Goal: Task Accomplishment & Management: Use online tool/utility

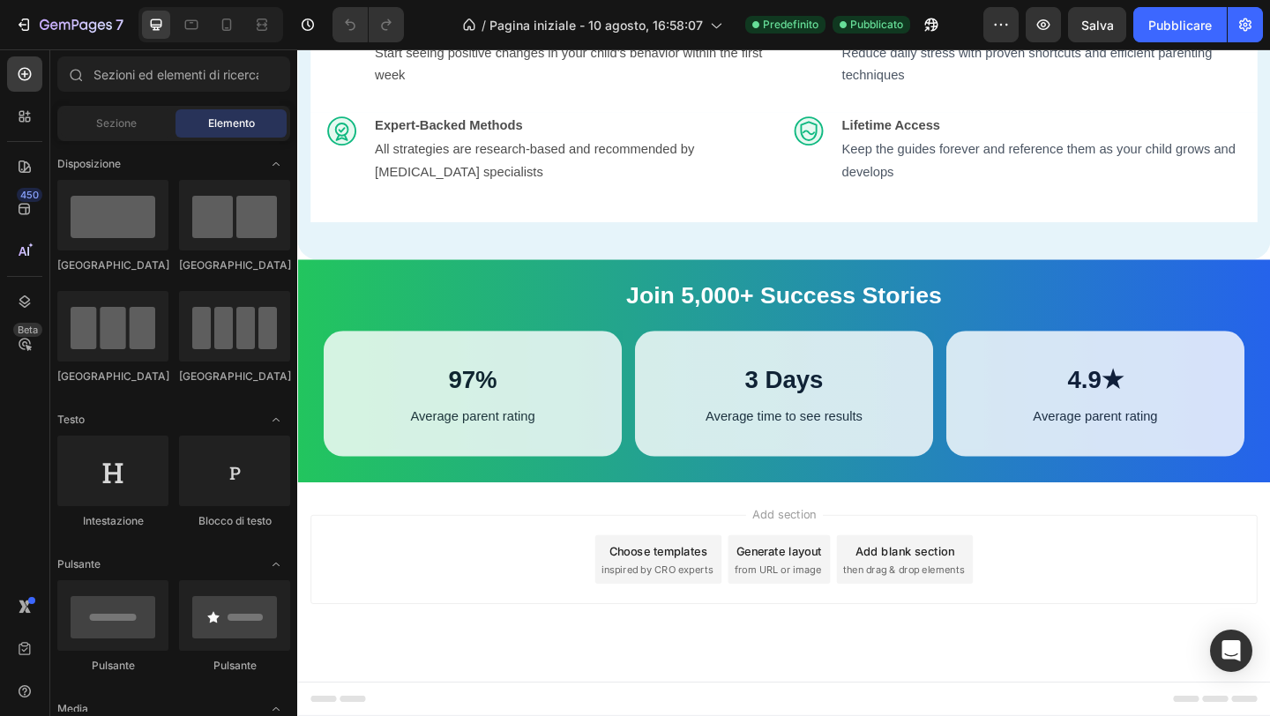
scroll to position [2532, 0]
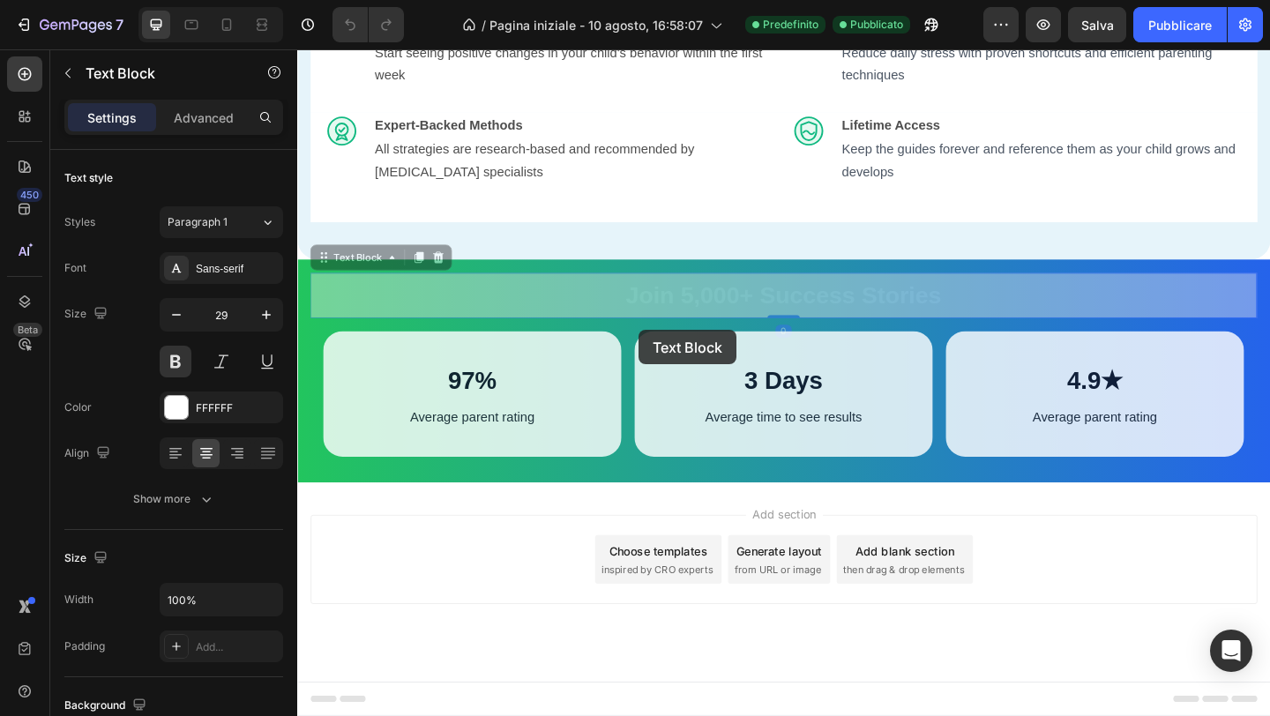
drag, startPoint x: 634, startPoint y: 353, endPoint x: 668, endPoint y: 355, distance: 33.6
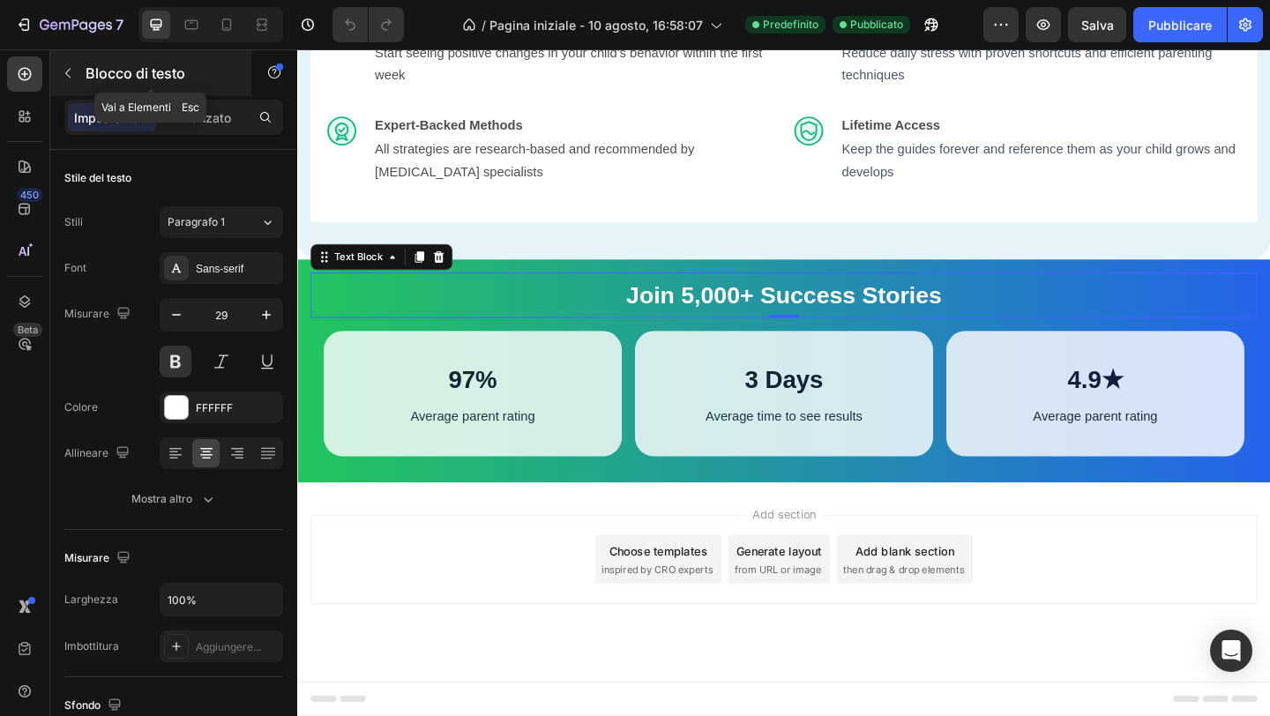
click at [71, 72] on icon "button" at bounding box center [68, 73] width 14 height 14
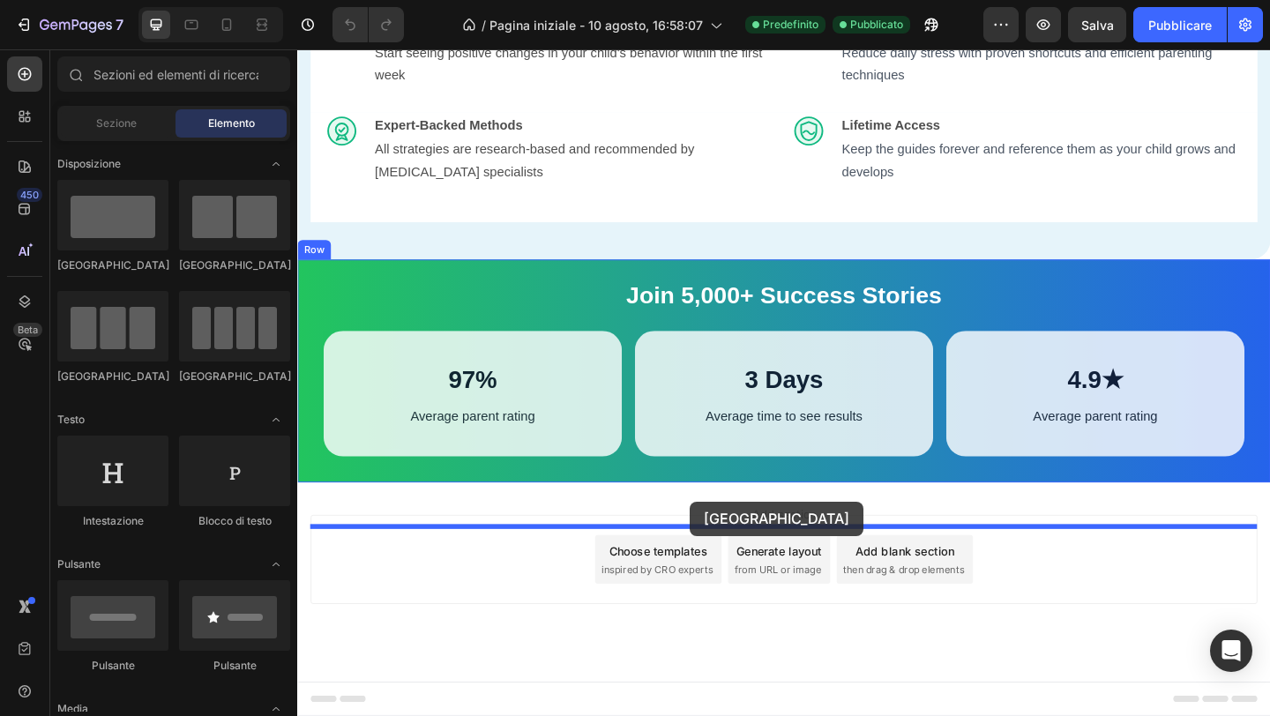
drag, startPoint x: 425, startPoint y: 288, endPoint x: 723, endPoint y: 542, distance: 392.3
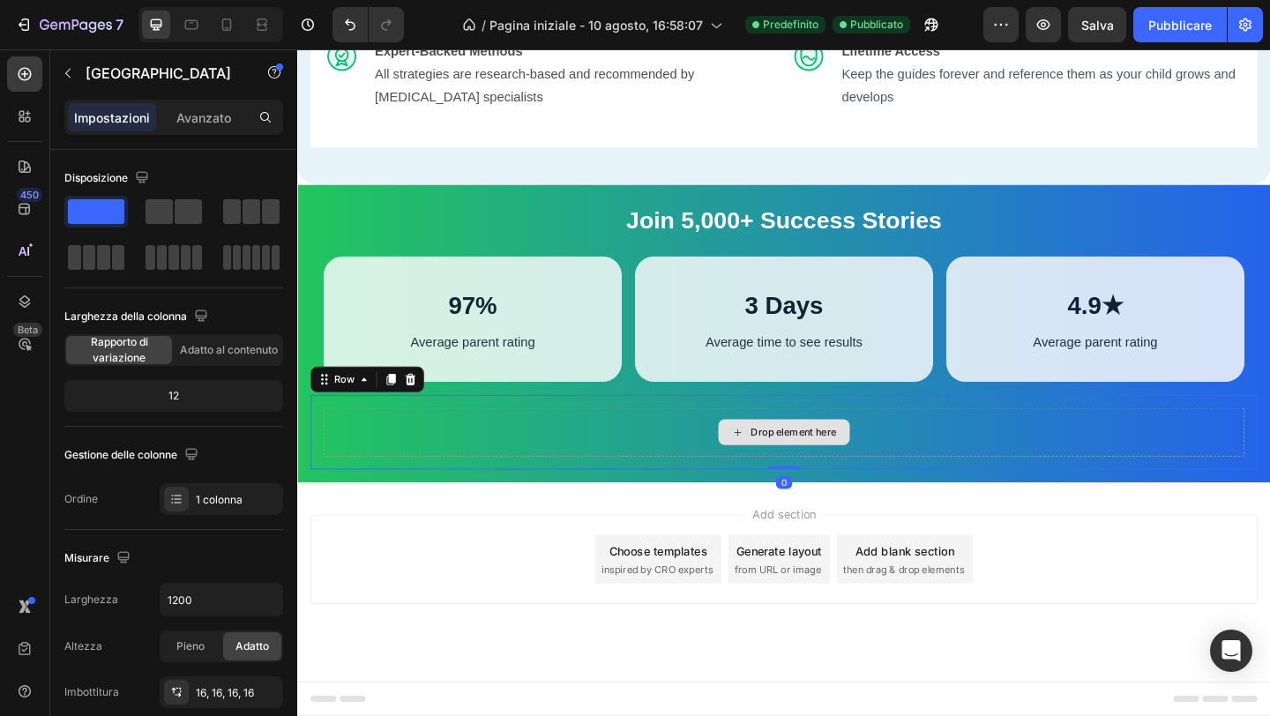
scroll to position [2652, 0]
click at [800, 473] on div "Drop element here" at bounding box center [837, 466] width 94 height 14
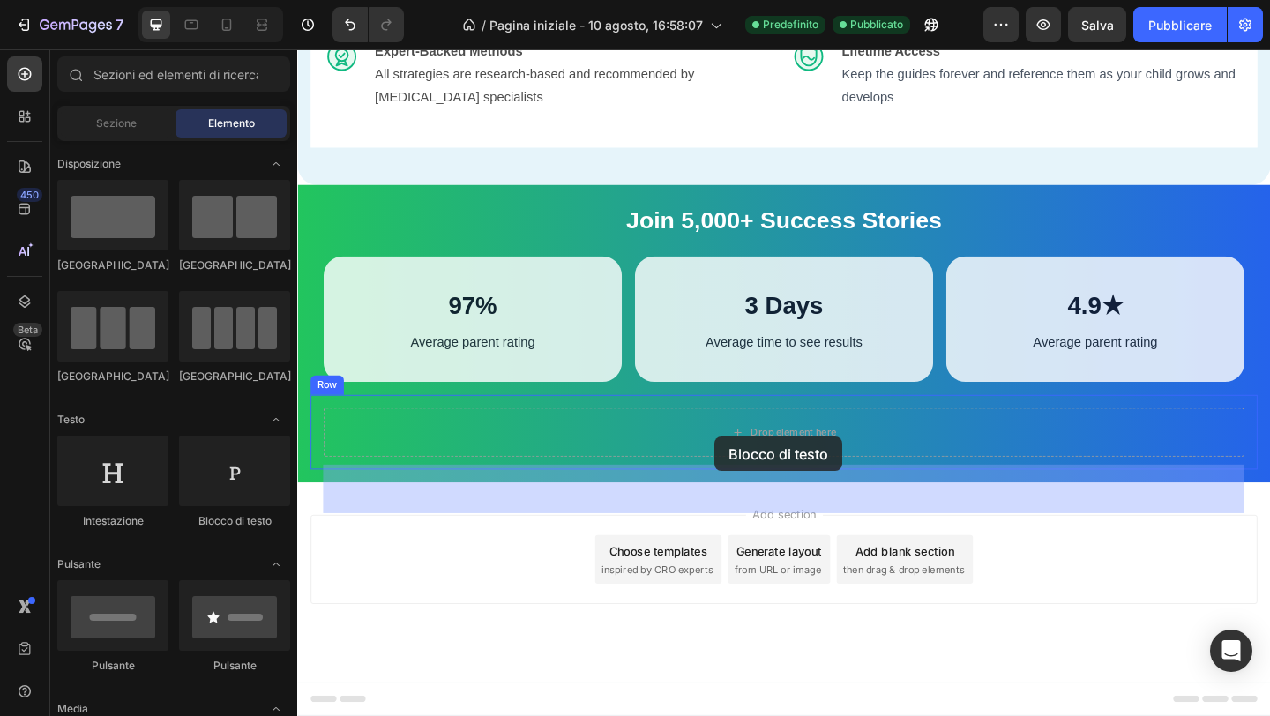
drag, startPoint x: 522, startPoint y: 521, endPoint x: 752, endPoint y: 472, distance: 235.5
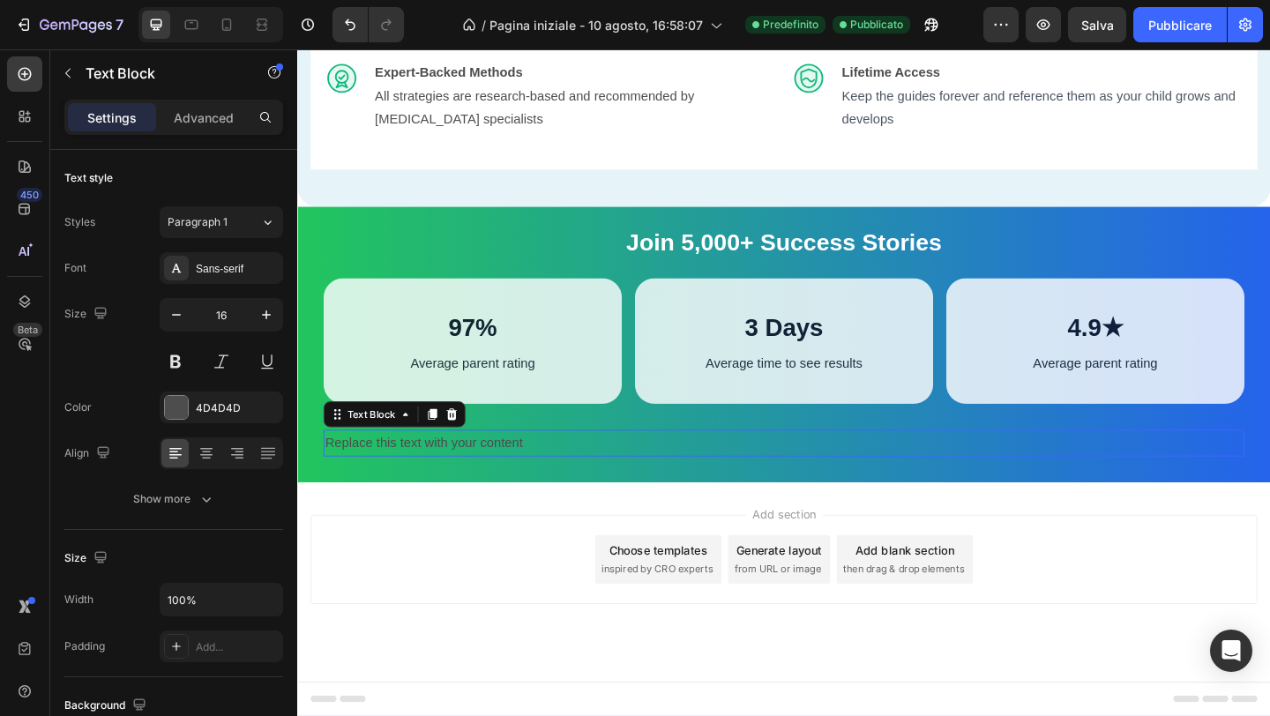
scroll to position [2632, 0]
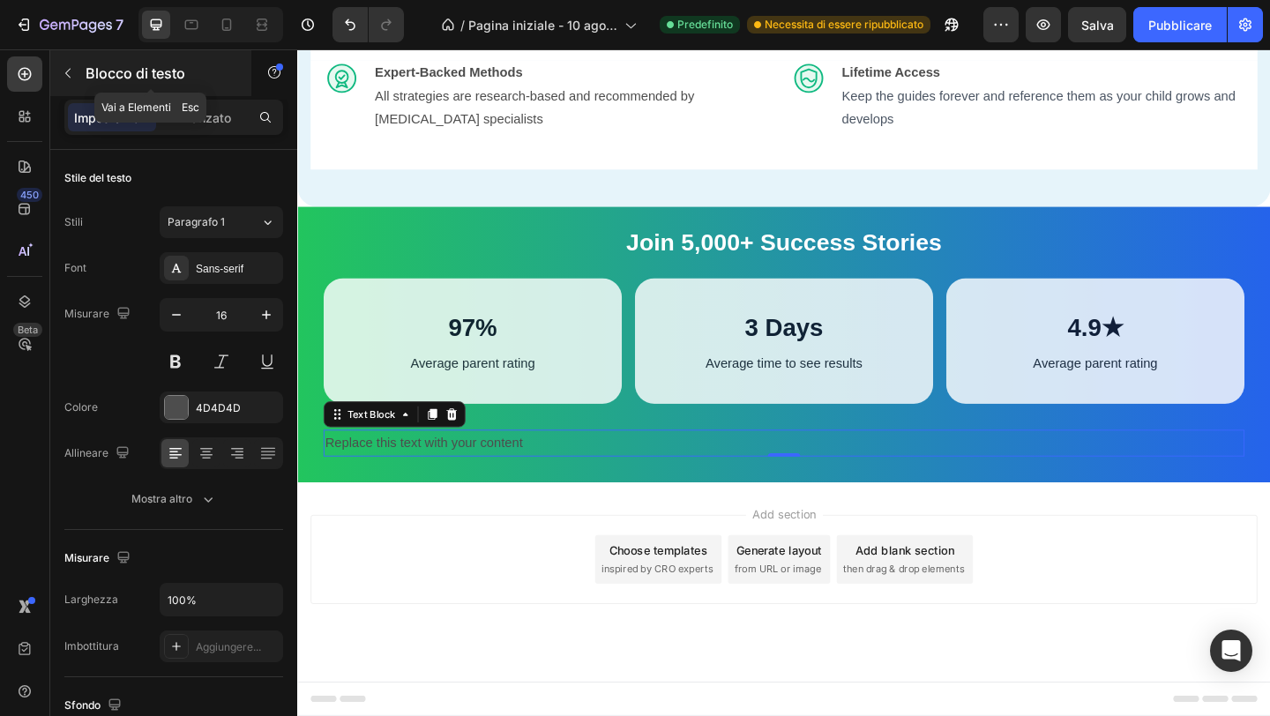
click at [78, 75] on button "button" at bounding box center [68, 73] width 28 height 28
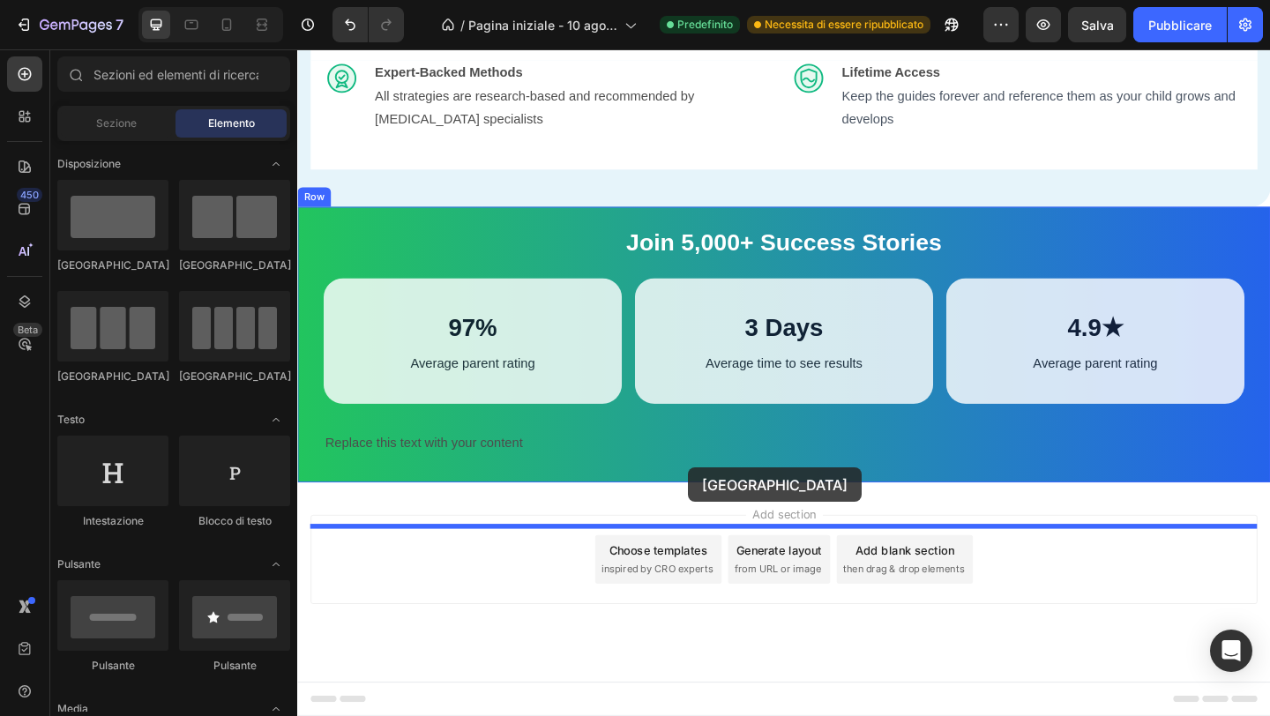
drag, startPoint x: 442, startPoint y: 294, endPoint x: 722, endPoint y: 505, distance: 350.9
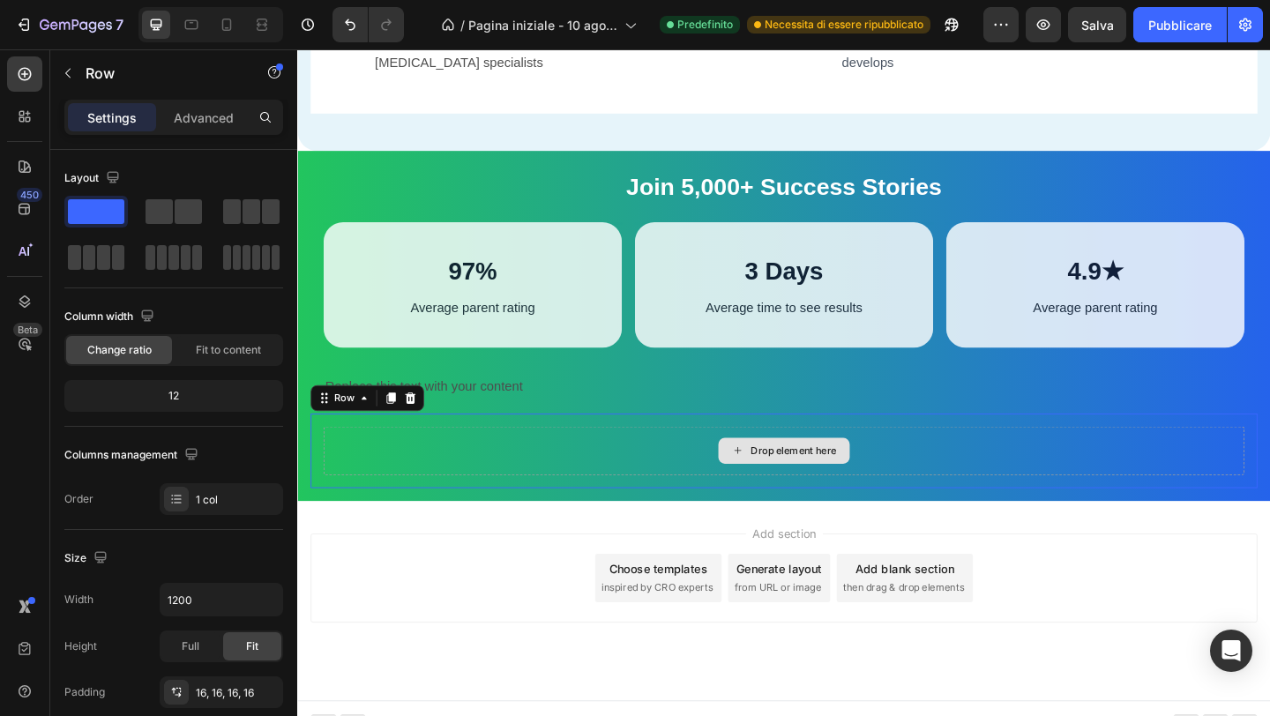
scroll to position [2652, 0]
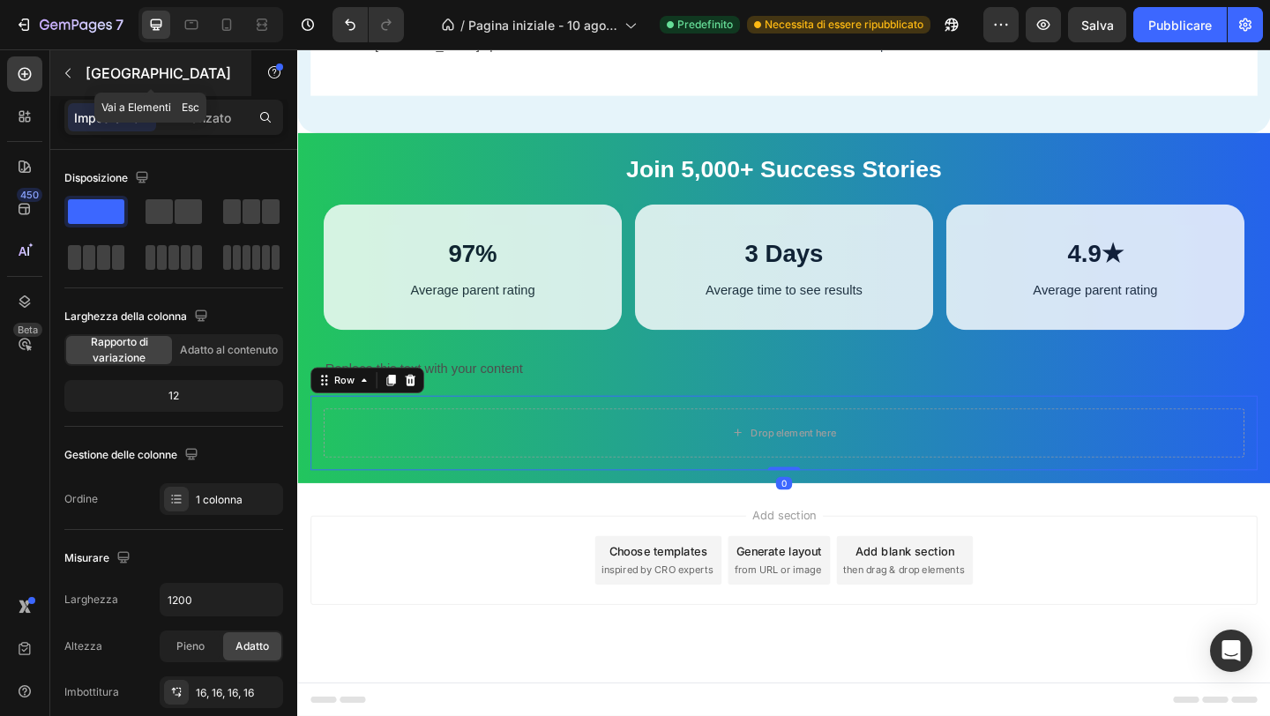
click at [68, 84] on button "button" at bounding box center [68, 73] width 28 height 28
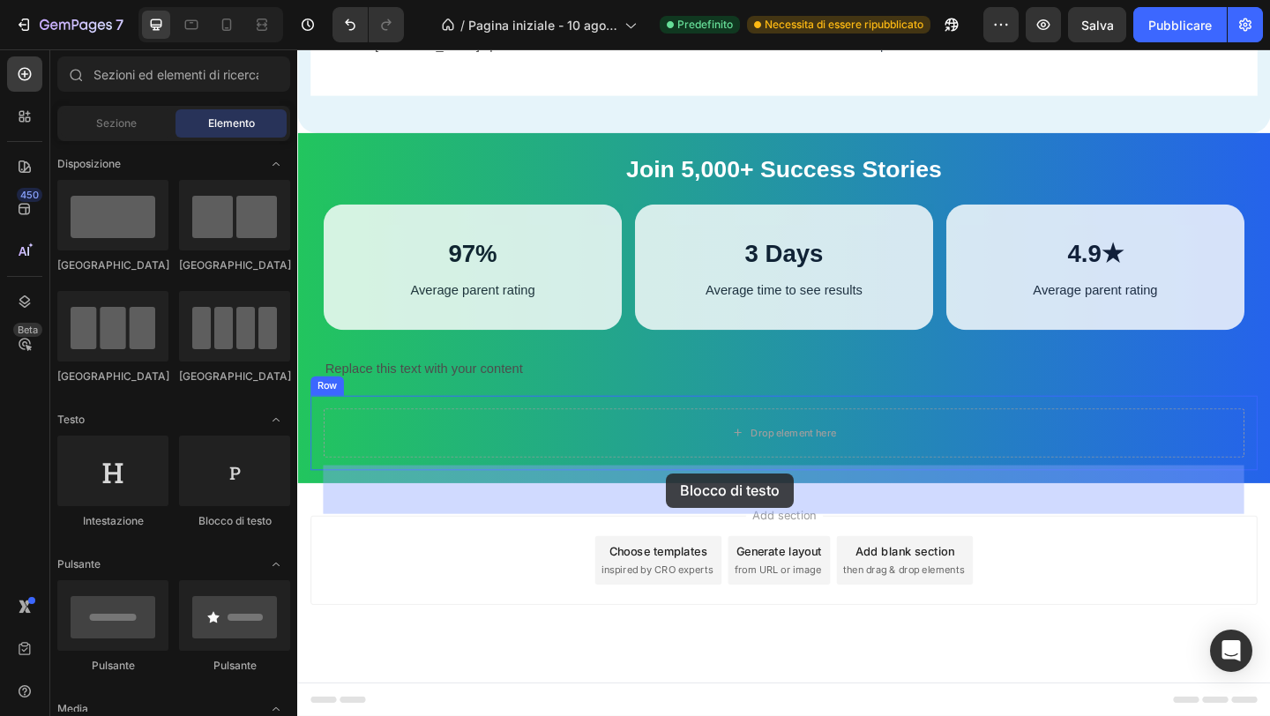
drag, startPoint x: 531, startPoint y: 521, endPoint x: 699, endPoint y: 511, distance: 167.9
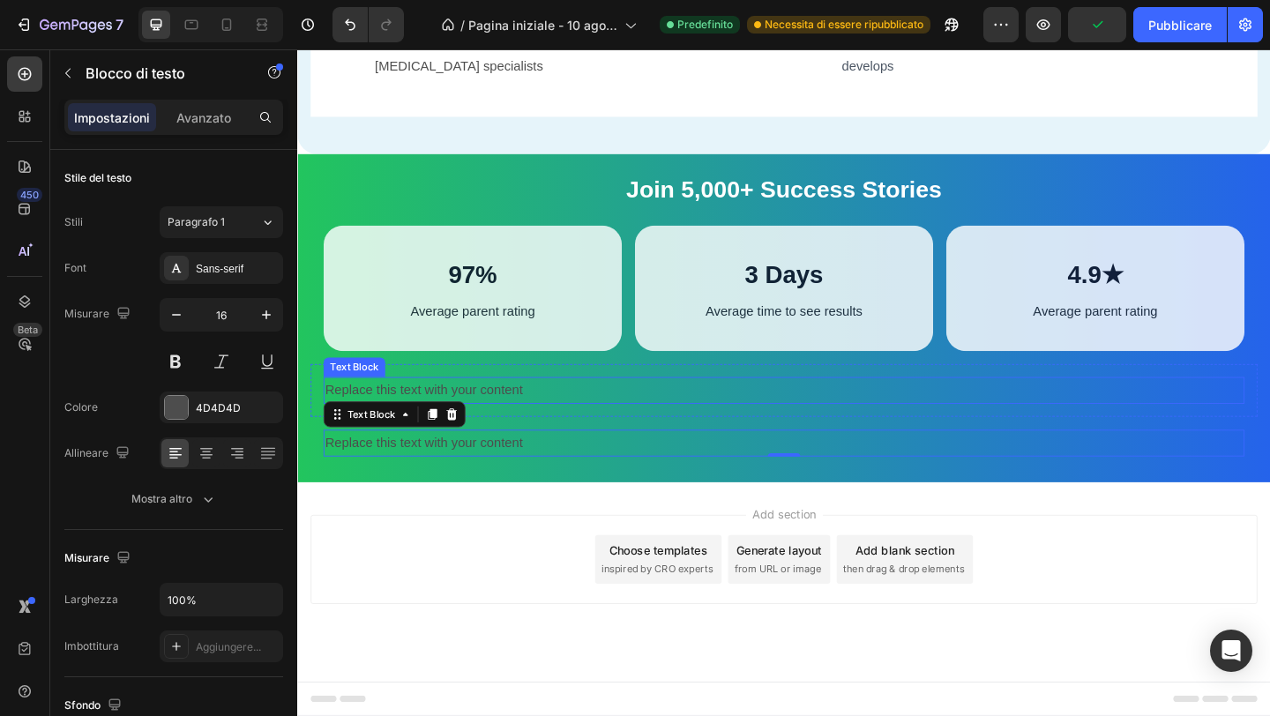
click at [481, 435] on div "Replace this text with your content" at bounding box center [826, 420] width 1002 height 29
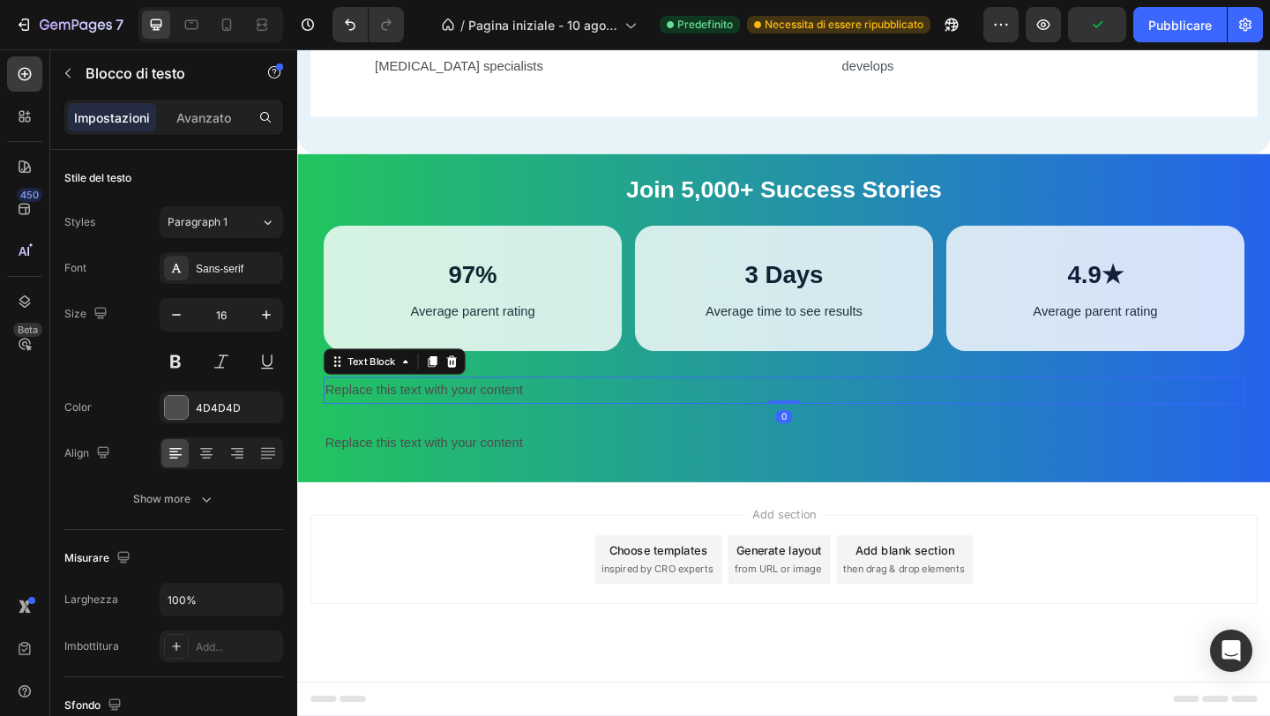
click at [481, 435] on div "Replace this text with your content" at bounding box center [826, 420] width 1002 height 29
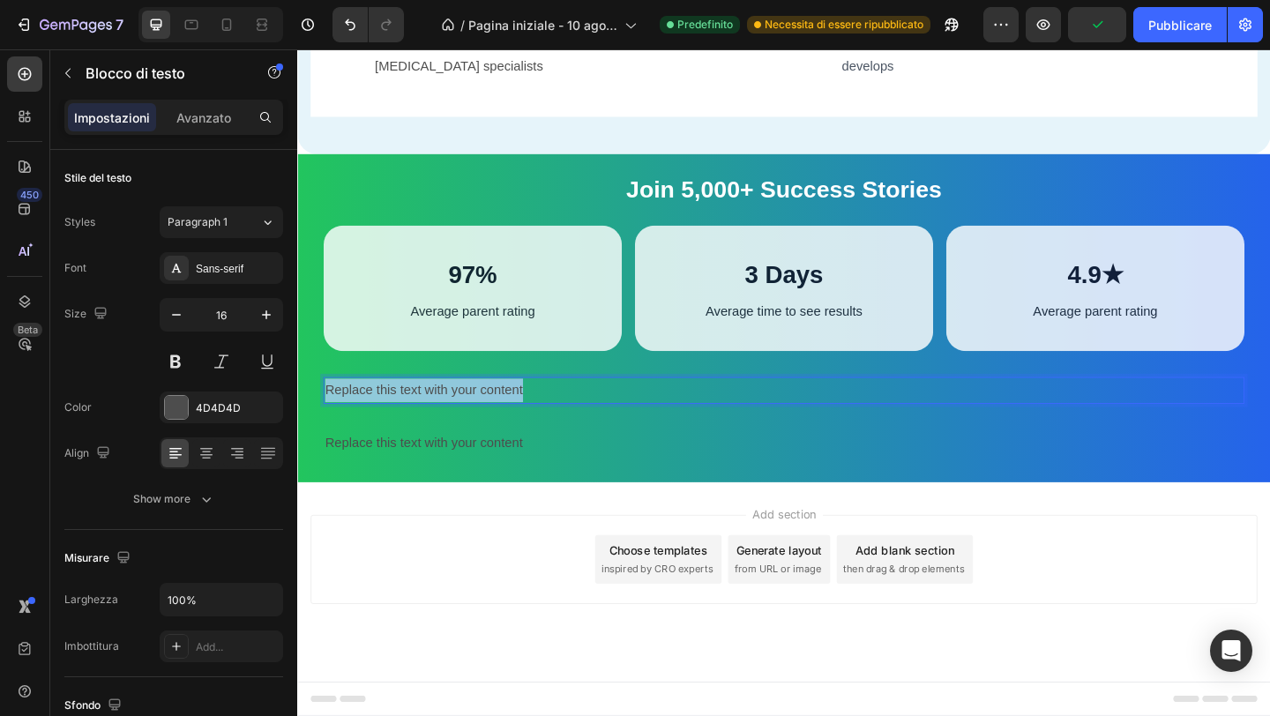
click at [481, 433] on p "Replace this text with your content" at bounding box center [826, 421] width 999 height 26
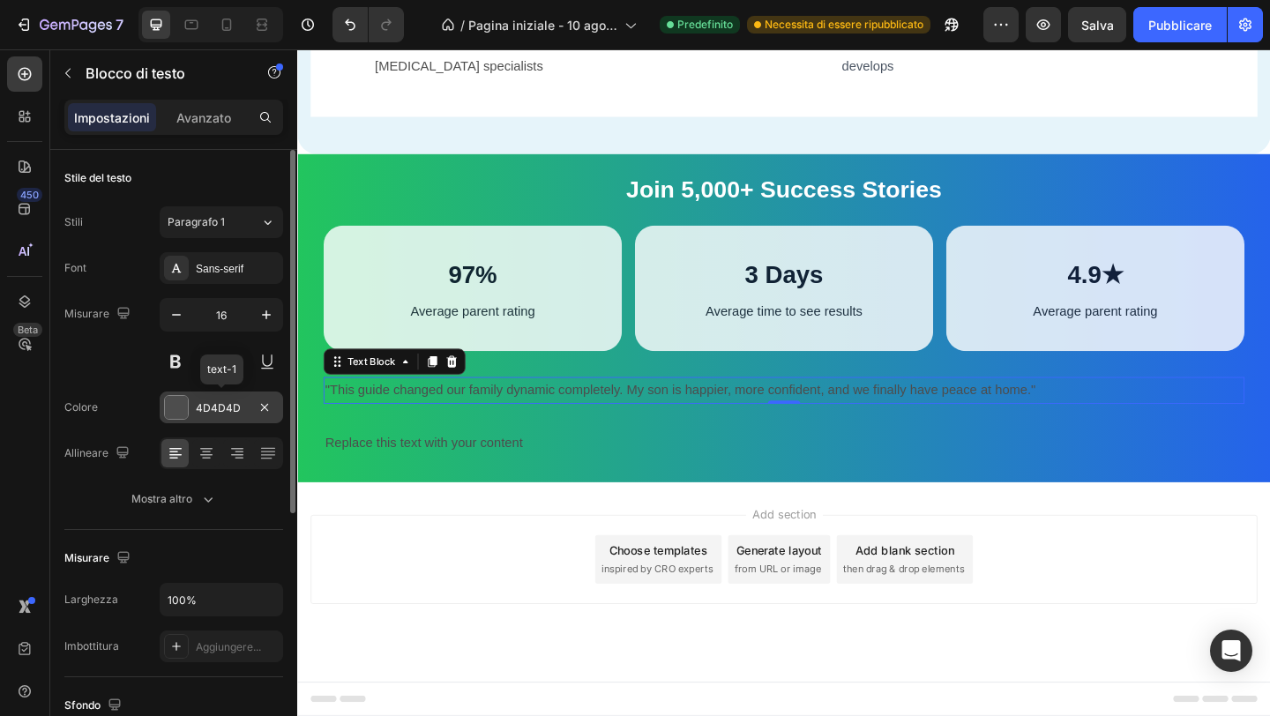
click at [226, 393] on div "4D4D4D" at bounding box center [221, 408] width 123 height 32
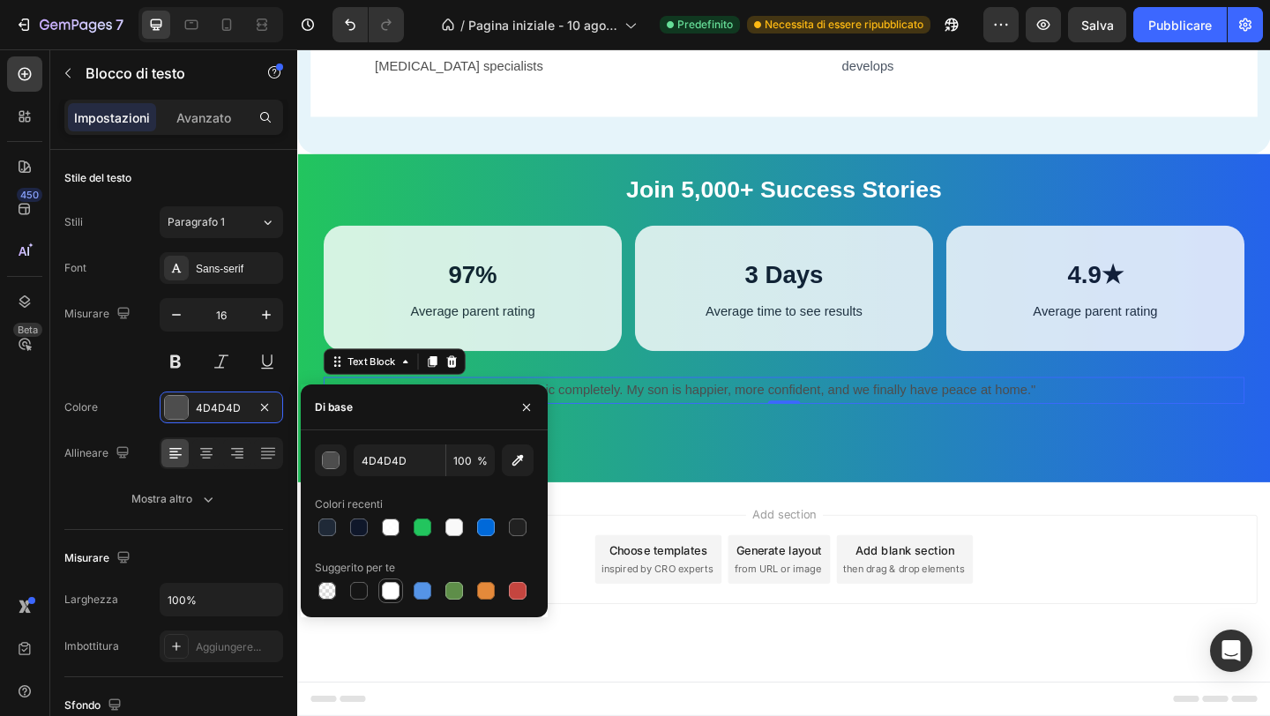
click at [389, 589] on div at bounding box center [391, 591] width 18 height 18
type input "FFFFFF"
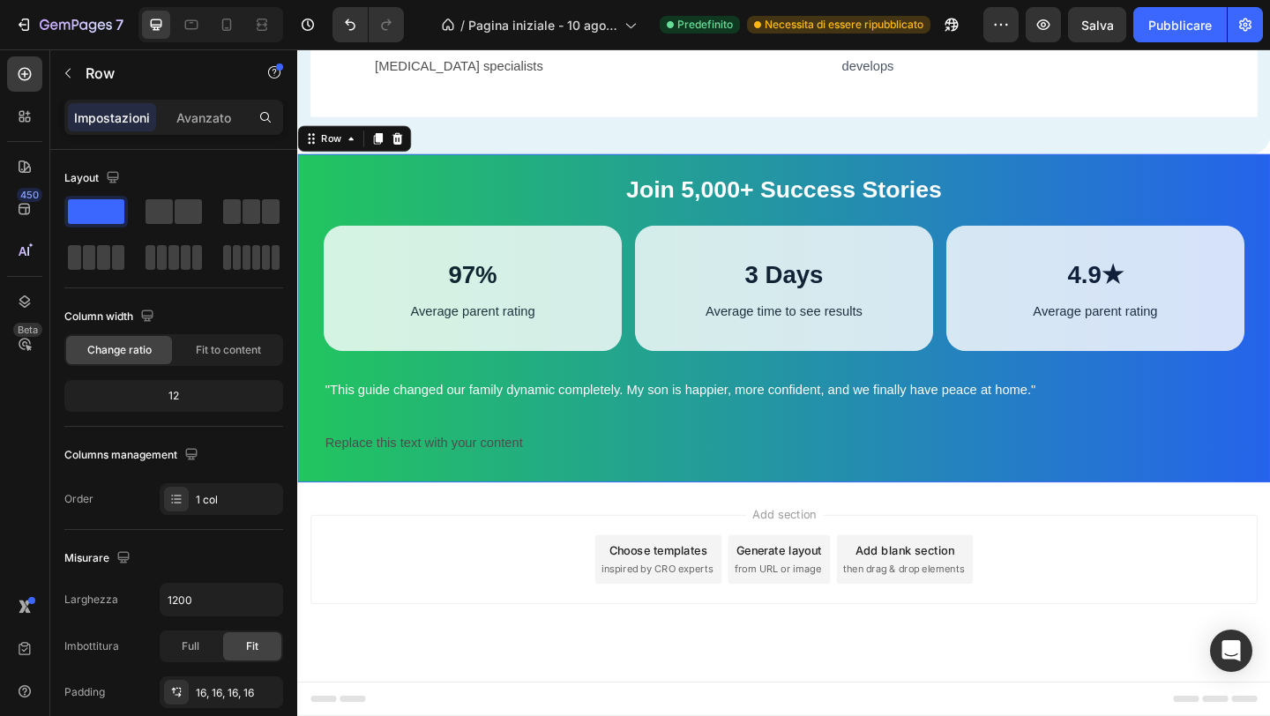
click at [834, 520] on div "Join 5,000+ Success Stories Text Block 97% Text Block Average parent rating Tex…" at bounding box center [826, 341] width 1058 height 357
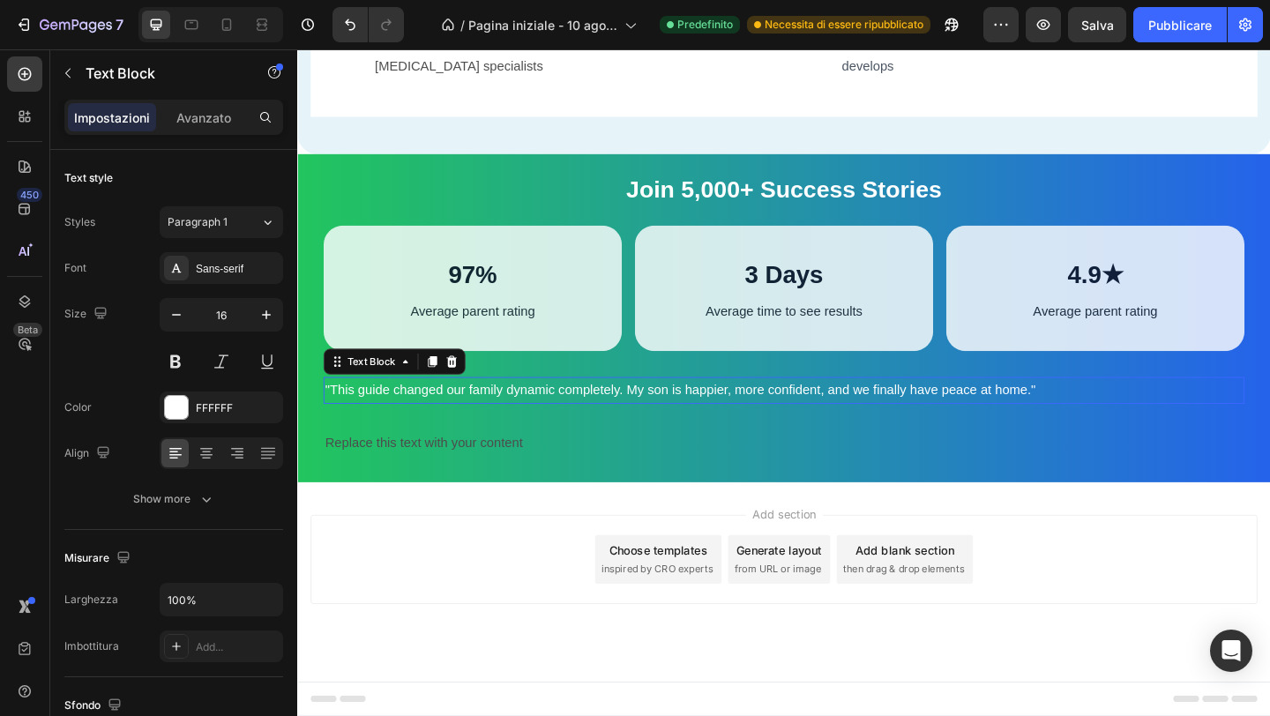
click at [586, 433] on p ""This guide changed our family dynamic completely. My son is happier, more conf…" at bounding box center [826, 421] width 999 height 26
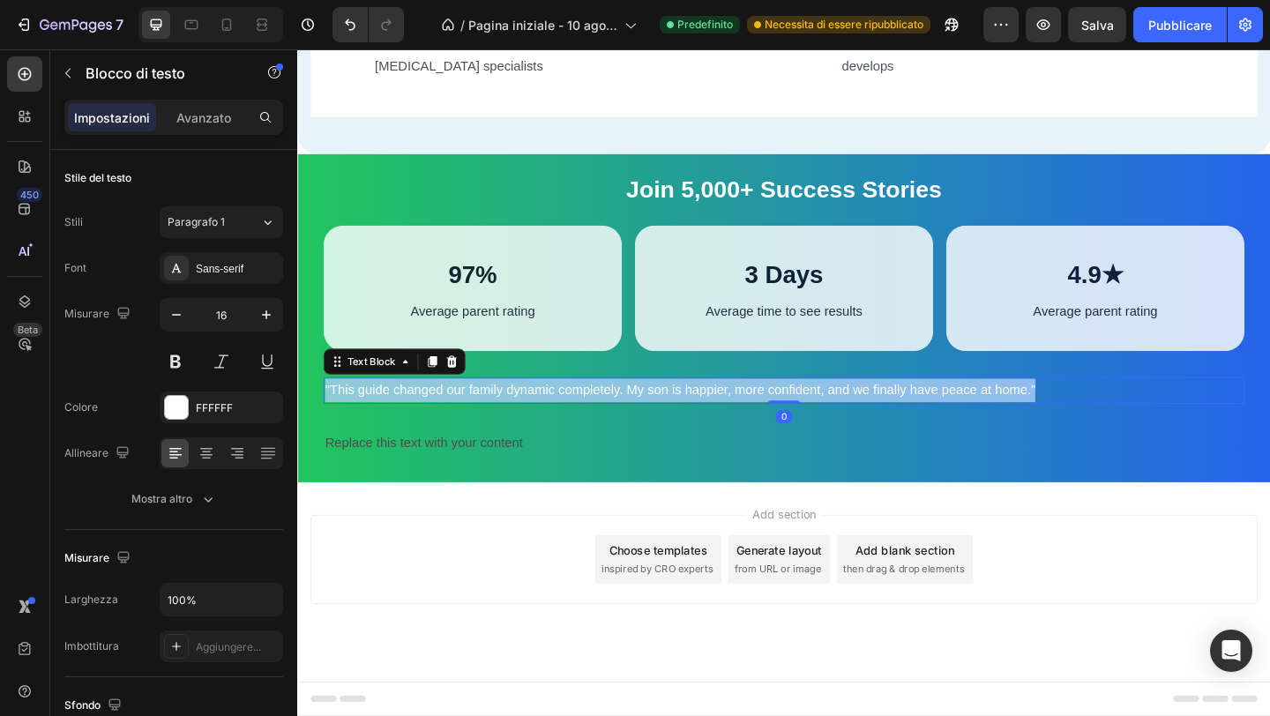
click at [586, 433] on p ""This guide changed our family dynamic completely. My son is happier, more conf…" at bounding box center [826, 421] width 999 height 26
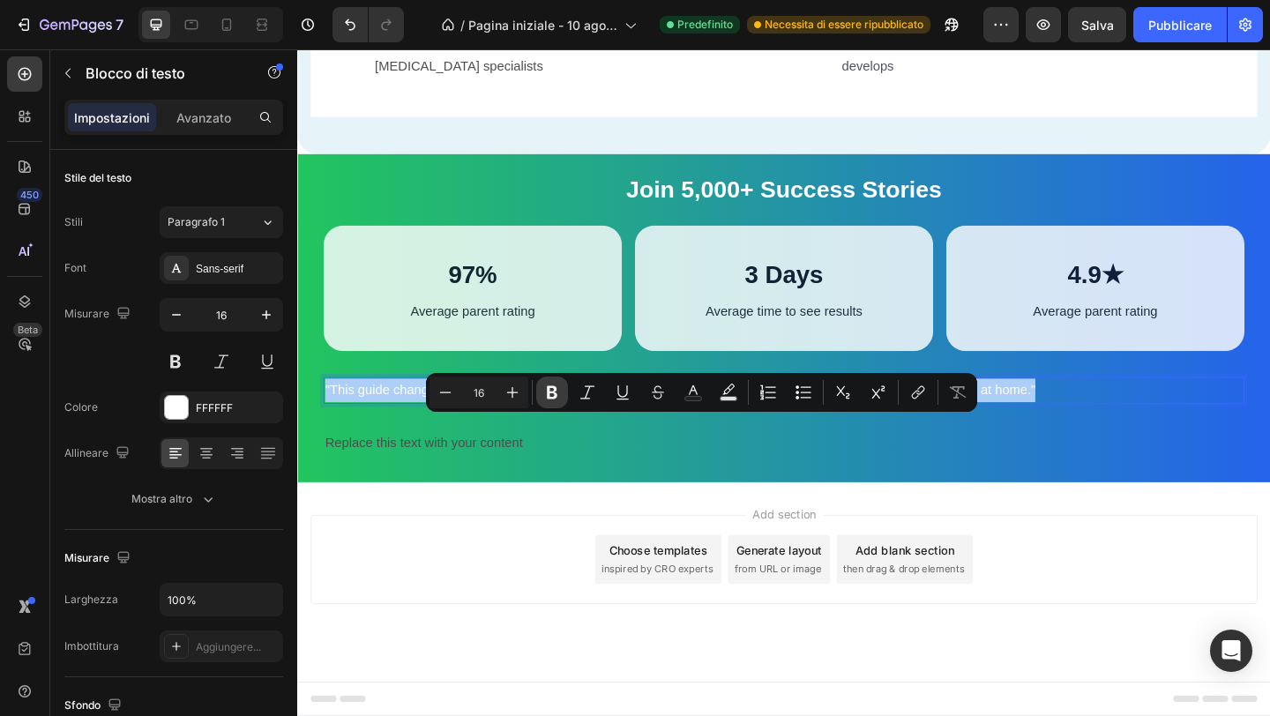
click at [543, 394] on icon "Editor contextual toolbar" at bounding box center [552, 393] width 18 height 18
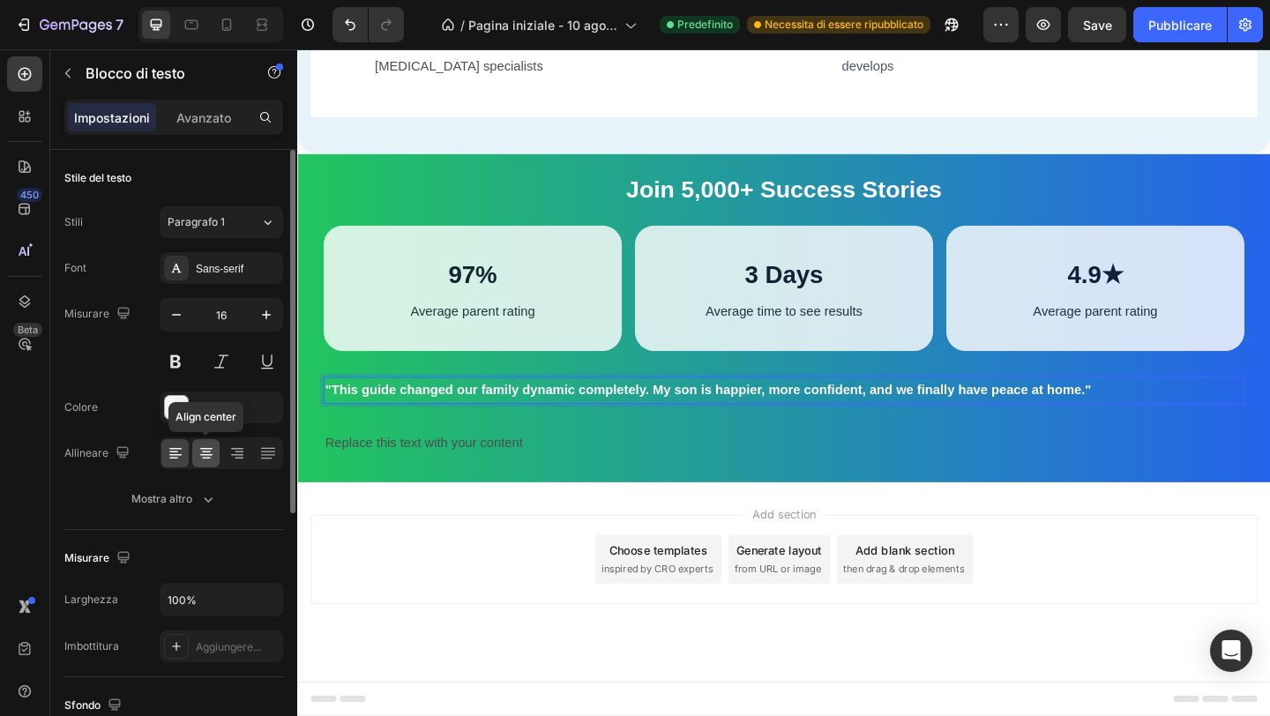
click at [193, 462] on div at bounding box center [205, 453] width 27 height 28
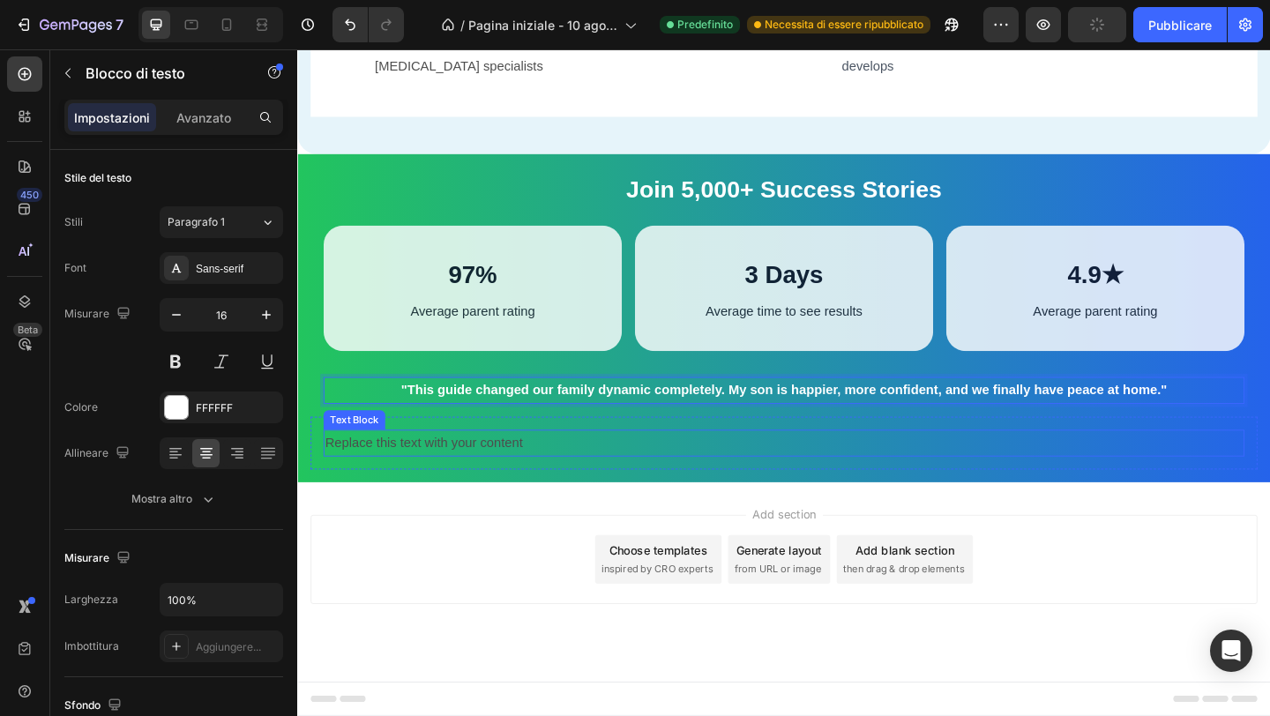
click at [524, 492] on div "Replace this text with your content" at bounding box center [826, 477] width 1002 height 29
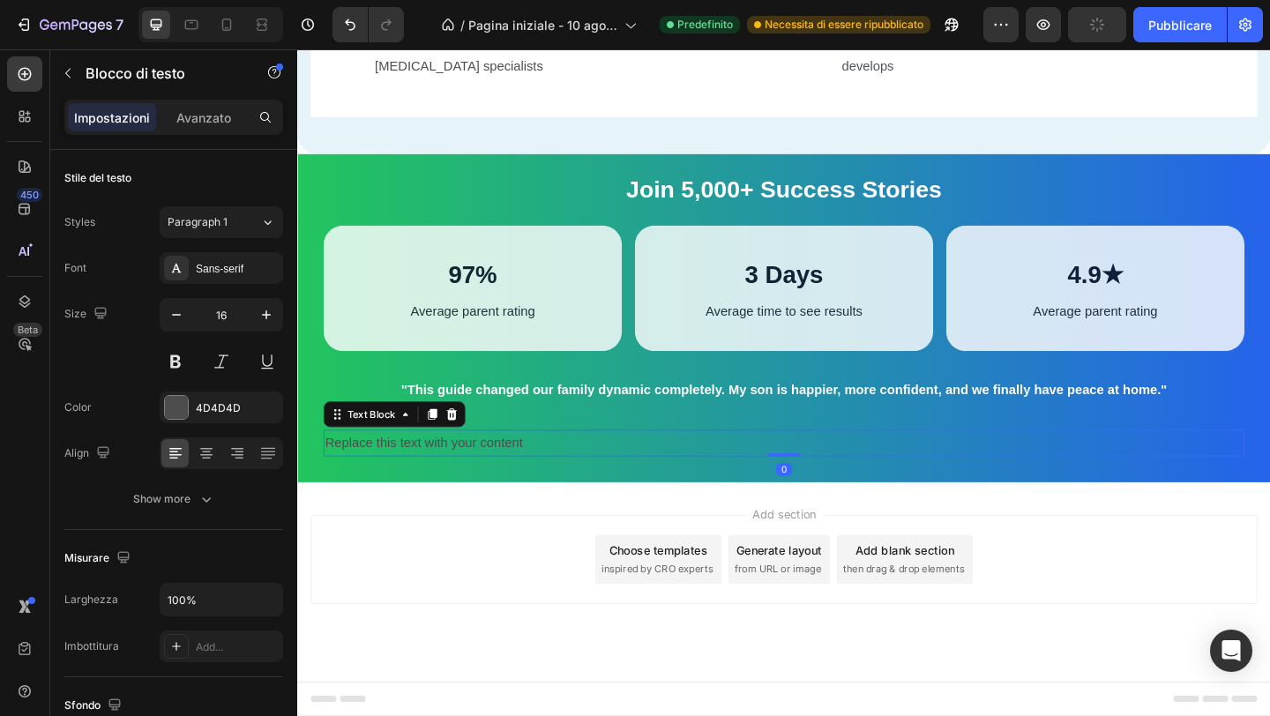
click at [524, 492] on div "Replace this text with your content" at bounding box center [826, 477] width 1002 height 29
click at [524, 490] on p "Replace this text with your content" at bounding box center [826, 478] width 999 height 26
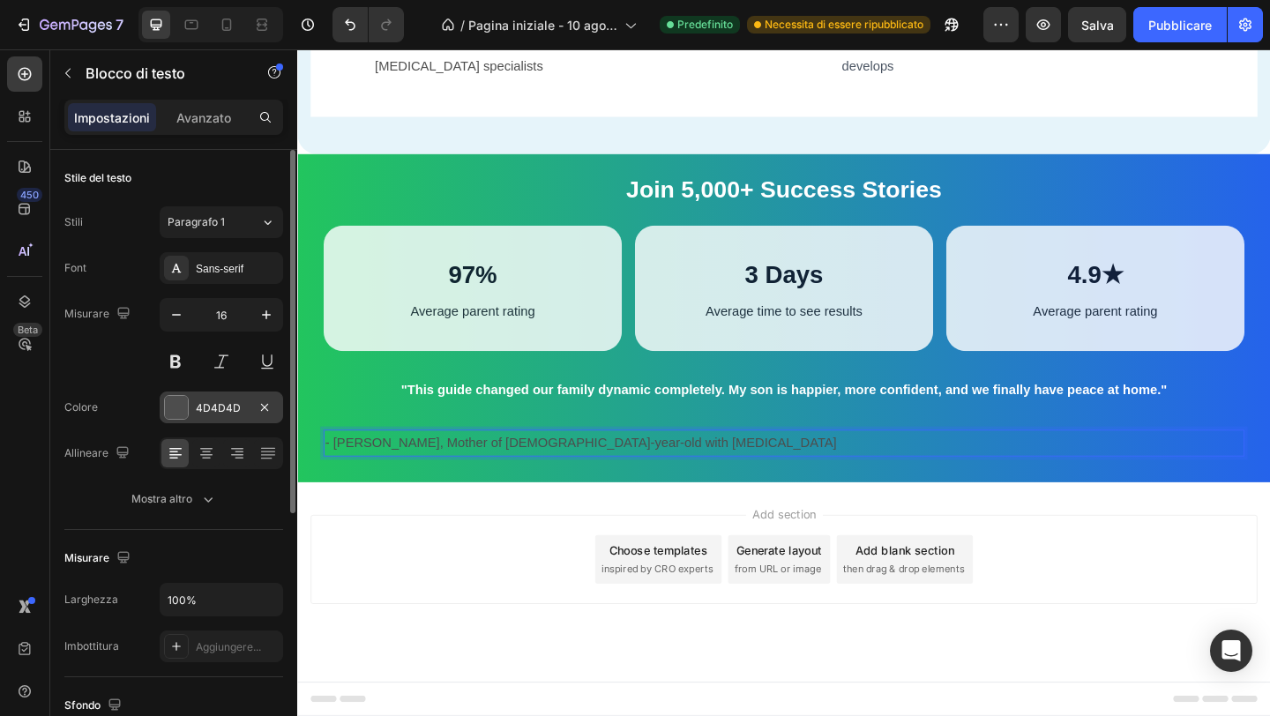
click at [217, 422] on div "4D4D4D" at bounding box center [221, 408] width 123 height 32
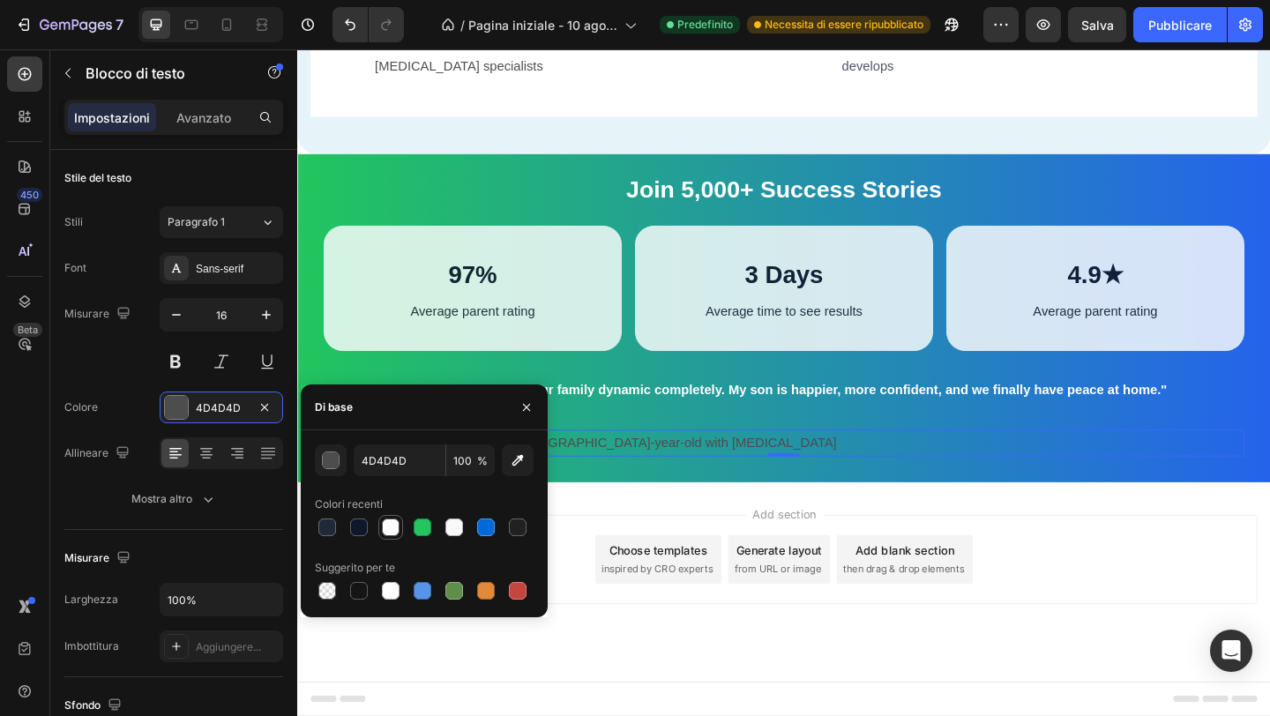
click at [395, 528] on div at bounding box center [391, 528] width 18 height 18
type input "FFFFFF"
type input "90"
click at [680, 520] on div "Join 5,000+ Success Stories Text Block 97% Text Block Average parent rating Tex…" at bounding box center [826, 341] width 1058 height 357
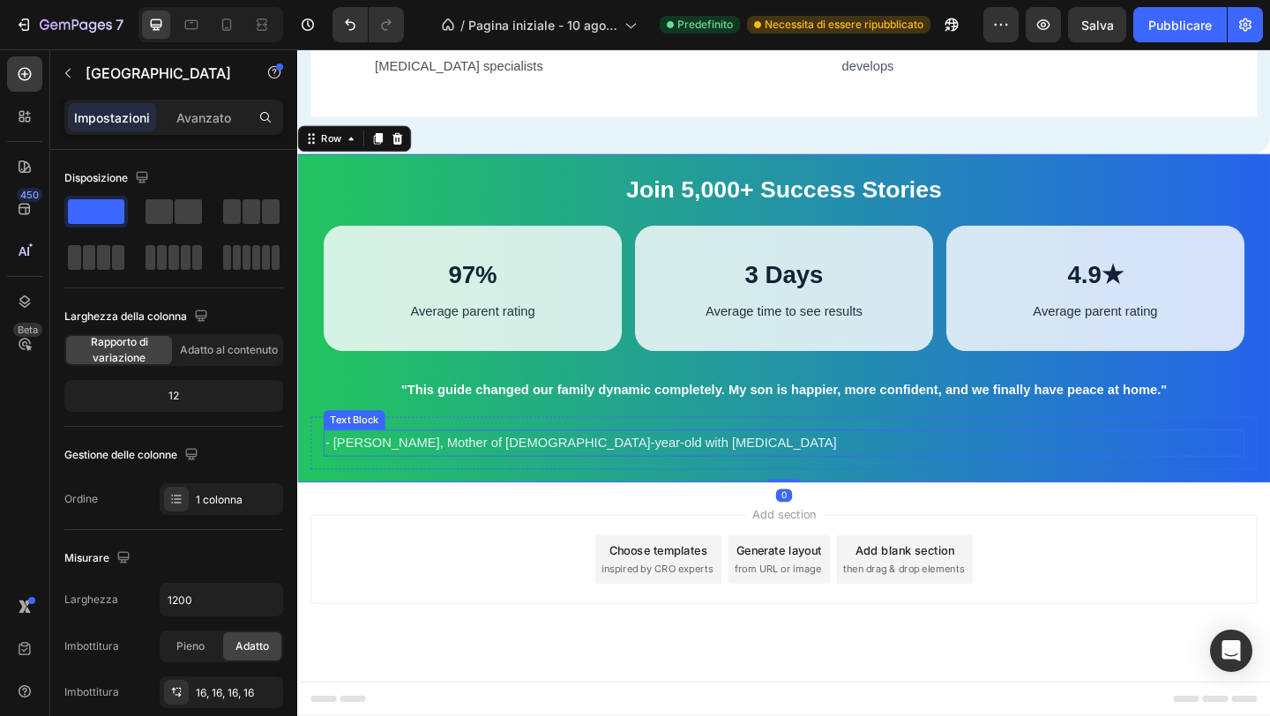
click at [647, 490] on p "- [PERSON_NAME], Mother of [DEMOGRAPHIC_DATA]-year-old with [MEDICAL_DATA]" at bounding box center [826, 478] width 999 height 26
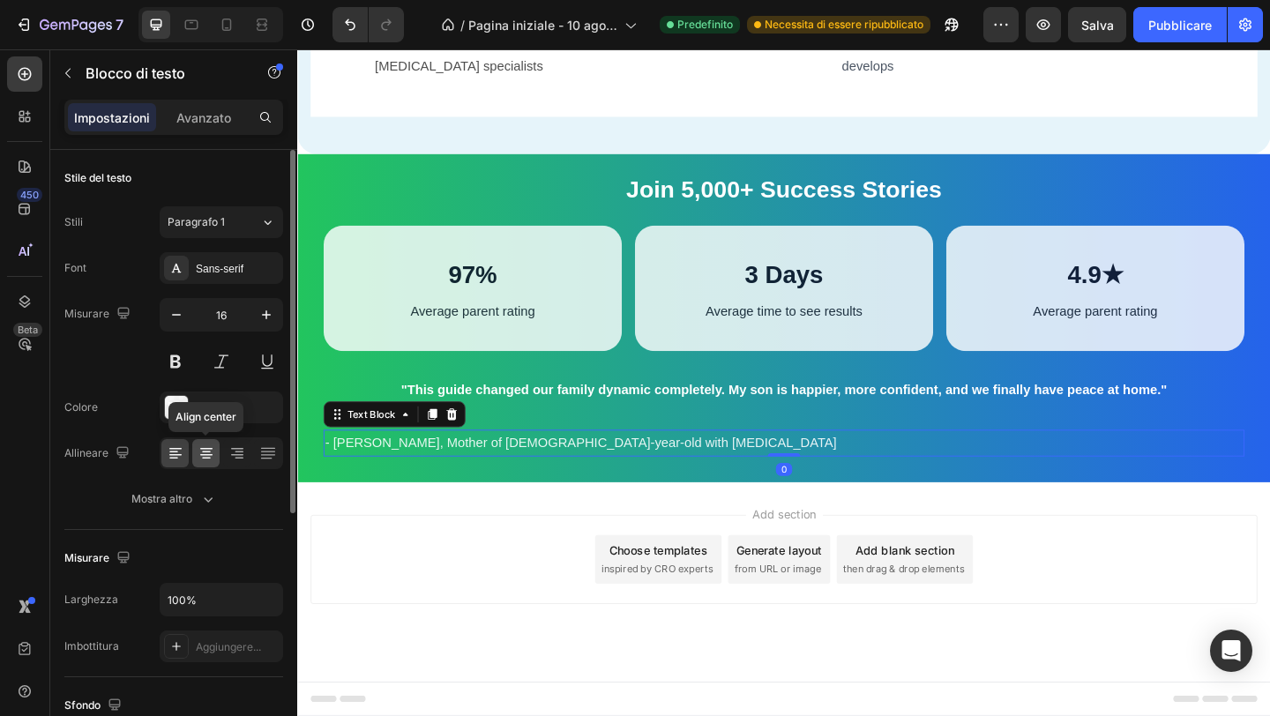
click at [207, 447] on icon at bounding box center [207, 454] width 18 height 18
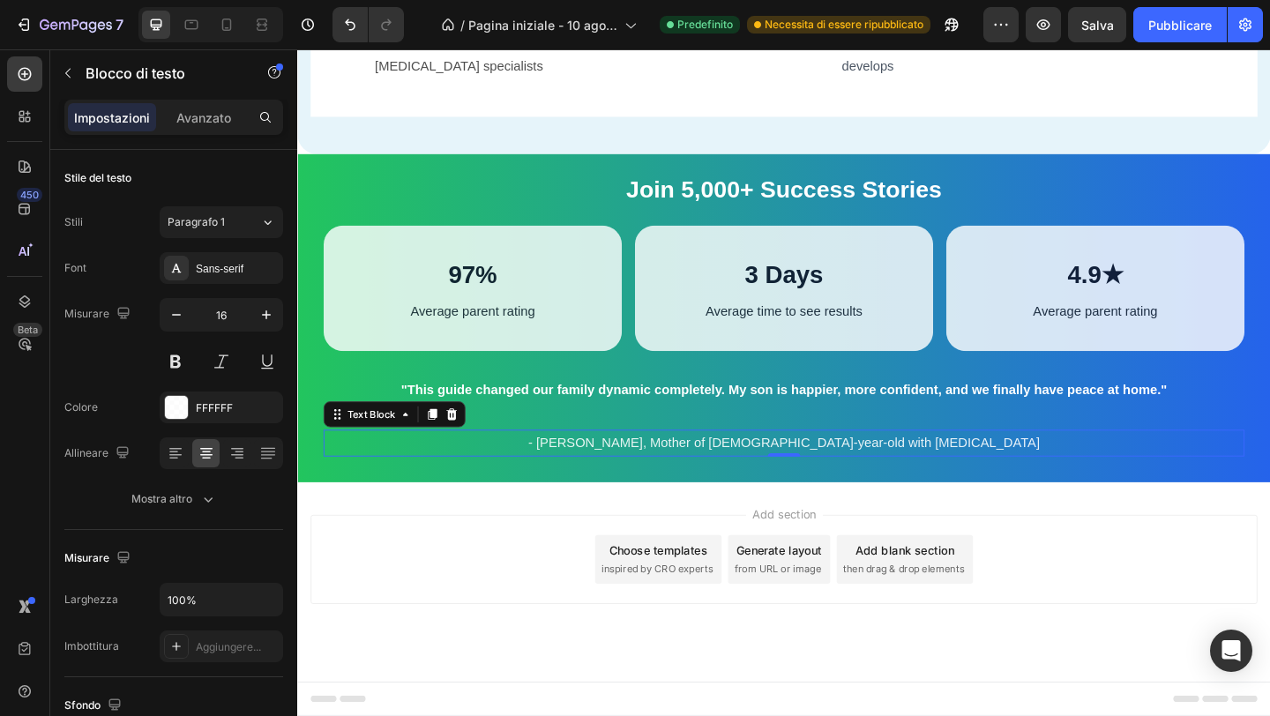
click at [595, 622] on div "Add section Choose templates inspired by CRO experts Generate layout from URL o…" at bounding box center [826, 604] width 1030 height 97
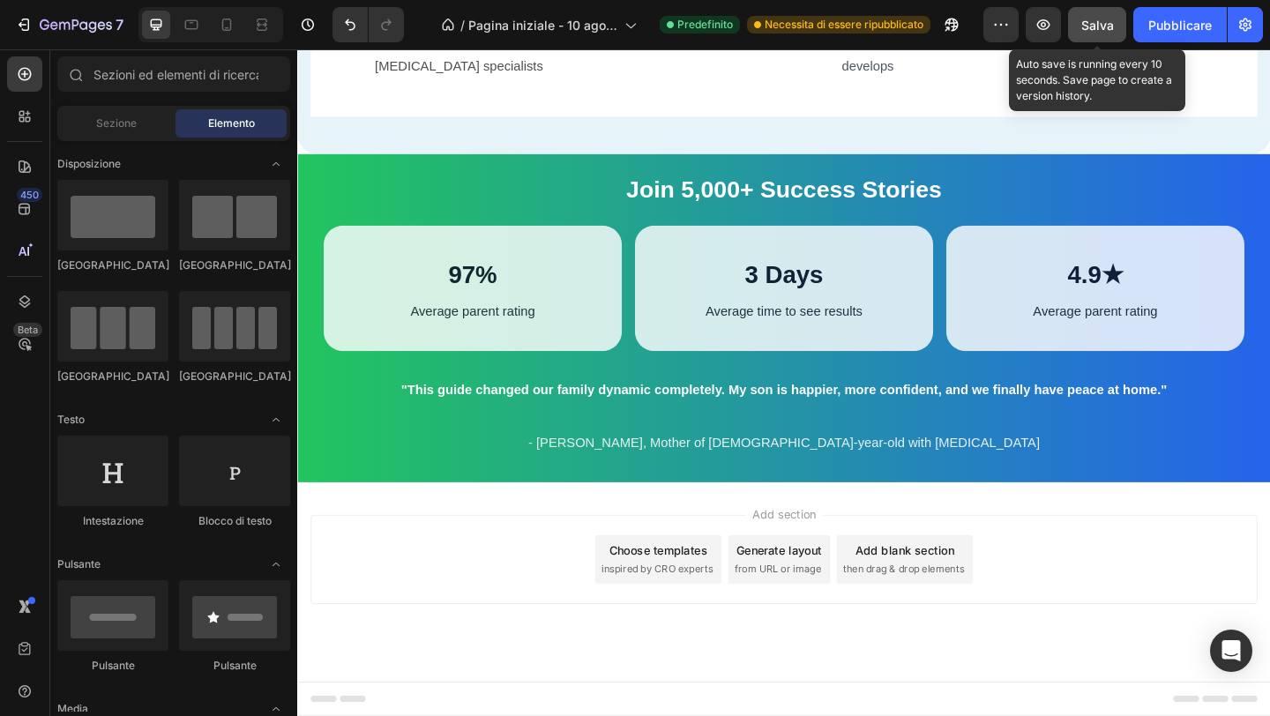
click at [1110, 27] on font "Salva" at bounding box center [1097, 25] width 33 height 15
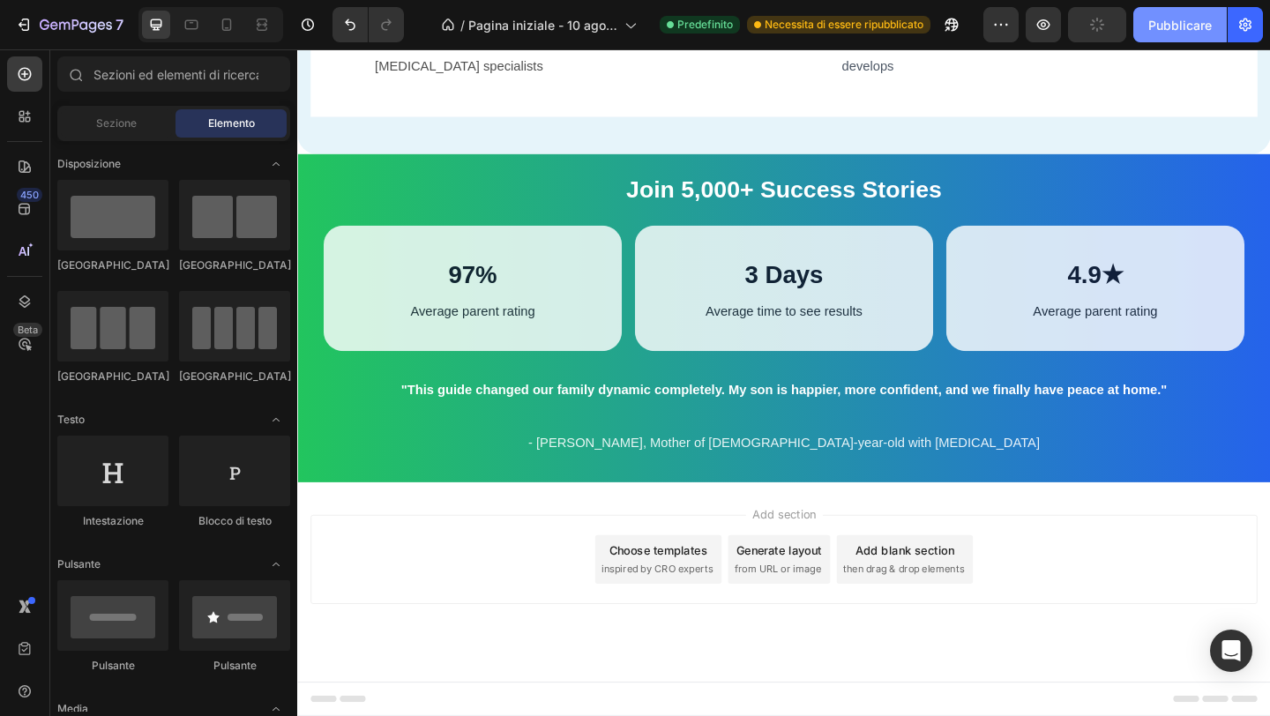
click at [1186, 27] on font "Pubblicare" at bounding box center [1180, 25] width 64 height 15
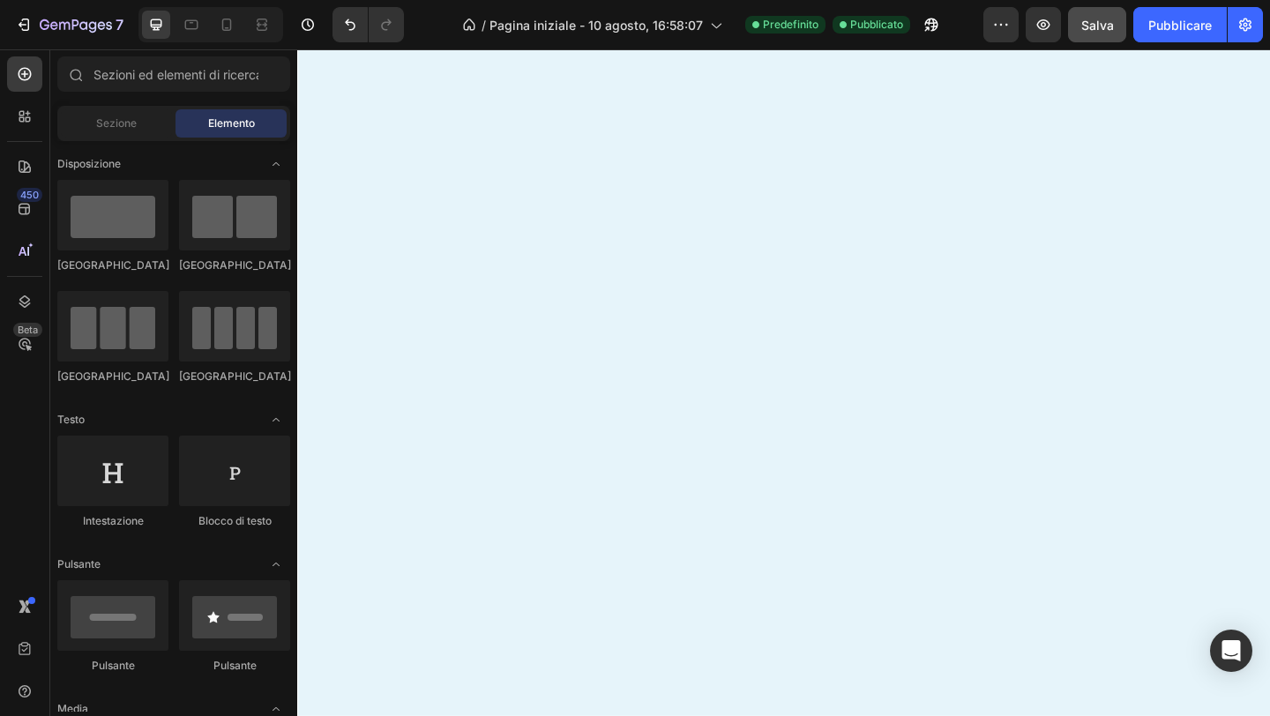
scroll to position [0, 0]
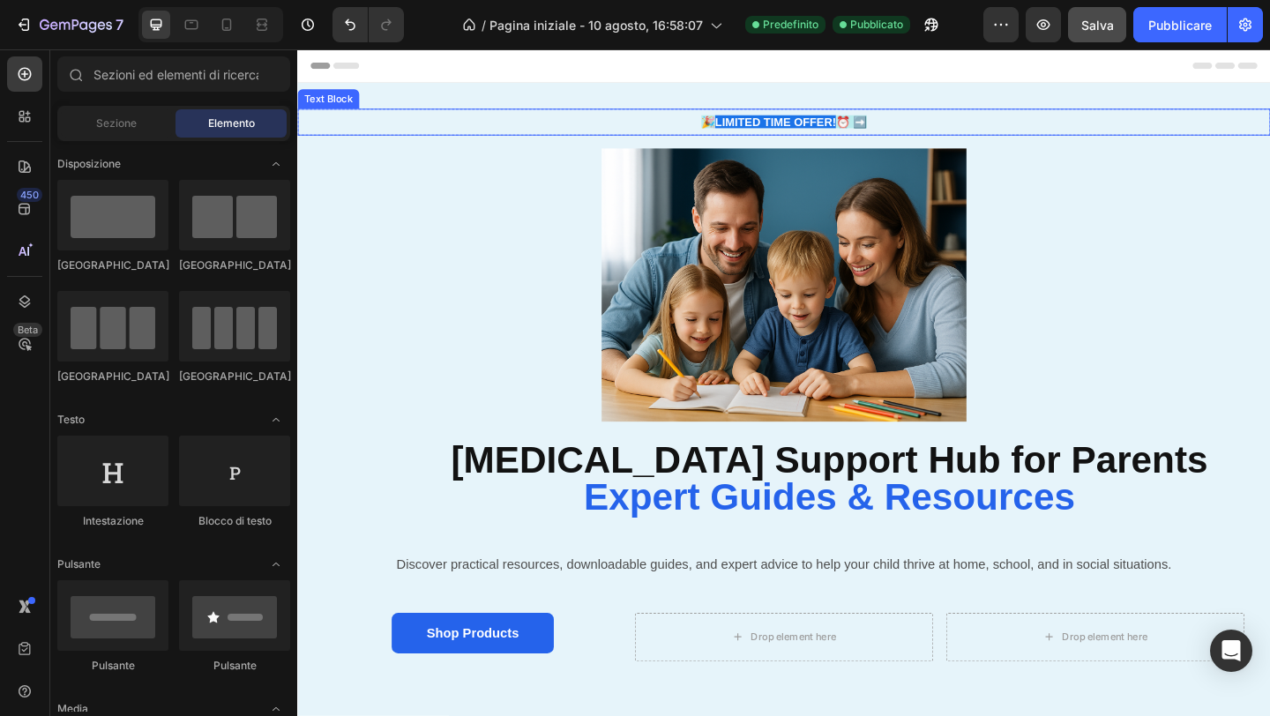
click at [756, 131] on strong "LIMITED TIME OFFER!" at bounding box center [817, 128] width 131 height 14
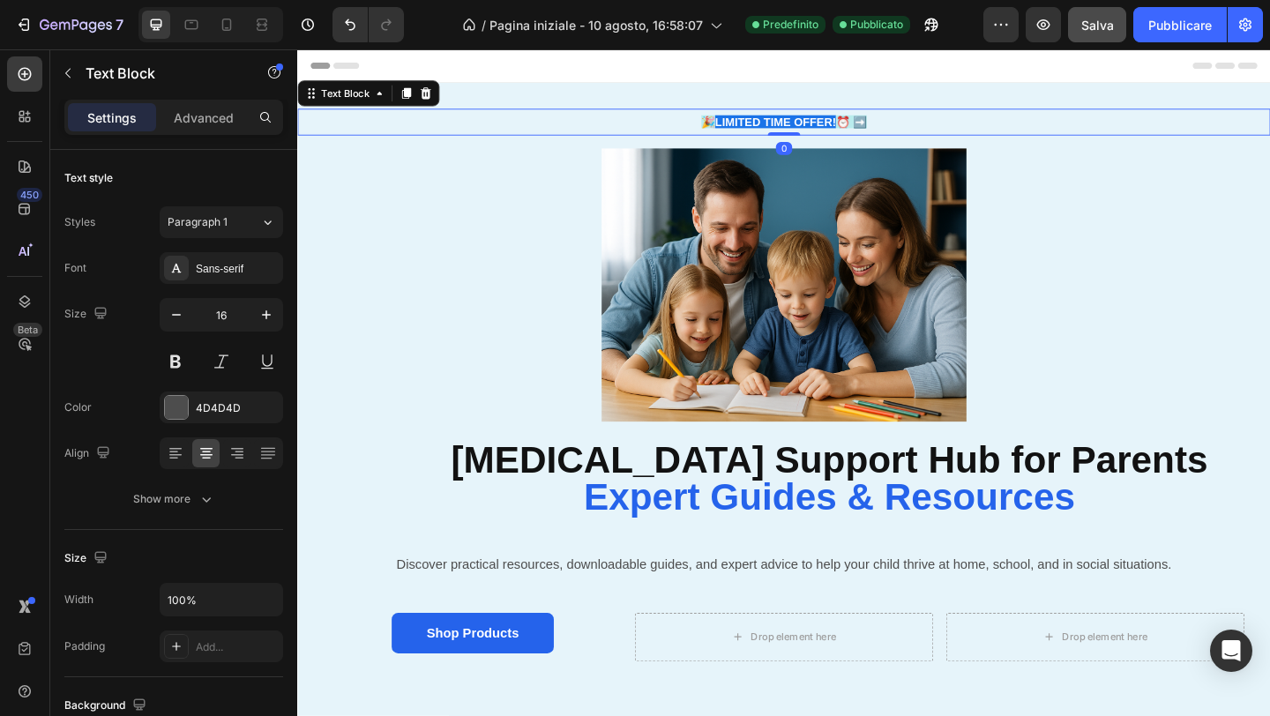
click at [756, 131] on strong "LIMITED TIME OFFER!" at bounding box center [817, 128] width 131 height 14
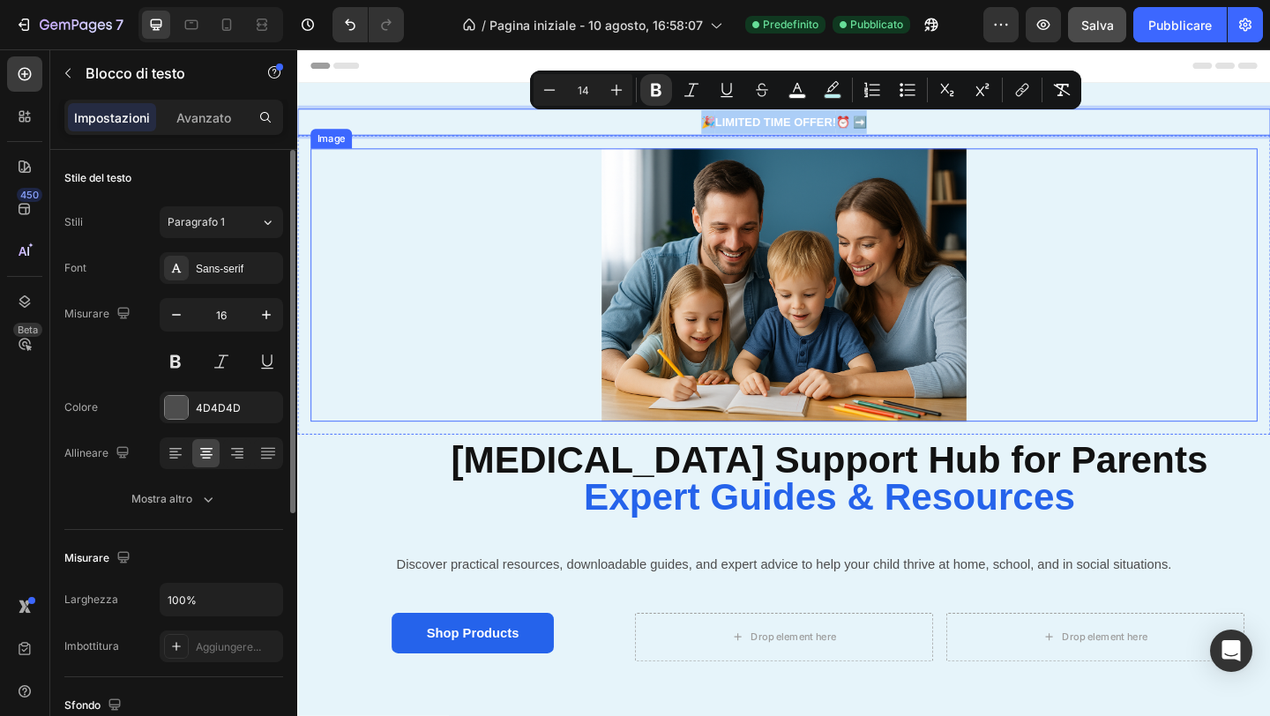
click at [497, 337] on div at bounding box center [826, 306] width 1030 height 298
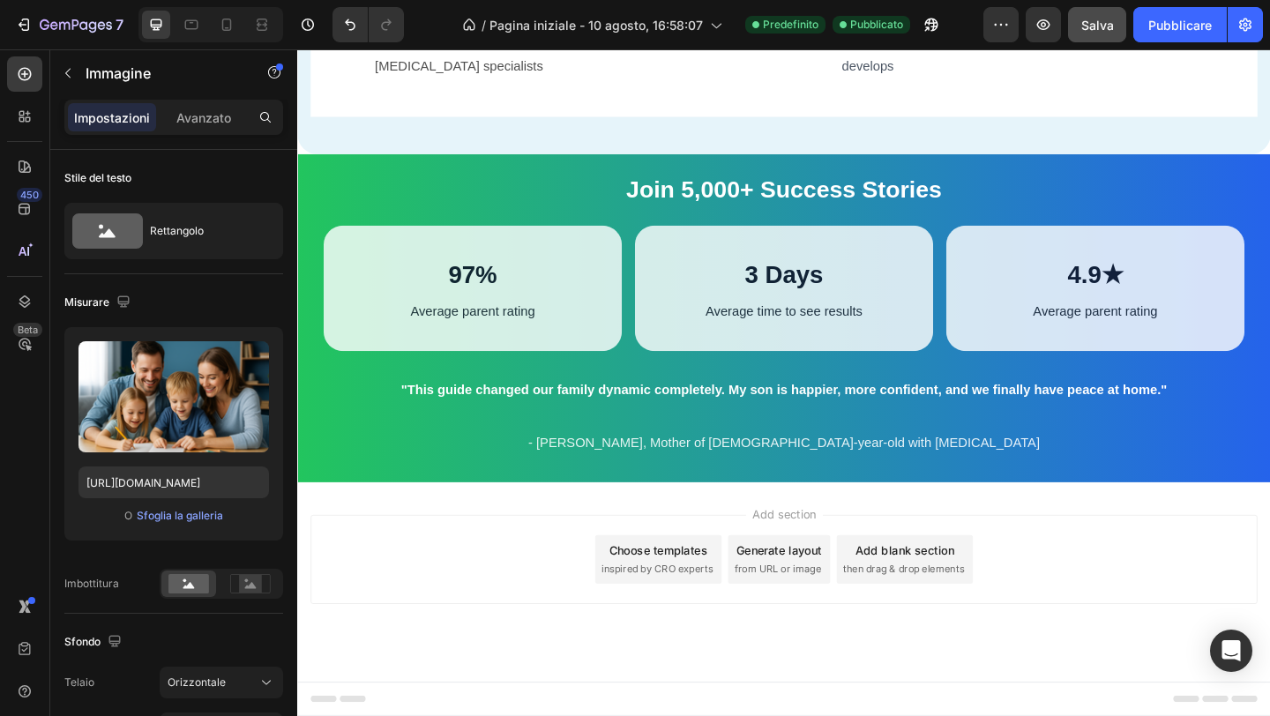
scroll to position [2689, 0]
click at [79, 71] on button "button" at bounding box center [68, 73] width 28 height 28
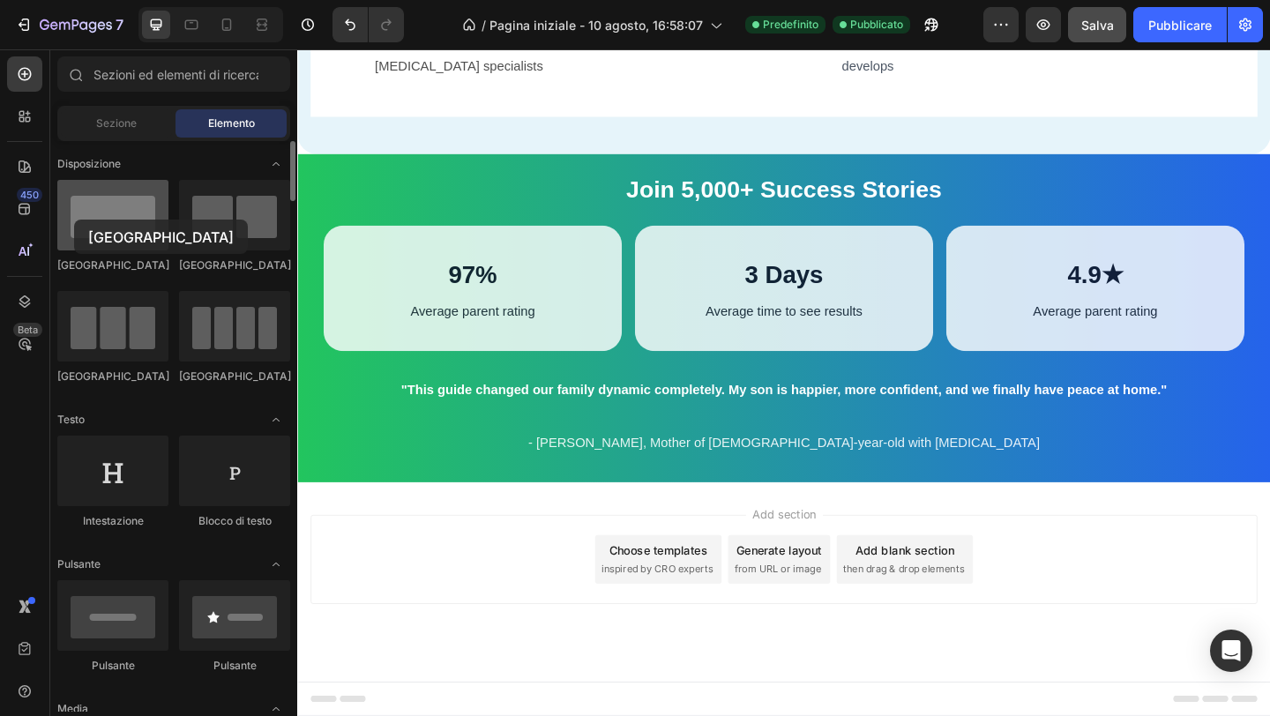
drag, startPoint x: 144, startPoint y: 224, endPoint x: 74, endPoint y: 220, distance: 69.8
click at [74, 220] on div at bounding box center [112, 215] width 111 height 71
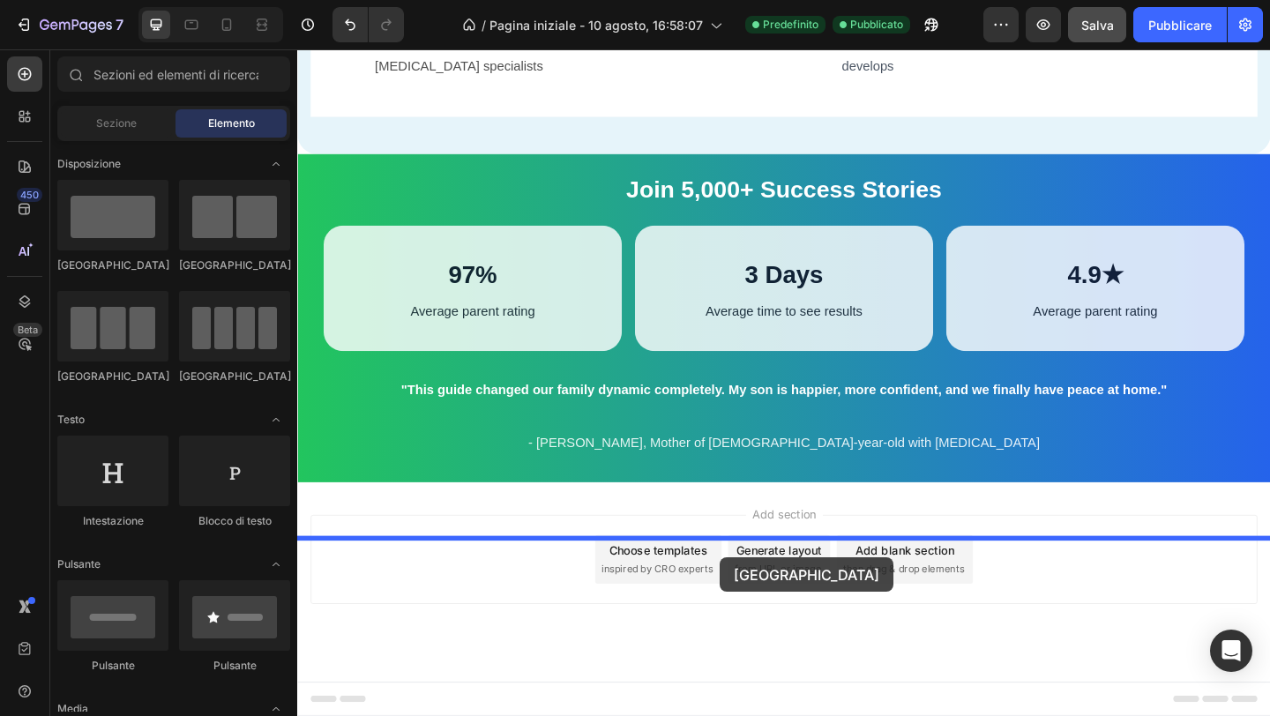
drag, startPoint x: 397, startPoint y: 273, endPoint x: 757, endPoint y: 602, distance: 488.2
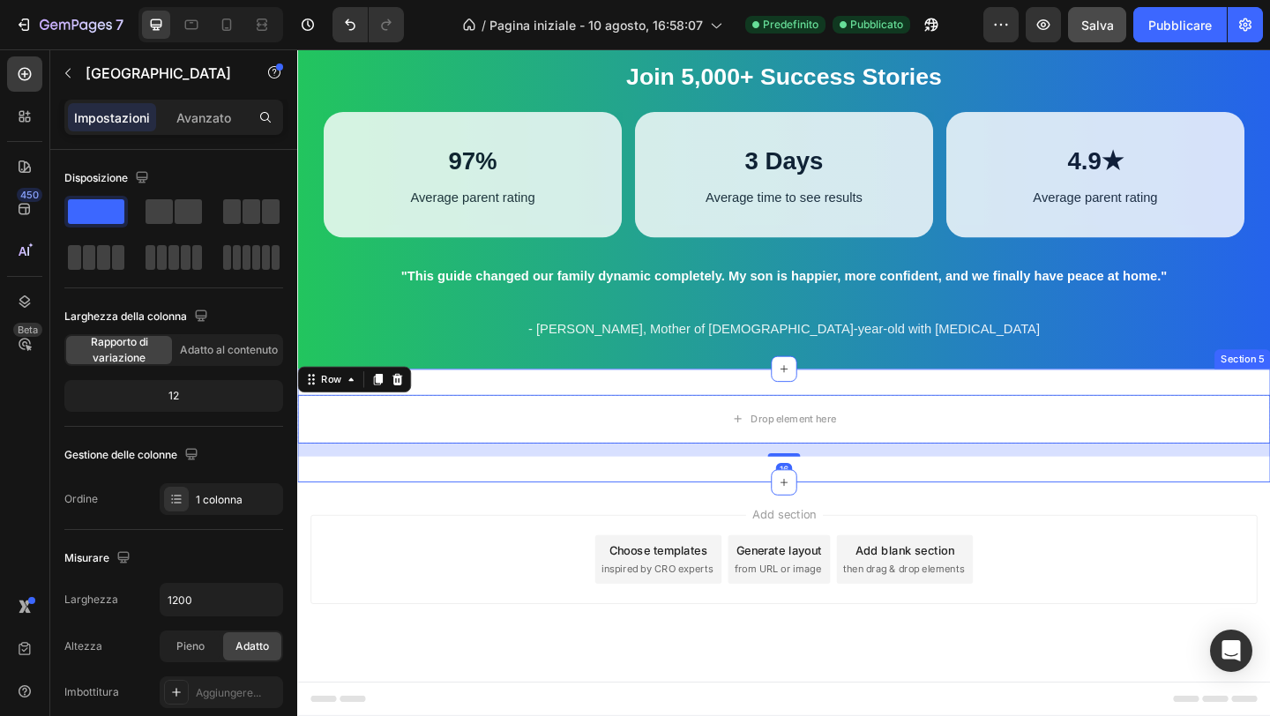
scroll to position [2813, 0]
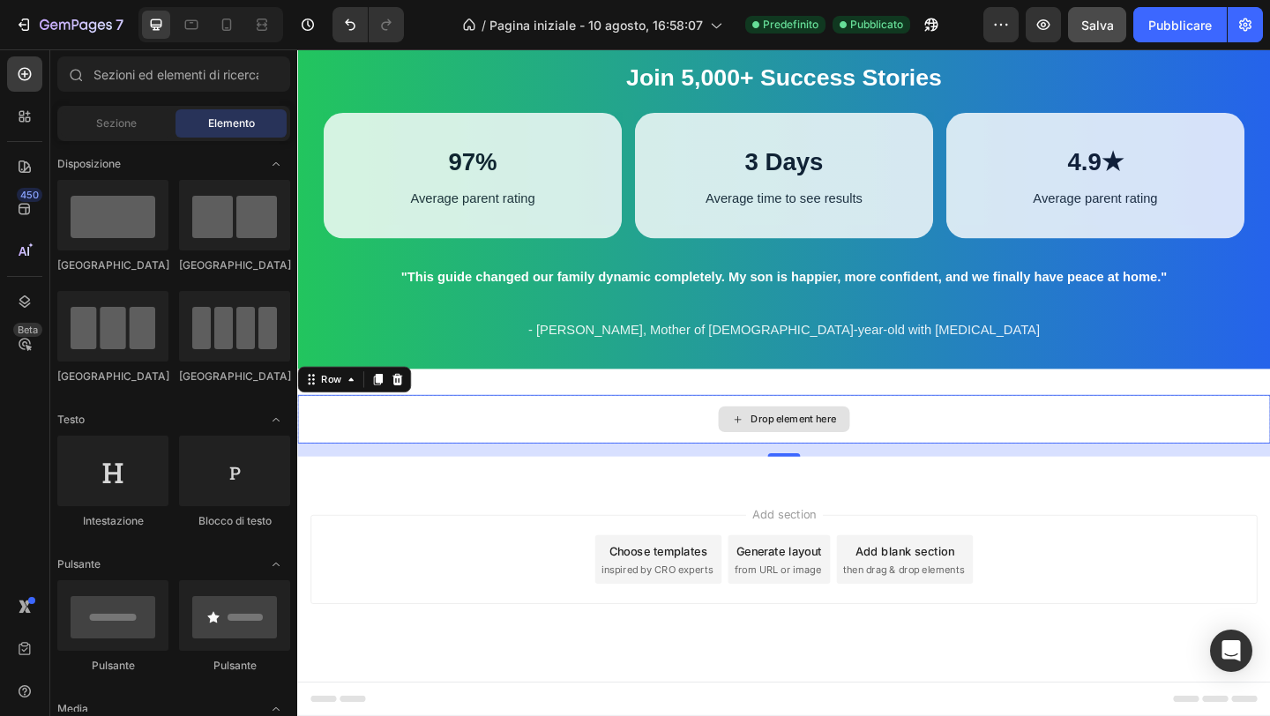
click at [827, 445] on div "Drop element here" at bounding box center [837, 452] width 94 height 14
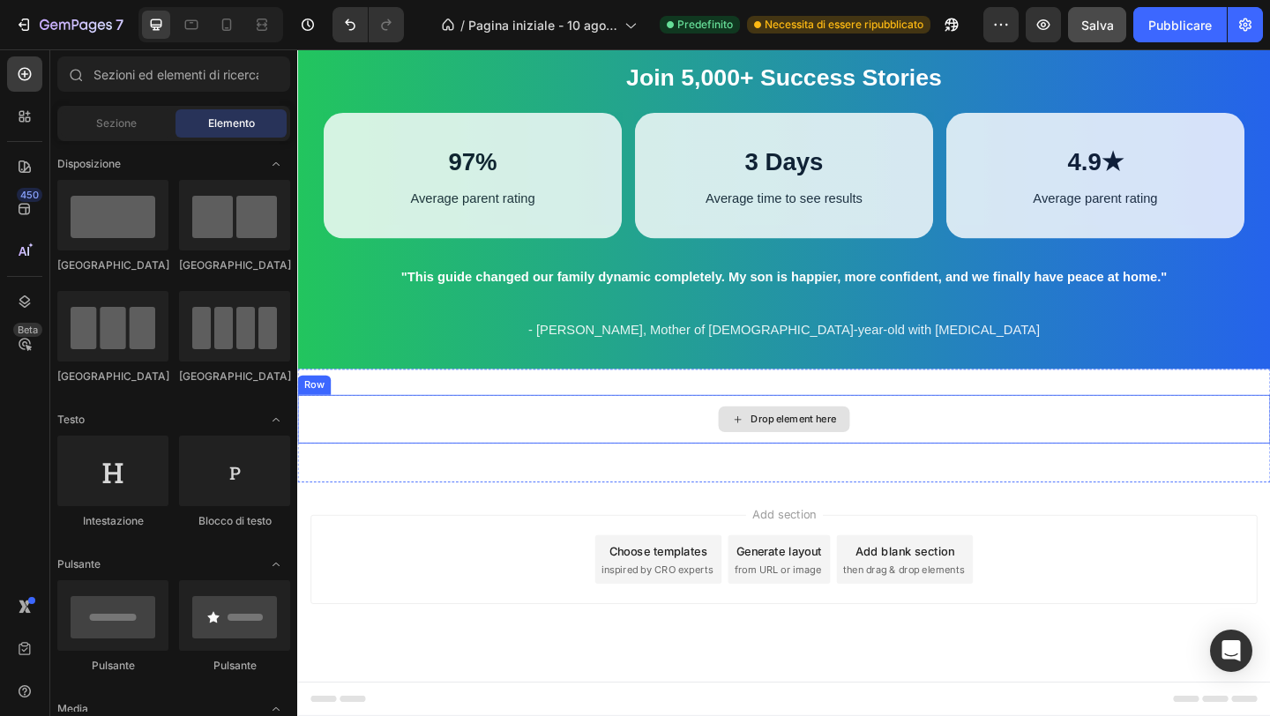
click at [815, 457] on div "Drop element here" at bounding box center [837, 452] width 94 height 14
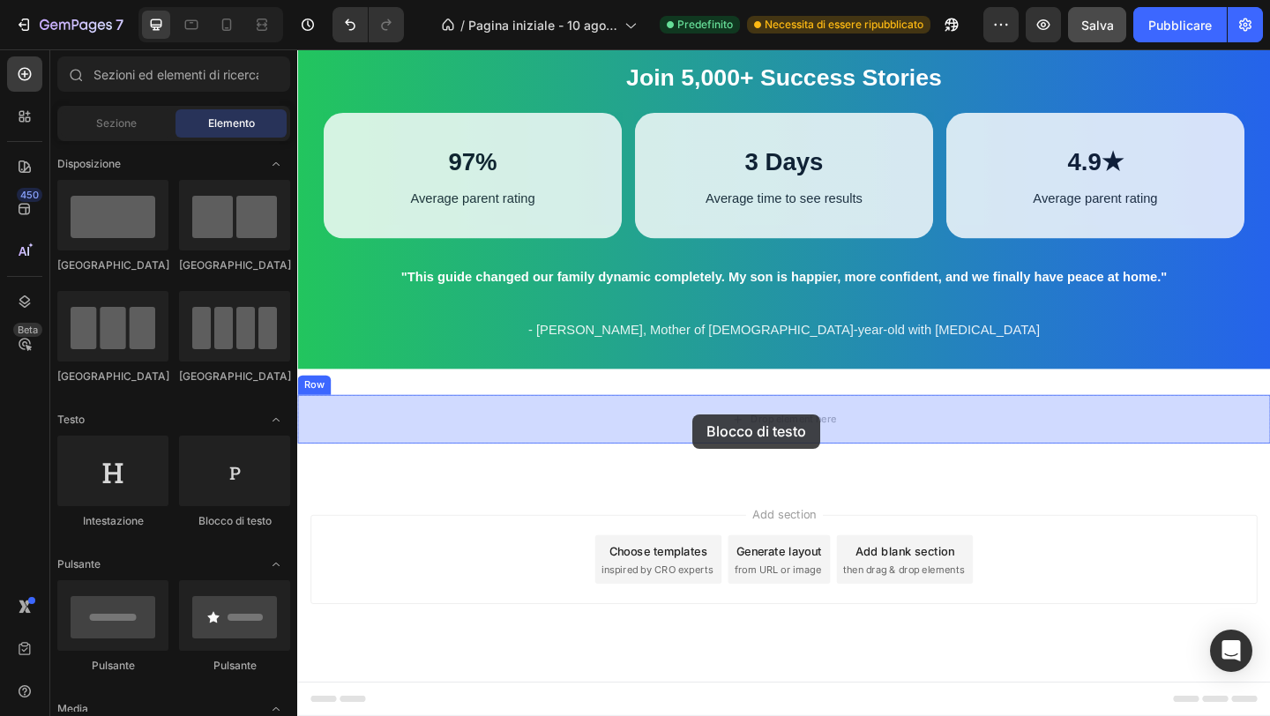
drag, startPoint x: 516, startPoint y: 507, endPoint x: 729, endPoint y: 448, distance: 221.5
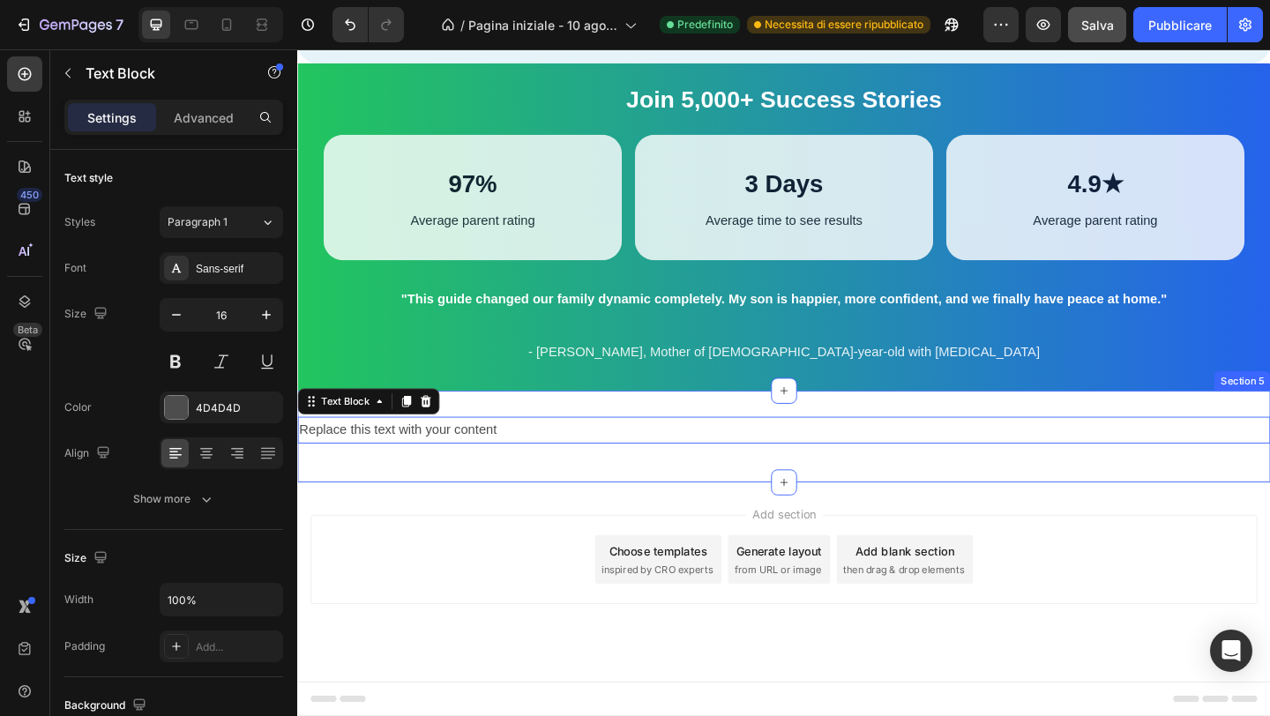
scroll to position [2788, 0]
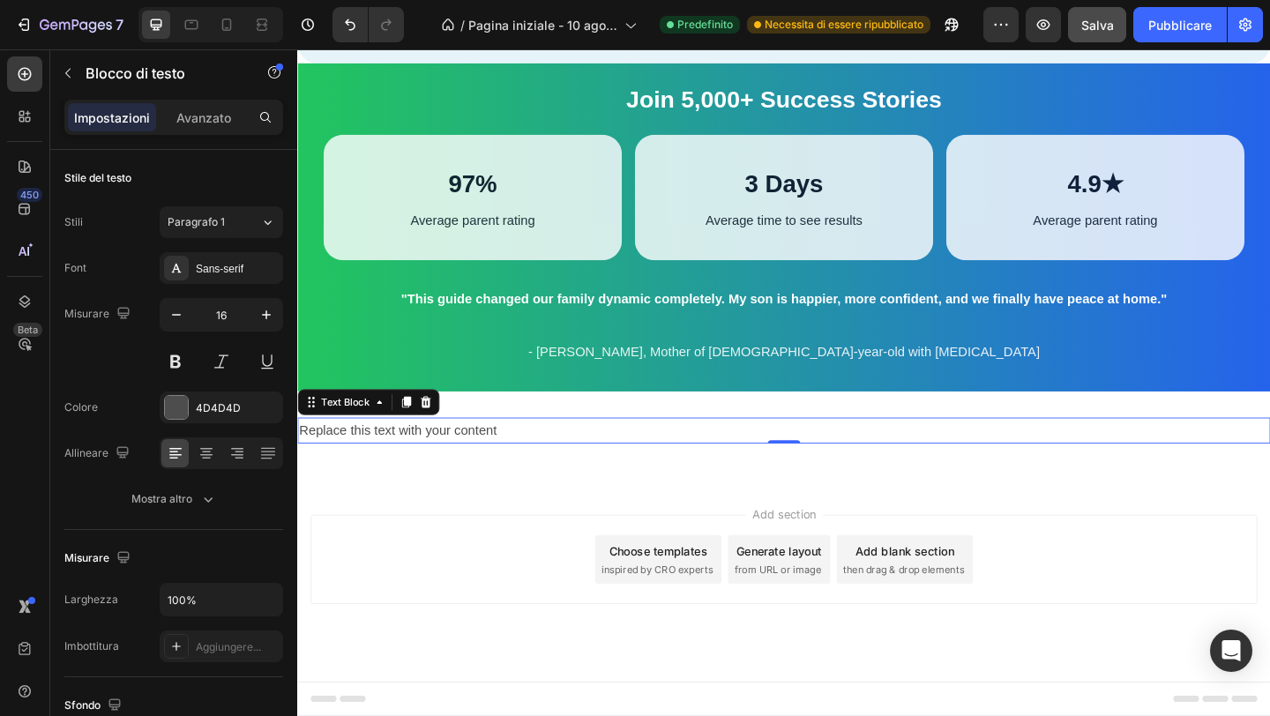
click at [541, 468] on div "Replace this text with your content" at bounding box center [826, 464] width 1058 height 29
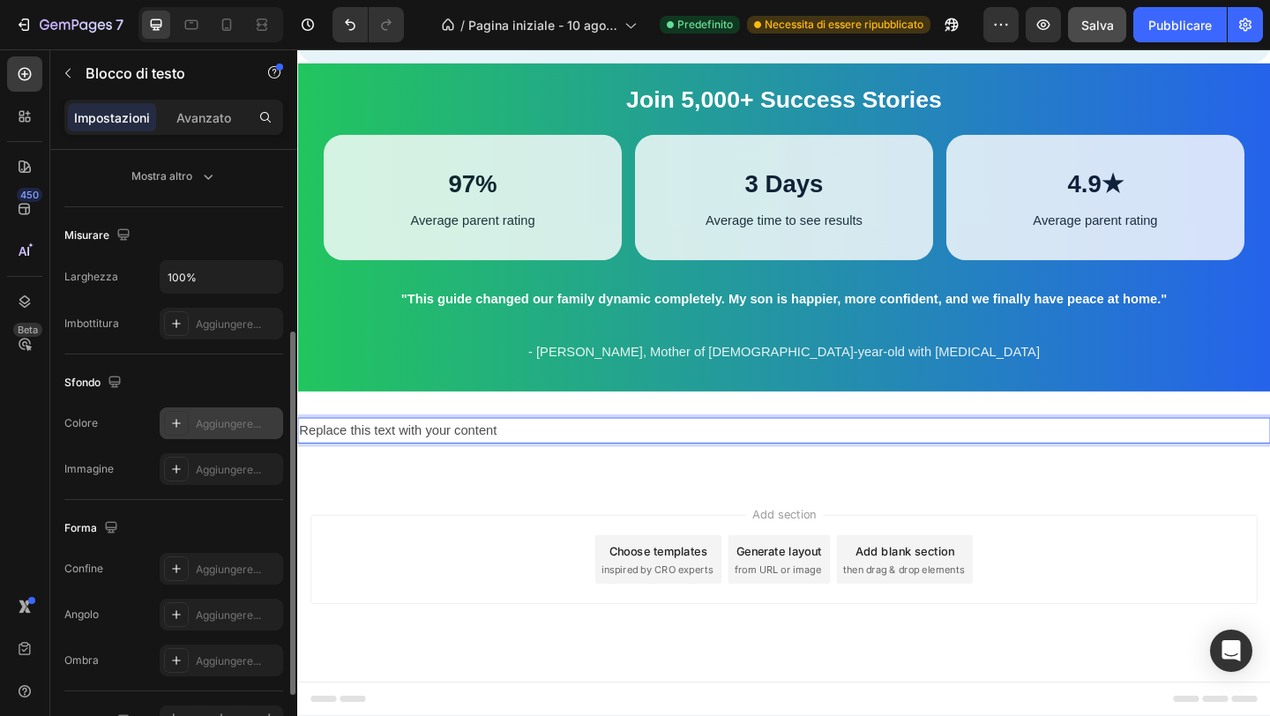
scroll to position [303, 0]
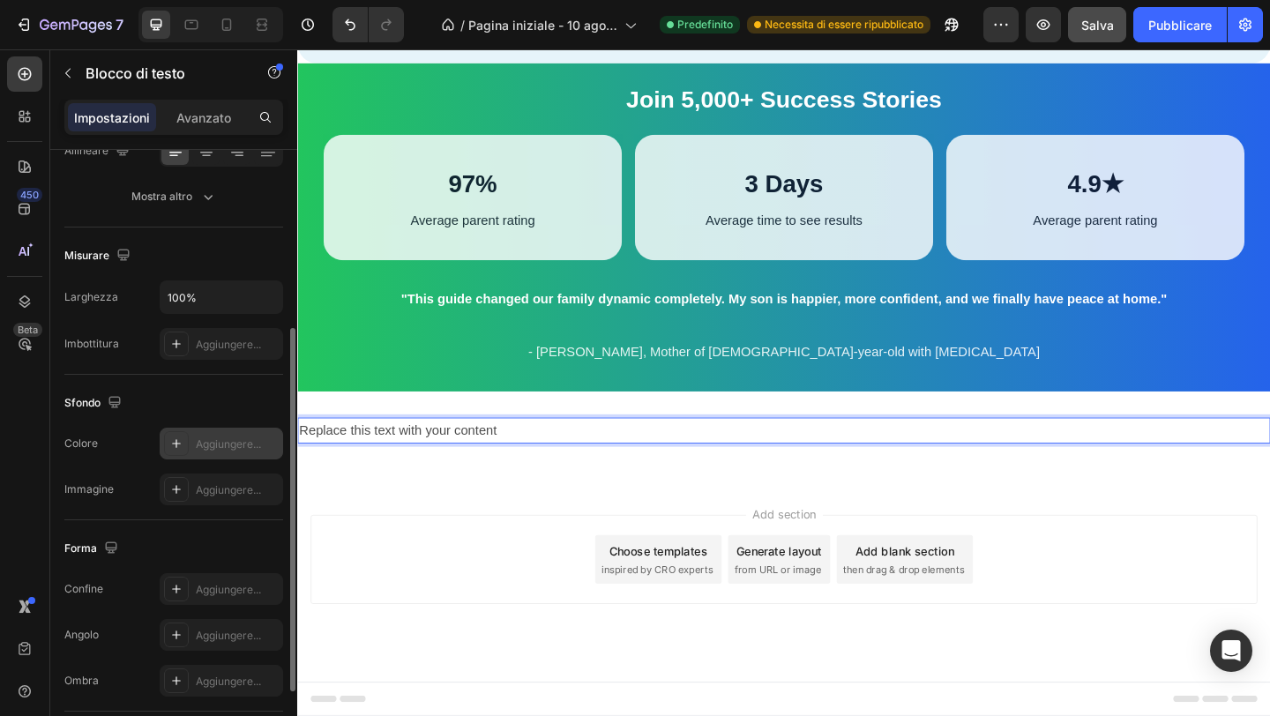
click at [180, 447] on icon at bounding box center [176, 444] width 14 height 14
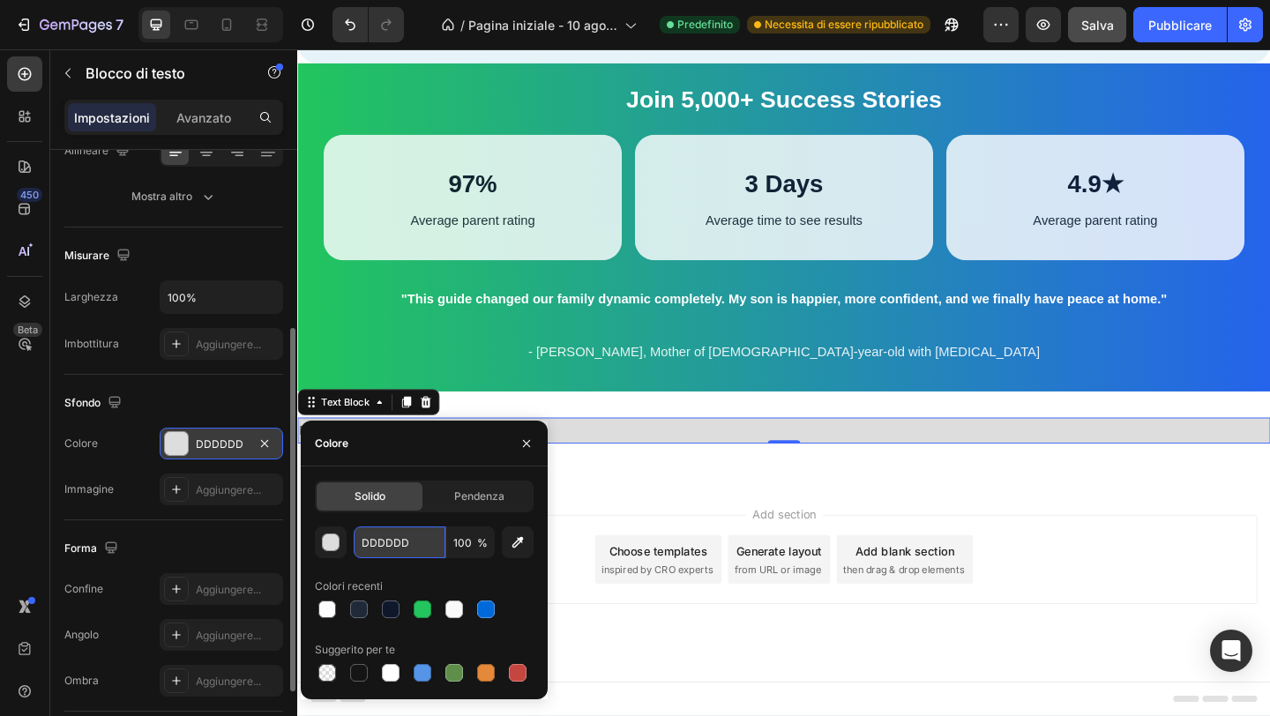
click at [401, 537] on input "DDDDDD" at bounding box center [400, 543] width 92 height 32
click at [400, 537] on input "DDDDDD" at bounding box center [400, 543] width 92 height 32
click at [414, 542] on input "DDDDDD" at bounding box center [400, 543] width 92 height 32
click at [413, 542] on input "DDDDDD" at bounding box center [400, 543] width 92 height 32
paste input "#FACC15"
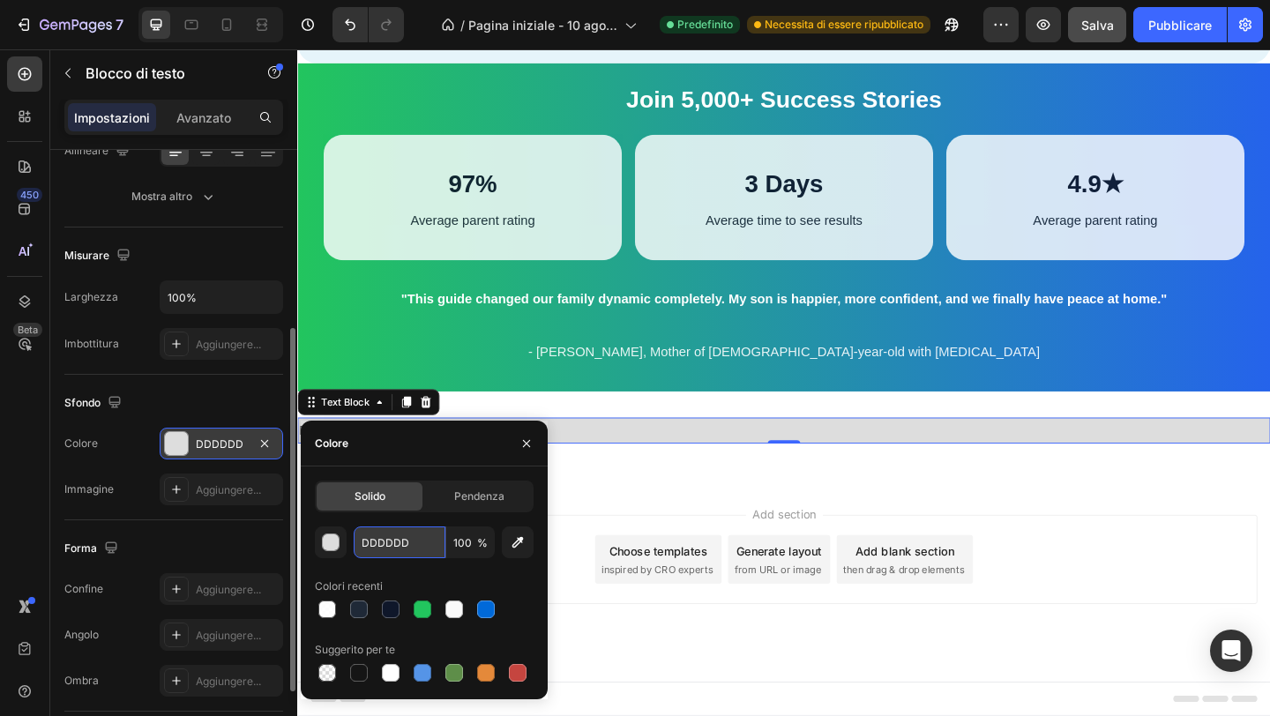
type input "#FACC15"
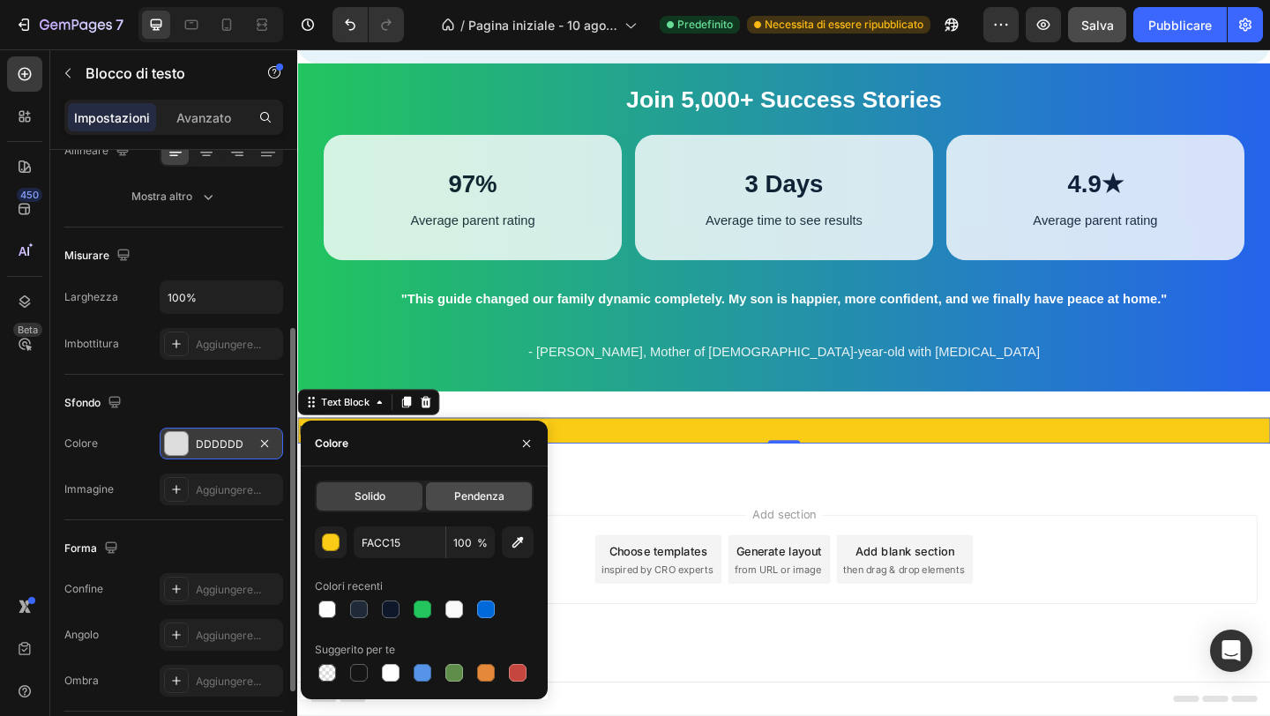
click at [491, 497] on font "Pendenza" at bounding box center [479, 496] width 50 height 13
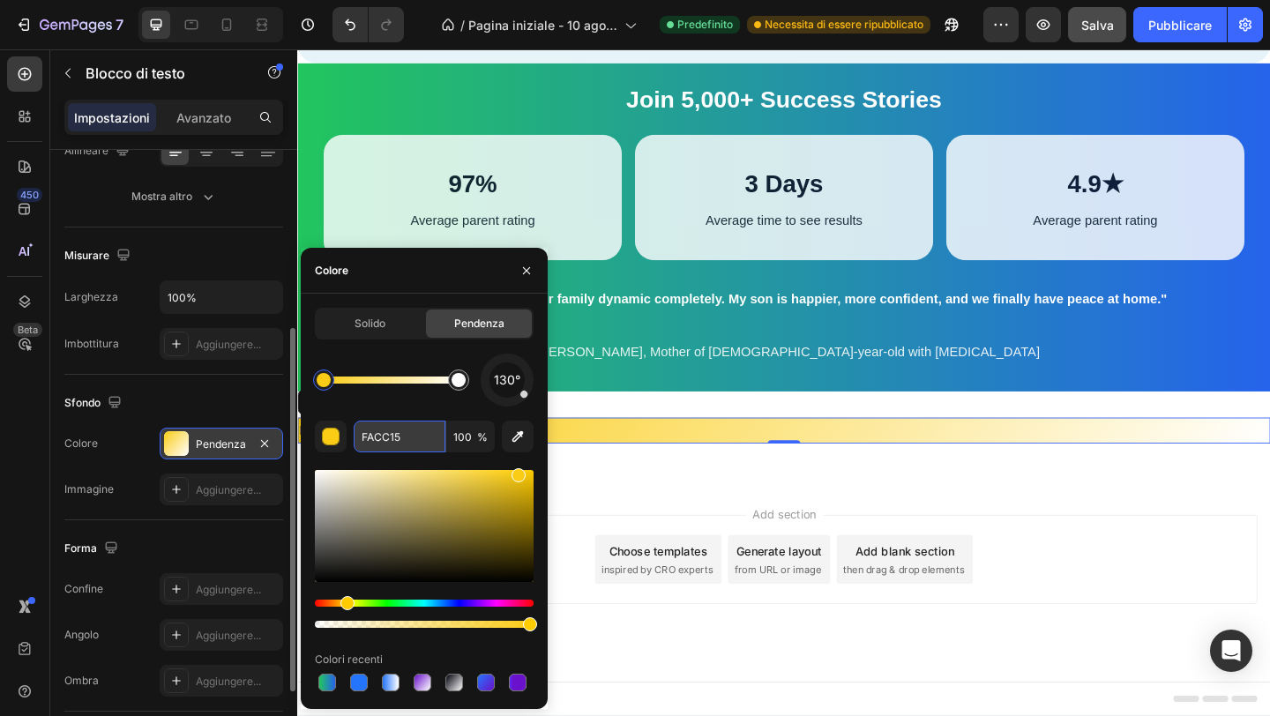
click at [392, 447] on input "FACC15" at bounding box center [400, 437] width 92 height 32
paste input "#"
click at [462, 384] on div at bounding box center [459, 380] width 14 height 14
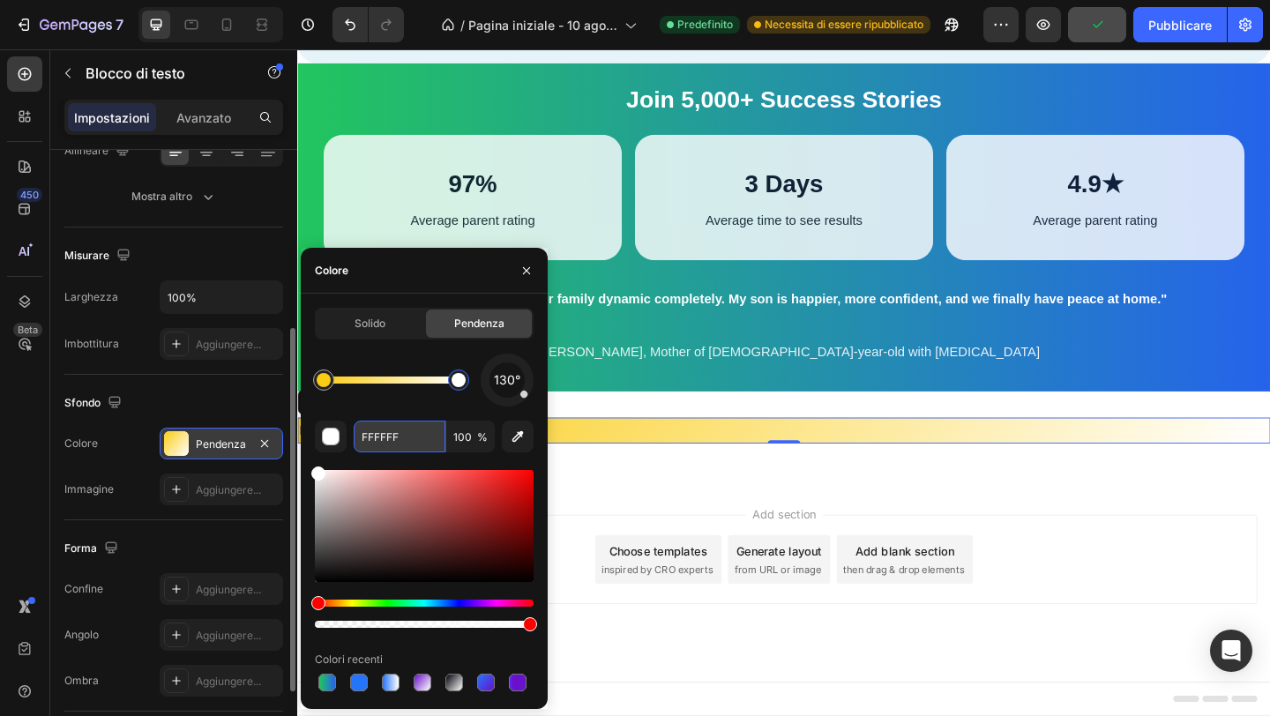
click at [393, 437] on input "FFFFFF" at bounding box center [400, 437] width 92 height 32
paste input "#F59E0B"
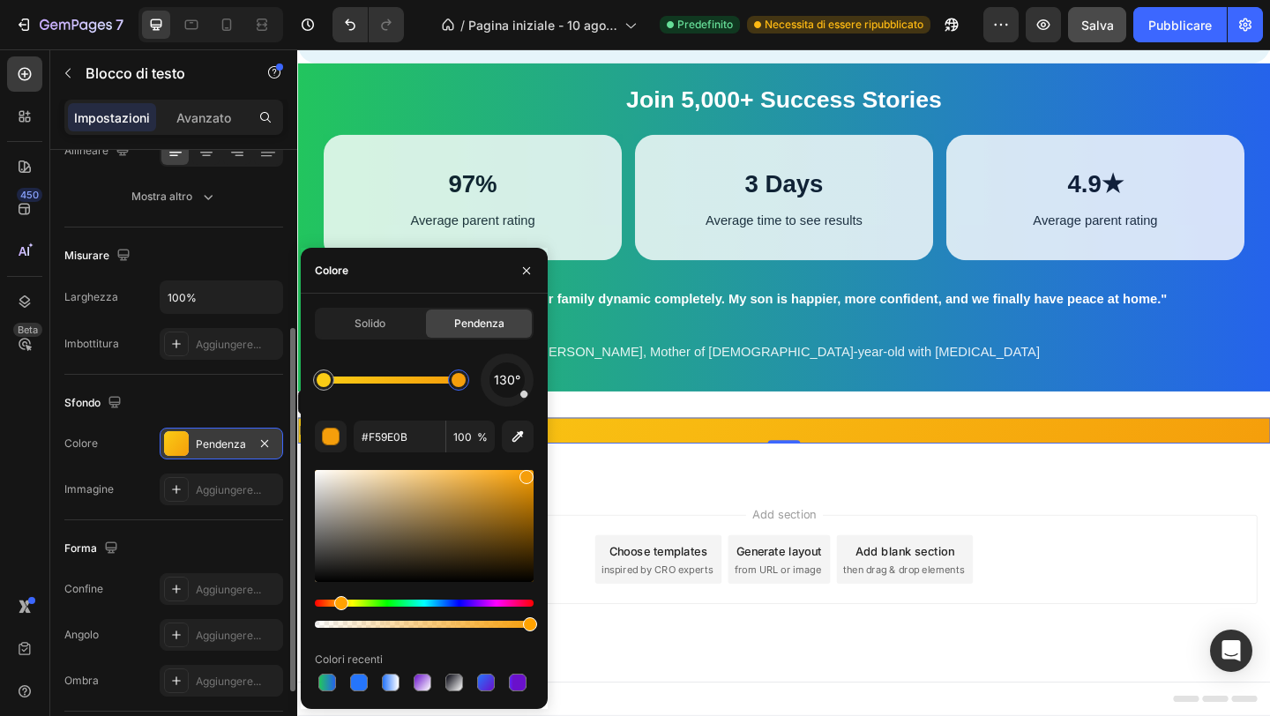
type input "F59E0B"
drag, startPoint x: 525, startPoint y: 396, endPoint x: 532, endPoint y: 380, distance: 17.4
click at [532, 380] on div at bounding box center [529, 380] width 7 height 7
click at [526, 265] on icon "button" at bounding box center [527, 271] width 14 height 14
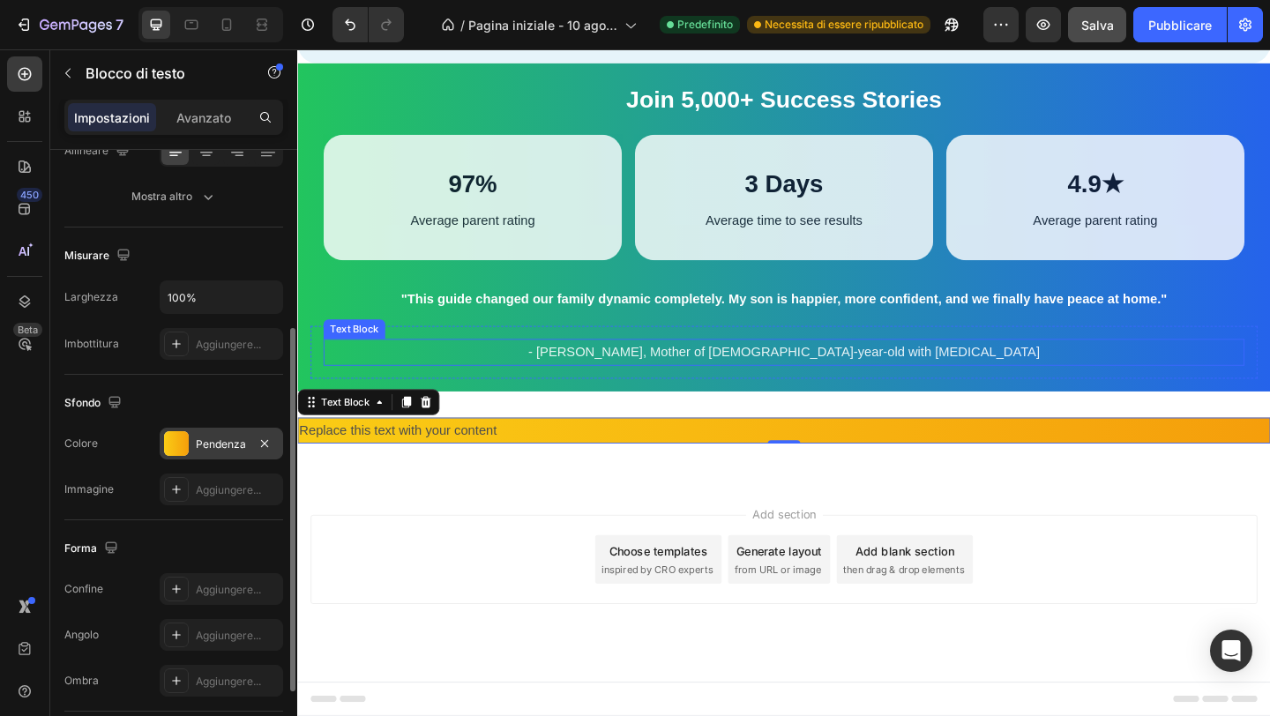
scroll to position [2734, 0]
click at [198, 124] on font "Avanzato" at bounding box center [203, 117] width 55 height 15
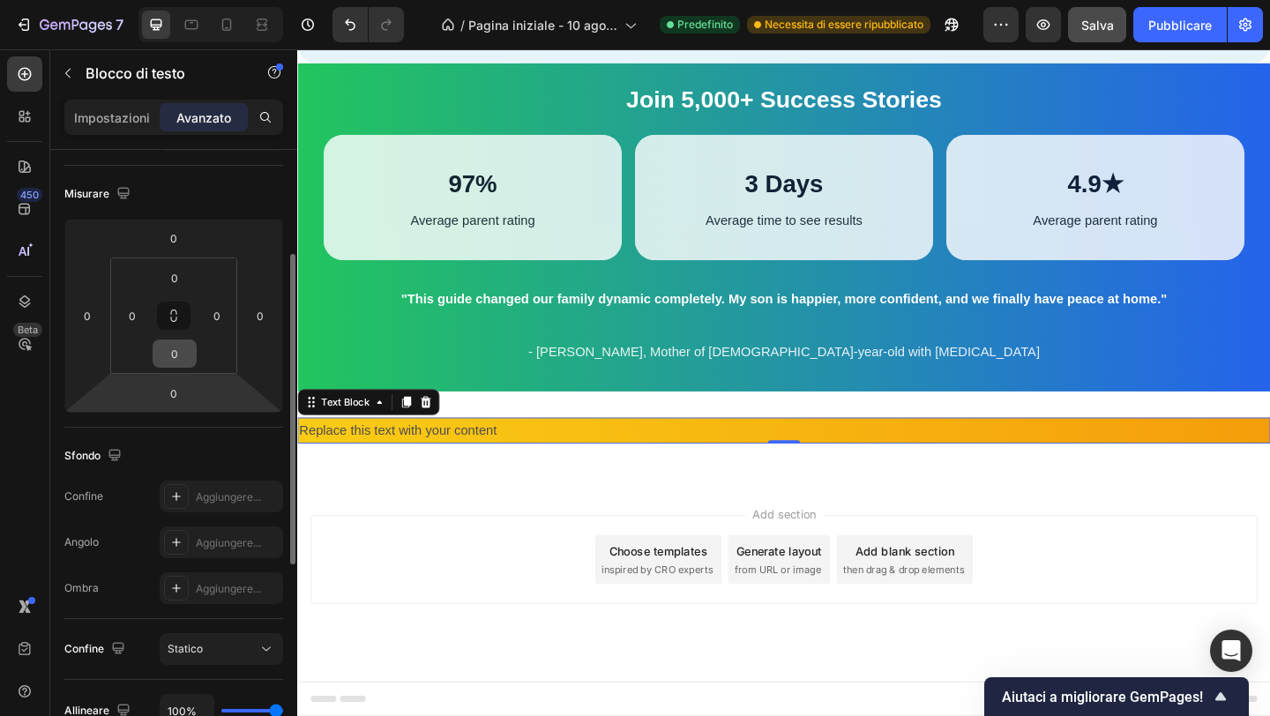
scroll to position [186, 0]
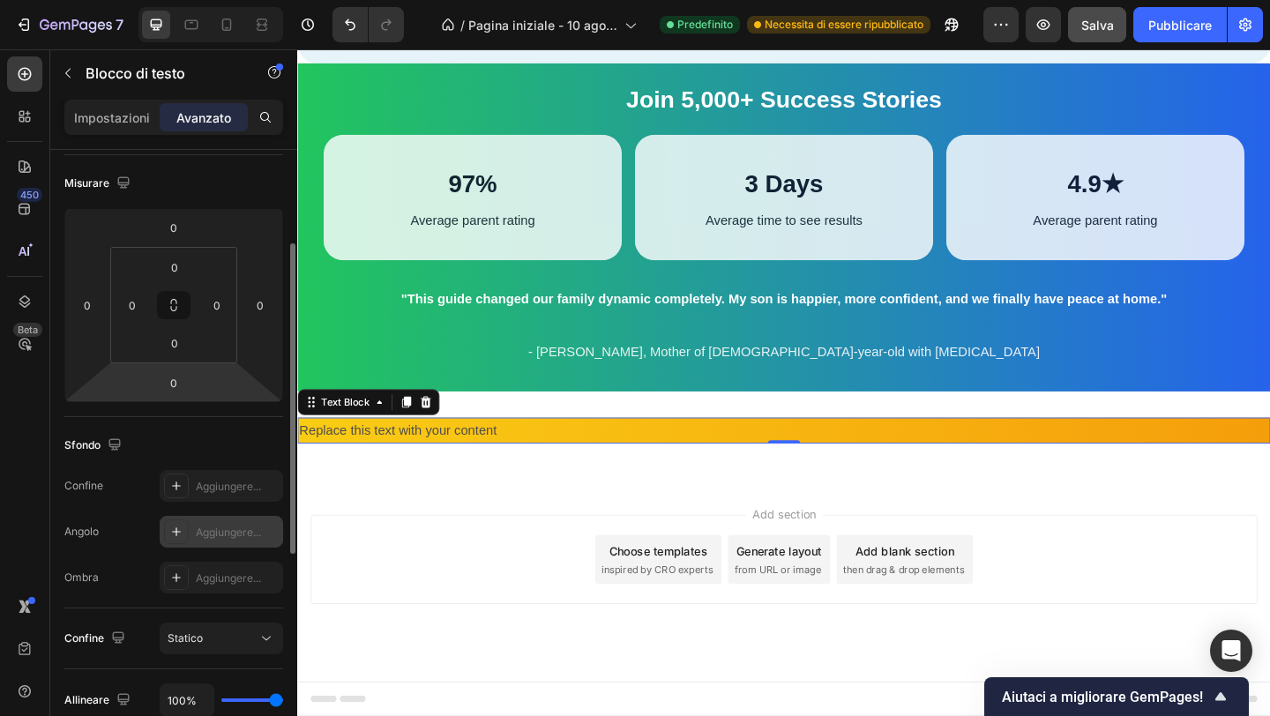
click at [180, 535] on icon at bounding box center [176, 532] width 14 height 14
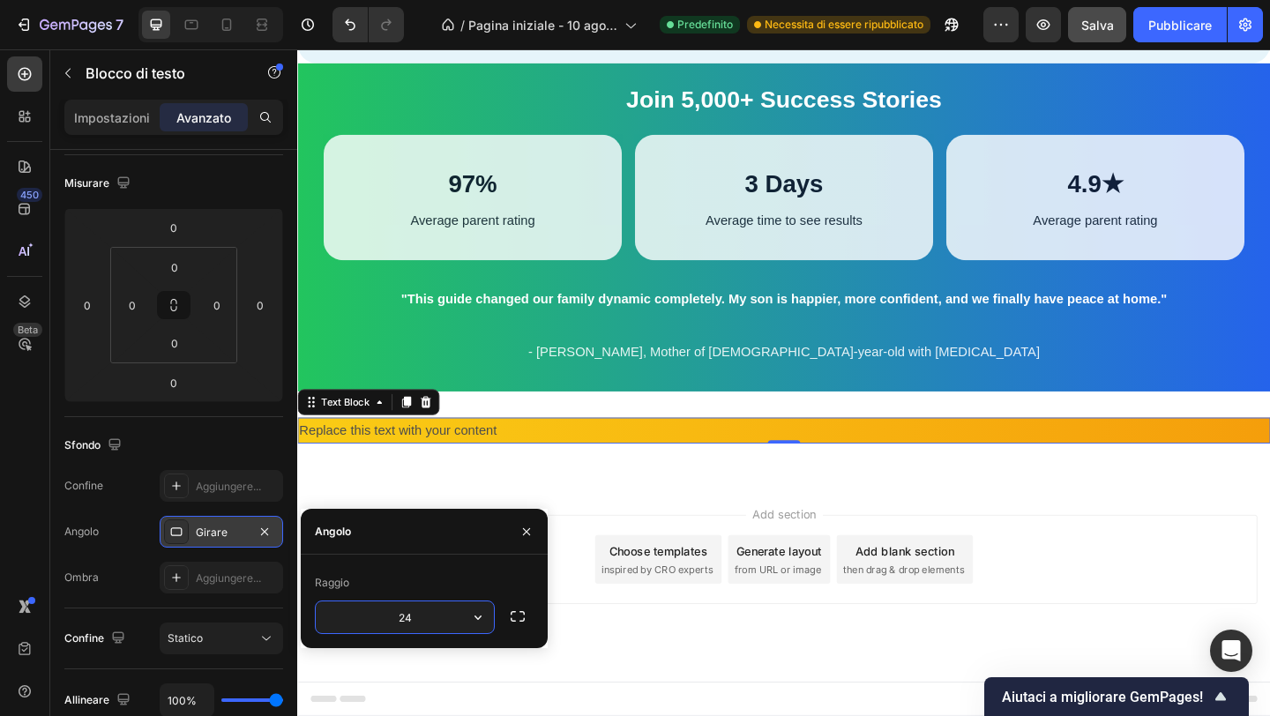
type input "24"
click at [569, 130] on div "Join 5,000+ Success Stories Text Block 97% Text Block Average parent rating Tex…" at bounding box center [826, 242] width 1058 height 357
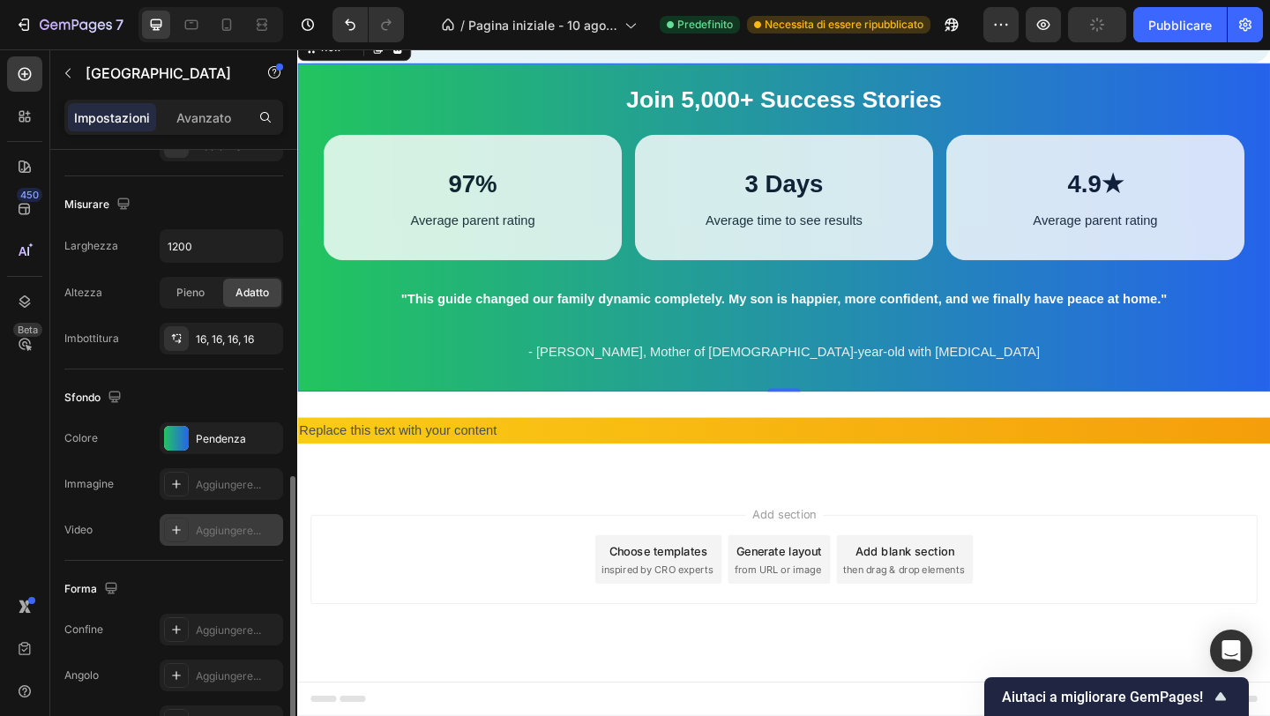
scroll to position [431, 0]
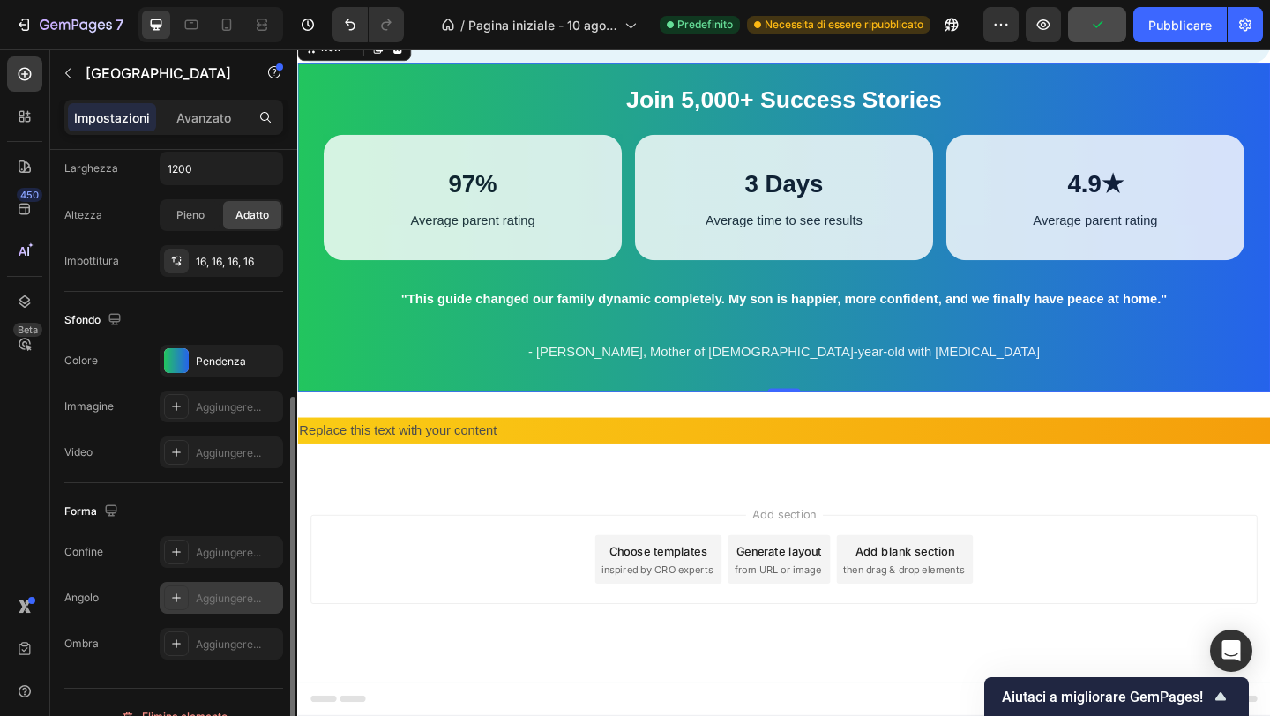
click at [178, 595] on icon at bounding box center [176, 598] width 14 height 14
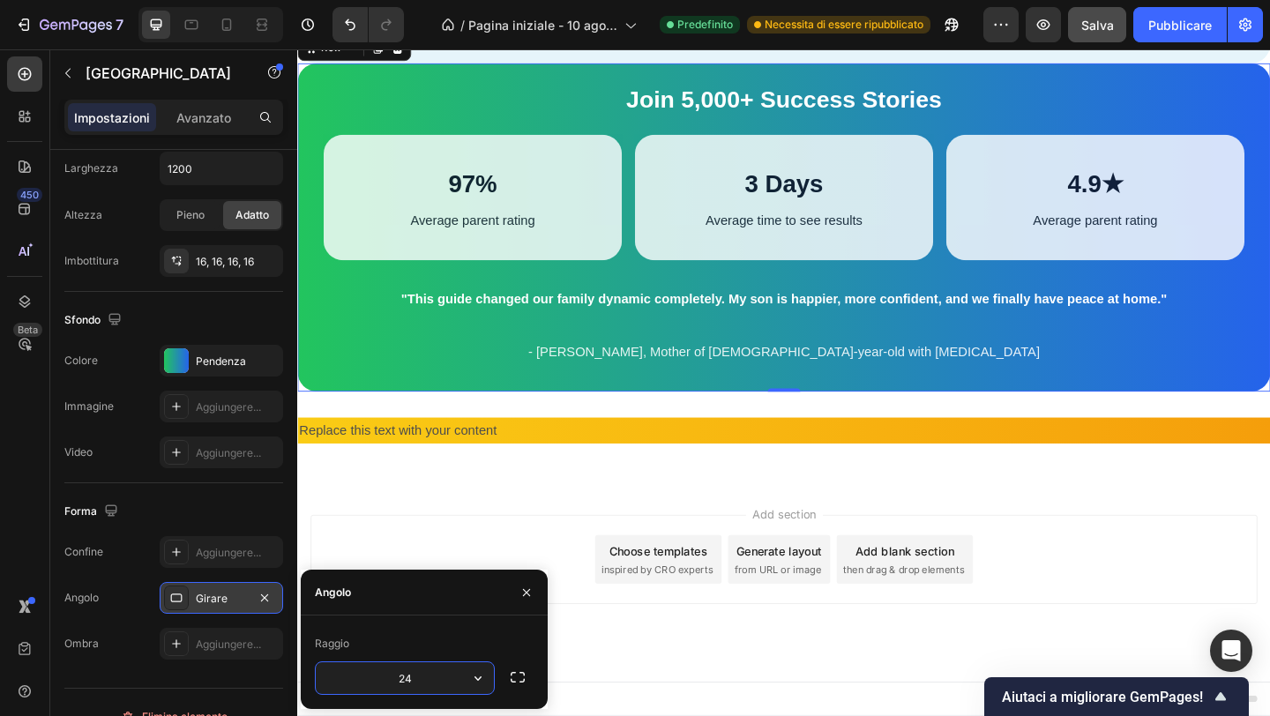
type input "24"
click at [551, 582] on div "Add section Choose templates inspired by CRO experts Generate layout from URL o…" at bounding box center [826, 628] width 1058 height 217
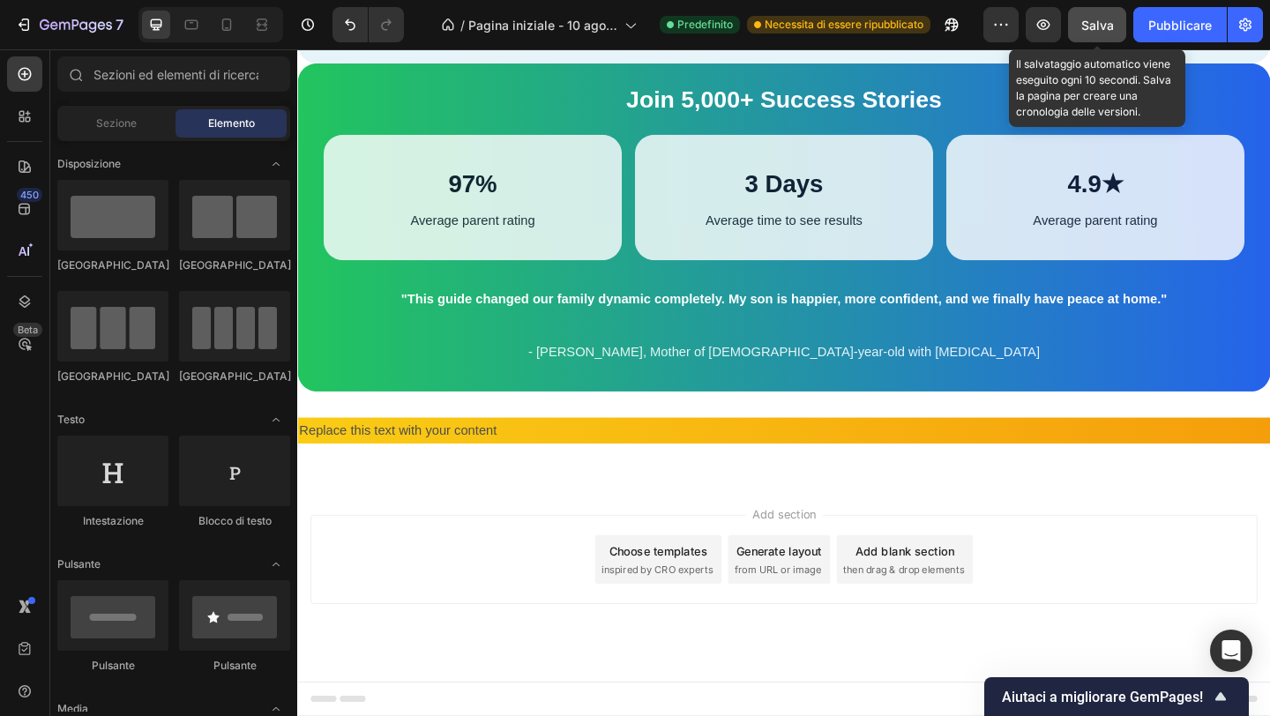
click at [1117, 27] on button "Salva" at bounding box center [1097, 24] width 58 height 35
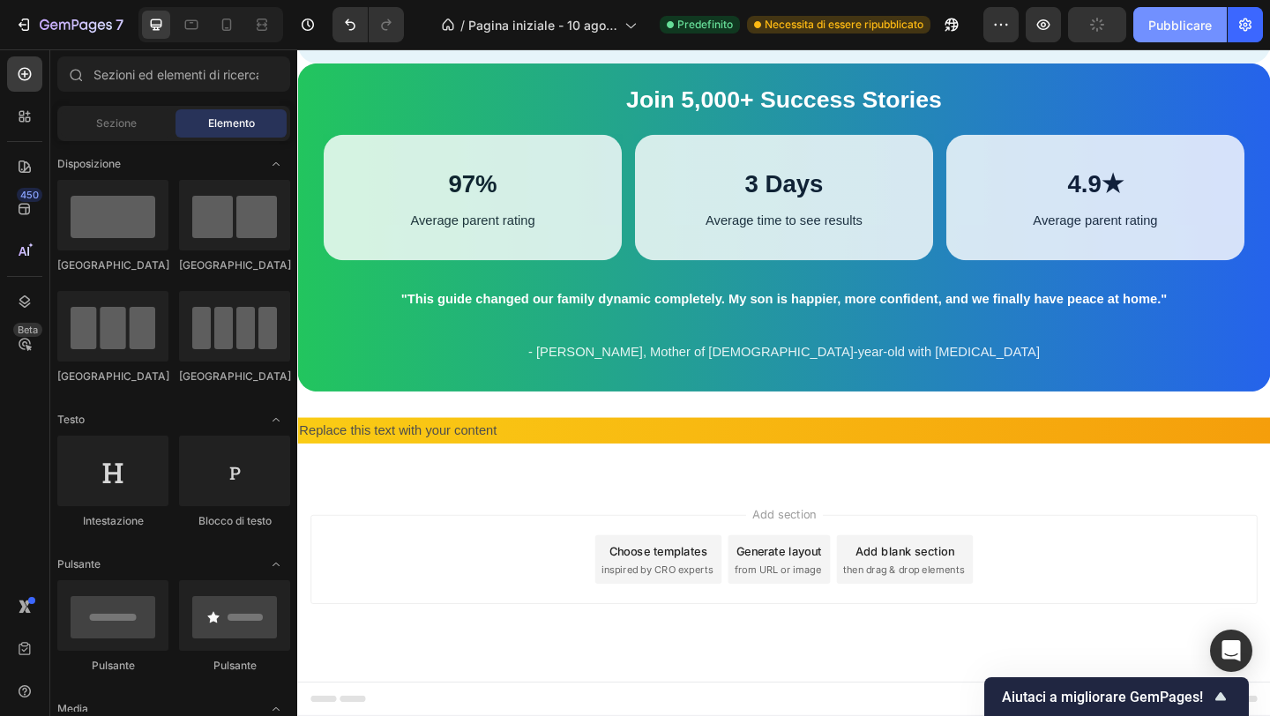
click at [1159, 27] on font "Pubblicare" at bounding box center [1180, 25] width 64 height 15
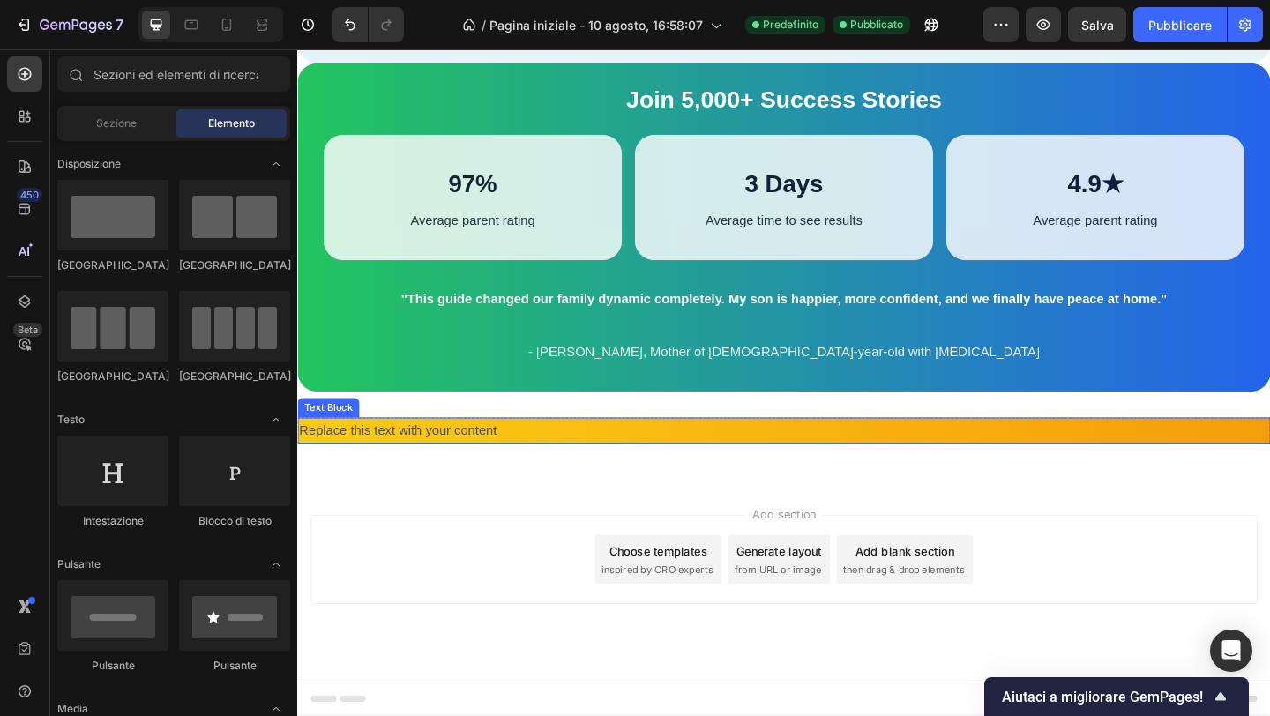
click at [540, 477] on p "Replace this text with your content" at bounding box center [826, 465] width 1055 height 26
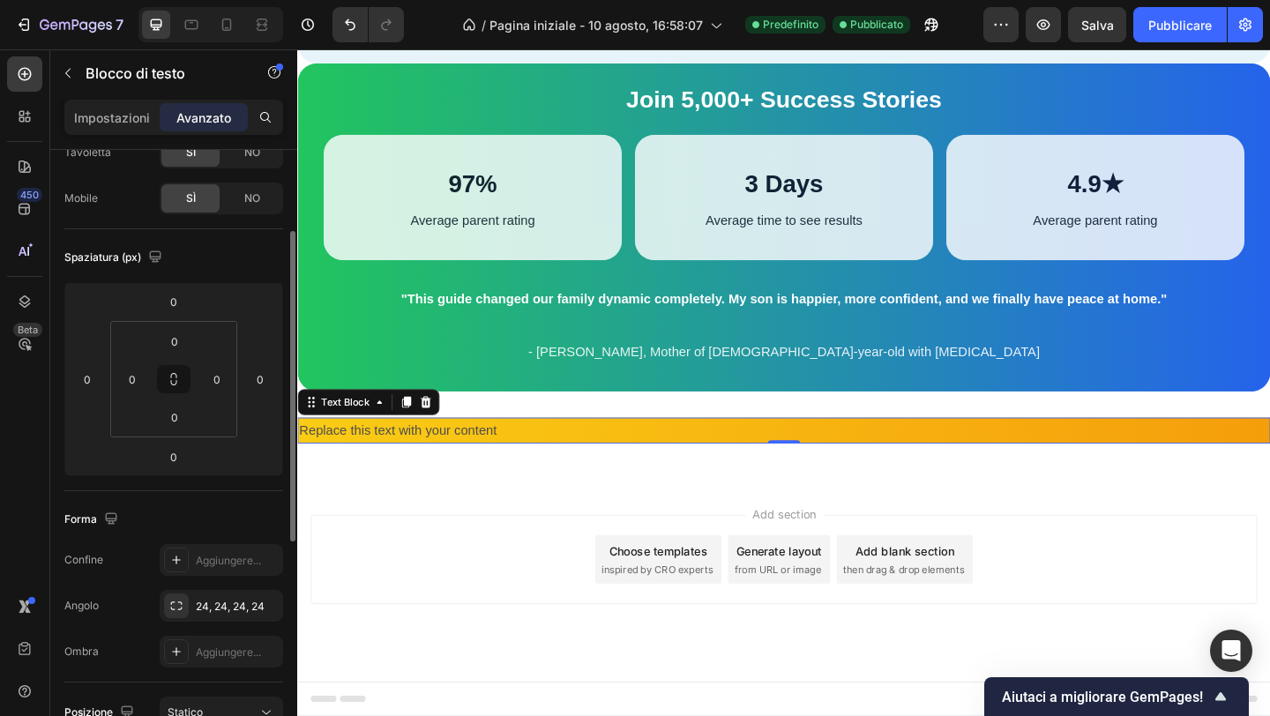
scroll to position [143, 0]
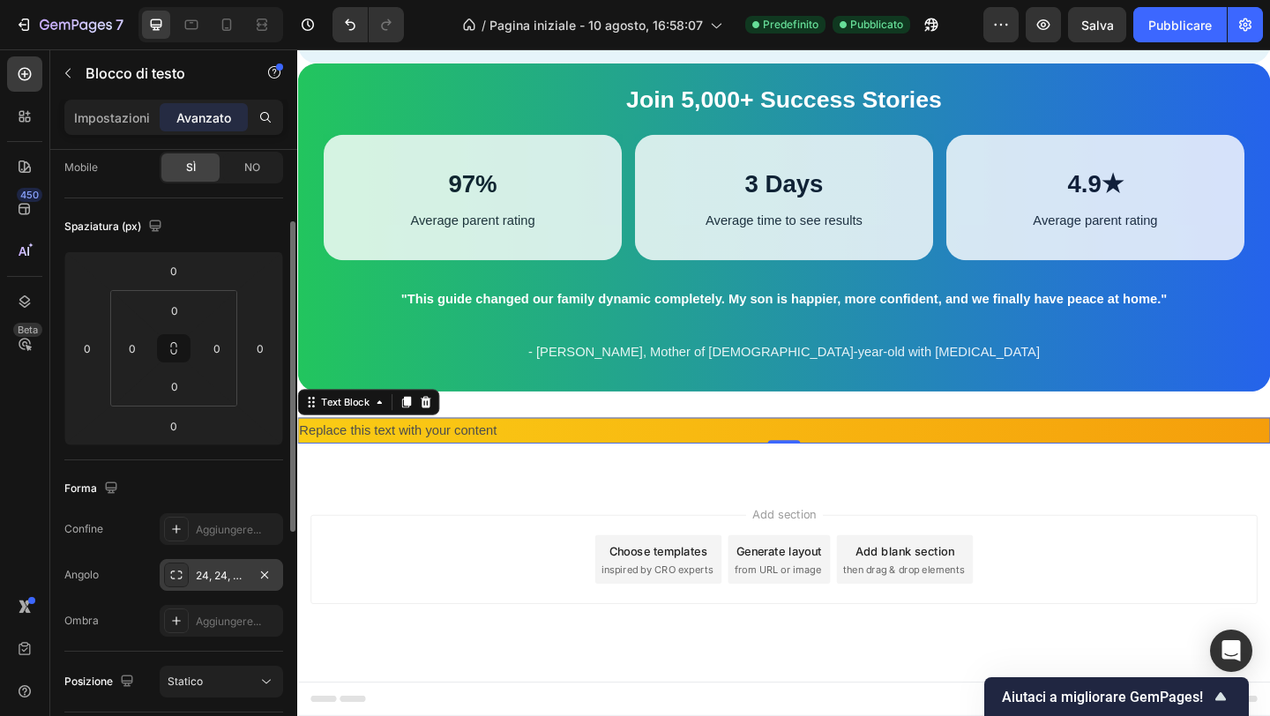
click at [170, 575] on icon at bounding box center [176, 575] width 14 height 14
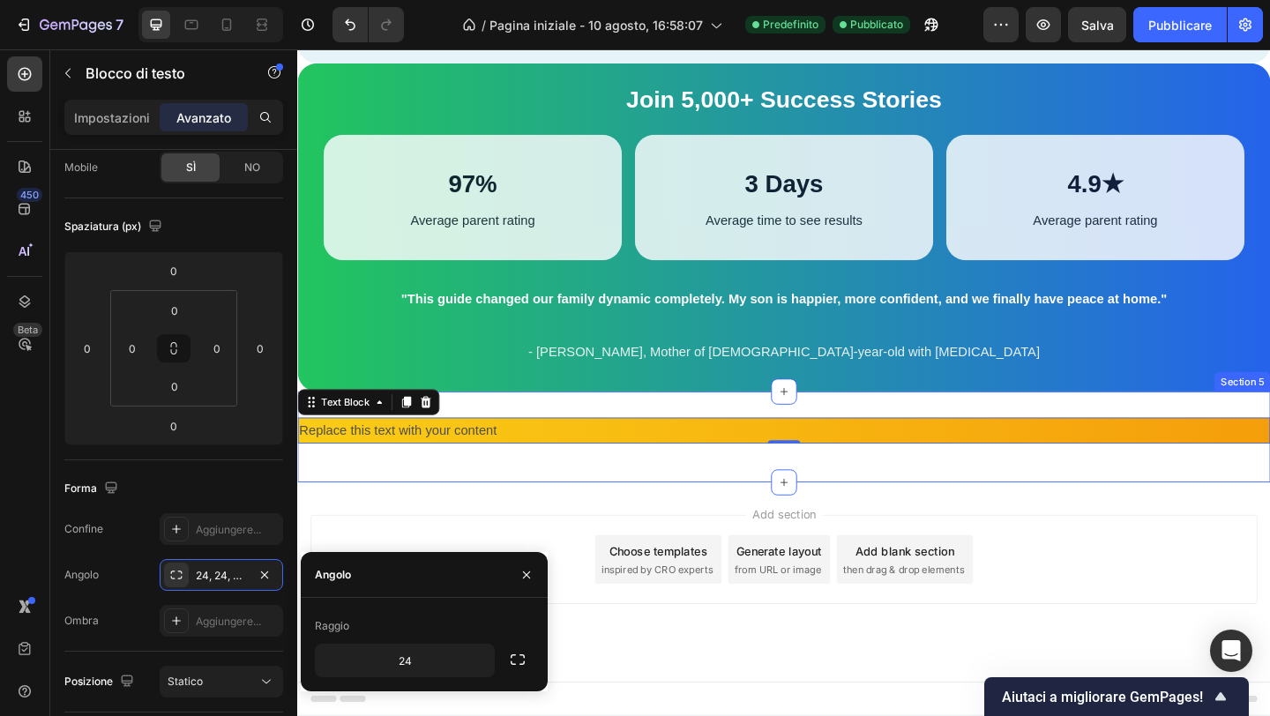
click at [505, 521] on div "Replace this text with your content Text Block 0 Row Section 5" at bounding box center [826, 472] width 1058 height 100
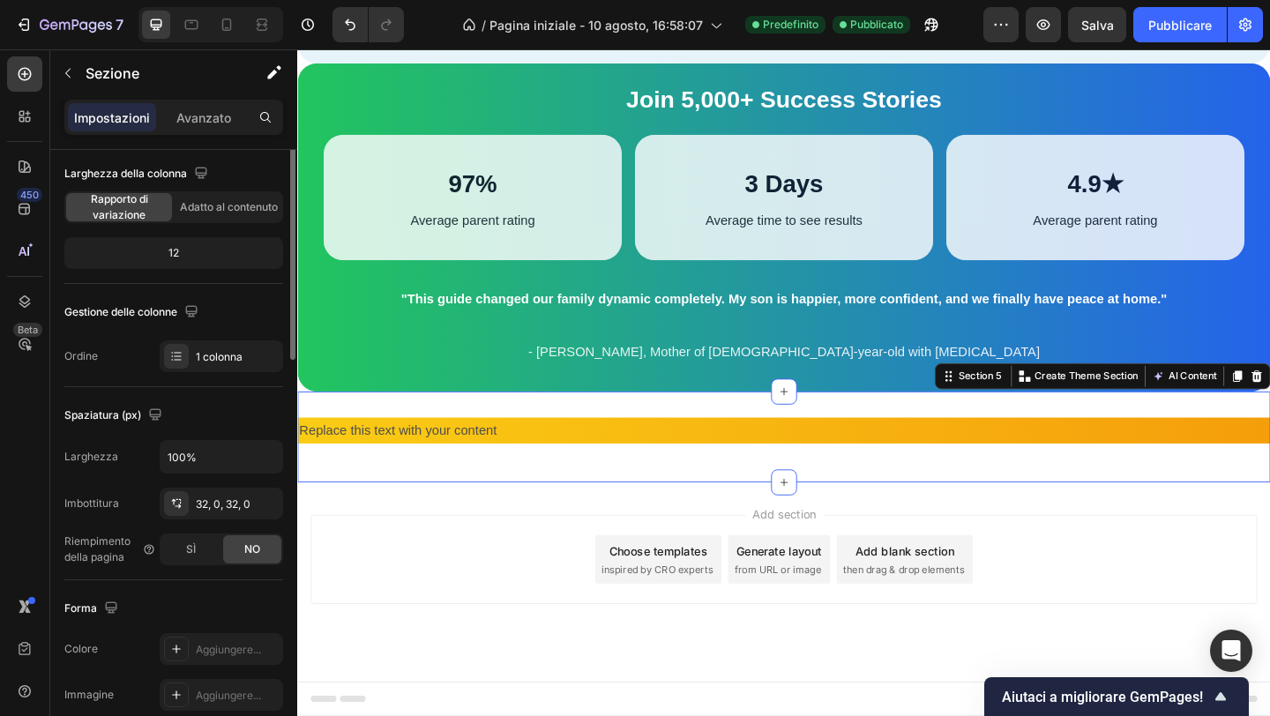
scroll to position [0, 0]
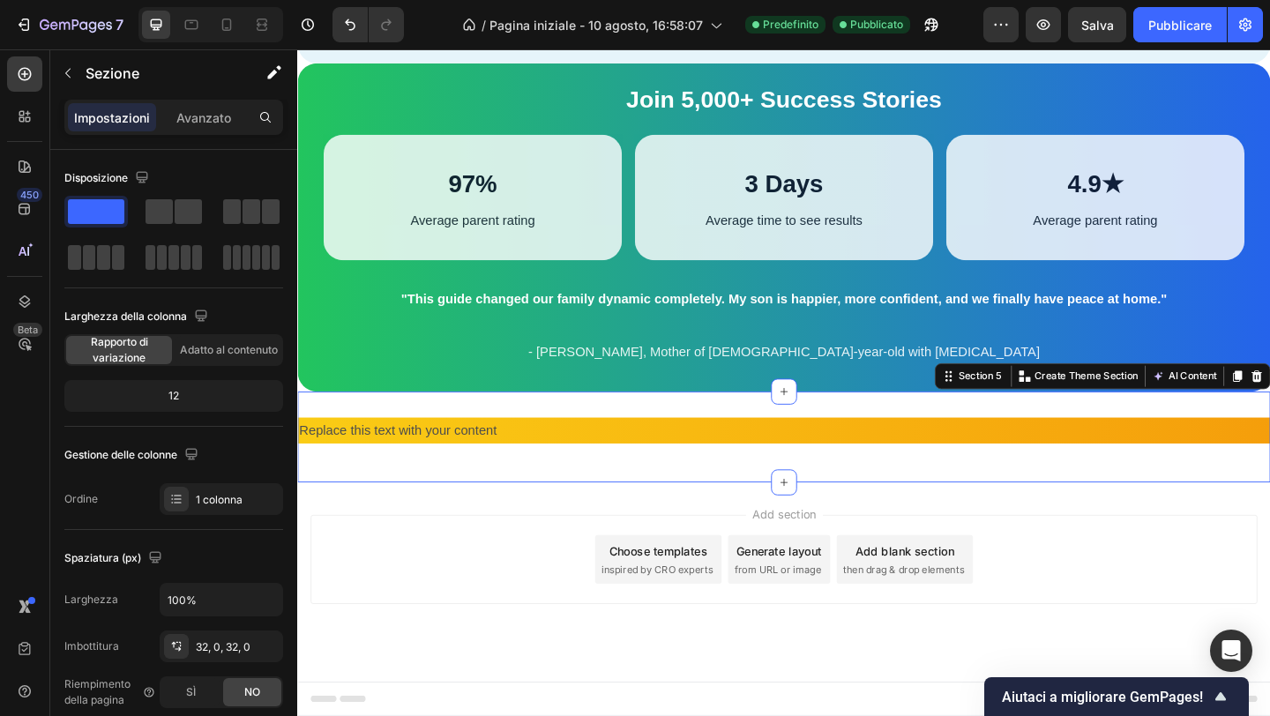
click at [1102, 27] on font "Salva" at bounding box center [1097, 25] width 33 height 15
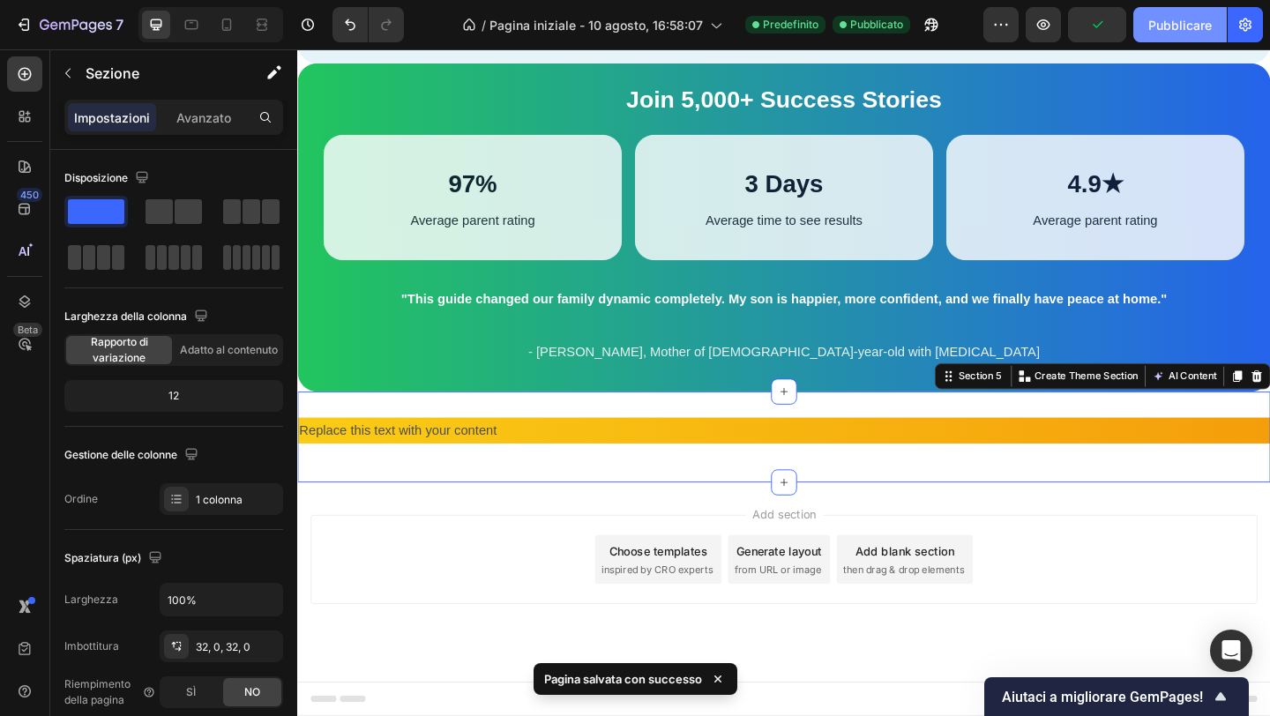
click at [1173, 13] on button "Pubblicare" at bounding box center [1180, 24] width 94 height 35
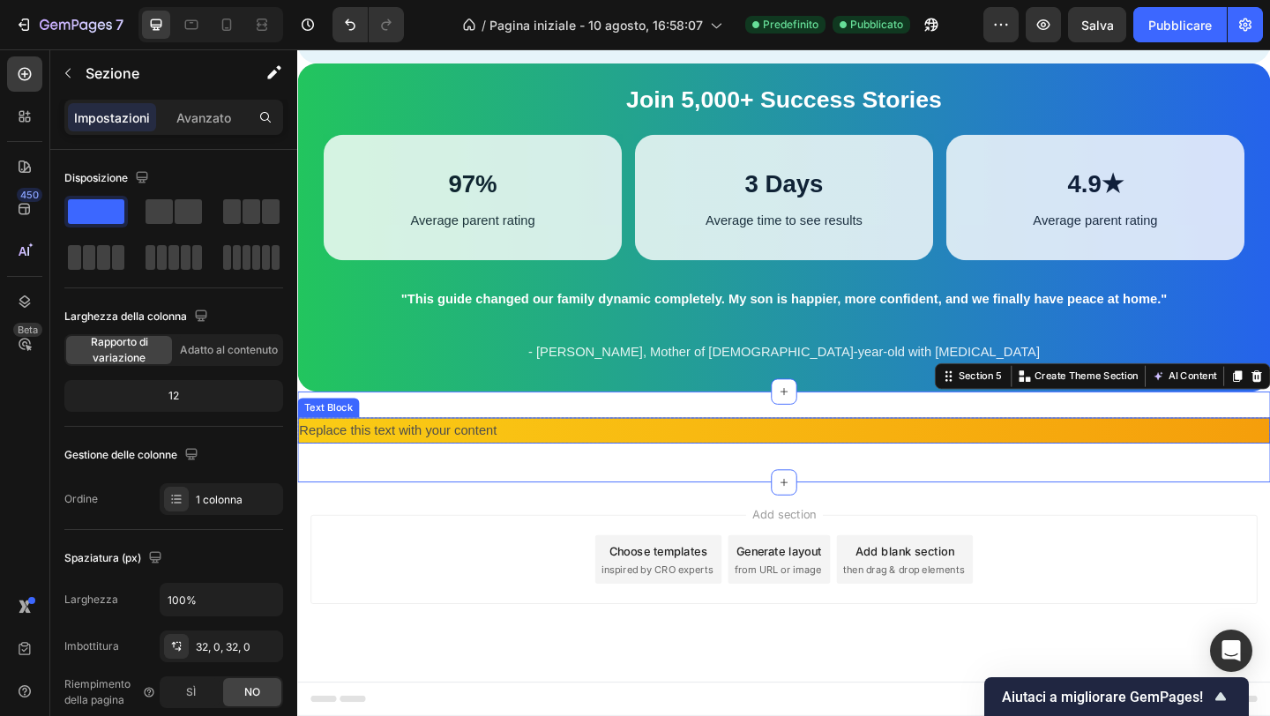
click at [402, 477] on p "Replace this text with your content" at bounding box center [826, 465] width 1055 height 26
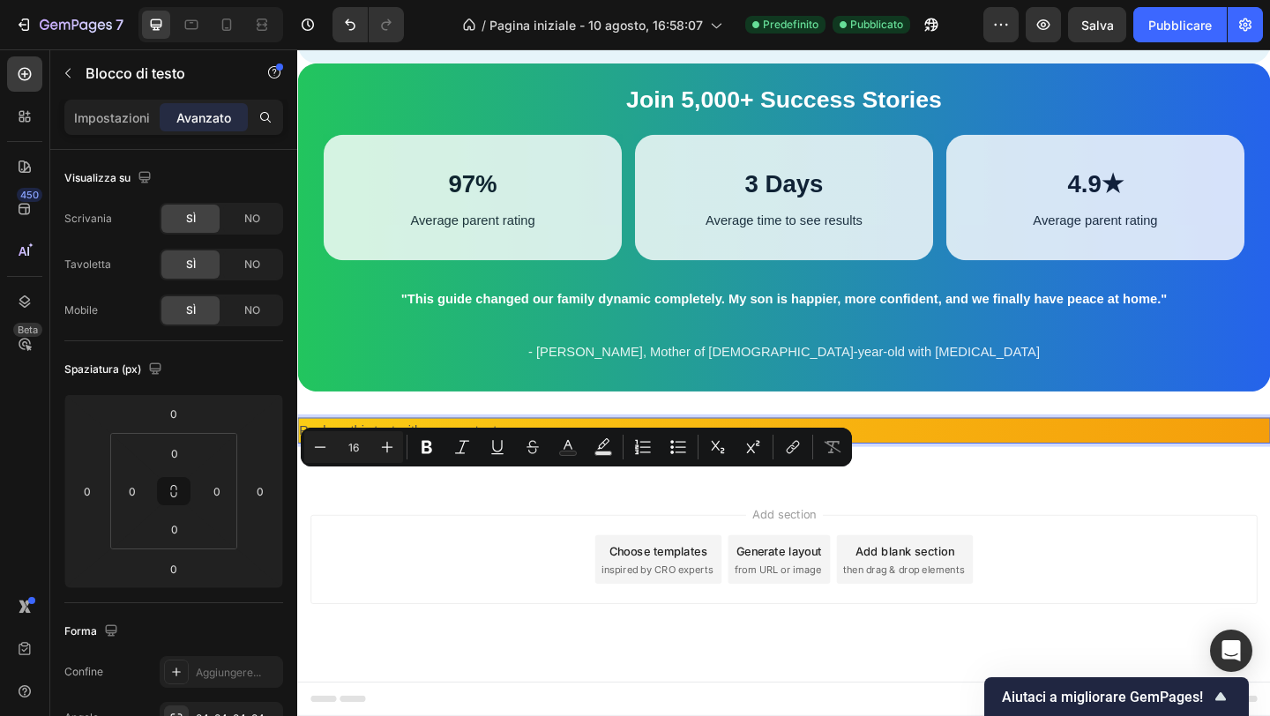
click at [401, 477] on p "Replace this text with your content" at bounding box center [826, 465] width 1055 height 26
click at [445, 477] on p "Replace this text with your content" at bounding box center [826, 465] width 1055 height 26
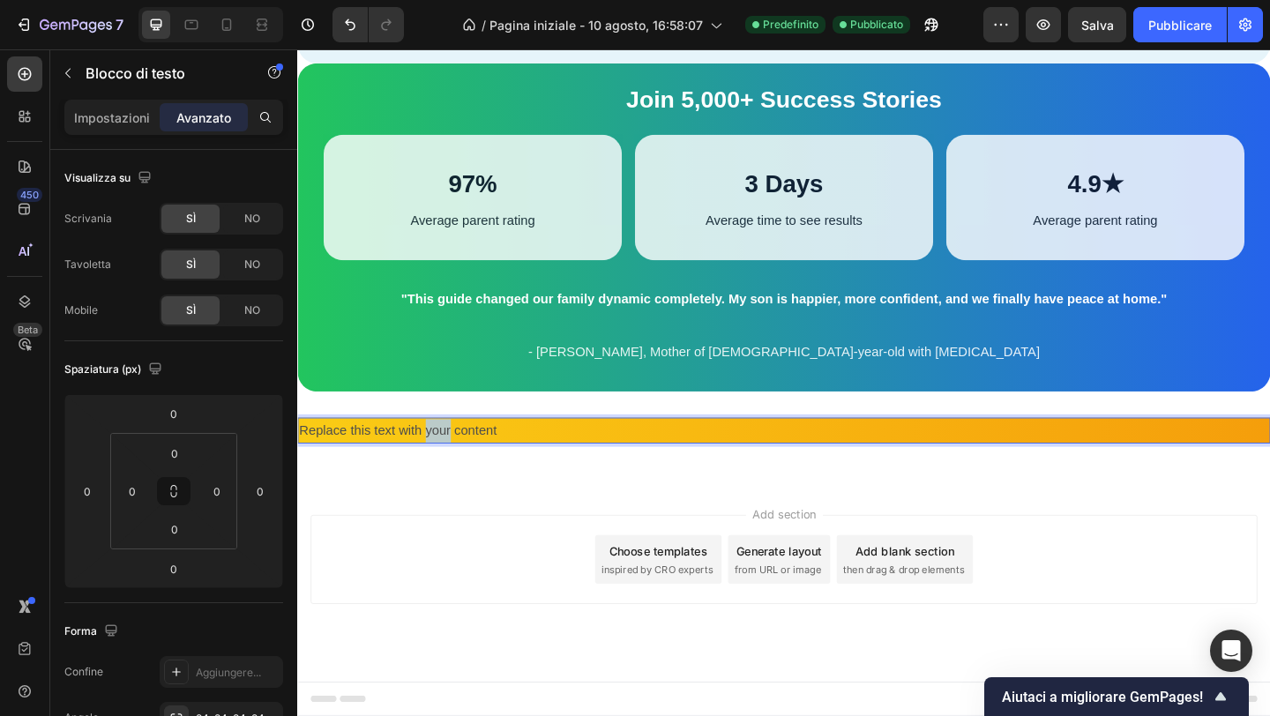
click at [445, 477] on p "Replace this text with your content" at bounding box center [826, 465] width 1055 height 26
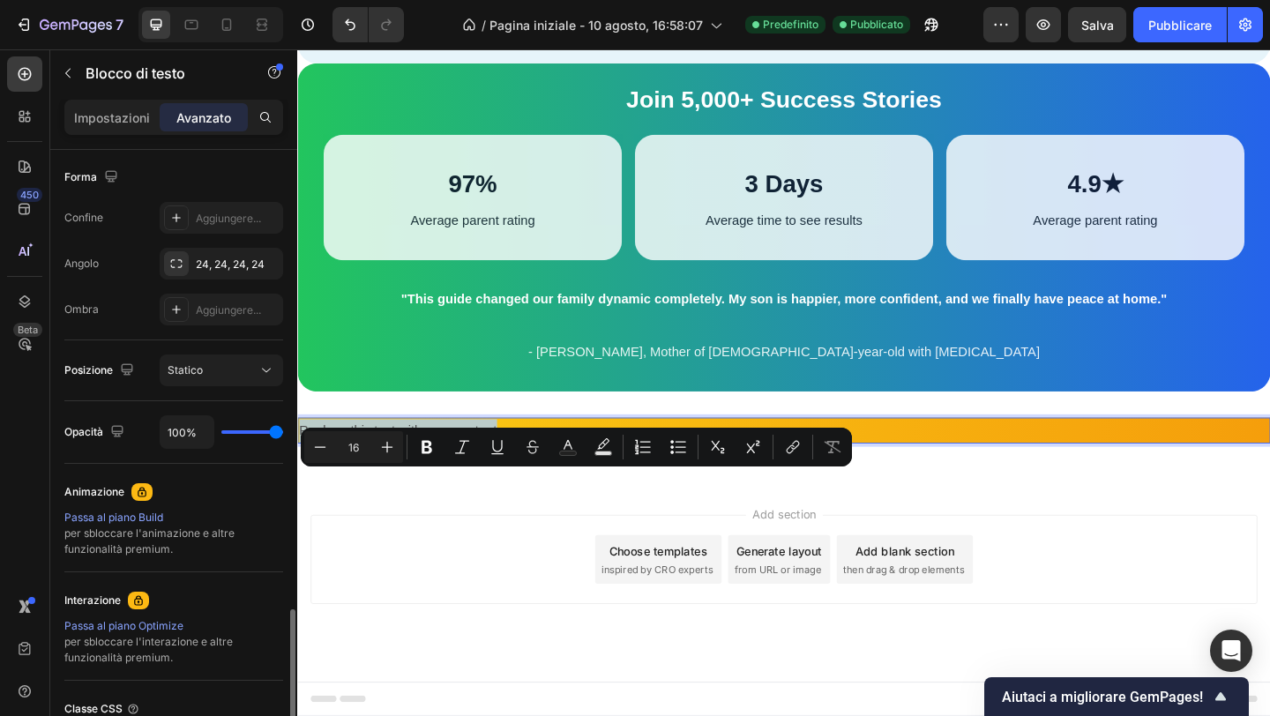
scroll to position [608, 0]
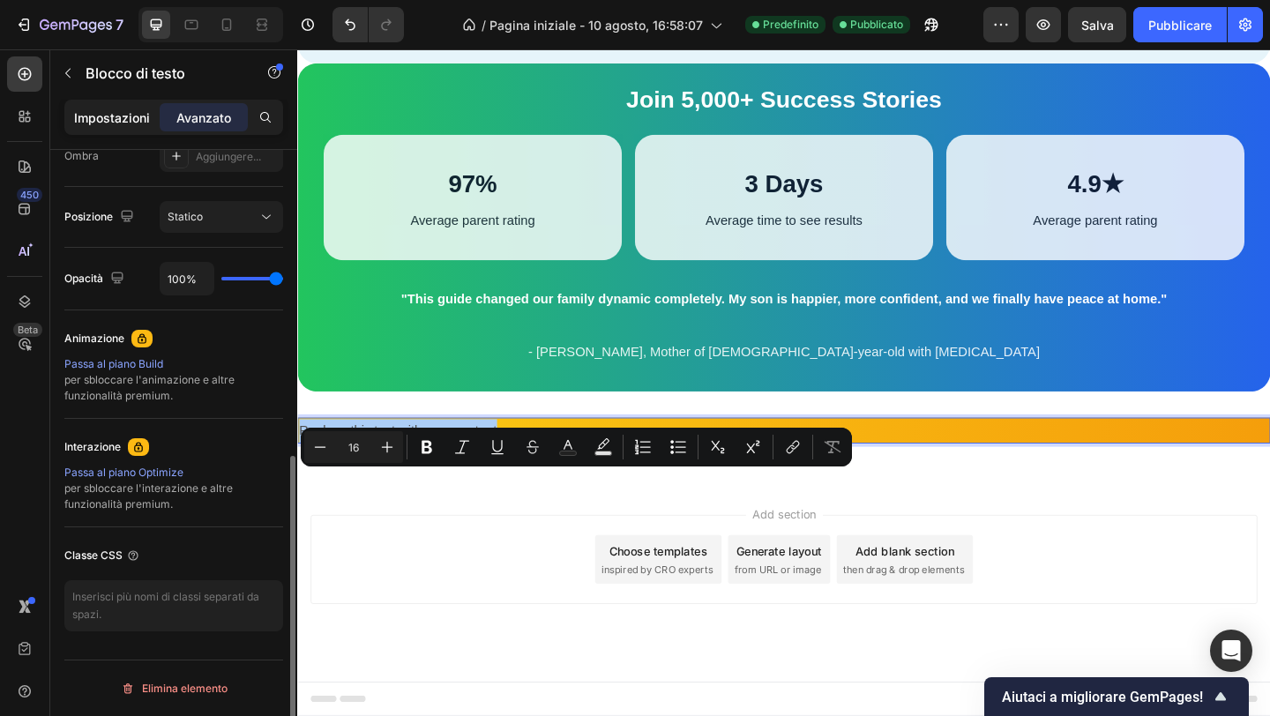
click at [116, 119] on font "Impostazioni" at bounding box center [112, 117] width 76 height 15
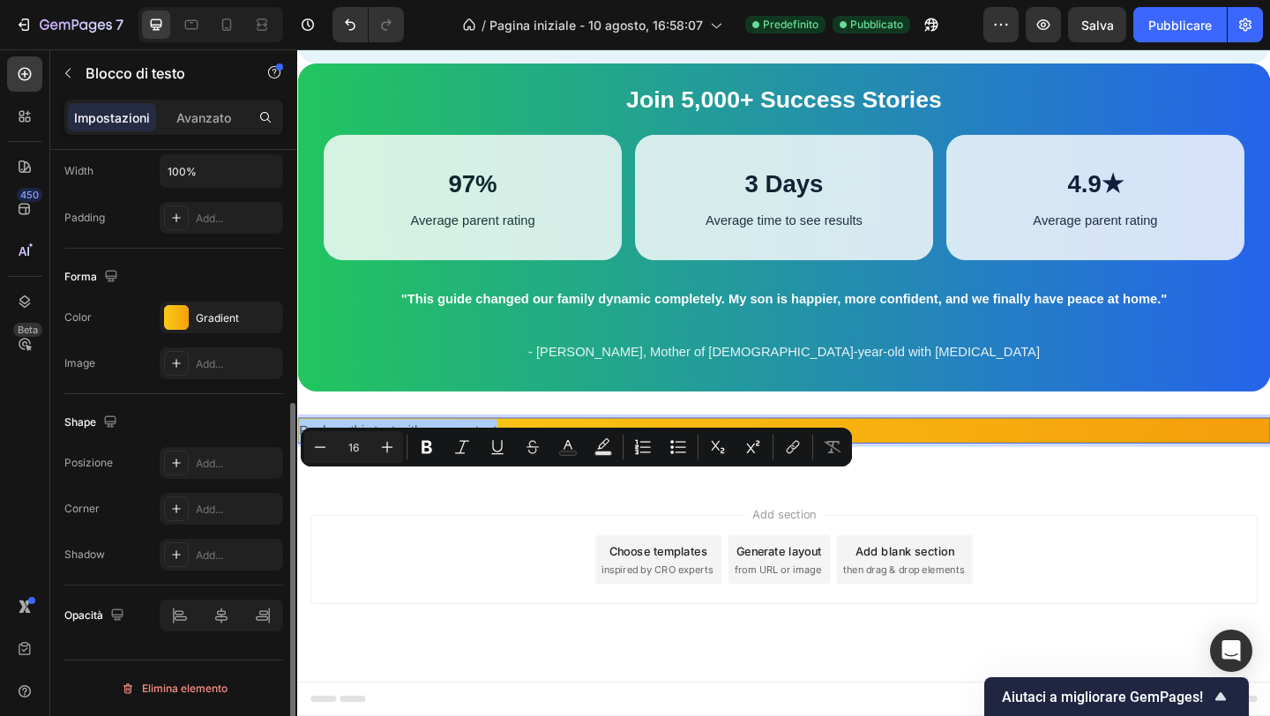
scroll to position [429, 0]
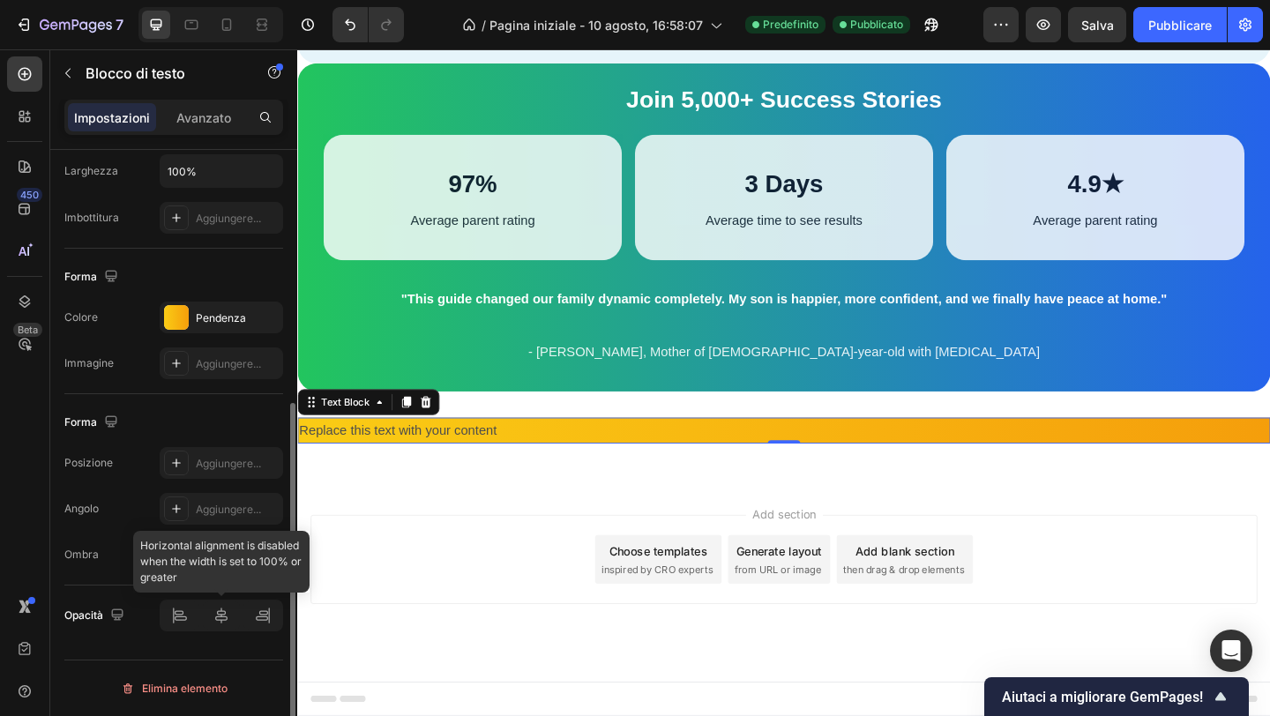
click at [217, 611] on div at bounding box center [221, 616] width 123 height 32
click at [223, 612] on div at bounding box center [221, 616] width 123 height 32
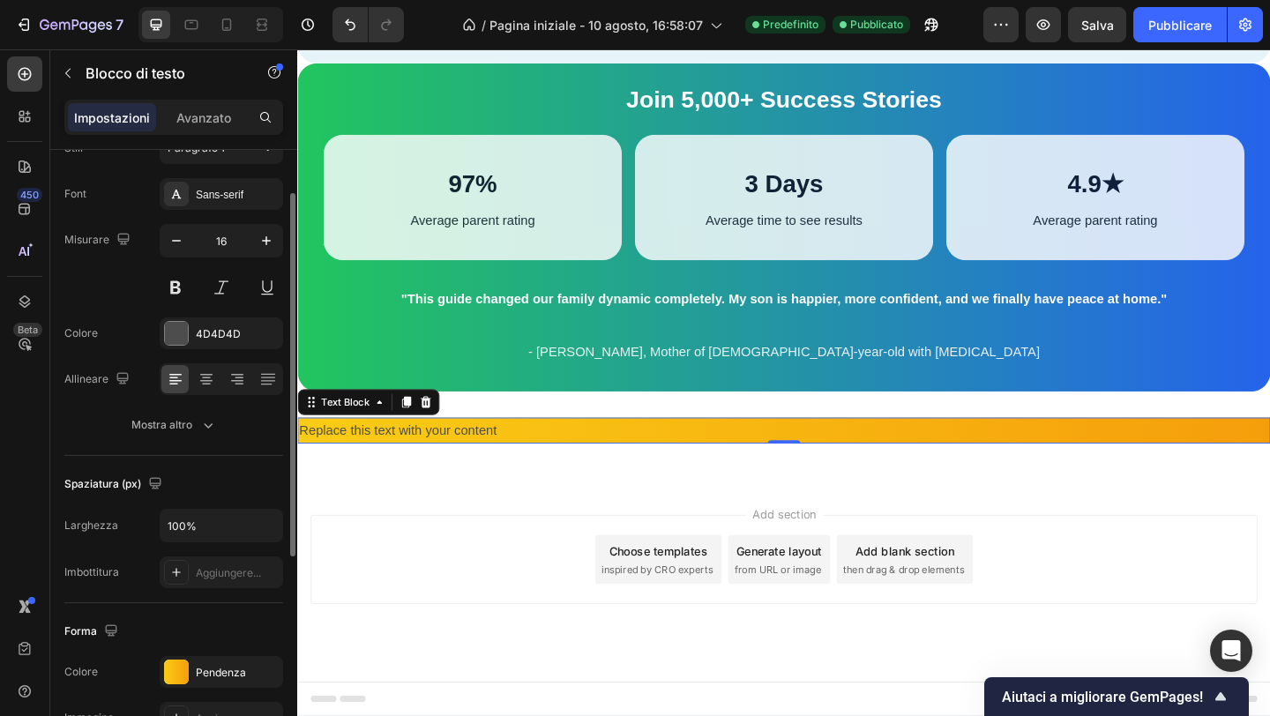
scroll to position [75, 0]
click at [210, 383] on icon at bounding box center [207, 379] width 18 height 18
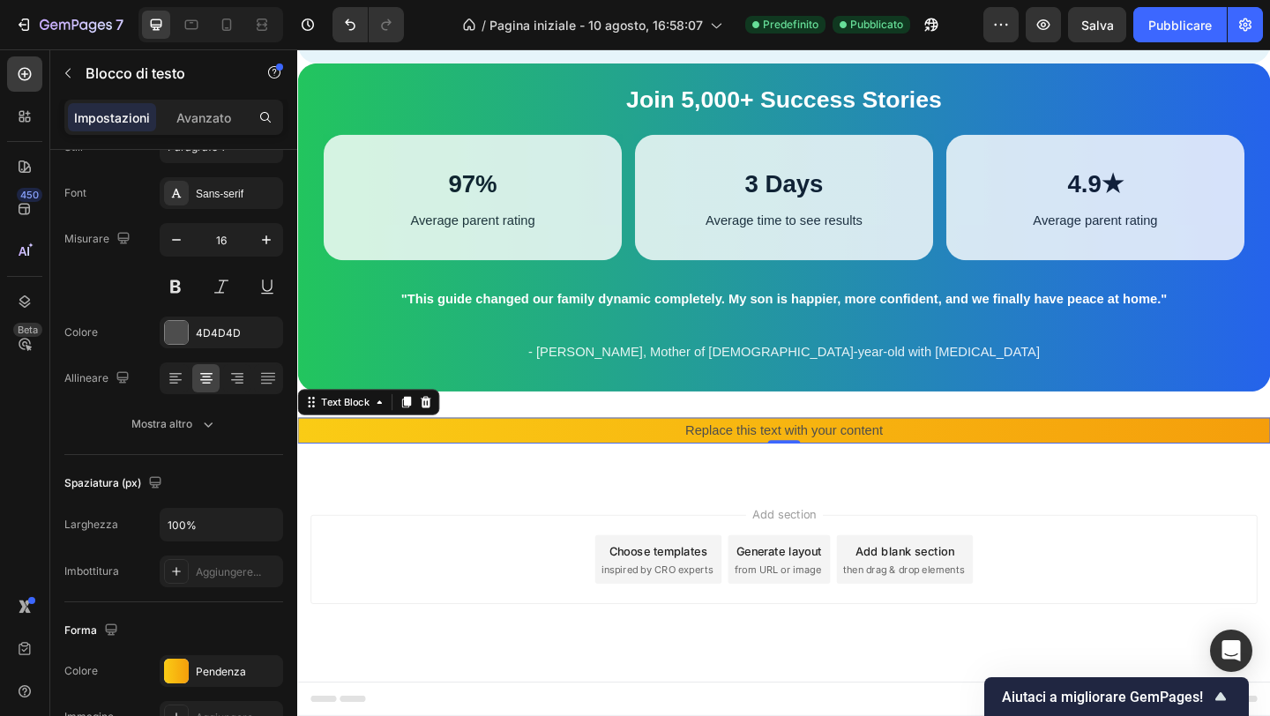
click at [429, 606] on div "Add section Choose templates inspired by CRO experts Generate layout from URL o…" at bounding box center [826, 628] width 1058 height 217
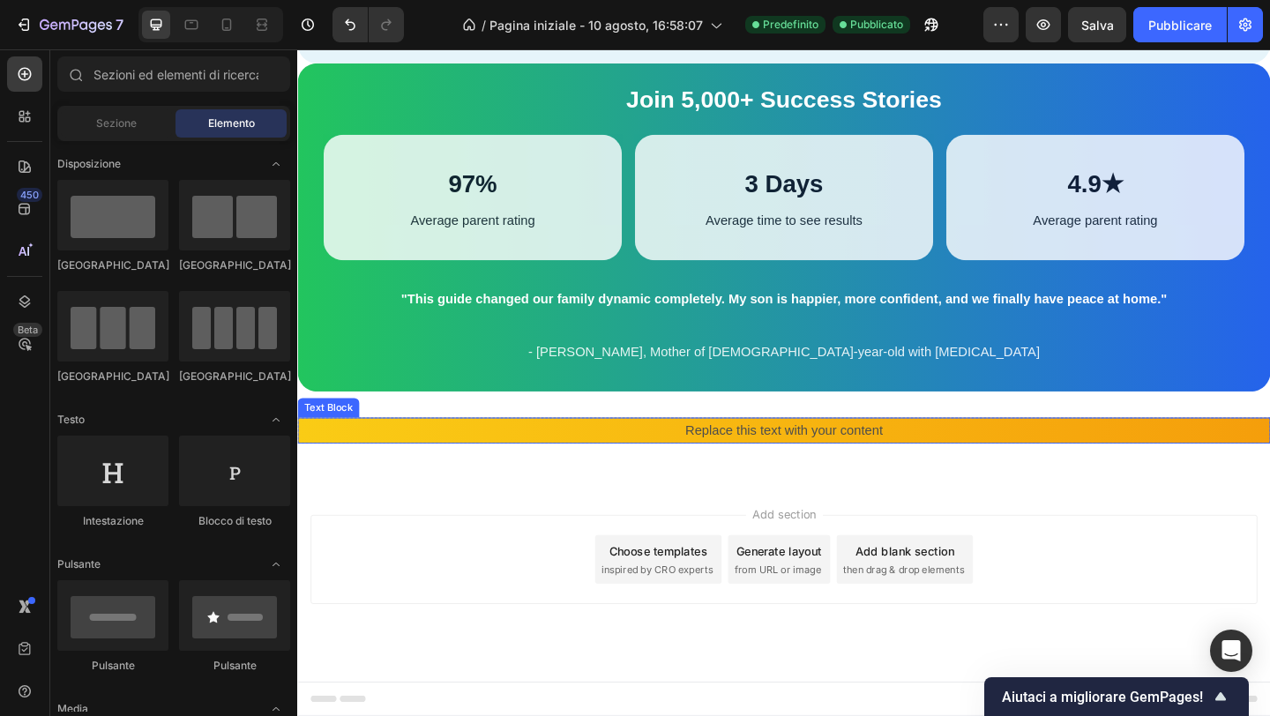
click at [788, 477] on p "Replace this text with your content" at bounding box center [826, 465] width 1055 height 26
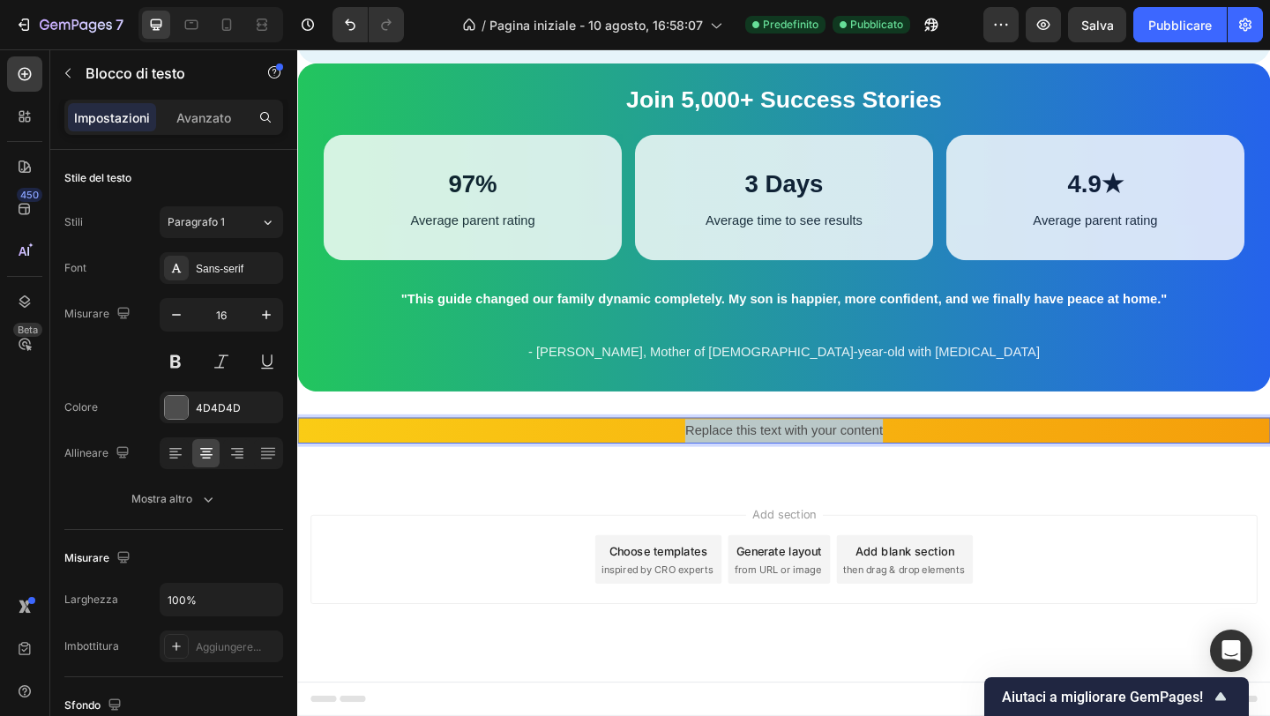
click at [787, 477] on p "Replace this text with your content" at bounding box center [826, 465] width 1055 height 26
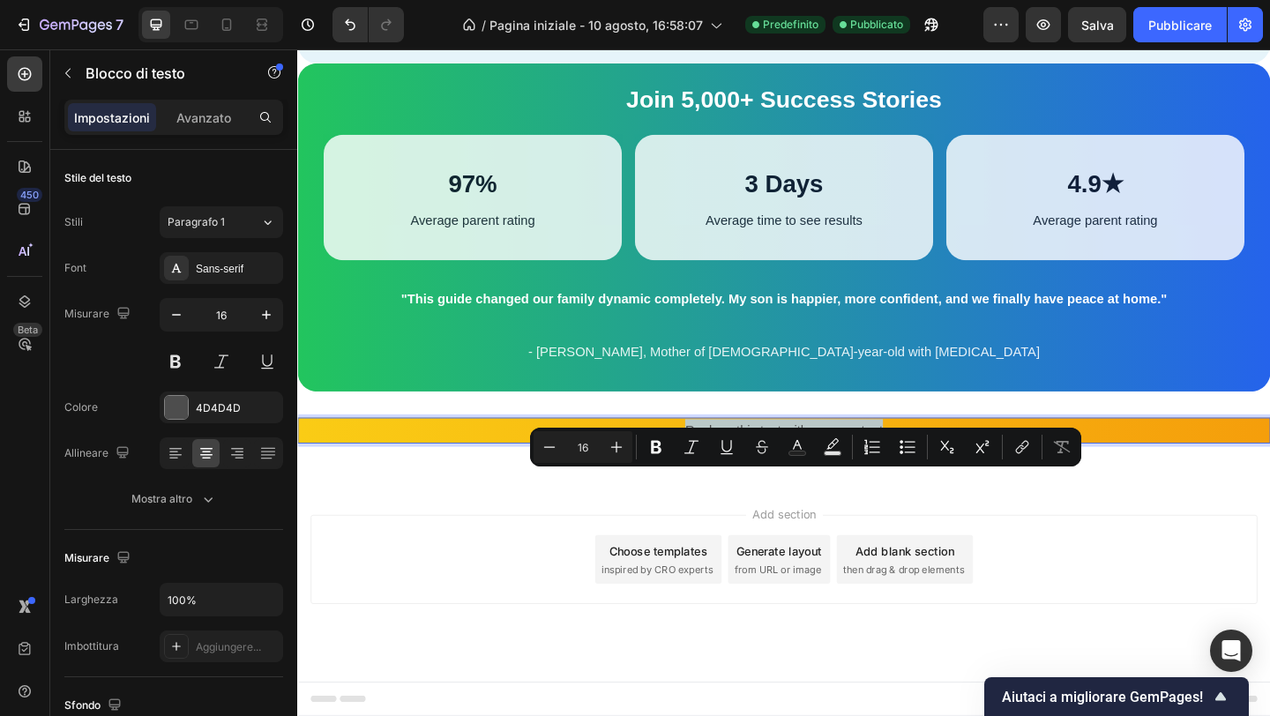
click at [787, 477] on p "Replace this text with your content" at bounding box center [826, 465] width 1055 height 26
click at [831, 445] on icon "Editor contextual toolbar" at bounding box center [833, 447] width 18 height 18
type input "000000"
type input "77"
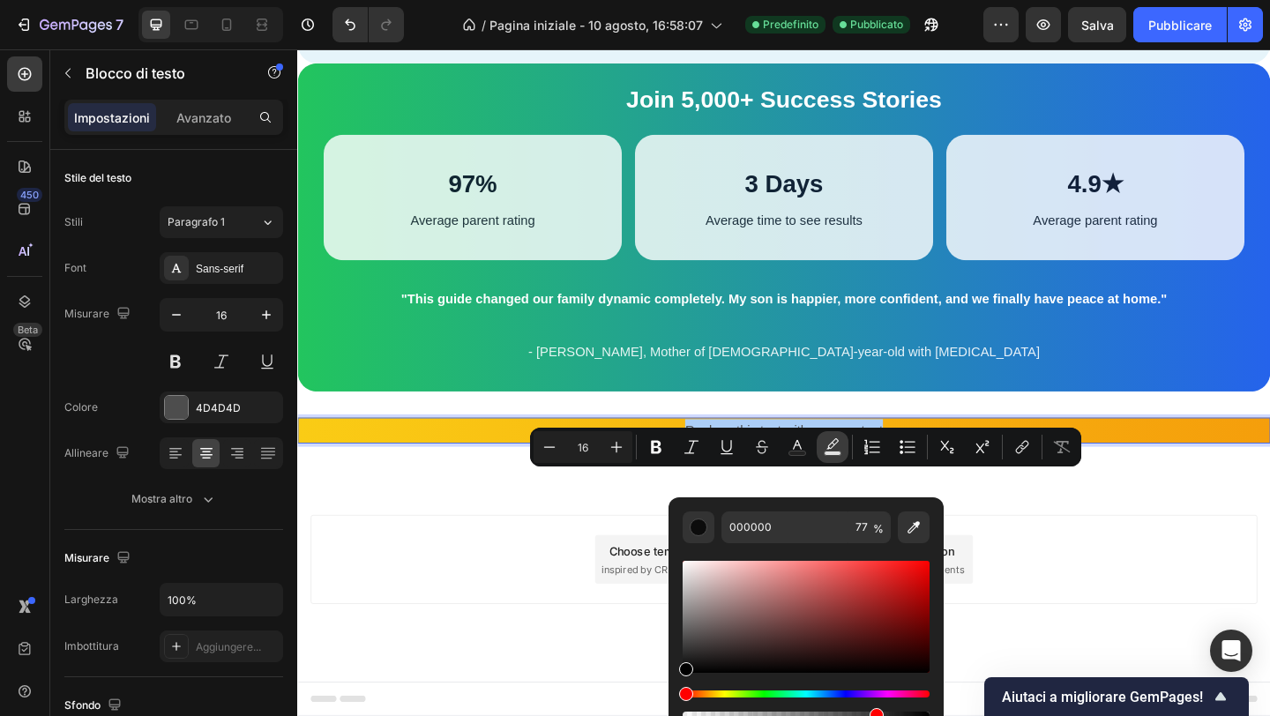
click at [829, 446] on icon "Editor contextual toolbar" at bounding box center [833, 447] width 18 height 18
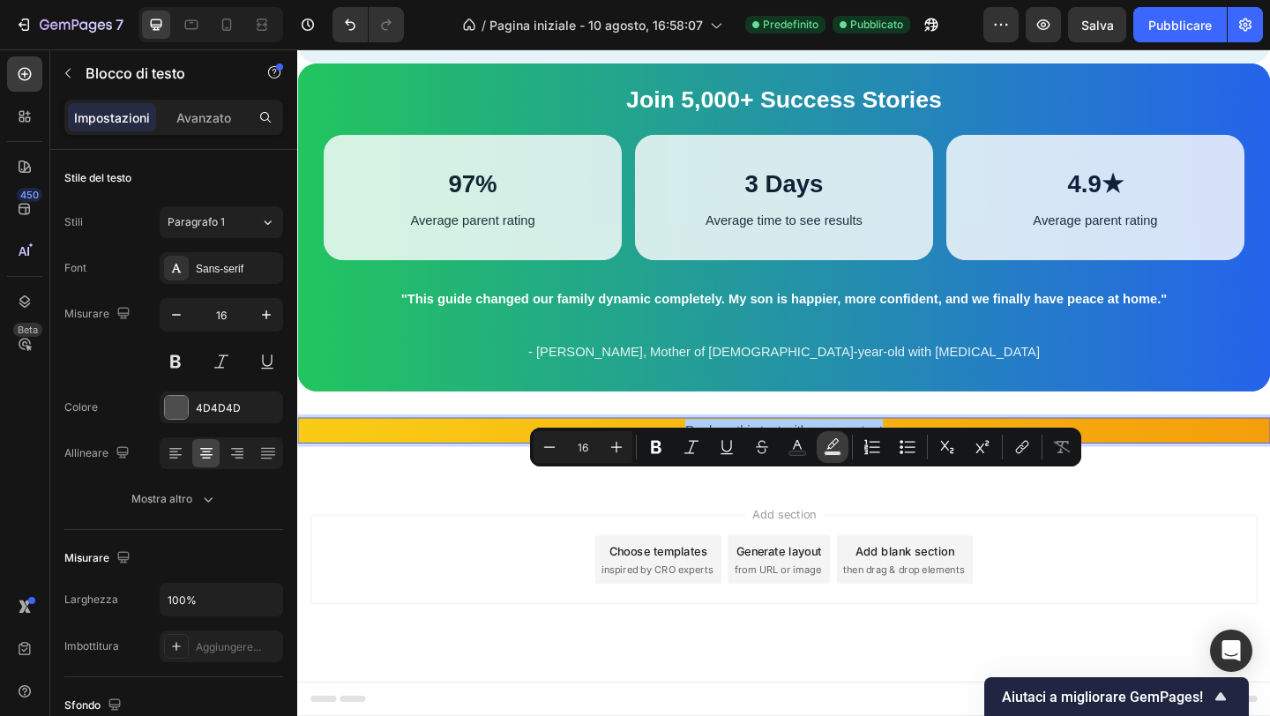
click at [825, 446] on icon "Editor contextual toolbar" at bounding box center [833, 447] width 18 height 18
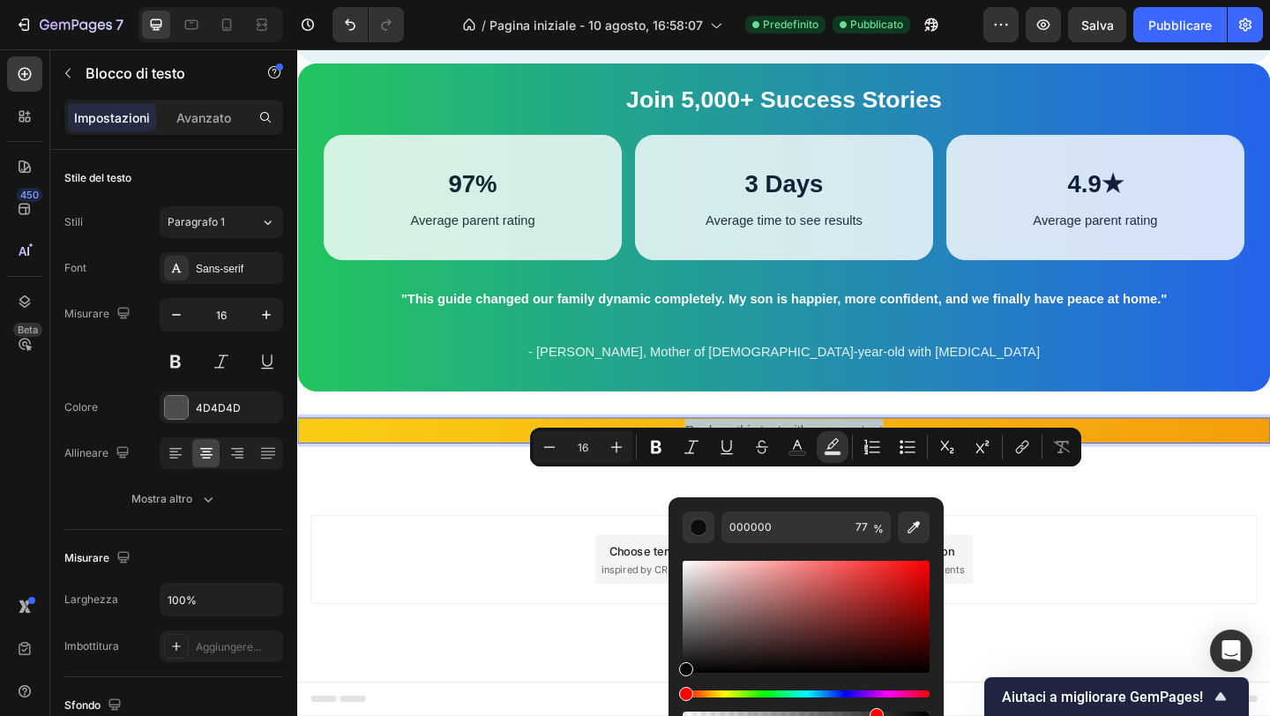
click at [567, 653] on div "Add section Choose templates inspired by CRO experts Generate layout from URL o…" at bounding box center [826, 604] width 1030 height 97
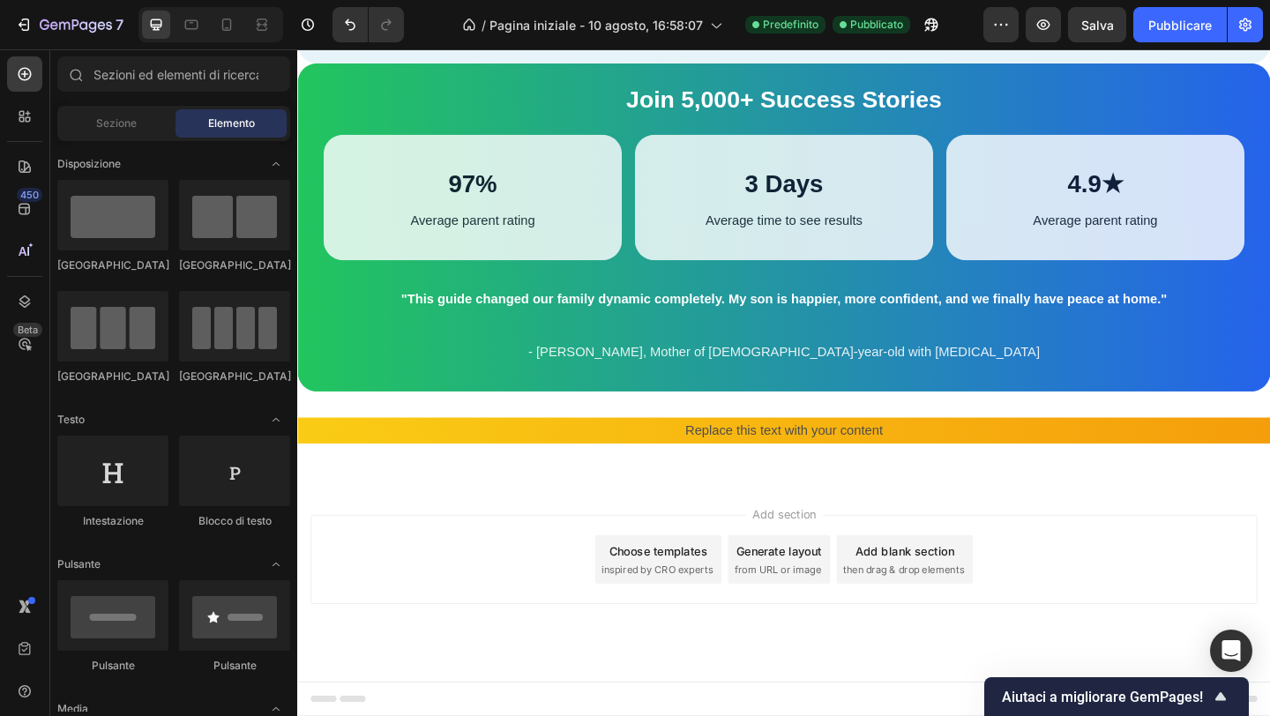
scroll to position [2766, 0]
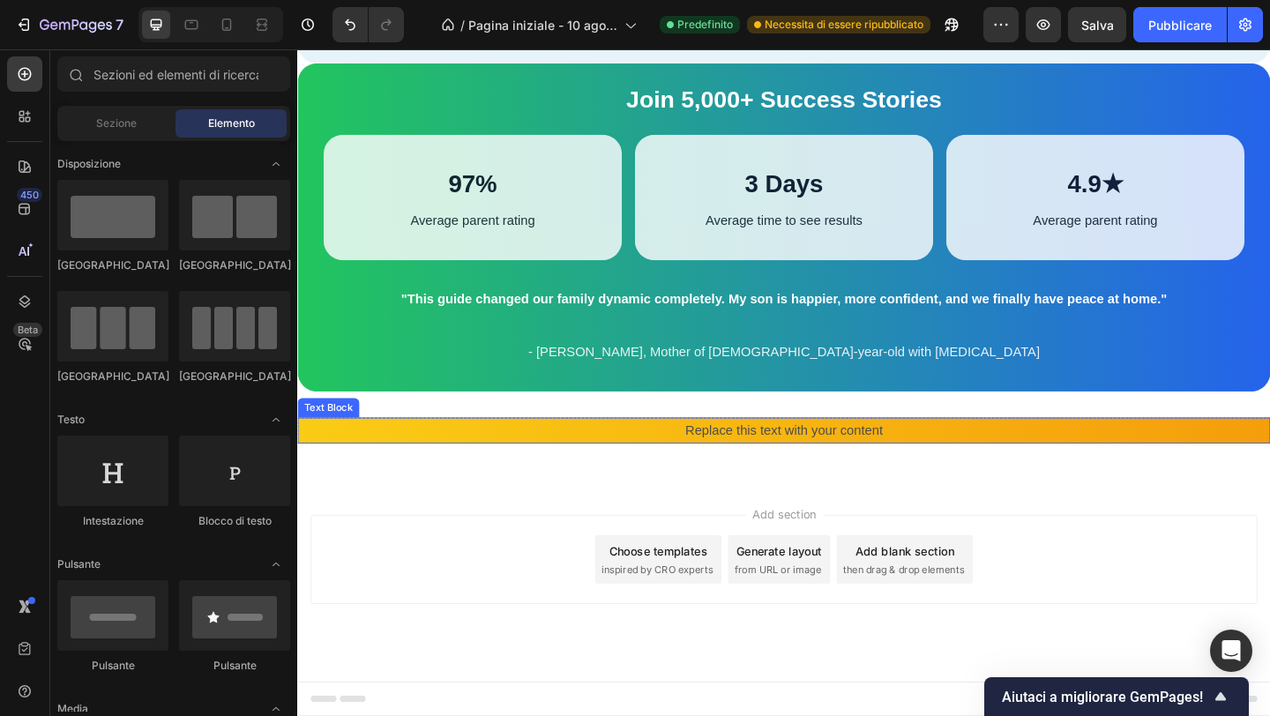
click at [758, 477] on p "Replace this text with your content" at bounding box center [826, 465] width 1055 height 26
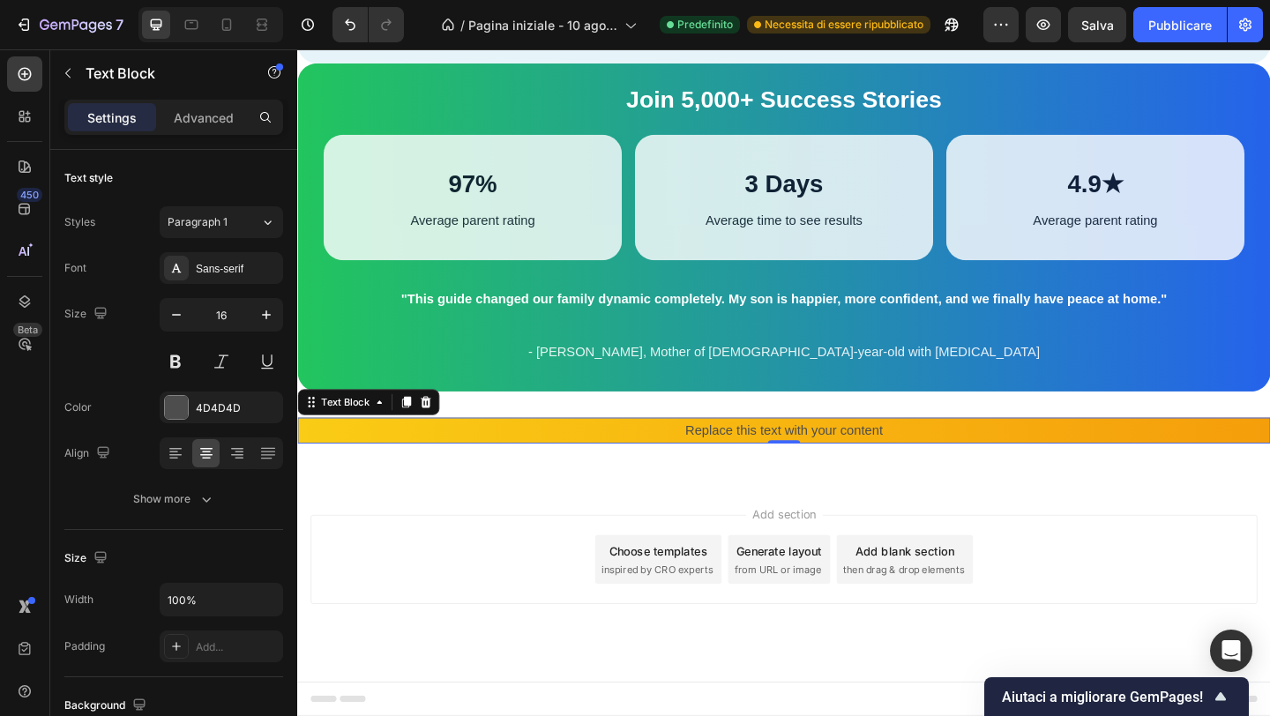
click at [758, 477] on p "Replace this text with your content" at bounding box center [826, 465] width 1055 height 26
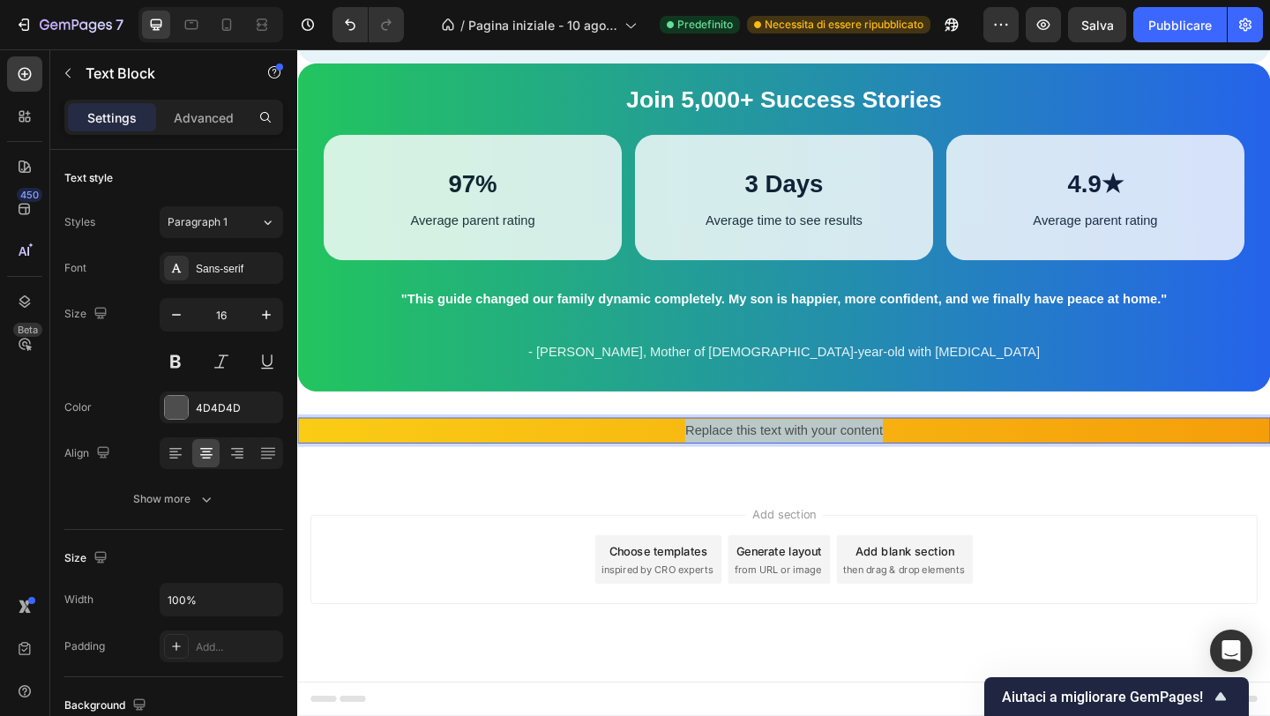
click at [758, 477] on p "Replace this text with your content" at bounding box center [826, 465] width 1055 height 26
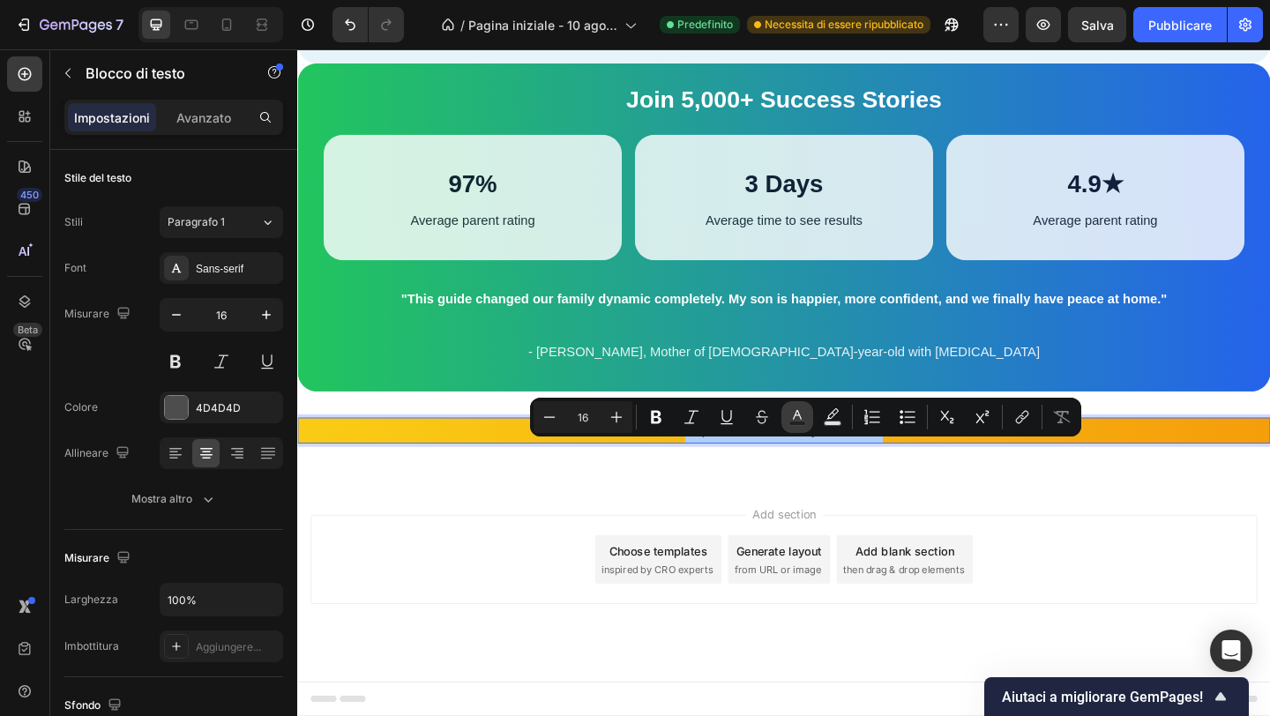
click at [797, 422] on rect "Editor contextual toolbar" at bounding box center [797, 424] width 17 height 4
type input "4D4D4D"
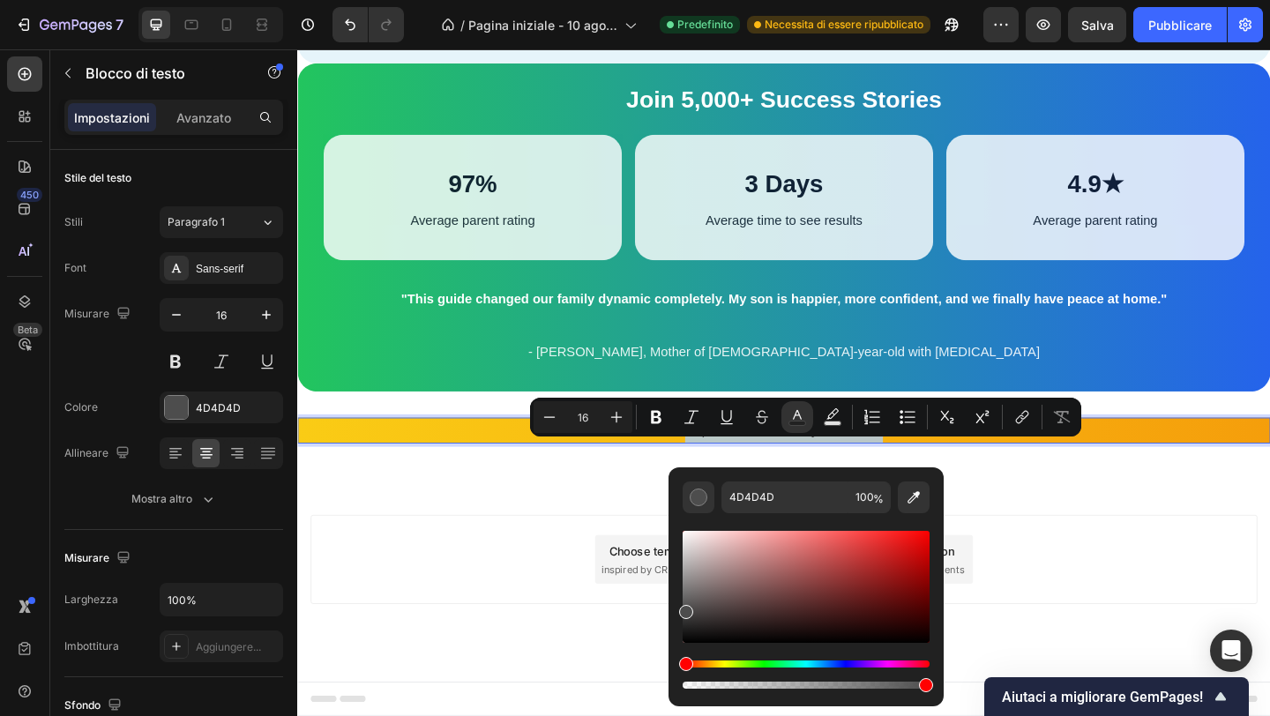
click at [606, 564] on div "Add section Choose templates inspired by CRO experts Generate layout from URL o…" at bounding box center [826, 628] width 1058 height 217
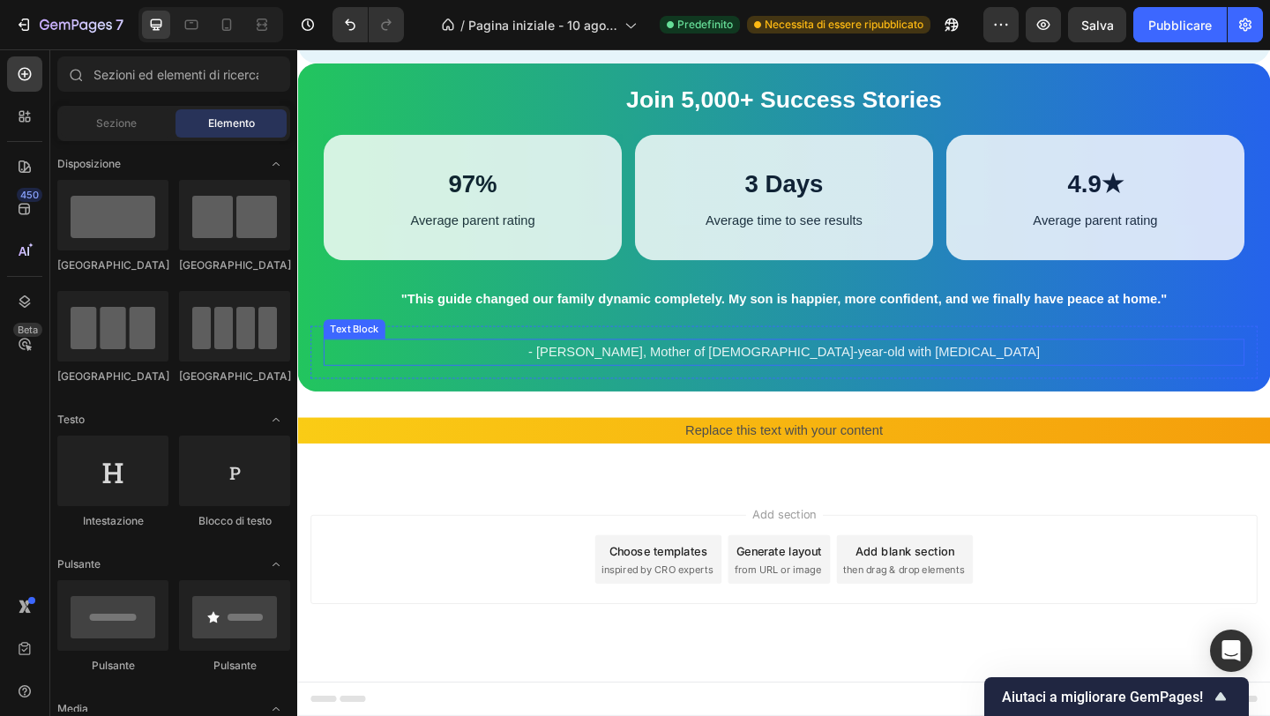
click at [812, 389] on p "- [PERSON_NAME], Mother of [DEMOGRAPHIC_DATA]-year-old with [MEDICAL_DATA]" at bounding box center [826, 379] width 999 height 26
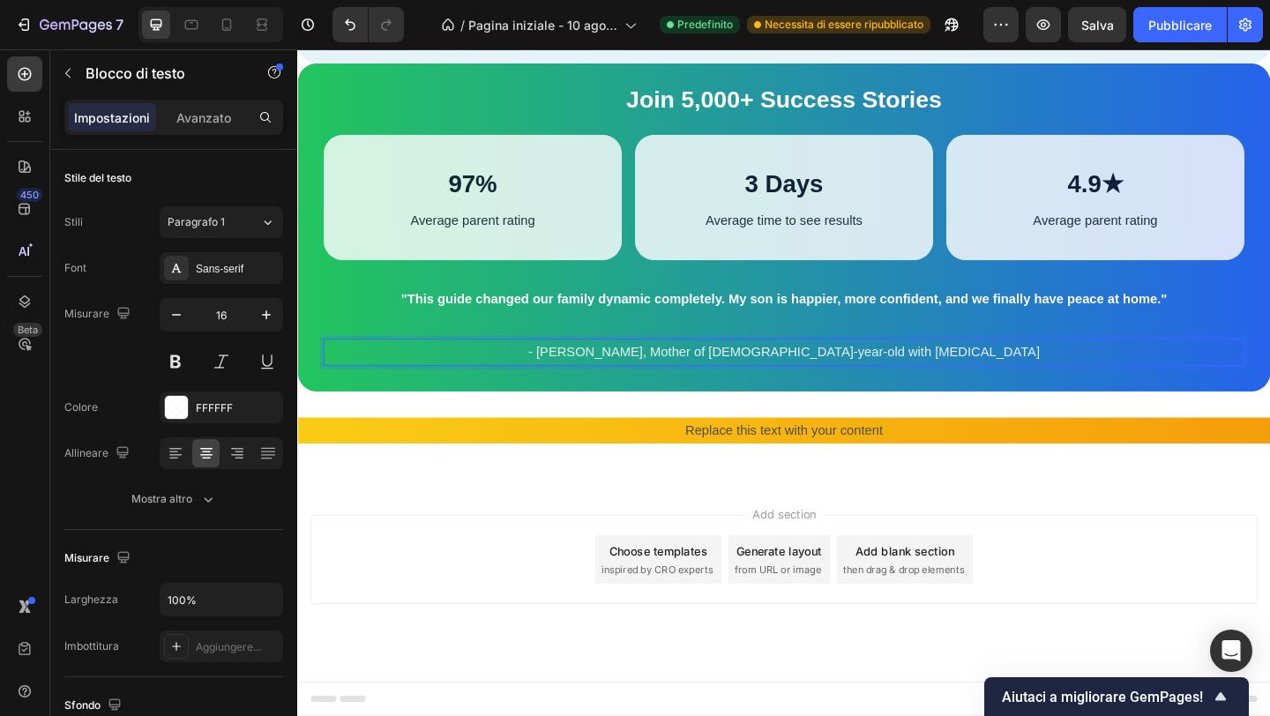
click at [807, 392] on p "- [PERSON_NAME], Mother of [DEMOGRAPHIC_DATA]-year-old with [MEDICAL_DATA]" at bounding box center [826, 379] width 999 height 26
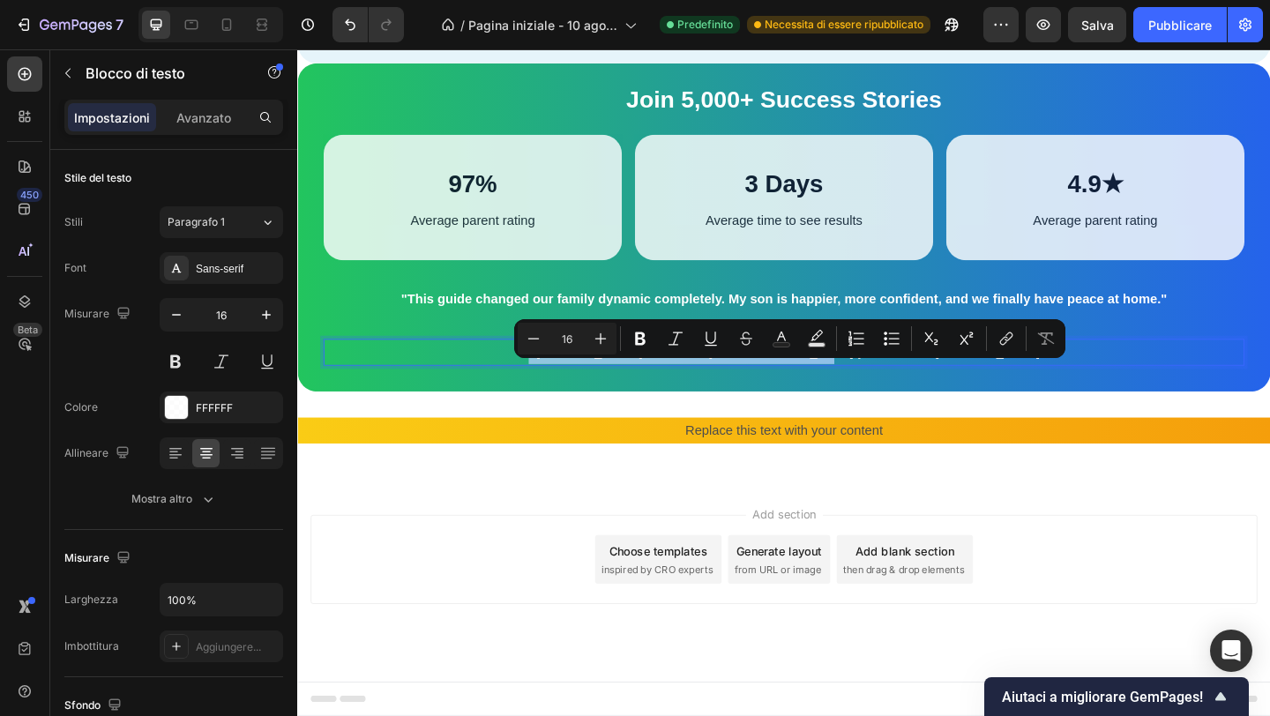
click at [807, 392] on p "- [PERSON_NAME], Mother of [DEMOGRAPHIC_DATA]-year-old with [MEDICAL_DATA]" at bounding box center [826, 379] width 999 height 26
click at [793, 392] on p "- [PERSON_NAME], Mother of [DEMOGRAPHIC_DATA]-year-old with [MEDICAL_DATA]" at bounding box center [826, 379] width 999 height 26
click at [792, 392] on p "- [PERSON_NAME], Mother of [DEMOGRAPHIC_DATA]-year-old with [MEDICAL_DATA]" at bounding box center [826, 379] width 999 height 26
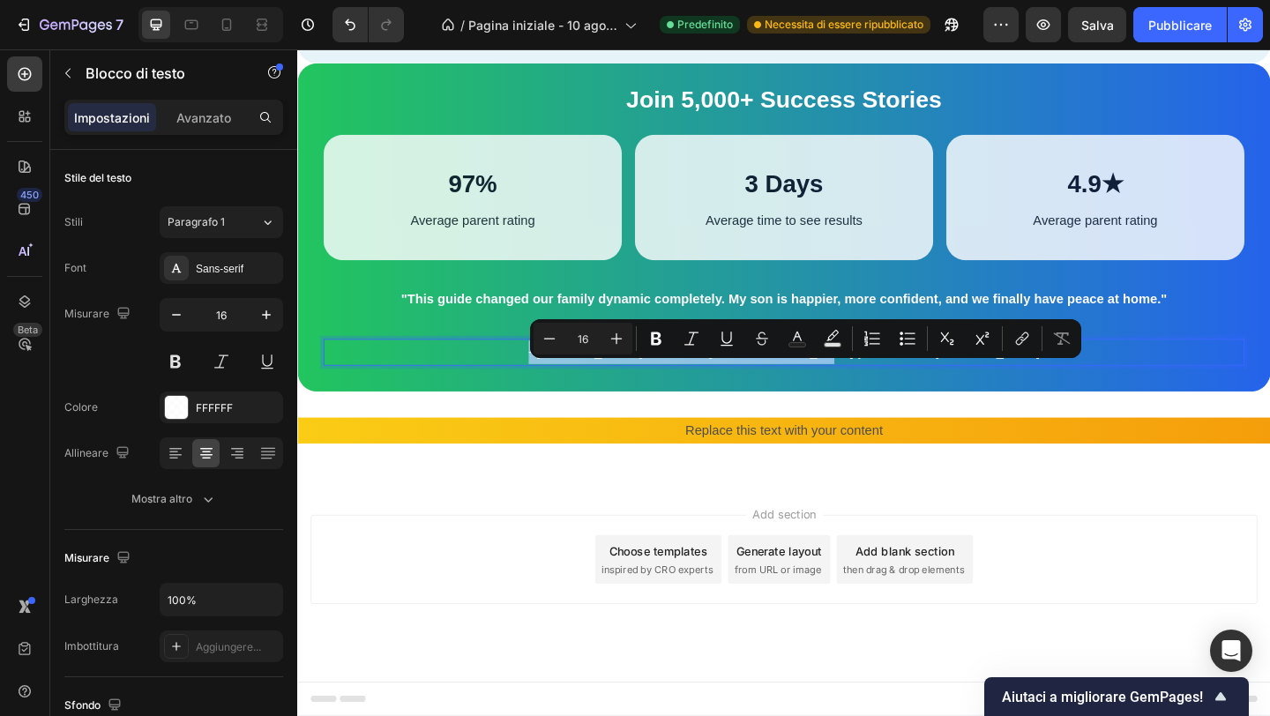
click at [792, 392] on p "- [PERSON_NAME], Mother of [DEMOGRAPHIC_DATA]-year-old with [MEDICAL_DATA]" at bounding box center [826, 379] width 999 height 26
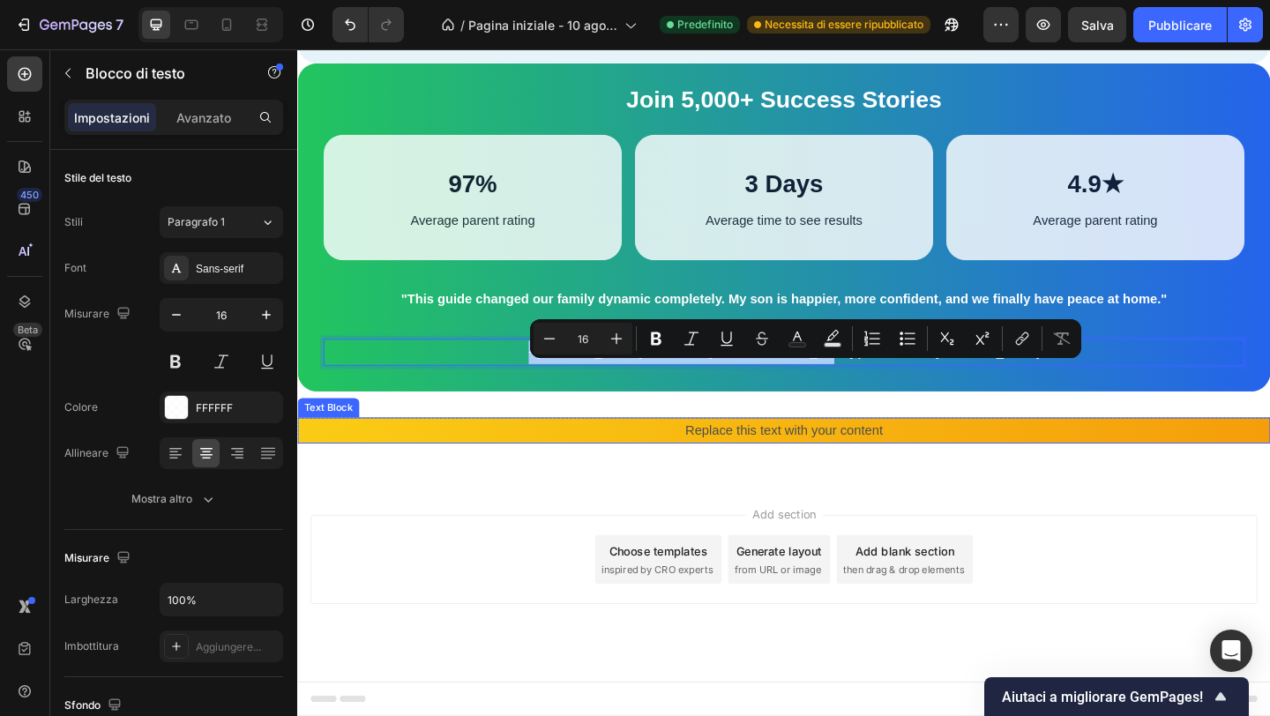
click at [844, 477] on p "Replace this text with your content" at bounding box center [826, 465] width 1055 height 26
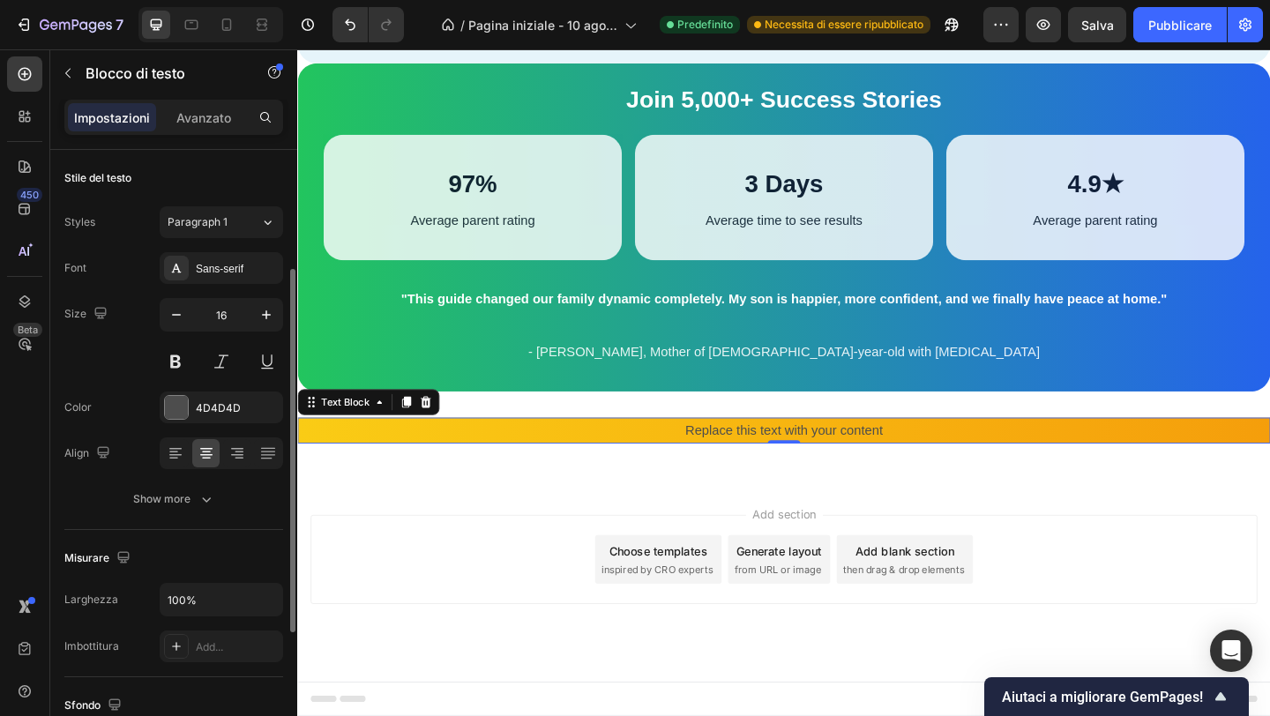
scroll to position [75, 0]
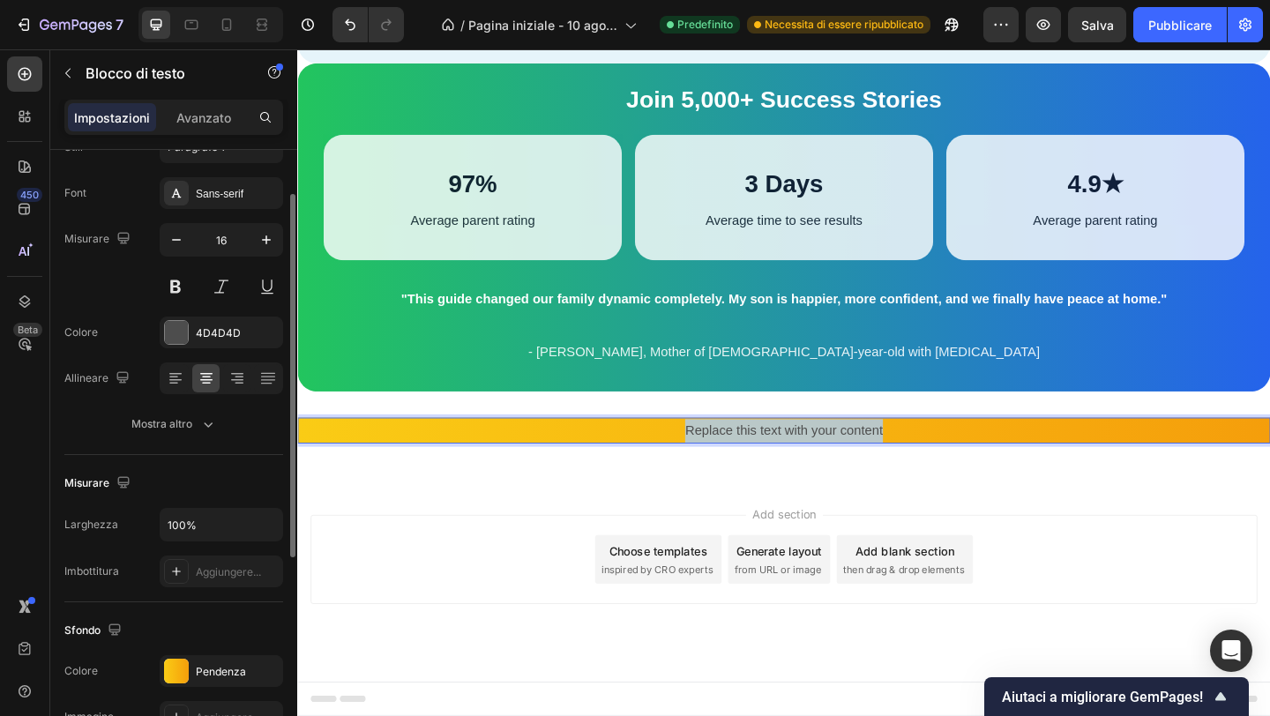
click at [844, 477] on p "Replace this text with your content" at bounding box center [826, 465] width 1055 height 26
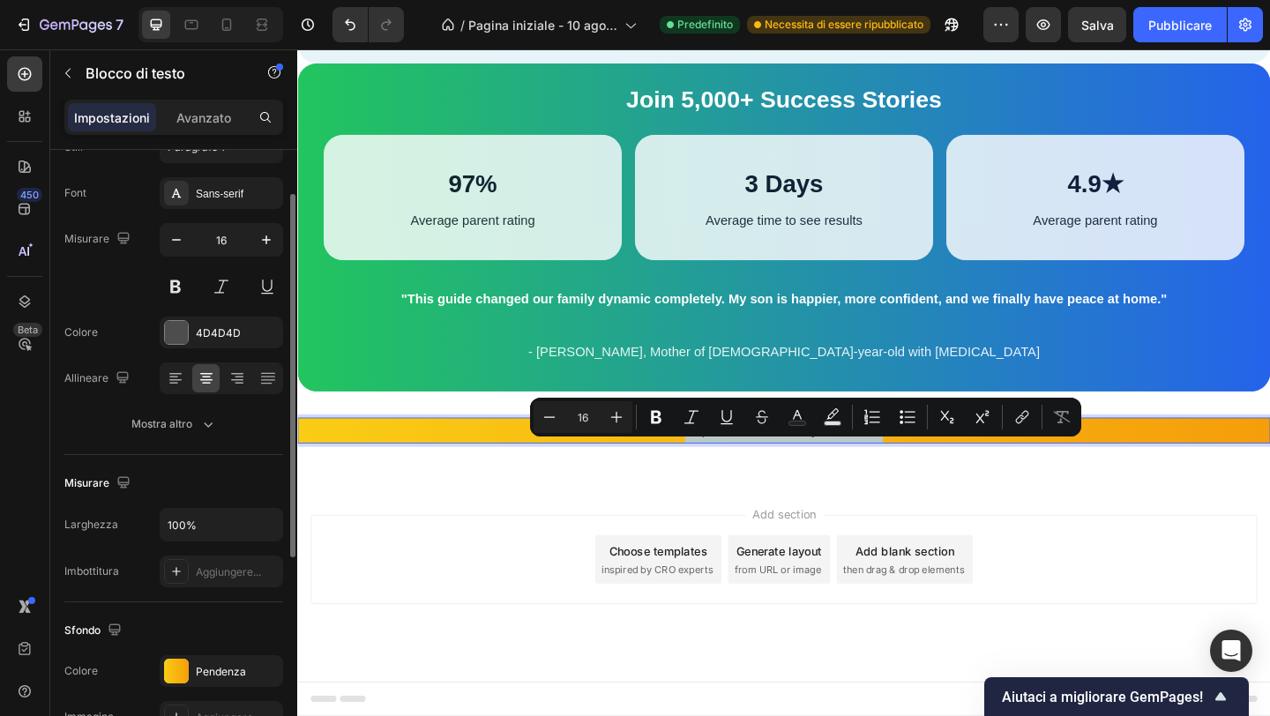
click at [844, 477] on p "Replace this text with your content" at bounding box center [826, 465] width 1055 height 26
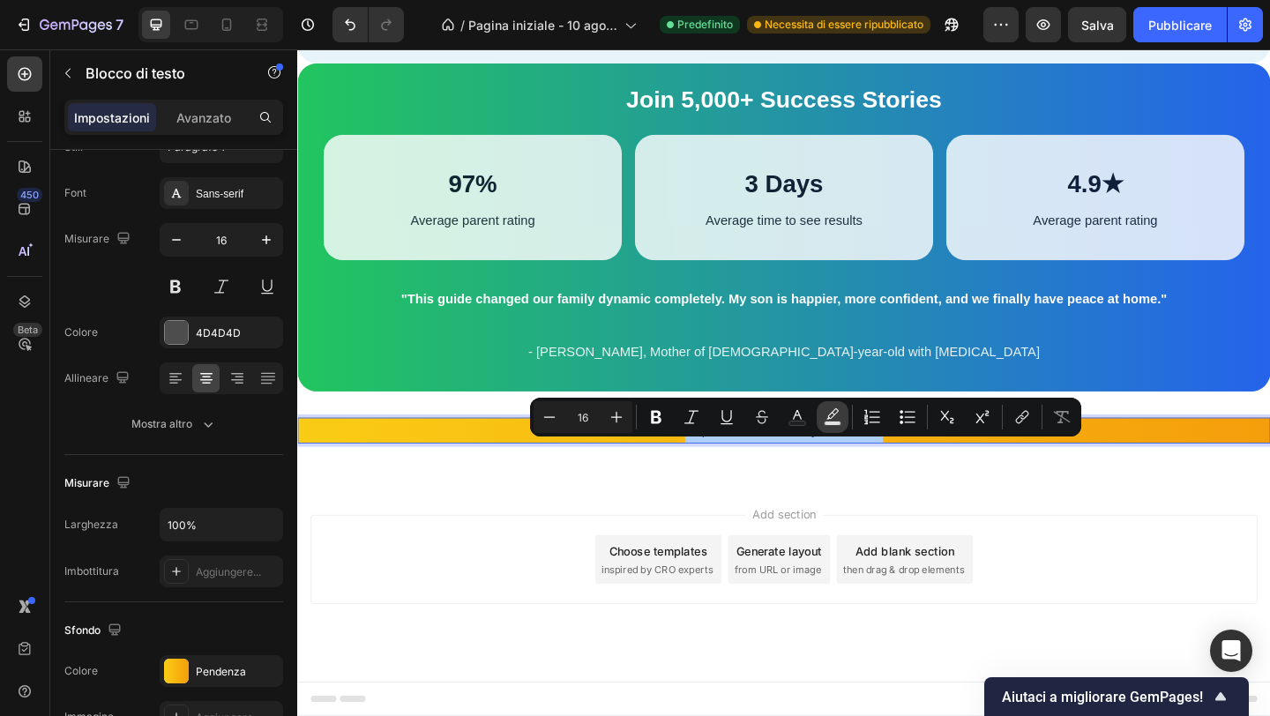
click at [827, 415] on icon "Editor contextual toolbar" at bounding box center [833, 417] width 18 height 18
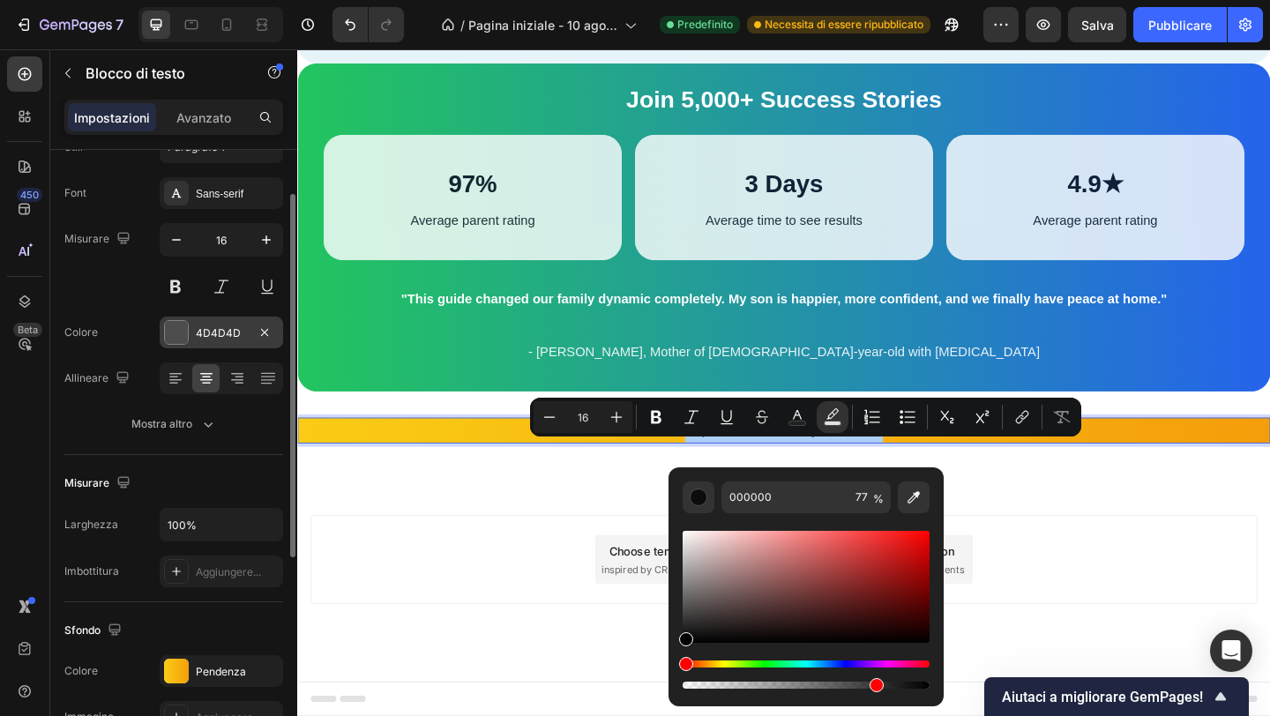
click at [198, 332] on font "4D4D4D" at bounding box center [218, 332] width 45 height 13
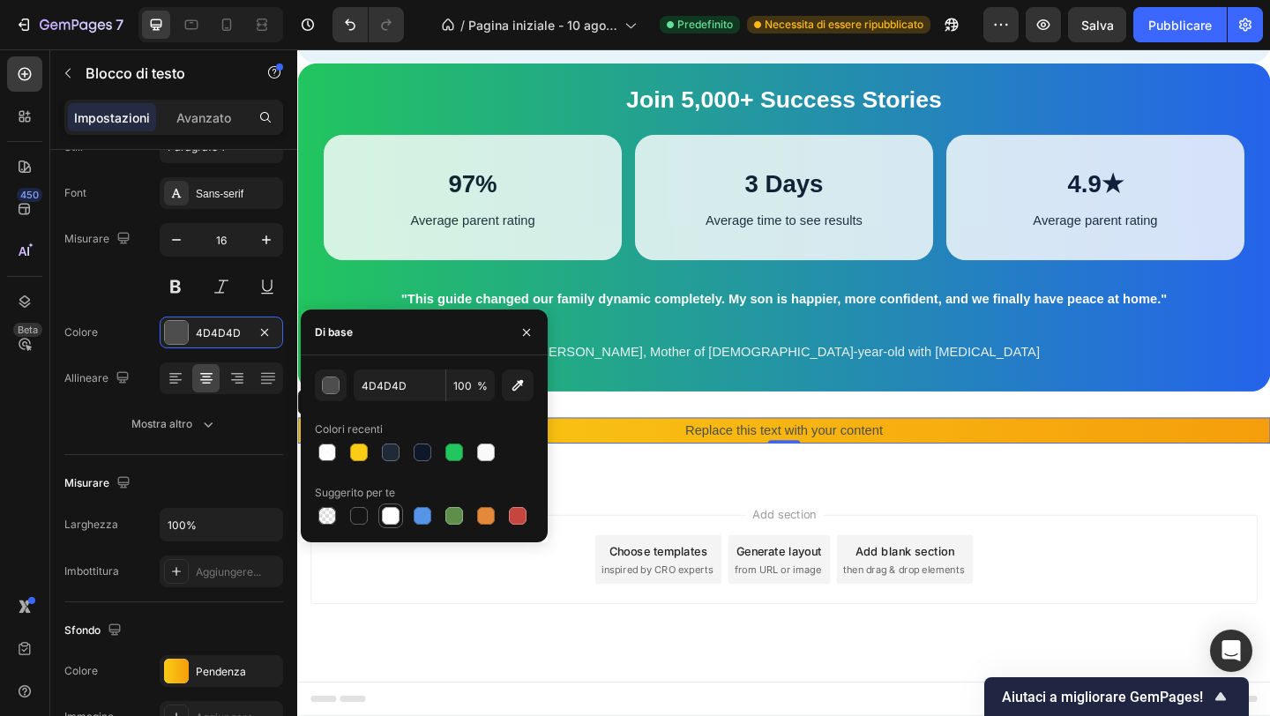
click at [392, 515] on div at bounding box center [391, 516] width 18 height 18
type input "FFFFFF"
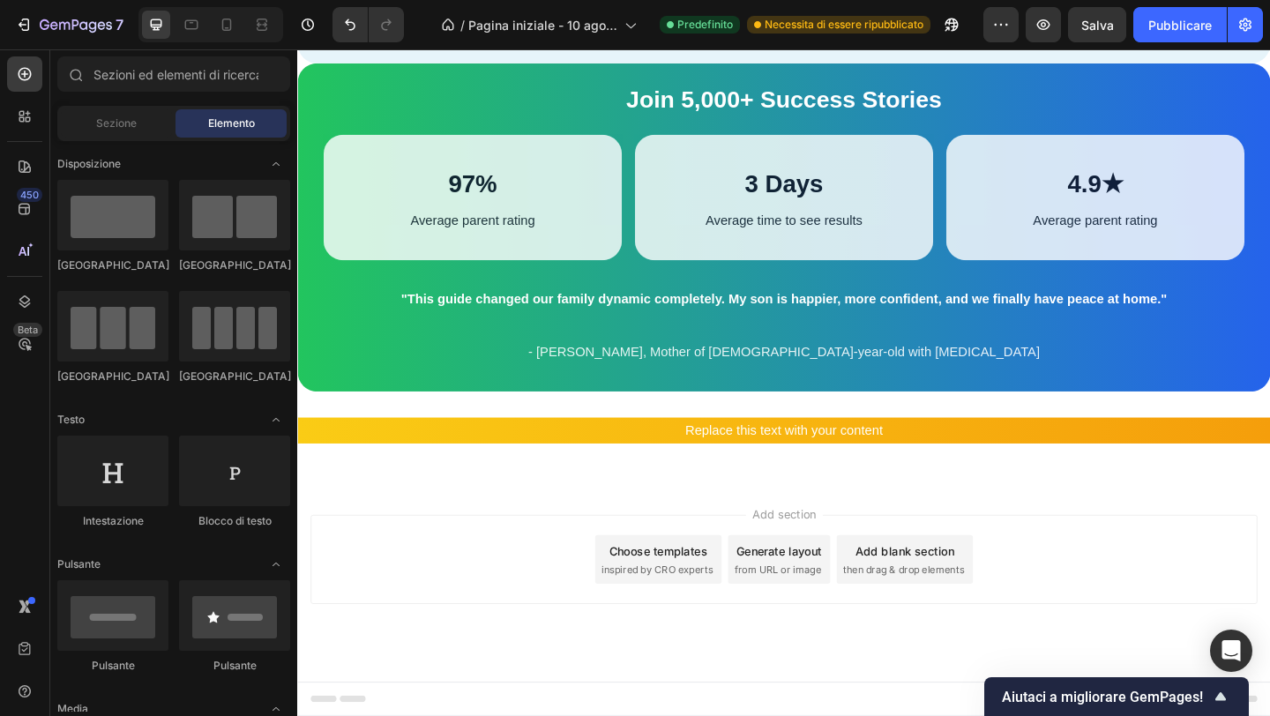
click at [612, 580] on div "Add section Choose templates inspired by CRO experts Generate layout from URL o…" at bounding box center [826, 604] width 1030 height 97
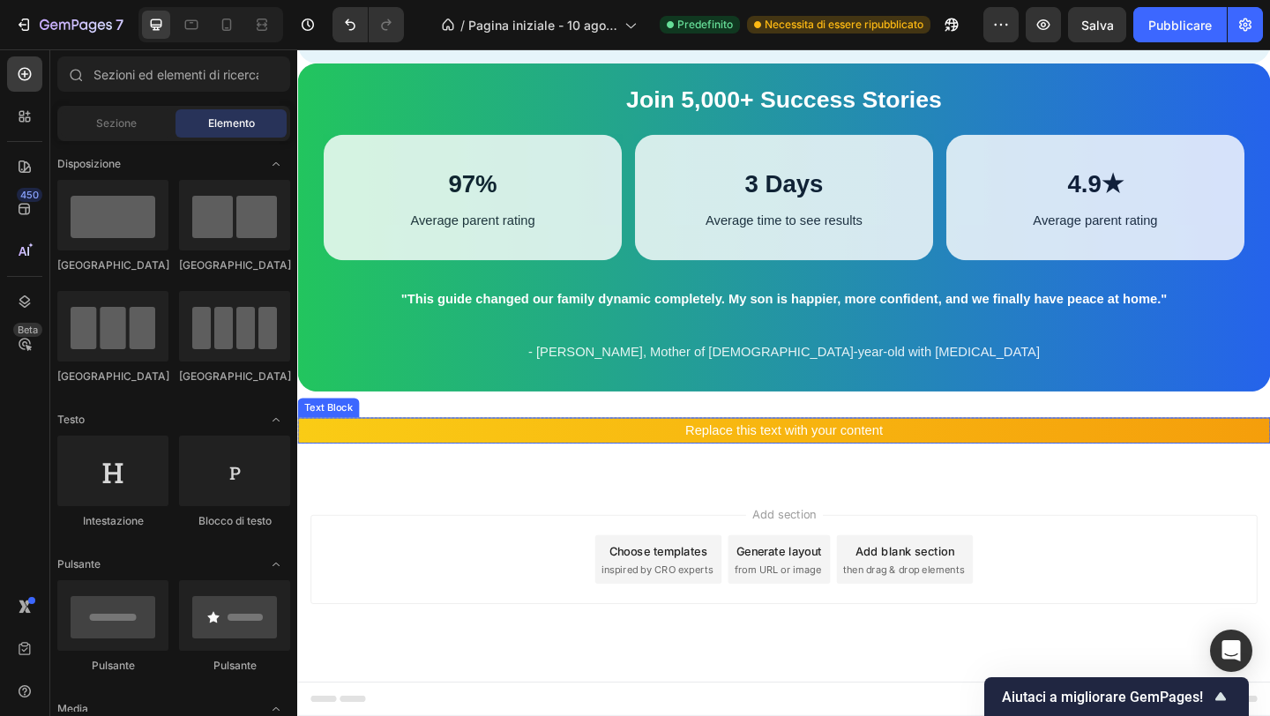
click at [751, 477] on p "Replace this text with your content" at bounding box center [826, 465] width 1055 height 26
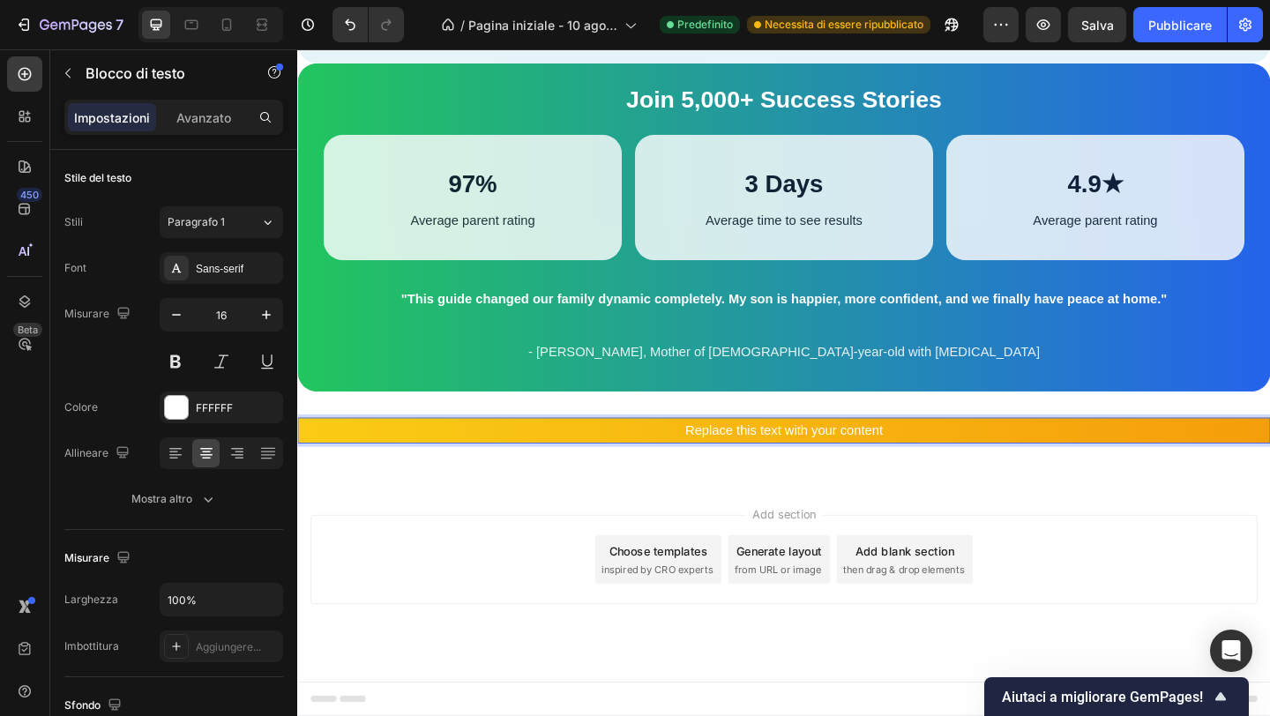
click at [750, 477] on p "Replace this text with your content" at bounding box center [826, 465] width 1055 height 26
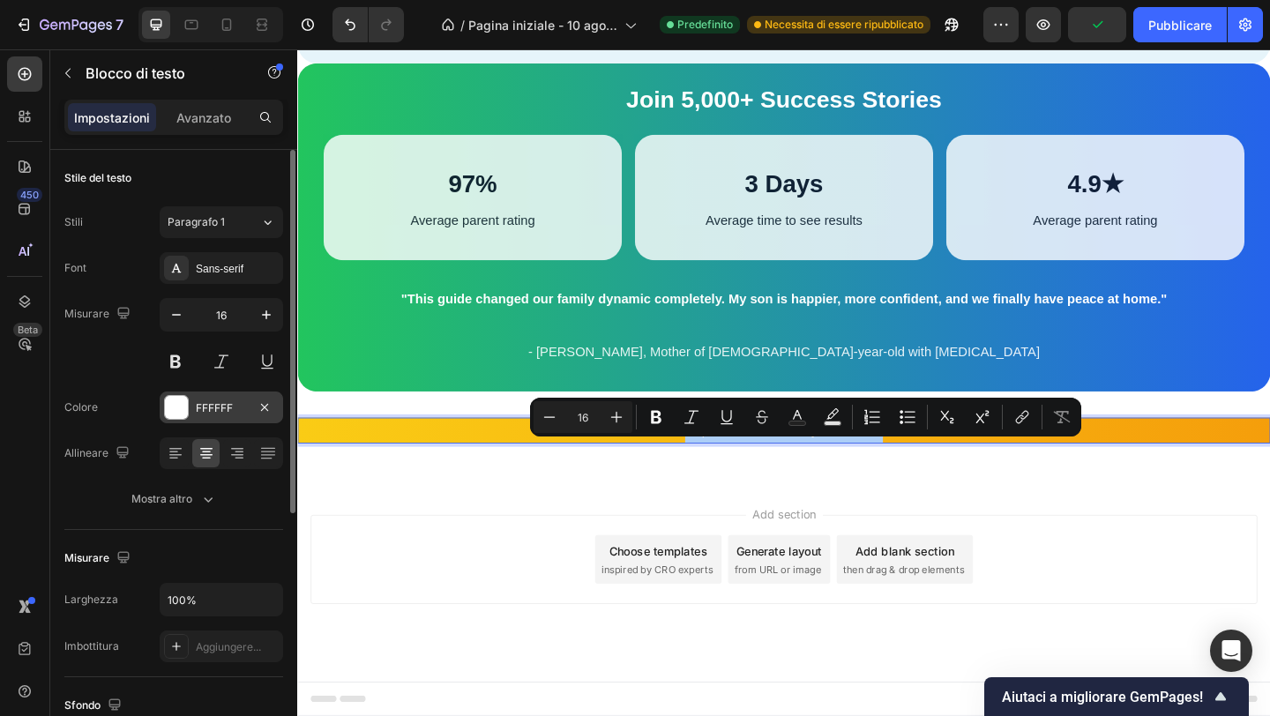
click at [193, 400] on div "FFFFFF" at bounding box center [221, 408] width 123 height 32
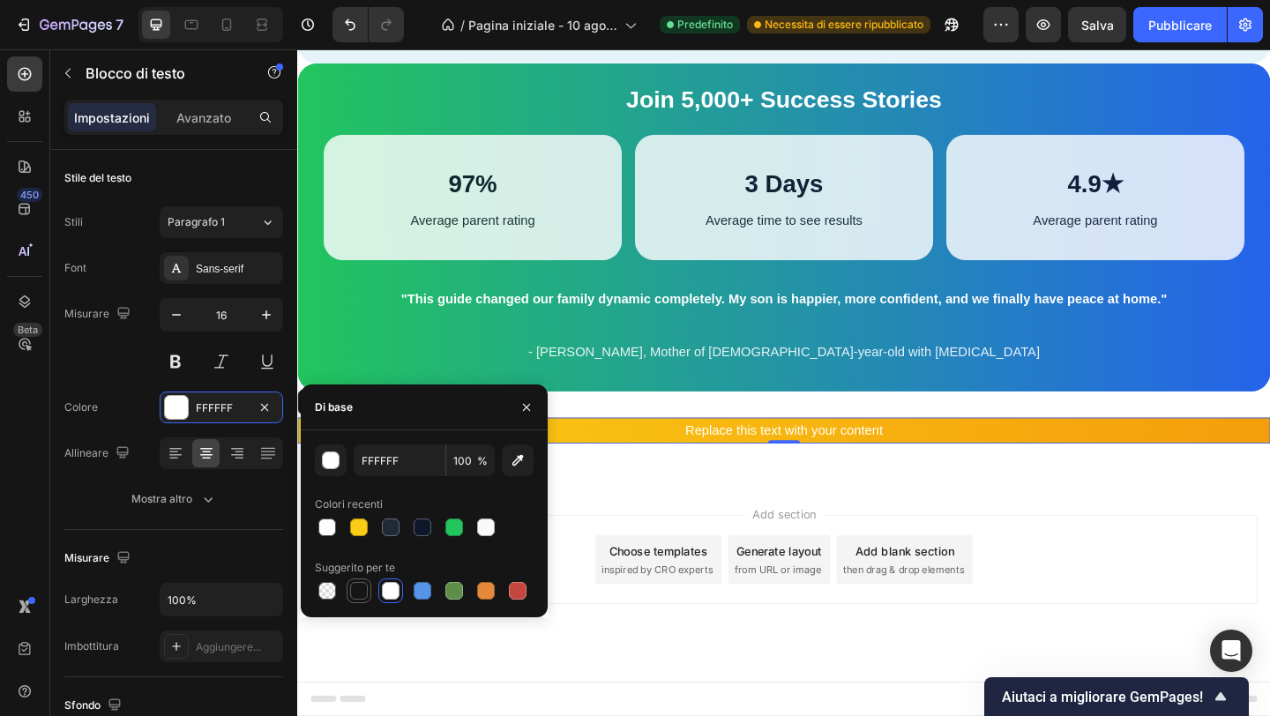
click at [363, 588] on div at bounding box center [359, 591] width 18 height 18
type input "151515"
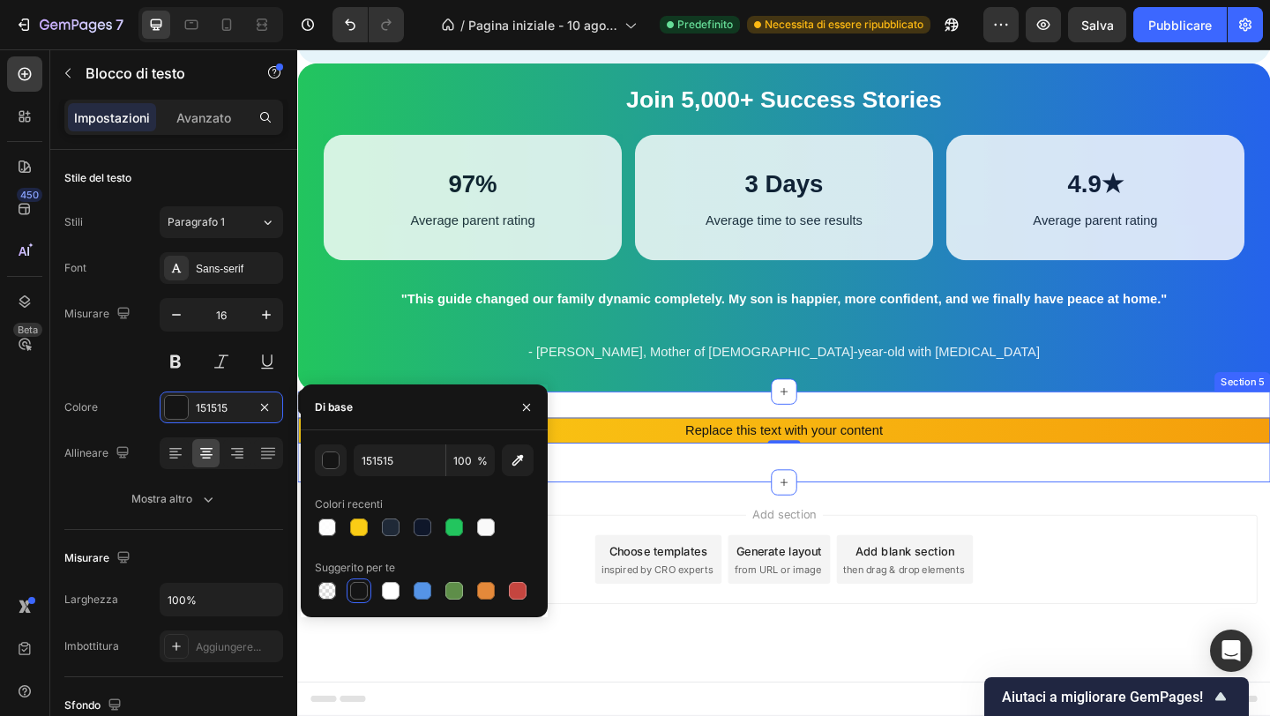
click at [655, 521] on div "Replace this text with your content Text Block 0 Row Section 5" at bounding box center [826, 472] width 1058 height 100
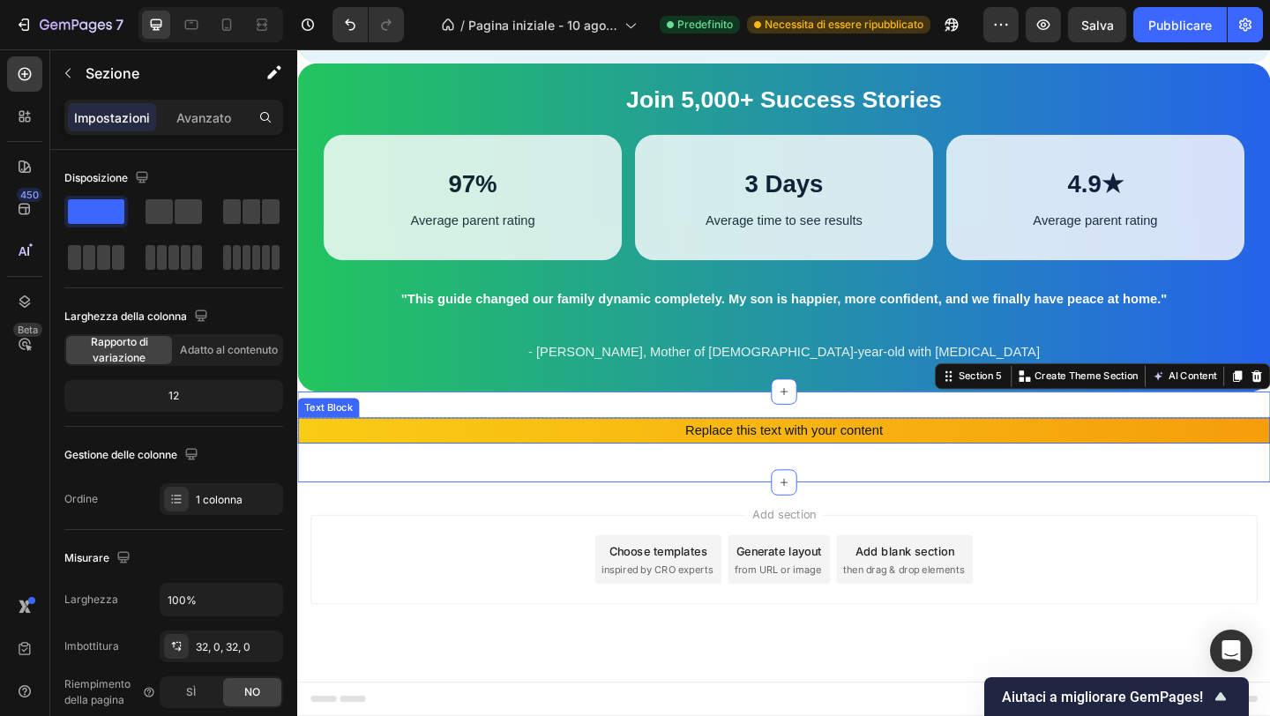
click at [767, 477] on p "Replace this text with your content" at bounding box center [826, 465] width 1055 height 26
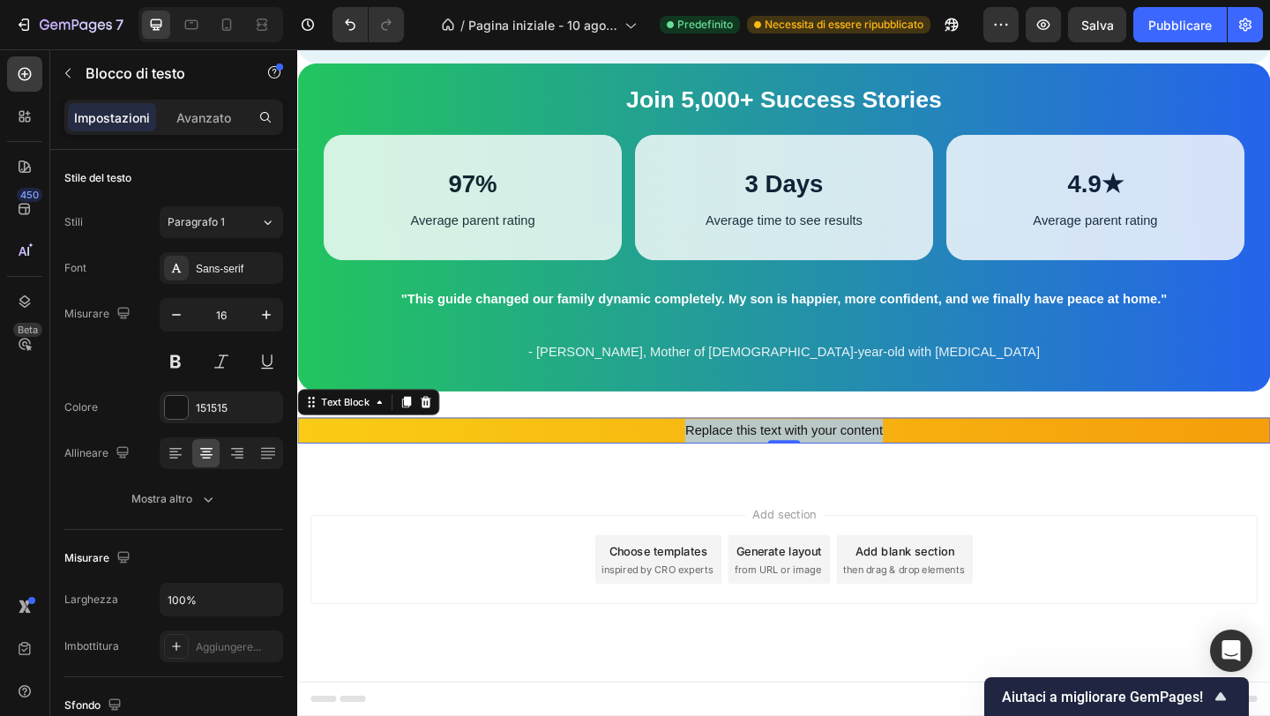
click at [767, 477] on p "Replace this text with your content" at bounding box center [826, 465] width 1055 height 26
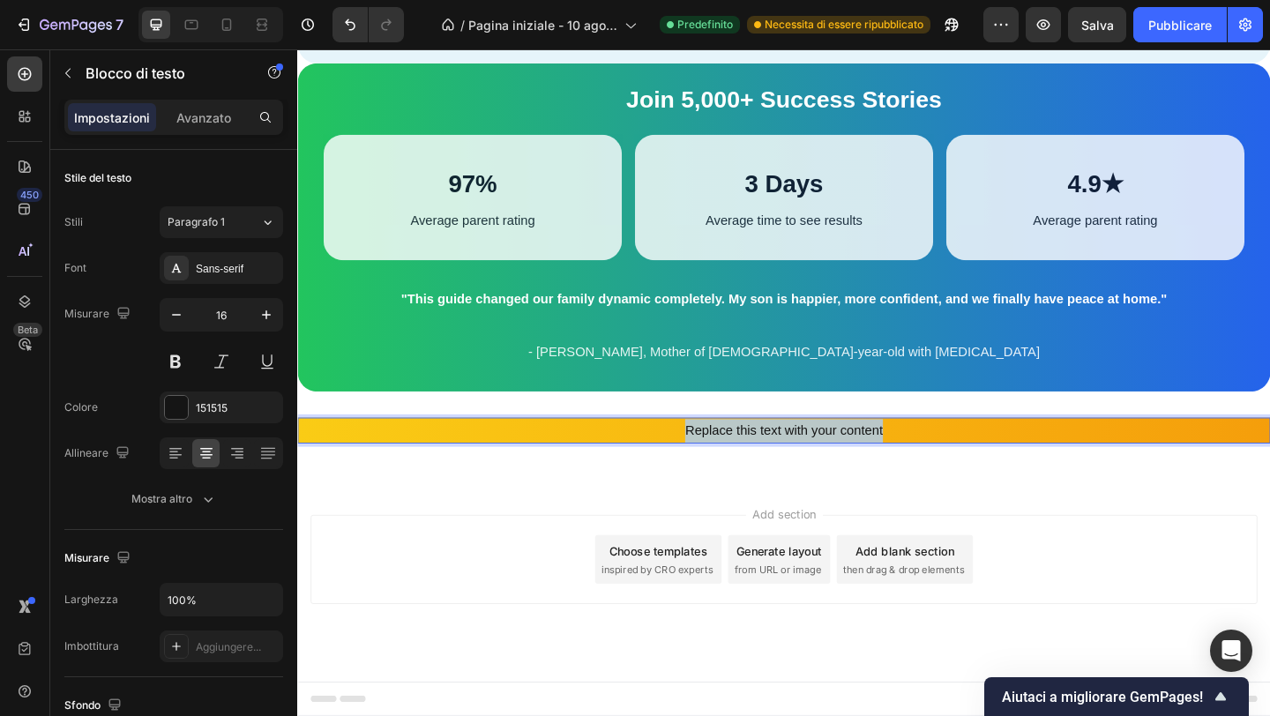
click at [767, 477] on p "Replace this text with your content" at bounding box center [826, 465] width 1055 height 26
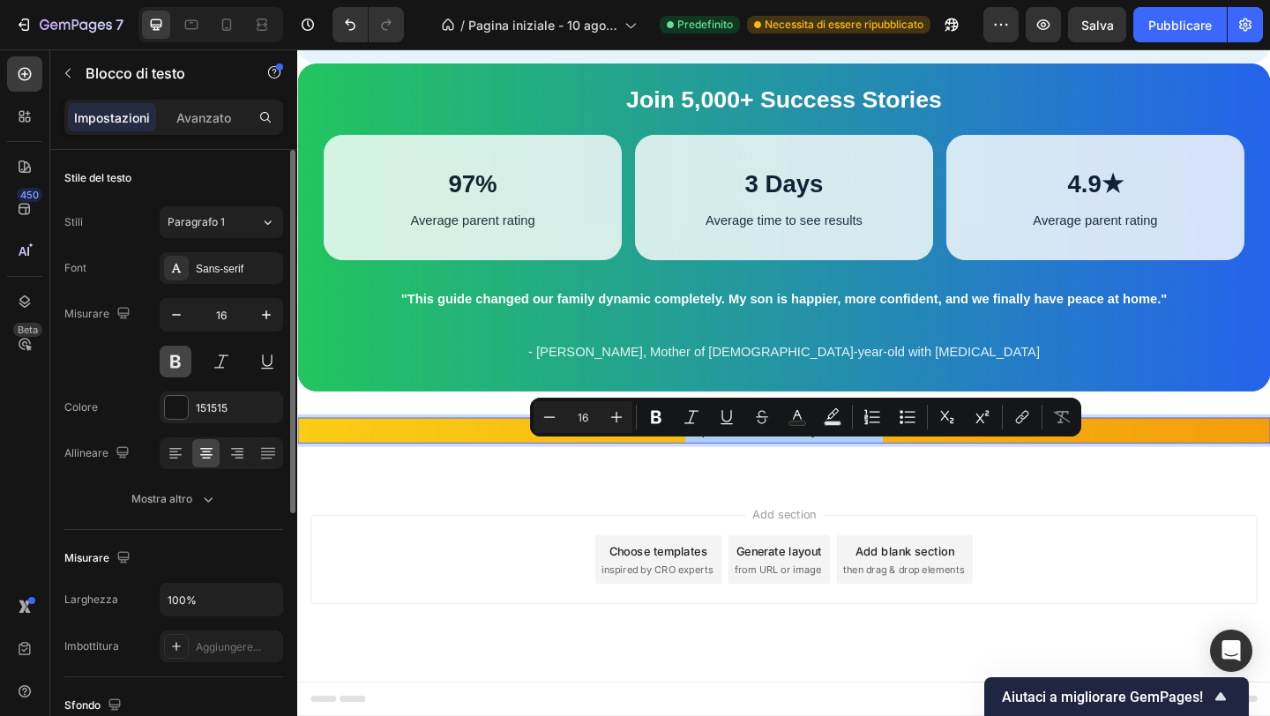
click at [176, 357] on button at bounding box center [176, 362] width 32 height 32
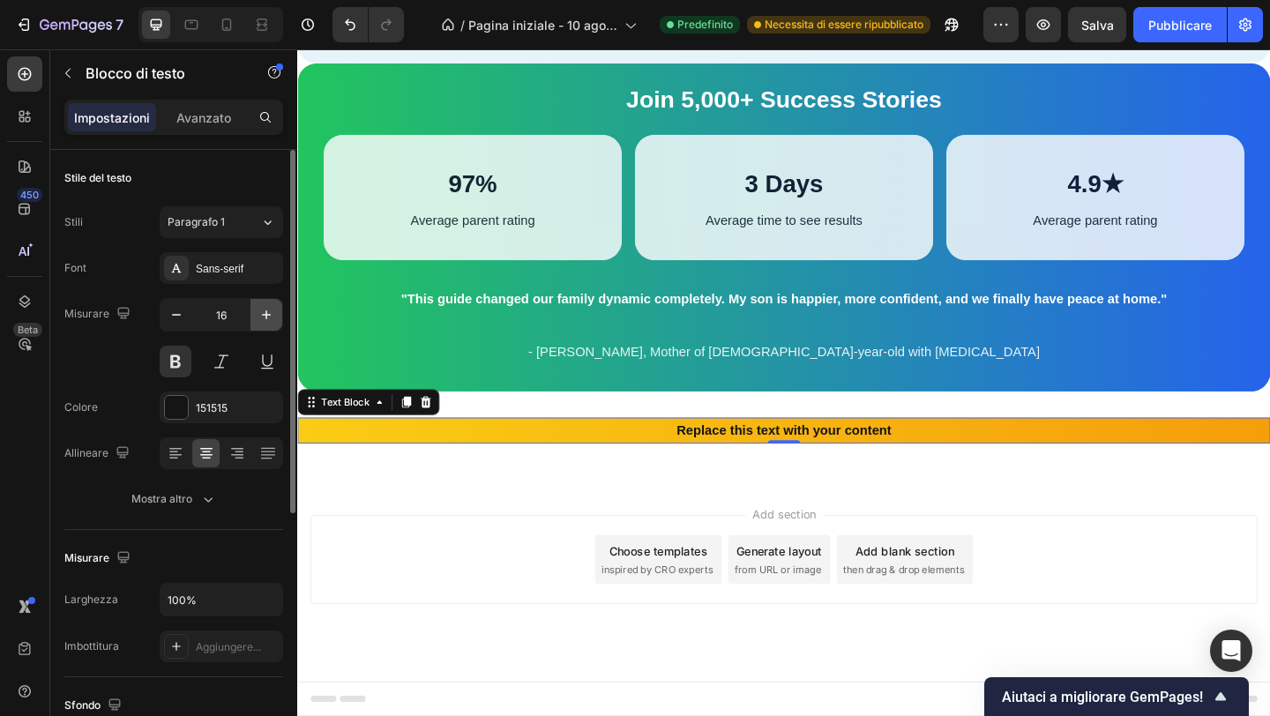
click at [259, 306] on icon "button" at bounding box center [267, 315] width 18 height 18
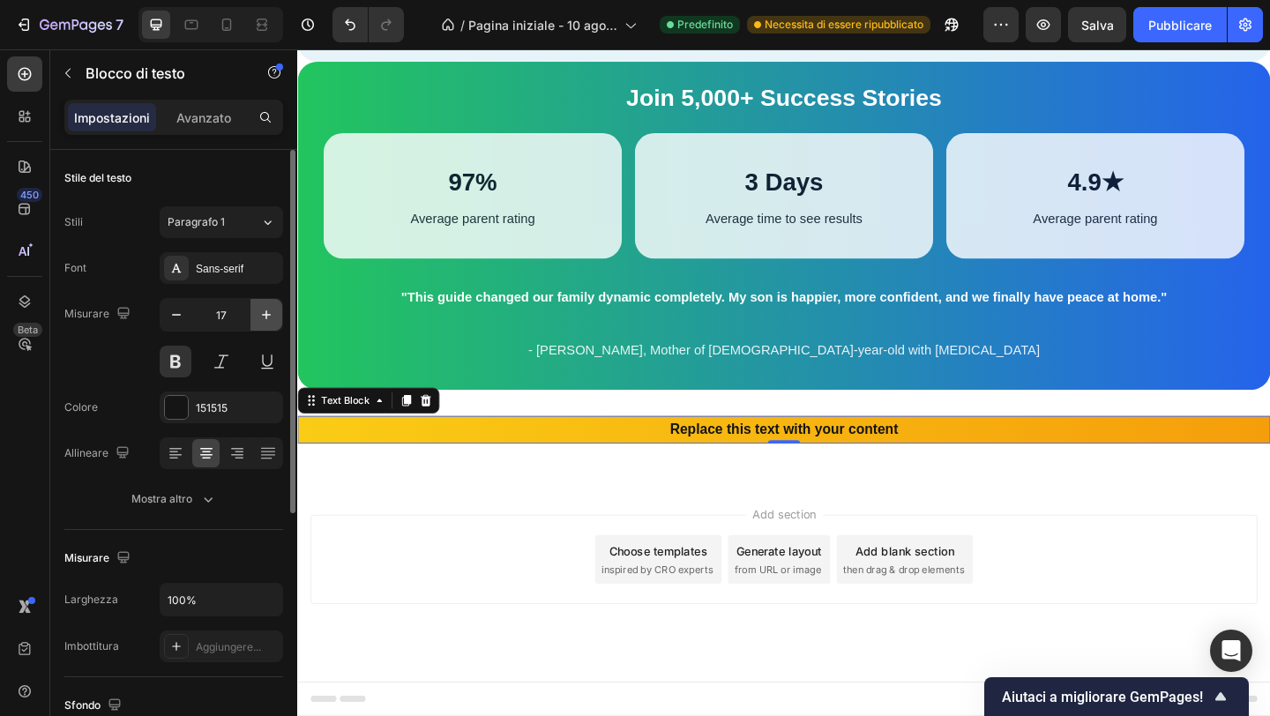
click at [259, 306] on icon "button" at bounding box center [267, 315] width 18 height 18
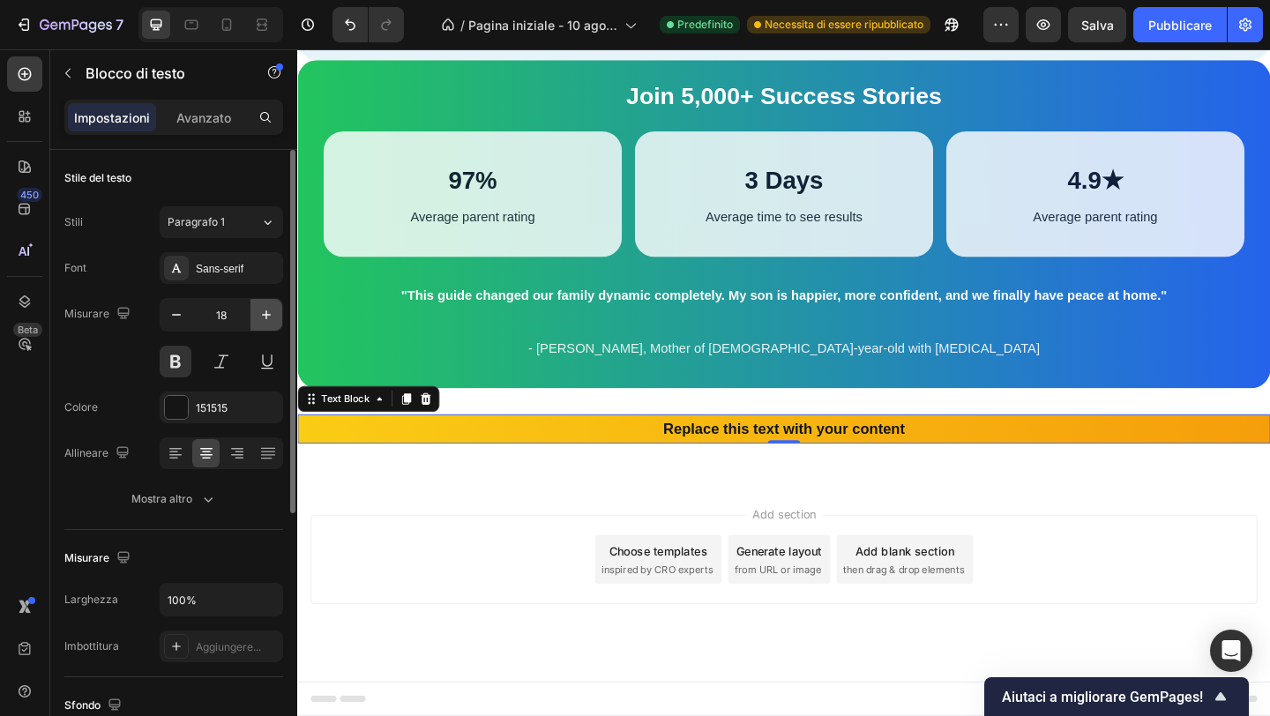
click at [259, 306] on icon "button" at bounding box center [267, 315] width 18 height 18
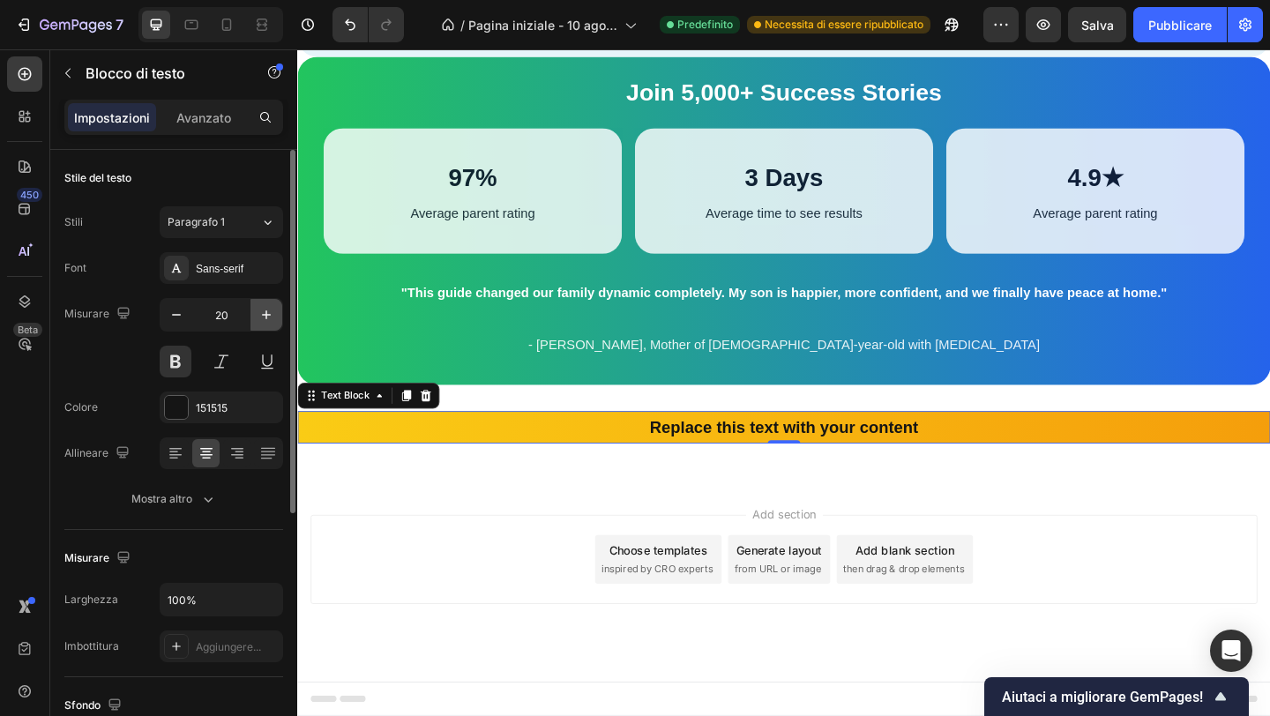
click at [259, 306] on icon "button" at bounding box center [267, 315] width 18 height 18
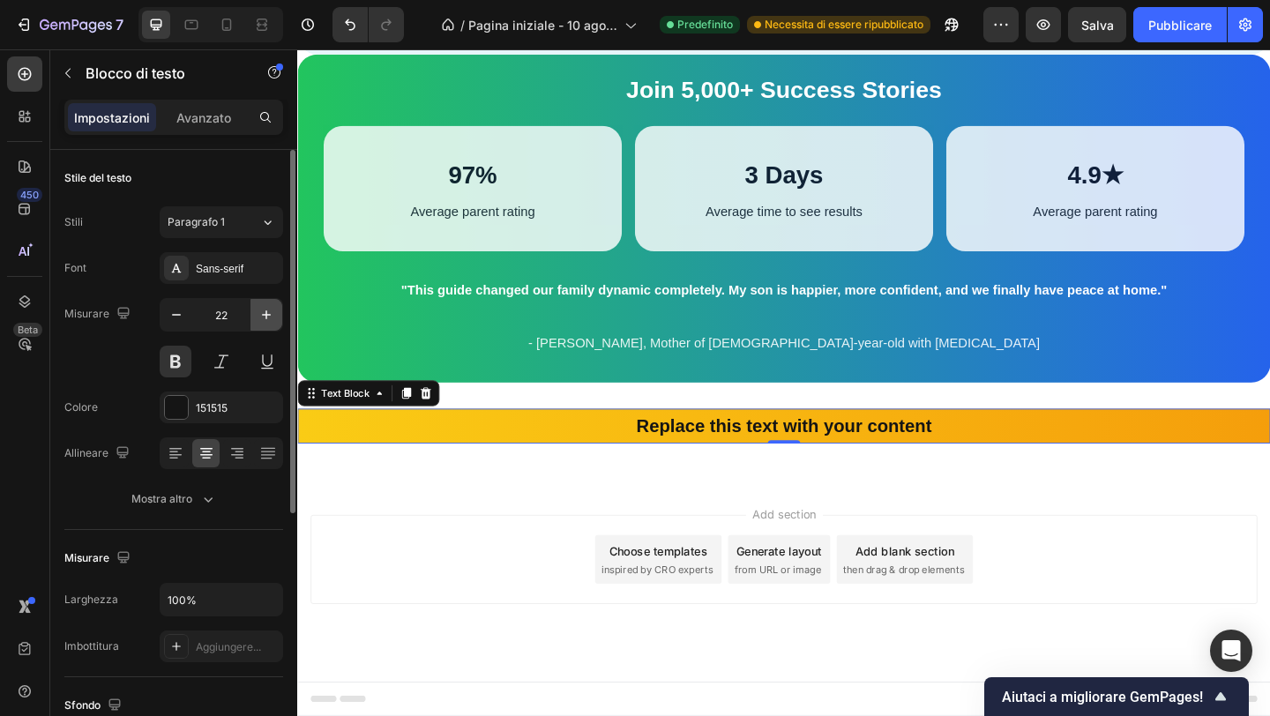
click at [259, 306] on icon "button" at bounding box center [267, 315] width 18 height 18
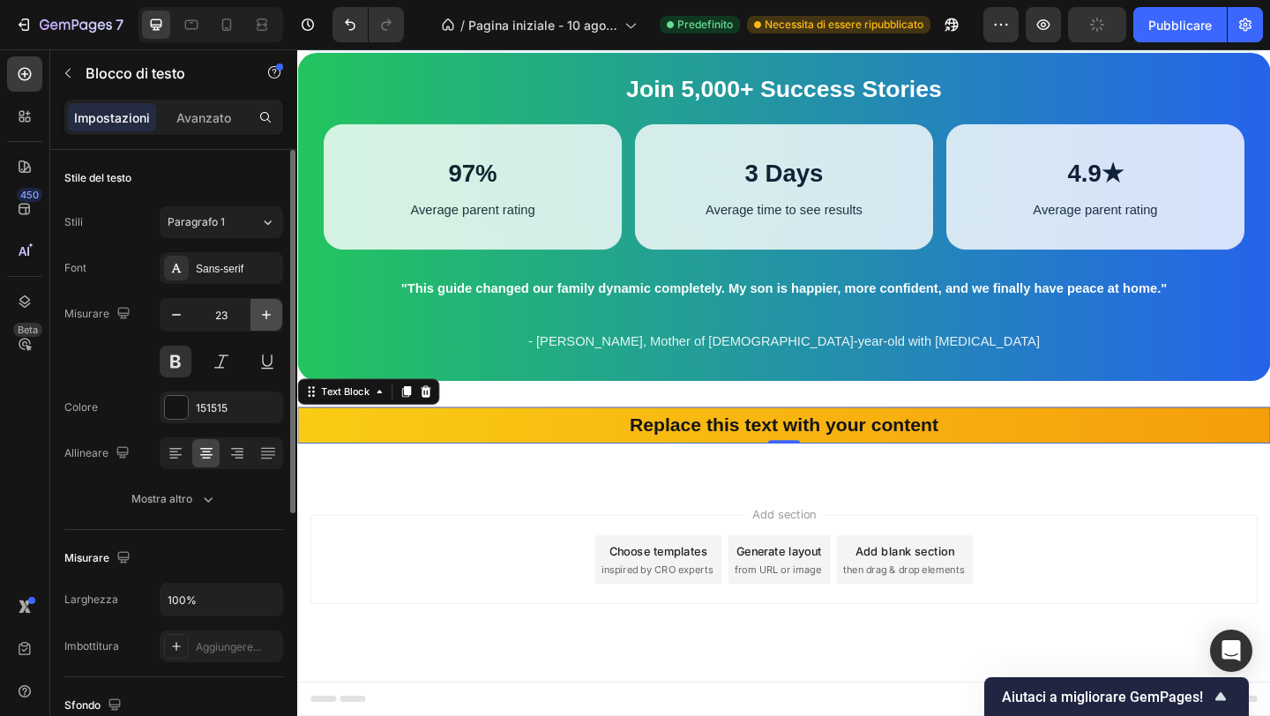
click at [259, 306] on icon "button" at bounding box center [267, 315] width 18 height 18
type input "24"
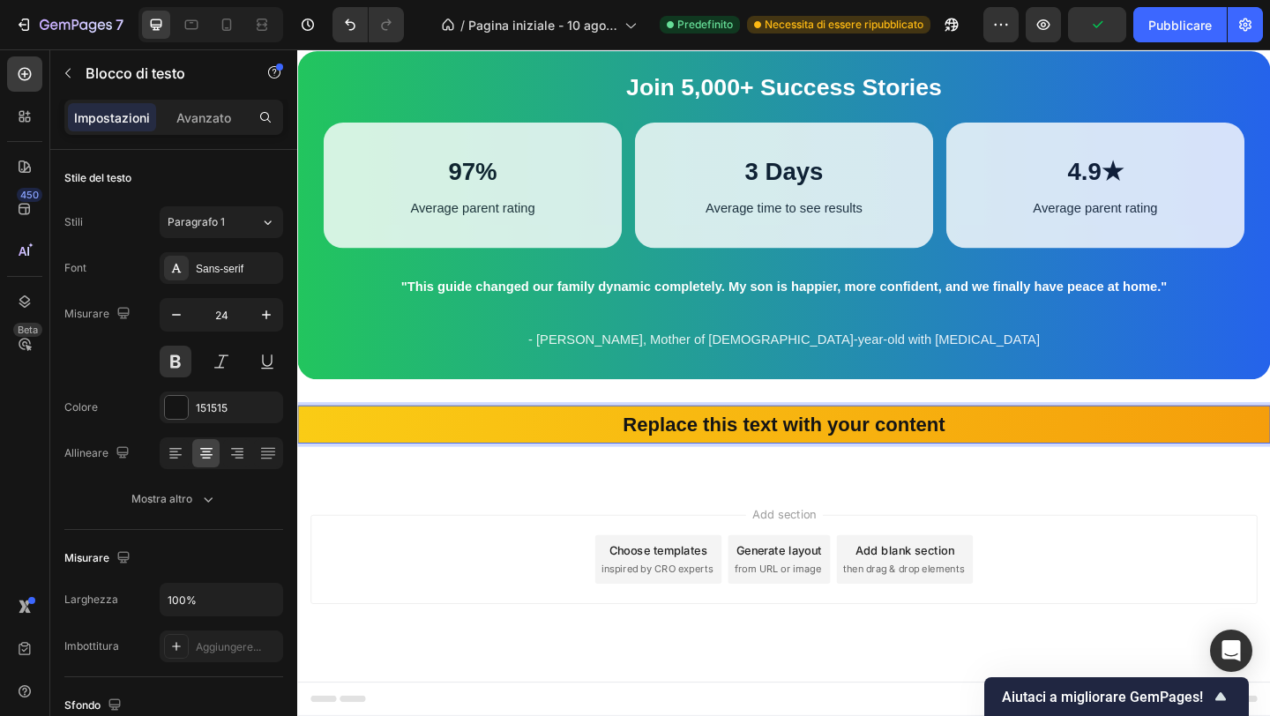
click at [711, 476] on p "Replace this text with your content" at bounding box center [826, 457] width 1055 height 38
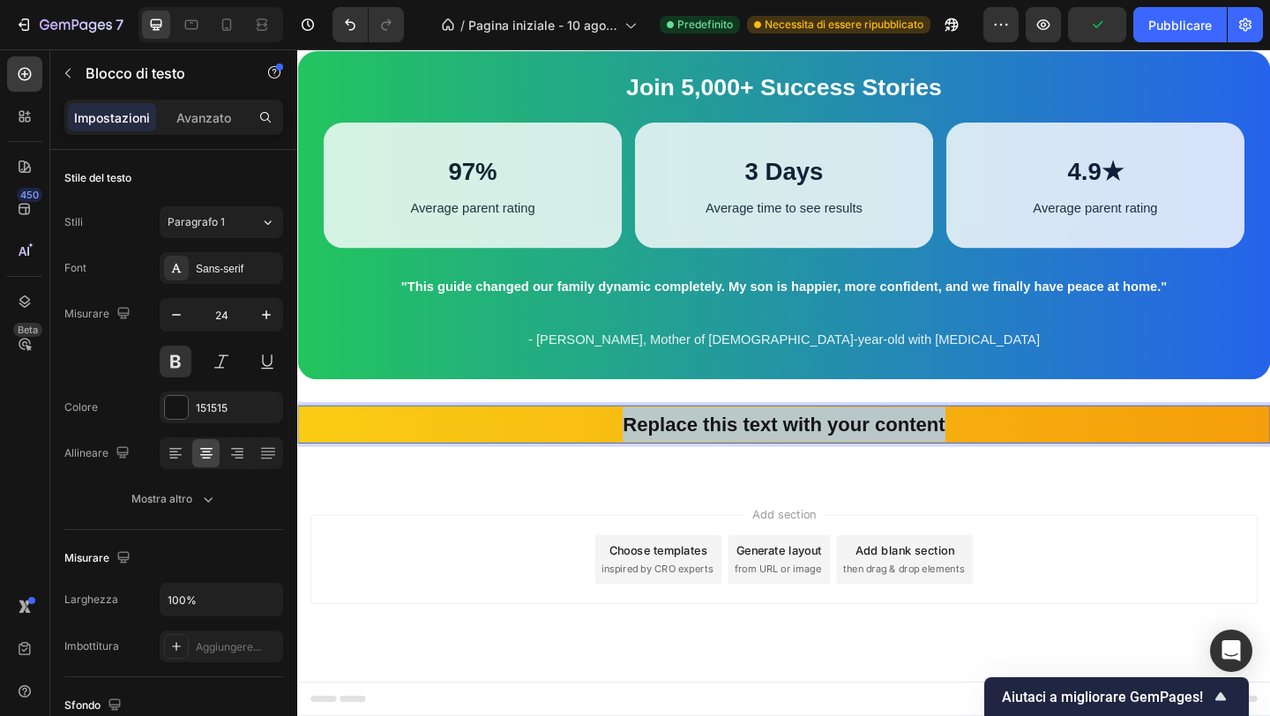
click at [711, 476] on p "Replace this text with your content" at bounding box center [826, 457] width 1055 height 38
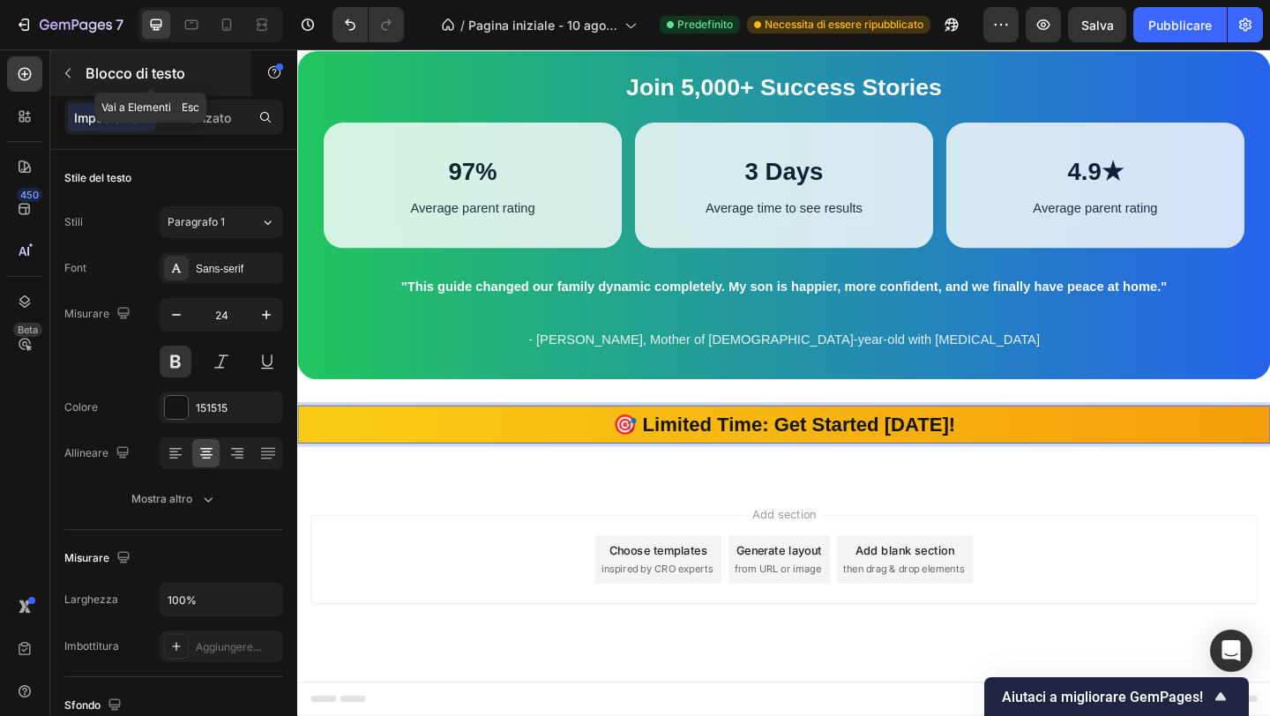
click at [79, 79] on button "button" at bounding box center [68, 73] width 28 height 28
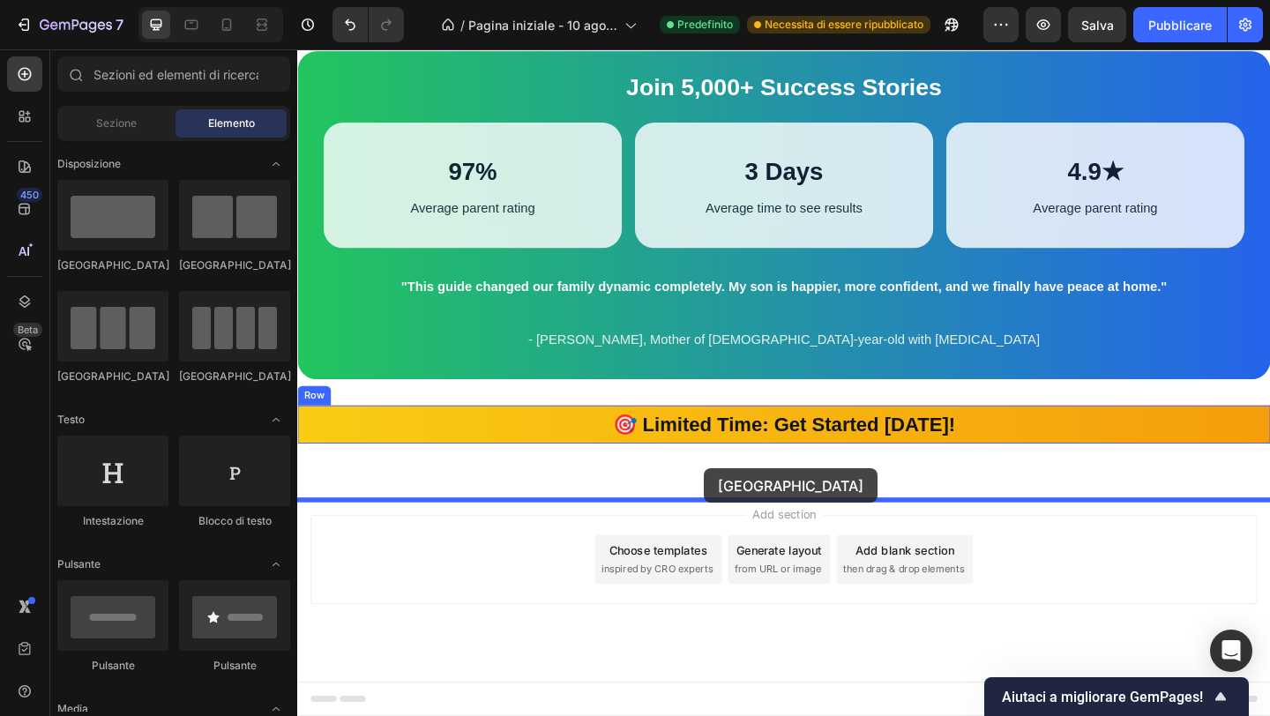
drag, startPoint x: 418, startPoint y: 262, endPoint x: 740, endPoint y: 505, distance: 403.6
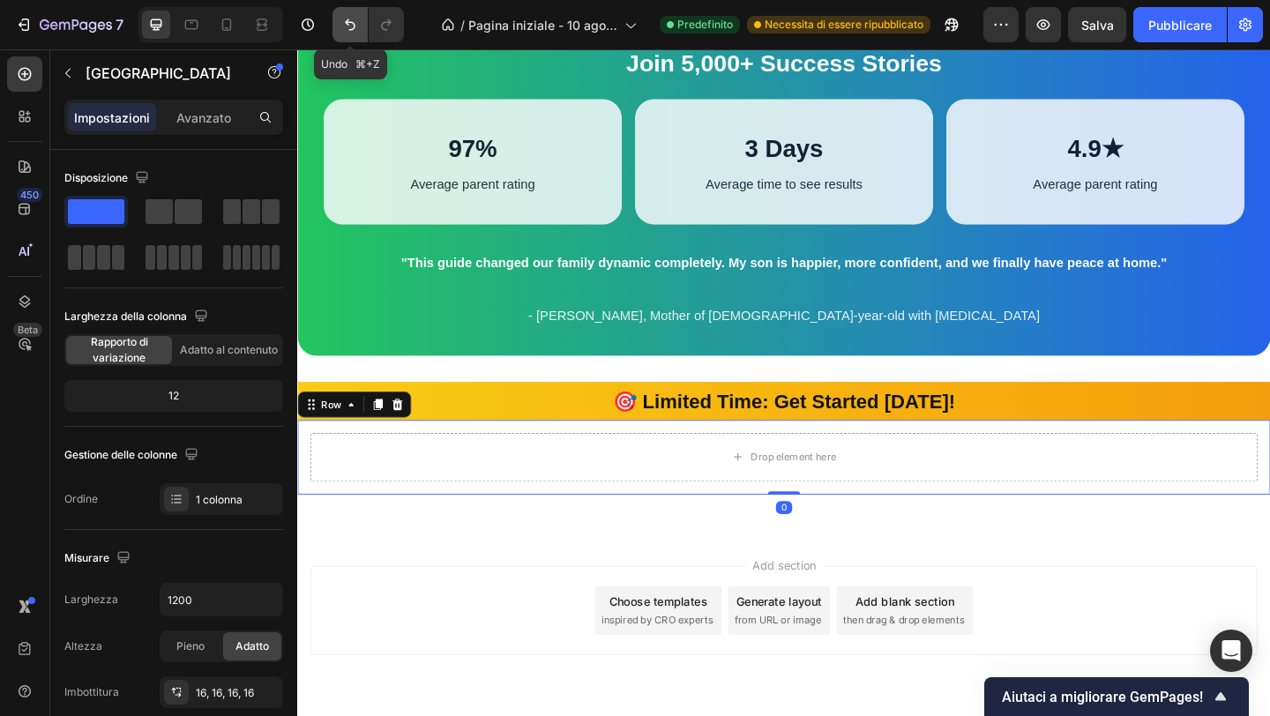
click at [346, 19] on icon "Annulla/Ripristina" at bounding box center [350, 25] width 18 height 18
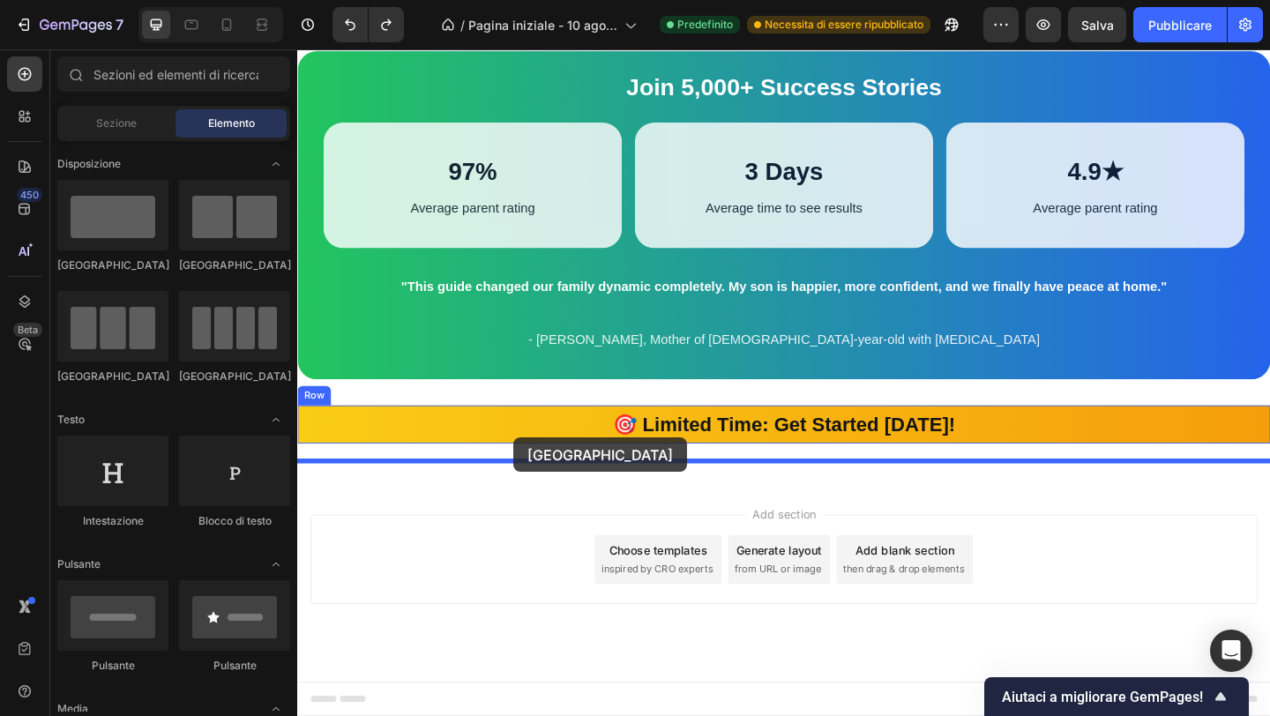
drag, startPoint x: 412, startPoint y: 266, endPoint x: 533, endPoint y: 472, distance: 238.4
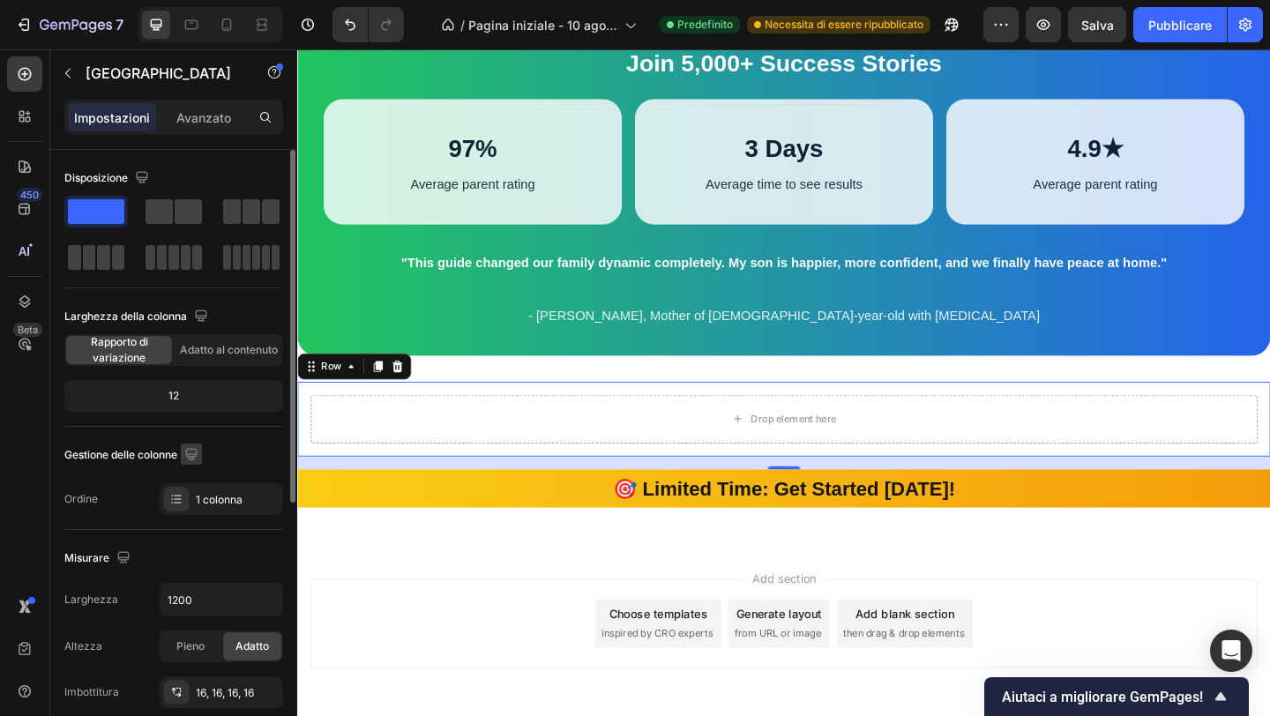
scroll to position [460, 0]
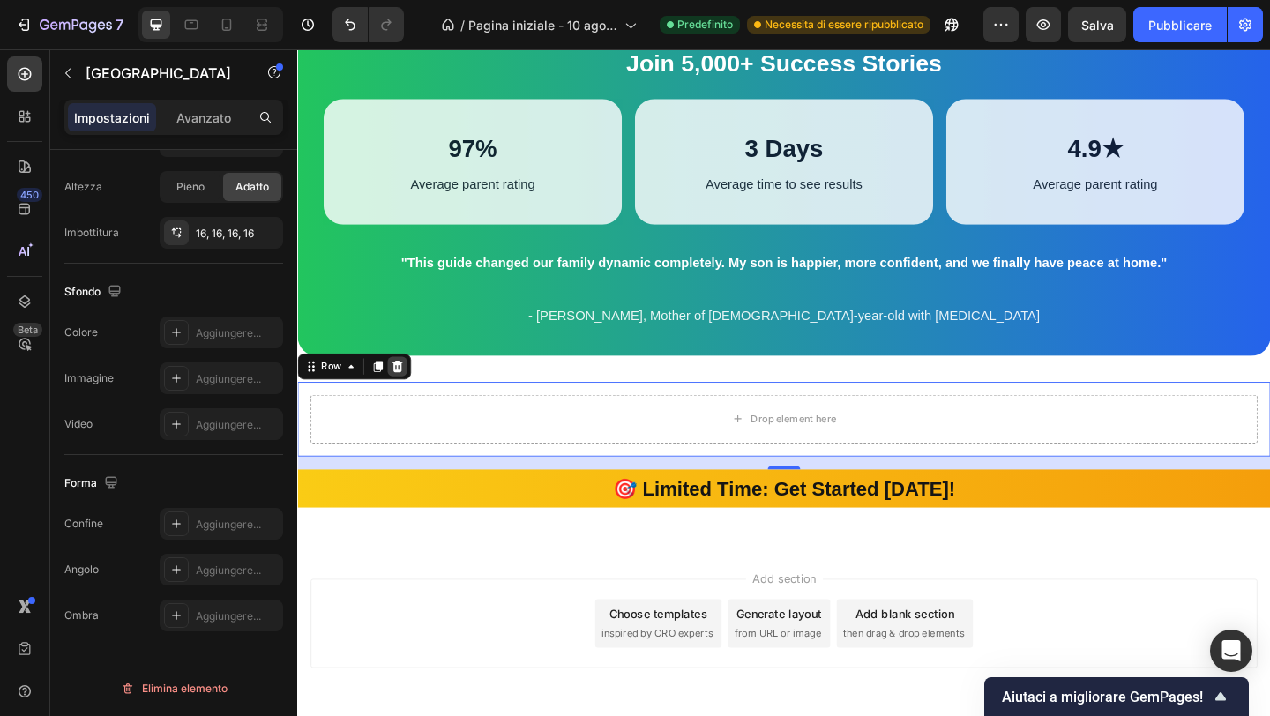
click at [406, 400] on icon at bounding box center [405, 394] width 11 height 12
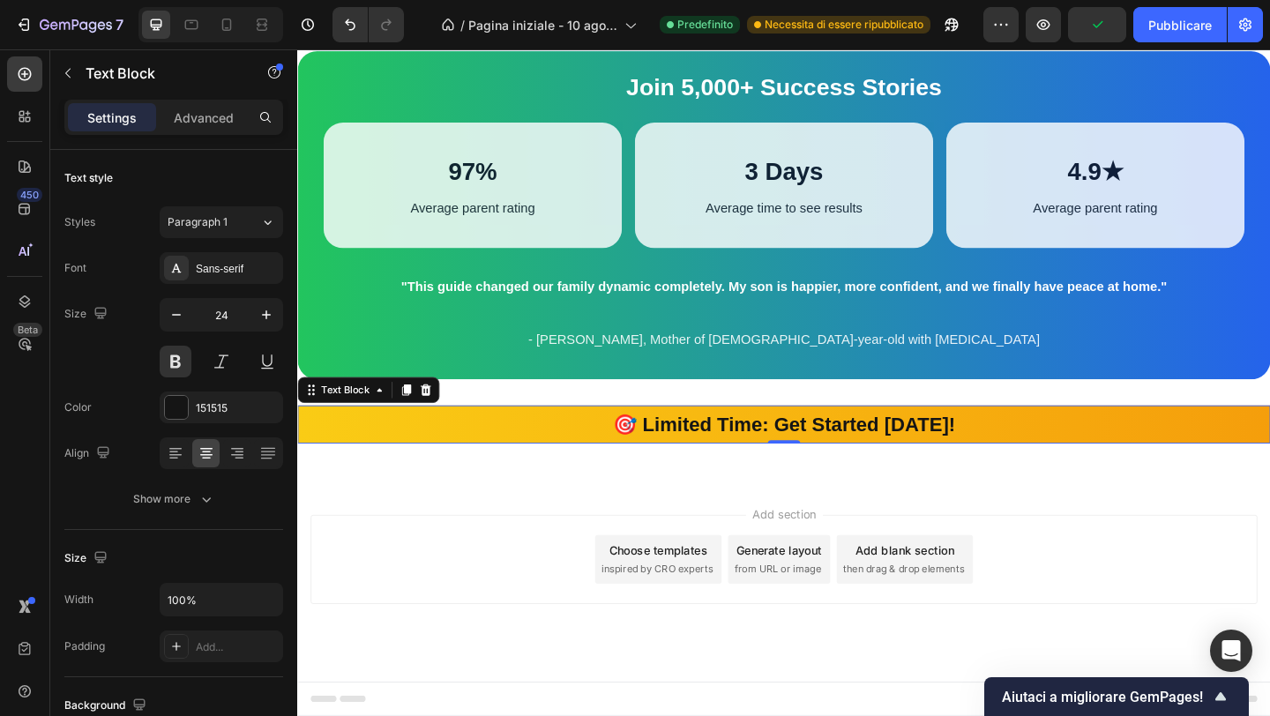
click at [446, 476] on p "🎯 Limited Time: Get Started [DATE]!" at bounding box center [826, 457] width 1055 height 38
click at [375, 428] on div "Text Block" at bounding box center [349, 420] width 60 height 16
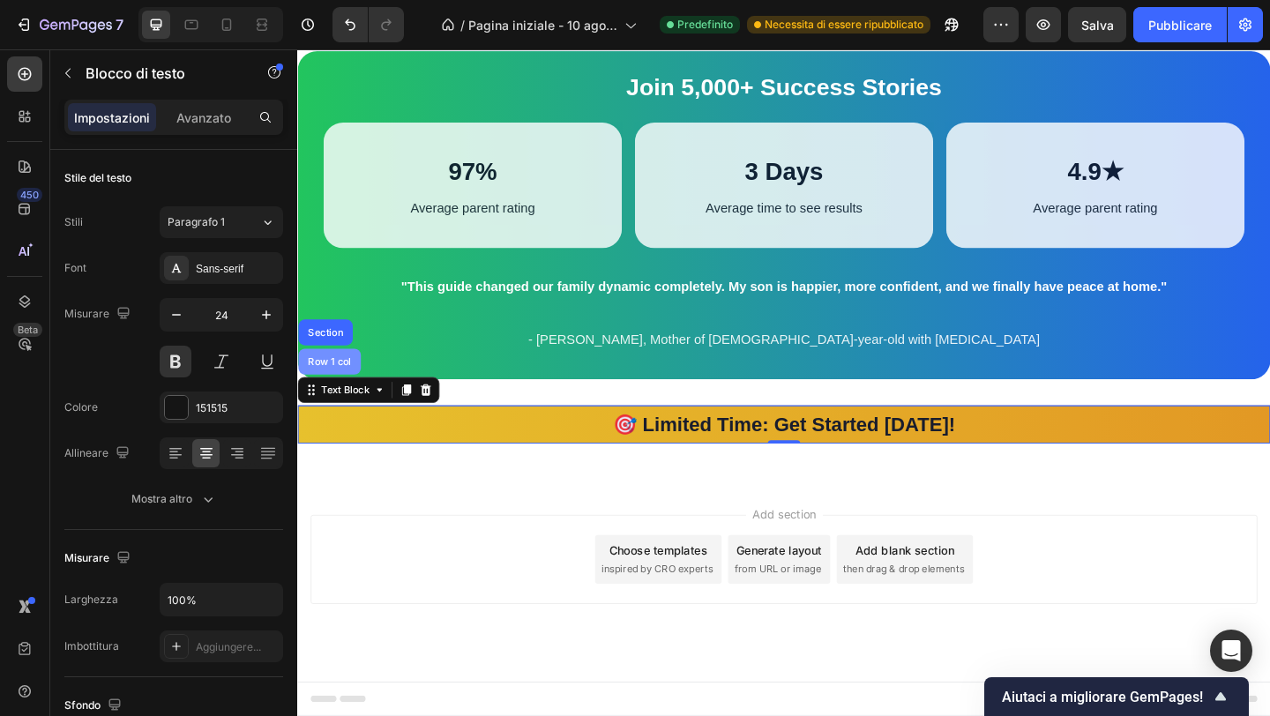
click at [340, 403] on div "Row 1 col" at bounding box center [332, 389] width 68 height 28
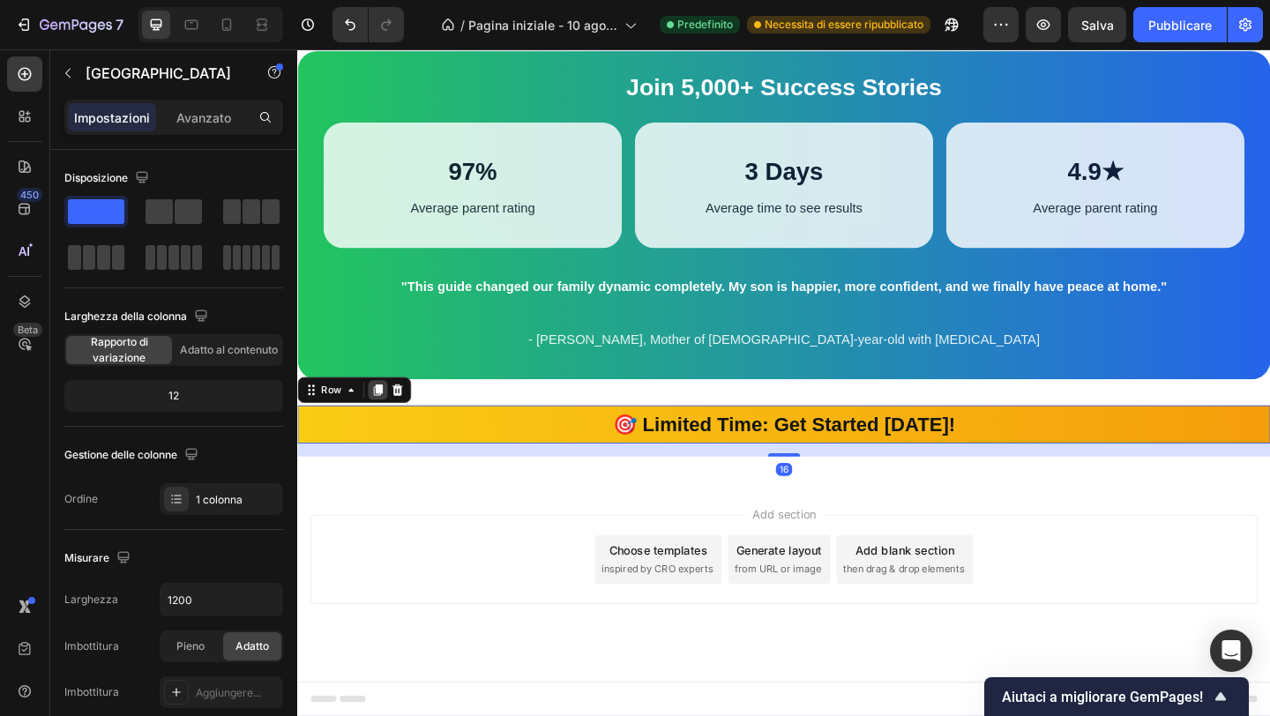
click at [378, 427] on icon at bounding box center [385, 420] width 14 height 14
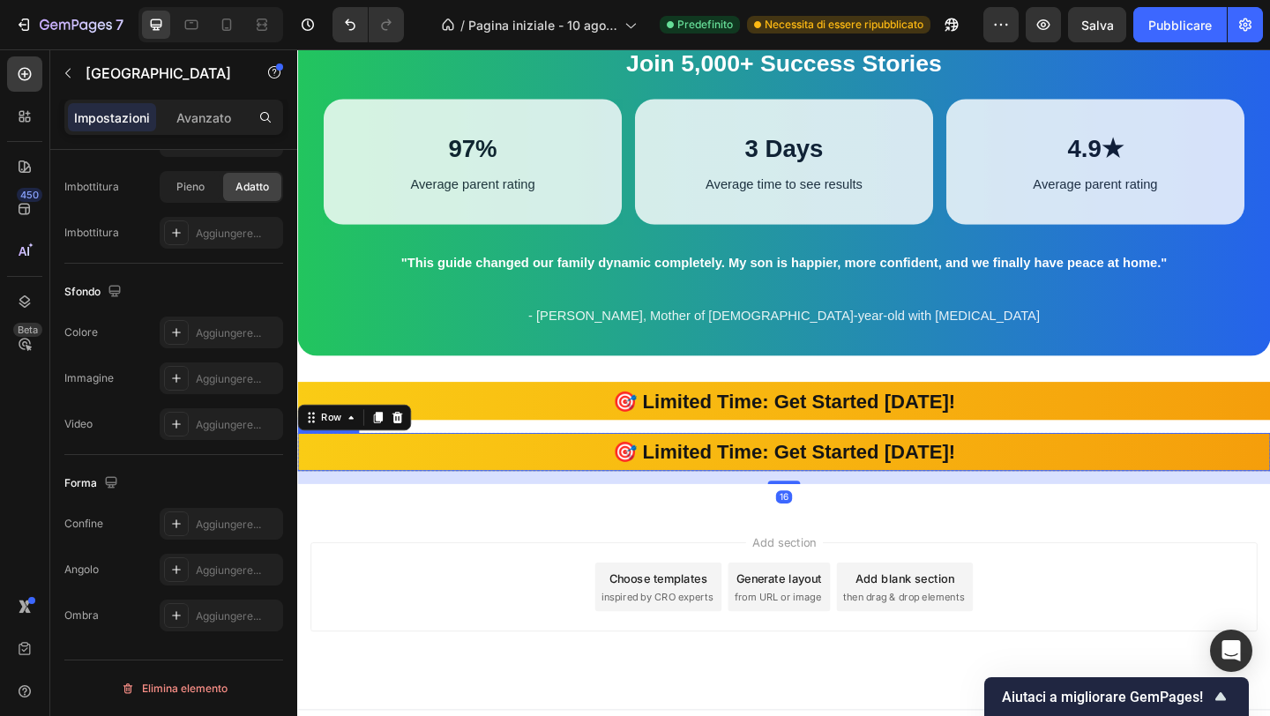
click at [728, 499] on strong "🎯 Limited Time: Get Started [DATE]!" at bounding box center [826, 487] width 372 height 24
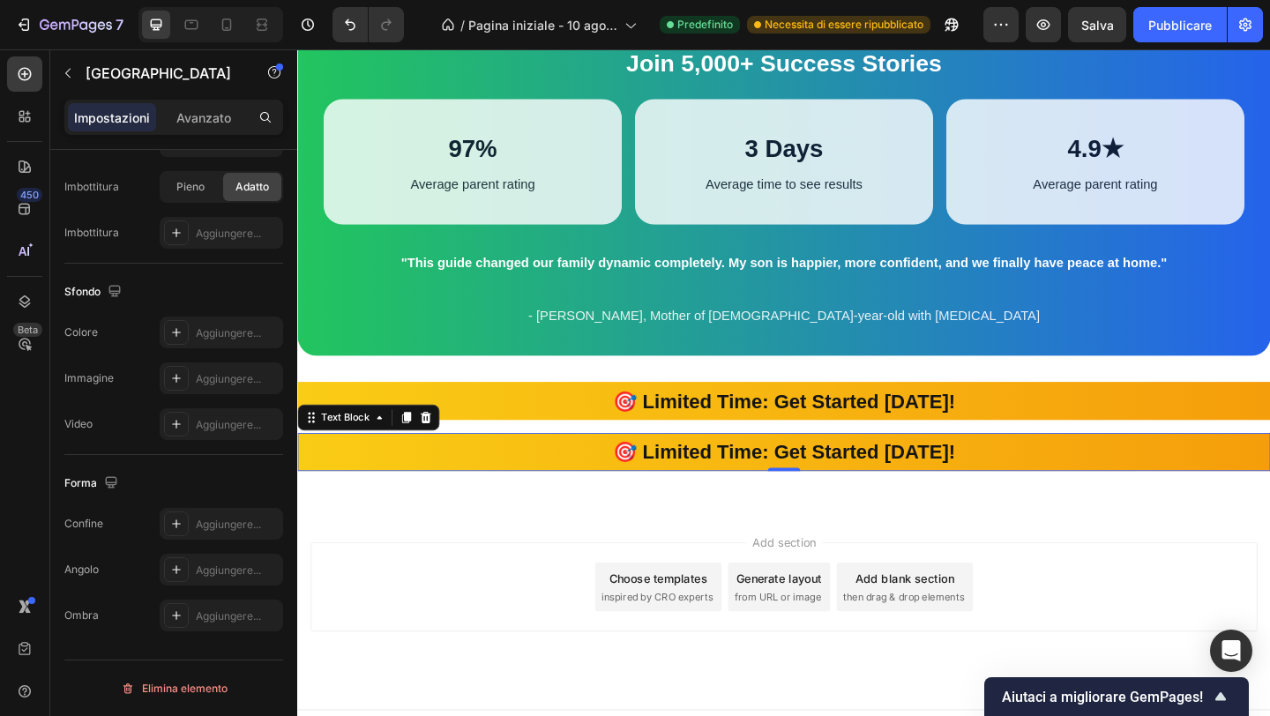
scroll to position [0, 0]
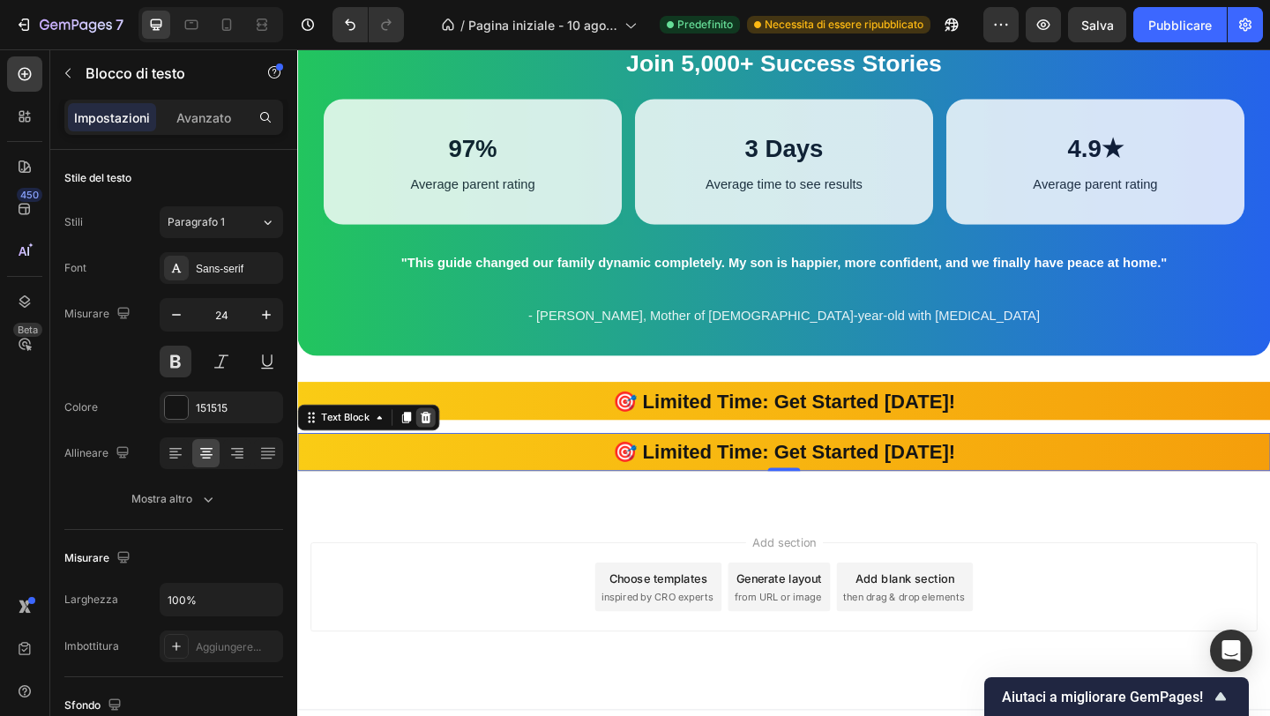
click at [440, 456] on icon at bounding box center [436, 450] width 11 height 12
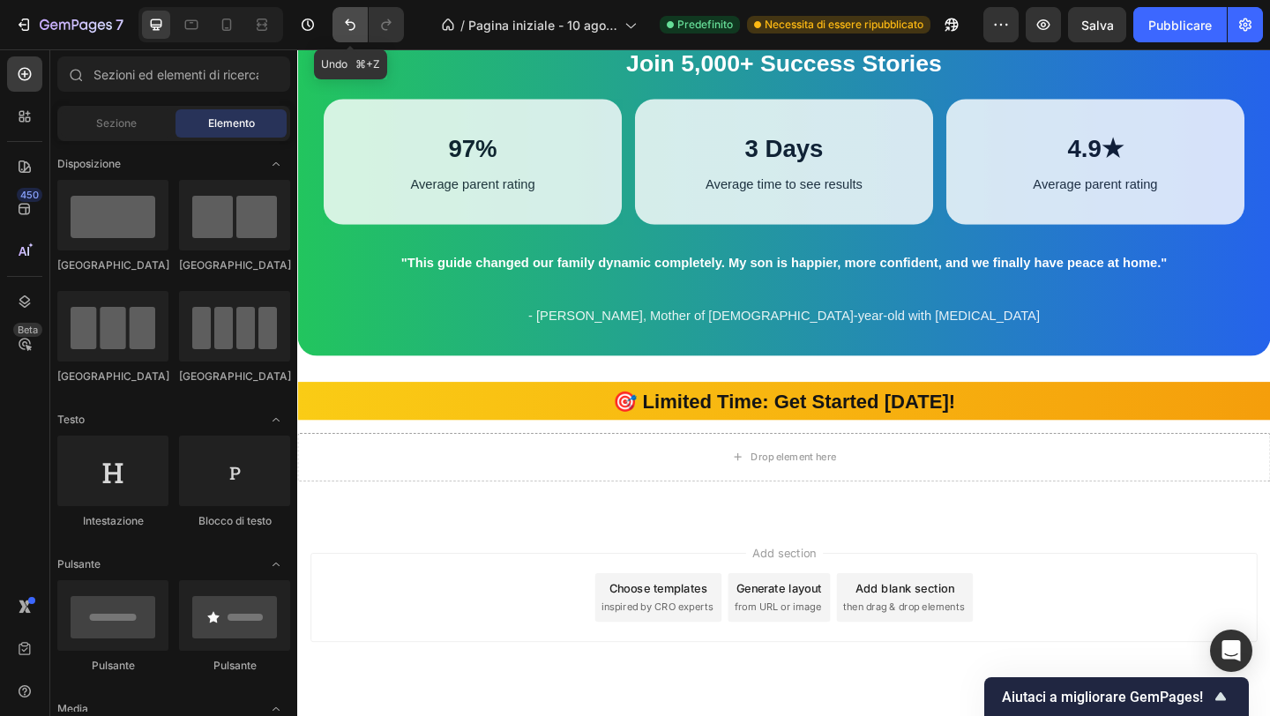
click at [354, 23] on icon "Annulla/Ripristina" at bounding box center [350, 24] width 11 height 11
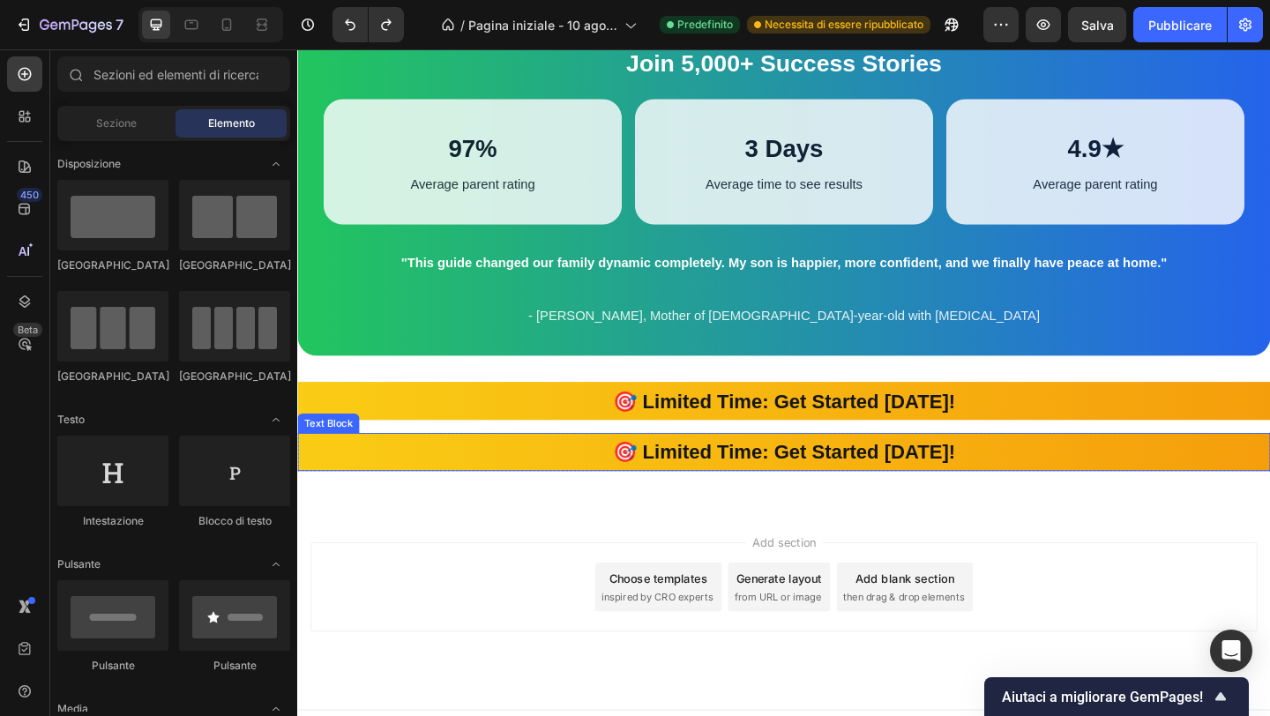
click at [675, 499] on strong "🎯 Limited Time: Get Started [DATE]!" at bounding box center [826, 487] width 372 height 24
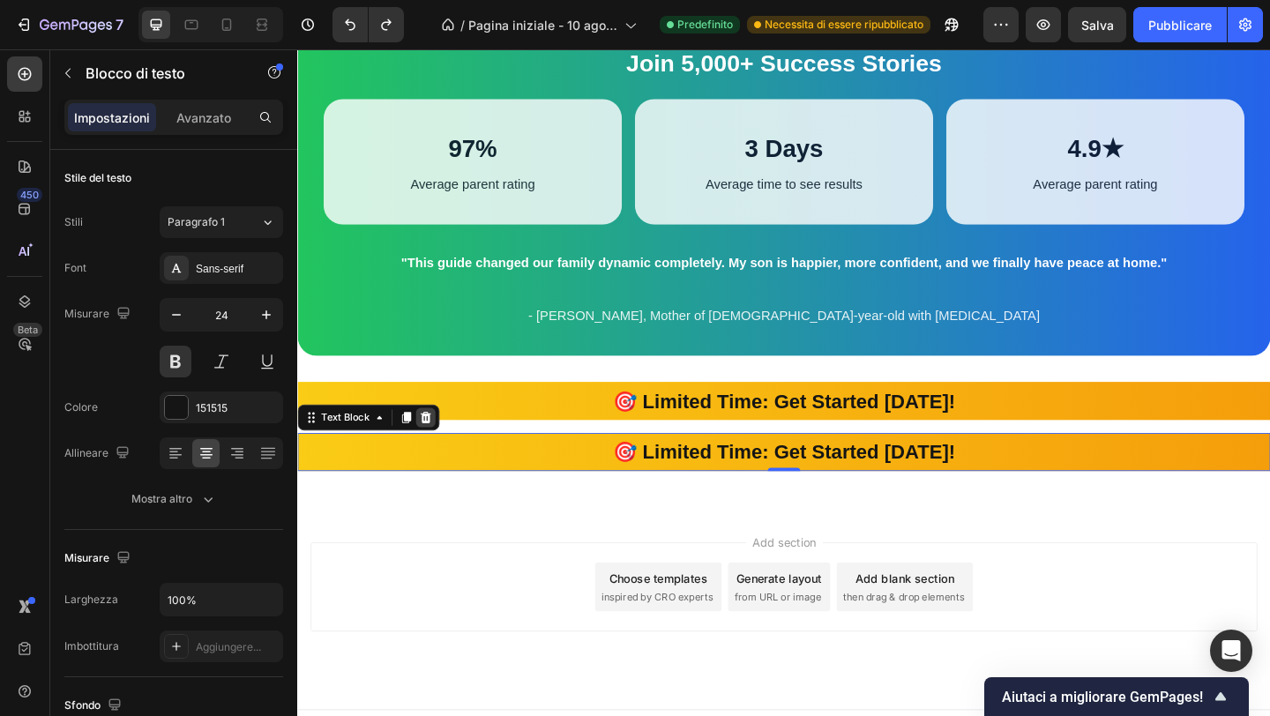
click at [433, 457] on icon at bounding box center [437, 450] width 14 height 14
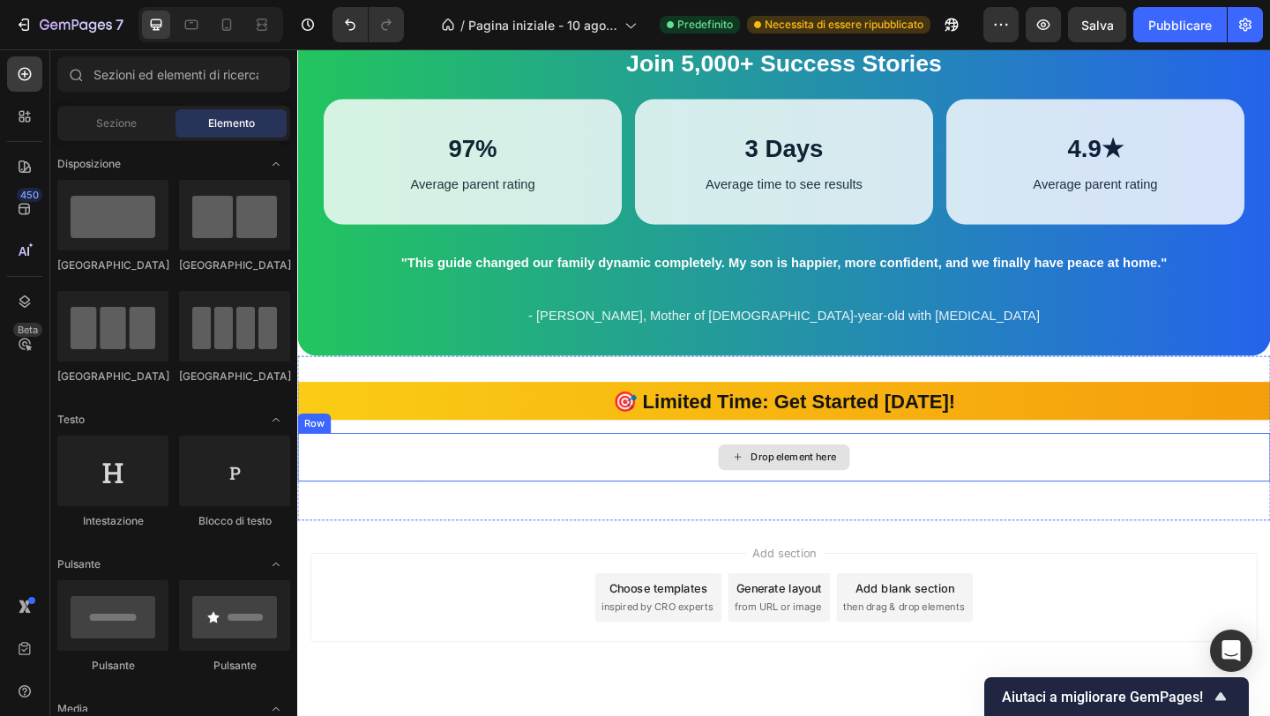
click at [512, 520] on div "Drop element here" at bounding box center [826, 493] width 1058 height 53
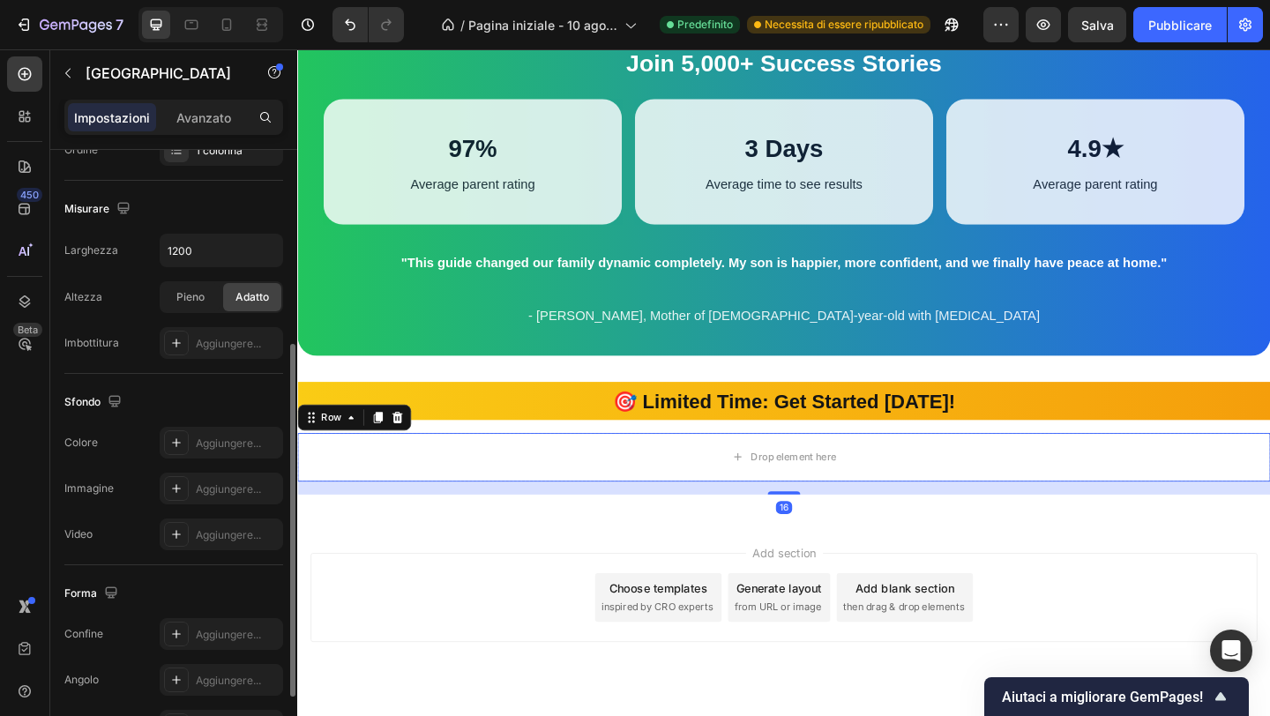
scroll to position [353, 0]
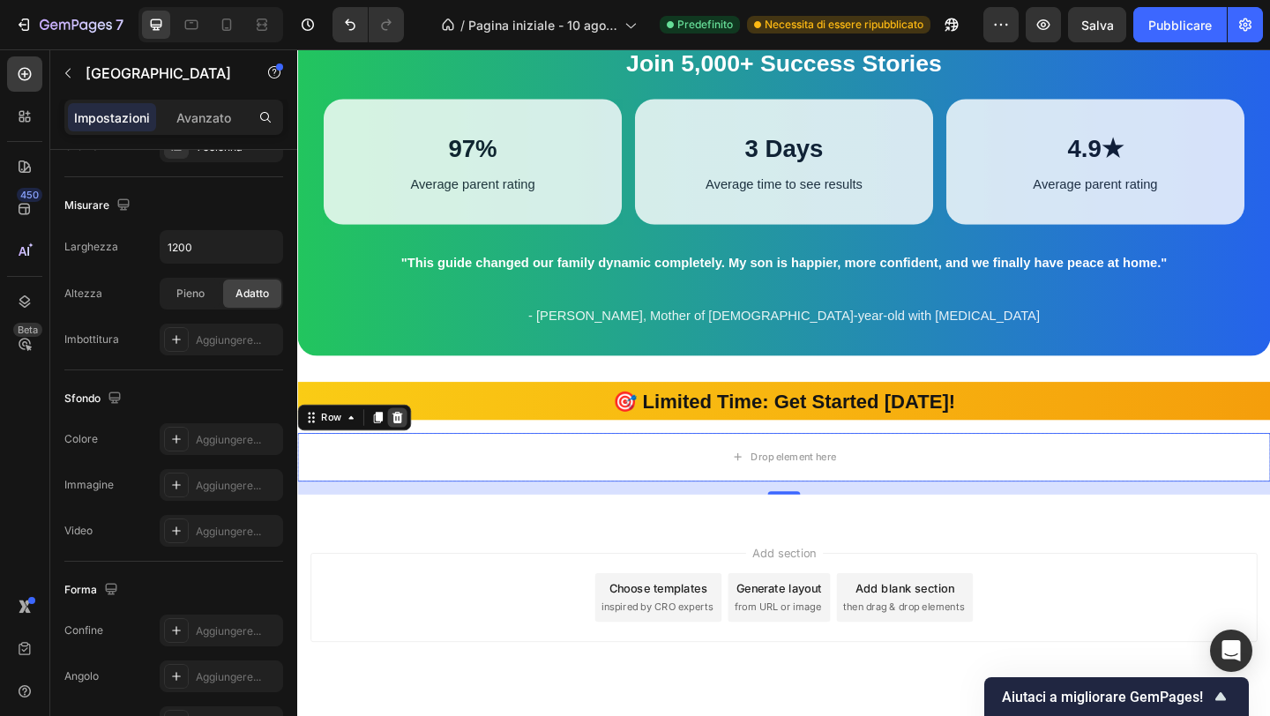
click at [406, 456] on icon at bounding box center [405, 450] width 11 height 12
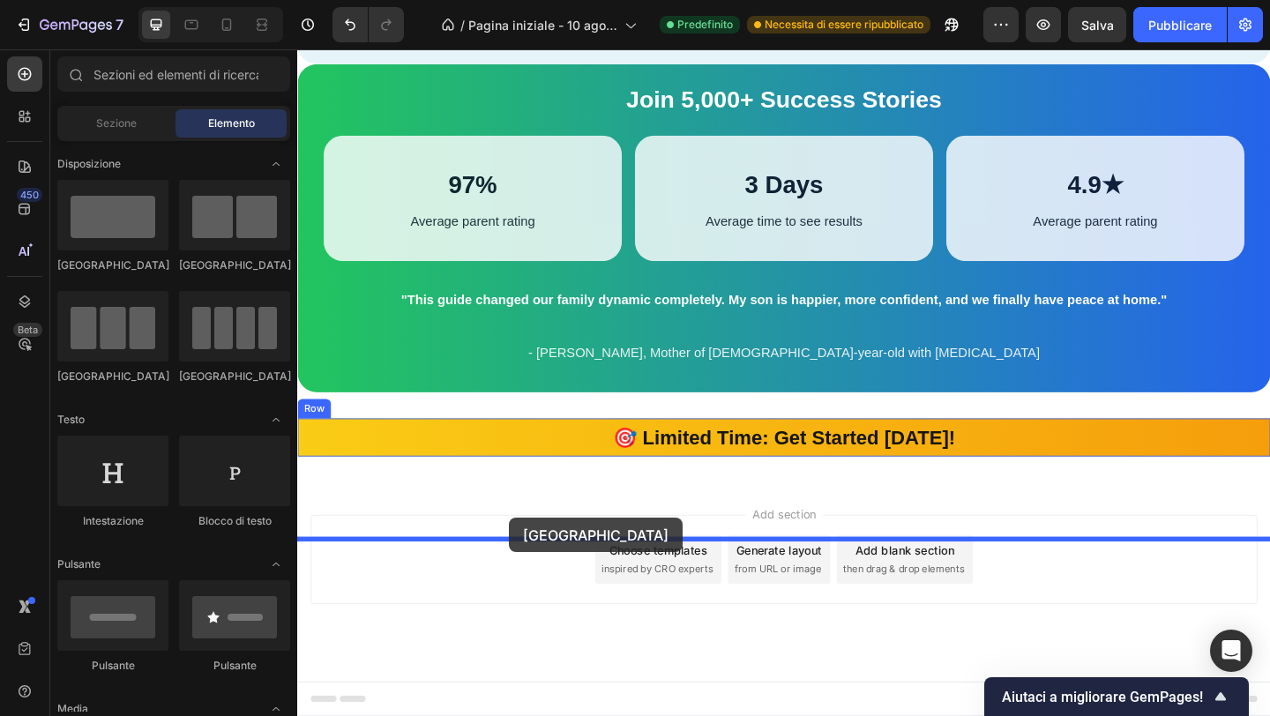
drag, startPoint x: 437, startPoint y: 291, endPoint x: 527, endPoint y: 559, distance: 282.8
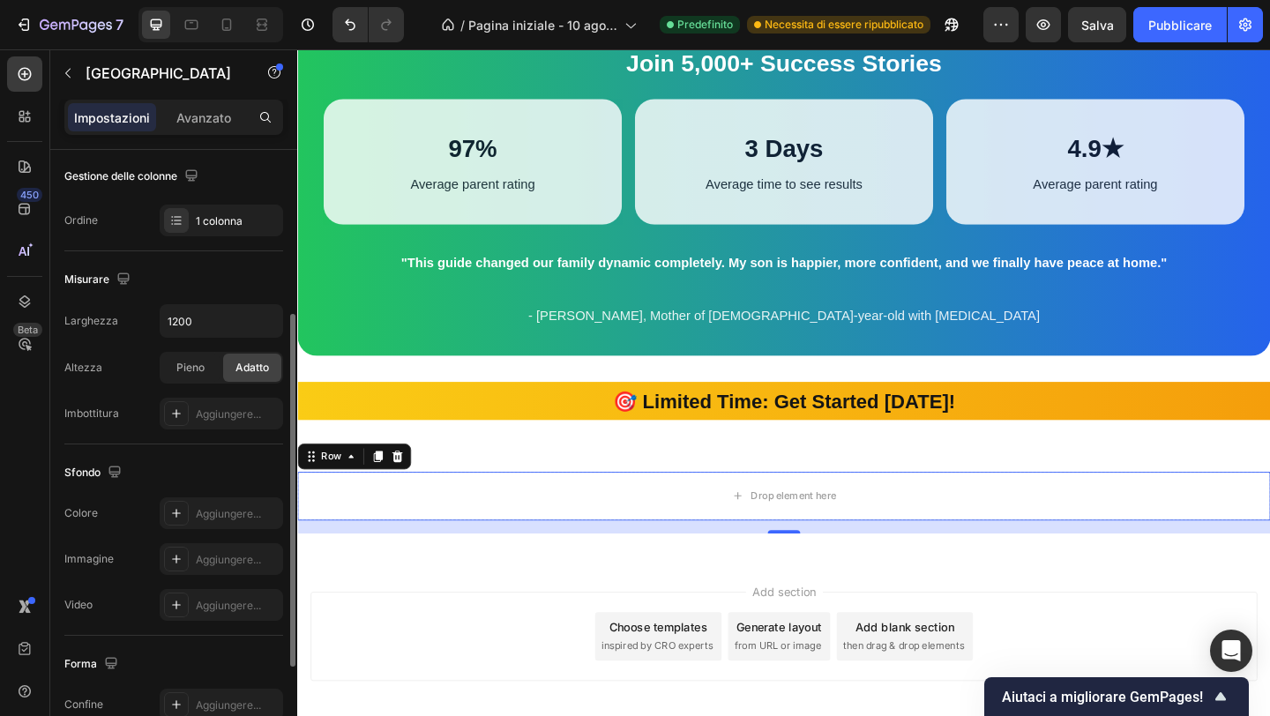
scroll to position [281, 0]
click at [225, 493] on div "Sfondo Le modifiche potrebbero essere nascoste dal video. Colore Aggiungere... …" at bounding box center [173, 537] width 219 height 191
click at [225, 505] on font "Aggiungere..." at bounding box center [228, 511] width 65 height 13
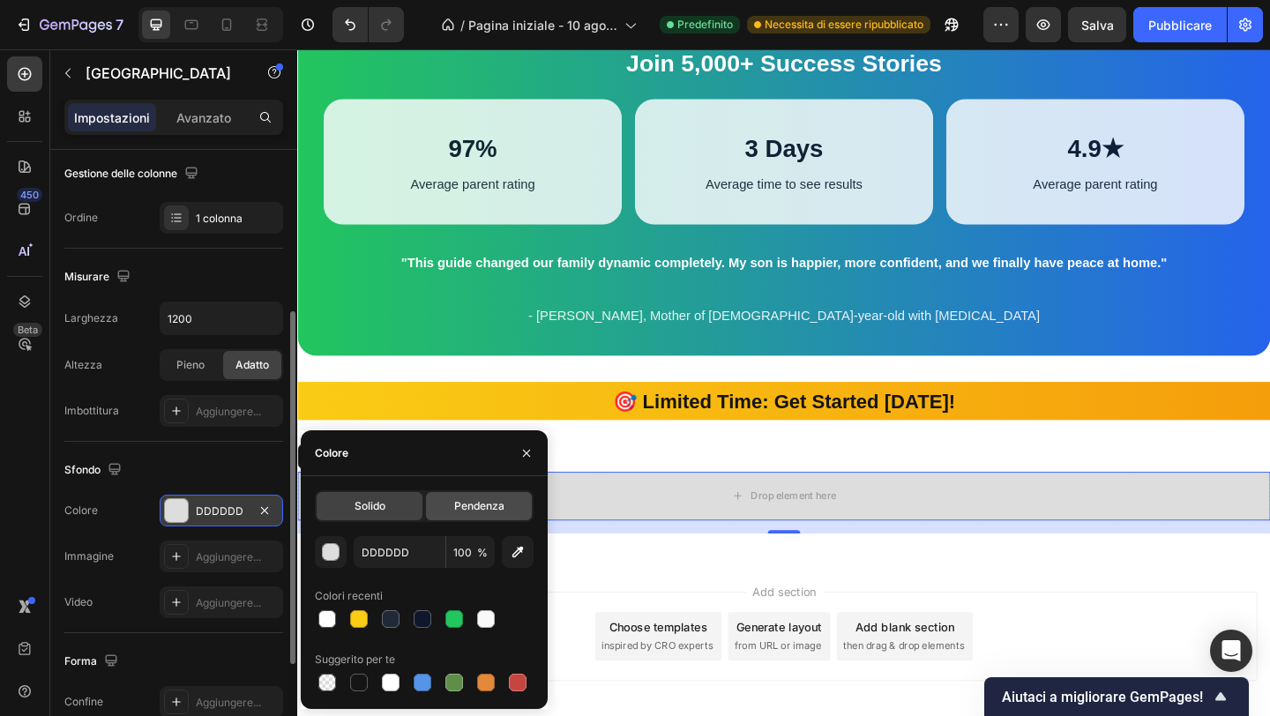
click at [463, 506] on font "Pendenza" at bounding box center [479, 505] width 50 height 13
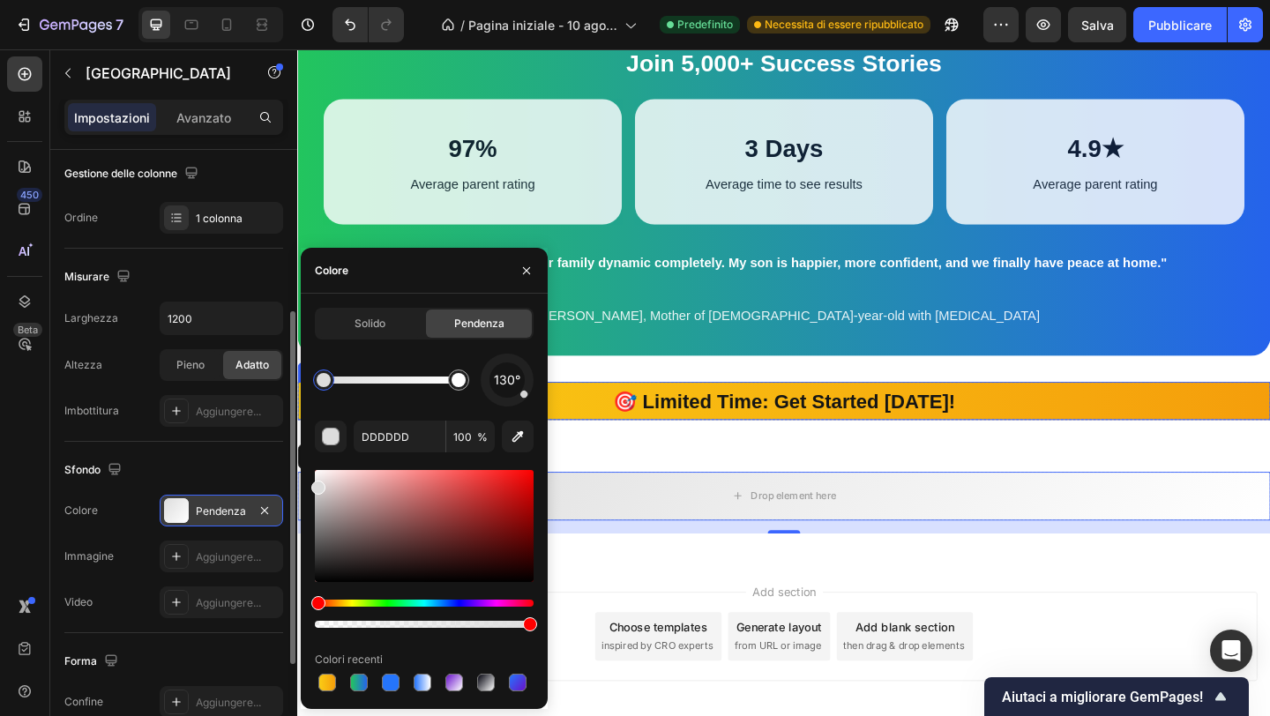
click at [622, 481] on div "🎯 Limited Time: Get Started Today! Text Block Row Section 5" at bounding box center [826, 432] width 1058 height 98
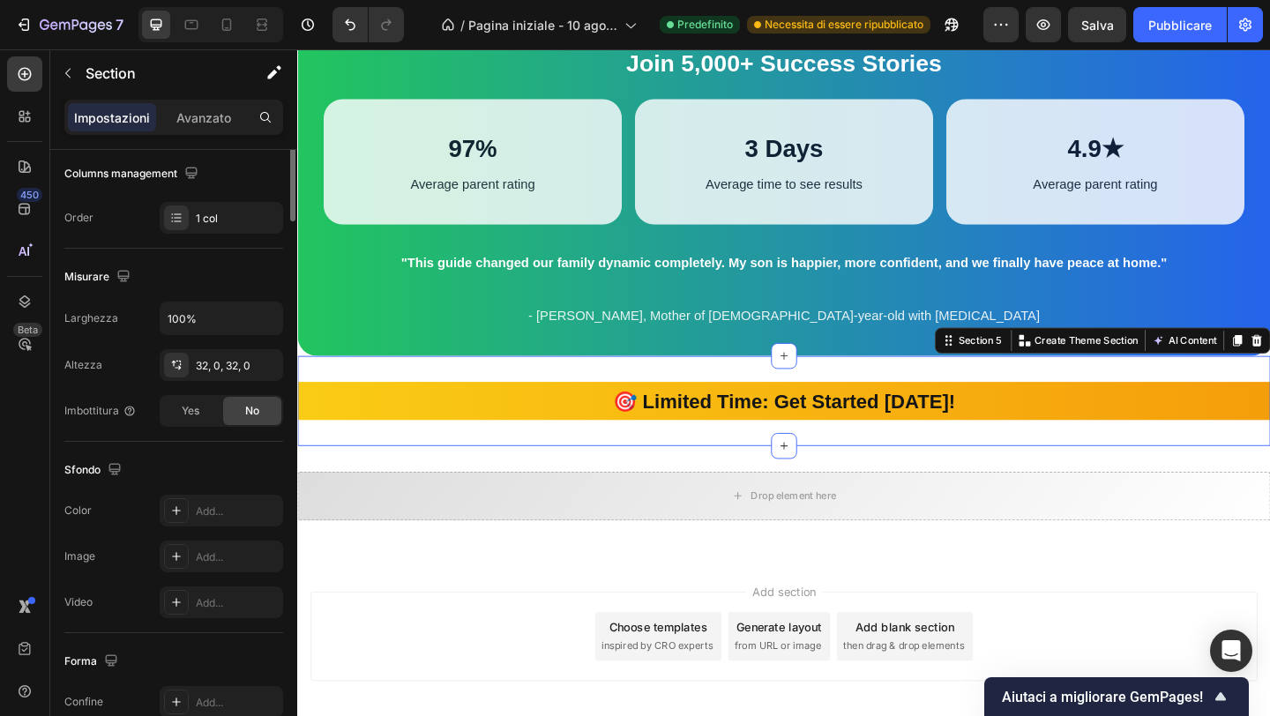
scroll to position [0, 0]
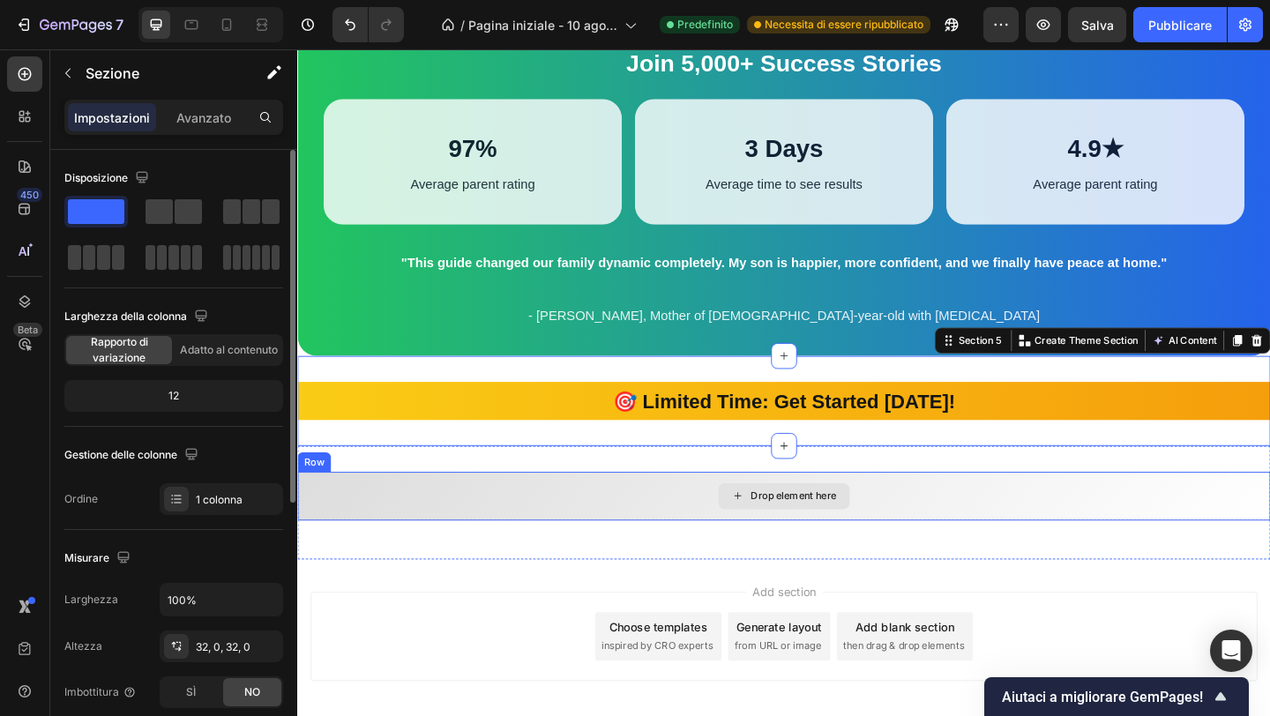
click at [518, 562] on div "Drop element here" at bounding box center [826, 535] width 1058 height 53
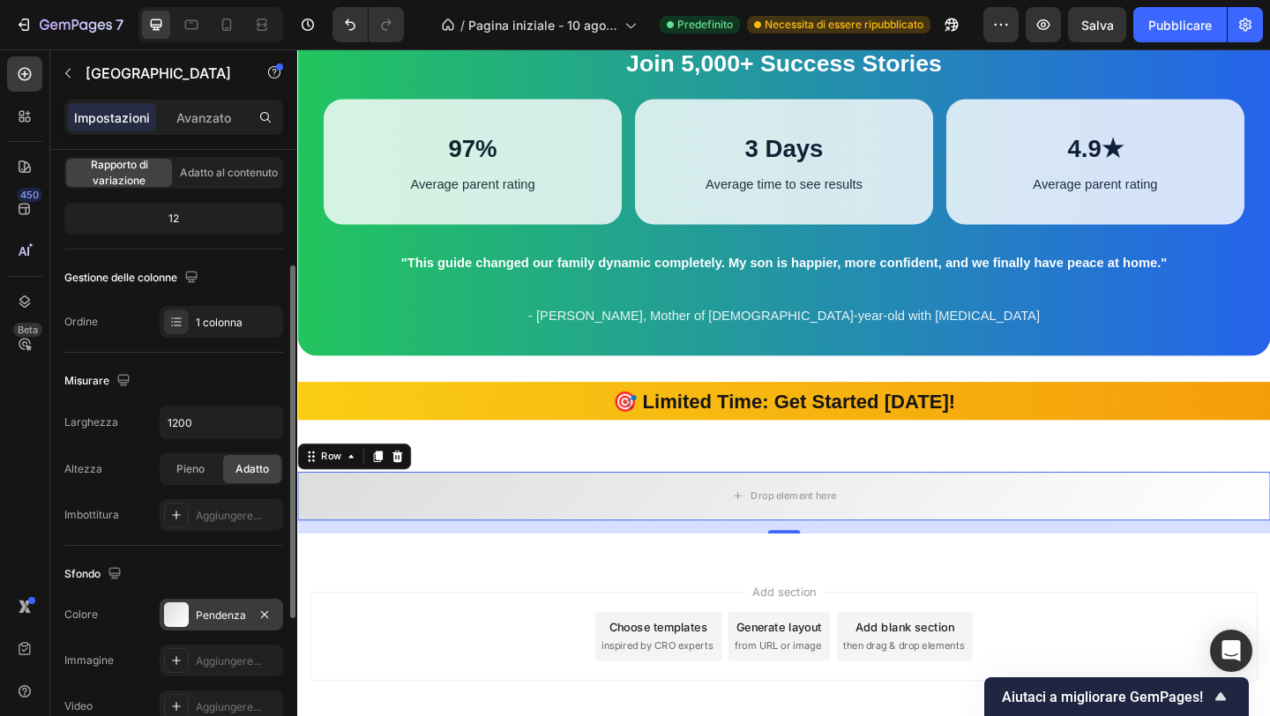
scroll to position [187, 0]
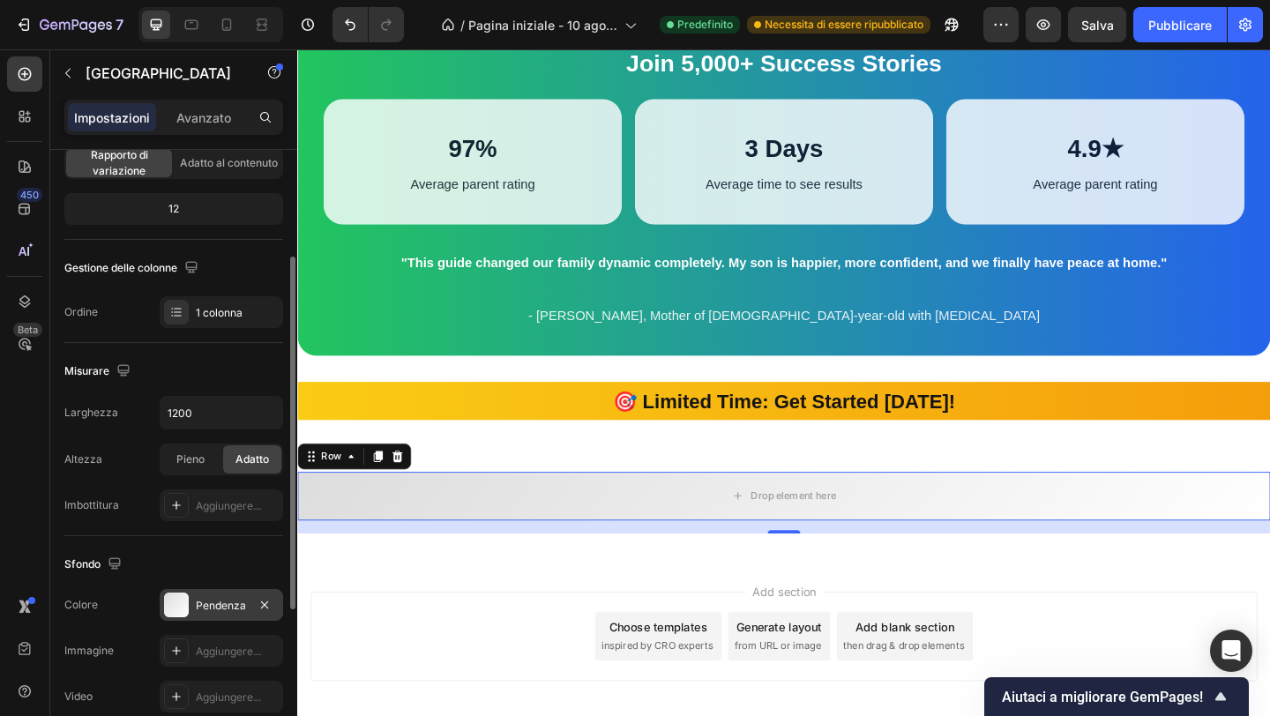
click at [193, 613] on div "Pendenza" at bounding box center [221, 605] width 123 height 32
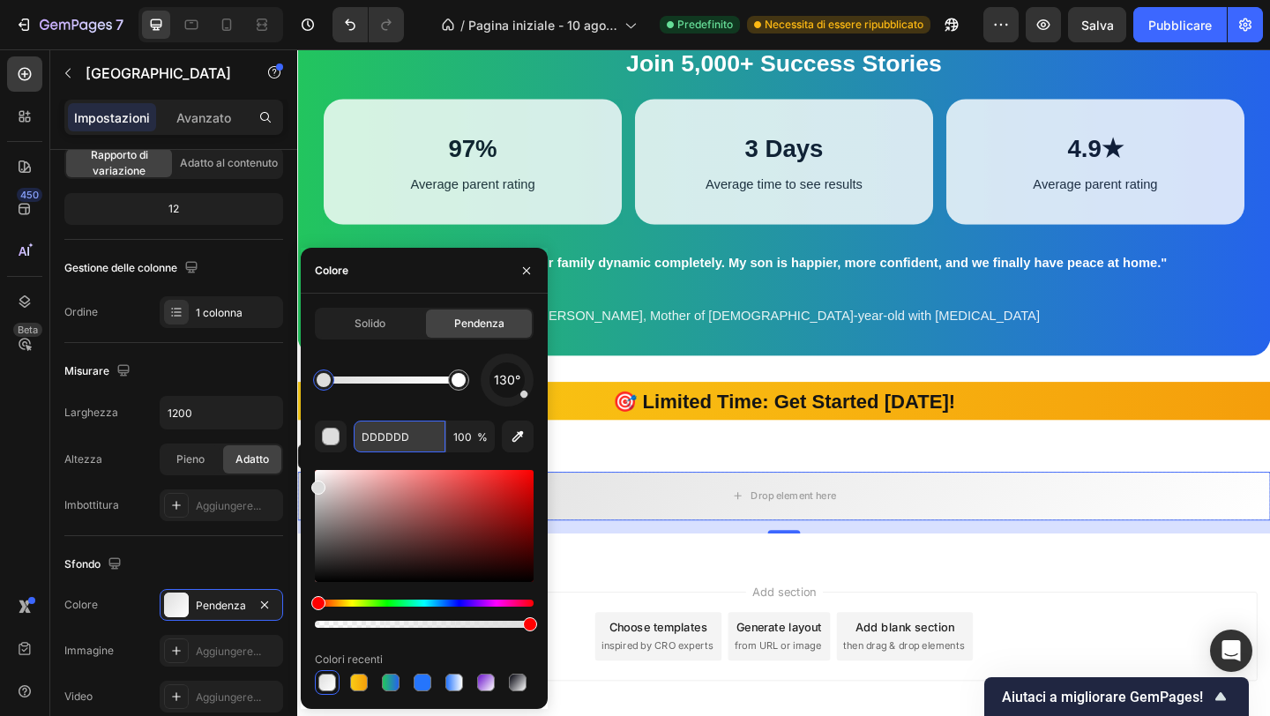
click at [378, 433] on input "DDDDDD" at bounding box center [400, 437] width 92 height 32
paste input "#FACC15"
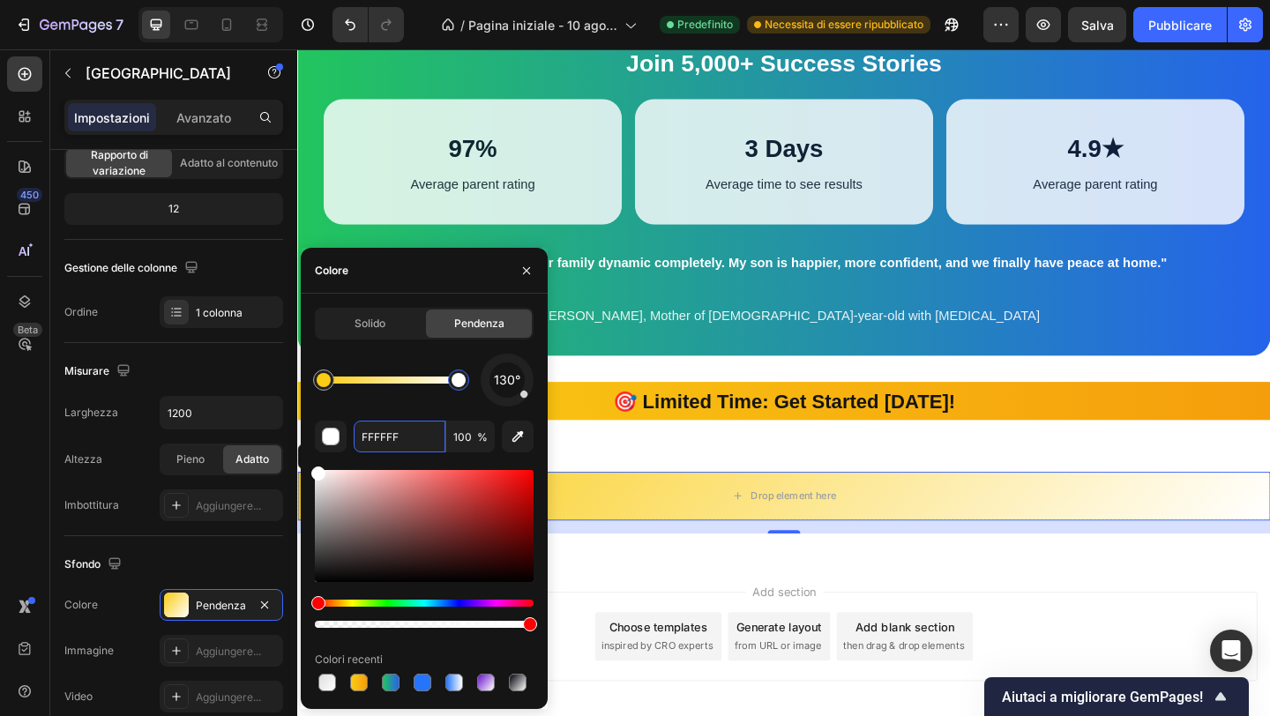
click at [465, 380] on div at bounding box center [459, 380] width 14 height 14
click at [401, 438] on input "FFFFFF" at bounding box center [400, 437] width 92 height 32
paste input "#F59E0B"
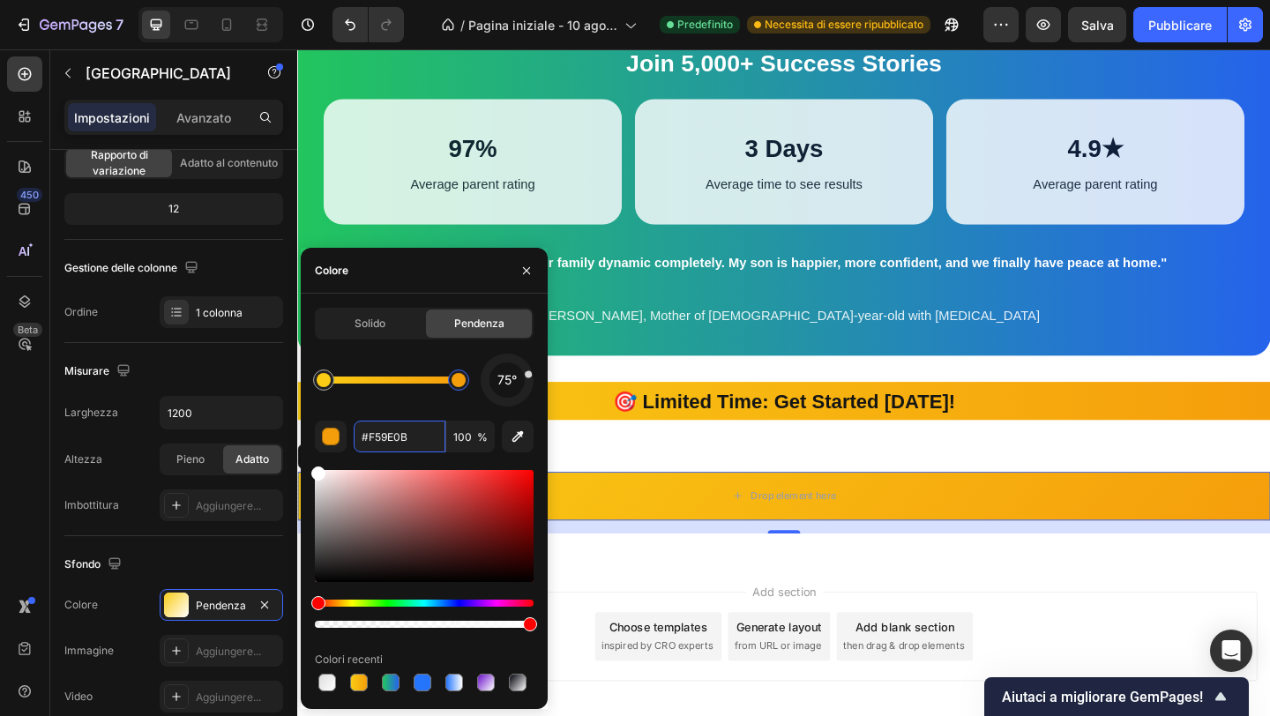
drag, startPoint x: 527, startPoint y: 387, endPoint x: 527, endPoint y: 375, distance: 12.3
click at [527, 375] on div at bounding box center [507, 380] width 64 height 64
type input "F59E0B"
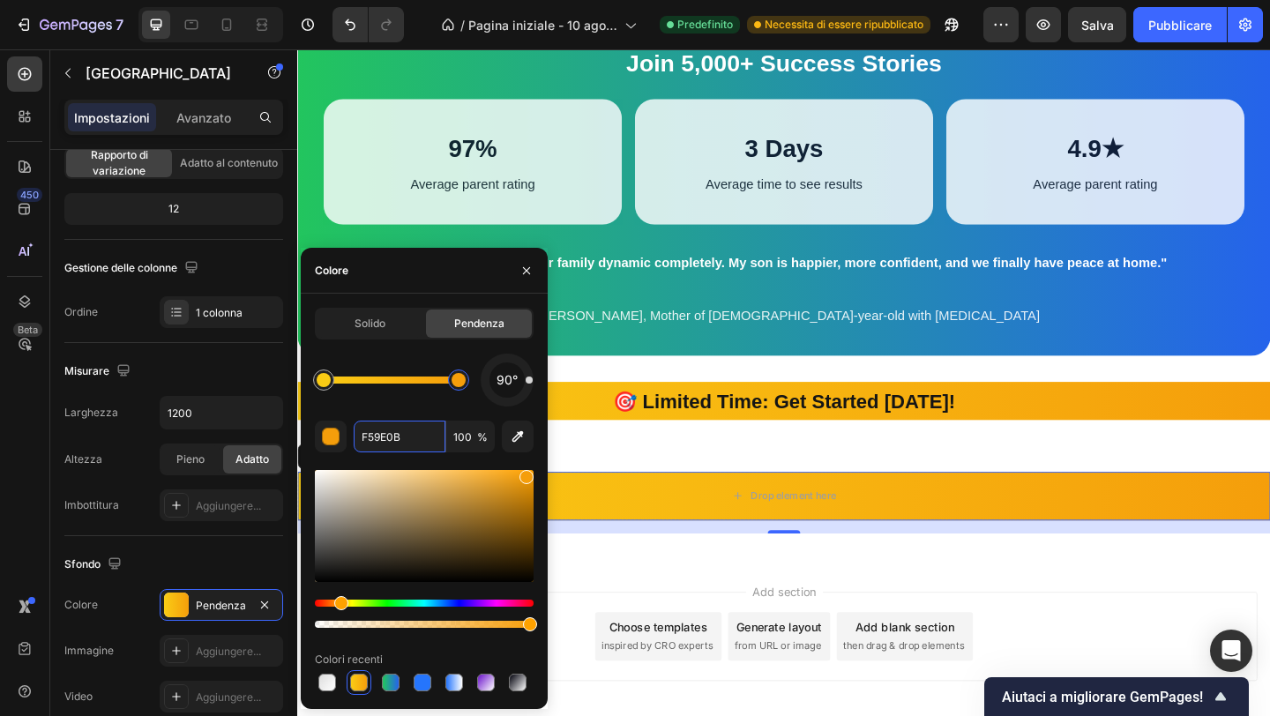
click at [533, 380] on div at bounding box center [507, 380] width 53 height 53
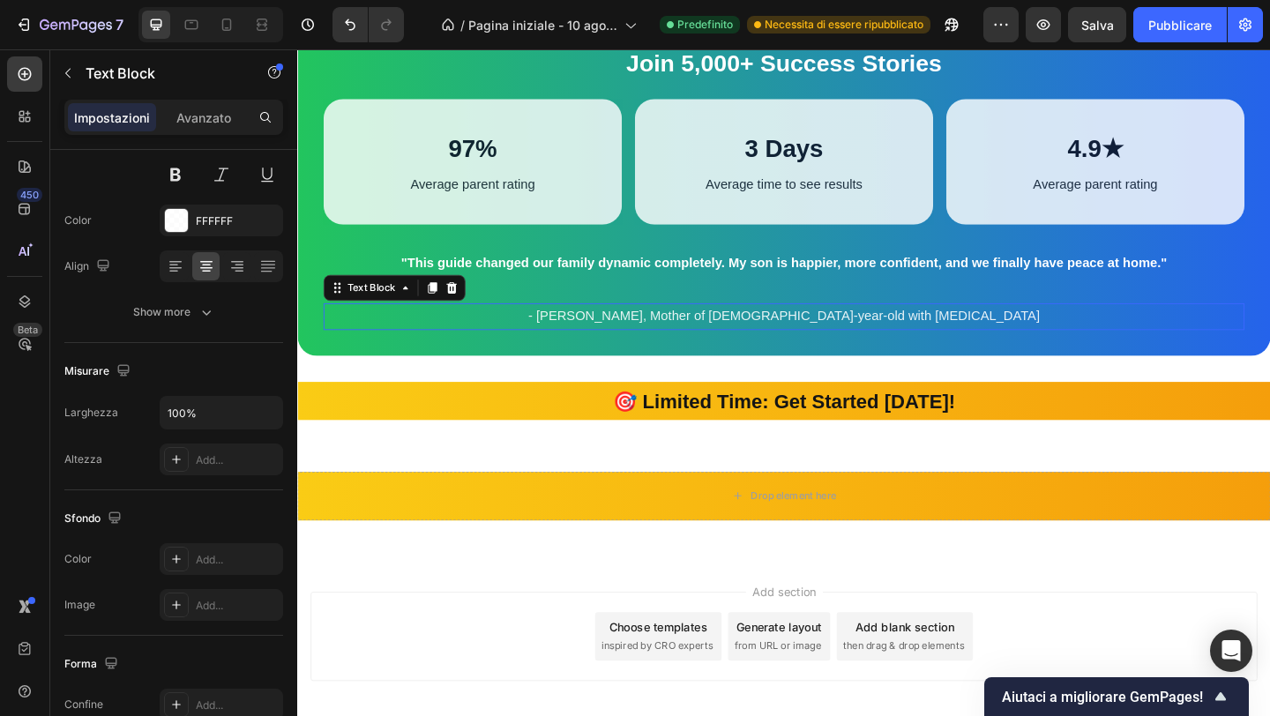
click at [666, 353] on p "- [PERSON_NAME], Mother of [DEMOGRAPHIC_DATA]-year-old with [MEDICAL_DATA]" at bounding box center [826, 340] width 999 height 26
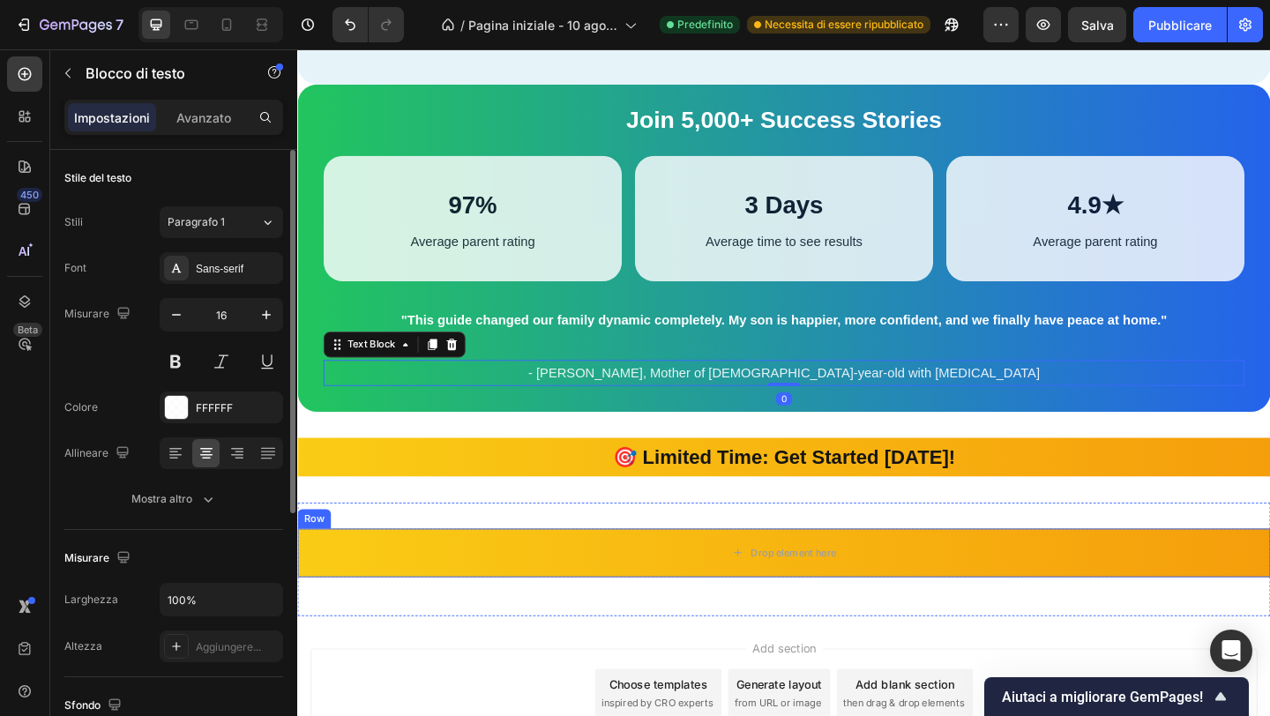
scroll to position [2858, 0]
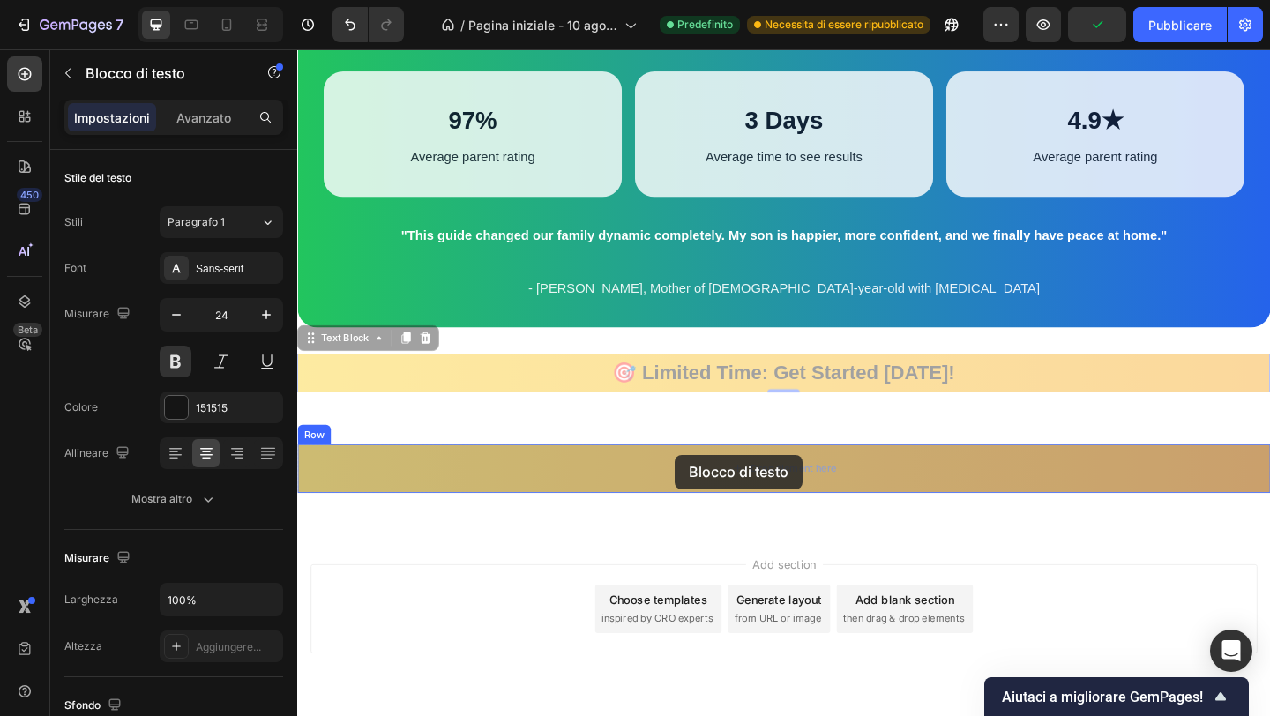
drag, startPoint x: 610, startPoint y: 396, endPoint x: 707, endPoint y: 491, distance: 136.6
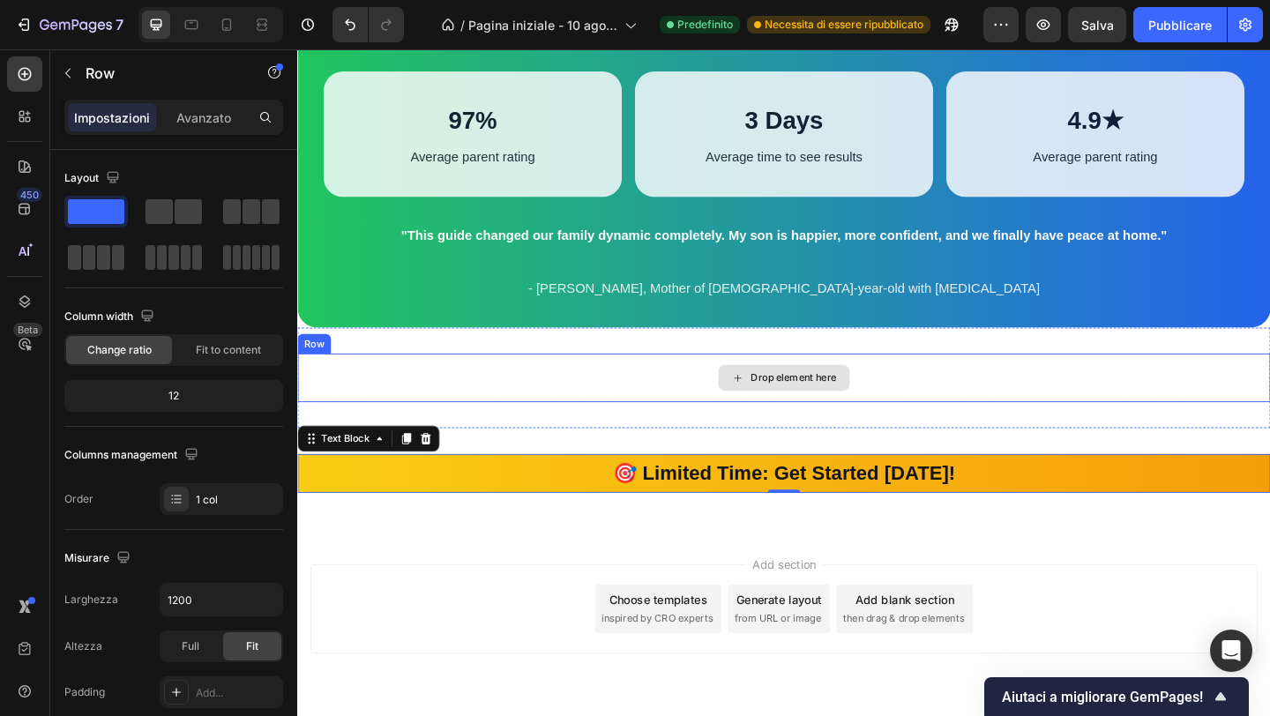
click at [660, 422] on div "Drop element here" at bounding box center [826, 406] width 1058 height 53
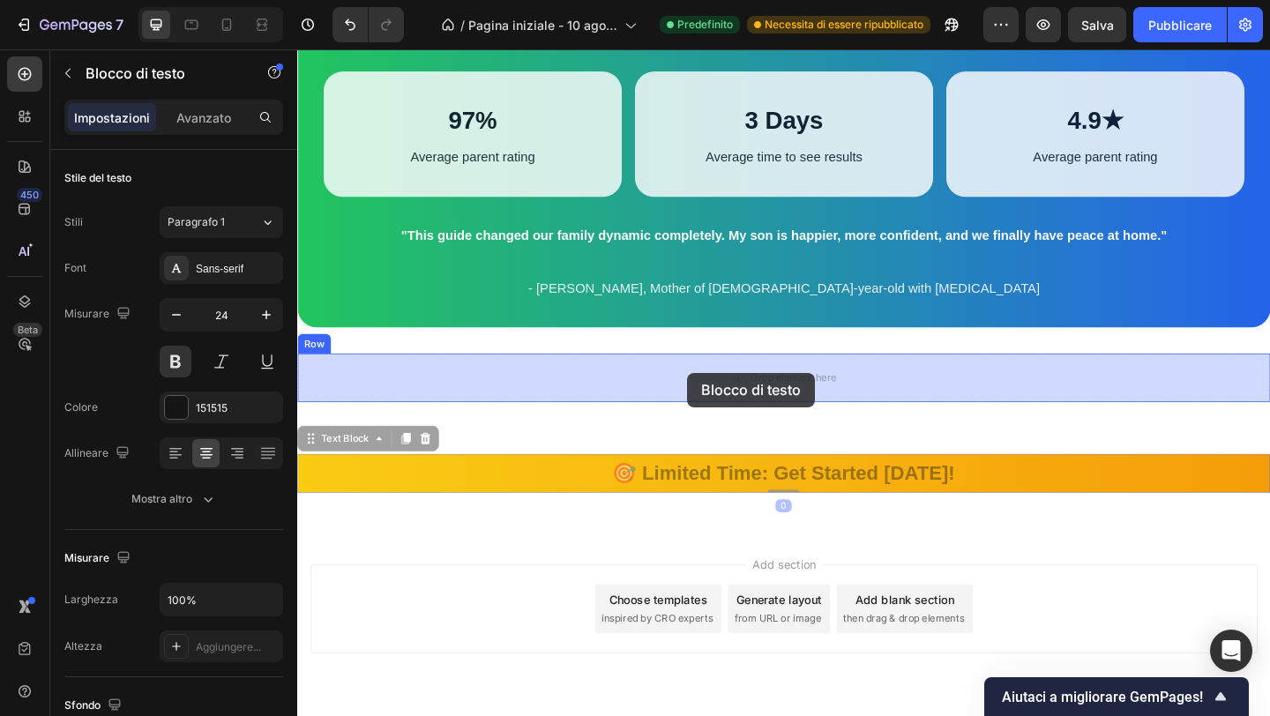
drag, startPoint x: 698, startPoint y: 513, endPoint x: 722, endPoint y: 401, distance: 114.5
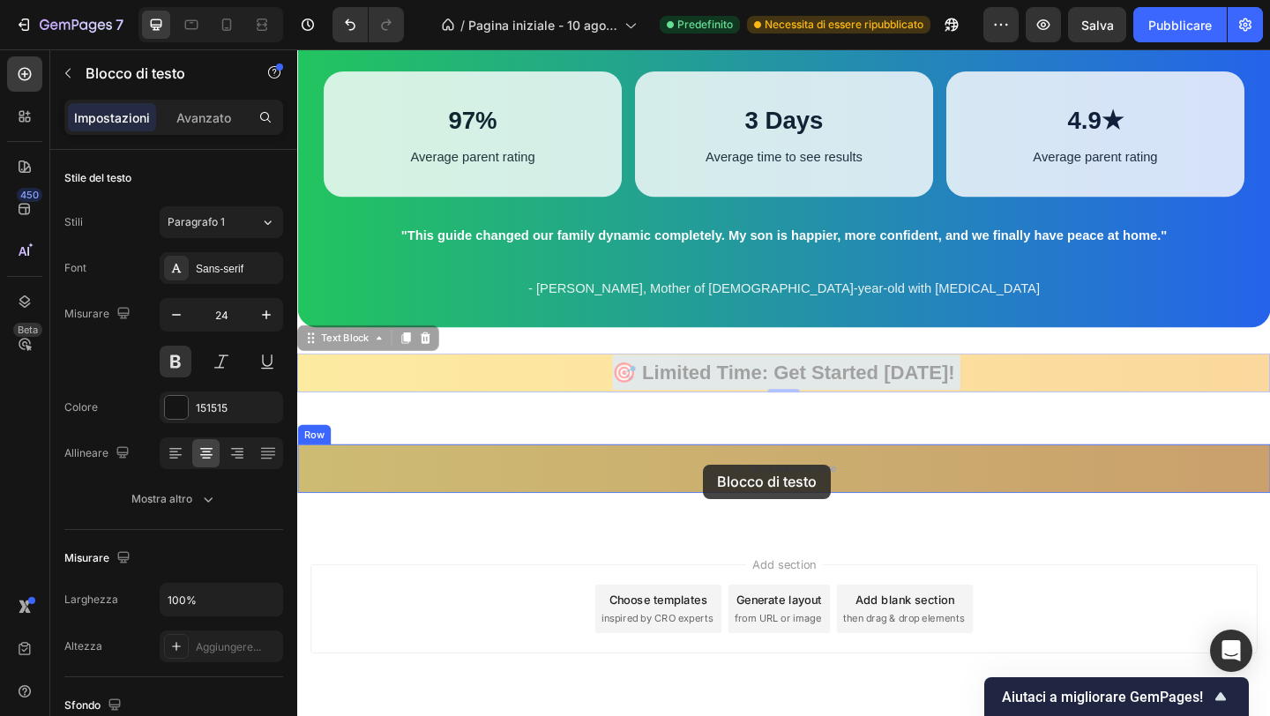
drag, startPoint x: 742, startPoint y: 401, endPoint x: 738, endPoint y: 501, distance: 99.7
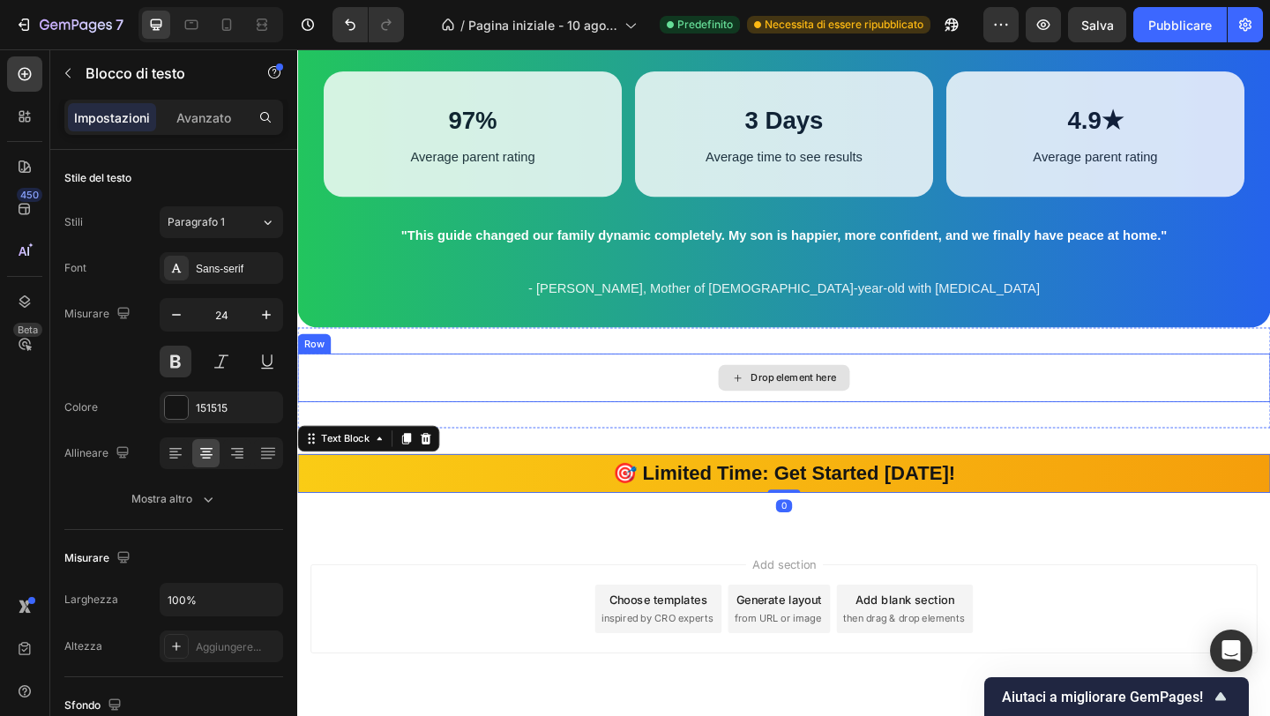
click at [750, 415] on div "Drop element here" at bounding box center [826, 406] width 1058 height 53
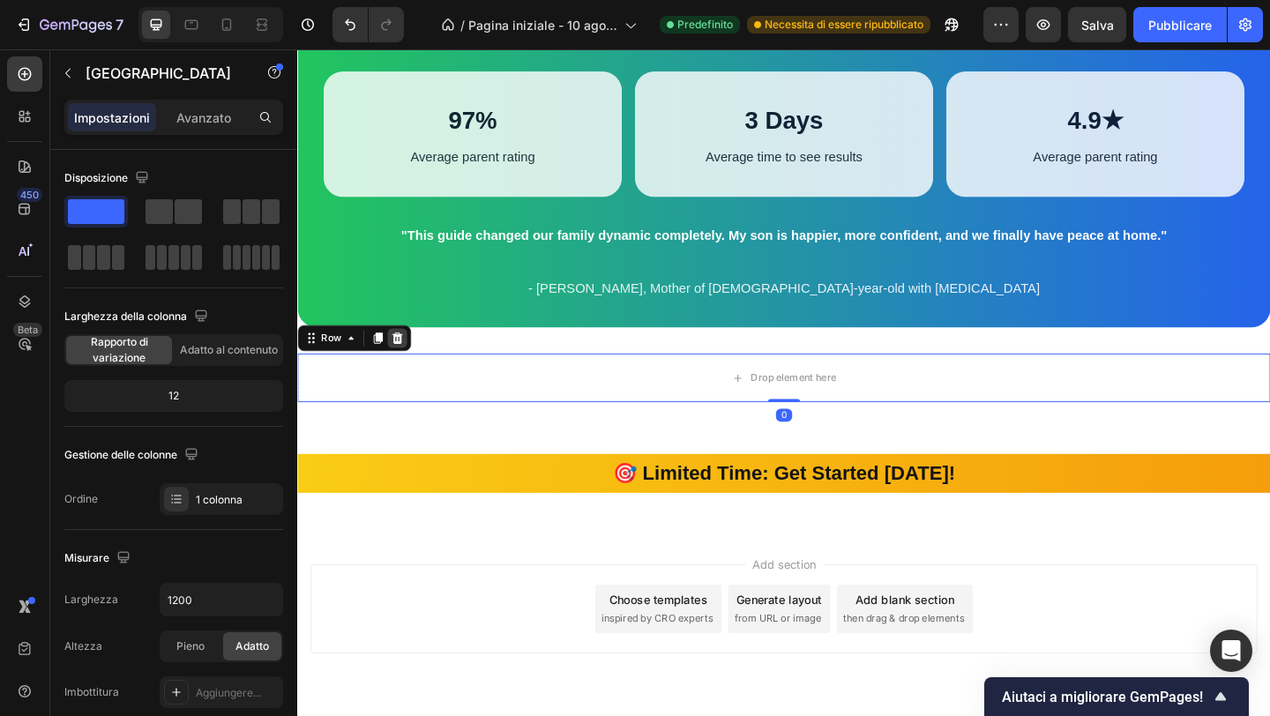
click at [408, 370] on icon at bounding box center [406, 363] width 14 height 14
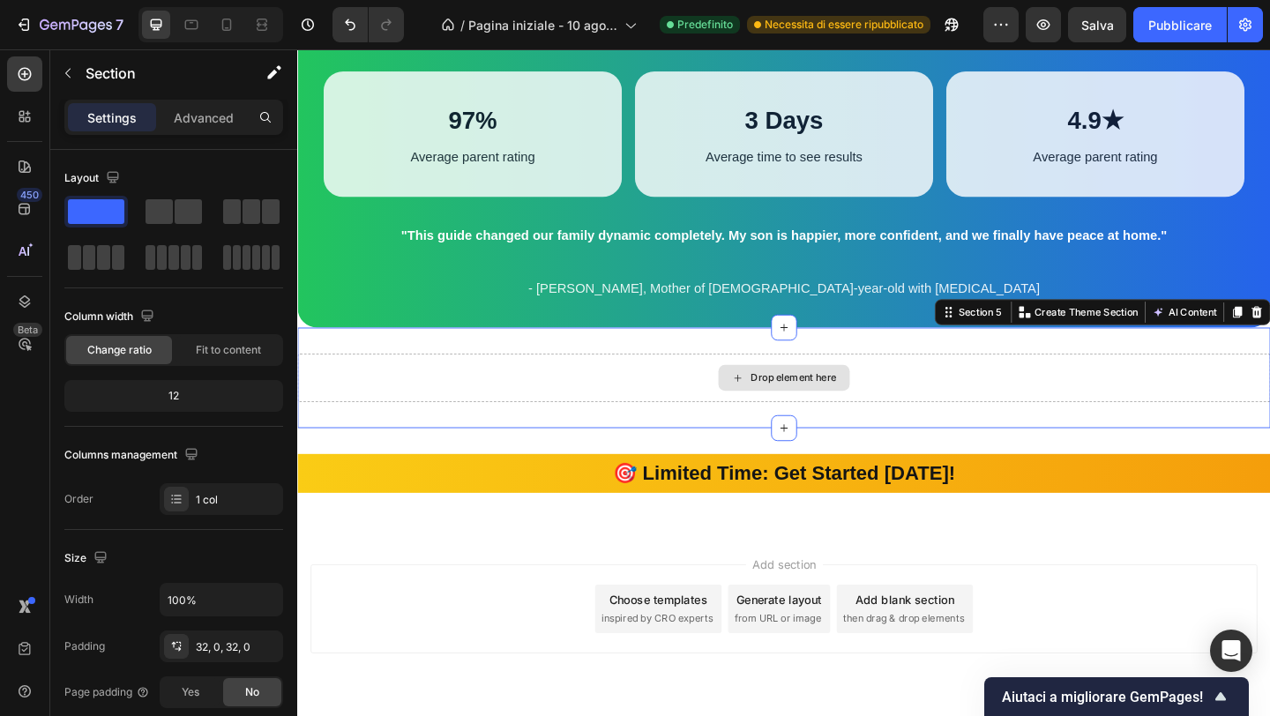
click at [468, 407] on div "Drop element here" at bounding box center [826, 406] width 1058 height 53
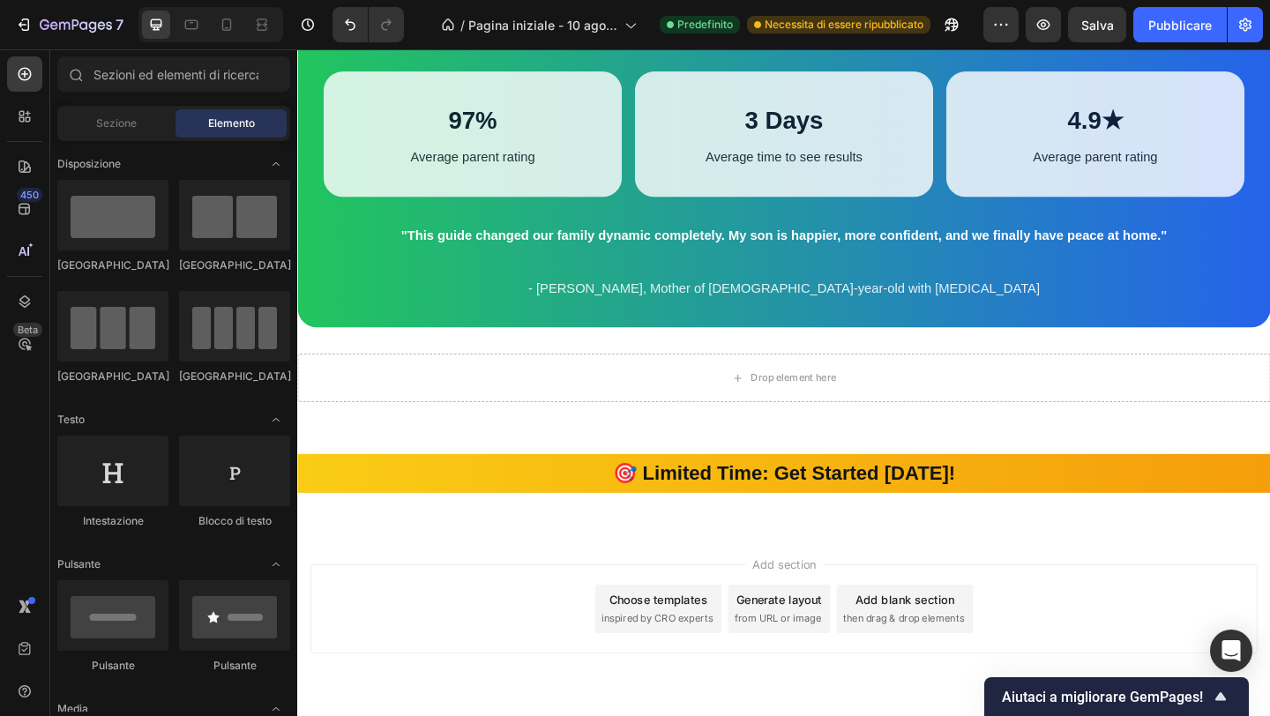
click at [720, 575] on div "Add section Choose templates inspired by CRO experts Generate layout from URL o…" at bounding box center [826, 682] width 1058 height 217
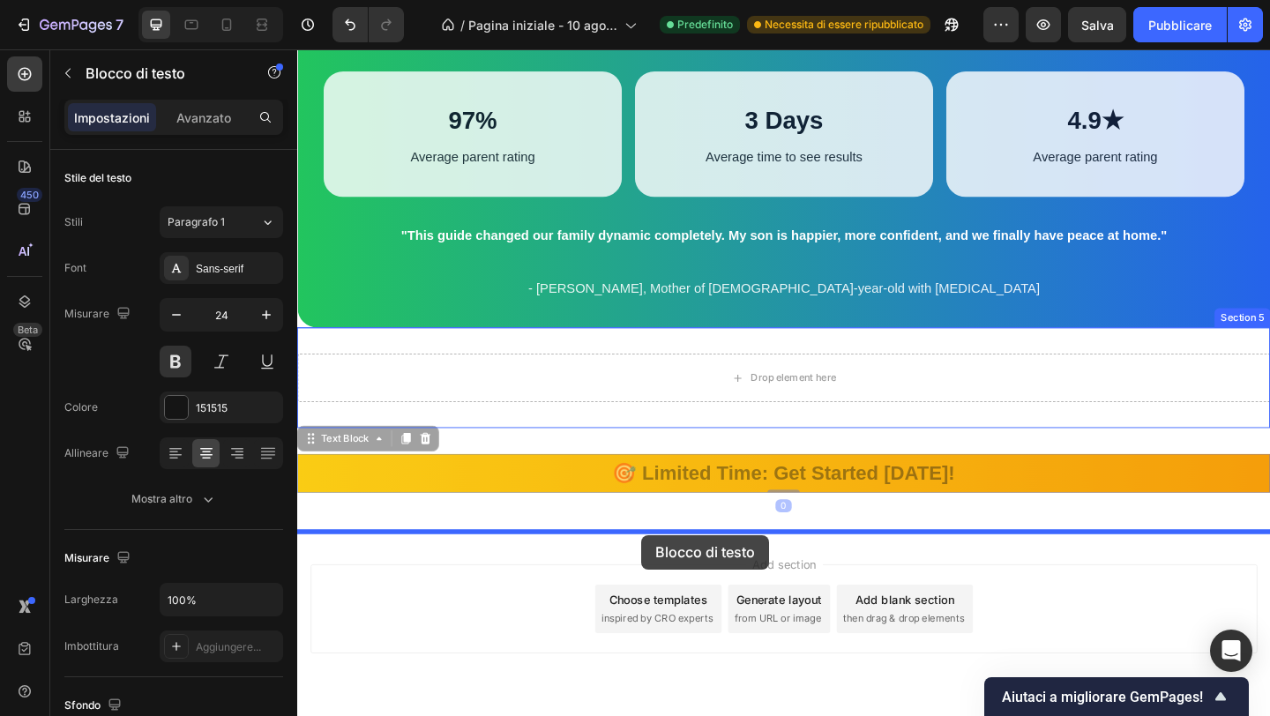
drag, startPoint x: 693, startPoint y: 507, endPoint x: 671, endPoint y: 578, distance: 73.9
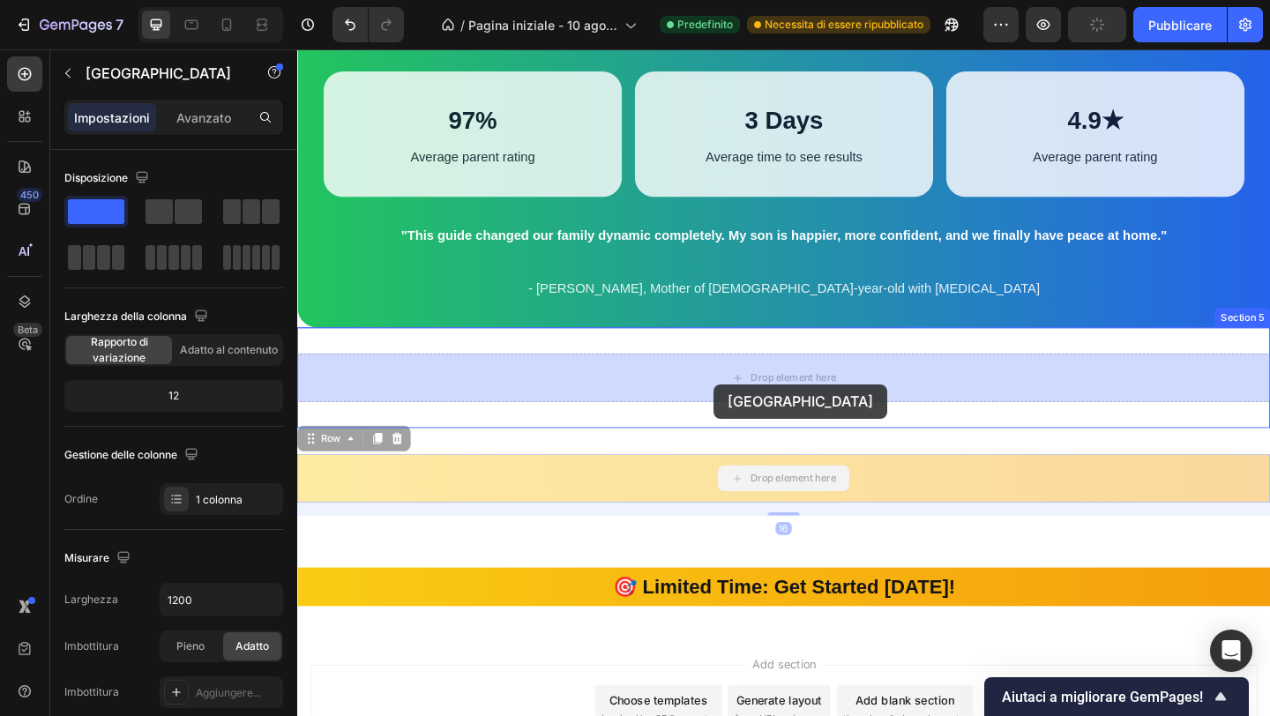
drag, startPoint x: 697, startPoint y: 527, endPoint x: 750, endPoint y: 414, distance: 124.7
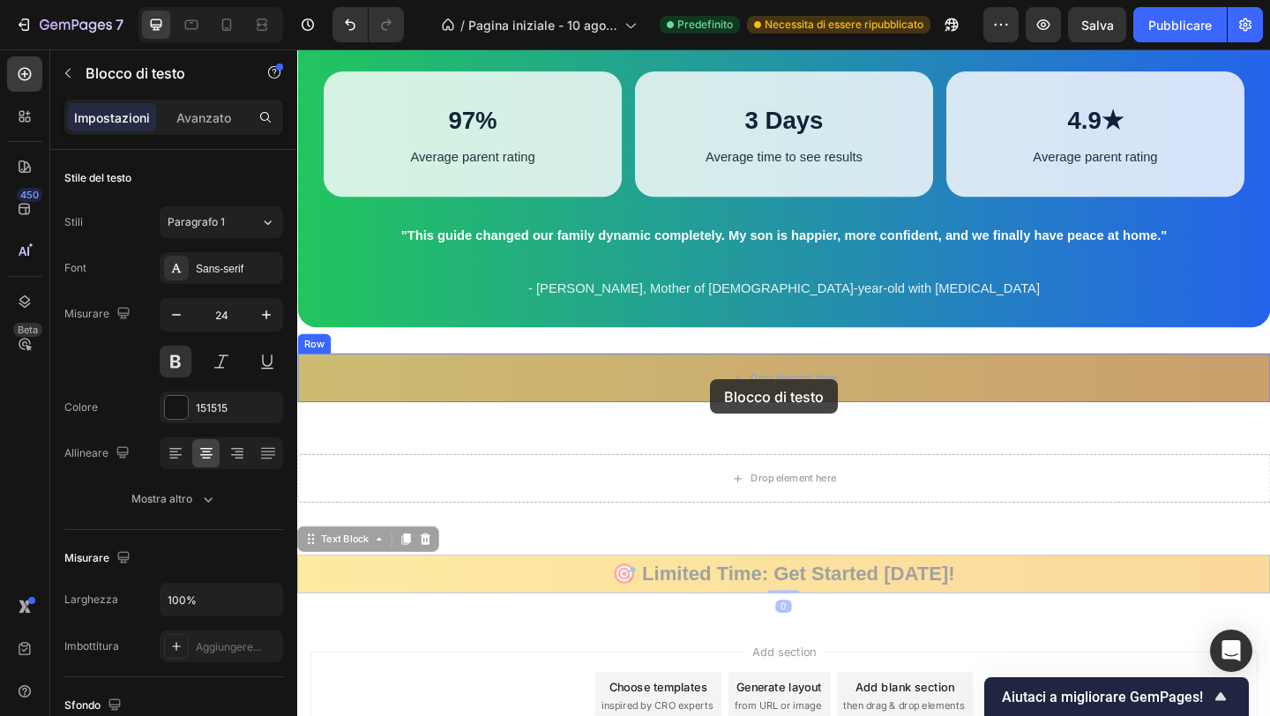
drag, startPoint x: 717, startPoint y: 615, endPoint x: 746, endPoint y: 408, distance: 208.4
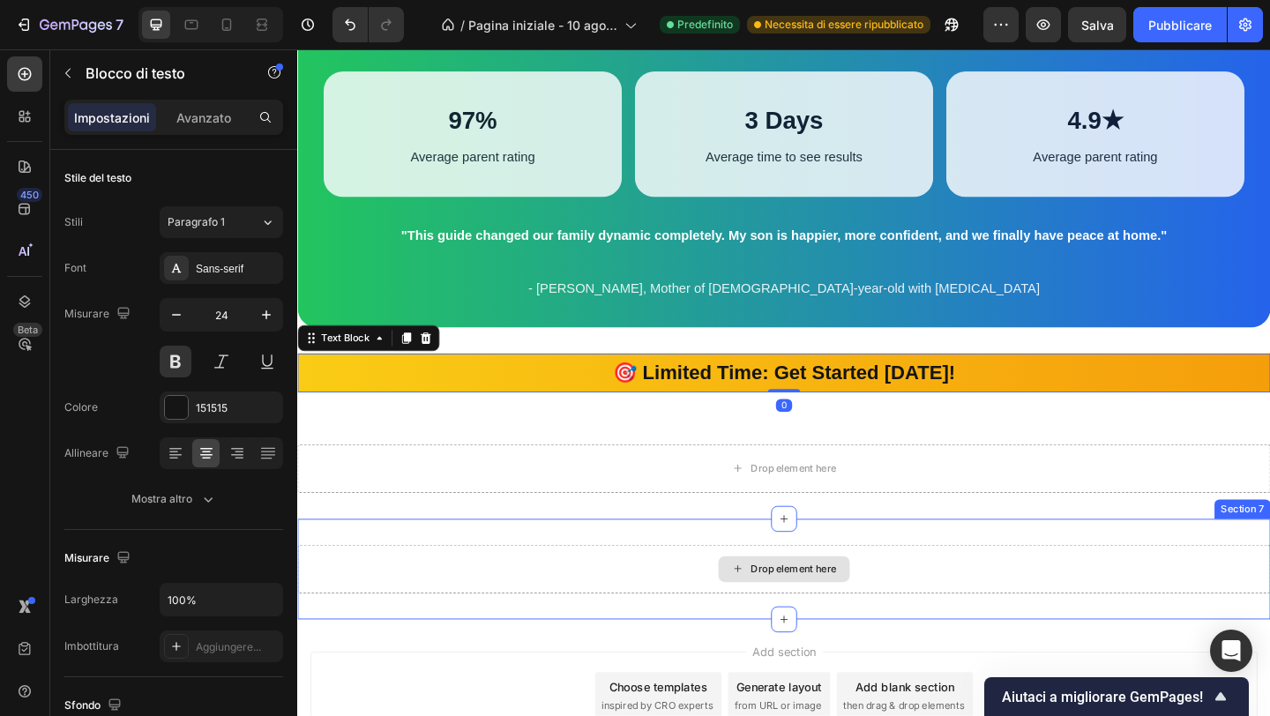
click at [784, 620] on div "Drop element here" at bounding box center [826, 615] width 143 height 28
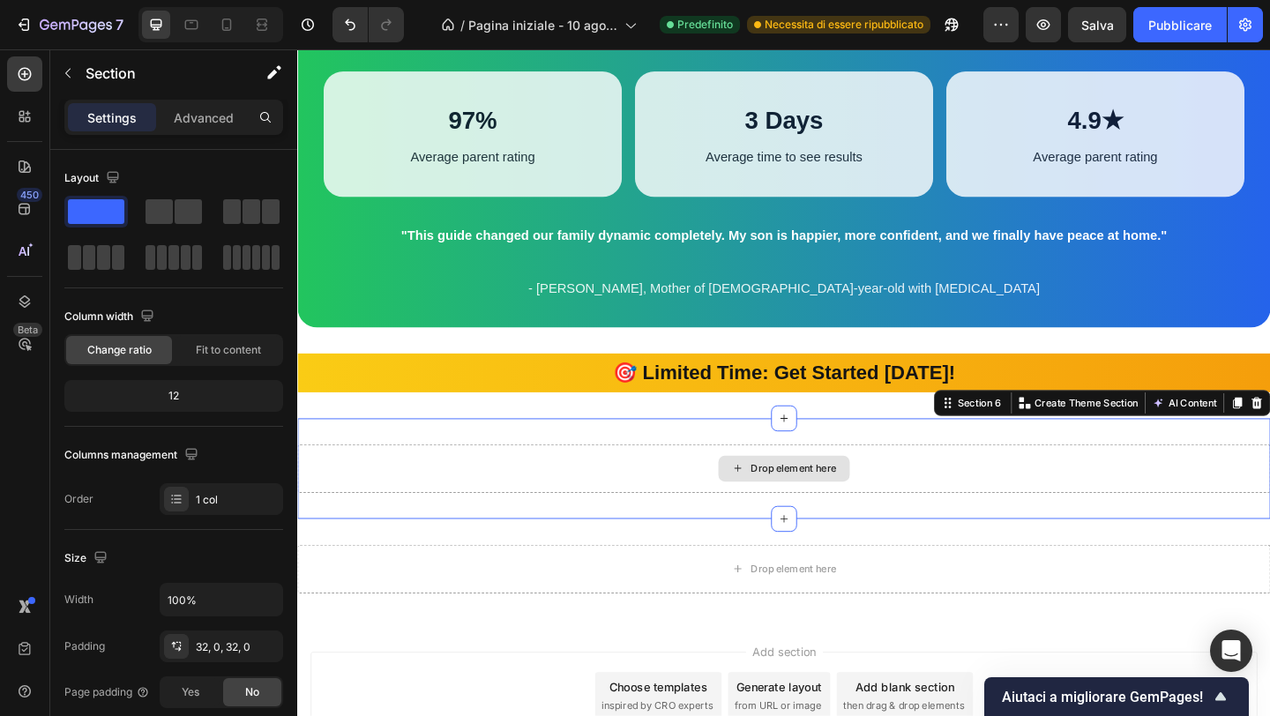
click at [803, 520] on div "Drop element here" at bounding box center [826, 505] width 1058 height 53
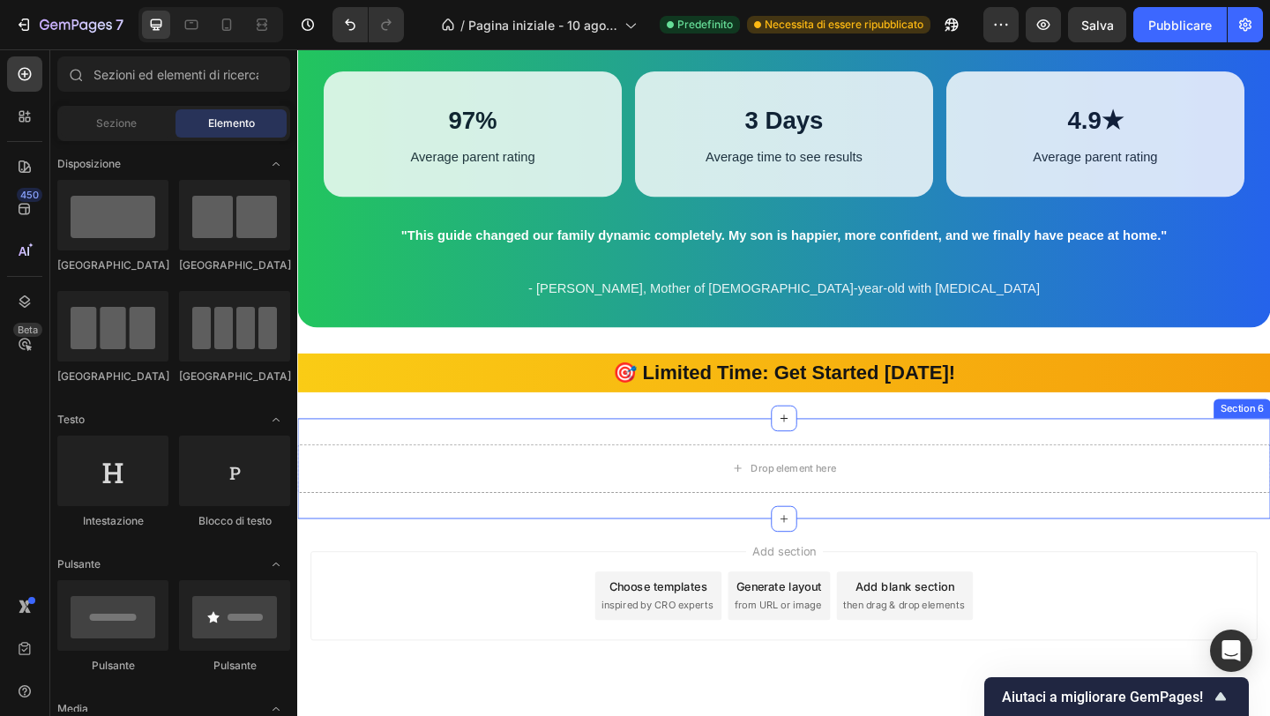
click at [1104, 535] on div "Drop element here Section 6" at bounding box center [826, 505] width 1058 height 109
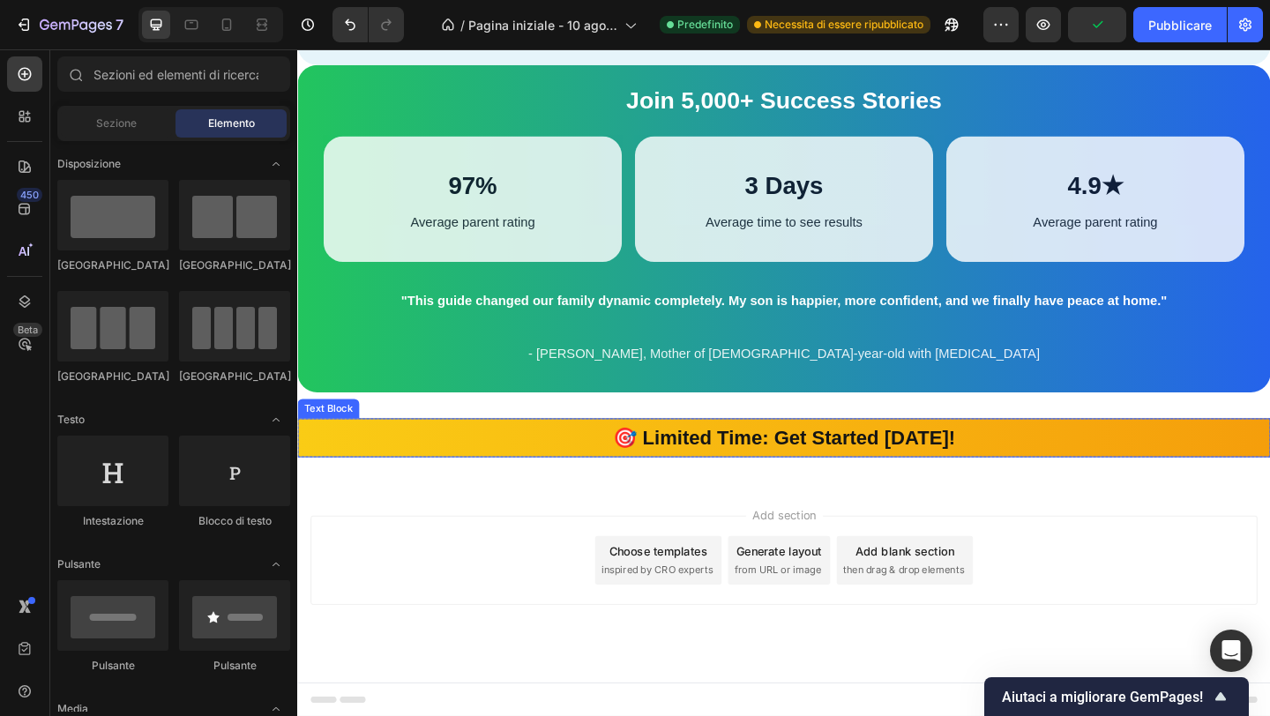
click at [1242, 486] on p "🎯 Limited Time: Get Started [DATE]!" at bounding box center [826, 472] width 1055 height 38
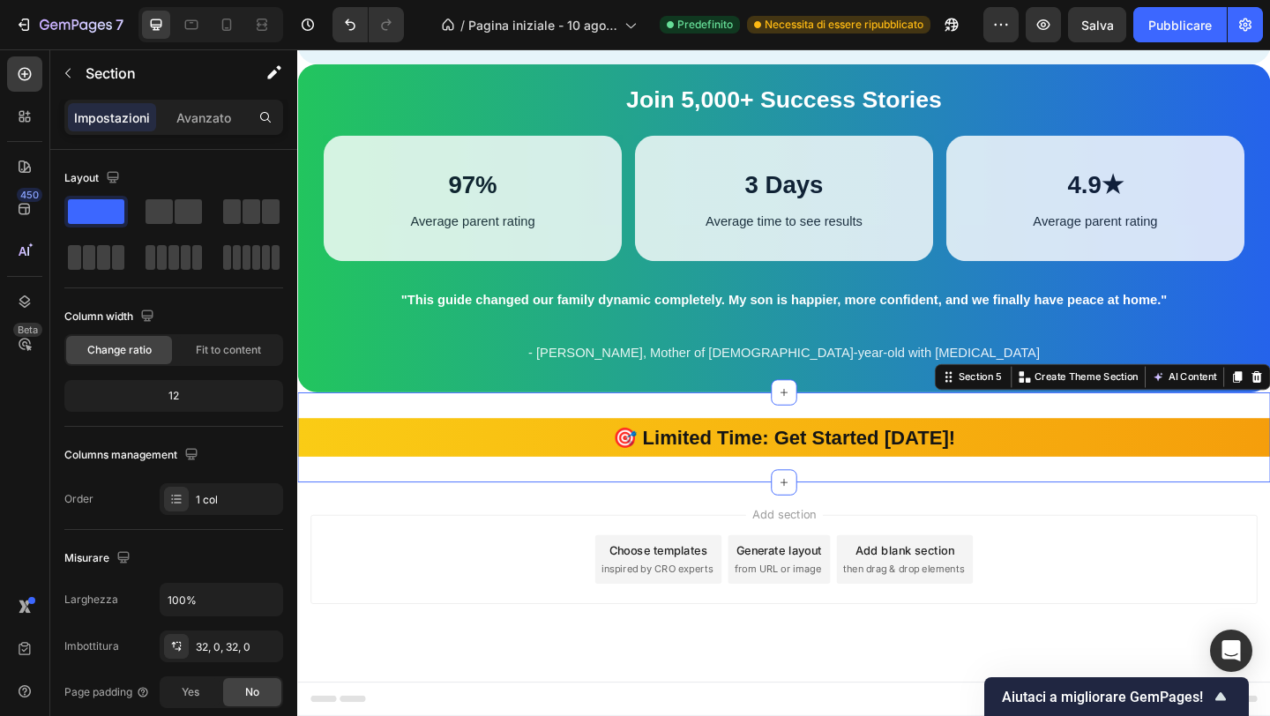
click at [924, 440] on div "🎯 Limited Time: Get Started Today! Text Block Row Section 5 You can create reus…" at bounding box center [826, 472] width 1058 height 98
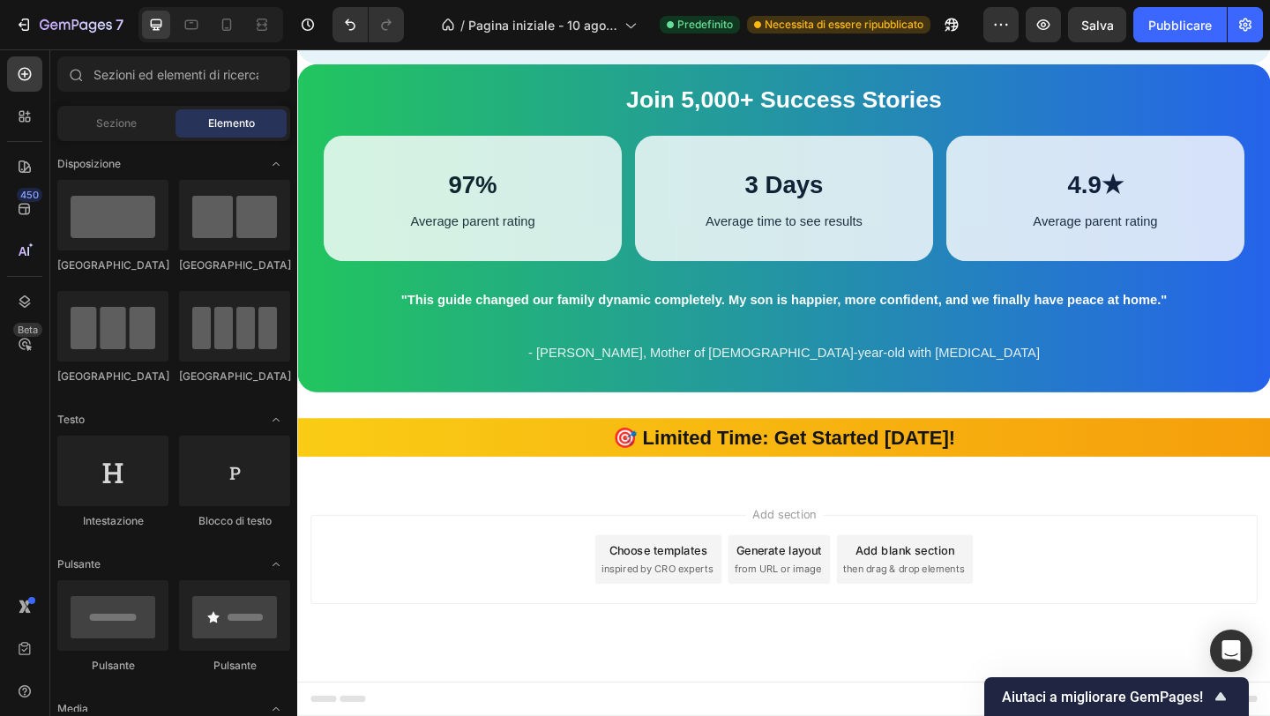
click at [575, 554] on div "Add section Choose templates inspired by CRO experts Generate layout from URL o…" at bounding box center [826, 628] width 1058 height 217
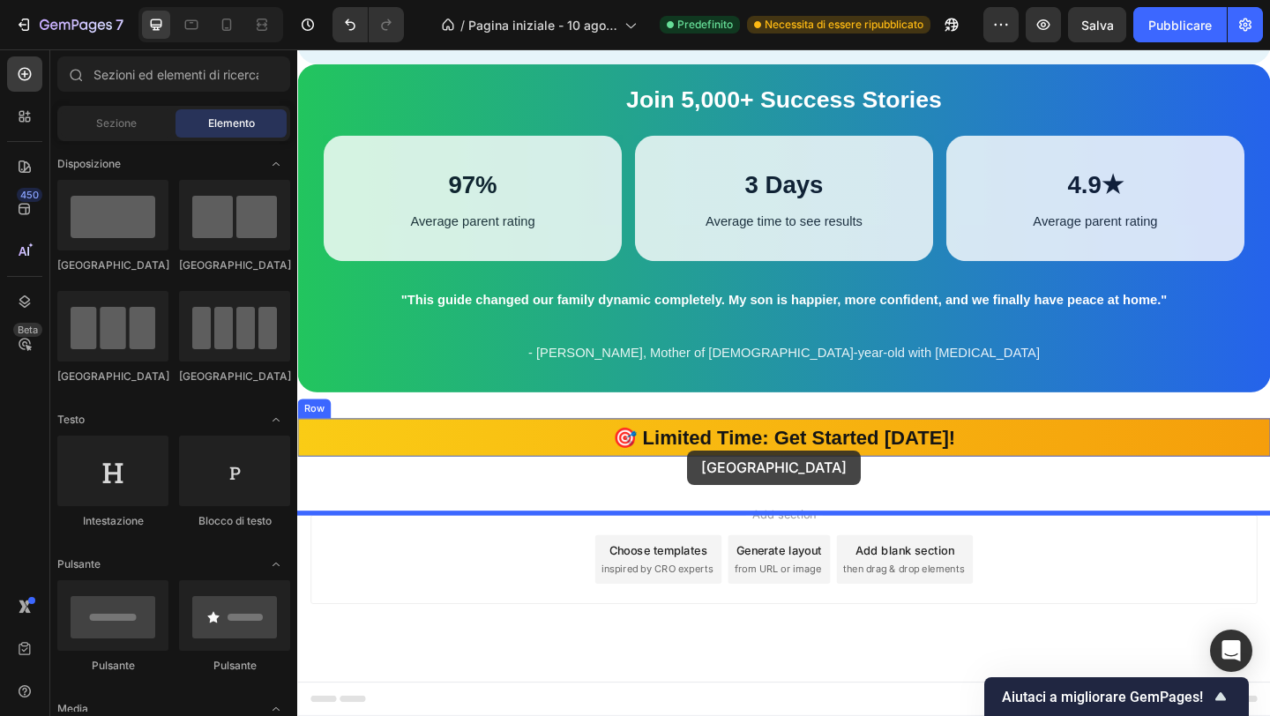
drag, startPoint x: 443, startPoint y: 283, endPoint x: 722, endPoint y: 486, distance: 344.8
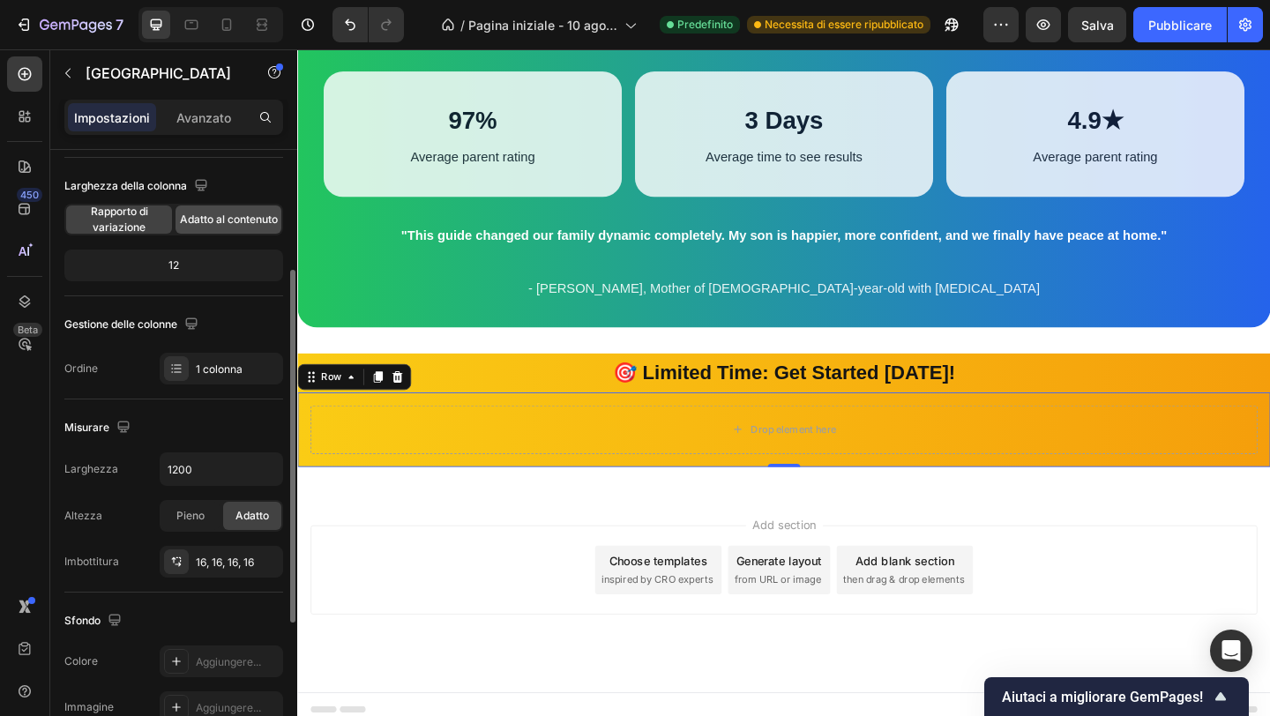
scroll to position [0, 0]
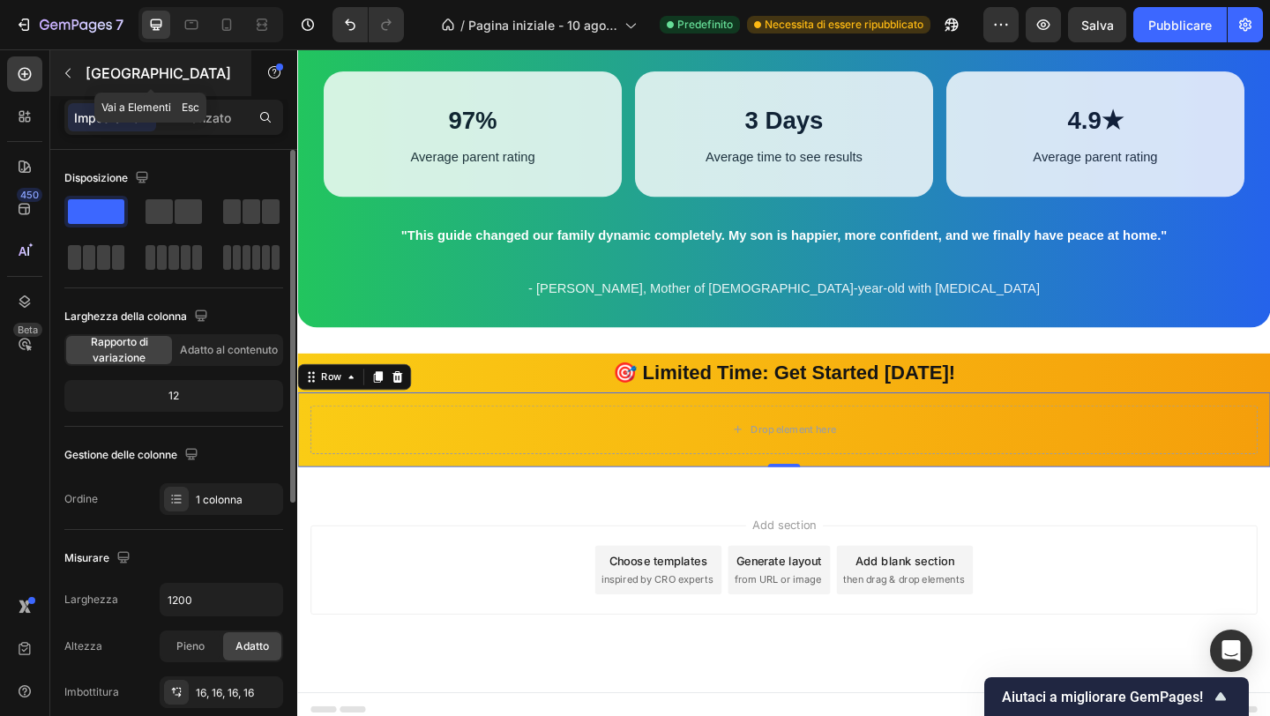
click at [73, 62] on button "button" at bounding box center [68, 73] width 28 height 28
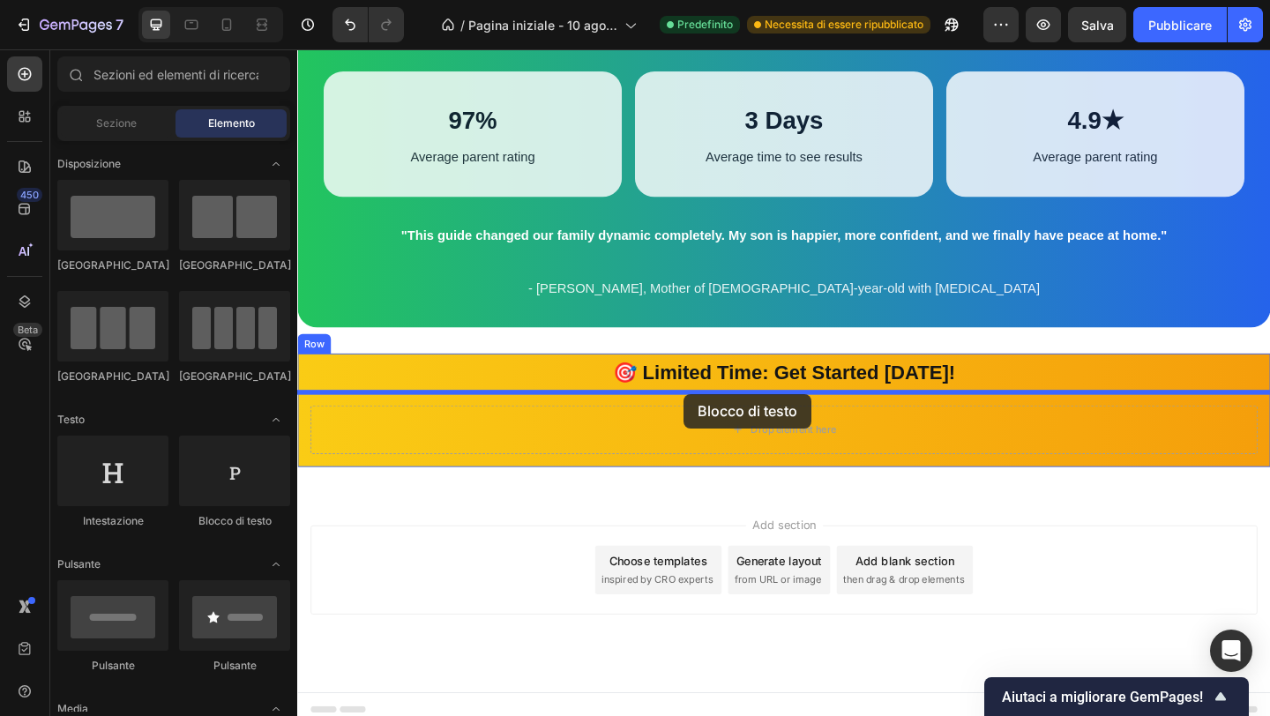
drag, startPoint x: 534, startPoint y: 518, endPoint x: 717, endPoint y: 424, distance: 205.9
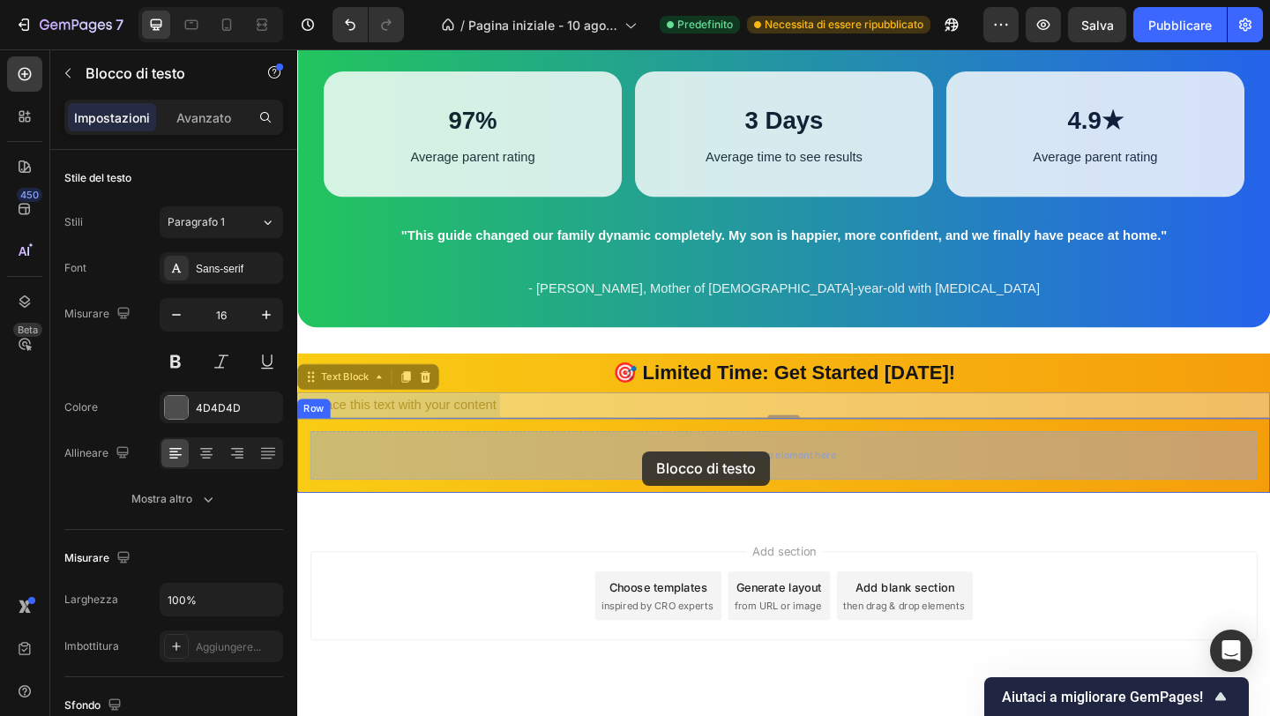
drag, startPoint x: 500, startPoint y: 433, endPoint x: 673, endPoint y: 483, distance: 180.0
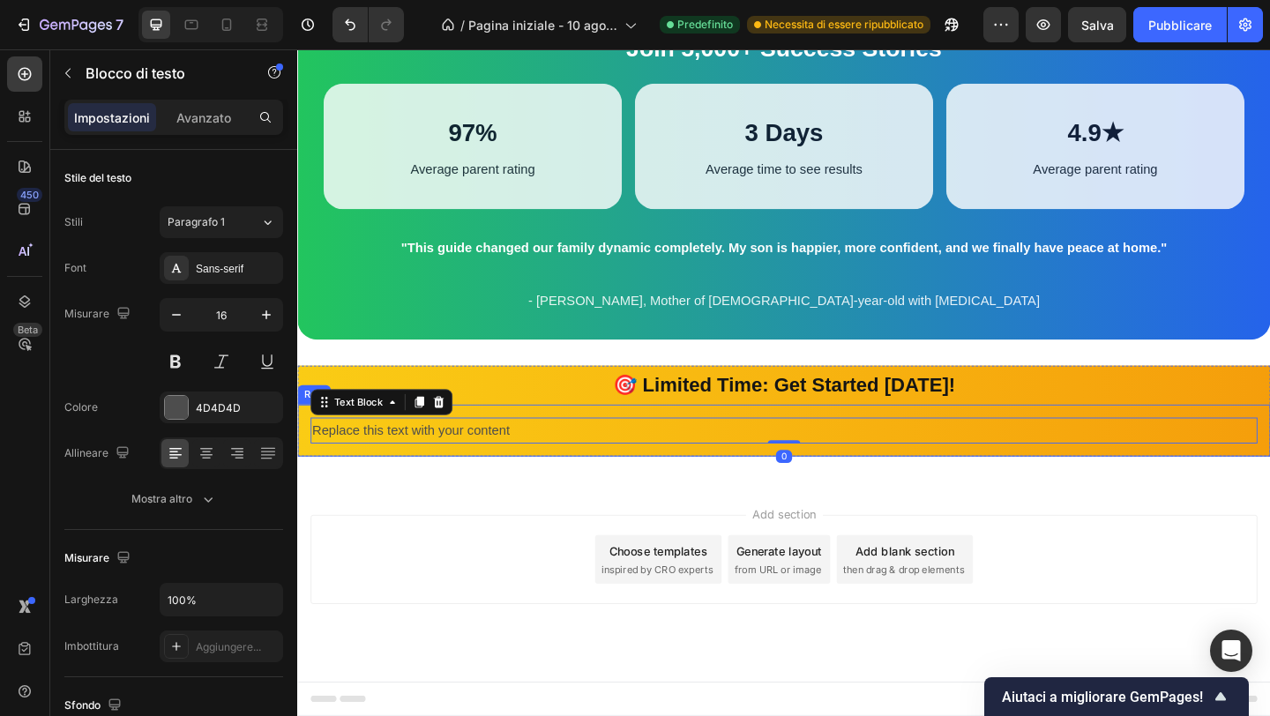
click at [667, 440] on div "Replace this text with your content Text Block 0 Row" at bounding box center [826, 464] width 1058 height 57
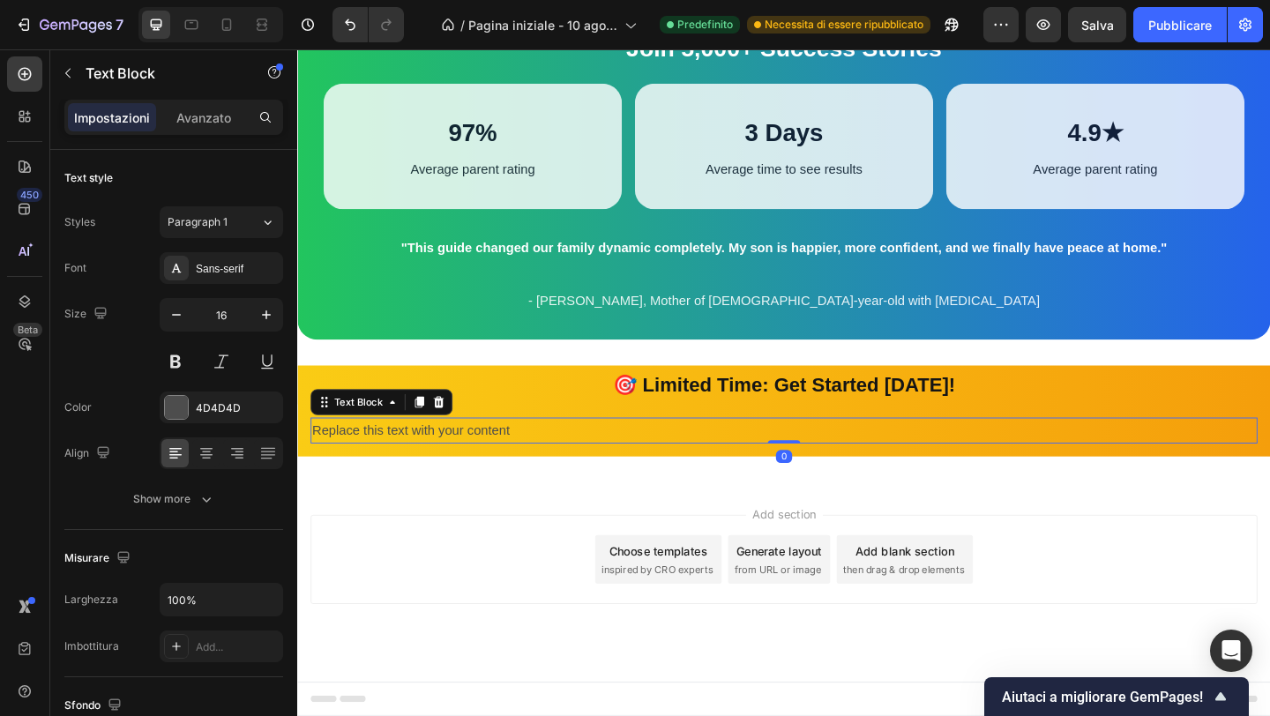
click at [438, 467] on div "Replace this text with your content" at bounding box center [826, 464] width 1030 height 29
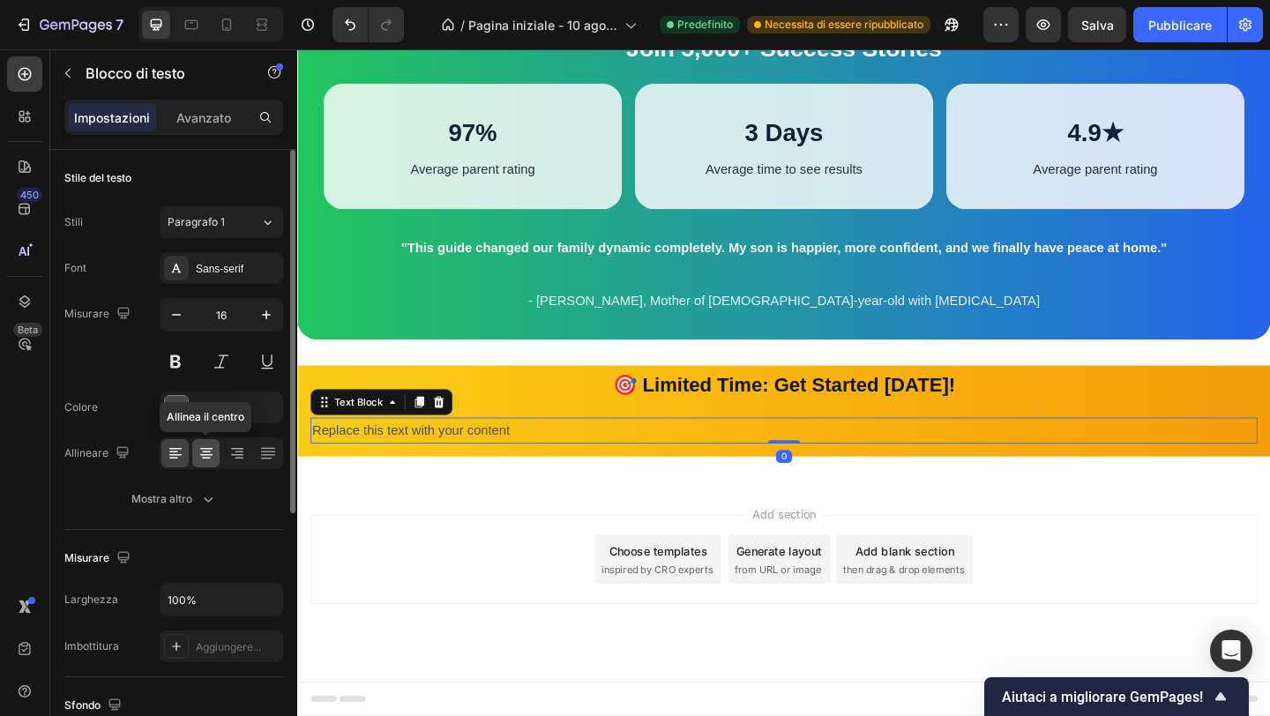
click at [212, 452] on icon at bounding box center [207, 454] width 18 height 18
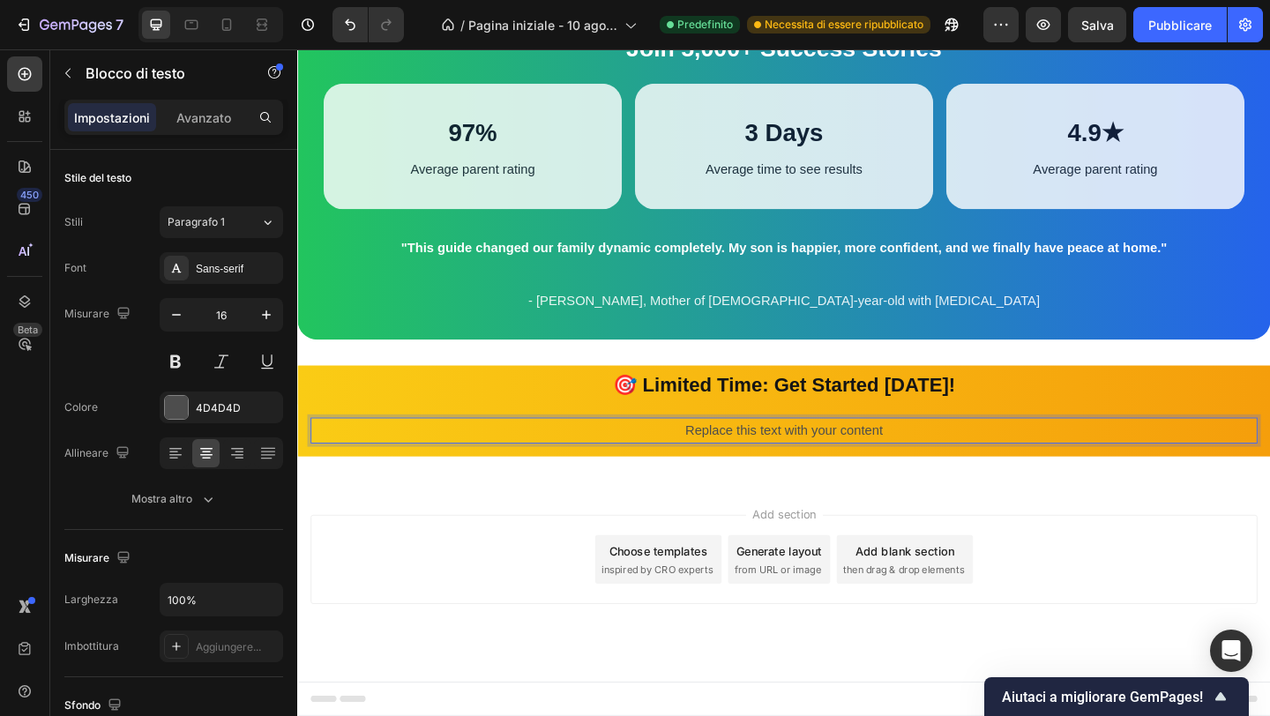
click at [725, 461] on div "Replace this text with your content" at bounding box center [826, 464] width 1030 height 29
click at [725, 461] on p "Replace this text with your content" at bounding box center [826, 465] width 1027 height 26
click at [726, 460] on strong "Don't let another day go by feeling overwhelmed. Your child deserves the best s…" at bounding box center [826, 463] width 645 height 15
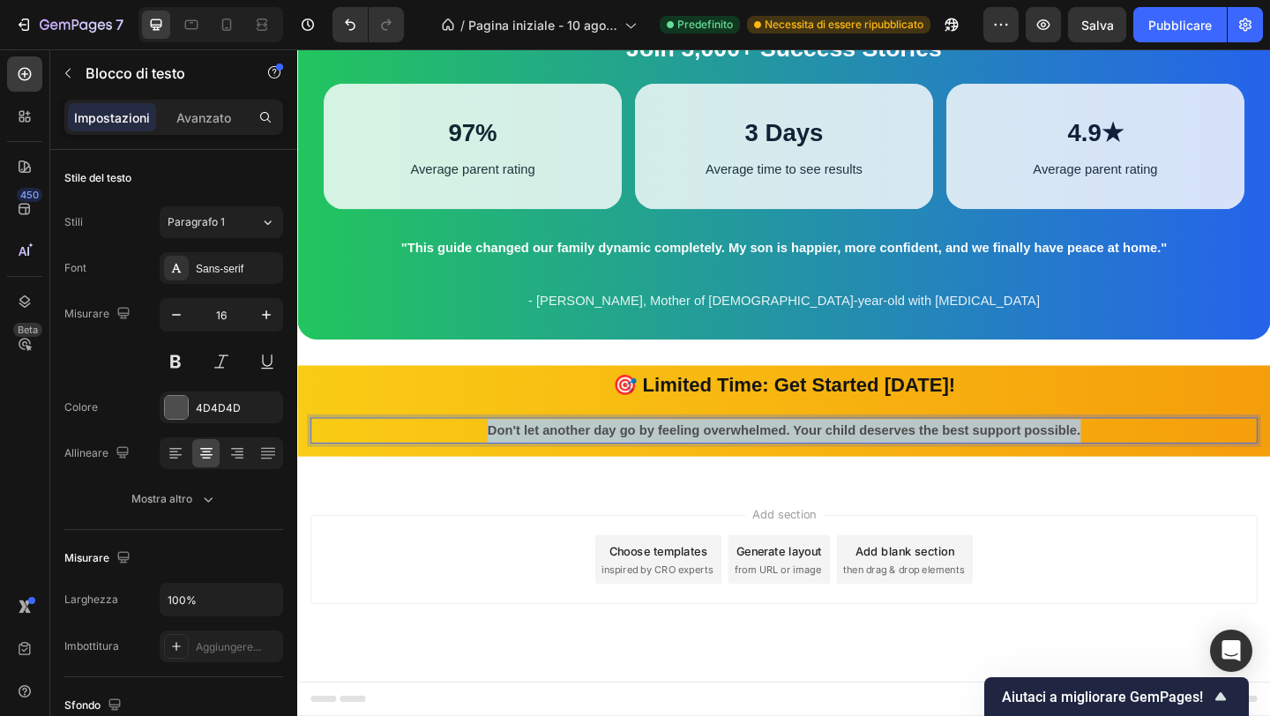
click at [726, 460] on strong "Don't let another day go by feeling overwhelmed. Your child deserves the best s…" at bounding box center [826, 463] width 645 height 15
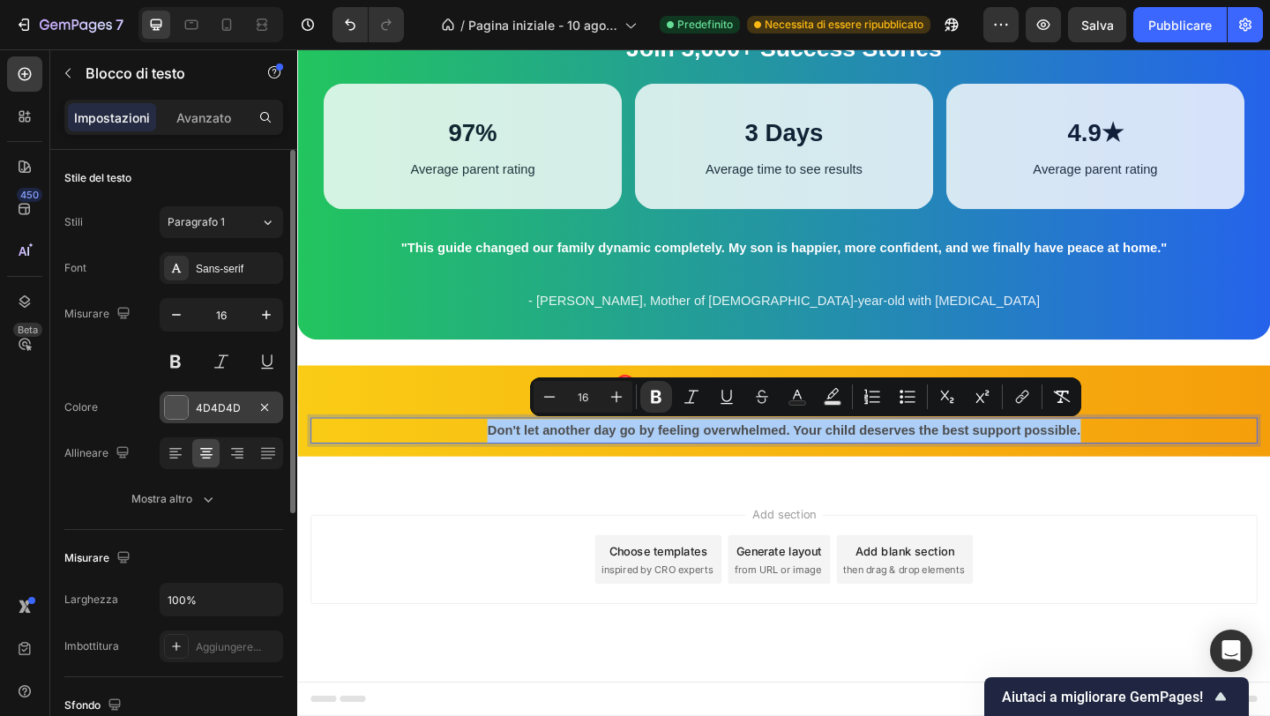
click at [198, 411] on font "4D4D4D" at bounding box center [218, 407] width 45 height 13
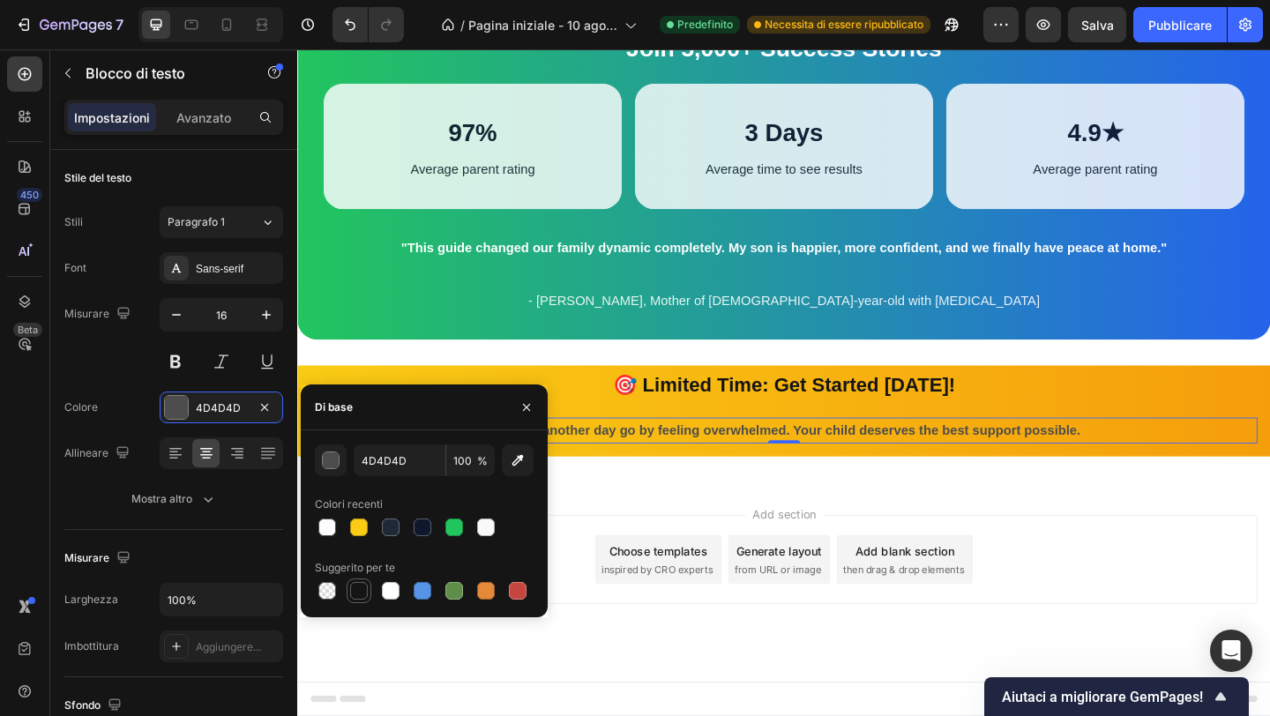
click at [359, 586] on div at bounding box center [359, 591] width 18 height 18
type input "151515"
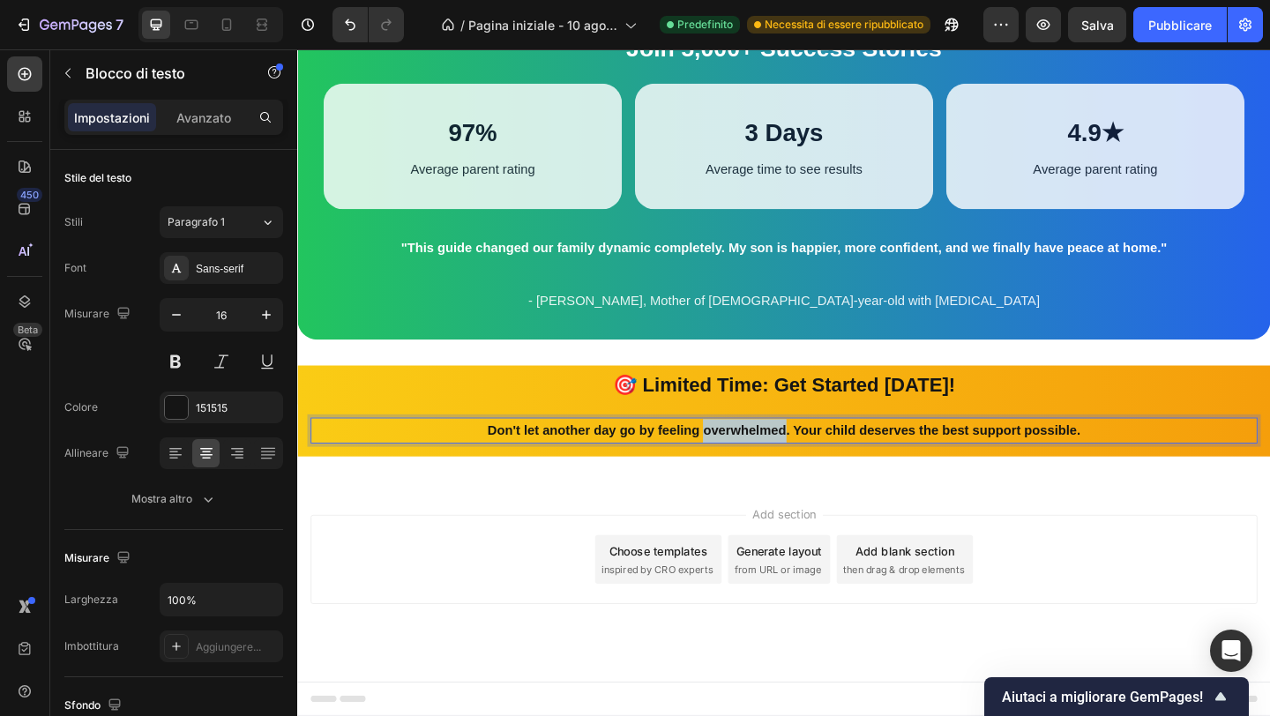
click at [770, 465] on strong "Don't let another day go by feeling overwhelmed. Your child deserves the best s…" at bounding box center [826, 463] width 645 height 15
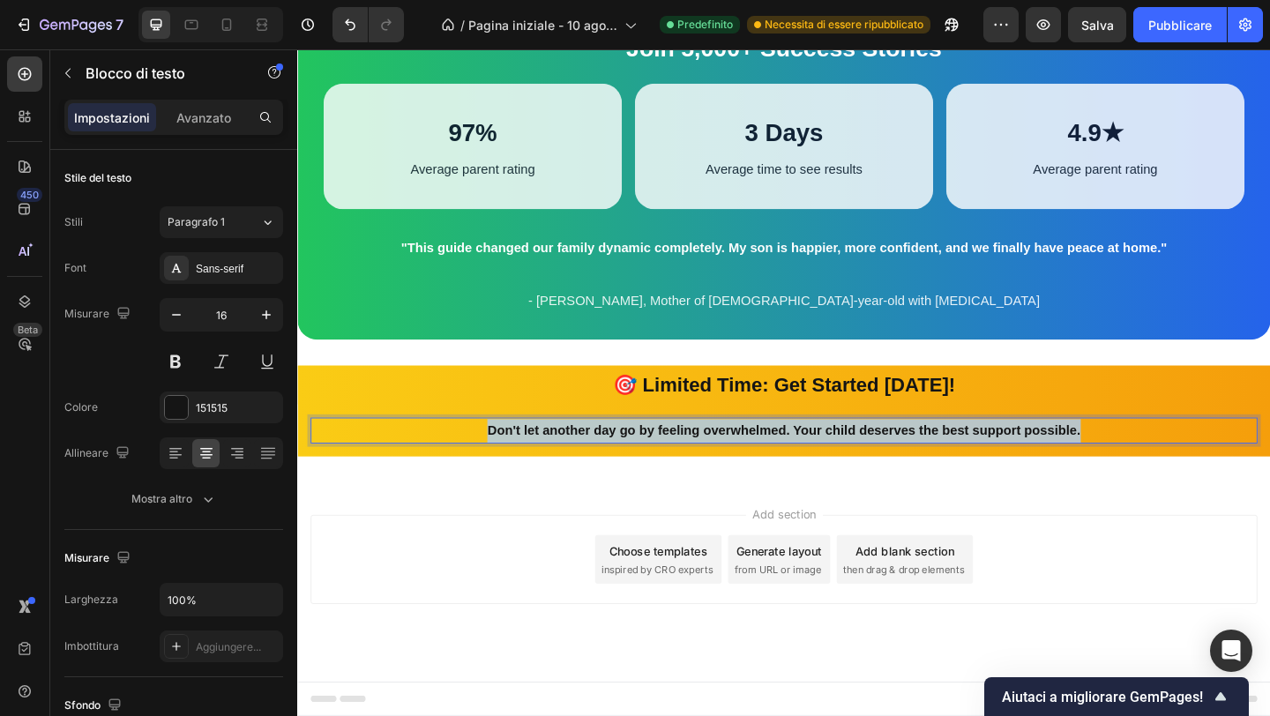
click at [770, 465] on strong "Don't let another day go by feeling overwhelmed. Your child deserves the best s…" at bounding box center [826, 463] width 645 height 15
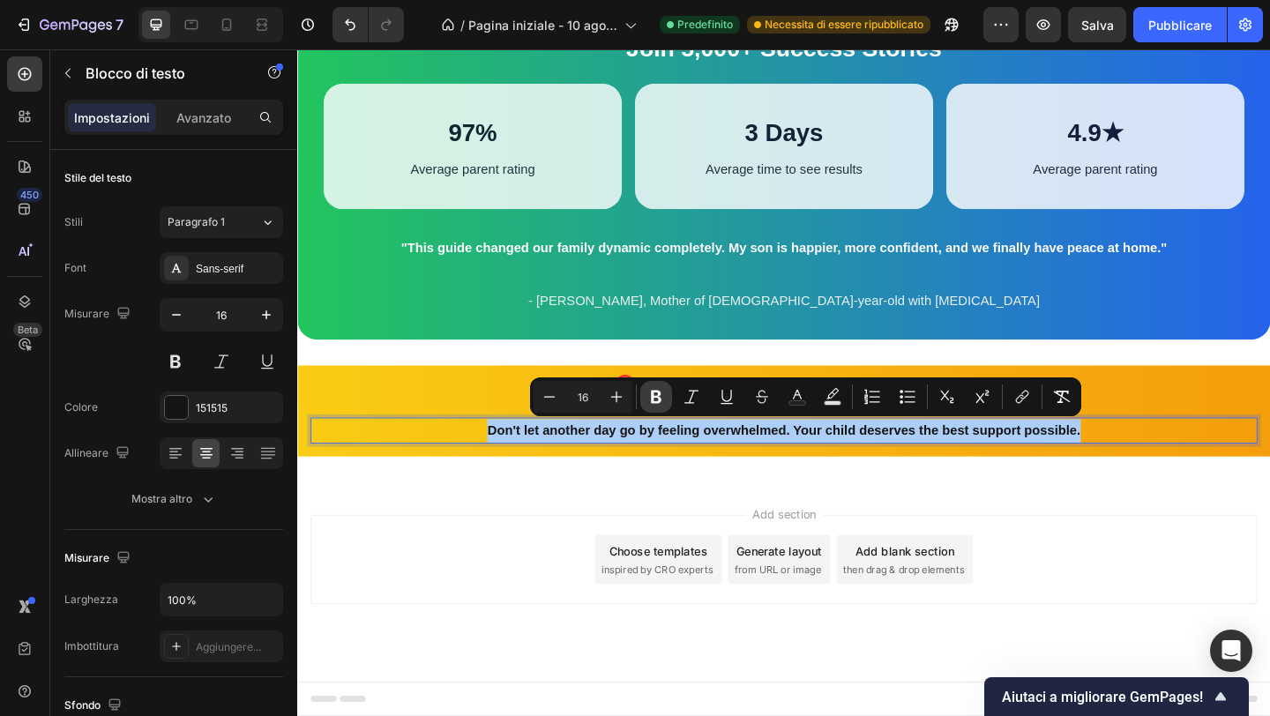
click at [665, 392] on button "Bold" at bounding box center [656, 397] width 32 height 32
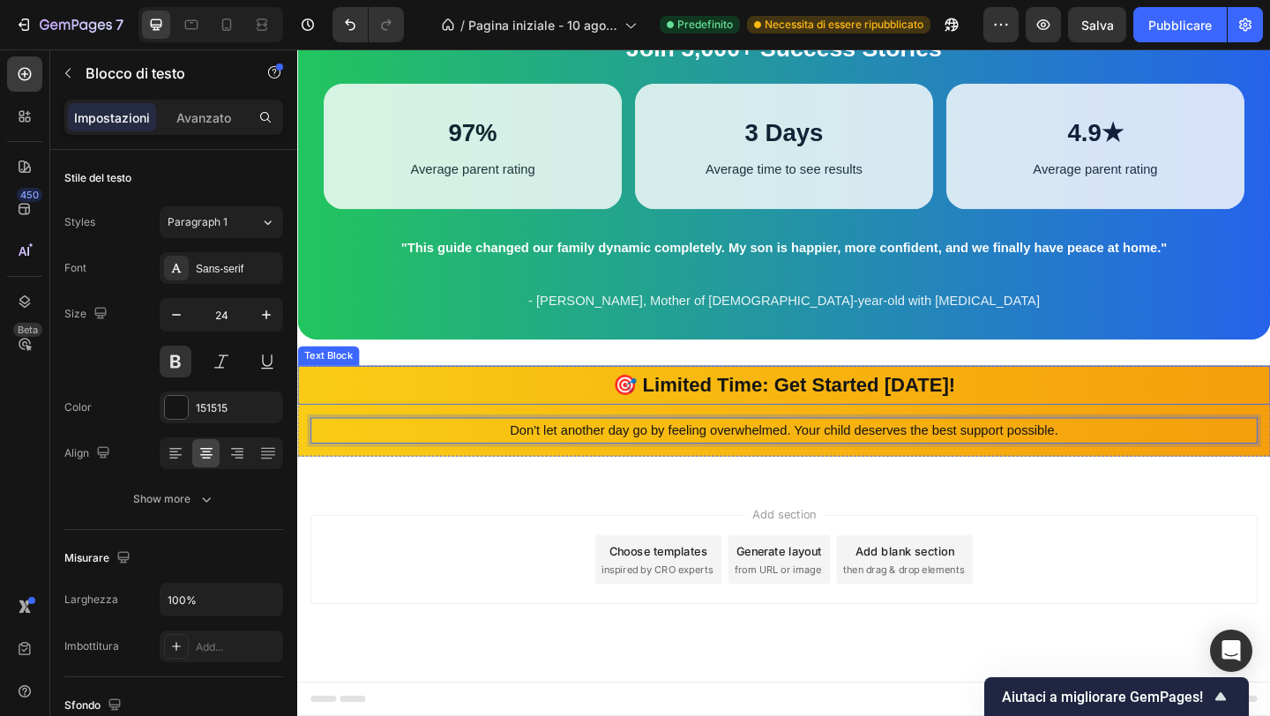
click at [696, 422] on strong "🎯 Limited Time: Get Started [DATE]!" at bounding box center [826, 414] width 372 height 24
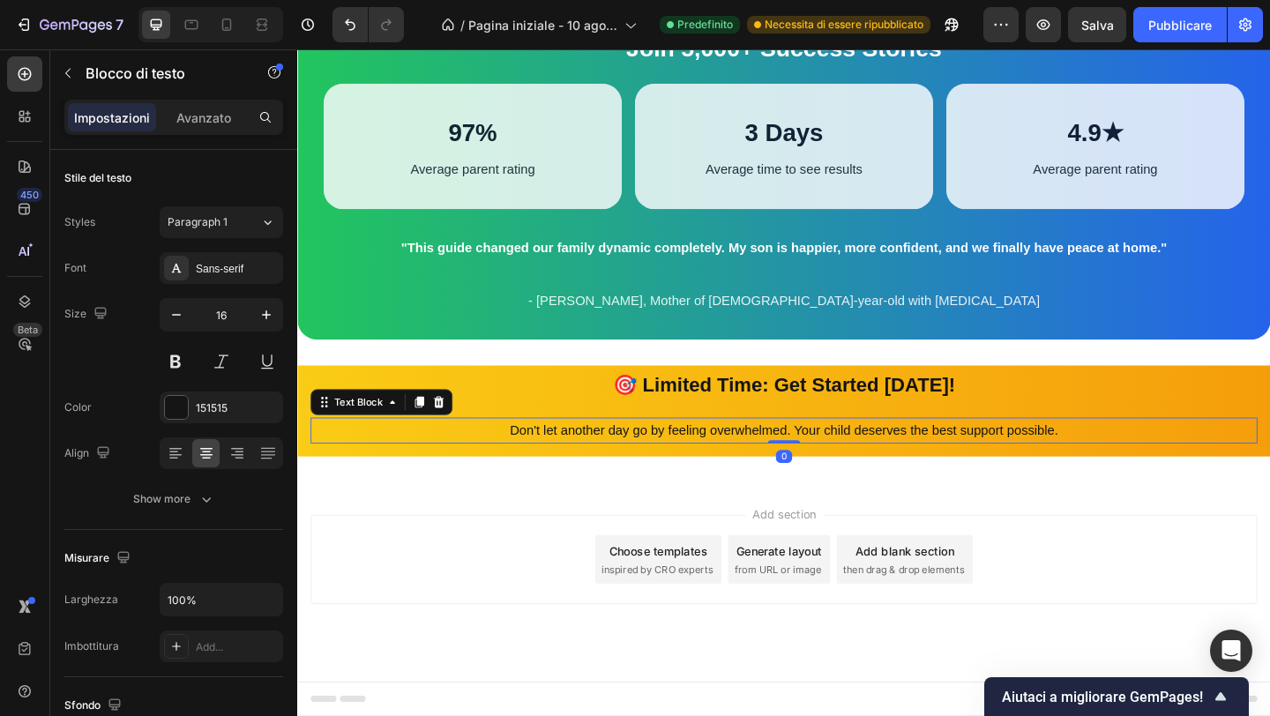
click at [688, 464] on p "Don't let another day go by feeling overwhelmed. Your child deserves the best s…" at bounding box center [826, 465] width 1027 height 26
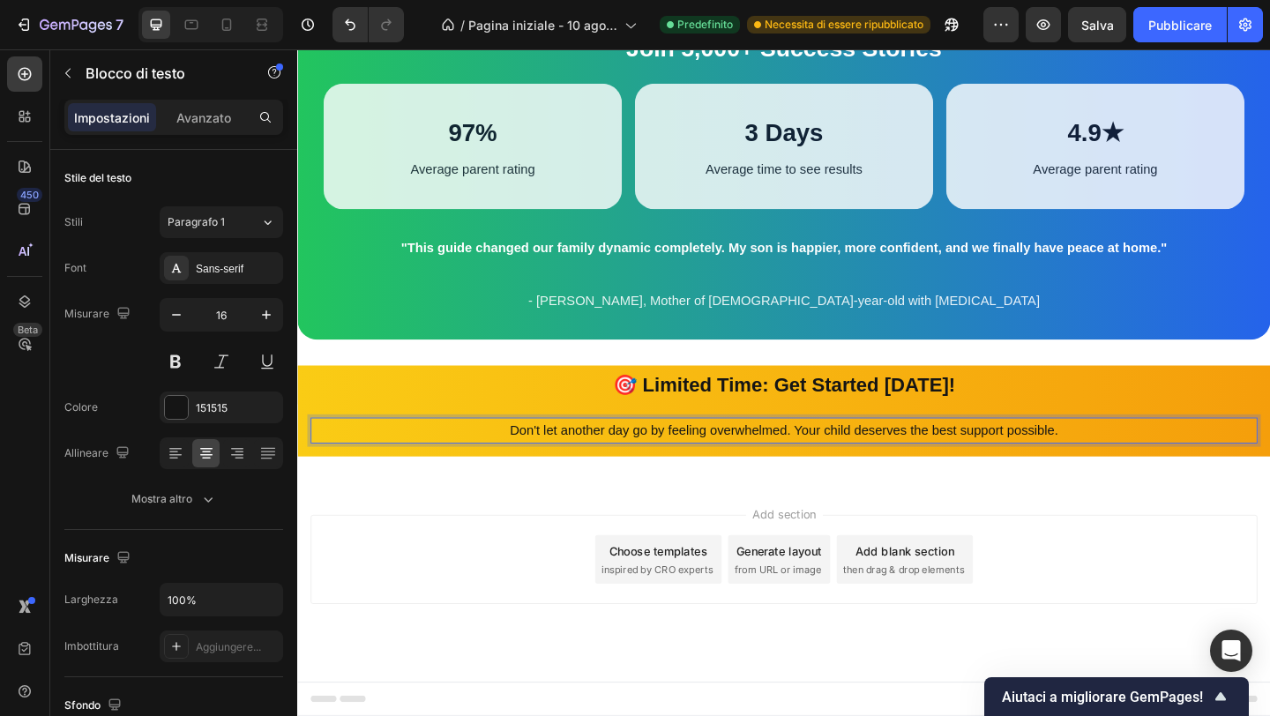
click at [688, 464] on p "Don't let another day go by feeling overwhelmed. Your child deserves the best s…" at bounding box center [826, 465] width 1027 height 26
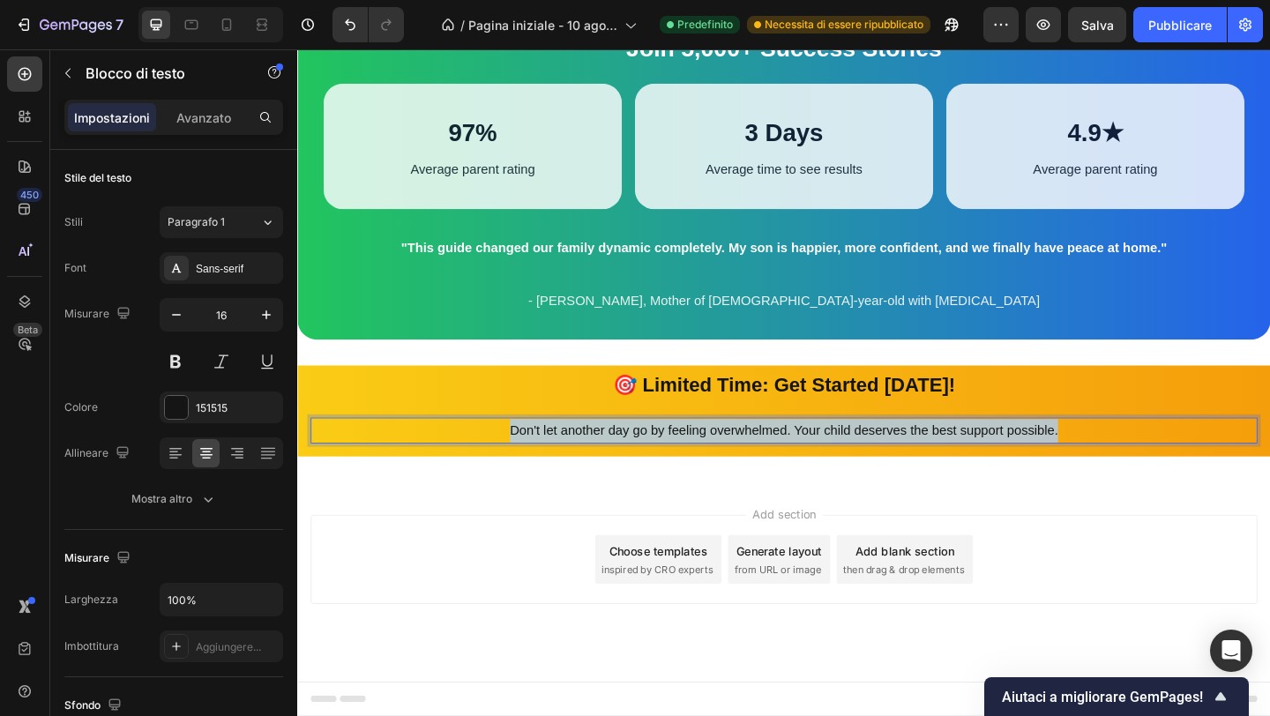
click at [688, 464] on p "Don't let another day go by feeling overwhelmed. Your child deserves the best s…" at bounding box center [826, 465] width 1027 height 26
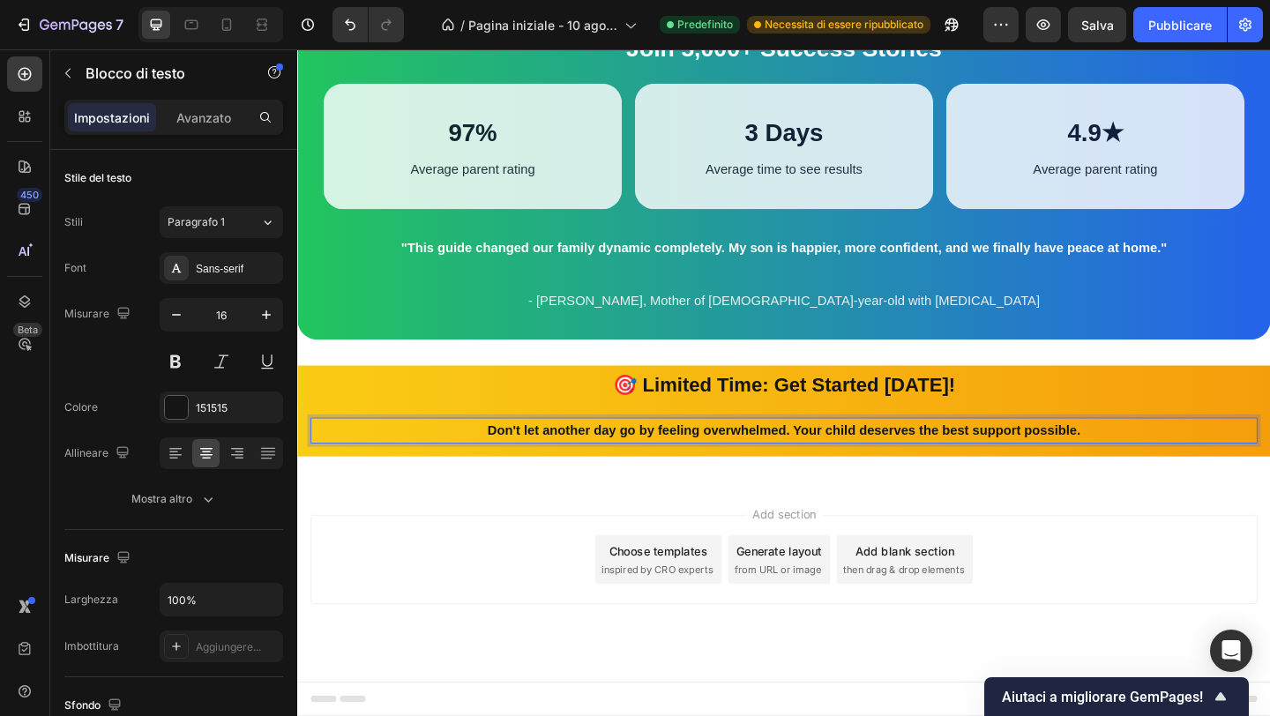
click at [582, 542] on div "Add section Choose templates inspired by CRO experts Generate layout from URL o…" at bounding box center [826, 628] width 1058 height 217
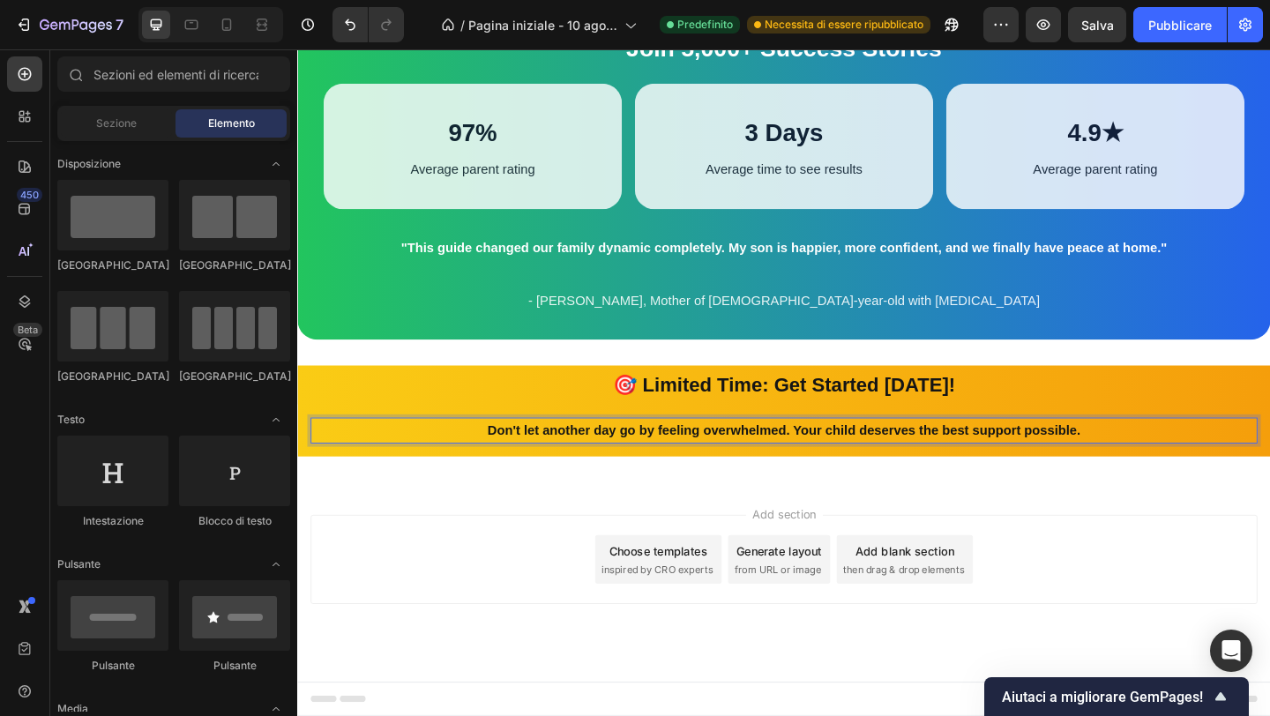
scroll to position [2845, 0]
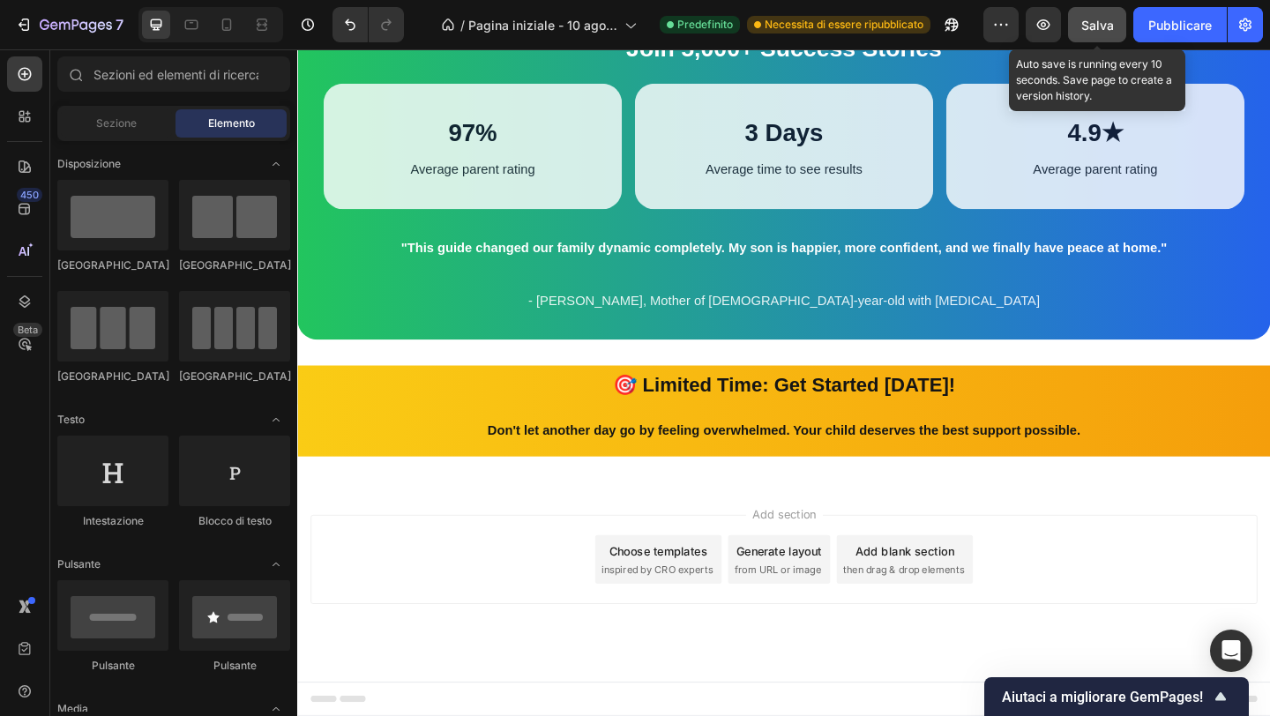
click at [1111, 22] on font "Salva" at bounding box center [1097, 25] width 33 height 15
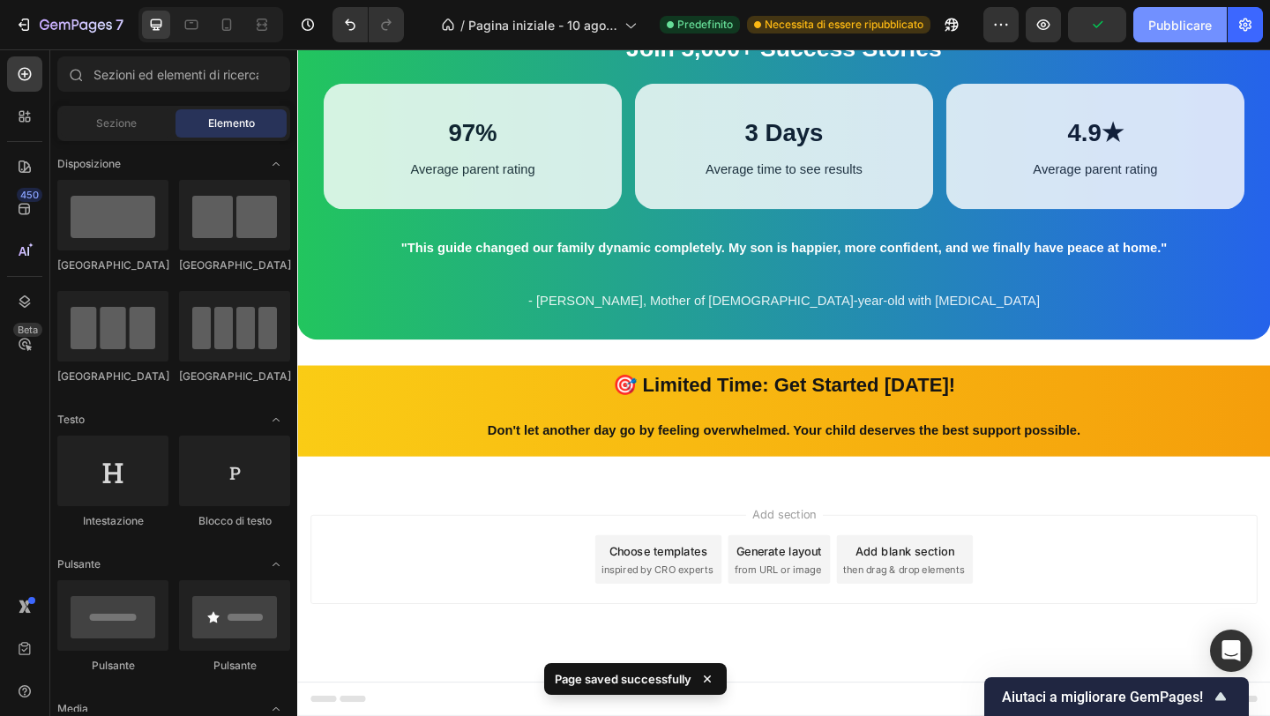
click at [1167, 23] on font "Pubblicare" at bounding box center [1180, 25] width 64 height 15
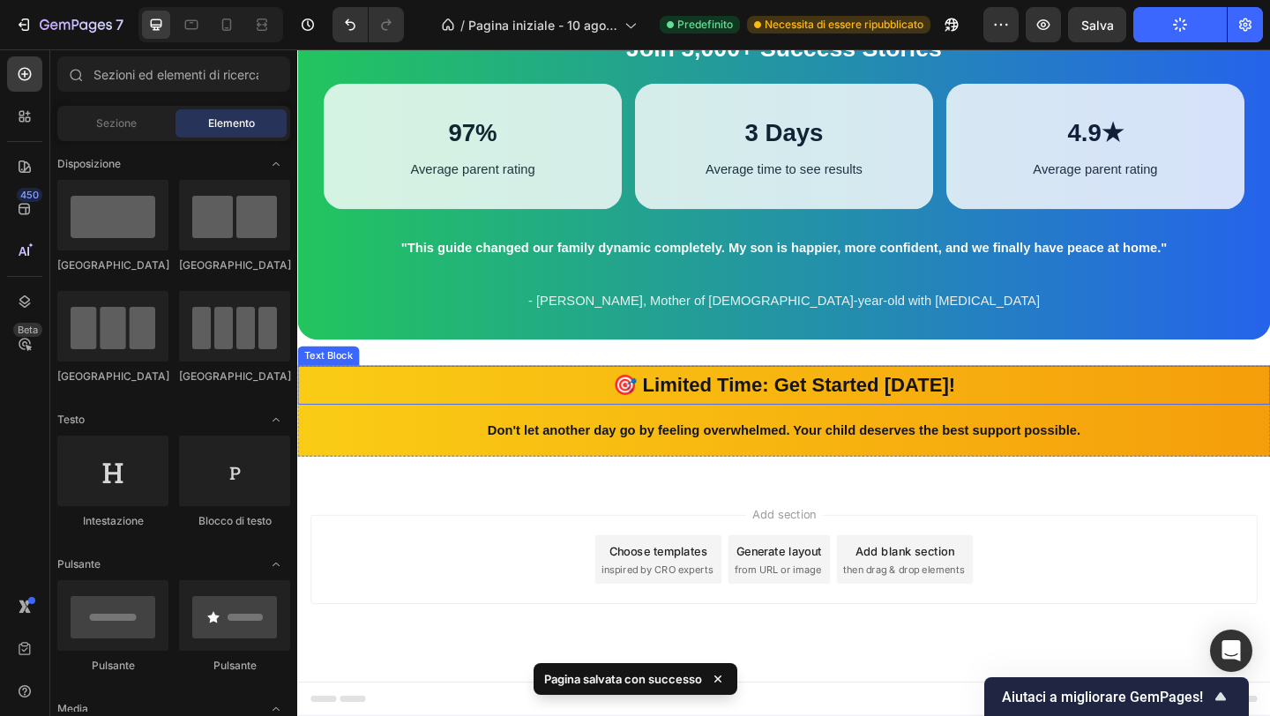
click at [413, 407] on p "🎯 Limited Time: Get Started [DATE]!" at bounding box center [826, 414] width 1055 height 38
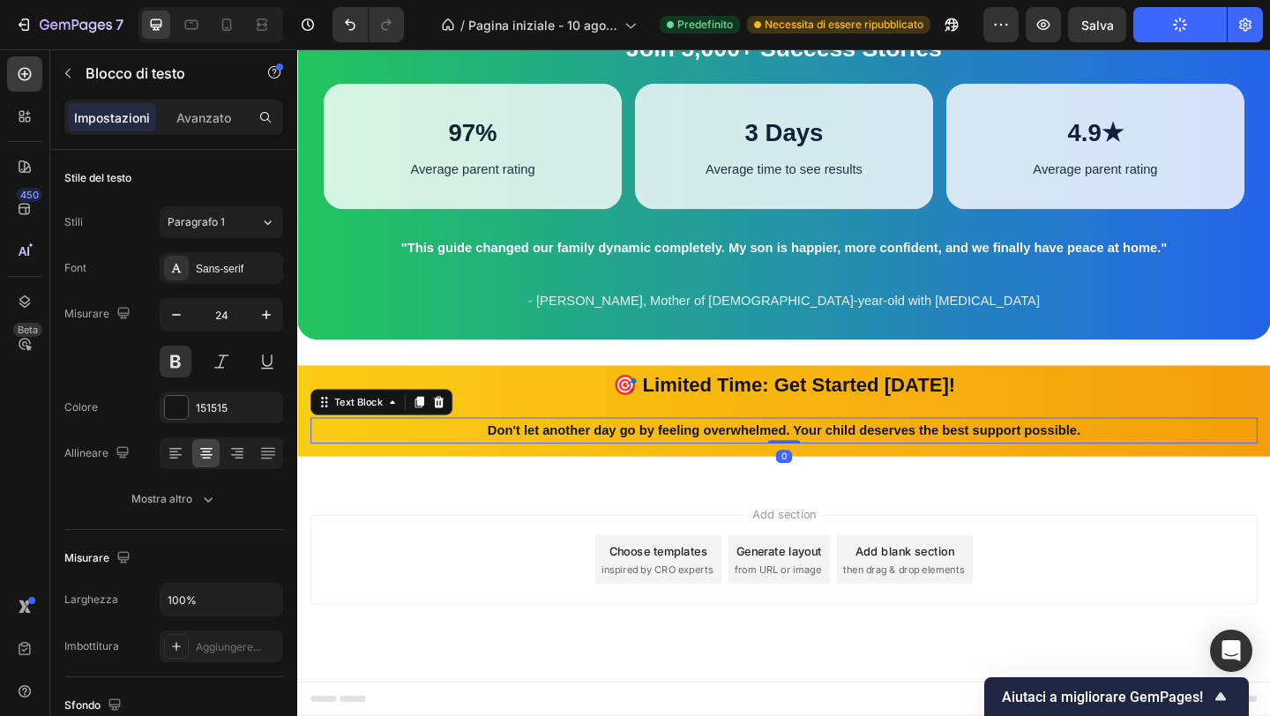
click at [410, 466] on p "Don't let another day go by feeling overwhelmed. Your child deserves the best s…" at bounding box center [826, 465] width 1027 height 26
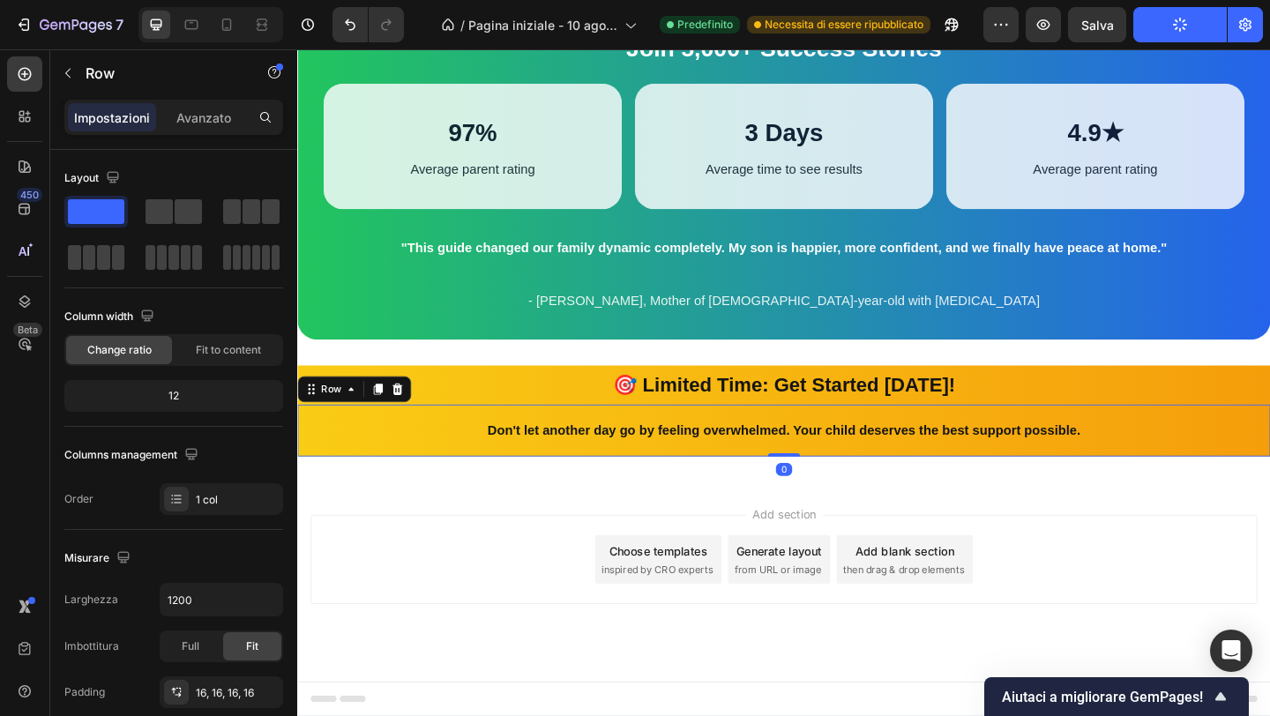
click at [409, 483] on div "Don't let another day go by feeling overwhelmed. Your child deserves the best s…" at bounding box center [826, 464] width 1058 height 57
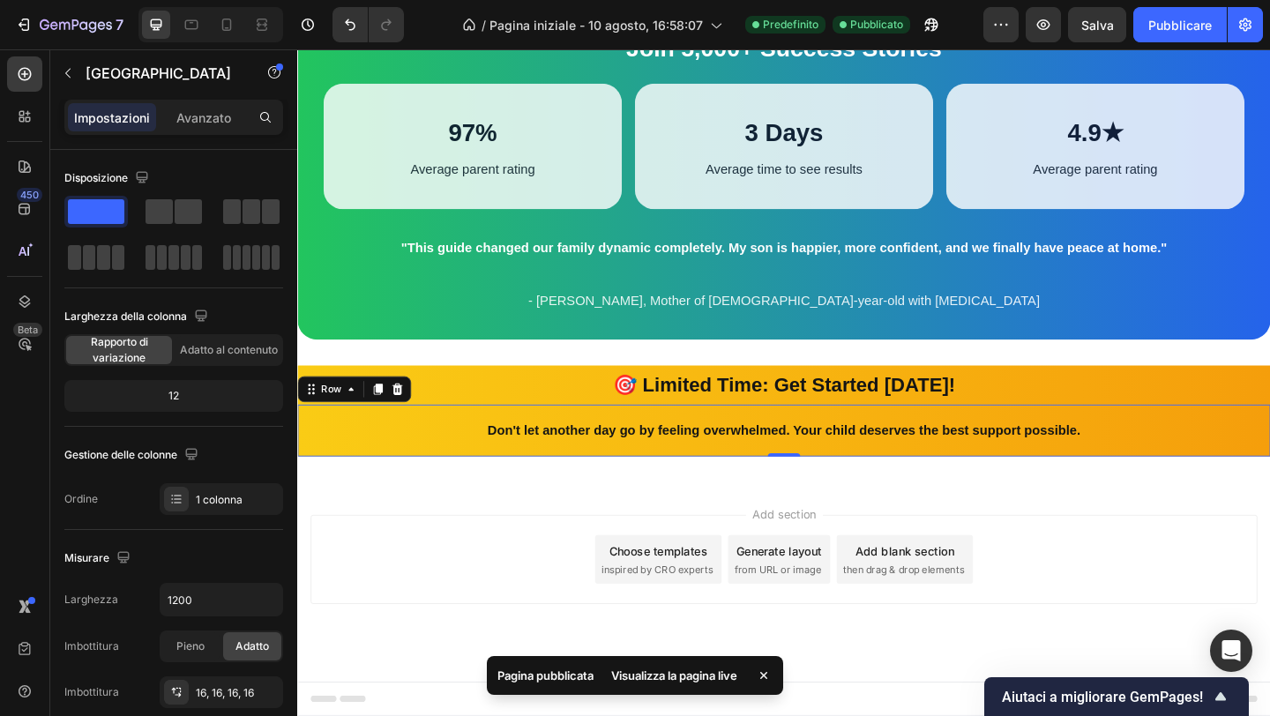
click at [461, 489] on div "Don't let another day go by feeling overwhelmed. Your child deserves the best s…" at bounding box center [826, 464] width 1058 height 57
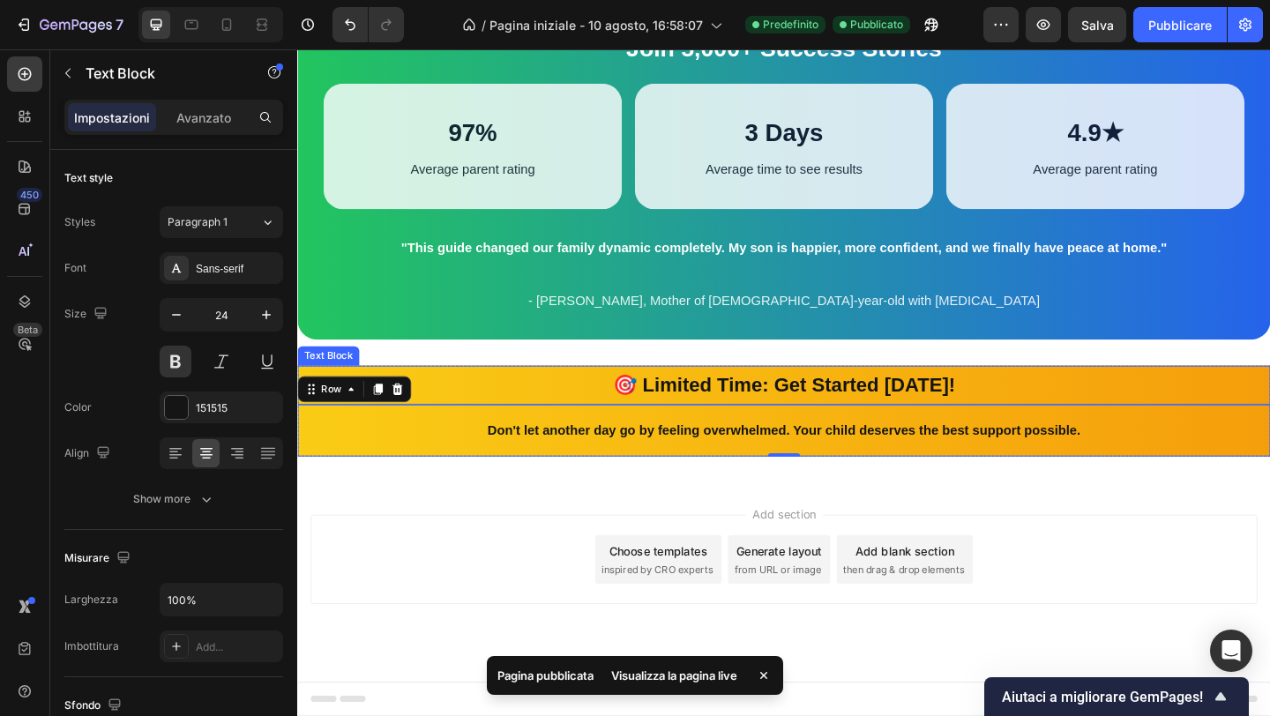
click at [499, 397] on p "🎯 Limited Time: Get Started [DATE]!" at bounding box center [826, 414] width 1055 height 38
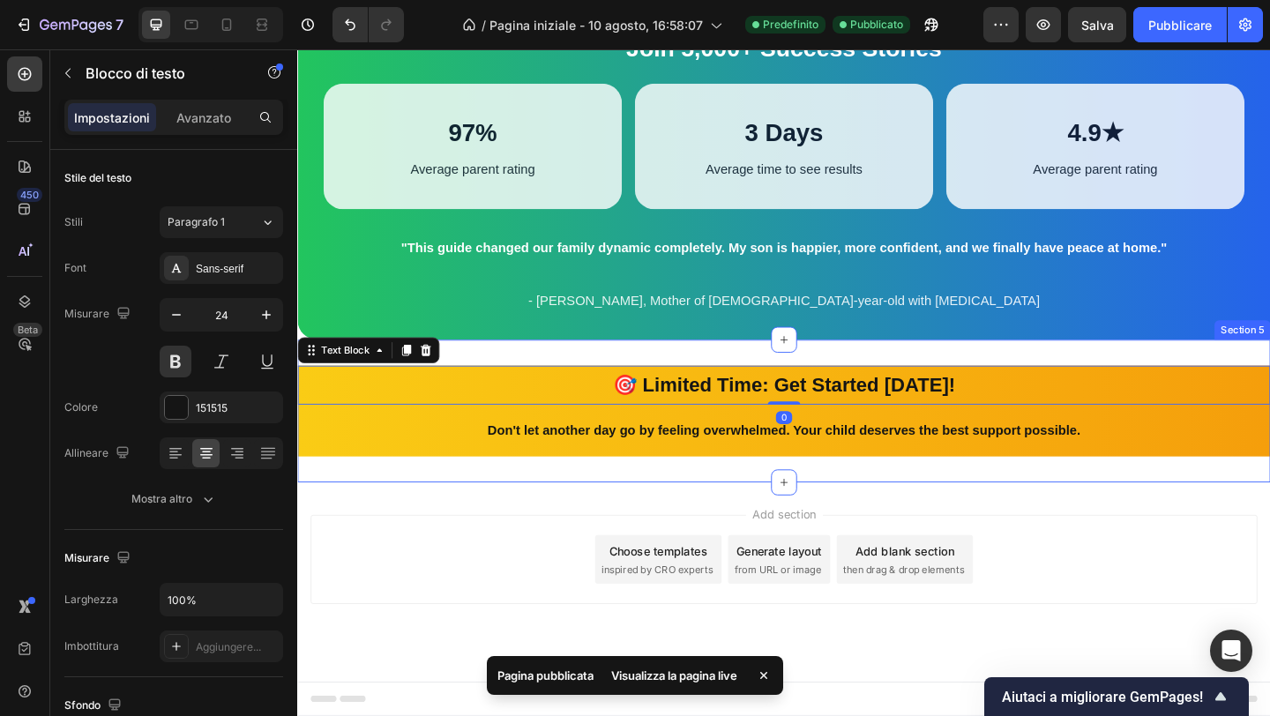
click at [509, 393] on div "🎯 Limited Time: Get Started Today! Text Block 0 Don't let another day go by fee…" at bounding box center [826, 442] width 1058 height 155
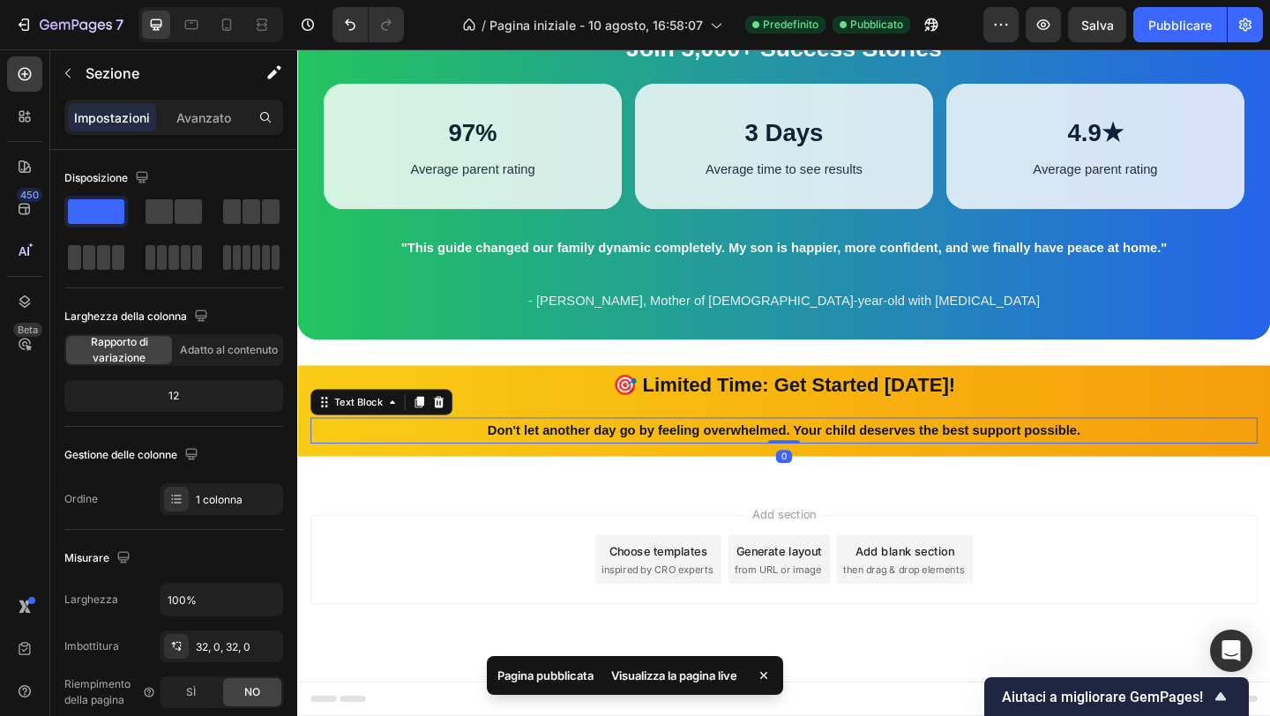
click at [415, 475] on p "Don't let another day go by feeling overwhelmed. Your child deserves the best s…" at bounding box center [826, 465] width 1027 height 26
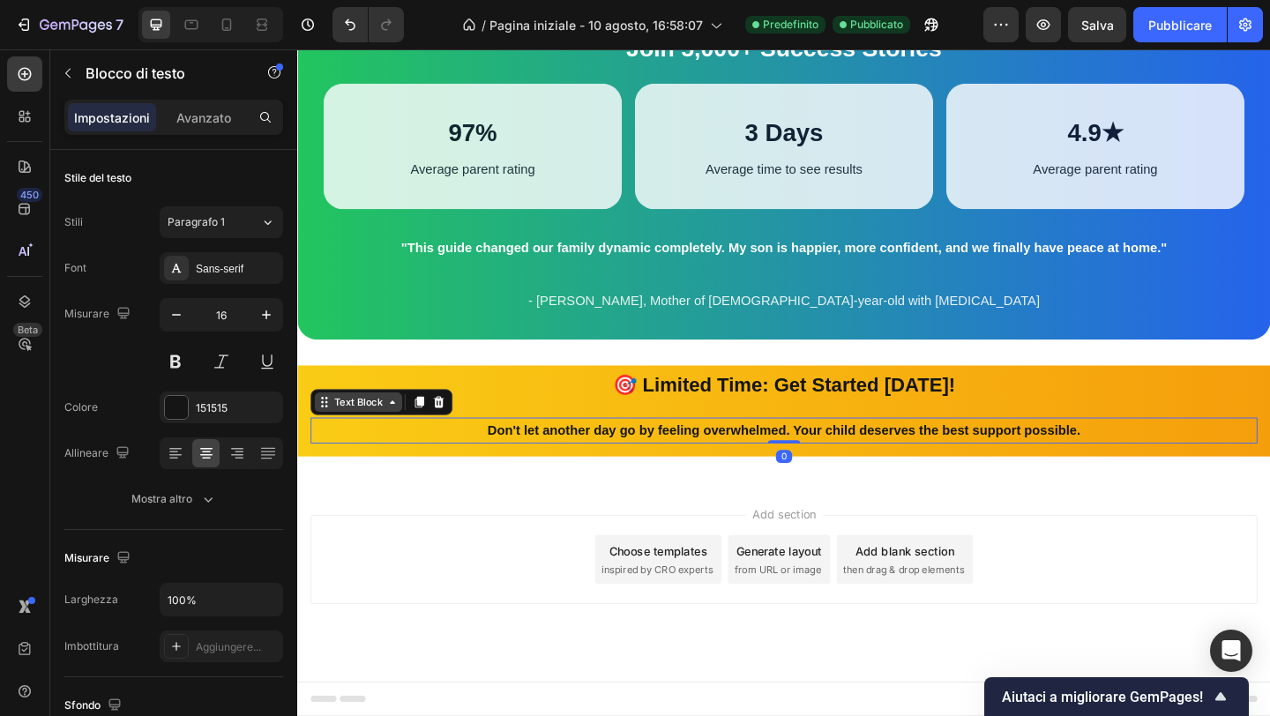
click at [387, 439] on div "Text Block" at bounding box center [363, 433] width 60 height 16
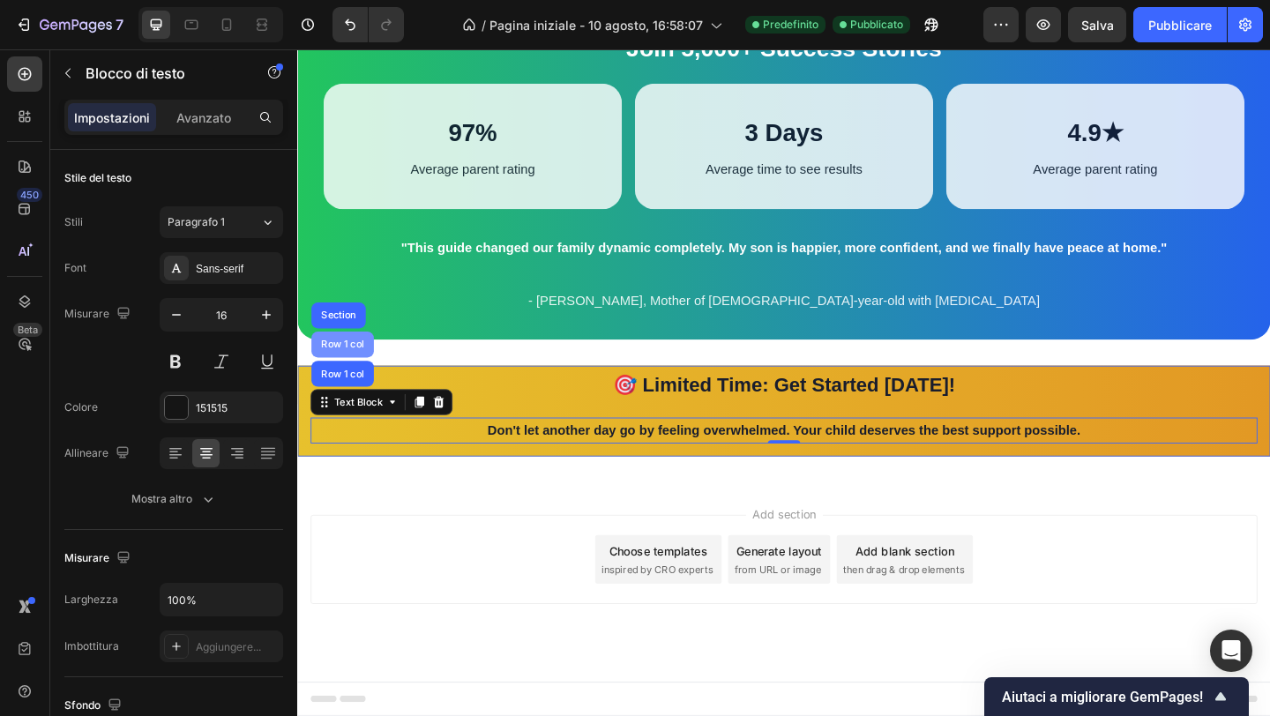
click at [361, 373] on div "Row 1 col" at bounding box center [346, 370] width 54 height 11
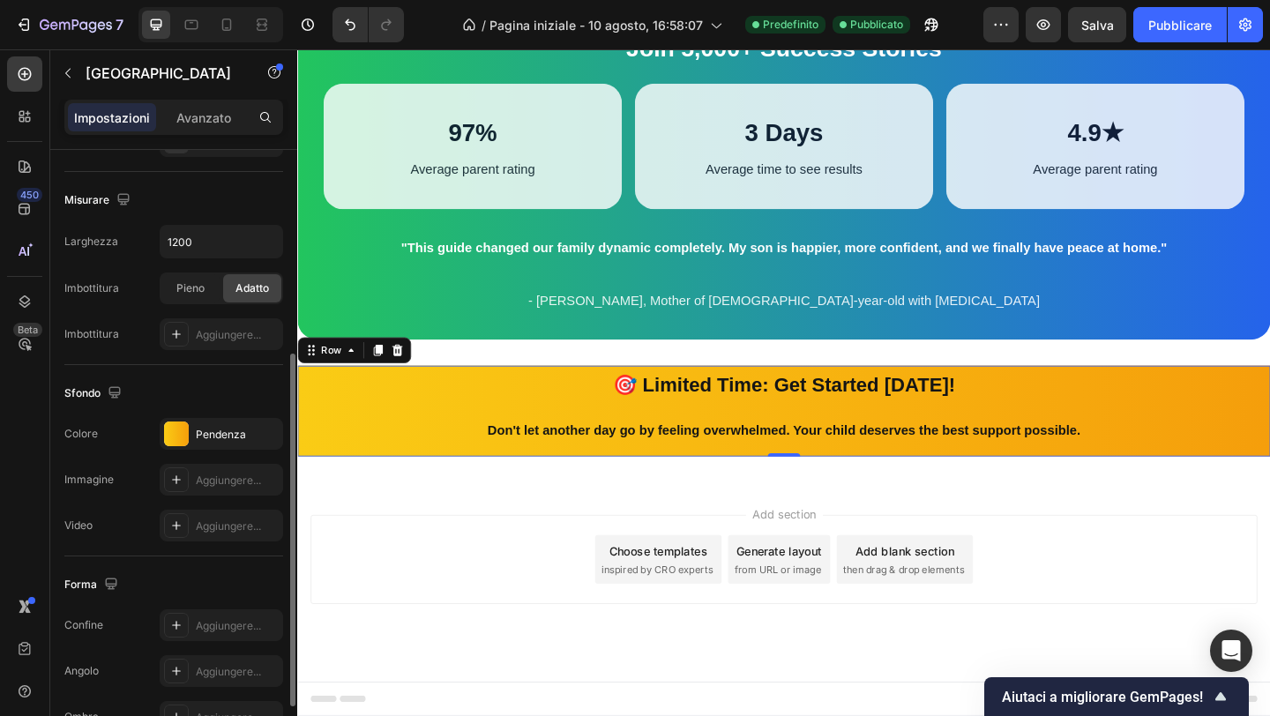
scroll to position [378, 0]
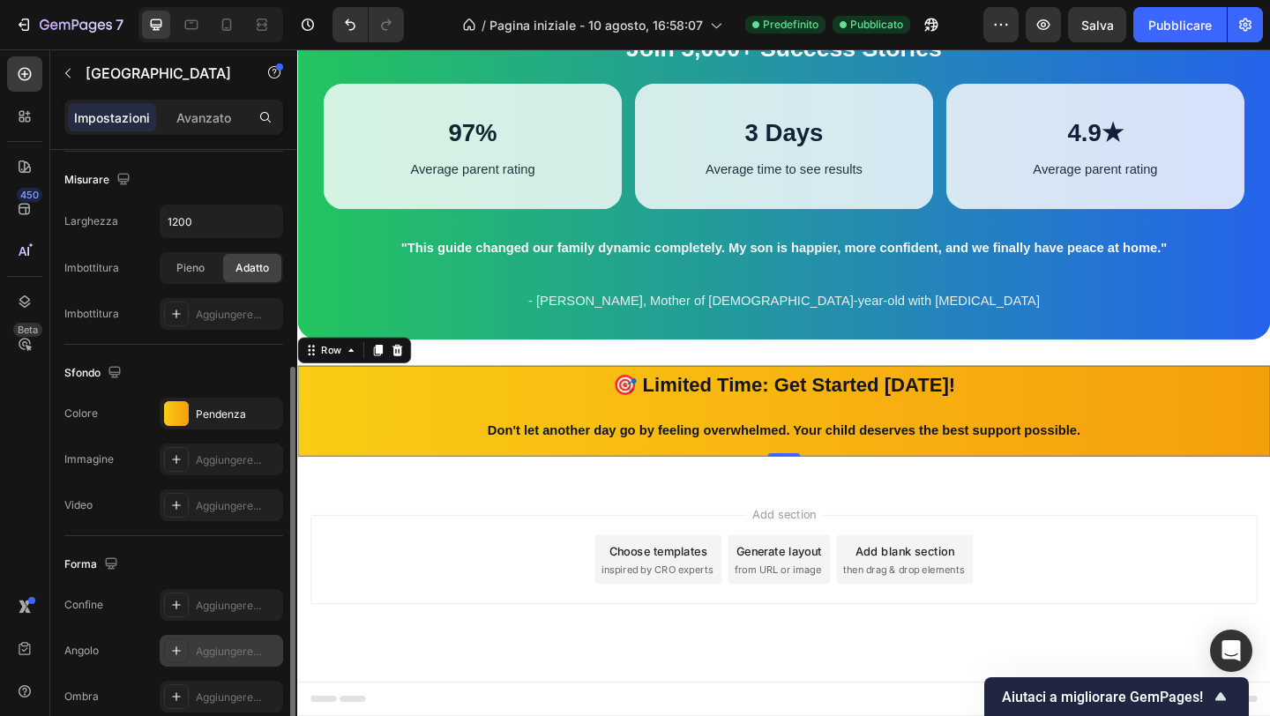
click at [197, 648] on font "Aggiungere..." at bounding box center [228, 651] width 65 height 13
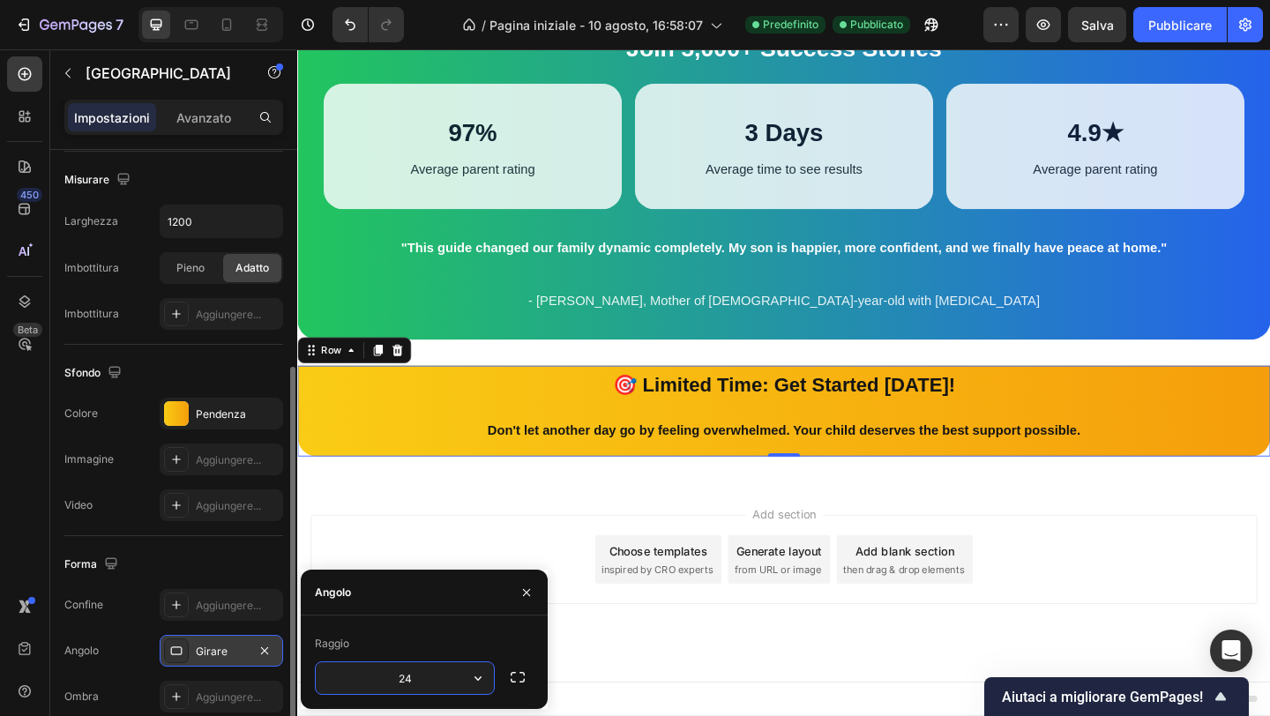
type input "24"
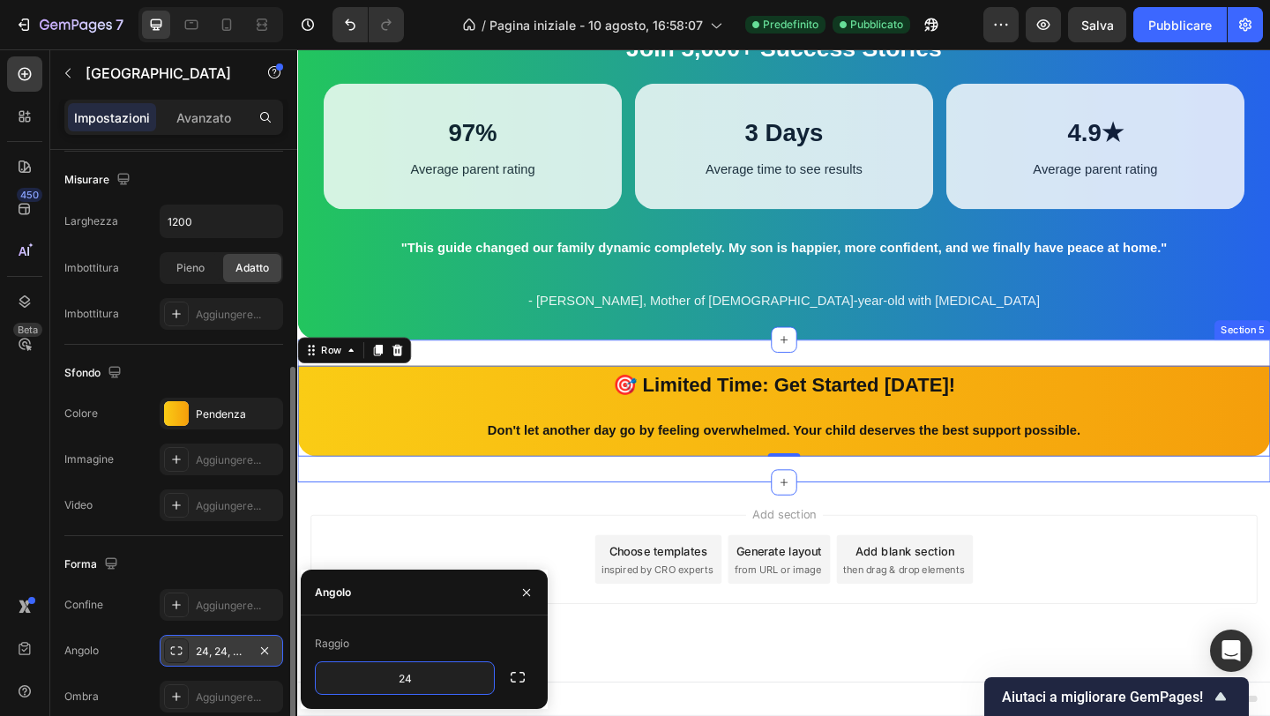
click at [580, 526] on div "Add section Choose templates inspired by CRO experts Generate layout from URL o…" at bounding box center [826, 628] width 1058 height 217
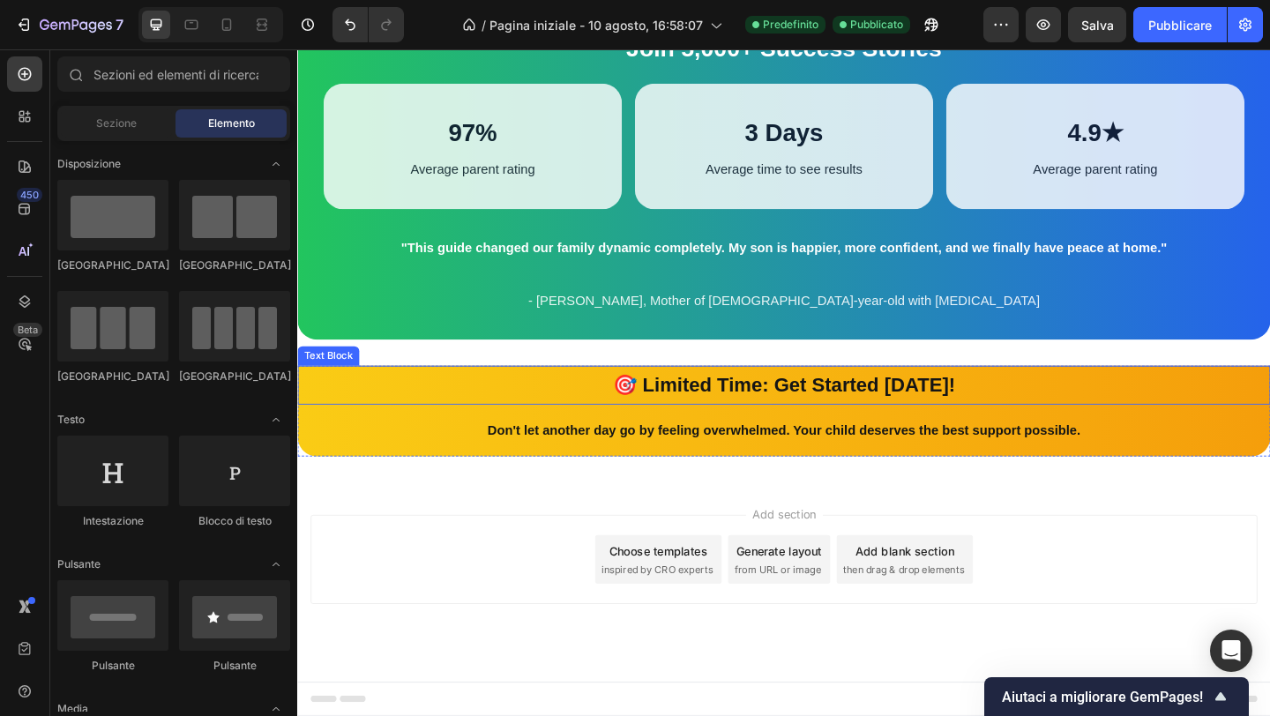
click at [587, 413] on p "🎯 Limited Time: Get Started [DATE]!" at bounding box center [826, 414] width 1055 height 38
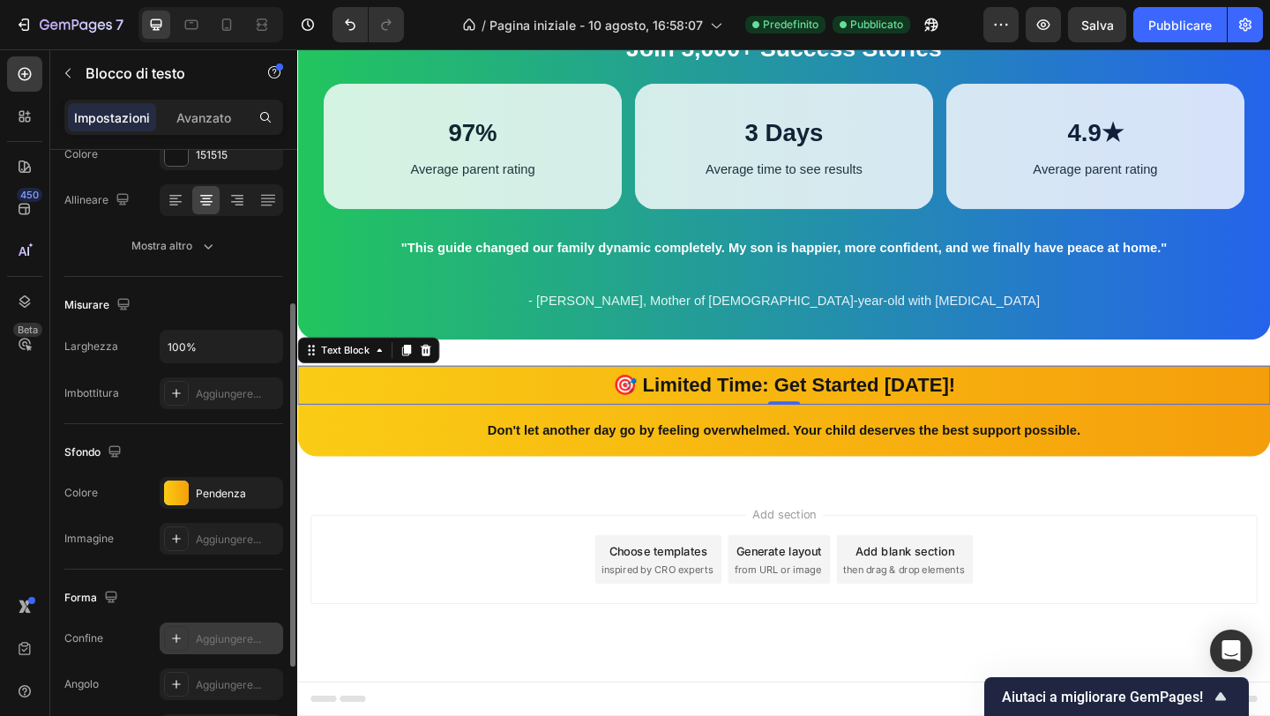
scroll to position [267, 0]
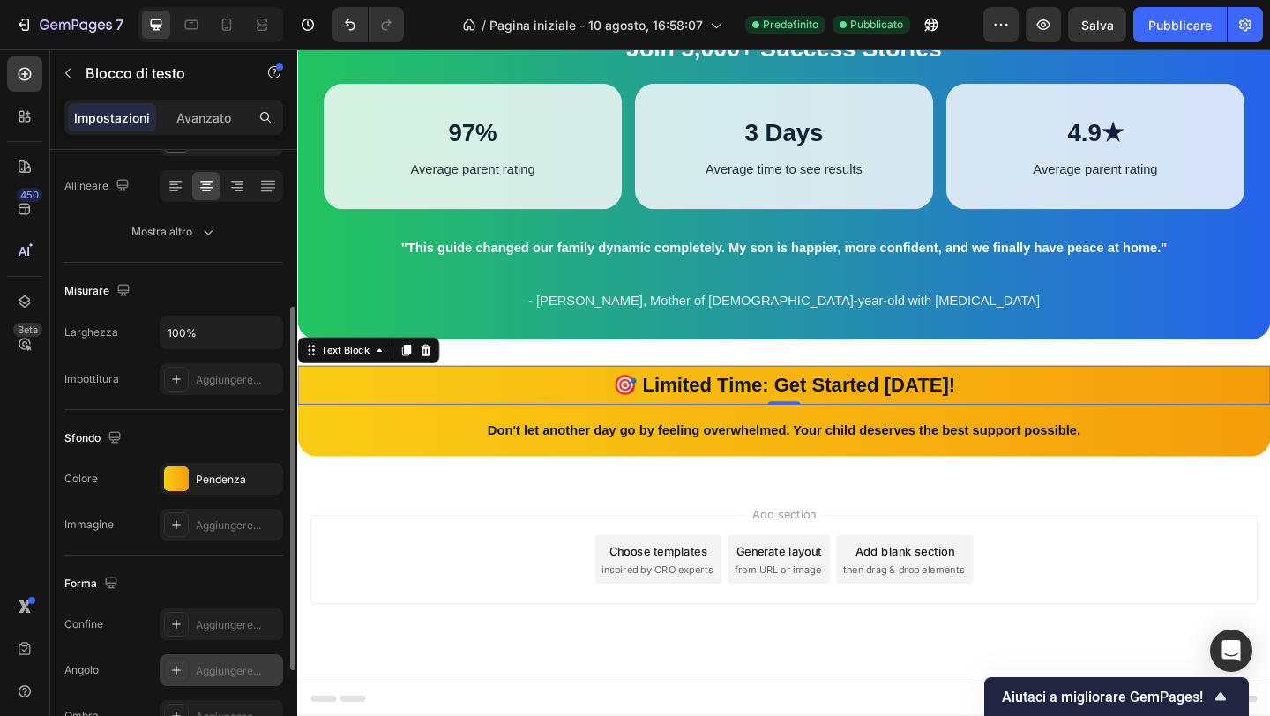
click at [183, 666] on icon at bounding box center [176, 670] width 14 height 14
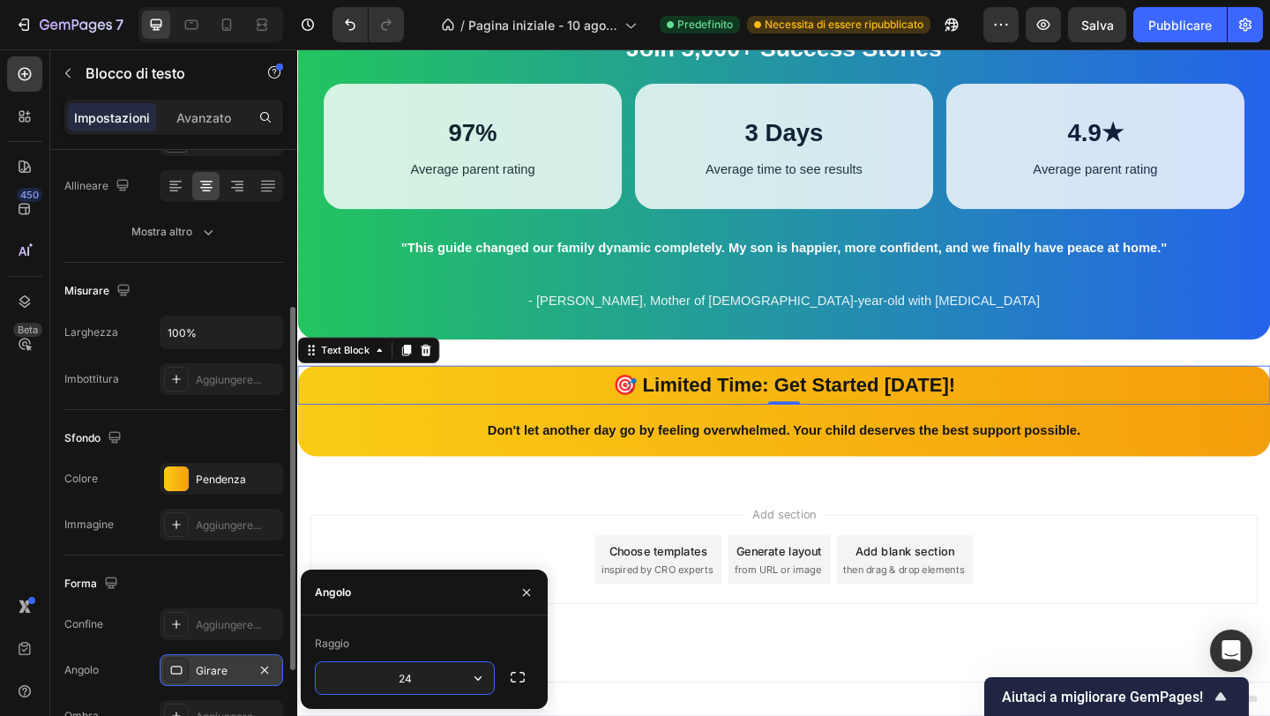
type input "24"
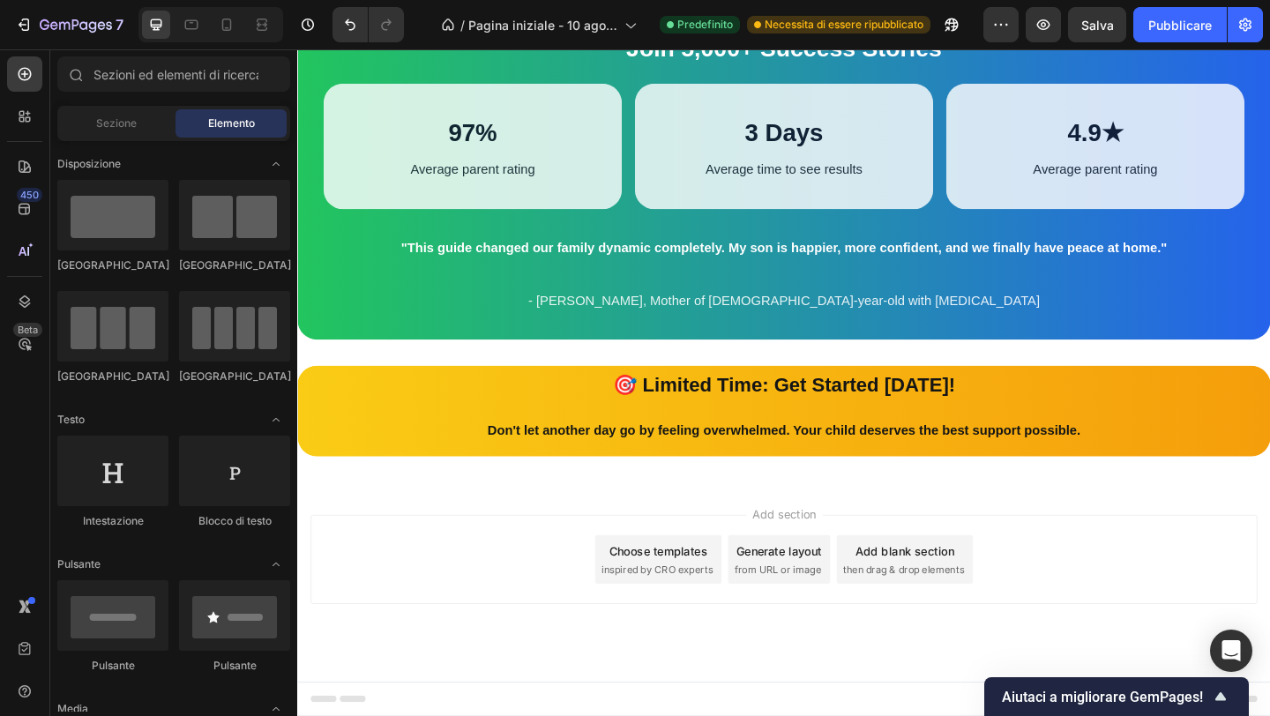
click at [723, 532] on div "Add section Choose templates inspired by CRO experts Generate layout from URL o…" at bounding box center [826, 628] width 1058 height 217
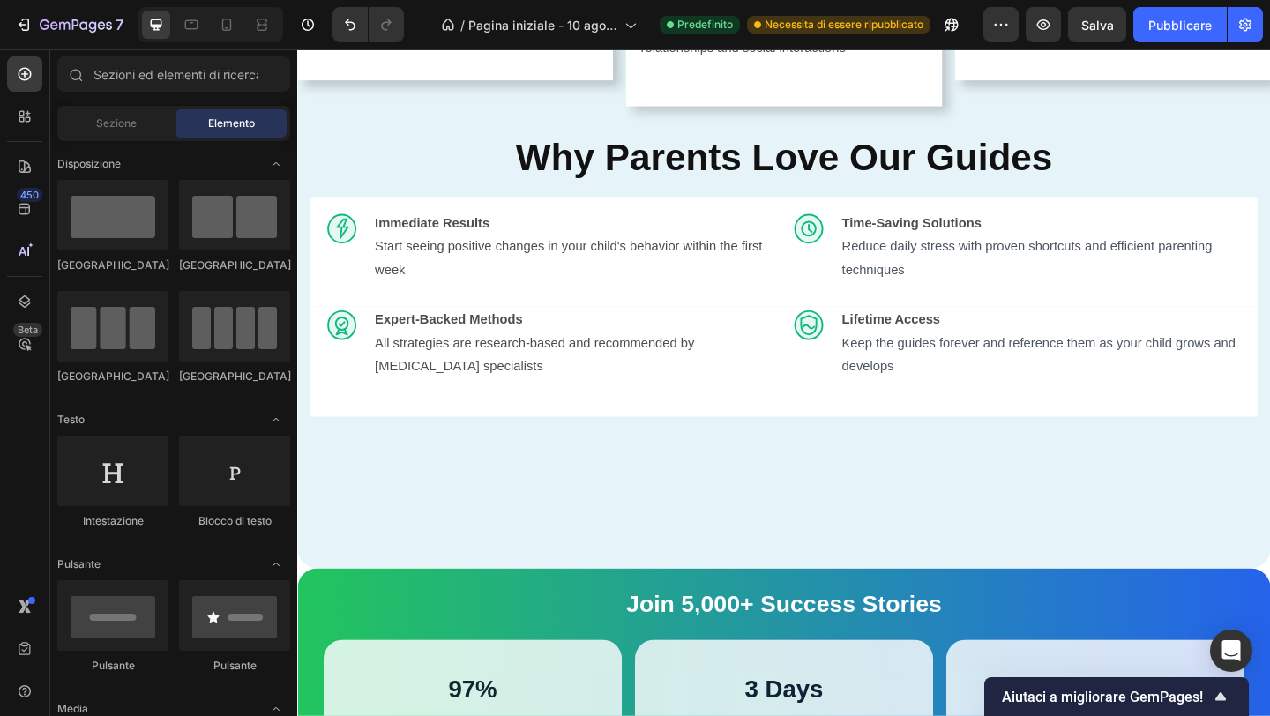
scroll to position [2118, 0]
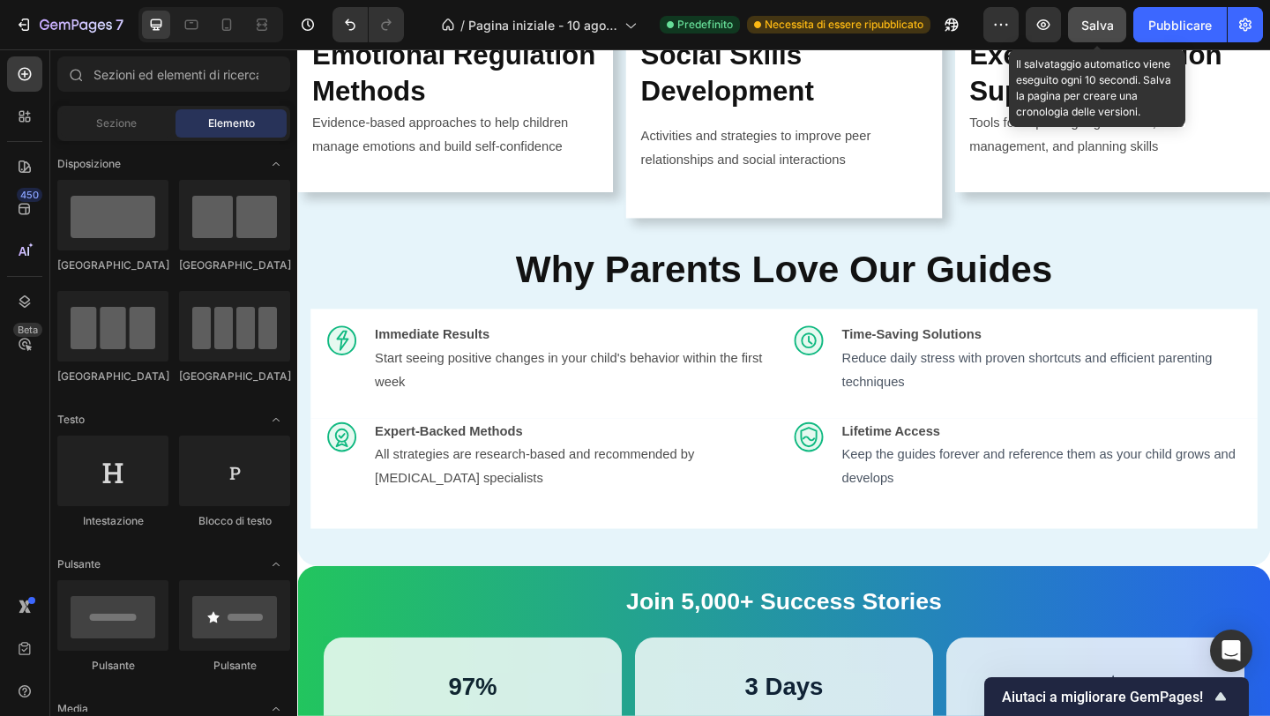
click at [1107, 32] on div "Salva" at bounding box center [1097, 25] width 33 height 19
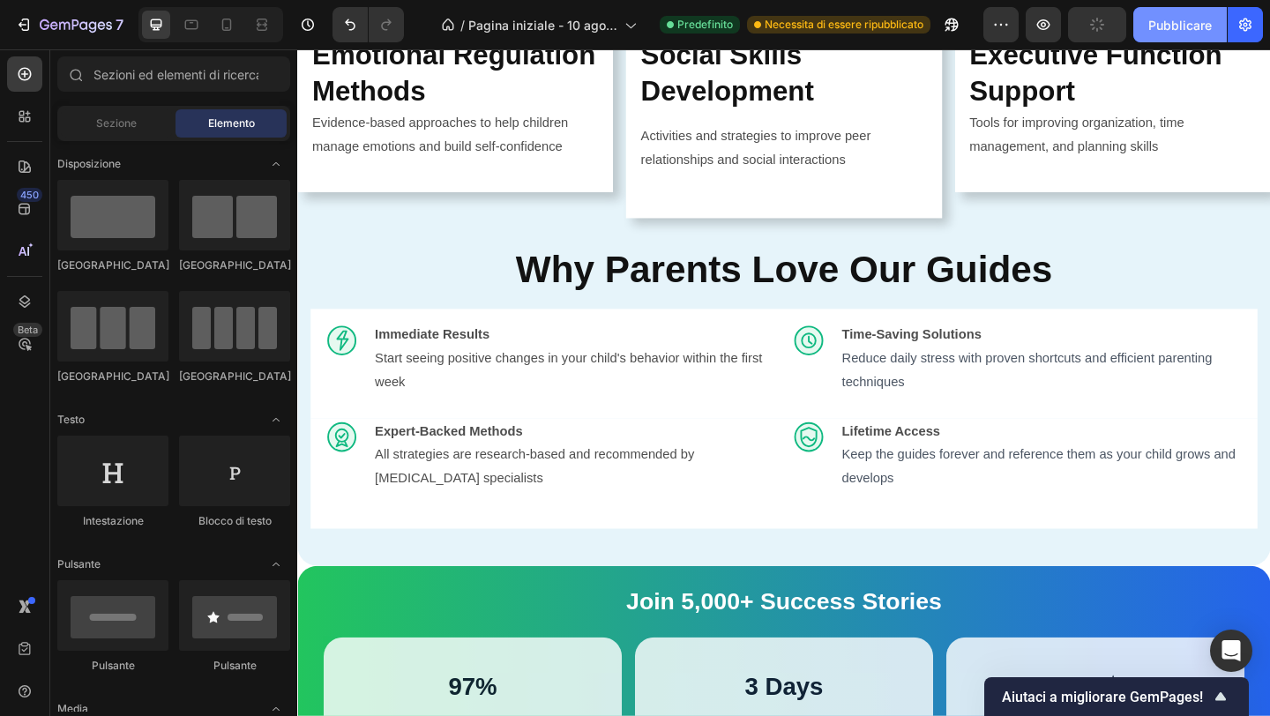
click at [1134, 29] on button "Pubblicare" at bounding box center [1180, 24] width 94 height 35
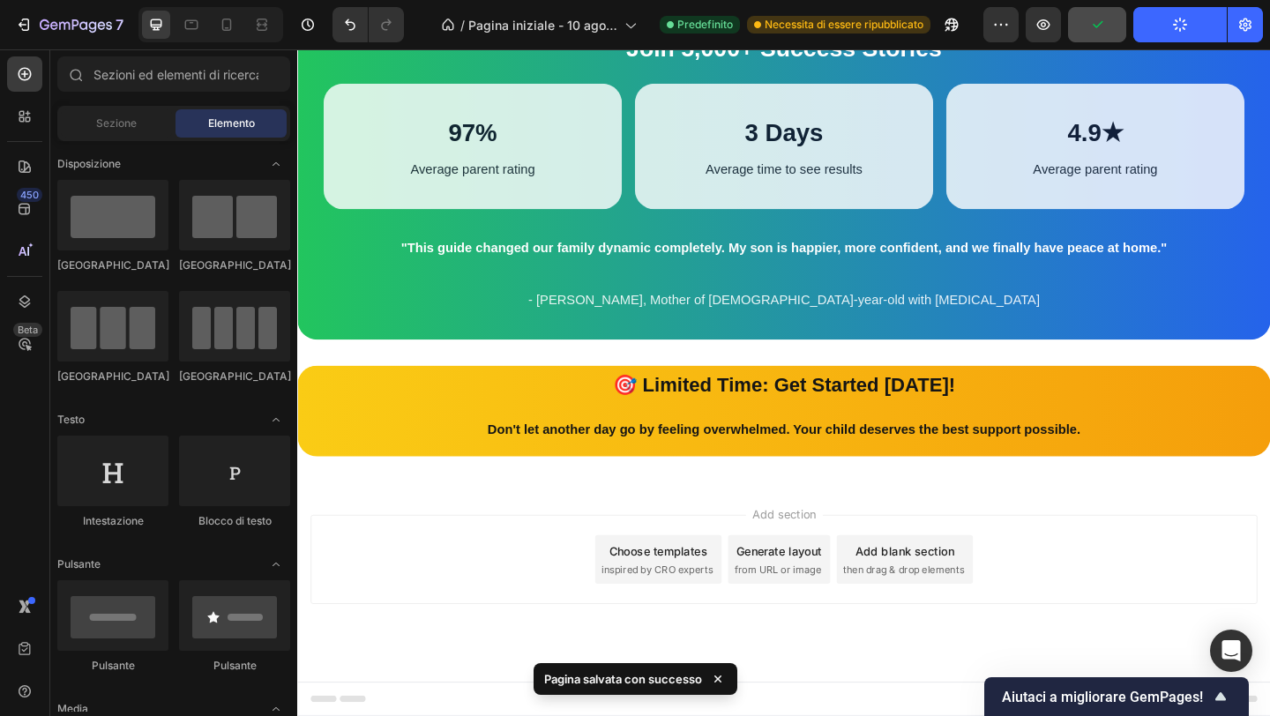
scroll to position [2845, 0]
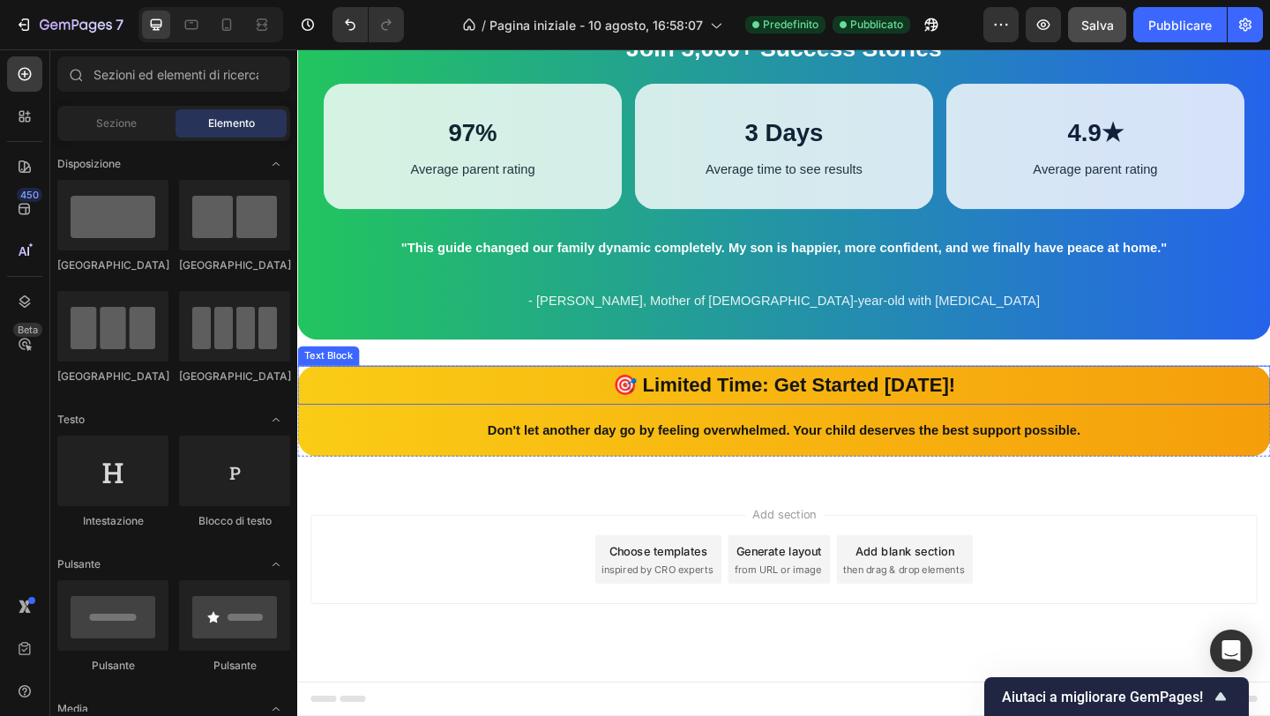
click at [713, 412] on strong "🎯 Limited Time: Get Started [DATE]!" at bounding box center [826, 414] width 372 height 24
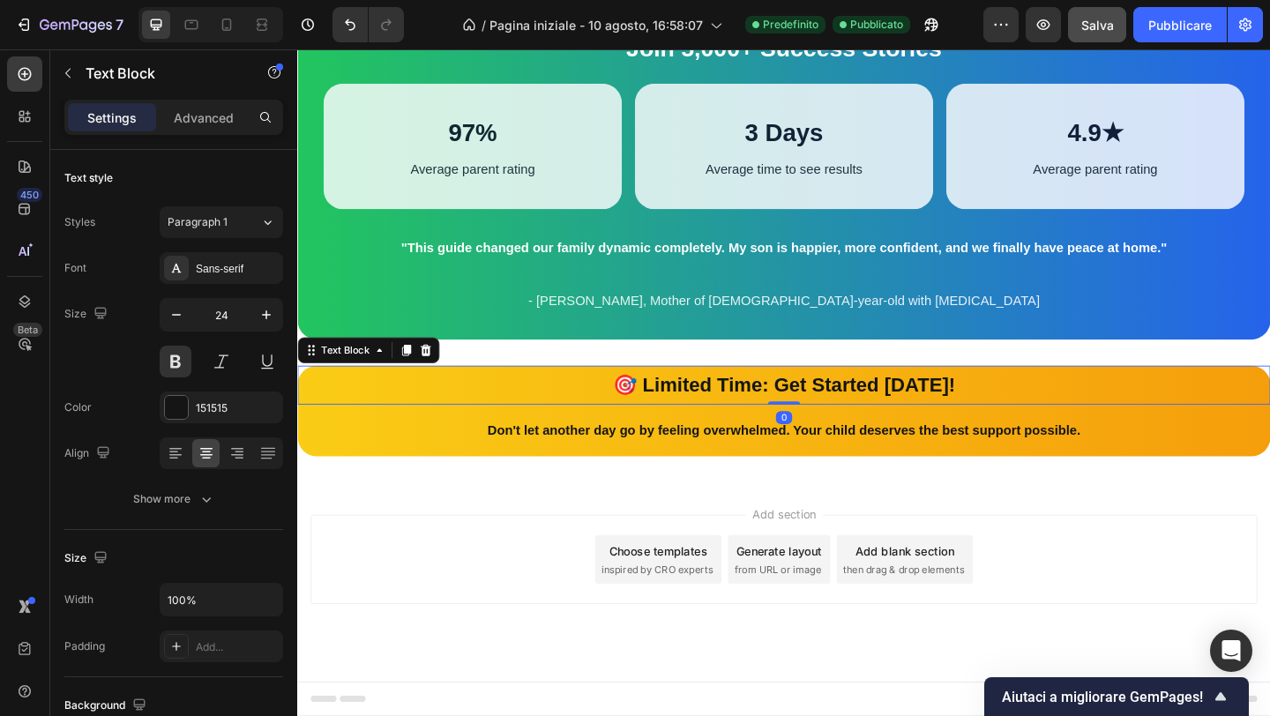
click at [713, 412] on strong "🎯 Limited Time: Get Started [DATE]!" at bounding box center [826, 414] width 372 height 24
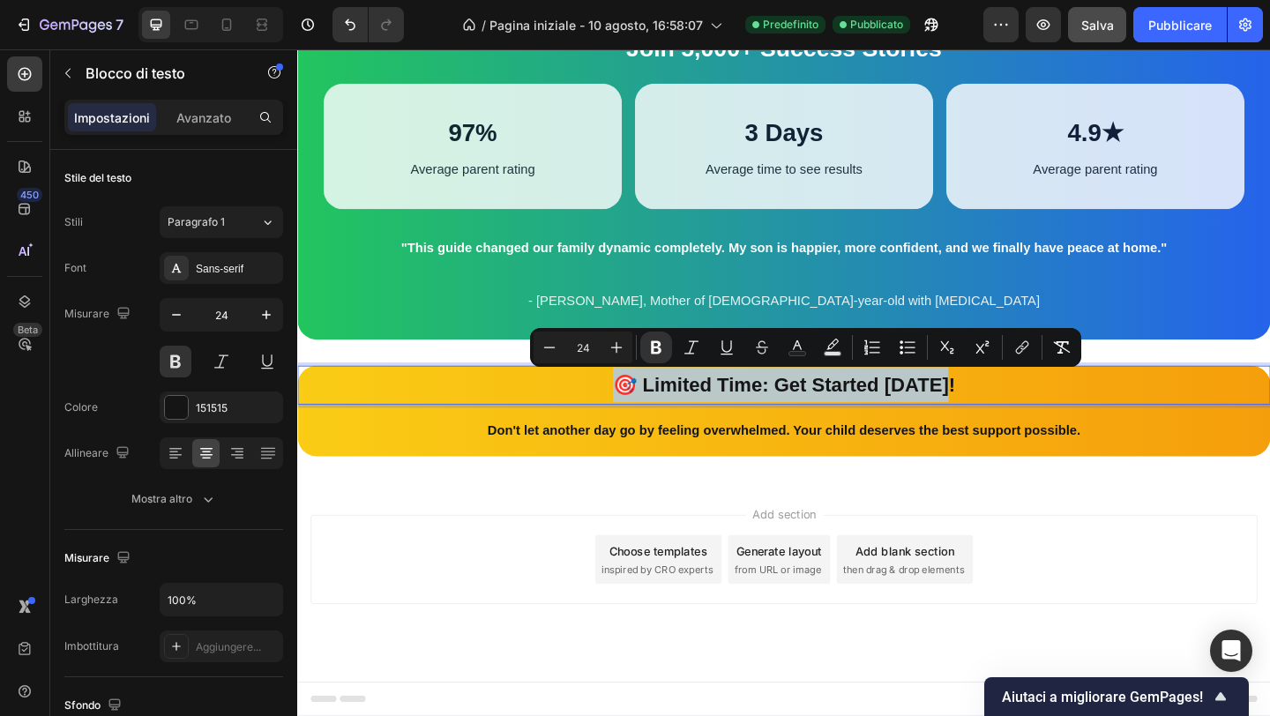
click at [713, 412] on strong "🎯 Limited Time: Get Started [DATE]!" at bounding box center [826, 414] width 372 height 24
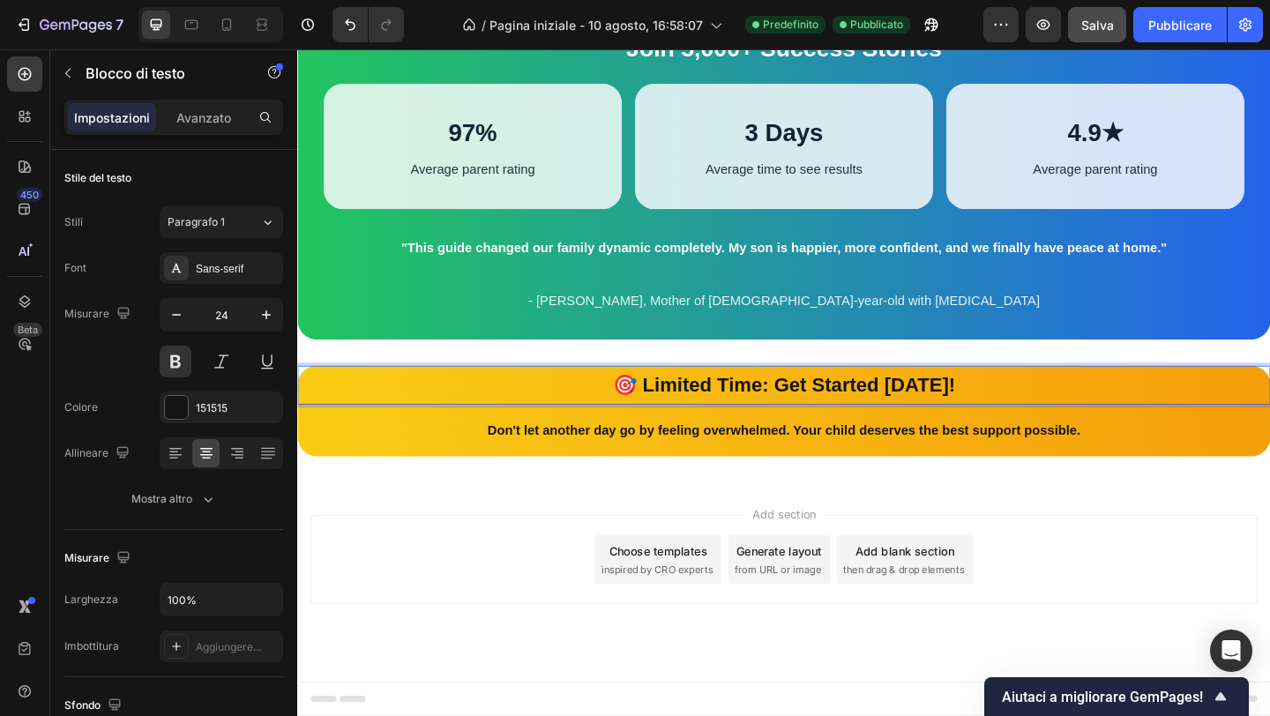
click at [673, 412] on strong "🎯 Limited Time: Get Started [DATE]!" at bounding box center [826, 414] width 372 height 24
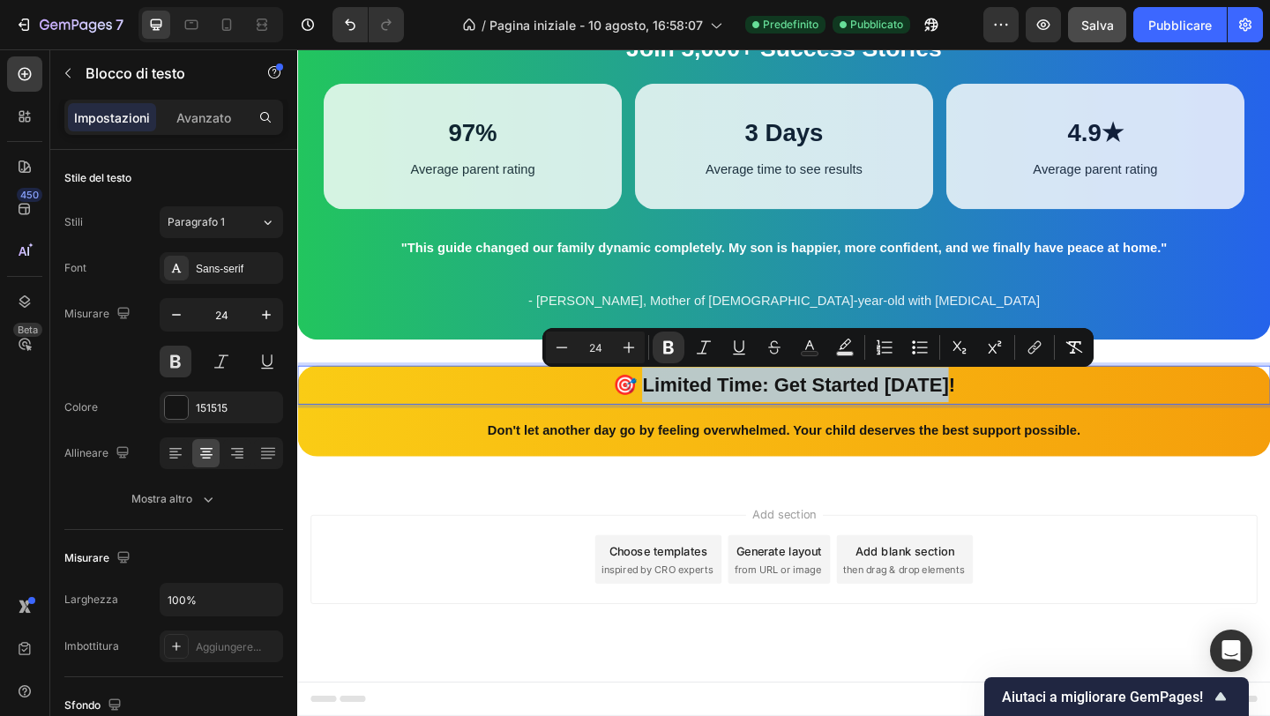
drag, startPoint x: 673, startPoint y: 412, endPoint x: 1012, endPoint y: 401, distance: 338.9
click at [1012, 401] on p "🎯 Limited Time: Get Started [DATE]!" at bounding box center [826, 414] width 1055 height 38
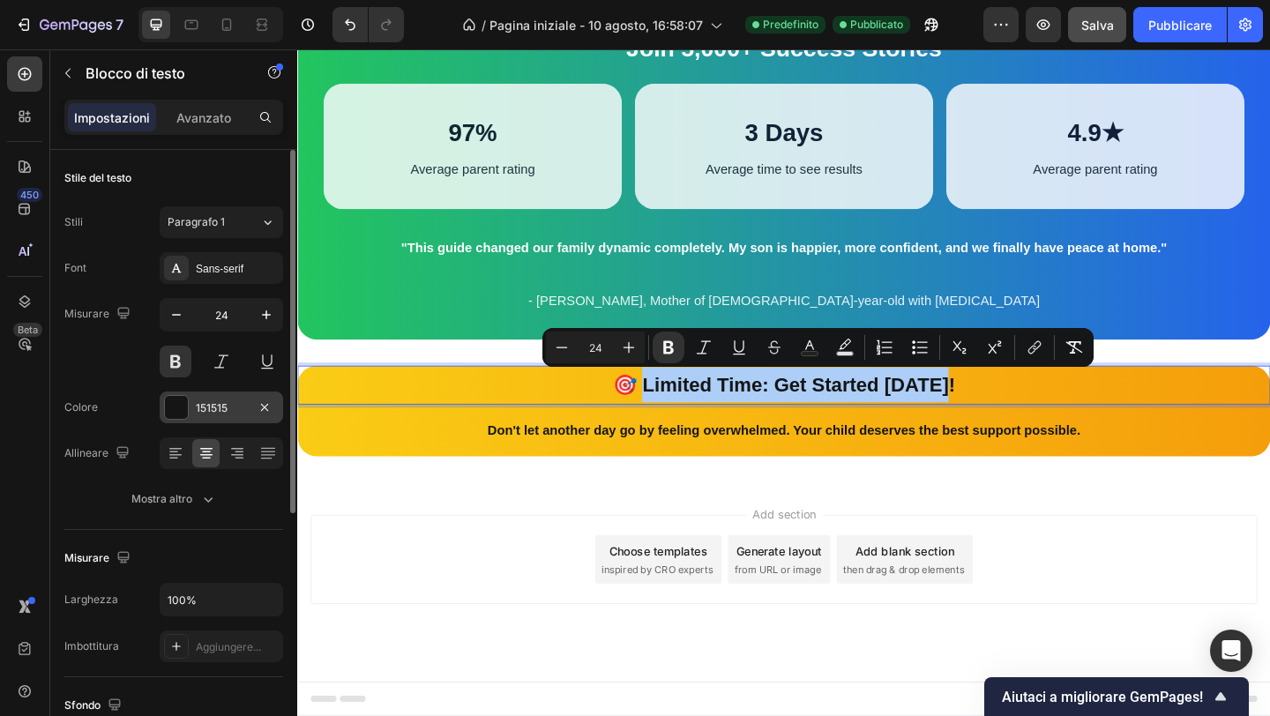
click at [175, 416] on div at bounding box center [176, 407] width 23 height 23
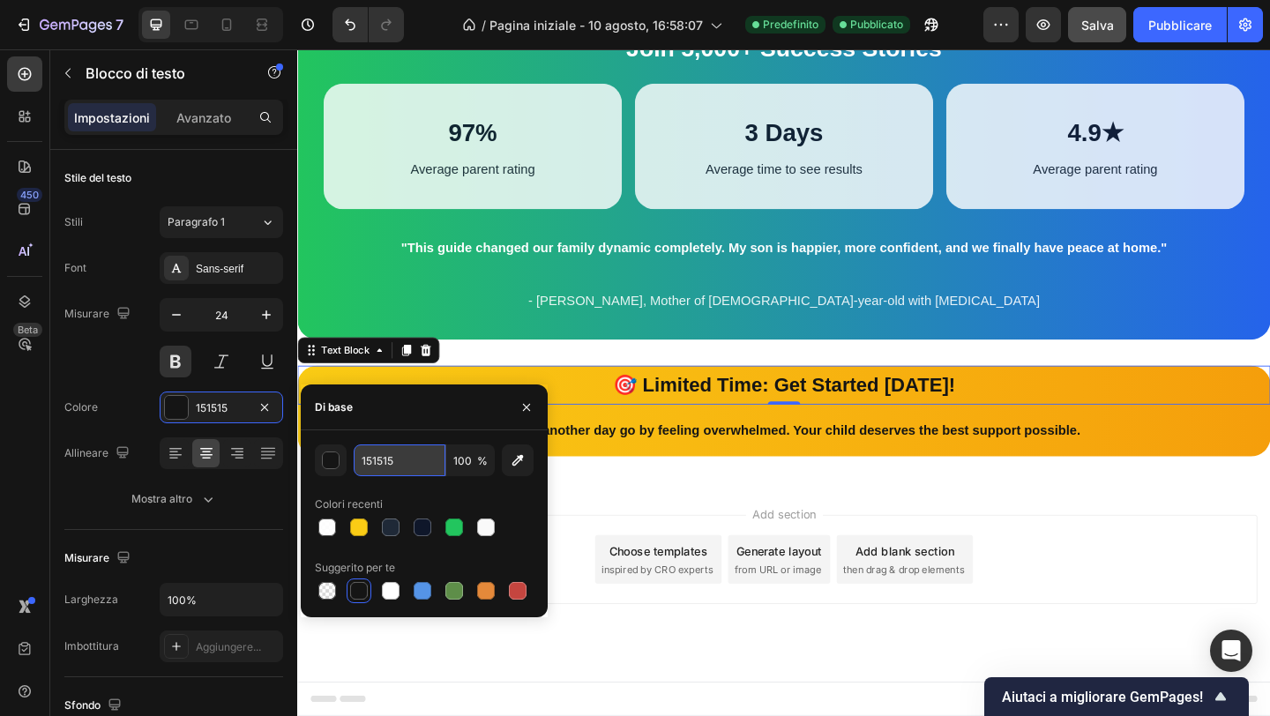
click at [402, 468] on input "151515" at bounding box center [400, 461] width 92 height 32
paste input "#111827"
type input "#111827"
click at [614, 550] on div "Add section Choose templates inspired by CRO experts Generate layout from URL o…" at bounding box center [826, 628] width 1058 height 217
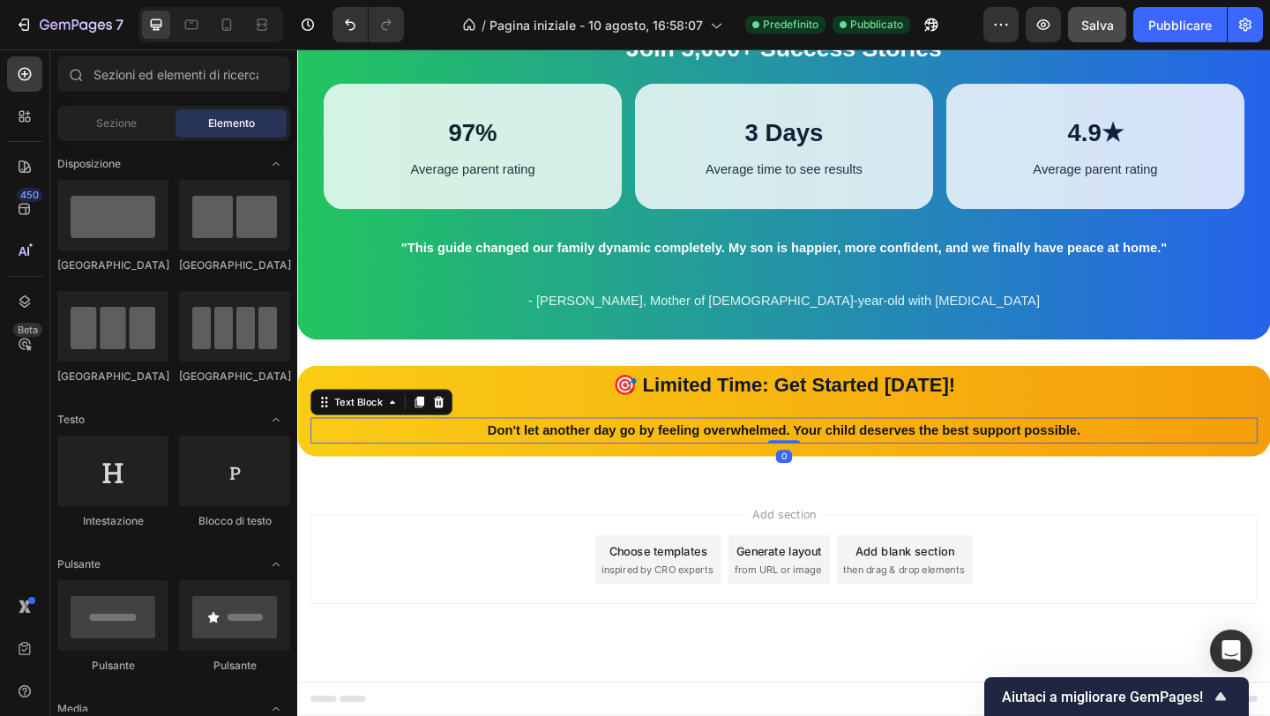
click at [823, 468] on strong "Don't let another day go by feeling overwhelmed. Your child deserves the best s…" at bounding box center [826, 463] width 645 height 15
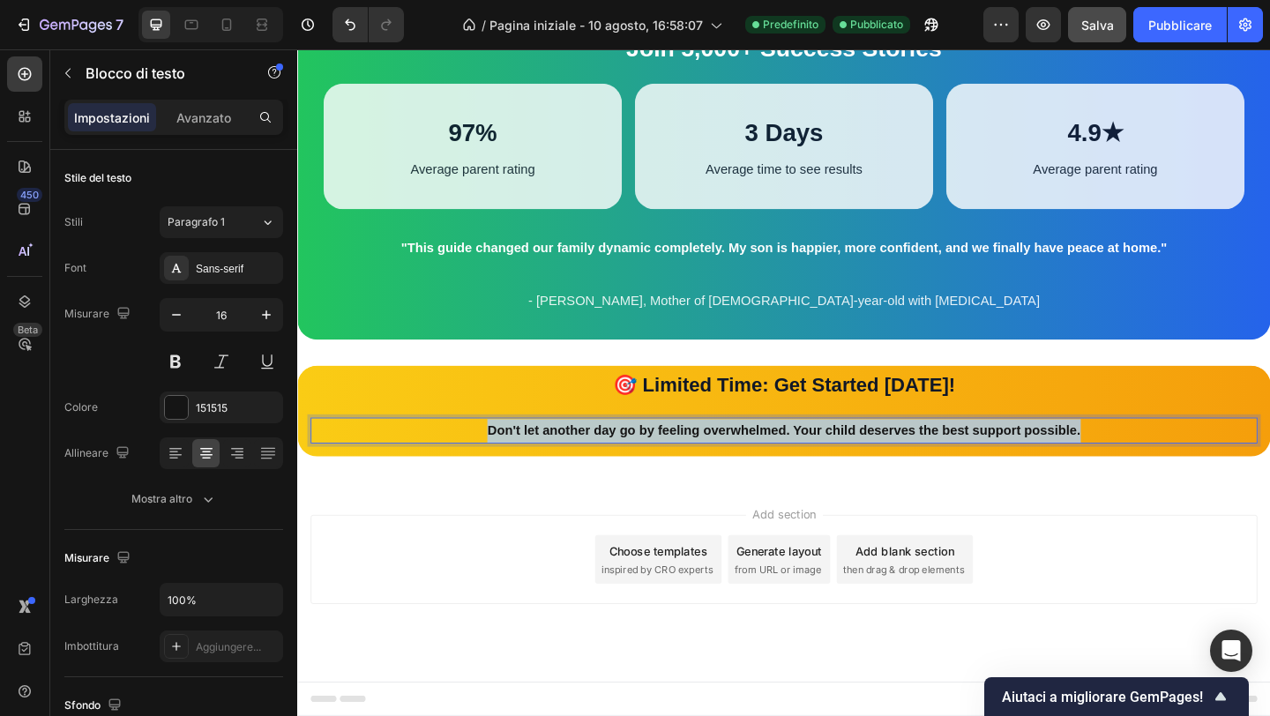
click at [823, 468] on strong "Don't let another day go by feeling overwhelmed. Your child deserves the best s…" at bounding box center [826, 463] width 645 height 15
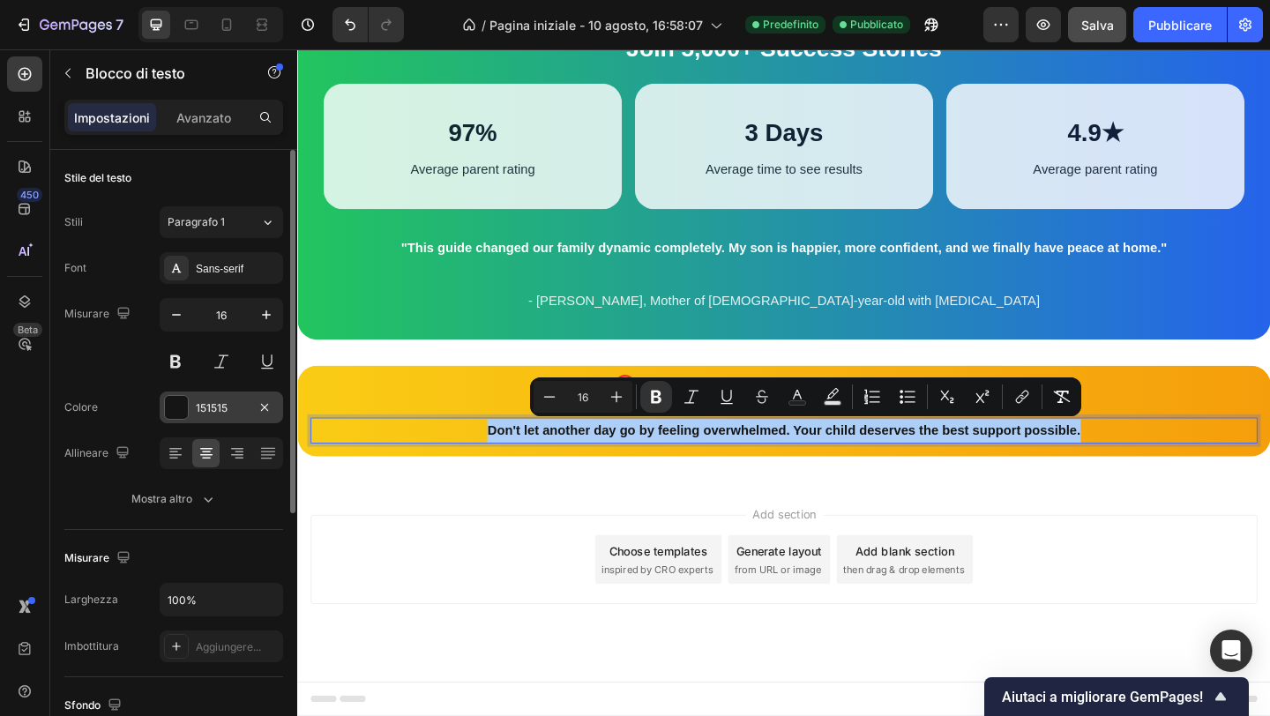
click at [200, 406] on font "151515" at bounding box center [212, 407] width 32 height 13
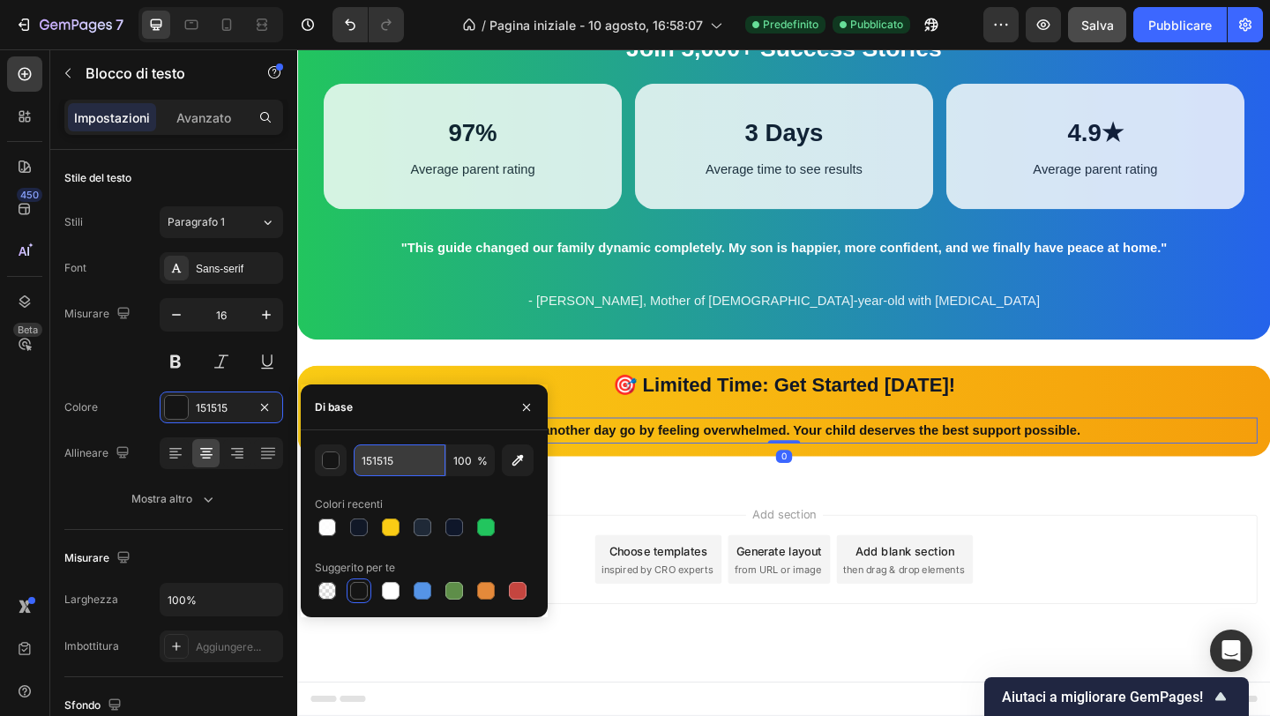
click at [384, 458] on input "151515" at bounding box center [400, 461] width 92 height 32
paste input "#111827"
type input "#111827"
click at [688, 564] on div "Add section Choose templates inspired by CRO experts Generate layout from URL o…" at bounding box center [826, 604] width 1030 height 97
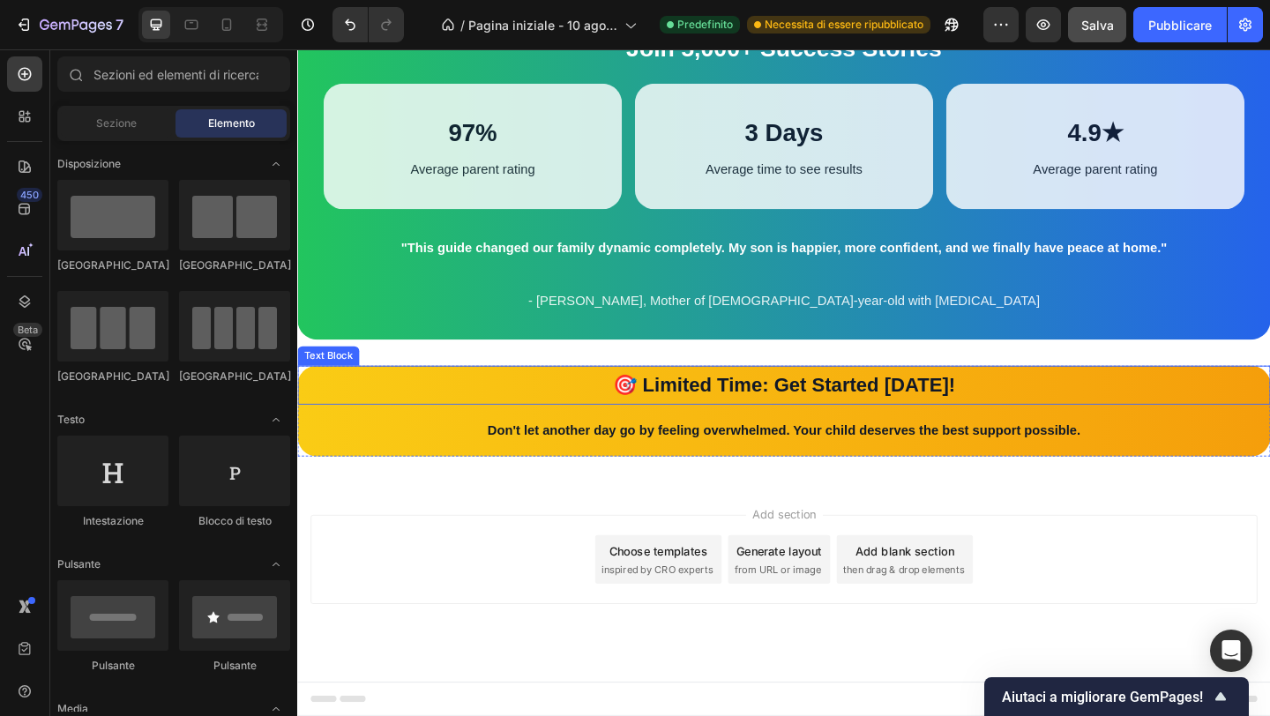
click at [722, 412] on strong "🎯 Limited Time: Get Started [DATE]!" at bounding box center [826, 414] width 372 height 24
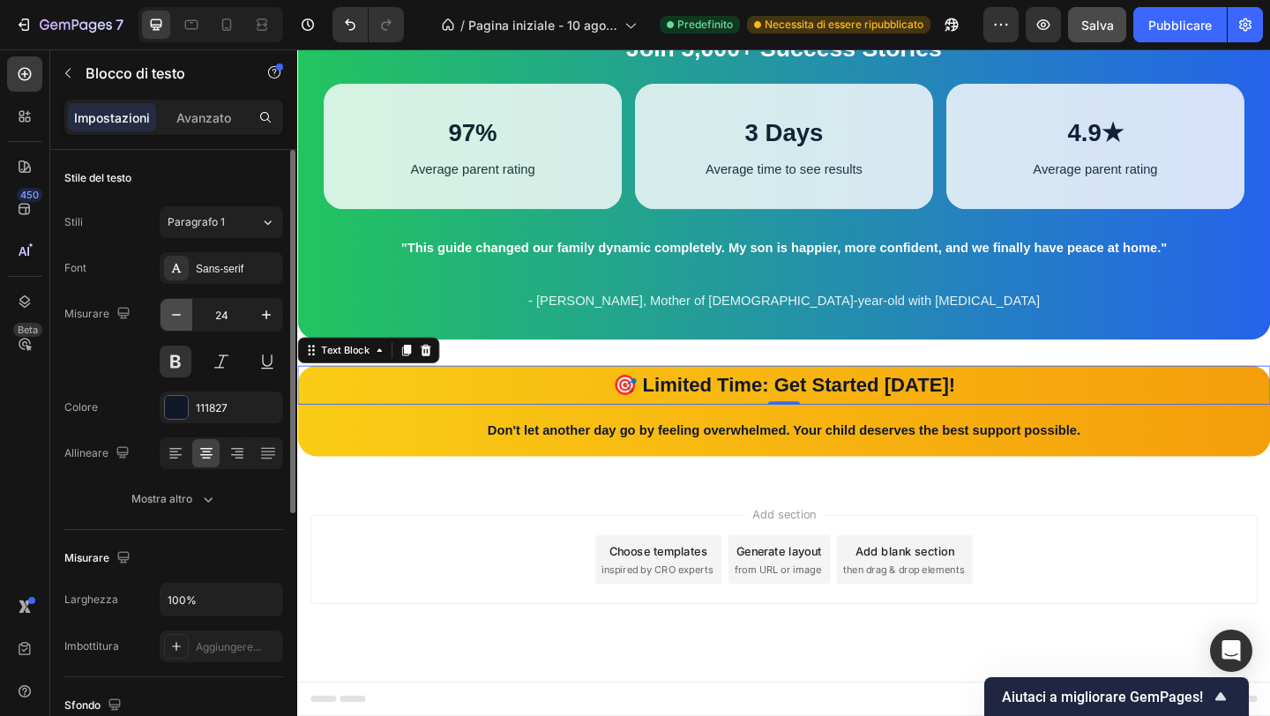
click at [183, 315] on icon "button" at bounding box center [177, 315] width 18 height 18
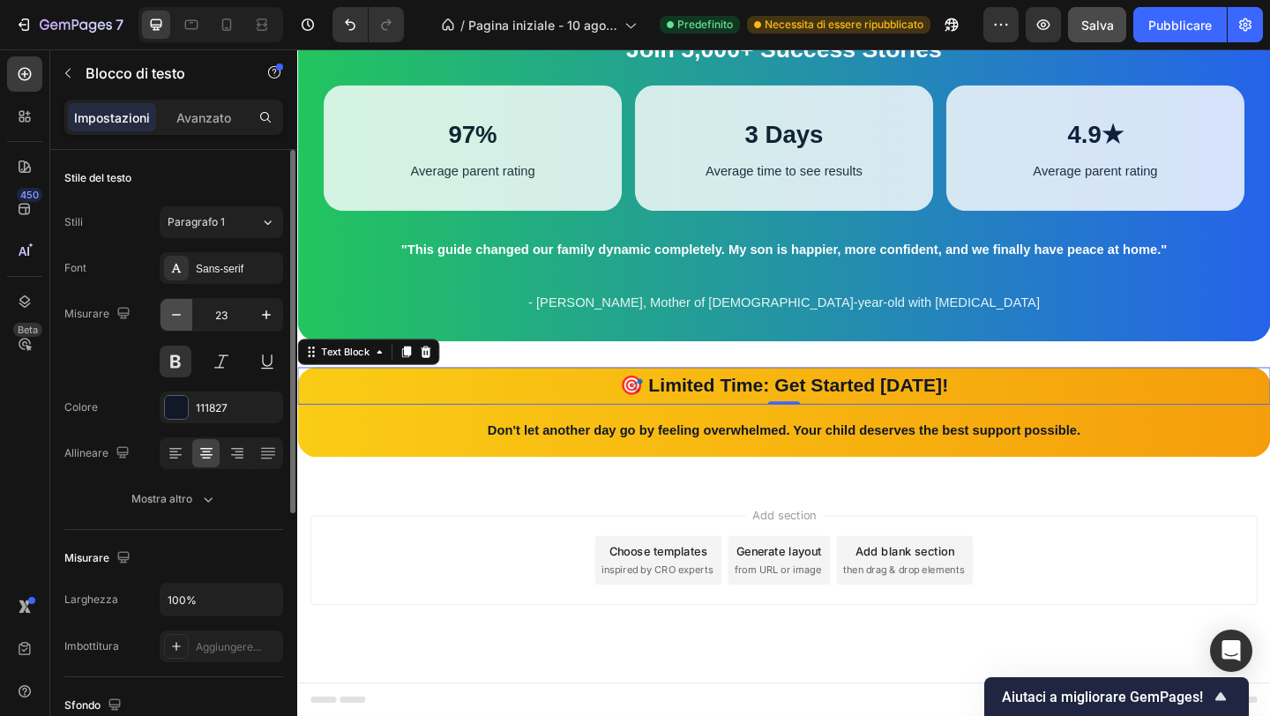
click at [183, 315] on icon "button" at bounding box center [177, 315] width 18 height 18
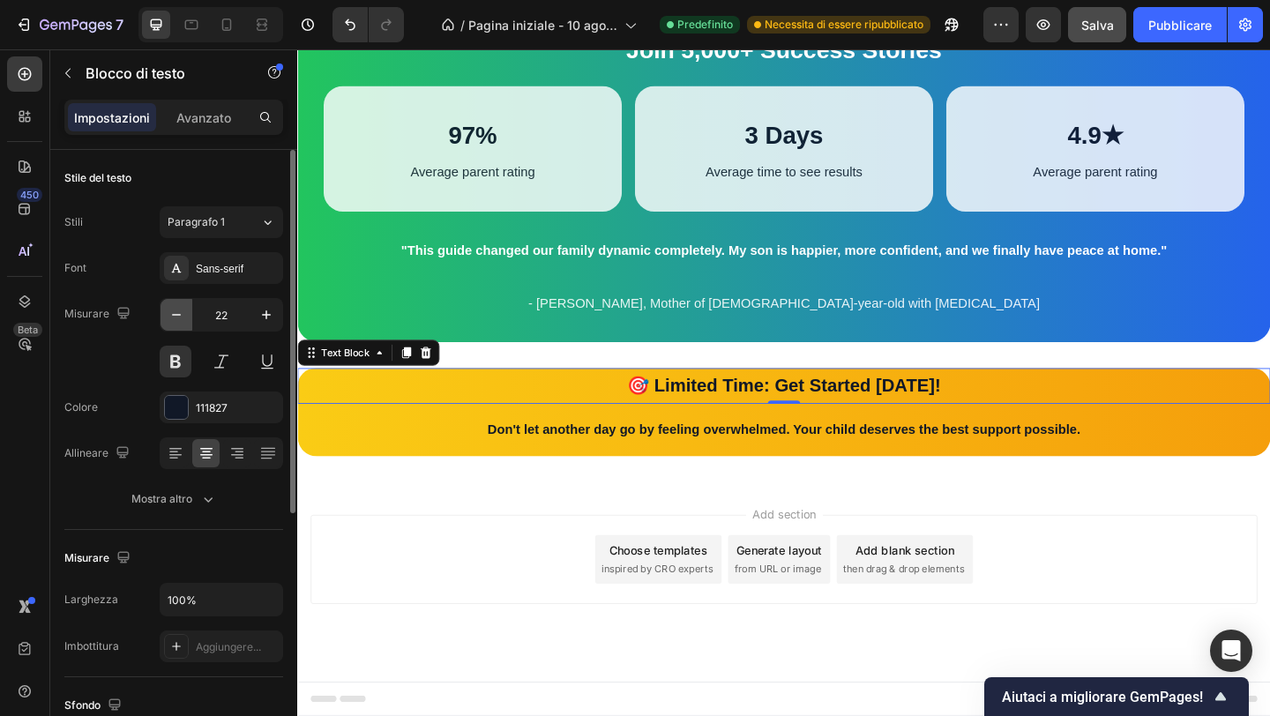
click at [183, 315] on icon "button" at bounding box center [177, 315] width 18 height 18
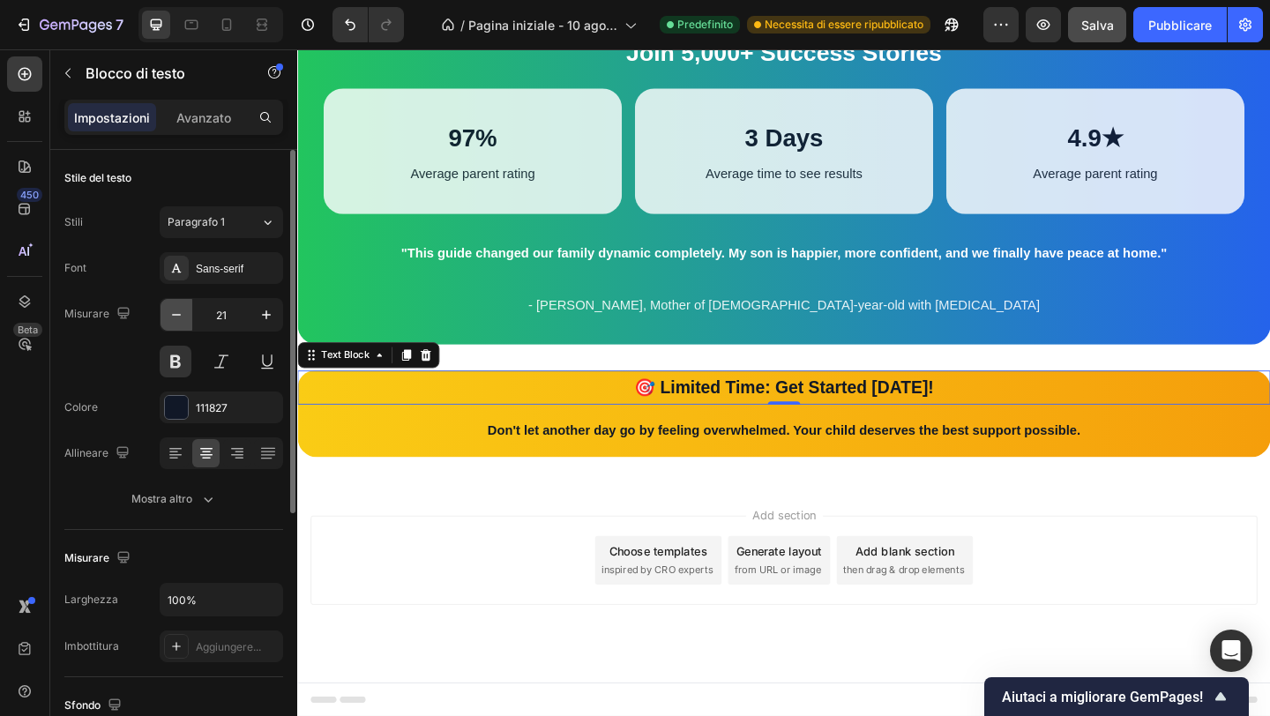
click at [183, 315] on icon "button" at bounding box center [177, 315] width 18 height 18
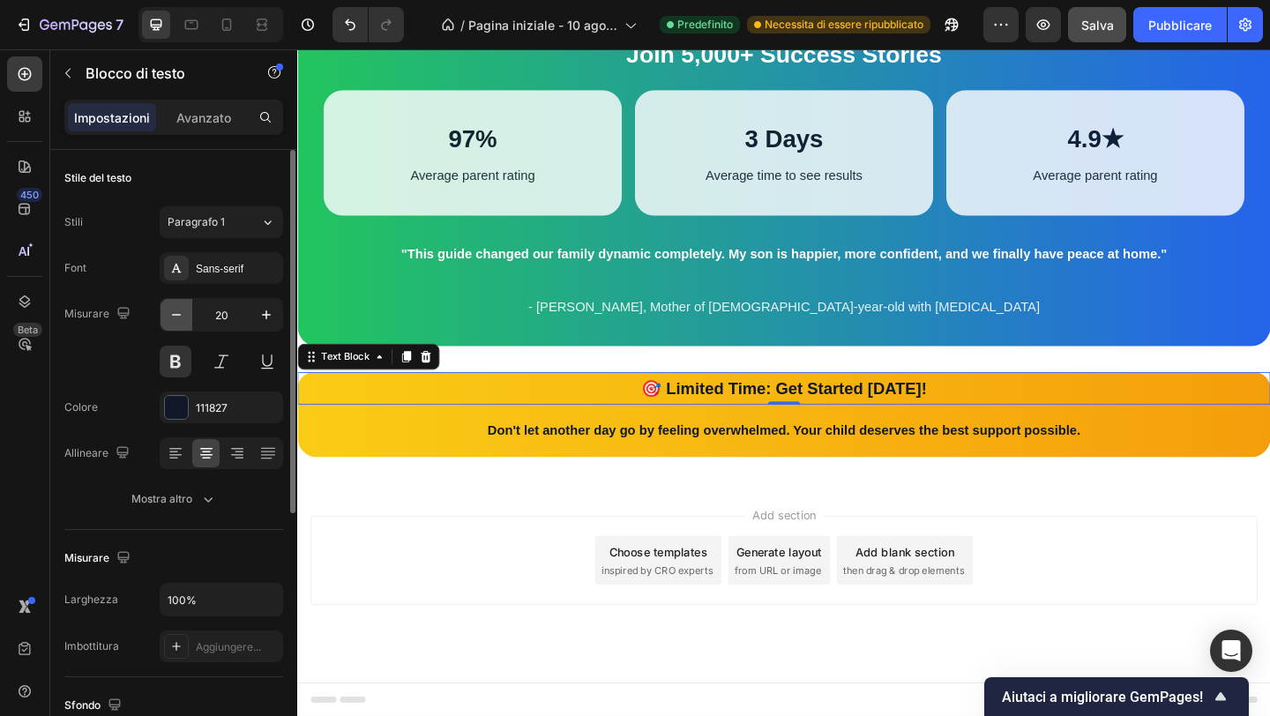
click at [183, 315] on icon "button" at bounding box center [177, 315] width 18 height 18
type input "19"
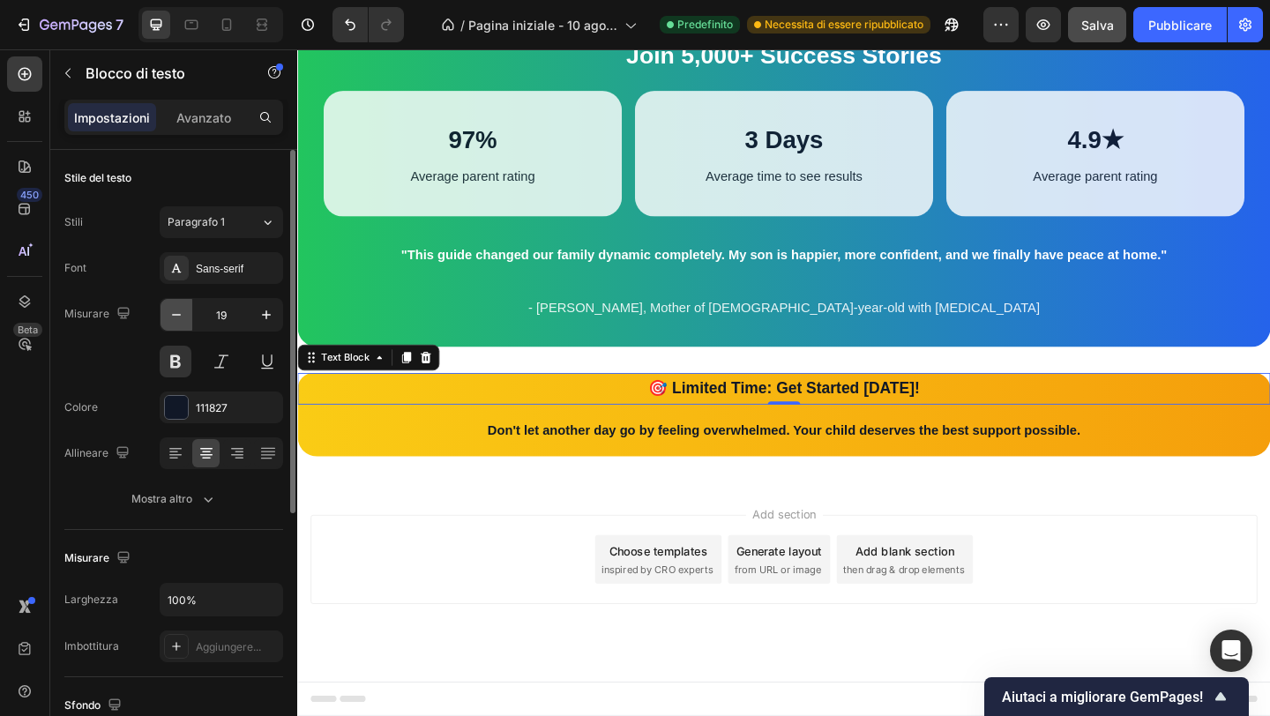
scroll to position [2837, 0]
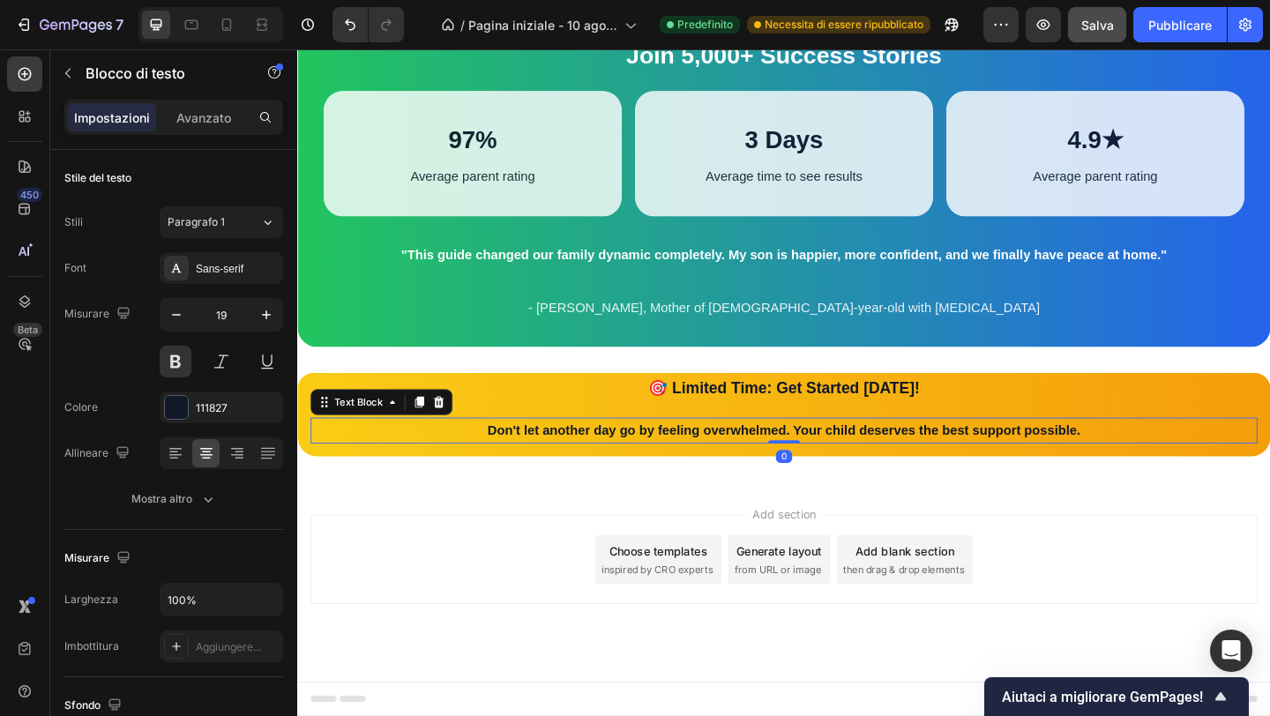
click at [685, 454] on p "Don't let another day go by feeling overwhelmed. Your child deserves the best s…" at bounding box center [826, 465] width 1027 height 26
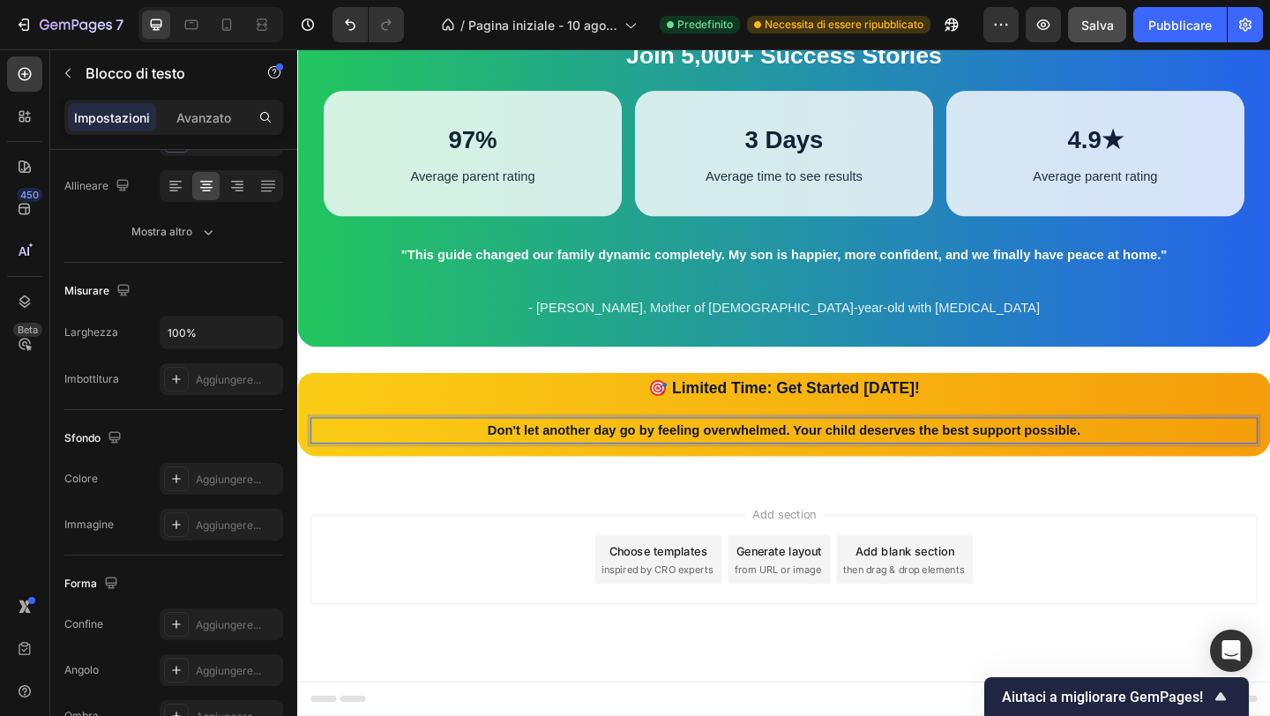
click at [681, 467] on strong "Don't let another day go by feeling overwhelmed. Your child deserves the best s…" at bounding box center [826, 463] width 645 height 15
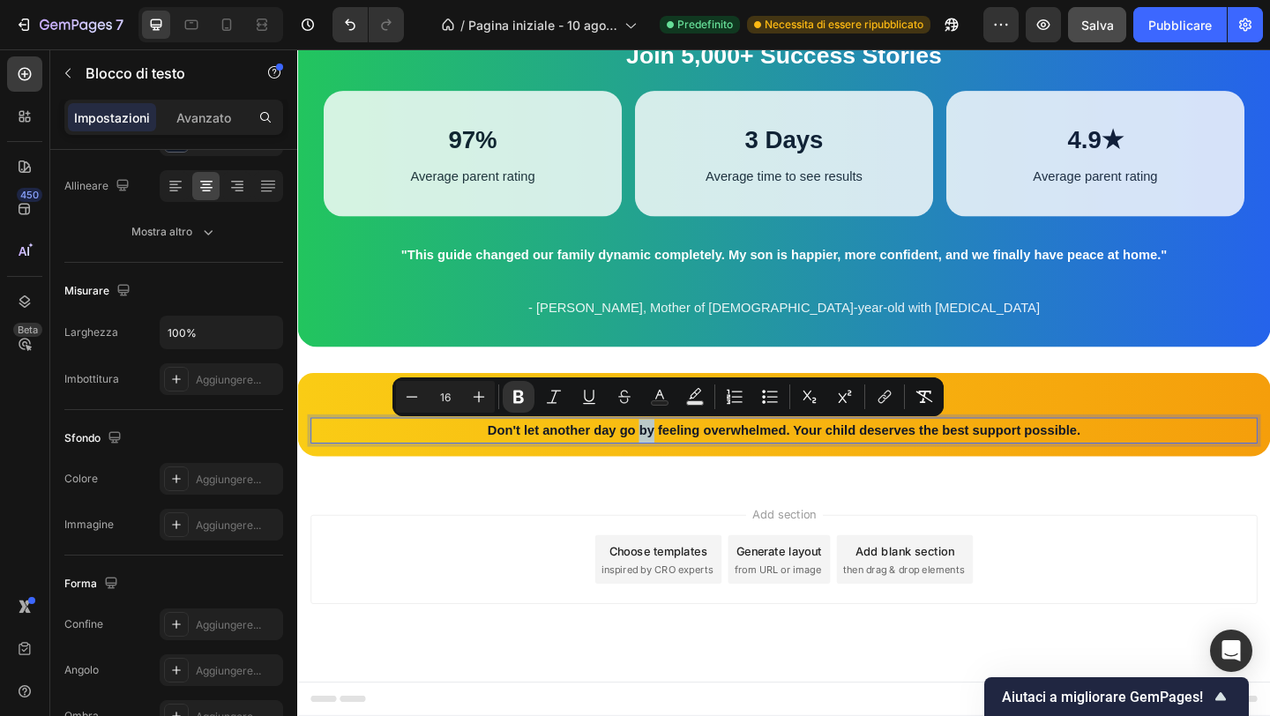
click at [681, 467] on strong "Don't let another day go by feeling overwhelmed. Your child deserves the best s…" at bounding box center [826, 463] width 645 height 15
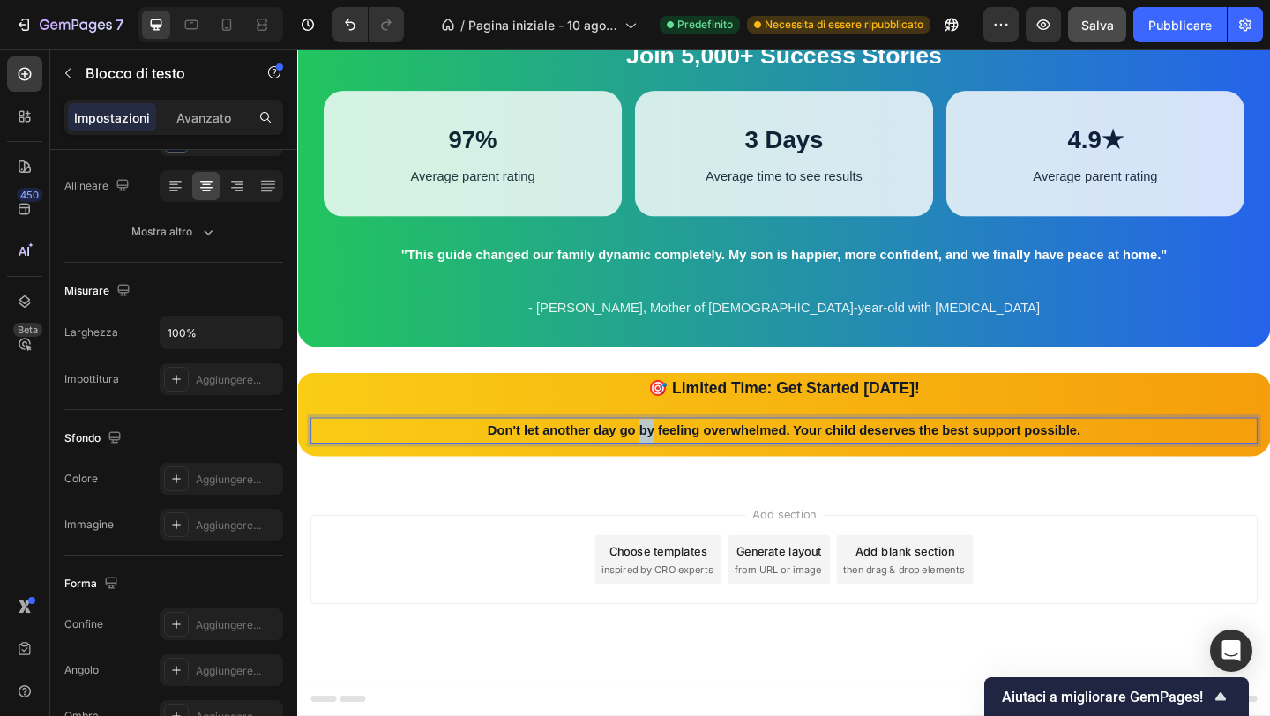
click at [681, 467] on strong "Don't let another day go by feeling overwhelmed. Your child deserves the best s…" at bounding box center [826, 463] width 645 height 15
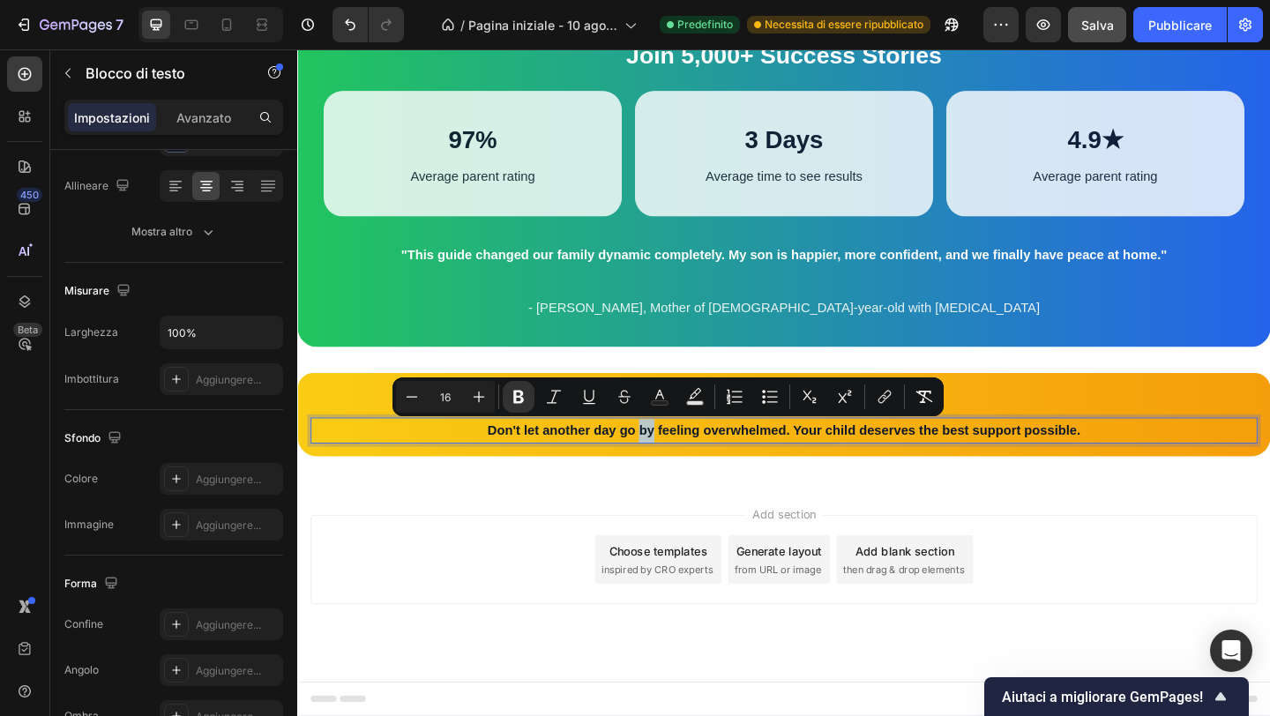
click at [681, 467] on strong "Don't let another day go by feeling overwhelmed. Your child deserves the best s…" at bounding box center [826, 463] width 645 height 15
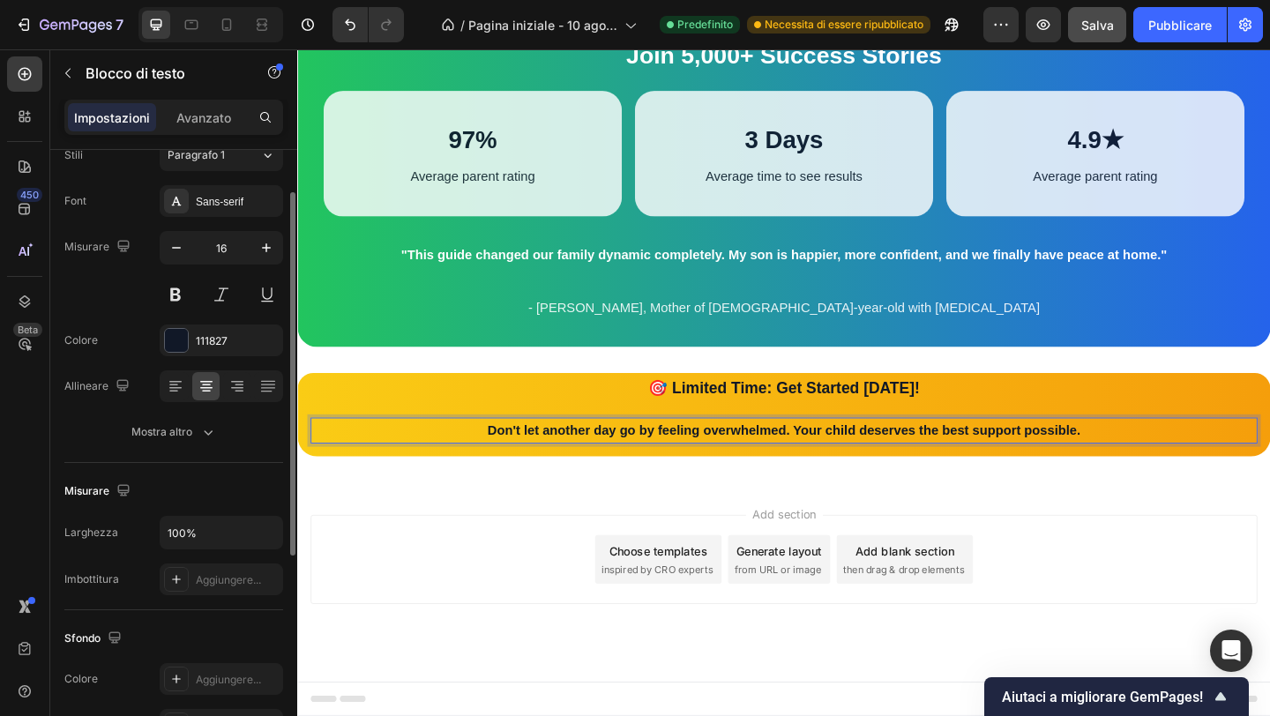
scroll to position [69, 0]
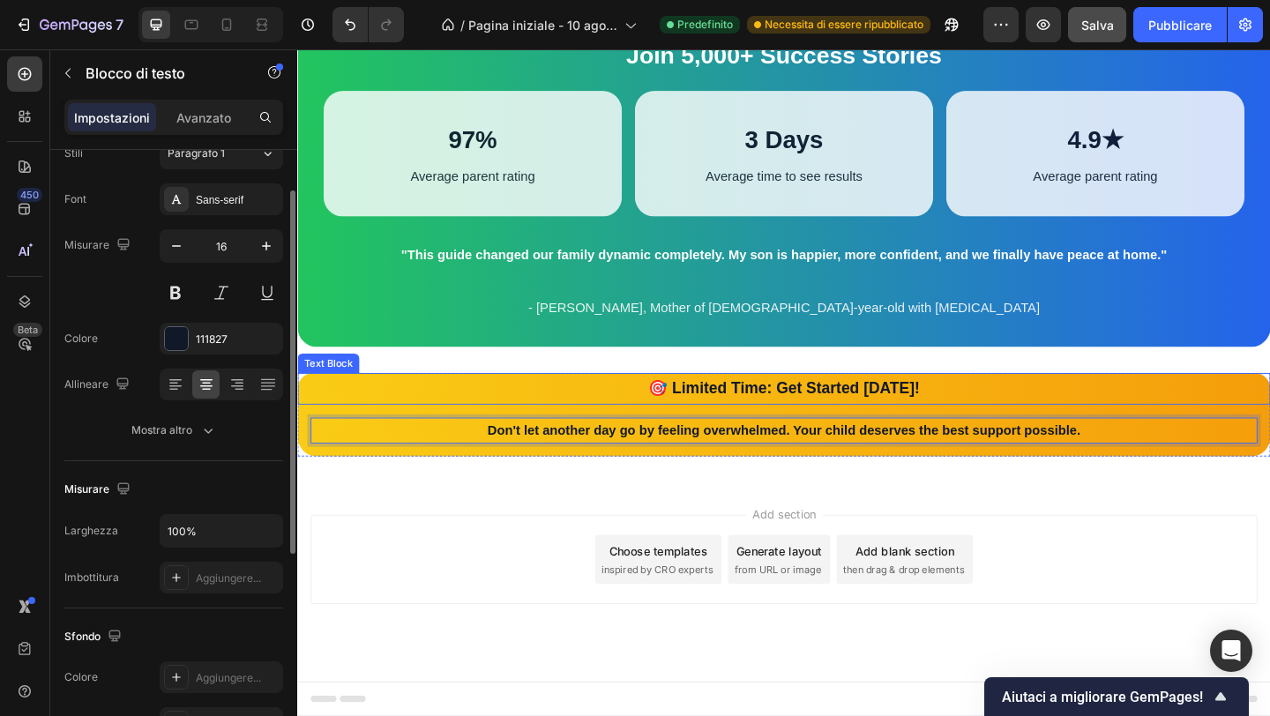
click at [752, 408] on strong "🎯 Limited Time: Get Started [DATE]!" at bounding box center [826, 417] width 295 height 19
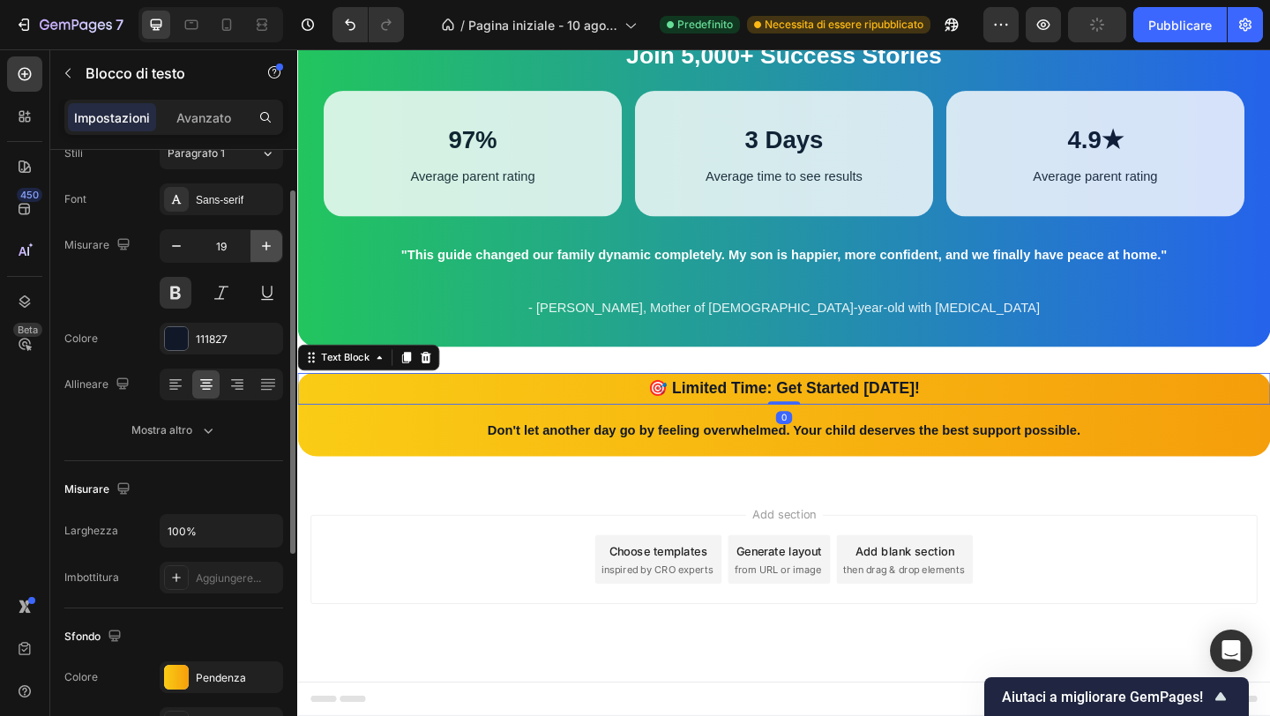
click at [261, 252] on icon "button" at bounding box center [267, 246] width 18 height 18
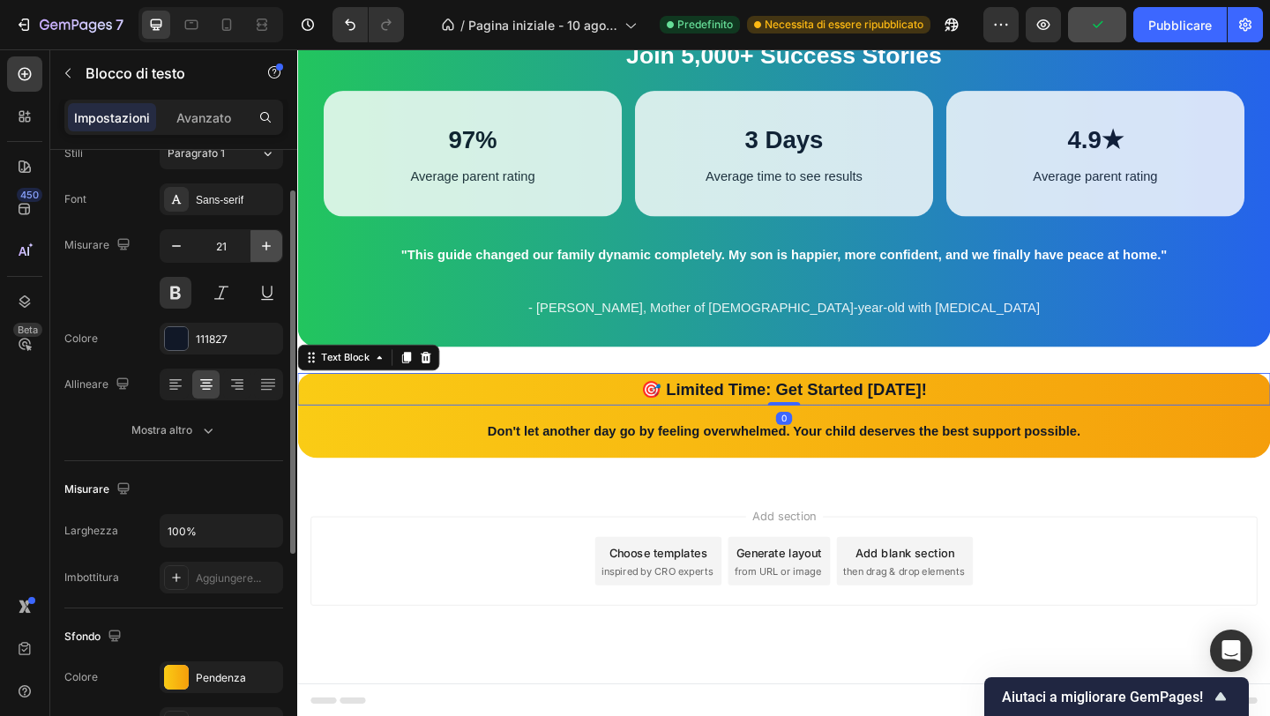
click at [261, 252] on icon "button" at bounding box center [267, 246] width 18 height 18
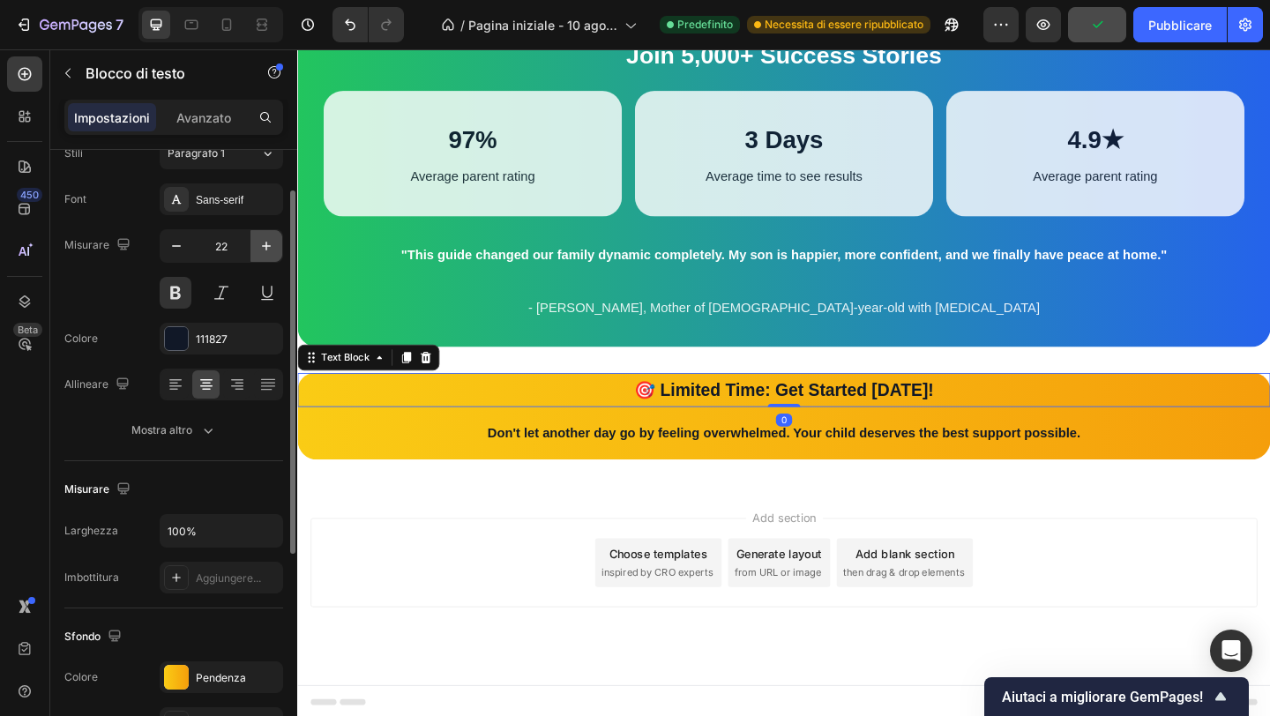
click at [261, 252] on icon "button" at bounding box center [267, 246] width 18 height 18
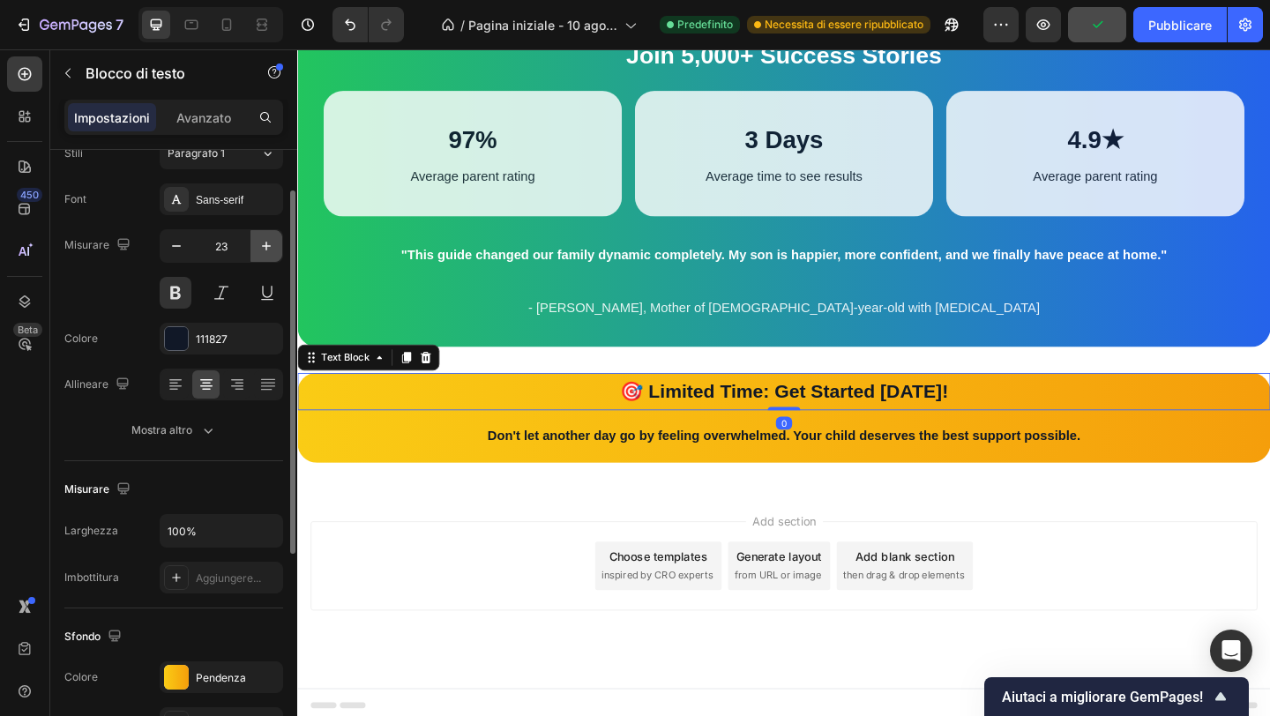
click at [261, 252] on icon "button" at bounding box center [267, 246] width 18 height 18
type input "24"
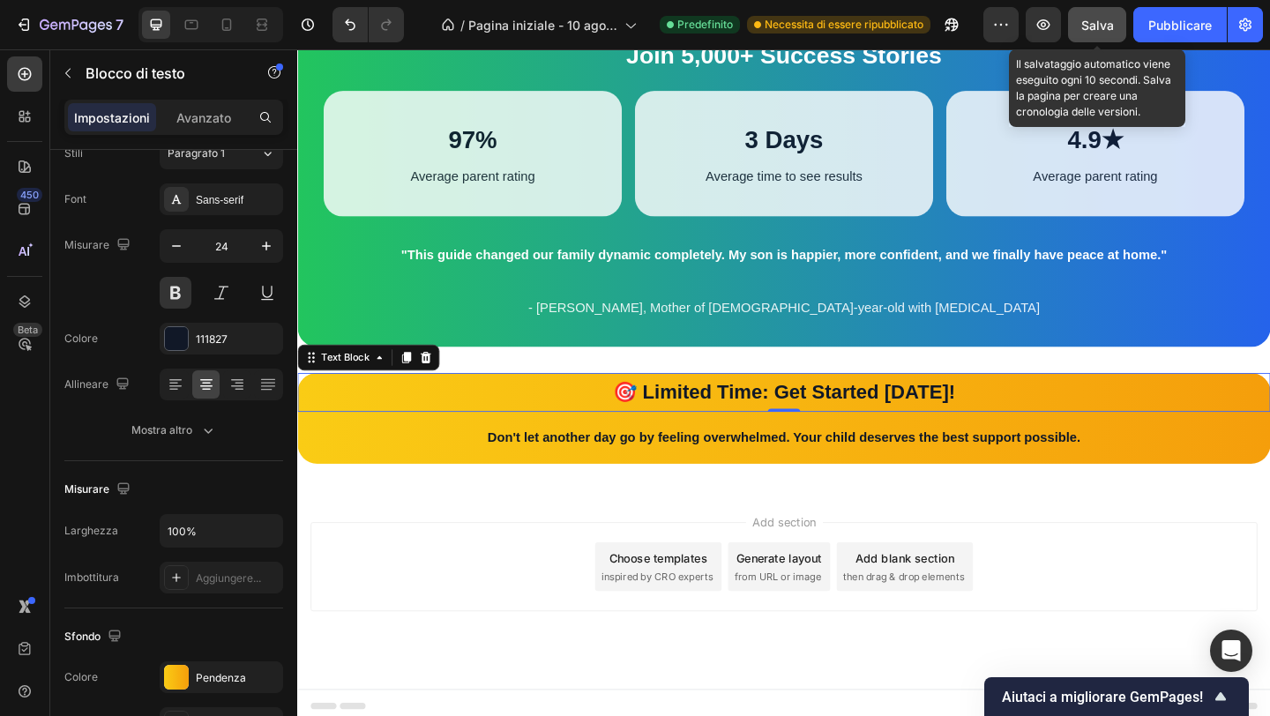
click at [1095, 22] on font "Salva" at bounding box center [1097, 25] width 33 height 15
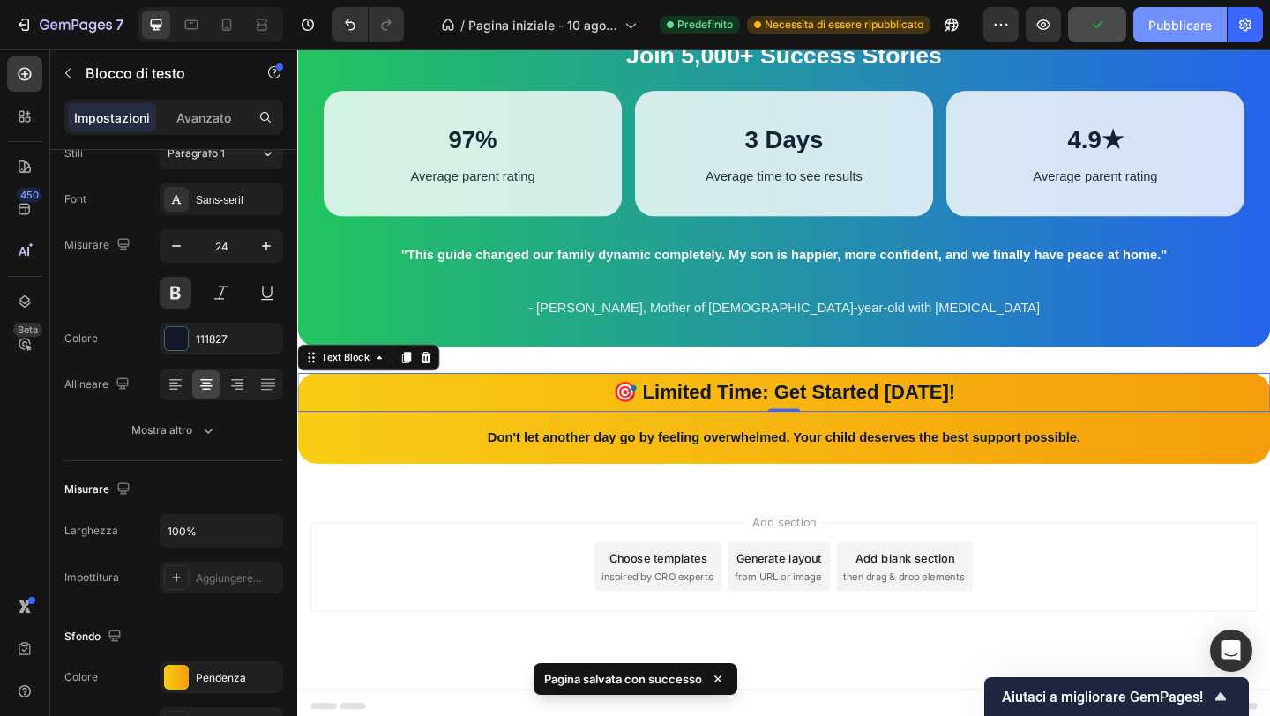
click at [1171, 26] on font "Pubblicare" at bounding box center [1180, 25] width 64 height 15
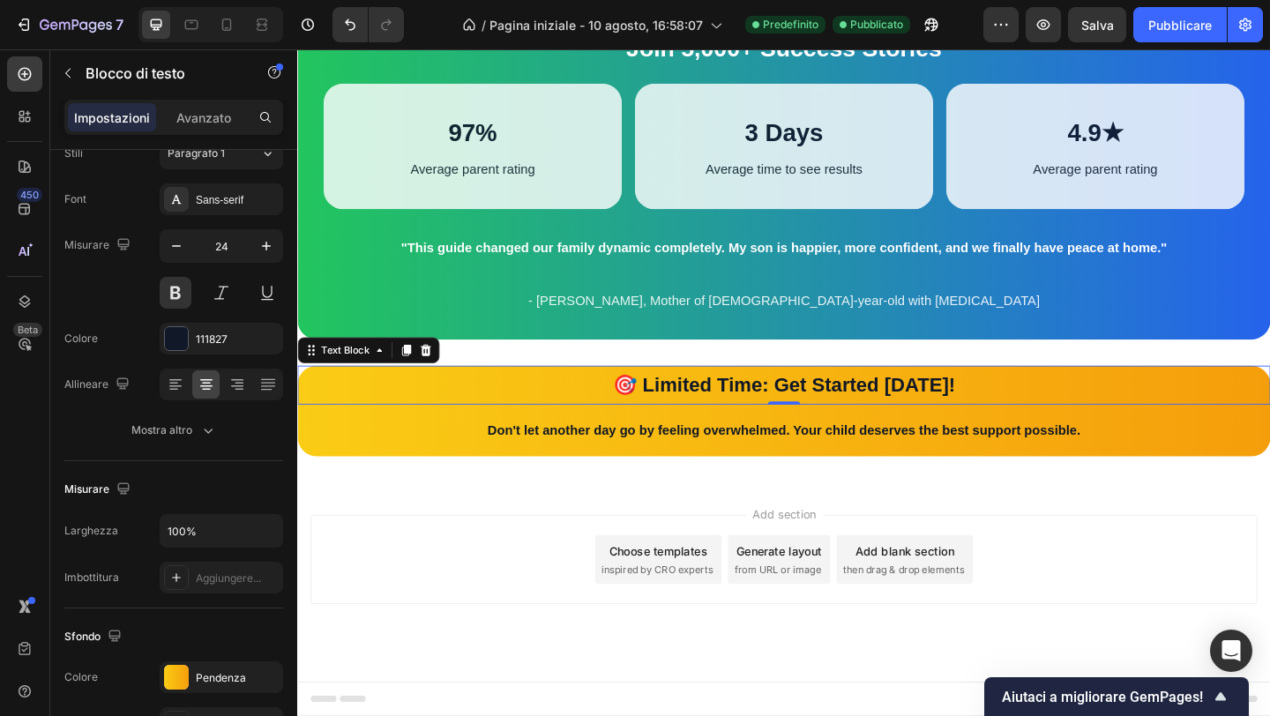
scroll to position [2844, 0]
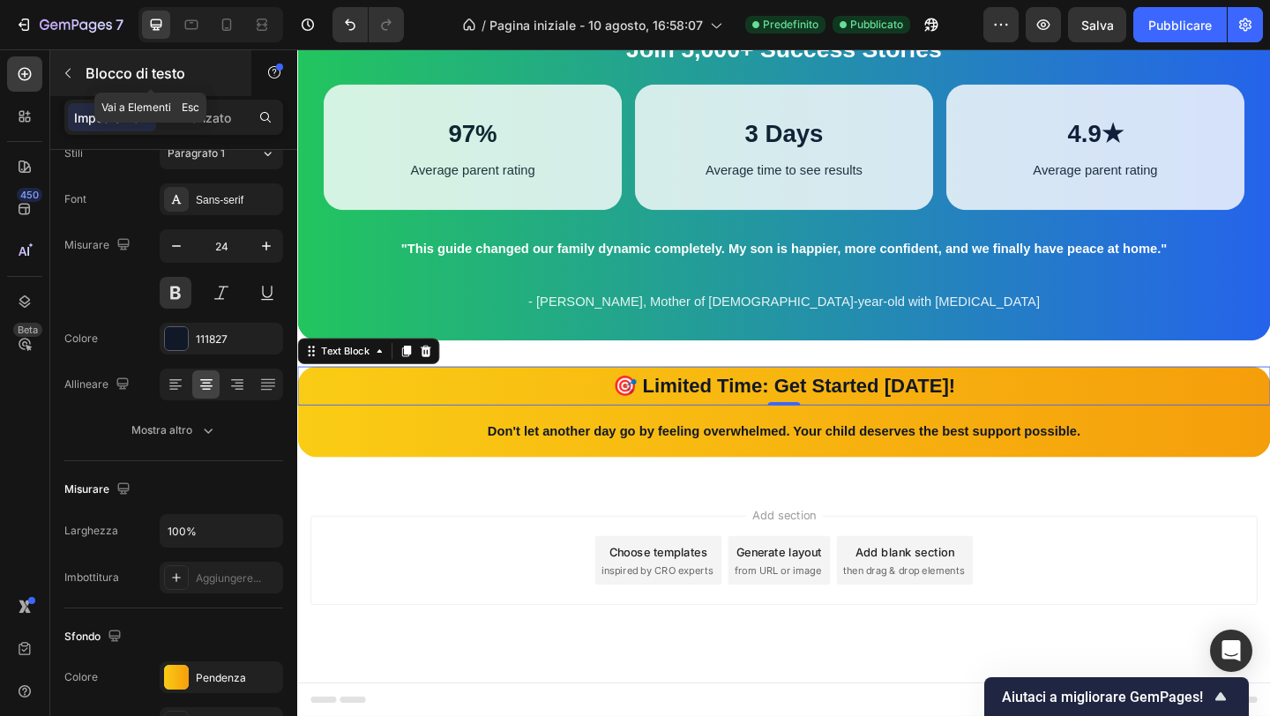
click at [72, 67] on icon "button" at bounding box center [68, 73] width 14 height 14
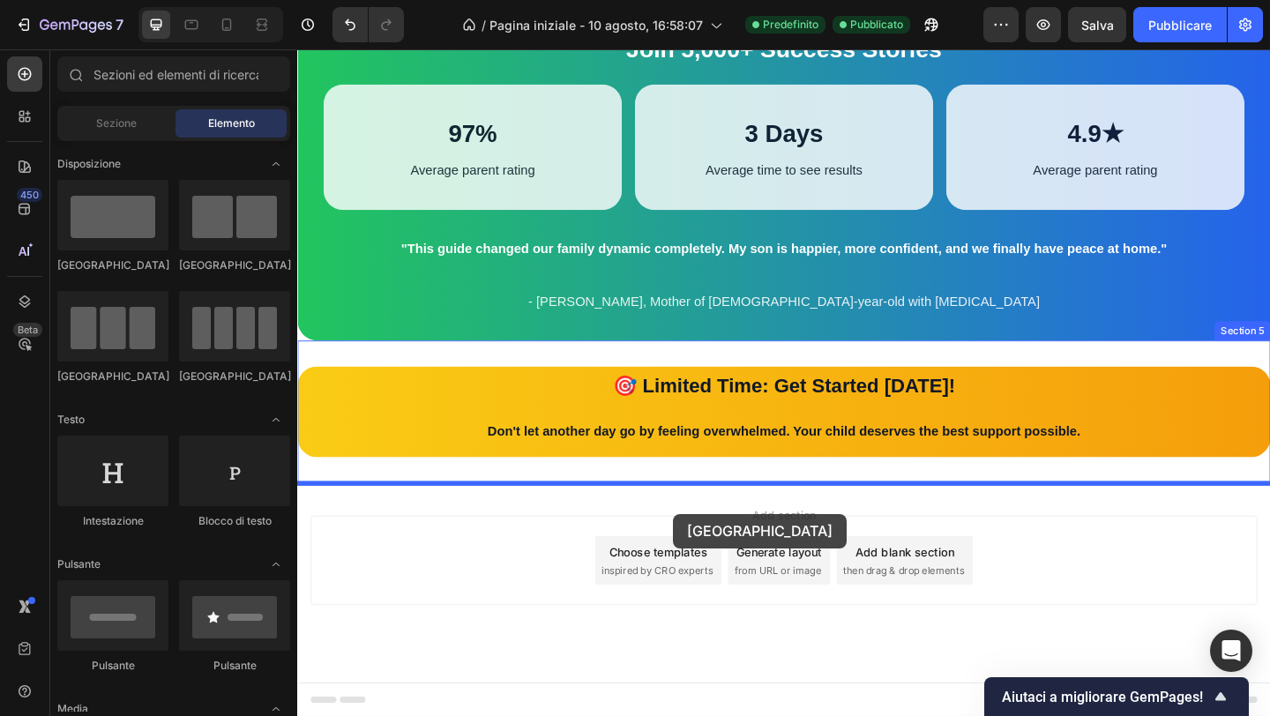
drag, startPoint x: 412, startPoint y: 251, endPoint x: 707, endPoint y: 553, distance: 422.3
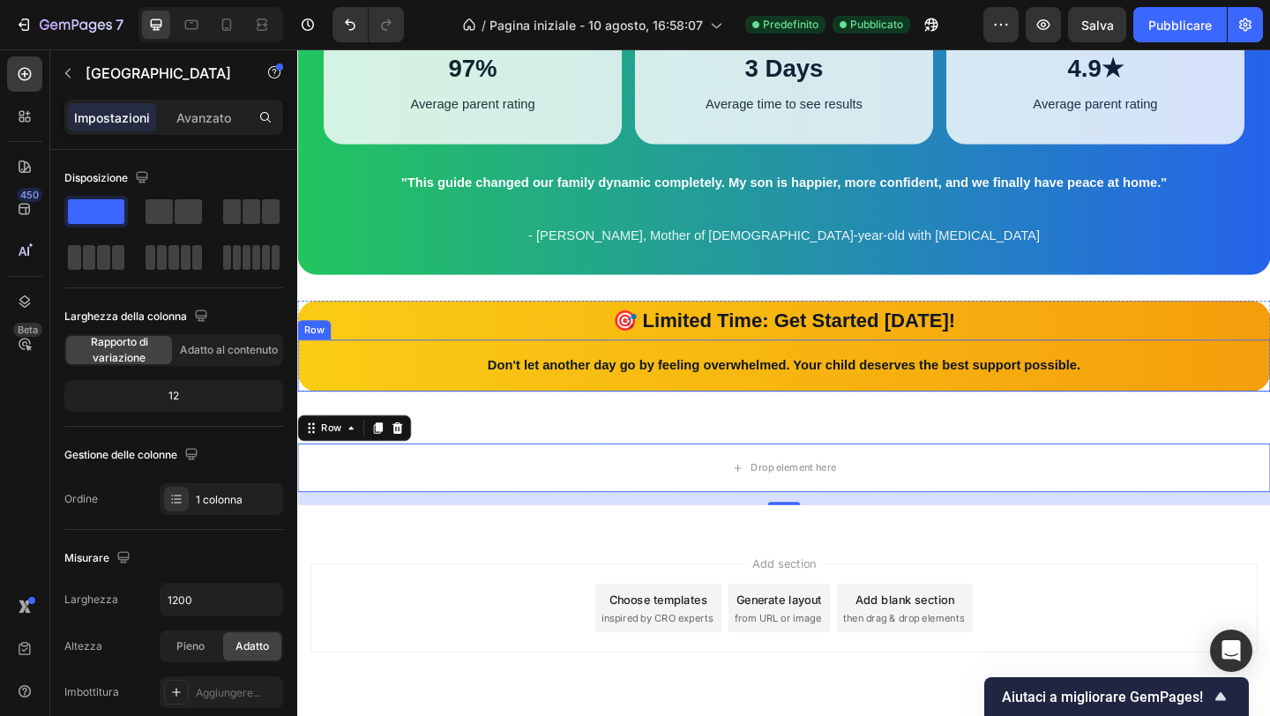
scroll to position [2928, 0]
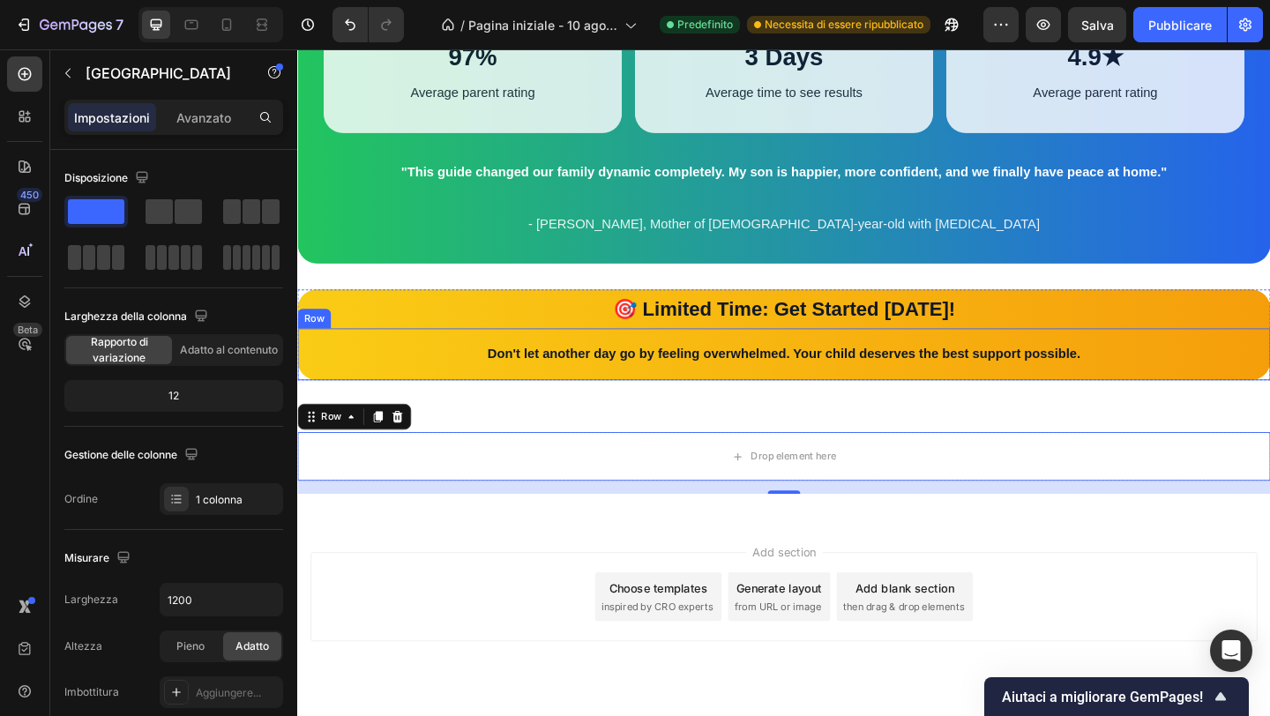
click at [434, 406] on div "Don't let another day go by feeling overwhelmed. Your child deserves the best s…" at bounding box center [826, 381] width 1058 height 57
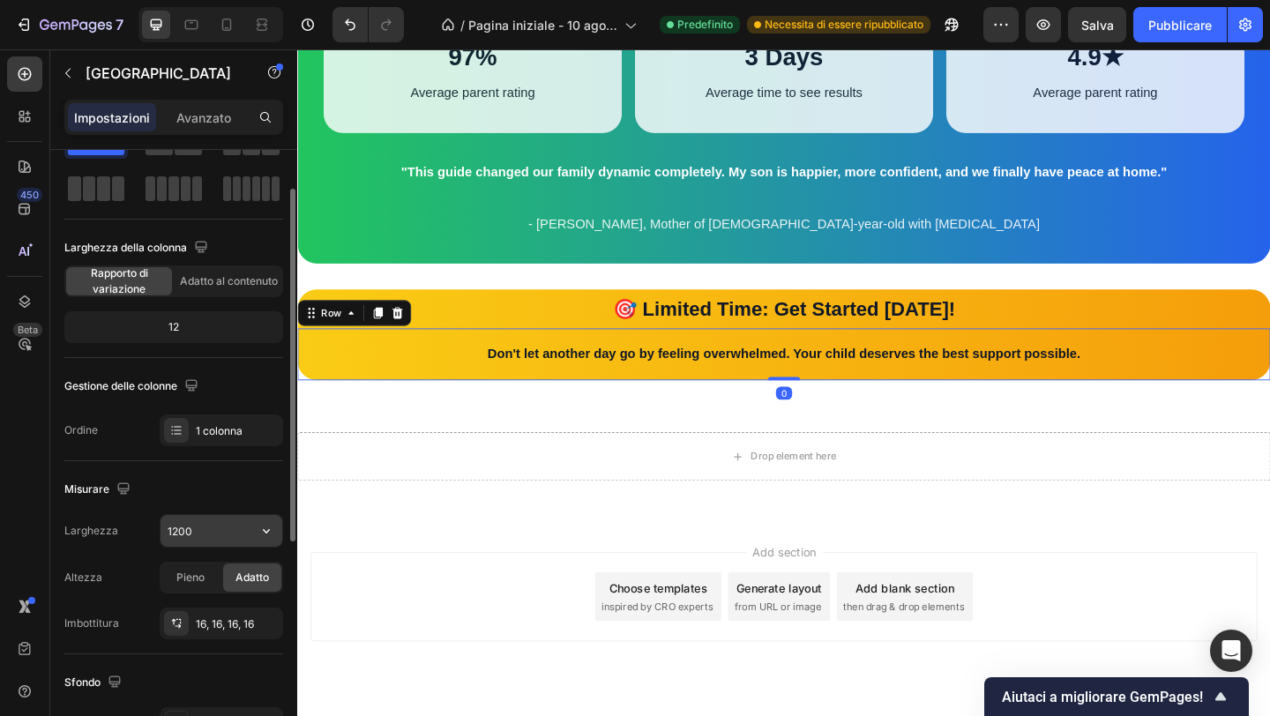
click at [181, 530] on input "1200" at bounding box center [222, 531] width 122 height 32
click at [225, 541] on input "1200" at bounding box center [222, 531] width 122 height 32
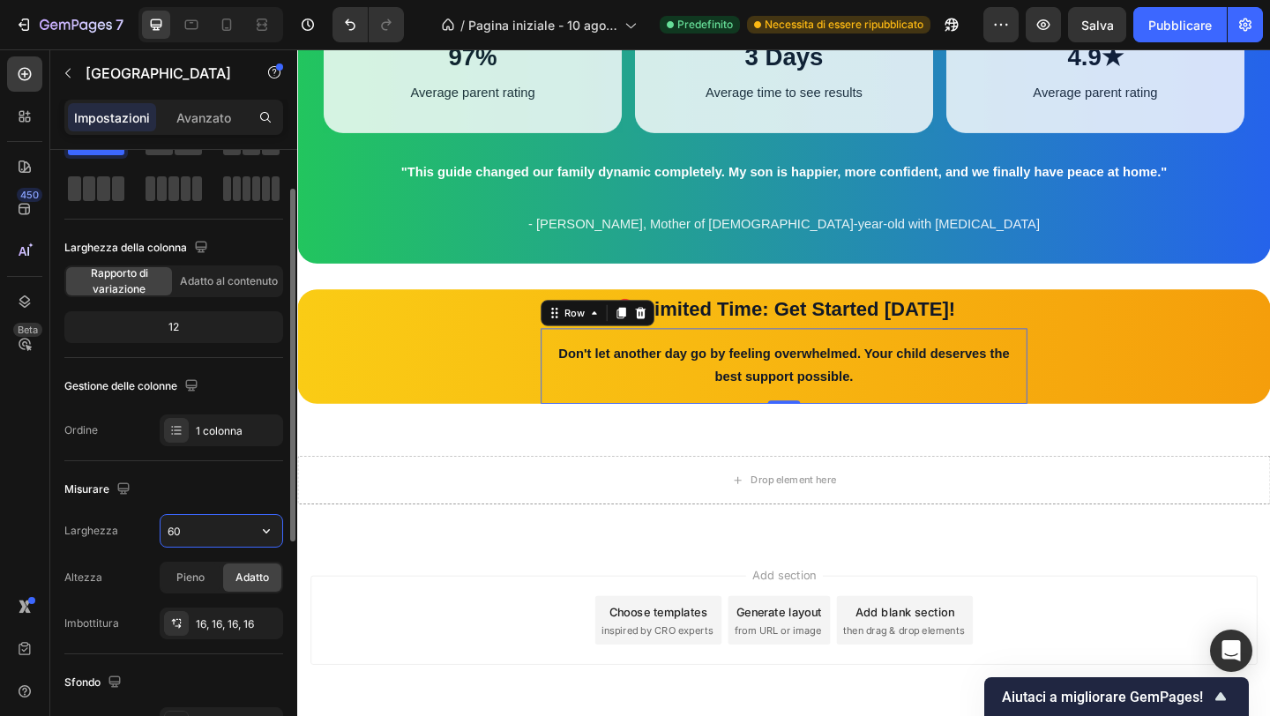
type input "6"
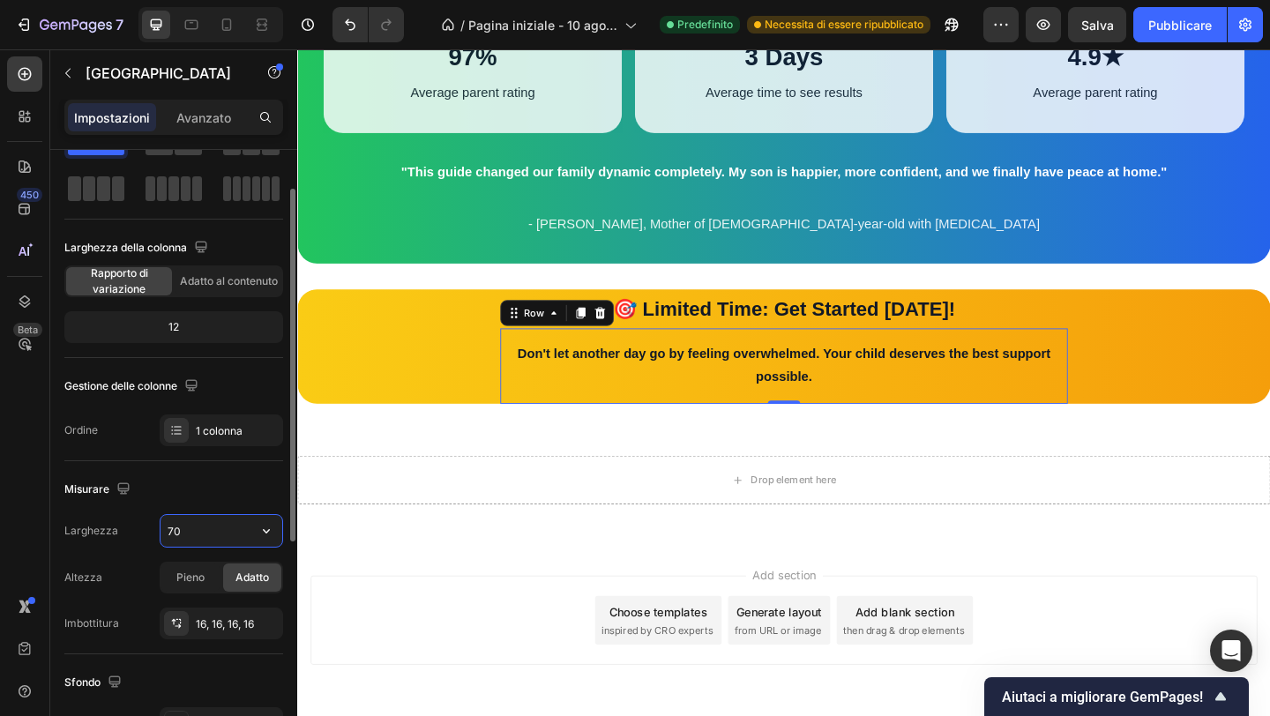
type input "7"
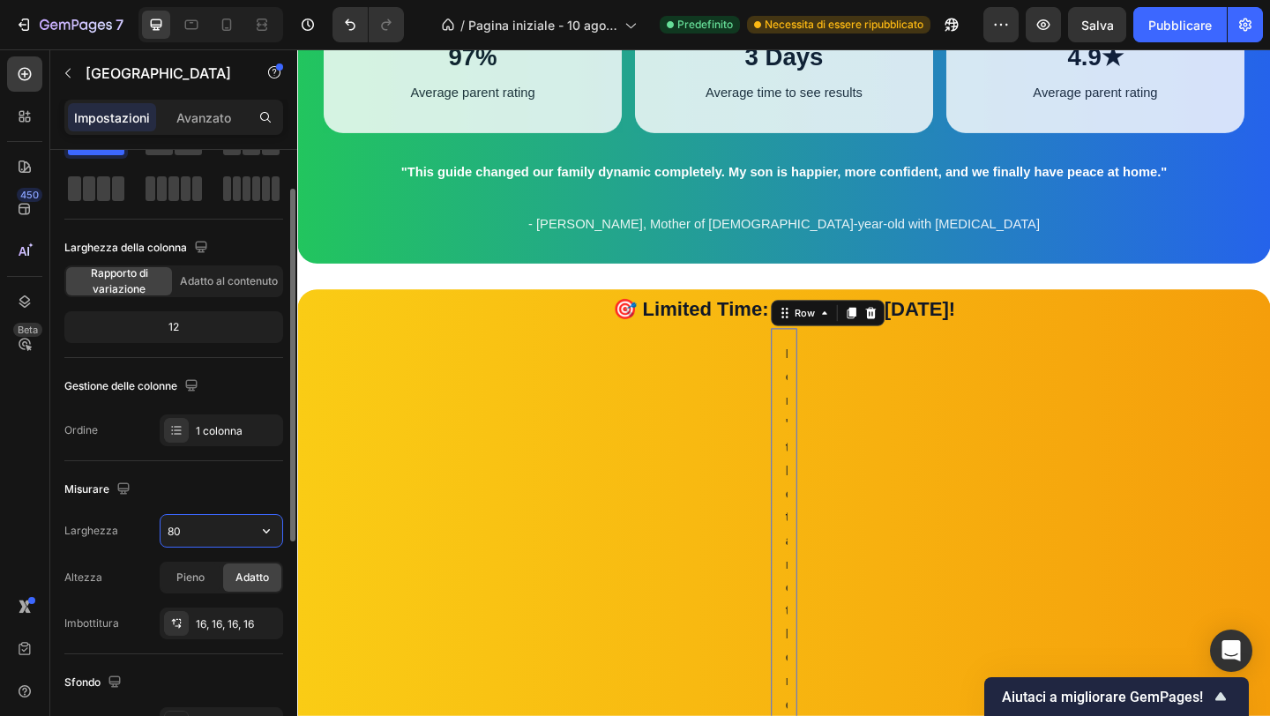
type input "800"
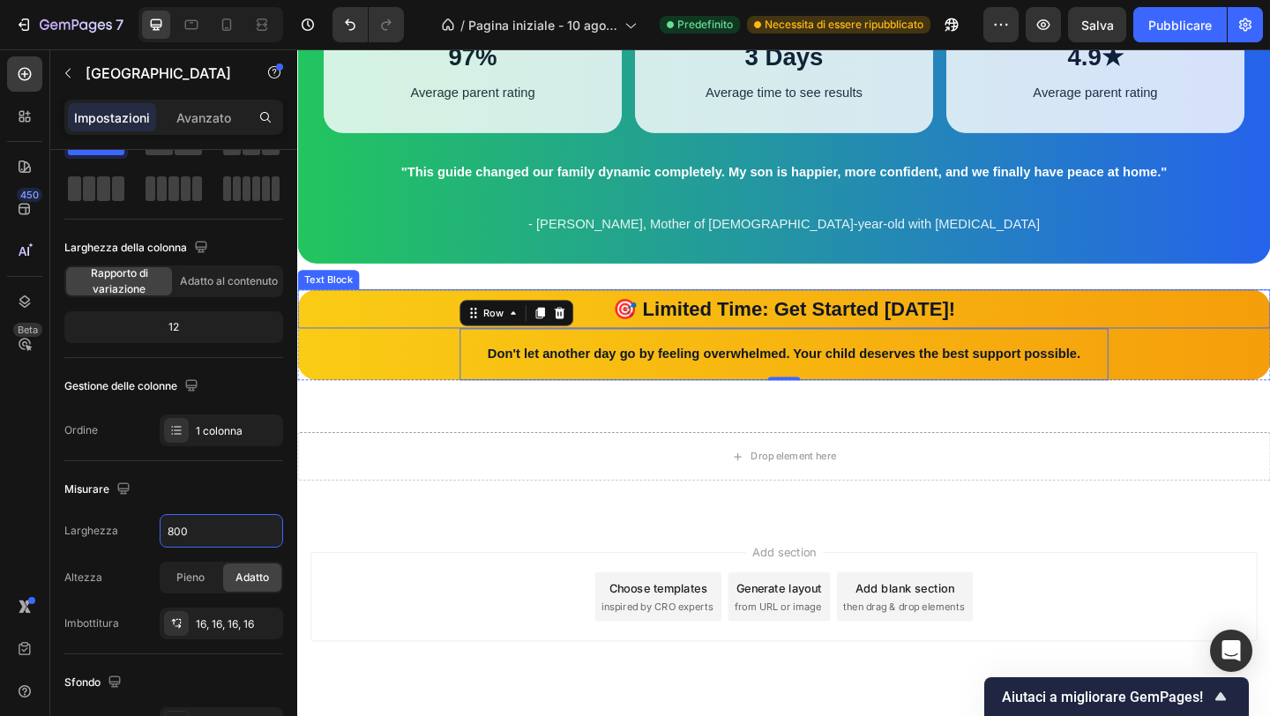
click at [601, 316] on p "🎯 Limited Time: Get Started [DATE]!" at bounding box center [826, 331] width 1055 height 38
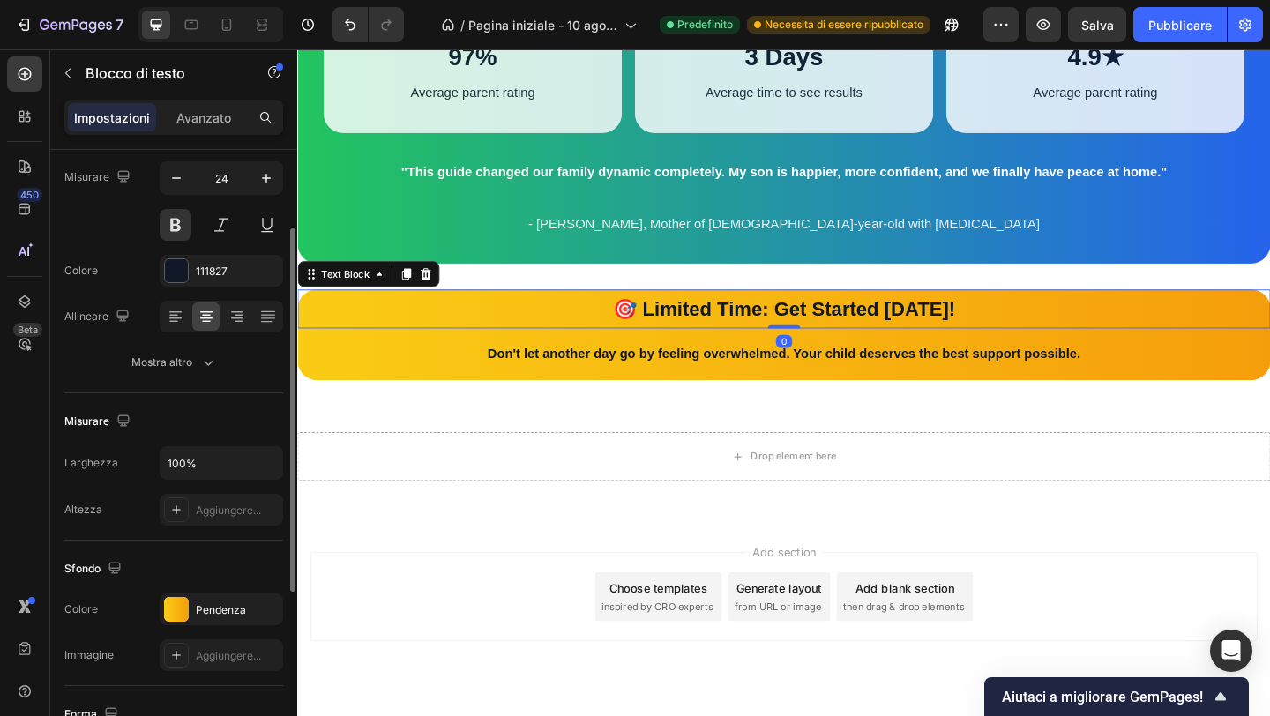
scroll to position [136, 0]
click at [210, 472] on input "100%" at bounding box center [222, 464] width 122 height 32
click at [211, 472] on input "100%" at bounding box center [222, 464] width 122 height 32
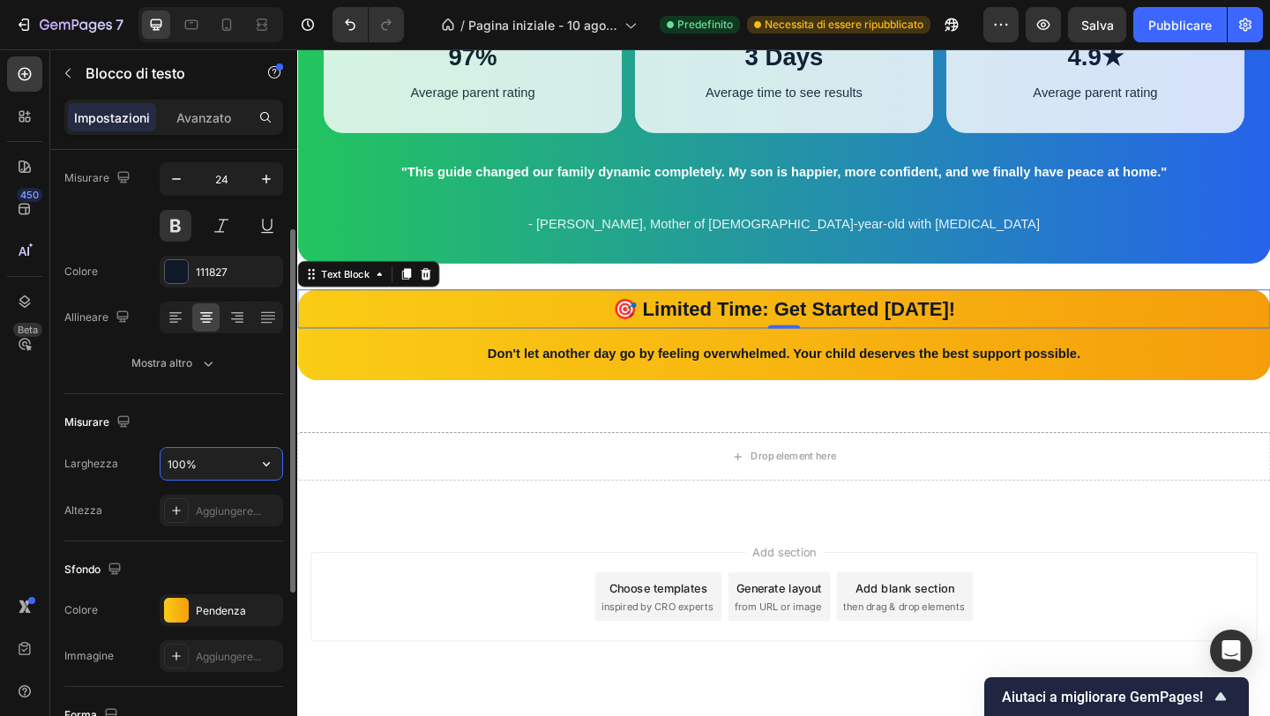
click at [211, 472] on input "100%" at bounding box center [222, 464] width 122 height 32
click at [210, 472] on input "100%" at bounding box center [222, 464] width 122 height 32
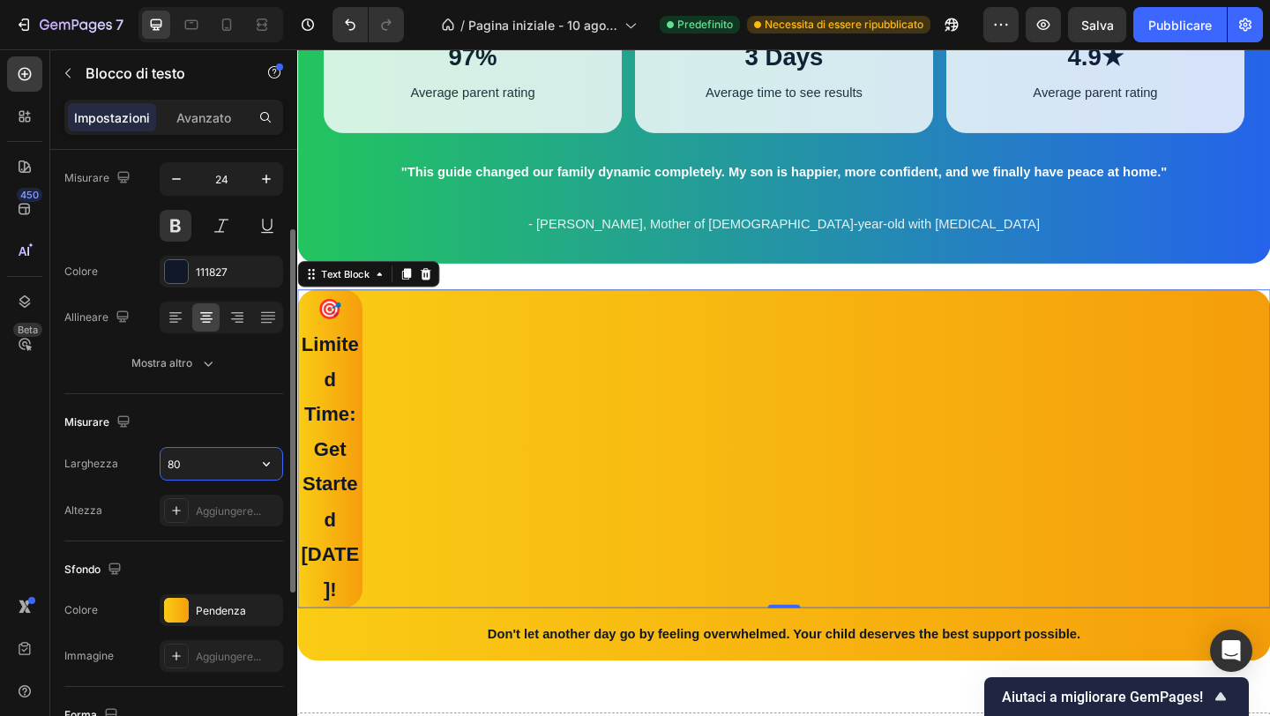
type input "800"
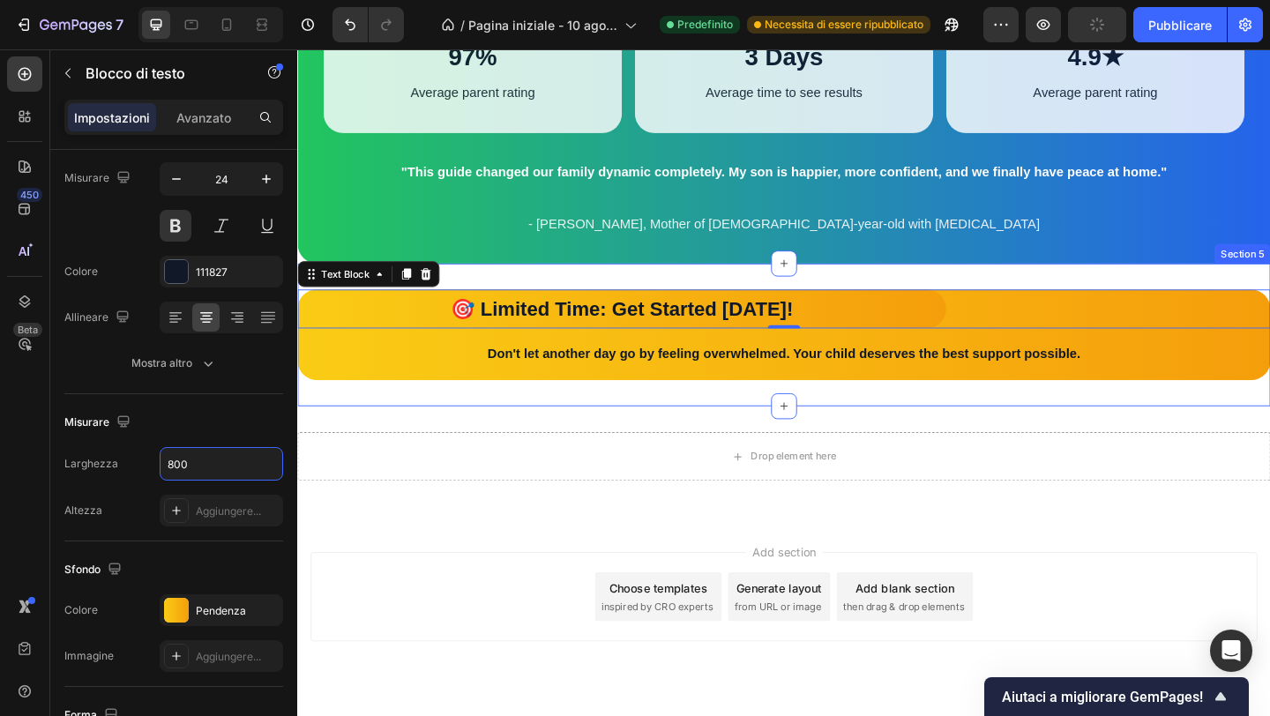
click at [458, 409] on div "🎯 Limited Time: Get Started Today! Text Block 0 Don't let another day go by fee…" at bounding box center [826, 359] width 1058 height 155
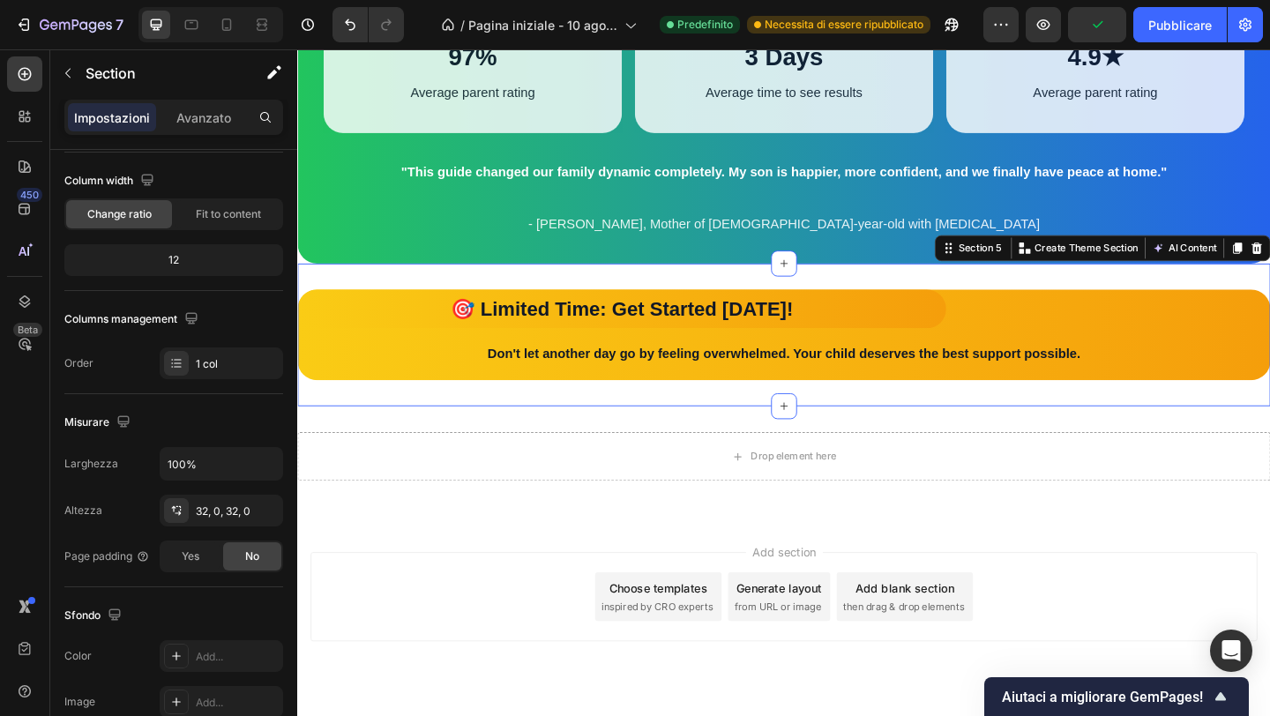
scroll to position [0, 0]
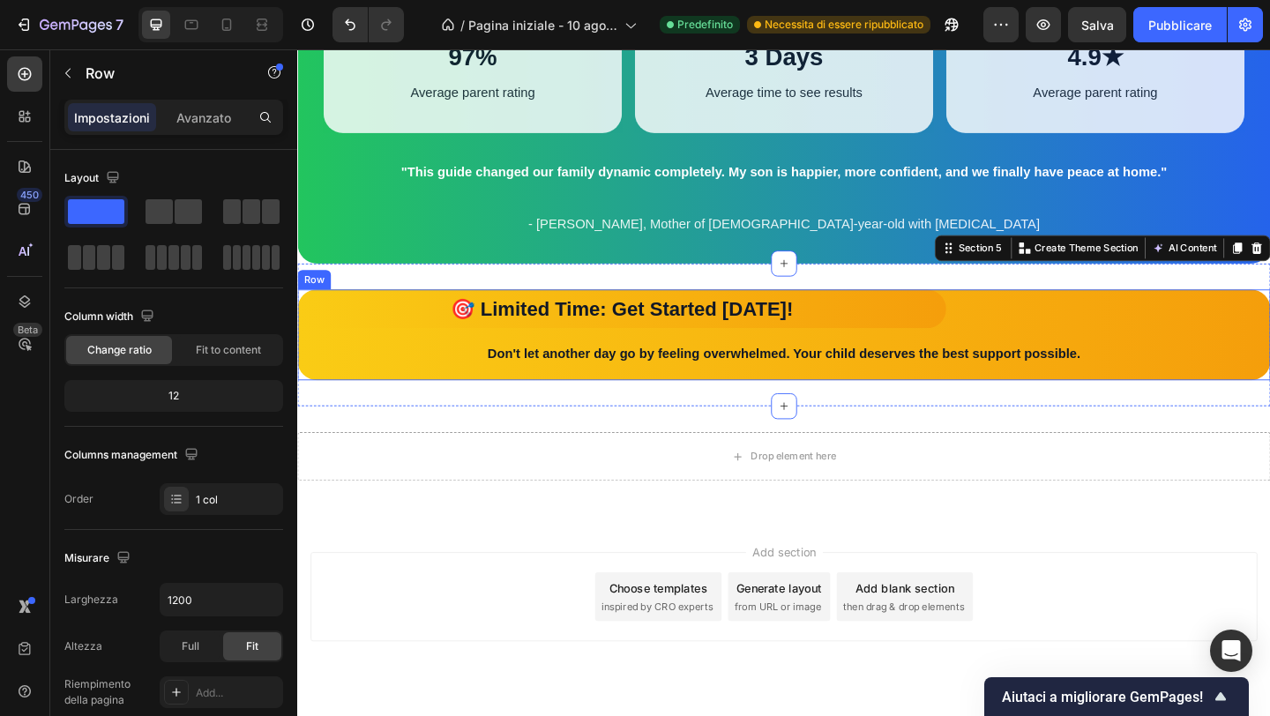
click at [357, 369] on div "🎯 Limited Time: Get Started Today! Text Block Don't let another day go by feeli…" at bounding box center [826, 359] width 1058 height 99
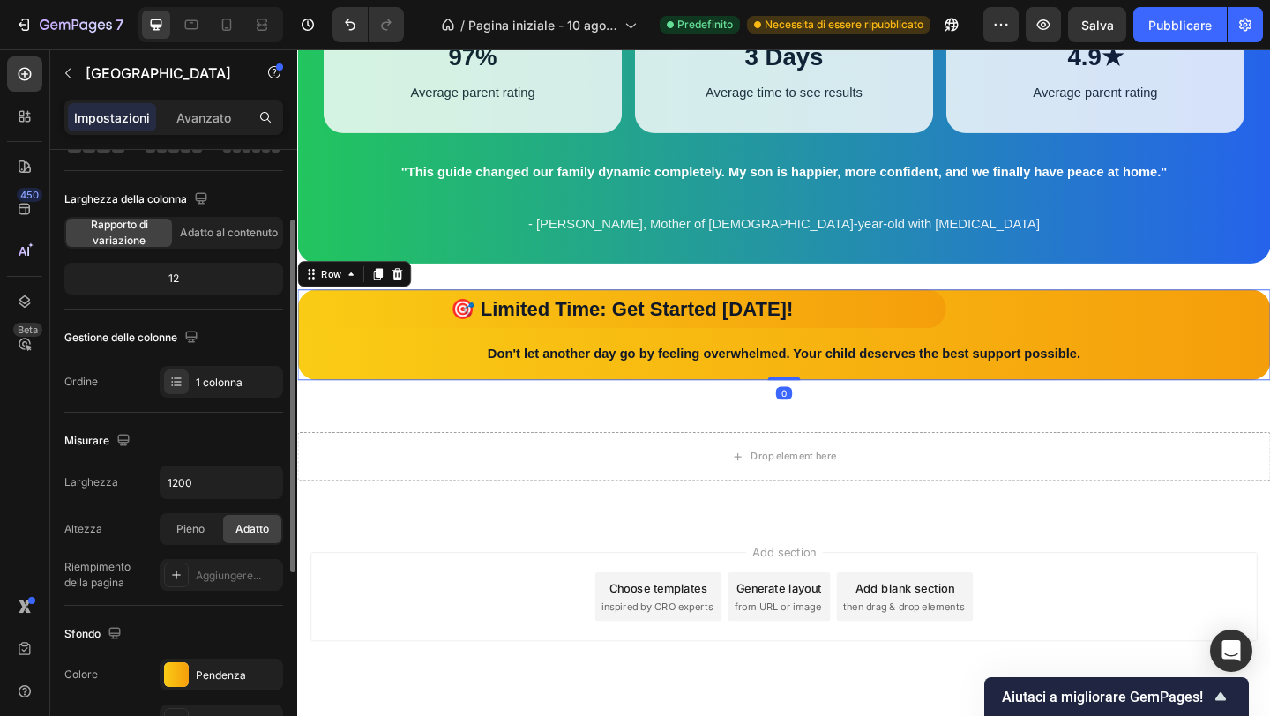
scroll to position [119, 0]
click at [231, 490] on input "1200" at bounding box center [222, 481] width 122 height 32
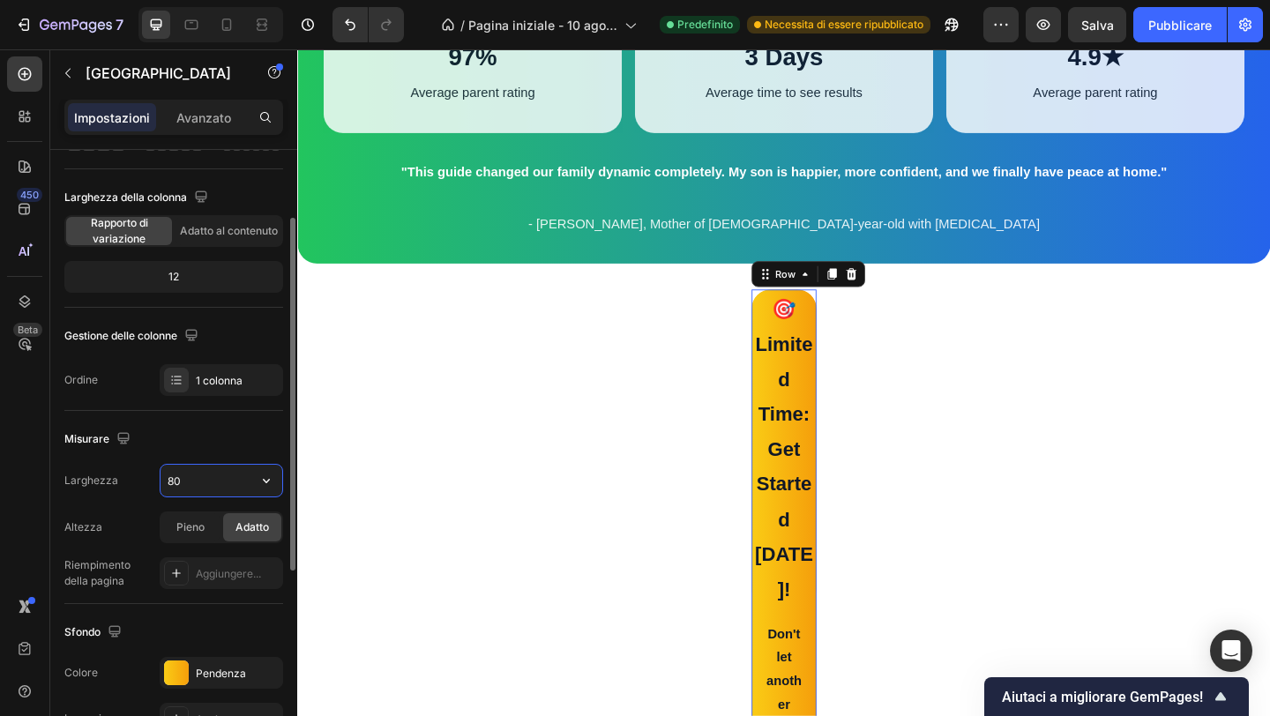
type input "800"
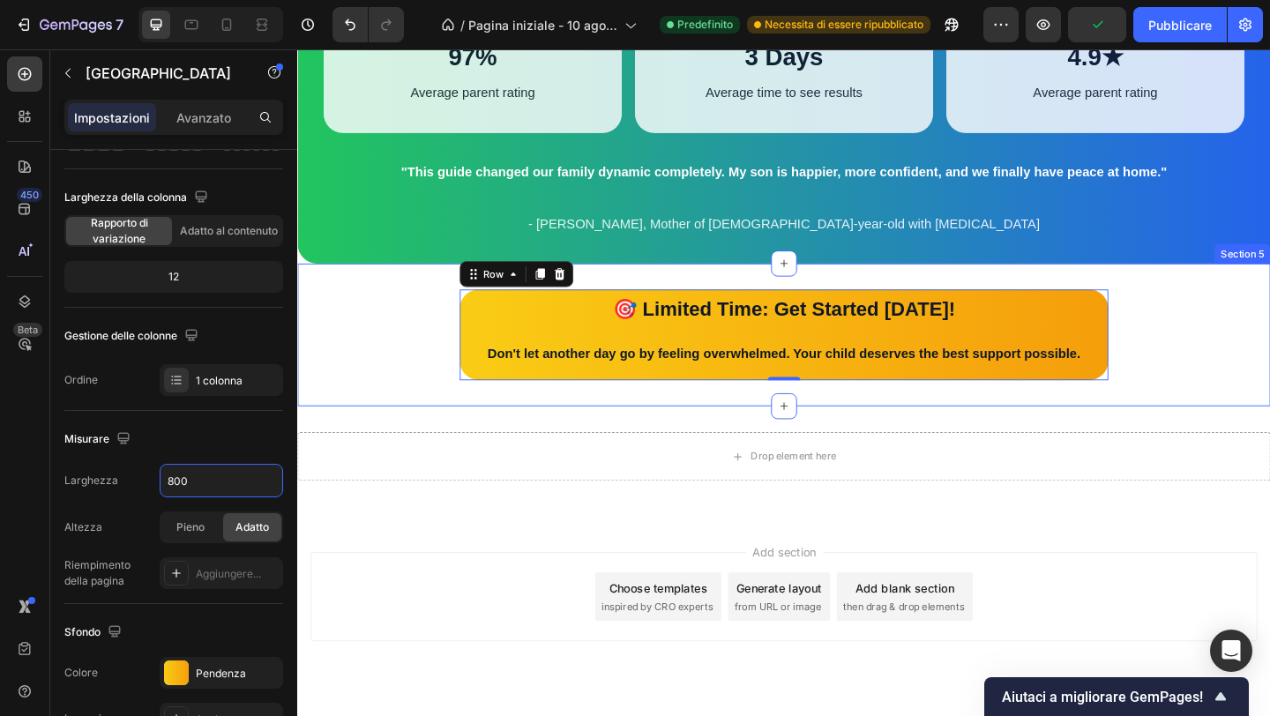
click at [404, 354] on div "🎯 Limited Time: Get Started Today! Text Block Don't let another day go by feeli…" at bounding box center [826, 359] width 1058 height 99
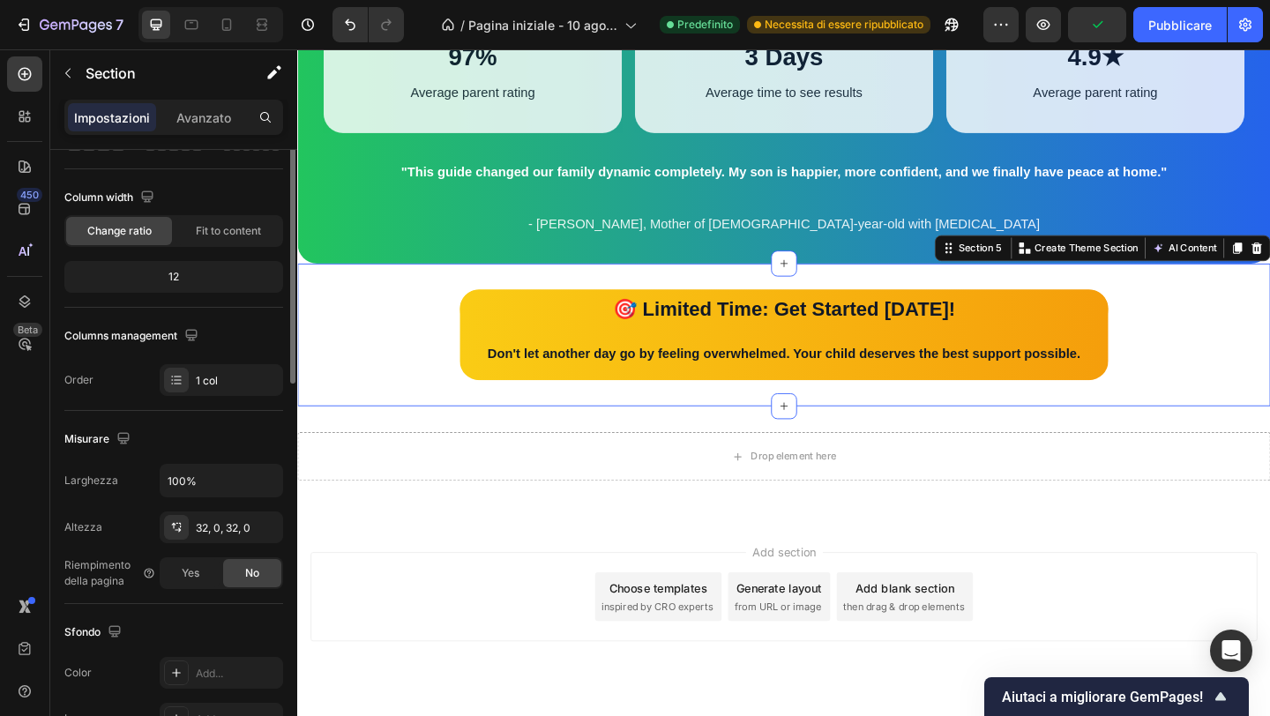
scroll to position [0, 0]
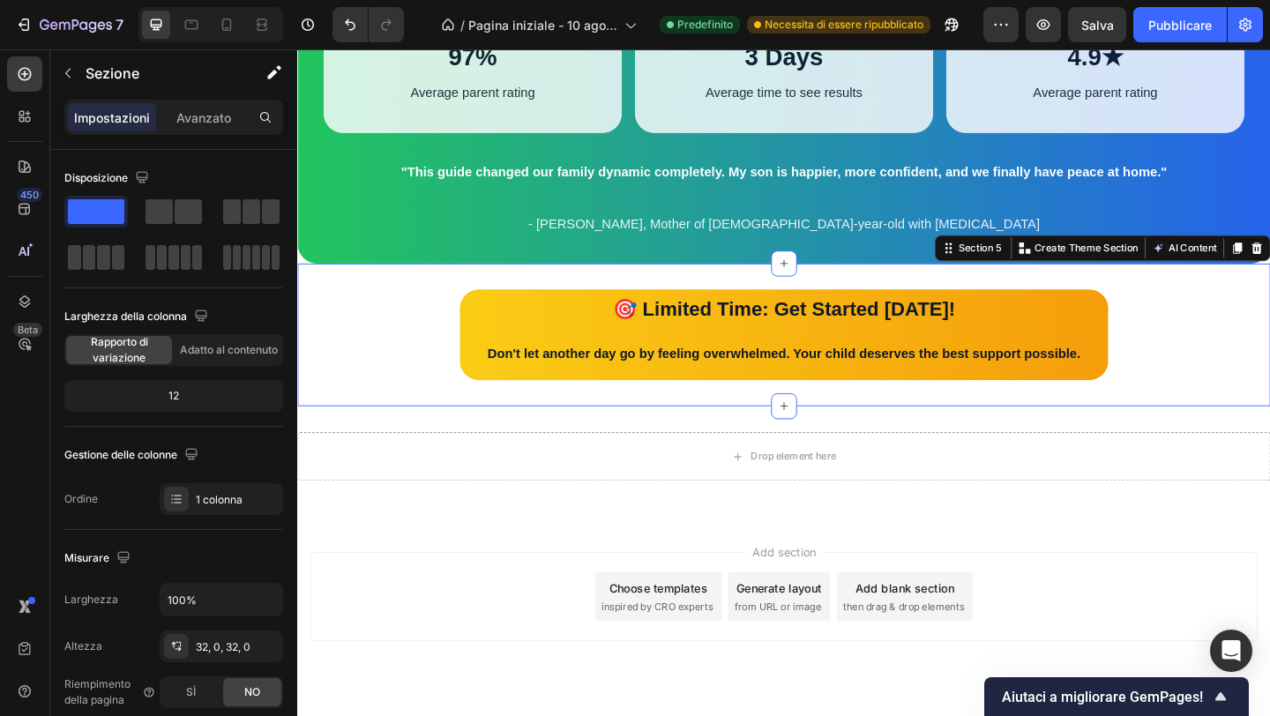
click at [457, 615] on div "Add section Choose templates inspired by CRO experts Generate layout from URL o…" at bounding box center [826, 644] width 1030 height 97
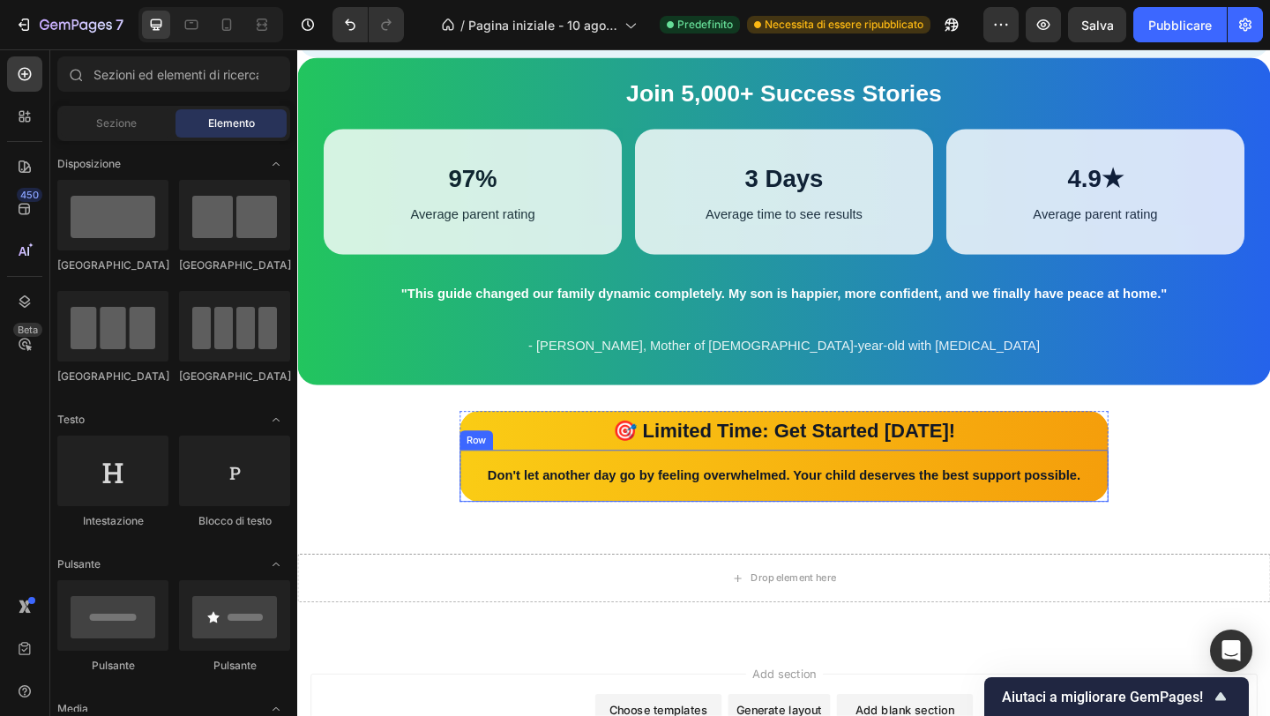
scroll to position [2763, 0]
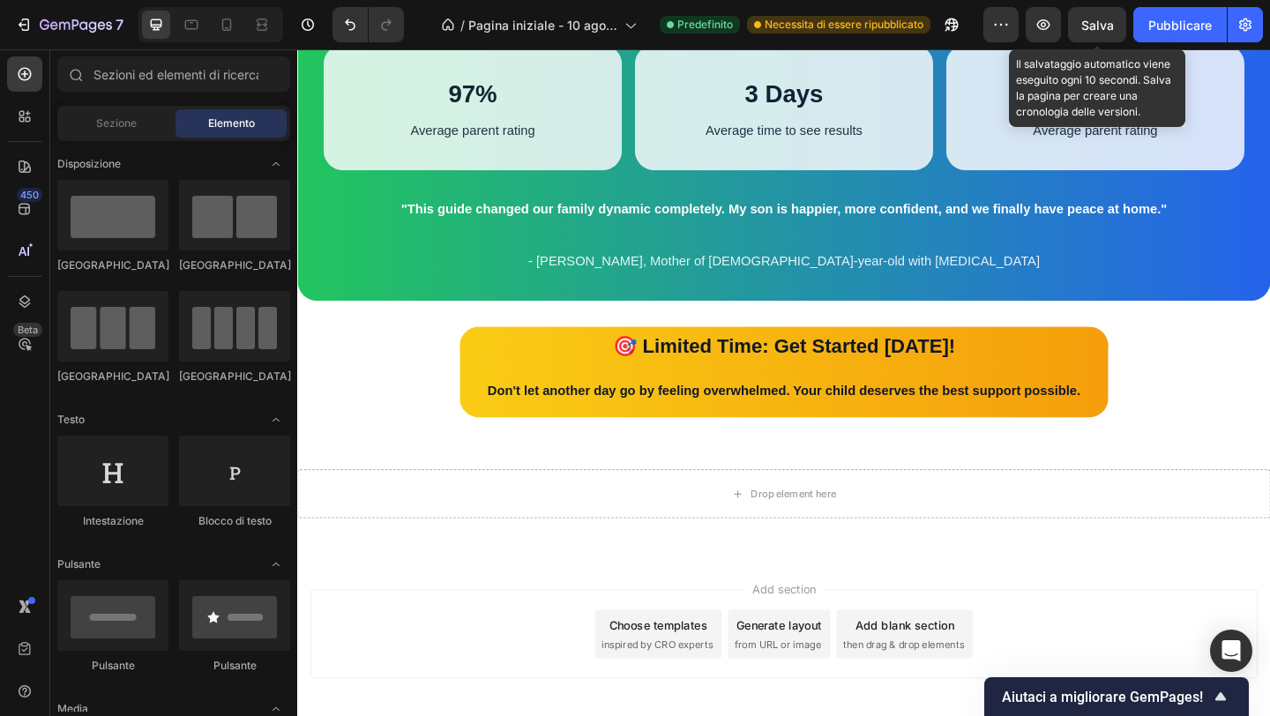
click at [1093, 32] on div "Salva" at bounding box center [1097, 25] width 33 height 19
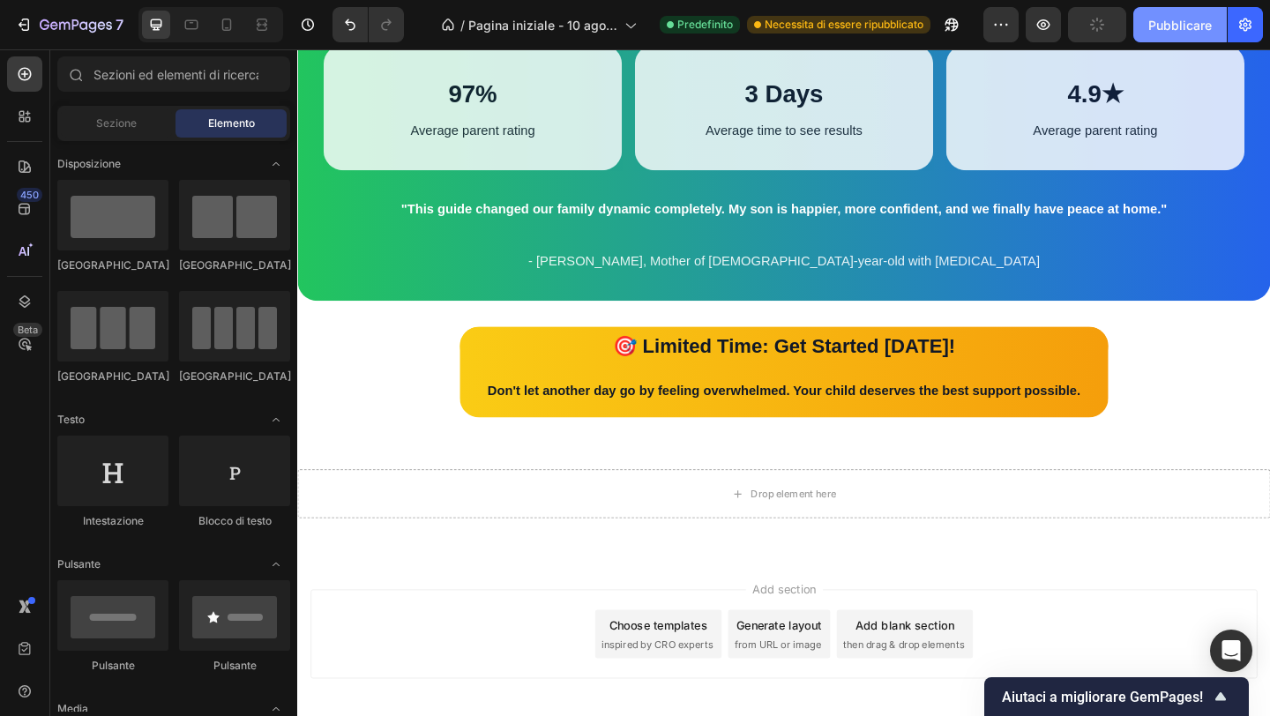
click at [1150, 29] on font "Pubblicare" at bounding box center [1180, 25] width 64 height 15
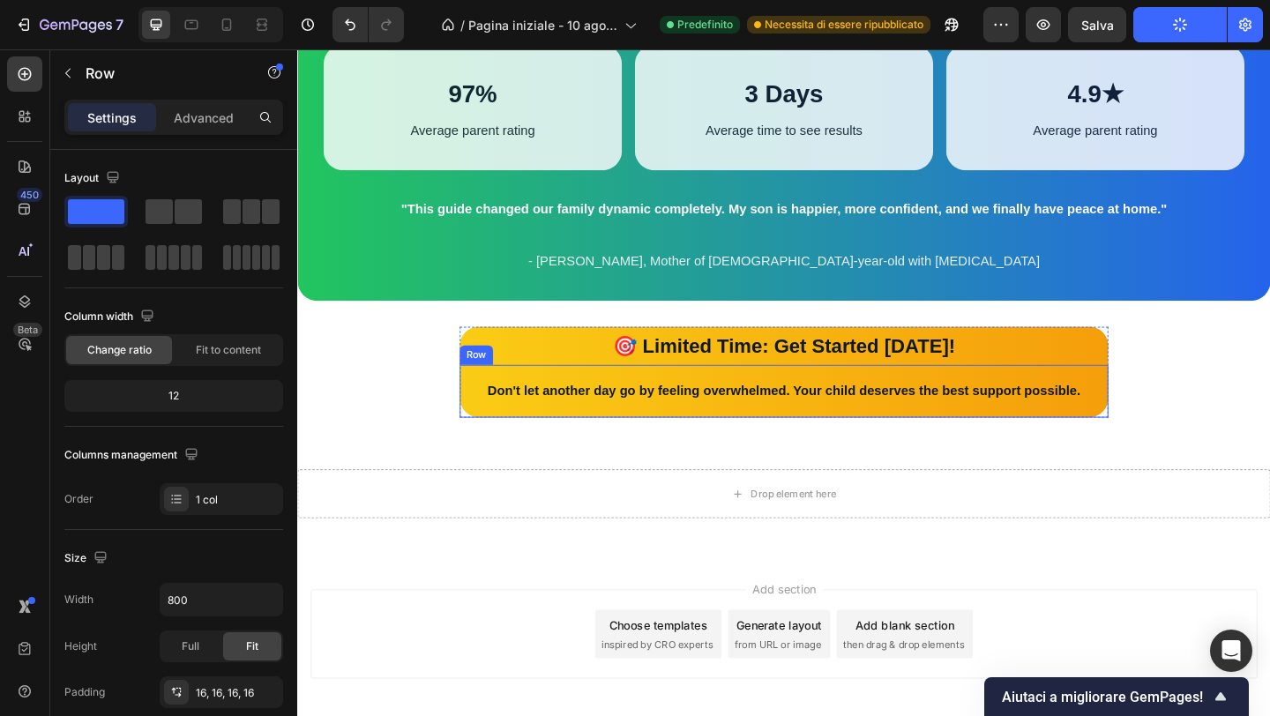
click at [484, 450] on div "Don't let another day go by feeling overwhelmed. Your child deserves the best s…" at bounding box center [827, 421] width 706 height 57
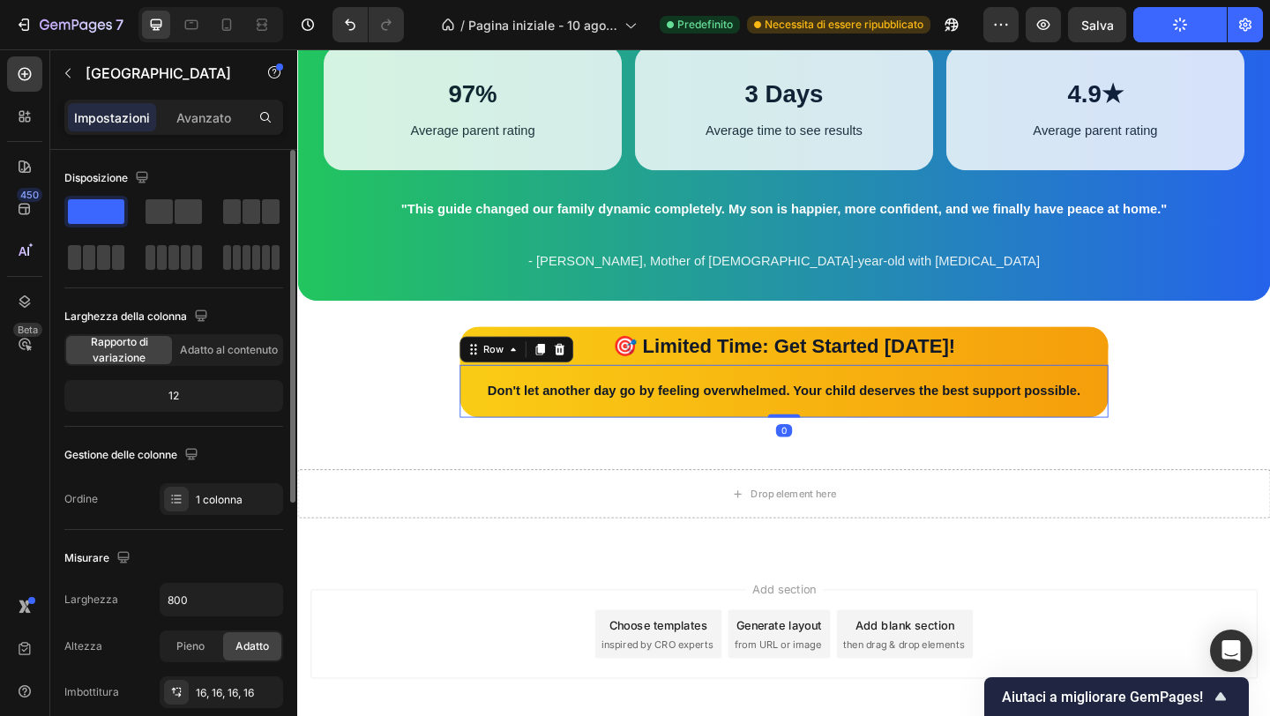
scroll to position [39, 0]
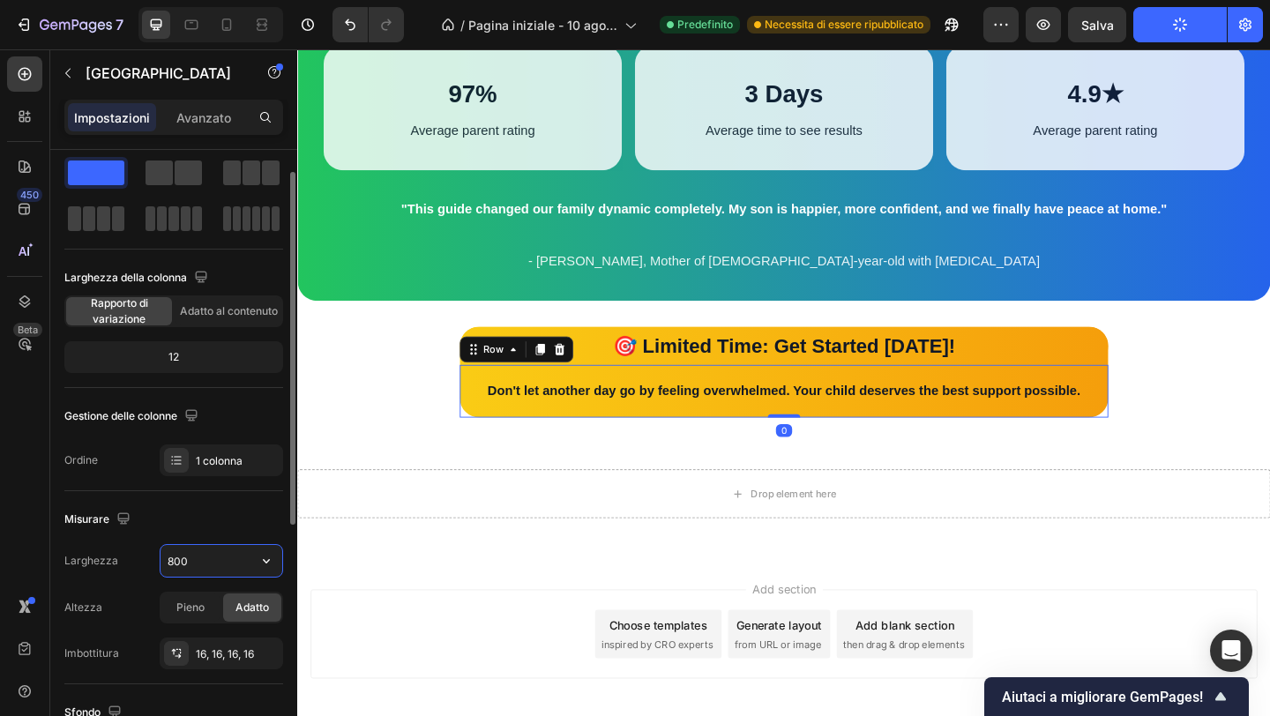
click at [186, 553] on input "800" at bounding box center [222, 561] width 122 height 32
click at [186, 554] on input "800" at bounding box center [222, 561] width 122 height 32
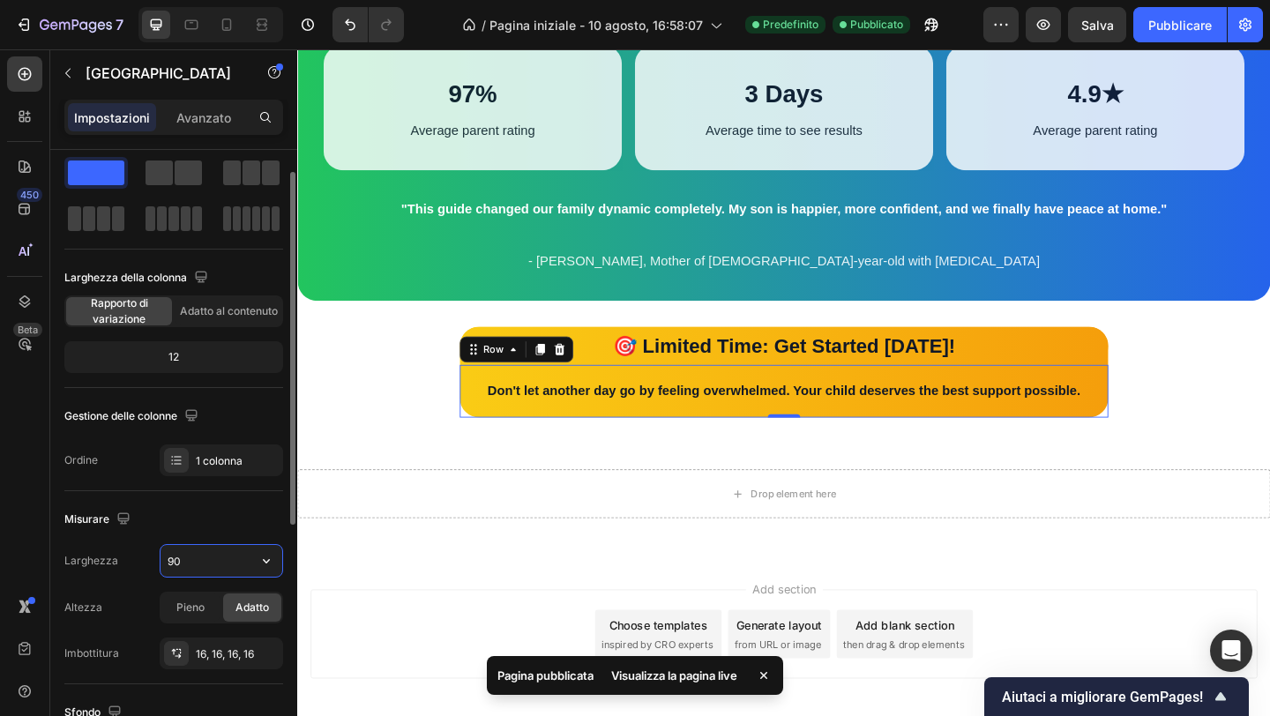
type input "900"
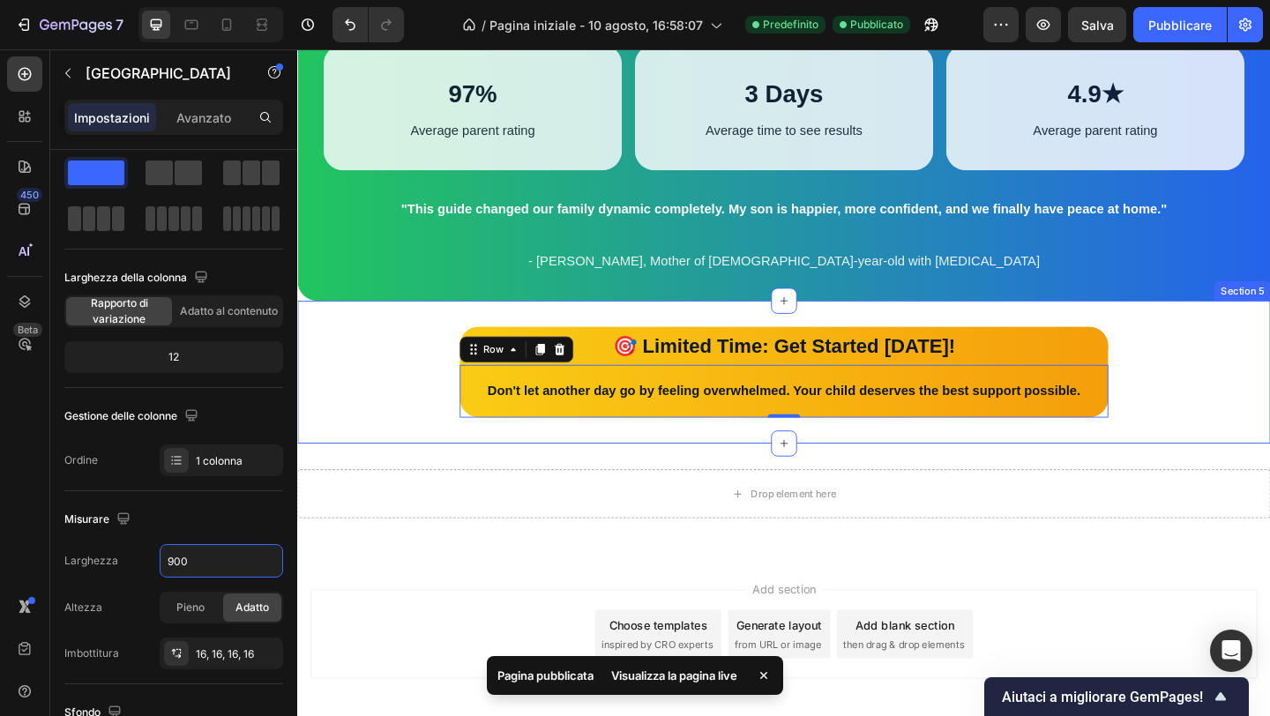
click at [400, 450] on div "🎯 Limited Time: Get Started Today! Text Block Don't let another day go by feeli…" at bounding box center [826, 400] width 1058 height 99
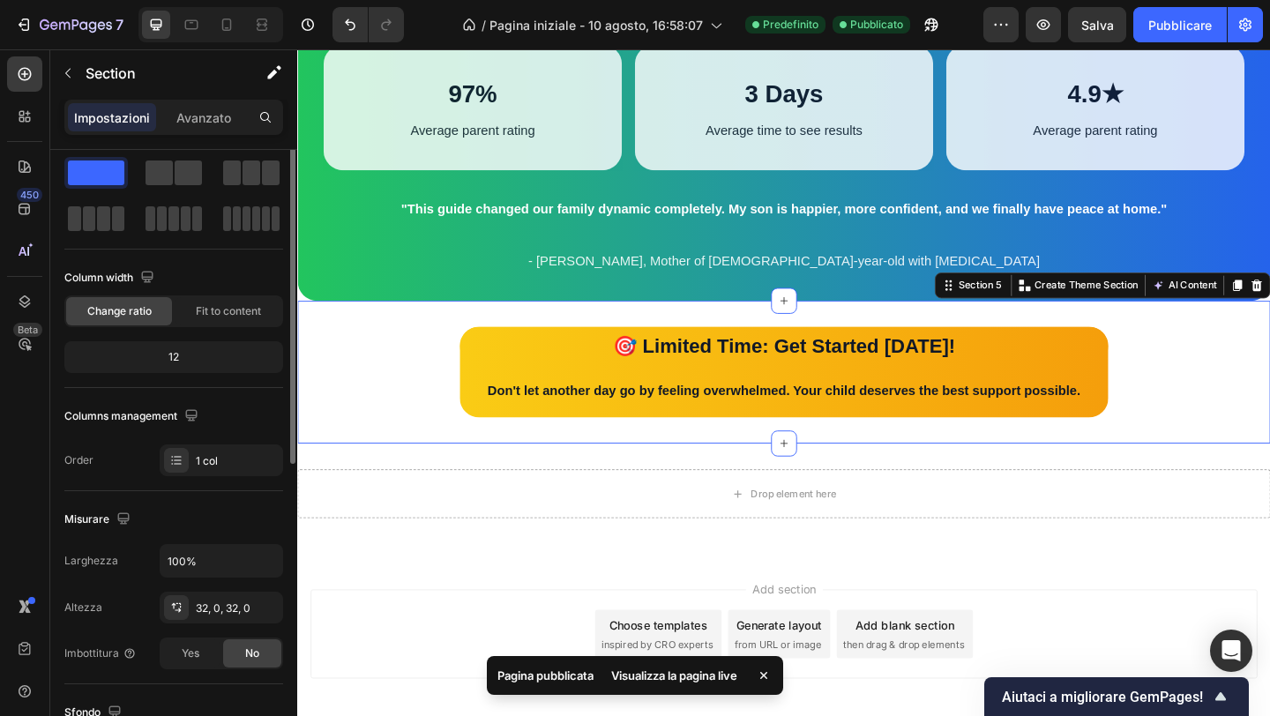
scroll to position [0, 0]
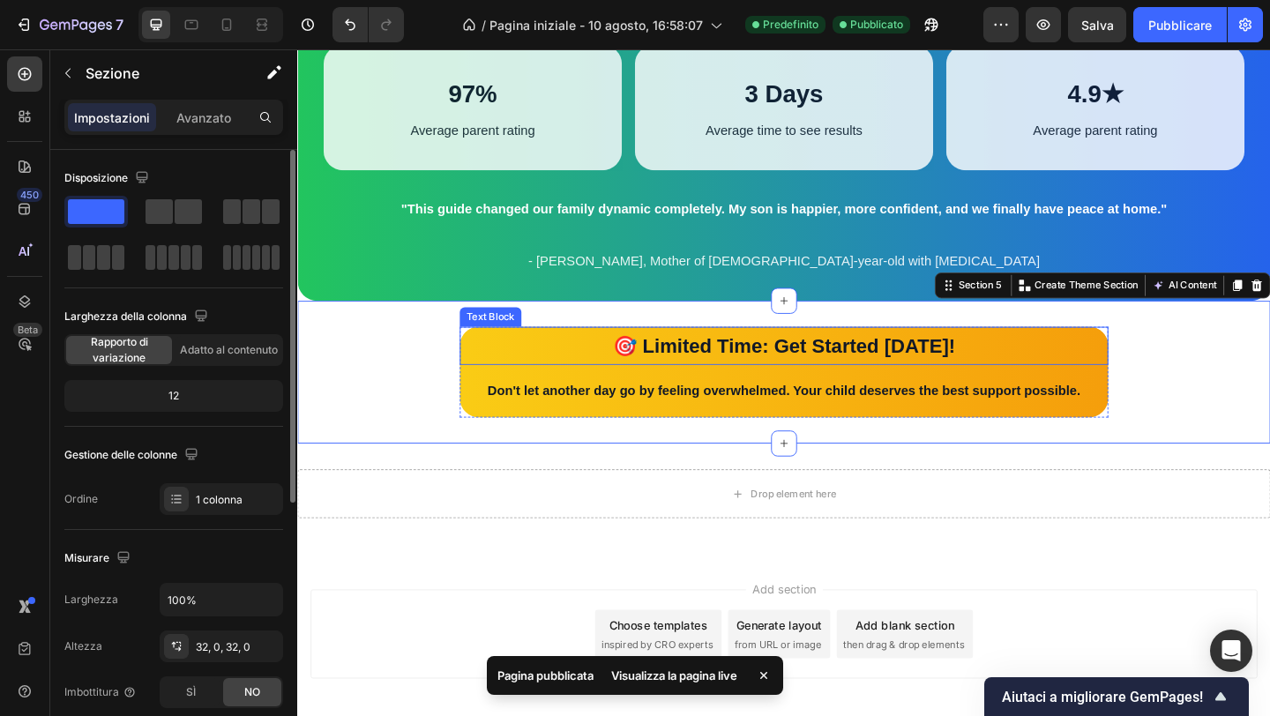
click at [479, 391] on p "🎯 Limited Time: Get Started [DATE]!" at bounding box center [826, 372] width 702 height 38
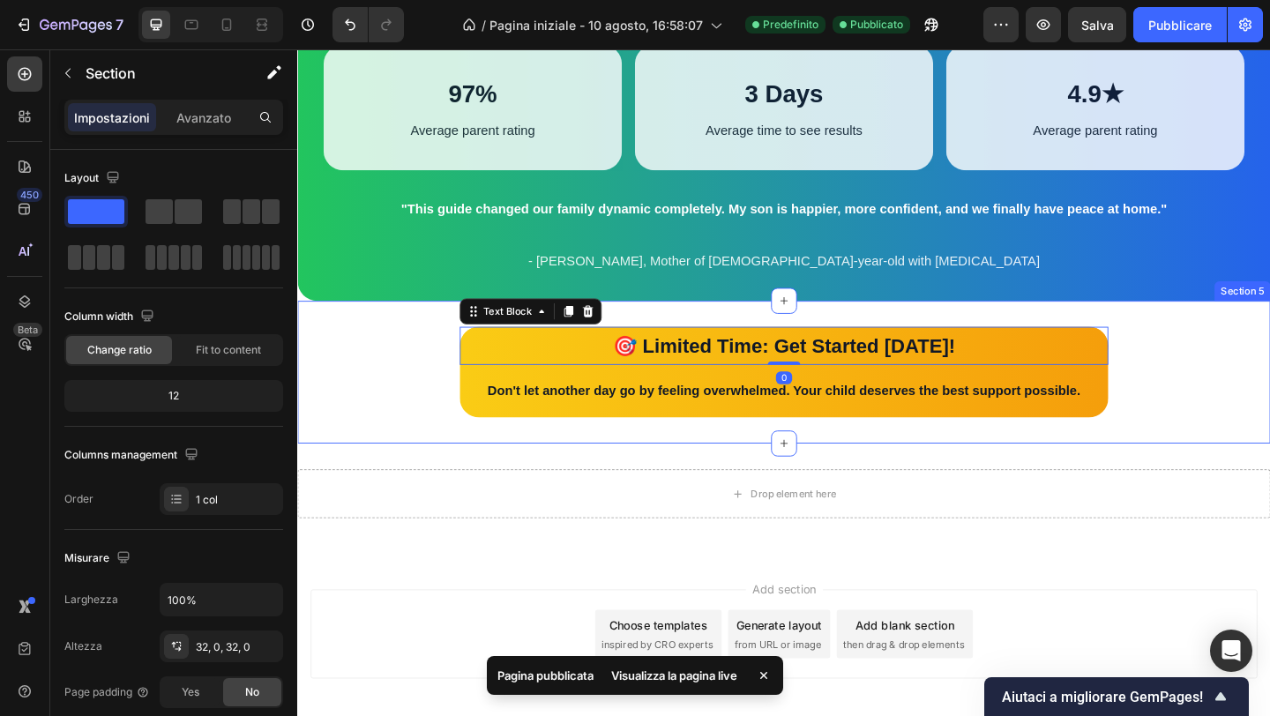
click at [468, 450] on div "🎯 Limited Time: Get Started Today! Text Block 0 Don't let another day go by fee…" at bounding box center [826, 400] width 1058 height 99
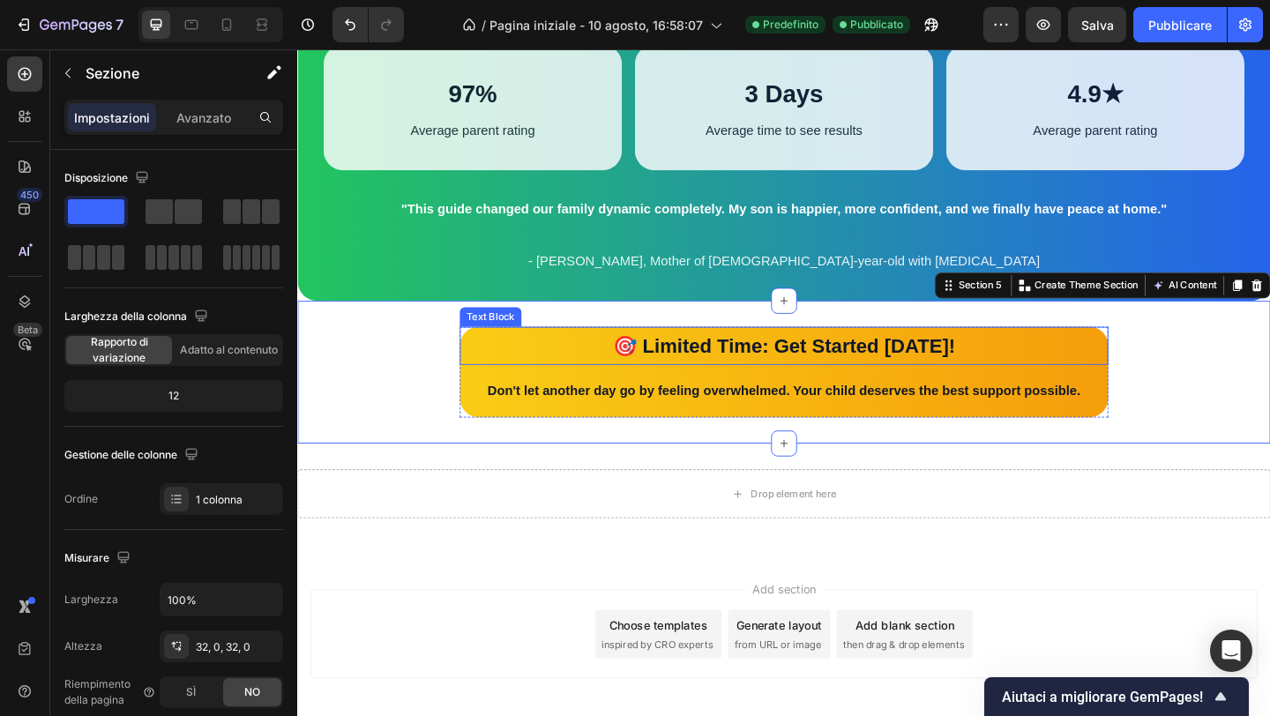
click at [482, 393] on div "🎯 Limited Time: Get Started [DATE]!" at bounding box center [827, 371] width 706 height 41
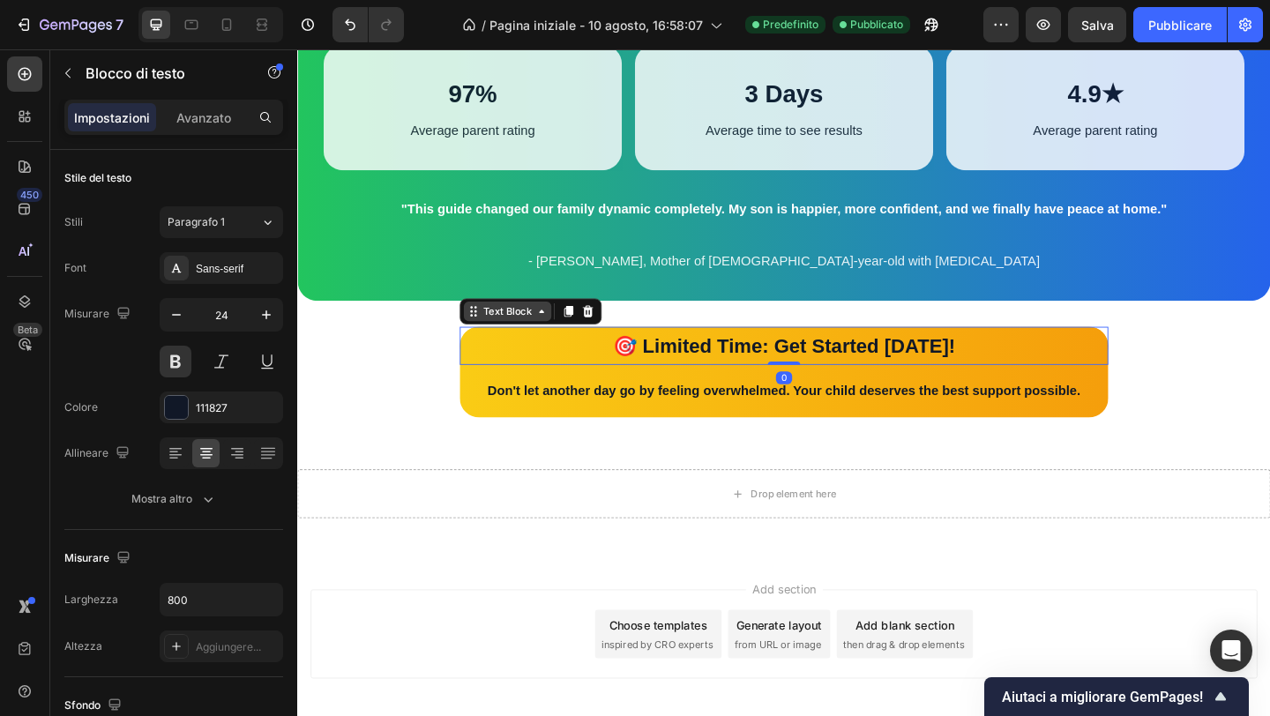
click at [499, 342] on div "Text Block" at bounding box center [526, 334] width 60 height 16
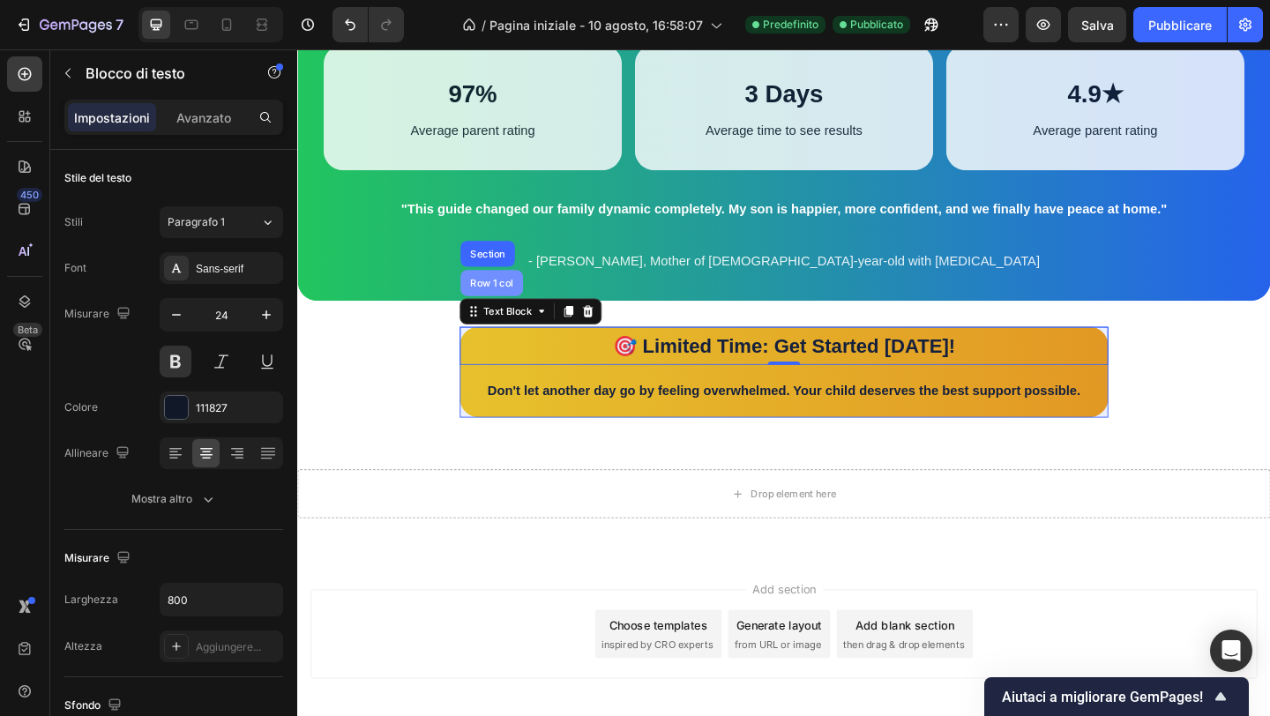
click at [512, 318] on div "Row 1 col" at bounding box center [509, 303] width 68 height 28
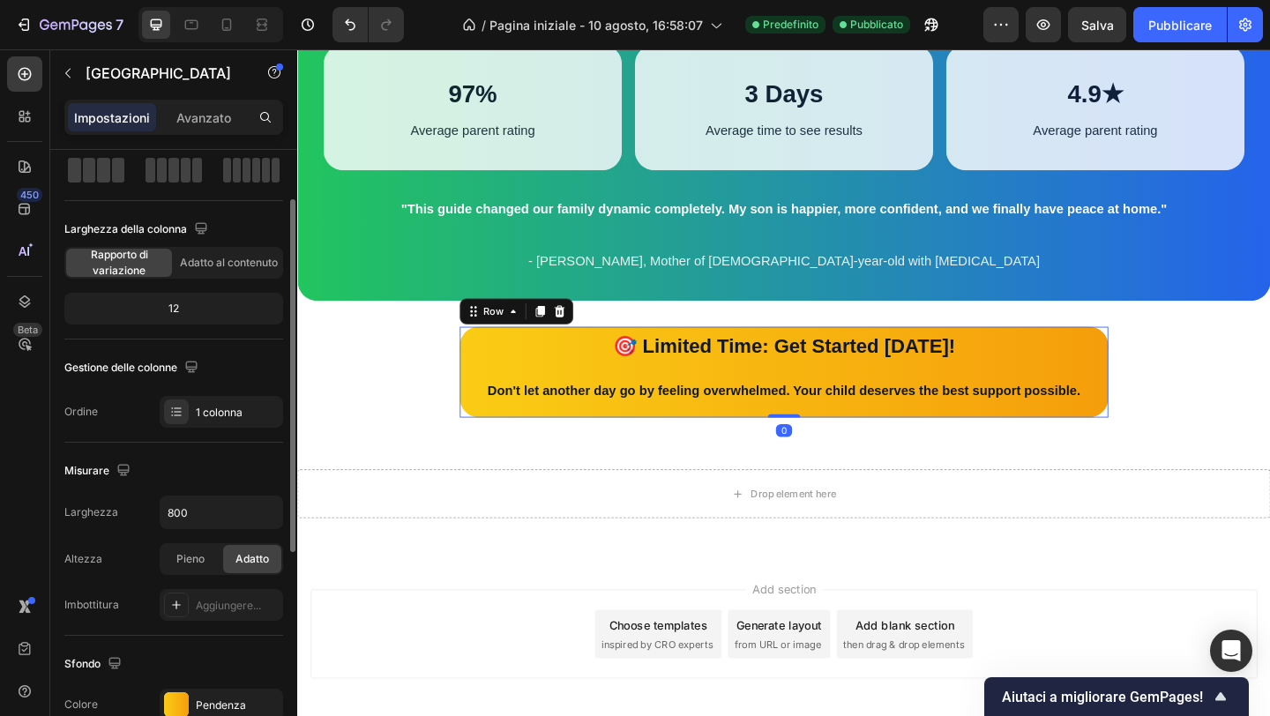
scroll to position [89, 0]
click at [215, 516] on input "800" at bounding box center [222, 511] width 122 height 32
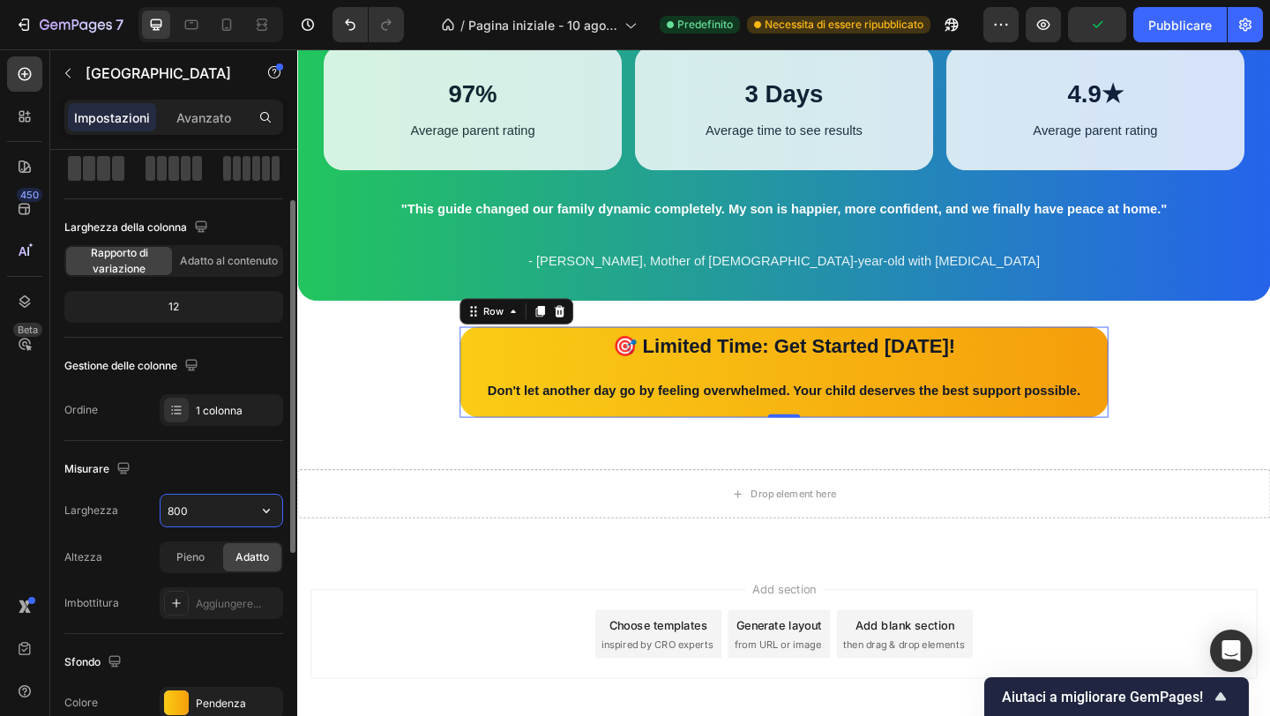
click at [215, 516] on input "800" at bounding box center [222, 511] width 122 height 32
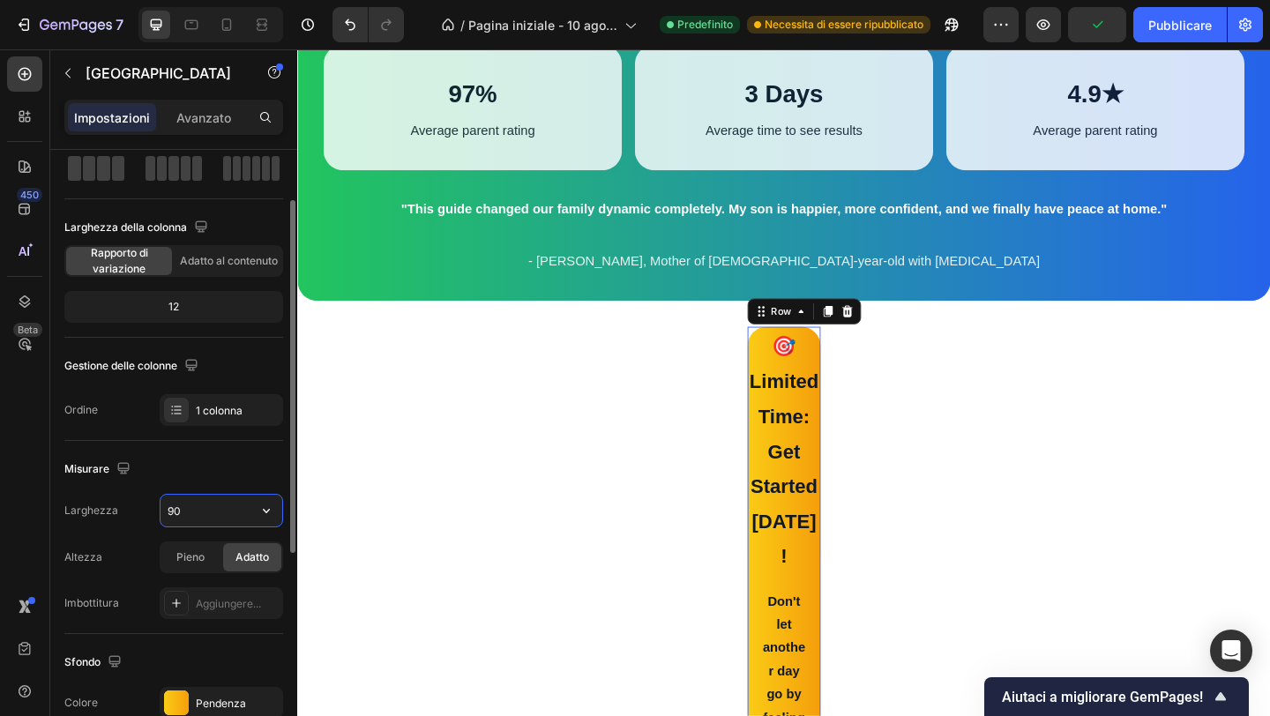
type input "900"
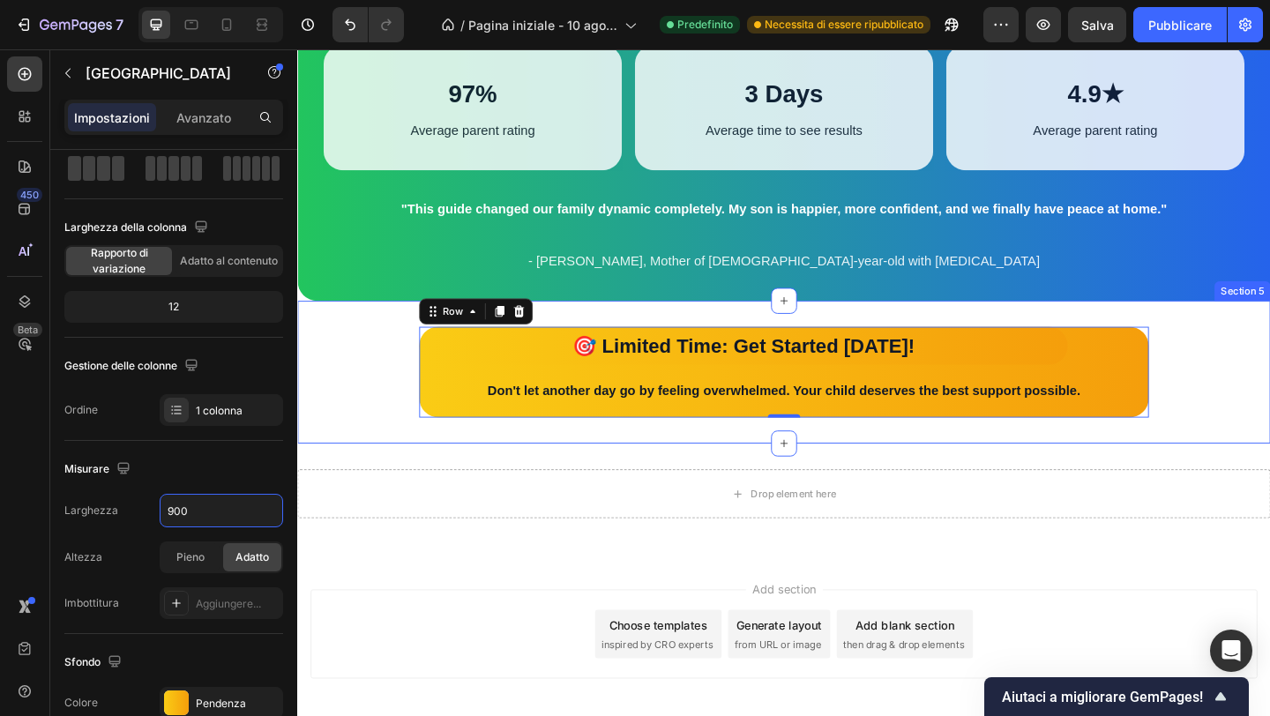
click at [352, 450] on div "🎯 Limited Time: Get Started Today! Text Block Don't let another day go by feeli…" at bounding box center [826, 400] width 1058 height 99
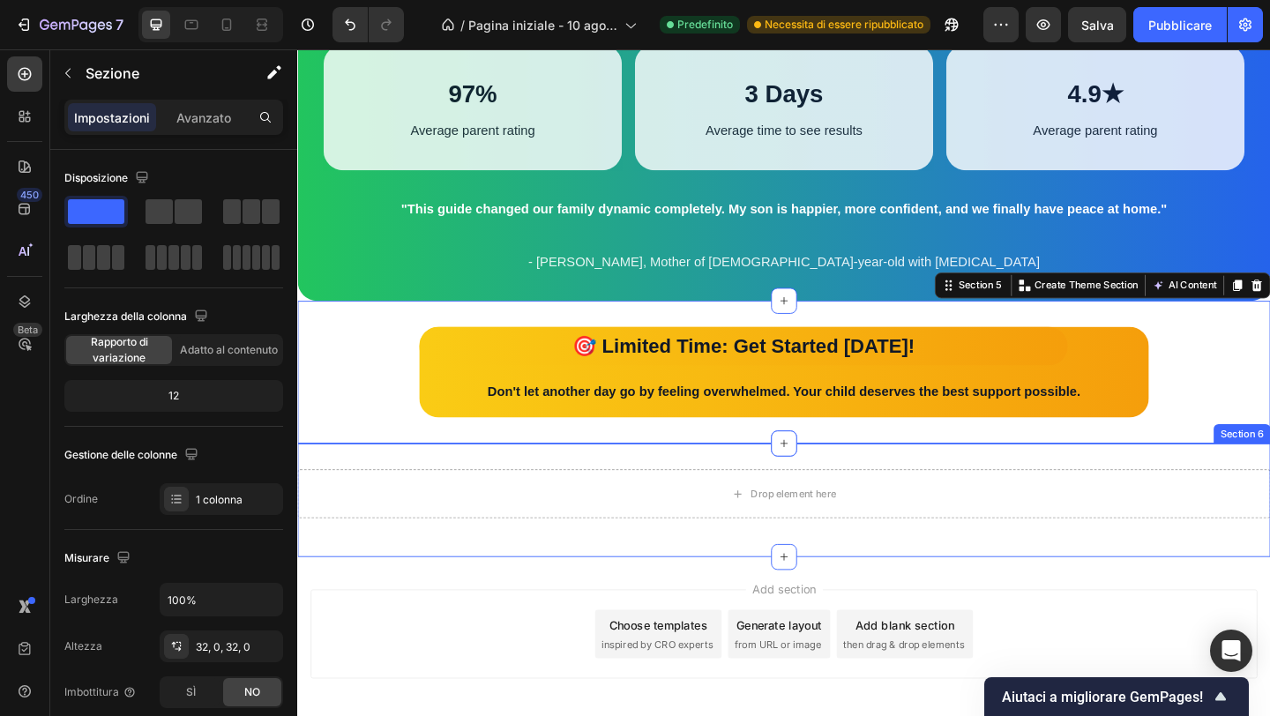
scroll to position [2889, 0]
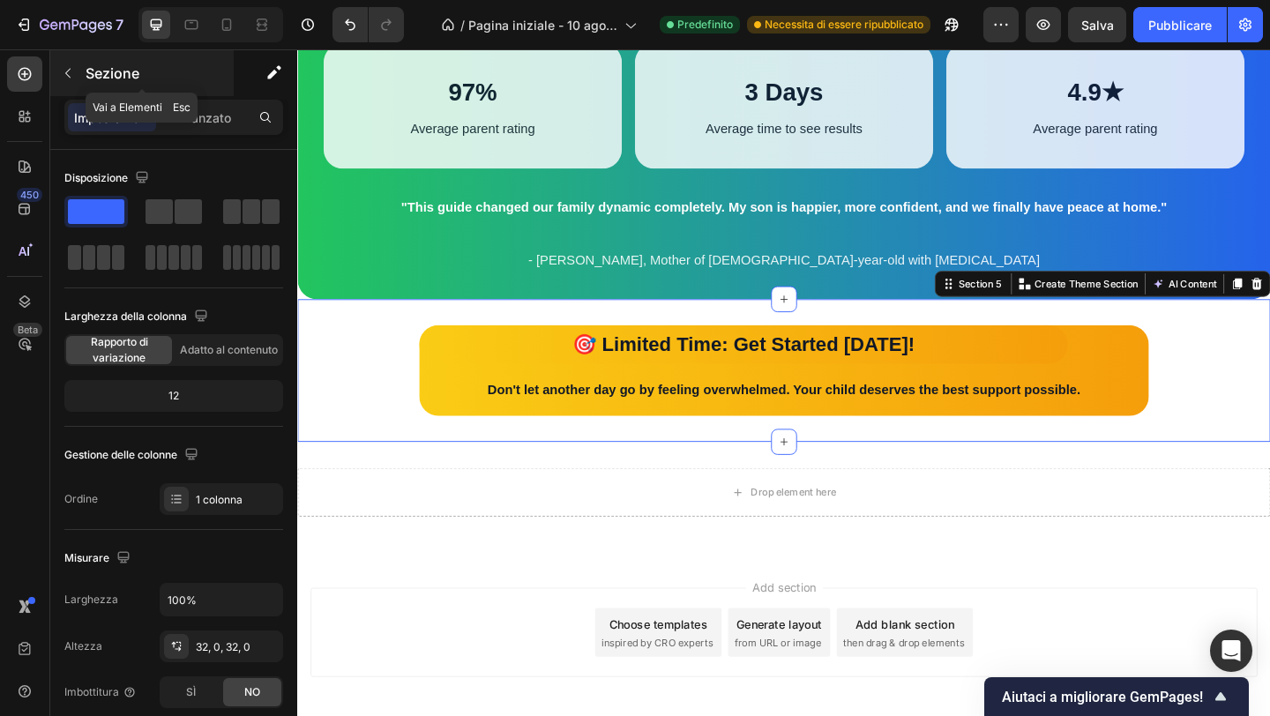
click at [78, 80] on button "button" at bounding box center [68, 73] width 28 height 28
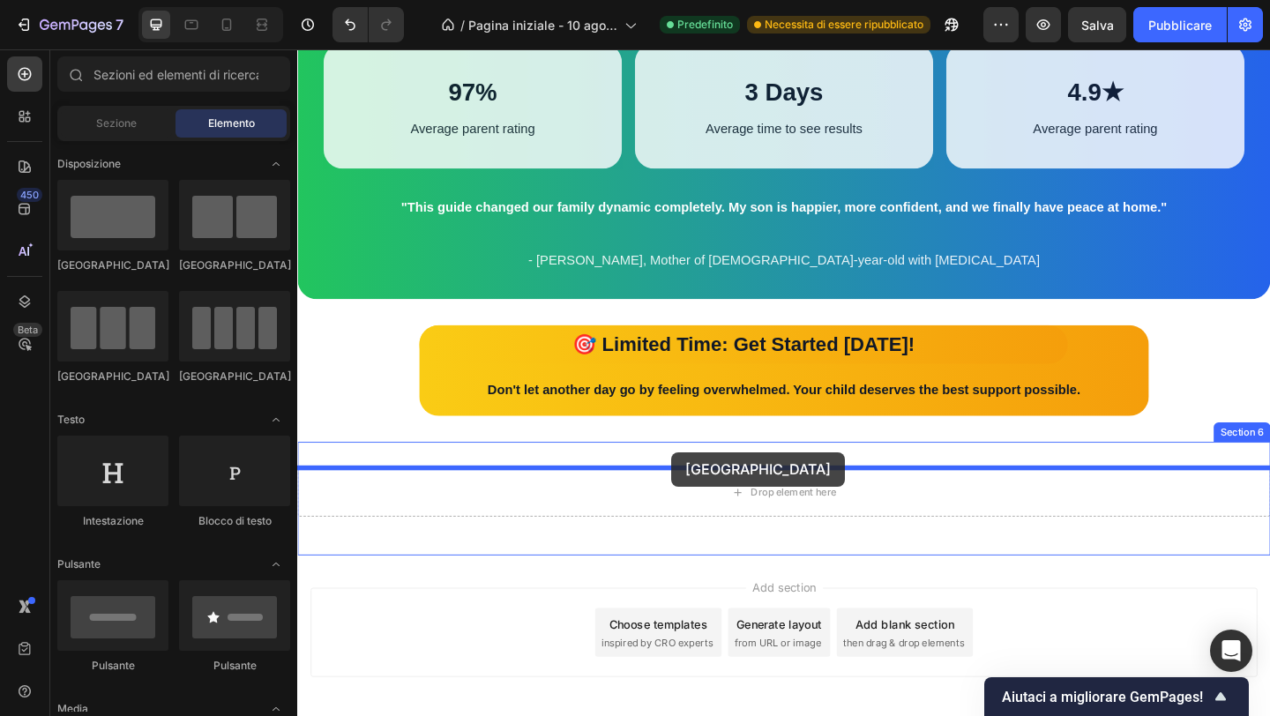
drag, startPoint x: 431, startPoint y: 258, endPoint x: 704, endPoint y: 487, distance: 355.6
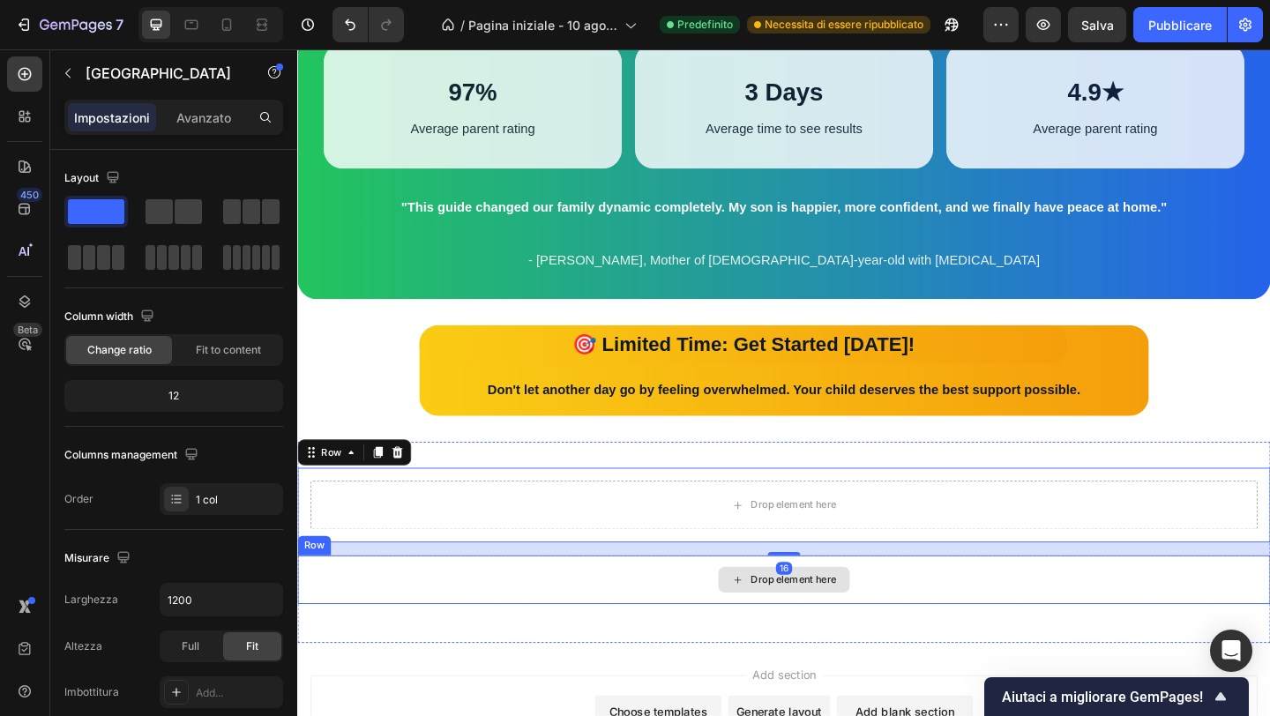
click at [646, 651] on div "Drop element here" at bounding box center [826, 626] width 1058 height 53
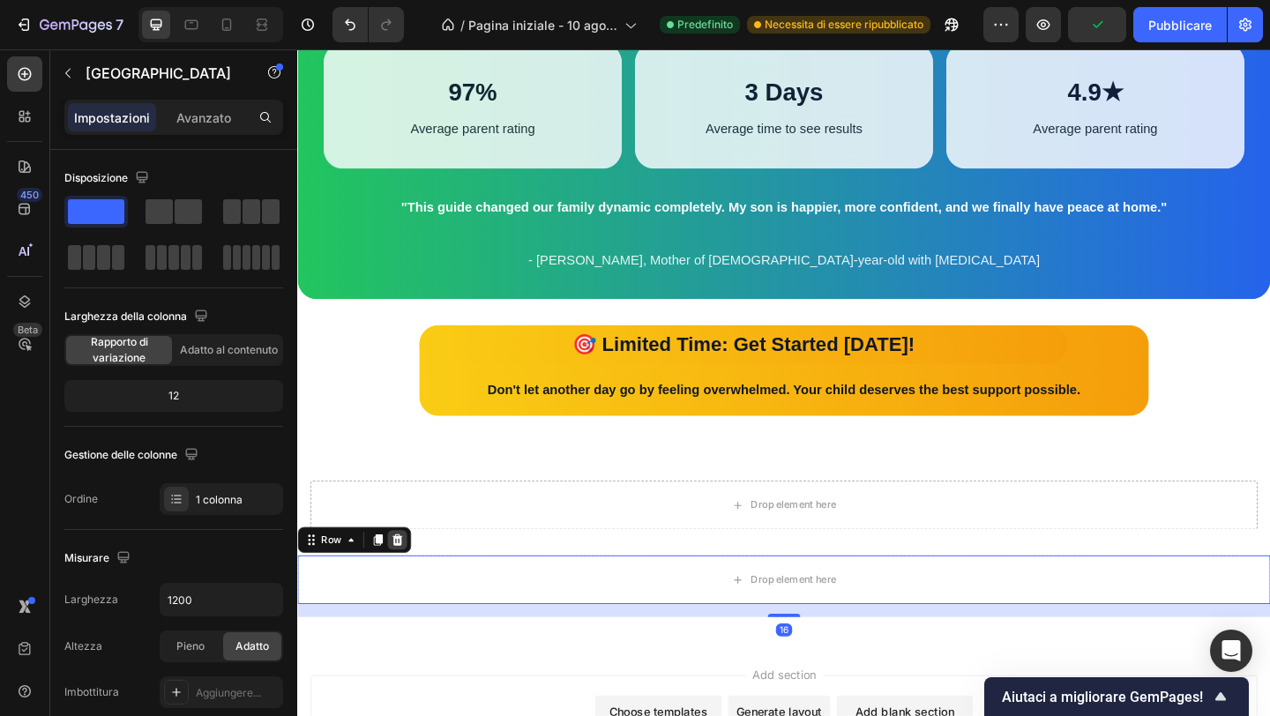
click at [406, 586] on icon at bounding box center [406, 583] width 14 height 14
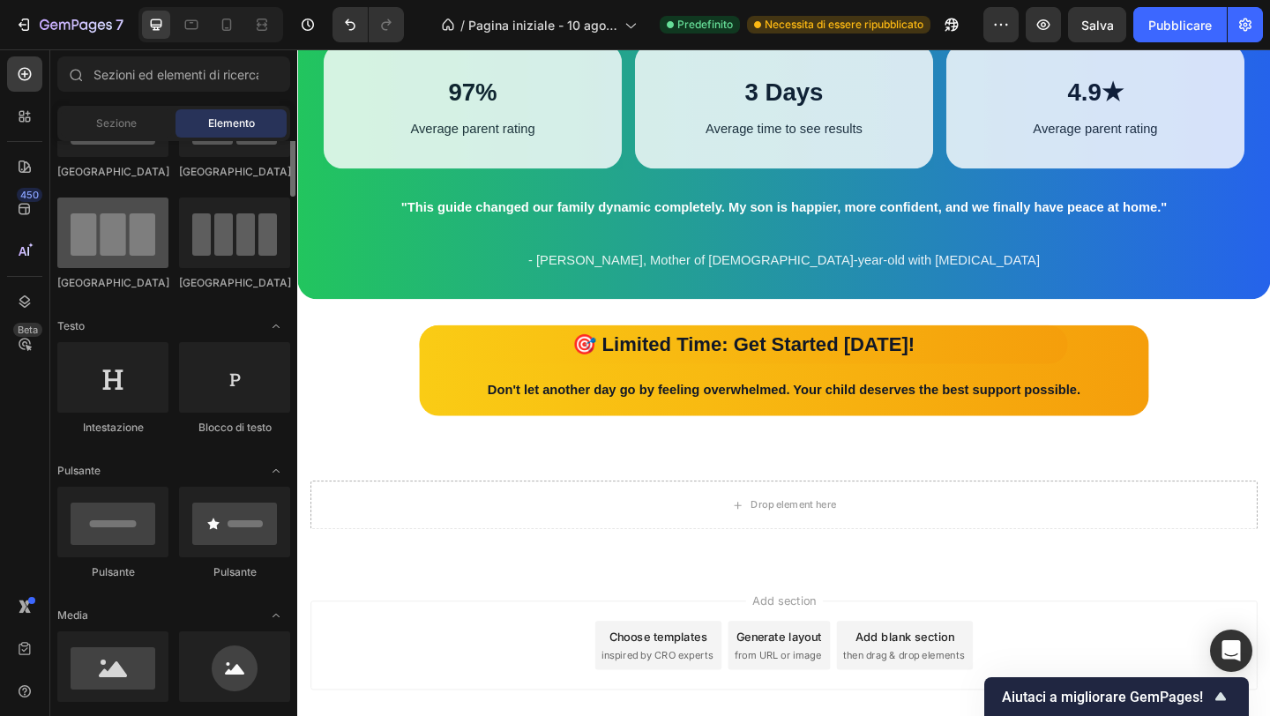
scroll to position [120, 0]
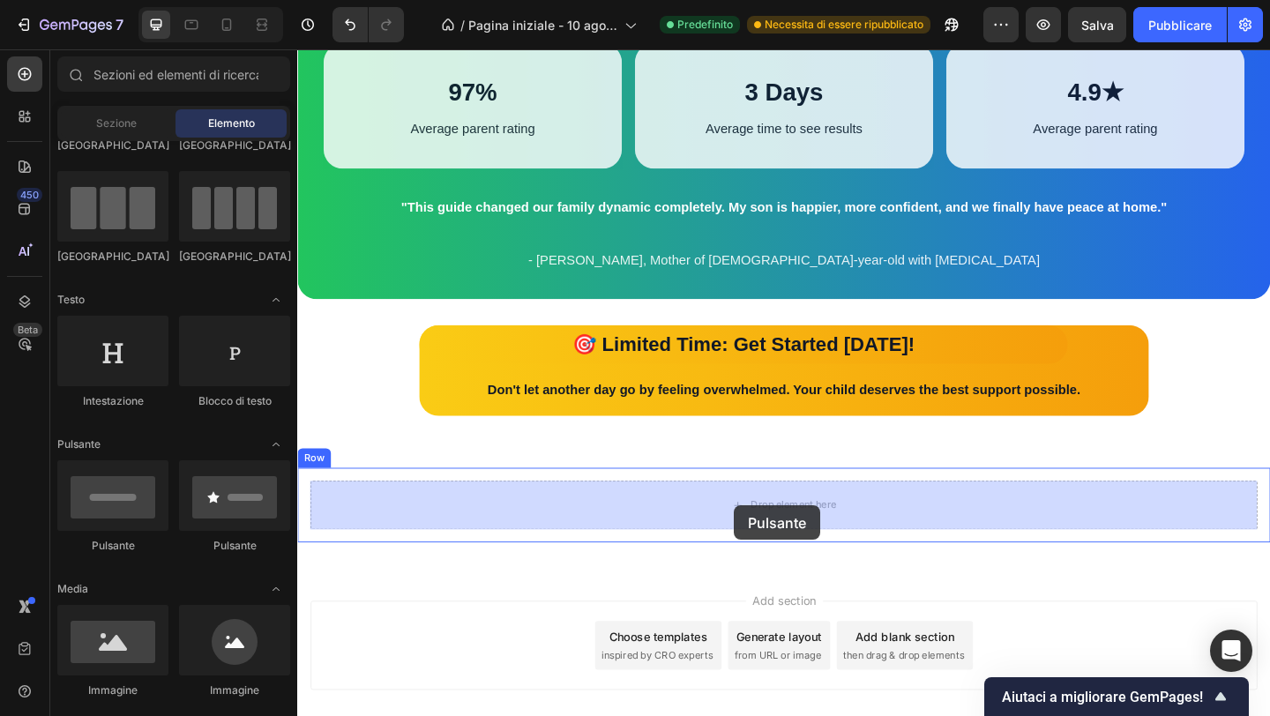
drag, startPoint x: 428, startPoint y: 575, endPoint x: 772, endPoint y: 546, distance: 345.2
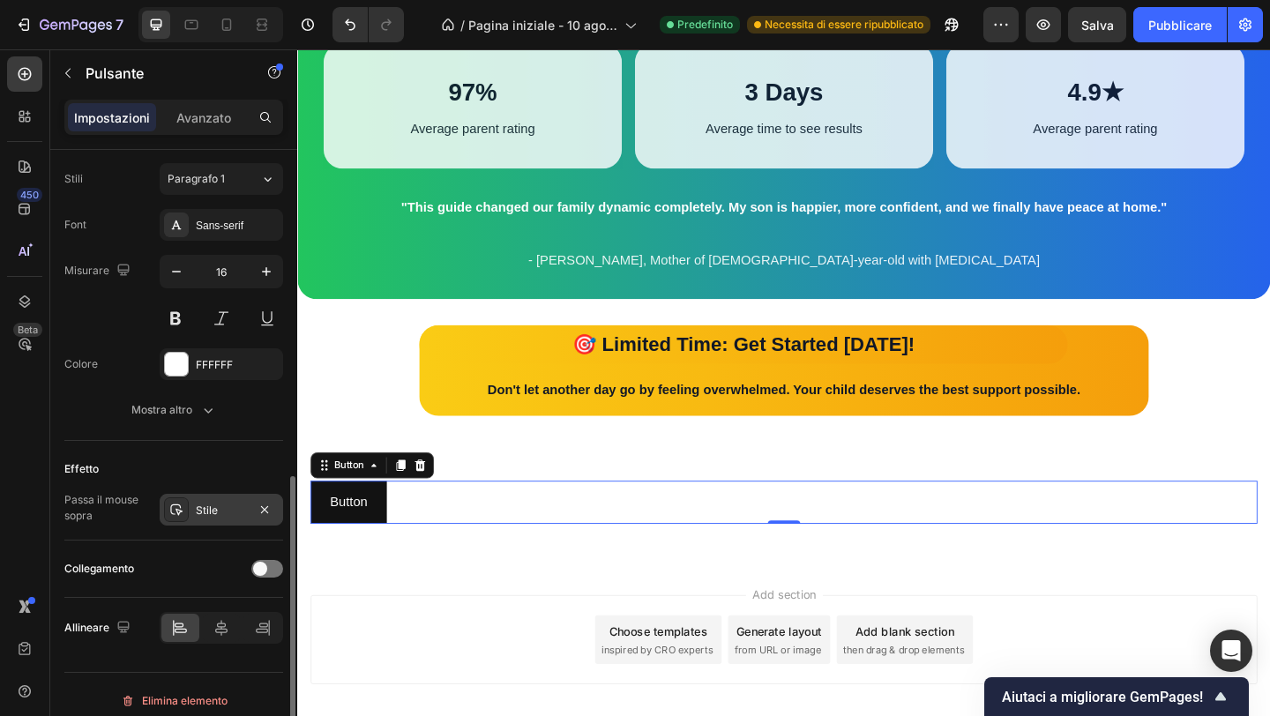
scroll to position [647, 0]
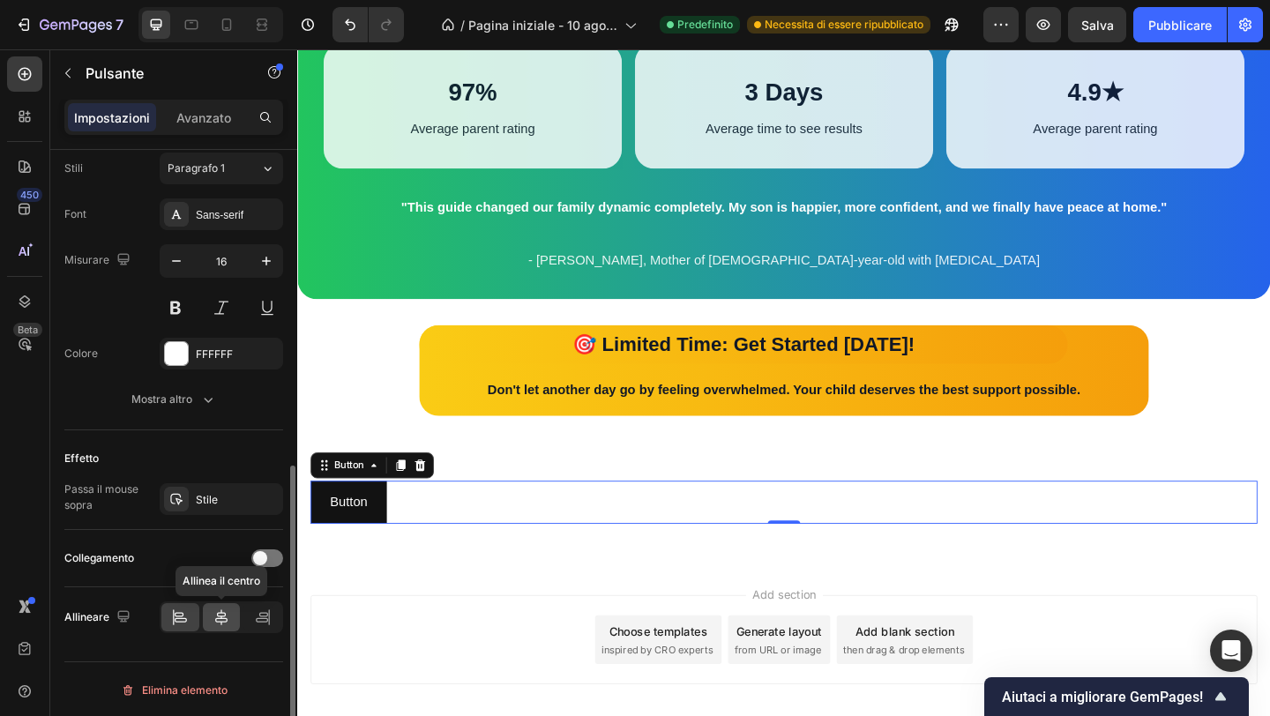
click at [226, 626] on div at bounding box center [222, 617] width 38 height 28
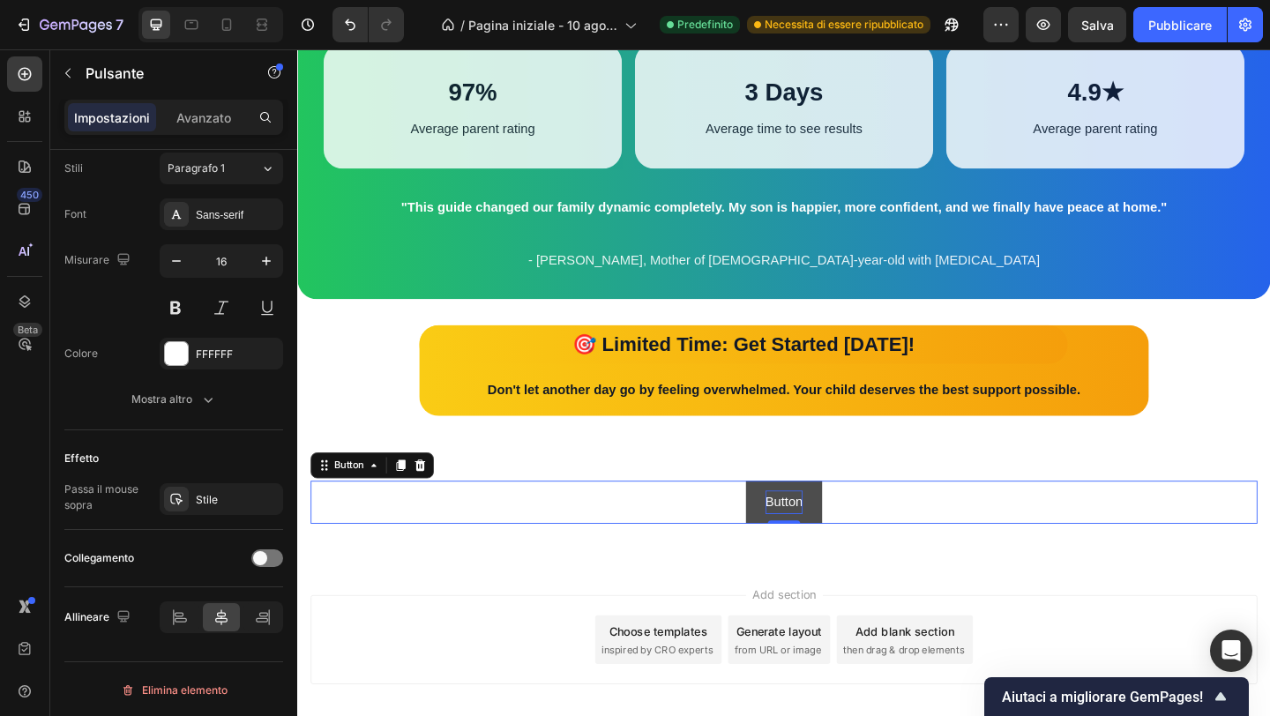
click at [814, 549] on p "Button" at bounding box center [826, 542] width 41 height 26
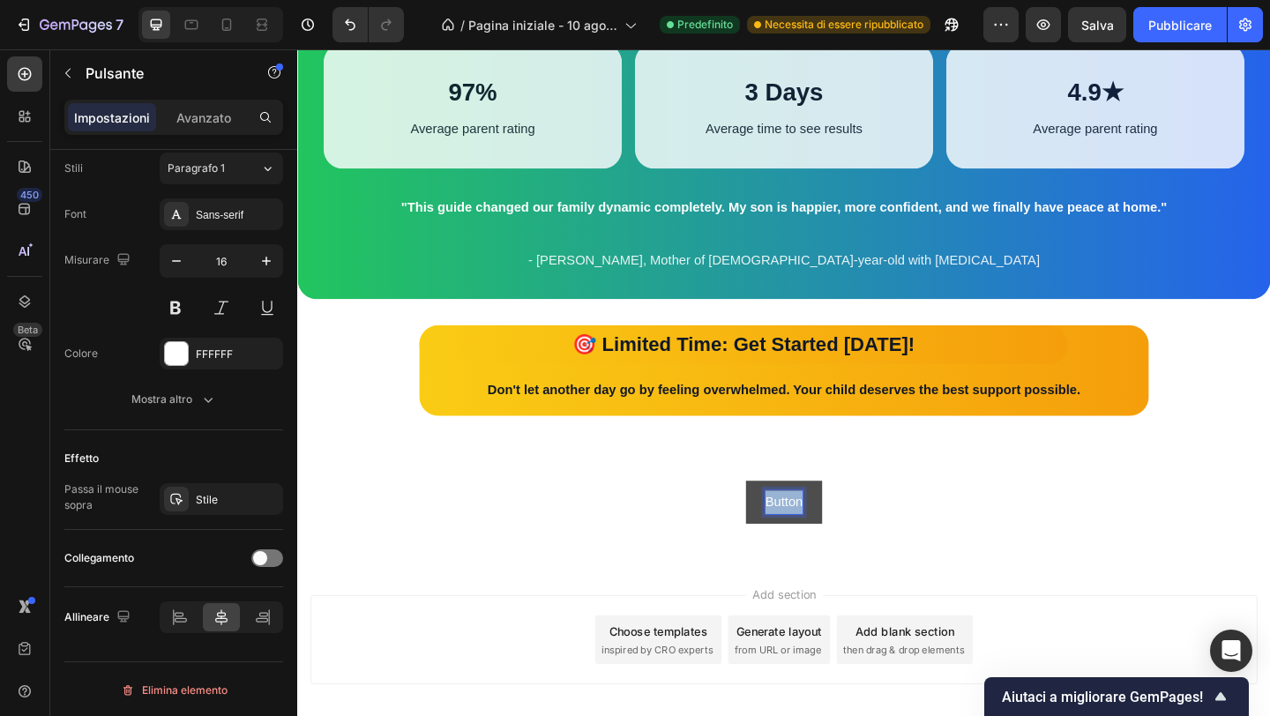
click at [814, 549] on p "Button" at bounding box center [826, 542] width 41 height 26
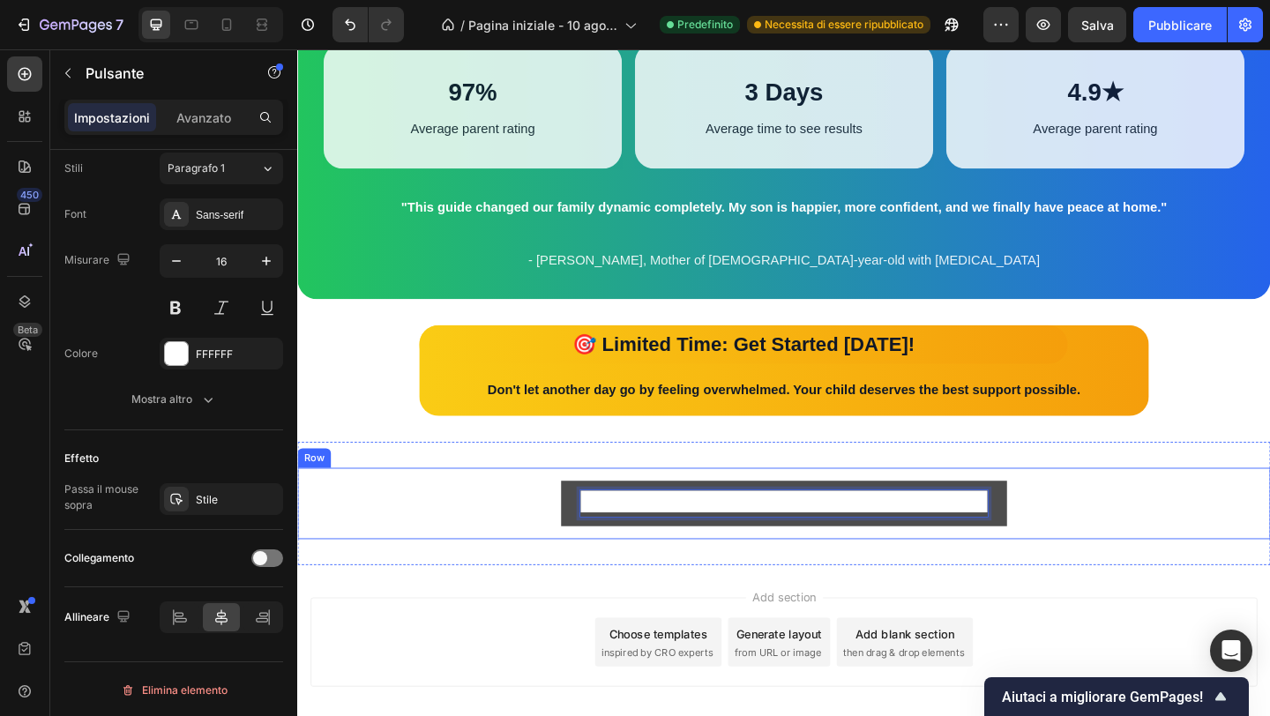
click at [756, 581] on div "GET YOUR GUIDE NOW - INSTANT ACCESS Button 0 Row Section 6" at bounding box center [826, 543] width 1058 height 134
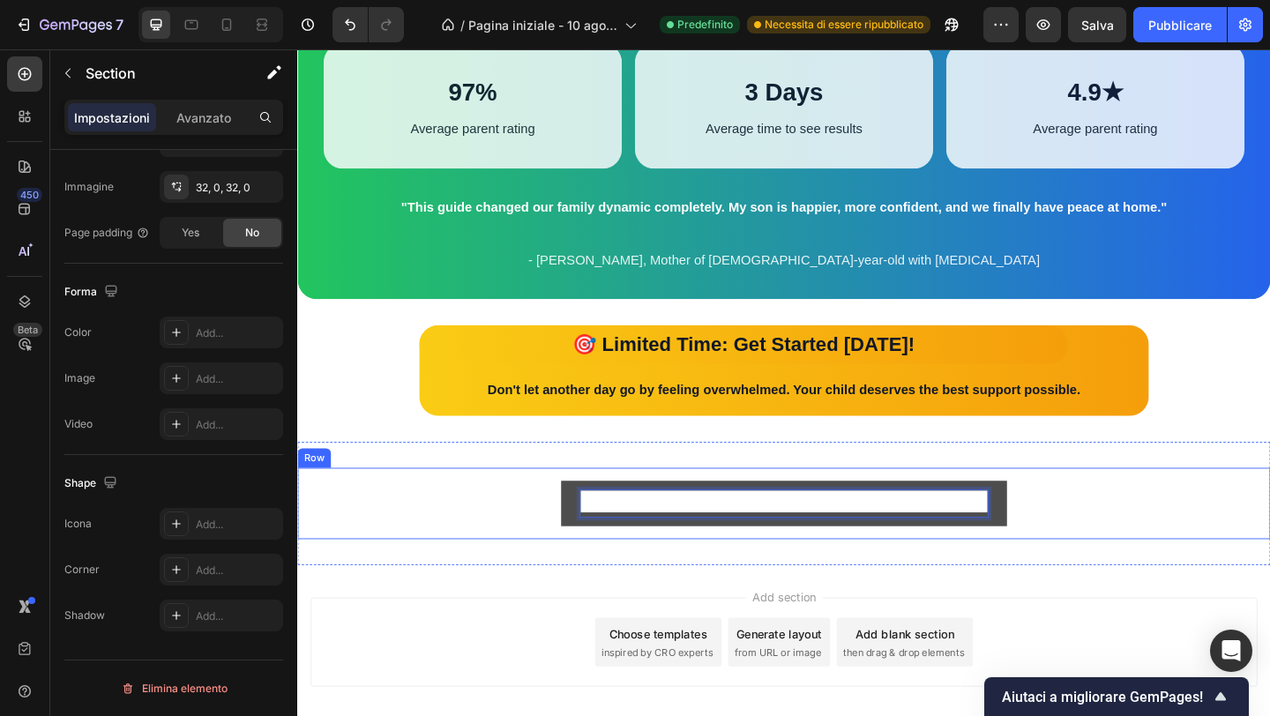
scroll to position [0, 0]
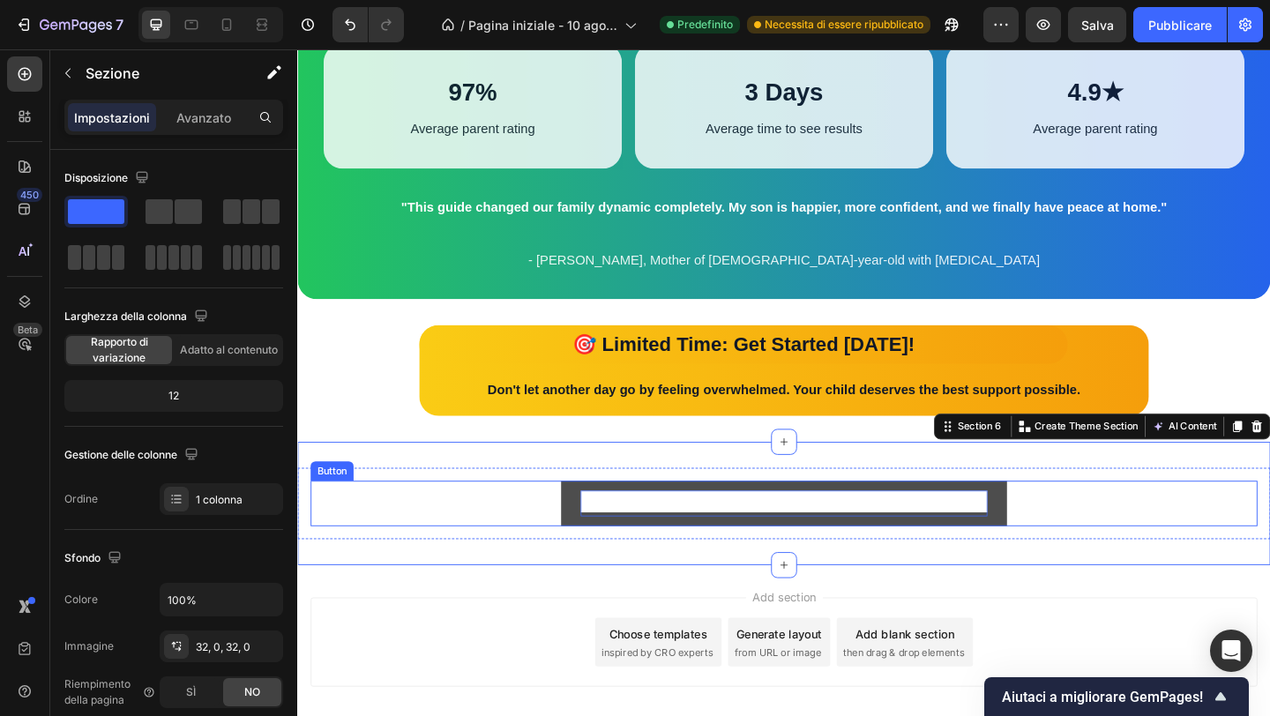
click at [731, 539] on strong "GET YOUR GUIDE NOW - INSTANT ACCESS" at bounding box center [826, 541] width 443 height 24
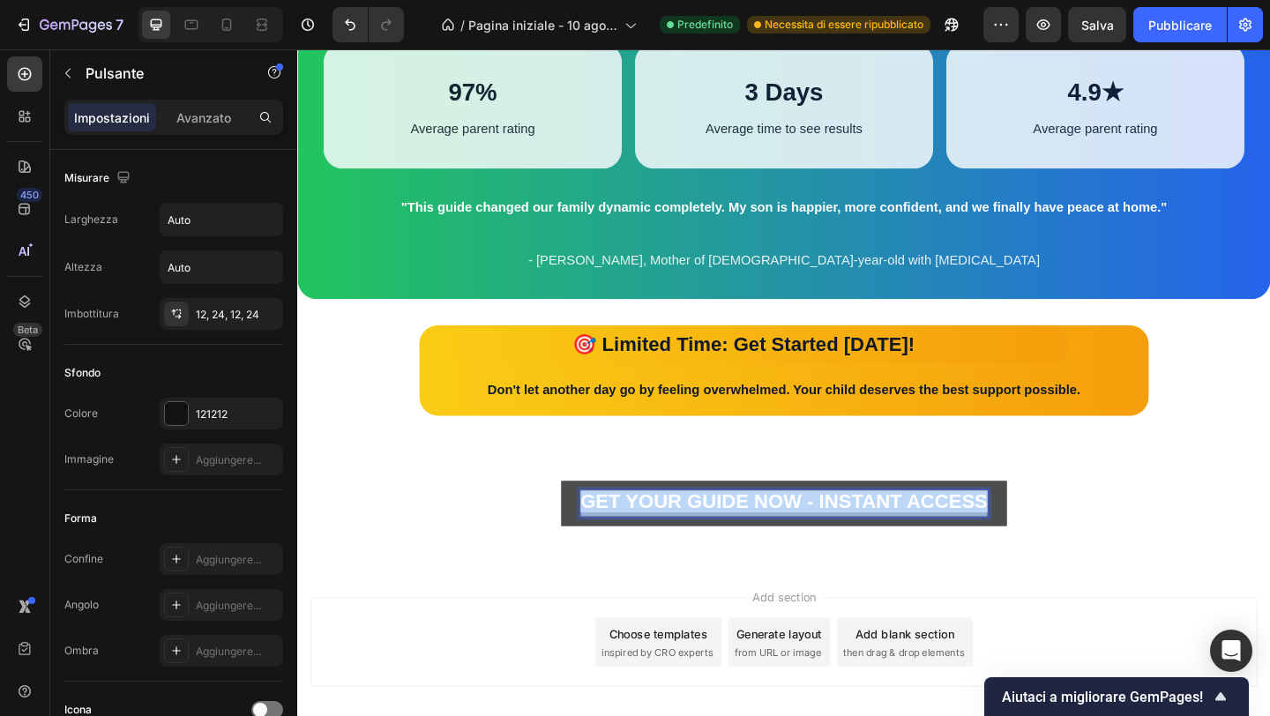
click at [731, 539] on strong "GET YOUR GUIDE NOW - INSTANT ACCESS" at bounding box center [826, 541] width 443 height 24
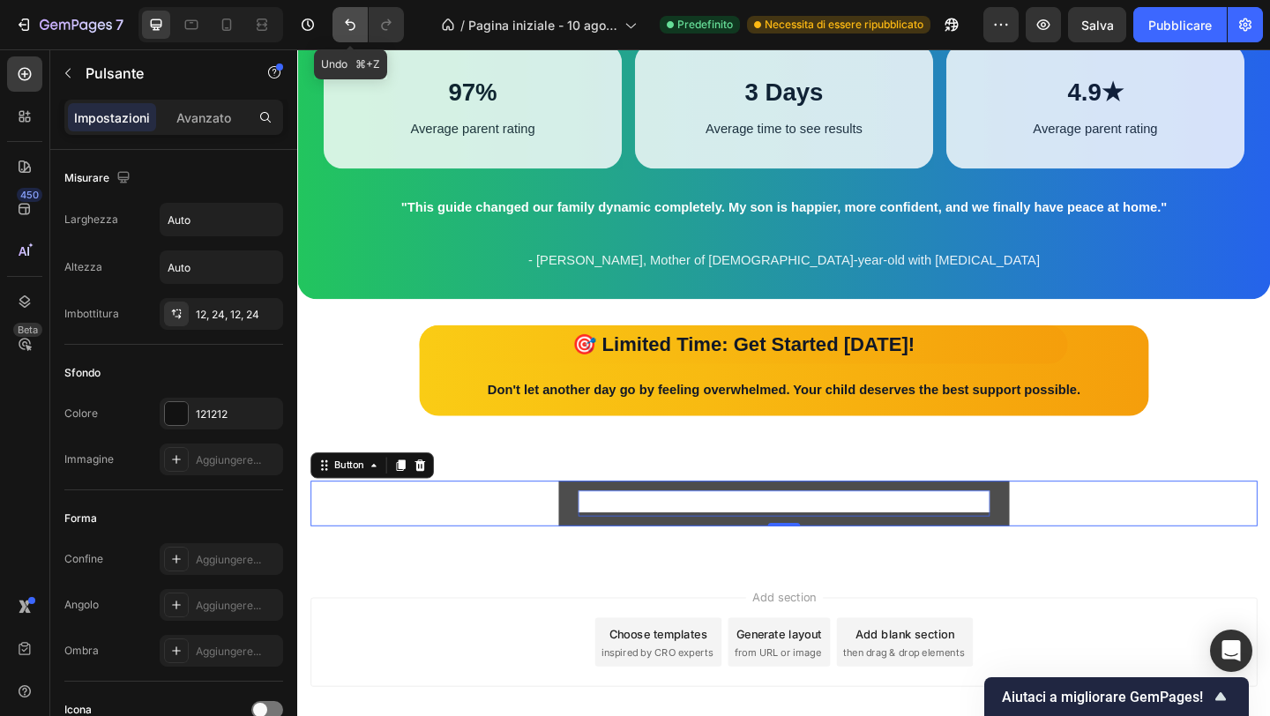
click at [350, 21] on icon "Annulla/Ripristina" at bounding box center [350, 25] width 18 height 18
click at [550, 640] on div "Add section Choose templates inspired by CRO experts Generate layout from URL o…" at bounding box center [826, 718] width 1058 height 217
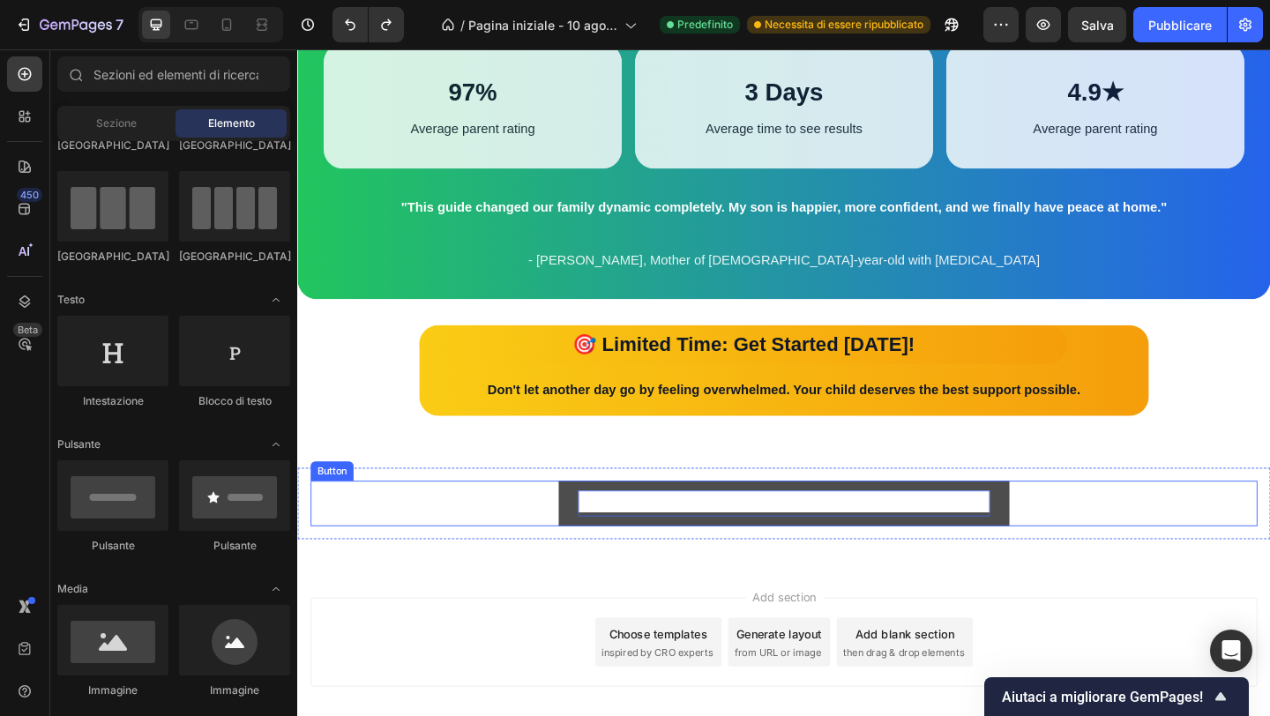
click at [640, 544] on strong "GET YOUR GUIDE NOW – INSTANT ACCESS" at bounding box center [826, 541] width 448 height 24
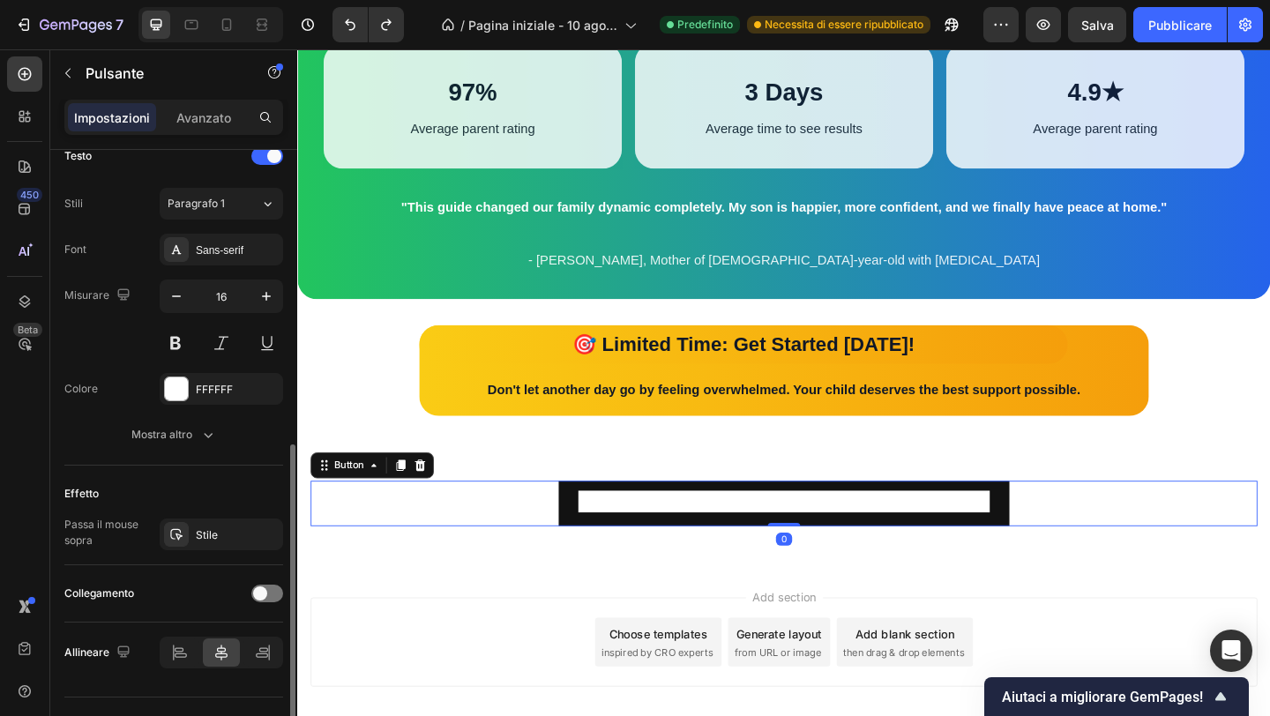
scroll to position [587, 0]
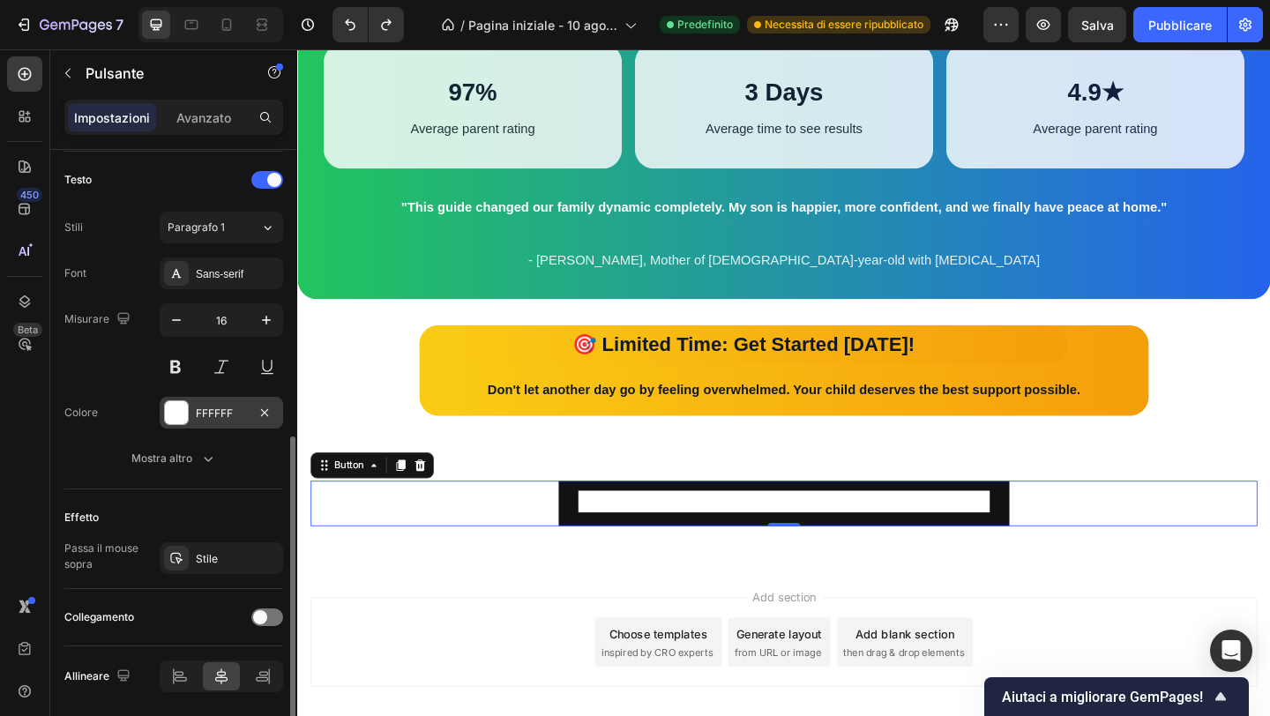
click at [188, 419] on div at bounding box center [176, 412] width 25 height 25
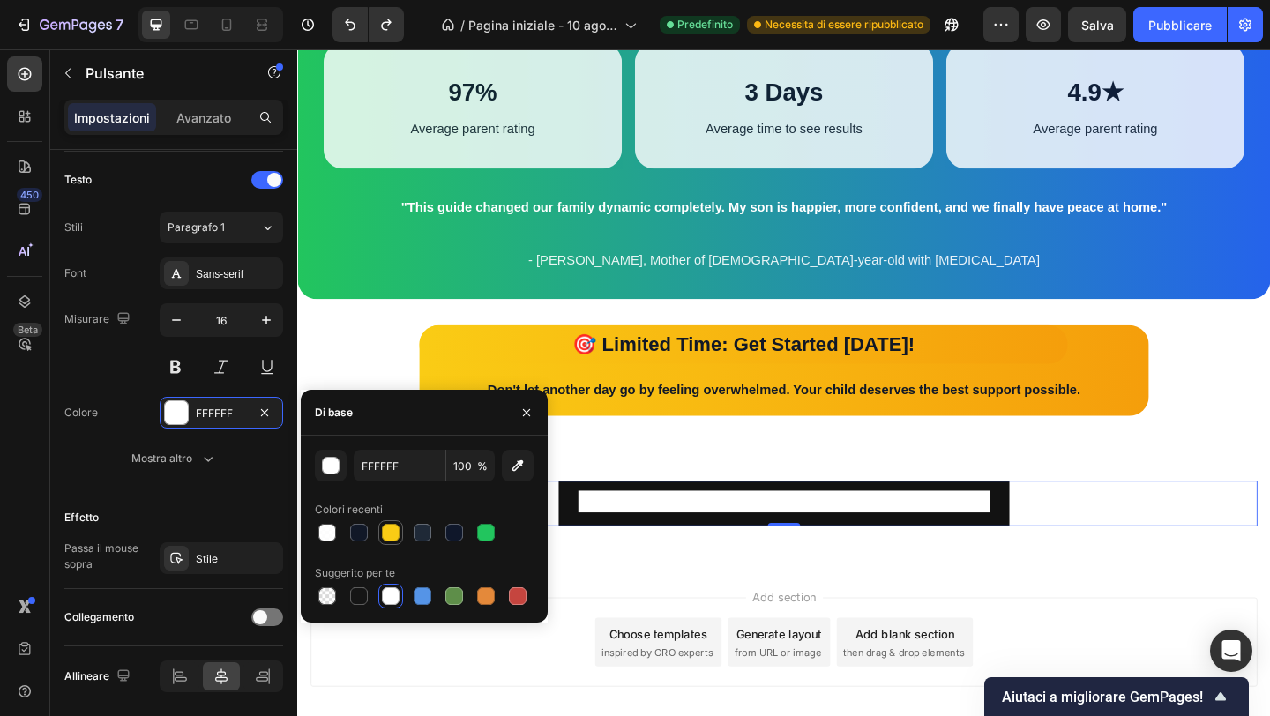
click at [394, 539] on div at bounding box center [391, 533] width 18 height 18
type input "FACC15"
click at [594, 624] on div "Add section Choose templates inspired by CRO experts Generate layout from URL o…" at bounding box center [826, 718] width 1058 height 217
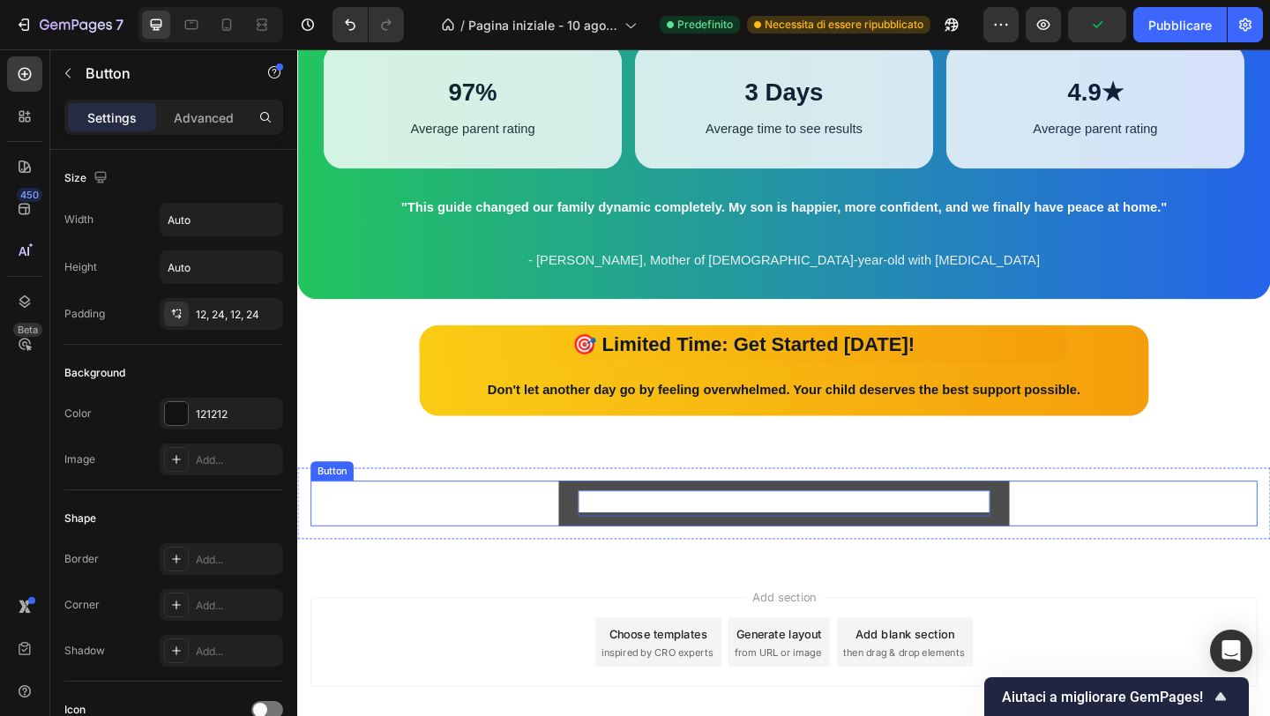
click at [640, 553] on strong "GET YOUR GUIDE NOW – INSTANT ACCESS" at bounding box center [826, 541] width 448 height 24
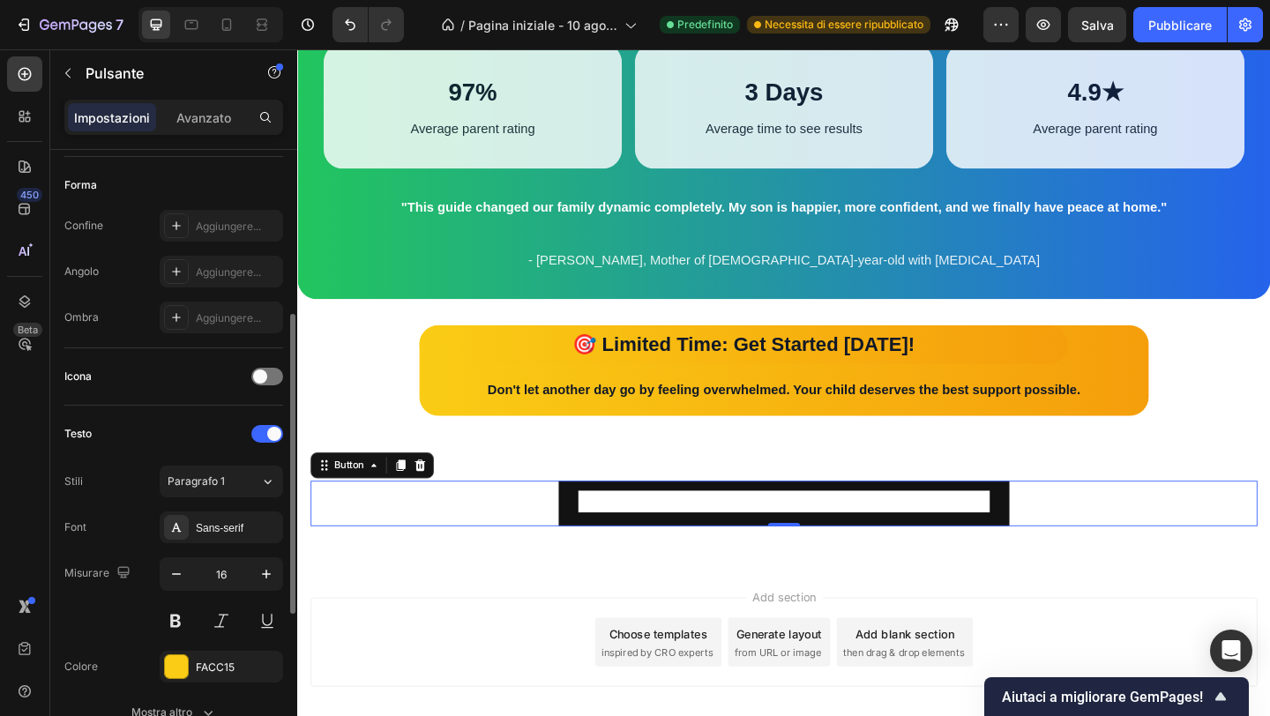
scroll to position [334, 0]
click at [263, 669] on icon "button" at bounding box center [265, 666] width 14 height 14
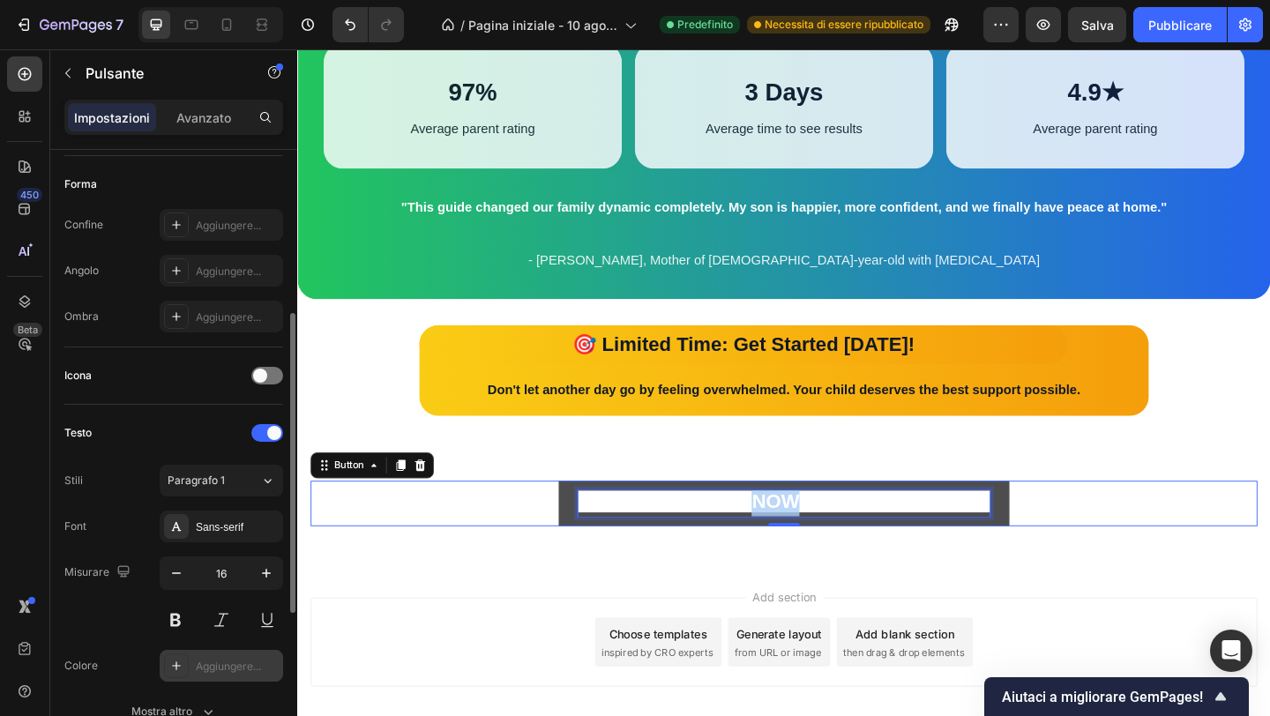
click at [804, 541] on strong "GET YOUR GUIDE NOW – INSTANT ACCESS" at bounding box center [826, 541] width 448 height 24
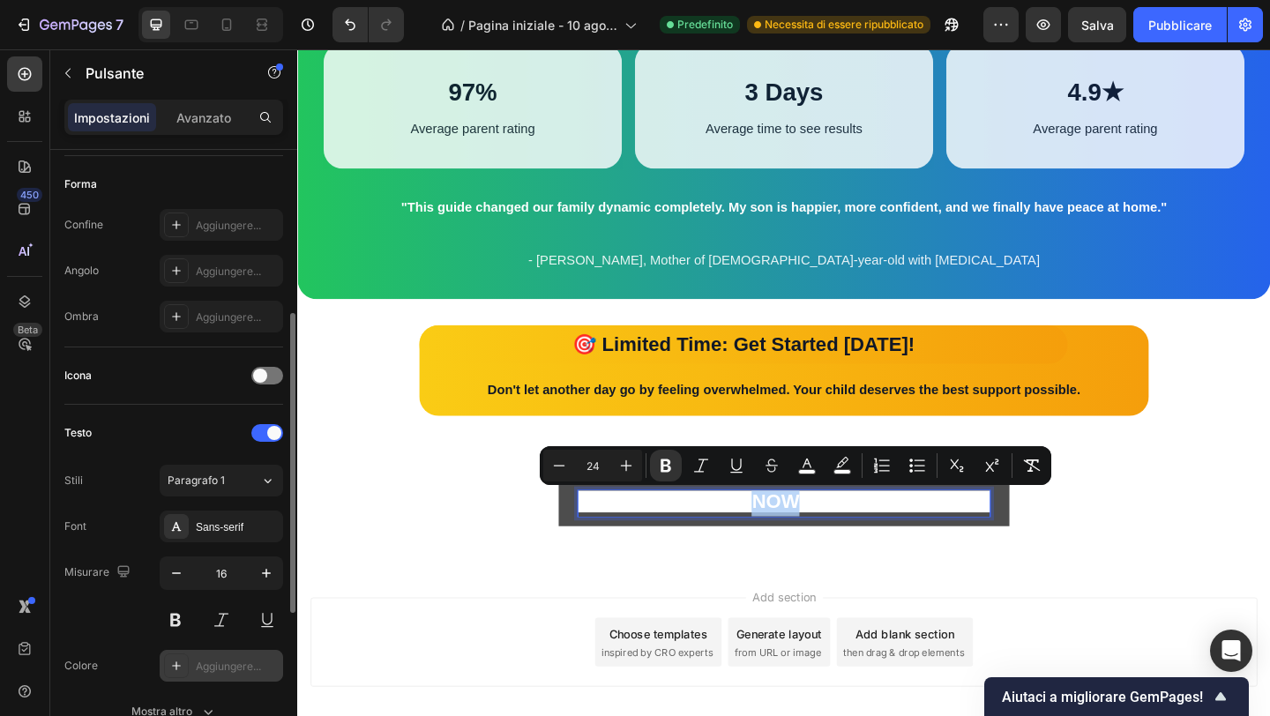
click at [804, 541] on strong "GET YOUR GUIDE NOW – INSTANT ACCESS" at bounding box center [826, 541] width 448 height 24
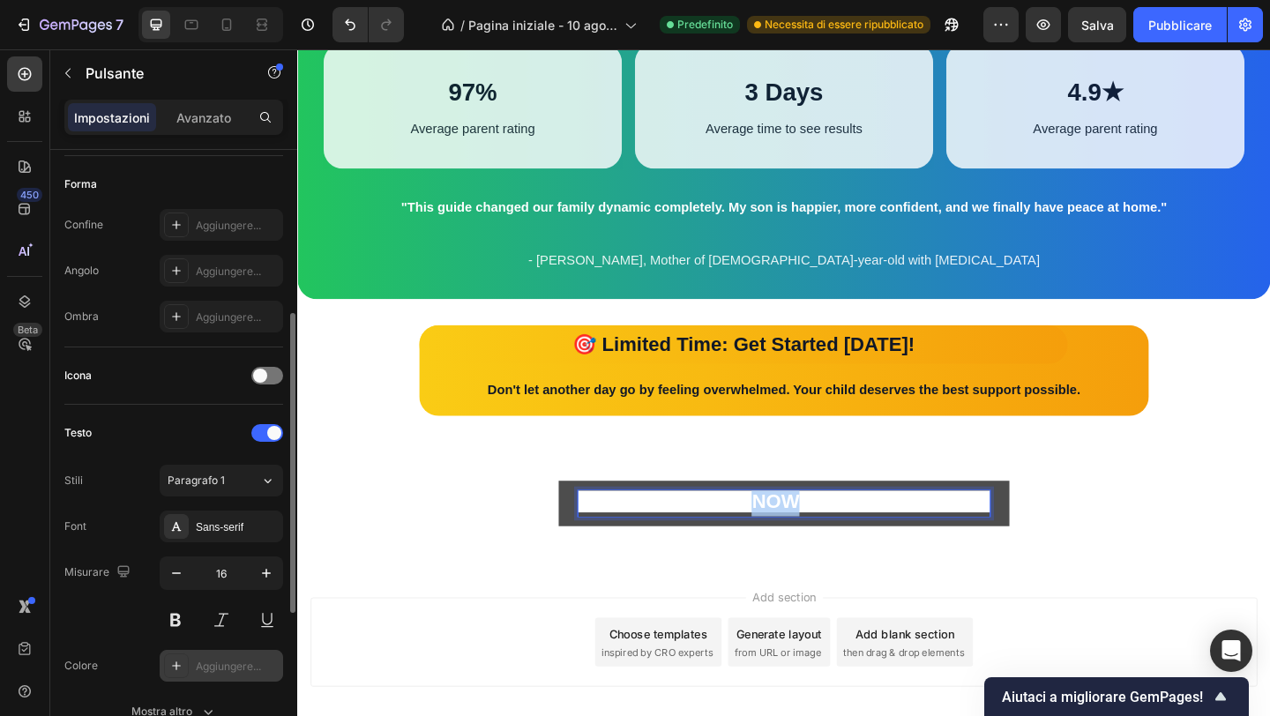
click at [804, 541] on strong "GET YOUR GUIDE NOW – INSTANT ACCESS" at bounding box center [826, 541] width 448 height 24
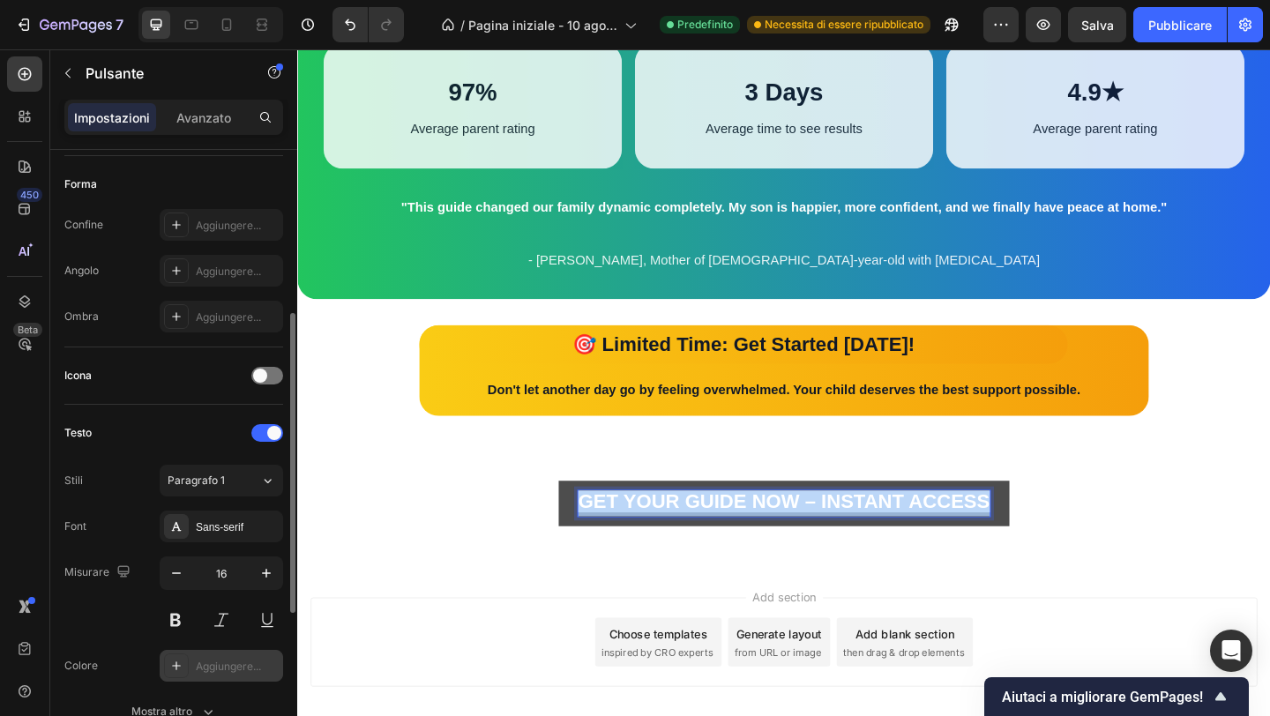
click at [804, 541] on strong "GET YOUR GUIDE NOW – INSTANT ACCESS" at bounding box center [826, 541] width 448 height 24
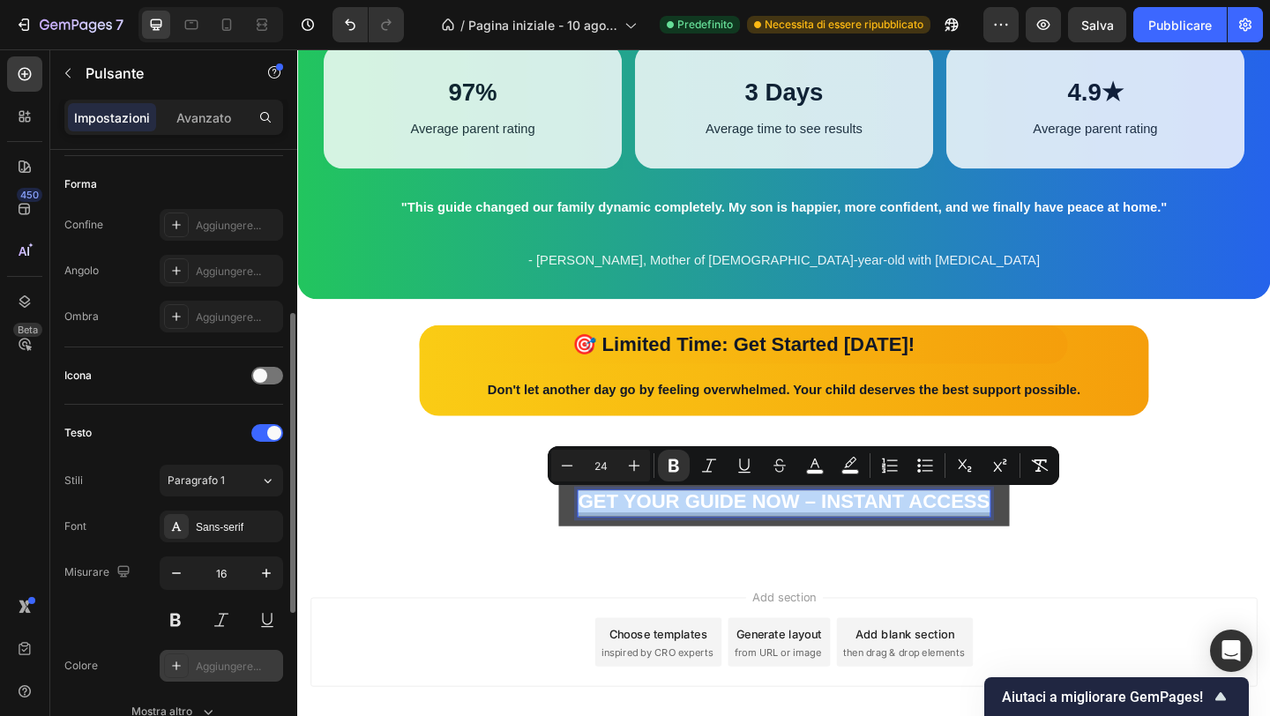
click at [804, 541] on strong "GET YOUR GUIDE NOW – INSTANT ACCESS" at bounding box center [826, 541] width 448 height 24
click at [820, 467] on icon "Editor contextual toolbar" at bounding box center [815, 466] width 18 height 18
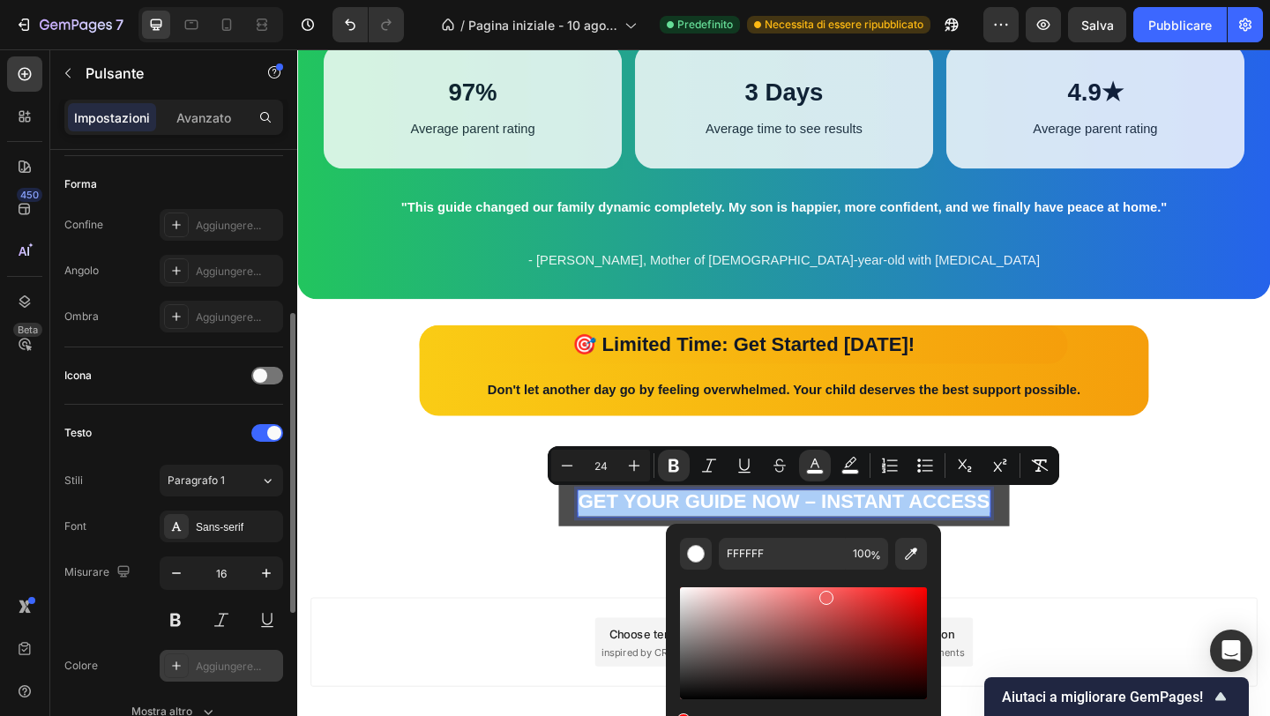
click at [826, 595] on div "Editor contextual toolbar" at bounding box center [803, 643] width 247 height 112
type input "ED6363"
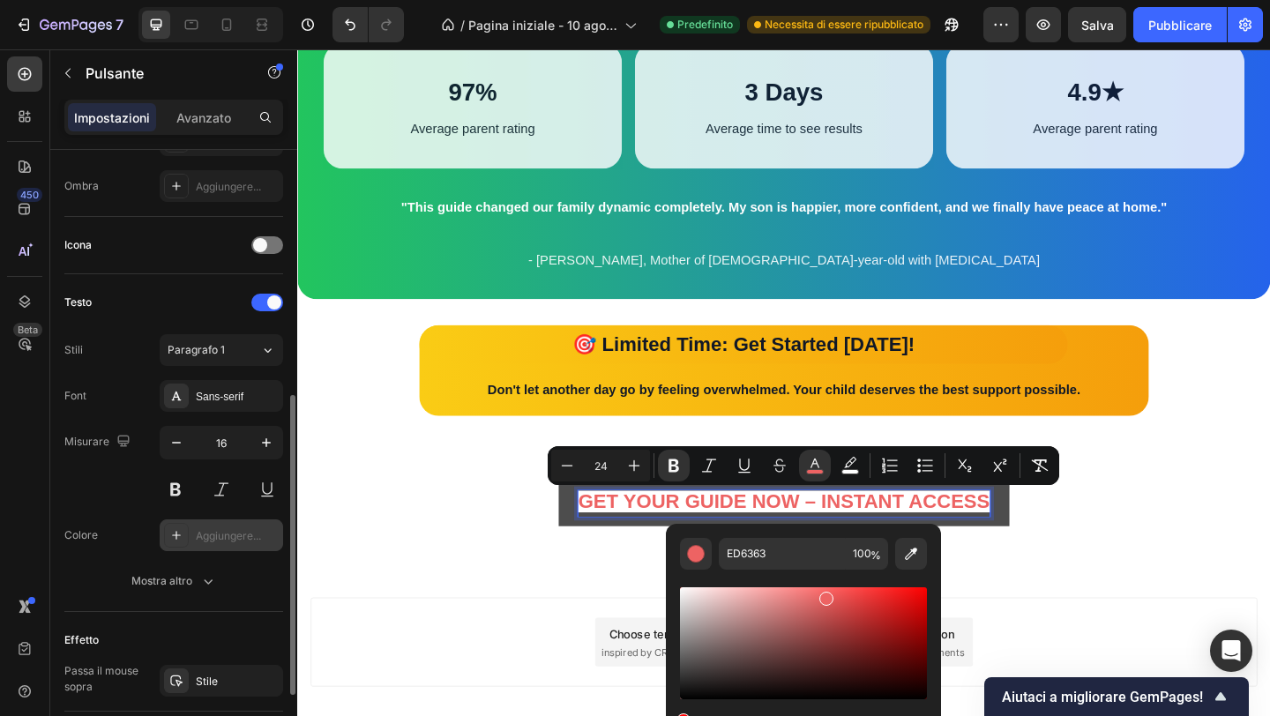
scroll to position [477, 0]
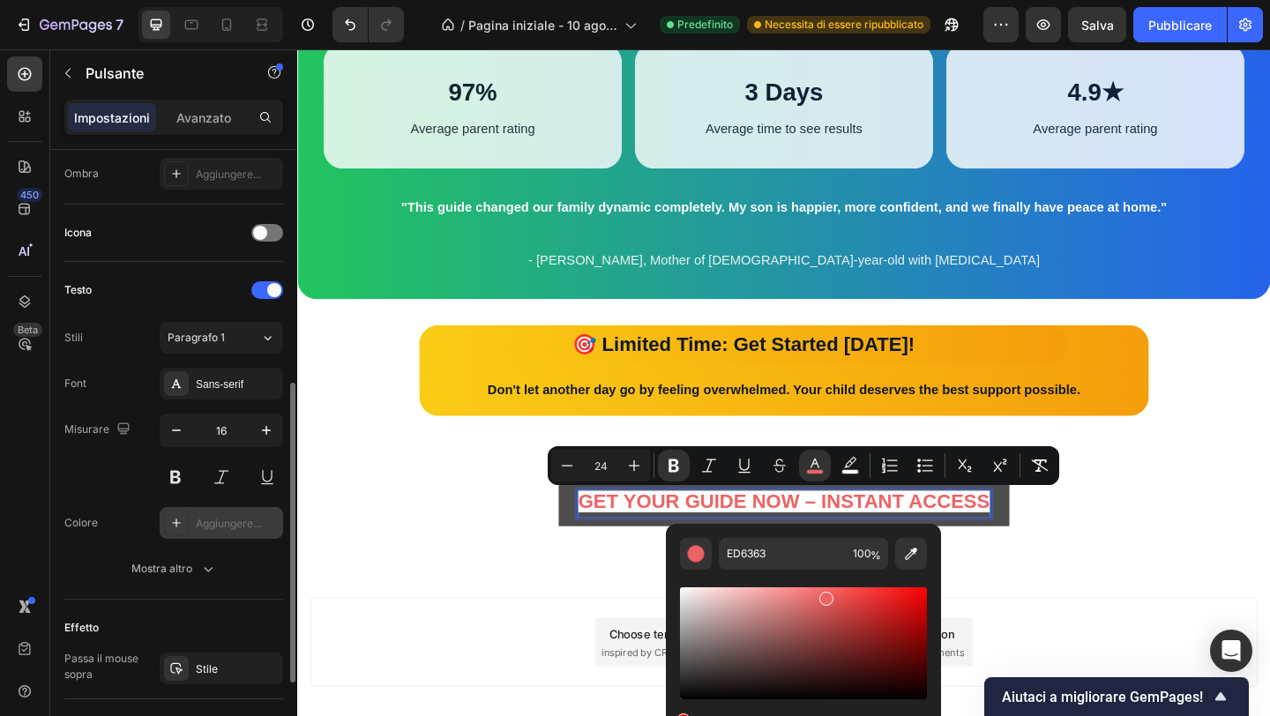
click at [344, 564] on div "GET YOUR GUIDE NOW – INSTANT ACCESS Button 0" at bounding box center [826, 543] width 1030 height 49
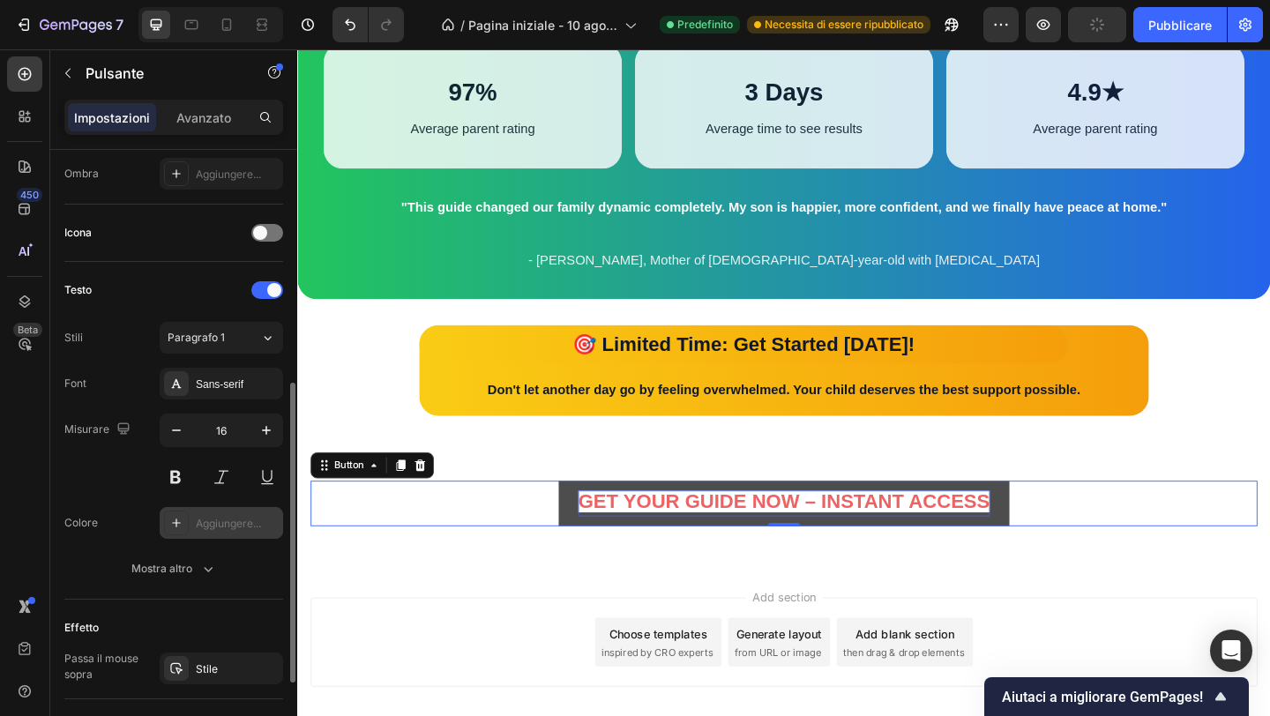
click at [565, 617] on div "Add section Choose templates inspired by CRO experts Generate layout from URL o…" at bounding box center [826, 718] width 1058 height 217
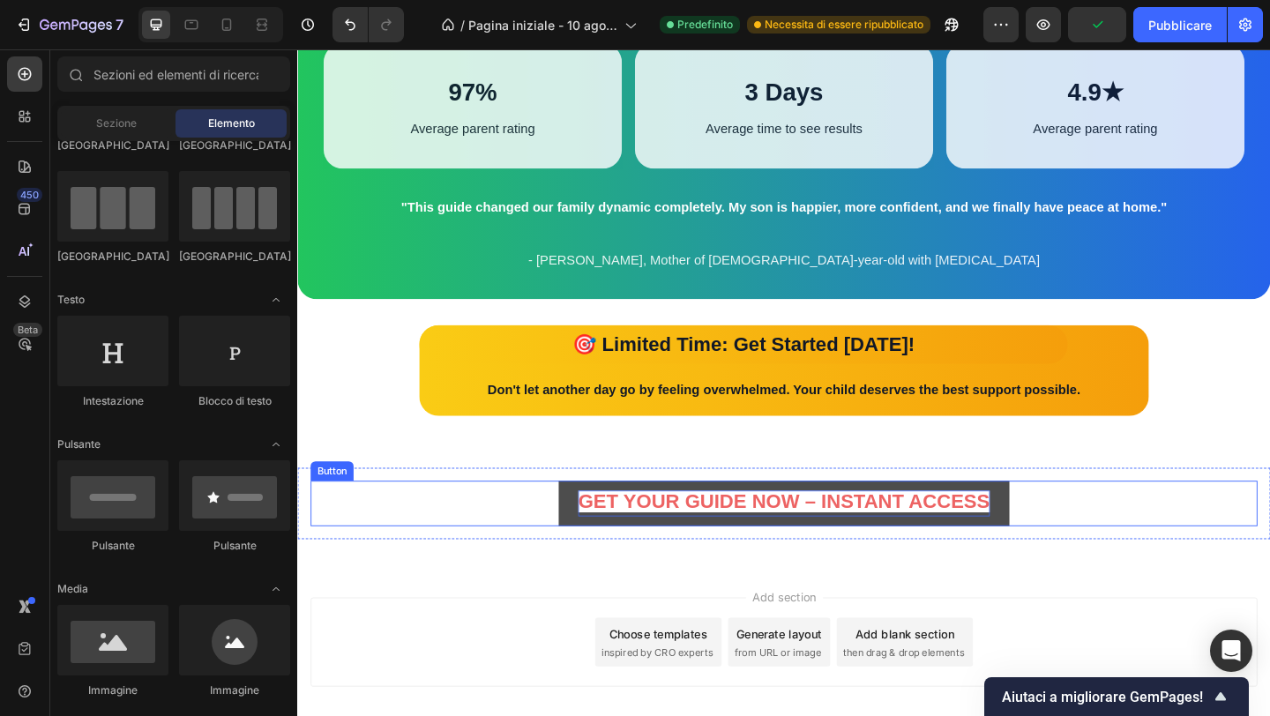
click at [650, 550] on strong "GET YOUR GUIDE NOW – INSTANT ACCESS" at bounding box center [826, 541] width 448 height 24
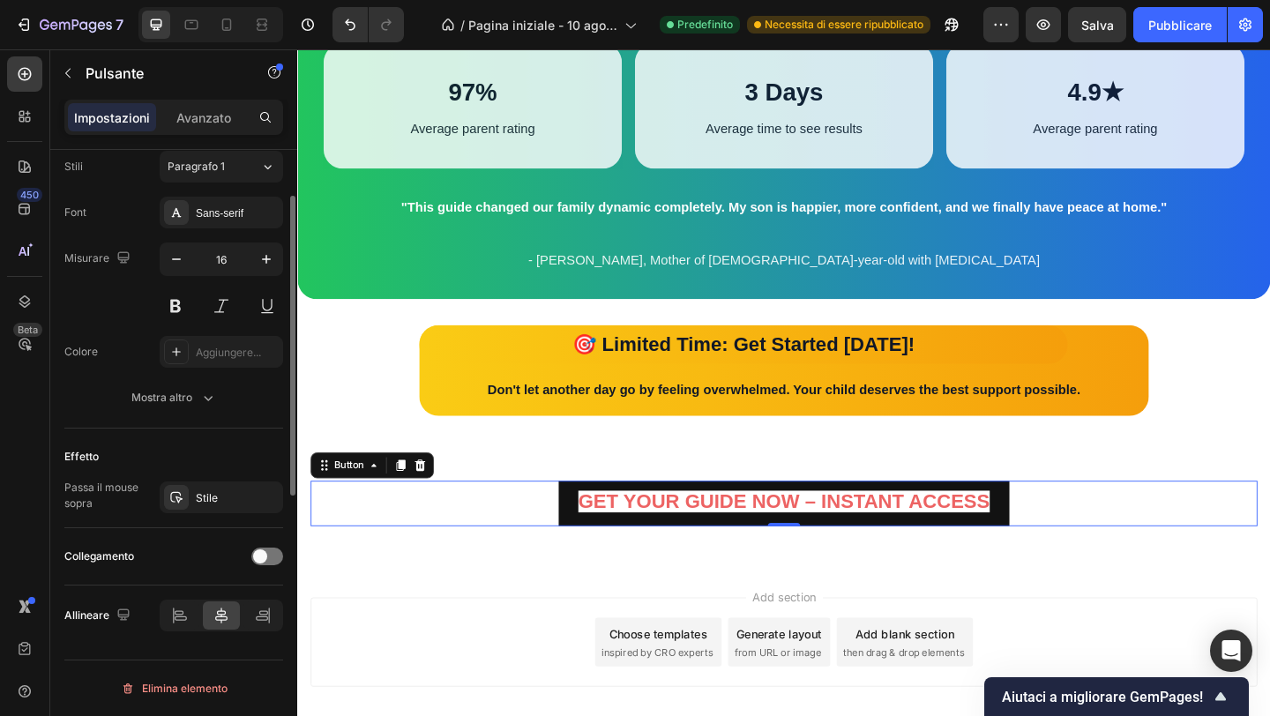
scroll to position [0, 0]
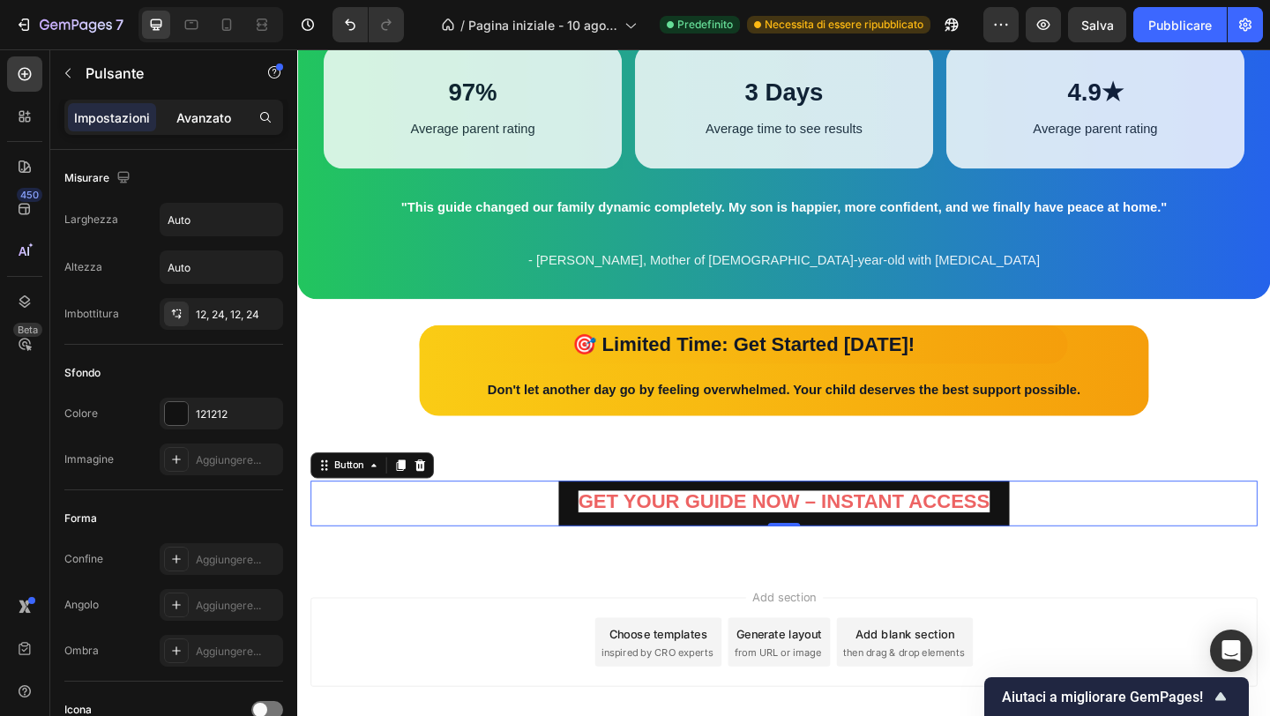
click at [180, 122] on font "Avanzato" at bounding box center [203, 117] width 55 height 15
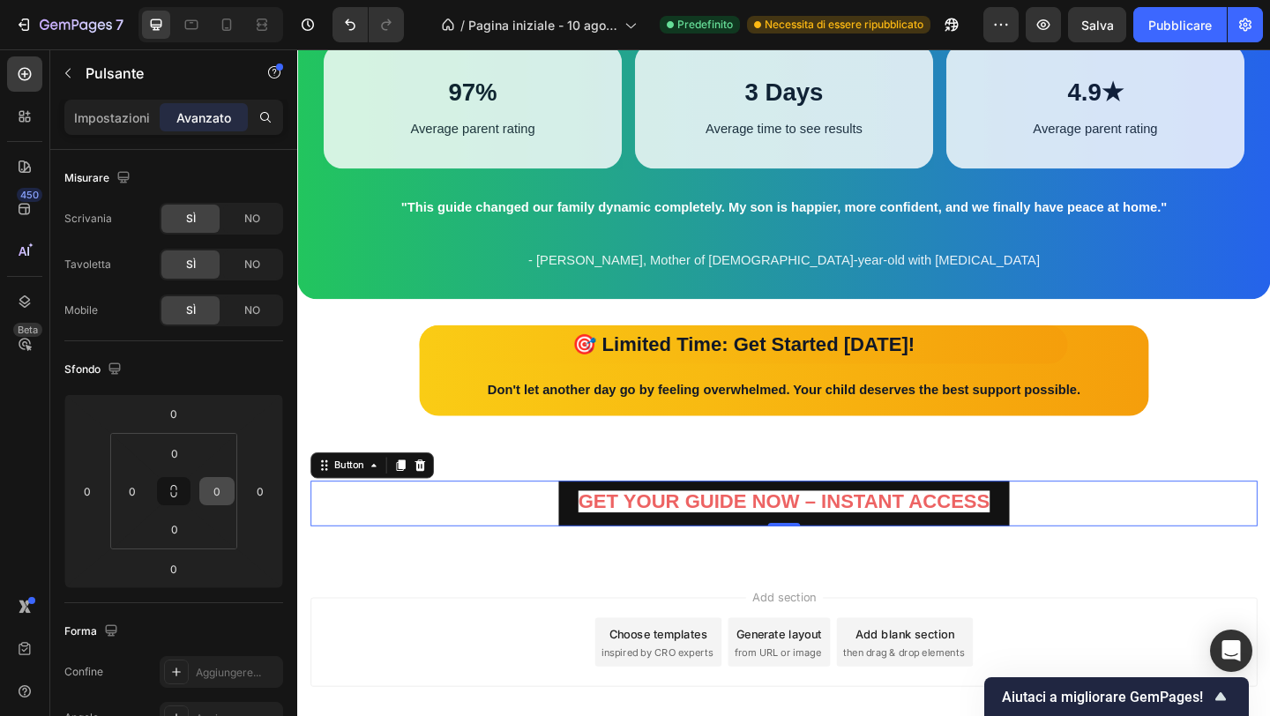
scroll to position [608, 0]
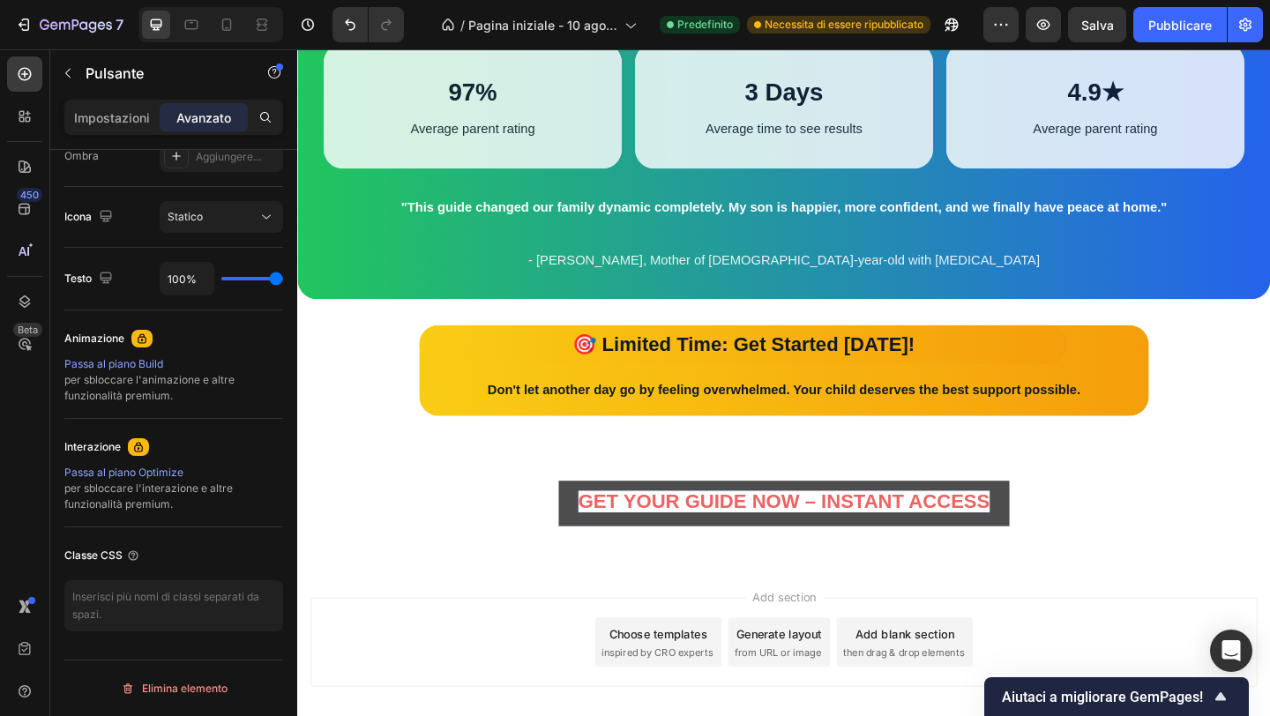
click at [714, 540] on strong "GET YOUR GUIDE NOW – INSTANT ACCESS" at bounding box center [826, 541] width 448 height 24
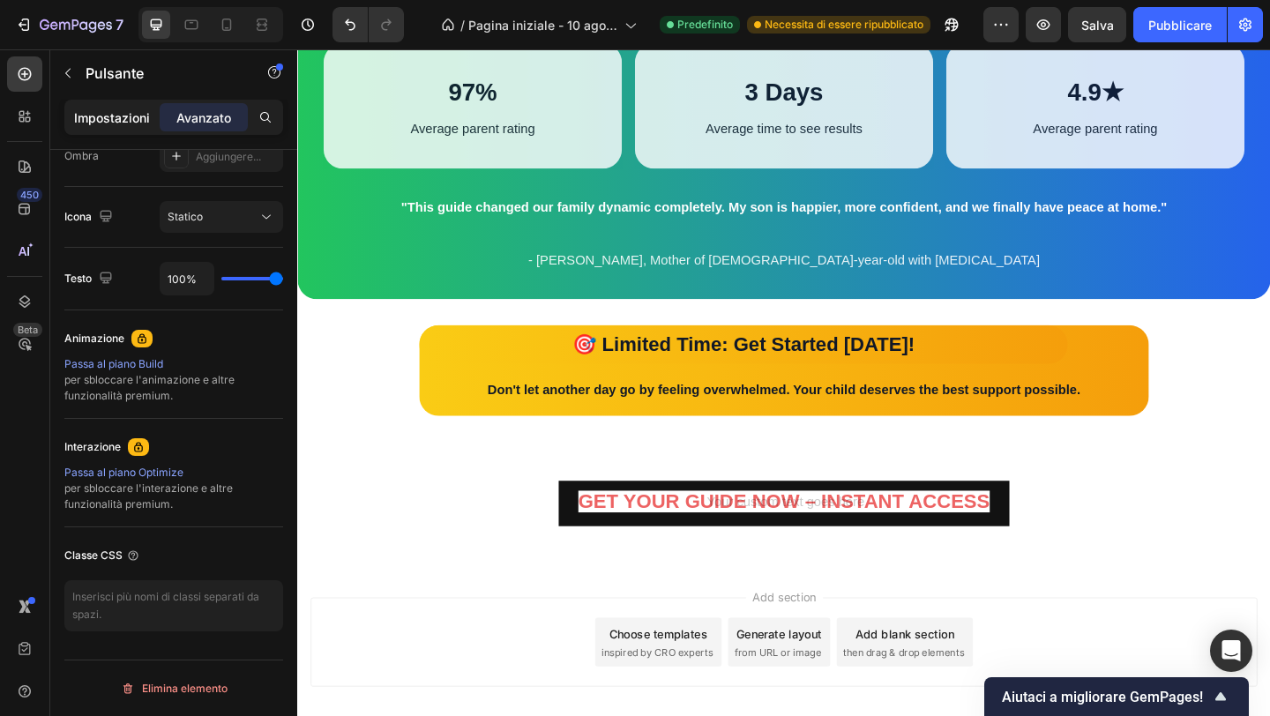
click at [117, 123] on font "Impostazioni" at bounding box center [112, 117] width 76 height 15
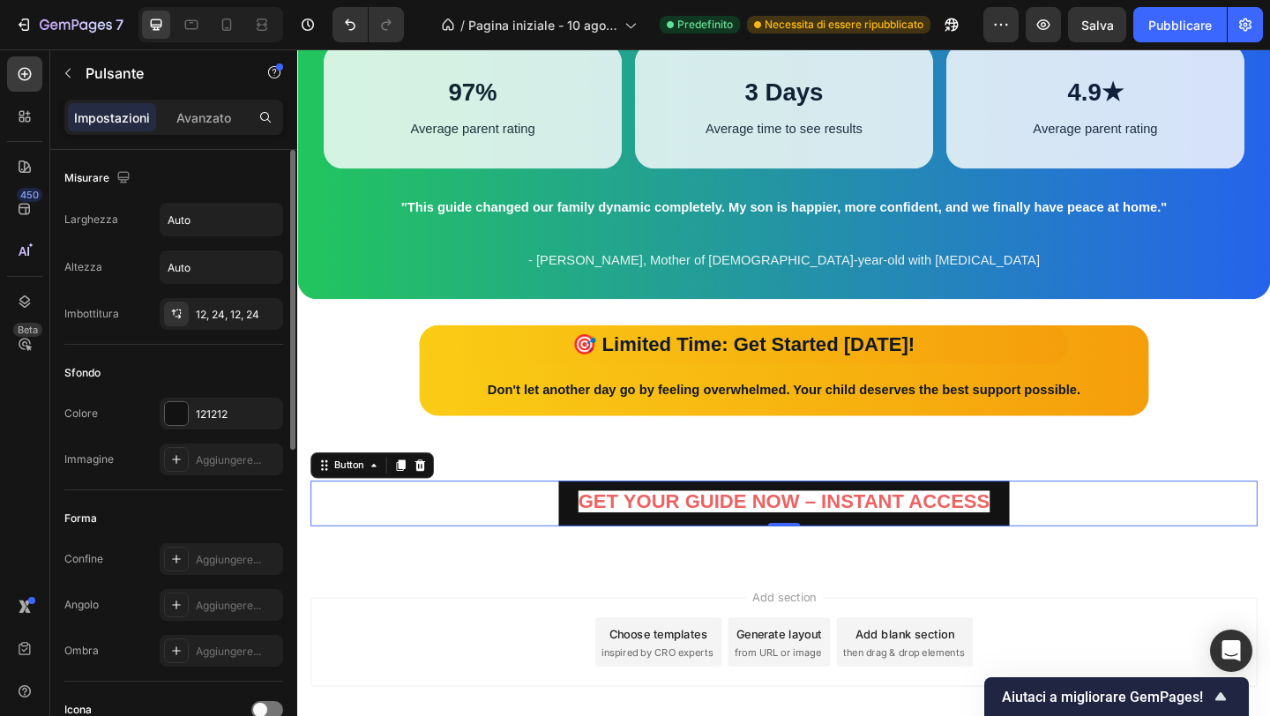
scroll to position [648, 0]
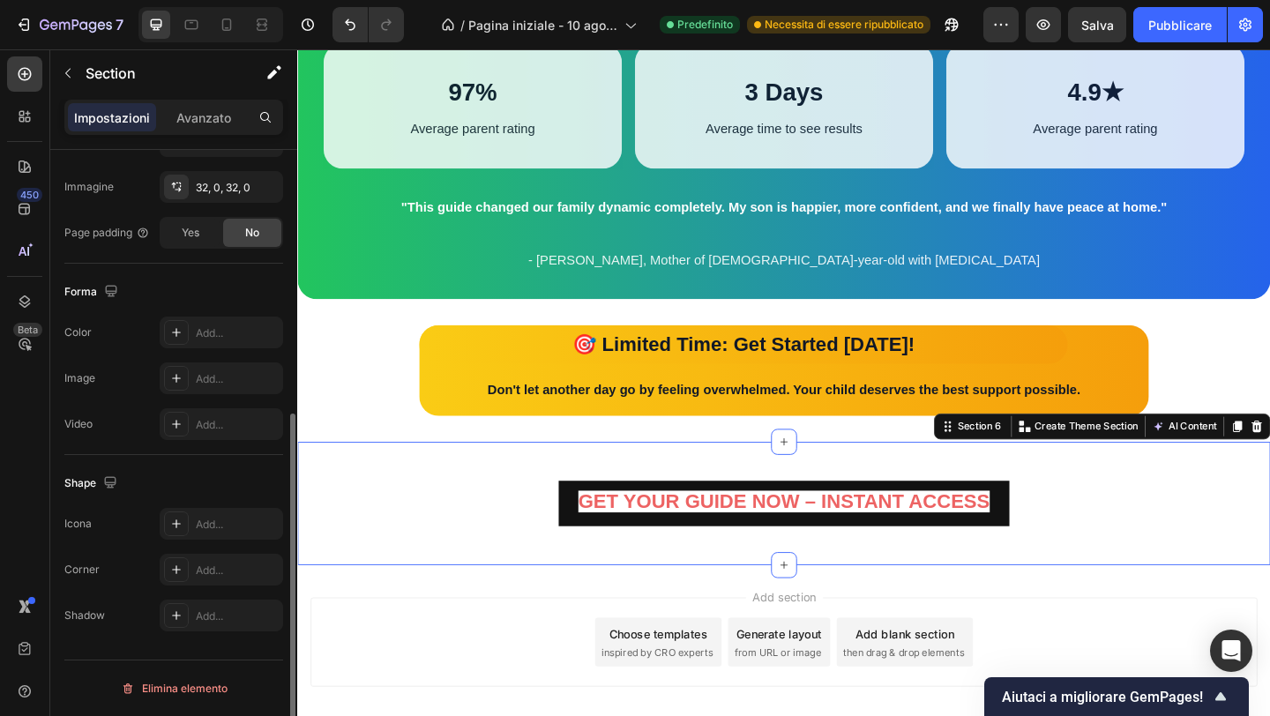
click at [609, 586] on div "GET YOUR GUIDE NOW – INSTANT ACCESS Button Row Section 6 You can create reusabl…" at bounding box center [826, 543] width 1058 height 134
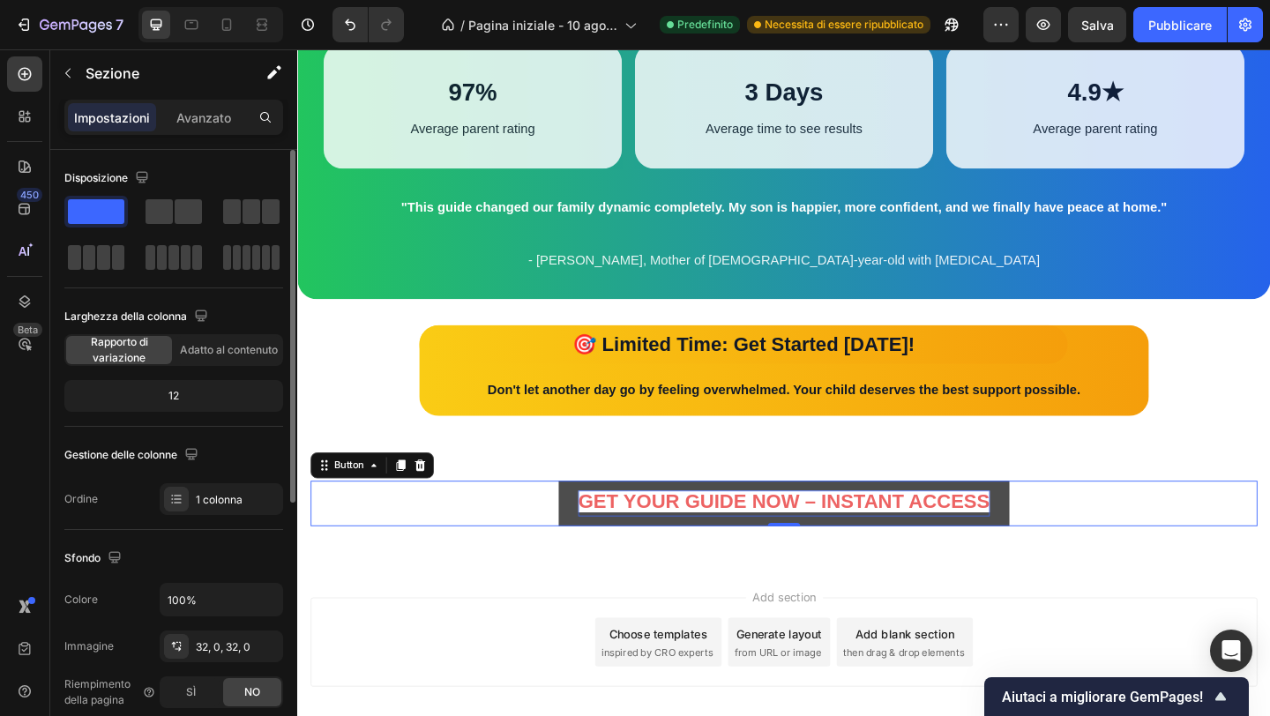
click at [608, 553] on strong "GET YOUR GUIDE NOW – INSTANT ACCESS" at bounding box center [826, 541] width 448 height 24
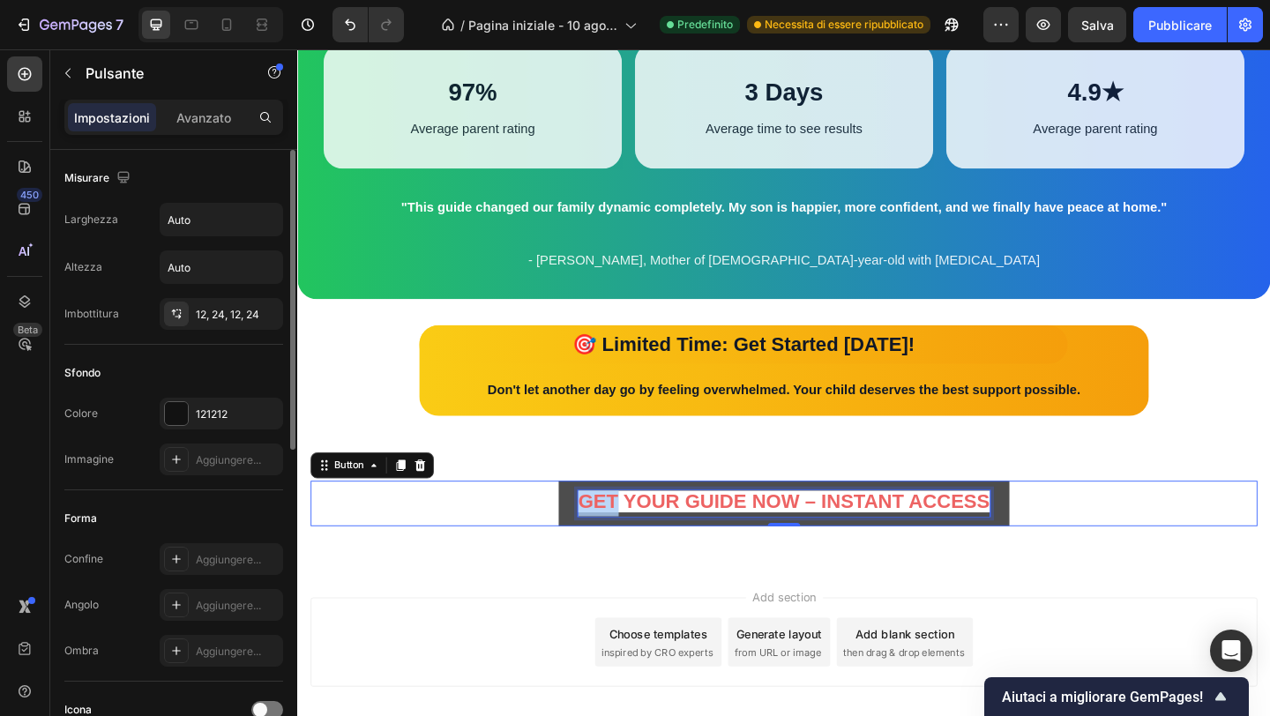
click at [610, 553] on strong "GET YOUR GUIDE NOW – INSTANT ACCESS" at bounding box center [826, 541] width 448 height 24
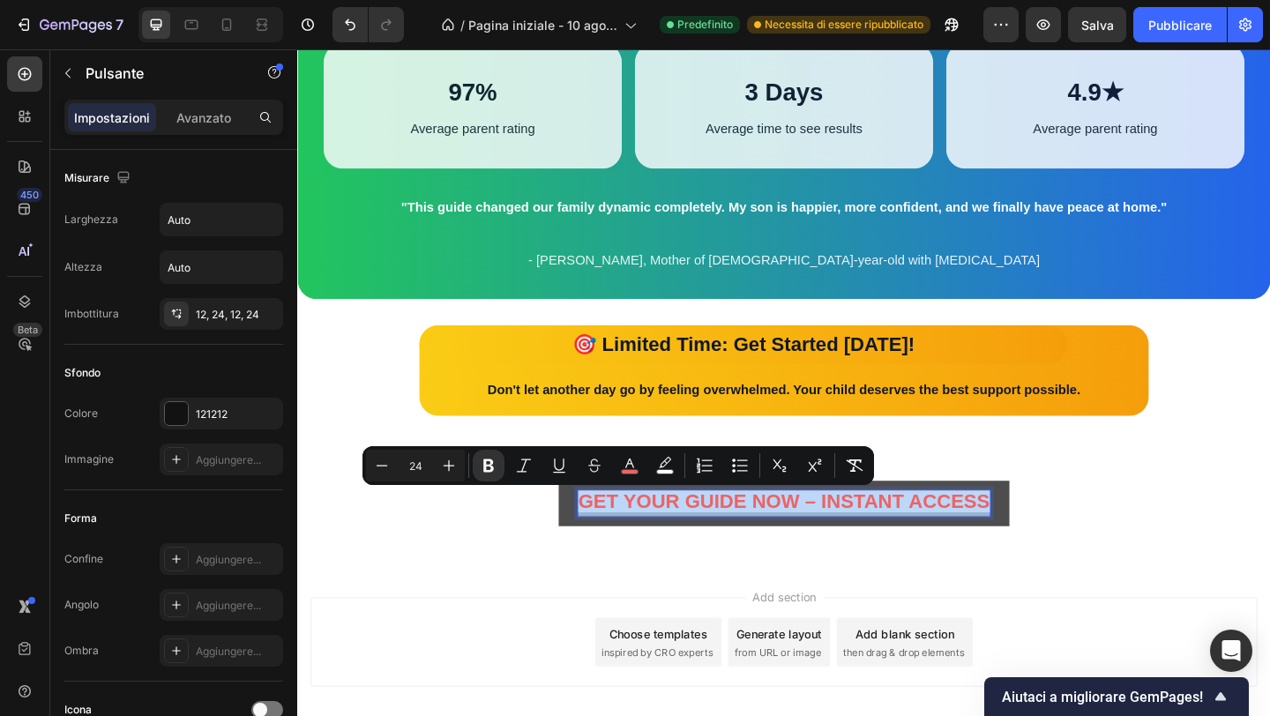
click at [610, 553] on strong "GET YOUR GUIDE NOW – INSTANT ACCESS" at bounding box center [826, 541] width 448 height 24
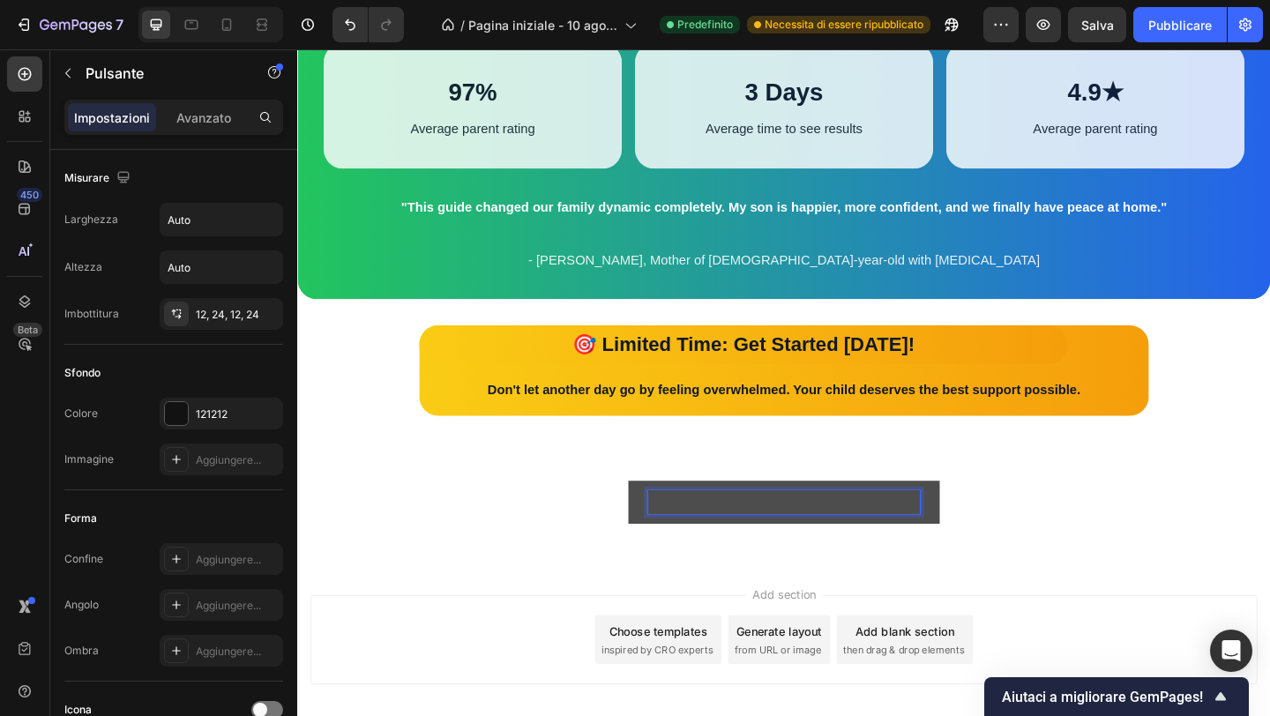
click at [795, 548] on p "GET YOUR GUIDE NOW – INSTANT ACCESS" at bounding box center [826, 542] width 296 height 26
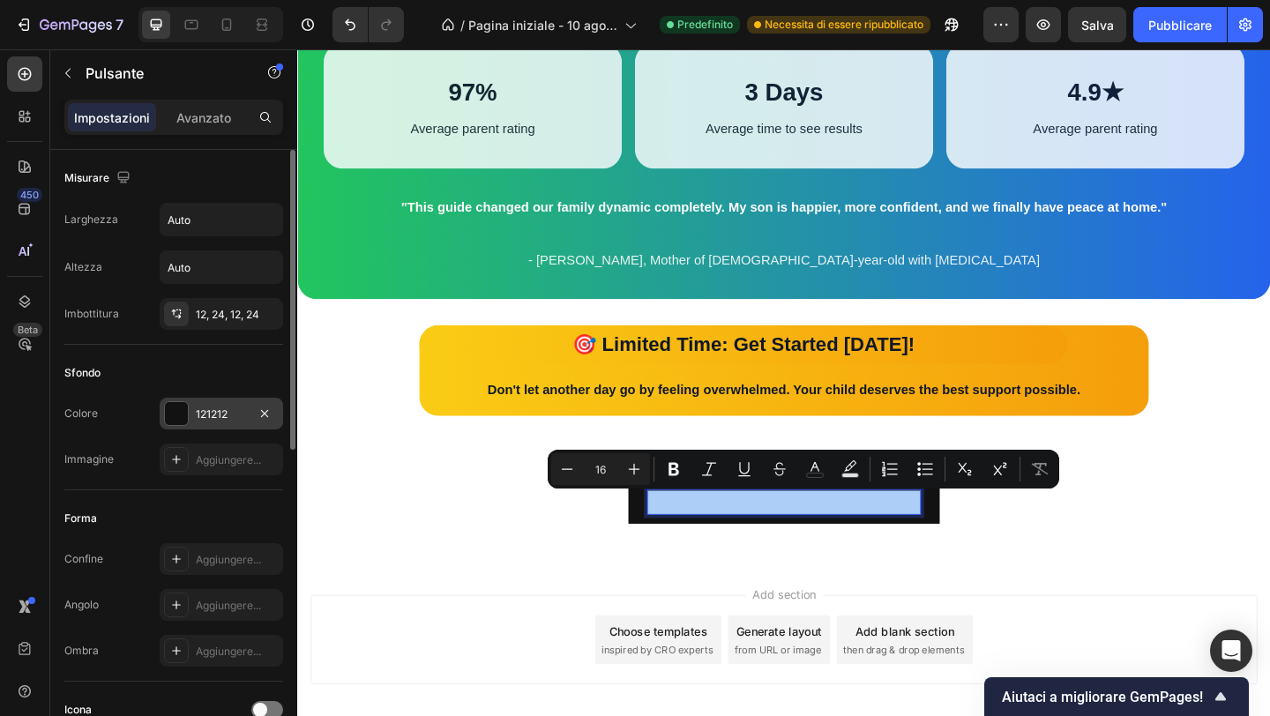
click at [212, 400] on div "121212" at bounding box center [221, 414] width 123 height 32
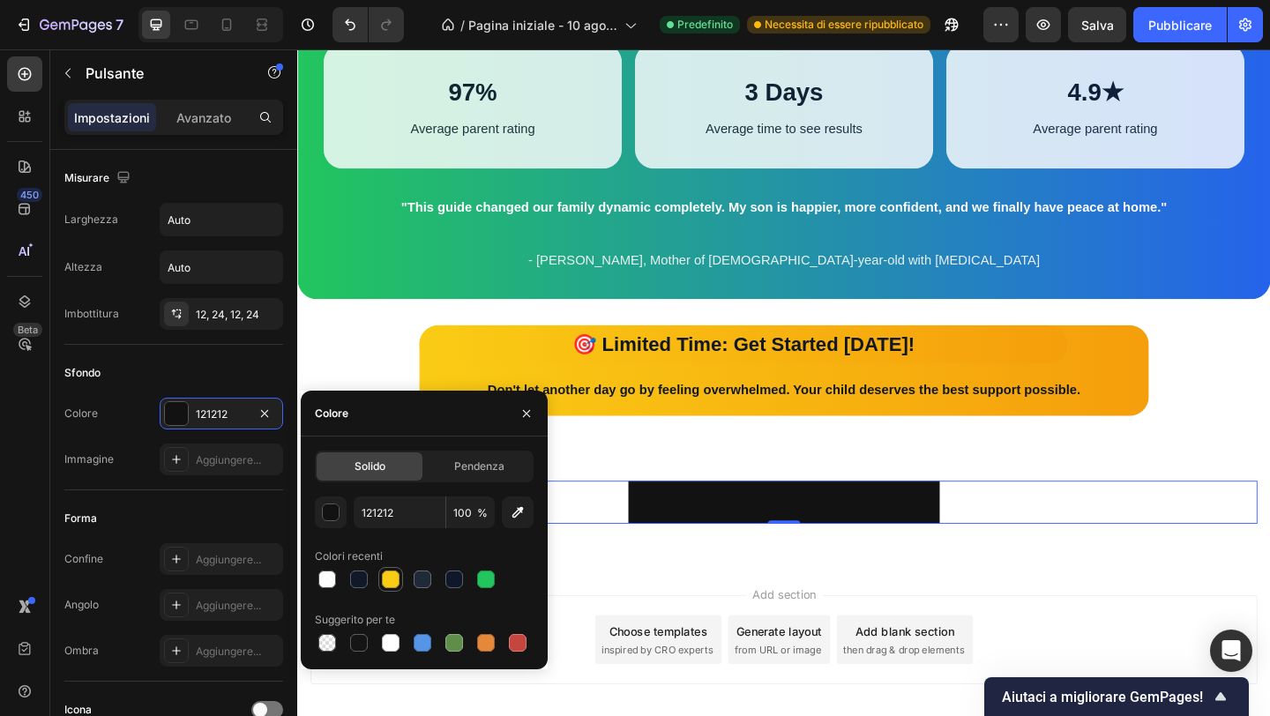
click at [395, 576] on div at bounding box center [391, 580] width 18 height 18
type input "FACC15"
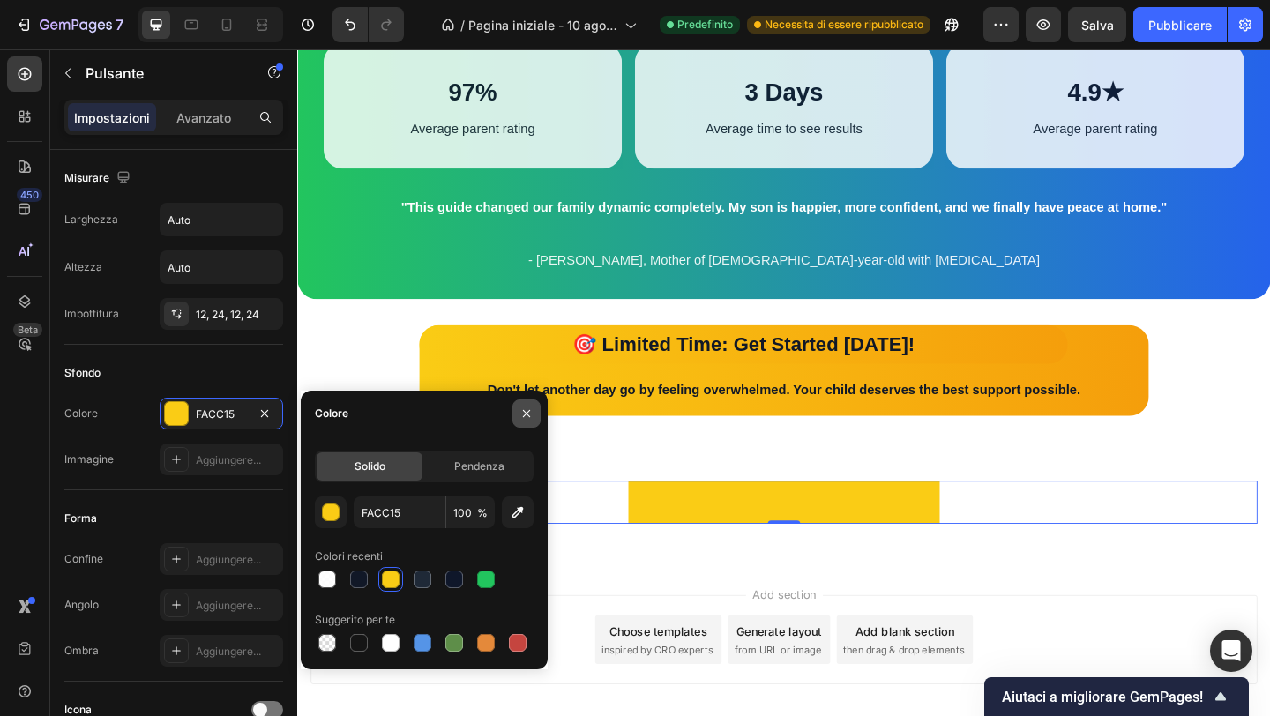
click at [527, 419] on icon "button" at bounding box center [527, 414] width 14 height 14
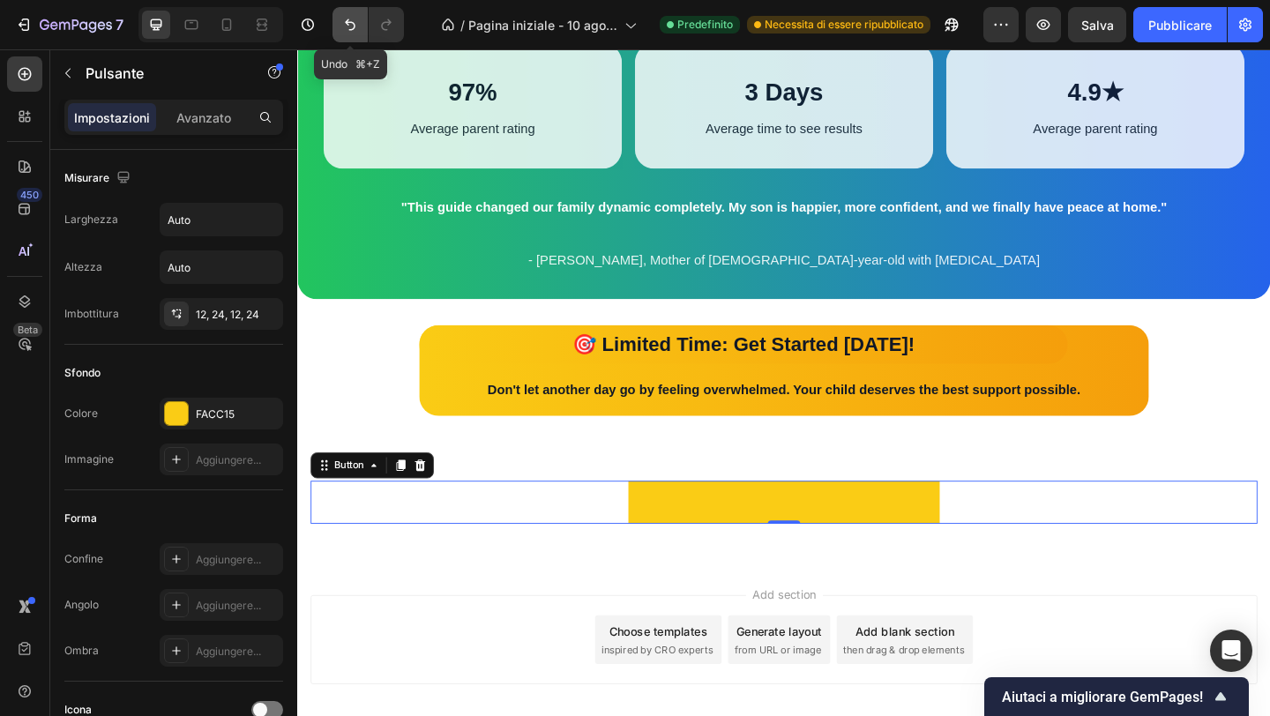
click at [344, 26] on icon "Annulla/Ripristina" at bounding box center [350, 25] width 18 height 18
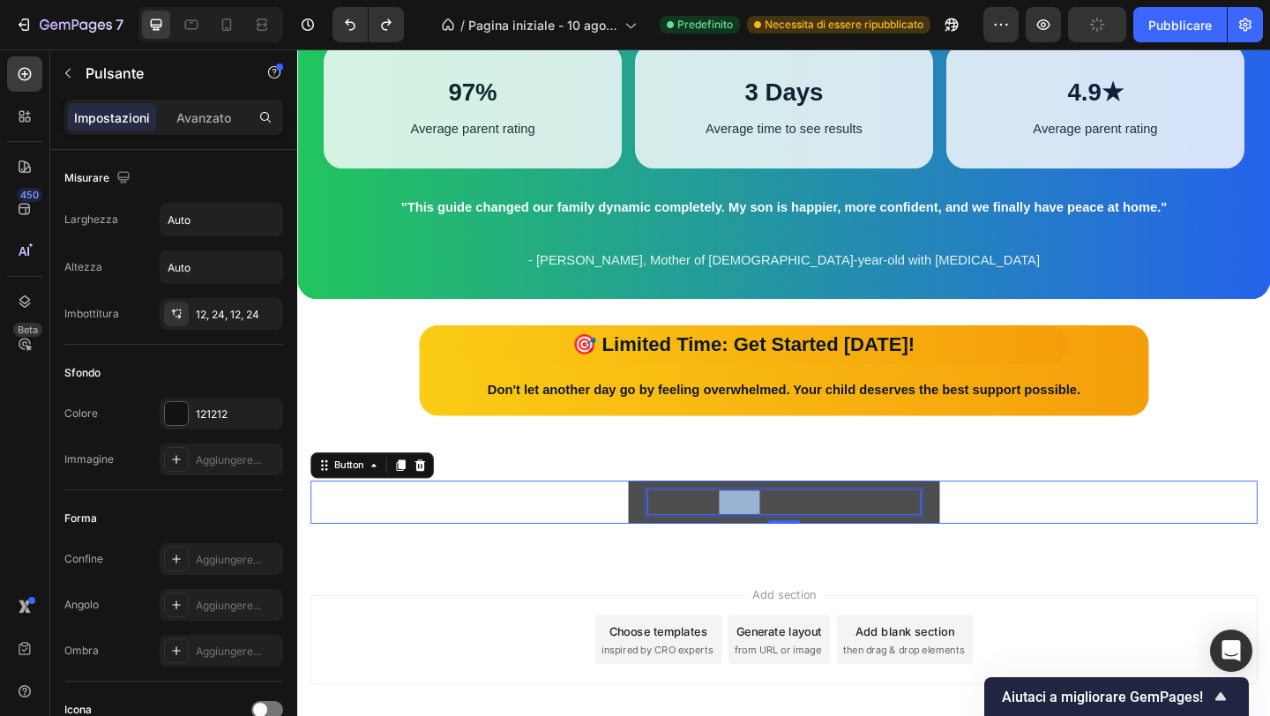
click at [769, 547] on p "GET YOUR GUIDE NOW – INSTANT ACCESS" at bounding box center [826, 542] width 296 height 26
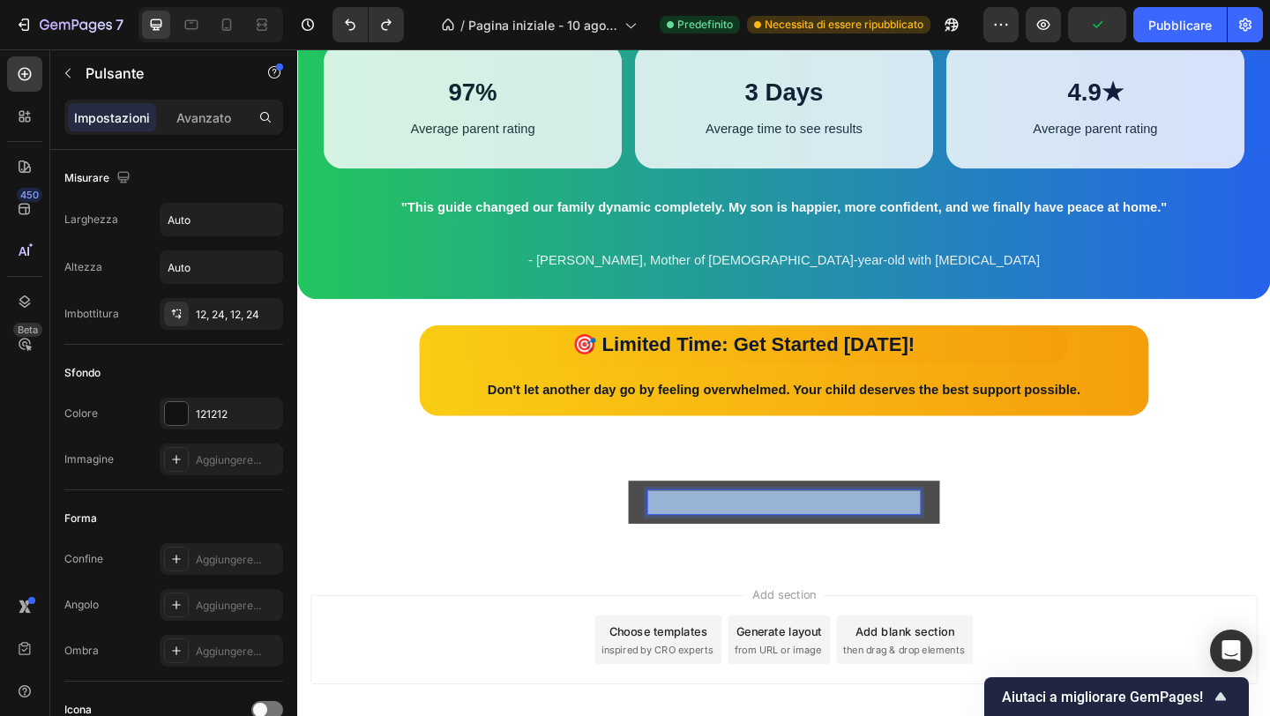
click at [769, 547] on p "GET YOUR GUIDE NOW – INSTANT ACCESS" at bounding box center [826, 542] width 296 height 26
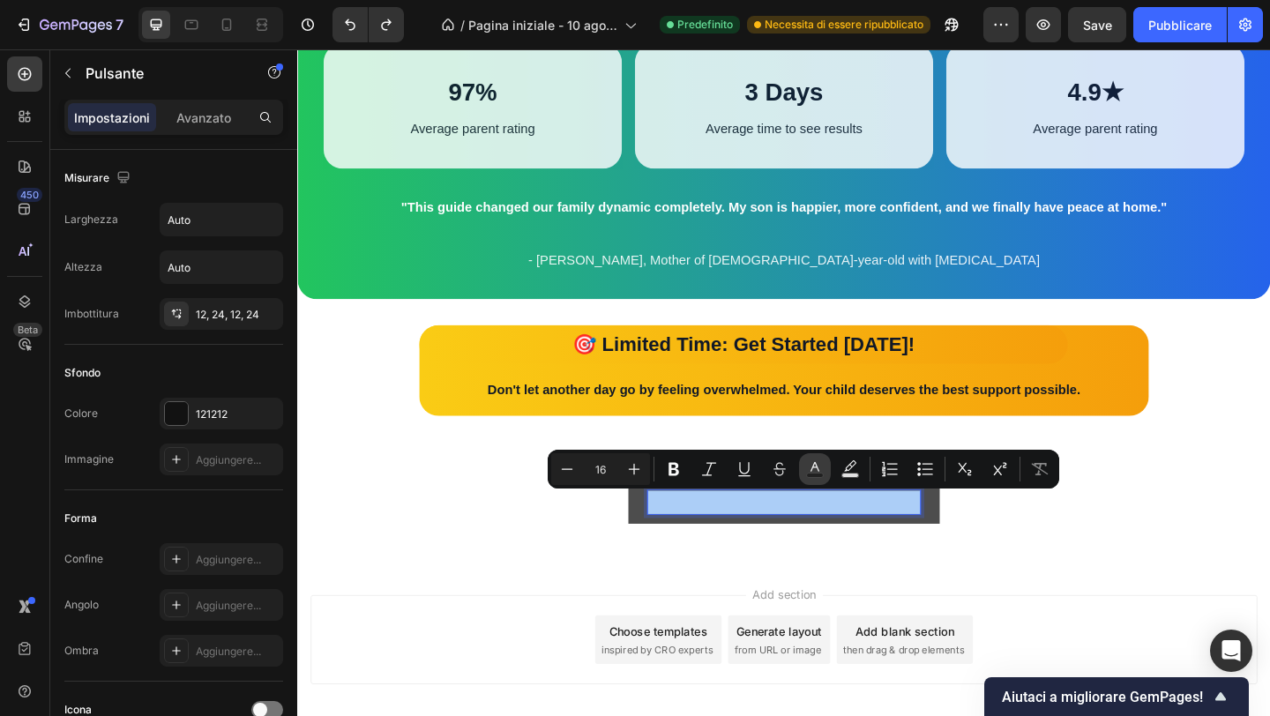
click at [824, 471] on button "Text Color" at bounding box center [815, 469] width 32 height 32
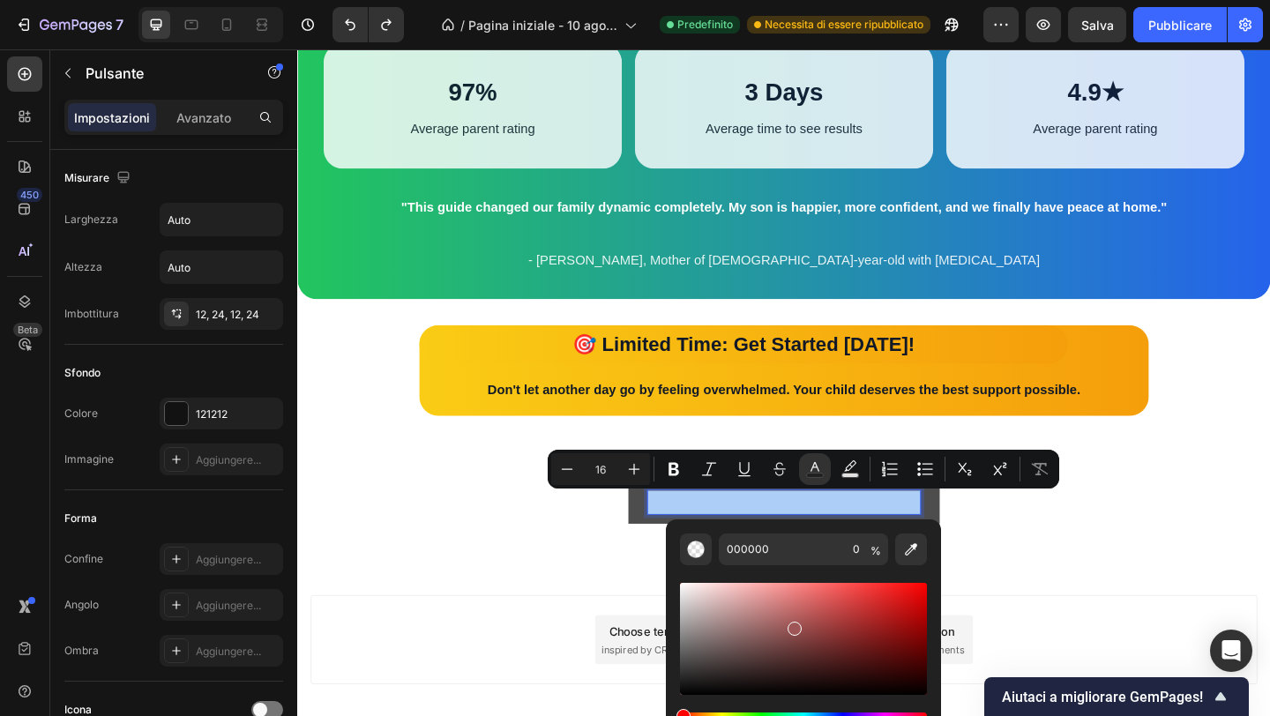
click at [792, 625] on div "Barra degli strumenti contestuale dell'editor" at bounding box center [803, 639] width 247 height 112
click at [835, 631] on div "Barra degli strumenti contestuale dell'editor" at bounding box center [803, 639] width 247 height 112
type input "913737"
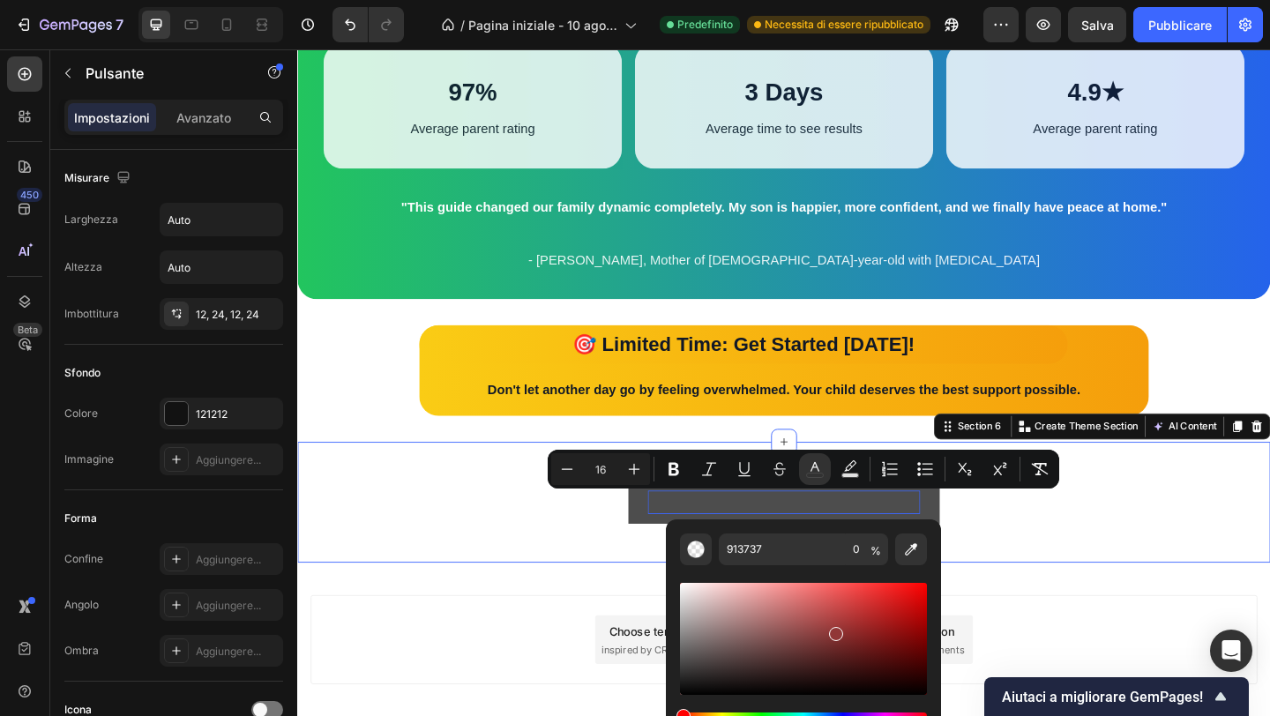
click at [544, 580] on div "GET YOUR GUIDE NOW – INSTANT ACCESS Button Row Section 6 You can create reusabl…" at bounding box center [826, 541] width 1058 height 131
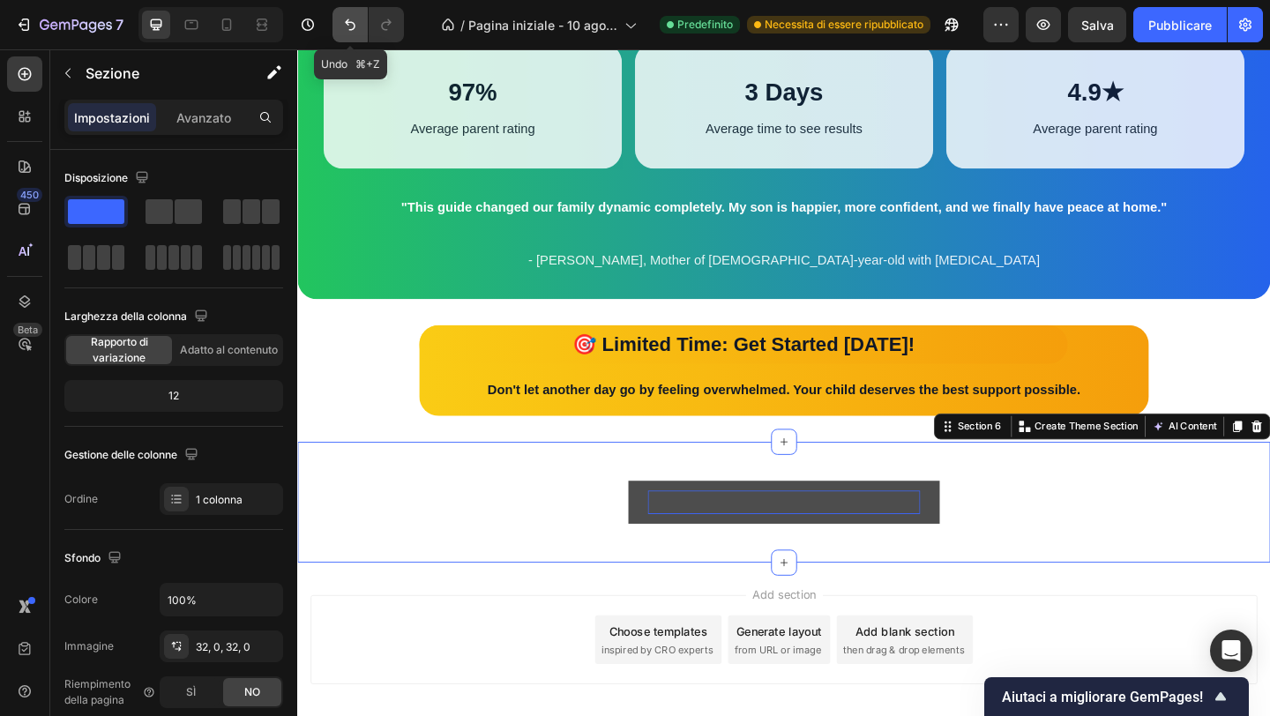
click at [344, 11] on button "Annulla/Ripristina" at bounding box center [350, 24] width 35 height 35
click at [344, 12] on button "Annulla/Ripristina" at bounding box center [350, 24] width 35 height 35
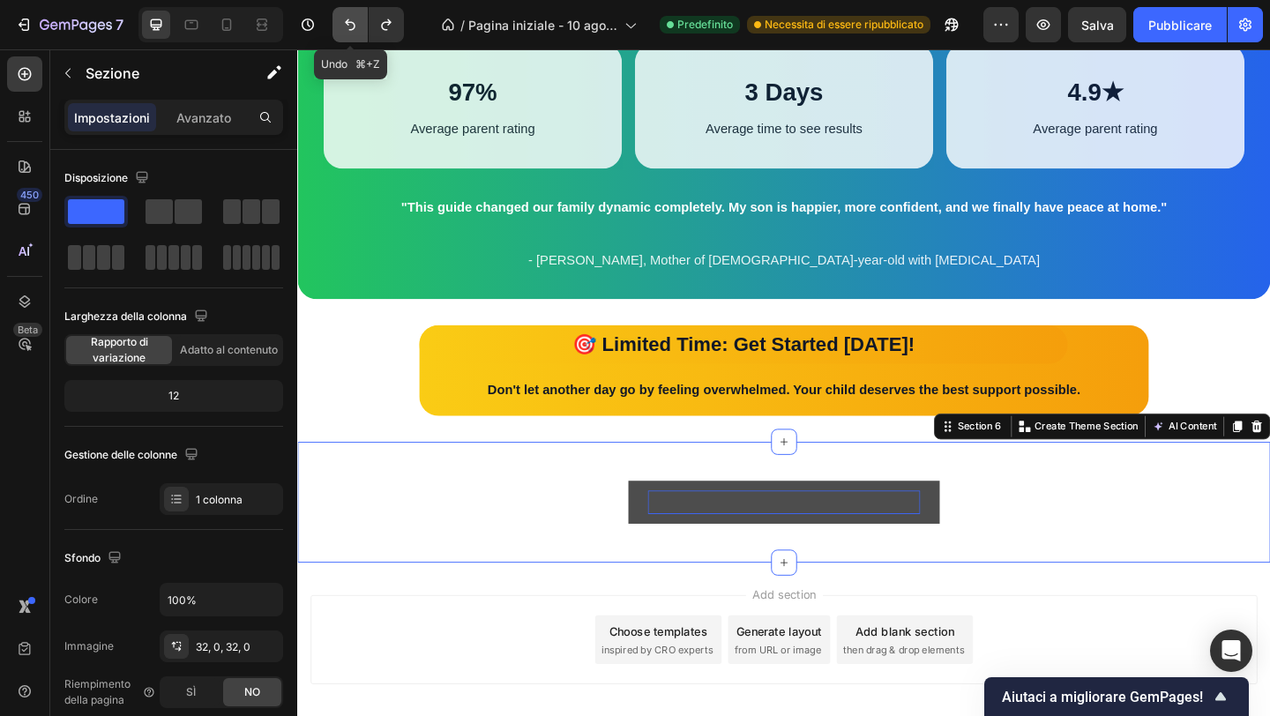
click at [344, 12] on button "Annulla/Ripristina" at bounding box center [350, 24] width 35 height 35
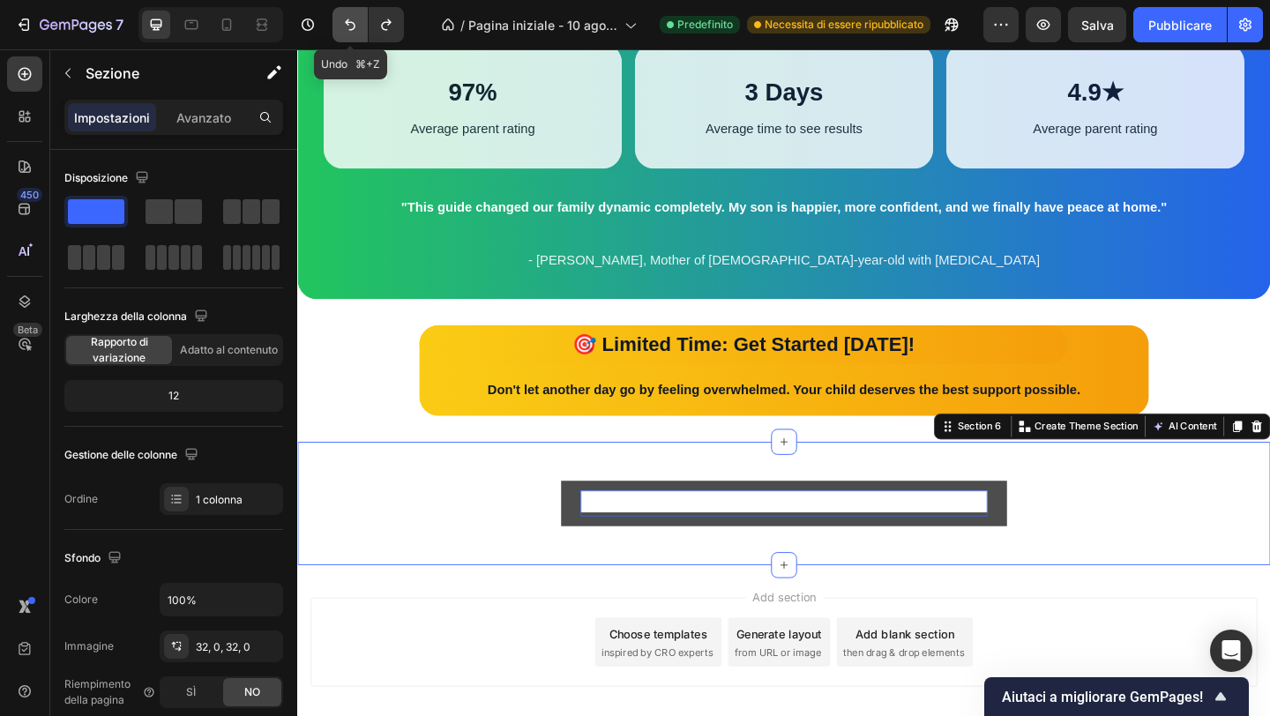
click at [344, 12] on button "Annulla/Ripristina" at bounding box center [350, 24] width 35 height 35
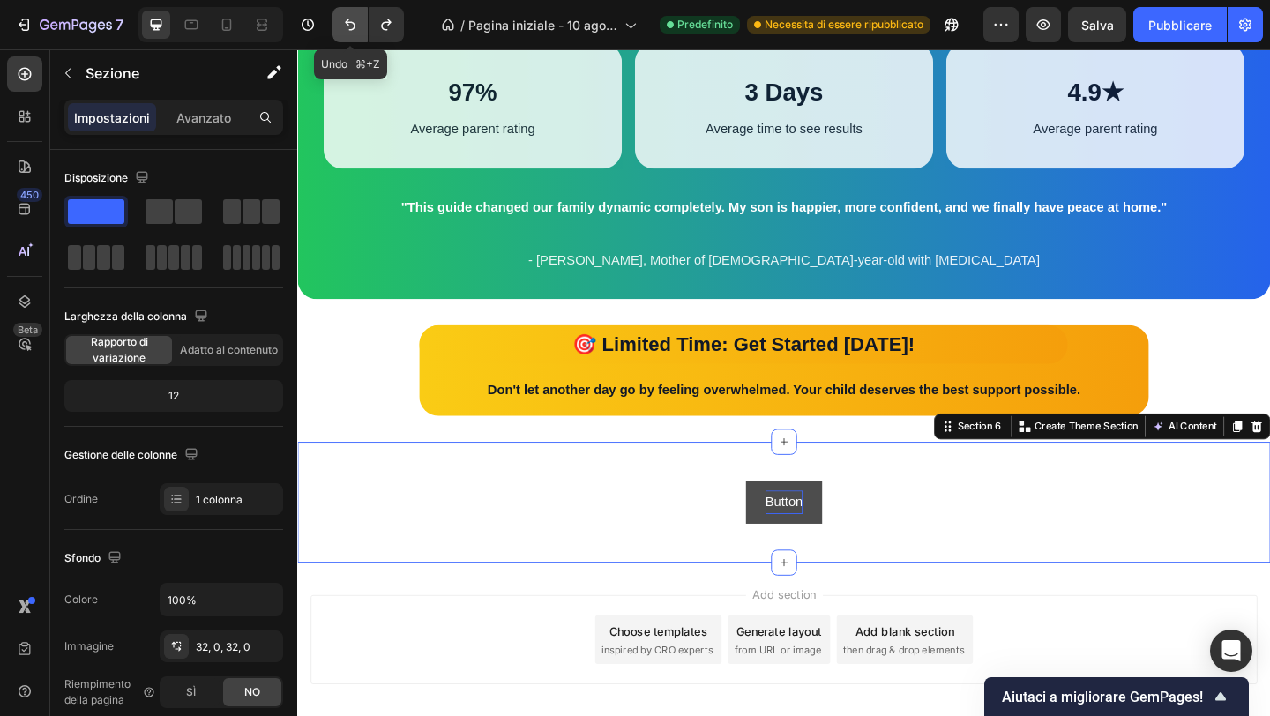
click at [344, 12] on button "Annulla/Ripristina" at bounding box center [350, 24] width 35 height 35
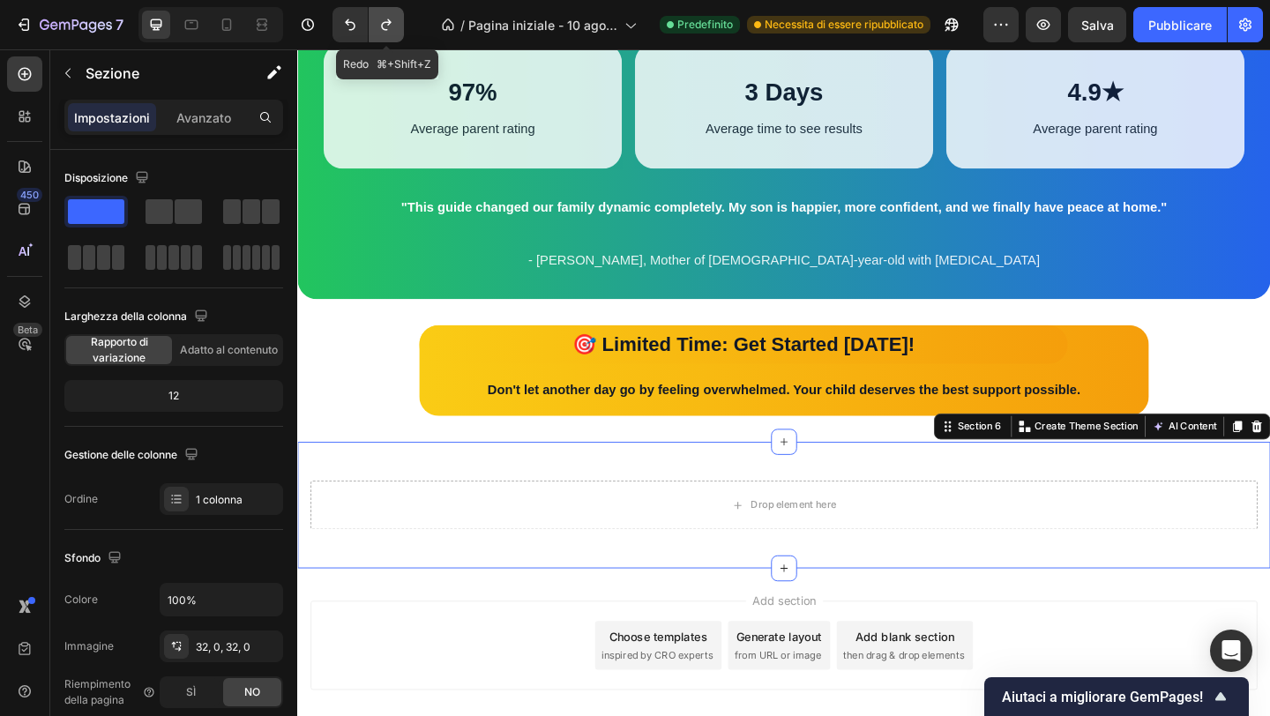
click at [390, 18] on icon "Annulla/Ripristina" at bounding box center [387, 25] width 18 height 18
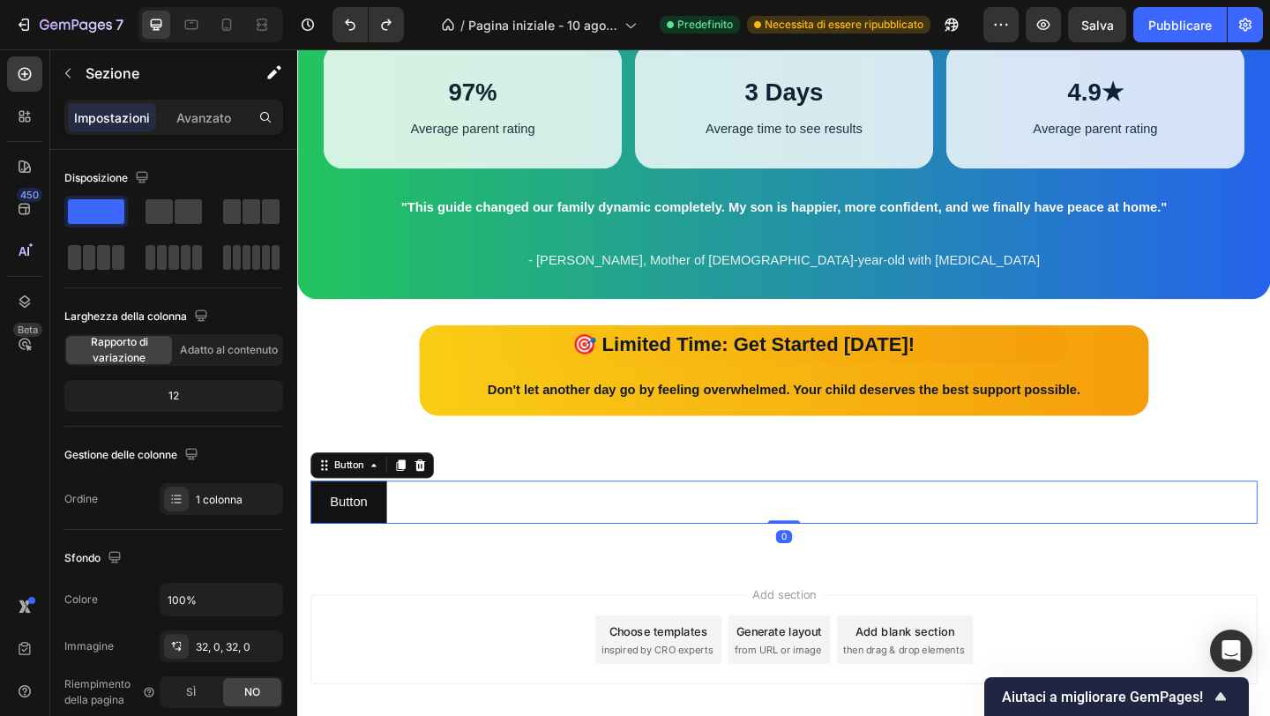
click at [707, 550] on div "Button Button 0" at bounding box center [826, 542] width 1030 height 47
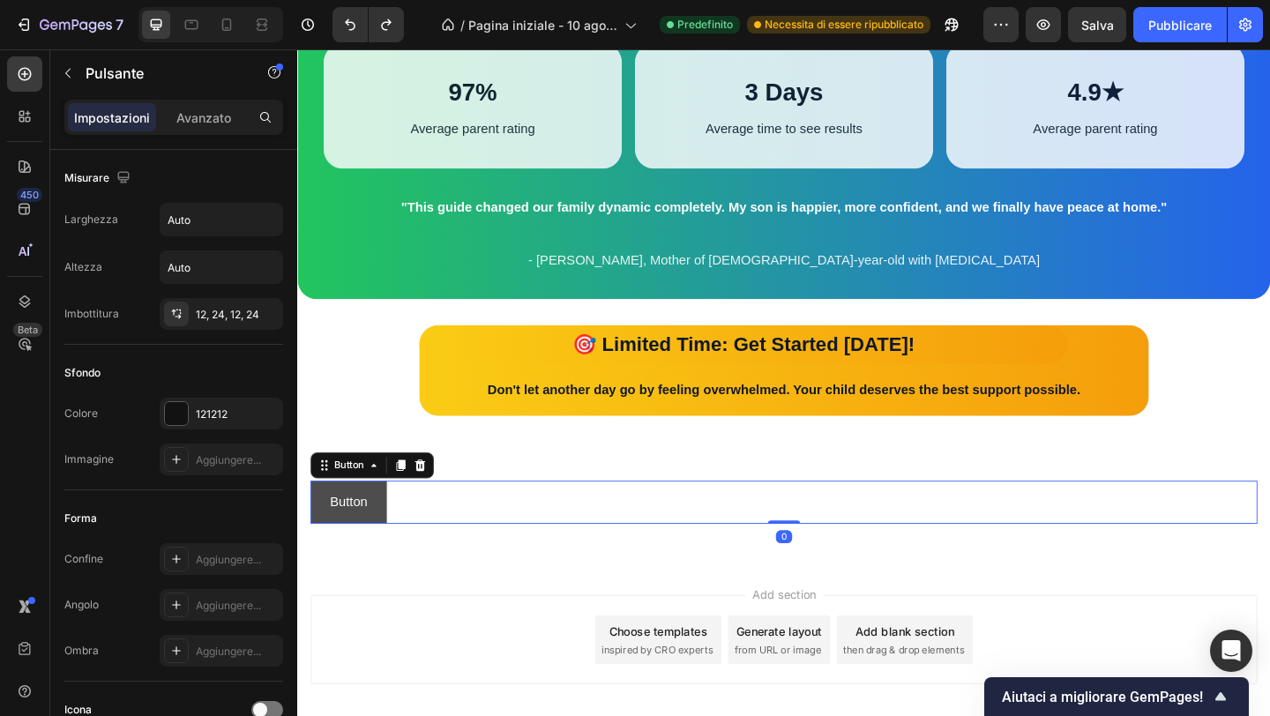
click at [389, 543] on button "Button" at bounding box center [352, 542] width 83 height 47
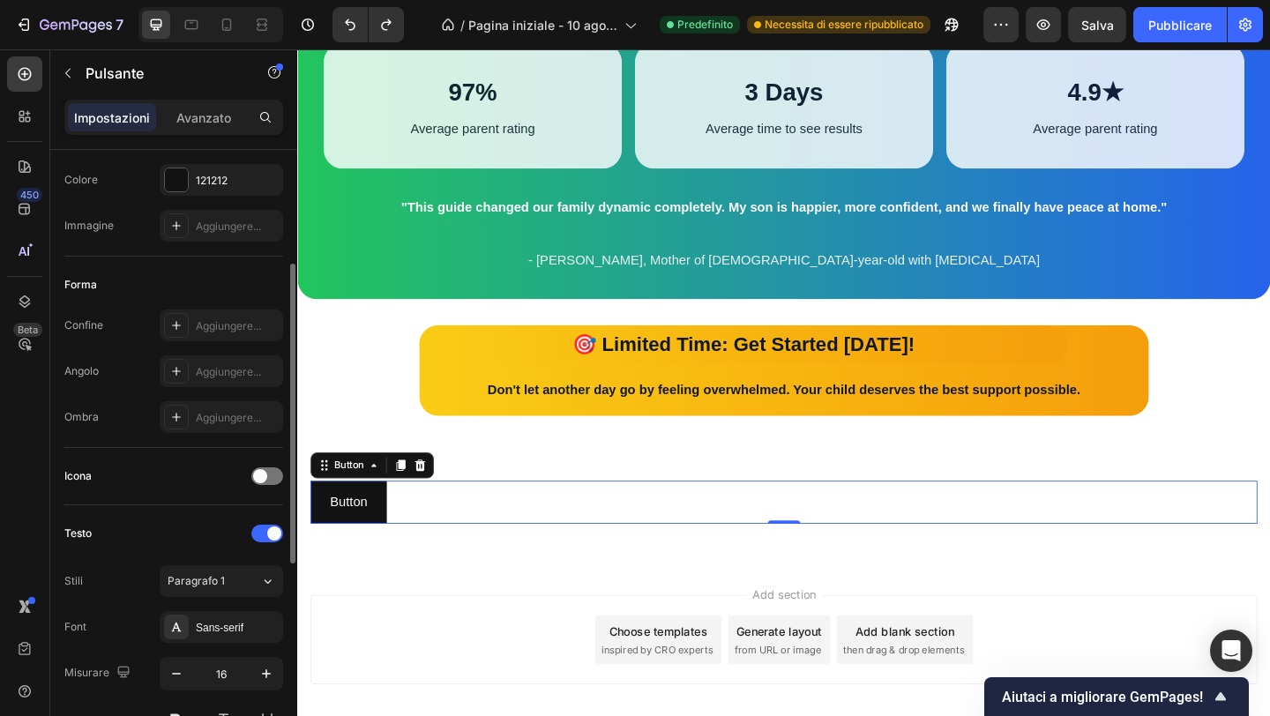
scroll to position [648, 0]
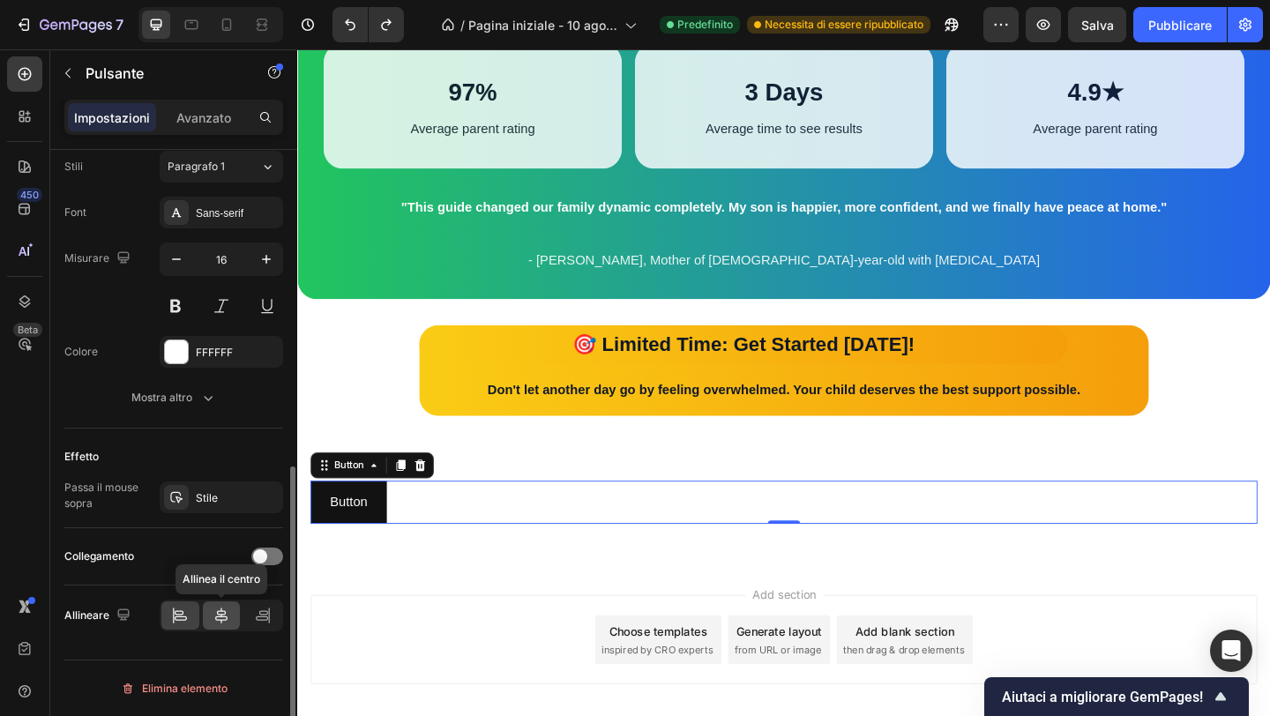
click at [215, 610] on icon at bounding box center [222, 616] width 18 height 18
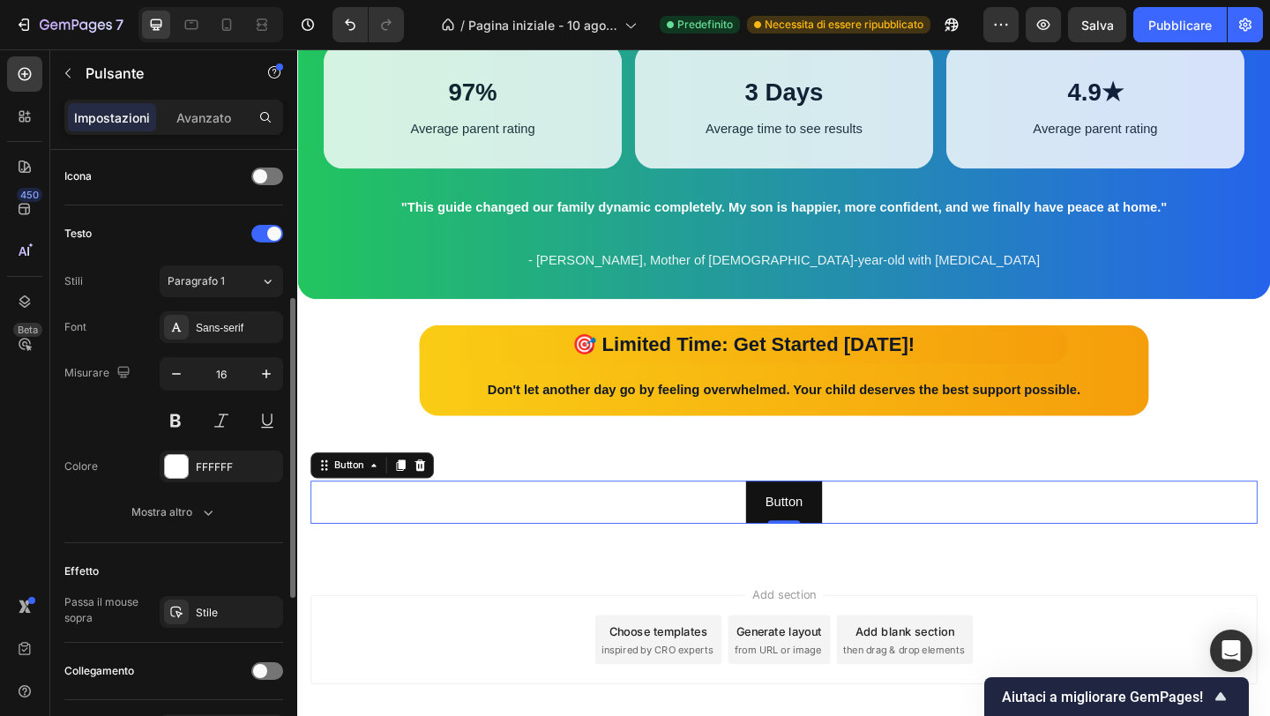
scroll to position [439, 0]
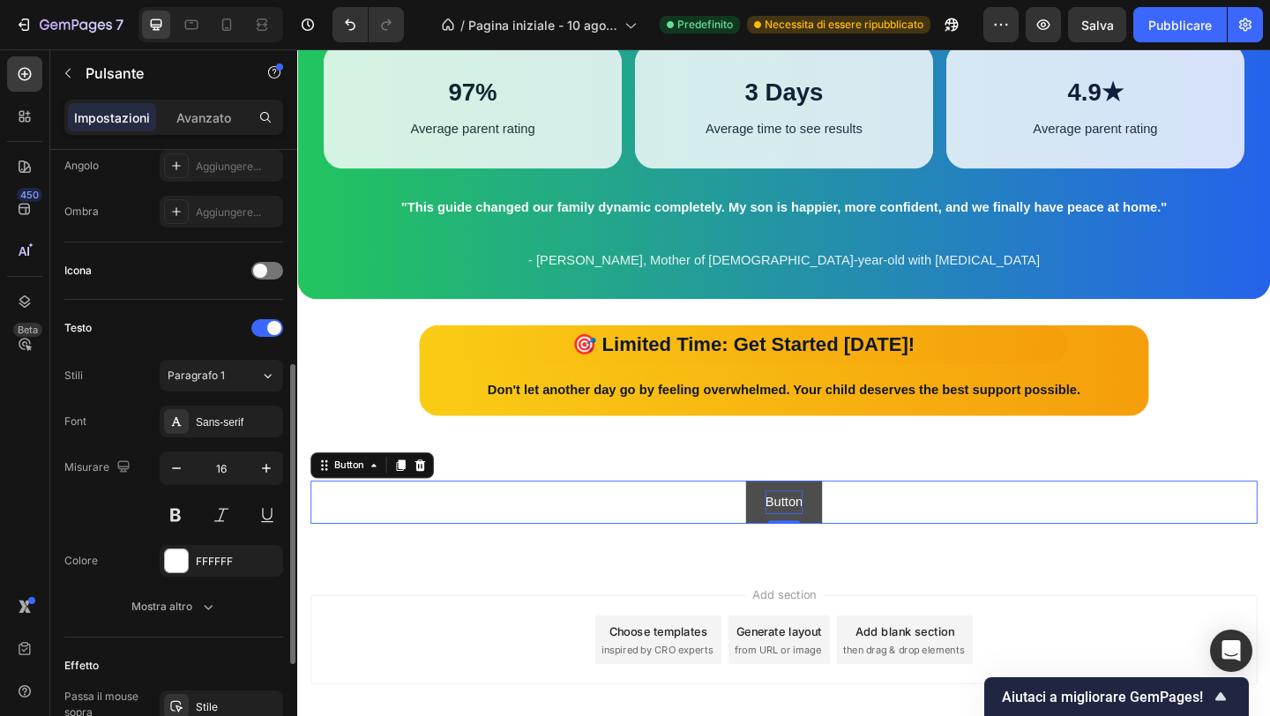
click at [825, 542] on p "Button" at bounding box center [826, 542] width 41 height 26
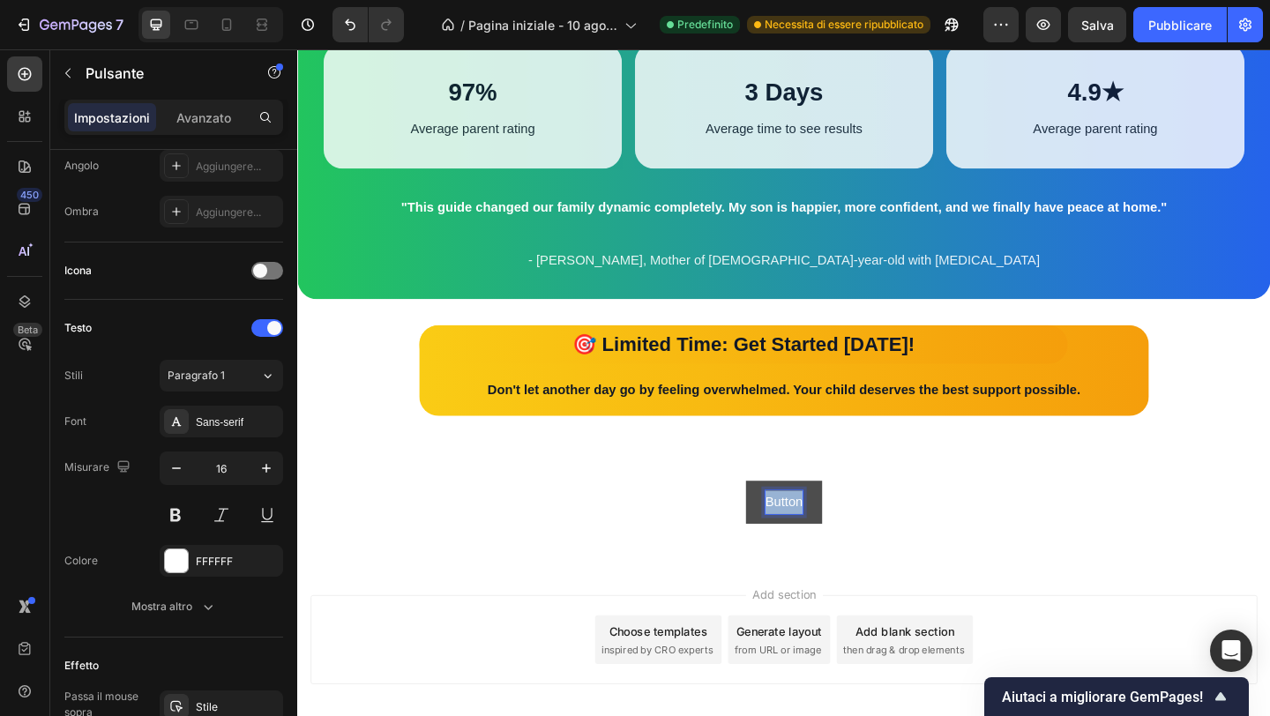
click at [825, 542] on p "Button" at bounding box center [826, 542] width 41 height 26
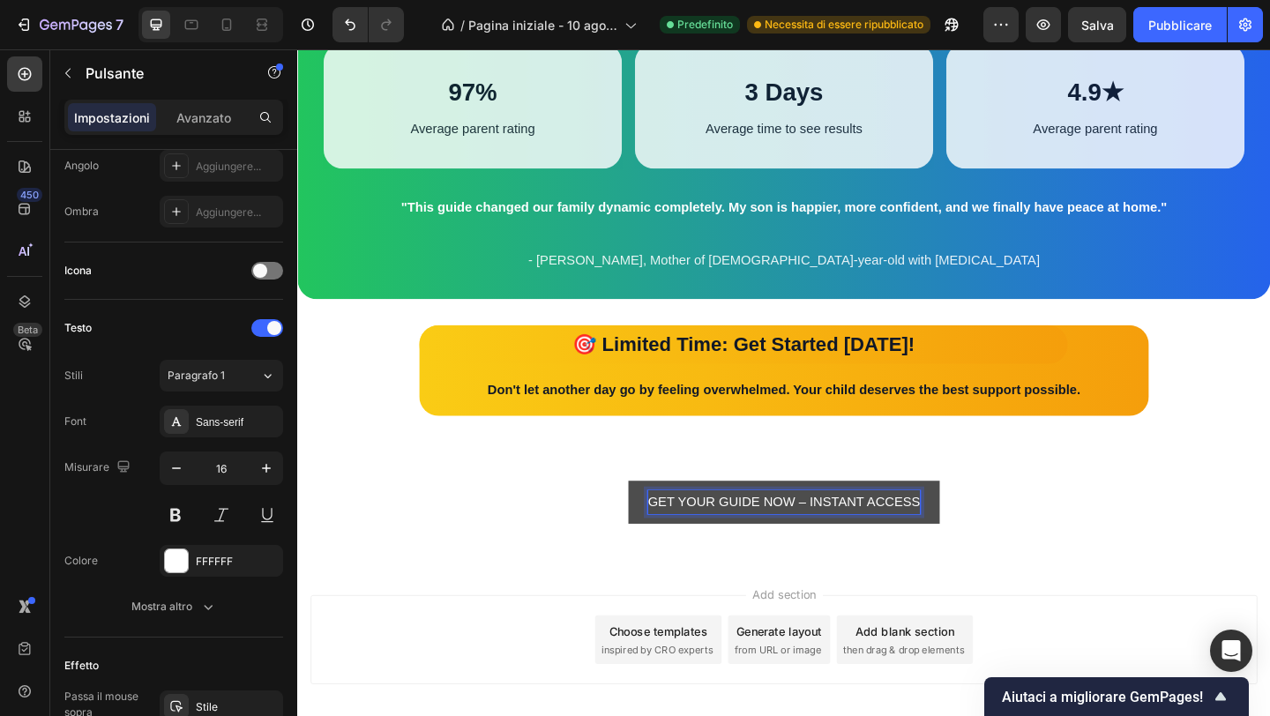
click at [895, 543] on p "GET YOUR GUIDE NOW – INSTANT ACCESS" at bounding box center [826, 542] width 296 height 26
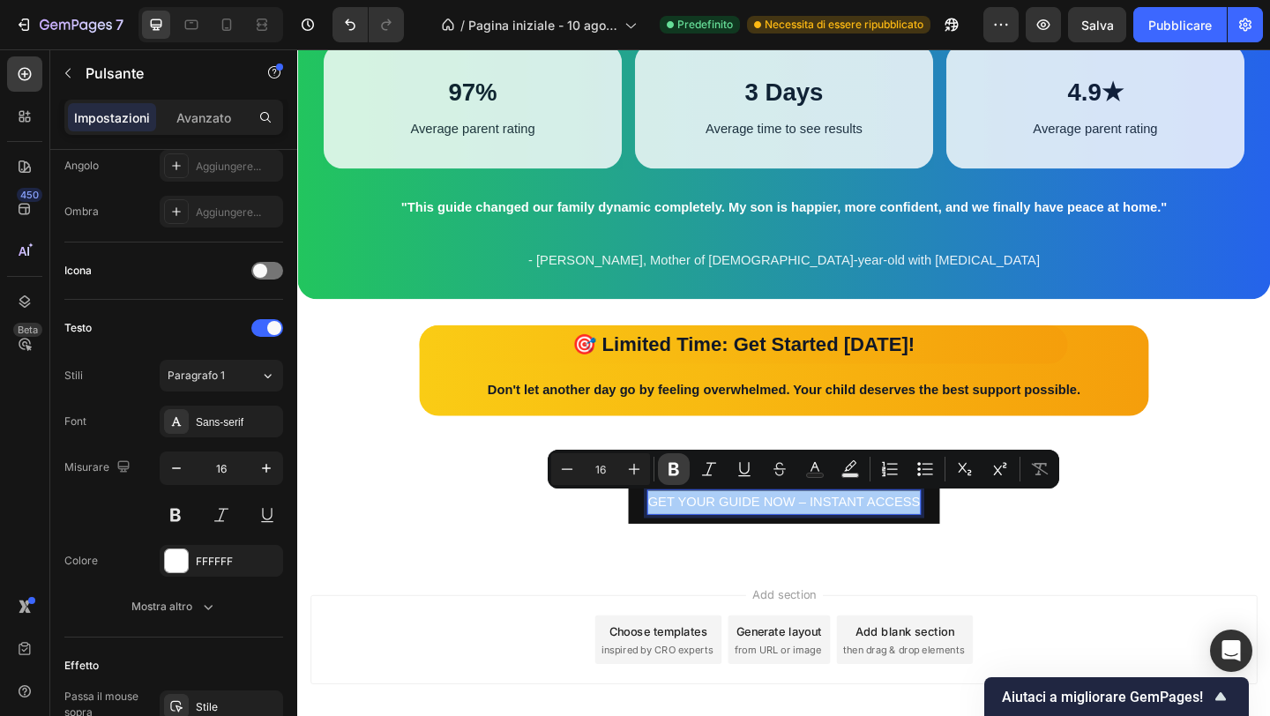
click at [675, 466] on icon "Editor contextual toolbar" at bounding box center [674, 469] width 18 height 18
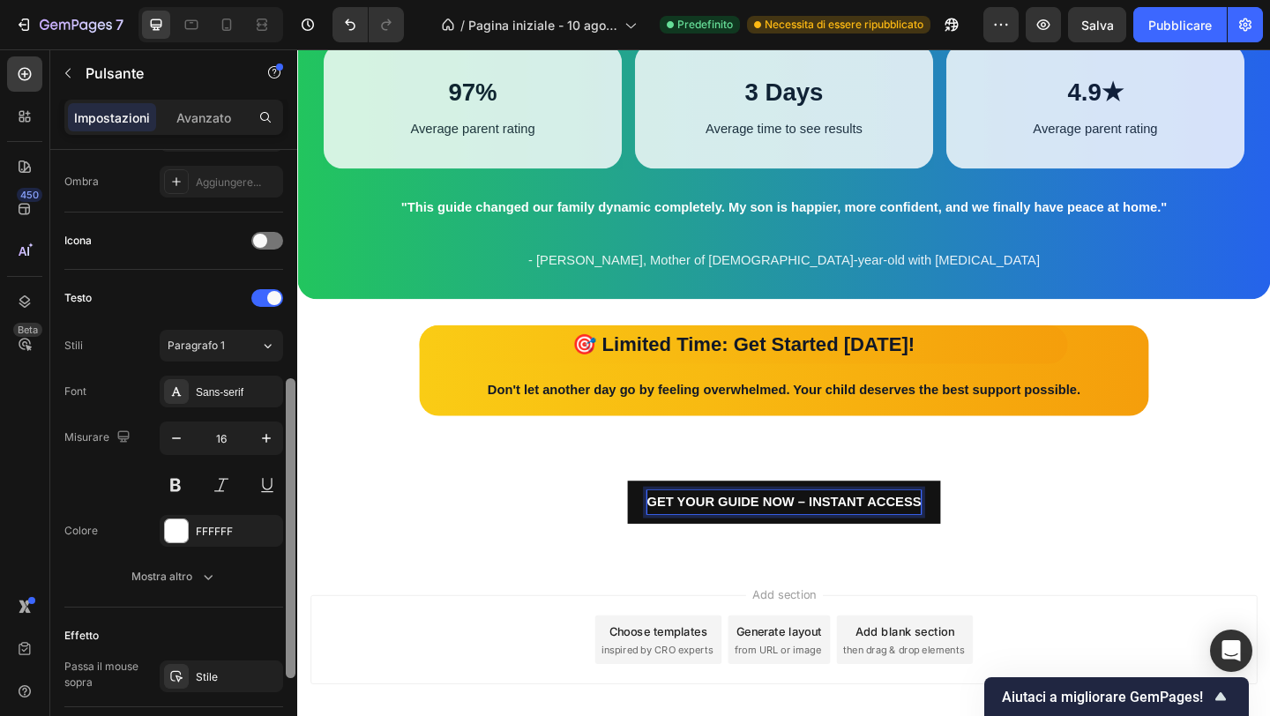
scroll to position [470, 0]
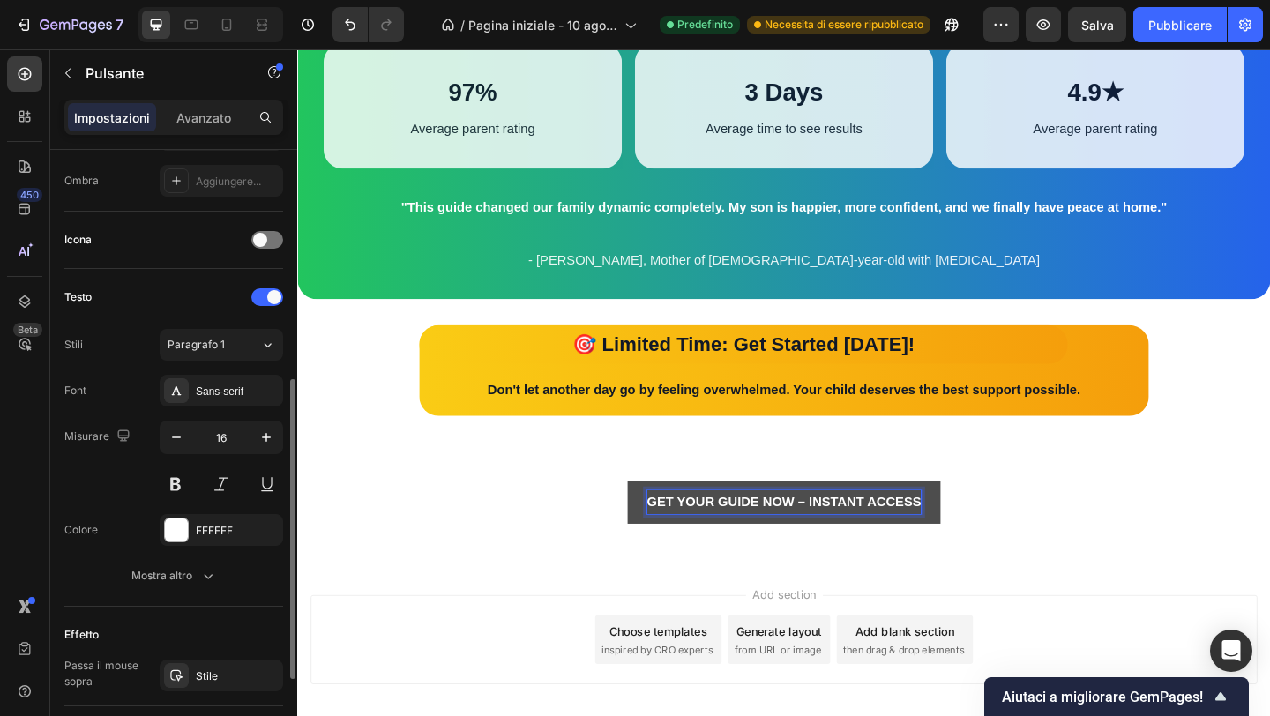
click at [660, 527] on button "GET YOUR GUIDE NOW – INSTANT ACCESS" at bounding box center [826, 542] width 340 height 47
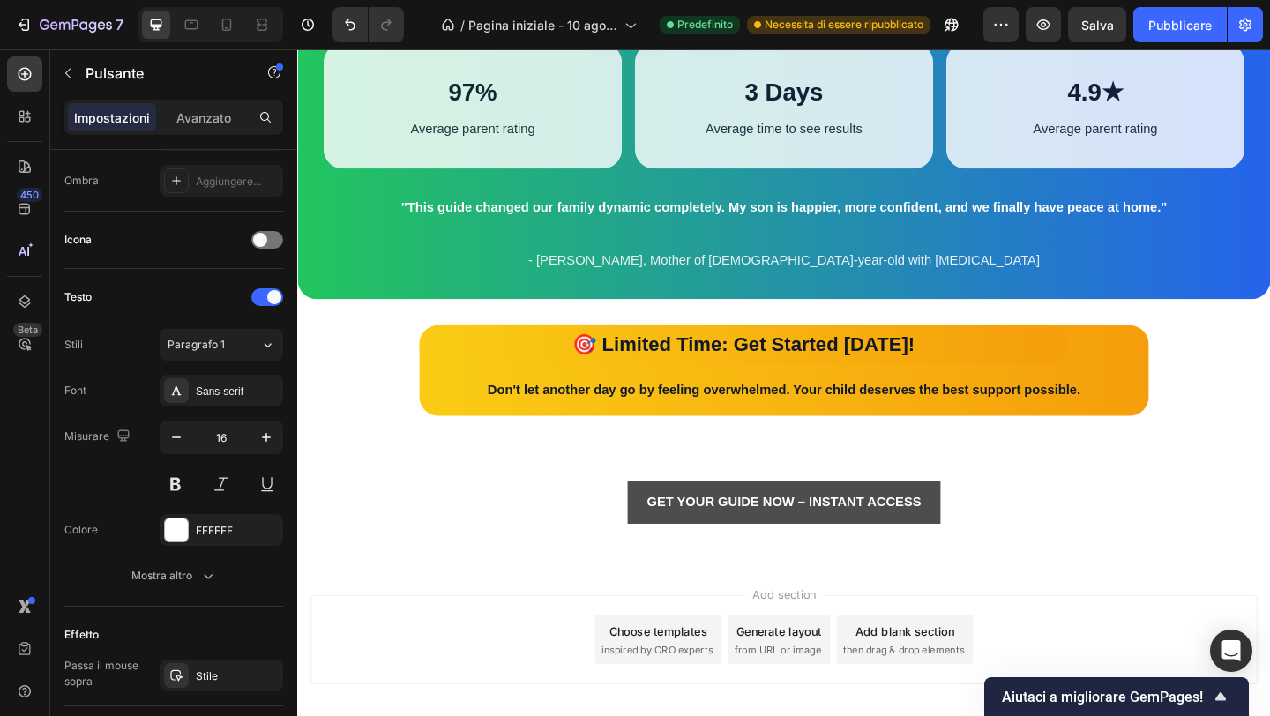
click at [668, 531] on button "GET YOUR GUIDE NOW – INSTANT ACCESS" at bounding box center [826, 542] width 340 height 47
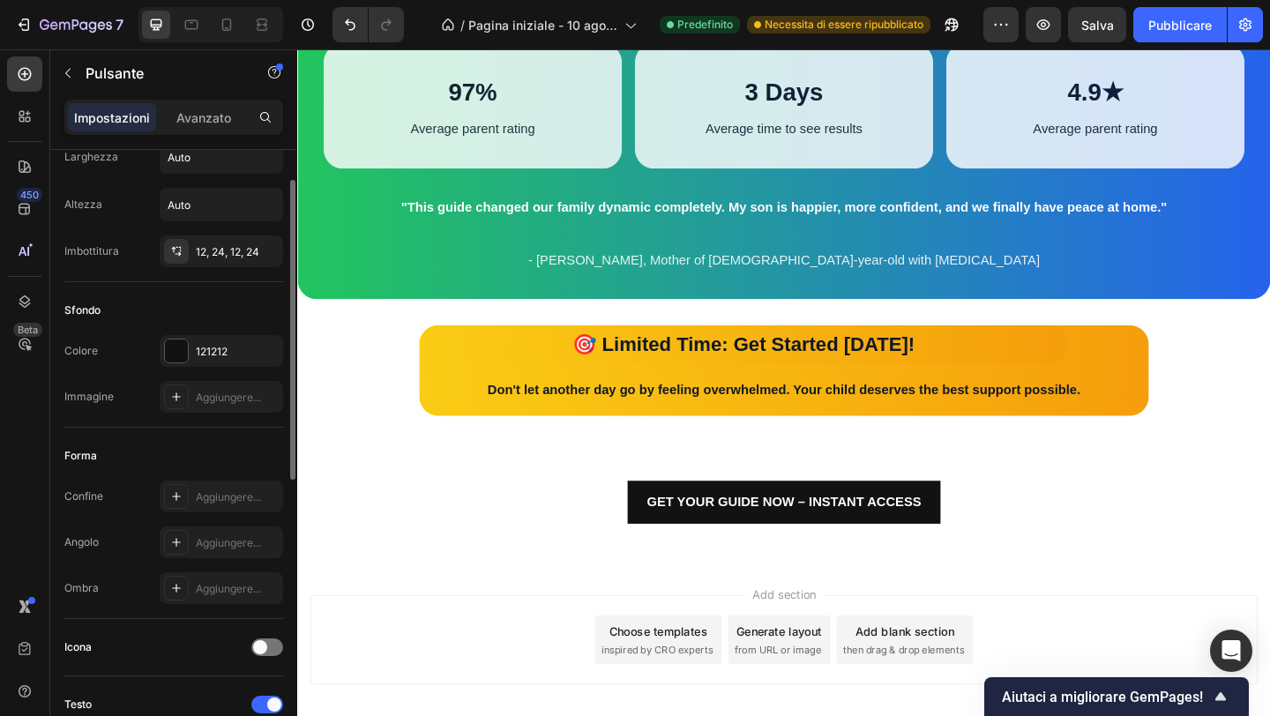
scroll to position [61, 0]
click at [182, 354] on div at bounding box center [176, 352] width 23 height 23
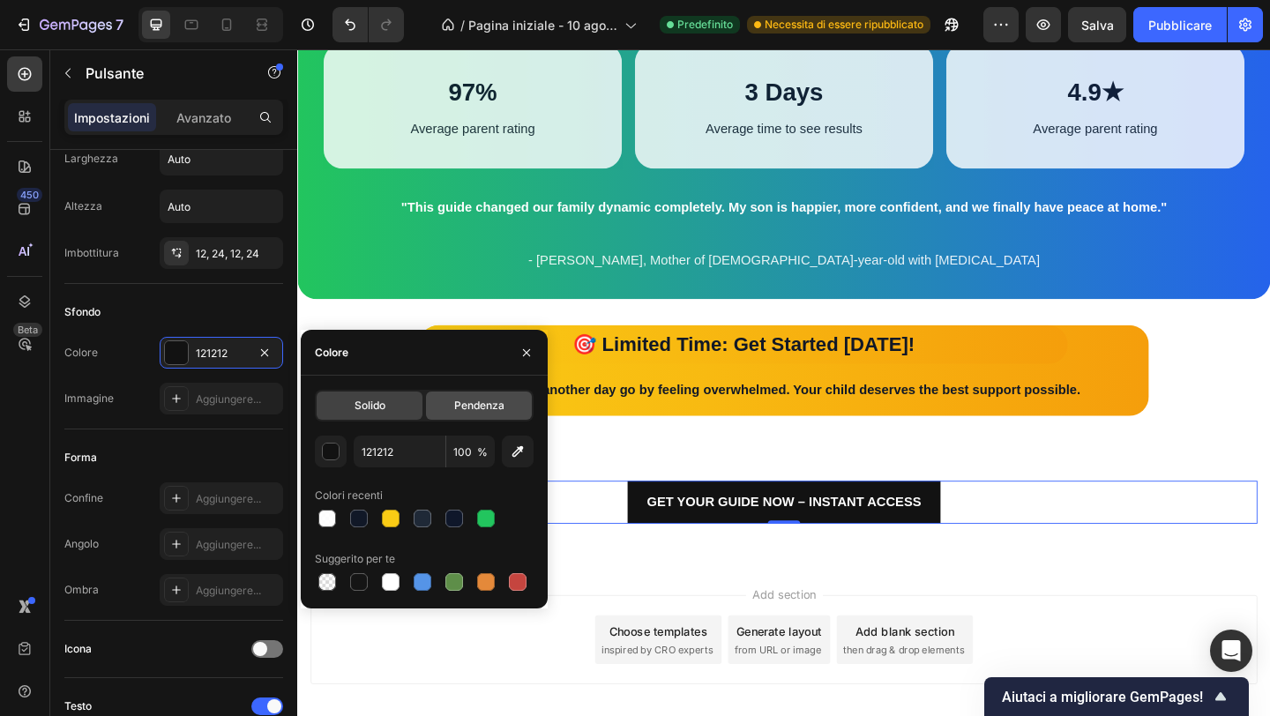
click at [455, 402] on font "Pendenza" at bounding box center [479, 405] width 50 height 13
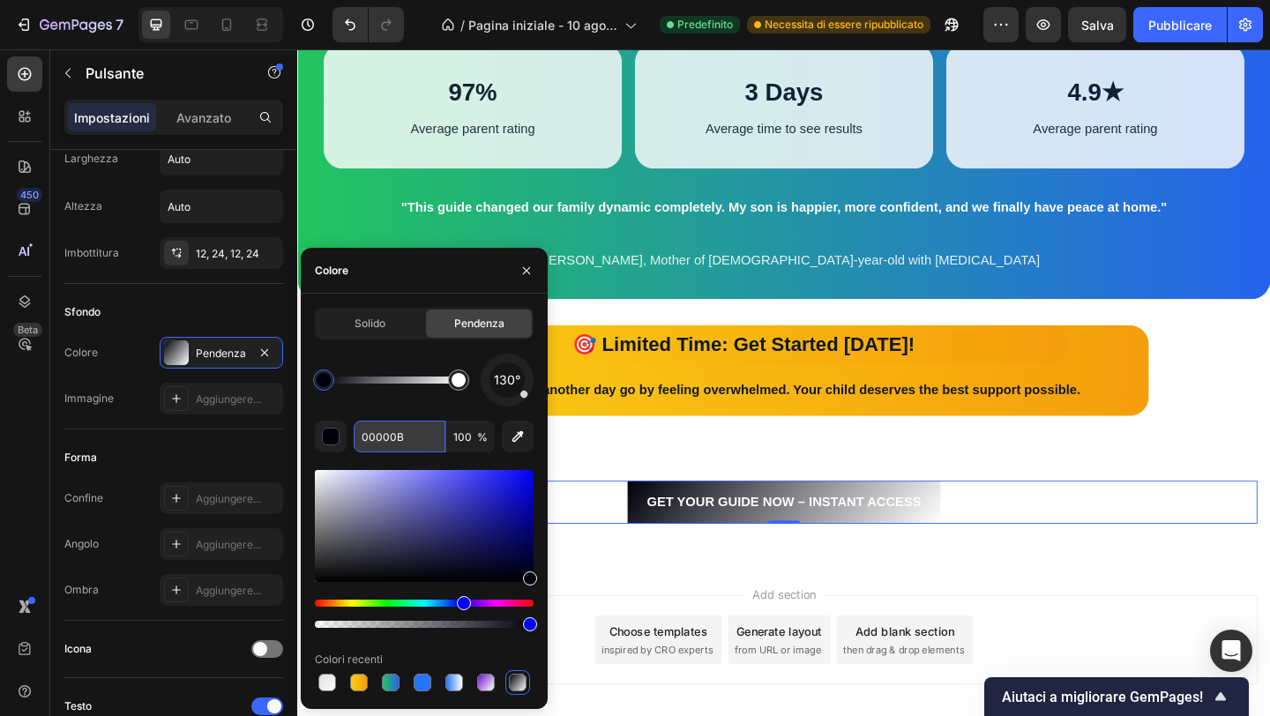
click at [401, 440] on input "00000B" at bounding box center [400, 437] width 92 height 32
paste input "#7C3AED"
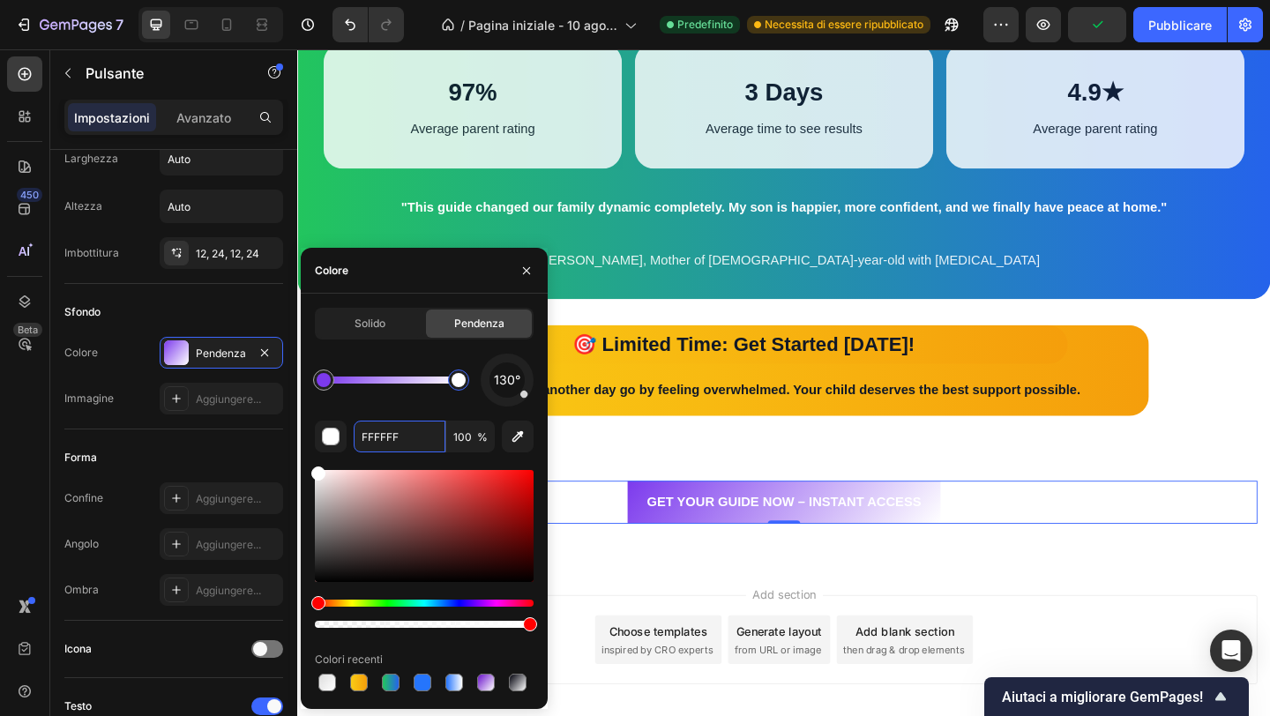
click at [463, 380] on div at bounding box center [459, 380] width 14 height 14
click at [466, 452] on input "100" at bounding box center [470, 437] width 49 height 32
click at [393, 435] on input "FFFFFF" at bounding box center [400, 437] width 92 height 32
paste input "#2563EB"
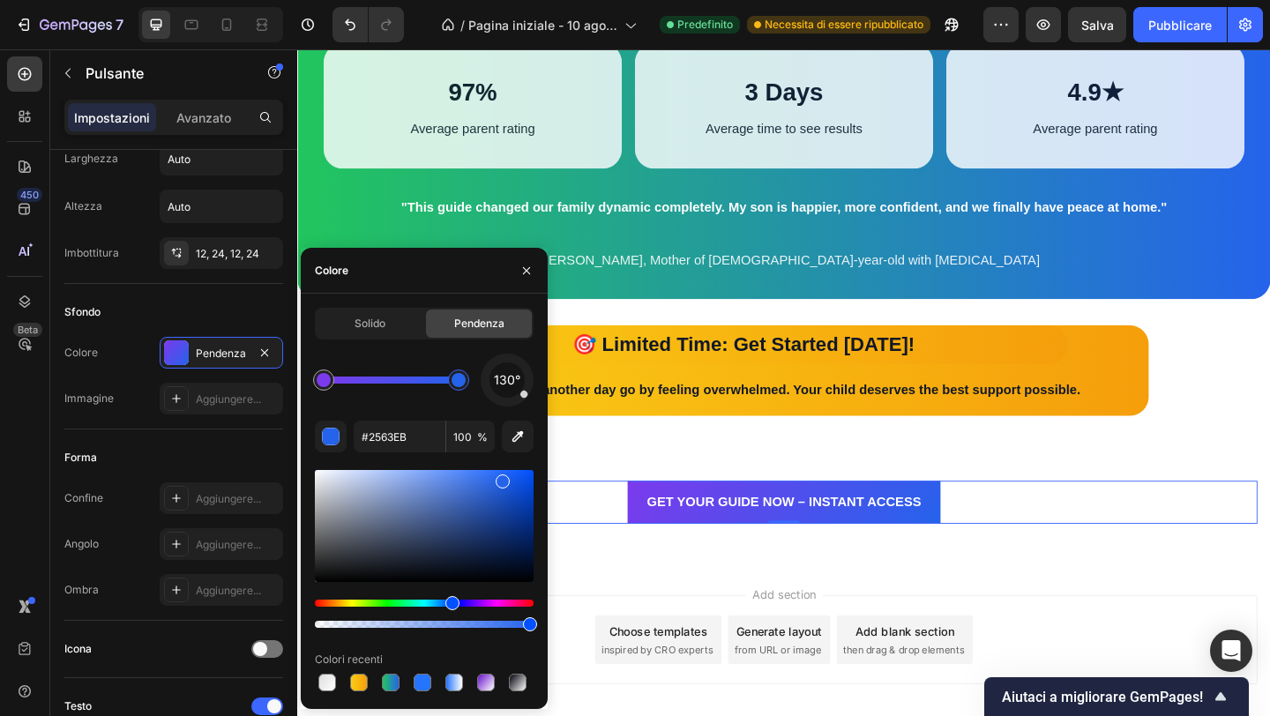
type input "2563EB"
drag, startPoint x: 527, startPoint y: 400, endPoint x: 534, endPoint y: 386, distance: 14.6
click at [534, 386] on div "Solido Pendenza 130° 2563EB 100 % Colori recenti" at bounding box center [424, 501] width 247 height 387
drag, startPoint x: 524, startPoint y: 396, endPoint x: 530, endPoint y: 379, distance: 17.9
click at [530, 379] on div at bounding box center [529, 379] width 7 height 7
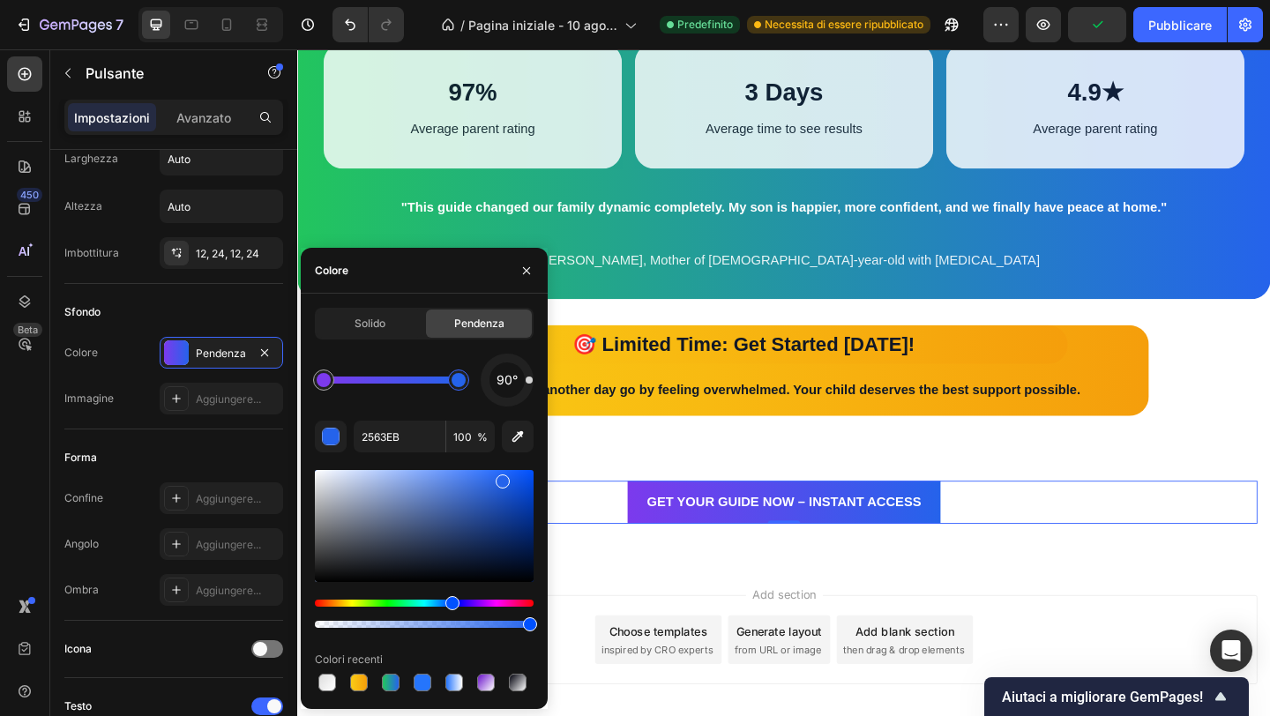
click at [533, 380] on div at bounding box center [507, 380] width 53 height 53
click at [1128, 594] on div "GET YOUR GUIDE NOW – INSTANT ACCESS Button 0 Row Section 6" at bounding box center [826, 541] width 1058 height 131
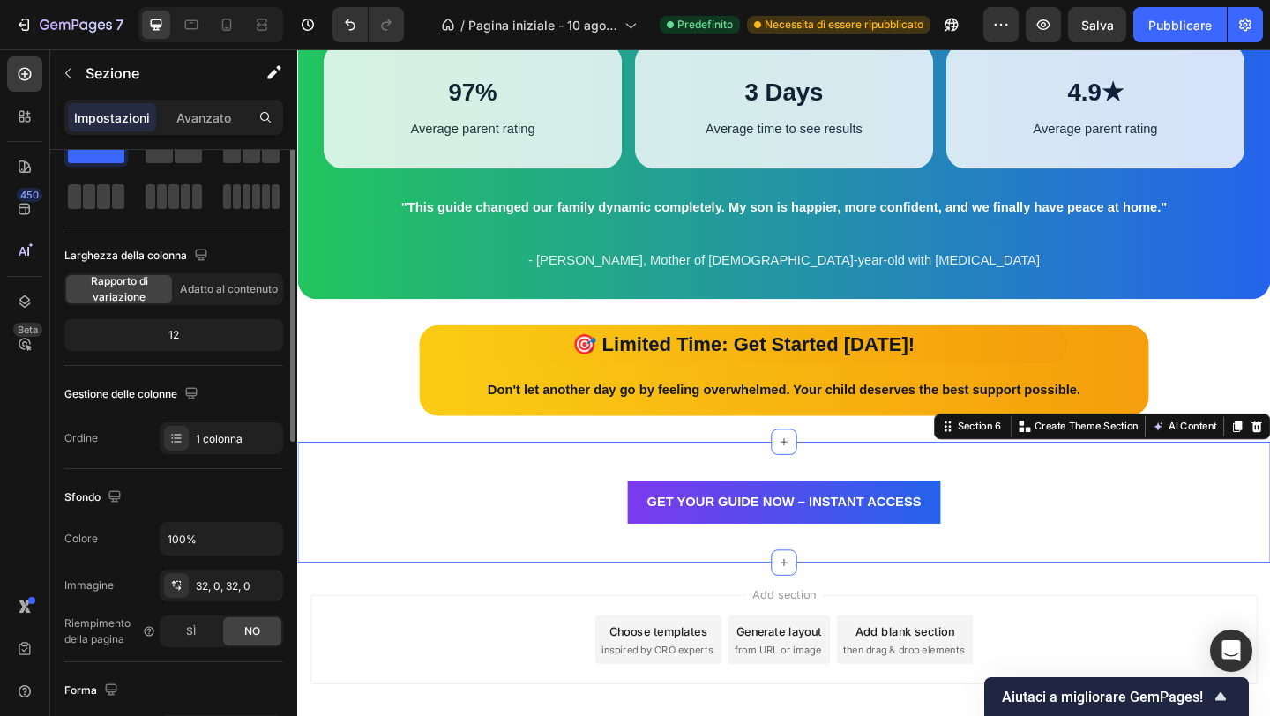
scroll to position [0, 0]
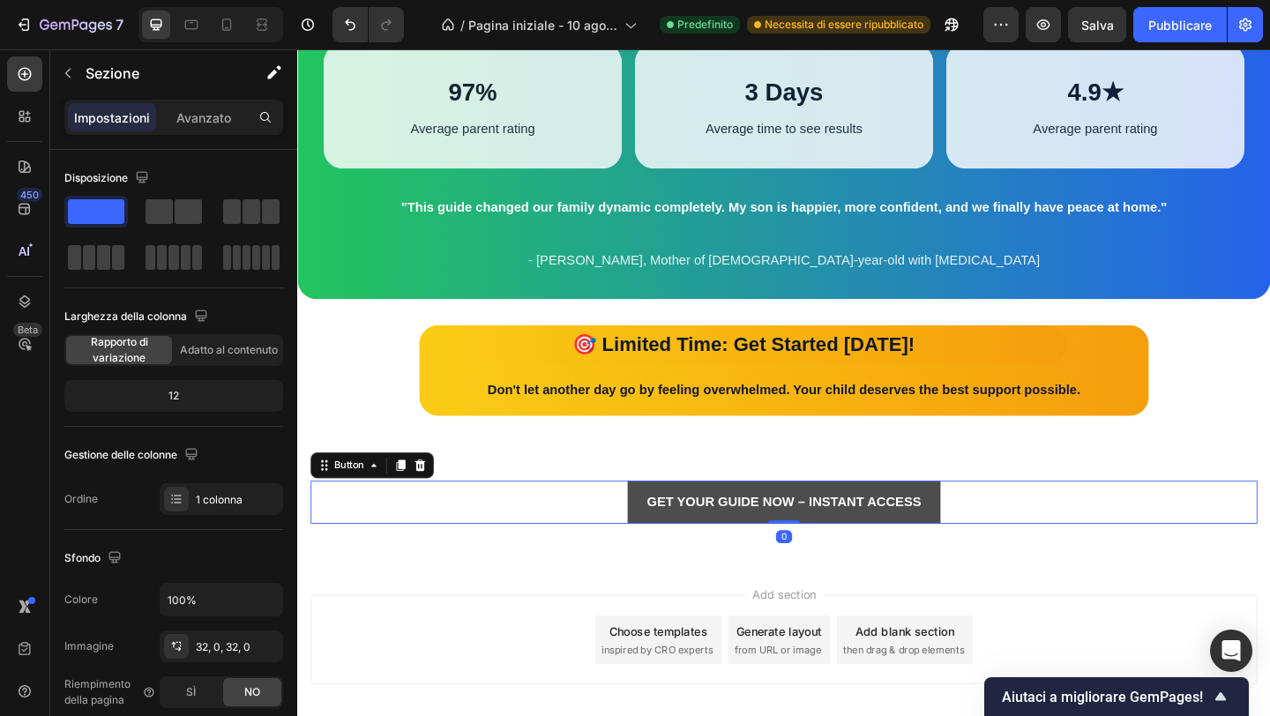
click at [660, 551] on button "GET YOUR GUIDE NOW – INSTANT ACCESS" at bounding box center [826, 542] width 340 height 47
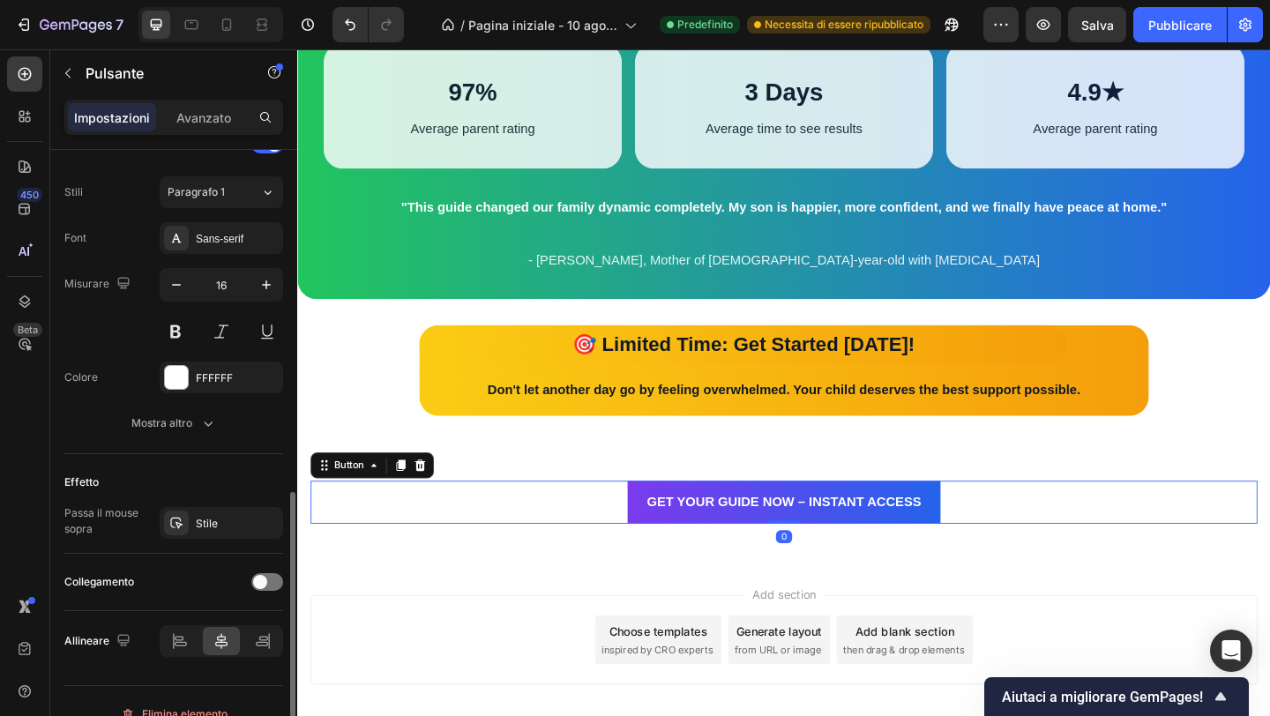
scroll to position [648, 0]
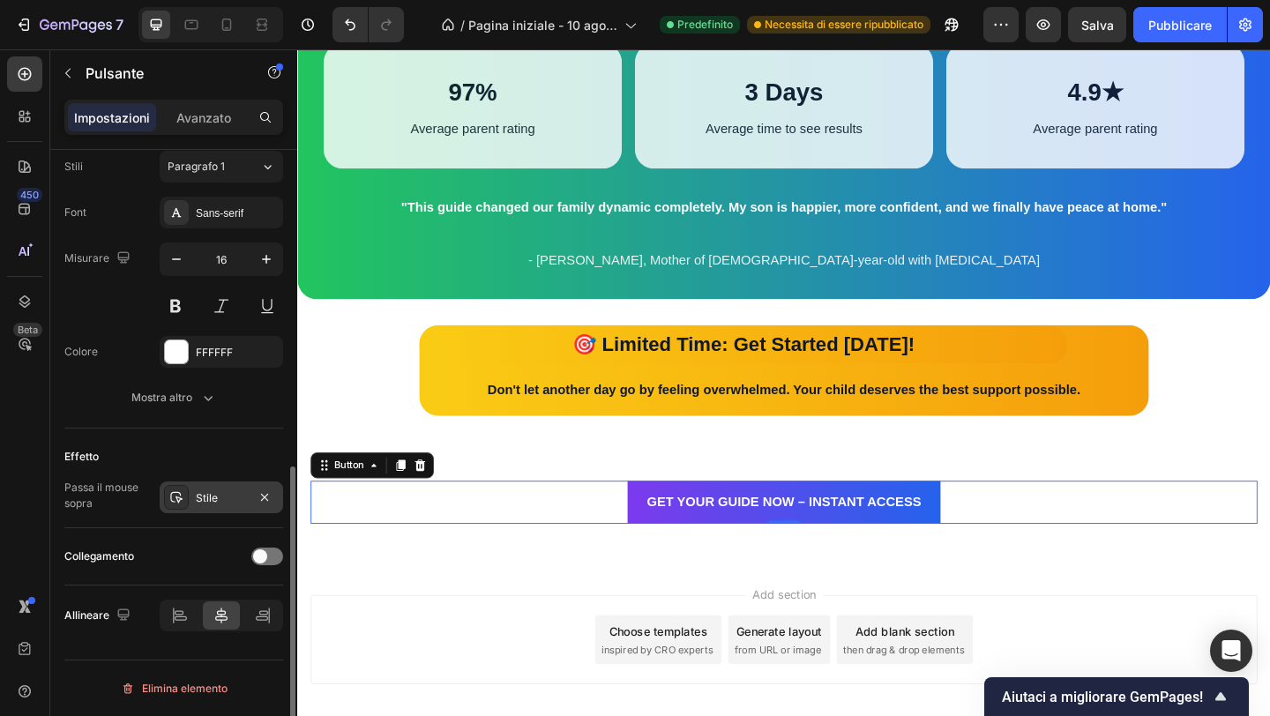
click at [181, 510] on div "Stile" at bounding box center [221, 498] width 123 height 32
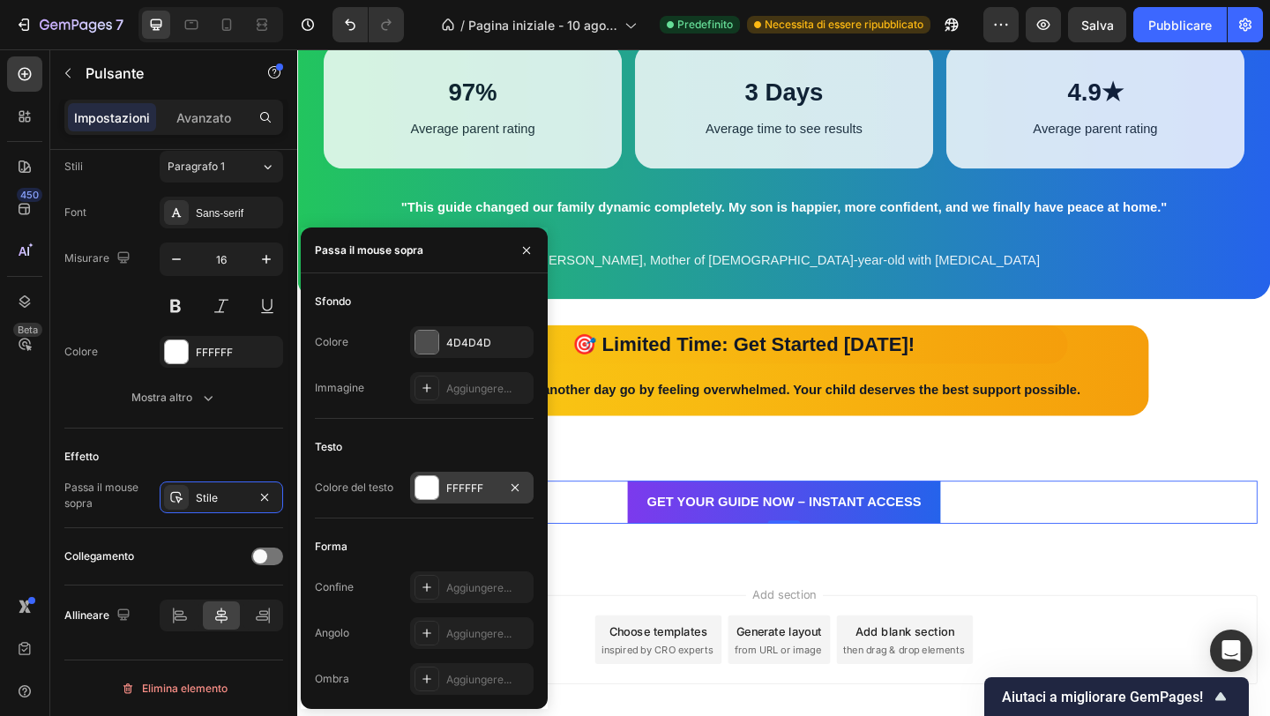
click at [418, 495] on div at bounding box center [426, 487] width 23 height 23
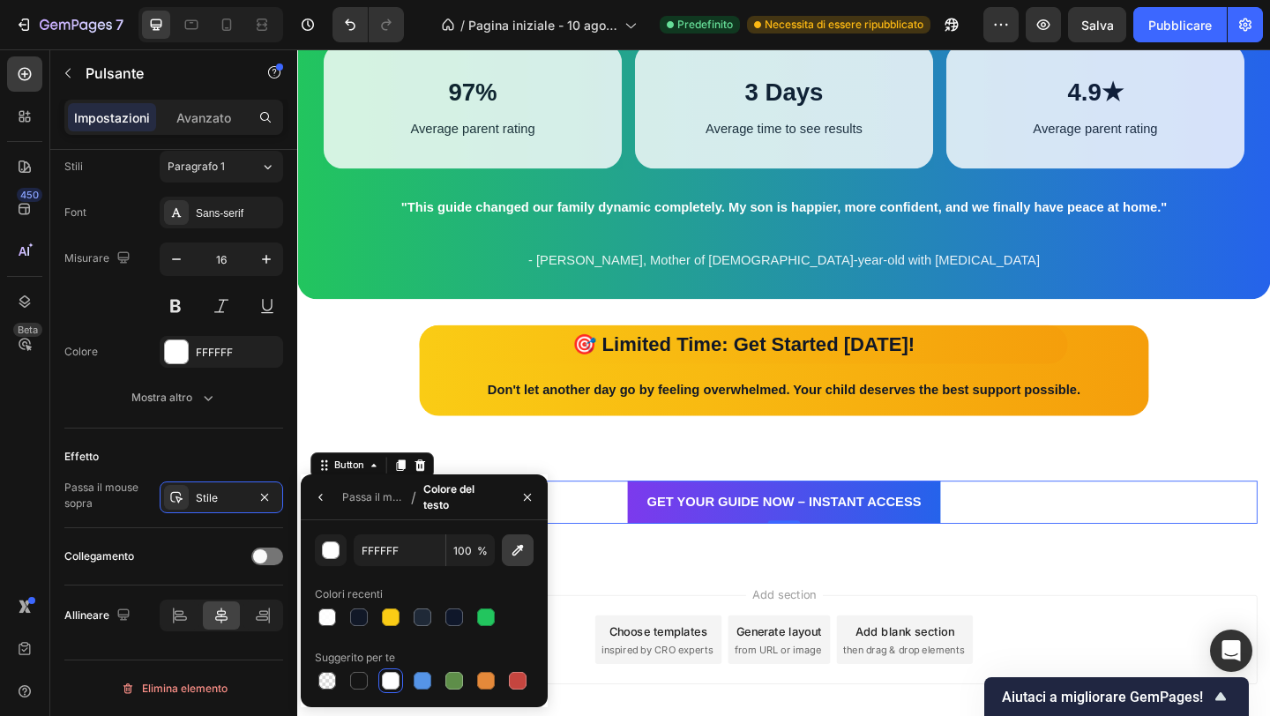
click at [517, 550] on icon "button" at bounding box center [518, 551] width 18 height 18
type input "3B3B3B"
click at [372, 500] on font "Passa il mouse sopra" at bounding box center [394, 496] width 105 height 13
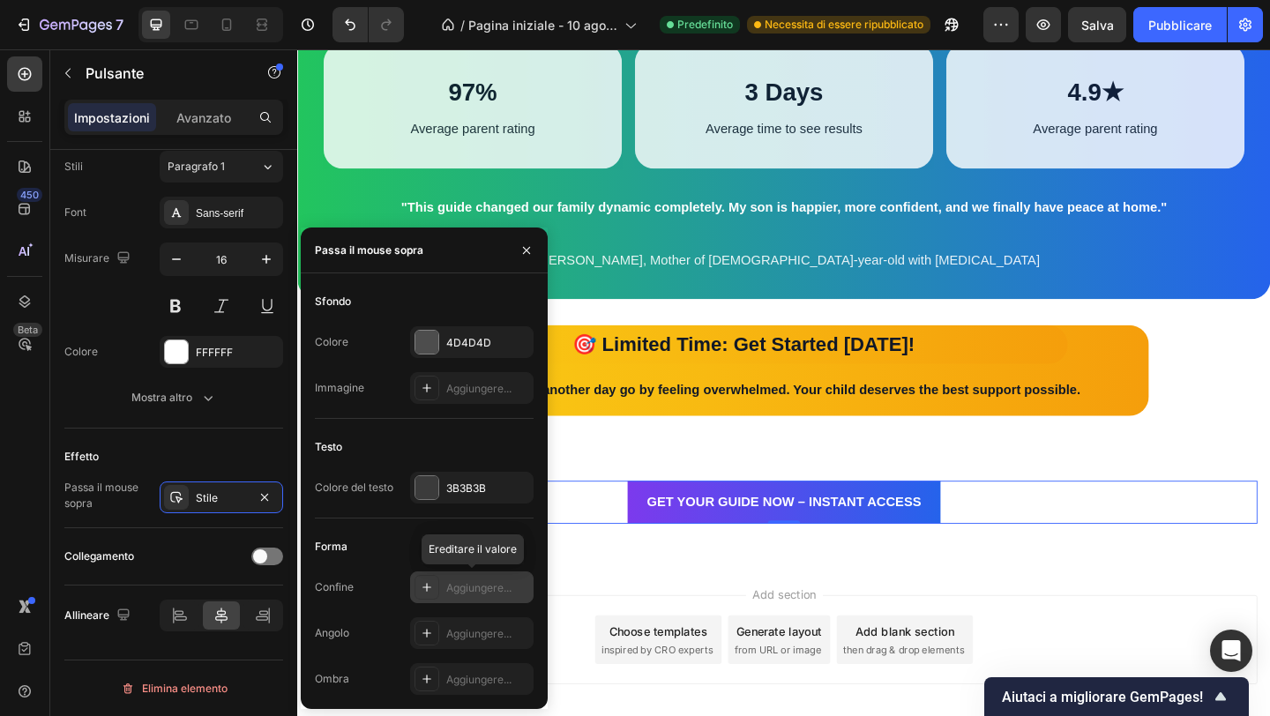
click at [428, 583] on icon at bounding box center [427, 587] width 14 height 14
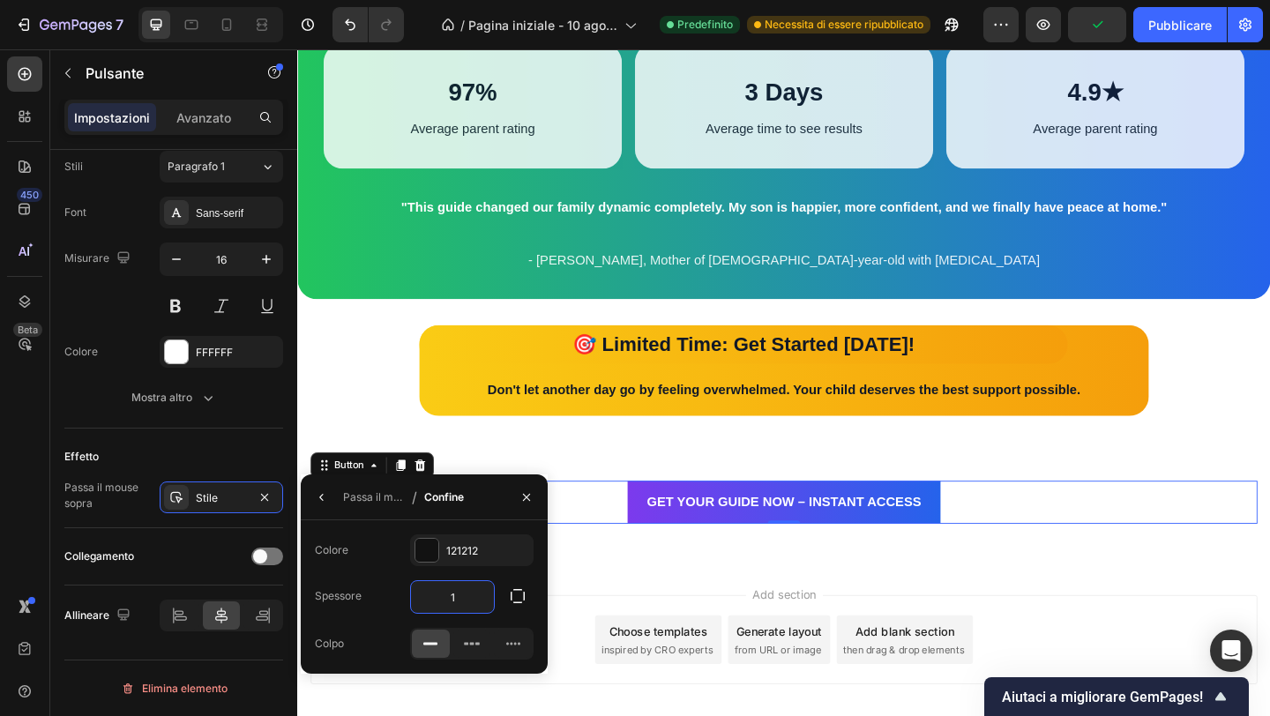
click at [478, 597] on input "1" at bounding box center [452, 597] width 83 height 32
click at [464, 599] on input "7" at bounding box center [452, 597] width 83 height 32
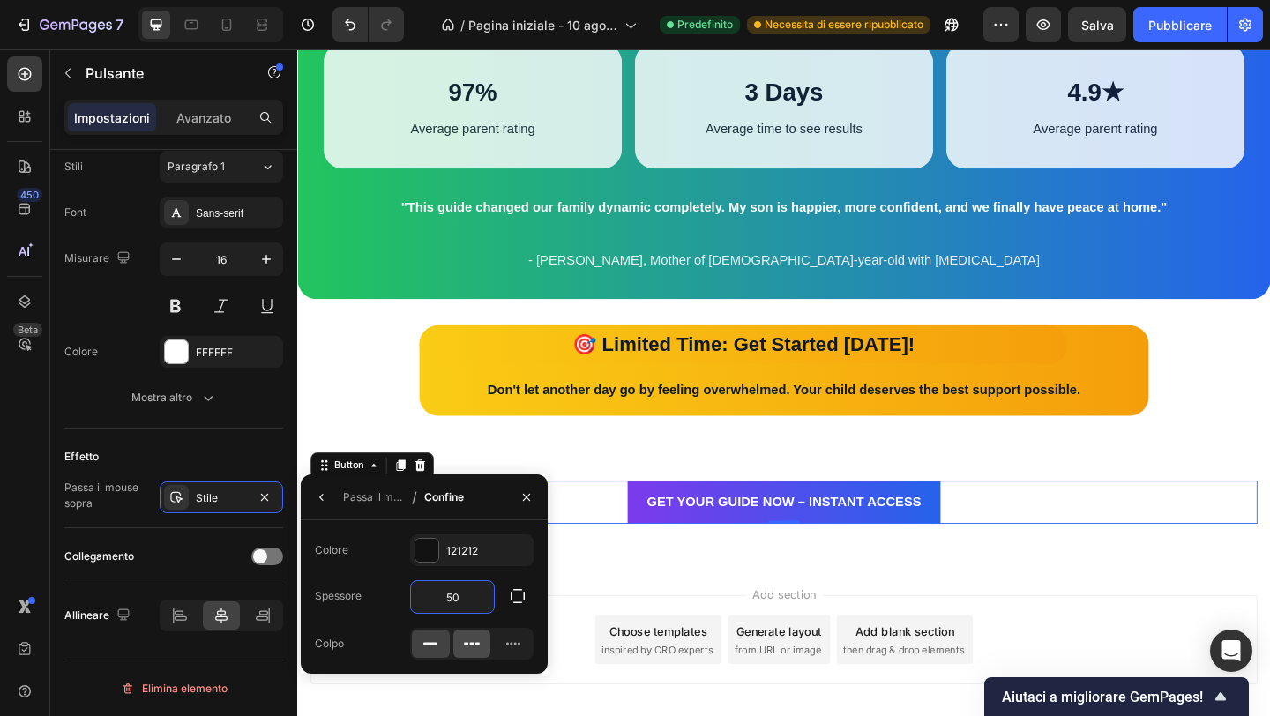
type input "50"
click at [477, 644] on icon at bounding box center [477, 643] width 4 height 3
click at [471, 606] on input "50" at bounding box center [452, 597] width 83 height 32
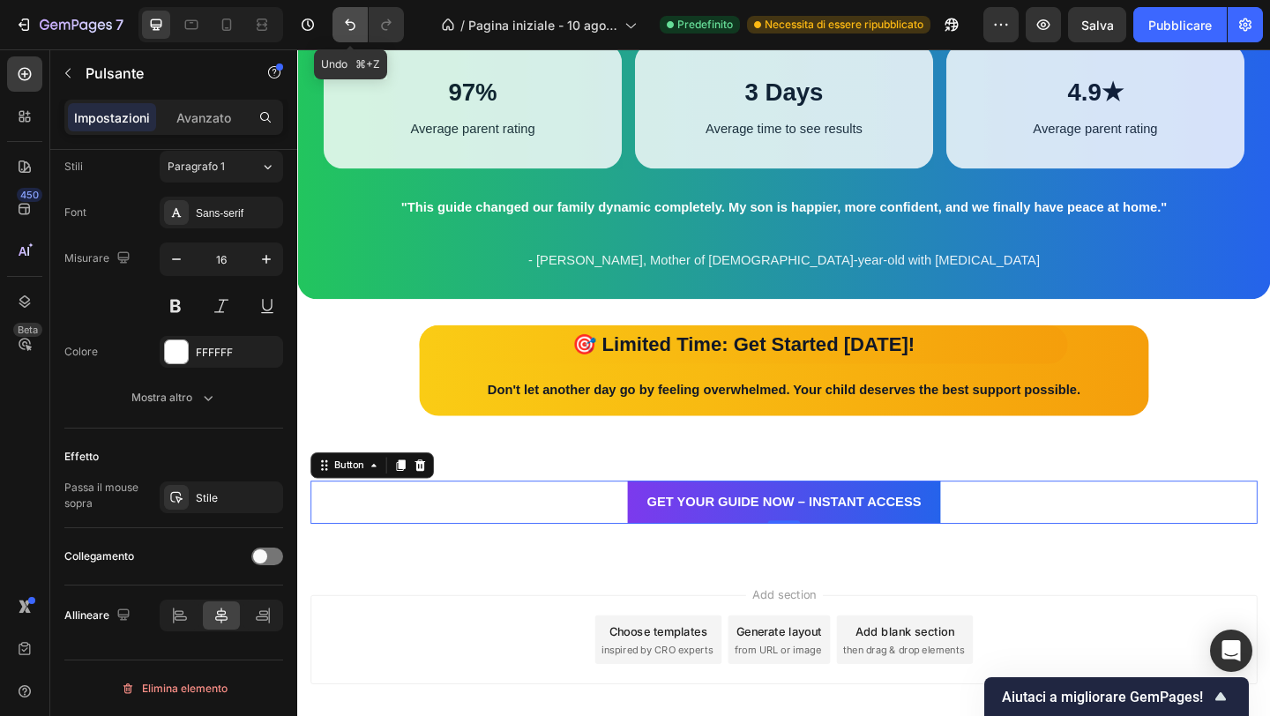
click at [353, 16] on icon "Annulla/Ripristina" at bounding box center [350, 25] width 18 height 18
click at [387, 28] on icon "Annulla/Ripristina" at bounding box center [387, 25] width 18 height 18
click at [386, 28] on icon "Annulla/Ripristina" at bounding box center [387, 25] width 18 height 18
click at [357, 21] on icon "Annulla/Ripristina" at bounding box center [350, 25] width 18 height 18
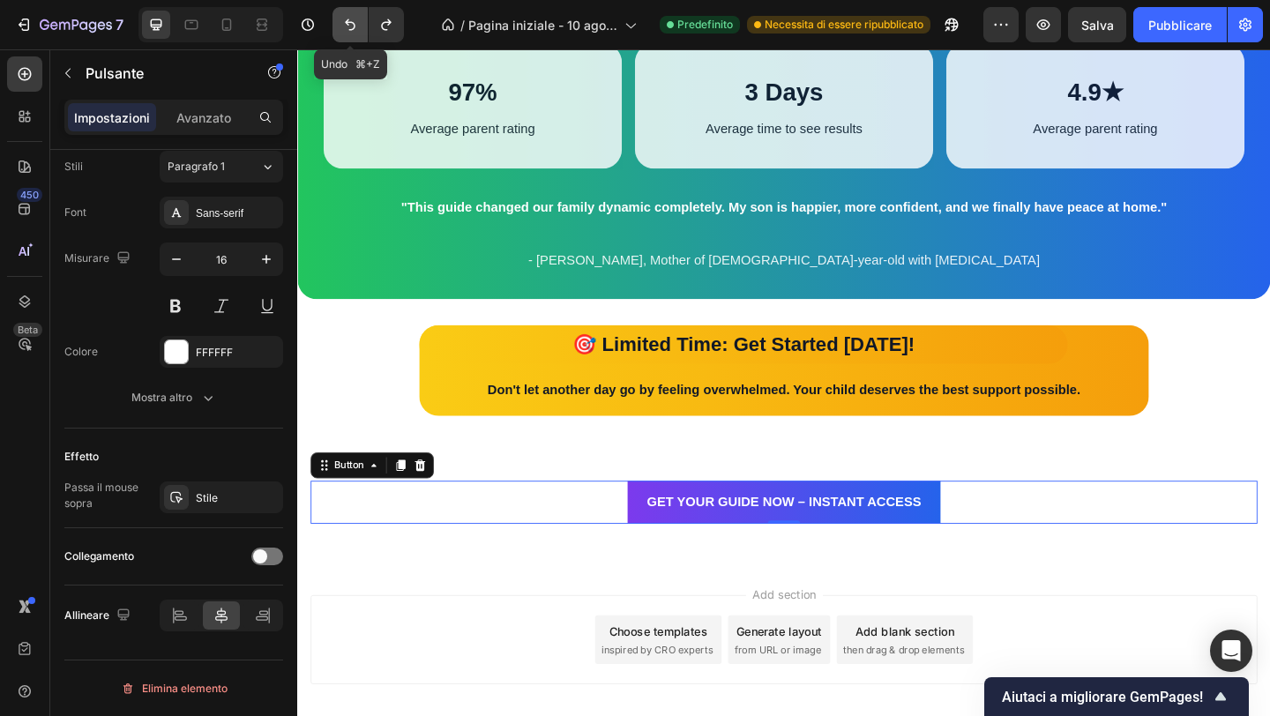
click at [353, 16] on icon "Annulla/Ripristina" at bounding box center [350, 25] width 18 height 18
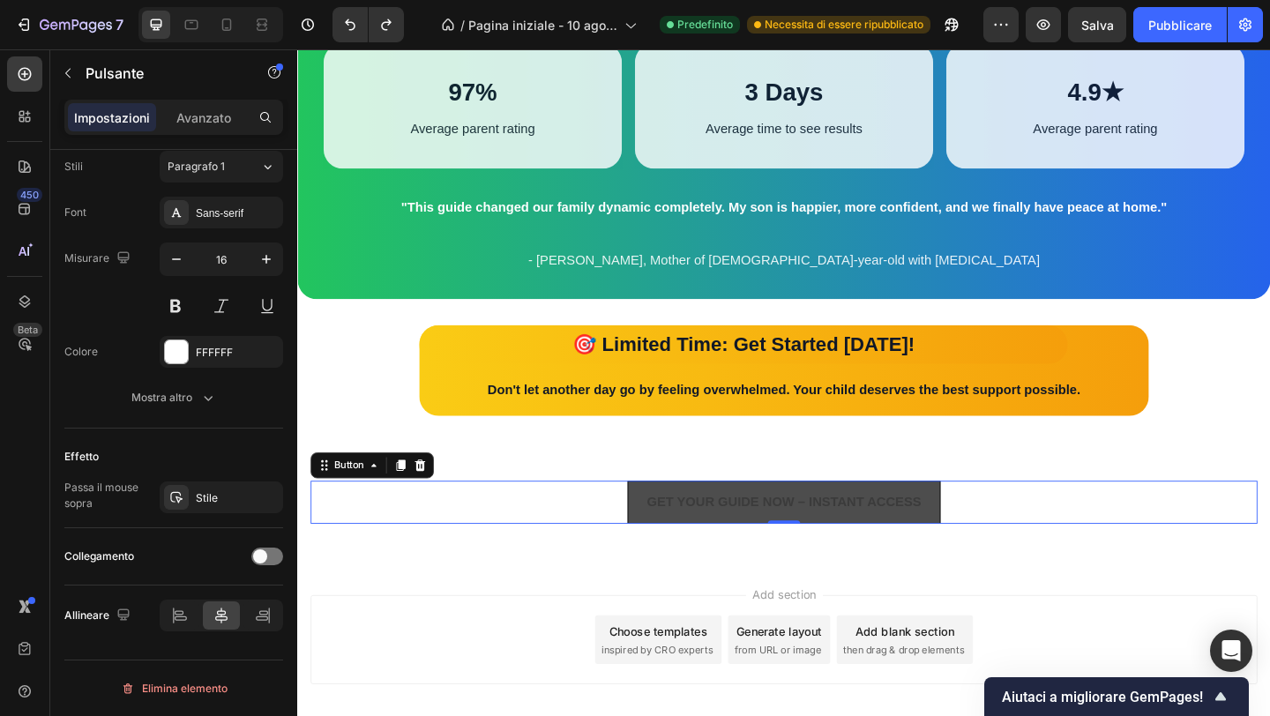
click at [734, 560] on button "GET YOUR GUIDE NOW – INSTANT ACCESS" at bounding box center [826, 542] width 340 height 47
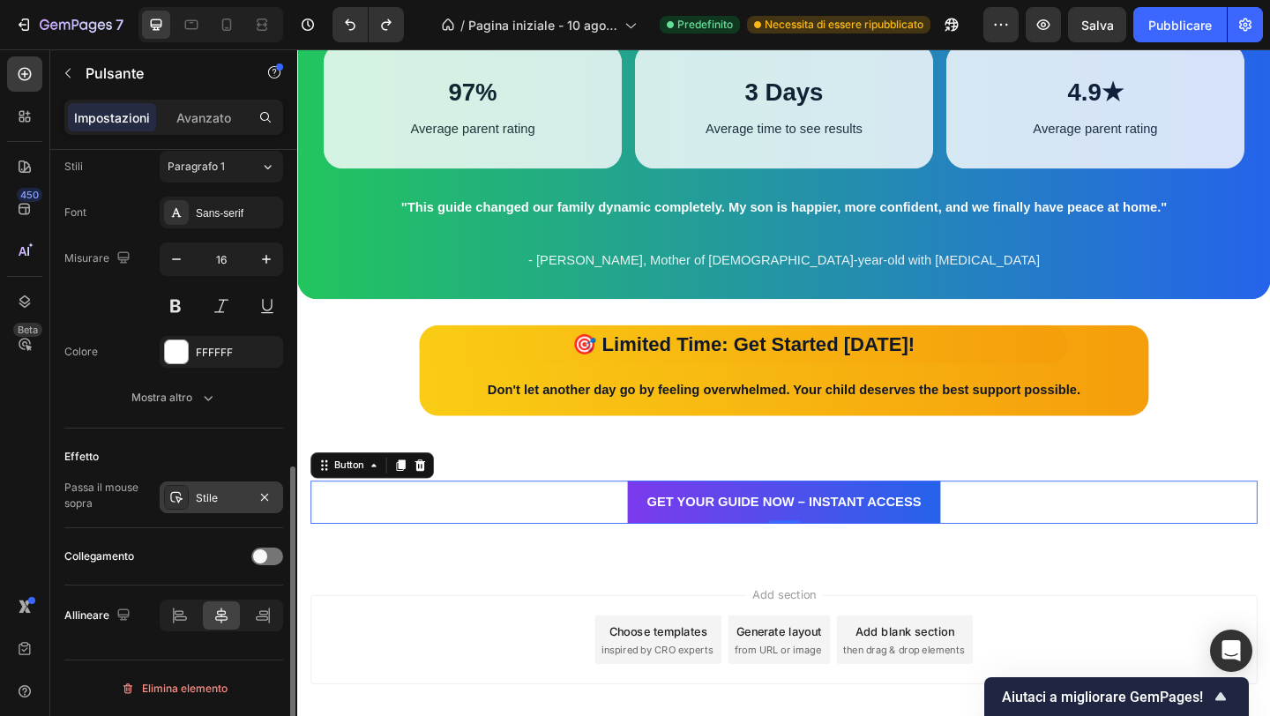
click at [181, 497] on icon at bounding box center [176, 497] width 14 height 14
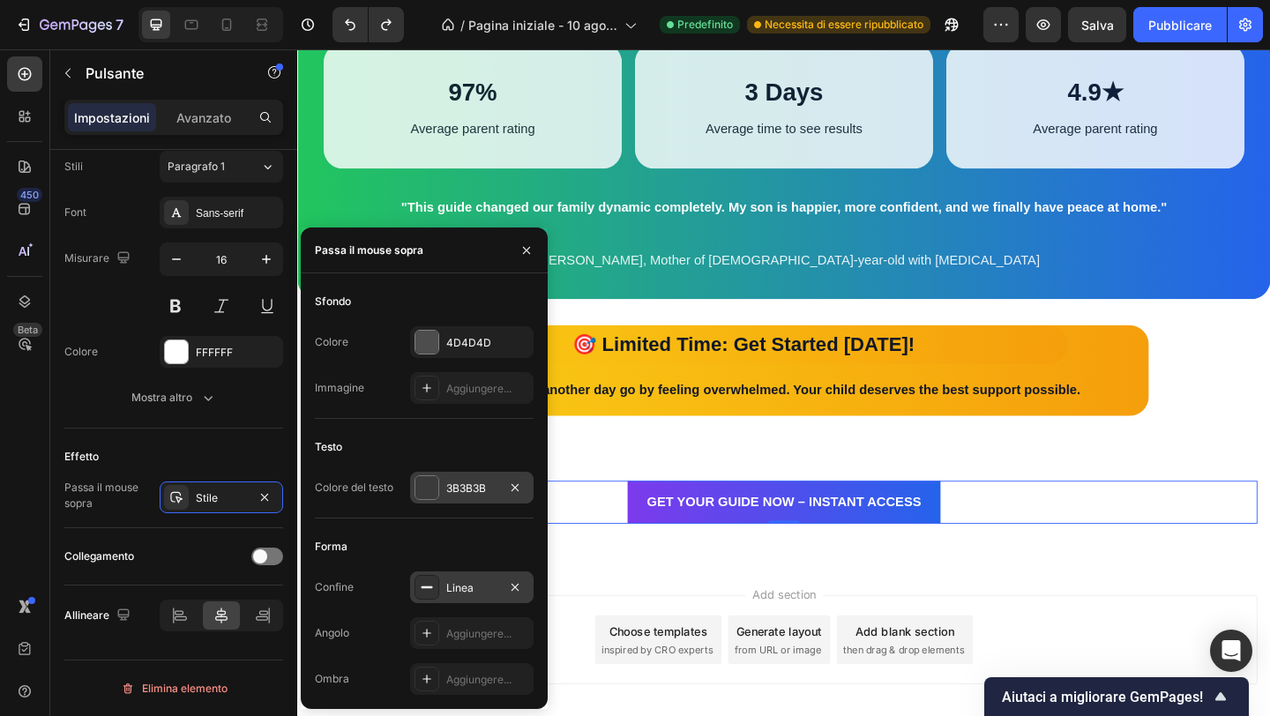
click at [436, 482] on div at bounding box center [426, 487] width 23 height 23
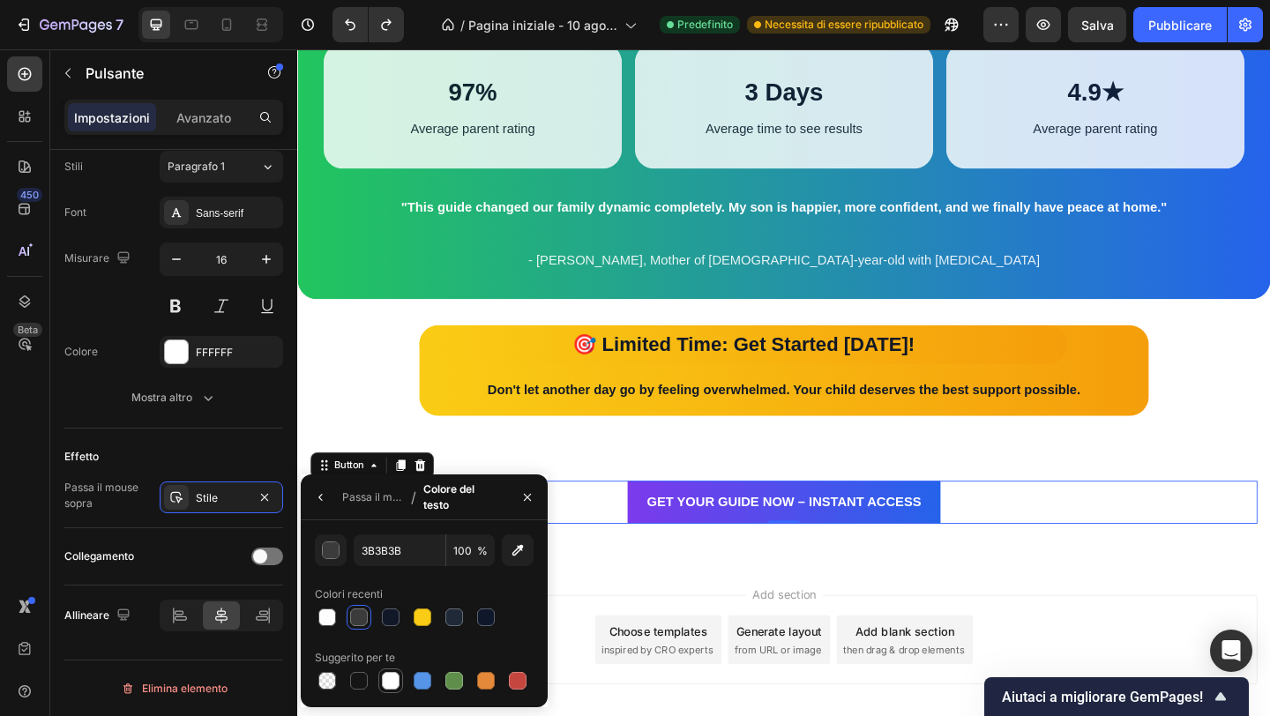
click at [392, 676] on div at bounding box center [391, 681] width 18 height 18
type input "FFFFFF"
click at [321, 495] on icon "button" at bounding box center [321, 497] width 4 height 7
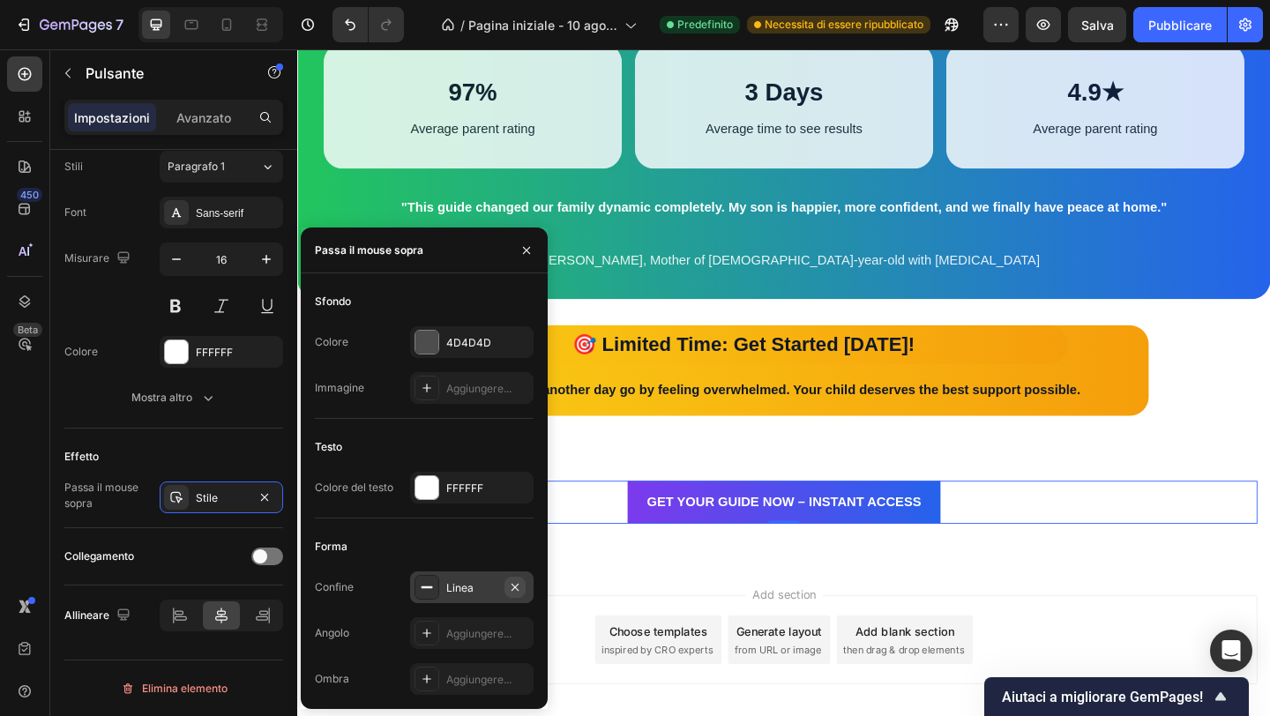
click at [514, 584] on icon "button" at bounding box center [515, 587] width 14 height 14
click at [432, 335] on div at bounding box center [426, 342] width 23 height 23
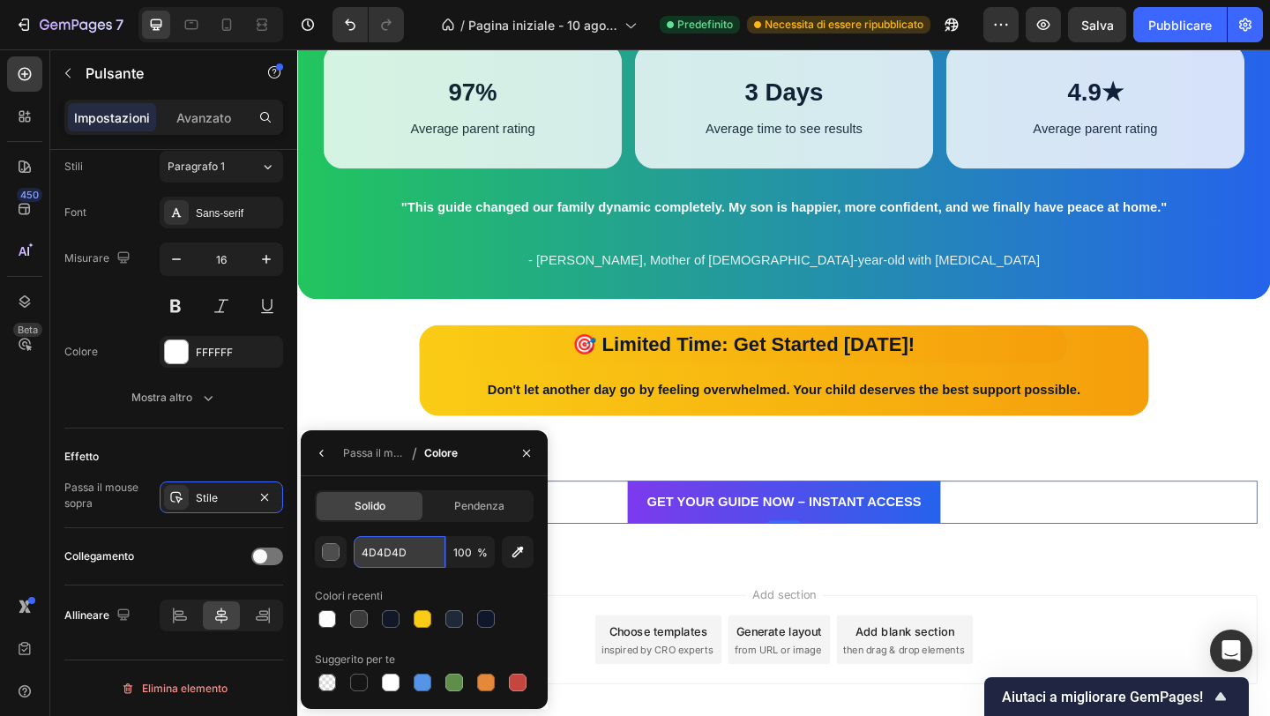
click at [406, 553] on input "4D4D4D" at bounding box center [400, 552] width 92 height 32
paste input "#2563EB"
type input "#2563EB"
click at [504, 513] on div "Pendenza" at bounding box center [479, 506] width 106 height 28
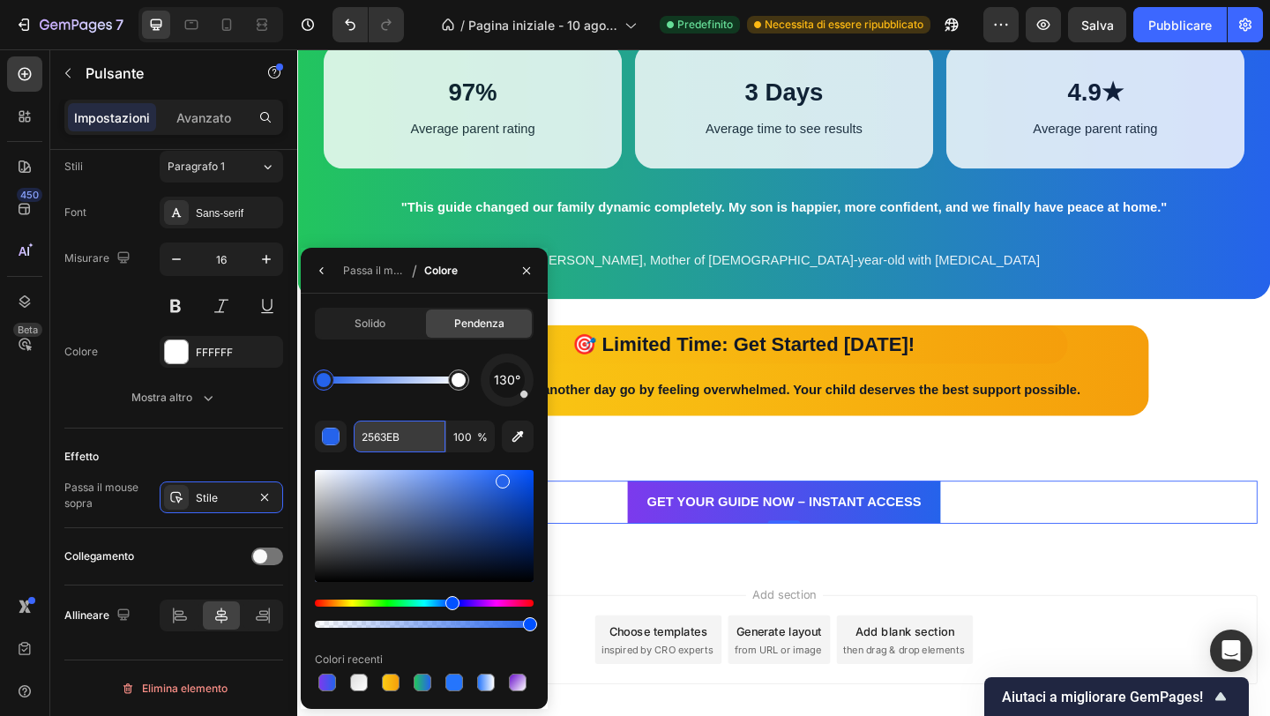
click at [392, 430] on input "2563EB" at bounding box center [400, 437] width 92 height 32
paste input "#"
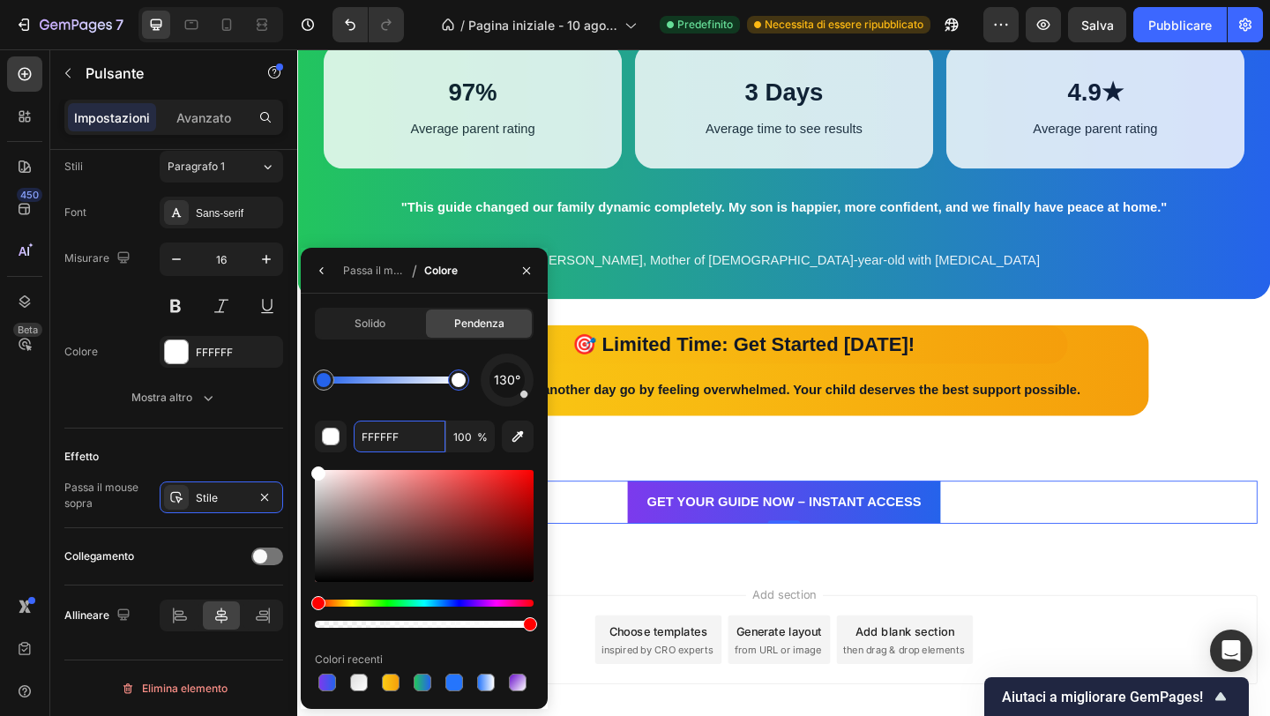
click at [460, 382] on div at bounding box center [459, 380] width 14 height 14
click at [394, 438] on input "FFFFFF" at bounding box center [400, 437] width 92 height 32
click at [393, 438] on input "FFFFFF" at bounding box center [400, 437] width 92 height 32
paste input "#7C3AED"
type input "#7C3AED"
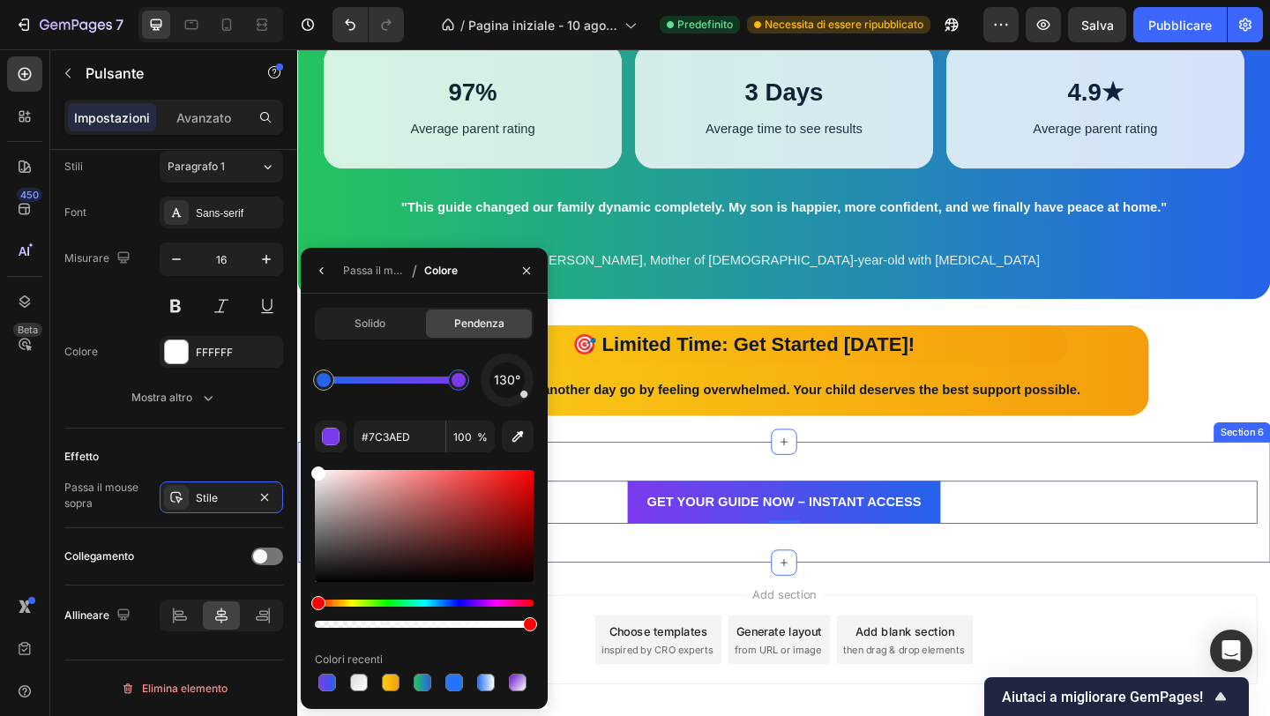
click at [670, 495] on div "GET YOUR GUIDE NOW – INSTANT ACCESS Button 0 Row Section 6" at bounding box center [826, 541] width 1058 height 131
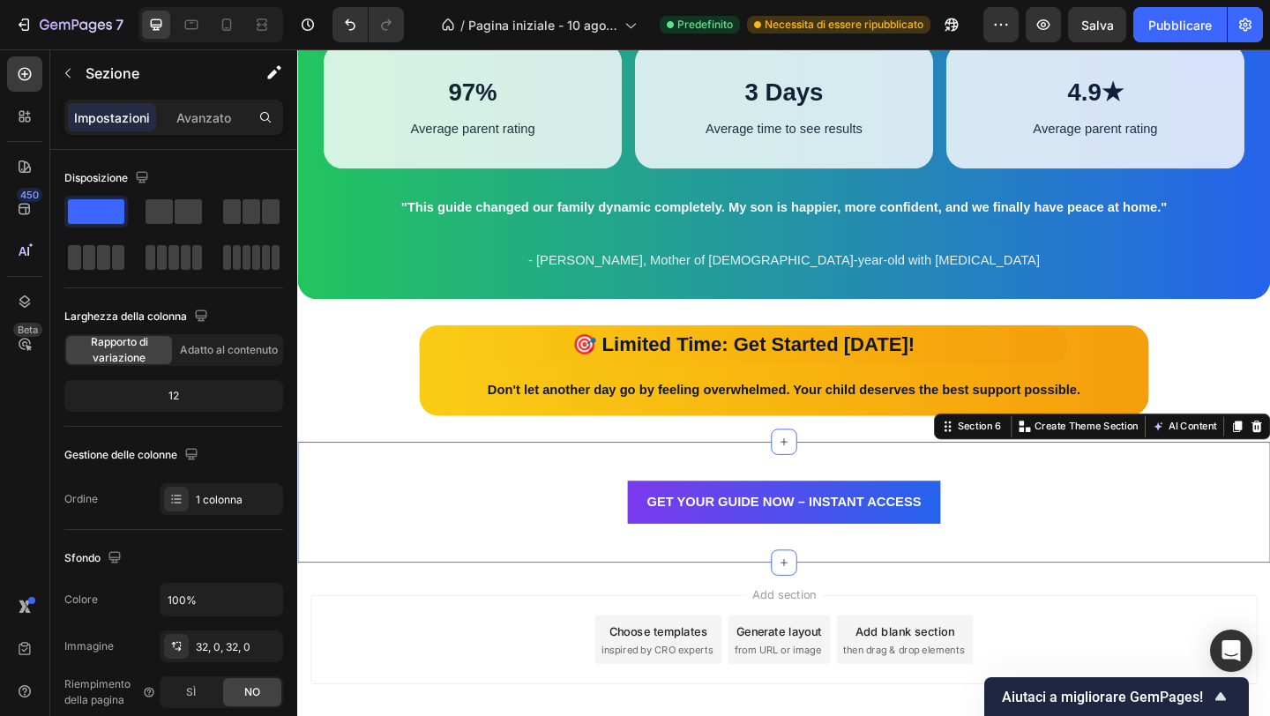
scroll to position [2975, 0]
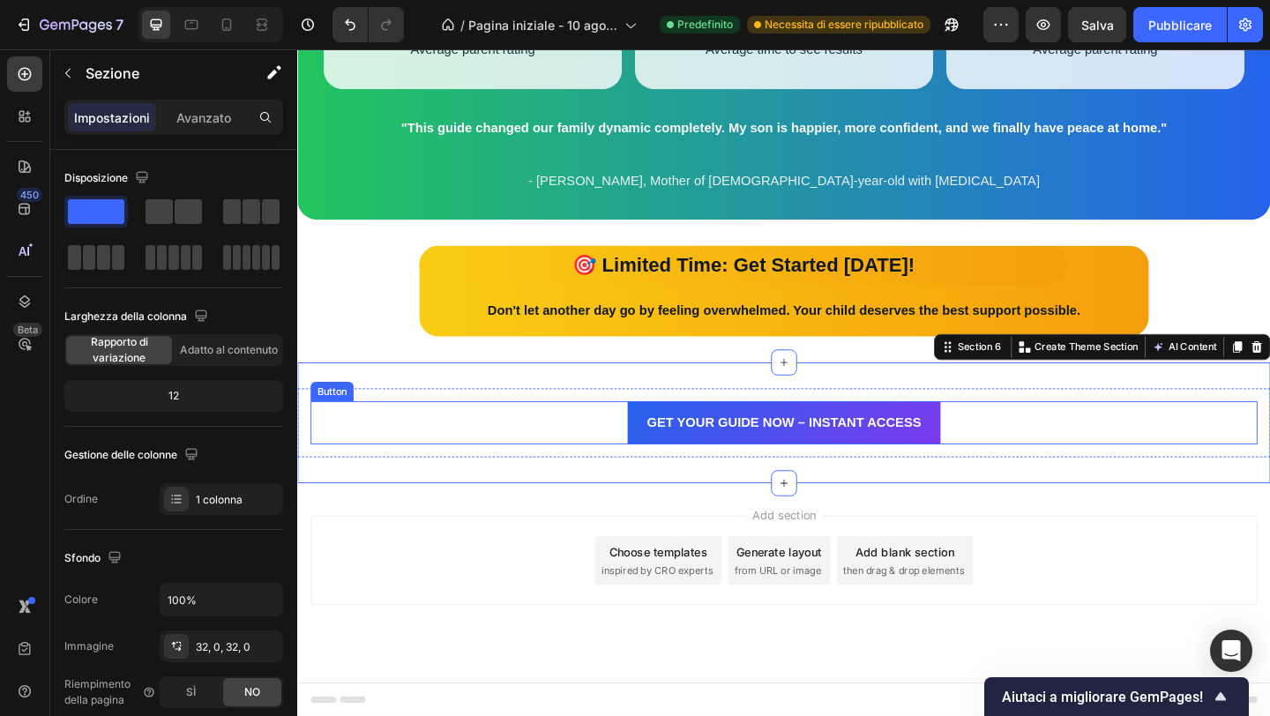
click at [667, 467] on button "GET YOUR GUIDE NOW – INSTANT ACCESS" at bounding box center [826, 455] width 340 height 47
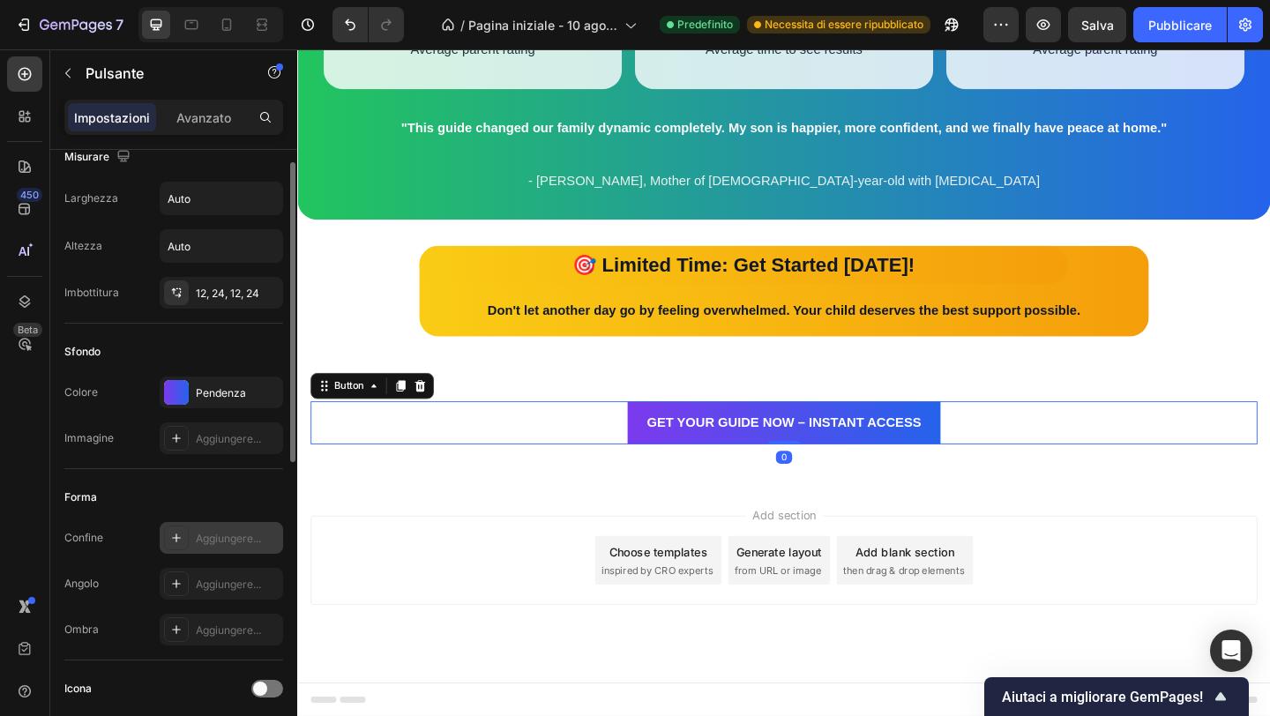
scroll to position [25, 0]
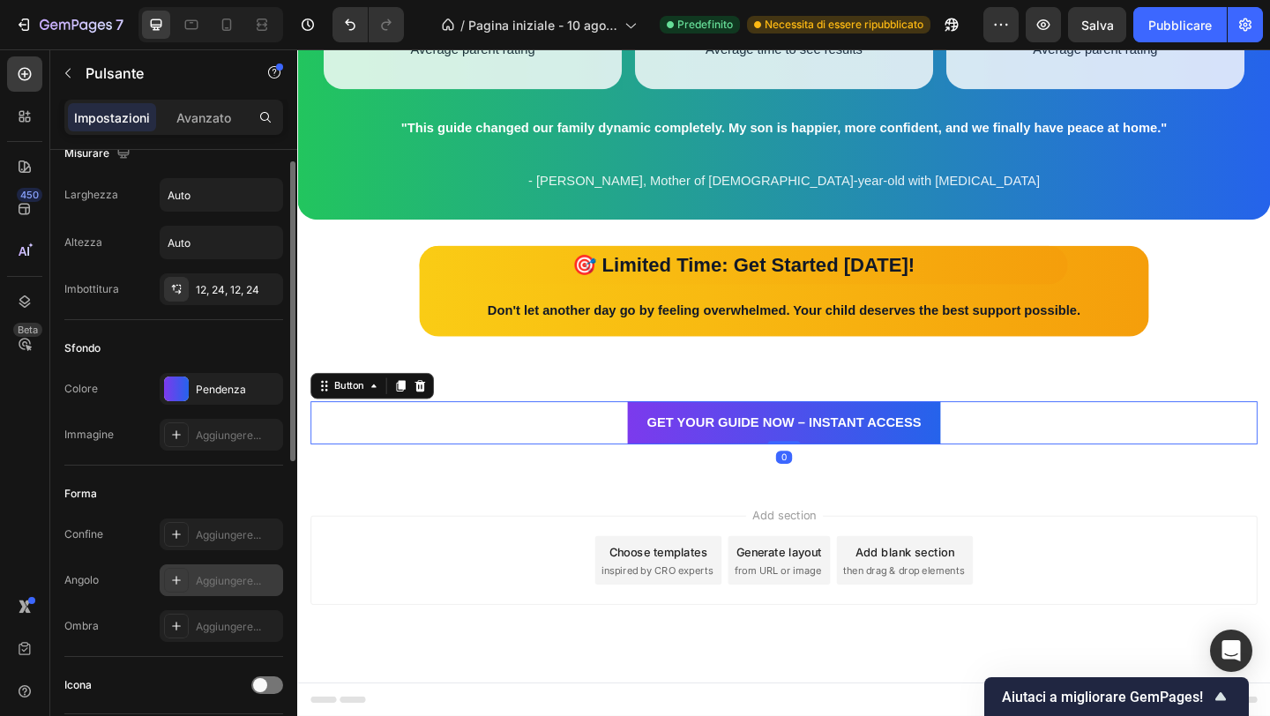
click at [216, 577] on font "Aggiungere..." at bounding box center [228, 580] width 65 height 13
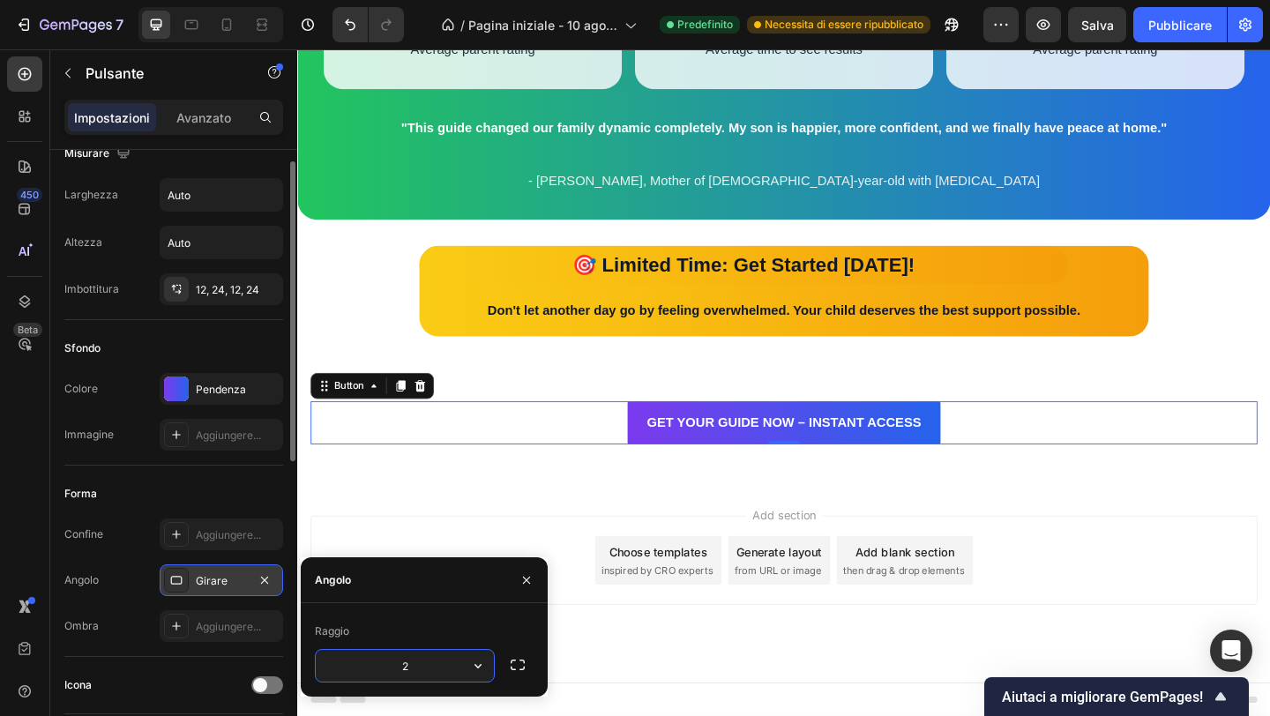
type input "24"
click at [681, 553] on div "Add section Choose templates inspired by CRO experts Generate layout from URL o…" at bounding box center [826, 629] width 1058 height 217
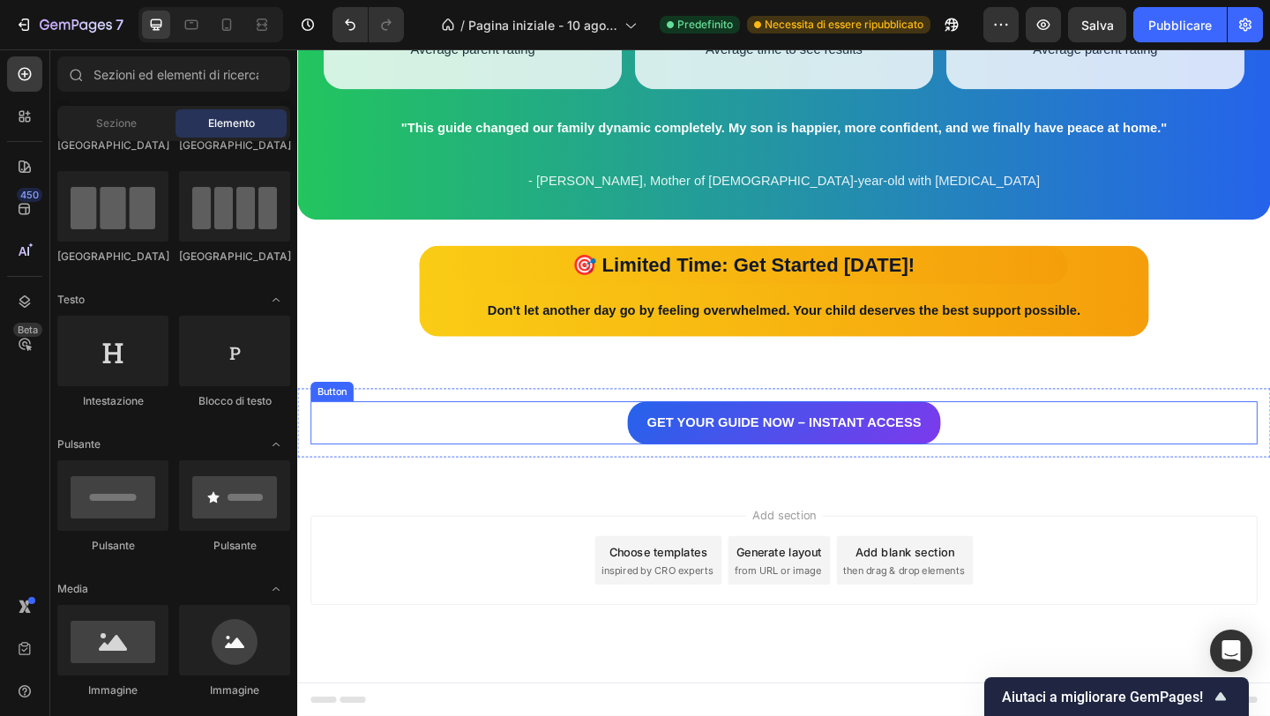
click at [674, 474] on button "GET YOUR GUIDE NOW – INSTANT ACCESS" at bounding box center [826, 455] width 340 height 47
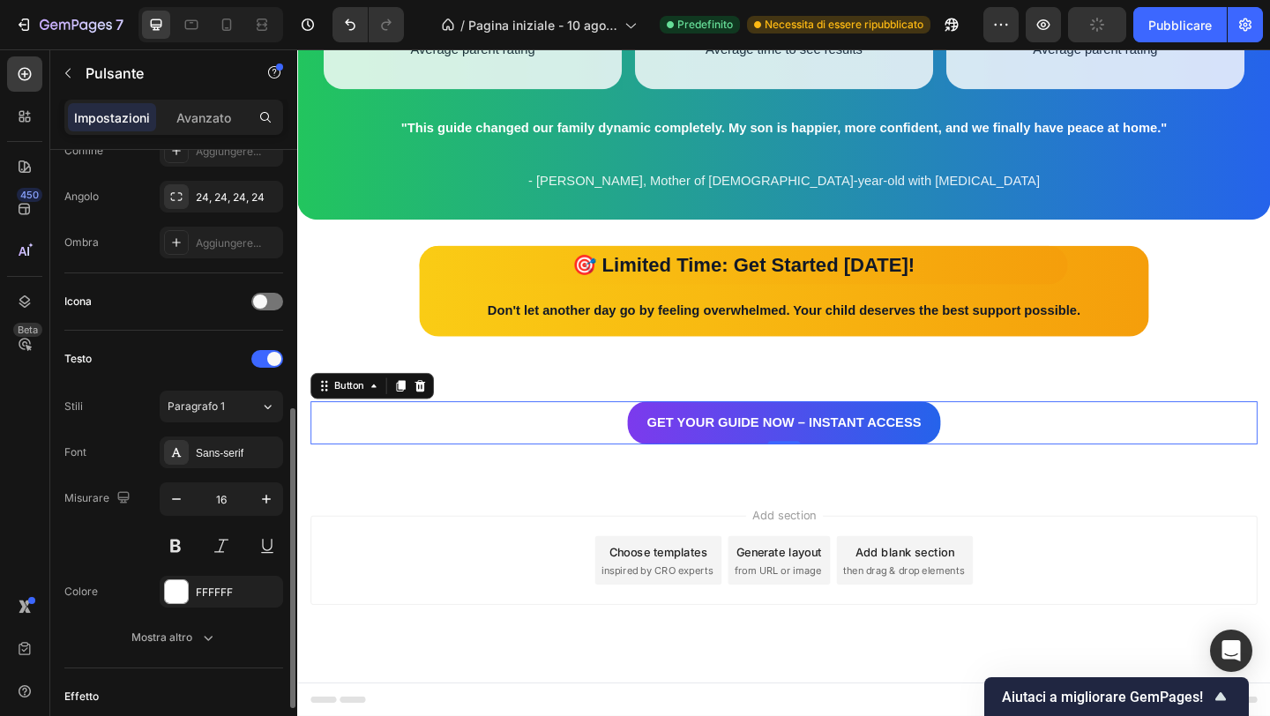
scroll to position [448, 0]
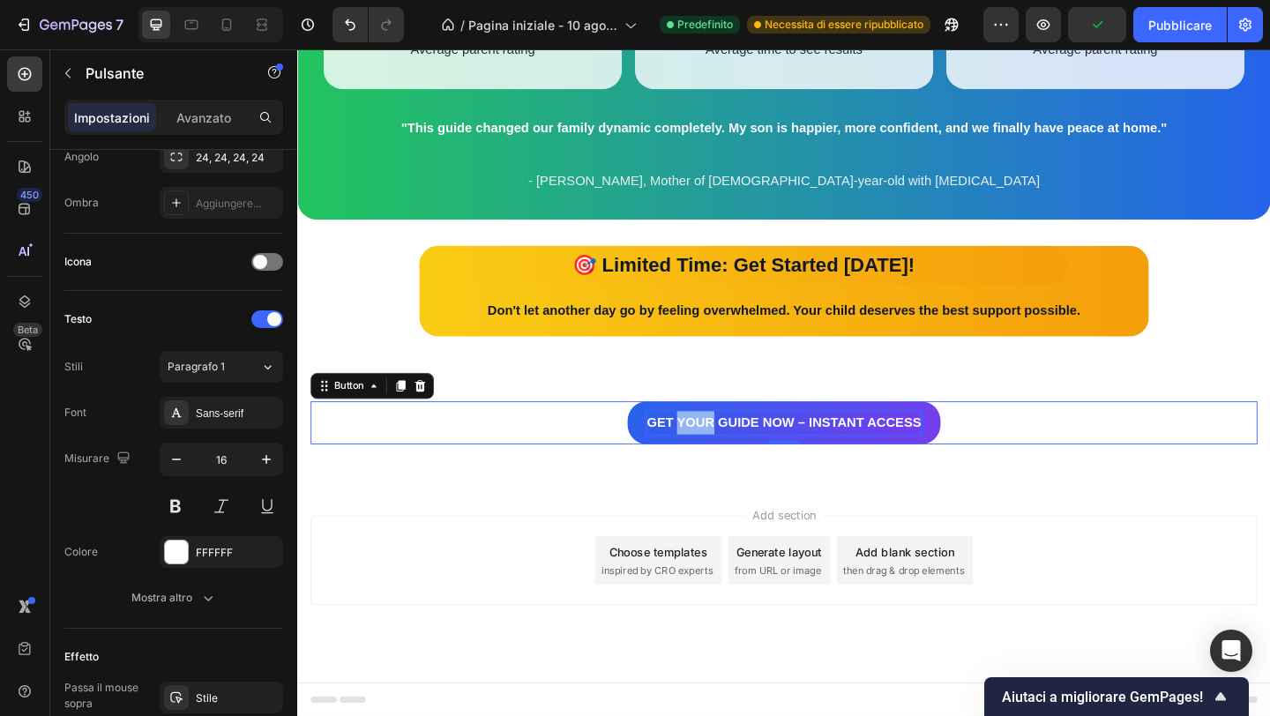
click at [714, 448] on strong "GET YOUR GUIDE NOW – INSTANT ACCESS" at bounding box center [826, 454] width 298 height 15
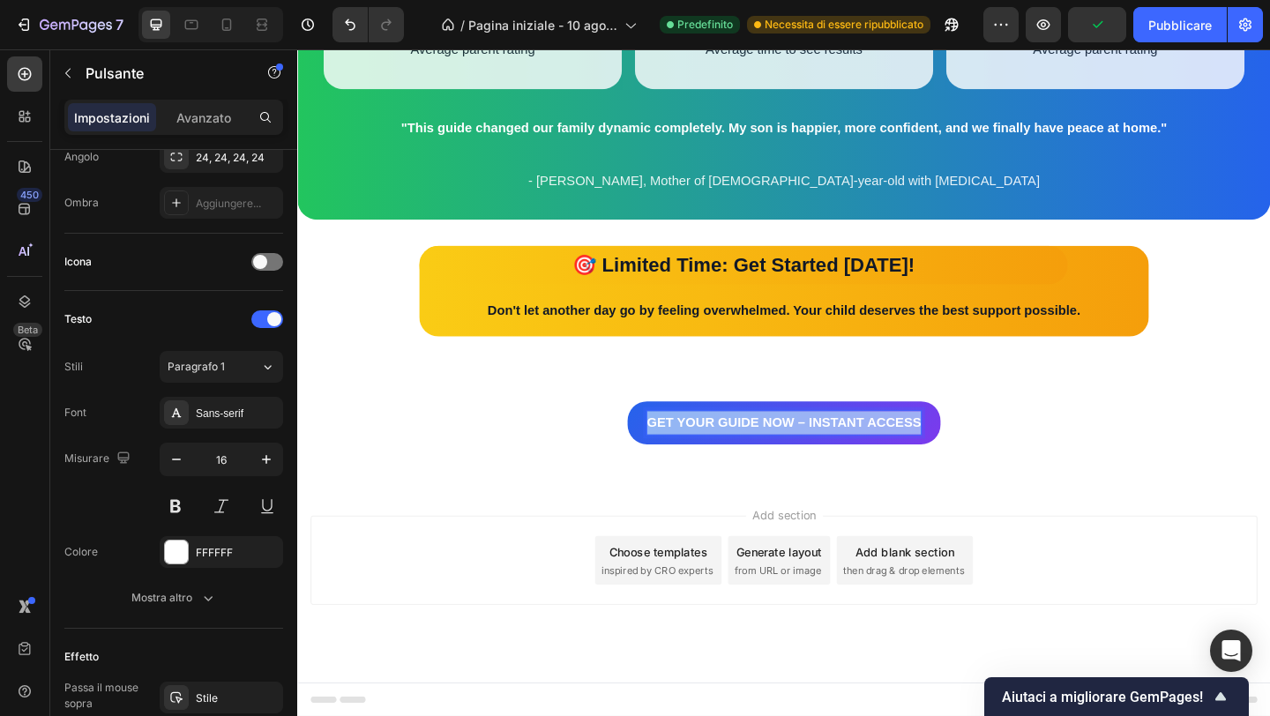
click at [714, 448] on strong "GET YOUR GUIDE NOW – INSTANT ACCESS" at bounding box center [826, 454] width 298 height 15
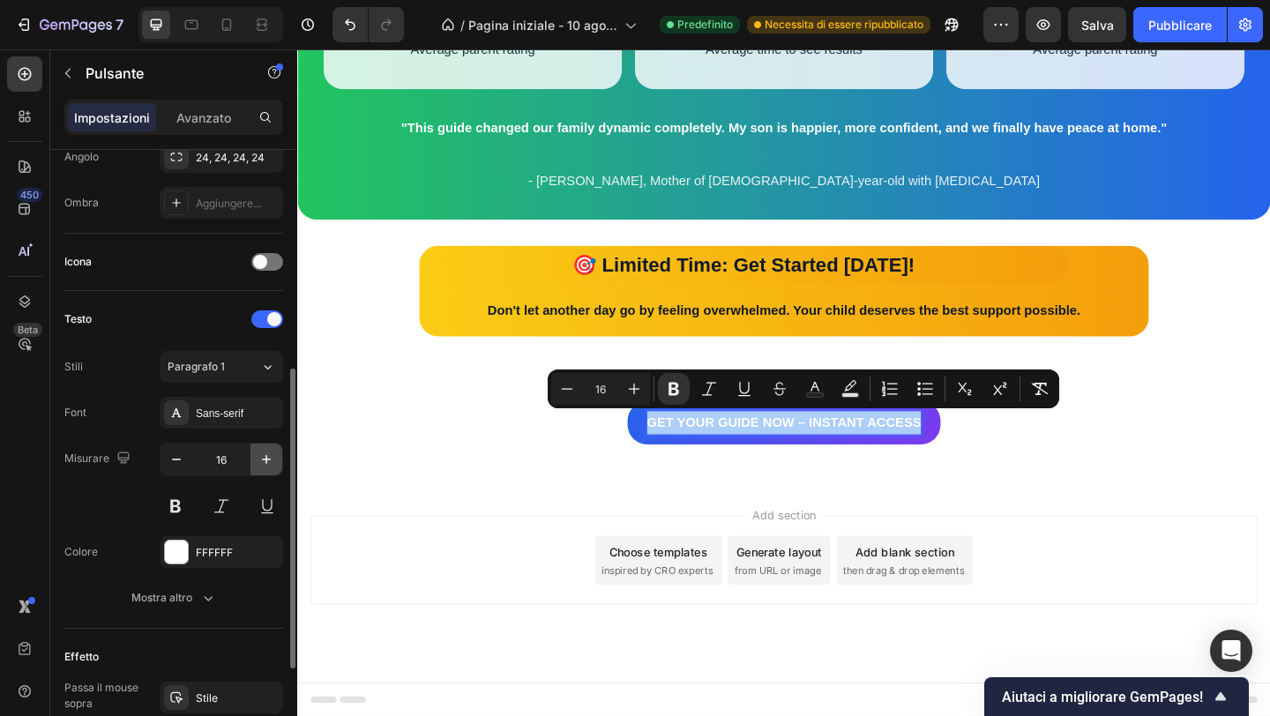
click at [276, 455] on button "button" at bounding box center [267, 460] width 32 height 32
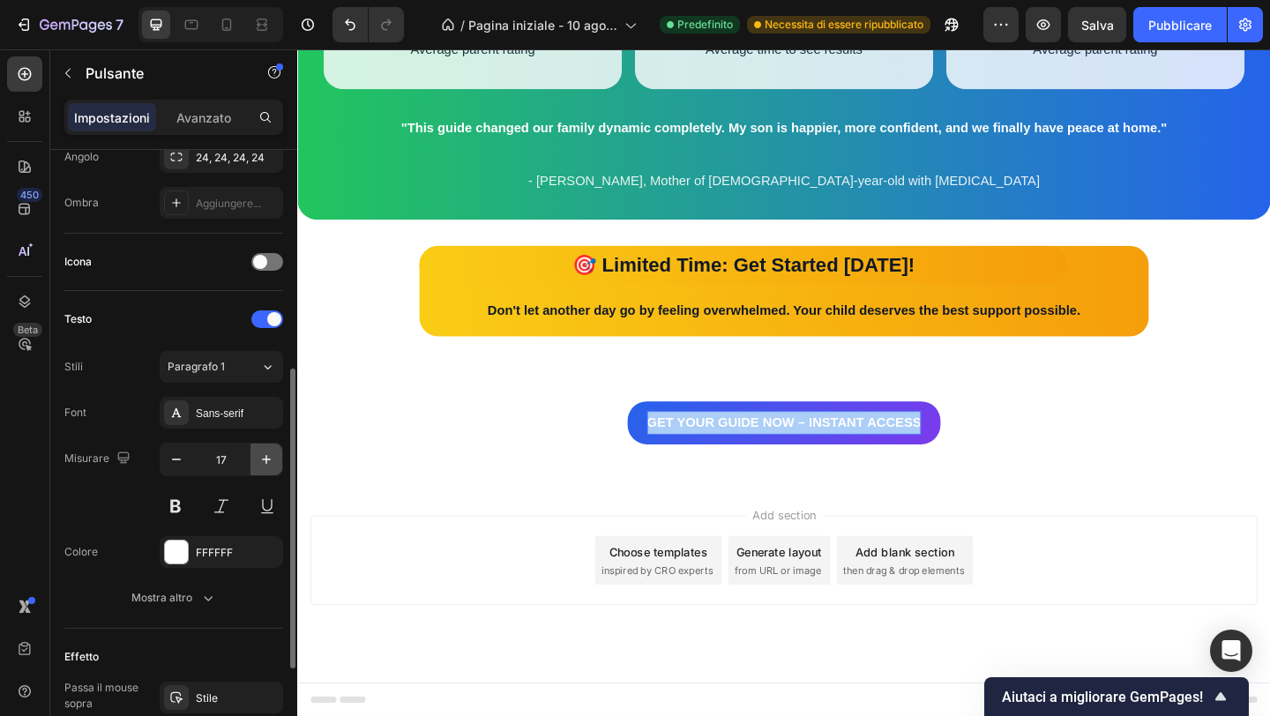
click at [276, 455] on button "button" at bounding box center [267, 460] width 32 height 32
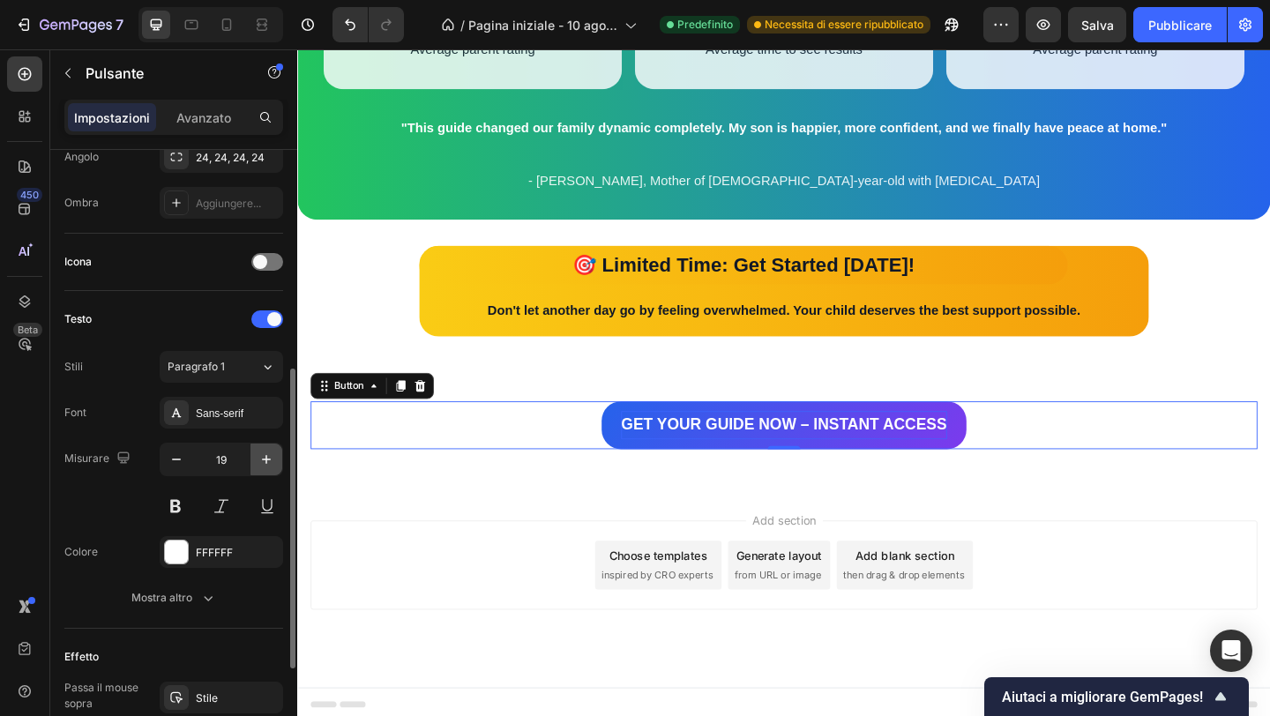
click at [276, 455] on button "button" at bounding box center [267, 460] width 32 height 32
type input "20"
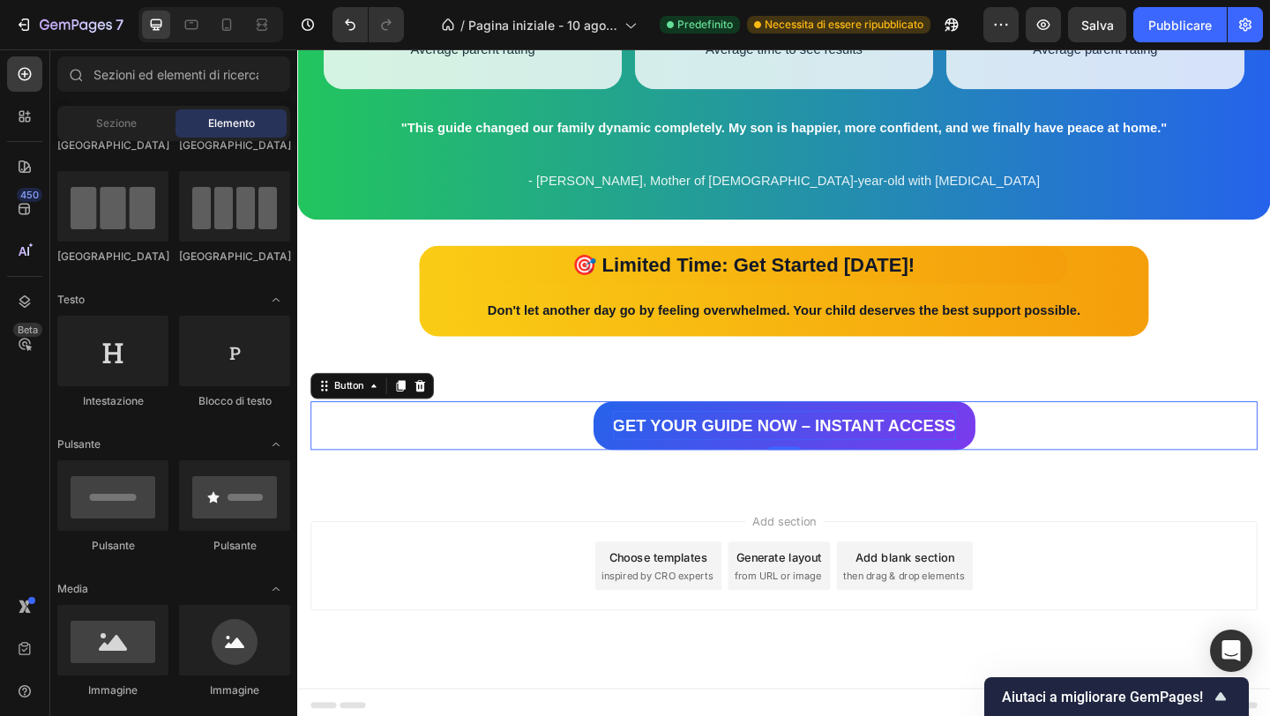
click at [456, 546] on div "Add section Choose templates inspired by CRO experts Generate layout from URL o…" at bounding box center [826, 635] width 1058 height 217
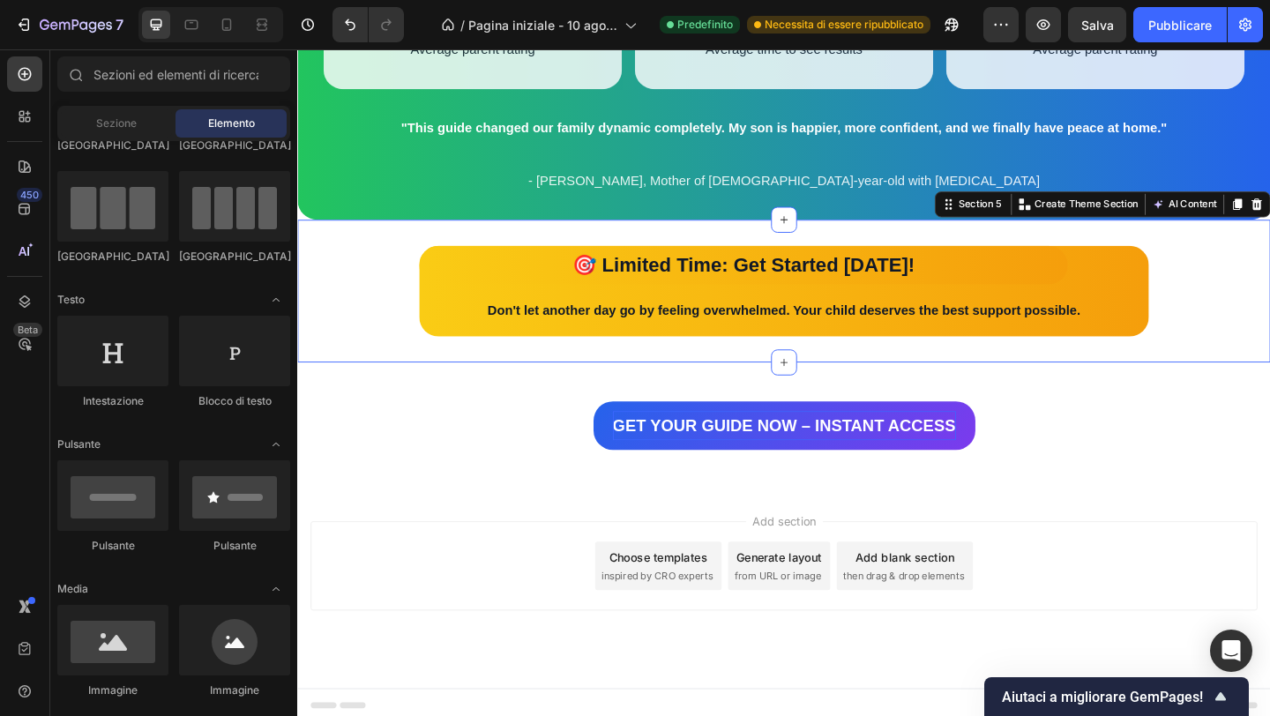
click at [689, 378] on div "🎯 Limited Time: Get Started Today! Text Block Don't let another day go by feeli…" at bounding box center [826, 312] width 1058 height 155
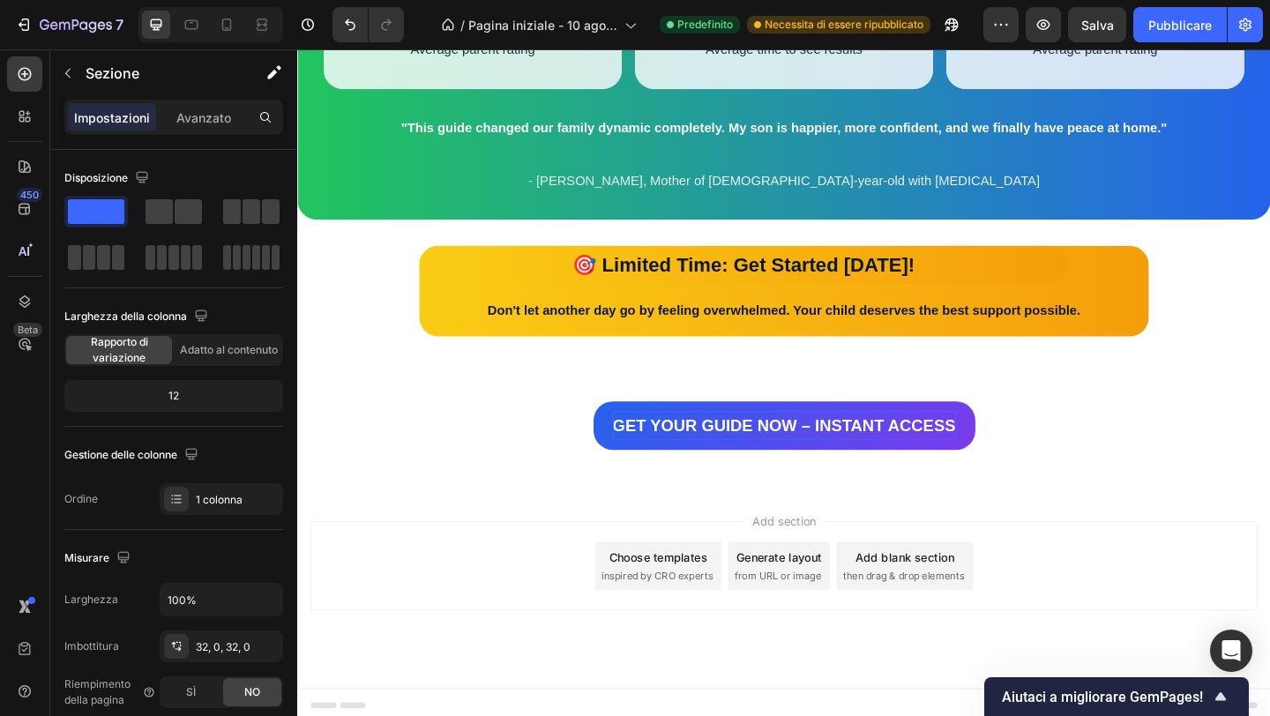
click at [569, 560] on div "Add section Choose templates inspired by CRO experts Generate layout from URL o…" at bounding box center [826, 635] width 1058 height 217
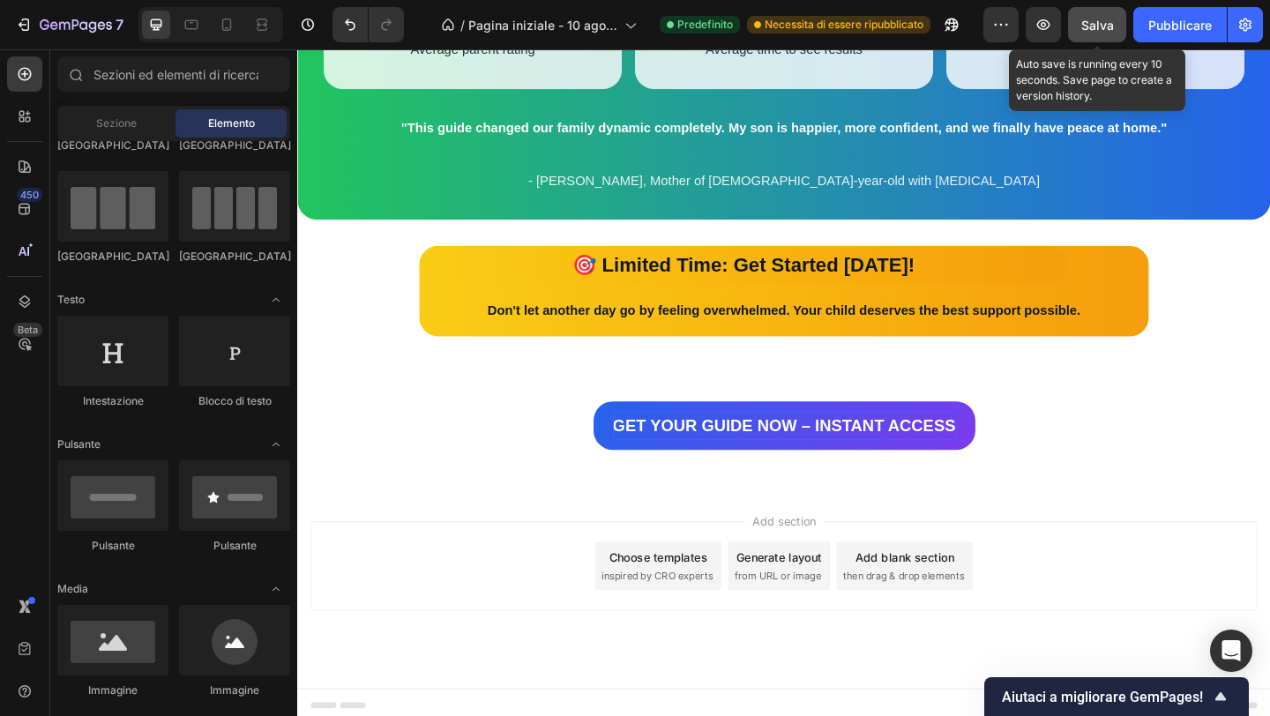
click at [1097, 39] on button "Salva" at bounding box center [1097, 24] width 58 height 35
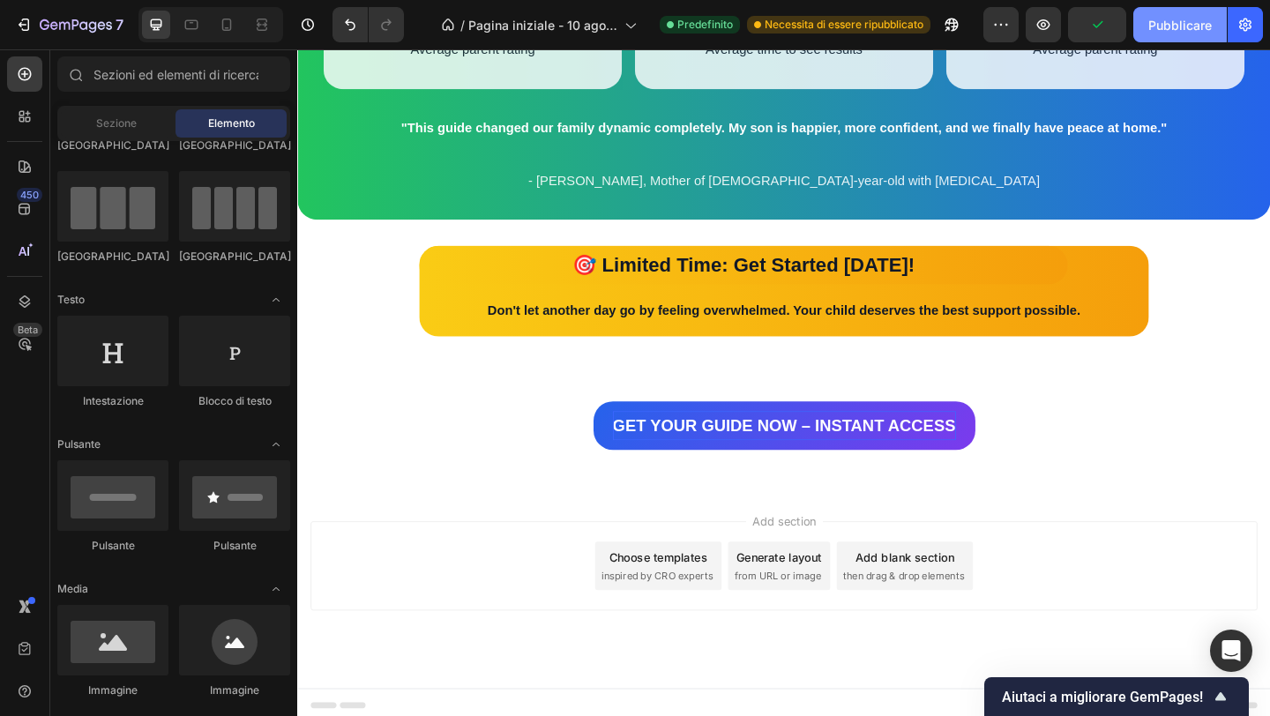
click at [1174, 38] on button "Pubblicare" at bounding box center [1180, 24] width 94 height 35
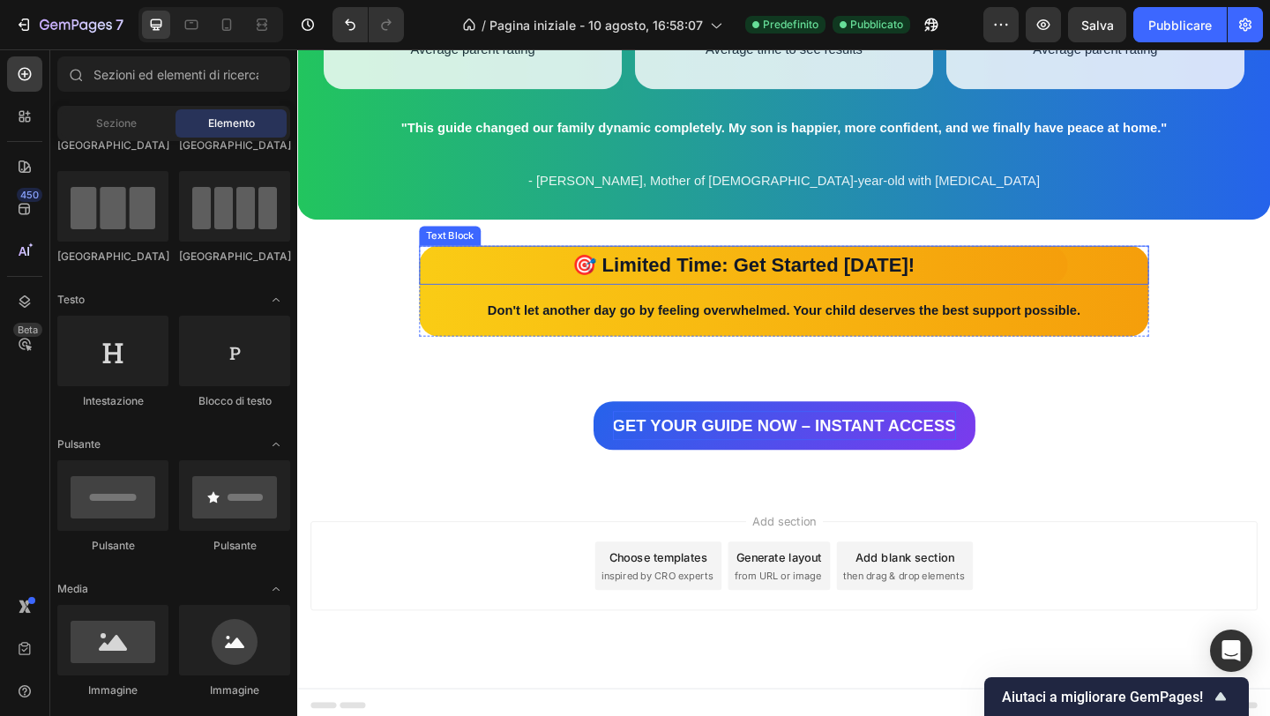
click at [580, 283] on p "🎯 Limited Time: Get Started [DATE]!" at bounding box center [782, 284] width 702 height 38
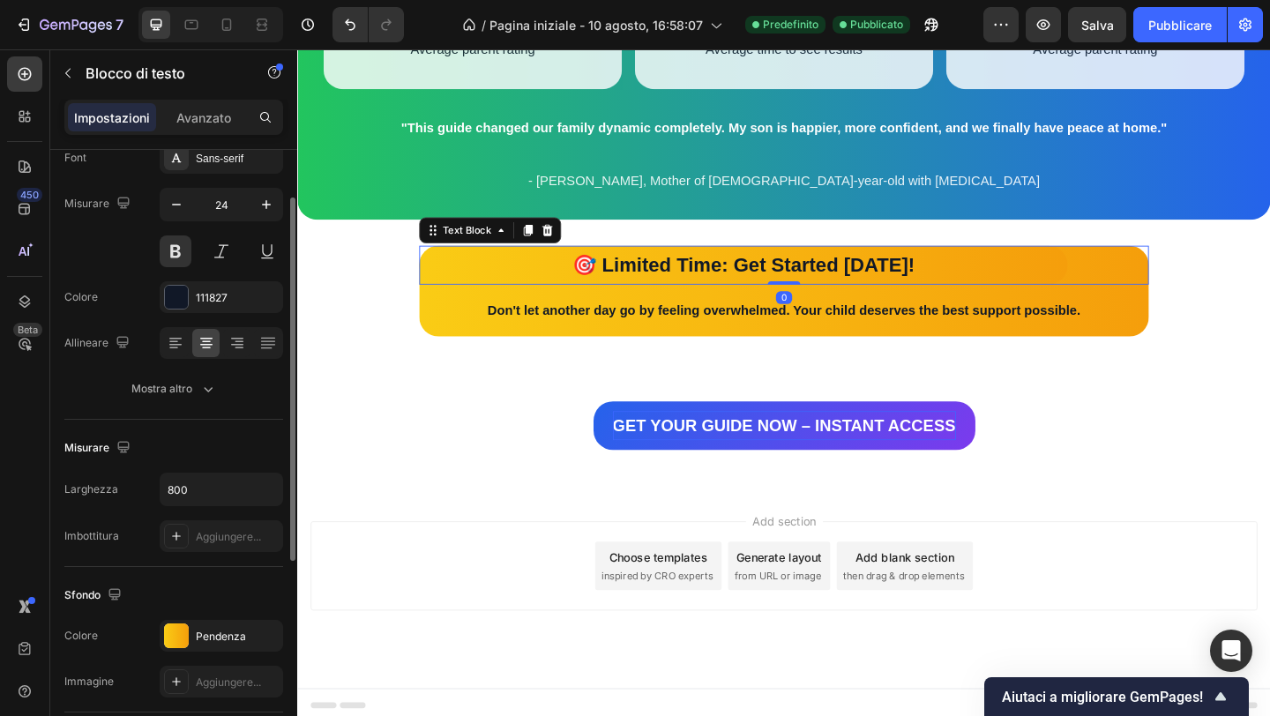
scroll to position [0, 0]
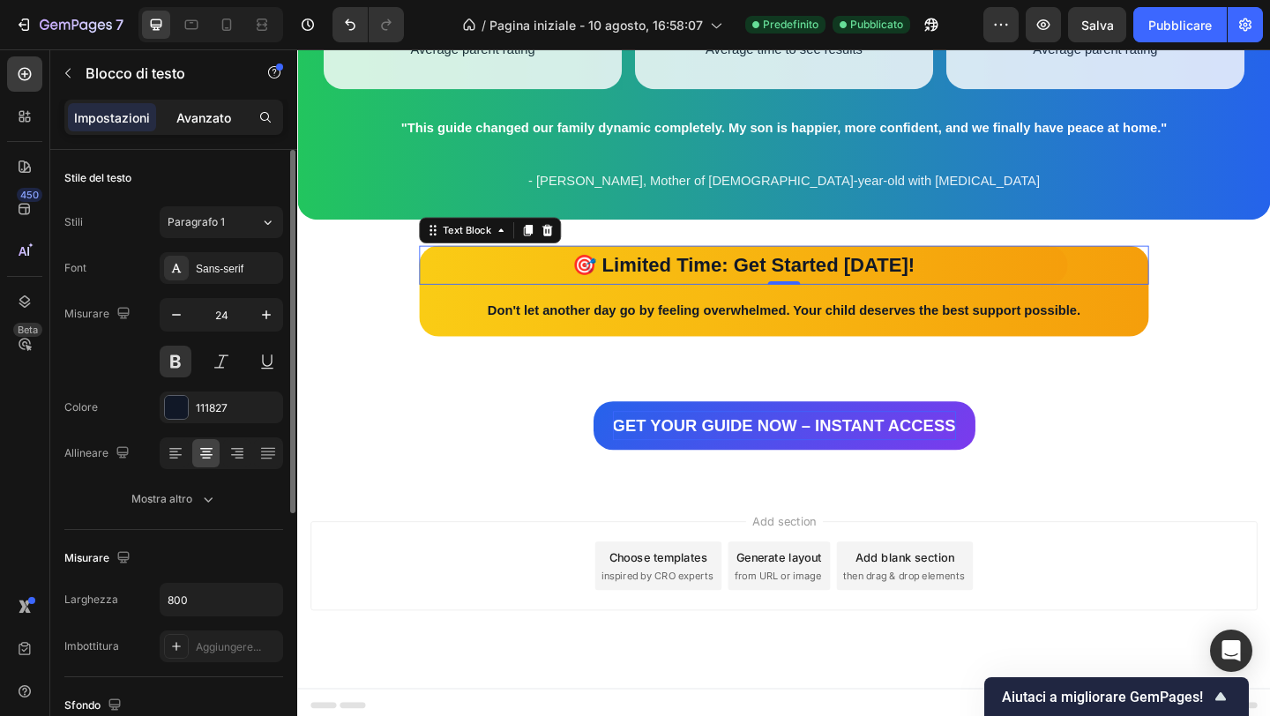
click at [211, 130] on div "Avanzato" at bounding box center [204, 117] width 88 height 28
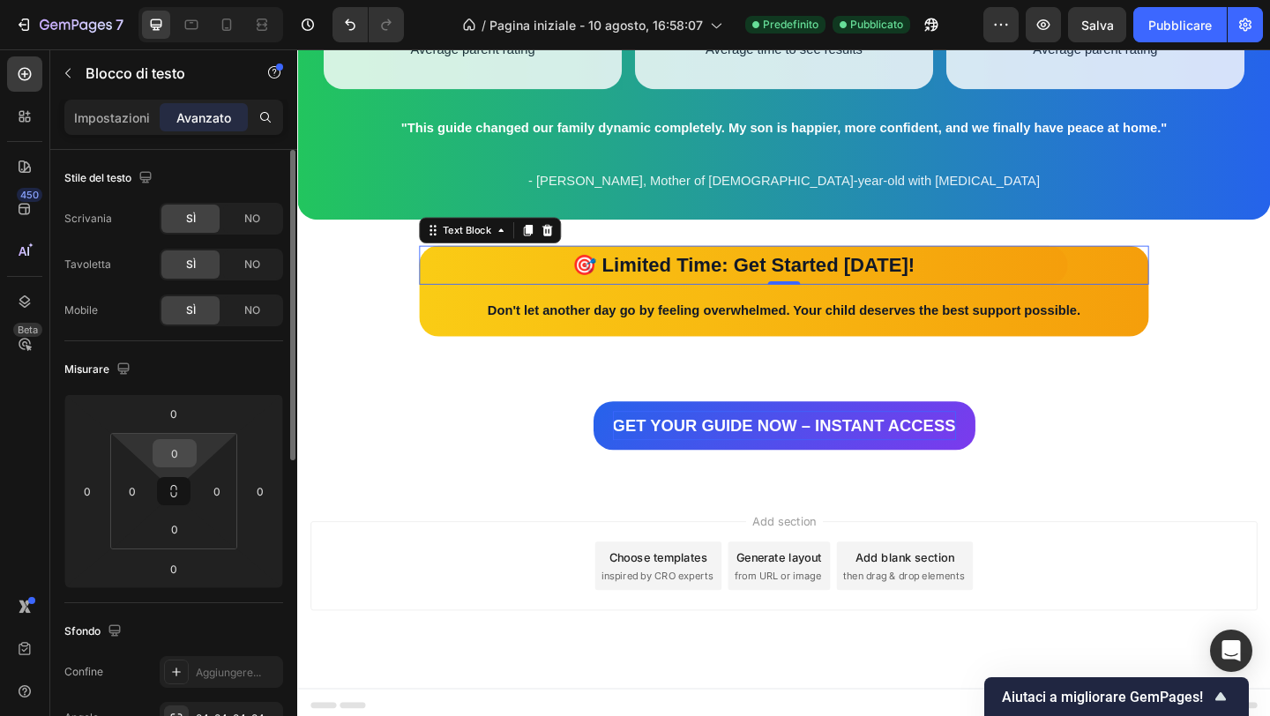
click at [182, 448] on input "0" at bounding box center [174, 453] width 35 height 26
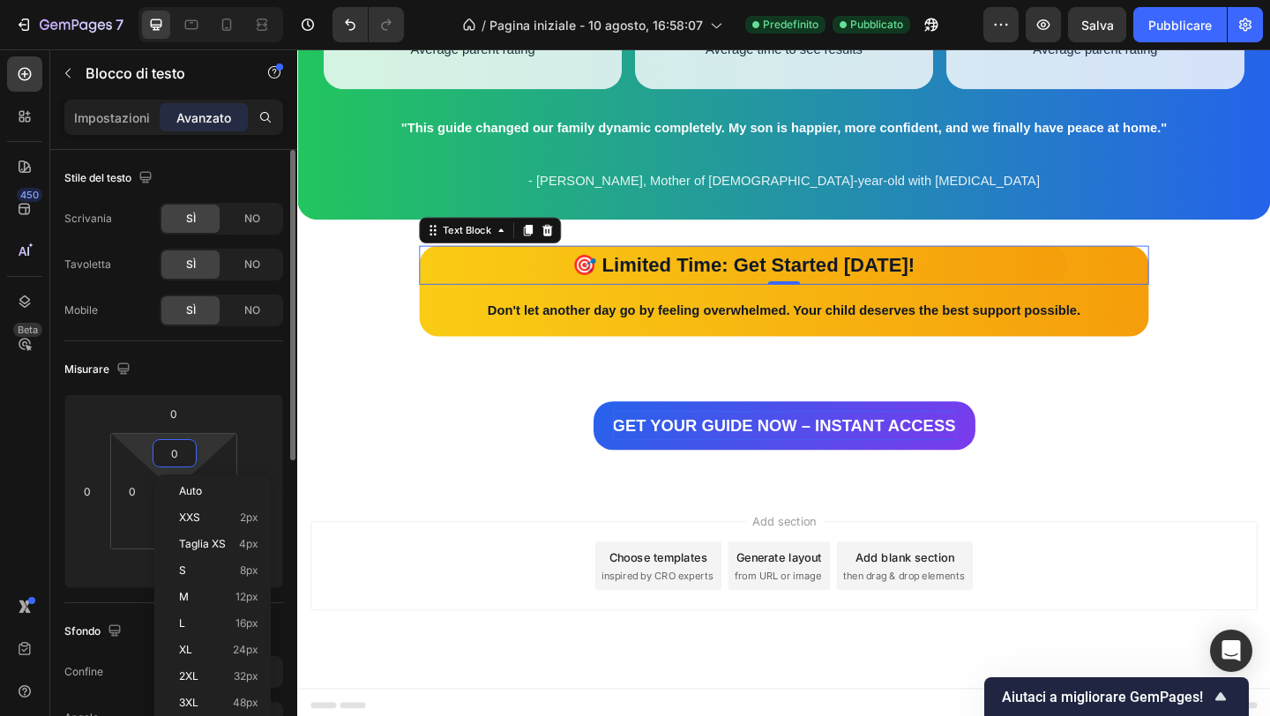
click at [181, 448] on input "0" at bounding box center [174, 453] width 35 height 26
click at [231, 620] on p "L 16px" at bounding box center [218, 623] width 79 height 12
type input "16"
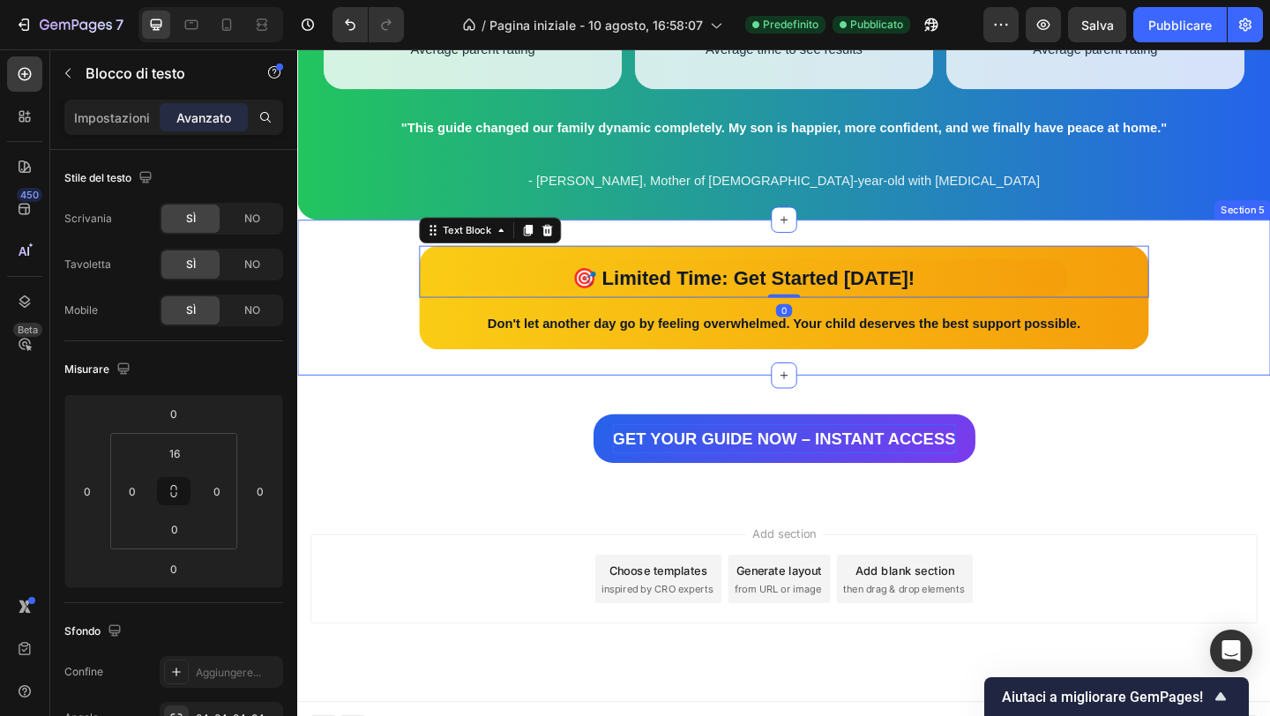
click at [542, 423] on div "GET YOUR GUIDE NOW – INSTANT ACCESS Button Row Section 6" at bounding box center [826, 473] width 1058 height 138
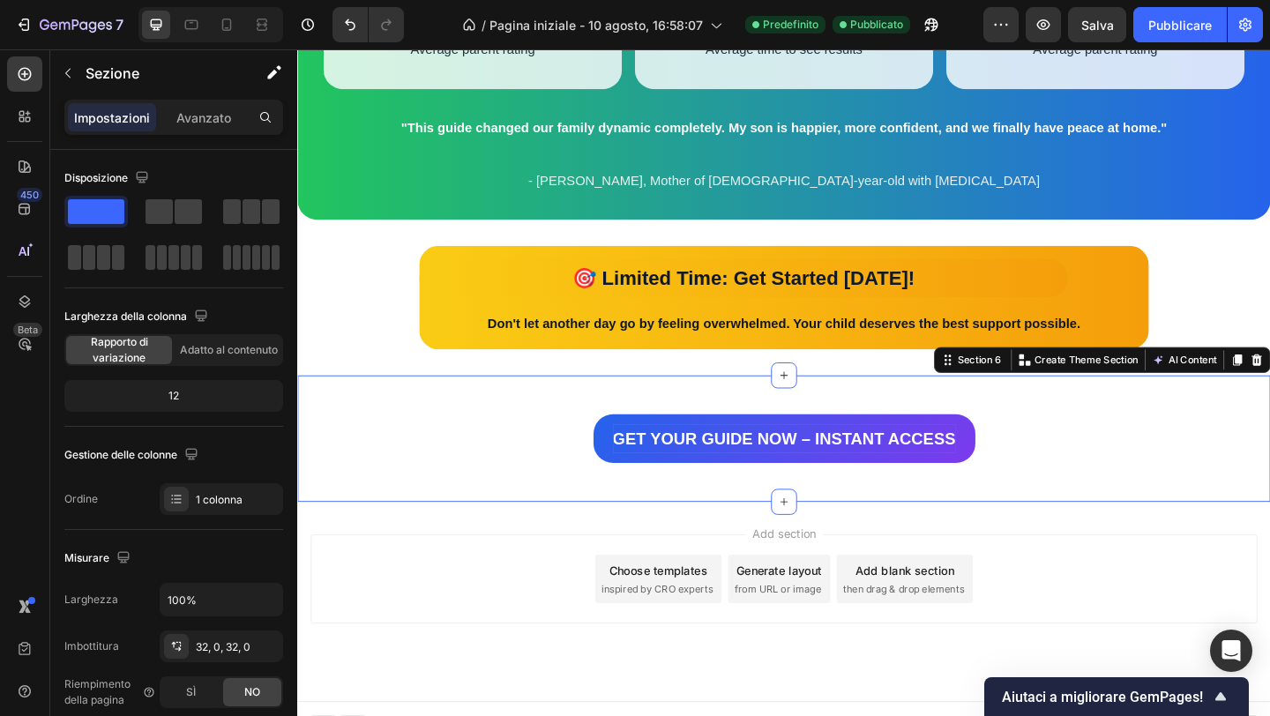
click at [730, 415] on div "GET YOUR GUIDE NOW – INSTANT ACCESS Button Row Section 6 You can create reusabl…" at bounding box center [826, 473] width 1058 height 138
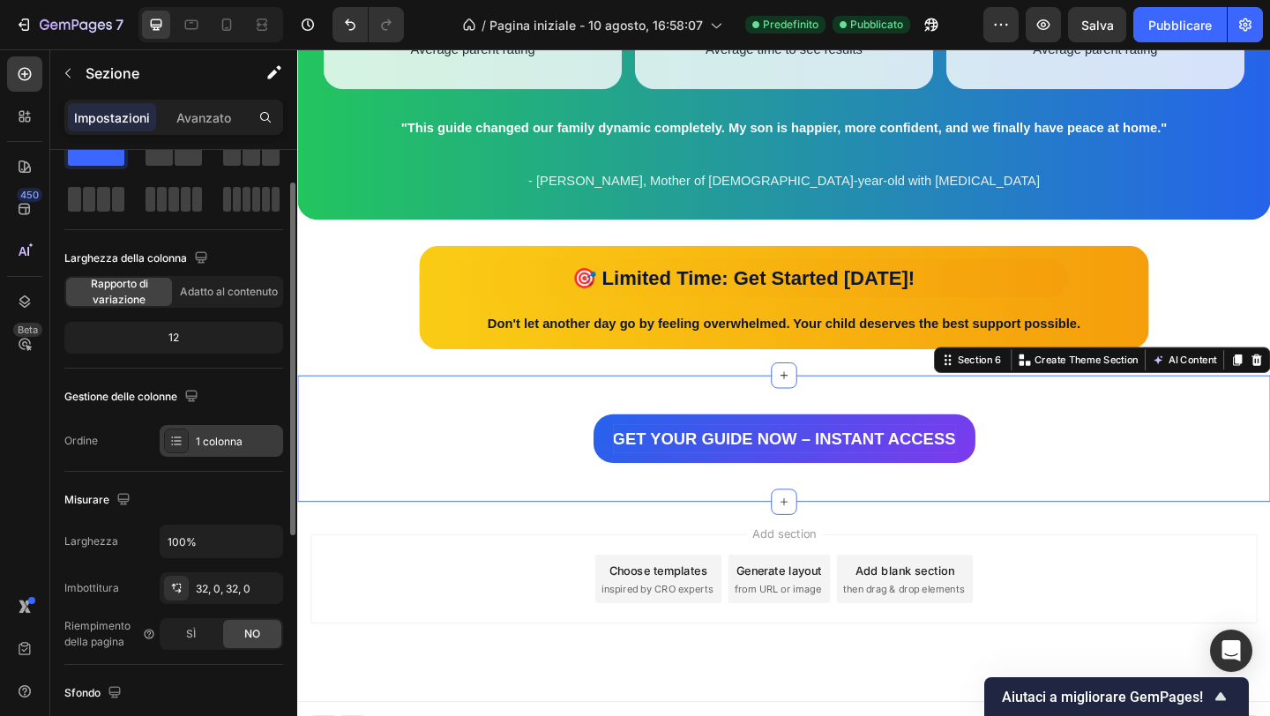
scroll to position [79, 0]
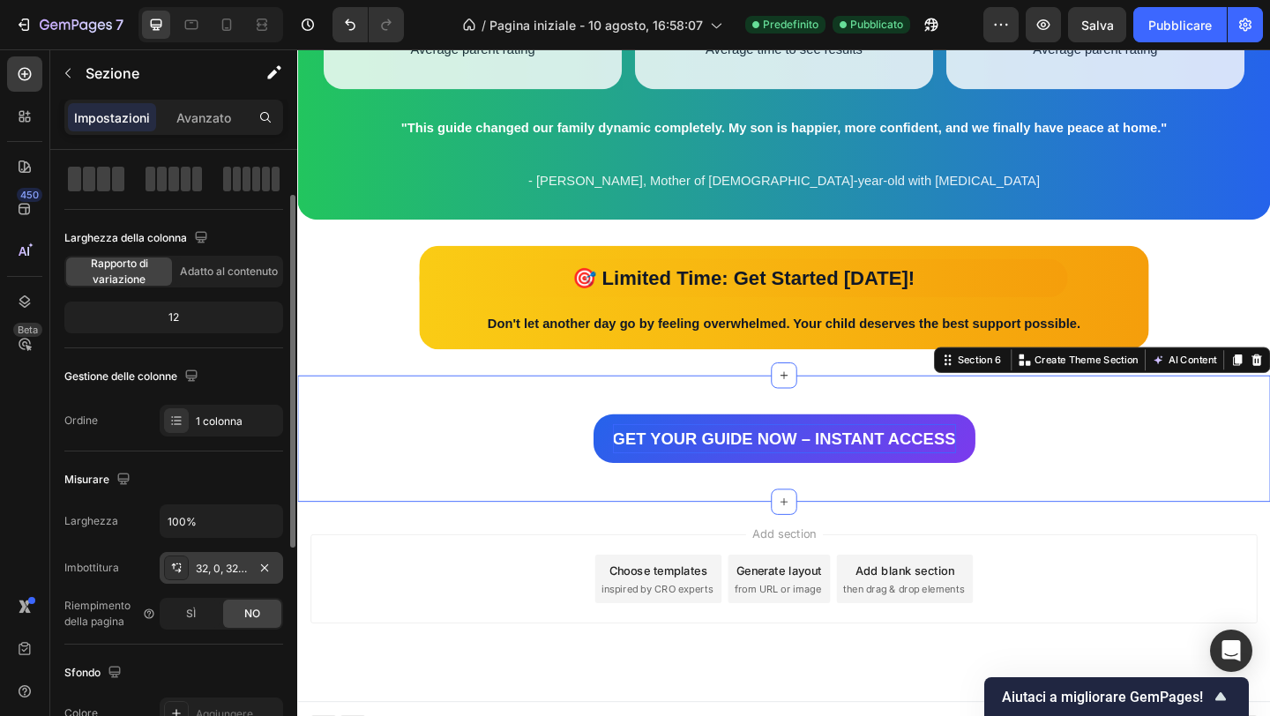
click at [205, 579] on div "32, 0, 32, 0" at bounding box center [221, 568] width 123 height 32
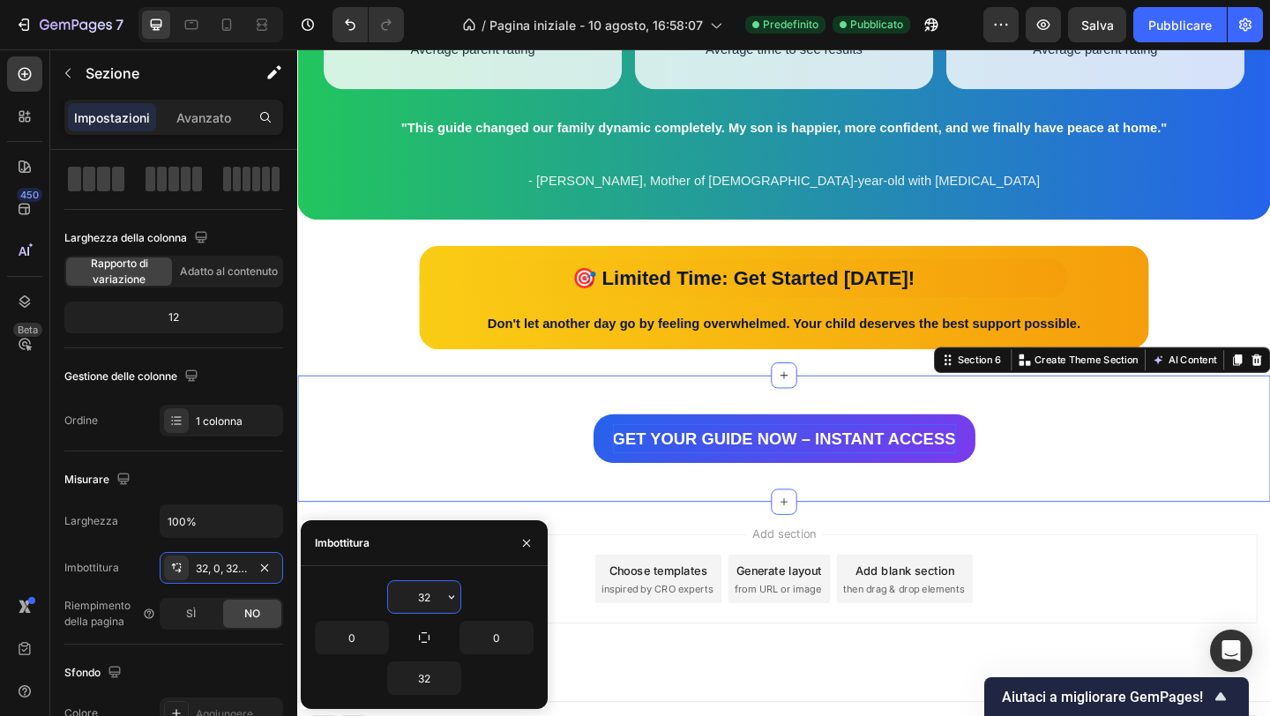
click at [416, 597] on input "32" at bounding box center [424, 597] width 72 height 32
click at [417, 597] on input "32" at bounding box center [424, 597] width 72 height 32
type input "0"
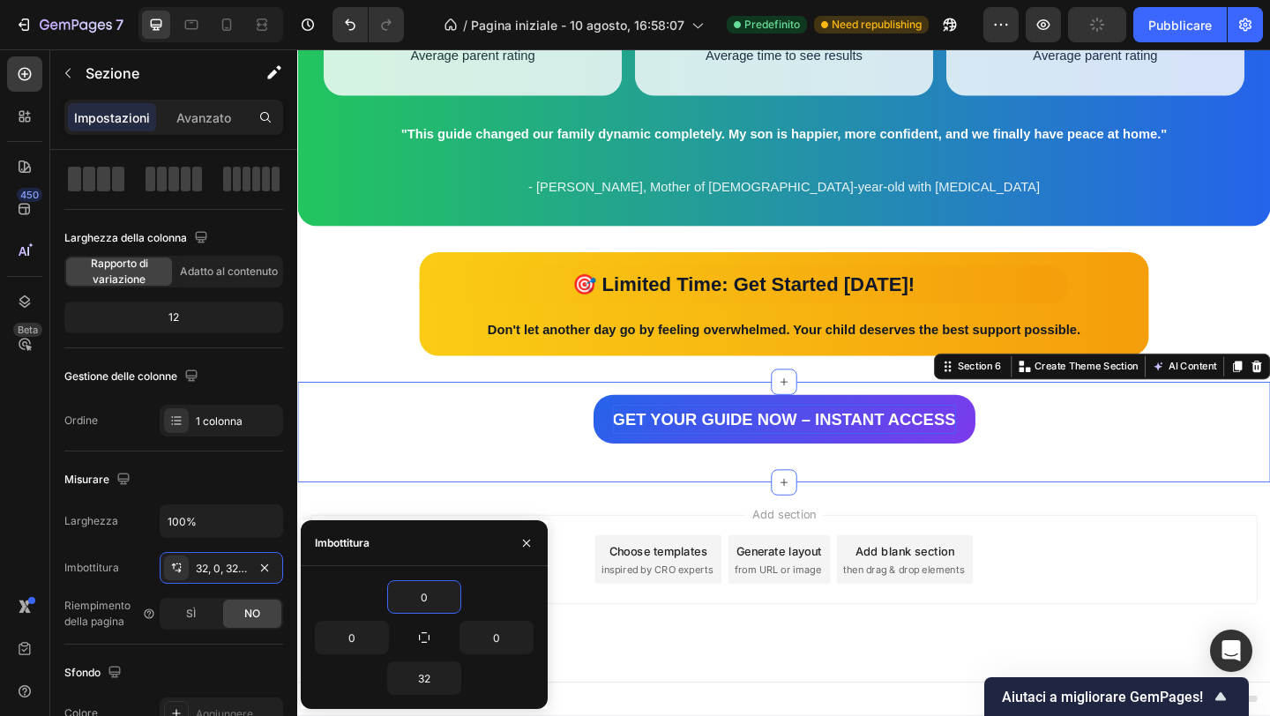
click at [570, 518] on div "GET YOUR GUIDE NOW – INSTANT ACCESS Button Row Section 6 You can create reusabl…" at bounding box center [826, 465] width 1058 height 109
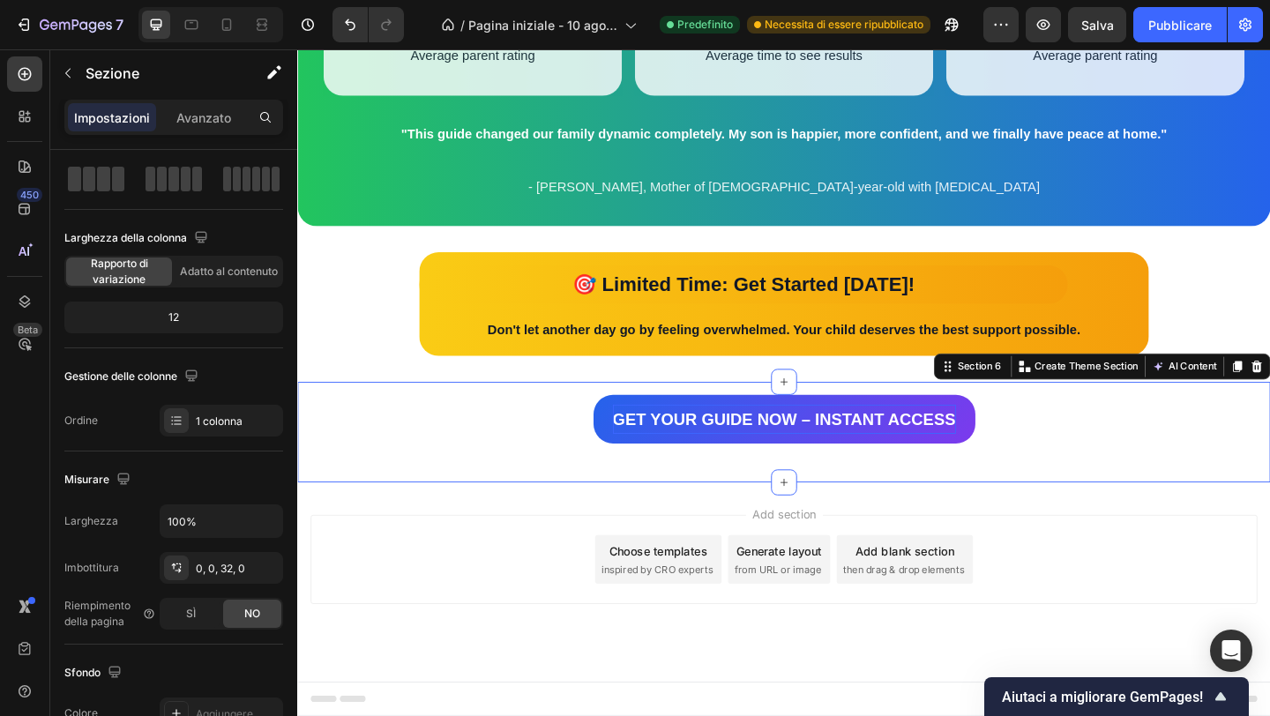
click at [572, 646] on div "Add section Choose templates inspired by CRO experts Generate layout from URL o…" at bounding box center [826, 604] width 1030 height 97
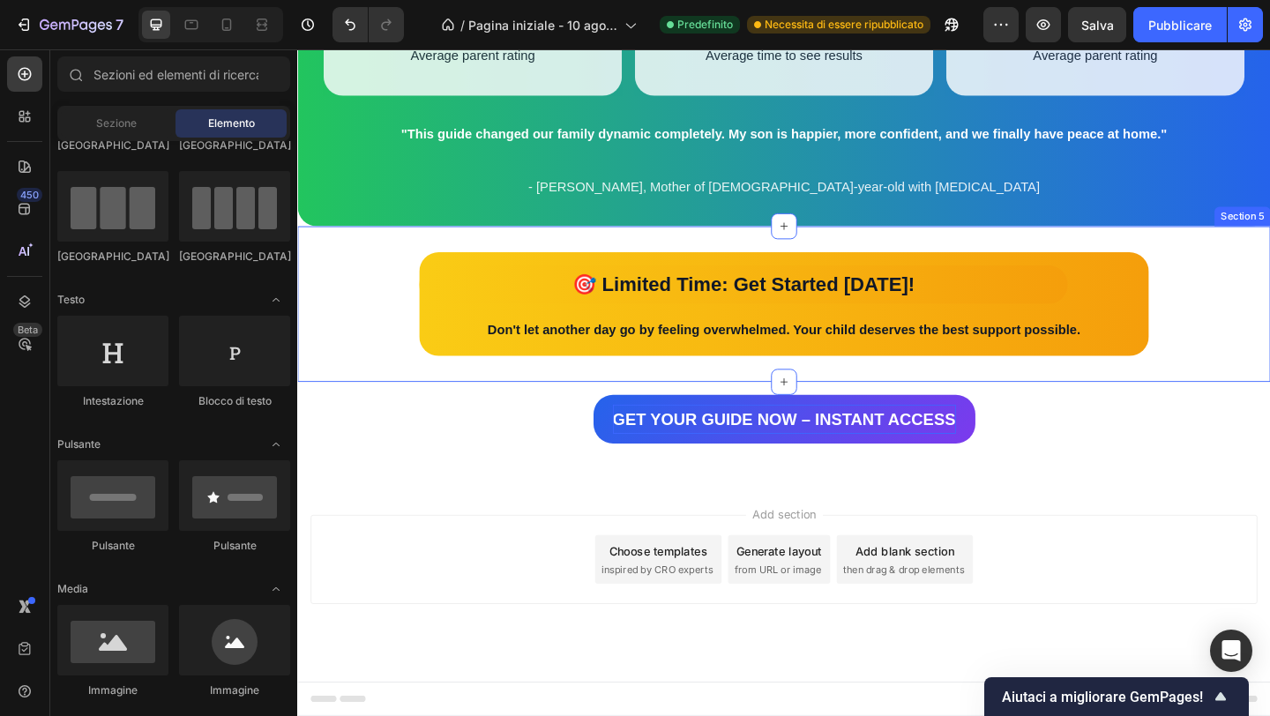
click at [713, 393] on div "🎯 Limited Time: Get Started Today! Text Block Don't let another day go by feeli…" at bounding box center [826, 326] width 1058 height 169
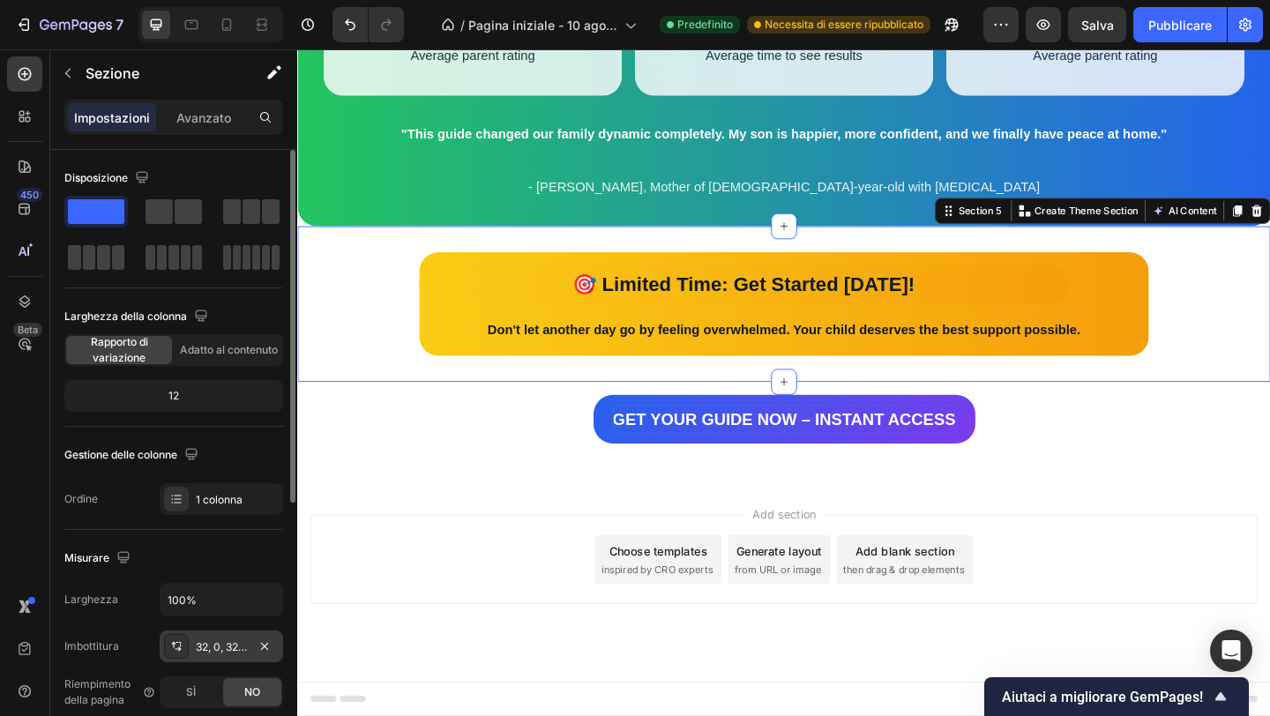
click at [202, 642] on font "32, 0, 32, 0" at bounding box center [223, 646] width 55 height 13
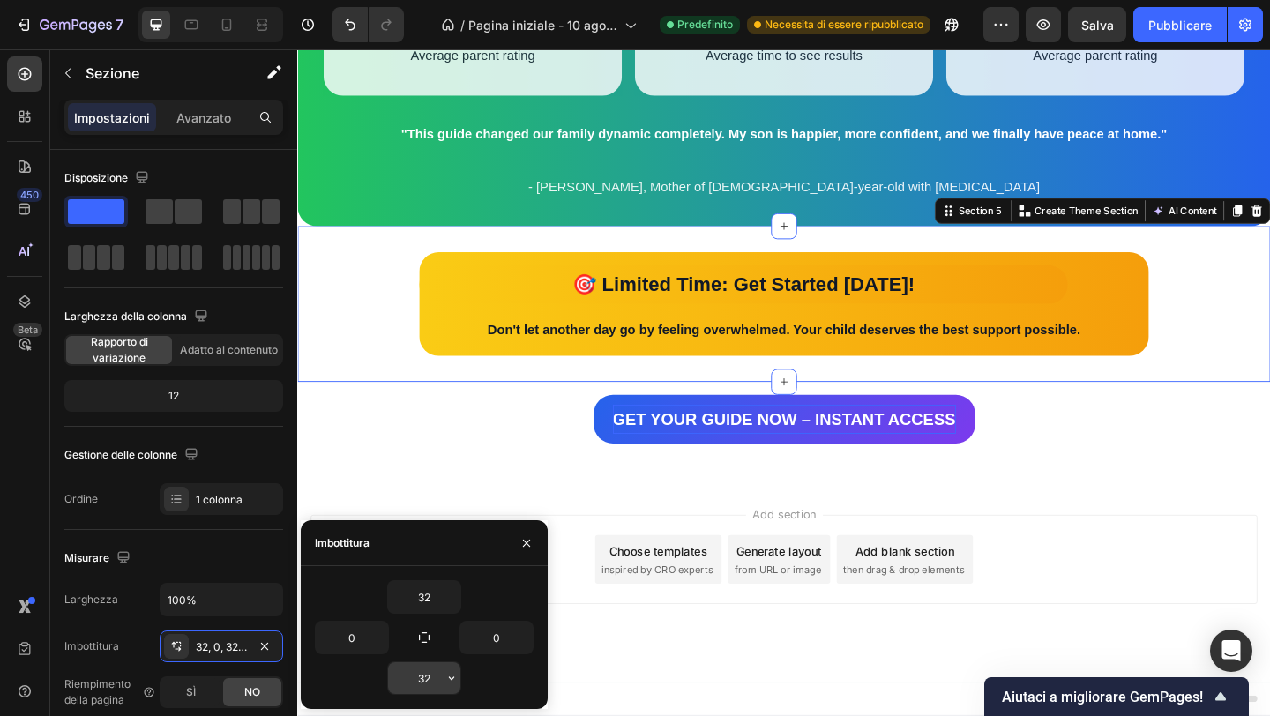
click at [412, 669] on input "32" at bounding box center [424, 678] width 72 height 32
type input "0"
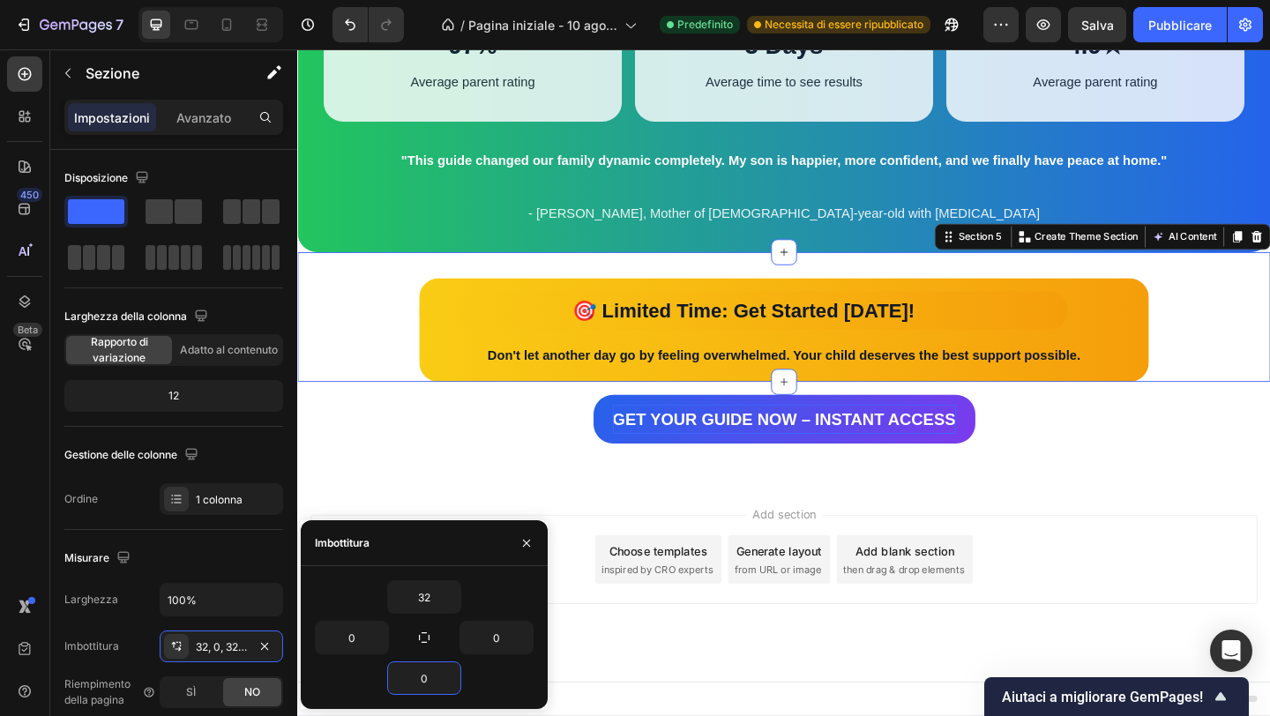
click at [705, 526] on div "Add section Choose templates inspired by CRO experts Generate layout from URL o…" at bounding box center [826, 628] width 1058 height 217
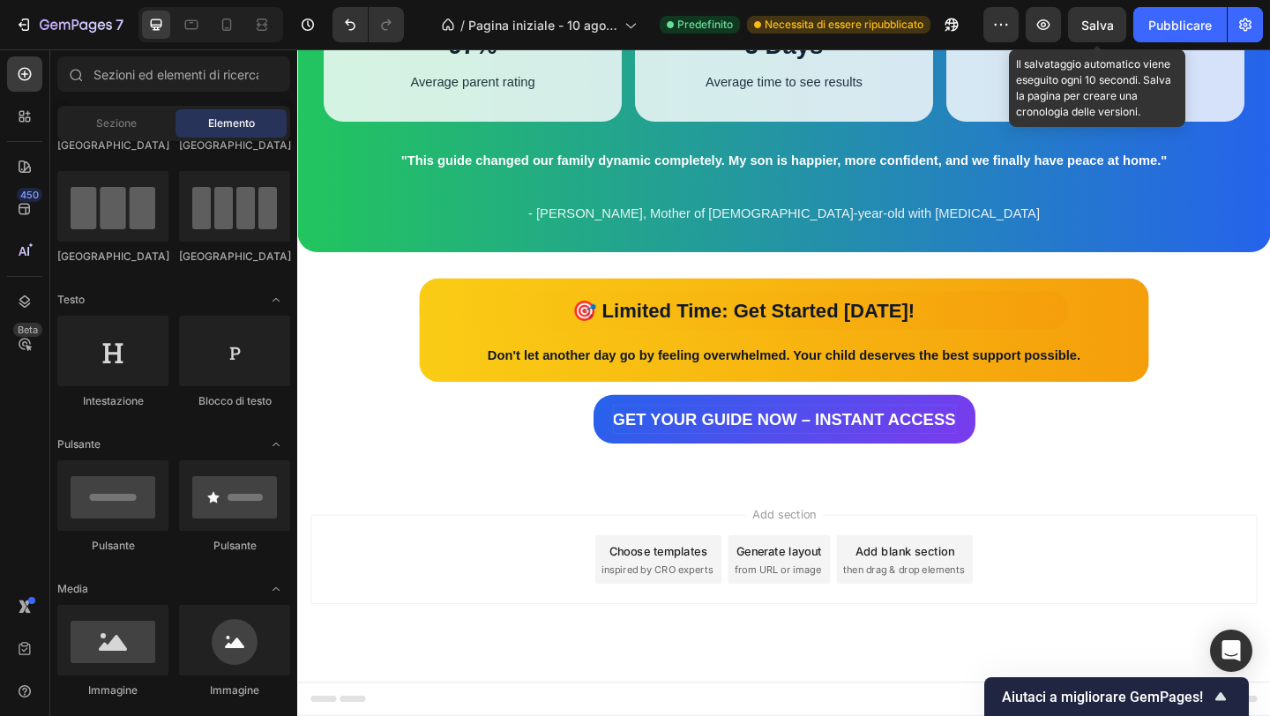
click at [1087, 16] on div "Salva" at bounding box center [1097, 25] width 33 height 19
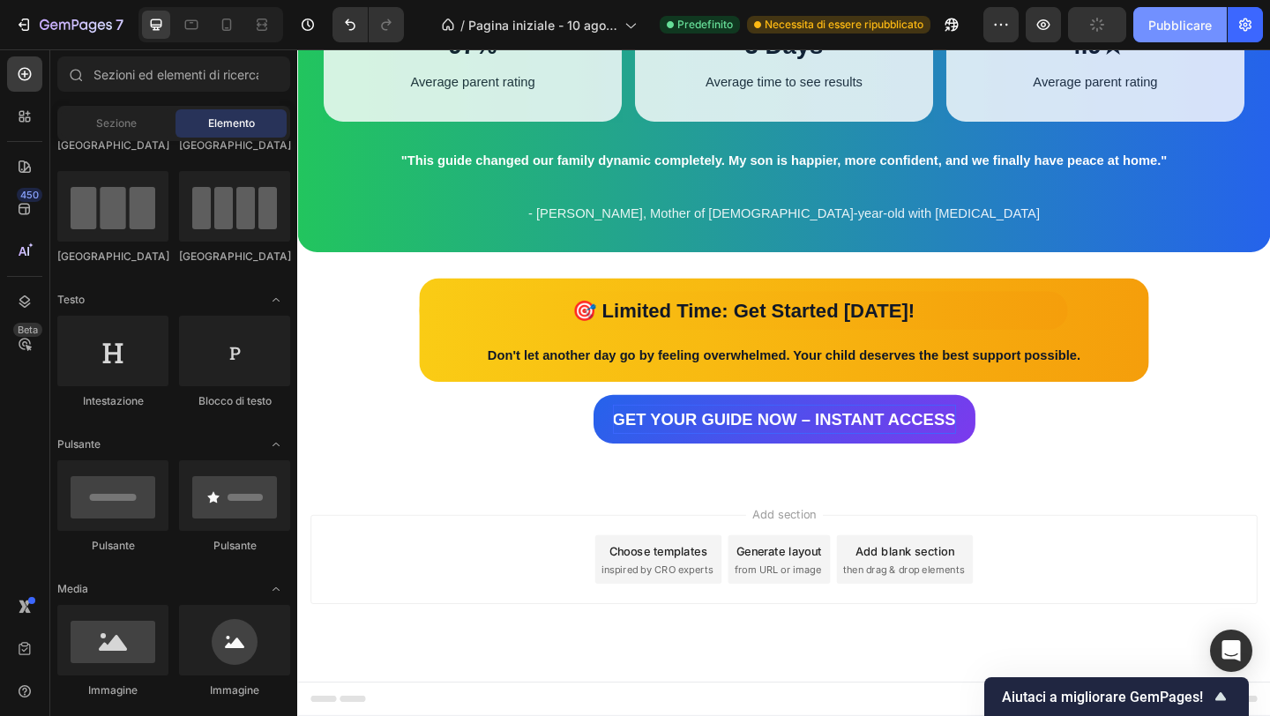
click at [1149, 16] on font "Pubblicare" at bounding box center [1180, 25] width 64 height 19
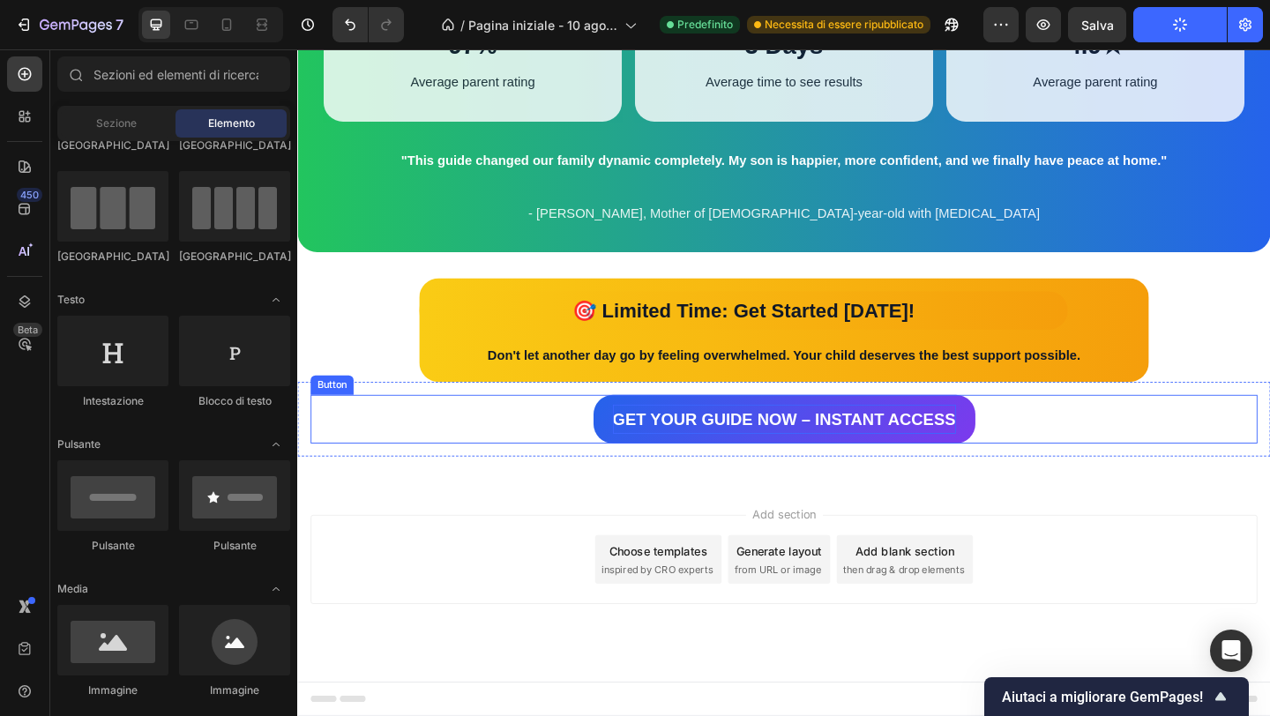
click at [599, 457] on div "GET YOUR GUIDE NOW – INSTANT ACCESS Button" at bounding box center [826, 451] width 1030 height 53
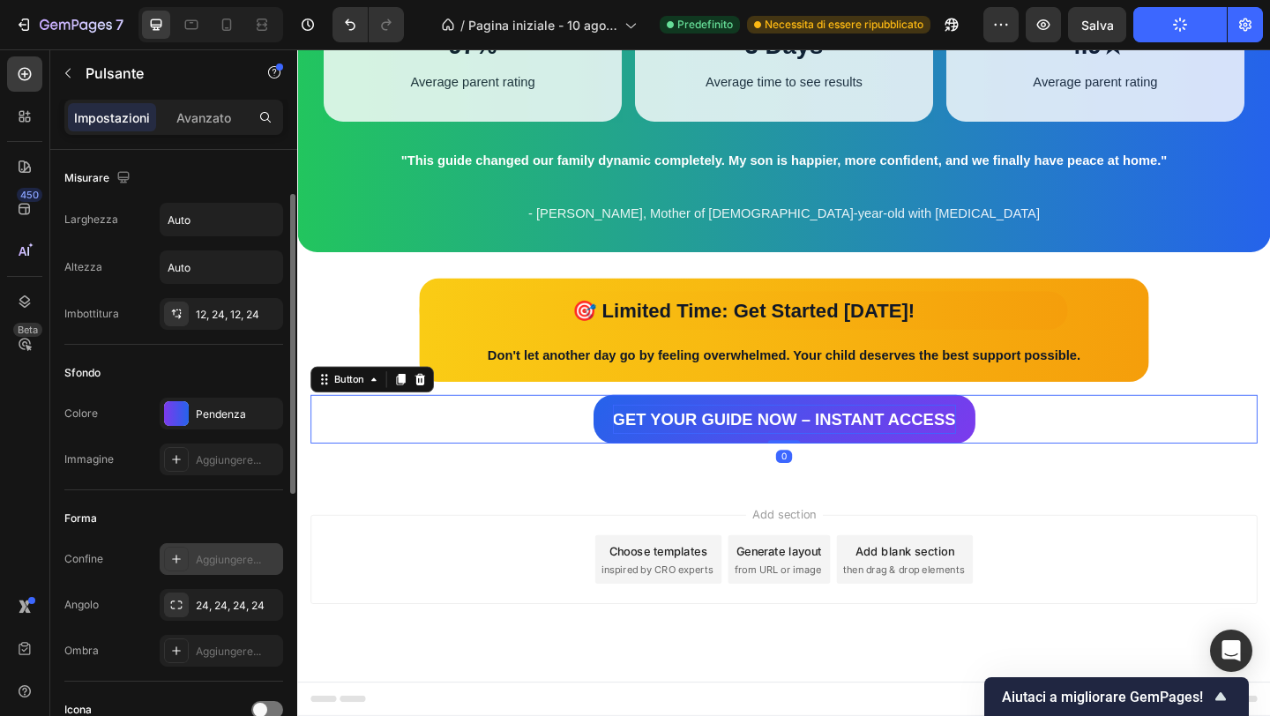
scroll to position [70, 0]
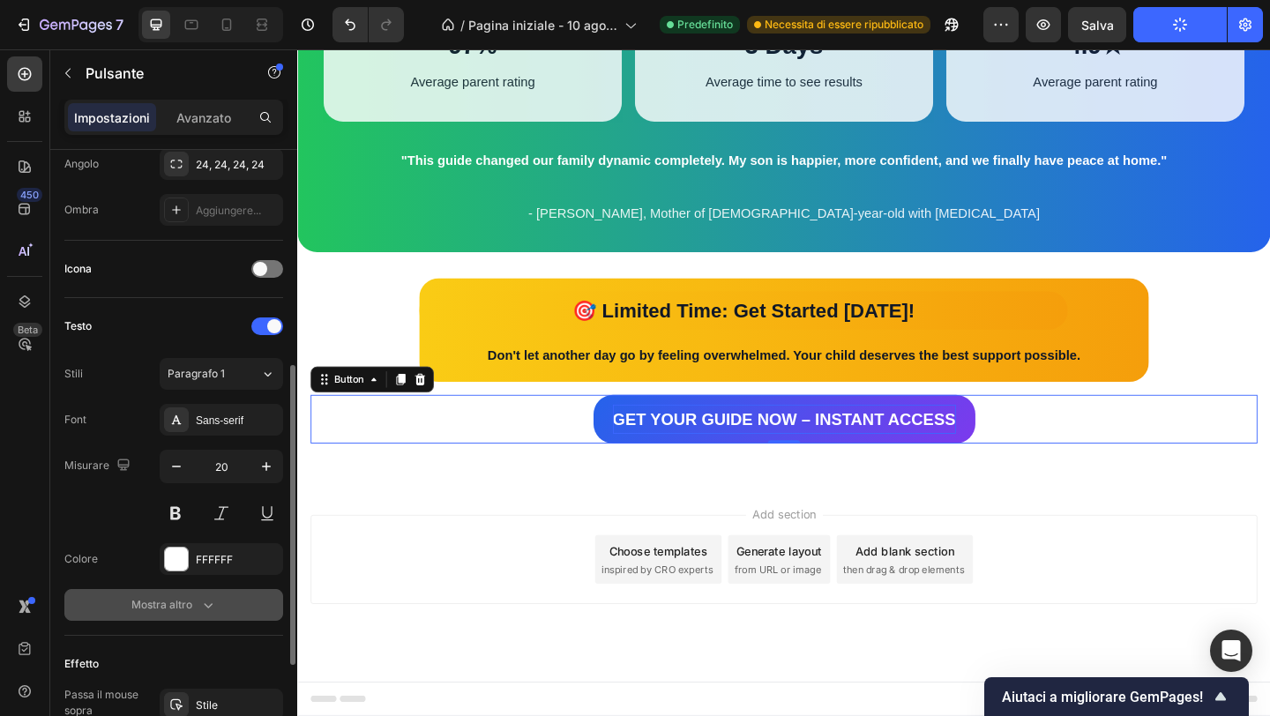
click at [175, 597] on font "Mostra altro" at bounding box center [161, 605] width 61 height 16
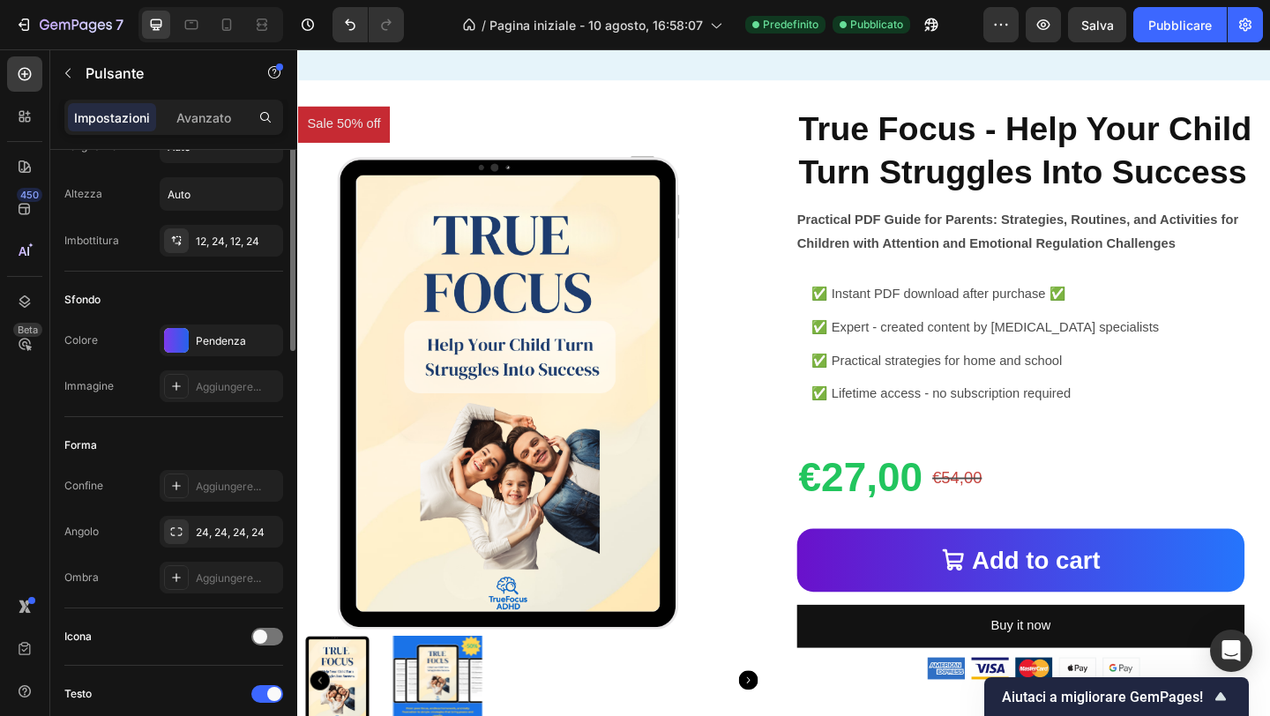
scroll to position [0, 0]
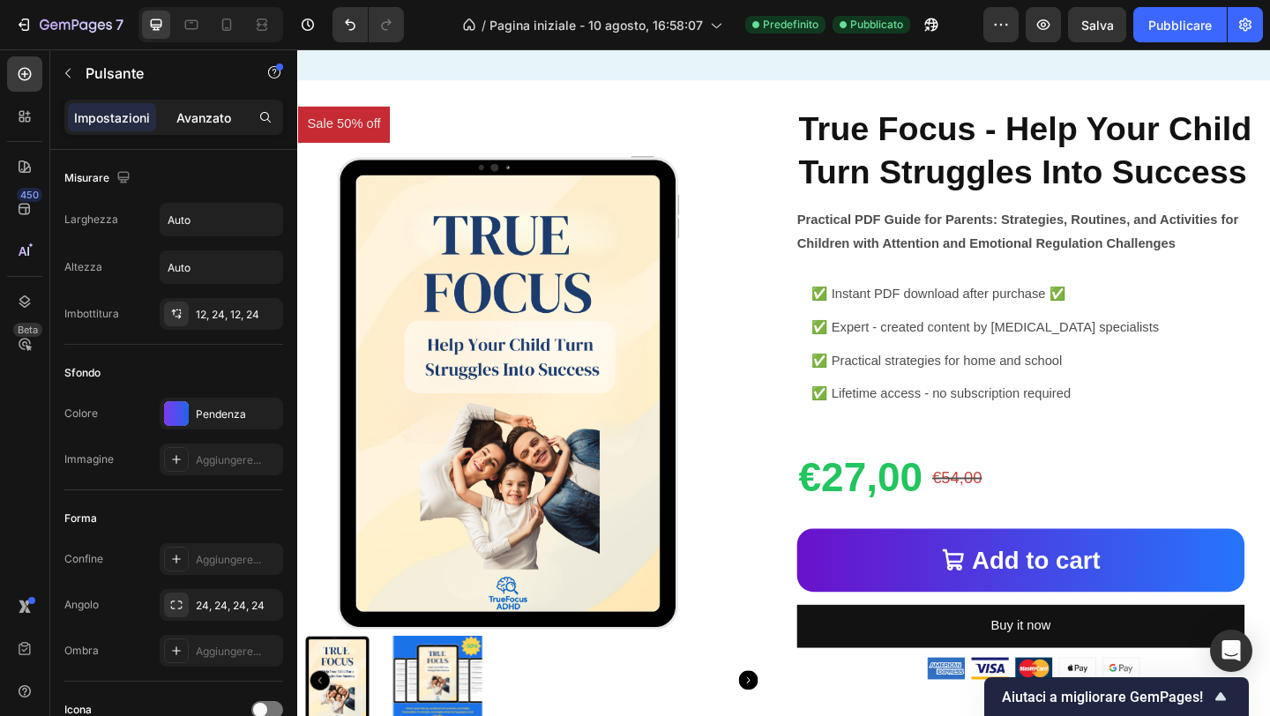
click at [219, 118] on font "Avanzato" at bounding box center [203, 117] width 55 height 15
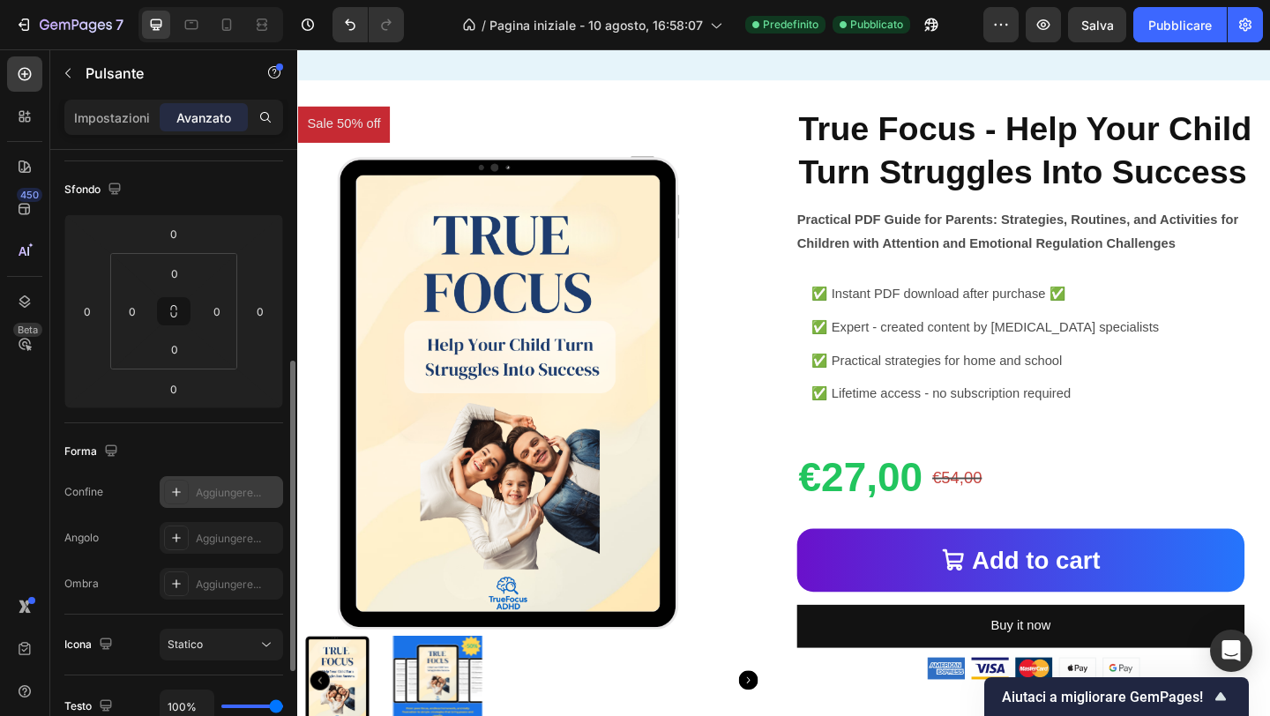
scroll to position [266, 0]
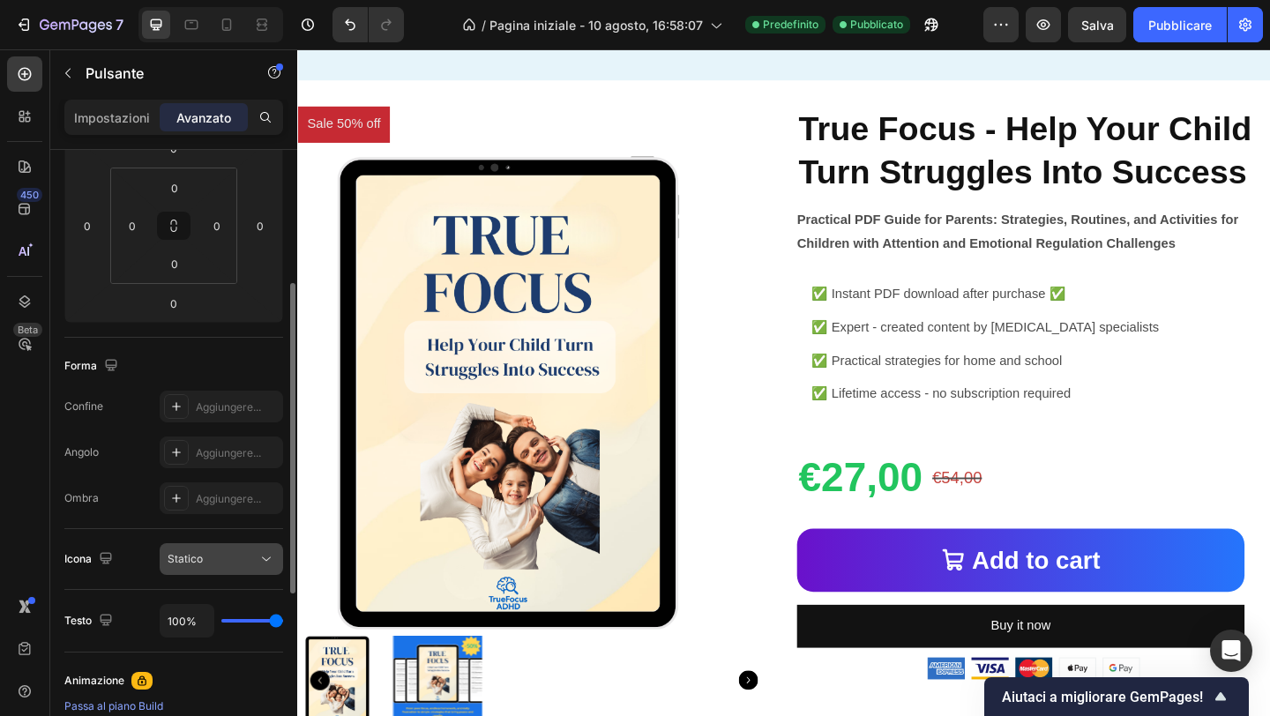
click at [218, 565] on div "Statico" at bounding box center [213, 559] width 90 height 16
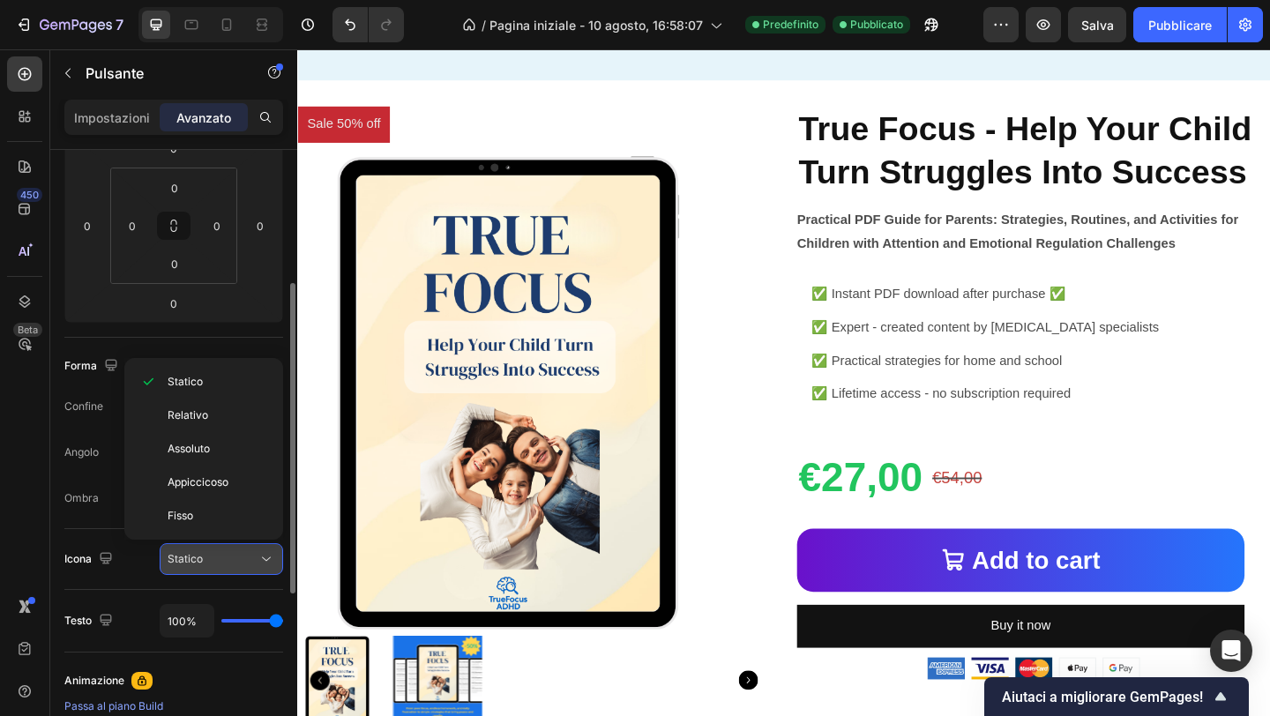
click at [220, 564] on div "Statico" at bounding box center [213, 559] width 90 height 16
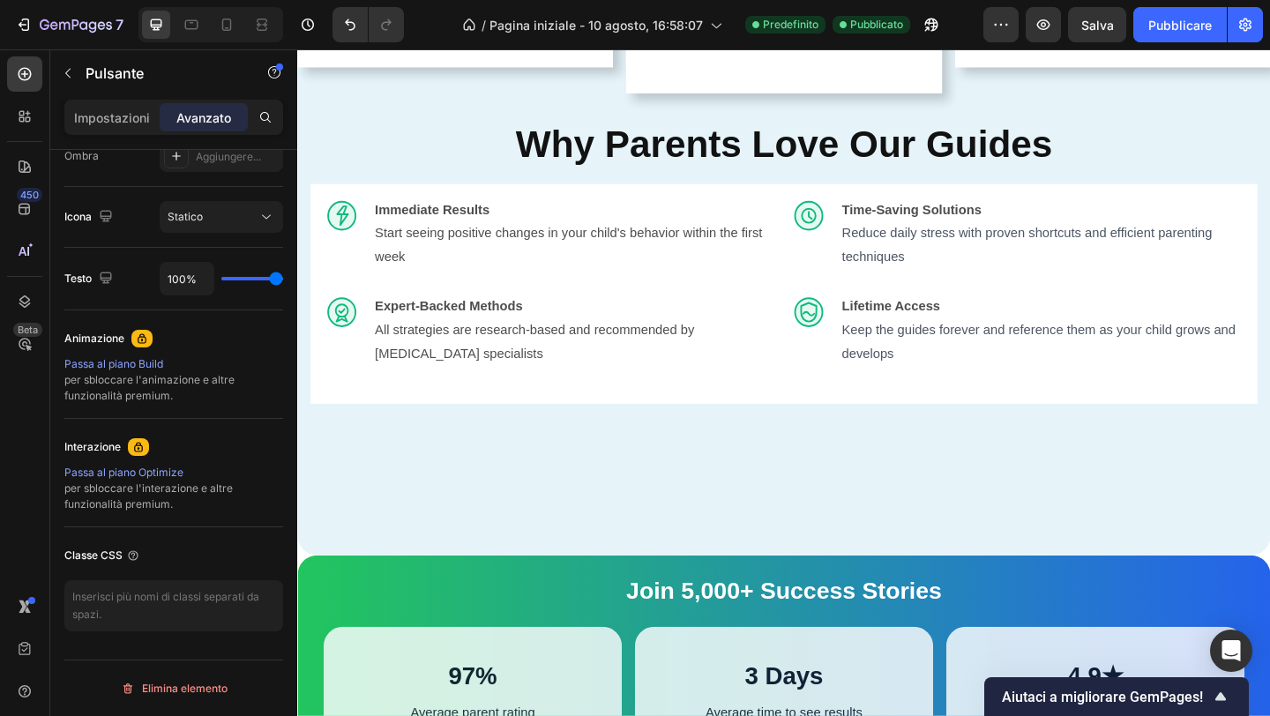
scroll to position [2940, 0]
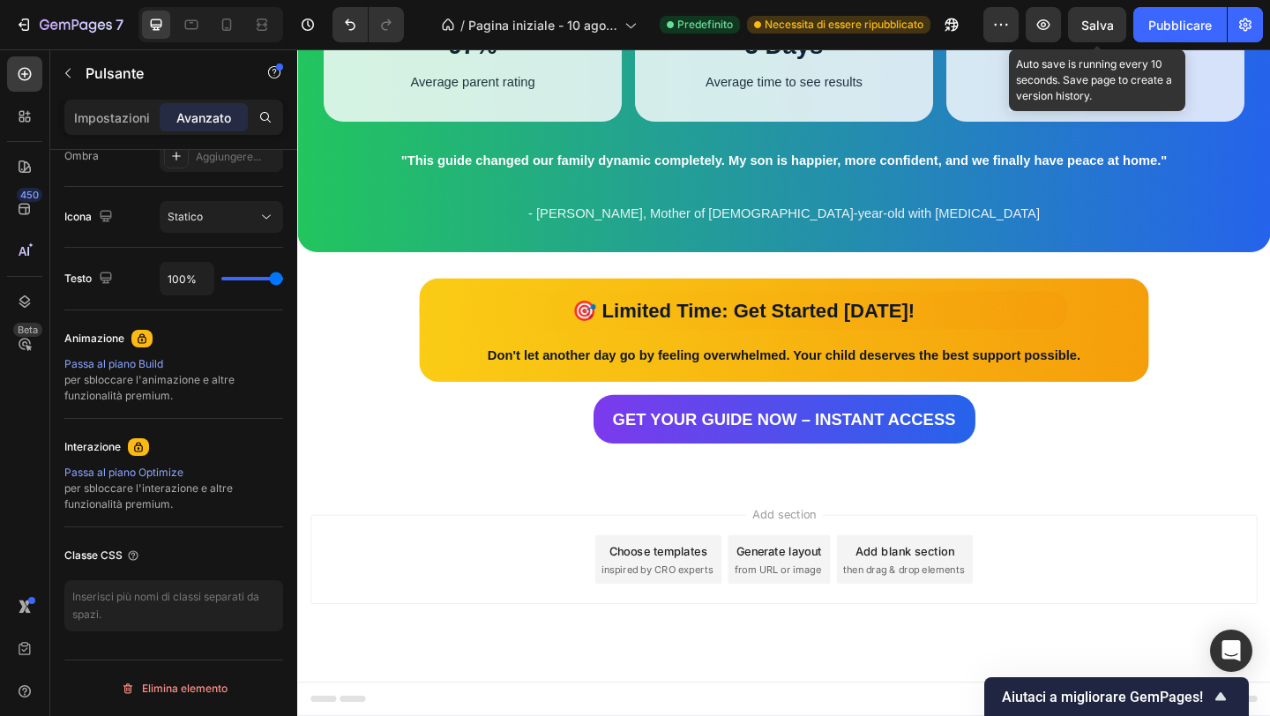
click at [1103, 25] on font "Salva" at bounding box center [1097, 25] width 33 height 15
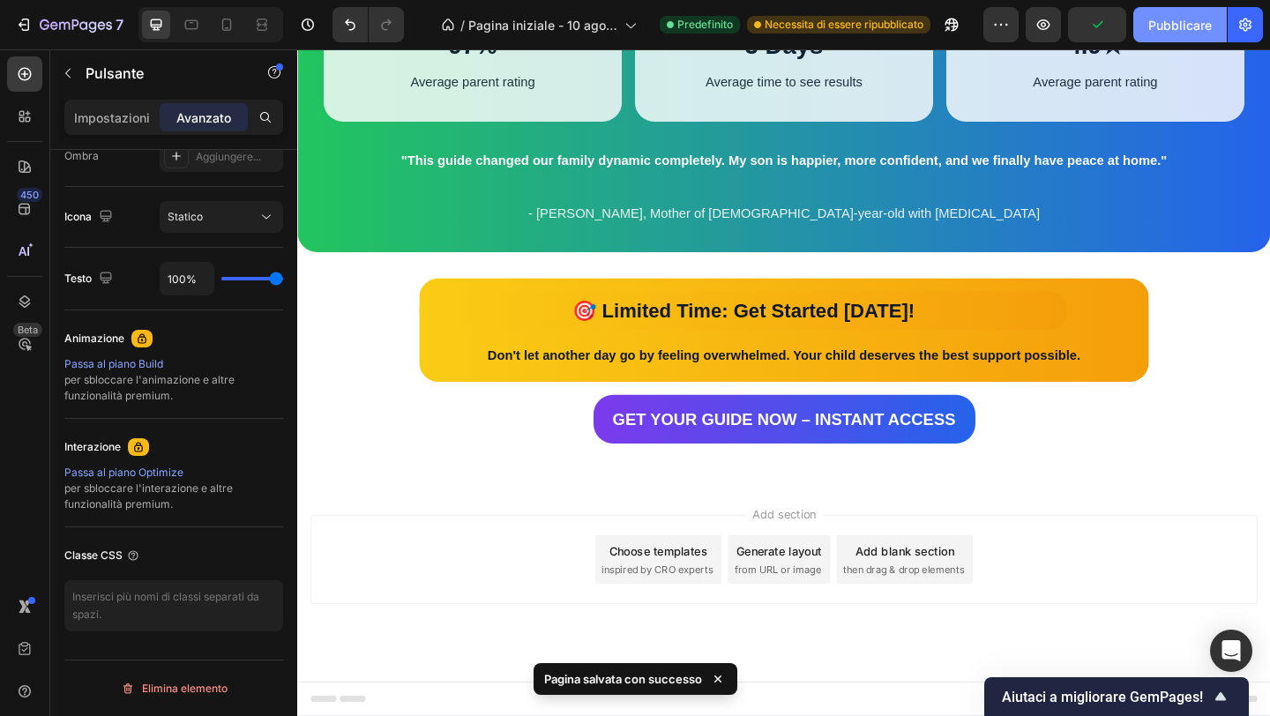
click at [1165, 23] on font "Pubblicare" at bounding box center [1180, 25] width 64 height 15
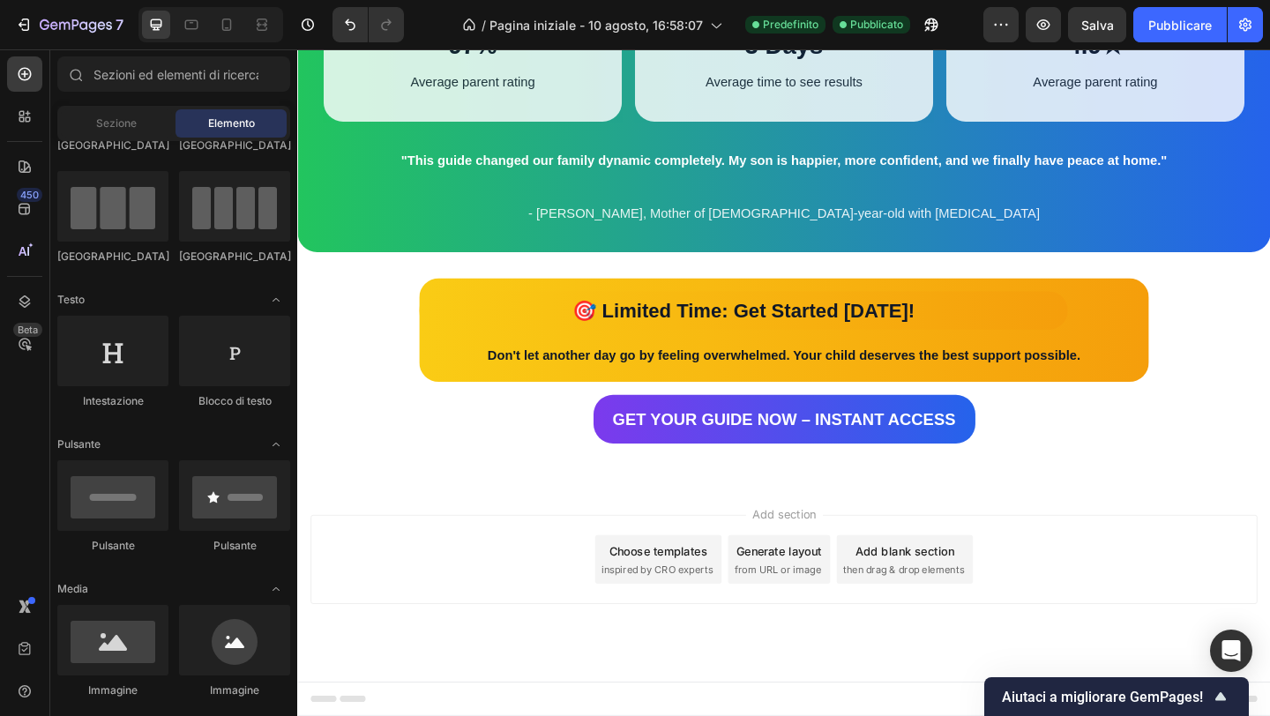
click at [673, 604] on div "Choose templates inspired by CRO experts" at bounding box center [690, 604] width 138 height 53
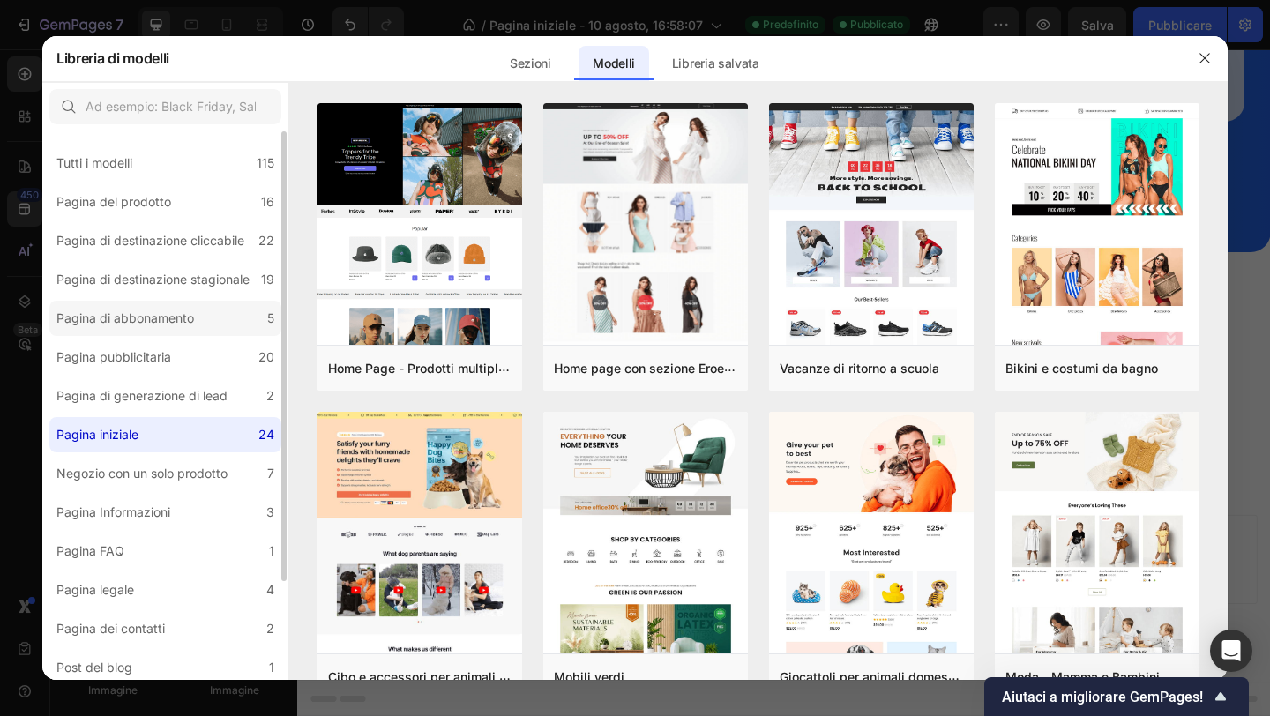
click at [131, 315] on font "Pagina di abbonamento" at bounding box center [125, 317] width 138 height 15
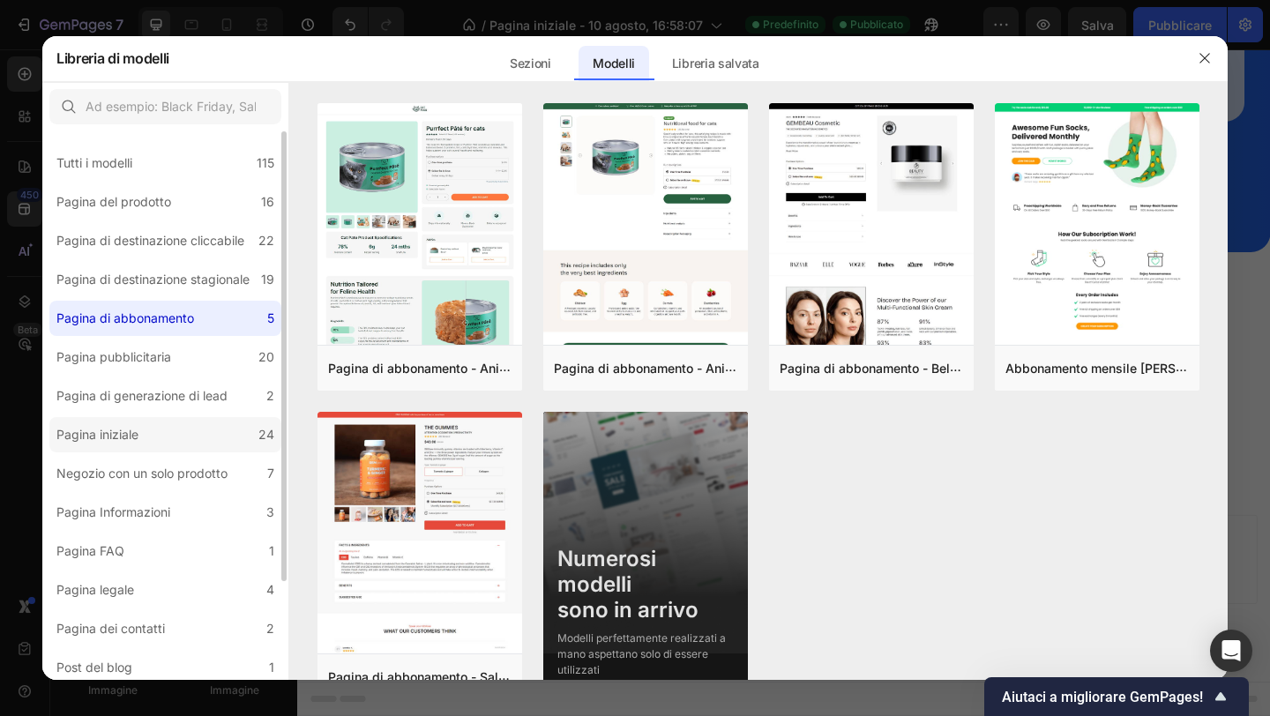
click at [119, 435] on font "Pagina iniziale" at bounding box center [97, 434] width 82 height 15
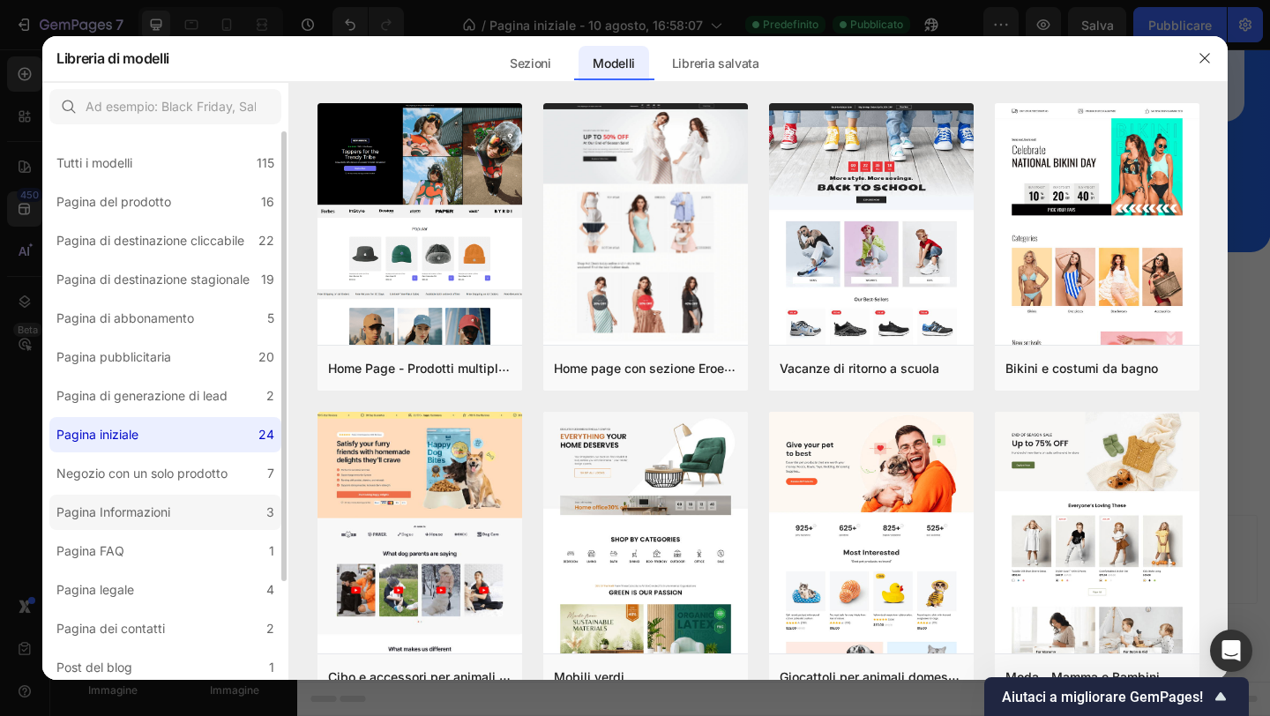
click at [217, 518] on label "Pagina Informazioni 3" at bounding box center [165, 512] width 232 height 35
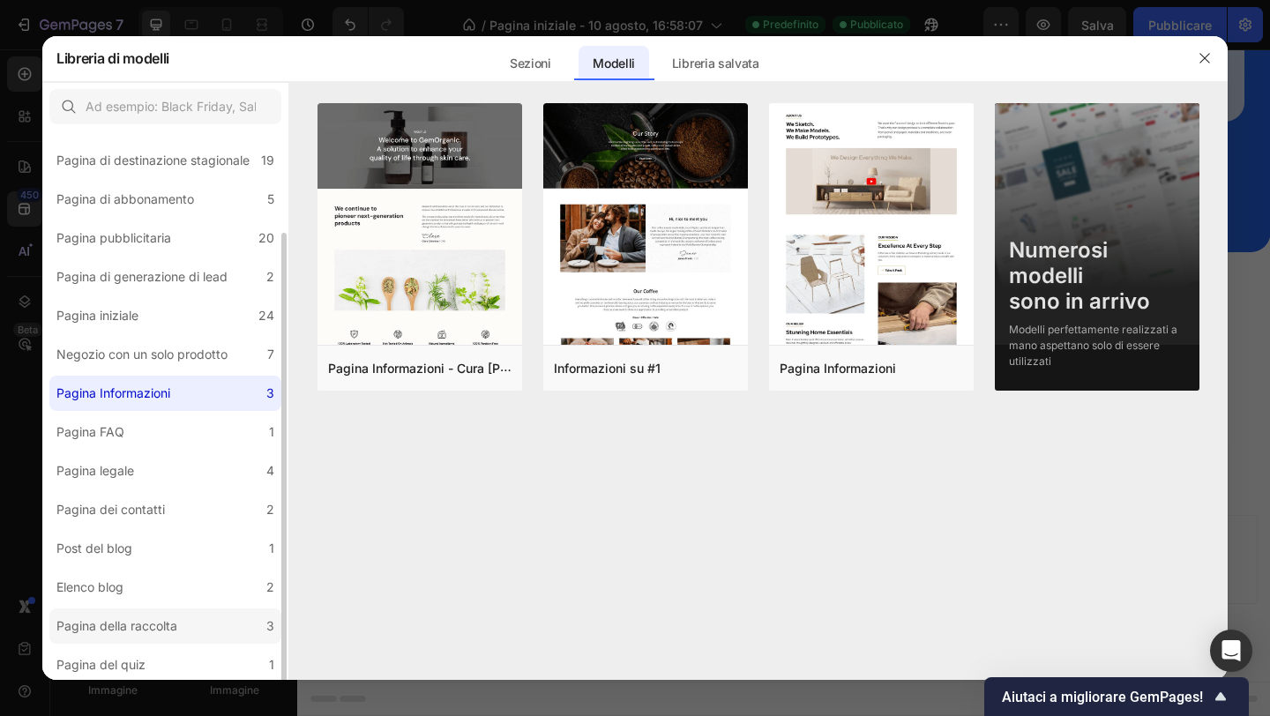
scroll to position [121, 0]
click at [159, 662] on label "Pagina del quiz 1" at bounding box center [165, 663] width 232 height 35
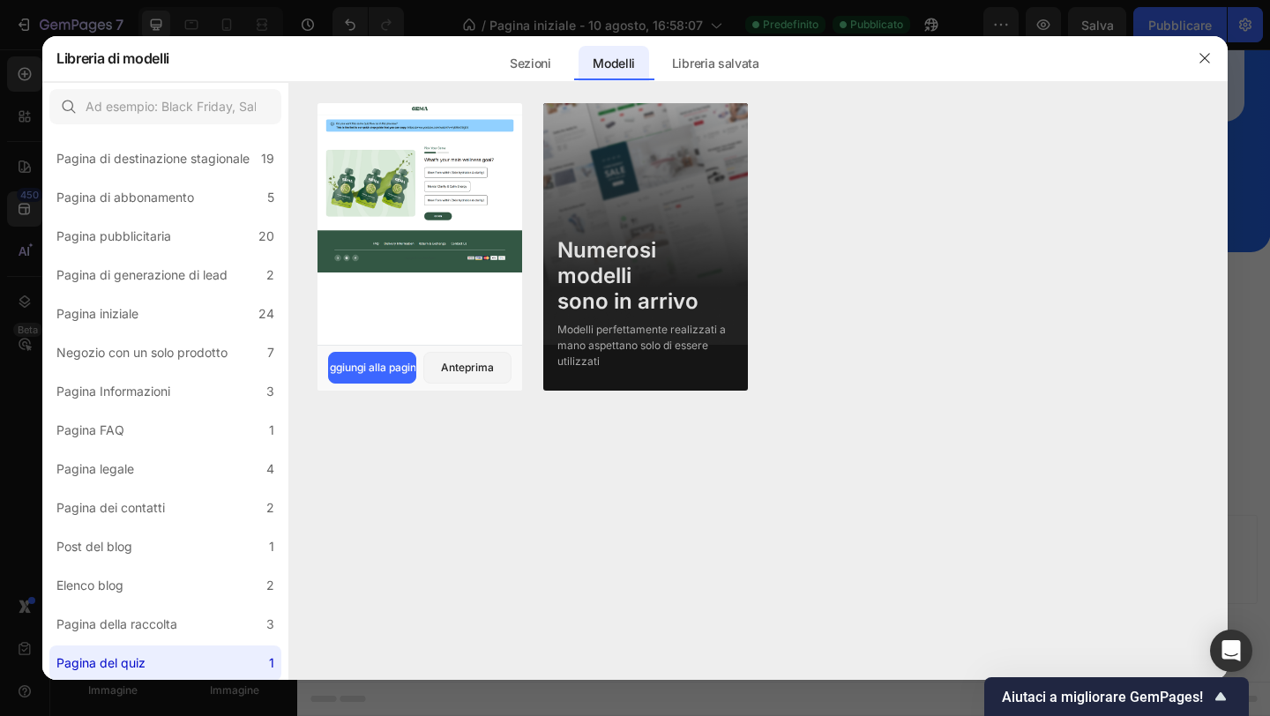
click at [425, 287] on div at bounding box center [420, 224] width 205 height 242
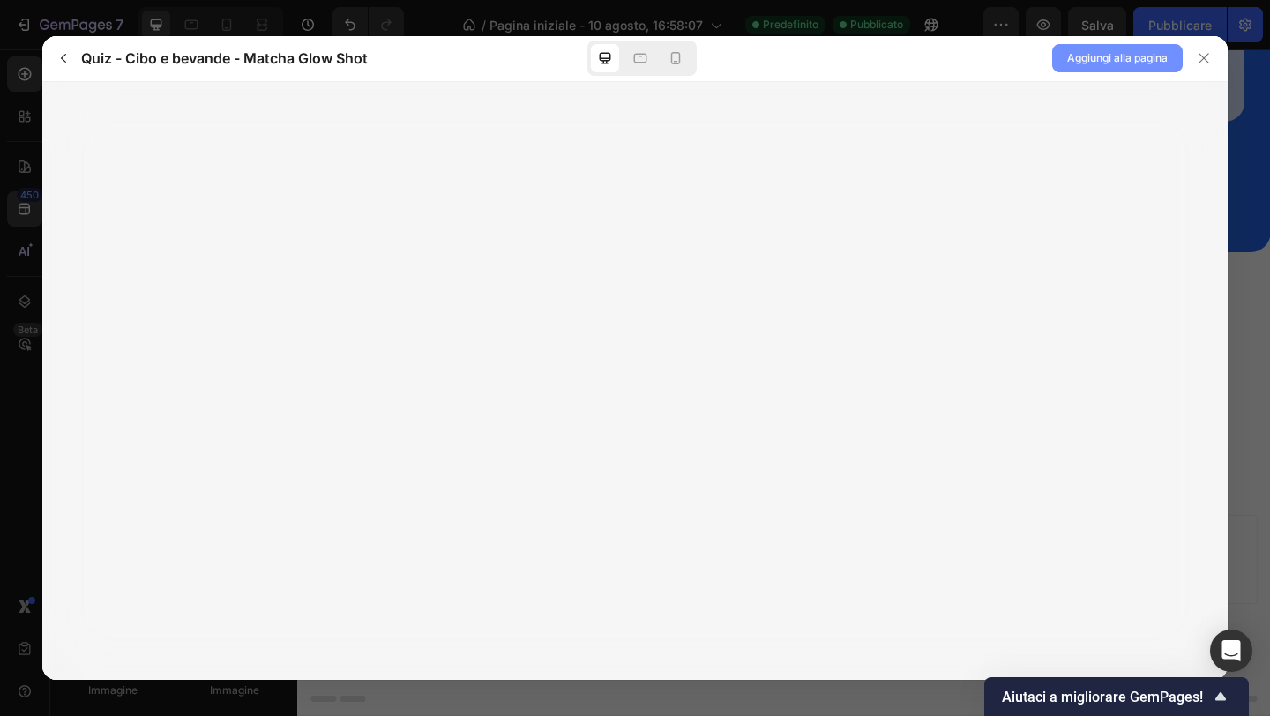
click at [1096, 64] on font "Aggiungi alla pagina" at bounding box center [1117, 57] width 101 height 13
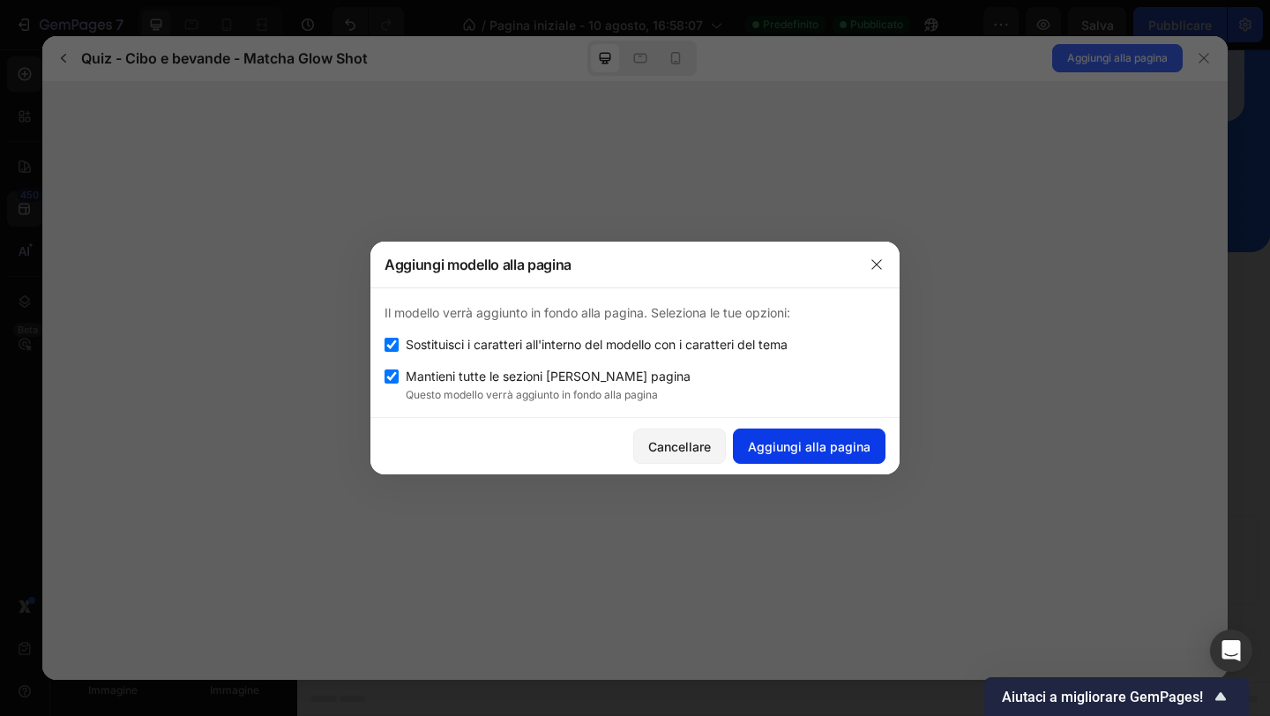
click at [837, 441] on font "Aggiungi alla pagina" at bounding box center [809, 446] width 123 height 15
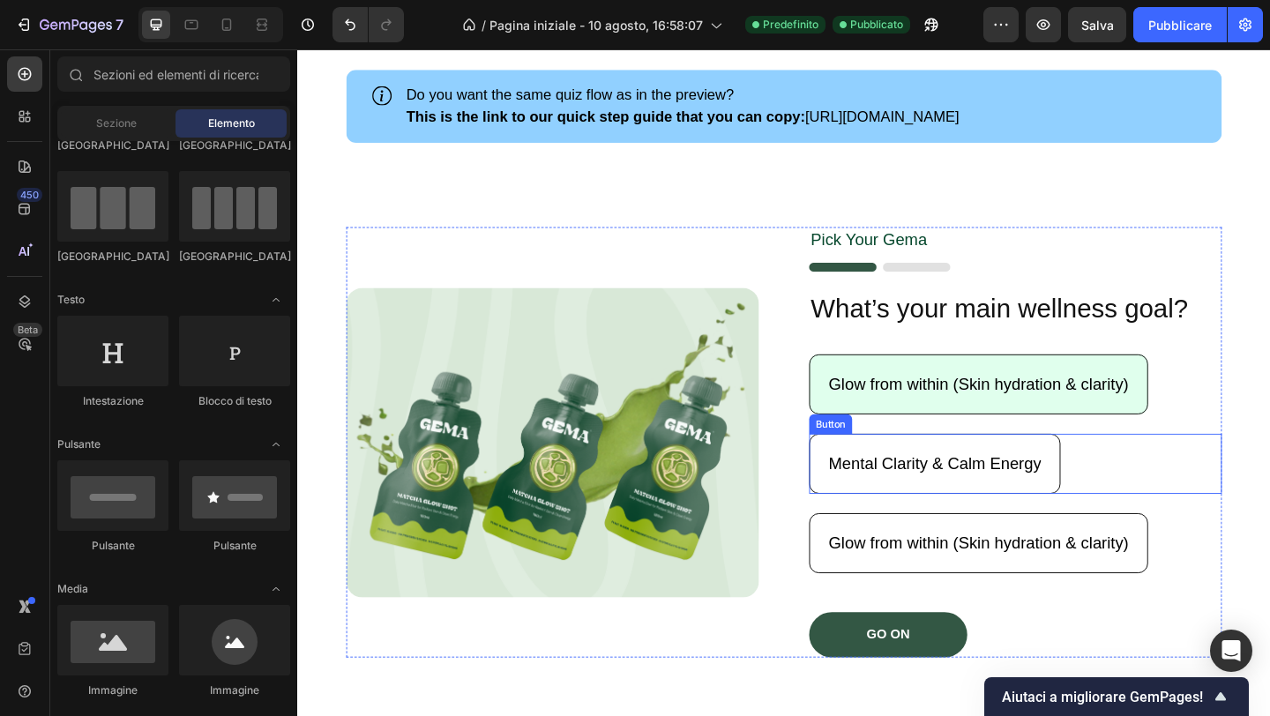
scroll to position [3495, 0]
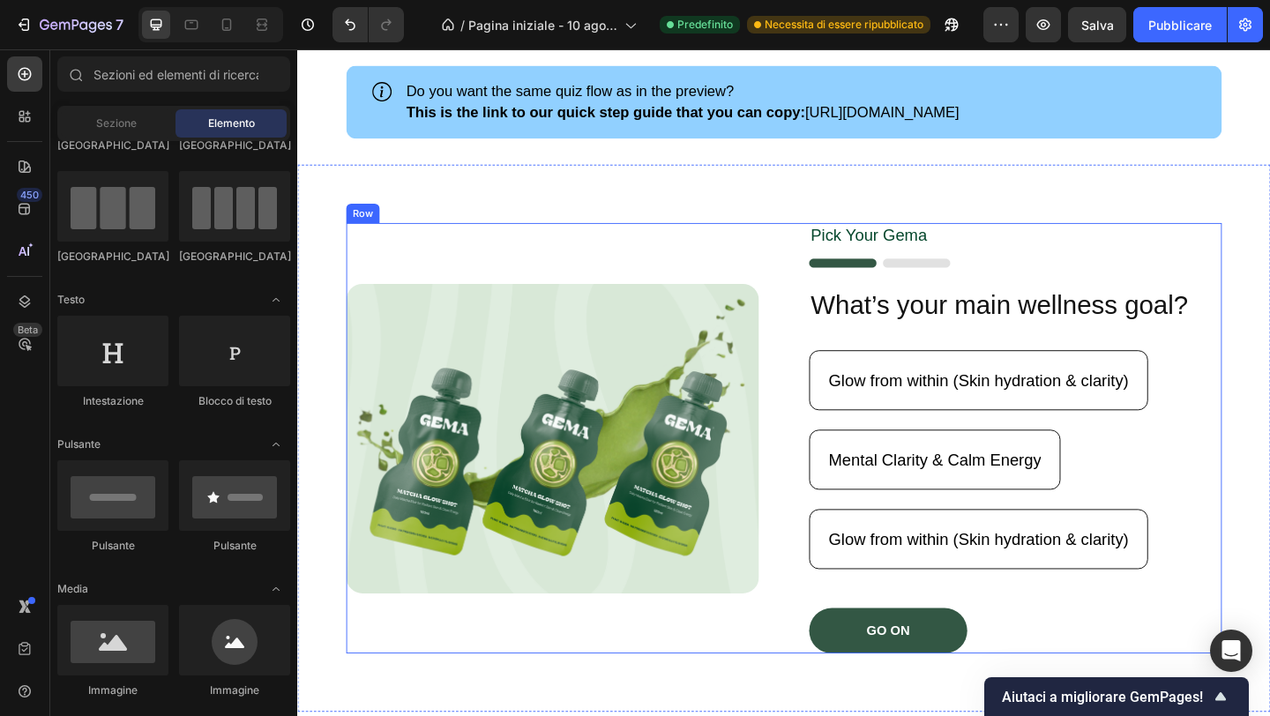
click at [635, 277] on div "Image" at bounding box center [574, 472] width 449 height 468
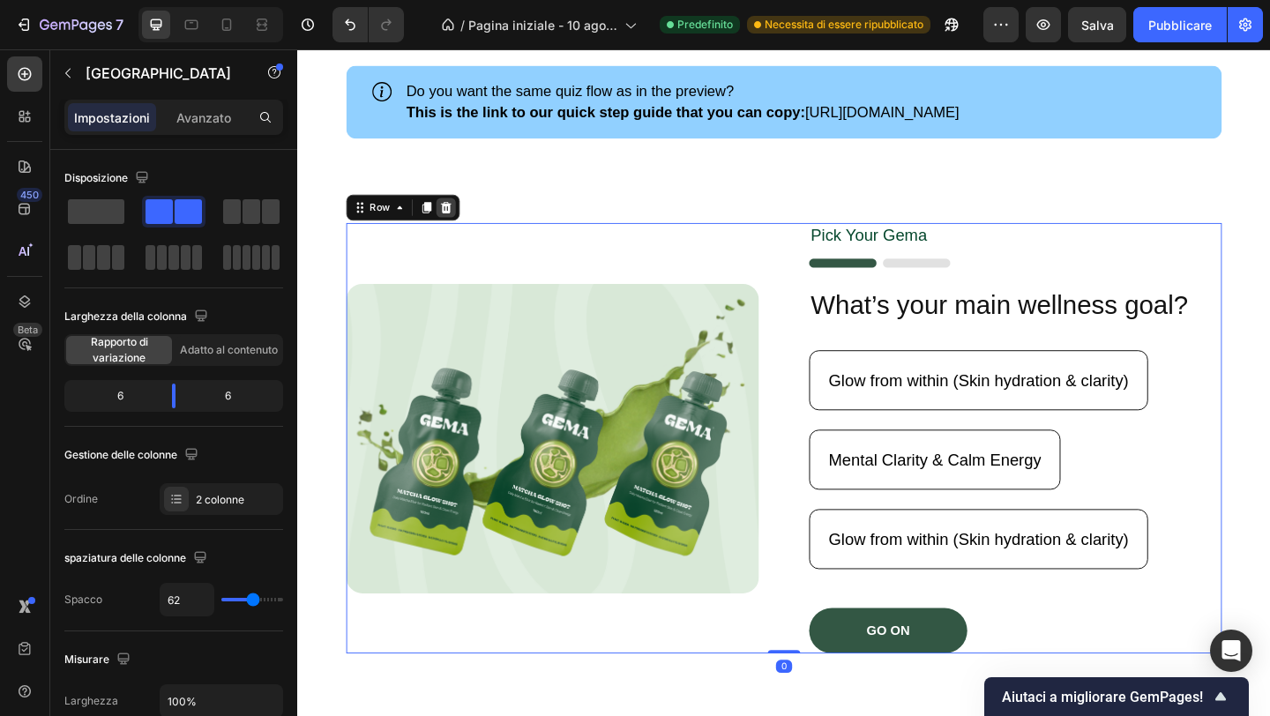
click at [454, 223] on icon at bounding box center [458, 221] width 11 height 12
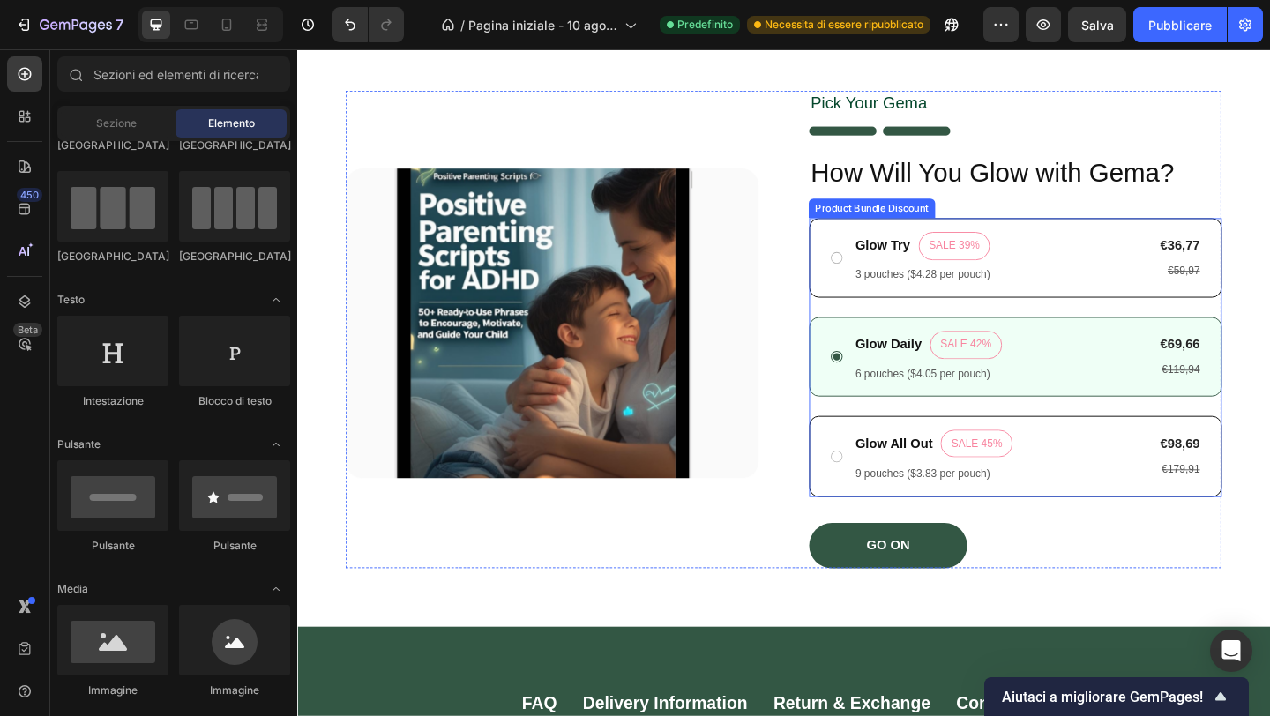
scroll to position [3732, 0]
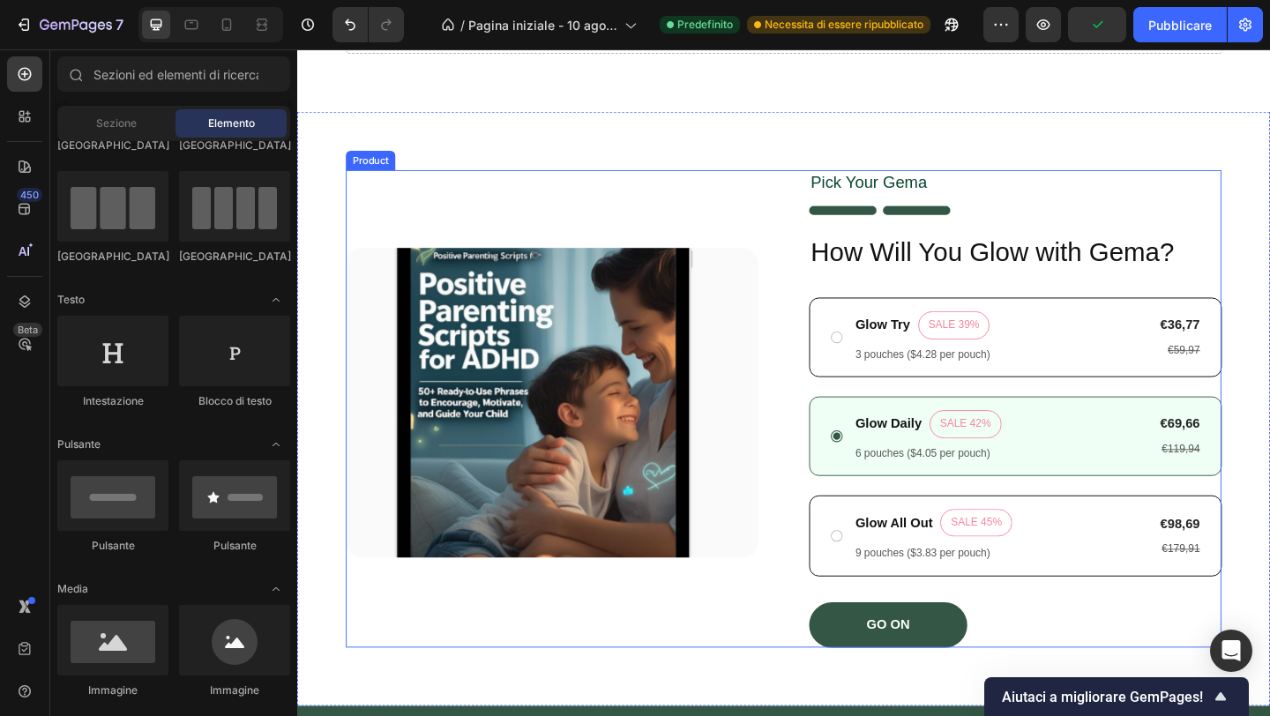
click at [497, 258] on div "Product Images" at bounding box center [574, 441] width 449 height 520
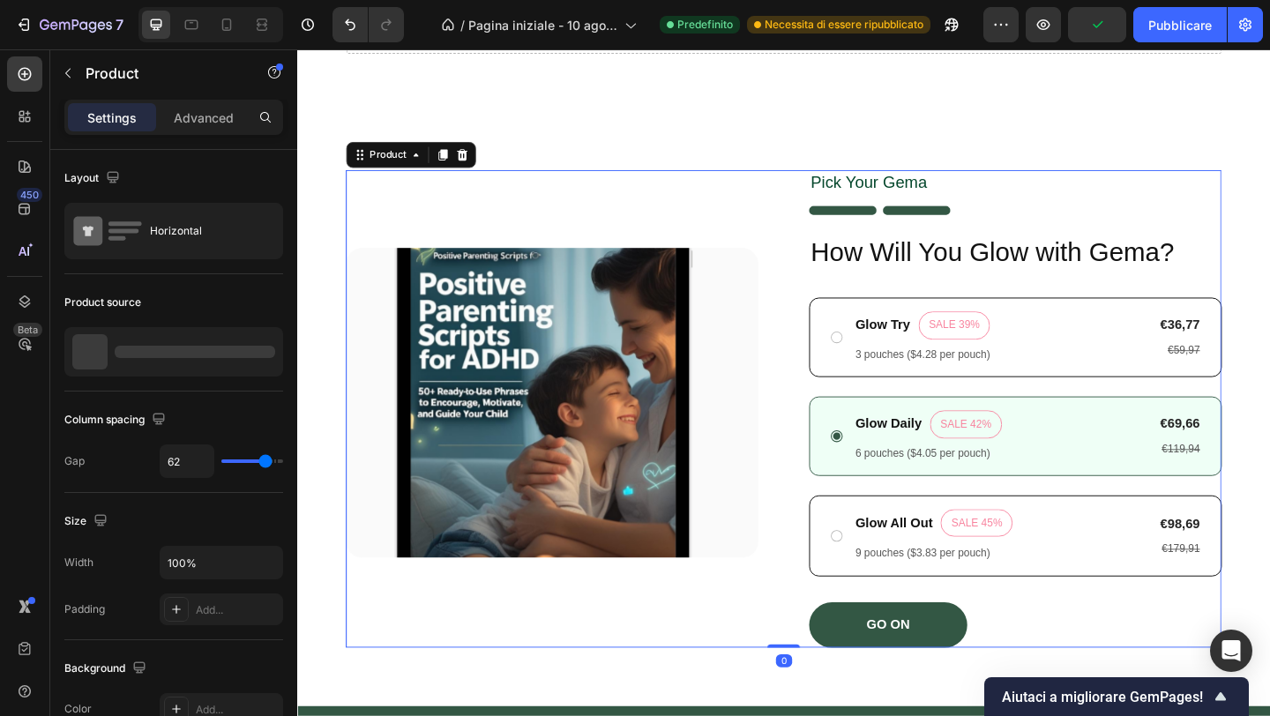
click at [420, 205] on div "Product Images" at bounding box center [574, 441] width 449 height 520
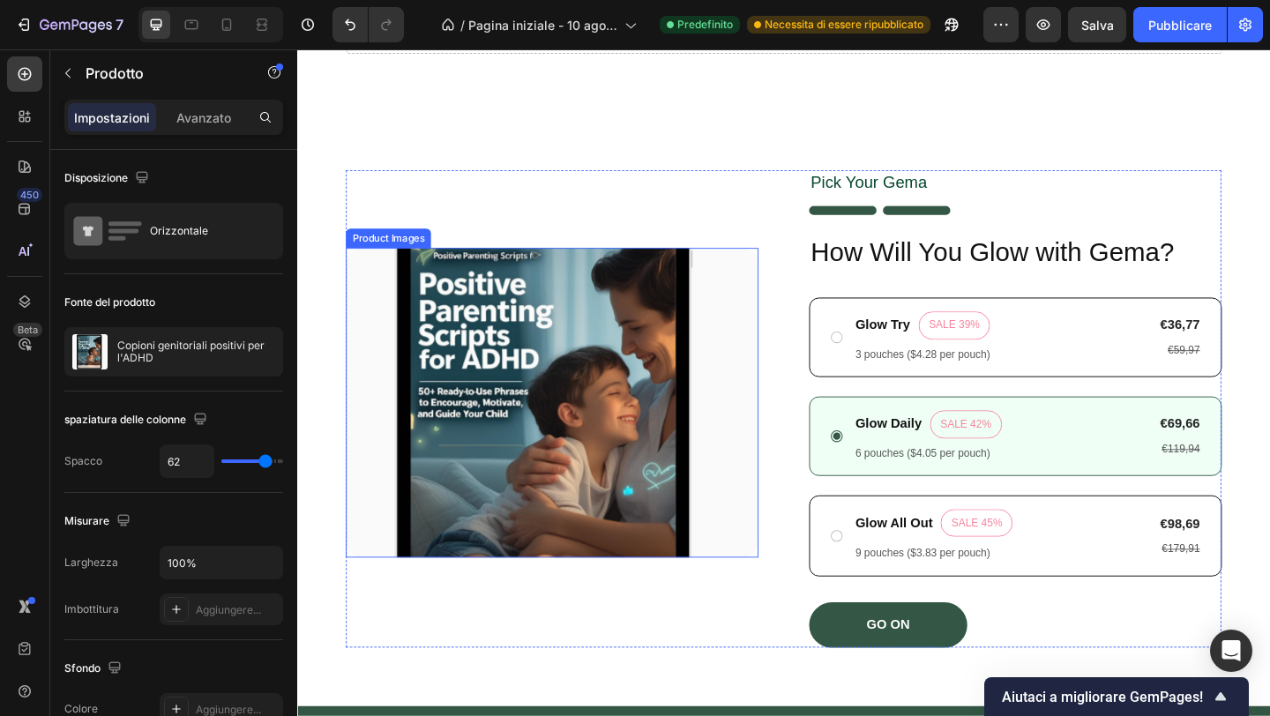
click at [387, 286] on img at bounding box center [574, 434] width 449 height 337
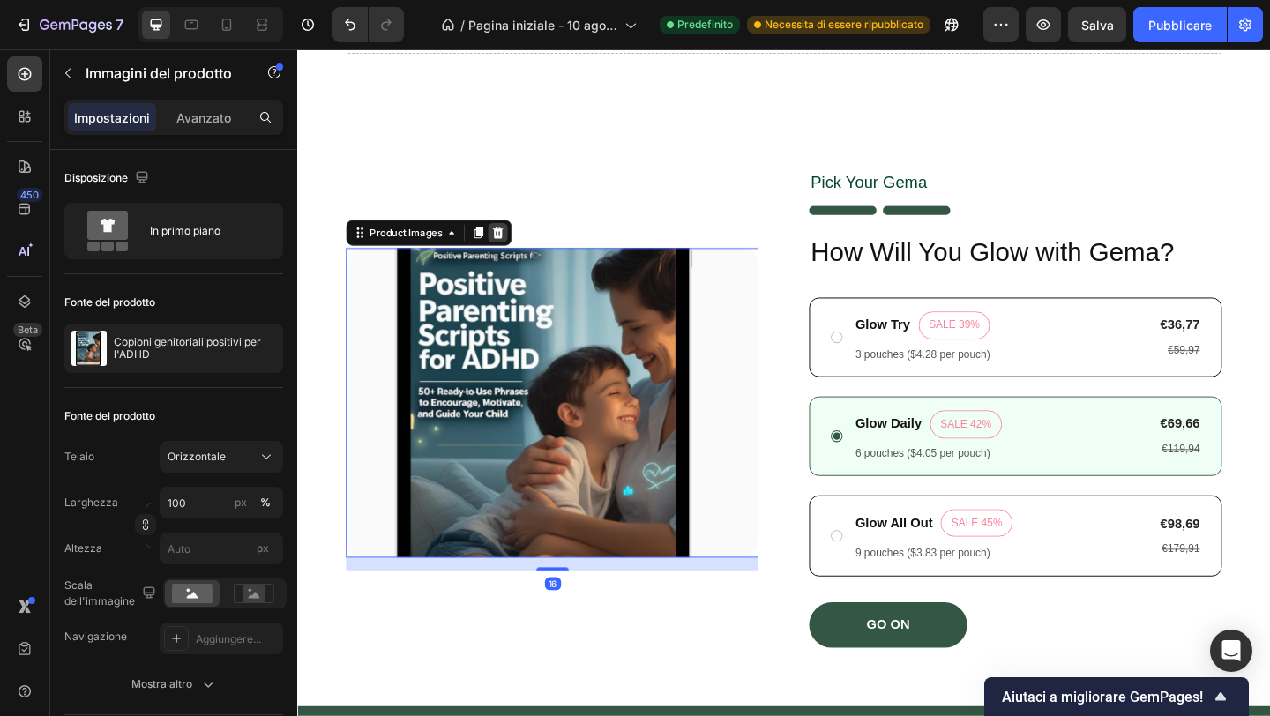
click at [524, 251] on div at bounding box center [515, 248] width 21 height 21
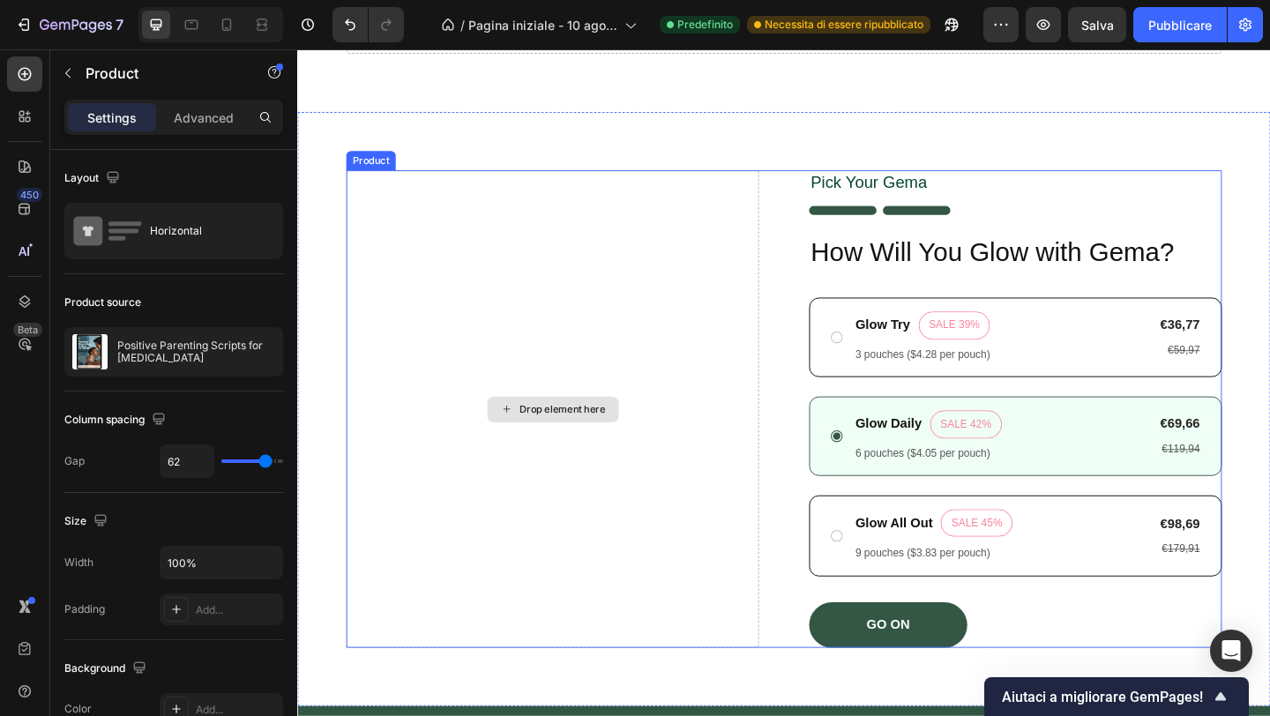
click at [539, 215] on div "Drop element here" at bounding box center [574, 441] width 449 height 520
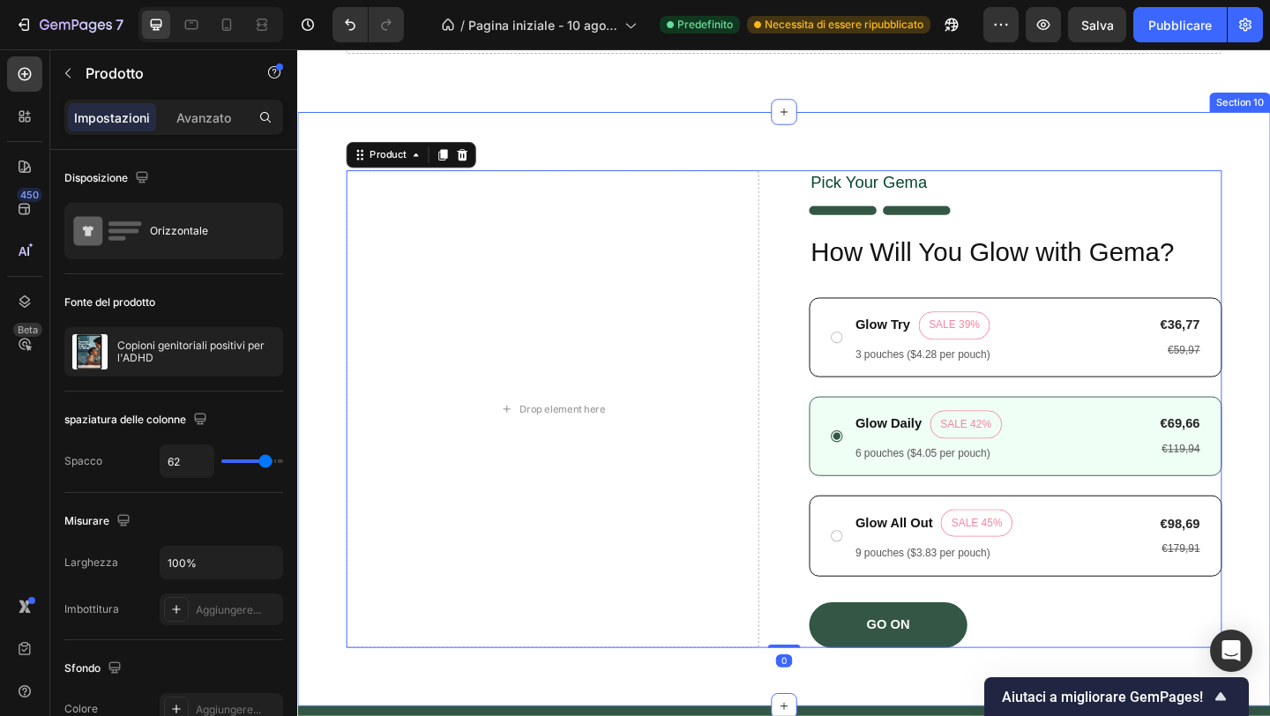
click at [563, 140] on div "Drop element here Pick Your Gema Text Block Image How Will You Glow with Gema? …" at bounding box center [826, 440] width 1058 height 647
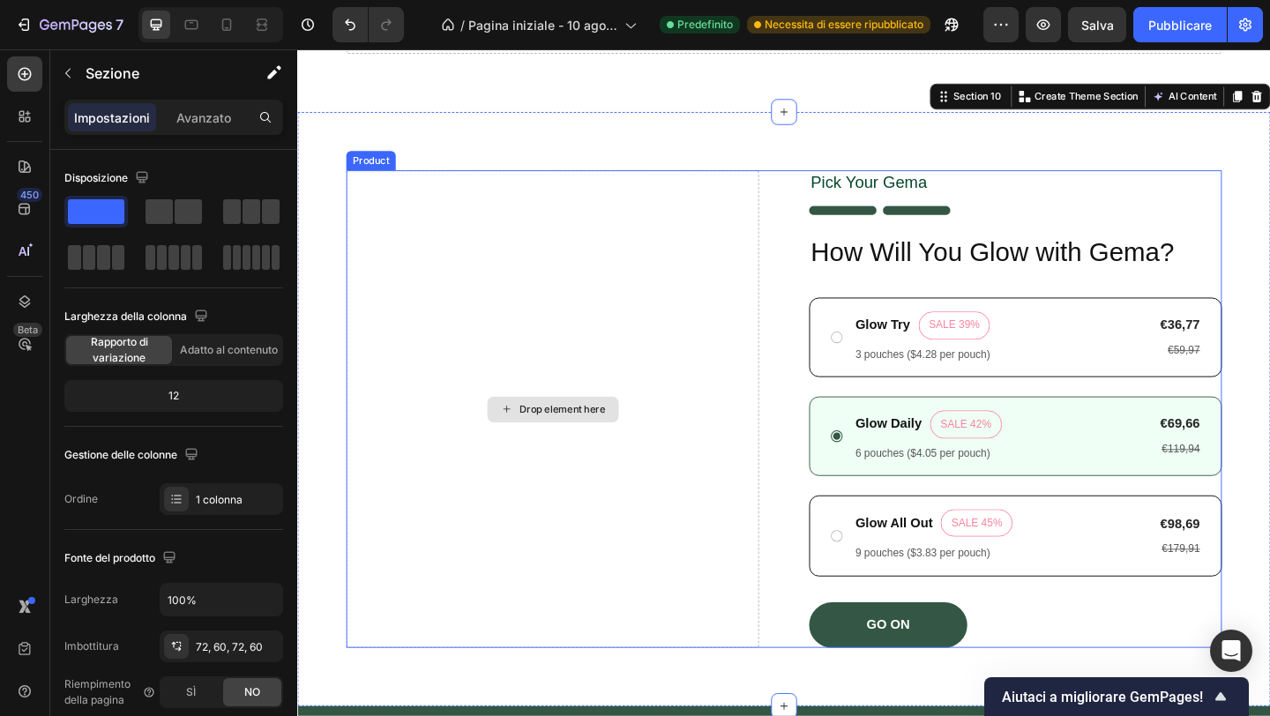
click at [602, 226] on div "Drop element here" at bounding box center [574, 441] width 449 height 520
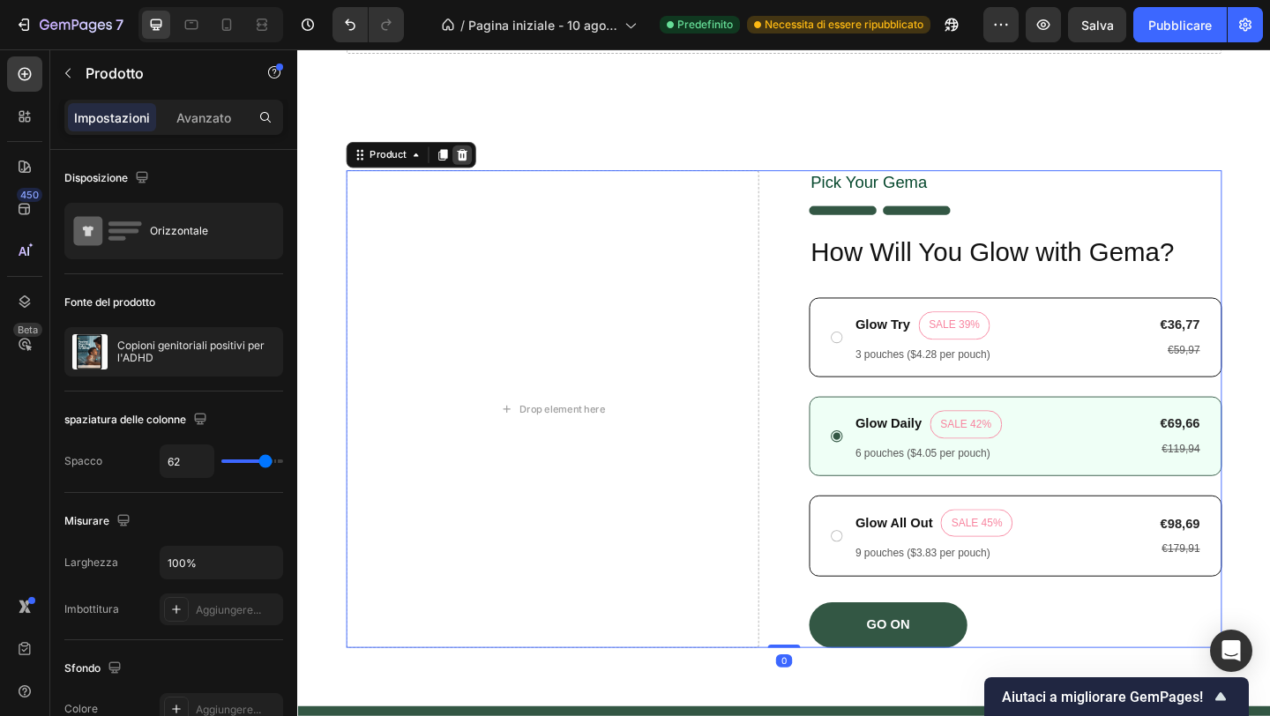
click at [475, 164] on icon at bounding box center [476, 164] width 14 height 14
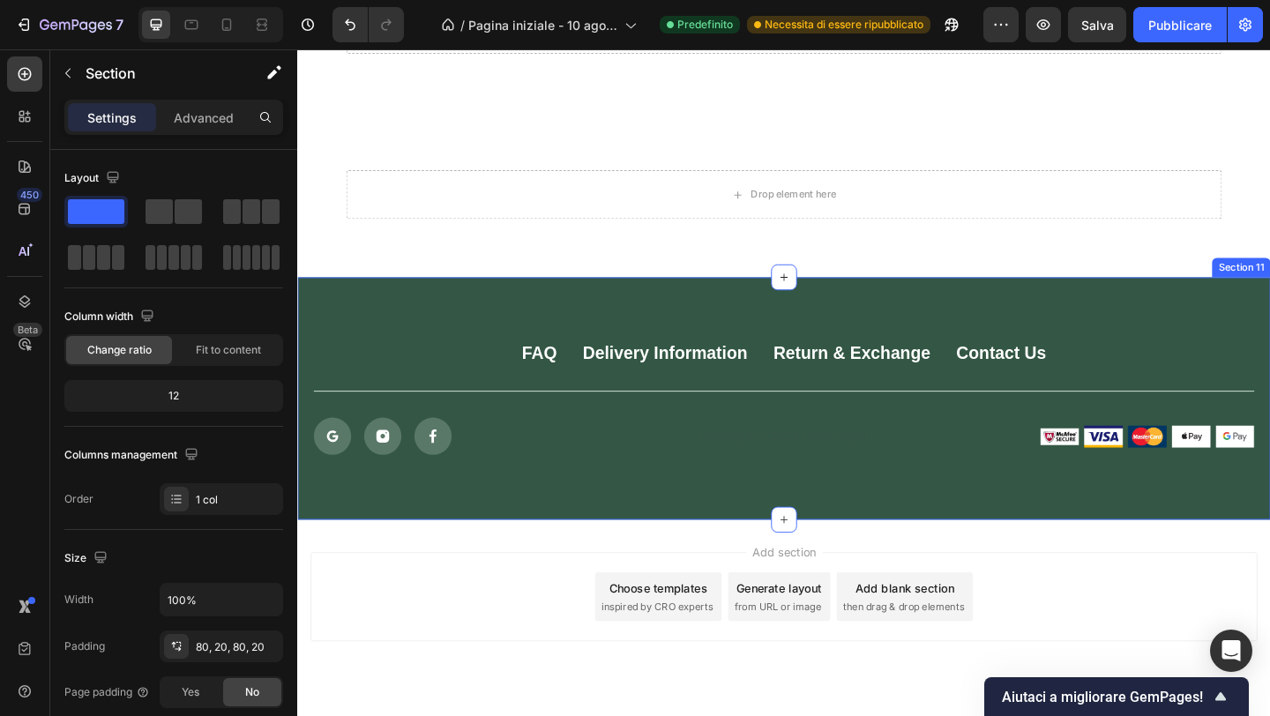
click at [886, 513] on div "FAQ Button Delivery Information Button Return & Exchange Button Contact Us Butt…" at bounding box center [826, 429] width 1058 height 264
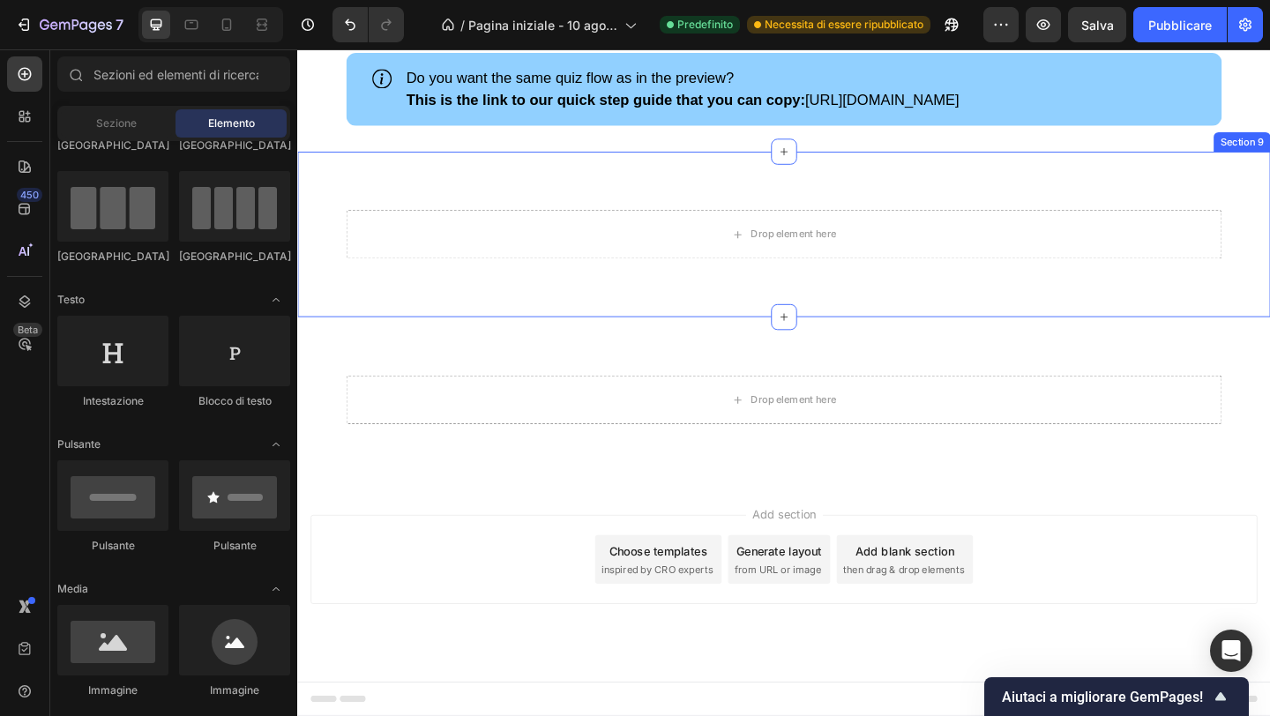
scroll to position [3509, 0]
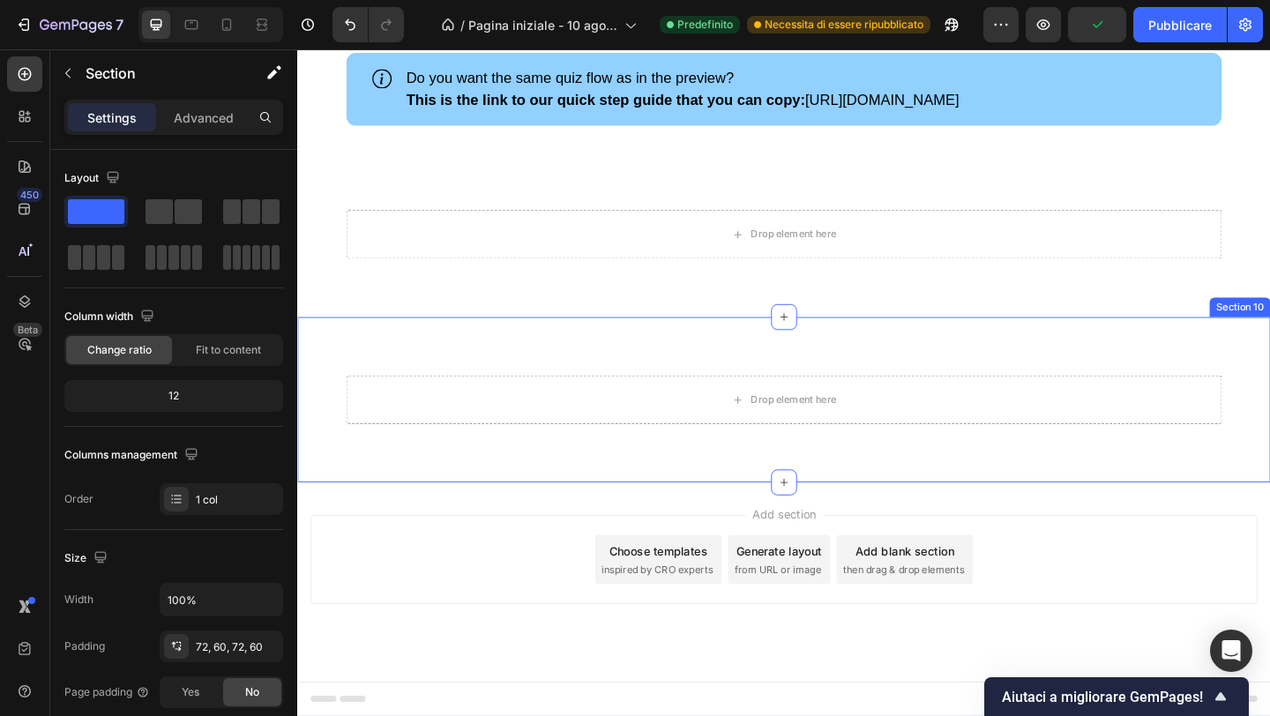
click at [1007, 377] on div "Drop element here Section 10" at bounding box center [826, 430] width 1058 height 180
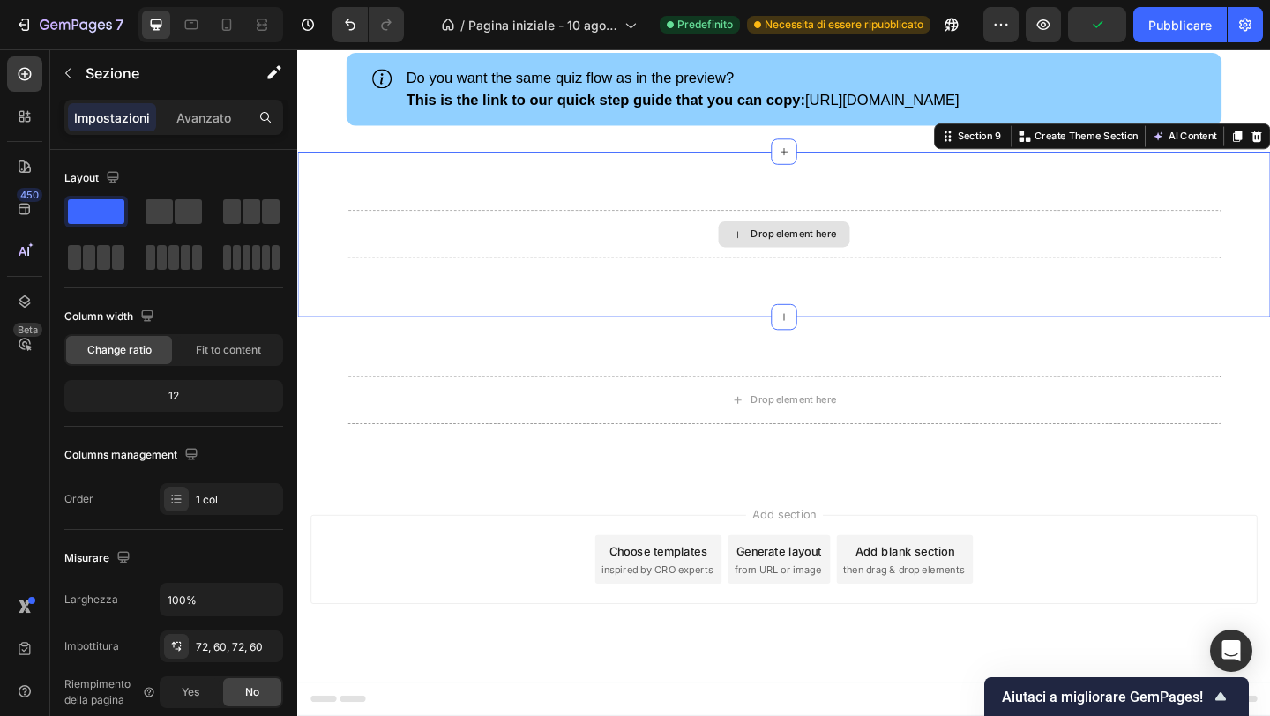
scroll to position [460, 0]
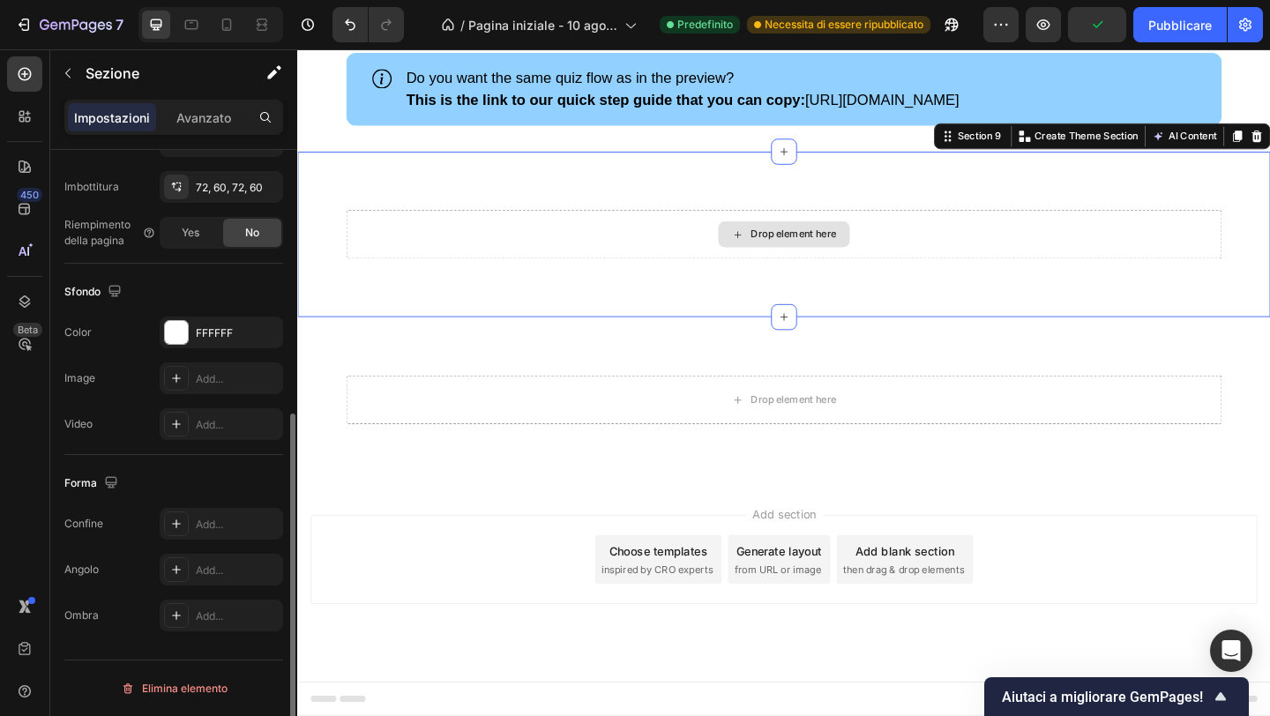
click at [938, 253] on div "Drop element here" at bounding box center [826, 250] width 953 height 53
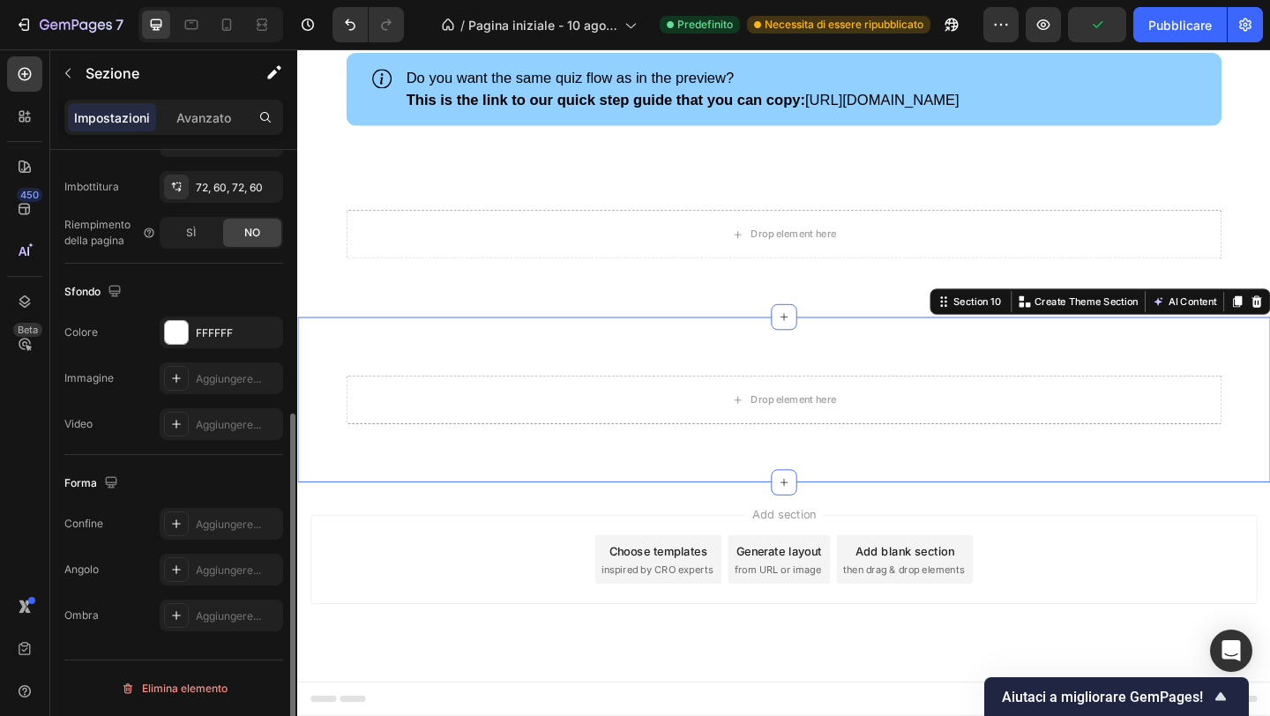
click at [1045, 385] on div "Drop element here Section 10 You can create reusable sections Create Theme Sect…" at bounding box center [826, 430] width 1058 height 180
click at [1169, 347] on div "Drop element here Section 10 You can create reusable sections Create Theme Sect…" at bounding box center [826, 430] width 1058 height 180
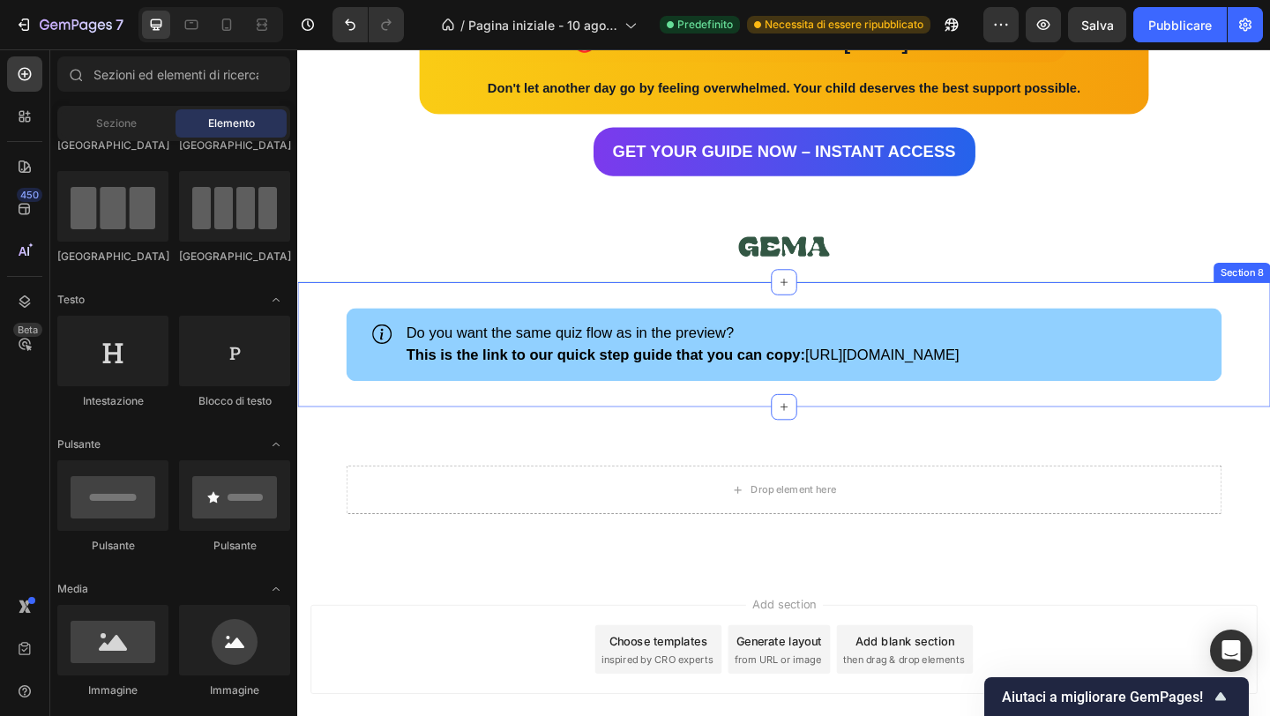
scroll to position [3115, 0]
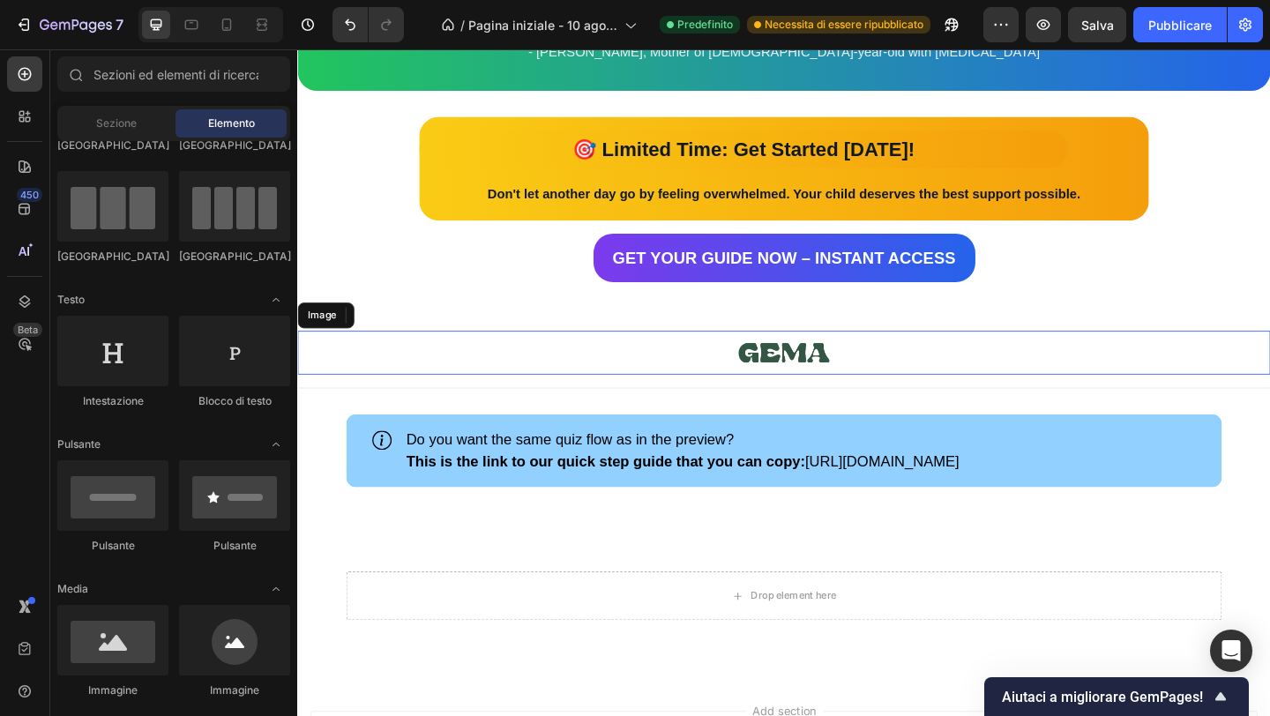
click at [867, 400] on img at bounding box center [827, 379] width 100 height 48
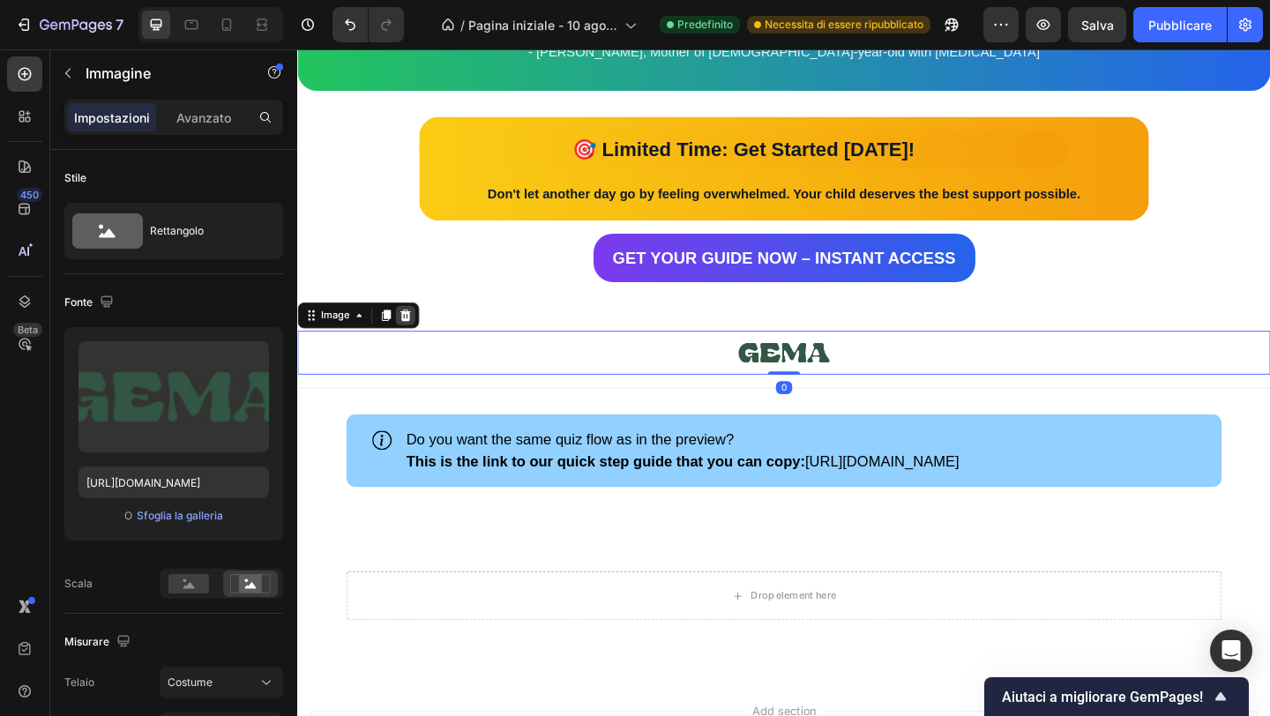
click at [415, 342] on icon at bounding box center [414, 339] width 11 height 12
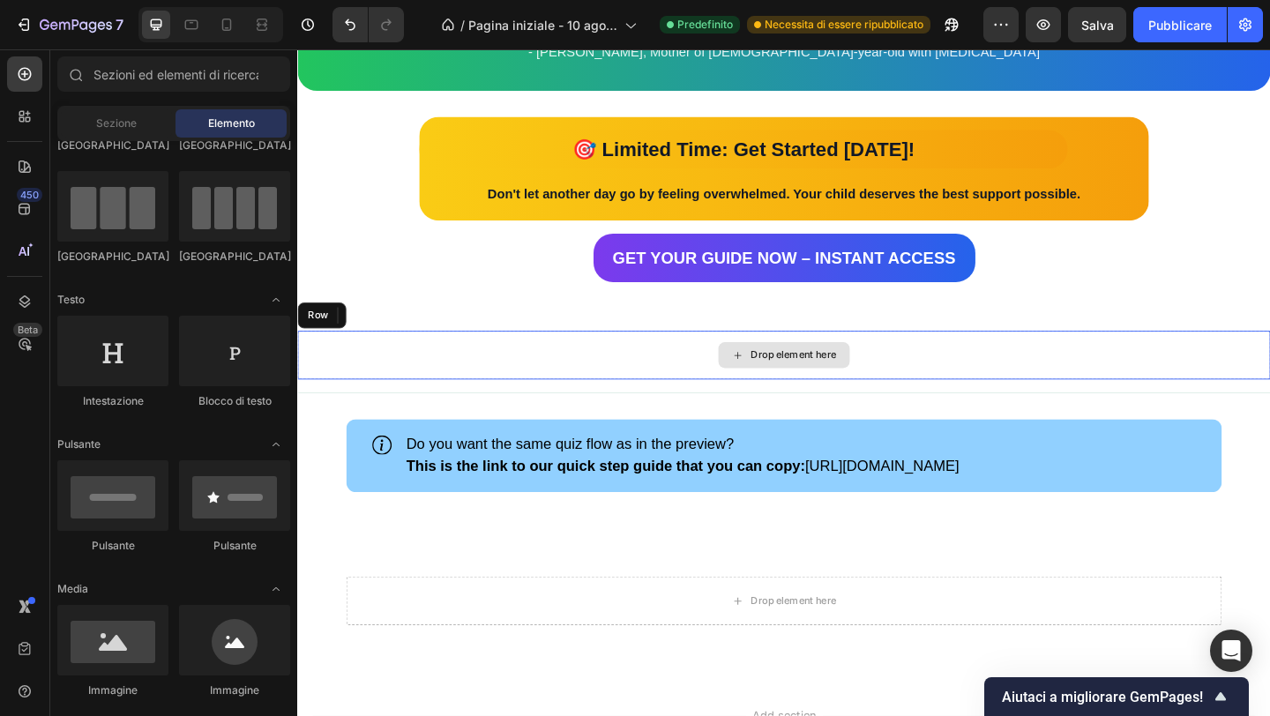
click at [443, 397] on div "Drop element here" at bounding box center [826, 381] width 1058 height 53
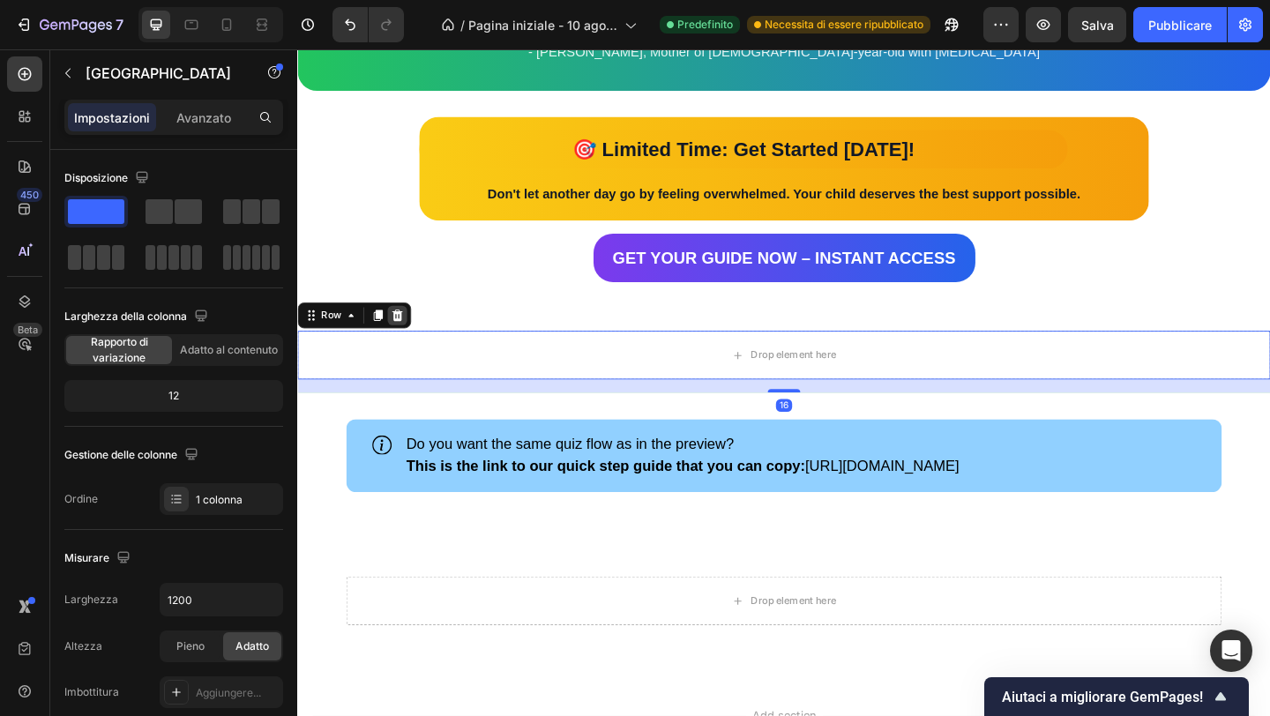
click at [410, 345] on icon at bounding box center [406, 339] width 14 height 14
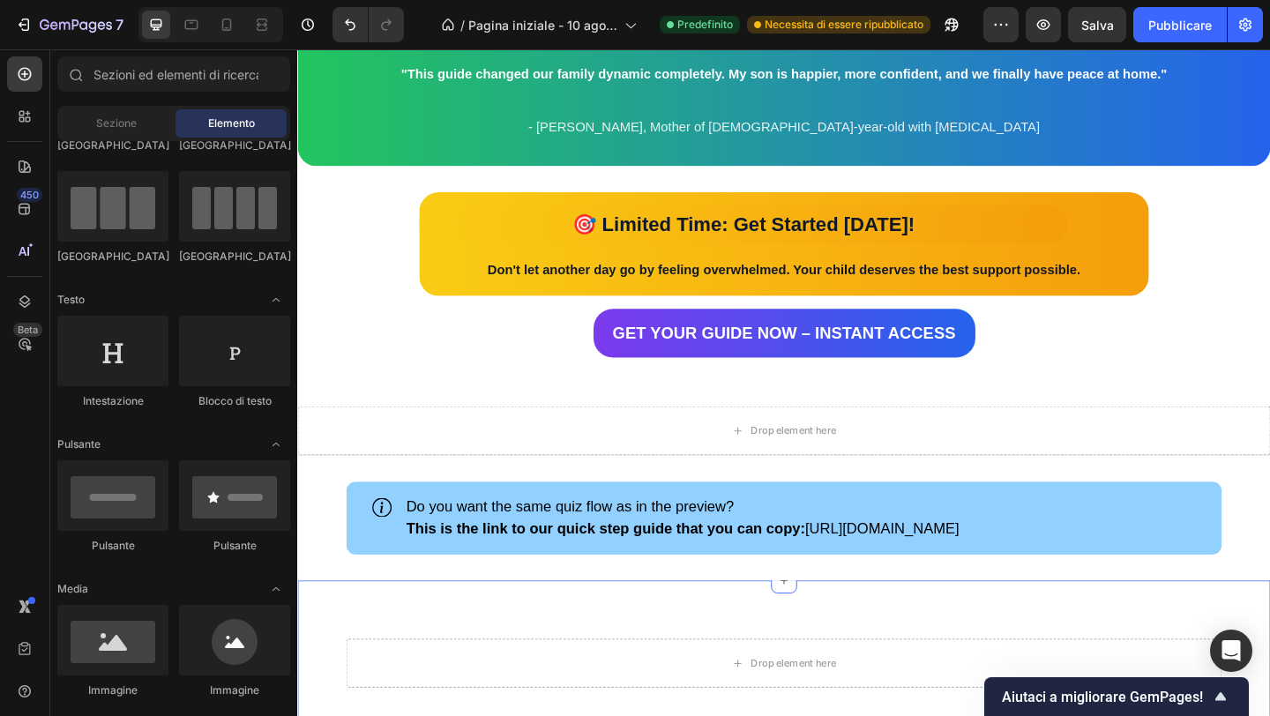
scroll to position [2993, 0]
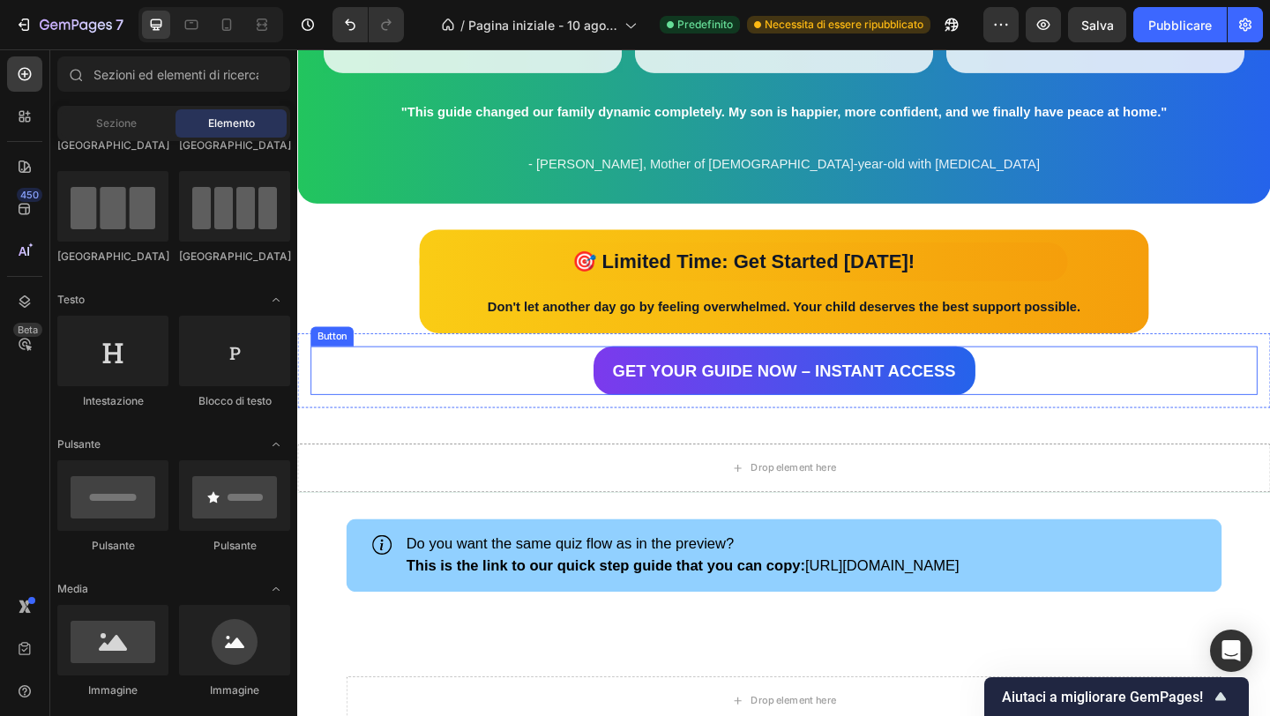
click at [582, 377] on div "GET YOUR GUIDE NOW – INSTANT ACCESS Button" at bounding box center [826, 398] width 1030 height 53
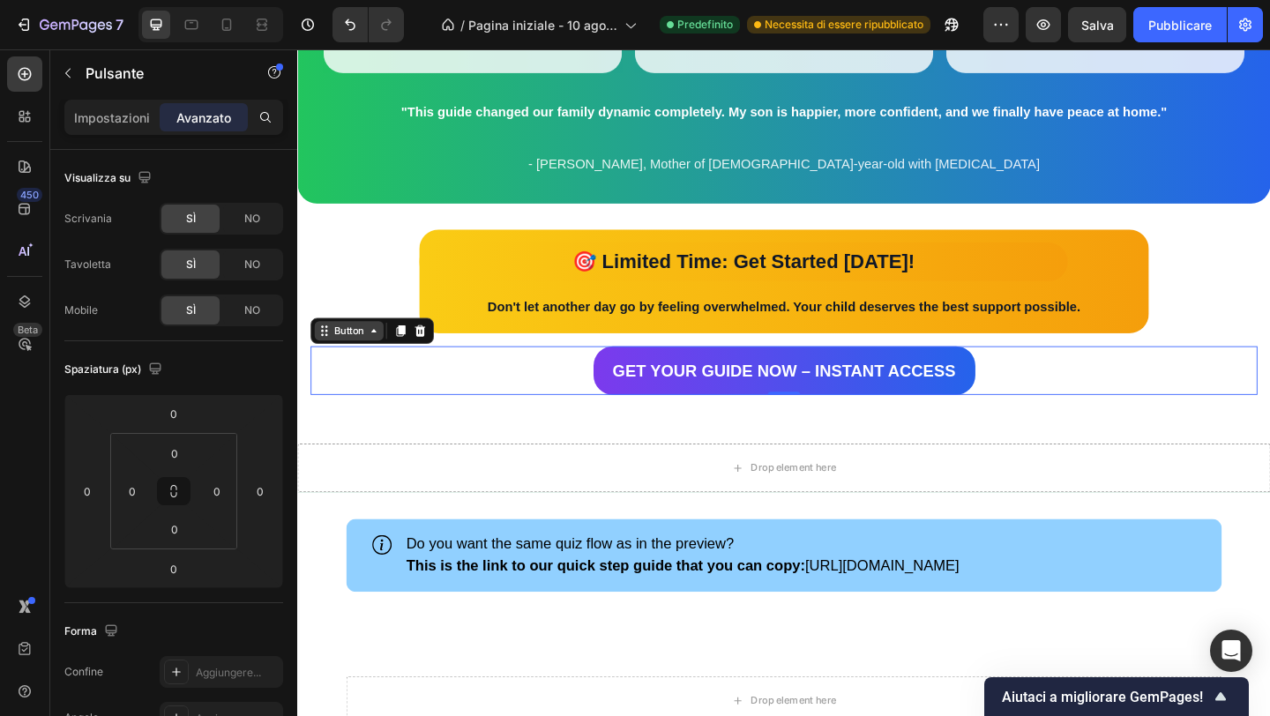
click at [373, 357] on icon at bounding box center [380, 355] width 14 height 14
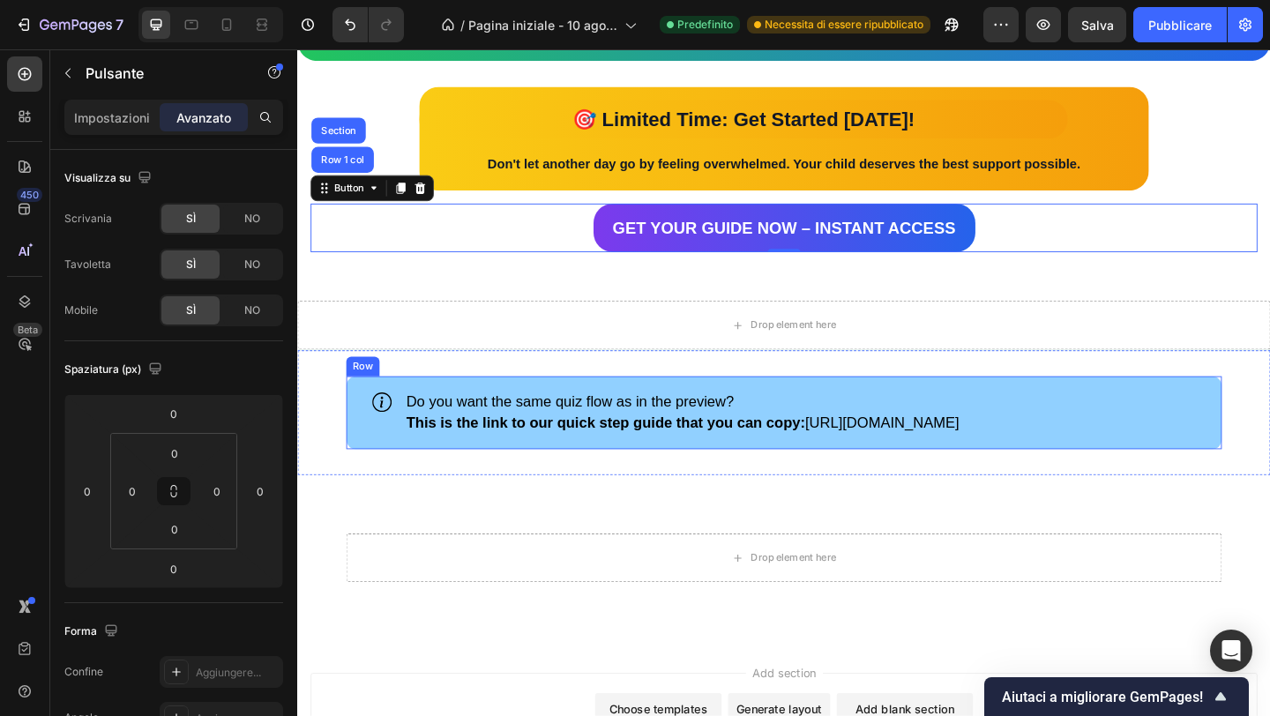
scroll to position [3141, 0]
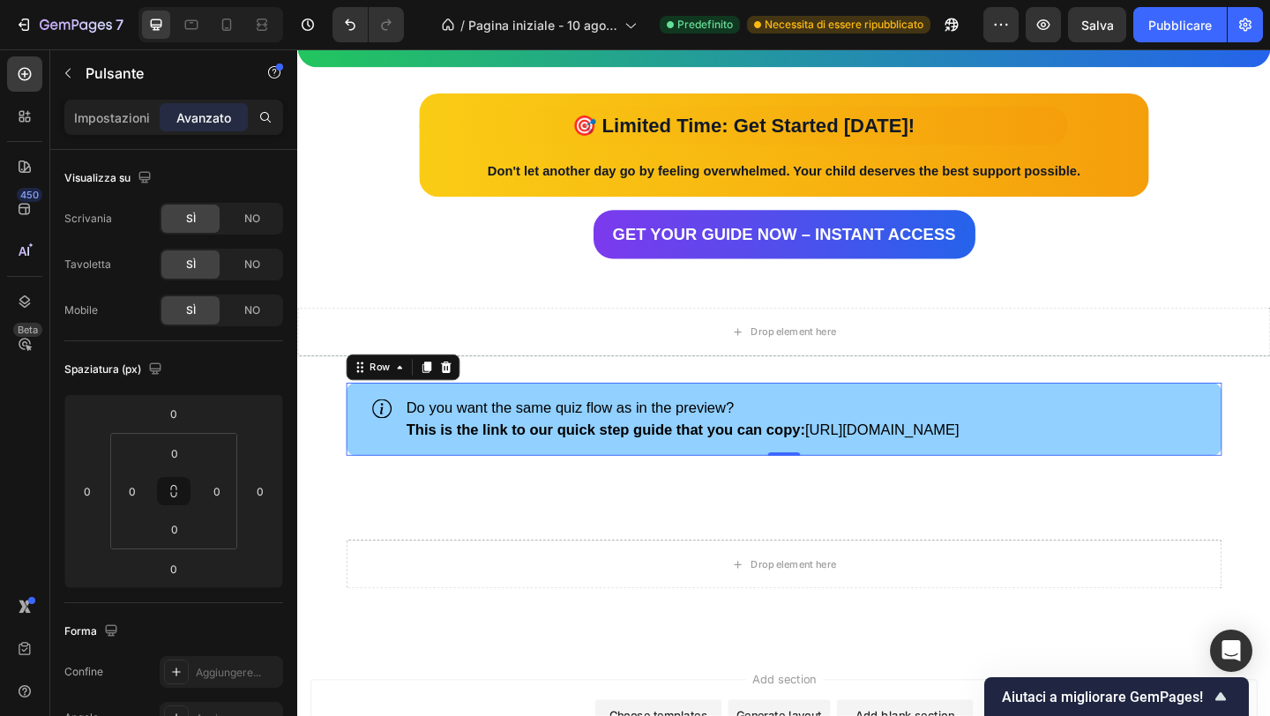
click at [454, 488] on div "Icon Do you want the same quiz flow as in the preview? This is the link to our …" at bounding box center [826, 451] width 953 height 79
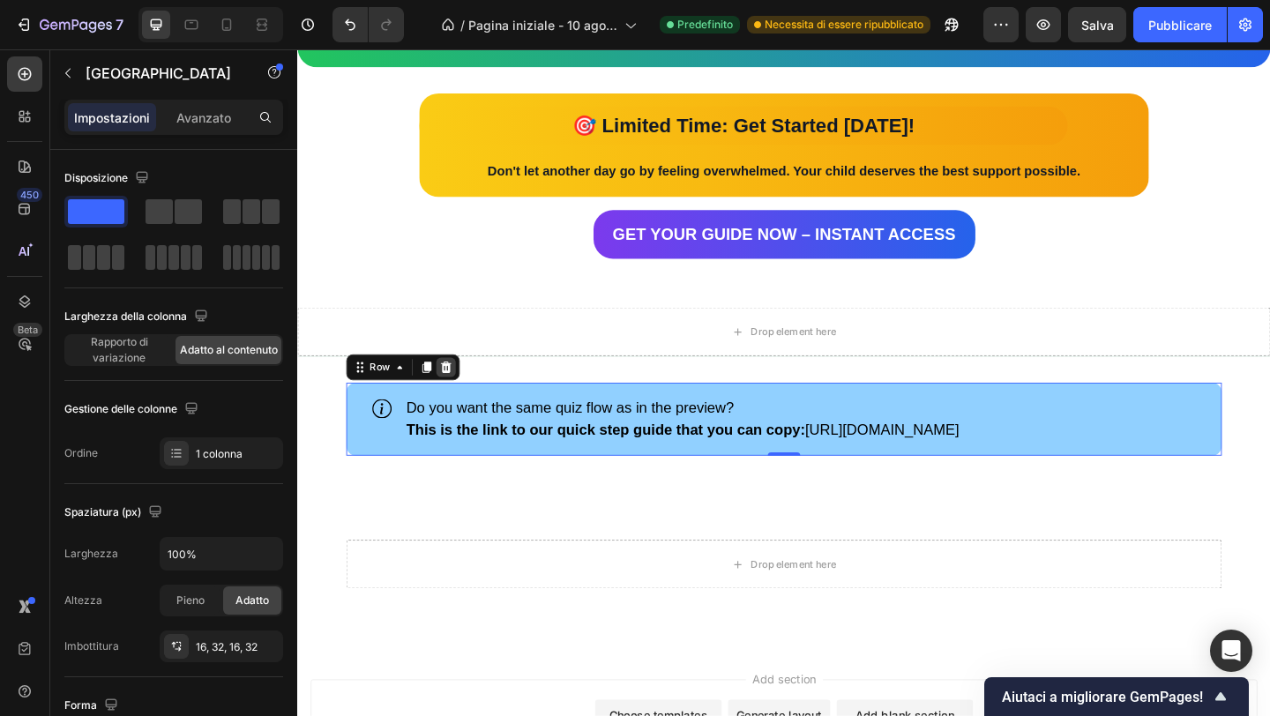
click at [457, 396] on icon at bounding box center [459, 395] width 14 height 14
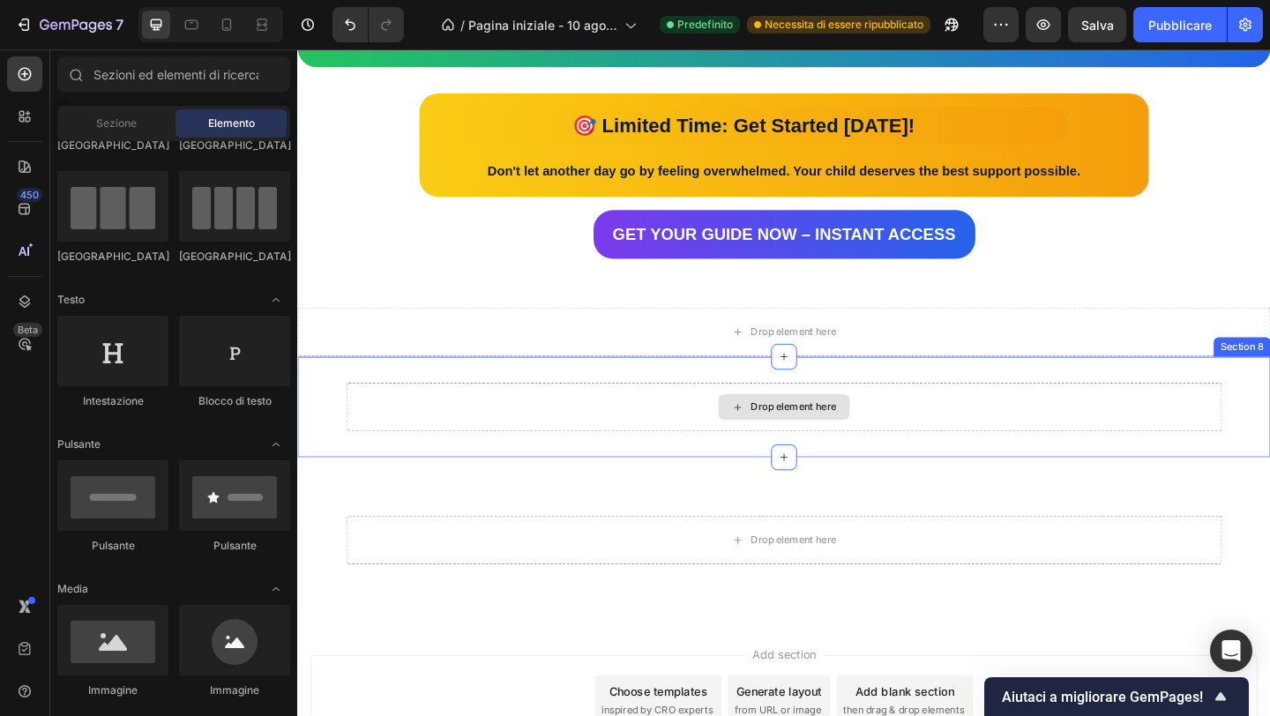
click at [490, 452] on div "Drop element here" at bounding box center [826, 438] width 953 height 53
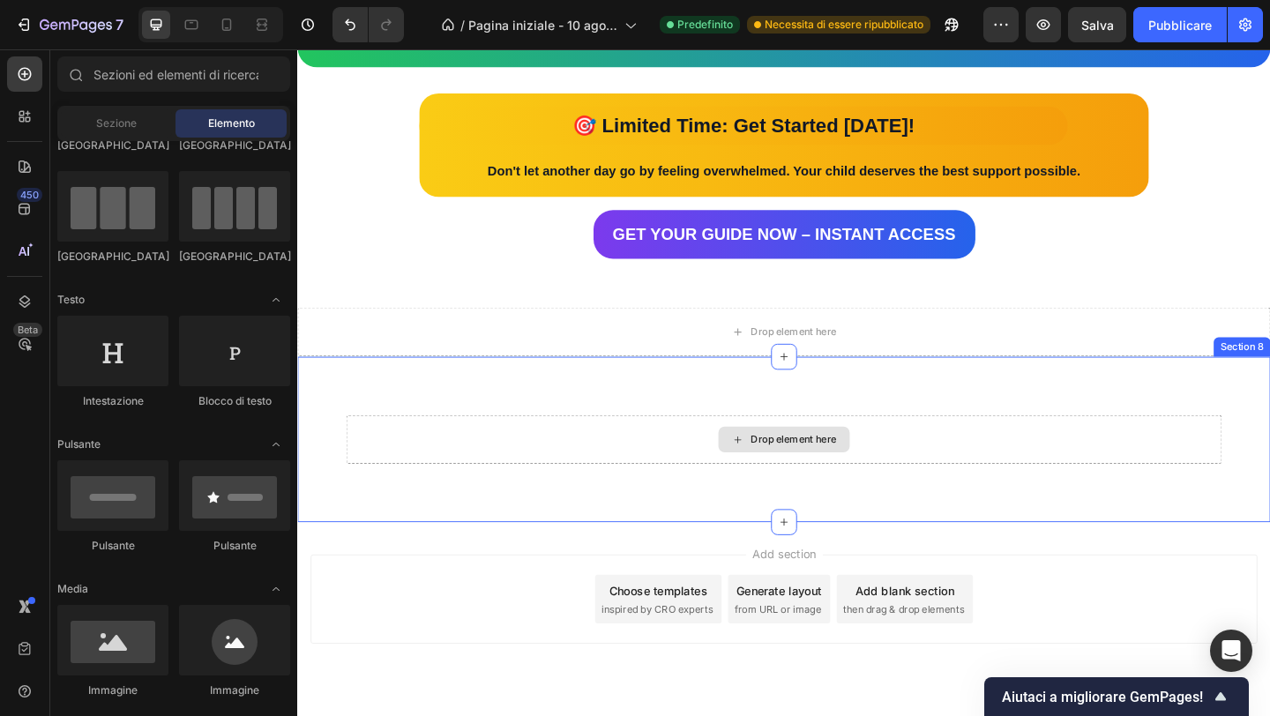
click at [1046, 479] on div "Drop element here" at bounding box center [826, 473] width 953 height 53
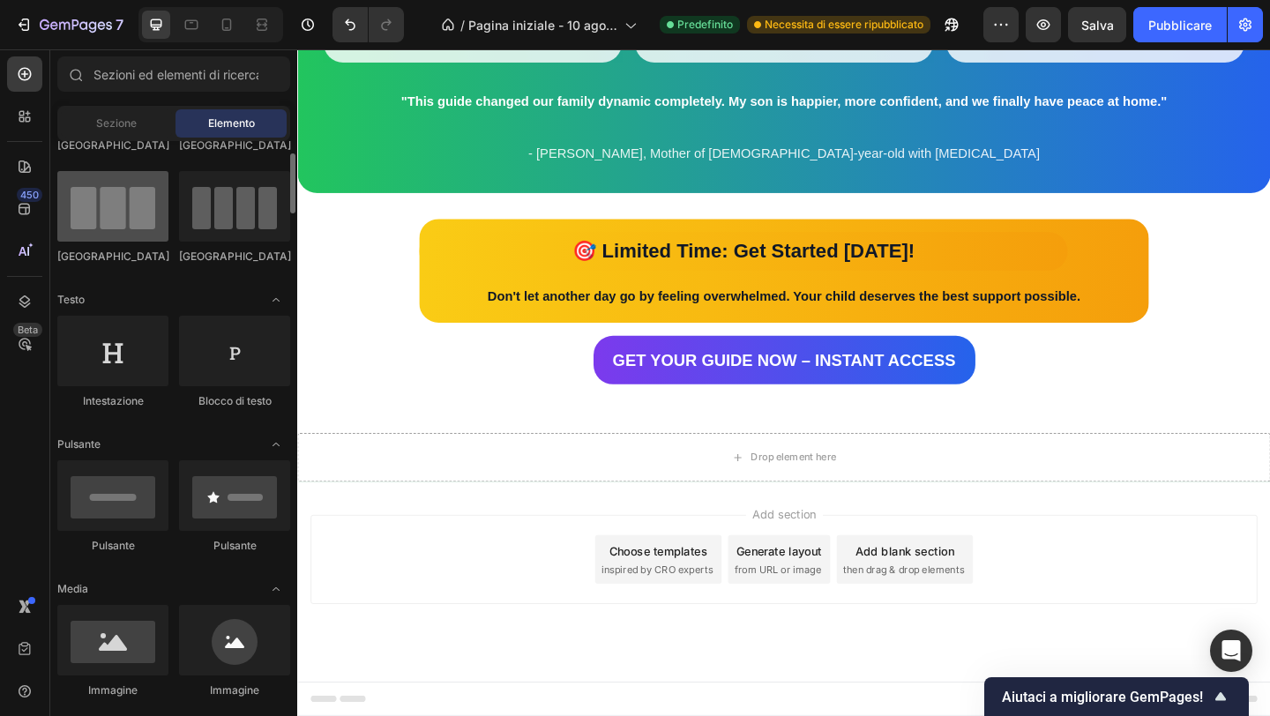
scroll to position [0, 0]
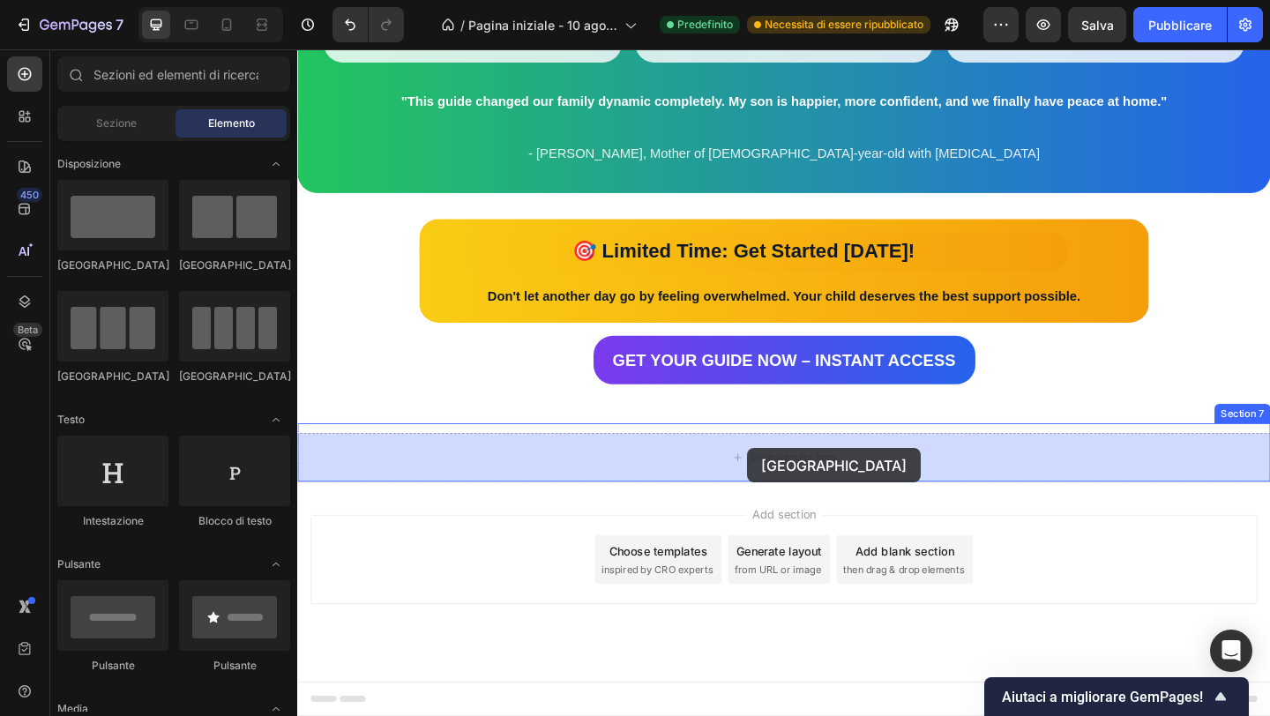
drag, startPoint x: 414, startPoint y: 298, endPoint x: 787, endPoint y: 483, distance: 416.6
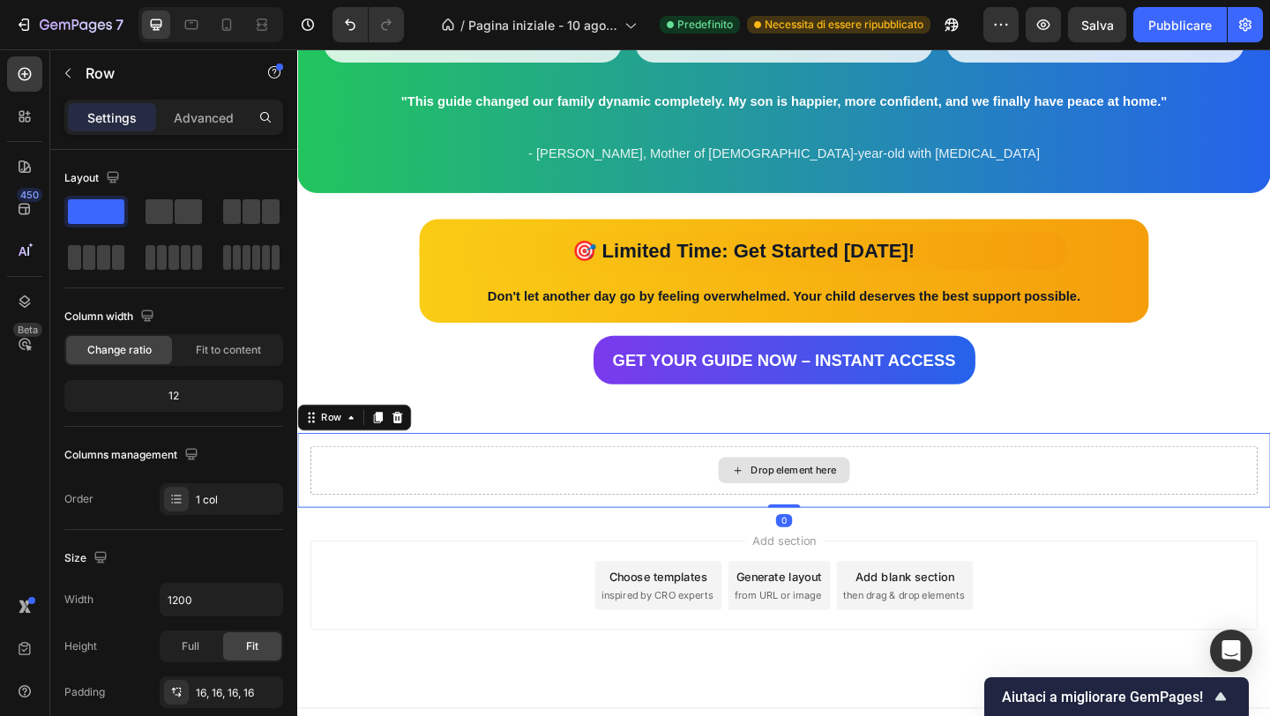
click at [774, 507] on icon at bounding box center [776, 507] width 7 height 7
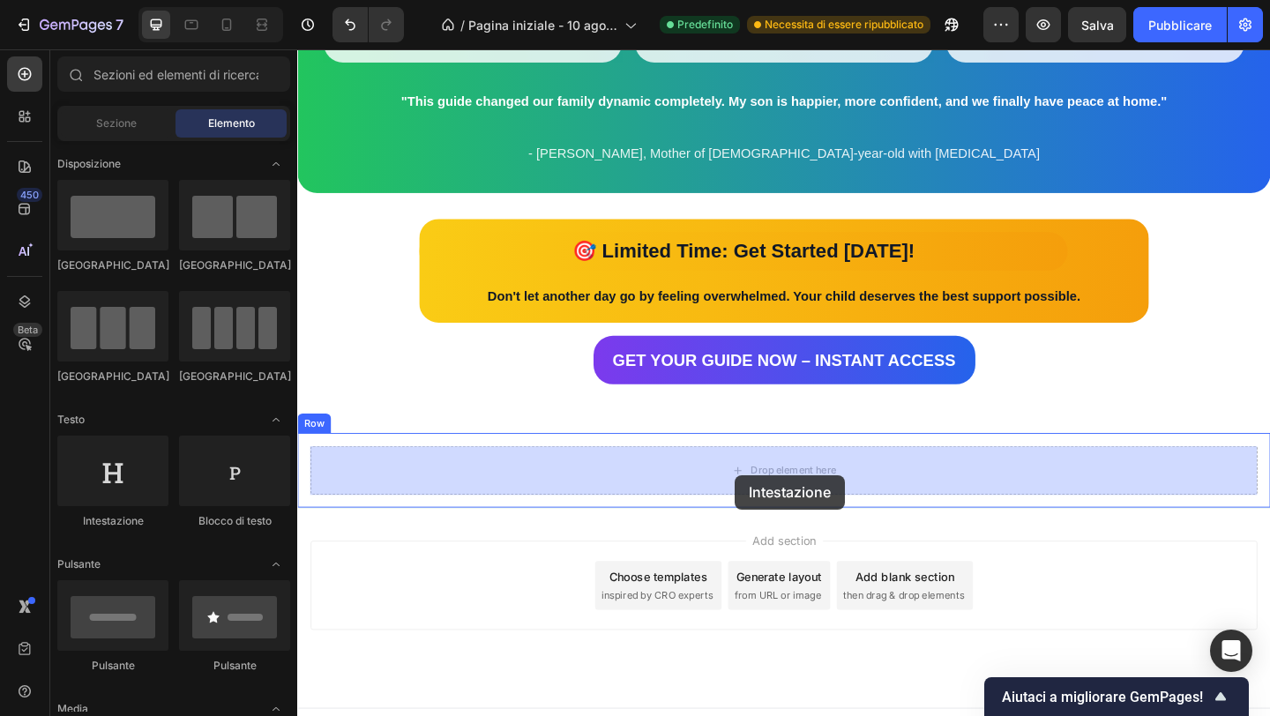
drag, startPoint x: 422, startPoint y: 519, endPoint x: 774, endPoint y: 512, distance: 352.0
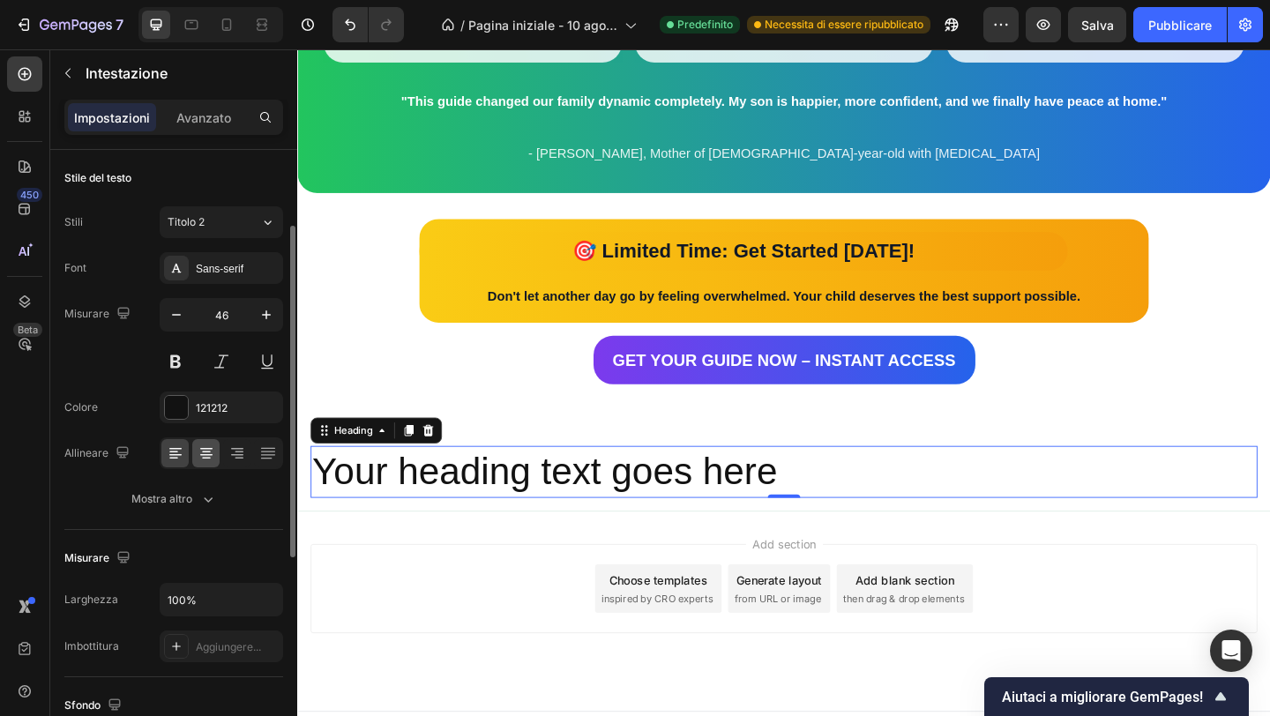
scroll to position [49, 0]
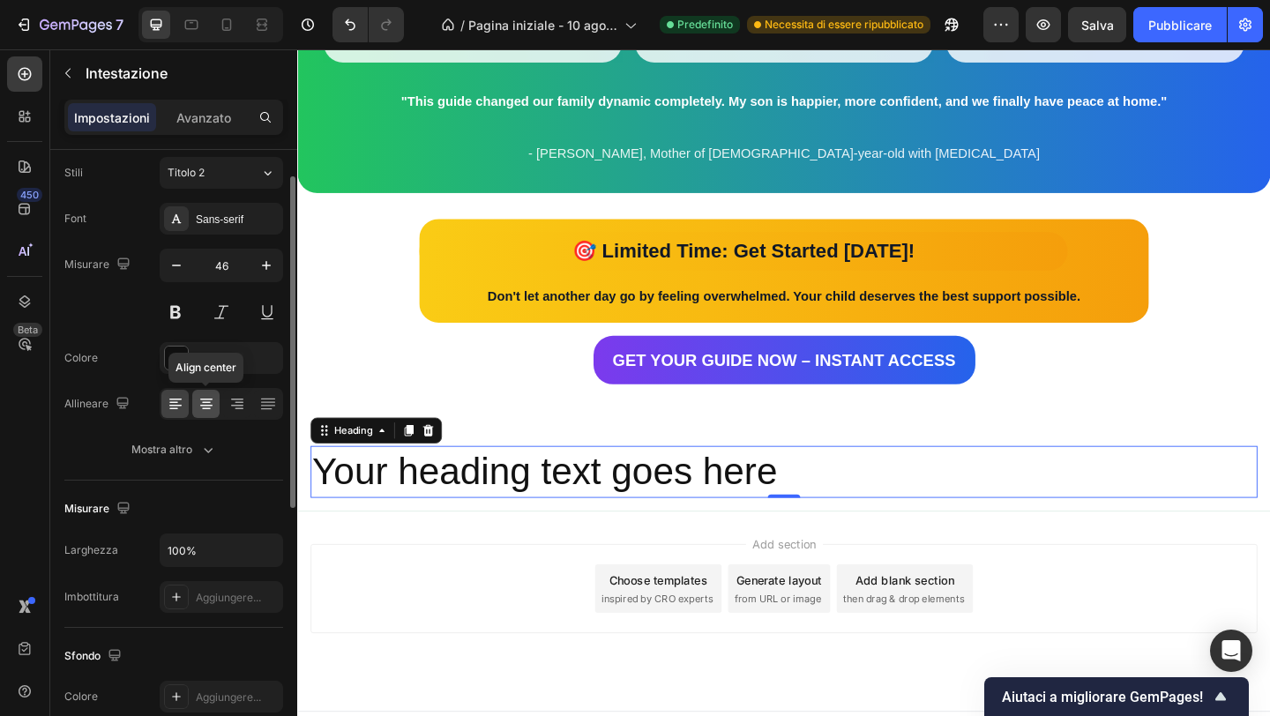
click at [206, 411] on icon at bounding box center [207, 404] width 18 height 18
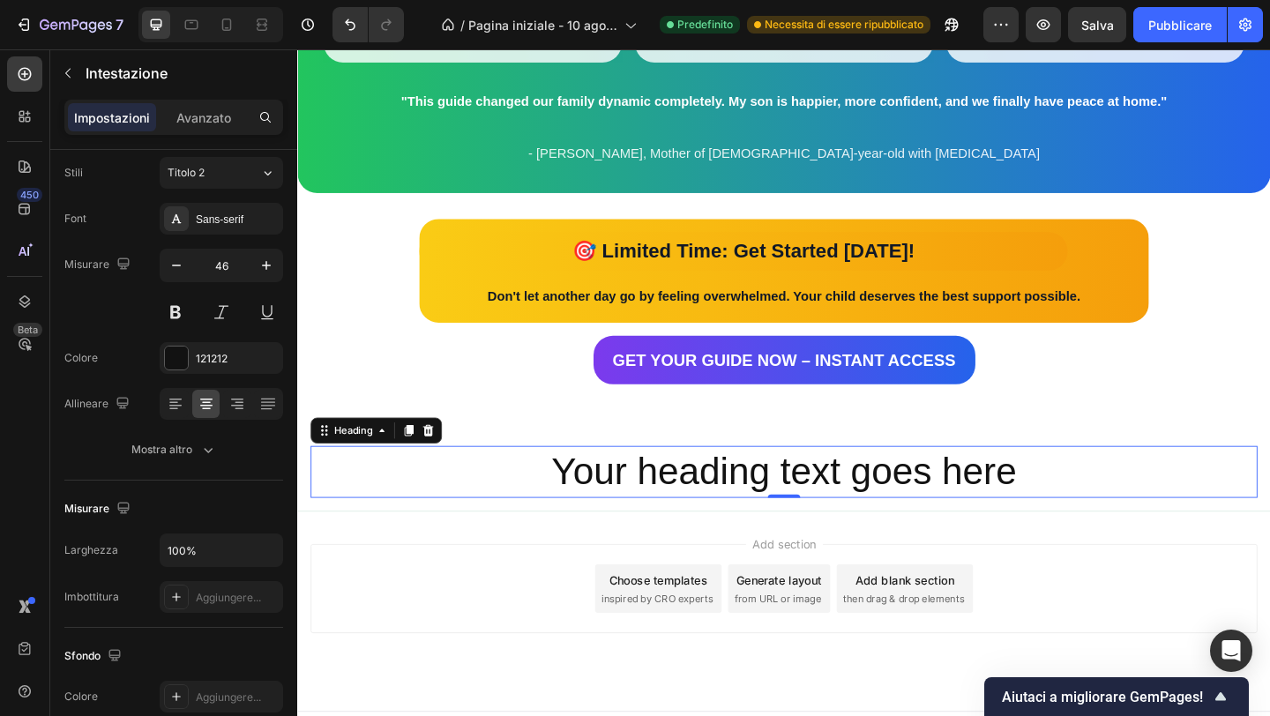
click at [712, 497] on h2 "Your heading text goes here" at bounding box center [826, 509] width 1030 height 56
click at [712, 497] on p "Your heading text goes here" at bounding box center [826, 508] width 1027 height 53
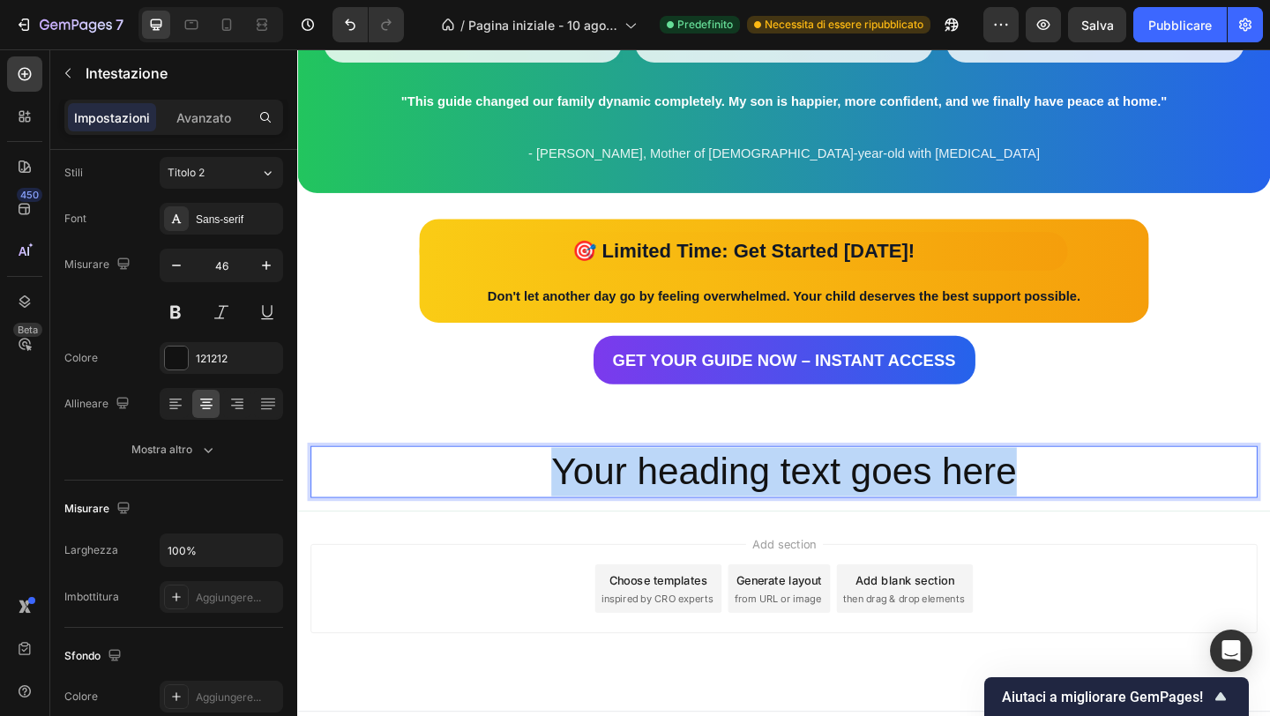
click at [712, 497] on p "Your heading text goes here" at bounding box center [826, 508] width 1027 height 53
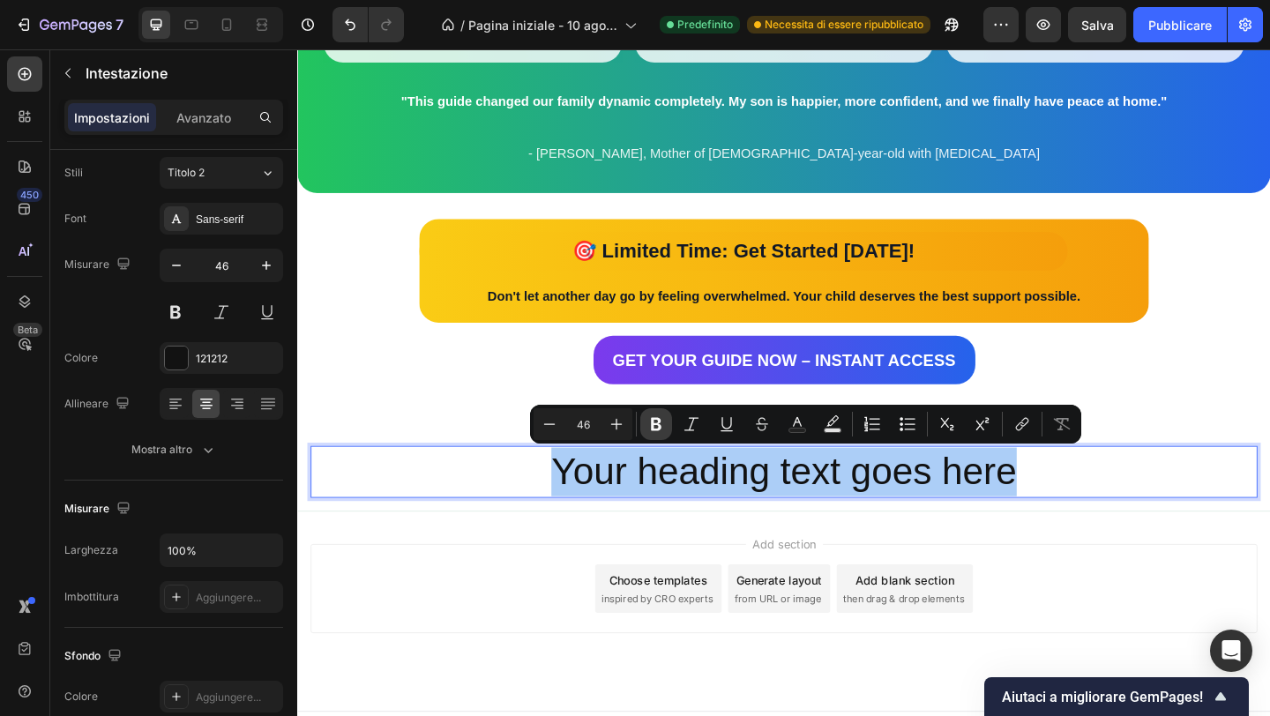
click at [663, 429] on icon "Editor contextual toolbar" at bounding box center [656, 424] width 18 height 18
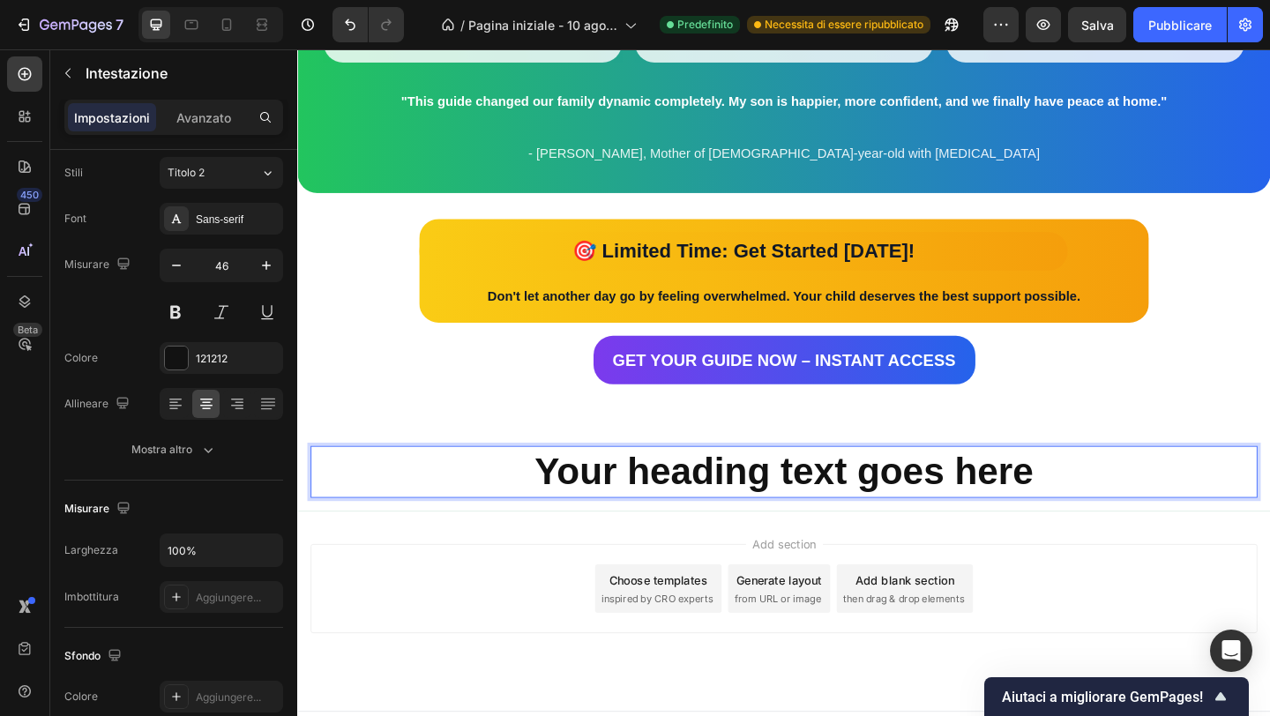
scroll to position [3035, 0]
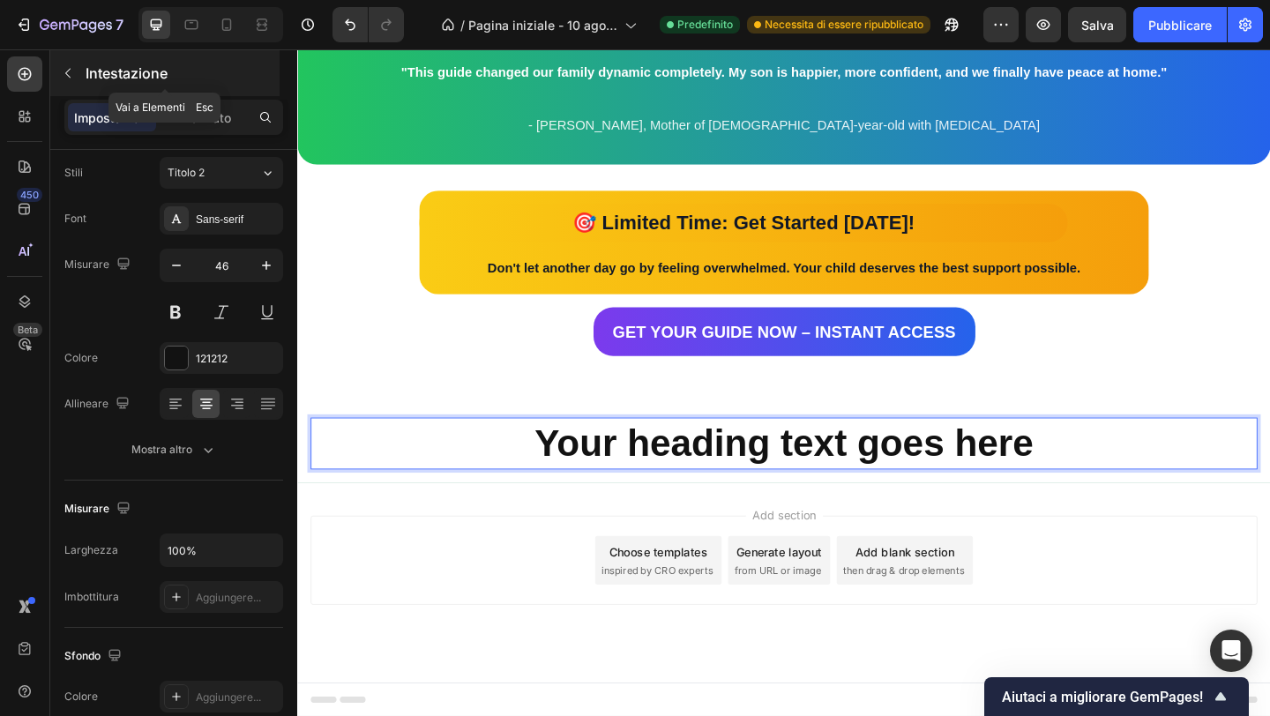
click at [74, 72] on icon "button" at bounding box center [68, 73] width 14 height 14
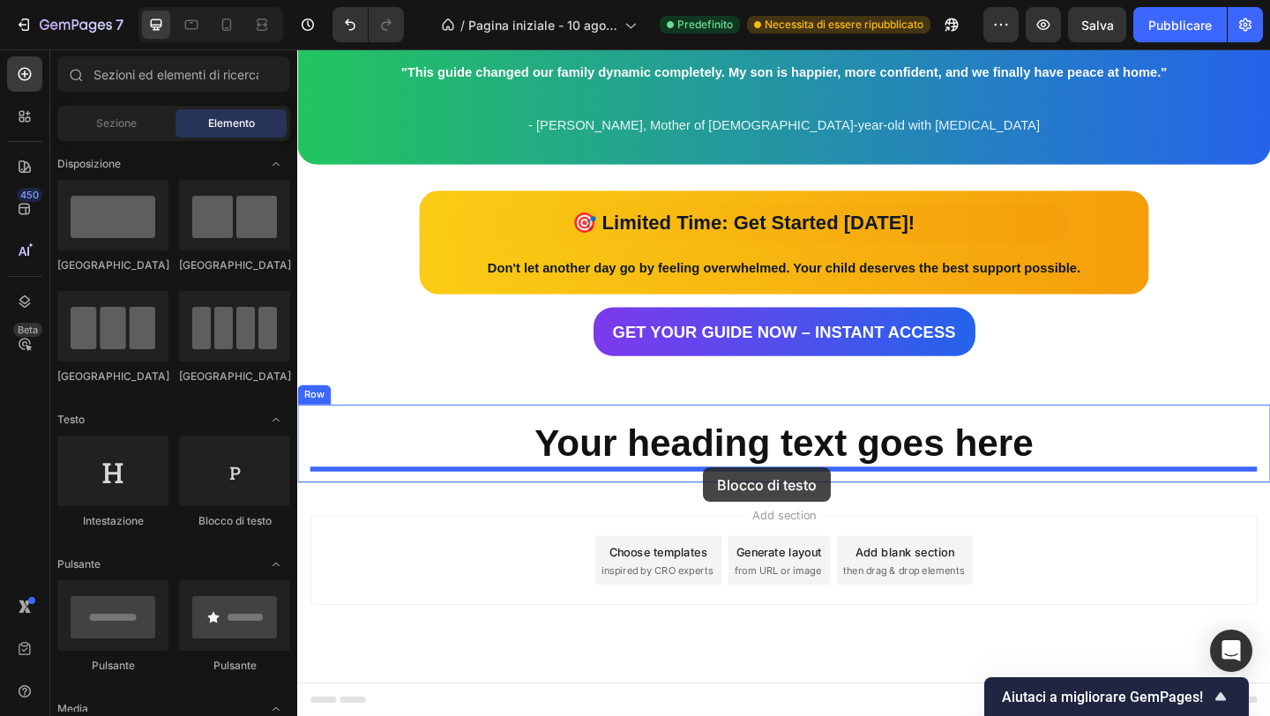
drag, startPoint x: 515, startPoint y: 532, endPoint x: 738, endPoint y: 505, distance: 224.8
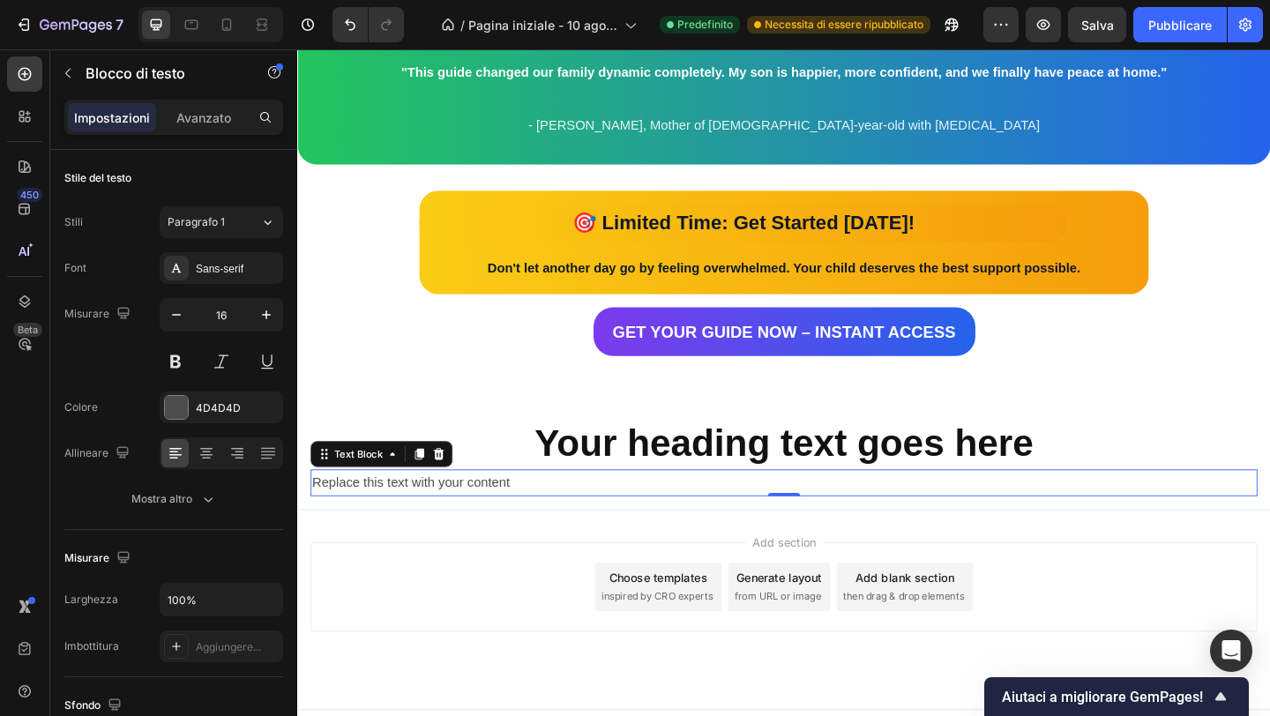
click at [445, 527] on div "Replace this text with your content" at bounding box center [826, 520] width 1030 height 29
click at [444, 527] on p "Replace this text with your content" at bounding box center [826, 521] width 1027 height 26
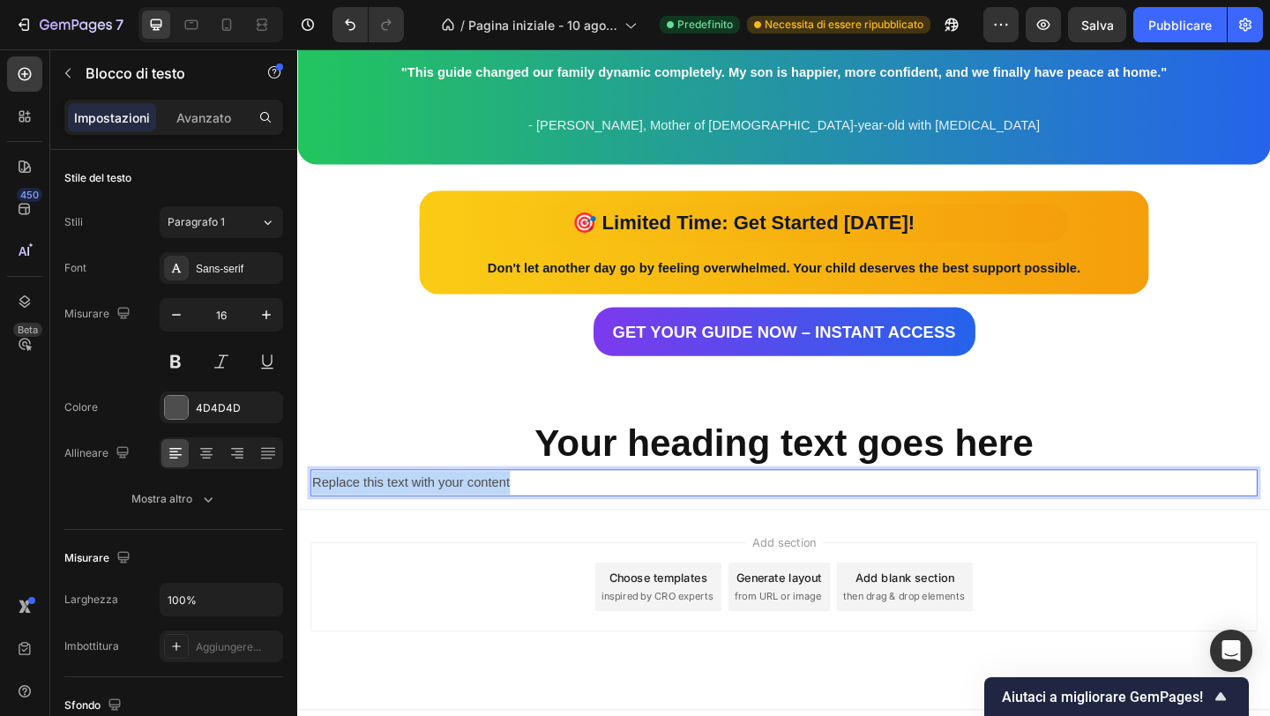
click at [444, 527] on p "Replace this text with your content" at bounding box center [826, 521] width 1027 height 26
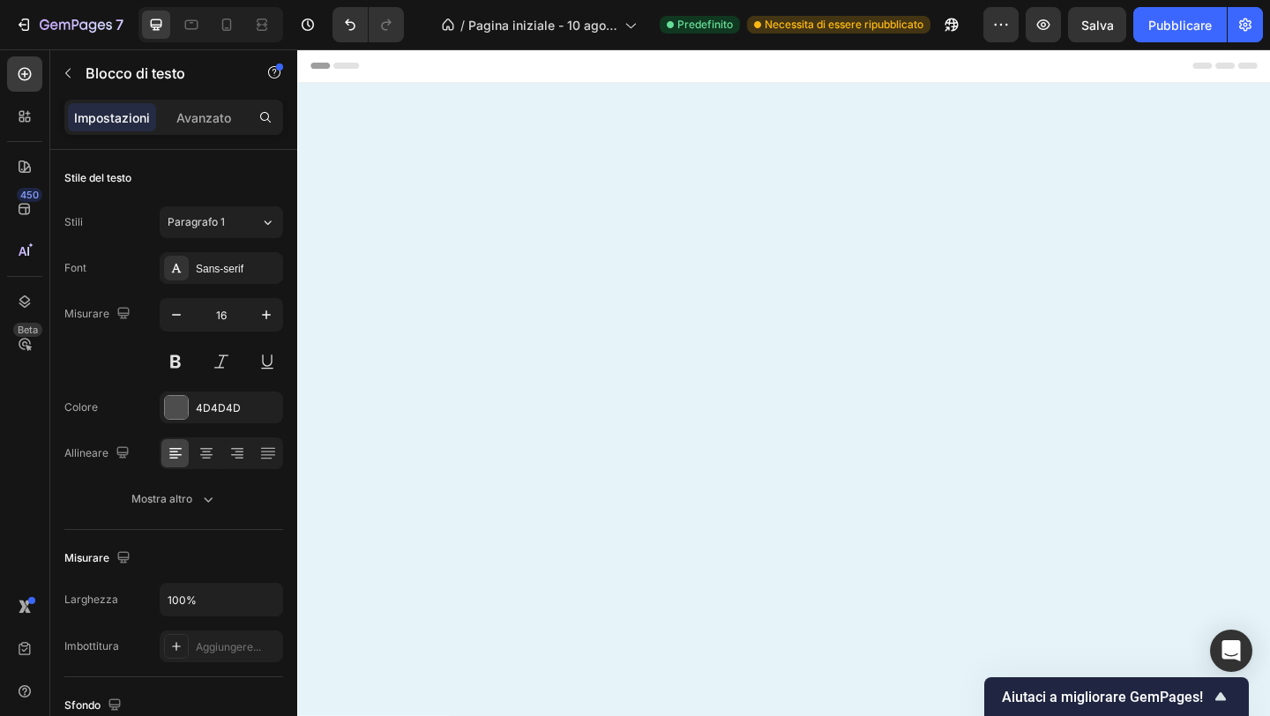
scroll to position [3035, 0]
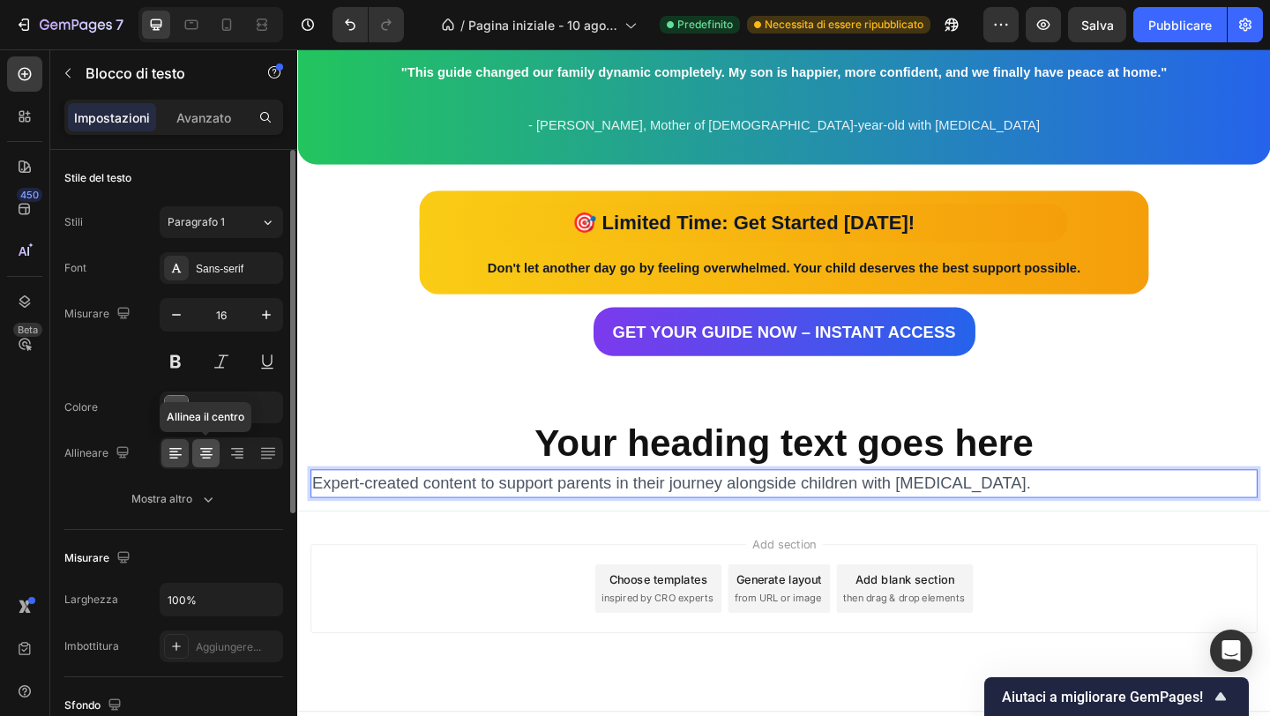
click at [202, 454] on icon at bounding box center [206, 455] width 12 height 2
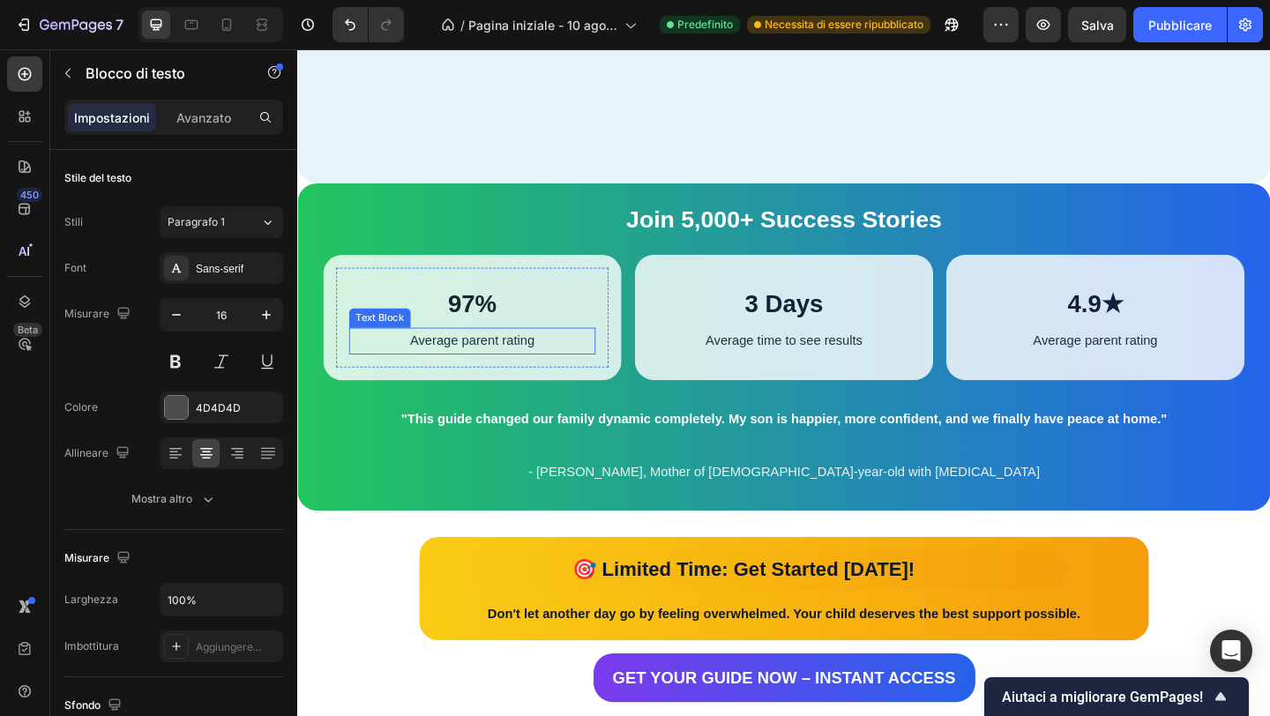
scroll to position [3065, 0]
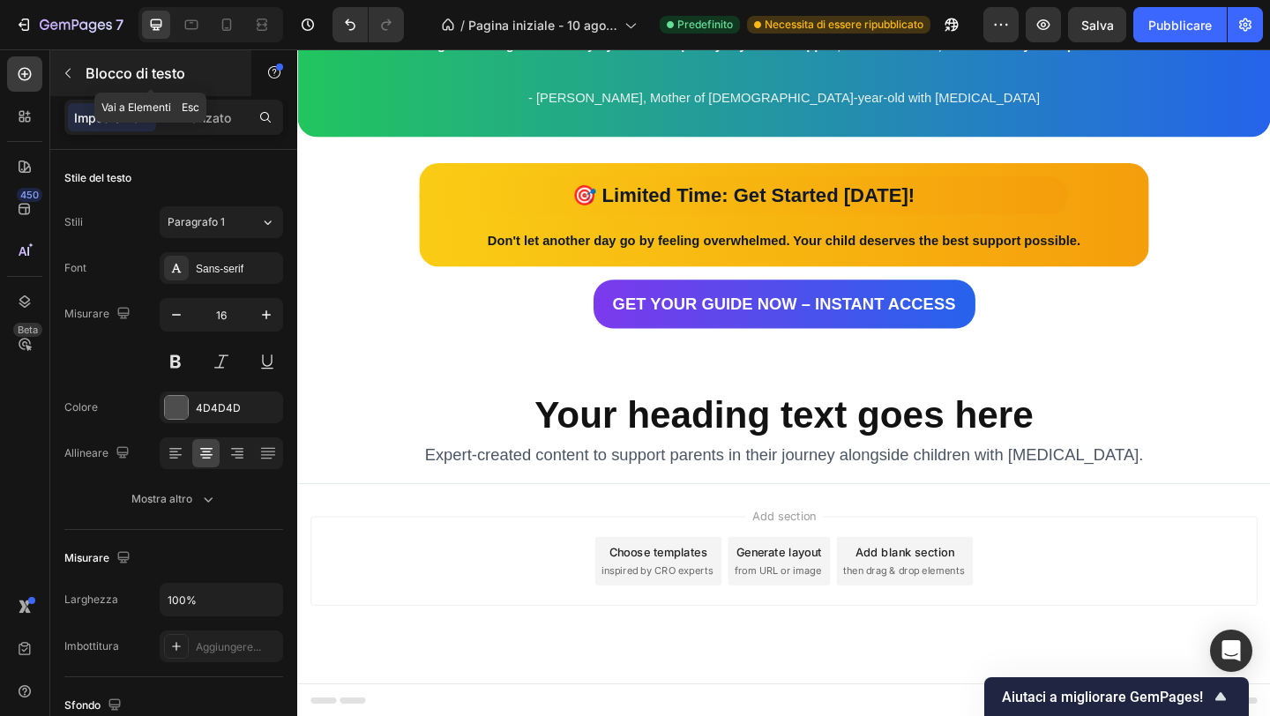
click at [69, 66] on icon "button" at bounding box center [68, 73] width 14 height 14
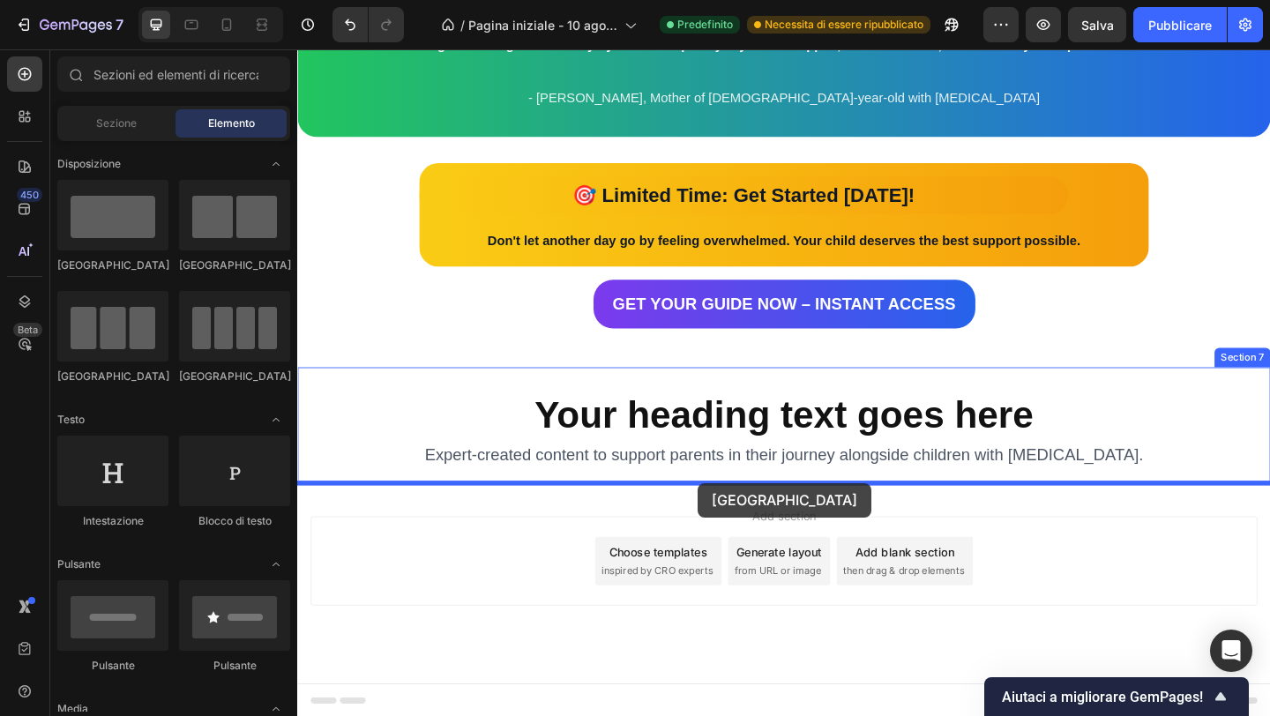
drag, startPoint x: 420, startPoint y: 396, endPoint x: 733, endPoint y: 521, distance: 337.3
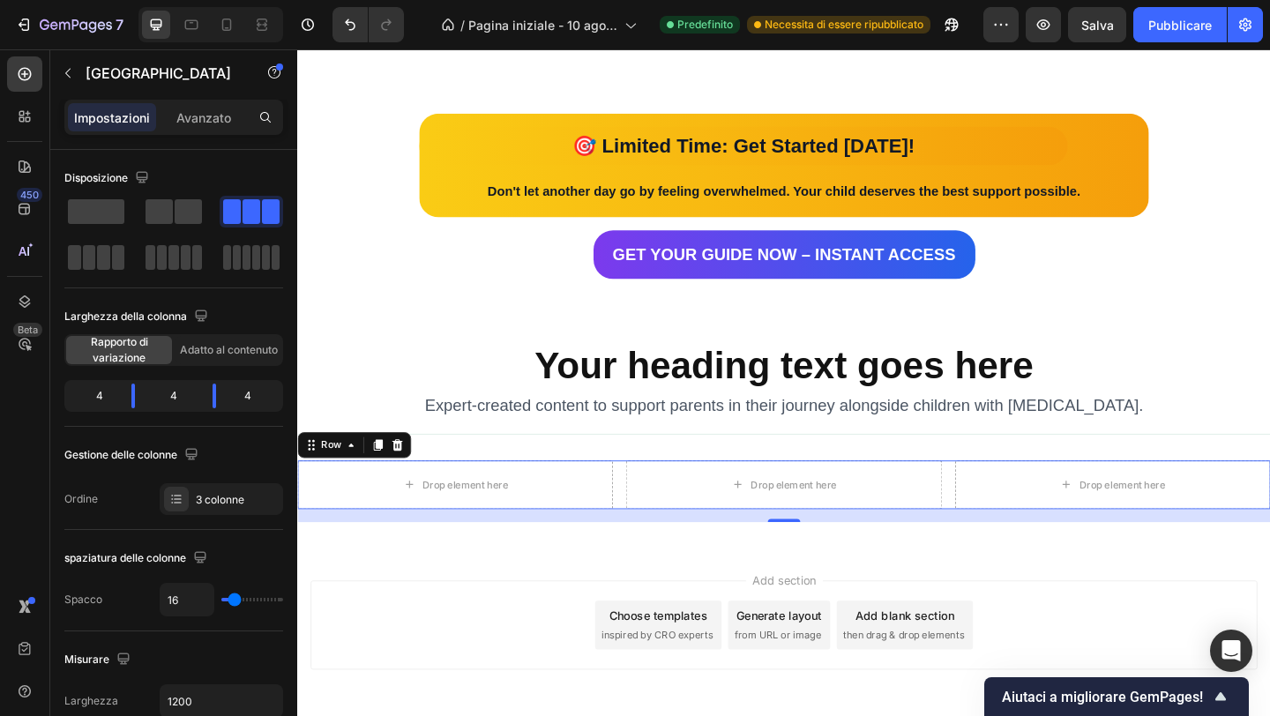
scroll to position [3183, 0]
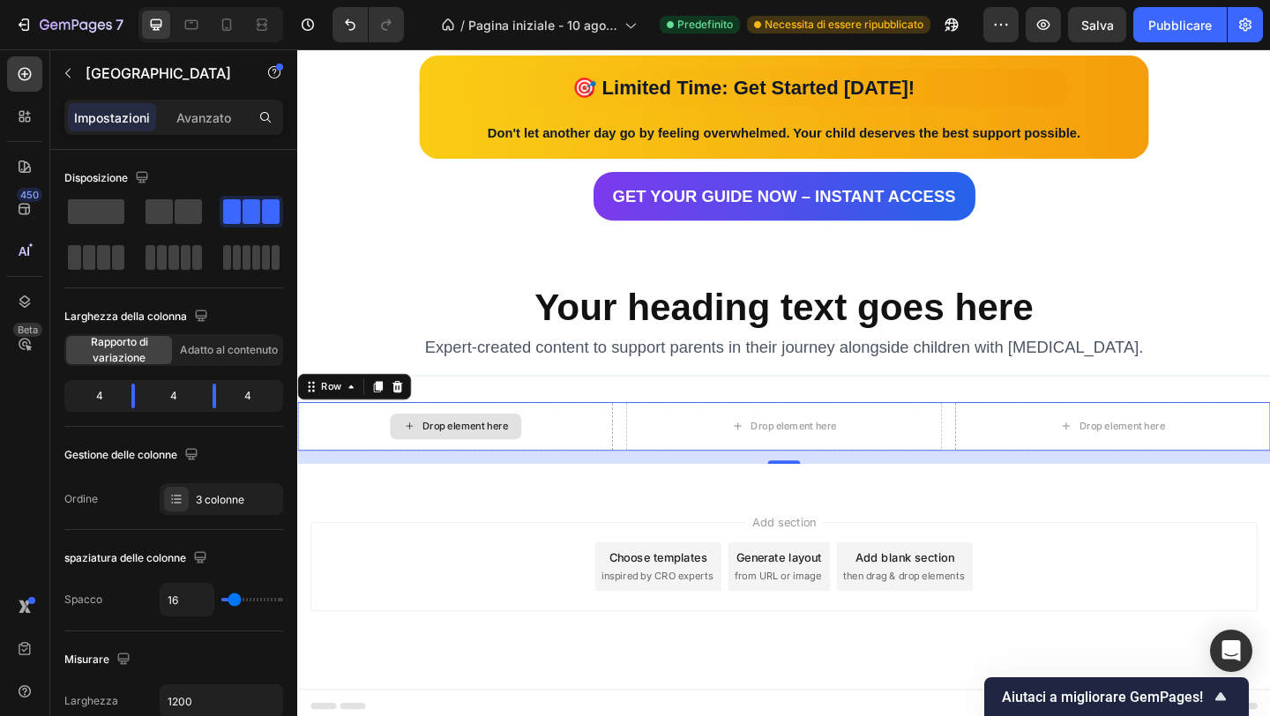
click at [423, 442] on div "Drop element here" at bounding box center [468, 459] width 343 height 53
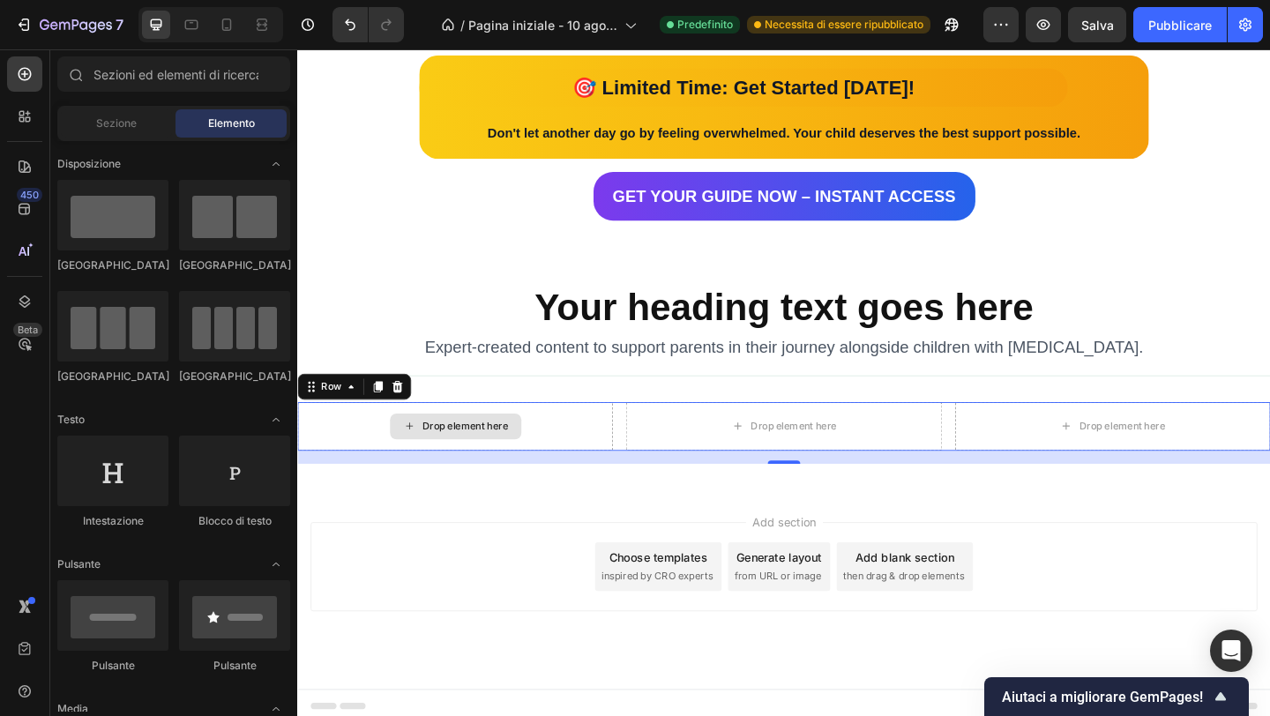
click at [423, 462] on icon at bounding box center [419, 459] width 14 height 15
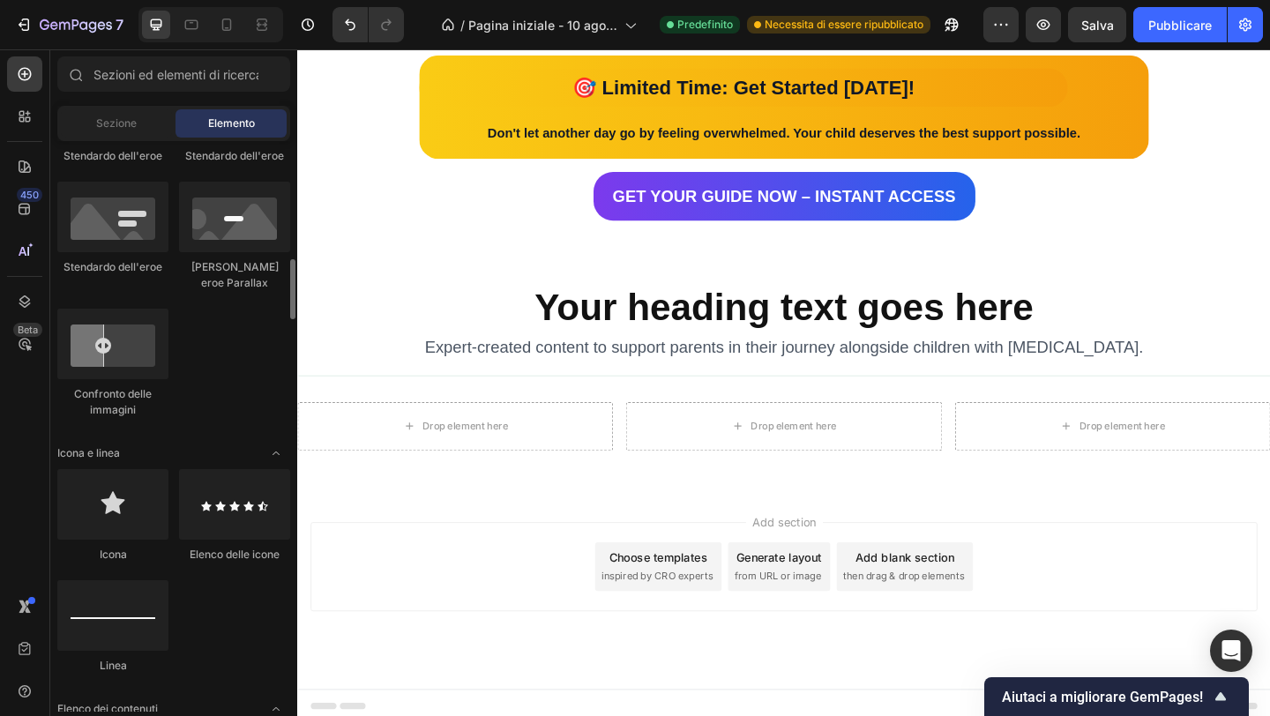
scroll to position [902, 0]
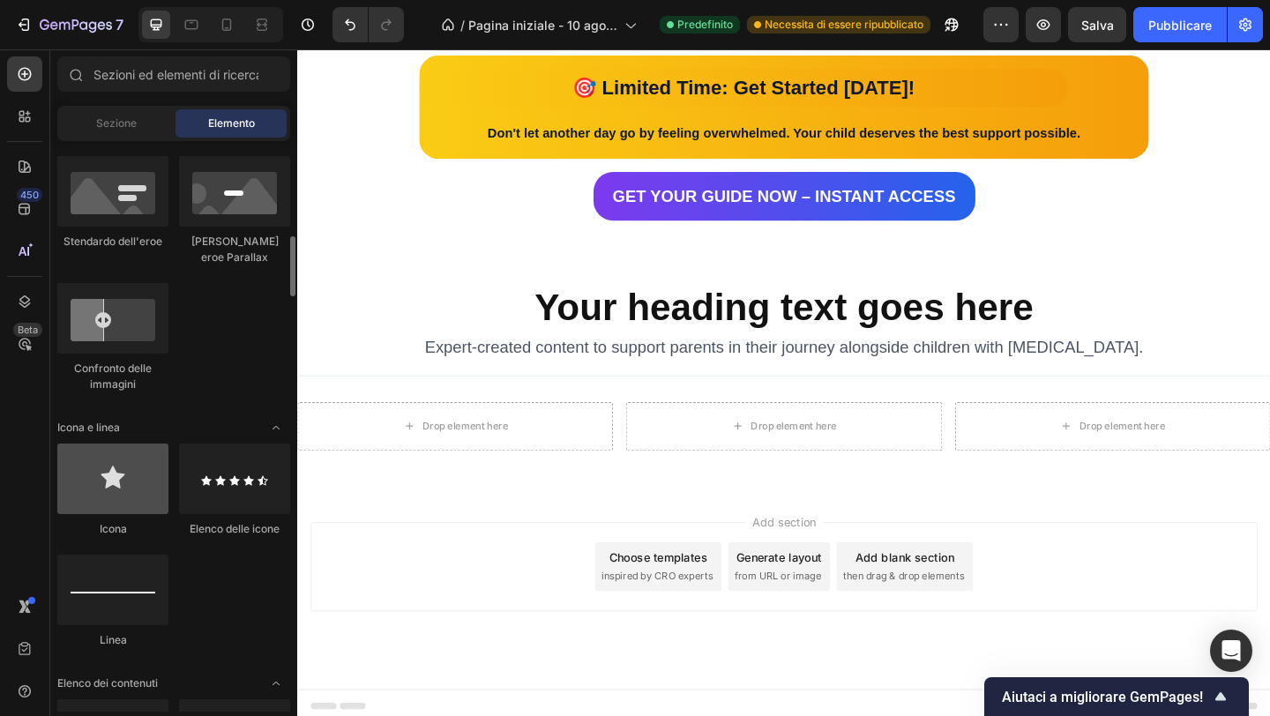
click at [94, 499] on div at bounding box center [112, 479] width 111 height 71
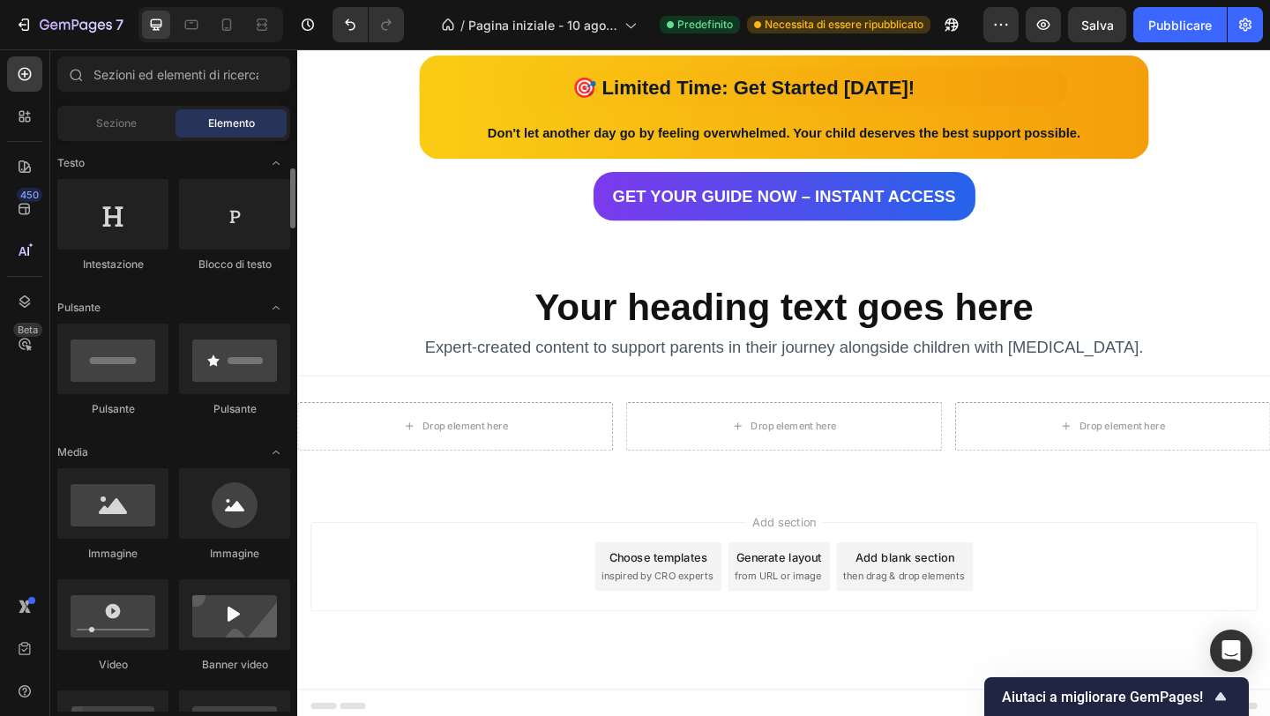
scroll to position [258, 0]
click at [126, 529] on div at bounding box center [112, 503] width 111 height 71
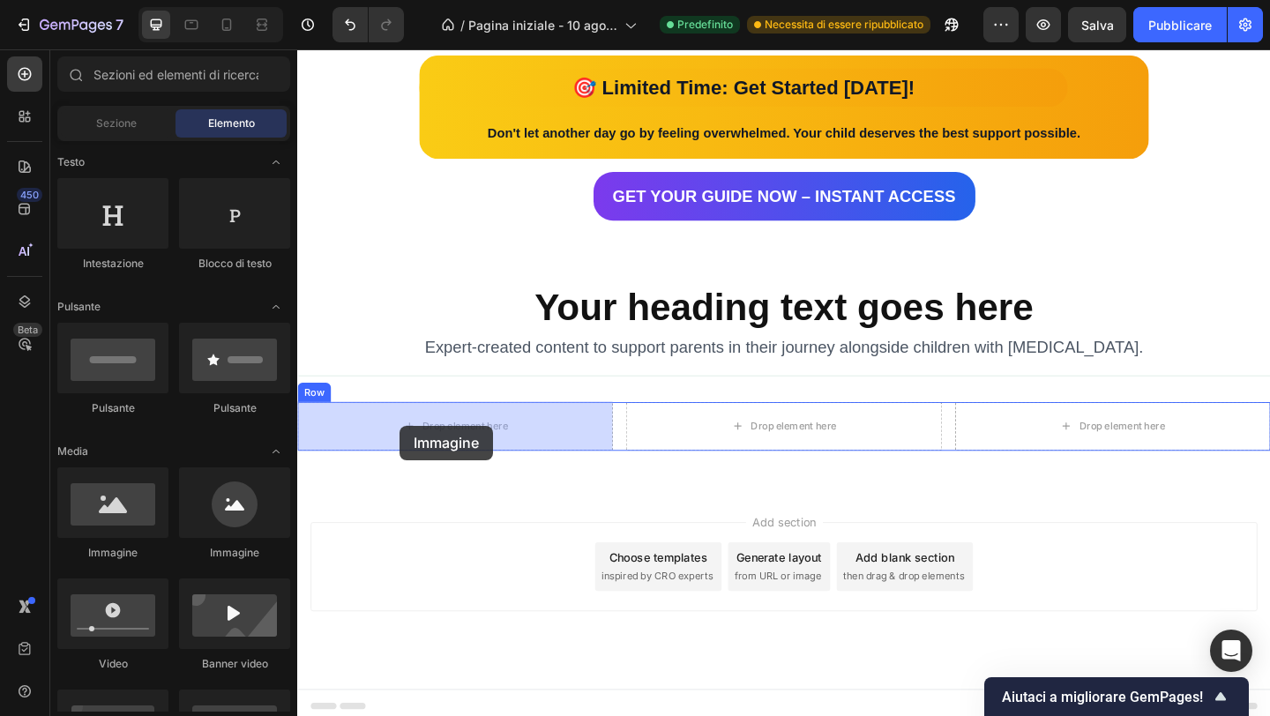
drag, startPoint x: 424, startPoint y: 568, endPoint x: 413, endPoint y: 455, distance: 113.5
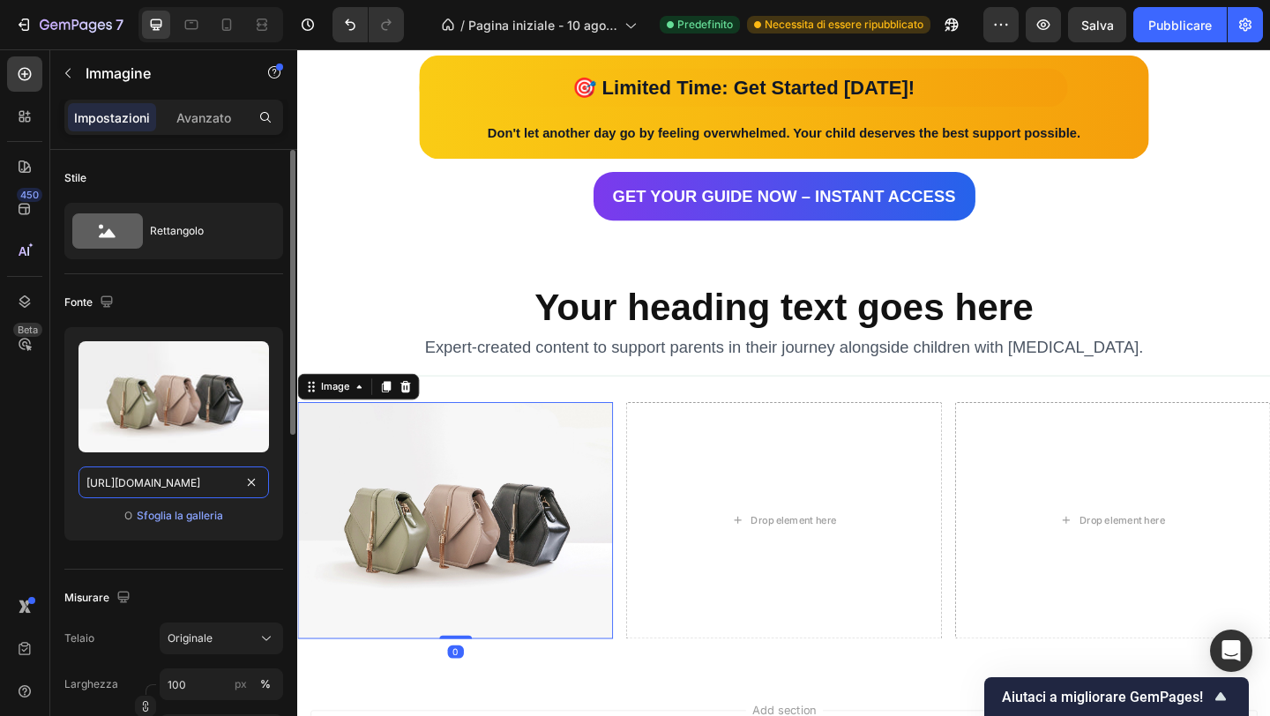
click at [173, 482] on input "[URL][DOMAIN_NAME]" at bounding box center [174, 483] width 191 height 32
paste input "0932/7974/8471/files/icon_brain_refined_48.svg?v=1759023502"
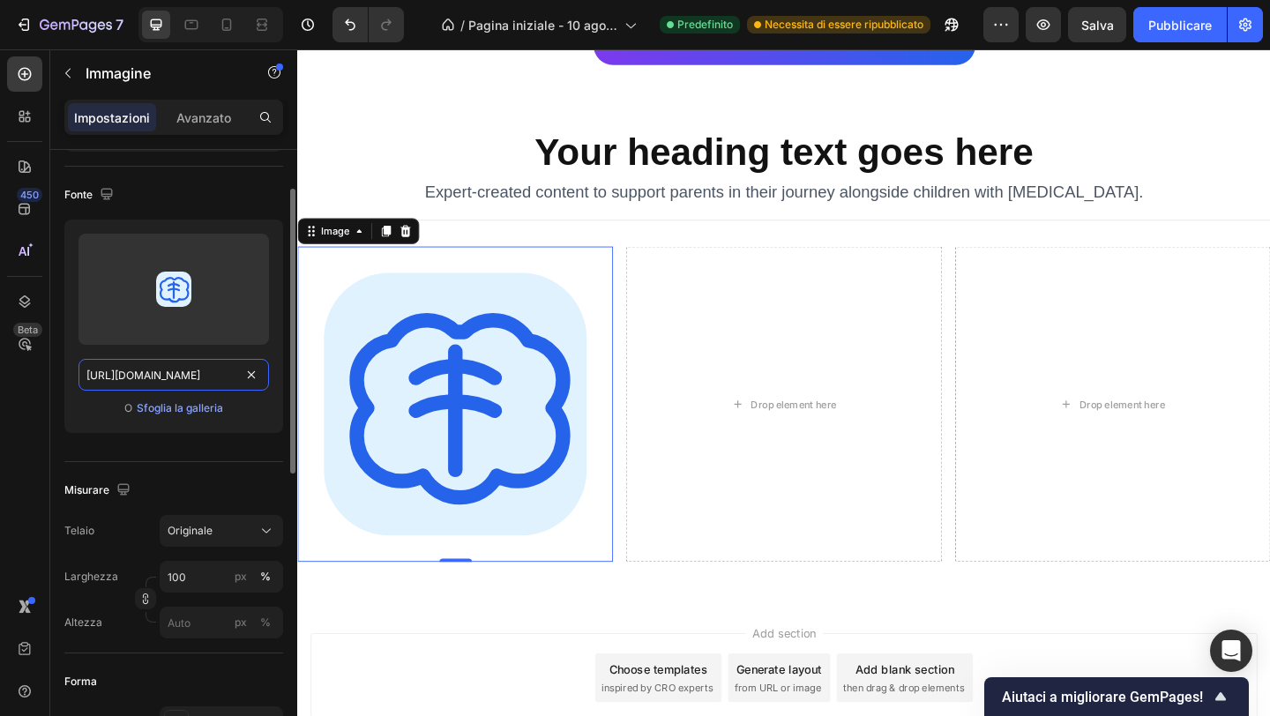
scroll to position [106, 0]
type input "[URL][DOMAIN_NAME]"
click at [192, 577] on input "100" at bounding box center [221, 579] width 123 height 32
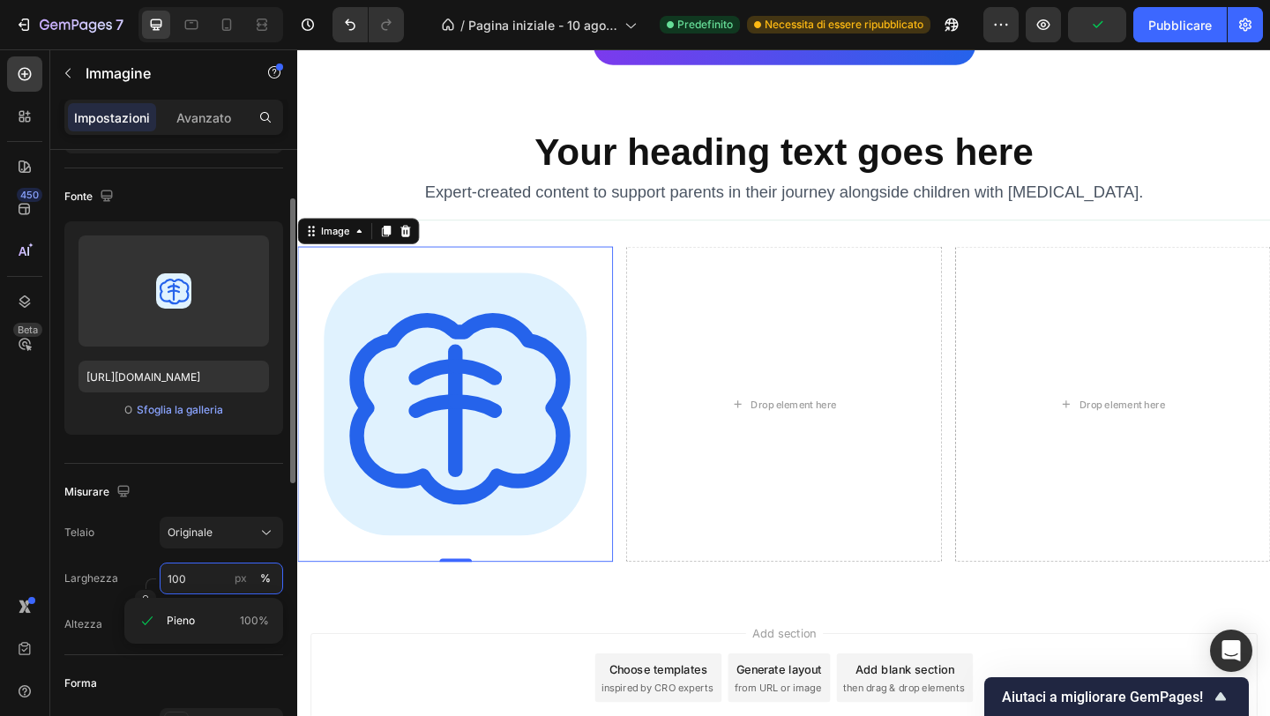
click at [191, 577] on input "100" at bounding box center [221, 579] width 123 height 32
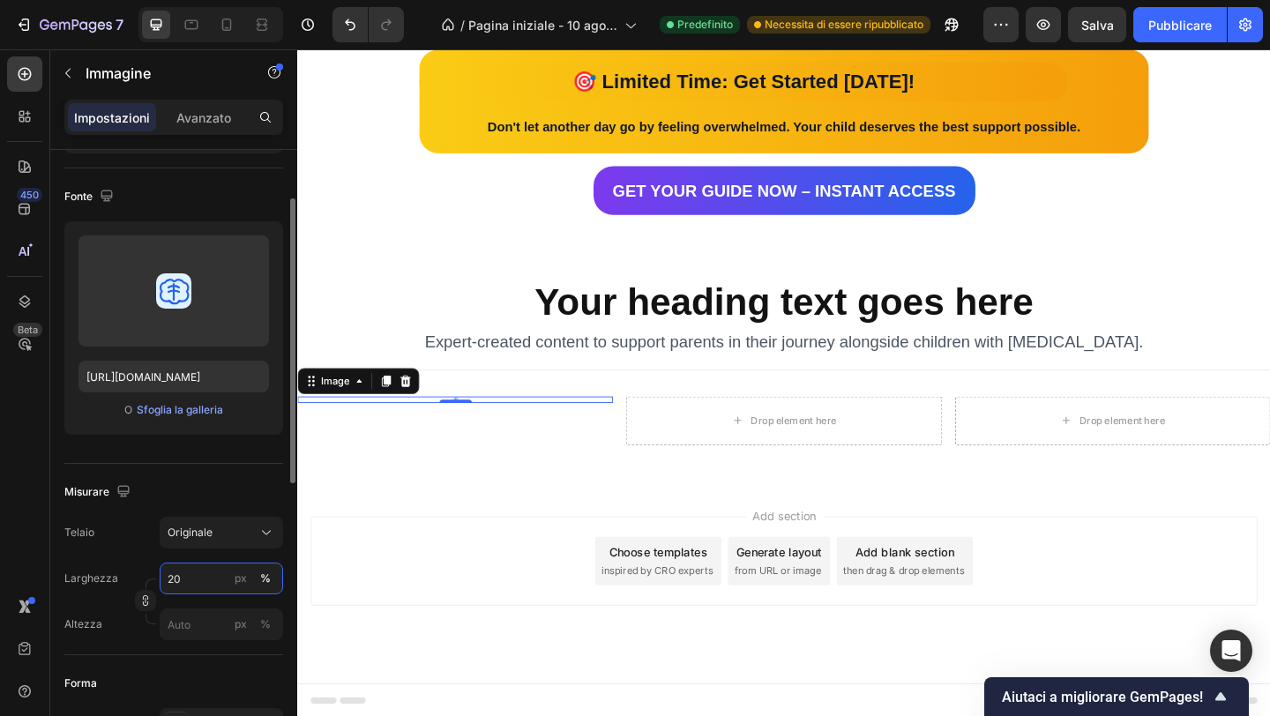
scroll to position [3205, 0]
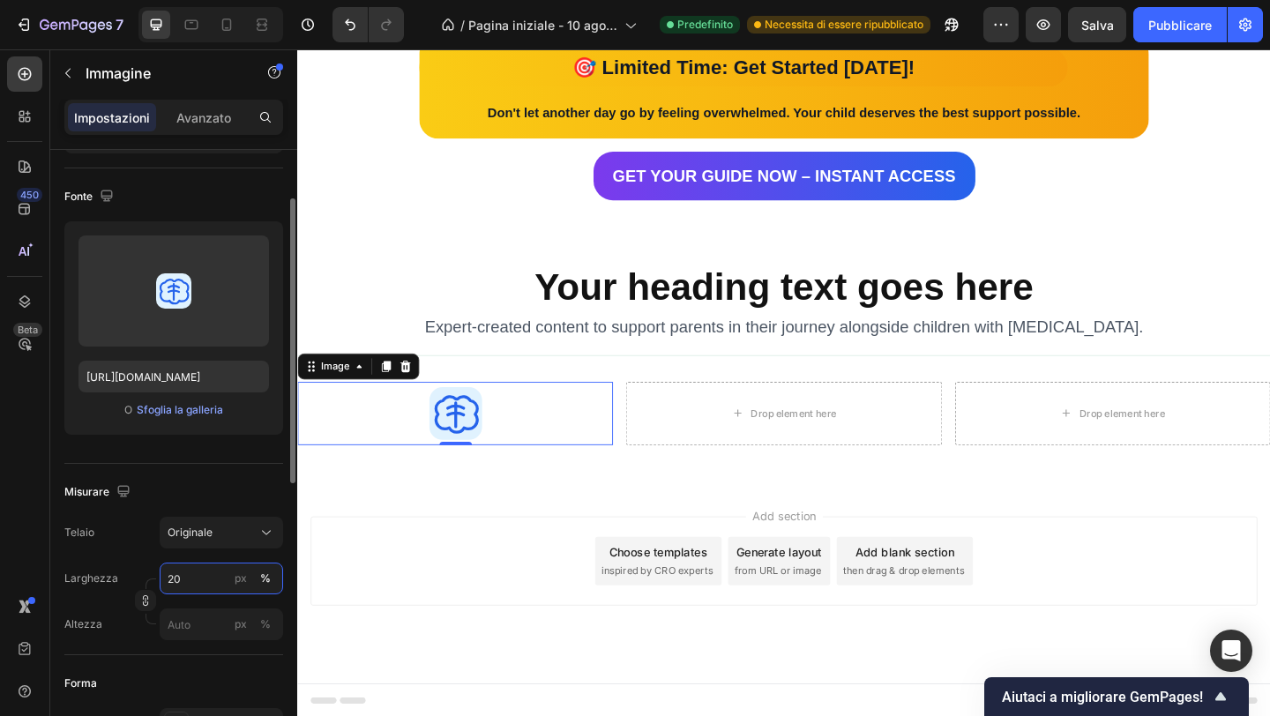
type input "2"
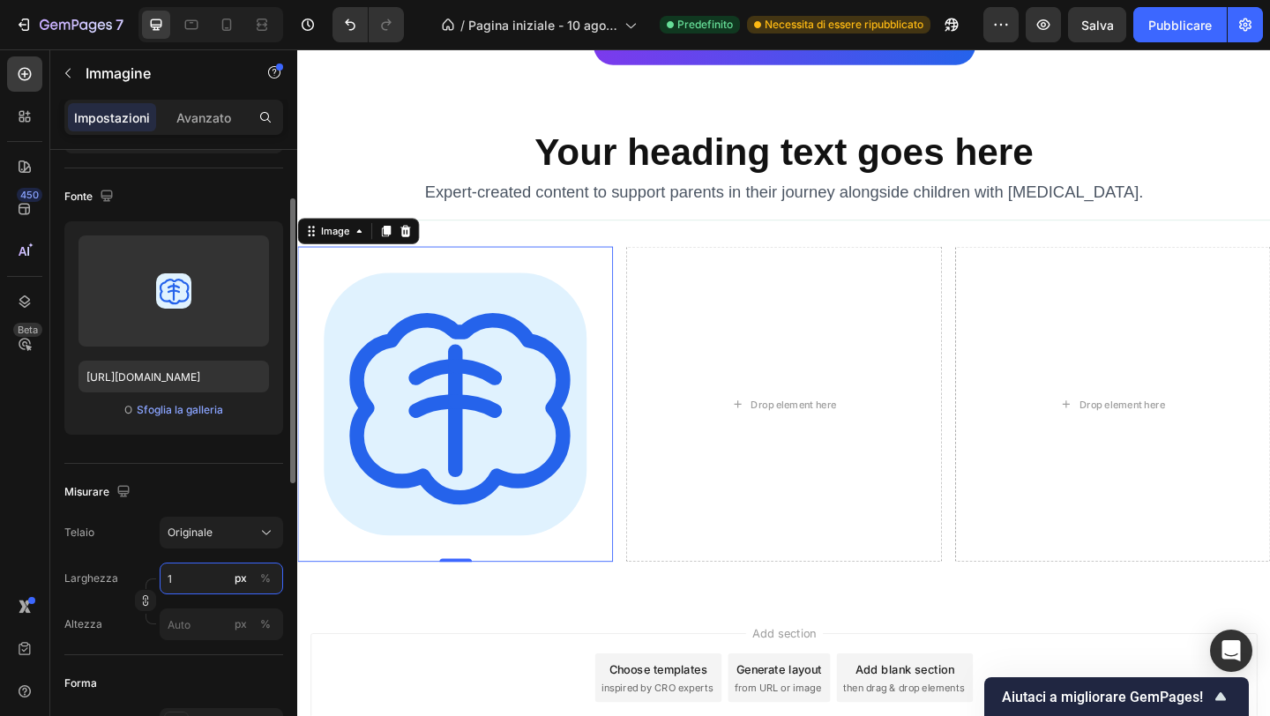
scroll to position [3189, 0]
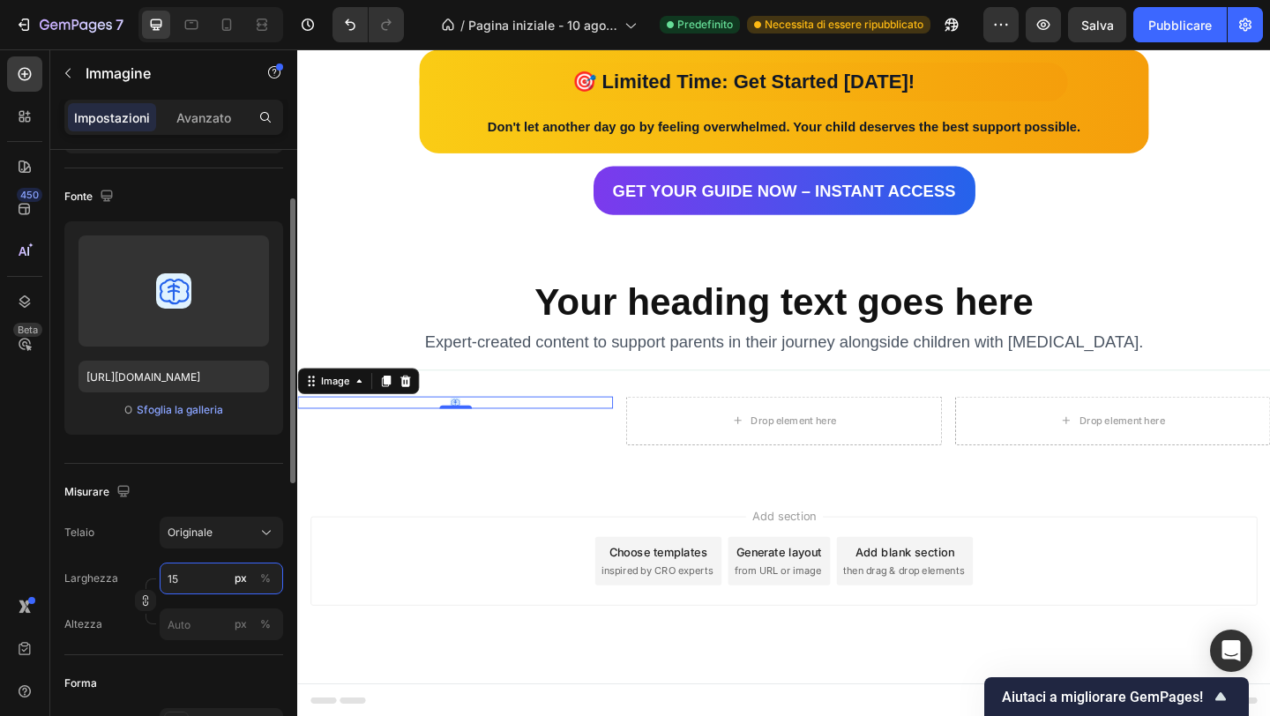
type input "1"
type input "2"
click at [231, 493] on div "Misurare" at bounding box center [173, 492] width 219 height 28
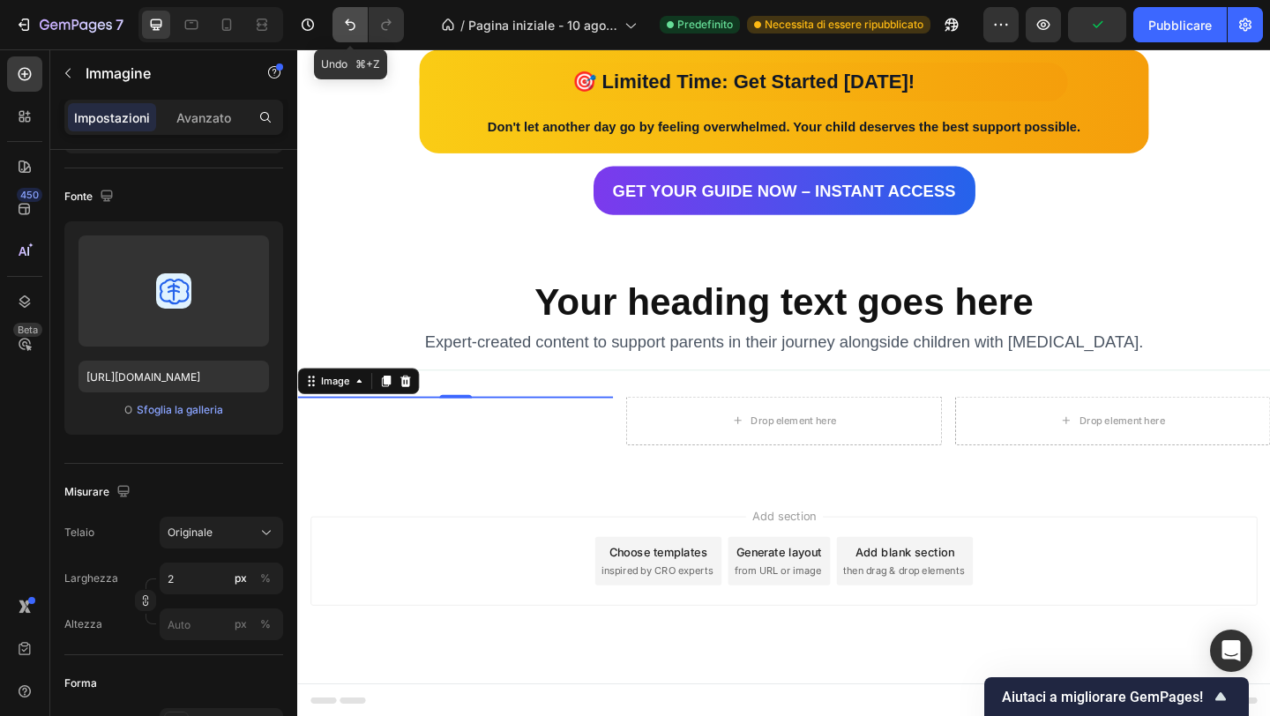
click at [353, 29] on icon "Annulla/Ripristina" at bounding box center [350, 24] width 11 height 11
click at [350, 29] on icon "Annulla/Ripristina" at bounding box center [350, 24] width 11 height 11
type input "20"
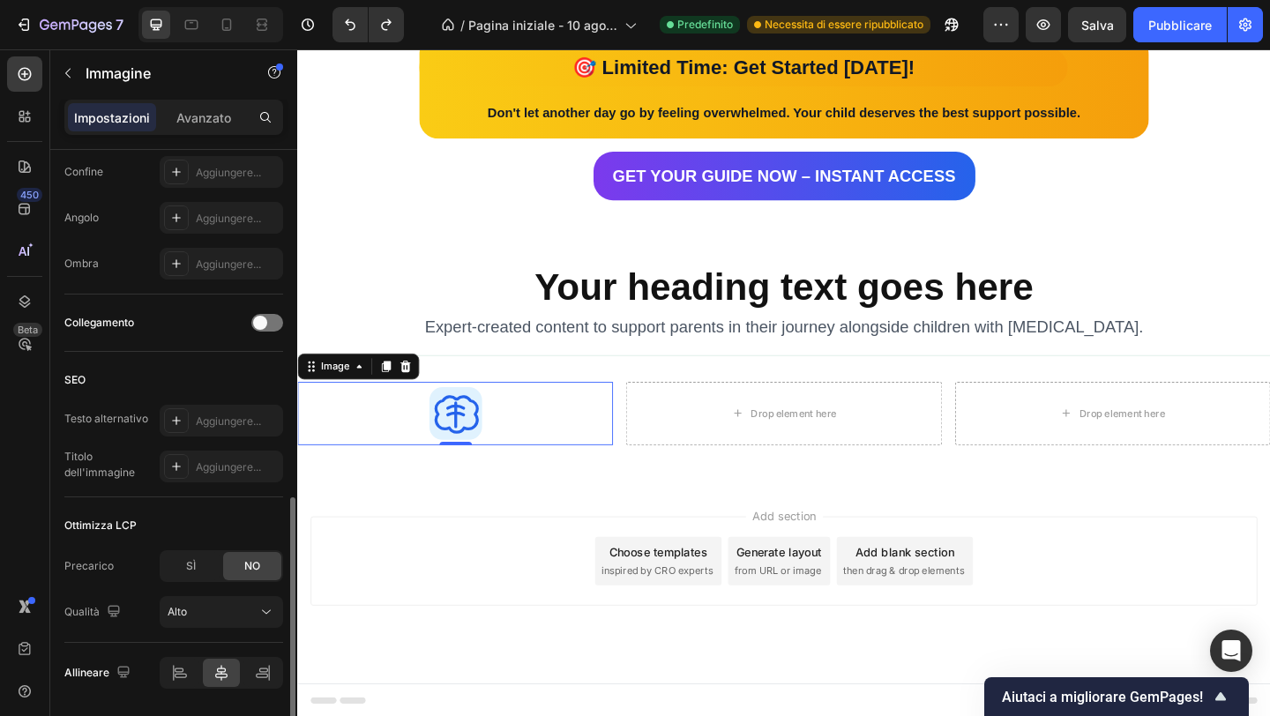
scroll to position [715, 0]
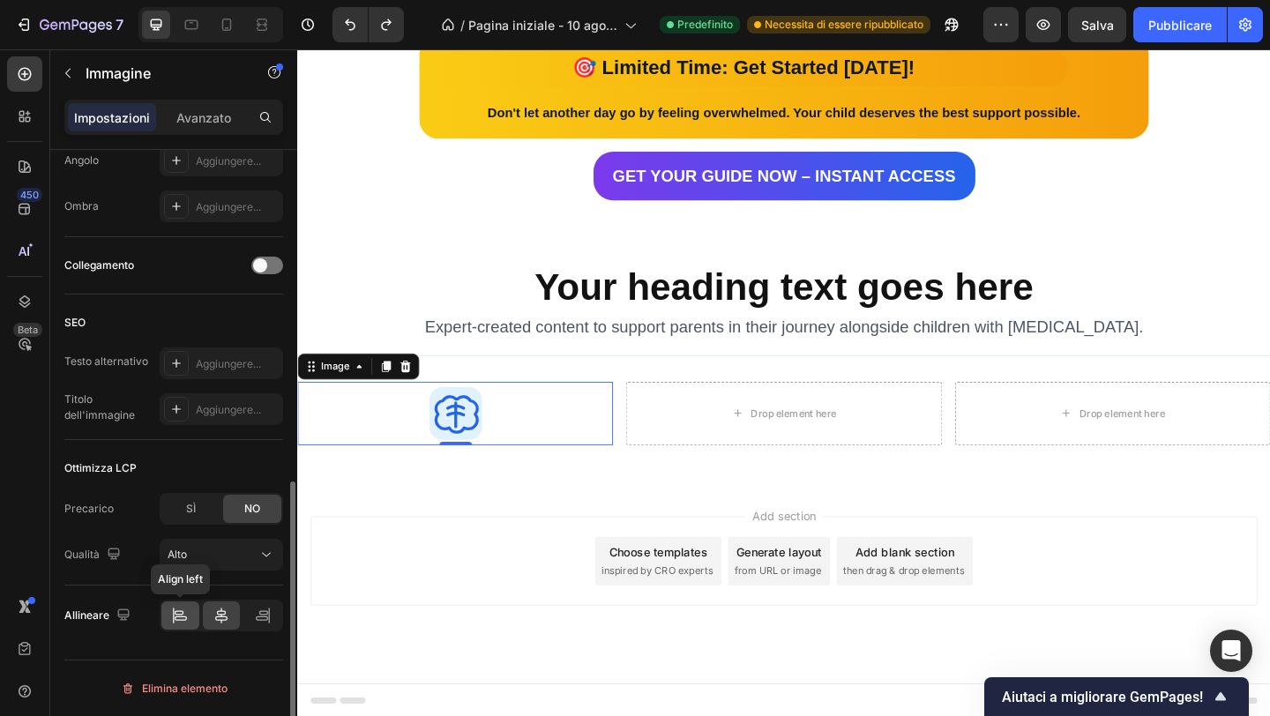
click at [177, 614] on icon at bounding box center [179, 612] width 9 height 4
click at [219, 607] on icon at bounding box center [222, 616] width 18 height 18
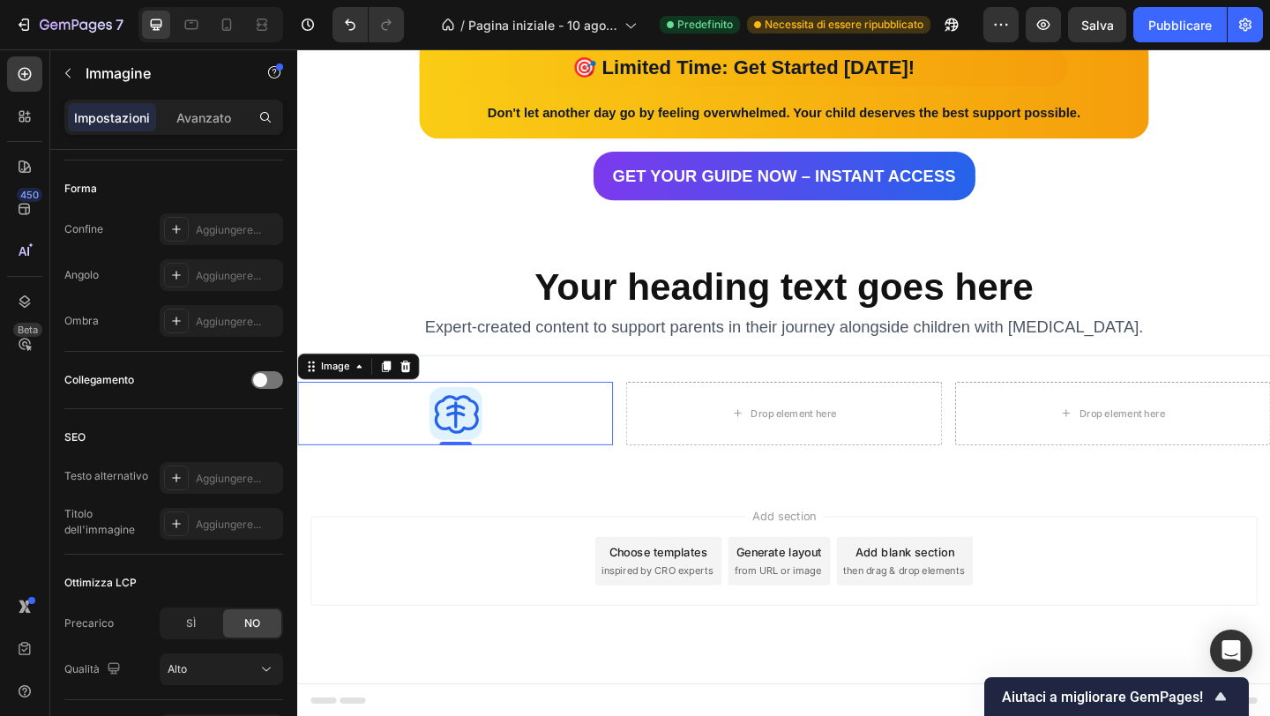
scroll to position [0, 0]
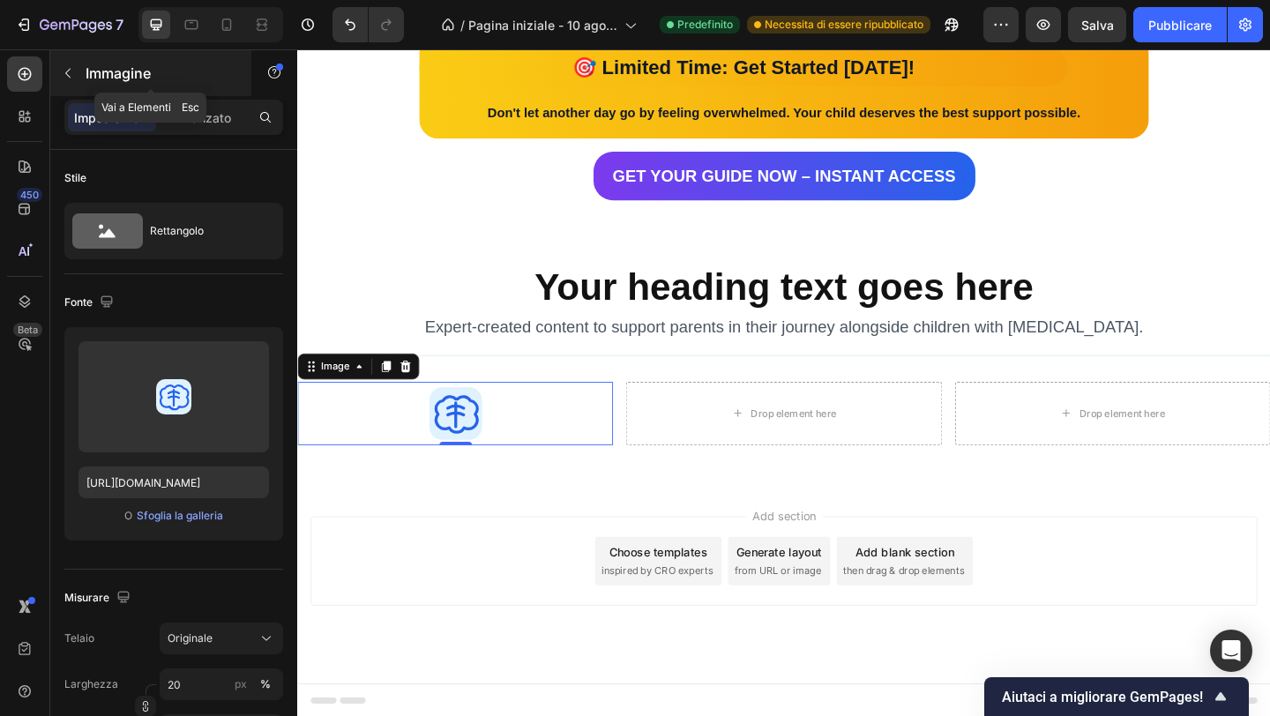
click at [74, 66] on icon "button" at bounding box center [68, 73] width 14 height 14
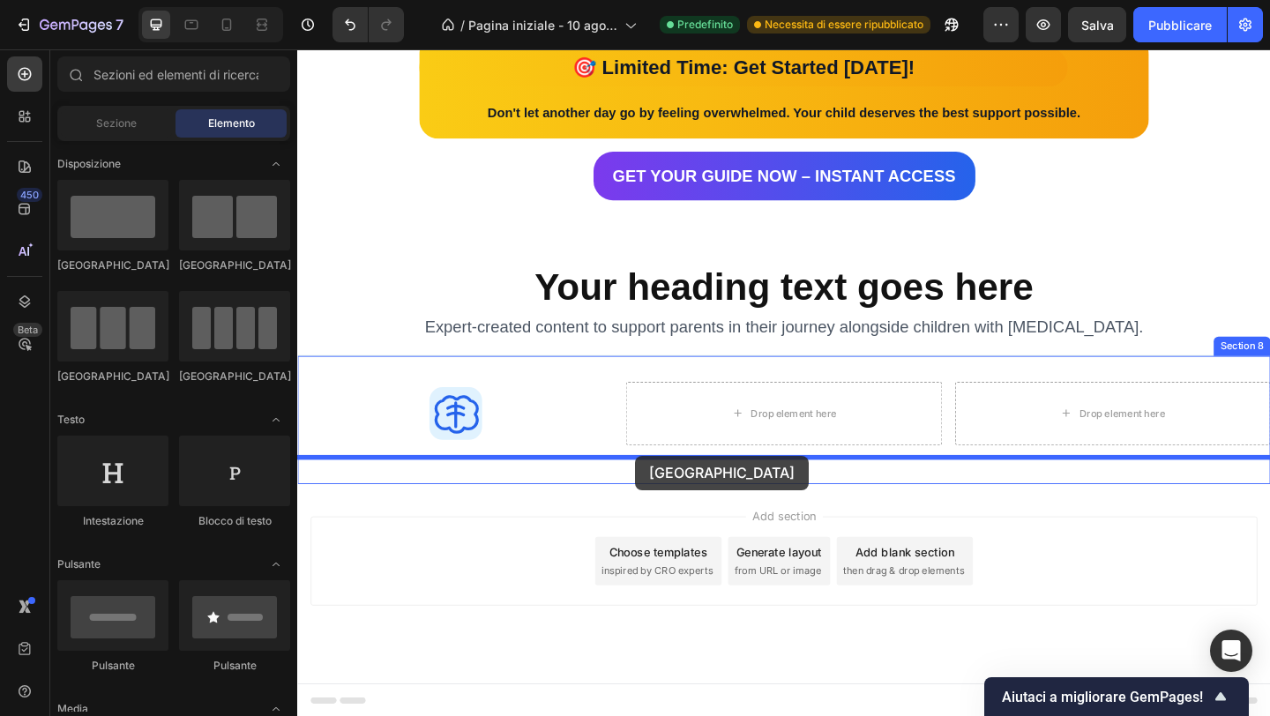
drag, startPoint x: 413, startPoint y: 375, endPoint x: 663, endPoint y: 488, distance: 274.8
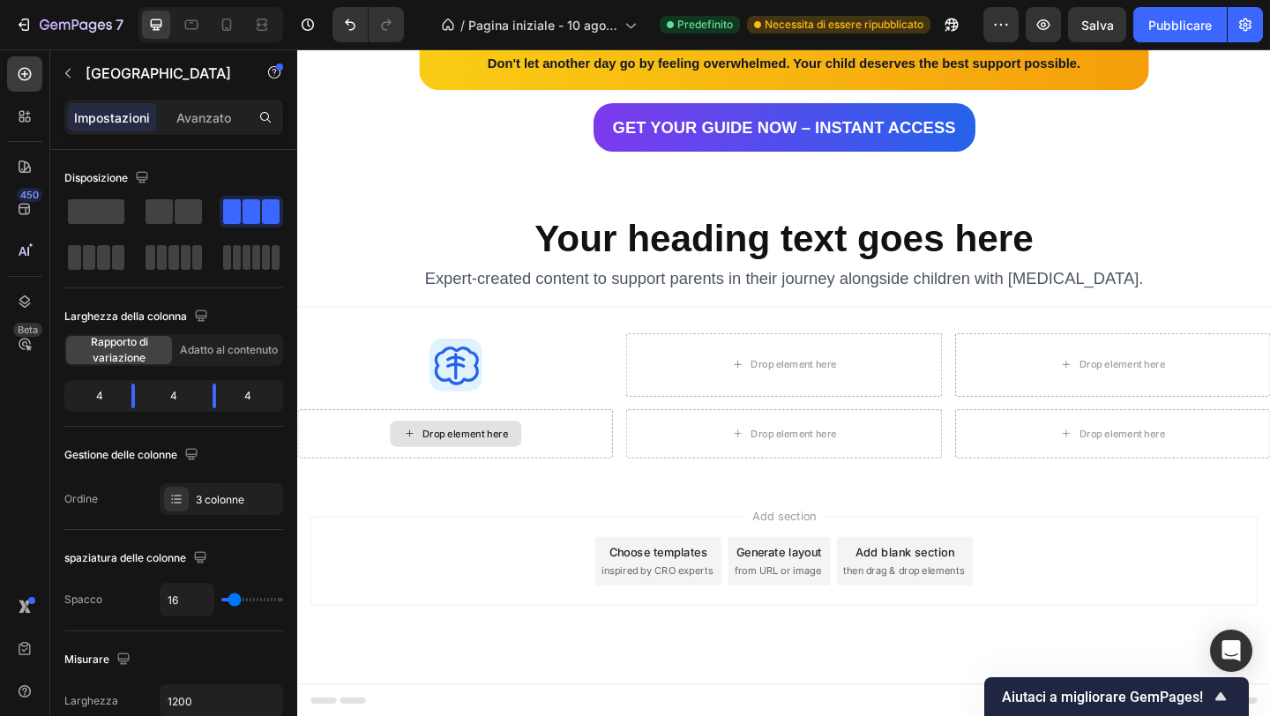
click at [489, 457] on div "Drop element here" at bounding box center [469, 467] width 143 height 28
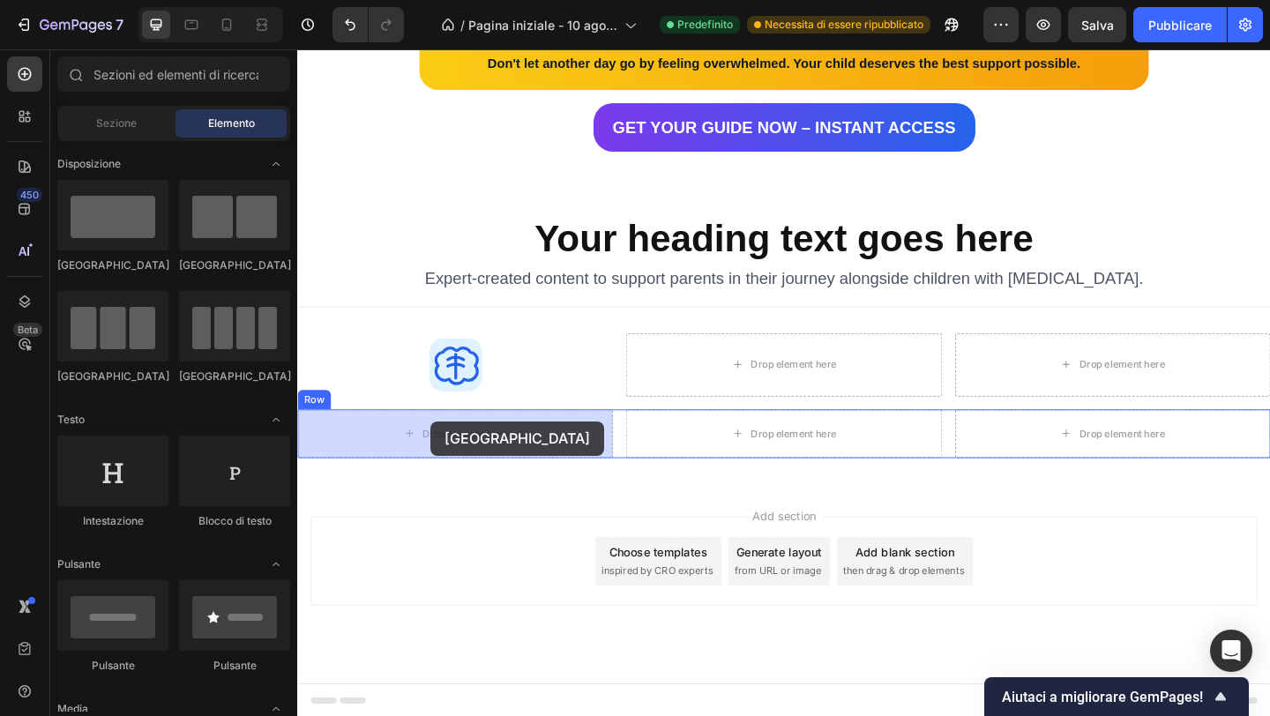
drag, startPoint x: 421, startPoint y: 270, endPoint x: 441, endPoint y: 459, distance: 189.9
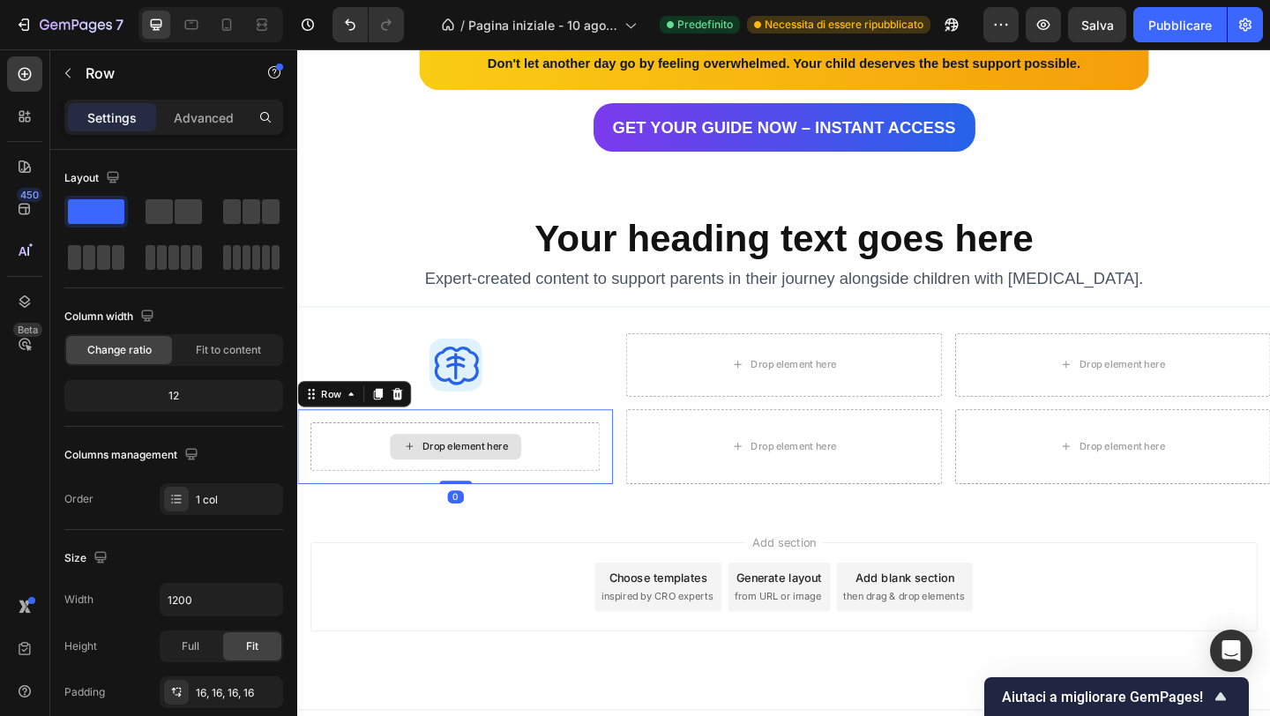
scroll to position [3286, 0]
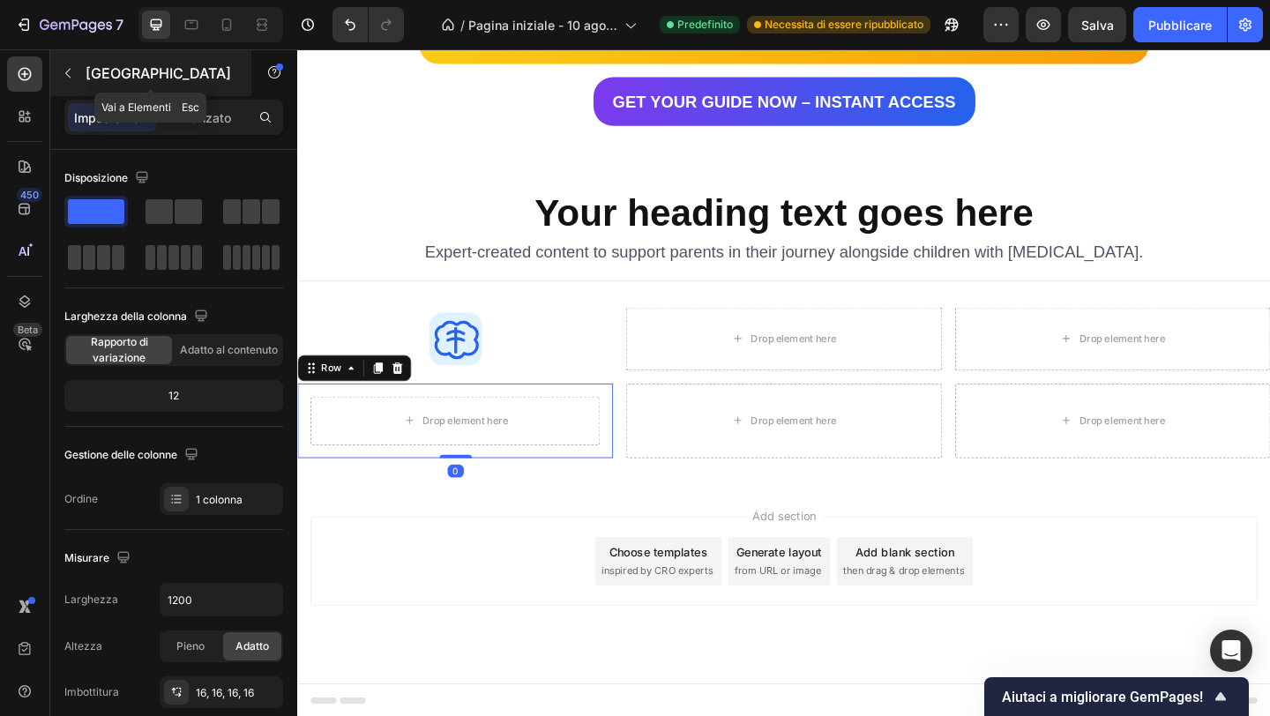
click at [64, 66] on icon "button" at bounding box center [68, 73] width 14 height 14
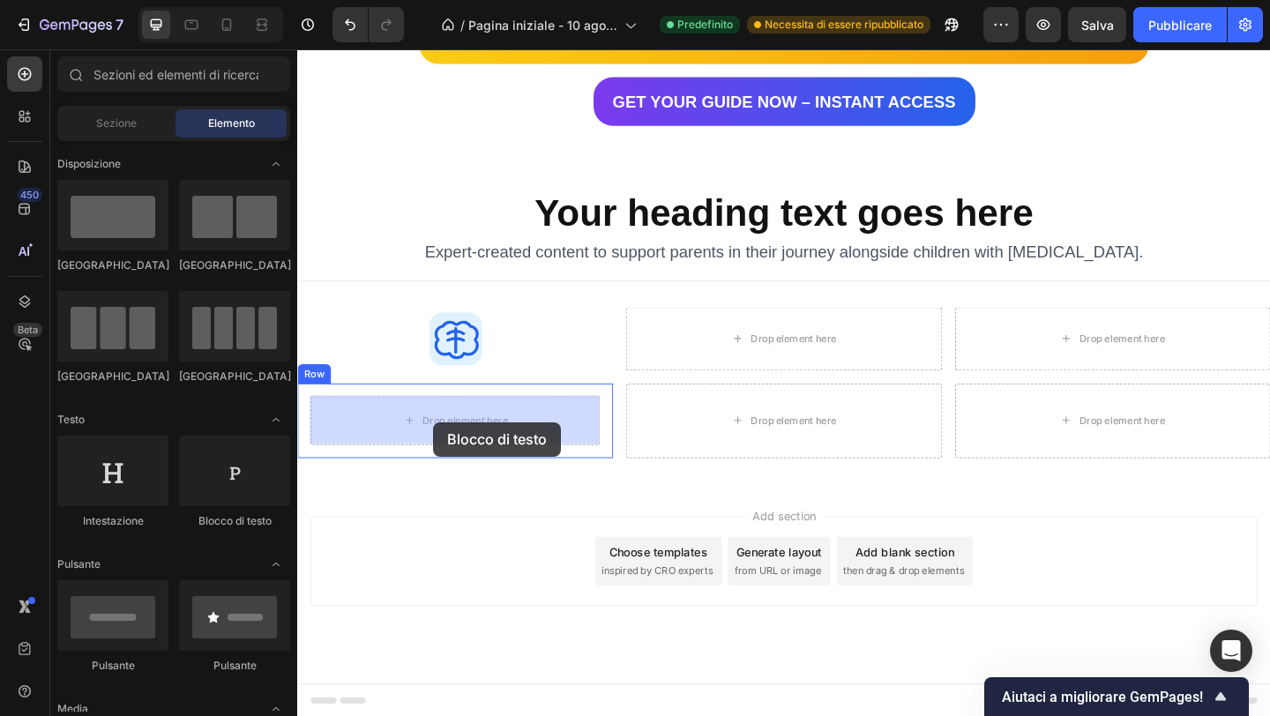
drag, startPoint x: 543, startPoint y: 521, endPoint x: 445, endPoint y: 455, distance: 118.2
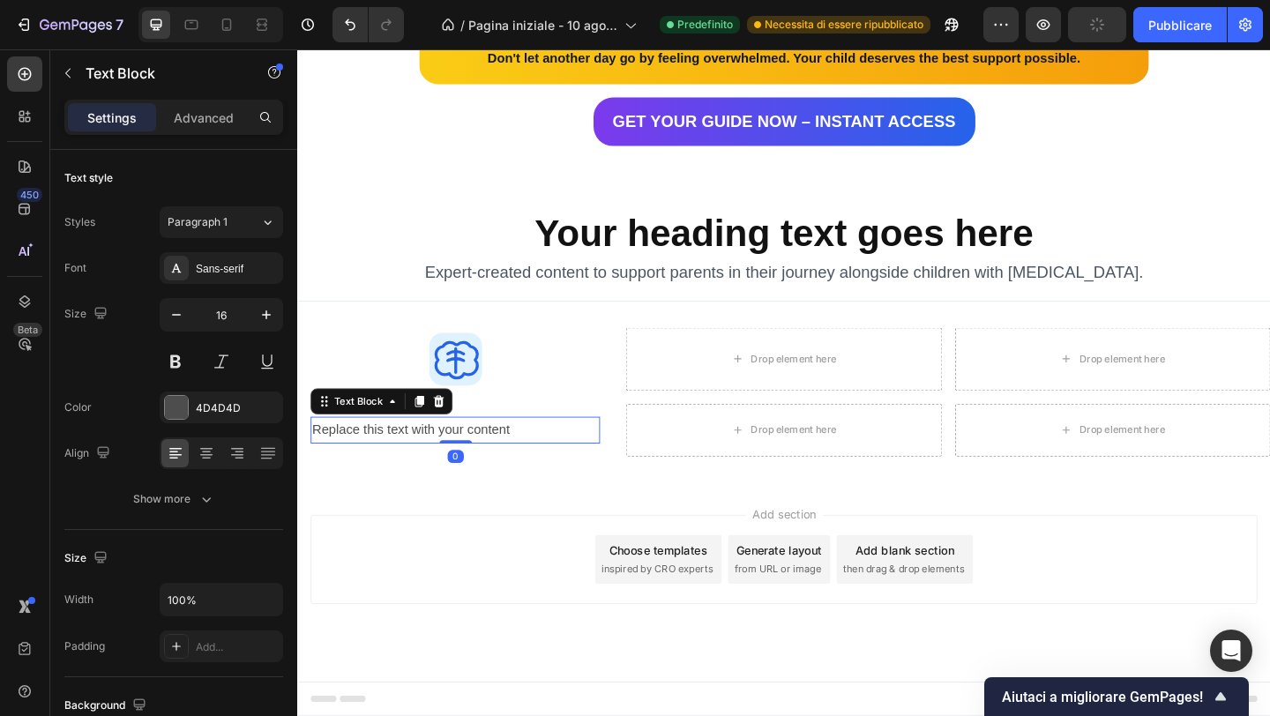
scroll to position [3262, 0]
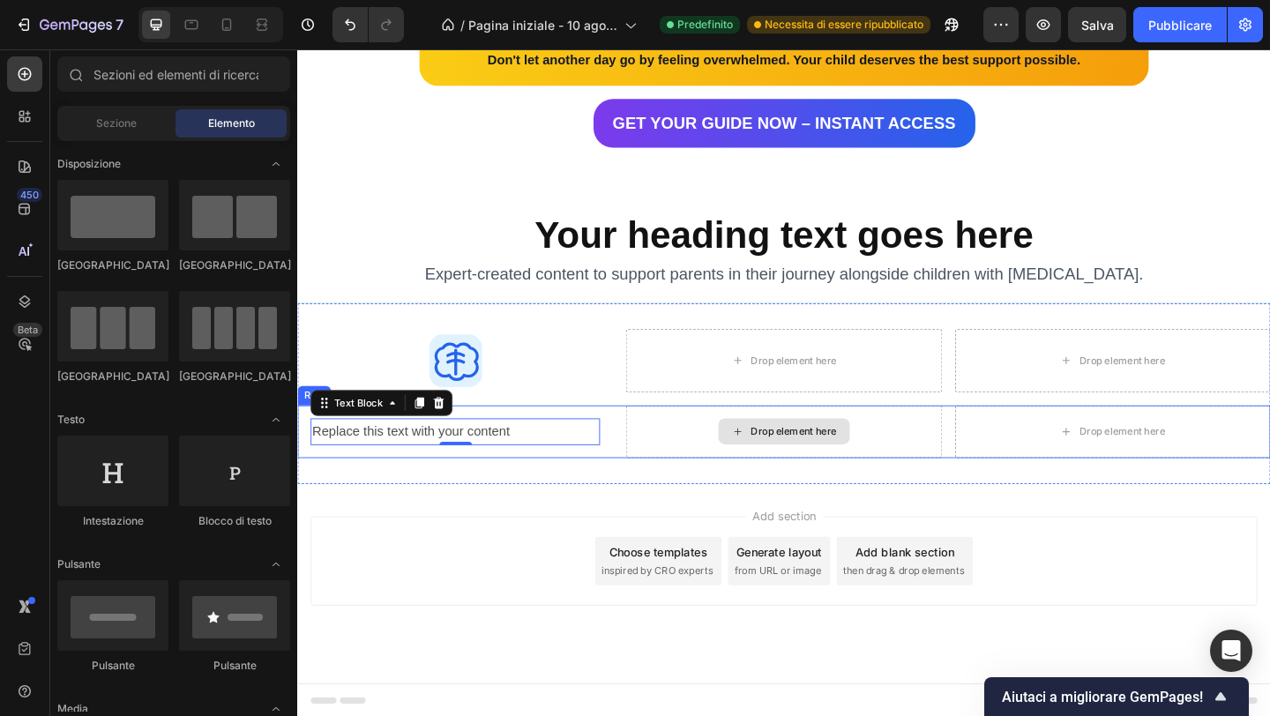
click at [774, 463] on icon at bounding box center [776, 465] width 14 height 15
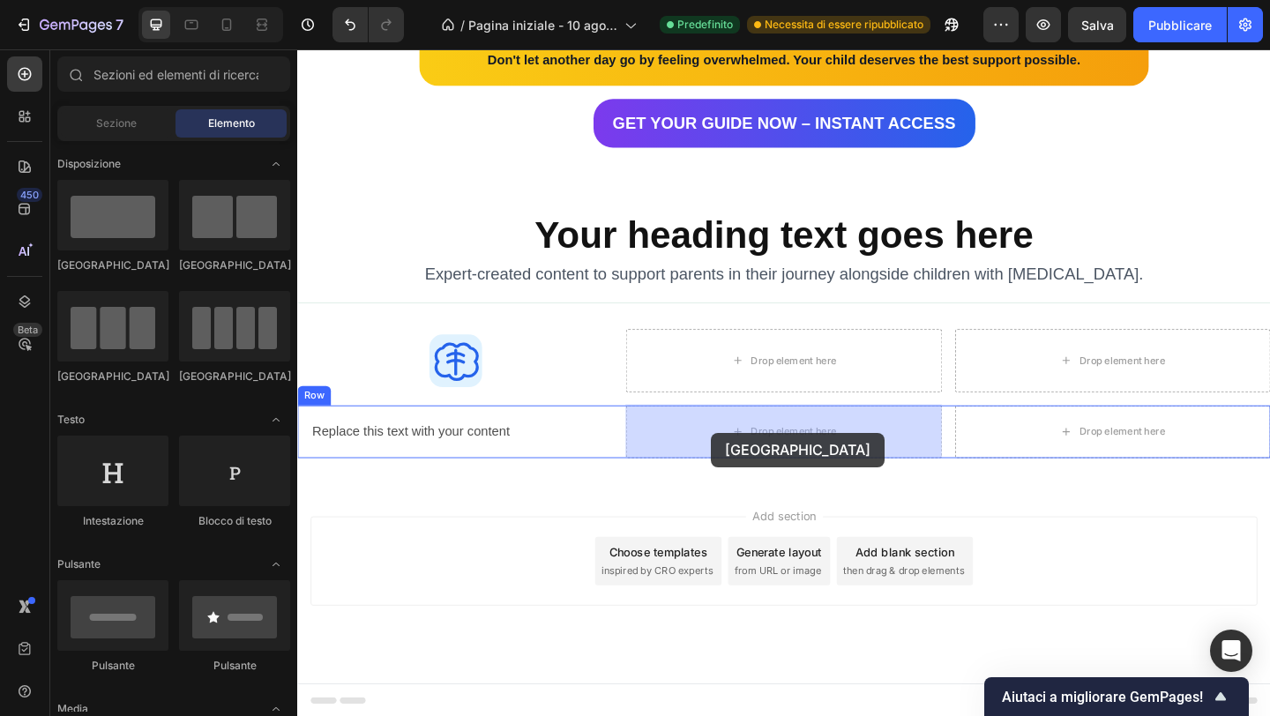
drag, startPoint x: 399, startPoint y: 280, endPoint x: 752, endPoint y: 465, distance: 398.5
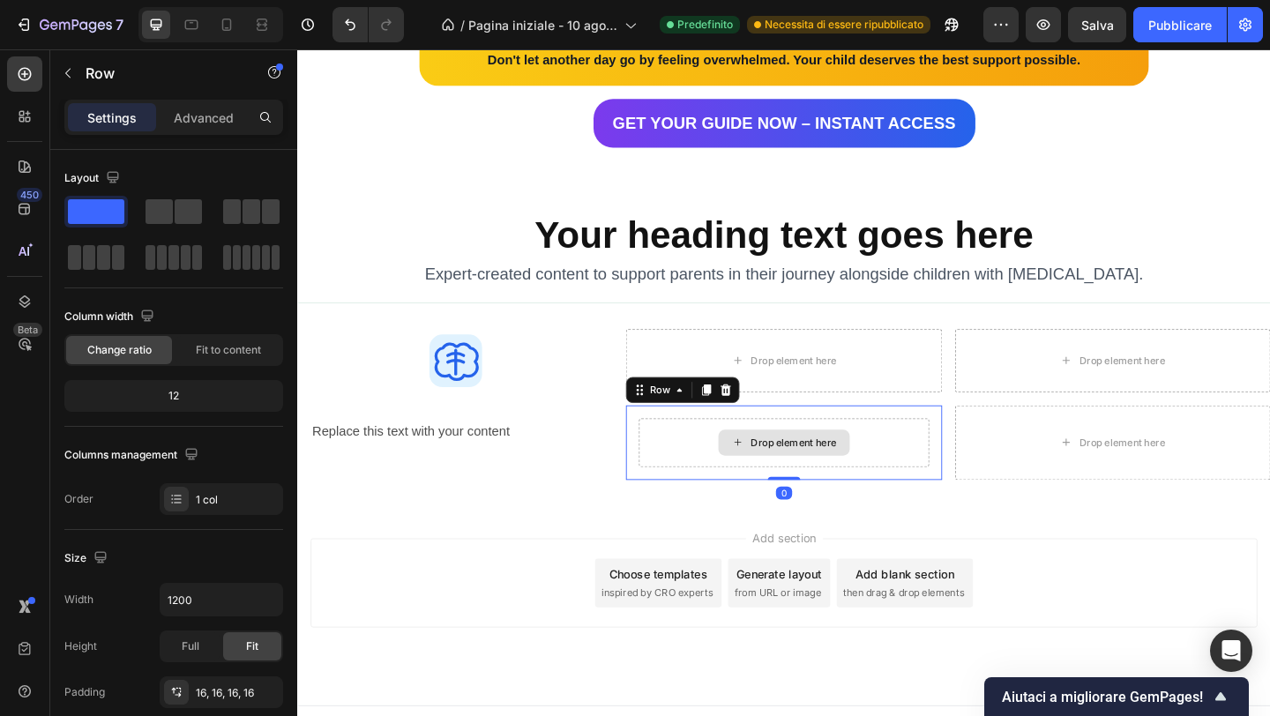
scroll to position [3286, 0]
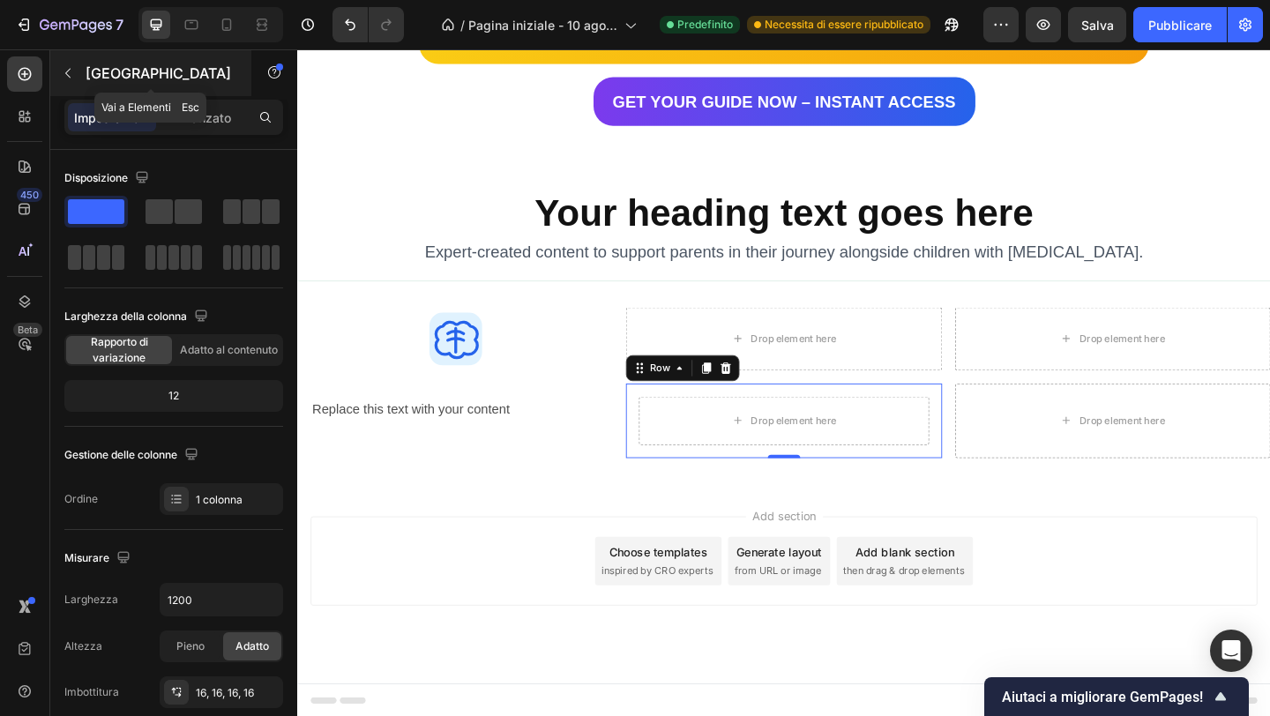
click at [77, 81] on button "button" at bounding box center [68, 73] width 28 height 28
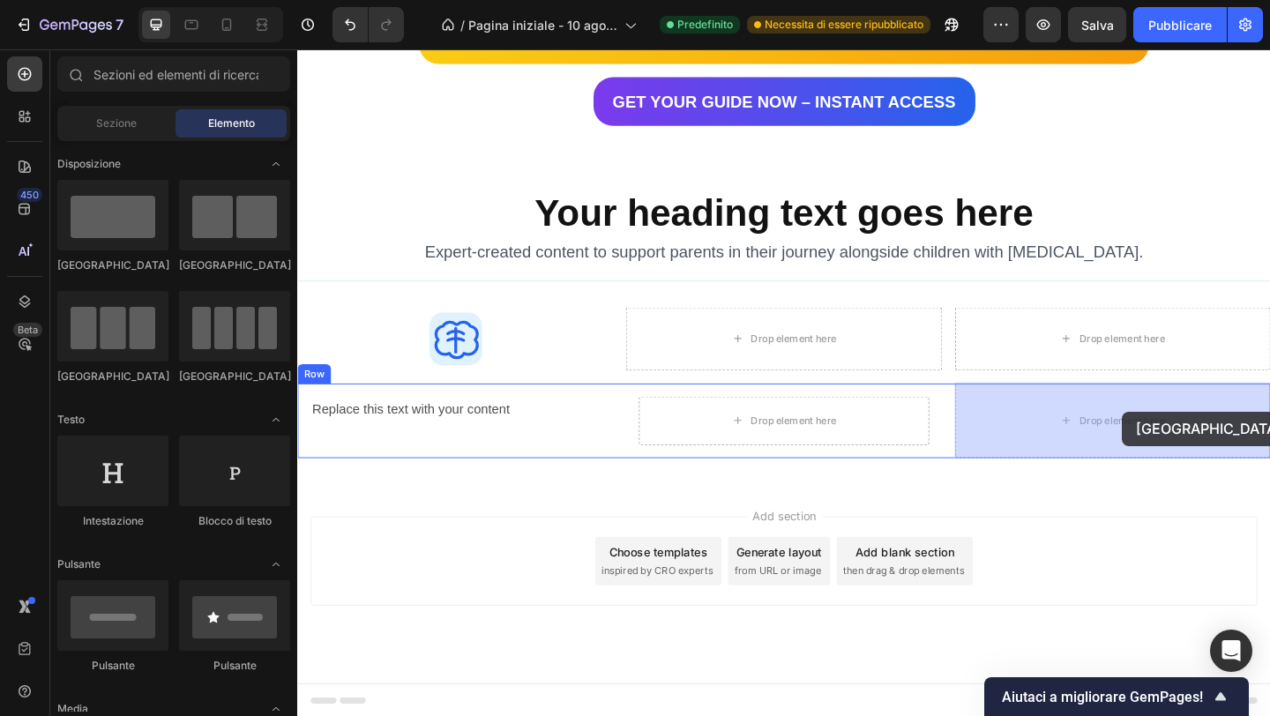
drag, startPoint x: 423, startPoint y: 277, endPoint x: 1193, endPoint y: 443, distance: 788.6
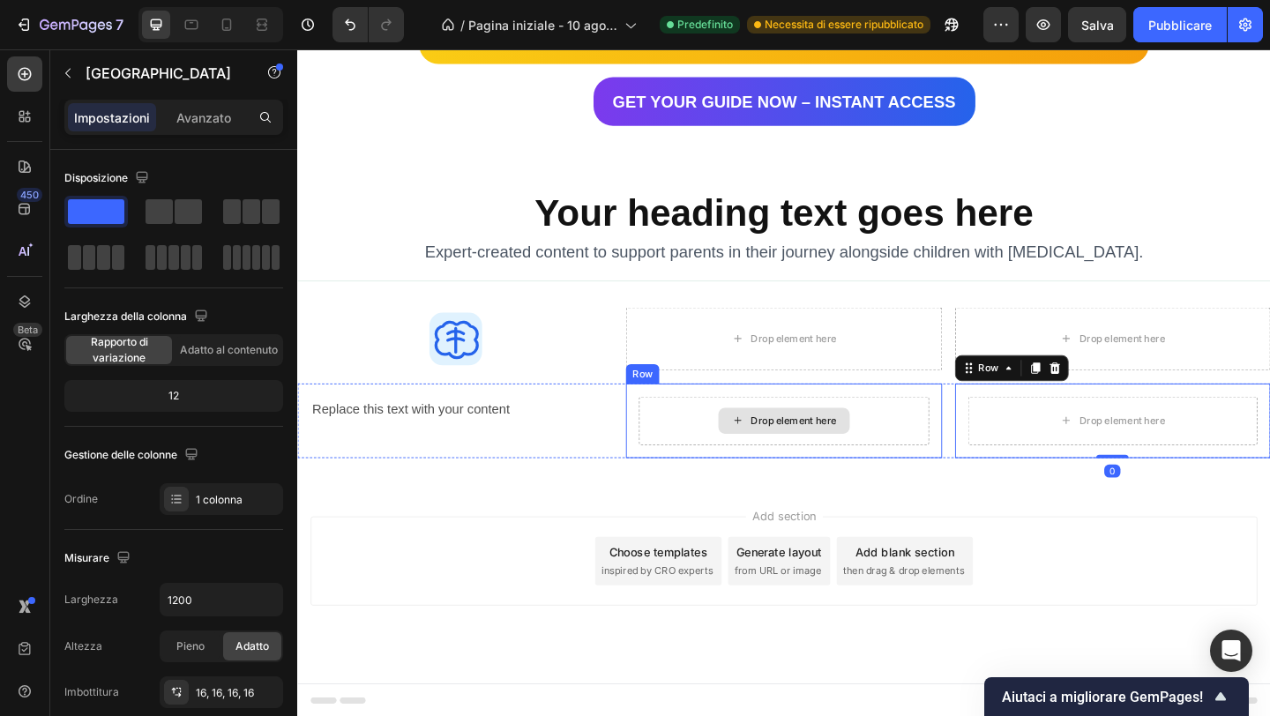
click at [877, 447] on div "Drop element here" at bounding box center [837, 453] width 94 height 14
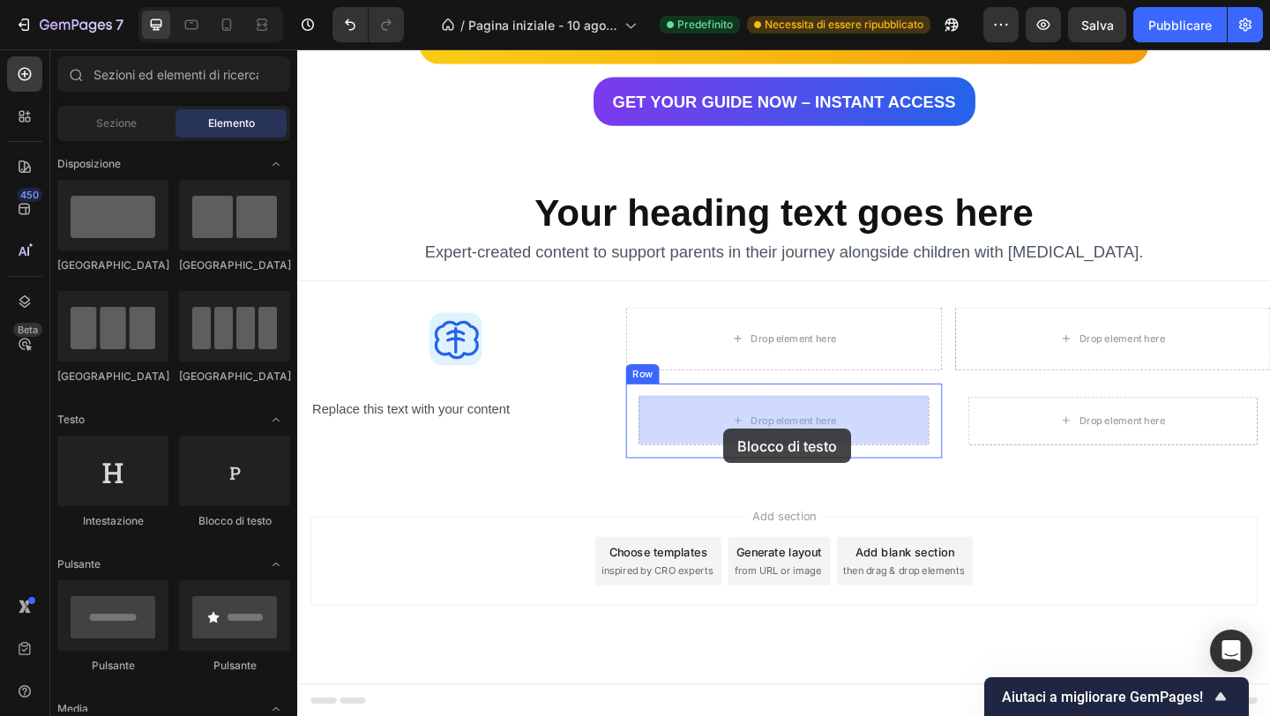
drag, startPoint x: 524, startPoint y: 547, endPoint x: 762, endPoint y: 461, distance: 253.1
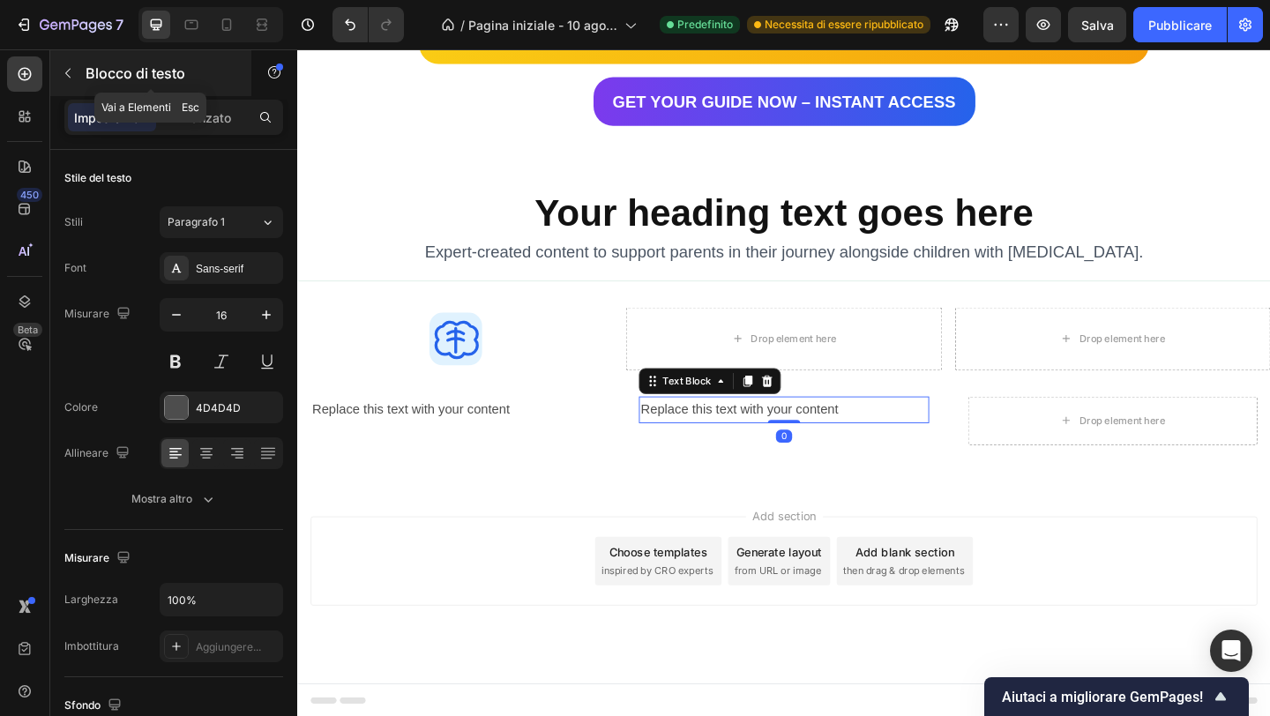
click at [67, 86] on button "button" at bounding box center [68, 73] width 28 height 28
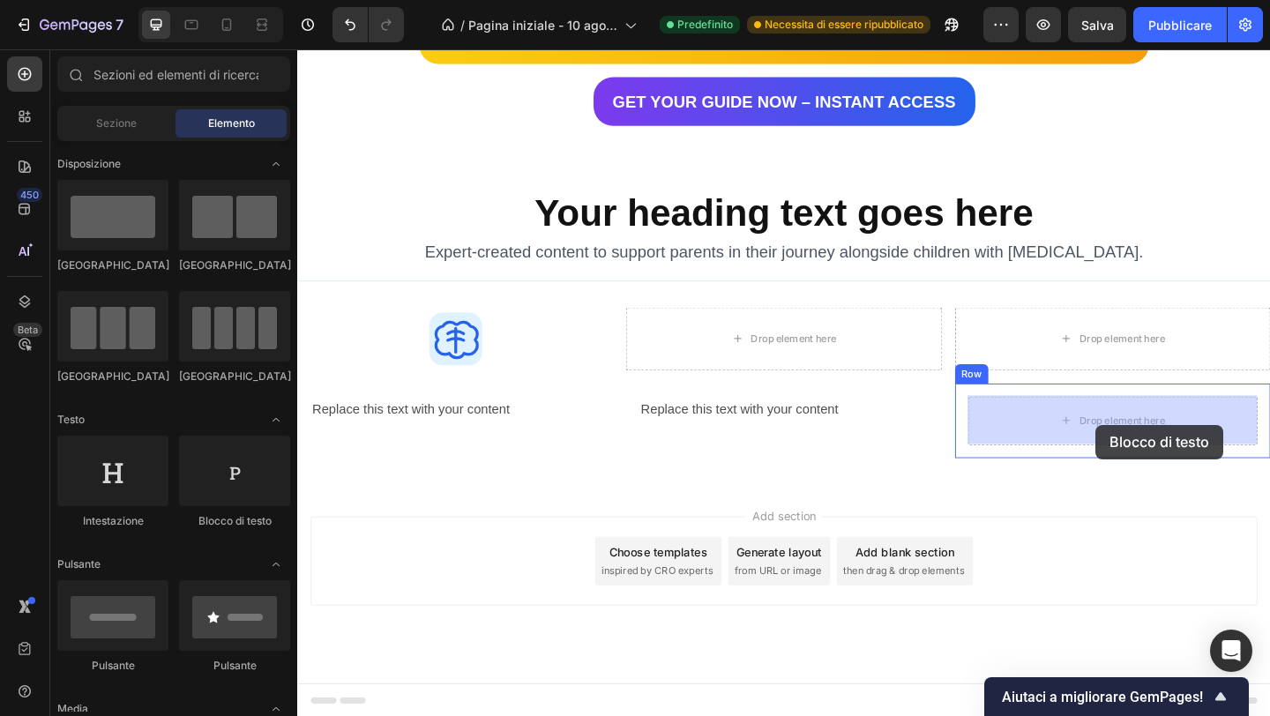
drag, startPoint x: 538, startPoint y: 514, endPoint x: 1166, endPoint y: 448, distance: 631.5
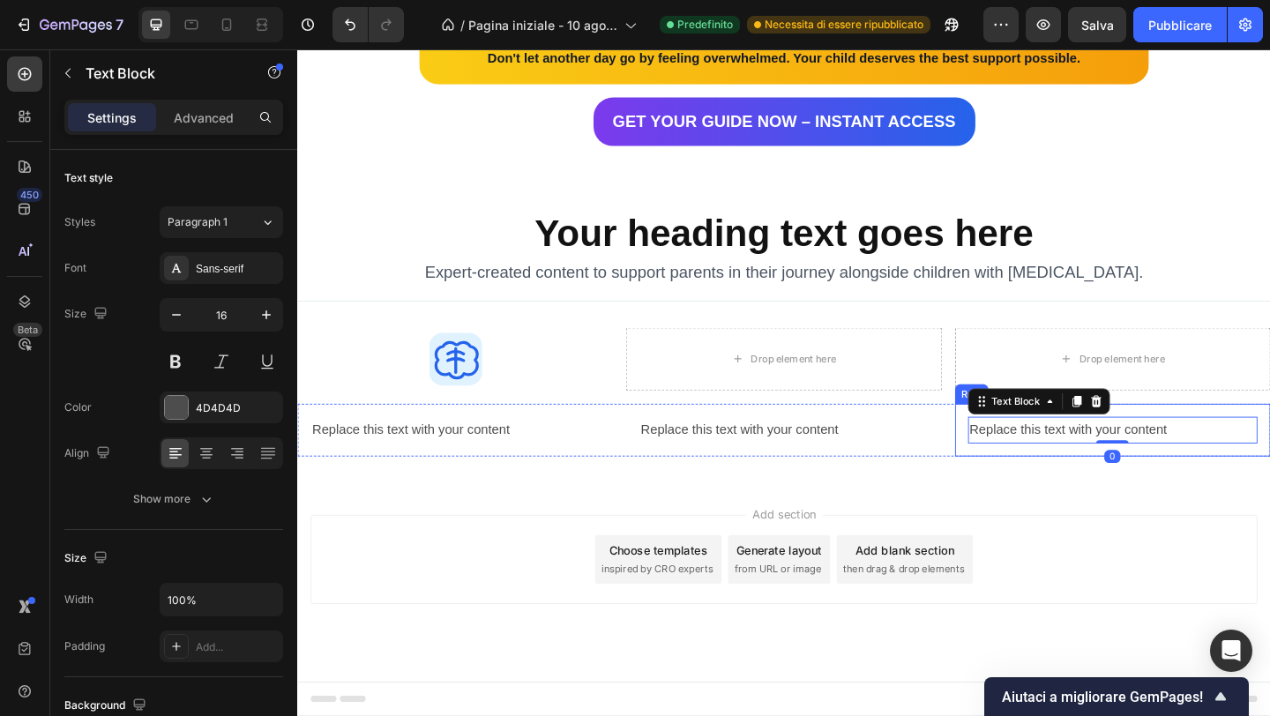
scroll to position [3262, 0]
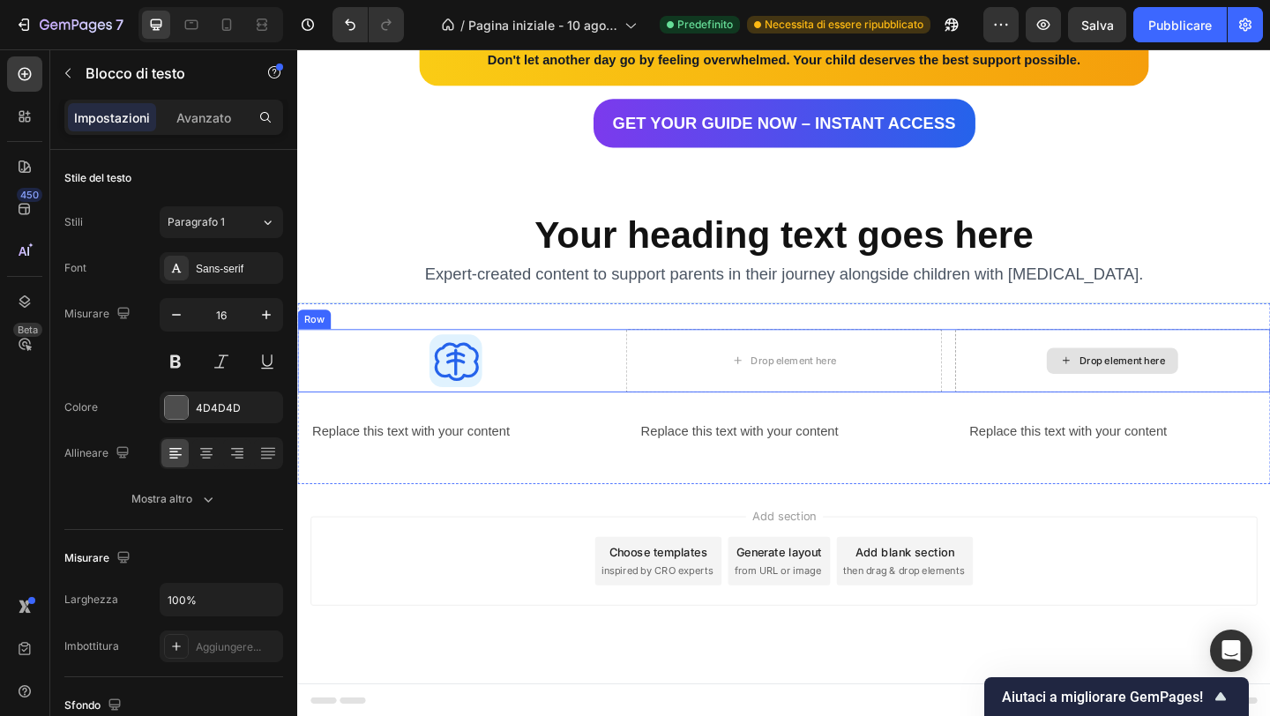
click at [1195, 400] on div "Drop element here" at bounding box center [1183, 388] width 143 height 28
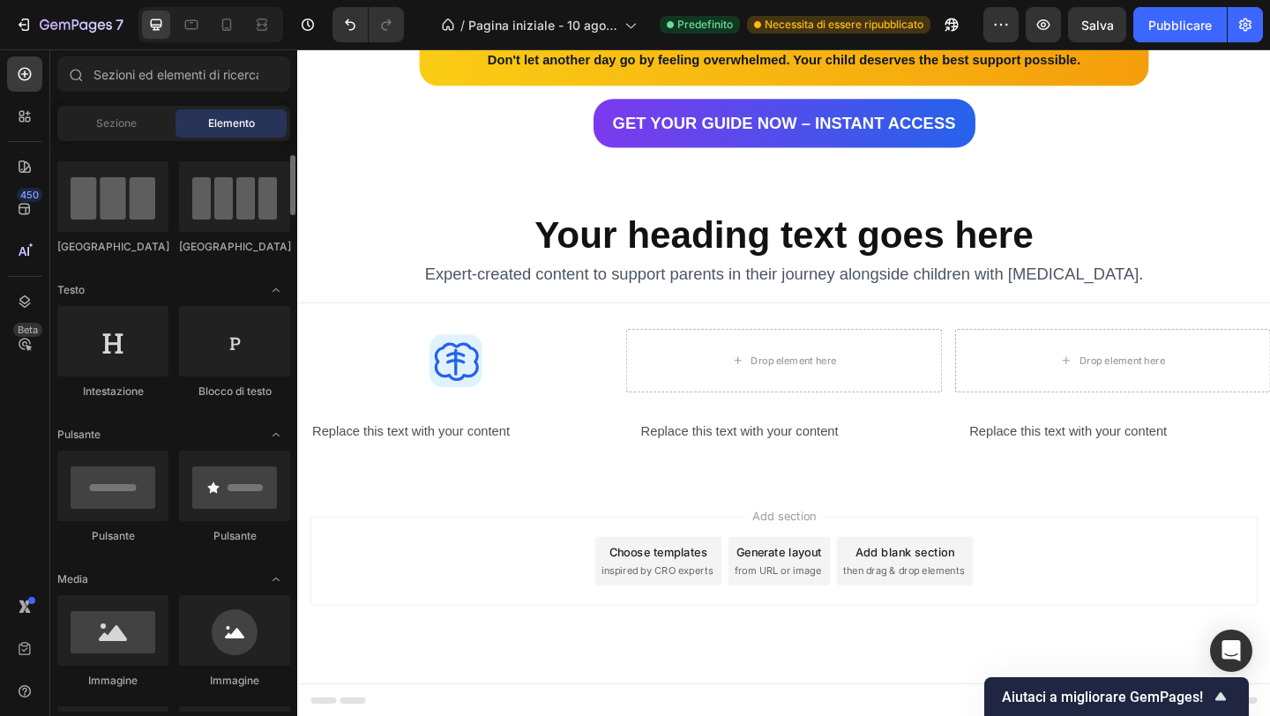
scroll to position [147, 0]
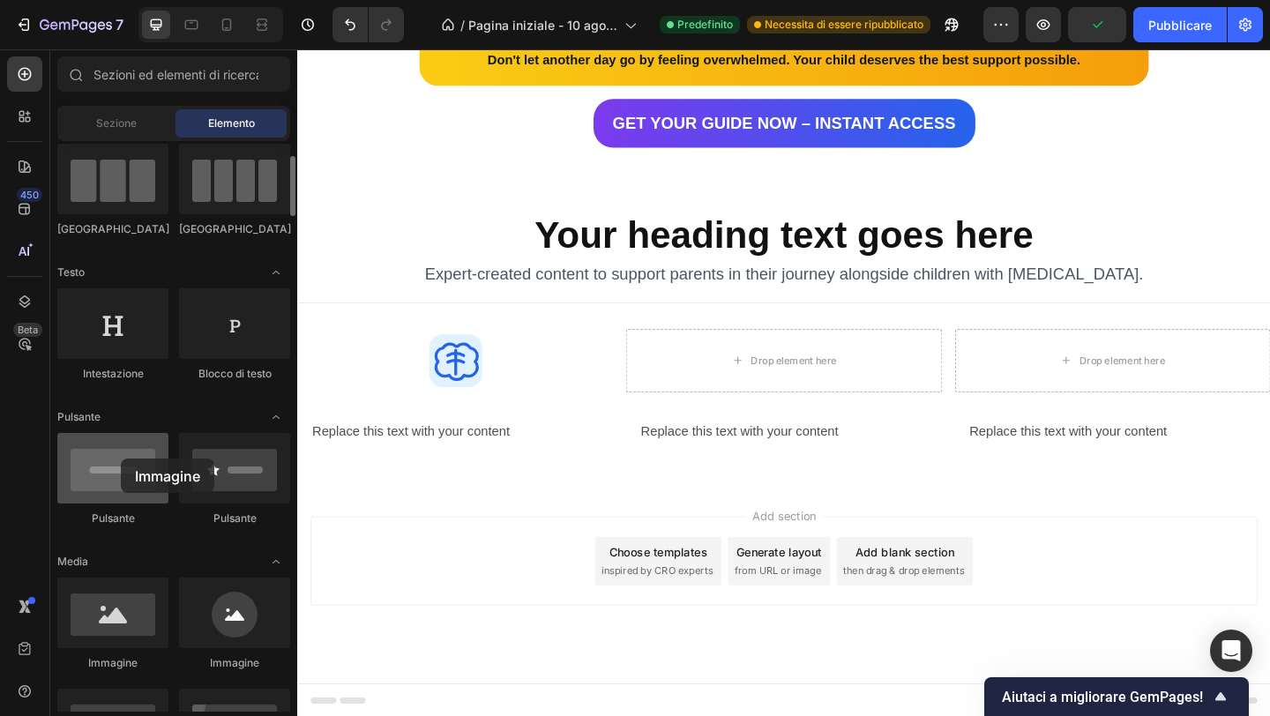
drag, startPoint x: 128, startPoint y: 608, endPoint x: 121, endPoint y: 459, distance: 149.2
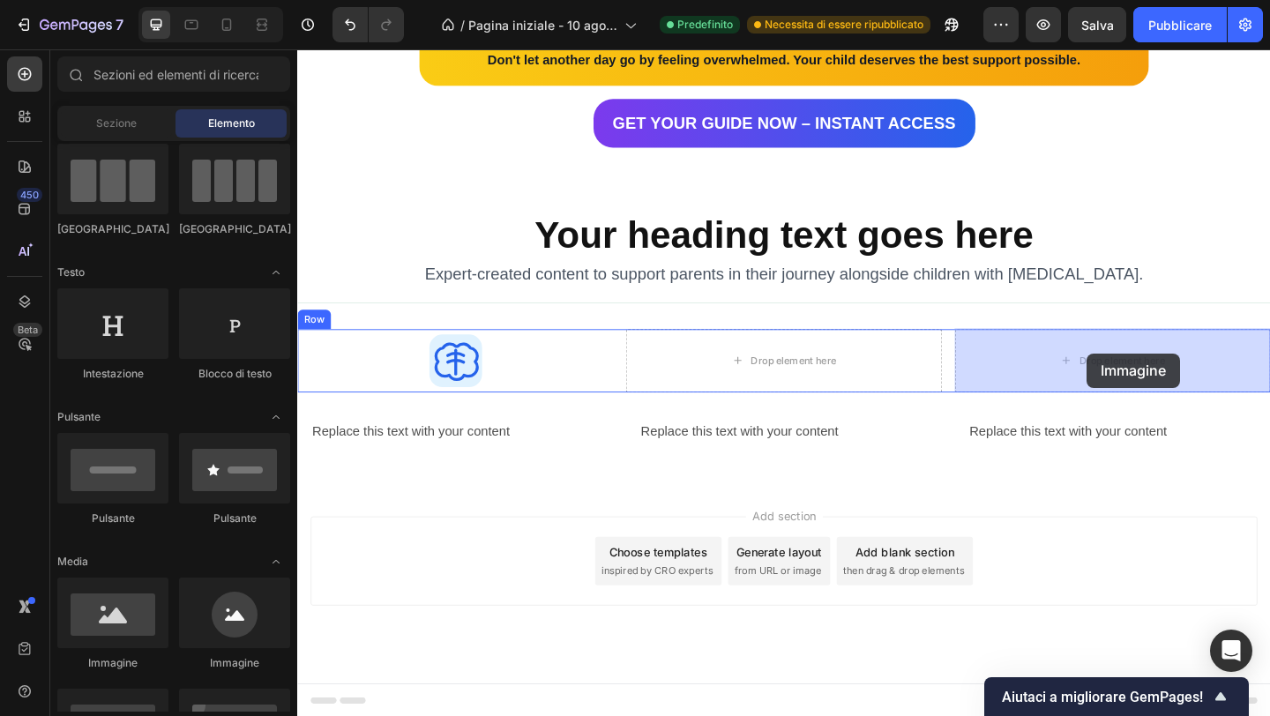
drag, startPoint x: 527, startPoint y: 645, endPoint x: 1156, endPoint y: 380, distance: 683.1
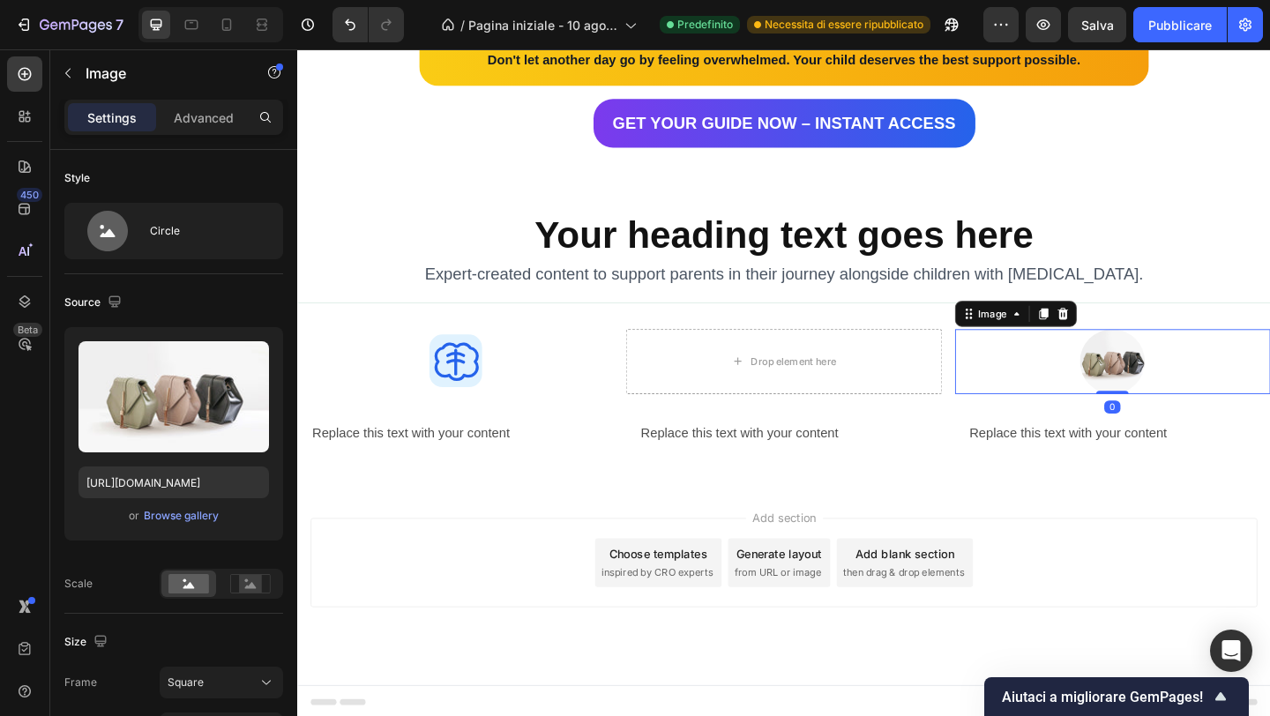
scroll to position [3264, 0]
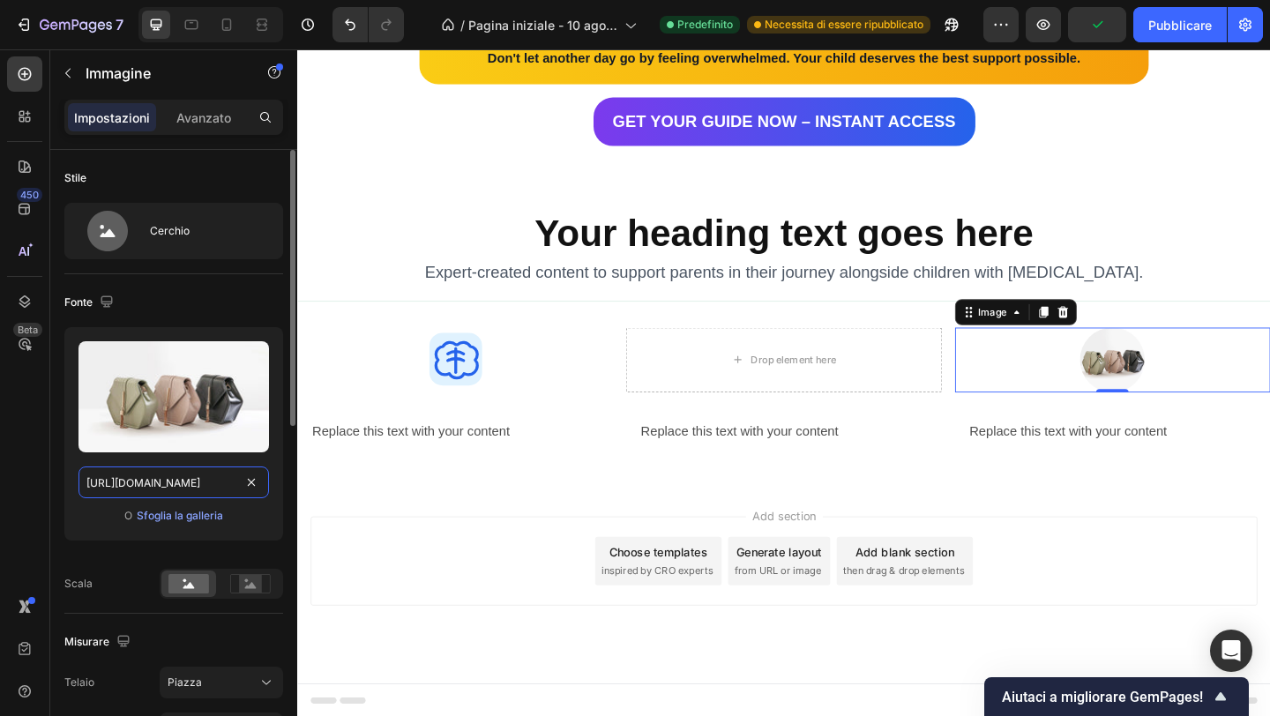
click at [180, 485] on input "[URL][DOMAIN_NAME]" at bounding box center [174, 483] width 191 height 32
paste input "0932/7974/8471/files/social.svg?v=1759014280"
type input "https://cdn.shopify.com/s/files/1/0932/7974/8471/files/social.svg?v=1759014280"
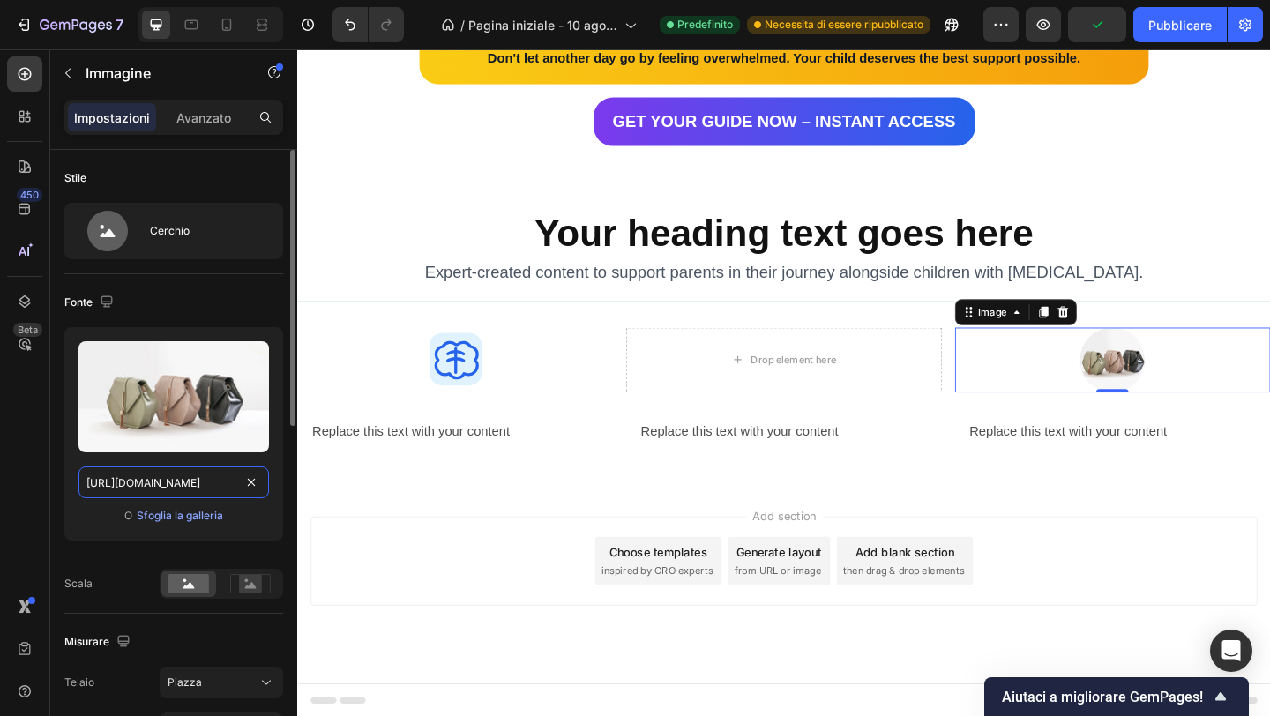
scroll to position [0, 257]
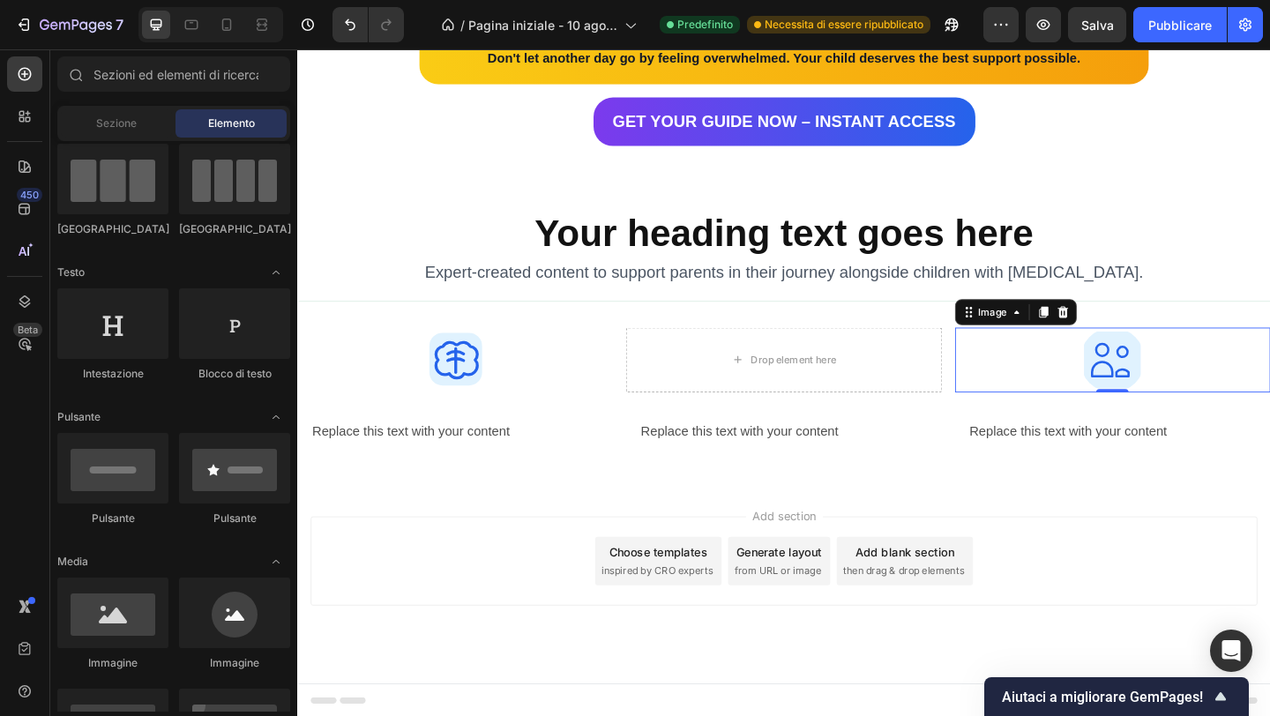
click at [659, 583] on div "Choose templates inspired by CRO experts" at bounding box center [690, 606] width 138 height 53
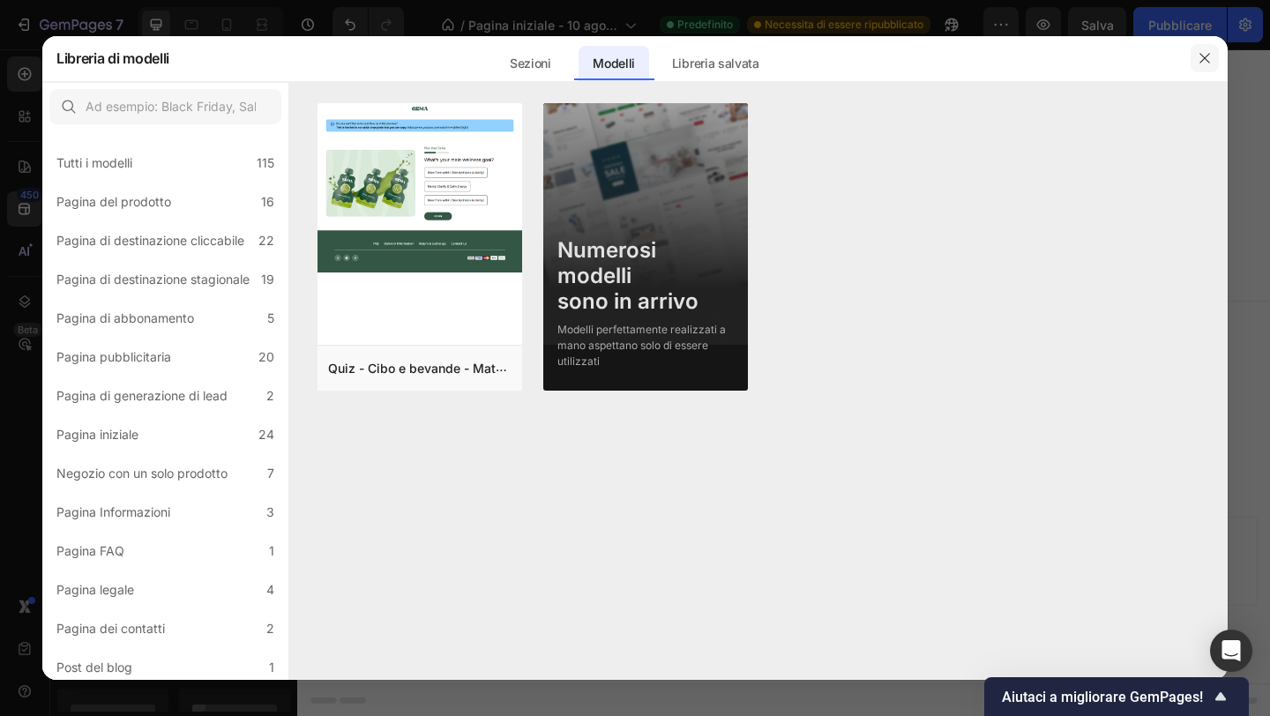
click at [1203, 66] on button "button" at bounding box center [1205, 58] width 28 height 28
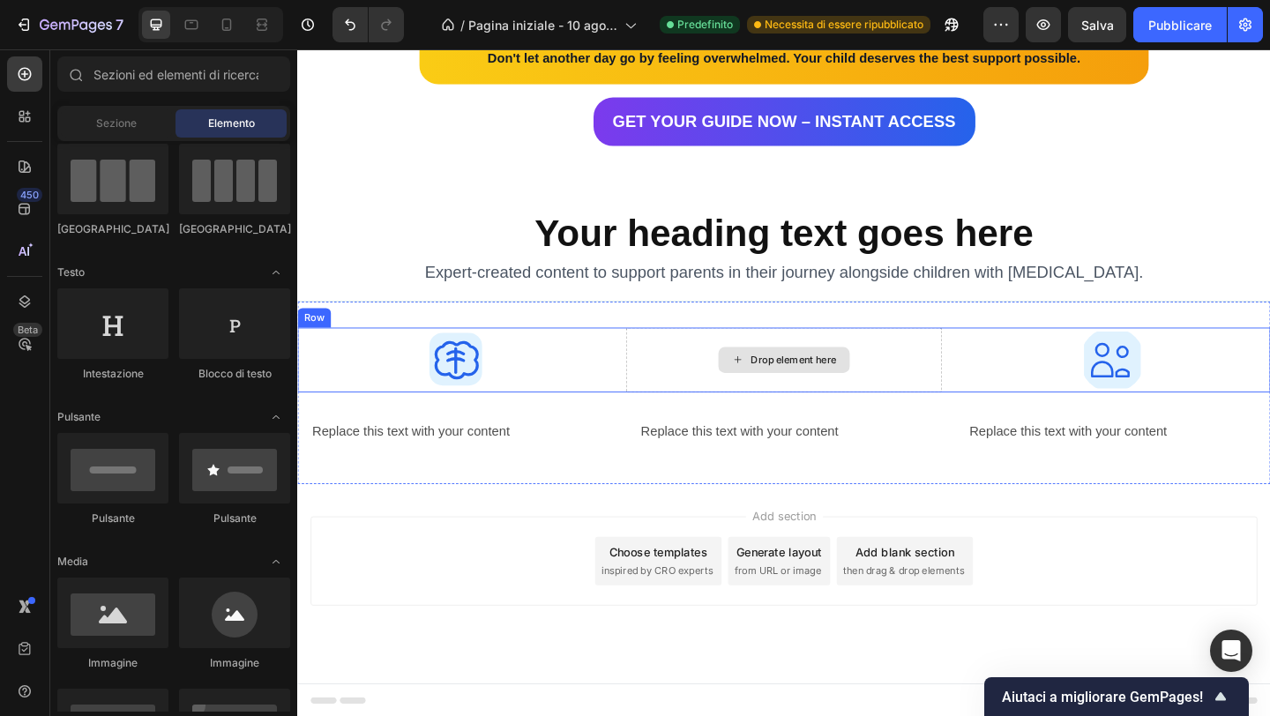
click at [842, 380] on div "Drop element here" at bounding box center [837, 387] width 94 height 14
click at [780, 384] on icon at bounding box center [776, 386] width 14 height 15
click at [779, 379] on icon at bounding box center [776, 386] width 14 height 15
click at [779, 383] on icon at bounding box center [776, 386] width 14 height 15
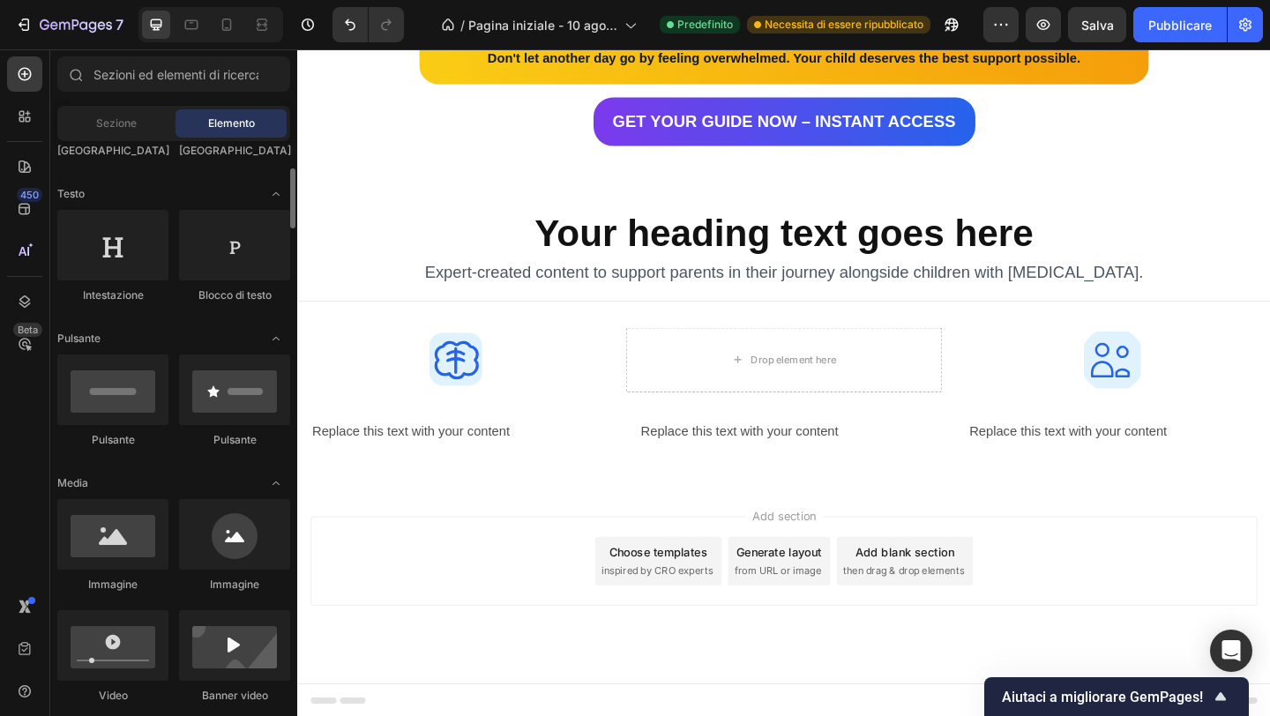
scroll to position [229, 0]
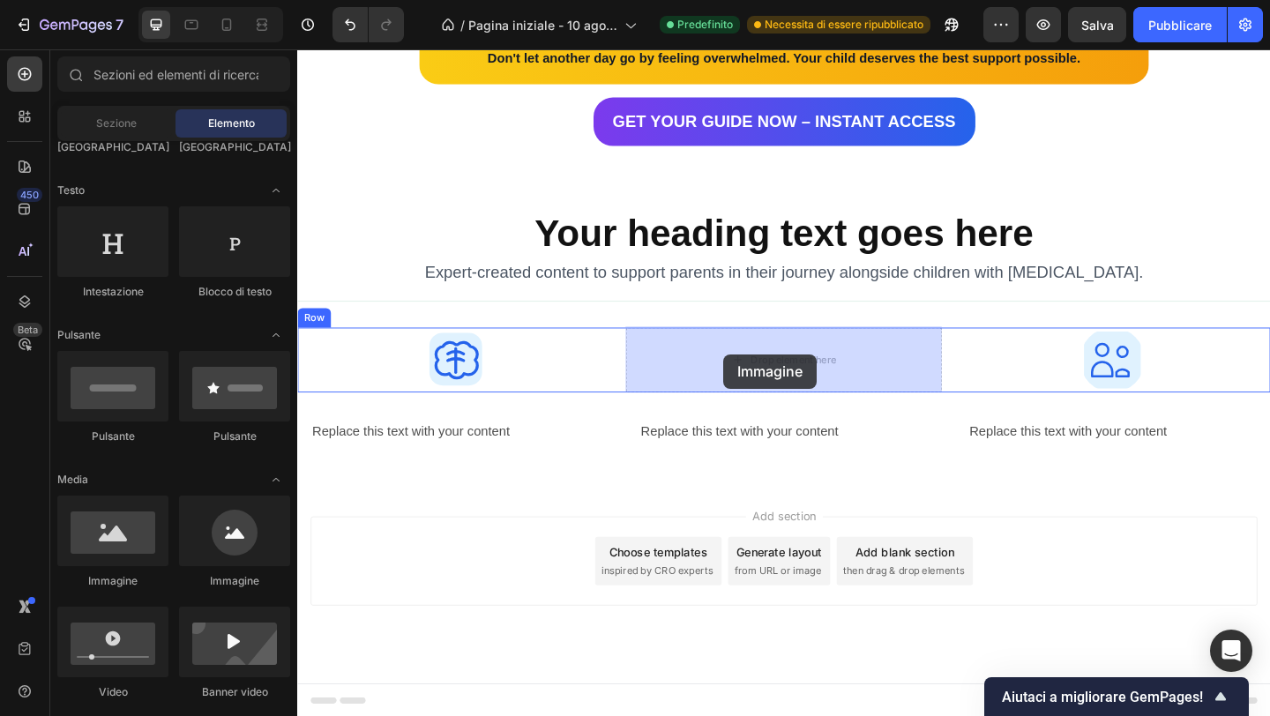
drag, startPoint x: 512, startPoint y: 576, endPoint x: 761, endPoint y: 382, distance: 315.5
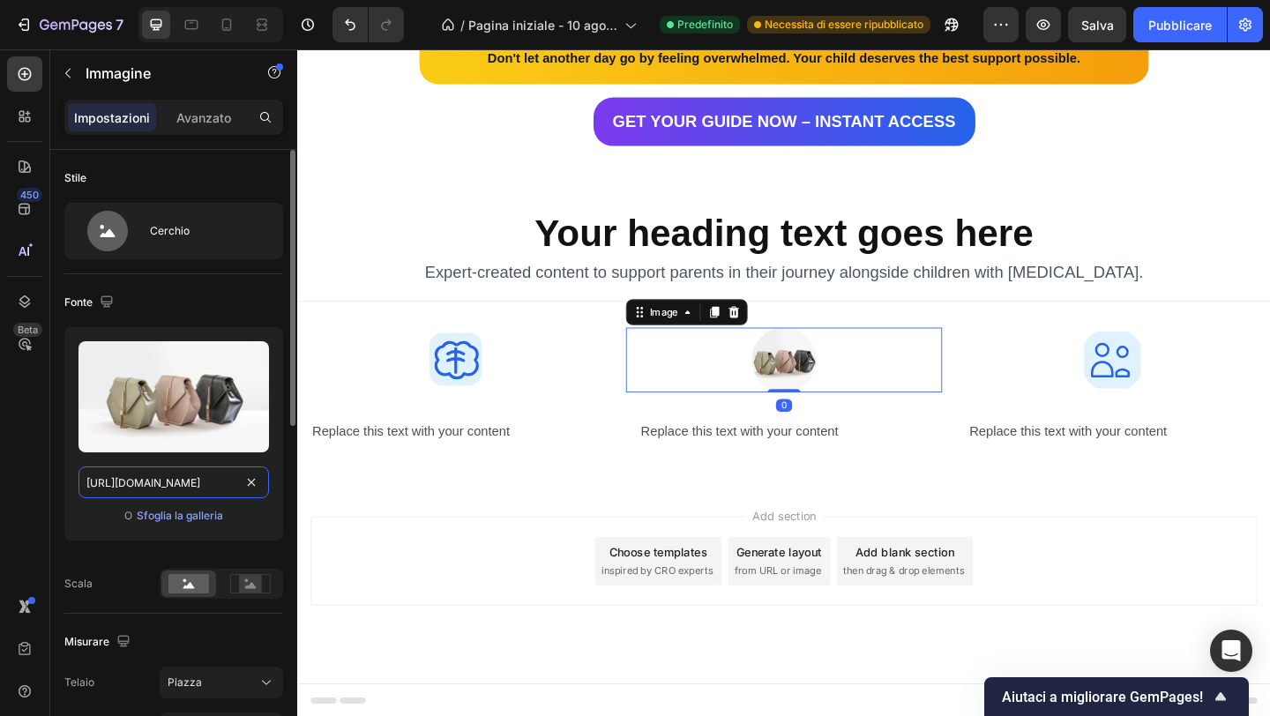
click at [198, 472] on input "[URL][DOMAIN_NAME]" at bounding box center [174, 483] width 191 height 32
paste input "0932/7974/8471/files/emotional_regulation_heart.svg?v=1759022036"
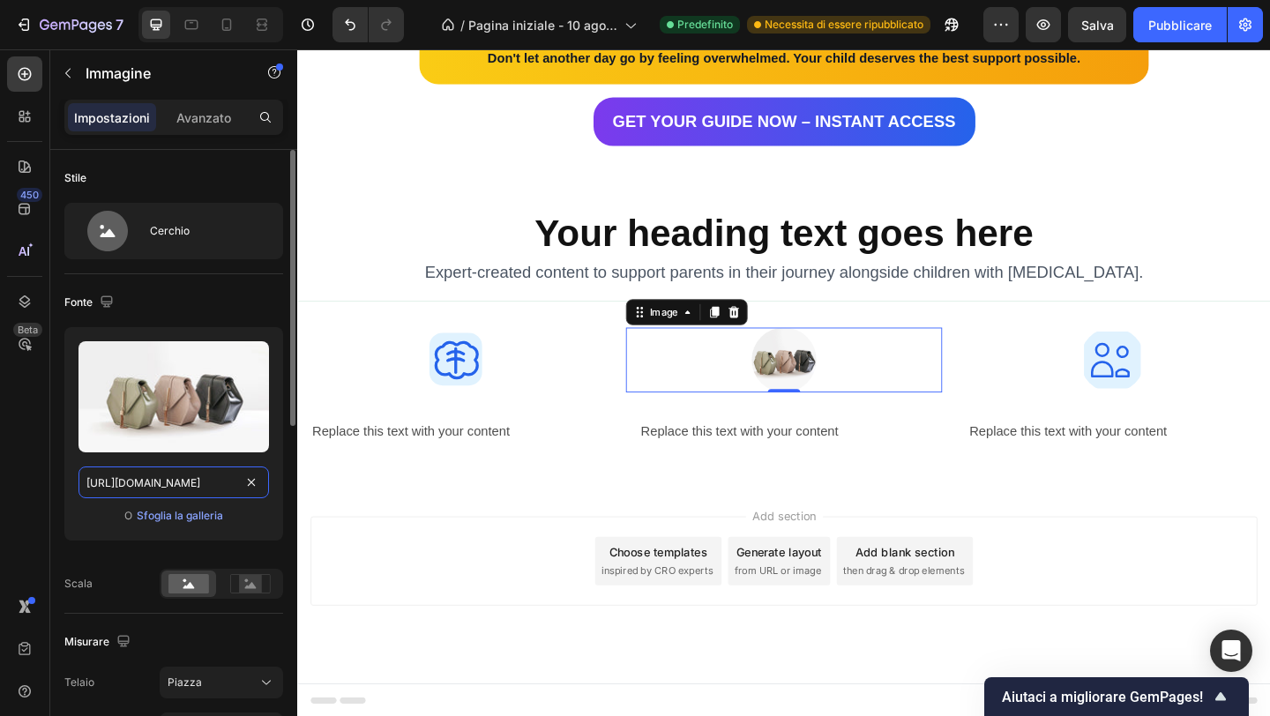
type input "https://cdn.shopify.com/s/files/1/0932/7974/8471/files/emotional_regulation_hea…"
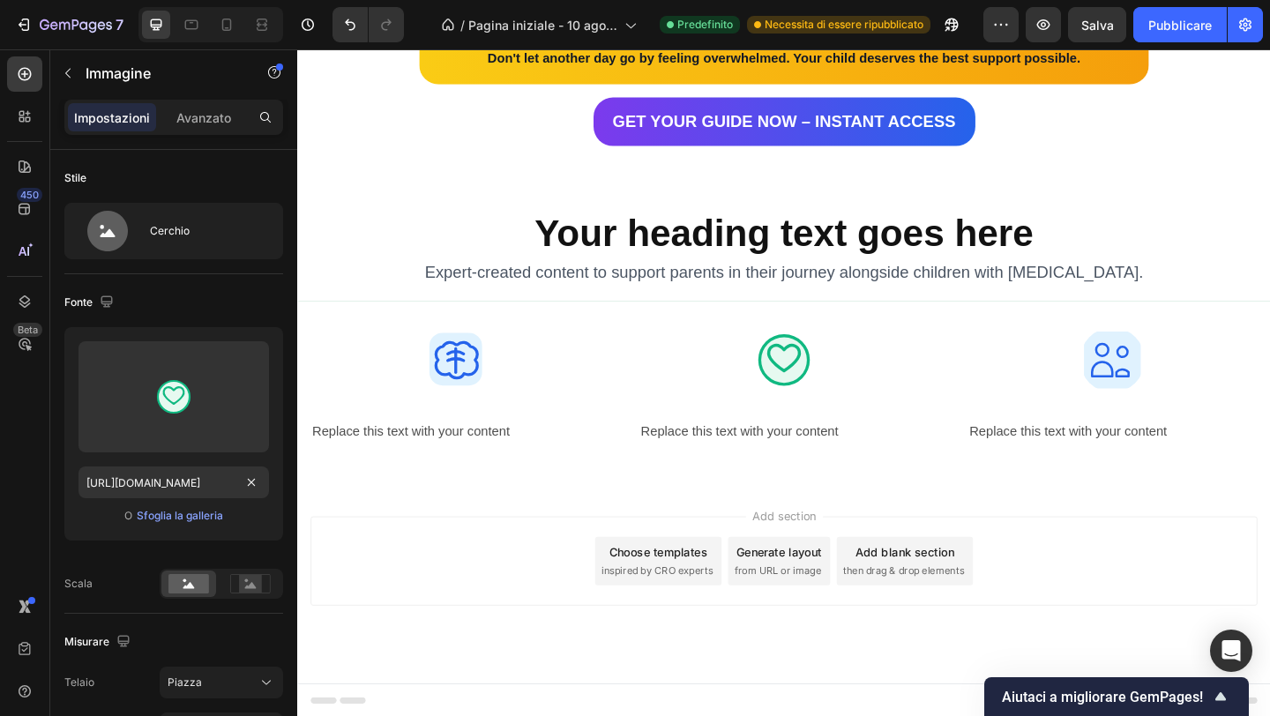
click at [551, 710] on div "Add section Choose templates inspired by CRO experts Generate layout from URL o…" at bounding box center [826, 630] width 1058 height 217
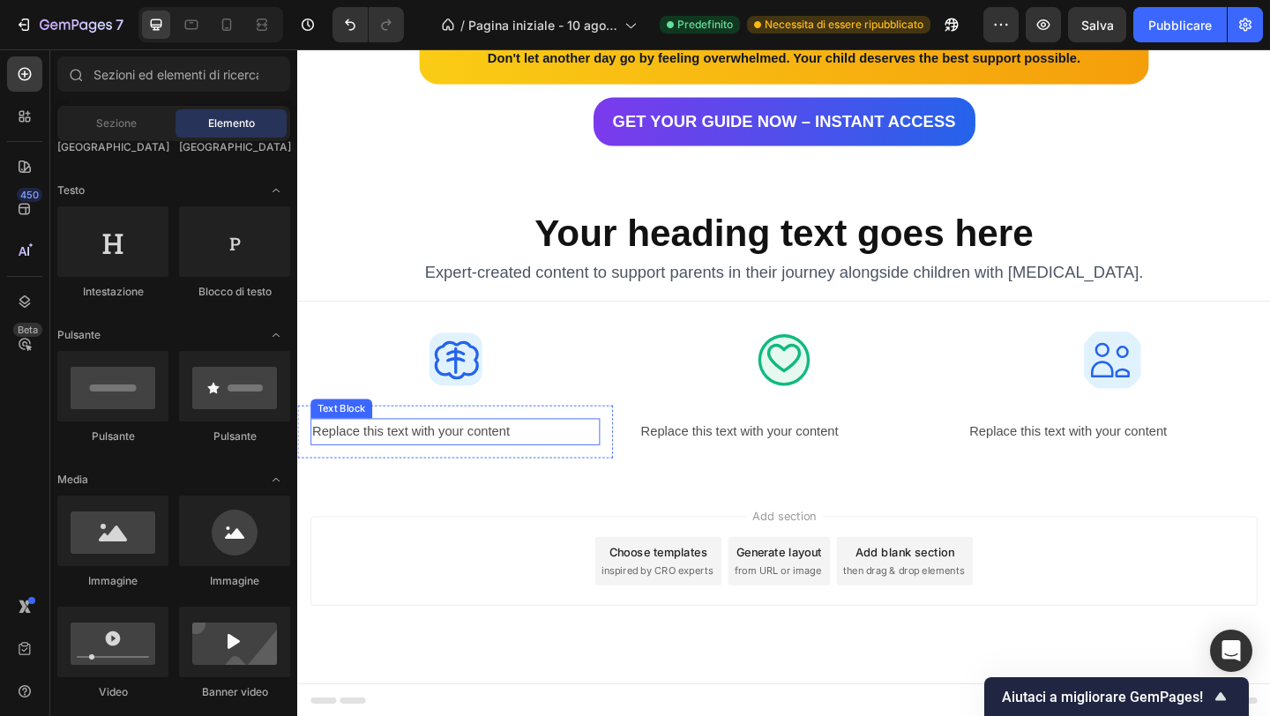
click at [438, 466] on div "Replace this text with your content" at bounding box center [468, 465] width 315 height 29
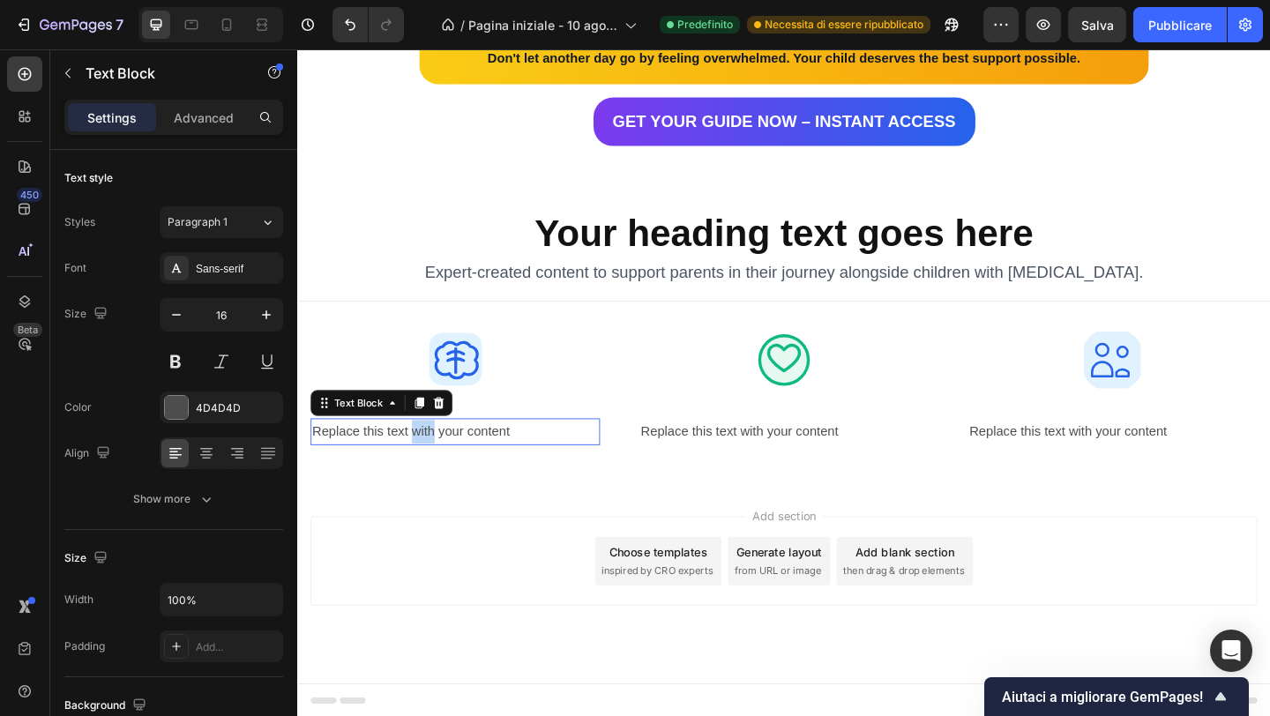
click at [438, 467] on div "Replace this text with your content" at bounding box center [468, 465] width 315 height 29
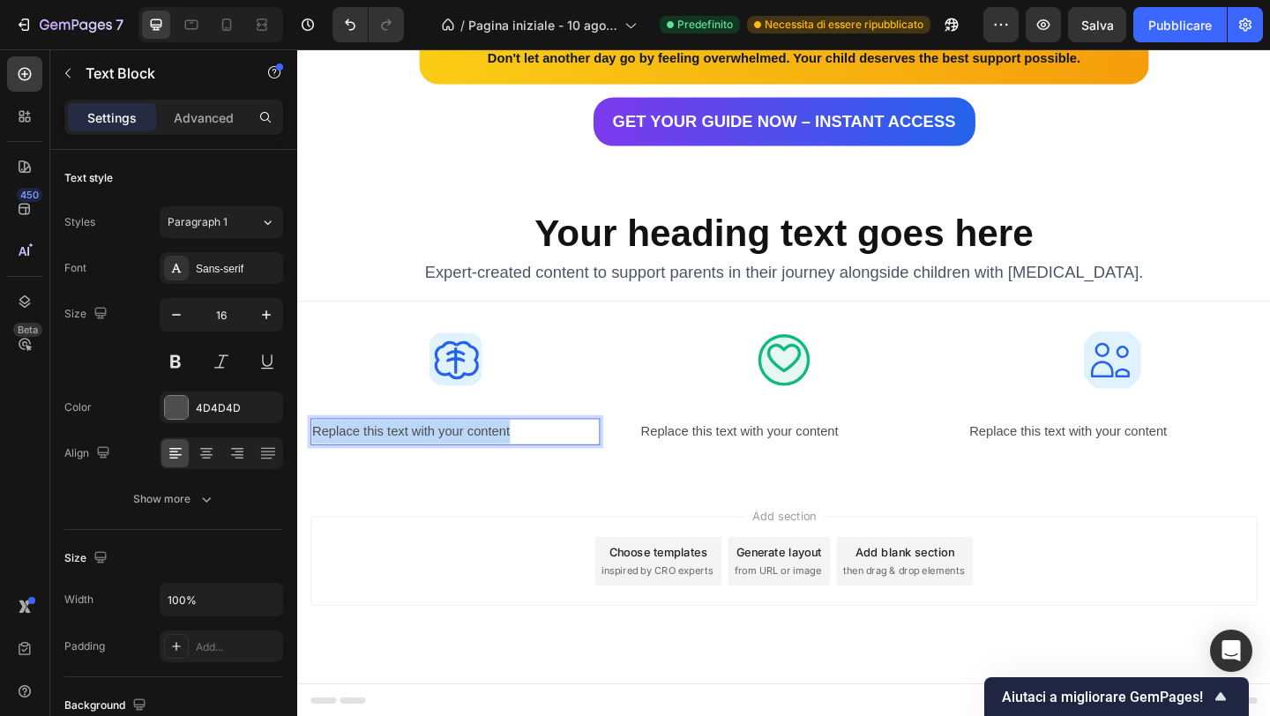
click at [438, 467] on p "Replace this text with your content" at bounding box center [468, 466] width 311 height 26
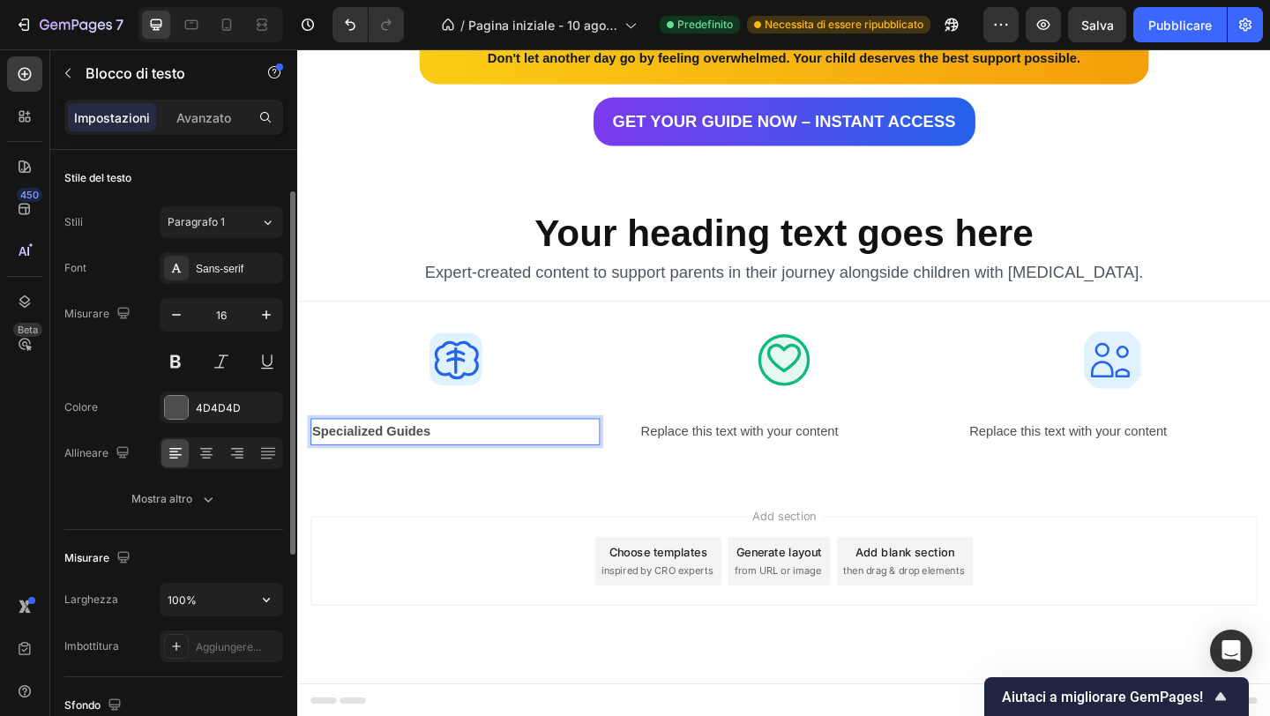
scroll to position [27, 0]
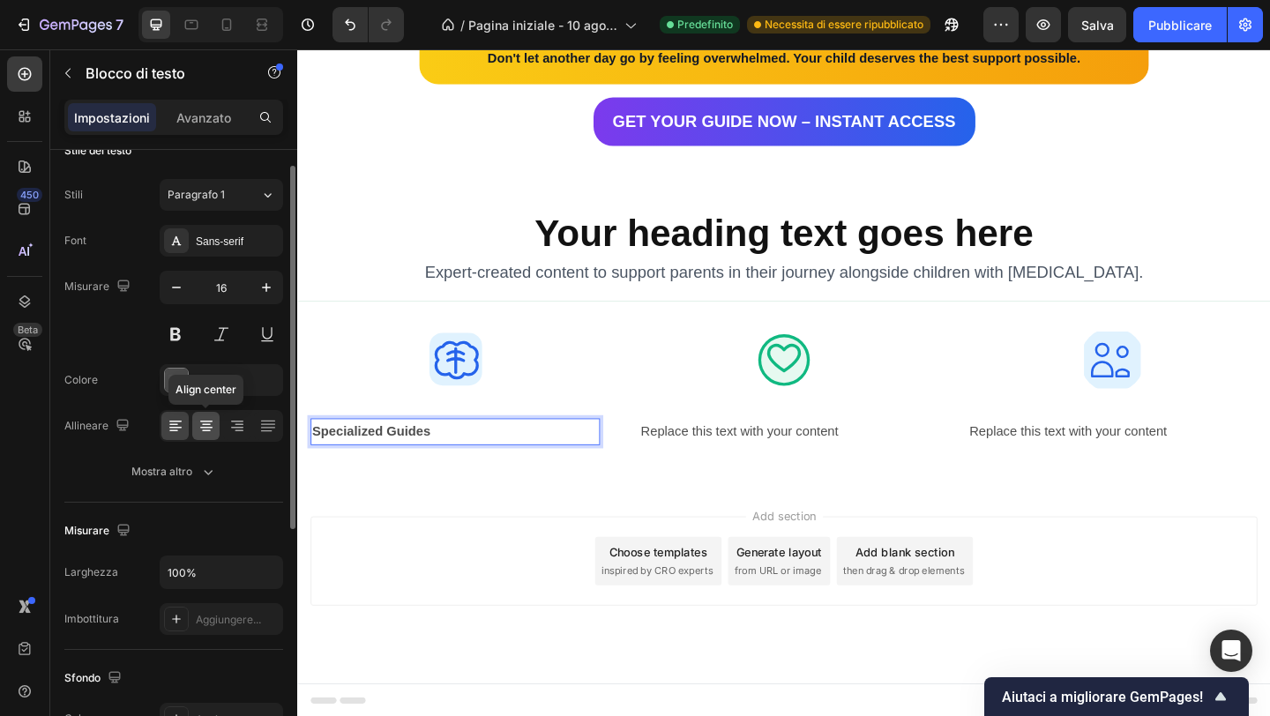
click at [210, 428] on icon at bounding box center [206, 428] width 12 height 2
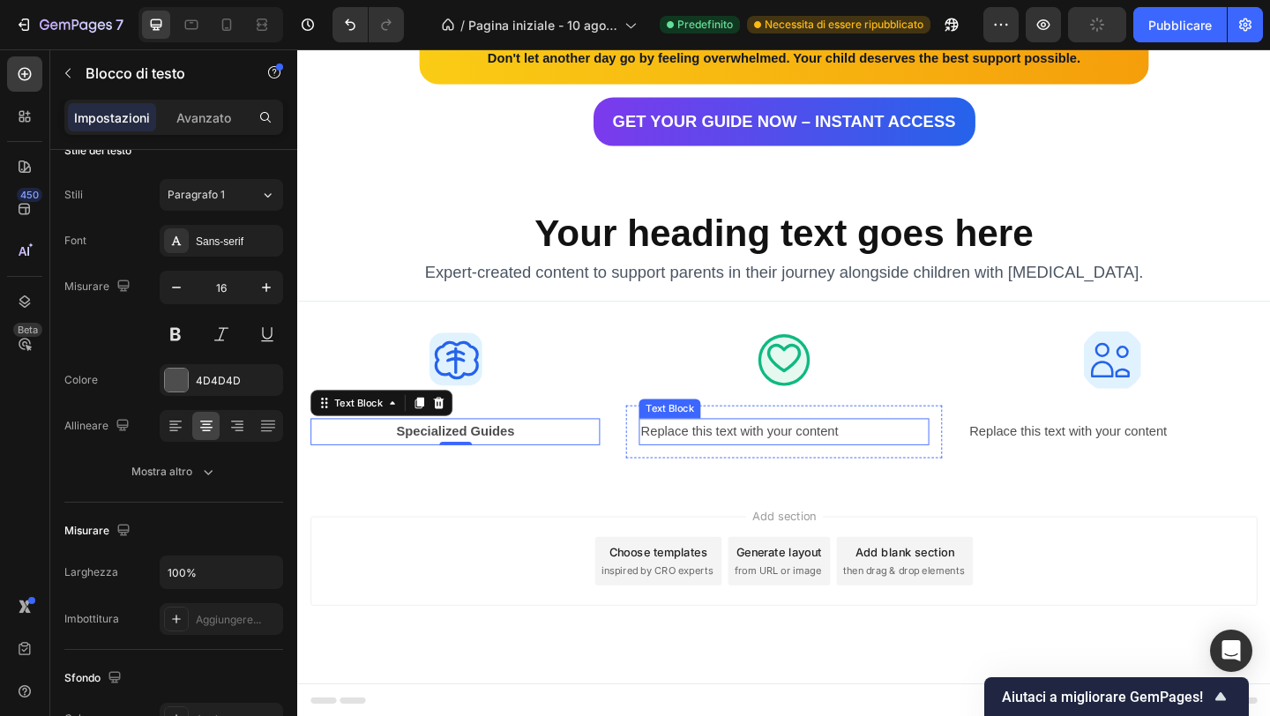
click at [733, 460] on div "Replace this text with your content" at bounding box center [826, 465] width 315 height 29
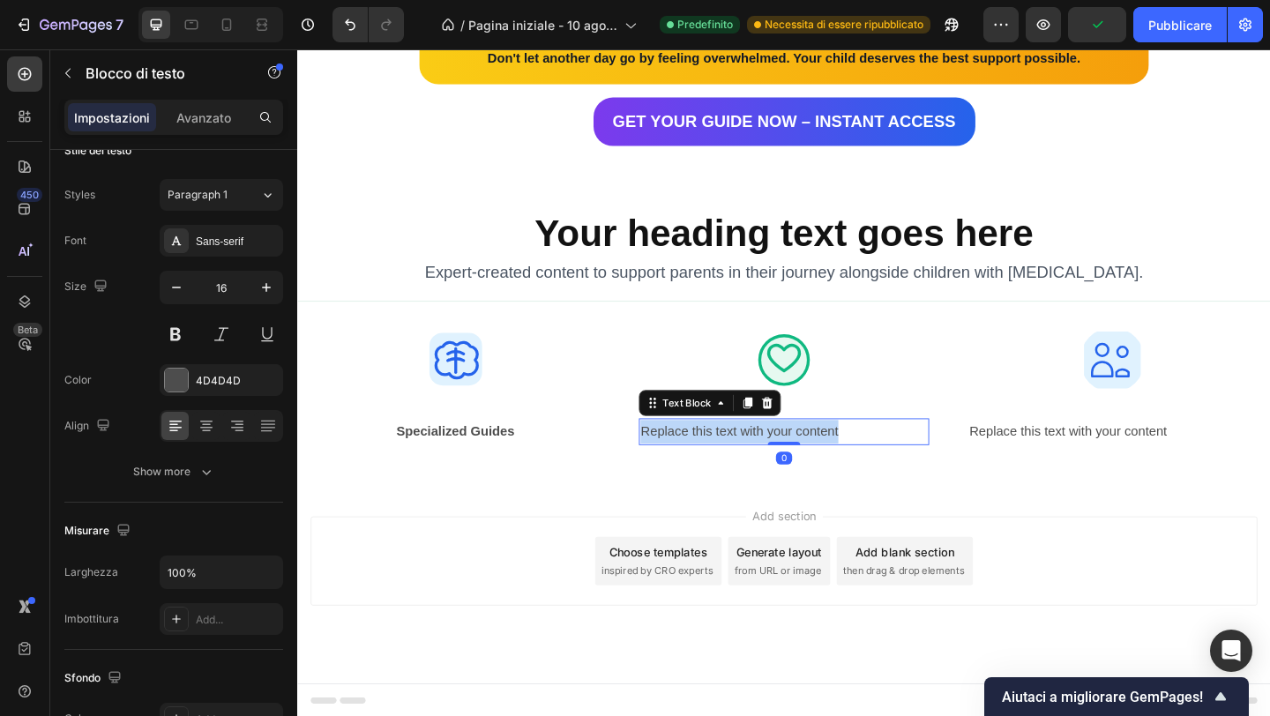
click at [733, 460] on p "Replace this text with your content" at bounding box center [825, 466] width 311 height 26
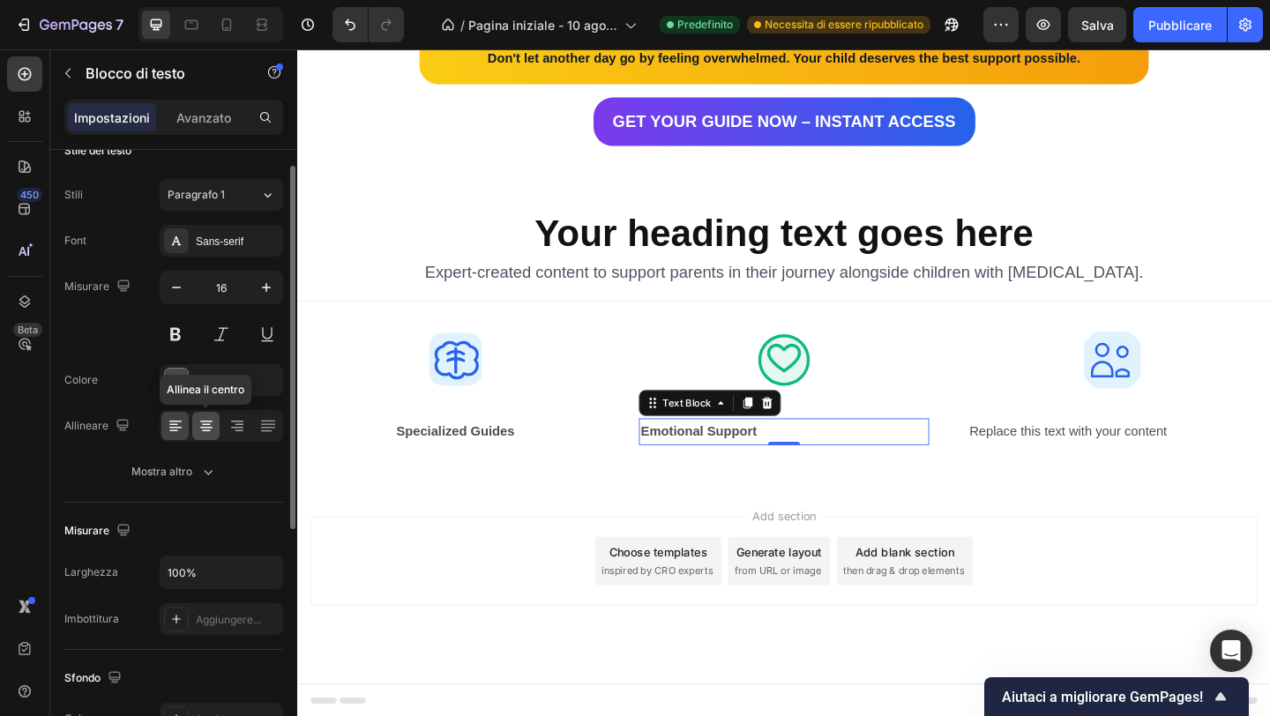
click at [210, 423] on icon at bounding box center [207, 426] width 18 height 18
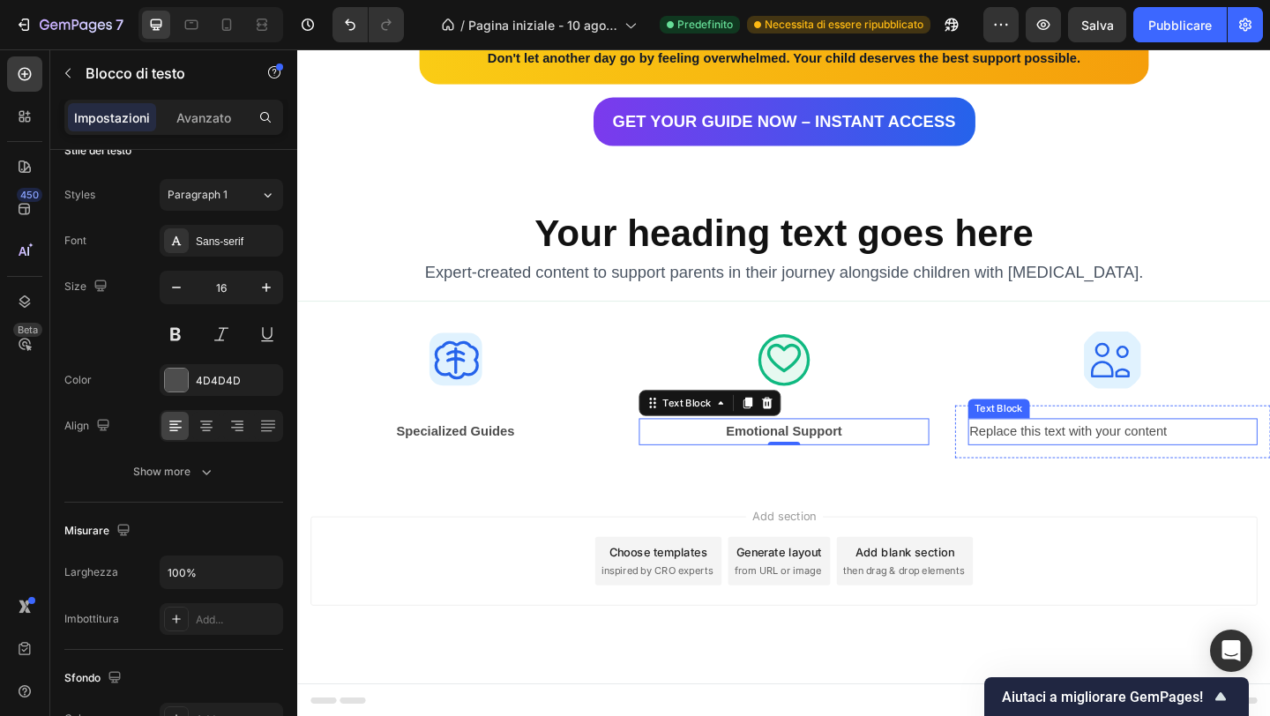
click at [1161, 468] on div "Replace this text with your content" at bounding box center [1184, 465] width 315 height 29
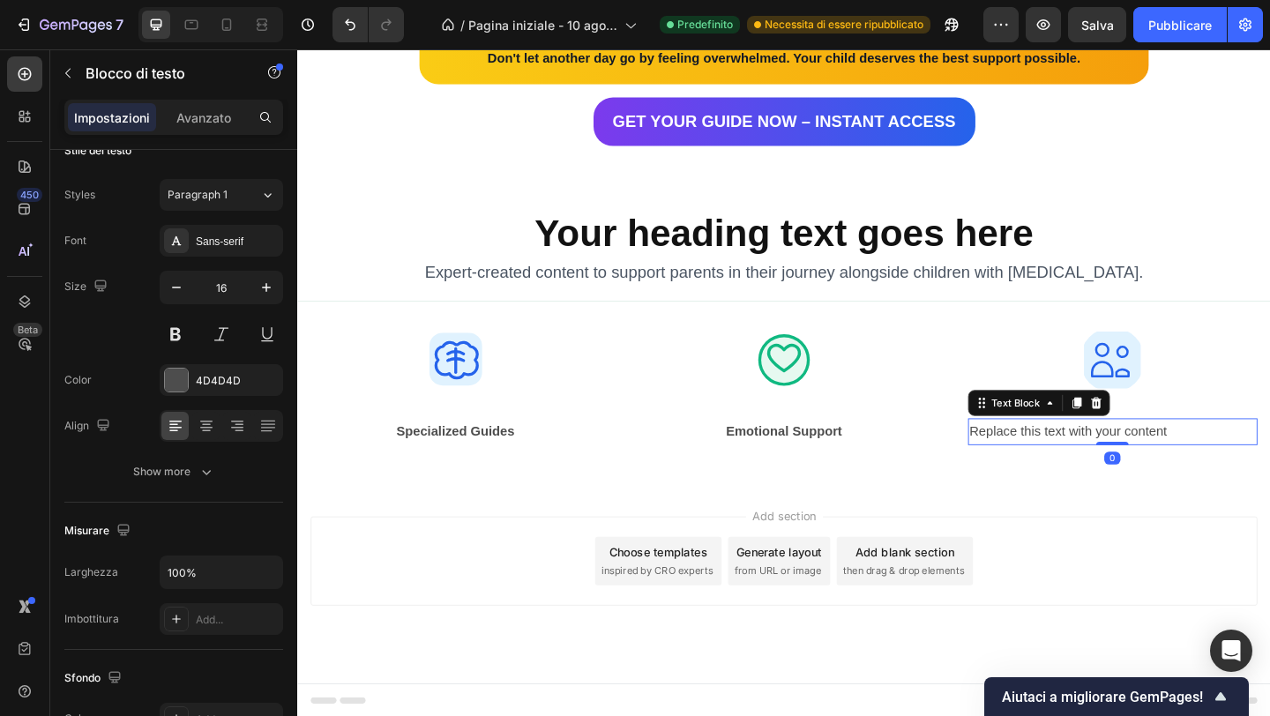
click at [1161, 468] on div "Replace this text with your content" at bounding box center [1184, 465] width 315 height 29
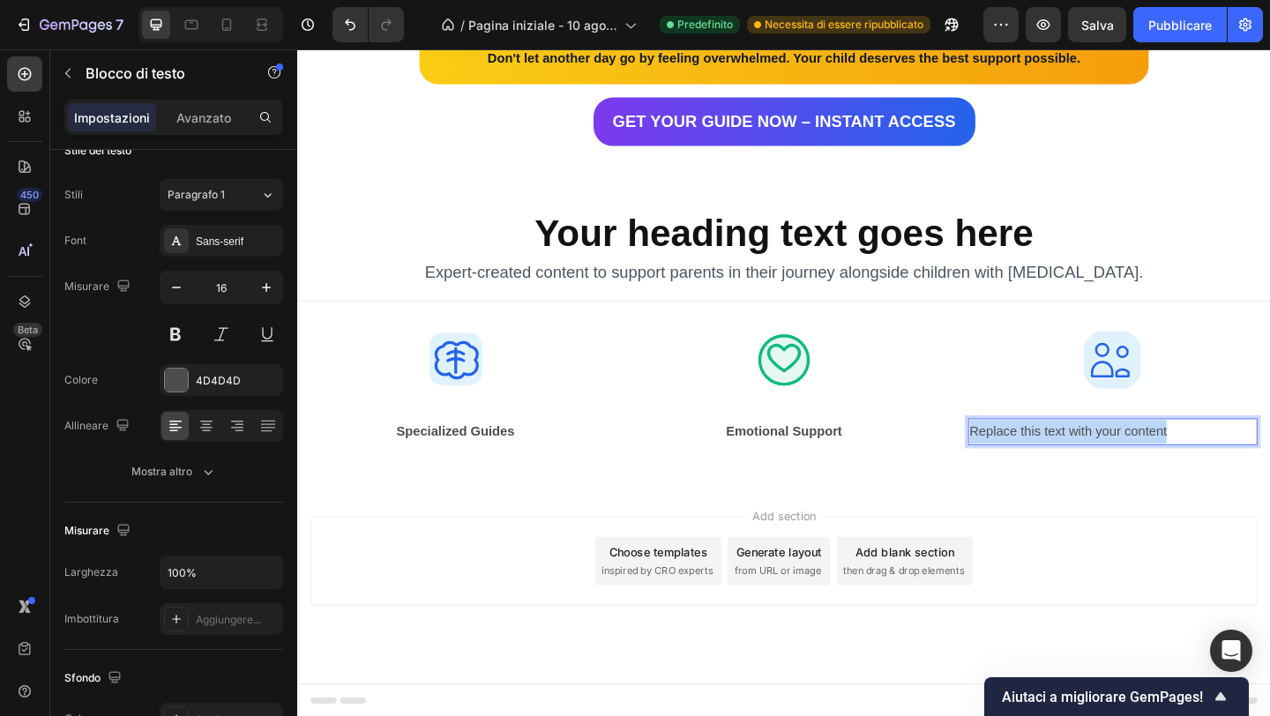
click at [1161, 468] on p "Replace this text with your content" at bounding box center [1184, 466] width 311 height 26
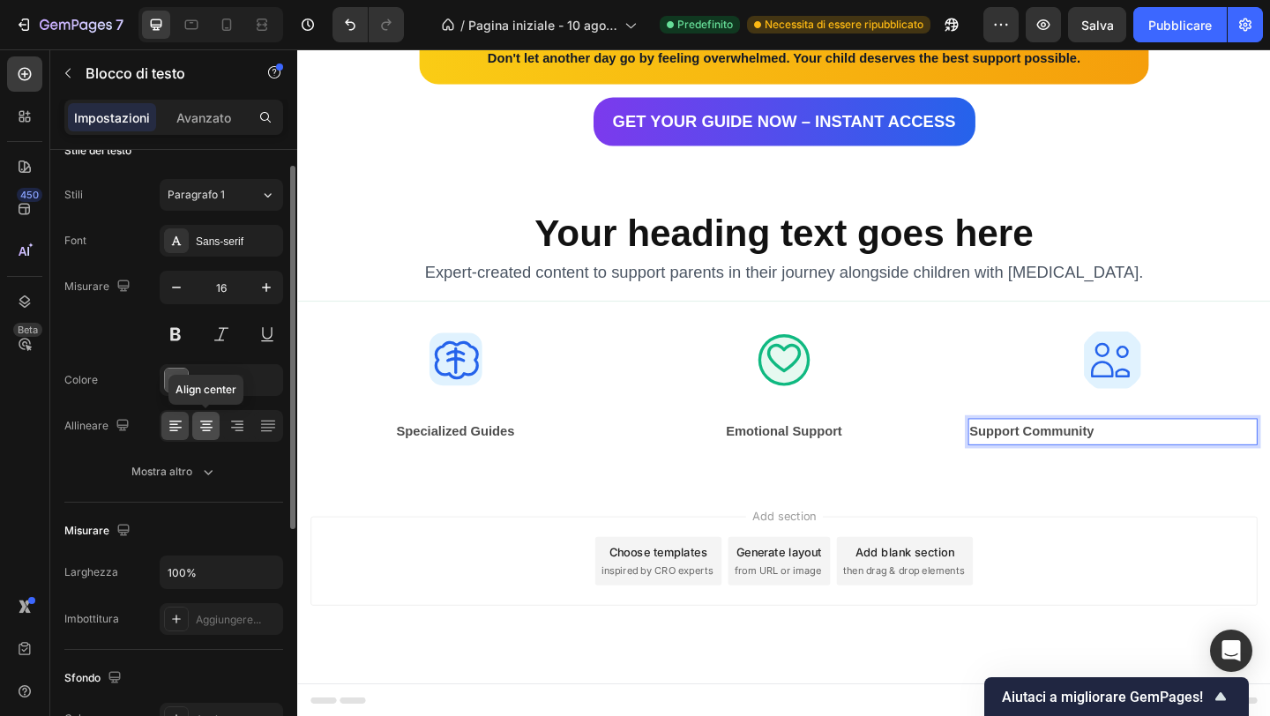
click at [206, 425] on icon at bounding box center [207, 426] width 18 height 18
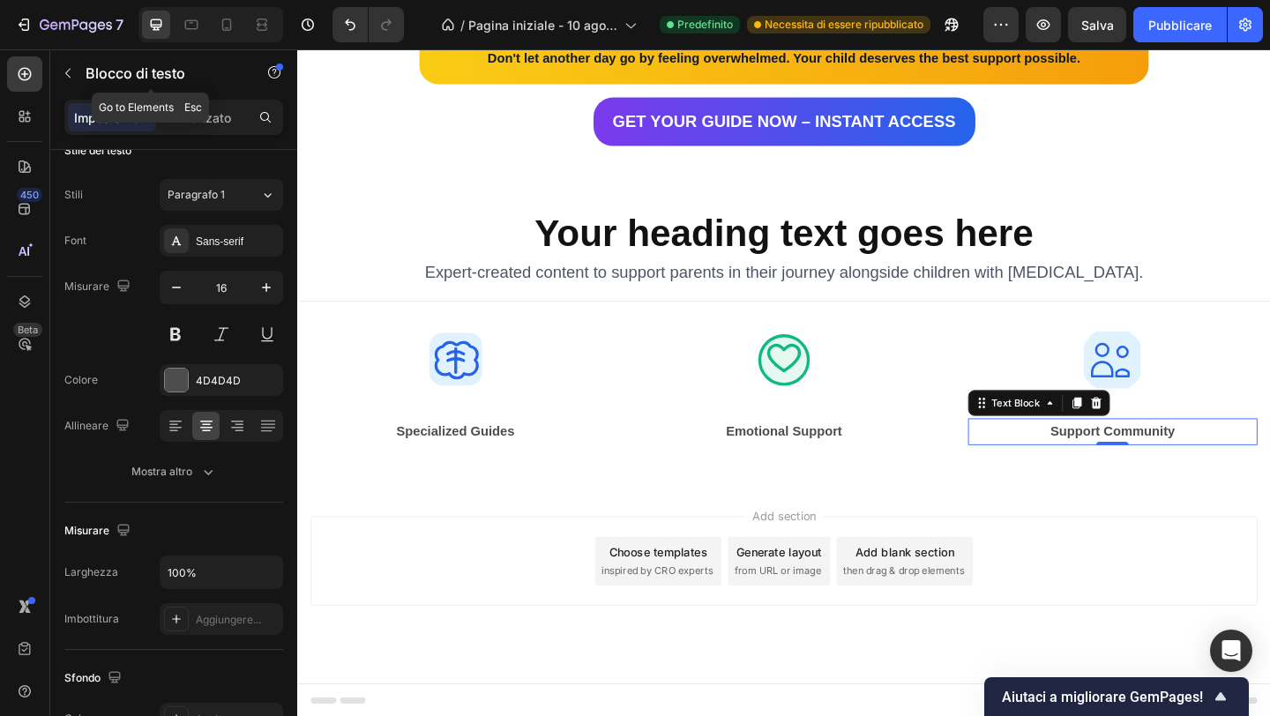
click at [79, 71] on button "button" at bounding box center [68, 73] width 28 height 28
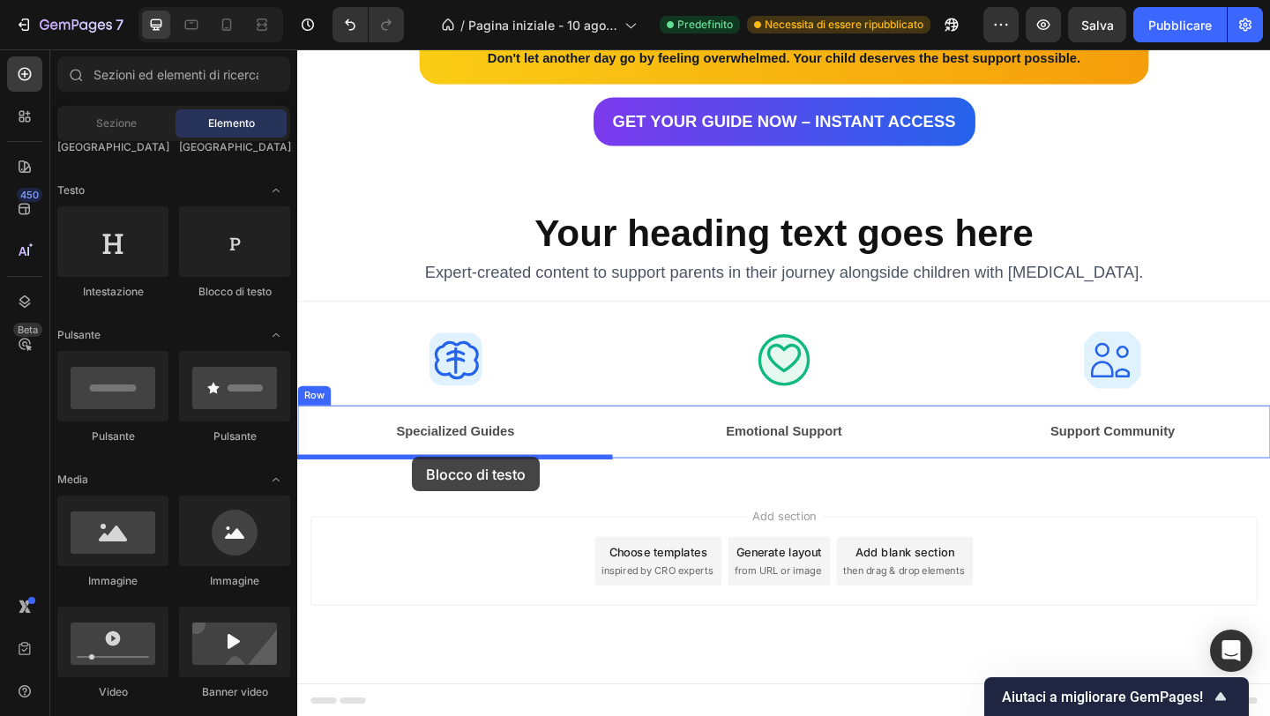
drag, startPoint x: 493, startPoint y: 302, endPoint x: 422, endPoint y: 493, distance: 204.3
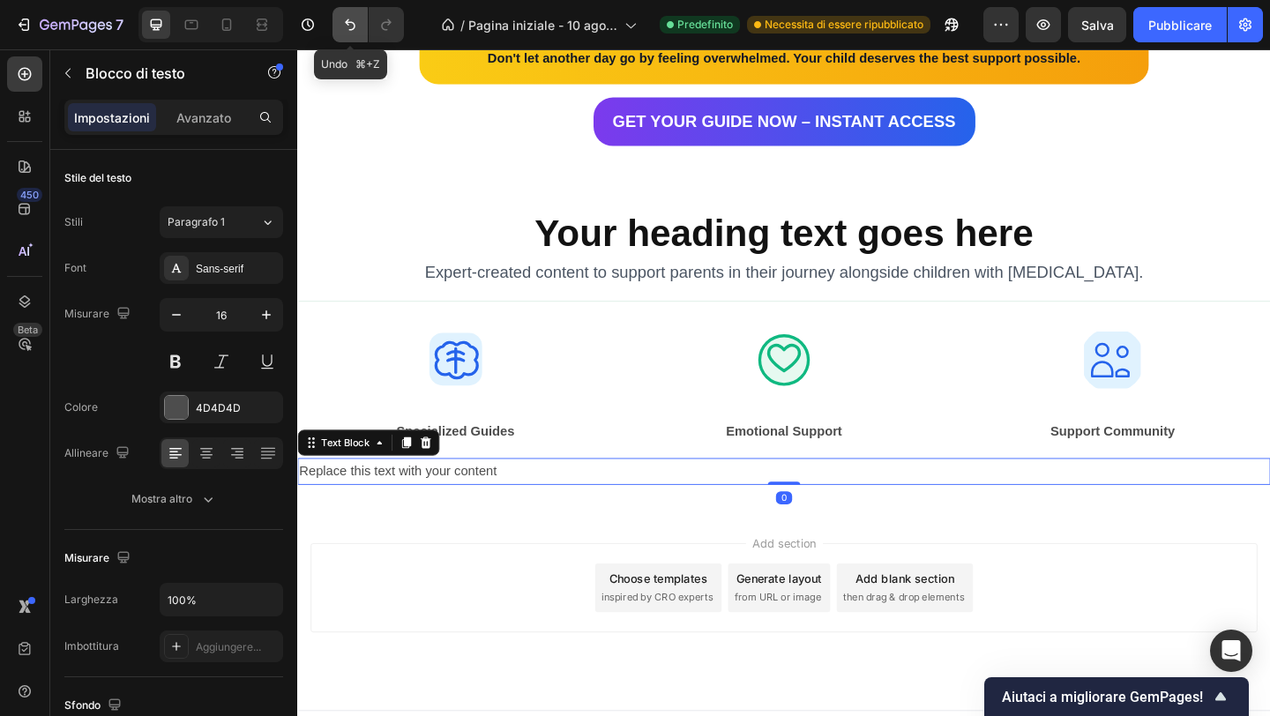
click at [345, 22] on icon "Annulla/Ripristina" at bounding box center [350, 24] width 11 height 11
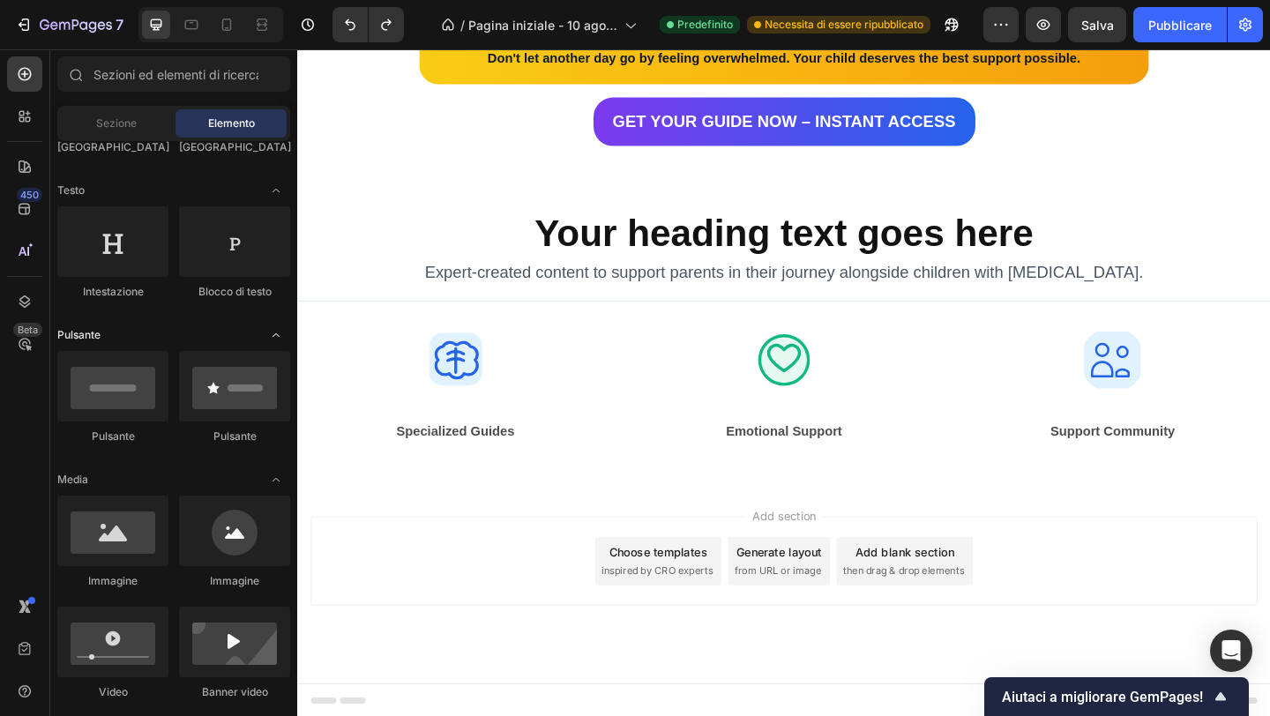
scroll to position [0, 0]
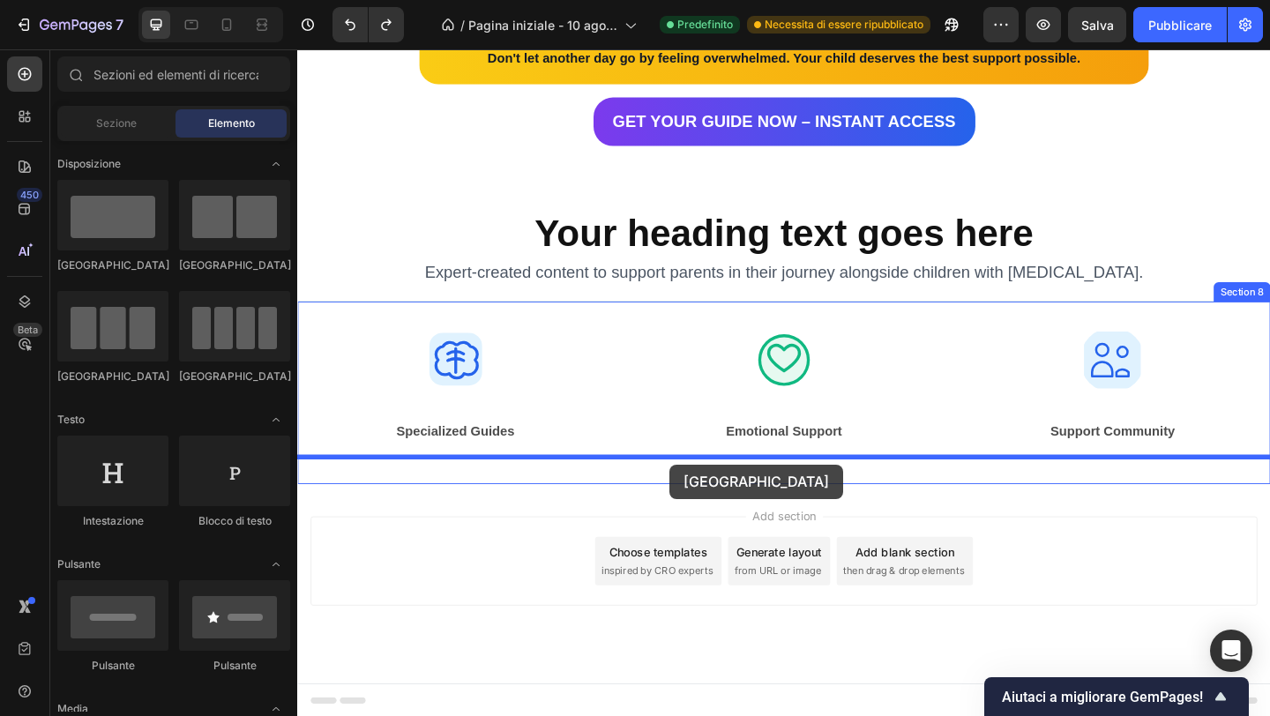
drag, startPoint x: 416, startPoint y: 386, endPoint x: 702, endPoint y: 501, distance: 307.9
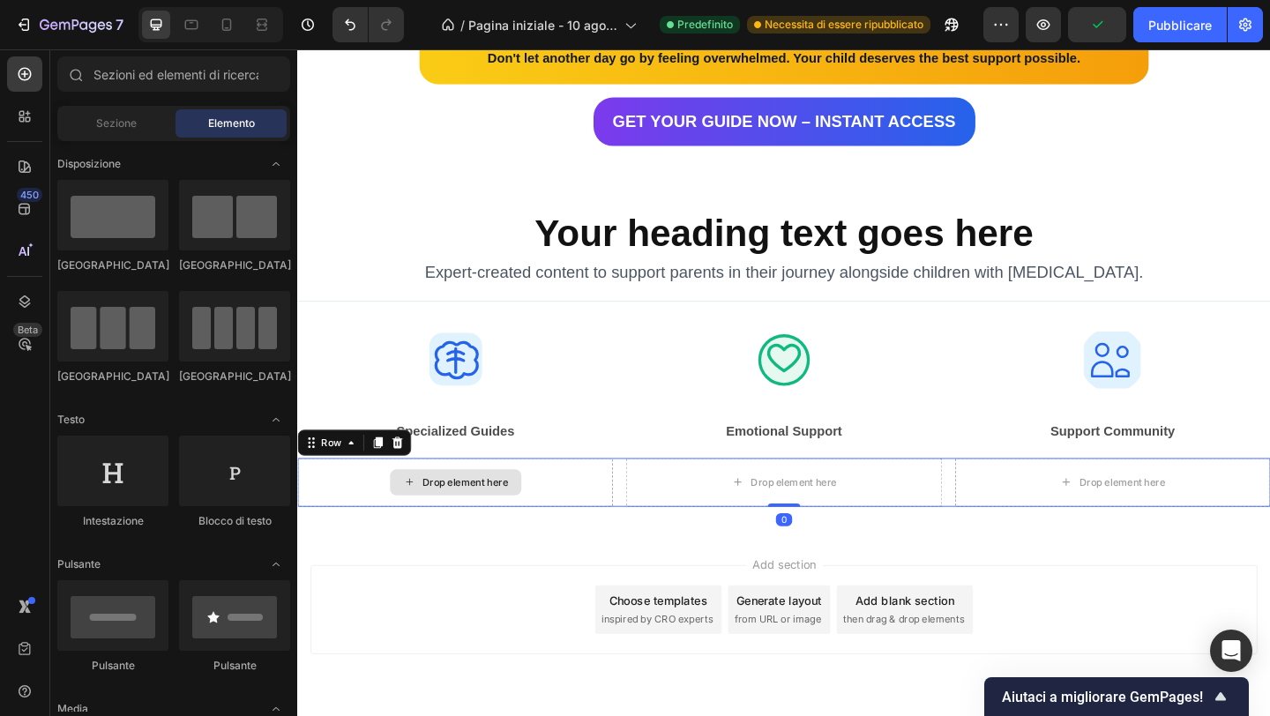
click at [466, 514] on div "Drop element here" at bounding box center [480, 520] width 94 height 14
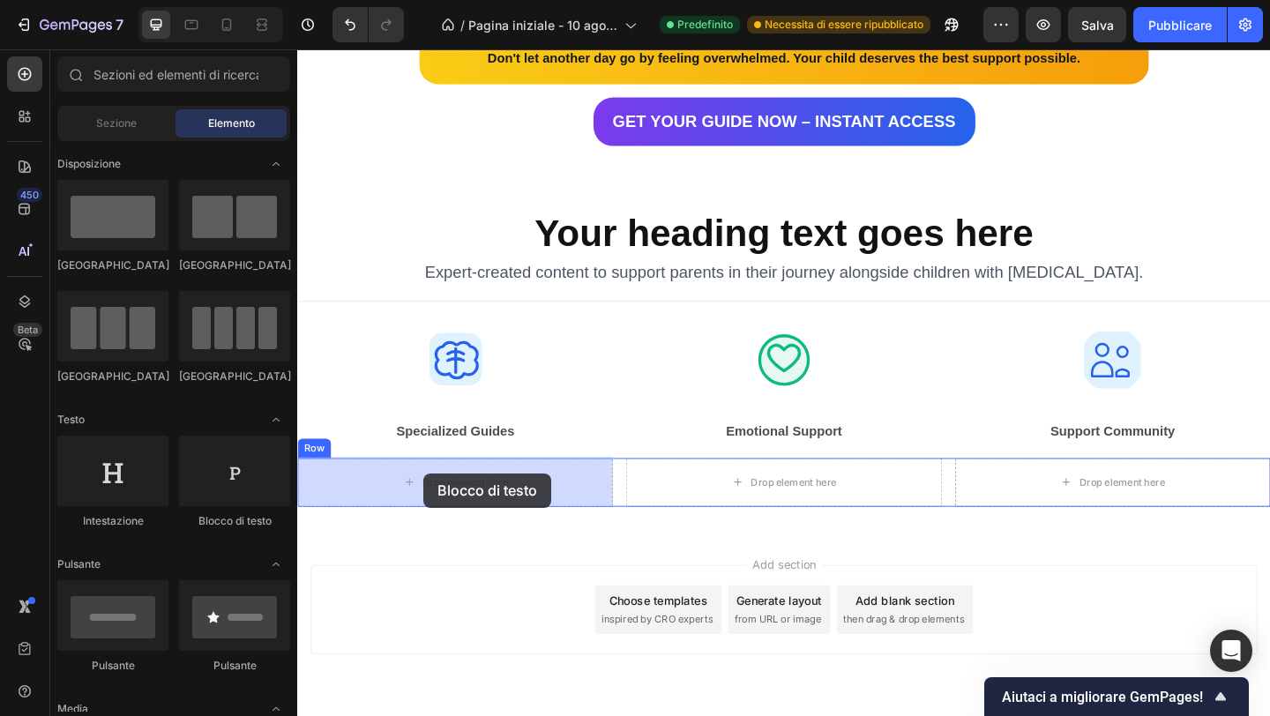
drag, startPoint x: 553, startPoint y: 514, endPoint x: 434, endPoint y: 511, distance: 119.1
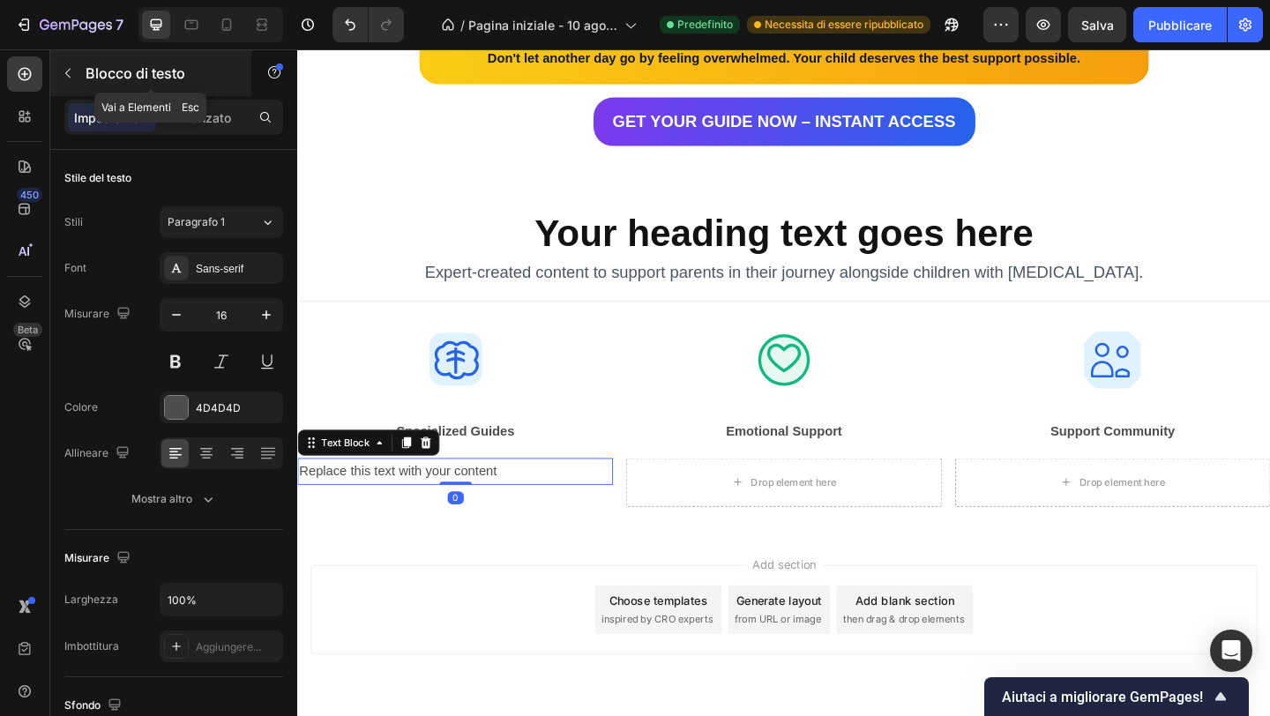
click at [67, 71] on icon "button" at bounding box center [67, 74] width 5 height 10
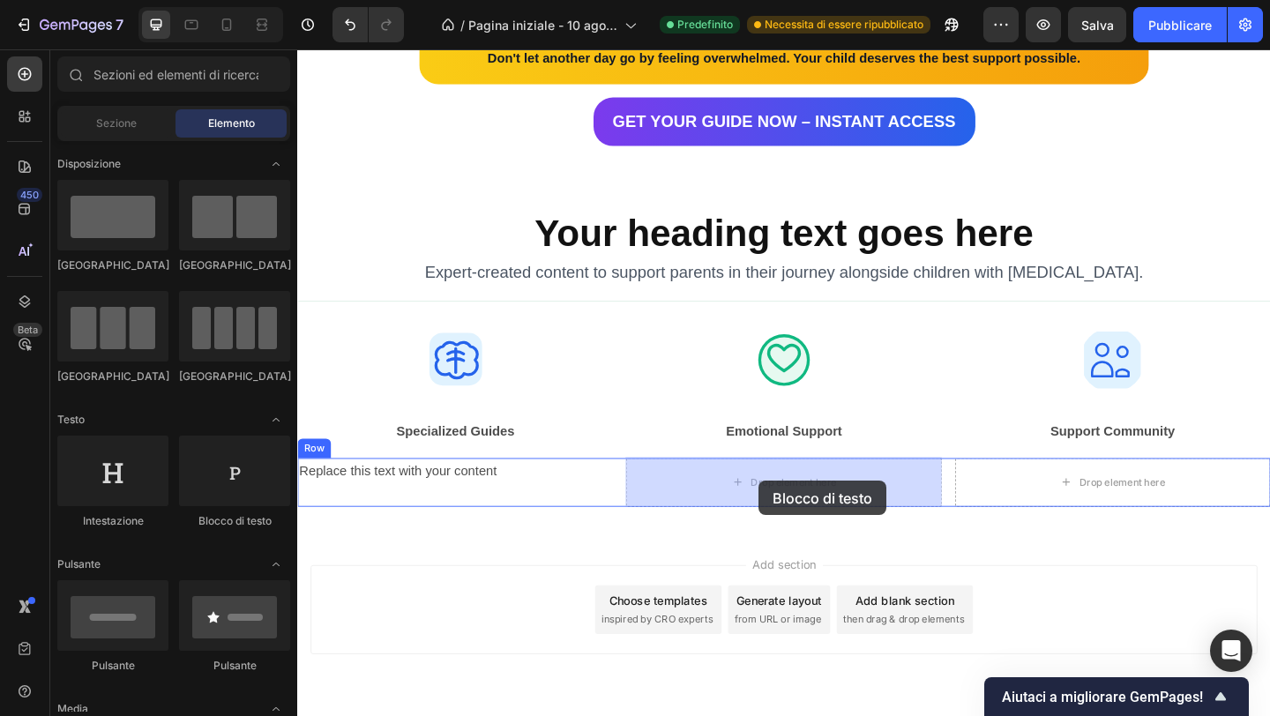
drag, startPoint x: 532, startPoint y: 521, endPoint x: 799, endPoint y: 519, distance: 267.3
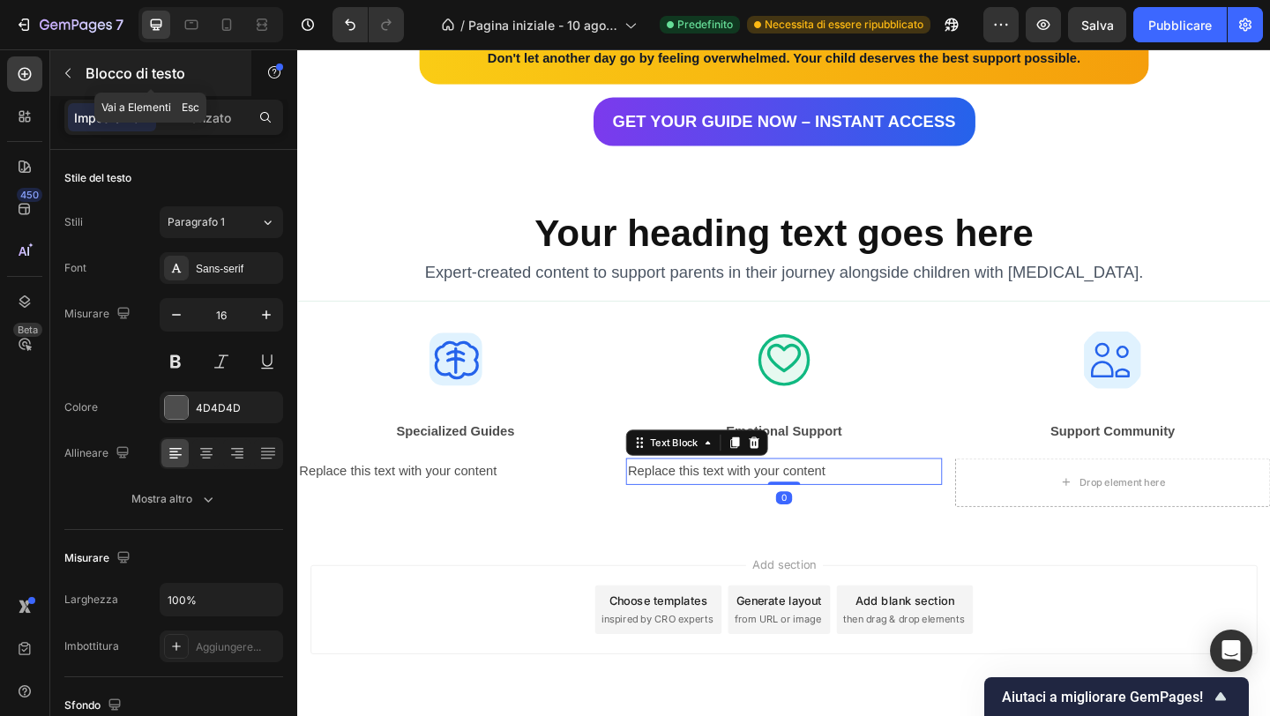
click at [69, 83] on button "button" at bounding box center [68, 73] width 28 height 28
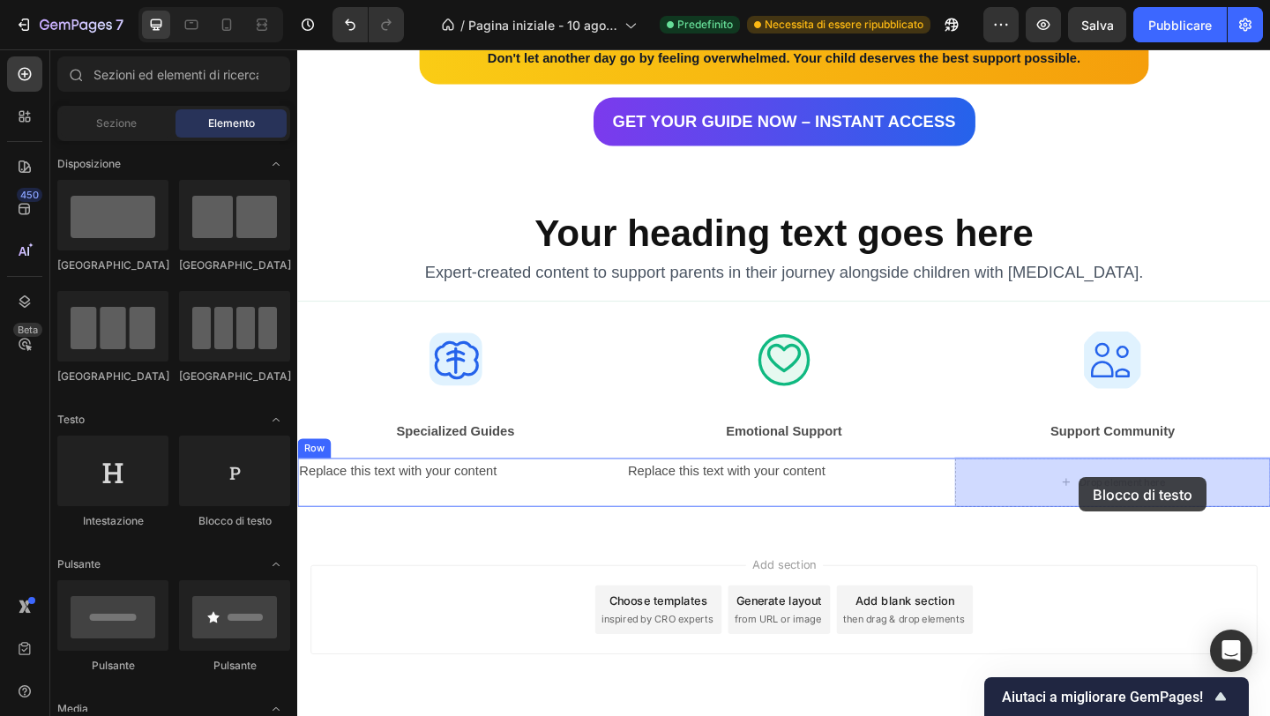
drag, startPoint x: 562, startPoint y: 535, endPoint x: 1147, endPoint y: 515, distance: 585.1
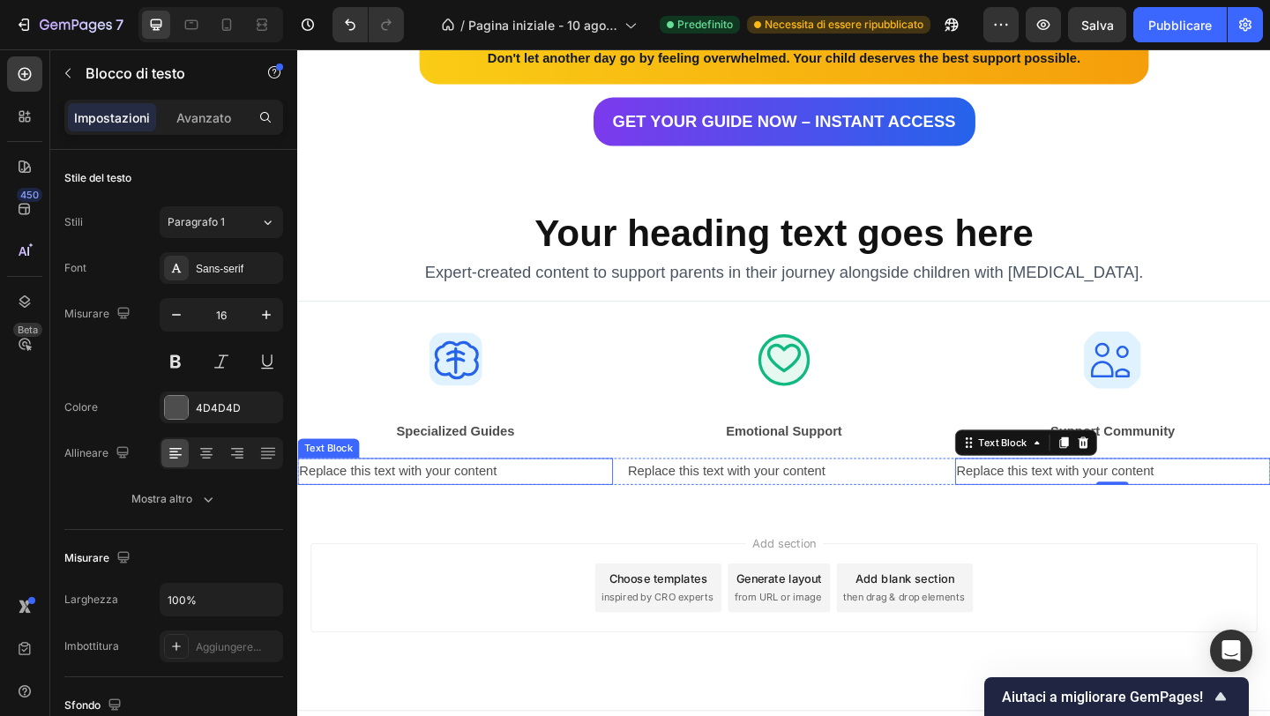
click at [473, 496] on div "Replace this text with your content" at bounding box center [468, 508] width 343 height 29
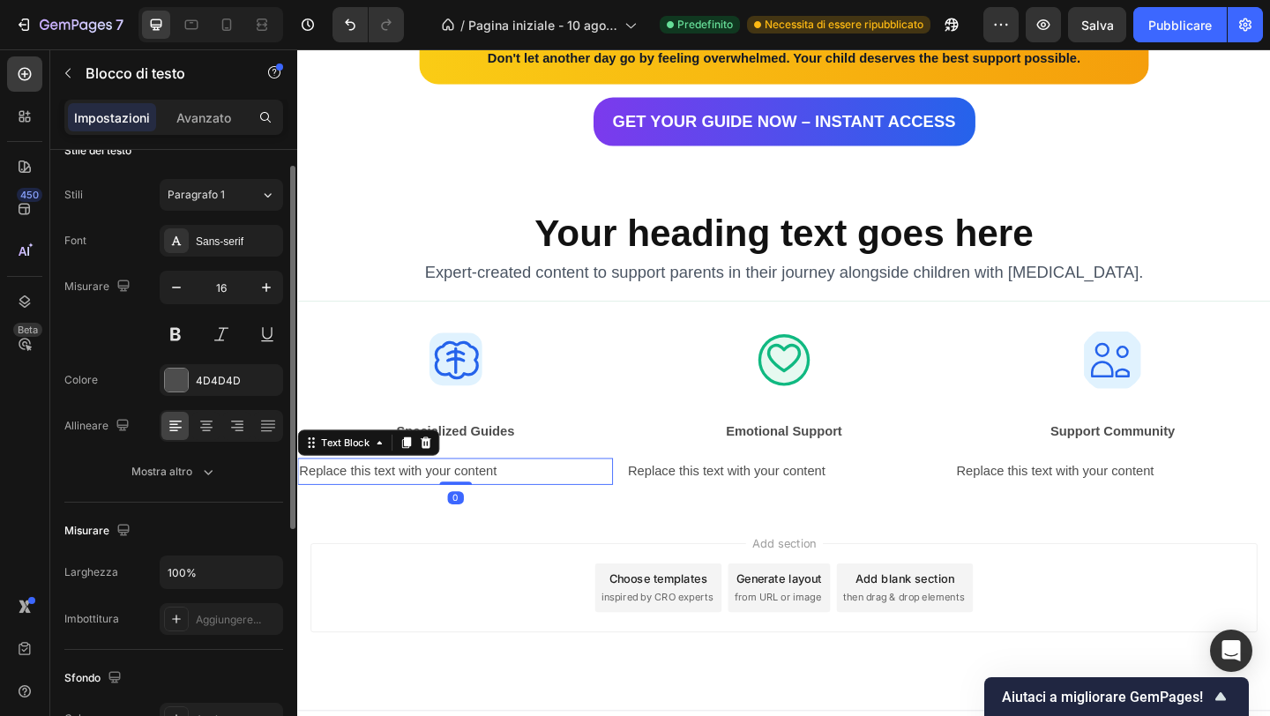
click at [468, 501] on div "Replace this text with your content" at bounding box center [468, 508] width 343 height 29
click at [468, 501] on p "Replace this text with your content" at bounding box center [469, 509] width 340 height 26
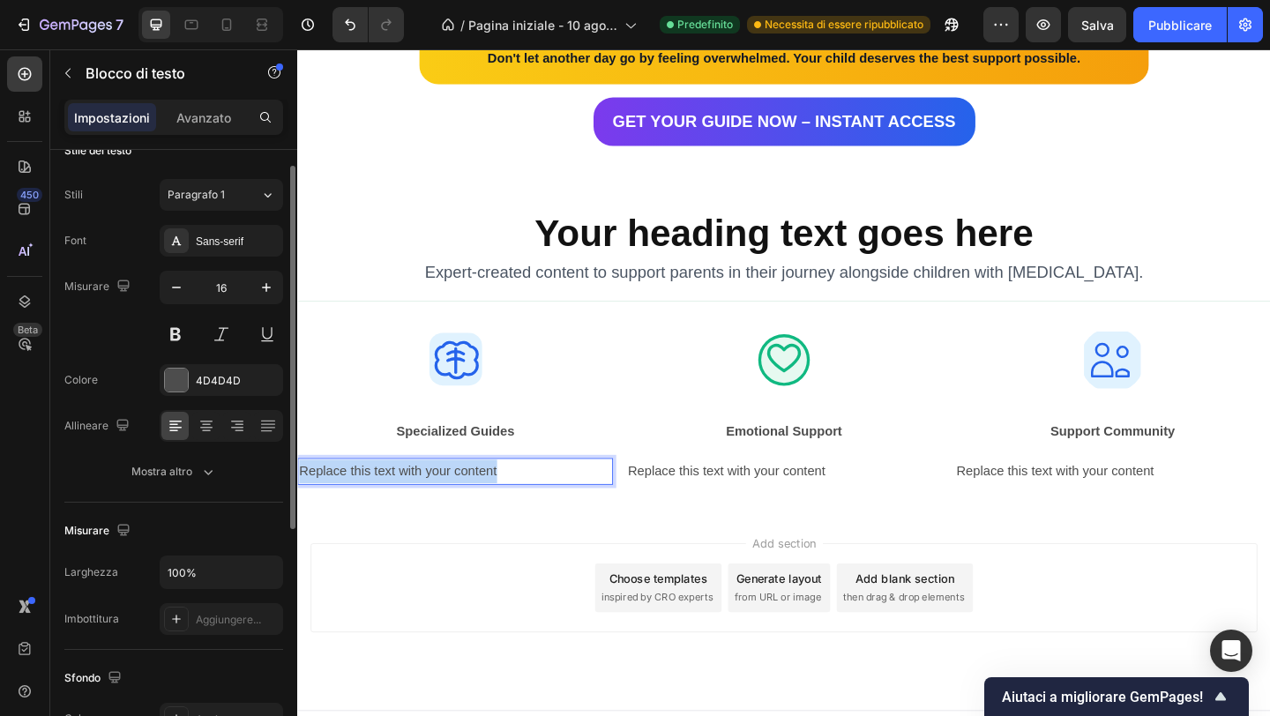
click at [468, 501] on p "Replace this text with your content" at bounding box center [469, 509] width 340 height 26
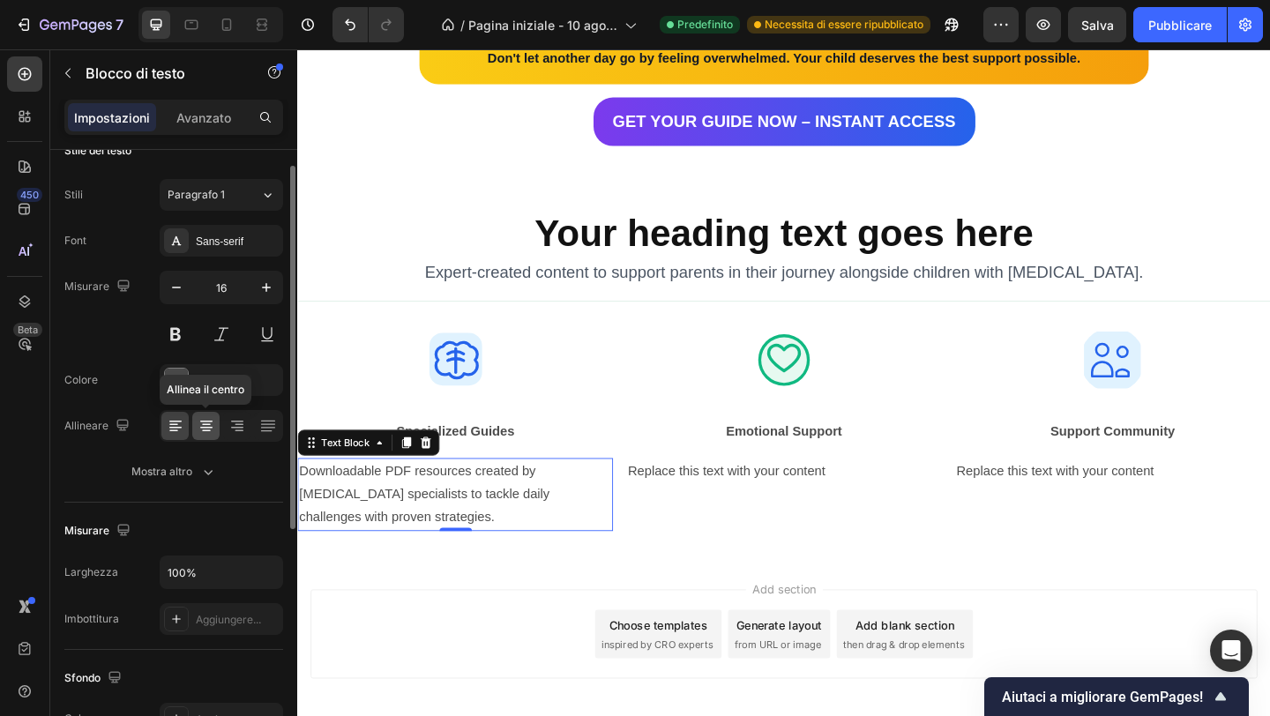
click at [198, 425] on icon at bounding box center [207, 426] width 18 height 18
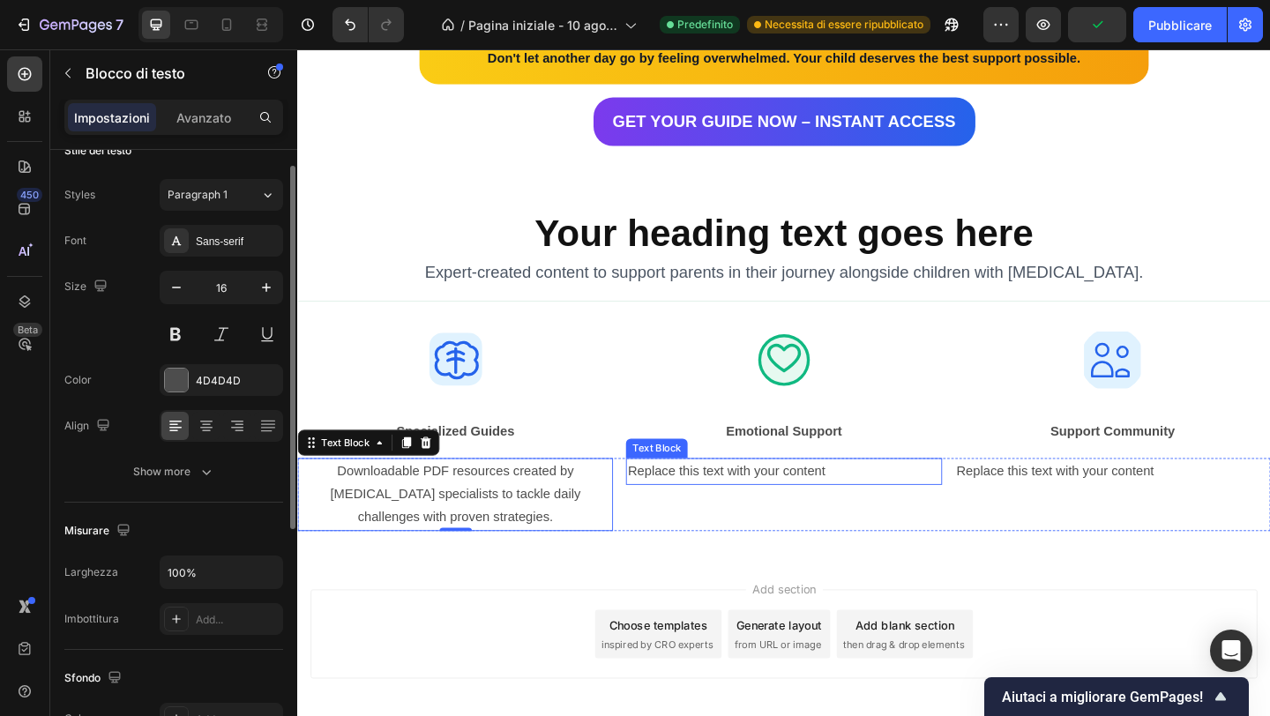
click at [782, 512] on div "Replace this text with your content" at bounding box center [826, 508] width 343 height 29
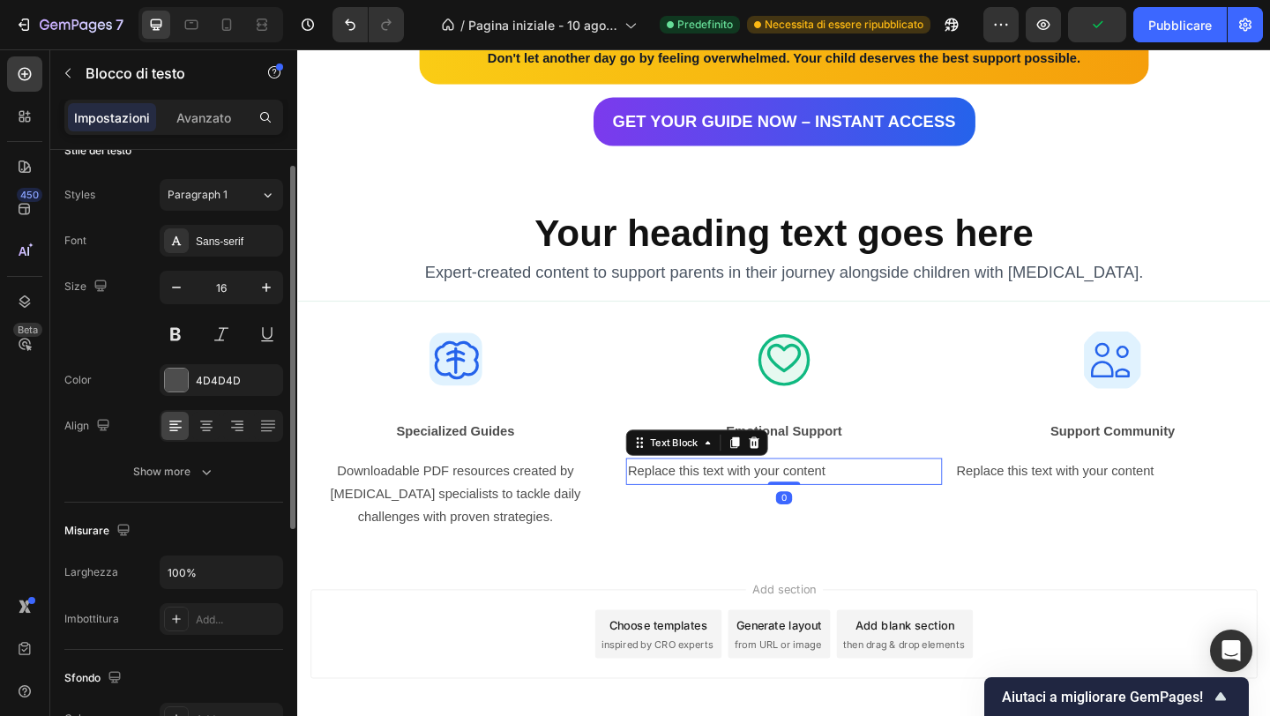
click at [782, 512] on div "Replace this text with your content" at bounding box center [826, 508] width 343 height 29
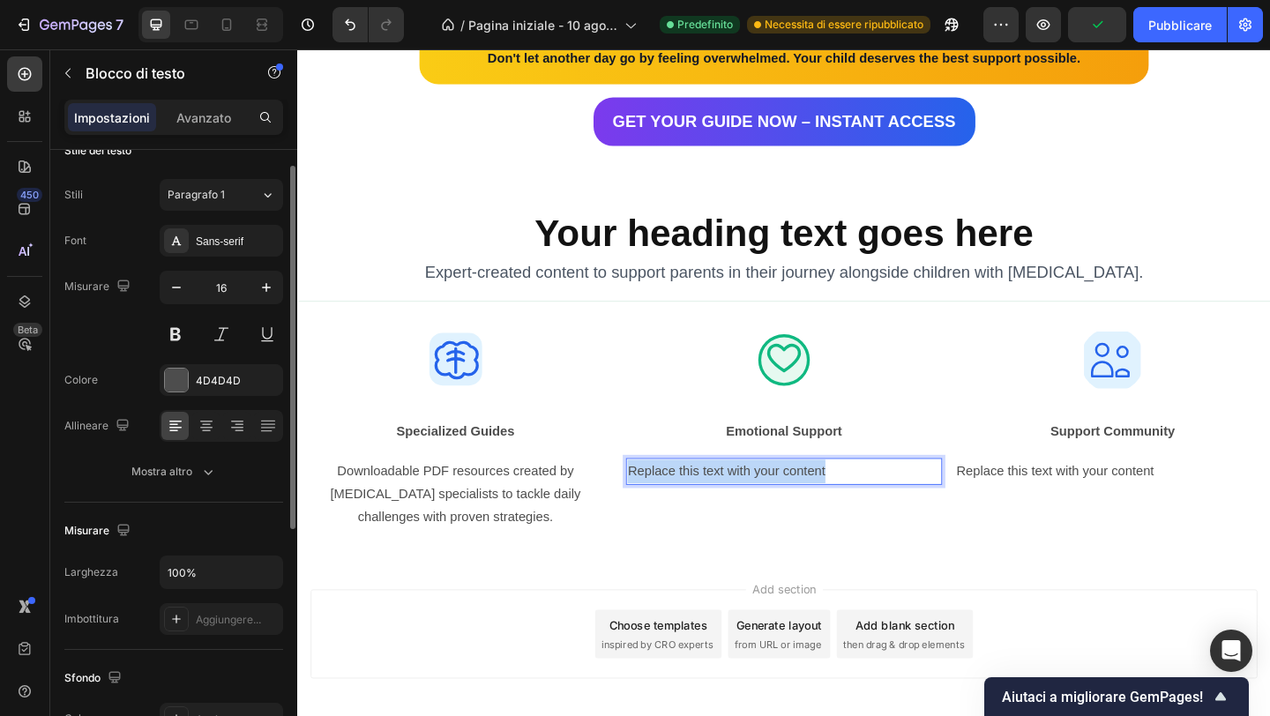
click at [782, 512] on p "Replace this text with your content" at bounding box center [826, 509] width 340 height 26
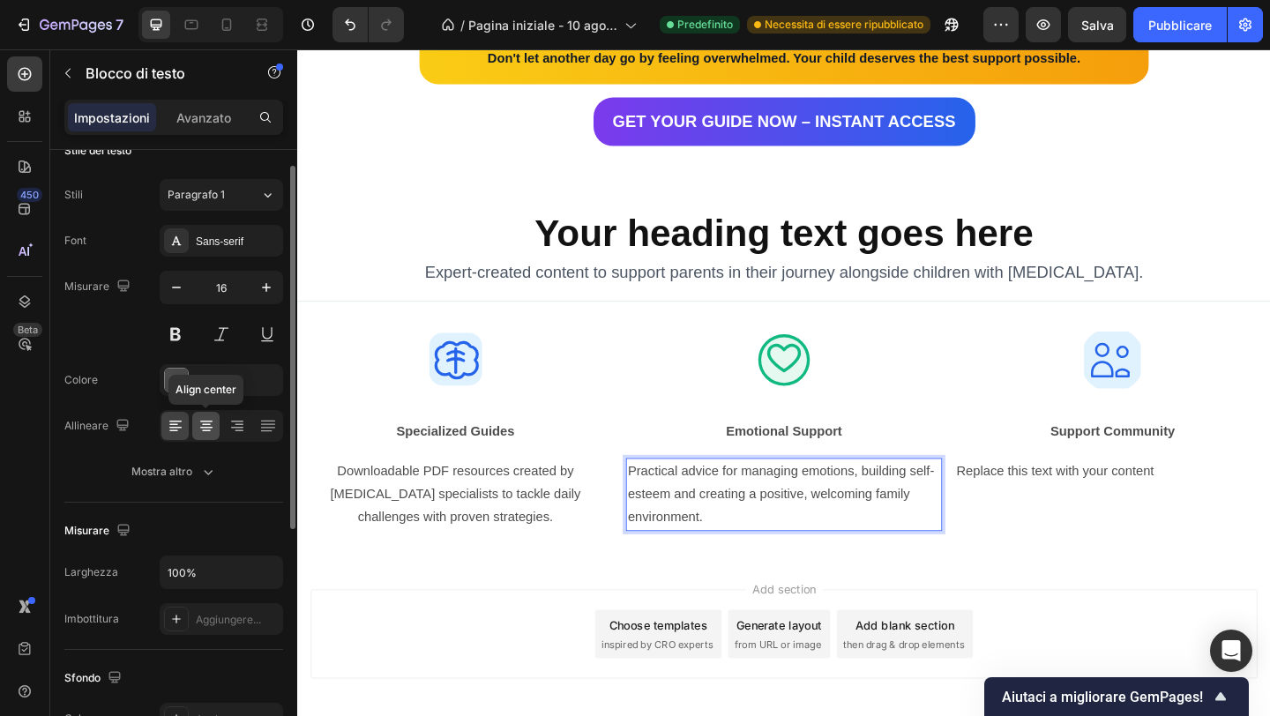
click at [207, 433] on icon at bounding box center [207, 426] width 18 height 18
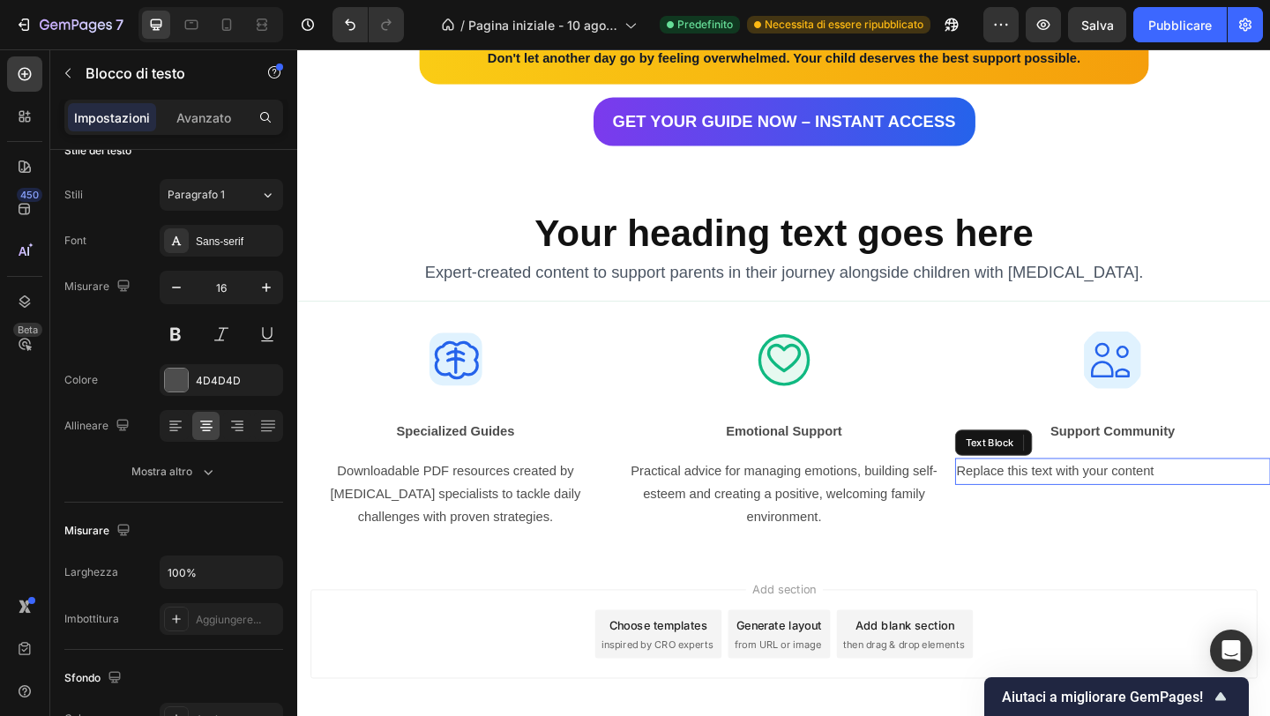
click at [1136, 512] on div "Replace this text with your content" at bounding box center [1184, 508] width 343 height 29
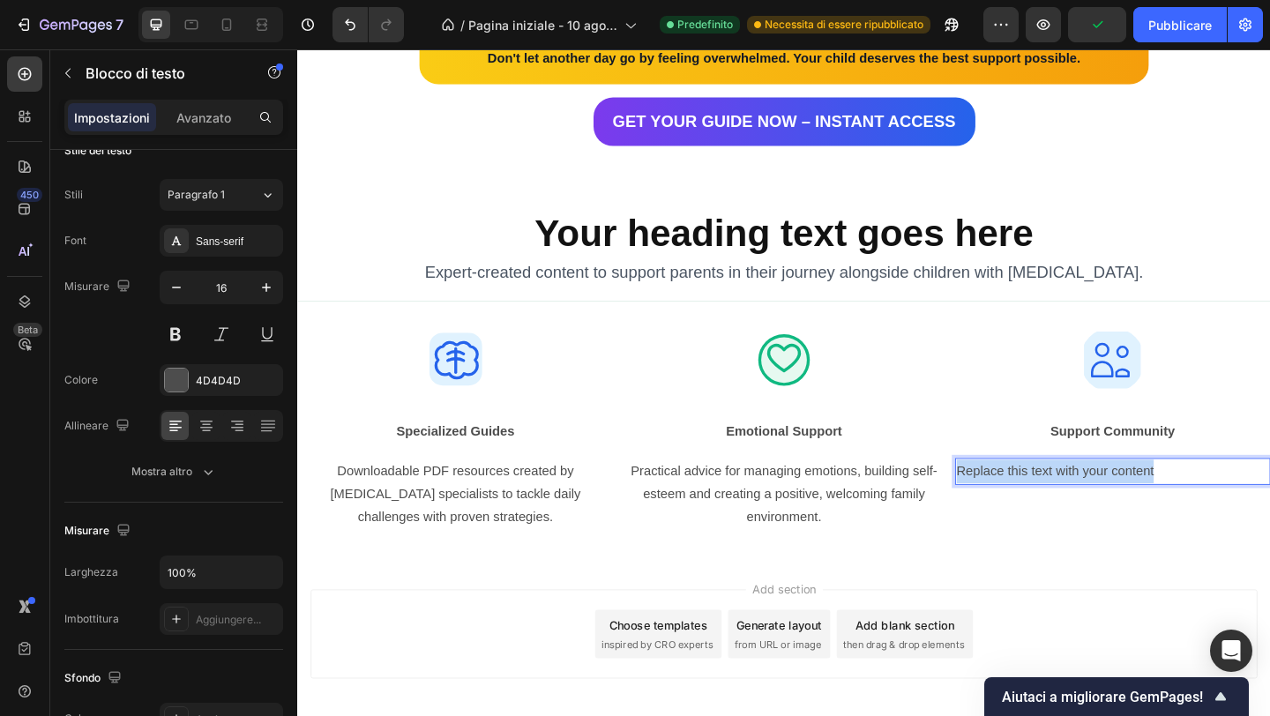
click at [1136, 512] on p "Replace this text with your content" at bounding box center [1184, 509] width 340 height 26
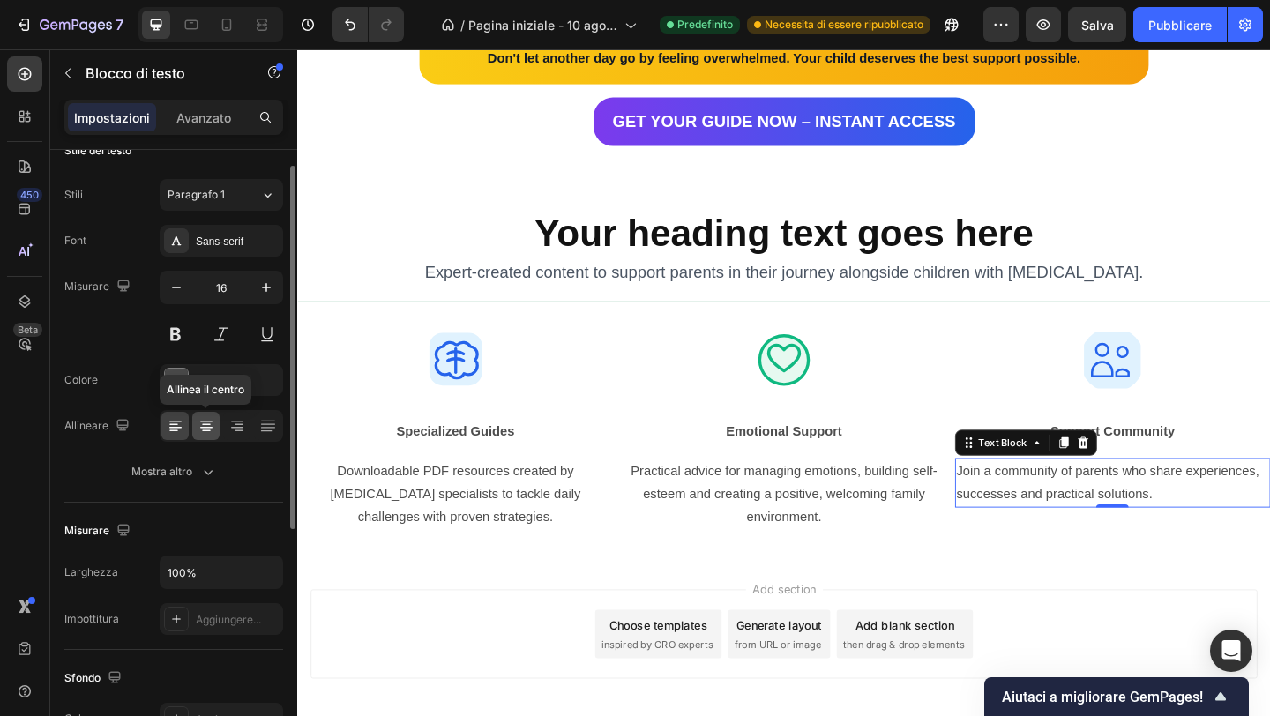
click at [204, 420] on icon at bounding box center [207, 426] width 18 height 18
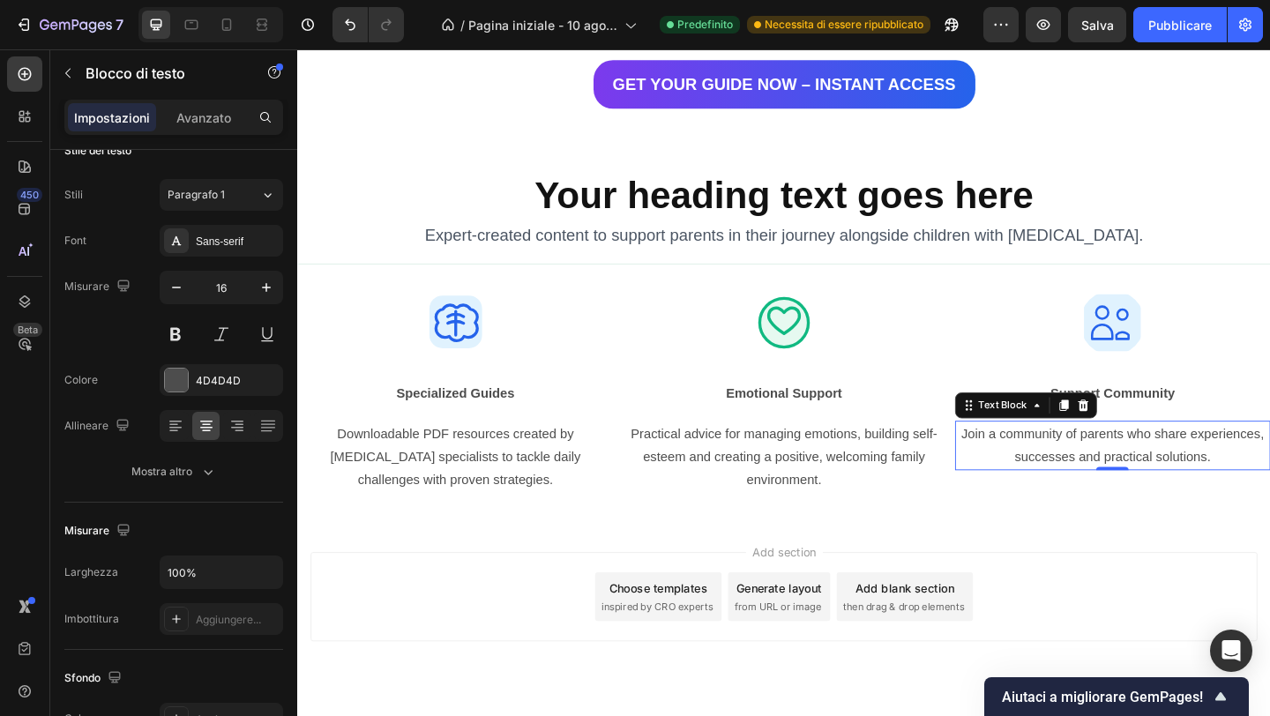
scroll to position [3303, 0]
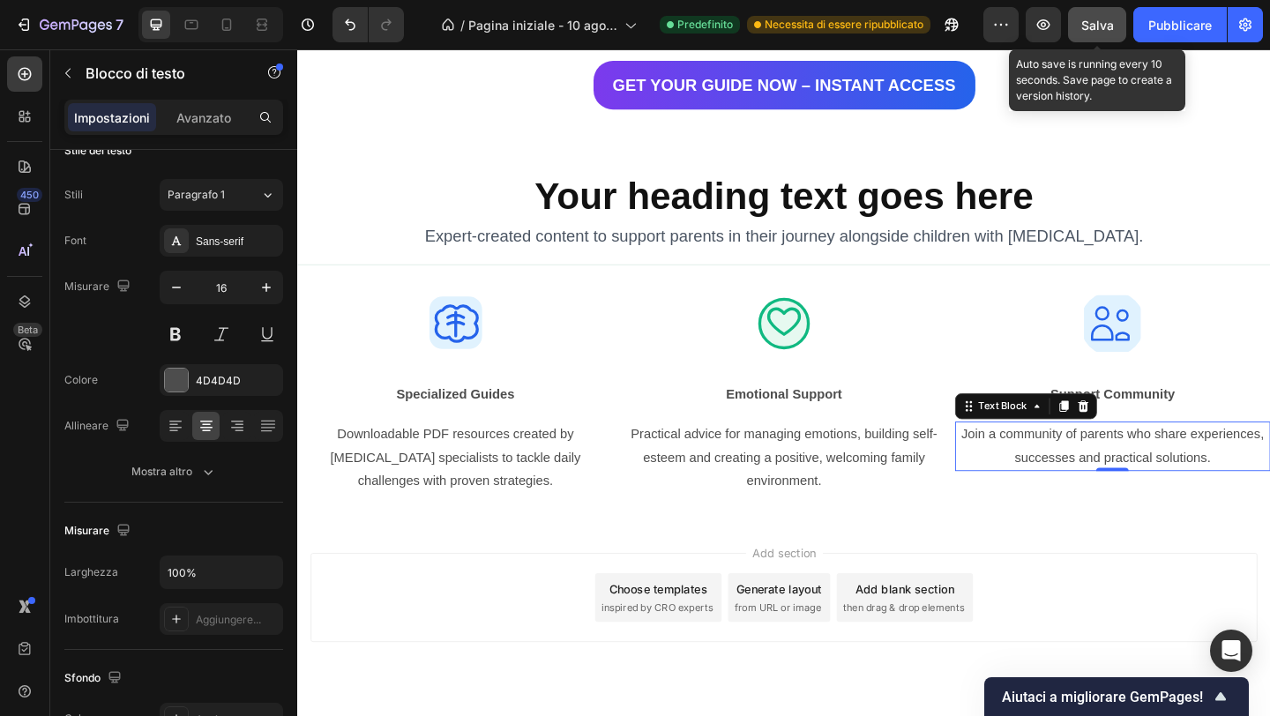
click at [1095, 22] on font "Salva" at bounding box center [1097, 25] width 33 height 15
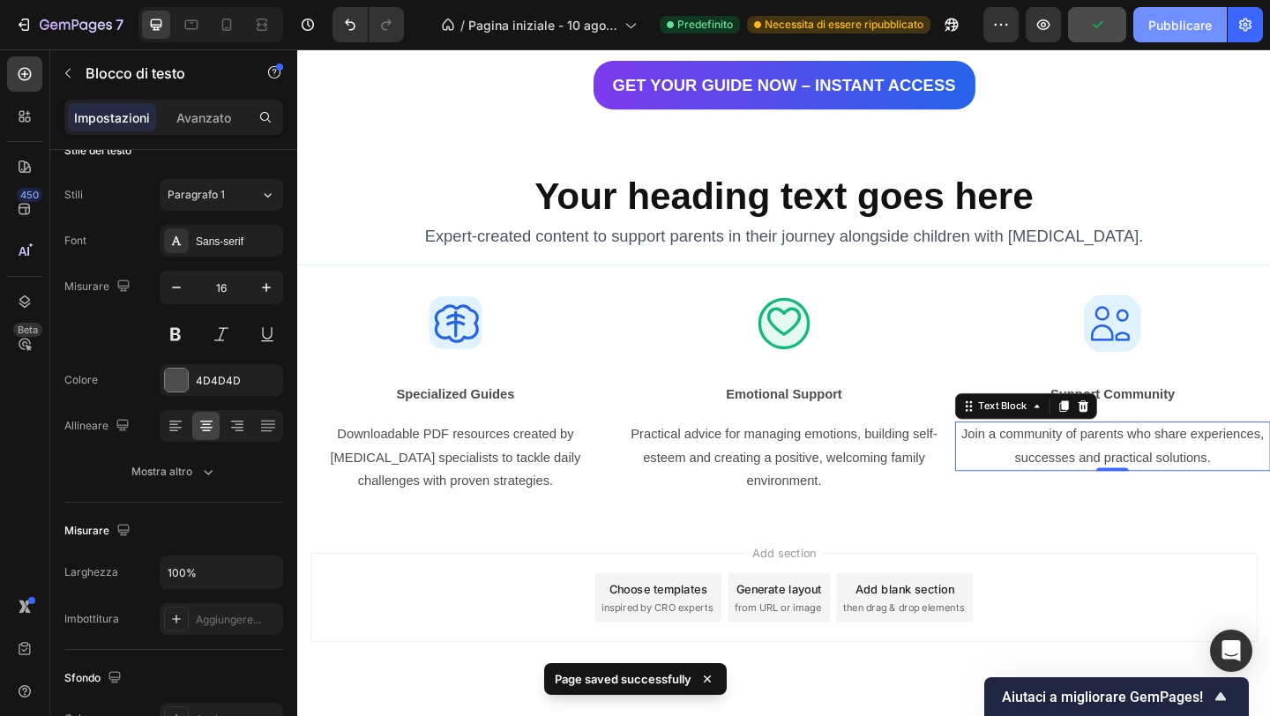
click at [1163, 22] on font "Pubblicare" at bounding box center [1180, 25] width 64 height 15
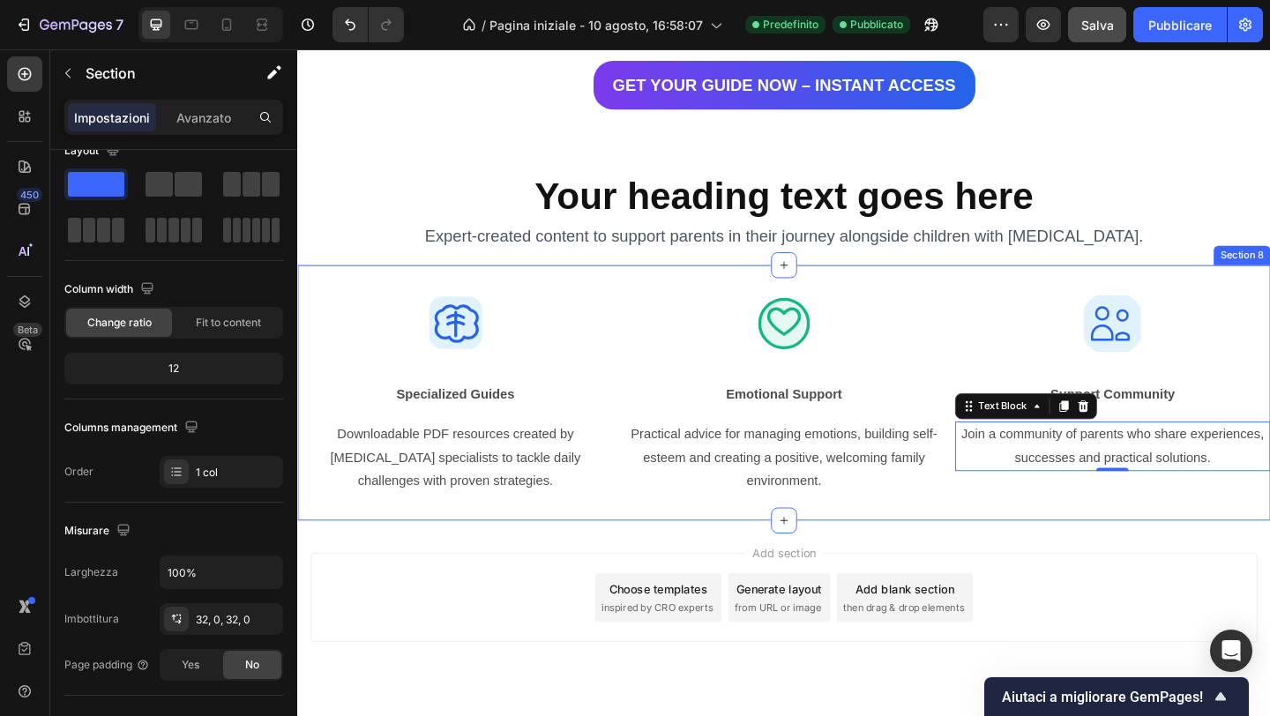
click at [566, 291] on div "Image Image Image Row Specialized Guides Text Block Row Emotional Support Text …" at bounding box center [826, 423] width 1058 height 278
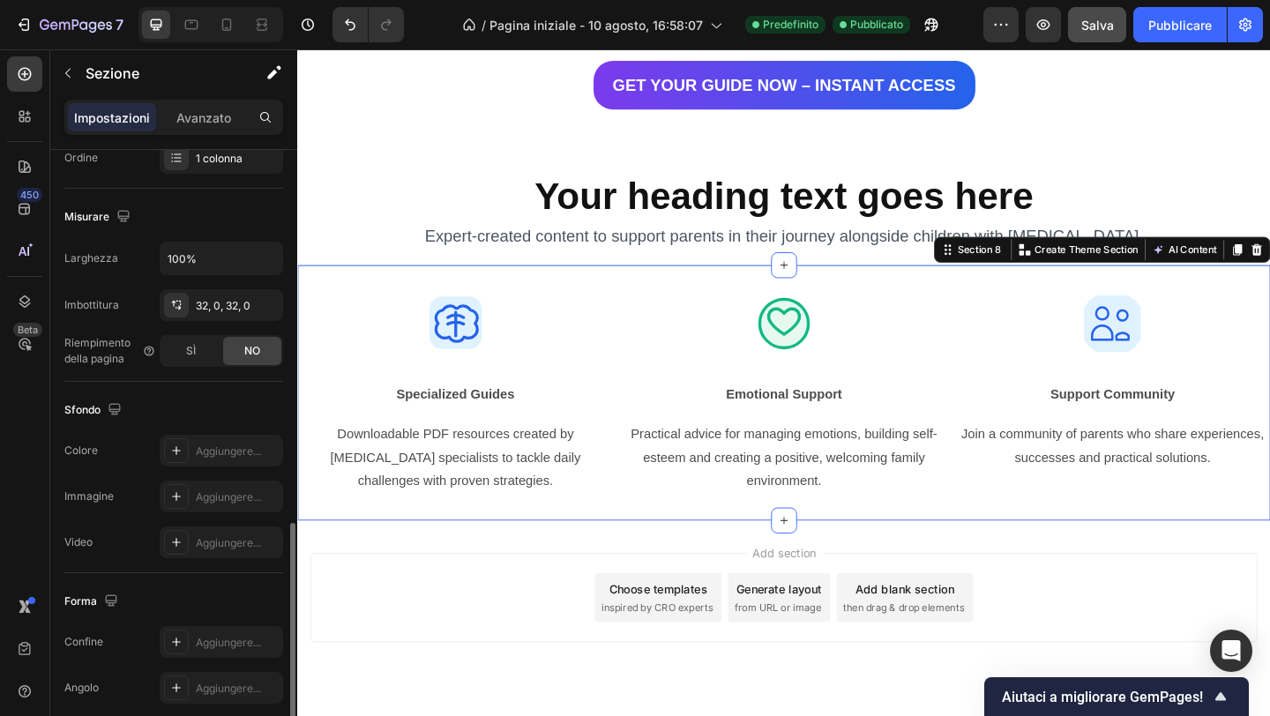
scroll to position [460, 0]
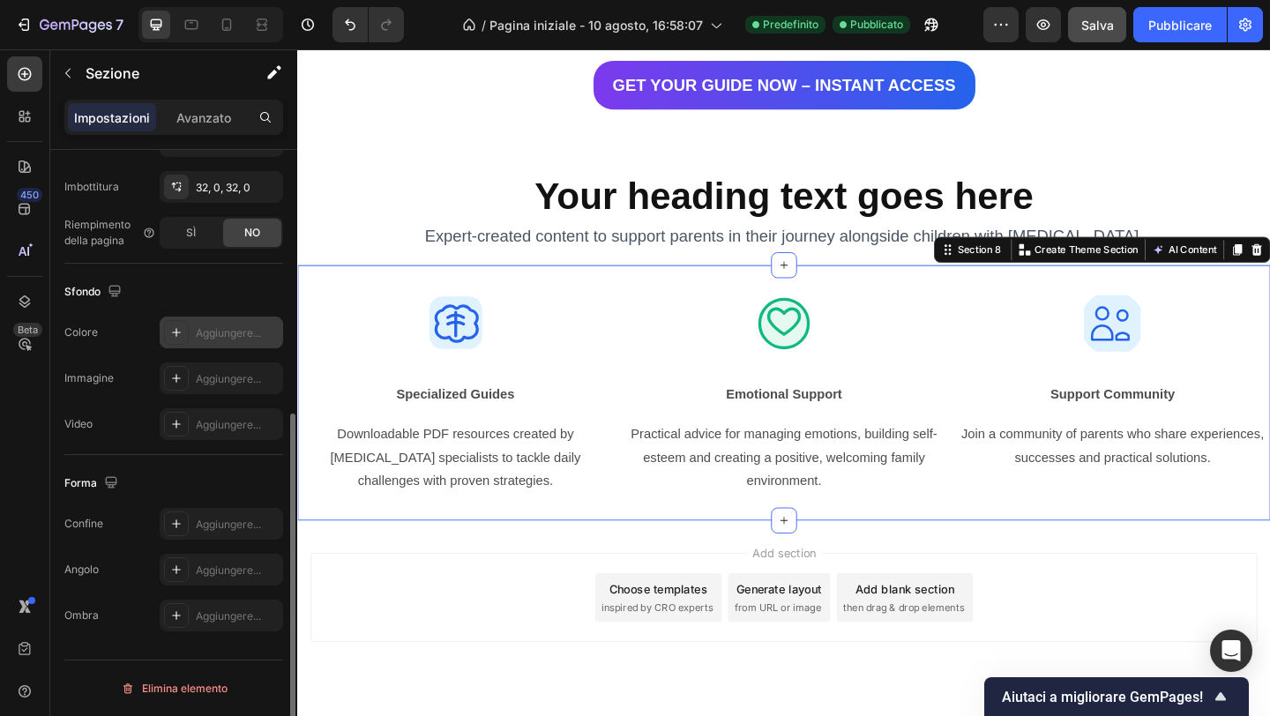
click at [193, 329] on div "Aggiungere..." at bounding box center [221, 333] width 123 height 32
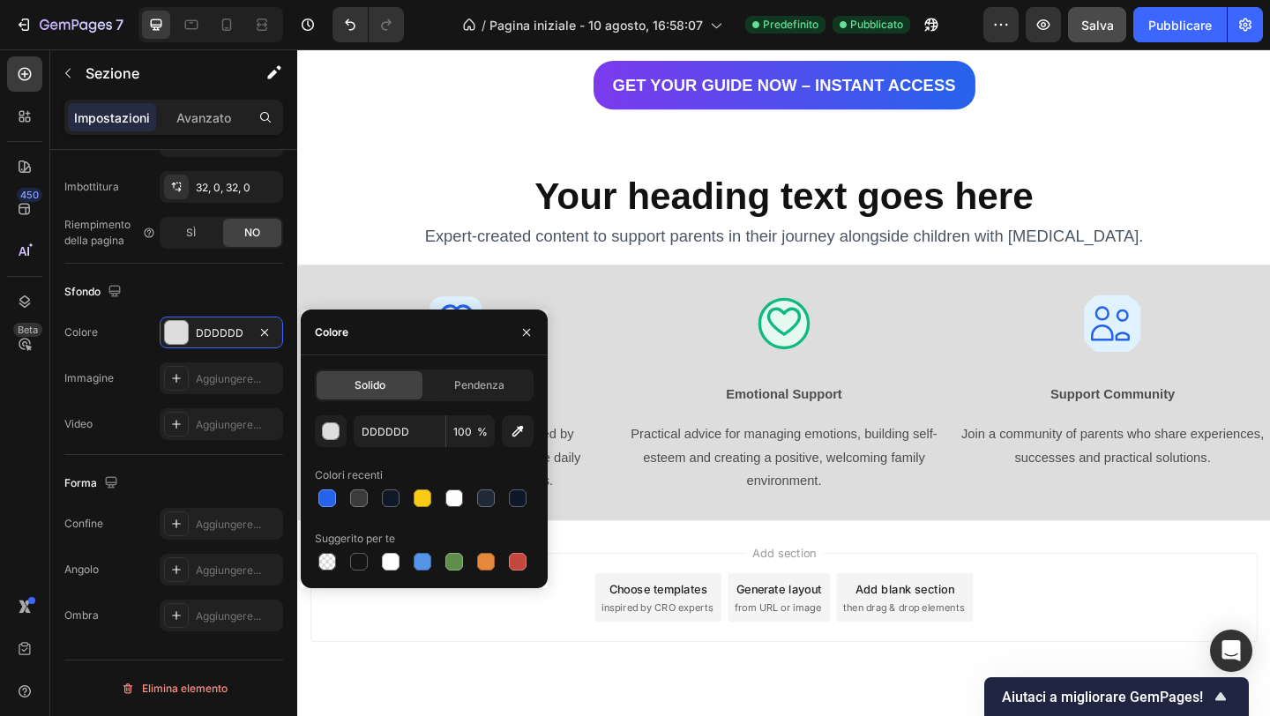
click at [619, 694] on div "Add section Choose templates inspired by CRO experts Generate layout from URL o…" at bounding box center [826, 670] width 1058 height 217
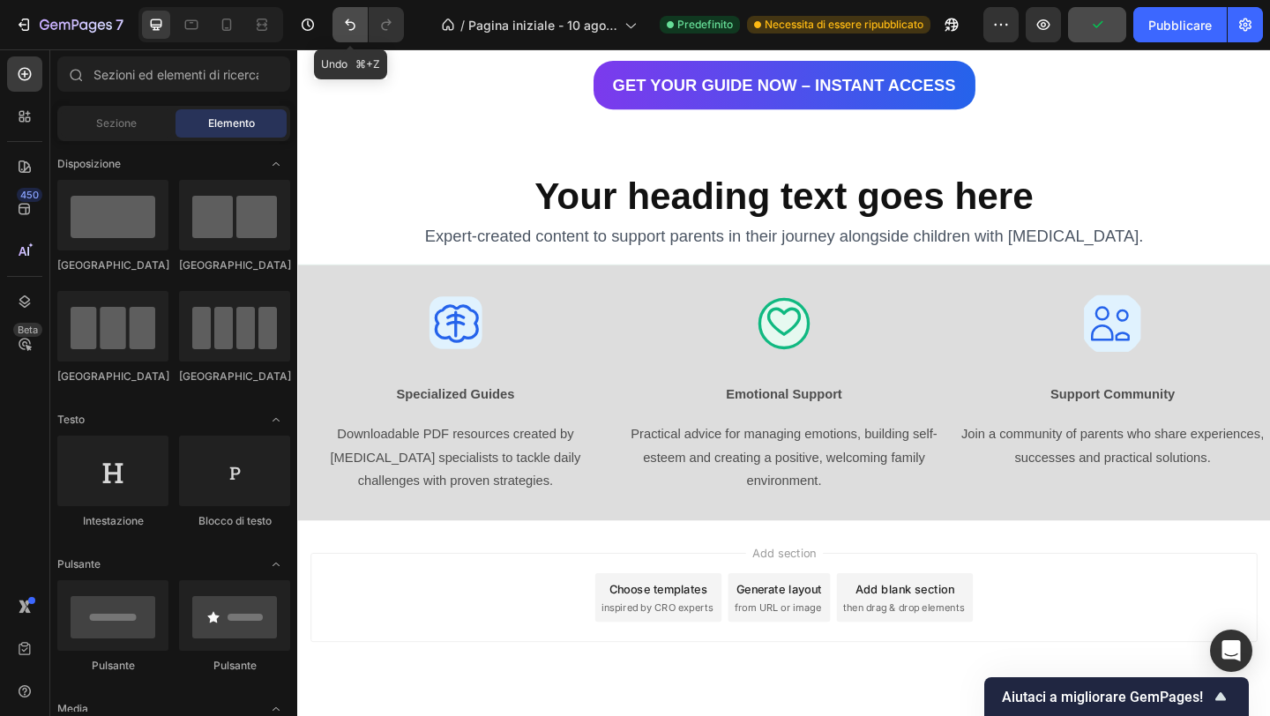
click at [356, 32] on icon "Annulla/Ripristina" at bounding box center [350, 25] width 18 height 18
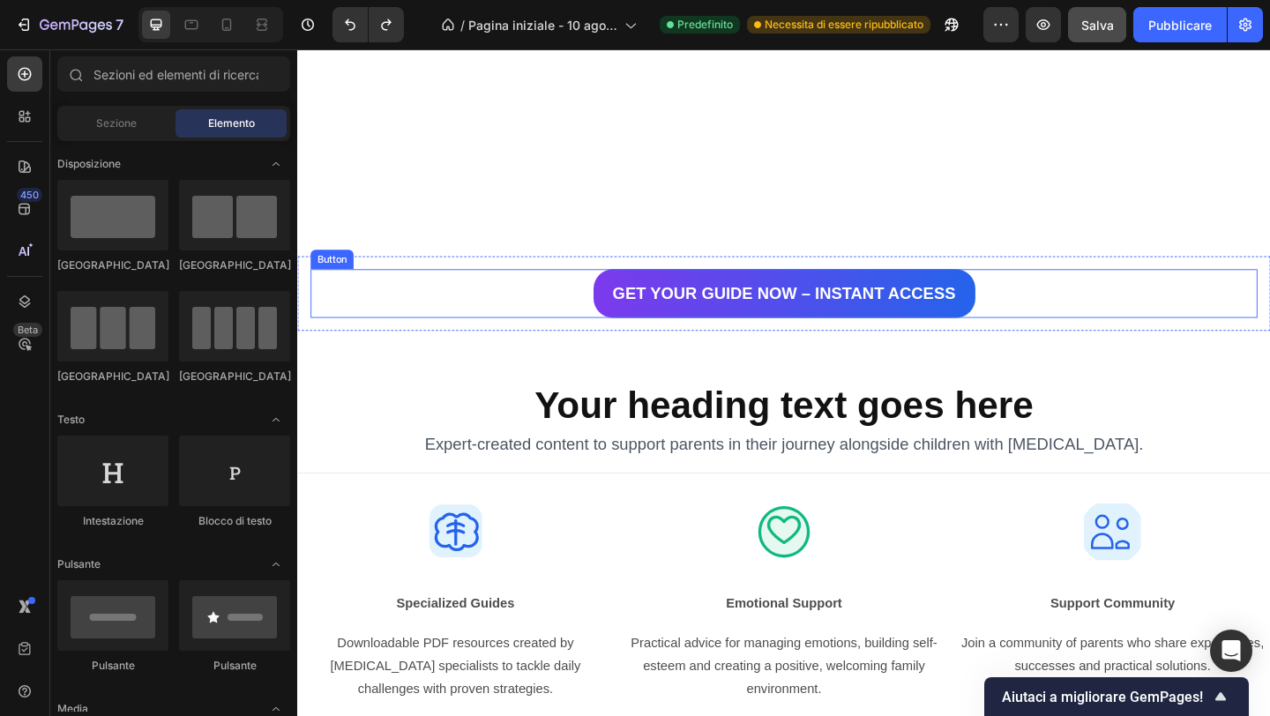
scroll to position [3343, 0]
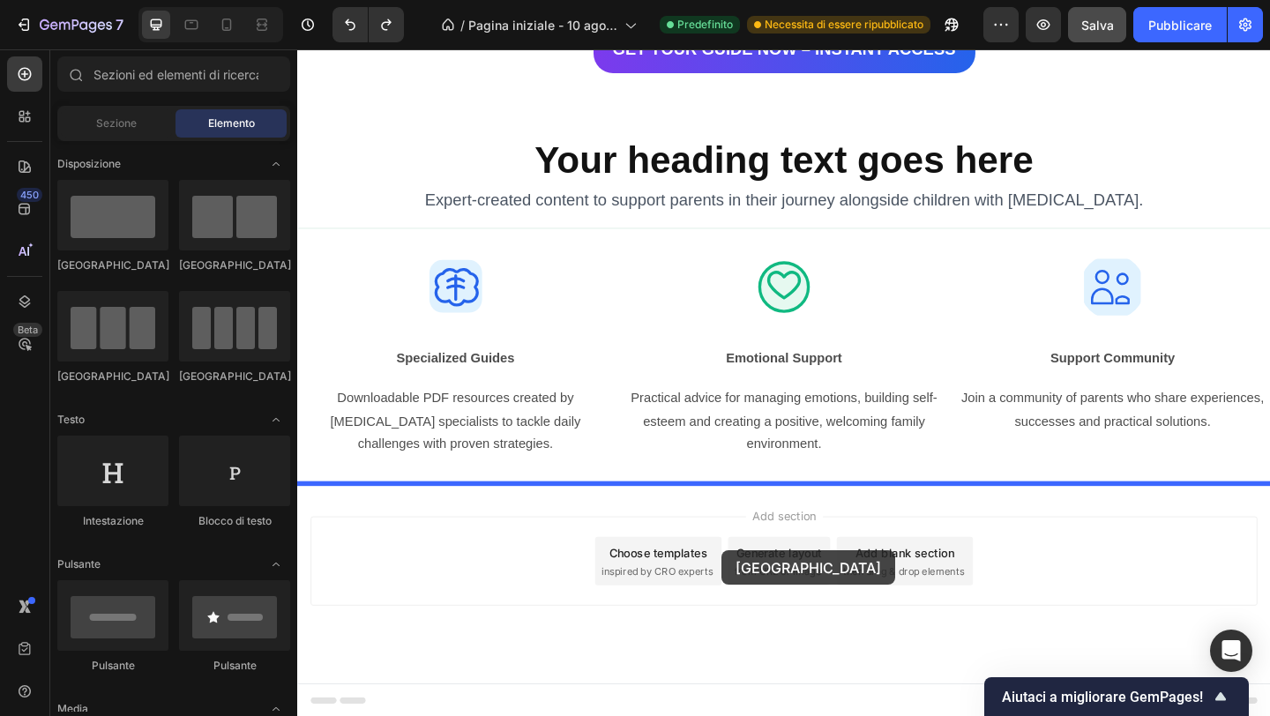
drag, startPoint x: 431, startPoint y: 284, endPoint x: 759, endPoint y: 595, distance: 451.1
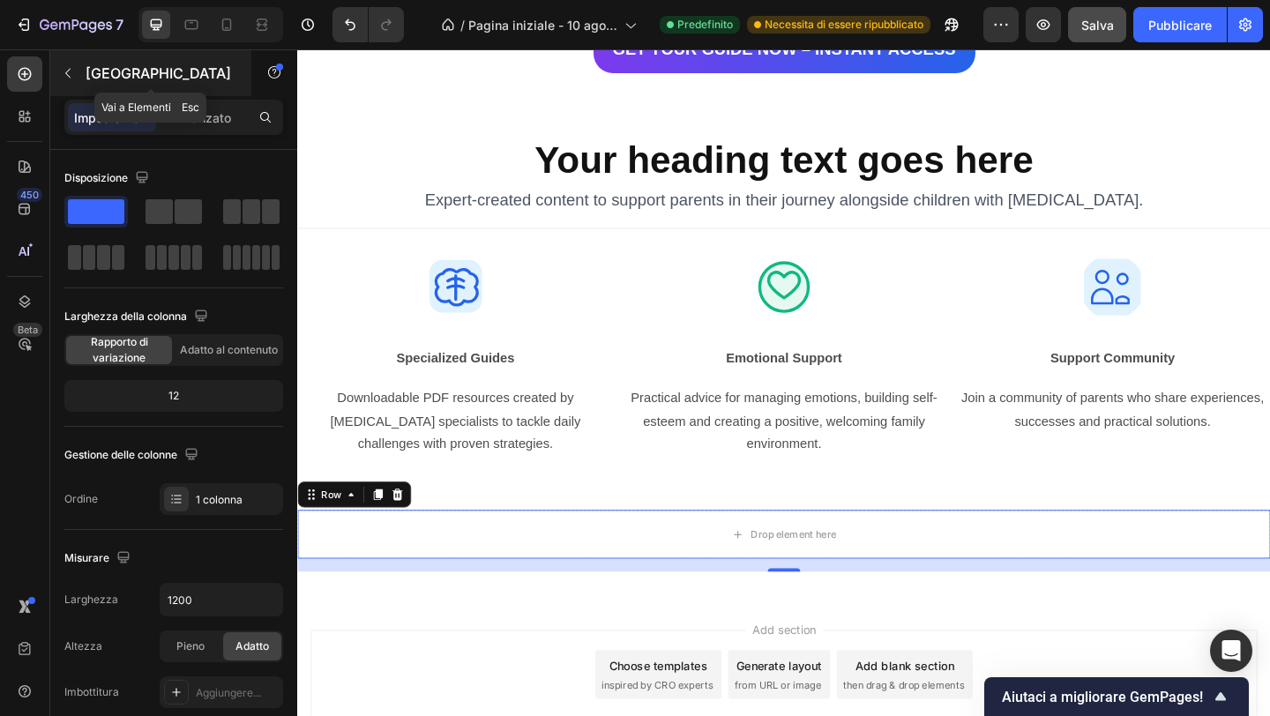
click at [71, 68] on icon "button" at bounding box center [68, 73] width 14 height 14
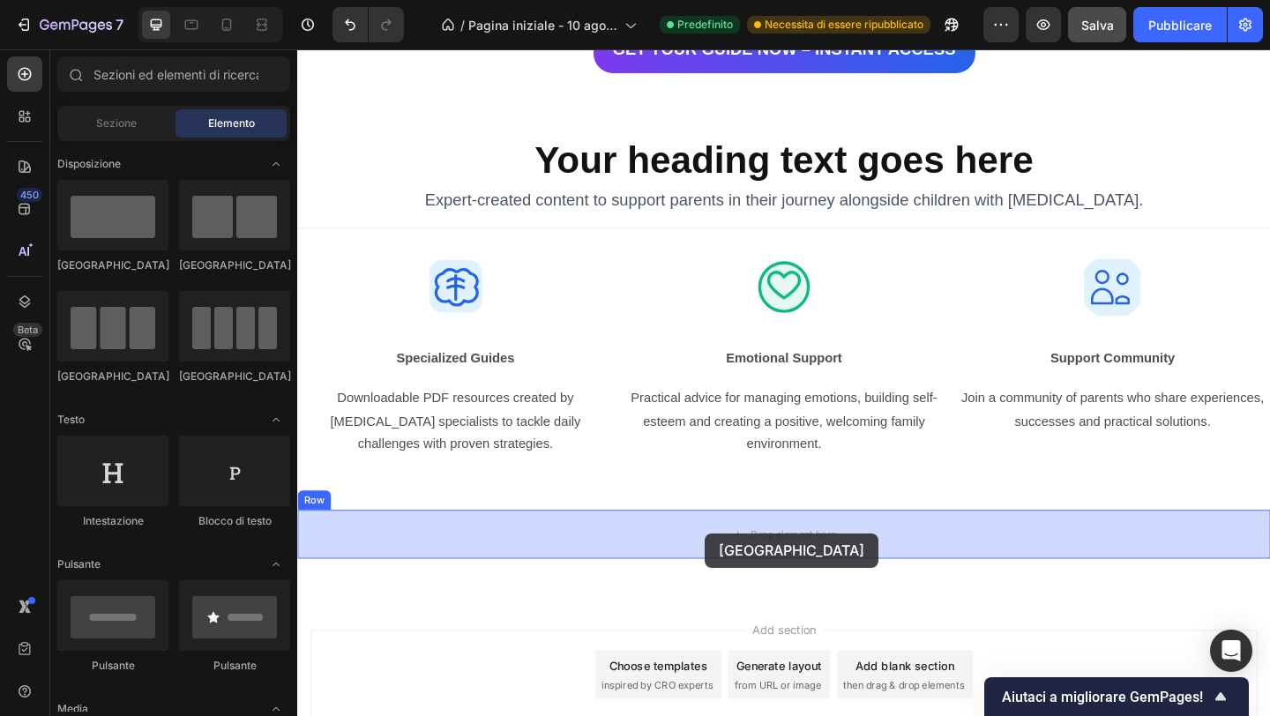
drag, startPoint x: 529, startPoint y: 285, endPoint x: 745, endPoint y: 576, distance: 362.5
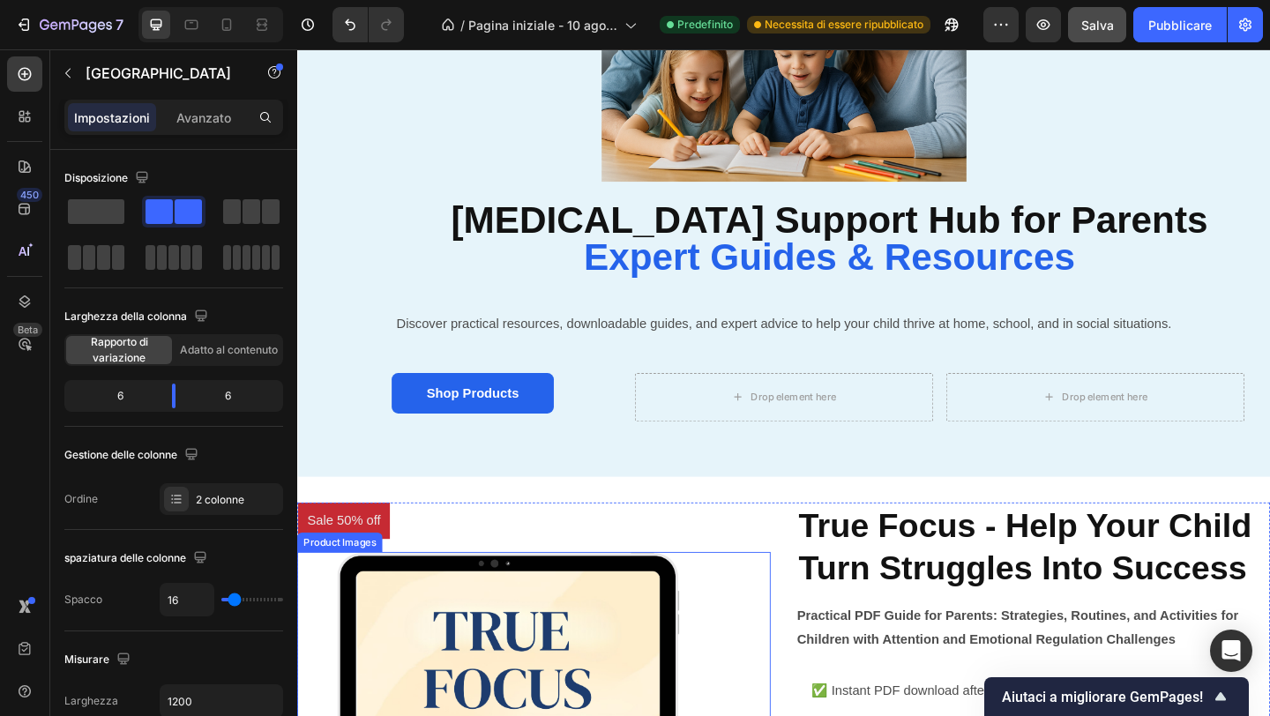
scroll to position [0, 0]
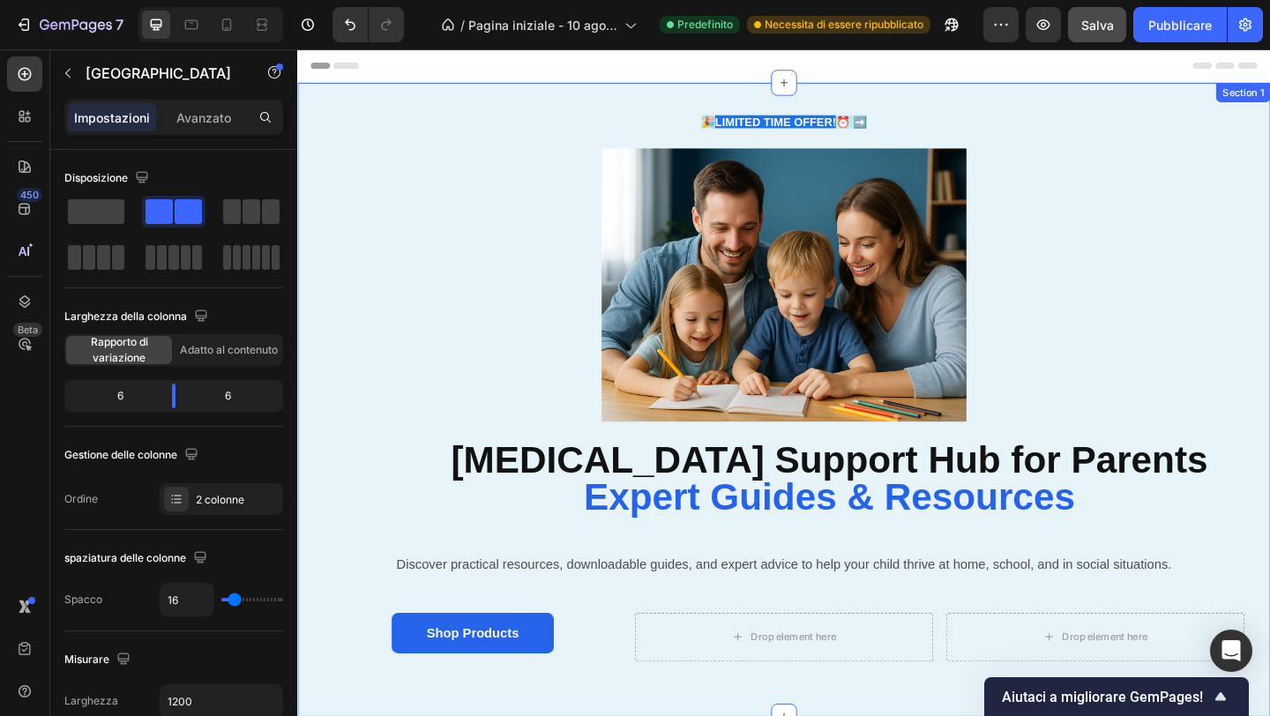
click at [442, 95] on div "🎉 LIMITED TIME OFFER! ⏰ ➡️ Text Block Row Image Row ADHD Support Hub for Parent…" at bounding box center [826, 431] width 1058 height 690
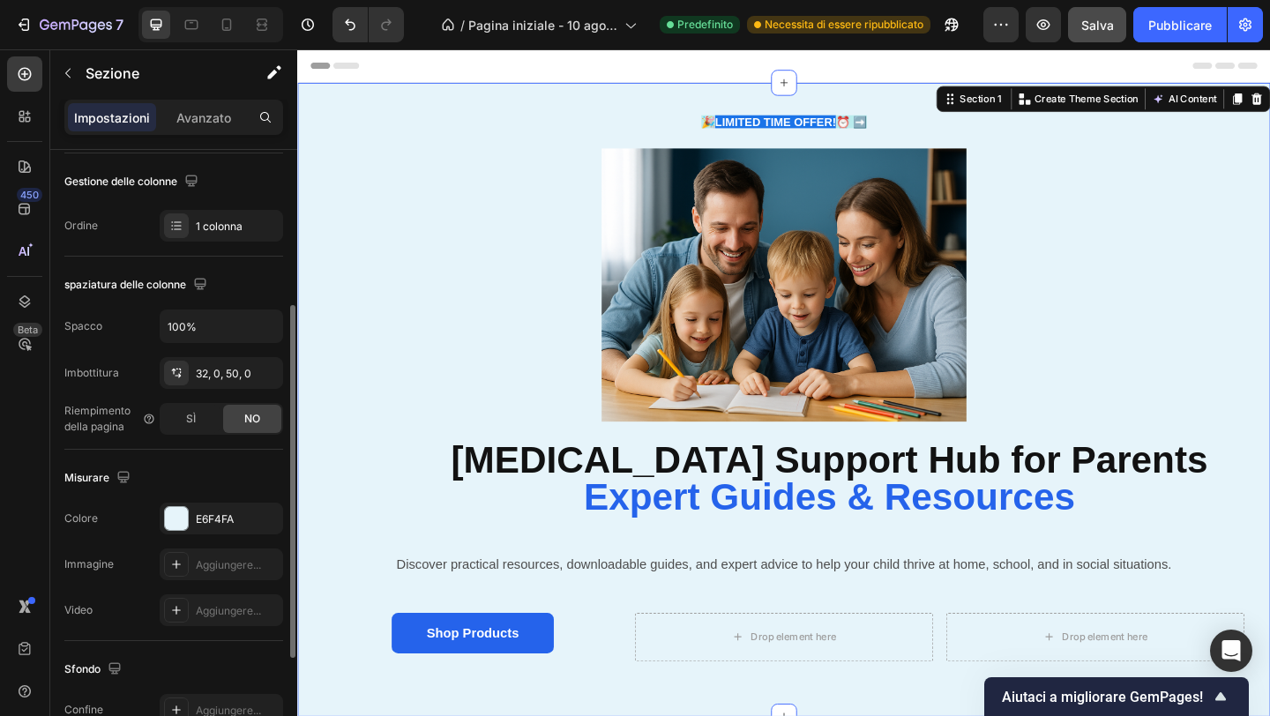
scroll to position [306, 0]
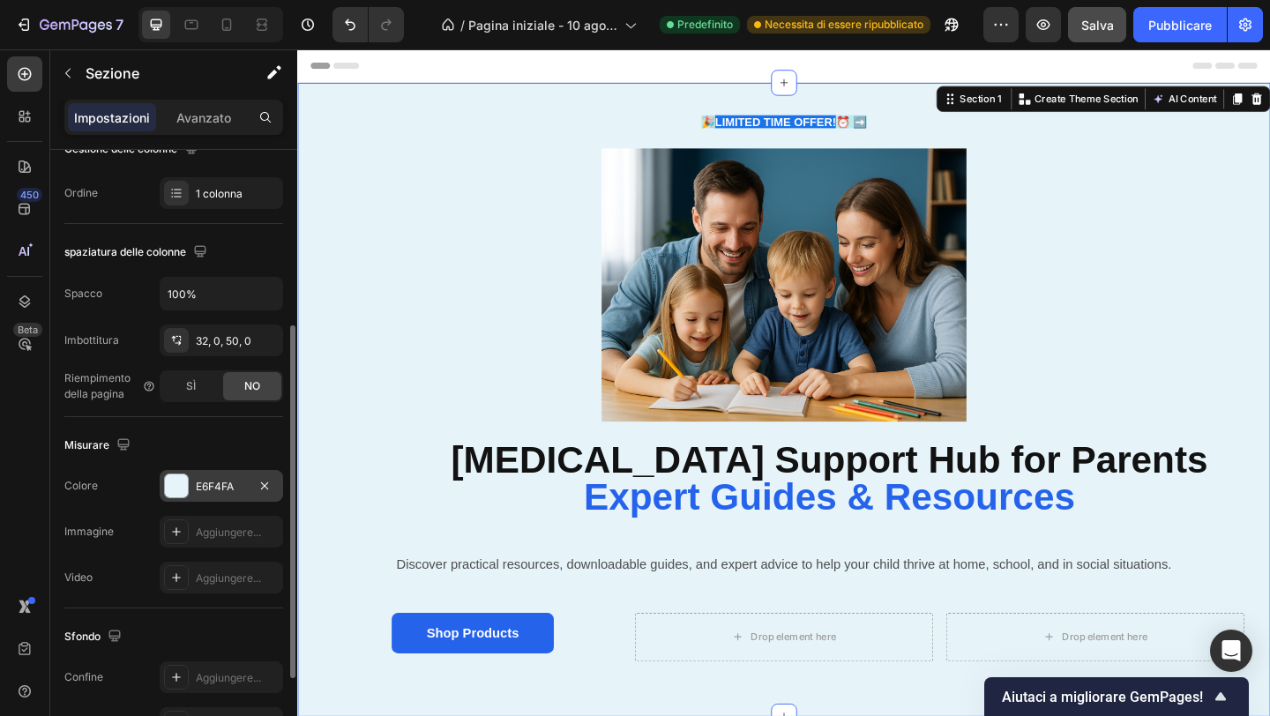
click at [192, 491] on div "E6F4FA" at bounding box center [221, 486] width 123 height 32
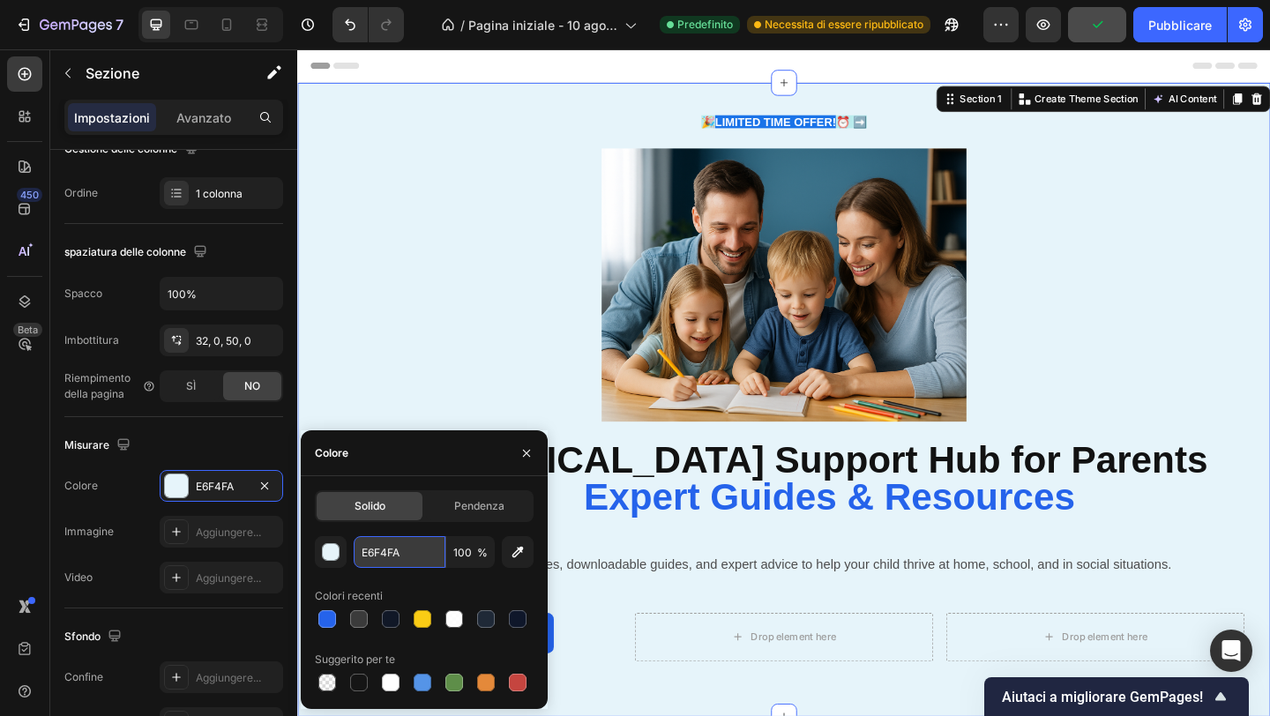
click at [387, 548] on input "E6F4FA" at bounding box center [400, 552] width 92 height 32
click at [386, 548] on input "E6F4FA" at bounding box center [400, 552] width 92 height 32
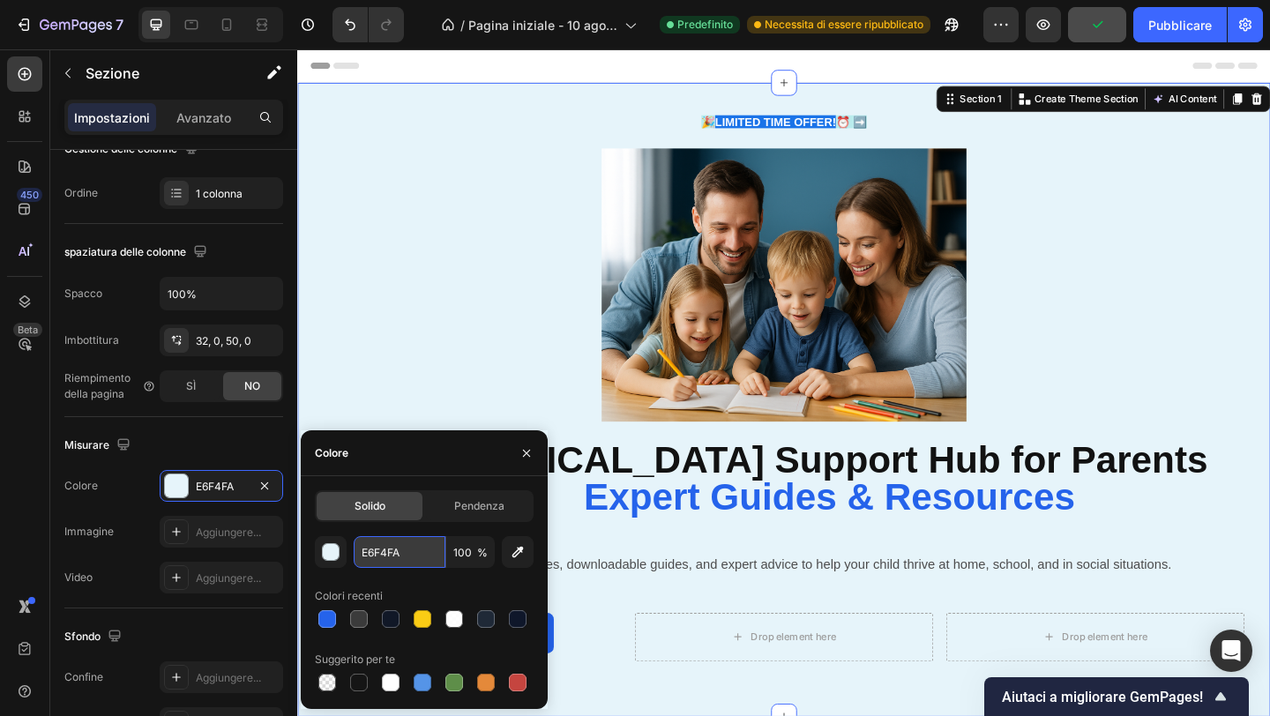
click at [386, 548] on input "E6F4FA" at bounding box center [400, 552] width 92 height 32
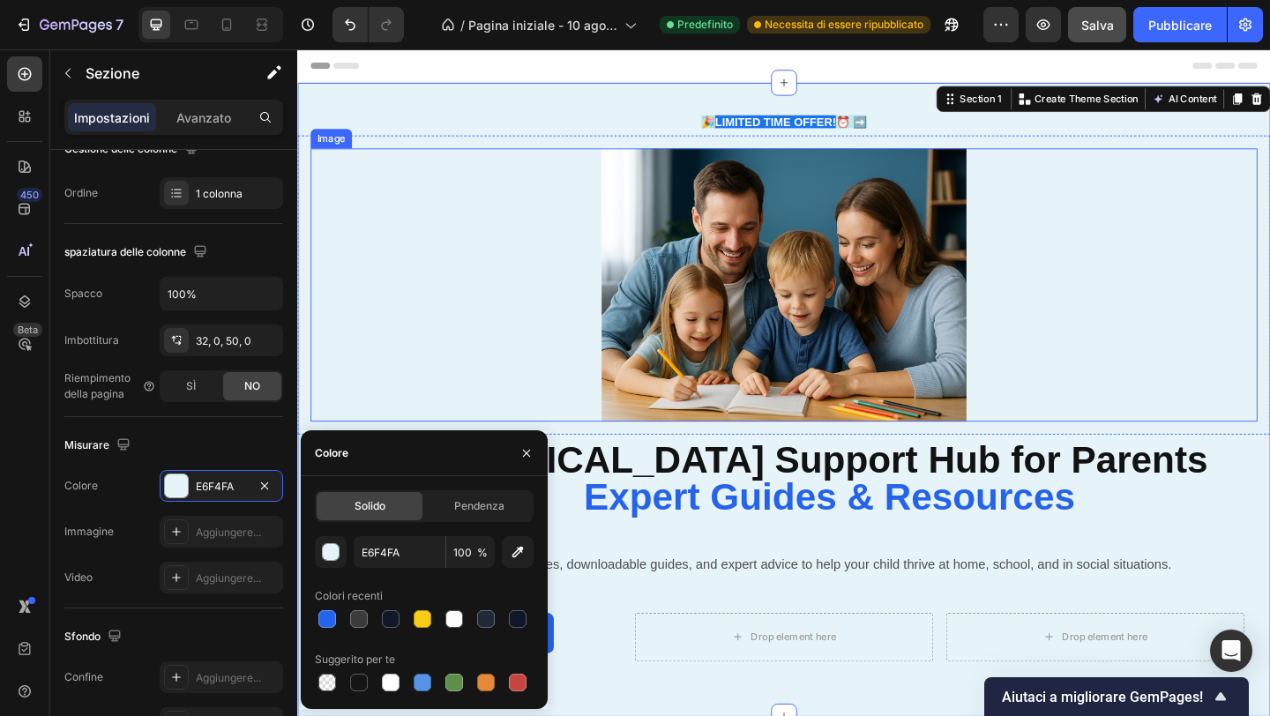
click at [587, 273] on div at bounding box center [826, 306] width 1030 height 298
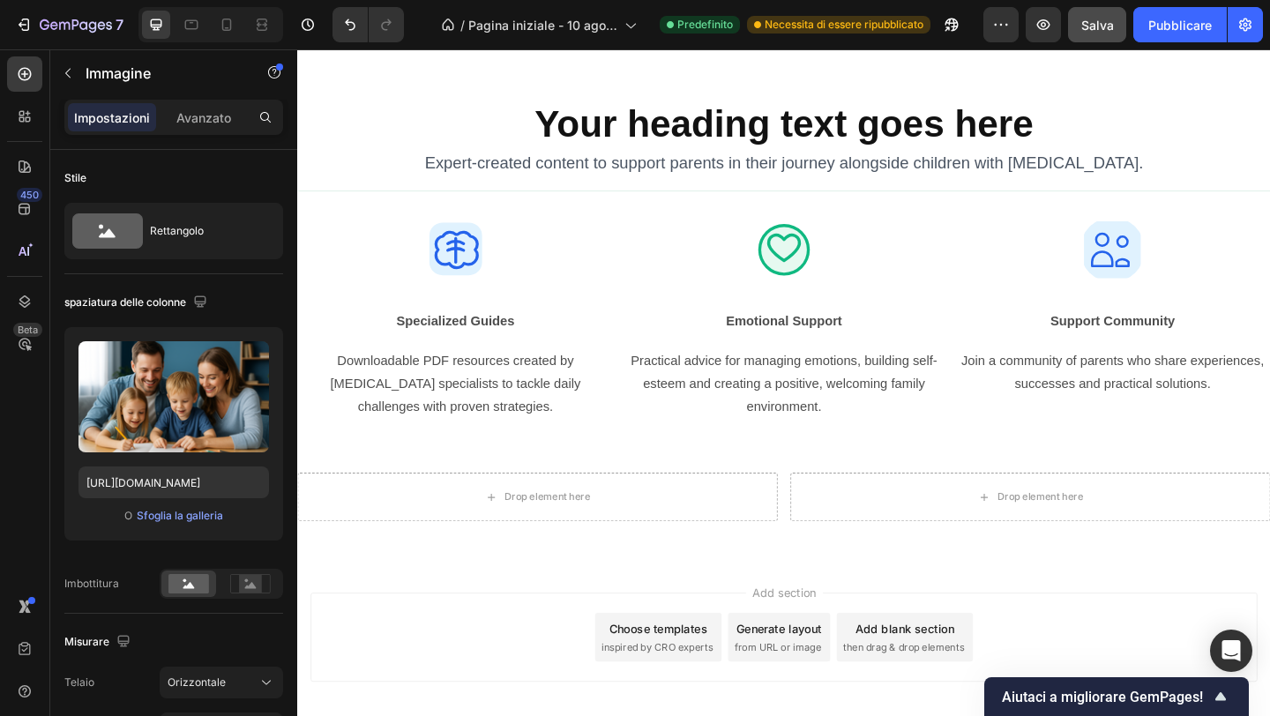
scroll to position [3386, 0]
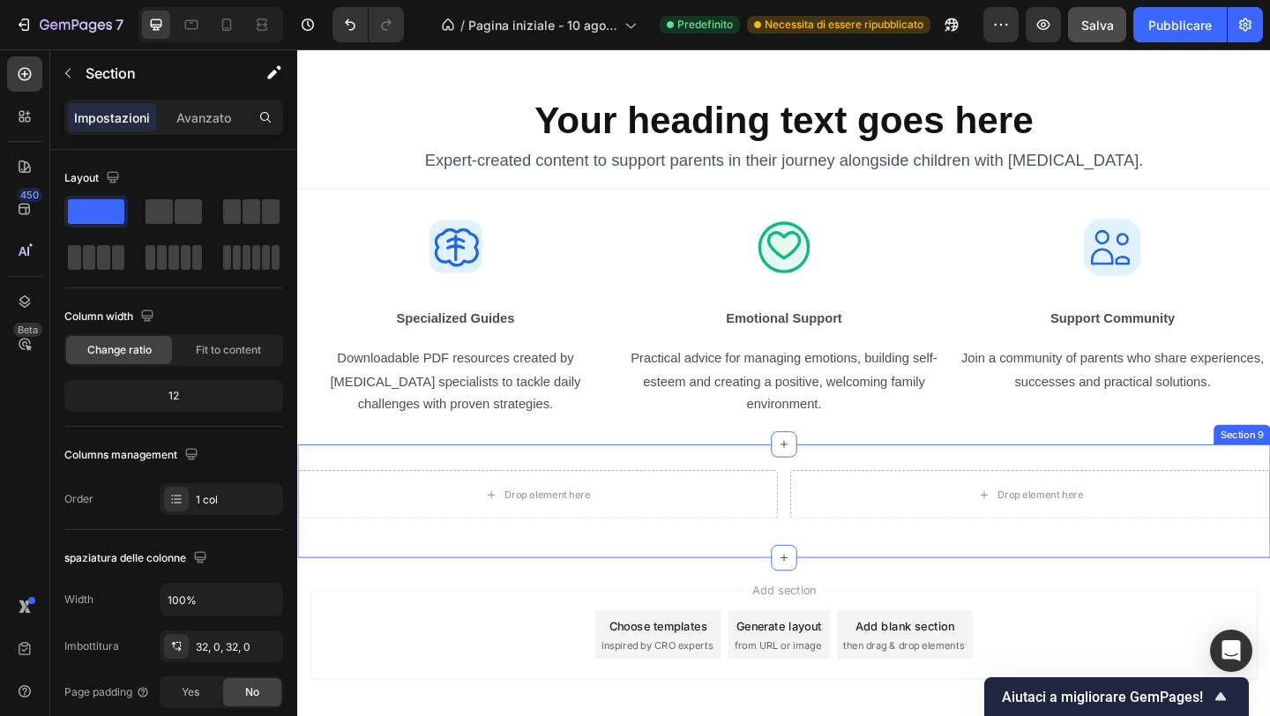
click at [629, 495] on div "Drop element here Drop element here Row Row Section 9" at bounding box center [826, 540] width 1058 height 123
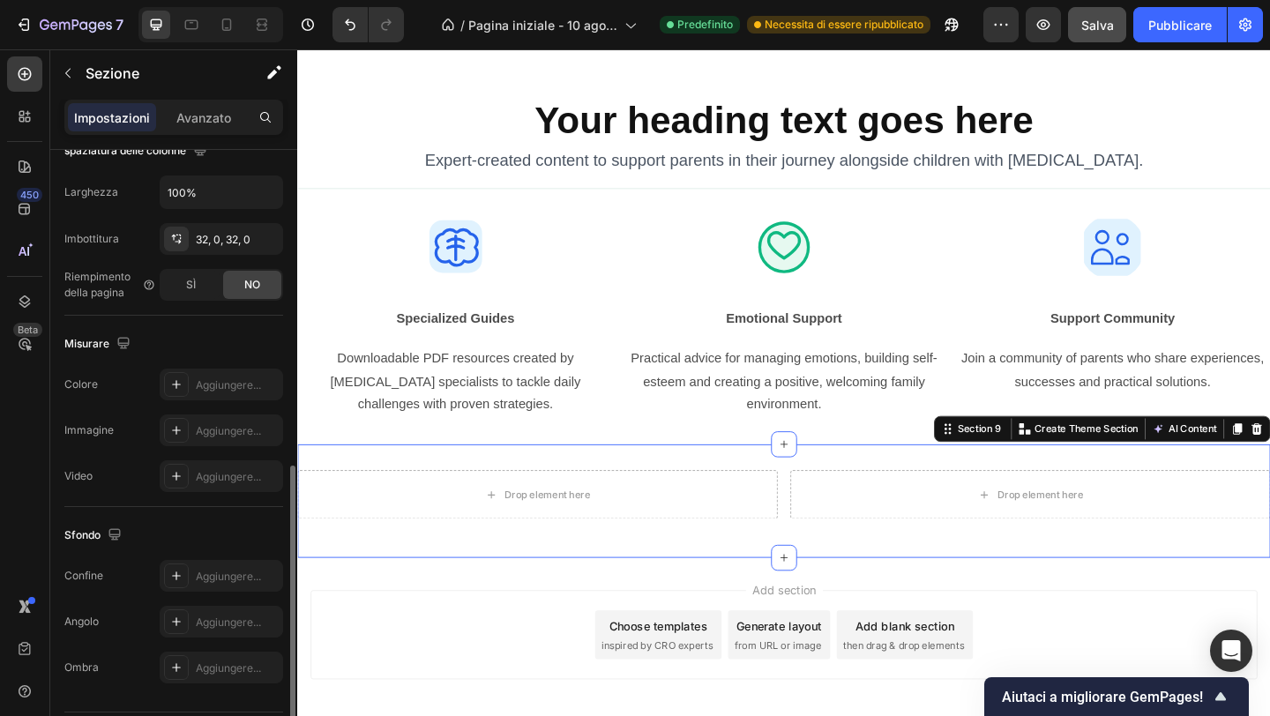
scroll to position [460, 0]
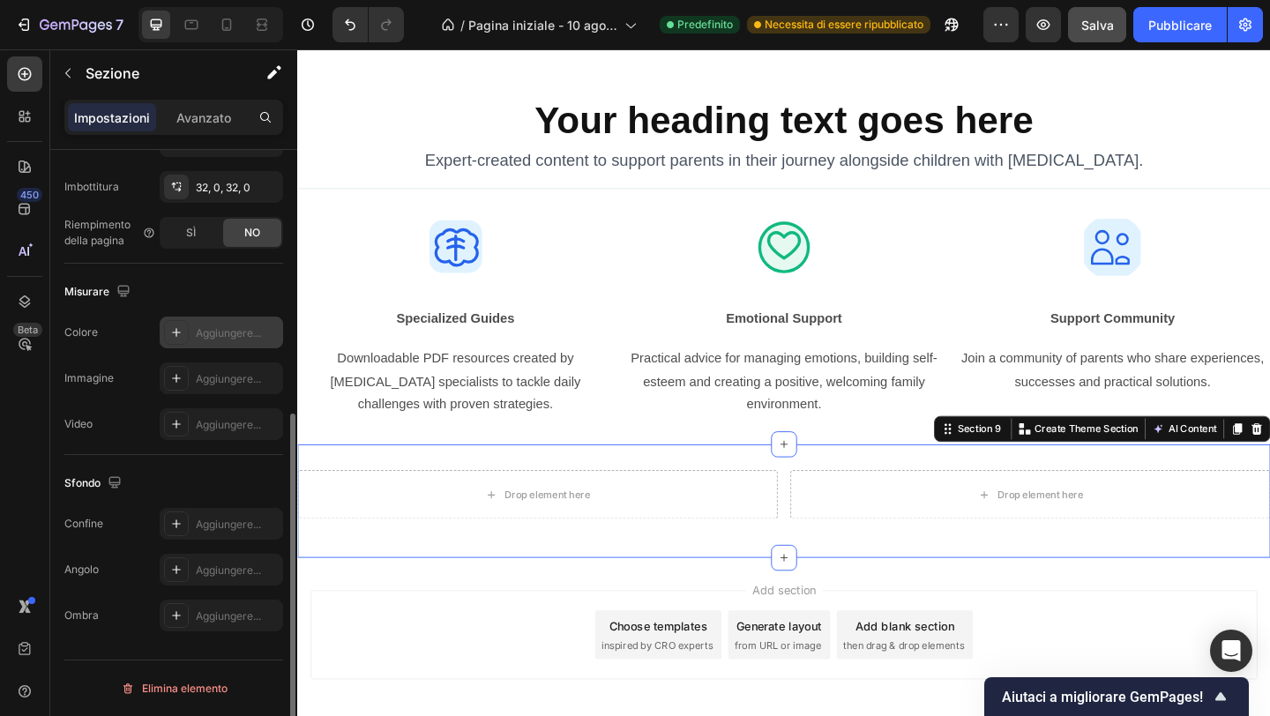
click at [216, 338] on font "Aggiungere..." at bounding box center [228, 332] width 65 height 13
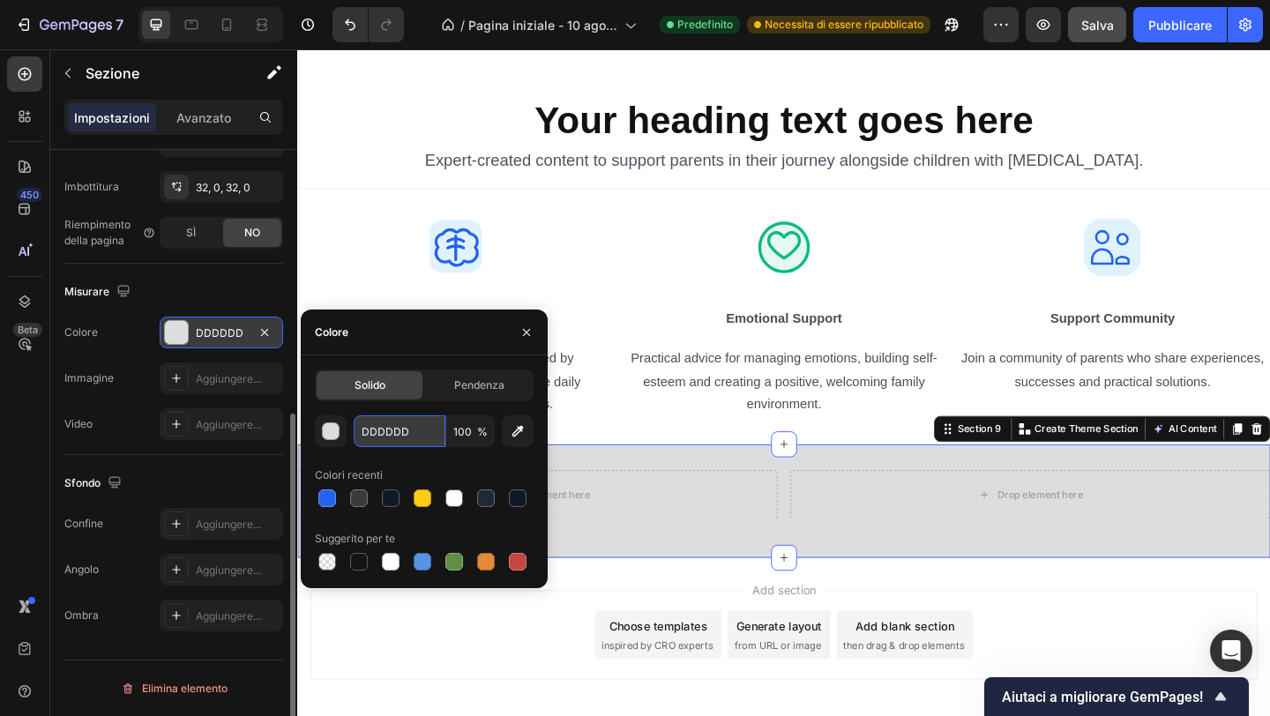
click at [389, 435] on input "DDDDDD" at bounding box center [400, 431] width 92 height 32
paste input "E6F4FA"
type input "E6F4FA"
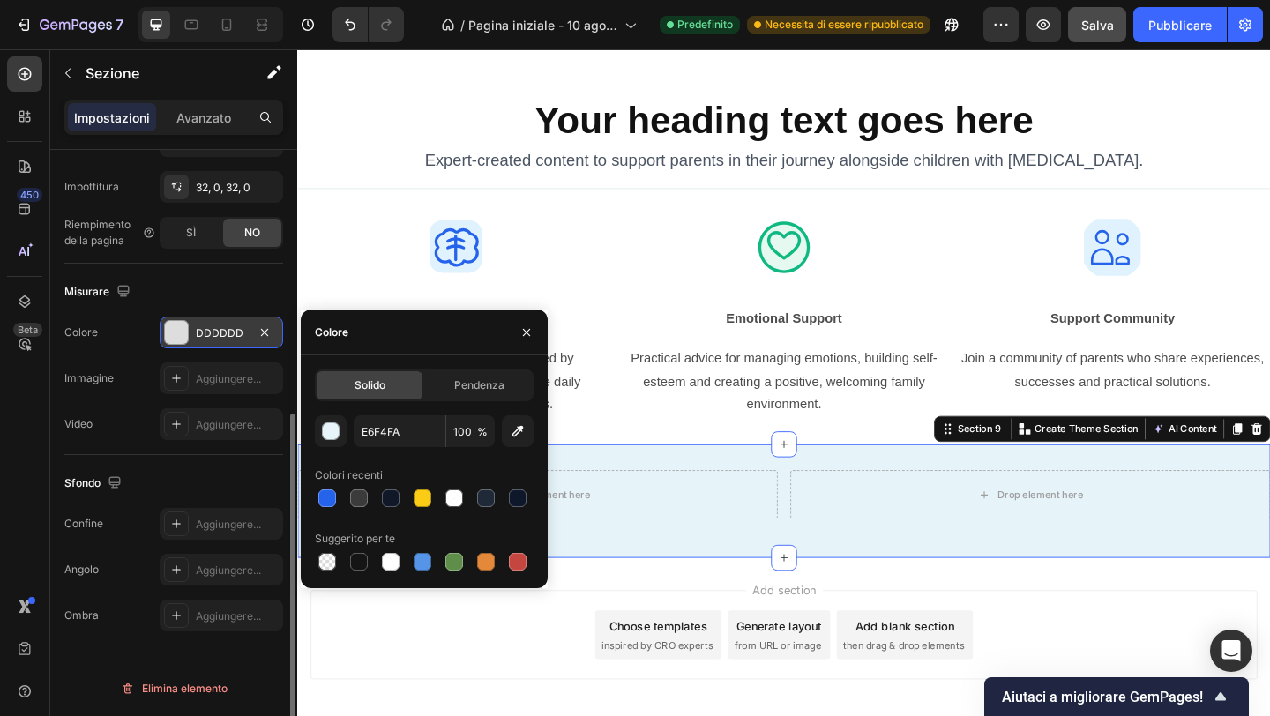
click at [474, 699] on div "Add section Choose templates inspired by CRO experts Generate layout from URL o…" at bounding box center [826, 686] width 1030 height 97
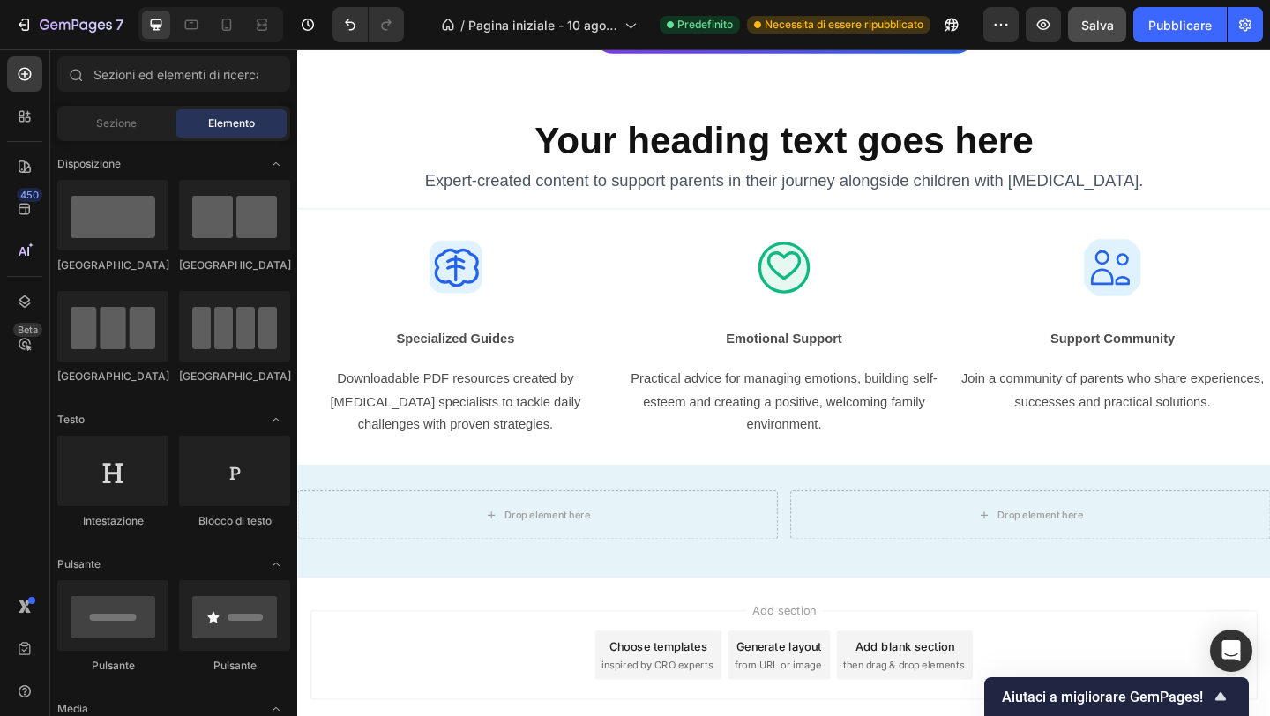
scroll to position [3467, 0]
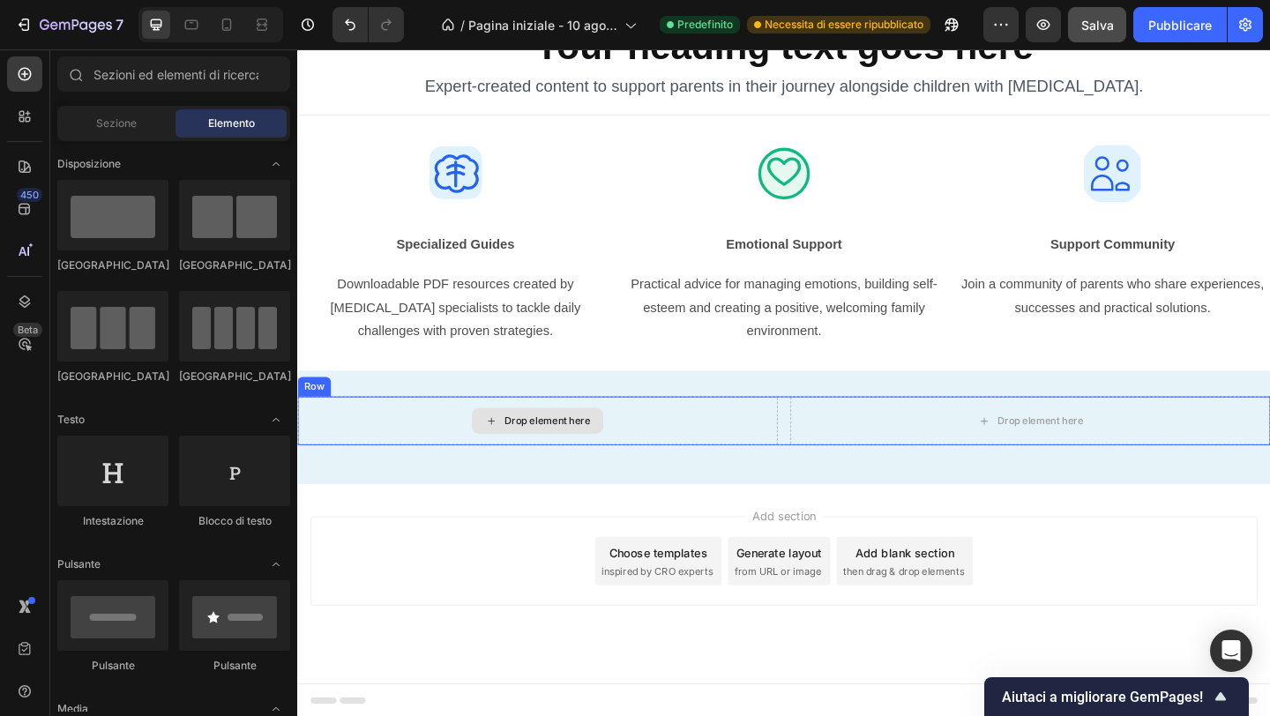
click at [532, 450] on div "Drop element here" at bounding box center [569, 453] width 94 height 14
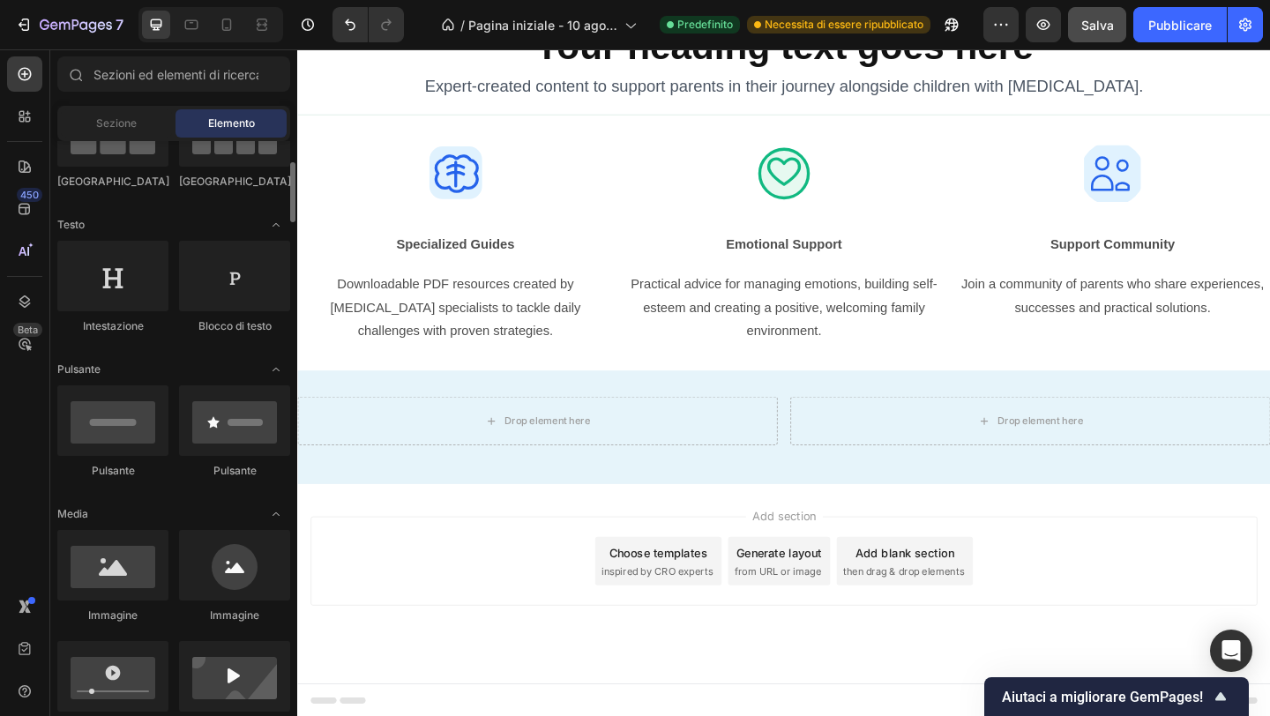
scroll to position [196, 0]
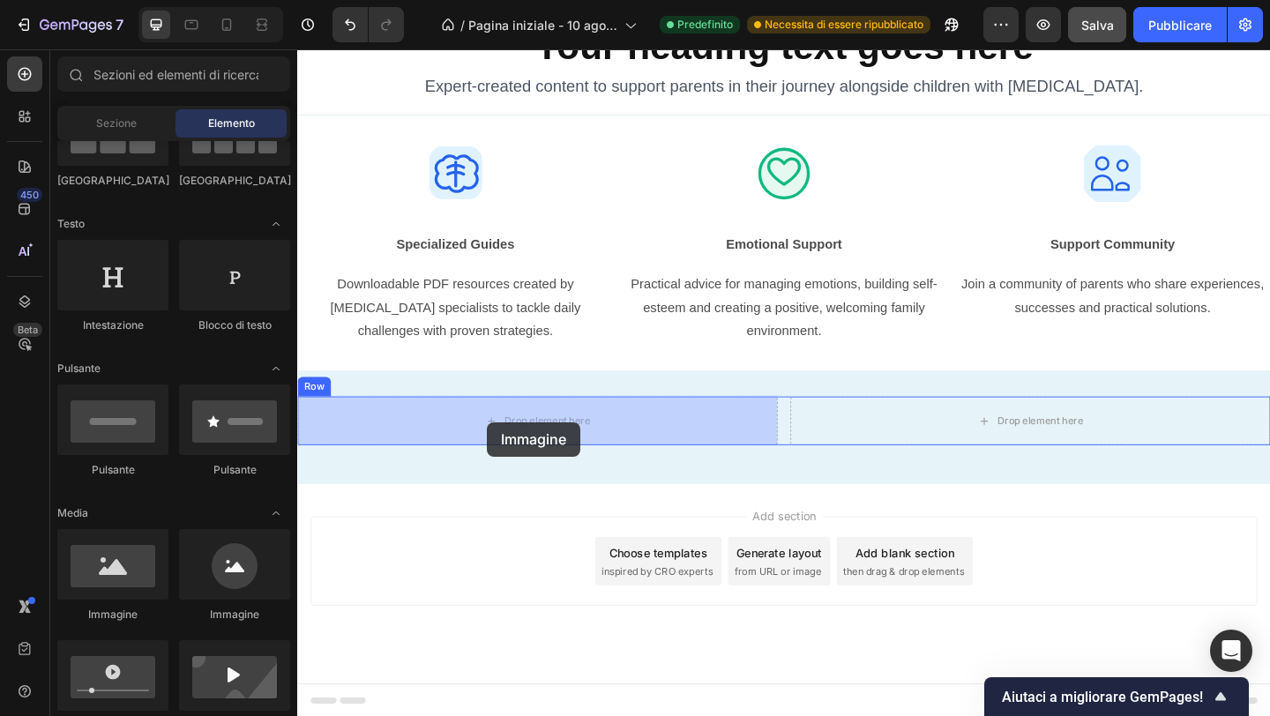
drag, startPoint x: 430, startPoint y: 611, endPoint x: 504, endPoint y: 455, distance: 172.4
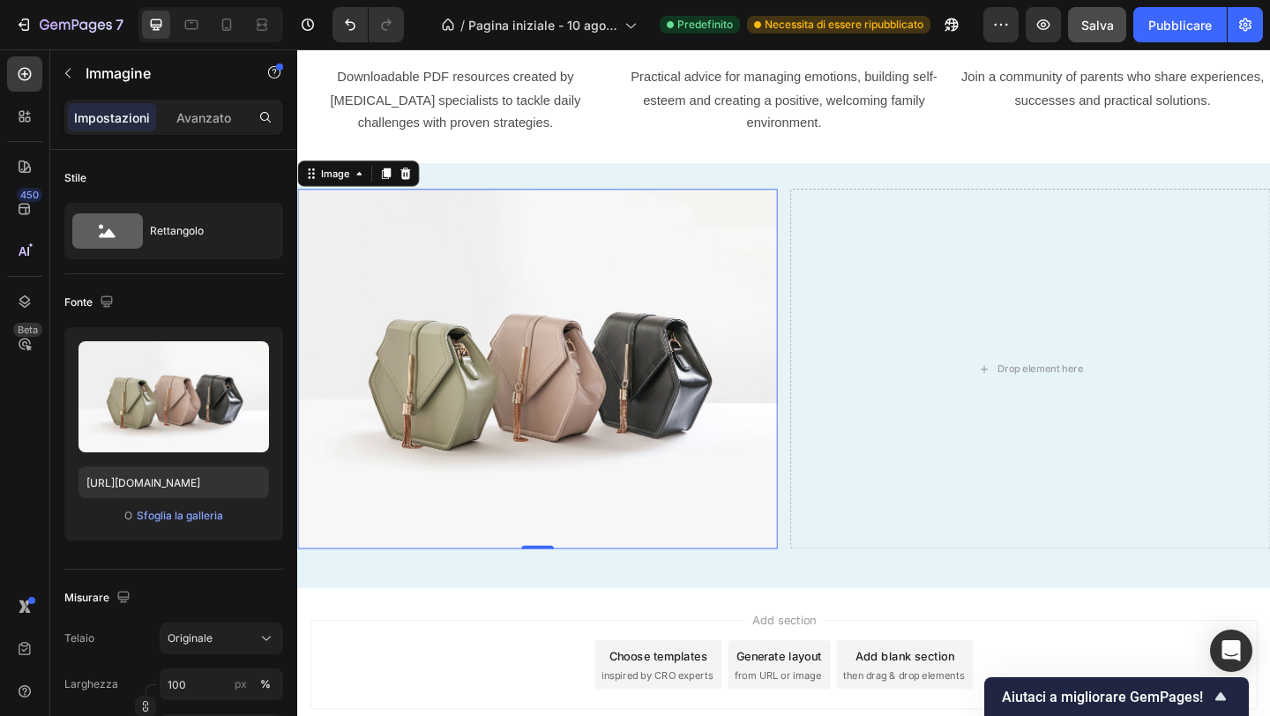
scroll to position [3694, 0]
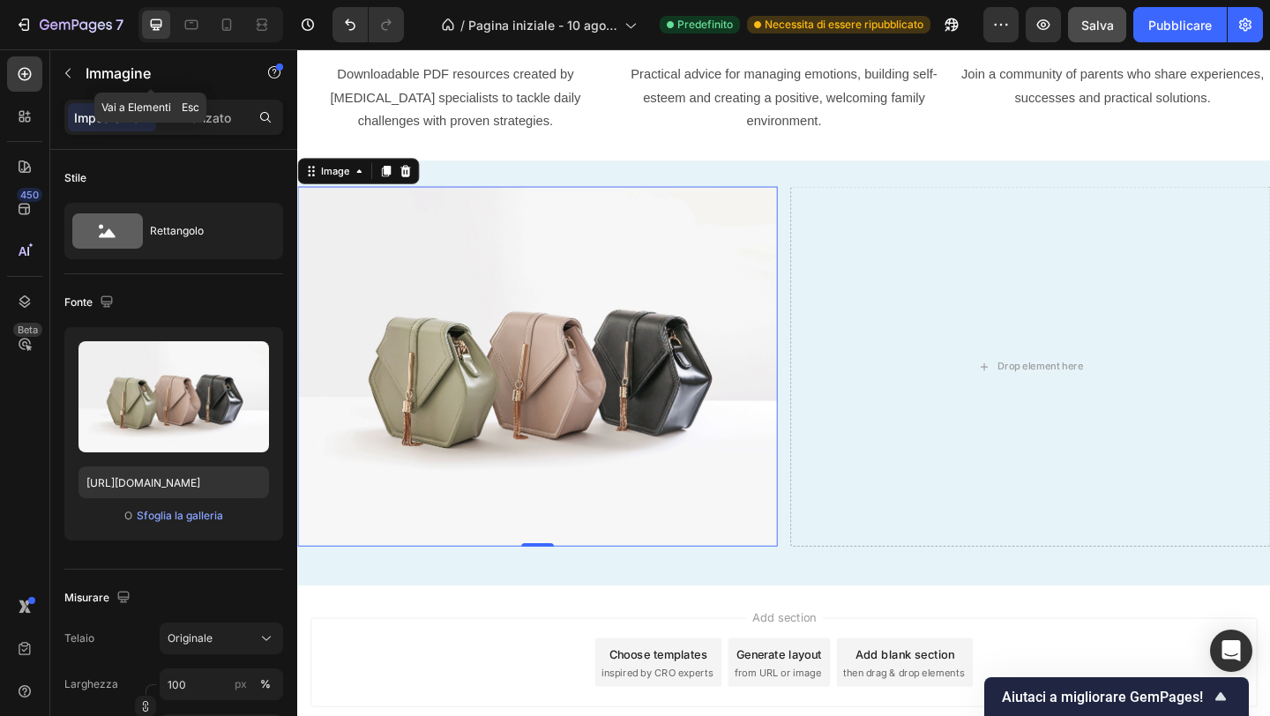
click at [71, 73] on icon "button" at bounding box center [68, 73] width 14 height 14
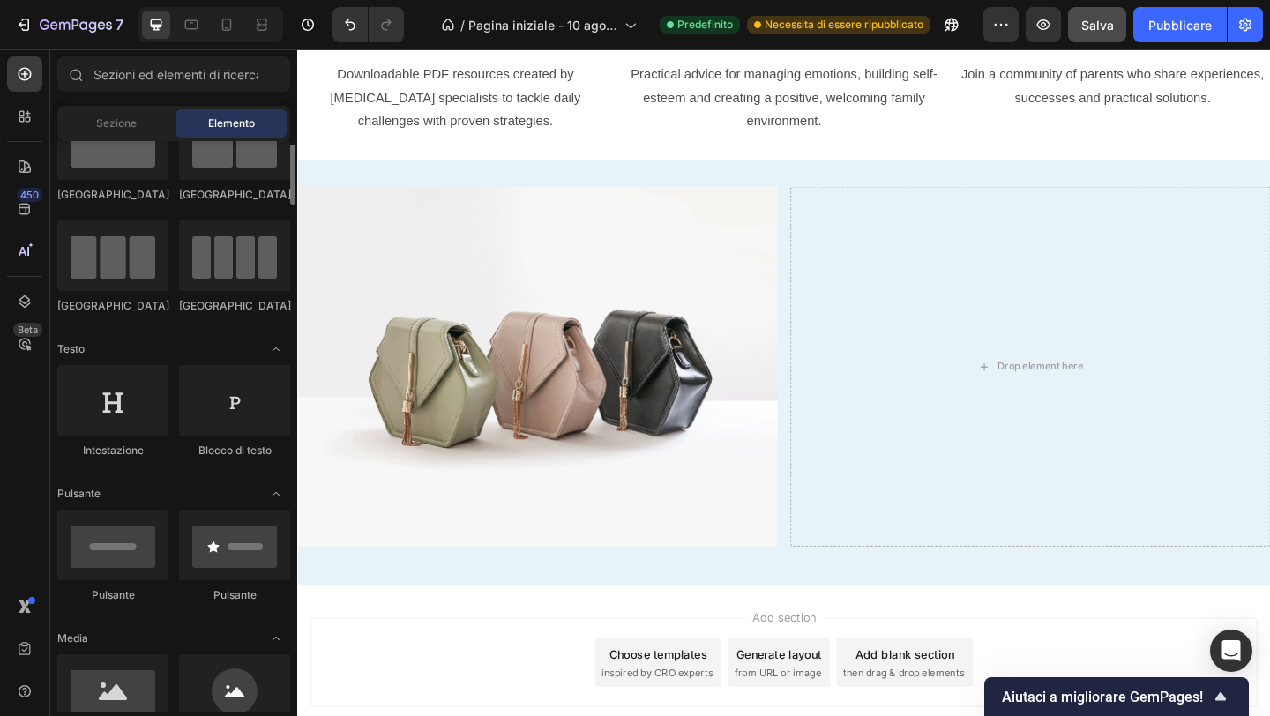
scroll to position [56, 0]
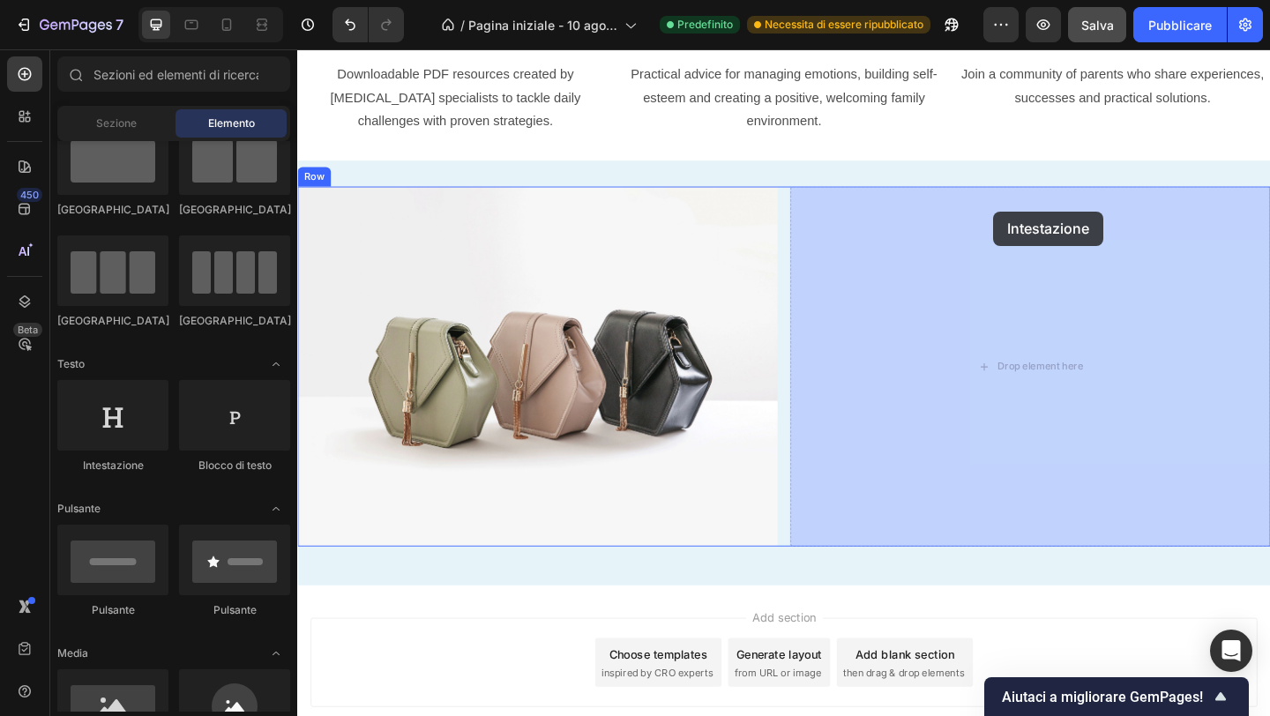
drag, startPoint x: 445, startPoint y: 486, endPoint x: 1054, endPoint y: 226, distance: 662.7
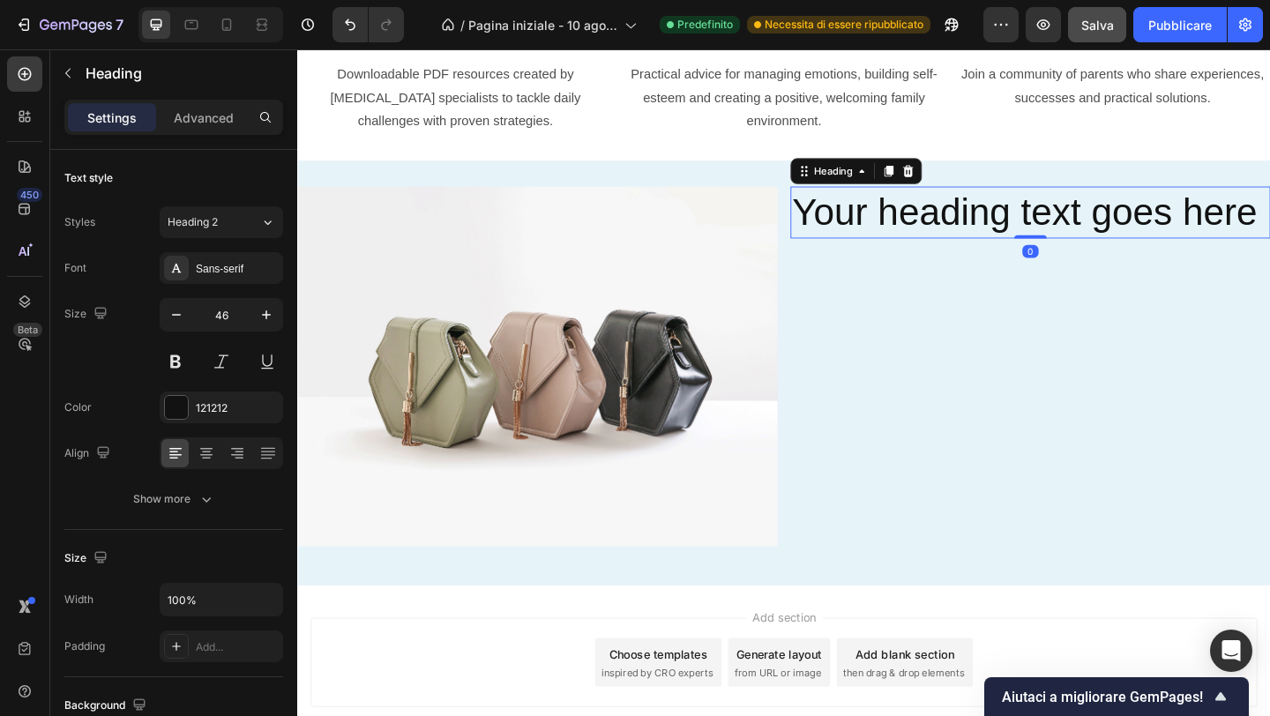
click at [1033, 213] on h2 "Your heading text goes here" at bounding box center [1095, 226] width 522 height 56
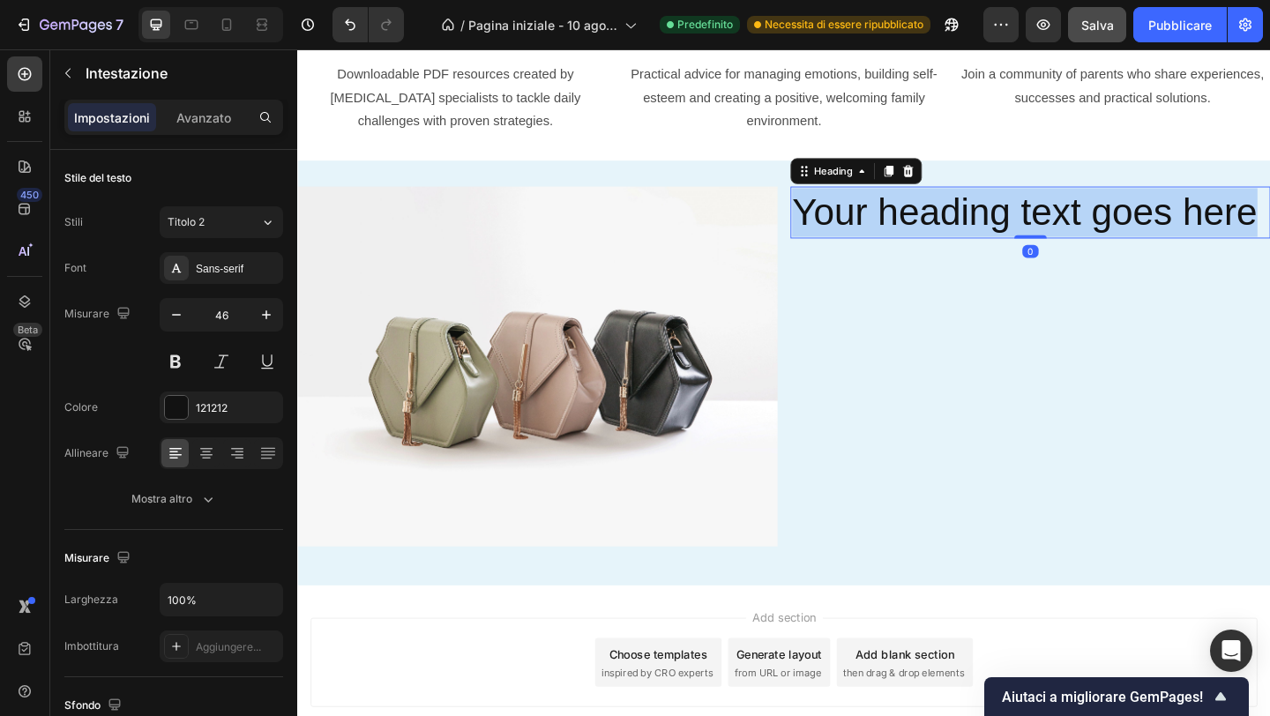
click at [1033, 213] on p "Your heading text goes here" at bounding box center [1094, 226] width 519 height 53
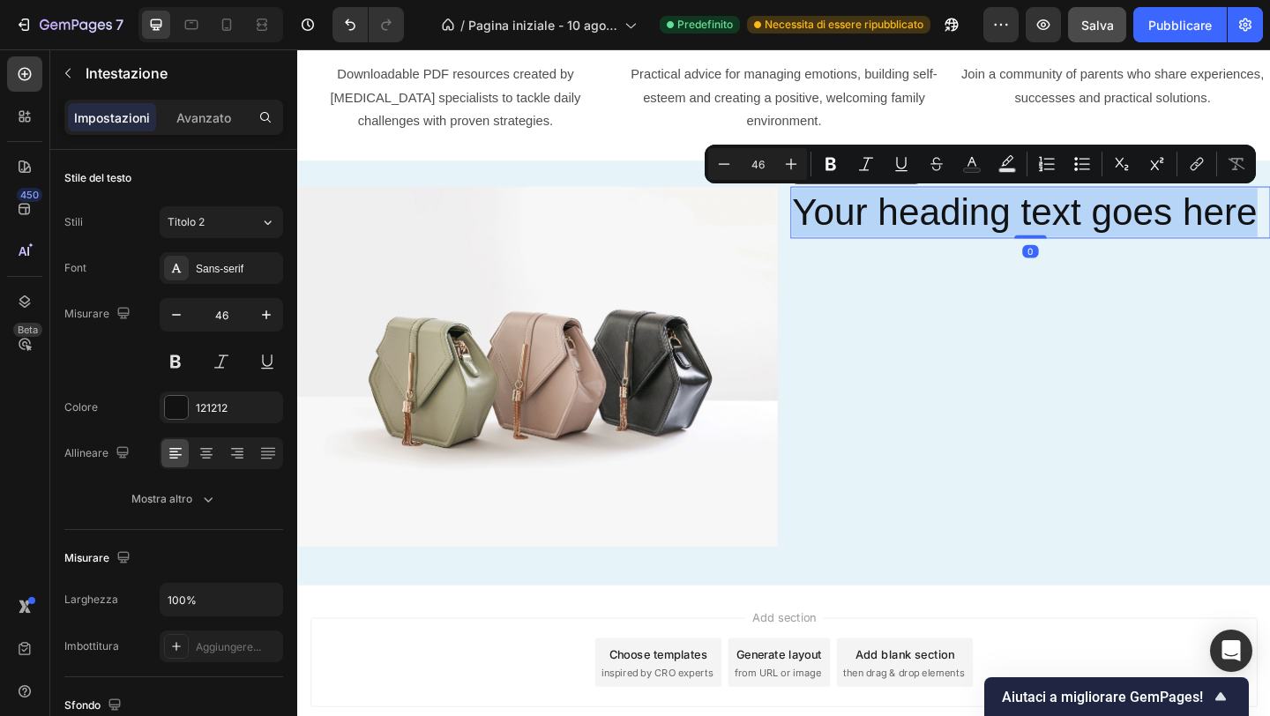
click at [1033, 213] on p "Your heading text goes here" at bounding box center [1094, 226] width 519 height 53
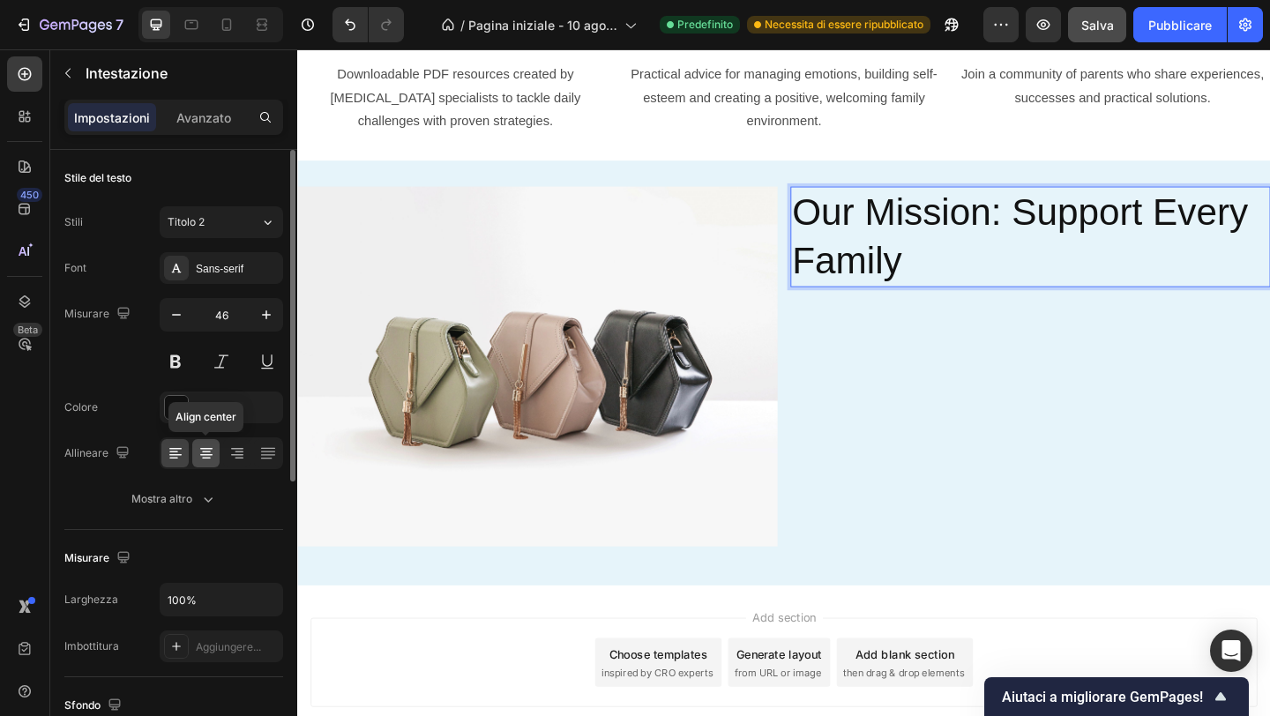
click at [207, 454] on icon at bounding box center [206, 455] width 12 height 2
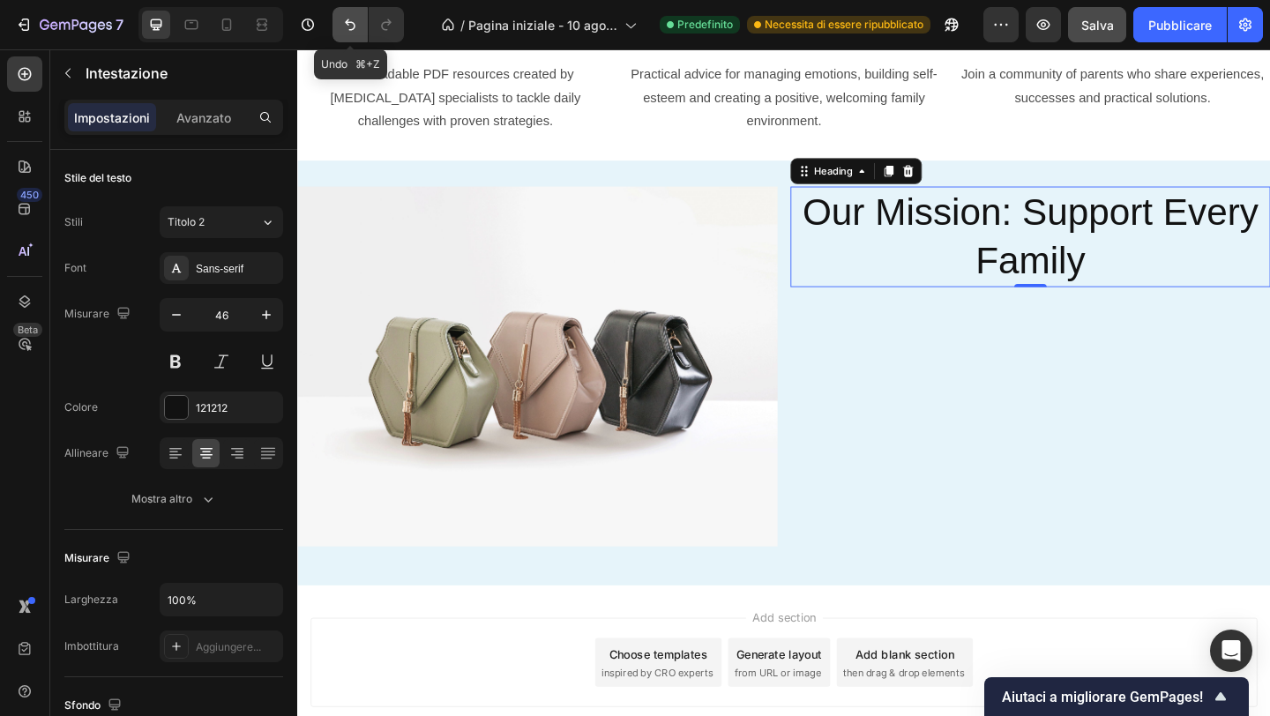
click at [341, 33] on icon "Annulla/Ripristina" at bounding box center [350, 25] width 18 height 18
click at [355, 24] on icon "Annulla/Ripristina" at bounding box center [350, 25] width 18 height 18
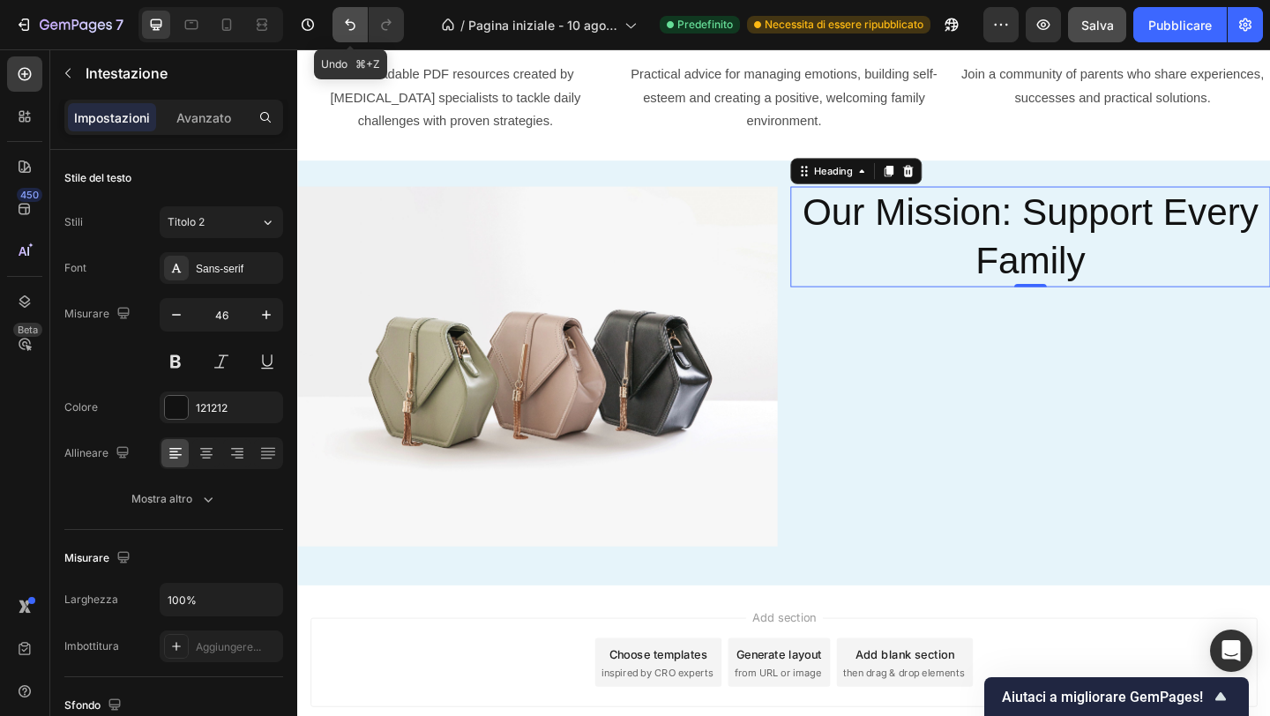
click at [355, 24] on icon "Annulla/Ripristina" at bounding box center [350, 25] width 18 height 18
click at [1108, 266] on h2 "Our Mission: Support Every Family" at bounding box center [1095, 252] width 522 height 109
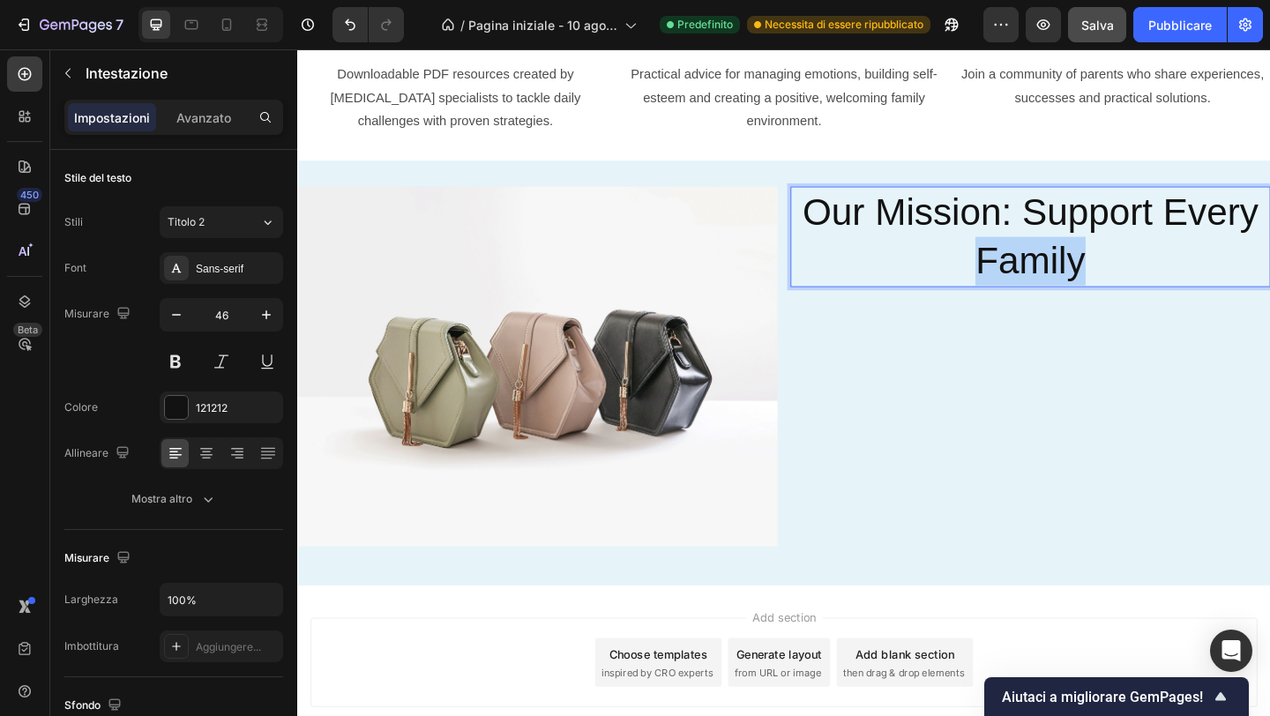
click at [1108, 266] on p "Our Mission: Support Every Family" at bounding box center [1094, 253] width 519 height 106
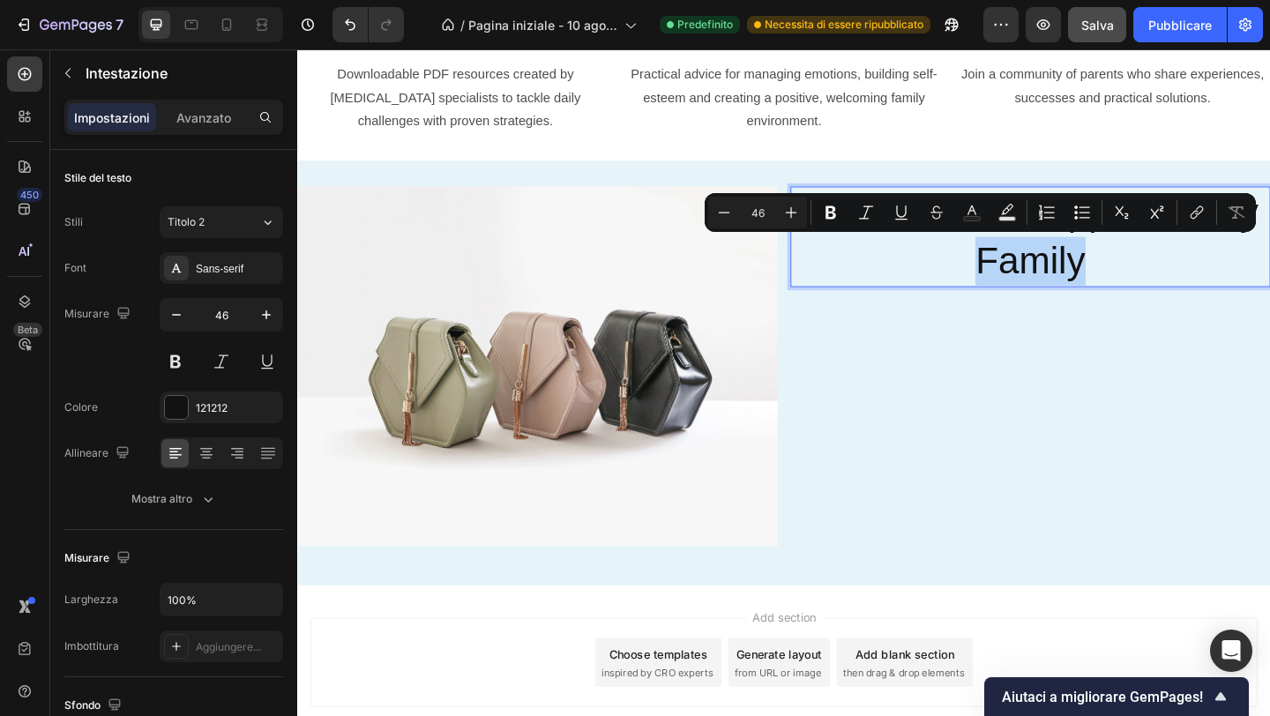
click at [1014, 293] on p "Our Mission: Support Every Family" at bounding box center [1094, 253] width 519 height 106
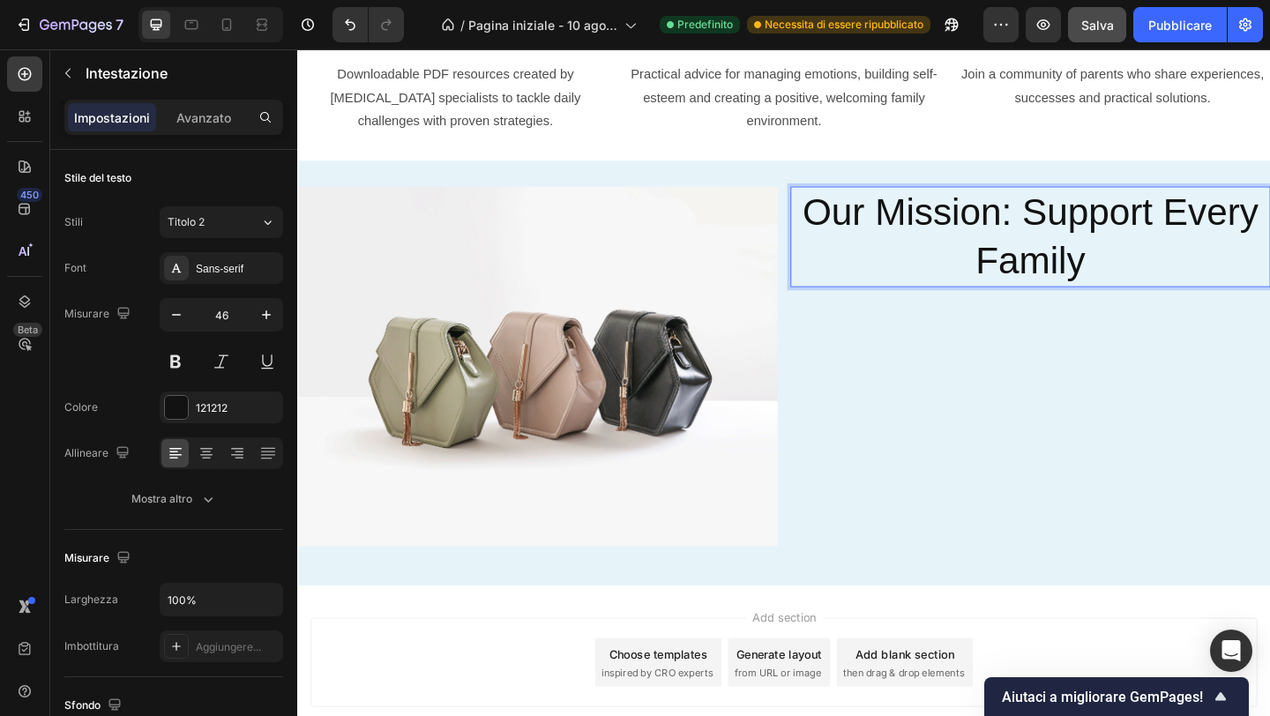
click at [974, 221] on p "Our Mission: Support Every Family" at bounding box center [1094, 253] width 519 height 106
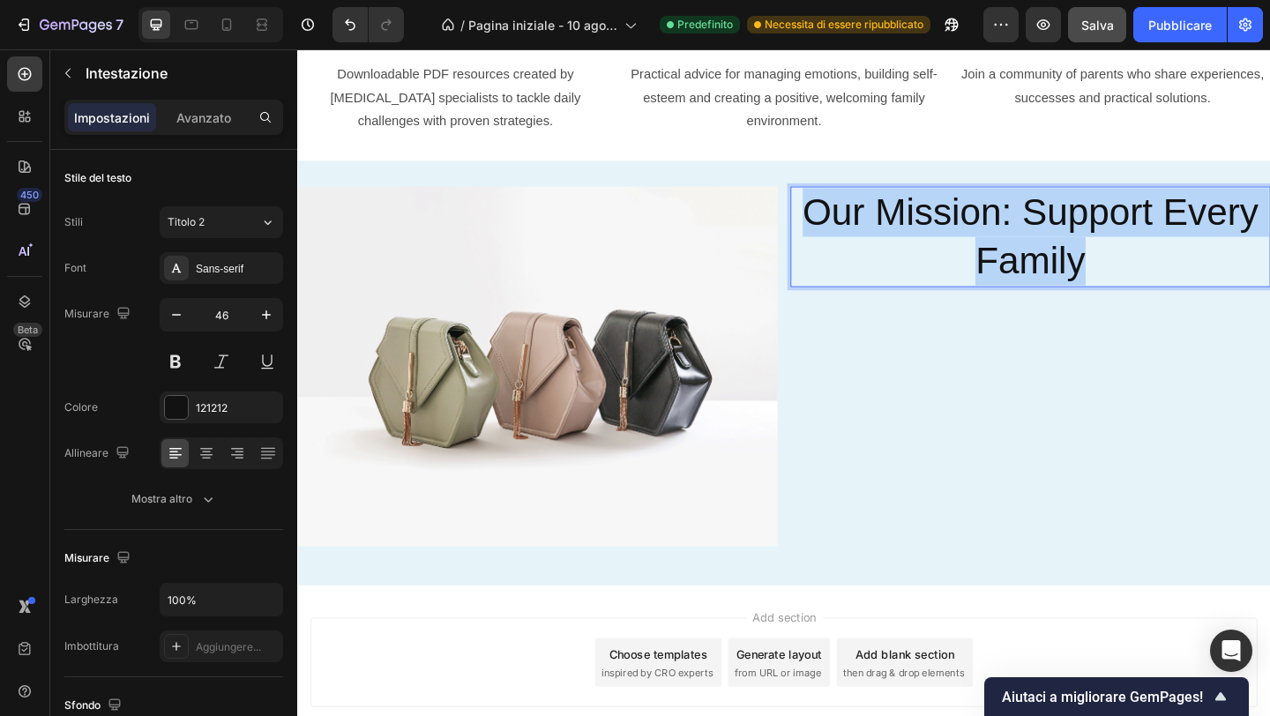
click at [974, 221] on p "Our Mission: Support Every Family" at bounding box center [1094, 253] width 519 height 106
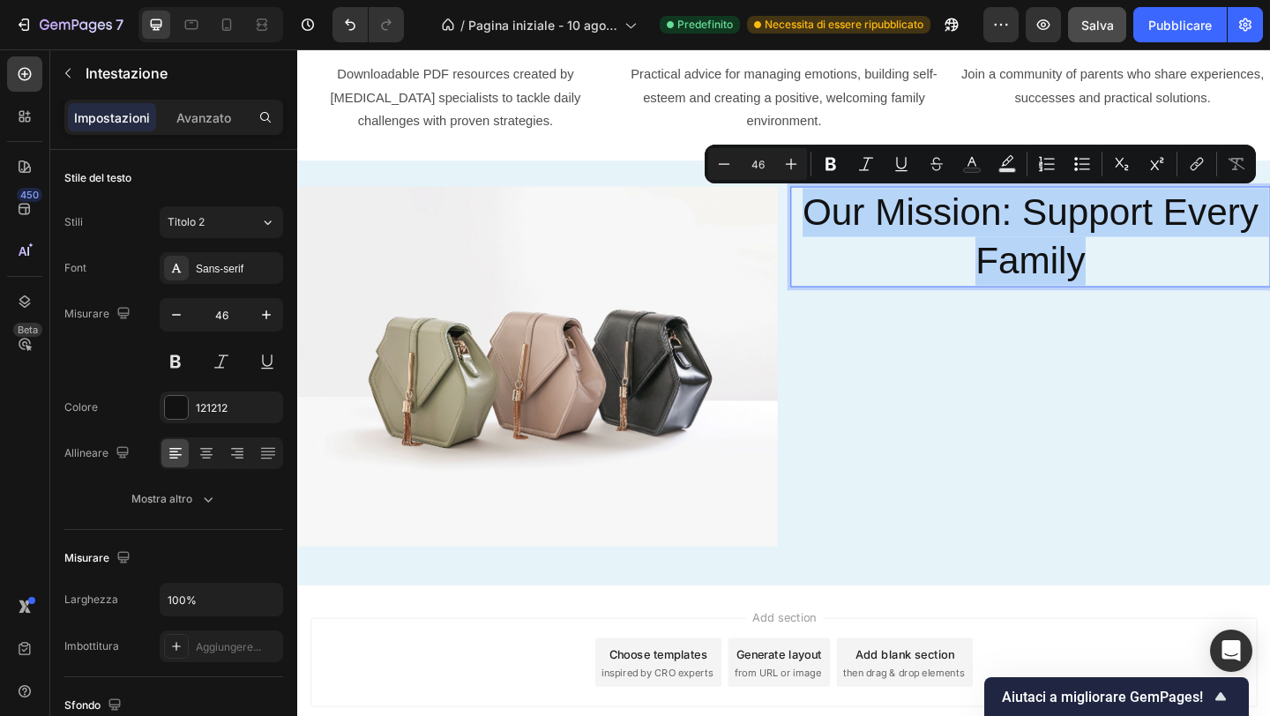
click at [974, 221] on p "Our Mission: Support Every Family" at bounding box center [1094, 253] width 519 height 106
click at [834, 166] on icon "Barra degli strumenti contestuale dell'editor" at bounding box center [831, 164] width 11 height 13
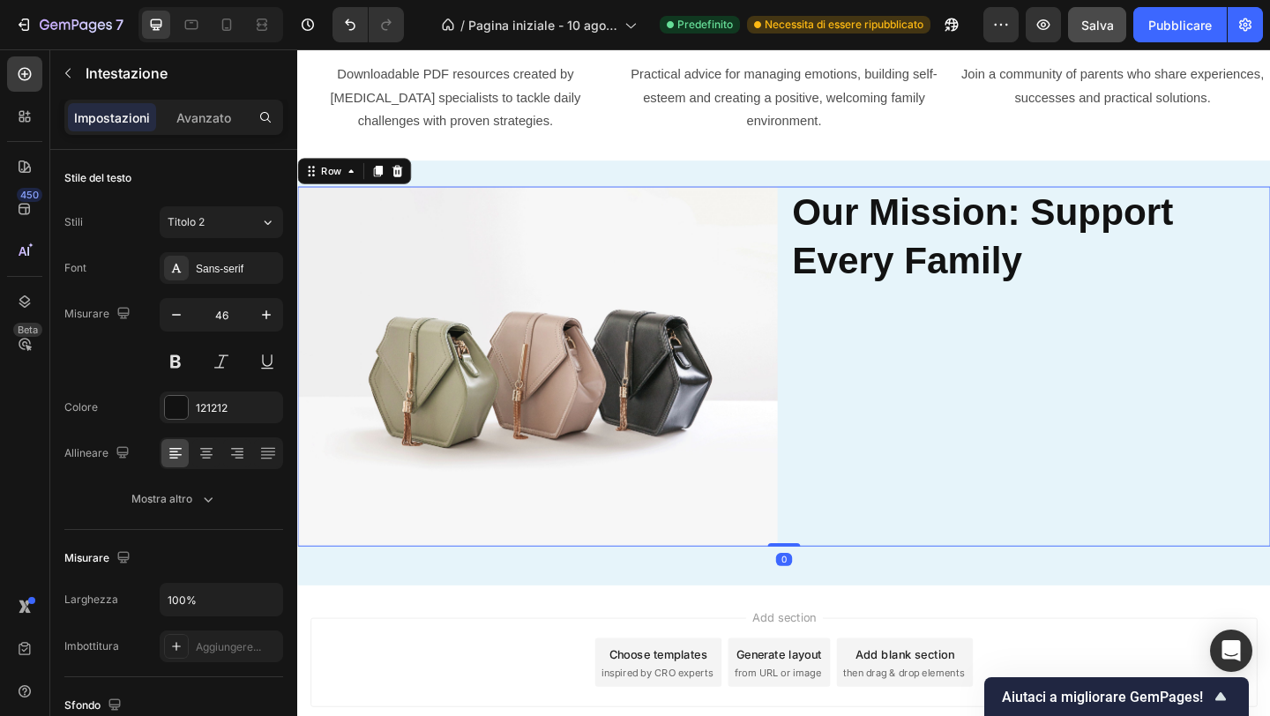
click at [898, 355] on div "⁠⁠⁠⁠⁠⁠⁠ Our Mission: Support Every Family Heading" at bounding box center [1095, 394] width 522 height 392
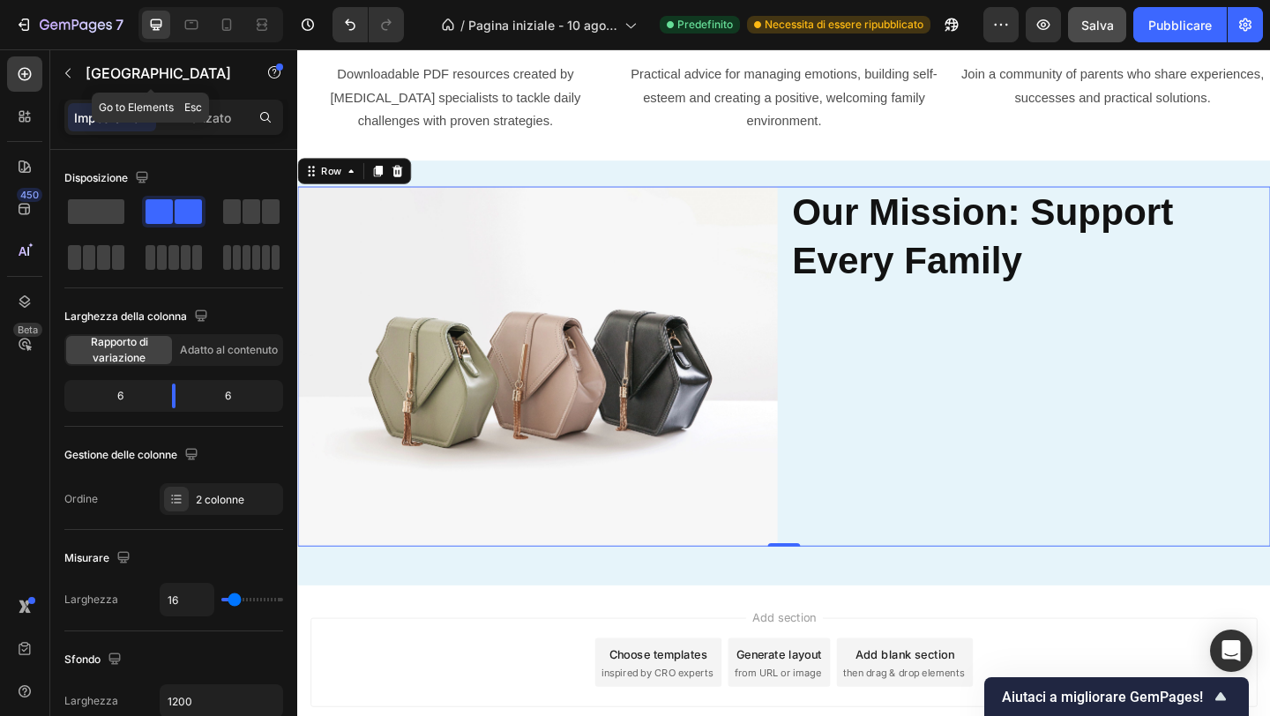
click at [72, 71] on icon "button" at bounding box center [68, 73] width 14 height 14
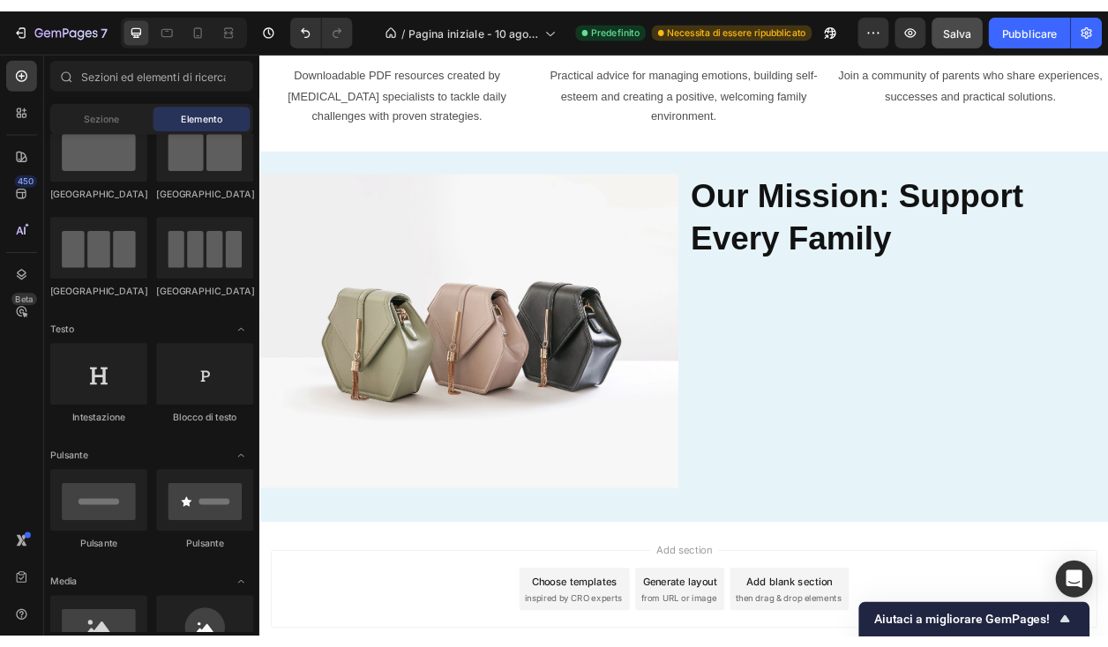
scroll to position [0, 0]
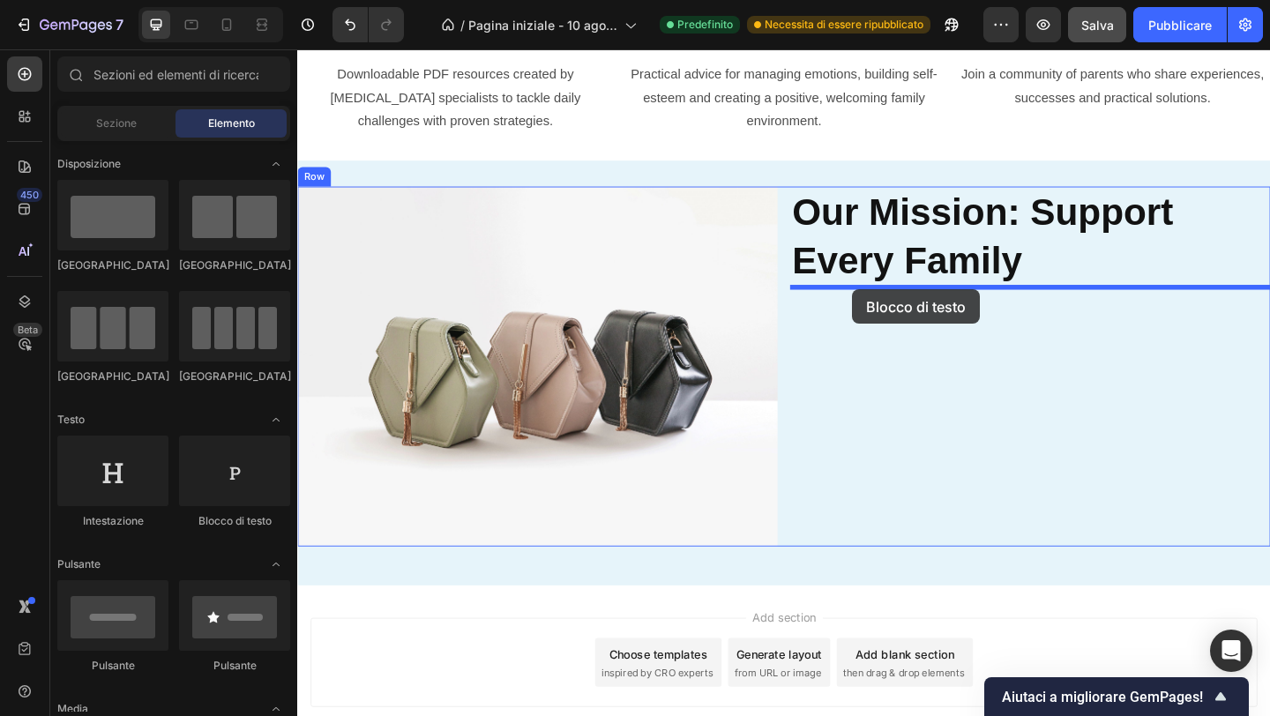
drag, startPoint x: 525, startPoint y: 519, endPoint x: 901, endPoint y: 310, distance: 429.6
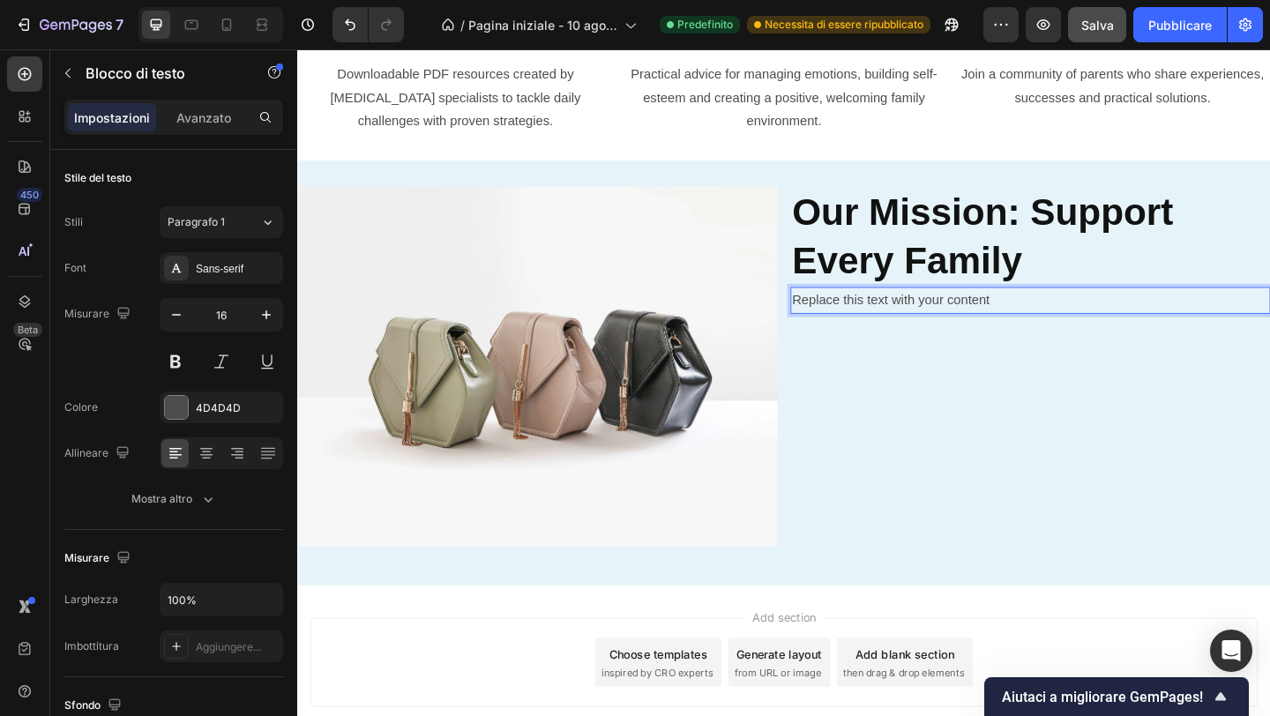
click at [908, 327] on div "Replace this text with your content" at bounding box center [1095, 322] width 522 height 29
click at [908, 326] on p "Replace this text with your content" at bounding box center [1094, 323] width 519 height 26
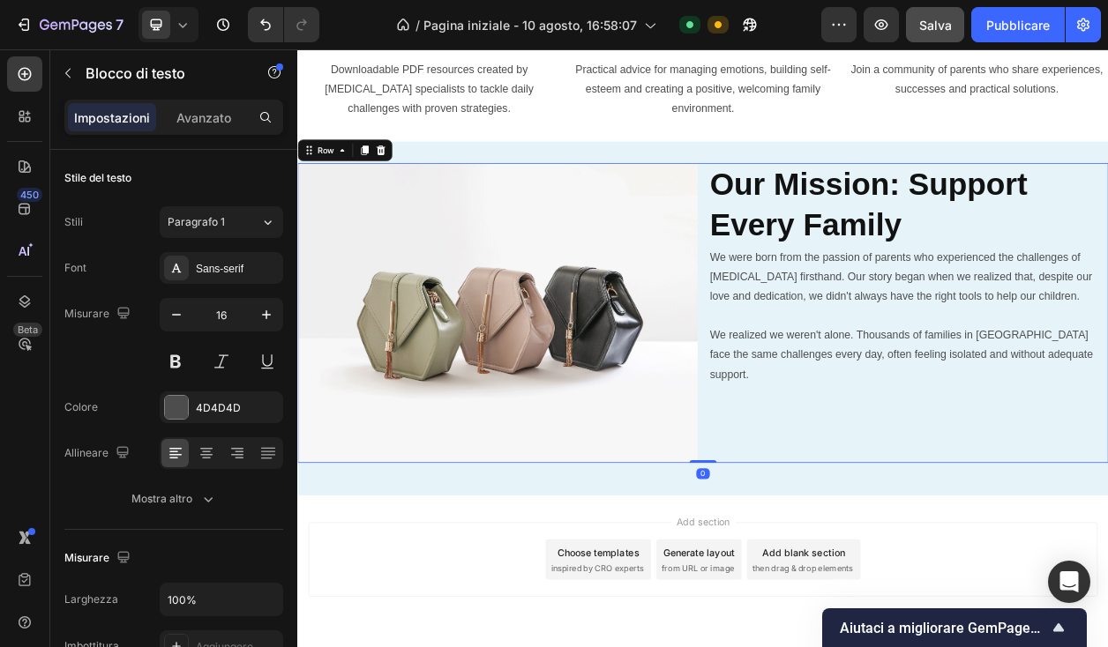
click at [852, 469] on div "⁠⁠⁠⁠⁠⁠⁠ Our Mission: Support Every Family Heading We were born from the passion…" at bounding box center [1095, 394] width 522 height 392
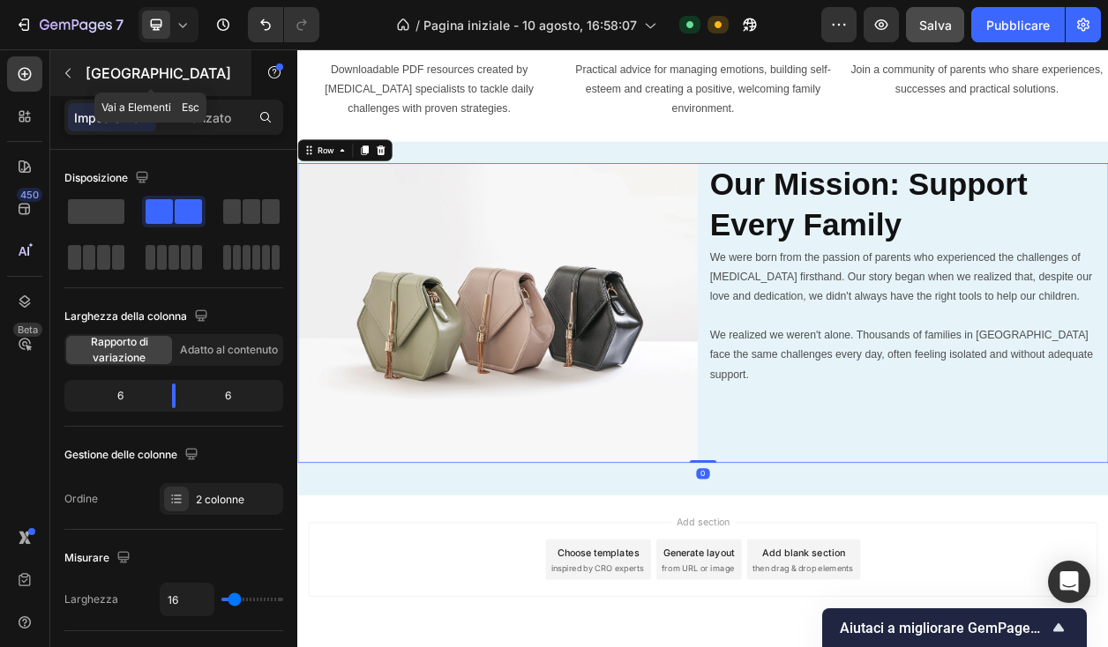
click at [71, 71] on icon "button" at bounding box center [68, 73] width 14 height 14
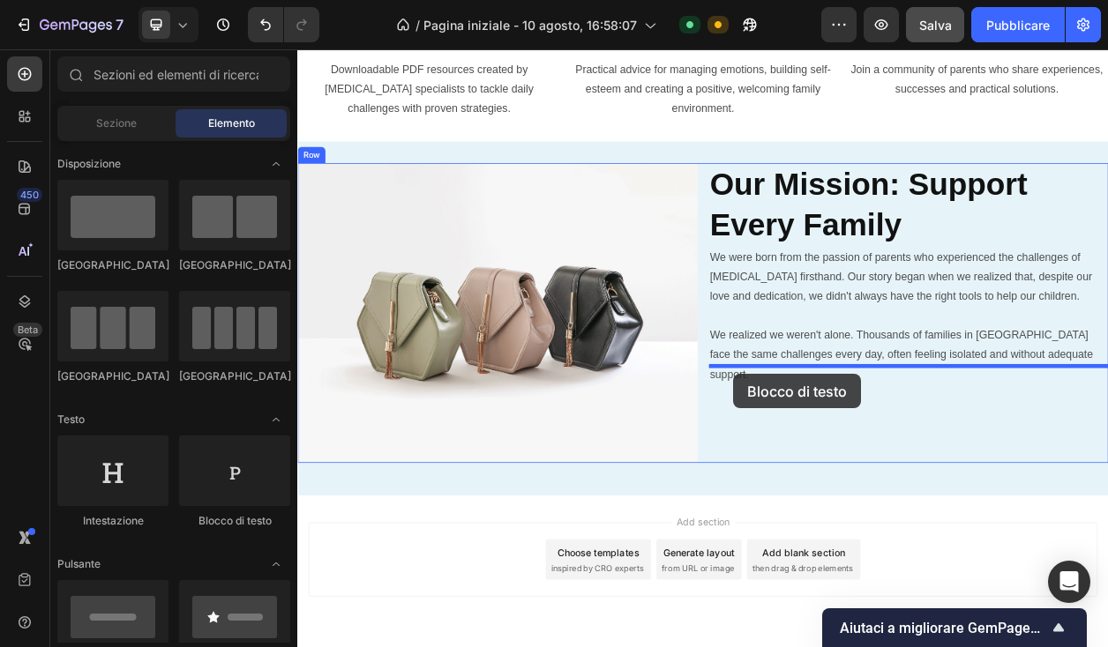
drag, startPoint x: 546, startPoint y: 514, endPoint x: 866, endPoint y: 474, distance: 322.8
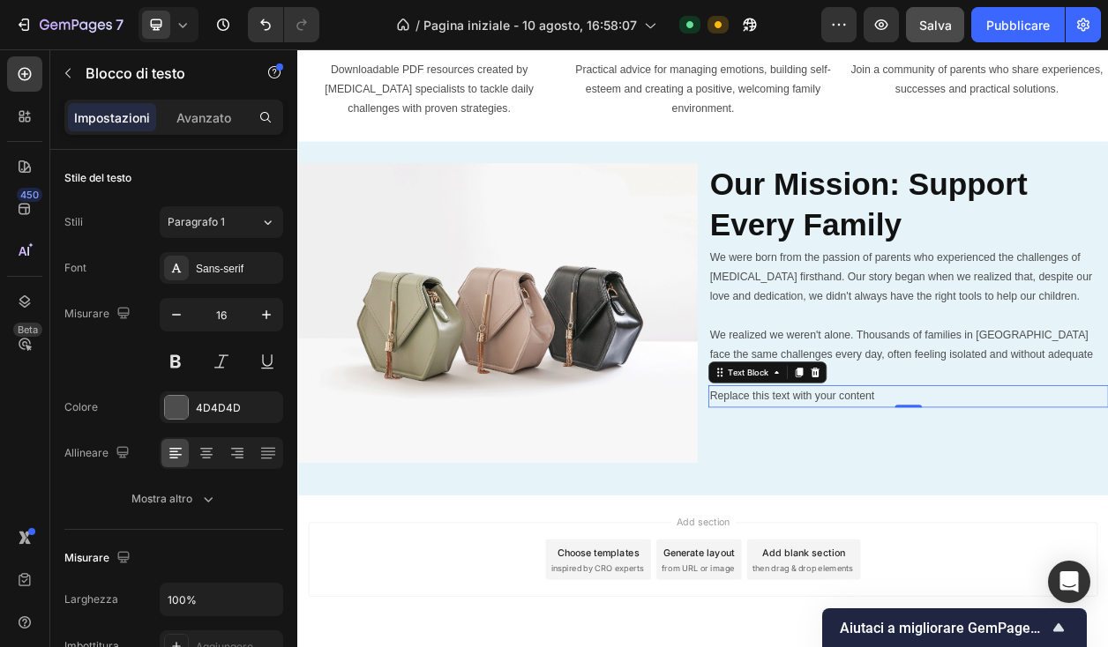
click at [938, 489] on div "Replace this text with your content" at bounding box center [1095, 503] width 522 height 29
click at [938, 490] on p "Replace this text with your content" at bounding box center [1094, 503] width 519 height 26
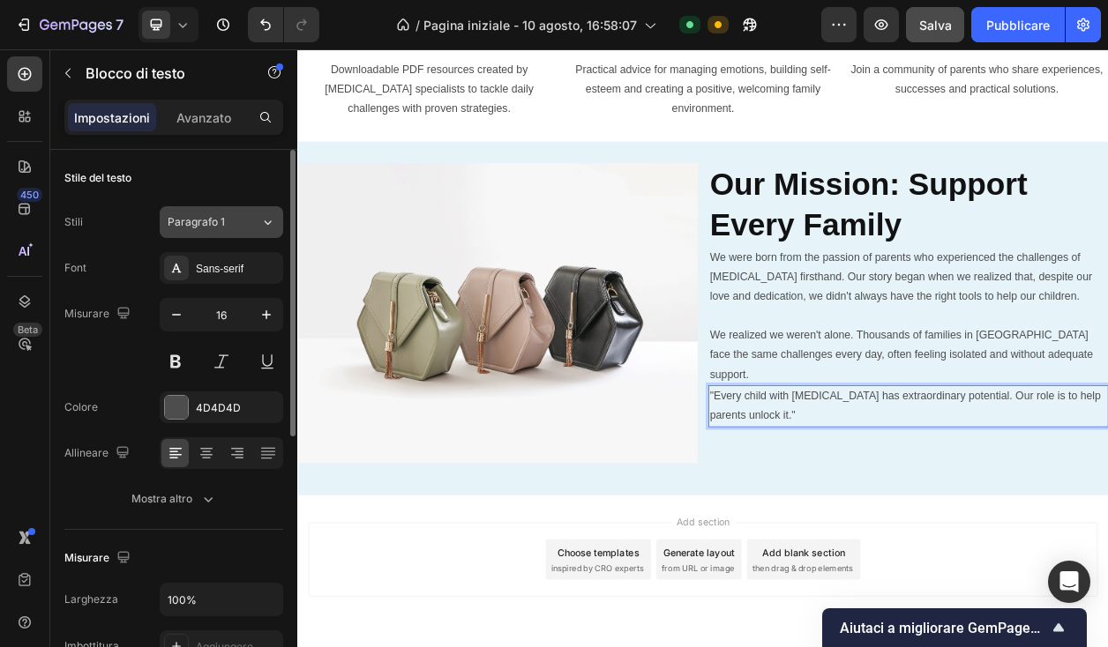
click at [240, 224] on div "Paragrafo 1" at bounding box center [214, 222] width 93 height 16
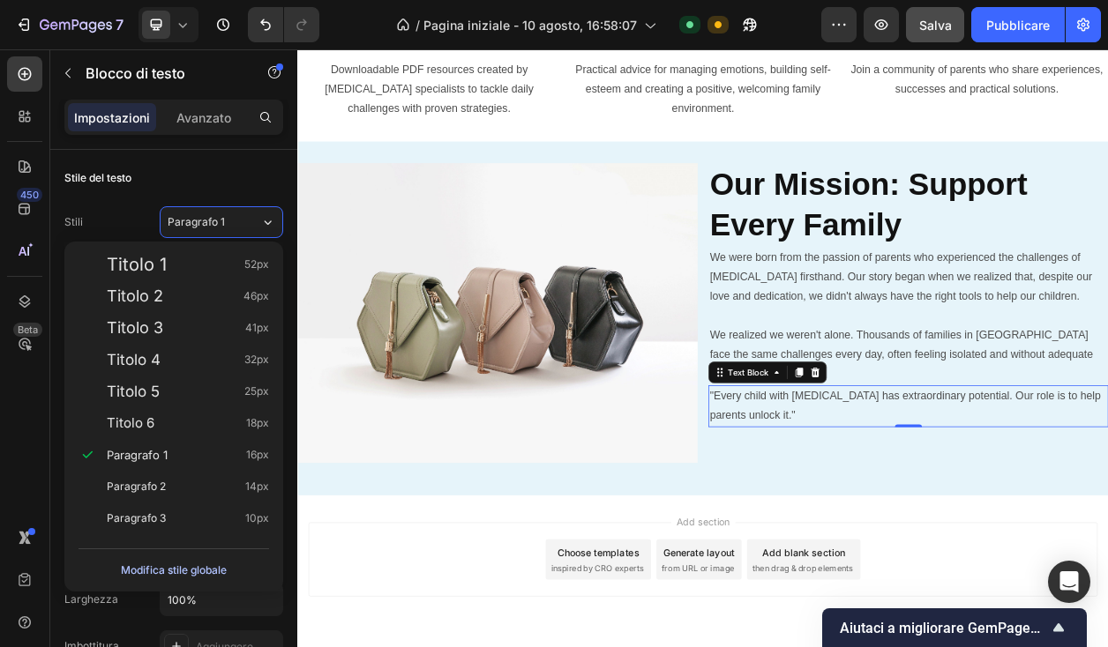
click at [225, 565] on font "Modifica stile globale" at bounding box center [174, 570] width 106 height 13
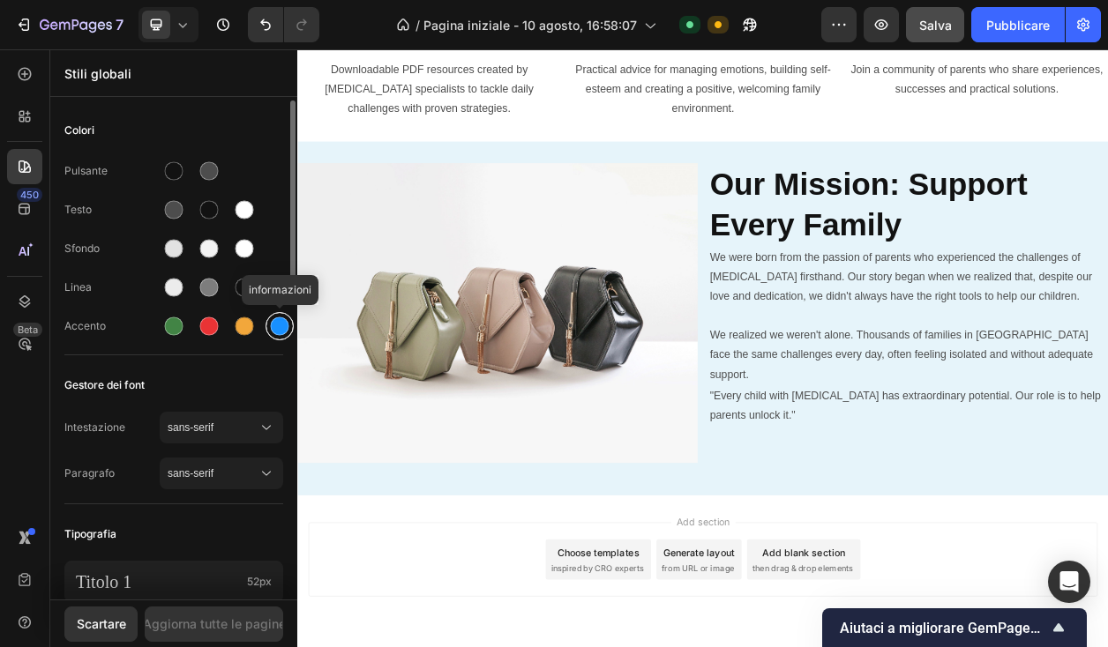
click at [273, 325] on div at bounding box center [280, 327] width 19 height 19
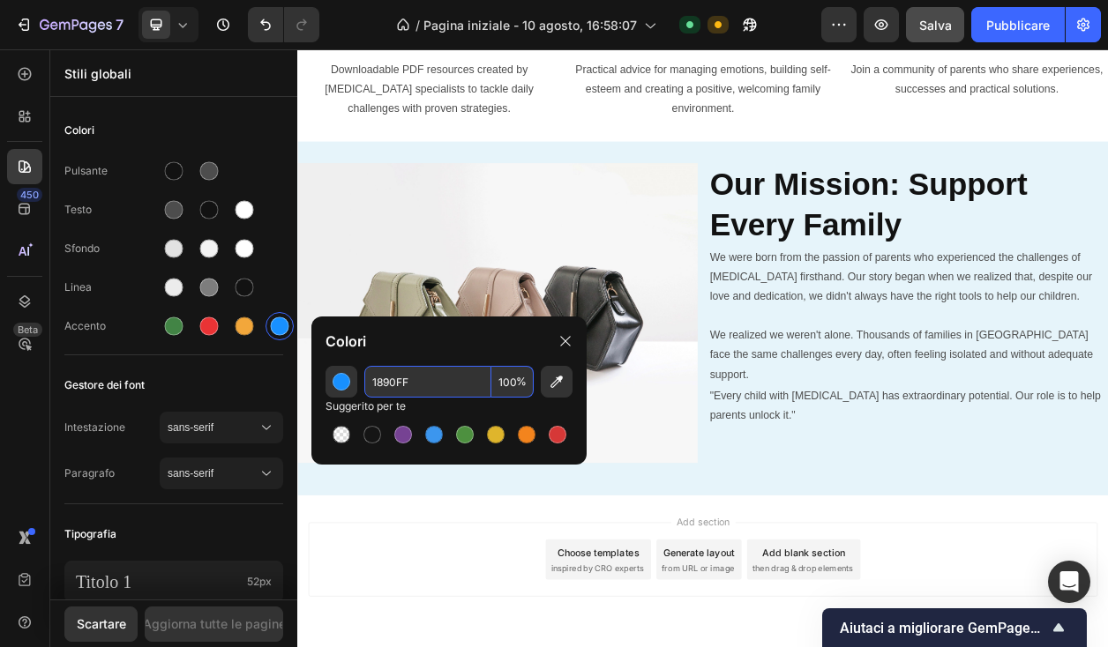
click at [406, 392] on input "1890FF" at bounding box center [427, 382] width 127 height 32
click at [99, 123] on div "Colori" at bounding box center [173, 131] width 219 height 32
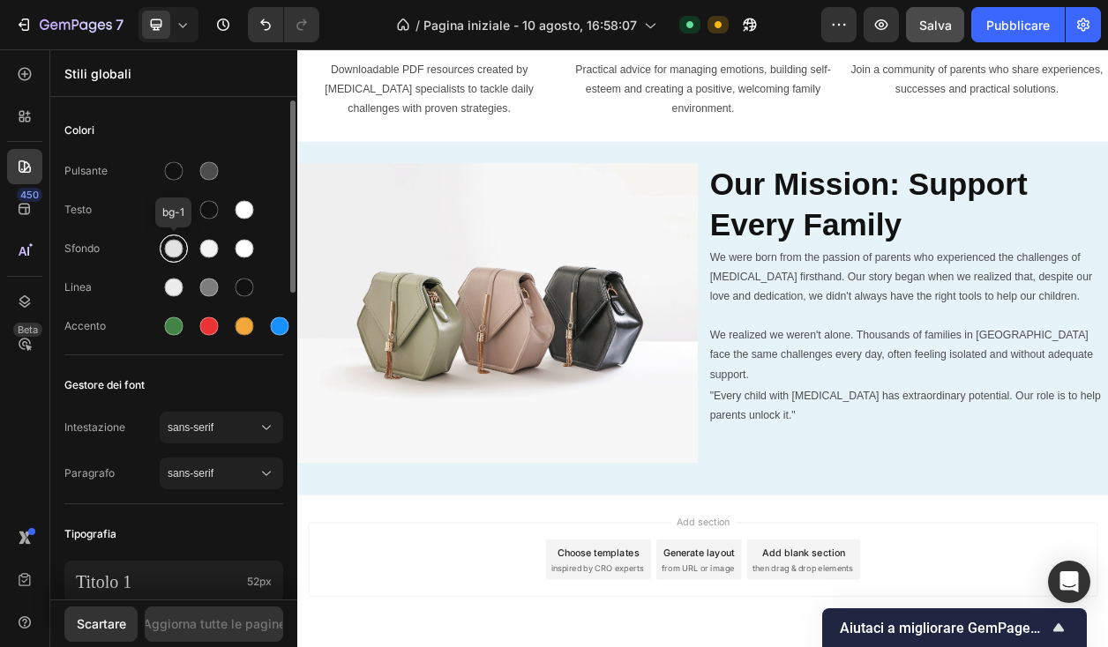
click at [176, 244] on div at bounding box center [174, 249] width 19 height 19
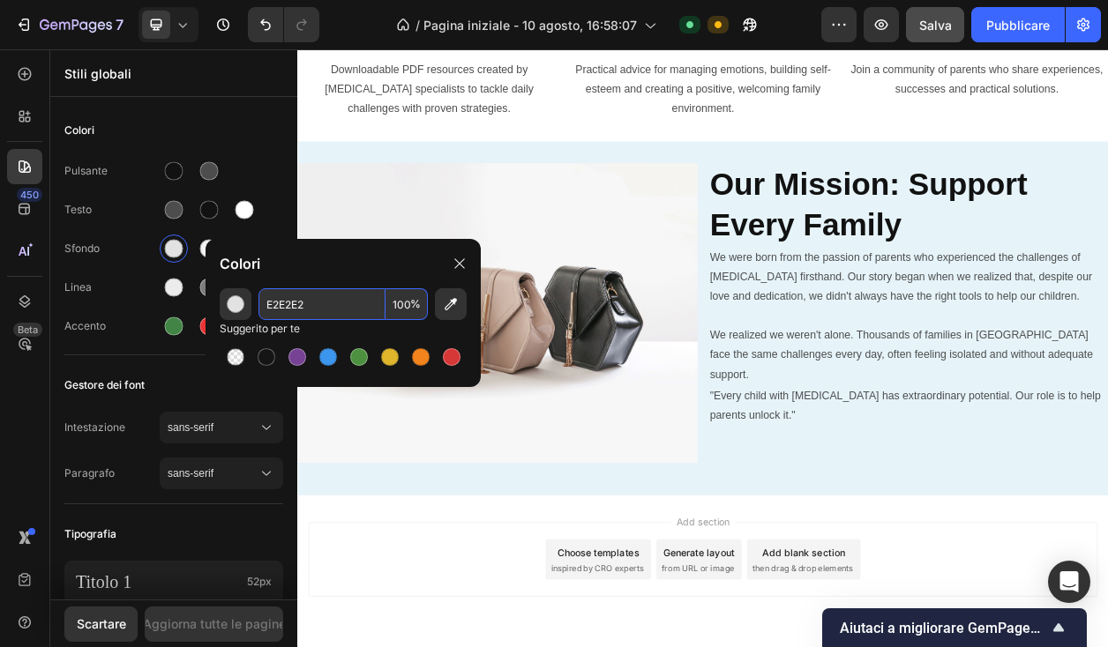
click at [275, 304] on input "E2E2E2" at bounding box center [321, 304] width 127 height 32
paste input "#E0F2FE"
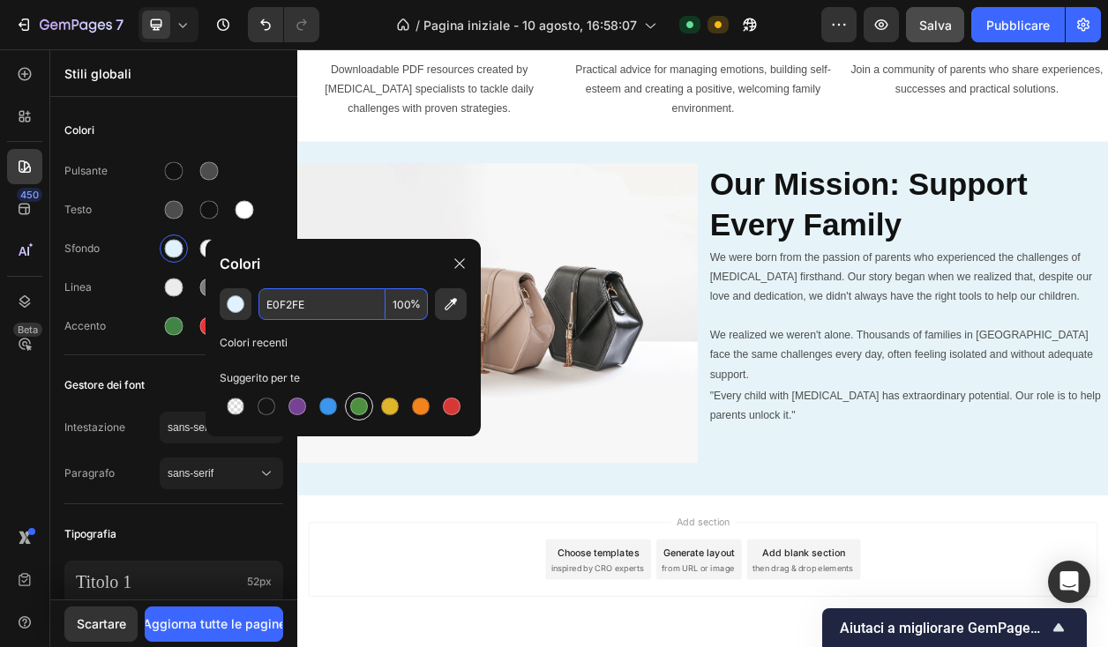
click at [364, 407] on div at bounding box center [359, 407] width 18 height 18
click at [327, 306] on input "4D903F" at bounding box center [321, 304] width 127 height 32
click at [326, 306] on input "4D903F" at bounding box center [321, 304] width 127 height 32
paste input "#E0F2FE"
type input "E0F2FE"
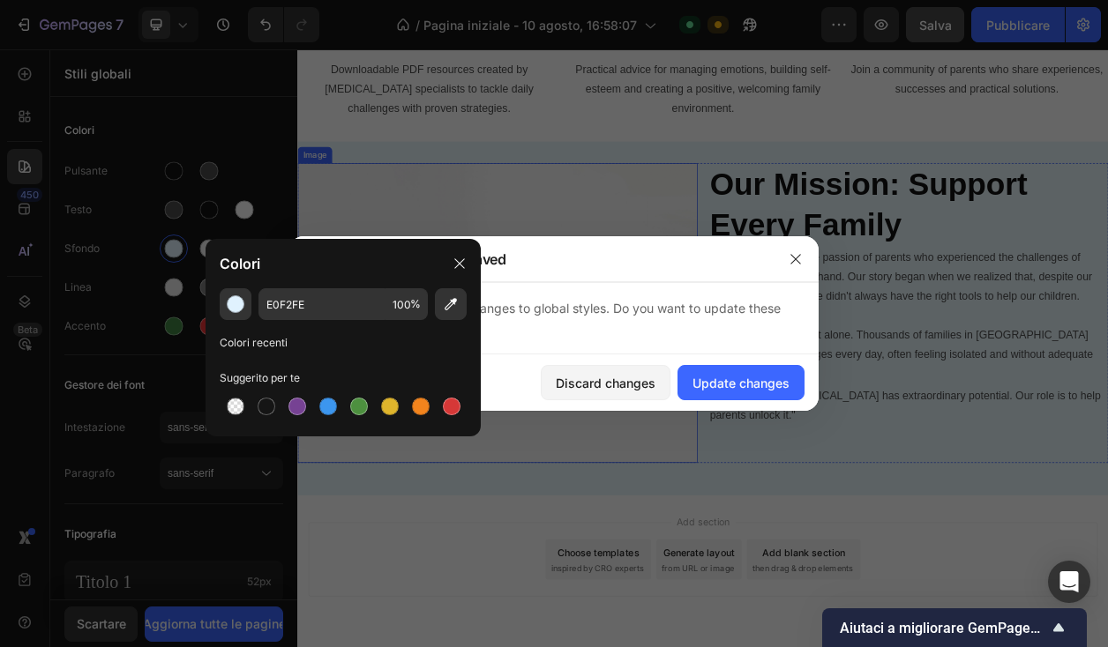
click at [771, 322] on img at bounding box center [558, 394] width 522 height 392
click at [465, 267] on icon at bounding box center [460, 264] width 14 height 14
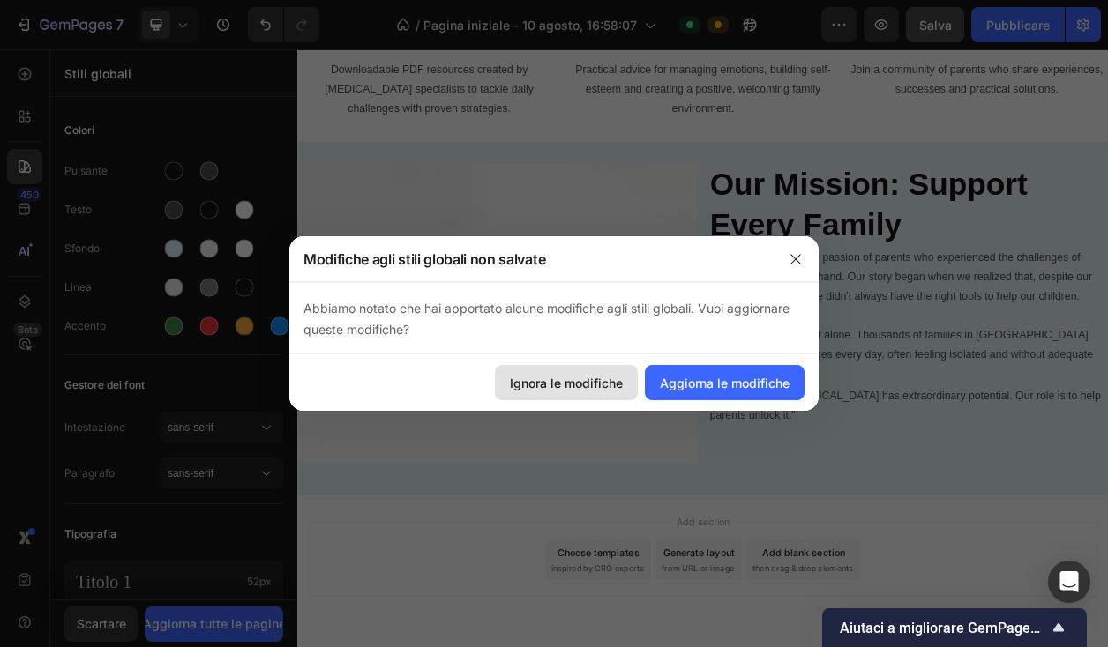
click at [594, 378] on font "Ignora le modifiche" at bounding box center [566, 383] width 113 height 15
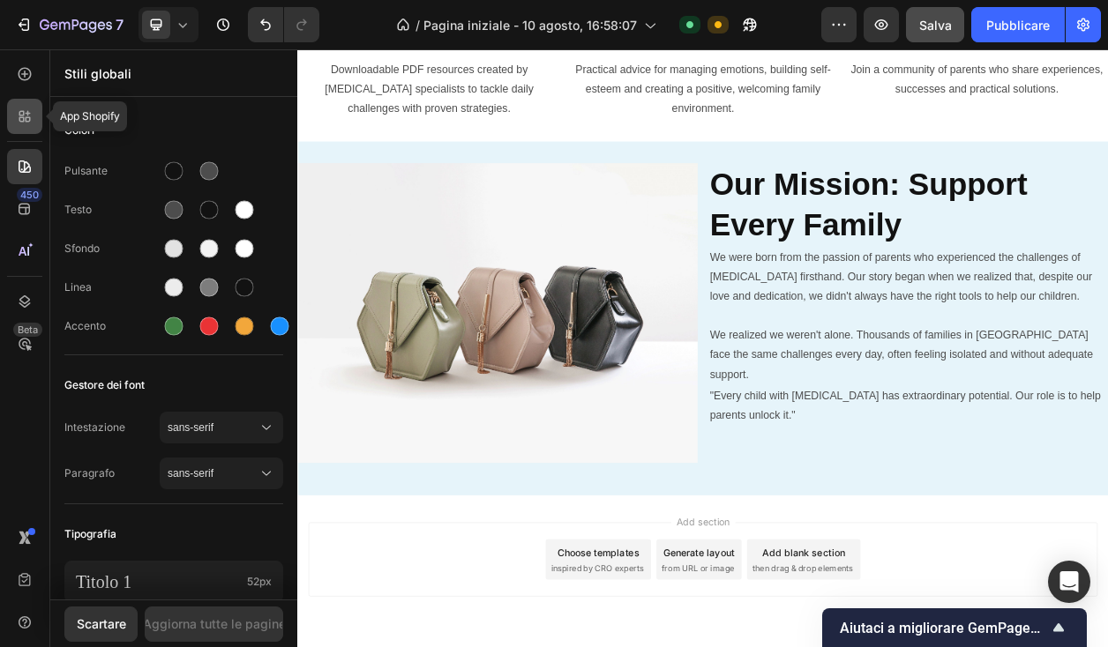
click at [32, 116] on icon at bounding box center [25, 117] width 18 height 18
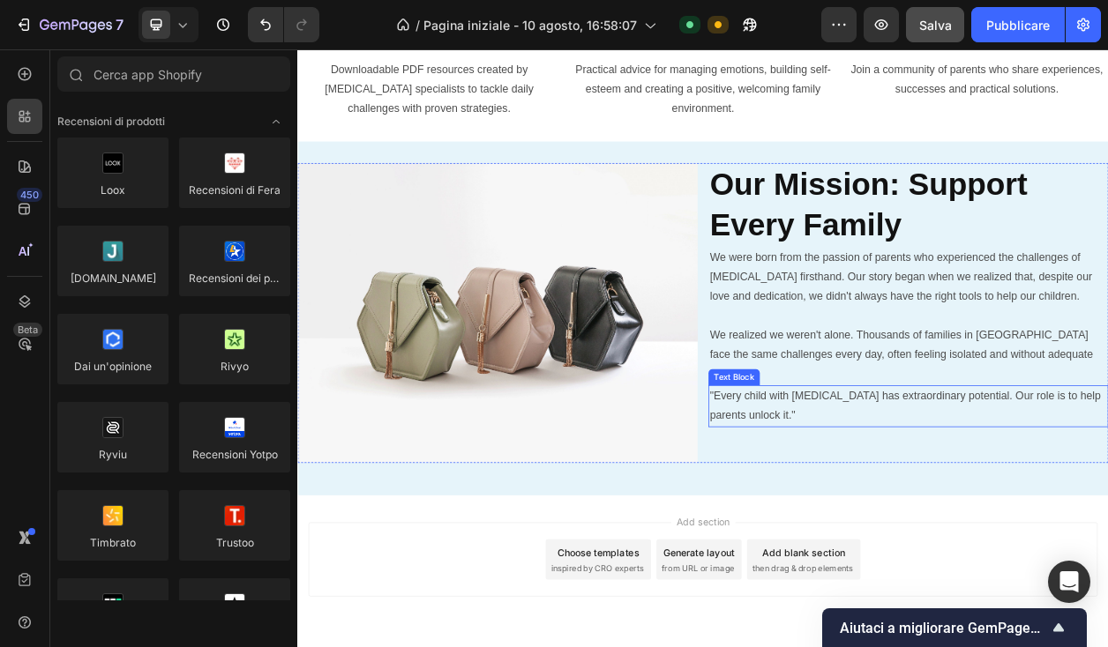
click at [982, 490] on p ""Every child with ADHD has extraordinary potential. Our role is to help parents…" at bounding box center [1094, 515] width 519 height 51
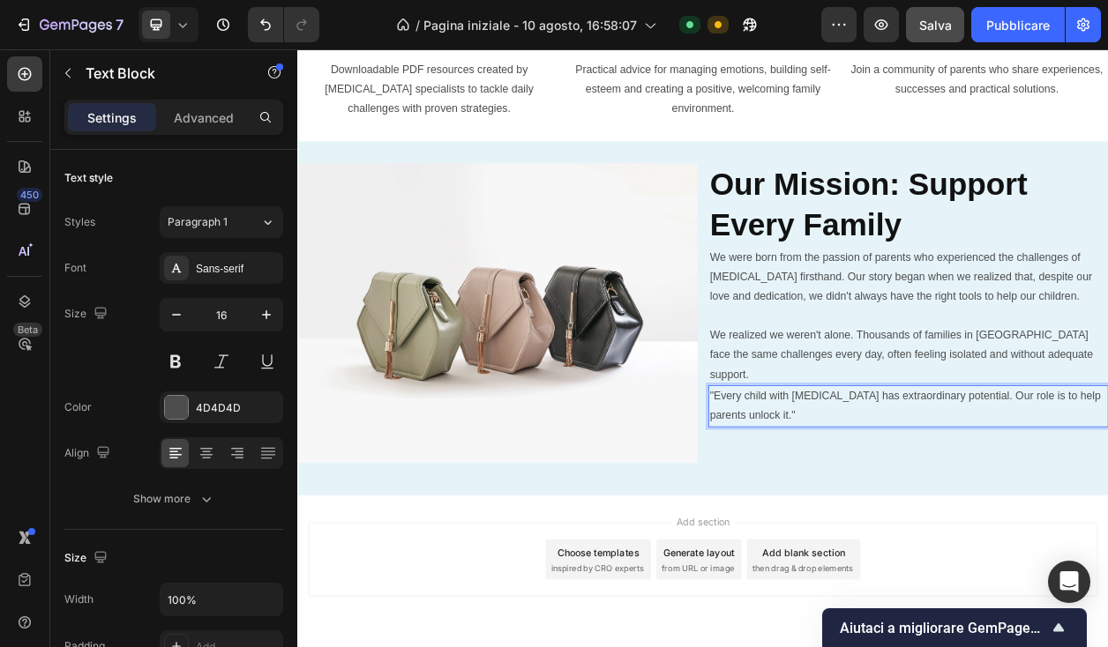
click at [982, 490] on p ""Every child with ADHD has extraordinary potential. Our role is to help parents…" at bounding box center [1094, 515] width 519 height 51
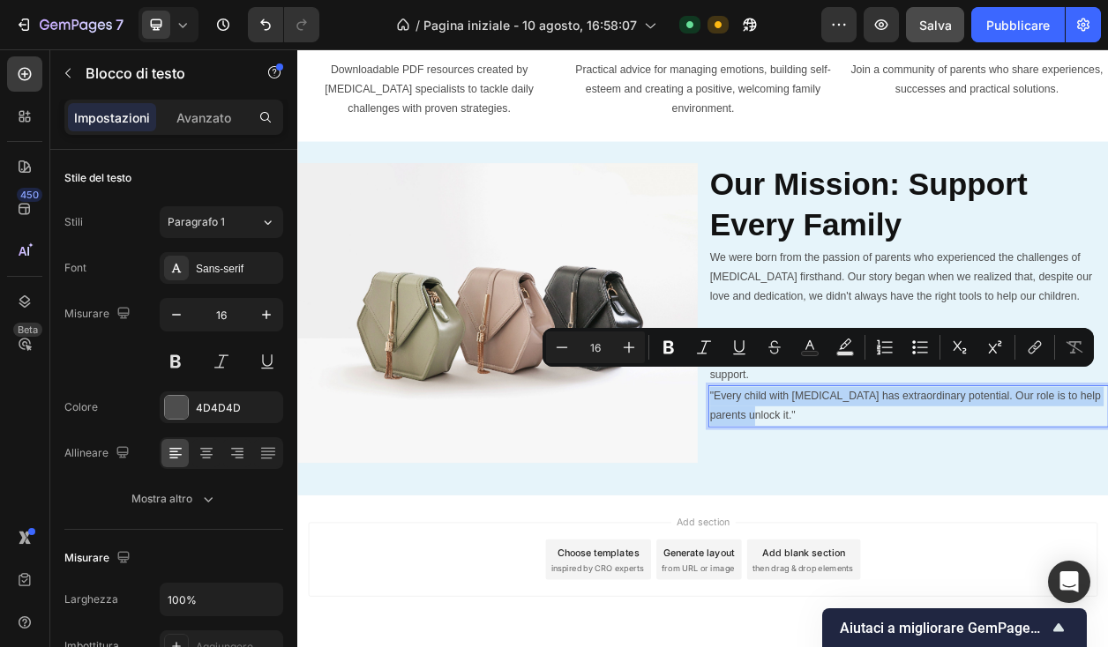
click at [956, 503] on p ""Every child with ADHD has extraordinary potential. Our role is to help parents…" at bounding box center [1094, 515] width 519 height 51
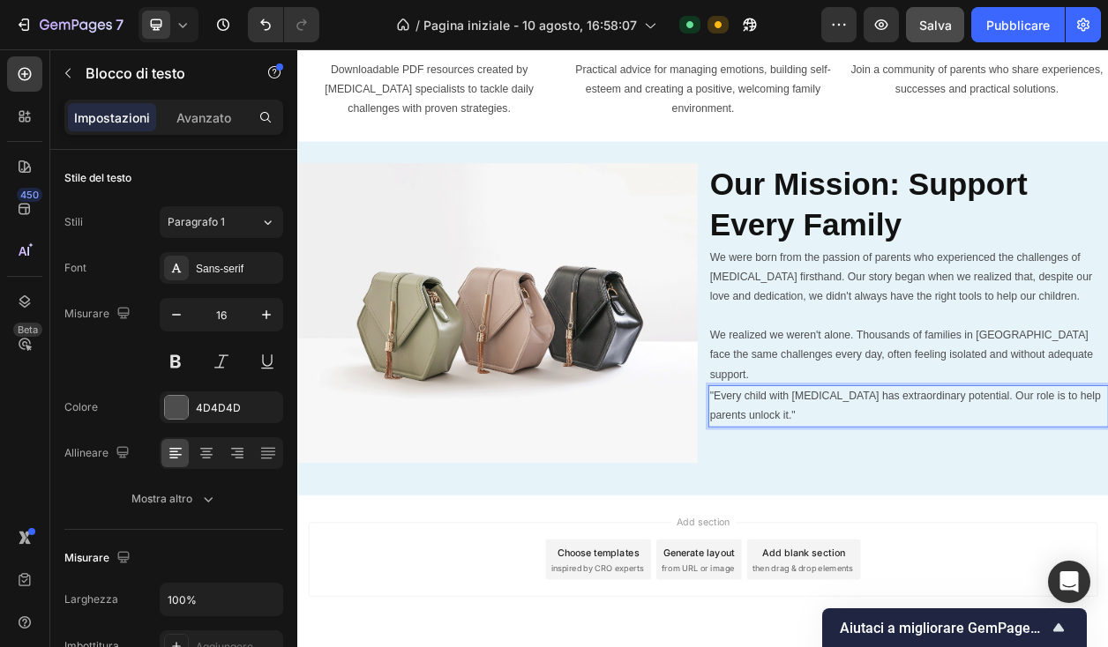
click at [956, 514] on p ""Every child with ADHD has extraordinary potential. Our role is to help parents…" at bounding box center [1094, 515] width 519 height 51
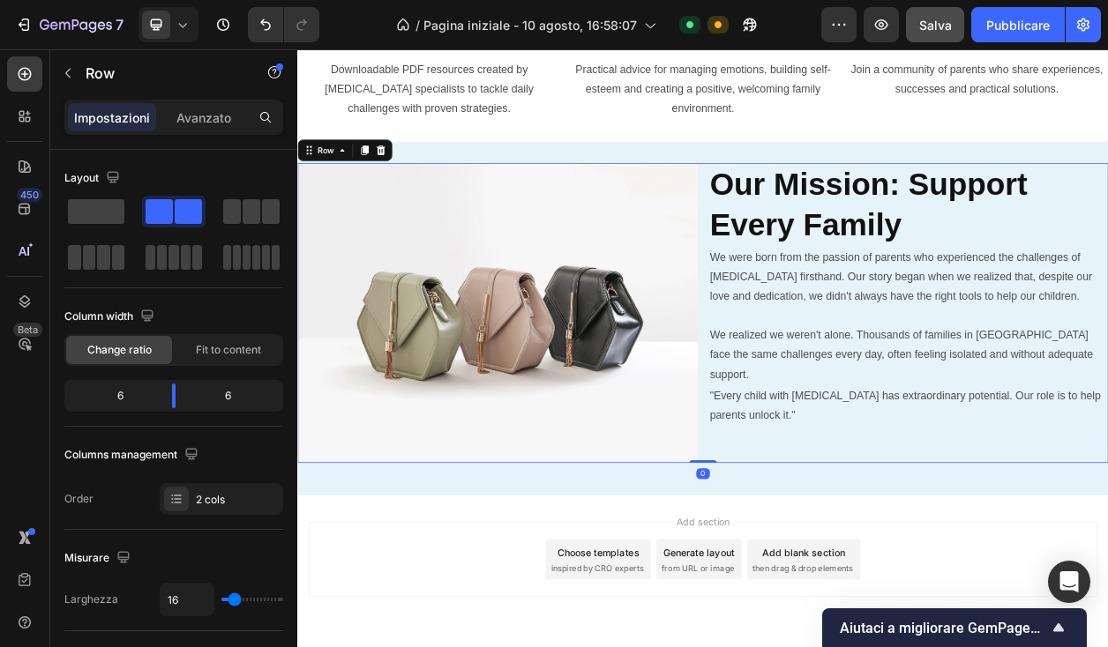
click at [955, 529] on div "⁠⁠⁠⁠⁠⁠⁠ Our Mission: Support Every Family Heading We were born from the passion…" at bounding box center [1095, 394] width 522 height 392
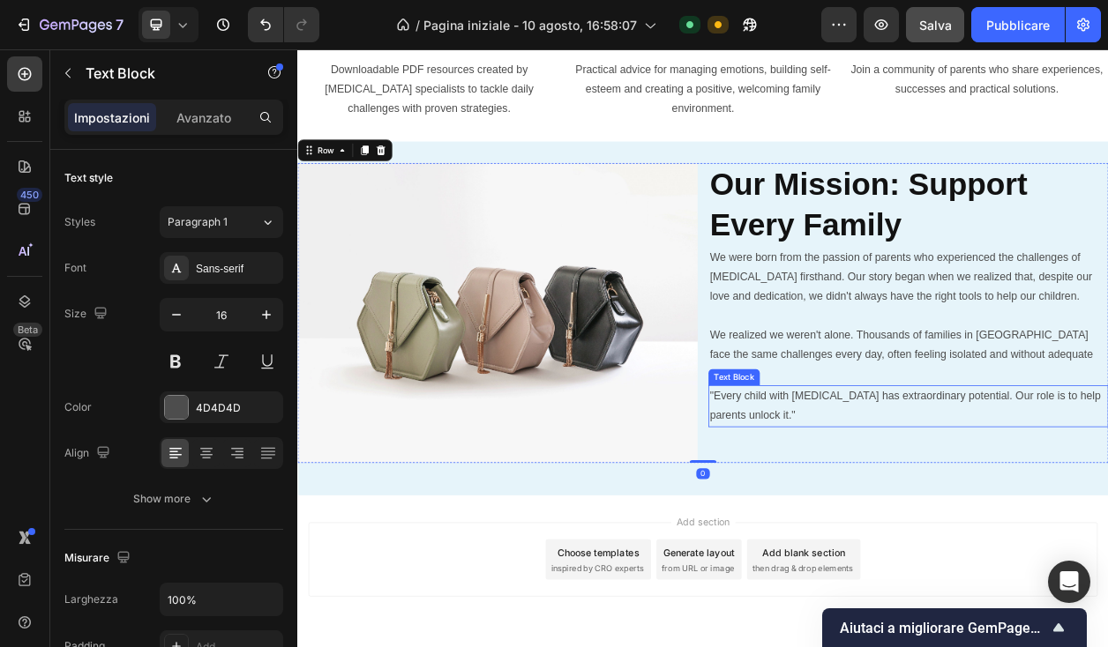
click at [955, 505] on p ""Every child with ADHD has extraordinary potential. Our role is to help parents…" at bounding box center [1094, 515] width 519 height 51
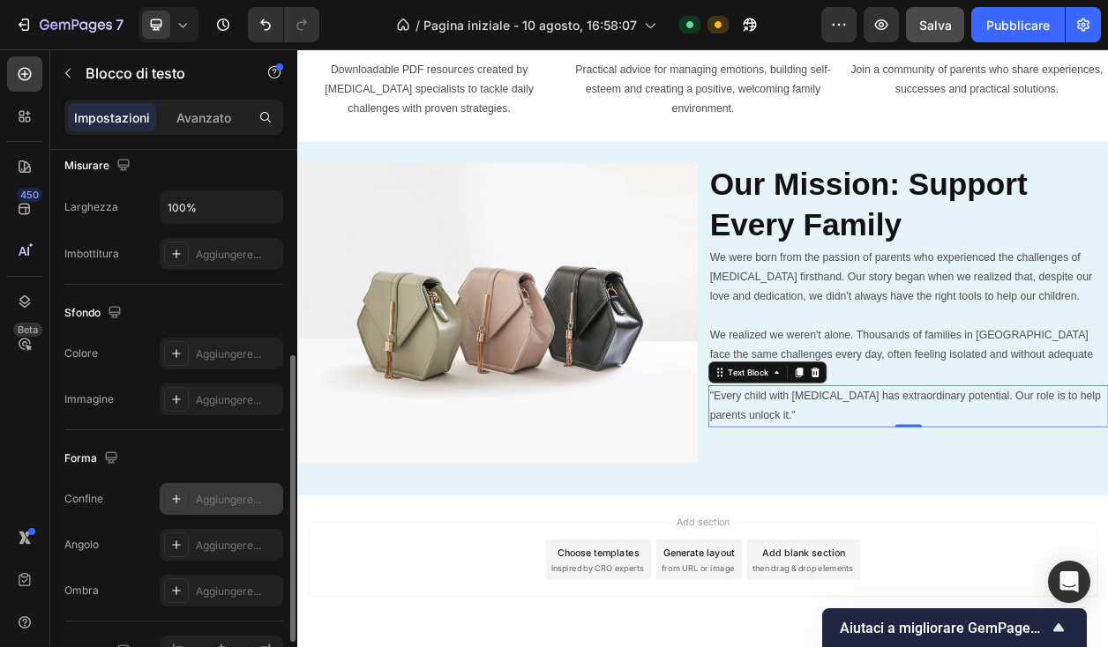
scroll to position [373, 0]
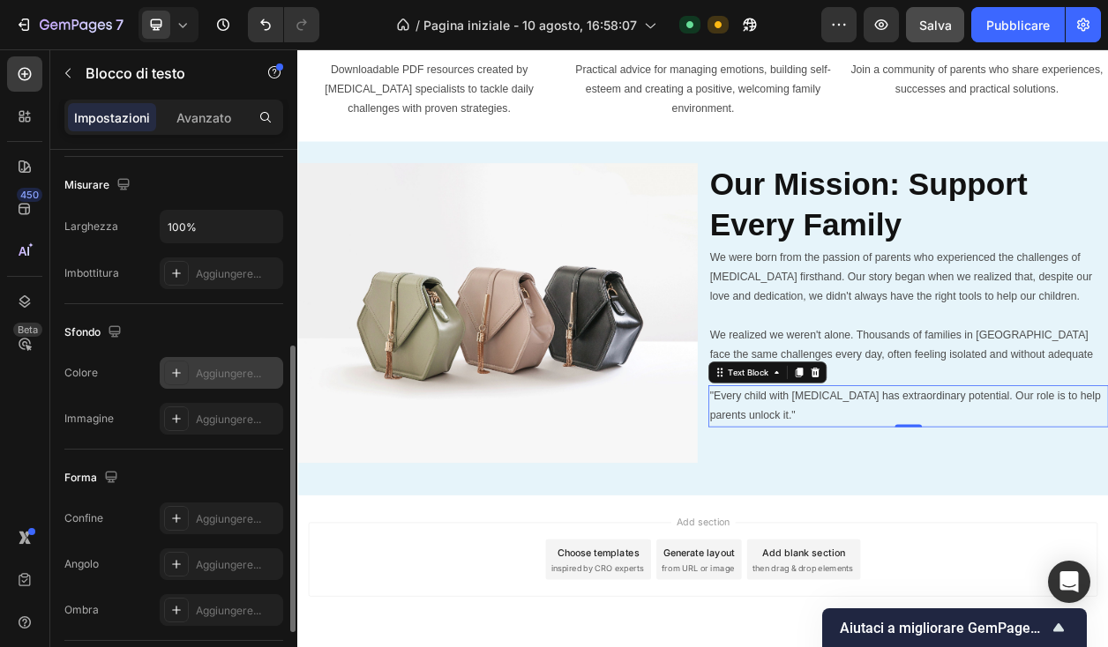
click at [173, 363] on div at bounding box center [176, 373] width 25 height 25
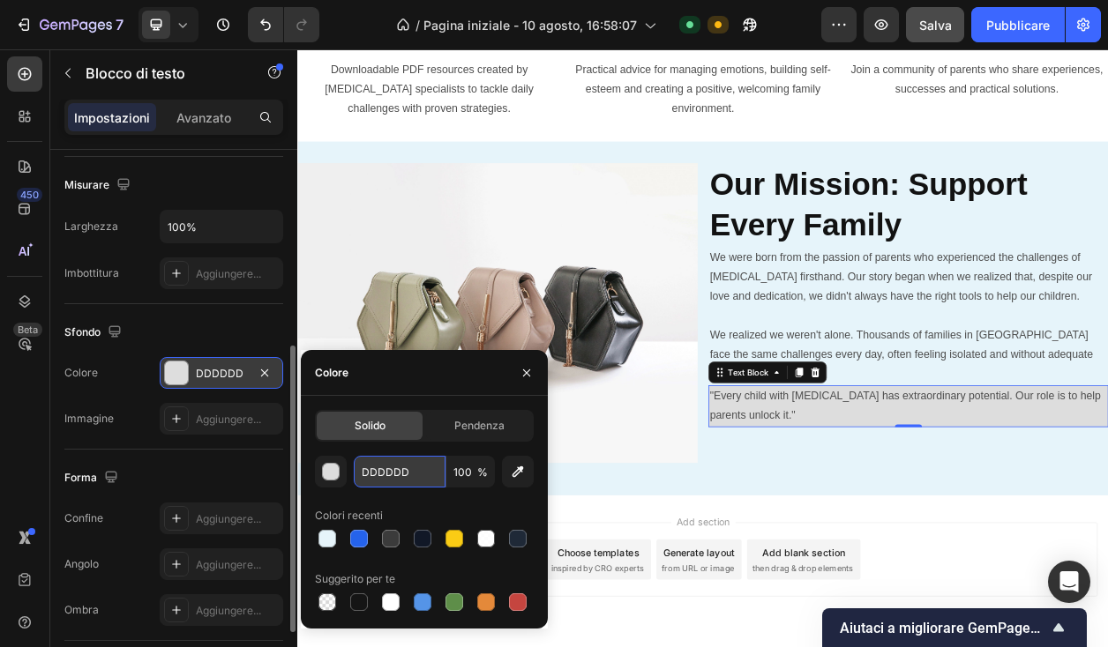
click at [386, 482] on input "DDDDDD" at bounding box center [400, 472] width 92 height 32
paste input "#E0F2FE"
type input "#E0F2FE"
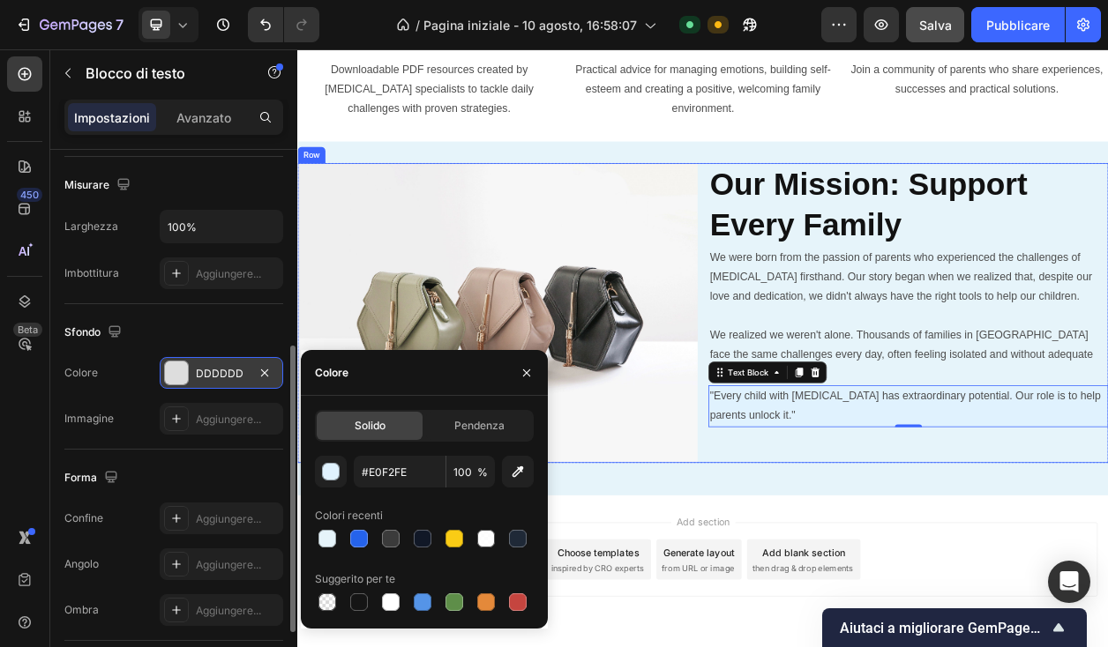
click at [1006, 595] on div "Image ⁠⁠⁠⁠⁠⁠⁠ Our Mission: Support Every Family Heading We were born from the p…" at bounding box center [826, 401] width 1058 height 406
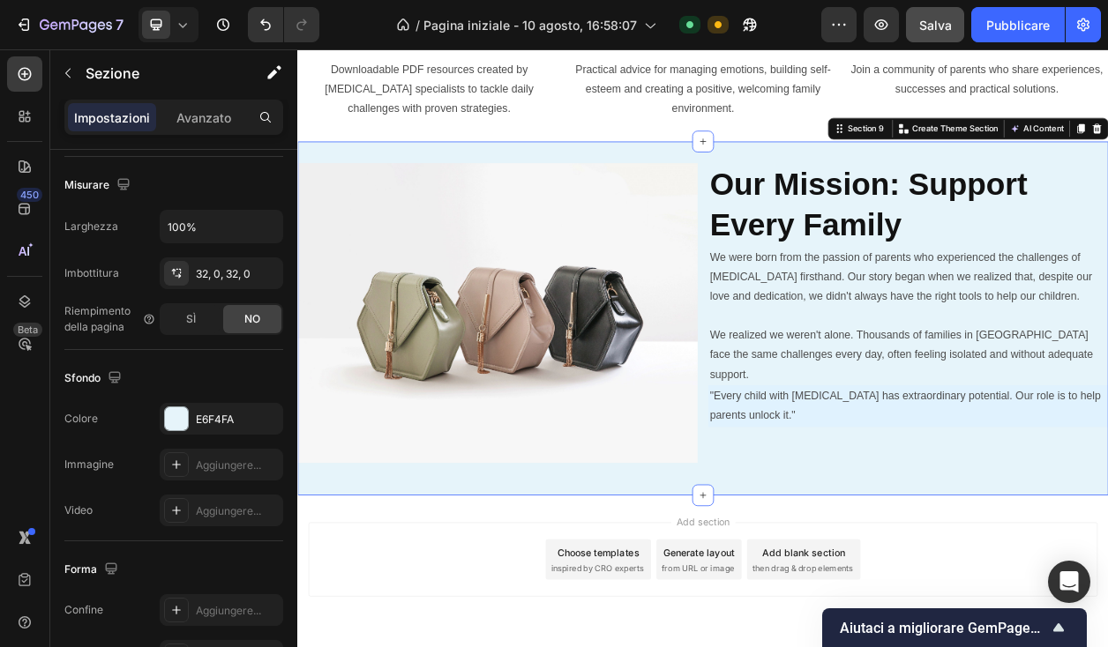
scroll to position [0, 0]
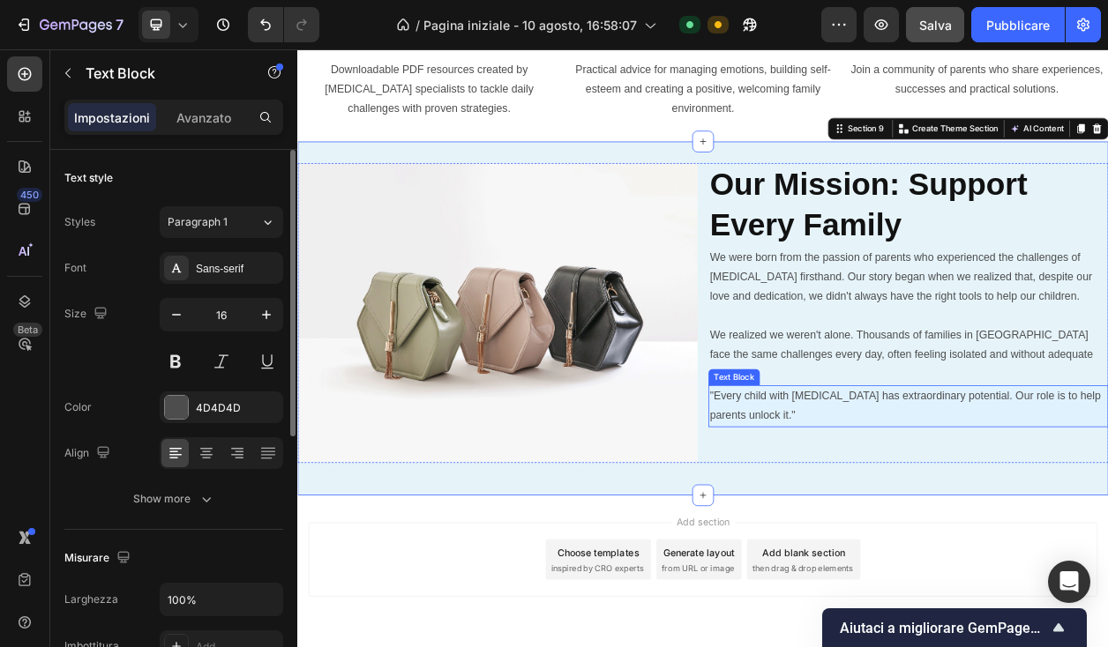
click at [937, 505] on p ""Every child with ADHD has extraordinary potential. Our role is to help parents…" at bounding box center [1094, 515] width 519 height 51
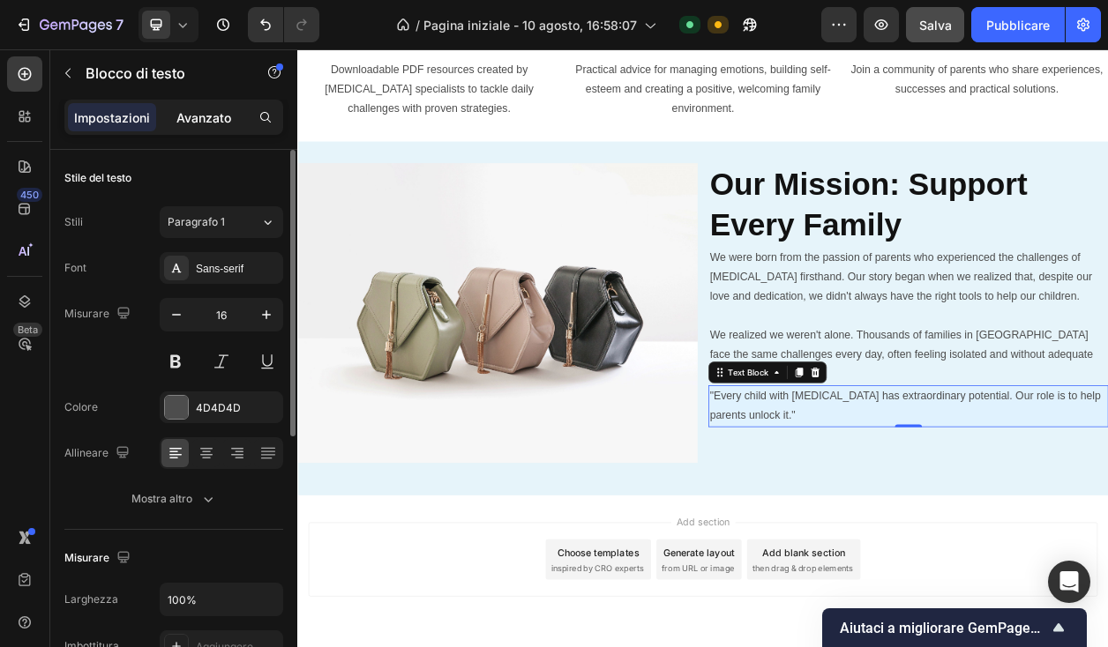
click at [191, 116] on font "Avanzato" at bounding box center [203, 117] width 55 height 15
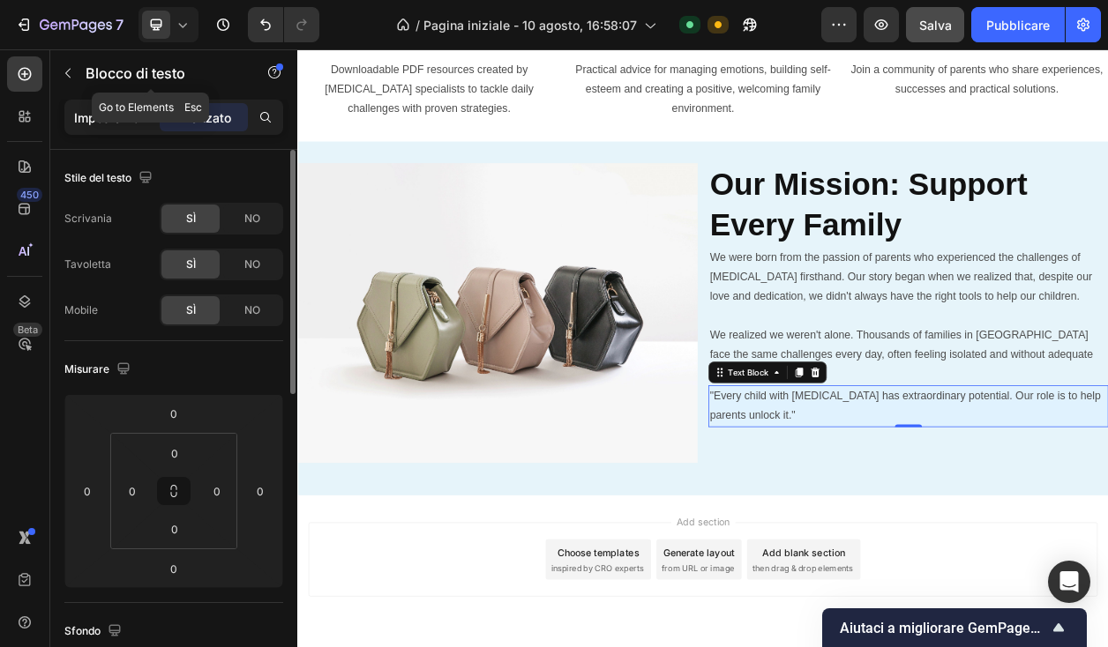
click at [117, 119] on font "Impostazioni" at bounding box center [112, 117] width 76 height 15
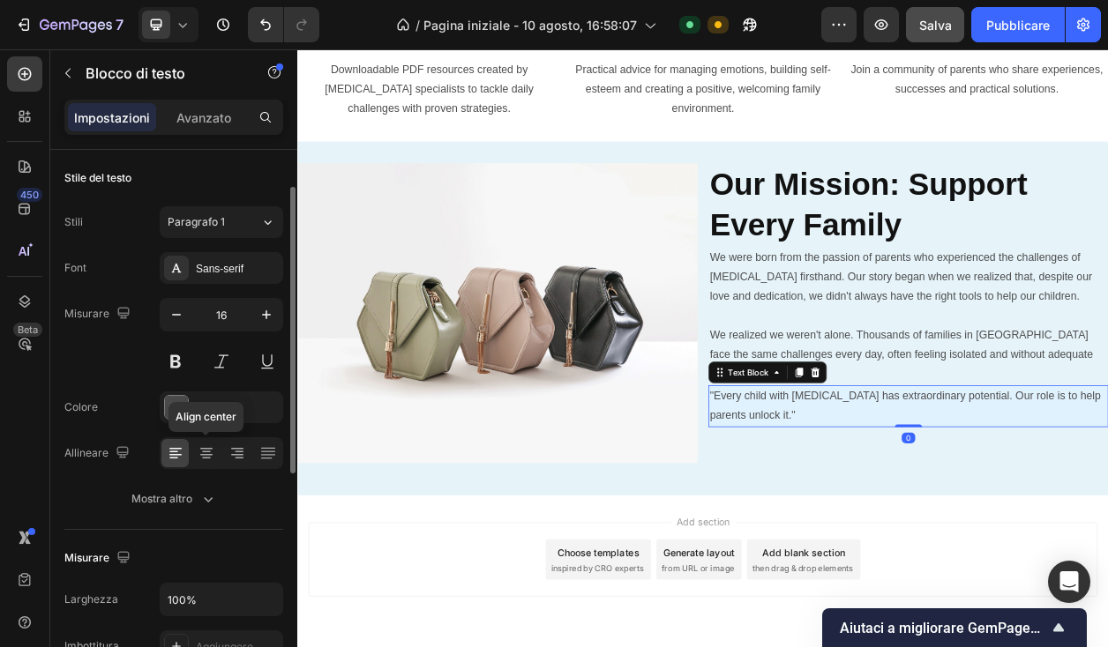
scroll to position [26, 0]
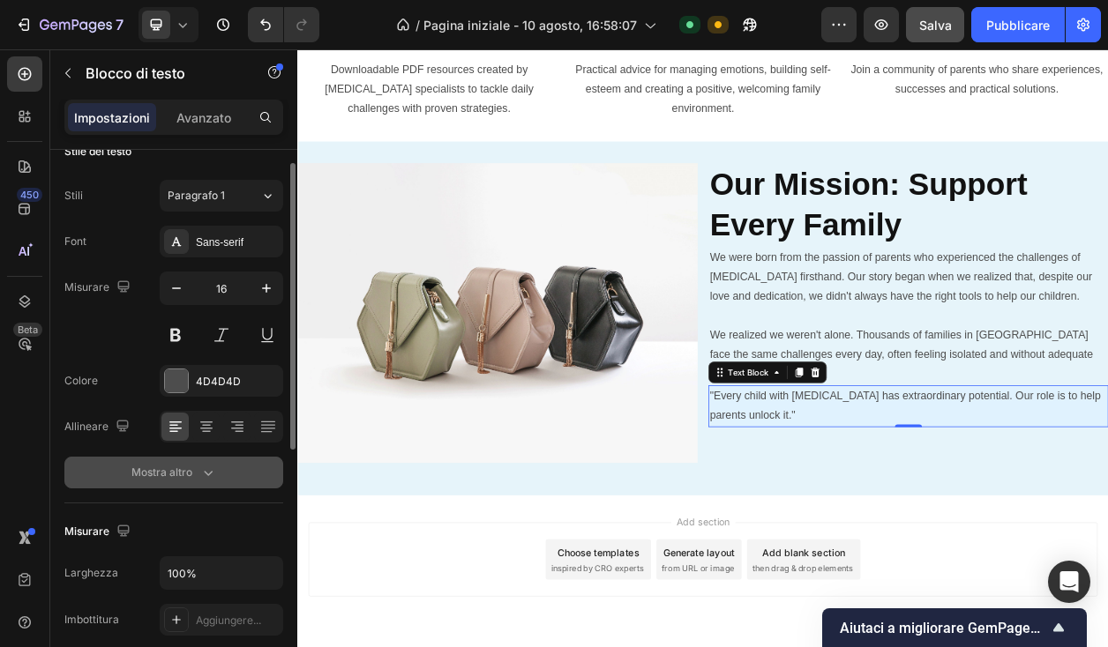
click at [190, 478] on font "Mostra altro" at bounding box center [161, 472] width 61 height 13
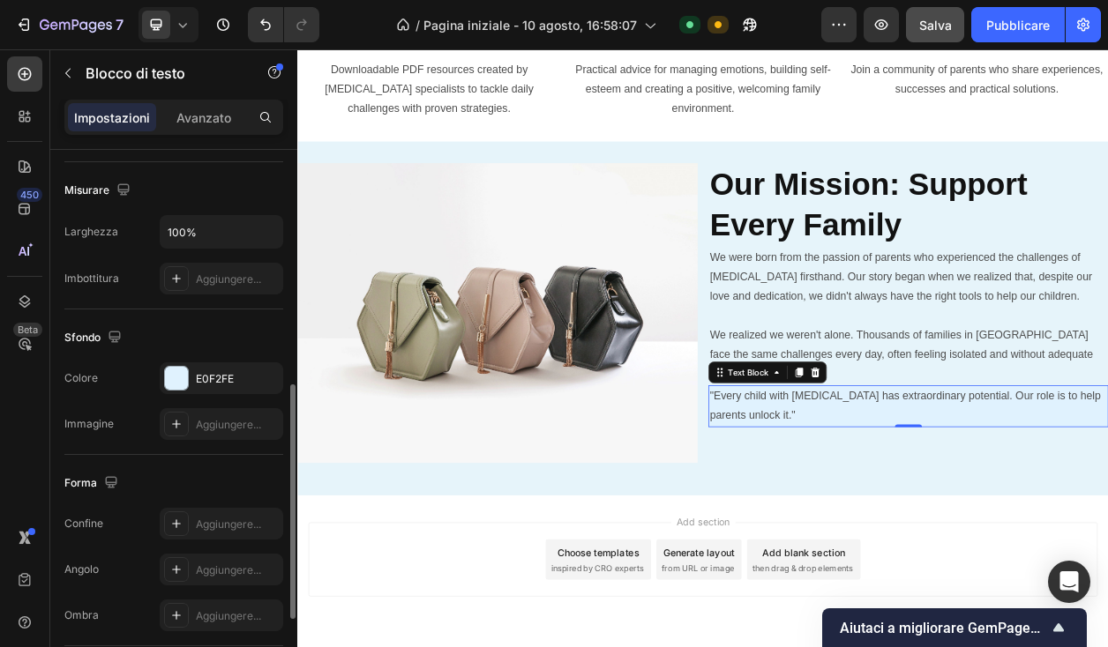
scroll to position [584, 0]
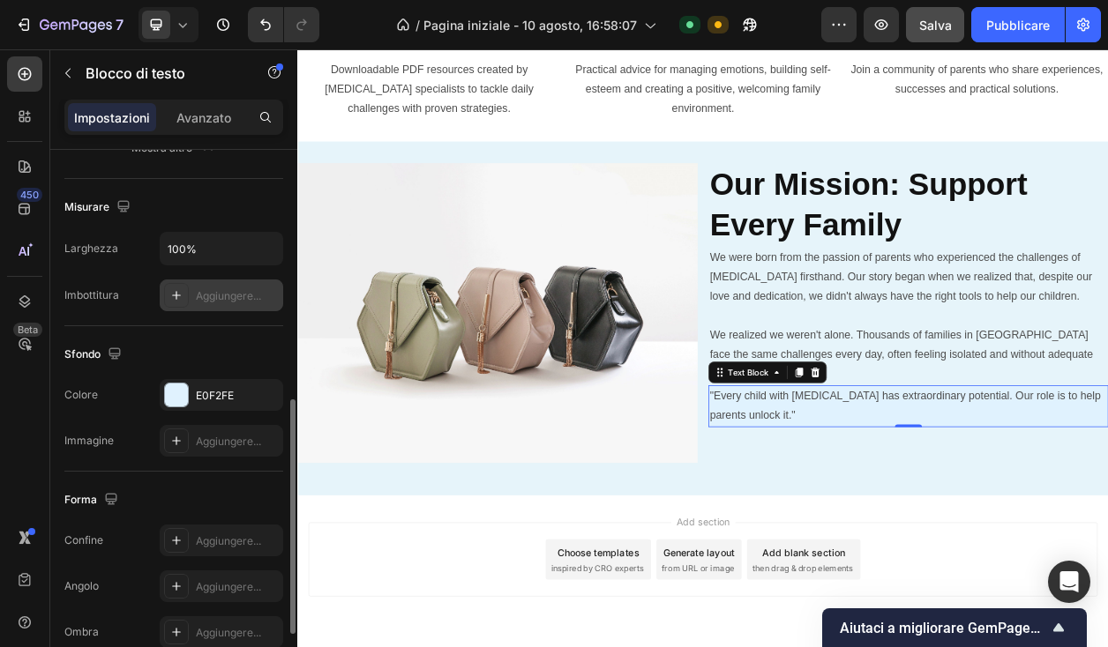
click at [176, 298] on icon at bounding box center [176, 295] width 14 height 14
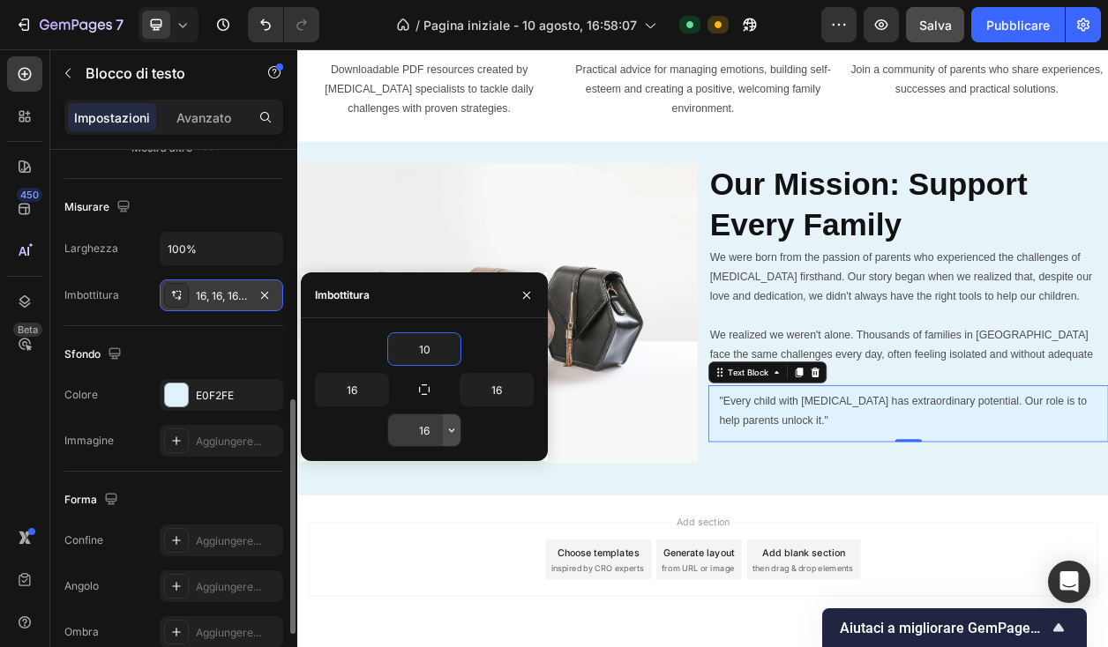
type input "10"
click at [453, 430] on icon "button" at bounding box center [451, 431] width 5 height 4
click at [436, 429] on input "16" at bounding box center [424, 431] width 72 height 32
type input "10"
click at [363, 393] on input "16" at bounding box center [352, 390] width 72 height 32
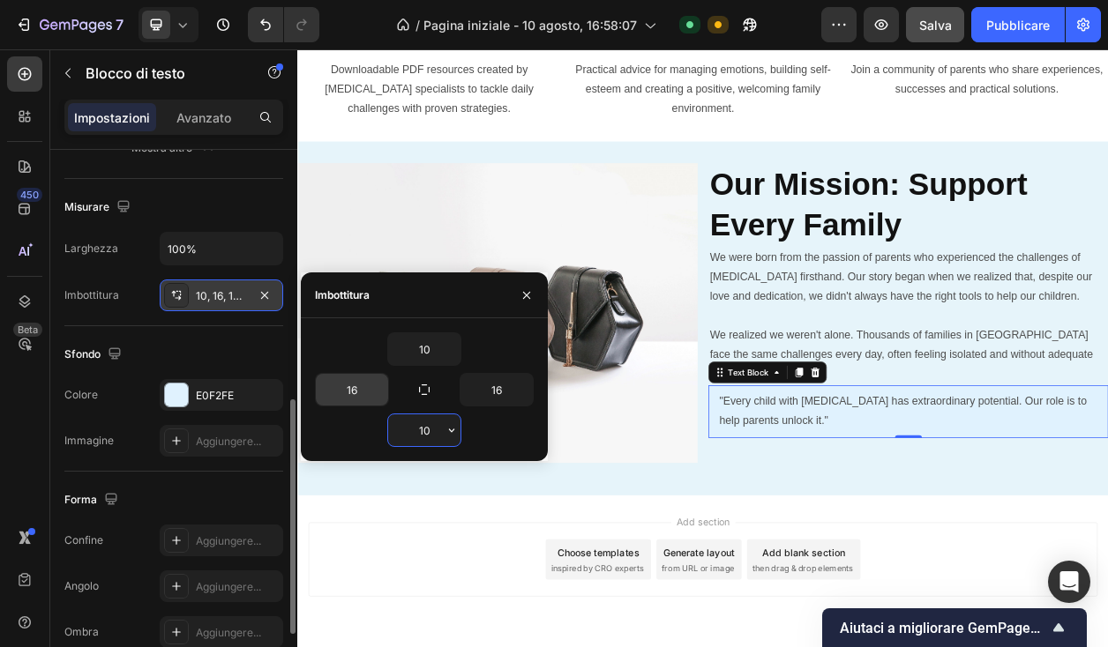
click at [363, 393] on input "16" at bounding box center [352, 390] width 72 height 32
type input "15"
click at [493, 391] on input "16" at bounding box center [496, 390] width 72 height 32
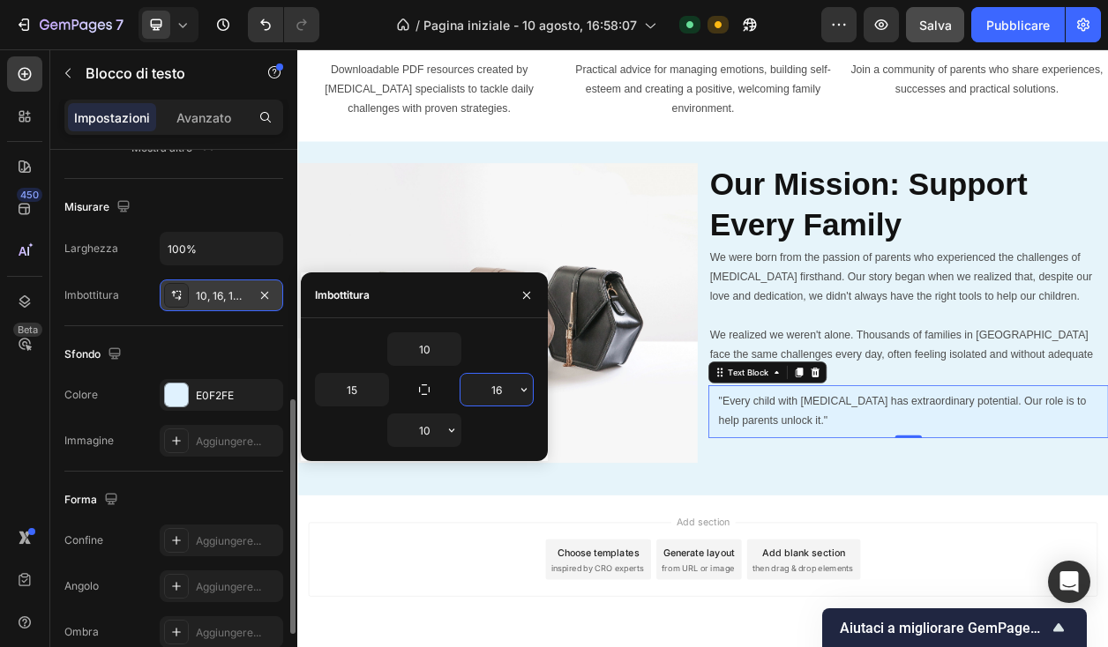
click at [493, 391] on input "16" at bounding box center [496, 390] width 72 height 32
type input "15"
click at [489, 417] on div "10" at bounding box center [424, 431] width 219 height 34
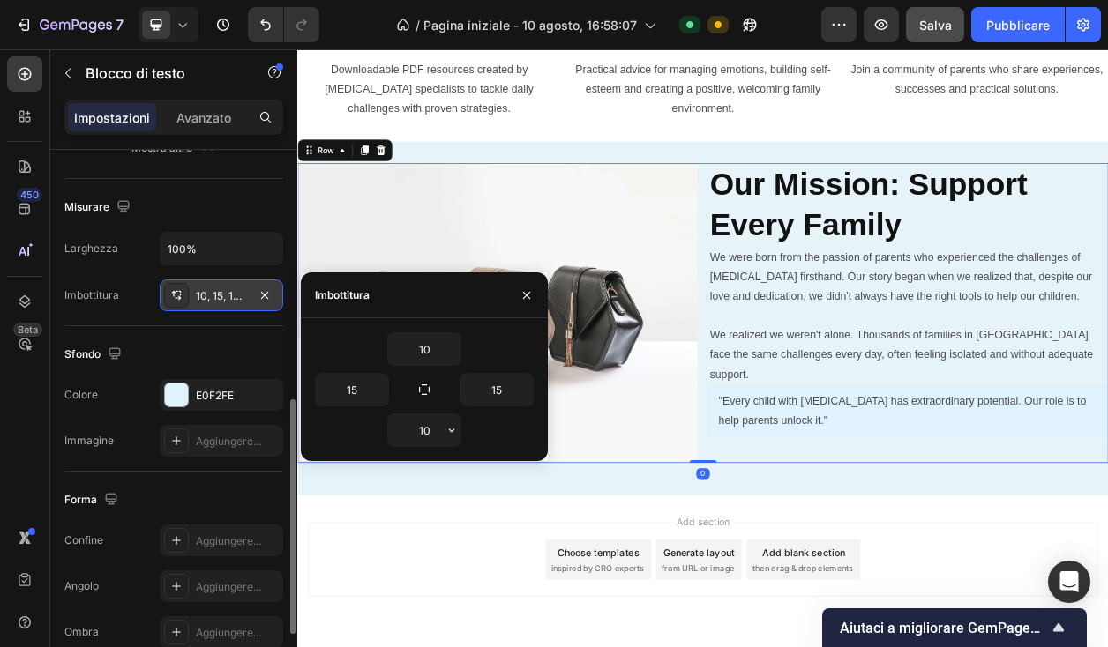
click at [964, 566] on div "⁠⁠⁠⁠⁠⁠⁠ Our Mission: Support Every Family Heading We were born from the passion…" at bounding box center [1095, 394] width 522 height 392
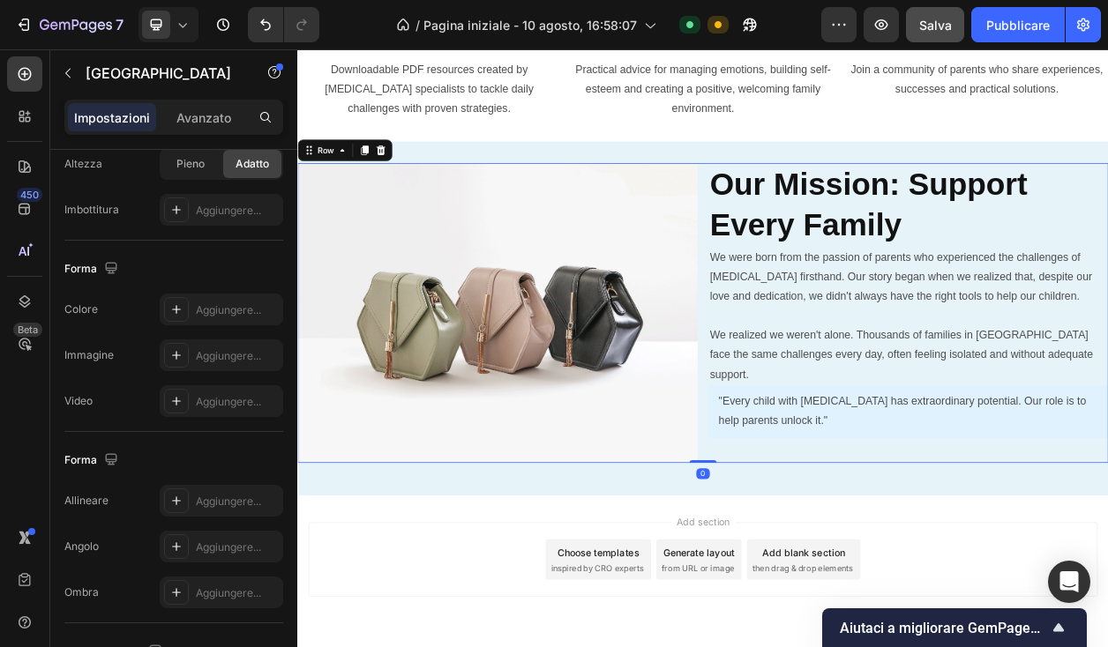
scroll to position [0, 0]
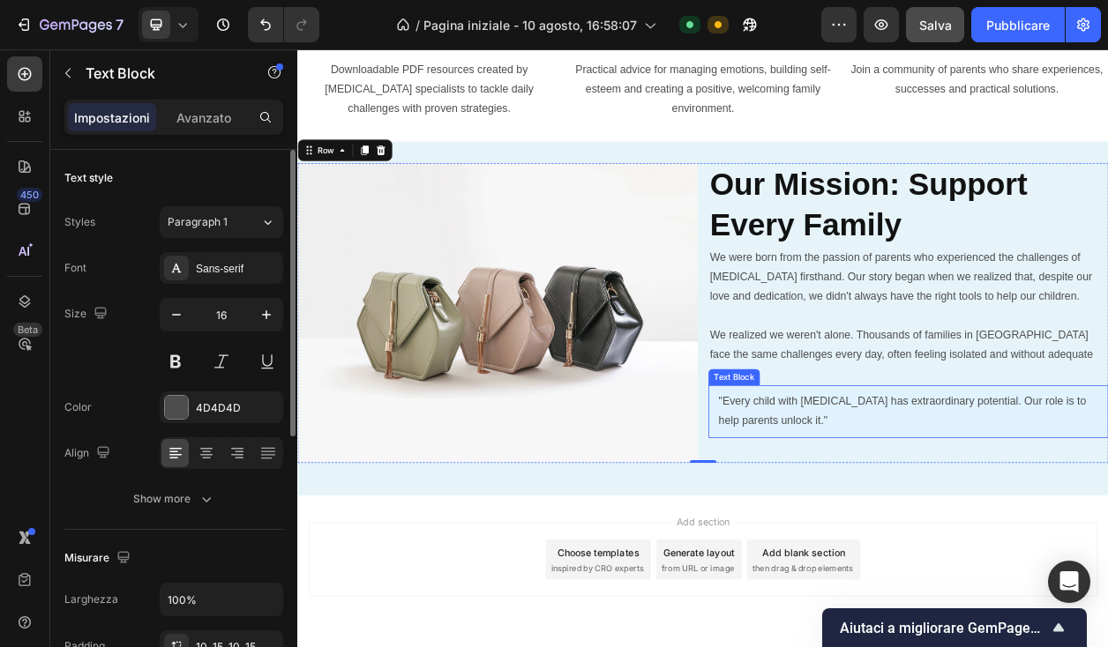
click at [977, 526] on div ""Every child with ADHD has extraordinary potential. Our role is to help parents…" at bounding box center [1095, 523] width 522 height 69
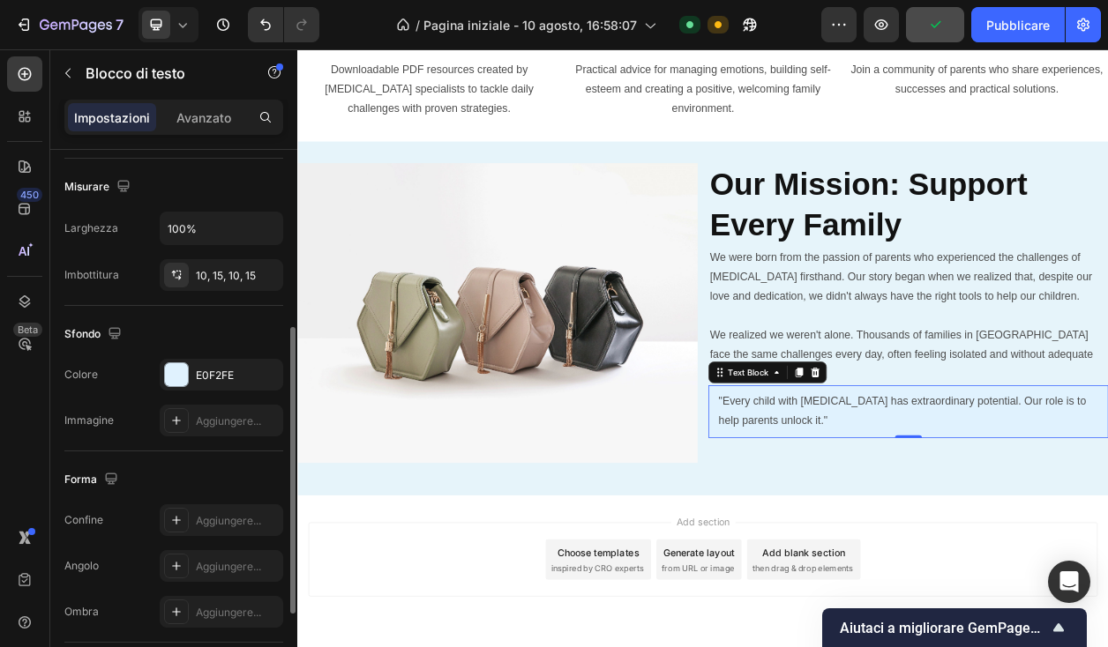
scroll to position [358, 0]
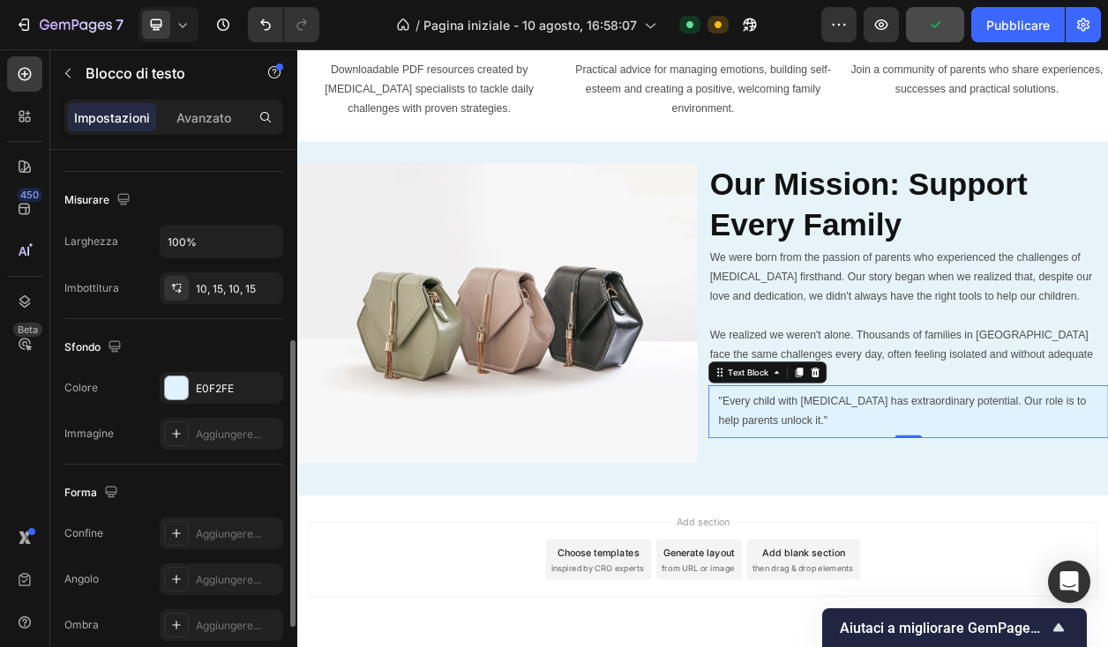
click at [198, 368] on div "Sfondo Le modifiche potrebbero essere nascoste dal video. Colore E0F2FE Immagin…" at bounding box center [173, 392] width 219 height 146
click at [198, 391] on font "E0F2FE" at bounding box center [215, 388] width 38 height 13
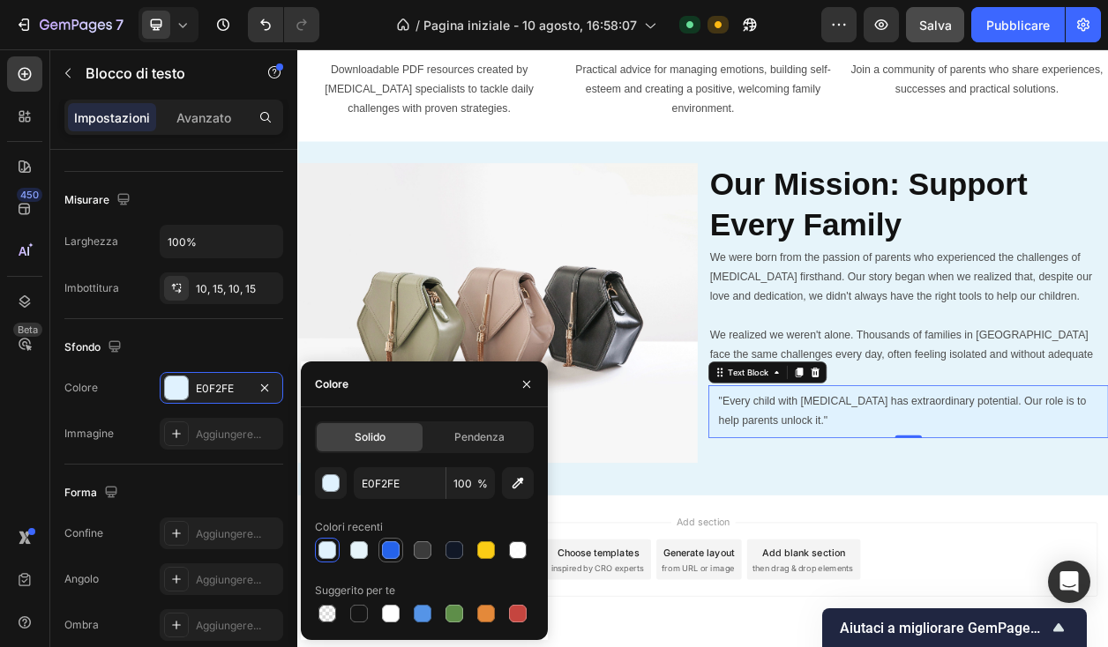
click at [393, 554] on div at bounding box center [391, 551] width 18 height 18
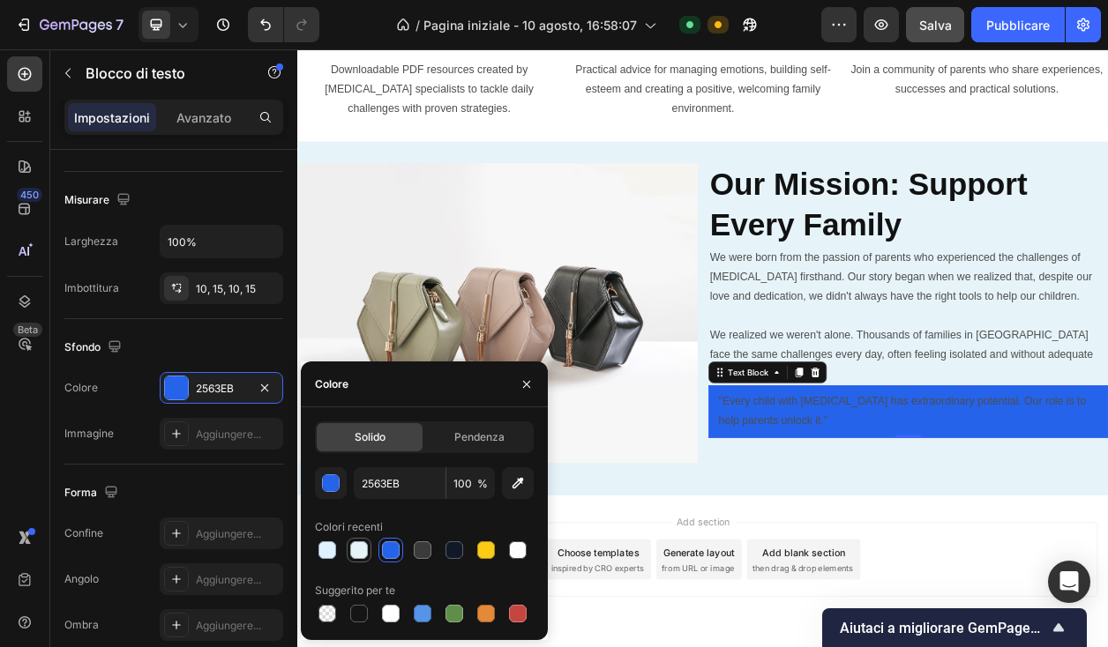
click at [366, 552] on div at bounding box center [359, 551] width 18 height 18
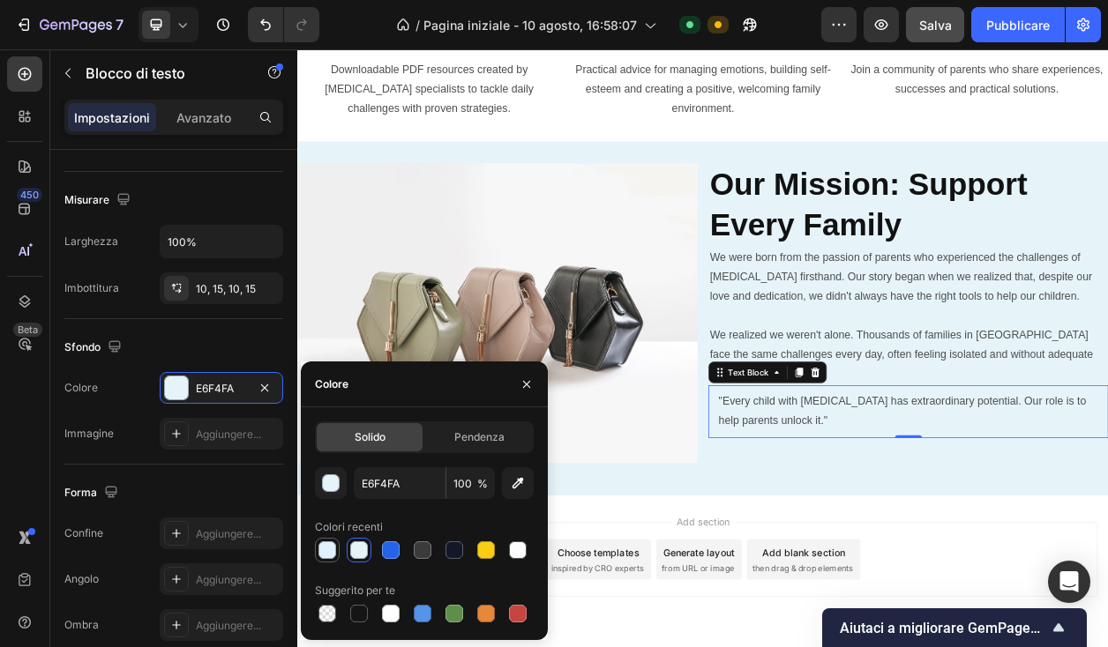
click at [328, 544] on div at bounding box center [327, 551] width 18 height 18
click at [424, 608] on div at bounding box center [423, 614] width 18 height 18
type input "5594E7"
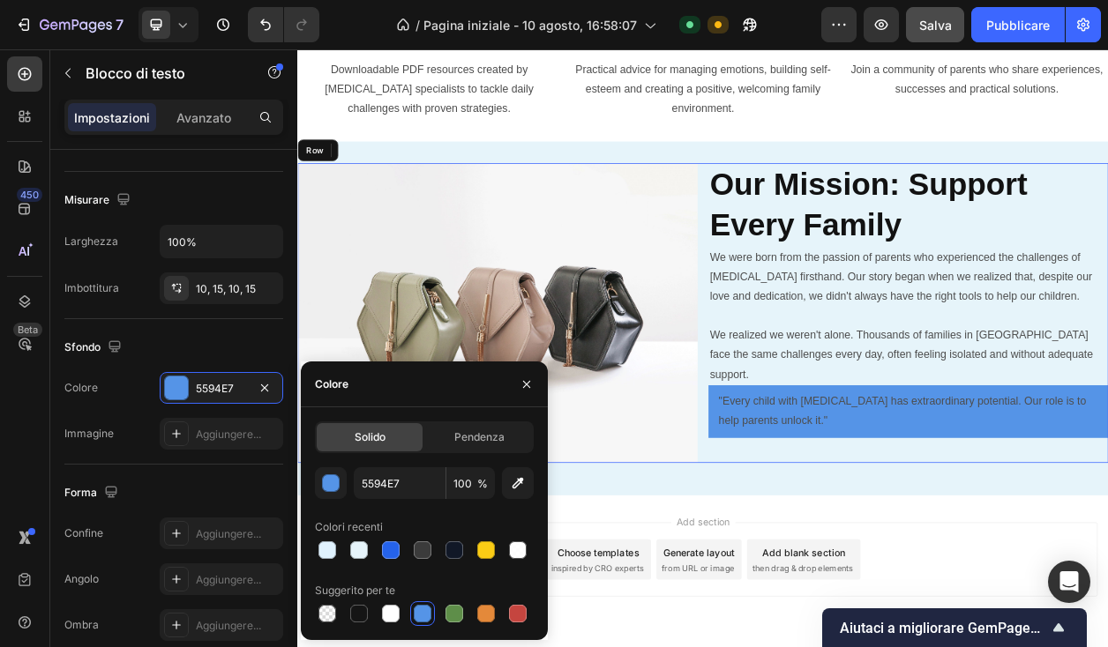
click at [978, 589] on div "⁠⁠⁠⁠⁠⁠⁠ Our Mission: Support Every Family Heading We were born from the passion…" at bounding box center [1095, 394] width 522 height 392
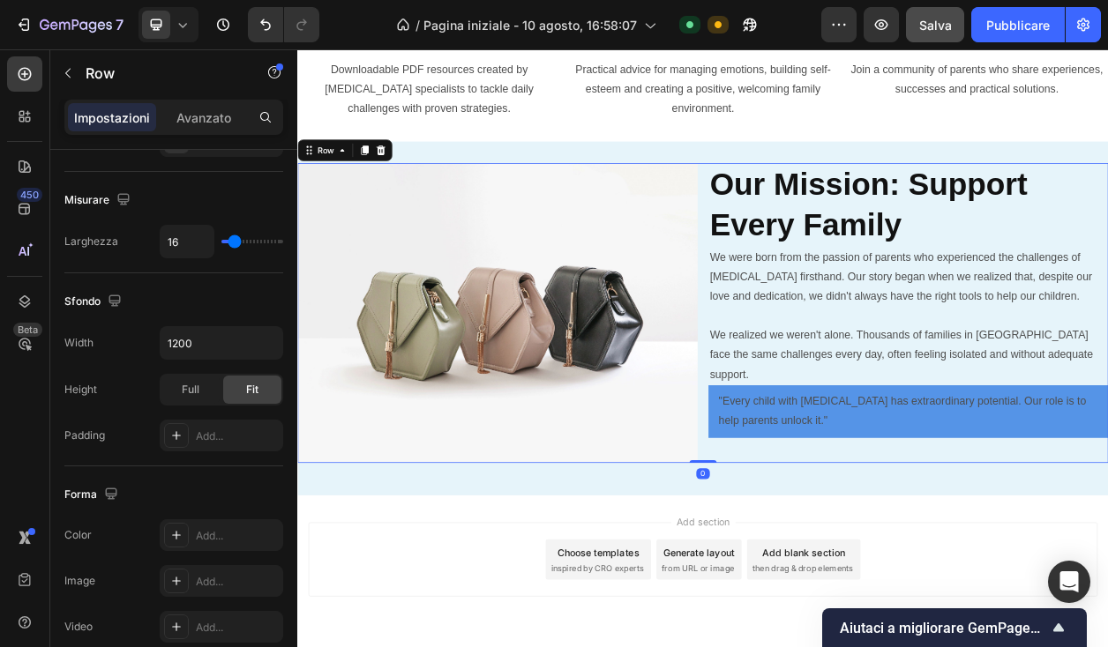
scroll to position [0, 0]
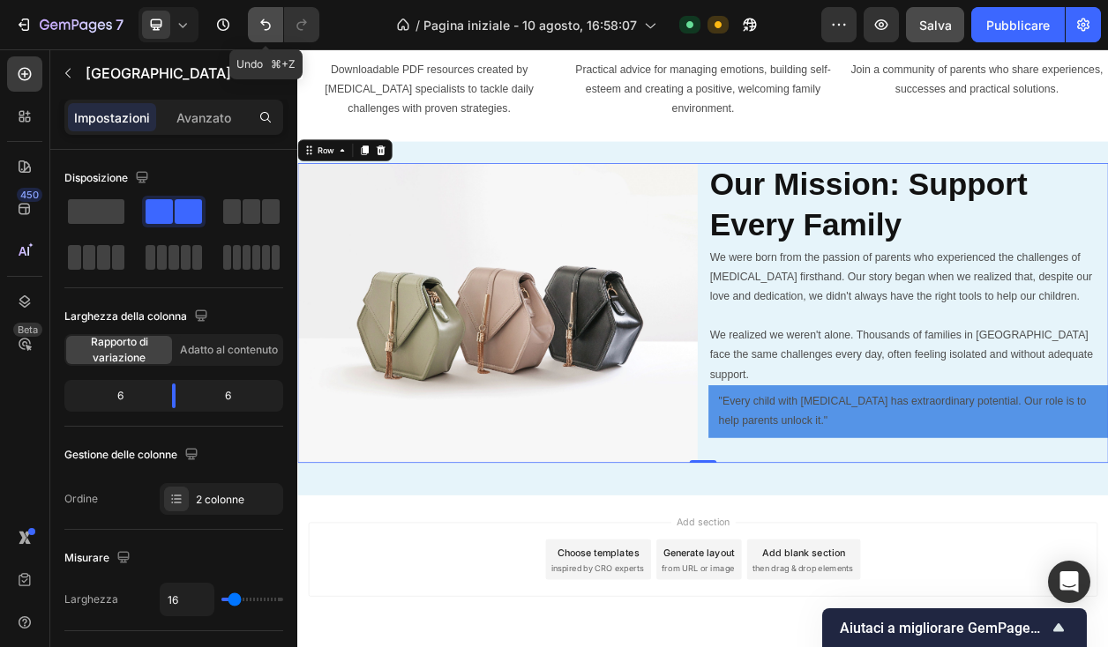
click at [272, 32] on icon "Annulla/Ripristina" at bounding box center [266, 25] width 18 height 18
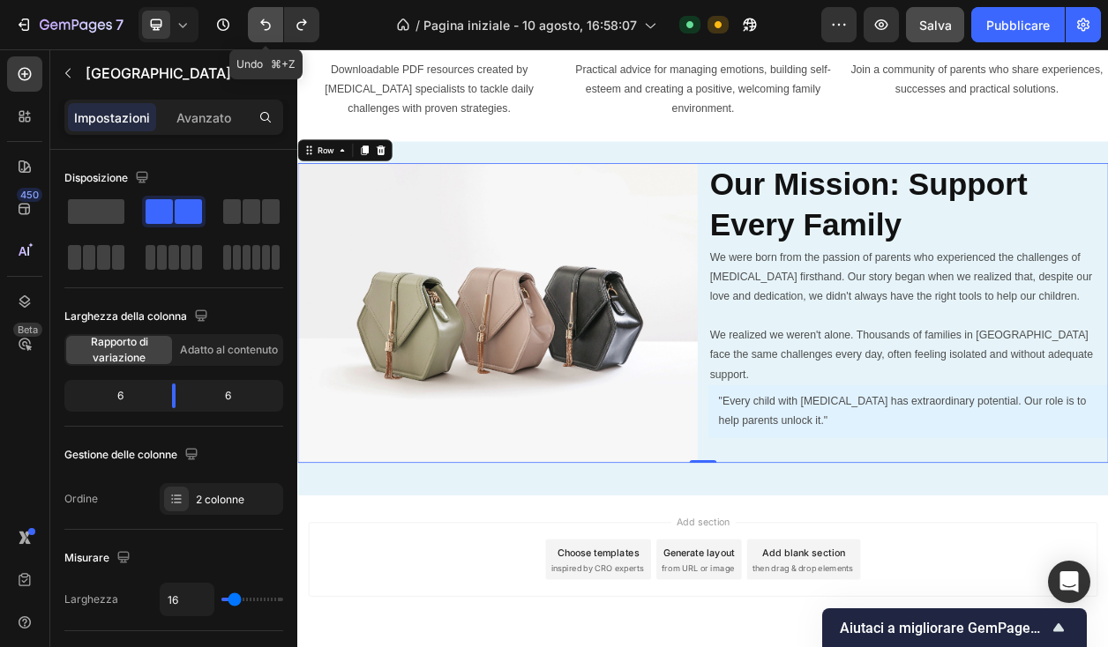
click at [272, 32] on icon "Annulla/Ripristina" at bounding box center [266, 25] width 18 height 18
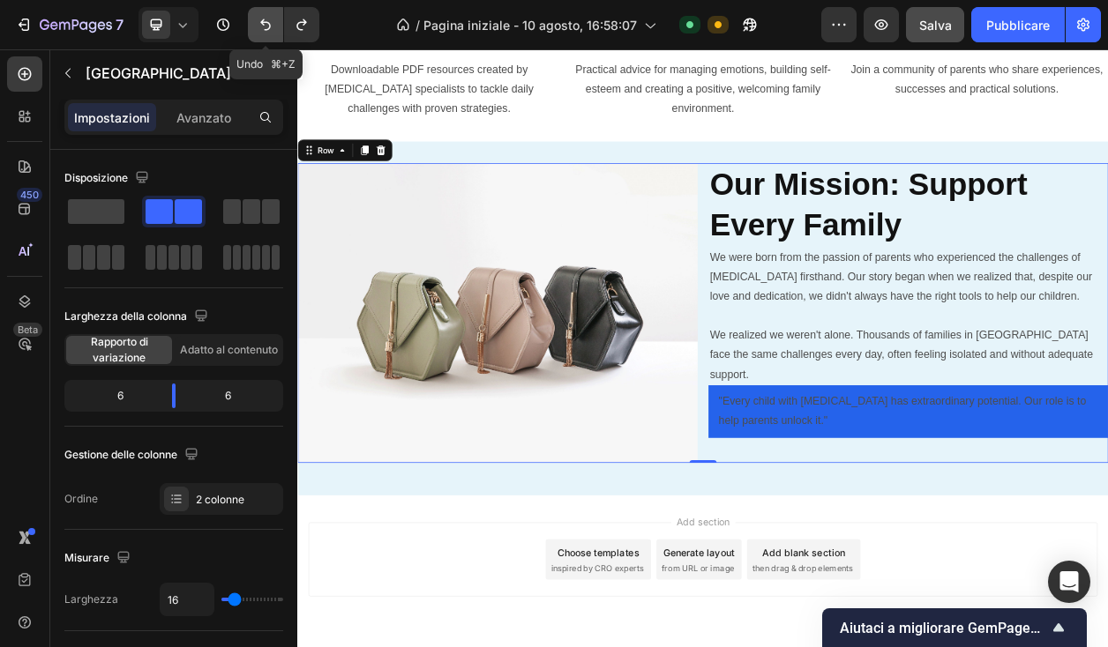
click at [272, 32] on icon "Annulla/Ripristina" at bounding box center [266, 25] width 18 height 18
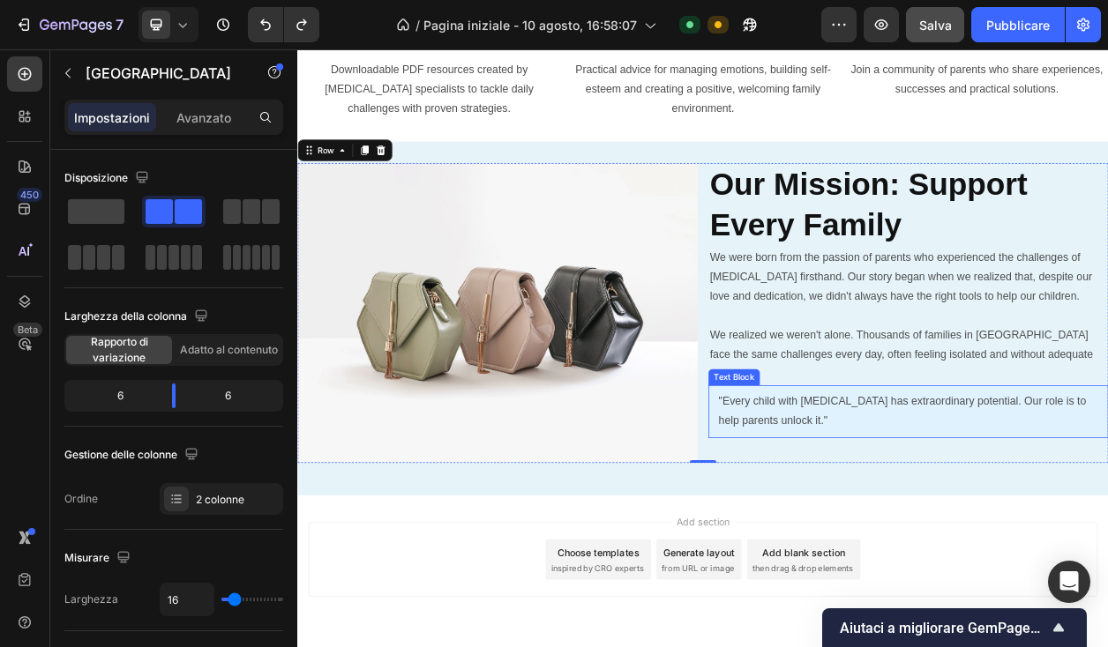
click at [870, 497] on p ""Every child with ADHD has extraordinary potential. Our role is to help parents…" at bounding box center [1095, 522] width 496 height 51
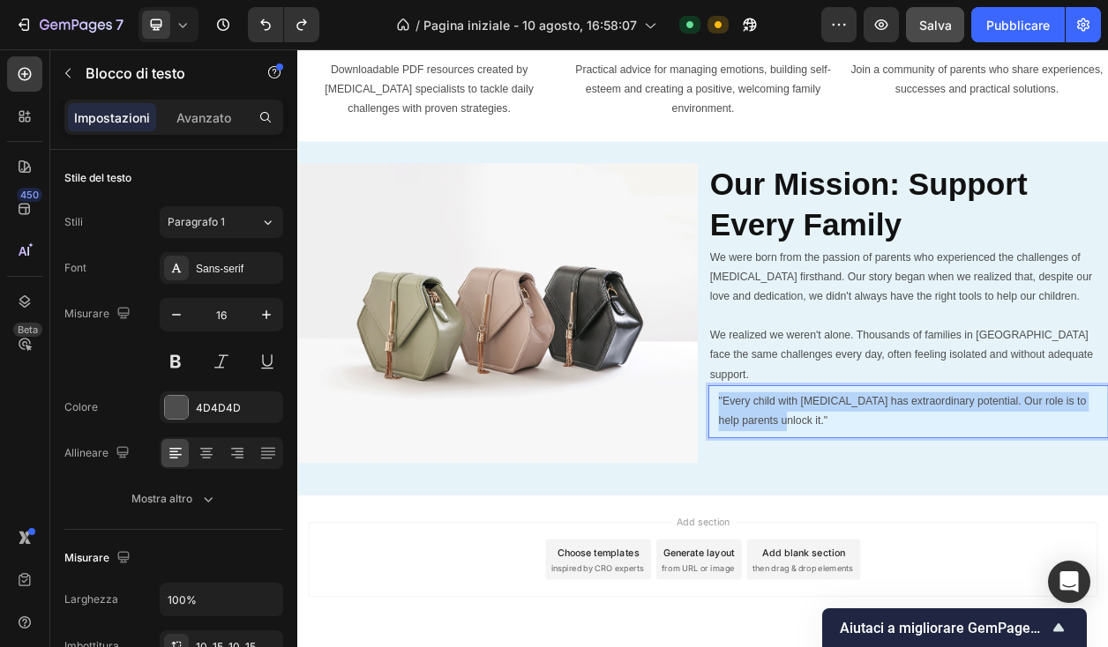
click at [870, 497] on p ""Every child with ADHD has extraordinary potential. Our role is to help parents…" at bounding box center [1095, 522] width 496 height 51
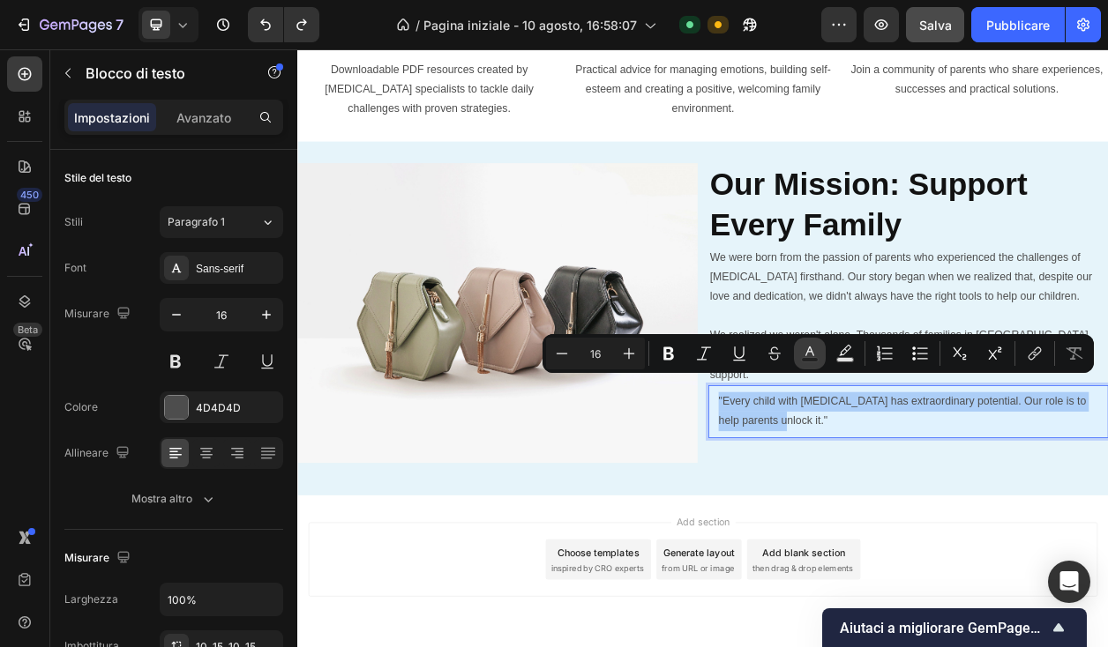
click at [807, 361] on rect "Editor contextual toolbar" at bounding box center [810, 360] width 17 height 4
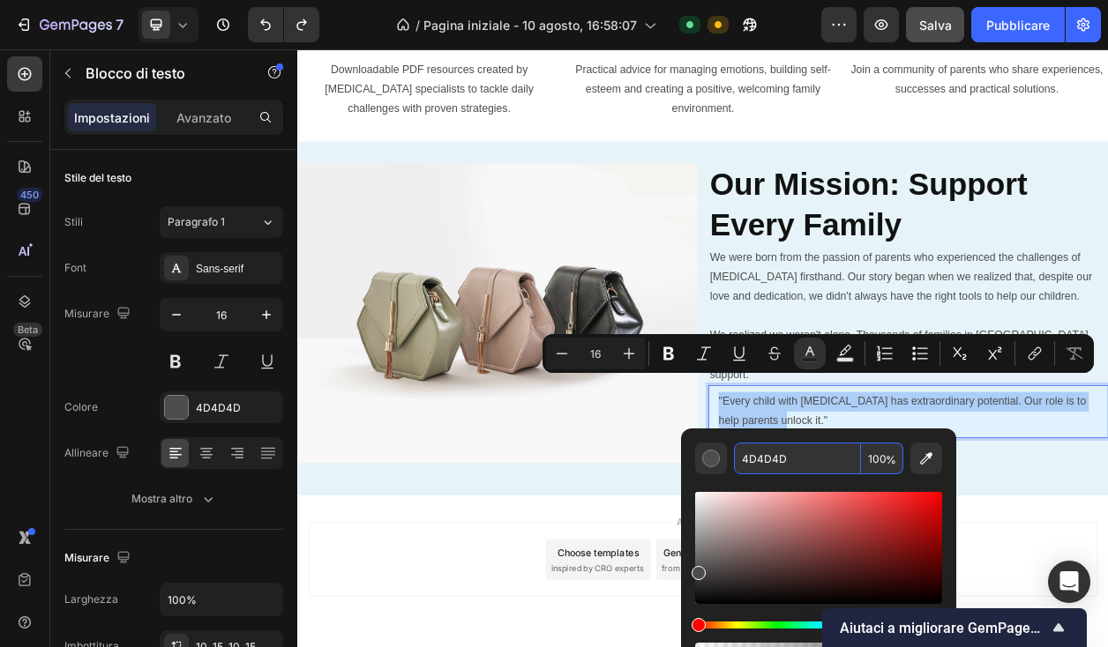
click at [772, 463] on input "4D4D4D" at bounding box center [797, 459] width 127 height 32
paste input "#1E3A8A"
type input "1E3A8A"
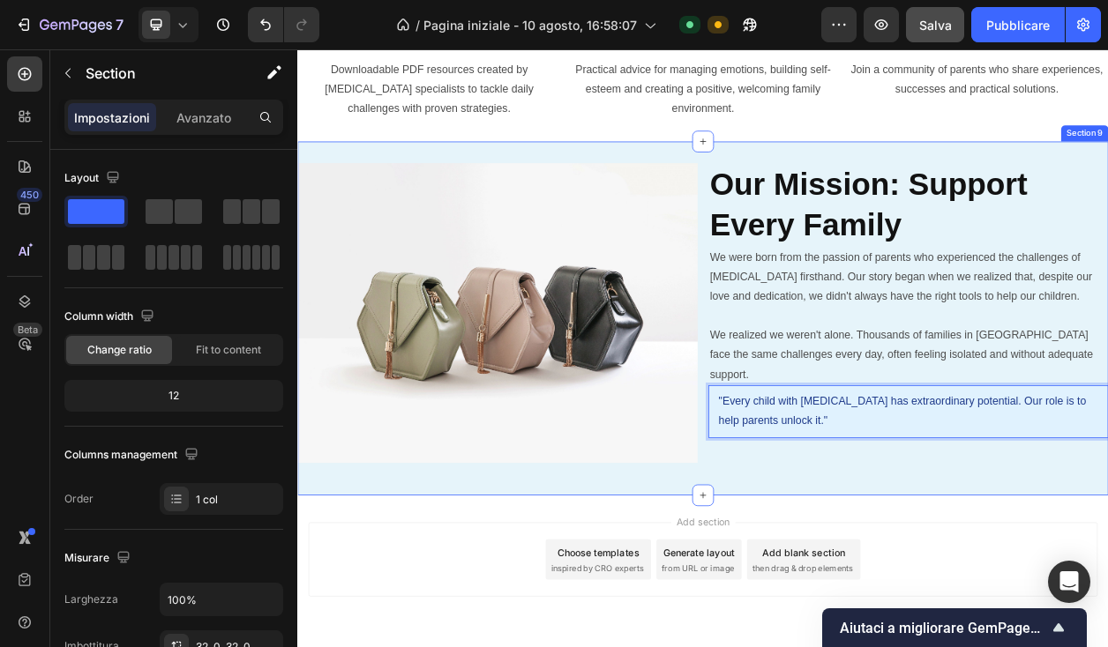
click at [1238, 596] on div "Image ⁠⁠⁠⁠⁠⁠⁠ Our Mission: Support Every Family Heading We were born from the p…" at bounding box center [826, 401] width 1058 height 406
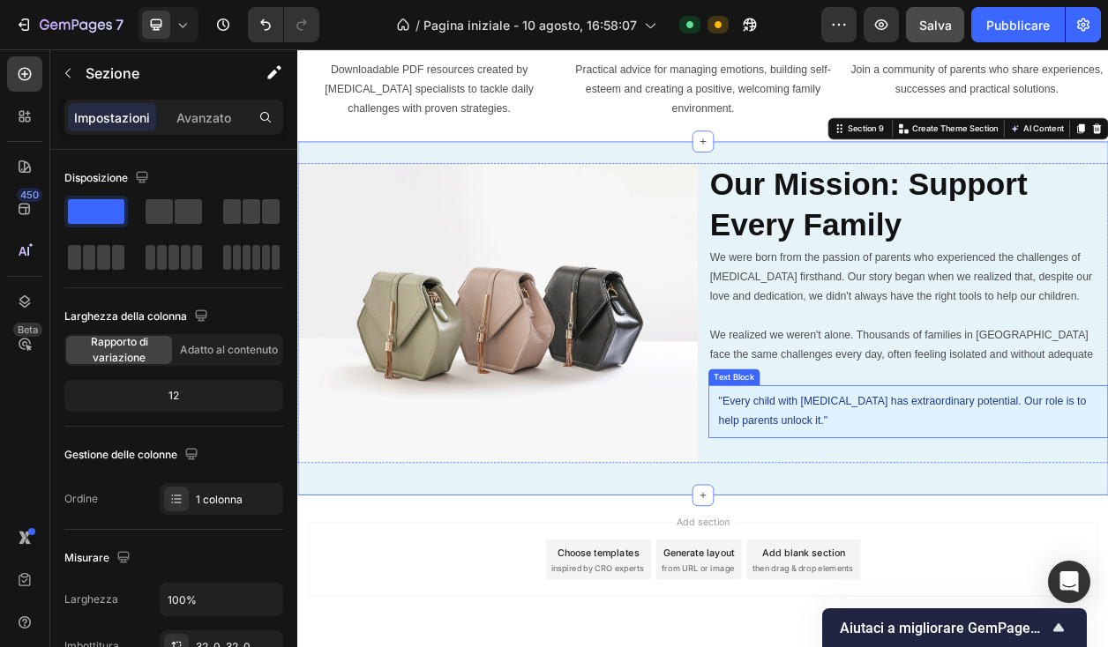
click at [961, 508] on p ""Every child with ADHD has extraordinary potential. Our role is to help parents…" at bounding box center [1095, 522] width 496 height 51
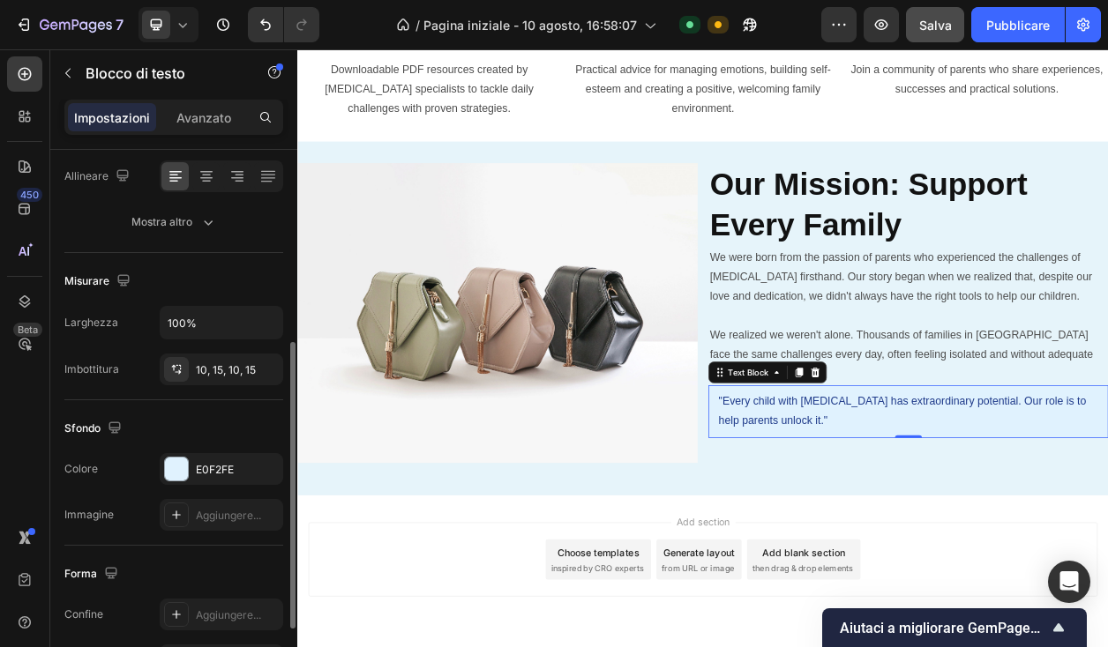
scroll to position [422, 0]
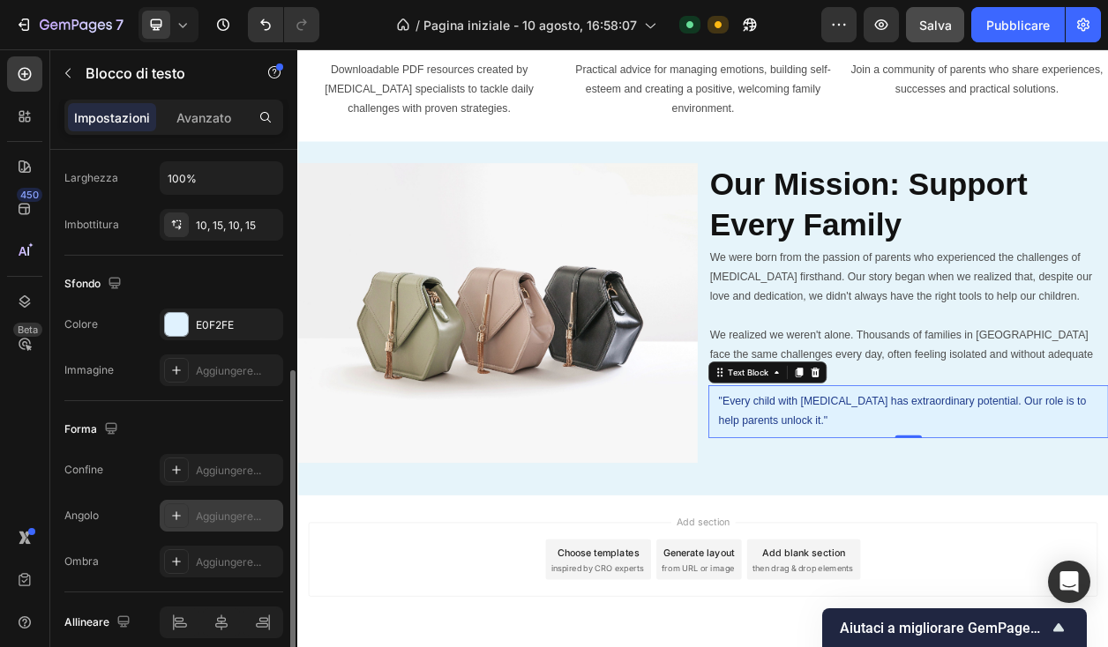
click at [192, 521] on div "Aggiungere..." at bounding box center [221, 516] width 123 height 32
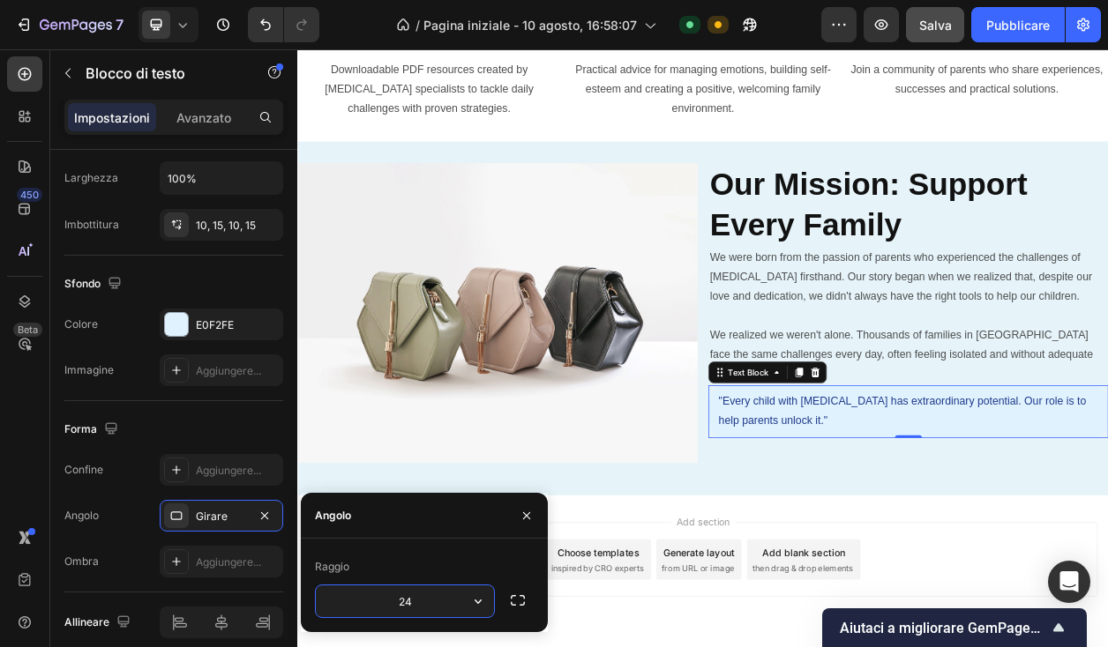
type input "24"
click at [890, 585] on div "⁠⁠⁠⁠⁠⁠⁠ Our Mission: Support Every Family Heading We were born from the passion…" at bounding box center [1095, 394] width 522 height 392
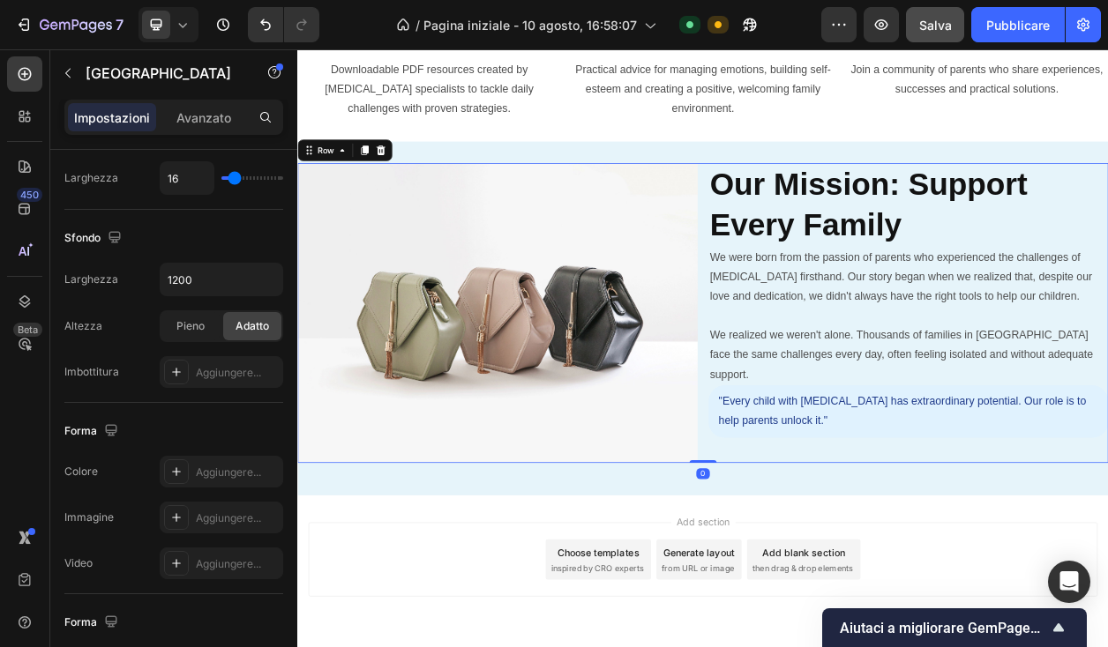
scroll to position [0, 0]
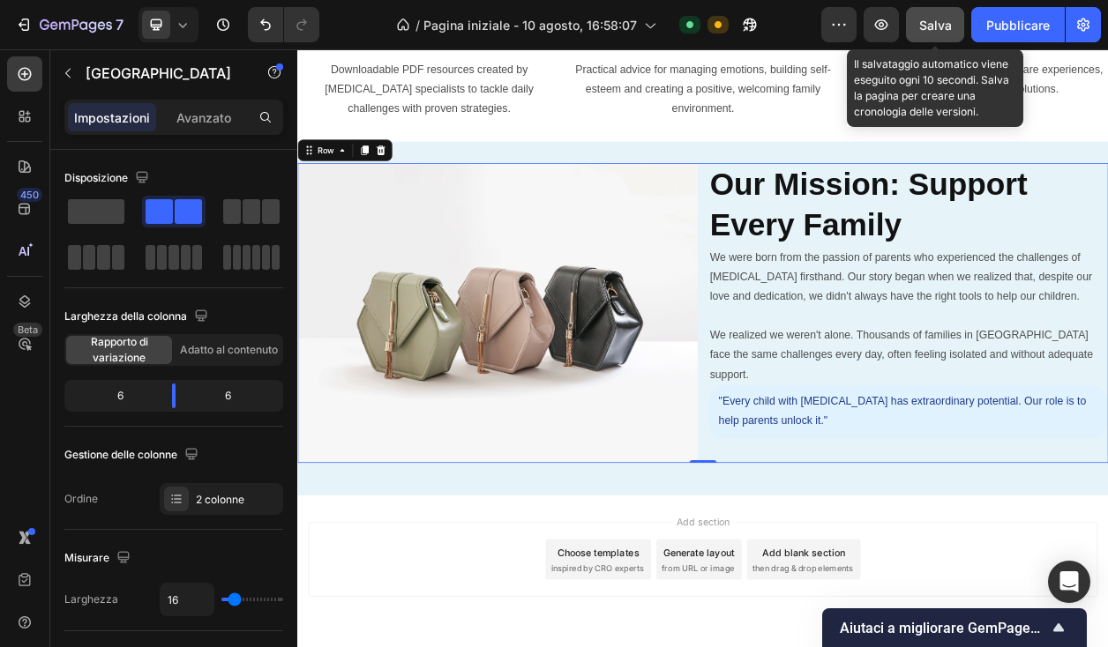
click at [940, 21] on font "Salva" at bounding box center [935, 25] width 33 height 15
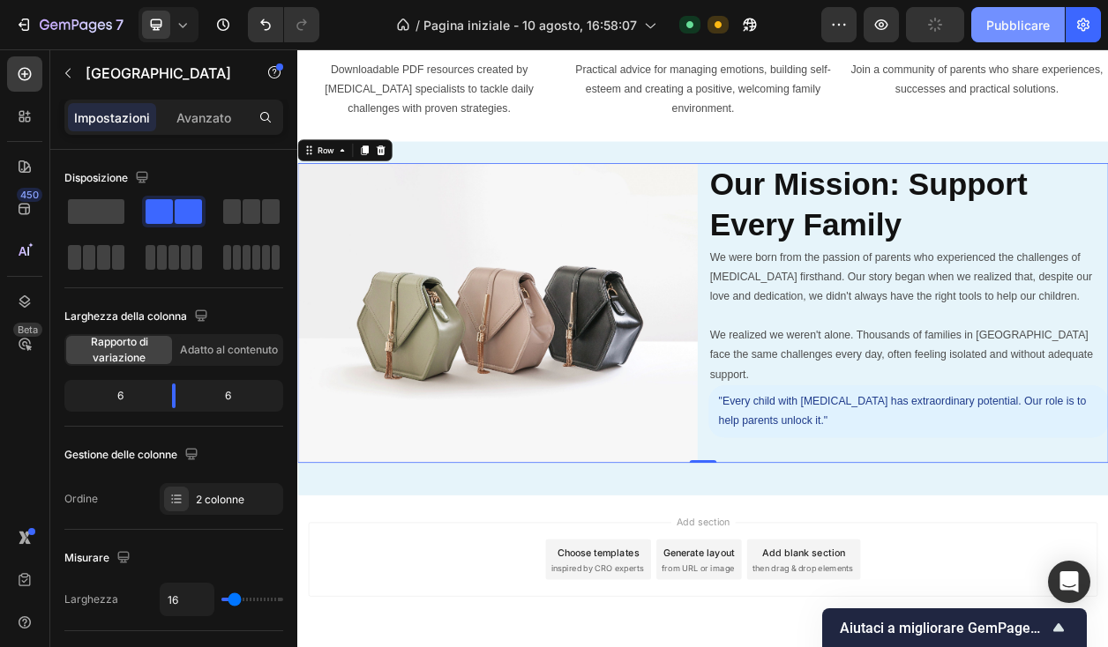
click at [986, 21] on button "Pubblicare" at bounding box center [1018, 24] width 94 height 35
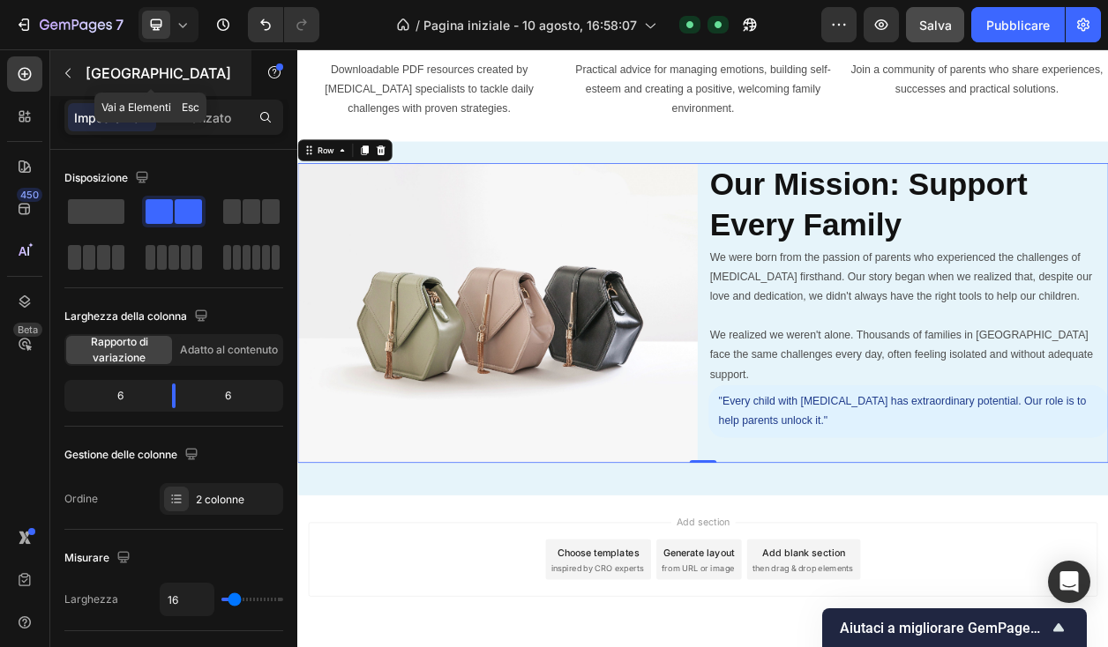
click at [58, 67] on button "button" at bounding box center [68, 73] width 28 height 28
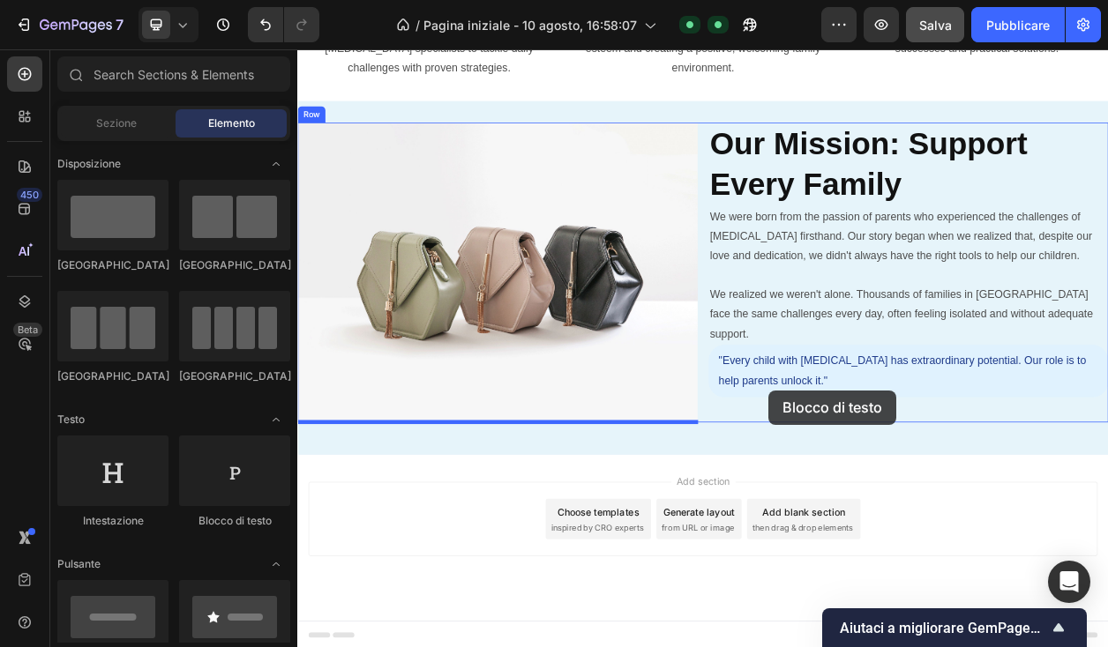
scroll to position [3750, 0]
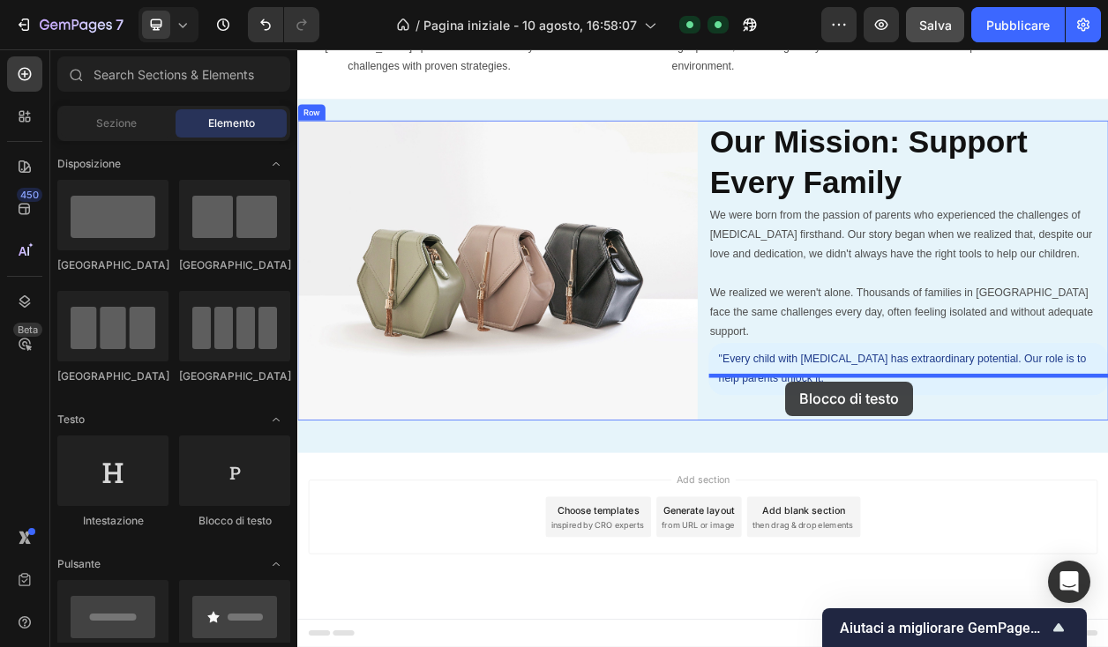
drag, startPoint x: 509, startPoint y: 527, endPoint x: 932, endPoint y: 482, distance: 425.7
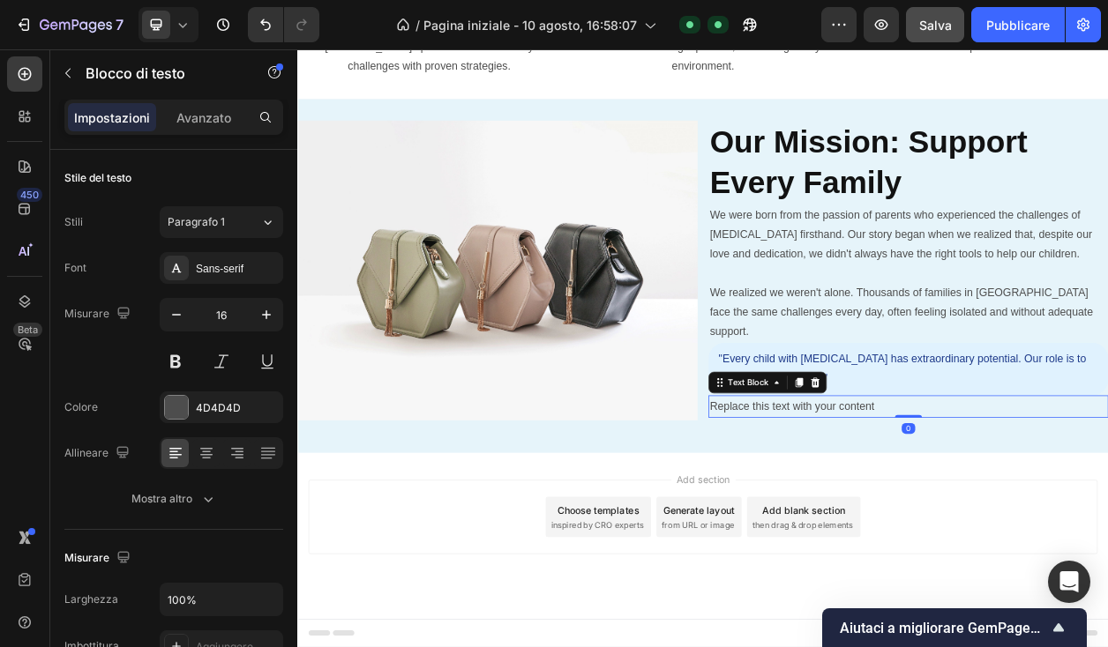
click at [931, 502] on div "Replace this text with your content" at bounding box center [1095, 516] width 522 height 29
click at [930, 504] on p "Replace this text with your content" at bounding box center [1094, 517] width 519 height 26
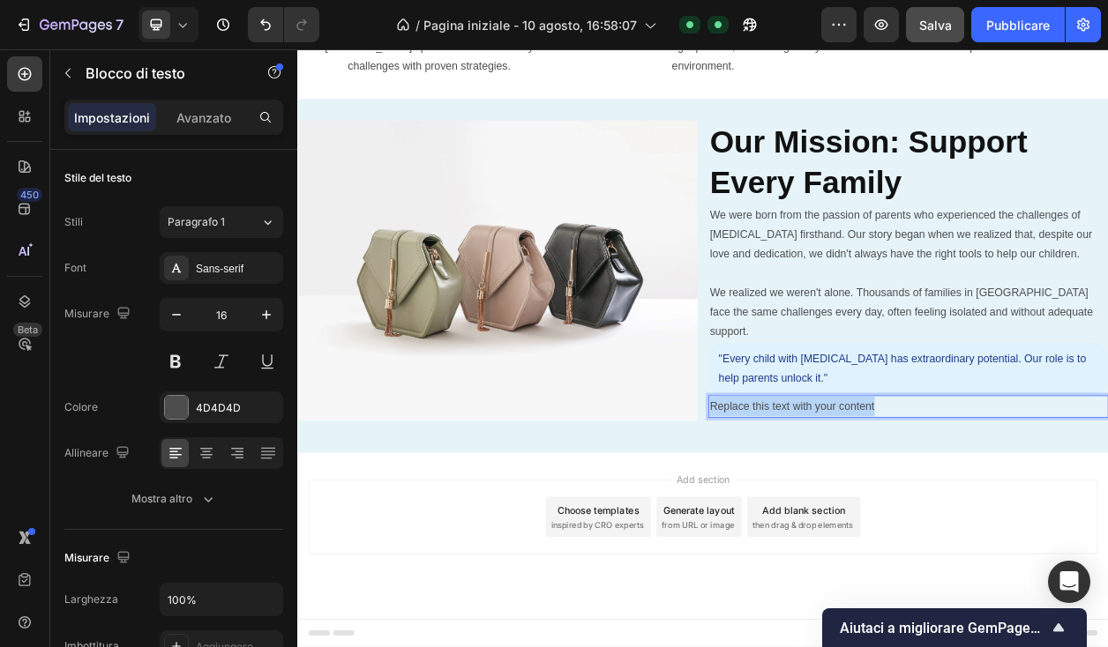
click at [930, 504] on p "Replace this text with your content" at bounding box center [1094, 517] width 519 height 26
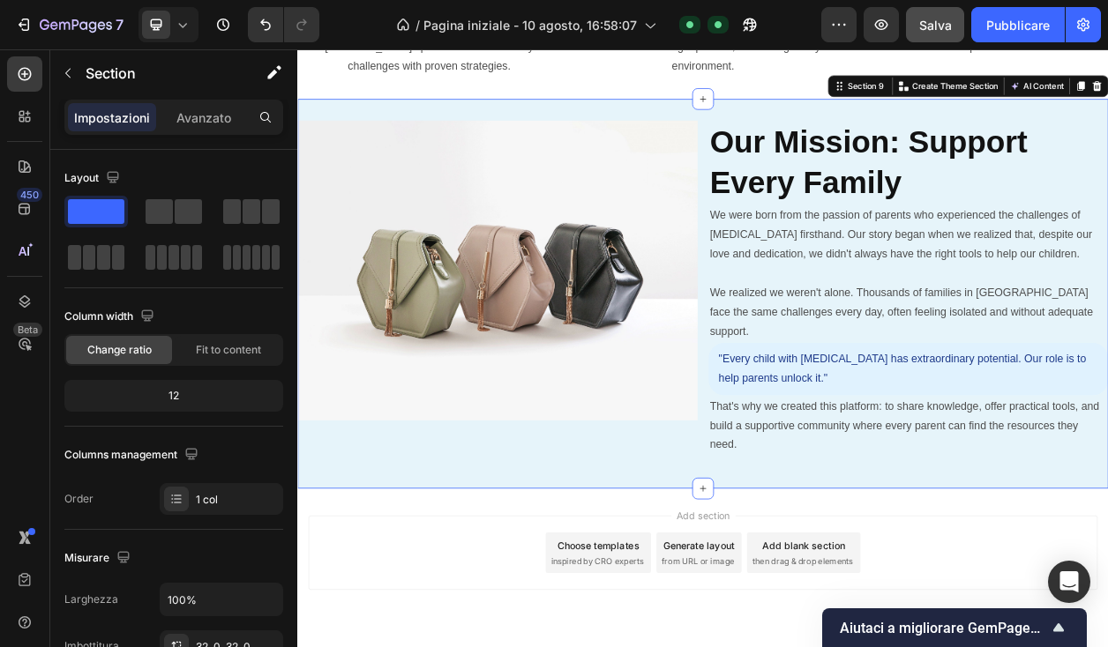
click at [919, 565] on div "Image ⁠⁠⁠⁠⁠⁠⁠ Our Mission: Support Every Family Heading We were born from the p…" at bounding box center [826, 369] width 1058 height 453
click at [901, 567] on div "Image ⁠⁠⁠⁠⁠⁠⁠ Our Mission: Support Every Family Heading We were born from the p…" at bounding box center [826, 369] width 1058 height 453
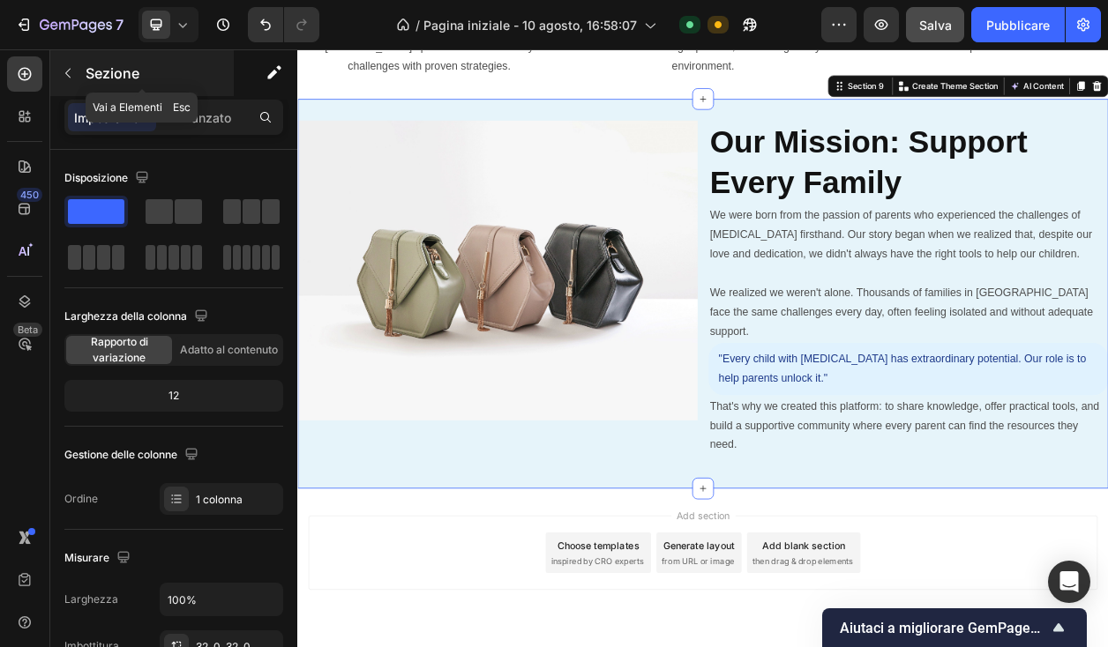
click at [75, 76] on button "button" at bounding box center [68, 73] width 28 height 28
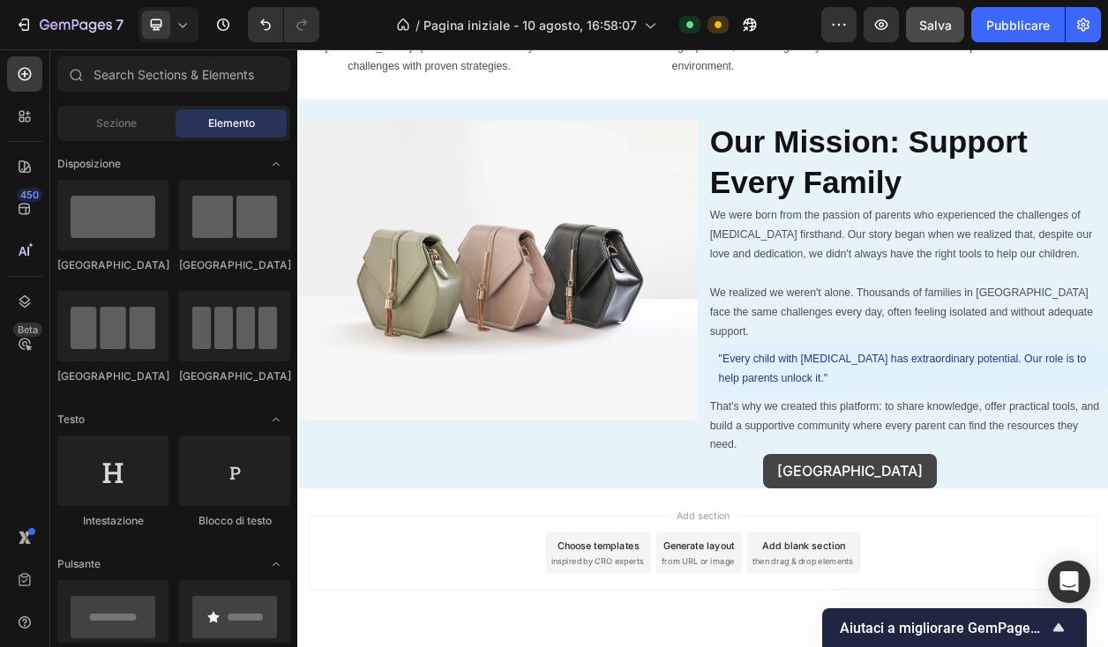
scroll to position [3772, 0]
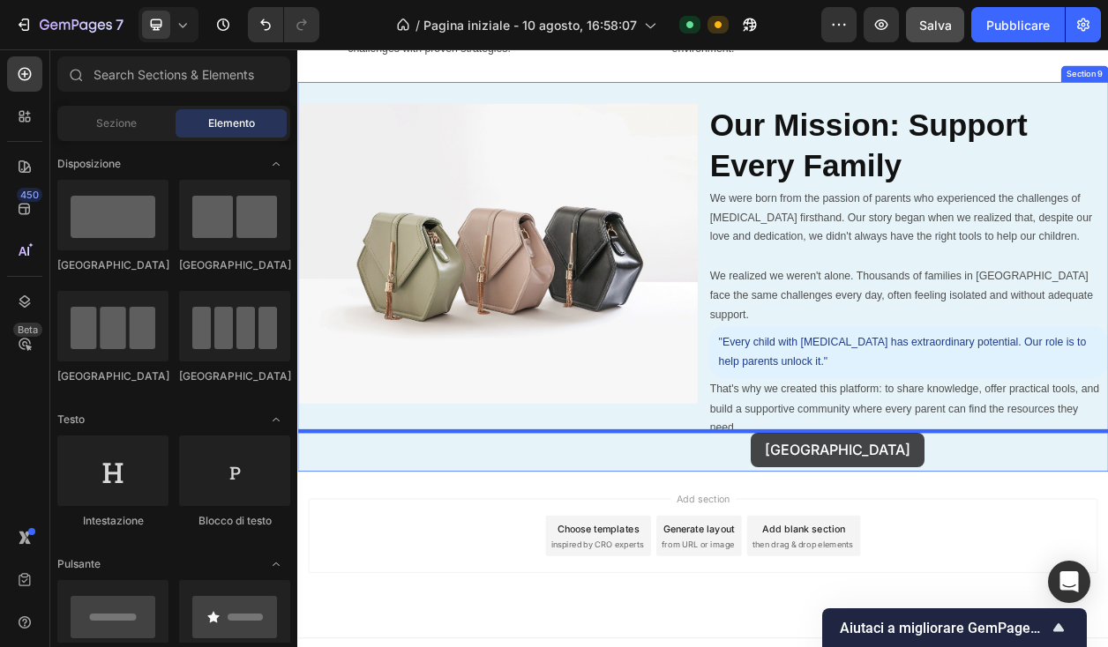
drag, startPoint x: 437, startPoint y: 278, endPoint x: 889, endPoint y: 549, distance: 527.3
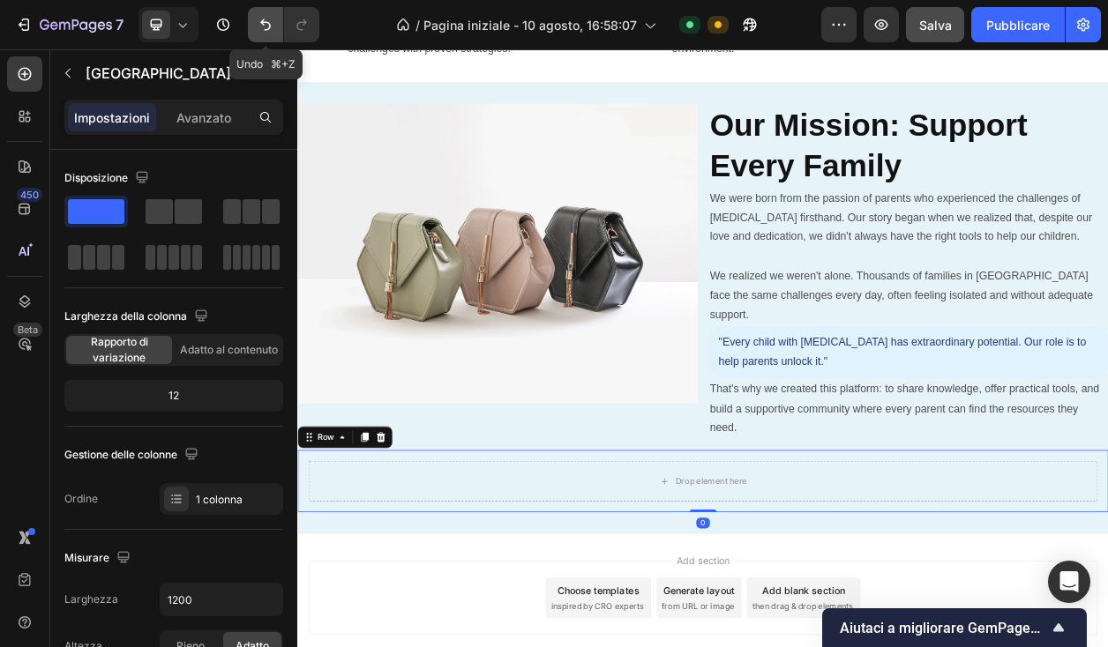
click at [266, 19] on icon "Annulla/Ripristina" at bounding box center [266, 25] width 18 height 18
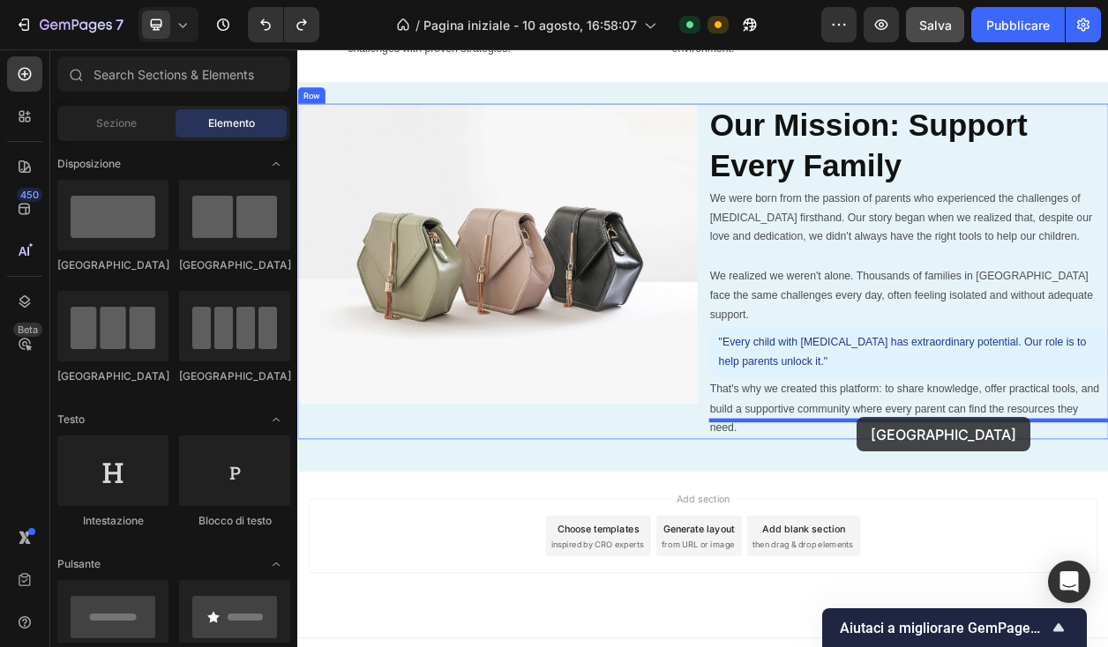
drag, startPoint x: 441, startPoint y: 271, endPoint x: 1028, endPoint y: 530, distance: 641.3
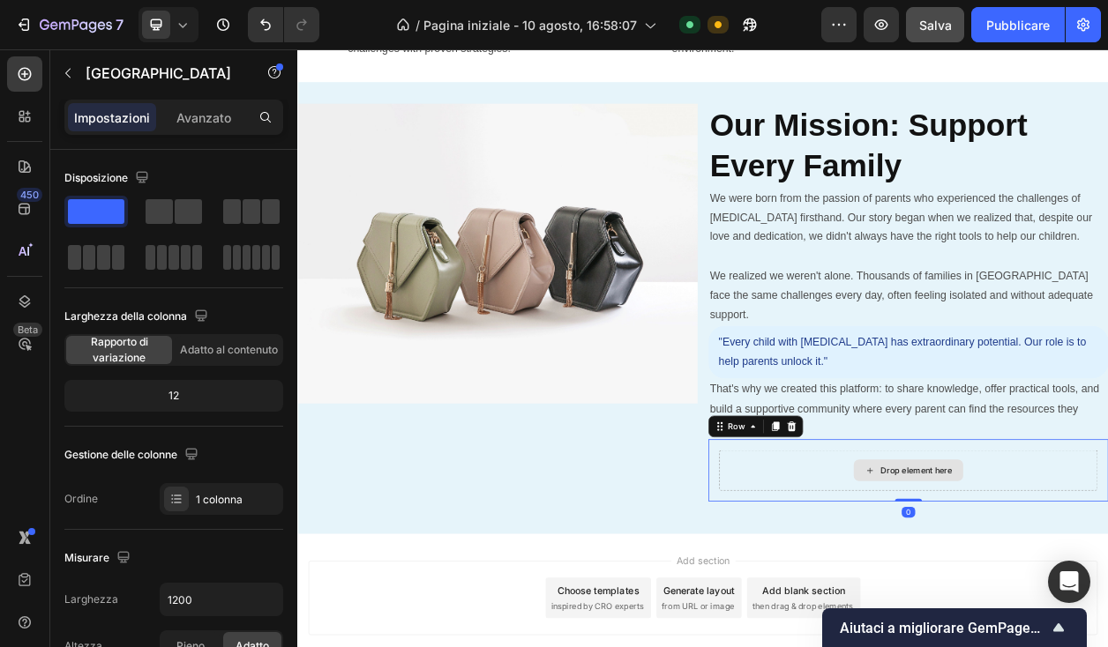
click at [1006, 573] on div "Drop element here" at bounding box center [1095, 599] width 494 height 53
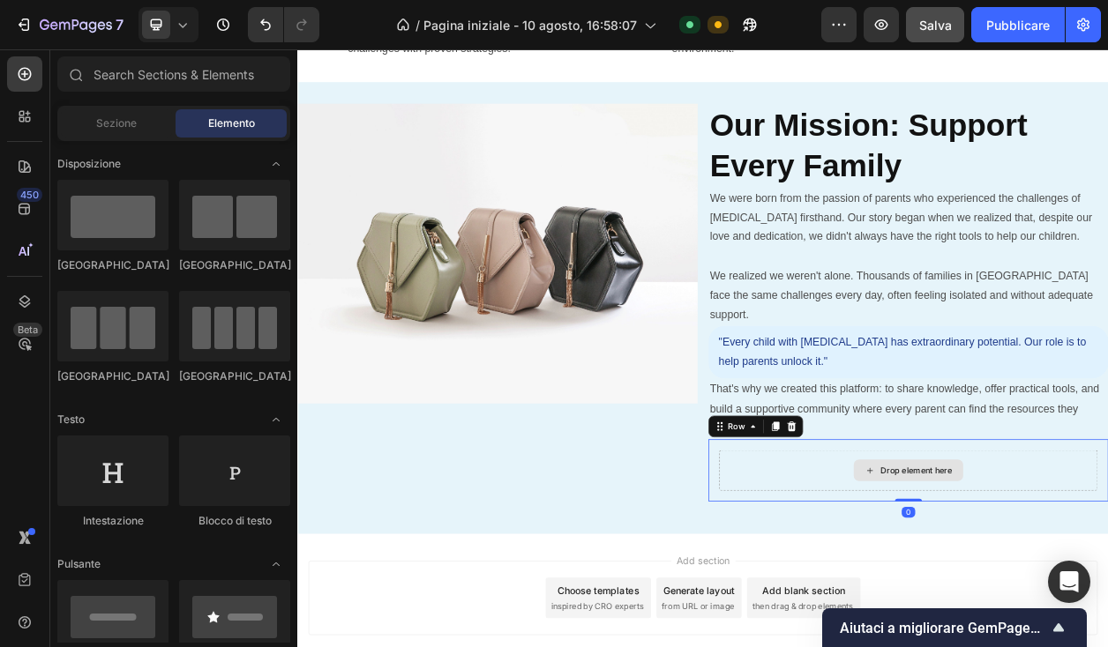
click at [1058, 593] on div "Drop element here" at bounding box center [1105, 600] width 94 height 14
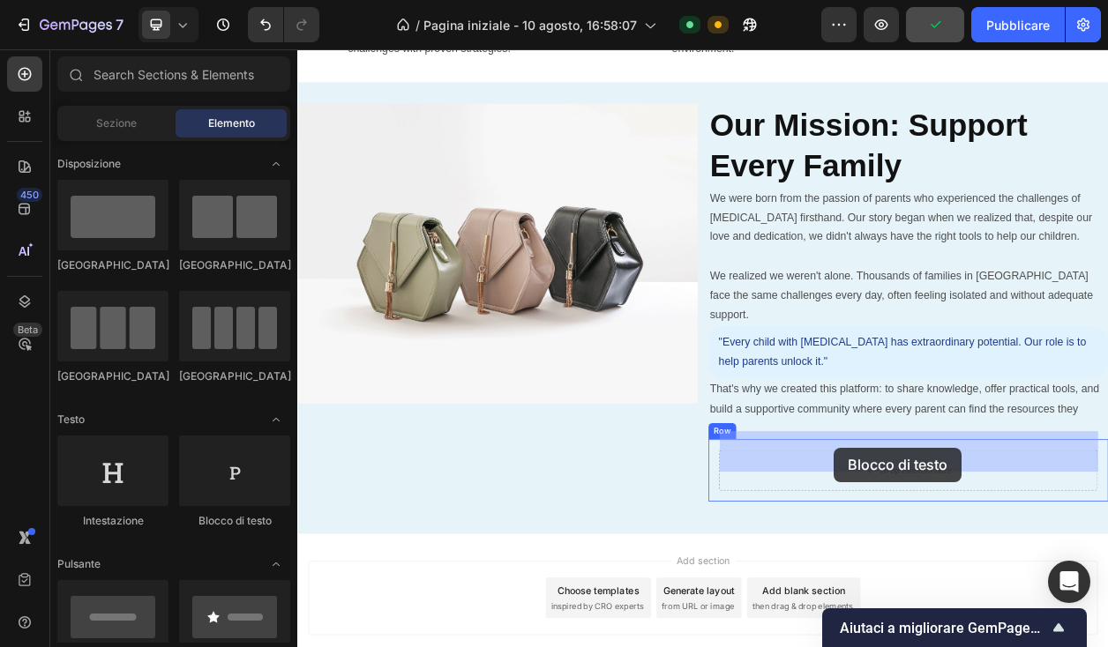
drag, startPoint x: 505, startPoint y: 535, endPoint x: 998, endPoint y: 570, distance: 494.3
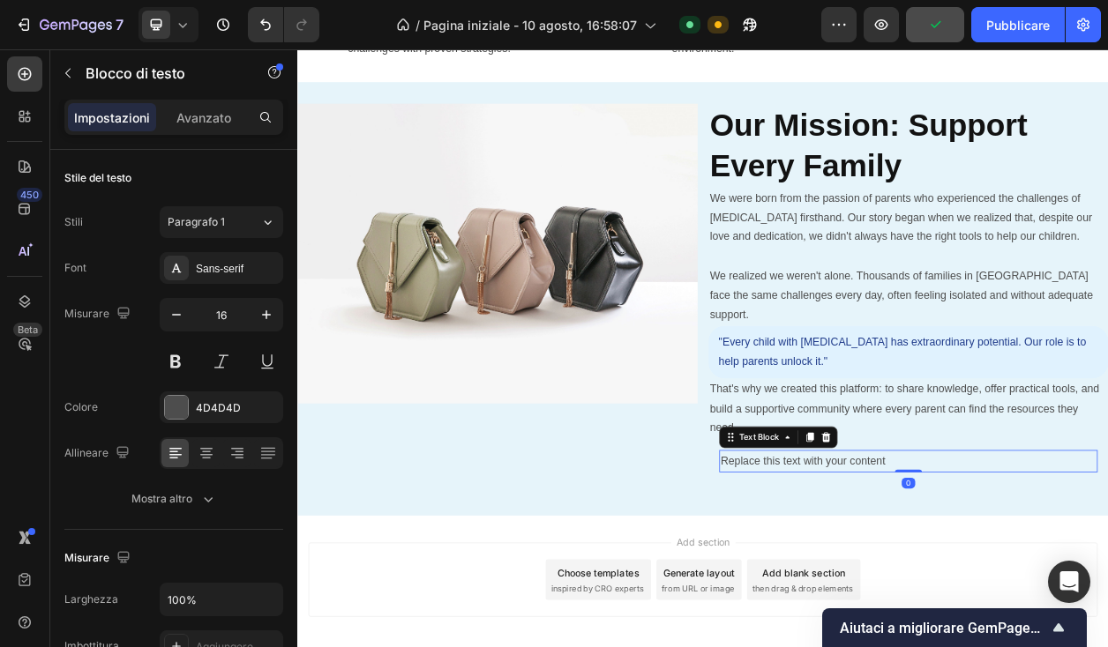
click at [995, 573] on div "Replace this text with your content" at bounding box center [1095, 587] width 494 height 29
click at [995, 575] on p "Replace this text with your content" at bounding box center [1094, 588] width 490 height 26
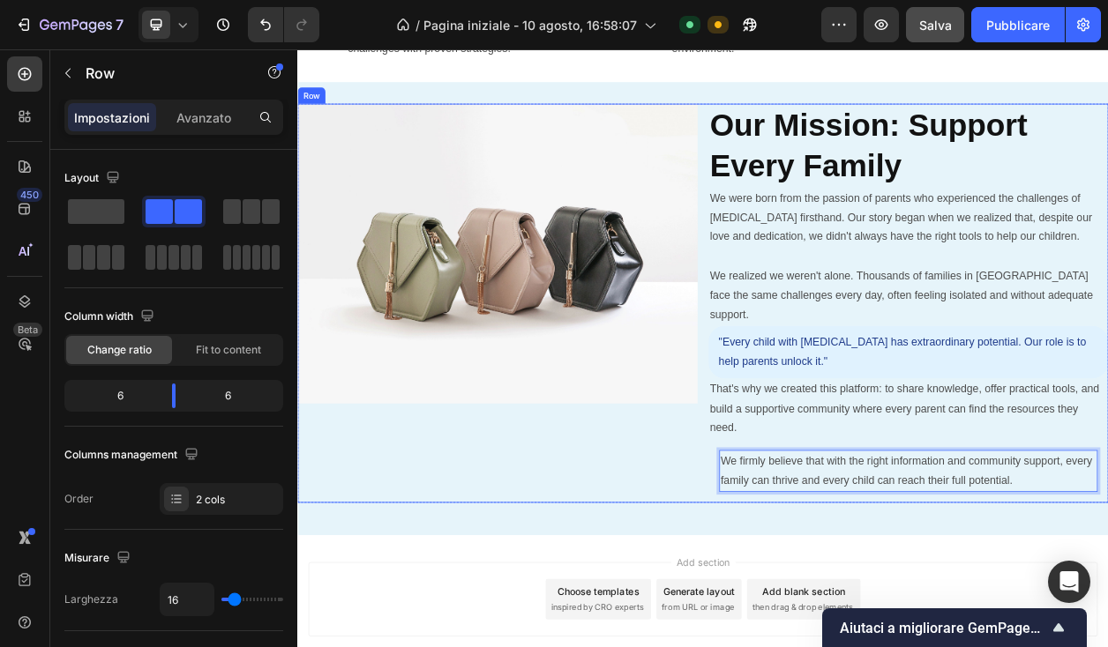
click at [774, 564] on div "Image" at bounding box center [558, 381] width 522 height 521
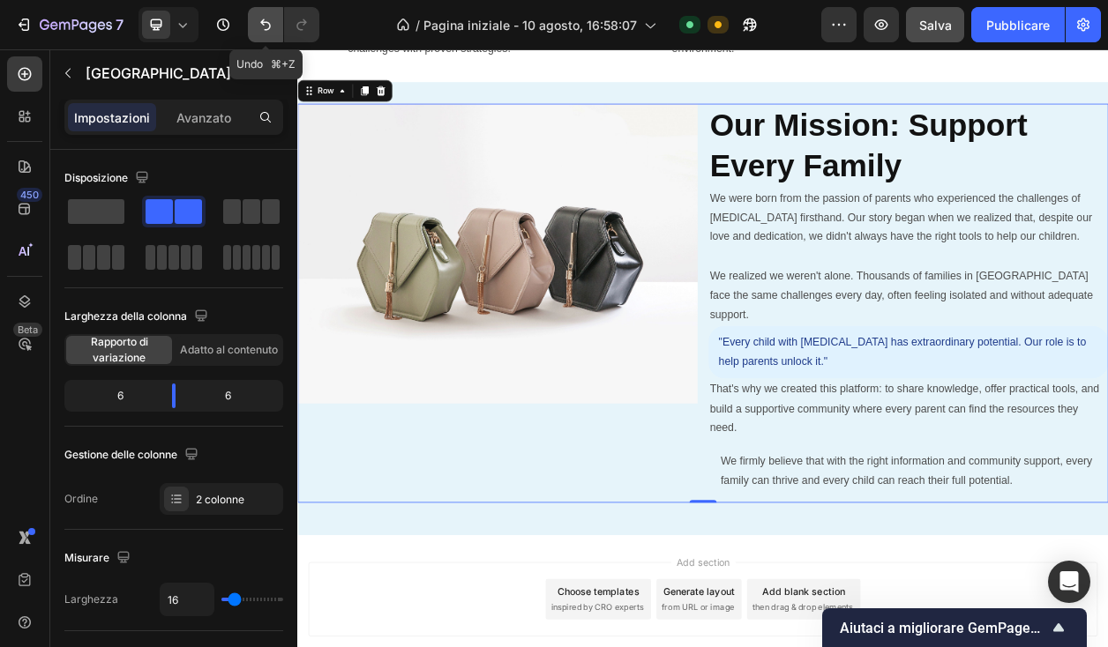
click at [266, 29] on icon "Annulla/Ripristina" at bounding box center [265, 24] width 11 height 11
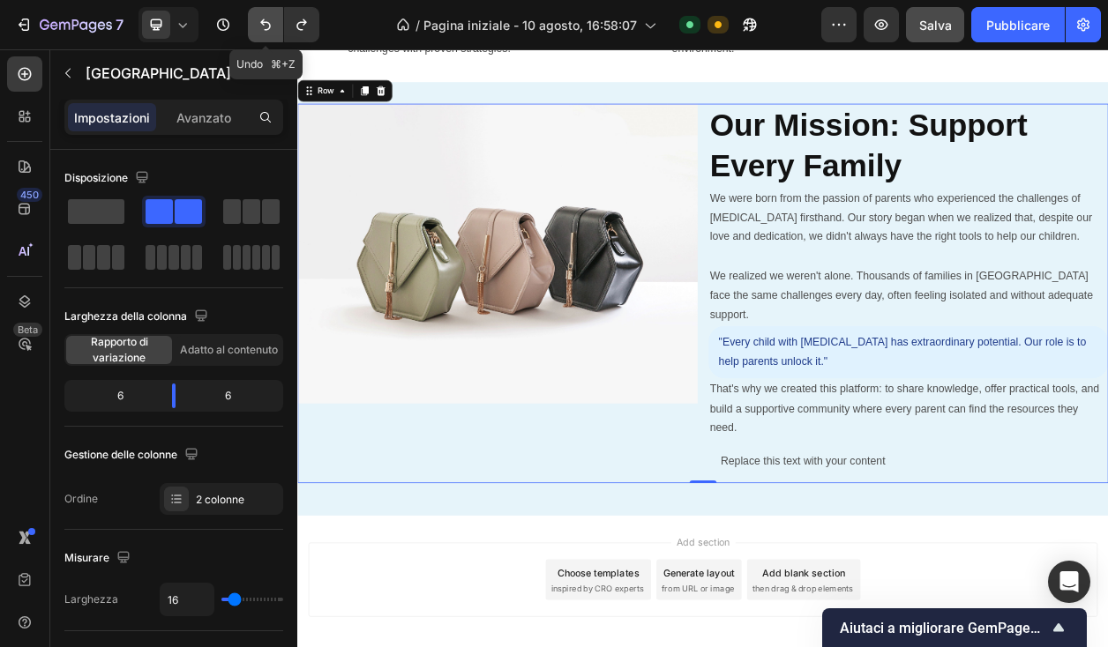
click at [266, 29] on icon "Annulla/Ripristina" at bounding box center [265, 24] width 11 height 11
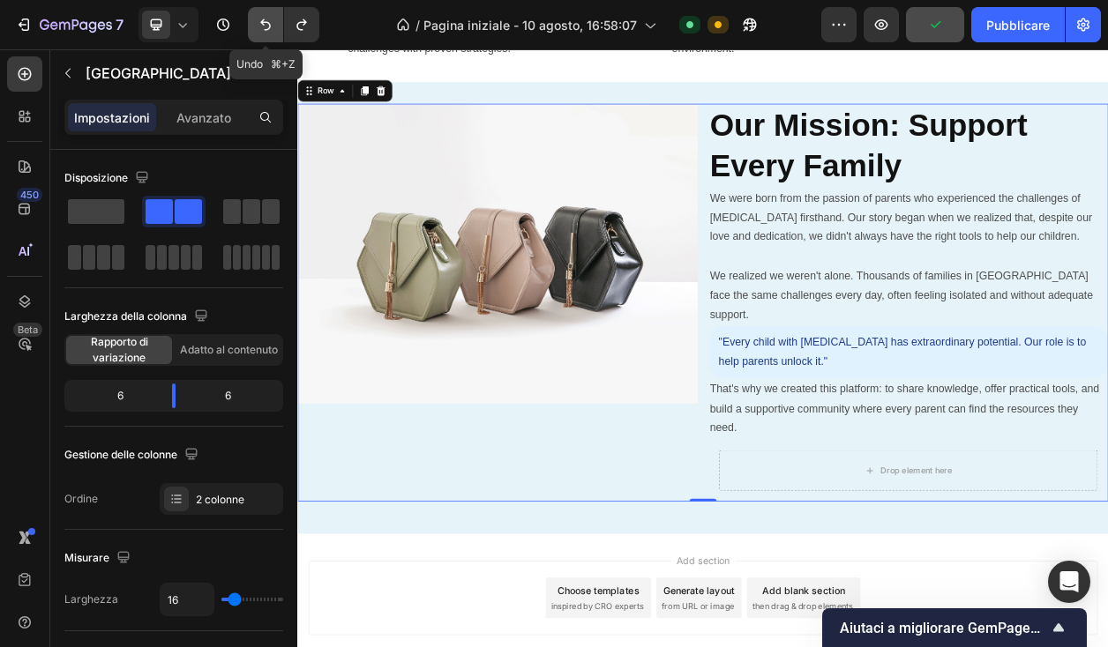
click at [266, 29] on icon "Annulla/Ripristina" at bounding box center [265, 24] width 11 height 11
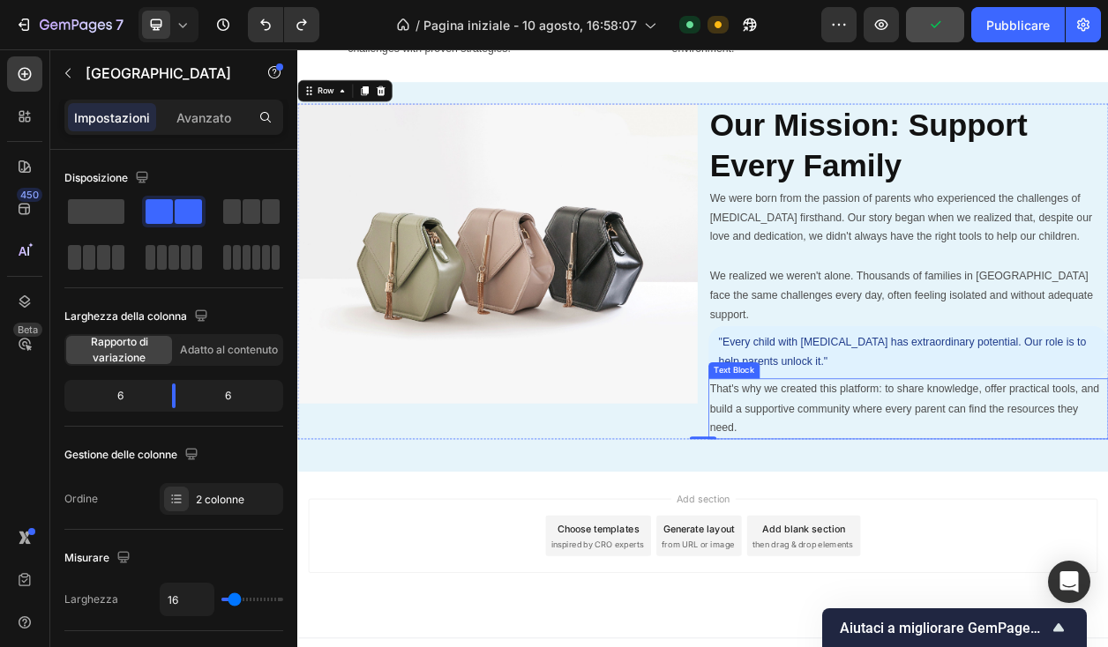
click at [872, 482] on p "That's why we created this platform: to share knowledge, offer practical tools,…" at bounding box center [1094, 520] width 519 height 76
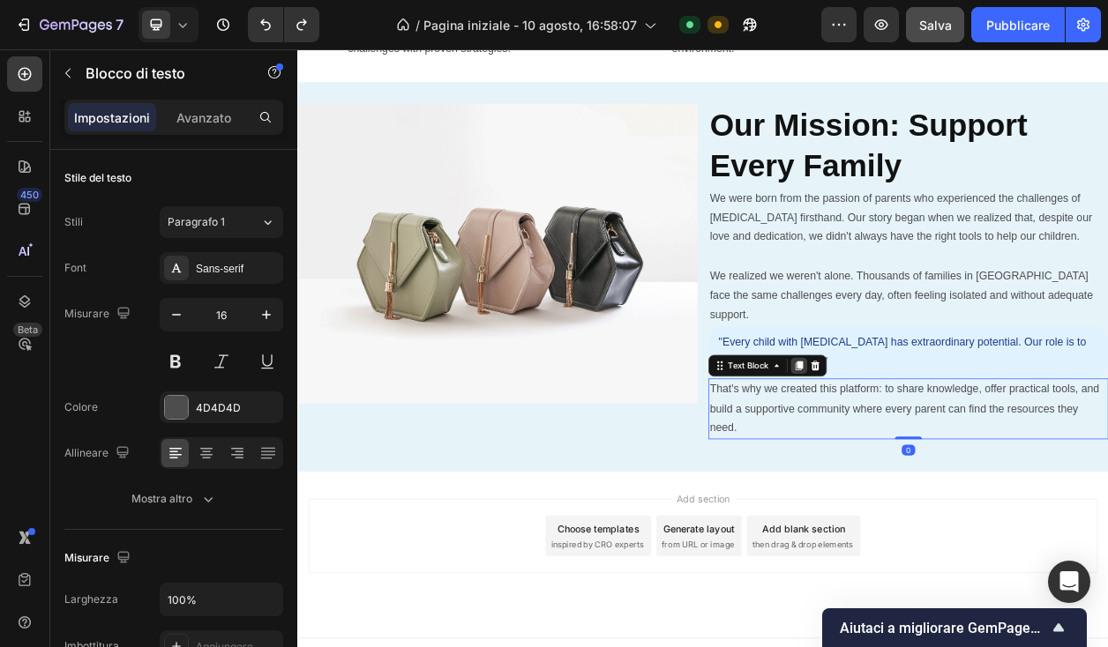
click at [953, 453] on div at bounding box center [951, 463] width 21 height 21
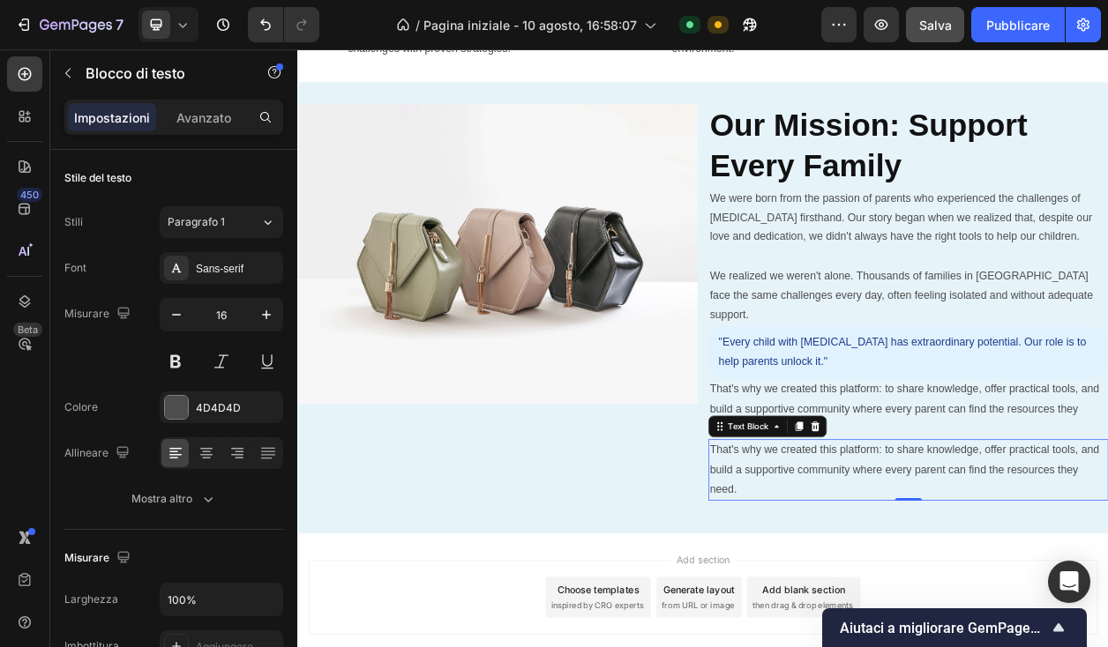
click at [965, 606] on p "That's why we created this platform: to share knowledge, offer practical tools,…" at bounding box center [1094, 599] width 519 height 76
click at [889, 580] on p "That's why we created this platform: to share knowledge, offer practical tools,…" at bounding box center [1094, 599] width 519 height 76
click at [888, 580] on p "That's why we created this platform: to share knowledge, offer practical tools,…" at bounding box center [1094, 599] width 519 height 76
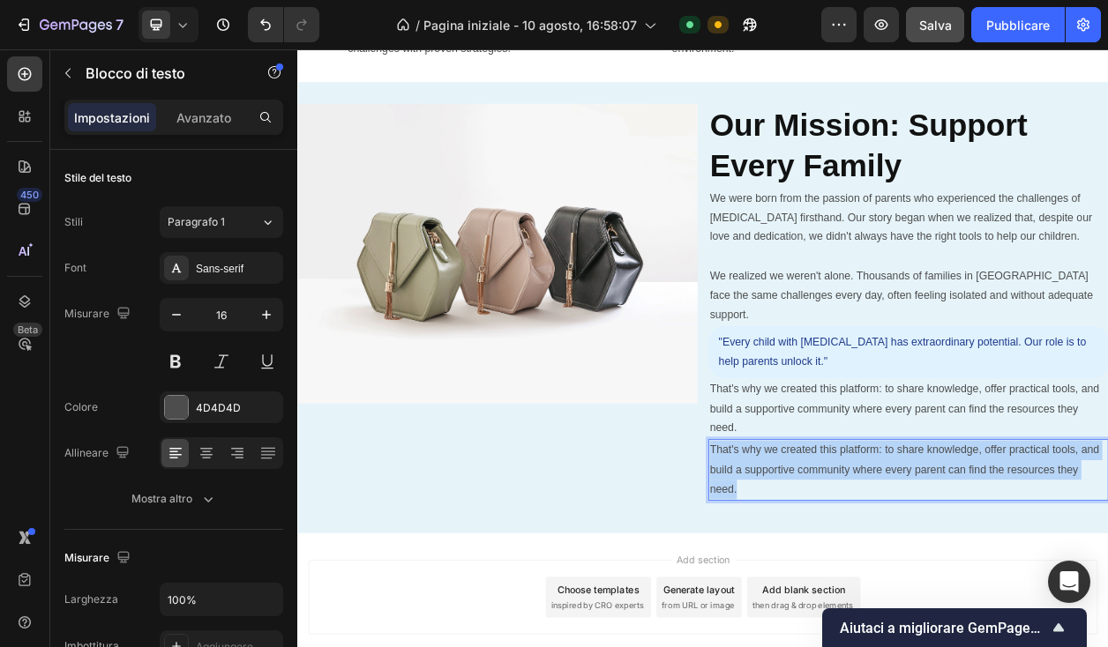
click at [888, 580] on p "That's why we created this platform: to share knowledge, offer practical tools,…" at bounding box center [1094, 599] width 519 height 76
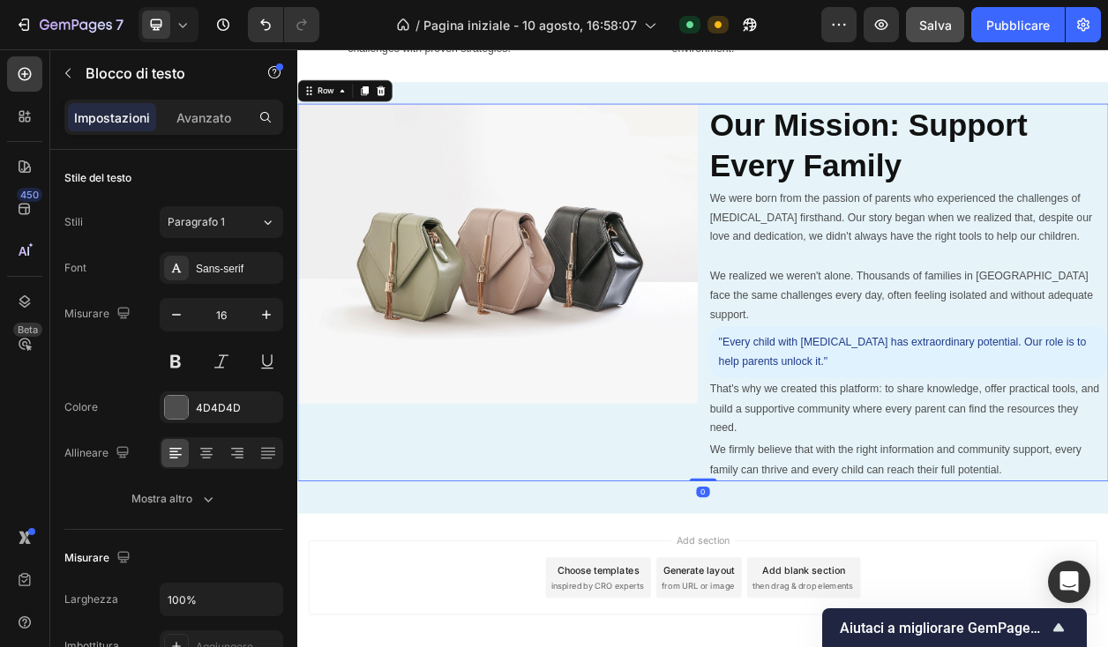
click at [759, 575] on div "Image" at bounding box center [558, 367] width 522 height 493
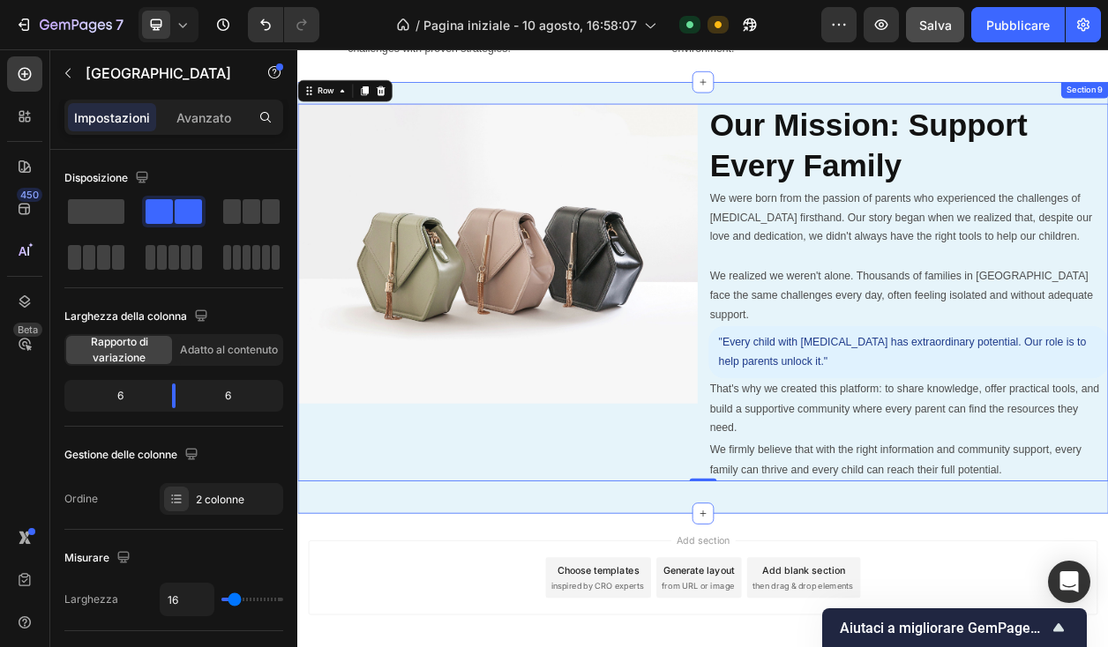
click at [692, 595] on div "Image ⁠⁠⁠⁠⁠⁠⁠ Our Mission: Support Every Family Heading We were born from the p…" at bounding box center [826, 374] width 1058 height 507
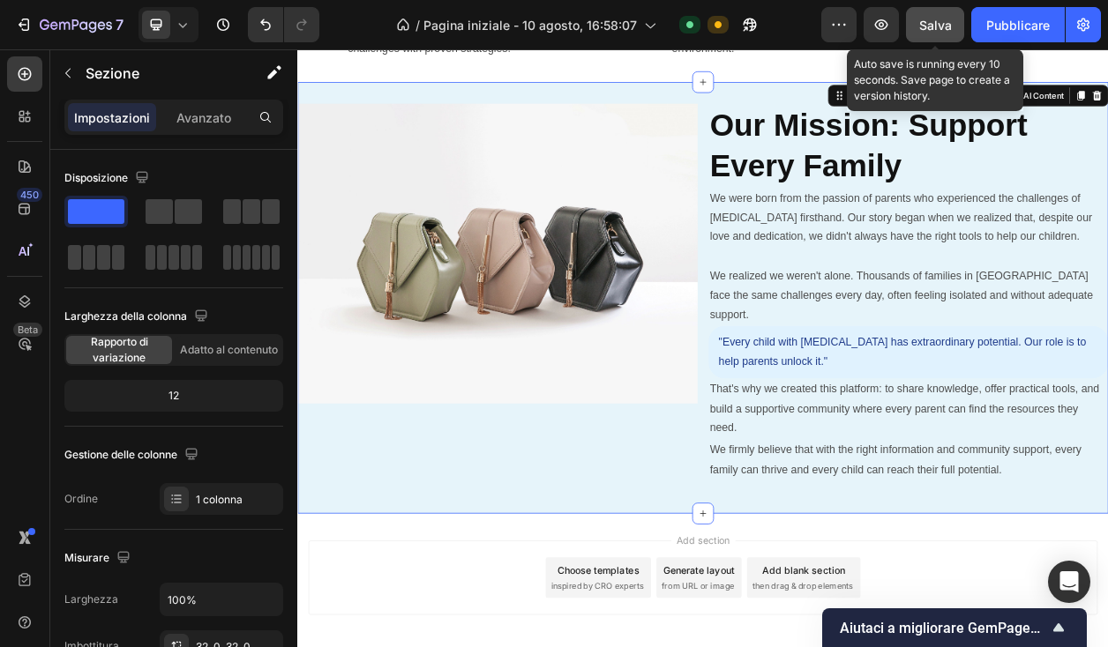
click at [931, 21] on font "Salva" at bounding box center [935, 25] width 33 height 15
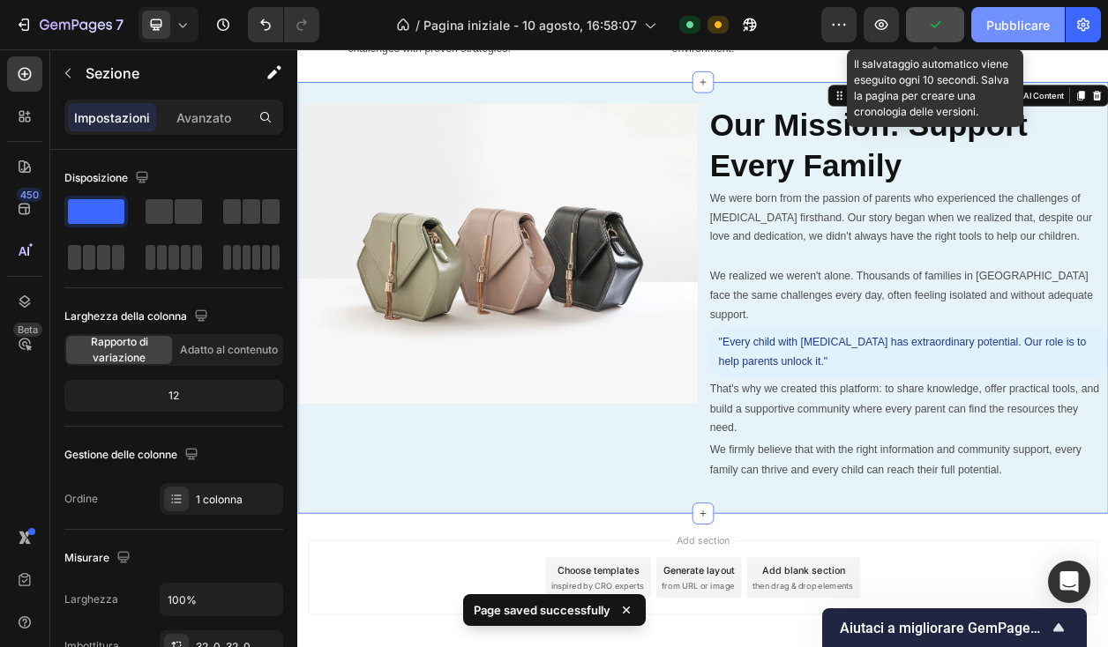
click at [1007, 20] on font "Pubblicare" at bounding box center [1018, 25] width 64 height 15
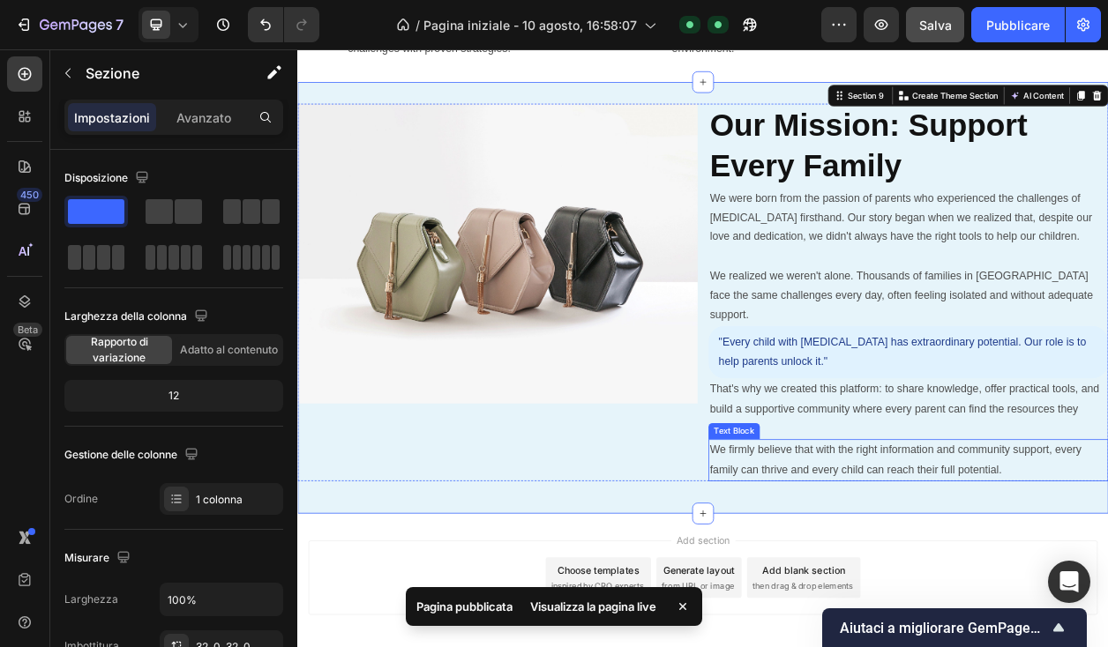
click at [849, 561] on p "We firmly believe that with the right information and community support, every …" at bounding box center [1094, 586] width 519 height 51
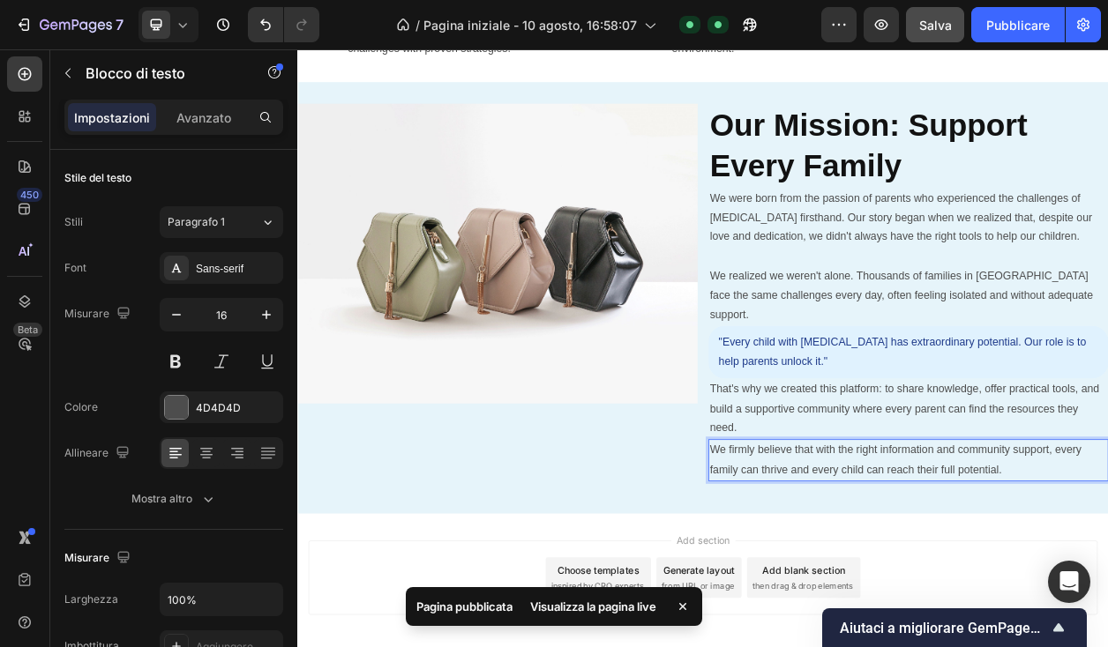
click at [849, 561] on p "We firmly believe that with the right information and community support, every …" at bounding box center [1094, 586] width 519 height 51
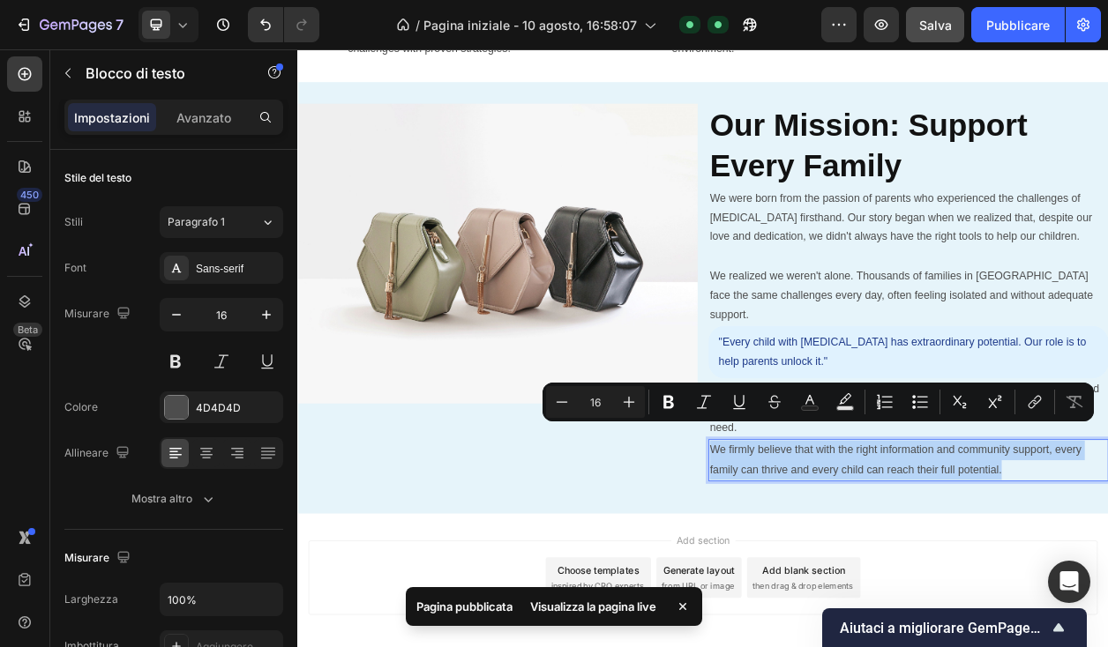
click at [849, 561] on p "We firmly believe that with the right information and community support, every …" at bounding box center [1094, 586] width 519 height 51
click at [842, 420] on div "Minus 16 Plus Bold Italic Underline Strikethrough Text Color Text Background Co…" at bounding box center [817, 402] width 551 height 39
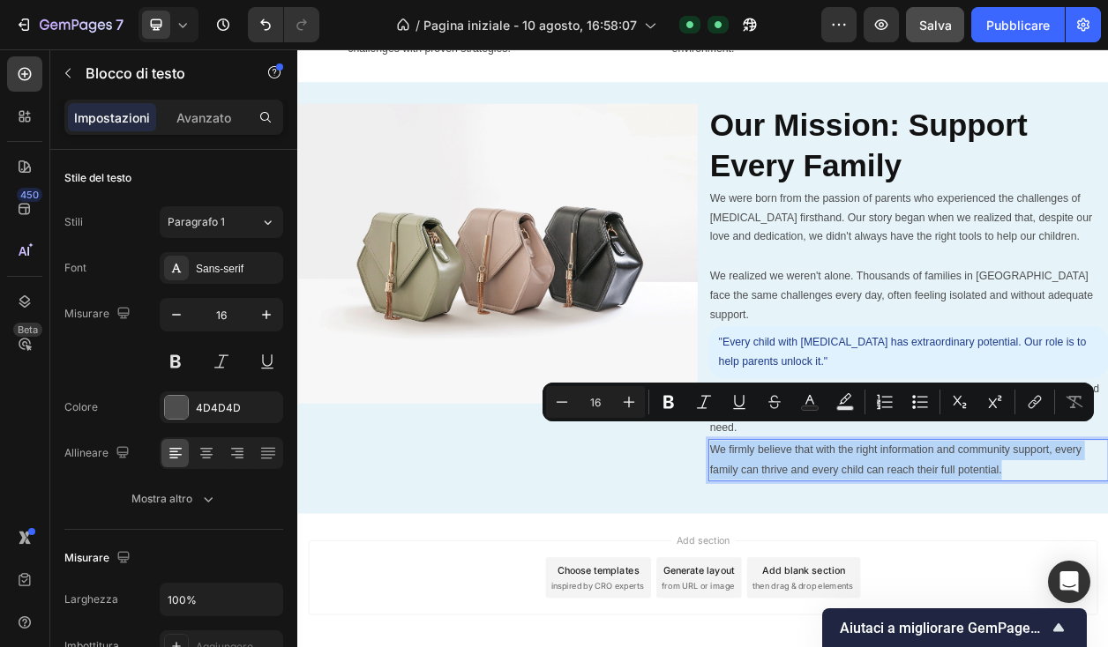
click at [1002, 562] on p "We firmly believe that with the right information and community support, every …" at bounding box center [1094, 586] width 519 height 51
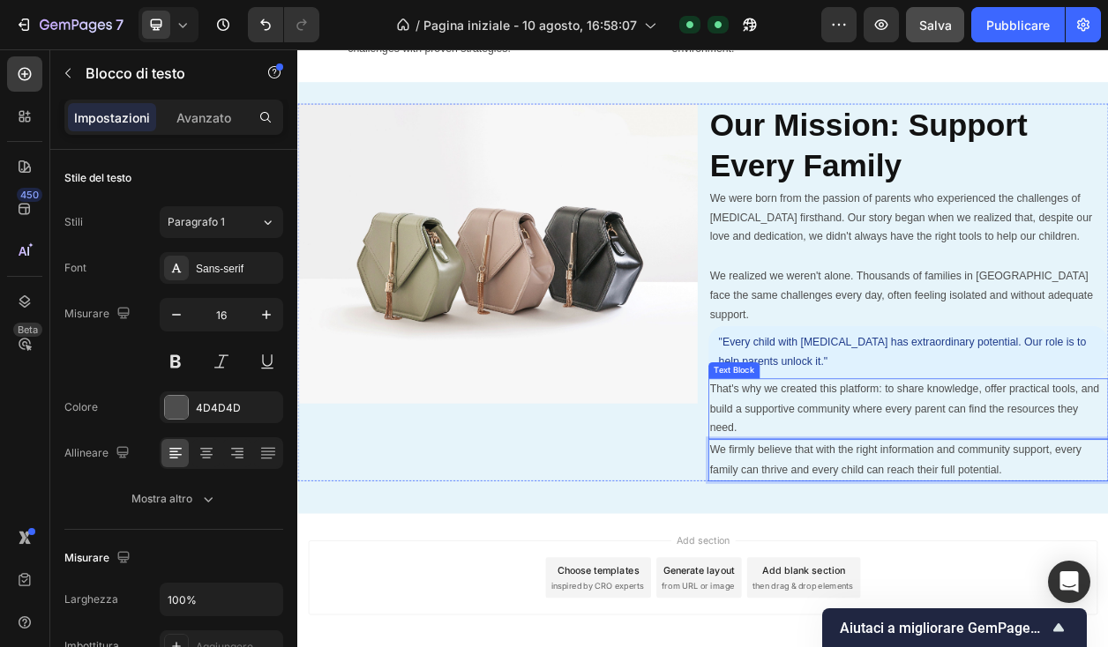
click at [942, 522] on p "That's why we created this platform: to share knowledge, offer practical tools,…" at bounding box center [1094, 520] width 519 height 76
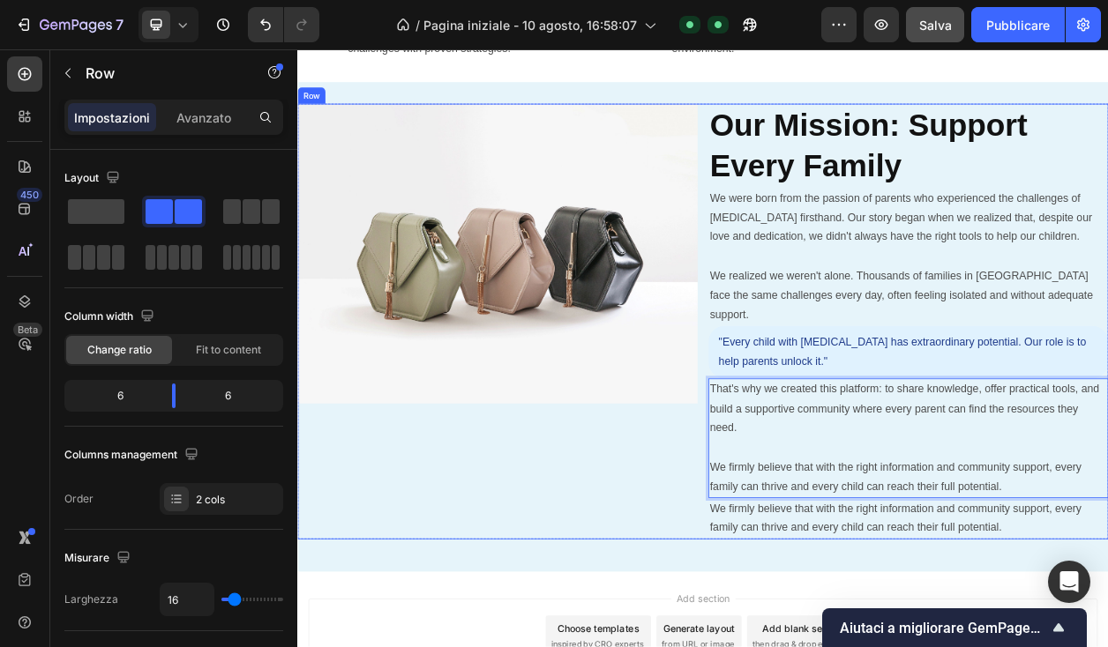
click at [770, 617] on div "Image" at bounding box center [558, 405] width 522 height 569
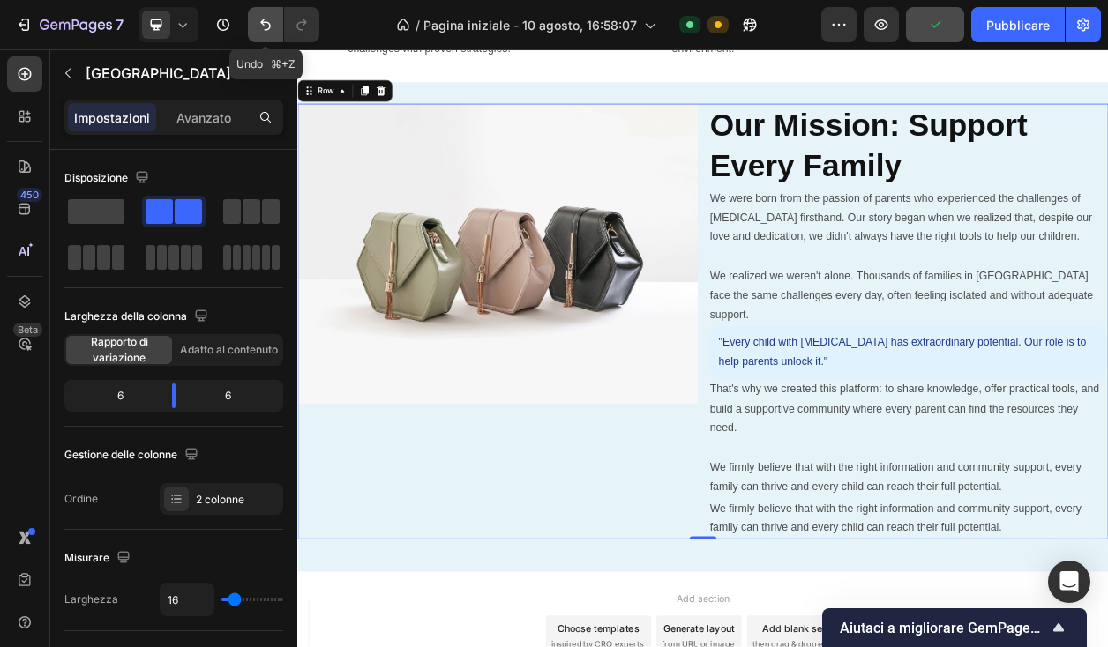
click at [267, 20] on icon "Annulla/Ripristina" at bounding box center [266, 25] width 18 height 18
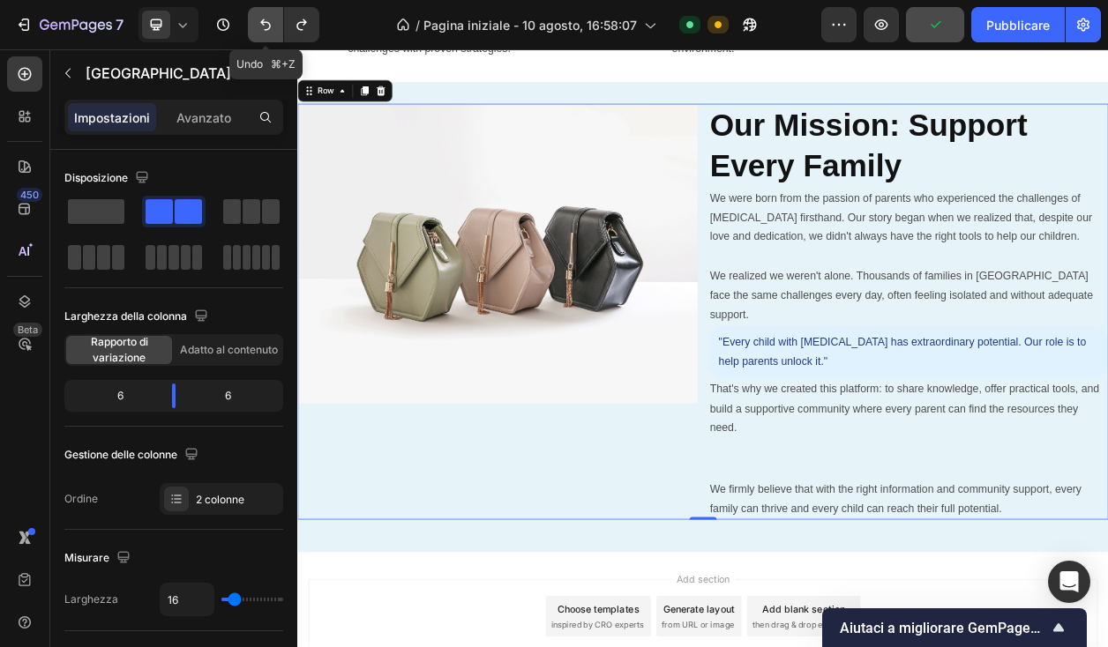
click at [267, 20] on icon "Annulla/Ripristina" at bounding box center [266, 25] width 18 height 18
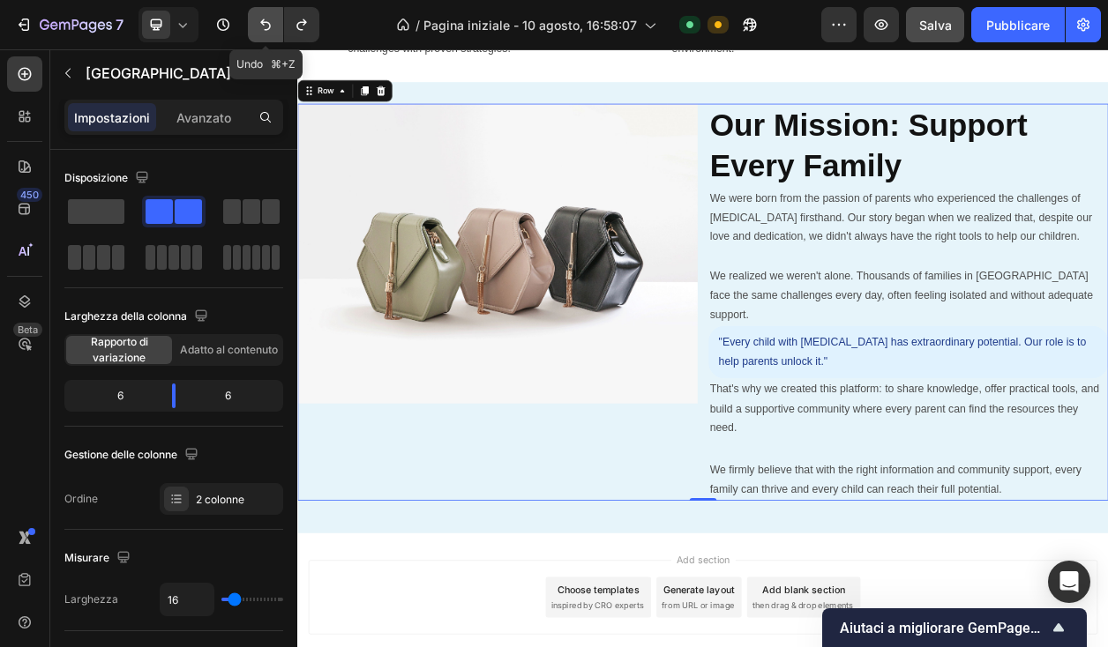
click at [267, 20] on icon "Annulla/Ripristina" at bounding box center [266, 25] width 18 height 18
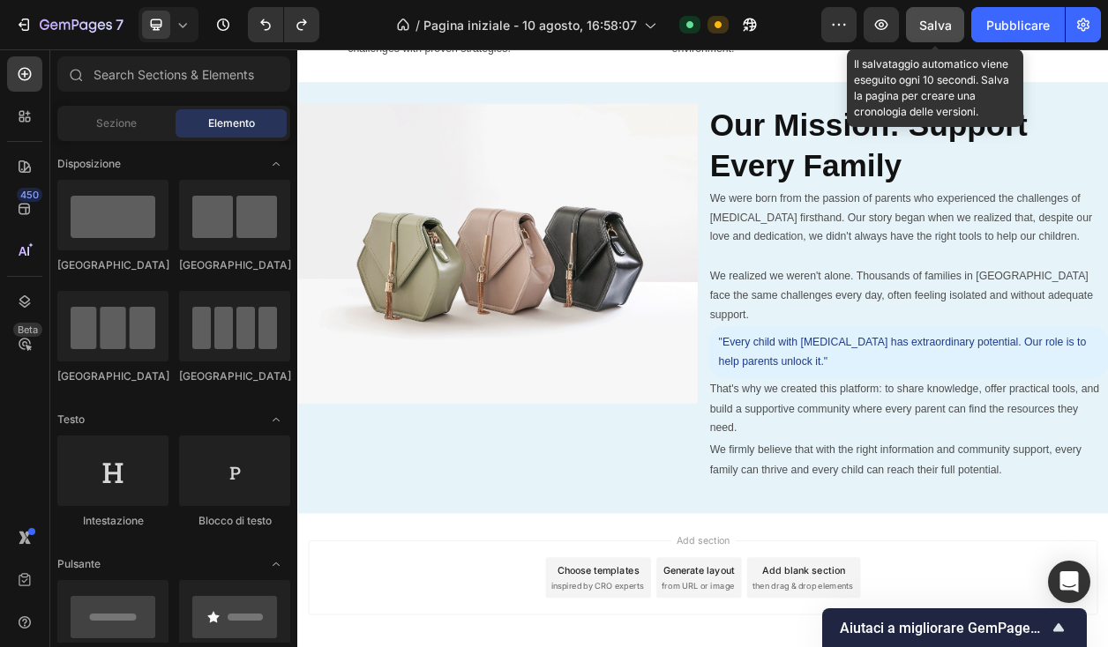
click at [935, 25] on font "Salva" at bounding box center [935, 25] width 33 height 15
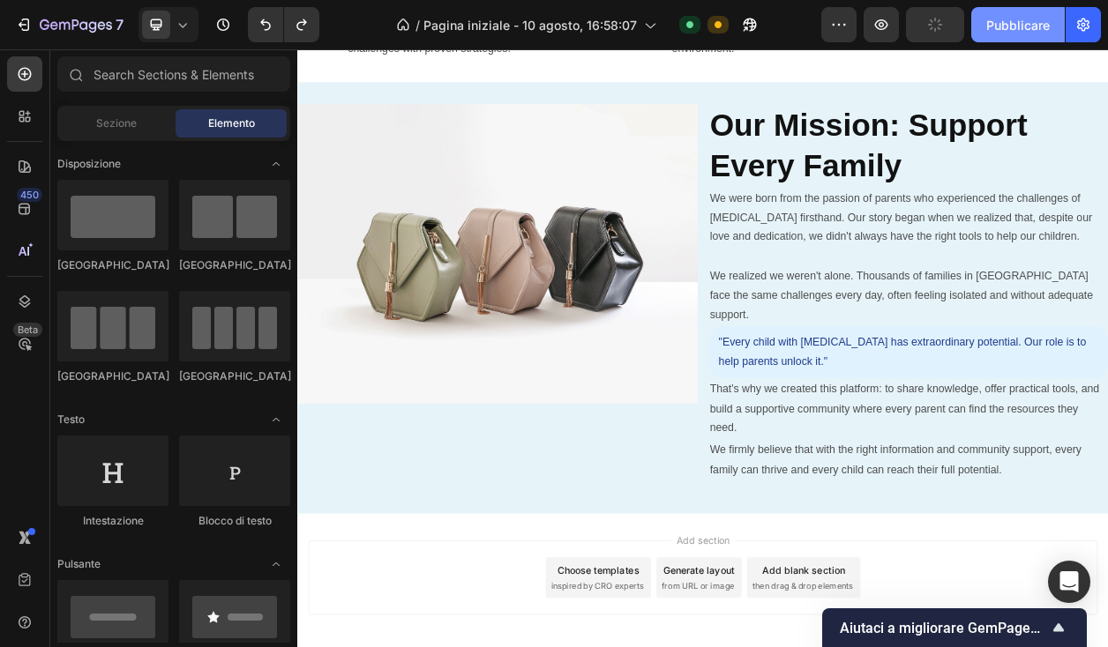
click at [1005, 31] on font "Pubblicare" at bounding box center [1018, 25] width 64 height 15
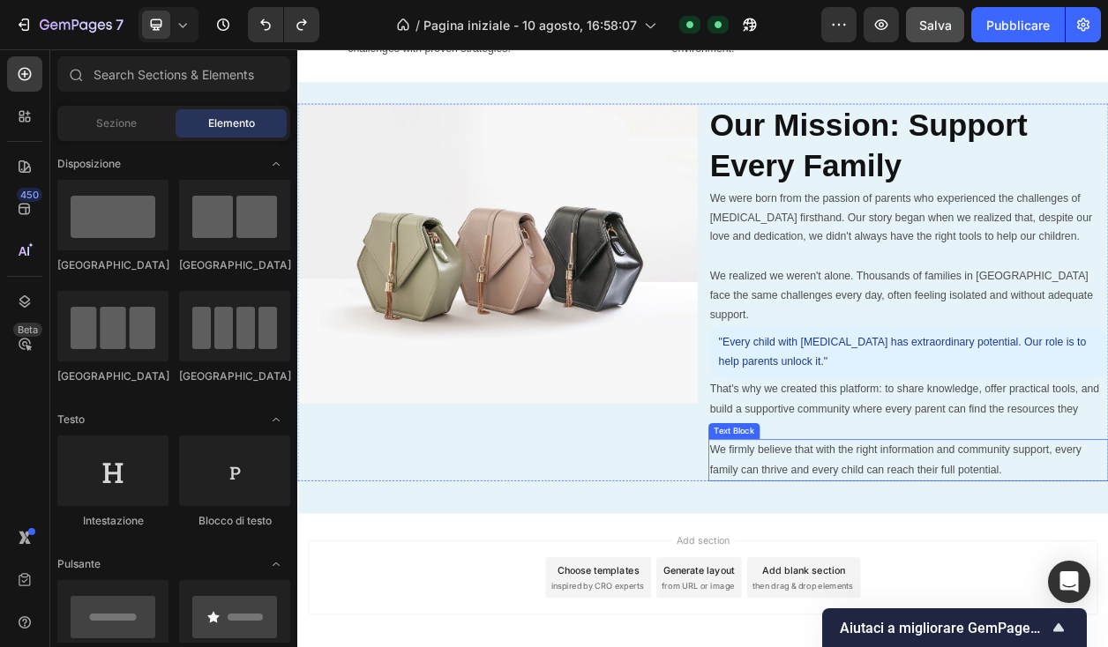
click at [951, 561] on p "We firmly believe that with the right information and community support, every …" at bounding box center [1094, 586] width 519 height 51
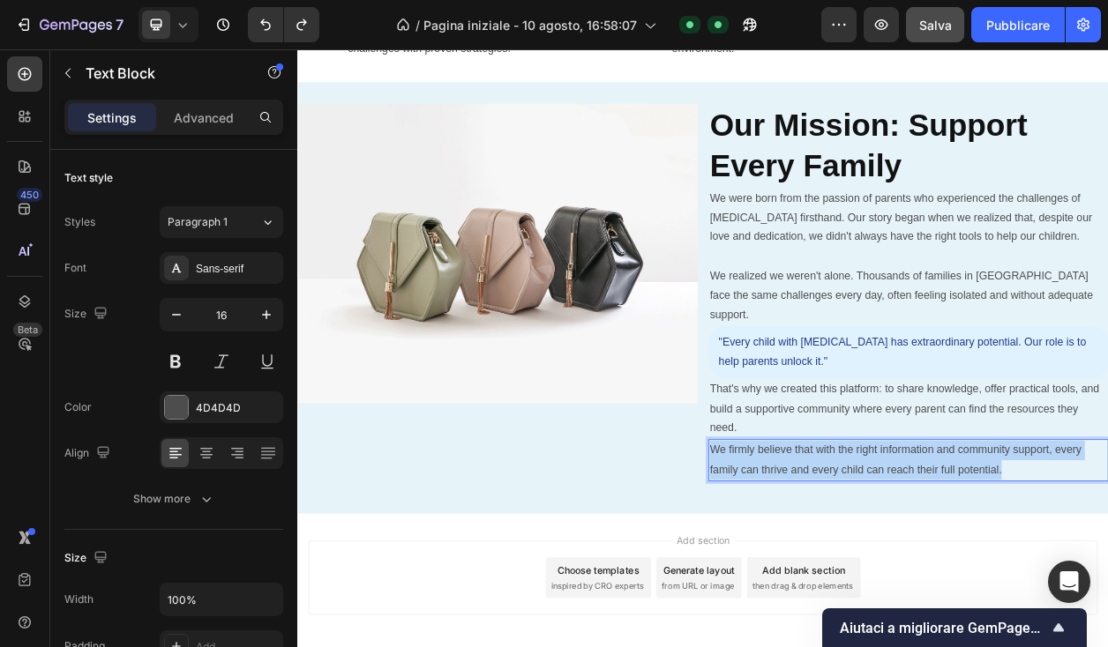
click at [951, 561] on p "We firmly believe that with the right information and community support, every …" at bounding box center [1094, 586] width 519 height 51
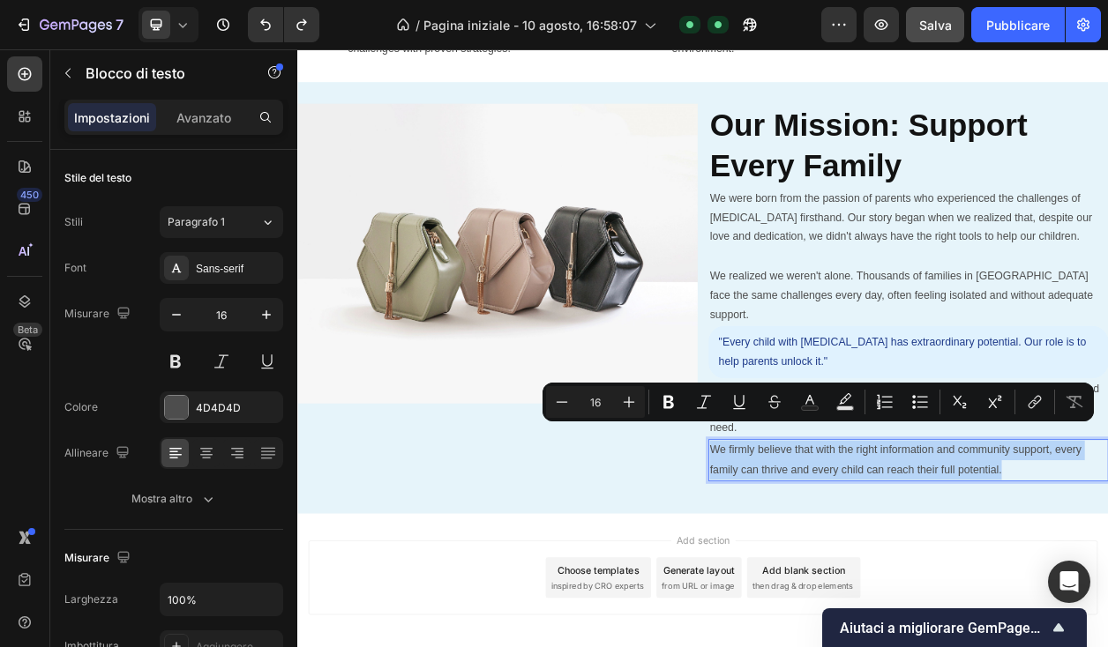
click at [951, 561] on p "We firmly believe that with the right information and community support, every …" at bounding box center [1094, 586] width 519 height 51
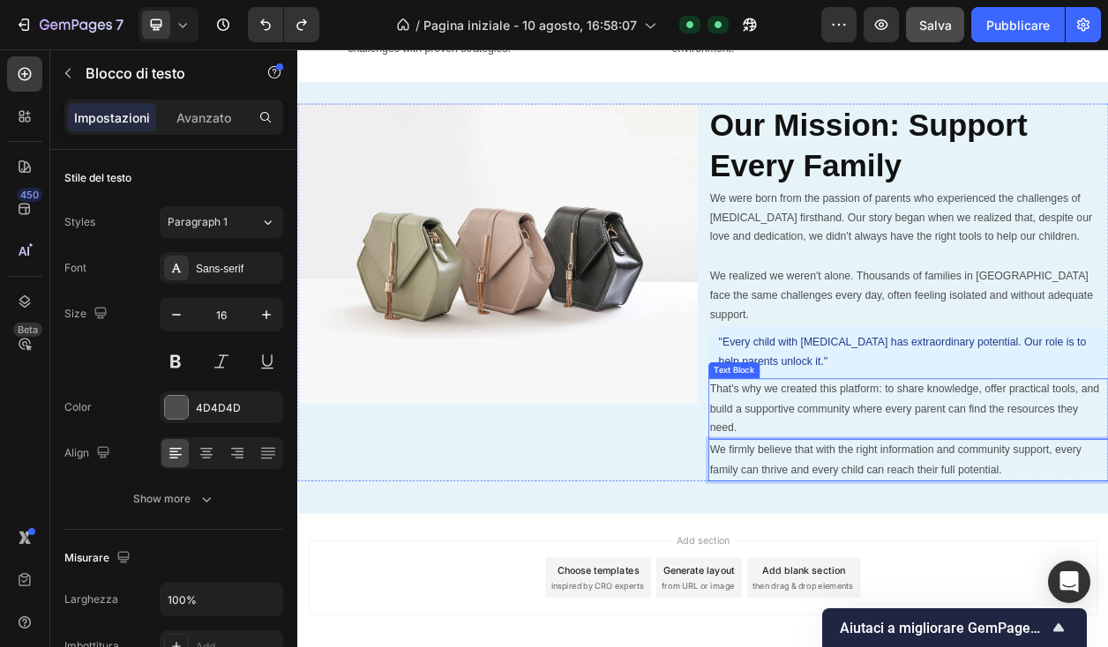
click at [930, 523] on p "That's why we created this platform: to share knowledge, offer practical tools,…" at bounding box center [1094, 520] width 519 height 76
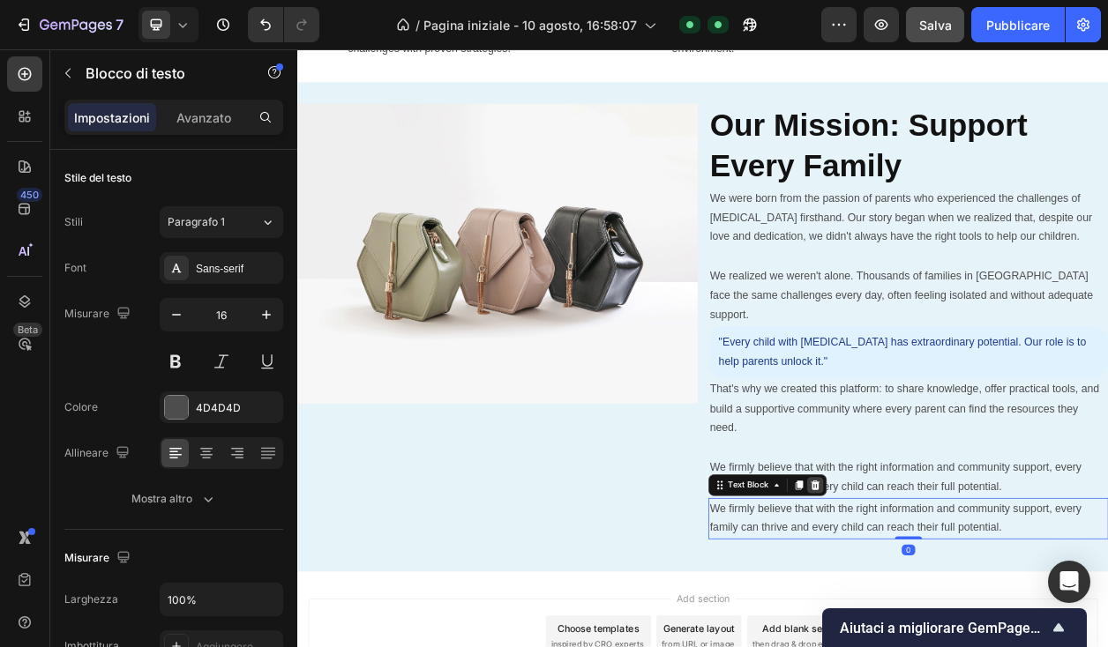
click at [969, 613] on icon at bounding box center [973, 619] width 11 height 12
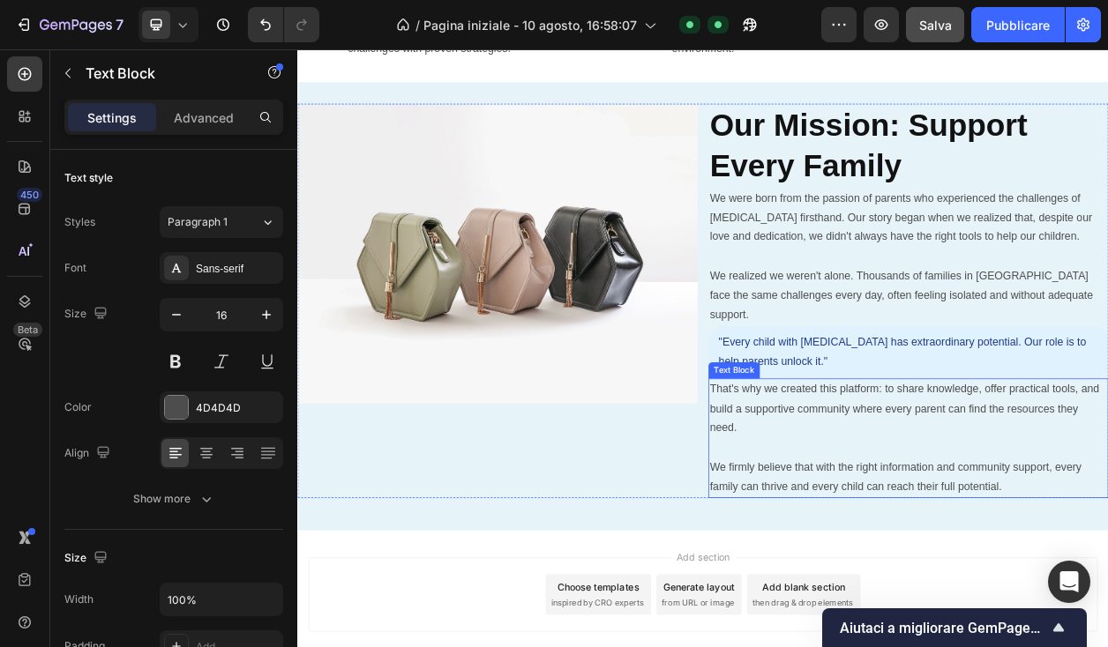
click at [897, 494] on p "That's why we created this platform: to share knowledge, offer practical tools,…" at bounding box center [1094, 520] width 519 height 76
click at [210, 127] on div "Avanzato" at bounding box center [204, 117] width 88 height 28
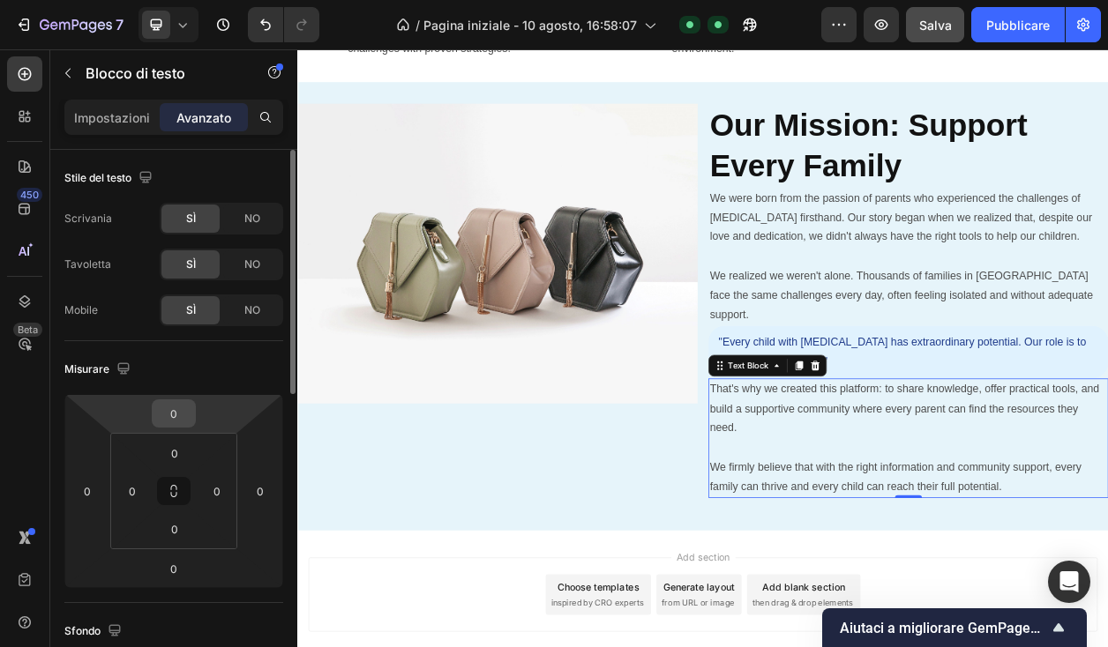
click at [182, 410] on input "0" at bounding box center [173, 413] width 35 height 26
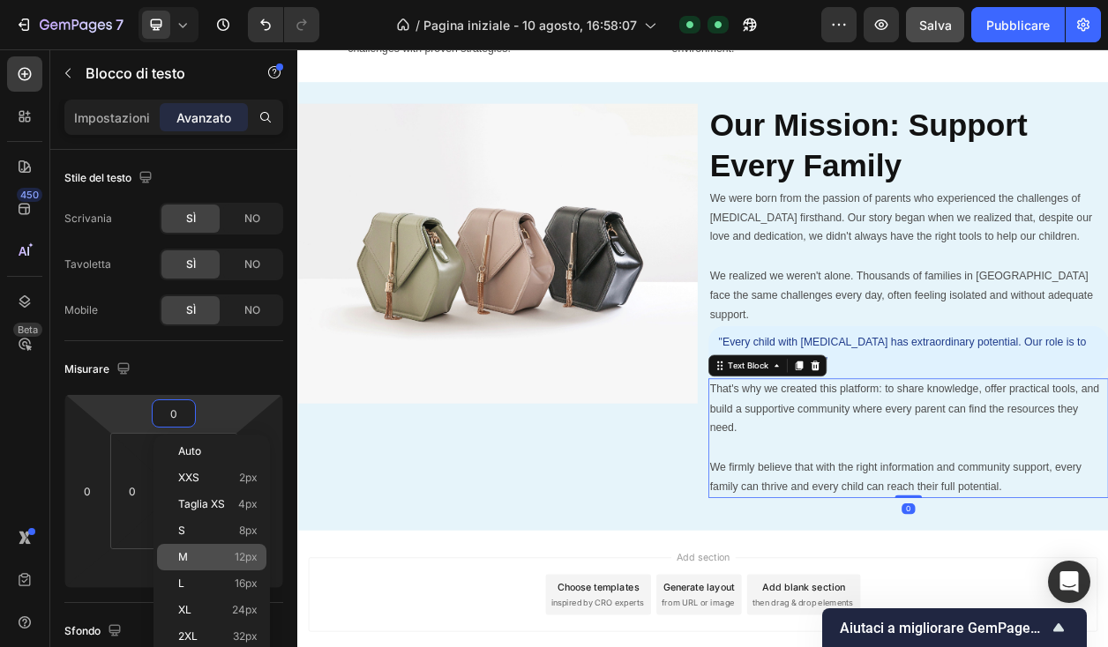
click at [230, 552] on p "M 12px" at bounding box center [217, 557] width 79 height 12
type input "12"
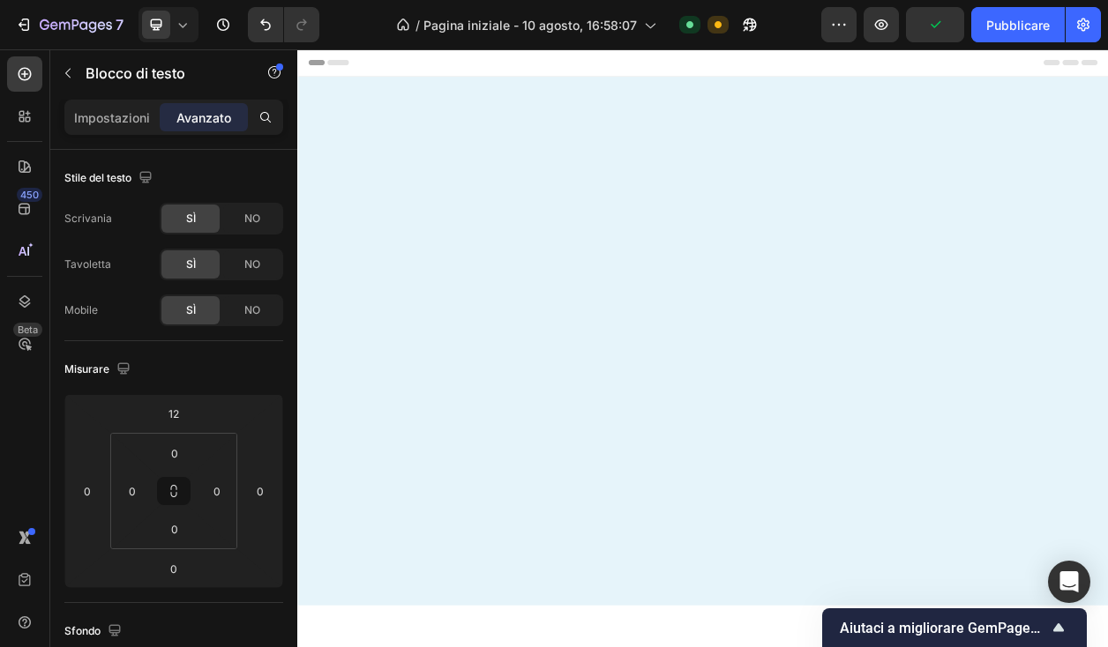
scroll to position [3772, 0]
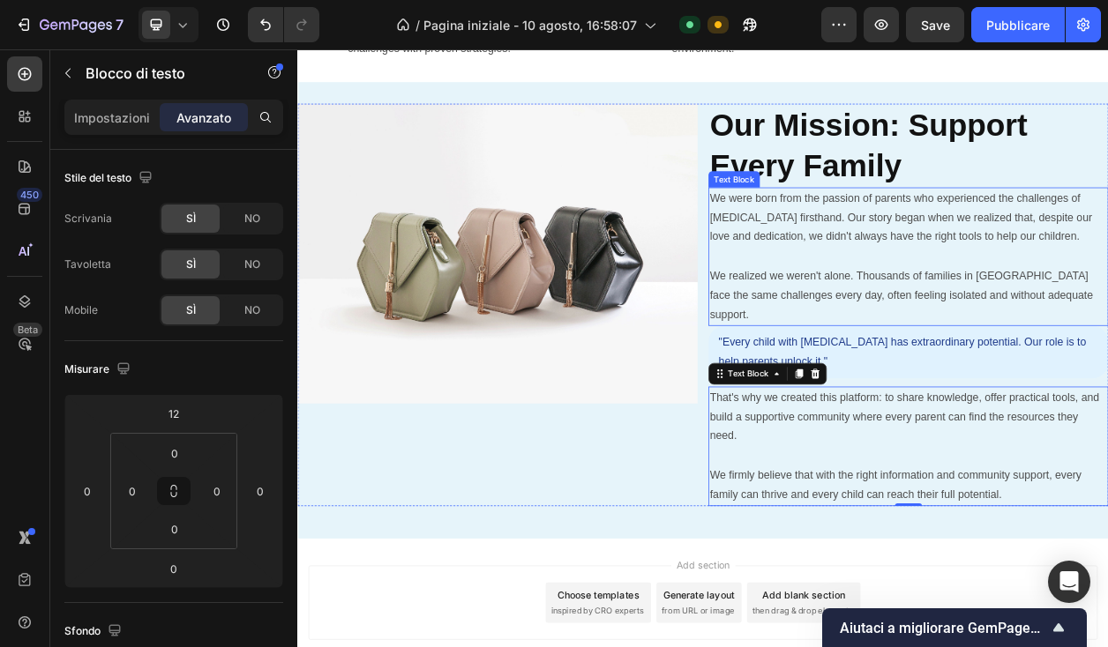
click at [937, 360] on p "We realized we weren't alone. Thousands of families in [GEOGRAPHIC_DATA] face t…" at bounding box center [1094, 371] width 519 height 76
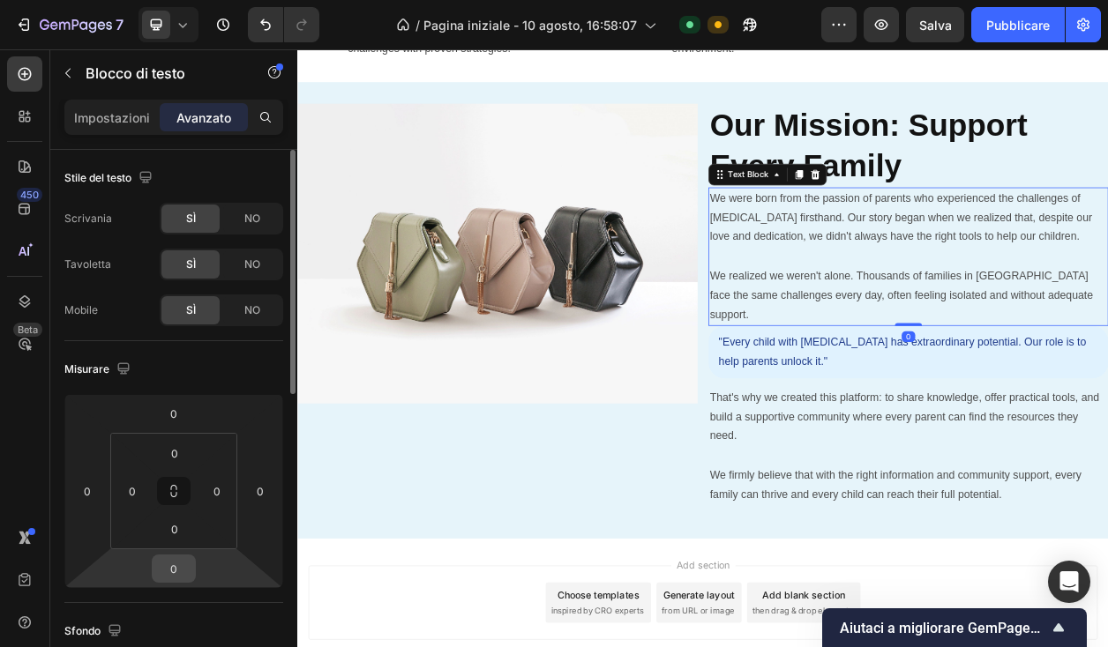
click at [179, 568] on input "0" at bounding box center [173, 569] width 35 height 26
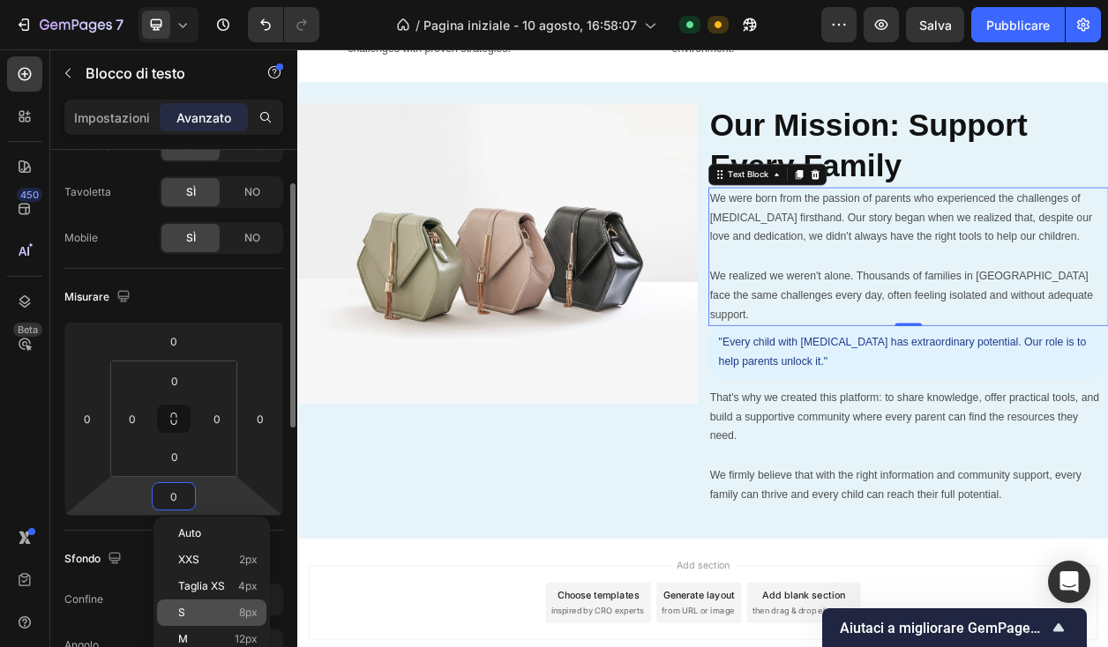
scroll to position [73, 0]
click at [204, 641] on p "M 12px" at bounding box center [217, 639] width 79 height 12
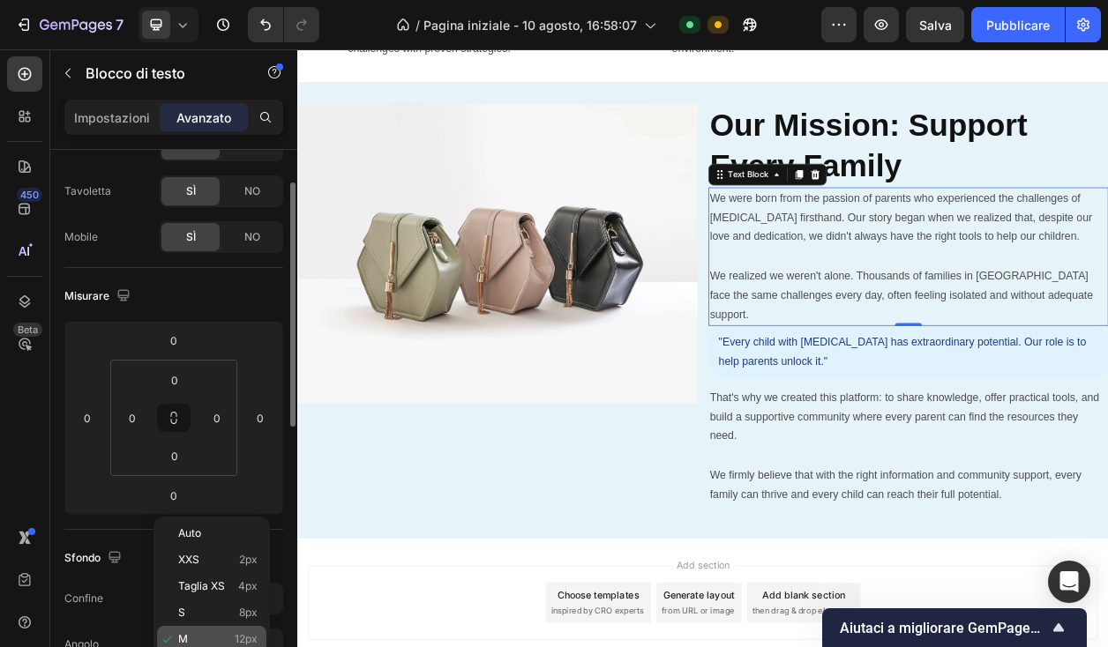
type input "12"
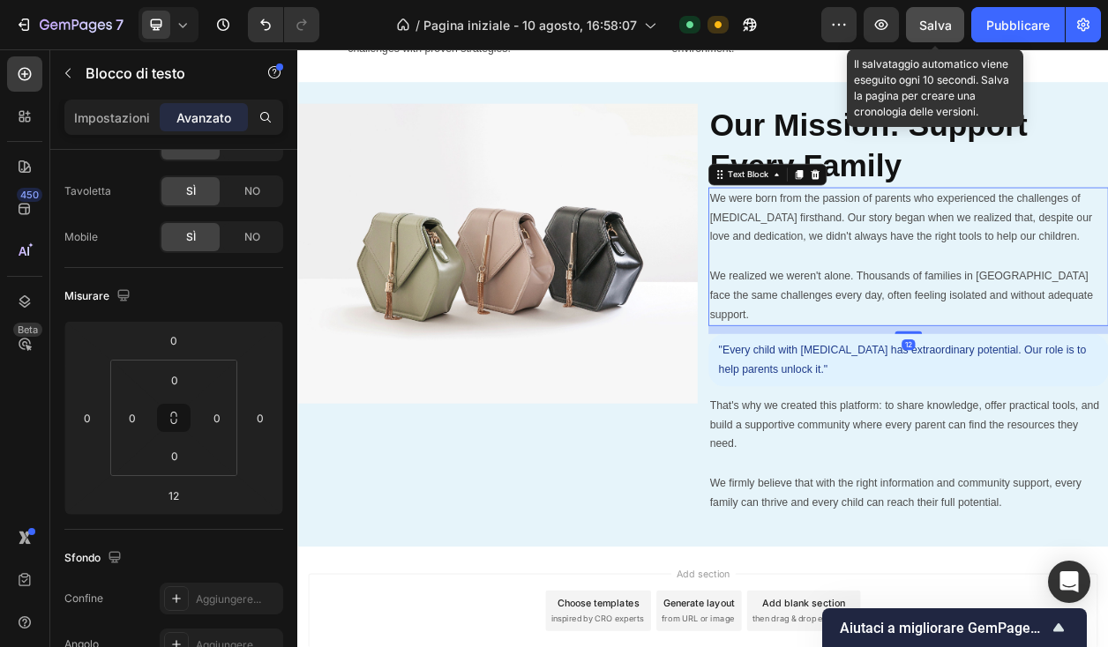
click at [940, 20] on font "Salva" at bounding box center [935, 25] width 33 height 15
click at [978, 19] on button "Pubblicare" at bounding box center [1018, 24] width 94 height 35
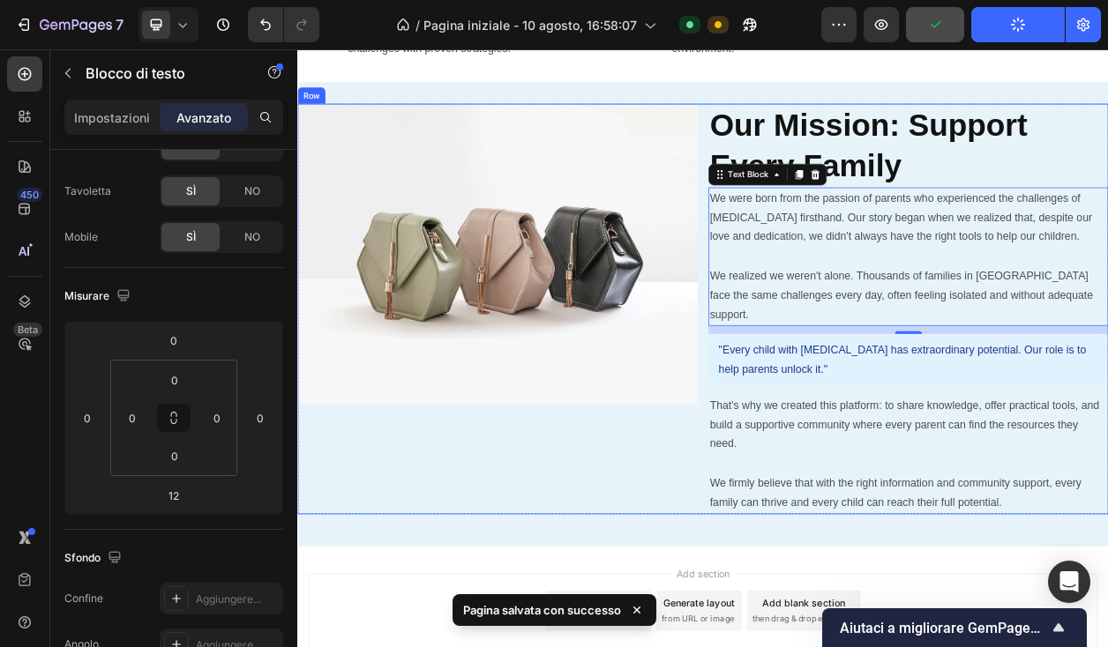
click at [621, 563] on div "Image" at bounding box center [558, 389] width 522 height 536
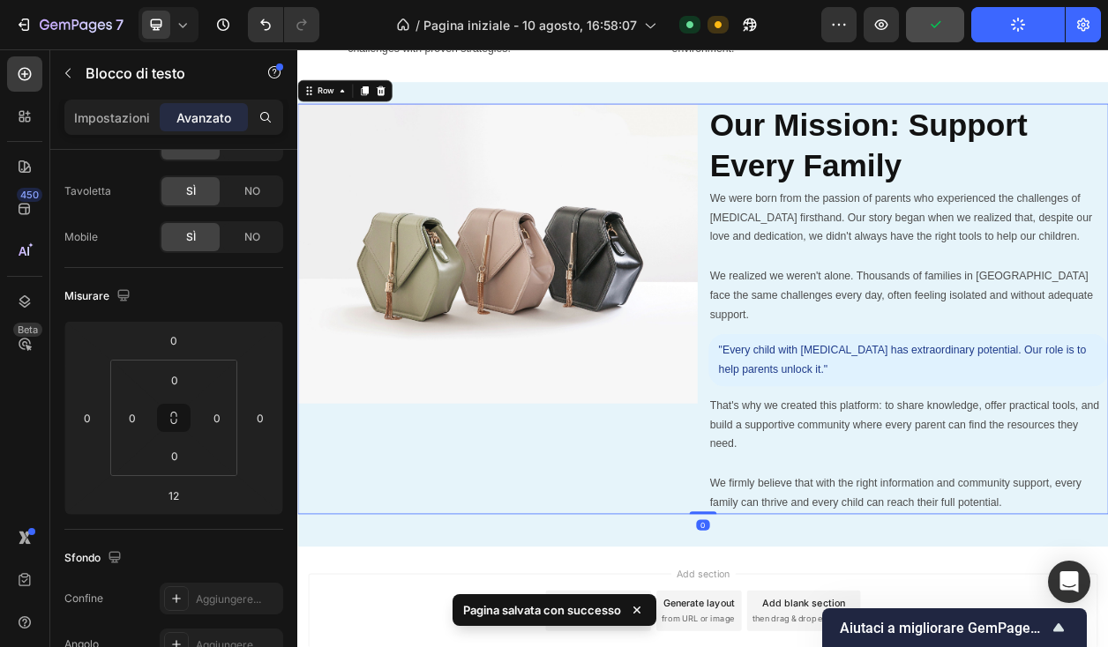
scroll to position [0, 0]
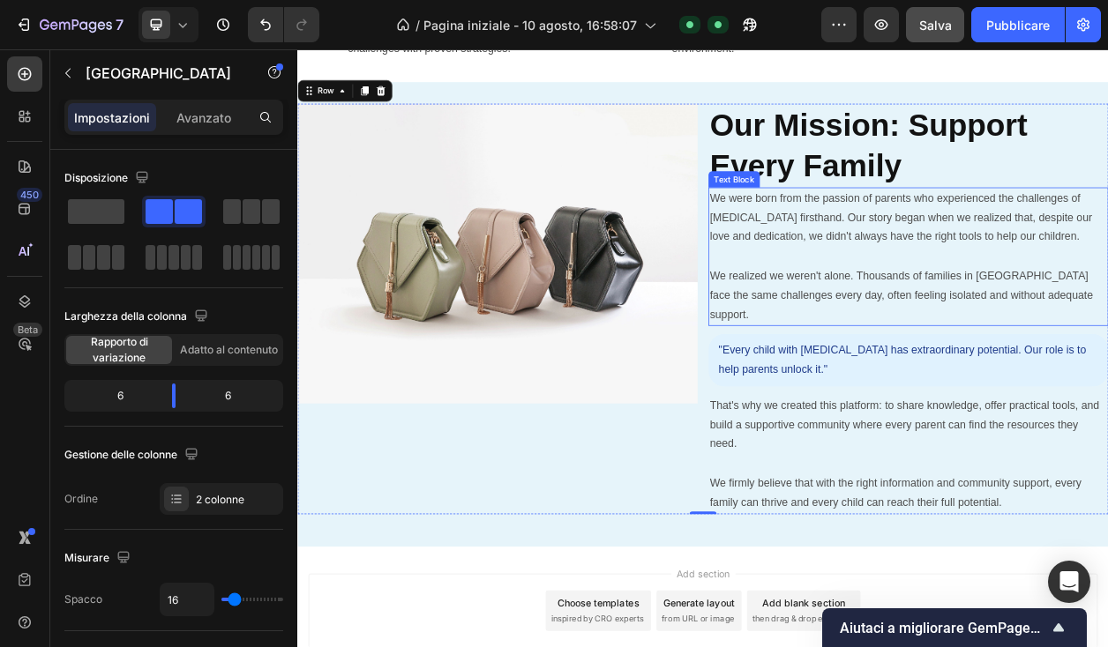
click at [925, 249] on p "We were born from the passion of parents who experienced the challenges of [MED…" at bounding box center [1094, 270] width 519 height 76
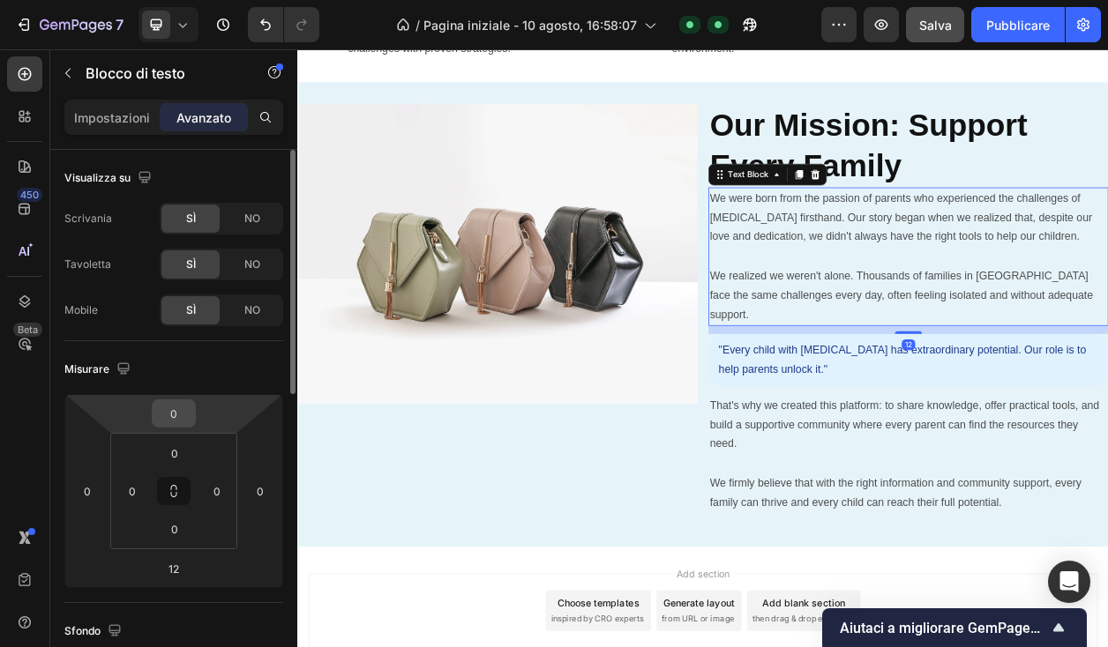
click at [189, 404] on input "0" at bounding box center [173, 413] width 35 height 26
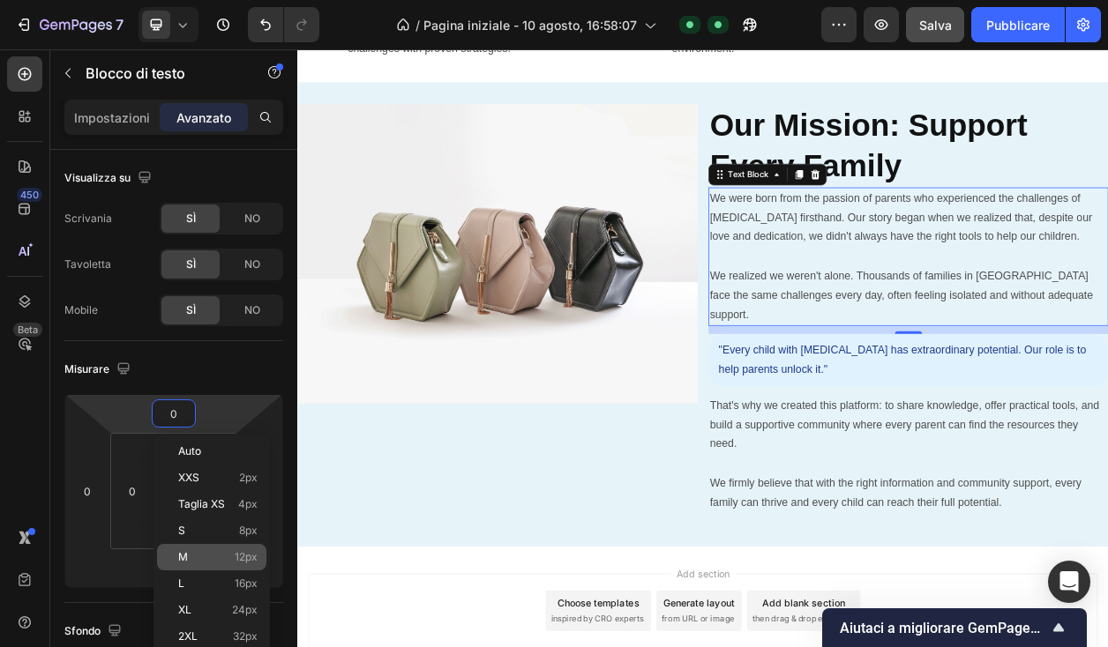
click at [237, 563] on font "12px" at bounding box center [246, 556] width 23 height 13
type input "12"
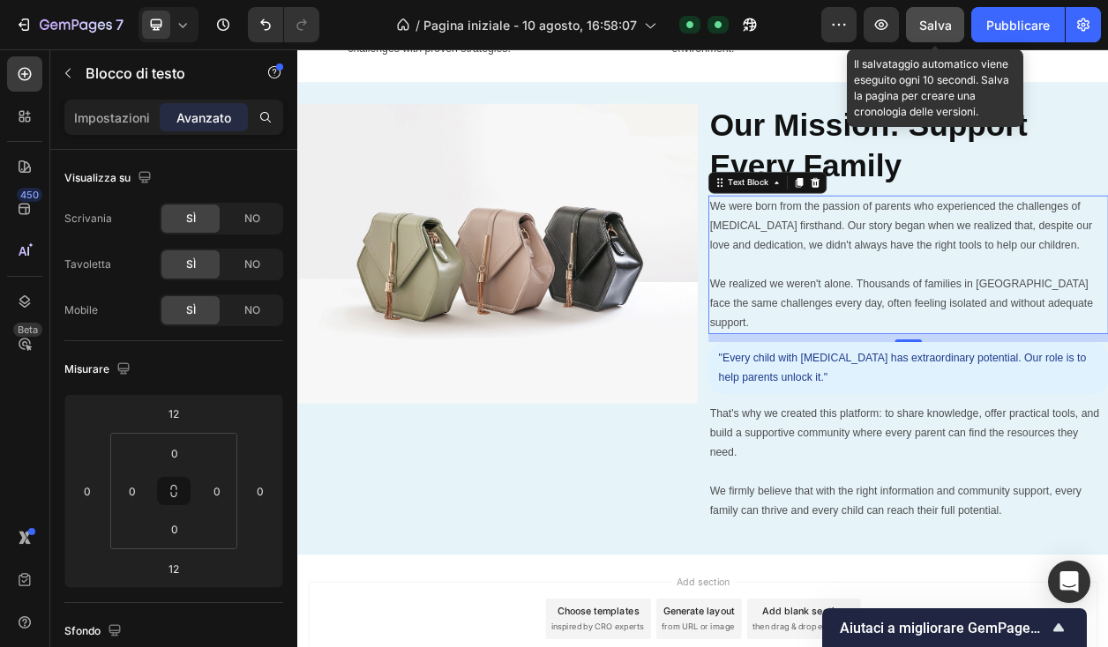
click at [934, 37] on button "Salva" at bounding box center [935, 24] width 58 height 35
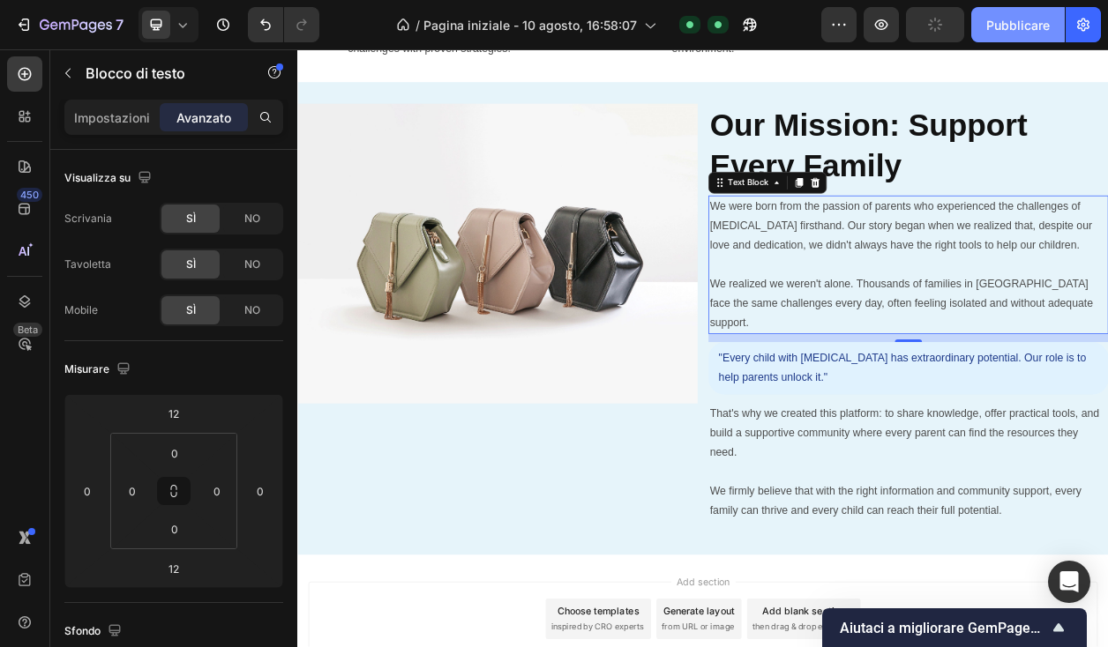
click at [1043, 26] on font "Pubblicare" at bounding box center [1018, 25] width 64 height 15
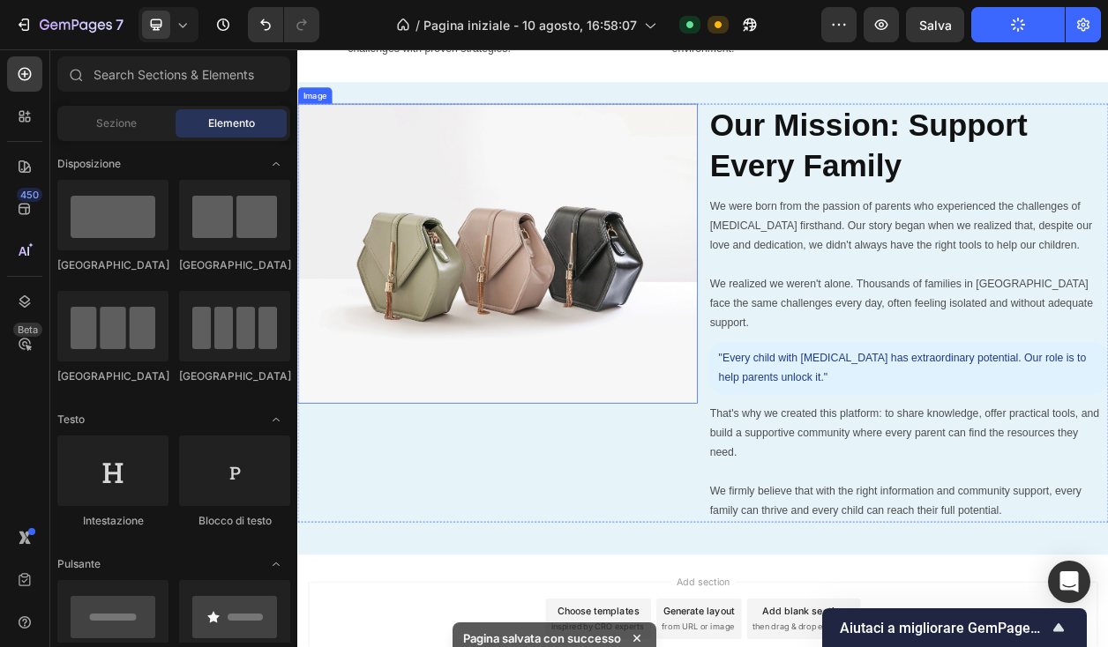
click at [517, 325] on img at bounding box center [558, 317] width 522 height 392
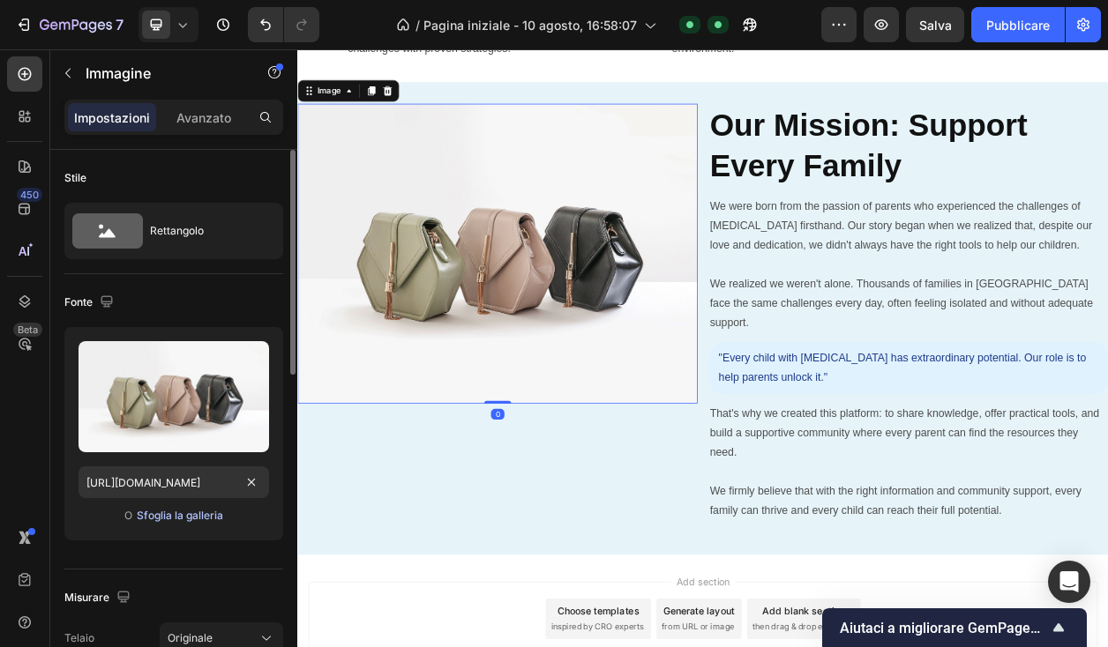
click at [198, 512] on font "Sfoglia la galleria" at bounding box center [180, 515] width 86 height 13
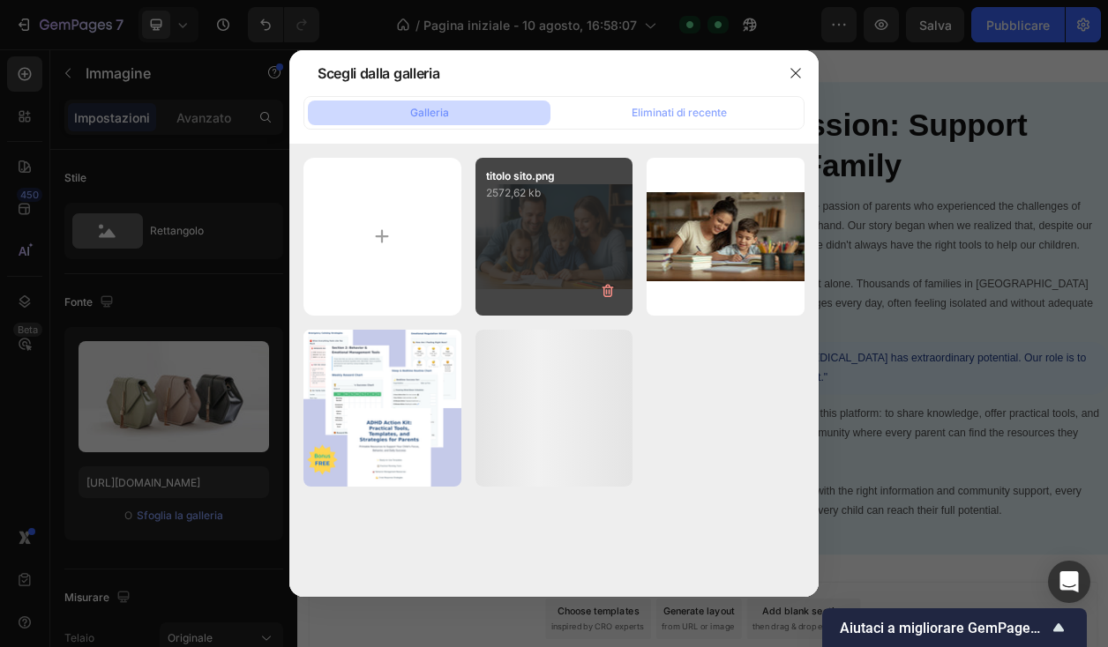
click at [565, 249] on div "titolo sito.png 2572,62 kb" at bounding box center [554, 237] width 158 height 158
type input "[URL][DOMAIN_NAME]"
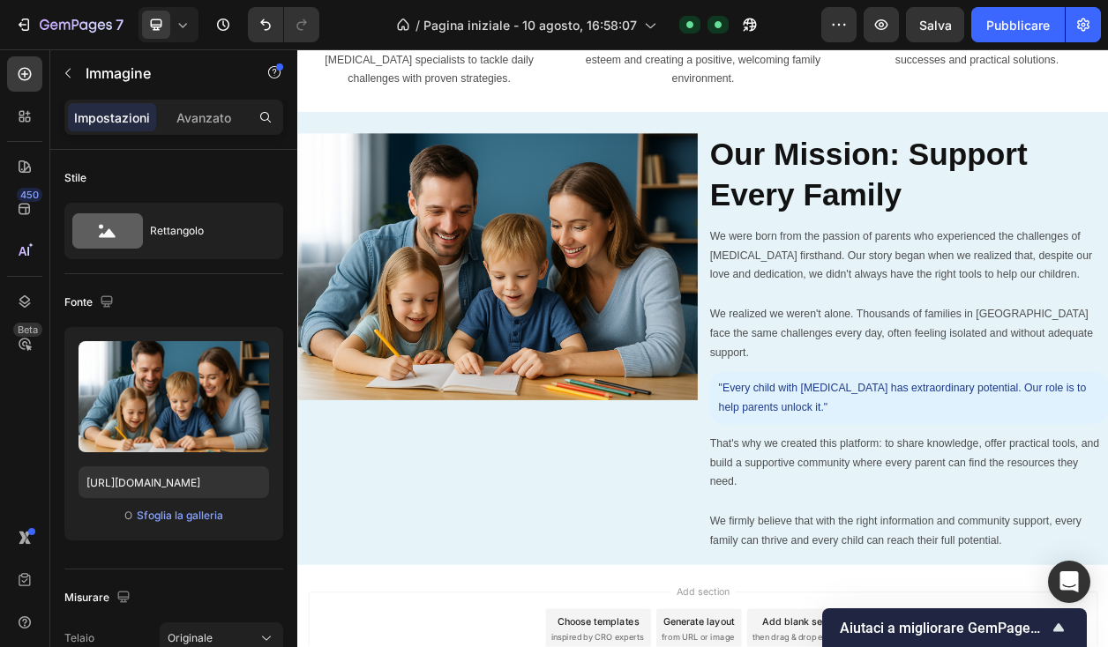
scroll to position [3736, 0]
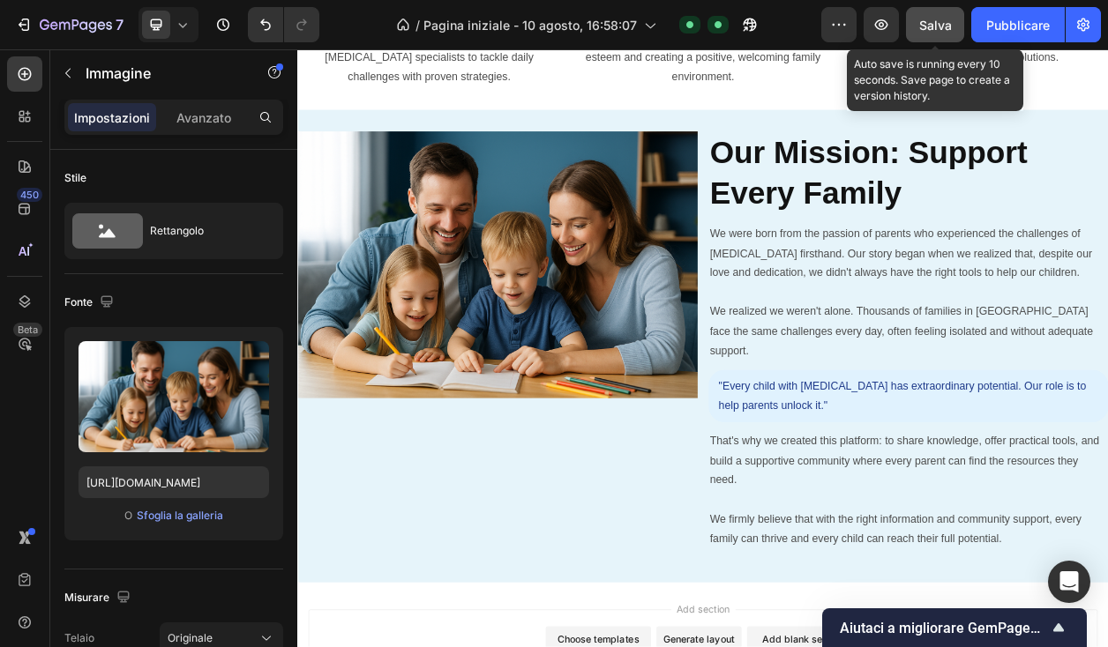
click at [918, 18] on button "Salva" at bounding box center [935, 24] width 58 height 35
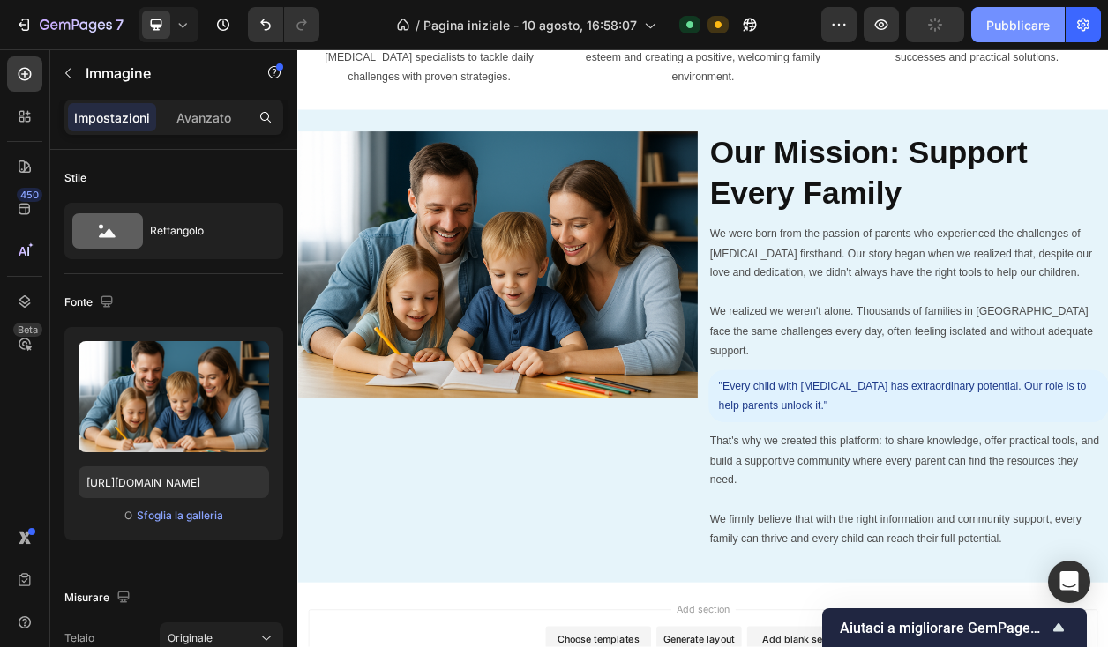
click at [1011, 26] on font "Pubblicare" at bounding box center [1018, 25] width 64 height 15
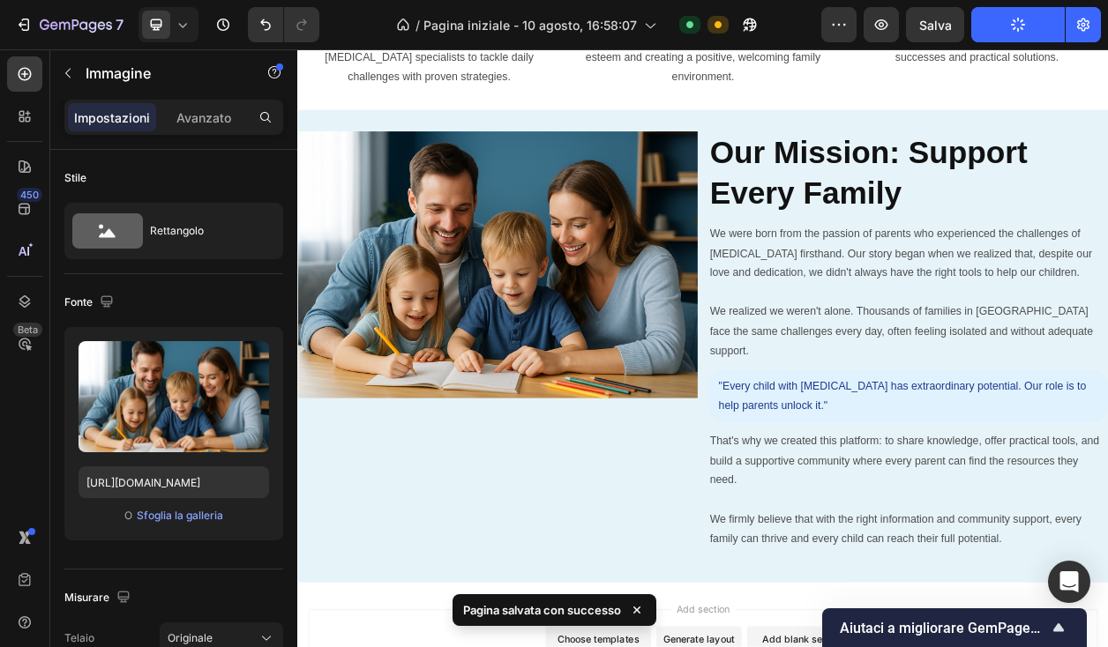
click at [487, 386] on img at bounding box center [558, 331] width 522 height 348
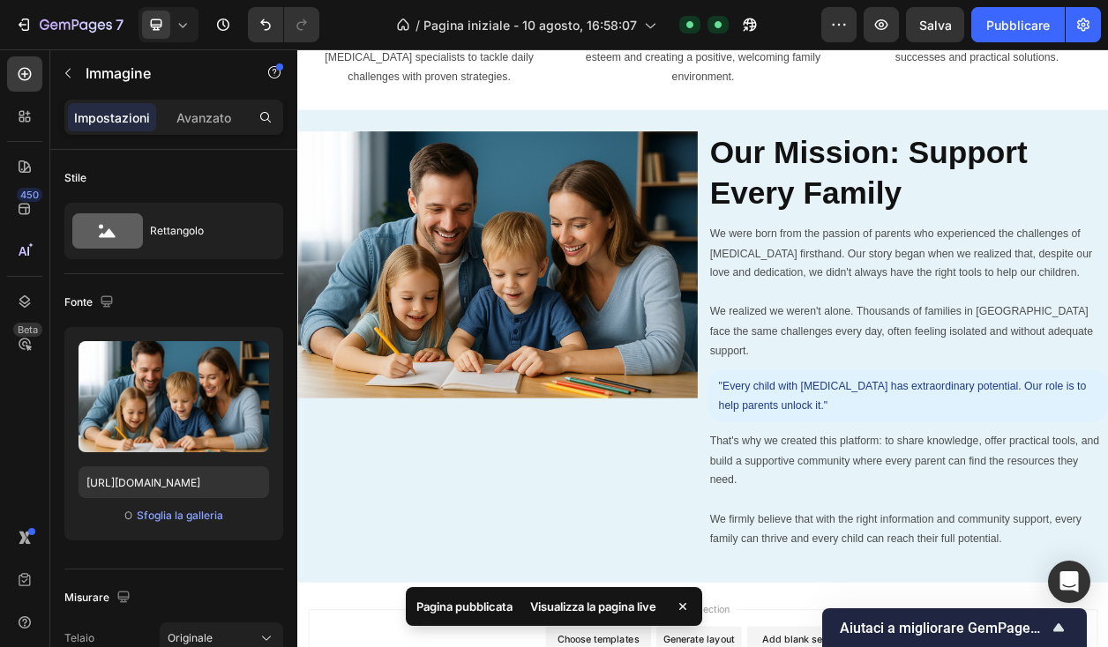
click at [728, 220] on img at bounding box center [558, 331] width 522 height 348
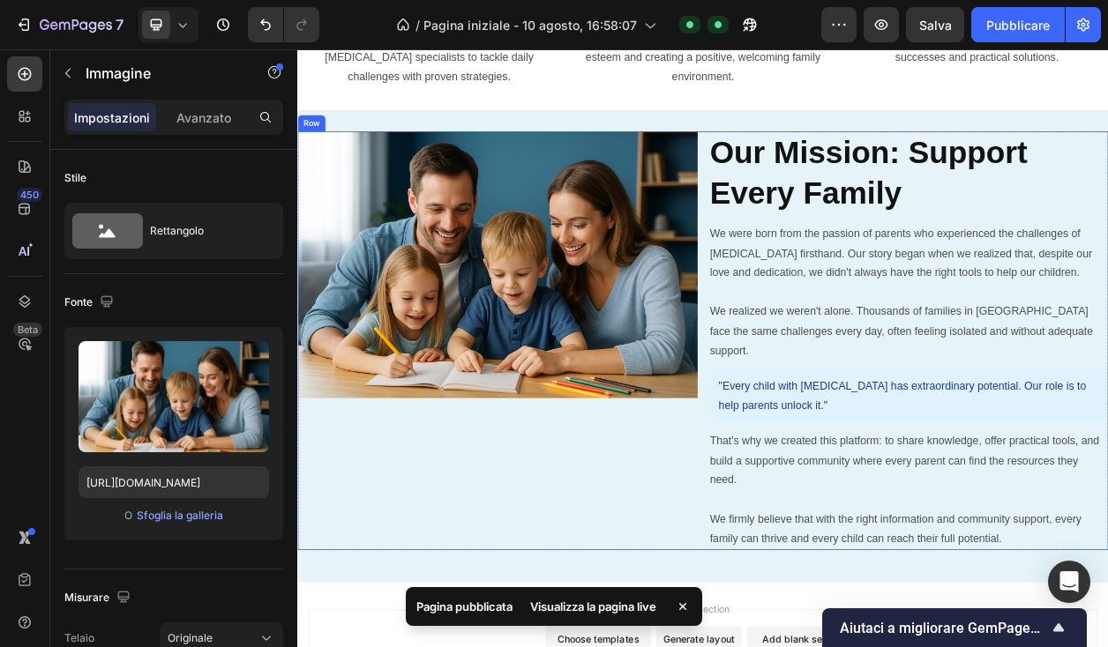
scroll to position [3766, 0]
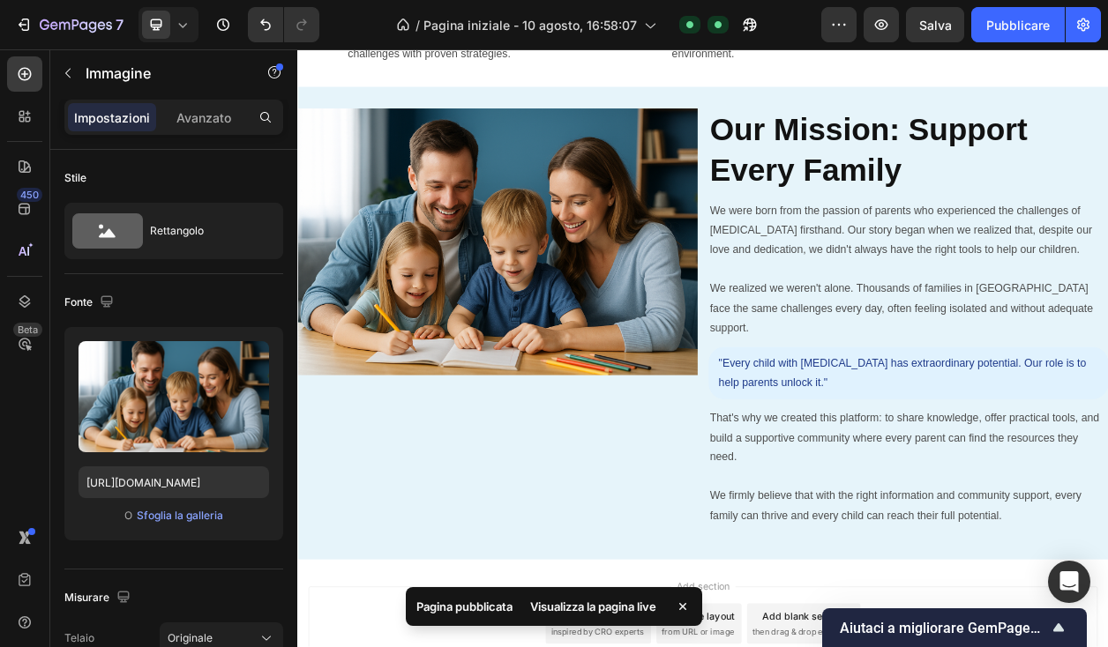
click at [526, 437] on img at bounding box center [558, 301] width 522 height 348
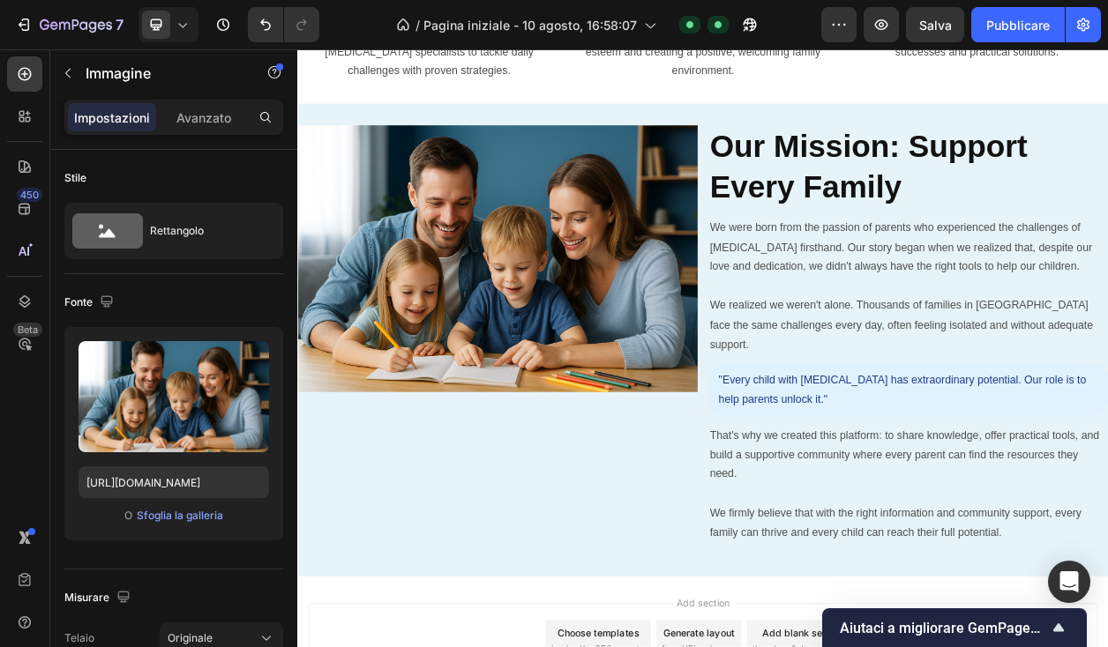
scroll to position [3733, 0]
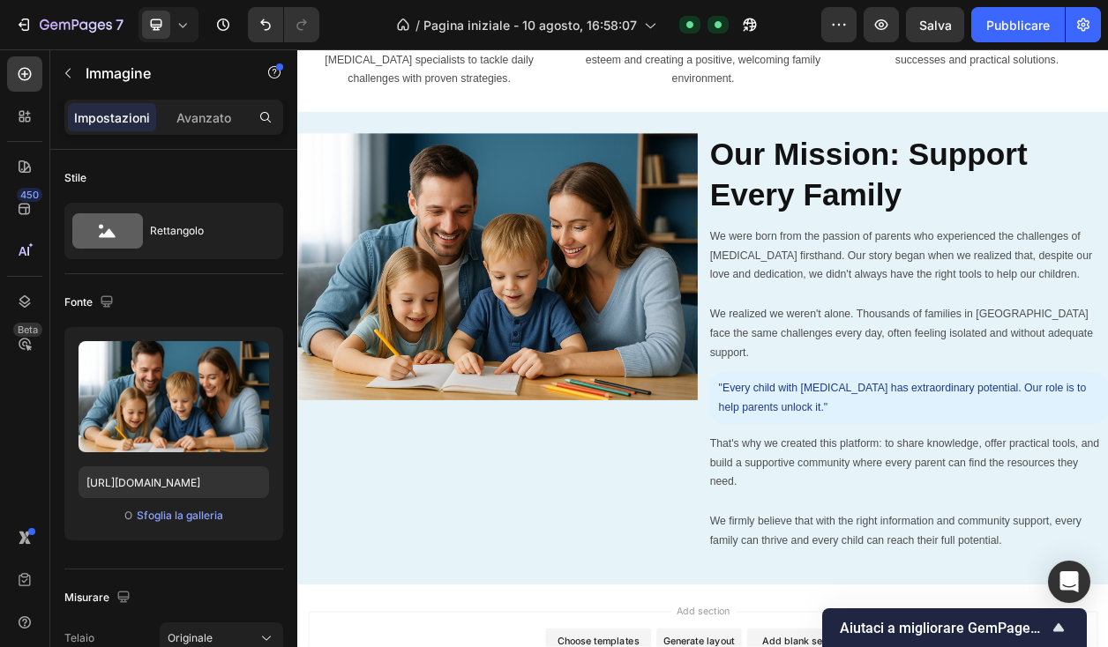
click at [617, 269] on img at bounding box center [558, 334] width 522 height 348
click at [219, 114] on font "Avanzato" at bounding box center [203, 117] width 55 height 15
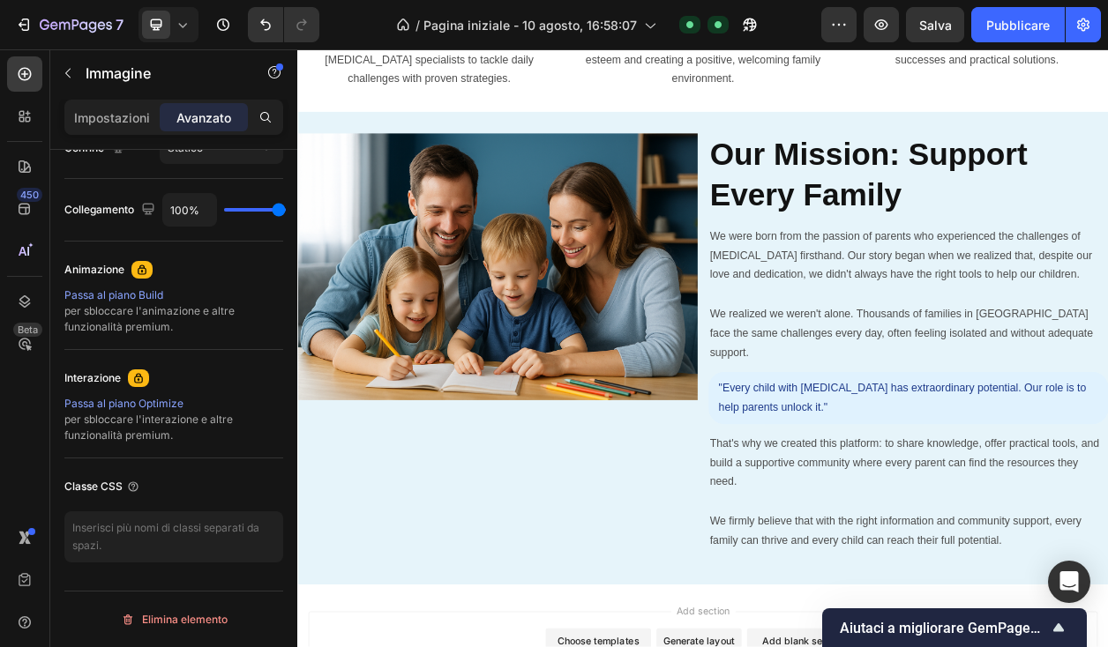
scroll to position [0, 0]
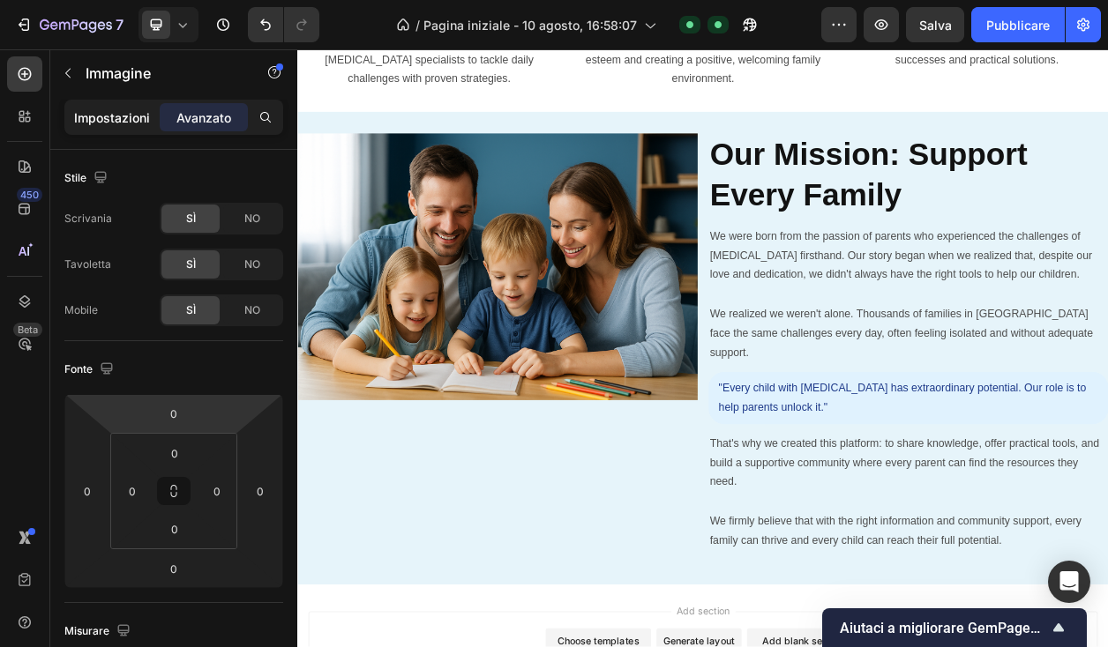
click at [114, 118] on font "Impostazioni" at bounding box center [112, 117] width 76 height 15
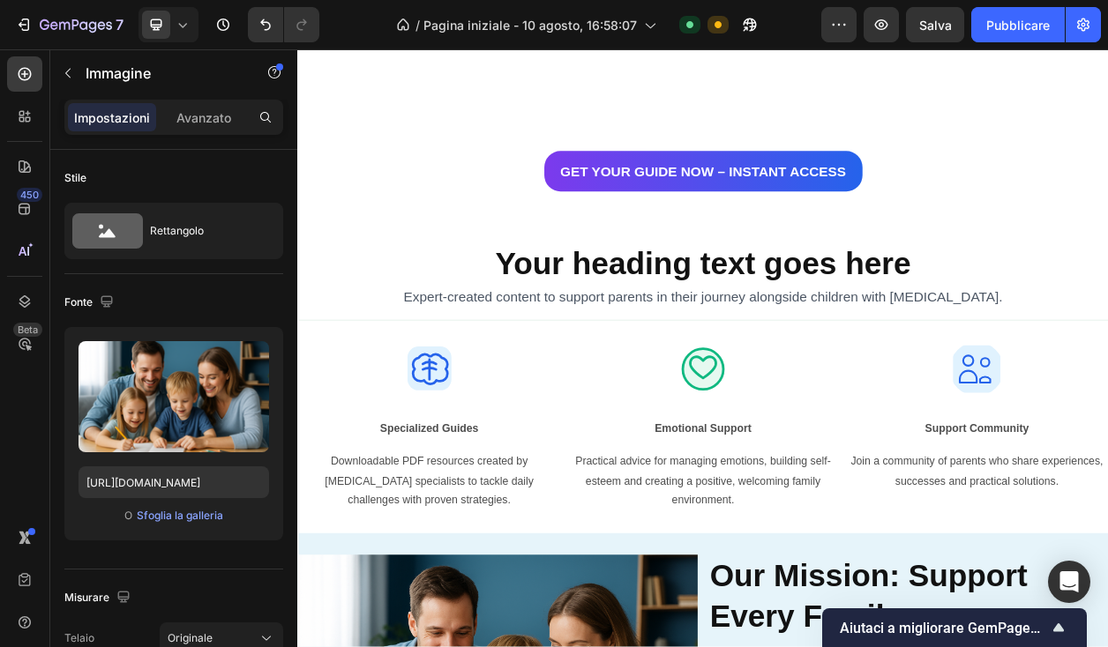
scroll to position [3879, 0]
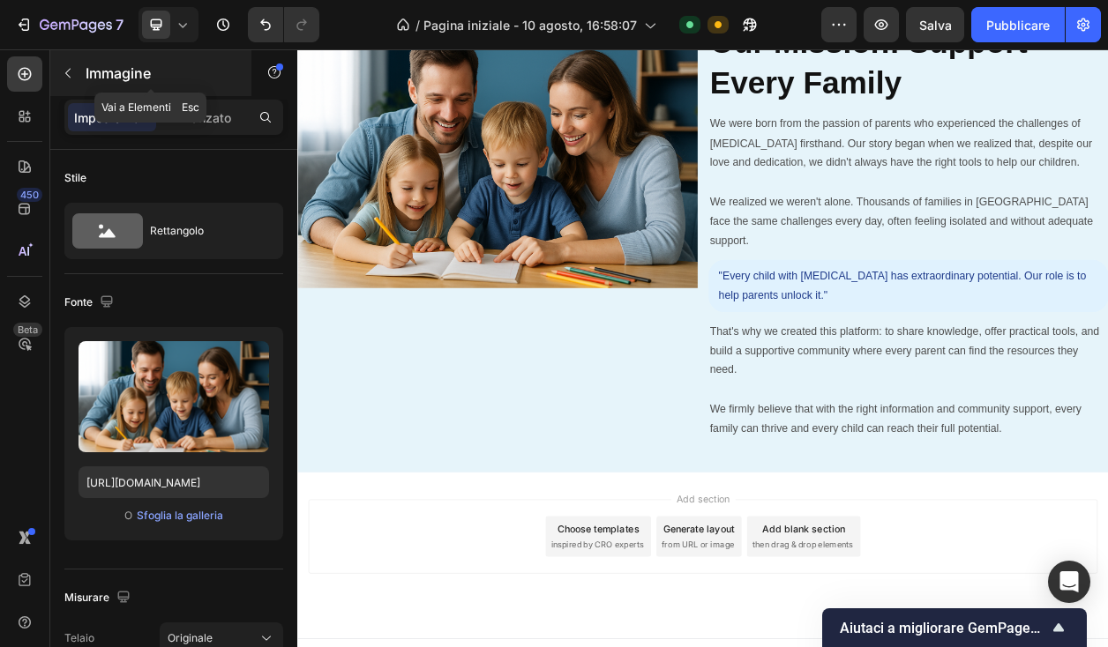
click at [71, 81] on button "button" at bounding box center [68, 73] width 28 height 28
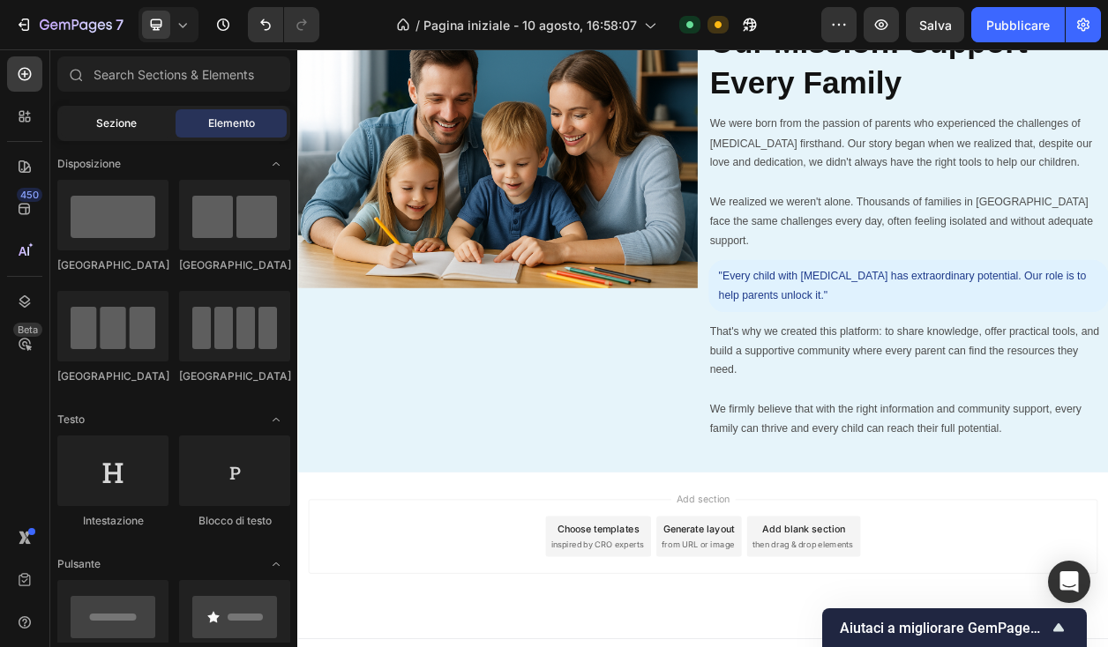
click at [87, 115] on div "Sezione" at bounding box center [116, 123] width 111 height 28
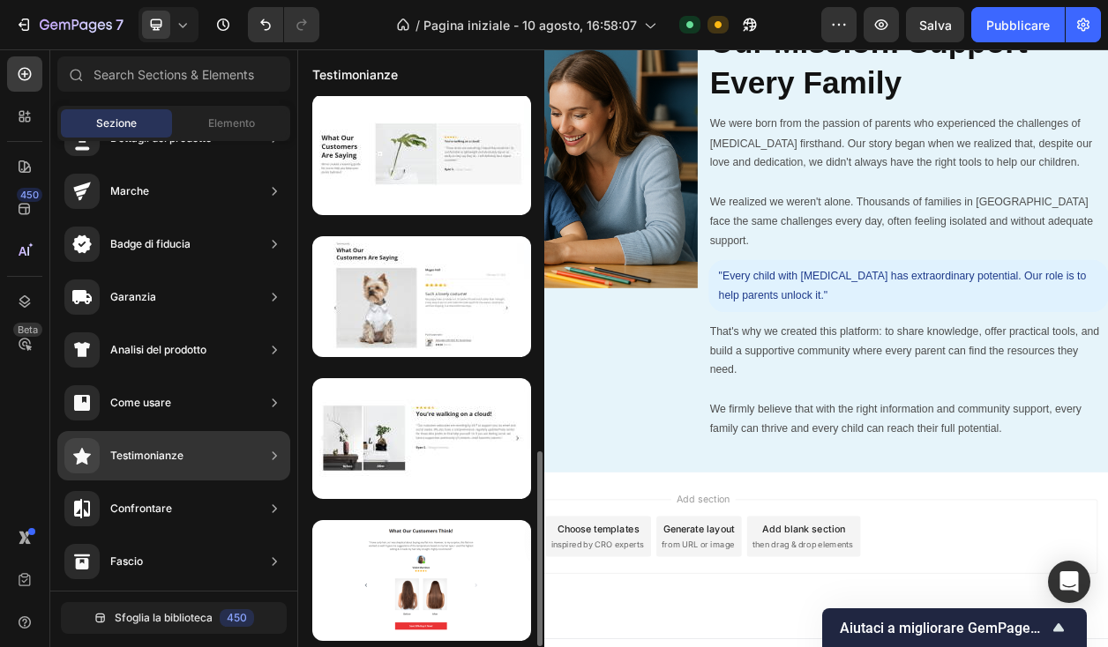
scroll to position [0, 0]
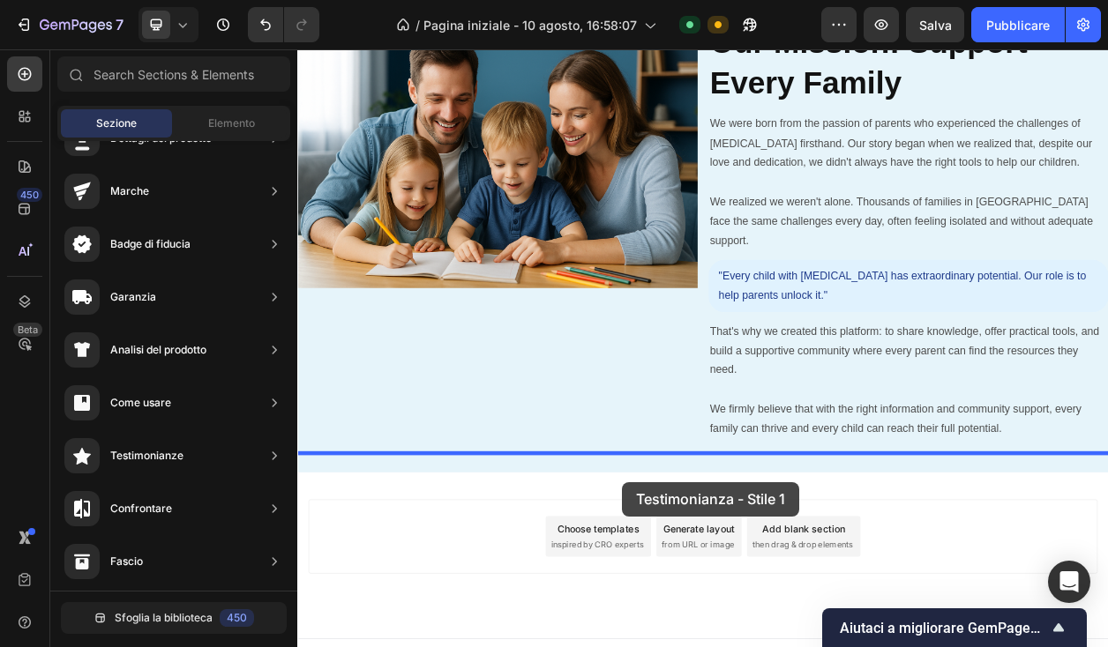
drag, startPoint x: 762, startPoint y: 234, endPoint x: 722, endPoint y: 615, distance: 383.2
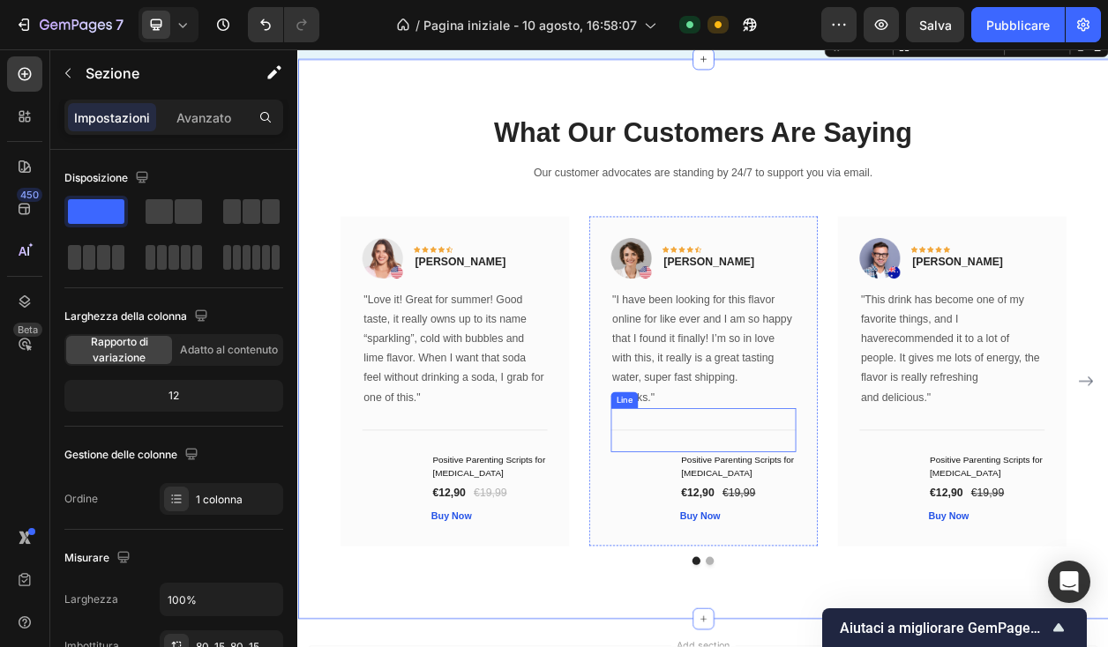
scroll to position [4435, 0]
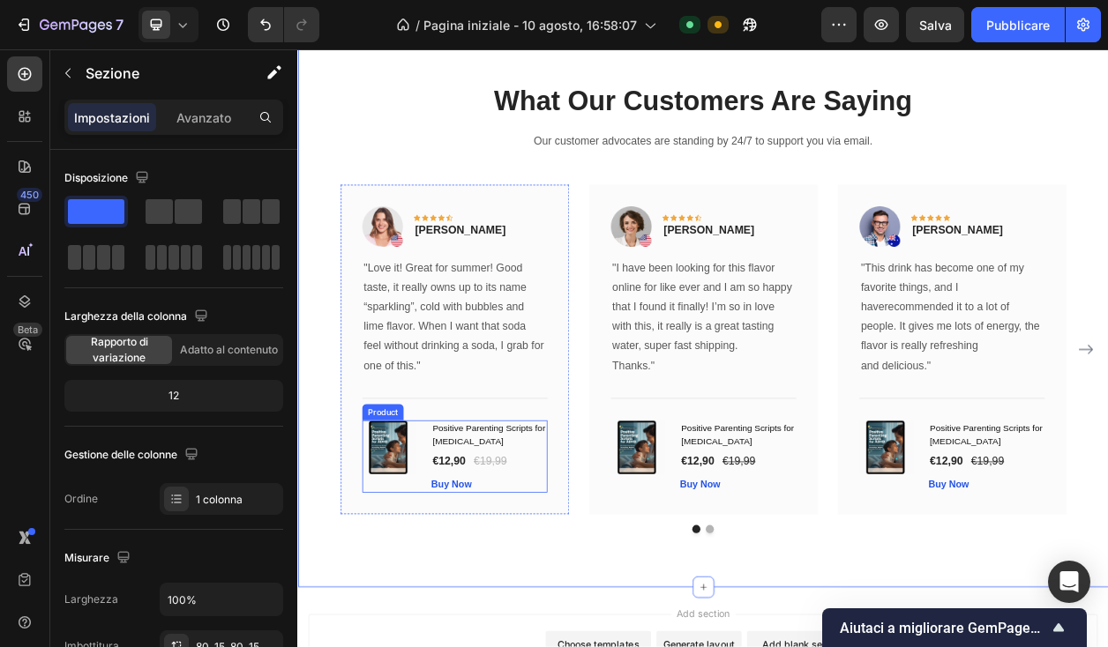
click at [398, 616] on div "(P) Images & Gallery" at bounding box center [419, 582] width 76 height 94
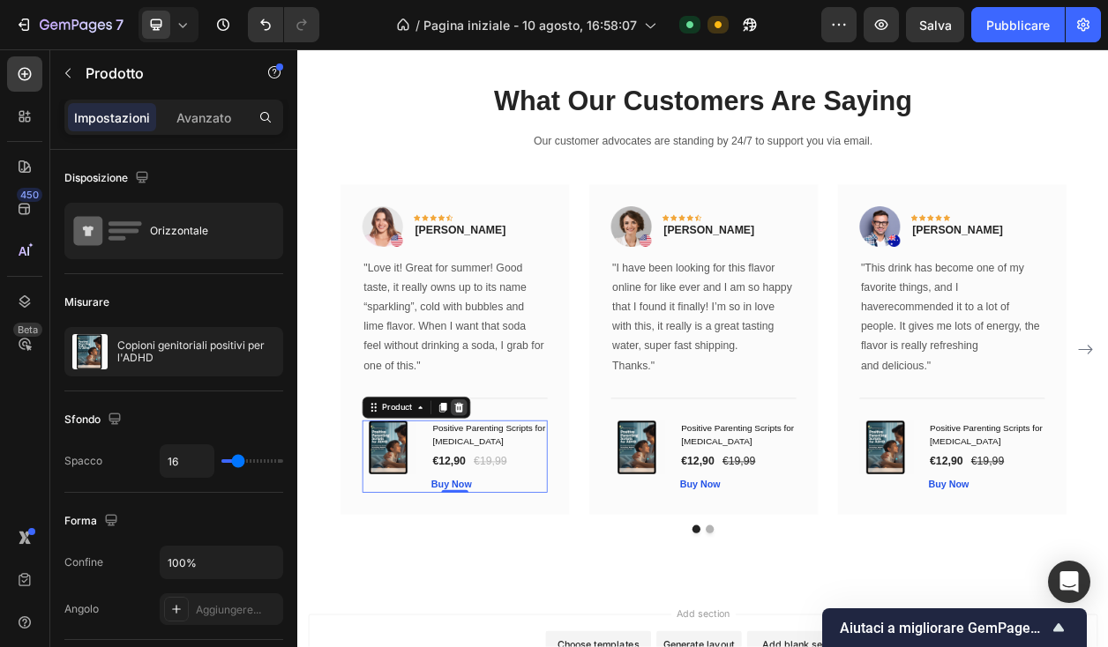
click at [509, 516] on icon at bounding box center [507, 518] width 11 height 12
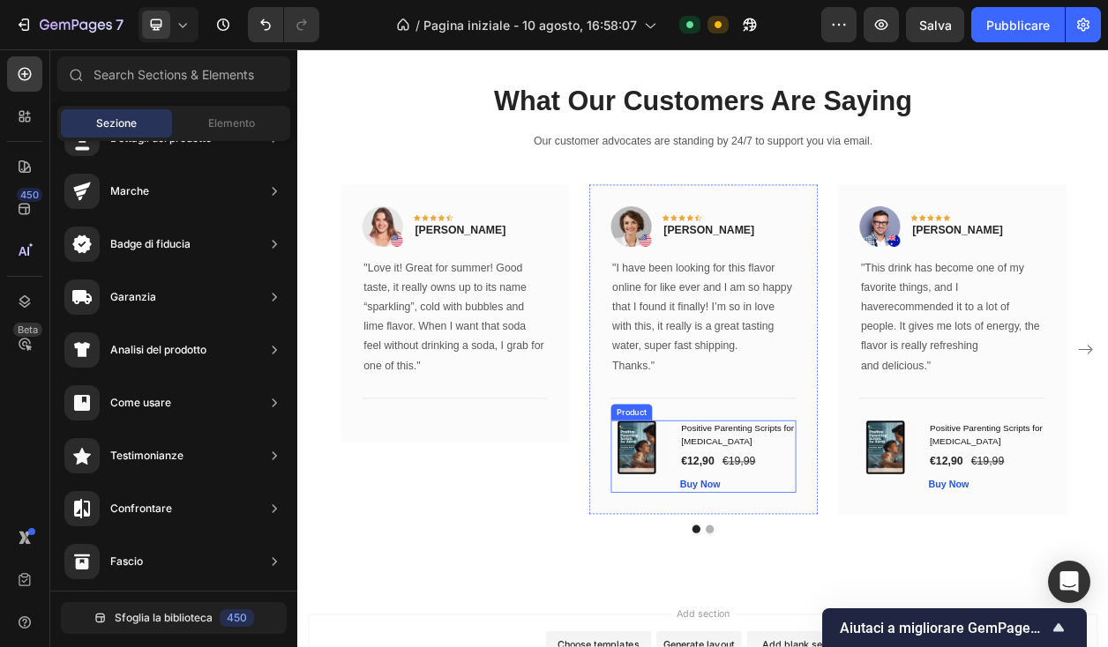
click at [747, 614] on div "(P) Images & Gallery" at bounding box center [744, 582] width 76 height 94
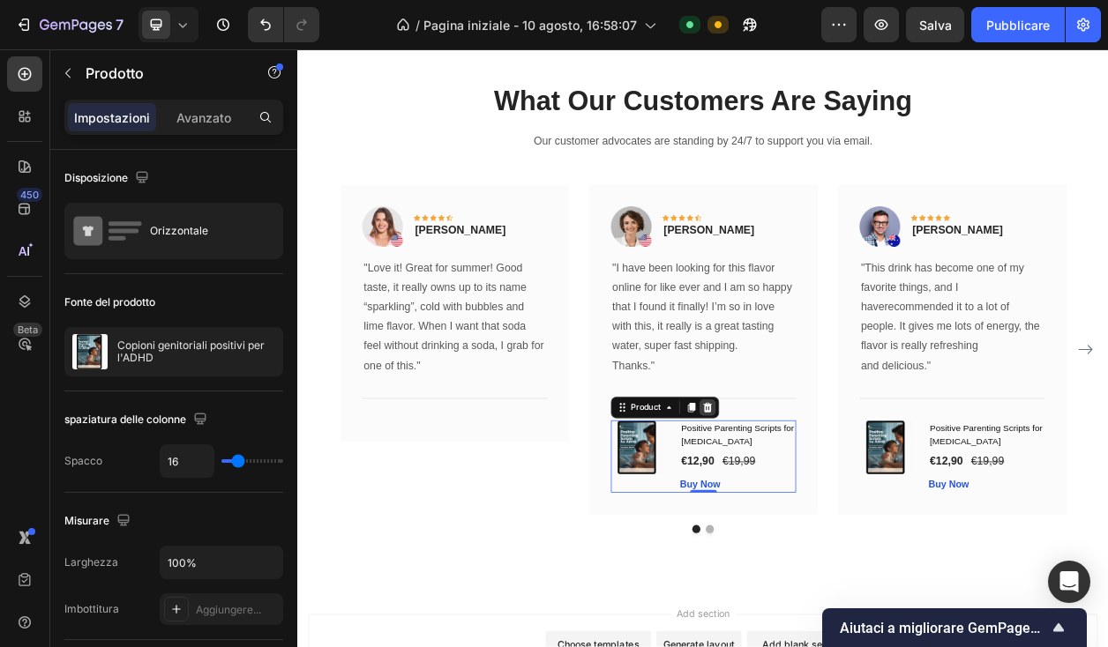
click at [833, 520] on icon at bounding box center [832, 518] width 14 height 14
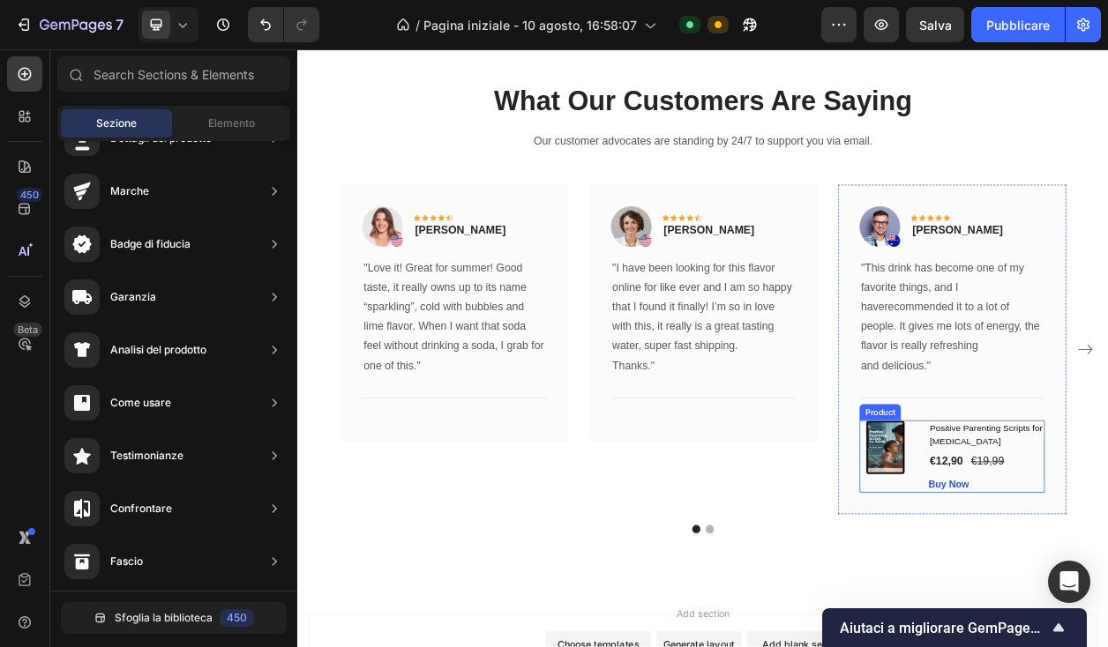
click at [1081, 623] on div "(P) Images & Gallery" at bounding box center [1068, 582] width 76 height 94
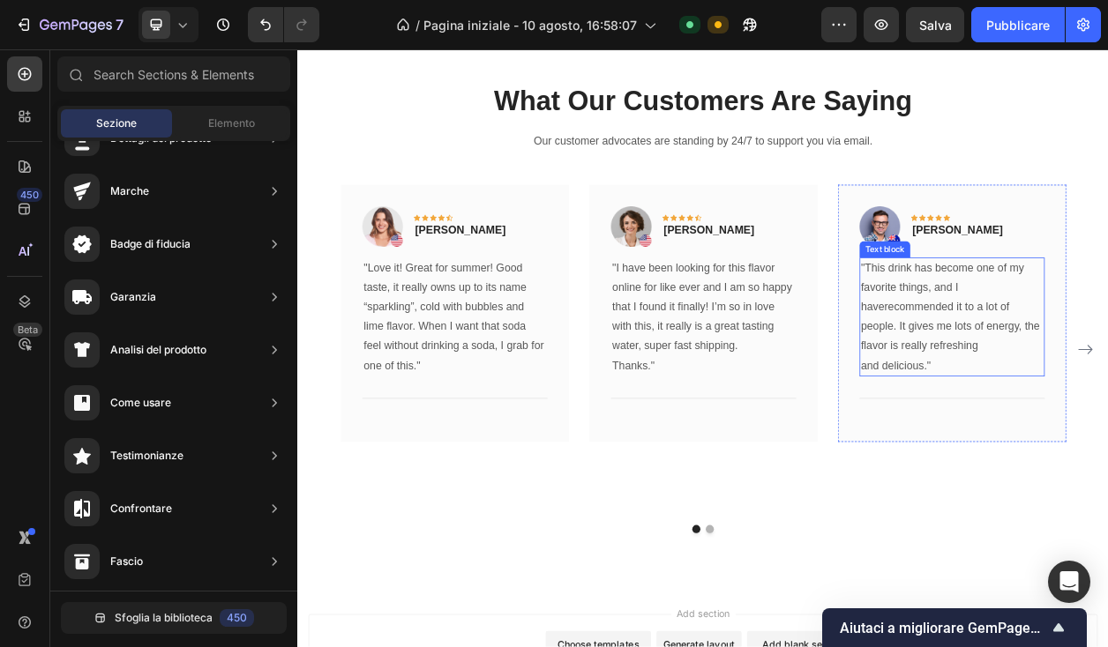
scroll to position [4387, 0]
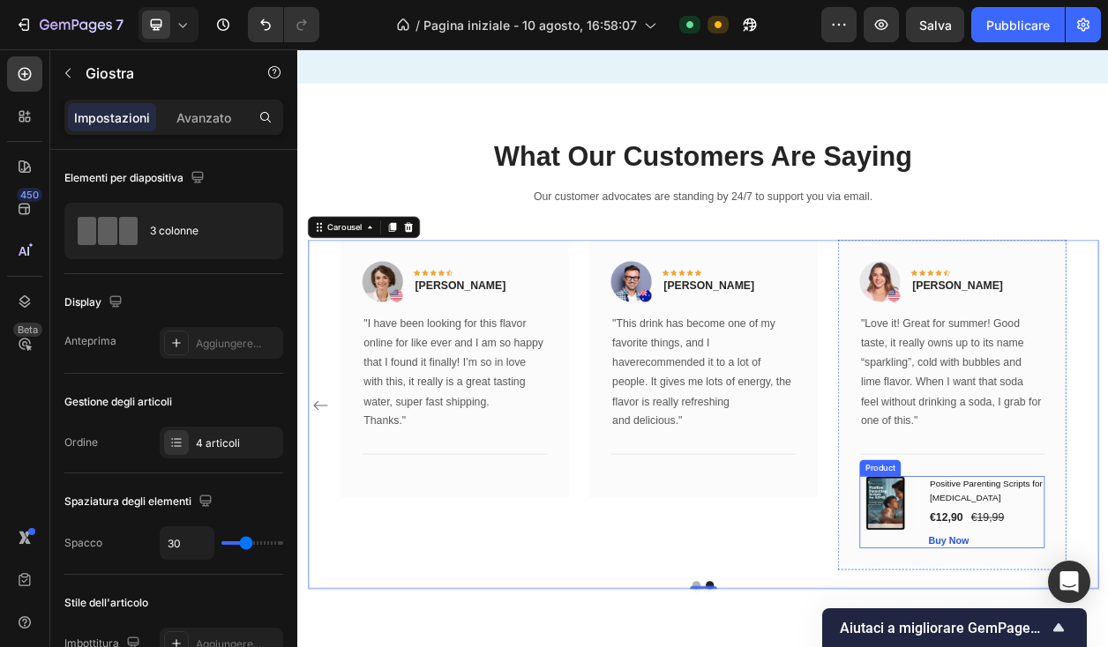
click at [1058, 647] on div "(P) Images & Gallery" at bounding box center [1068, 655] width 76 height 94
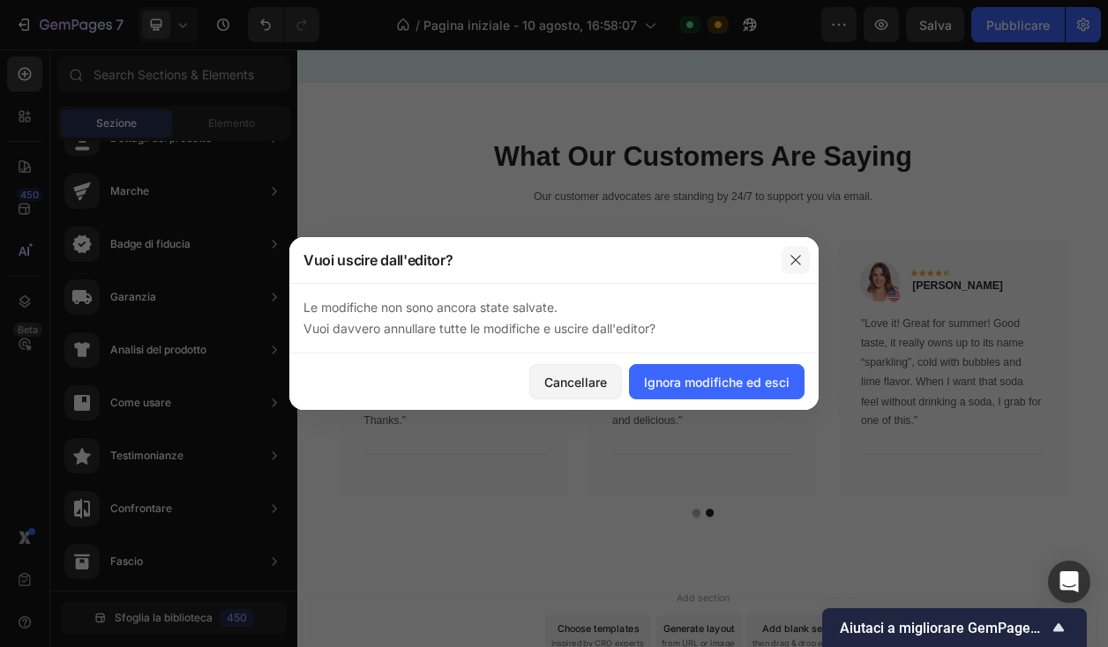
click at [800, 258] on icon "button" at bounding box center [796, 260] width 14 height 14
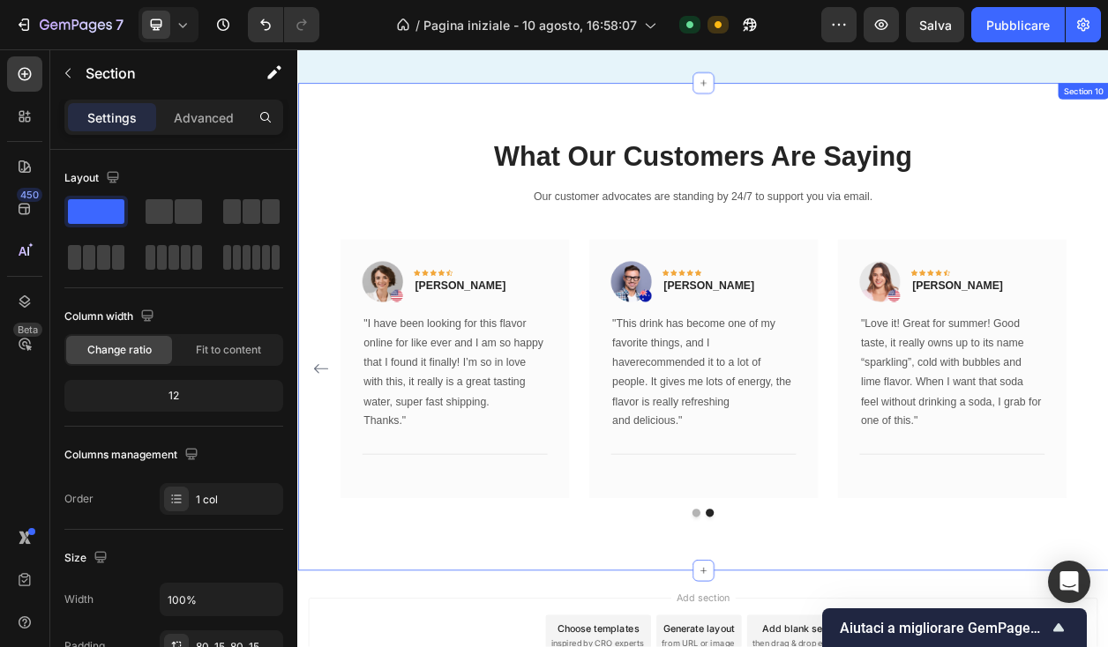
click at [817, 635] on div "What Our Customers Are Saying Heading Our customer advocates are standing by 24…" at bounding box center [826, 413] width 1058 height 638
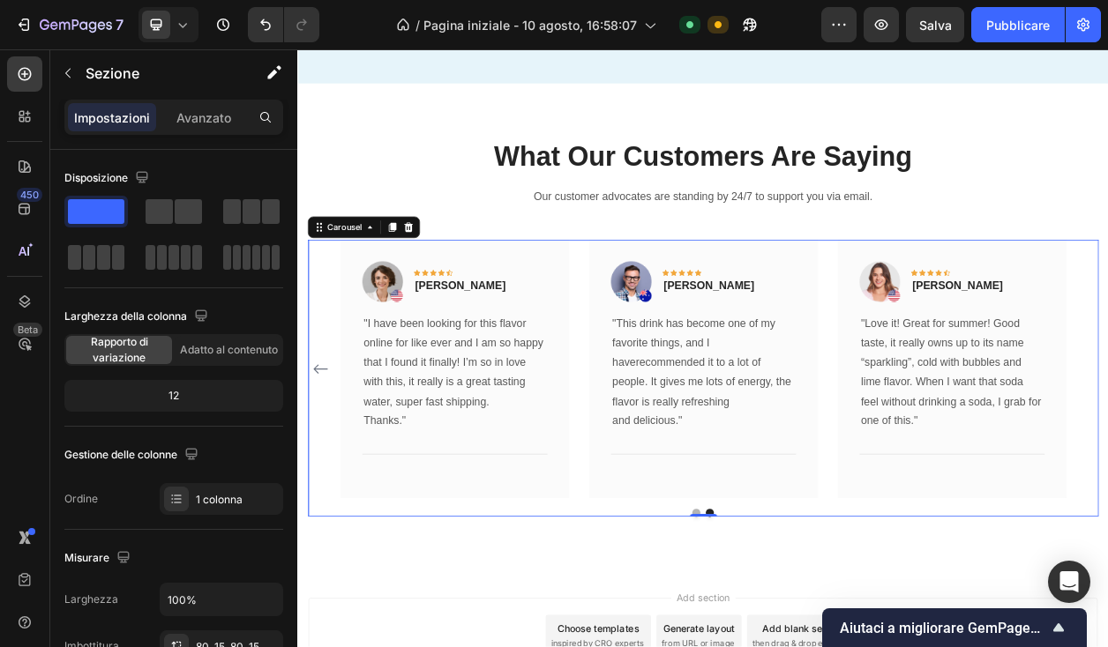
click at [816, 632] on div "Image Icon Icon Icon Icon Icon Row Rita Carroll Text block Row "Love it! Great …" at bounding box center [826, 480] width 1032 height 362
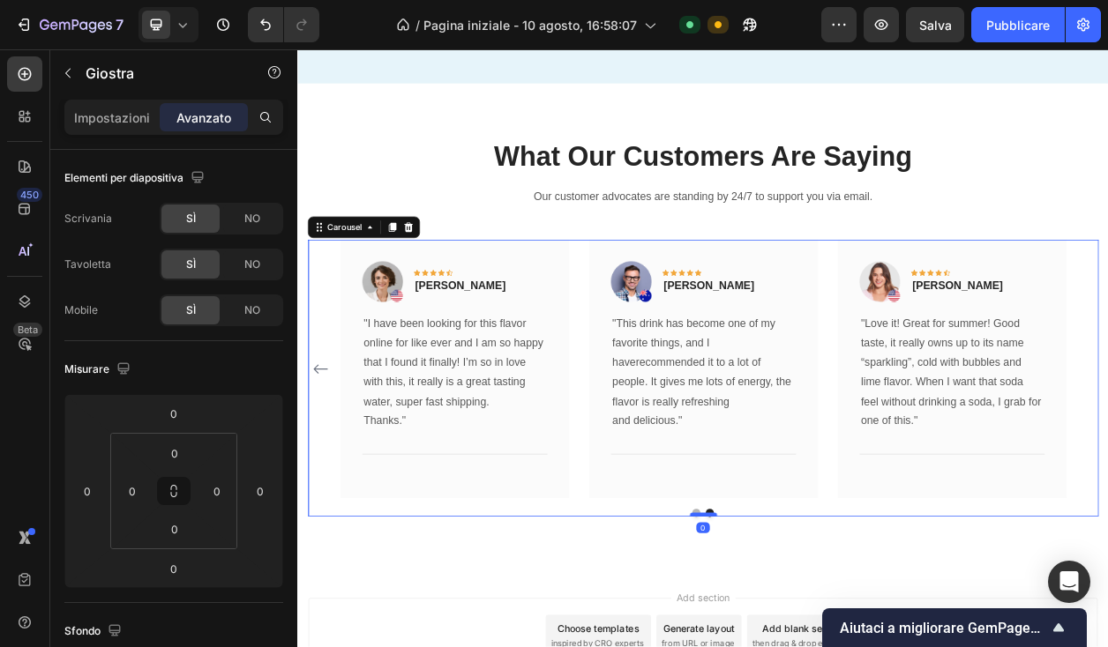
click at [815, 647] on div at bounding box center [826, 657] width 35 height 5
click at [824, 617] on div "Image Icon Icon Icon Icon Icon Row Rita Carroll Text block Row "Love it! Great …" at bounding box center [826, 480] width 1032 height 362
click at [818, 624] on div "Image Icon Icon Icon Icon Icon Row Rita Carroll Text block Row "Love it! Great …" at bounding box center [826, 480] width 1032 height 362
click at [817, 647] on button "Dot" at bounding box center [817, 655] width 11 height 11
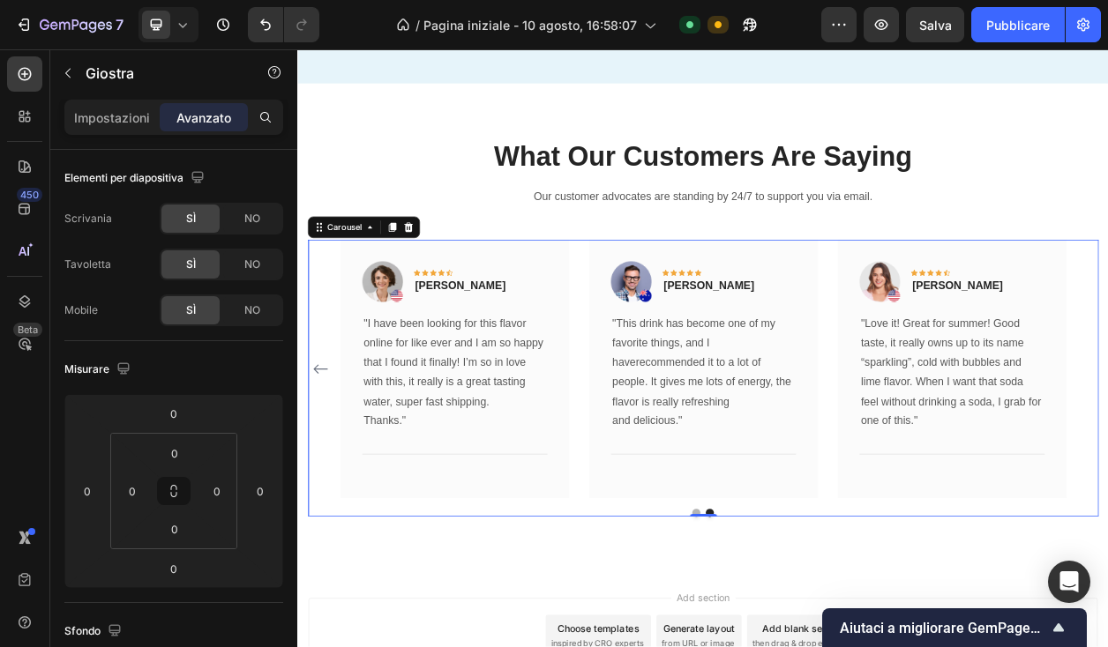
click at [329, 462] on icon "Carousel Back Arrow" at bounding box center [327, 468] width 19 height 12
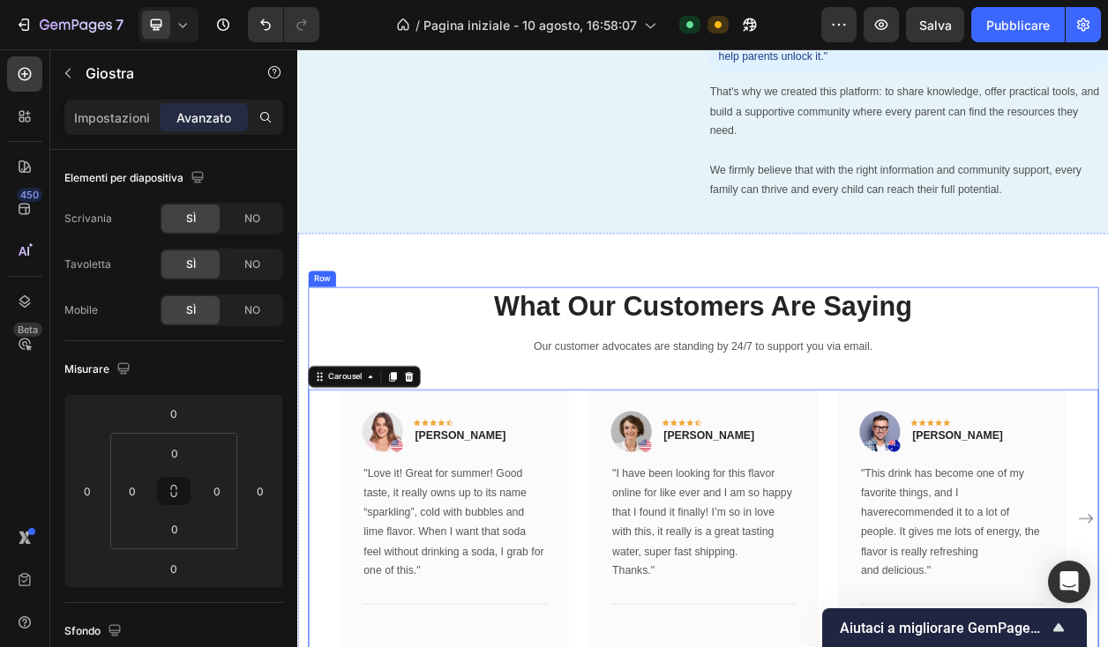
scroll to position [4191, 0]
click at [564, 295] on div "What Our Customers Are Saying Heading Our customer advocates are standing by 24…" at bounding box center [826, 610] width 1058 height 638
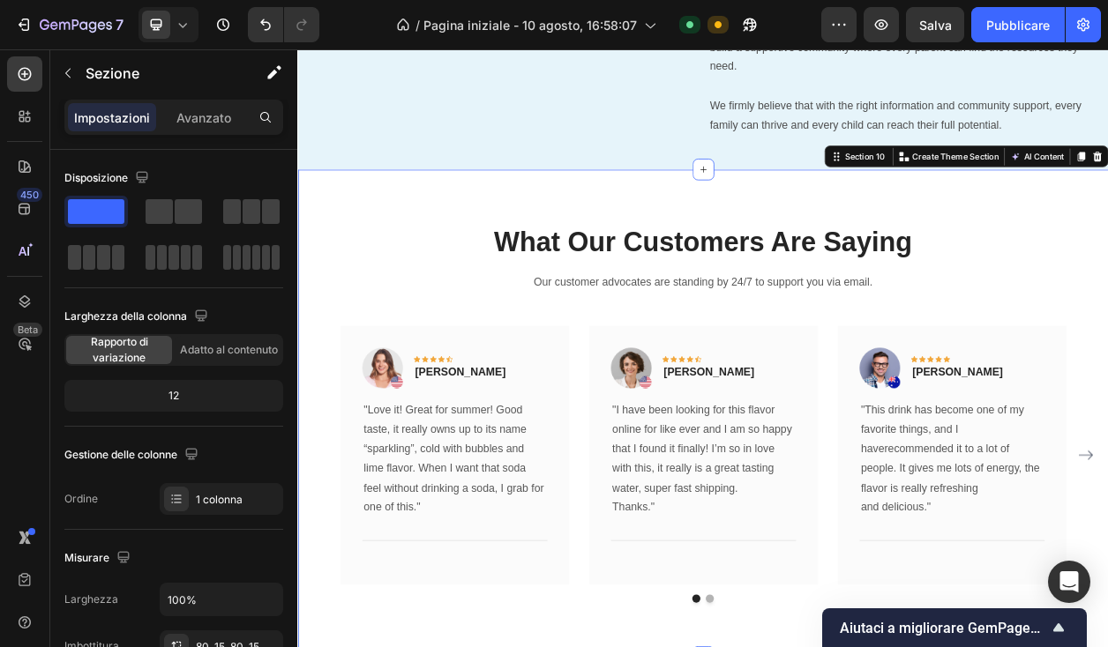
scroll to position [4331, 0]
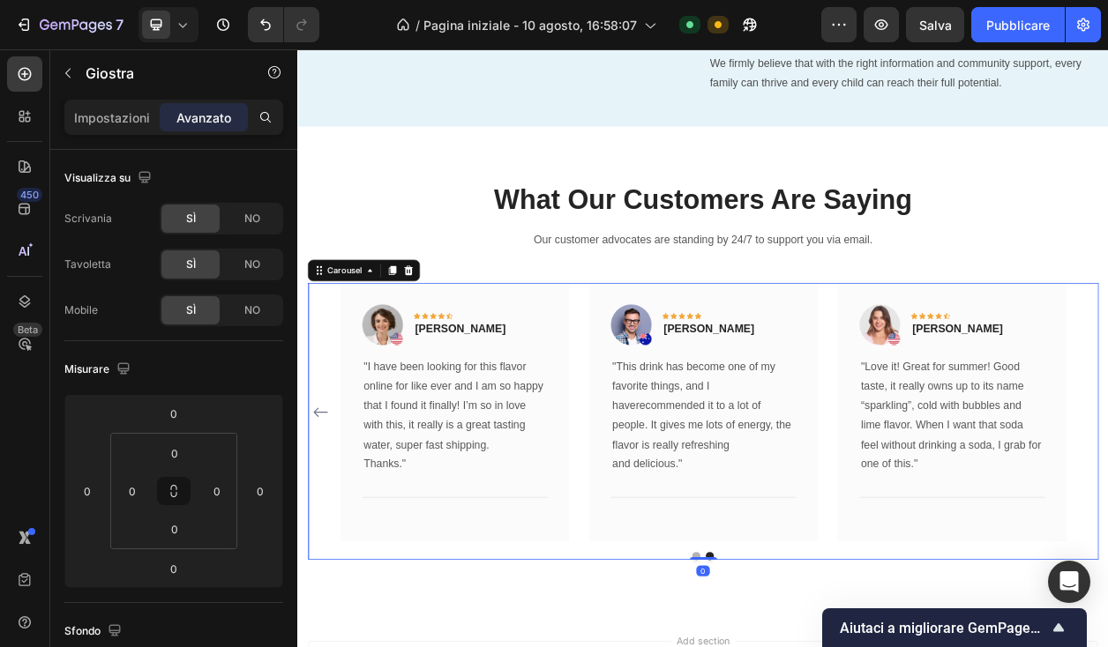
click at [1107, 503] on div "Image Icon Icon Icon Icon Icon Row Rita Carroll Text block Row "Love it! Great …" at bounding box center [826, 523] width 1032 height 337
click at [328, 513] on icon "Carousel Back Arrow" at bounding box center [327, 523] width 21 height 21
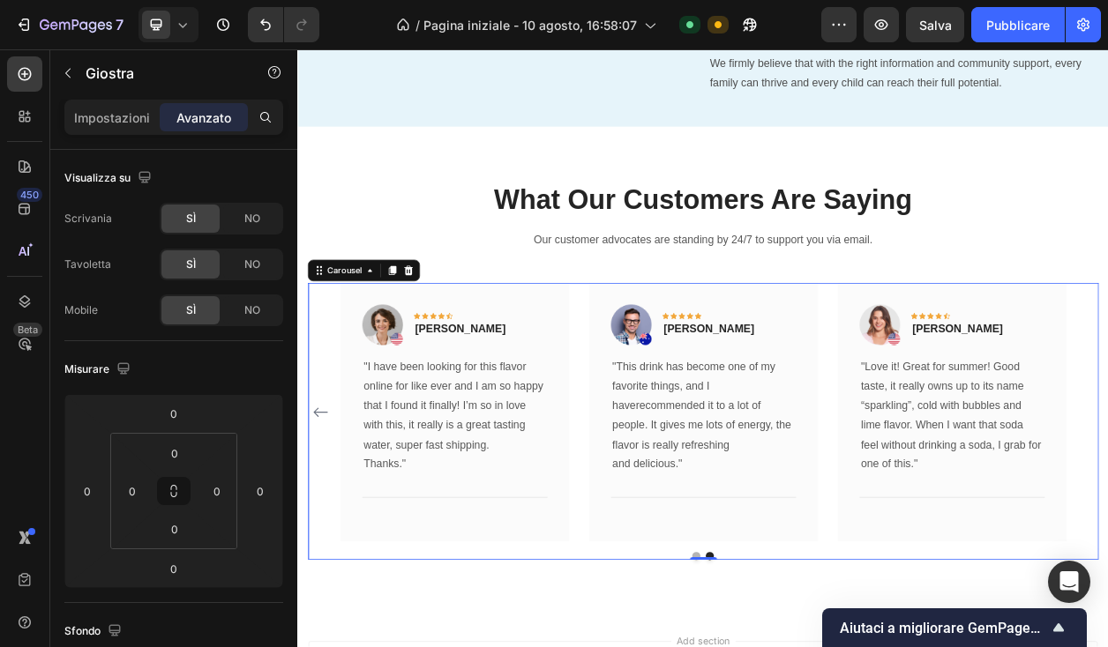
click at [328, 513] on icon "Carousel Back Arrow" at bounding box center [327, 523] width 21 height 21
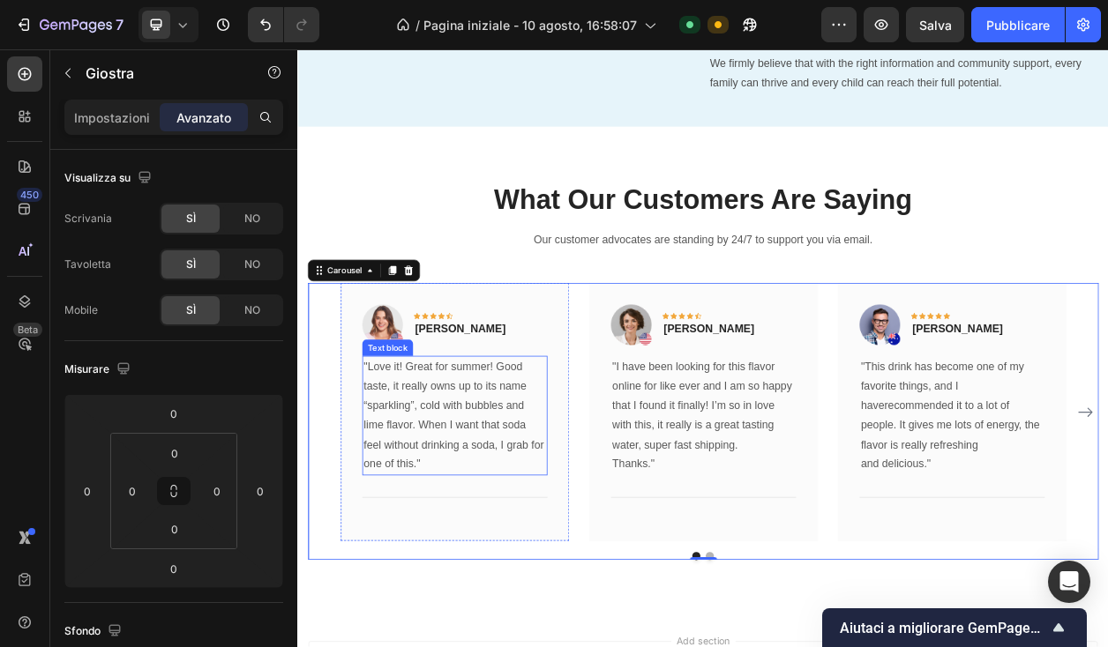
click at [441, 458] on p ""Love it! Great for summer! Good taste, it really owns up to its name “sparklin…" at bounding box center [502, 529] width 238 height 153
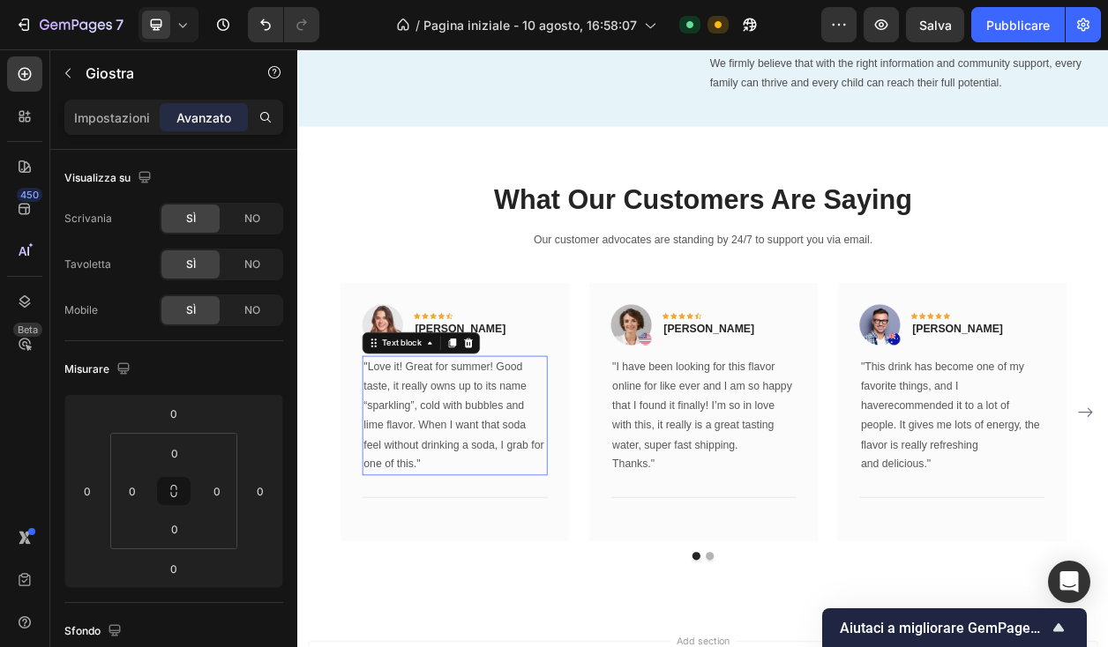
click at [441, 458] on p ""Love it! Great for summer! Good taste, it really owns up to its name “sparklin…" at bounding box center [502, 529] width 238 height 153
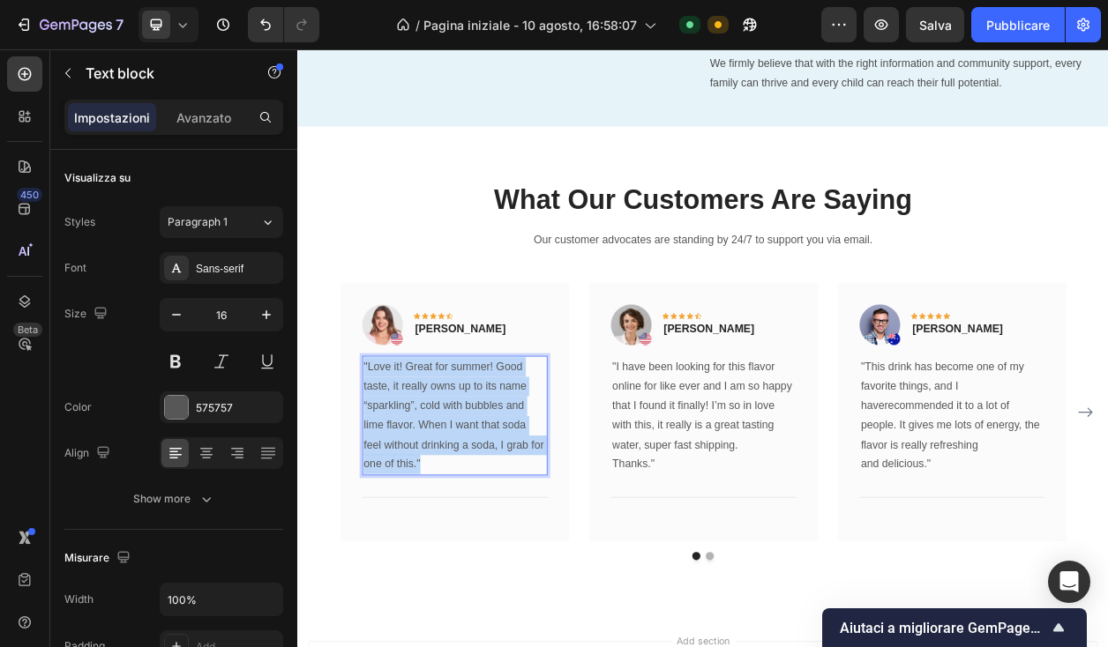
click at [441, 458] on p ""Love it! Great for summer! Good taste, it really owns up to its name “sparklin…" at bounding box center [502, 529] width 238 height 153
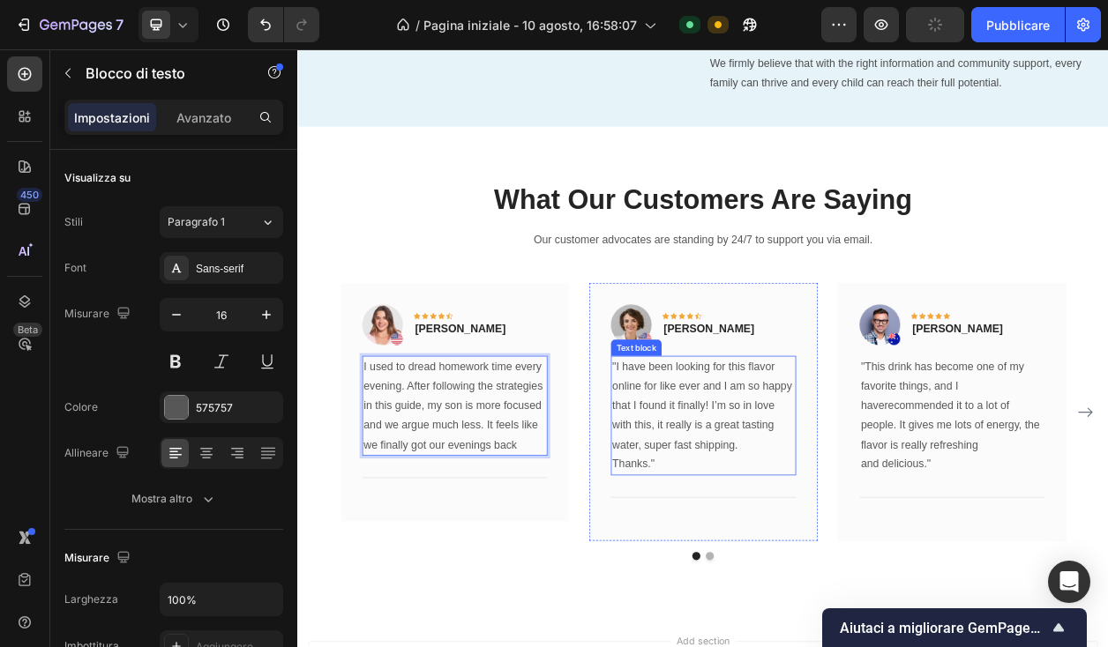
click at [799, 491] on p ""I have been looking for this flavor online for like ever and I am so happy tha…" at bounding box center [826, 516] width 238 height 127
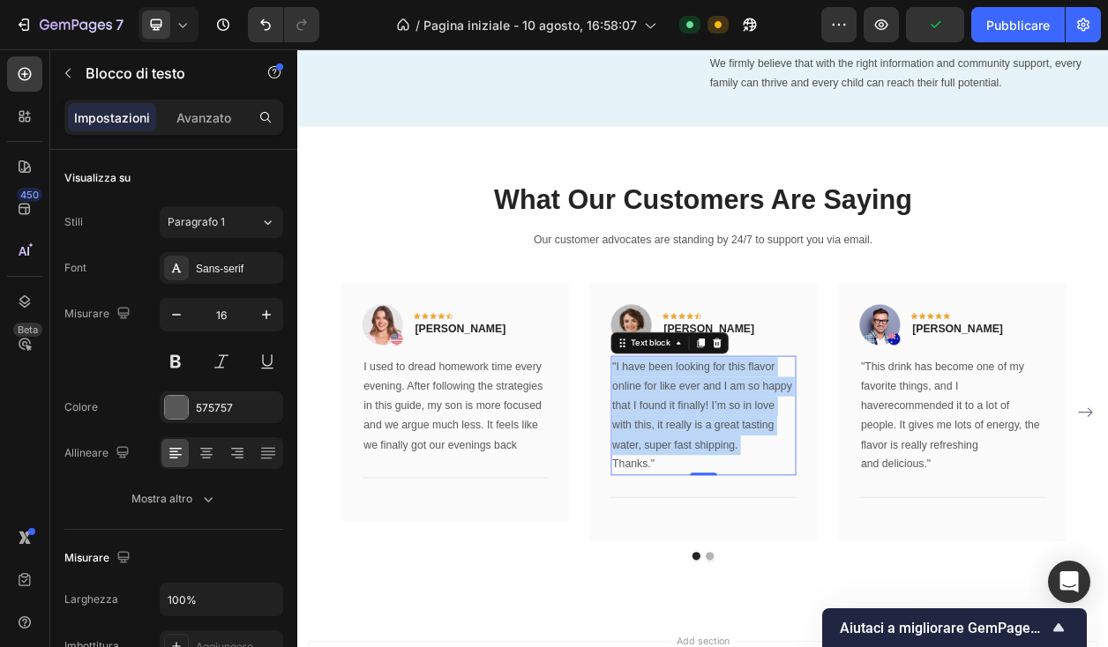
click at [799, 491] on p ""I have been looking for this flavor online for like ever and I am so happy tha…" at bounding box center [826, 516] width 238 height 127
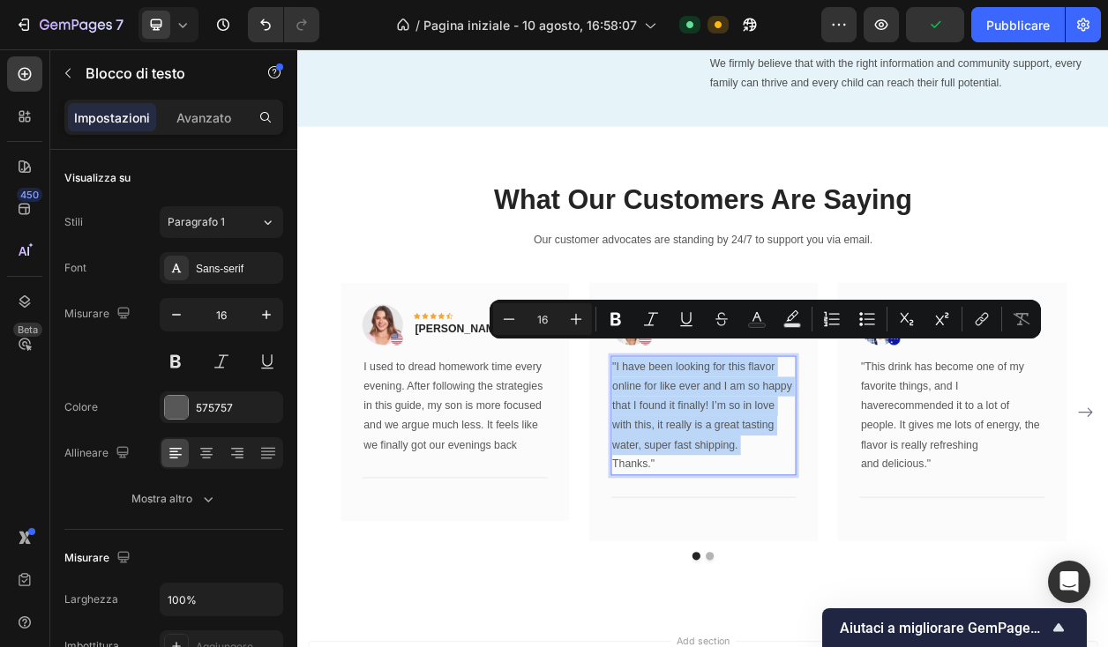
click at [799, 491] on p ""I have been looking for this flavor online for like ever and I am so happy tha…" at bounding box center [826, 516] width 238 height 127
click at [796, 527] on p ""I have been looking for this flavor online for like ever and I am so happy tha…" at bounding box center [826, 516] width 238 height 127
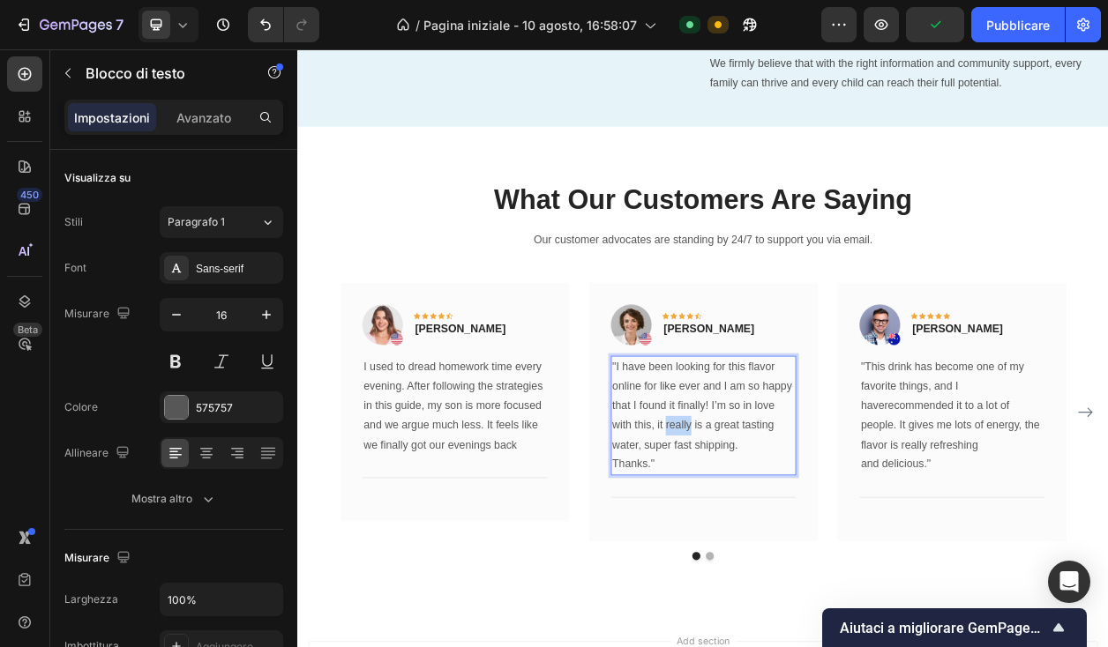
click at [795, 527] on p ""I have been looking for this flavor online for like ever and I am so happy tha…" at bounding box center [826, 516] width 238 height 127
click at [791, 554] on p ""I have been looking for this flavor online for like ever and I am so happy tha…" at bounding box center [826, 516] width 238 height 127
click at [791, 580] on p "Thanks."" at bounding box center [826, 593] width 238 height 26
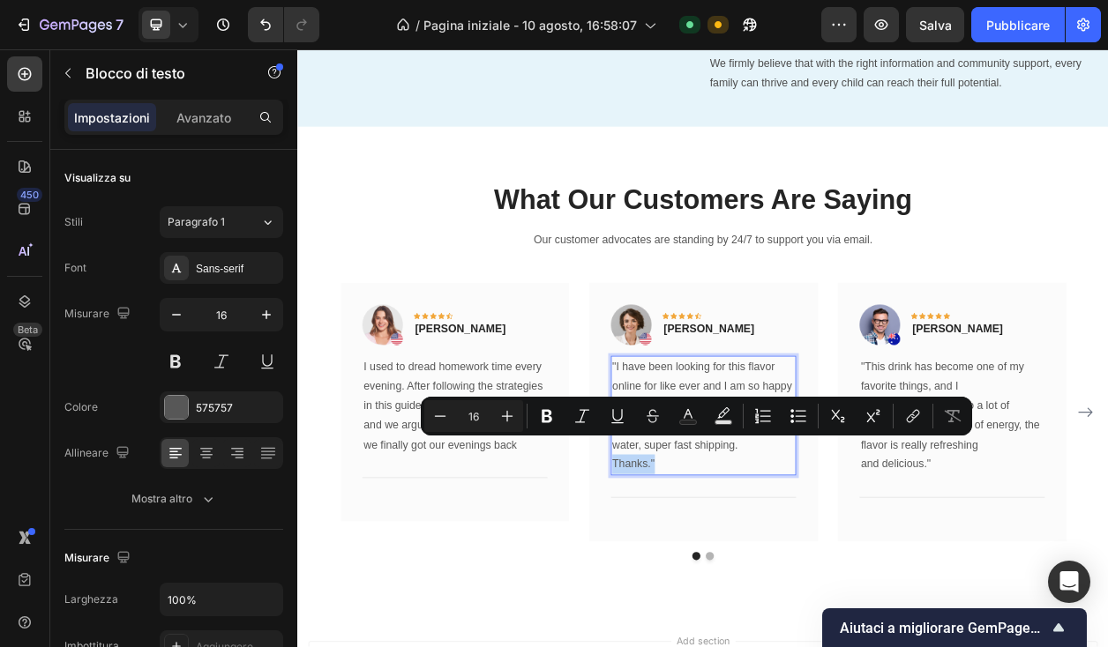
click at [791, 580] on p "Thanks."" at bounding box center [826, 593] width 238 height 26
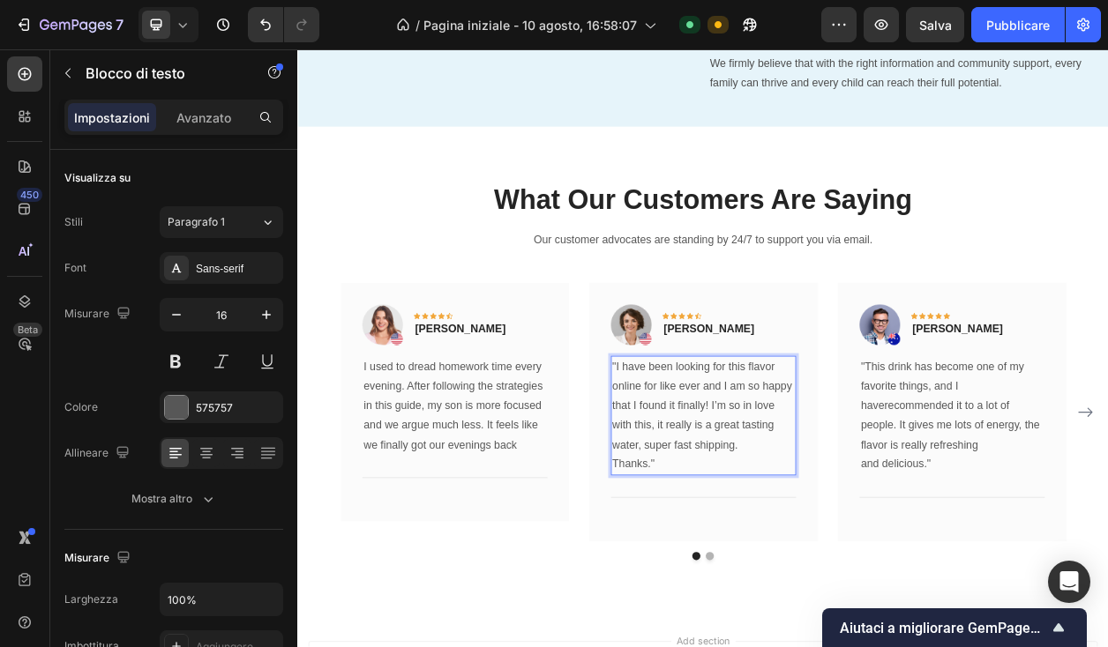
click at [735, 453] on p ""I have been looking for this flavor online for like ever and I am so happy tha…" at bounding box center [826, 516] width 238 height 127
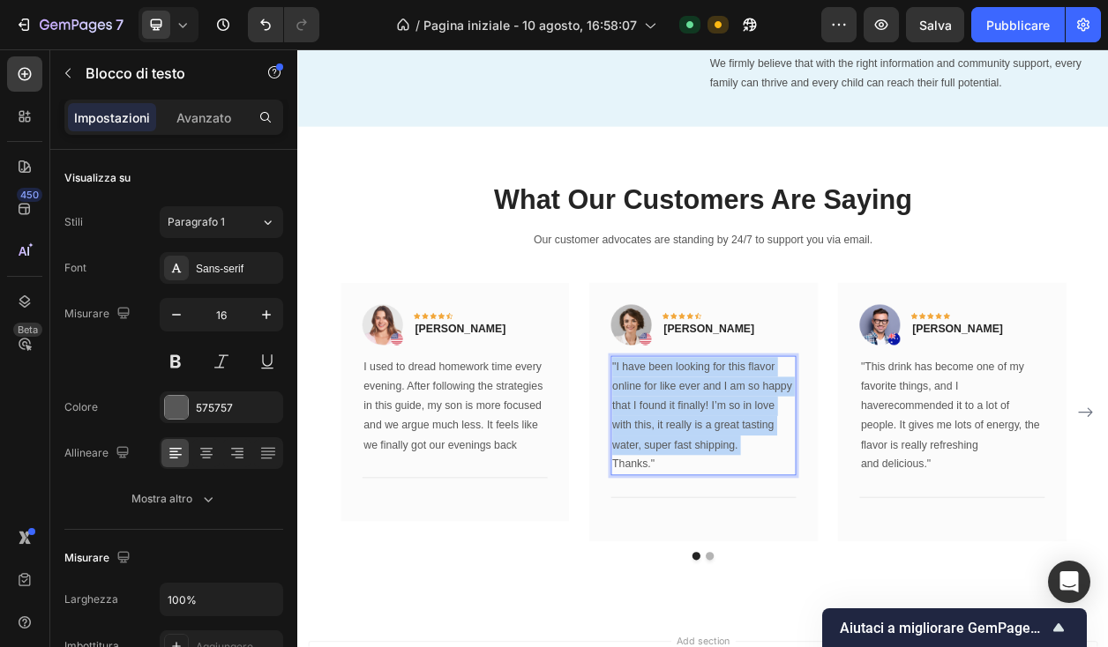
click at [735, 453] on p ""I have been looking for this flavor online for like ever and I am so happy tha…" at bounding box center [826, 516] width 238 height 127
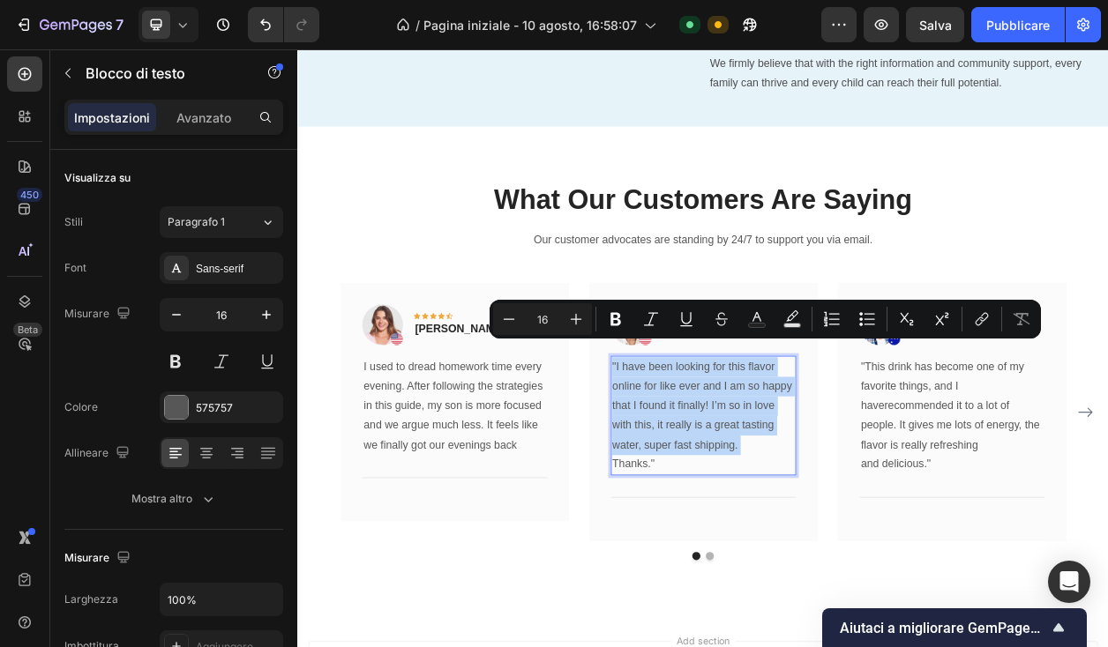
click at [735, 453] on p ""I have been looking for this flavor online for like ever and I am so happy tha…" at bounding box center [826, 516] width 238 height 127
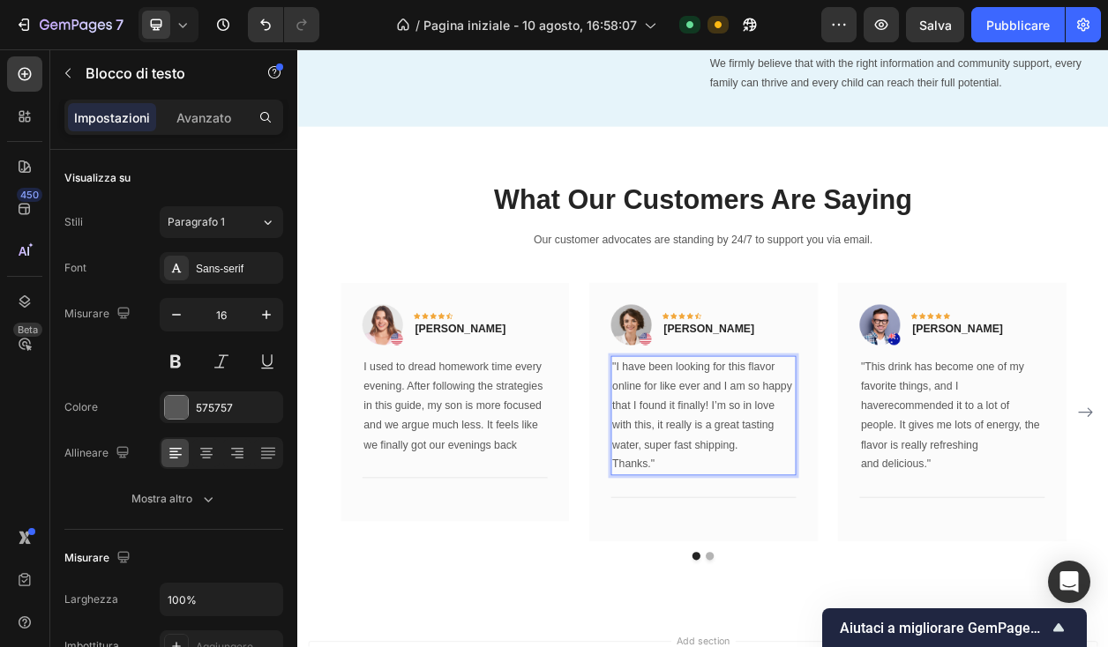
click at [754, 580] on p "Thanks."" at bounding box center [826, 593] width 238 height 26
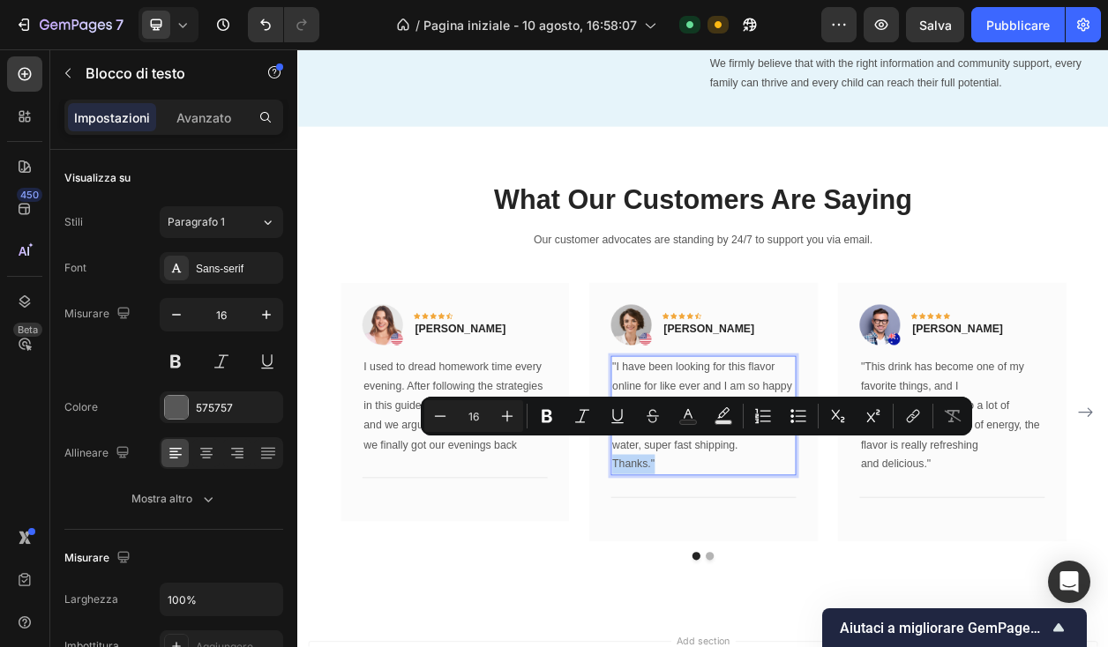
click at [754, 580] on p "Thanks."" at bounding box center [826, 593] width 238 height 26
click at [781, 580] on p "Thanks."" at bounding box center [826, 593] width 238 height 26
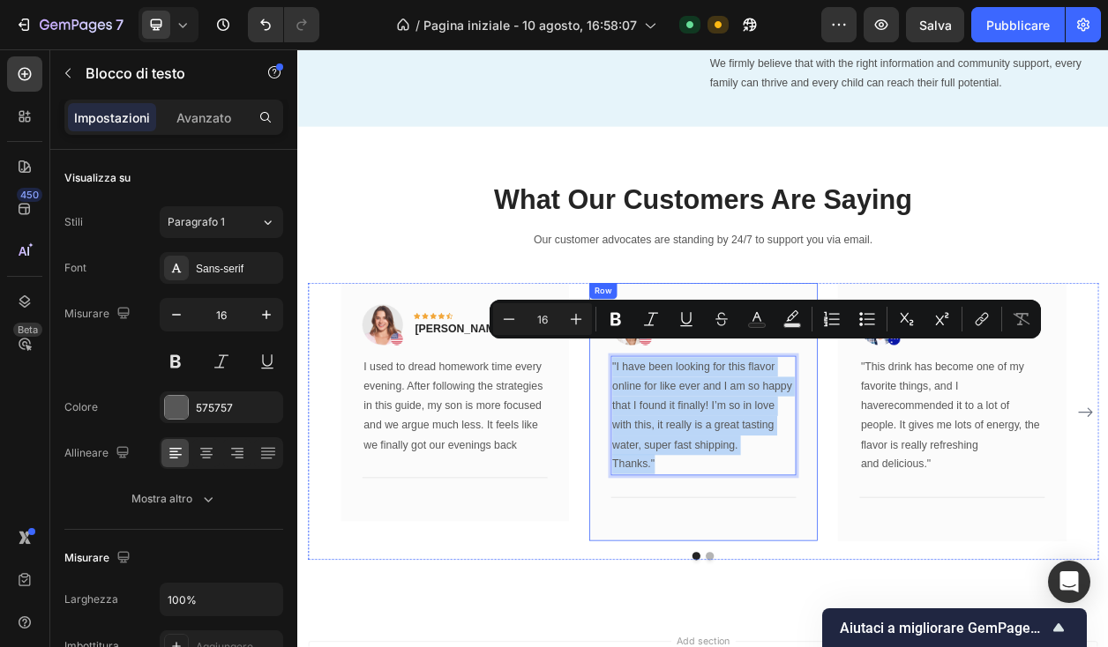
drag, startPoint x: 774, startPoint y: 566, endPoint x: 706, endPoint y: 397, distance: 182.5
click at [706, 397] on div "Image Icon Icon Icon Icon Icon Row Olivia Rowse Text block Row "I have been loo…" at bounding box center [827, 524] width 242 height 281
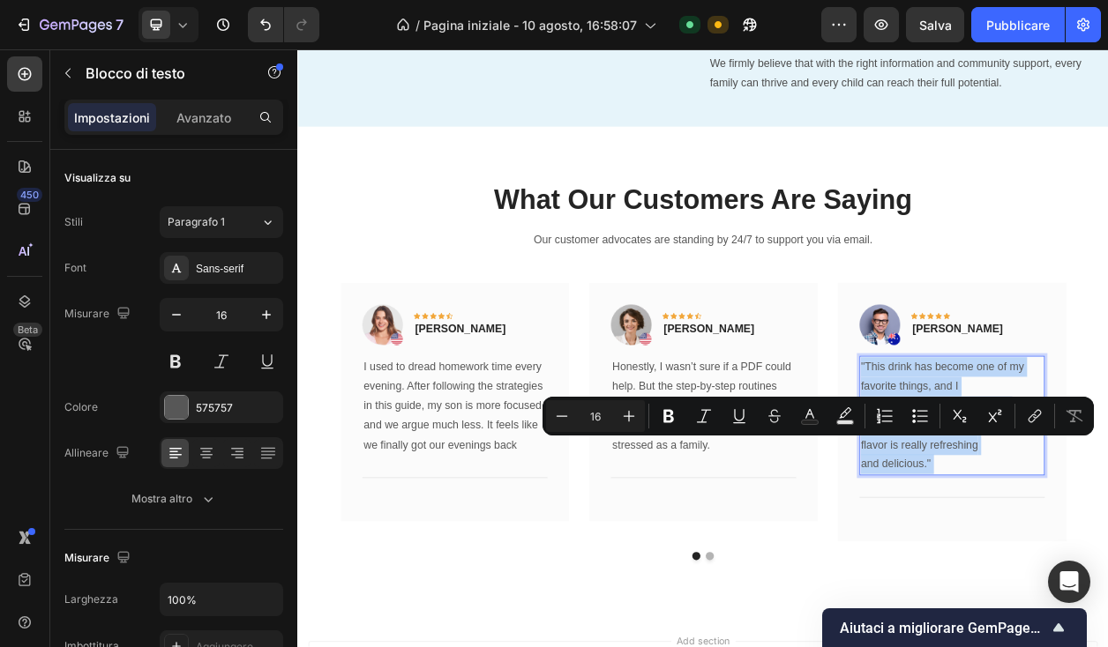
drag, startPoint x: 1096, startPoint y: 557, endPoint x: 1094, endPoint y: 440, distance: 117.3
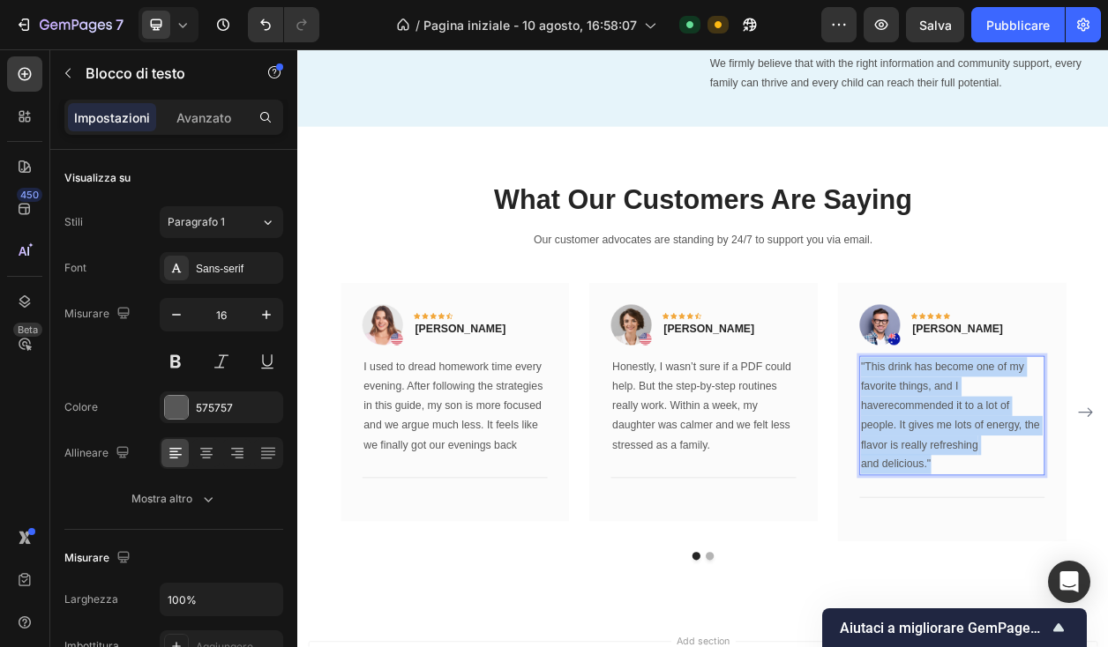
drag, startPoint x: 1041, startPoint y: 439, endPoint x: 1121, endPoint y: 573, distance: 156.3
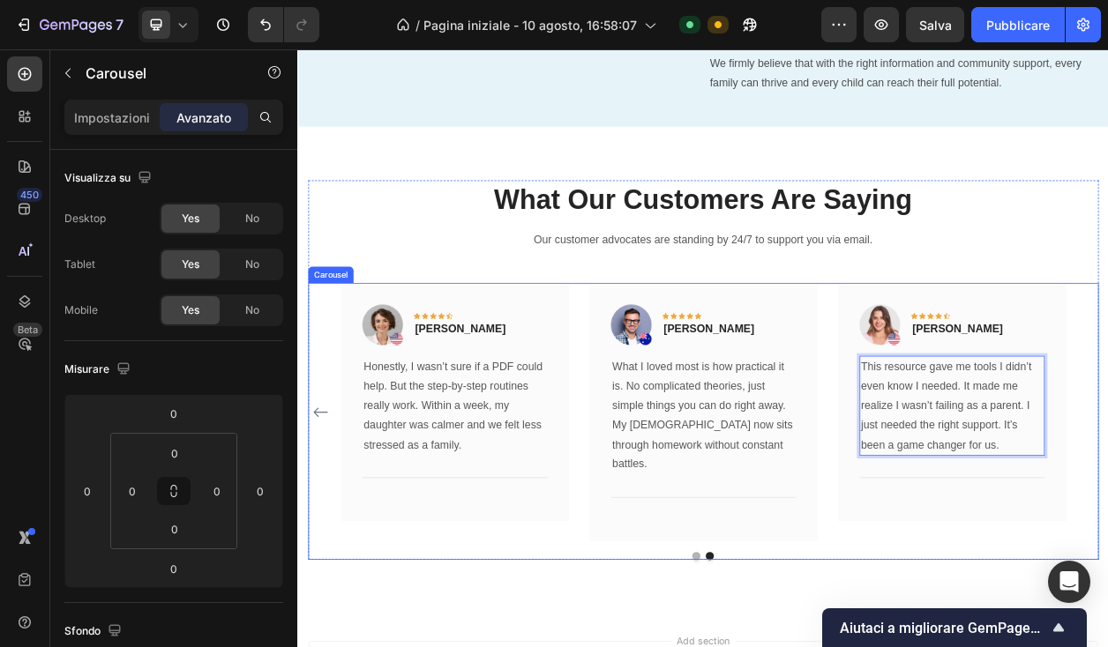
click at [326, 513] on icon "Carousel Back Arrow" at bounding box center [327, 523] width 21 height 21
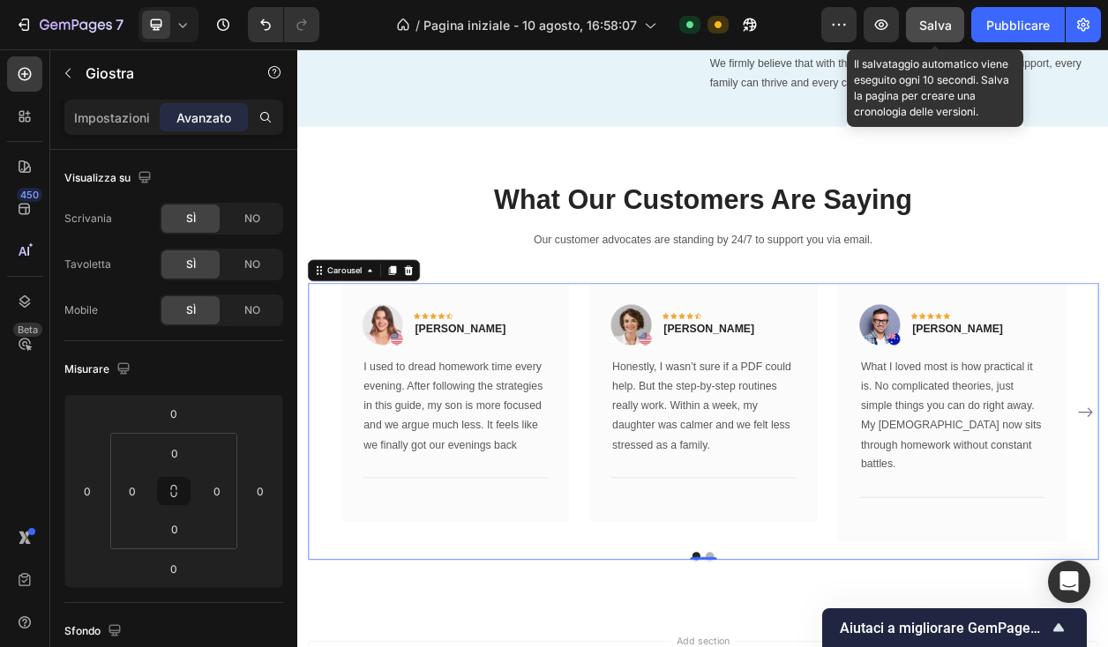
click at [934, 38] on button "Salva" at bounding box center [935, 24] width 58 height 35
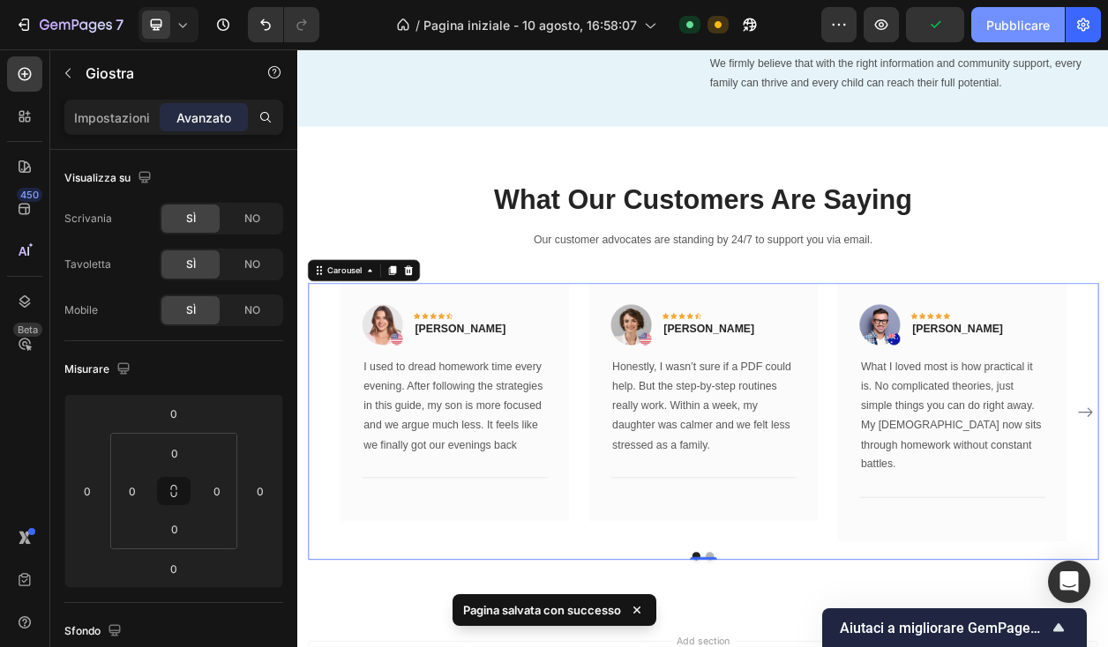
click at [1016, 37] on button "Pubblicare" at bounding box center [1018, 24] width 94 height 35
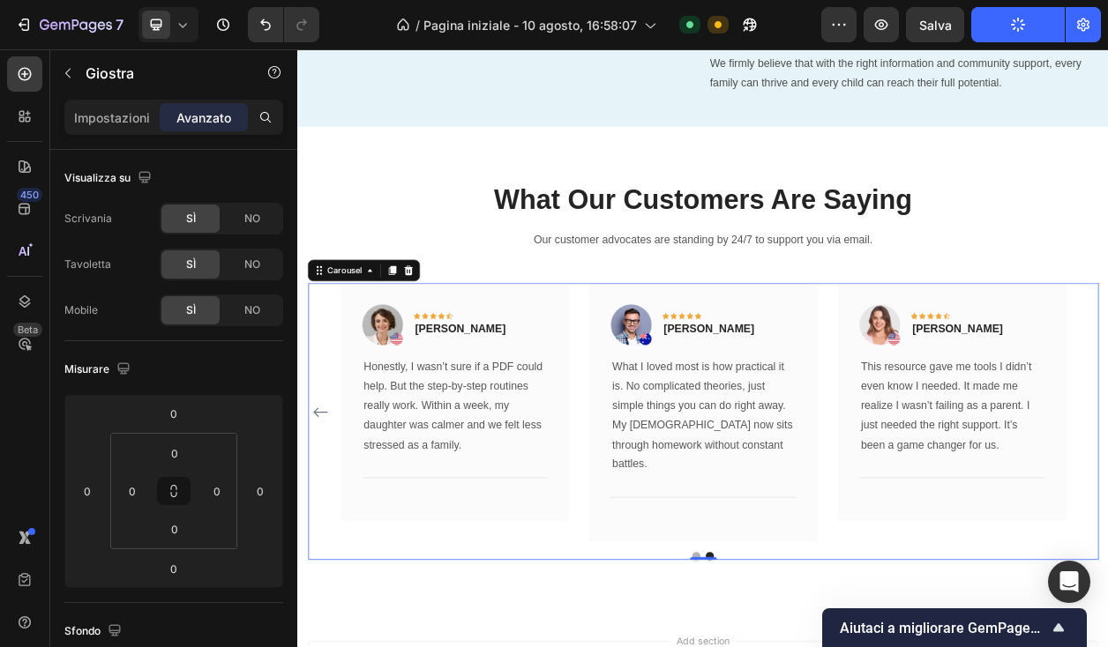
click at [324, 519] on icon "Carousel Back Arrow" at bounding box center [327, 525] width 19 height 12
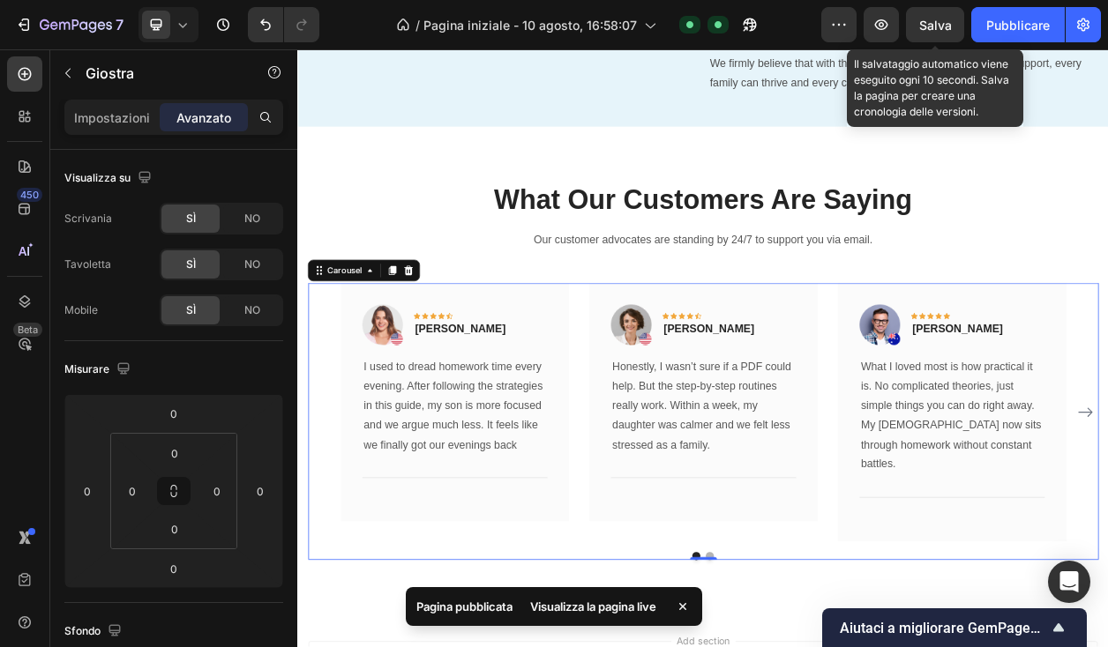
click at [946, 24] on font "Salva" at bounding box center [935, 25] width 33 height 15
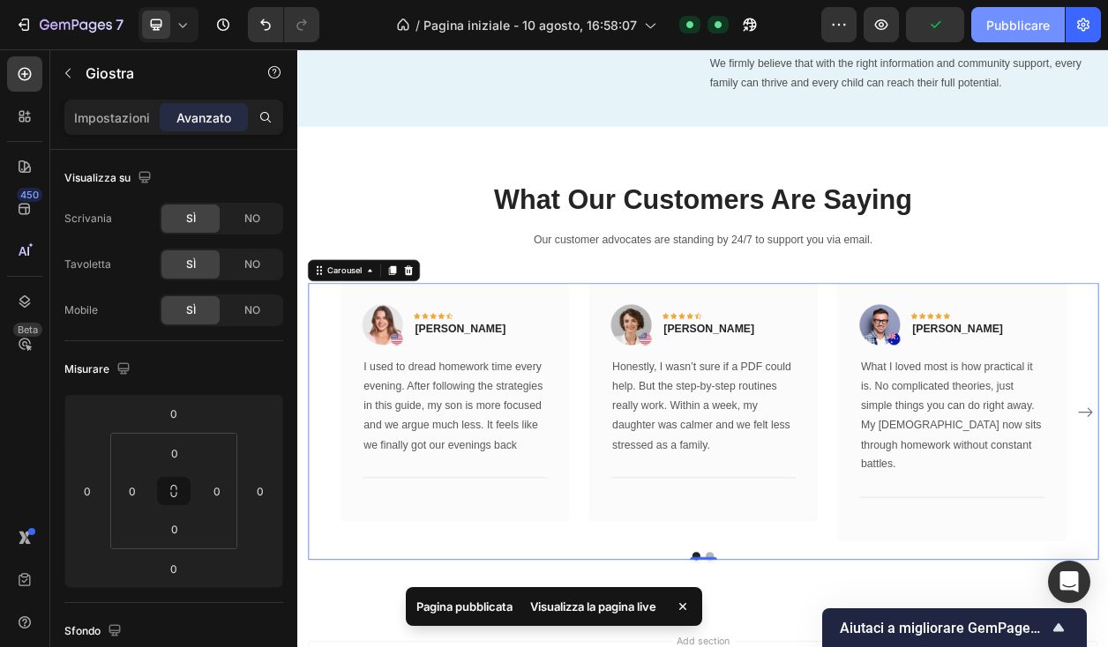
click at [991, 24] on font "Pubblicare" at bounding box center [1018, 25] width 64 height 15
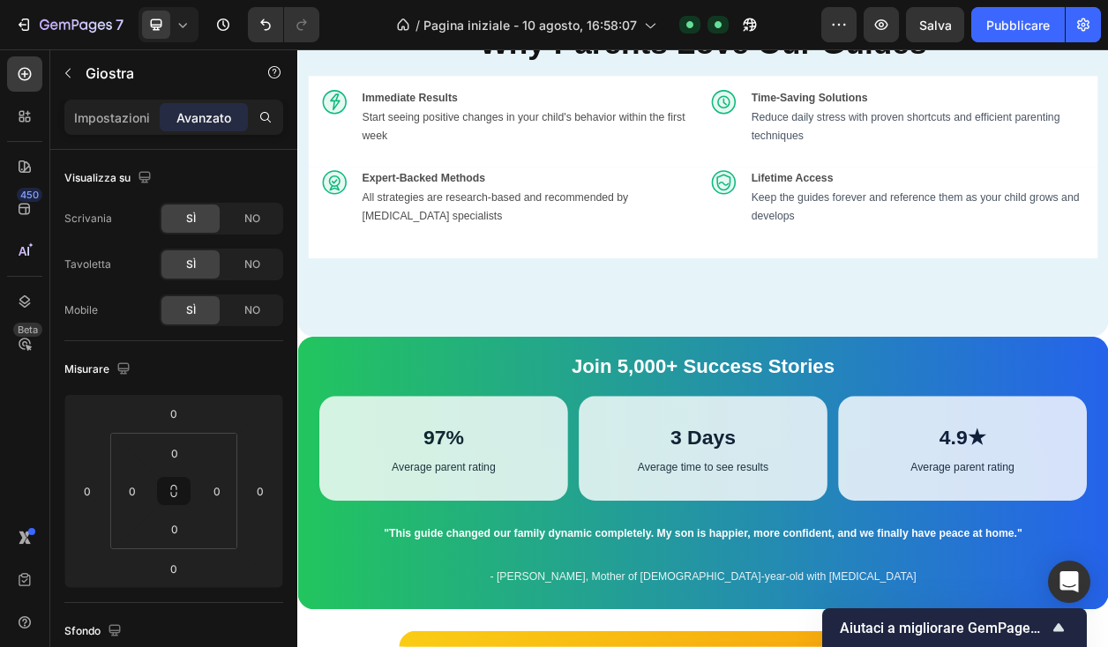
scroll to position [2450, 0]
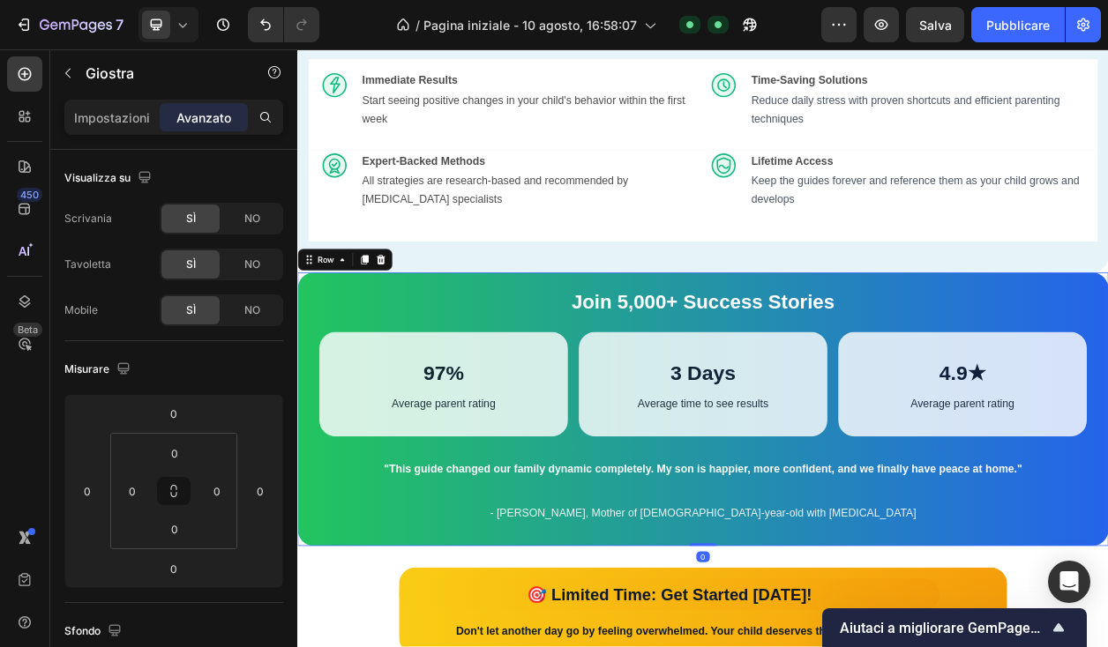
click at [1025, 410] on div "Join 5,000+ Success Stories Text Block 97% Text Block Average parent rating Tex…" at bounding box center [826, 519] width 1058 height 357
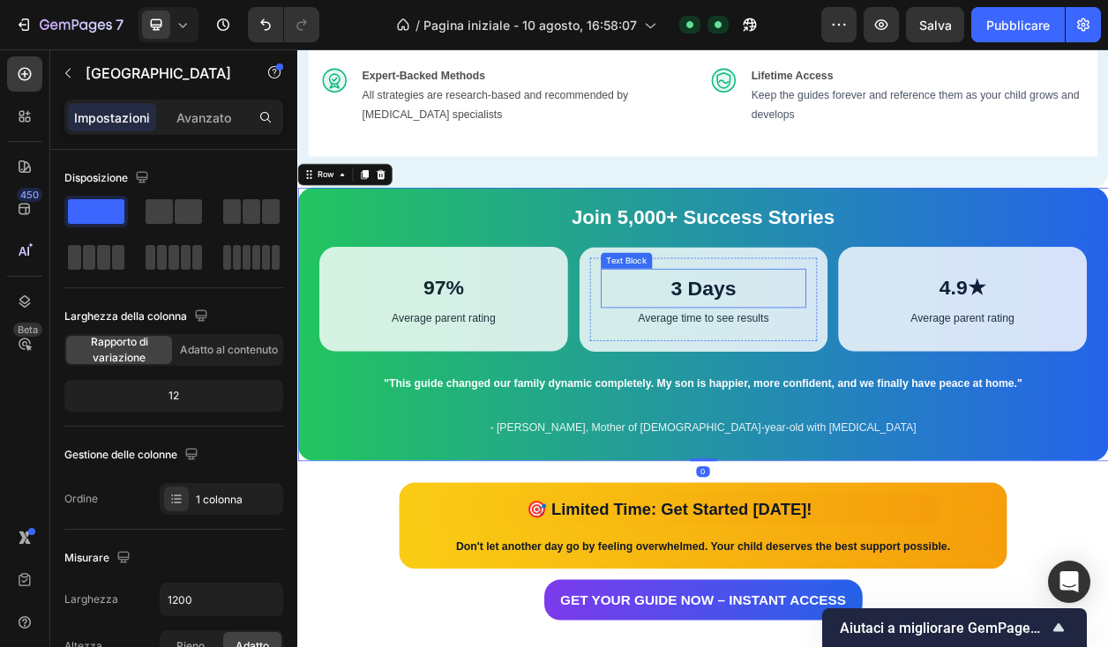
scroll to position [2562, 0]
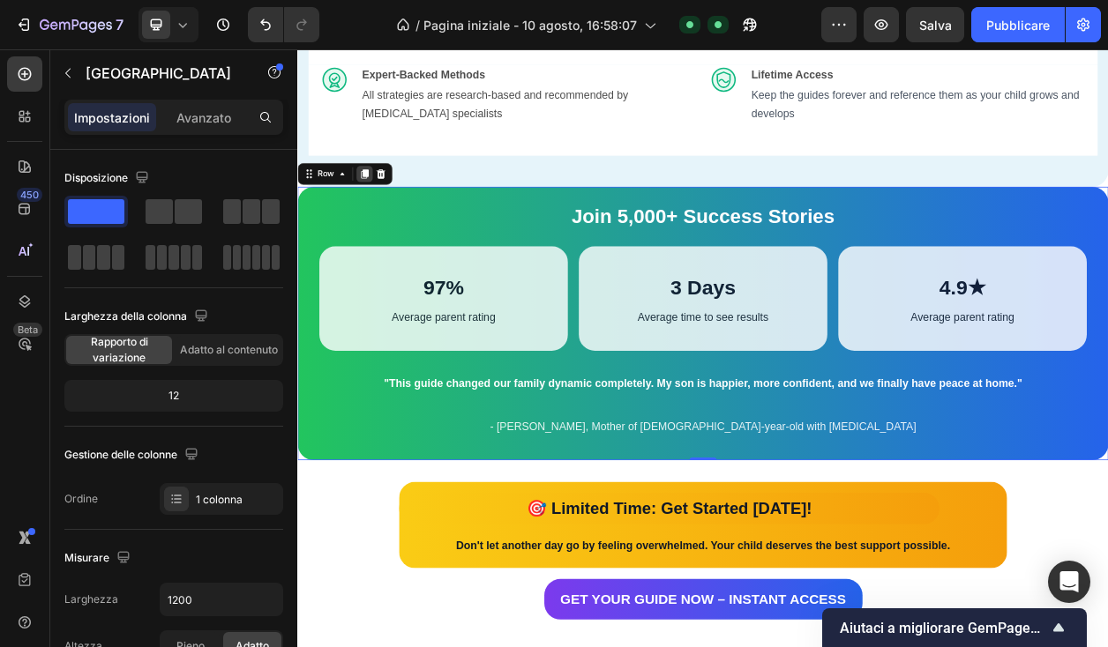
click at [387, 219] on icon at bounding box center [385, 212] width 10 height 12
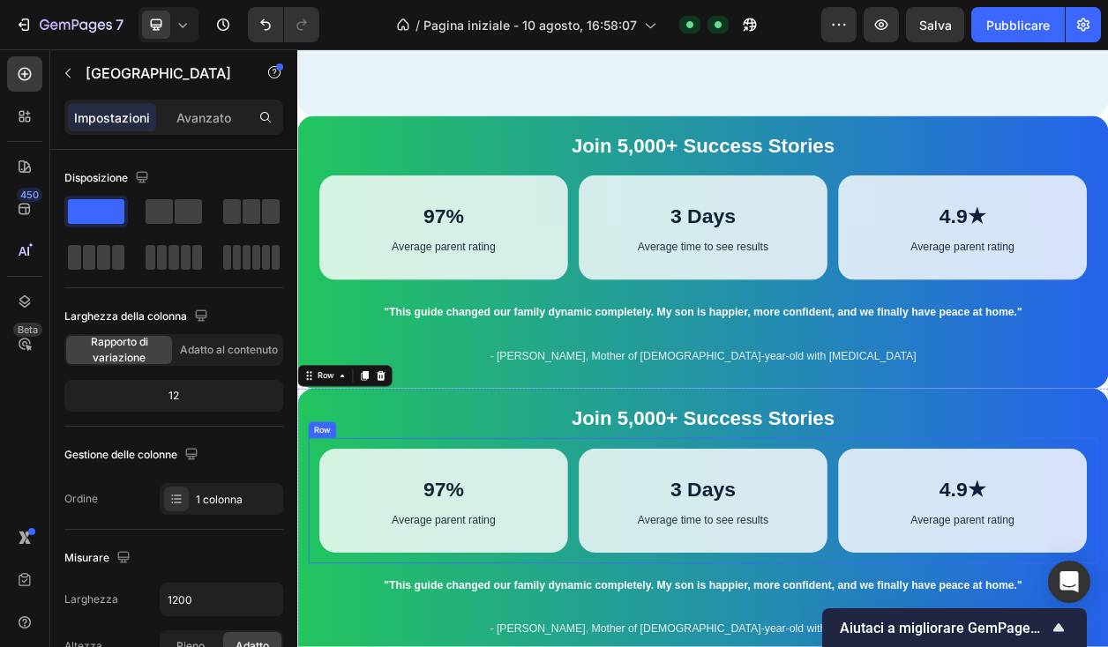
scroll to position [3099, 0]
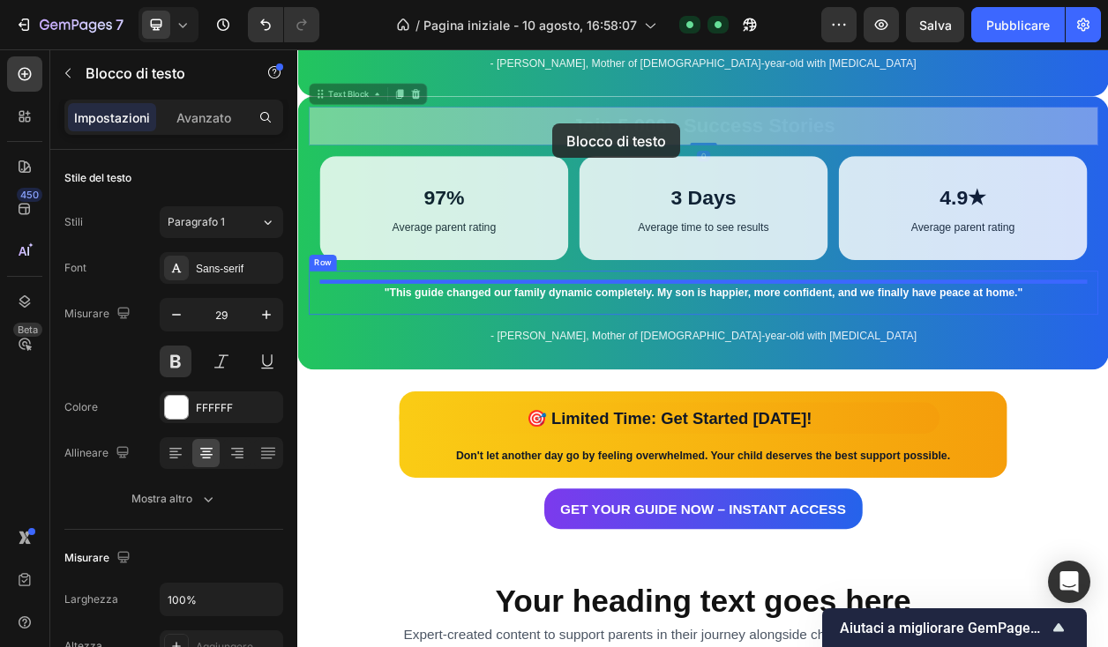
drag, startPoint x: 601, startPoint y: 127, endPoint x: 629, endPoint y: 149, distance: 35.8
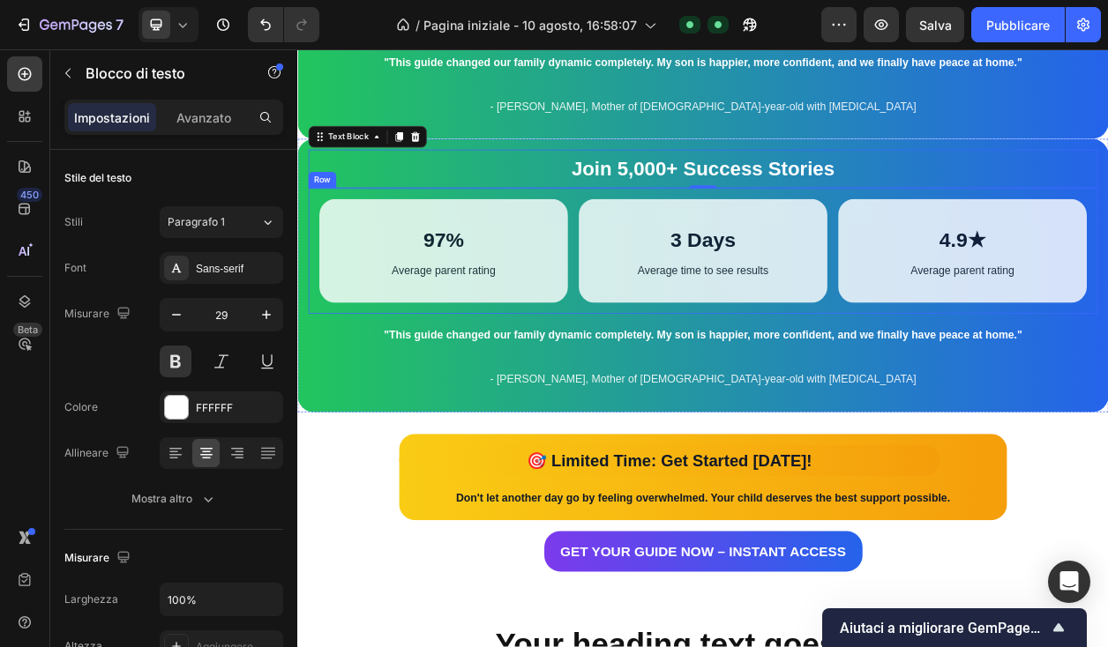
scroll to position [3037, 0]
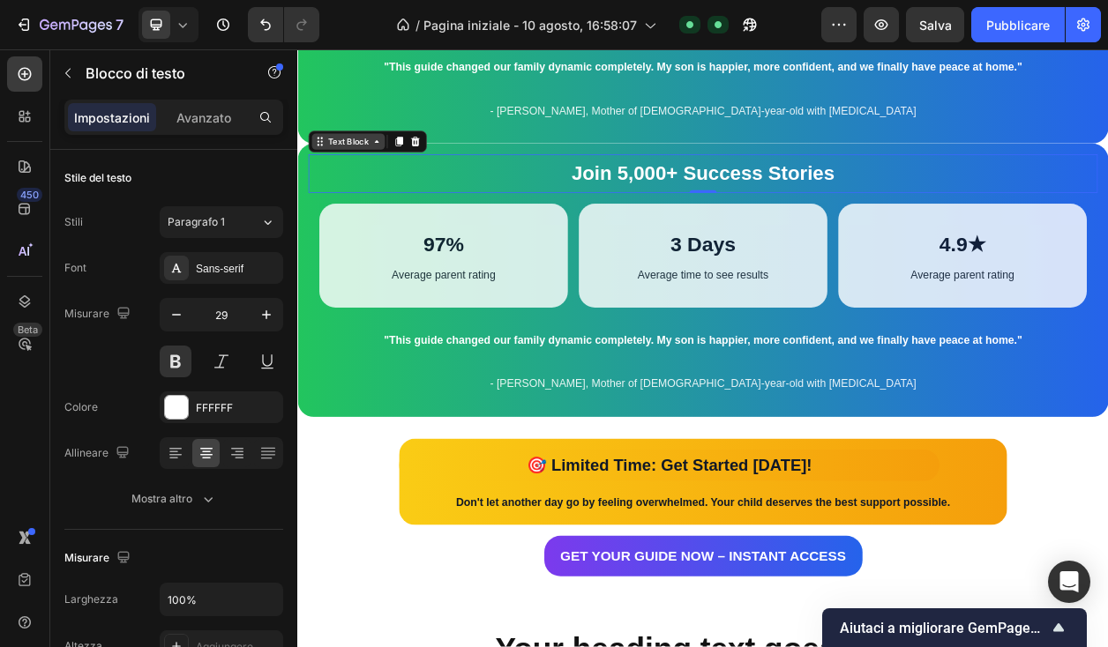
click at [399, 174] on icon at bounding box center [400, 170] width 14 height 14
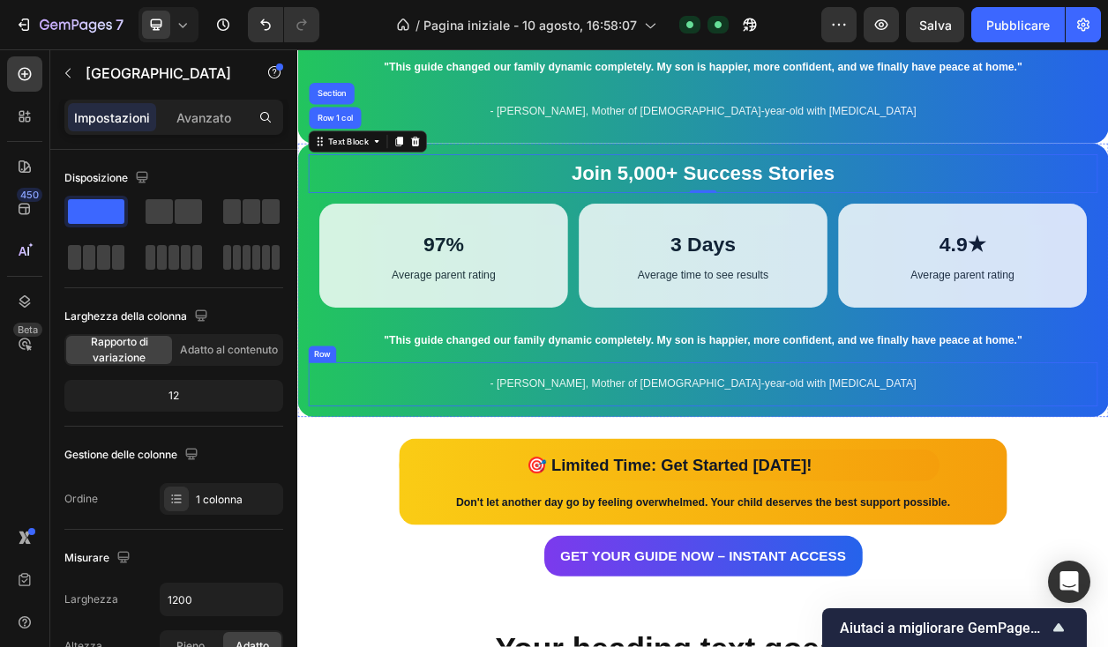
click at [378, 511] on div "- Sarah M., Mother of 8-year-old with ADHD Text Block Row" at bounding box center [826, 487] width 1030 height 57
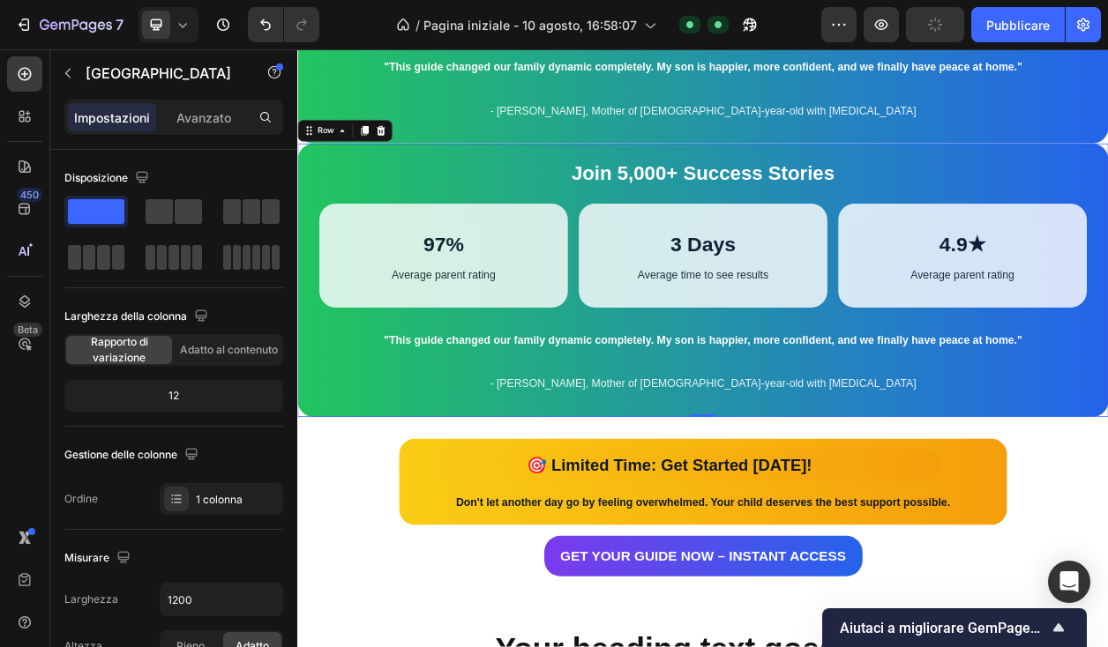
click at [304, 187] on div "Join 5,000+ Success Stories Text Block 97% Text Block Average parent rating Tex…" at bounding box center [826, 351] width 1058 height 357
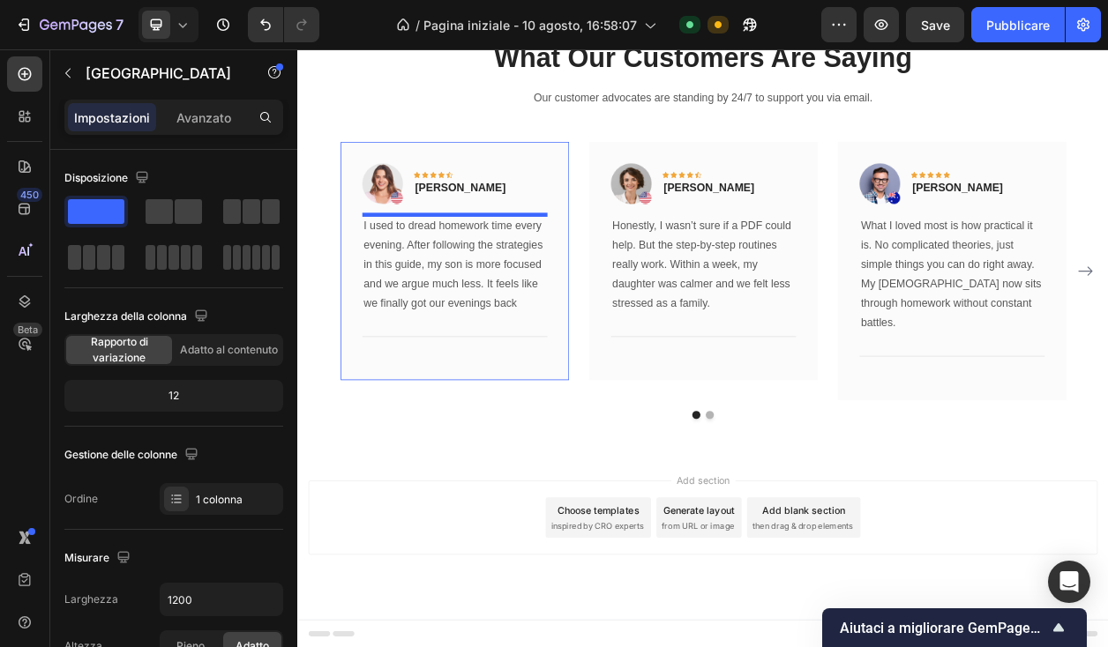
scroll to position [4849, 0]
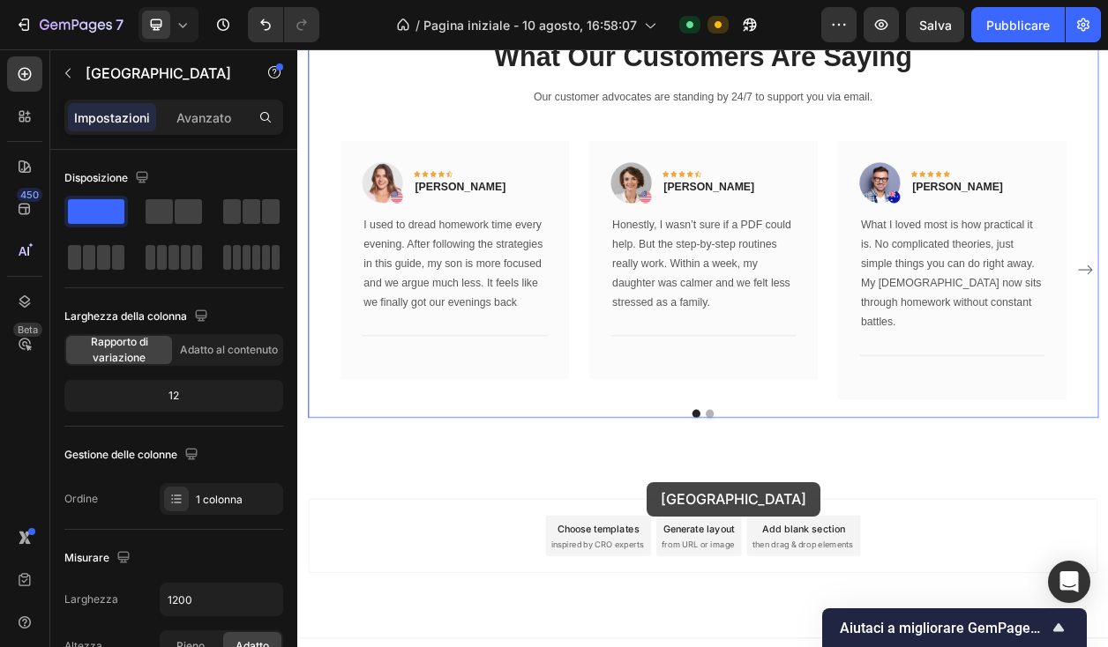
drag, startPoint x: 304, startPoint y: 187, endPoint x: 753, endPoint y: 615, distance: 620.2
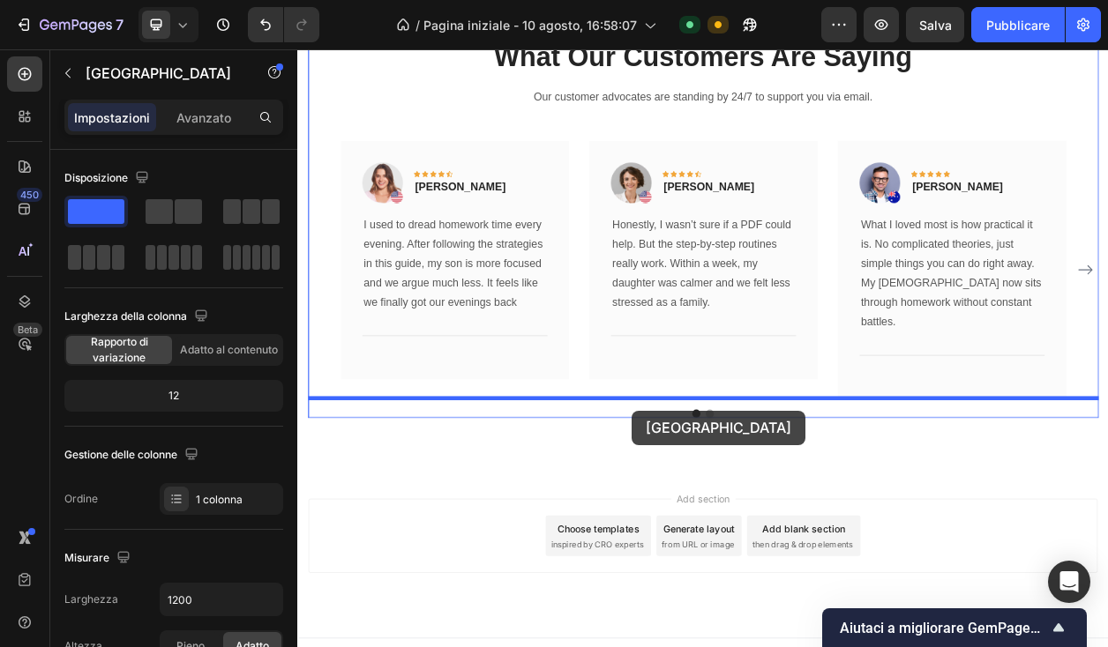
drag, startPoint x: 302, startPoint y: 254, endPoint x: 737, endPoint y: 519, distance: 509.0
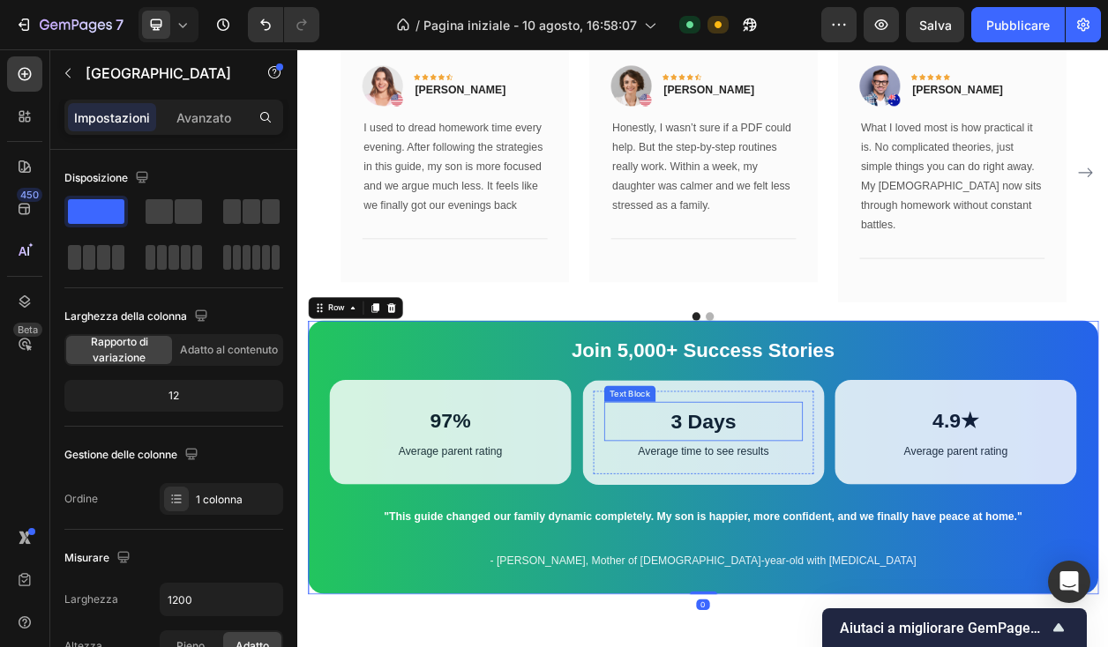
scroll to position [4997, 0]
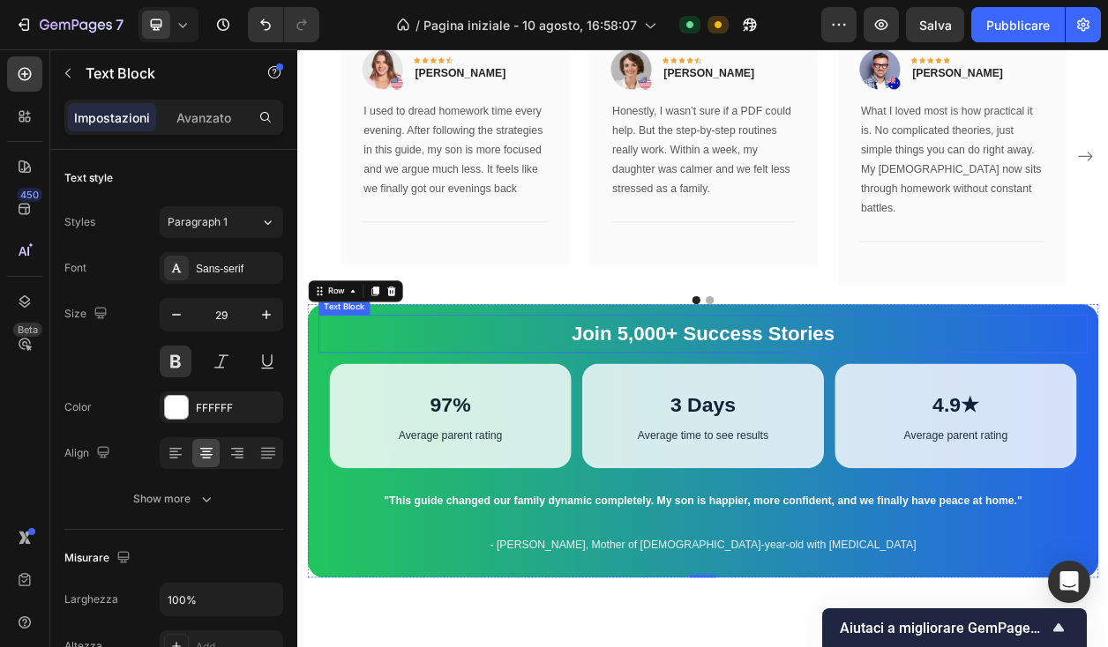
click at [704, 408] on strong "Join 5,000+ Success Stories" at bounding box center [826, 422] width 343 height 28
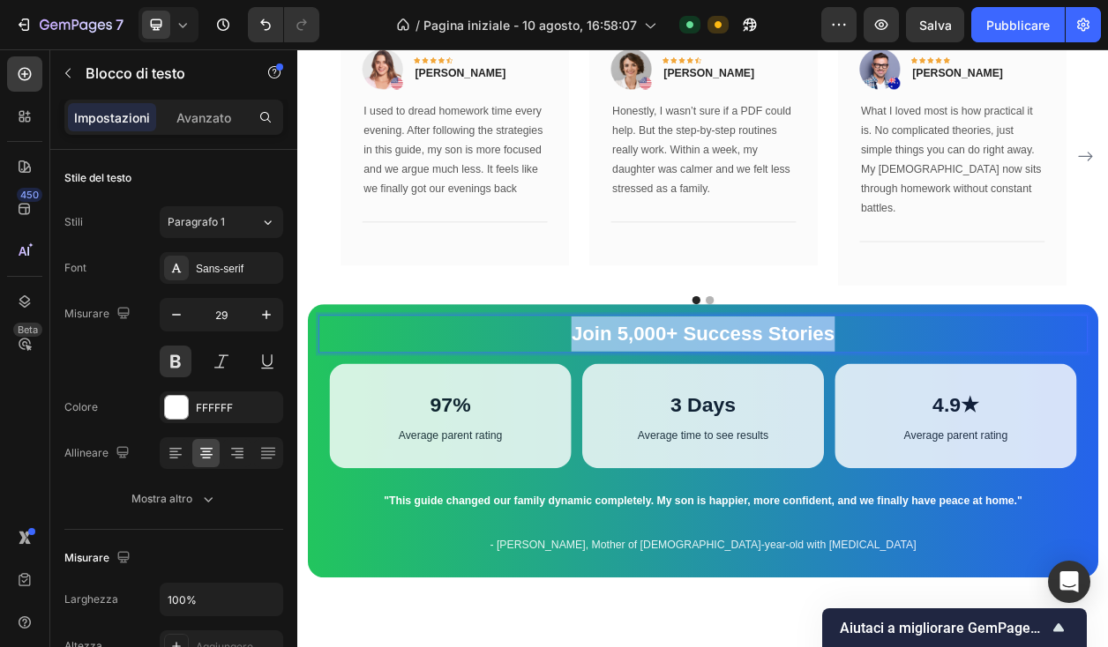
click at [704, 408] on strong "Join 5,000+ Success Stories" at bounding box center [826, 422] width 343 height 28
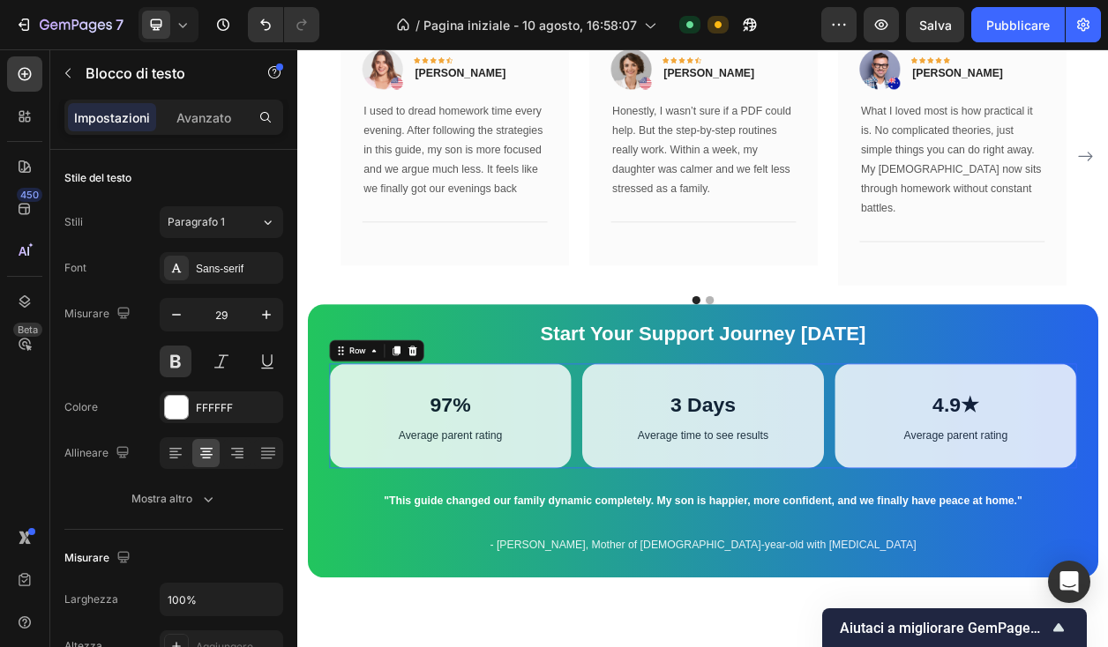
click at [662, 460] on div "97% Text Block Average parent rating Text Block Row Row 3 Days Text Block Avera…" at bounding box center [827, 528] width 976 height 137
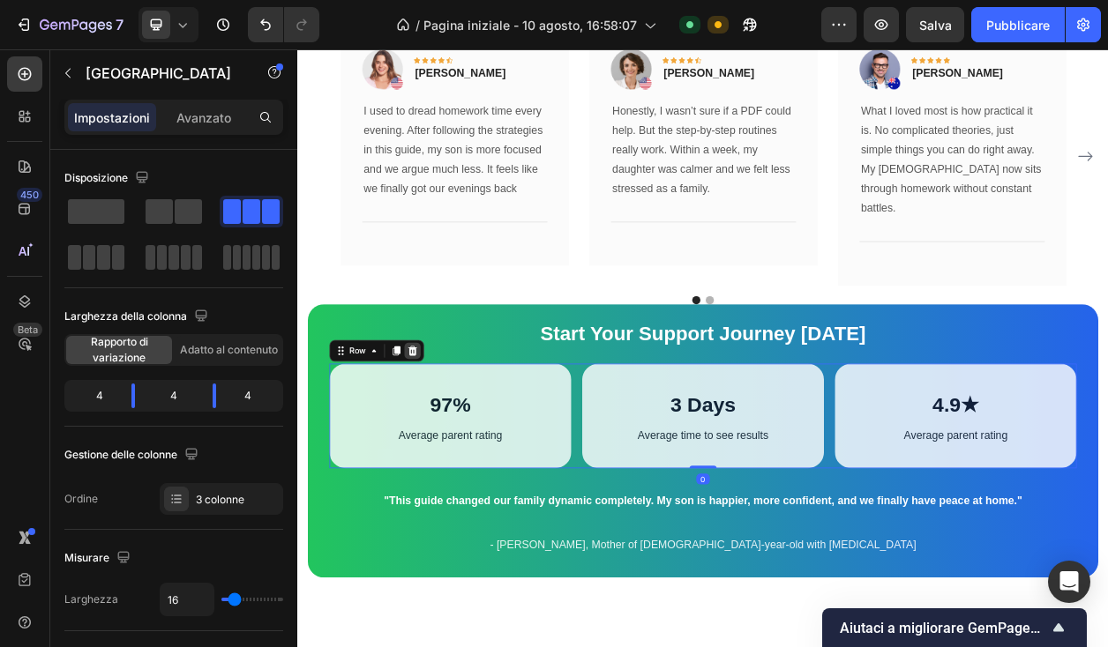
click at [450, 438] on icon at bounding box center [447, 444] width 11 height 12
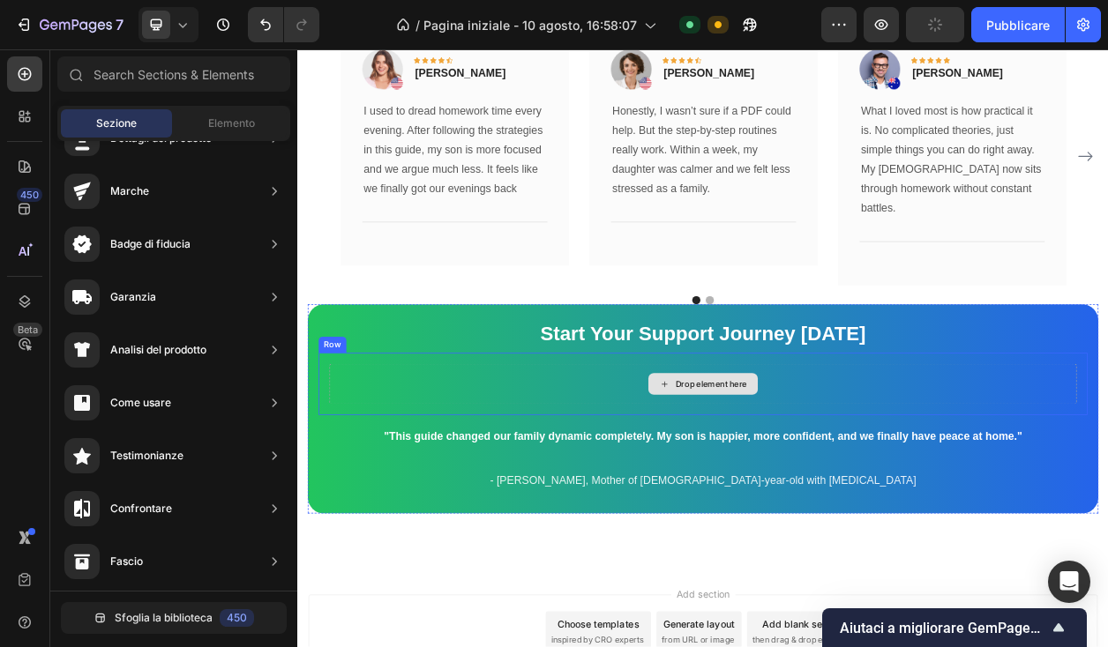
click at [750, 460] on div "Drop element here" at bounding box center [827, 486] width 976 height 53
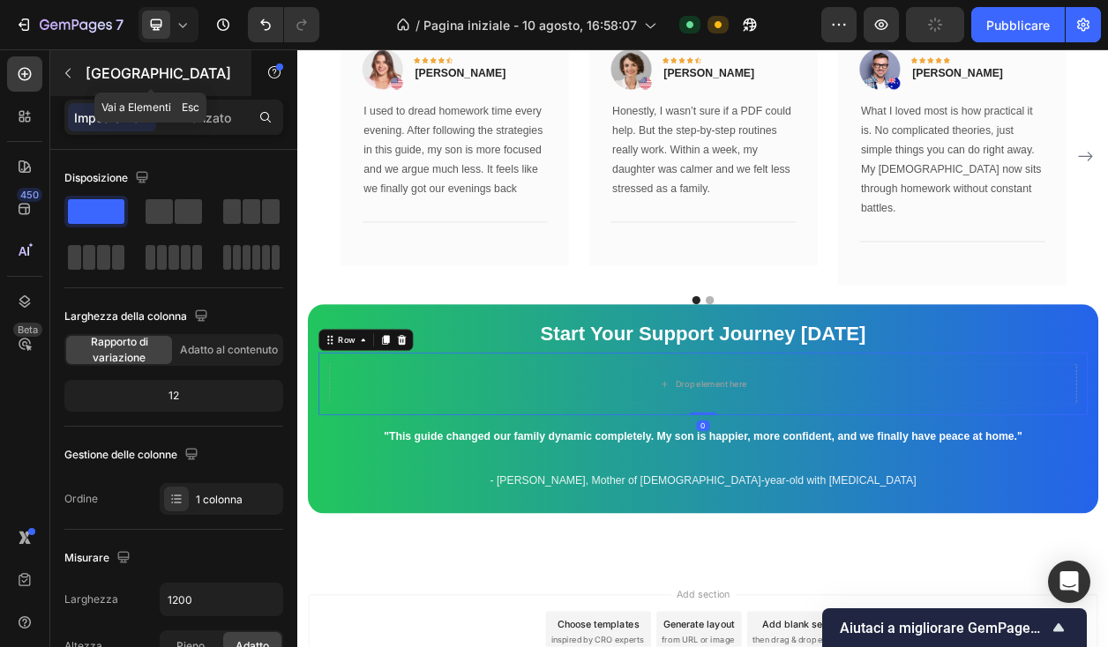
click at [80, 76] on button "button" at bounding box center [68, 73] width 28 height 28
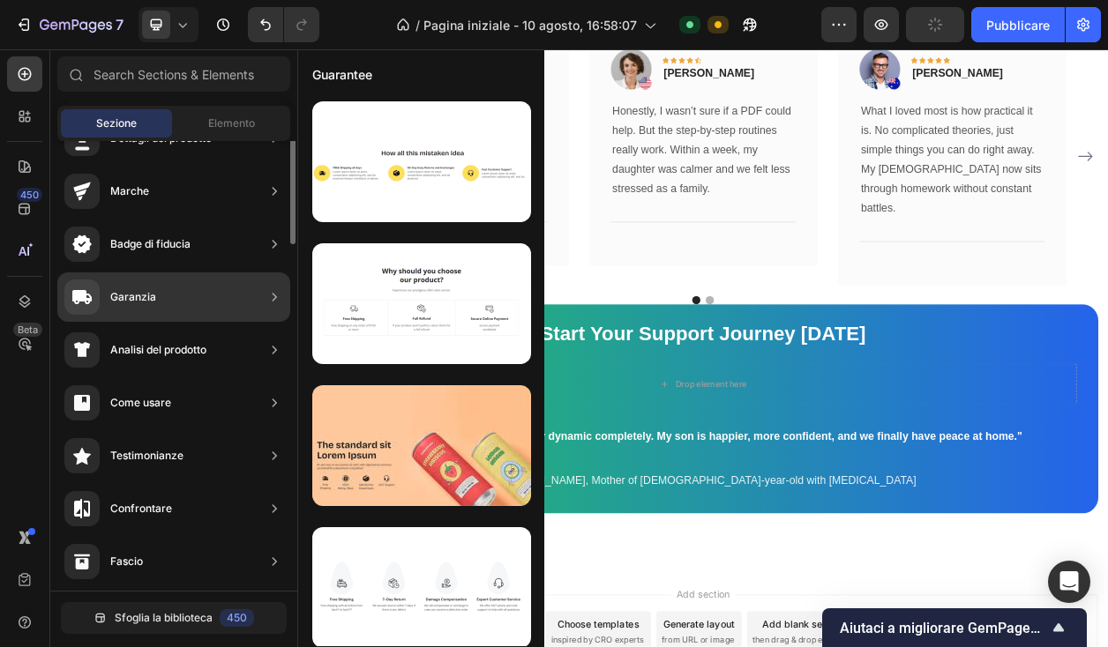
scroll to position [0, 0]
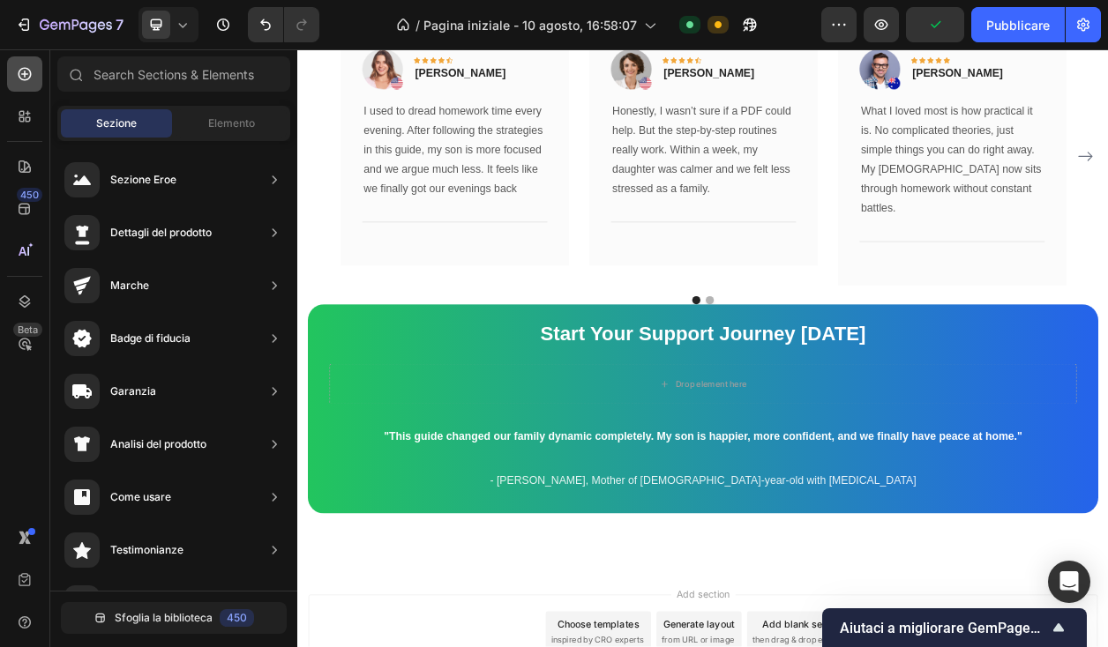
click at [32, 79] on icon at bounding box center [25, 74] width 18 height 18
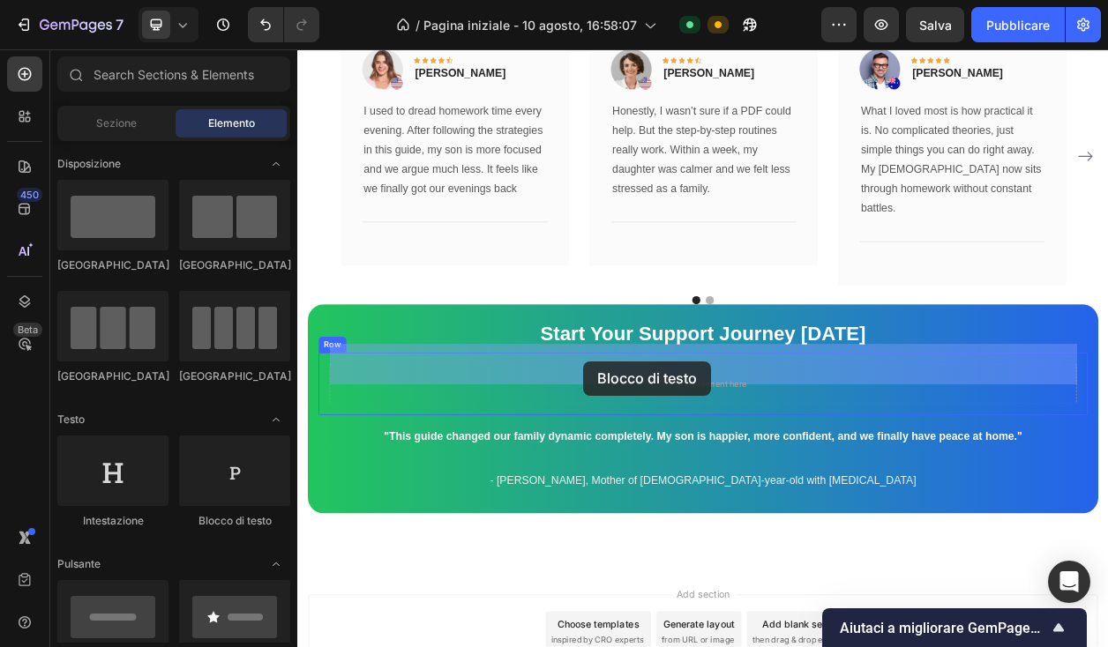
drag, startPoint x: 511, startPoint y: 531, endPoint x: 675, endPoint y: 460, distance: 178.9
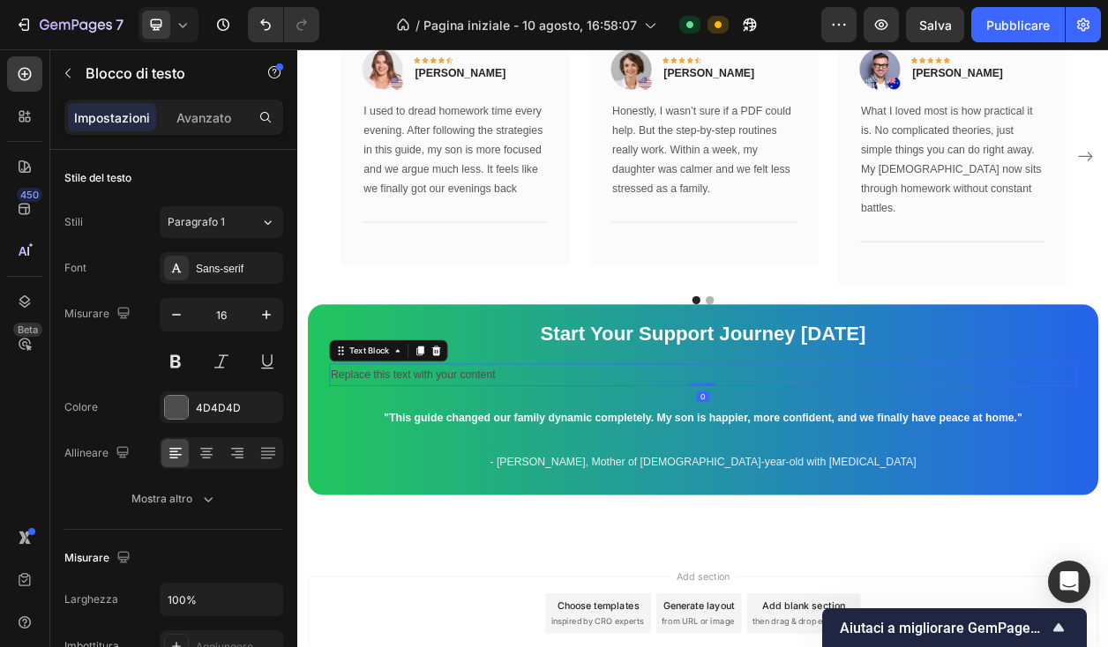
click at [596, 460] on div "Replace this text with your content" at bounding box center [827, 474] width 976 height 29
click at [596, 462] on p "Replace this text with your content" at bounding box center [826, 475] width 972 height 26
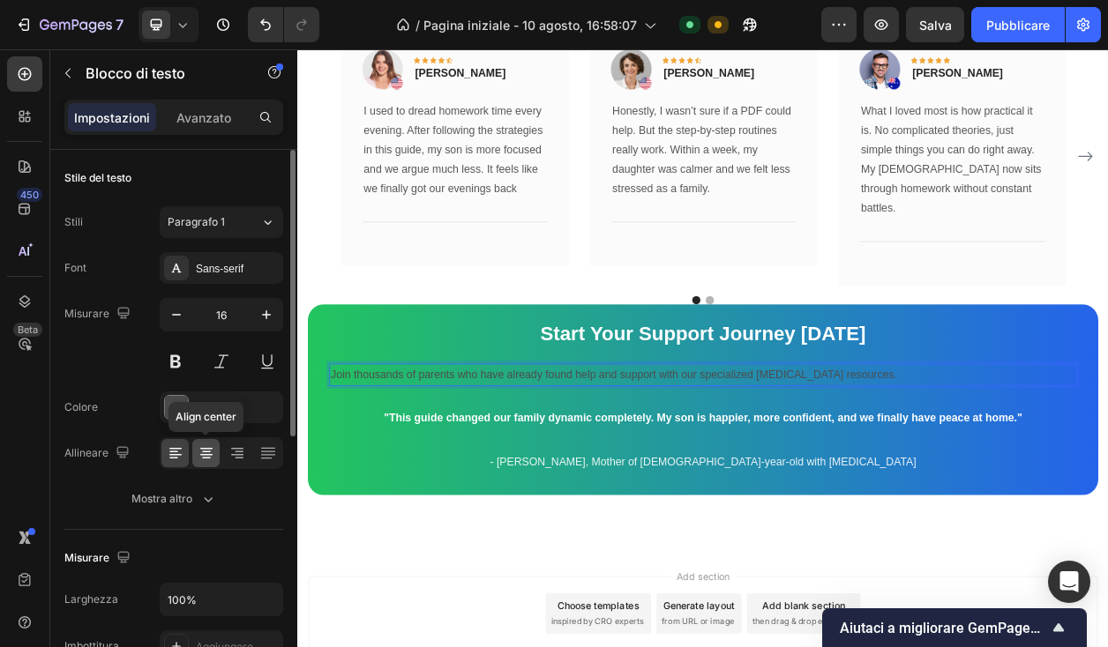
click at [200, 443] on div at bounding box center [205, 453] width 27 height 28
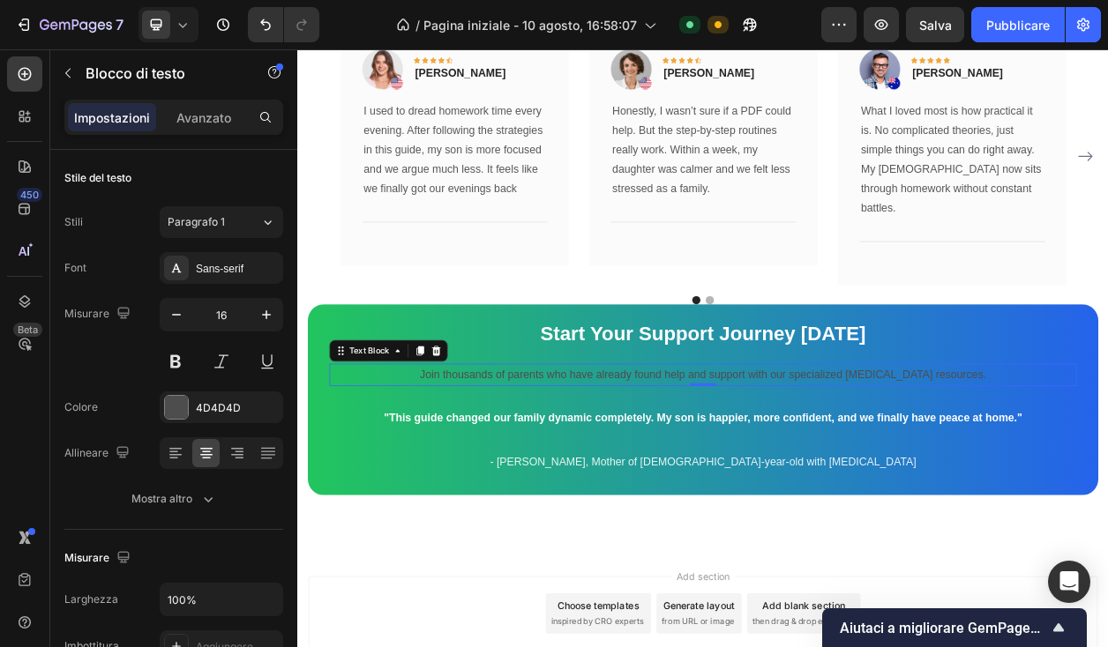
click at [592, 462] on p "Join thousands of parents who have already found help and support with our spec…" at bounding box center [826, 475] width 972 height 26
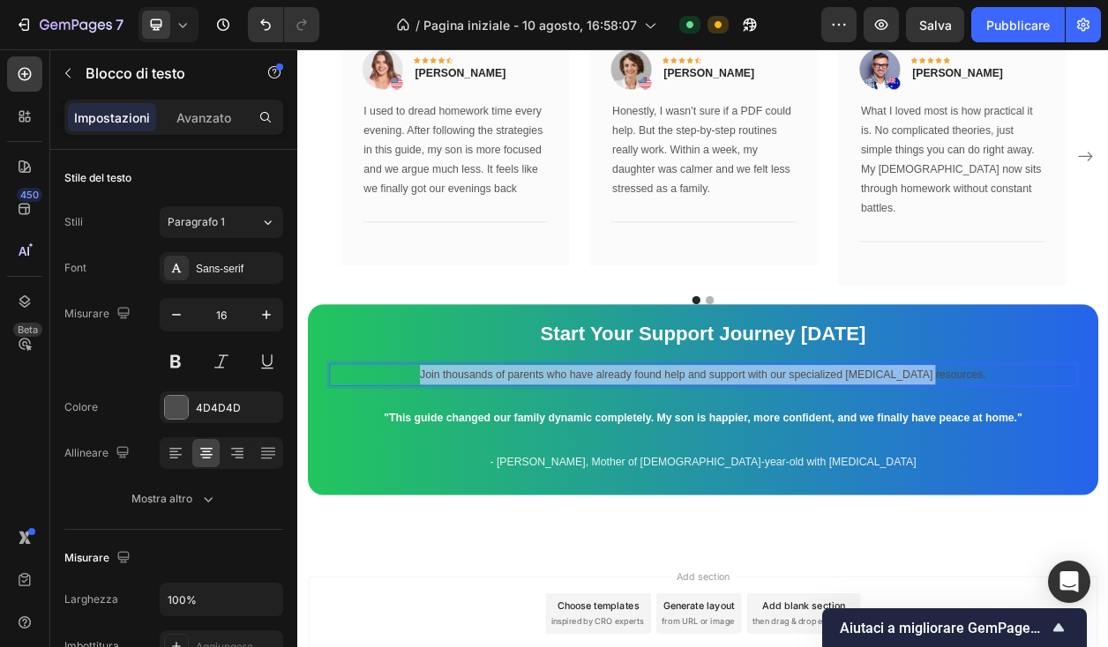
click at [592, 462] on p "Join thousands of parents who have already found help and support with our spec…" at bounding box center [826, 475] width 972 height 26
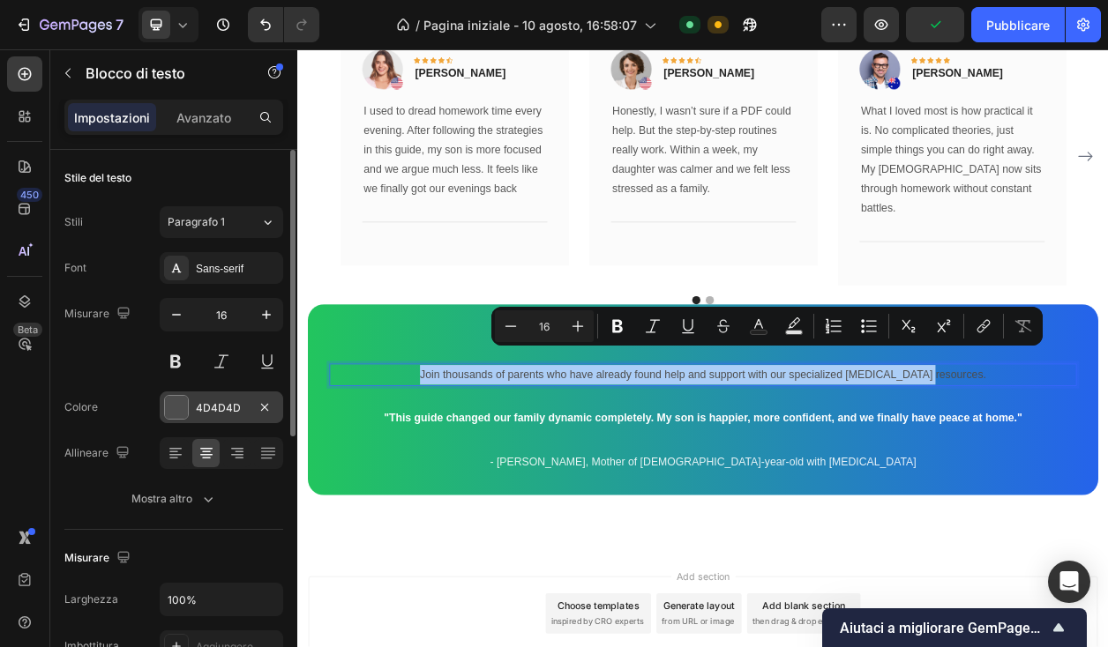
click at [183, 402] on div at bounding box center [176, 407] width 23 height 23
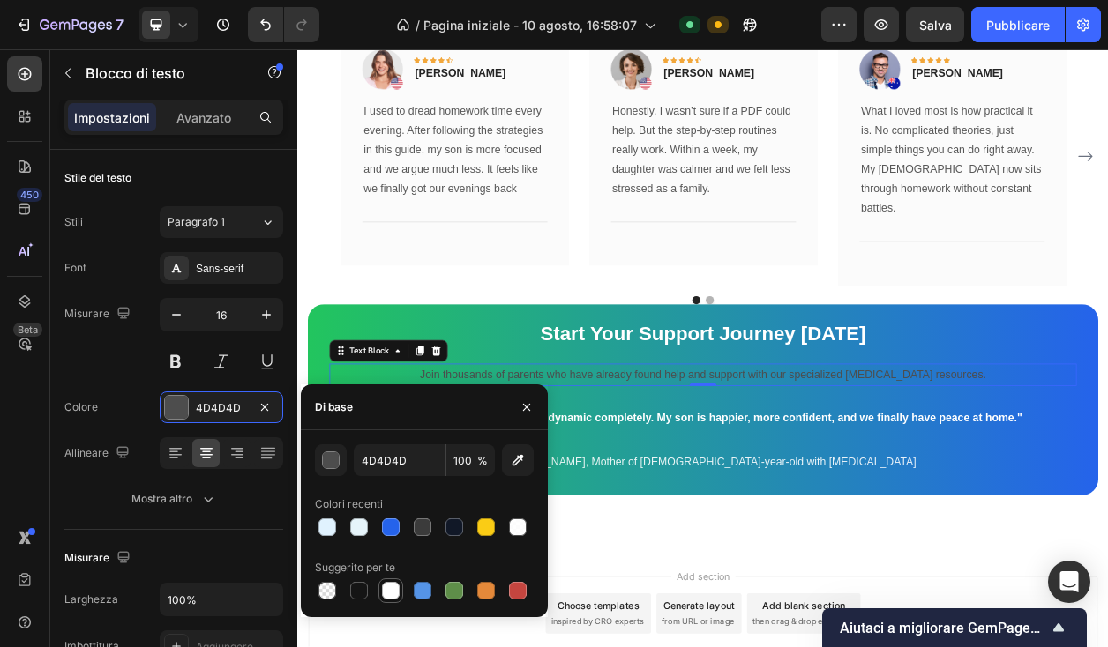
click at [394, 592] on div at bounding box center [391, 591] width 18 height 18
type input "FFFFFF"
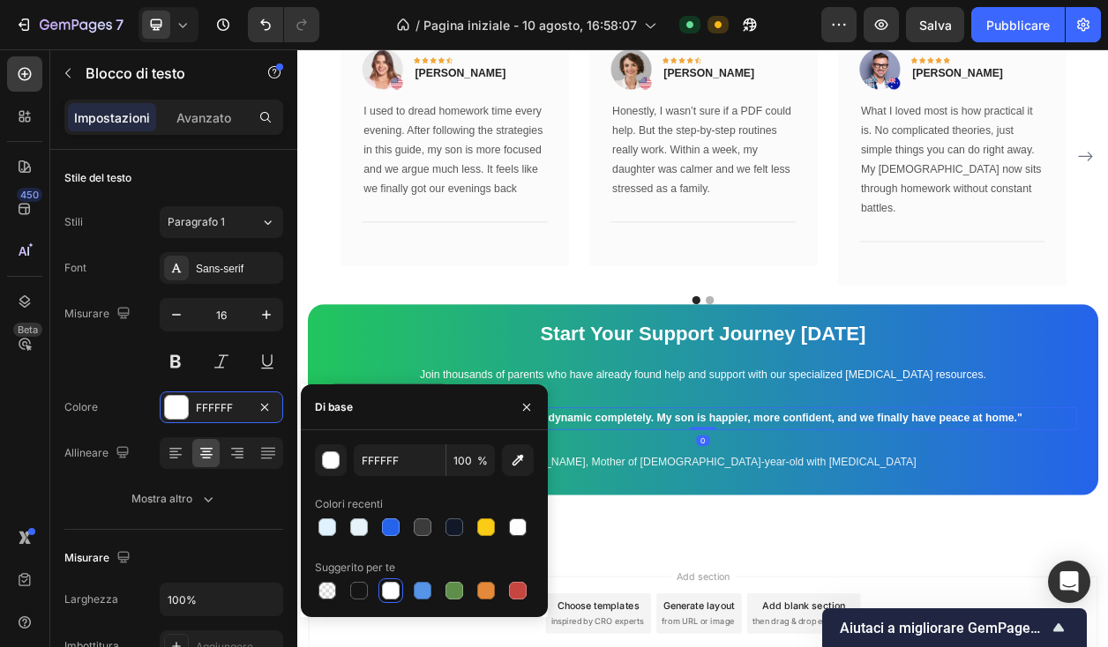
click at [765, 520] on div ""This guide changed our family dynamic completely. My son is happier, more conf…" at bounding box center [827, 532] width 976 height 29
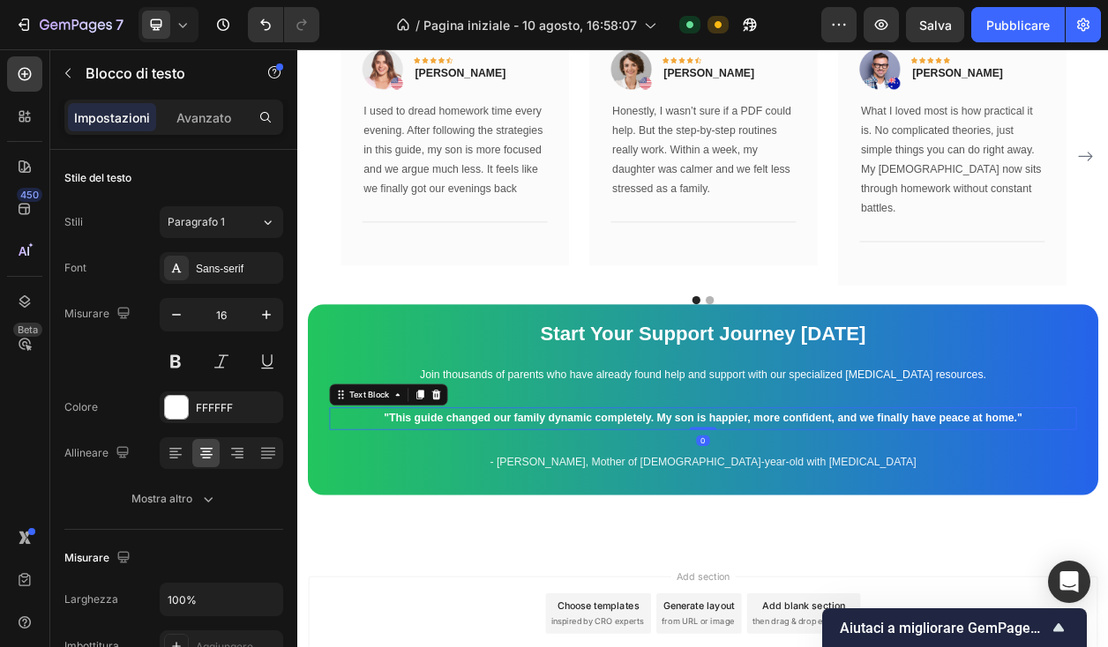
click at [765, 520] on p ""This guide changed our family dynamic completely. My son is happier, more conf…" at bounding box center [826, 533] width 972 height 26
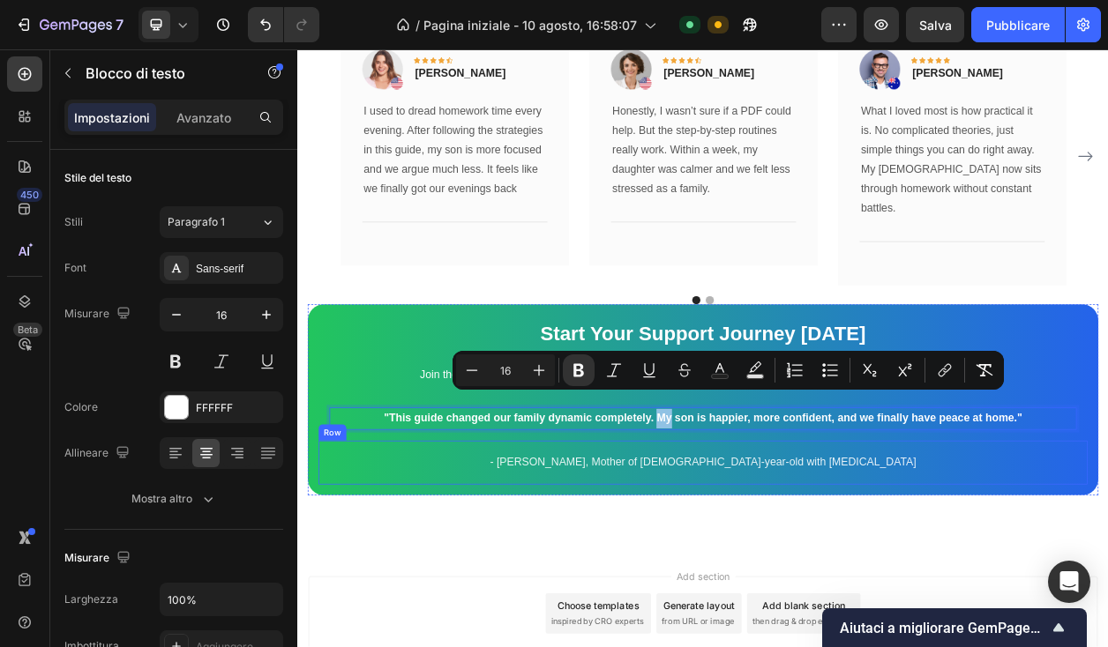
click at [547, 575] on div "- [PERSON_NAME], Mother of [DEMOGRAPHIC_DATA]-year-old with [MEDICAL_DATA]" at bounding box center [827, 589] width 976 height 29
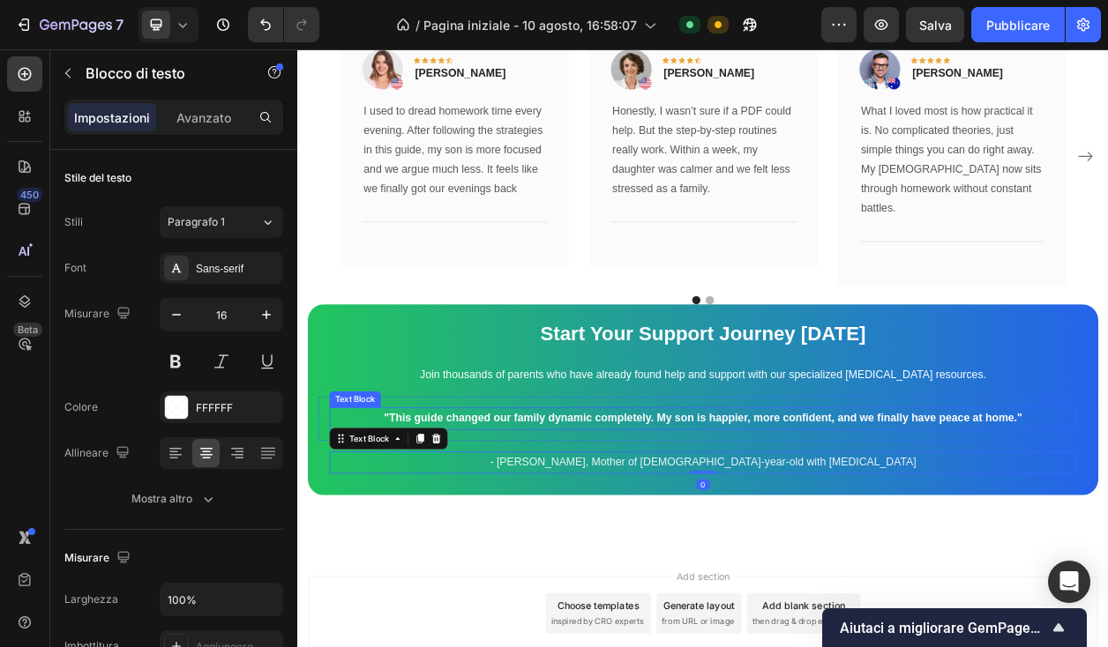
click at [553, 518] on div ""This guide changed our family dynamic completely. My son is happier, more conf…" at bounding box center [827, 532] width 976 height 29
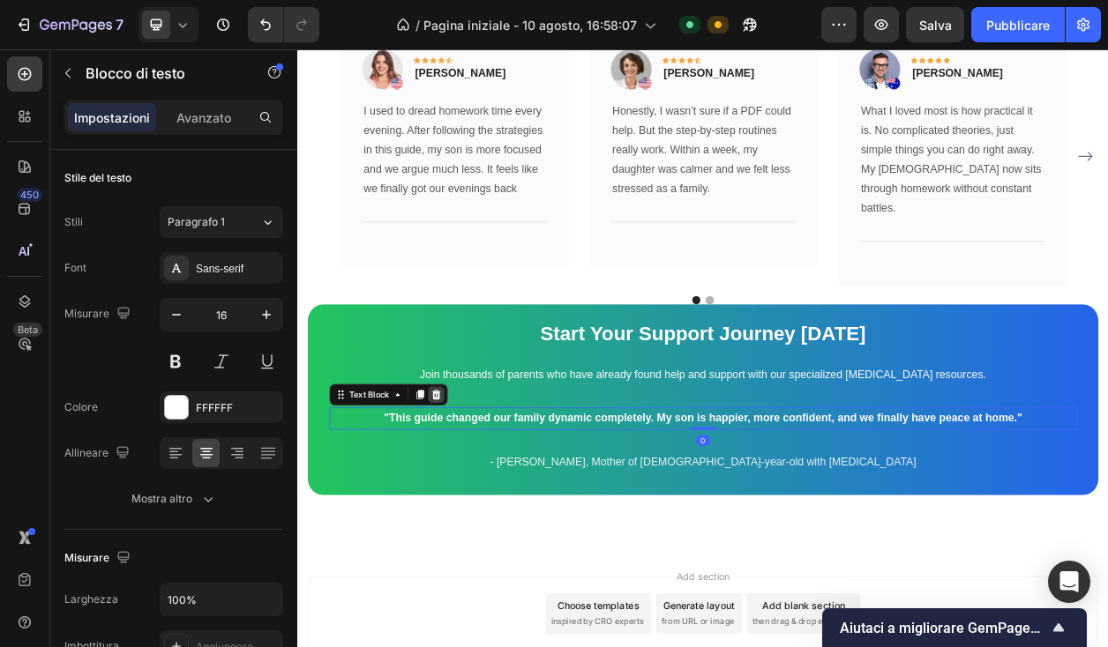
click at [473, 490] on div at bounding box center [478, 500] width 21 height 21
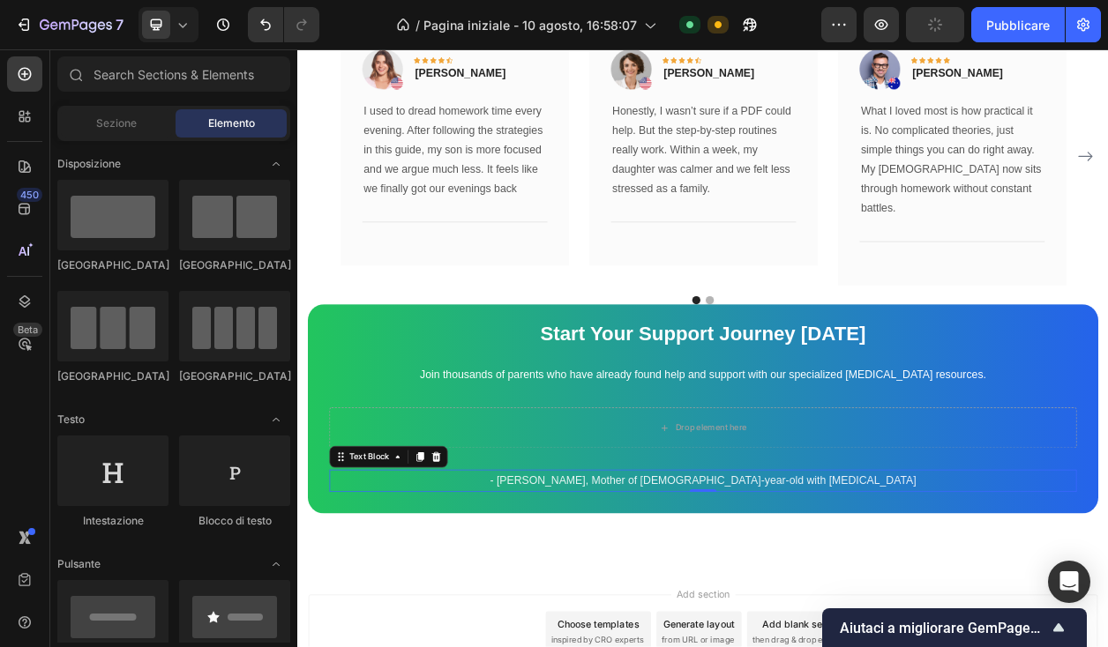
click at [820, 601] on p "- [PERSON_NAME], Mother of [DEMOGRAPHIC_DATA]-year-old with [MEDICAL_DATA]" at bounding box center [826, 614] width 972 height 26
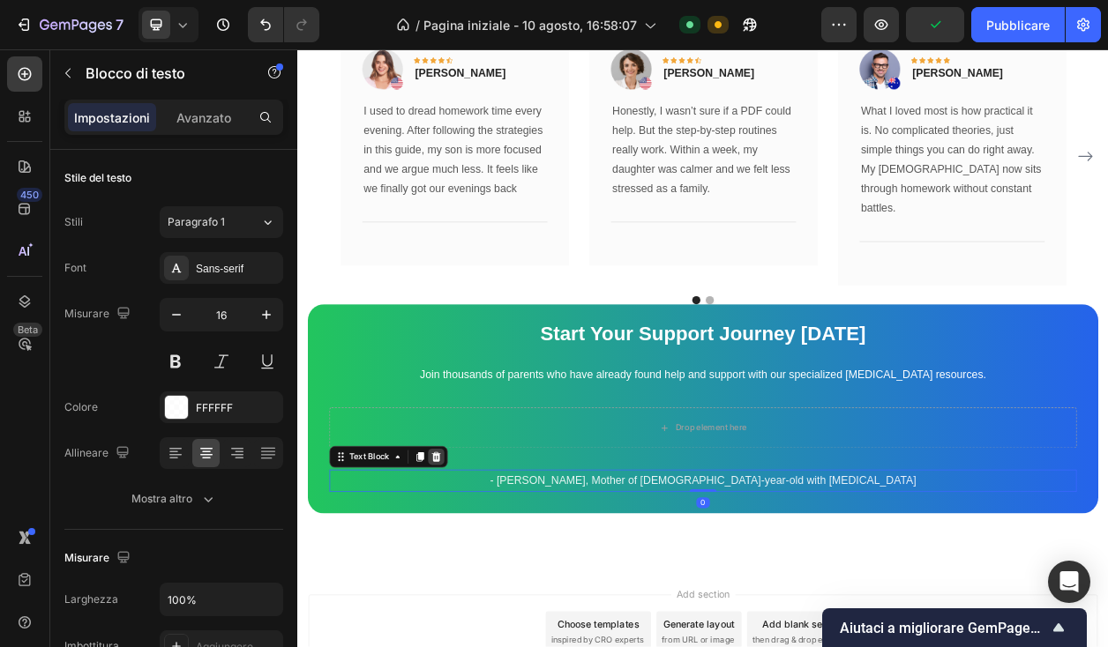
click at [479, 575] on icon at bounding box center [478, 582] width 14 height 14
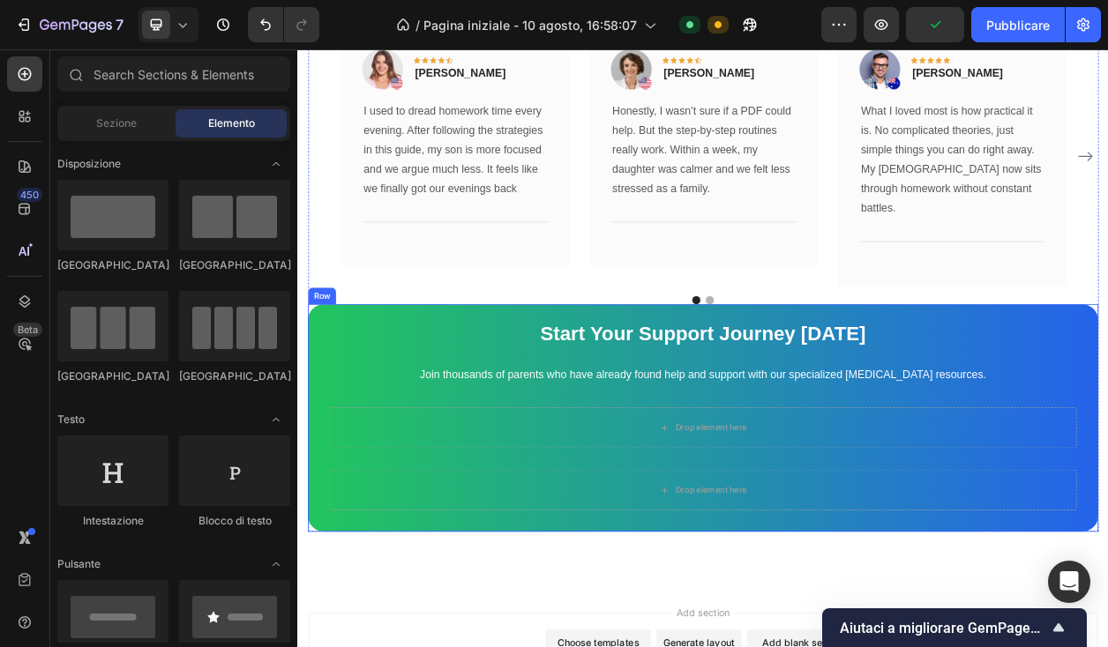
click at [722, 605] on div "Drop element here" at bounding box center [827, 625] width 976 height 53
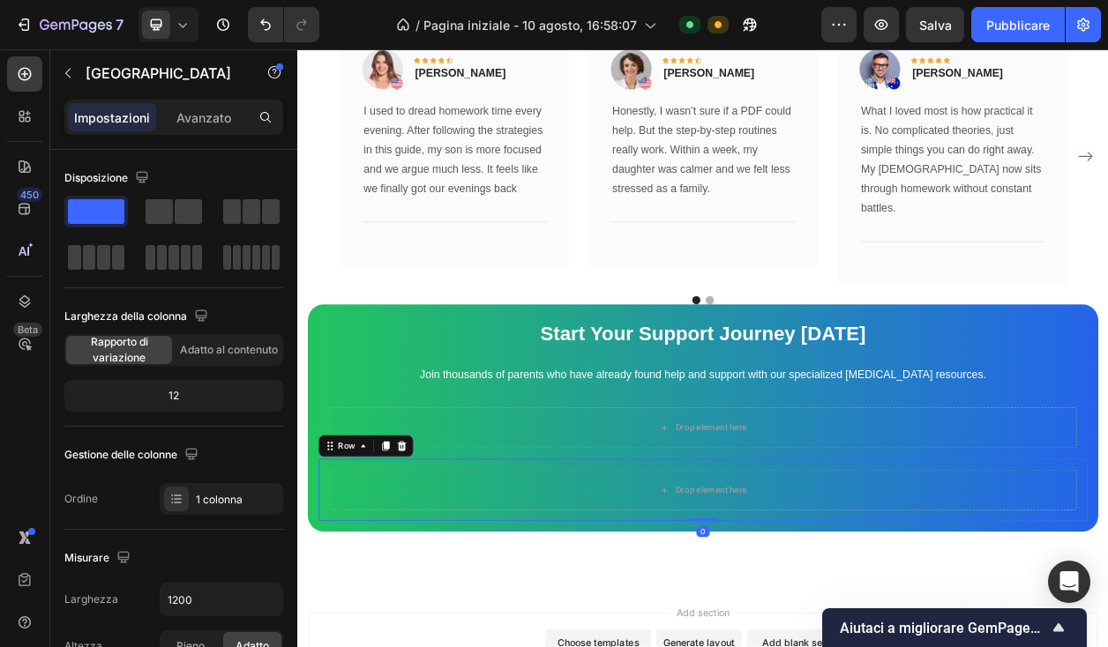
click at [445, 554] on div "Row" at bounding box center [386, 568] width 123 height 28
click at [433, 562] on icon at bounding box center [433, 568] width 11 height 12
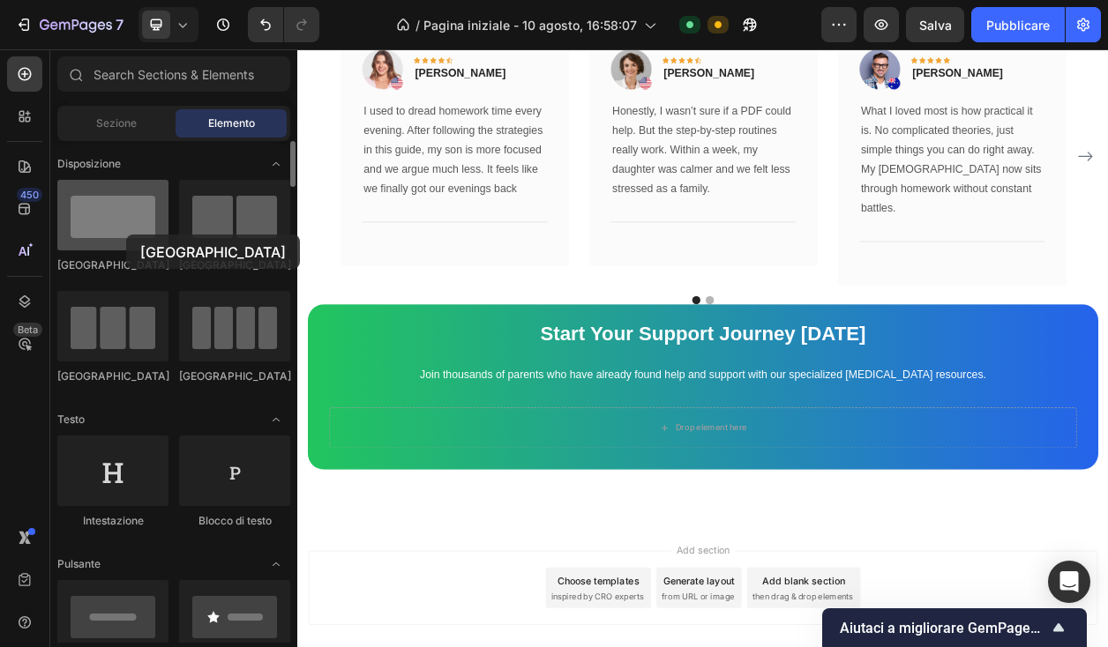
drag, startPoint x: 235, startPoint y: 231, endPoint x: 126, endPoint y: 232, distance: 108.5
click at [126, 234] on div "Riga Riga Riga Riga" at bounding box center [173, 290] width 233 height 221
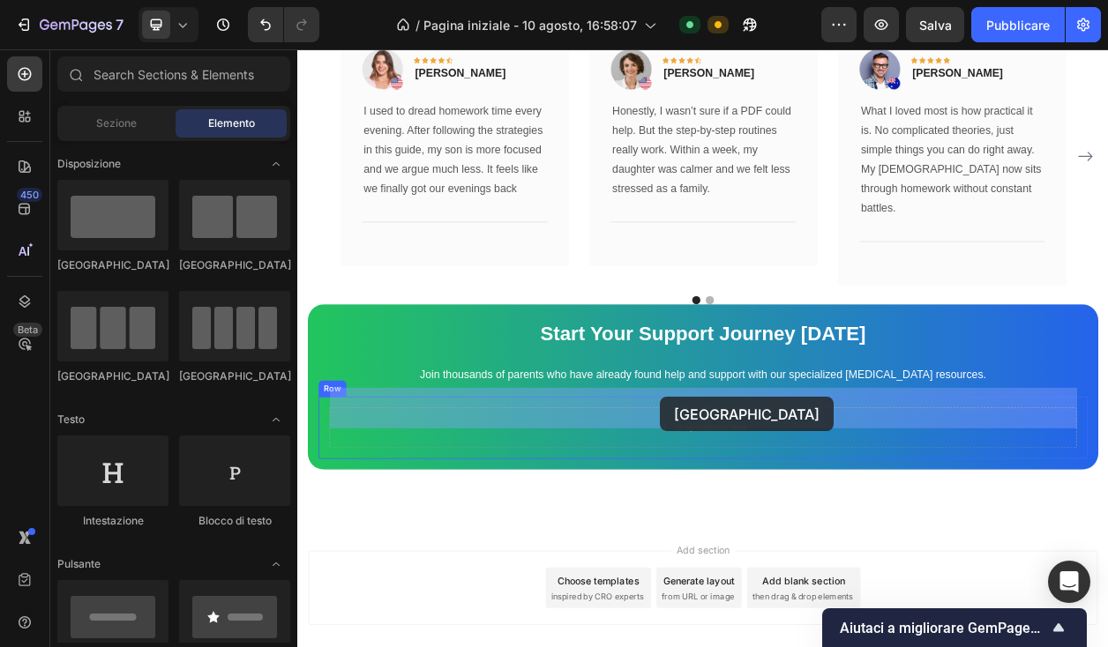
drag, startPoint x: 529, startPoint y: 283, endPoint x: 771, endPoint y: 499, distance: 324.2
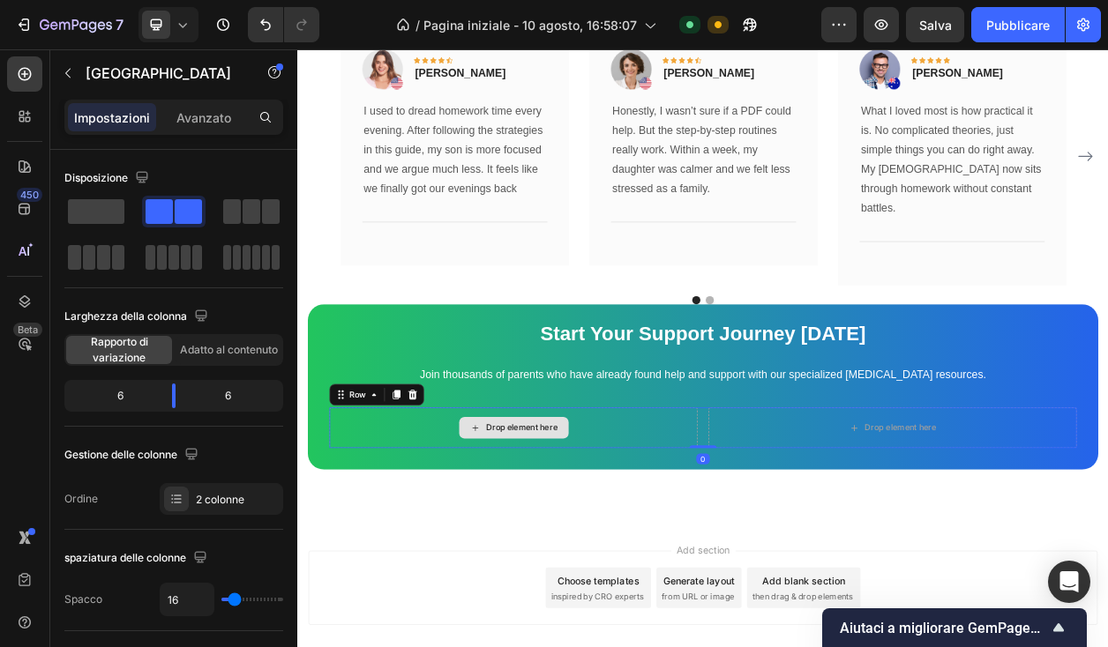
click at [603, 537] on div "Drop element here" at bounding box center [590, 544] width 94 height 14
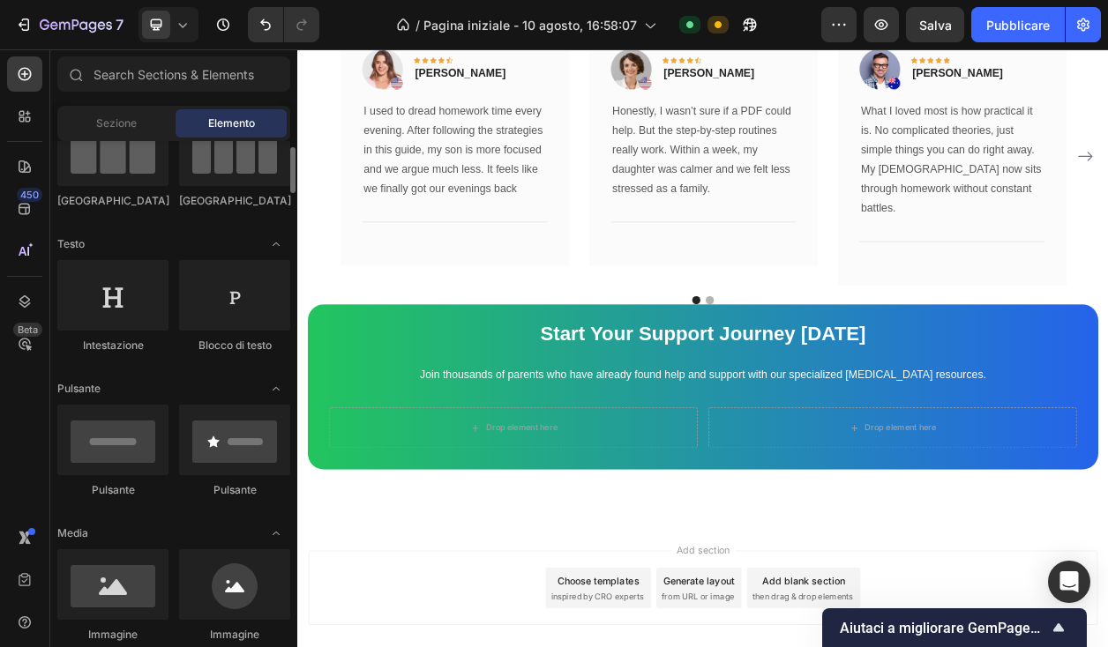
scroll to position [176, 0]
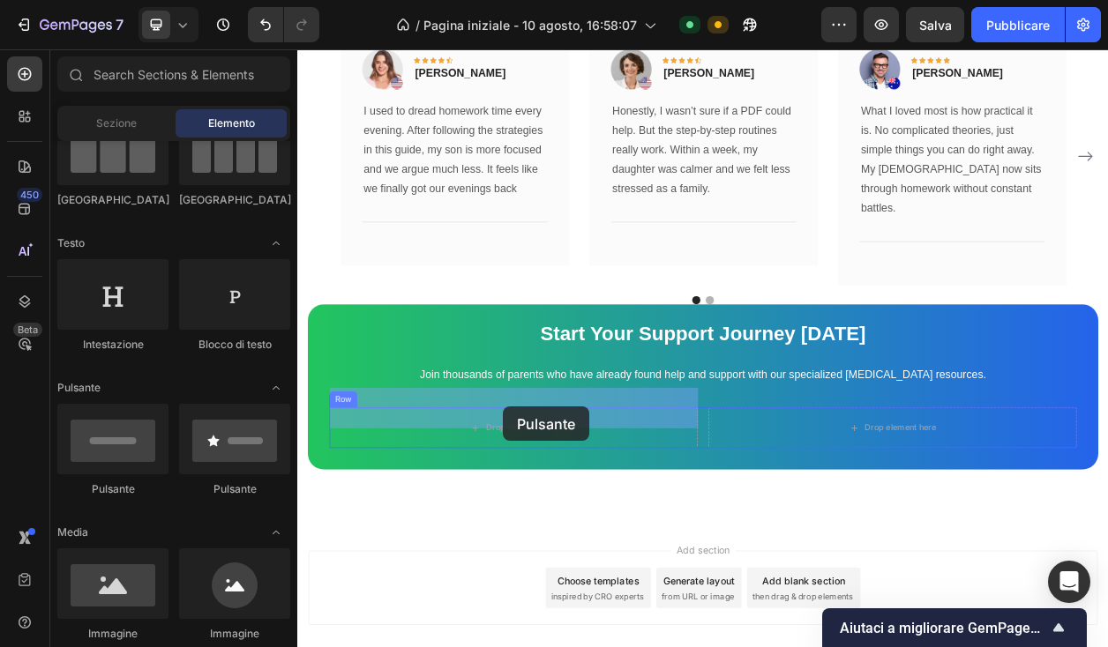
drag, startPoint x: 423, startPoint y: 488, endPoint x: 566, endPoint y: 515, distance: 145.5
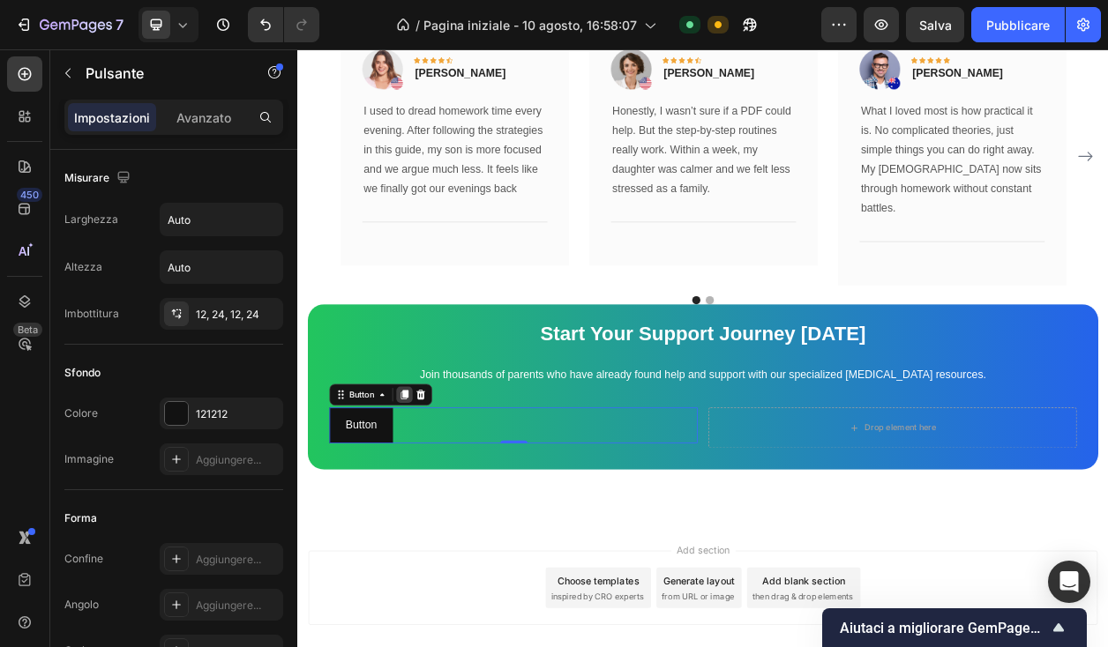
click at [438, 494] on icon at bounding box center [437, 501] width 14 height 14
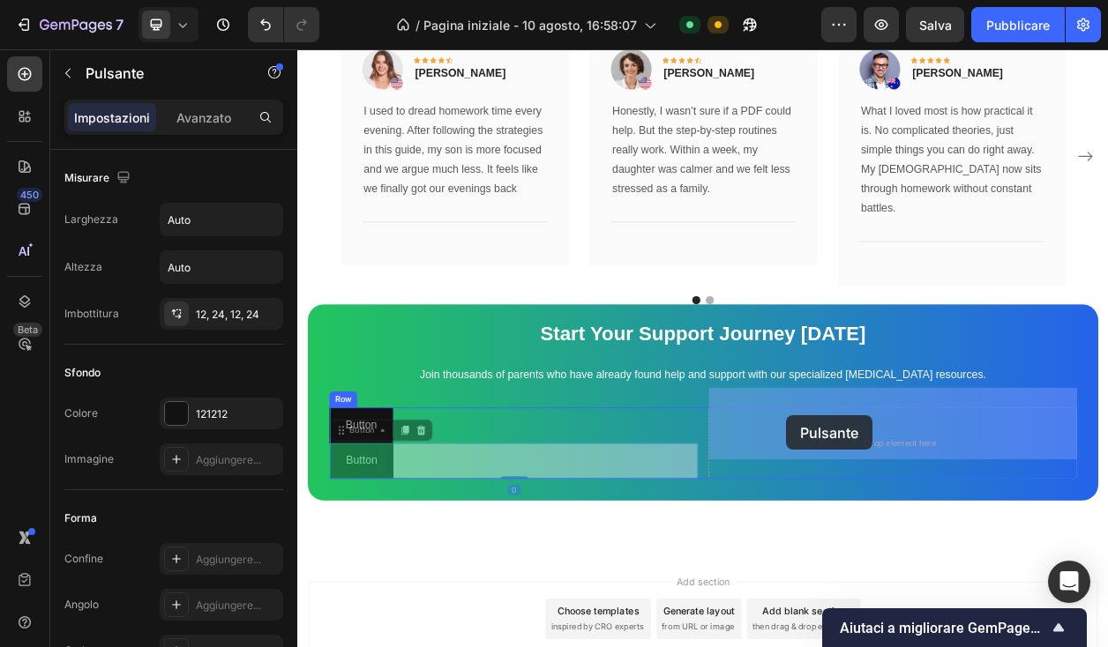
drag, startPoint x: 414, startPoint y: 562, endPoint x: 951, endPoint y: 524, distance: 538.5
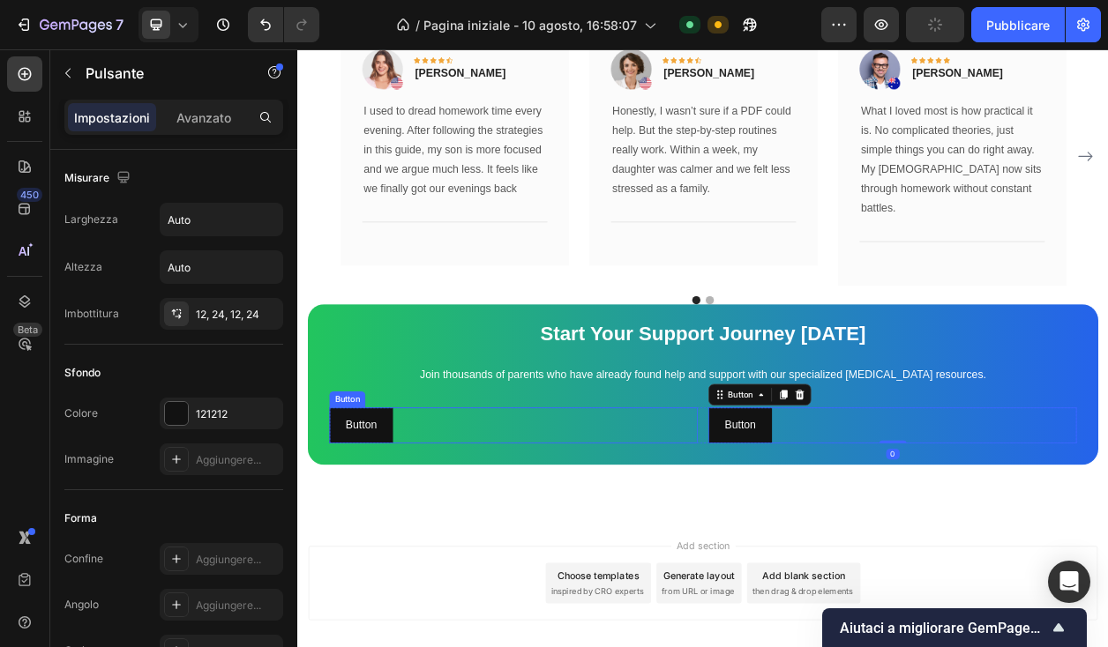
click at [520, 518] on div "Button Button" at bounding box center [579, 541] width 481 height 47
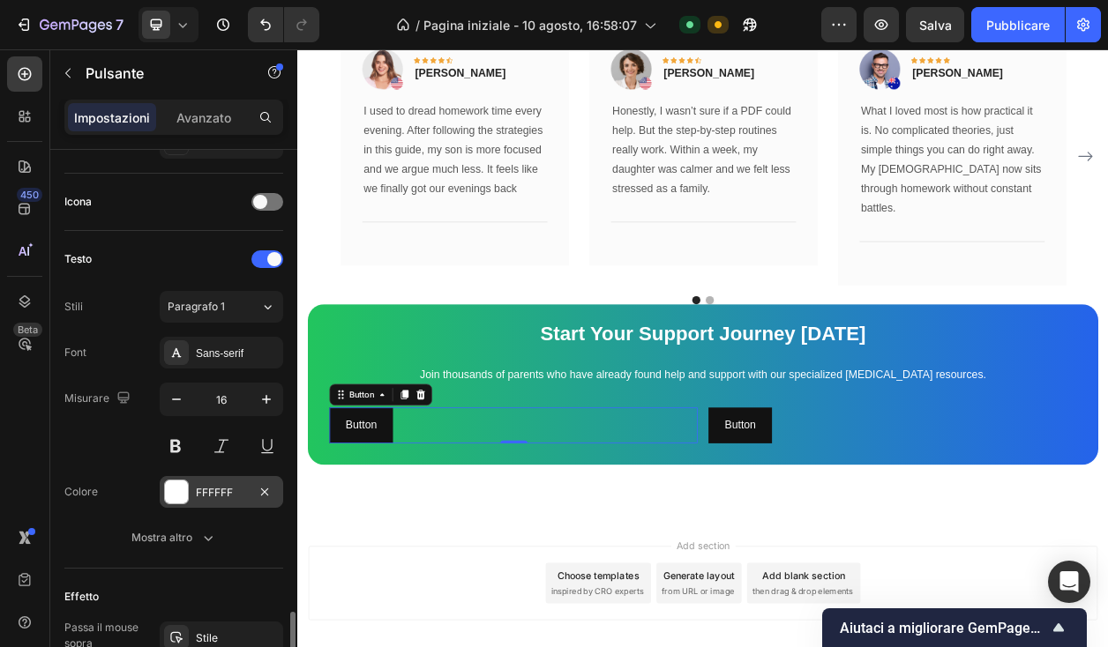
scroll to position [717, 0]
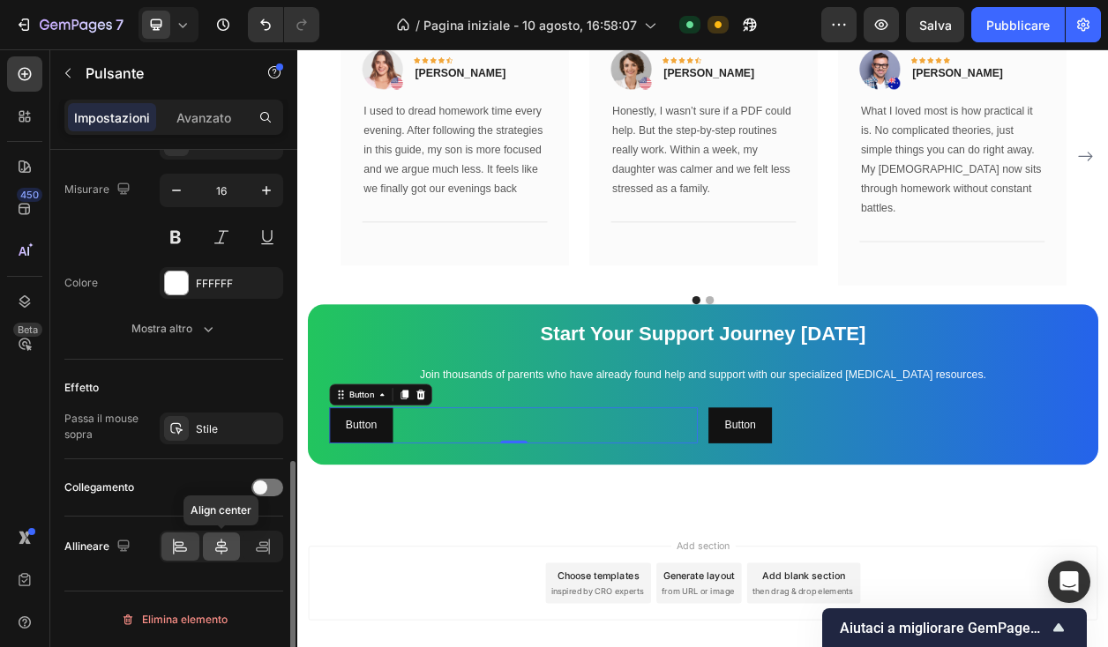
click at [221, 544] on icon at bounding box center [222, 547] width 18 height 18
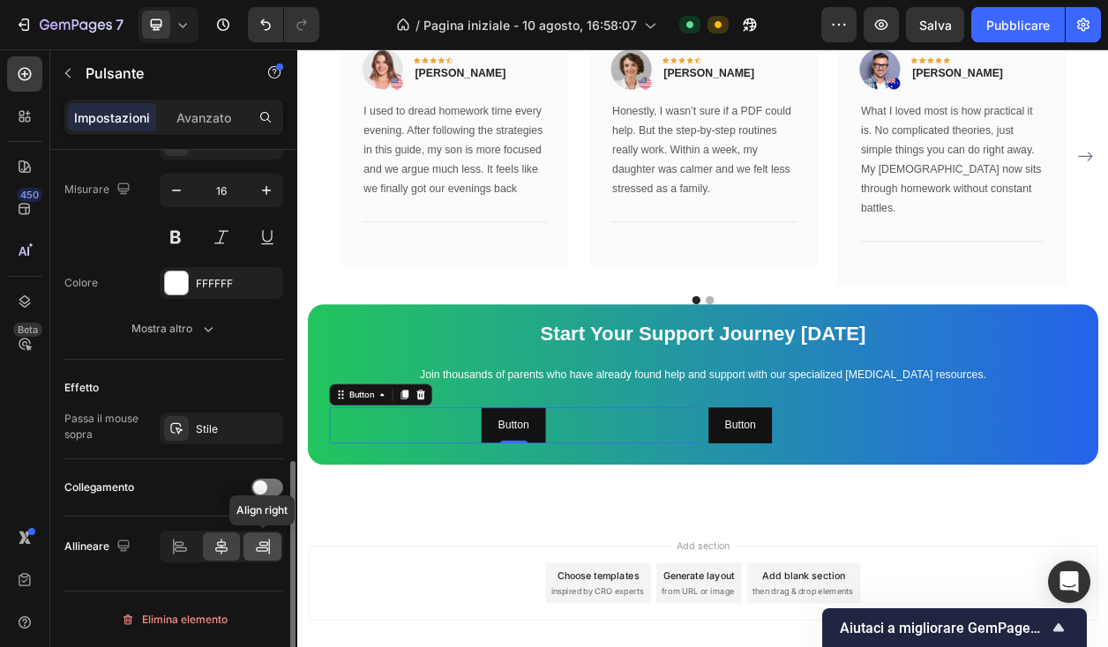
click at [252, 544] on div at bounding box center [262, 547] width 38 height 28
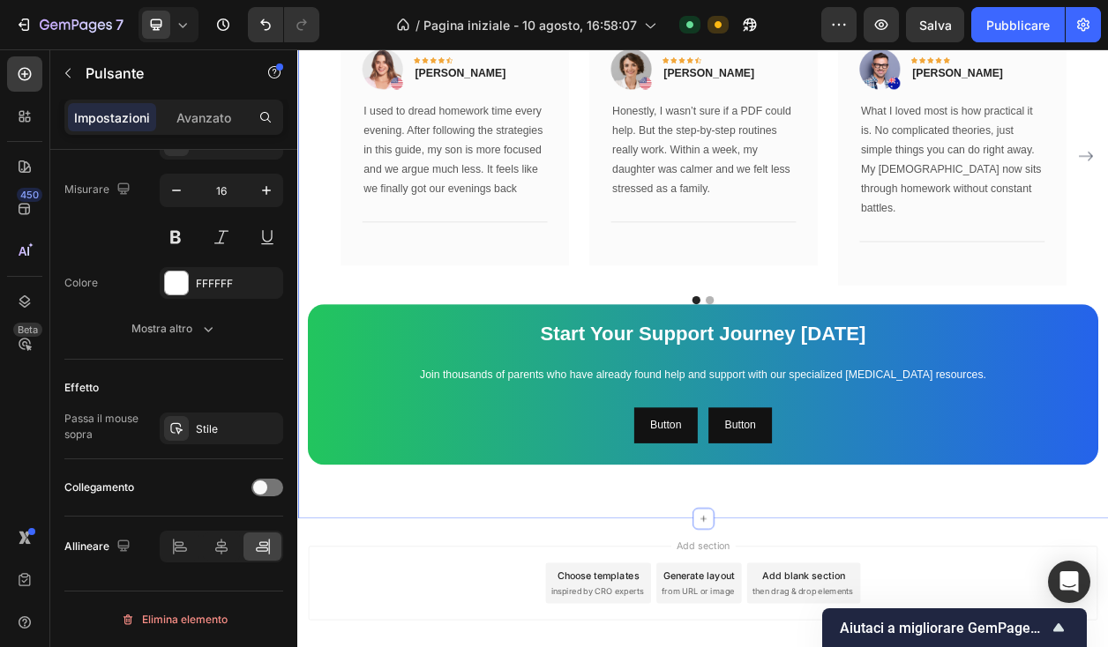
click at [782, 591] on div "What Our Customers Are Saying Heading Our customer advocates are standing by 24…" at bounding box center [826, 239] width 1058 height 847
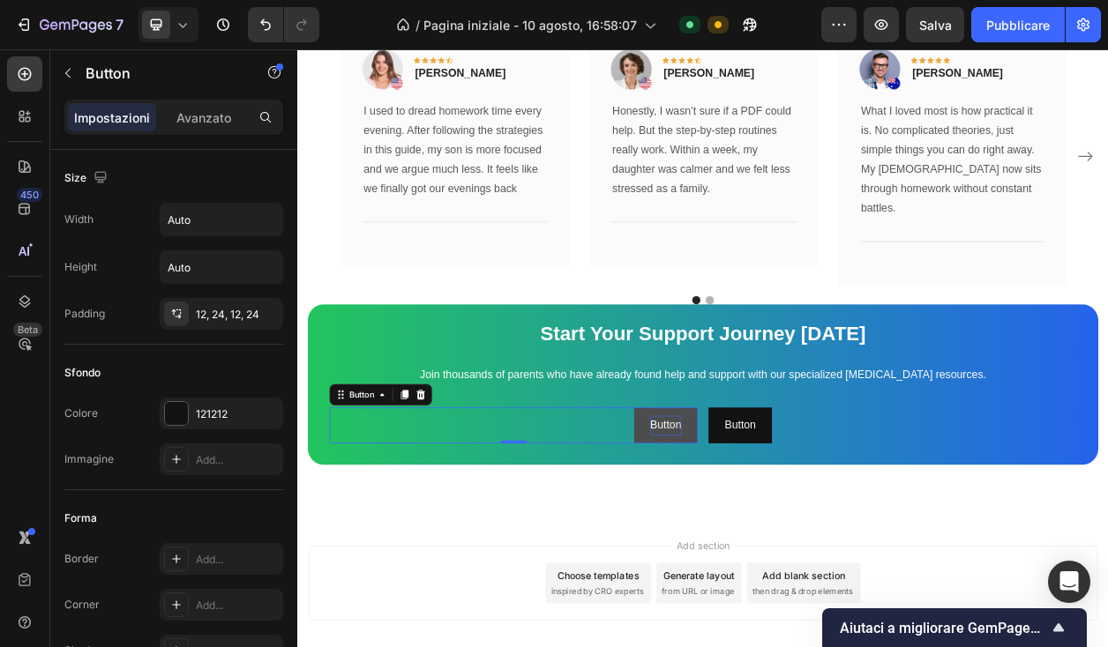
click at [774, 528] on p "Button" at bounding box center [778, 541] width 41 height 26
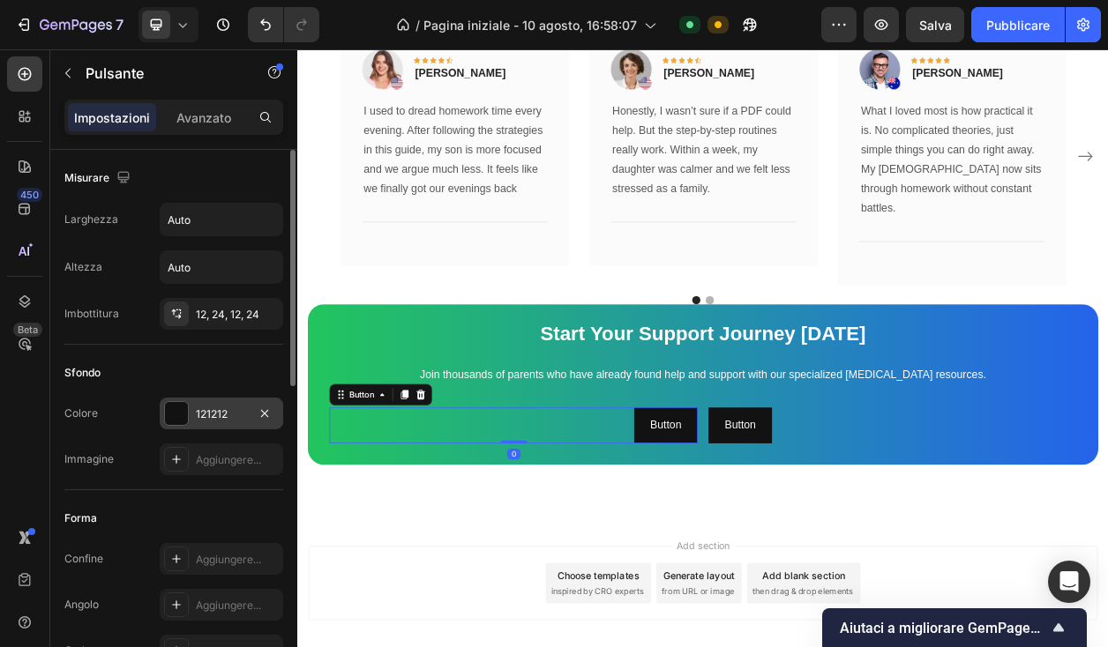
click at [215, 408] on font "121212" at bounding box center [212, 414] width 32 height 13
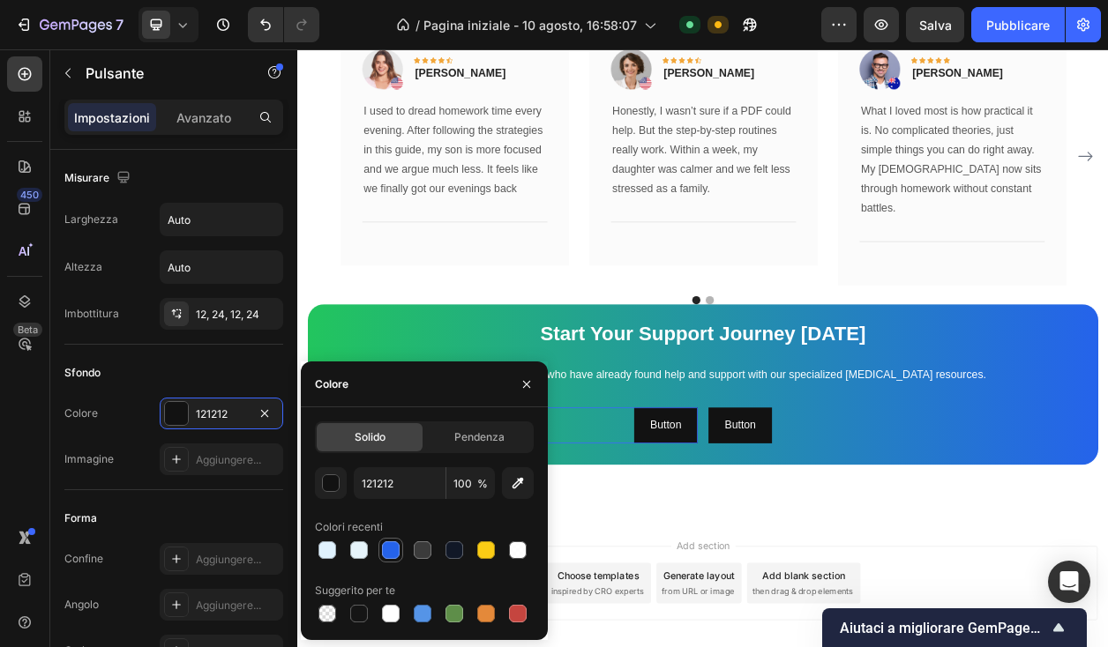
click at [389, 546] on div at bounding box center [391, 551] width 18 height 18
click at [389, 610] on div at bounding box center [391, 614] width 18 height 18
type input "FFFFFF"
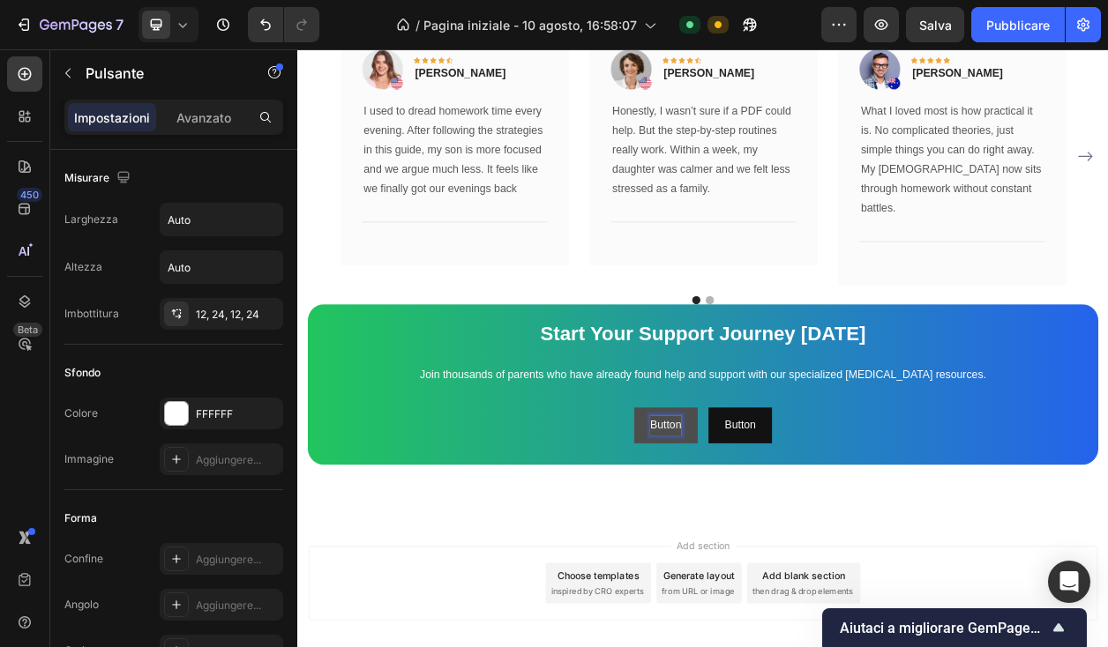
click at [789, 528] on p "Button" at bounding box center [778, 541] width 41 height 26
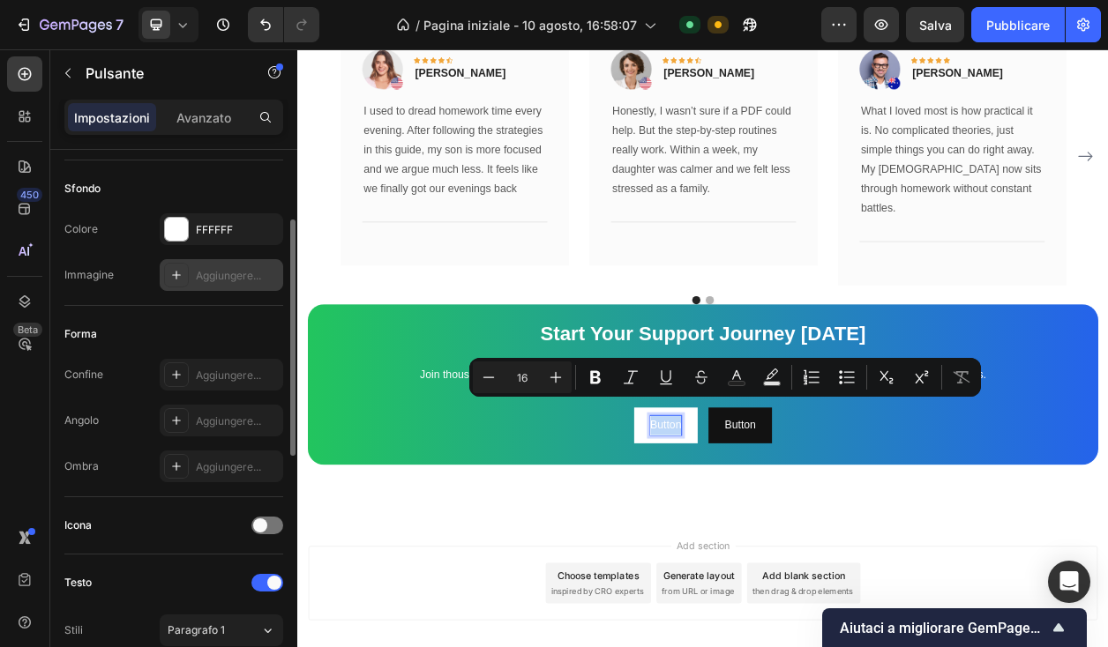
scroll to position [185, 0]
click at [737, 378] on icon "Editor contextual toolbar" at bounding box center [737, 378] width 18 height 18
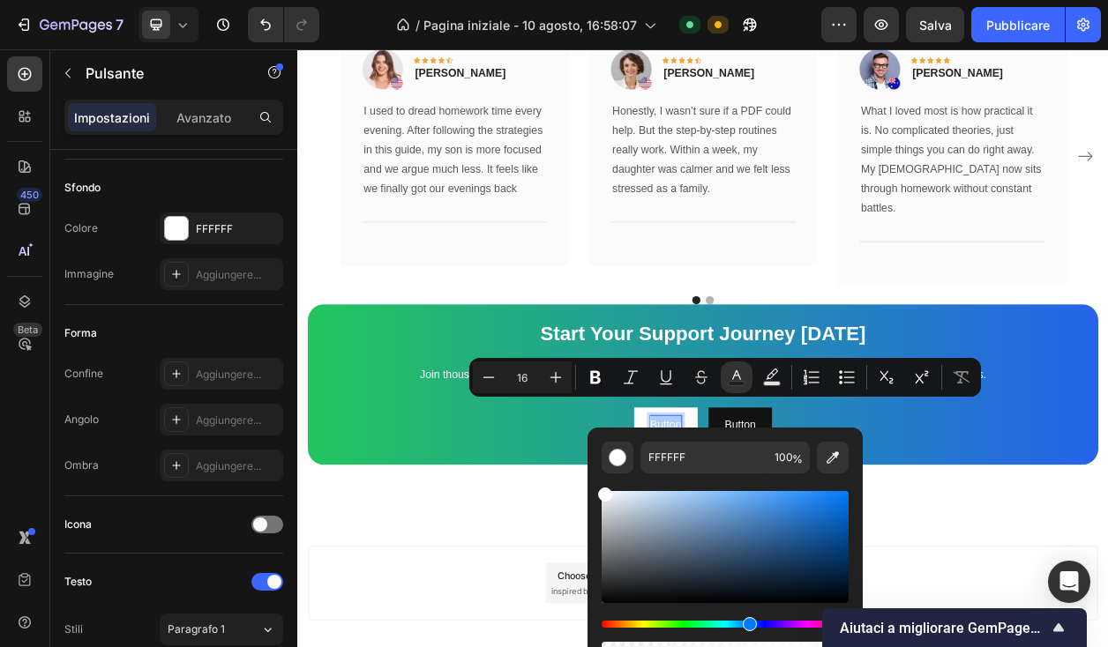
click at [747, 625] on div "Tinta" at bounding box center [725, 624] width 247 height 7
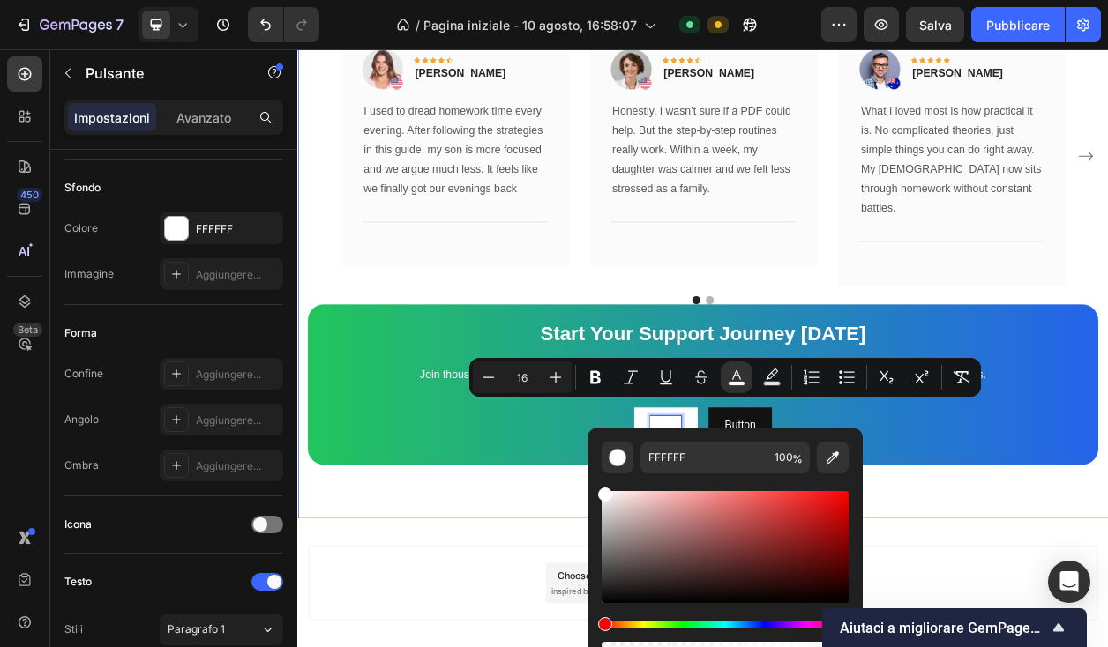
click at [599, 576] on div "What Our Customers Are Saying Heading Our customer advocates are standing by 24…" at bounding box center [826, 239] width 1058 height 847
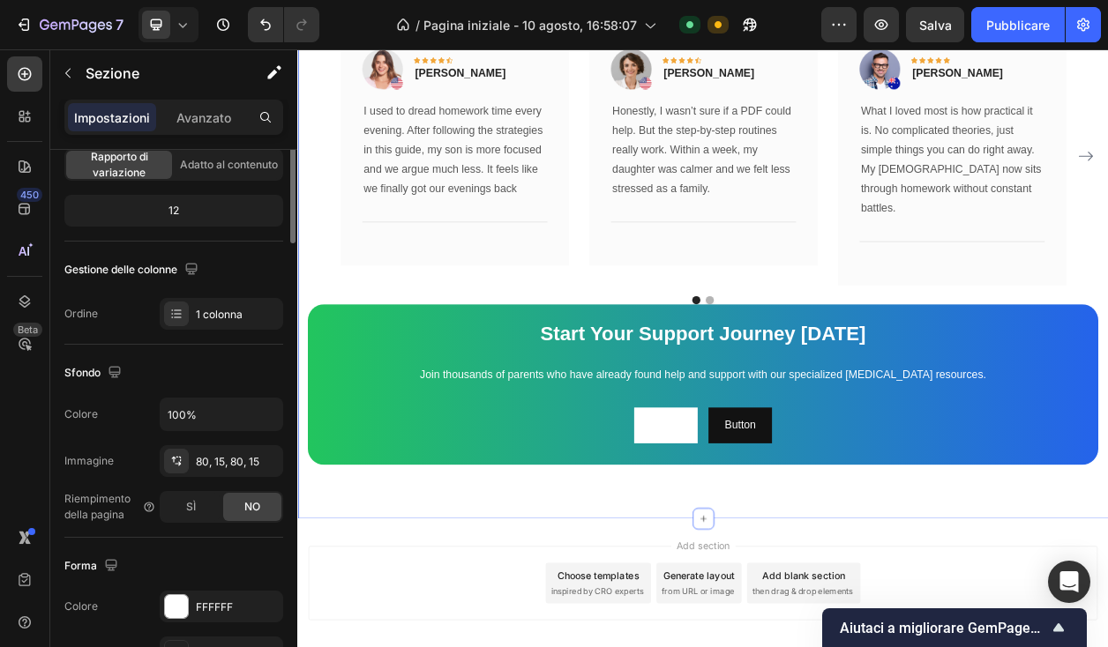
scroll to position [0, 0]
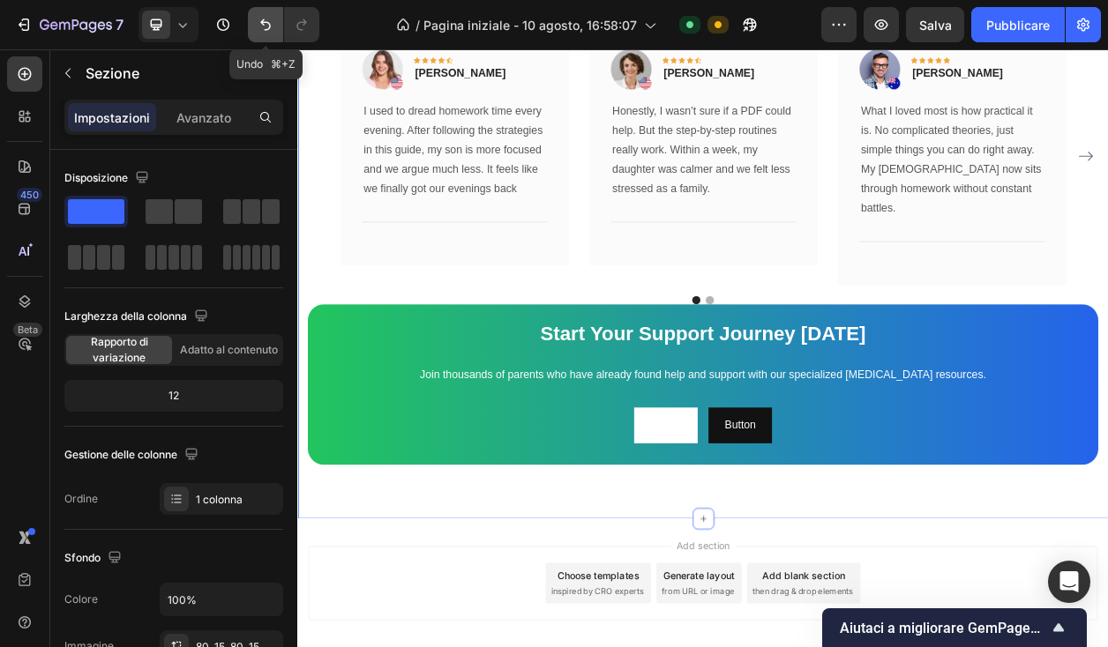
click at [267, 19] on icon "Annulla/Ripristina" at bounding box center [266, 25] width 18 height 18
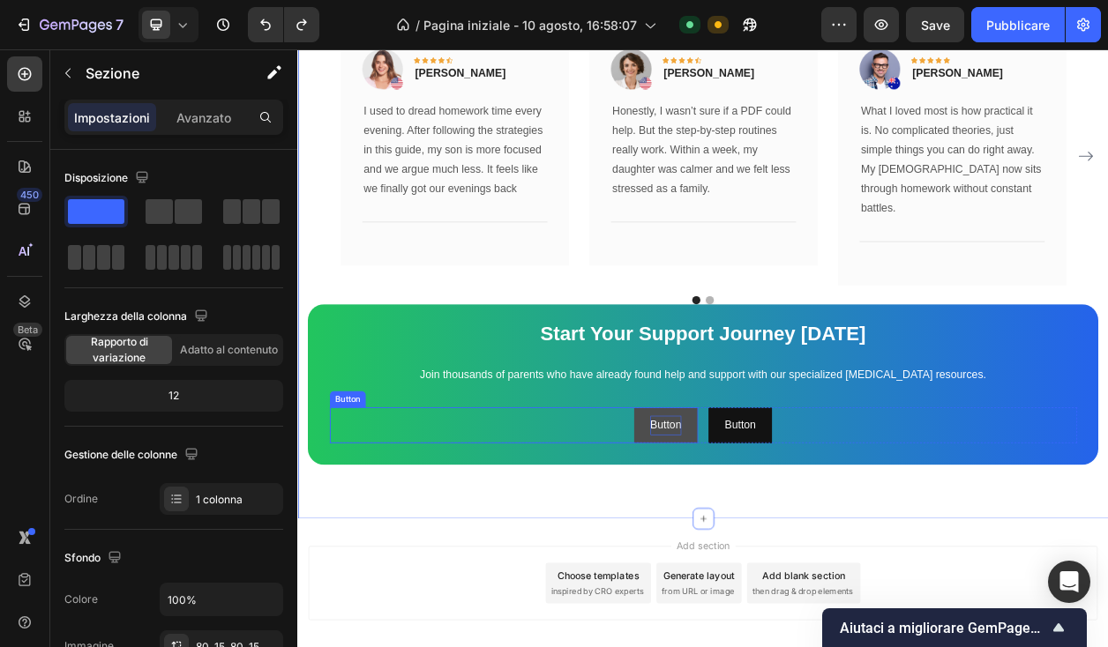
click at [777, 528] on p "Button" at bounding box center [778, 541] width 41 height 26
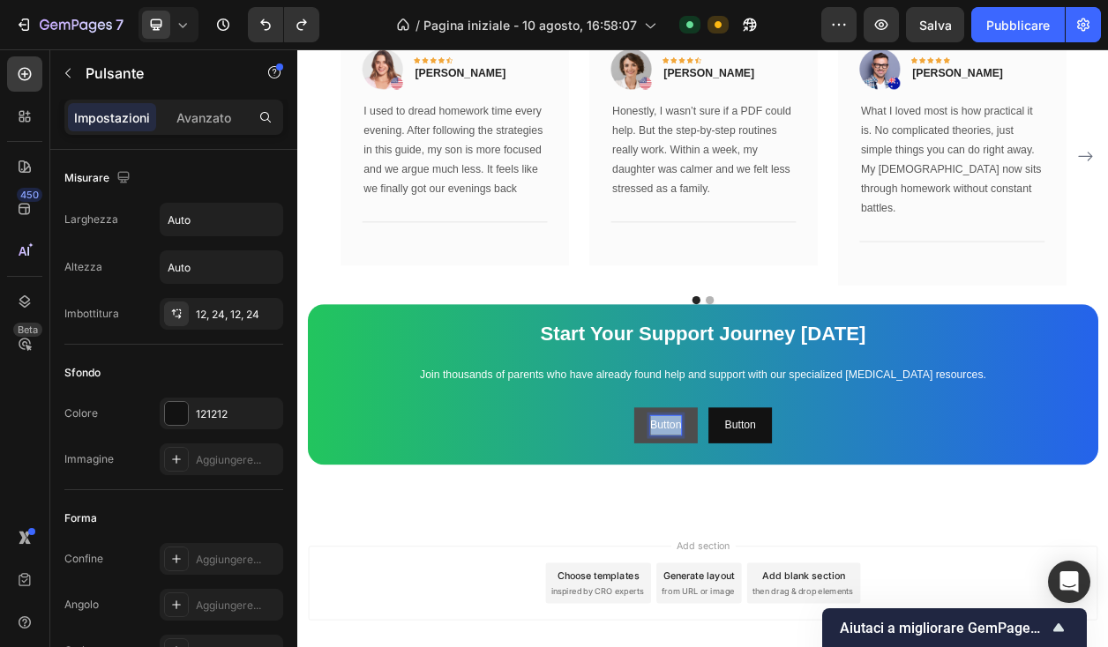
click at [777, 528] on p "Button" at bounding box center [778, 541] width 41 height 26
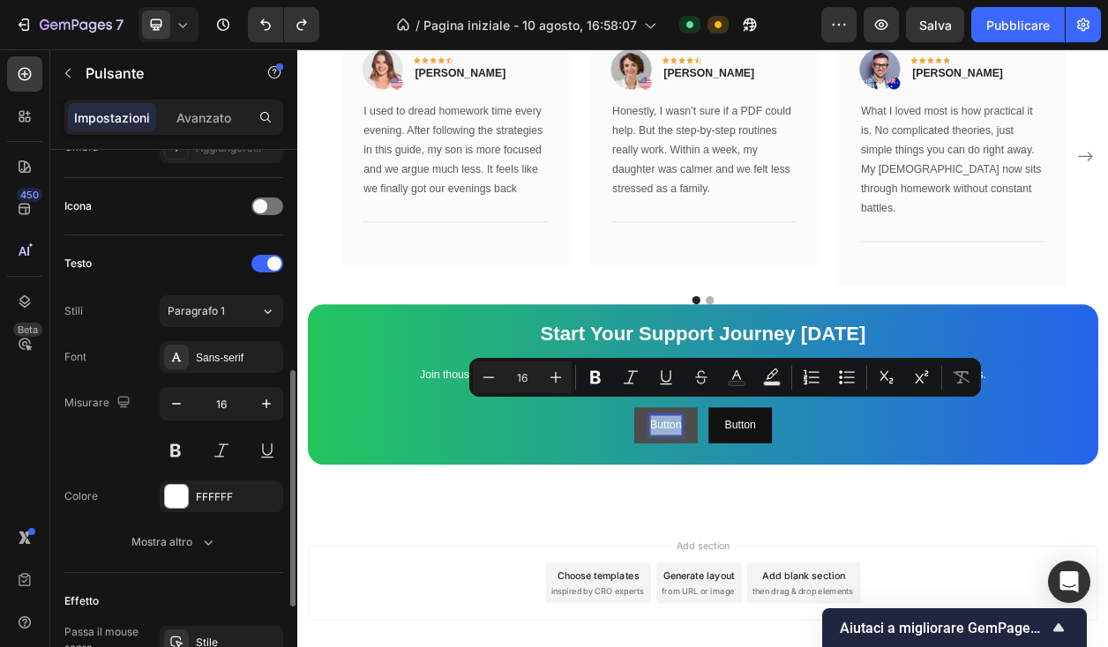
scroll to position [505, 0]
click at [210, 494] on font "FFFFFF" at bounding box center [214, 495] width 37 height 13
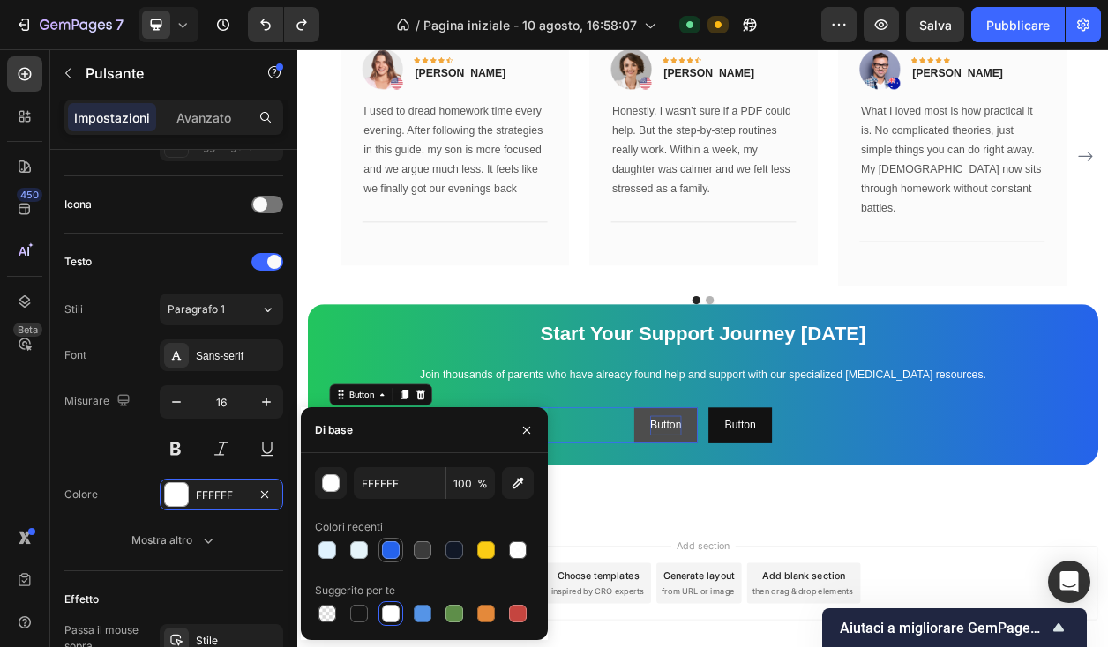
click at [398, 558] on div at bounding box center [390, 550] width 21 height 21
type input "2563EB"
click at [742, 518] on button "Button" at bounding box center [778, 541] width 83 height 47
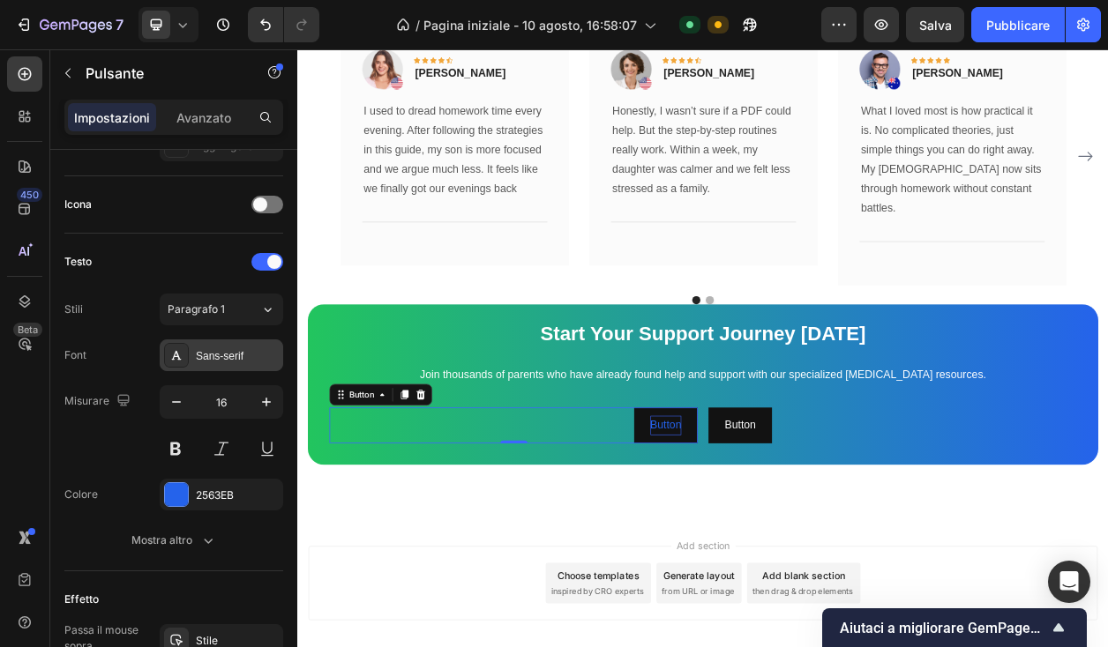
scroll to position [0, 0]
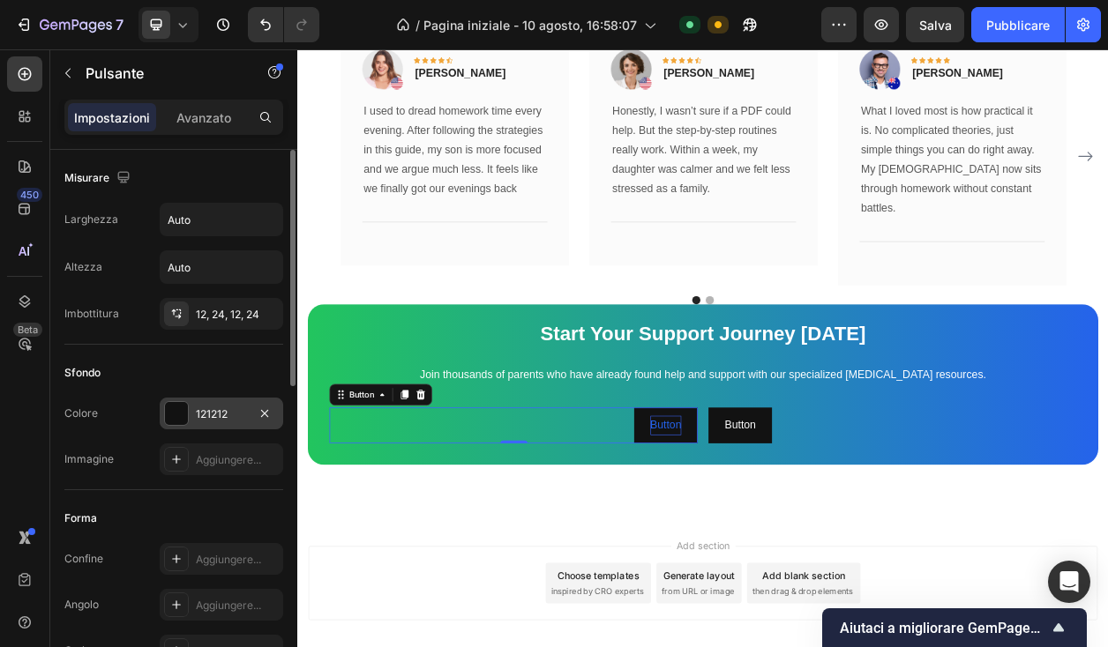
click at [212, 409] on font "121212" at bounding box center [212, 414] width 32 height 13
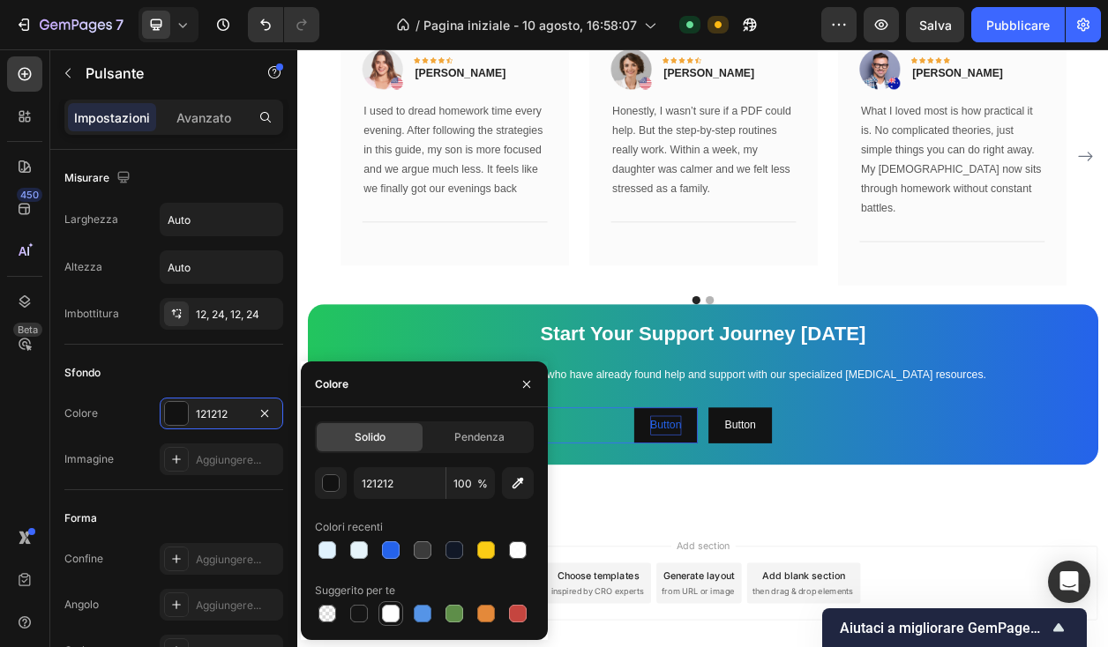
click at [393, 612] on div at bounding box center [391, 614] width 18 height 18
type input "FFFFFF"
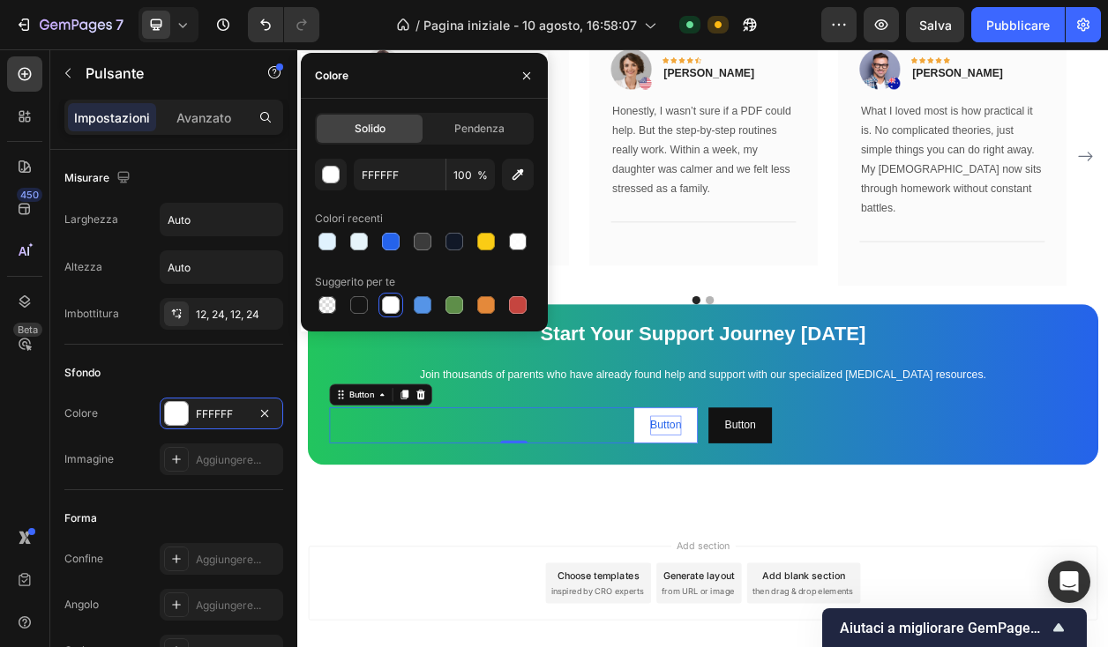
scroll to position [717, 0]
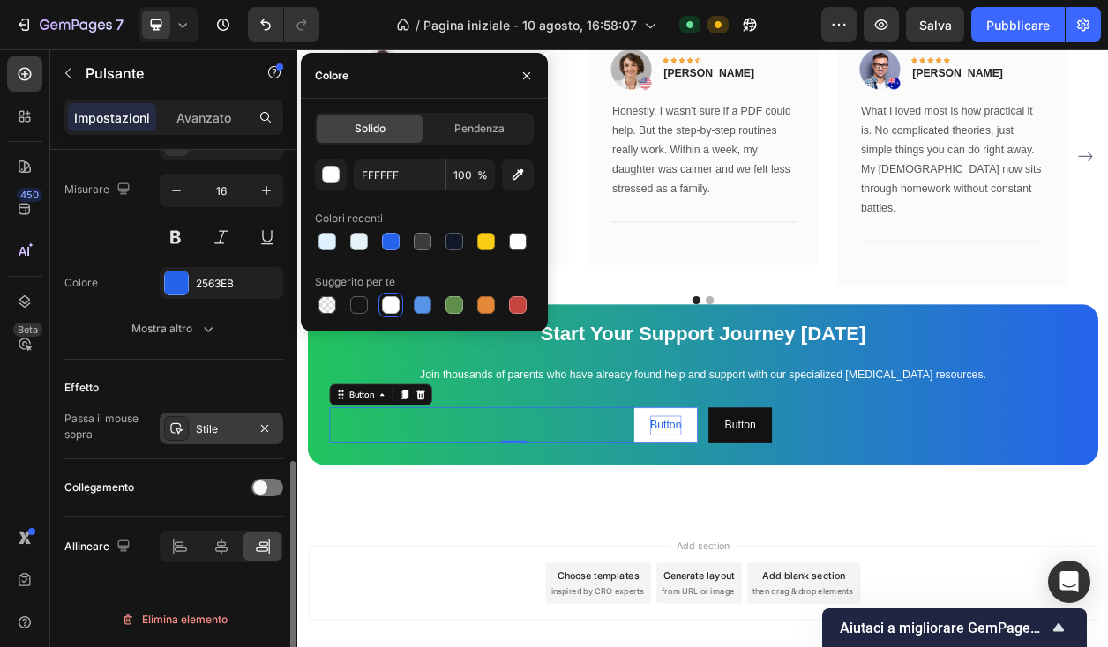
click at [179, 431] on icon at bounding box center [176, 428] width 12 height 11
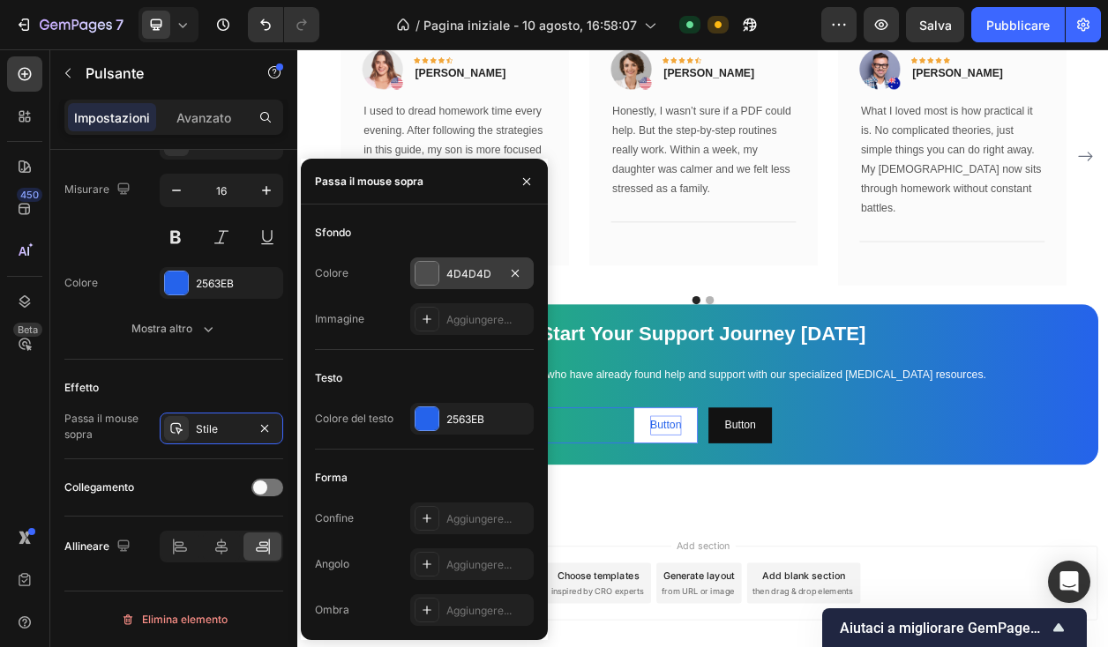
click at [427, 276] on div at bounding box center [426, 273] width 23 height 23
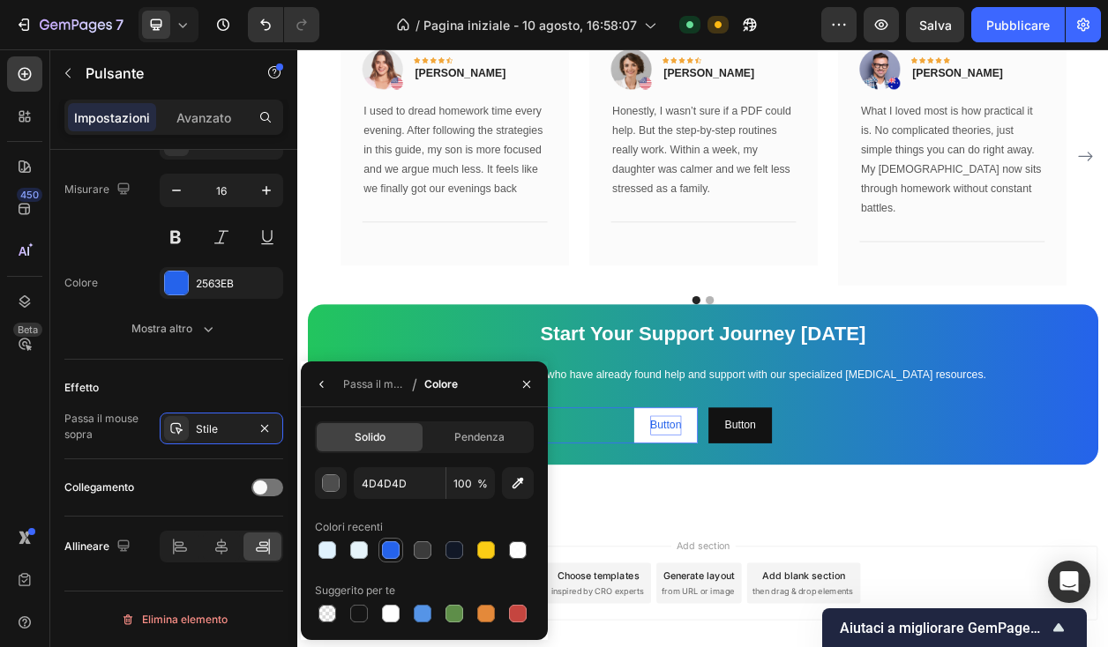
click at [391, 555] on div at bounding box center [391, 551] width 18 height 18
click at [389, 613] on div at bounding box center [391, 614] width 18 height 18
type input "FFFFFF"
click at [320, 389] on icon "button" at bounding box center [322, 385] width 14 height 14
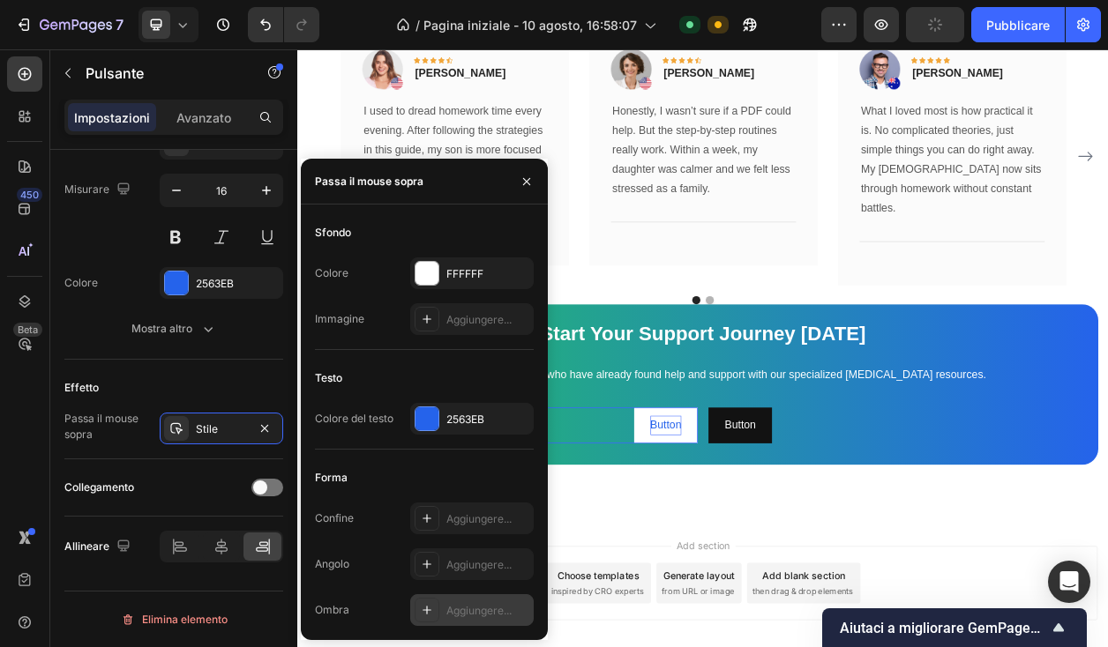
click at [426, 602] on div at bounding box center [427, 610] width 25 height 25
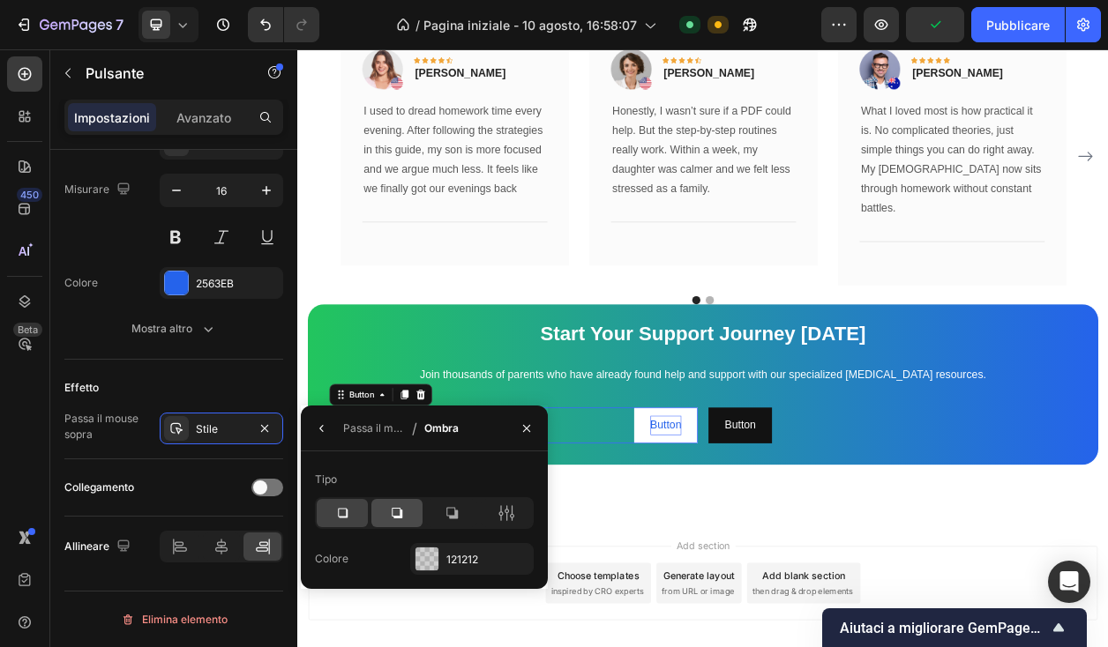
click at [393, 513] on icon at bounding box center [397, 514] width 18 height 18
click at [459, 520] on icon at bounding box center [452, 514] width 18 height 18
click at [506, 517] on icon at bounding box center [507, 513] width 4 height 16
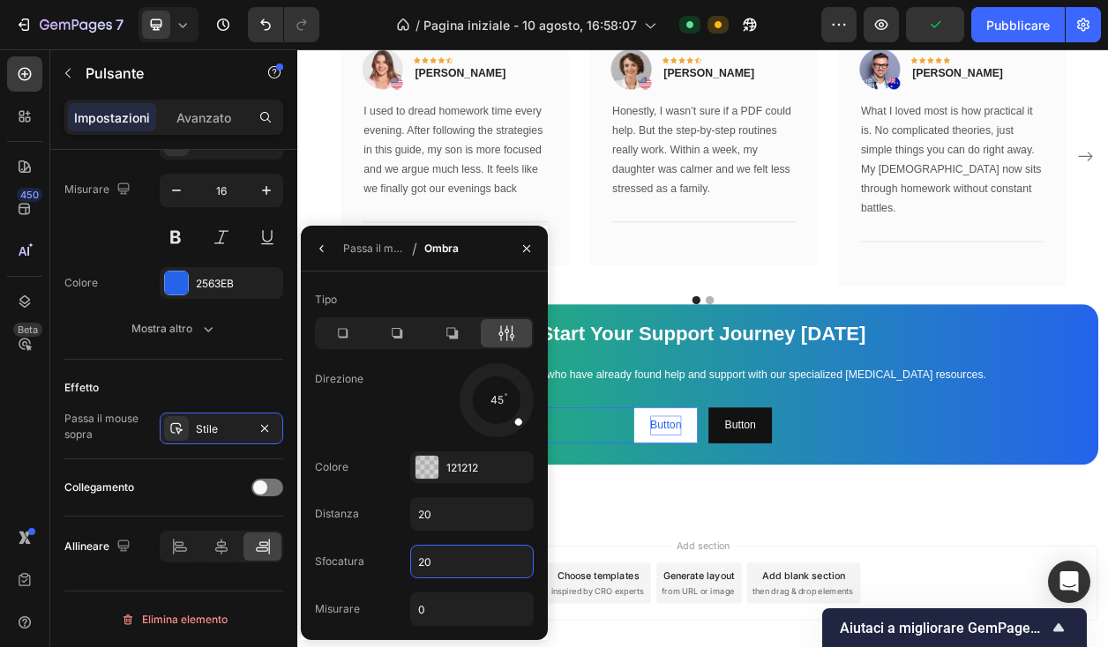
click at [458, 566] on input "20" at bounding box center [472, 562] width 122 height 32
type input "40"
click at [462, 511] on input "20" at bounding box center [472, 514] width 122 height 32
click at [461, 511] on input "20" at bounding box center [472, 514] width 122 height 32
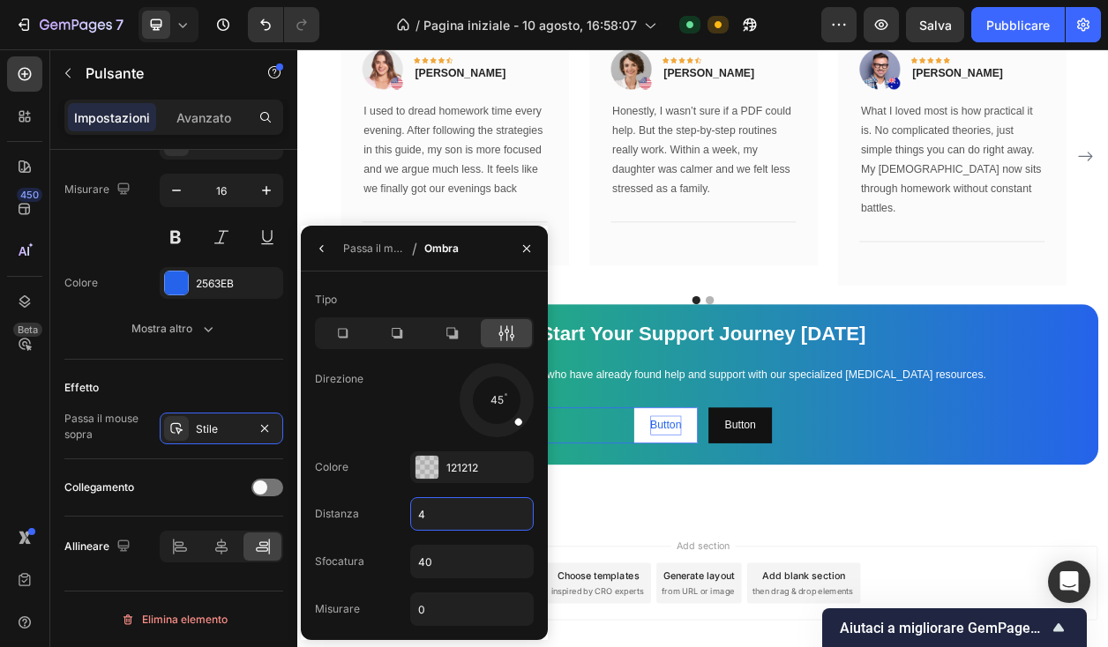
type input "40"
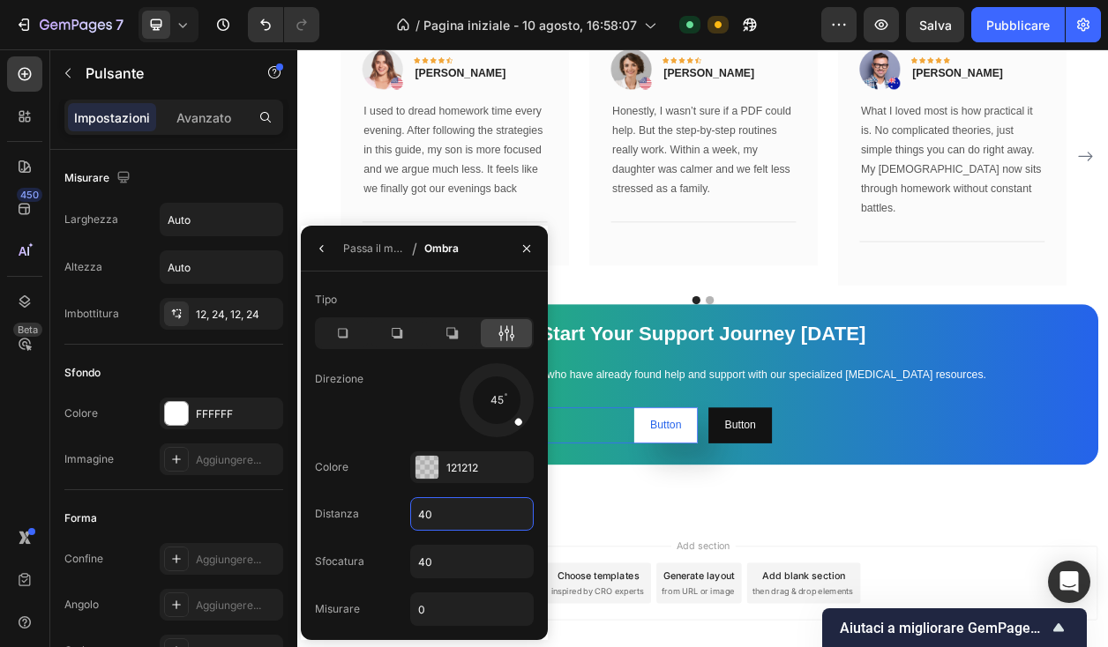
scroll to position [717, 0]
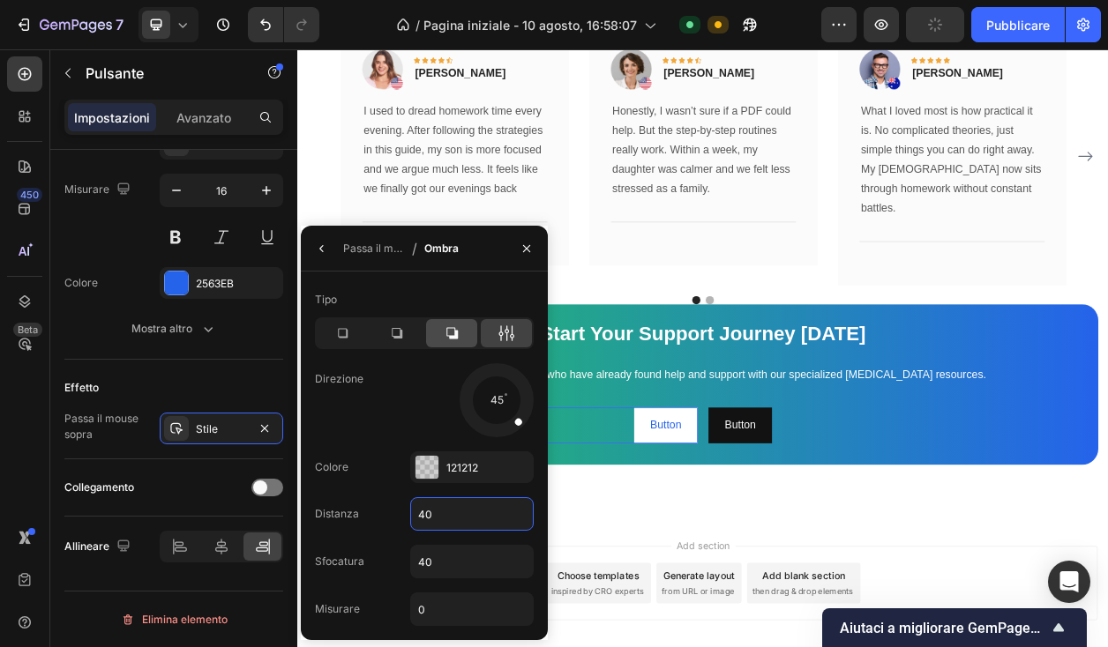
click at [443, 337] on icon at bounding box center [452, 334] width 18 height 18
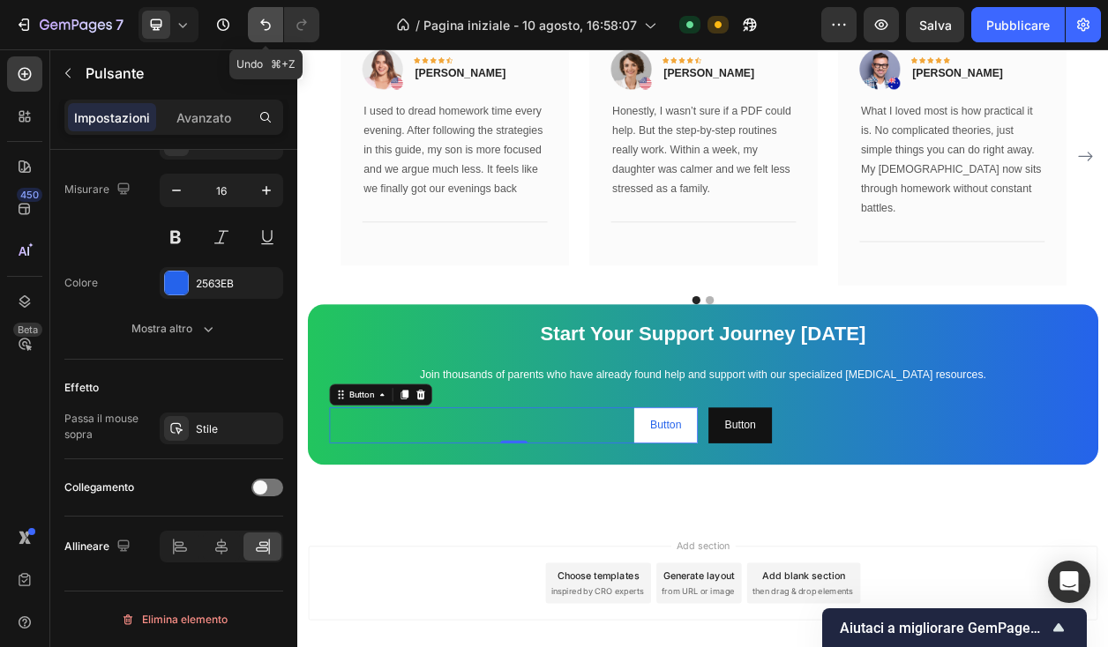
click at [263, 23] on icon "Annulla/Ripristina" at bounding box center [266, 25] width 18 height 18
click at [800, 525] on button "Button" at bounding box center [778, 541] width 83 height 47
click at [909, 523] on button "Button" at bounding box center [875, 541] width 83 height 47
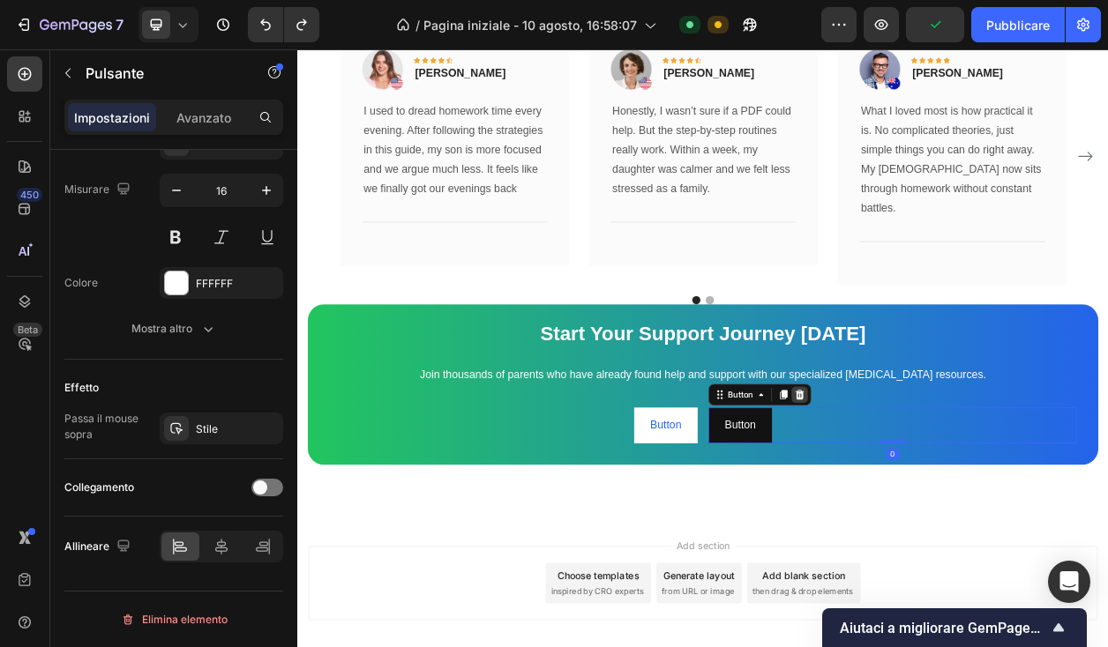
click at [958, 494] on icon at bounding box center [953, 501] width 14 height 14
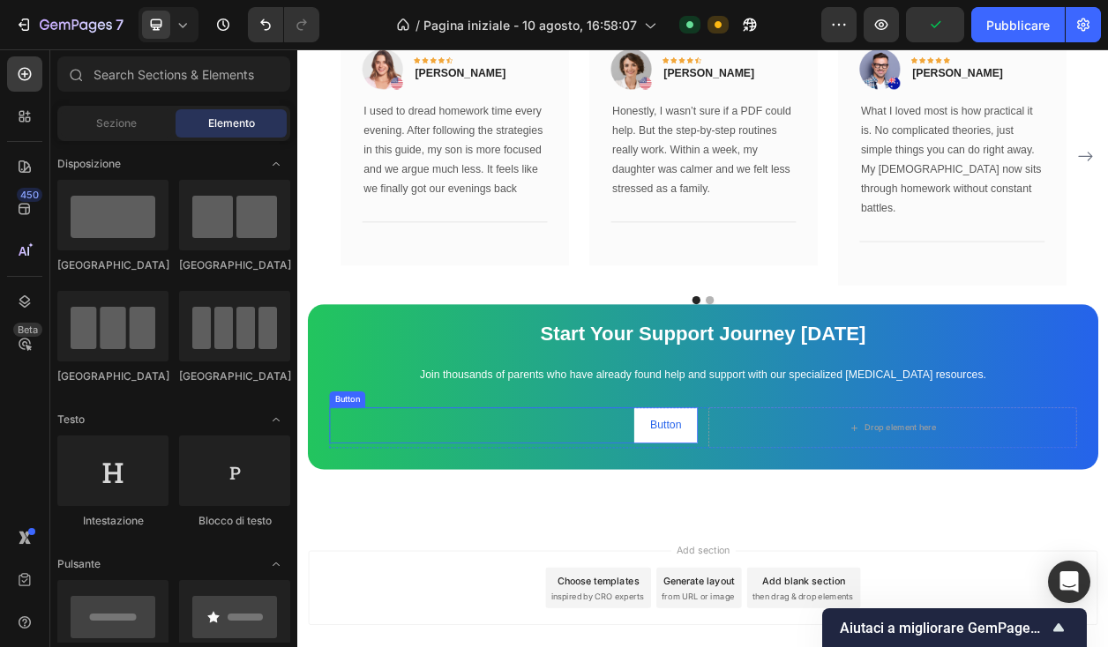
click at [717, 518] on div "Button Button" at bounding box center [579, 541] width 481 height 47
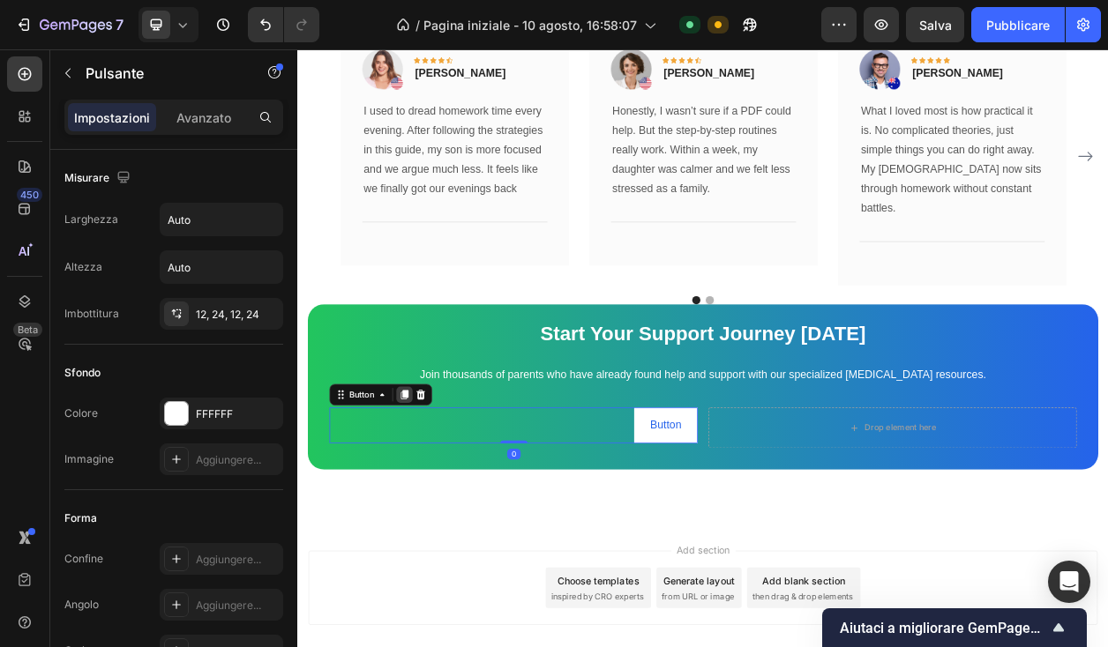
click at [436, 495] on icon at bounding box center [437, 501] width 10 height 12
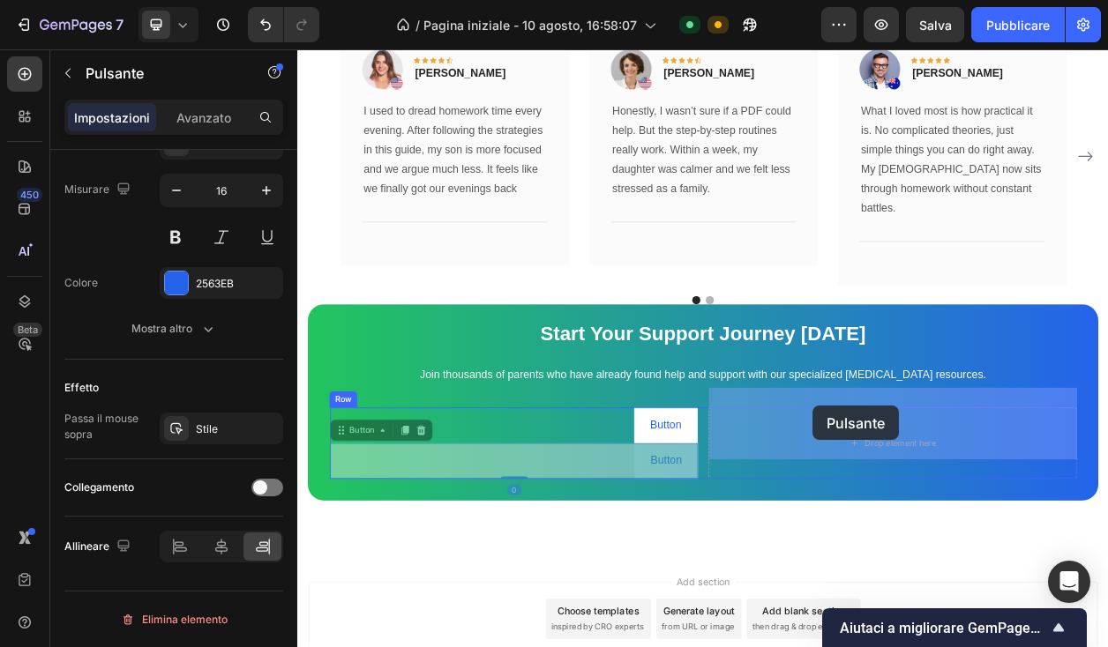
drag, startPoint x: 674, startPoint y: 562, endPoint x: 970, endPoint y: 515, distance: 300.0
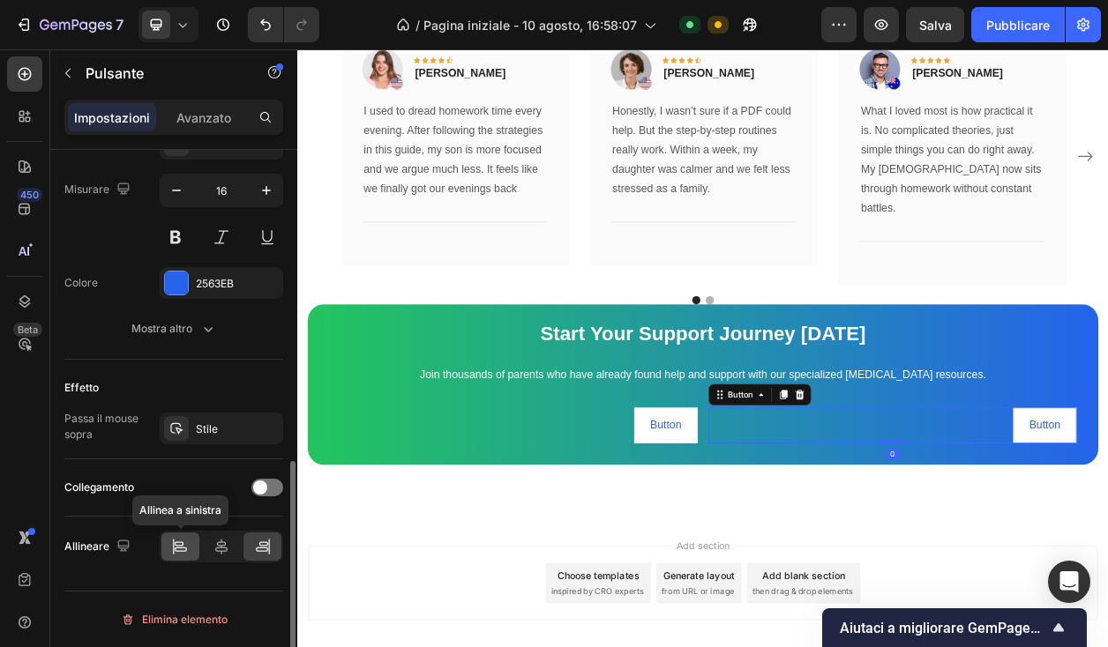
click at [183, 553] on icon at bounding box center [180, 547] width 18 height 18
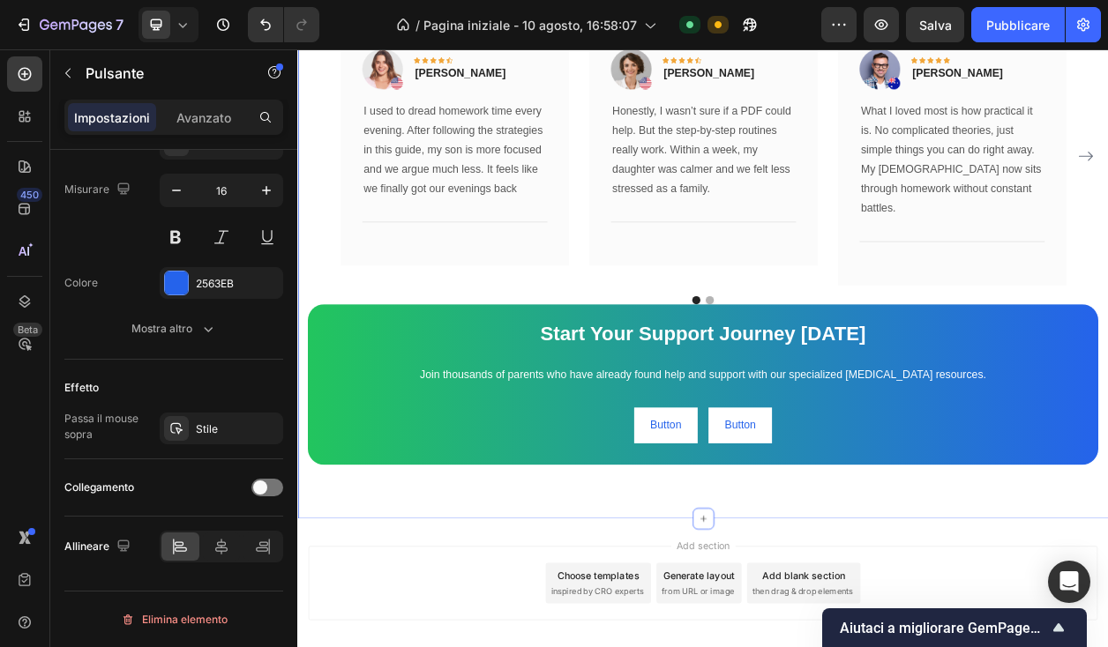
click at [824, 570] on div "What Our Customers Are Saying Heading Our customer advocates are standing by 24…" at bounding box center [826, 239] width 1058 height 847
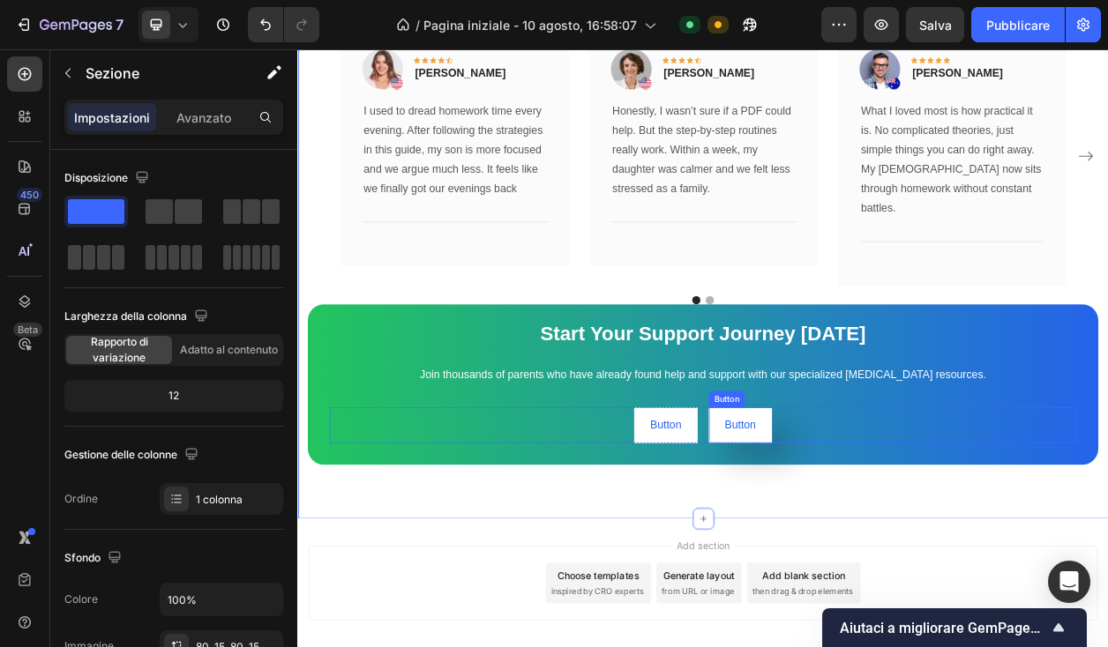
click at [842, 526] on button "Button" at bounding box center [875, 541] width 83 height 47
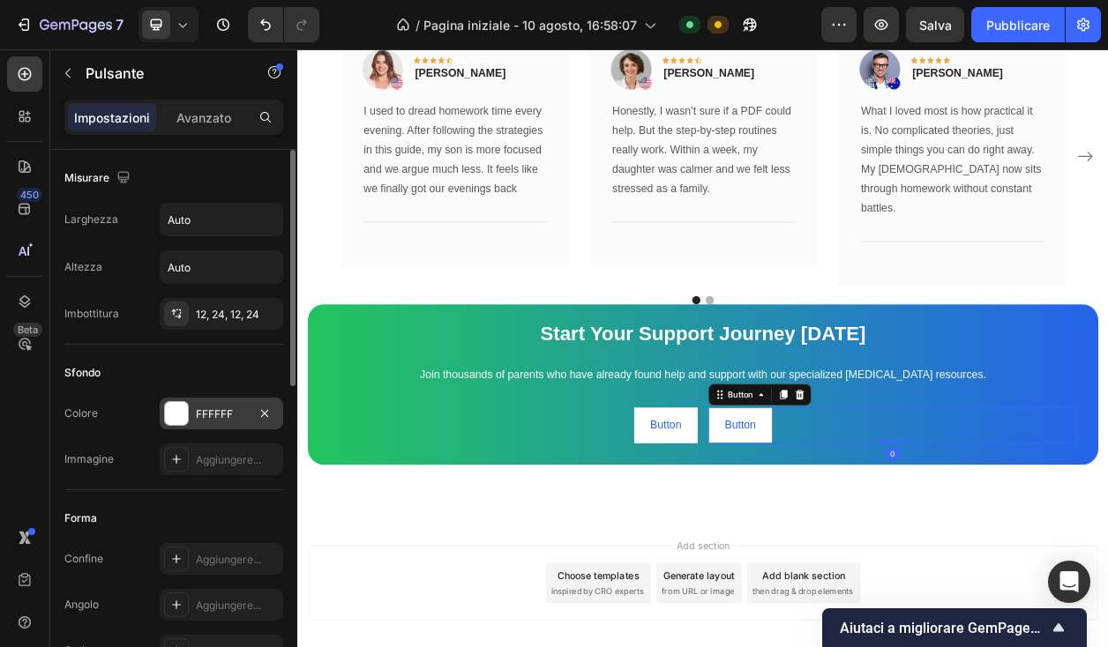
click at [236, 415] on div "FFFFFF" at bounding box center [221, 415] width 51 height 16
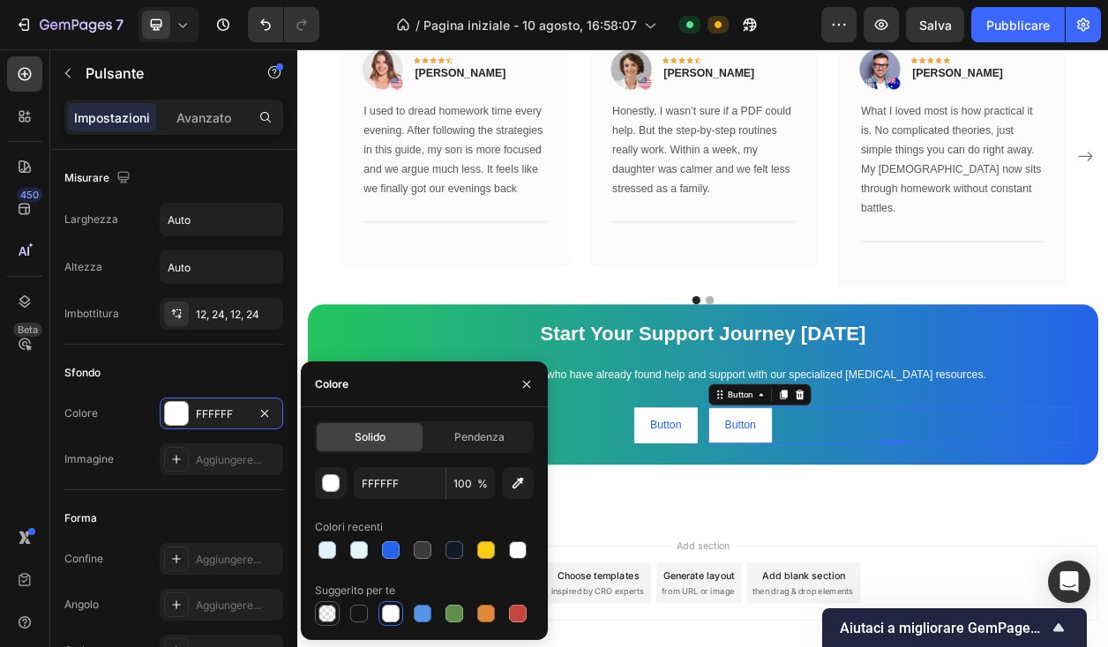
click at [325, 610] on div at bounding box center [327, 614] width 18 height 18
type input "000000"
type input "0"
click at [949, 577] on div "What Our Customers Are Saying Heading Our customer advocates are standing by 24…" at bounding box center [826, 239] width 1058 height 847
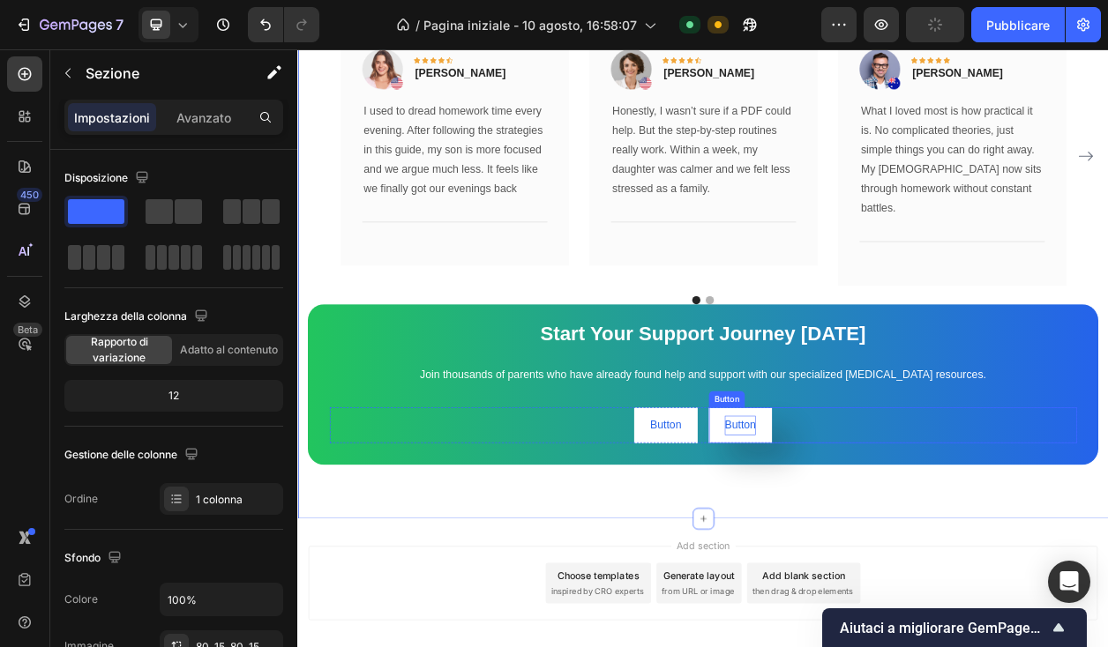
click at [865, 528] on p "Button" at bounding box center [875, 541] width 41 height 26
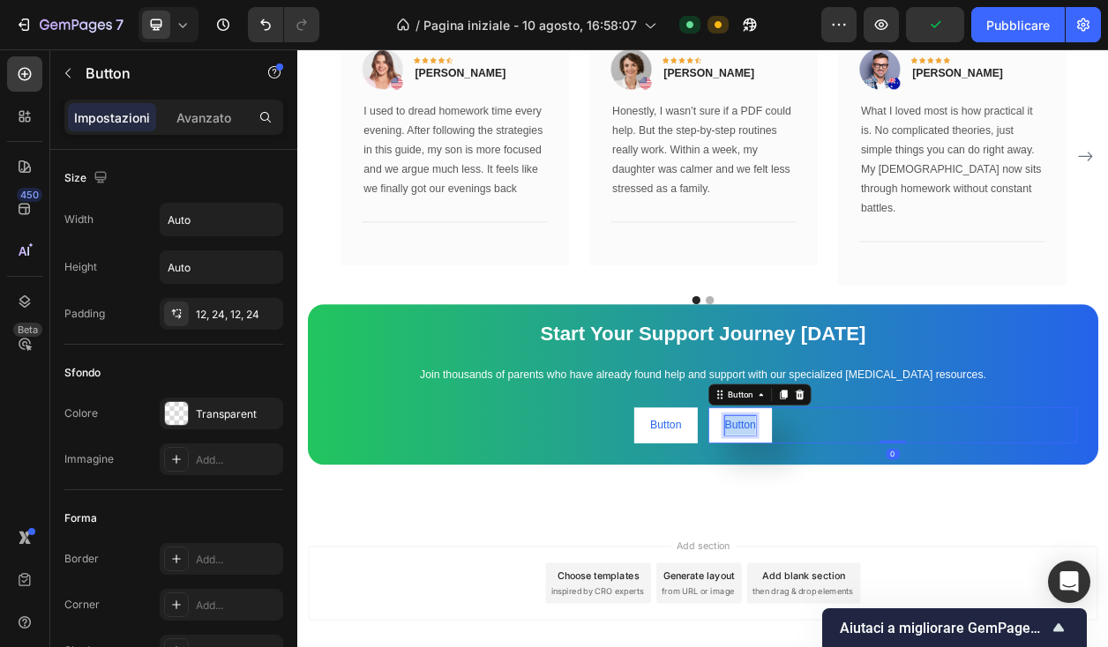
click at [865, 528] on p "Button" at bounding box center [875, 541] width 41 height 26
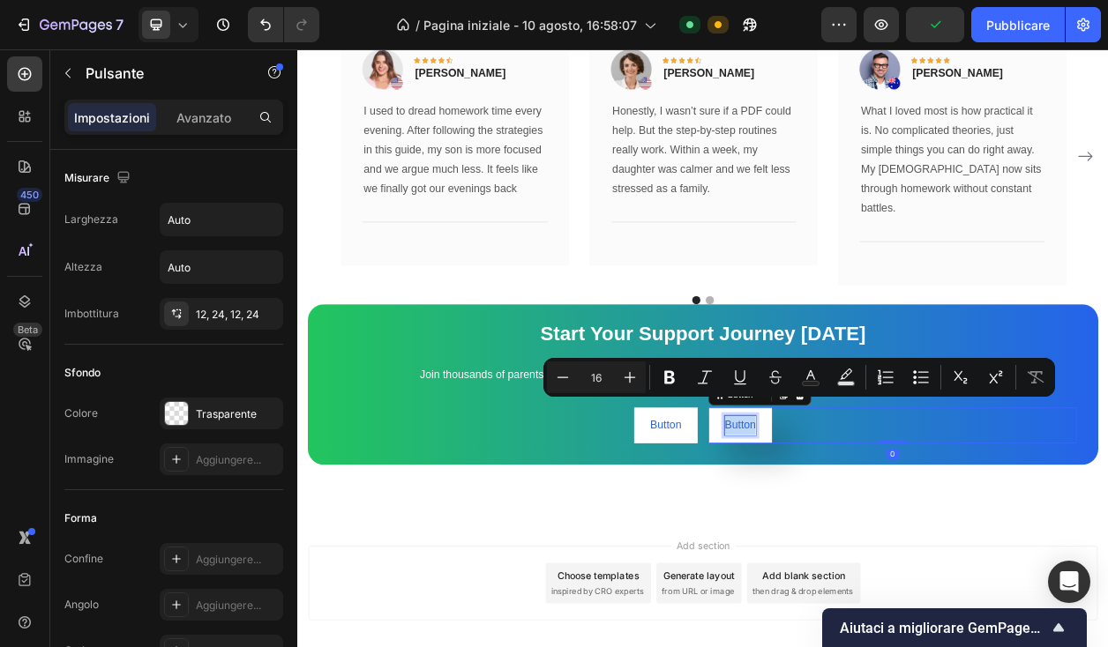
click at [865, 528] on p "Button" at bounding box center [875, 541] width 41 height 26
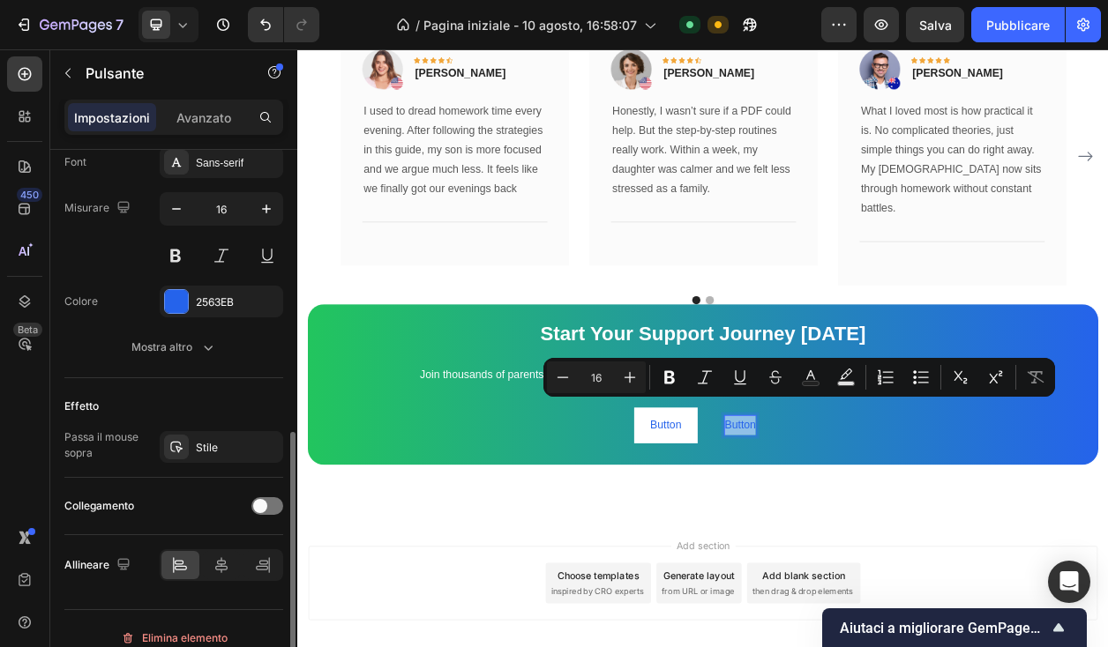
scroll to position [672, 0]
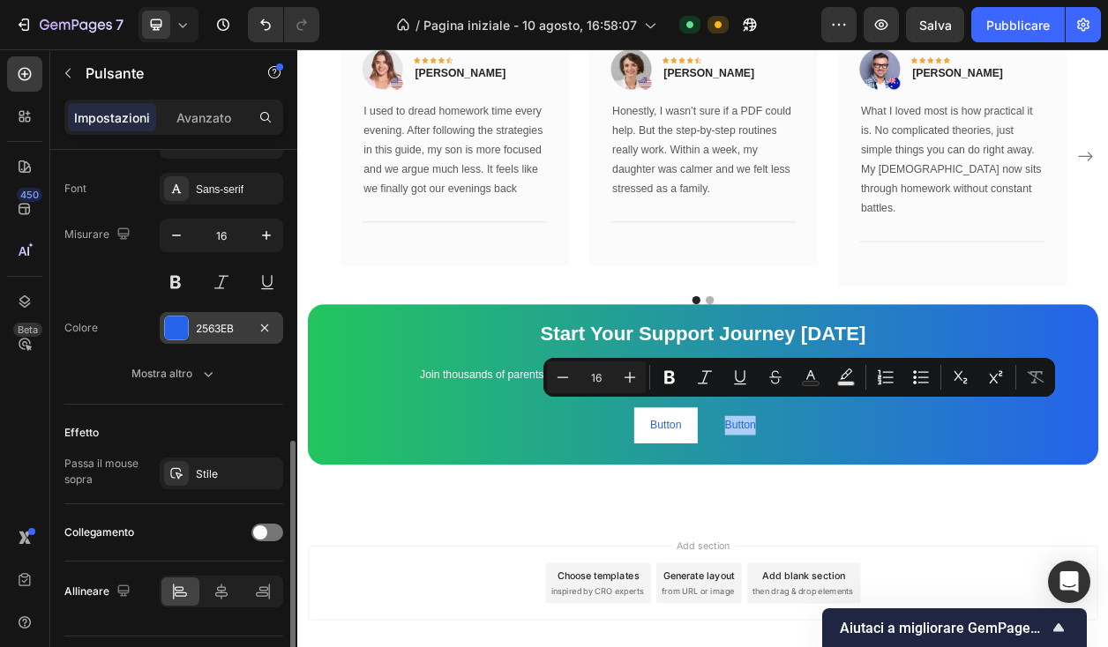
click at [217, 331] on font "2563EB" at bounding box center [215, 328] width 38 height 13
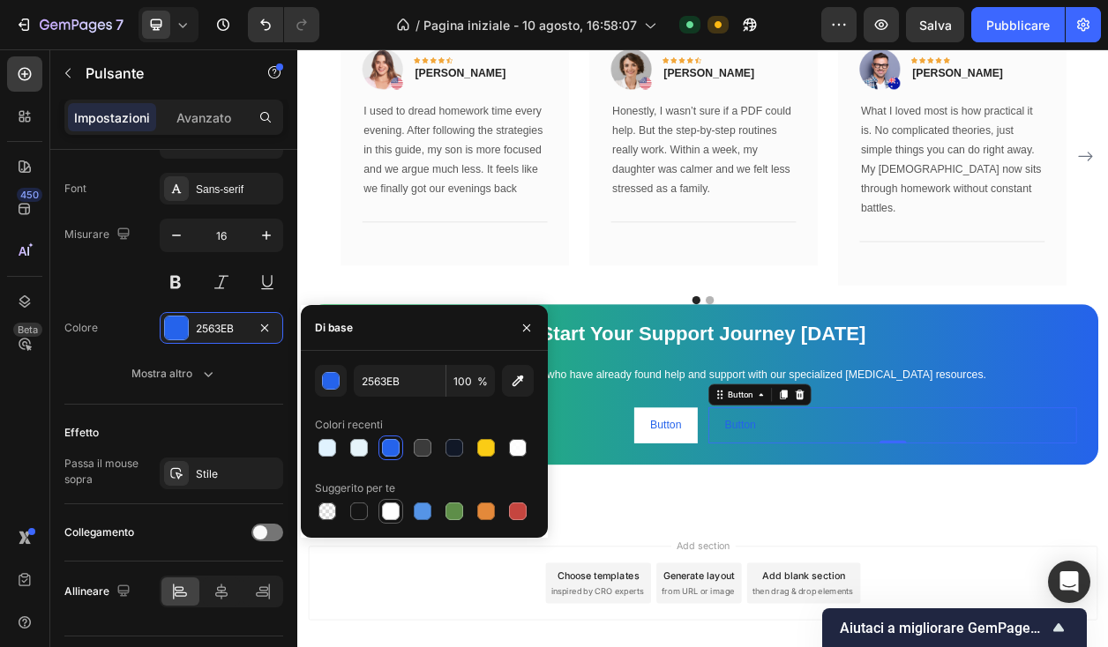
click at [398, 511] on div at bounding box center [391, 512] width 18 height 18
type input "FFFFFF"
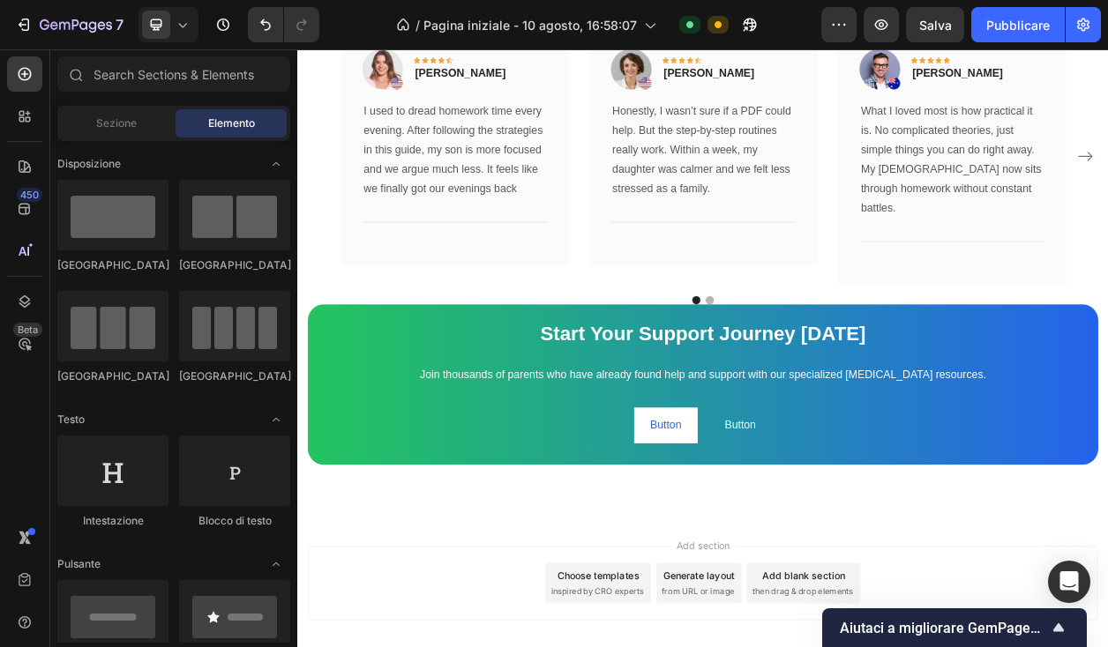
click at [870, 529] on button "Button" at bounding box center [875, 541] width 83 height 47
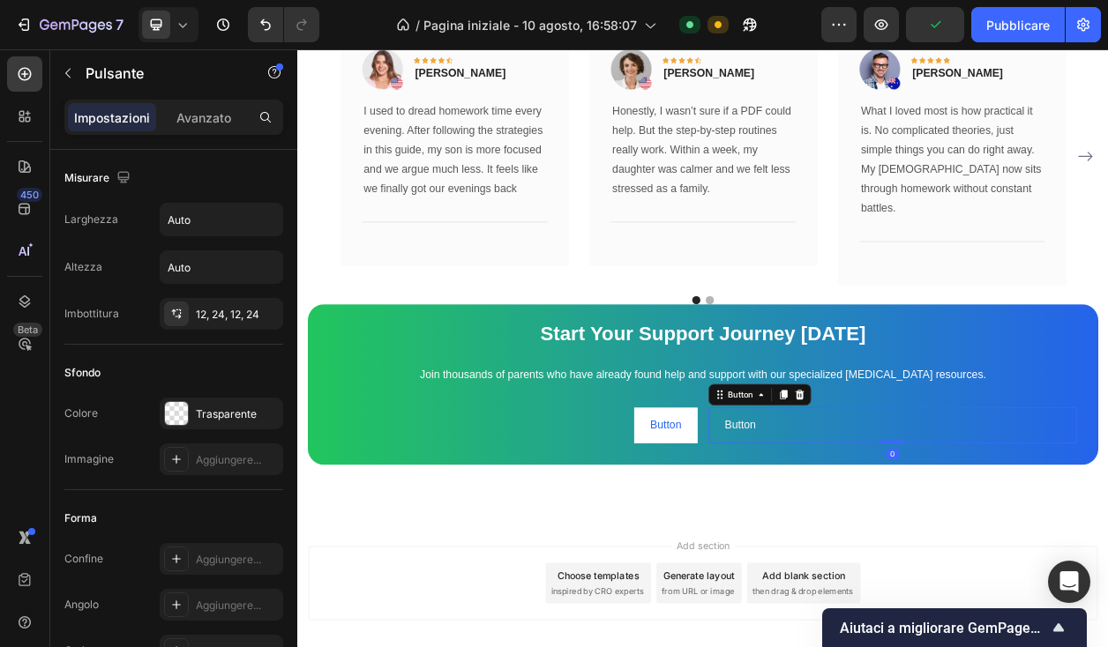
scroll to position [717, 0]
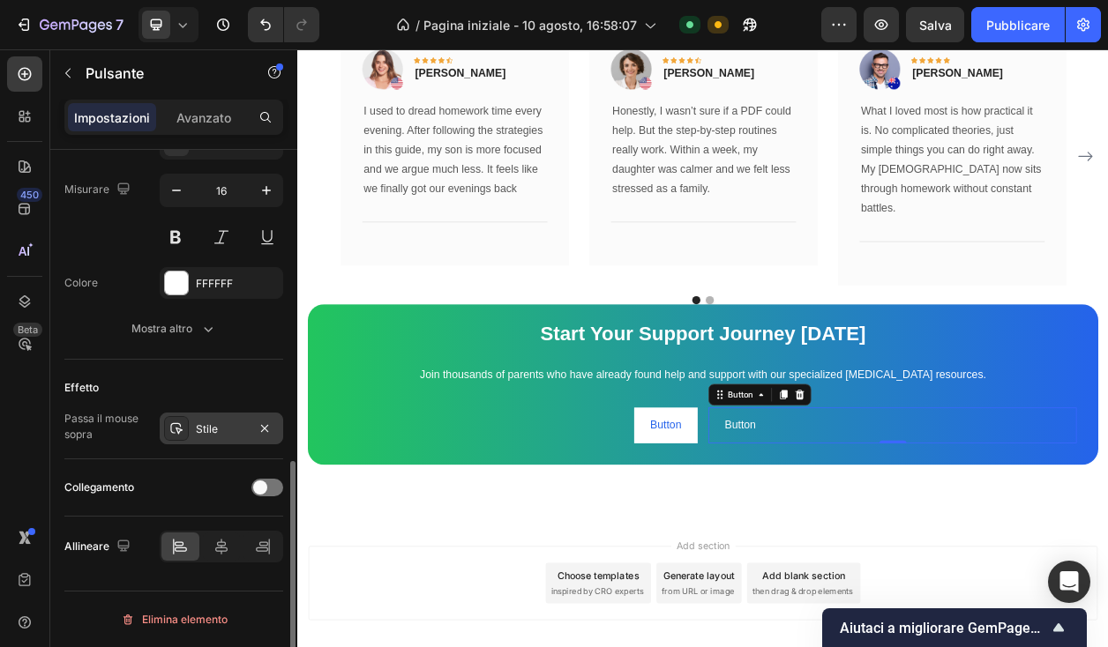
click at [183, 423] on icon at bounding box center [176, 429] width 14 height 14
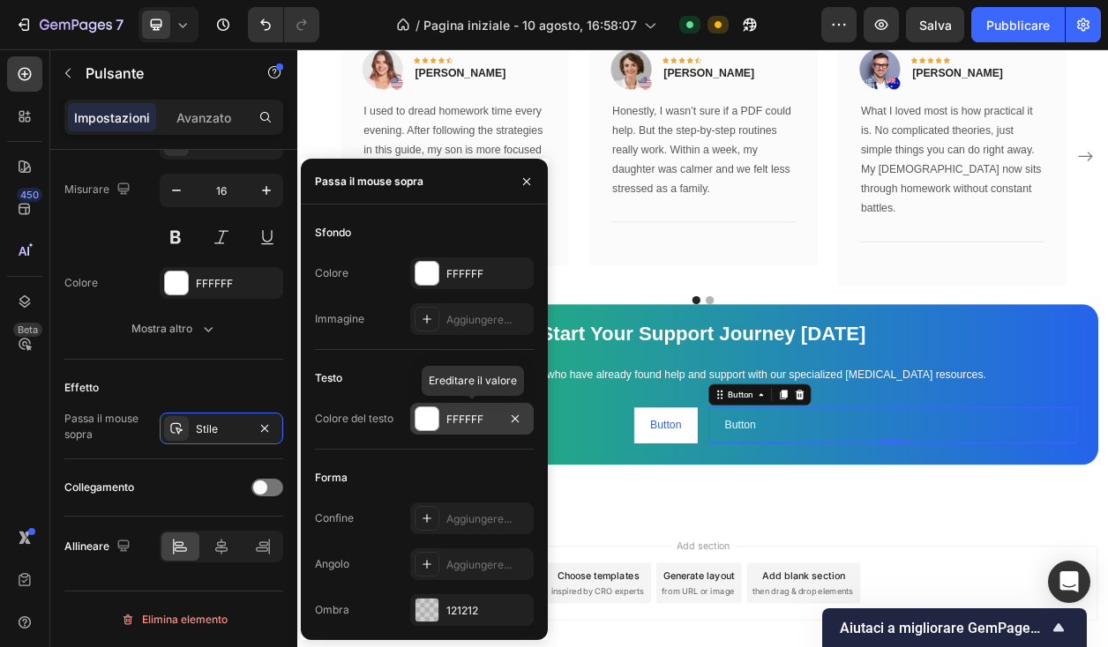
click at [433, 422] on div at bounding box center [426, 419] width 23 height 23
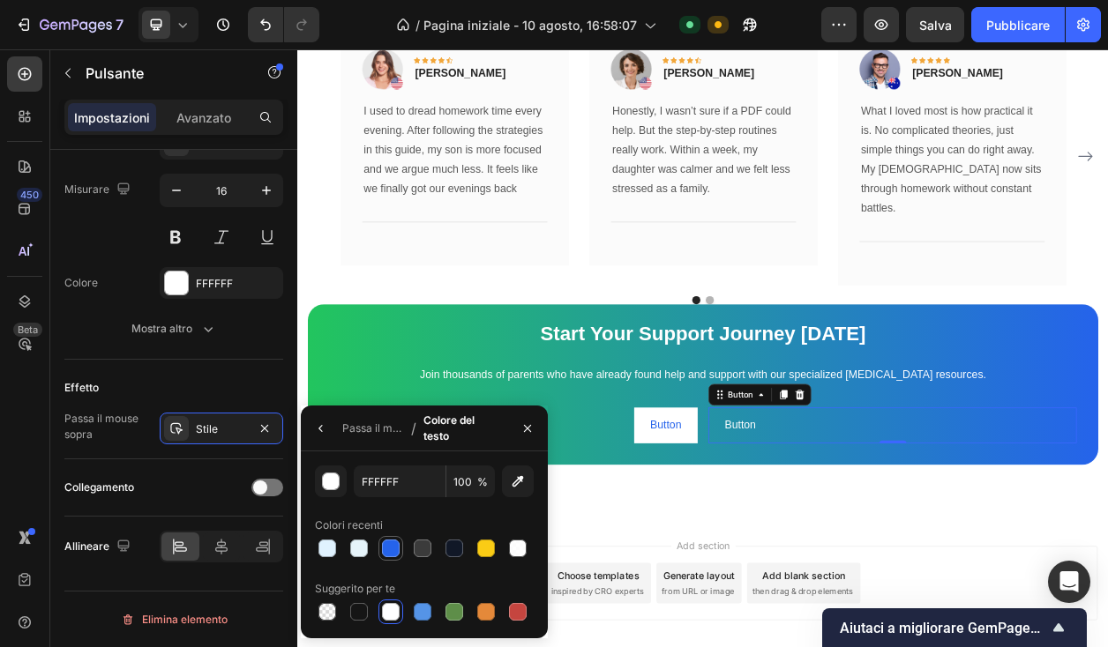
click at [396, 550] on div at bounding box center [391, 549] width 18 height 18
type input "2563EB"
click at [319, 434] on icon "button" at bounding box center [321, 429] width 14 height 14
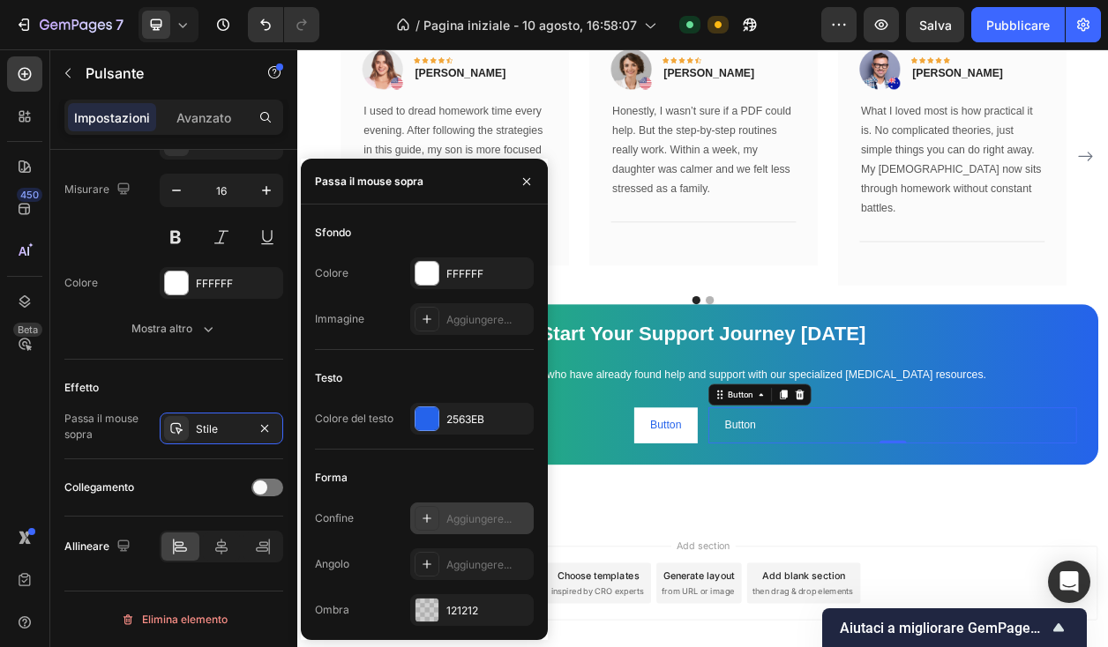
click at [424, 522] on icon at bounding box center [427, 519] width 14 height 14
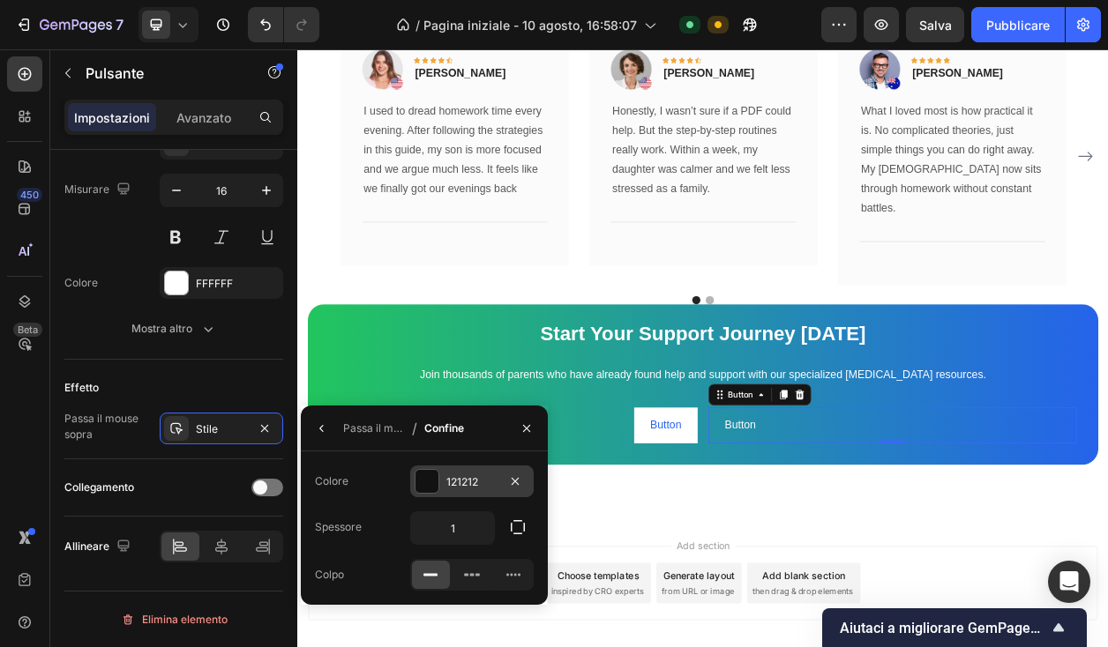
click at [465, 470] on div "121212" at bounding box center [471, 482] width 123 height 32
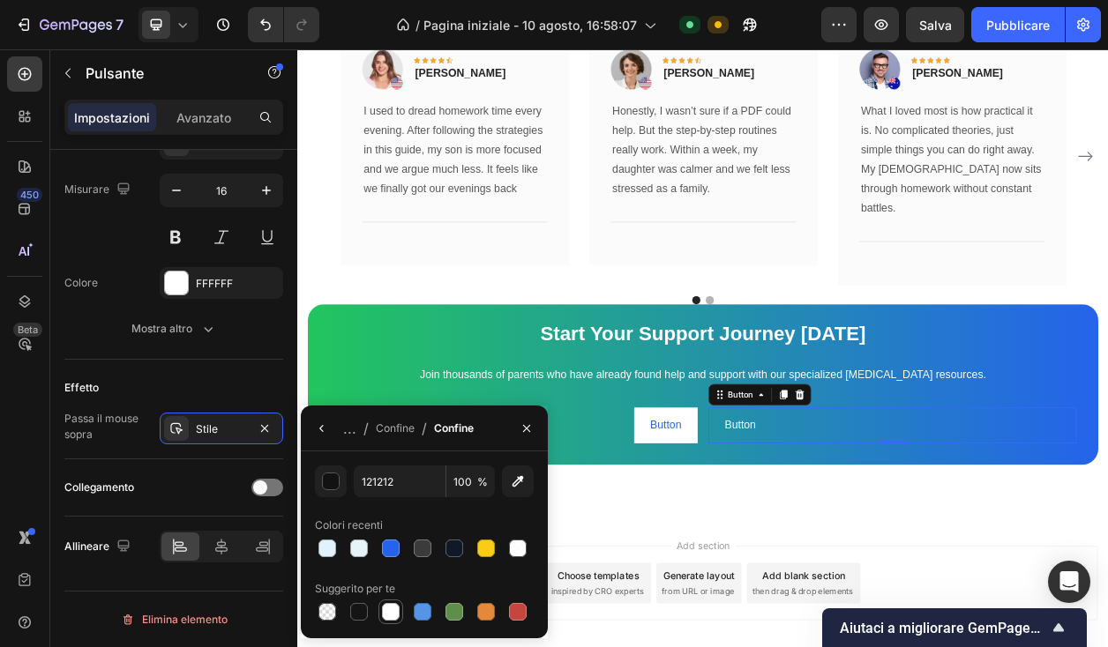
click at [388, 616] on div at bounding box center [391, 612] width 18 height 18
type input "FFFFFF"
click at [323, 424] on icon "button" at bounding box center [322, 429] width 14 height 14
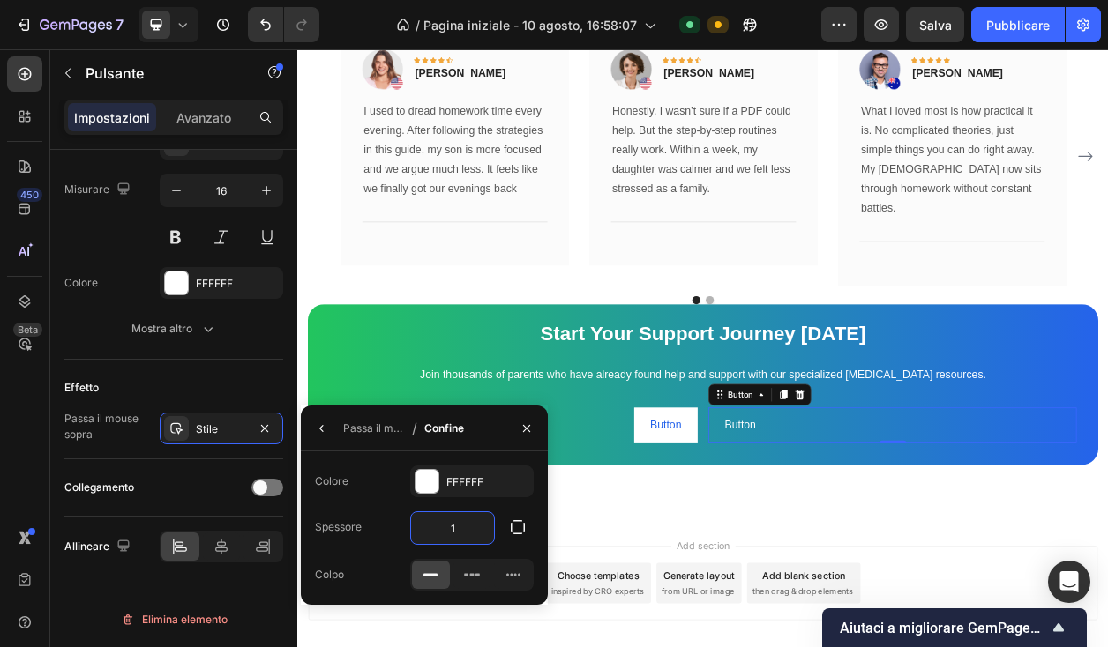
click at [460, 533] on input "1" at bounding box center [452, 528] width 83 height 32
click at [460, 532] on input "1" at bounding box center [452, 528] width 83 height 32
type input "5"
type input "1"
click at [318, 423] on icon "button" at bounding box center [322, 429] width 14 height 14
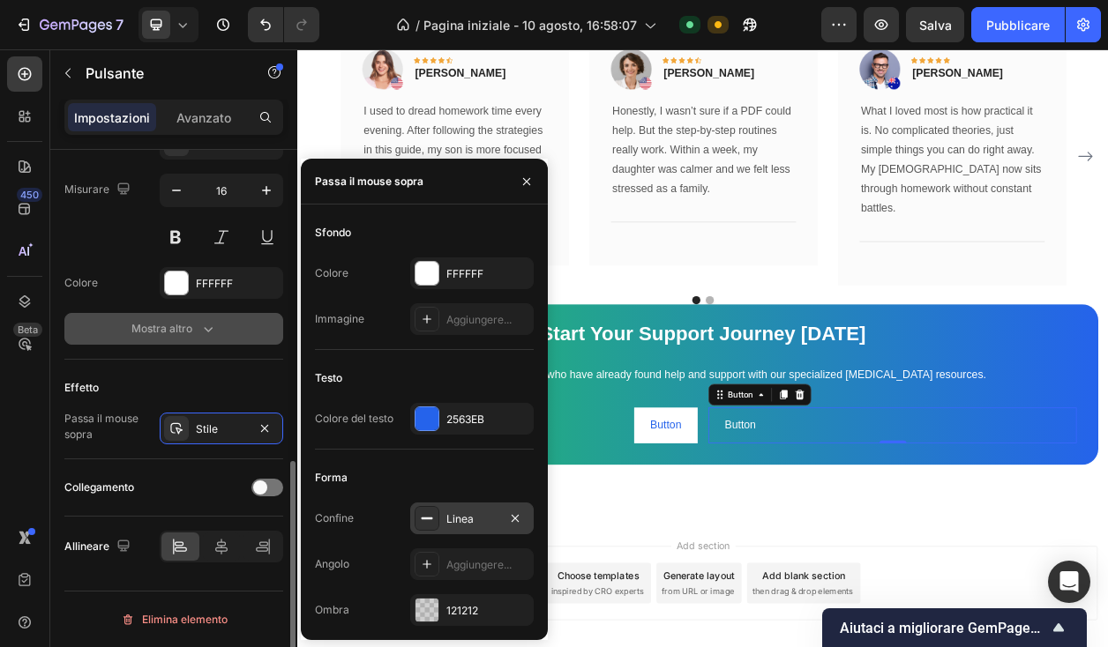
click at [170, 340] on button "Mostra altro" at bounding box center [173, 329] width 219 height 32
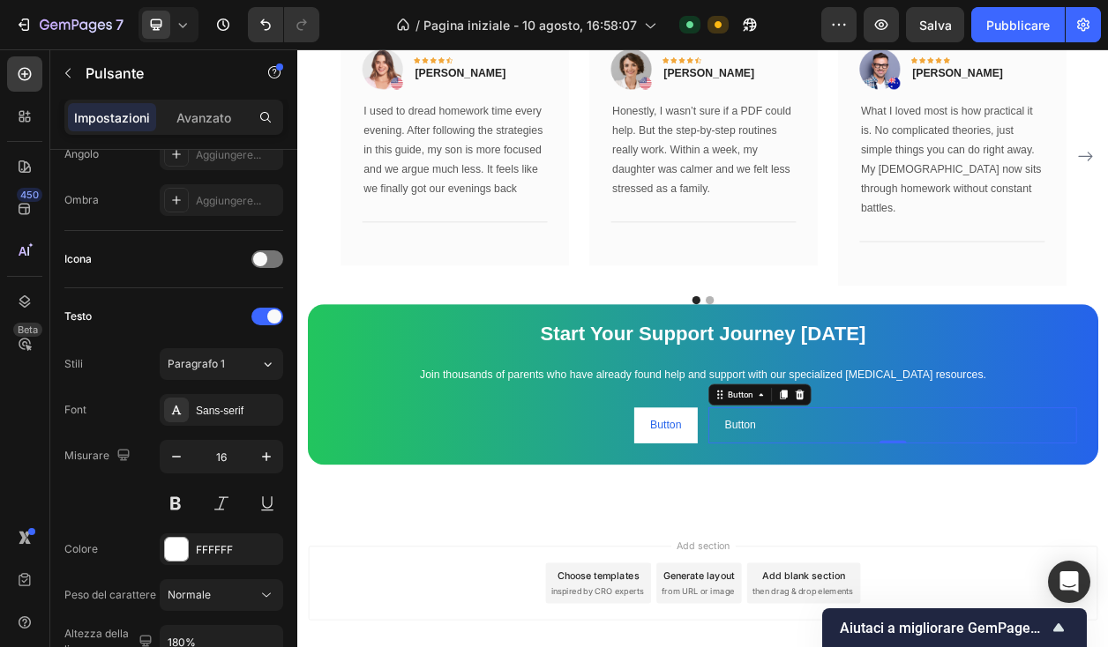
scroll to position [0, 0]
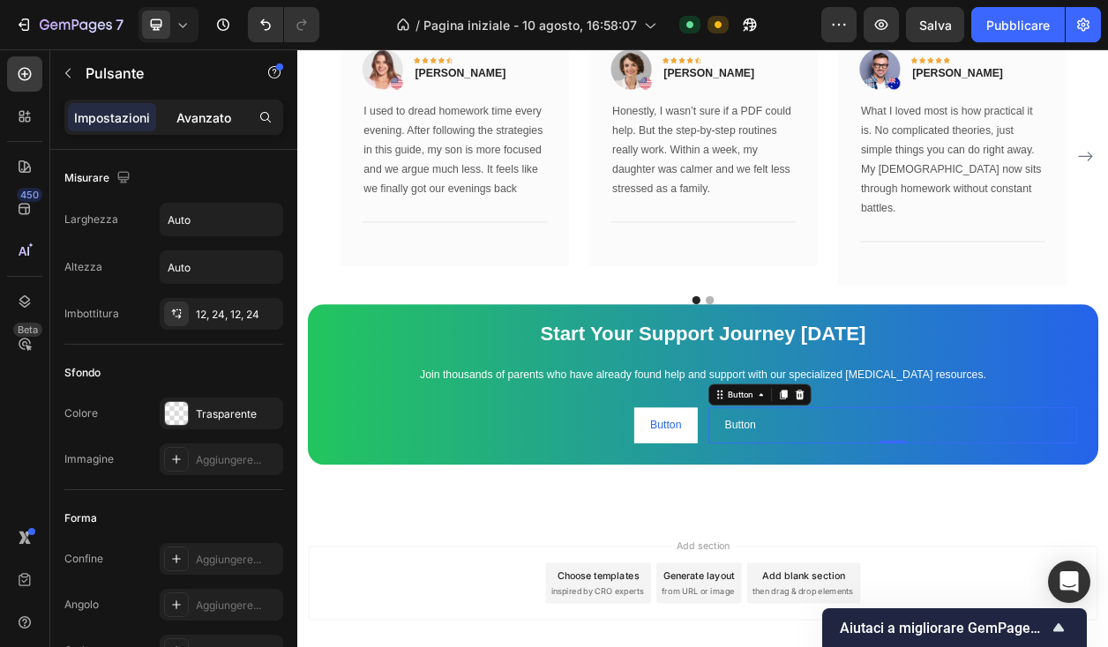
click at [186, 108] on p "Avanzato" at bounding box center [203, 117] width 55 height 19
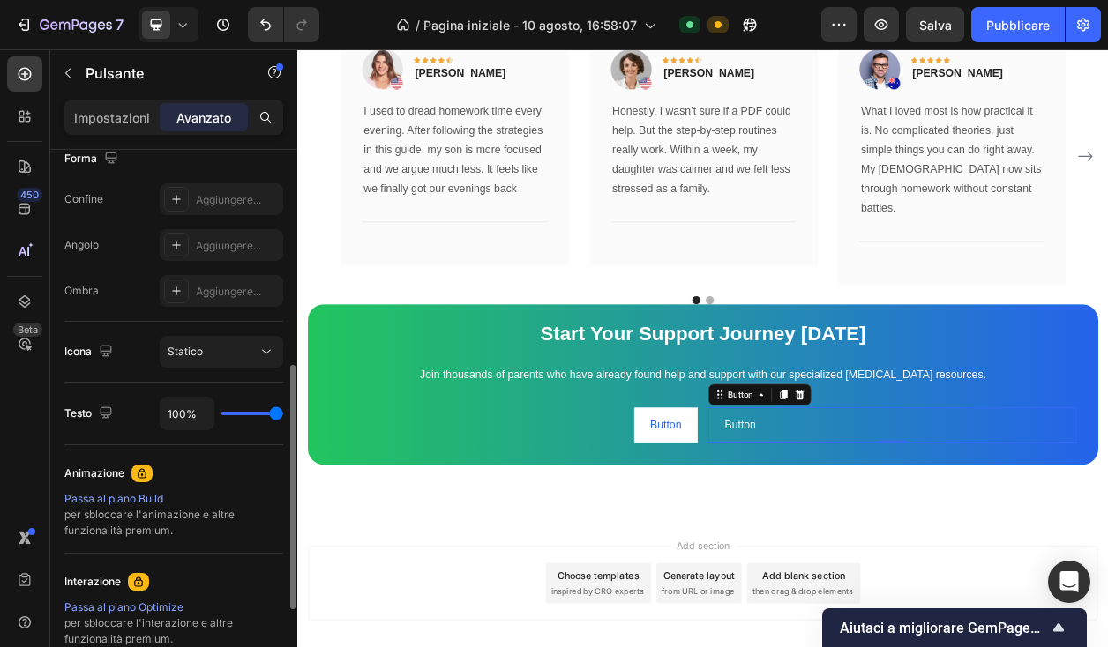
scroll to position [475, 0]
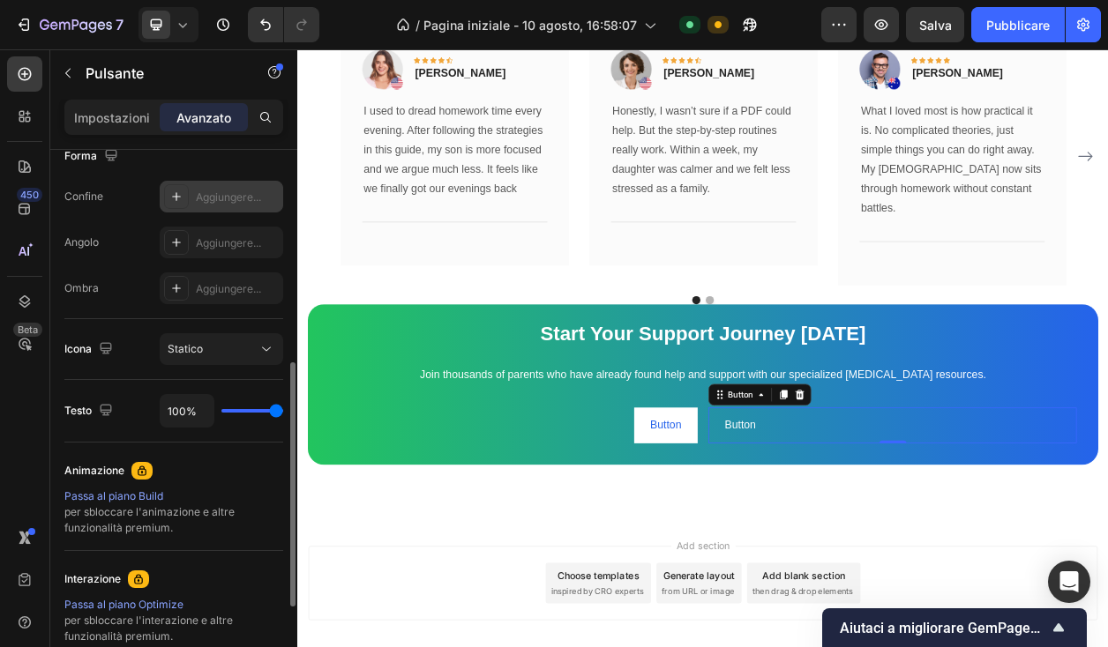
click at [170, 193] on icon at bounding box center [176, 197] width 14 height 14
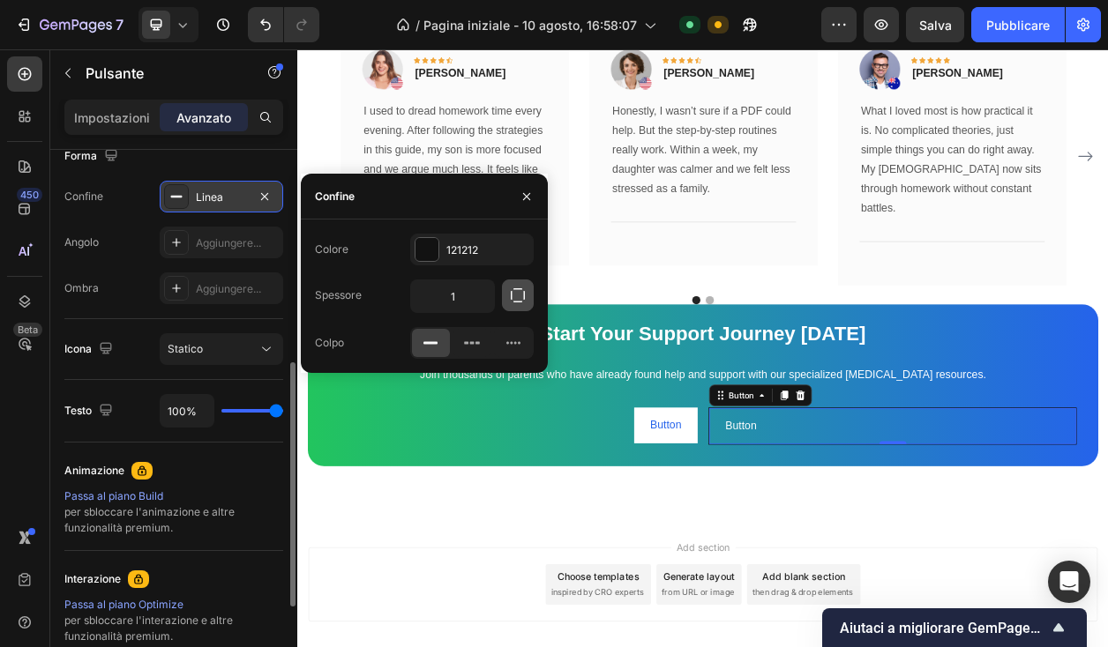
click at [518, 291] on icon "button" at bounding box center [518, 296] width 18 height 18
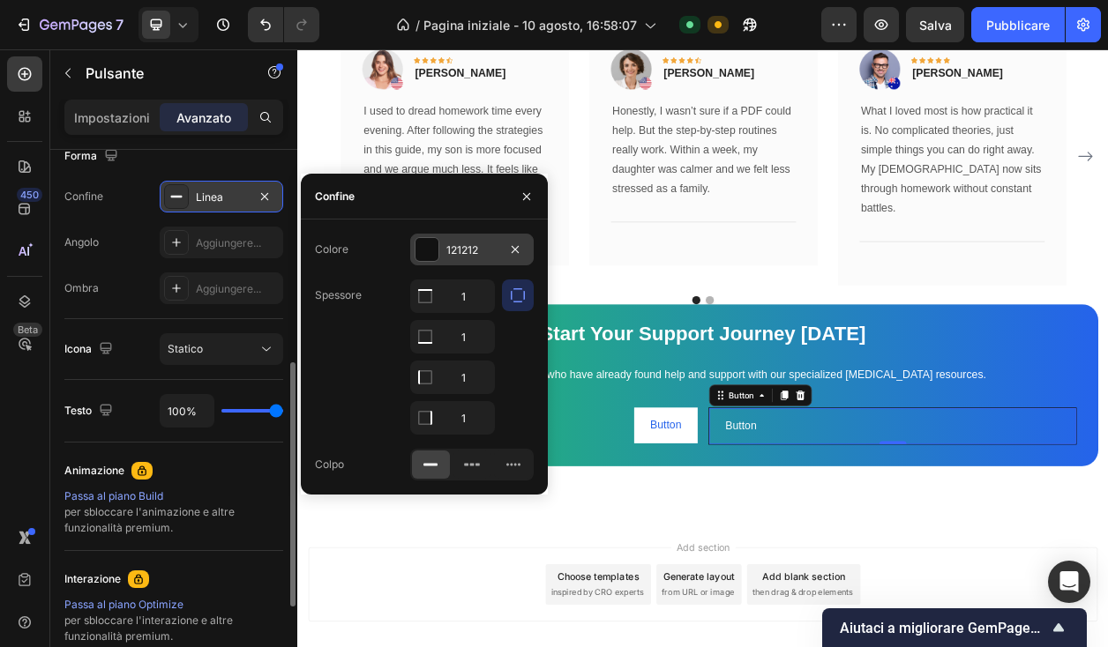
click at [435, 246] on div at bounding box center [426, 249] width 23 height 23
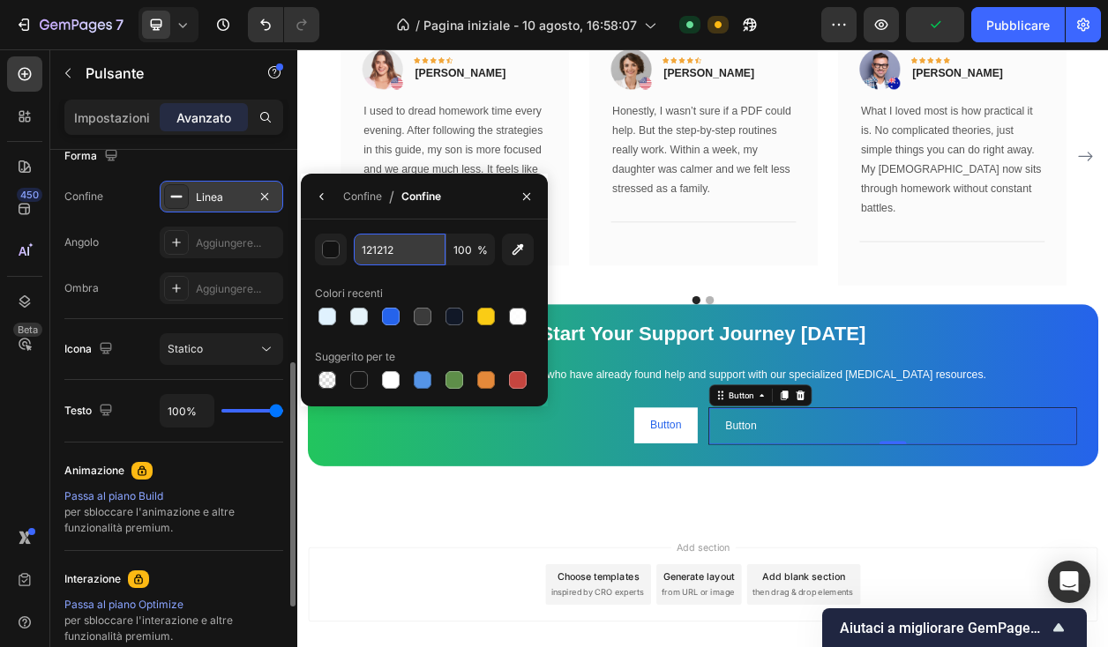
click at [415, 246] on input "121212" at bounding box center [400, 250] width 92 height 32
click at [398, 380] on div at bounding box center [391, 380] width 18 height 18
type input "FFFFFF"
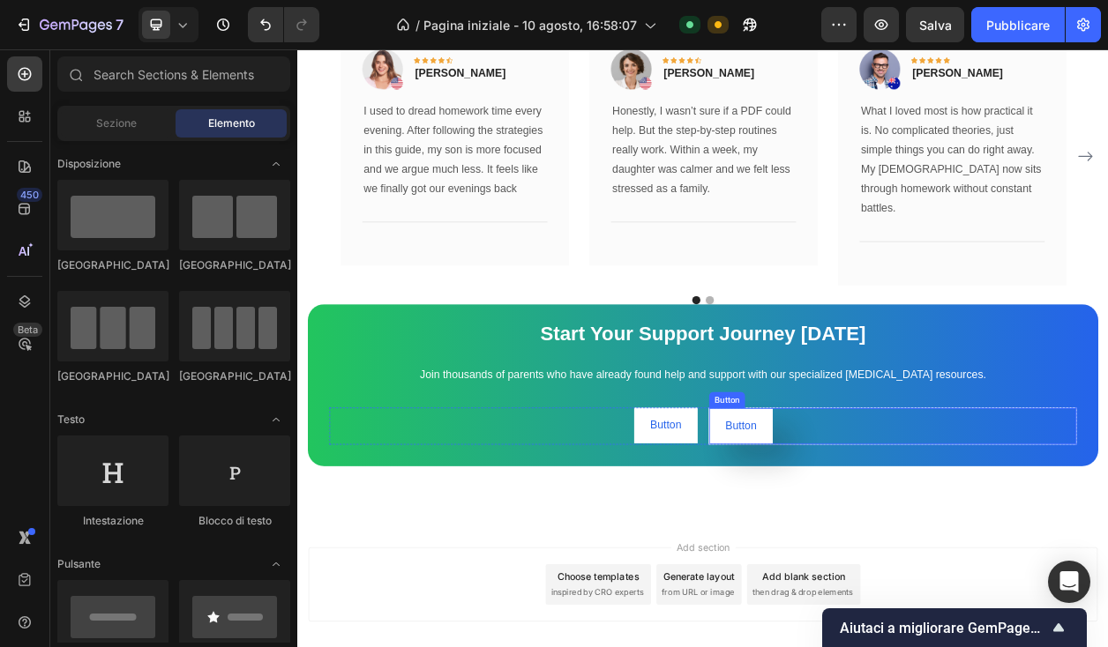
click at [907, 519] on button "Button" at bounding box center [875, 542] width 83 height 47
click at [904, 521] on button "Button" at bounding box center [875, 542] width 83 height 47
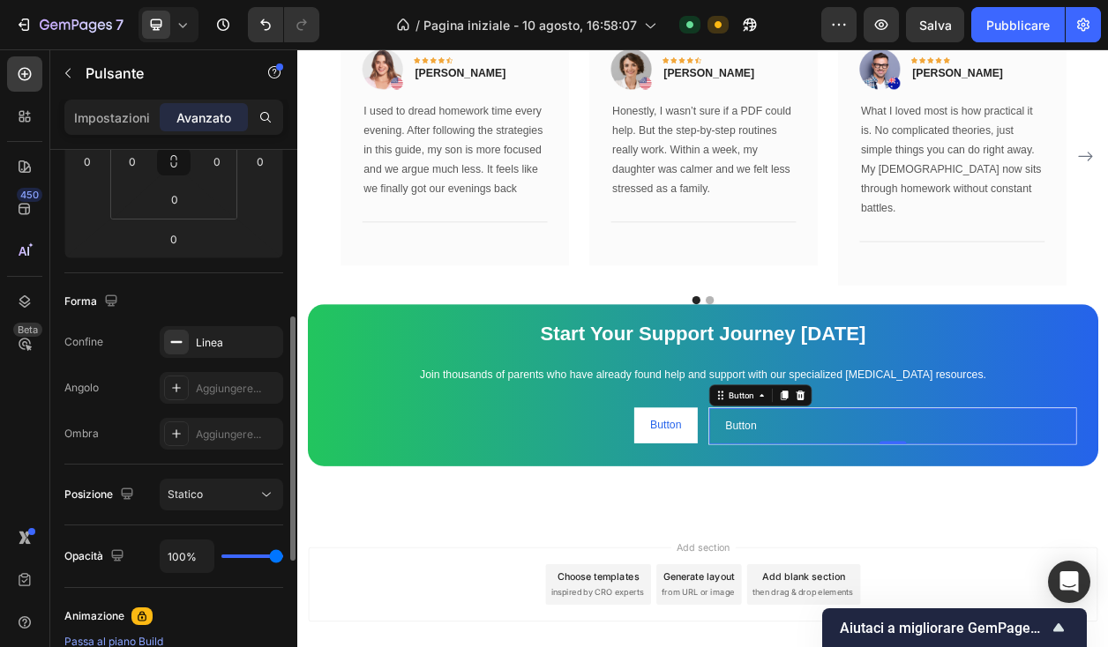
scroll to position [352, 0]
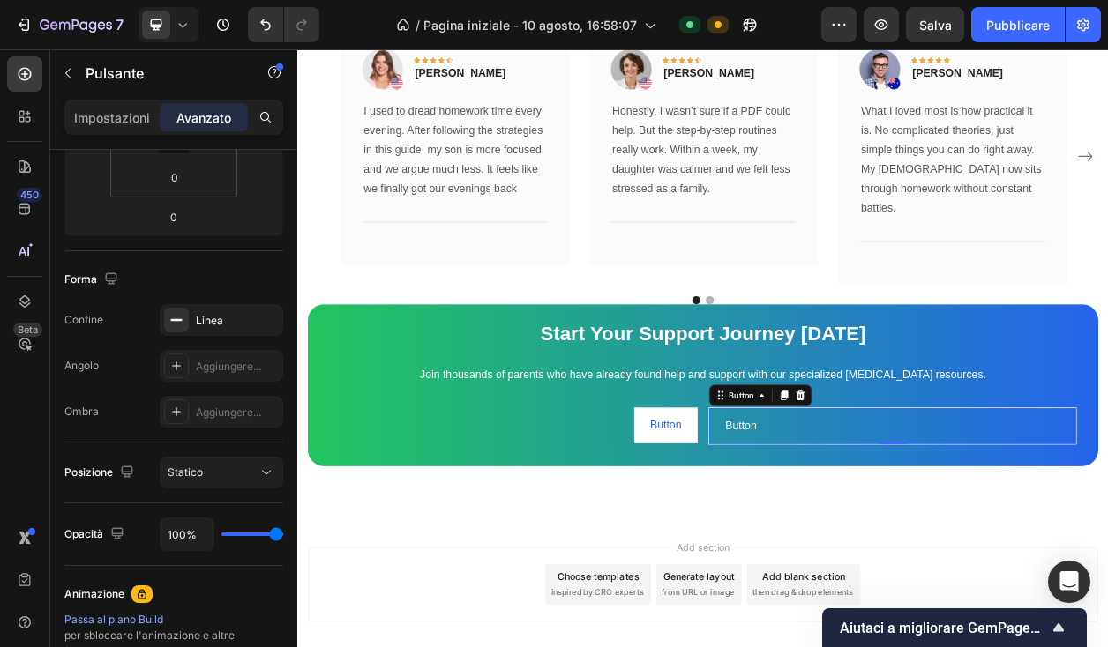
click at [1107, 519] on div "Button Button 0" at bounding box center [1074, 542] width 481 height 49
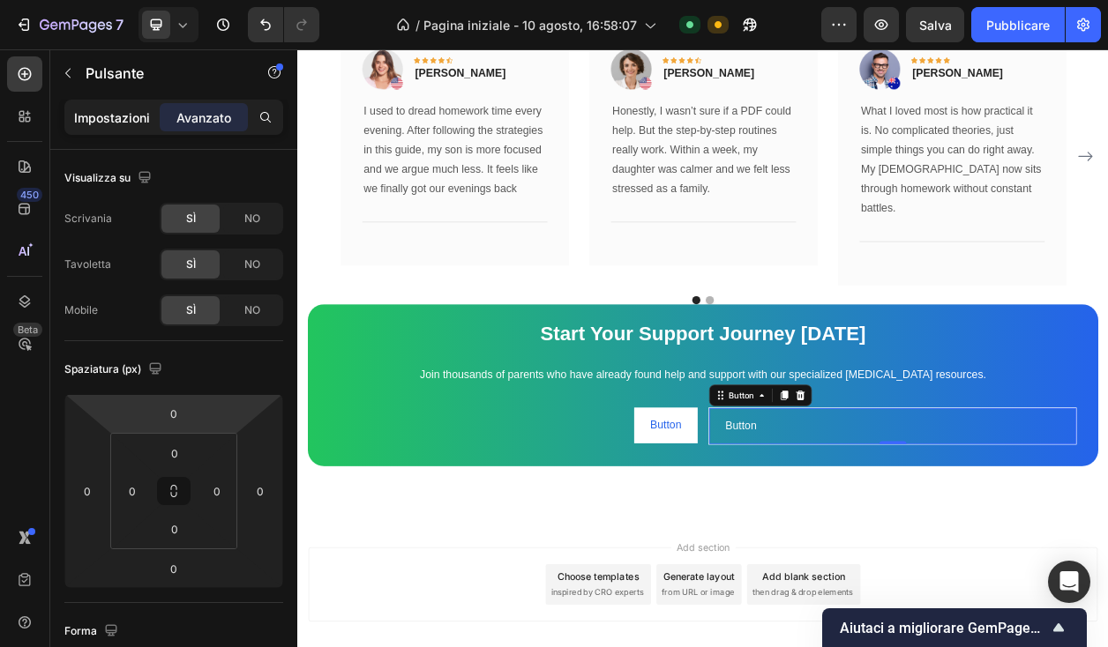
click at [133, 121] on font "Impostazioni" at bounding box center [112, 117] width 76 height 15
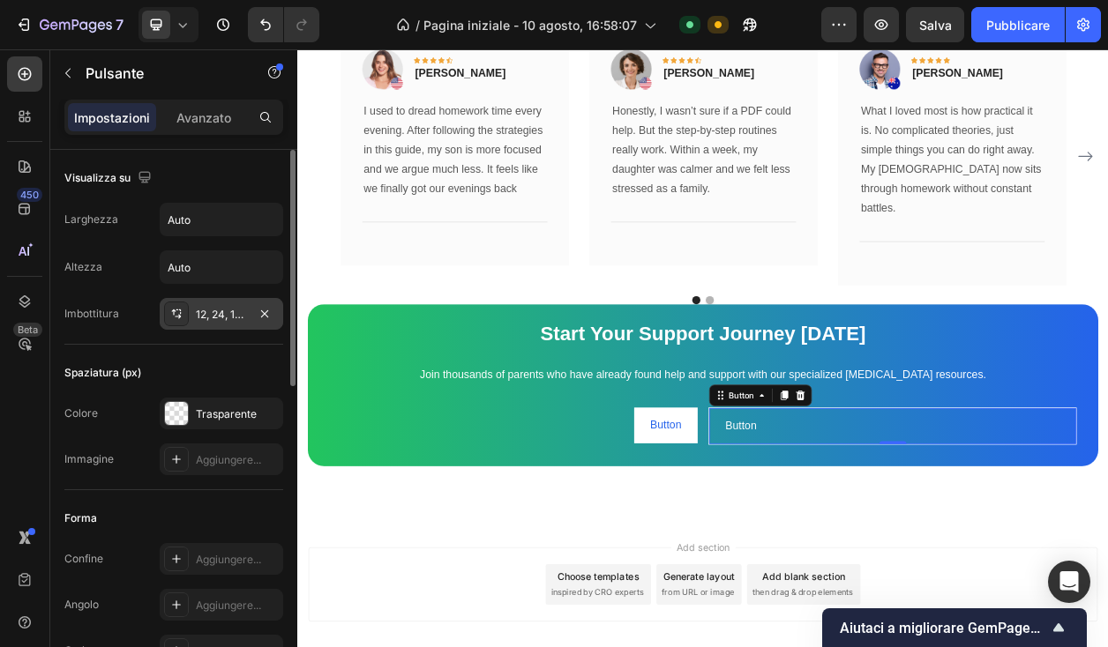
click at [212, 320] on font "12, 24, 12, 24" at bounding box center [228, 314] width 64 height 13
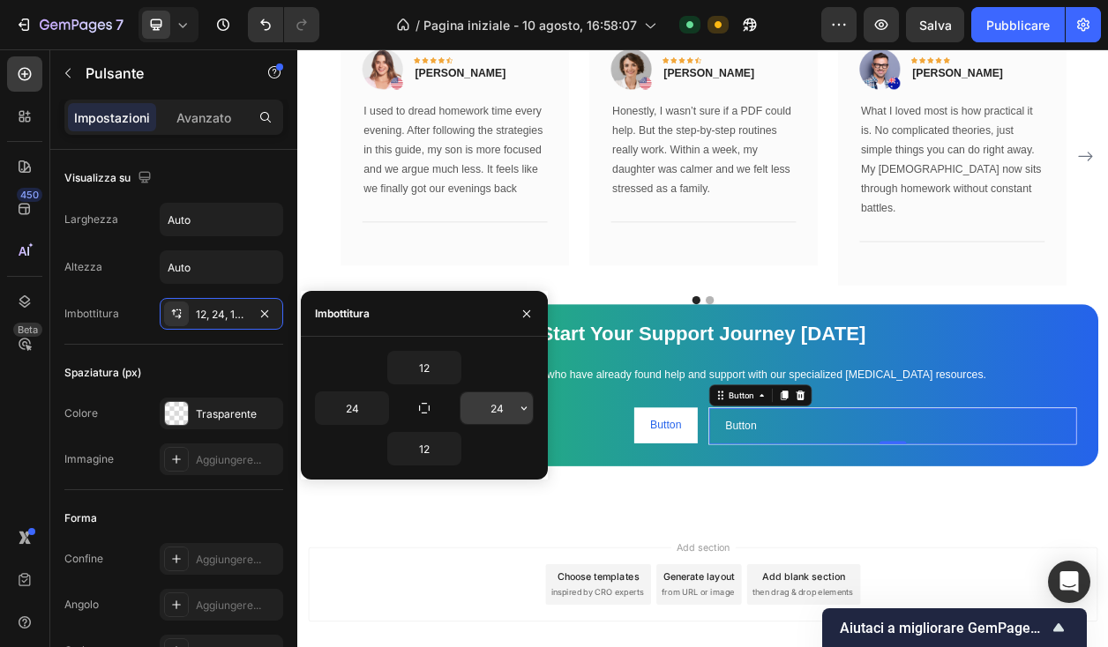
click at [490, 409] on input "24" at bounding box center [496, 409] width 72 height 32
click at [490, 410] on input "24" at bounding box center [496, 409] width 72 height 32
type input "0"
type input "24"
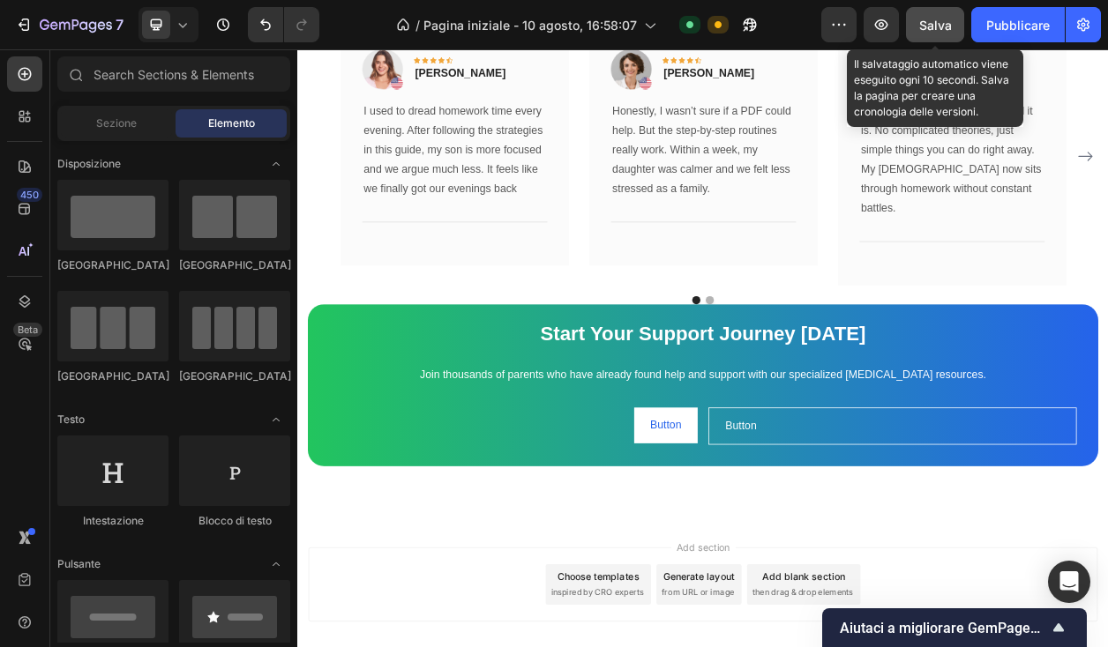
click at [957, 24] on button "Salva" at bounding box center [935, 24] width 58 height 35
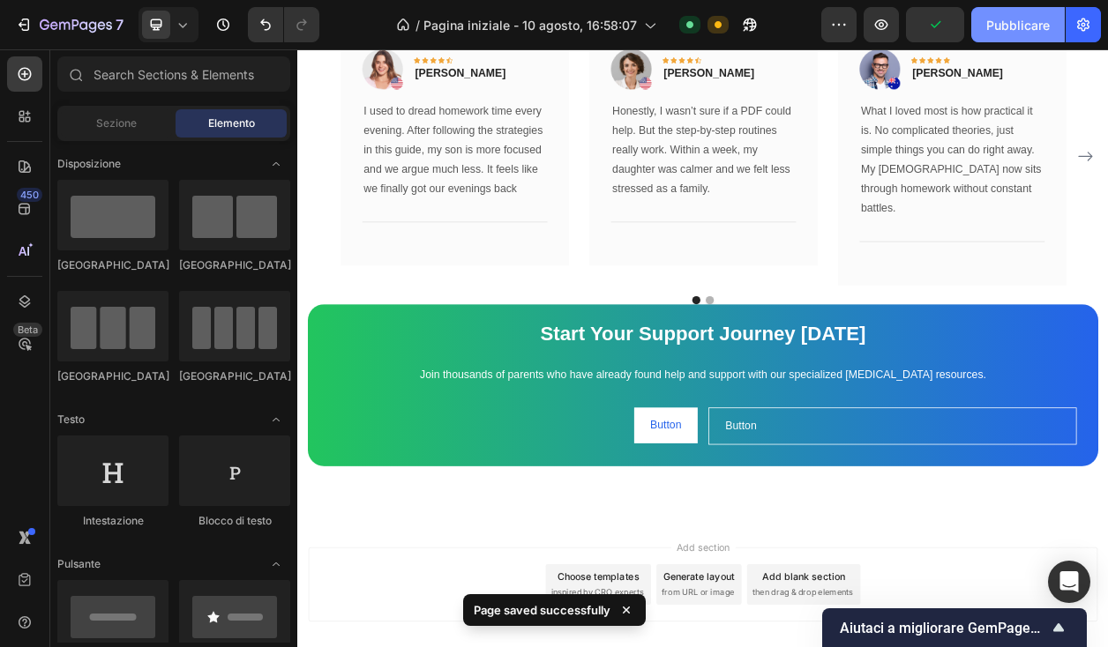
click at [974, 24] on button "Pubblicare" at bounding box center [1018, 24] width 94 height 35
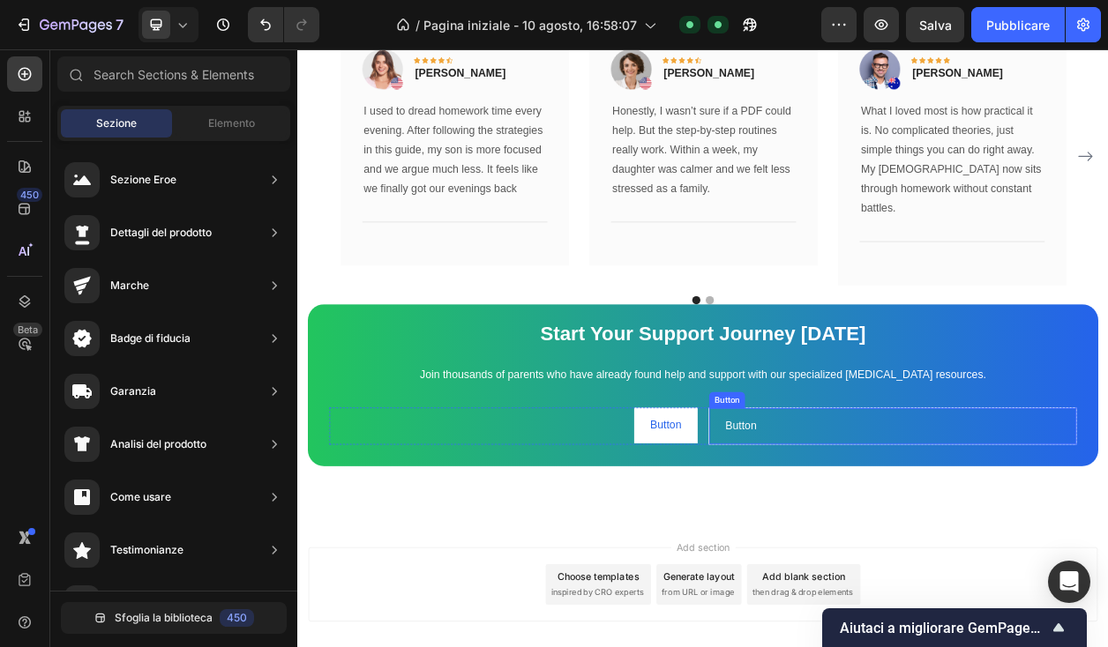
click at [944, 521] on div "Button Button" at bounding box center [1074, 542] width 481 height 49
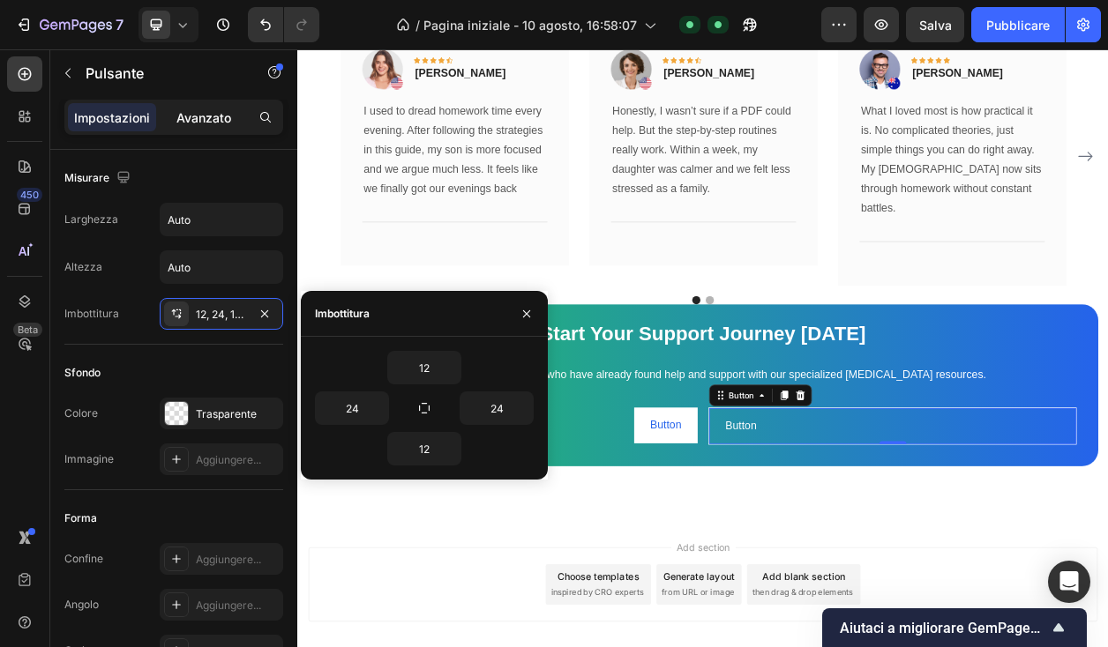
click at [211, 123] on font "Avanzato" at bounding box center [203, 117] width 55 height 15
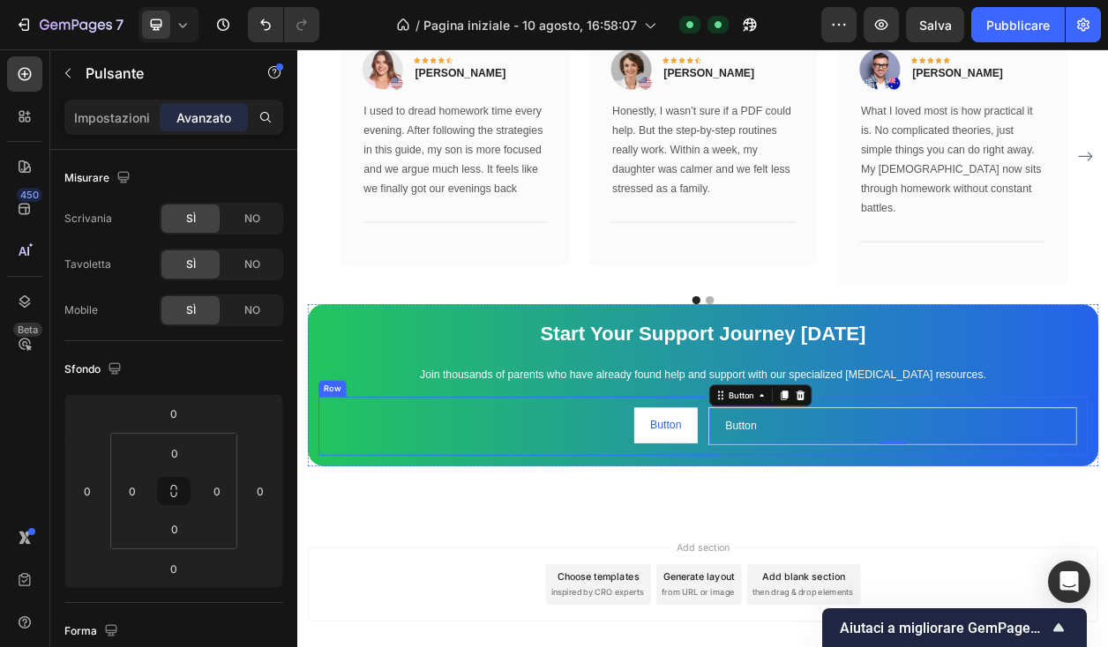
click at [452, 504] on div "Button Button Button Button 0 Row Row" at bounding box center [827, 542] width 1004 height 77
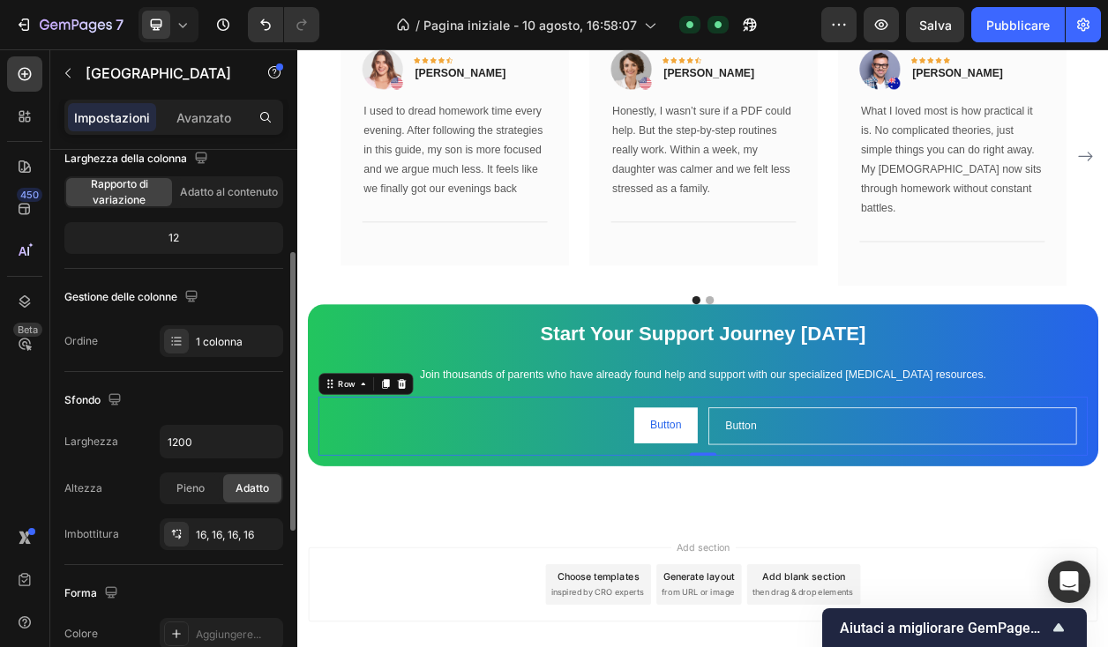
scroll to position [173, 0]
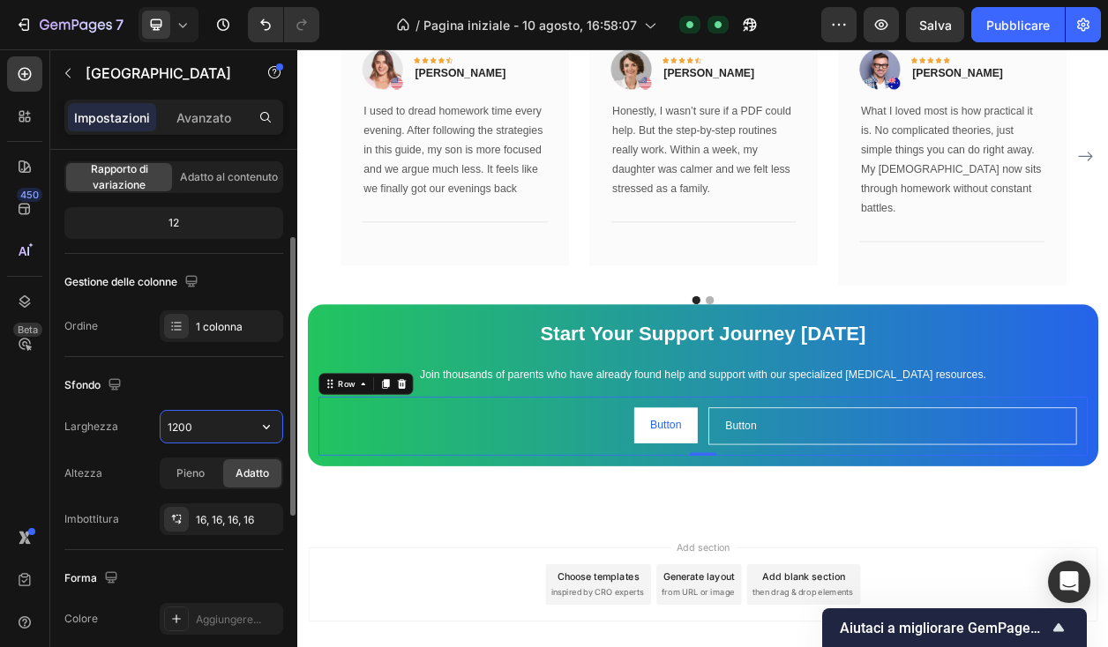
click at [189, 424] on input "1200" at bounding box center [222, 427] width 122 height 32
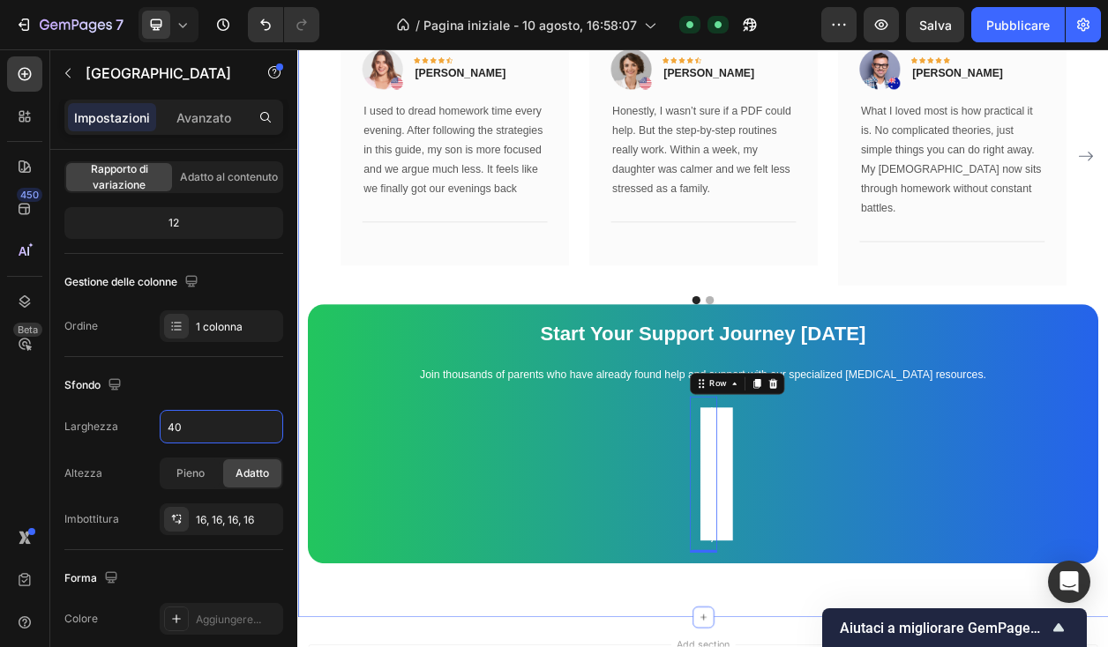
type input "4"
type input "2"
type input "400"
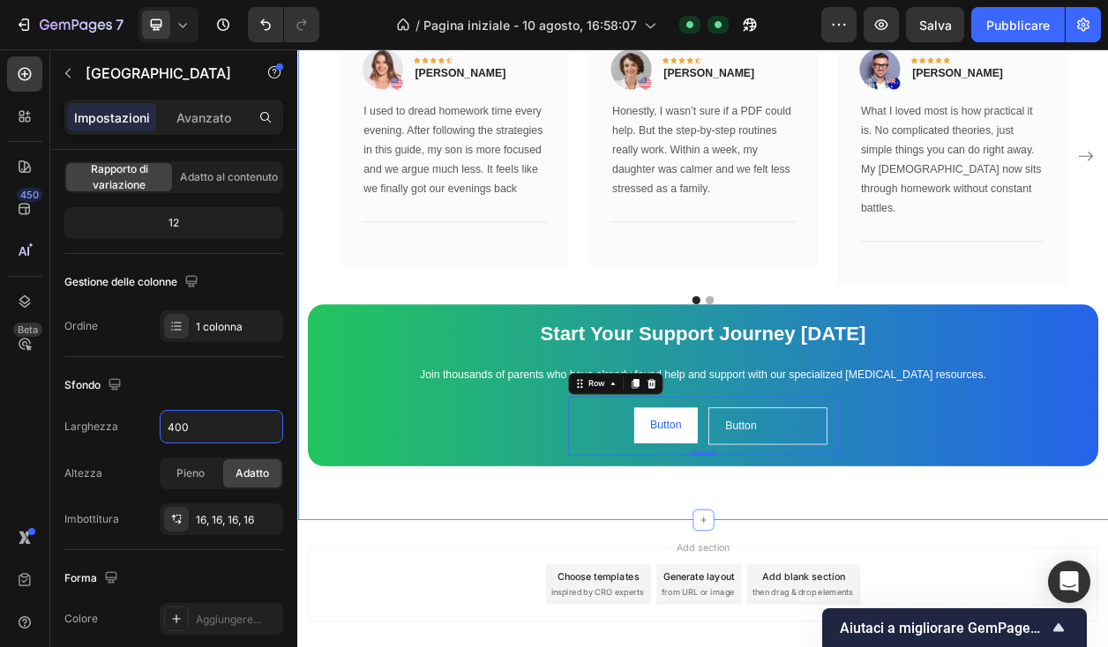
click at [985, 608] on div "What Our Customers Are Saying Heading Our customer advocates are standing by 24…" at bounding box center [826, 240] width 1058 height 849
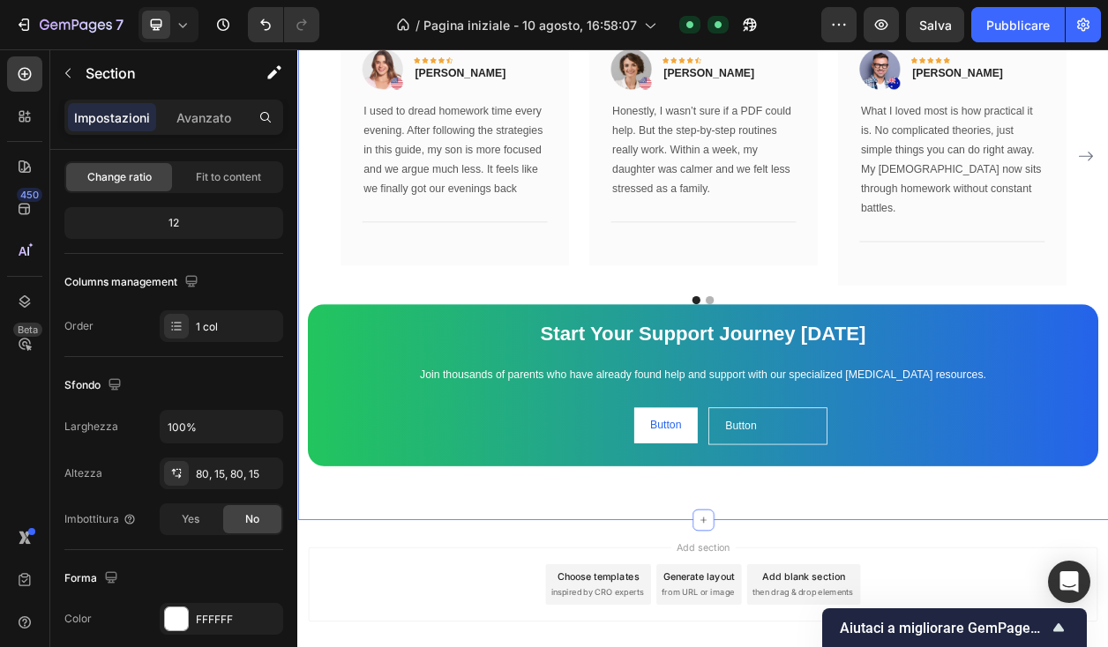
scroll to position [0, 0]
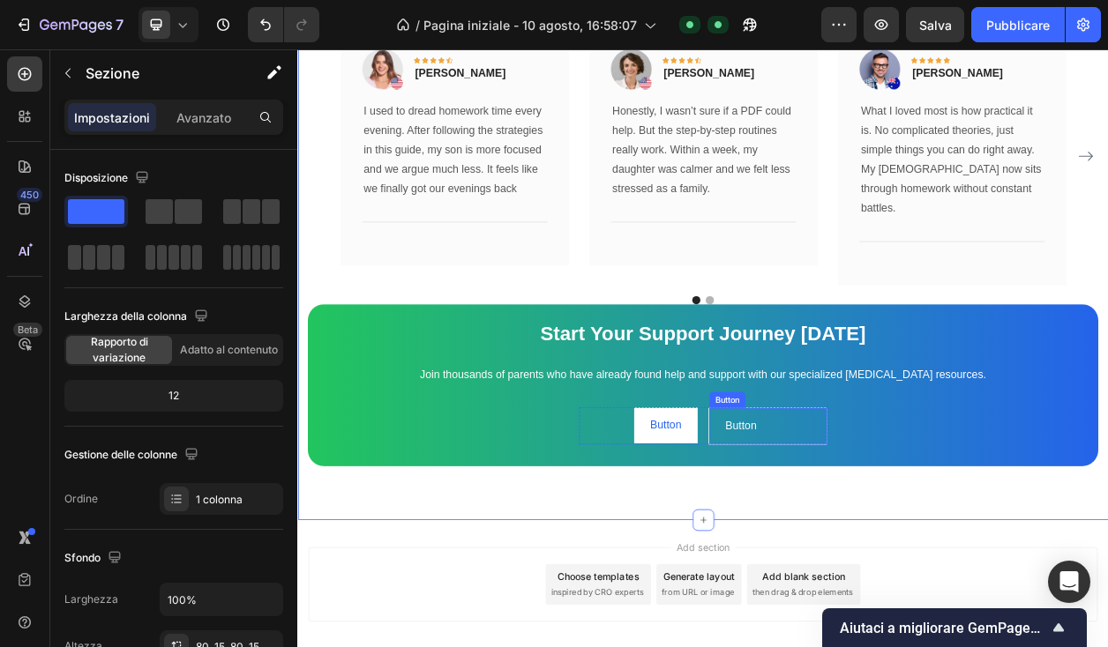
click at [939, 523] on div "Button Button" at bounding box center [911, 542] width 155 height 49
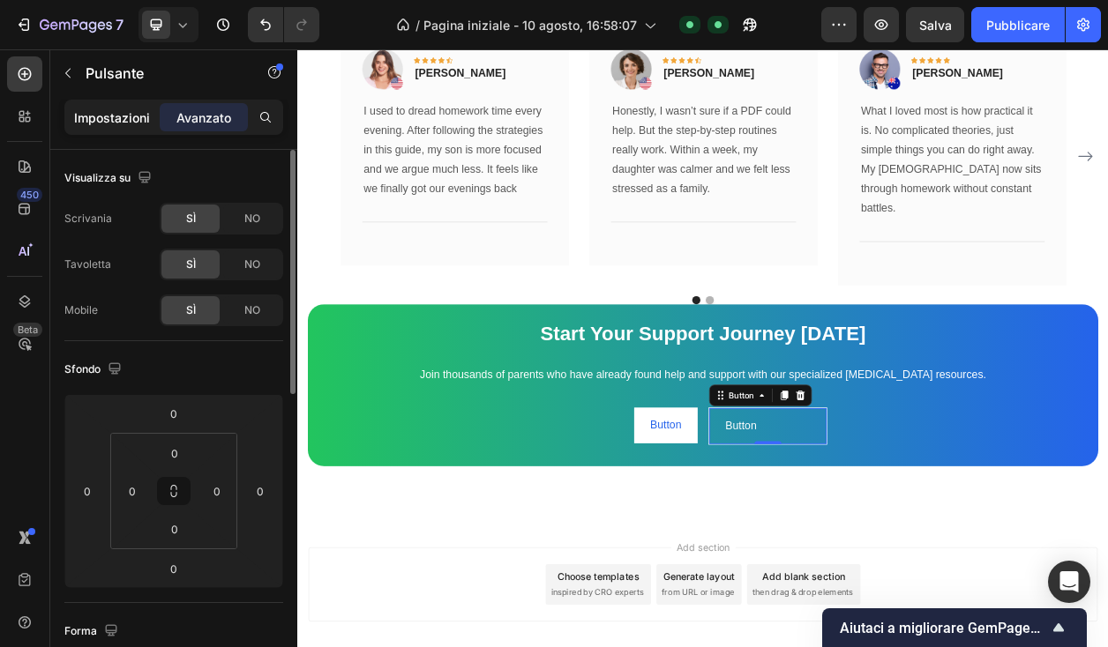
click at [121, 120] on font "Impostazioni" at bounding box center [112, 117] width 76 height 15
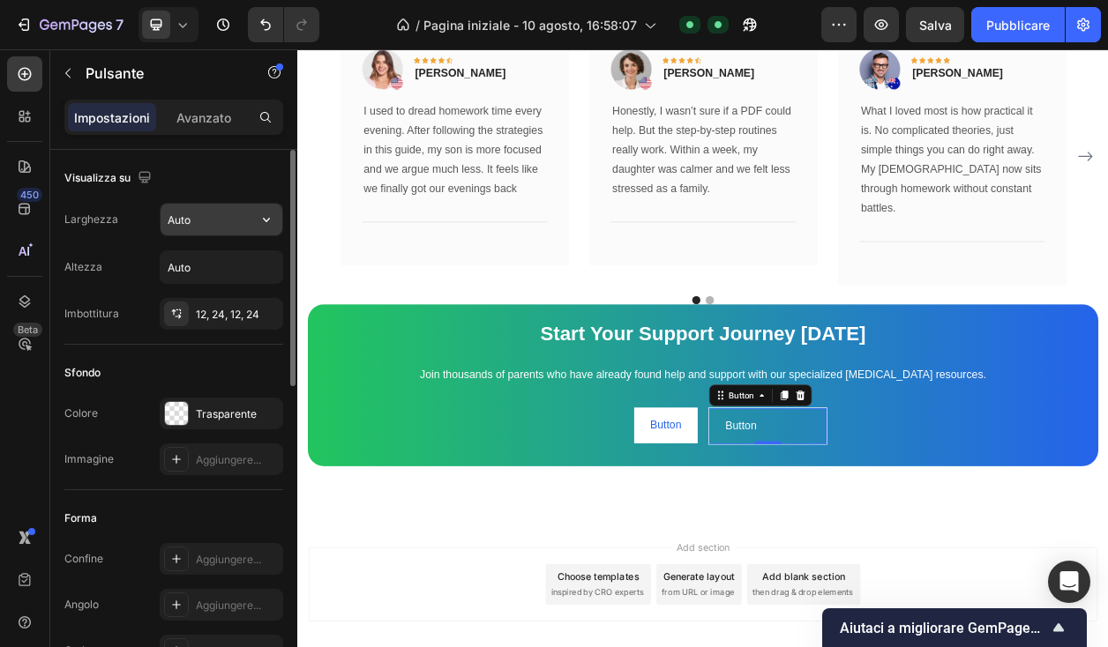
click at [199, 219] on input "Auto" at bounding box center [222, 220] width 122 height 32
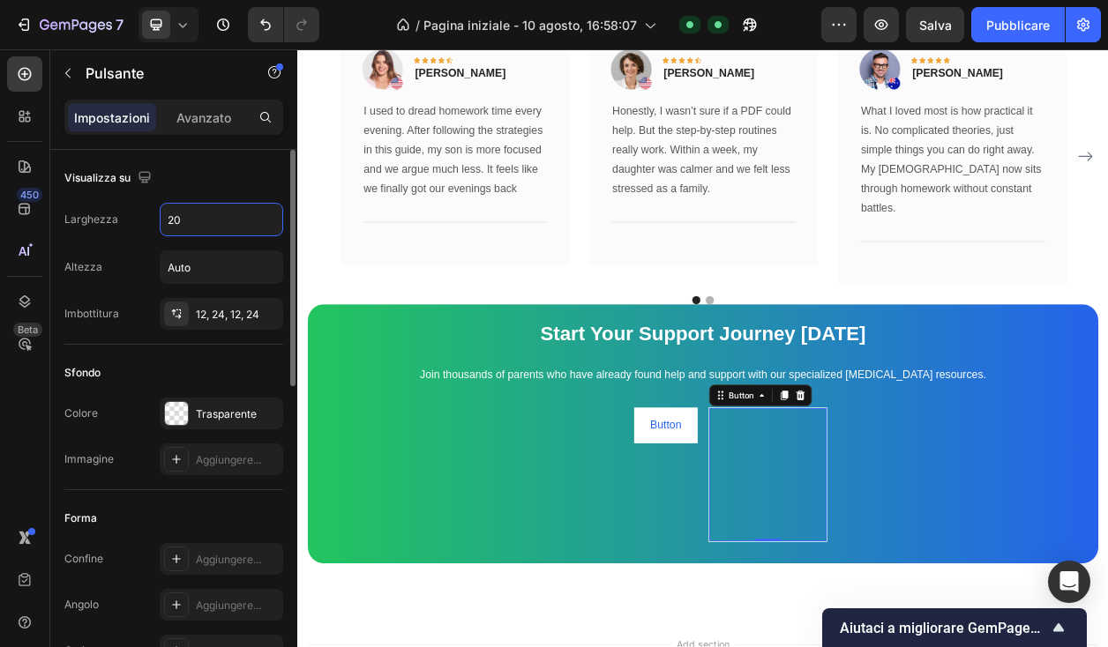
type input "200"
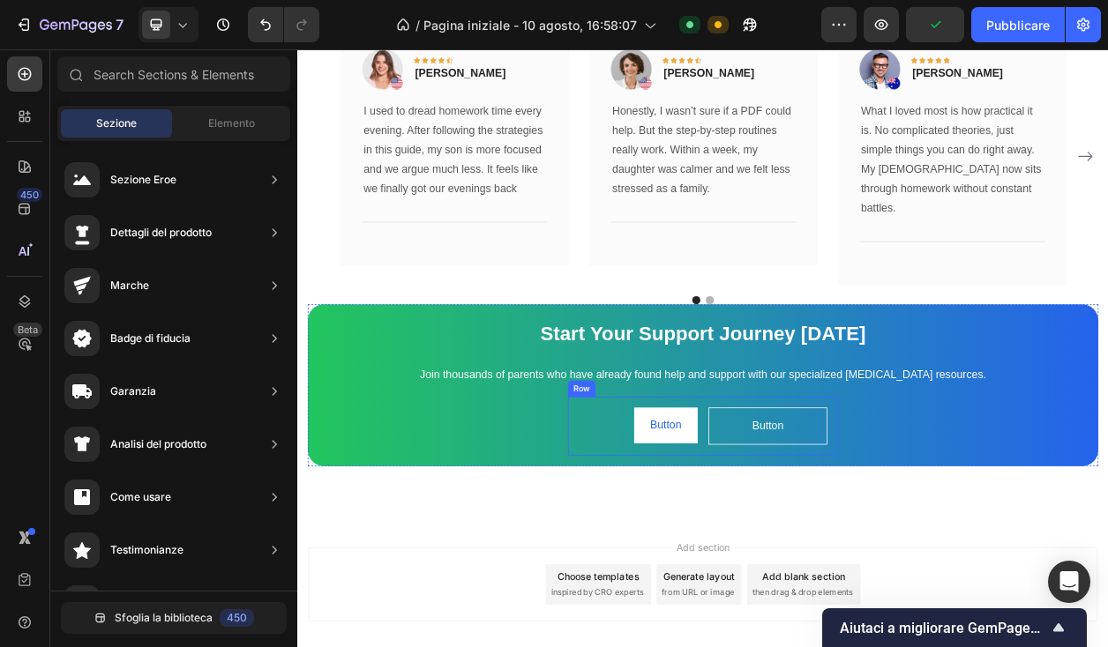
click at [655, 504] on div "Button Button Button Button Row Row" at bounding box center [826, 542] width 353 height 77
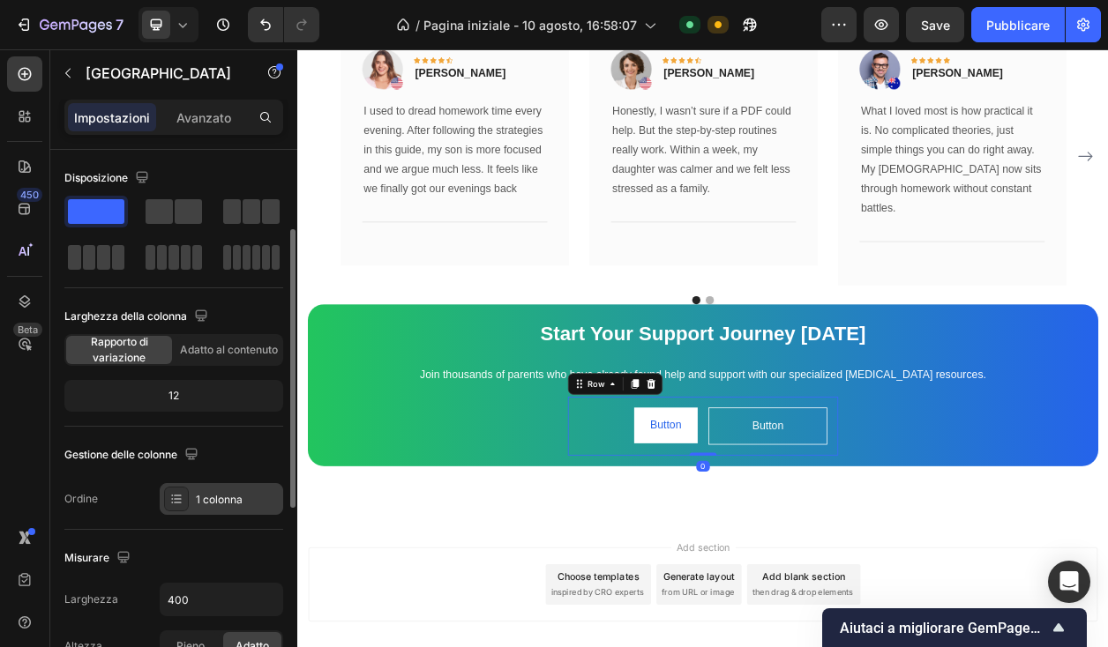
scroll to position [82, 0]
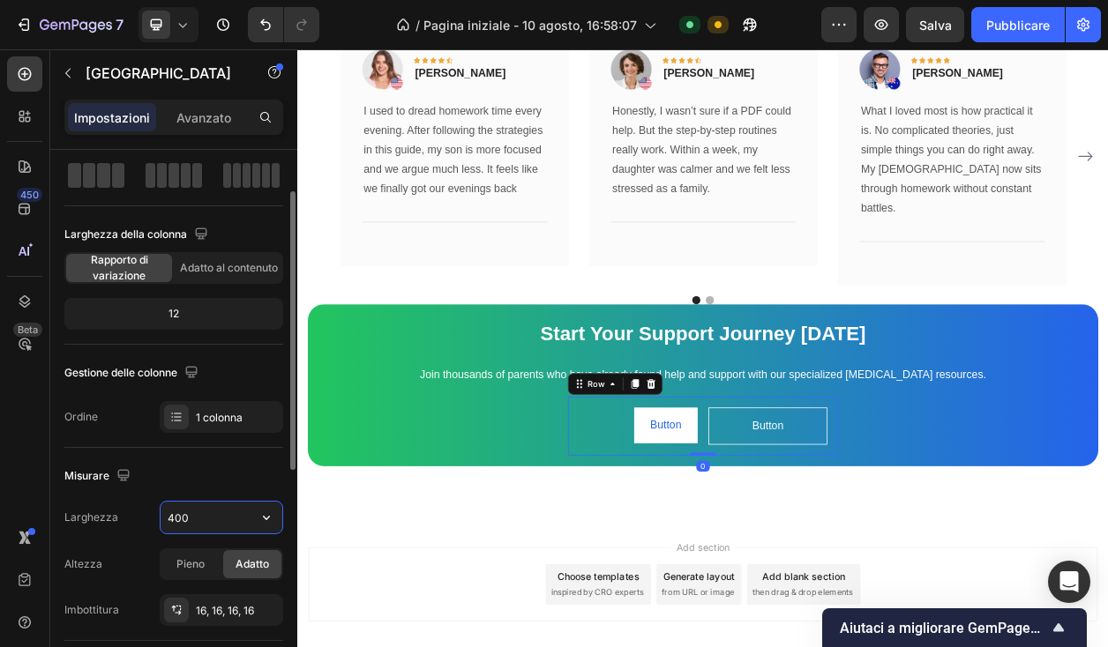
click at [195, 516] on input "400" at bounding box center [222, 518] width 122 height 32
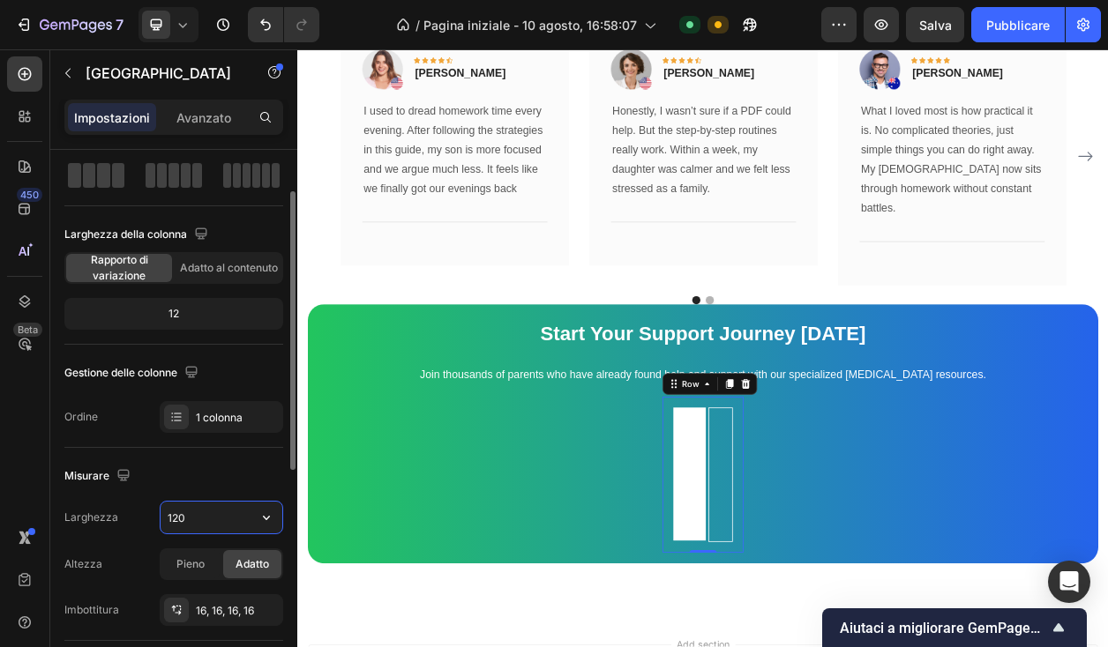
type input "1200"
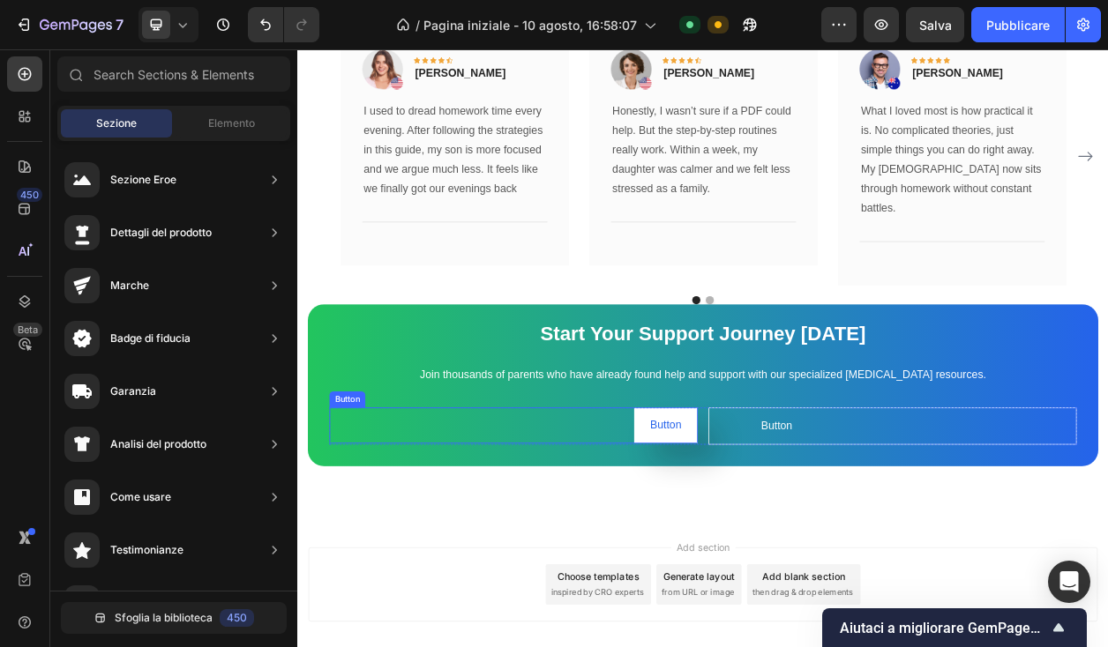
click at [809, 531] on button "Button" at bounding box center [778, 541] width 83 height 47
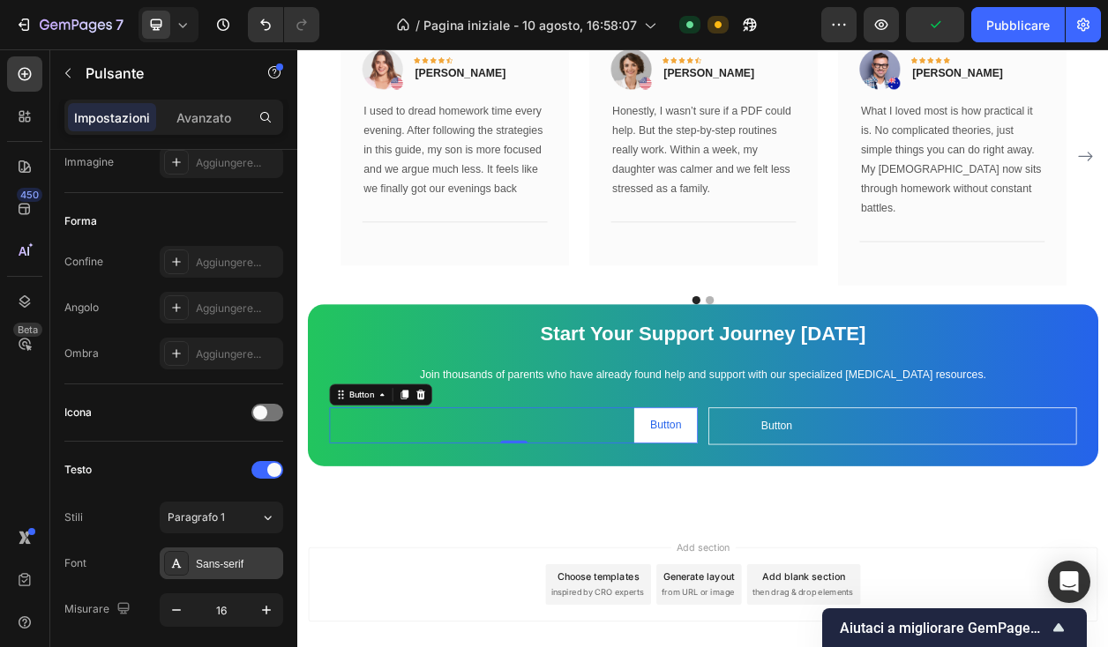
scroll to position [0, 0]
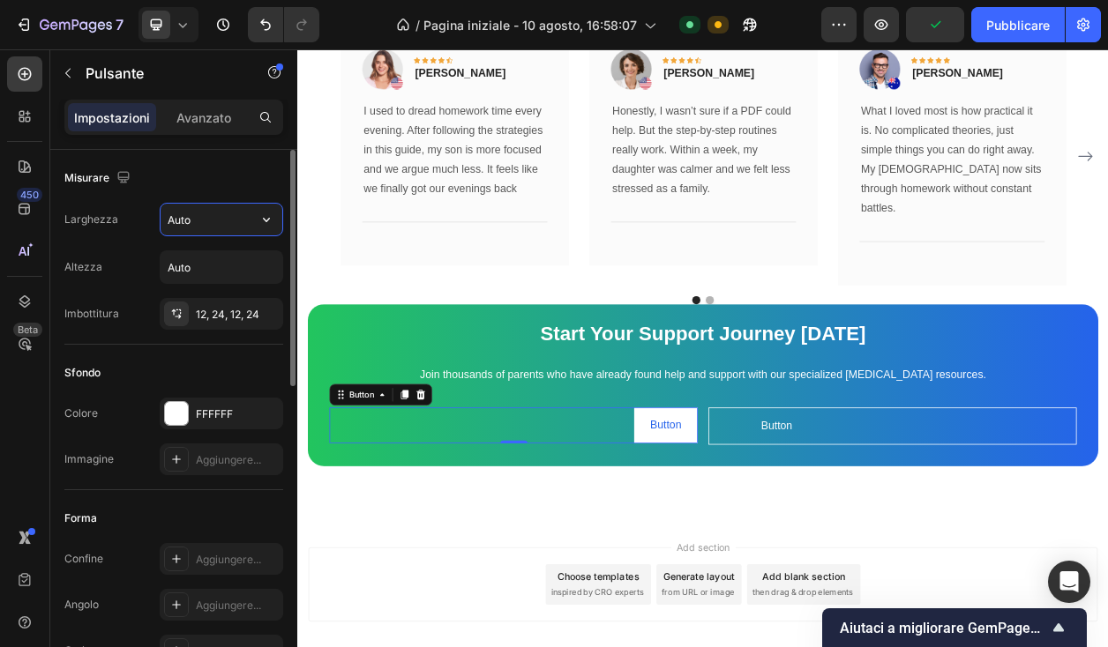
click at [232, 221] on input "Auto" at bounding box center [222, 220] width 122 height 32
type input "200"
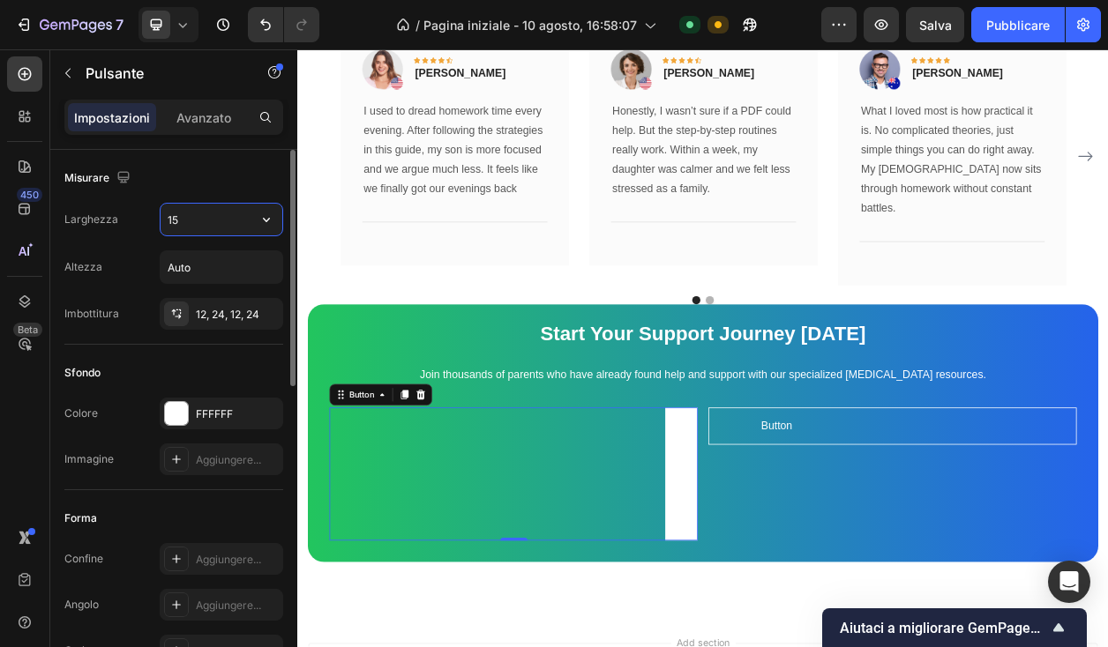
type input "150"
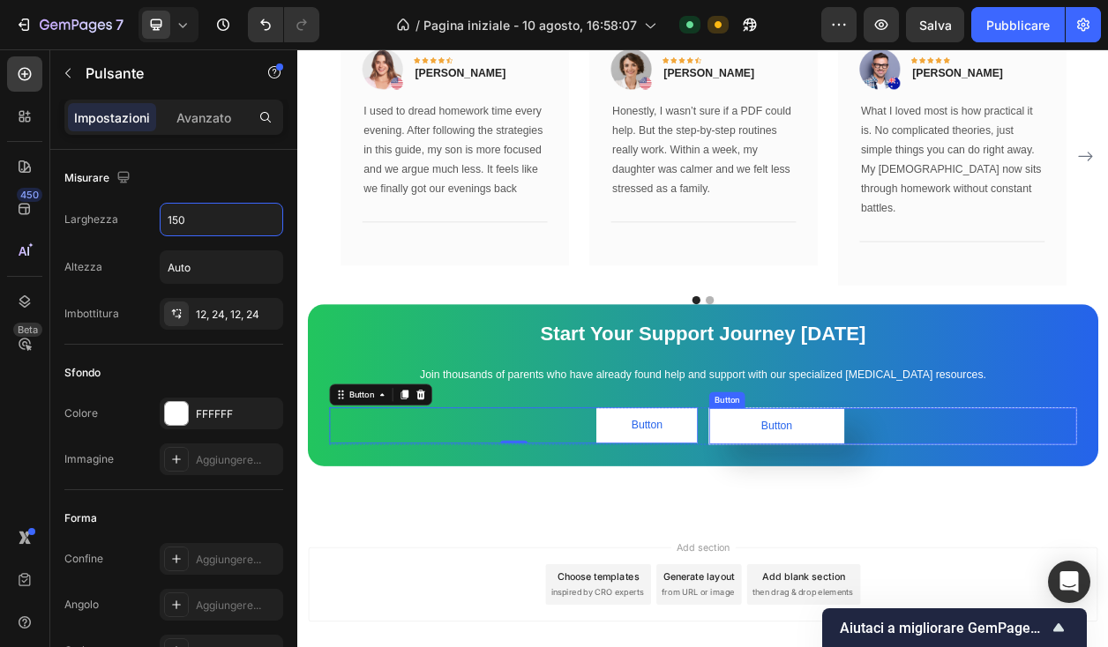
click at [879, 528] on button "Button" at bounding box center [922, 542] width 176 height 47
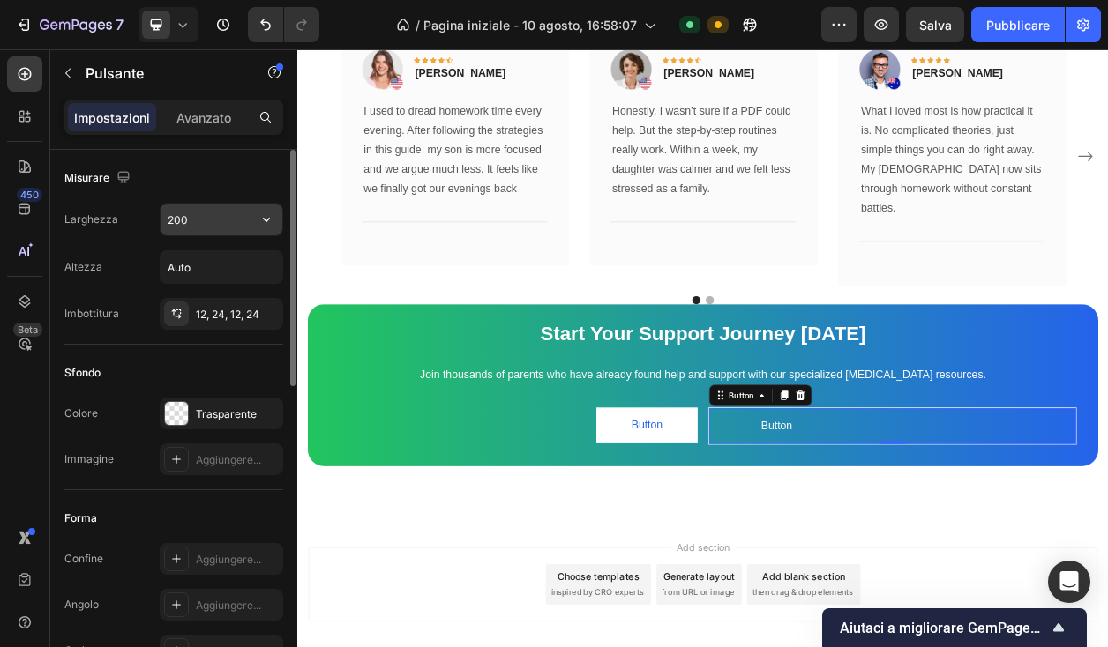
click at [215, 215] on input "200" at bounding box center [222, 220] width 122 height 32
click at [215, 214] on input "200" at bounding box center [222, 220] width 122 height 32
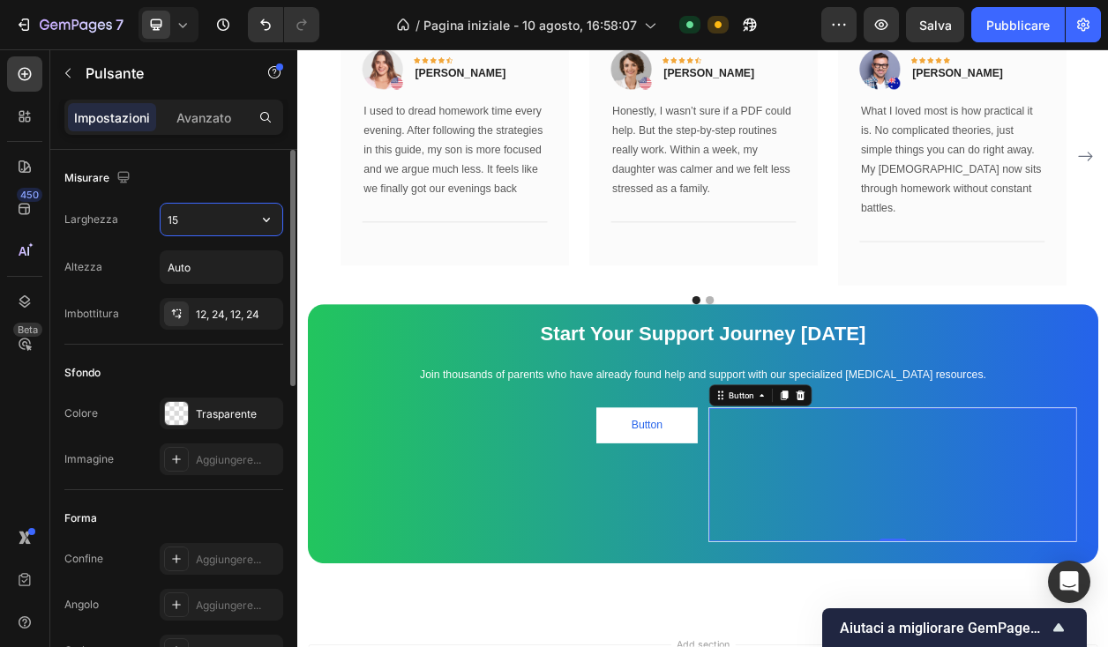
type input "150"
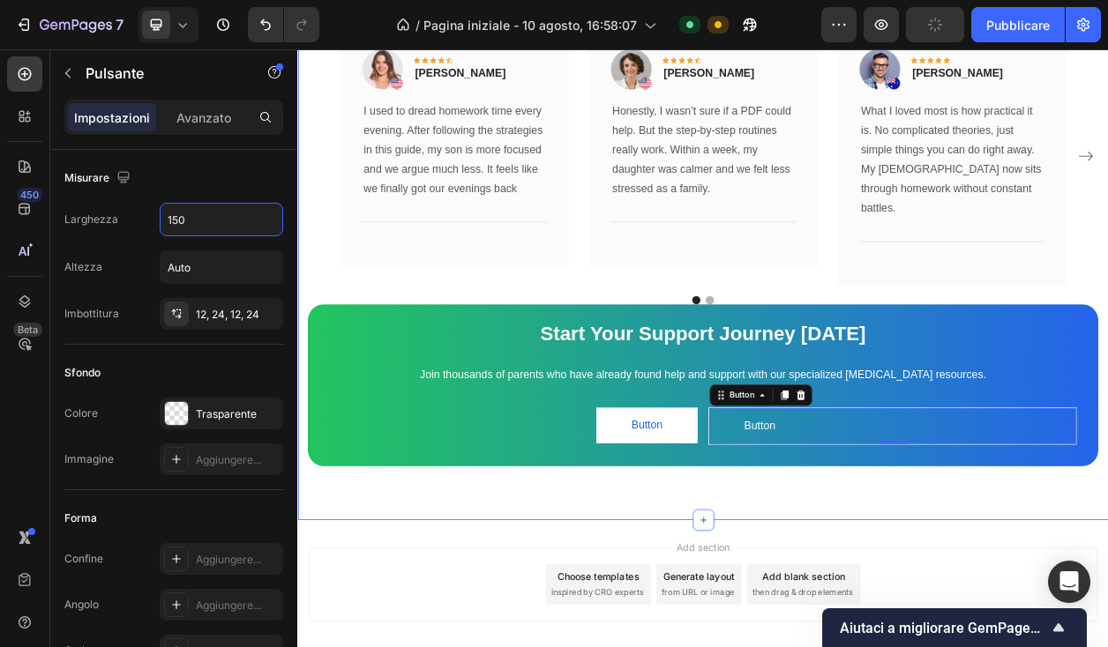
click at [635, 601] on div "What Our Customers Are Saying Heading Our customer advocates are standing by 24…" at bounding box center [826, 240] width 1058 height 849
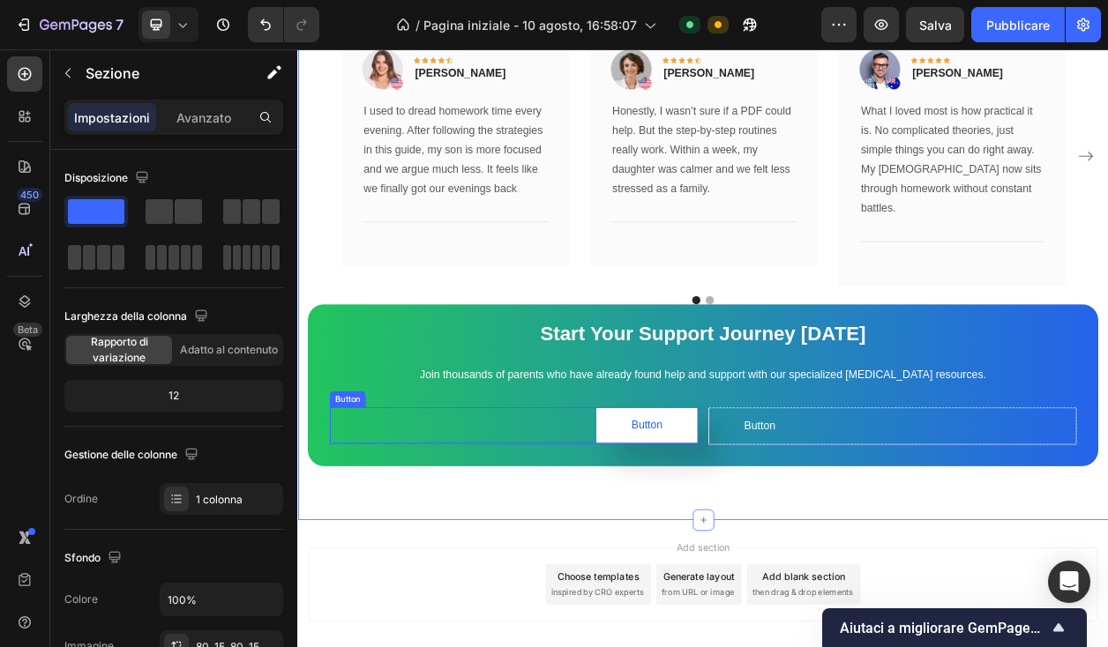
click at [801, 526] on button "Button" at bounding box center [753, 541] width 132 height 47
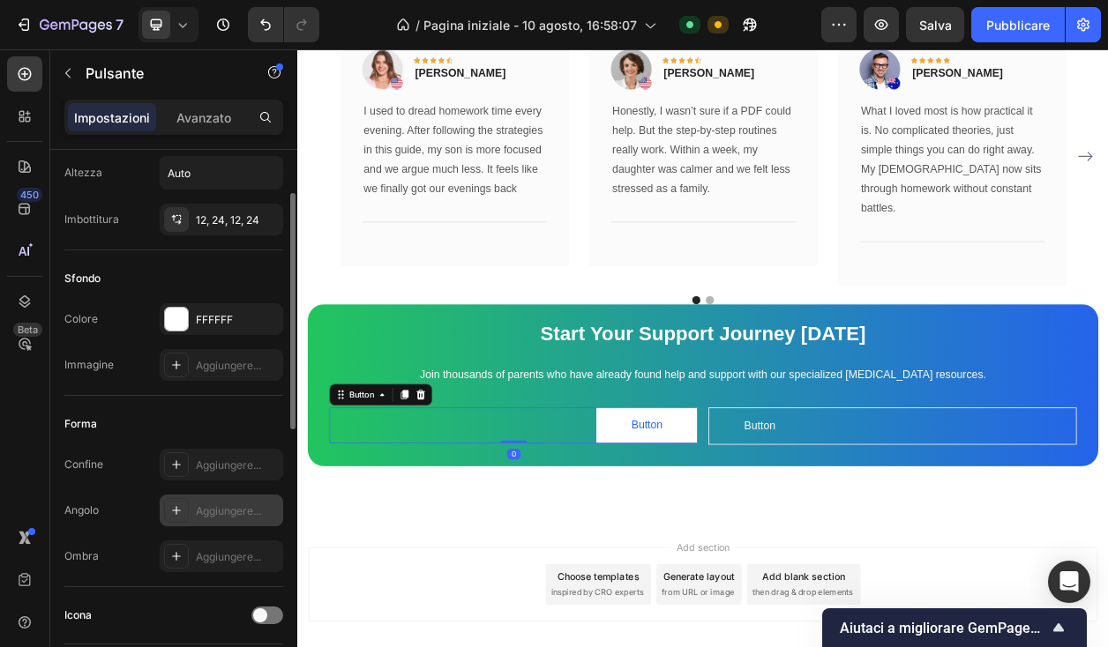
scroll to position [96, 0]
click at [204, 515] on font "Aggiungere..." at bounding box center [228, 509] width 65 height 13
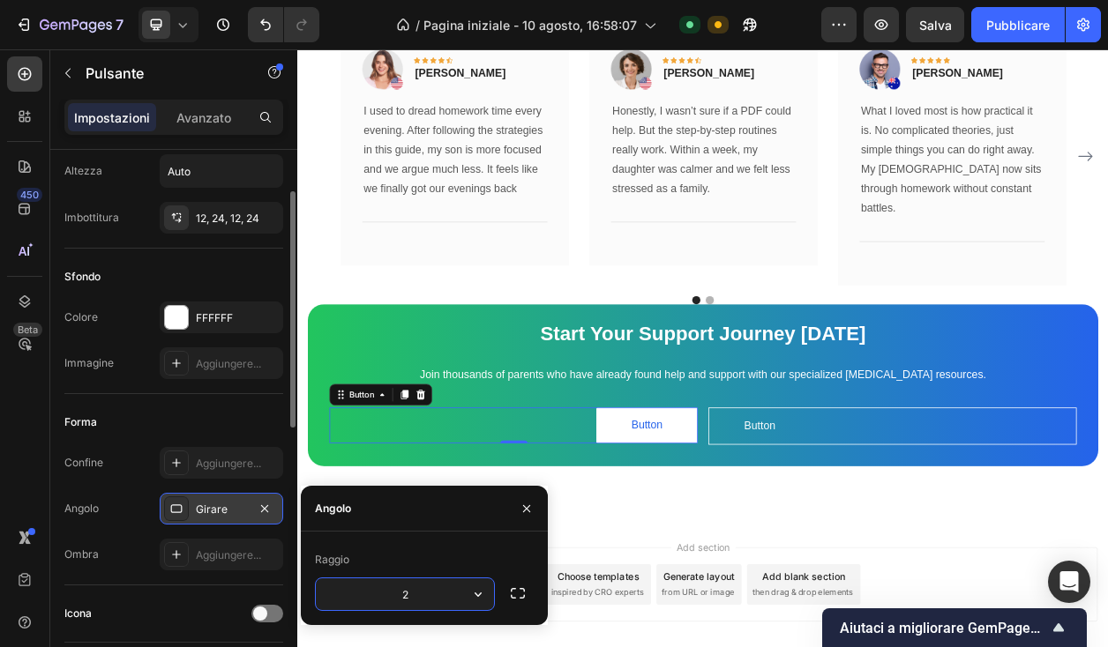
type input "24"
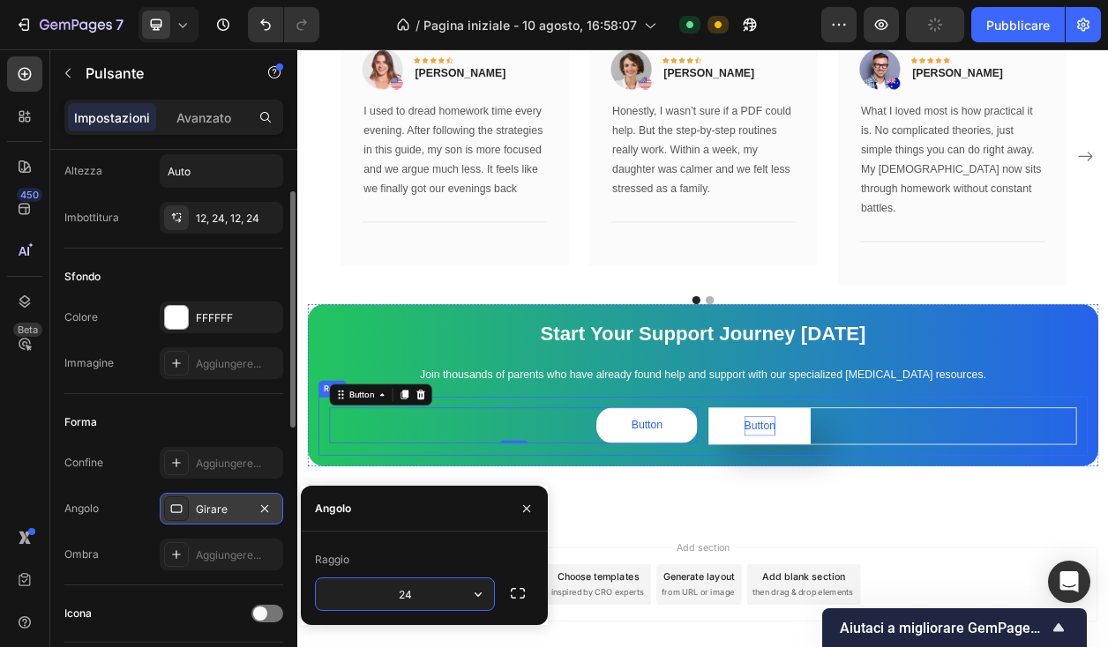
click at [892, 529] on p "Button" at bounding box center [900, 542] width 41 height 26
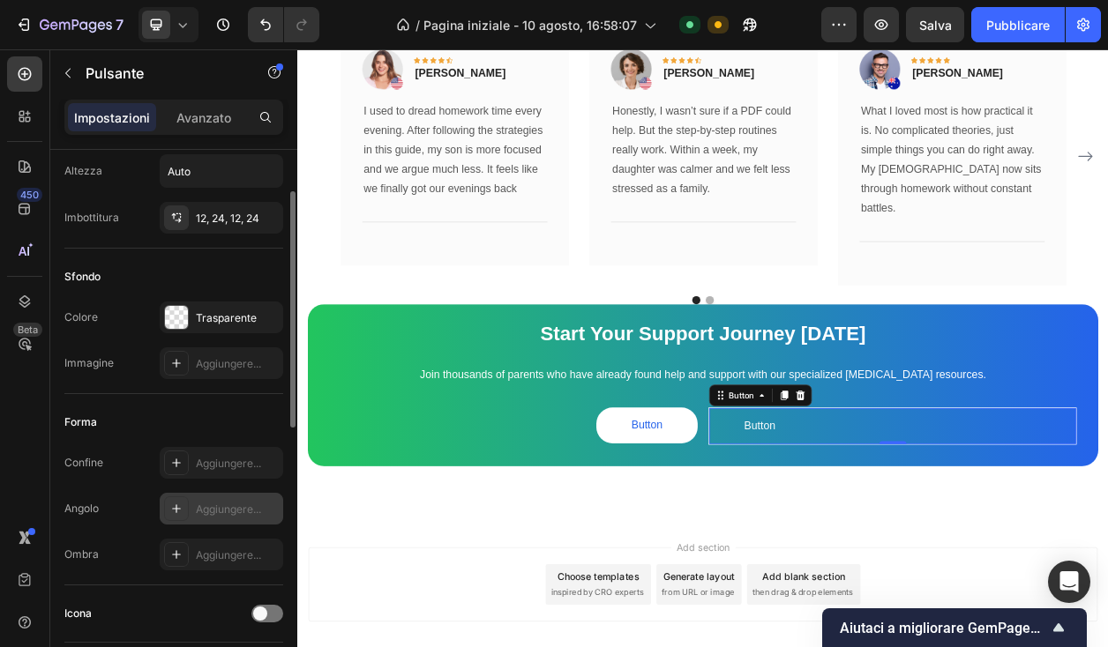
click at [214, 514] on font "Aggiungere..." at bounding box center [228, 509] width 65 height 13
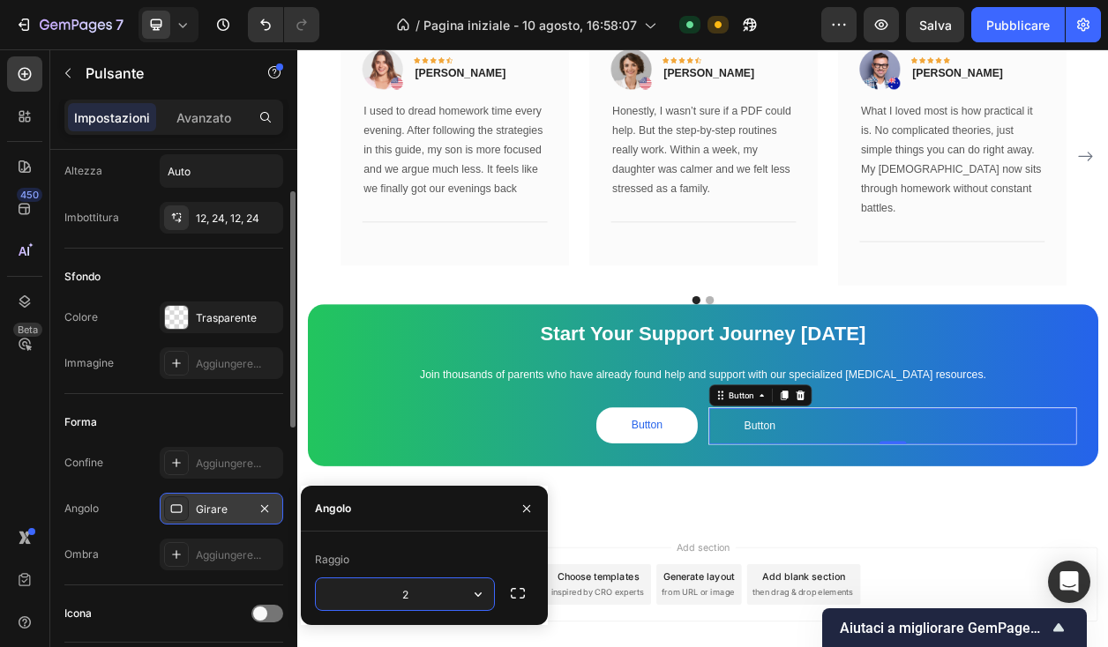
type input "24"
click at [430, 595] on div "What Our Customers Are Saying Heading Our customer advocates are standing by 24…" at bounding box center [826, 240] width 1058 height 849
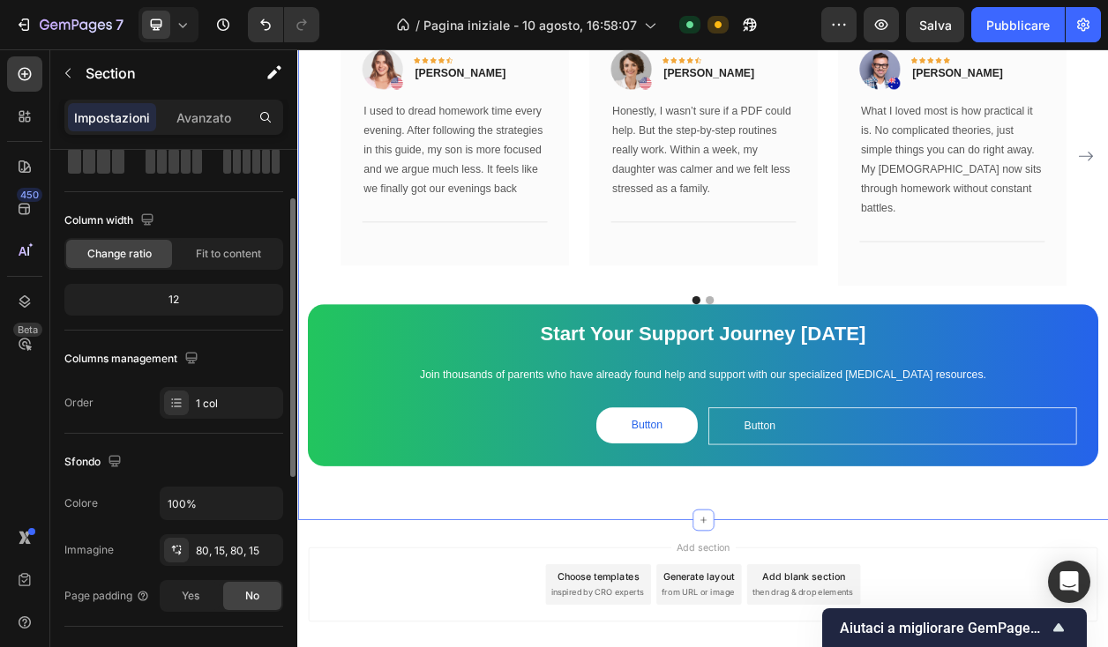
scroll to position [0, 0]
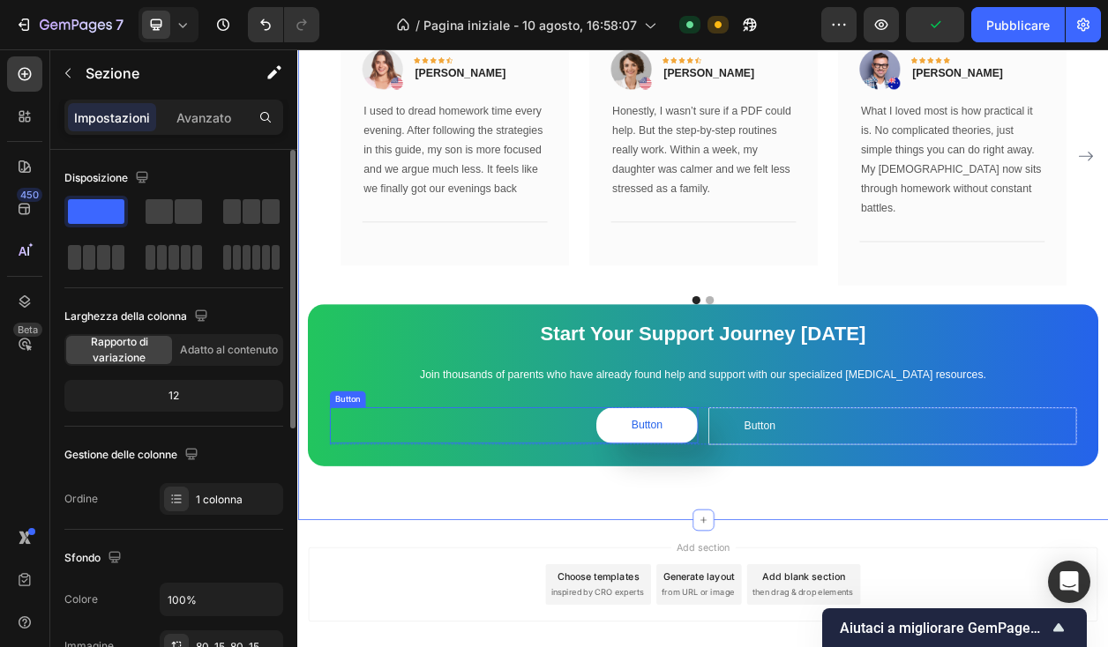
click at [706, 518] on button "Button" at bounding box center [753, 541] width 132 height 47
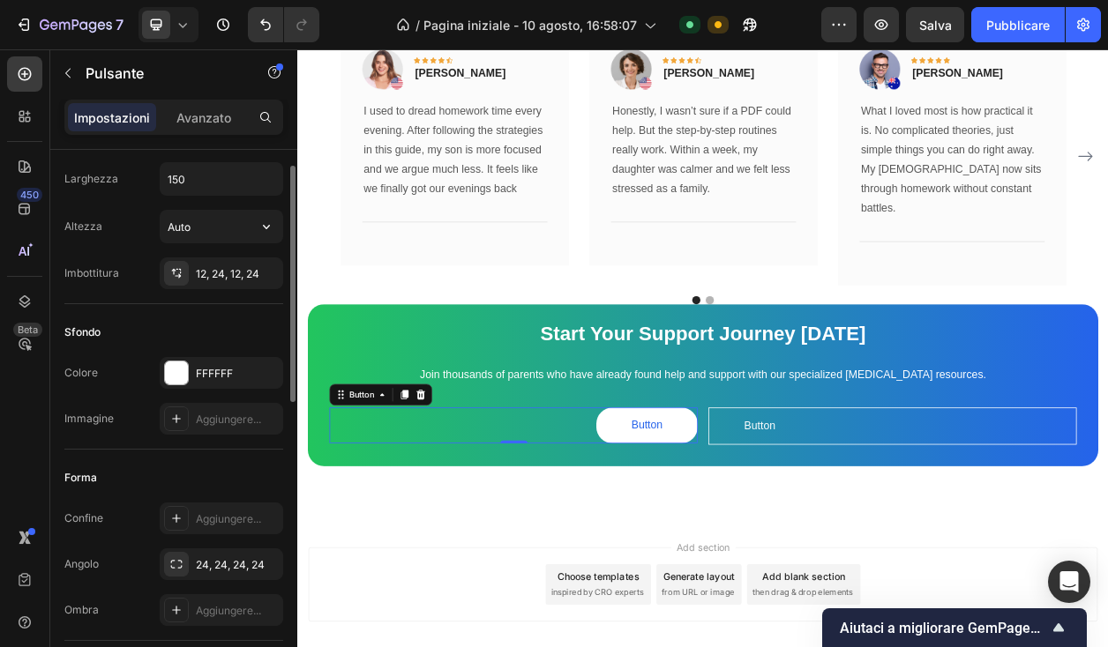
scroll to position [40, 0]
click at [202, 558] on div "24, 24, 24, 24" at bounding box center [221, 566] width 51 height 16
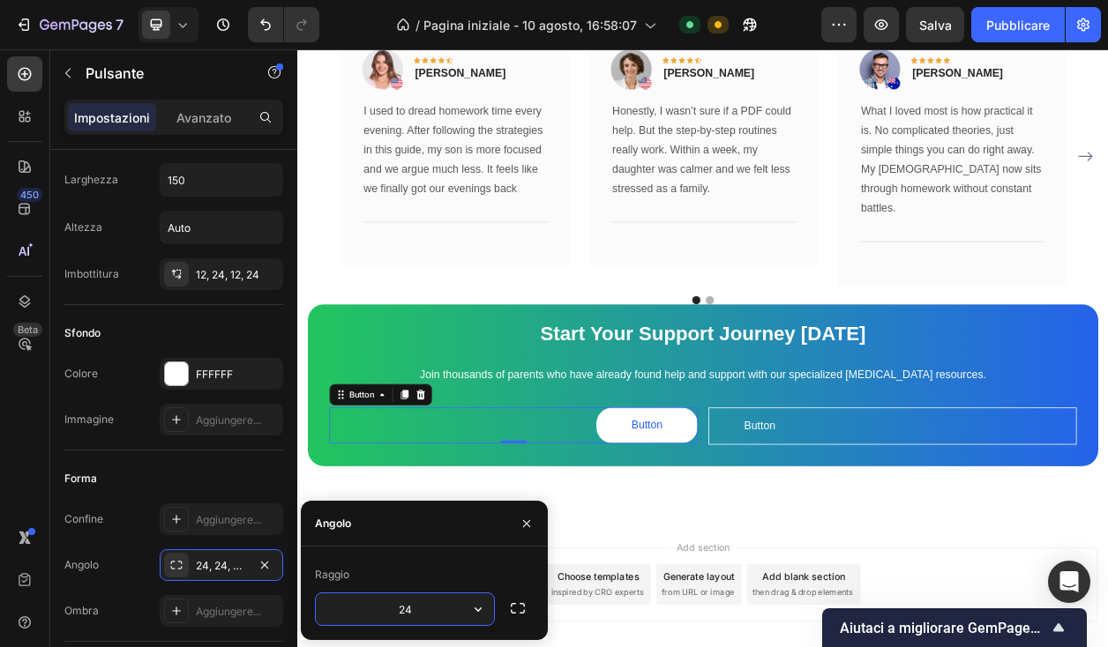
click at [402, 614] on input "24" at bounding box center [405, 610] width 178 height 32
type input "12"
click at [892, 529] on p "Button" at bounding box center [900, 542] width 41 height 26
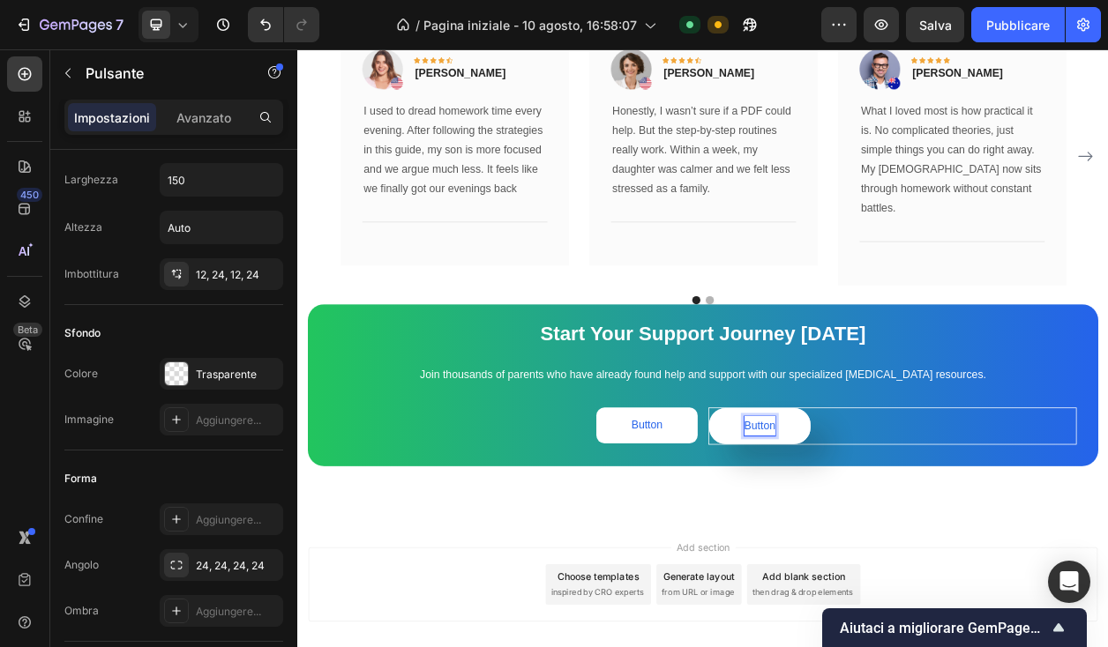
click at [845, 535] on button "Button" at bounding box center [900, 542] width 132 height 47
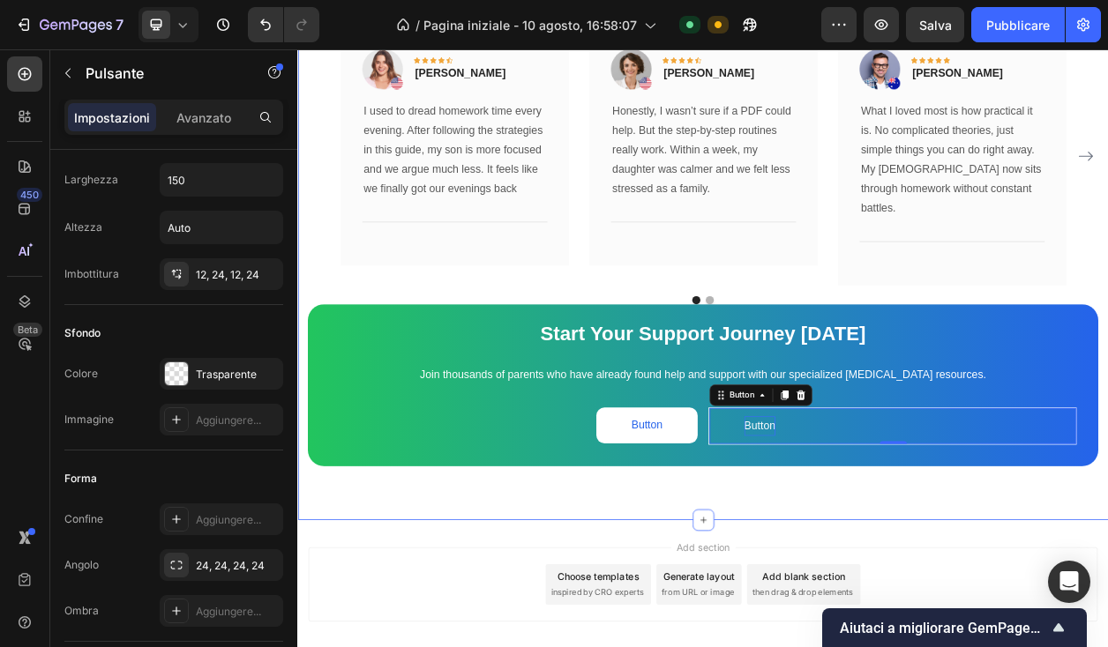
click at [831, 593] on div "What Our Customers Are Saying Heading Our customer advocates are standing by 24…" at bounding box center [826, 240] width 1058 height 849
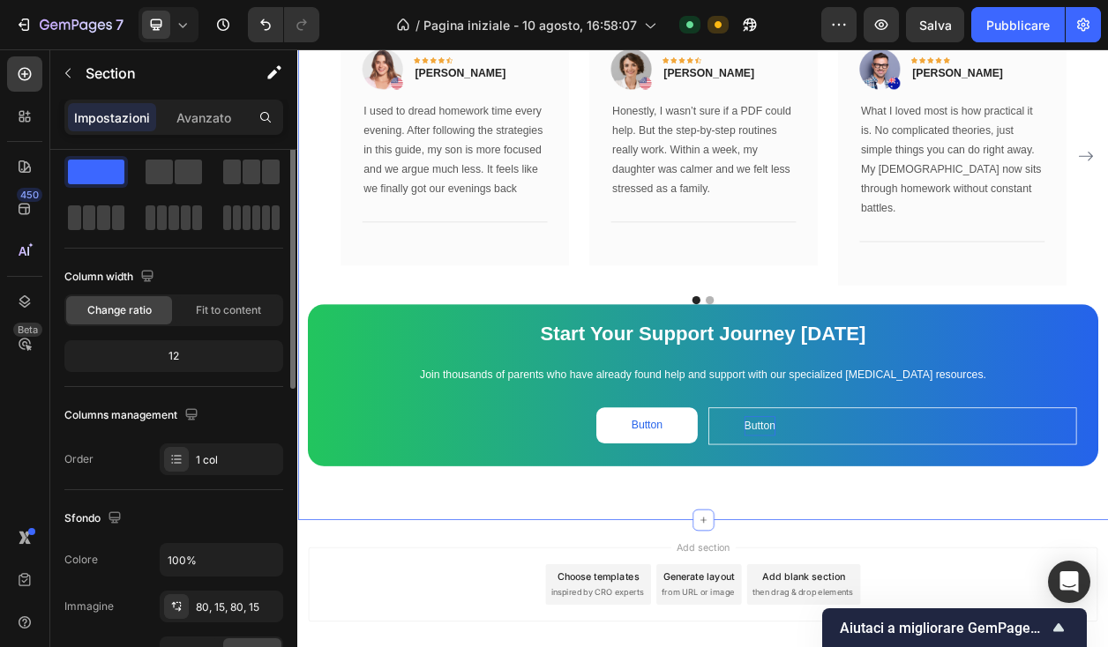
scroll to position [0, 0]
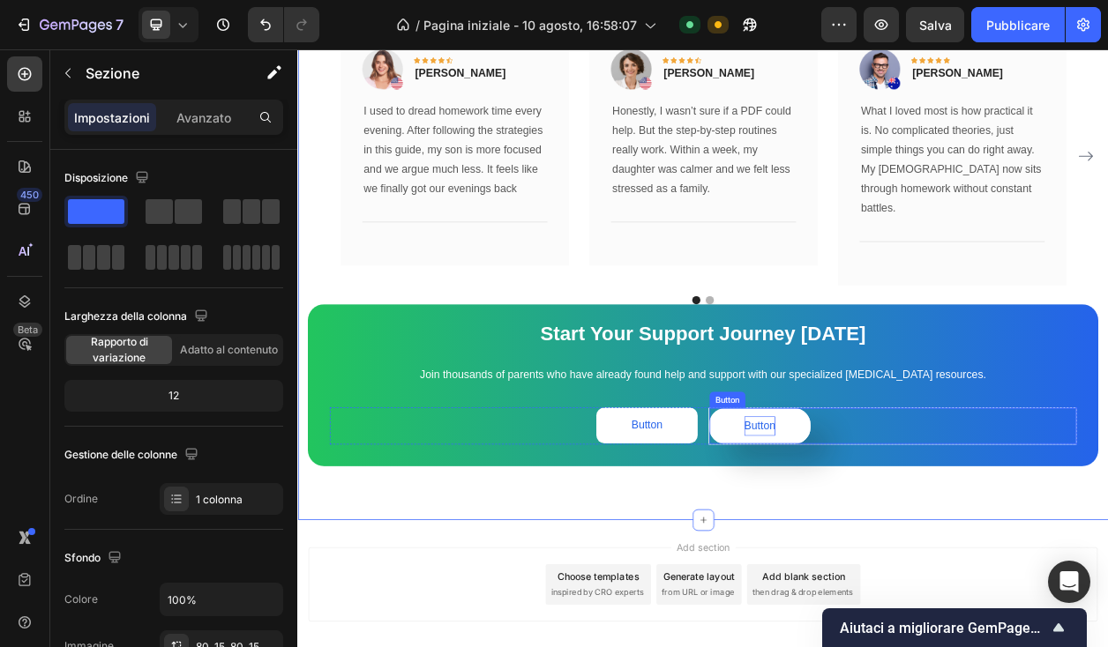
click at [845, 529] on button "Button" at bounding box center [900, 542] width 132 height 47
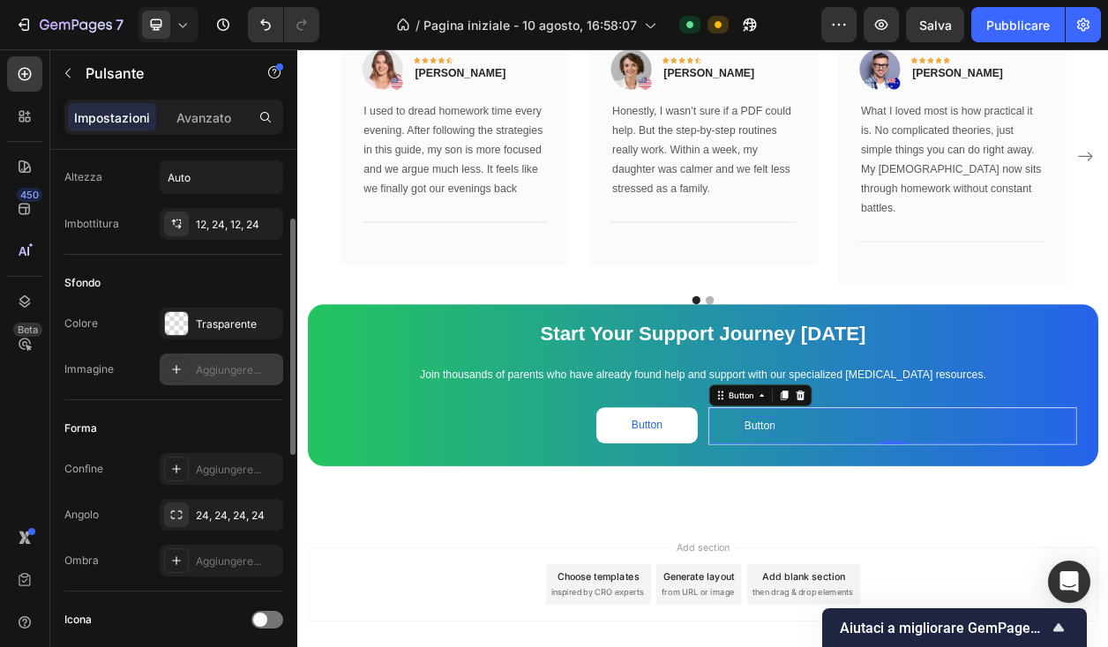
scroll to position [112, 0]
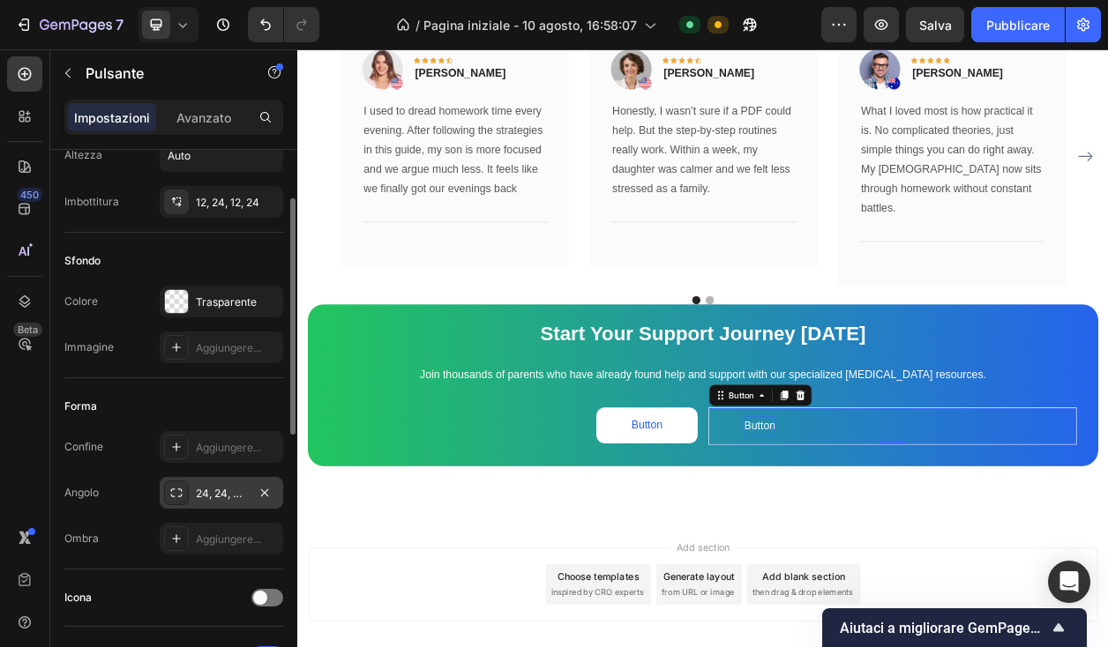
click at [200, 493] on font "24, 24, 24, 24" at bounding box center [230, 493] width 69 height 13
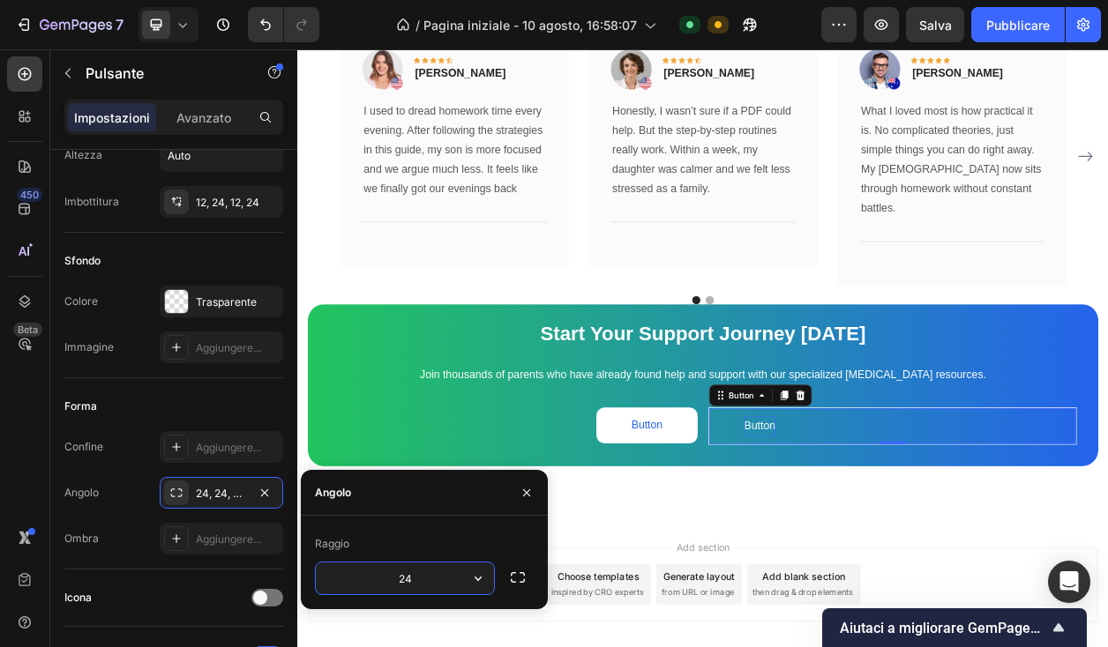
click at [410, 569] on input "24" at bounding box center [405, 579] width 178 height 32
click at [410, 568] on input "24" at bounding box center [405, 579] width 178 height 32
type input "12"
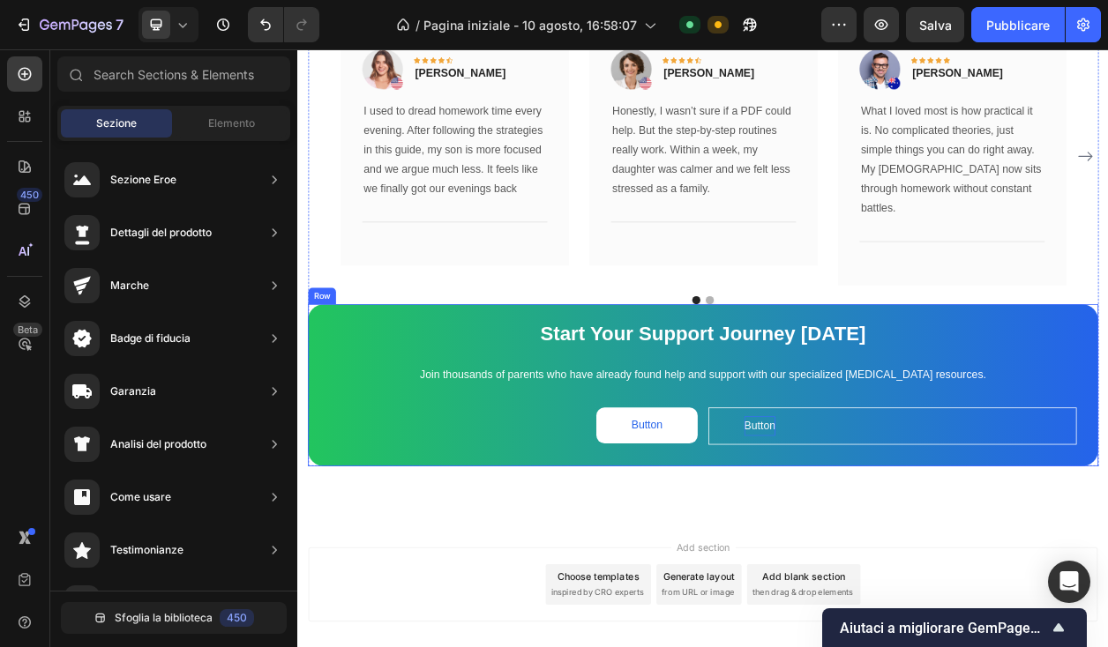
click at [470, 383] on div "Start Your Support Journey Today Text Block Join thousands of parents who have …" at bounding box center [826, 489] width 1032 height 212
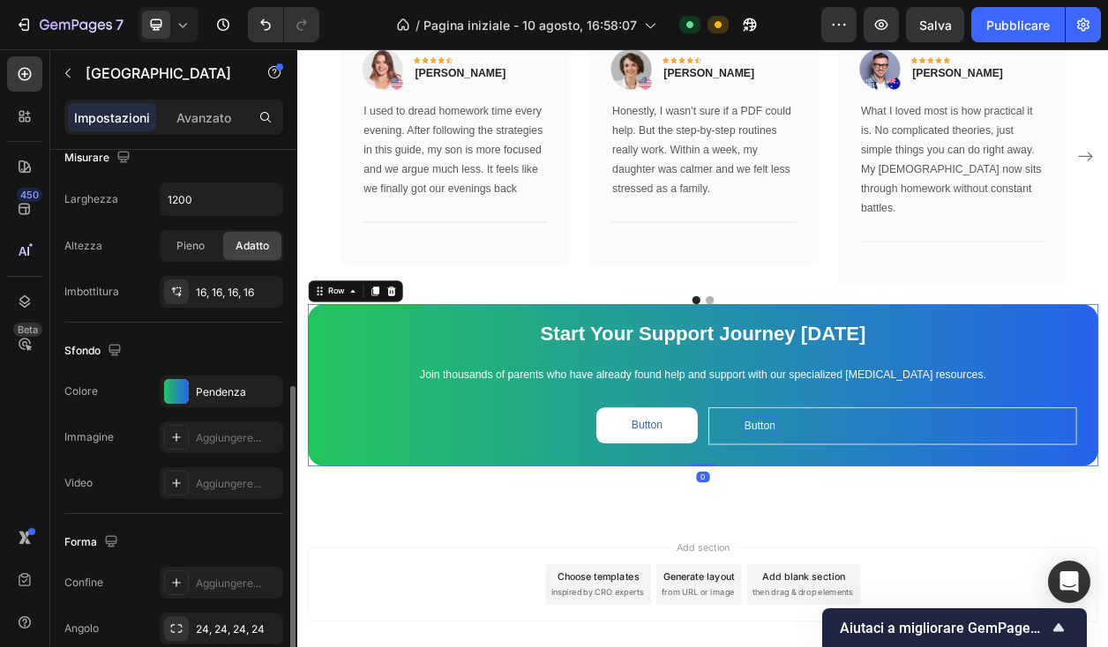
scroll to position [423, 0]
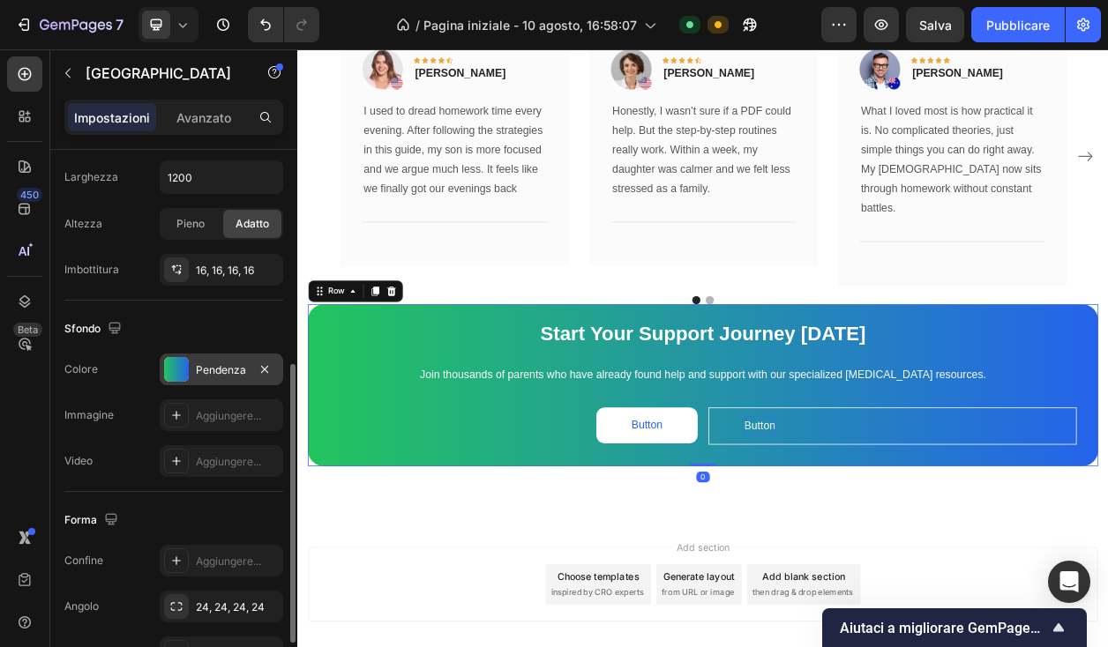
click at [187, 370] on div at bounding box center [176, 369] width 25 height 25
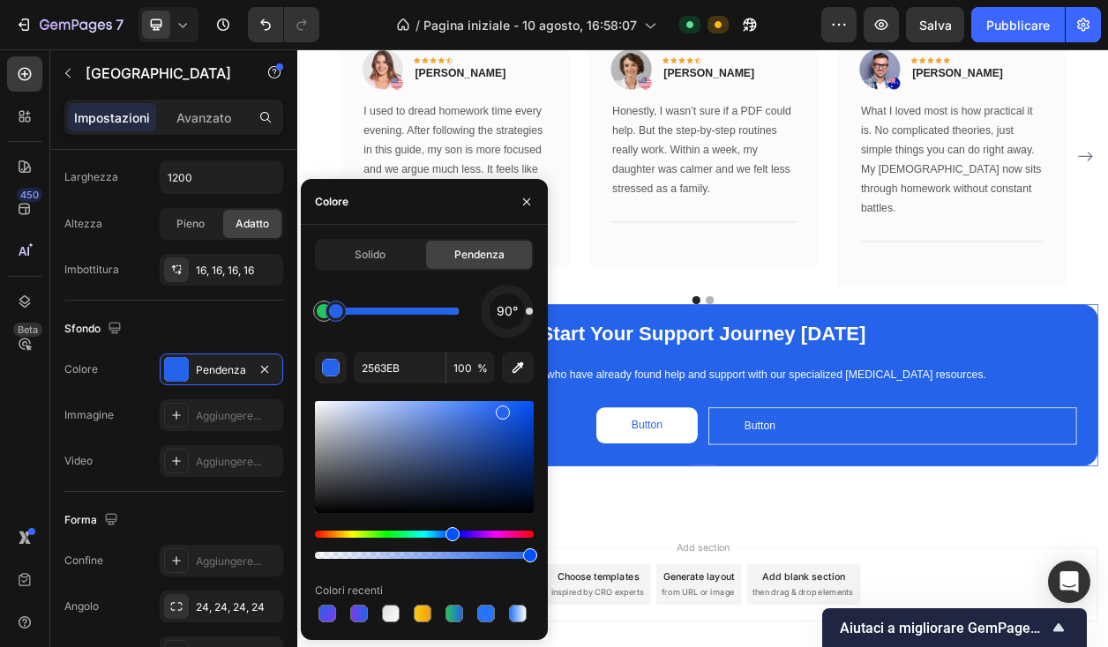
drag, startPoint x: 326, startPoint y: 314, endPoint x: 340, endPoint y: 312, distance: 13.3
click at [340, 313] on div at bounding box center [336, 311] width 14 height 14
drag, startPoint x: 323, startPoint y: 312, endPoint x: 351, endPoint y: 327, distance: 32.0
click at [351, 327] on div "90°" at bounding box center [424, 311] width 219 height 53
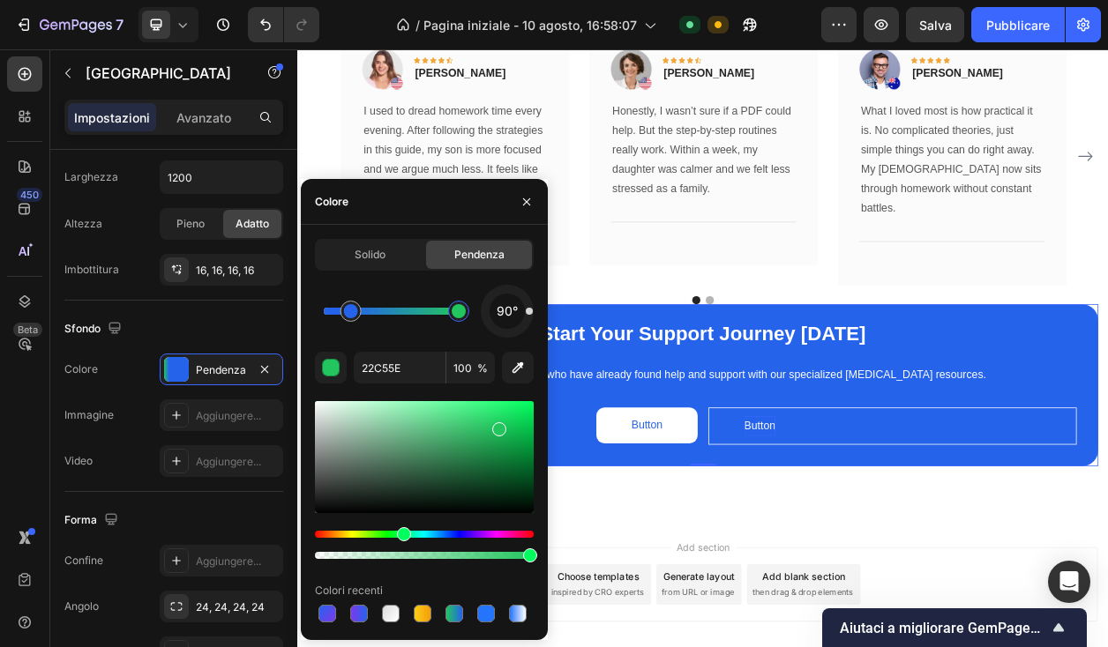
drag, startPoint x: 326, startPoint y: 317, endPoint x: 473, endPoint y: 307, distance: 146.7
click at [466, 306] on div at bounding box center [459, 311] width 14 height 14
type input "2563EB"
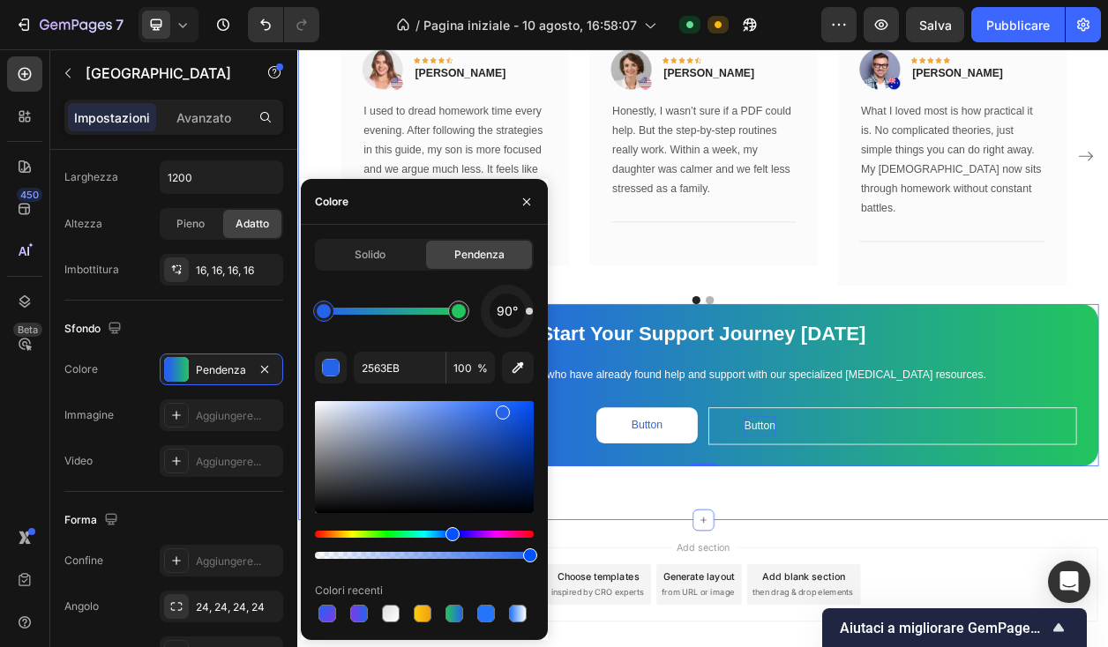
drag, startPoint x: 652, startPoint y: 364, endPoint x: 598, endPoint y: 366, distance: 53.8
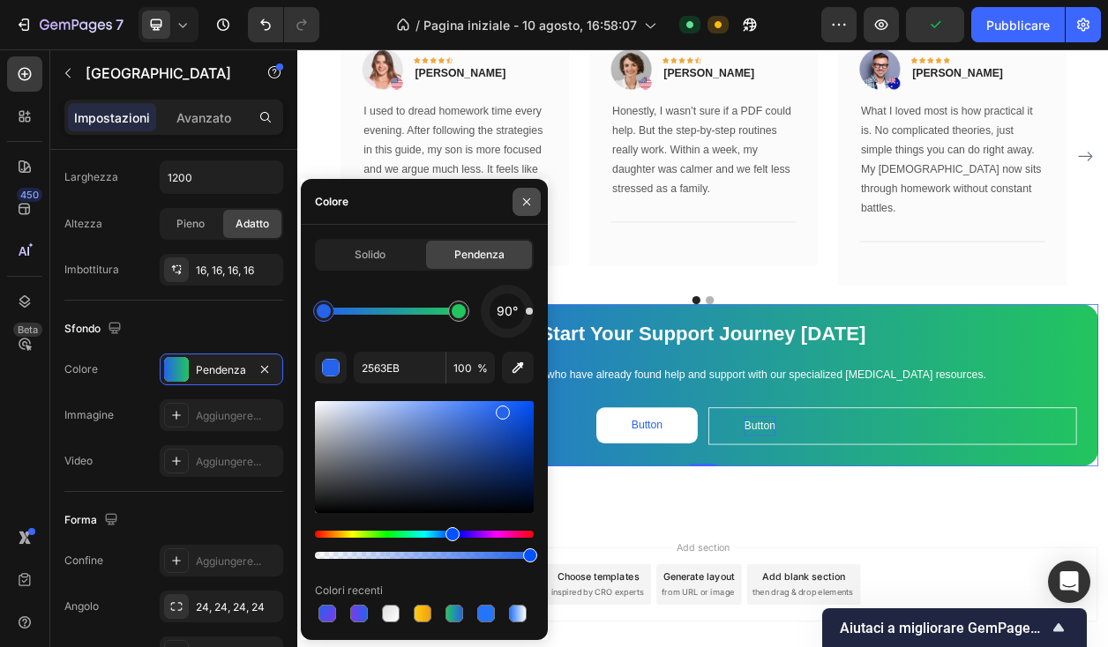
click at [528, 202] on icon "button" at bounding box center [527, 202] width 14 height 14
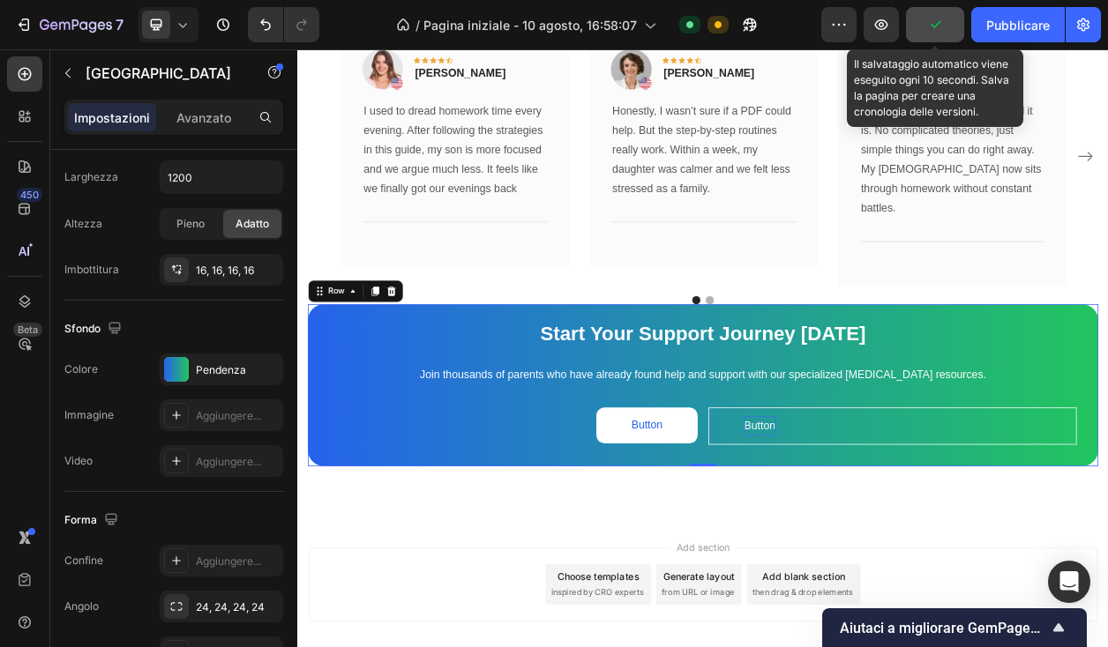
click at [953, 21] on button "button" at bounding box center [935, 24] width 58 height 35
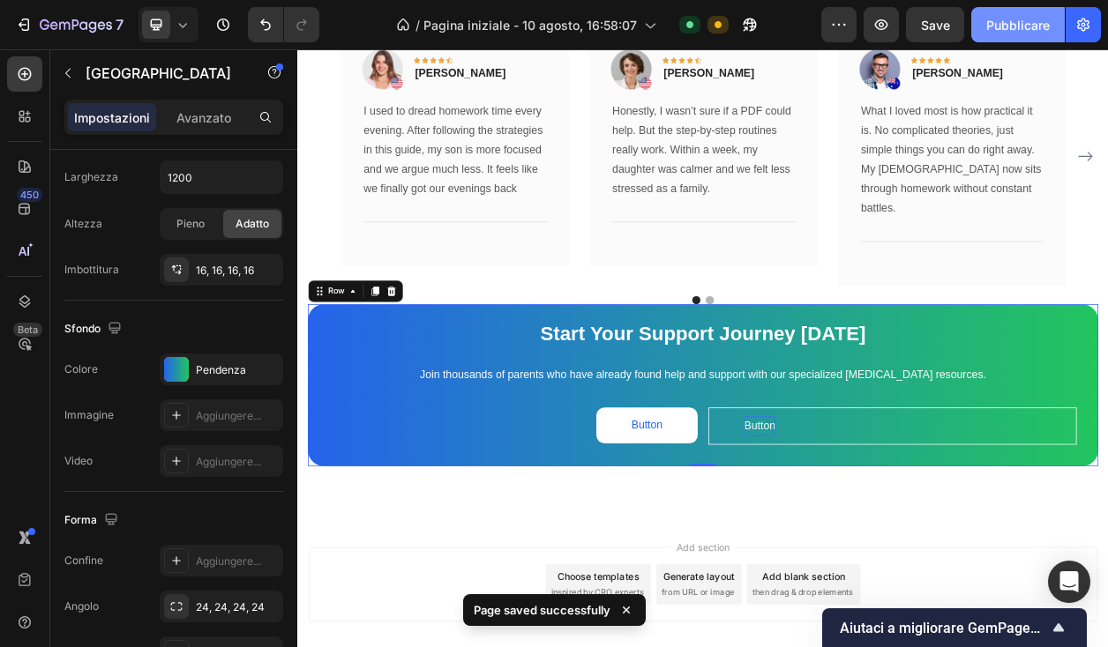
click at [999, 21] on font "Pubblicare" at bounding box center [1018, 25] width 64 height 15
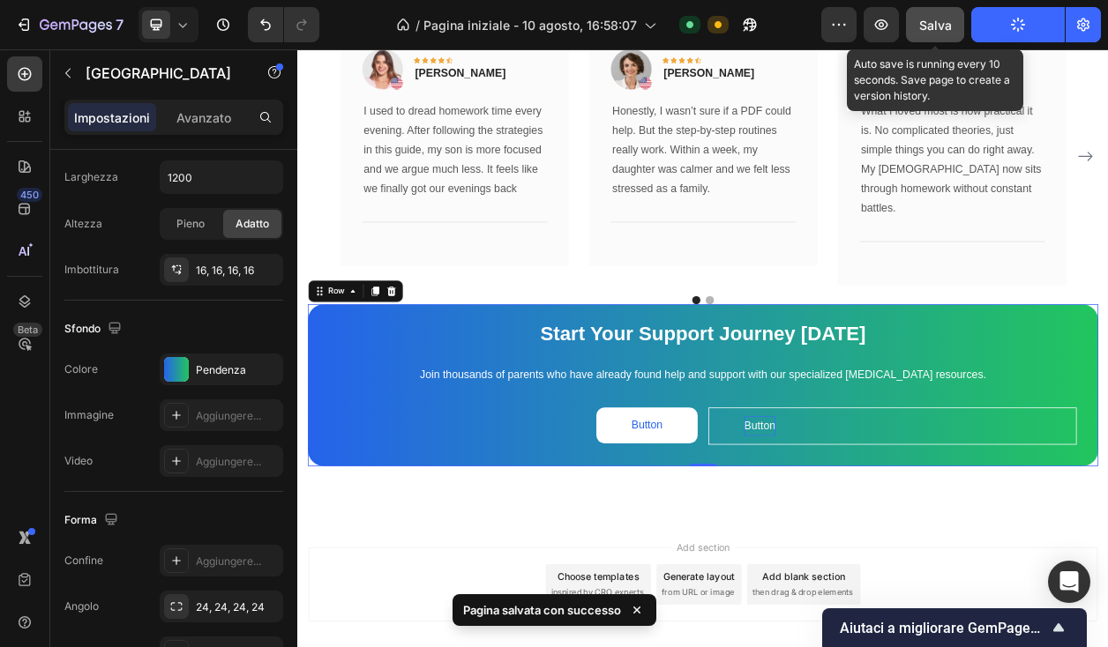
click at [942, 21] on font "Salva" at bounding box center [935, 25] width 33 height 15
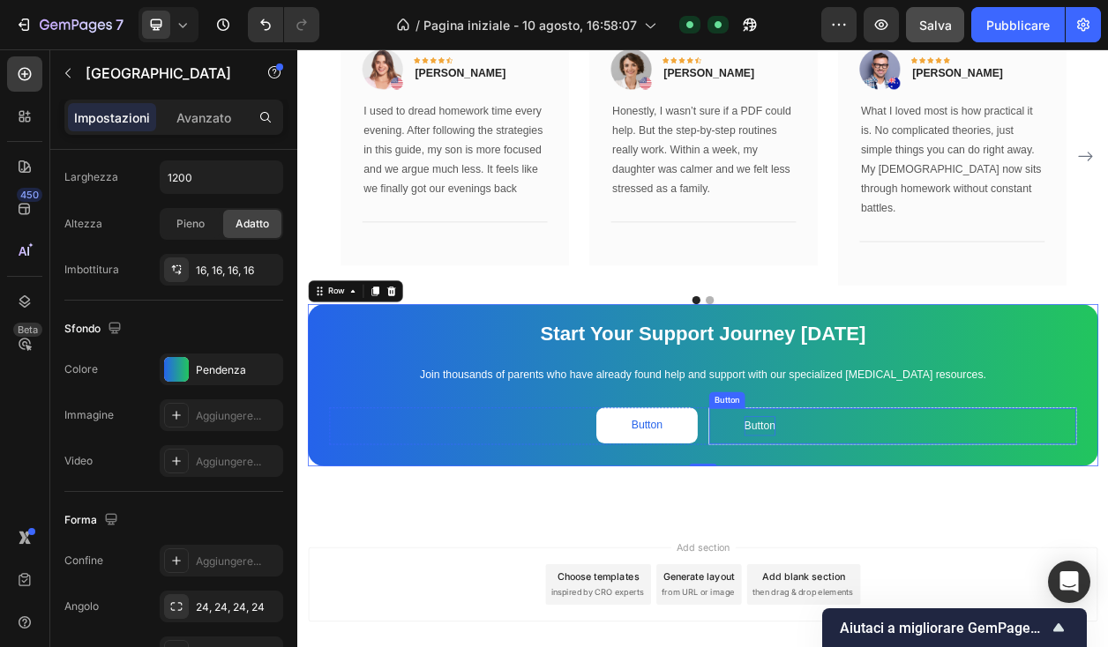
click at [982, 518] on div "Button Button" at bounding box center [1074, 542] width 481 height 49
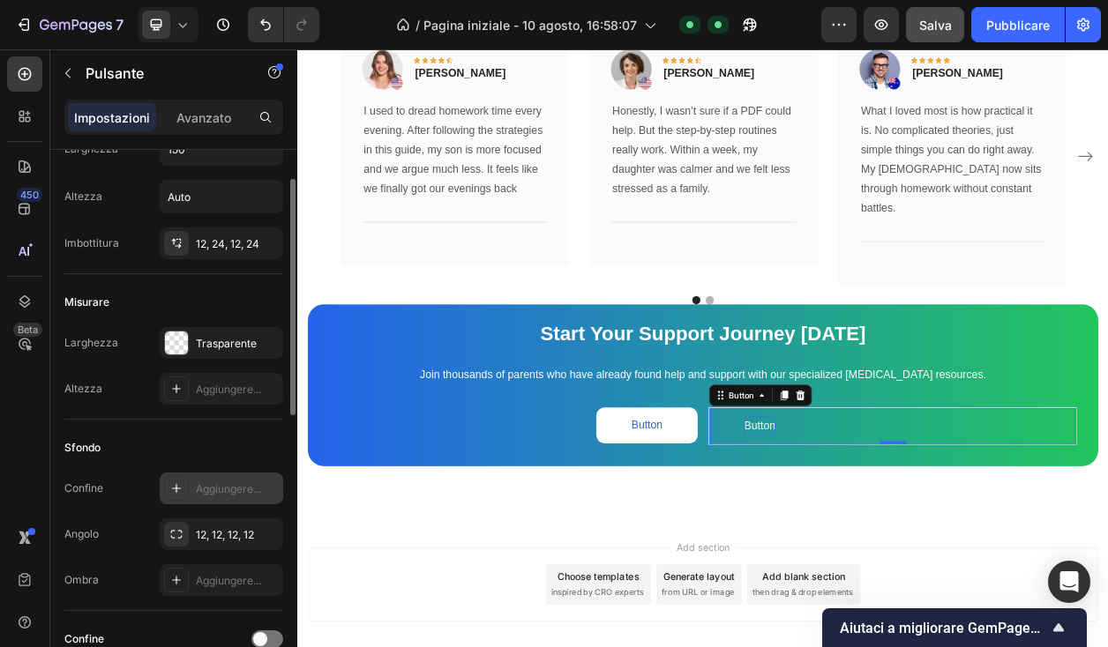
scroll to position [70, 0]
click at [183, 340] on div at bounding box center [176, 344] width 23 height 23
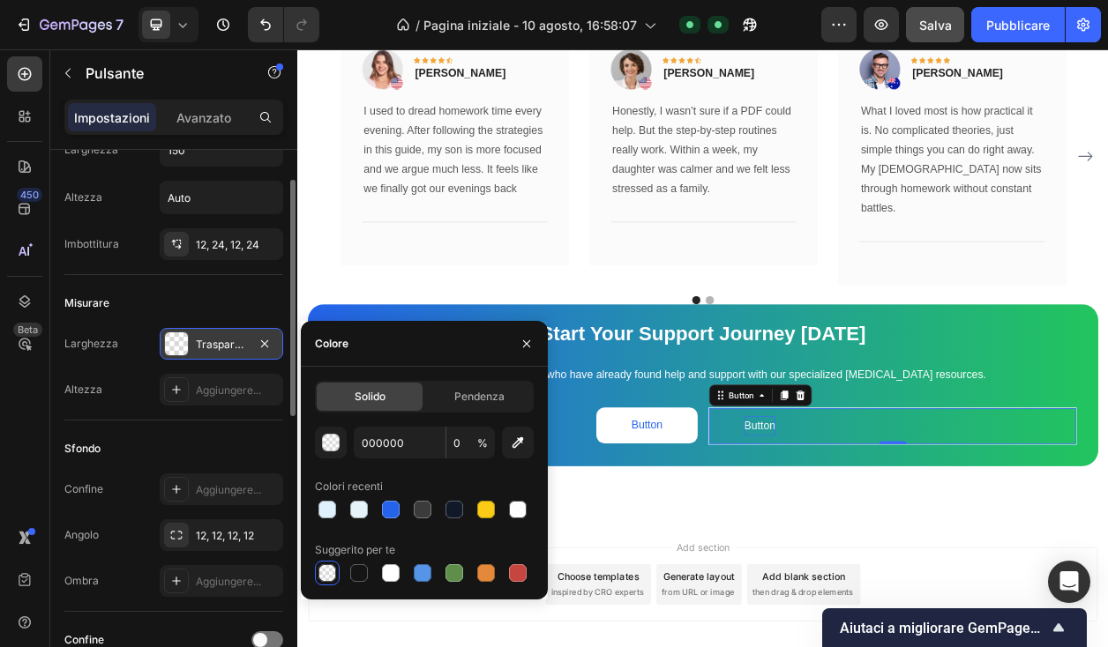
click at [176, 345] on div at bounding box center [176, 344] width 23 height 23
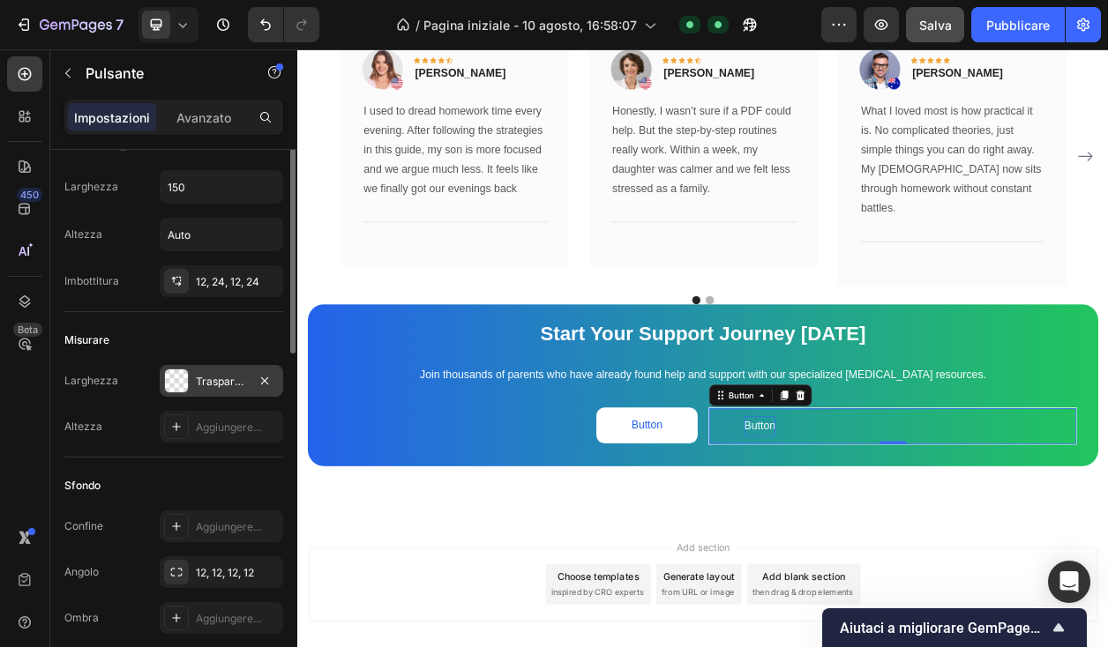
scroll to position [0, 0]
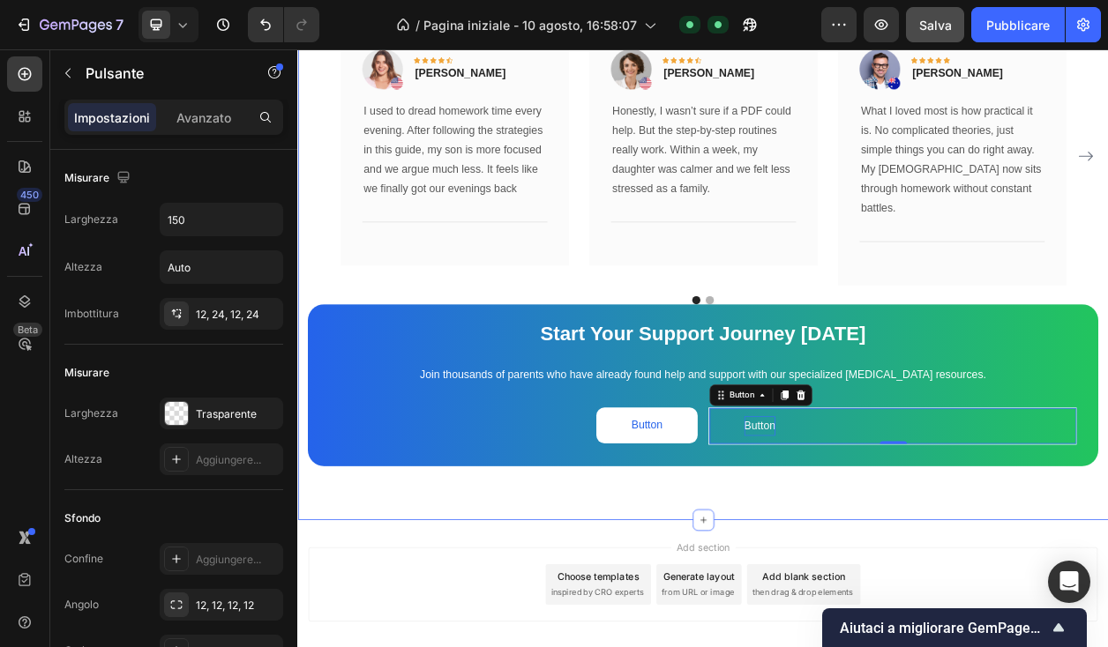
click at [1107, 596] on div "What Our Customers Are Saying Heading Our customer advocates are standing by 24…" at bounding box center [826, 240] width 1058 height 849
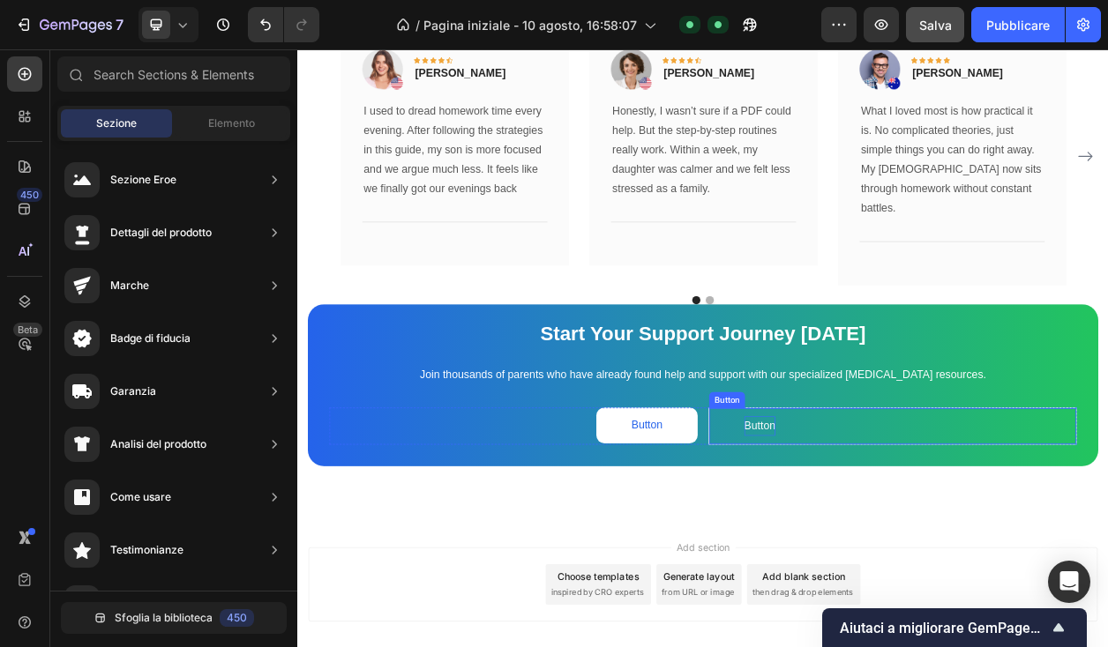
click at [983, 518] on div "Button Button" at bounding box center [1074, 542] width 481 height 49
click at [1097, 524] on div "Button Button" at bounding box center [1074, 542] width 481 height 49
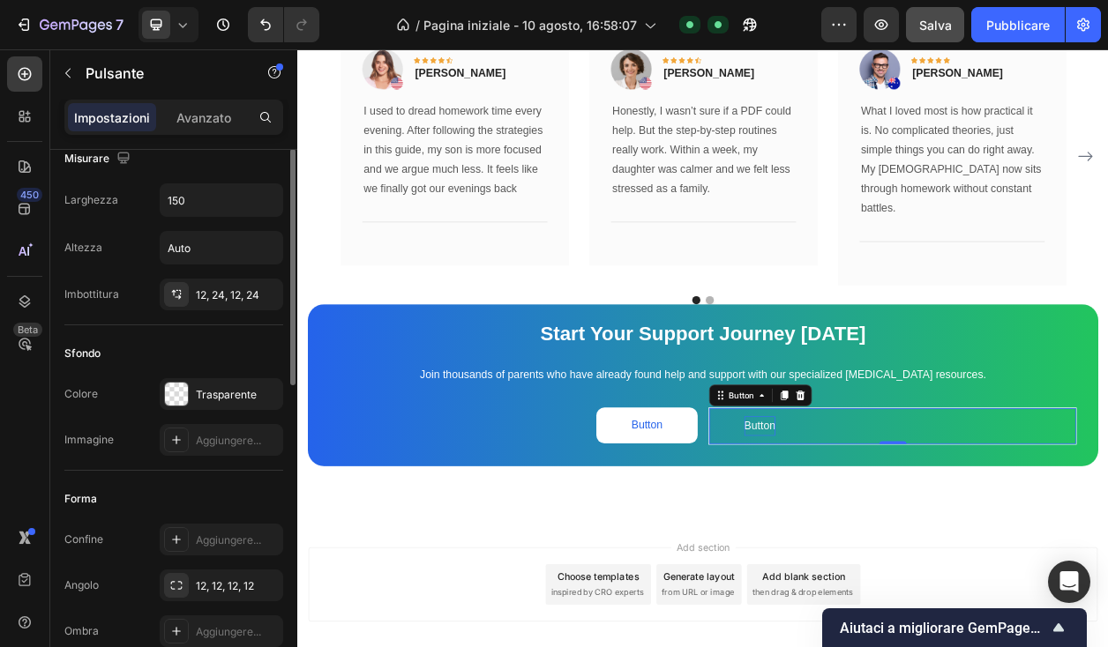
scroll to position [1, 0]
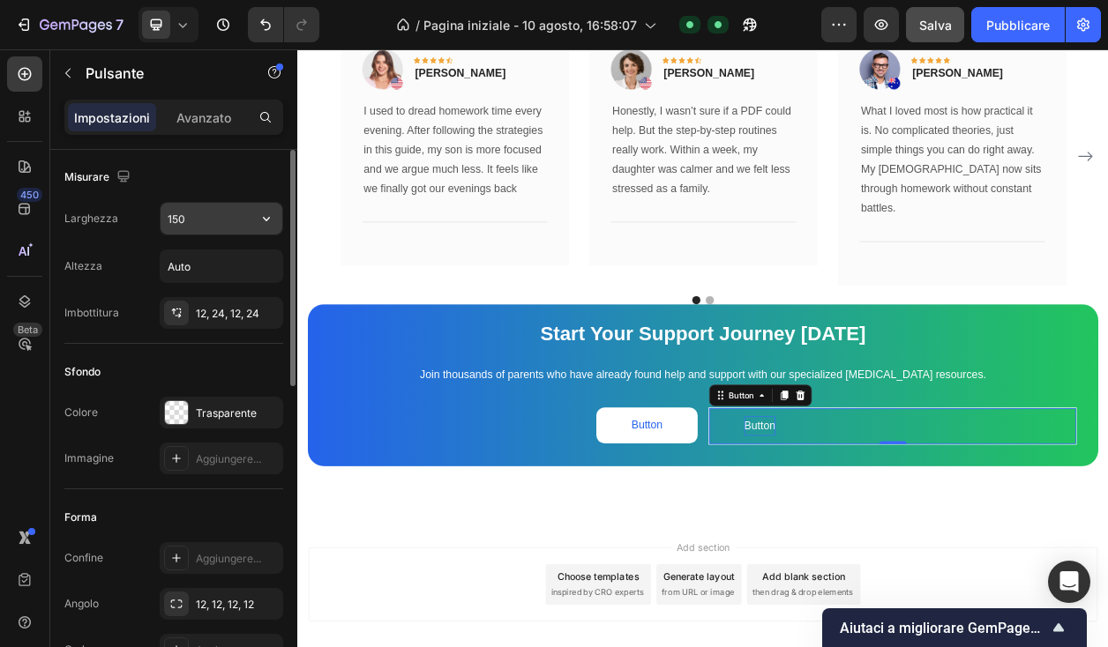
click at [227, 215] on input "150" at bounding box center [222, 219] width 122 height 32
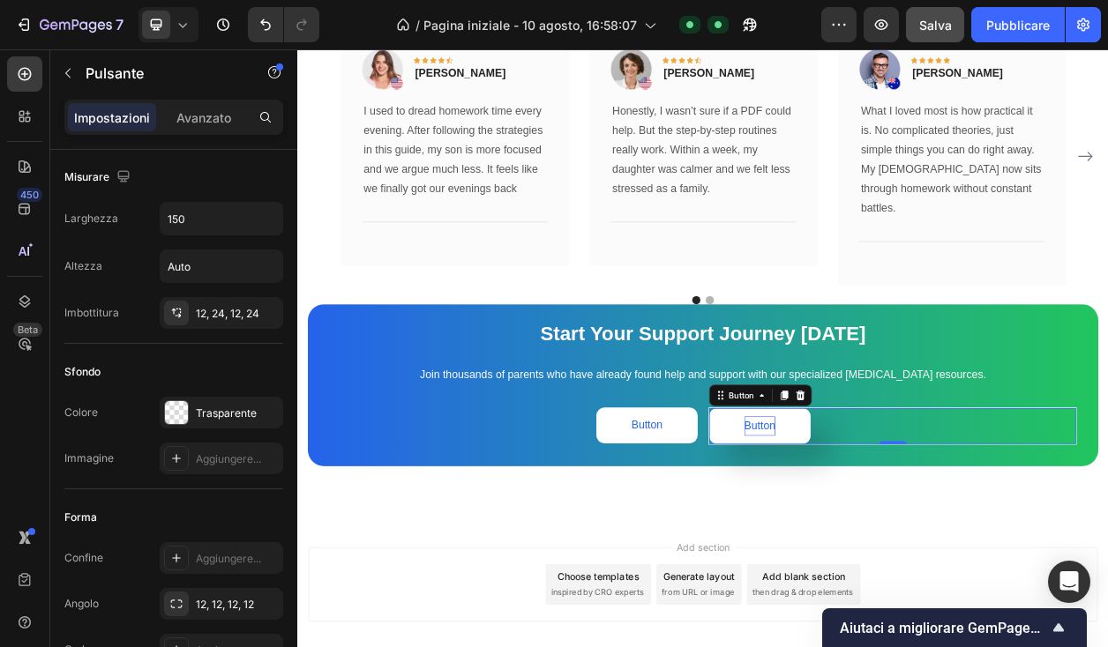
click at [850, 527] on button "Button" at bounding box center [900, 542] width 132 height 47
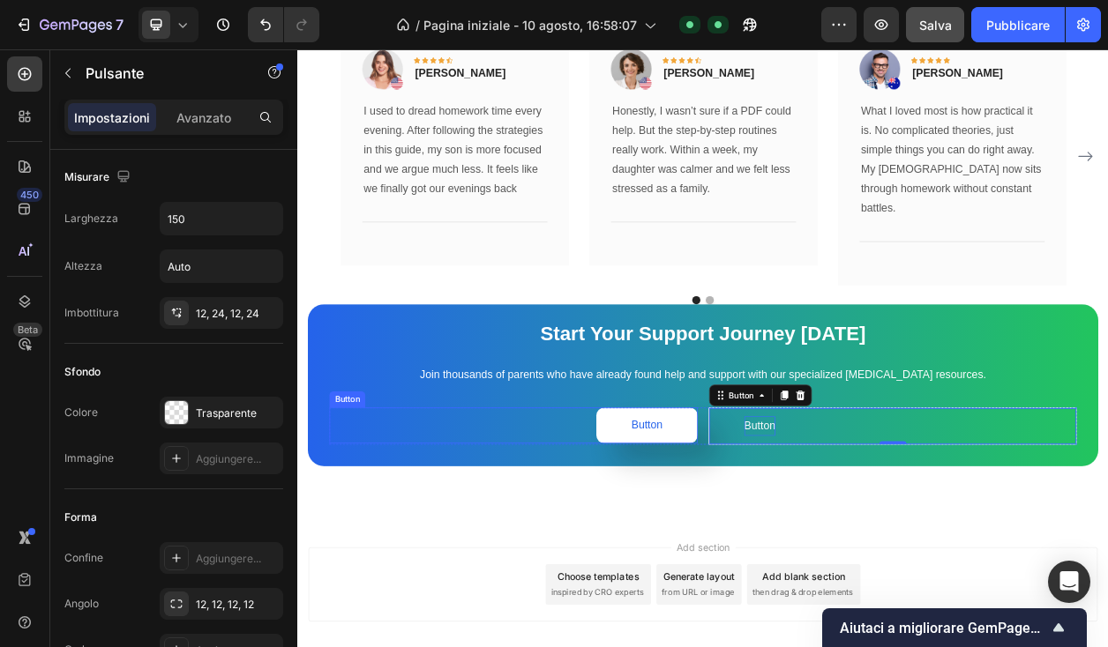
click at [729, 528] on button "Button" at bounding box center [753, 541] width 132 height 47
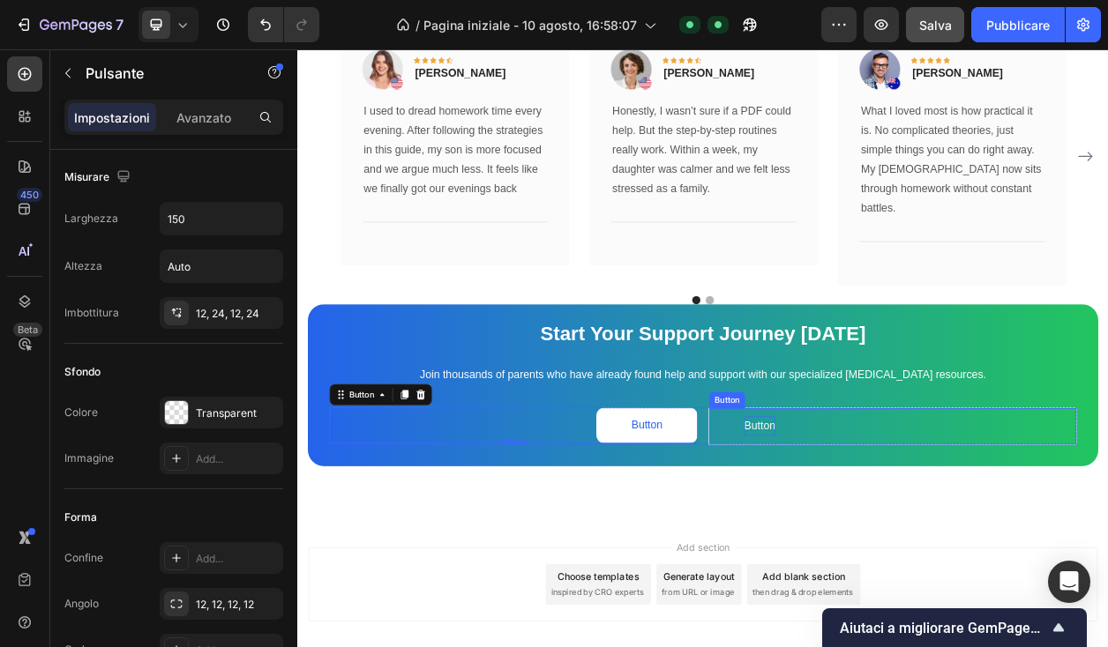
click at [999, 529] on div "Button Button" at bounding box center [1074, 542] width 481 height 49
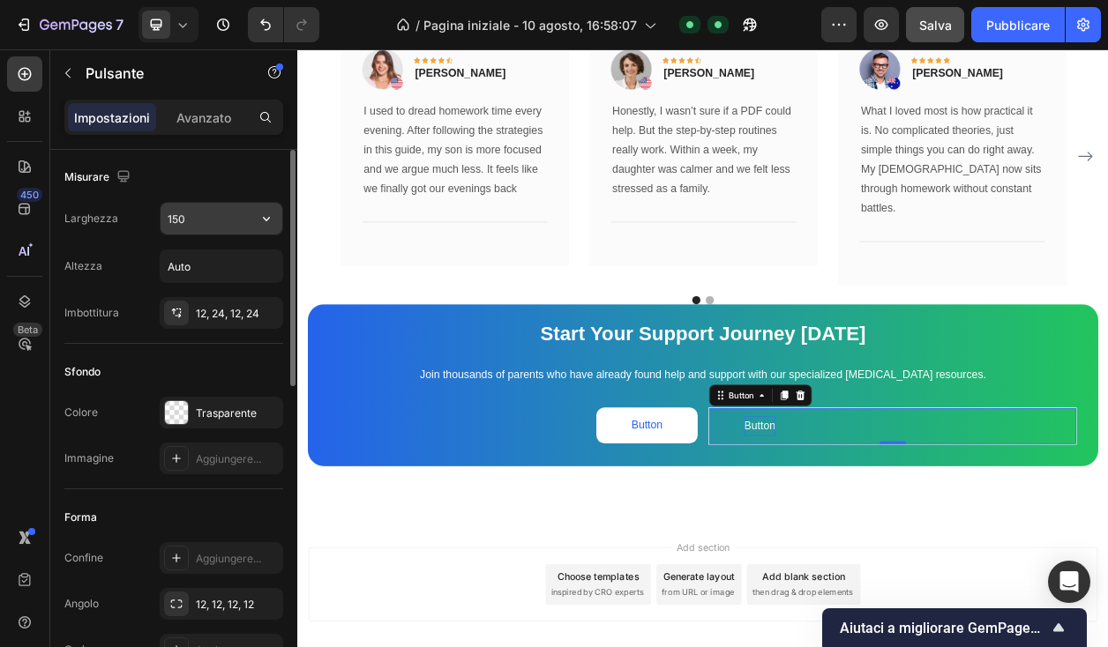
click at [219, 218] on input "150" at bounding box center [222, 219] width 122 height 32
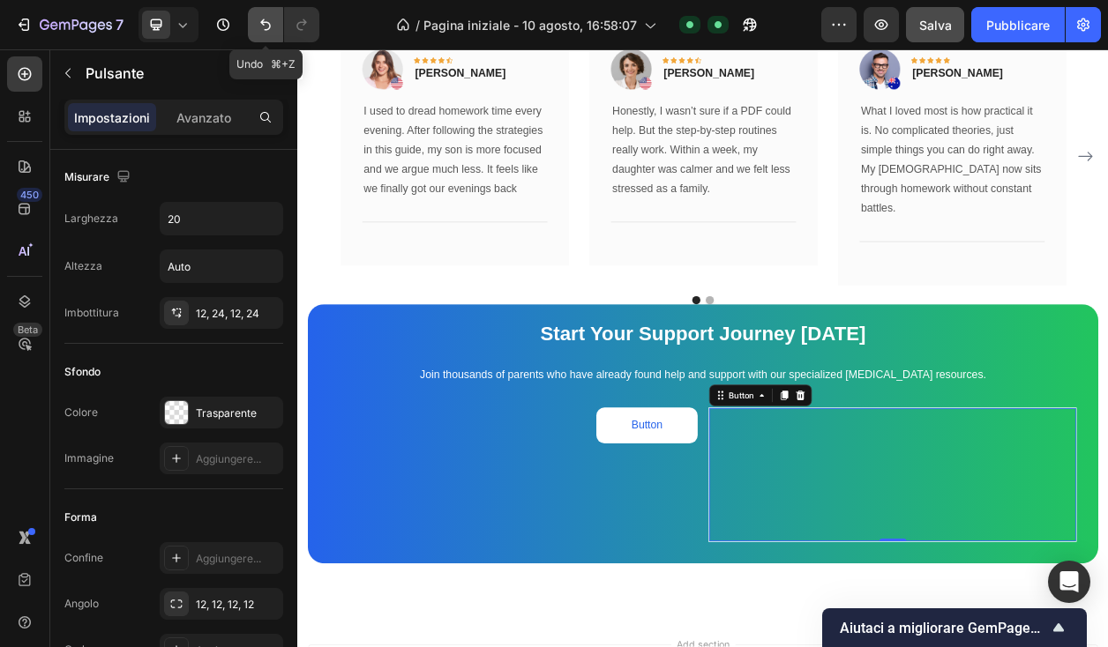
click at [268, 27] on icon "Annulla/Ripristina" at bounding box center [266, 25] width 18 height 18
type input "150"
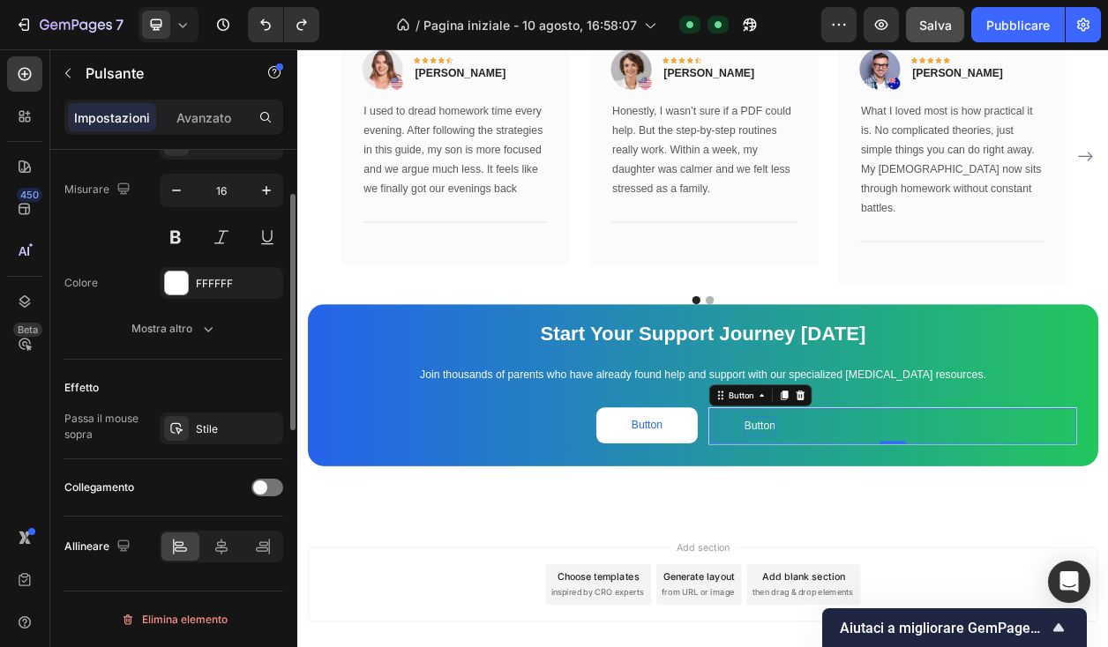
scroll to position [0, 0]
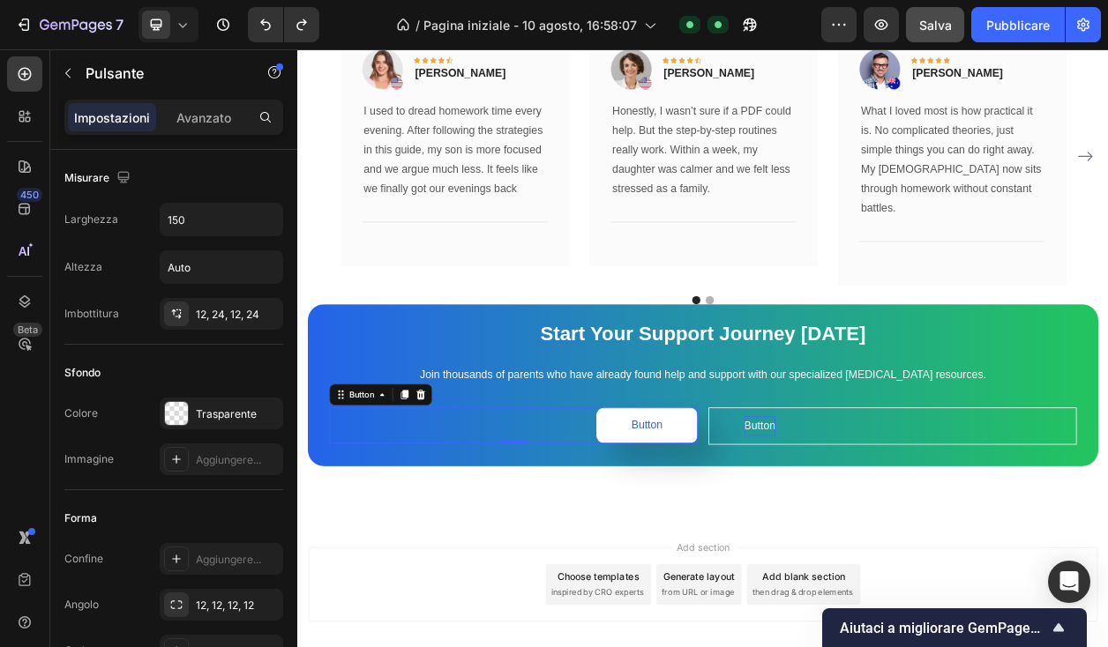
click at [691, 524] on button "Button" at bounding box center [753, 541] width 132 height 47
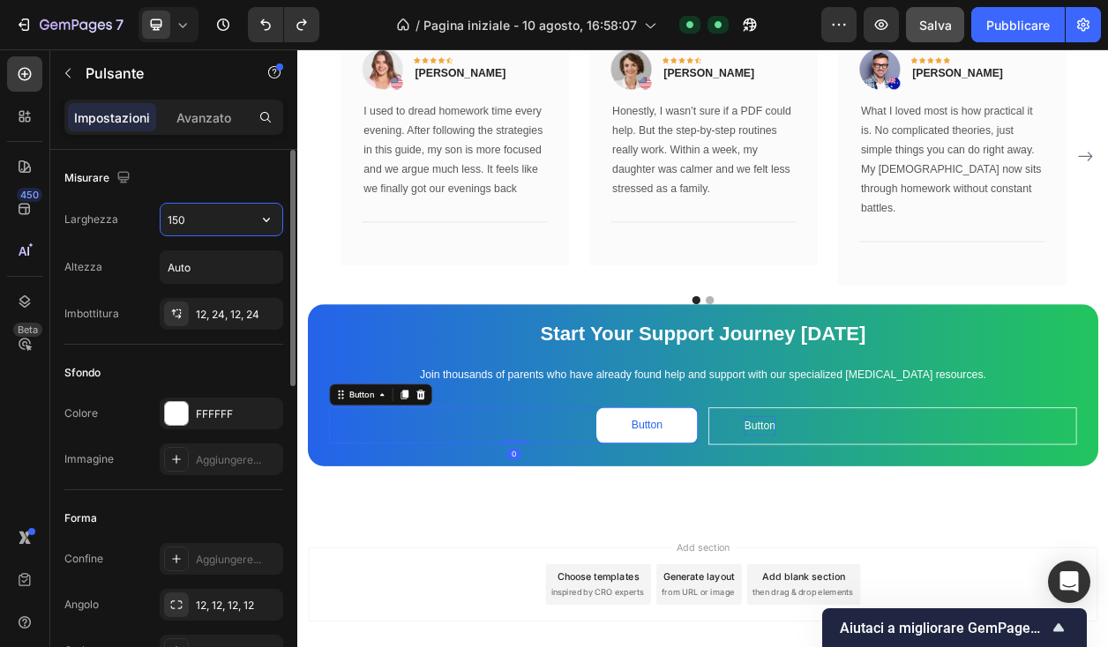
click at [203, 216] on input "150" at bounding box center [222, 220] width 122 height 32
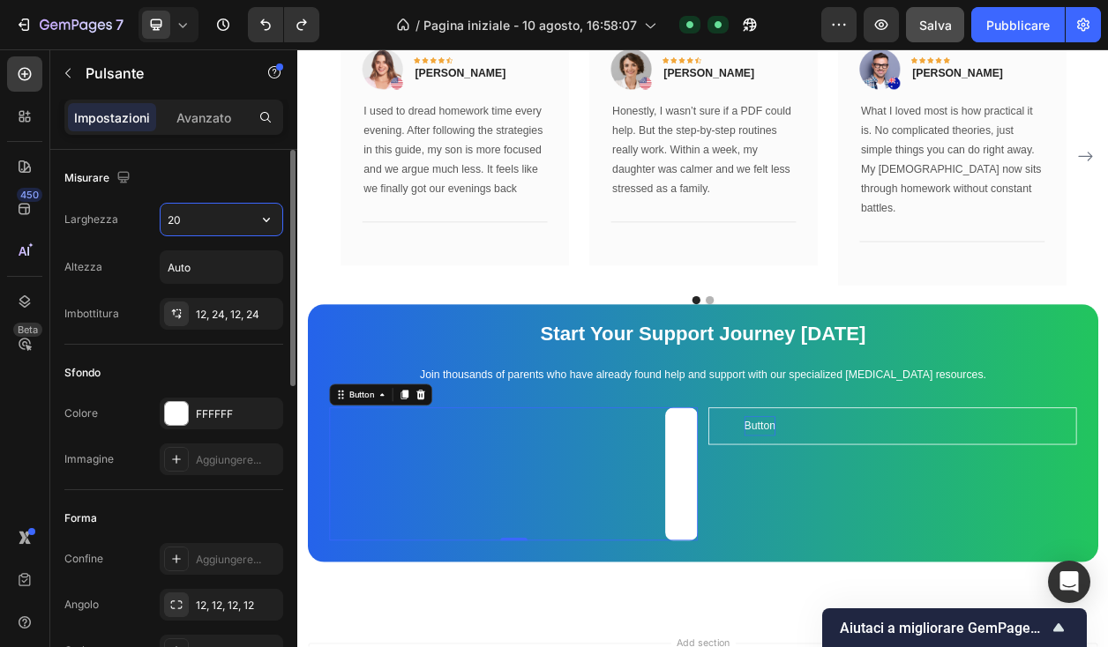
type input "200"
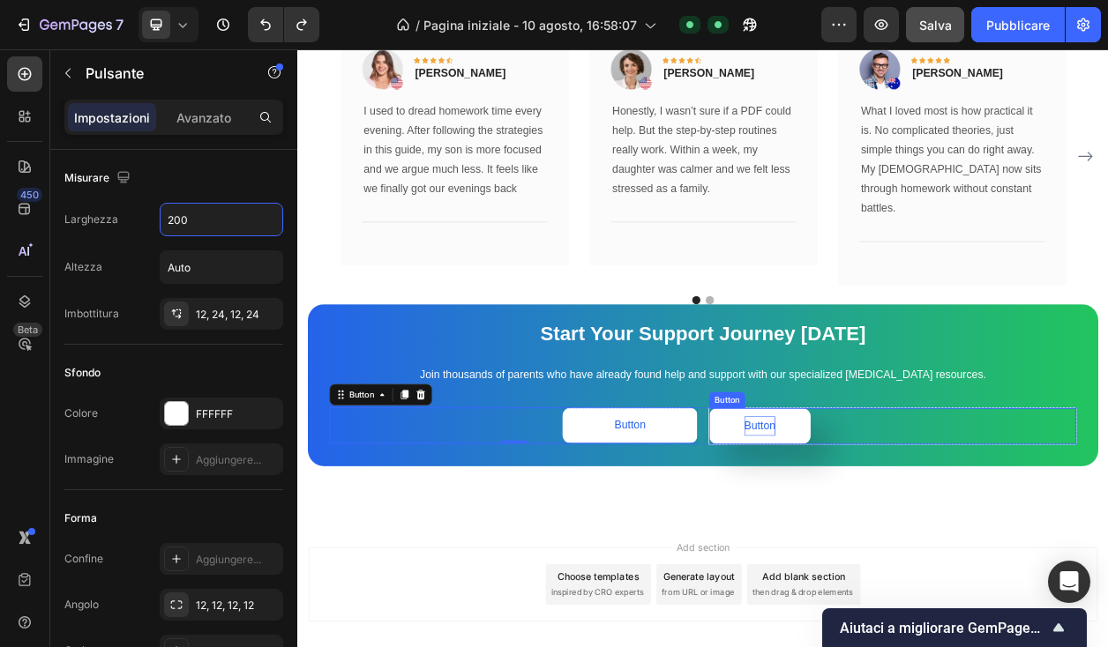
click at [844, 519] on button "Button" at bounding box center [900, 542] width 132 height 47
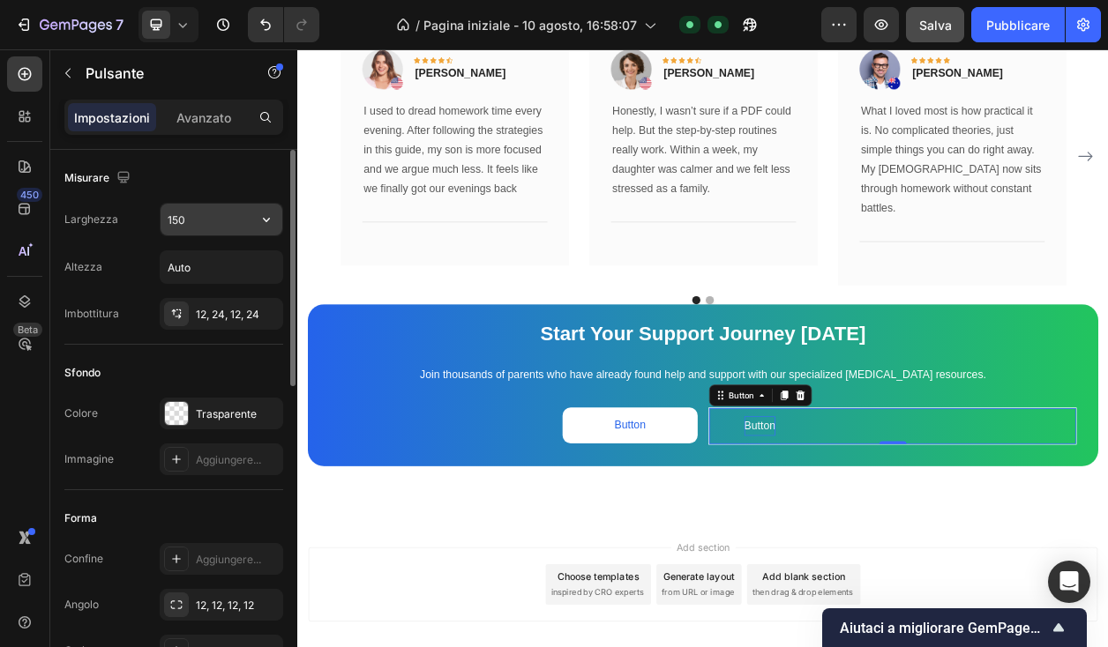
click at [231, 226] on input "150" at bounding box center [222, 220] width 122 height 32
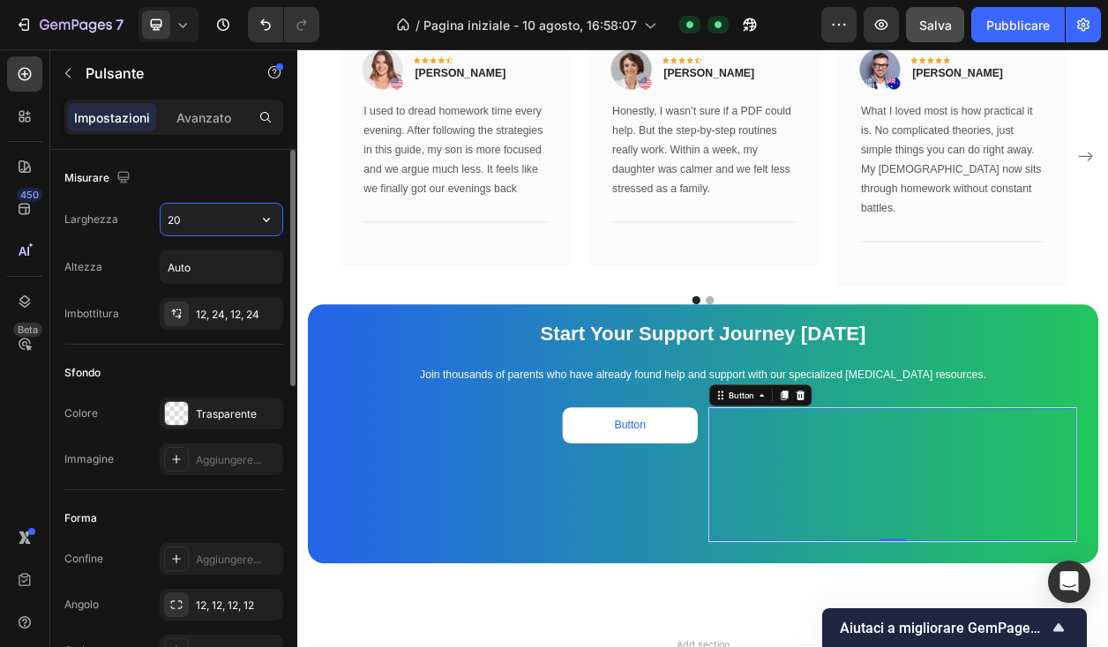
type input "200"
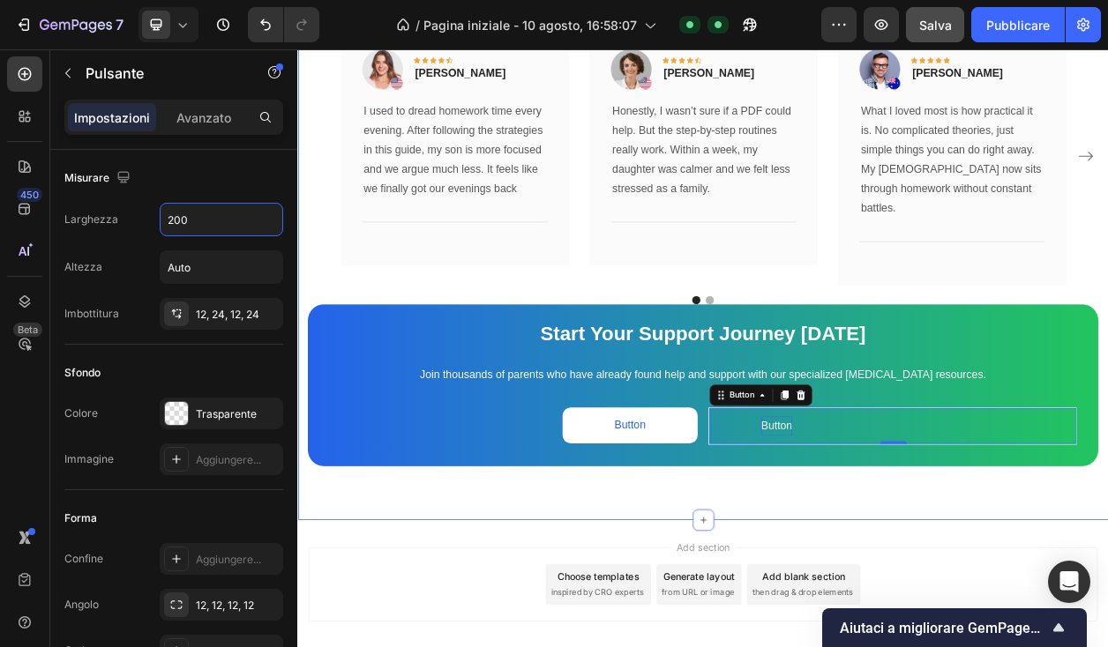
click at [702, 626] on div "What Our Customers Are Saying Heading Our customer advocates are standing by 24…" at bounding box center [826, 240] width 1058 height 849
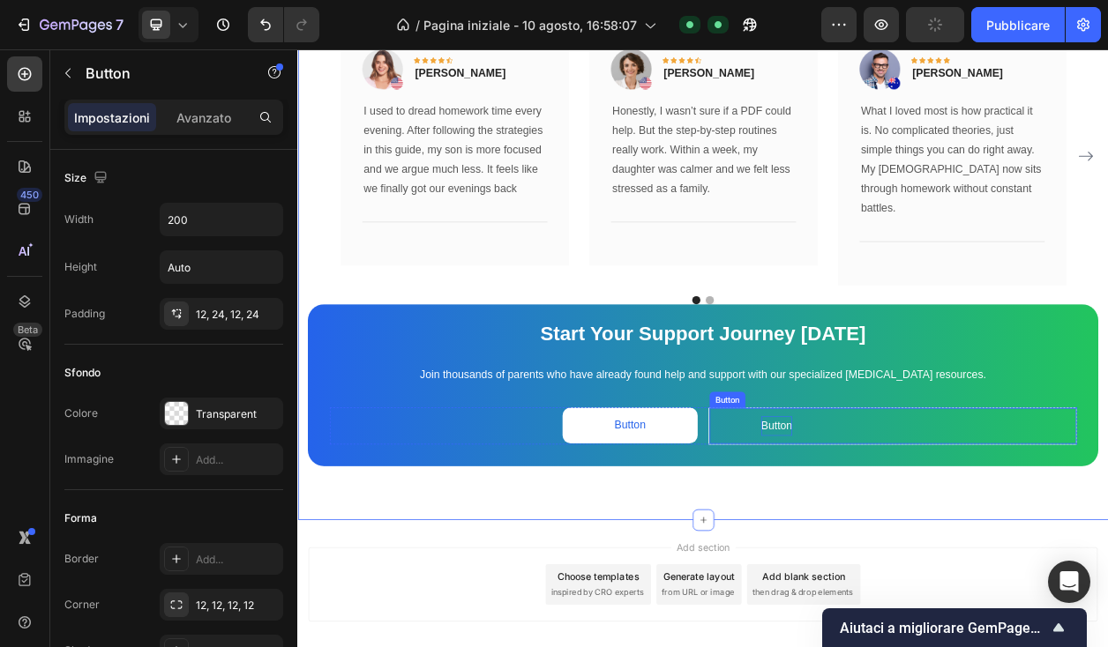
click at [1078, 535] on div "Button Button" at bounding box center [1074, 542] width 481 height 49
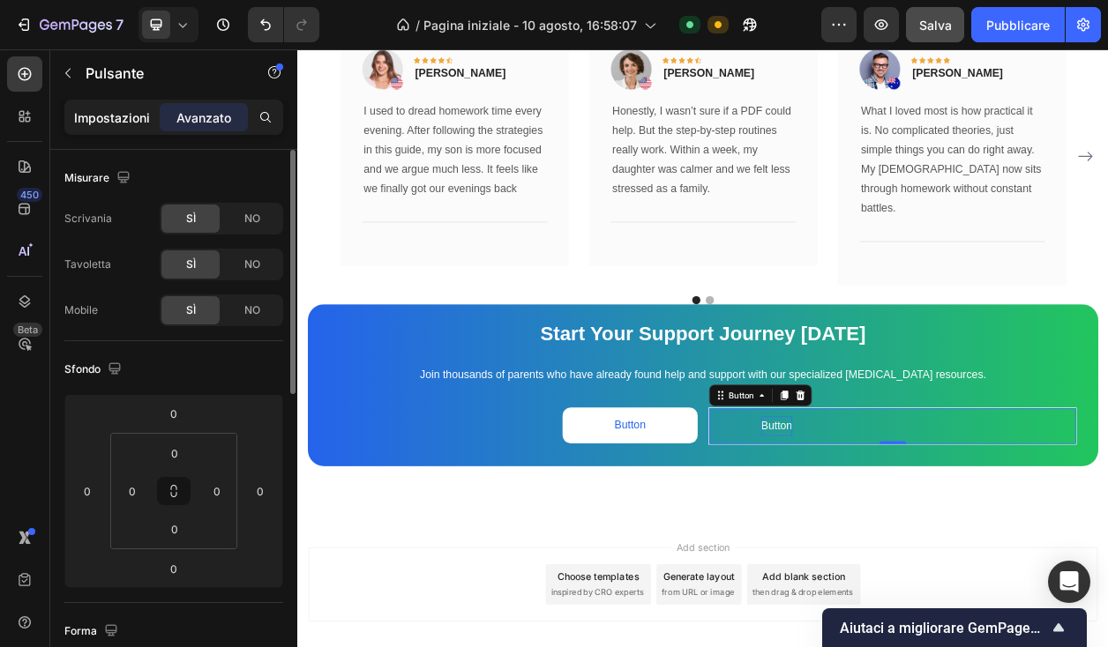
click at [138, 124] on font "Impostazioni" at bounding box center [112, 117] width 76 height 15
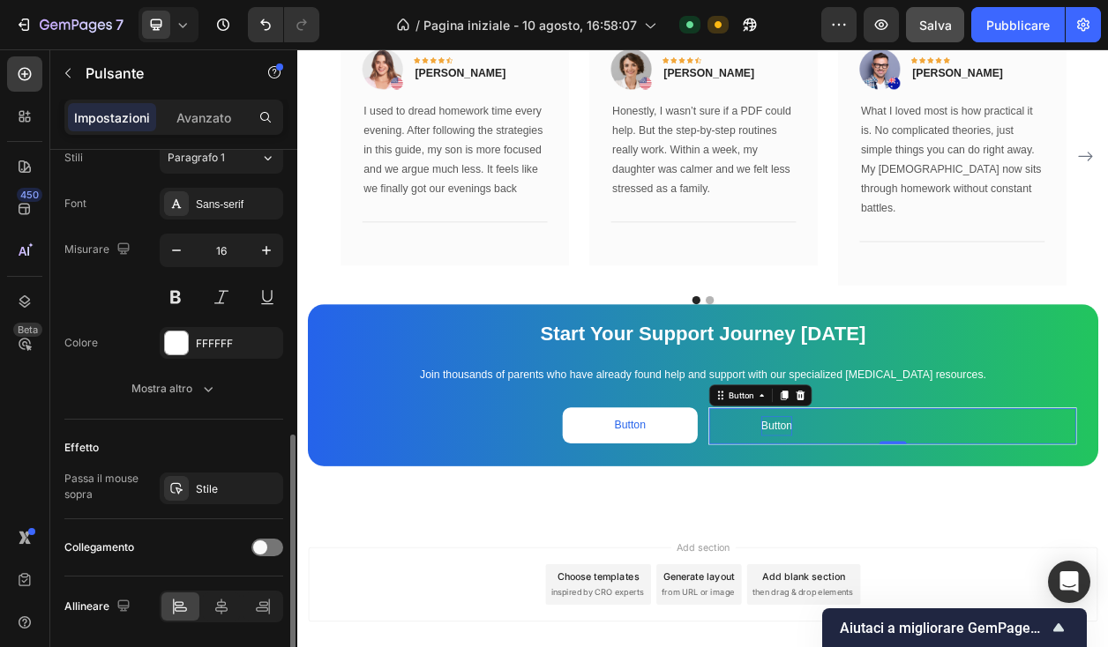
scroll to position [645, 0]
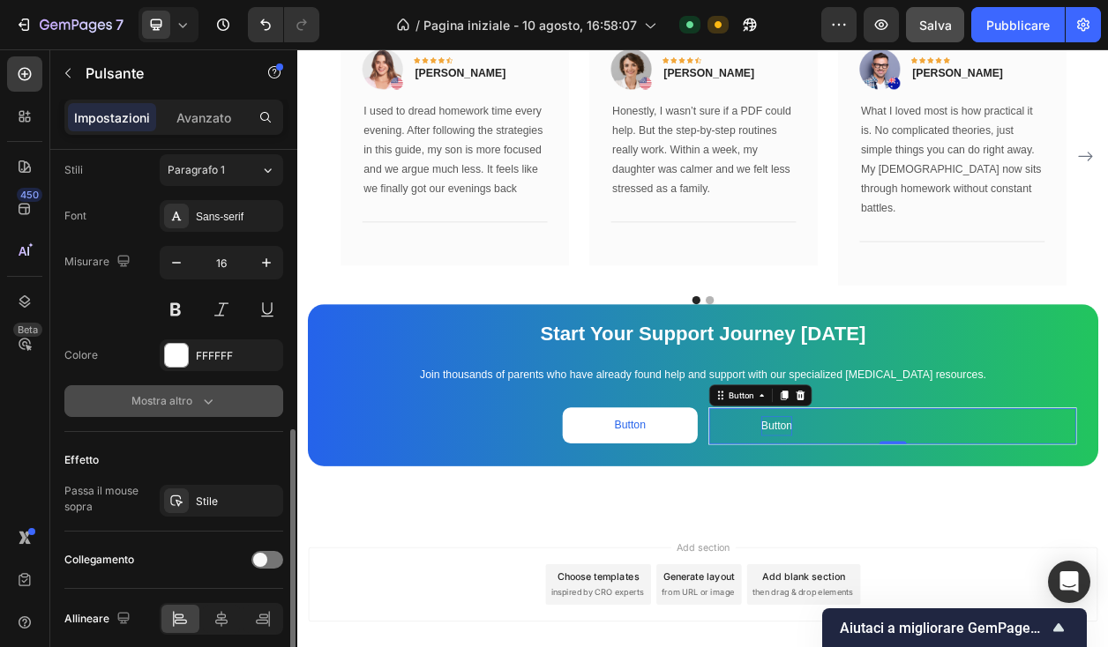
click at [179, 402] on font "Mostra altro" at bounding box center [161, 400] width 61 height 13
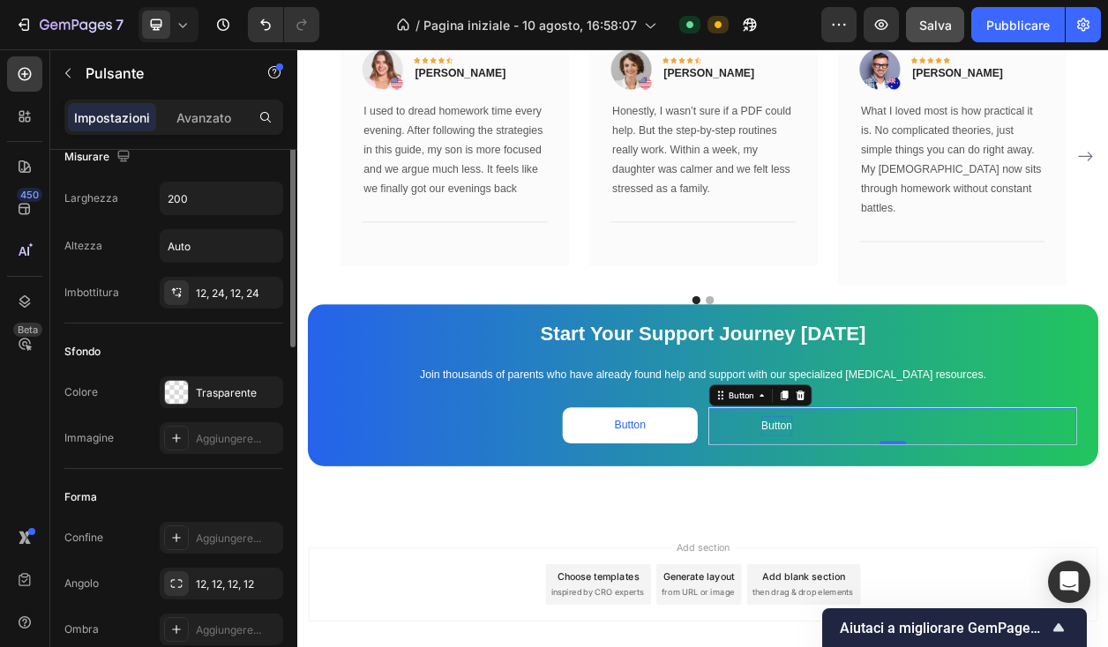
scroll to position [0, 0]
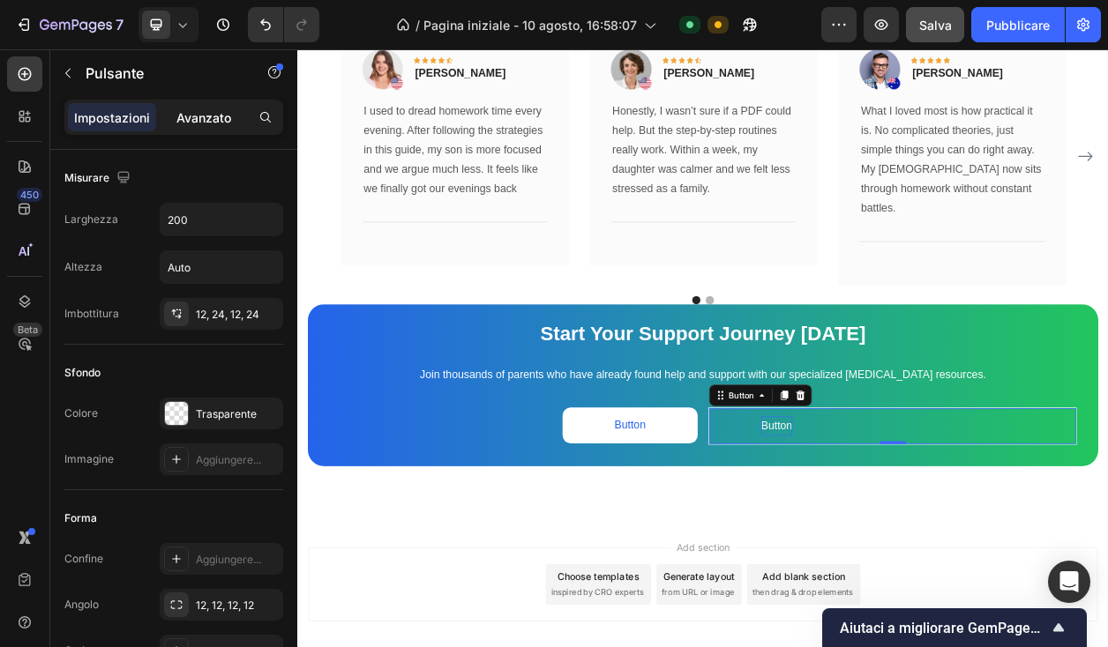
click at [195, 122] on font "Avanzato" at bounding box center [203, 117] width 55 height 15
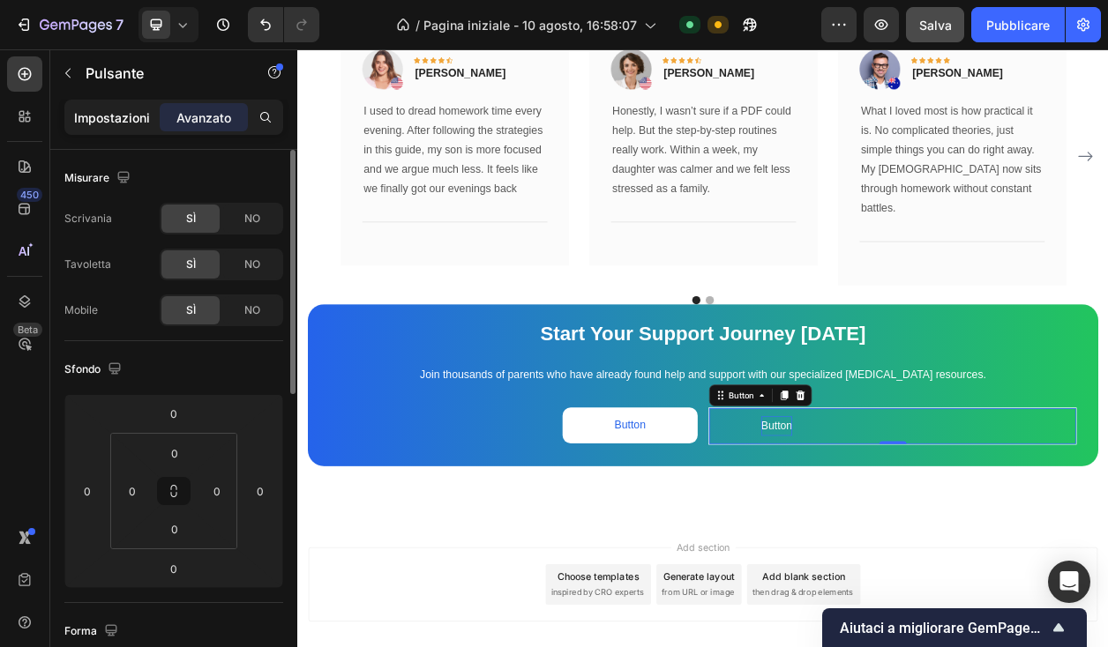
click at [122, 117] on font "Impostazioni" at bounding box center [112, 117] width 76 height 15
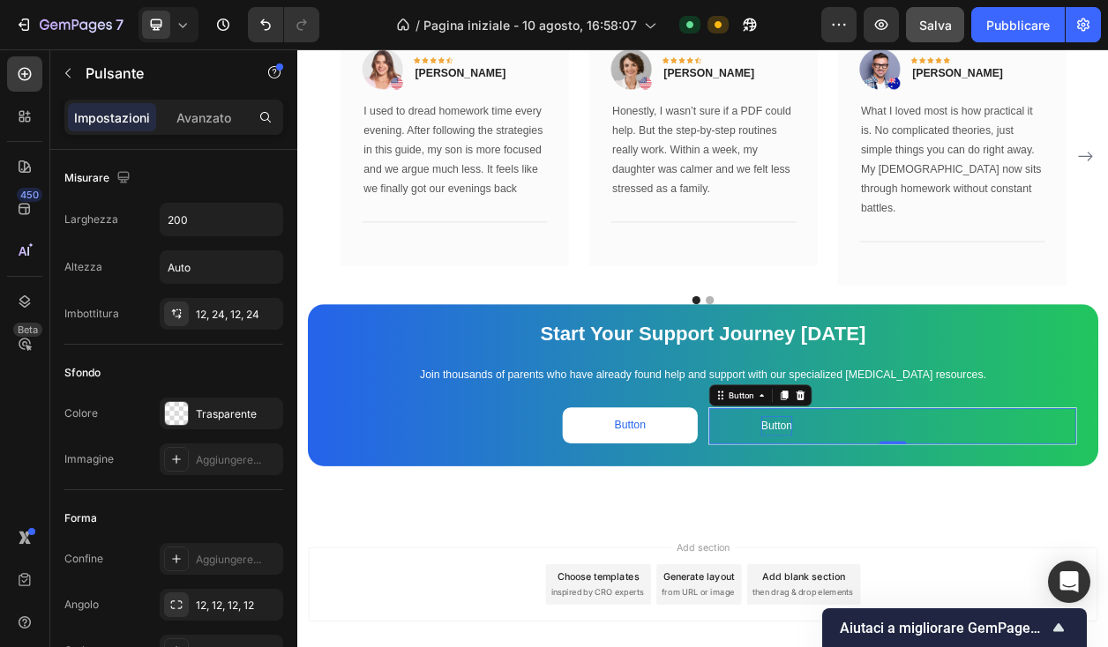
click at [1014, 518] on div "Button Button 0" at bounding box center [1074, 542] width 481 height 49
click at [983, 519] on button "Button" at bounding box center [922, 542] width 176 height 47
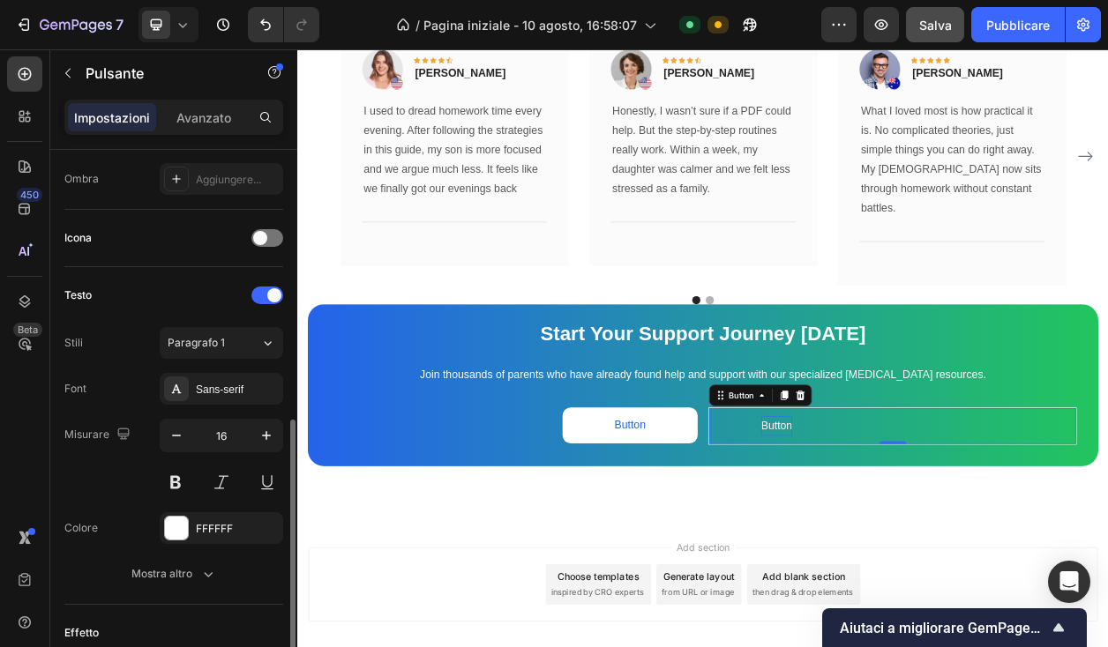
scroll to position [518, 0]
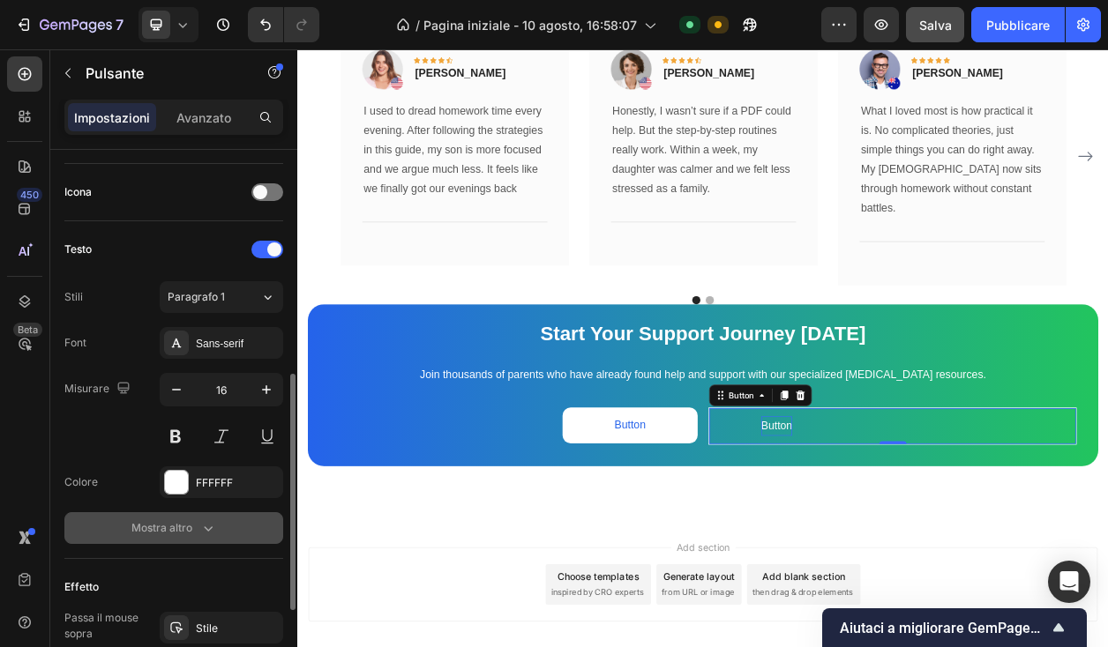
click at [178, 530] on font "Mostra altro" at bounding box center [161, 527] width 61 height 13
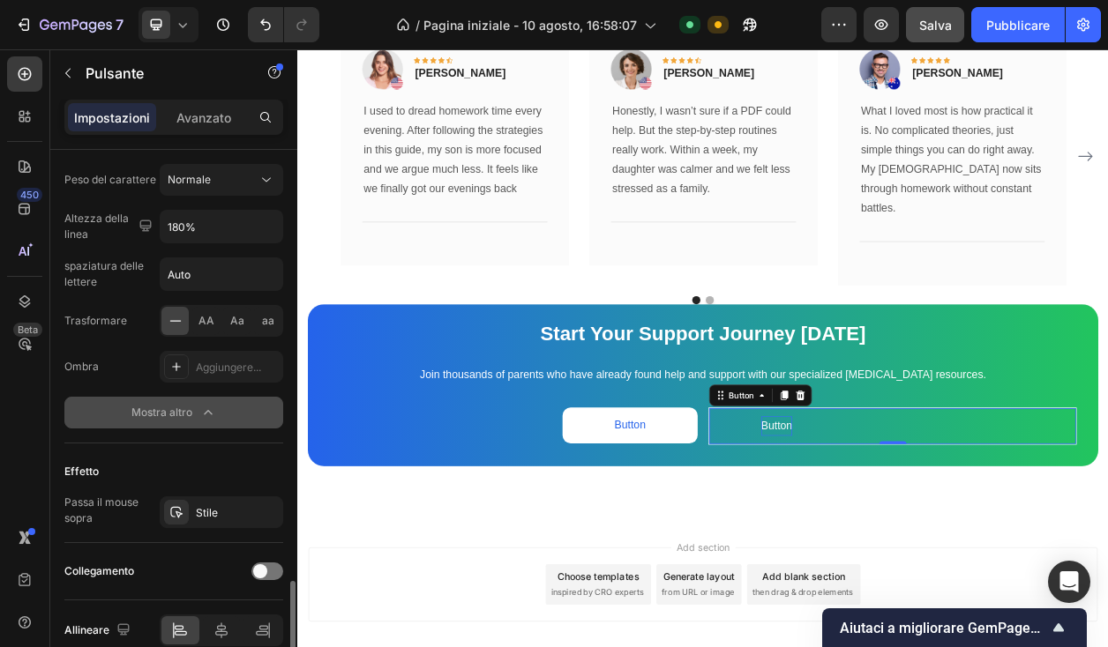
scroll to position [950, 0]
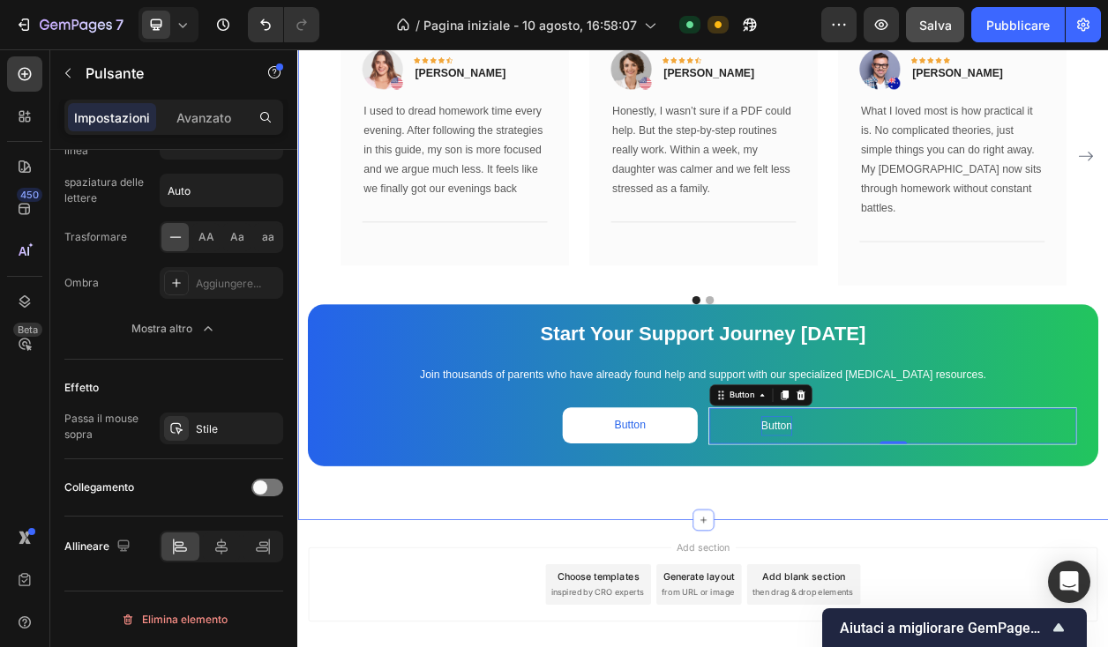
click at [775, 579] on div "What Our Customers Are Saying Heading Our customer advocates are standing by 24…" at bounding box center [826, 240] width 1058 height 849
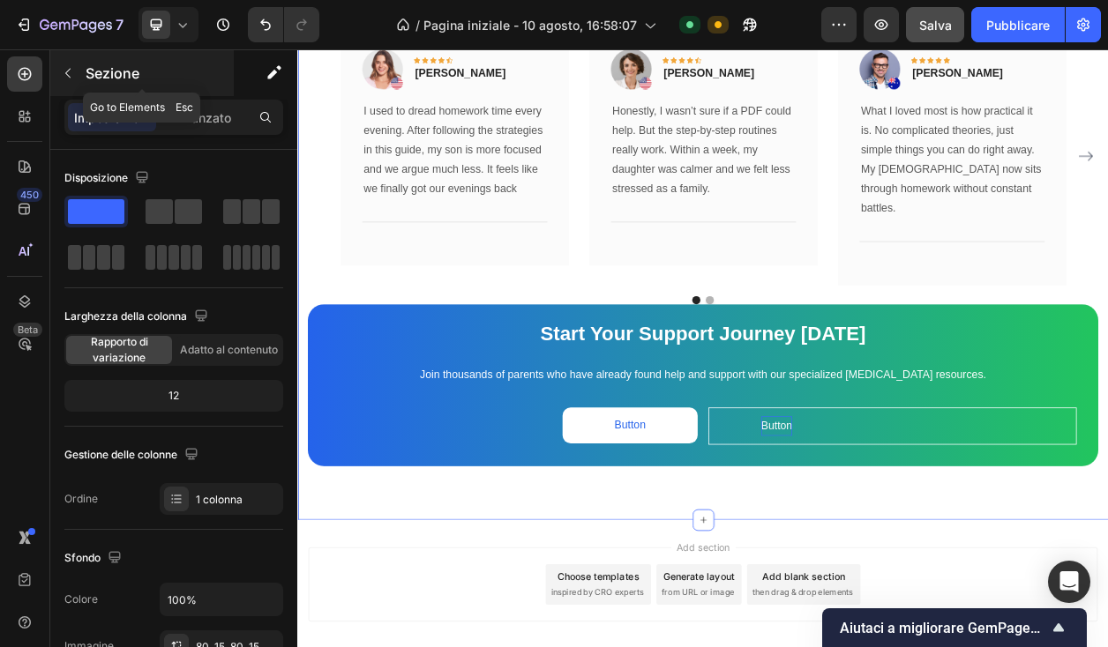
click at [66, 70] on icon "button" at bounding box center [68, 73] width 14 height 14
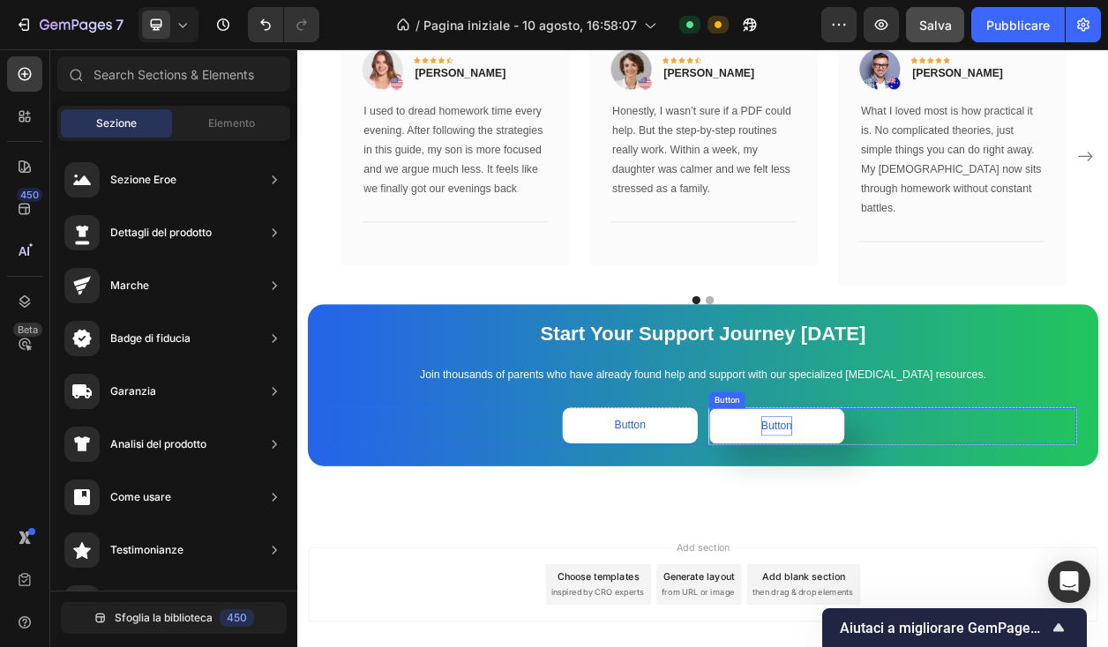
click at [977, 519] on button "Button" at bounding box center [922, 542] width 176 height 47
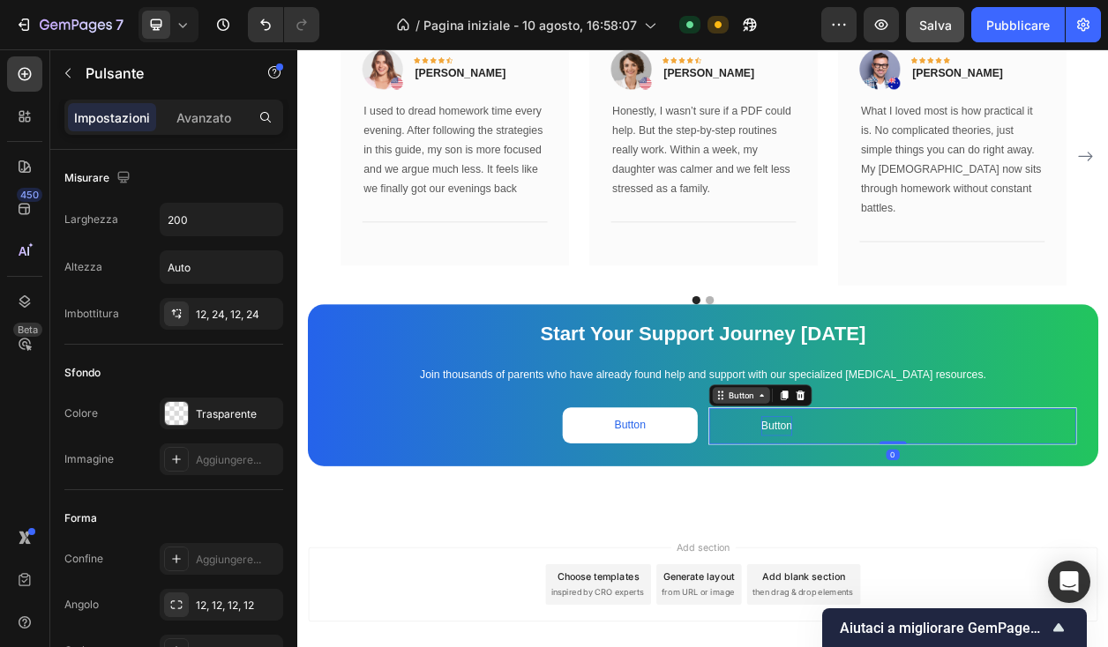
click at [905, 495] on icon at bounding box center [903, 502] width 14 height 14
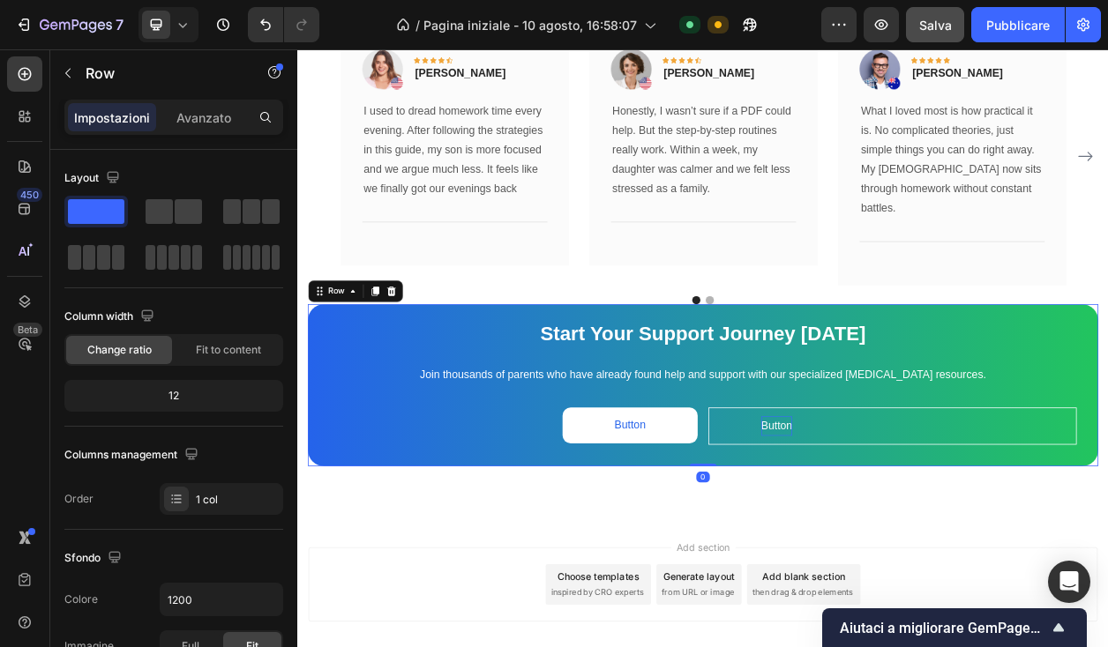
click at [901, 565] on div "Start Your Support Journey Today Text Block Join thousands of parents who have …" at bounding box center [826, 489] width 1032 height 212
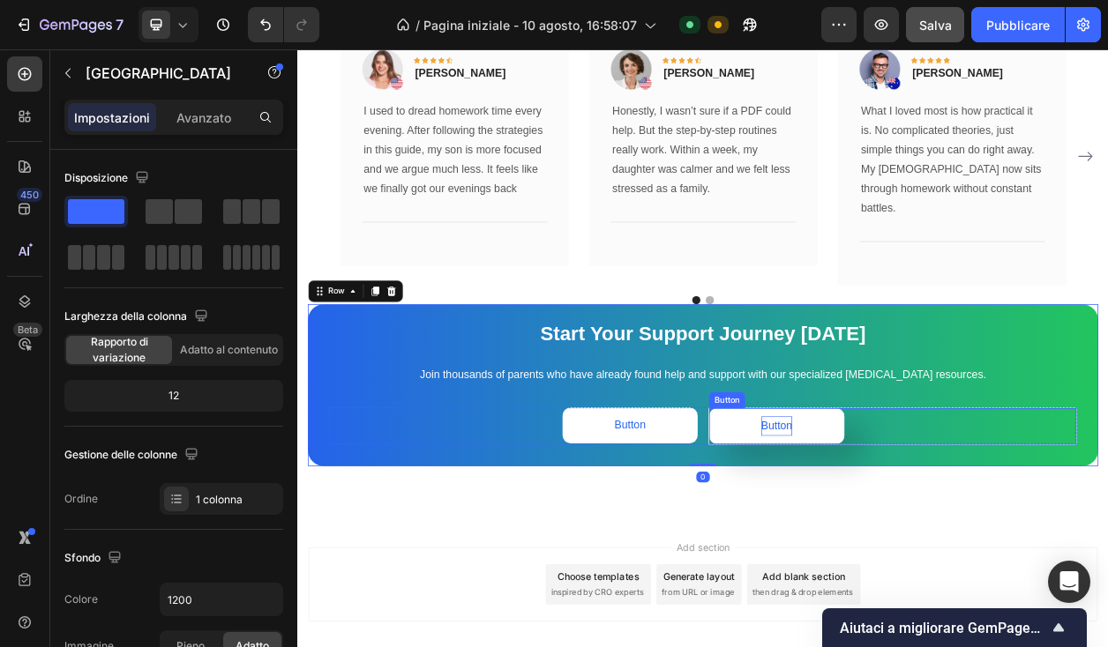
click at [863, 526] on button "Button" at bounding box center [922, 542] width 176 height 47
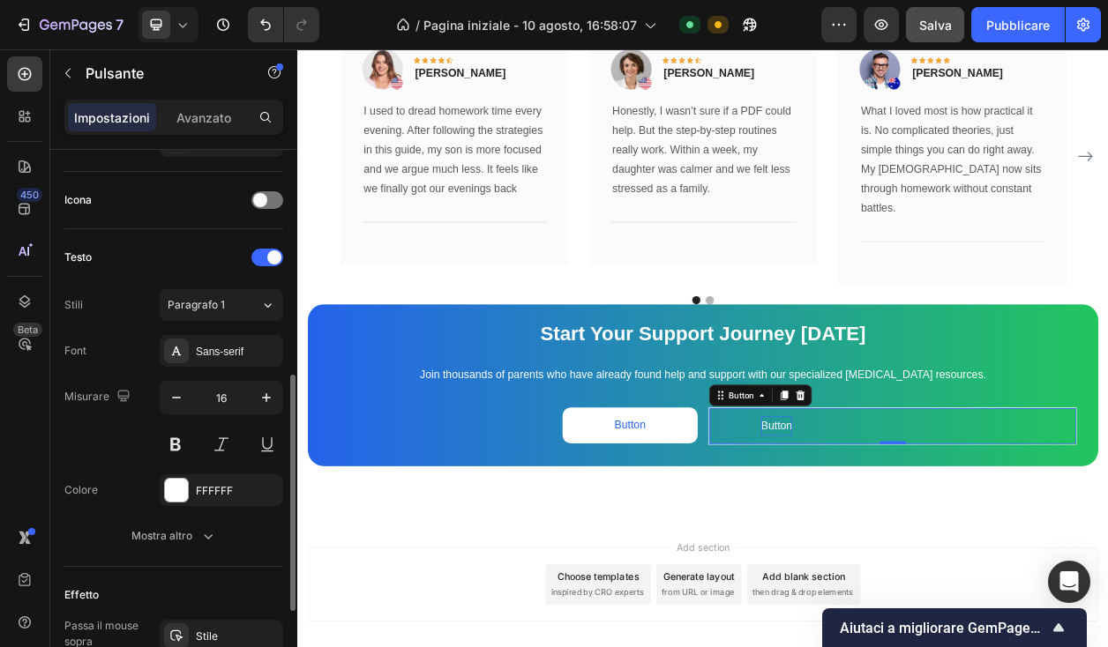
scroll to position [513, 0]
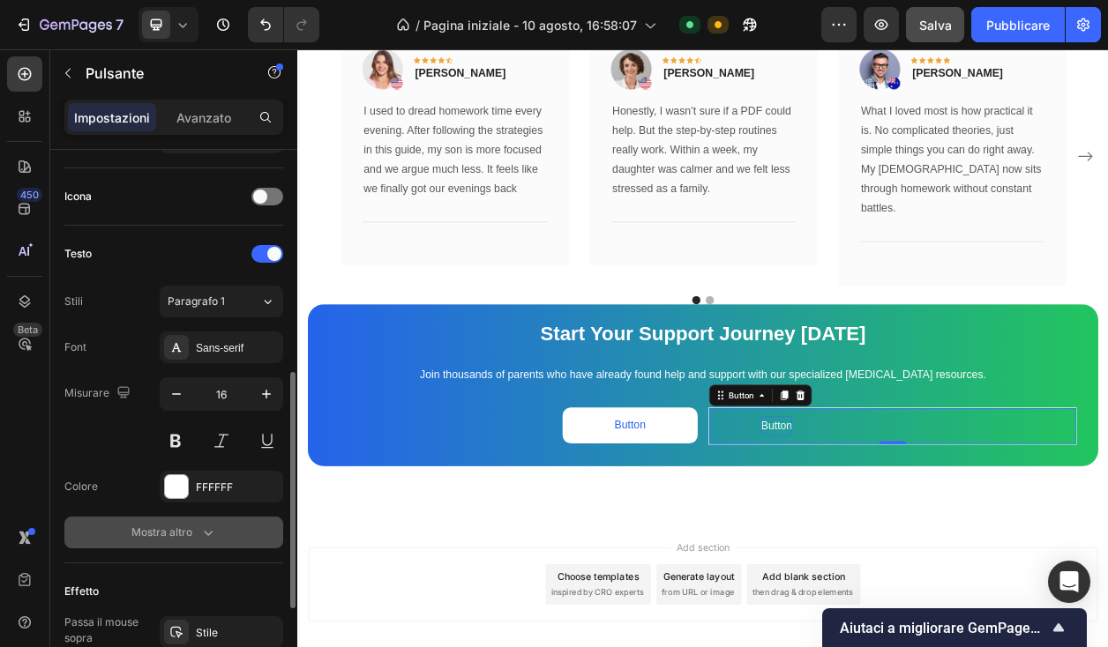
click at [173, 529] on font "Mostra altro" at bounding box center [161, 532] width 61 height 13
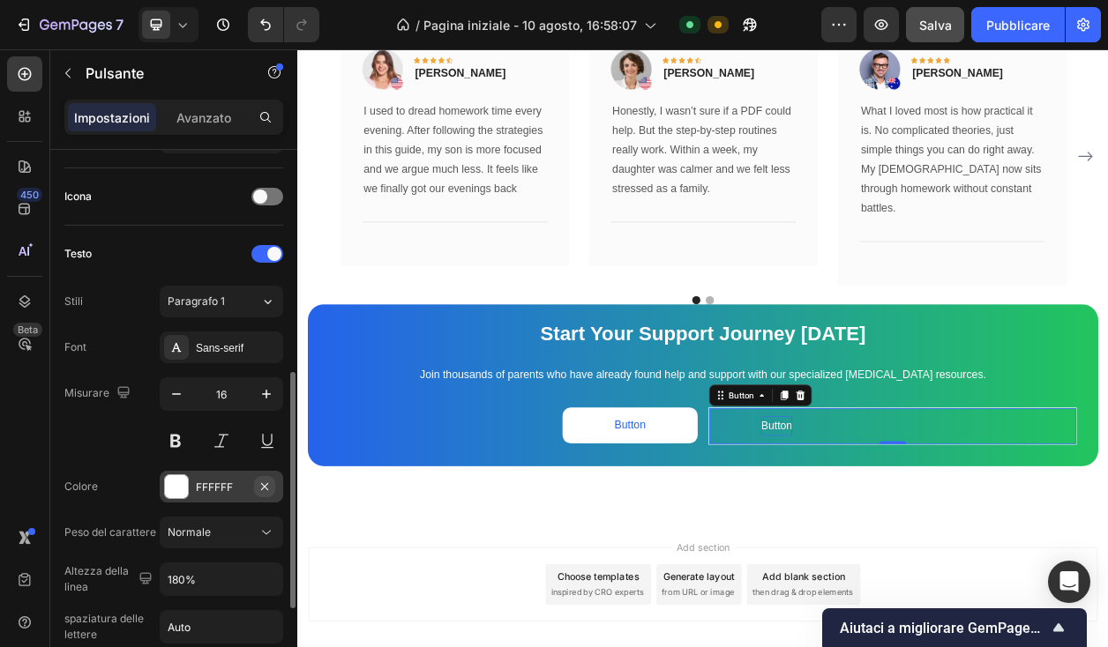
click at [266, 486] on icon "button" at bounding box center [264, 485] width 7 height 7
click at [265, 29] on icon "Annulla/Ripristina" at bounding box center [265, 24] width 11 height 11
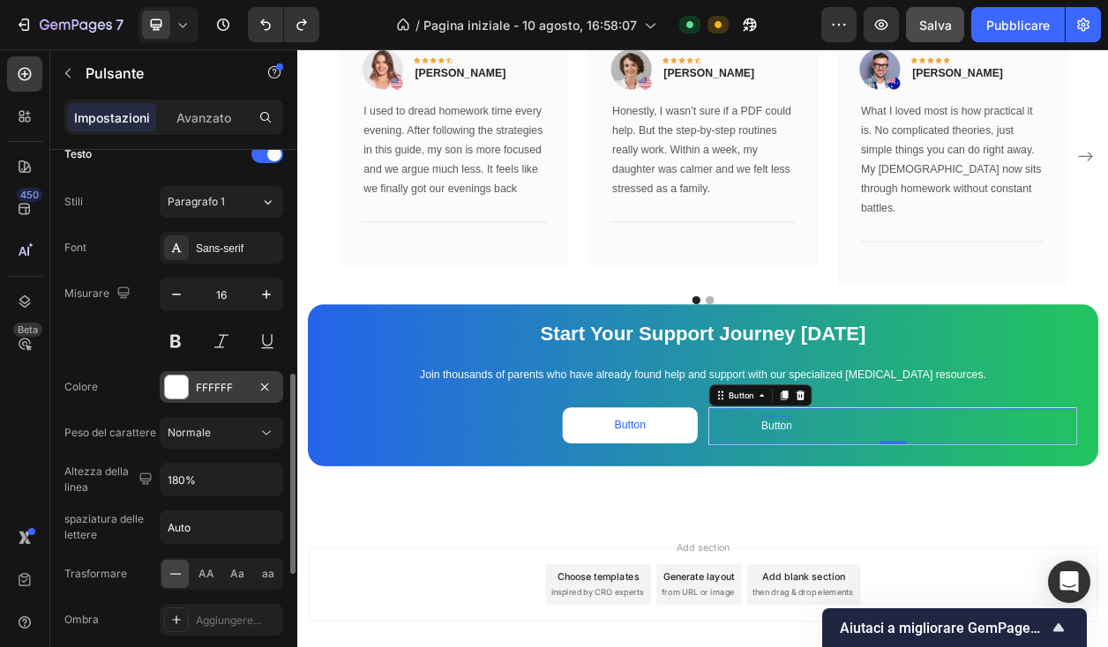
scroll to position [619, 0]
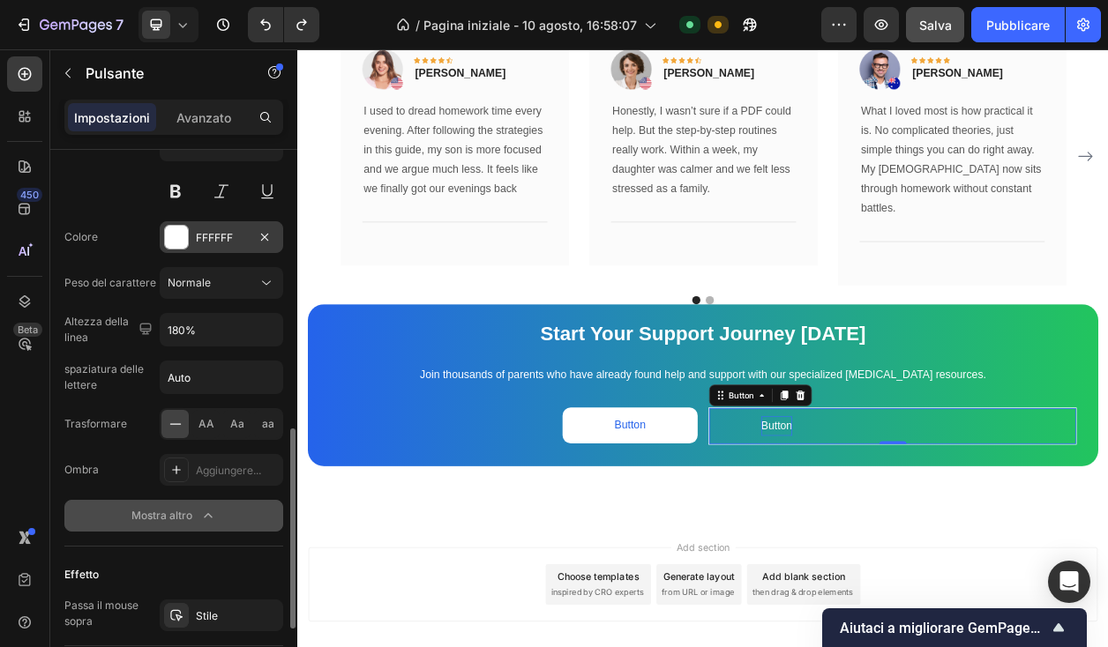
click at [189, 521] on font "Mostra altro" at bounding box center [161, 515] width 61 height 13
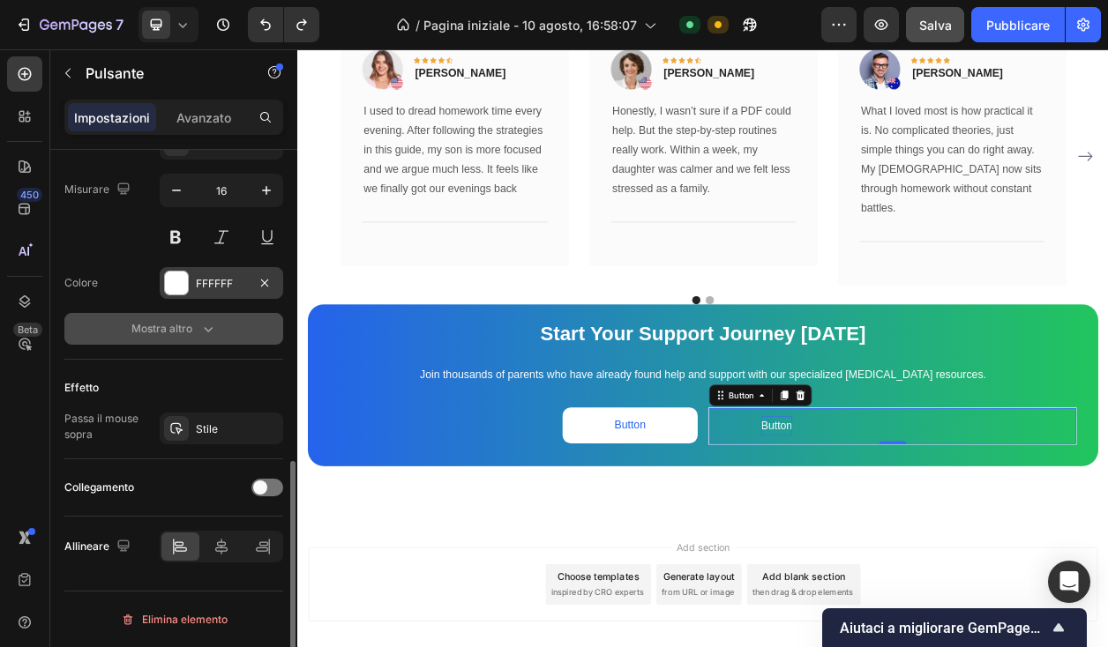
scroll to position [717, 0]
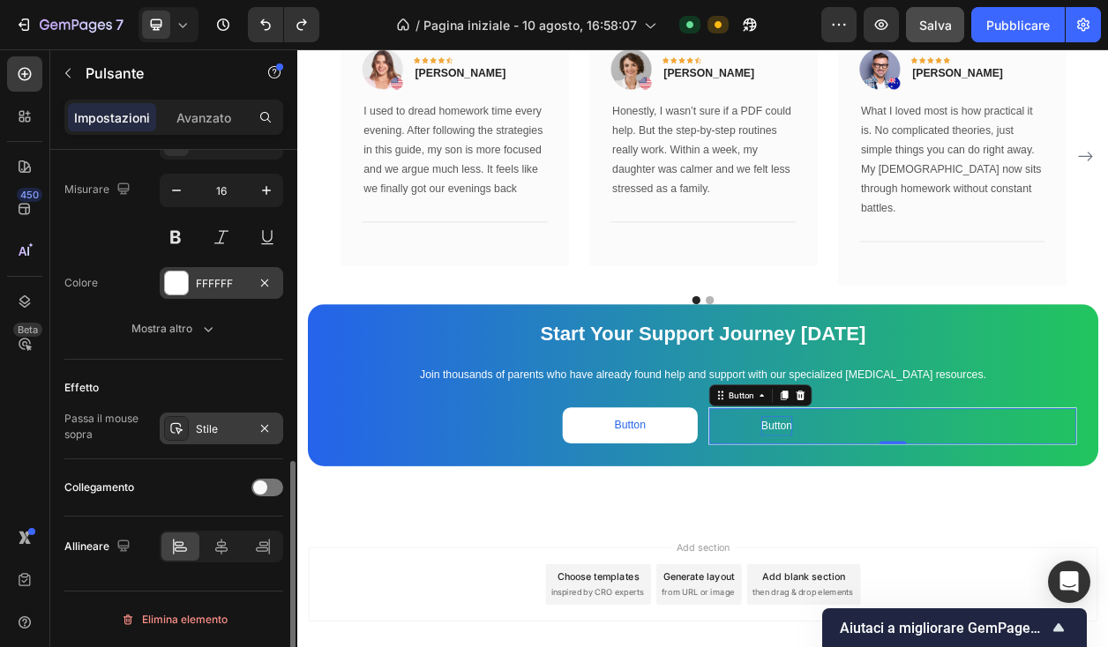
click at [171, 430] on icon at bounding box center [176, 429] width 14 height 14
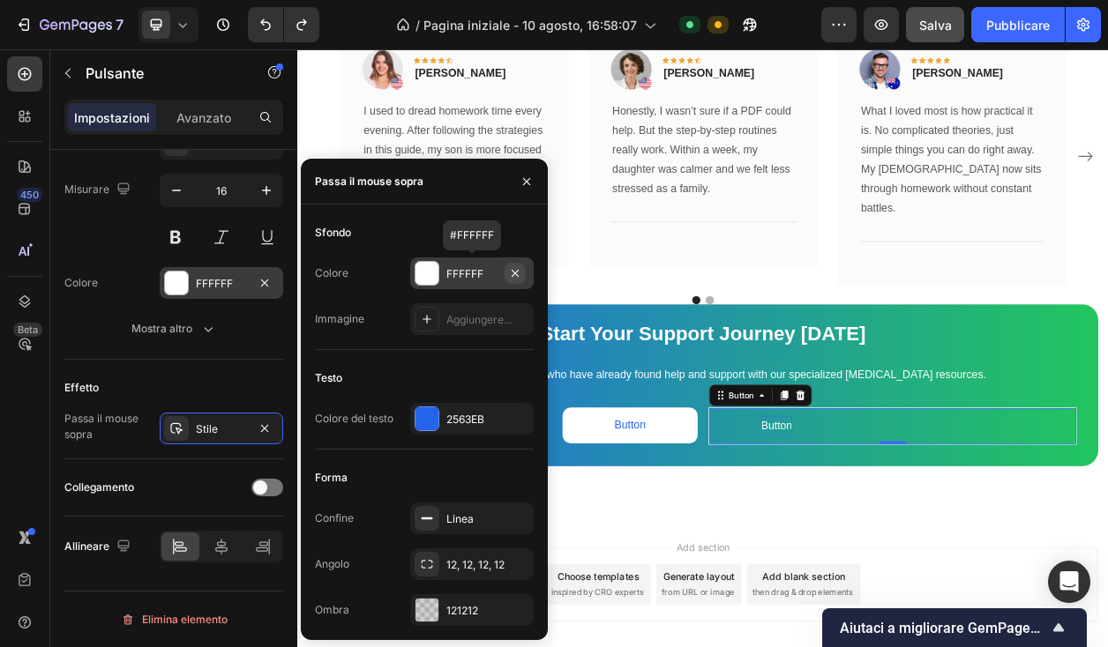
click at [515, 273] on icon "button" at bounding box center [515, 272] width 7 height 7
click at [271, 26] on icon "Annulla/Ripristina" at bounding box center [266, 25] width 18 height 18
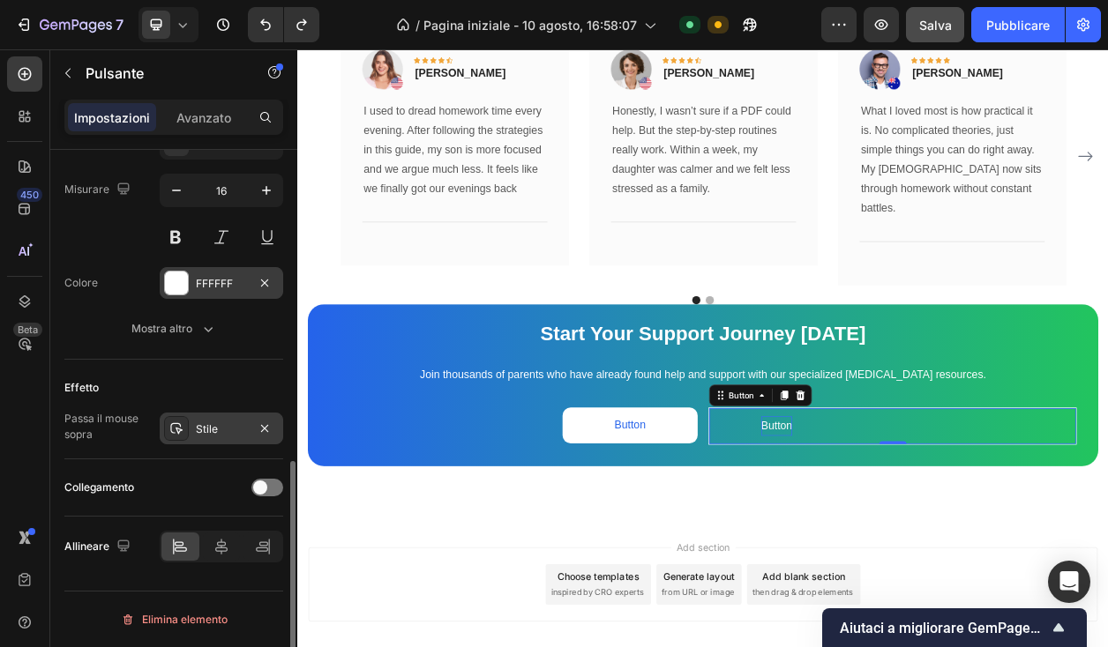
click at [197, 428] on font "Stile" at bounding box center [207, 429] width 22 height 13
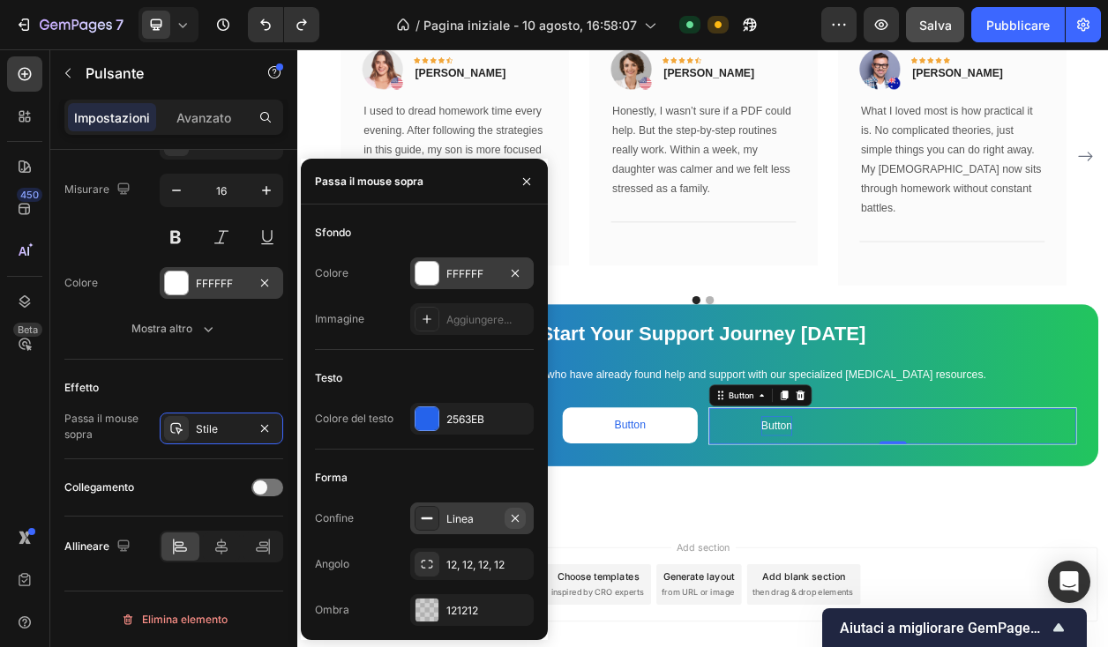
click at [508, 519] on icon "button" at bounding box center [515, 519] width 14 height 14
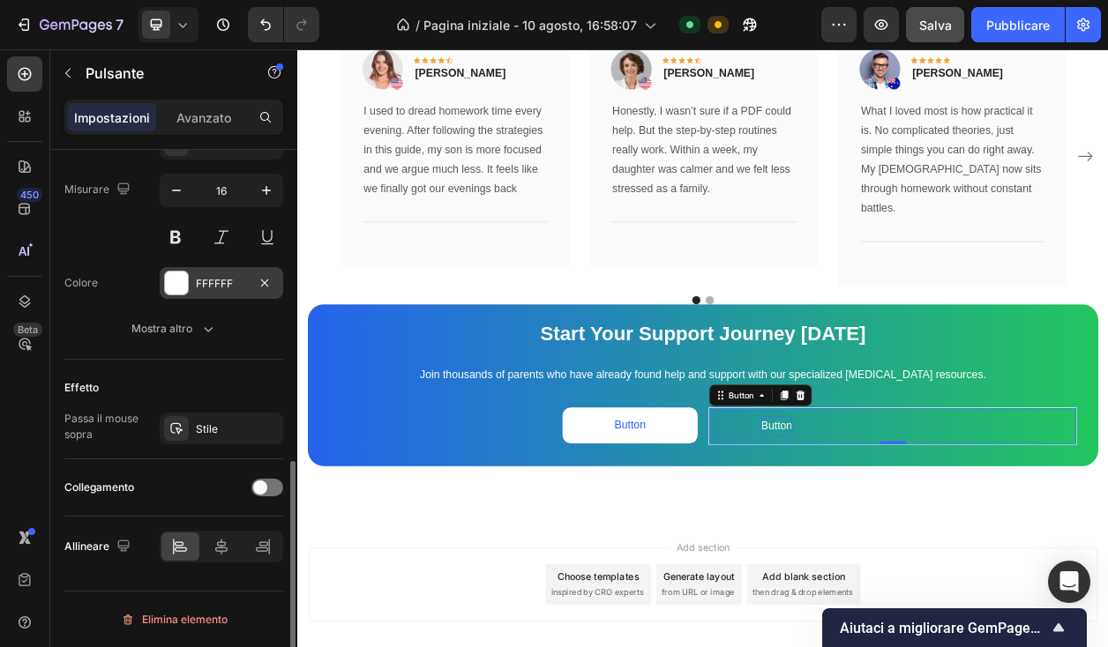
click at [176, 380] on div "Effetto" at bounding box center [173, 388] width 219 height 28
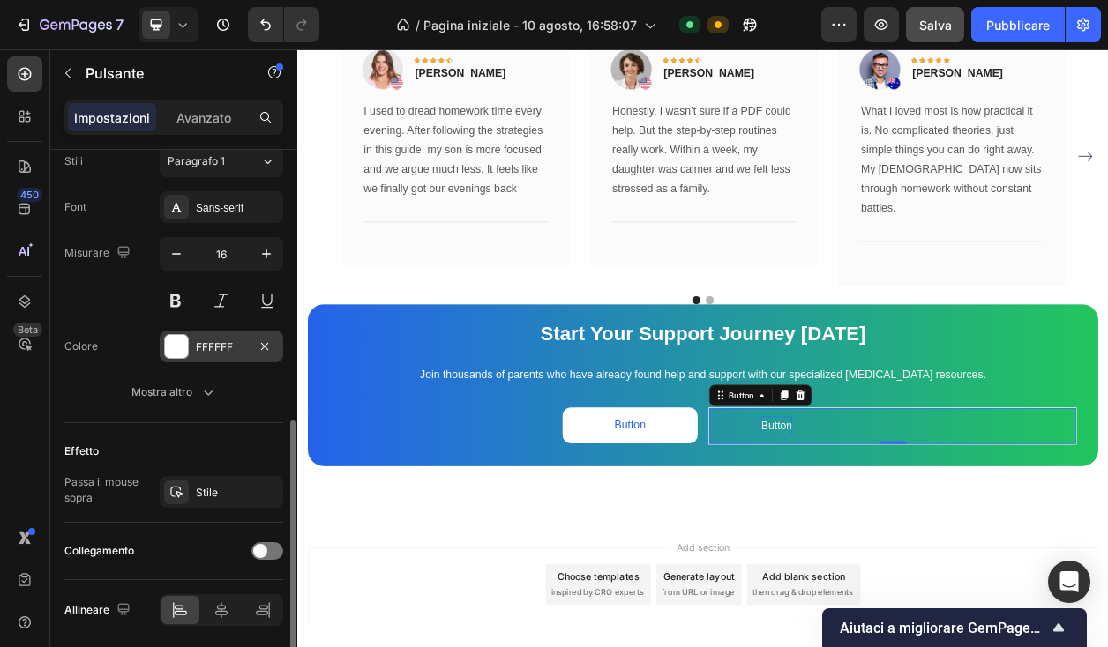
scroll to position [644, 0]
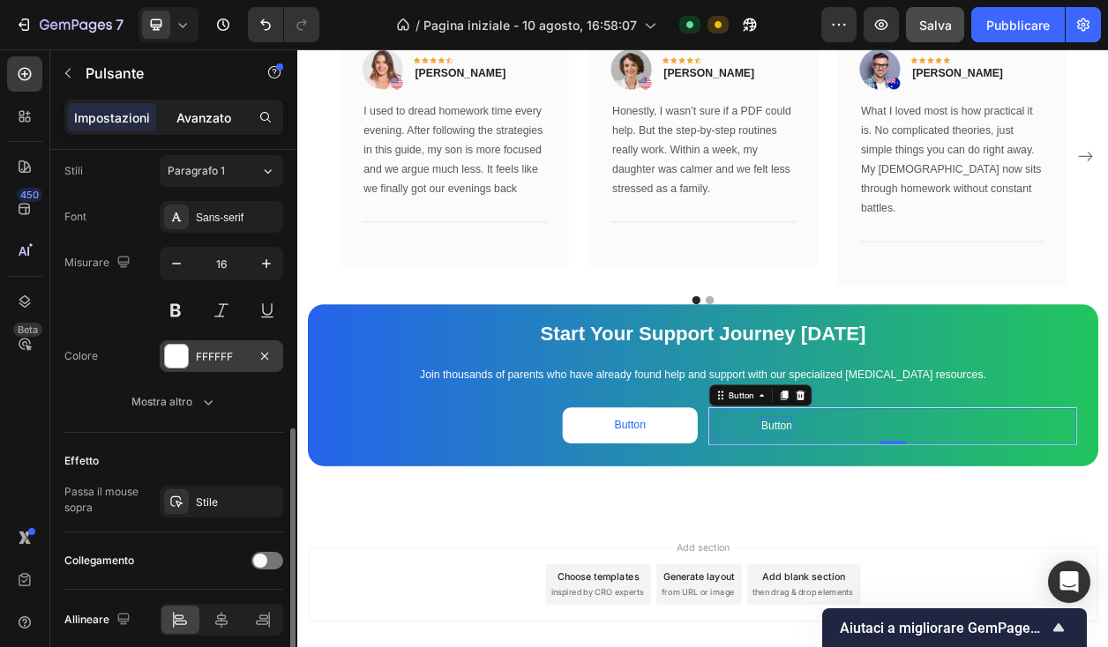
click at [199, 123] on font "Avanzato" at bounding box center [203, 117] width 55 height 15
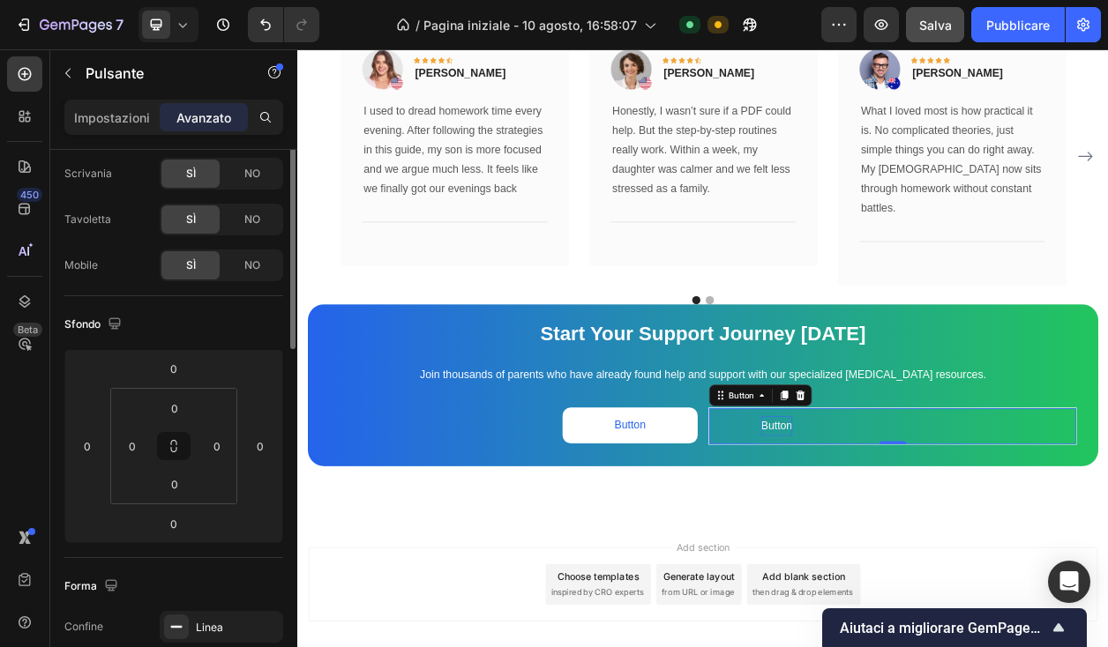
scroll to position [0, 0]
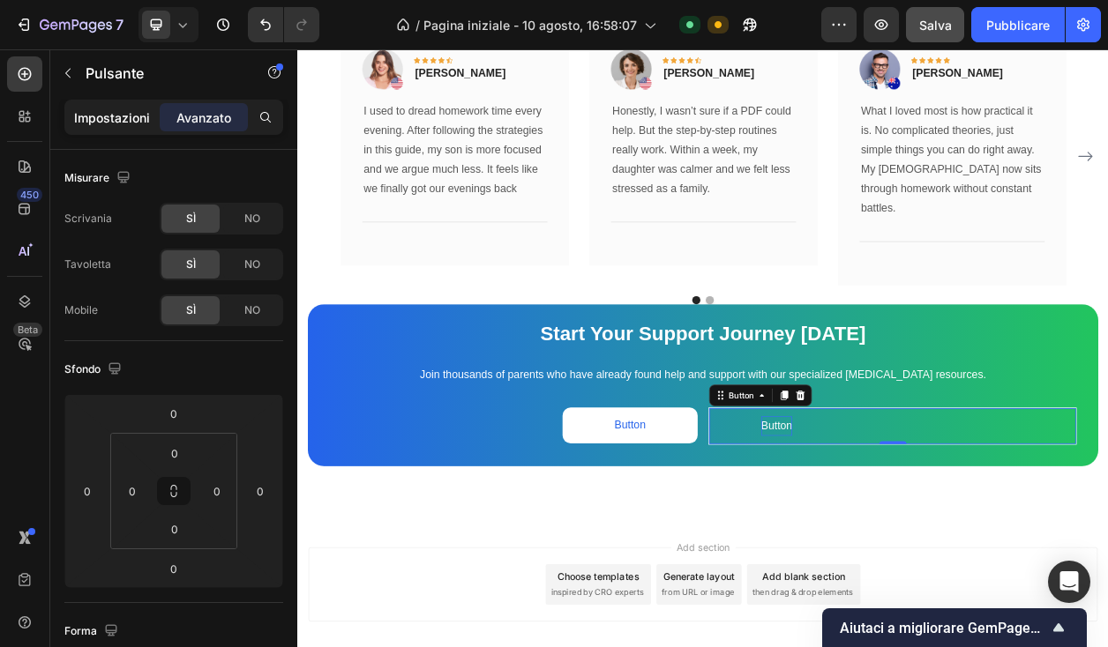
click at [138, 115] on font "Impostazioni" at bounding box center [112, 117] width 76 height 15
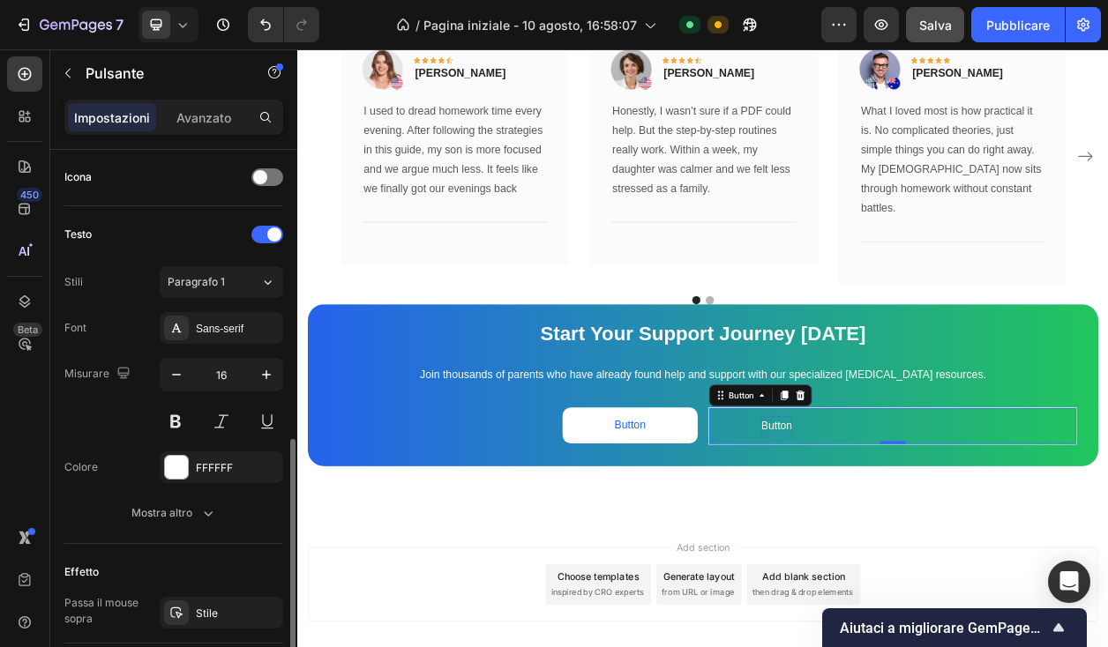
scroll to position [602, 0]
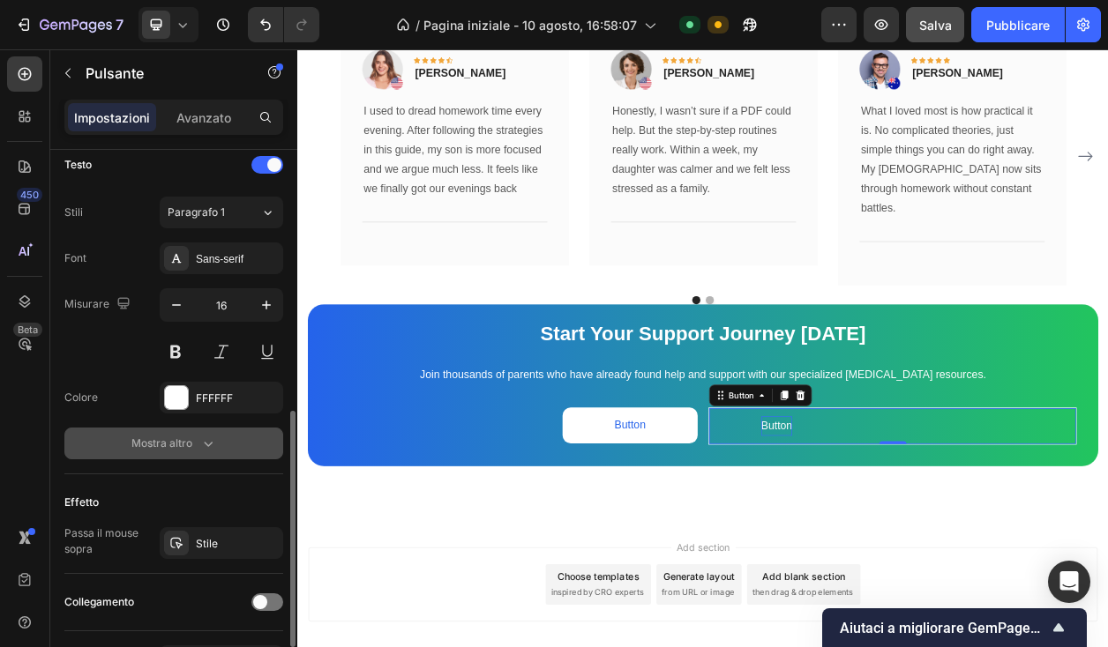
click at [161, 441] on font "Mostra altro" at bounding box center [161, 443] width 61 height 13
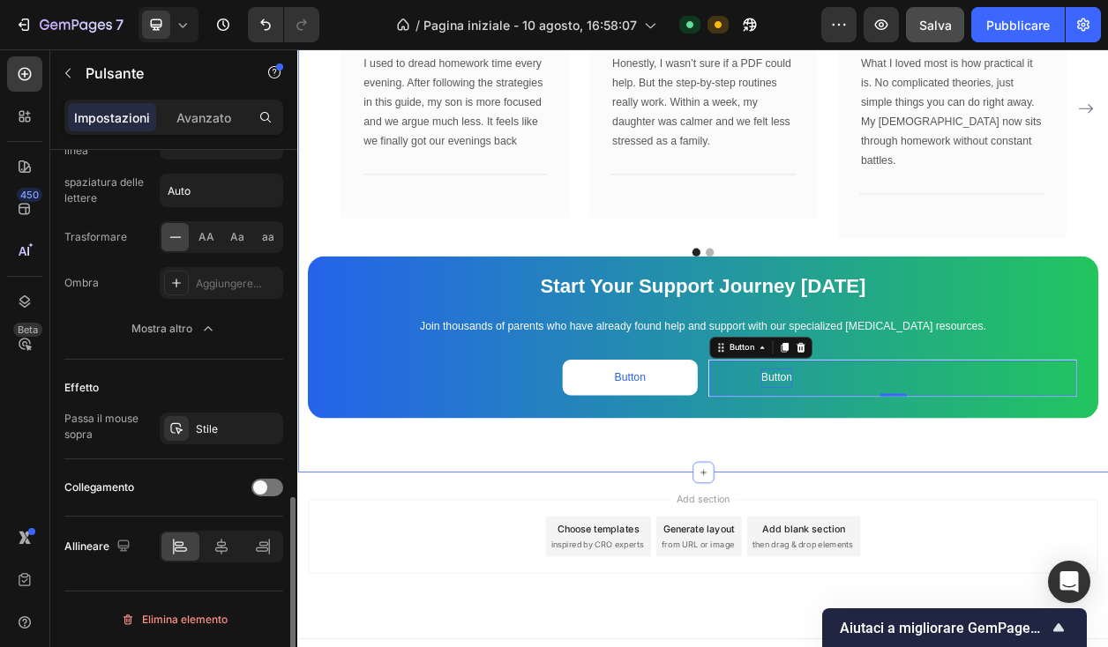
scroll to position [5000, 0]
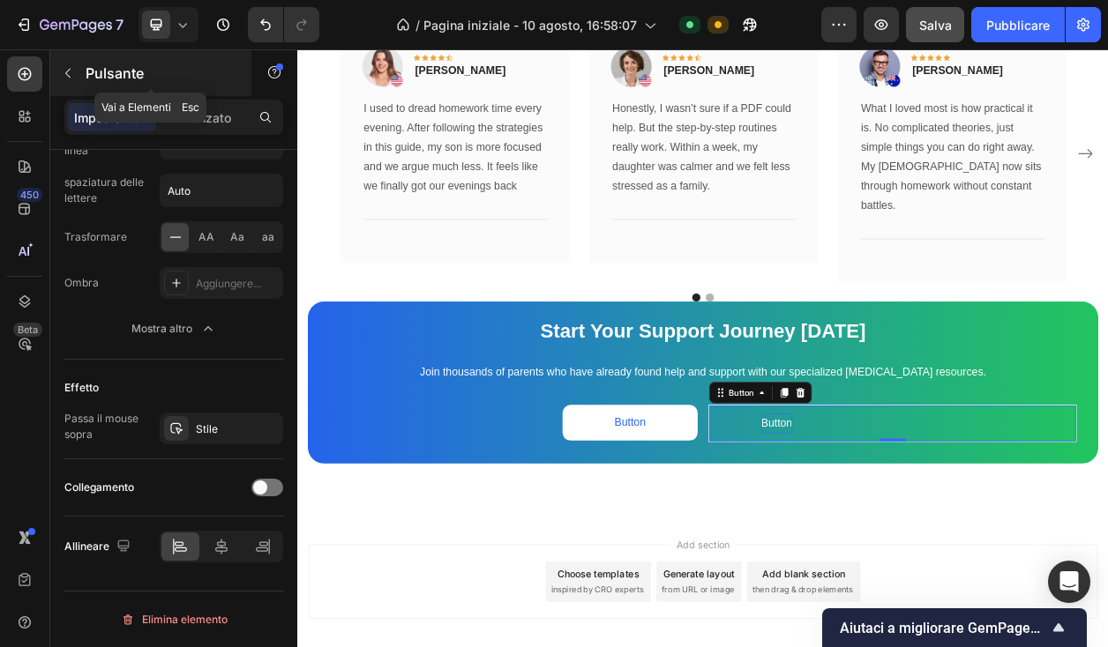
click at [79, 66] on button "button" at bounding box center [68, 73] width 28 height 28
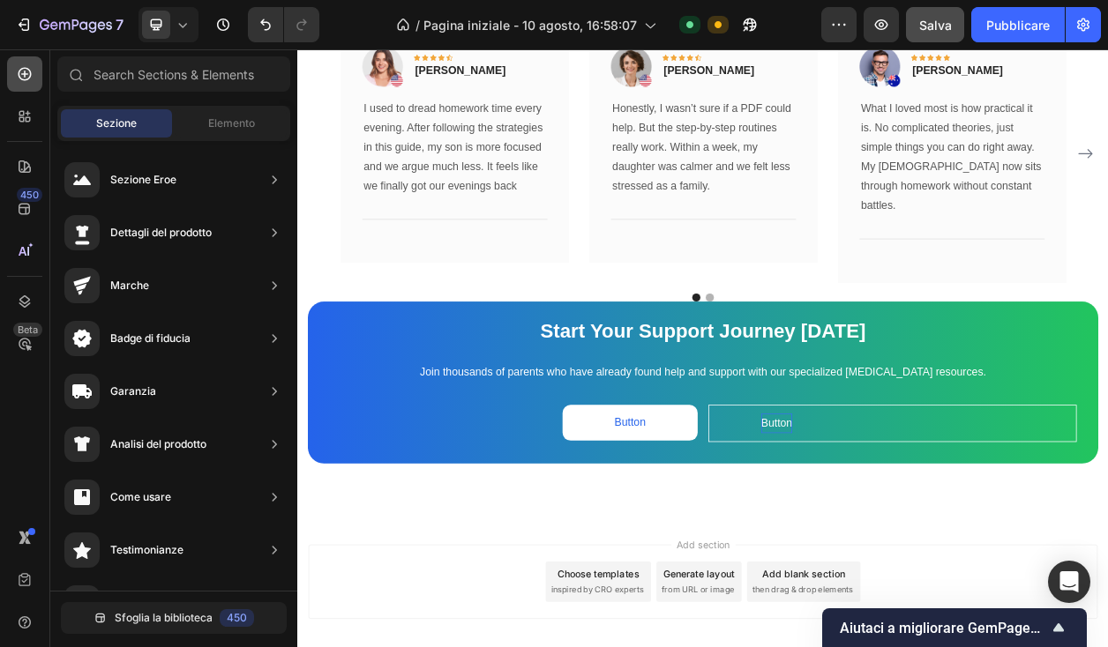
click at [36, 79] on div at bounding box center [24, 73] width 35 height 35
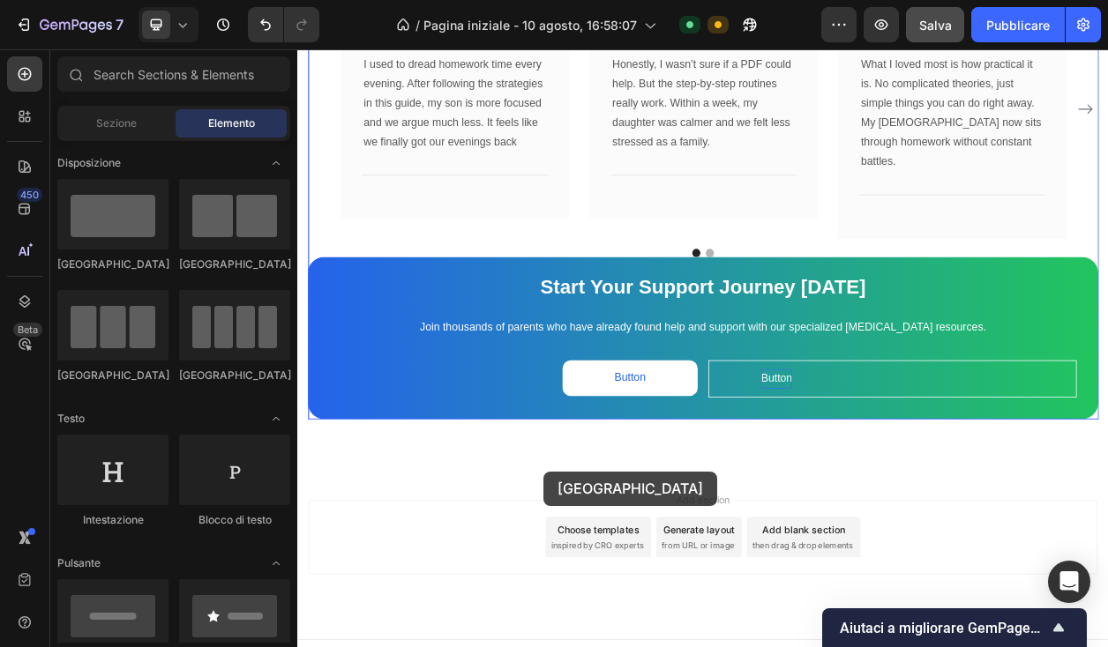
scroll to position [5060, 0]
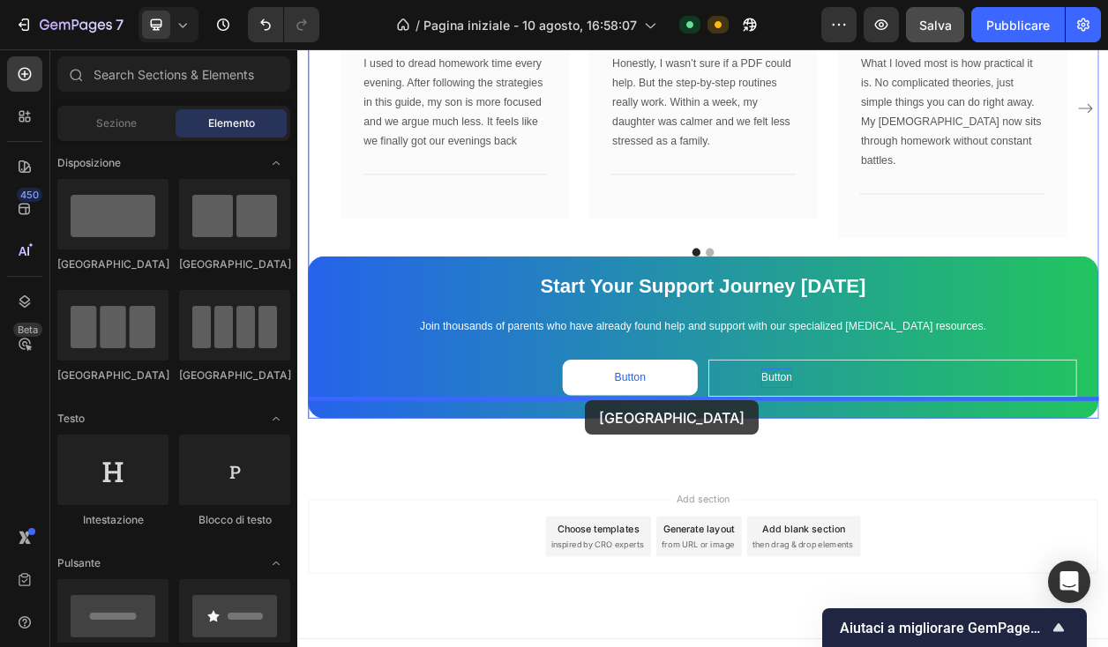
drag, startPoint x: 525, startPoint y: 283, endPoint x: 673, endPoint y: 508, distance: 269.4
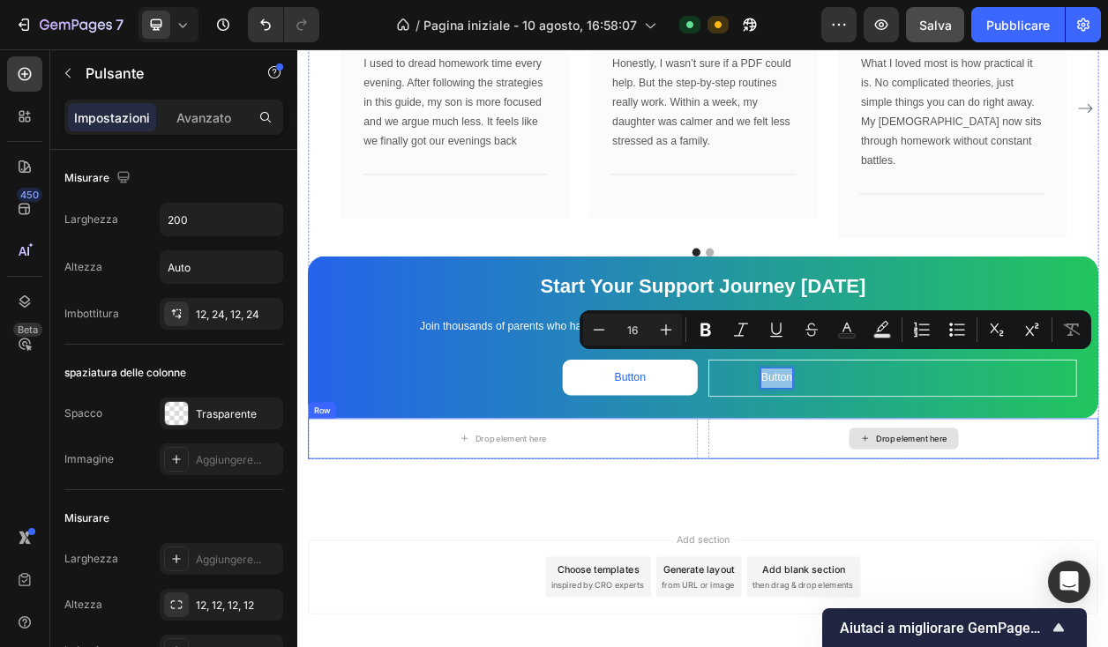
drag, startPoint x: 907, startPoint y: 445, endPoint x: 921, endPoint y: 522, distance: 78.9
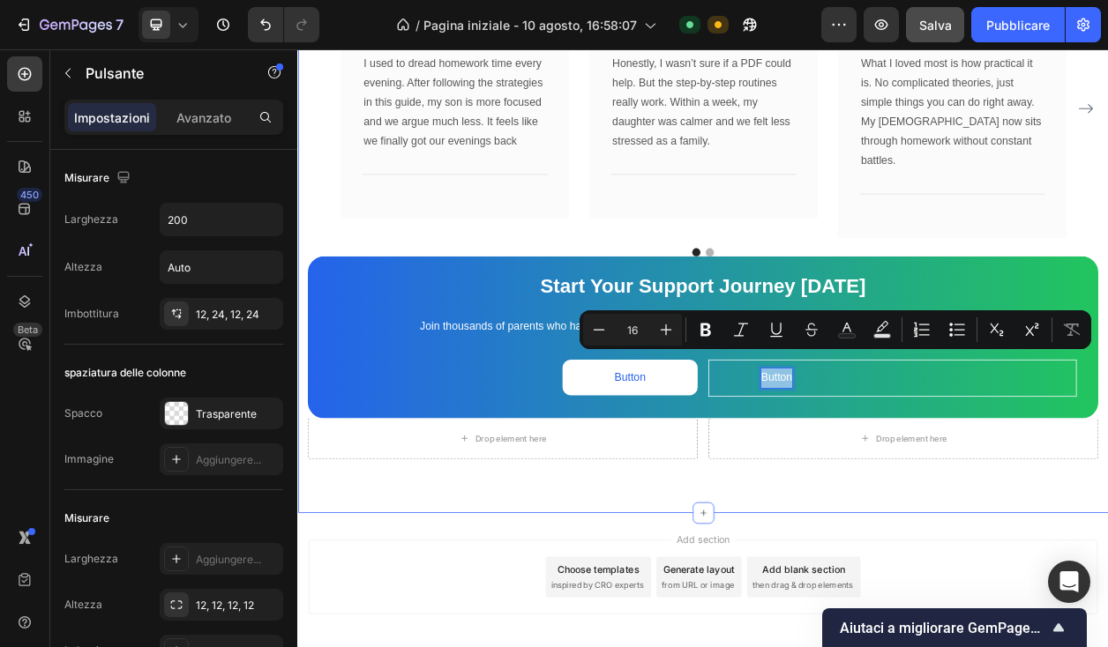
click at [969, 620] on div "What Our Customers Are Saying Heading Our customer advocates are standing by 24…" at bounding box center [826, 203] width 1058 height 901
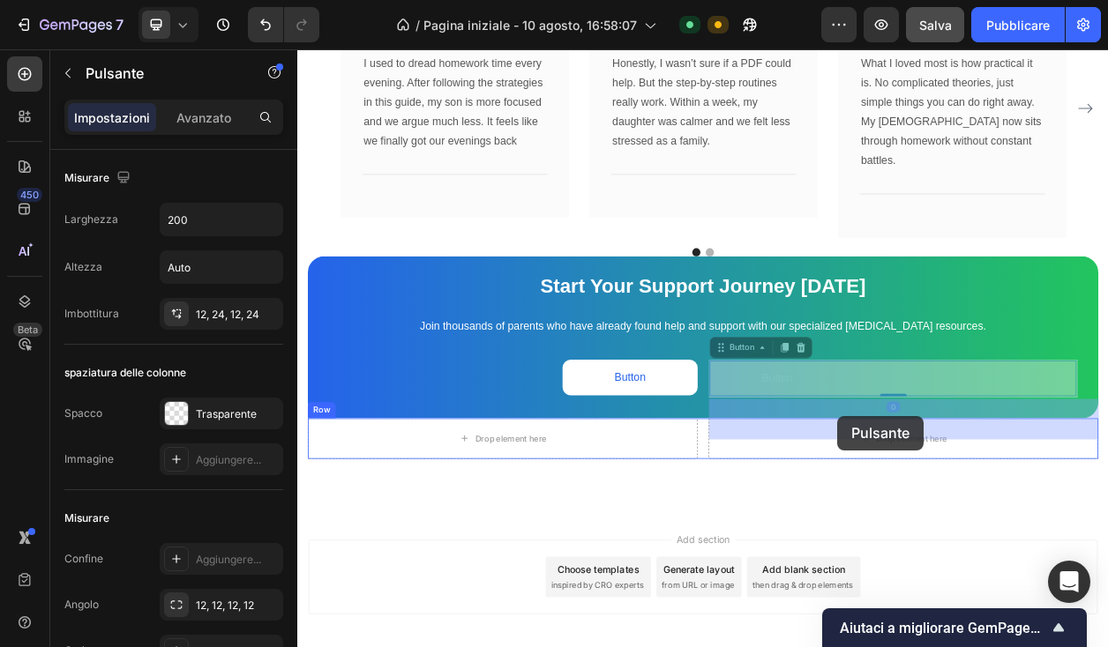
drag, startPoint x: 875, startPoint y: 449, endPoint x: 1009, endPoint y: 528, distance: 155.8
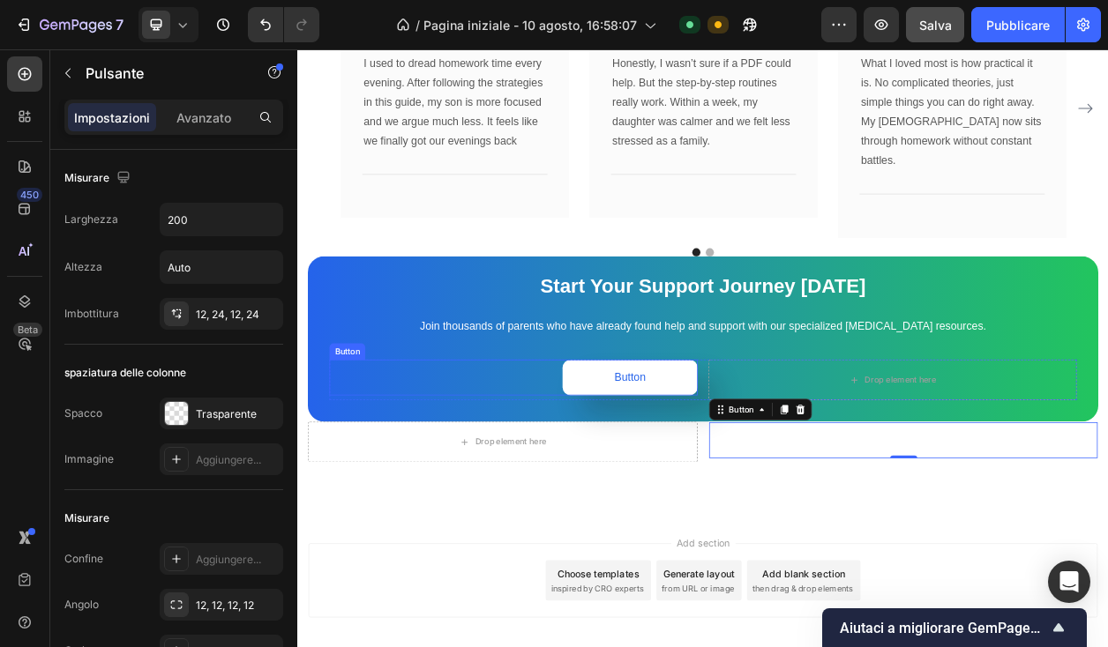
click at [795, 459] on button "Button" at bounding box center [731, 478] width 176 height 47
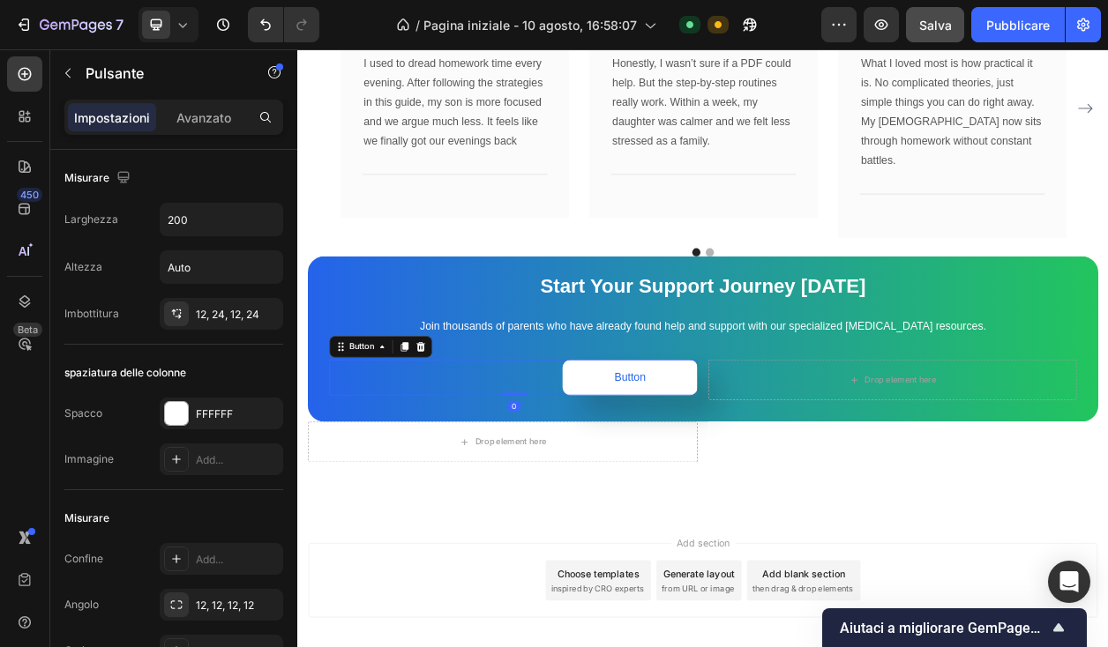
scroll to position [717, 0]
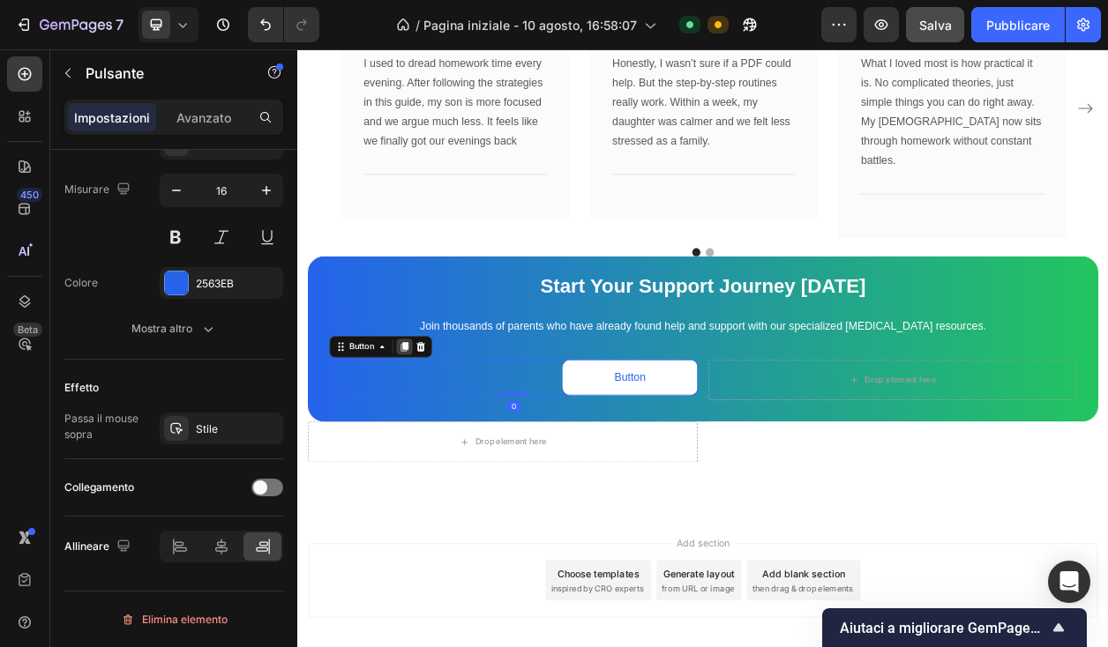
click at [433, 431] on icon at bounding box center [437, 438] width 14 height 14
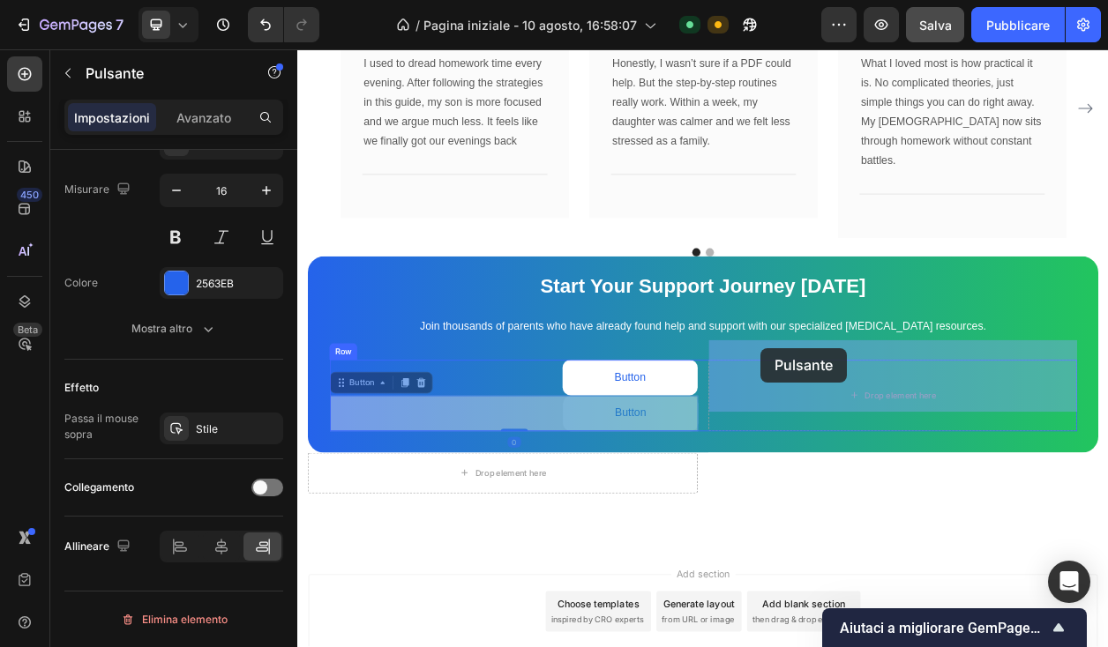
drag, startPoint x: 649, startPoint y: 492, endPoint x: 901, endPoint y: 439, distance: 257.8
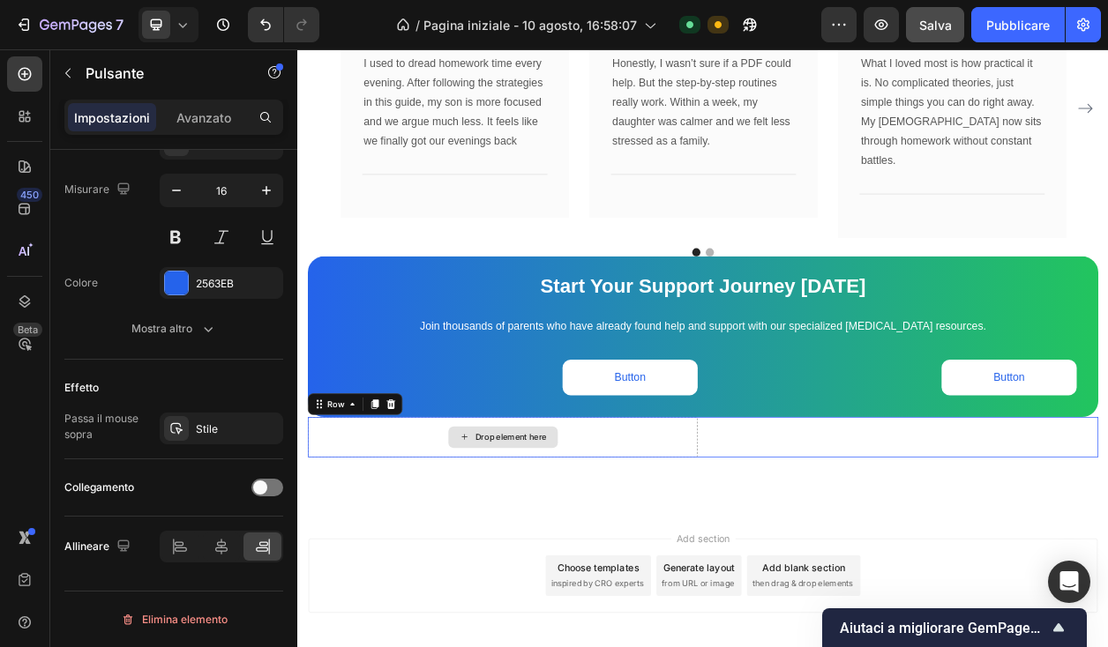
click at [789, 539] on div "Drop element here" at bounding box center [564, 556] width 509 height 53
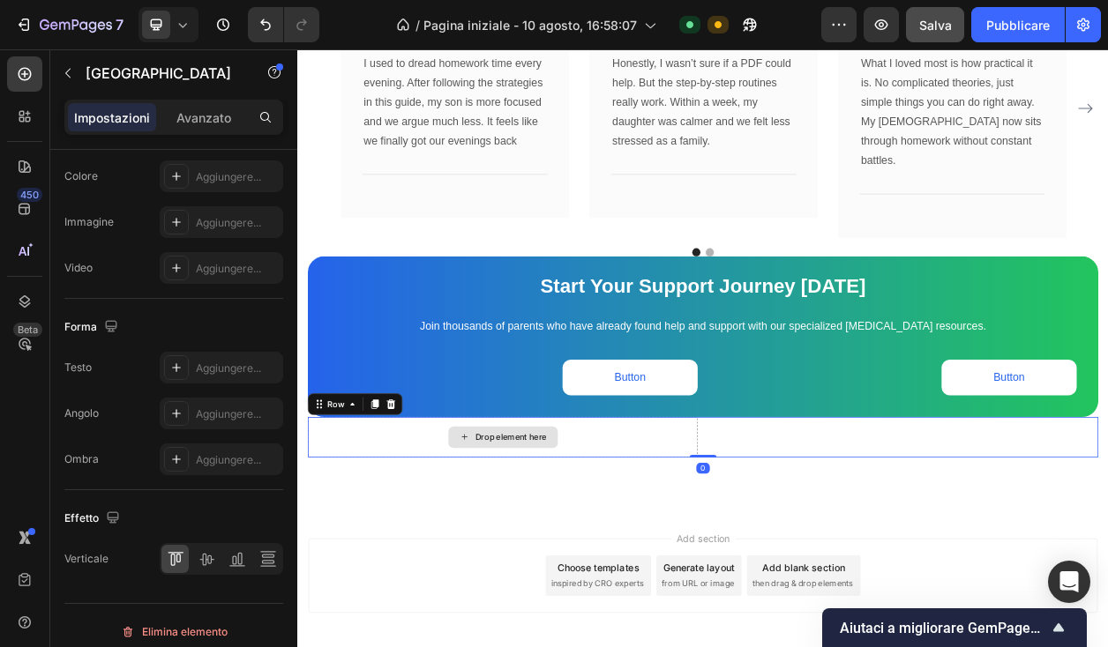
scroll to position [0, 0]
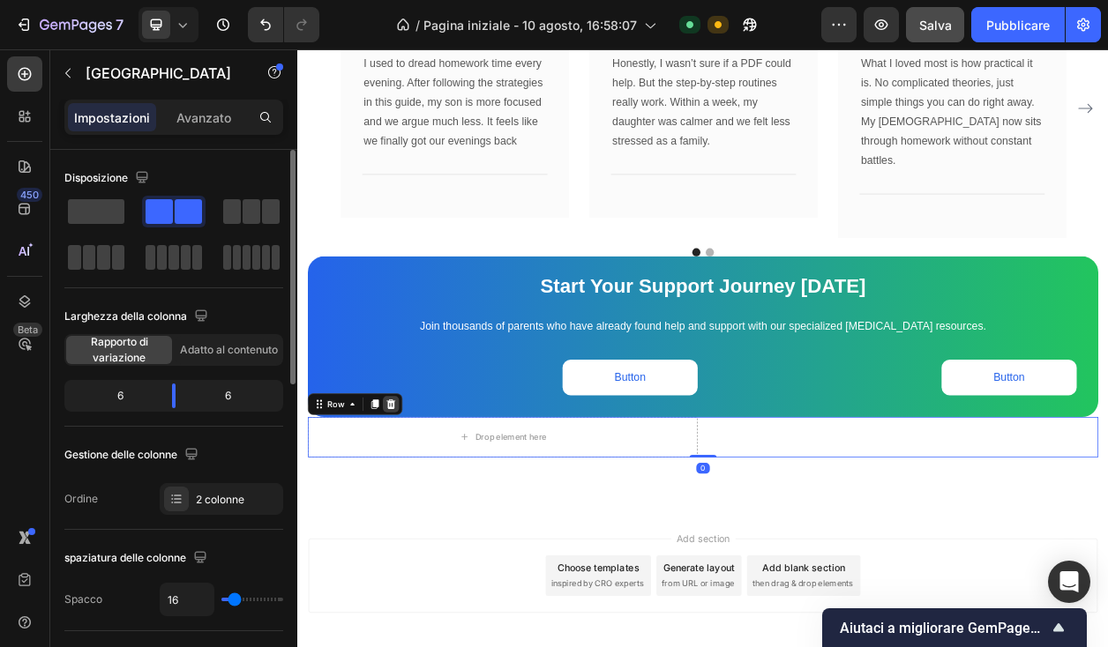
click at [418, 507] on icon at bounding box center [419, 513] width 11 height 12
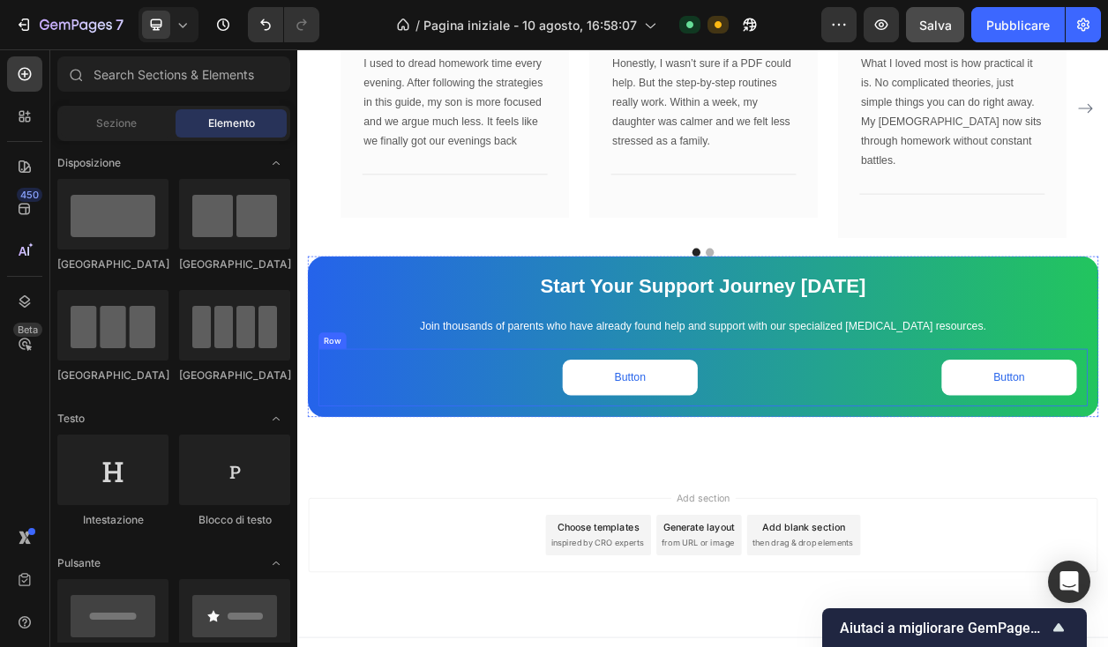
scroll to position [5058, 0]
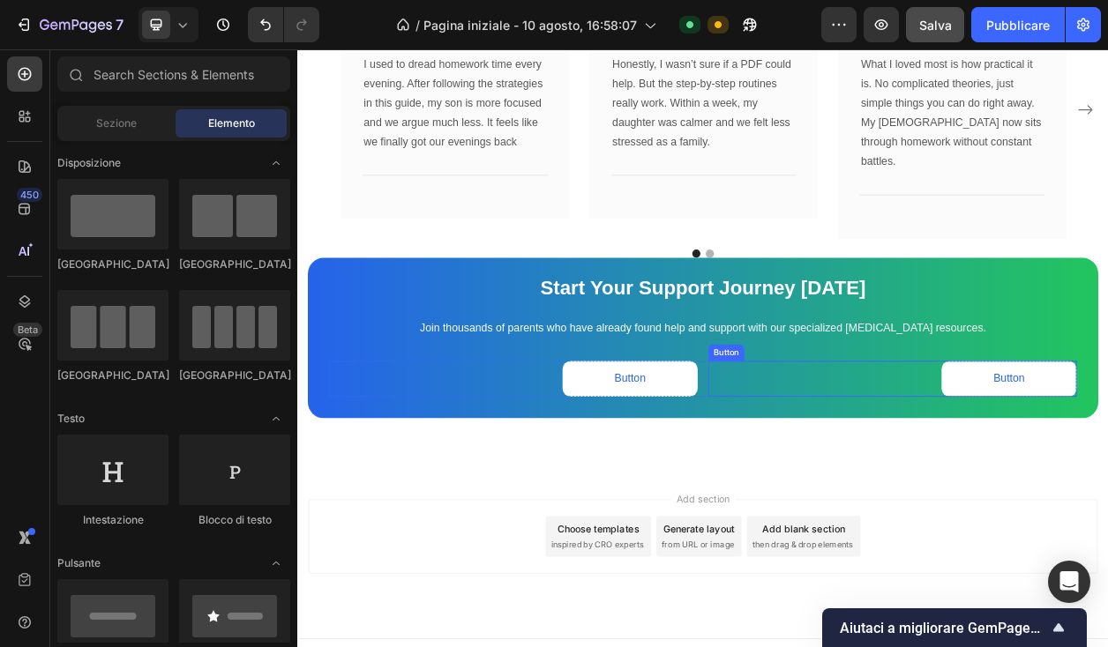
click at [1035, 460] on div "Button Button" at bounding box center [1074, 480] width 481 height 47
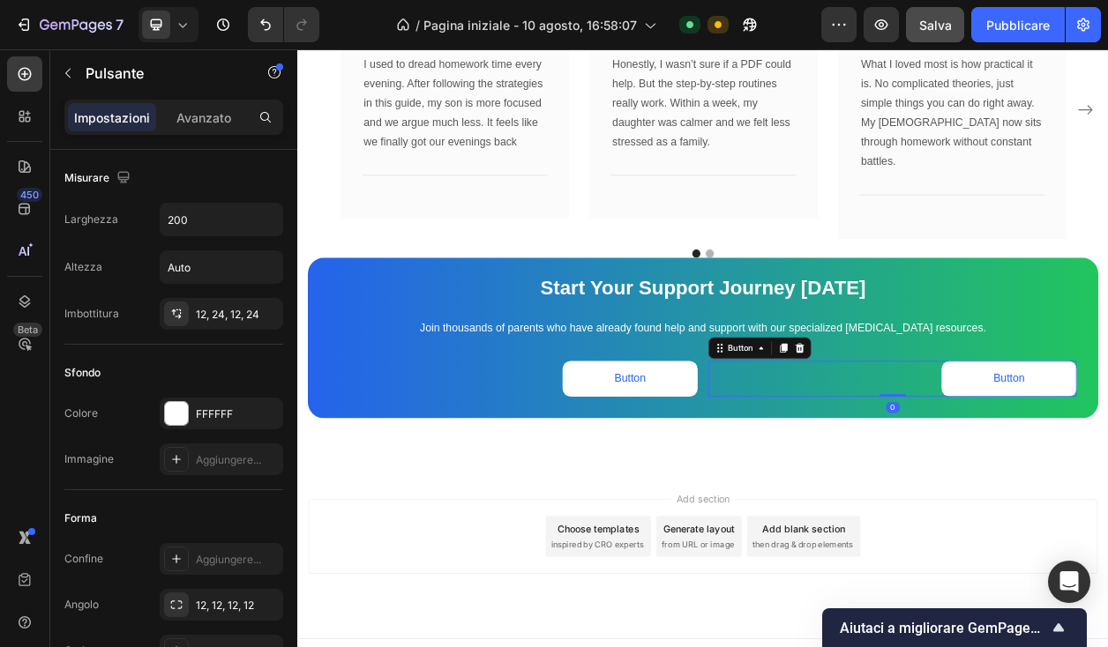
scroll to position [717, 0]
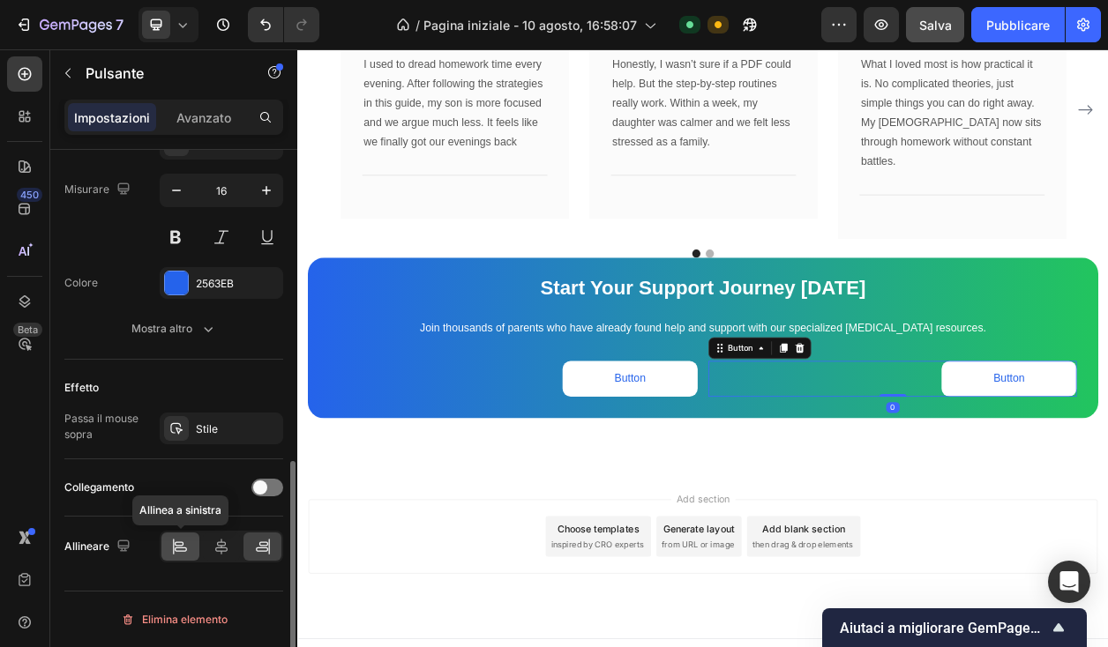
click at [181, 546] on icon at bounding box center [180, 547] width 18 height 18
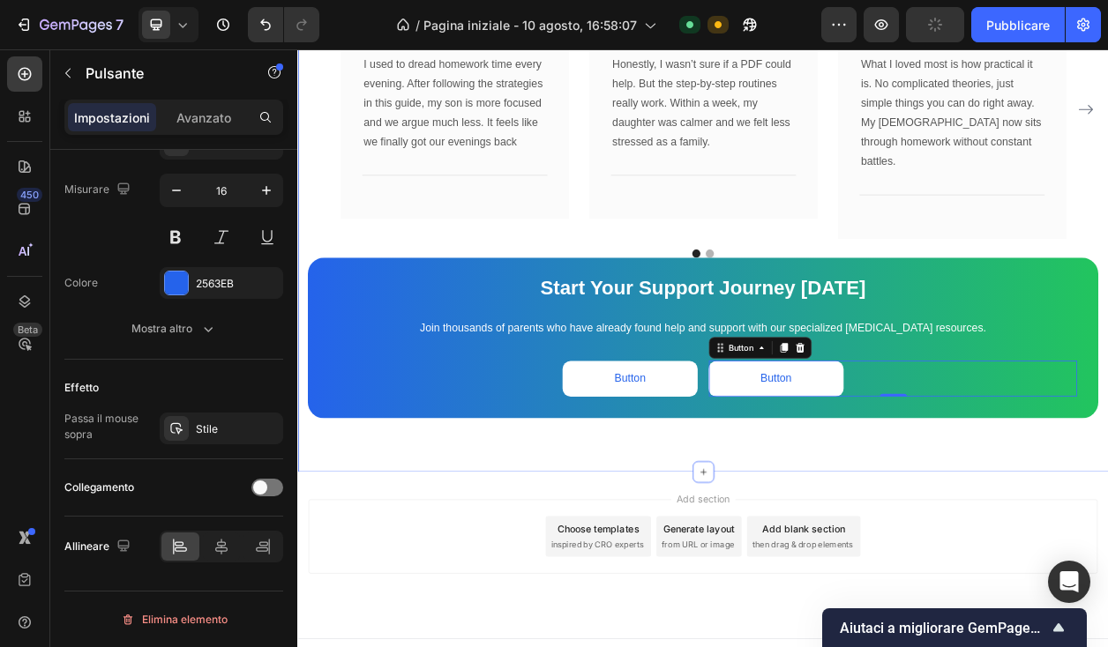
click at [908, 513] on div "What Our Customers Are Saying Heading Our customer advocates are standing by 24…" at bounding box center [826, 178] width 1058 height 847
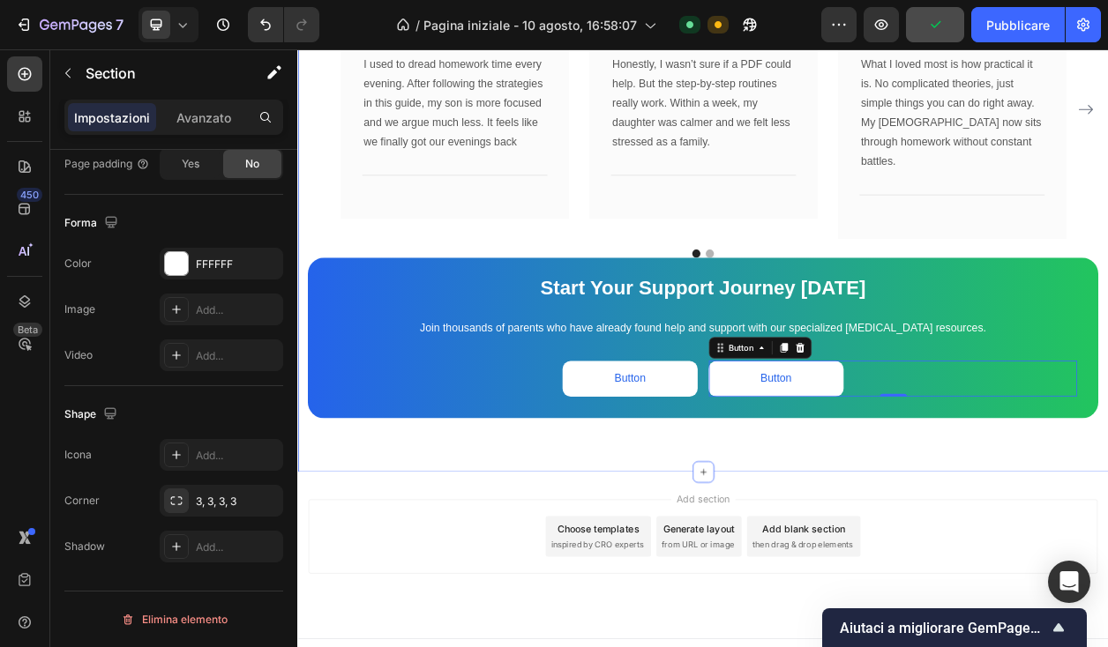
scroll to position [0, 0]
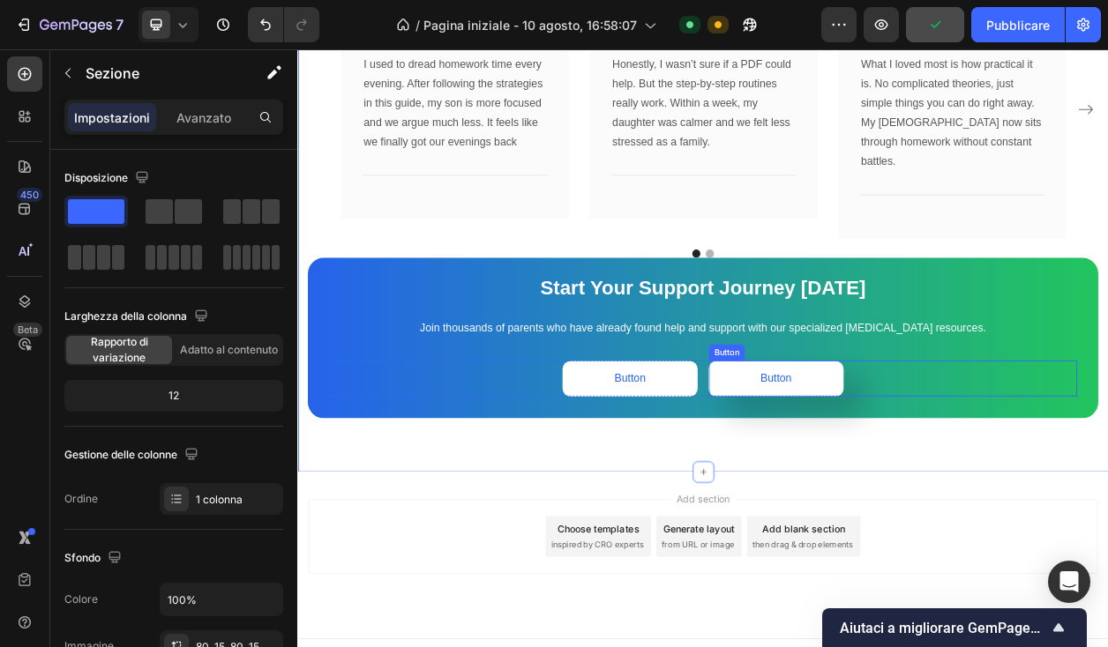
click at [862, 457] on button "Button" at bounding box center [922, 480] width 176 height 47
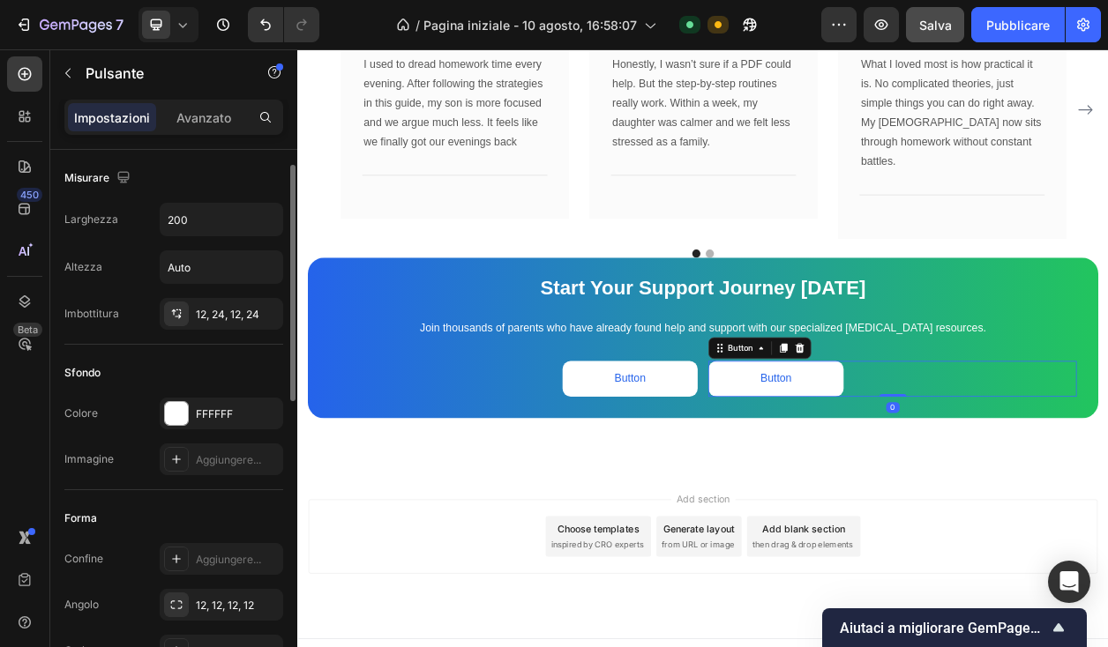
scroll to position [11, 0]
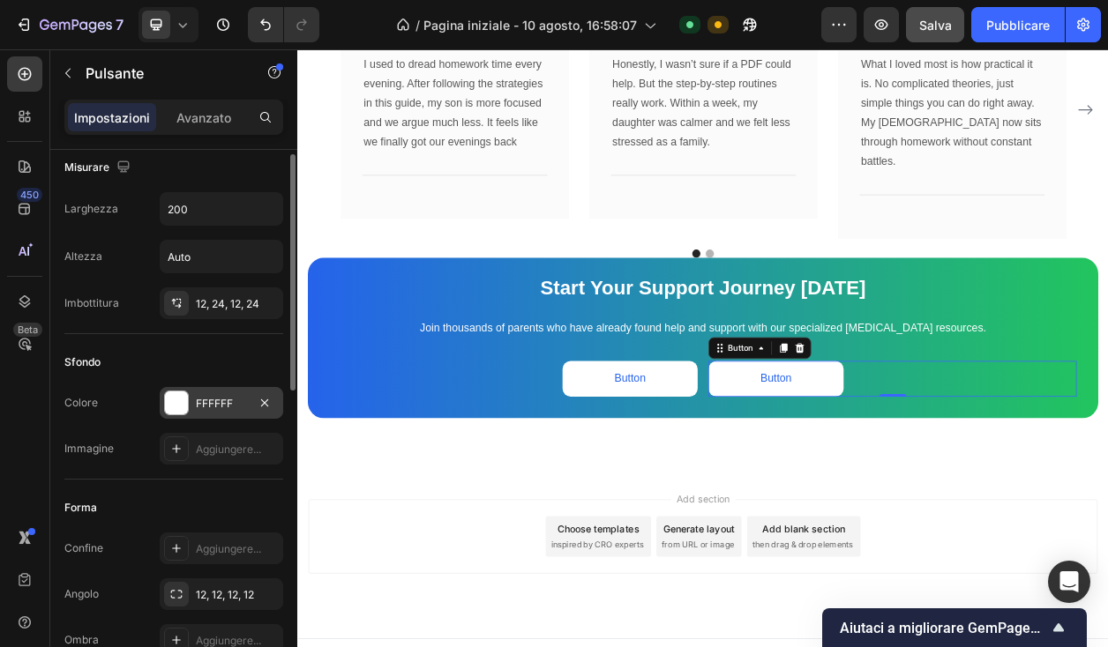
click at [217, 398] on font "FFFFFF" at bounding box center [214, 403] width 37 height 13
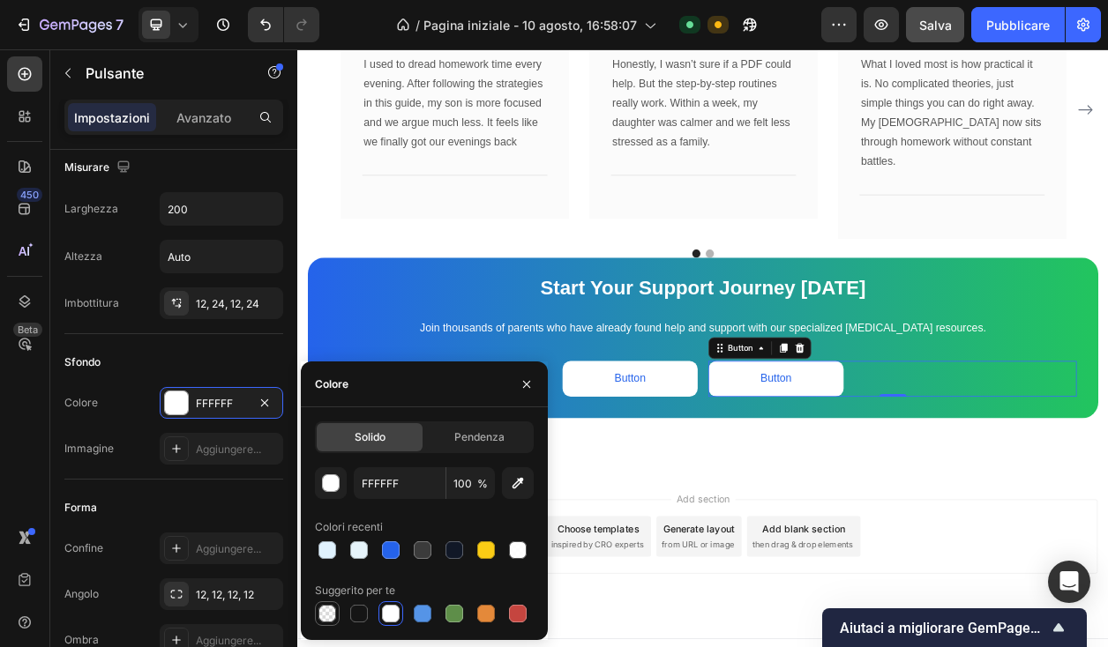
click at [326, 611] on div at bounding box center [327, 614] width 18 height 18
type input "000000"
type input "0"
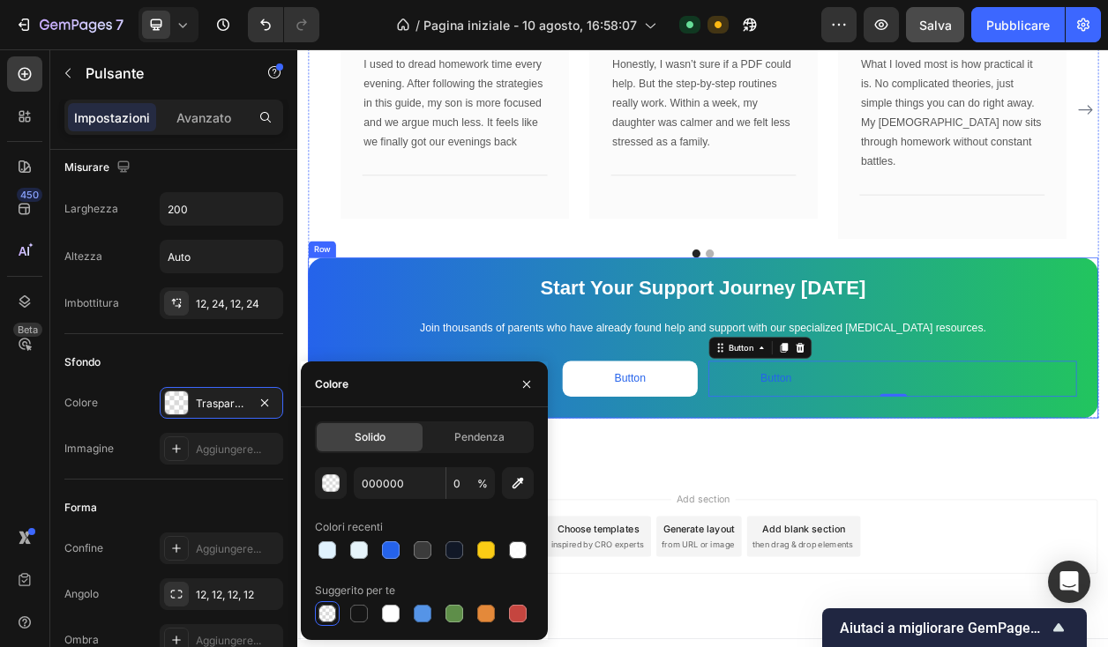
click at [828, 508] on div "What Our Customers Are Saying Heading Our customer advocates are standing by 24…" at bounding box center [826, 178] width 1058 height 847
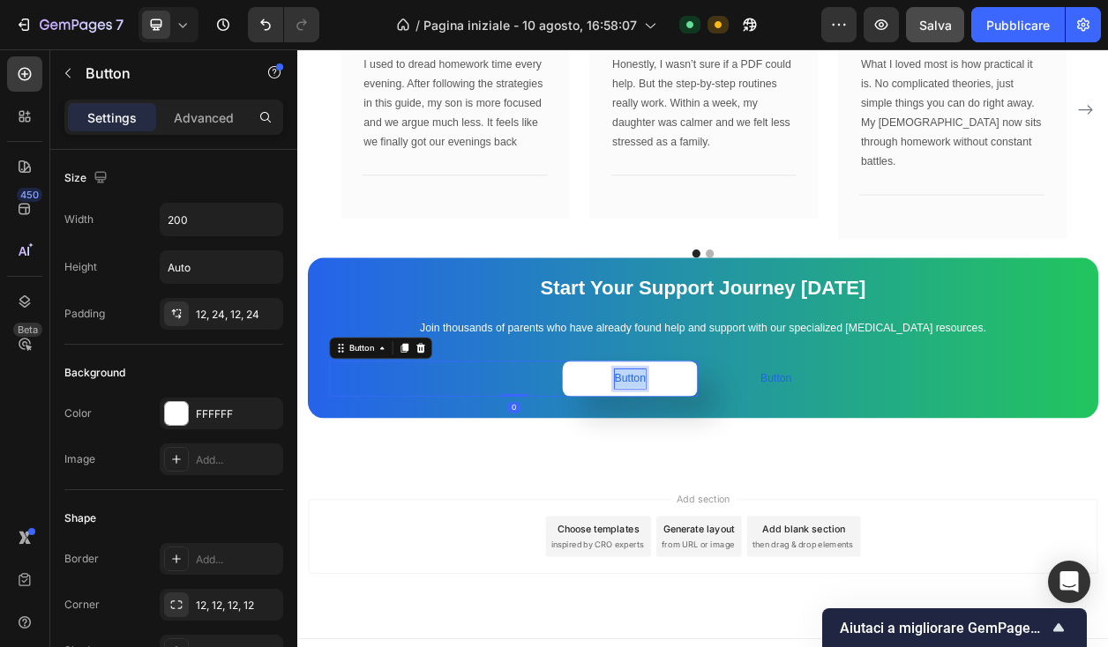
click at [737, 468] on p "Button" at bounding box center [731, 481] width 41 height 26
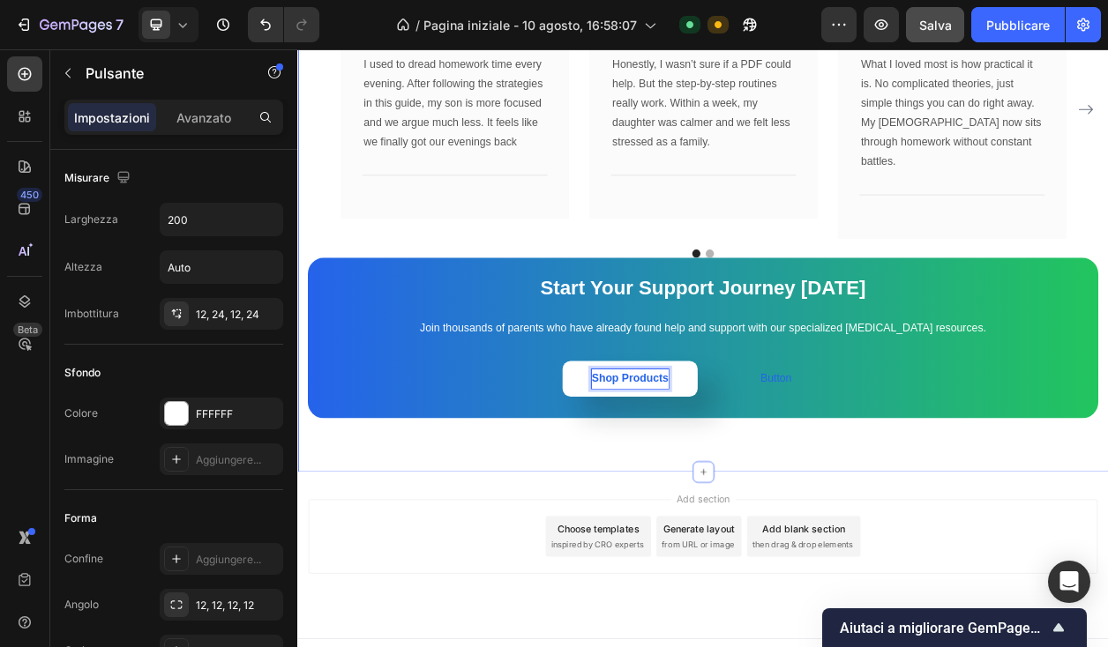
click at [689, 555] on div "What Our Customers Are Saying Heading Our customer advocates are standing by 24…" at bounding box center [826, 178] width 1058 height 847
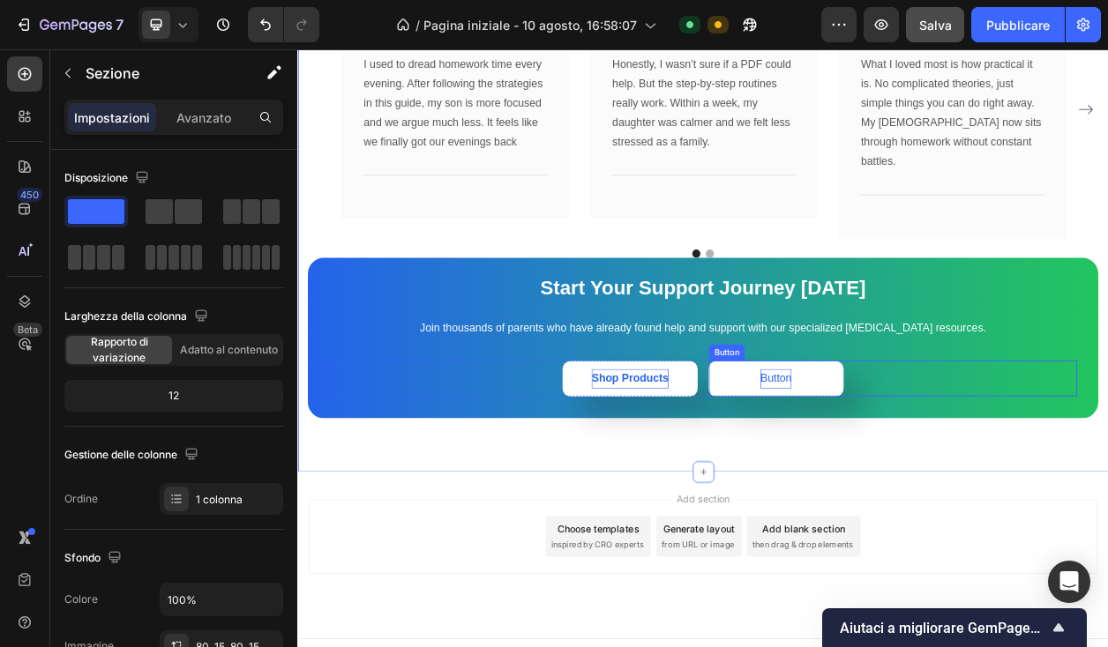
click at [927, 468] on p "Button" at bounding box center [921, 481] width 41 height 26
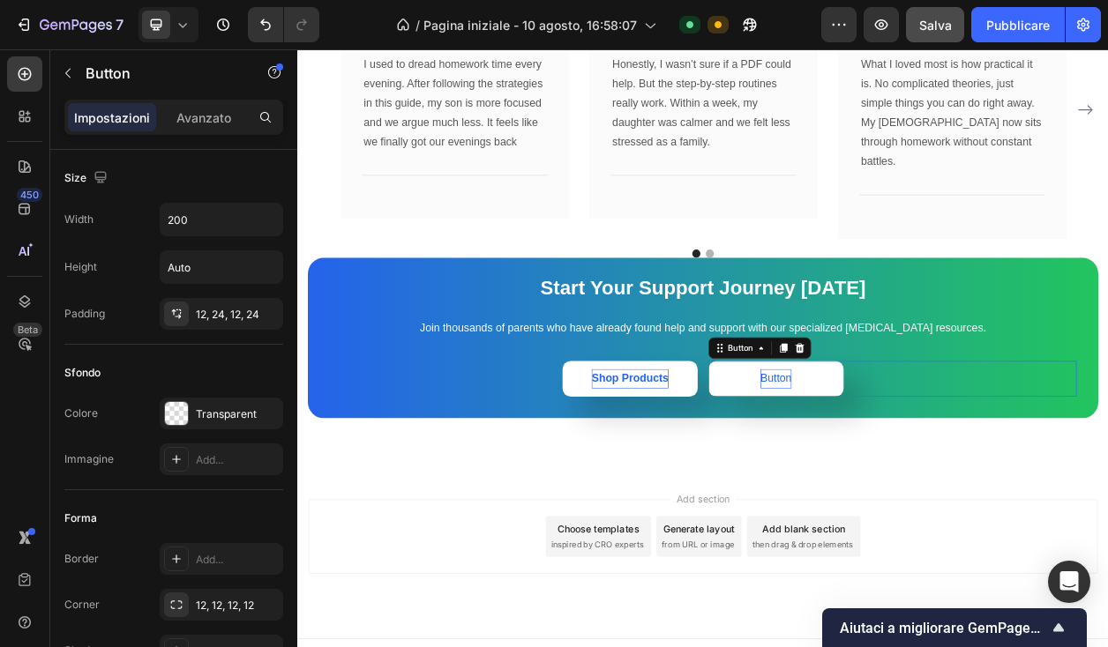
click at [927, 468] on p "Button" at bounding box center [921, 481] width 41 height 26
click at [932, 533] on div "What Our Customers Are Saying Heading Our customer advocates are standing by 24…" at bounding box center [826, 178] width 1058 height 847
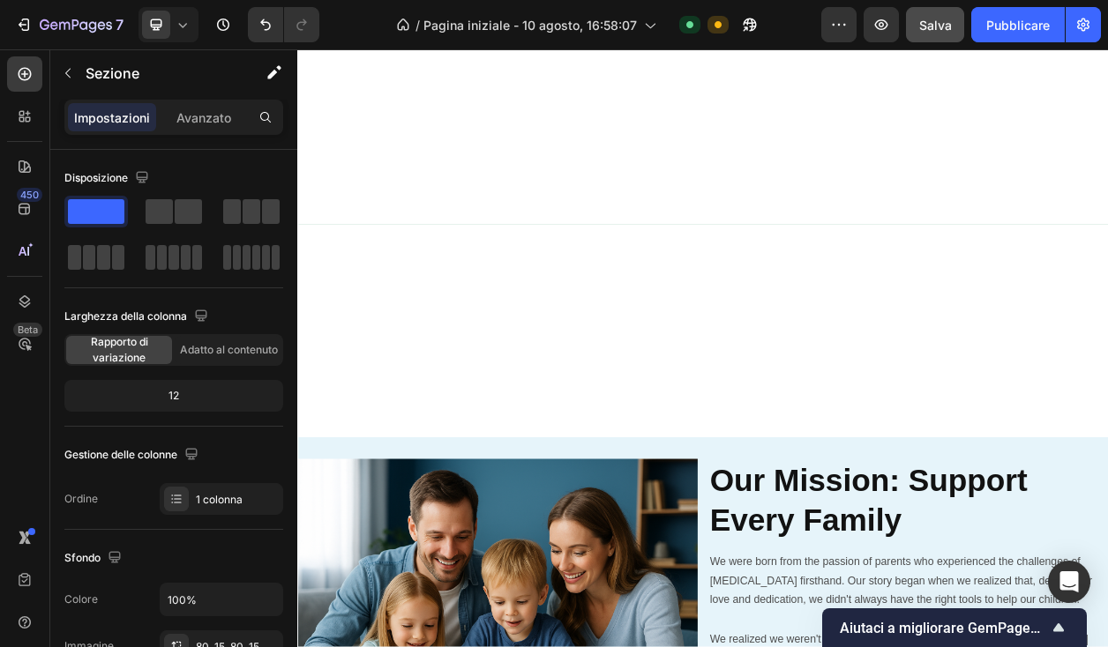
scroll to position [4701, 0]
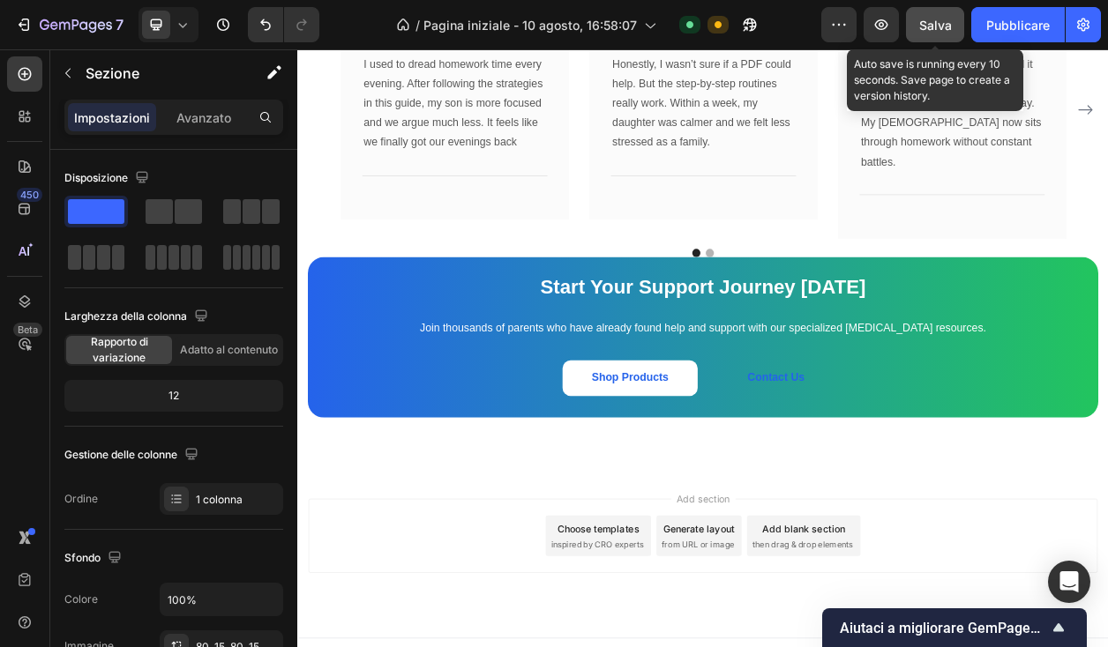
click at [939, 27] on font "Salva" at bounding box center [935, 25] width 33 height 15
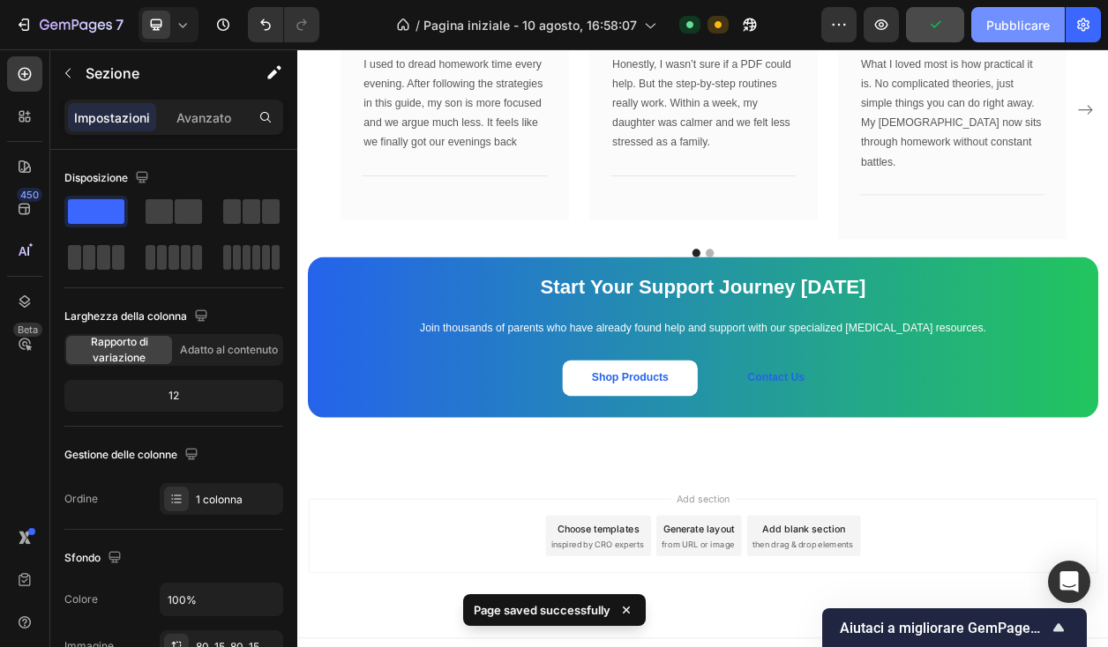
click at [1002, 27] on font "Pubblicare" at bounding box center [1018, 25] width 64 height 15
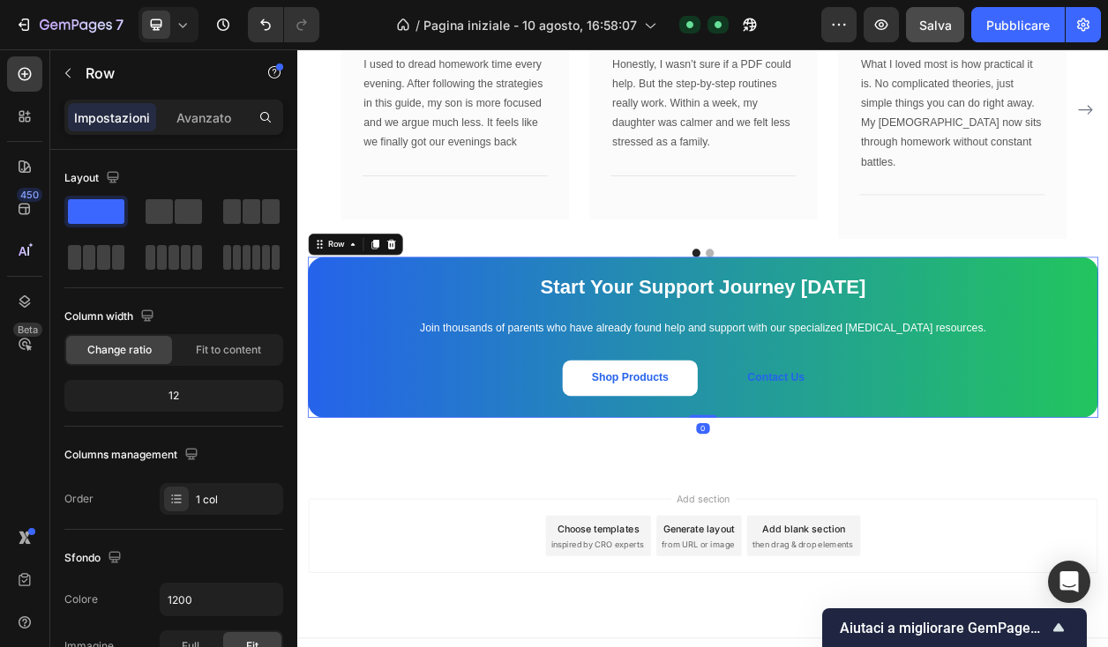
click at [508, 321] on div "Start Your Support Journey Today Text Block Join thousands of parents who have …" at bounding box center [826, 426] width 1032 height 210
click at [206, 111] on font "Avanzato" at bounding box center [203, 117] width 55 height 15
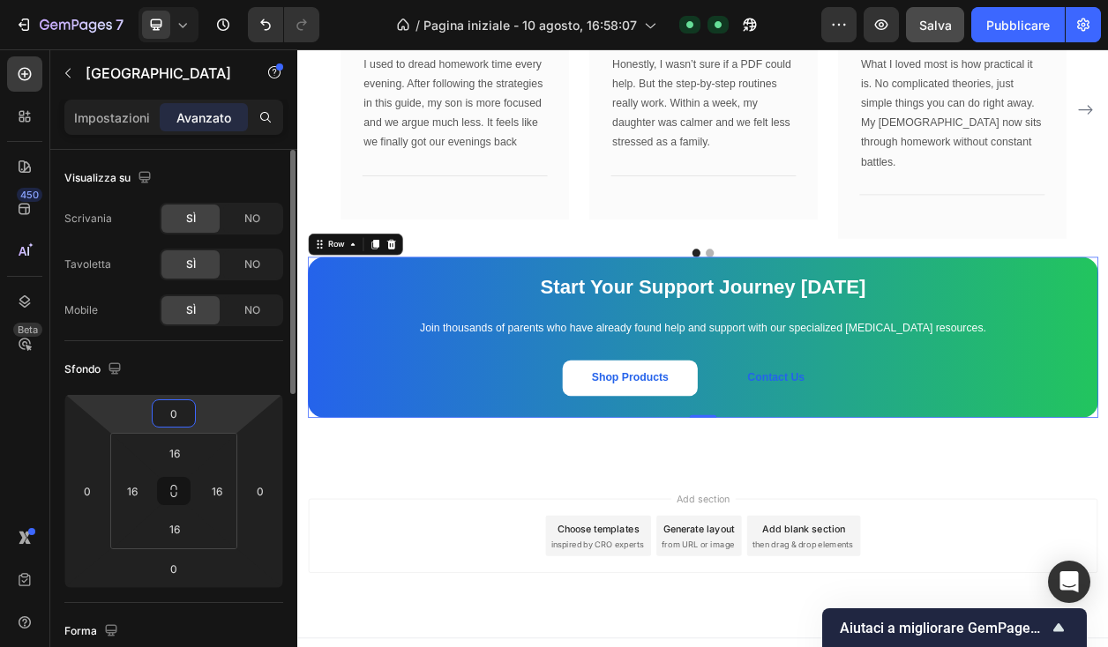
click at [170, 414] on input "0" at bounding box center [173, 413] width 35 height 26
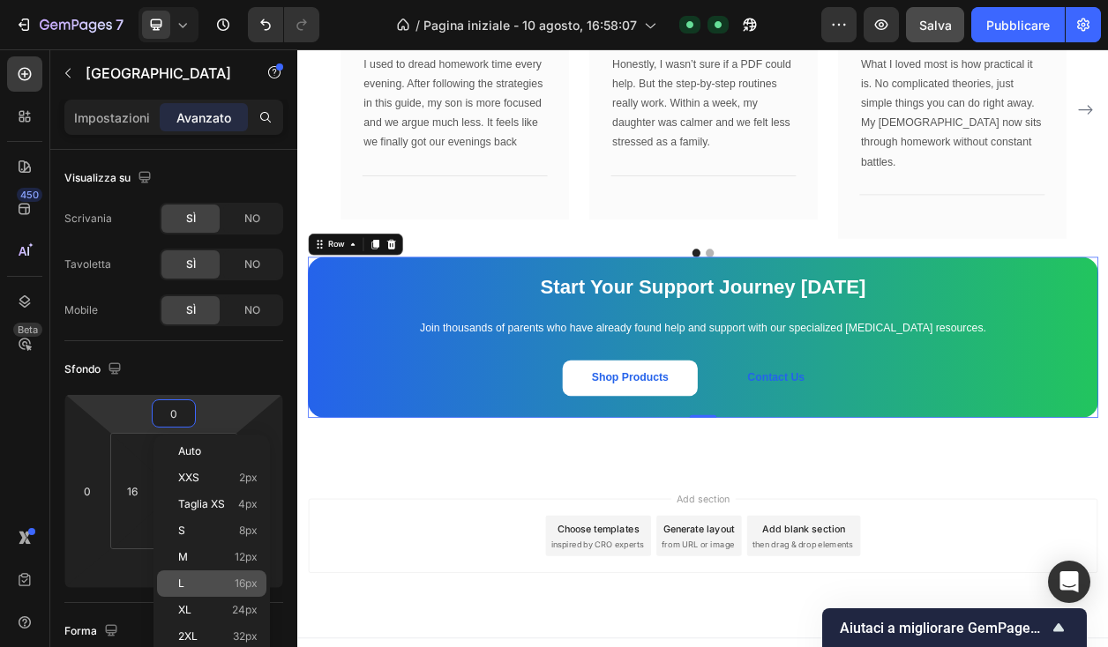
click at [207, 572] on div "L 16px" at bounding box center [211, 584] width 109 height 26
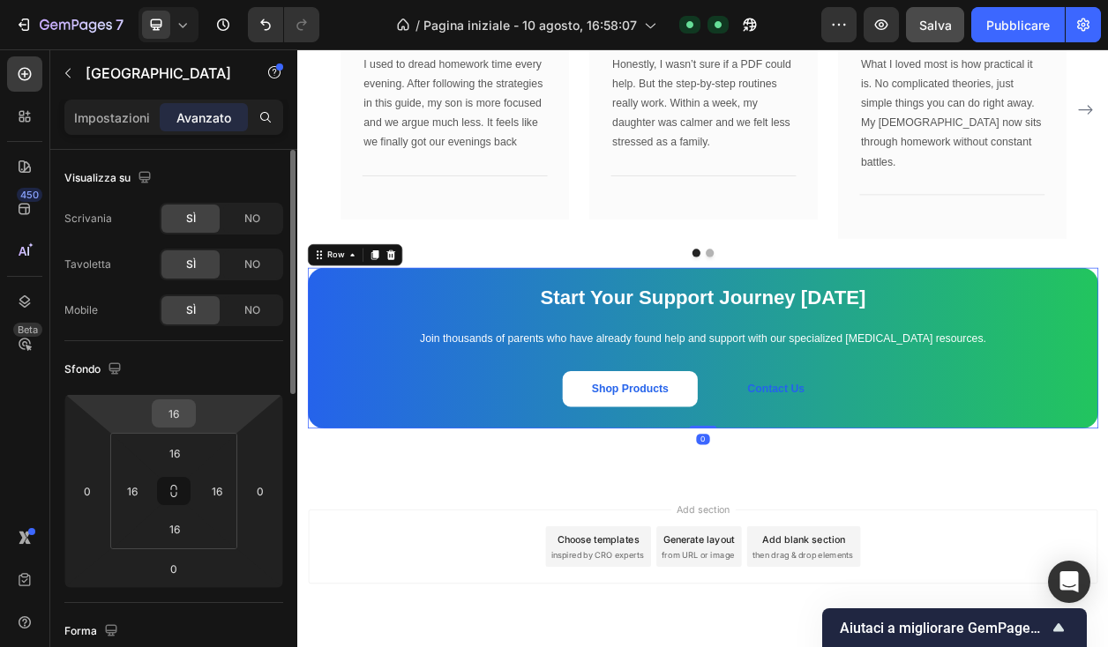
click at [181, 416] on input "16" at bounding box center [173, 413] width 35 height 26
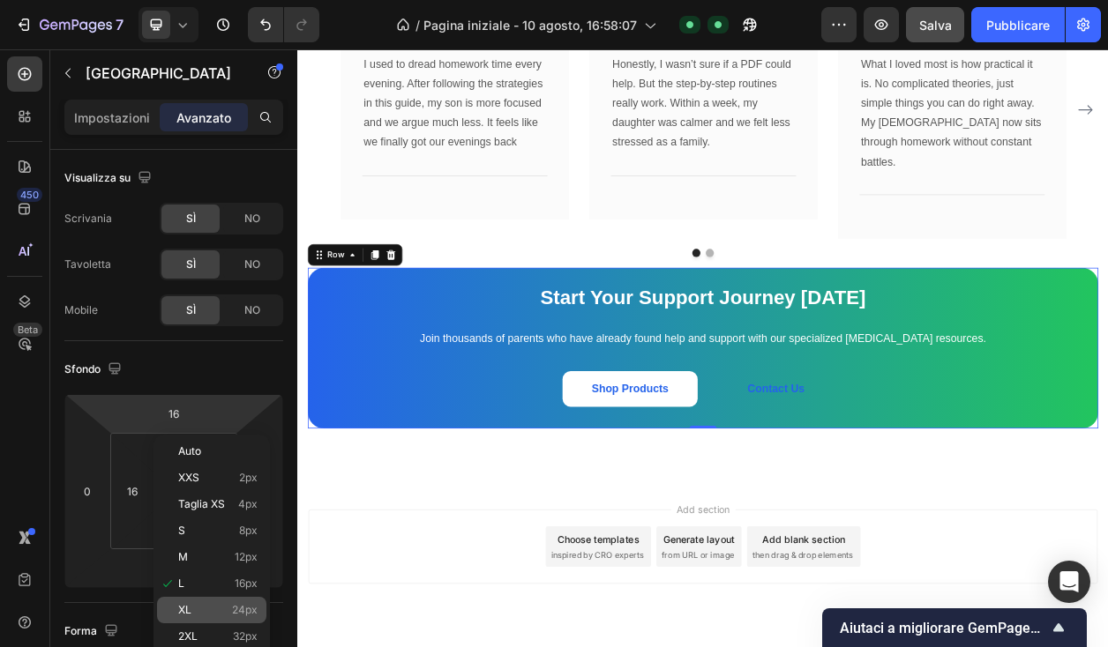
click at [192, 607] on p "XL 24px" at bounding box center [217, 610] width 79 height 12
type input "24"
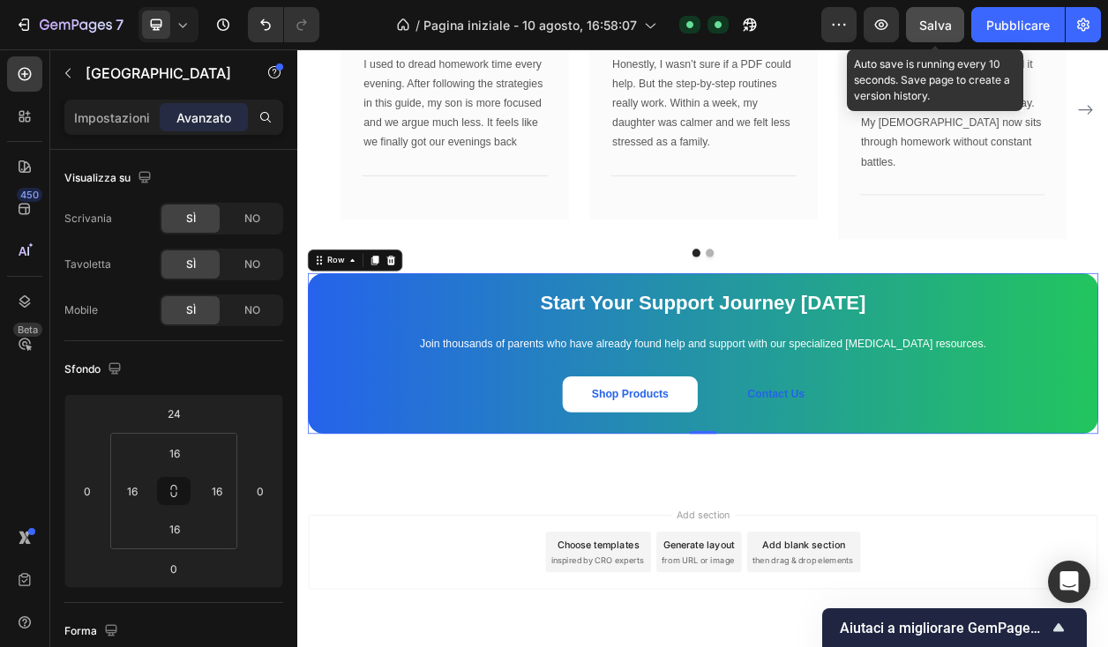
click at [934, 38] on button "Salva" at bounding box center [935, 24] width 58 height 35
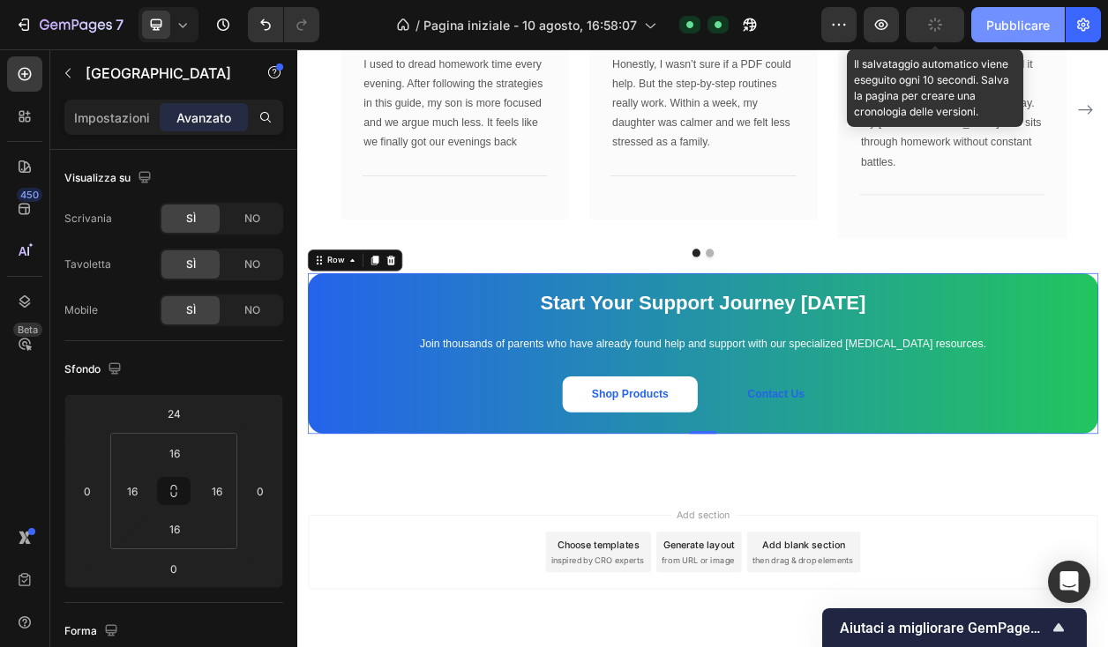
click at [991, 37] on button "Pubblicare" at bounding box center [1018, 24] width 94 height 35
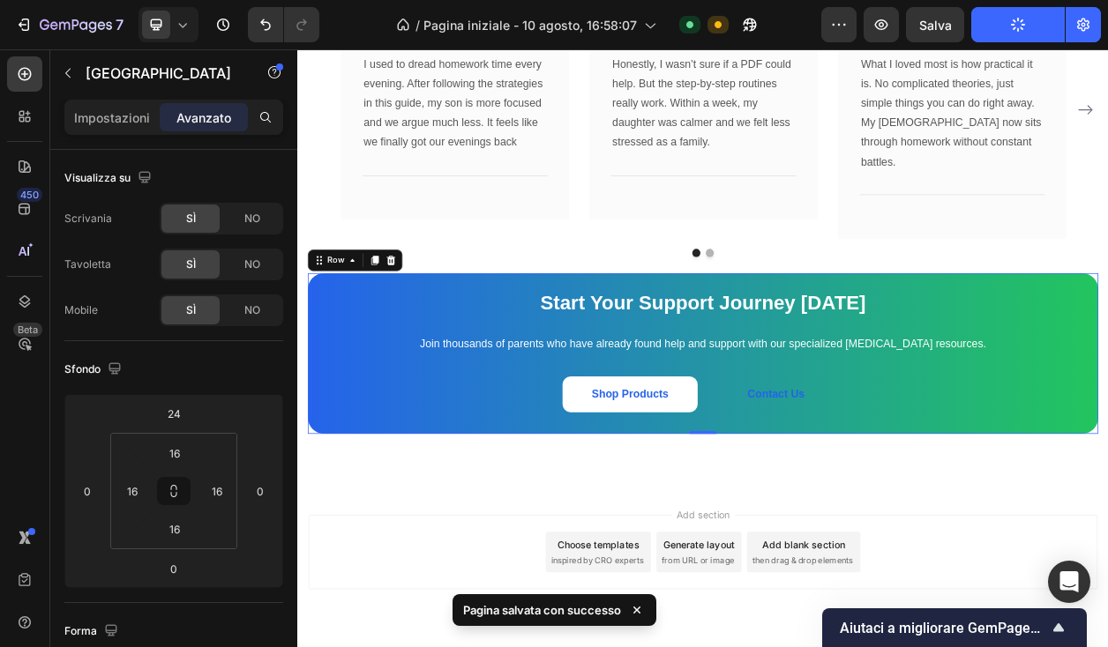
scroll to position [4674, 0]
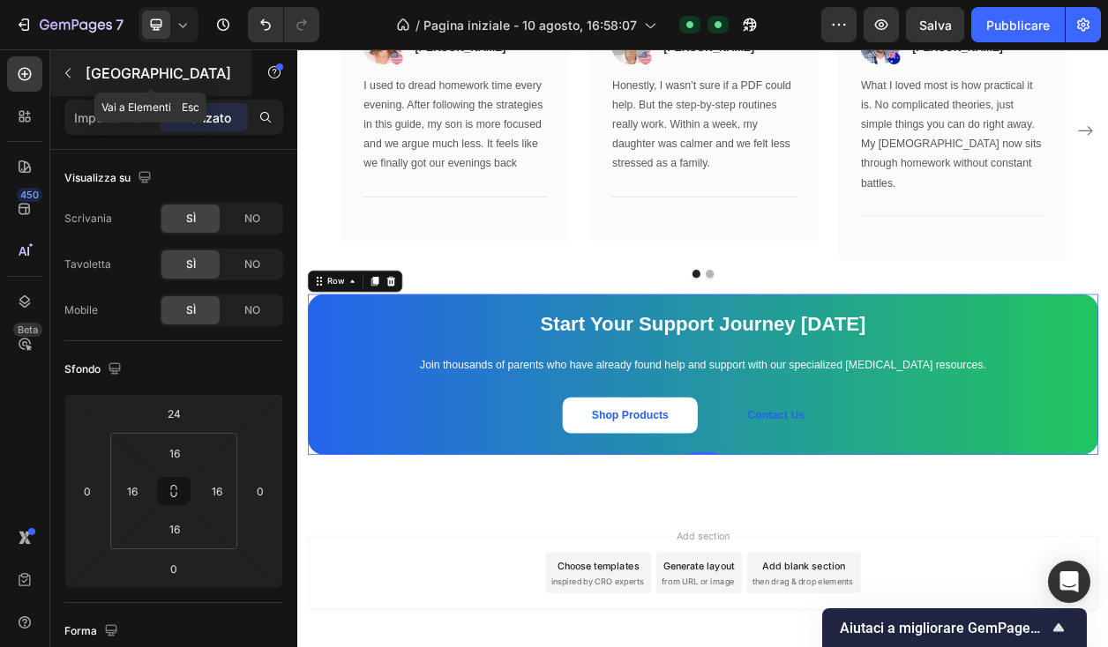
click at [79, 74] on button "button" at bounding box center [68, 73] width 28 height 28
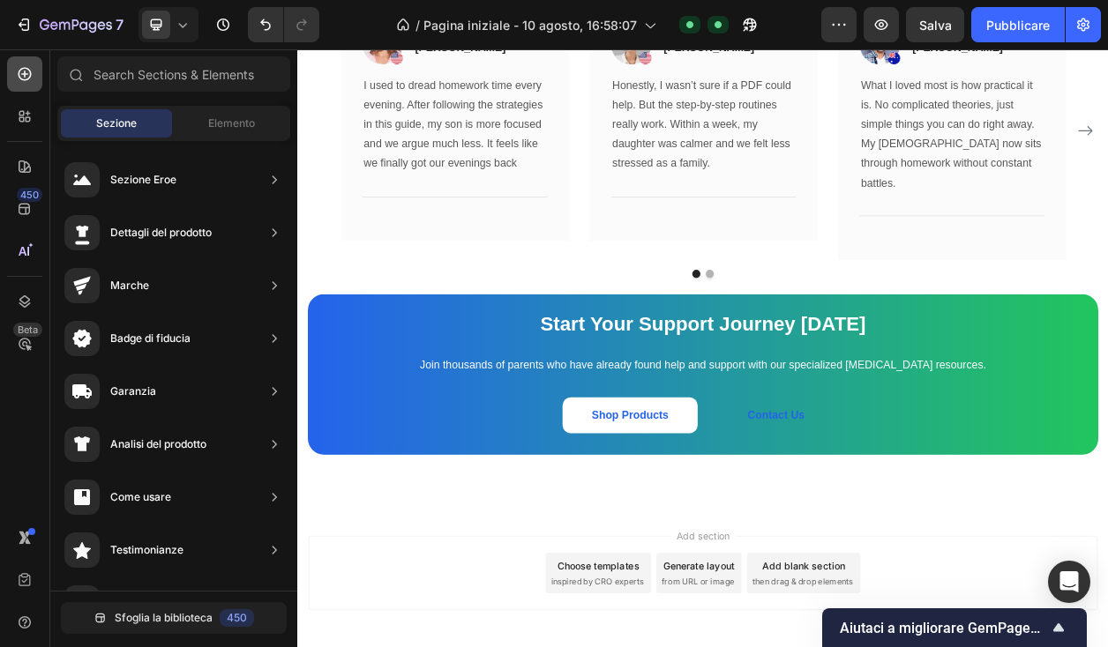
click at [31, 83] on div at bounding box center [24, 73] width 35 height 35
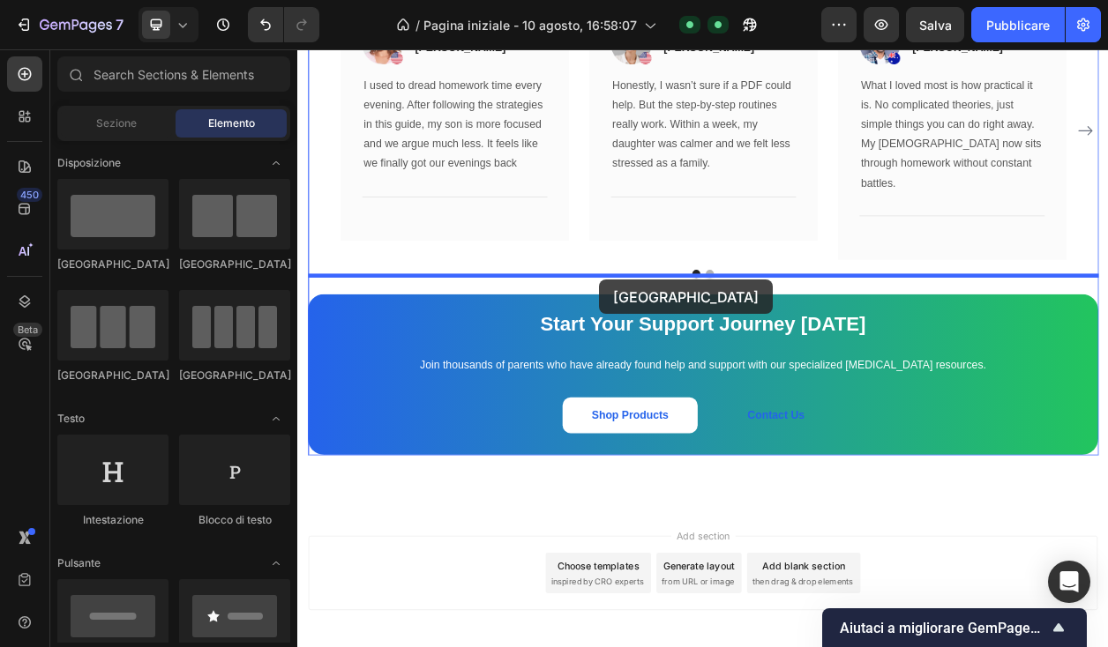
drag, startPoint x: 419, startPoint y: 282, endPoint x: 691, endPoint y: 350, distance: 280.0
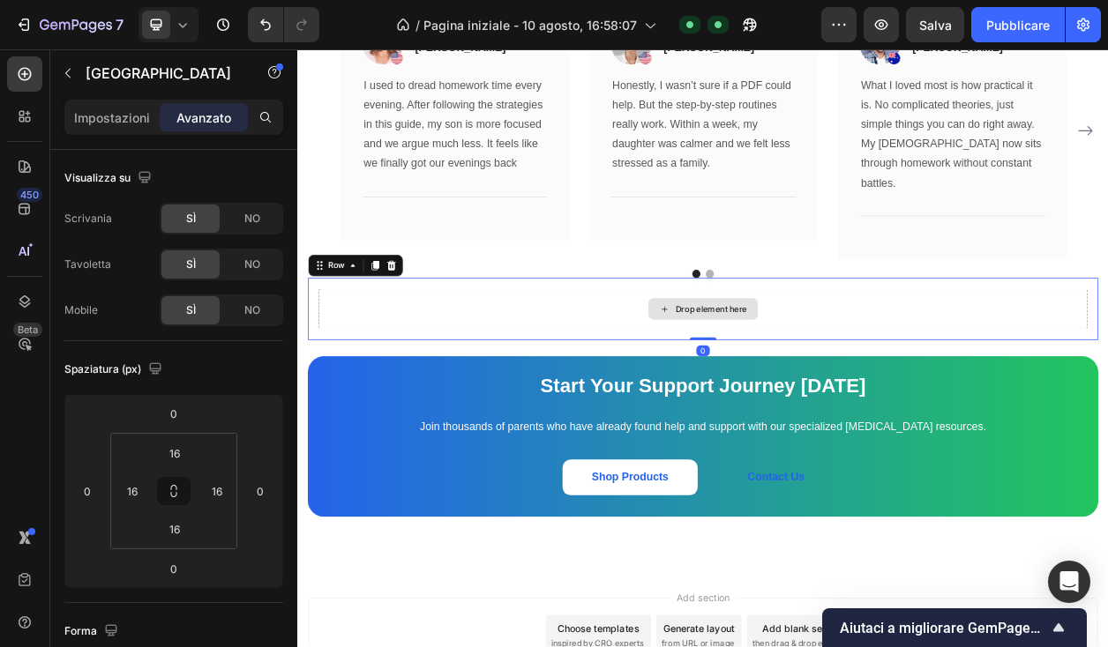
click at [788, 375] on div "Drop element here" at bounding box center [826, 389] width 143 height 28
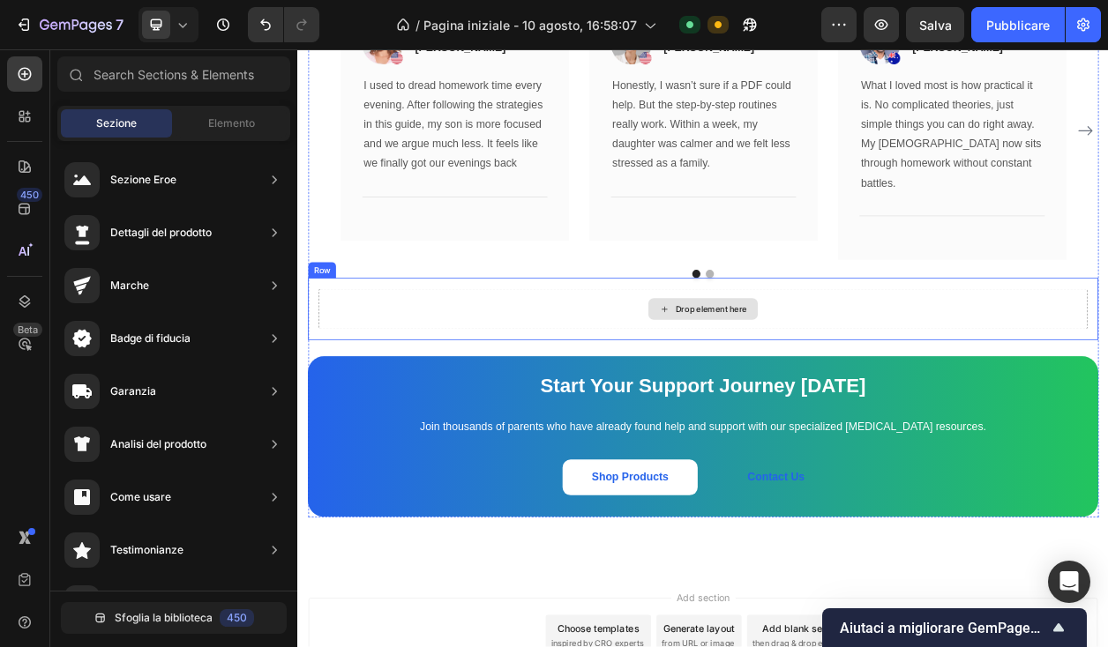
click at [776, 375] on div "Drop element here" at bounding box center [826, 389] width 143 height 28
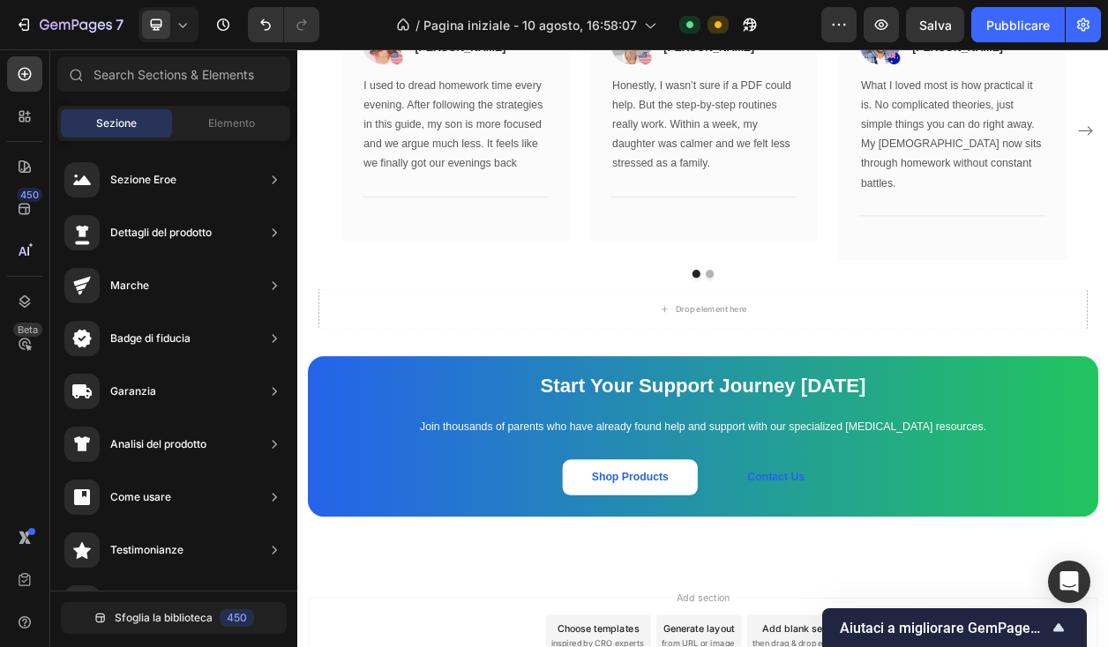
click at [114, 121] on font "Sezione" at bounding box center [116, 122] width 41 height 13
click at [209, 126] on font "Elemento" at bounding box center [231, 122] width 47 height 13
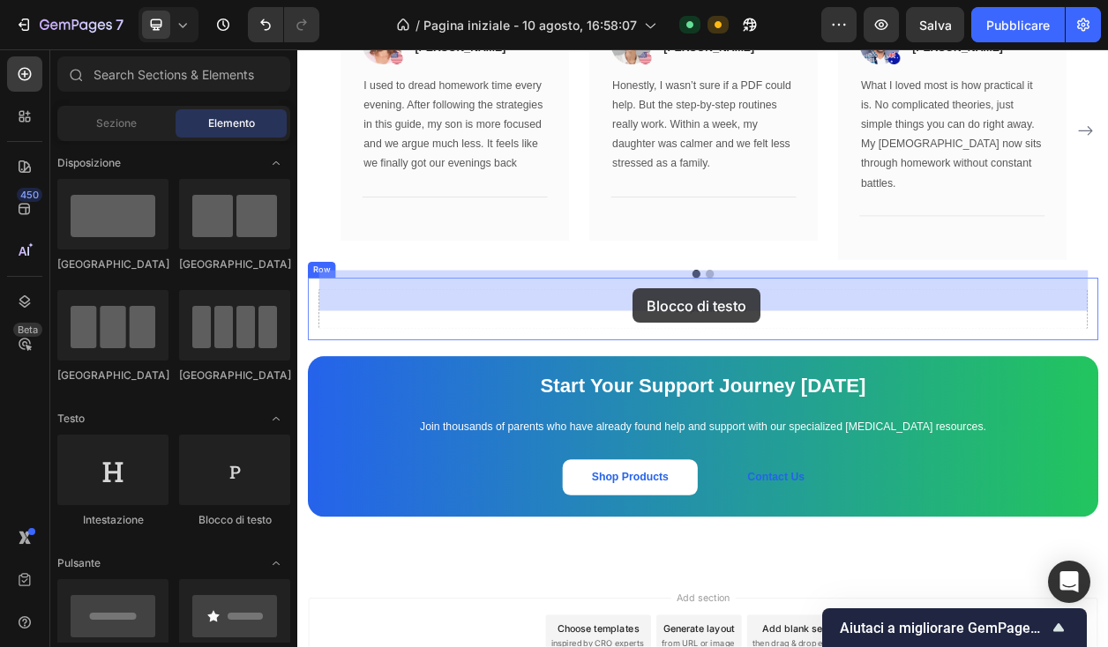
drag, startPoint x: 503, startPoint y: 515, endPoint x: 735, endPoint y: 362, distance: 278.2
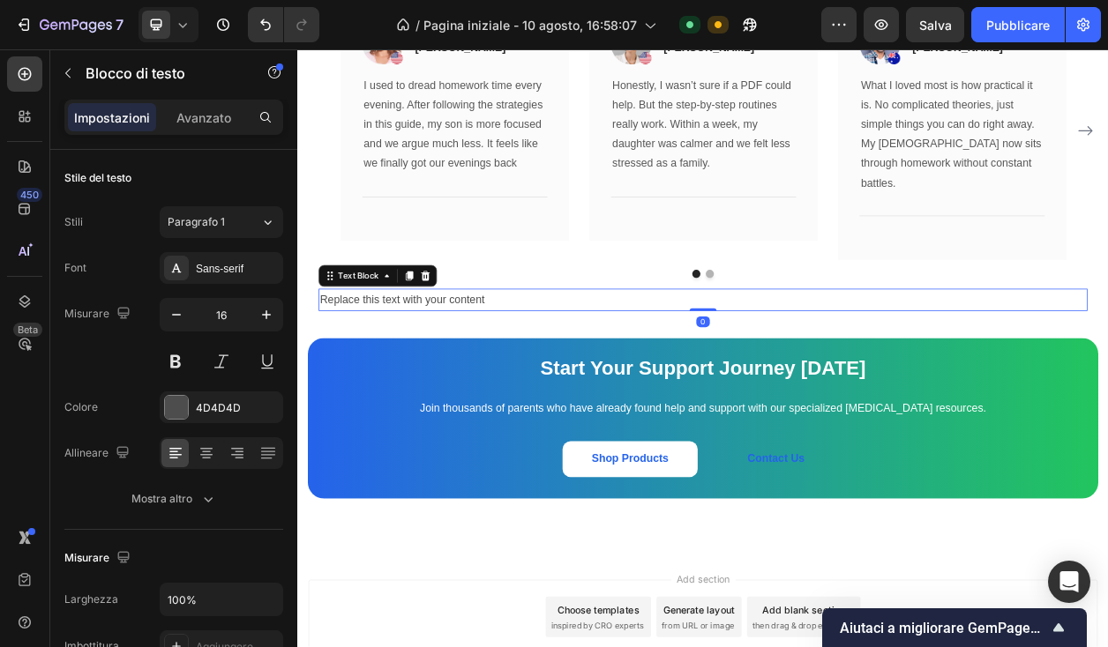
click at [547, 363] on div "Replace this text with your content" at bounding box center [827, 377] width 1004 height 29
click at [547, 364] on p "Replace this text with your content" at bounding box center [826, 377] width 1000 height 26
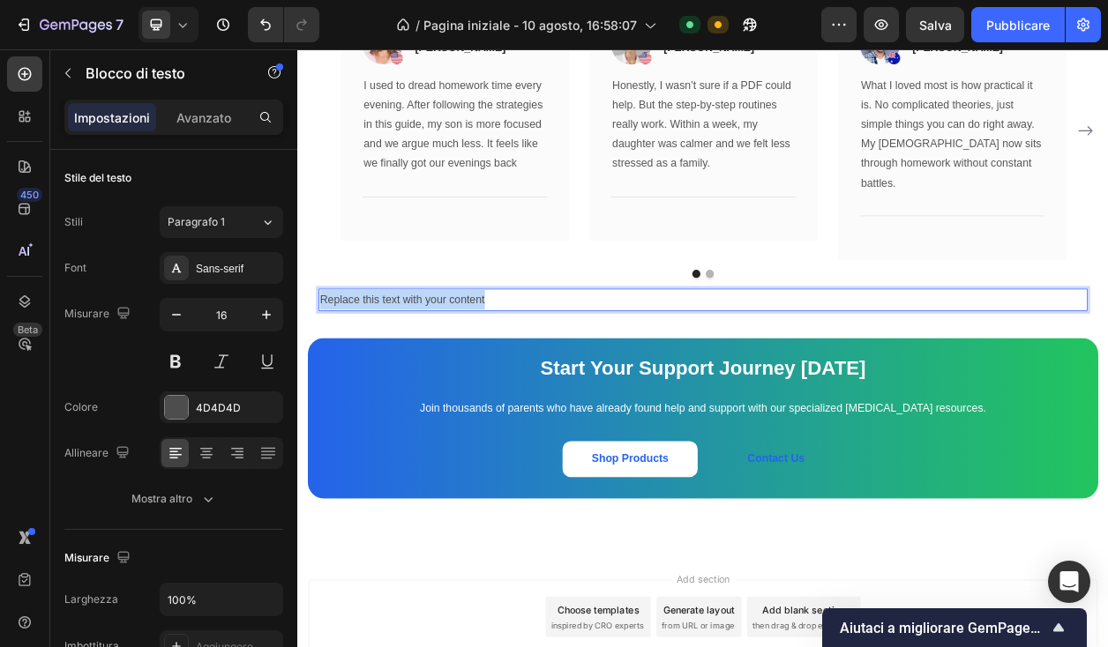
click at [547, 364] on p "Replace this text with your content" at bounding box center [826, 377] width 1000 height 26
click at [211, 459] on icon at bounding box center [207, 454] width 18 height 18
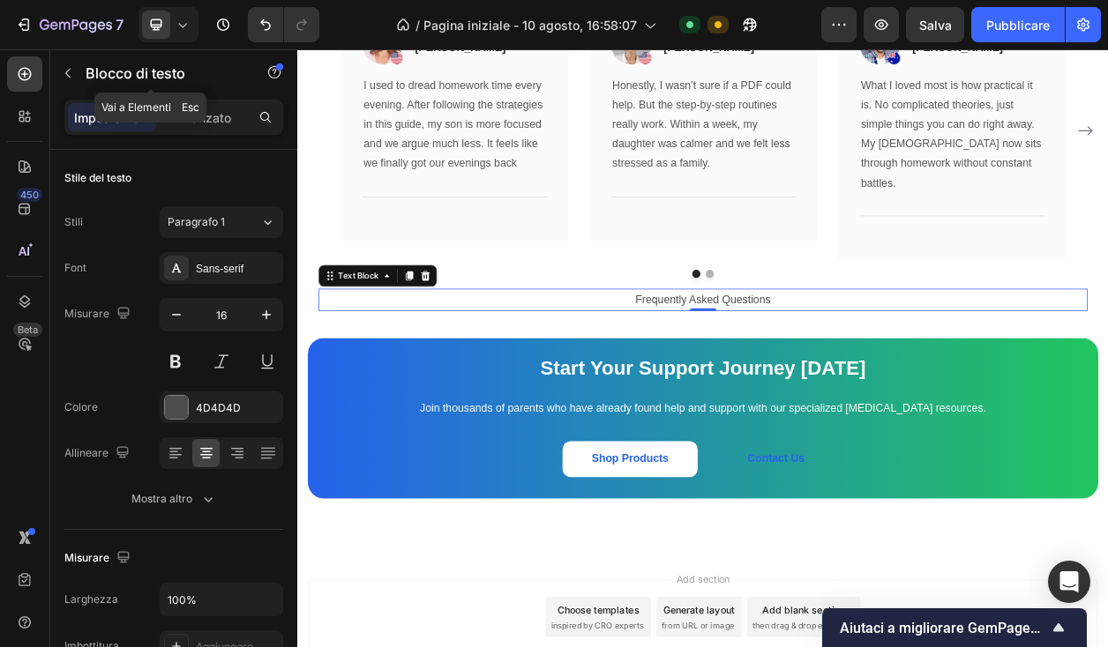
click at [75, 61] on button "button" at bounding box center [68, 73] width 28 height 28
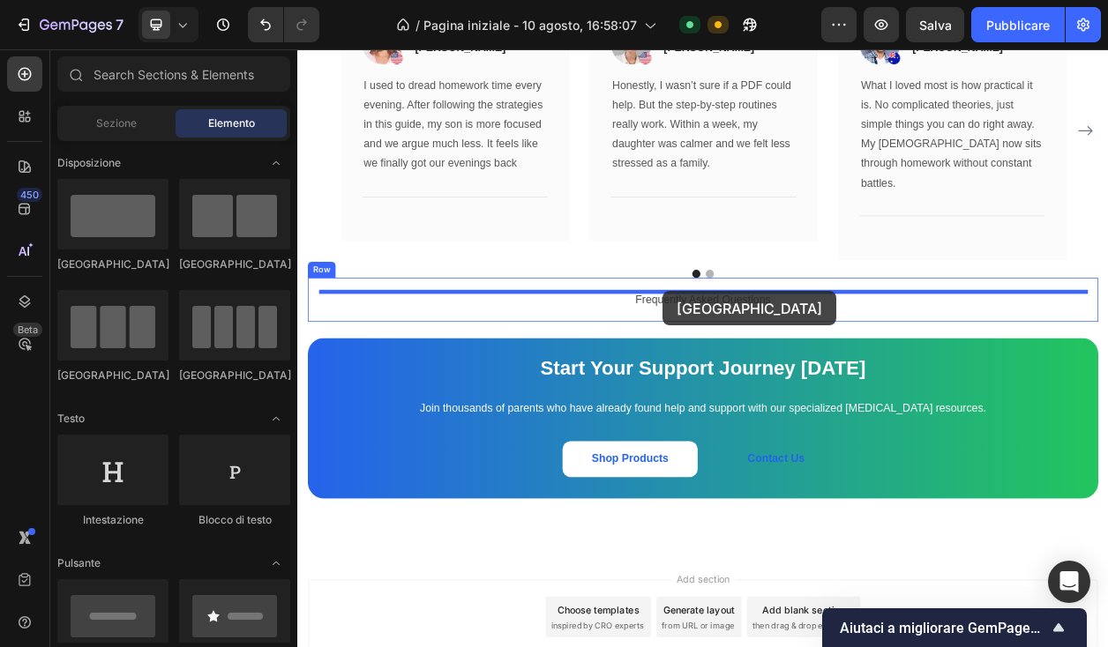
drag, startPoint x: 427, startPoint y: 284, endPoint x: 774, endPoint y: 365, distance: 356.0
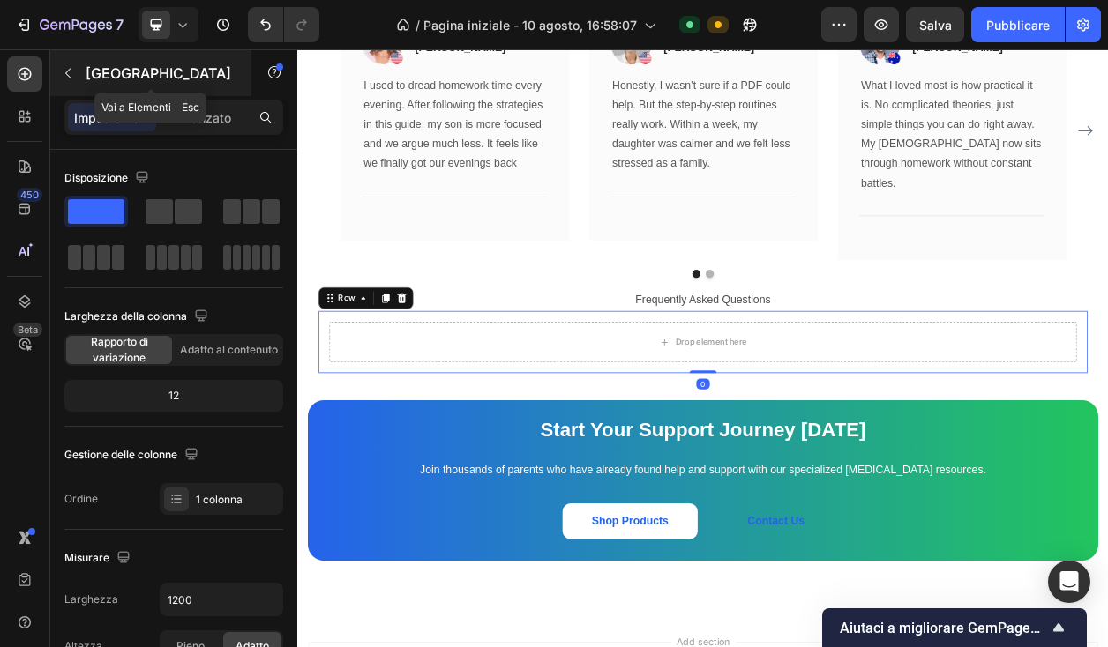
click at [68, 65] on button "button" at bounding box center [68, 73] width 28 height 28
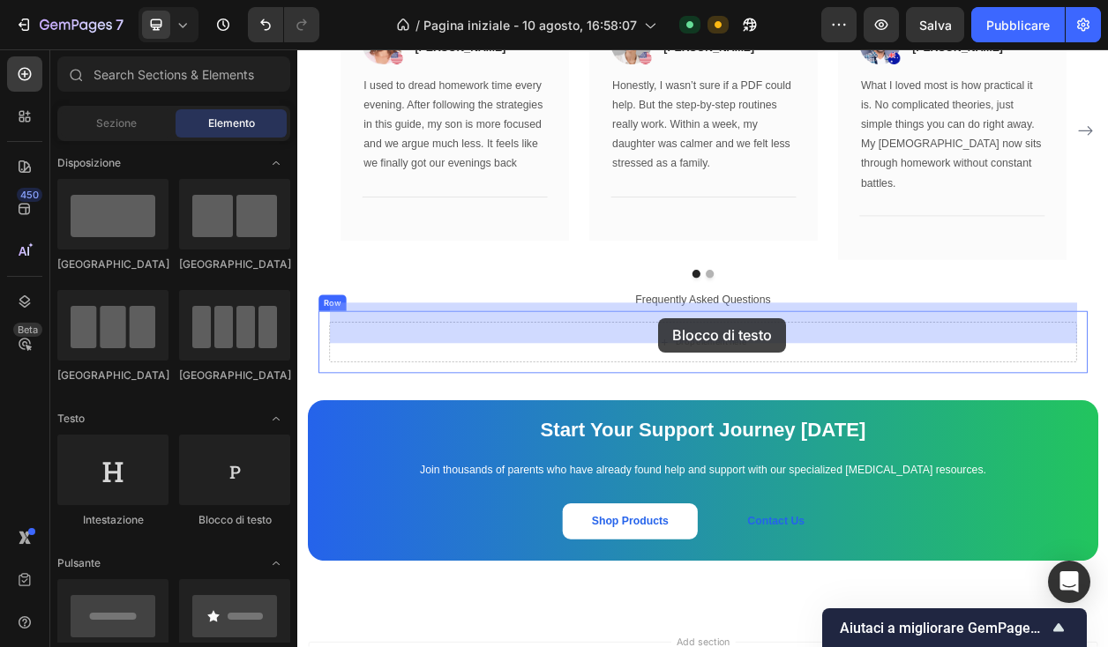
drag, startPoint x: 525, startPoint y: 531, endPoint x: 768, endPoint y: 400, distance: 276.2
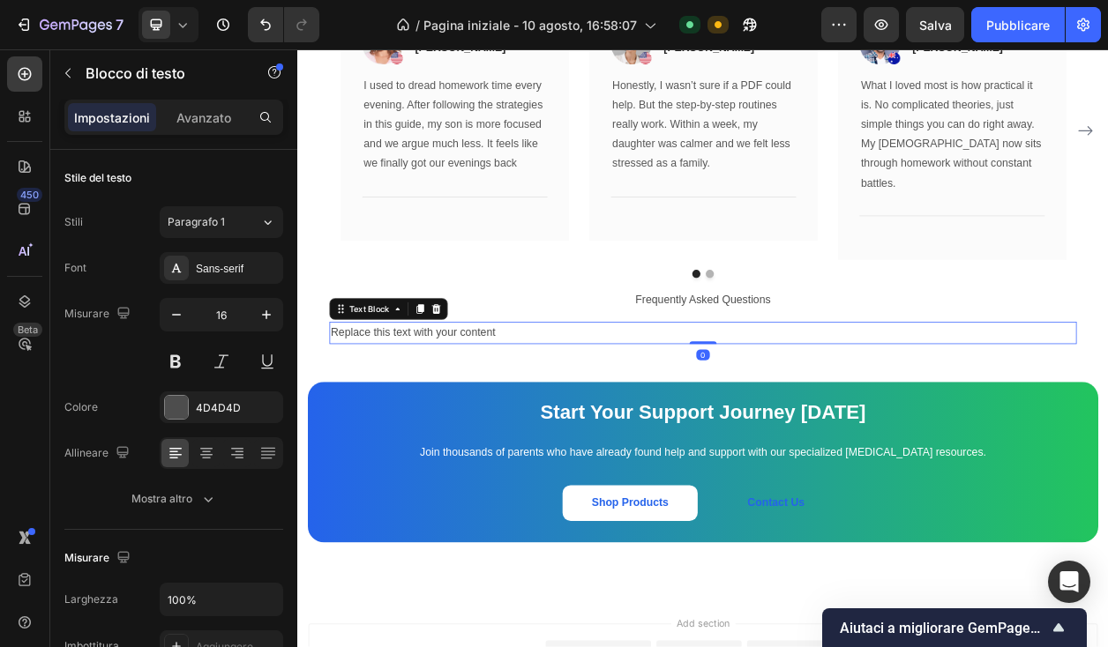
click at [482, 406] on div "Replace this text with your content" at bounding box center [827, 420] width 976 height 29
click at [482, 408] on p "Replace this text with your content" at bounding box center [826, 421] width 972 height 26
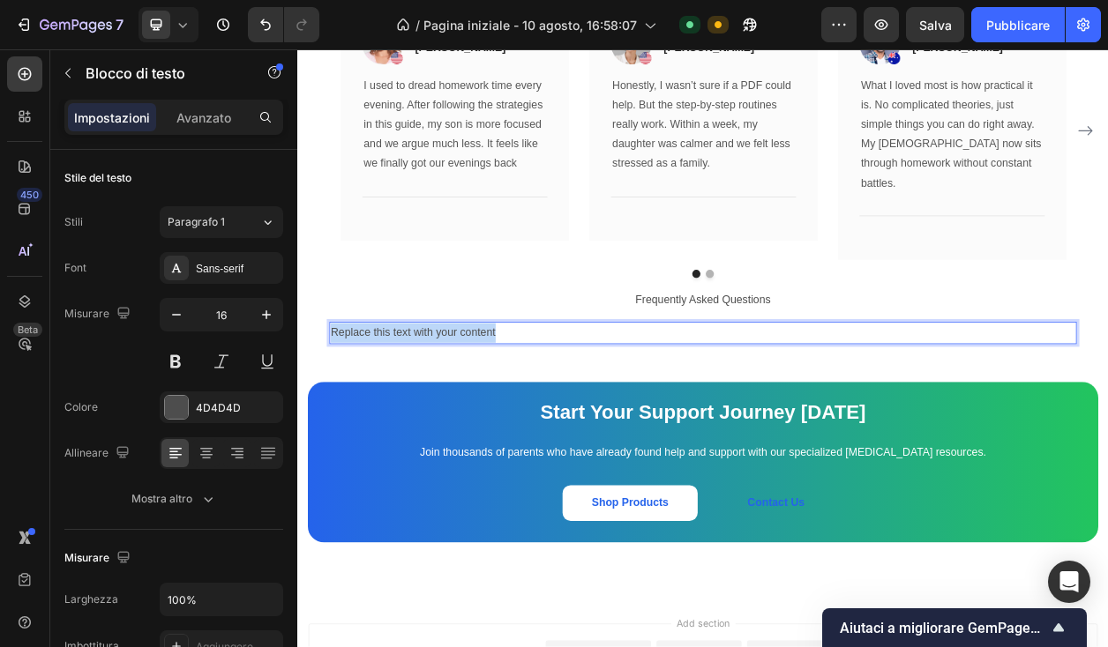
click at [482, 408] on p "Replace this text with your content" at bounding box center [826, 421] width 972 height 26
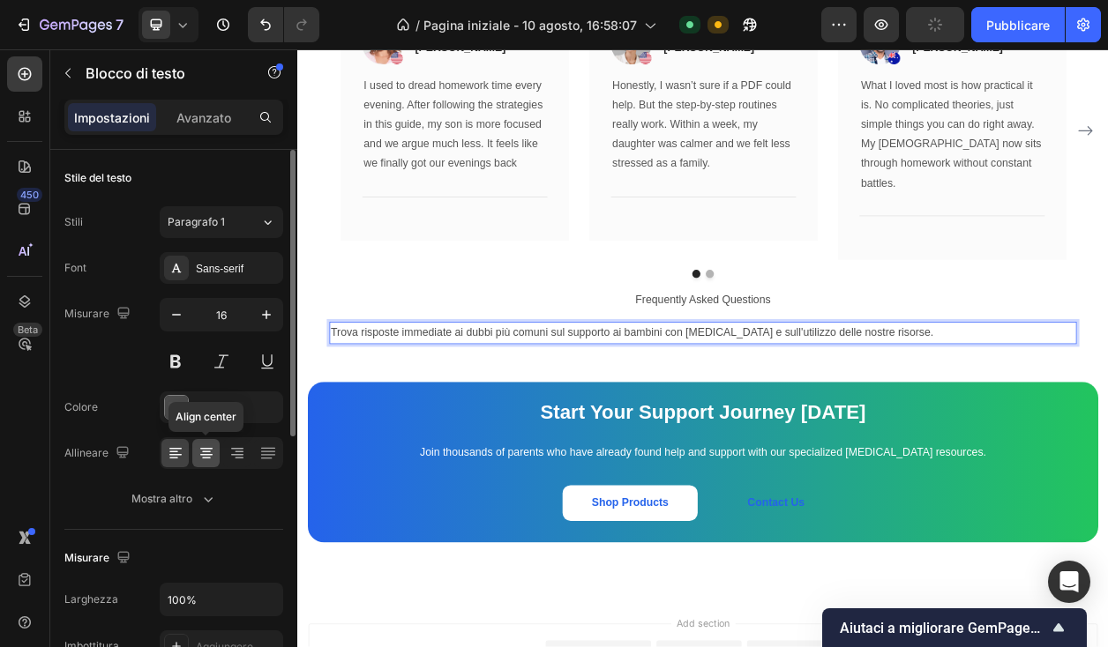
click at [206, 459] on icon at bounding box center [207, 454] width 18 height 18
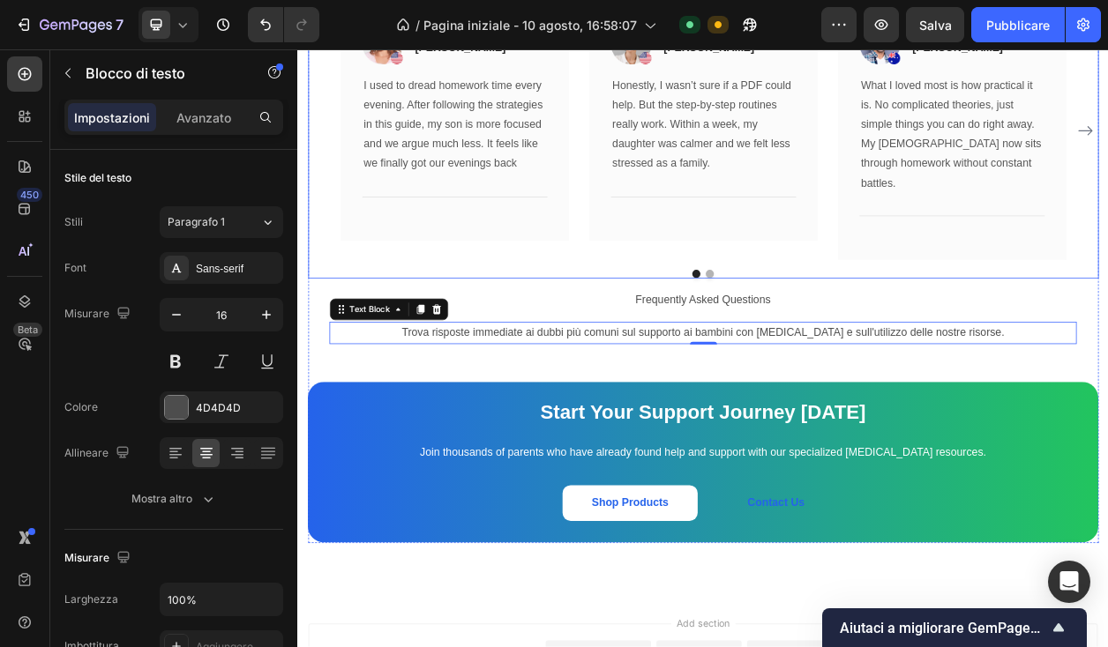
click at [655, 294] on div "Image Icon Icon Icon Icon Icon Row Rita Carroll Text block Row I used to dread …" at bounding box center [826, 156] width 947 height 337
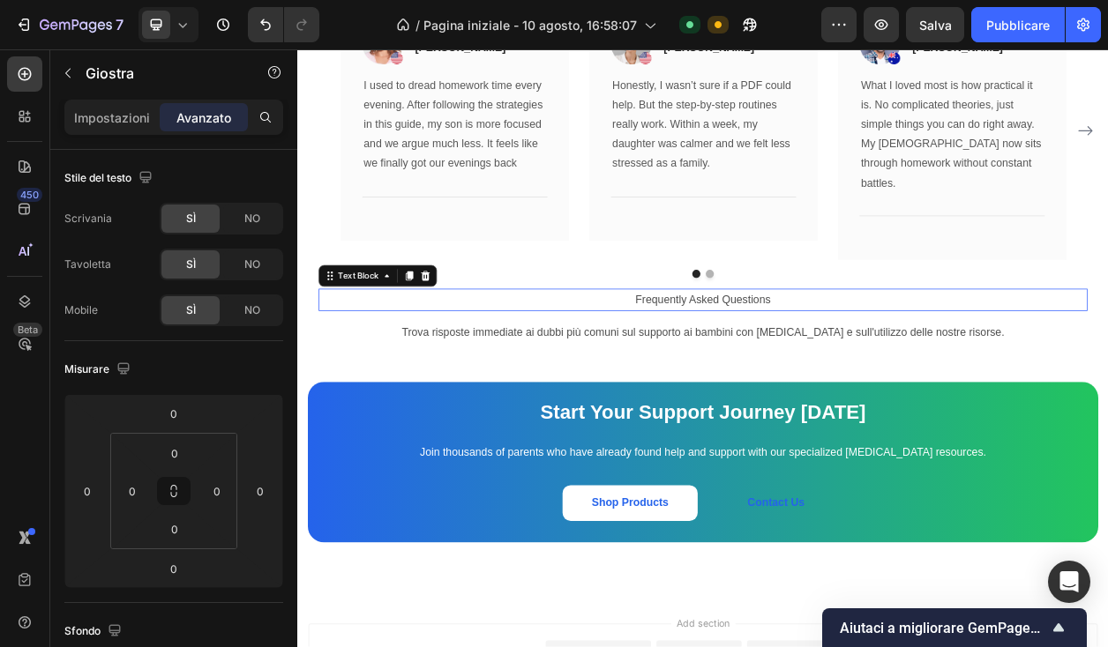
click at [779, 364] on p "Frequently Asked Questions" at bounding box center [826, 377] width 1000 height 26
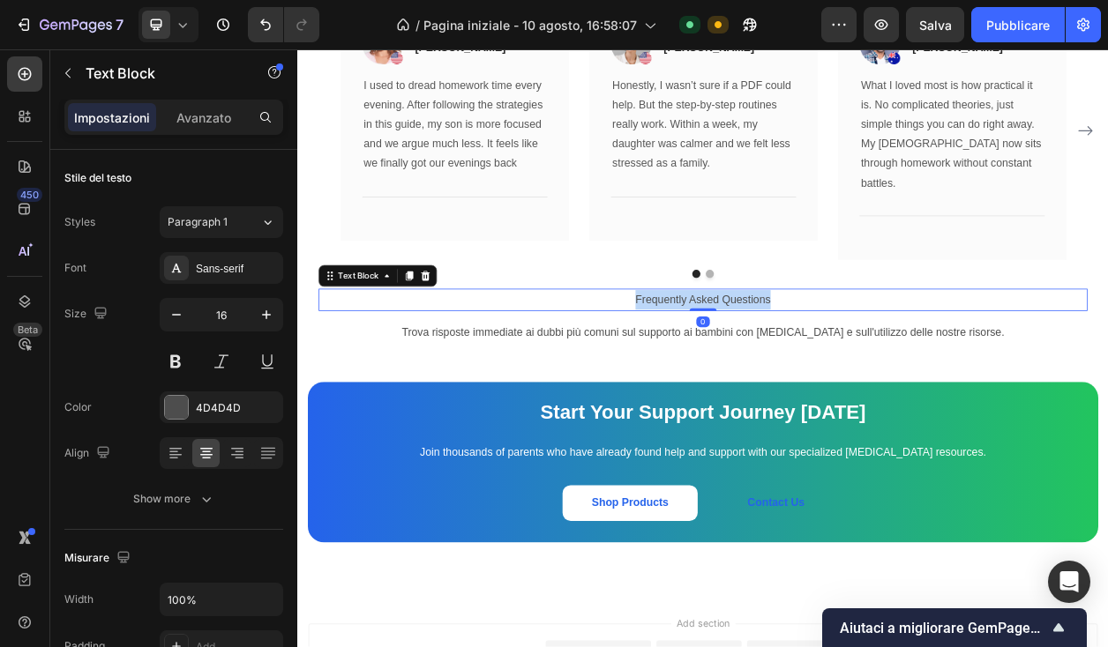
click at [779, 364] on p "Frequently Asked Questions" at bounding box center [826, 377] width 1000 height 26
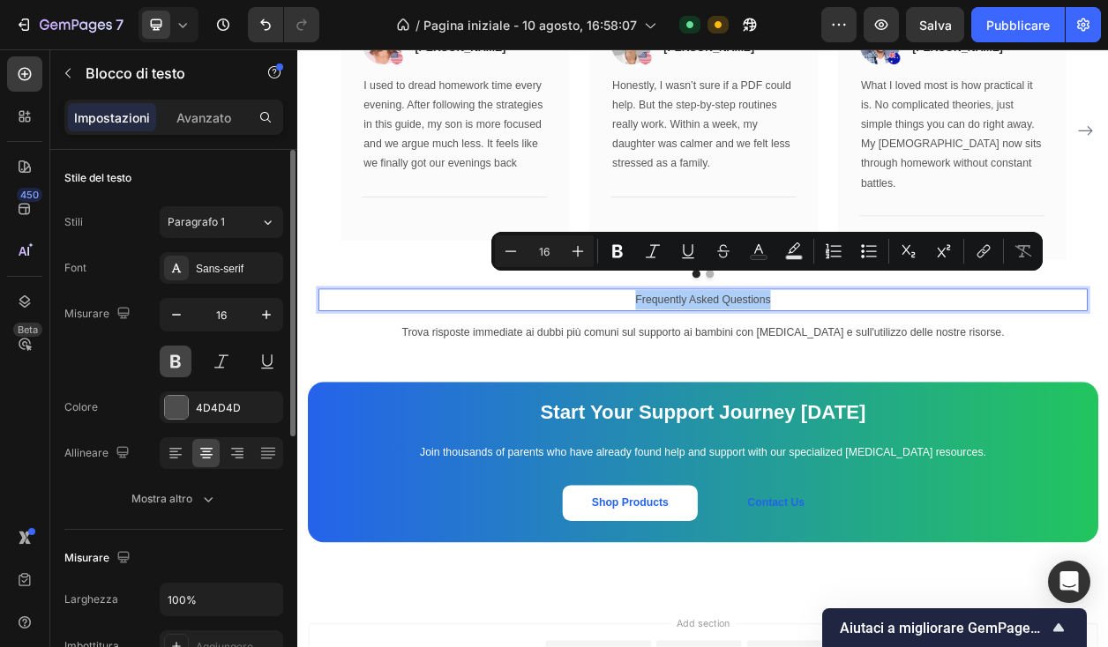
click at [180, 362] on button at bounding box center [176, 362] width 32 height 32
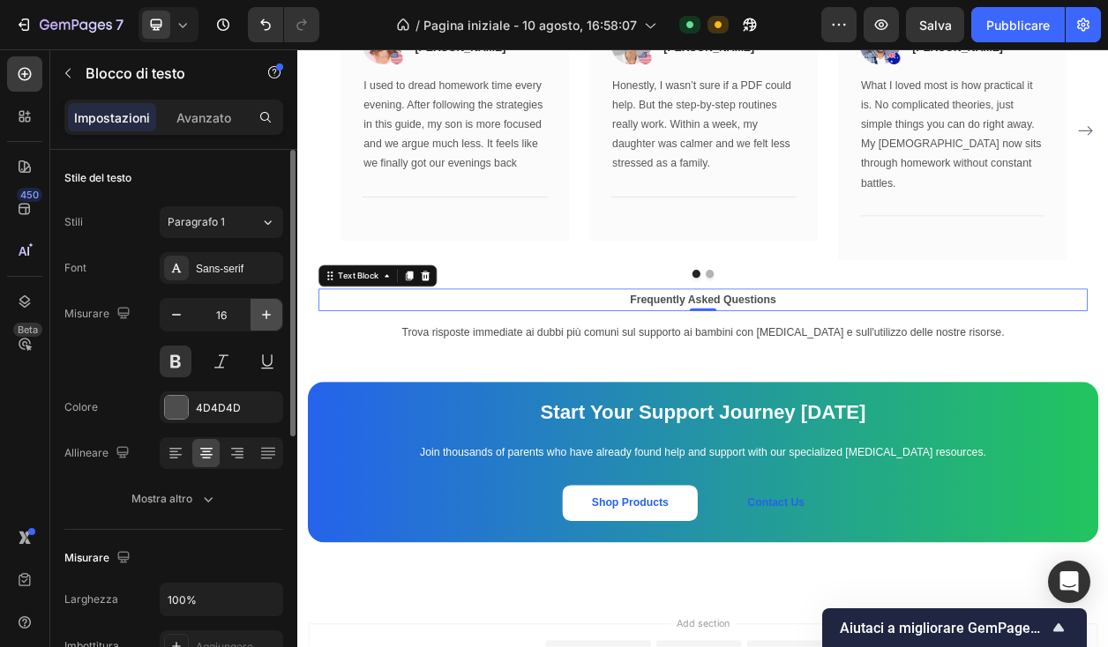
click at [267, 318] on icon "button" at bounding box center [267, 315] width 18 height 18
click at [267, 317] on icon "button" at bounding box center [267, 315] width 18 height 18
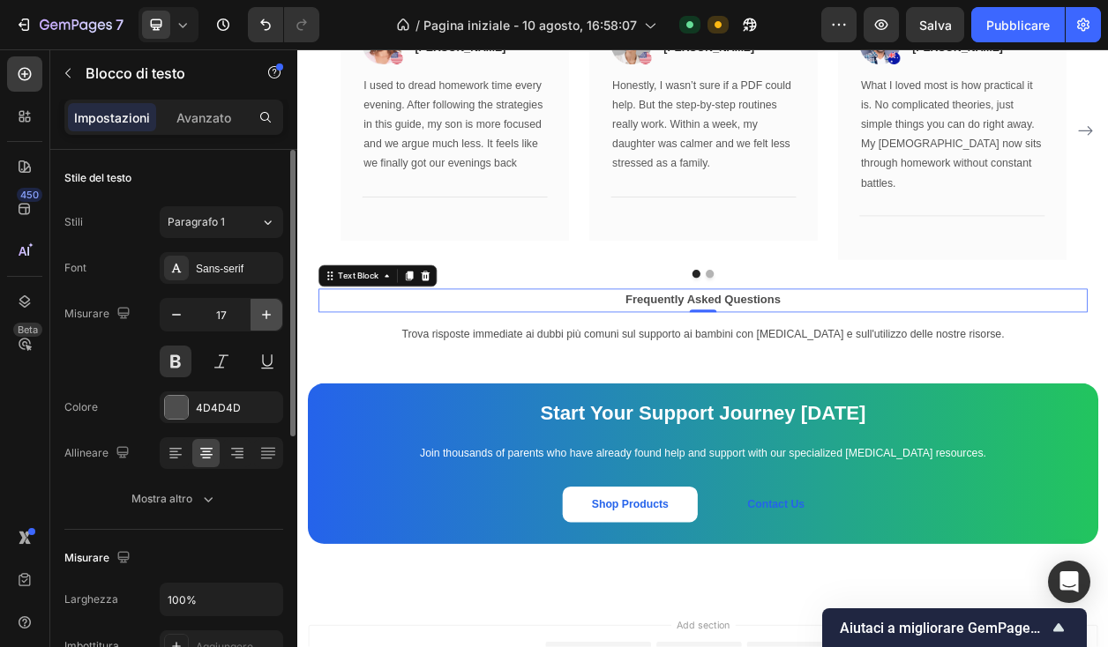
click at [267, 317] on icon "button" at bounding box center [267, 315] width 18 height 18
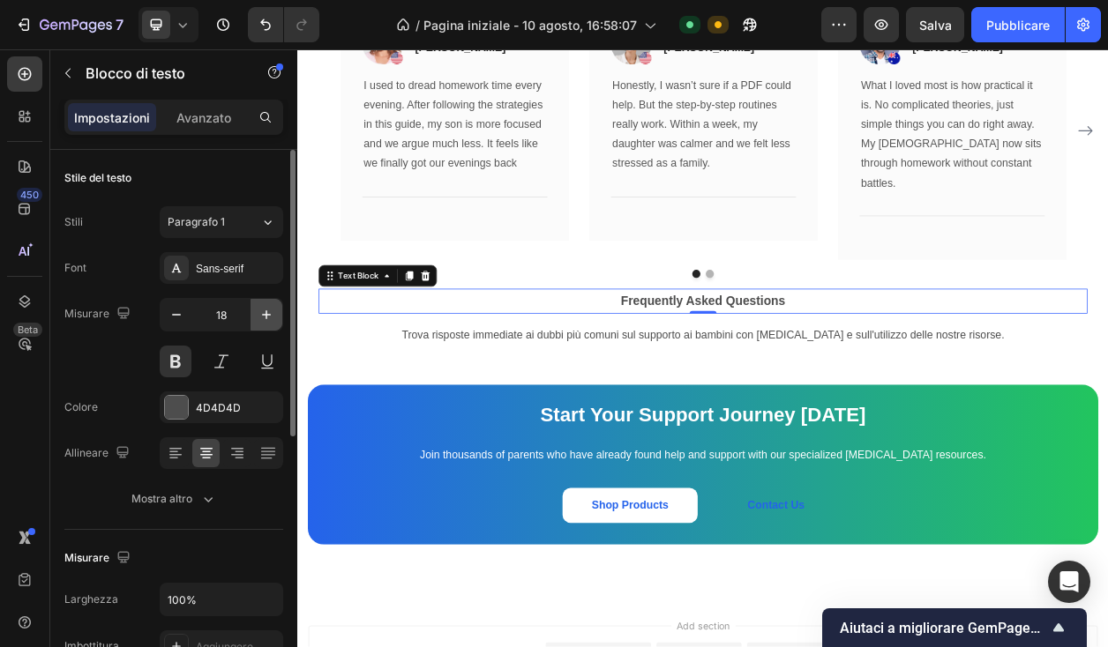
click at [267, 317] on icon "button" at bounding box center [267, 315] width 18 height 18
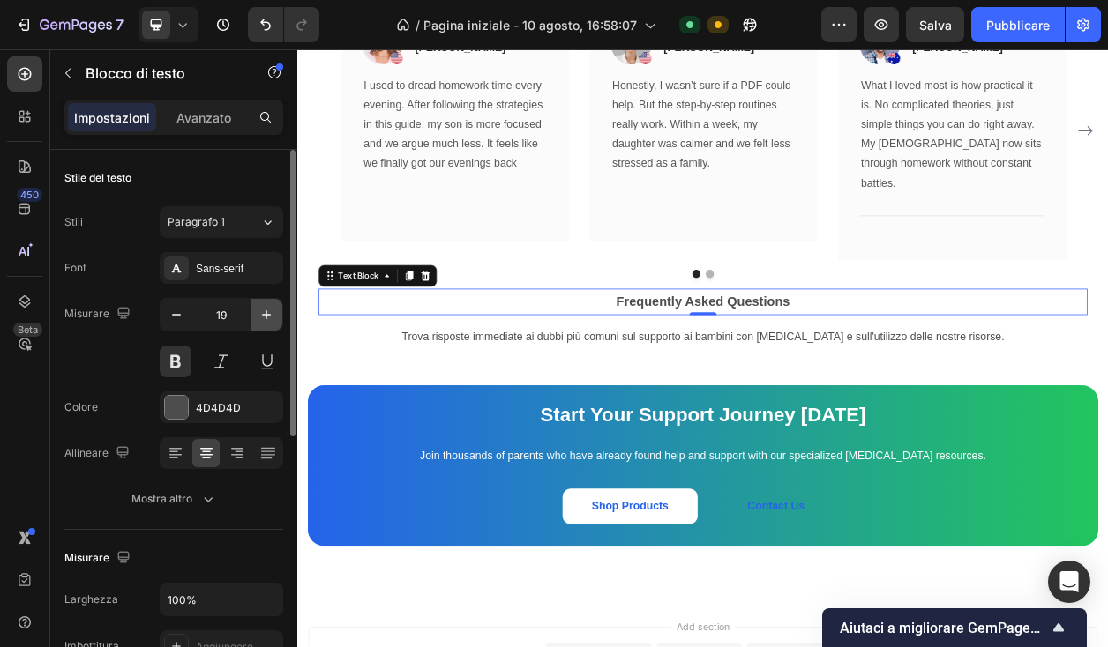
click at [267, 317] on icon "button" at bounding box center [267, 315] width 18 height 18
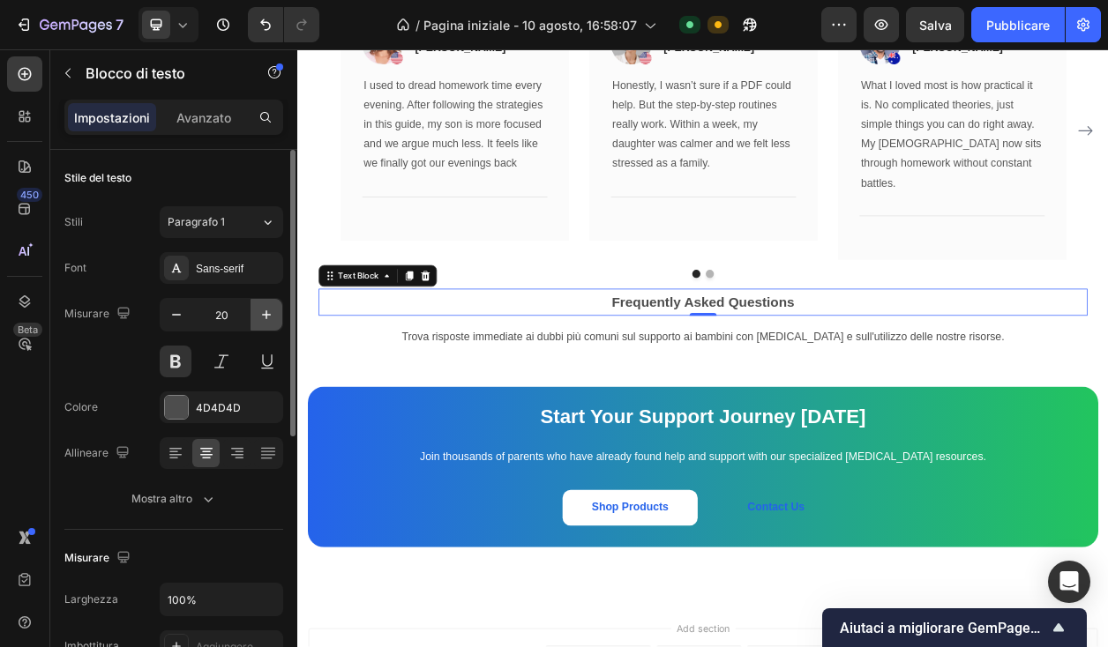
click at [267, 317] on icon "button" at bounding box center [267, 315] width 18 height 18
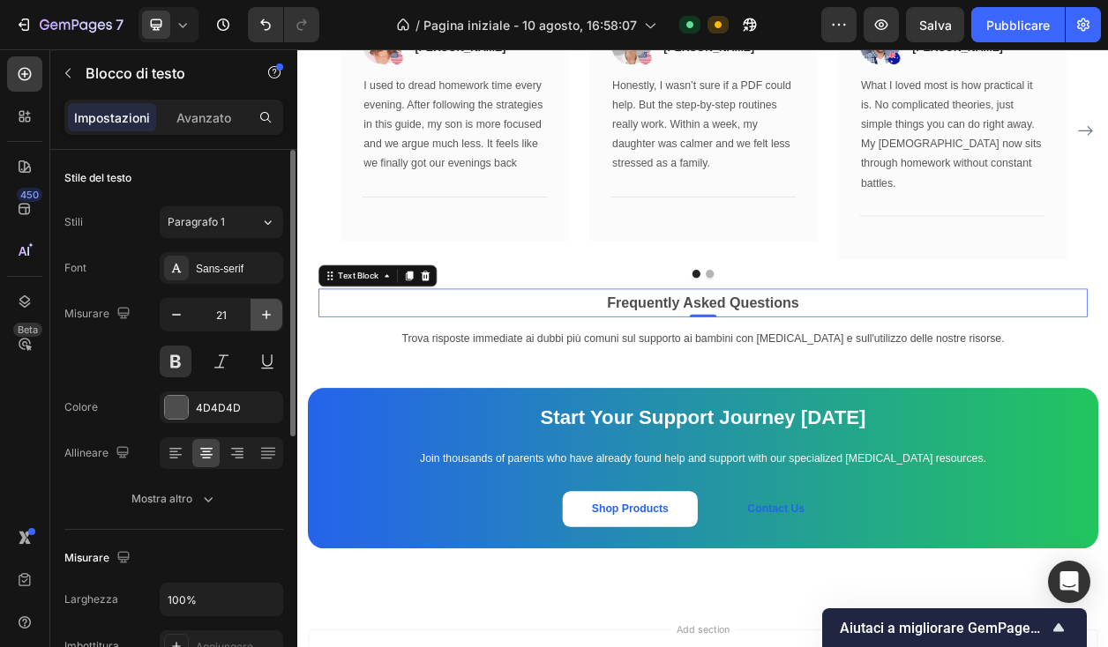
click at [267, 317] on icon "button" at bounding box center [267, 315] width 18 height 18
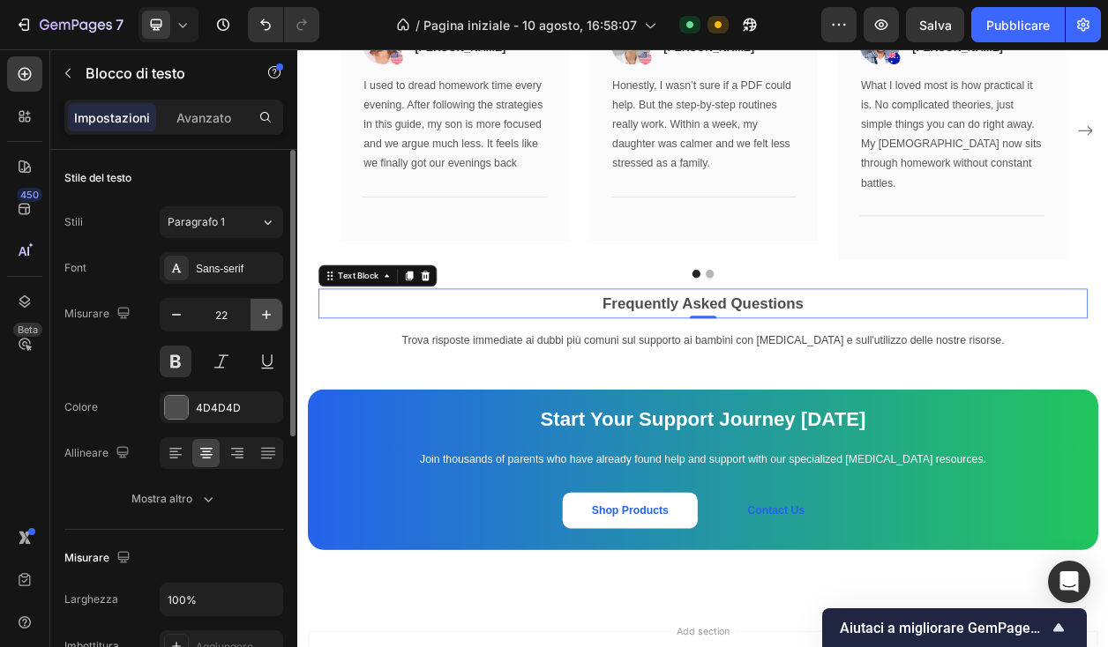
click at [267, 317] on icon "button" at bounding box center [267, 315] width 18 height 18
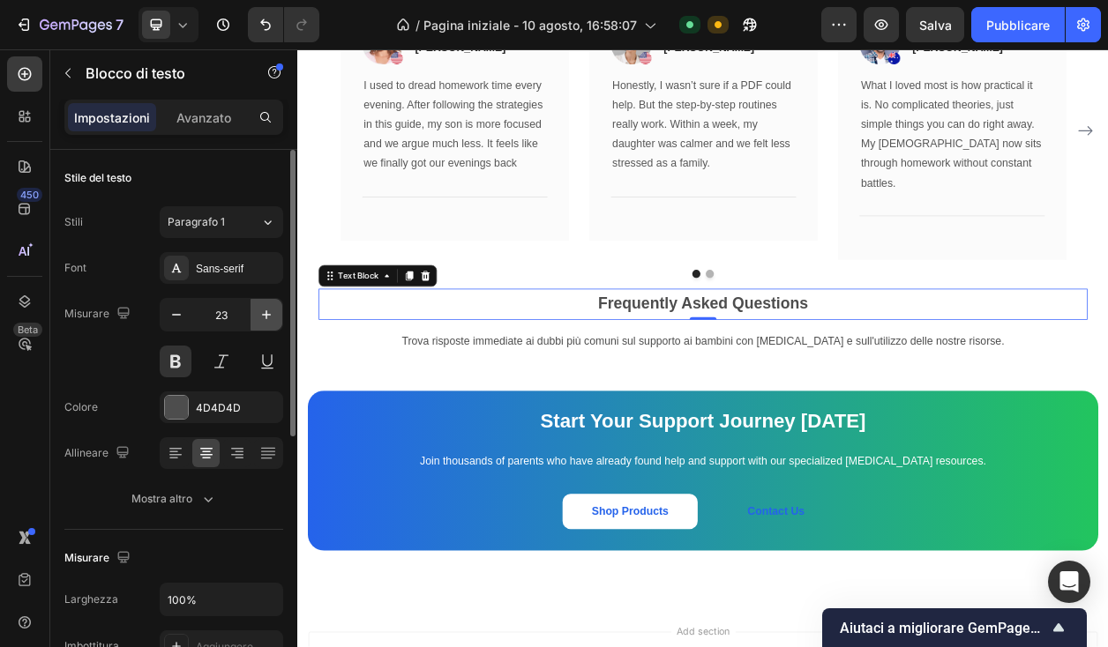
click at [267, 317] on icon "button" at bounding box center [267, 315] width 18 height 18
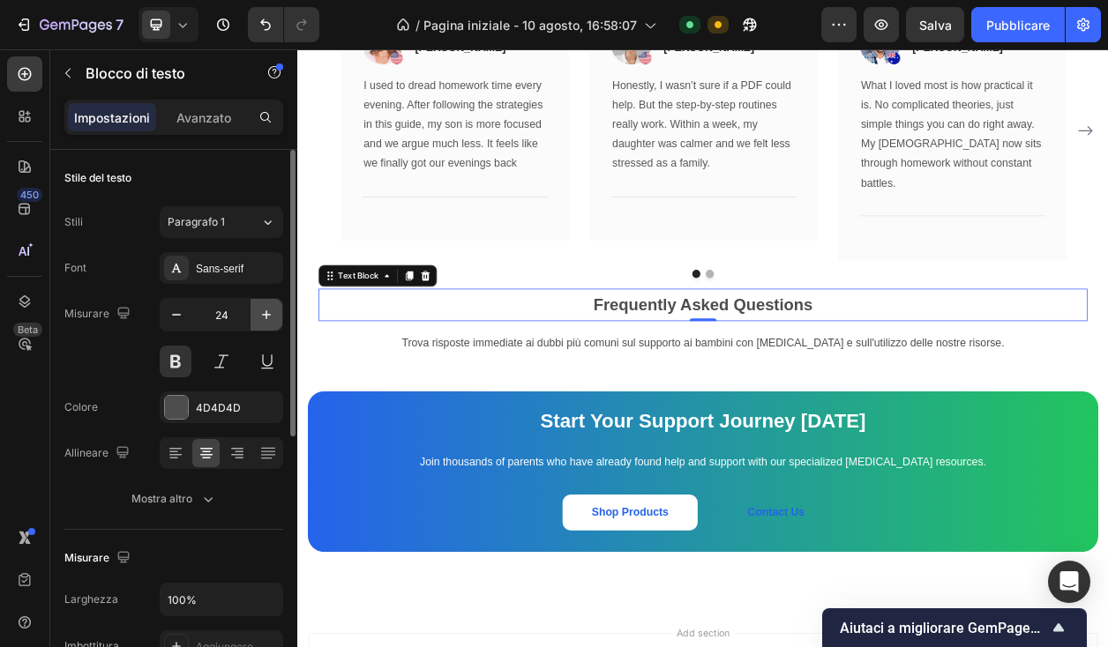
click at [267, 317] on icon "button" at bounding box center [267, 315] width 18 height 18
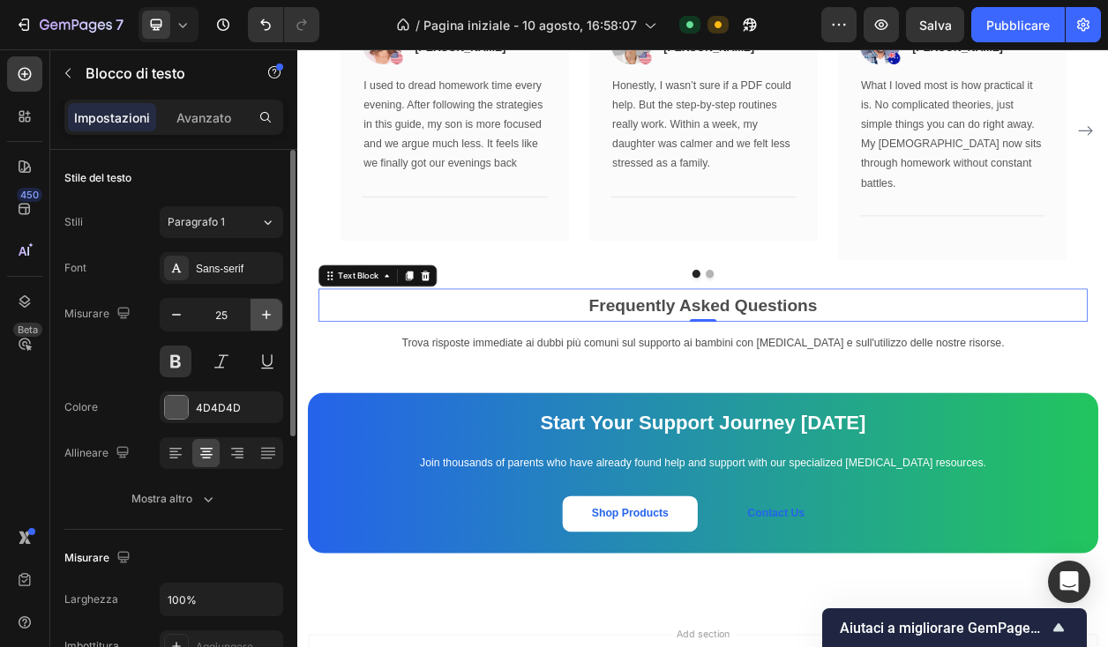
click at [267, 317] on icon "button" at bounding box center [267, 315] width 18 height 18
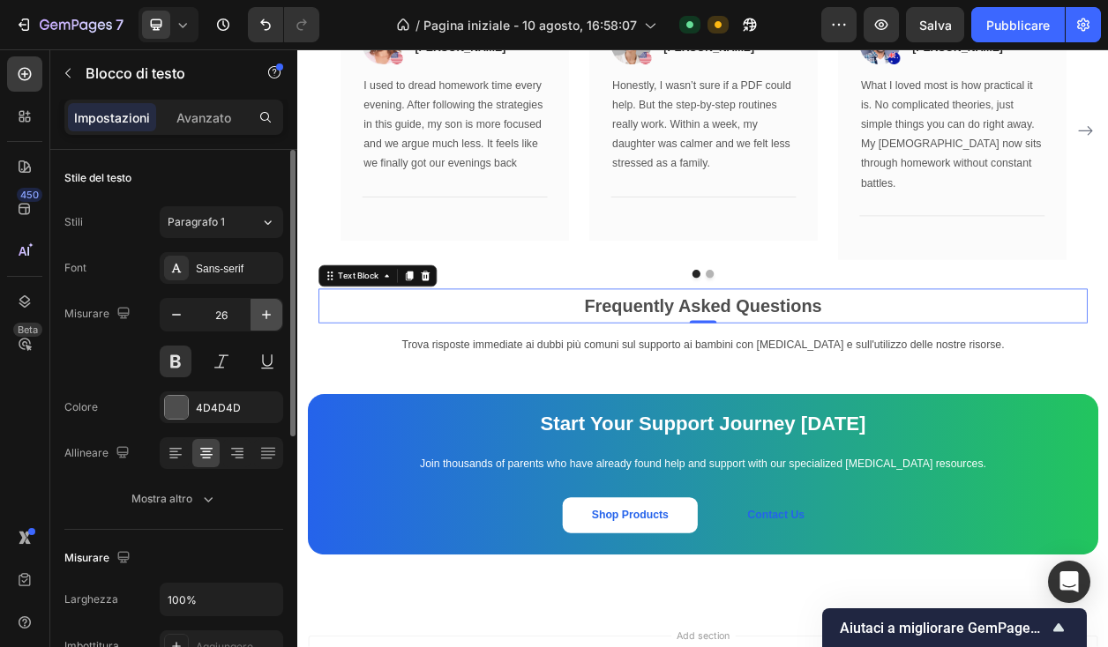
click at [267, 317] on icon "button" at bounding box center [267, 315] width 18 height 18
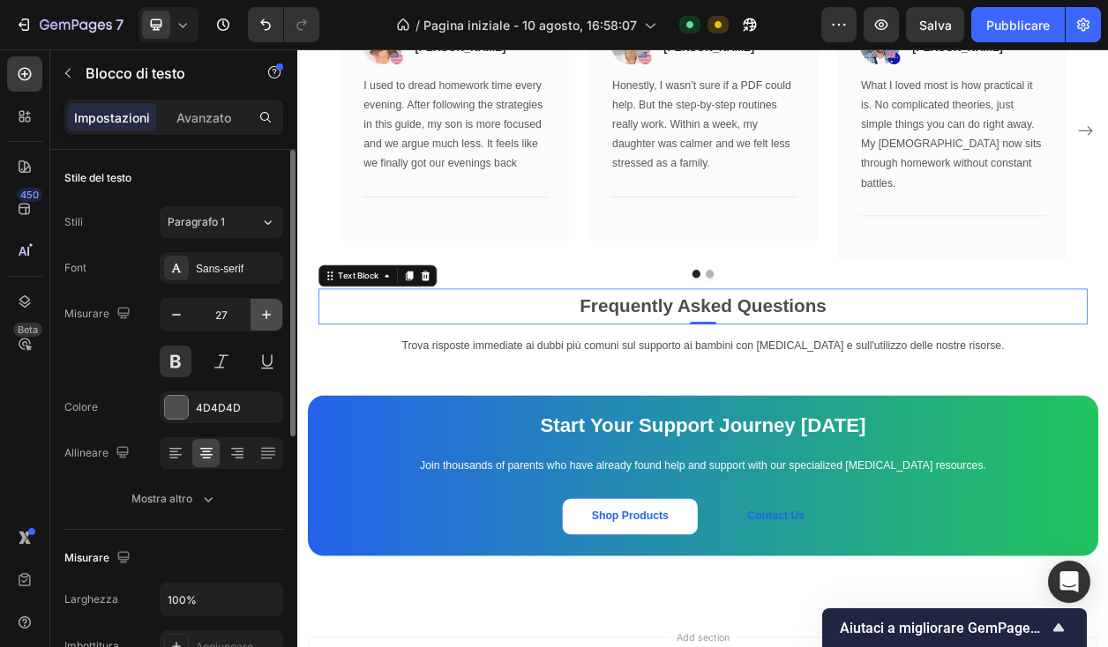
click at [267, 317] on icon "button" at bounding box center [267, 315] width 18 height 18
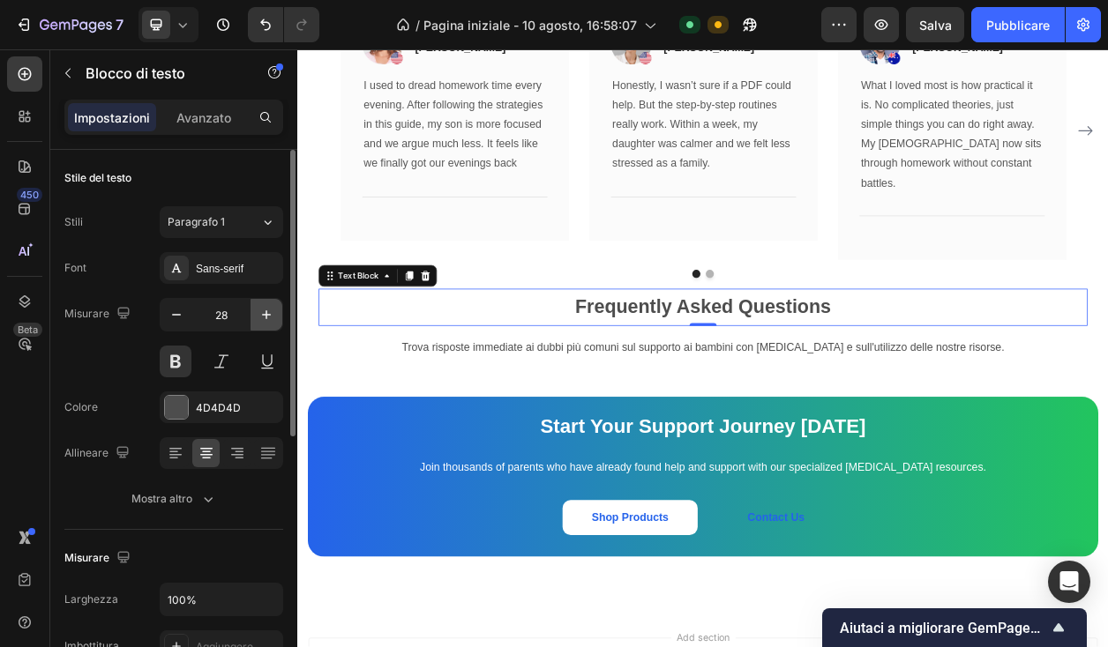
click at [267, 317] on icon "button" at bounding box center [267, 315] width 18 height 18
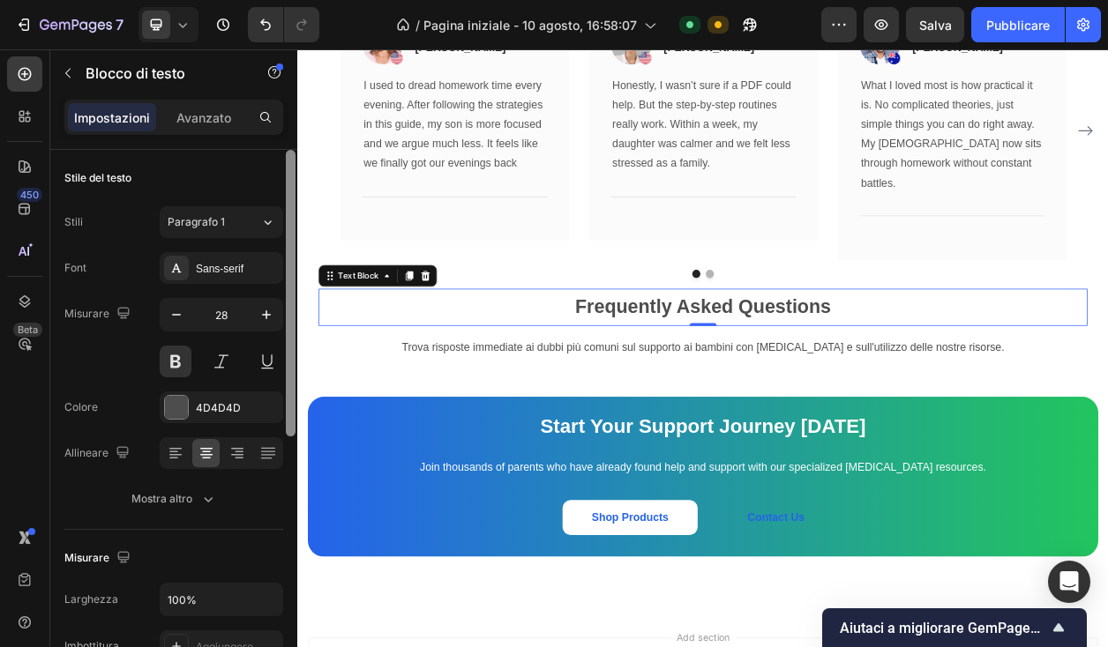
click at [227, 312] on input "28" at bounding box center [221, 315] width 58 height 32
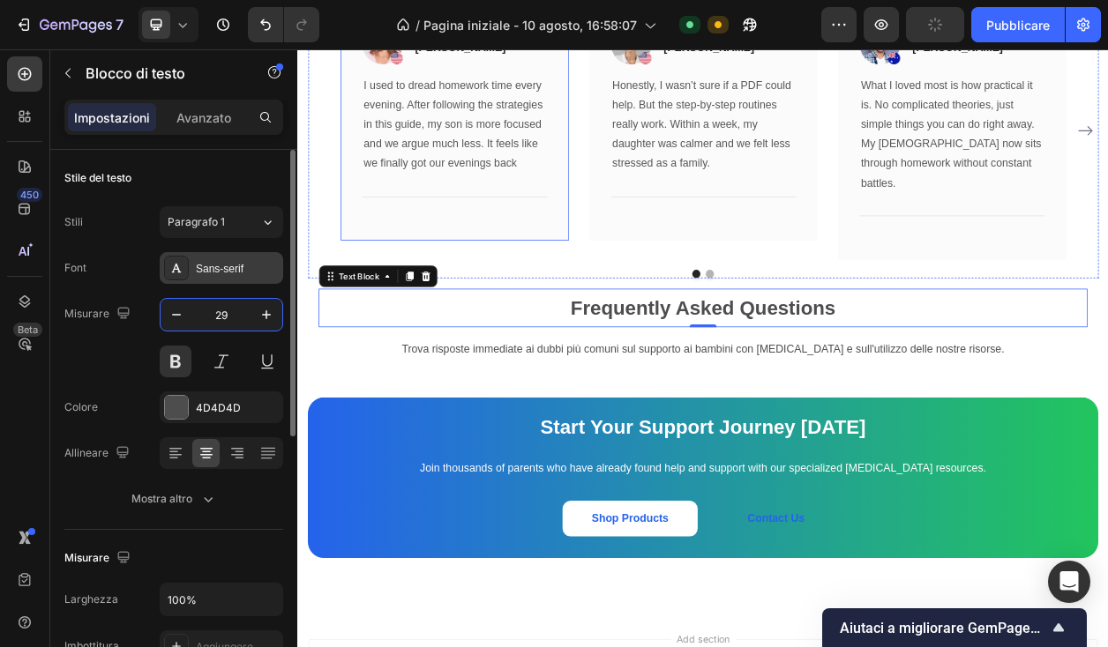
scroll to position [4654, 0]
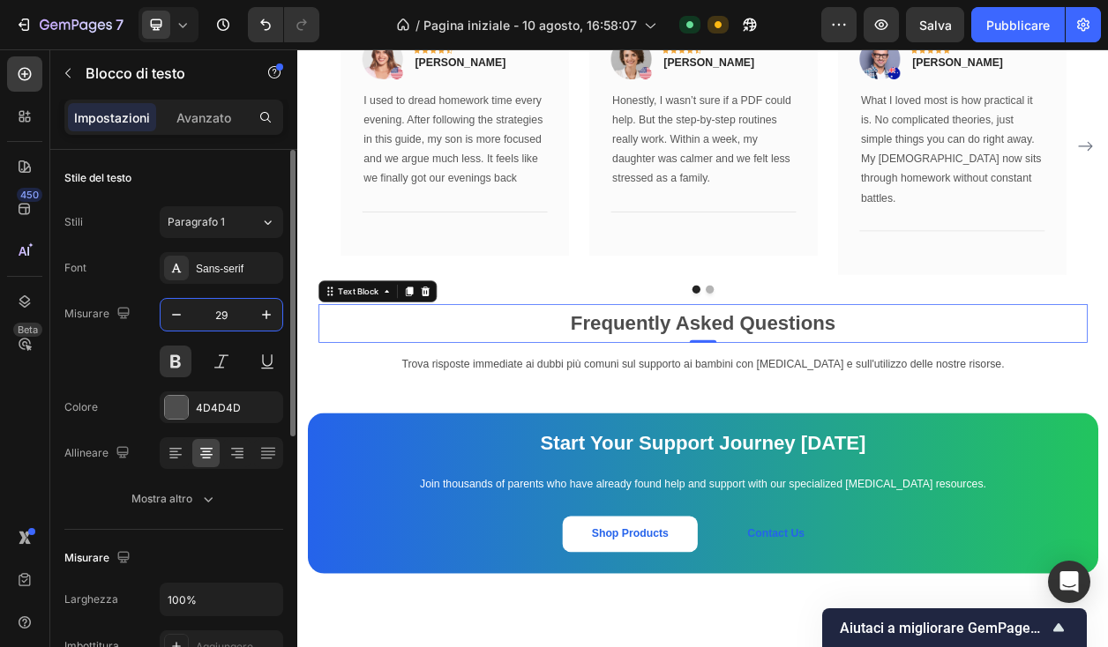
click at [226, 318] on input "29" at bounding box center [221, 315] width 58 height 32
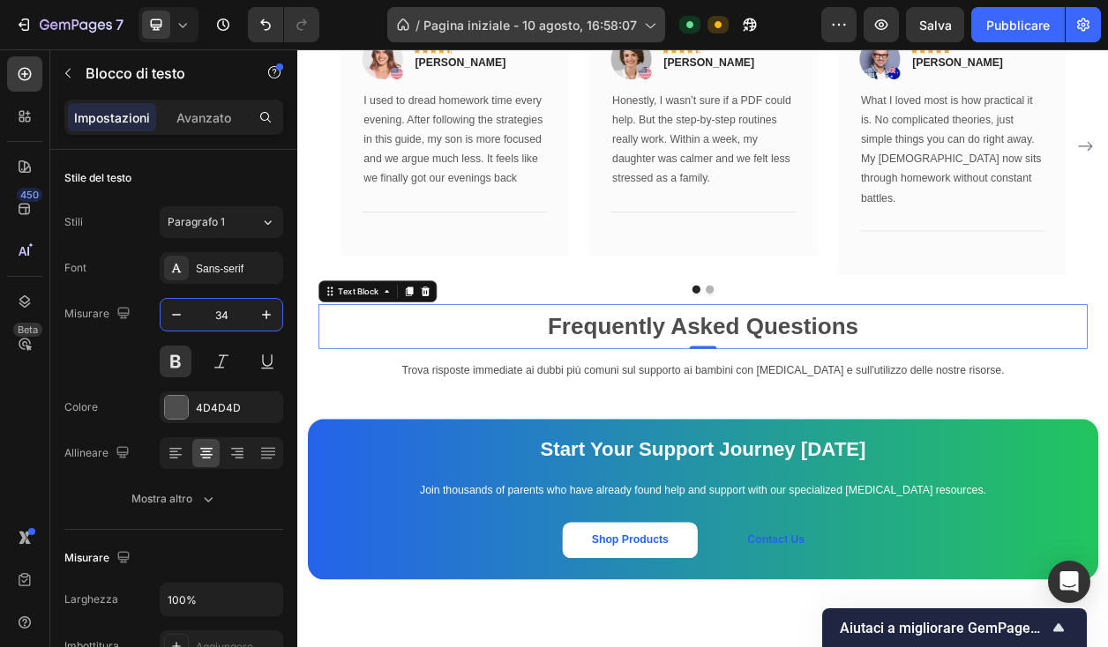
type input "34"
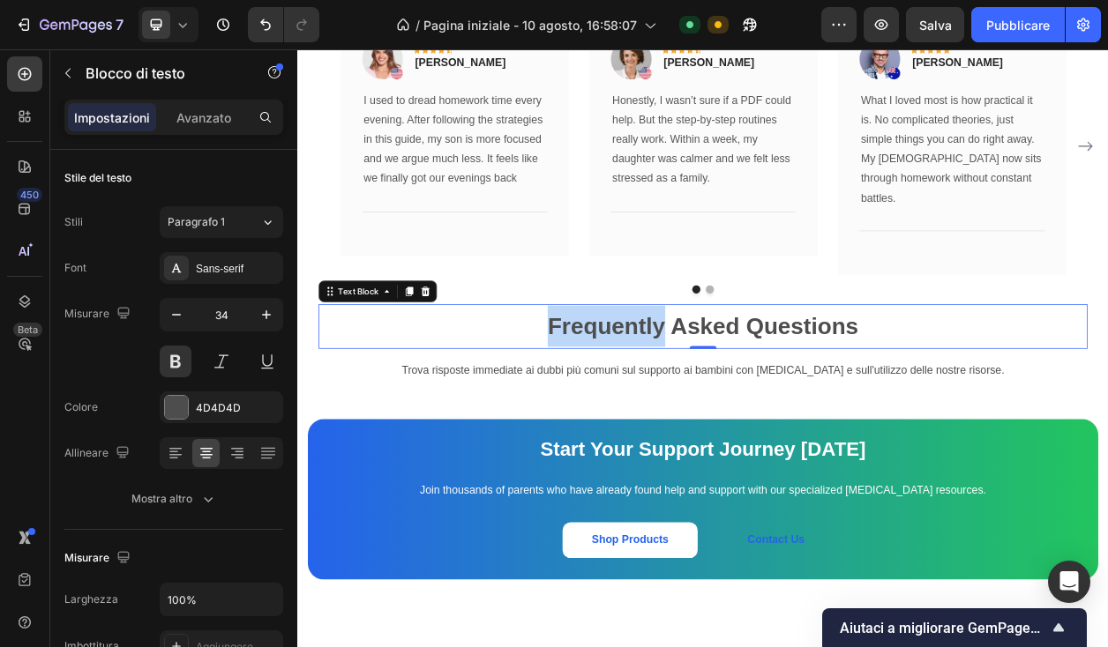
click at [722, 386] on p "Frequently Asked Questions" at bounding box center [826, 412] width 1000 height 54
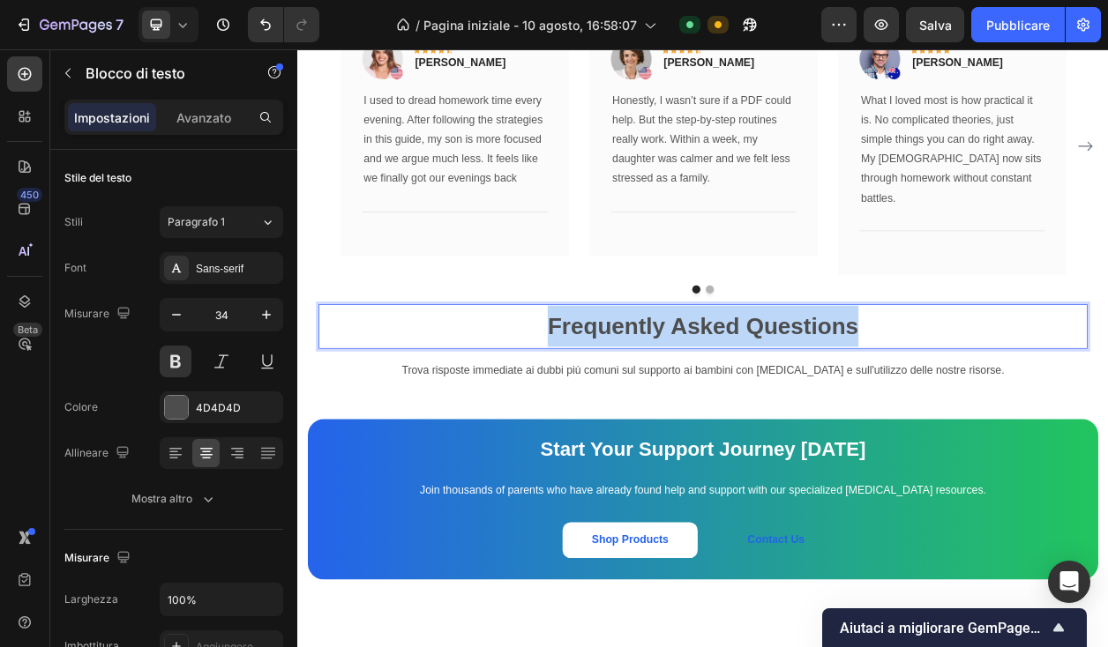
click at [722, 386] on p "Frequently Asked Questions" at bounding box center [826, 412] width 1000 height 54
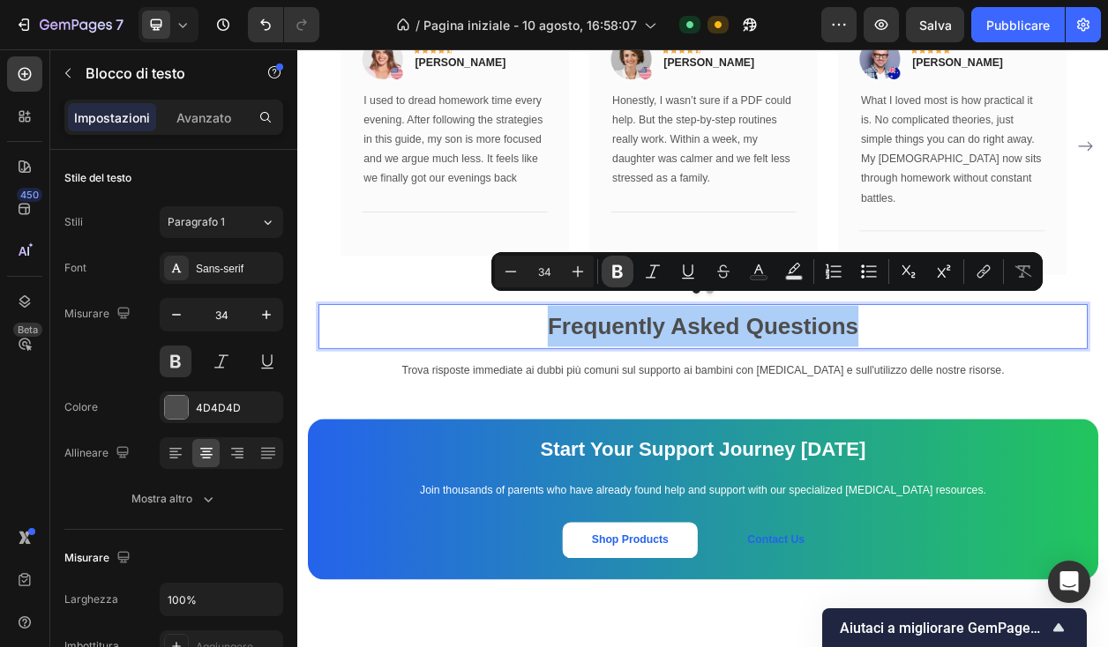
click at [613, 266] on icon "Editor contextual toolbar" at bounding box center [617, 272] width 11 height 13
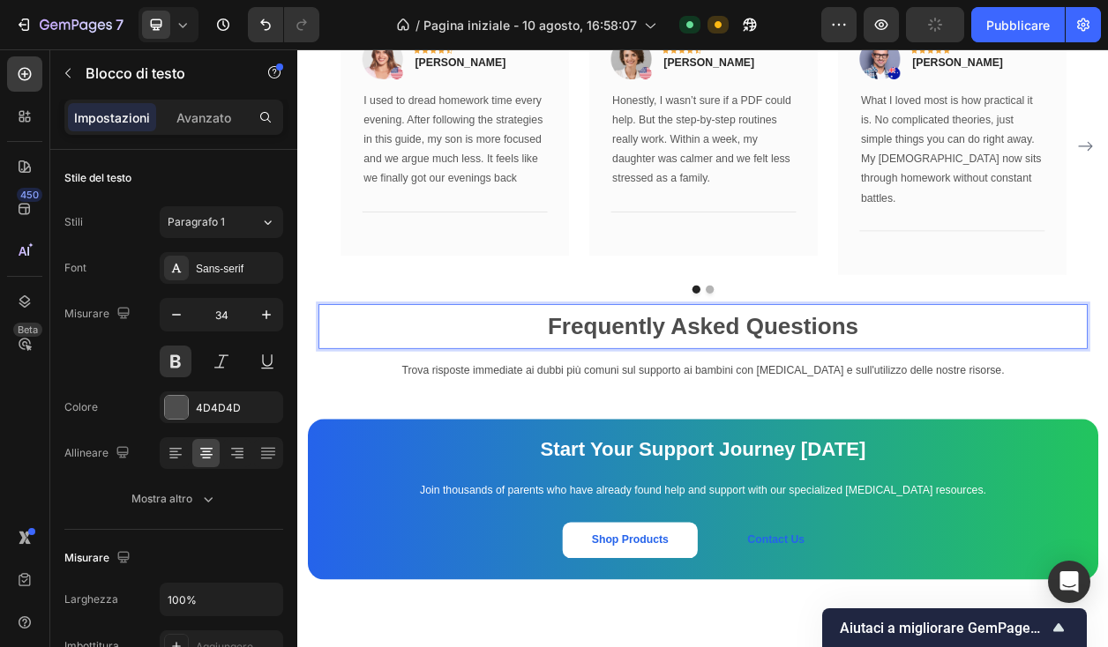
click at [700, 398] on strong "Frequently Asked Questions" at bounding box center [827, 411] width 406 height 34
click at [699, 398] on strong "Frequently Asked Questions" at bounding box center [827, 411] width 406 height 34
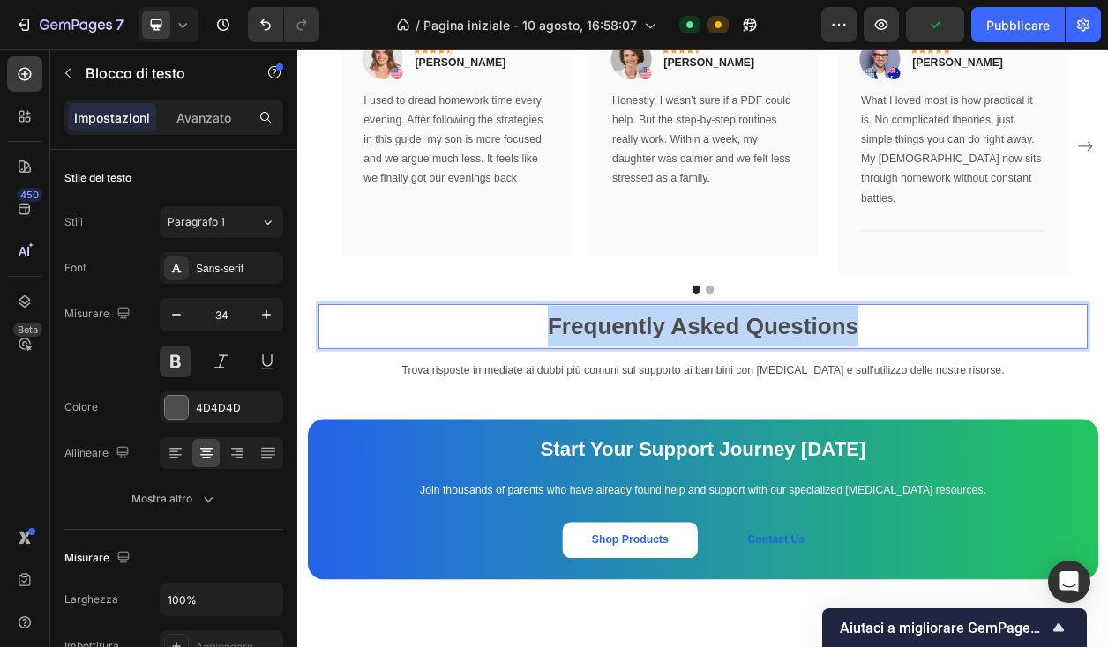
click at [699, 398] on strong "Frequently Asked Questions" at bounding box center [827, 411] width 406 height 34
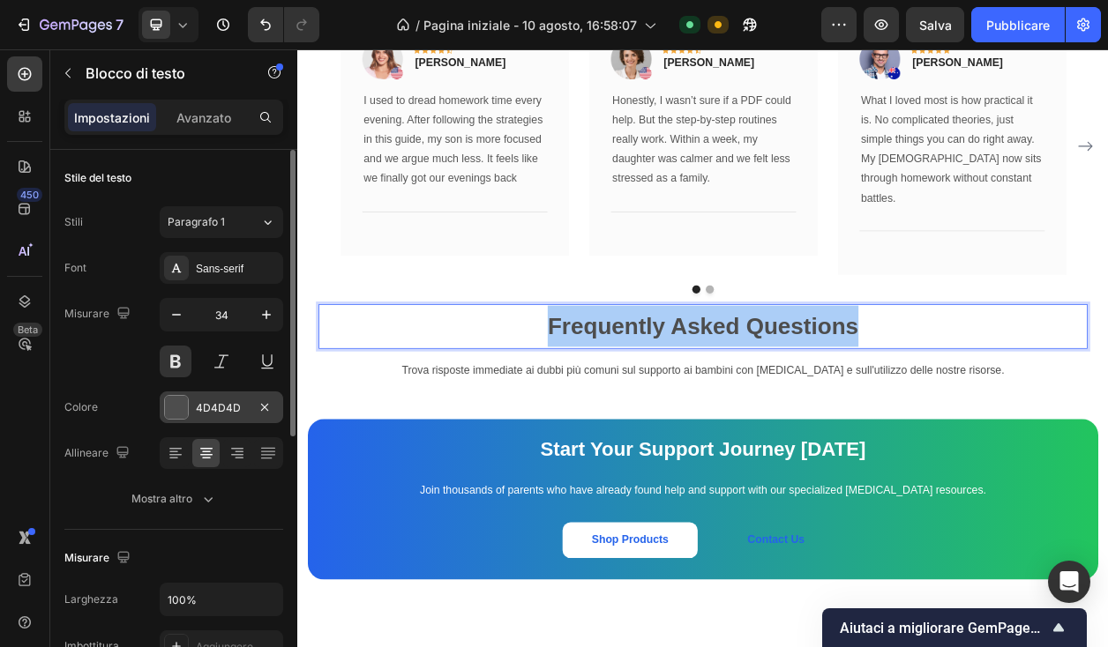
click at [187, 410] on div at bounding box center [176, 407] width 23 height 23
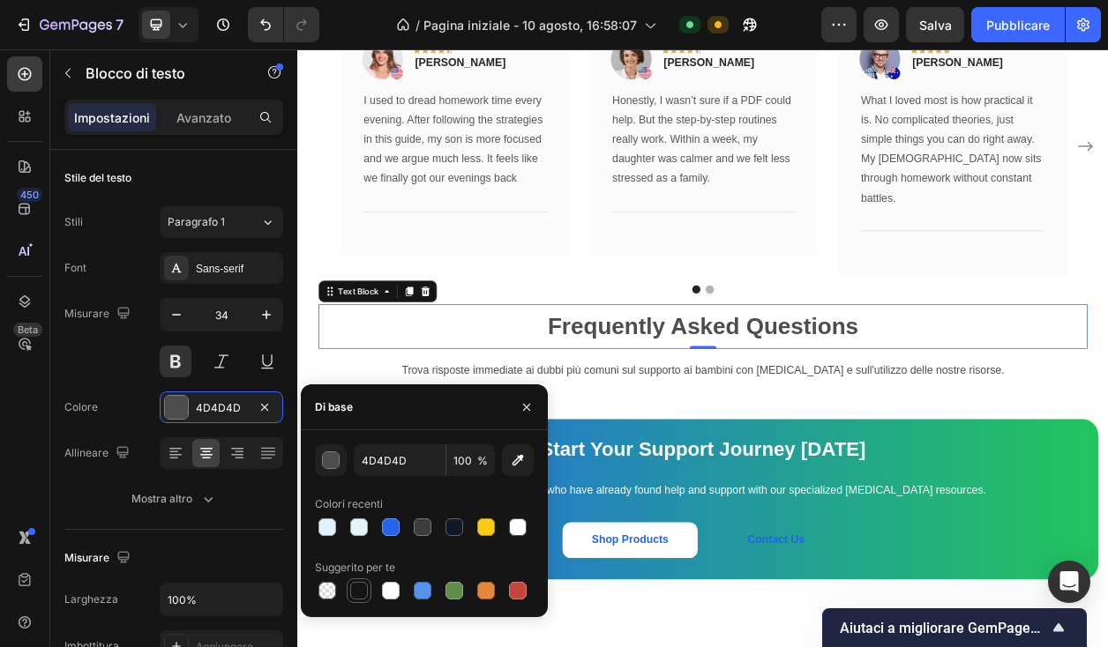
click at [361, 587] on div at bounding box center [359, 591] width 18 height 18
type input "151515"
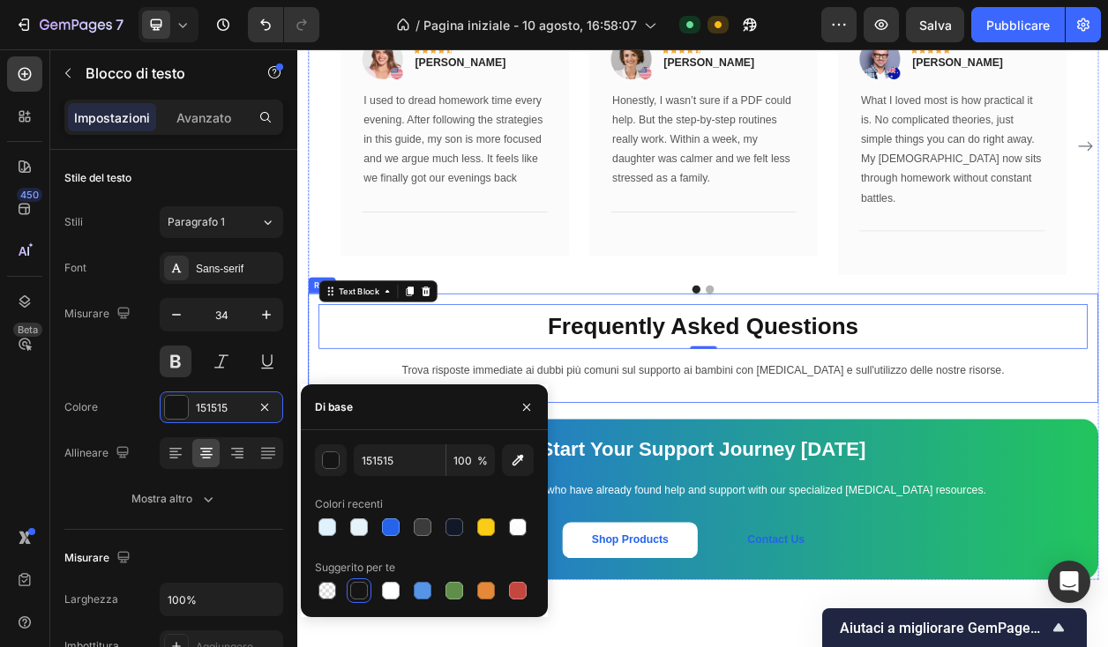
click at [1107, 486] on div "Frequently Asked Questions Text Block 0 Trova risposte immediate ai dubbi più c…" at bounding box center [826, 440] width 1032 height 143
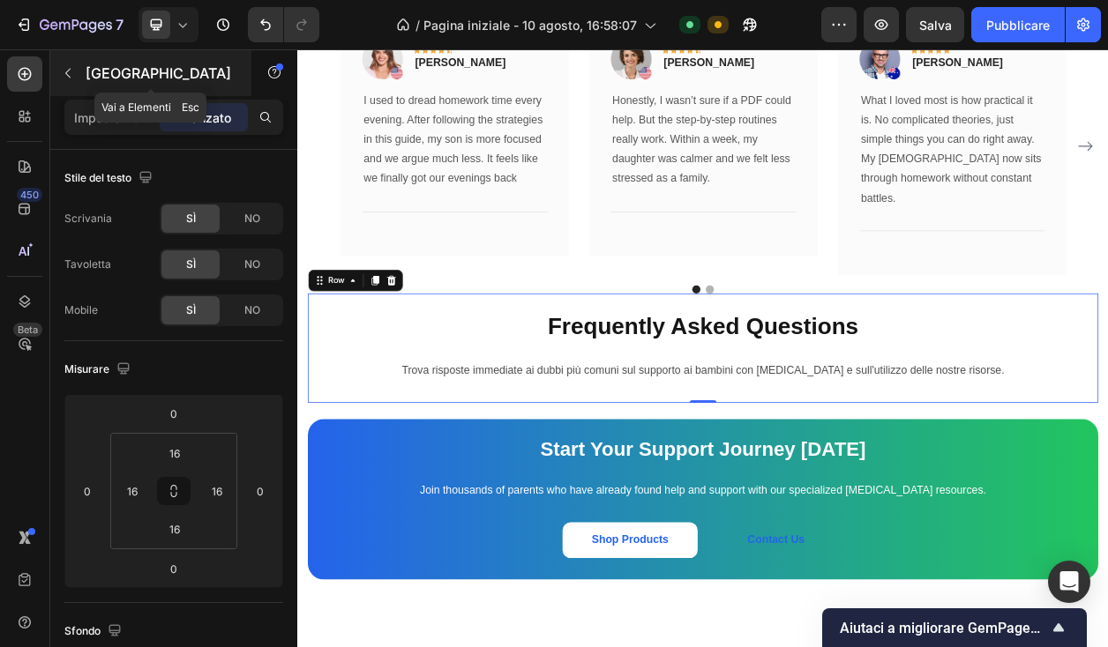
click at [70, 86] on button "button" at bounding box center [68, 73] width 28 height 28
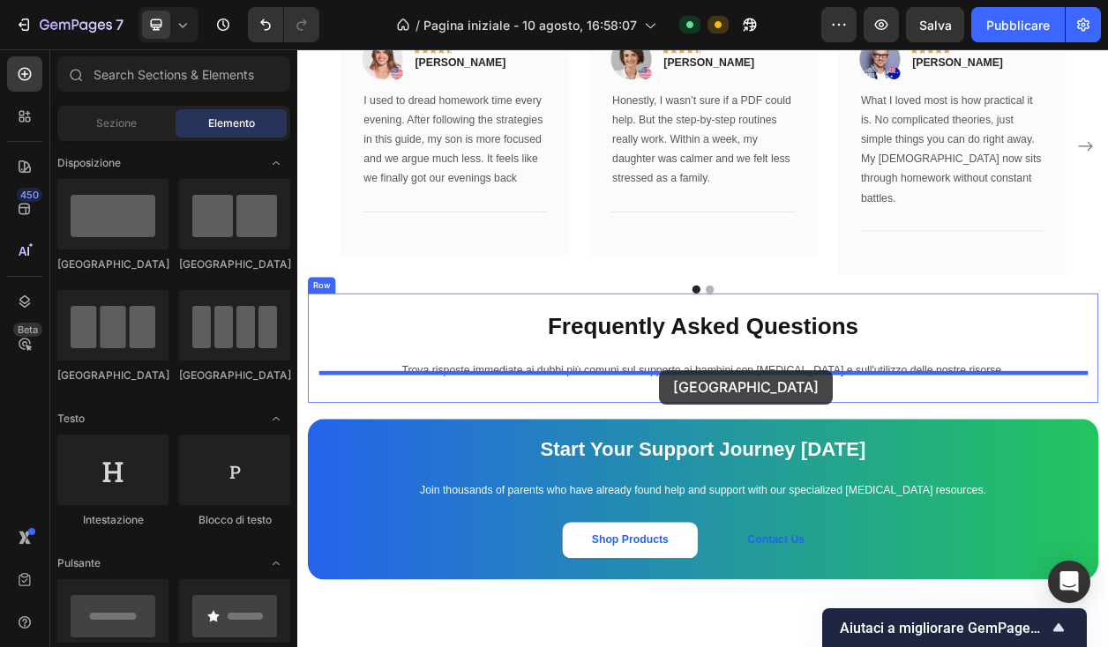
drag, startPoint x: 527, startPoint y: 273, endPoint x: 770, endPoint y: 465, distance: 309.0
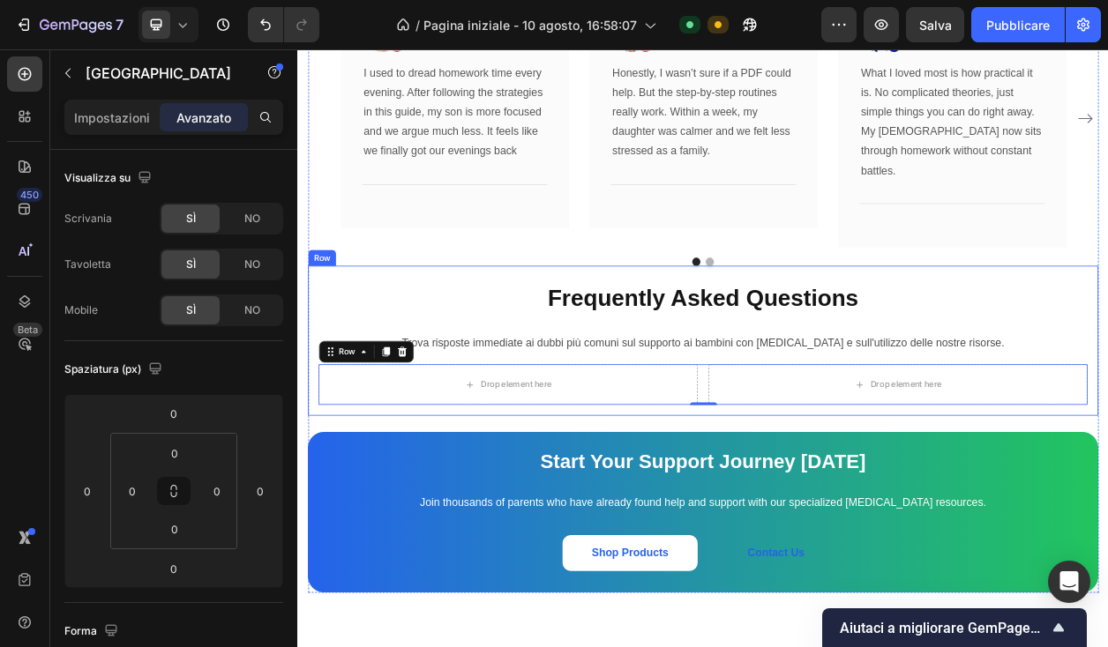
scroll to position [4692, 0]
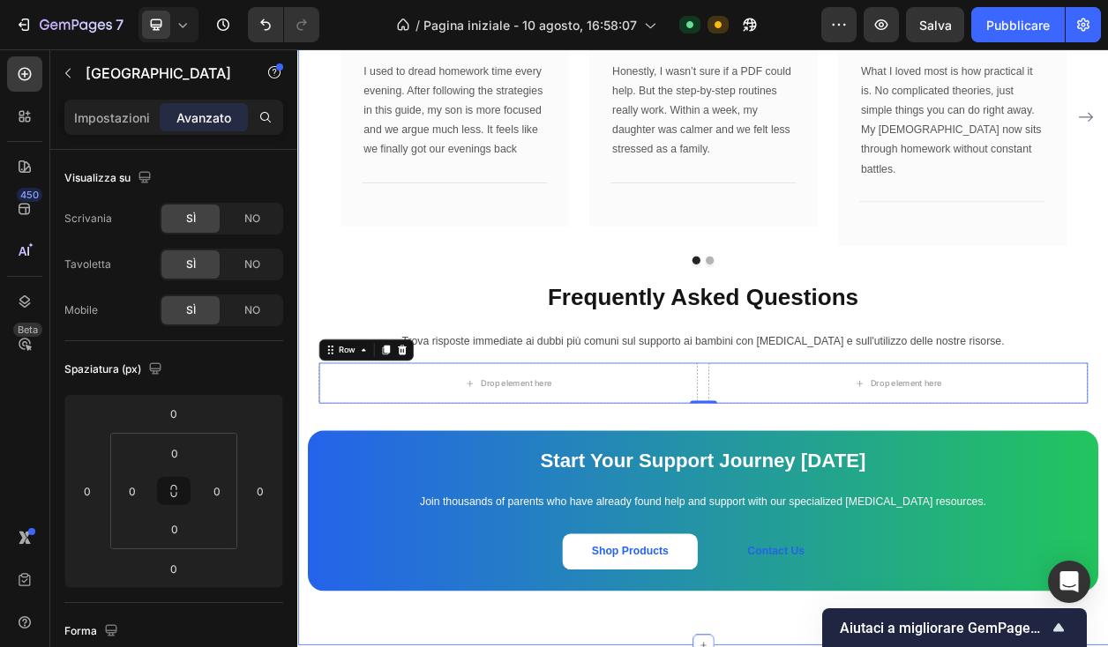
click at [587, 647] on div "What Our Customers Are Saying Heading Our customer advocates are standing by 24…" at bounding box center [826, 296] width 1058 height 1064
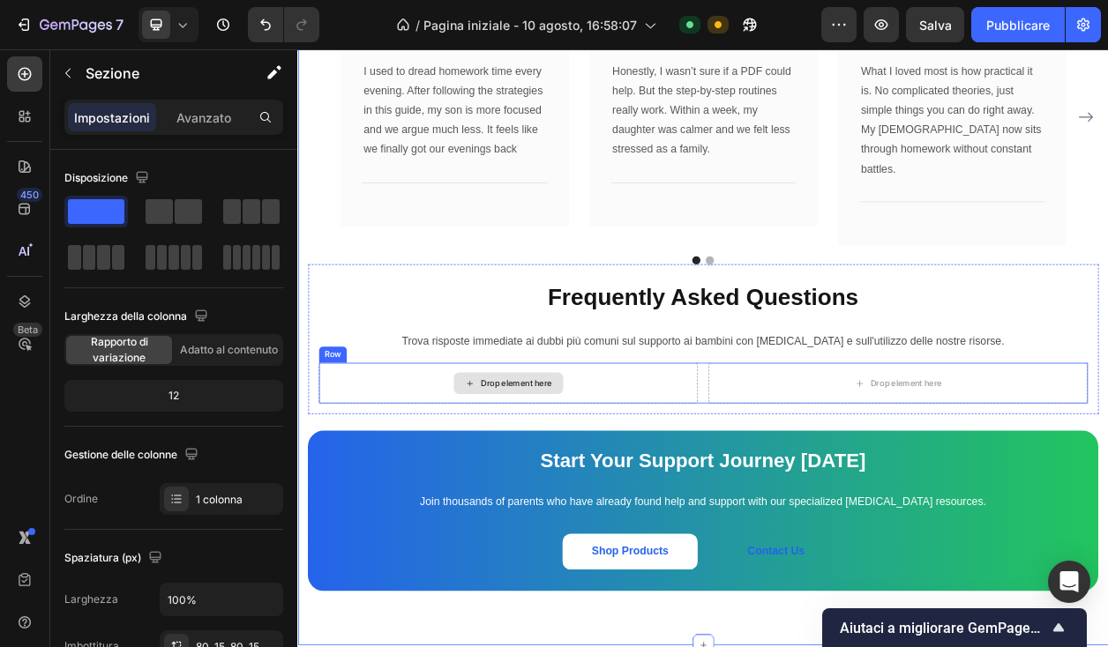
click at [578, 479] on div "Drop element here" at bounding box center [583, 486] width 94 height 14
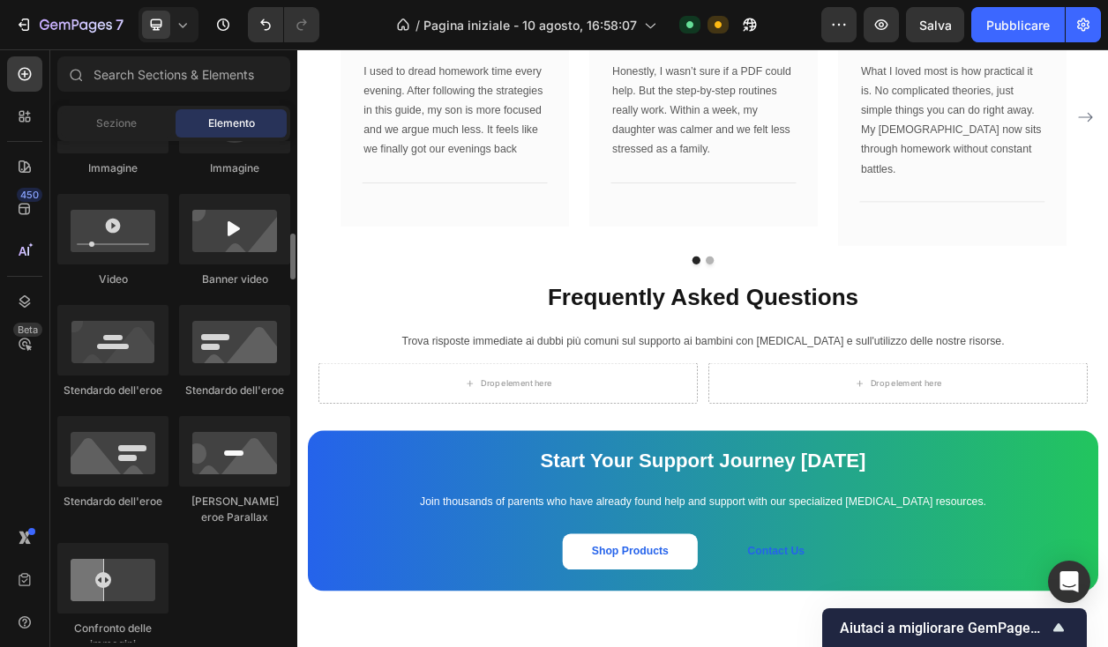
scroll to position [674, 0]
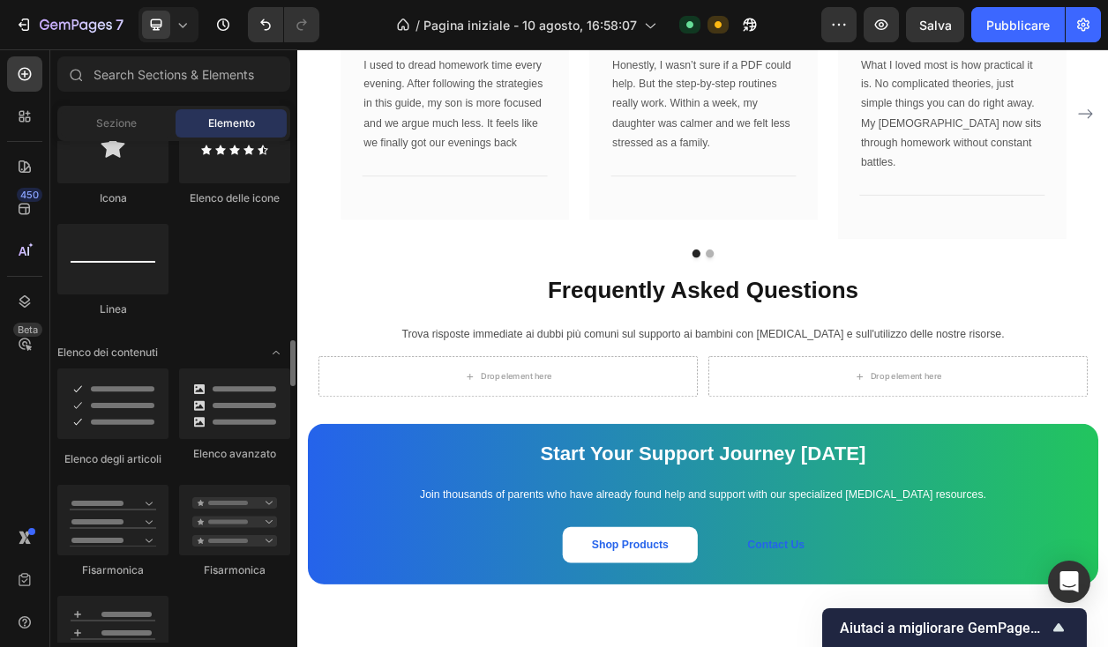
scroll to position [1316, 0]
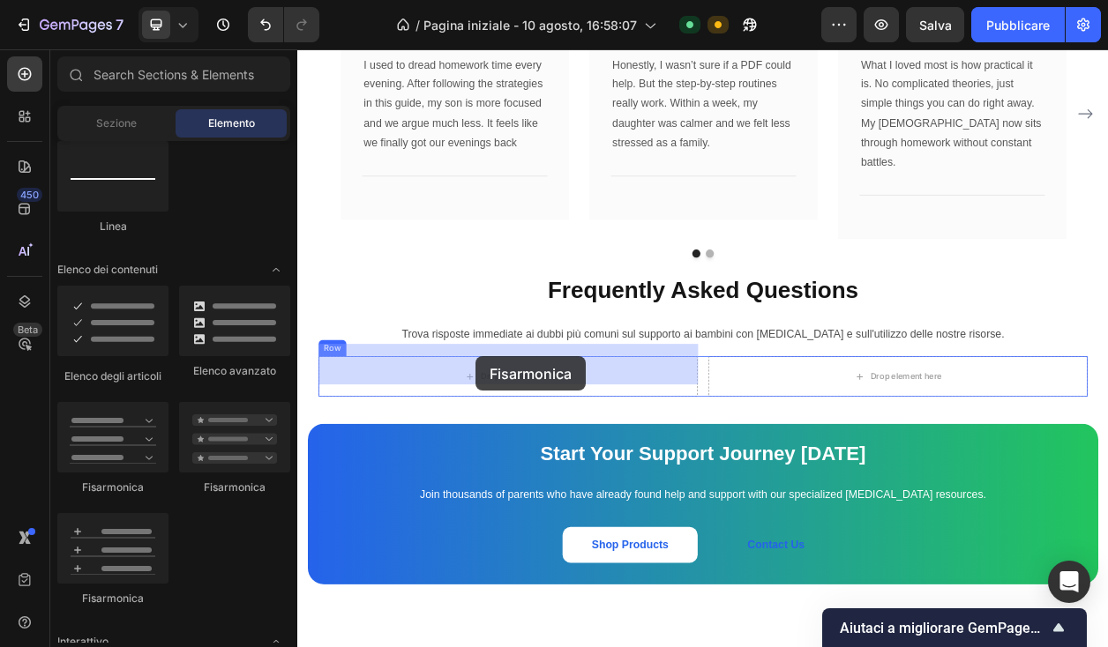
drag, startPoint x: 431, startPoint y: 498, endPoint x: 527, endPoint y: 453, distance: 106.5
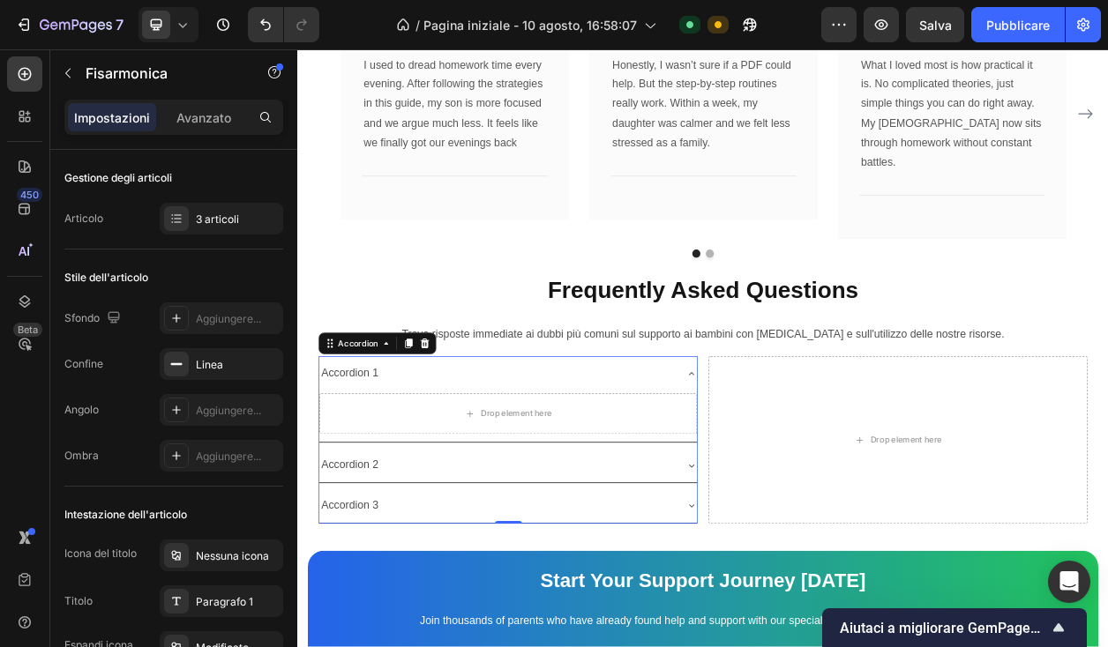
click at [810, 471] on icon at bounding box center [811, 473] width 7 height 4
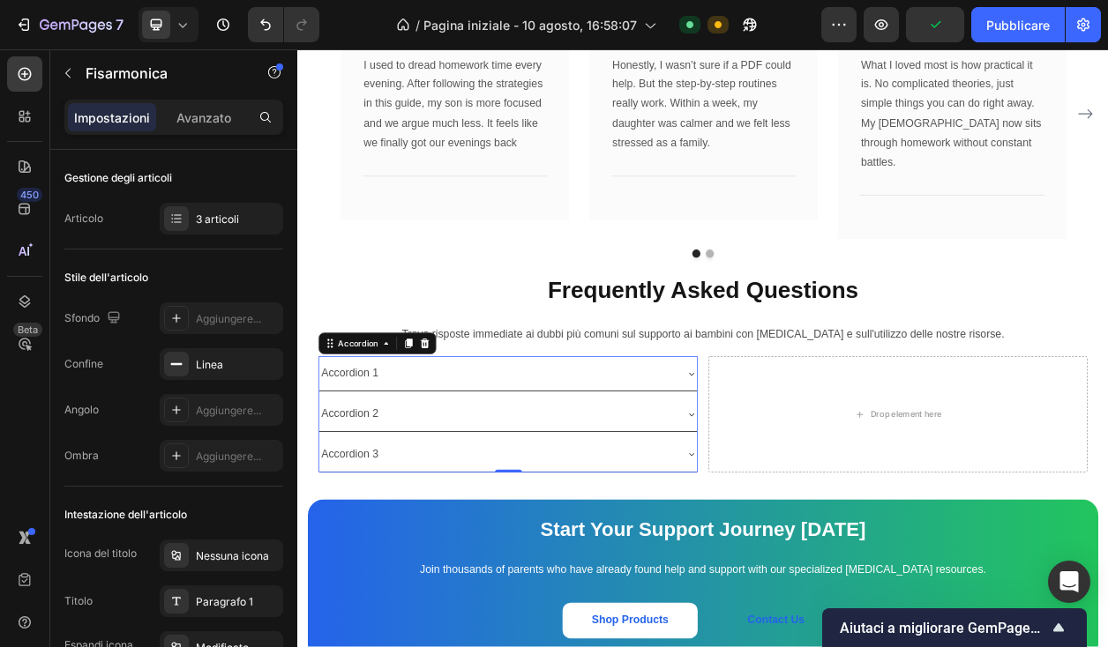
click at [386, 461] on div "Accordion 1" at bounding box center [365, 473] width 80 height 31
click at [386, 461] on p "Accordion 1" at bounding box center [365, 473] width 75 height 26
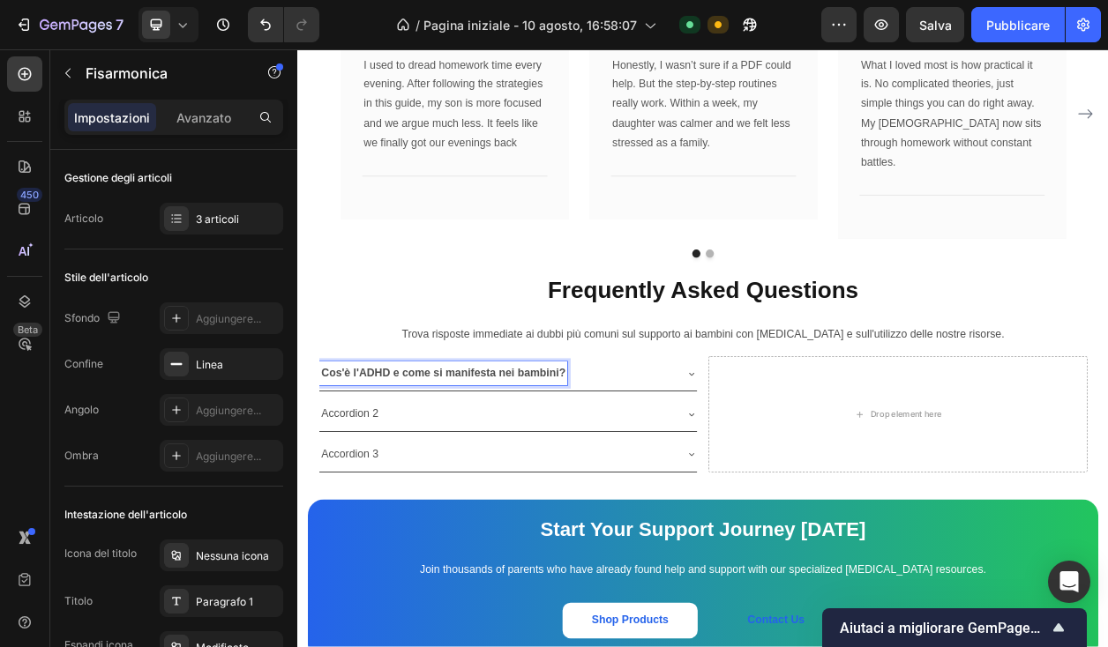
click at [804, 467] on icon at bounding box center [811, 474] width 14 height 14
click at [373, 336] on div "Frequently Asked Questions" at bounding box center [827, 364] width 1004 height 57
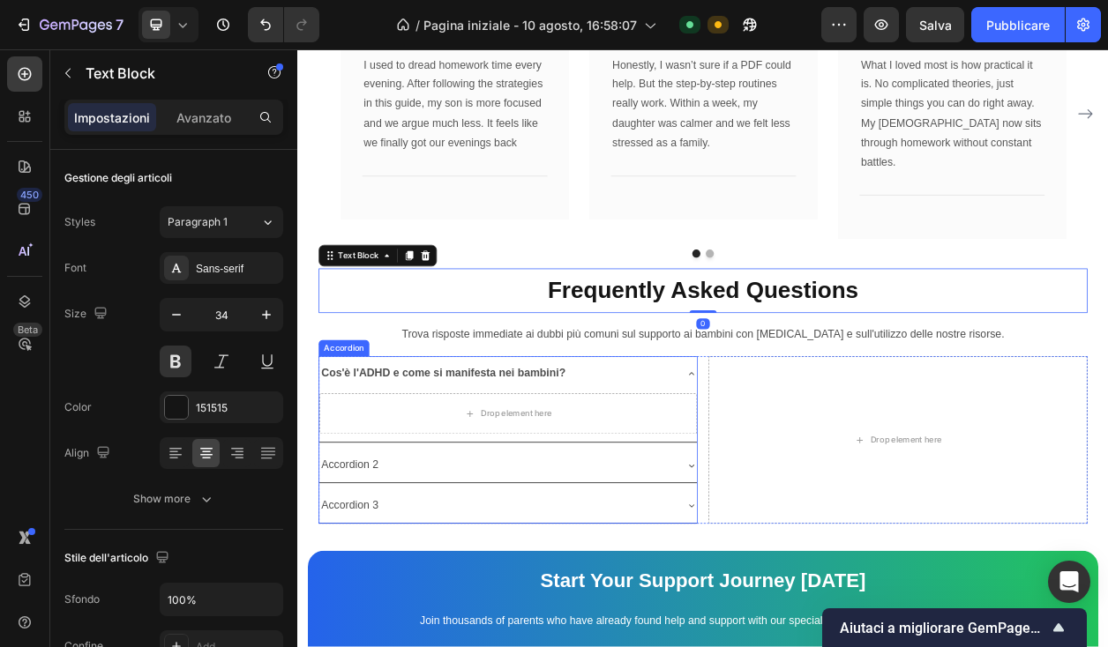
scroll to position [4751, 0]
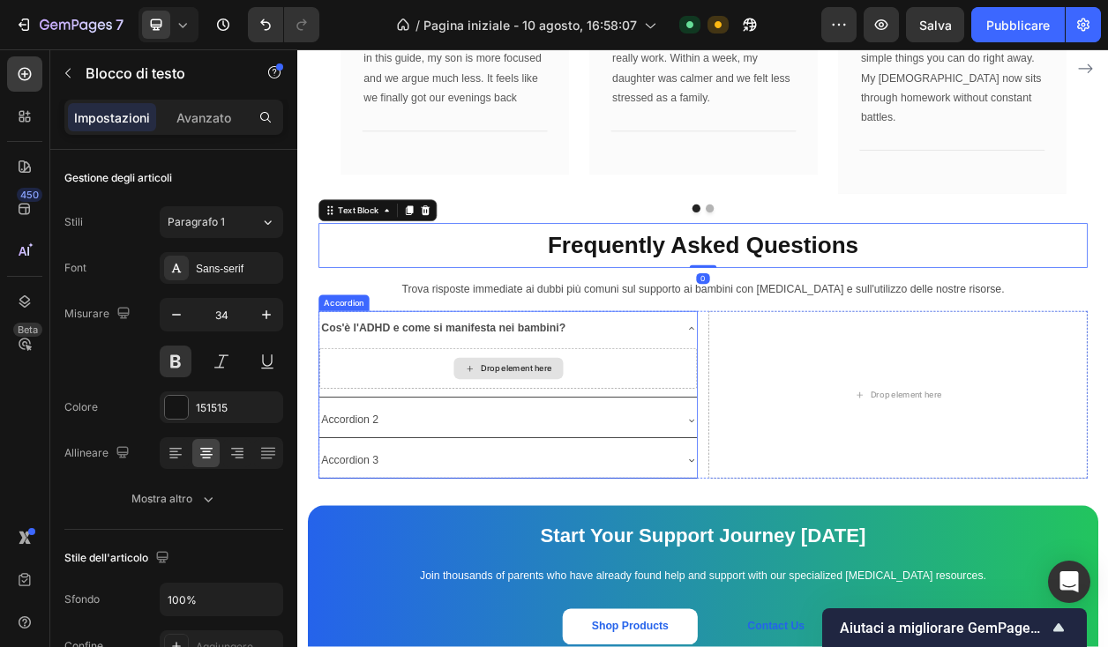
click at [605, 460] on div "Drop element here" at bounding box center [583, 467] width 94 height 14
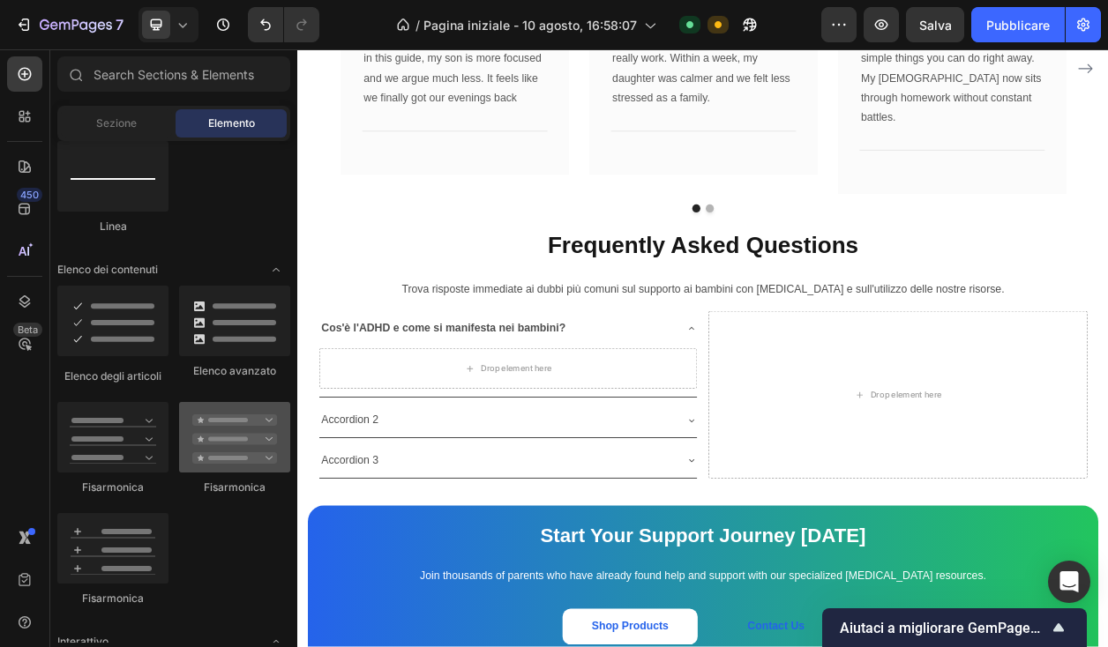
scroll to position [0, 0]
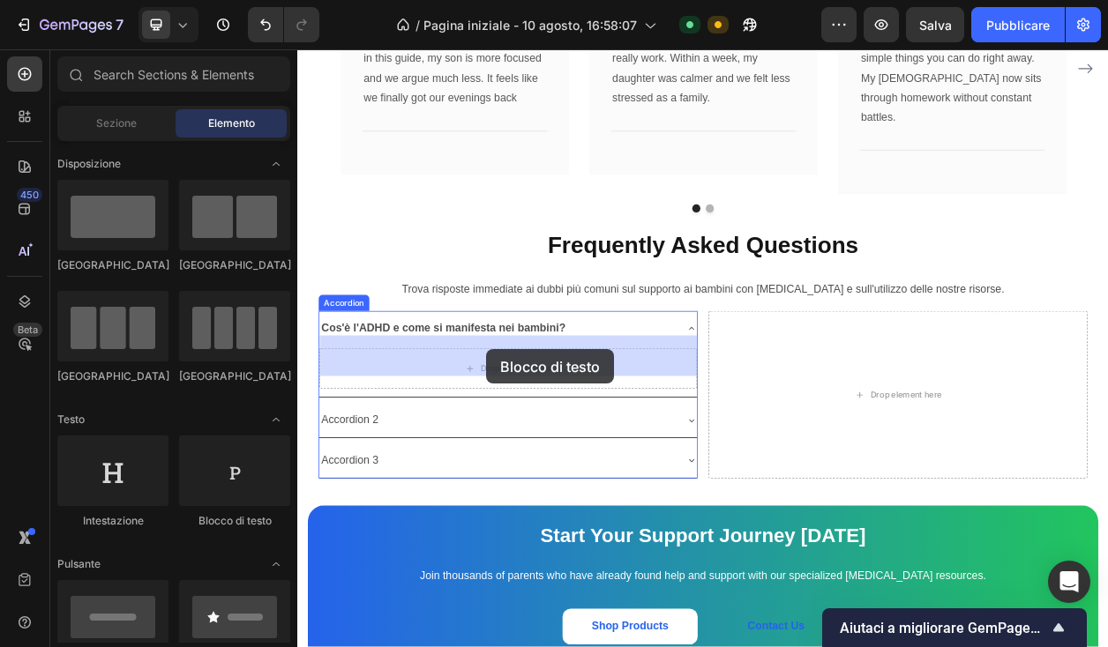
drag, startPoint x: 532, startPoint y: 535, endPoint x: 541, endPoint y: 443, distance: 92.2
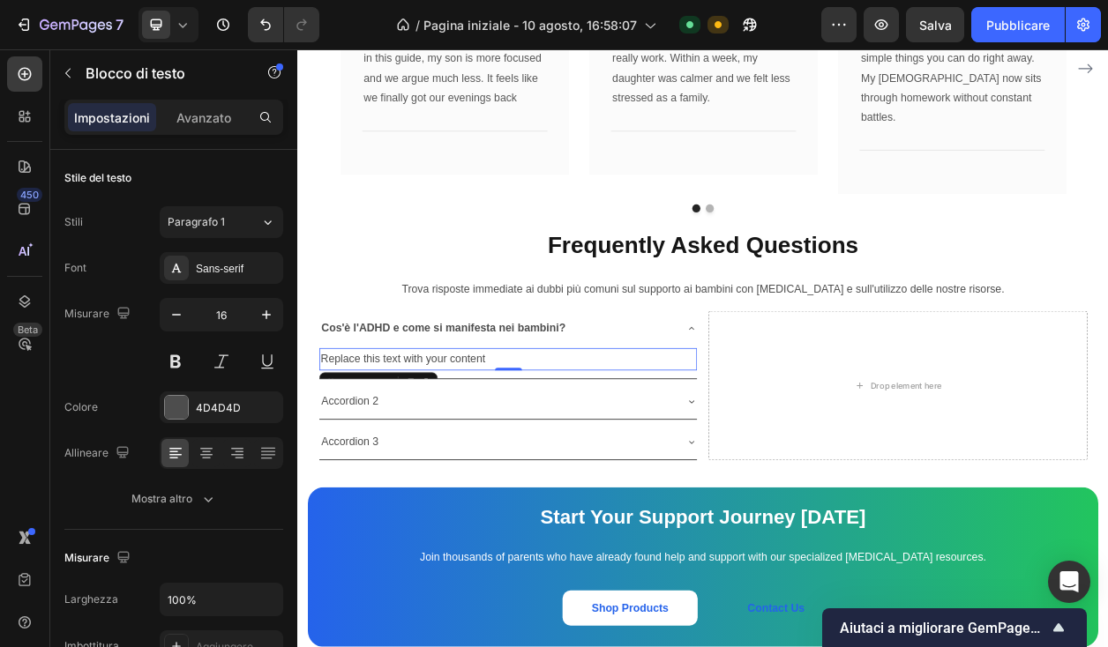
click at [532, 440] on div "Replace this text with your content" at bounding box center [571, 454] width 493 height 29
click at [532, 442] on p "Replace this text with your content" at bounding box center [572, 455] width 490 height 26
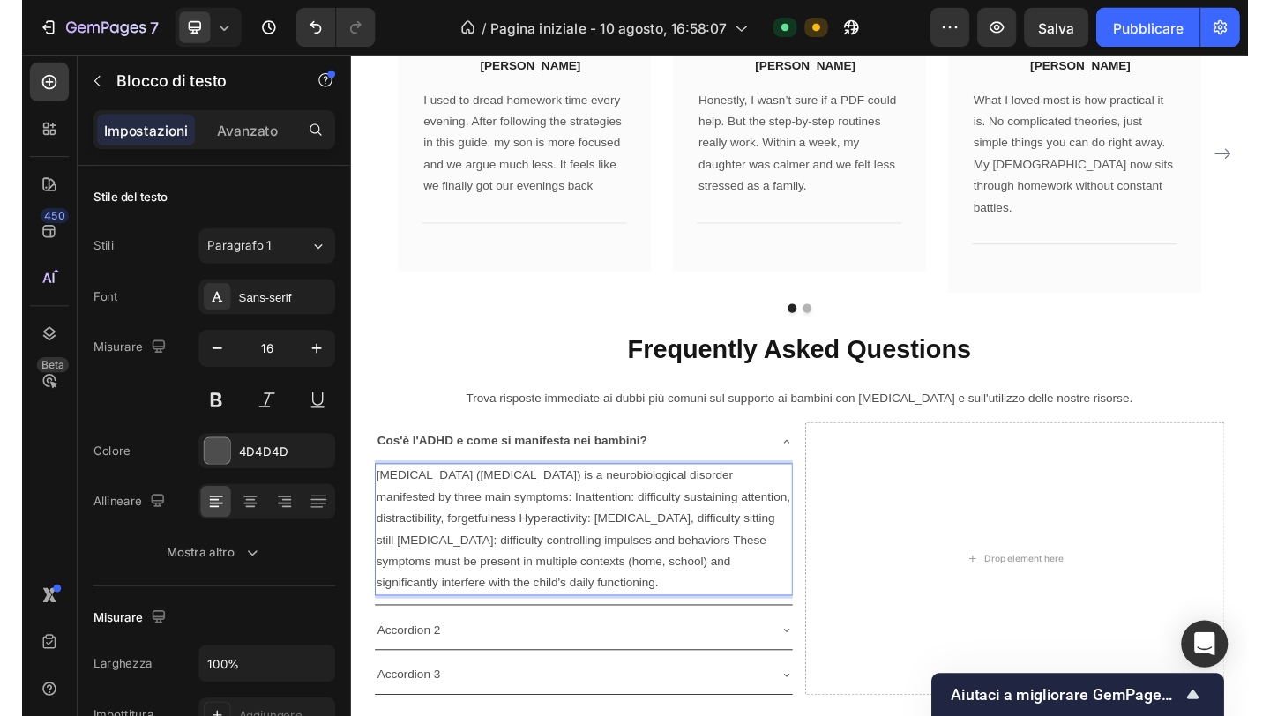
scroll to position [4681, 0]
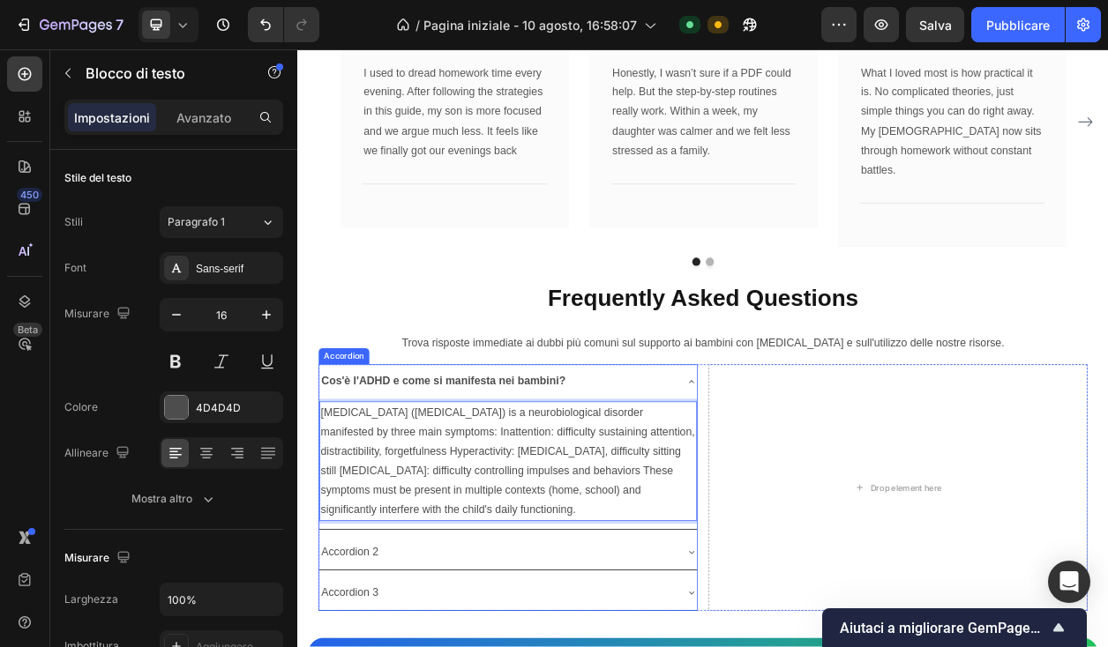
click at [401, 475] on strong "Cos'è l'ADHD e come si manifesta nei bambini?" at bounding box center [487, 482] width 318 height 15
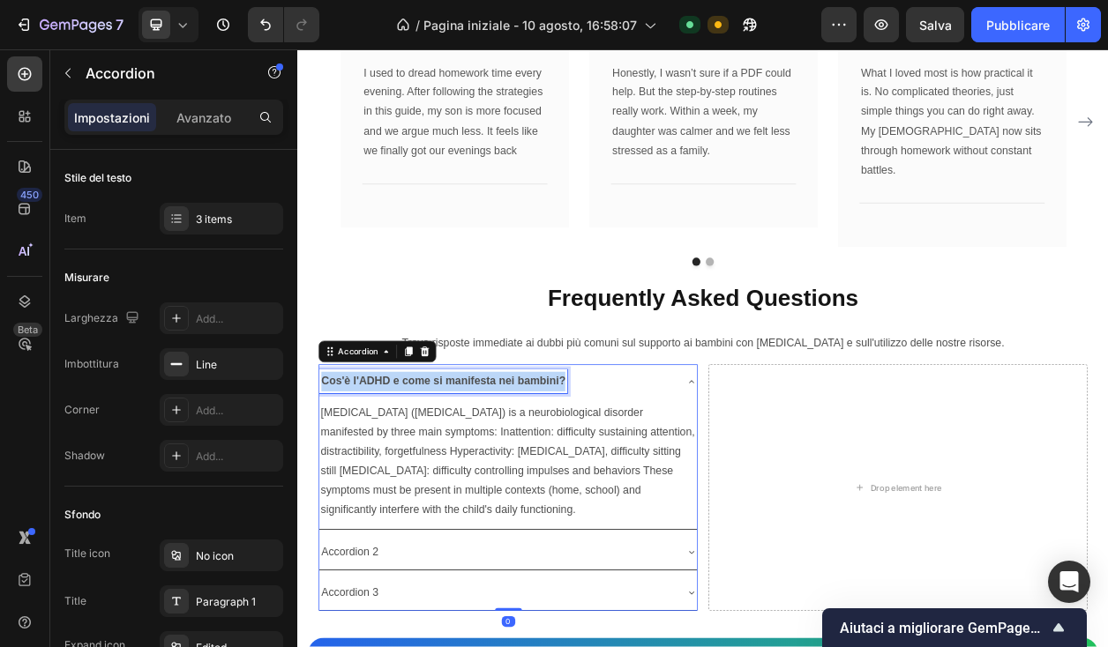
click at [401, 475] on strong "Cos'è l'ADHD e come si manifesta nei bambini?" at bounding box center [487, 482] width 318 height 15
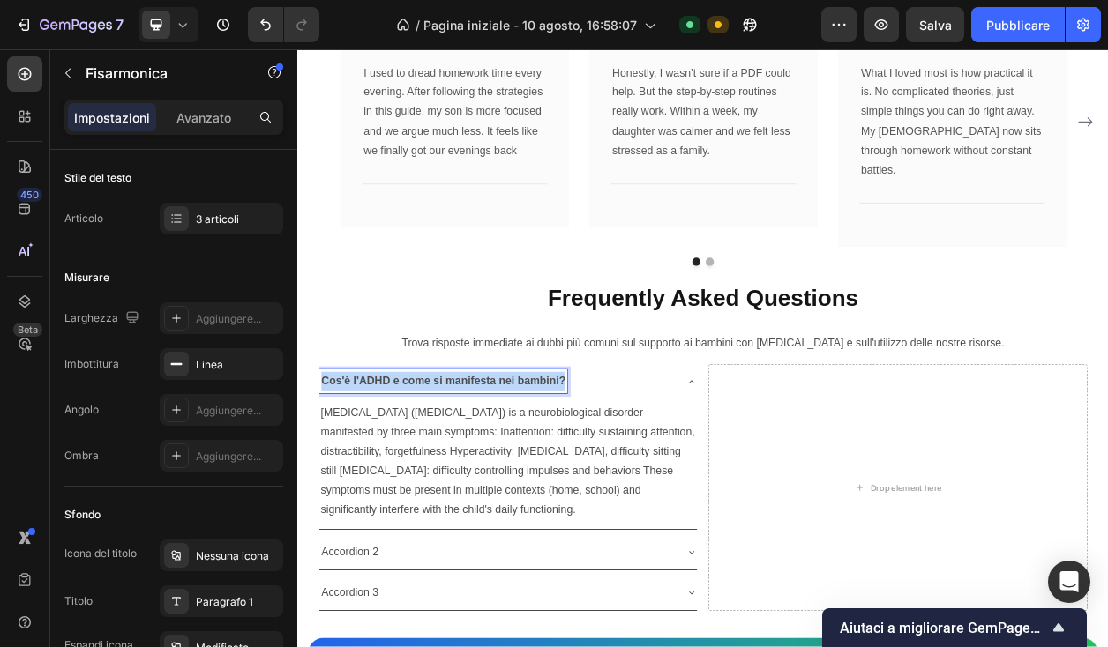
click at [401, 475] on strong "Cos'è l'ADHD e come si manifesta nei bambini?" at bounding box center [487, 482] width 318 height 15
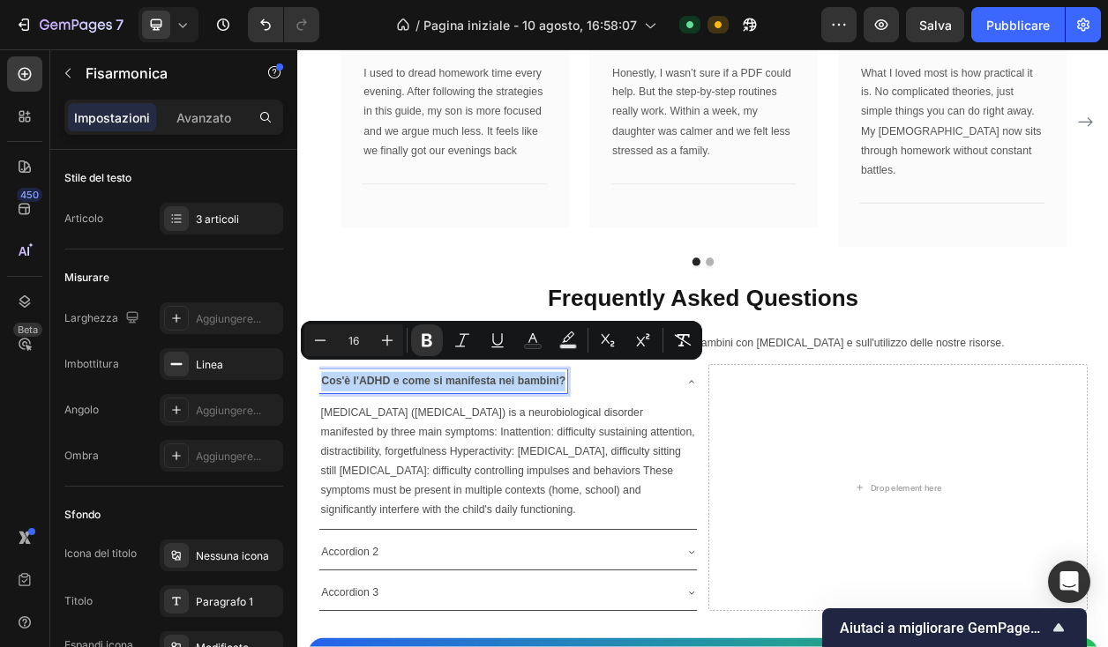
copy strong "Cos'è l'ADHD e come si manifesta nei bambini?"
click at [504, 475] on strong "Cos'è l'ADHD e come si manifesta nei bambini?" at bounding box center [487, 482] width 318 height 15
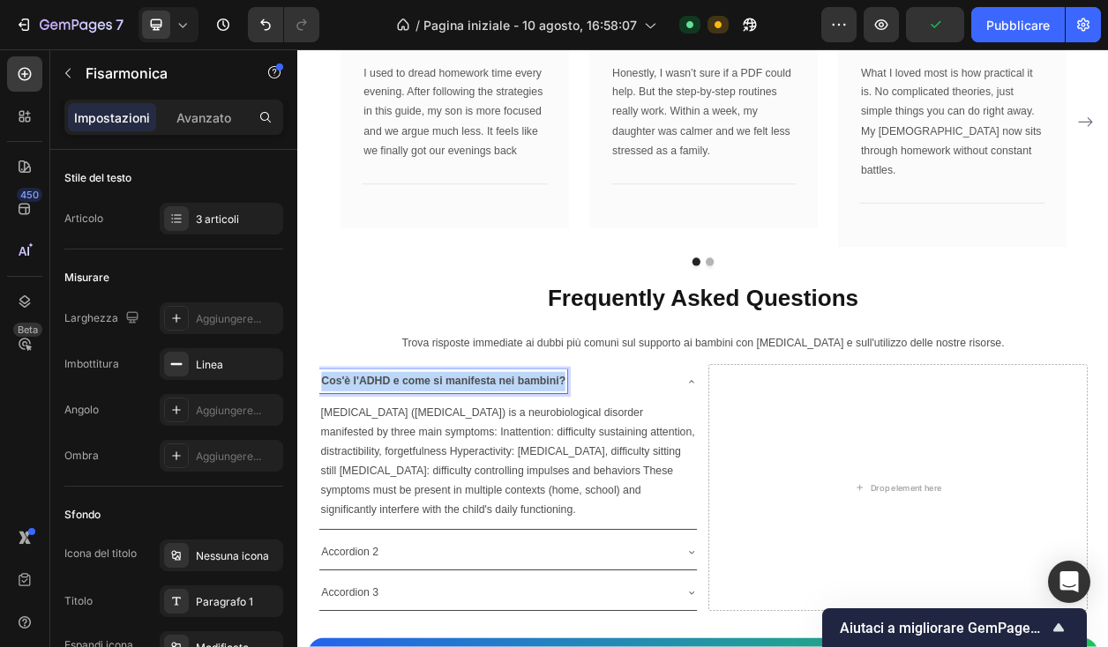
click at [504, 475] on strong "Cos'è l'ADHD e come si manifesta nei bambini?" at bounding box center [487, 482] width 318 height 15
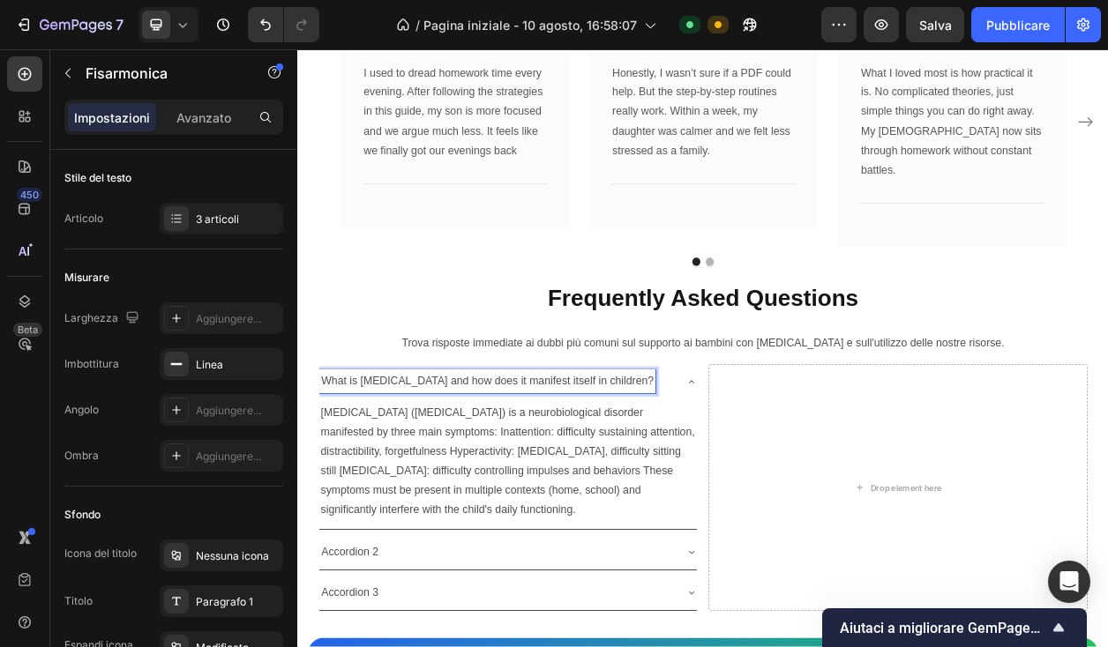
click at [453, 471] on p "What is [MEDICAL_DATA] and how does it manifest itself in children?" at bounding box center [545, 484] width 434 height 26
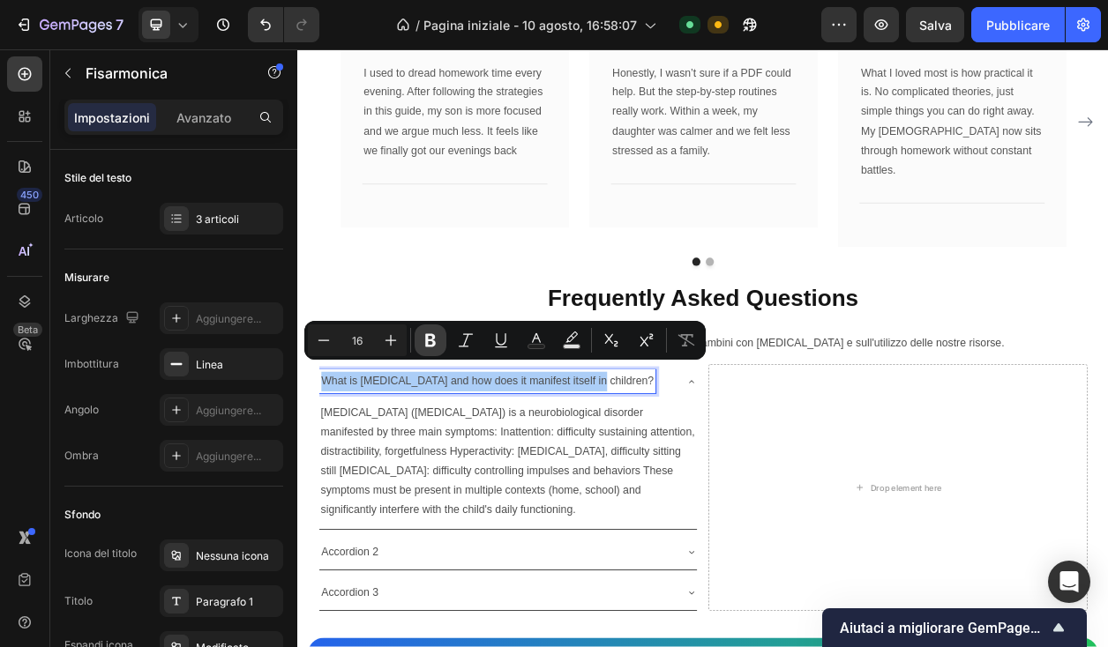
click at [438, 328] on button "Grassetto" at bounding box center [431, 341] width 32 height 32
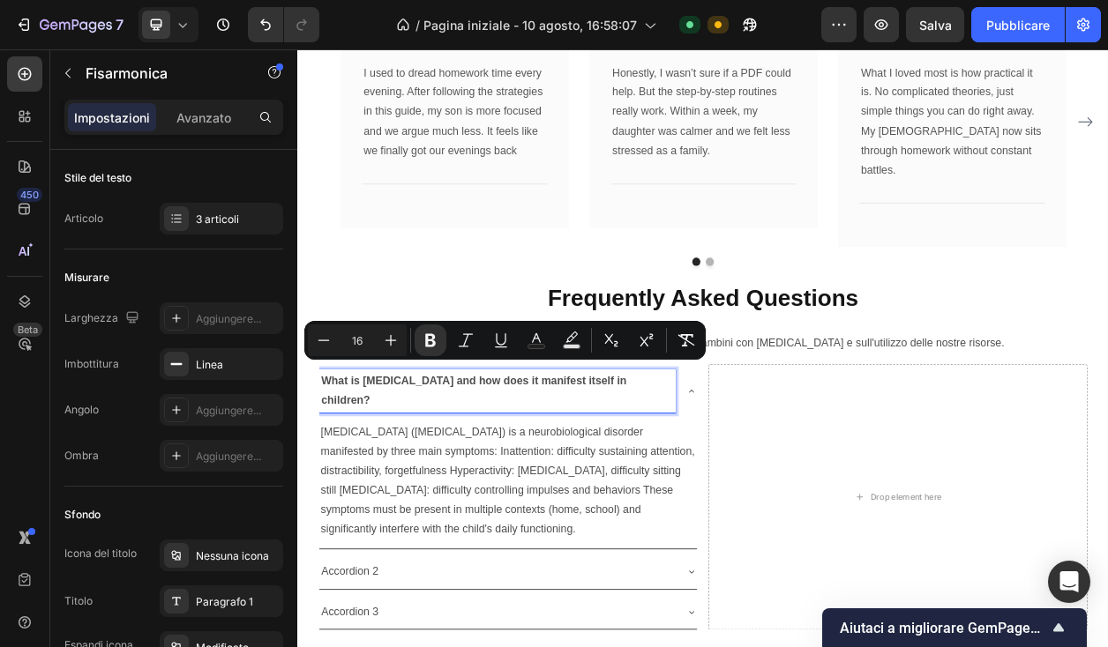
click at [660, 598] on p "[MEDICAL_DATA] ([MEDICAL_DATA]) is a neurobiological disorder manifested by thr…" at bounding box center [572, 613] width 490 height 153
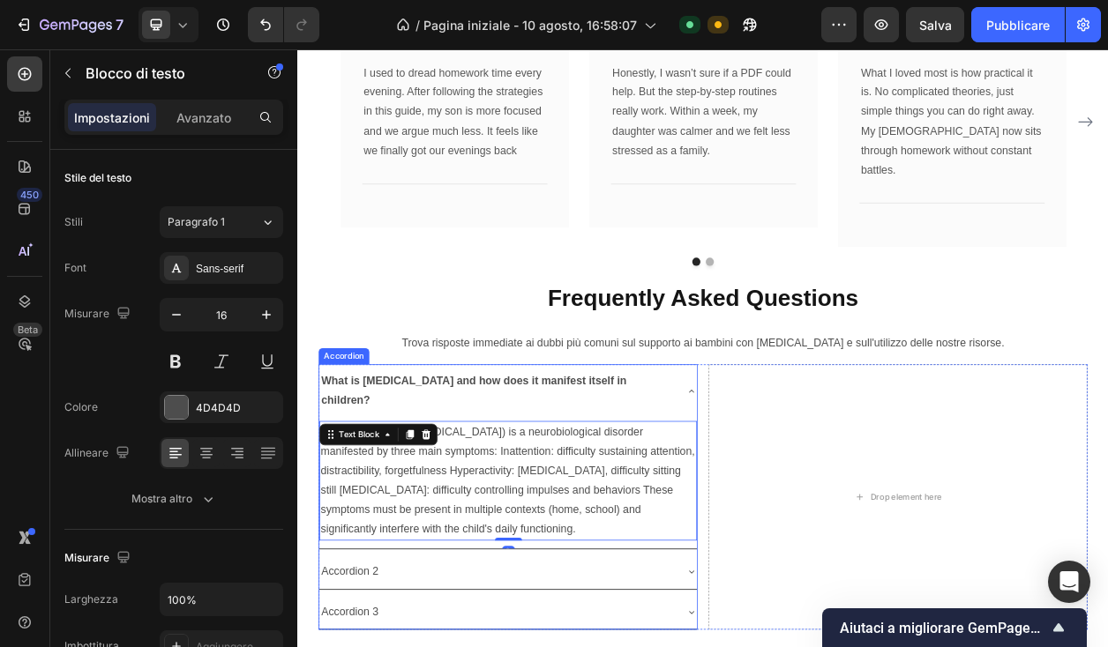
click at [809, 490] on icon at bounding box center [811, 497] width 14 height 14
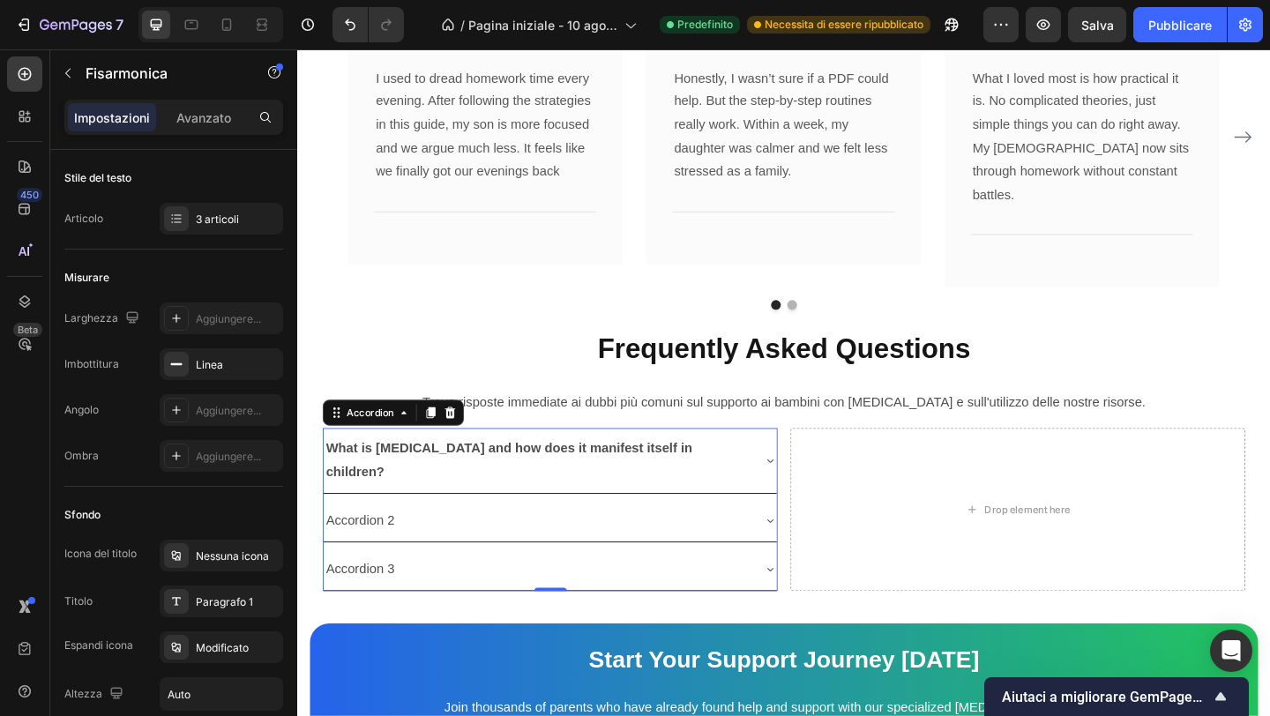
click at [404, 547] on div "Accordion 2" at bounding box center [365, 562] width 80 height 31
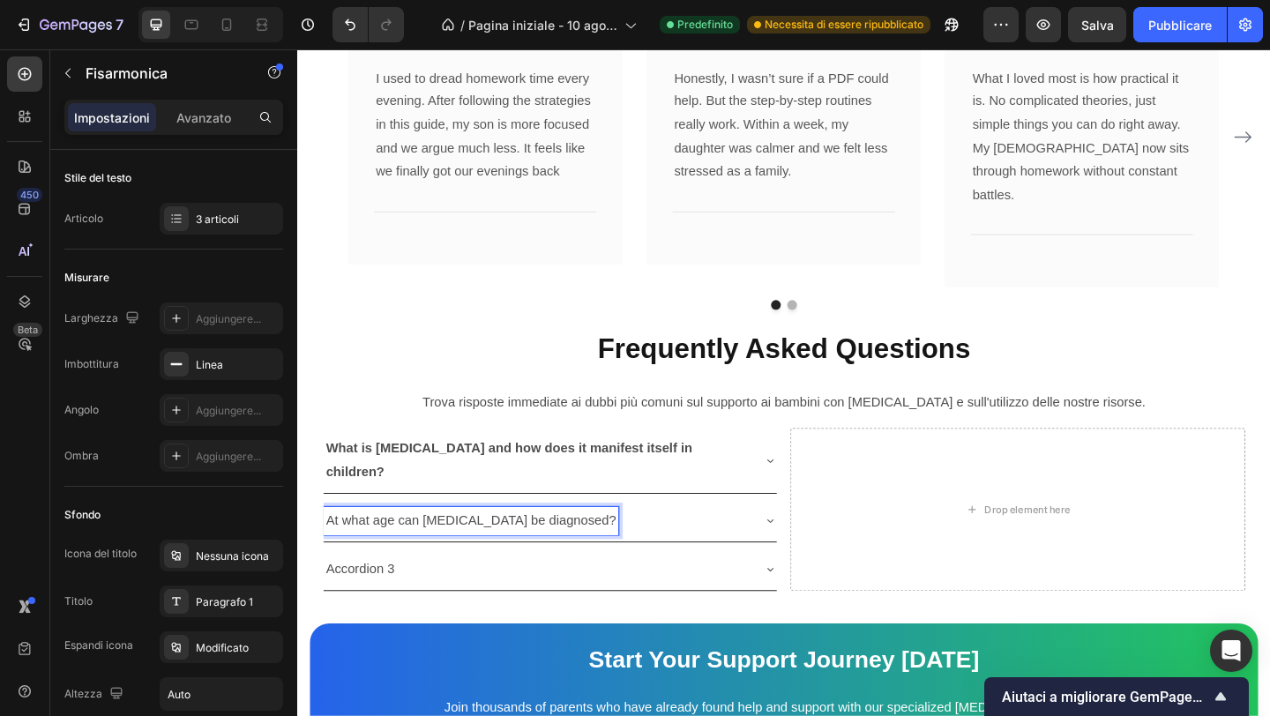
click at [419, 438] on div "Trova risposte immediate ai dubbi più comuni sul supporto ai bambini con [MEDIC…" at bounding box center [827, 433] width 1004 height 57
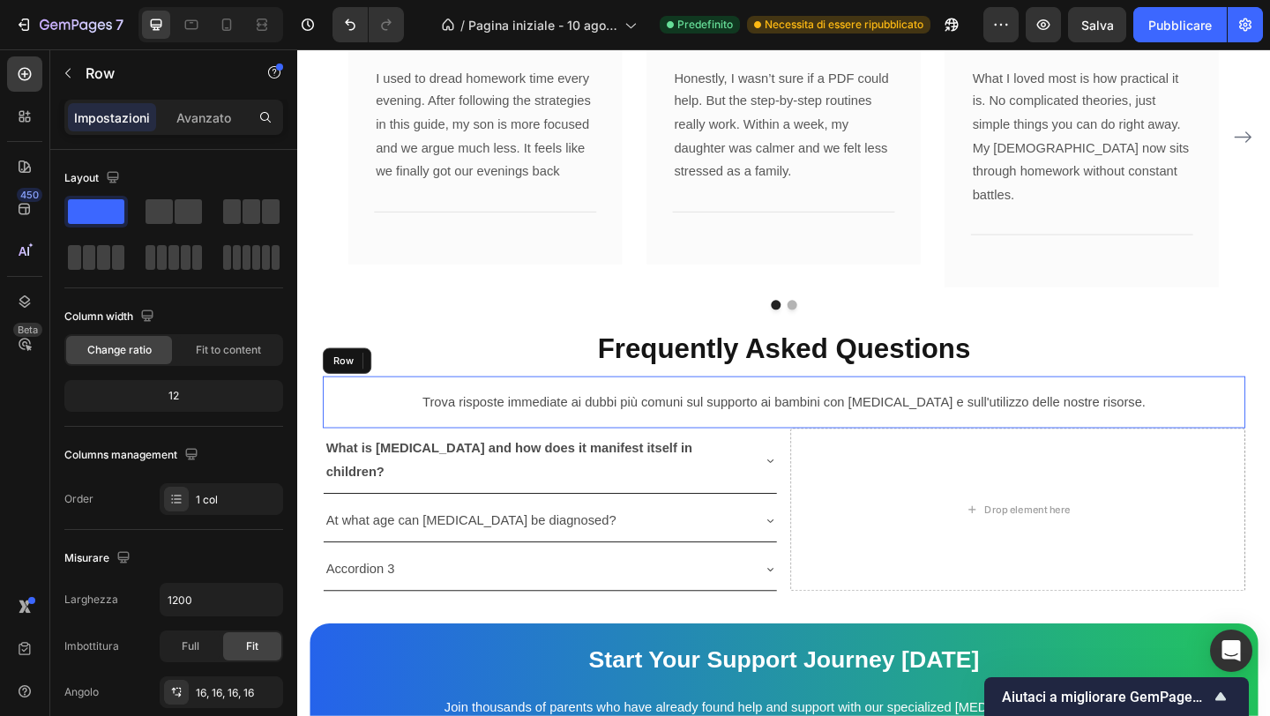
click at [419, 438] on div "Trova risposte immediate ai dubbi più comuni sul supporto ai bambini con [MEDIC…" at bounding box center [827, 433] width 1004 height 57
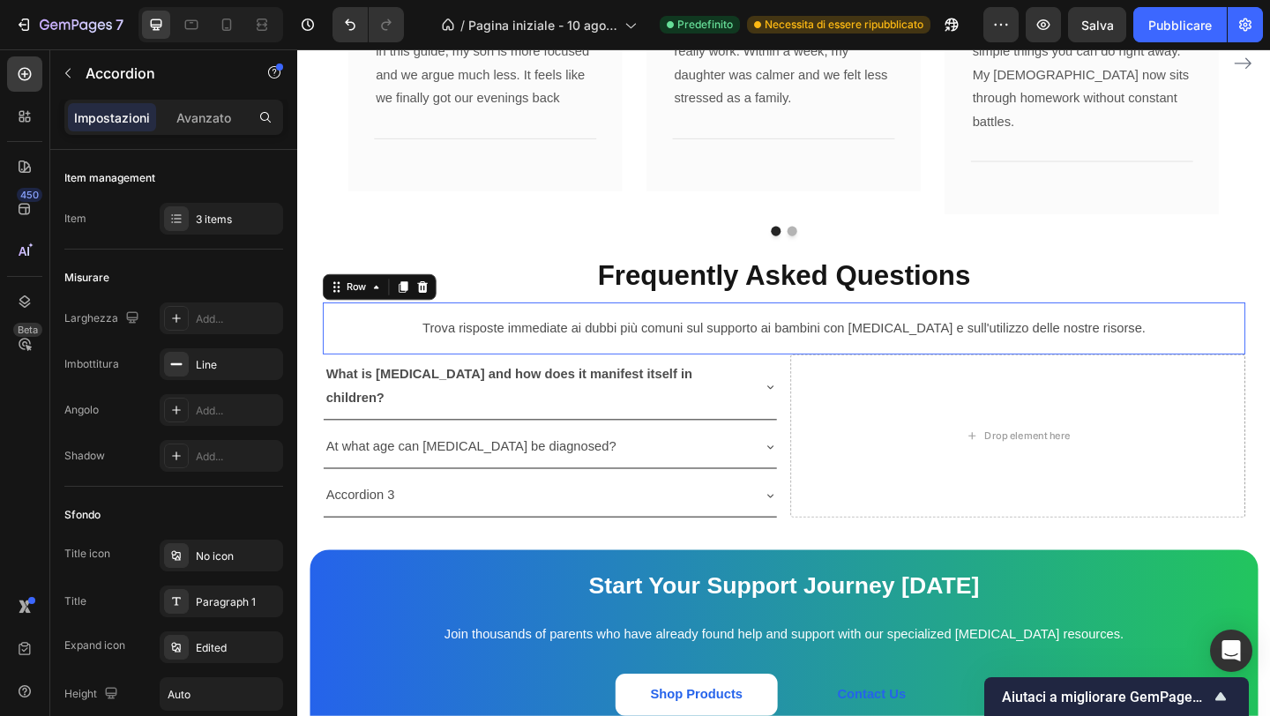
click at [419, 469] on p "At what age can [MEDICAL_DATA] be diagnosed?" at bounding box center [486, 482] width 316 height 26
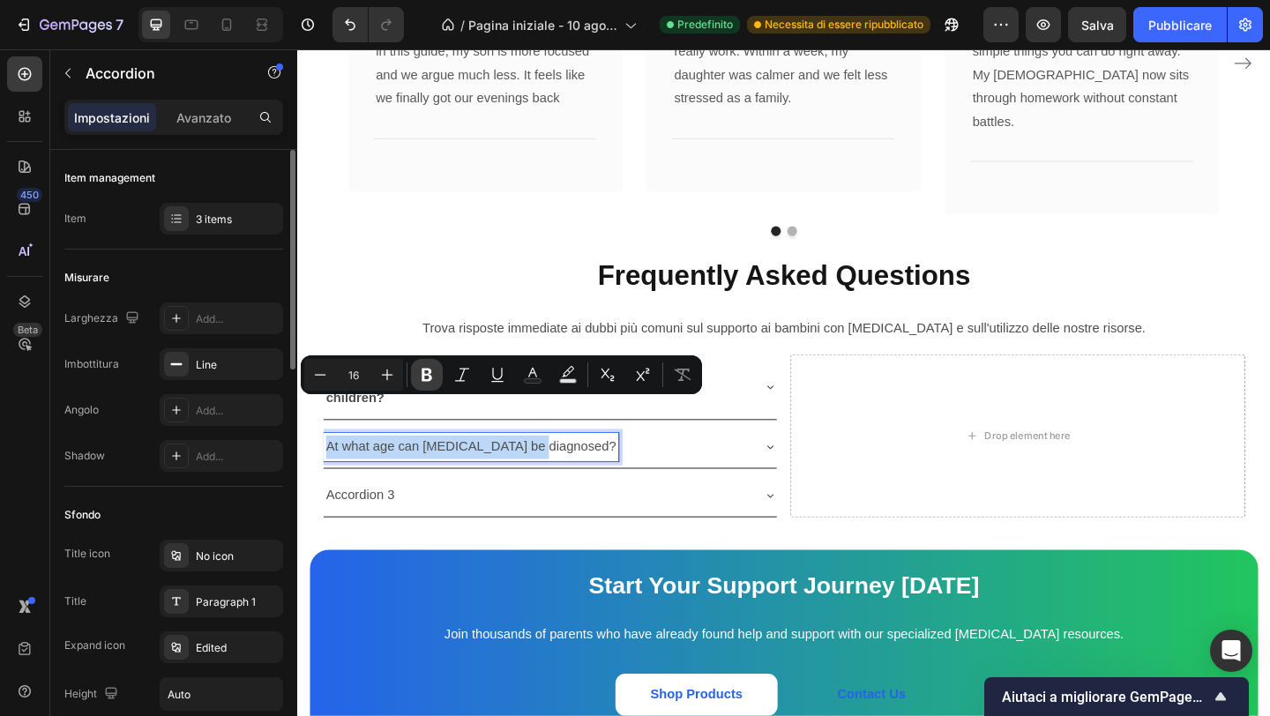
scroll to position [0, 0]
click at [426, 381] on icon "Editor contextual toolbar" at bounding box center [427, 375] width 11 height 13
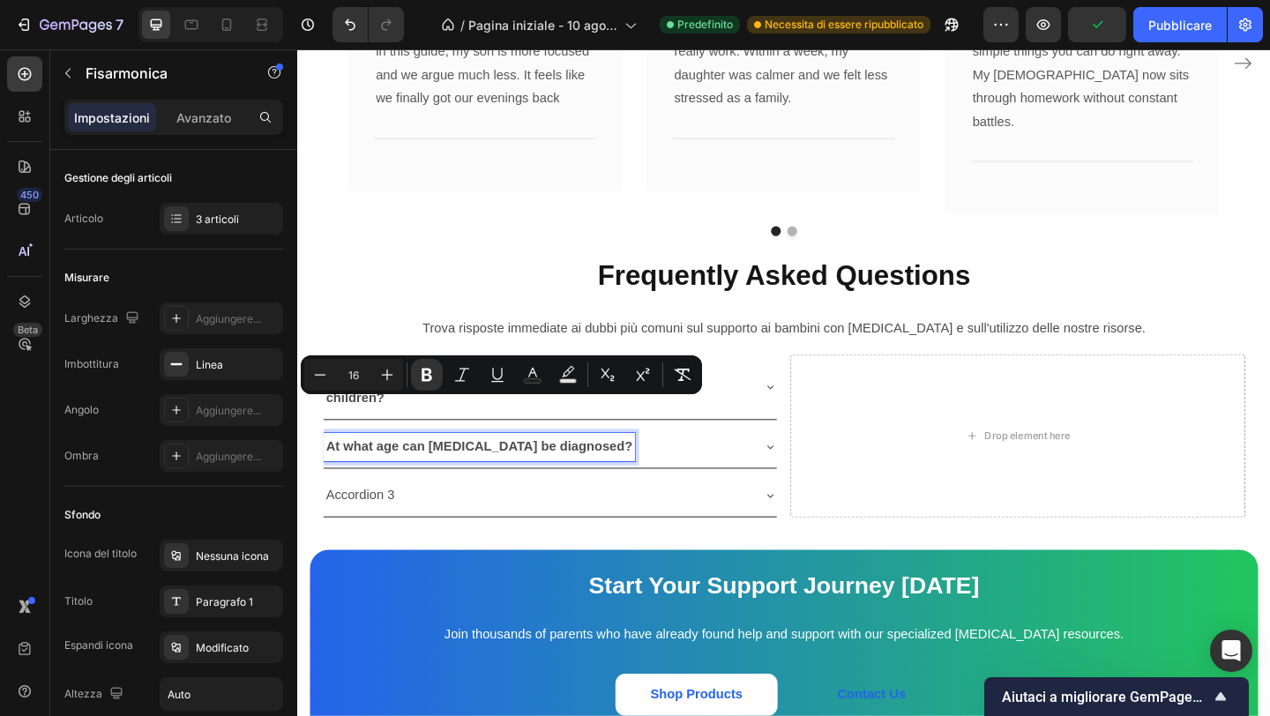
click at [379, 522] on p "Accordion 3" at bounding box center [365, 535] width 75 height 26
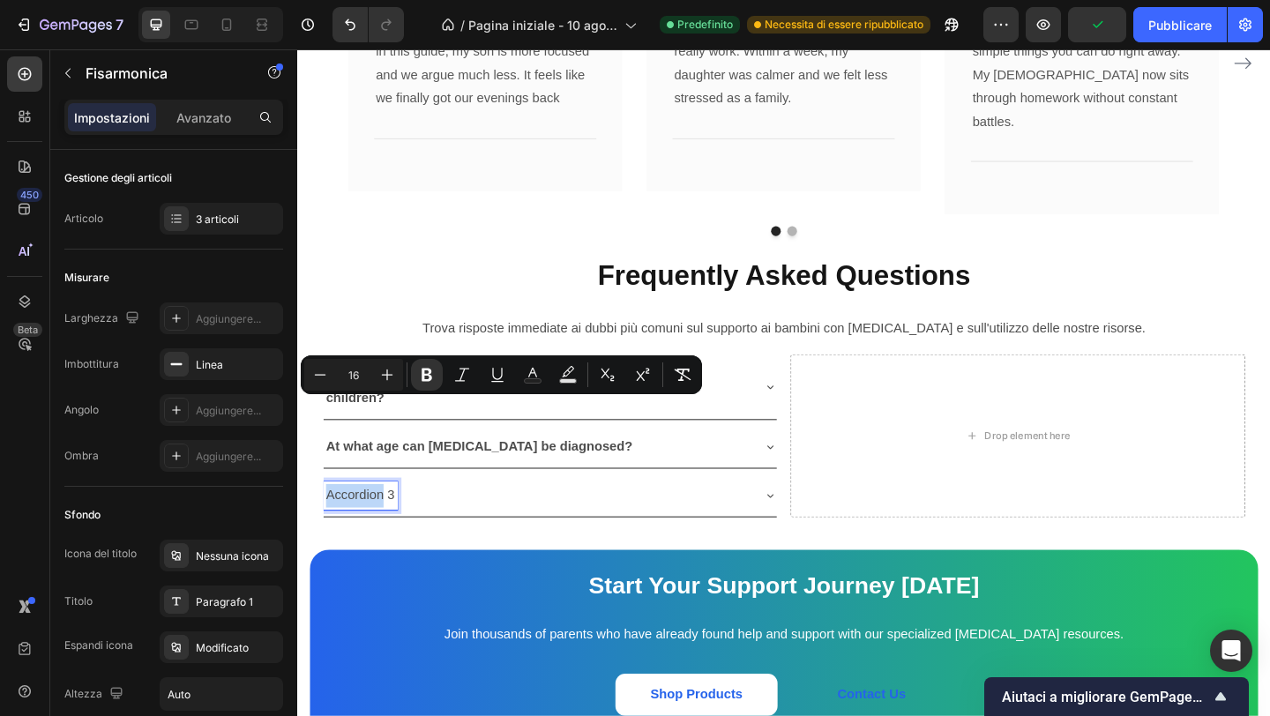
click at [379, 522] on p "Accordion 3" at bounding box center [365, 535] width 75 height 26
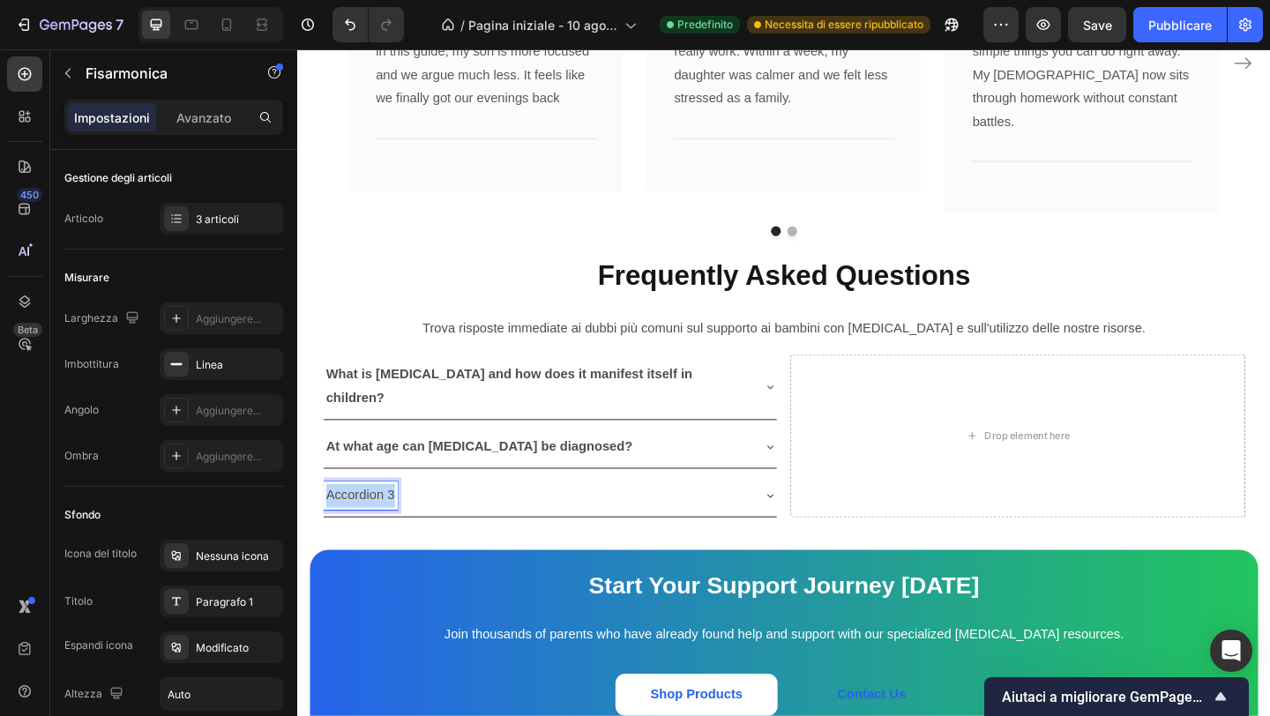
click at [379, 522] on p "Accordion 3" at bounding box center [365, 535] width 75 height 26
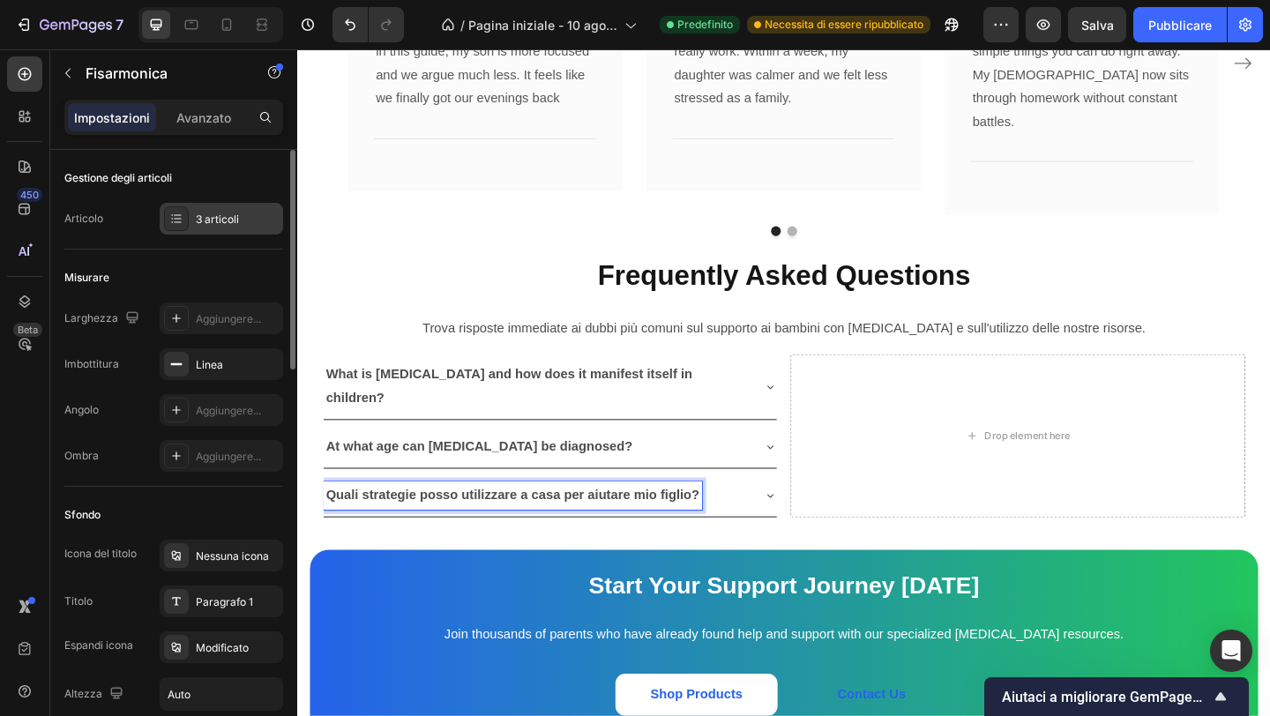
click at [204, 221] on font "3 articoli" at bounding box center [217, 219] width 43 height 13
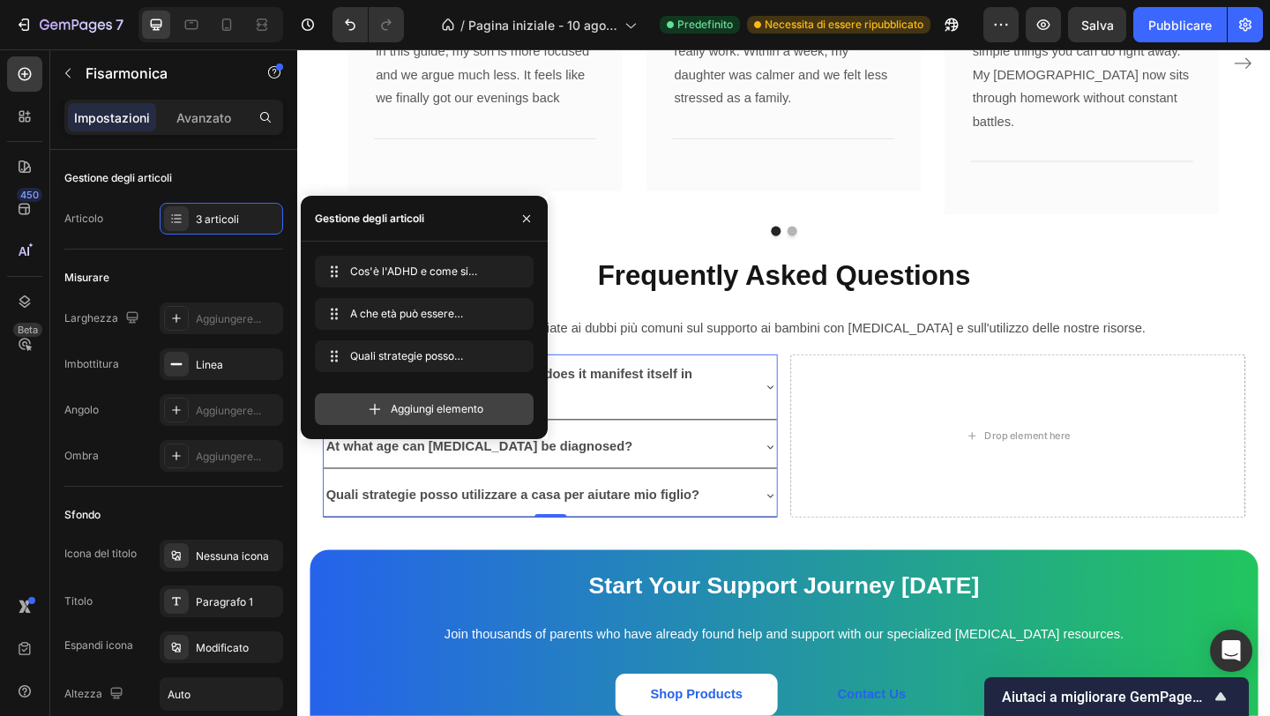
click at [394, 415] on span "Aggiungi elemento" at bounding box center [437, 409] width 93 height 16
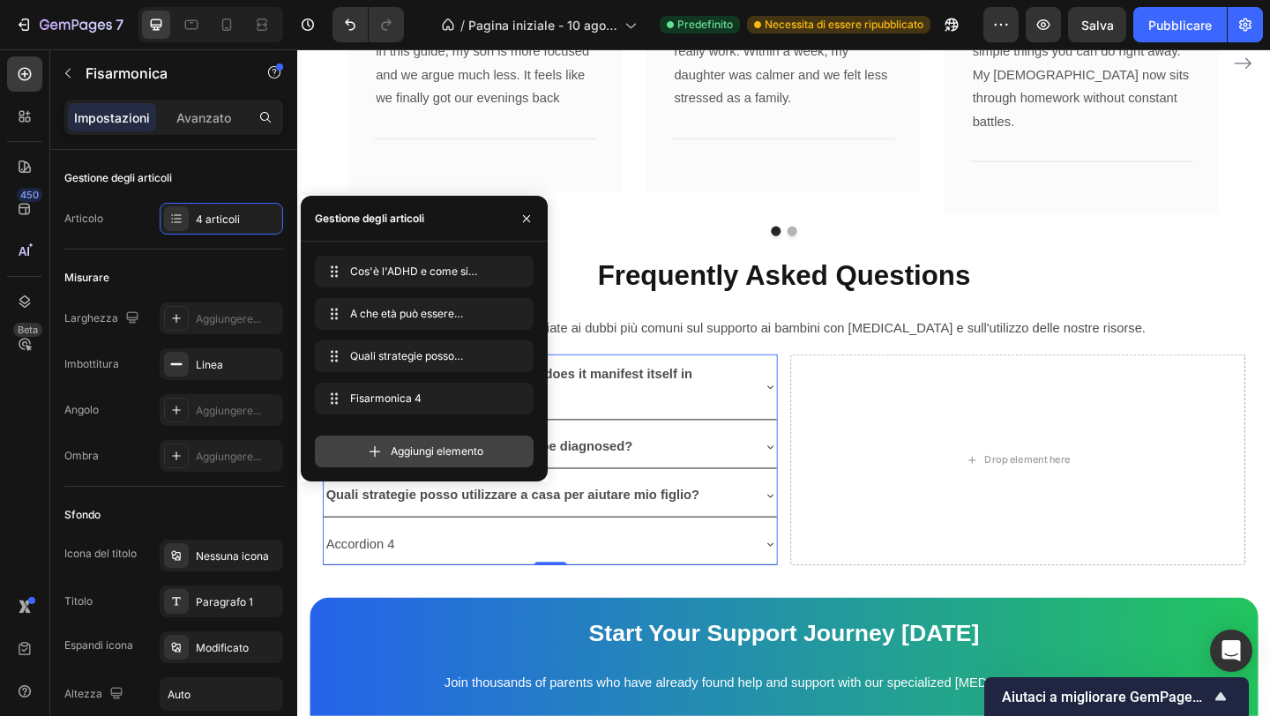
click at [395, 454] on font "Aggiungi elemento" at bounding box center [437, 451] width 93 height 13
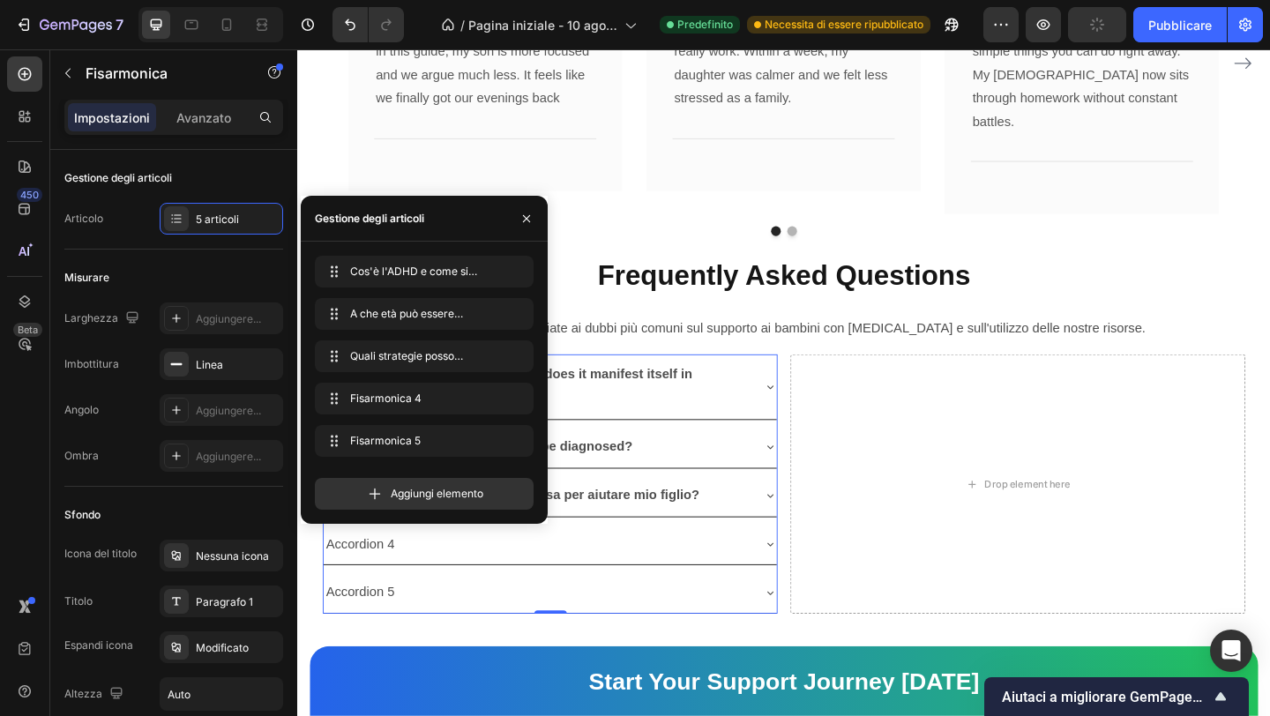
click at [669, 572] on div "Accordion 4" at bounding box center [557, 587] width 465 height 31
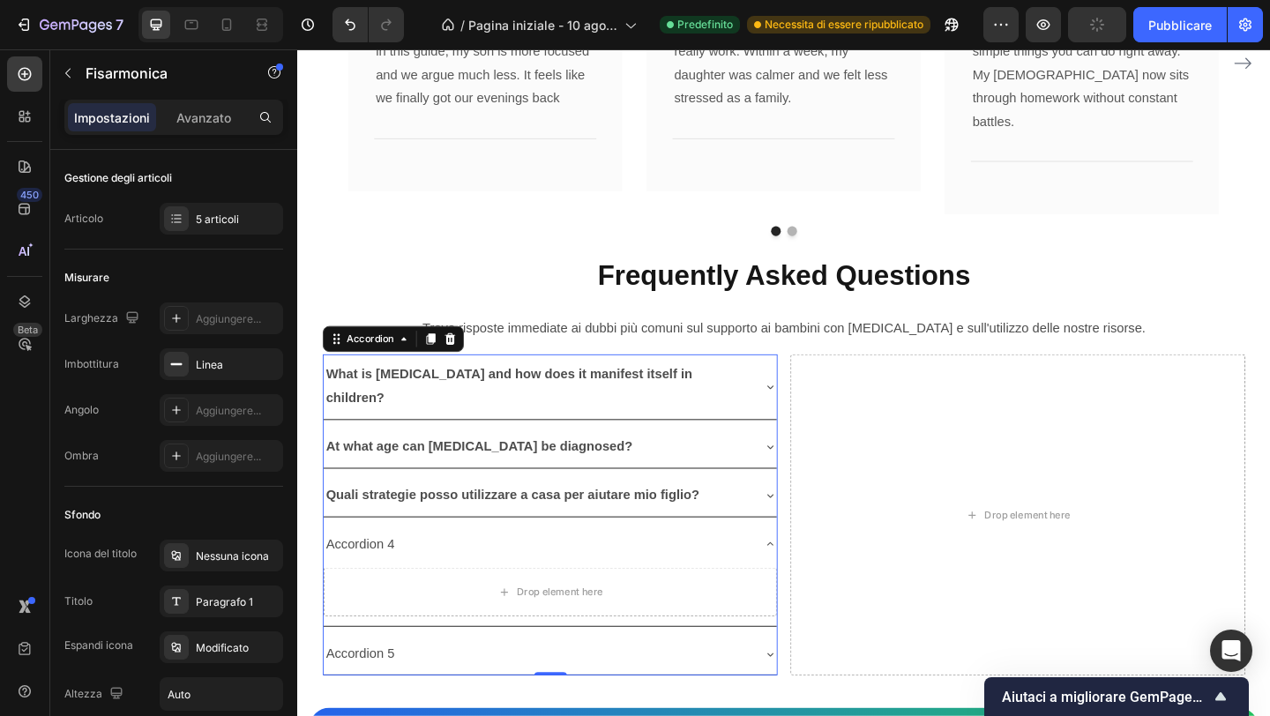
click at [404, 572] on div "Accordion 4" at bounding box center [365, 587] width 80 height 31
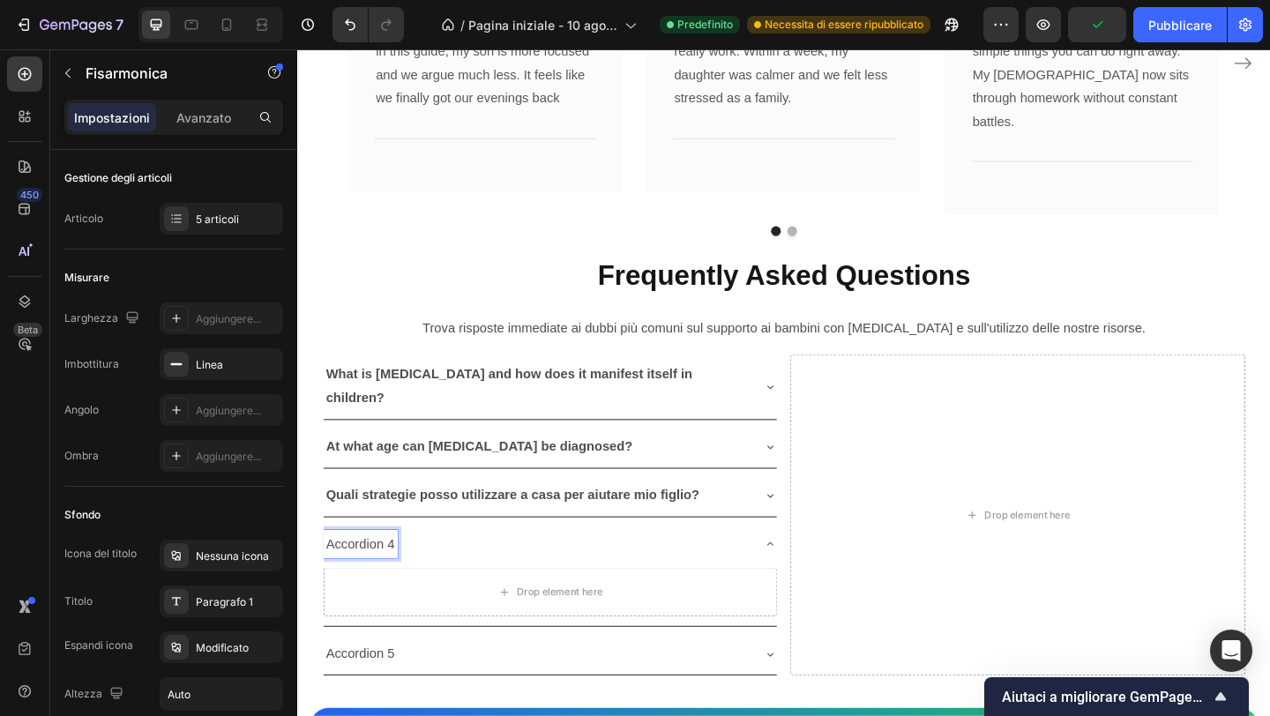
click at [370, 575] on p "Accordion 4" at bounding box center [365, 588] width 75 height 26
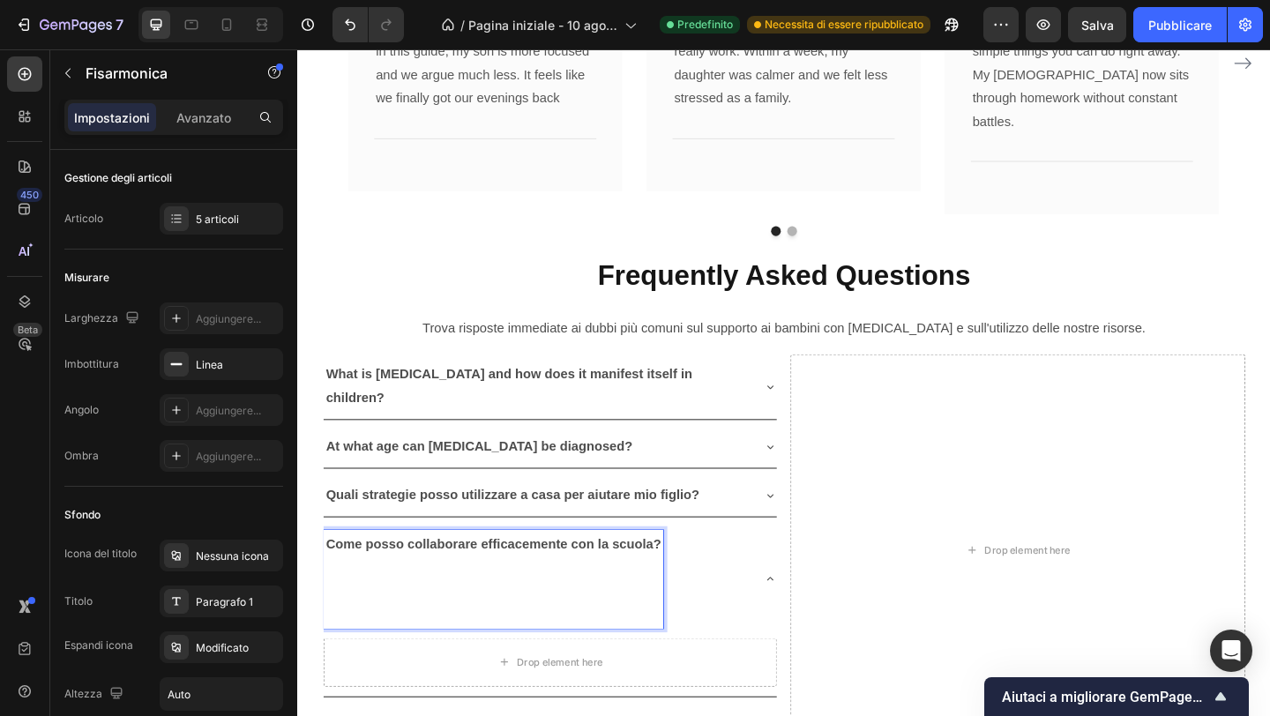
click at [358, 580] on strong "Come posso collaborare efficacemente con la scuola?" at bounding box center [510, 587] width 364 height 15
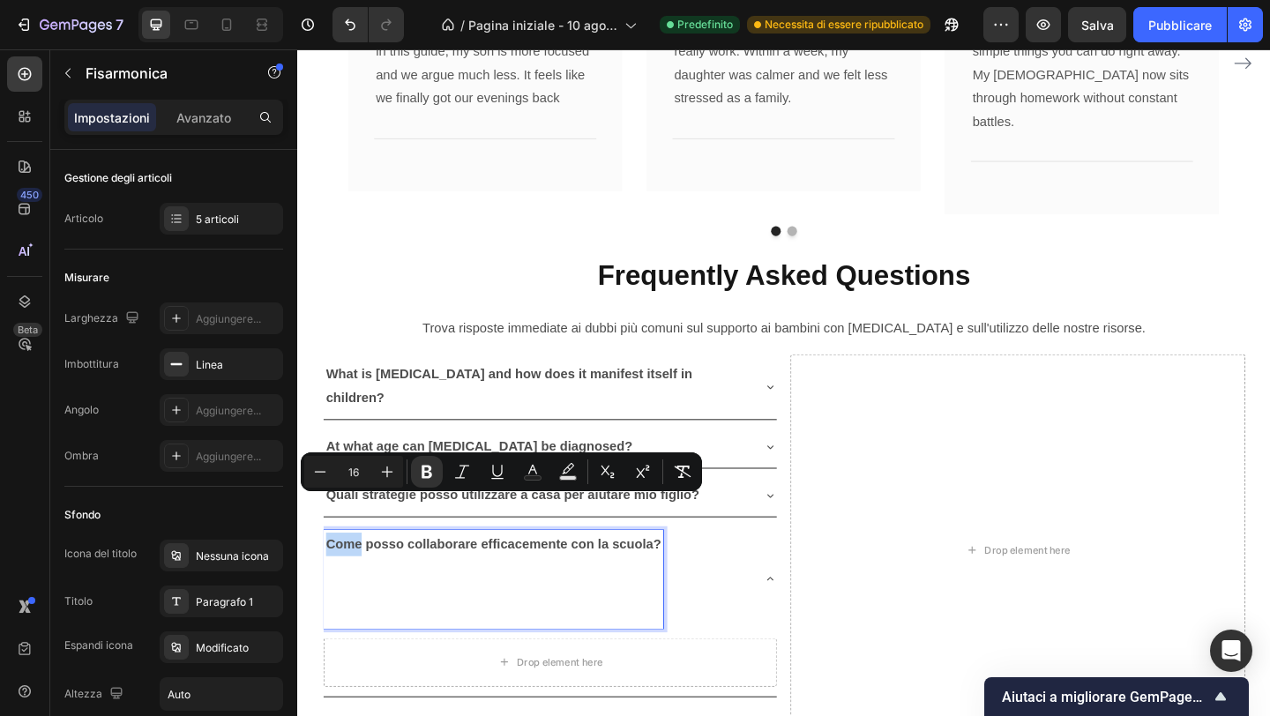
click at [426, 454] on div "Meno 16 Più Grassetto Corsivo Sottolineare Colore del testo Colore di sfondo de…" at bounding box center [501, 472] width 401 height 39
click at [444, 522] on p "Quali strategie posso utilizzare a casa per aiutare mio figlio?" at bounding box center [531, 535] width 407 height 26
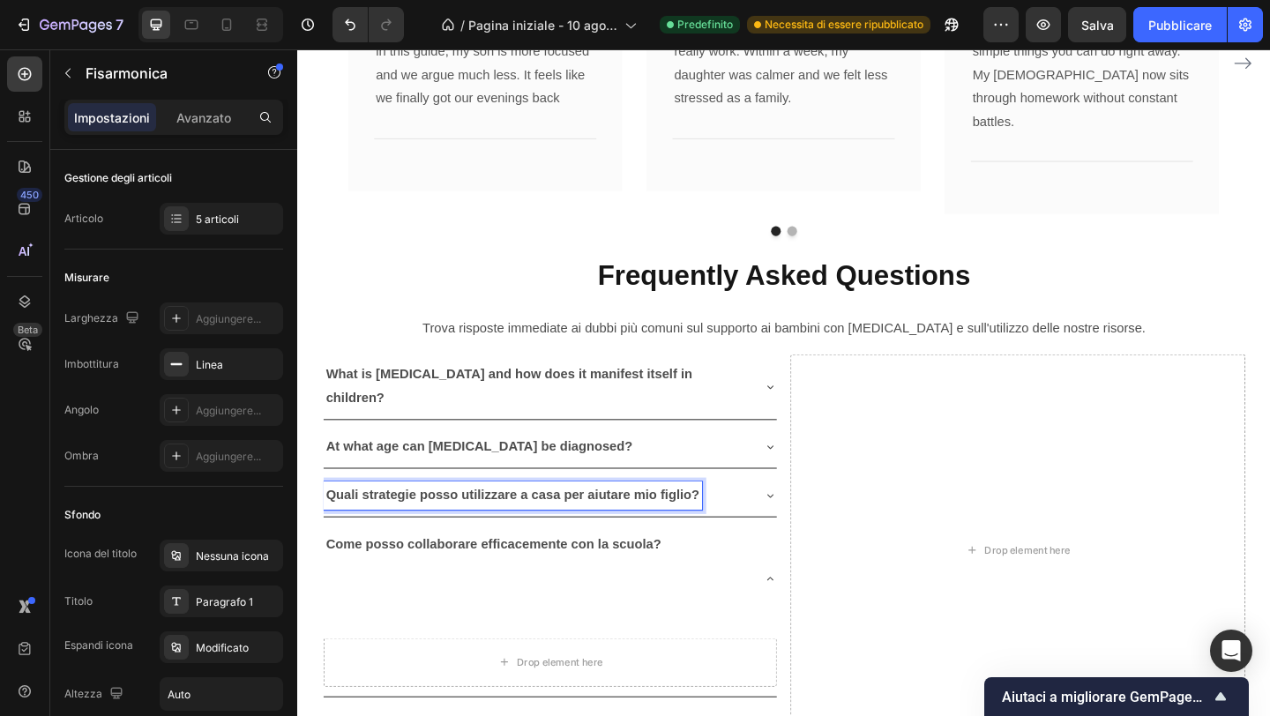
click at [437, 522] on p "Quali strategie posso utilizzare a casa per aiutare mio figlio?" at bounding box center [531, 535] width 407 height 26
click at [436, 522] on p "Quali strategie posso utilizzare a casa per aiutare mio figlio?" at bounding box center [531, 535] width 407 height 26
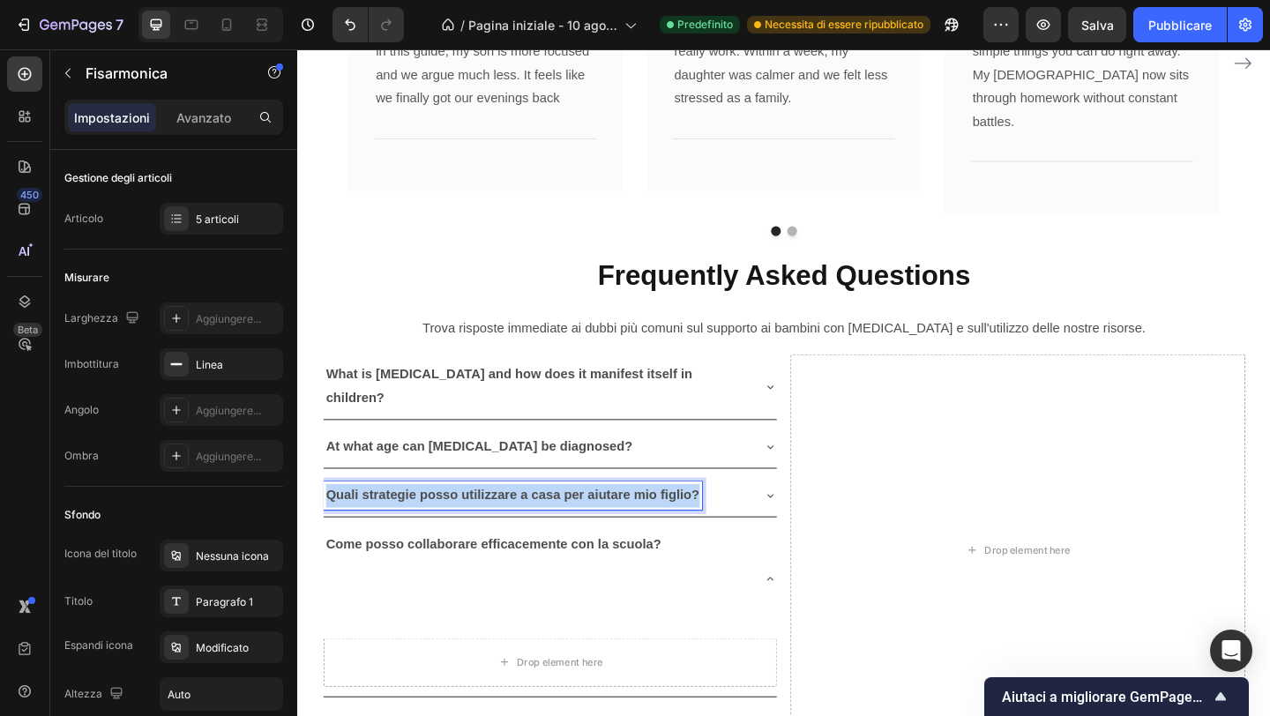
click at [436, 522] on p "Quali strategie posso utilizzare a casa per aiutare mio figlio?" at bounding box center [531, 535] width 407 height 26
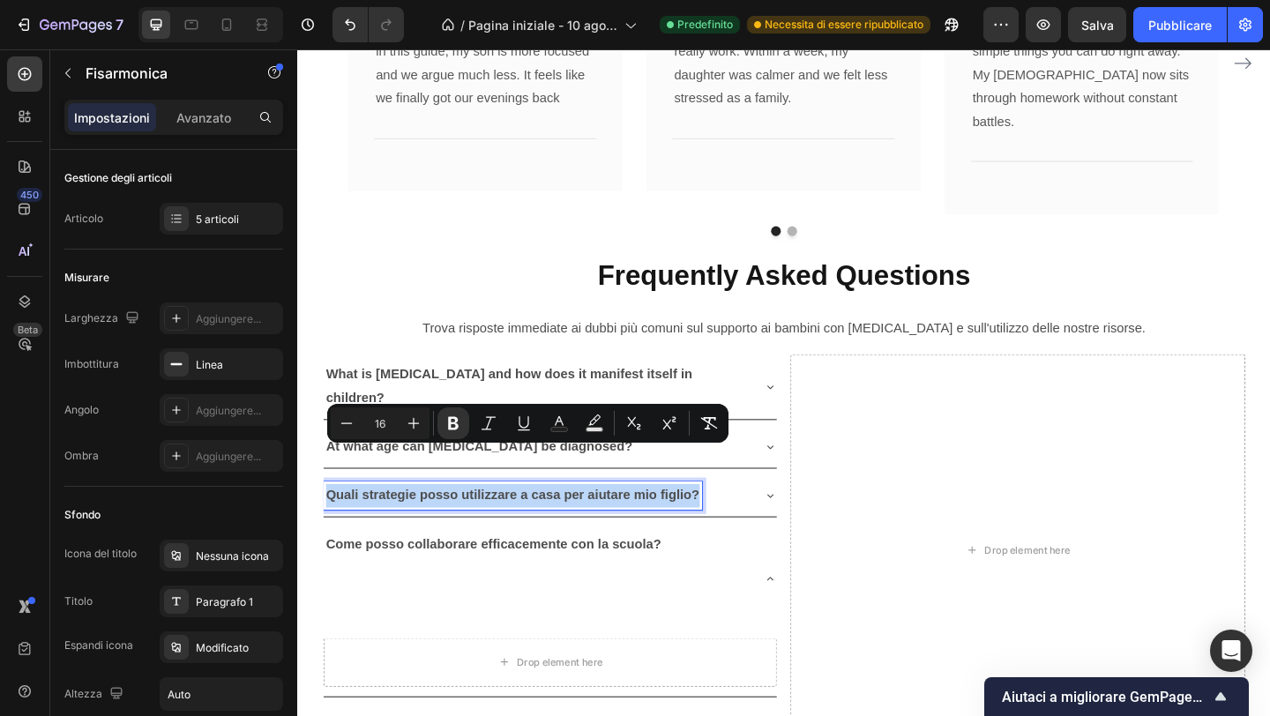
click at [436, 522] on p "Quali strategie posso utilizzare a casa per aiutare mio figlio?" at bounding box center [531, 535] width 407 height 26
copy strong "Quali strategie posso utilizzare a casa per aiutare mio figlio?"
click at [542, 522] on p "Quali strategie posso utilizzare a casa per aiutare mio figlio?" at bounding box center [531, 535] width 407 height 26
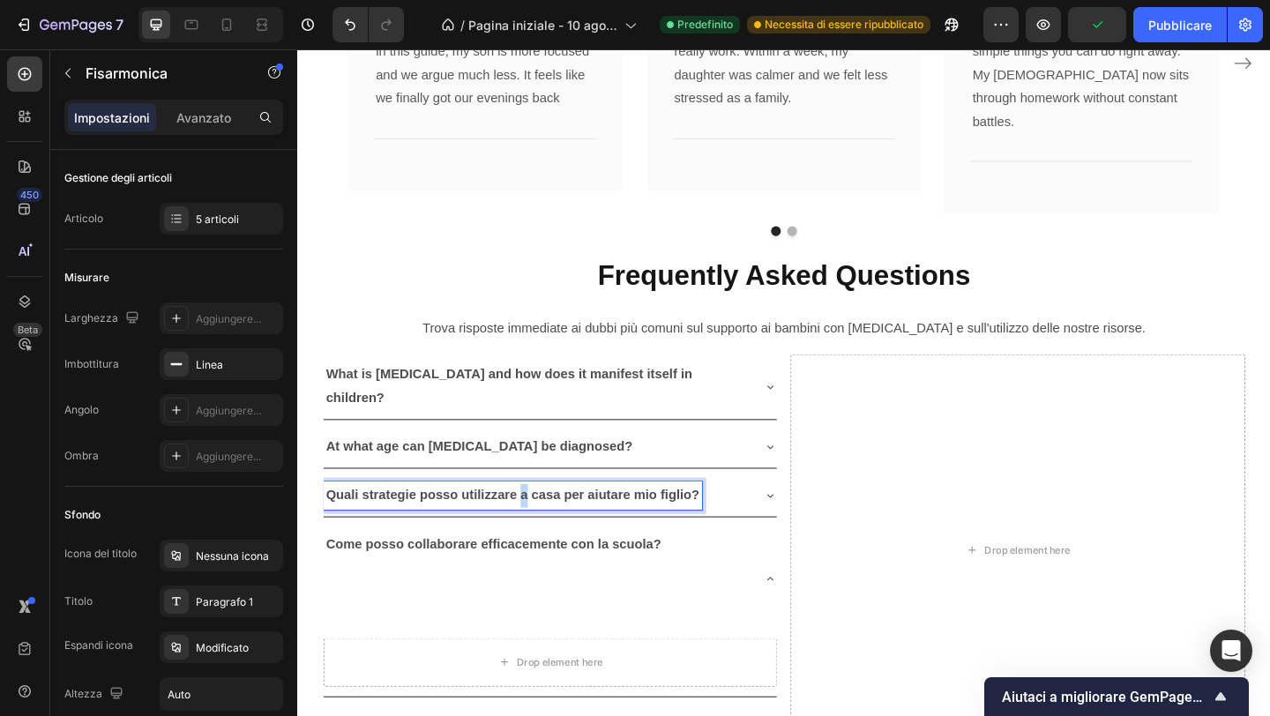
click at [542, 522] on p "Quali strategie posso utilizzare a casa per aiutare mio figlio?" at bounding box center [531, 535] width 407 height 26
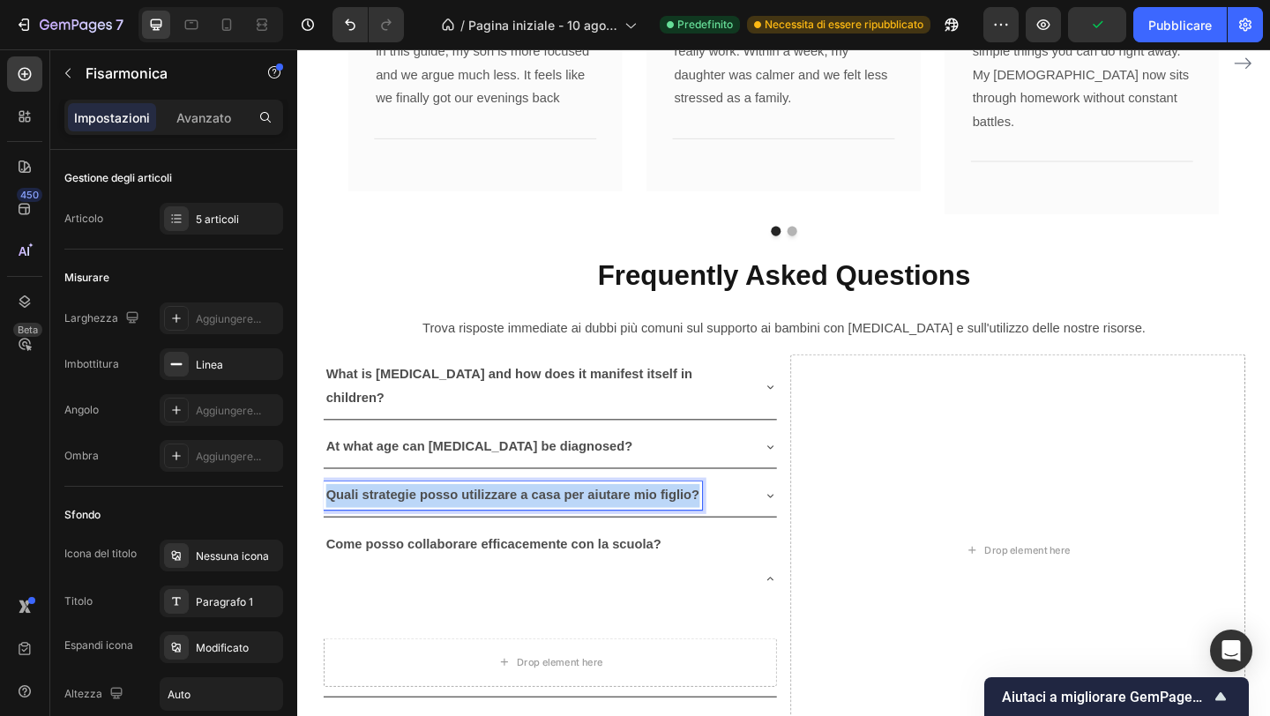
click at [542, 522] on p "Quali strategie posso utilizzare a casa per aiutare mio figlio?" at bounding box center [531, 535] width 407 height 26
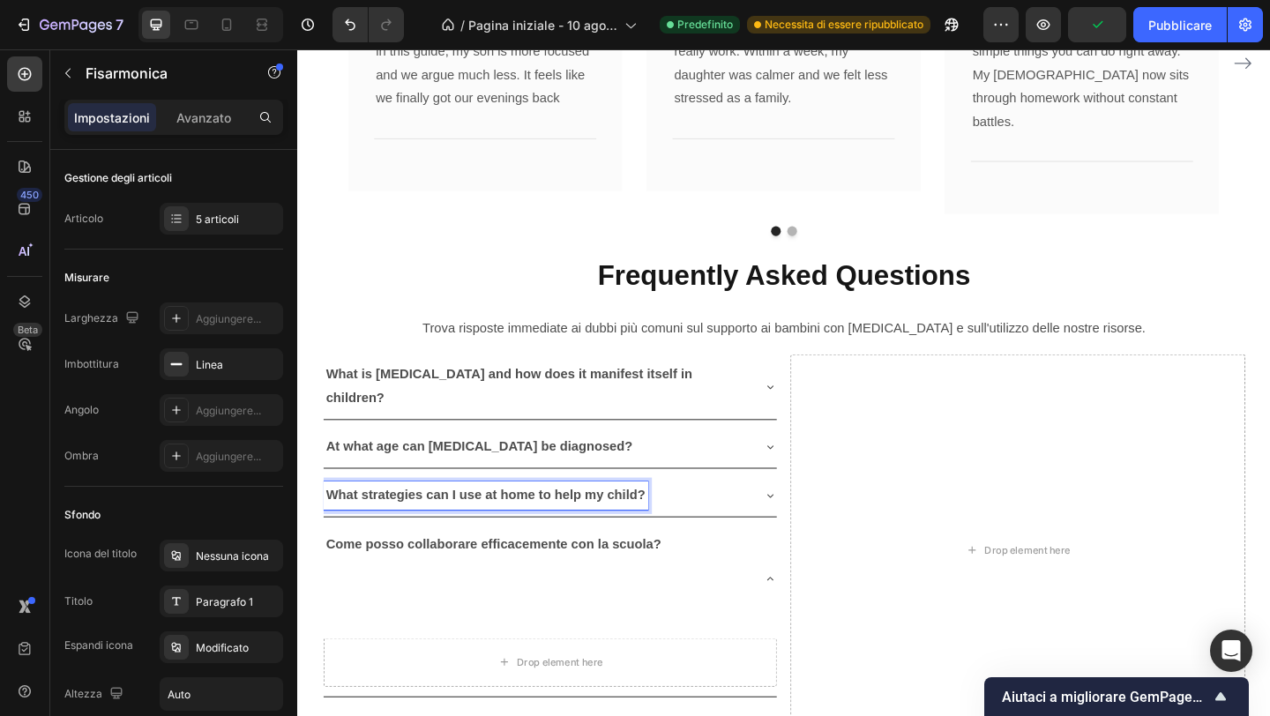
click at [506, 580] on strong "Come posso collaborare efficacemente con la scuola?" at bounding box center [510, 587] width 364 height 15
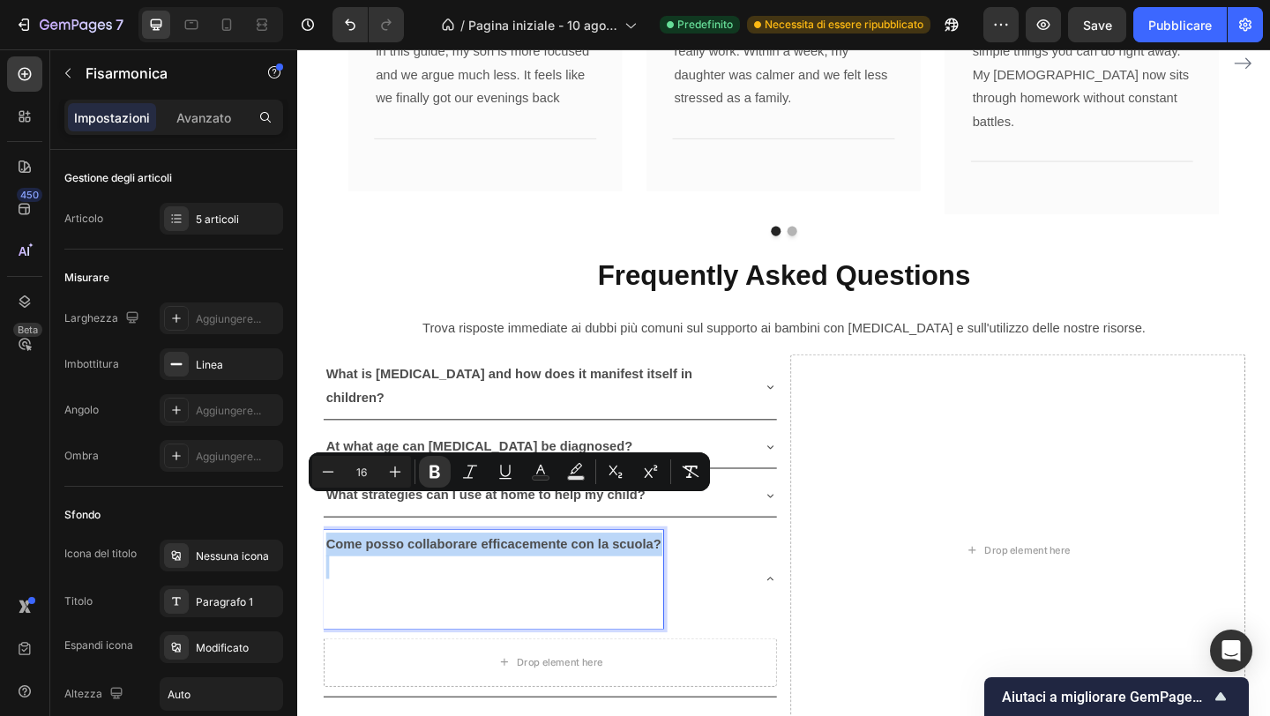
click at [494, 580] on strong "Come posso collaborare efficacemente con la scuola?" at bounding box center [510, 587] width 364 height 15
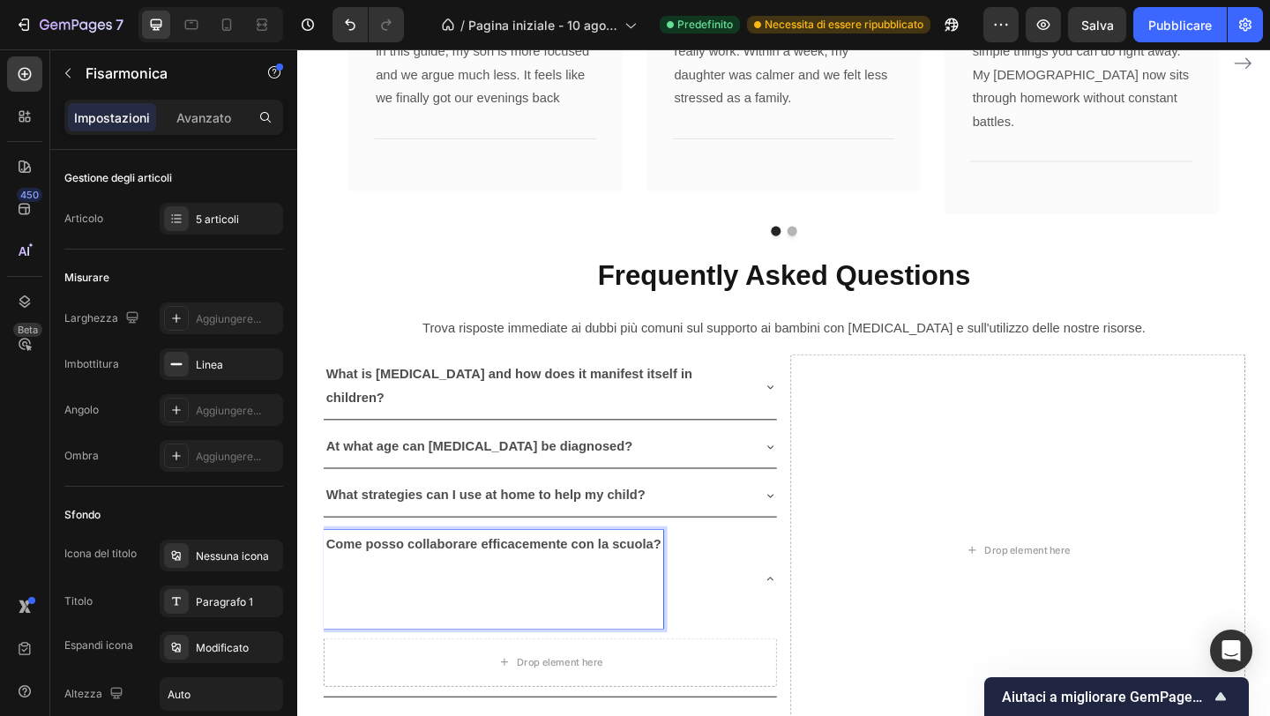
click at [494, 580] on strong "Come posso collaborare efficacemente con la scuola?" at bounding box center [510, 587] width 364 height 15
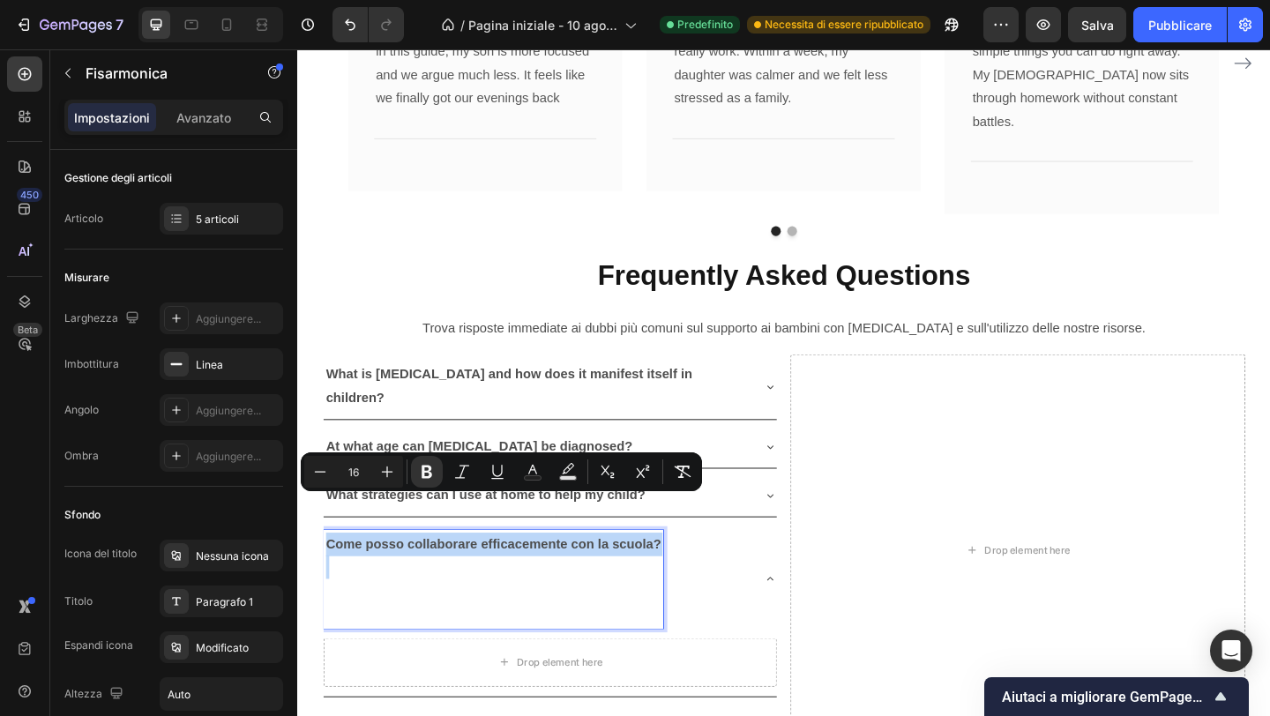
click at [494, 580] on strong "Come posso collaborare efficacemente con la scuola?" at bounding box center [510, 587] width 364 height 15
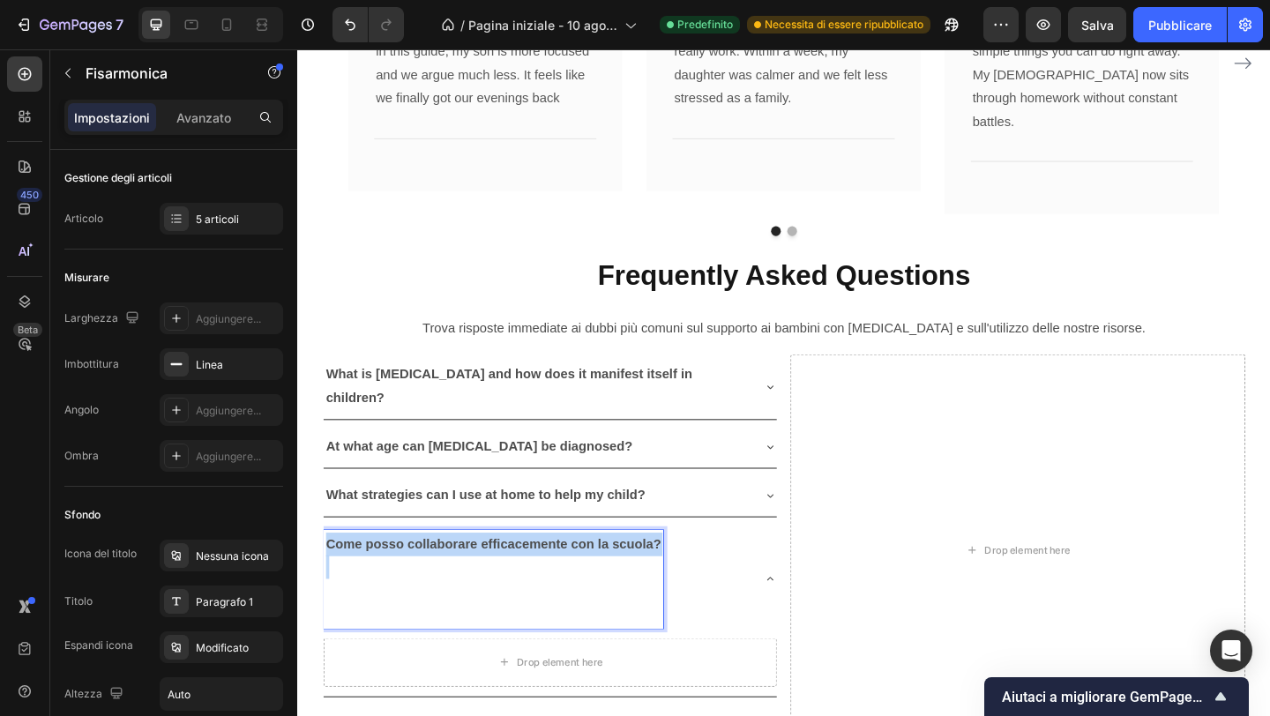
click at [494, 580] on strong "Come posso collaborare efficacemente con la scuola?" at bounding box center [510, 587] width 364 height 15
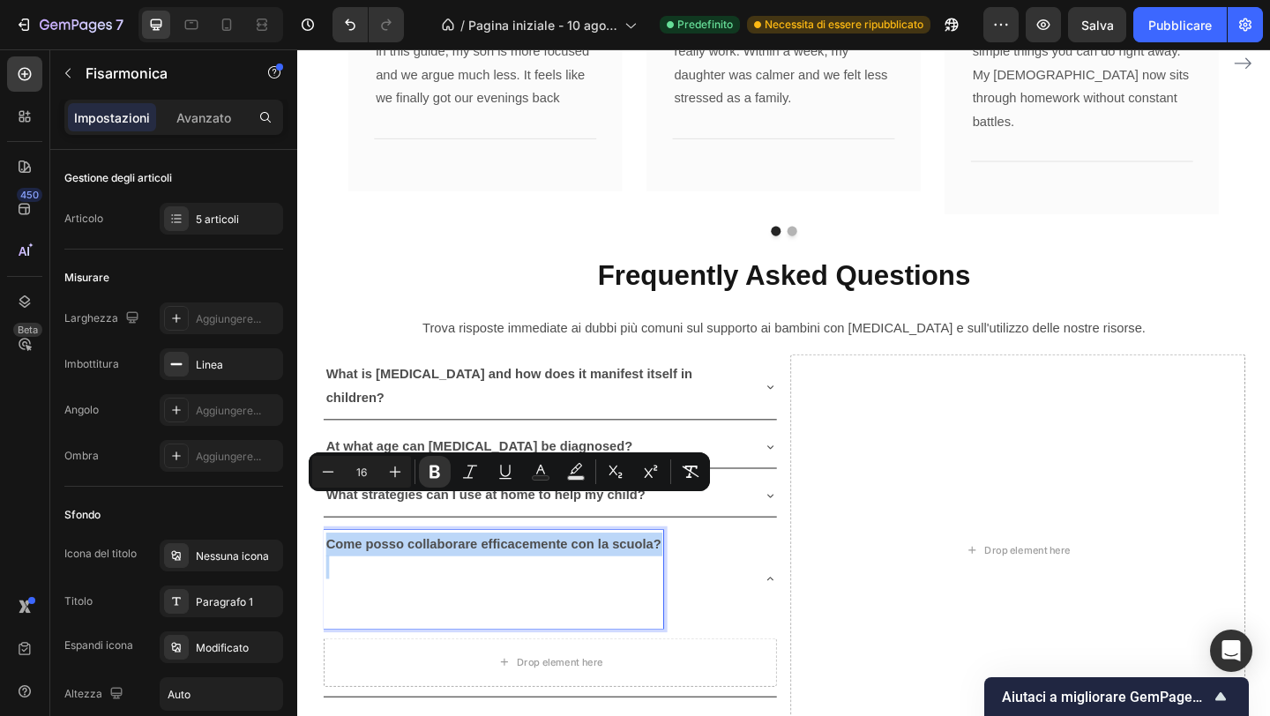
copy strong "Come posso collaborare efficacemente con la scuola?"
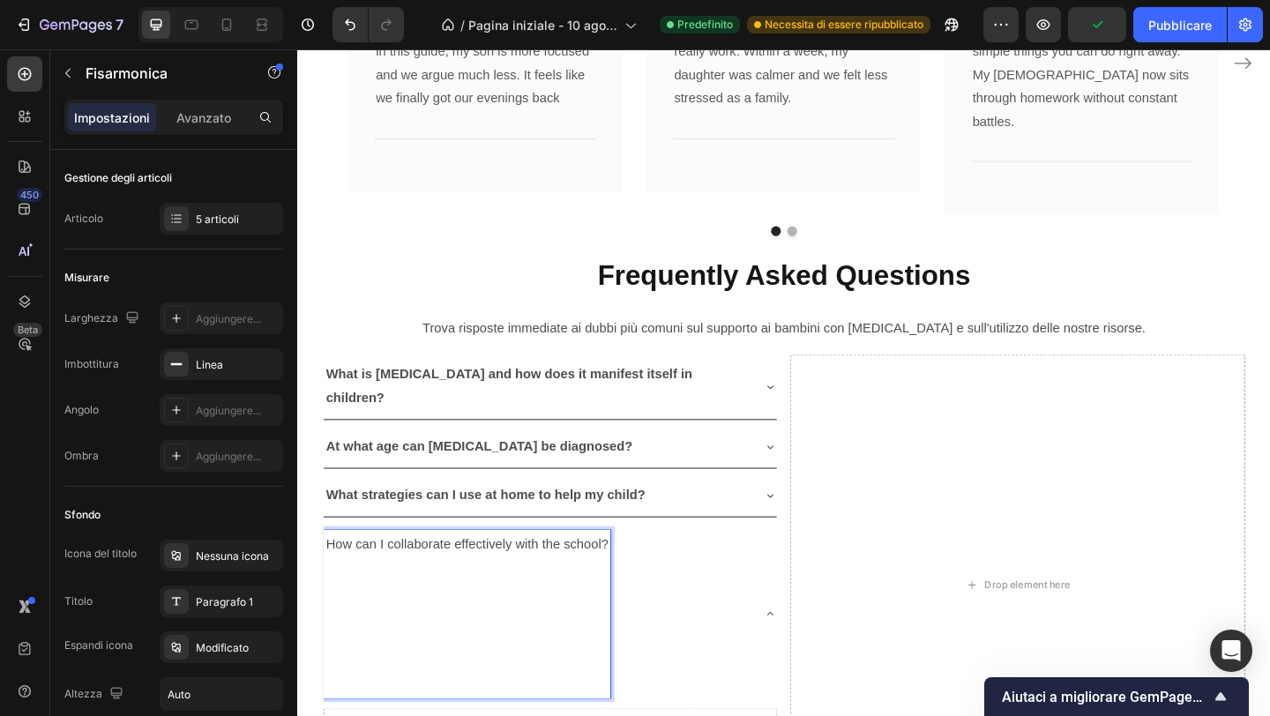
click at [545, 575] on p "How can I collaborate effectively with the school?" at bounding box center [481, 588] width 307 height 26
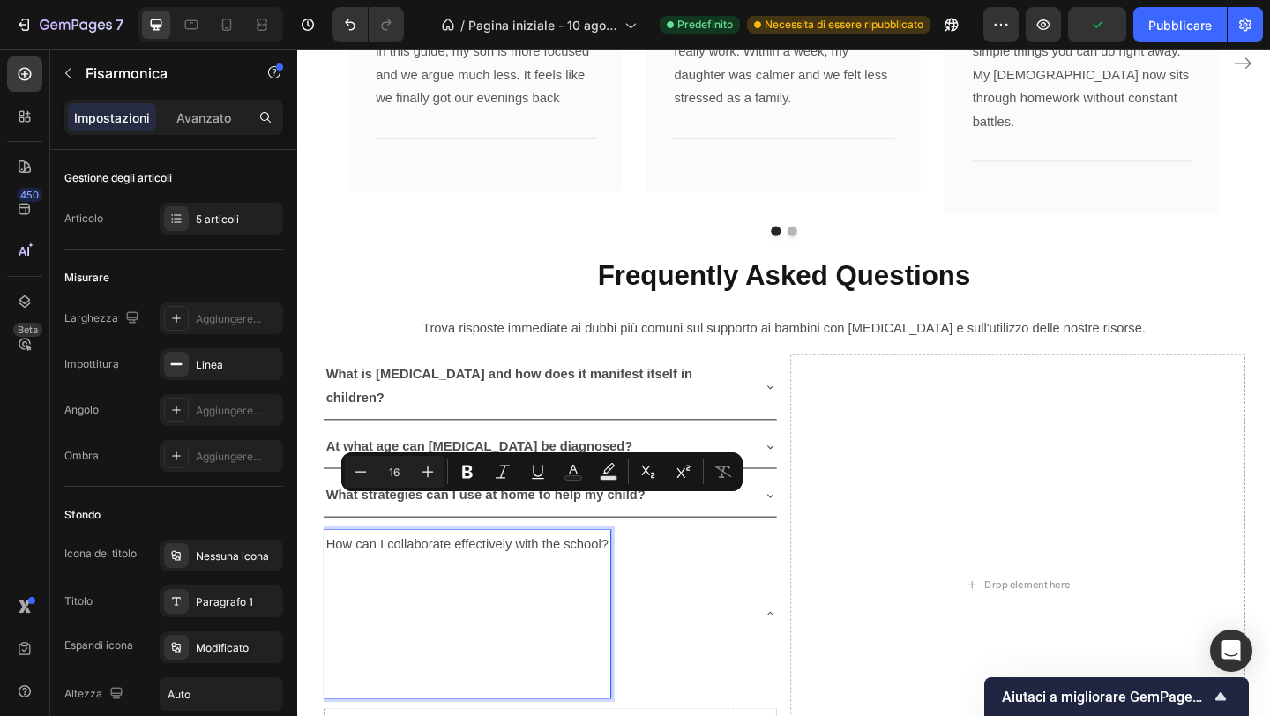
click at [400, 647] on p "Rich Text Editor. Editing area: main" at bounding box center [481, 664] width 307 height 26
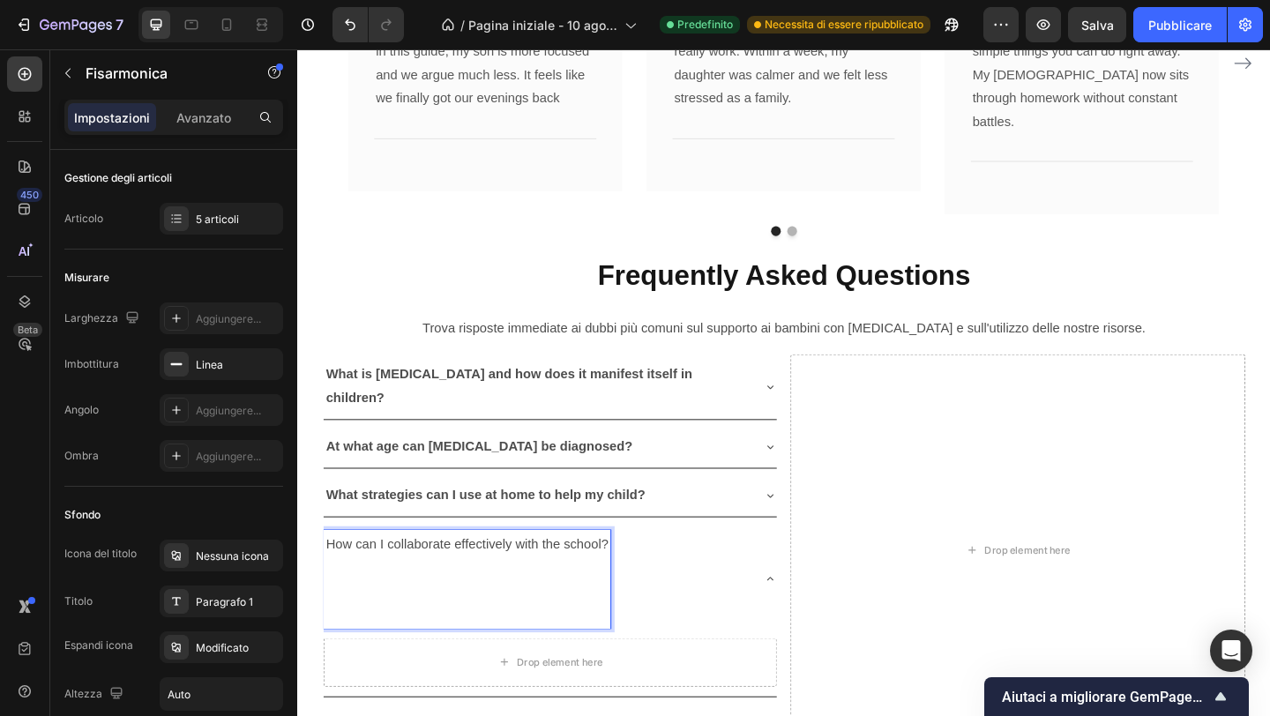
click at [345, 638] on div "How can I collaborate effectively with the school?" at bounding box center [571, 625] width 493 height 121
click at [347, 634] on div "How can I collaborate effectively with the school?" at bounding box center [481, 625] width 312 height 107
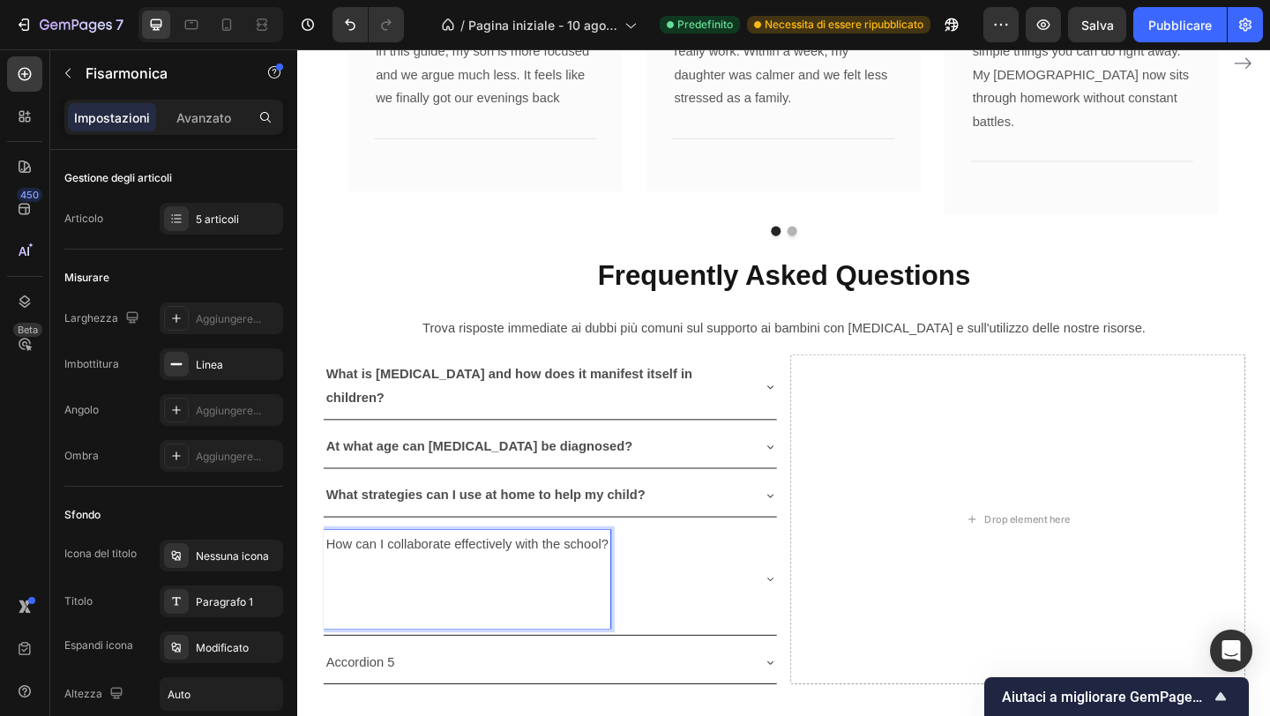
click at [348, 630] on p "Rich Text Editor. Editing area: main" at bounding box center [481, 650] width 307 height 51
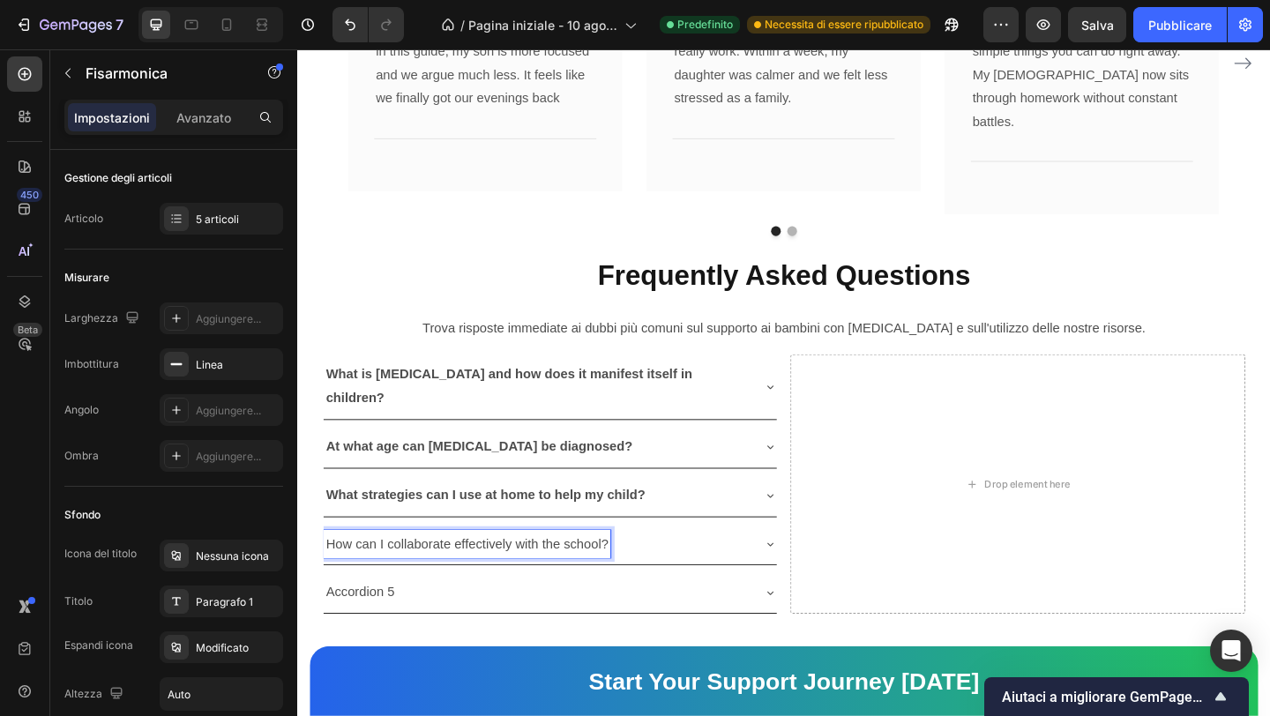
click at [422, 575] on p "How can I collaborate effectively with the school?" at bounding box center [481, 588] width 307 height 26
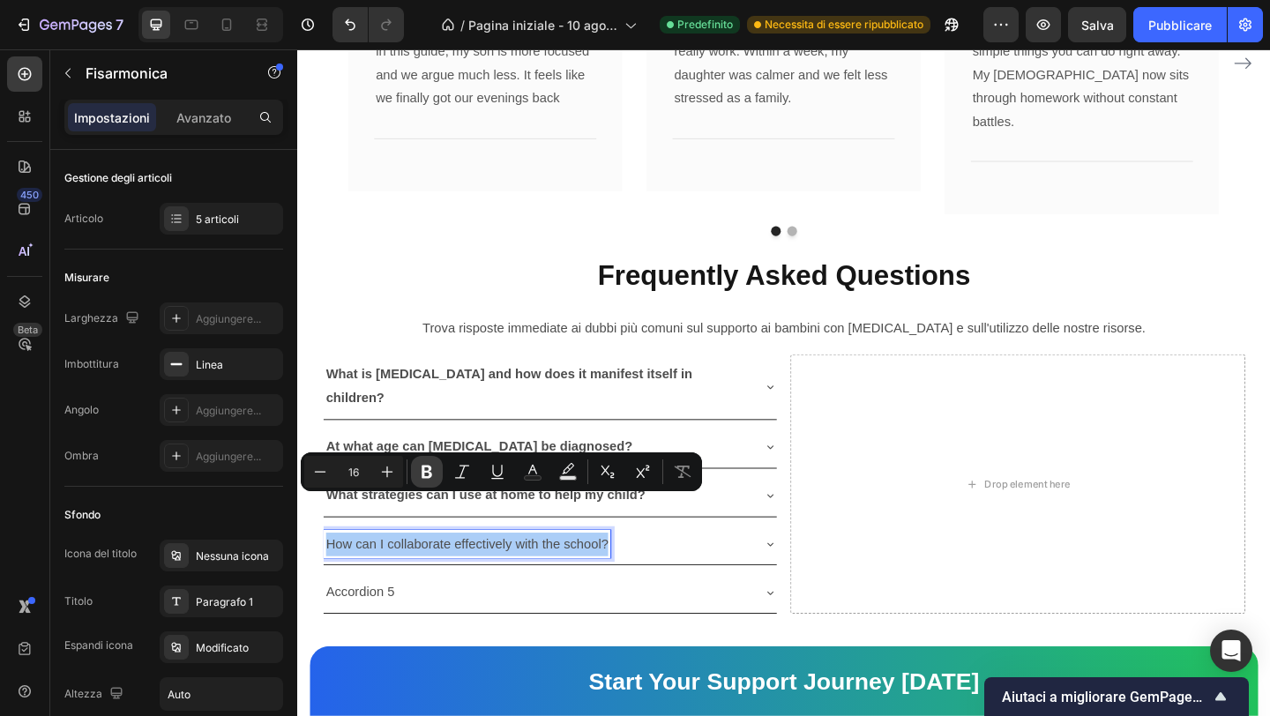
click at [417, 477] on button "Grassetto" at bounding box center [427, 472] width 32 height 32
click at [399, 627] on p "Accordion 5" at bounding box center [365, 640] width 75 height 26
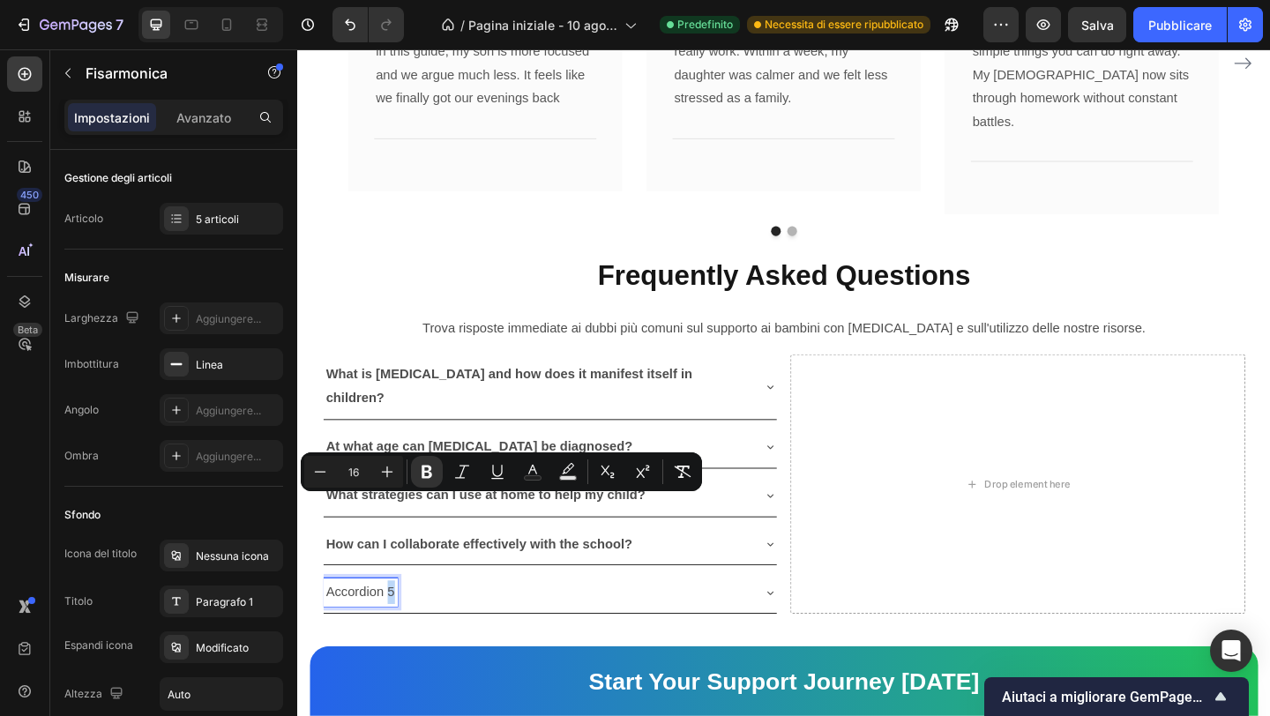
click at [398, 627] on p "Accordion 5" at bounding box center [365, 640] width 75 height 26
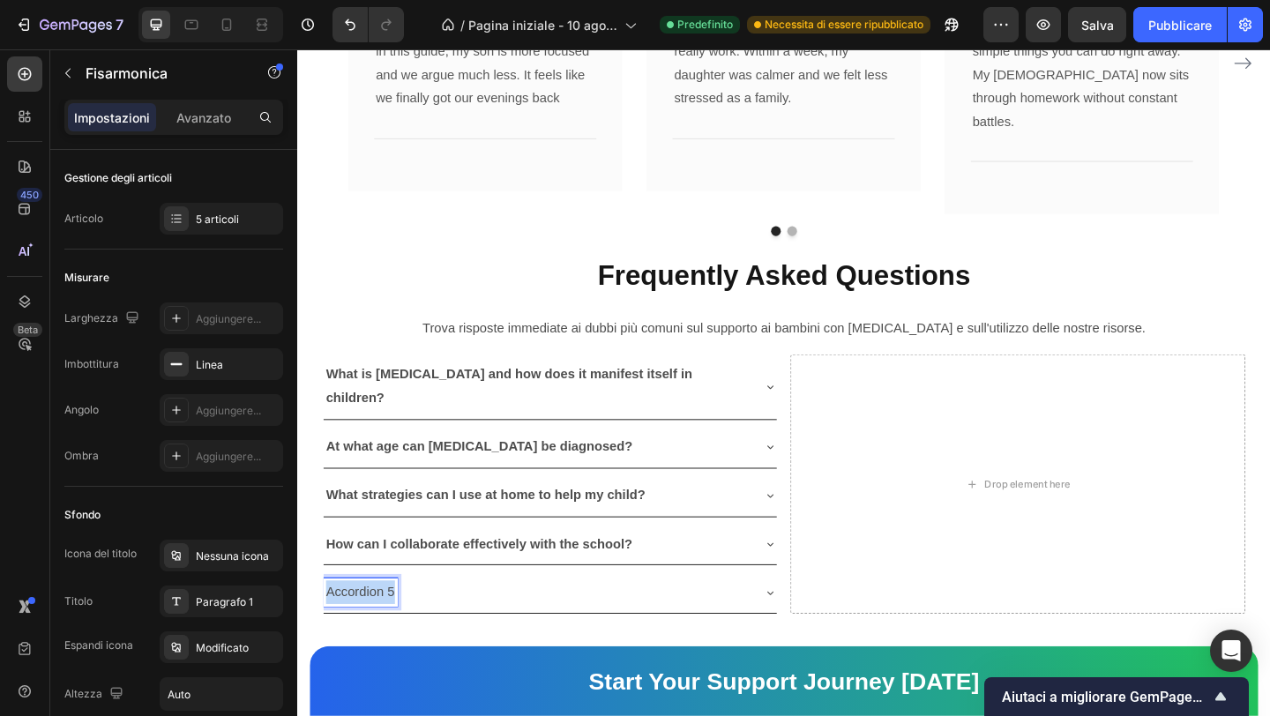
click at [398, 627] on p "Accordion 5" at bounding box center [365, 640] width 75 height 26
click at [409, 627] on p "Are your guides free?" at bounding box center [395, 640] width 135 height 26
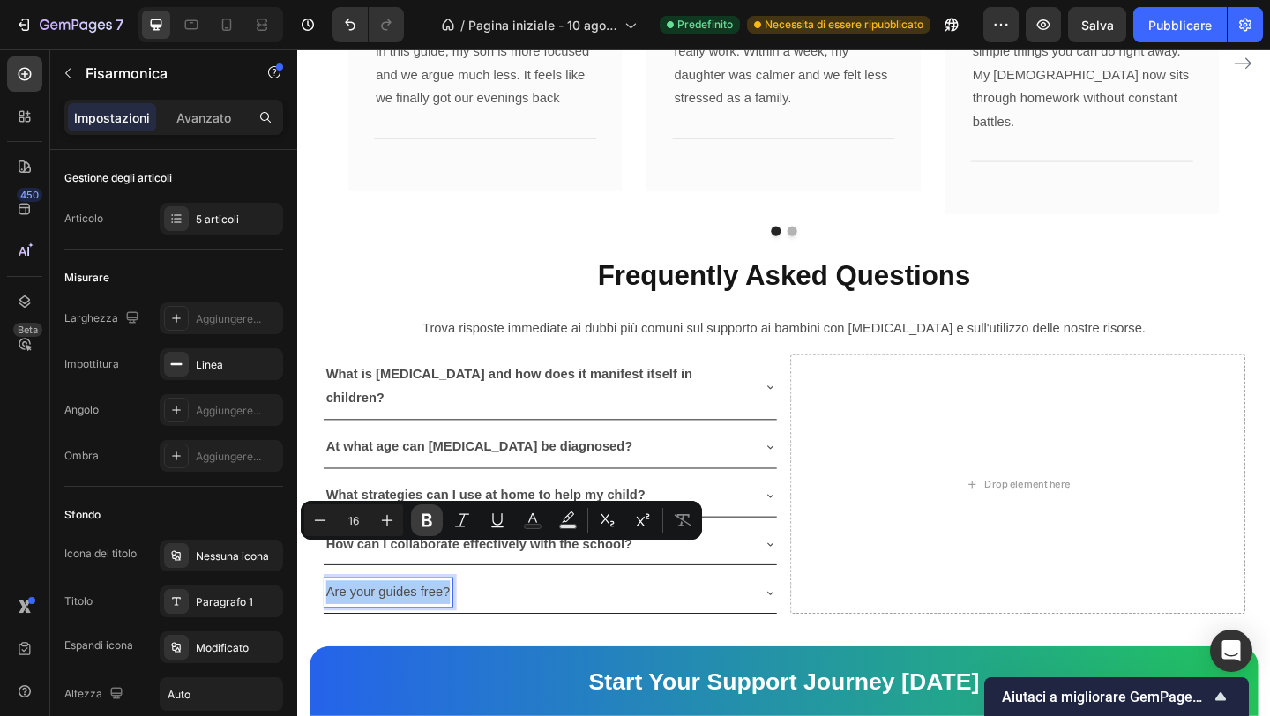
click at [429, 514] on icon "Editor contextual toolbar" at bounding box center [427, 520] width 11 height 13
click at [843, 556] on div "Drop element here" at bounding box center [1081, 522] width 495 height 282
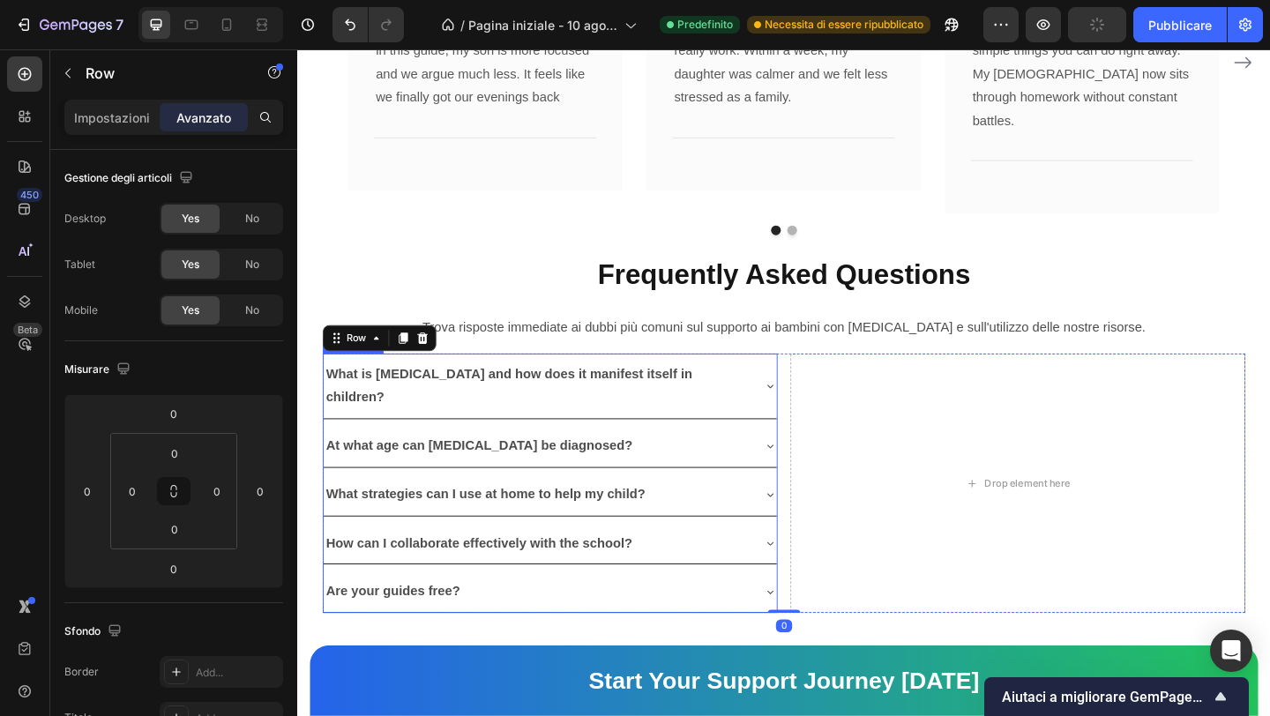
scroll to position [4850, 0]
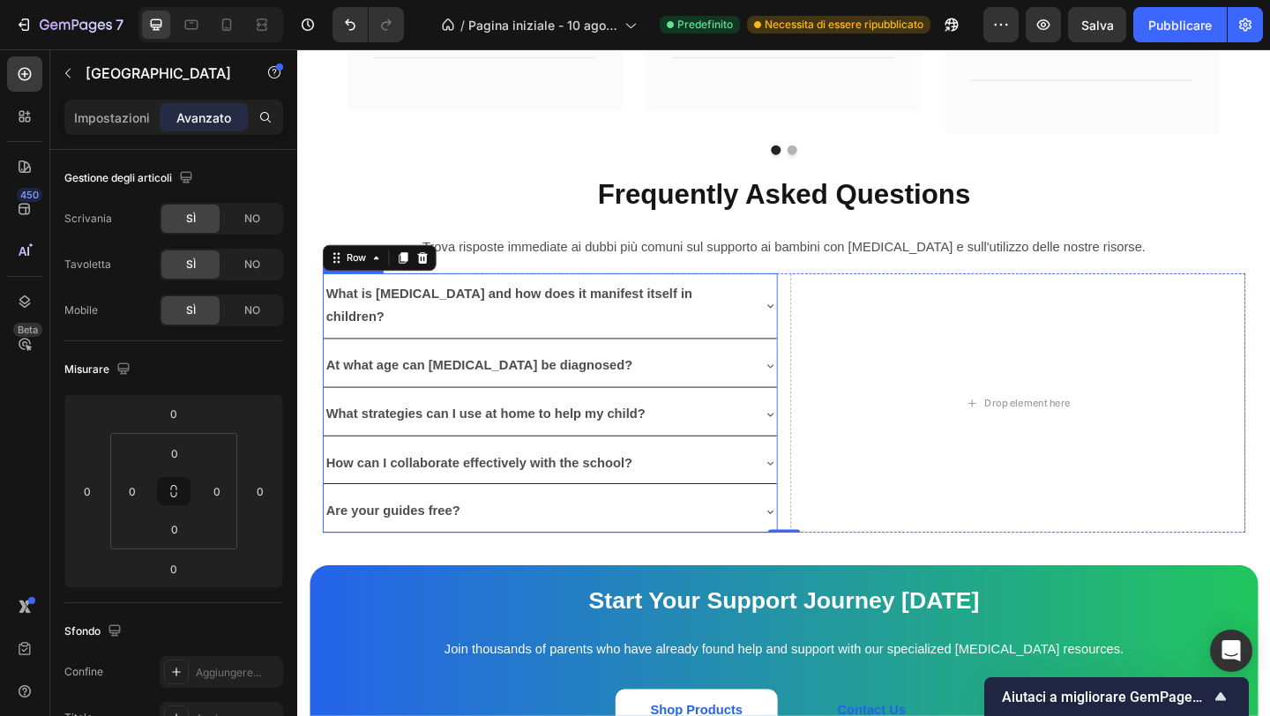
click at [812, 321] on icon at bounding box center [811, 328] width 14 height 14
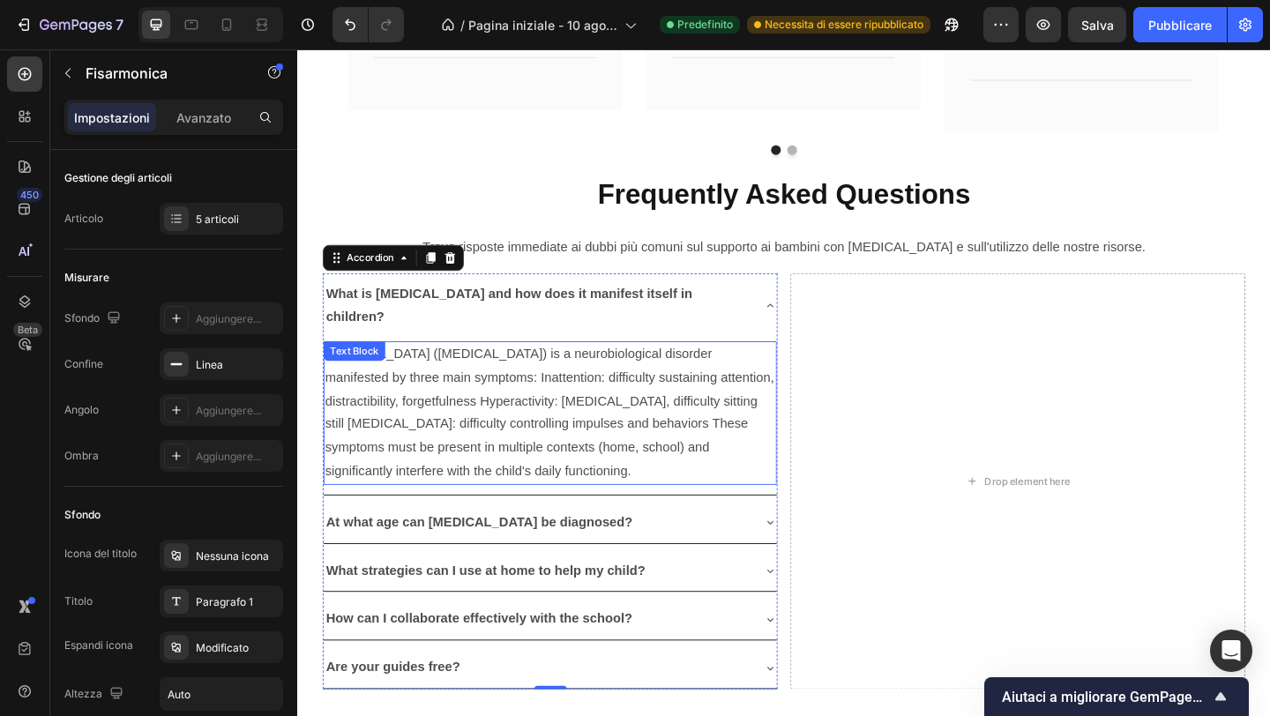
click at [512, 460] on p "[MEDICAL_DATA] ([MEDICAL_DATA]) is a neurobiological disorder manifested by thr…" at bounding box center [572, 445] width 490 height 153
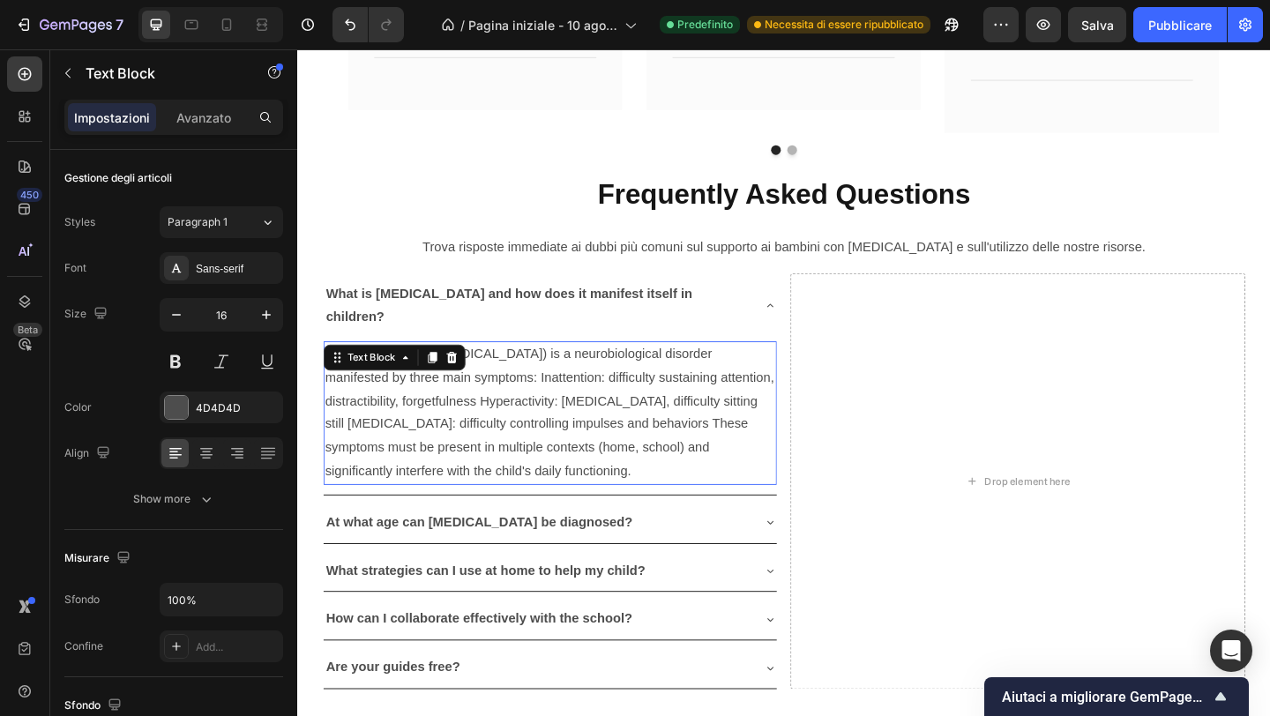
click at [512, 460] on p "[MEDICAL_DATA] ([MEDICAL_DATA]) is a neurobiological disorder manifested by thr…" at bounding box center [572, 445] width 490 height 153
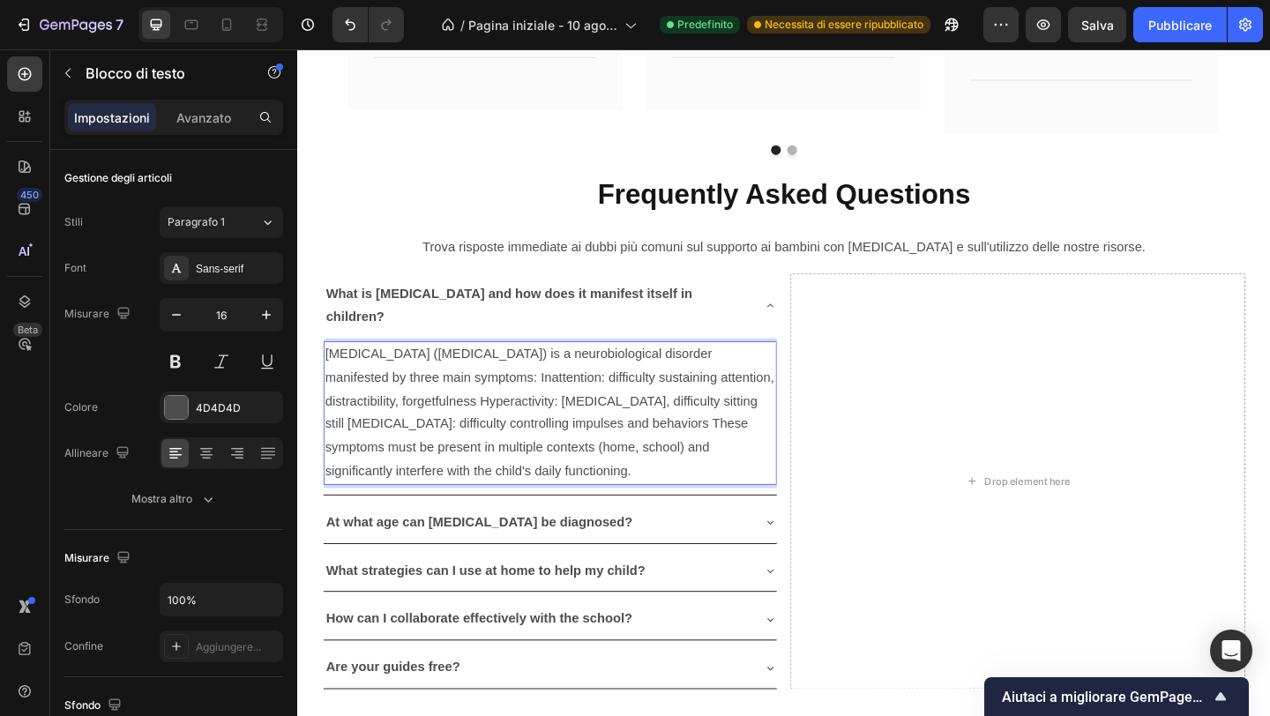
click at [509, 460] on p "[MEDICAL_DATA] ([MEDICAL_DATA]) is a neurobiological disorder manifested by thr…" at bounding box center [572, 445] width 490 height 153
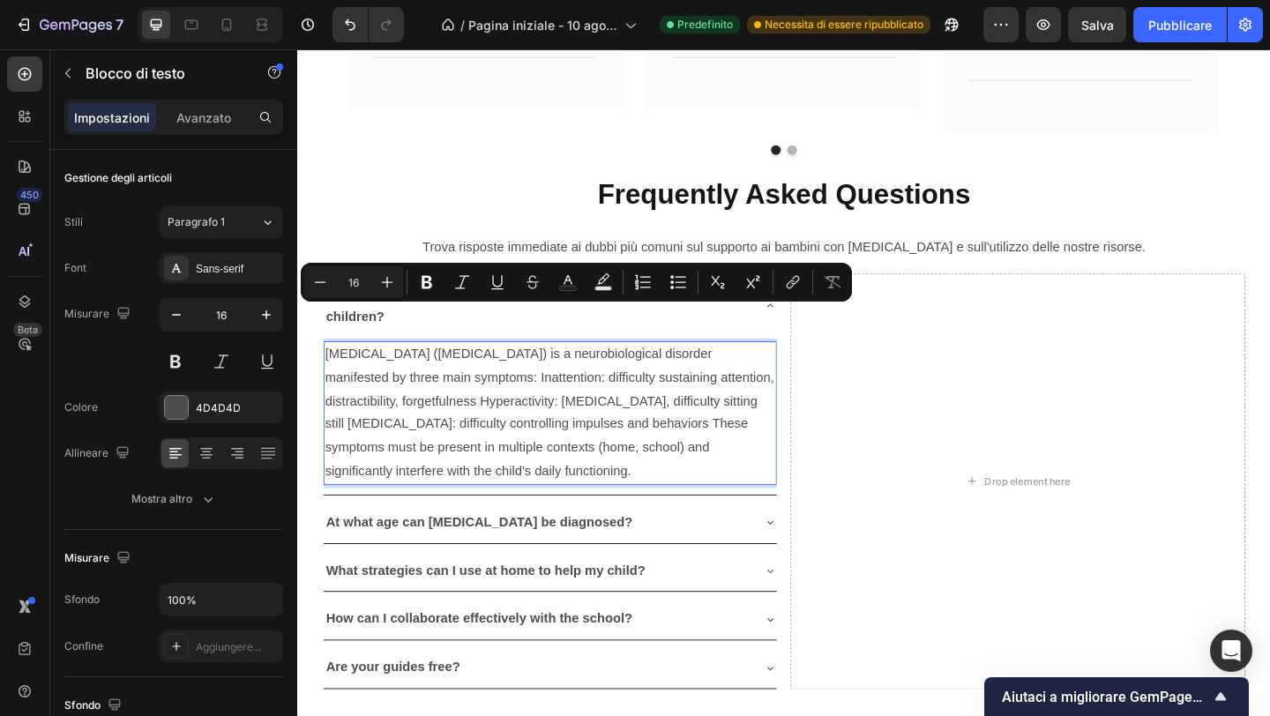
click at [509, 460] on p "[MEDICAL_DATA] ([MEDICAL_DATA]) is a neurobiological disorder manifested by thr…" at bounding box center [572, 445] width 490 height 153
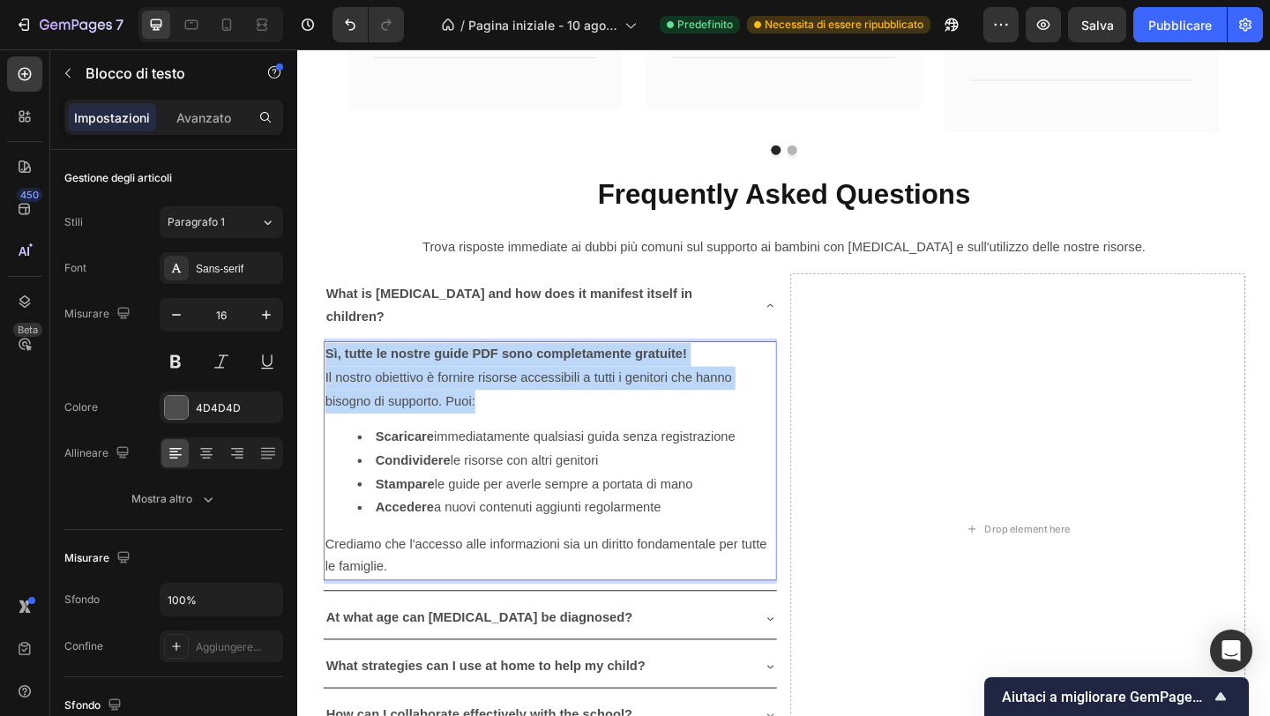
drag, startPoint x: 504, startPoint y: 393, endPoint x: 322, endPoint y: 318, distance: 196.2
click at [322, 318] on div "Frequently Asked Questions Text Block Trova risposte immediate ai dubbi più com…" at bounding box center [826, 513] width 1032 height 699
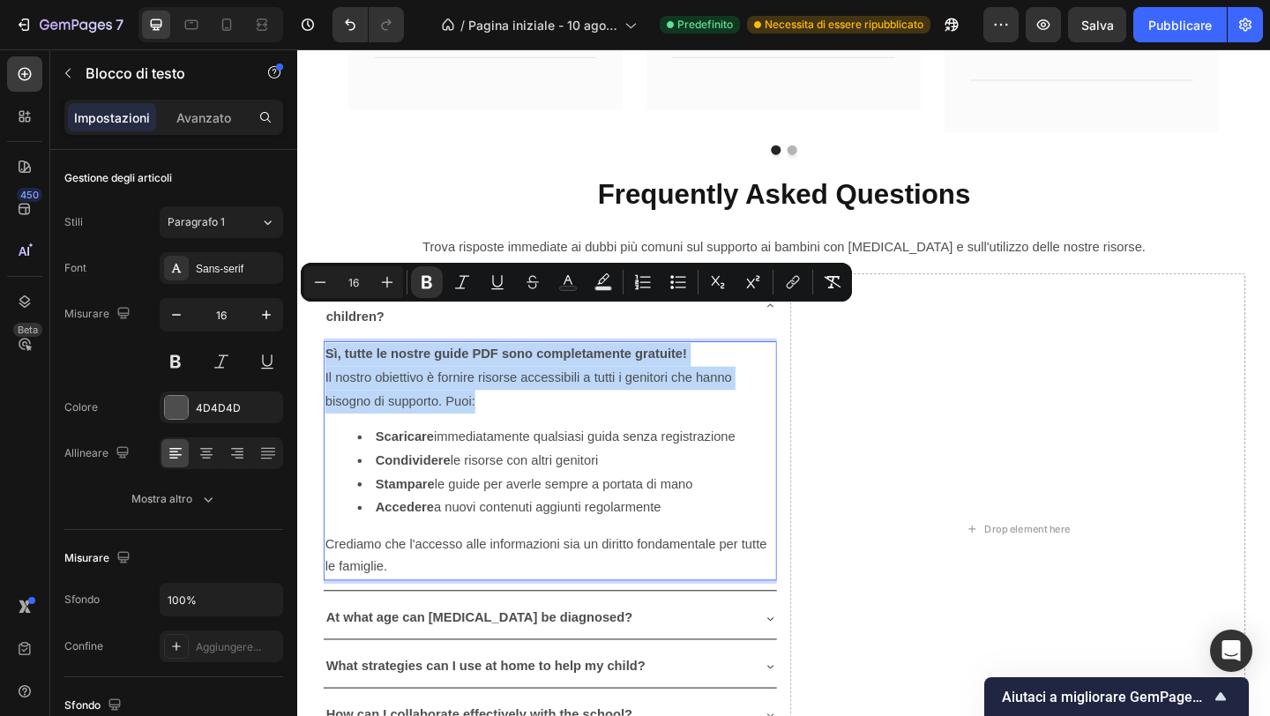
copy div "Sì, tutte le nostre guide PDF sono completamente gratuite! Il nostro obiettivo …"
click at [492, 394] on p "Il nostro obiettivo è fornire risorse accessibili a tutti i genitori che hanno …" at bounding box center [572, 419] width 490 height 51
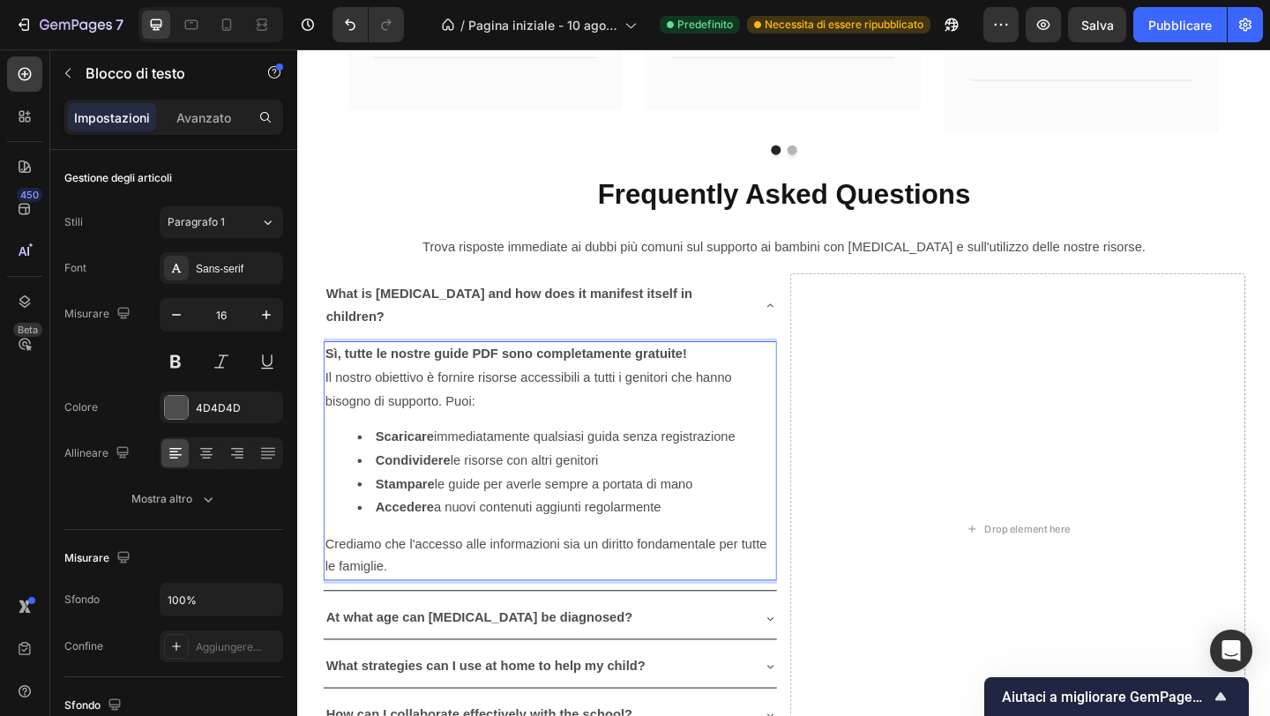
click at [491, 394] on p "Il nostro obiettivo è fornire risorse accessibili a tutti i genitori che hanno …" at bounding box center [572, 419] width 490 height 51
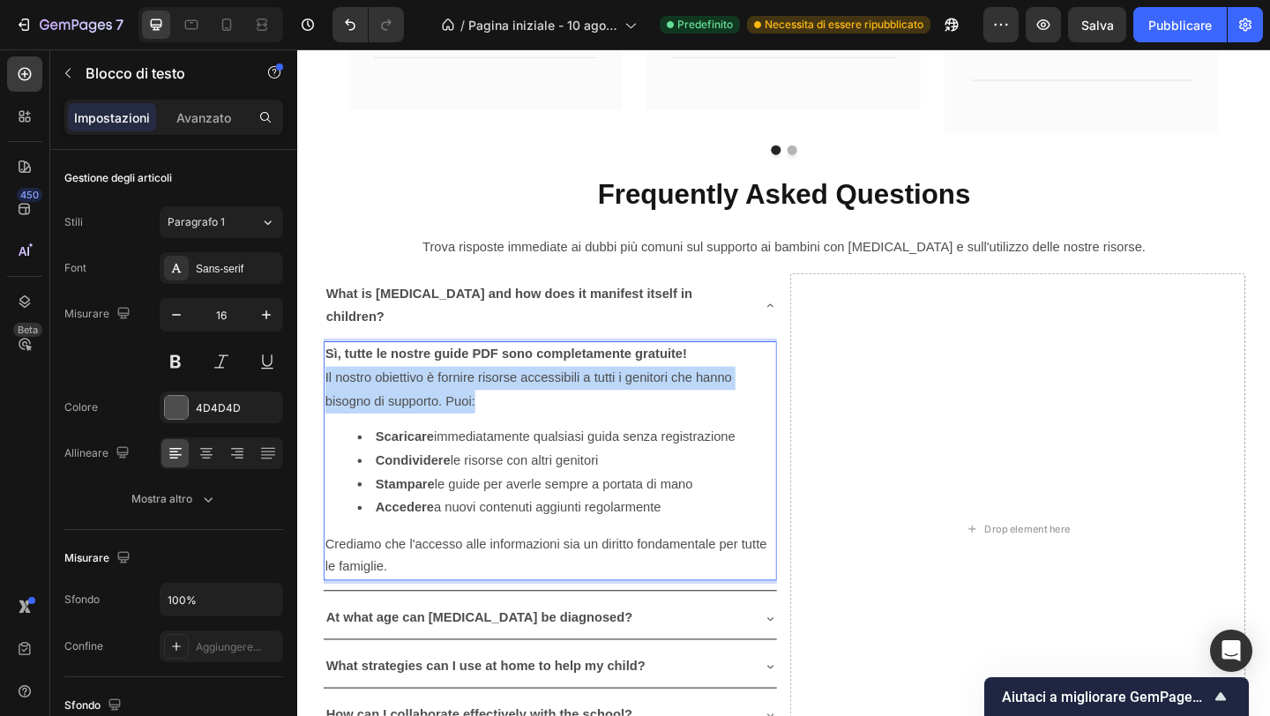
click at [491, 394] on p "Il nostro obiettivo è fornire risorse accessibili a tutti i genitori che hanno …" at bounding box center [572, 419] width 490 height 51
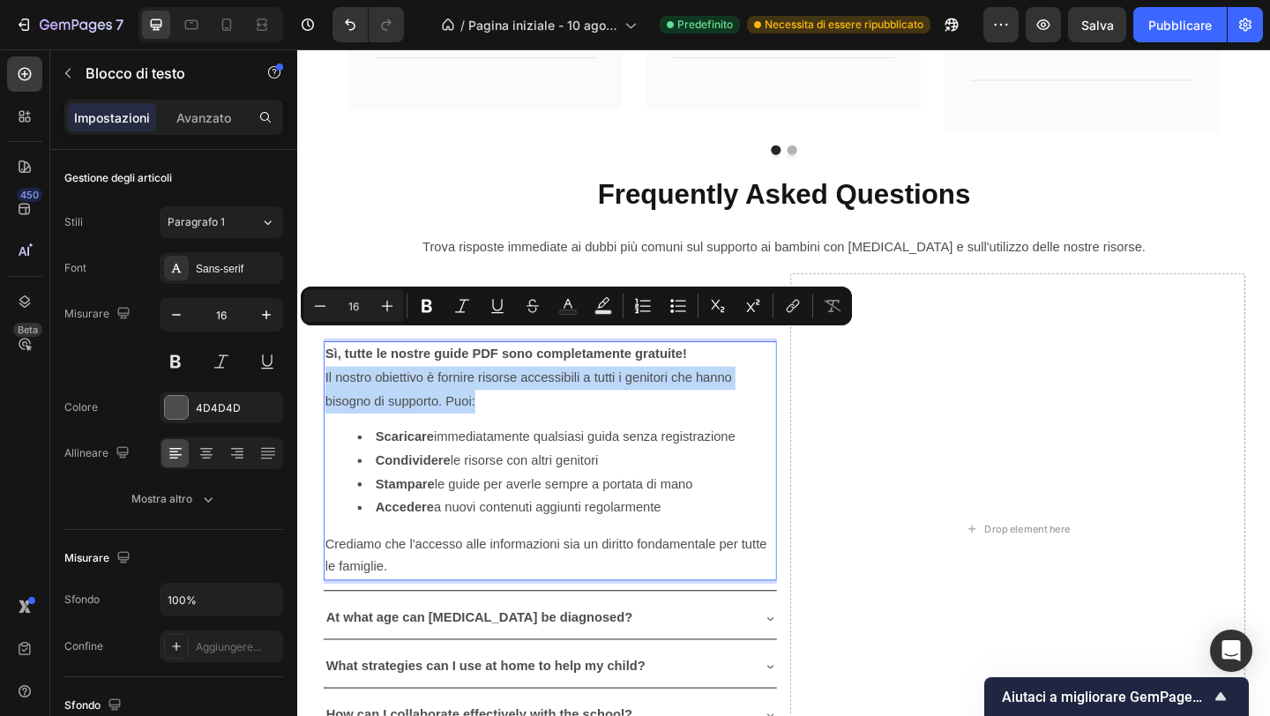
click at [490, 394] on p "Il nostro obiettivo è fornire risorse accessibili a tutti i genitori che hanno …" at bounding box center [572, 419] width 490 height 51
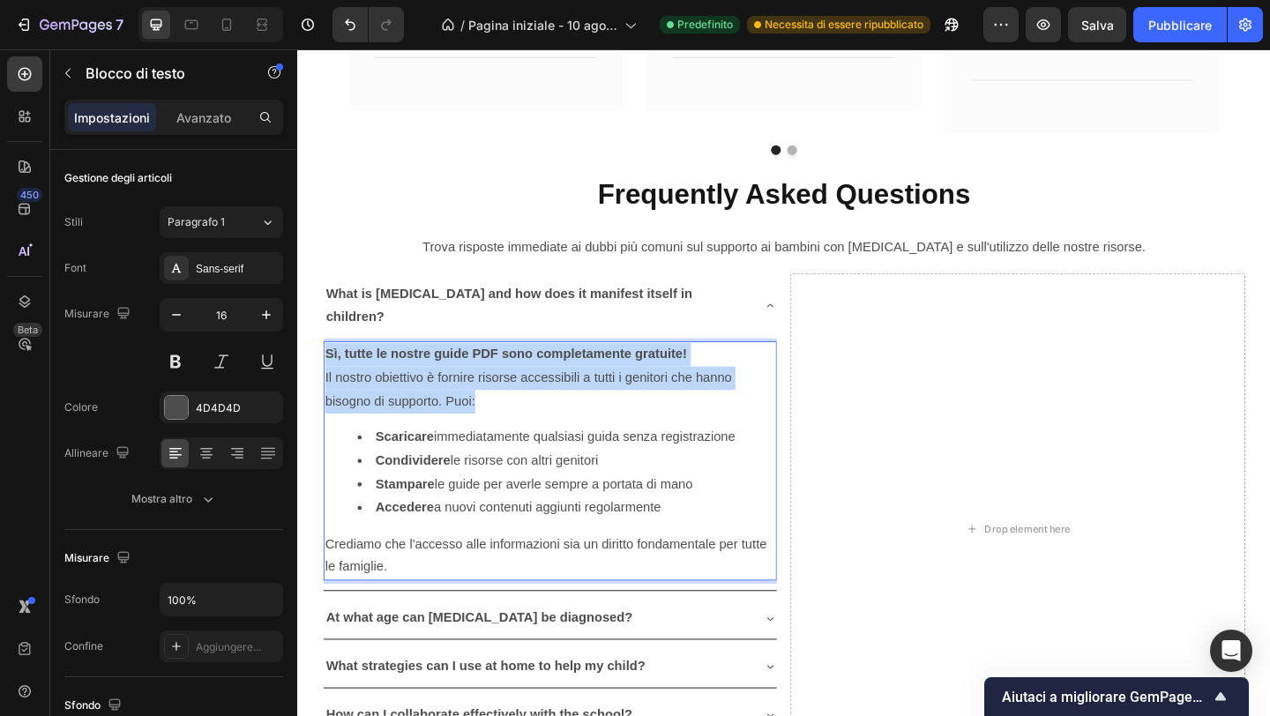
drag, startPoint x: 490, startPoint y: 389, endPoint x: 318, endPoint y: 331, distance: 181.6
click at [318, 331] on div "Frequently Asked Questions Text Block Trova risposte immediate ai dubbi più com…" at bounding box center [826, 513] width 1032 height 699
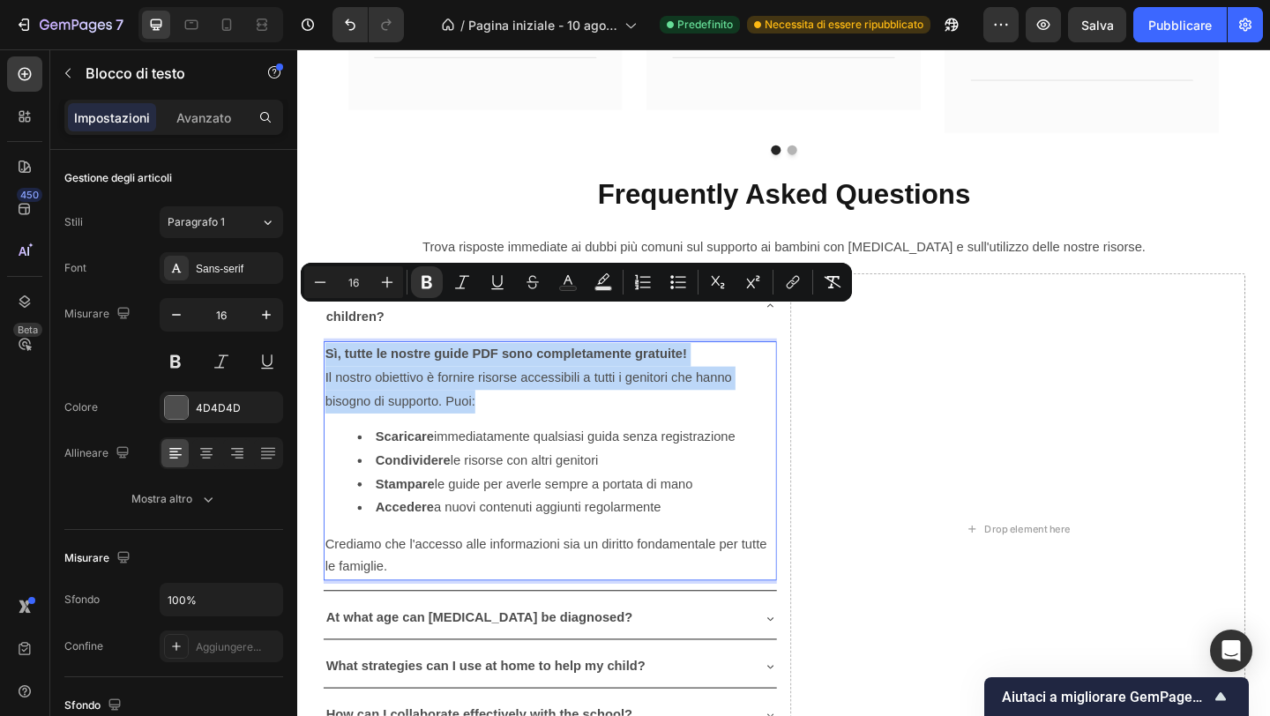
click at [505, 402] on p "Il nostro obiettivo è fornire risorse accessibili a tutti i genitori che hanno …" at bounding box center [572, 419] width 490 height 51
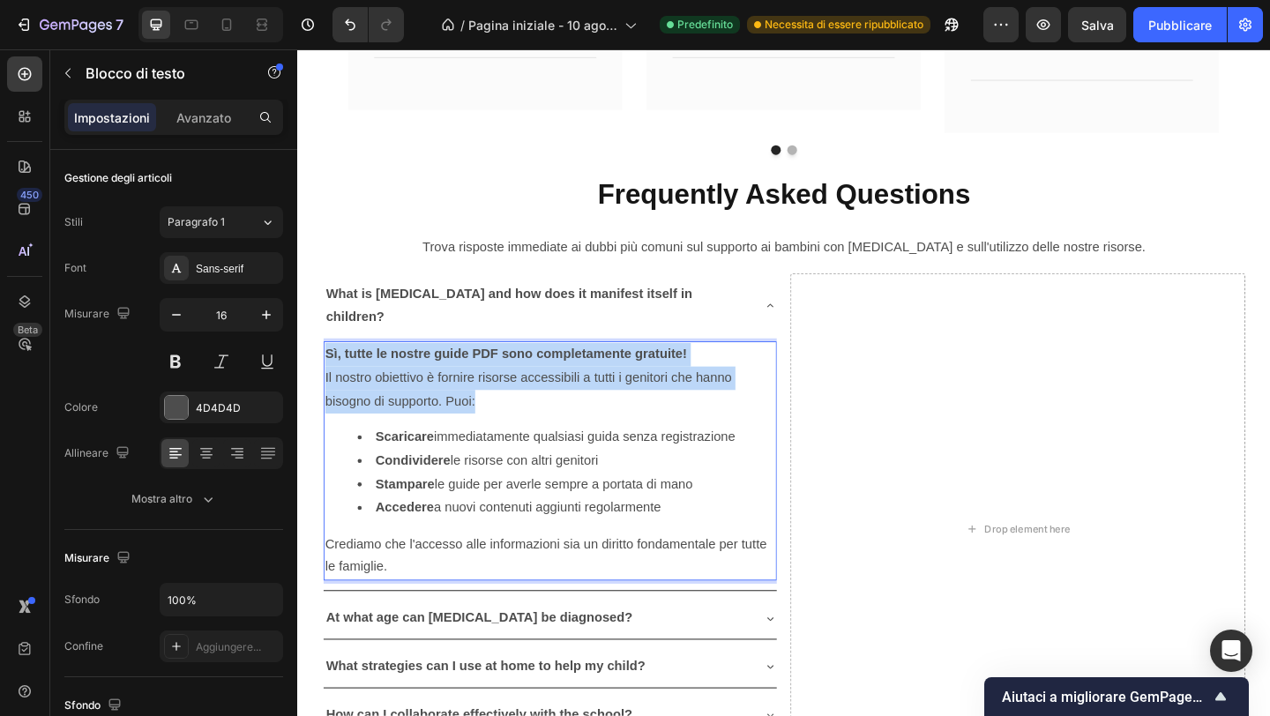
drag, startPoint x: 503, startPoint y: 384, endPoint x: 324, endPoint y: 330, distance: 187.0
click at [323, 330] on div "Frequently Asked Questions Text Block Trova risposte immediate ai dubbi più com…" at bounding box center [826, 513] width 1032 height 699
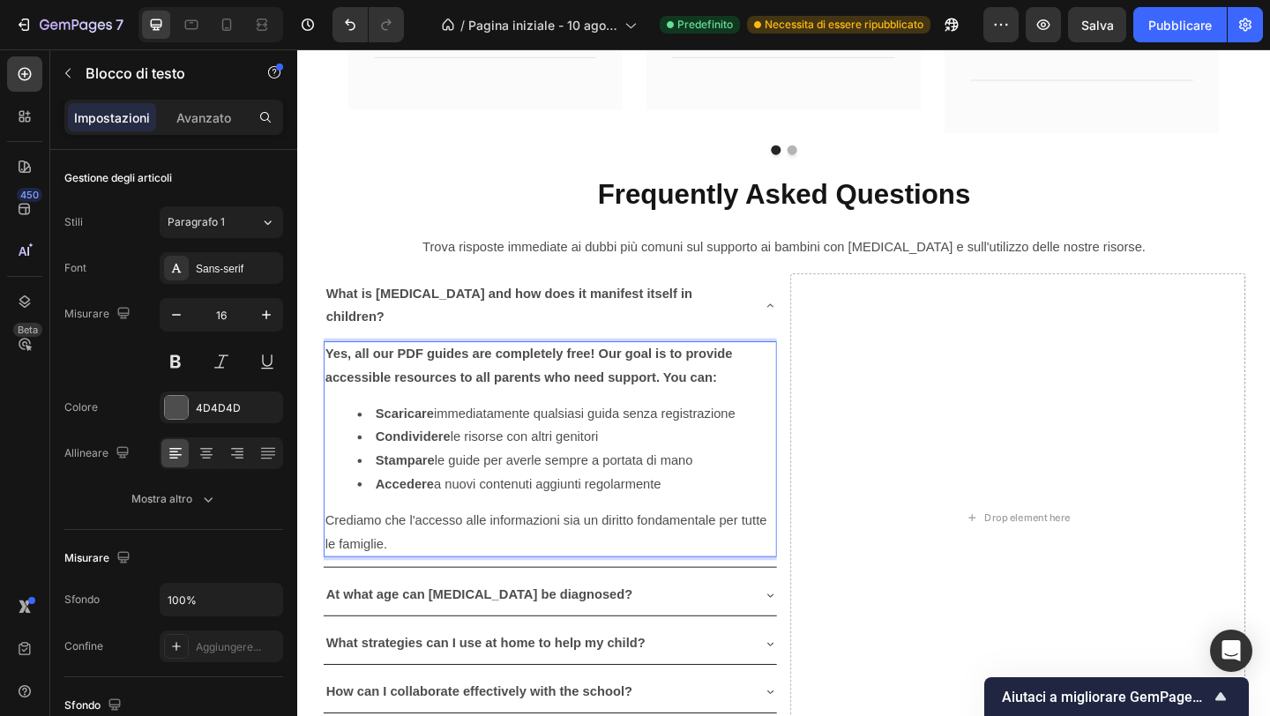
drag, startPoint x: 379, startPoint y: 403, endPoint x: 779, endPoint y: 390, distance: 399.8
click at [781, 434] on li "Scaricare immediatamente qualsiasi guida senza registrazione" at bounding box center [590, 447] width 454 height 26
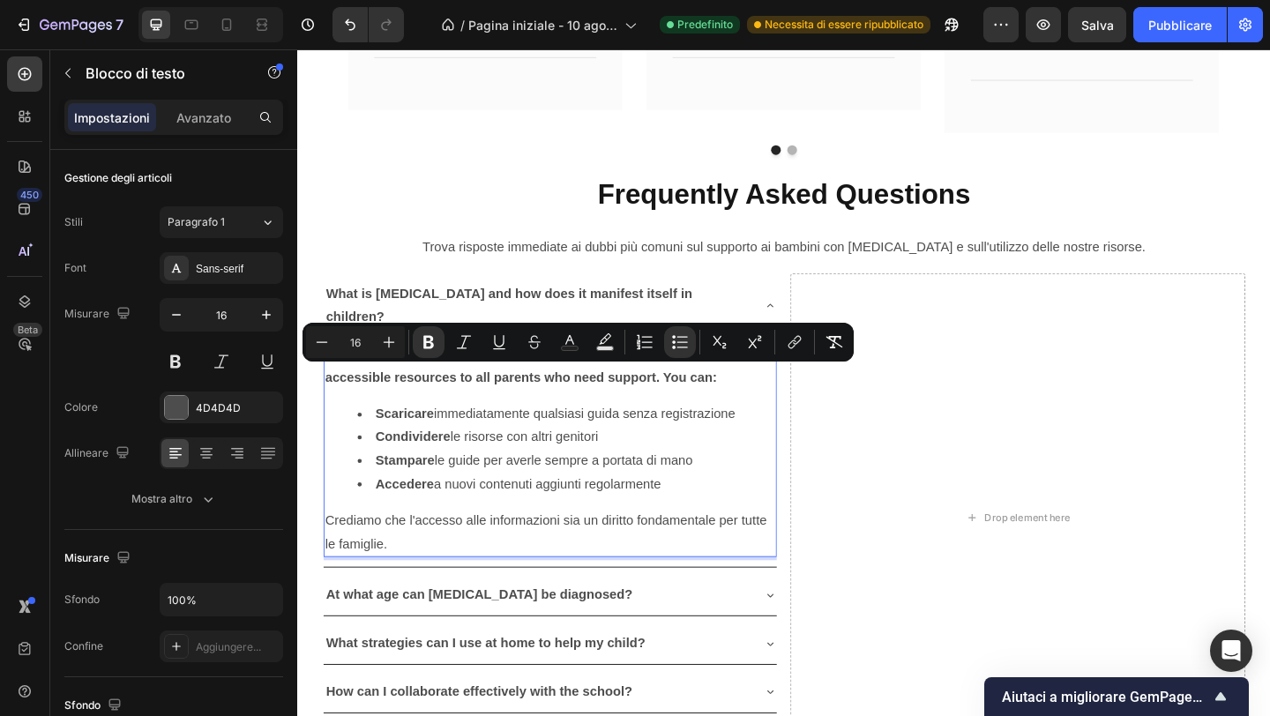
click at [775, 459] on li "Condividere le risorse con altri genitori" at bounding box center [590, 472] width 454 height 26
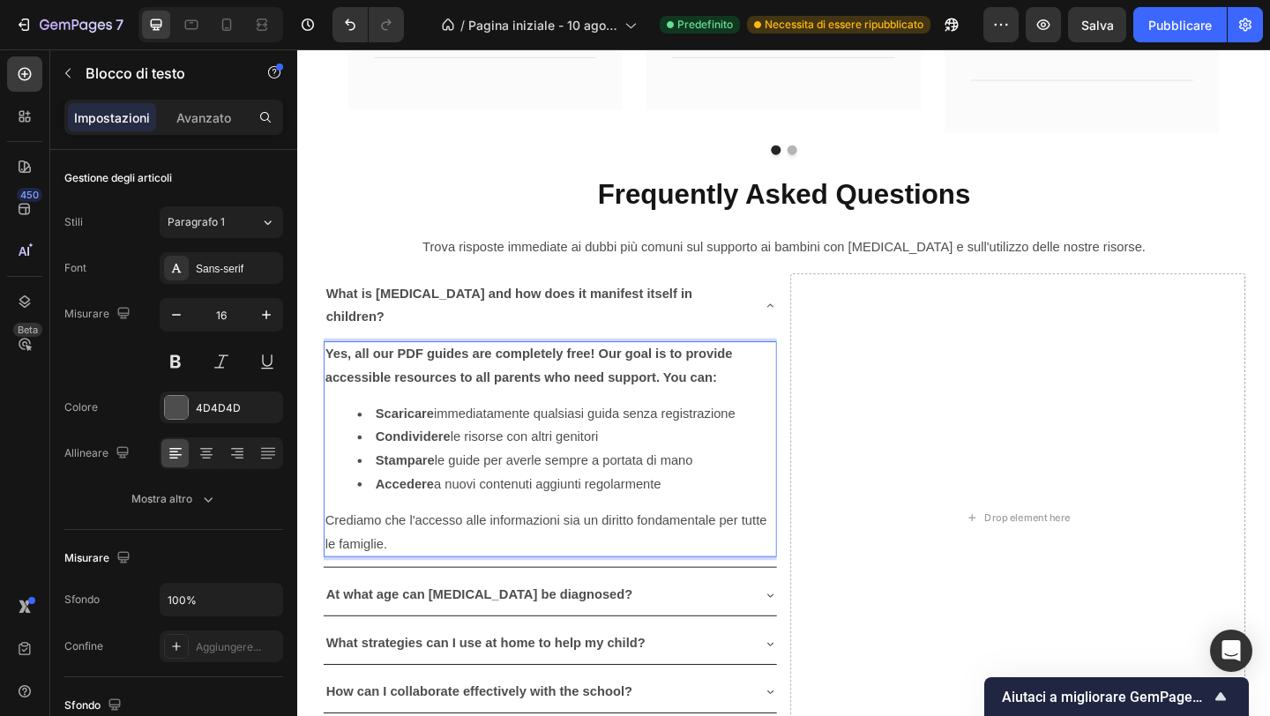
click at [426, 434] on li "Scaricare immediatamente qualsiasi guida senza registrazione" at bounding box center [590, 447] width 454 height 26
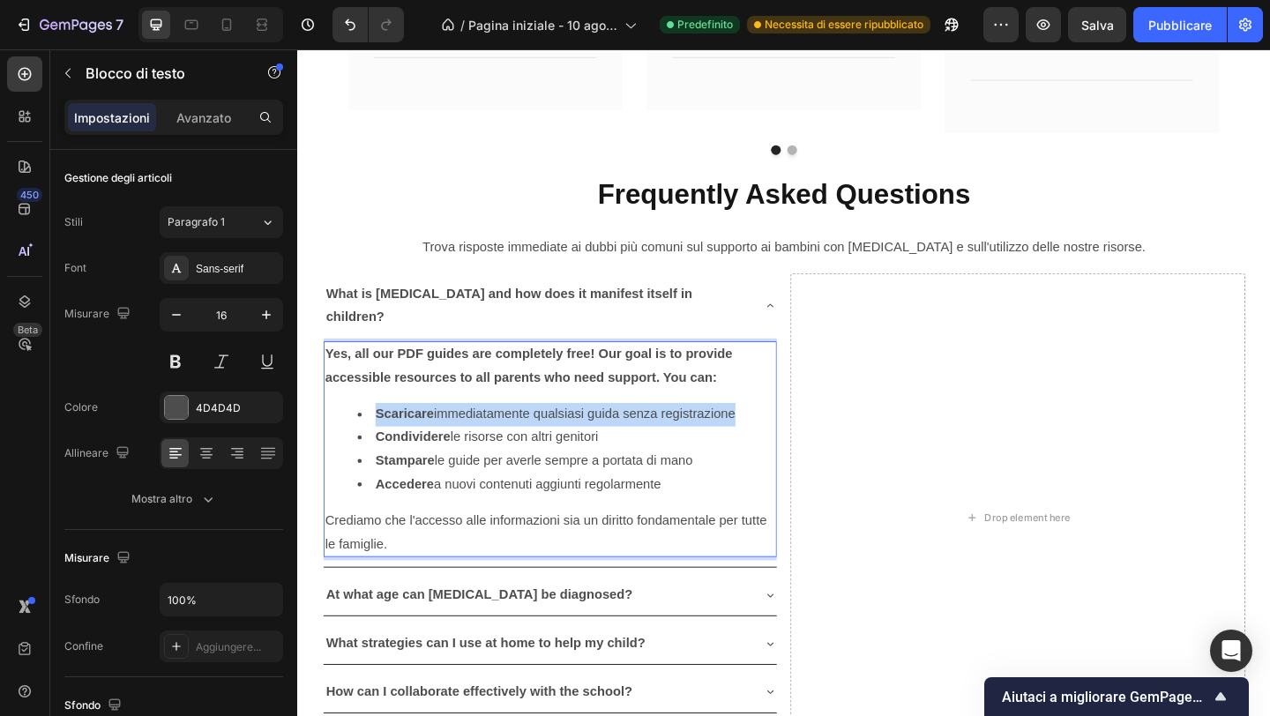
click at [426, 434] on li "Scaricare immediatamente qualsiasi guida senza registrazione" at bounding box center [590, 447] width 454 height 26
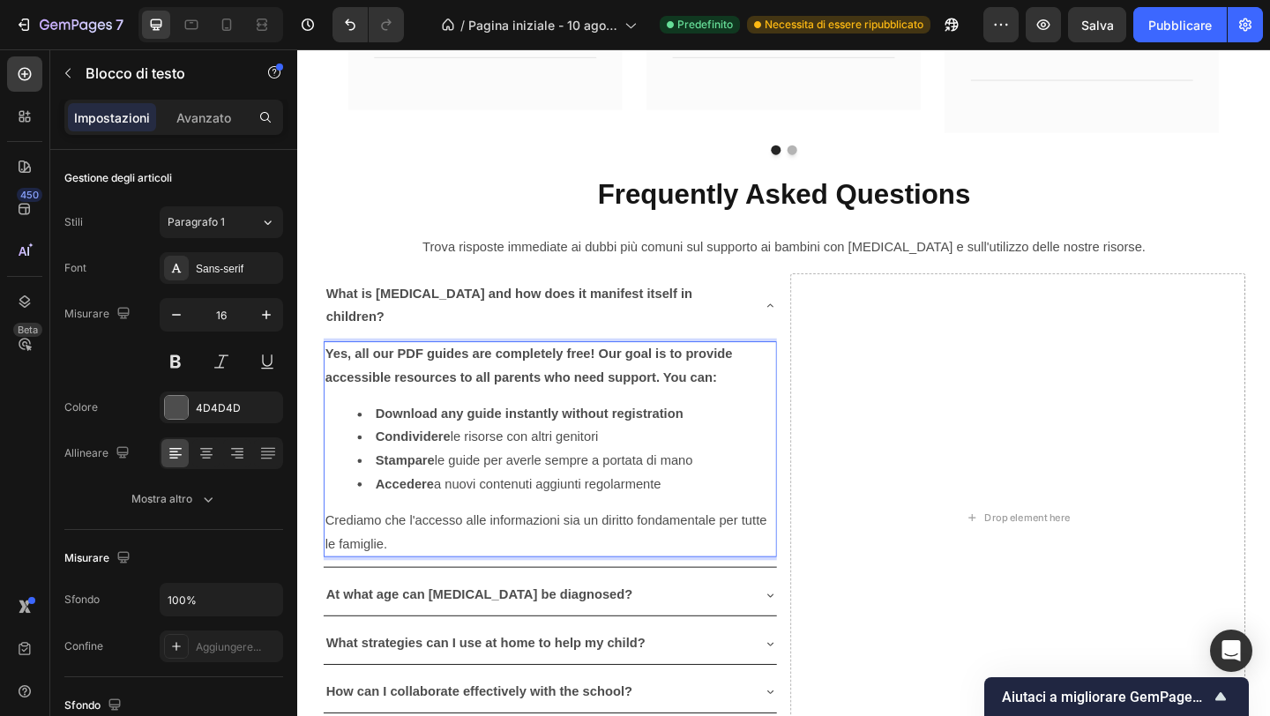
click at [460, 463] on strong "Condividere" at bounding box center [422, 470] width 81 height 15
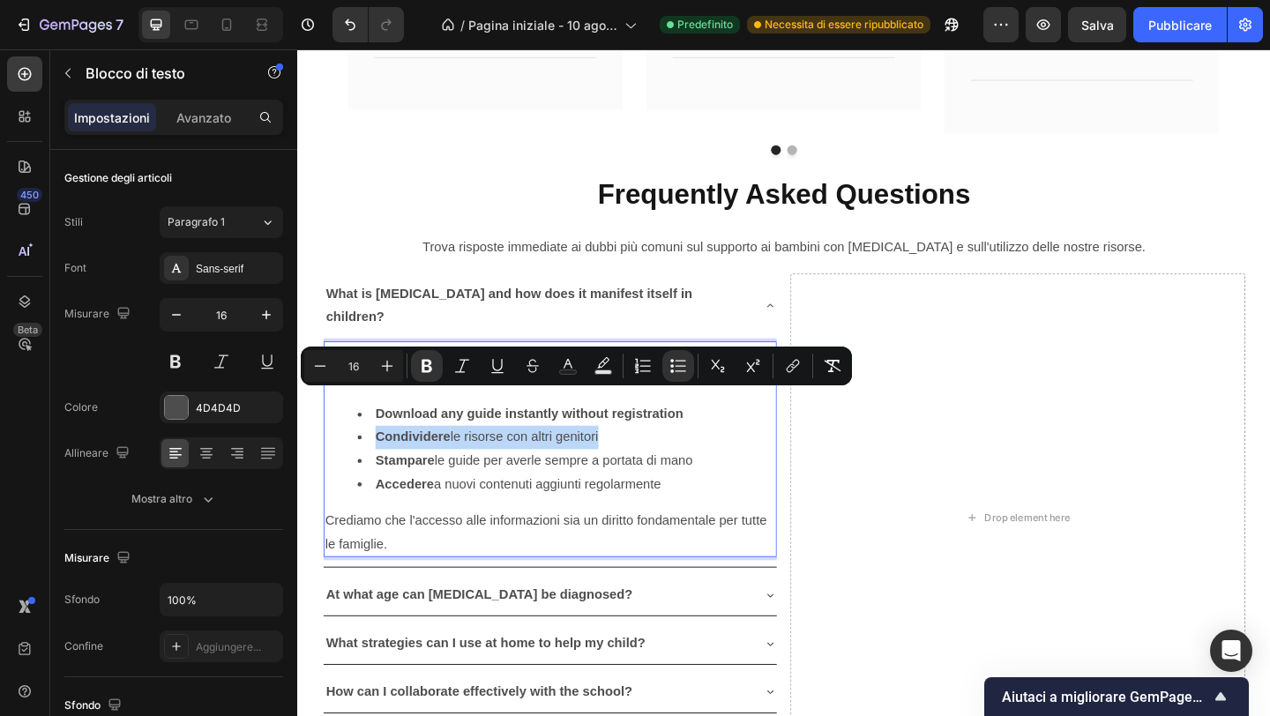
copy li "Condividere le risorse con altri genitori"
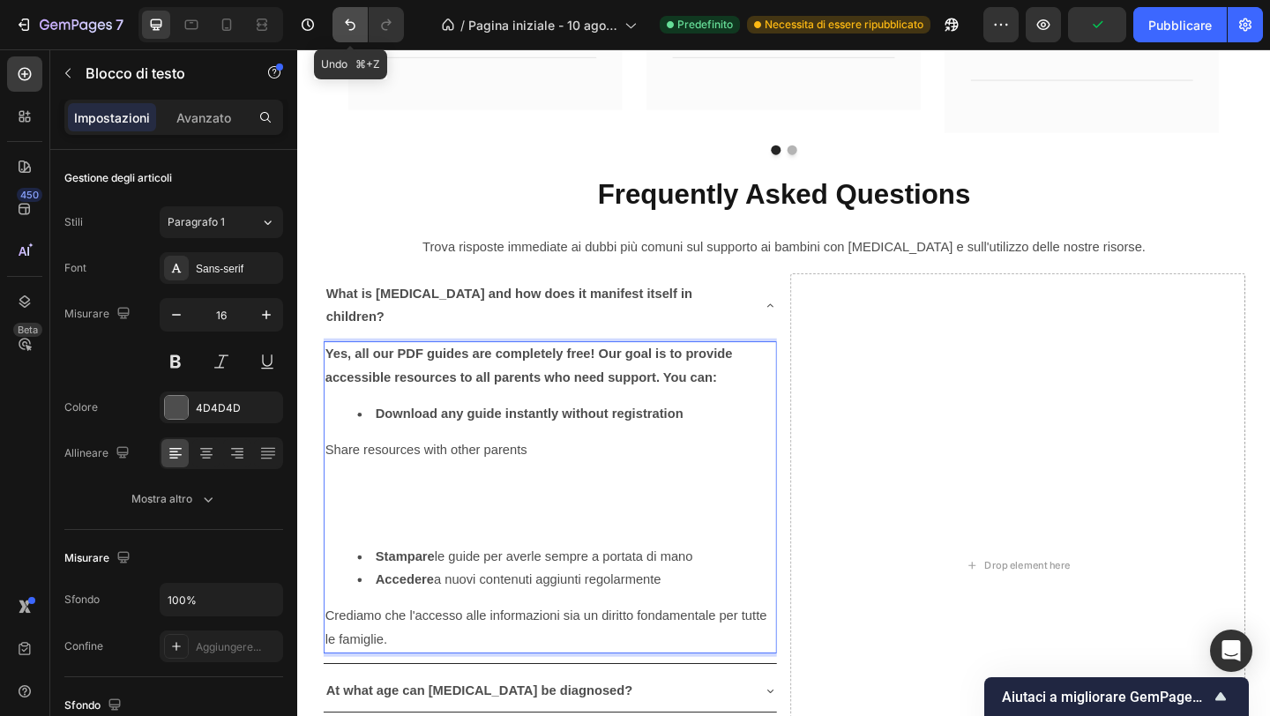
click at [344, 23] on icon "Annulla/Ripristina" at bounding box center [350, 25] width 18 height 18
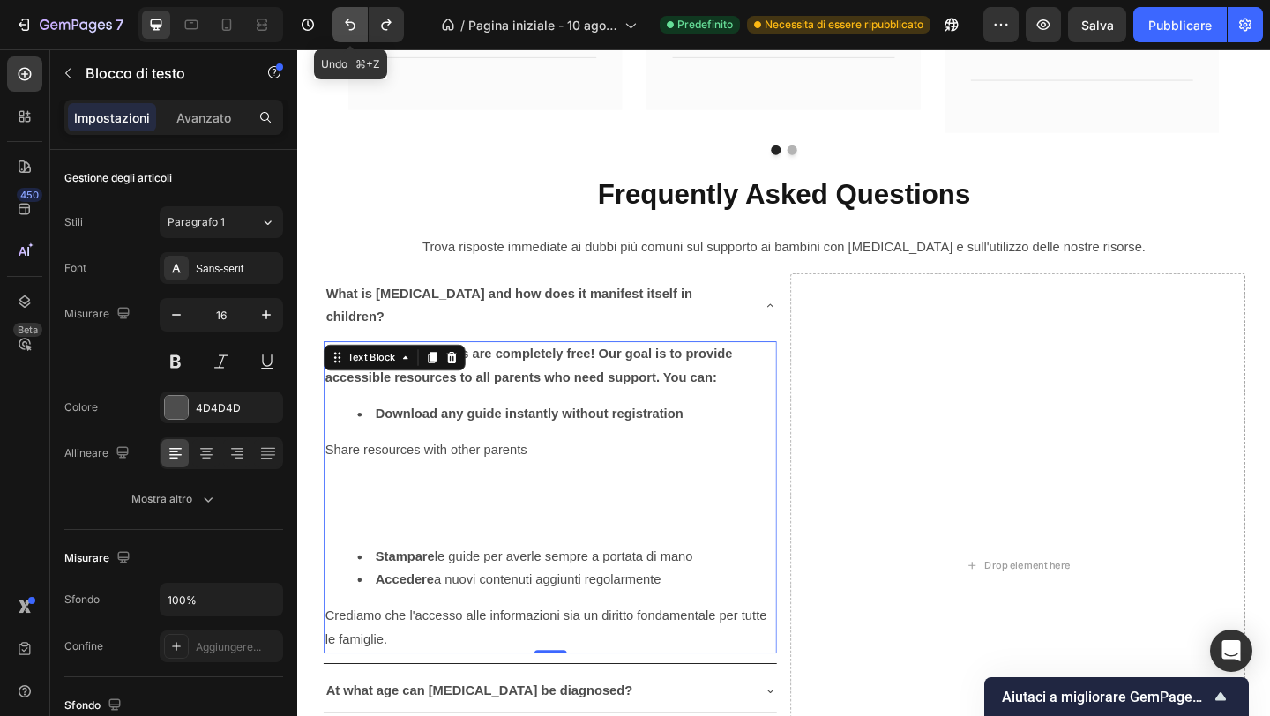
click at [345, 25] on icon "Annulla/Ripristina" at bounding box center [350, 25] width 18 height 18
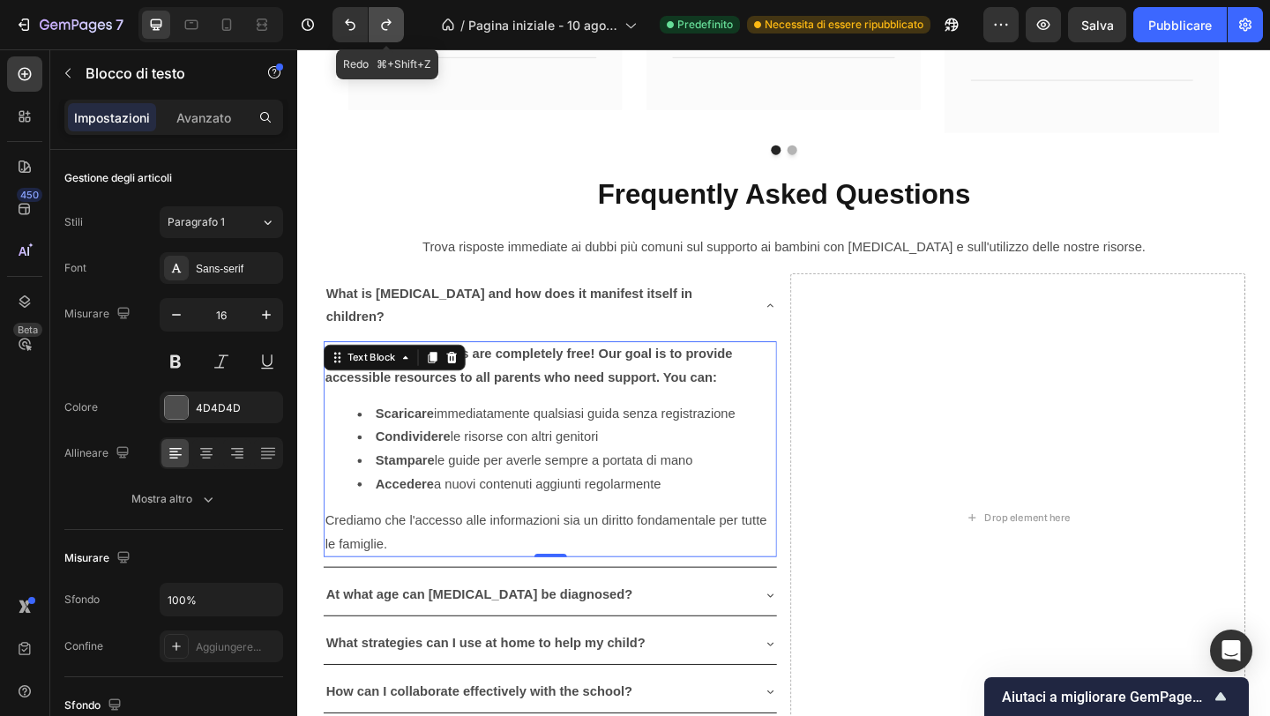
click at [385, 34] on button "Annulla/Ripristina" at bounding box center [386, 24] width 35 height 35
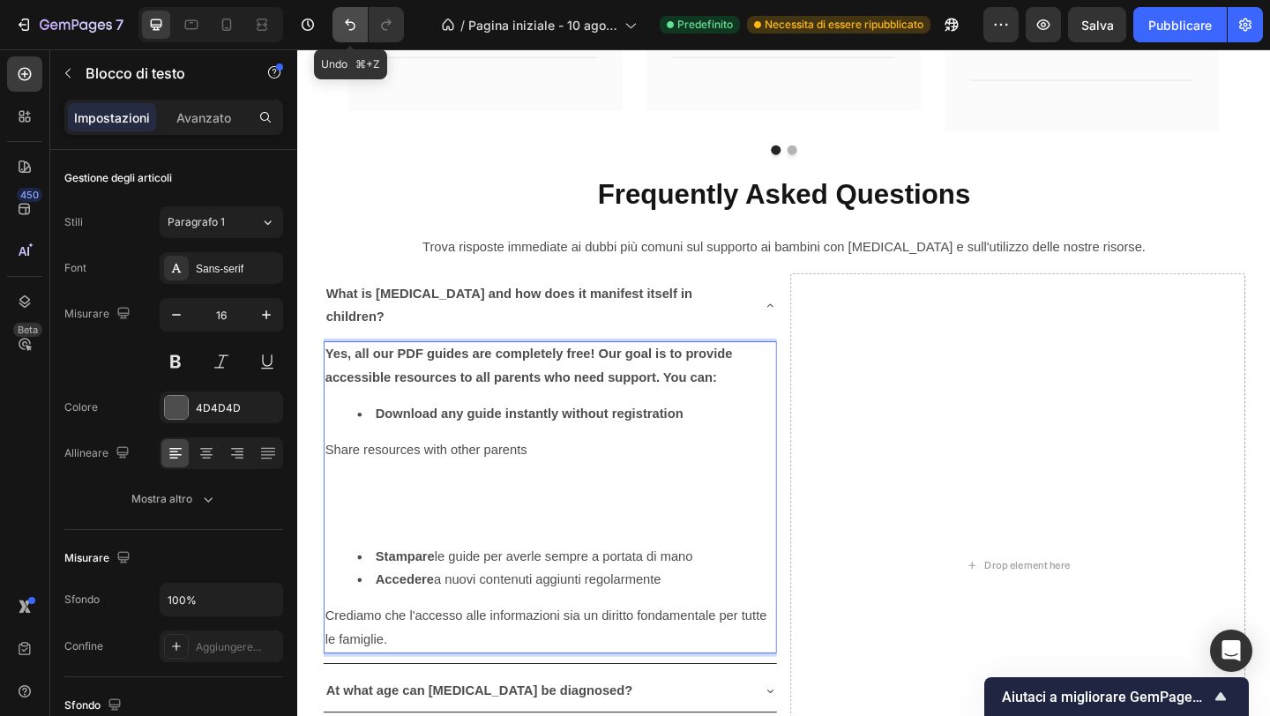
click at [348, 32] on icon "Annulla/Ripristina" at bounding box center [350, 25] width 18 height 18
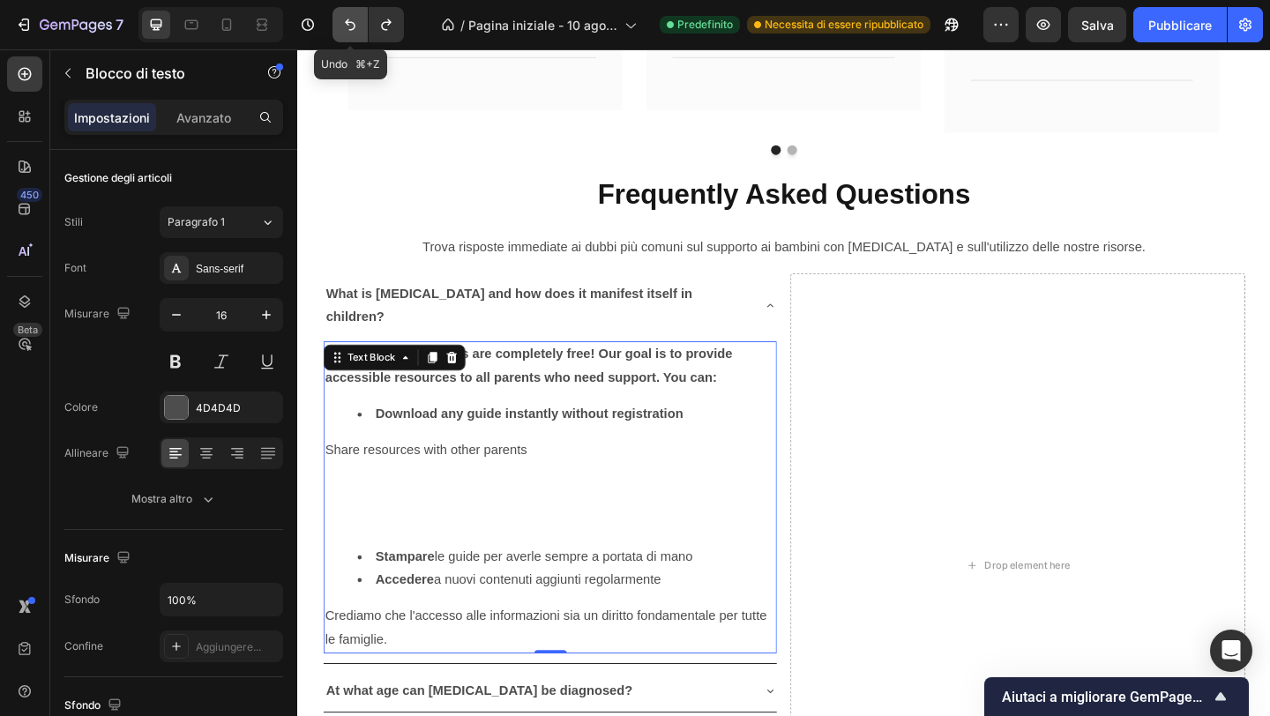
click at [348, 32] on icon "Annulla/Ripristina" at bounding box center [350, 25] width 18 height 18
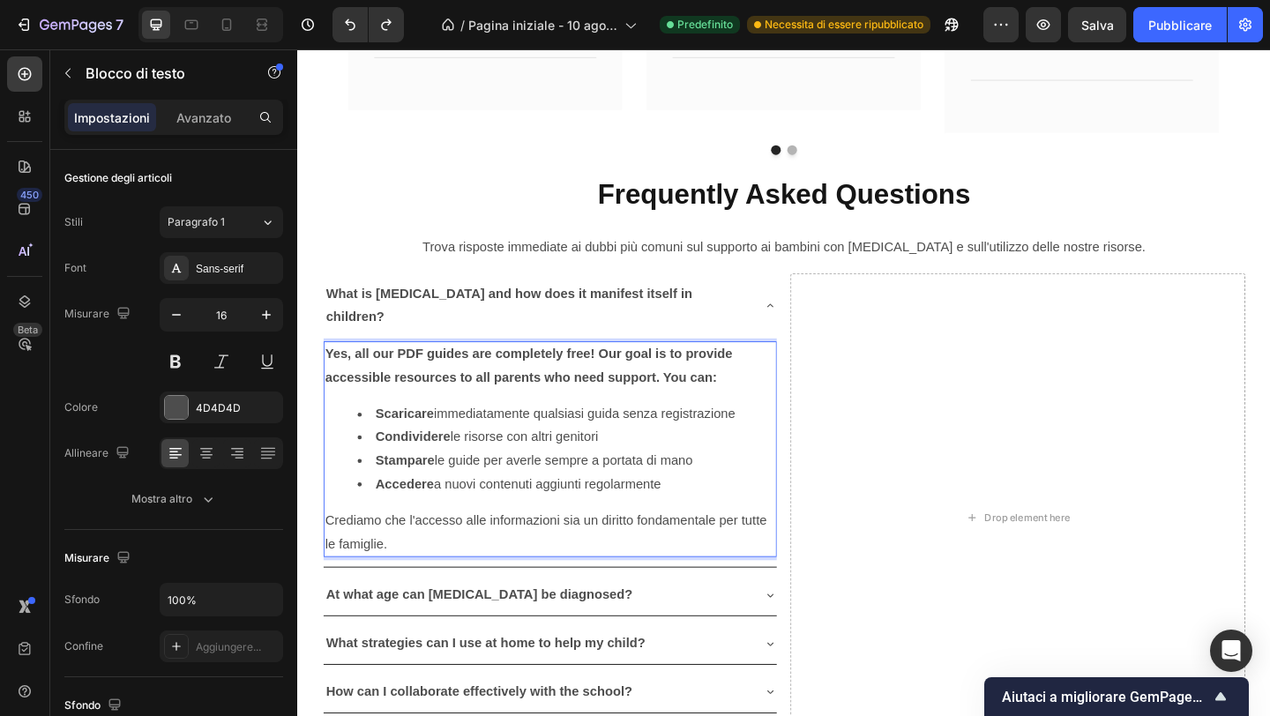
click at [408, 463] on strong "Condividere" at bounding box center [422, 470] width 81 height 15
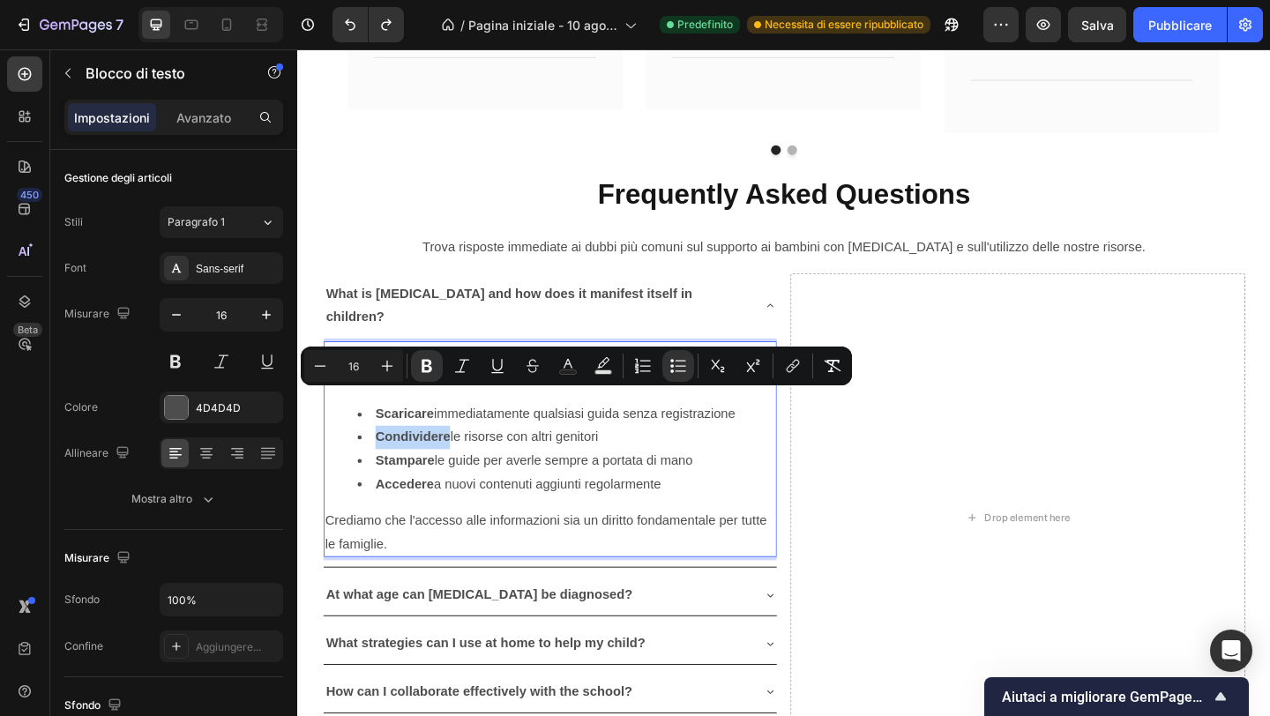
click at [412, 463] on strong "Condividere" at bounding box center [422, 470] width 81 height 15
drag, startPoint x: 381, startPoint y: 428, endPoint x: 645, endPoint y: 425, distance: 263.8
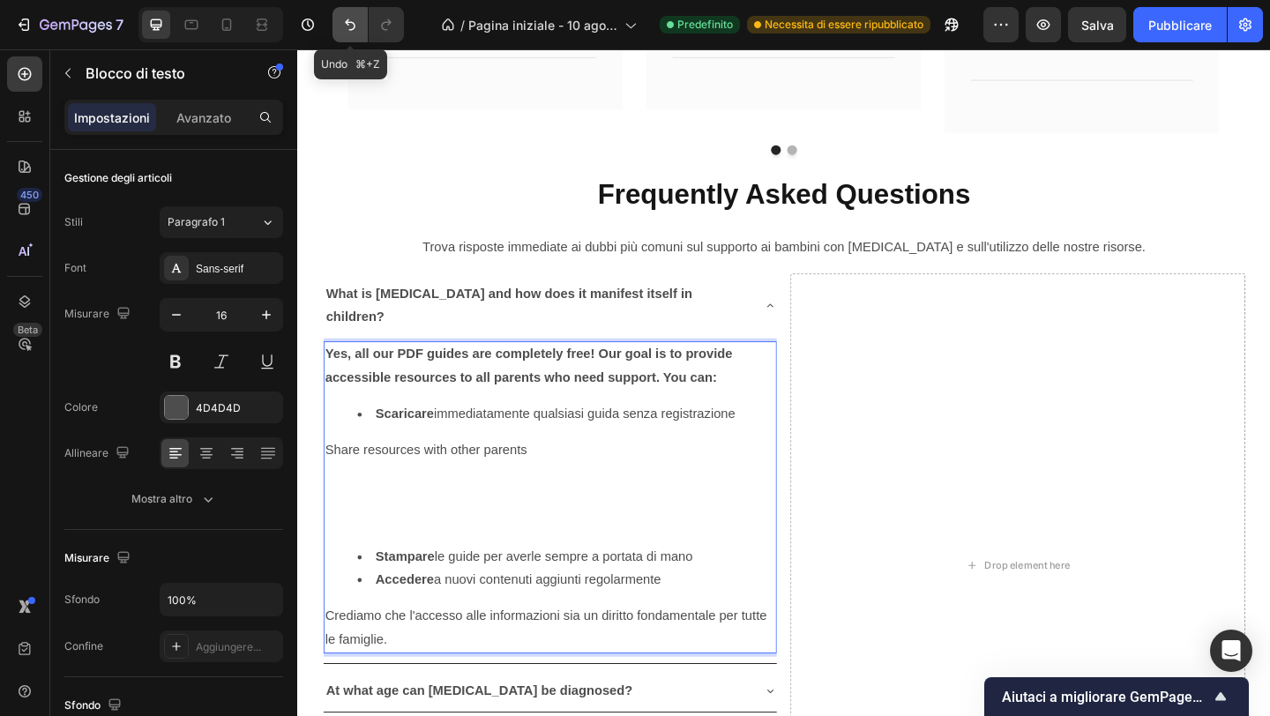
click at [346, 13] on button "Annulla/Ripristina" at bounding box center [350, 24] width 35 height 35
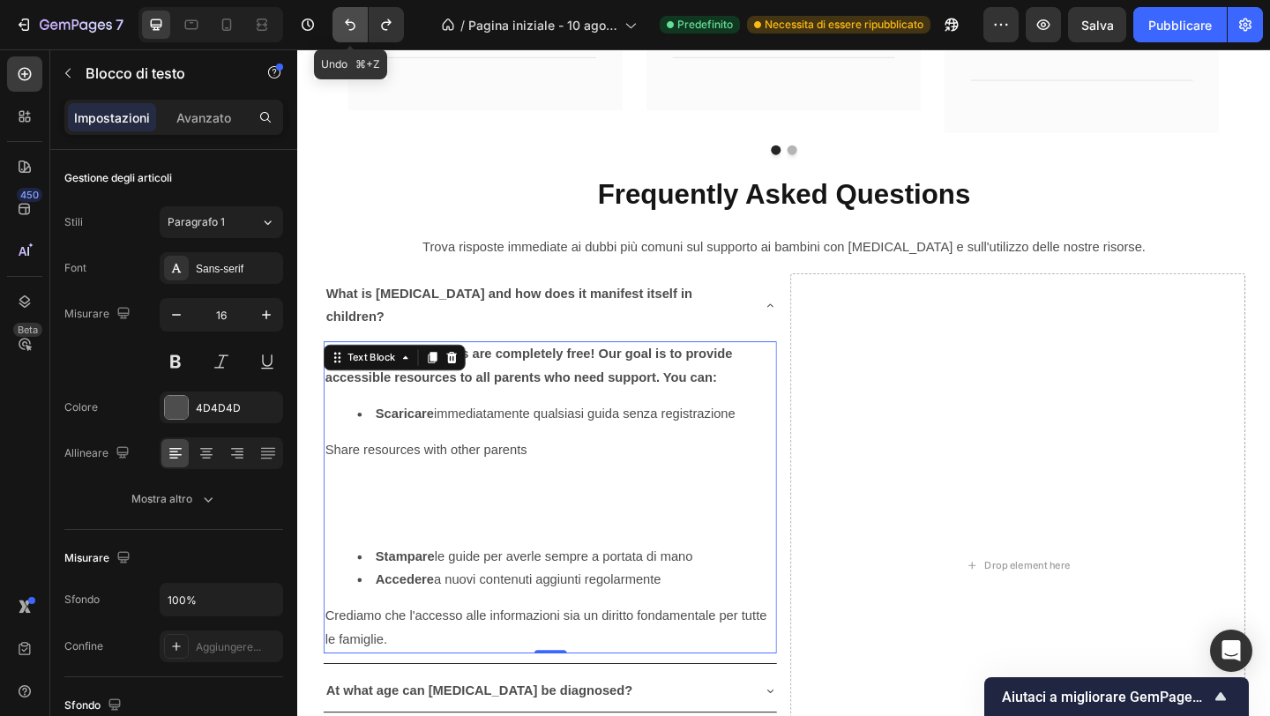
click at [346, 13] on button "Annulla/Ripristina" at bounding box center [350, 24] width 35 height 35
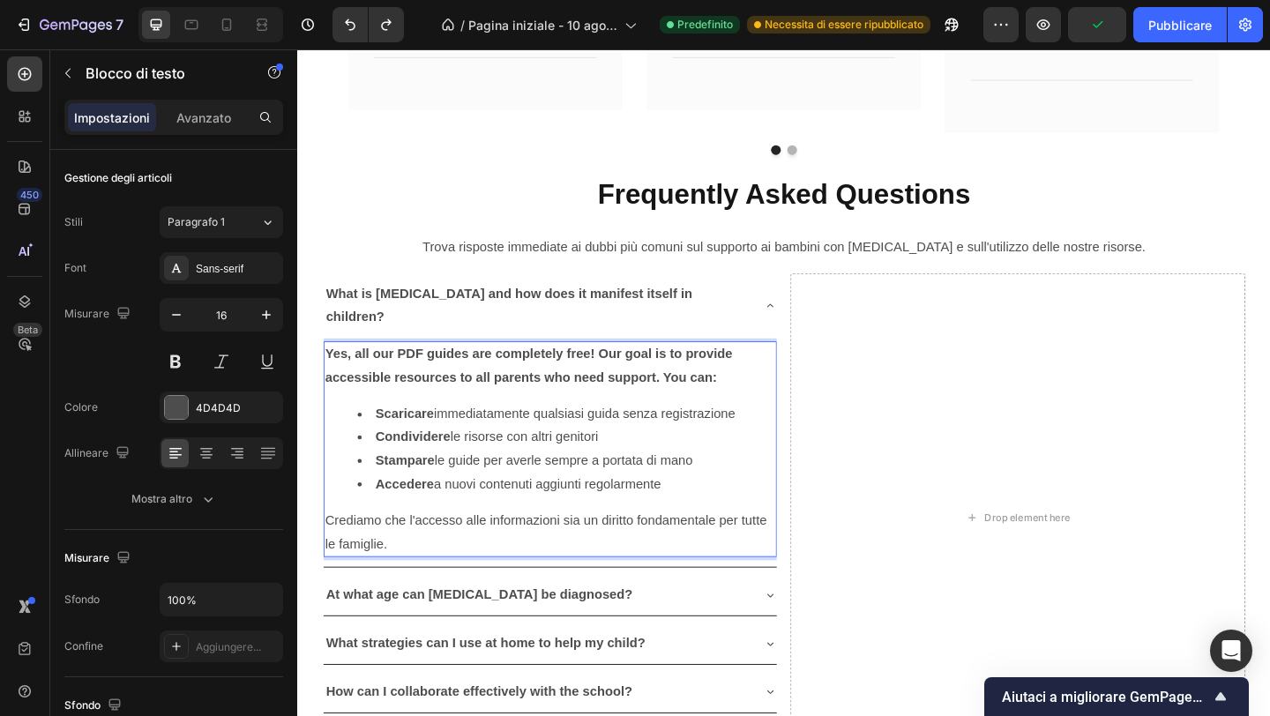
click at [406, 463] on strong "Condividere" at bounding box center [422, 470] width 81 height 15
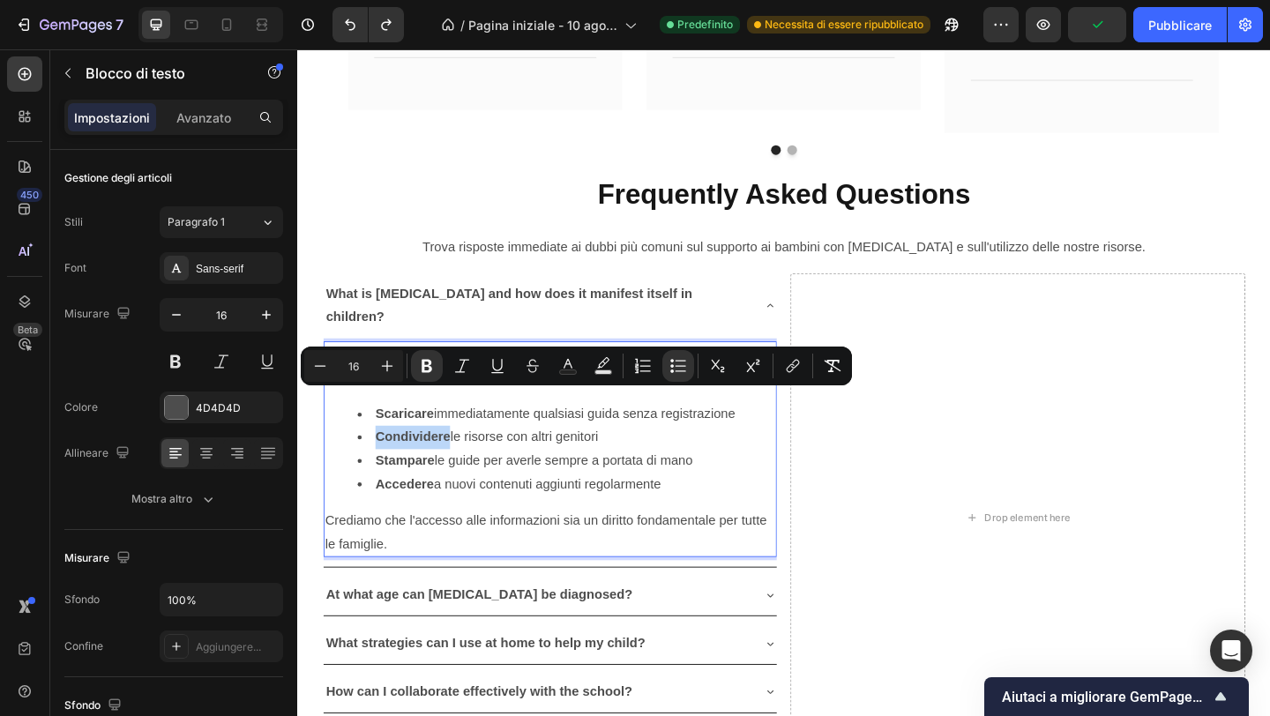
click at [403, 463] on strong "Condividere" at bounding box center [422, 470] width 81 height 15
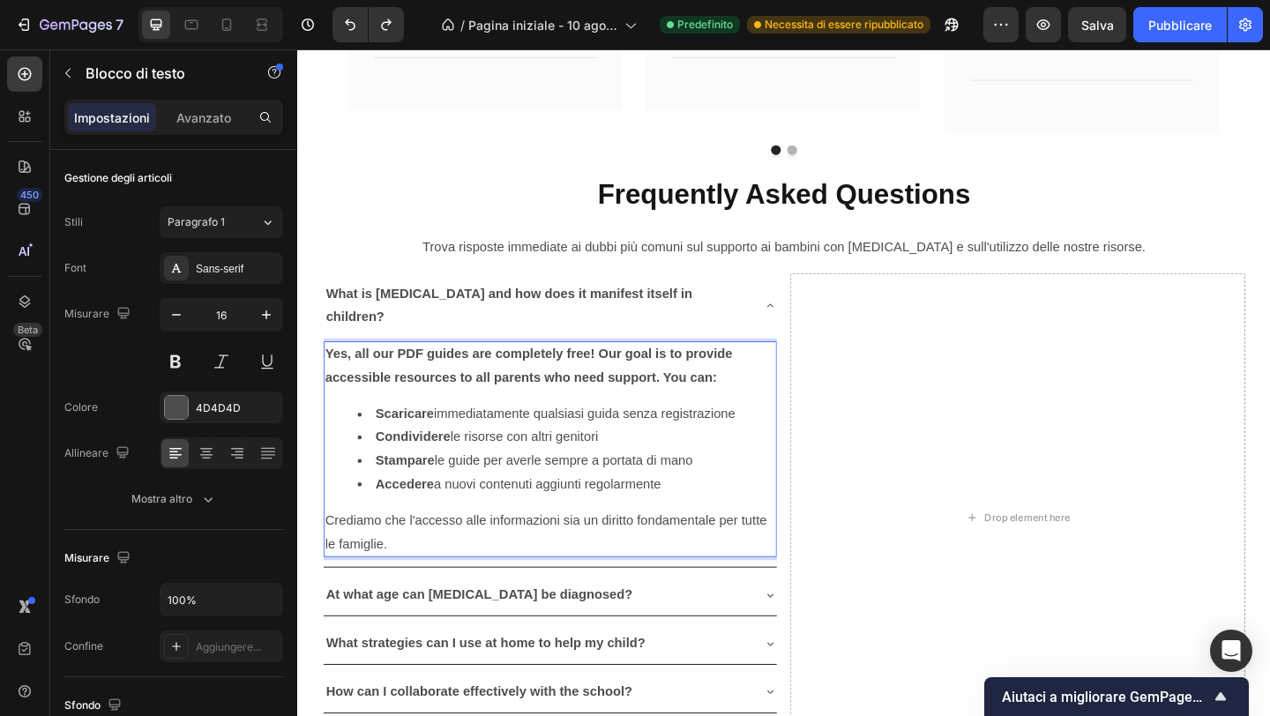
drag, startPoint x: 385, startPoint y: 428, endPoint x: 637, endPoint y: 428, distance: 252.3
drag, startPoint x: 385, startPoint y: 454, endPoint x: 728, endPoint y: 453, distance: 343.1
click at [729, 484] on li "Stampare le guide per averle sempre a portata di mano" at bounding box center [590, 497] width 454 height 26
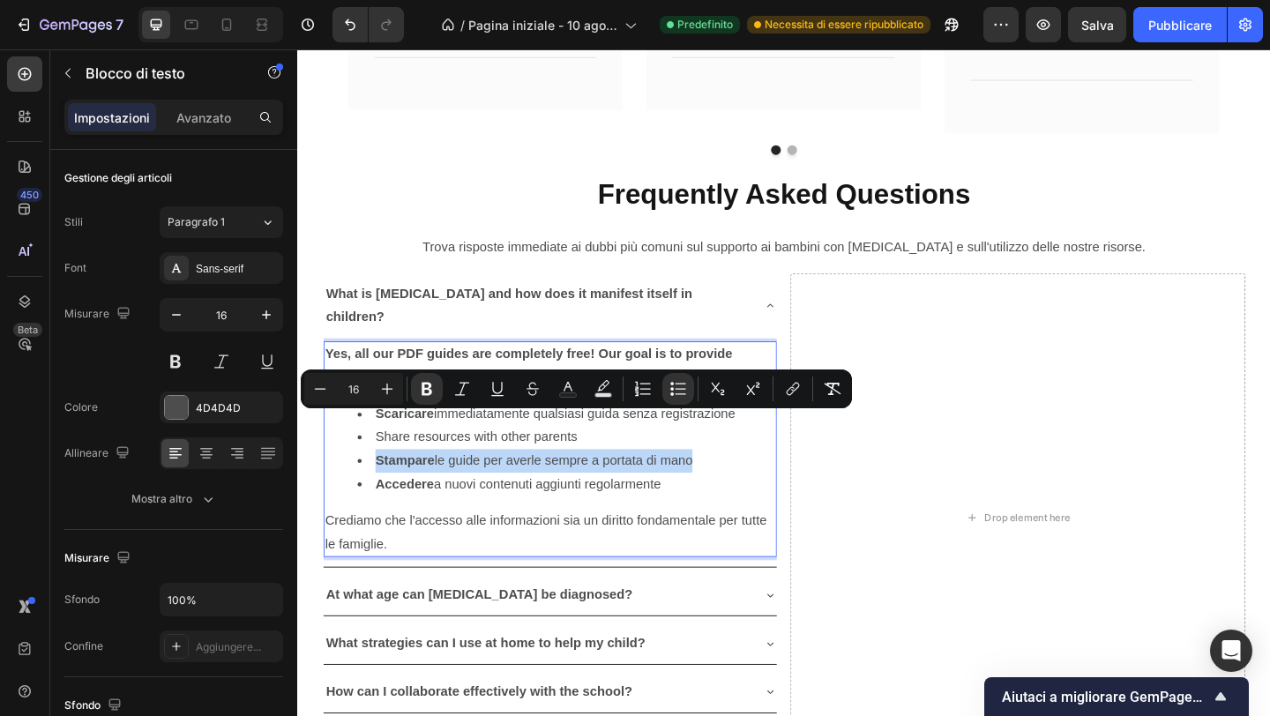
copy li "Stampare le guide per averle sempre a portata di mano"
click at [398, 489] on strong "Stampare" at bounding box center [414, 496] width 64 height 15
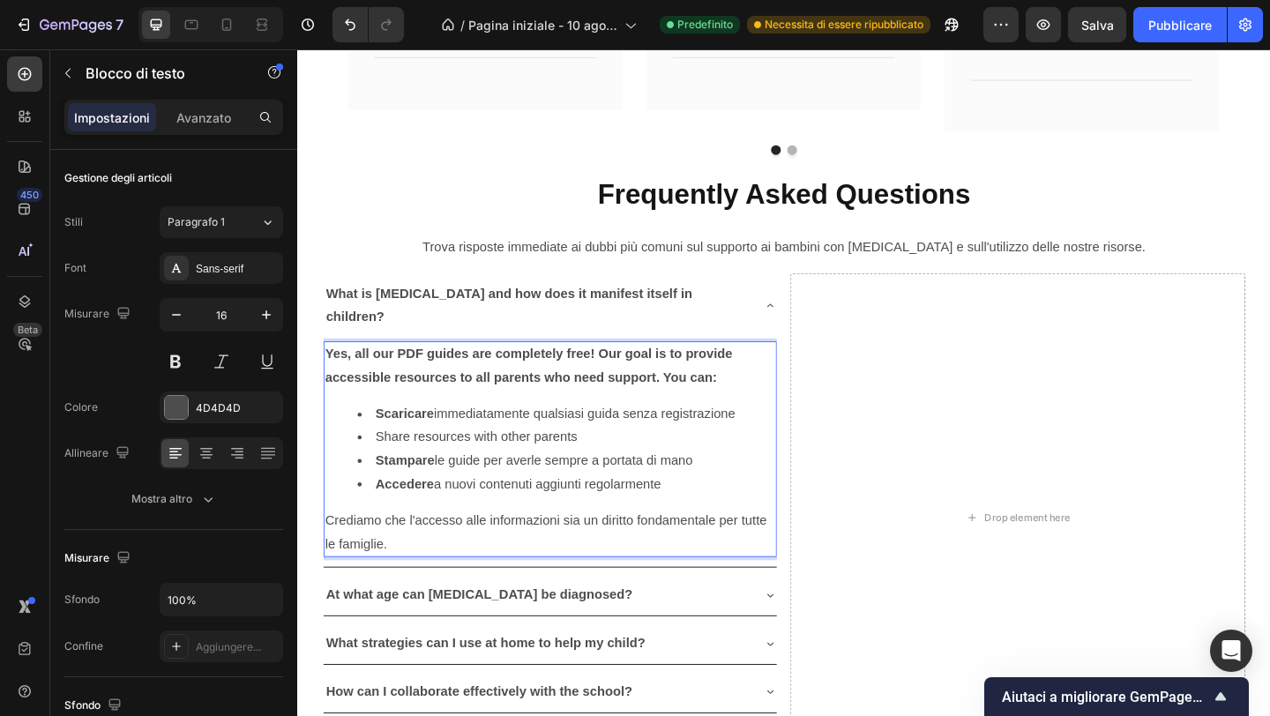
drag, startPoint x: 384, startPoint y: 455, endPoint x: 705, endPoint y: 452, distance: 321.1
click at [703, 484] on li "Stampare le guide per averle sempre a portata di mano" at bounding box center [590, 497] width 454 height 26
click at [424, 514] on strong "Accedere" at bounding box center [414, 521] width 64 height 15
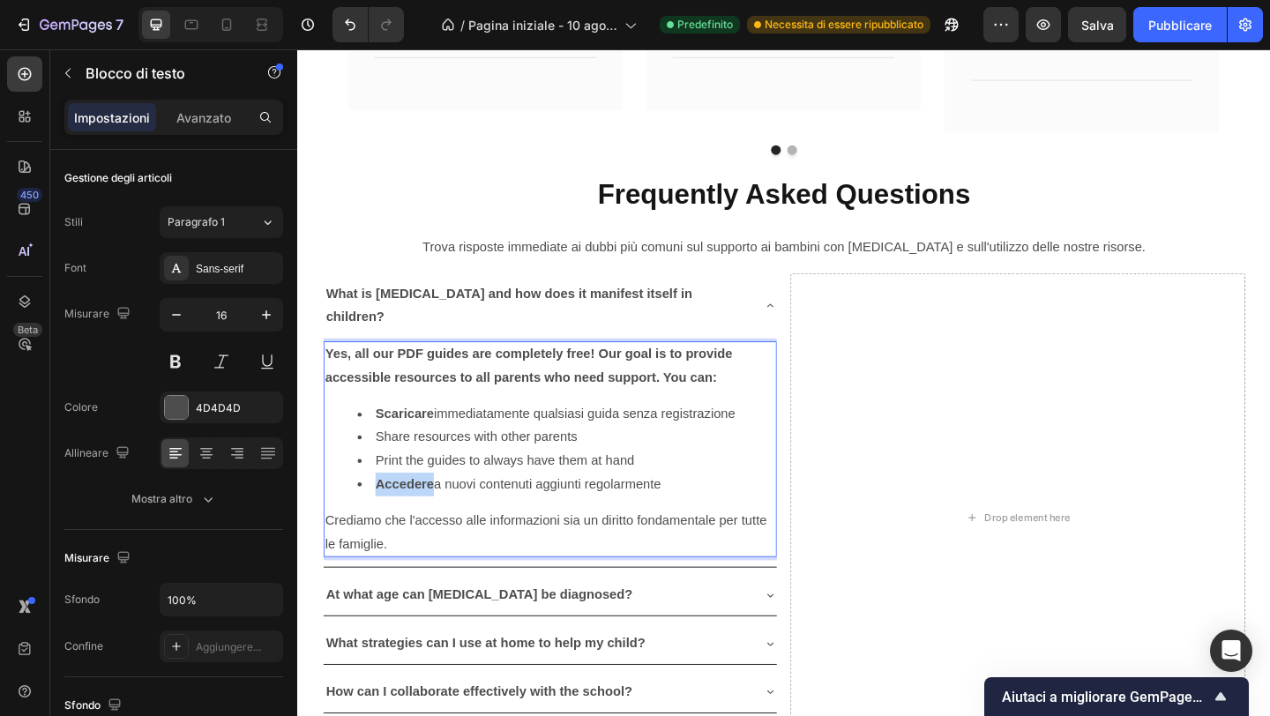
click at [424, 514] on strong "Accedere" at bounding box center [414, 521] width 64 height 15
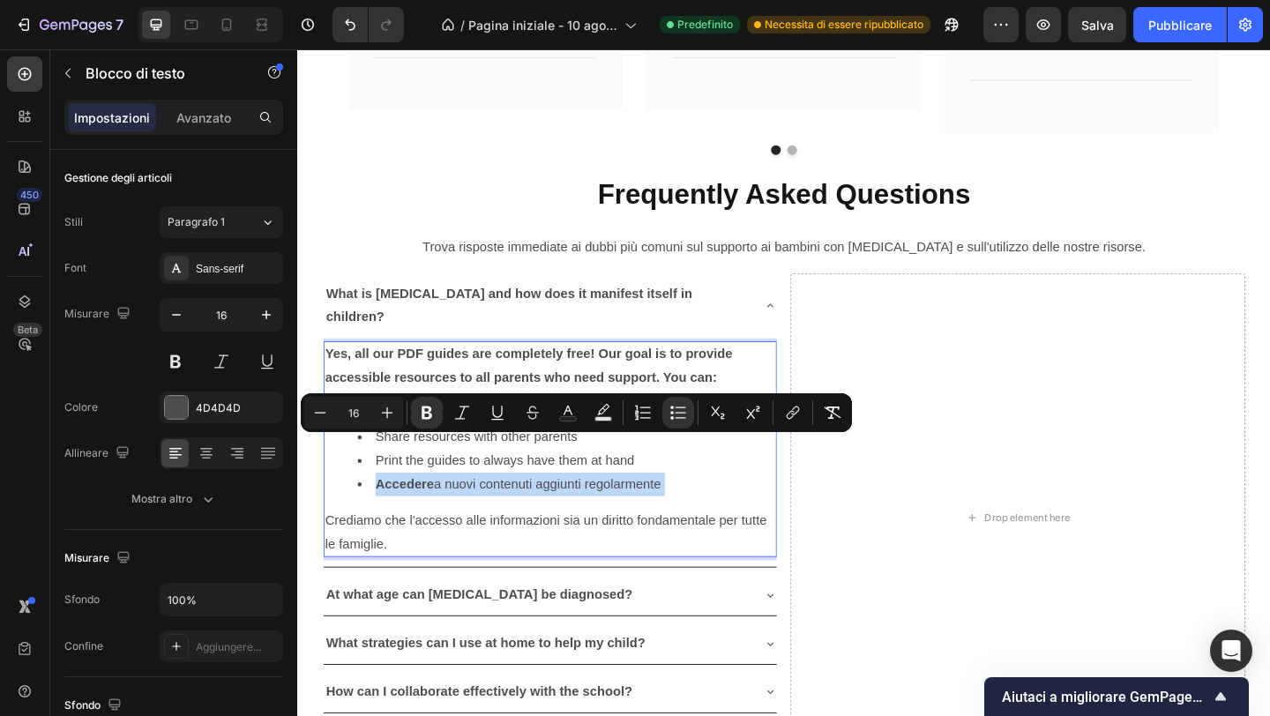
copy li "Accedere a nuovi contenuti aggiunti regolarmente"
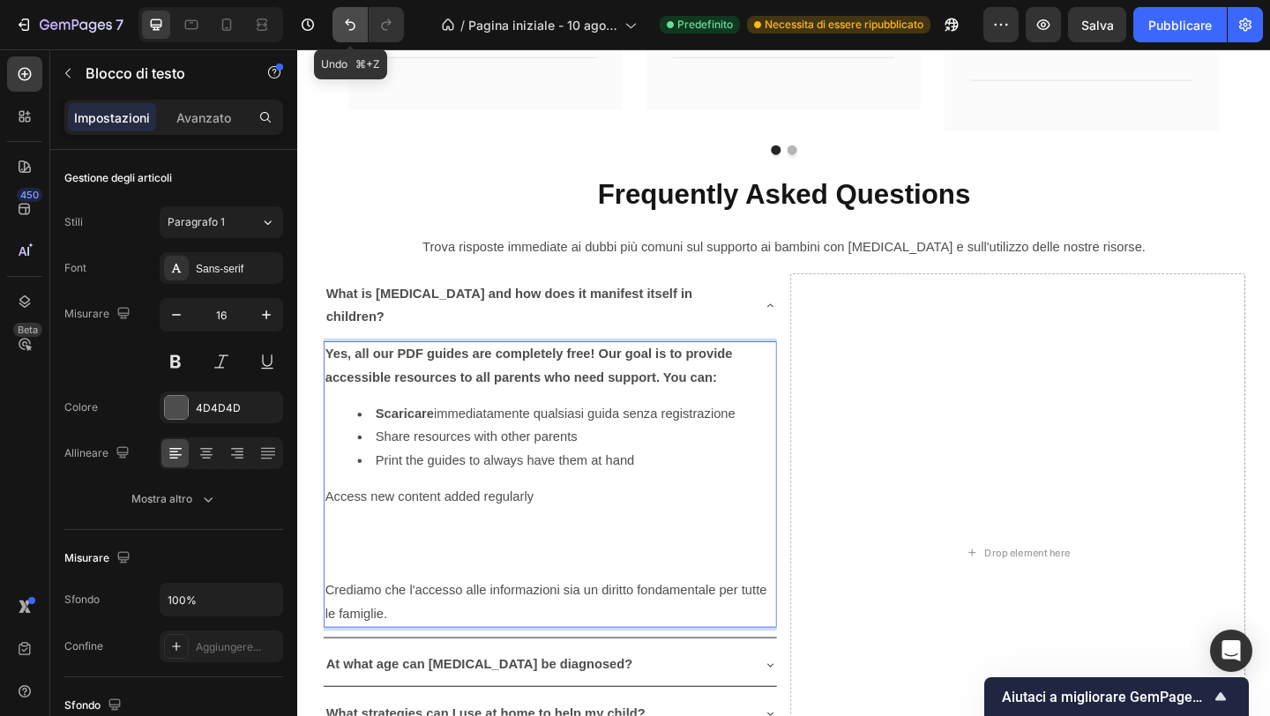
click at [350, 30] on icon "Annulla/Ripristina" at bounding box center [350, 25] width 18 height 18
click at [350, 30] on icon "Annulla/Ripristina" at bounding box center [350, 24] width 11 height 11
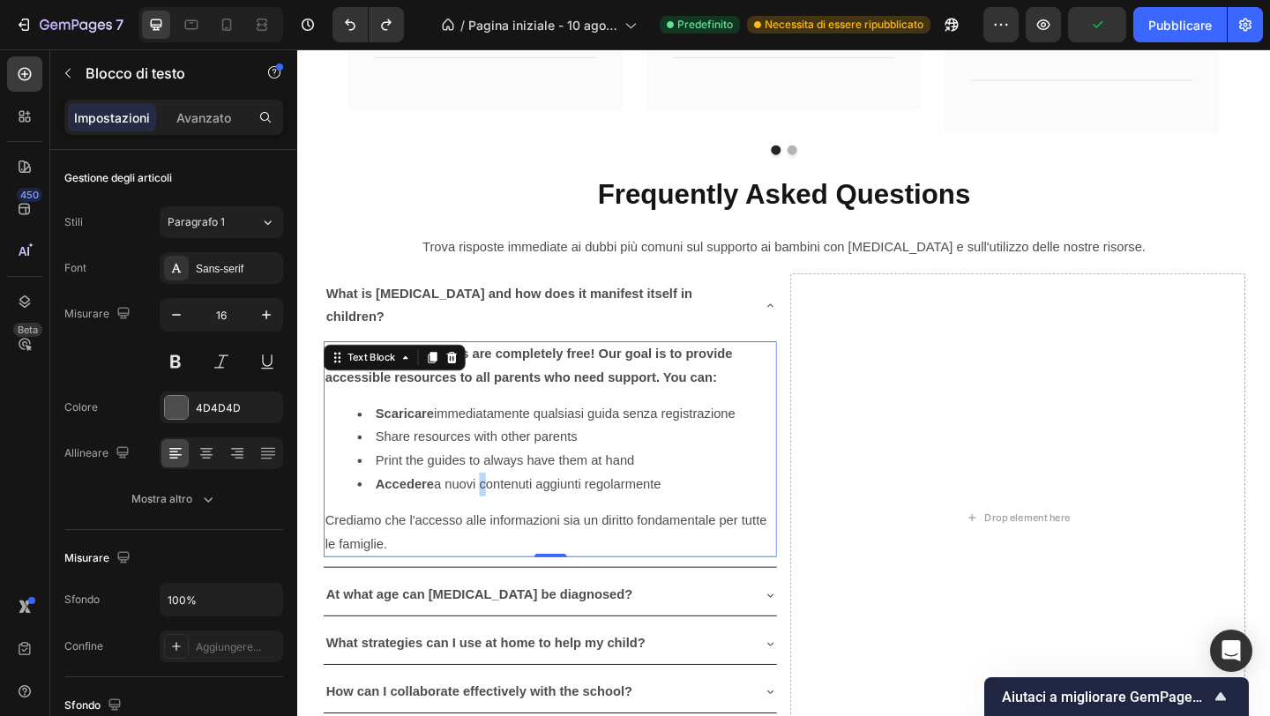
click at [495, 510] on li "Accedere a nuovi contenuti aggiunti regolarmente" at bounding box center [590, 523] width 454 height 26
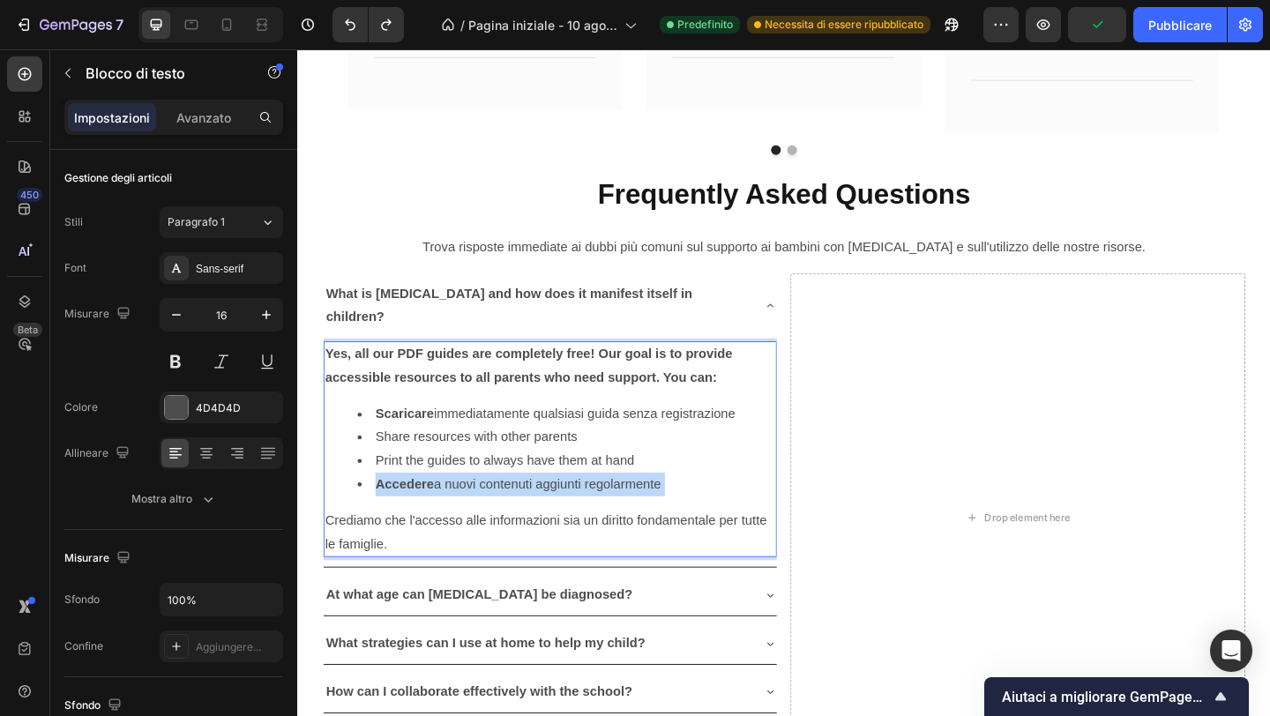
click at [495, 510] on li "Accedere a nuovi contenuti aggiunti regolarmente" at bounding box center [590, 523] width 454 height 26
click at [333, 550] on p "Crediamo che l'accesso alle informazioni sia un diritto fondamentale per tutte …" at bounding box center [572, 575] width 490 height 51
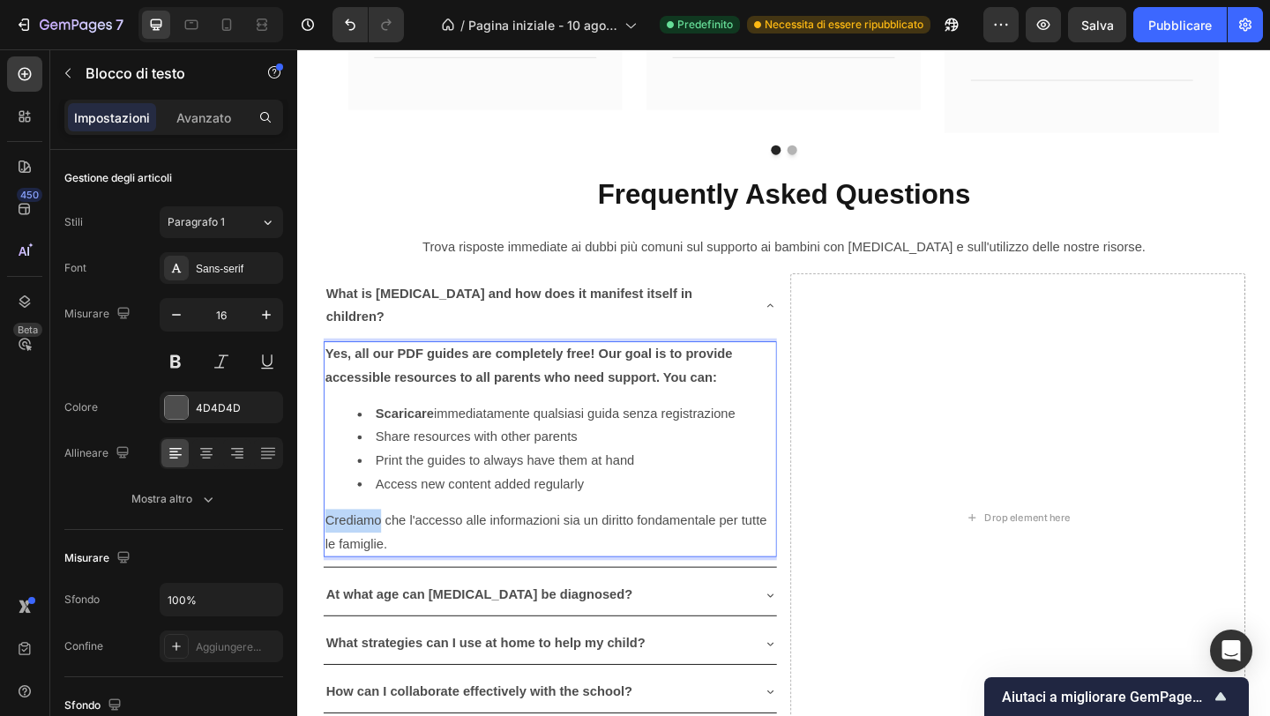
click at [333, 550] on p "Crediamo che l'accesso alle informazioni sia un diritto fondamentale per tutte …" at bounding box center [572, 575] width 490 height 51
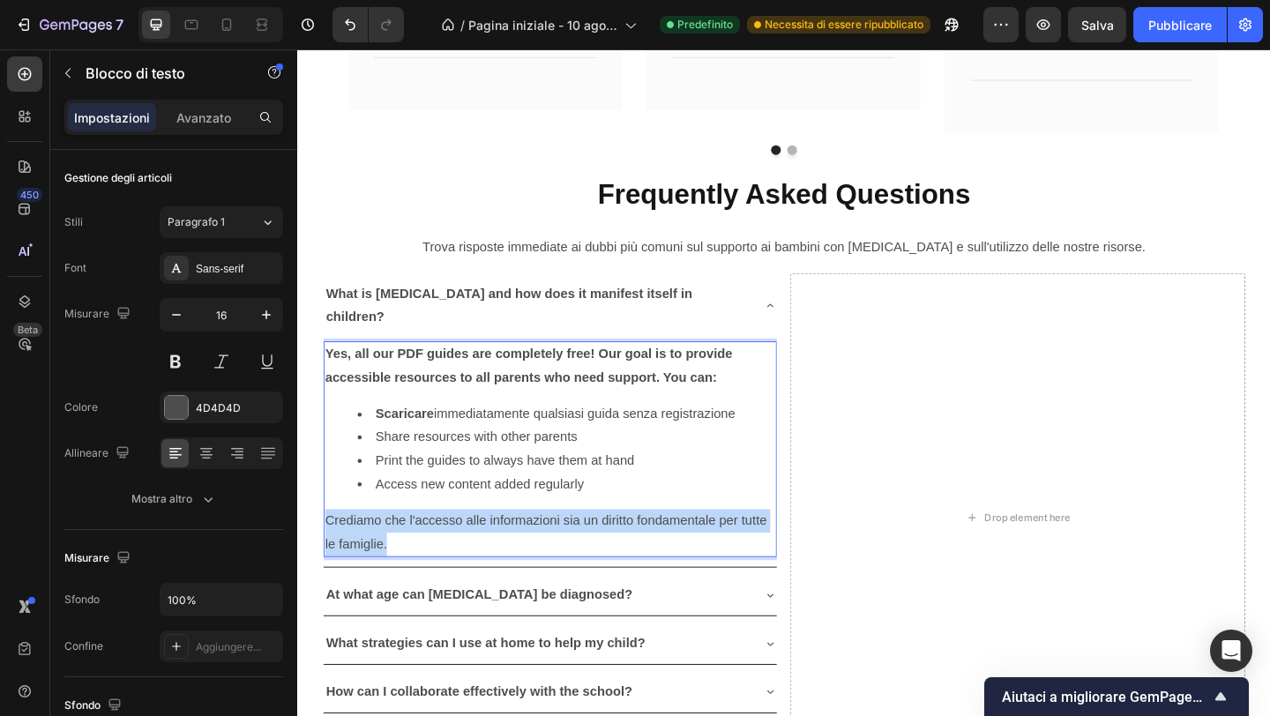
click at [333, 550] on p "Crediamo che l'accesso alle informazioni sia un diritto fondamentale per tutte …" at bounding box center [572, 575] width 490 height 51
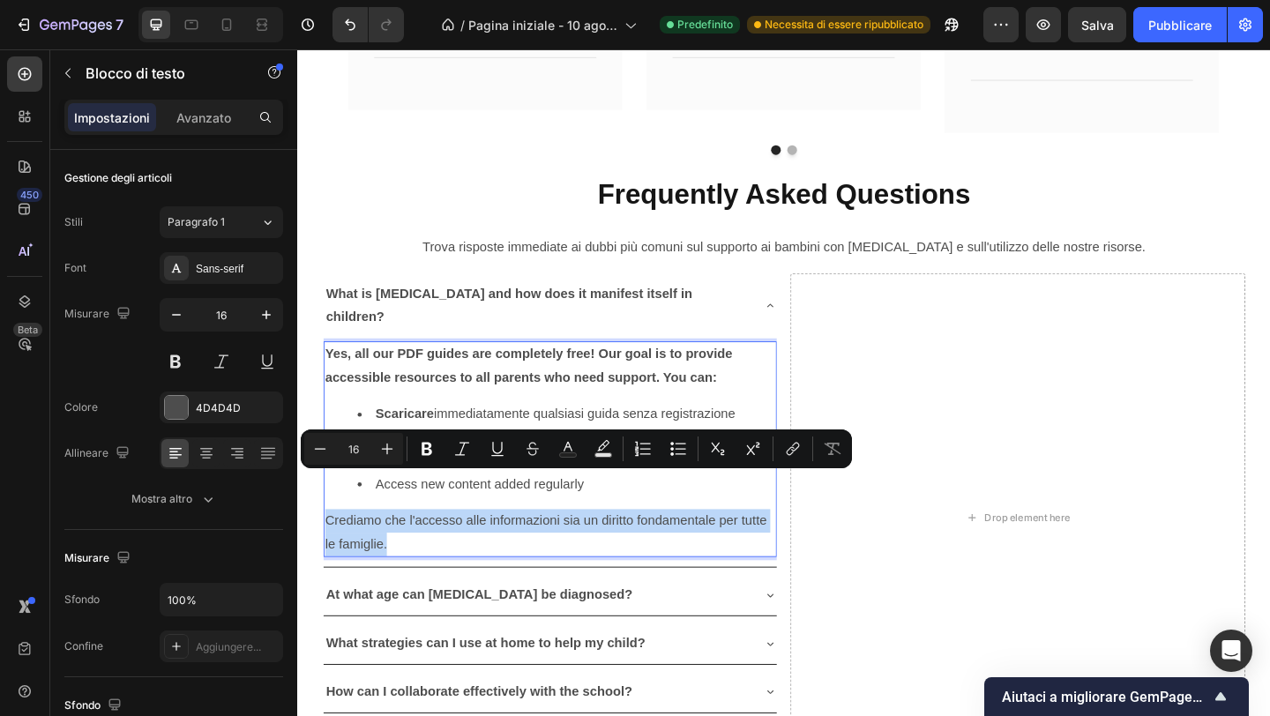
copy p "Crediamo che l'accesso alle informazioni sia un diritto fondamentale per tutte …"
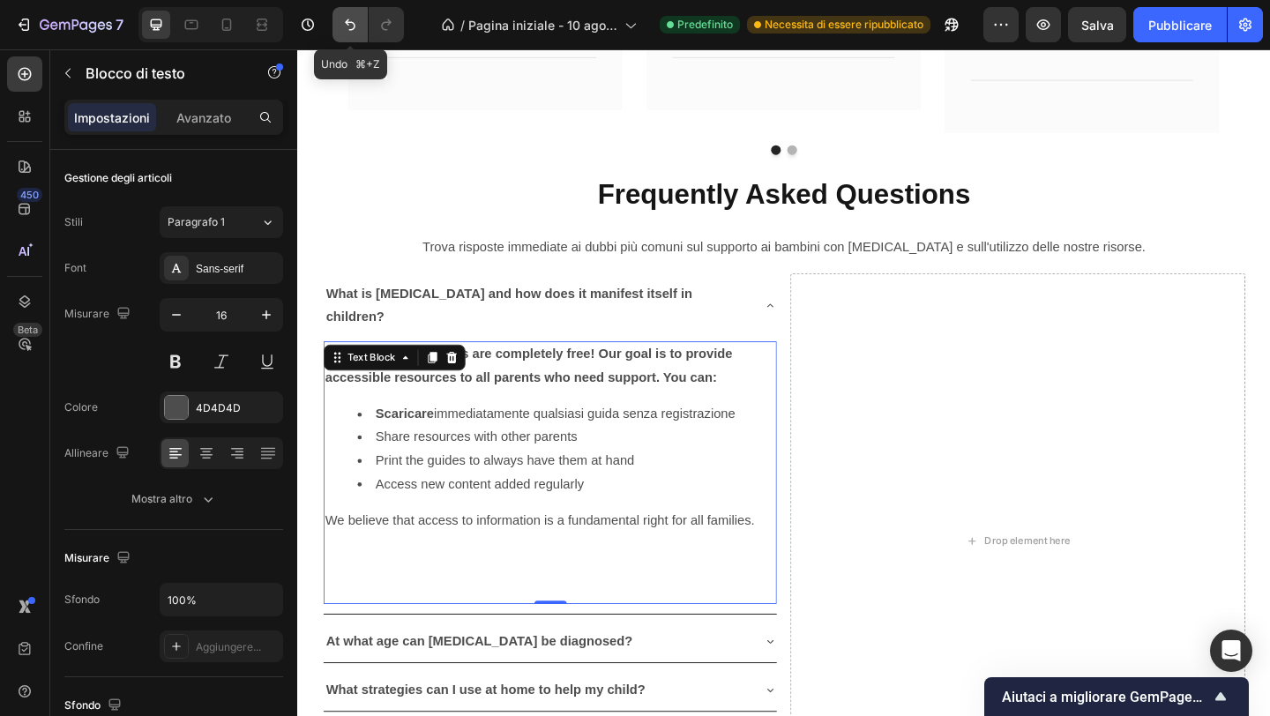
click at [348, 25] on icon "Annulla/Ripristina" at bounding box center [350, 24] width 11 height 11
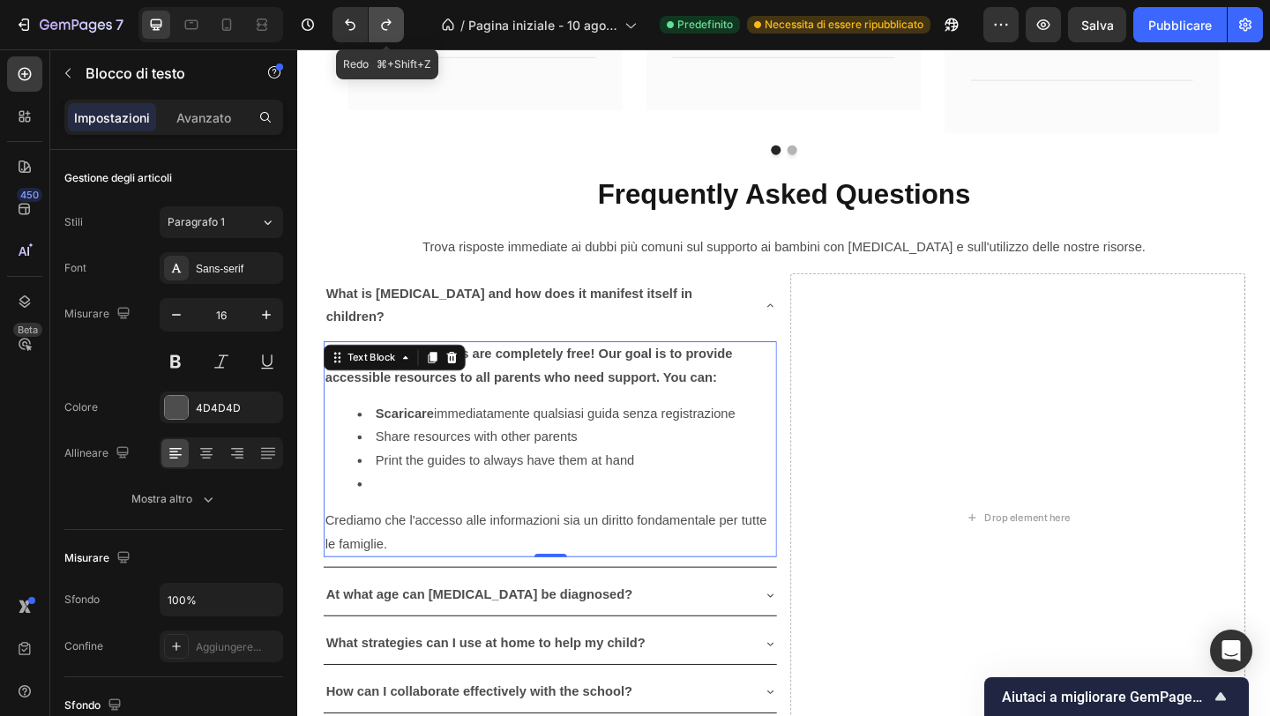
click at [393, 17] on icon "Annulla/Ripristina" at bounding box center [387, 25] width 18 height 18
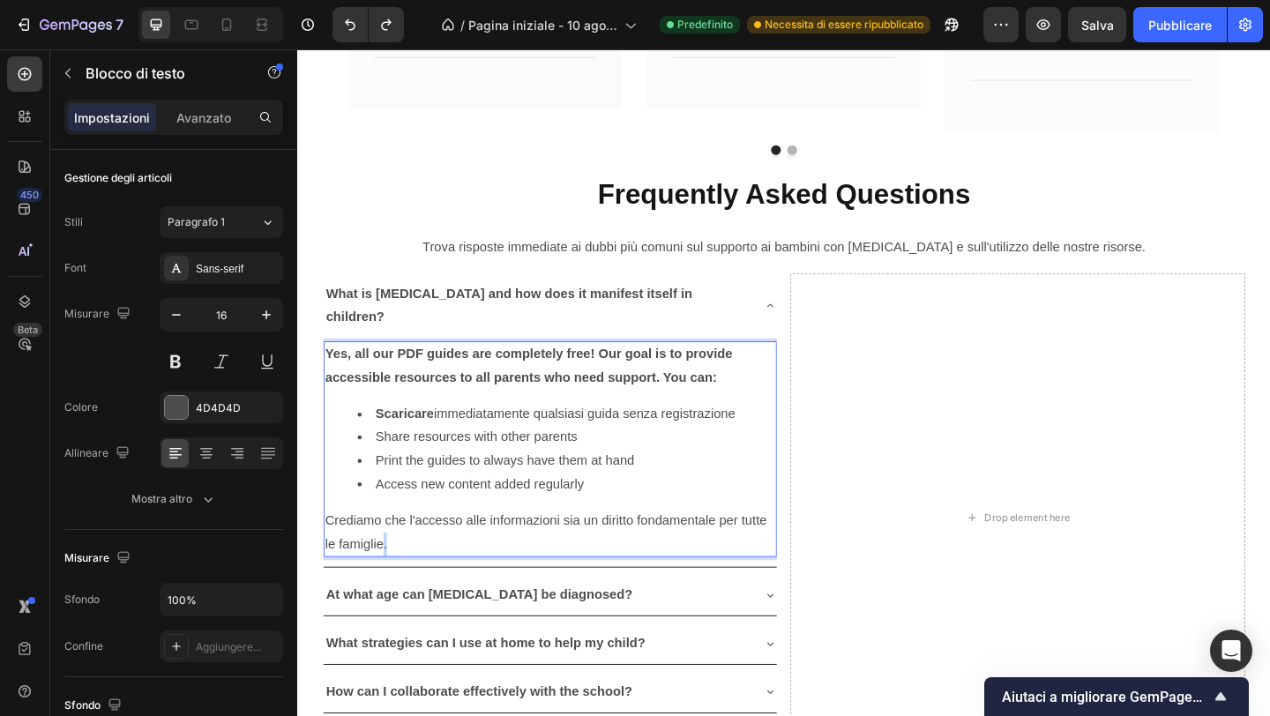
click at [387, 550] on p "Crediamo che l'accesso alle informazioni sia un diritto fondamentale per tutte …" at bounding box center [572, 575] width 490 height 51
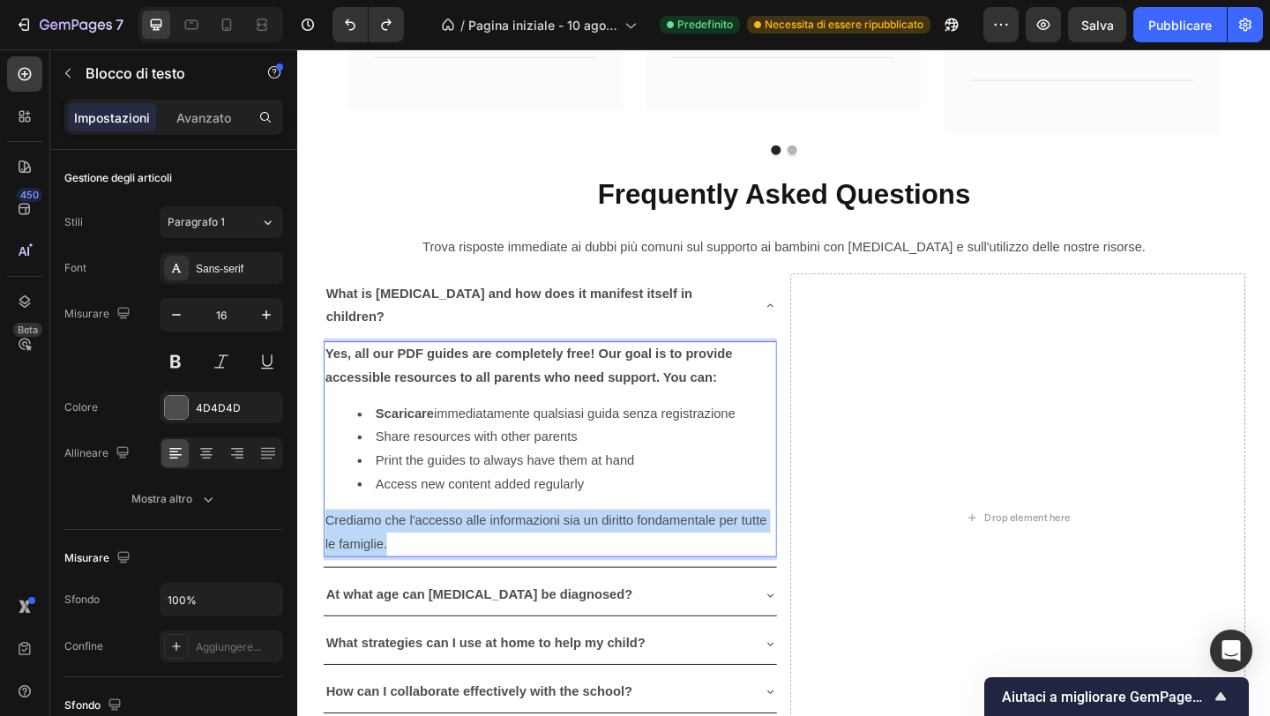
click at [387, 550] on p "Crediamo che l'accesso alle informazioni sia un diritto fondamentale per tutte …" at bounding box center [572, 575] width 490 height 51
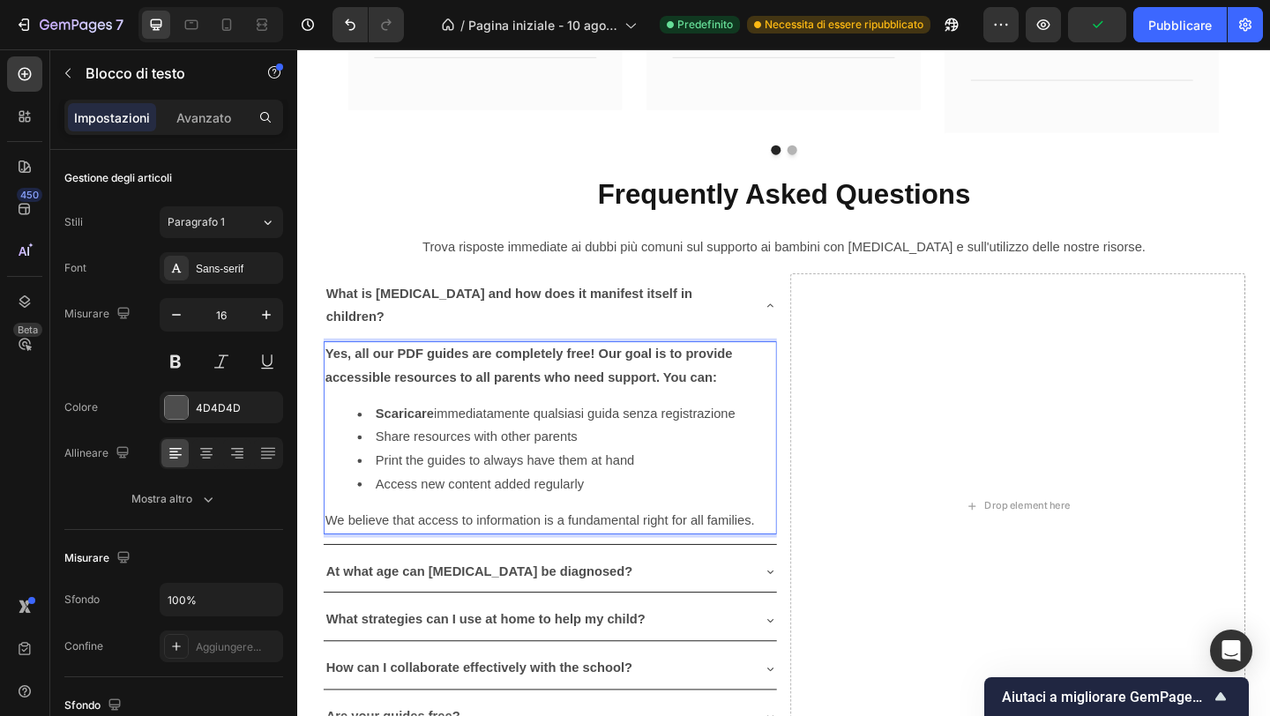
click at [438, 438] on strong "Scaricare" at bounding box center [414, 445] width 64 height 15
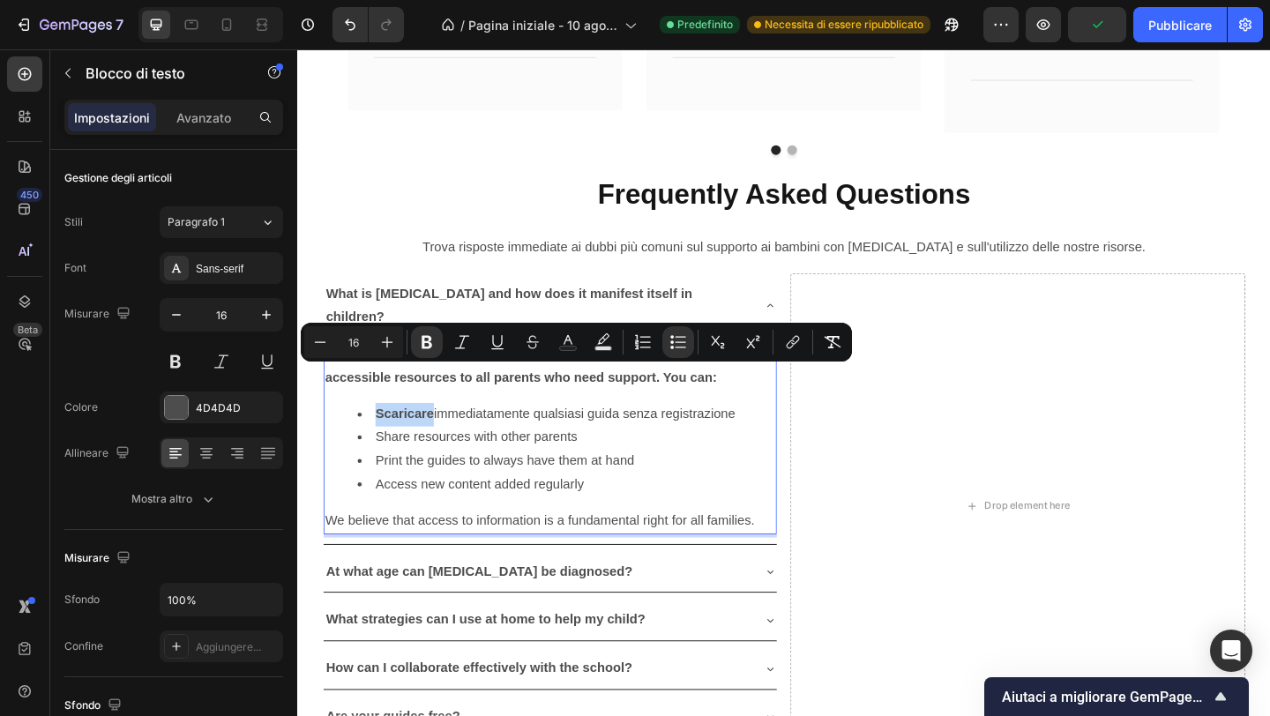
click at [437, 438] on strong "Scaricare" at bounding box center [414, 445] width 64 height 15
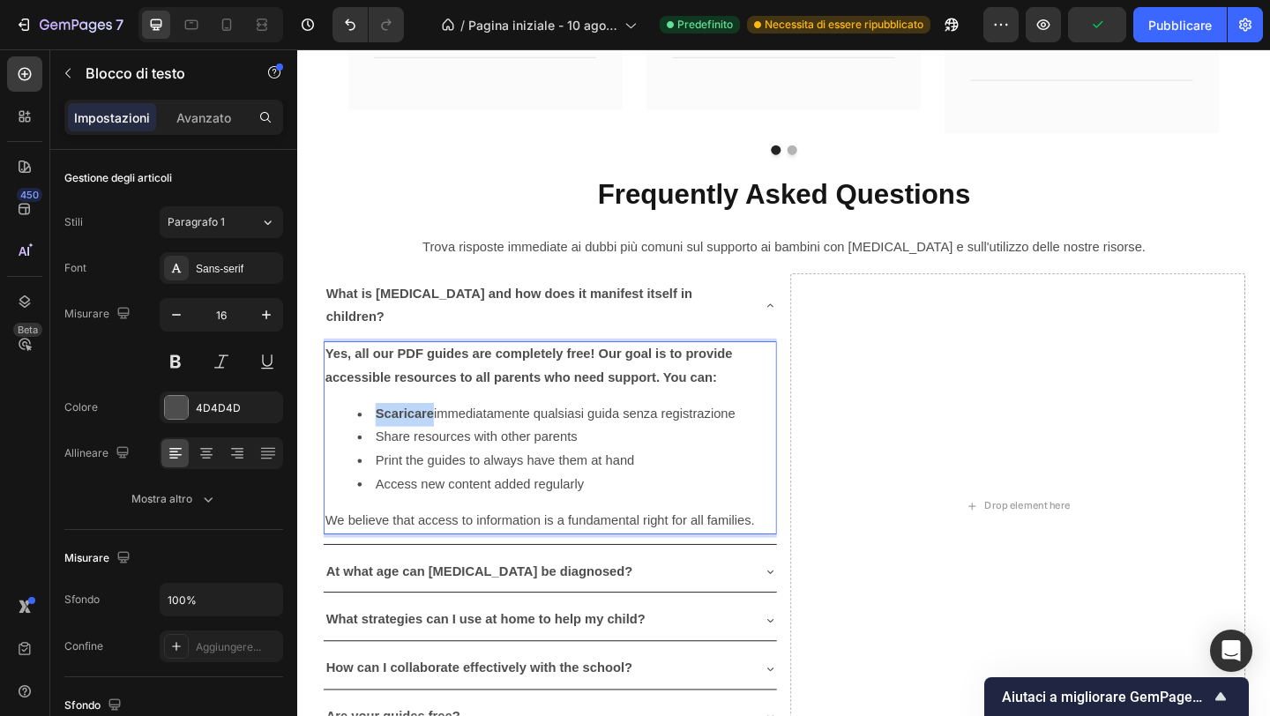
click at [437, 438] on strong "Scaricare" at bounding box center [414, 445] width 64 height 15
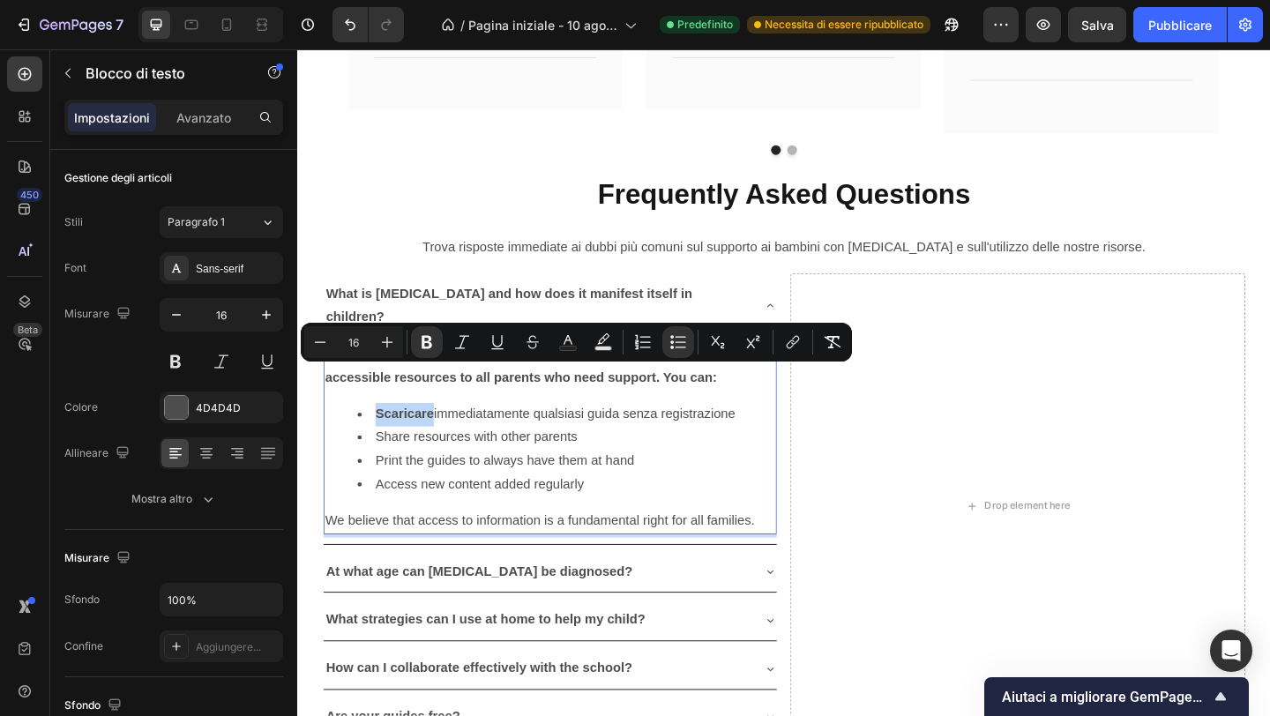
click at [437, 438] on strong "Scaricare" at bounding box center [414, 445] width 64 height 15
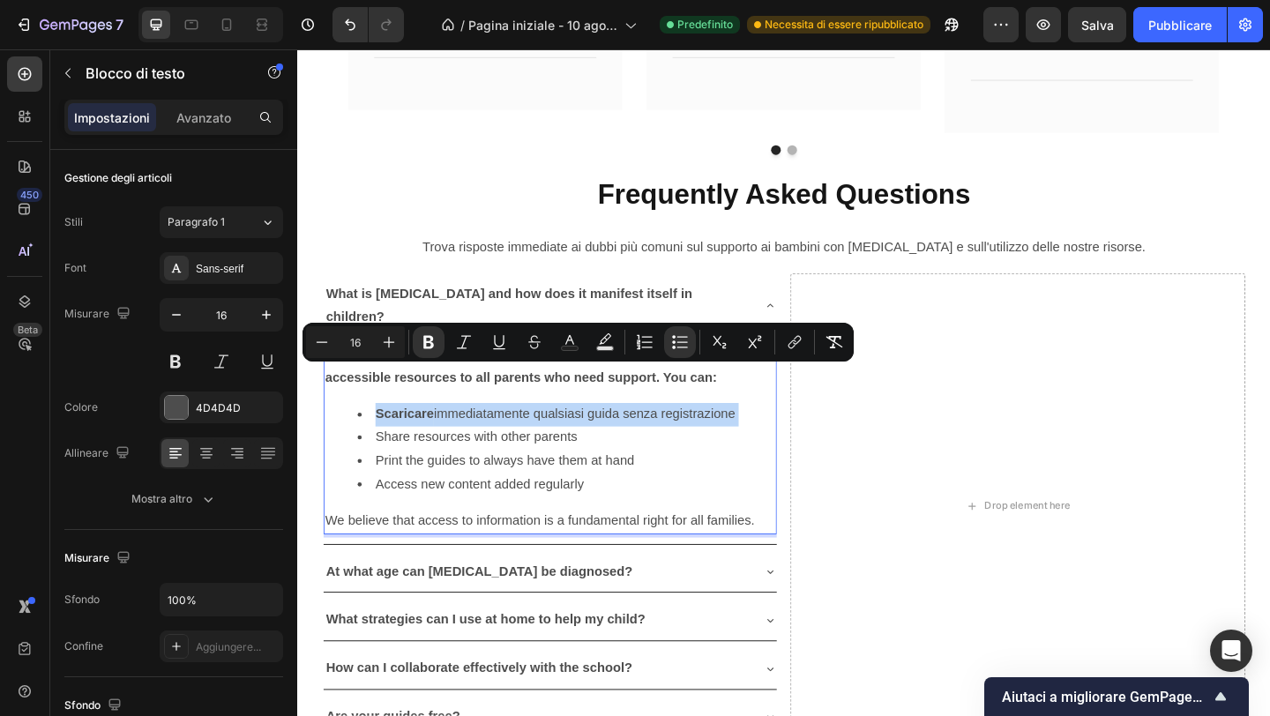
copy li "Scaricare immediatamente qualsiasi guida senza registrazione"
click at [473, 434] on li "Scaricare immediatamente qualsiasi guida senza registrazione" at bounding box center [590, 447] width 454 height 26
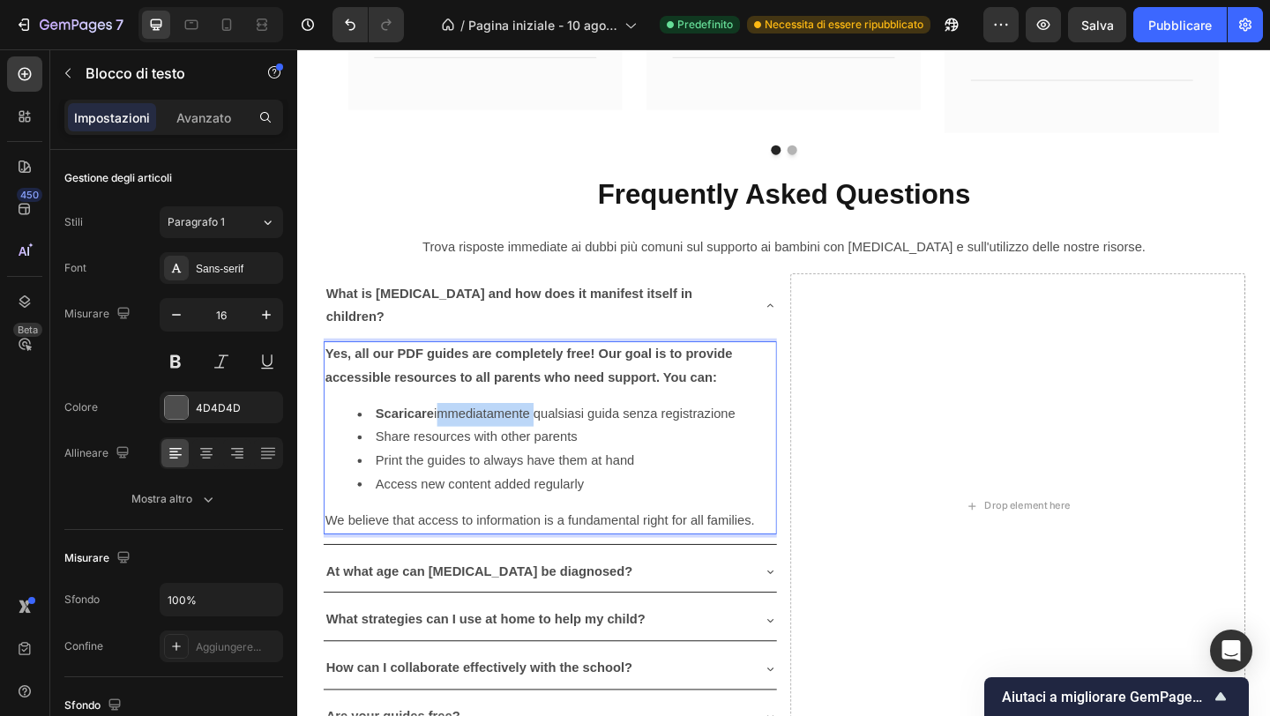
click at [473, 434] on li "Scaricare immediatamente qualsiasi guida senza registrazione" at bounding box center [590, 447] width 454 height 26
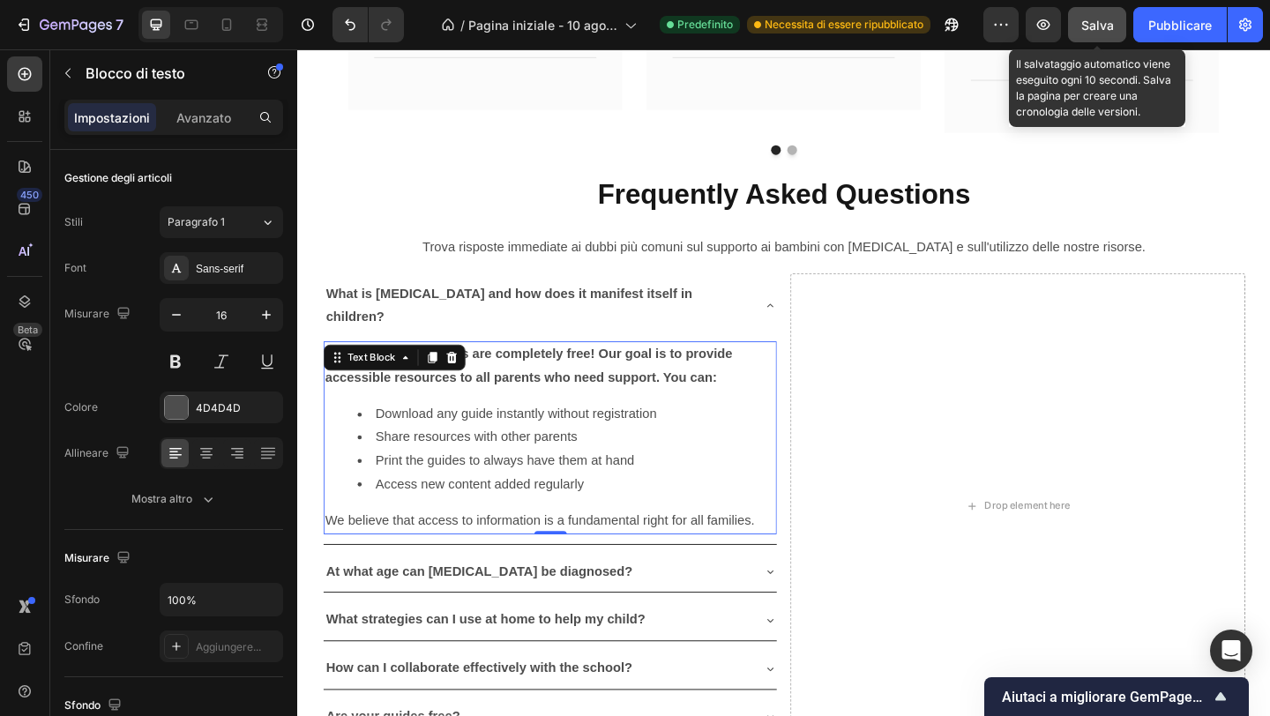
click at [1098, 29] on font "Salva" at bounding box center [1097, 25] width 33 height 15
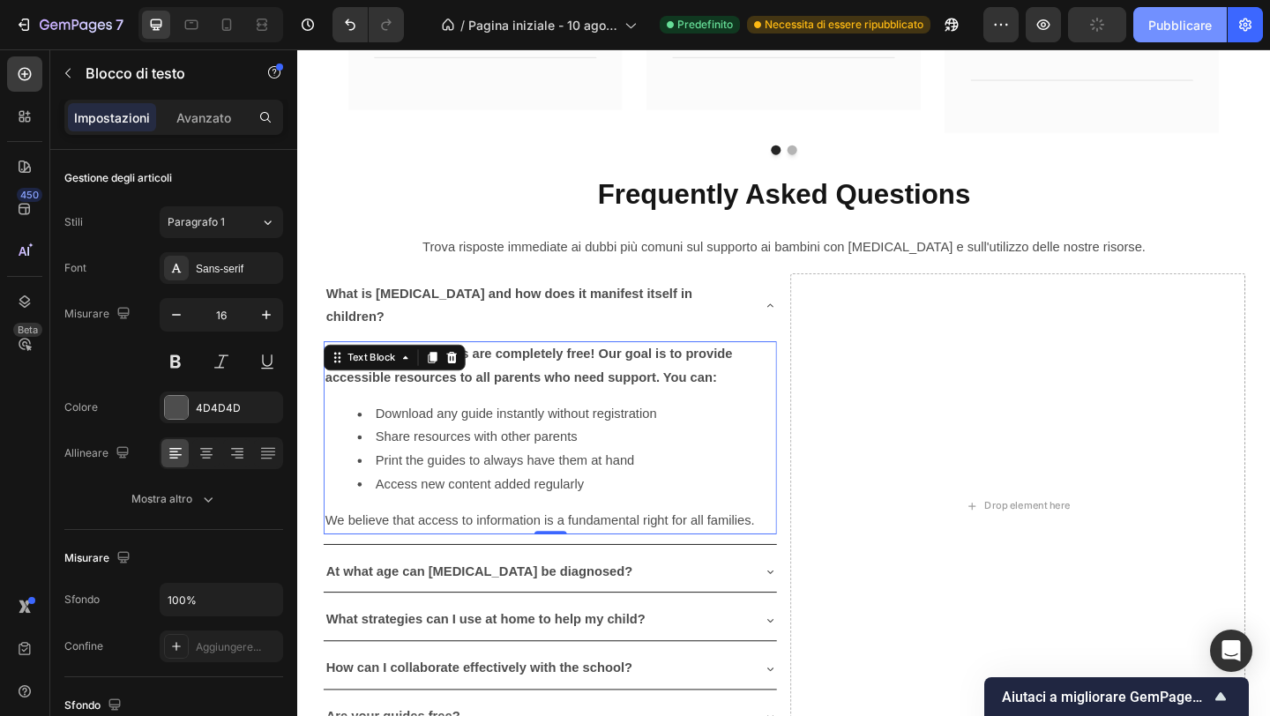
click at [1107, 25] on font "Pubblicare" at bounding box center [1180, 25] width 64 height 15
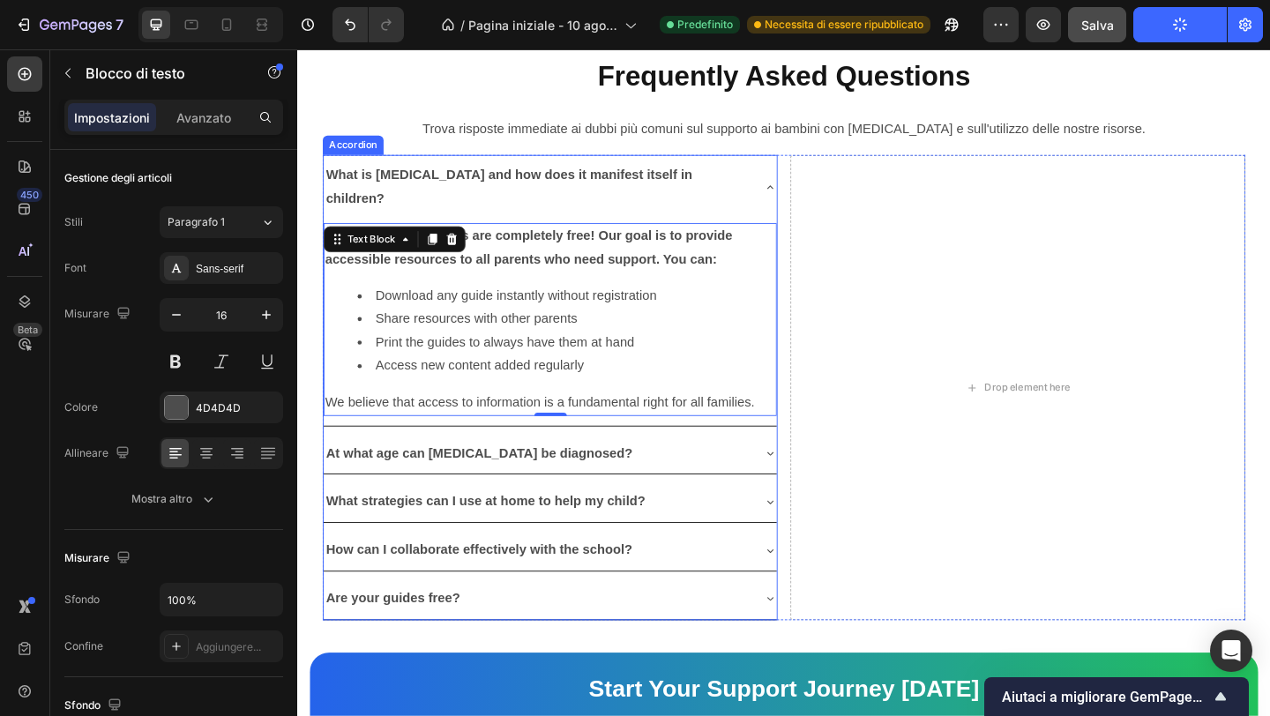
scroll to position [4984, 0]
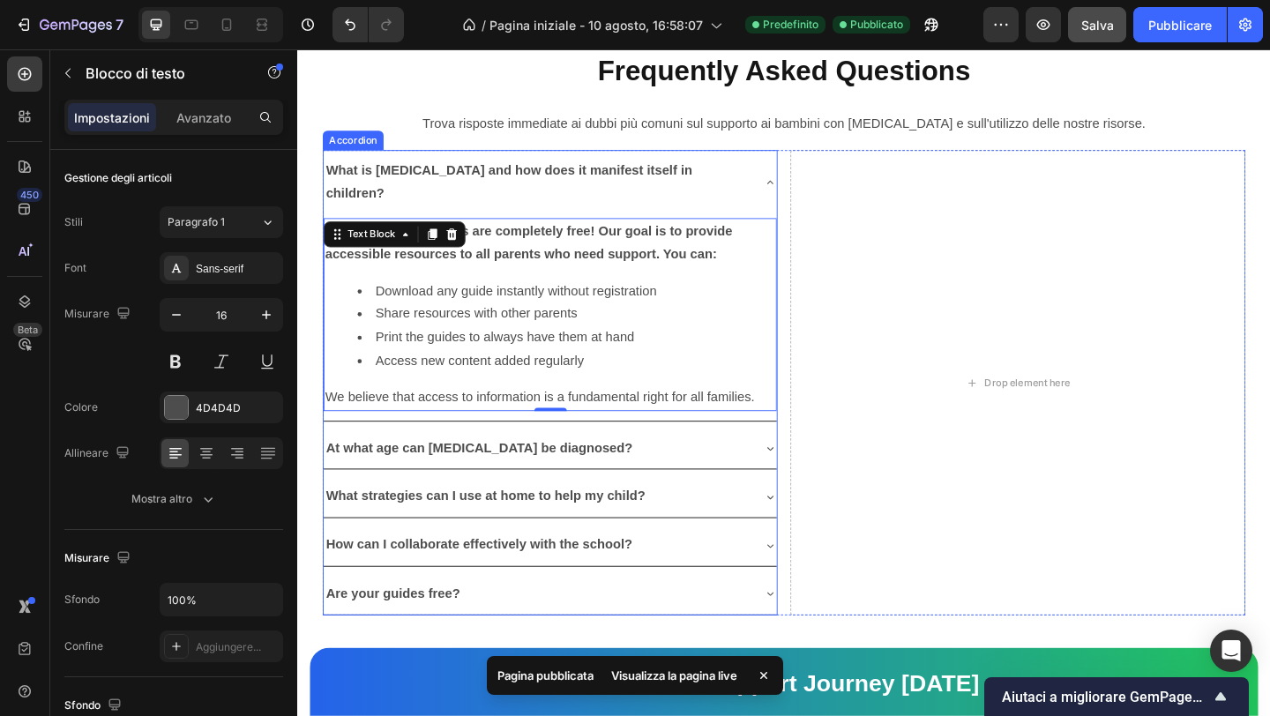
click at [809, 476] on icon at bounding box center [811, 483] width 14 height 14
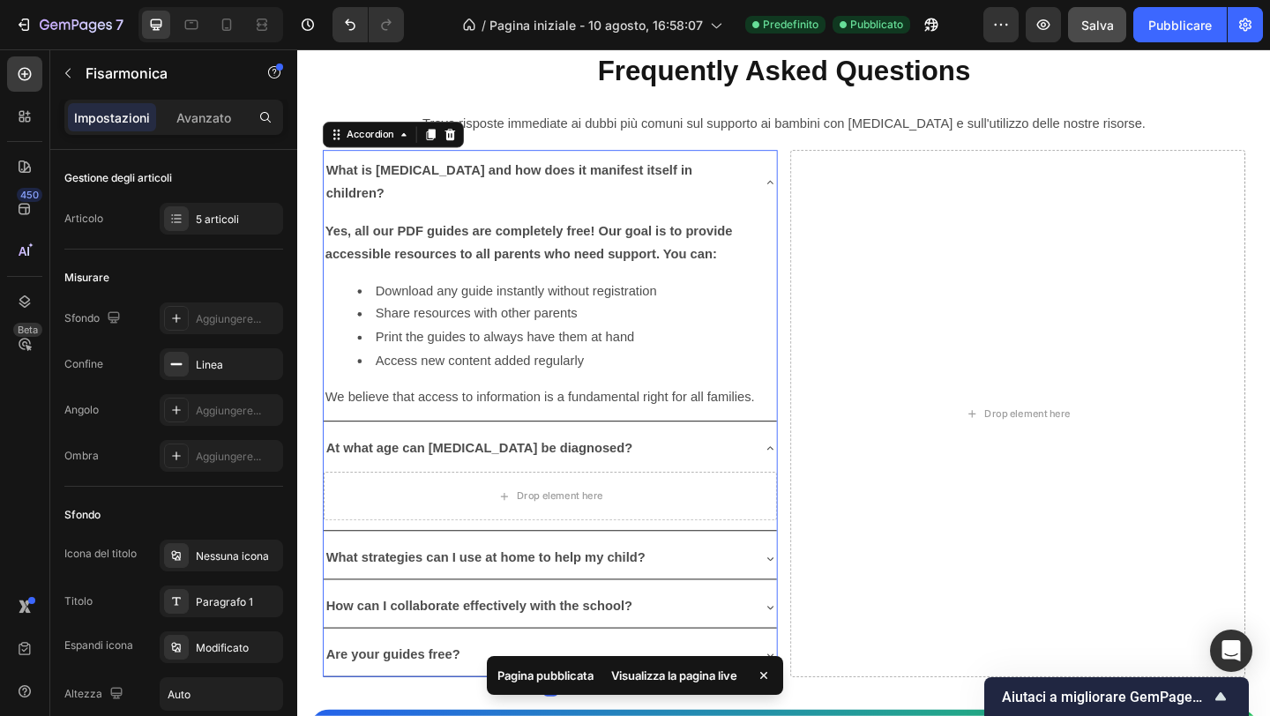
scroll to position [5010, 0]
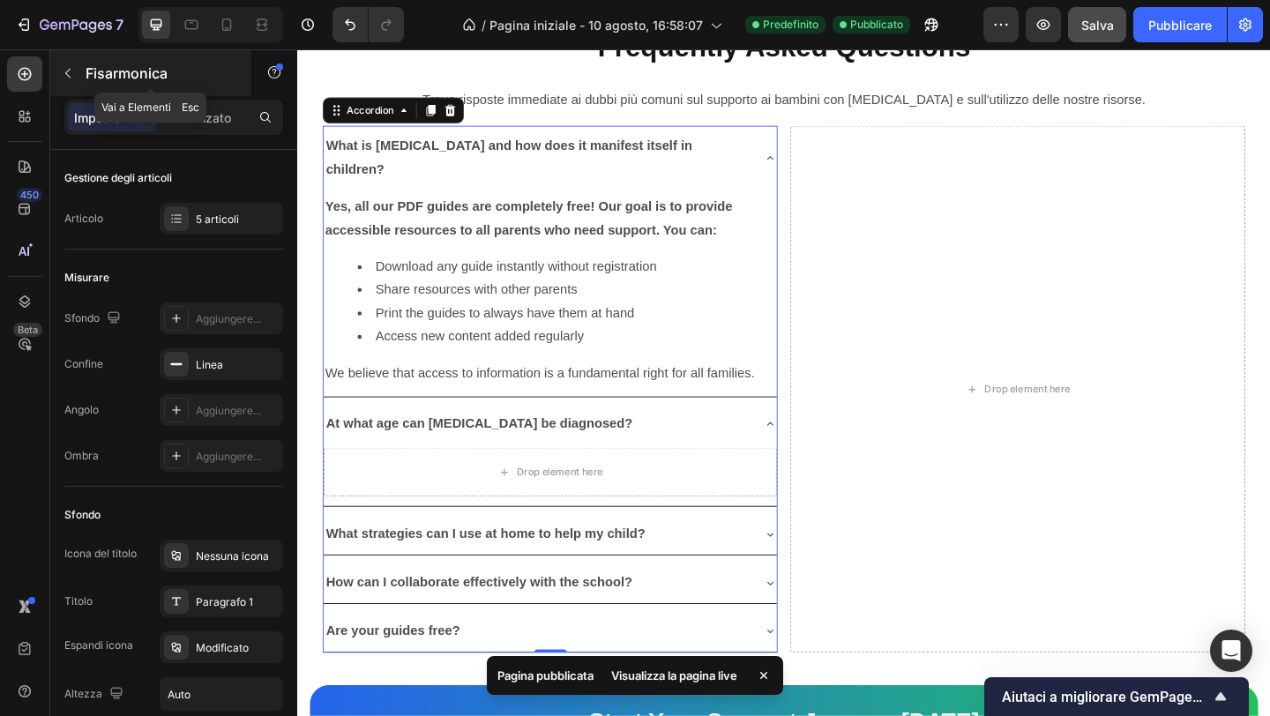
click at [74, 77] on icon "button" at bounding box center [68, 73] width 14 height 14
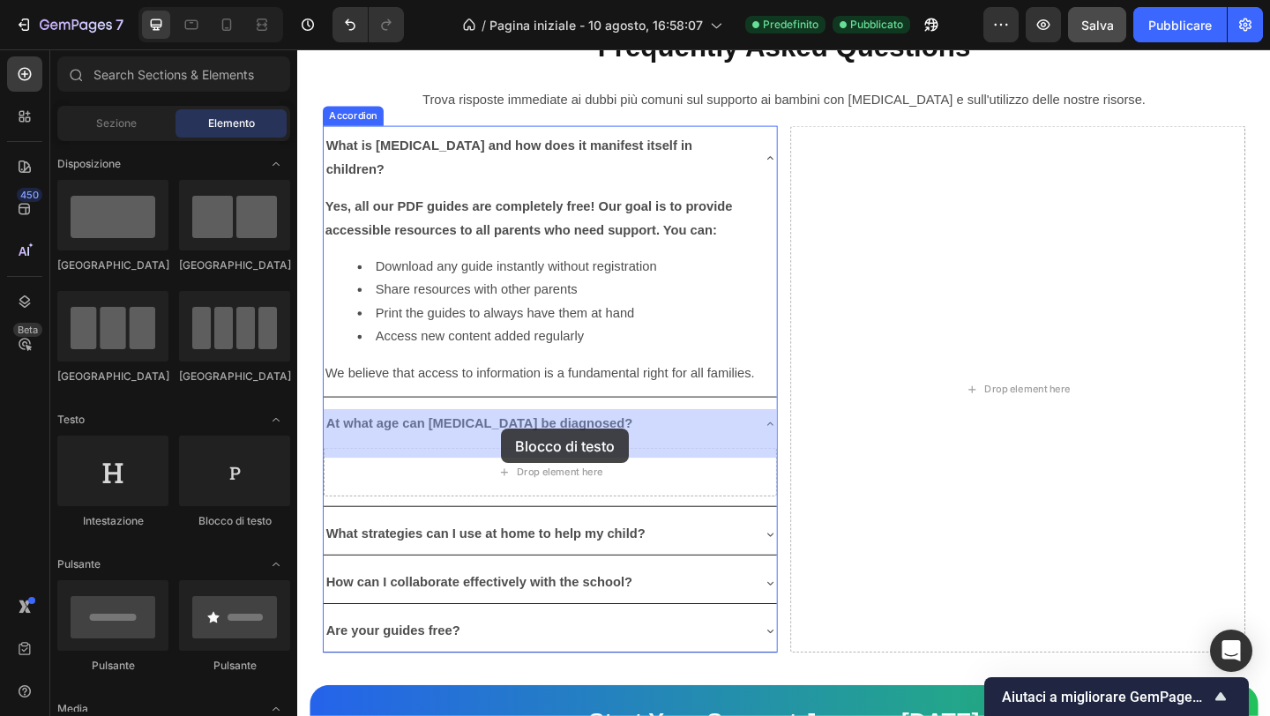
drag, startPoint x: 511, startPoint y: 525, endPoint x: 517, endPoint y: 454, distance: 70.8
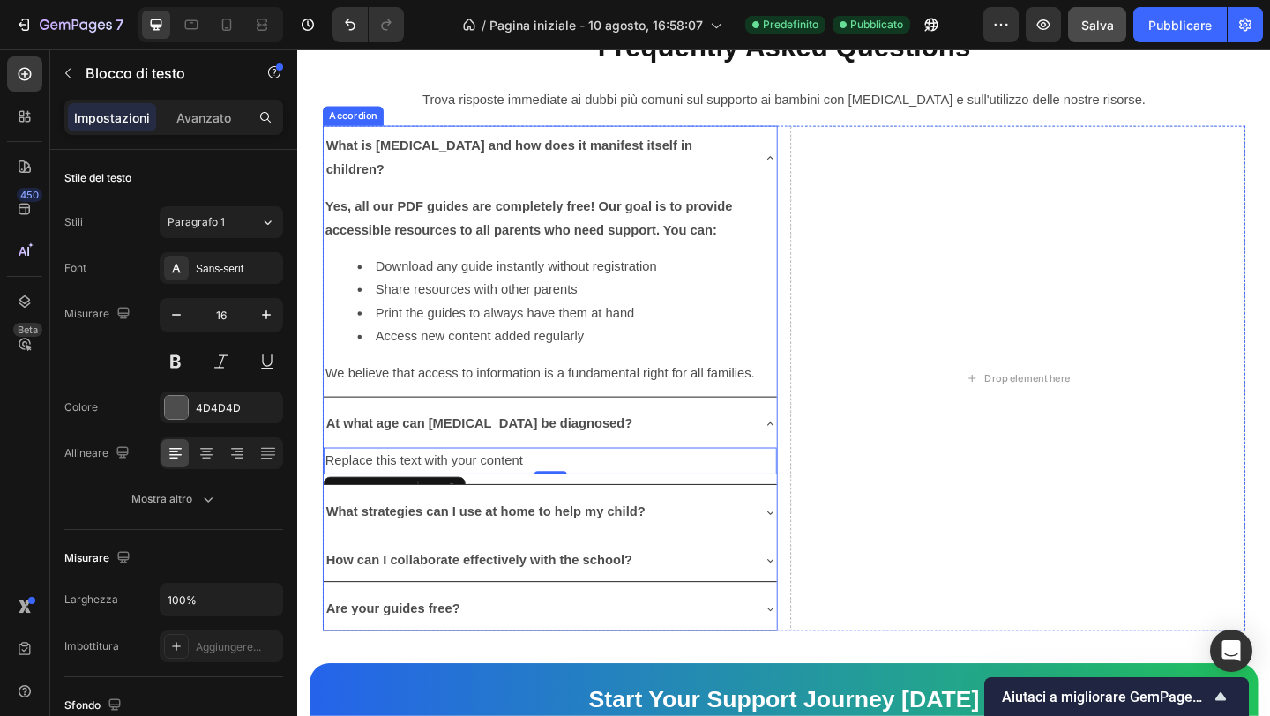
click at [812, 450] on icon at bounding box center [811, 457] width 14 height 14
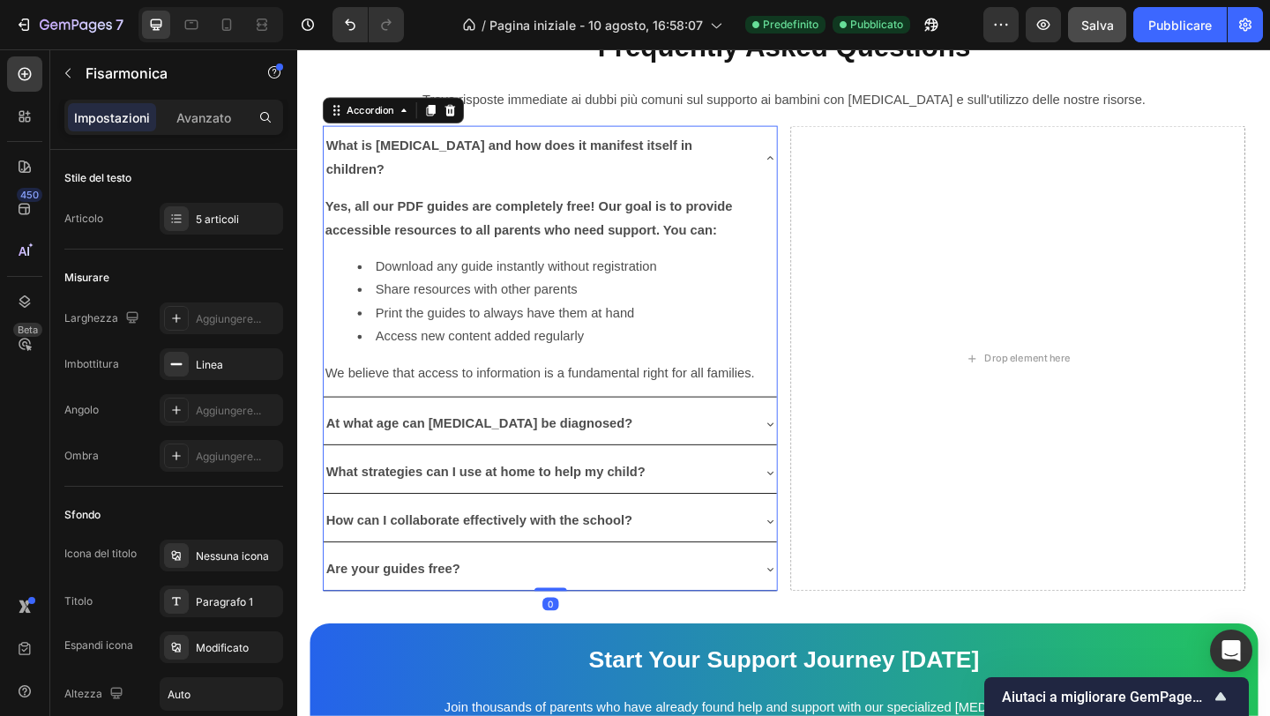
click at [812, 166] on icon at bounding box center [811, 168] width 7 height 4
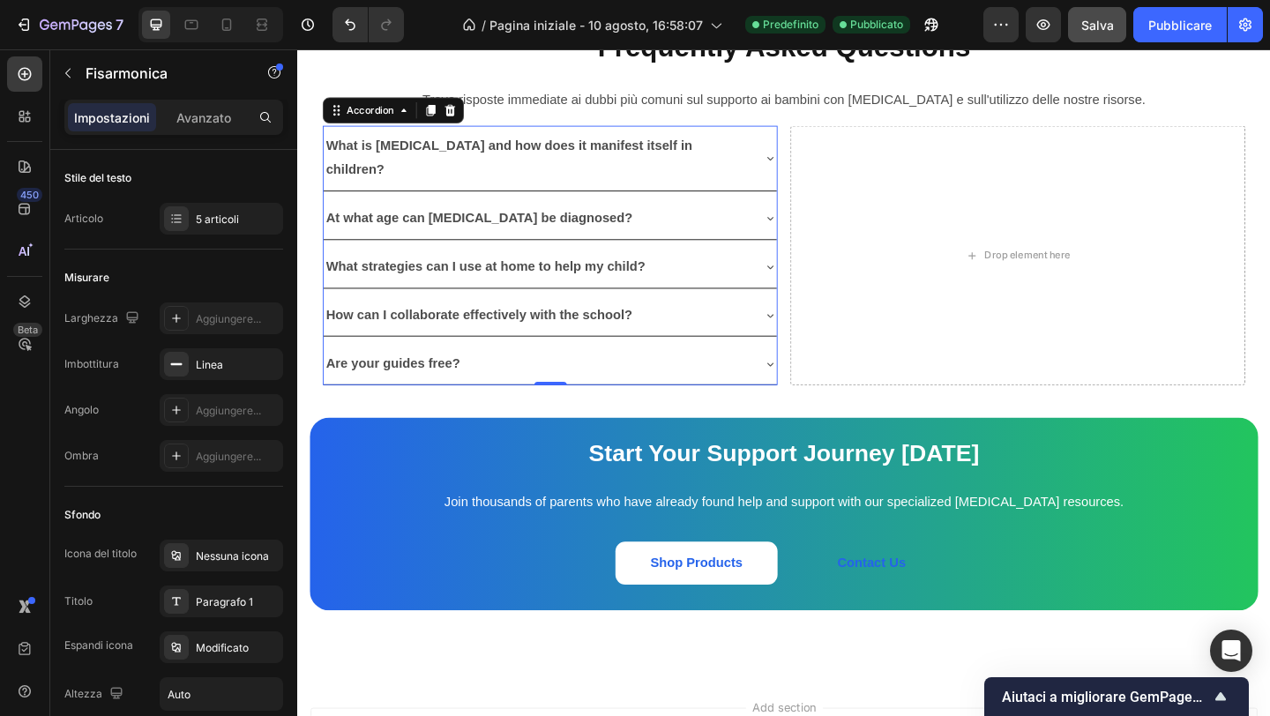
click at [805, 226] on icon at bounding box center [811, 233] width 14 height 14
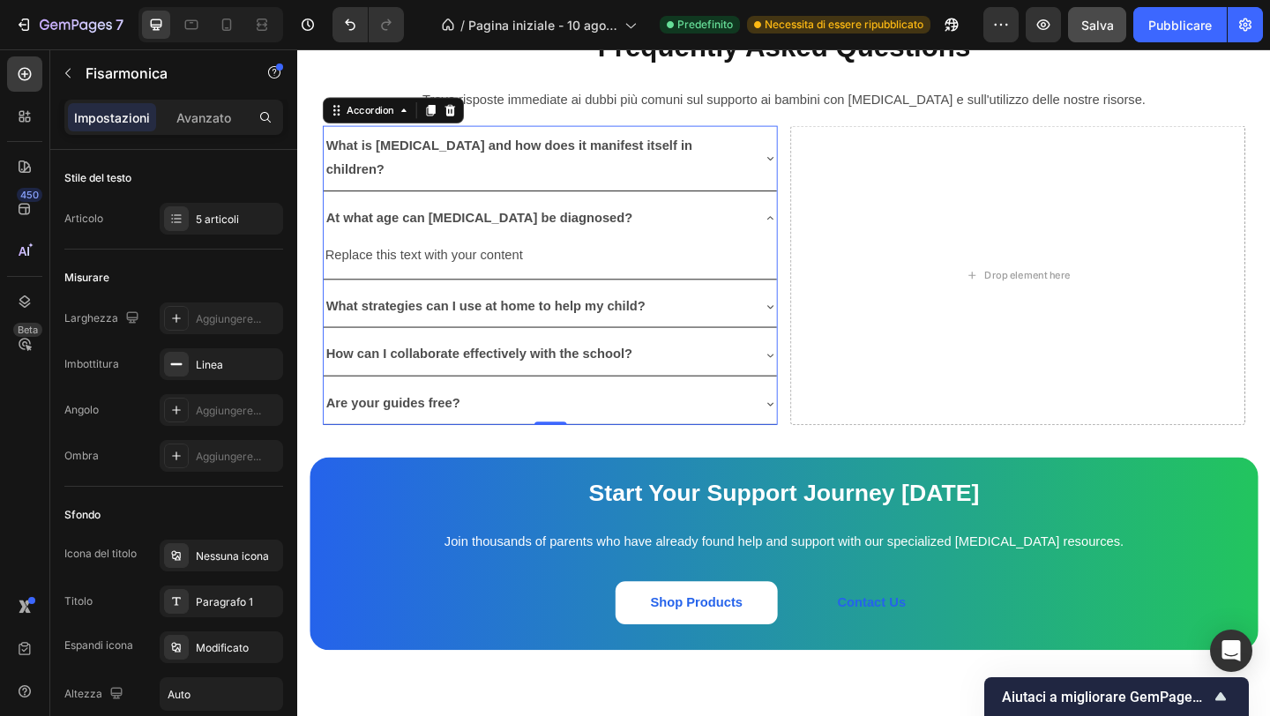
scroll to position [4924, 0]
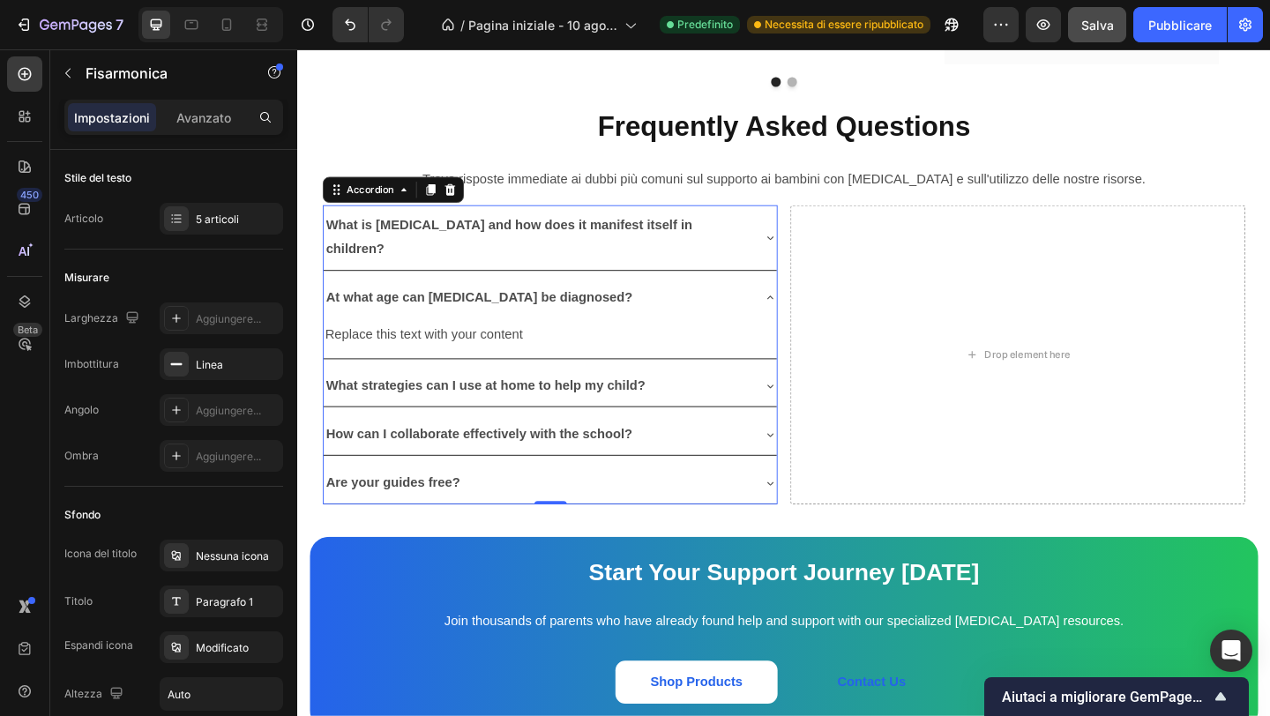
click at [814, 247] on icon at bounding box center [811, 254] width 14 height 14
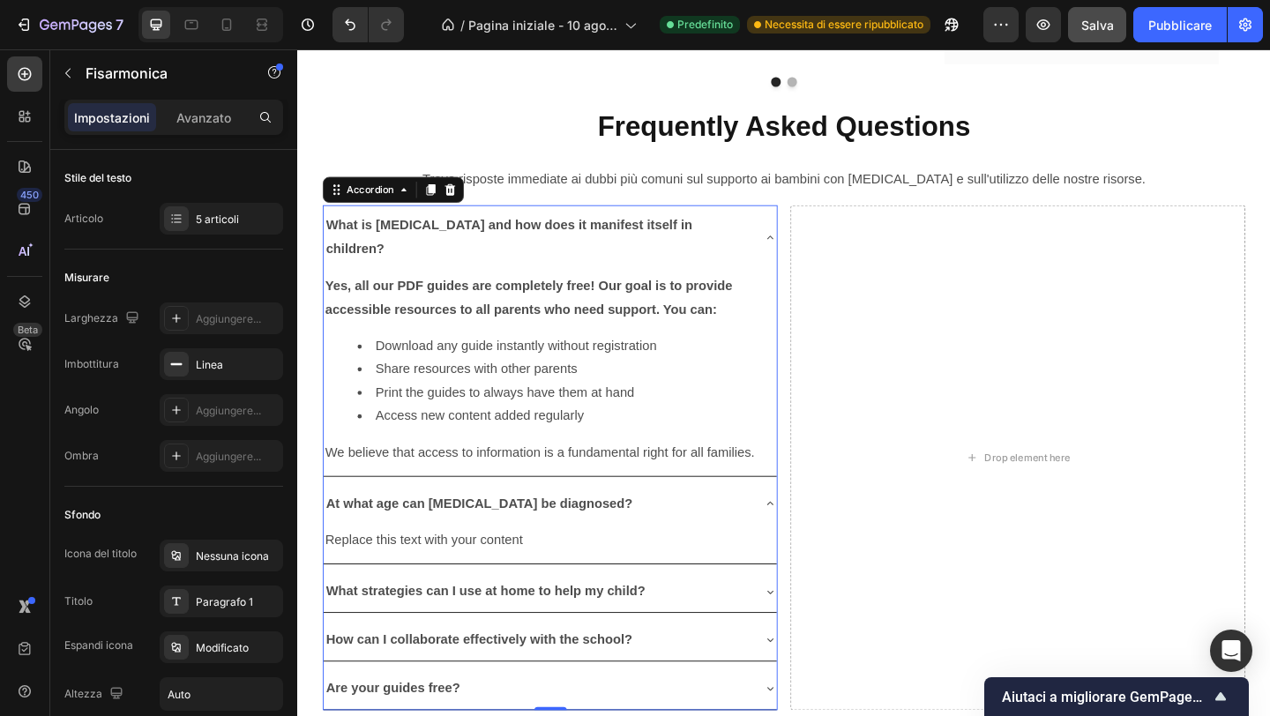
scroll to position [4982, 0]
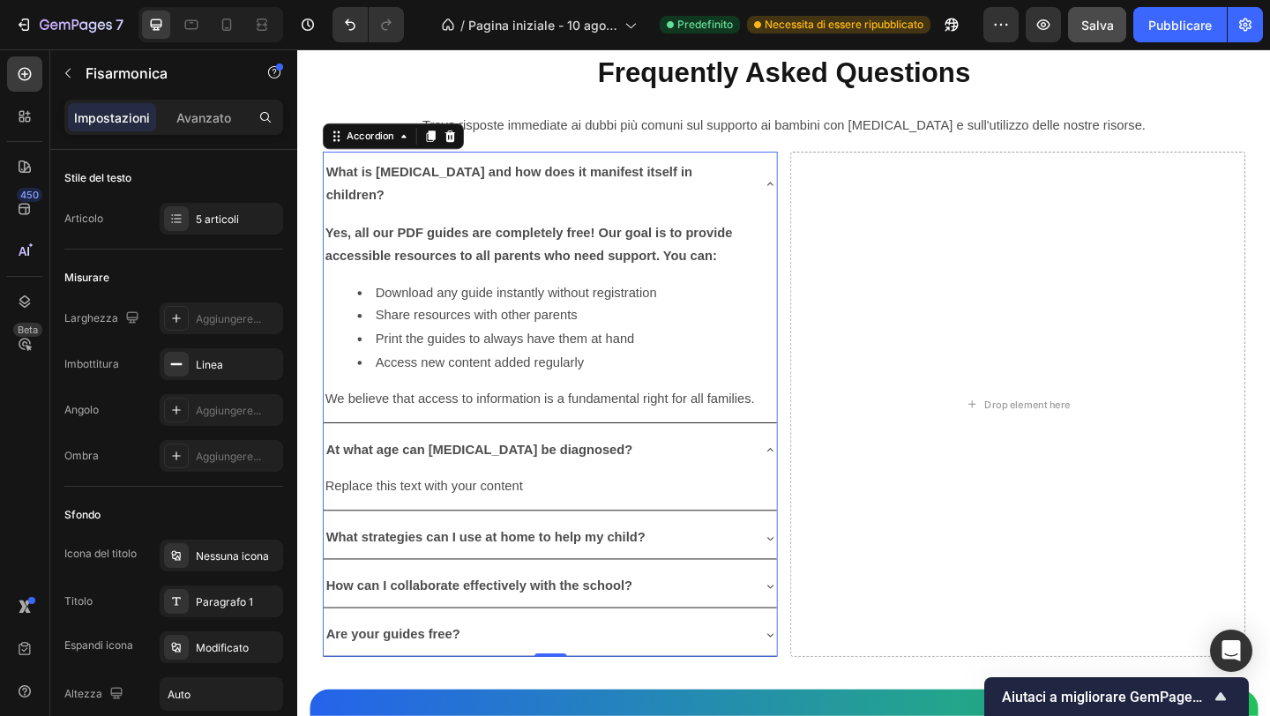
click at [810, 647] on icon at bounding box center [811, 687] width 7 height 4
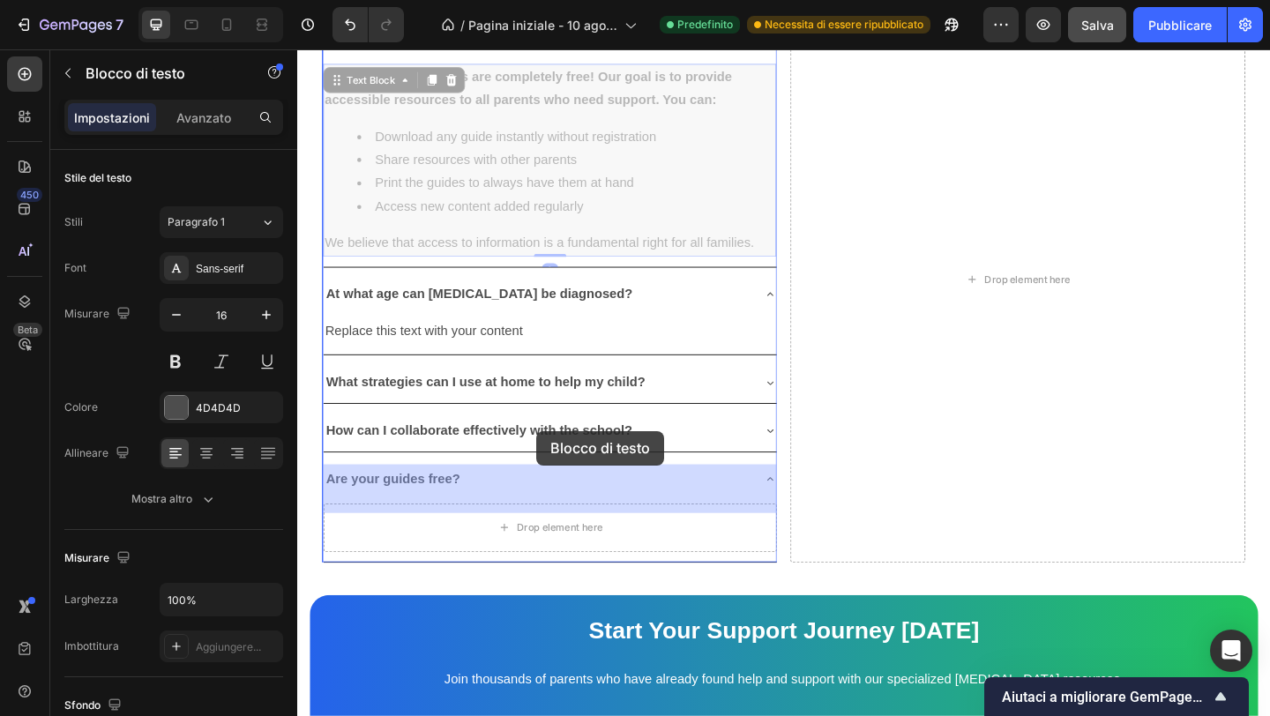
scroll to position [5194, 0]
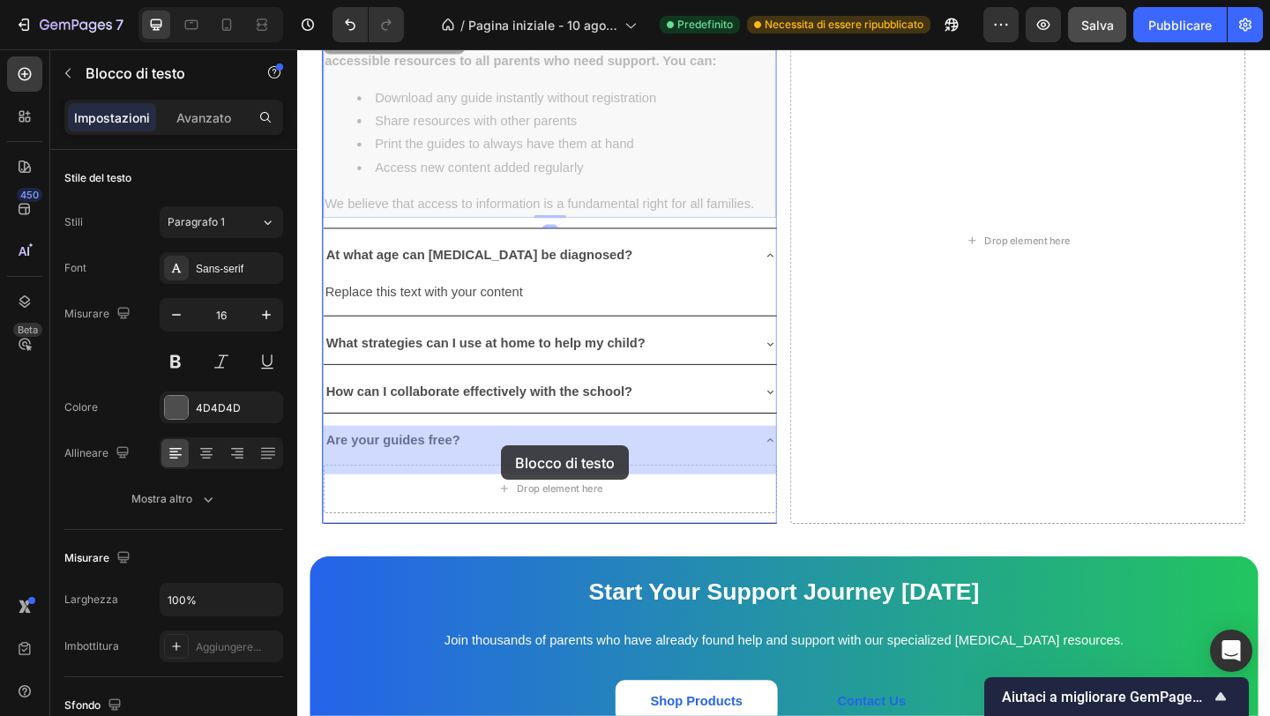
drag, startPoint x: 602, startPoint y: 226, endPoint x: 518, endPoint y: 480, distance: 267.8
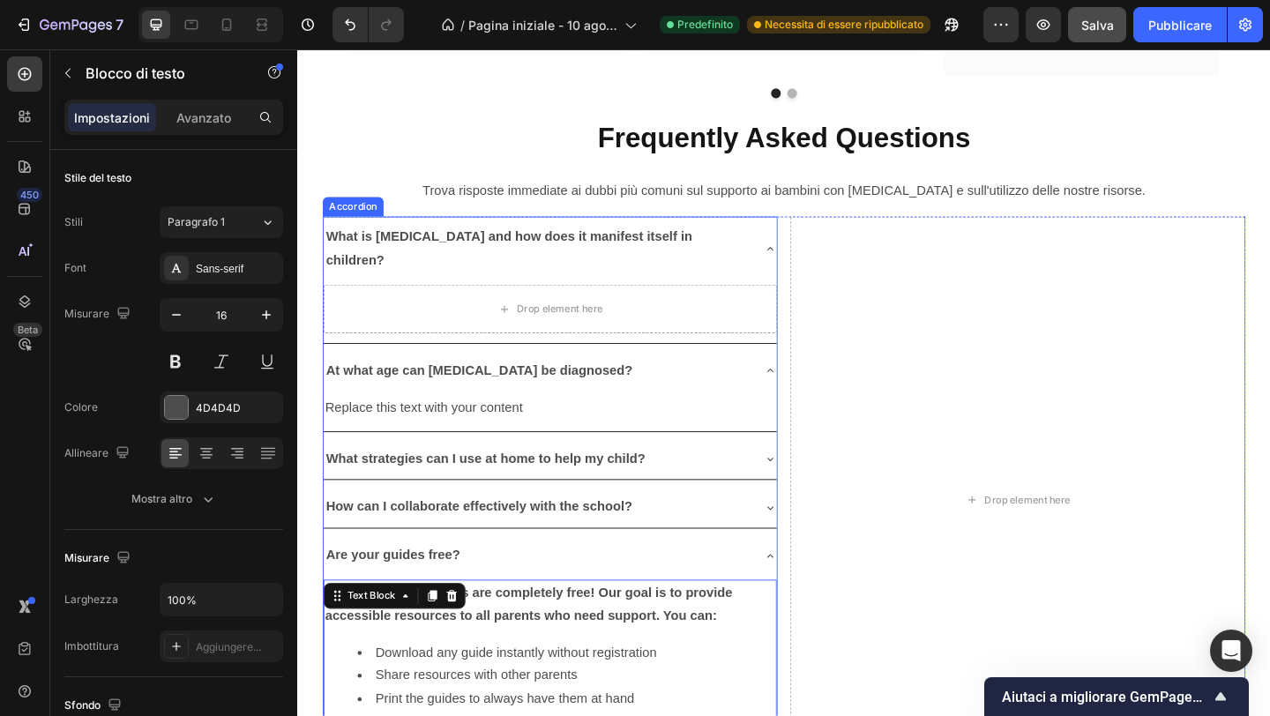
scroll to position [4995, 0]
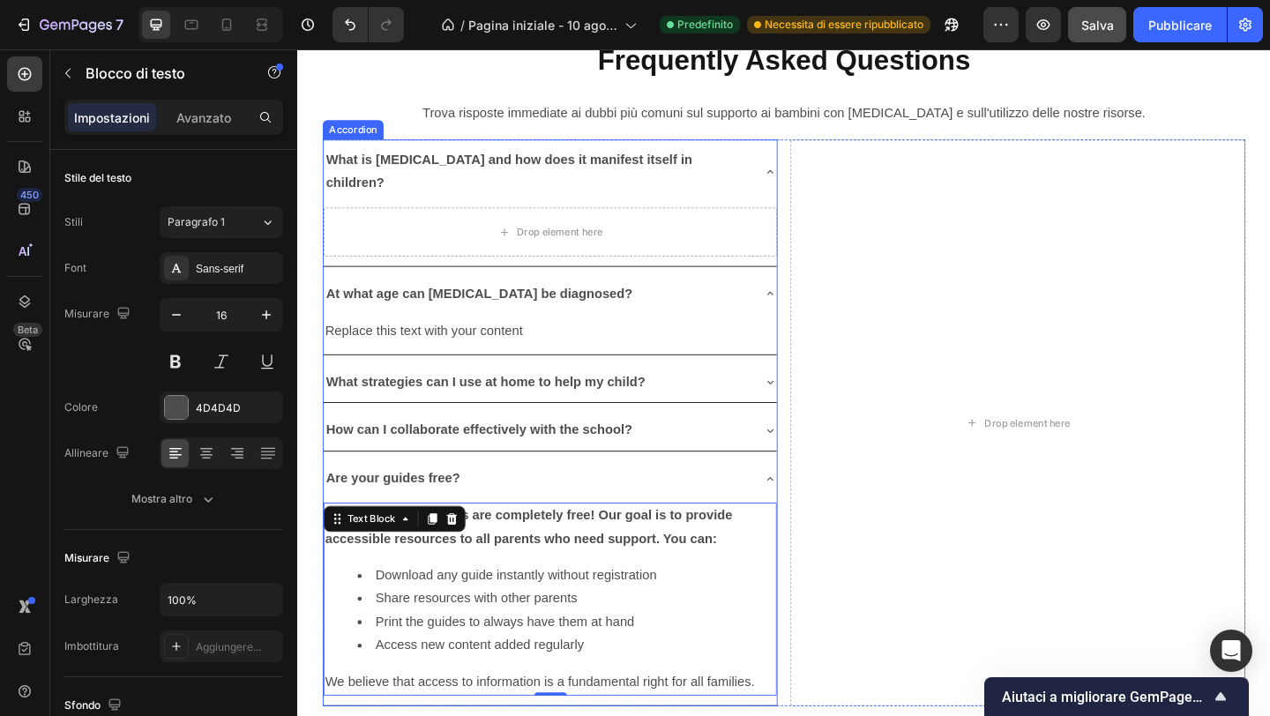
click at [810, 514] on icon at bounding box center [811, 516] width 7 height 4
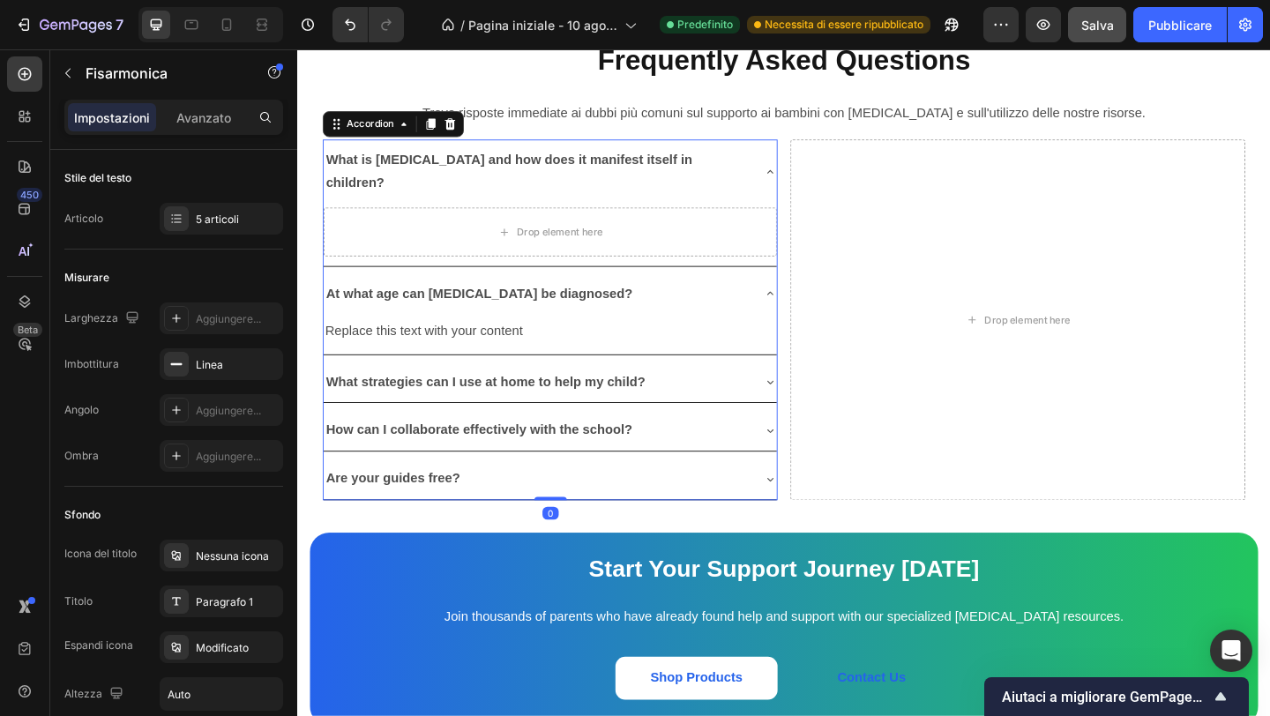
scroll to position [4936, 0]
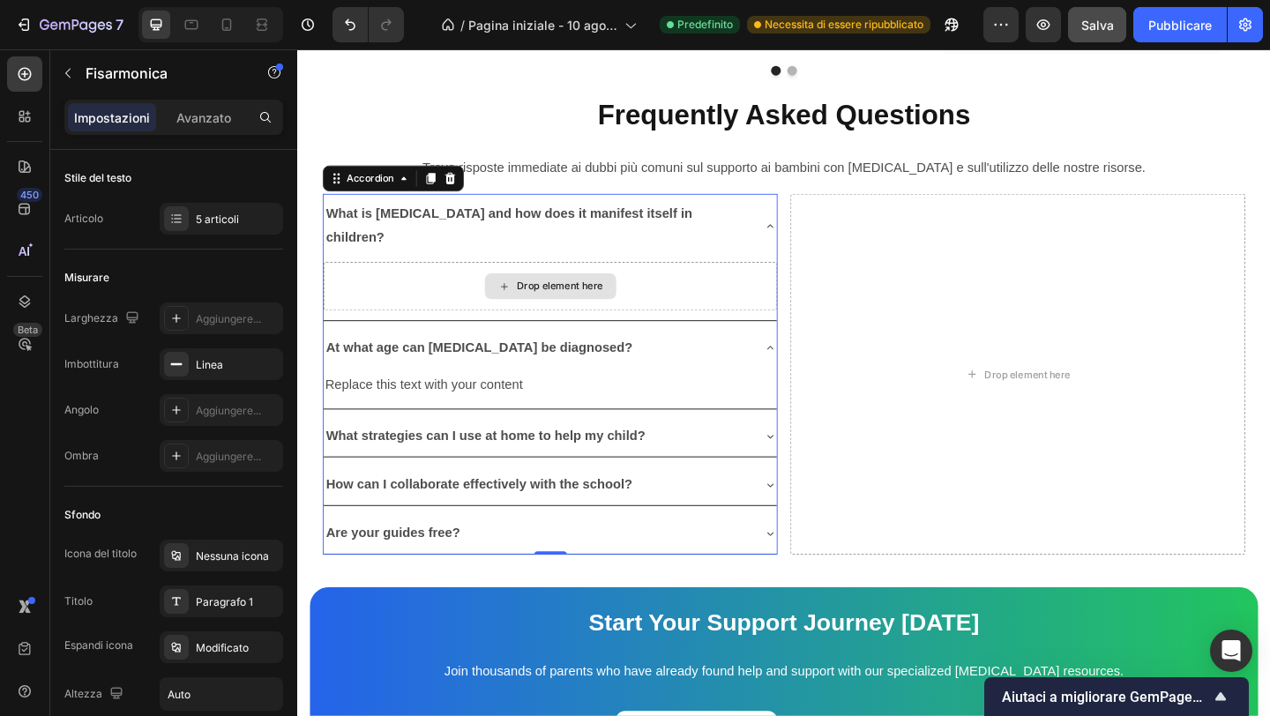
click at [558, 300] on div "Drop element here" at bounding box center [583, 307] width 94 height 14
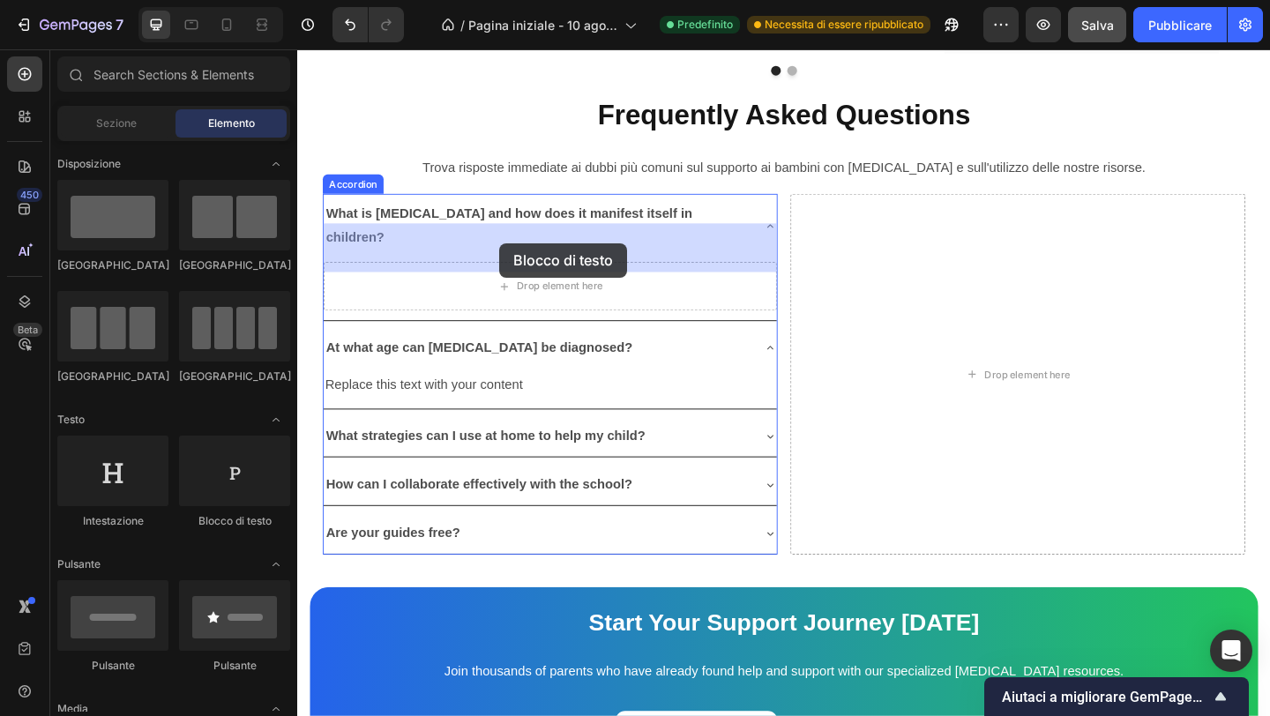
drag, startPoint x: 512, startPoint y: 532, endPoint x: 517, endPoint y: 260, distance: 271.7
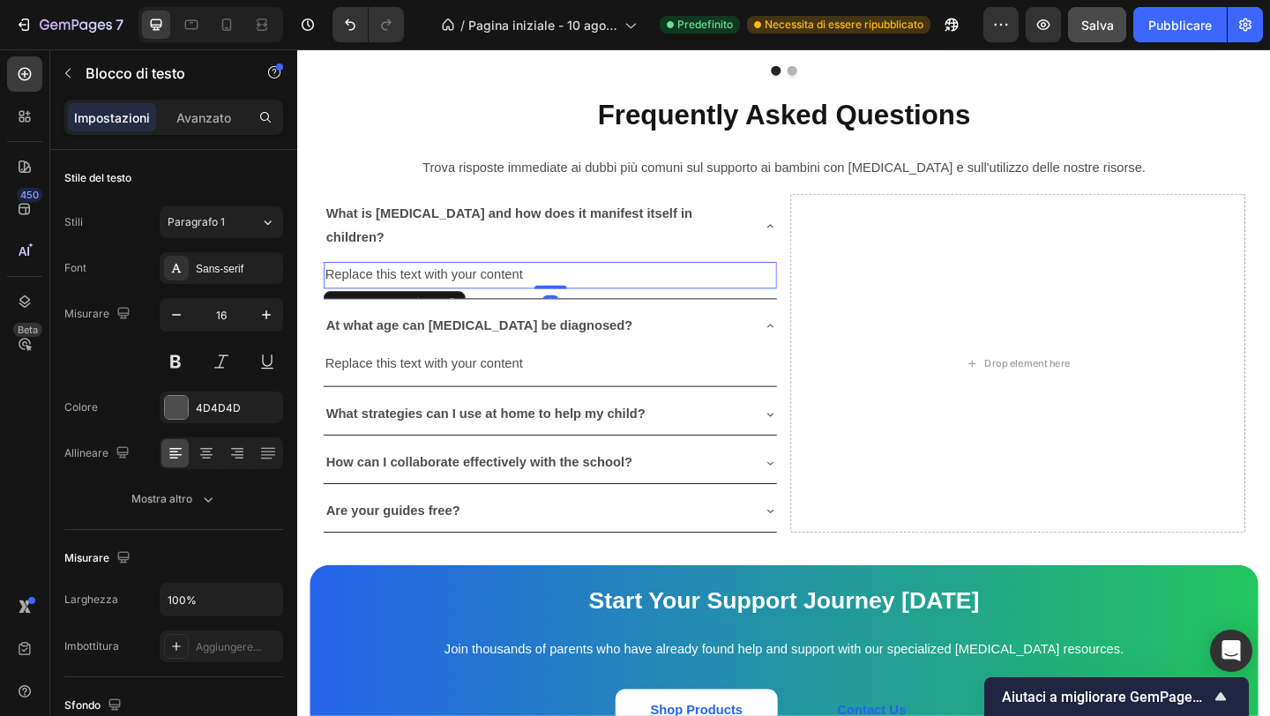
click at [411, 281] on div "Replace this text with your content" at bounding box center [571, 295] width 493 height 29
click at [411, 282] on p "Replace this text with your content" at bounding box center [572, 295] width 490 height 26
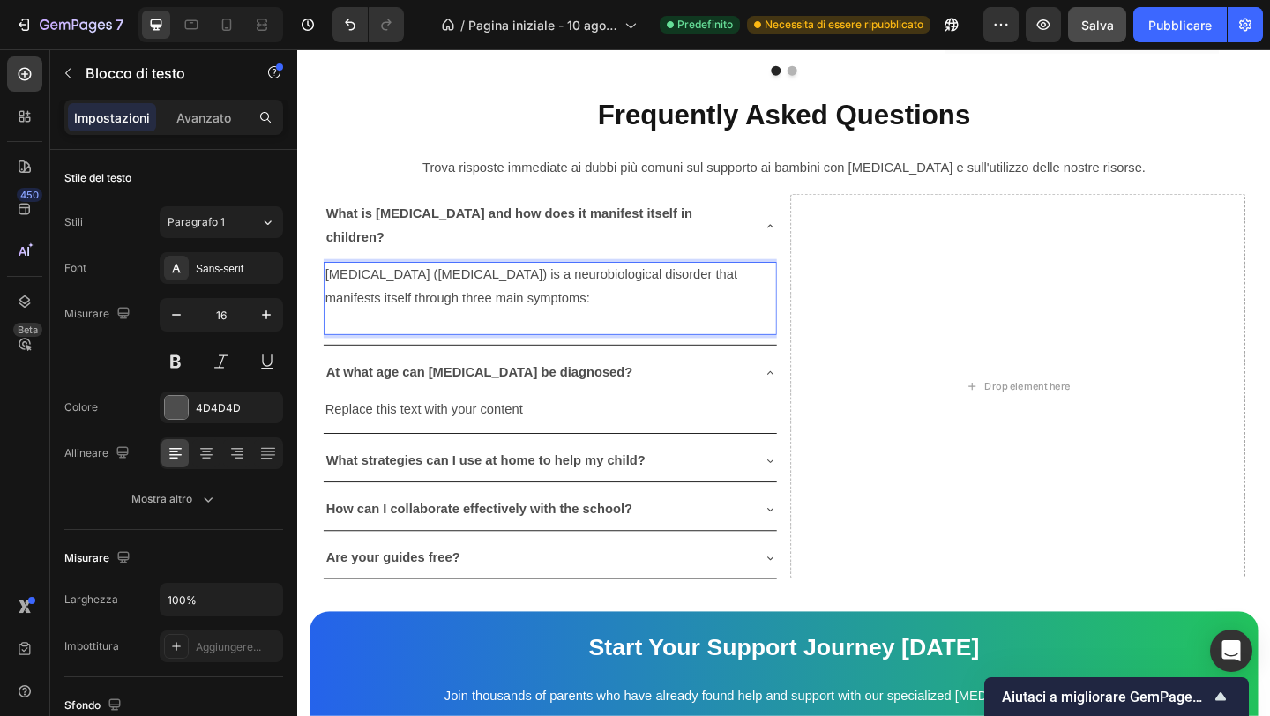
click at [648, 282] on p "[MEDICAL_DATA] ([MEDICAL_DATA]) is a neurobiological disorder that manifests it…" at bounding box center [572, 307] width 490 height 51
click at [374, 333] on p "Rich Text Editor. Editing area: main" at bounding box center [572, 346] width 490 height 26
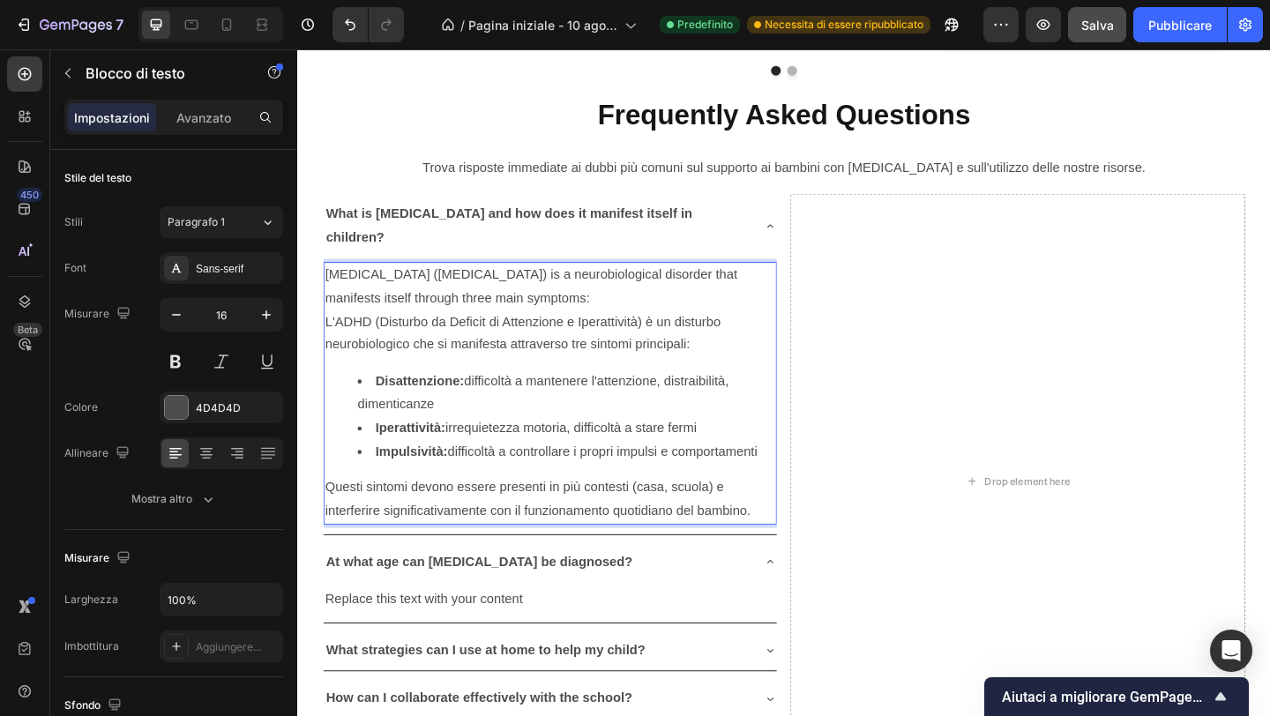
click at [737, 335] on p "L'ADHD (Disturbo da Deficit di Attenzione e Iperattività) è un disturbo neurobi…" at bounding box center [572, 358] width 490 height 51
click at [332, 333] on p "L'ADHD (Disturbo da Deficit di Attenzione e Iperattività) è un disturbo neurobi…" at bounding box center [572, 358] width 490 height 51
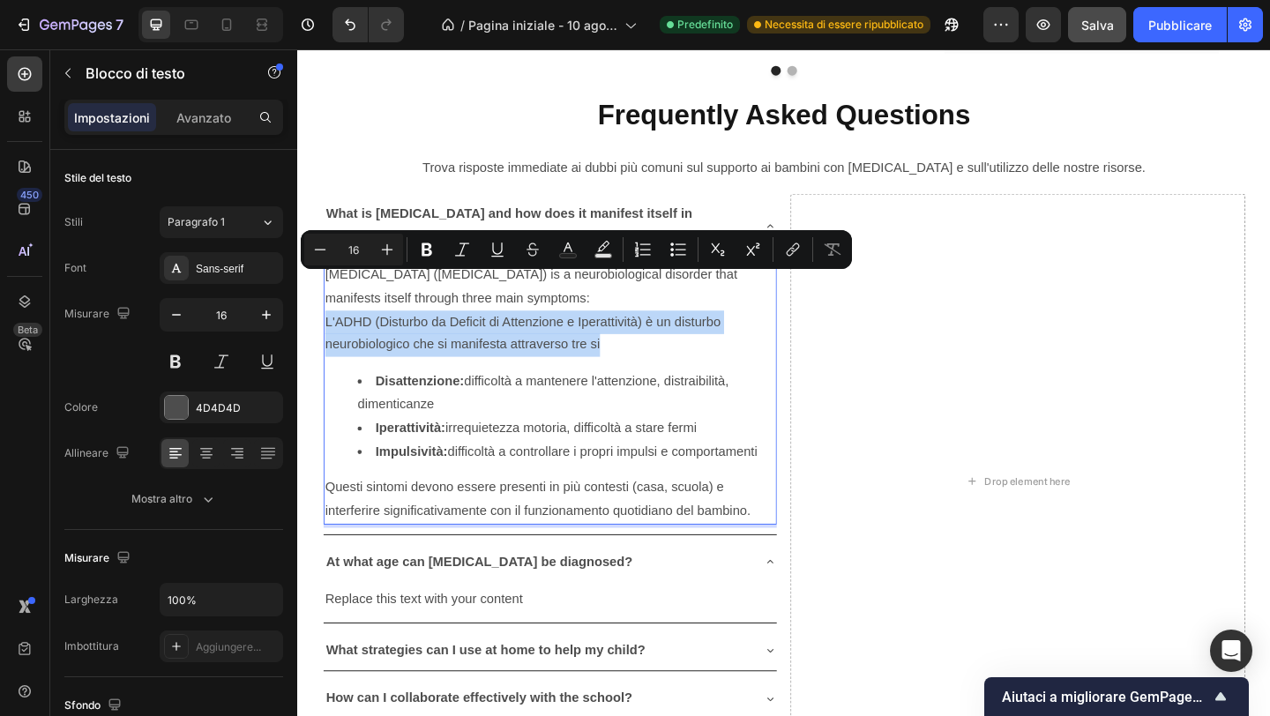
drag, startPoint x: 332, startPoint y: 300, endPoint x: 683, endPoint y: 339, distance: 353.2
click at [683, 339] on p "L'ADHD (Disturbo da Deficit di Attenzione e Iperattività) è un disturbo neurobi…" at bounding box center [572, 358] width 490 height 51
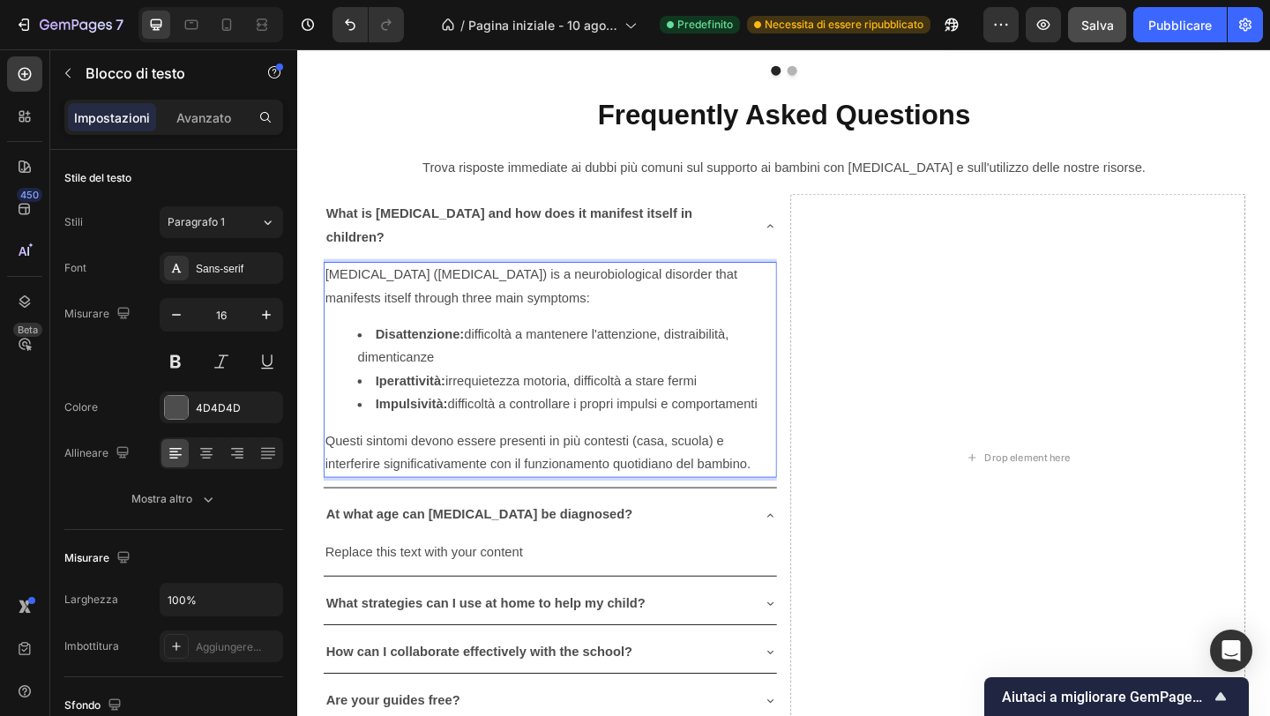
click at [339, 348] on ul "Disattenzione: difficoltà a mantenere l'attenzione, distraibilità, dimenticanze…" at bounding box center [572, 398] width 490 height 101
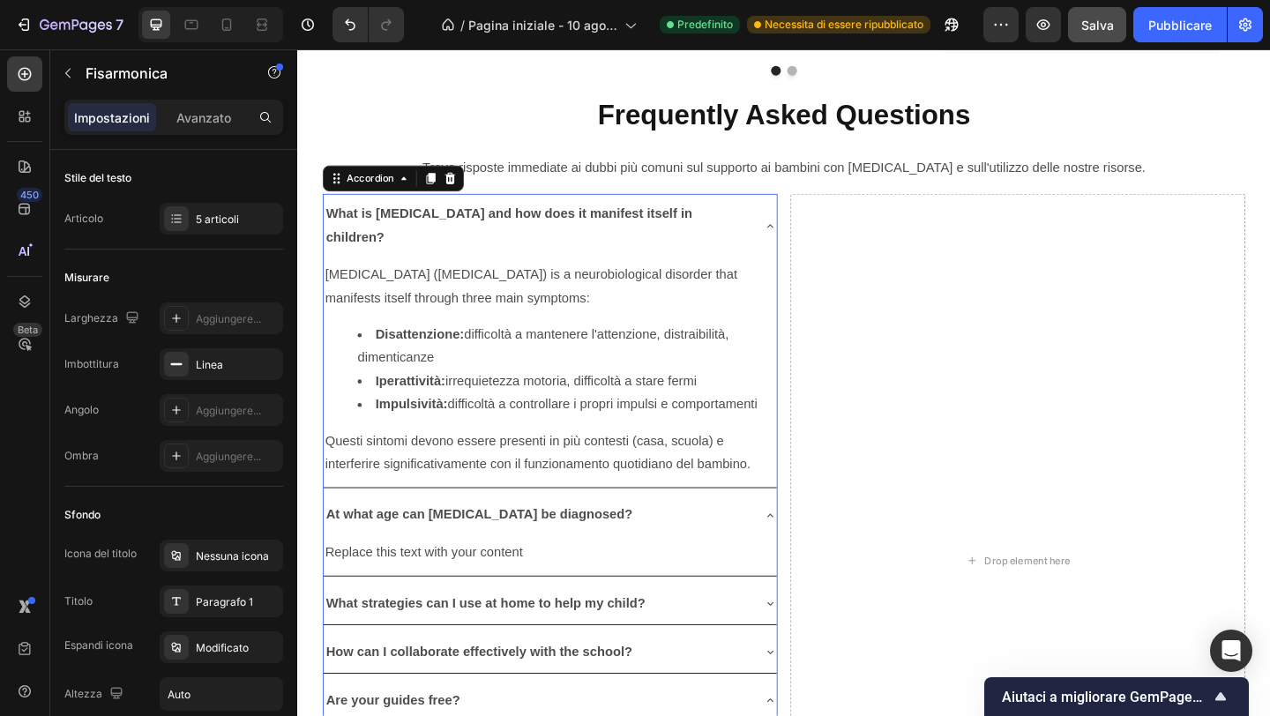
scroll to position [5079, 0]
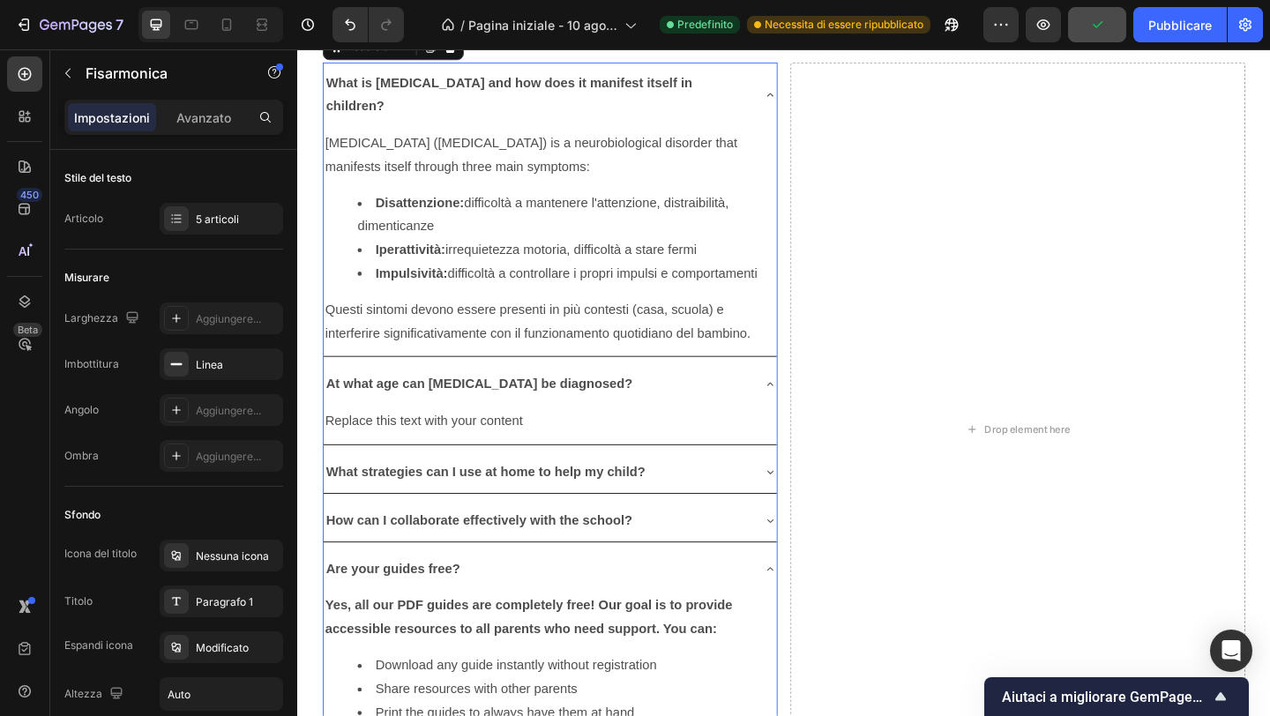
click at [808, 608] on icon at bounding box center [811, 615] width 14 height 14
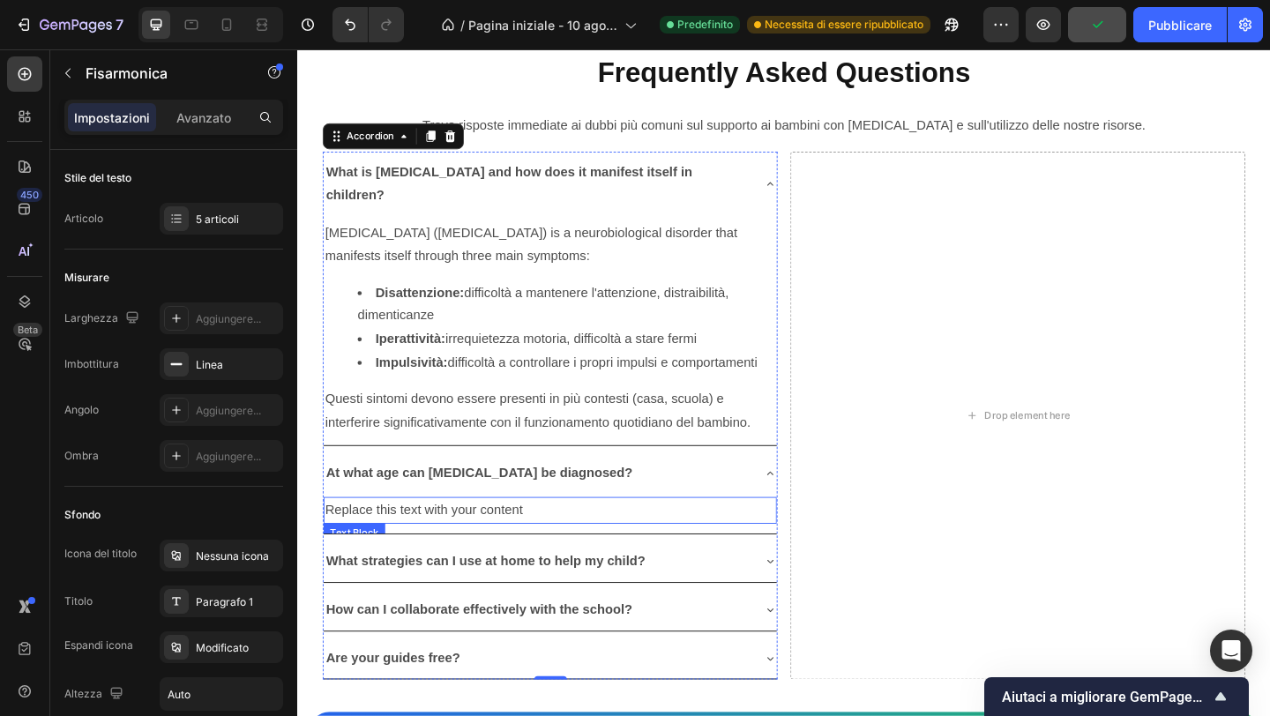
scroll to position [4975, 0]
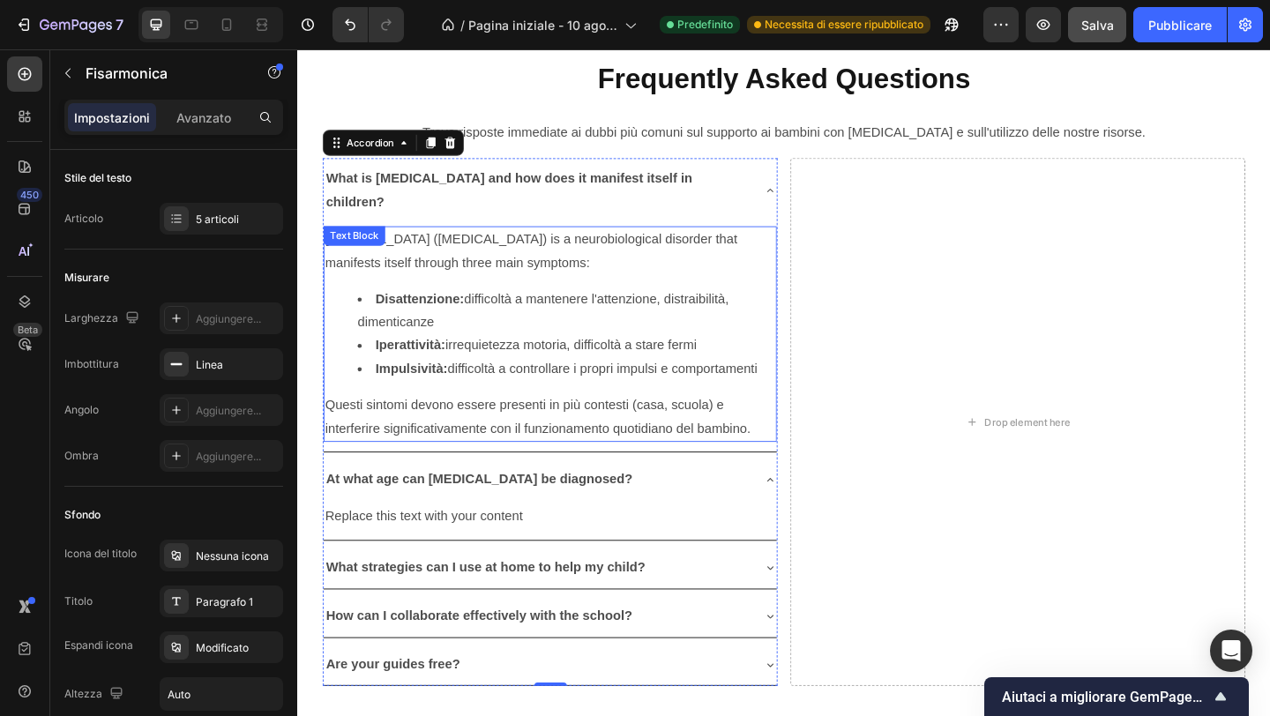
click at [404, 313] on strong "Disattenzione:" at bounding box center [430, 320] width 96 height 15
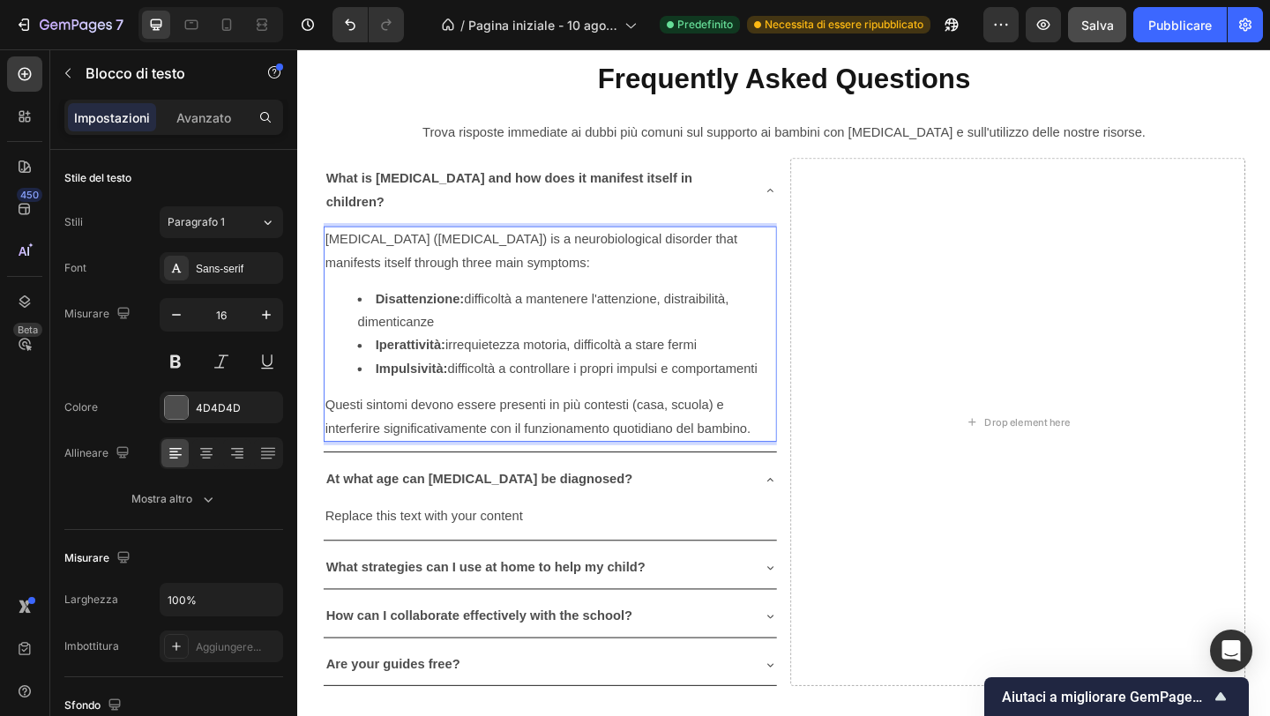
click at [404, 313] on strong "Disattenzione:" at bounding box center [430, 320] width 96 height 15
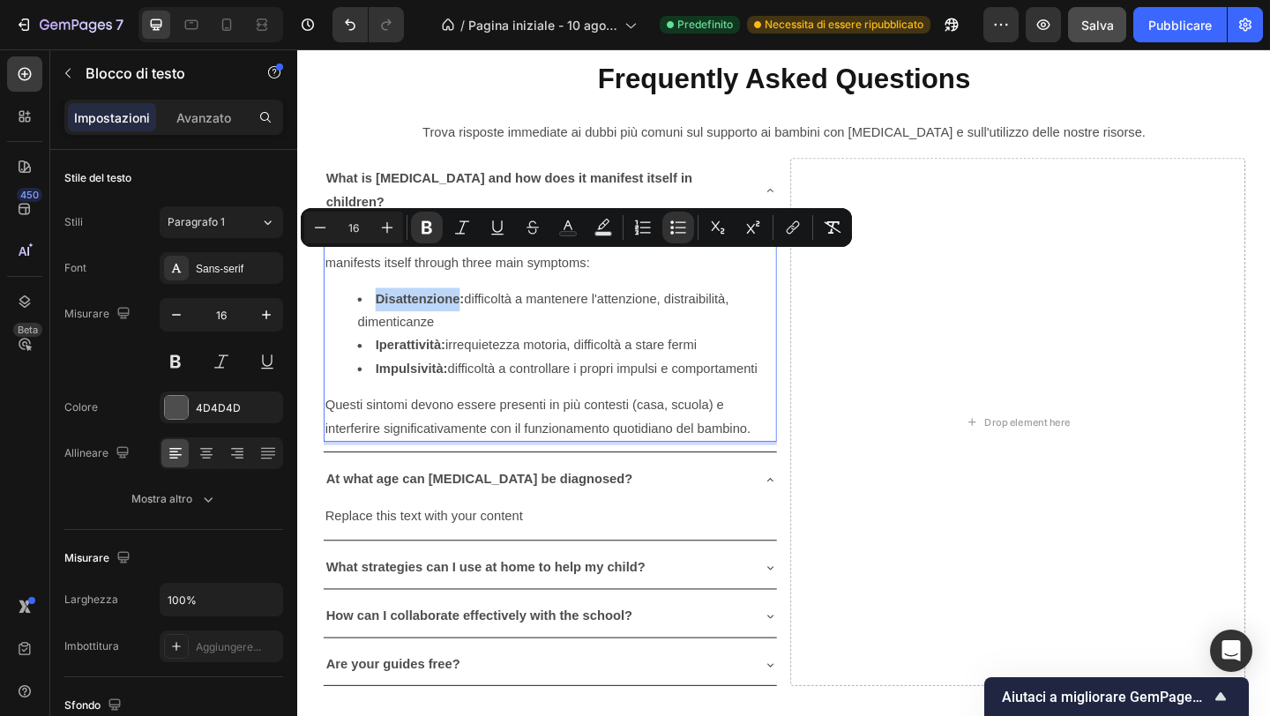
click at [382, 313] on strong "Disattenzione:" at bounding box center [430, 320] width 96 height 15
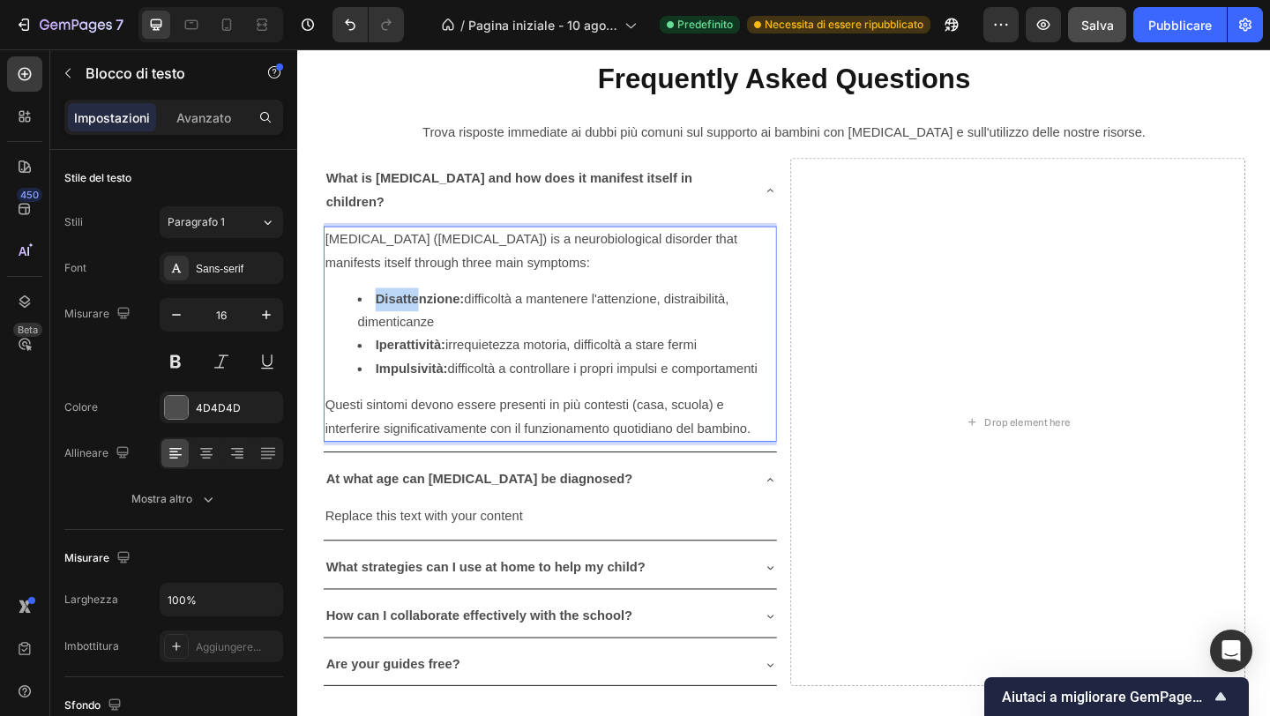
drag, startPoint x: 403, startPoint y: 278, endPoint x: 425, endPoint y: 278, distance: 22.1
click at [425, 313] on strong "Disattenzione:" at bounding box center [430, 320] width 96 height 15
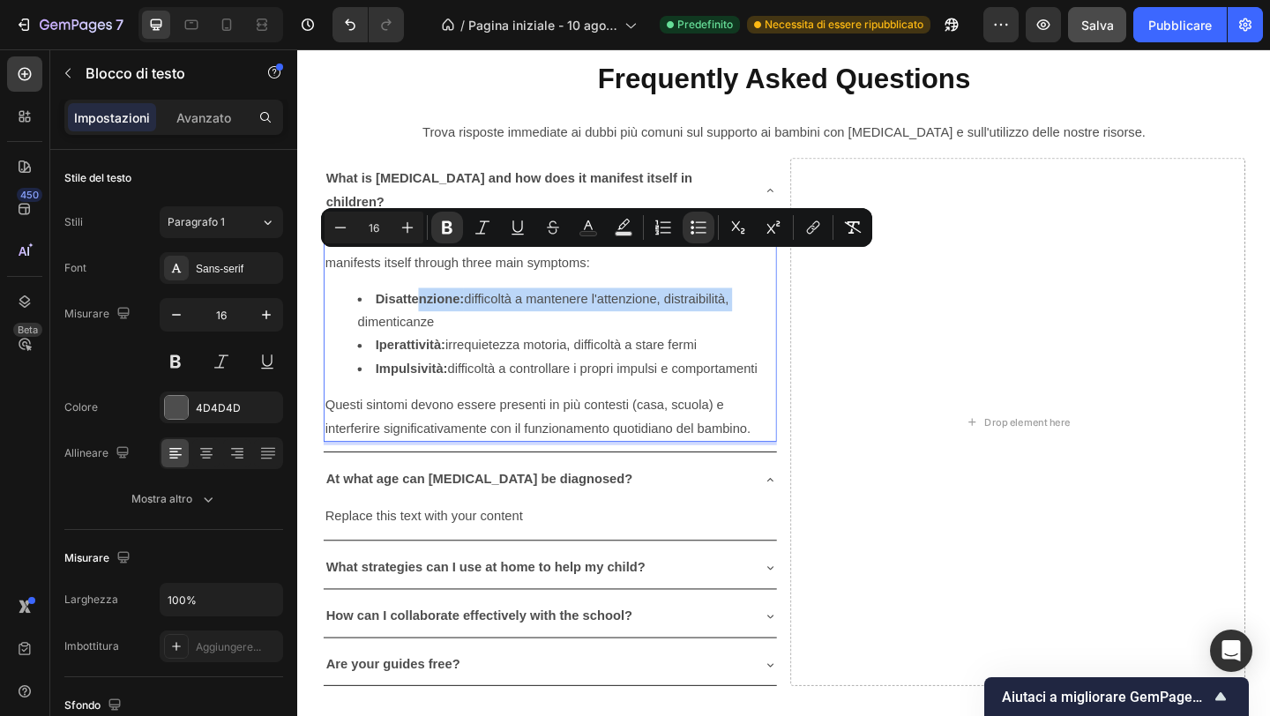
drag, startPoint x: 426, startPoint y: 278, endPoint x: 774, endPoint y: 277, distance: 347.5
click at [774, 309] on li "Disattenzione: difficoltà a mantenere l'attenzione, distraibilità, dimenticanze" at bounding box center [590, 334] width 454 height 51
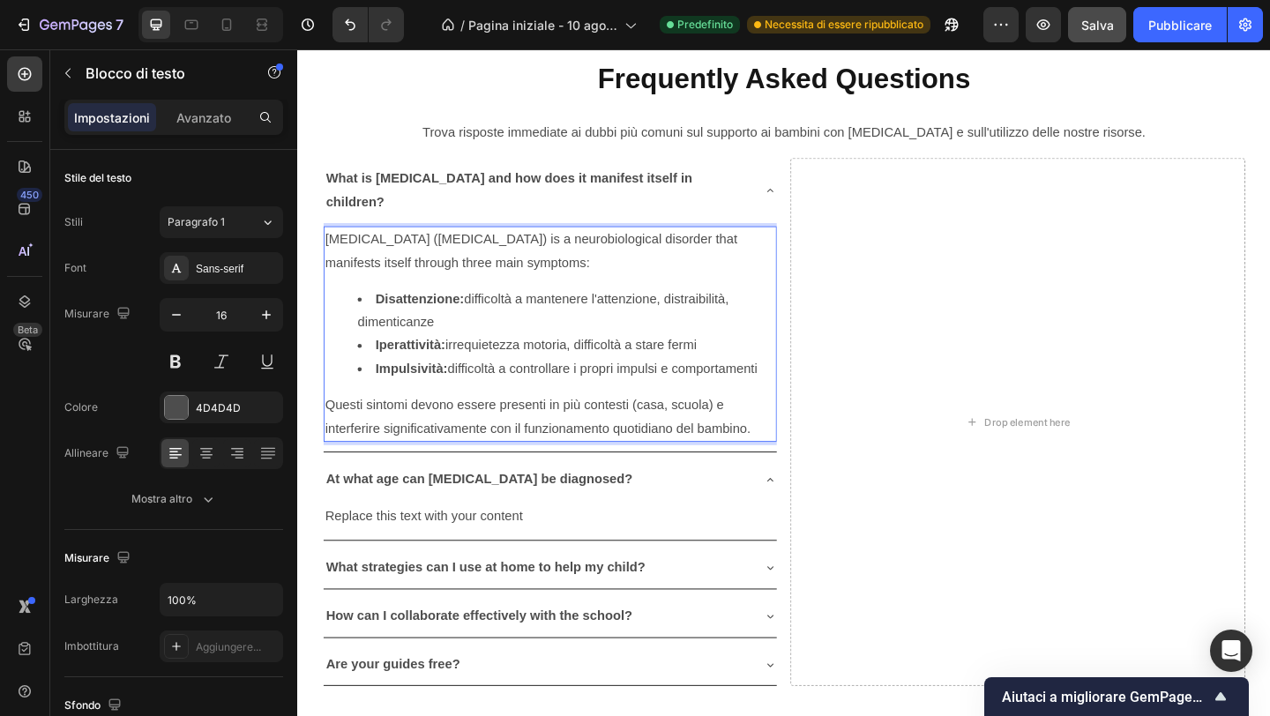
click at [438, 309] on li "Disattenzione: difficoltà a mantenere l'attenzione, distraibilità, dimenticanze" at bounding box center [590, 334] width 454 height 51
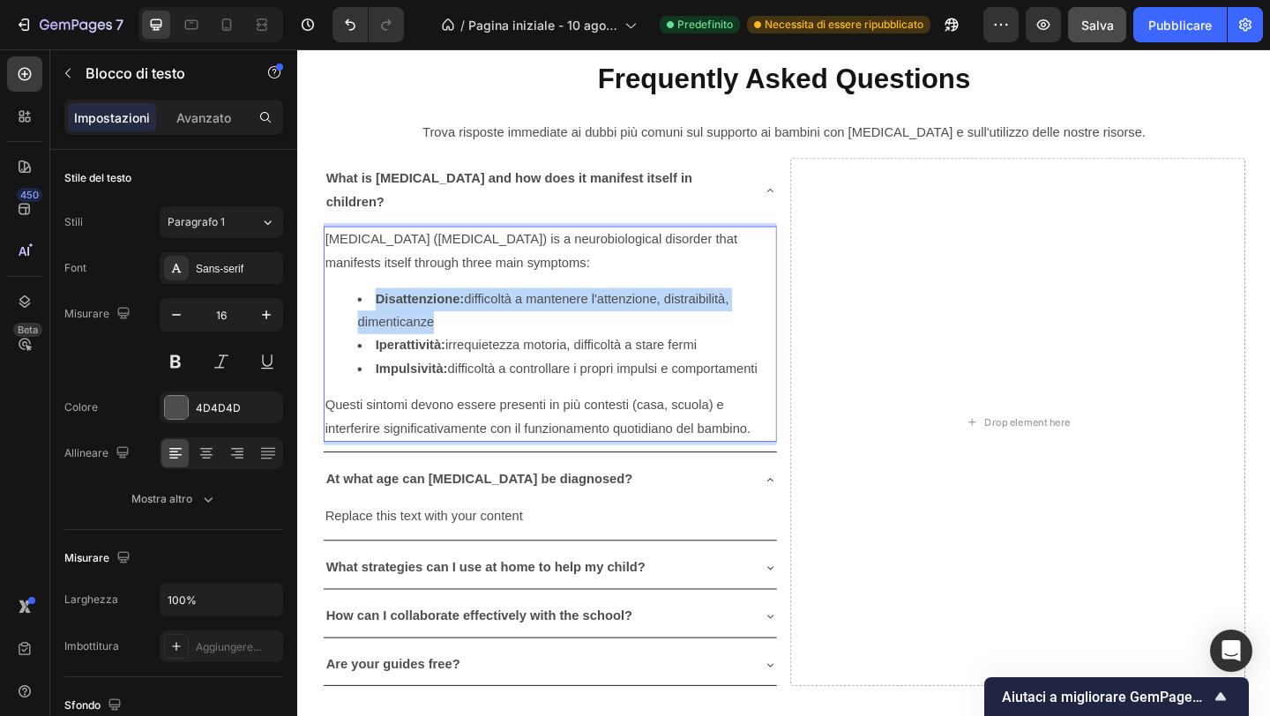
drag, startPoint x: 441, startPoint y: 298, endPoint x: 429, endPoint y: 293, distance: 13.4
click at [375, 309] on li "Disattenzione: difficoltà a mantenere l'attenzione, distraibilità, dimenticanze" at bounding box center [590, 334] width 454 height 51
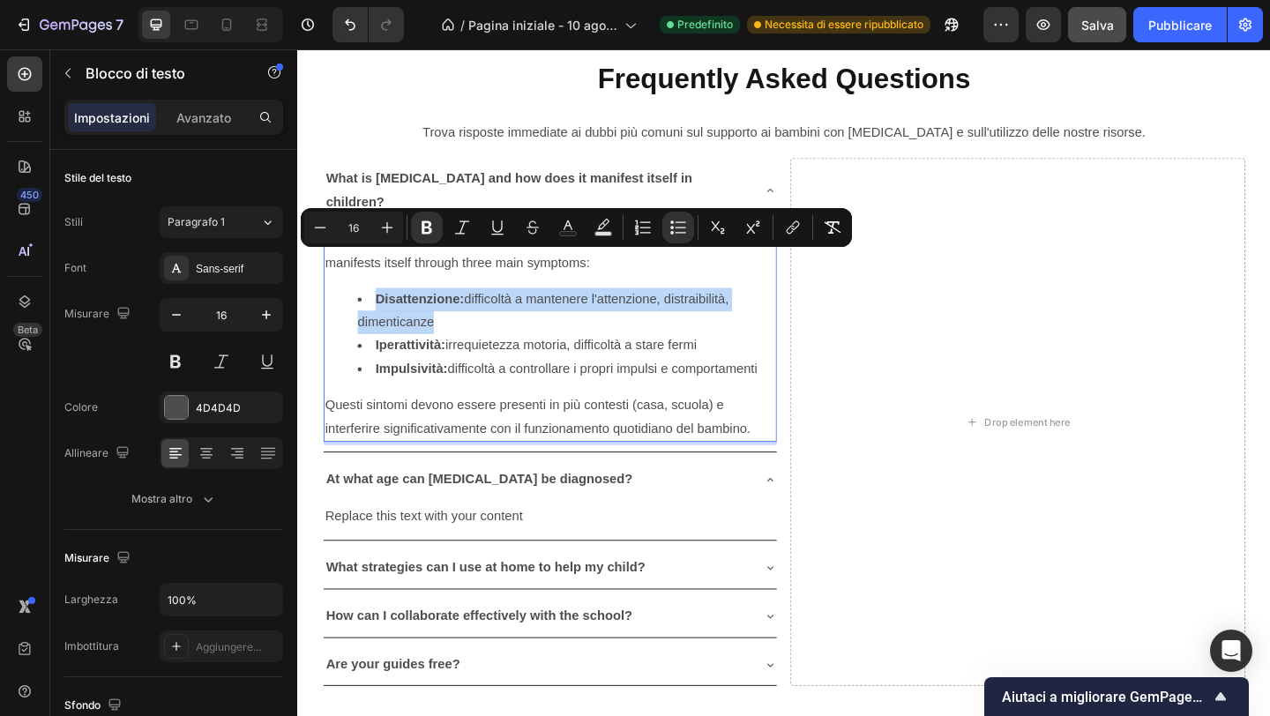
click at [432, 309] on li "Disattenzione: difficoltà a mantenere l'attenzione, distraibilità, dimenticanze" at bounding box center [590, 334] width 454 height 51
drag, startPoint x: 447, startPoint y: 302, endPoint x: 377, endPoint y: 271, distance: 77.0
click at [377, 309] on li "Disattenzione: difficoltà a mantenere l'attenzione, distraibilità, dimenticanze" at bounding box center [590, 334] width 454 height 51
copy li "Disattenzione: difficoltà a mantenere l'attenzione, distraibilità, dimenticanze"
click at [507, 309] on li "Disattenzione: difficoltà a mantenere l'attenzione, distraibilità, dimenticanze" at bounding box center [590, 334] width 454 height 51
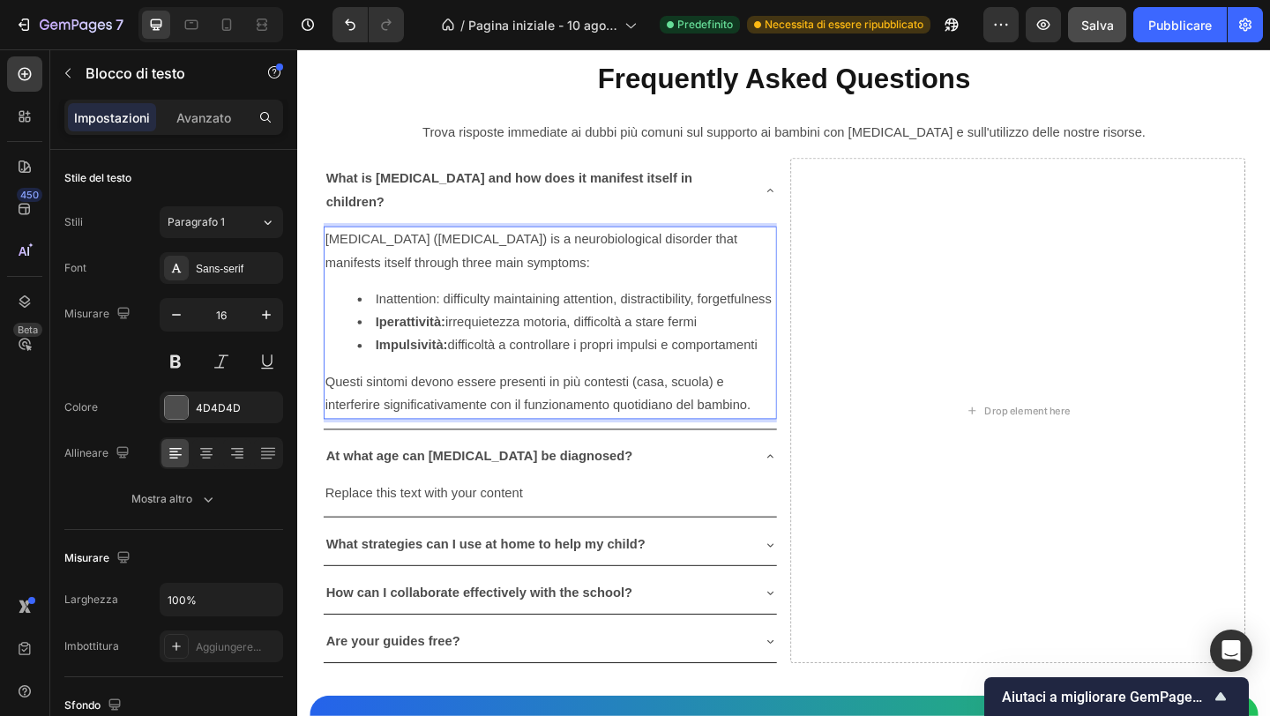
click at [400, 338] on strong "Iperattività:" at bounding box center [420, 345] width 76 height 15
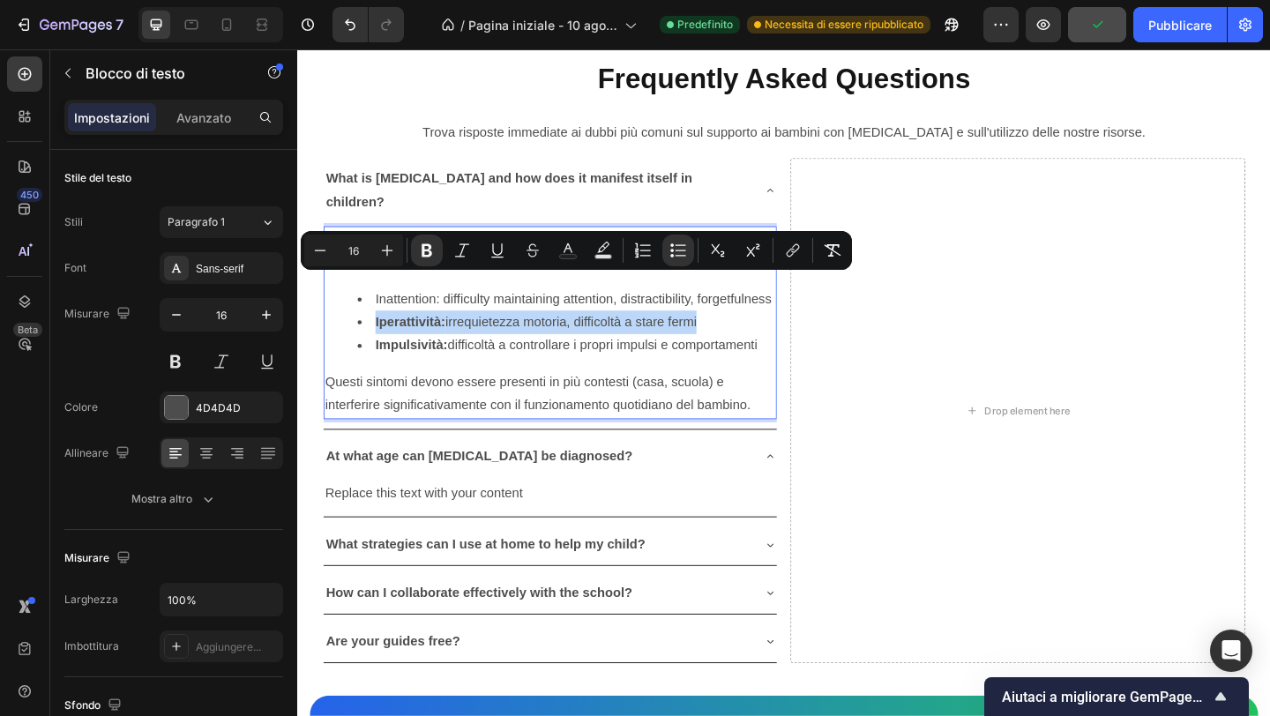
click at [448, 338] on strong "Iperattività:" at bounding box center [420, 345] width 76 height 15
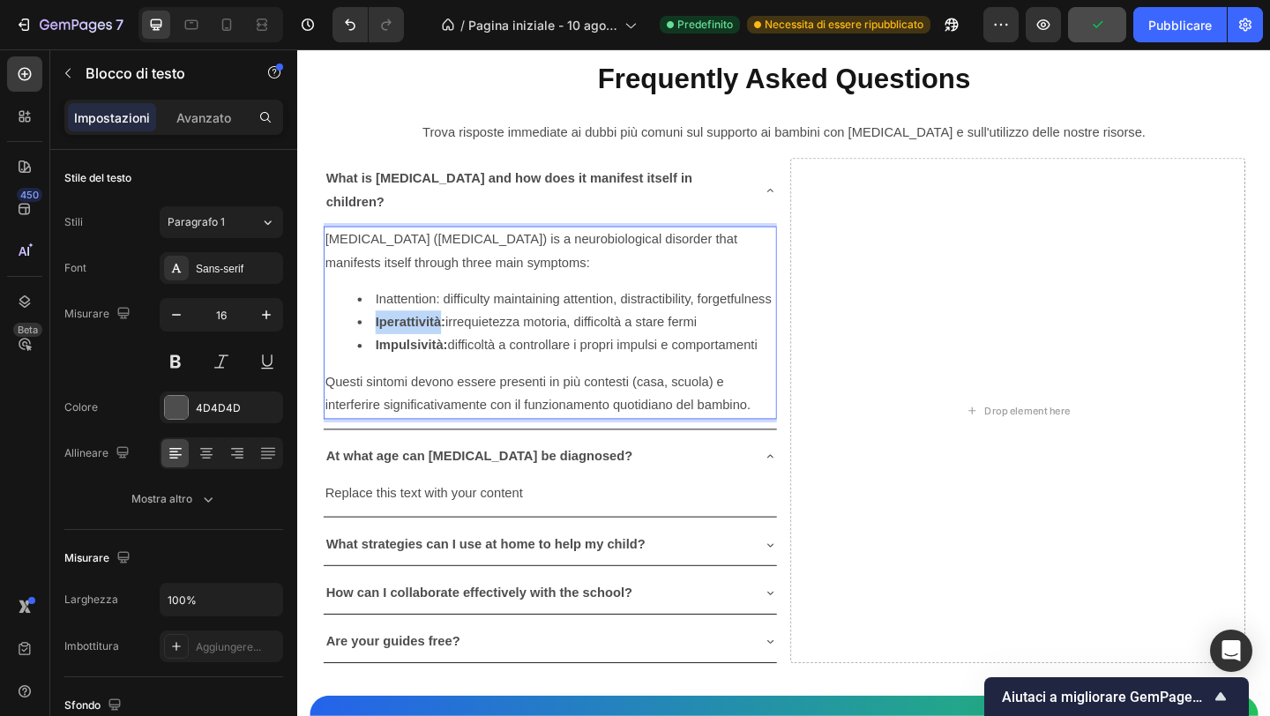
click at [448, 338] on strong "Iperattività:" at bounding box center [420, 345] width 76 height 15
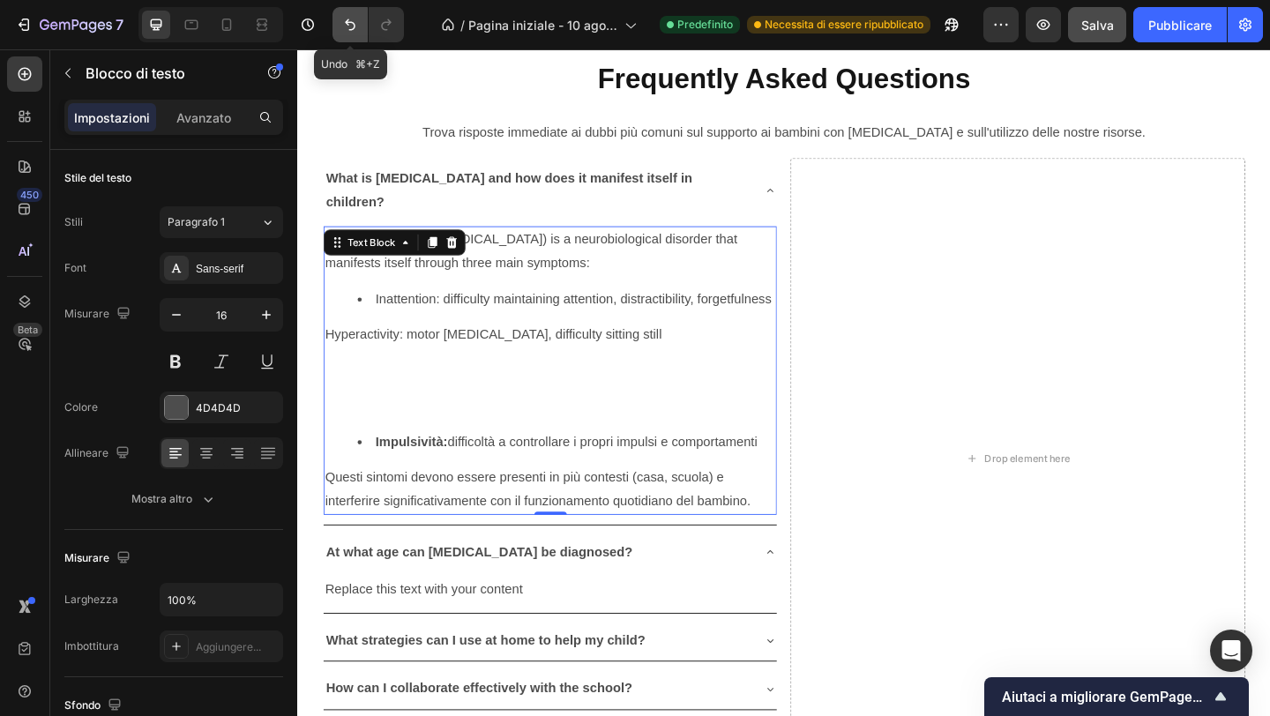
click at [343, 21] on icon "Annulla/Ripristina" at bounding box center [350, 25] width 18 height 18
click at [344, 21] on icon "Annulla/Ripristina" at bounding box center [350, 25] width 18 height 18
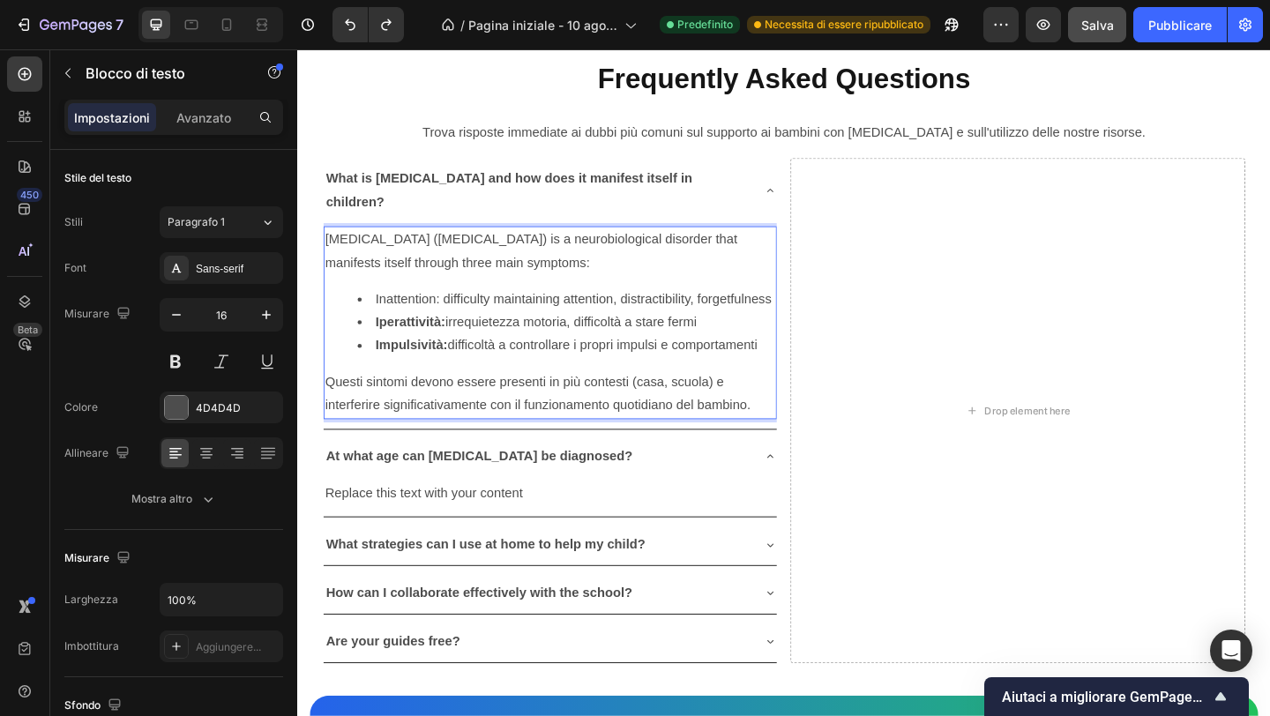
click at [436, 338] on strong "Iperattività:" at bounding box center [420, 345] width 76 height 15
click at [470, 359] on li "Impulsività: difficoltà a controllare i propri impulsi e comportamenti" at bounding box center [590, 372] width 454 height 26
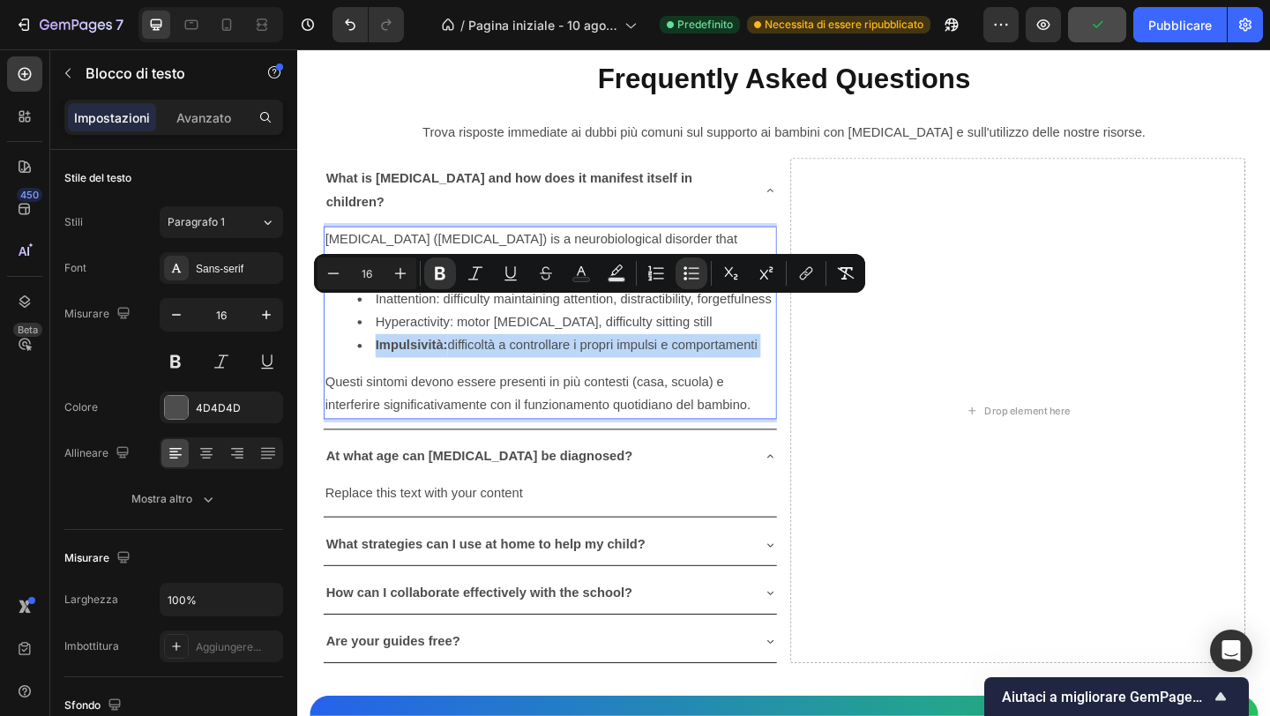
click at [431, 359] on li "Impulsività: difficoltà a controllare i propri impulsi e comportamenti" at bounding box center [590, 372] width 454 height 26
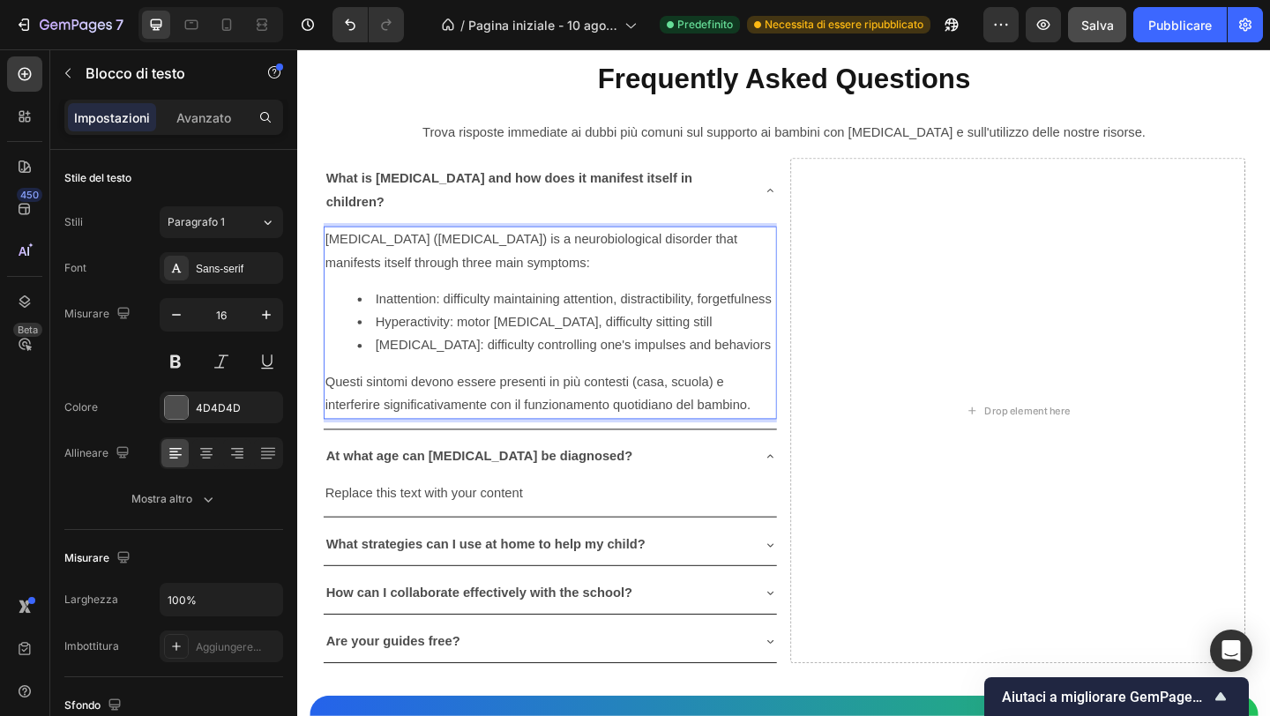
click at [340, 399] on p "Questi sintomi devono essere presenti in più contesti (casa, scuola) e interfer…" at bounding box center [572, 424] width 490 height 51
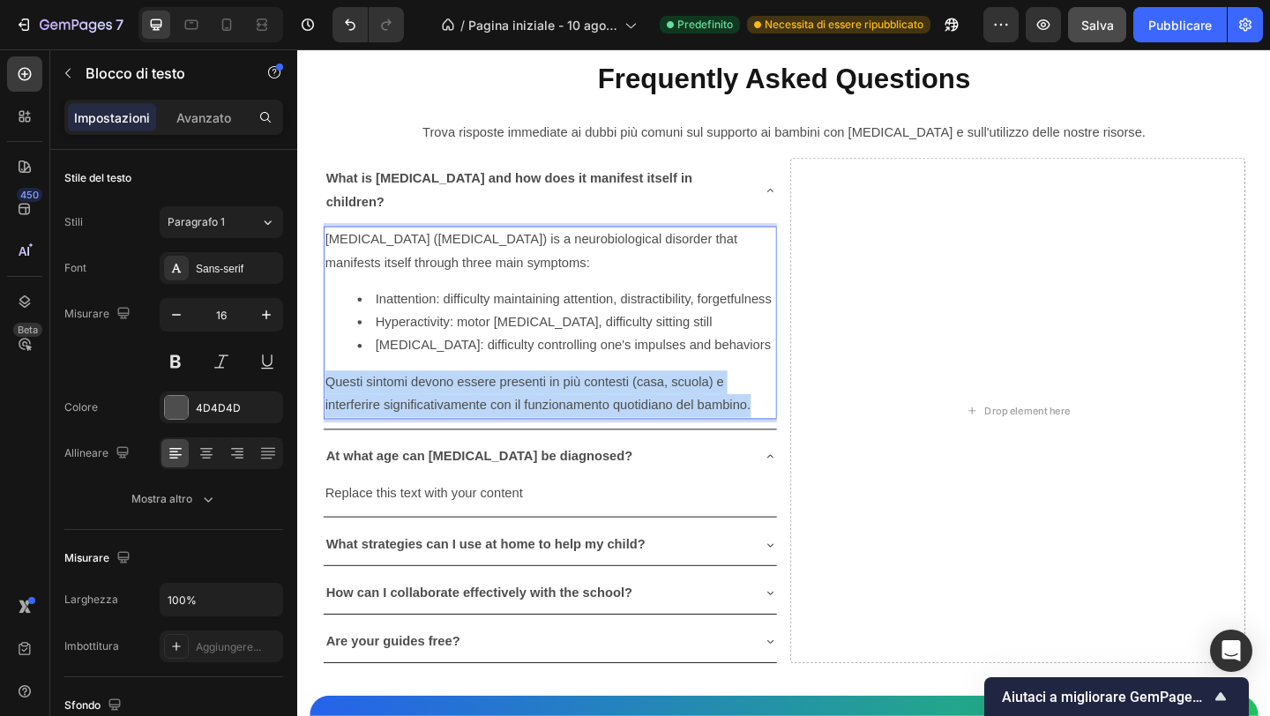
click at [340, 399] on p "Questi sintomi devono essere presenti in più contesti (casa, scuola) e interfer…" at bounding box center [572, 424] width 490 height 51
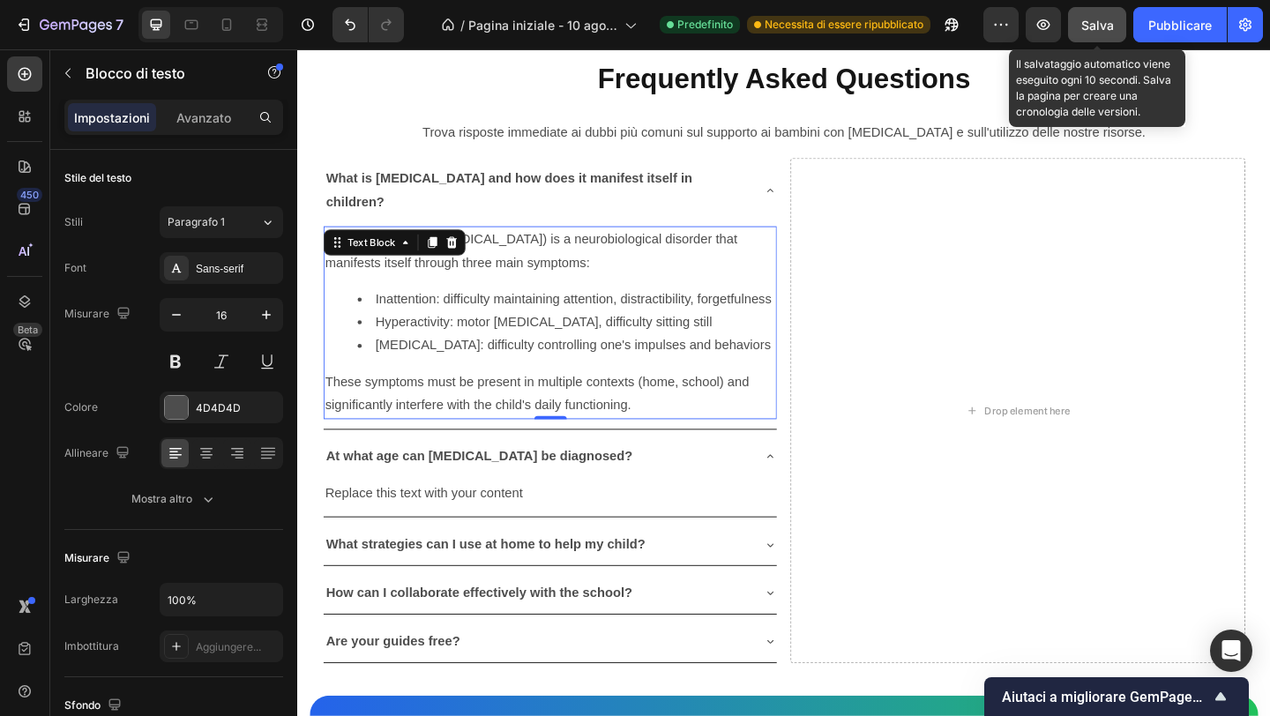
click at [1093, 34] on button "Salva" at bounding box center [1097, 24] width 58 height 35
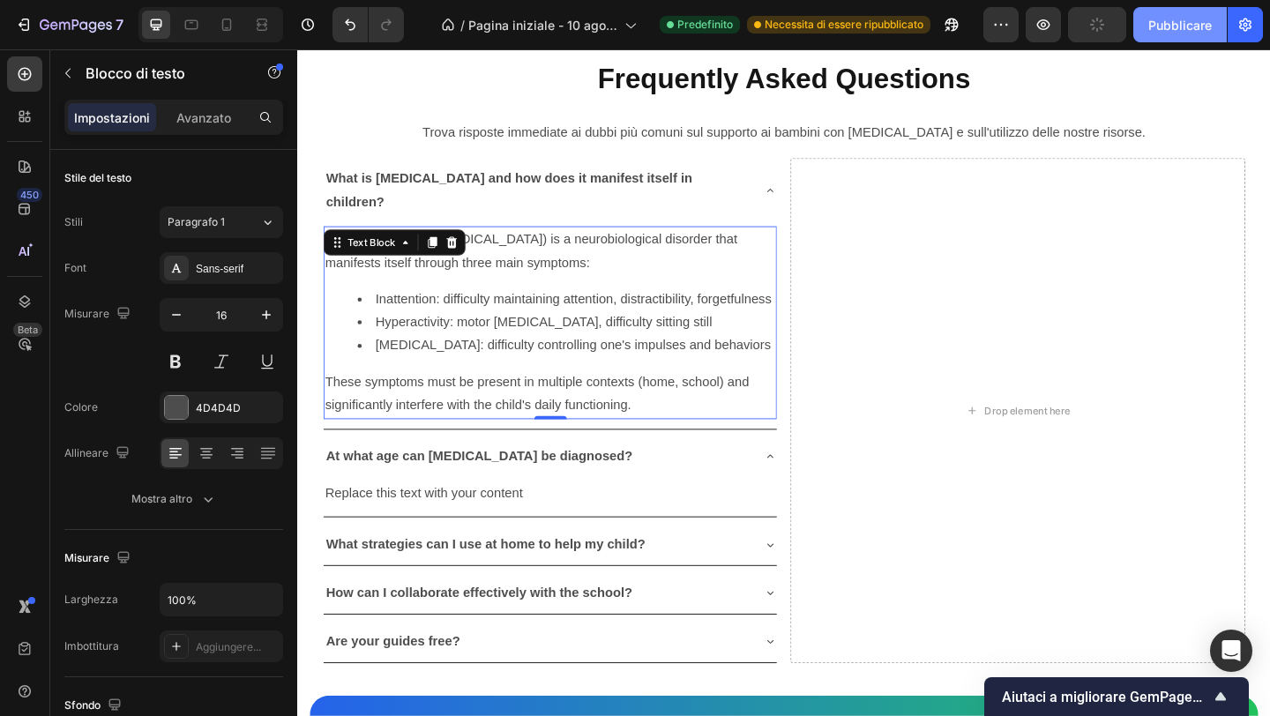
click at [1107, 28] on font "Pubblicare" at bounding box center [1180, 25] width 64 height 15
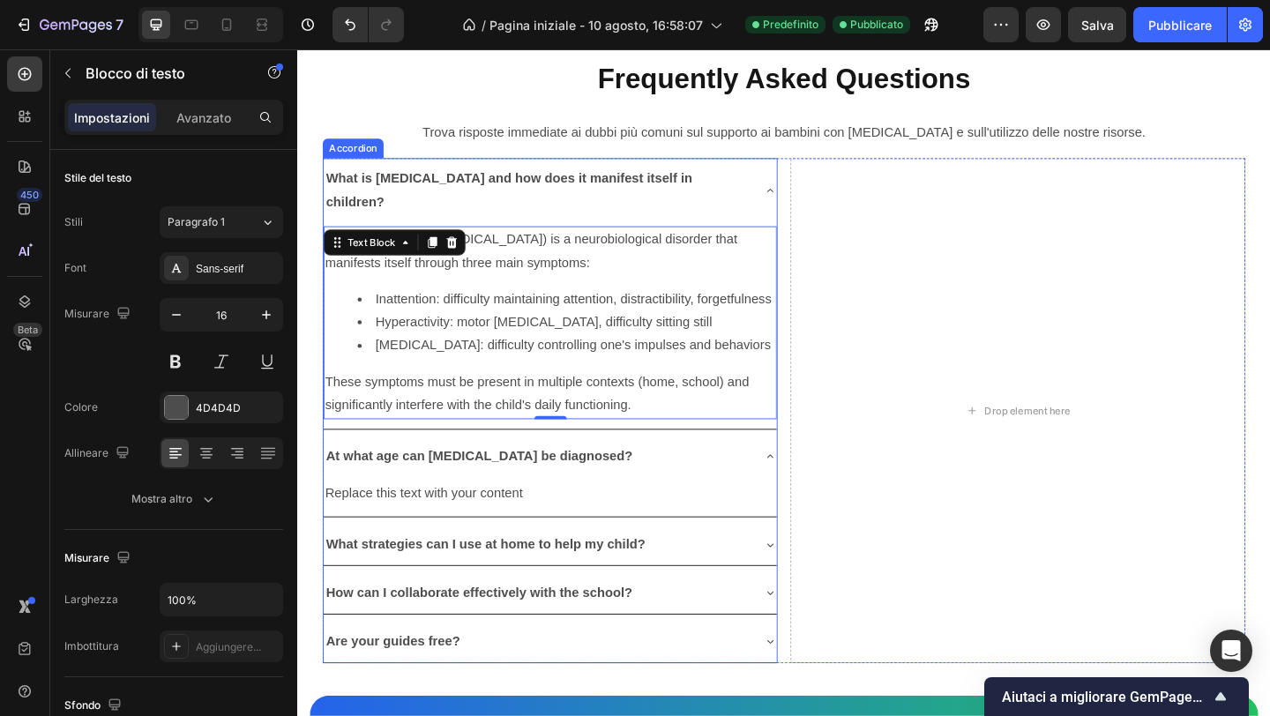
click at [812, 201] on icon at bounding box center [811, 203] width 7 height 4
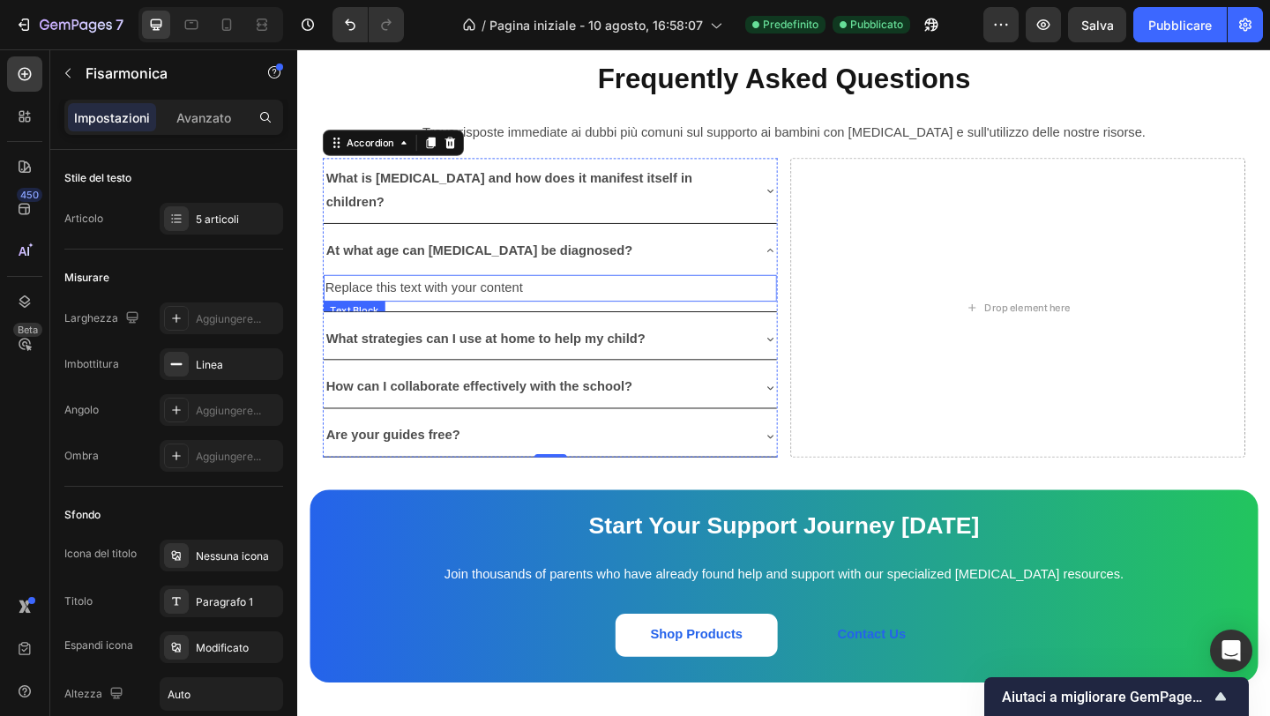
click at [522, 295] on div "Replace this text with your content" at bounding box center [571, 309] width 493 height 29
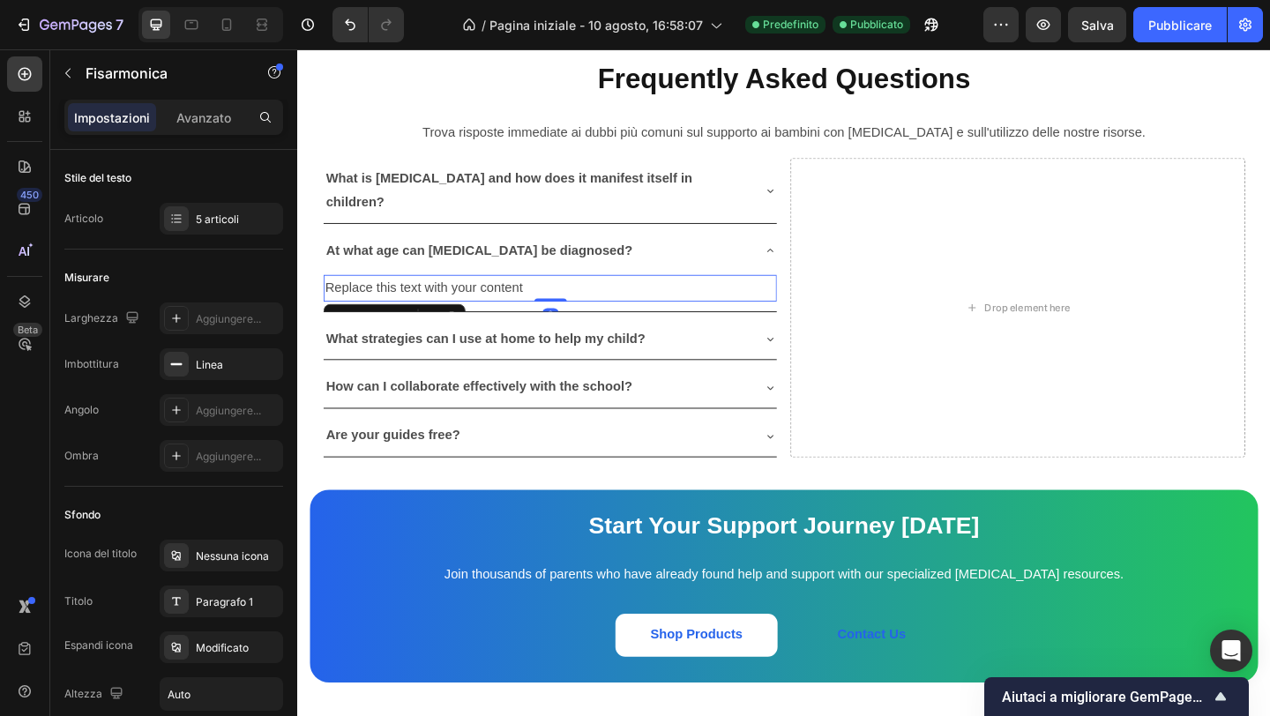
click at [522, 295] on div "Replace this text with your content" at bounding box center [571, 309] width 493 height 29
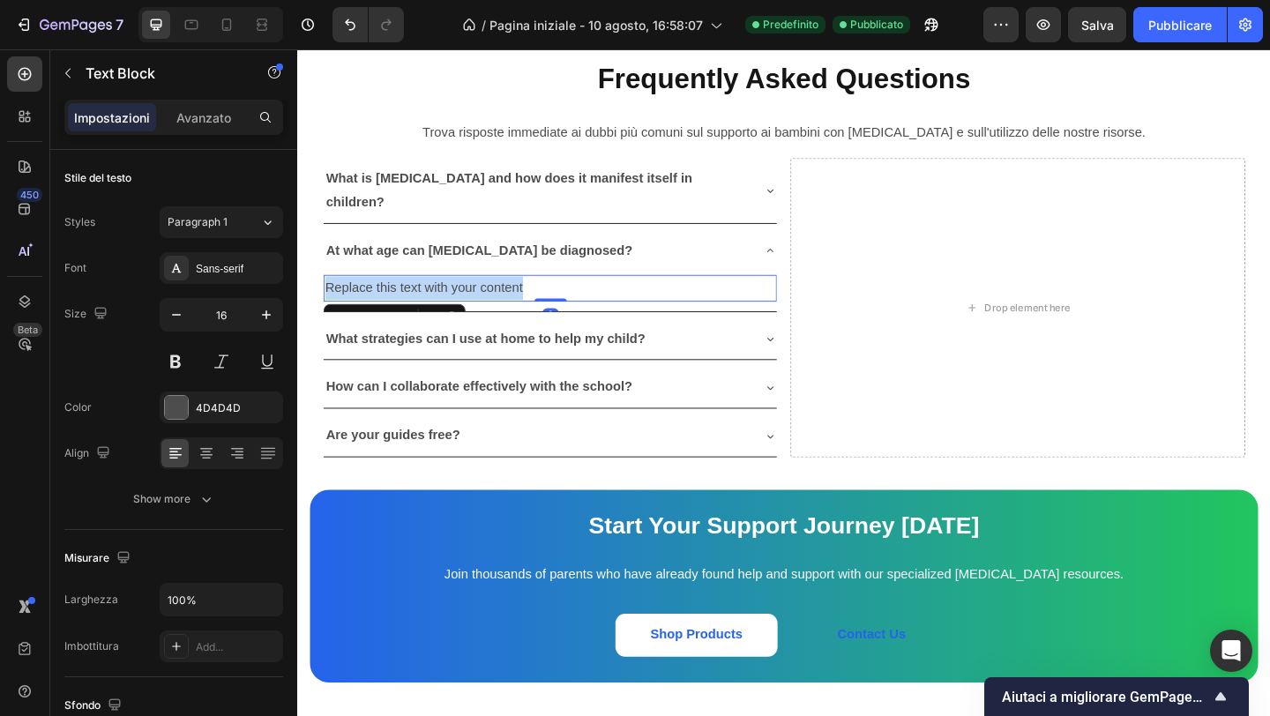
click at [522, 296] on p "Replace this text with your content" at bounding box center [572, 309] width 490 height 26
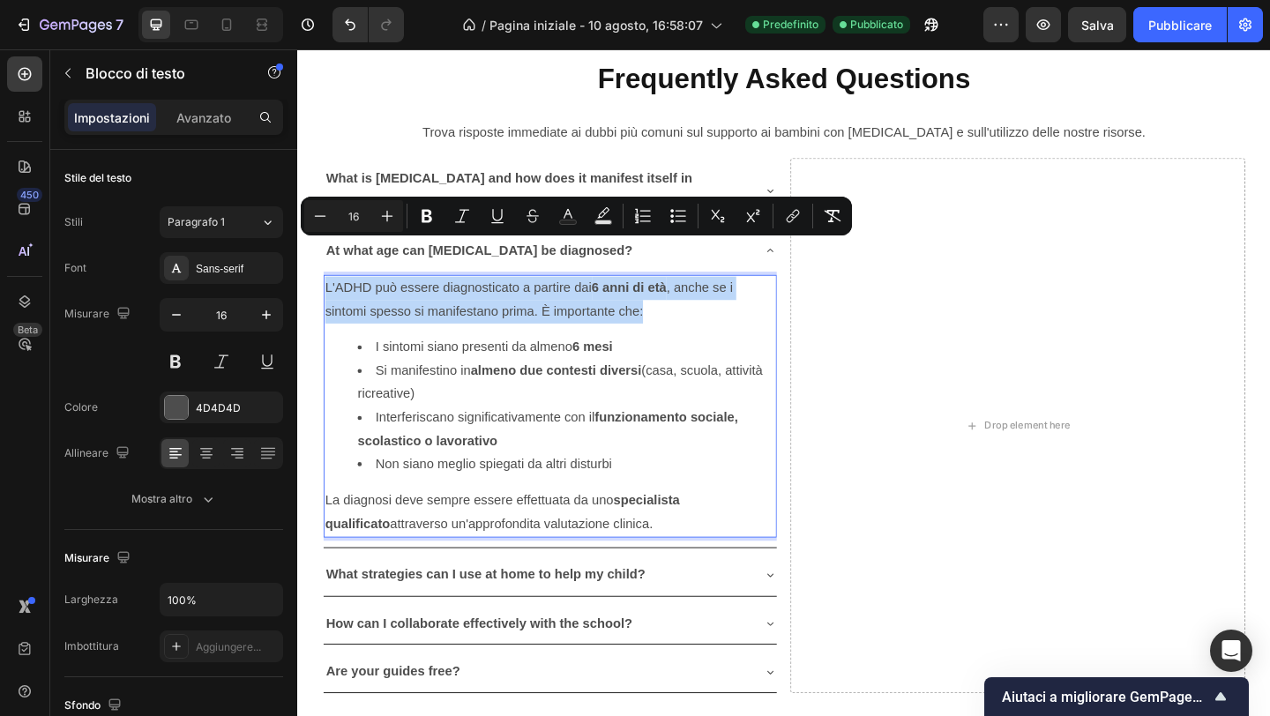
drag, startPoint x: 679, startPoint y: 291, endPoint x: 264, endPoint y: 267, distance: 416.1
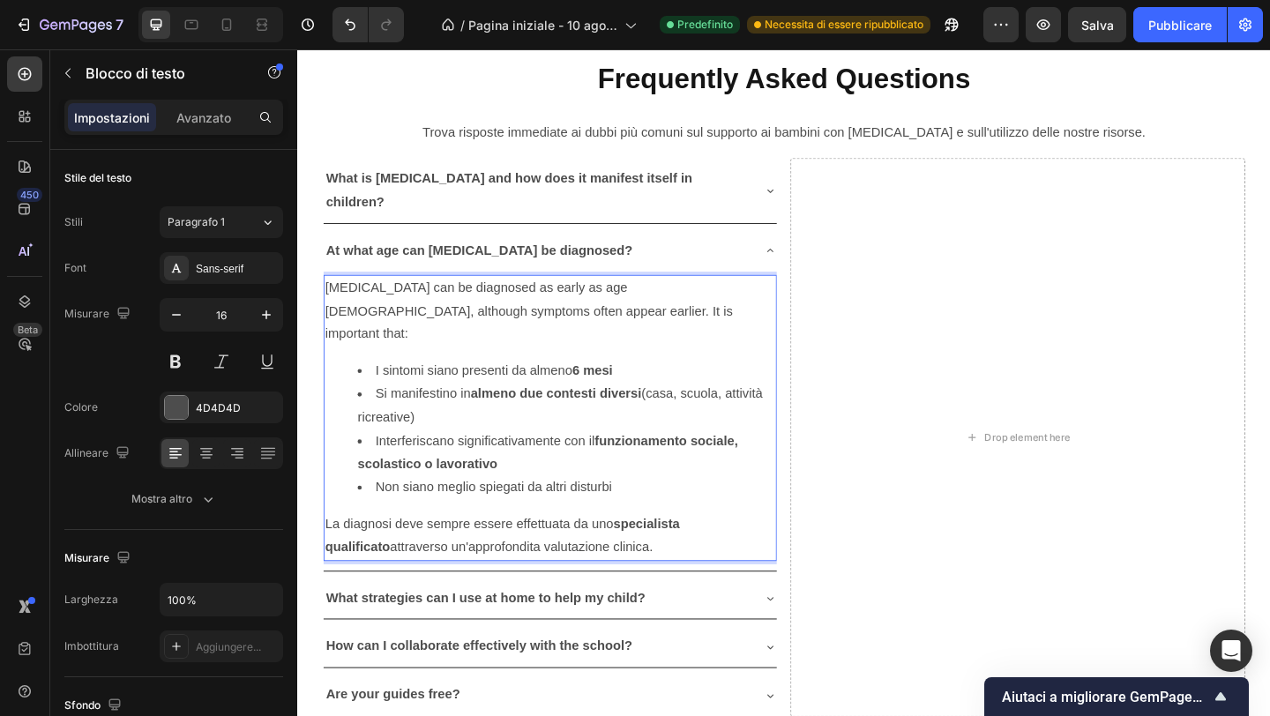
click at [383, 386] on li "I sintomi siano presenti da almeno 6 mesi" at bounding box center [590, 399] width 454 height 26
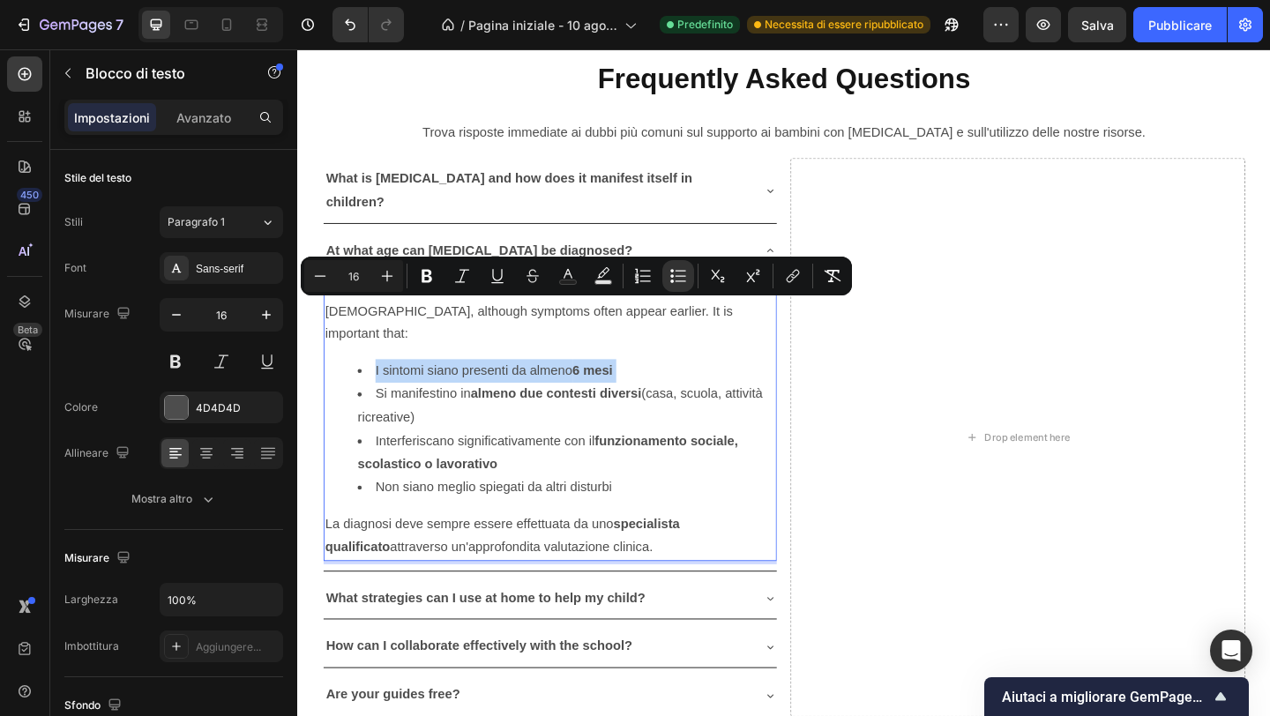
drag, startPoint x: 383, startPoint y: 332, endPoint x: 651, endPoint y: 331, distance: 268.2
click at [652, 386] on li "I sintomi siano presenti da almeno 6 mesi" at bounding box center [590, 399] width 454 height 26
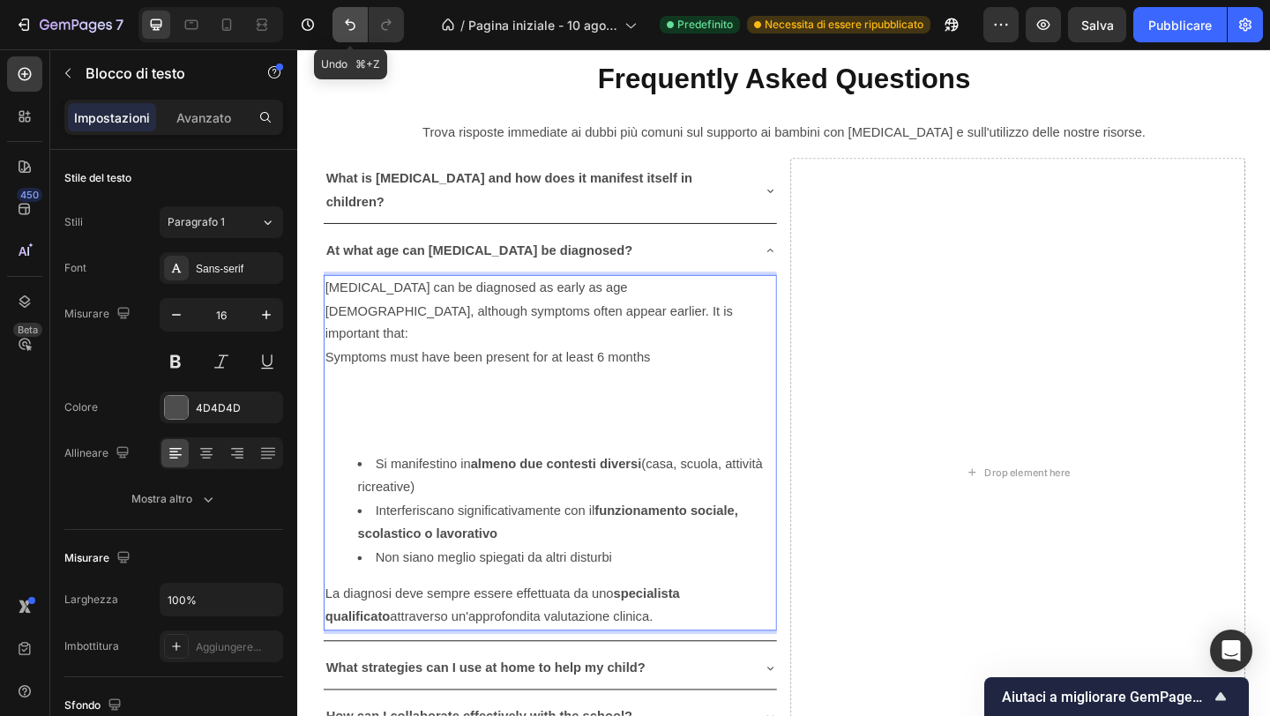
click at [347, 31] on icon "Annulla/Ripristina" at bounding box center [350, 25] width 18 height 18
click at [347, 30] on icon "Annulla/Ripristina" at bounding box center [350, 25] width 18 height 18
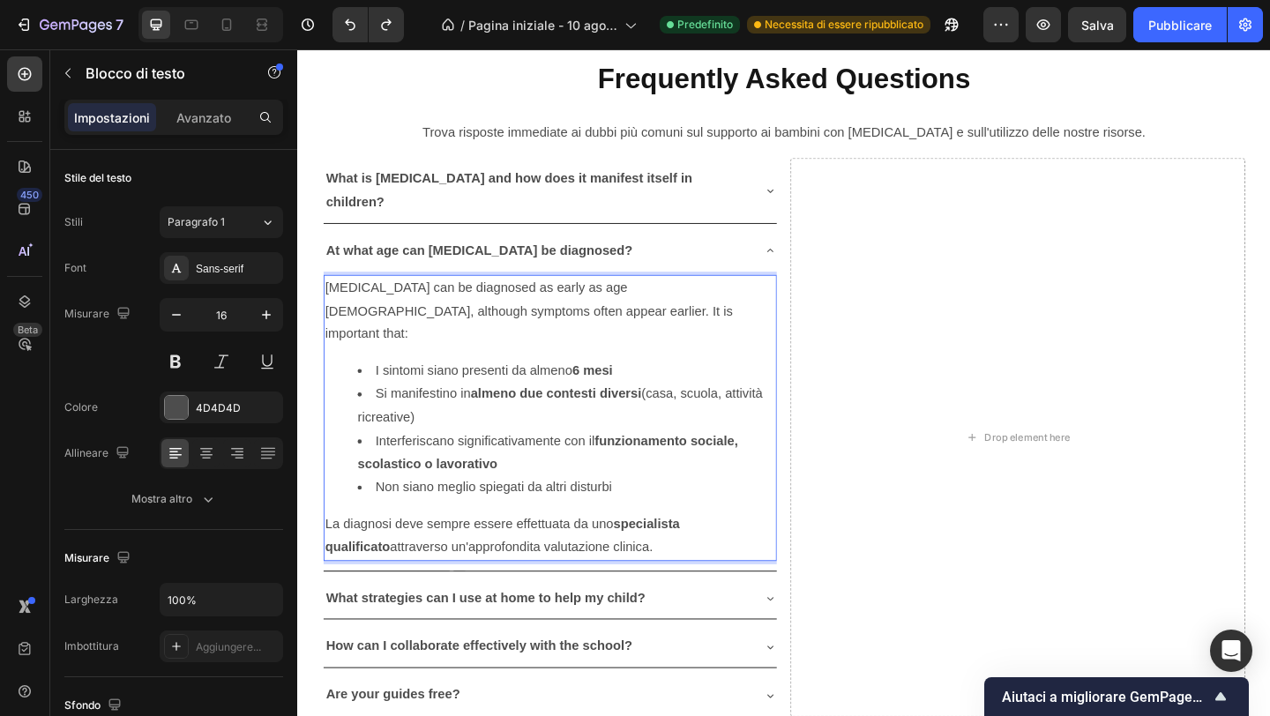
click at [416, 386] on li "I sintomi siano presenti da almeno 6 mesi" at bounding box center [590, 399] width 454 height 26
click at [583, 416] on strong "almeno due contesti diversi" at bounding box center [578, 423] width 186 height 15
click at [459, 386] on li "I sintomi siano presenti da almeno 6 mesi" at bounding box center [590, 399] width 454 height 26
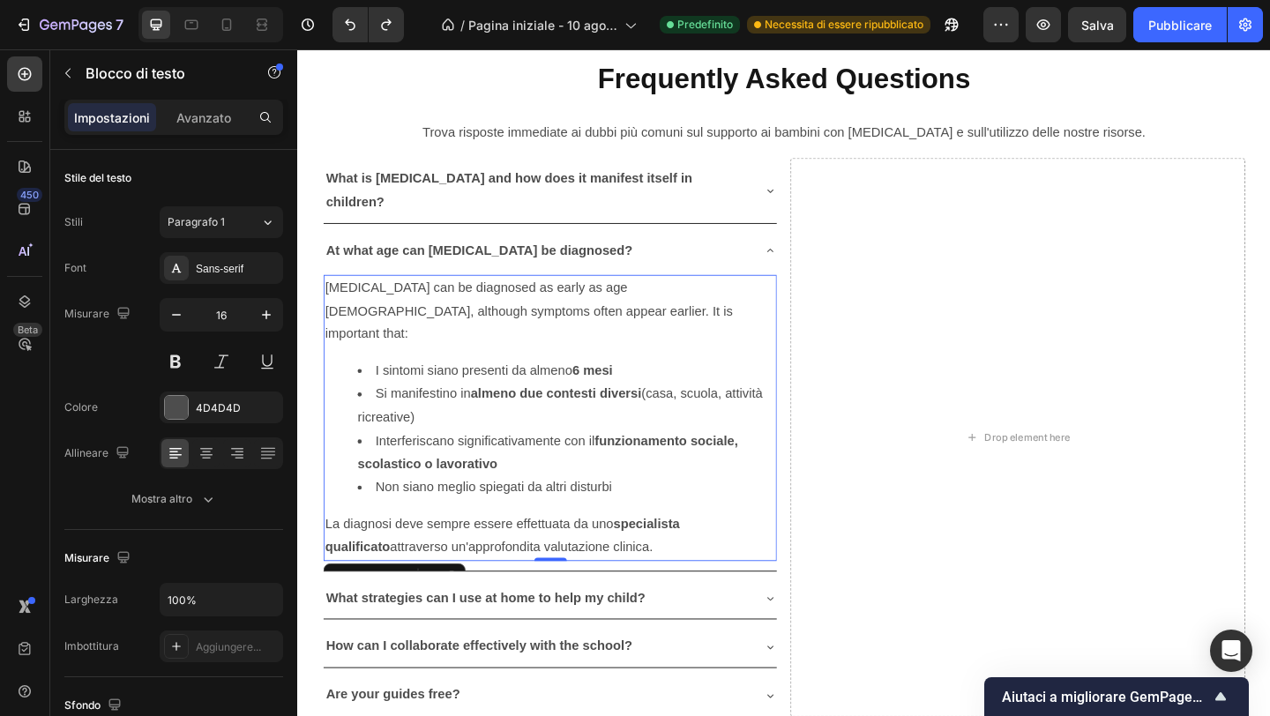
click at [459, 386] on li "I sintomi siano presenti da almeno 6 mesi" at bounding box center [590, 399] width 454 height 26
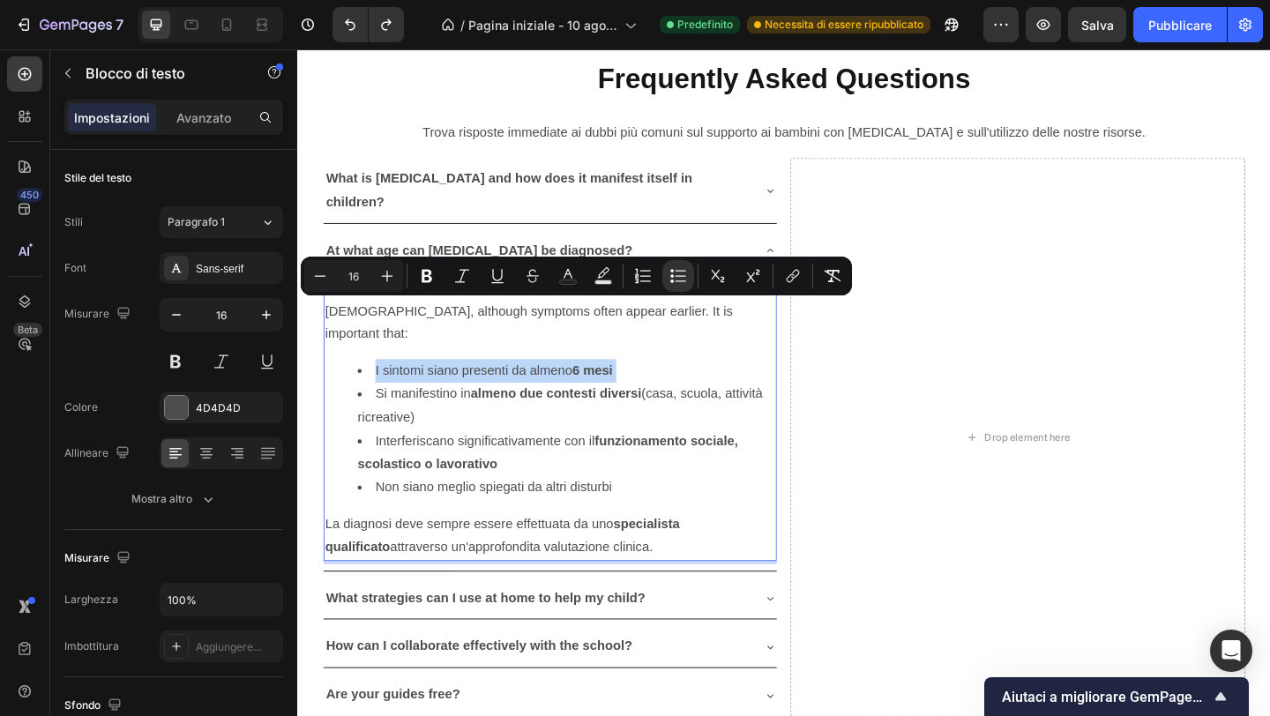
click at [459, 386] on li "I sintomi siano presenti da almeno 6 mesi" at bounding box center [590, 399] width 454 height 26
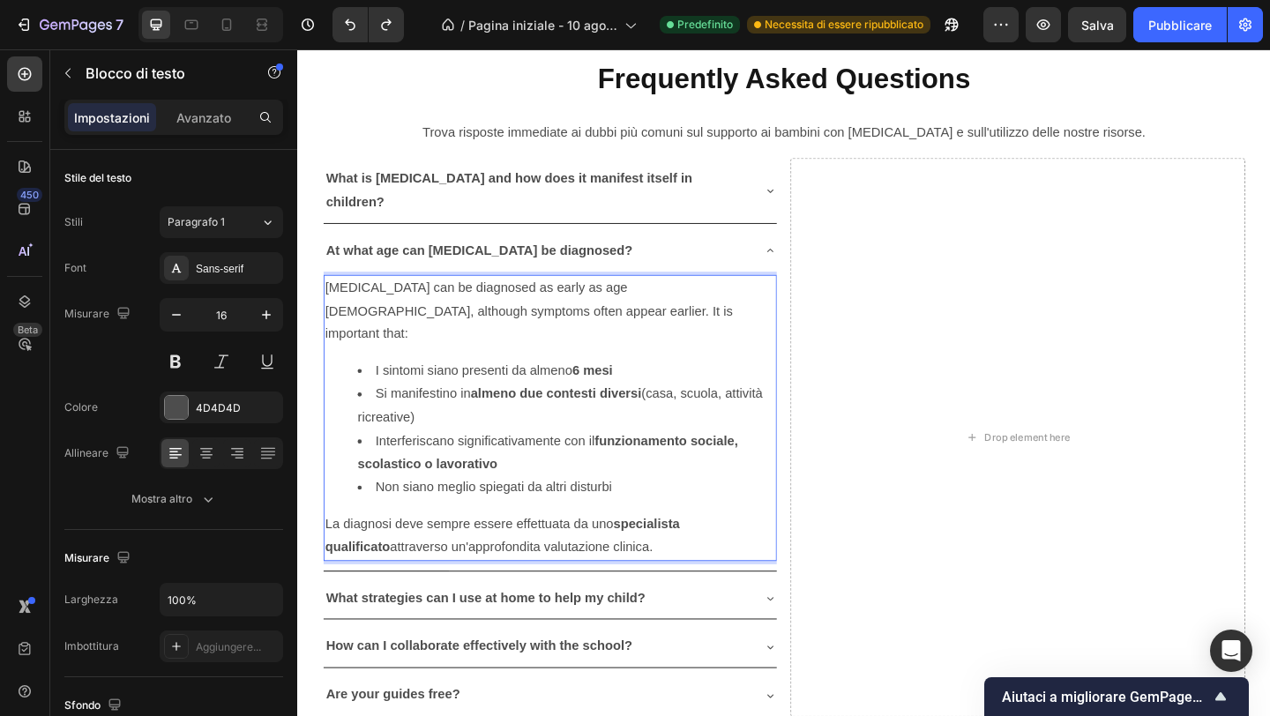
click at [459, 386] on li "I sintomi siano presenti da almeno 6 mesi" at bounding box center [590, 399] width 454 height 26
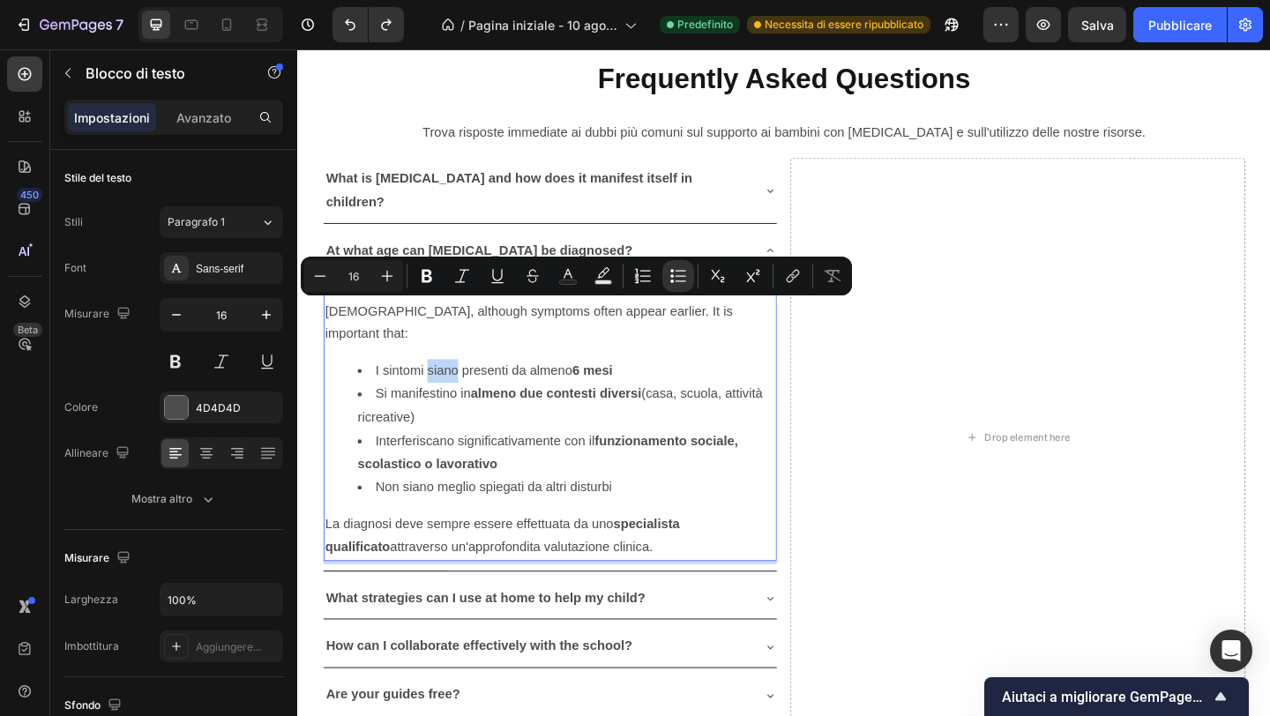
click at [459, 386] on li "I sintomi siano presenti da almeno 6 mesi" at bounding box center [590, 399] width 454 height 26
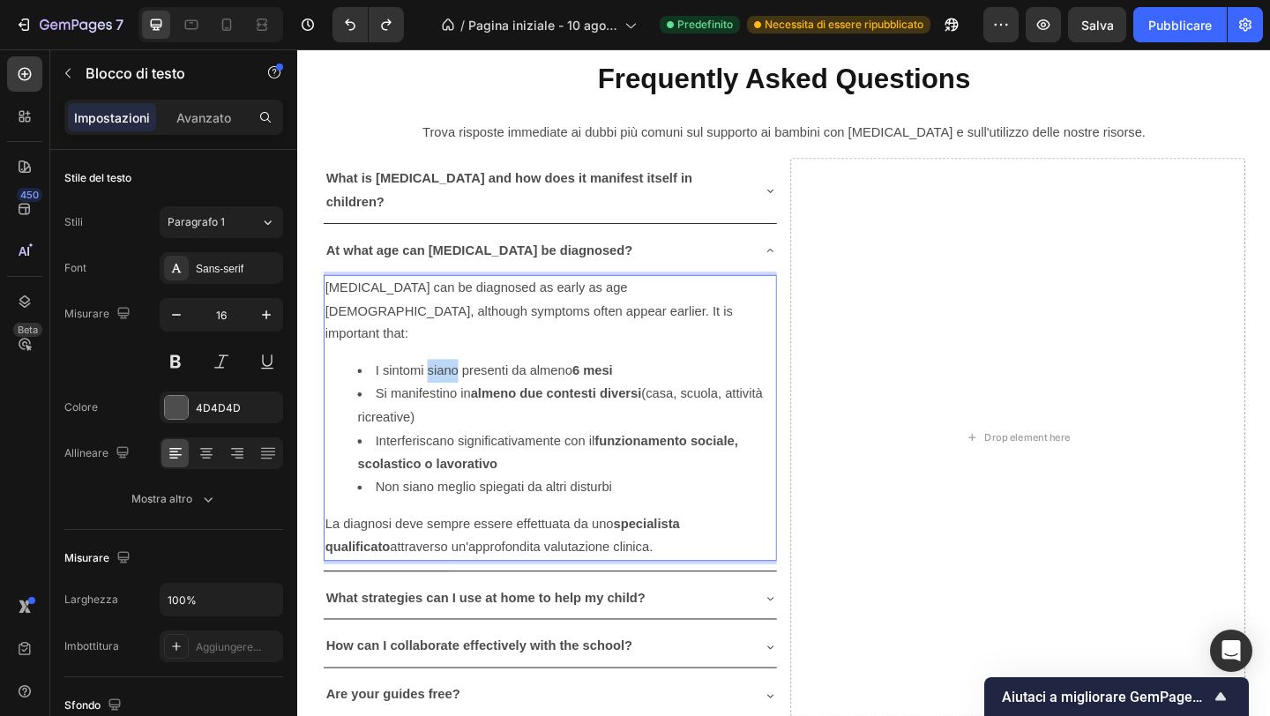
click at [459, 386] on li "I sintomi siano presenti da almeno 6 mesi" at bounding box center [590, 399] width 454 height 26
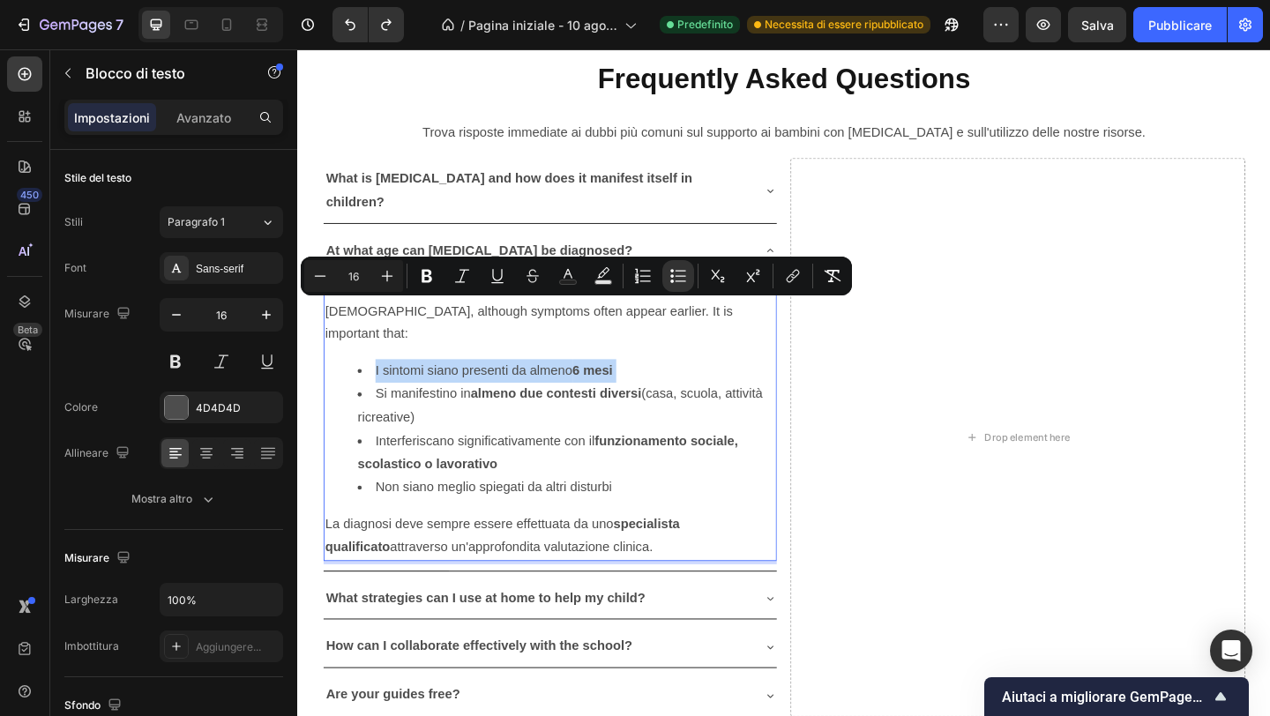
click at [459, 386] on li "I sintomi siano presenti da almeno 6 mesi" at bounding box center [590, 399] width 454 height 26
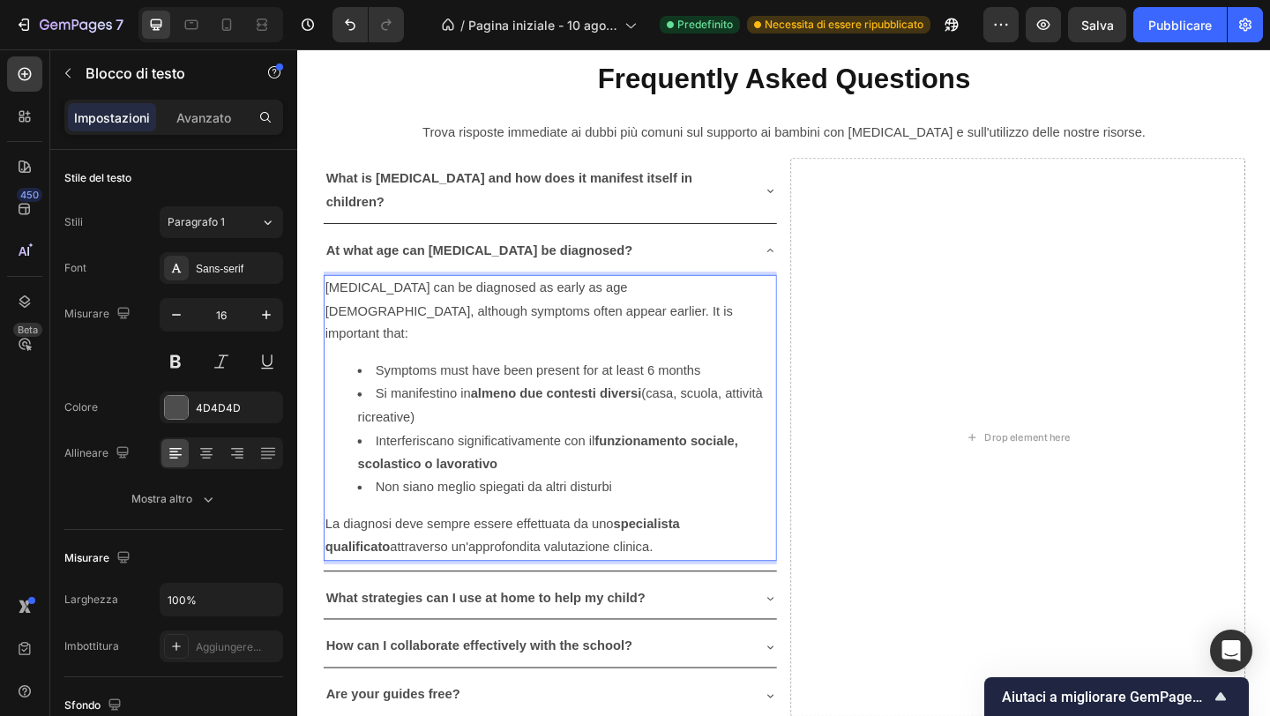
click at [466, 412] on li "Si manifestino in almeno due contesti diversi (casa, scuola, attività ricreativ…" at bounding box center [590, 437] width 454 height 51
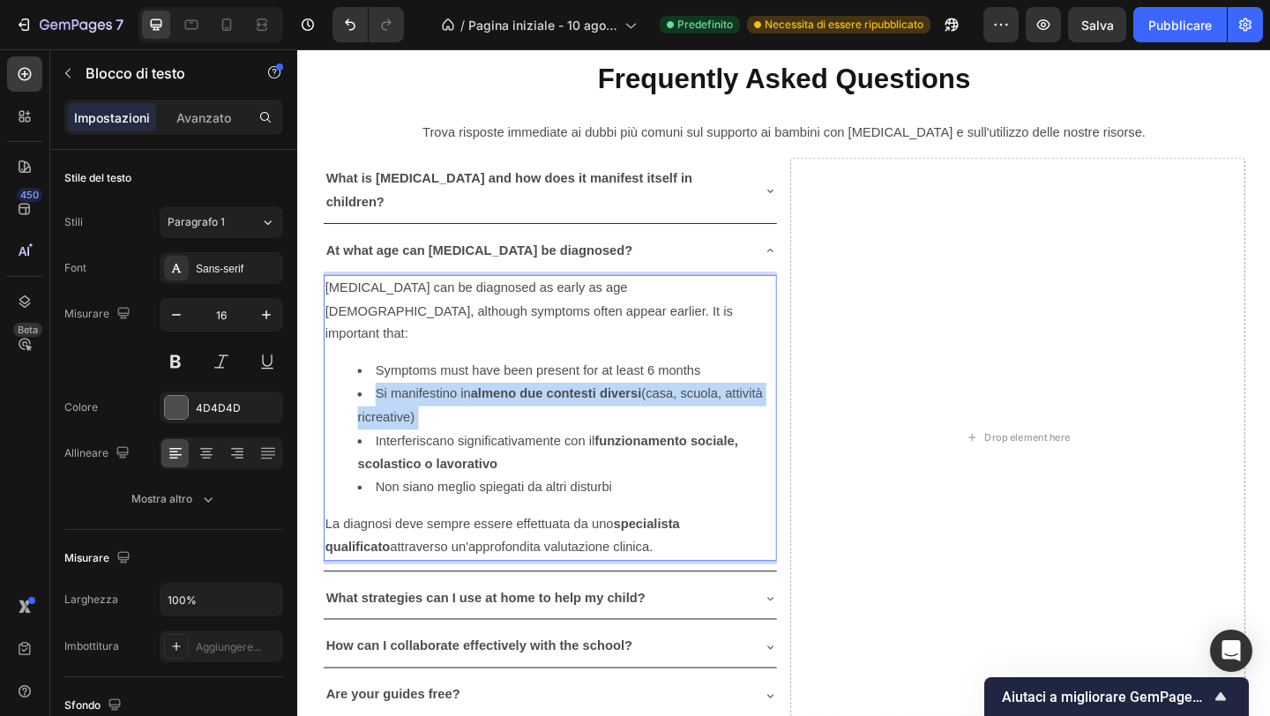
click at [466, 412] on li "Si manifestino in almeno due contesti diversi (casa, scuola, attività ricreativ…" at bounding box center [590, 437] width 454 height 51
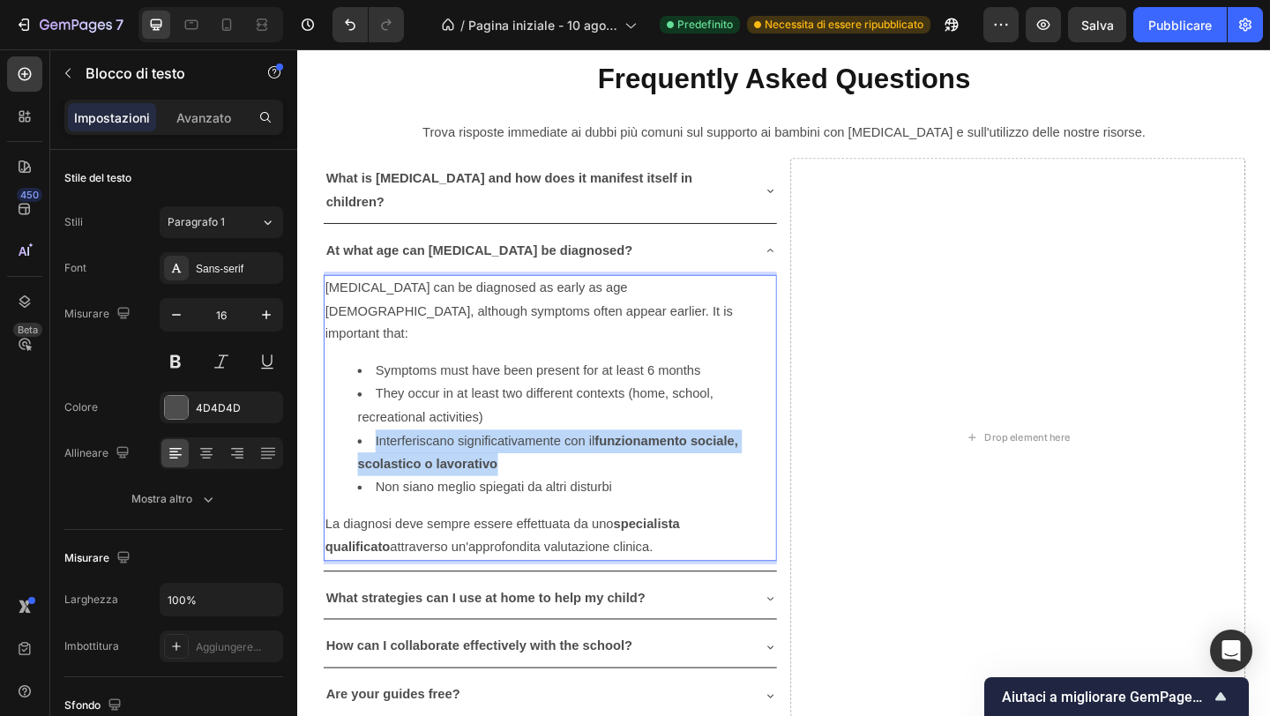
drag, startPoint x: 380, startPoint y: 404, endPoint x: 519, endPoint y: 423, distance: 139.7
click at [526, 463] on li "Interferiscano significativamente con il funzionamento sociale, scolastico o la…" at bounding box center [590, 488] width 454 height 51
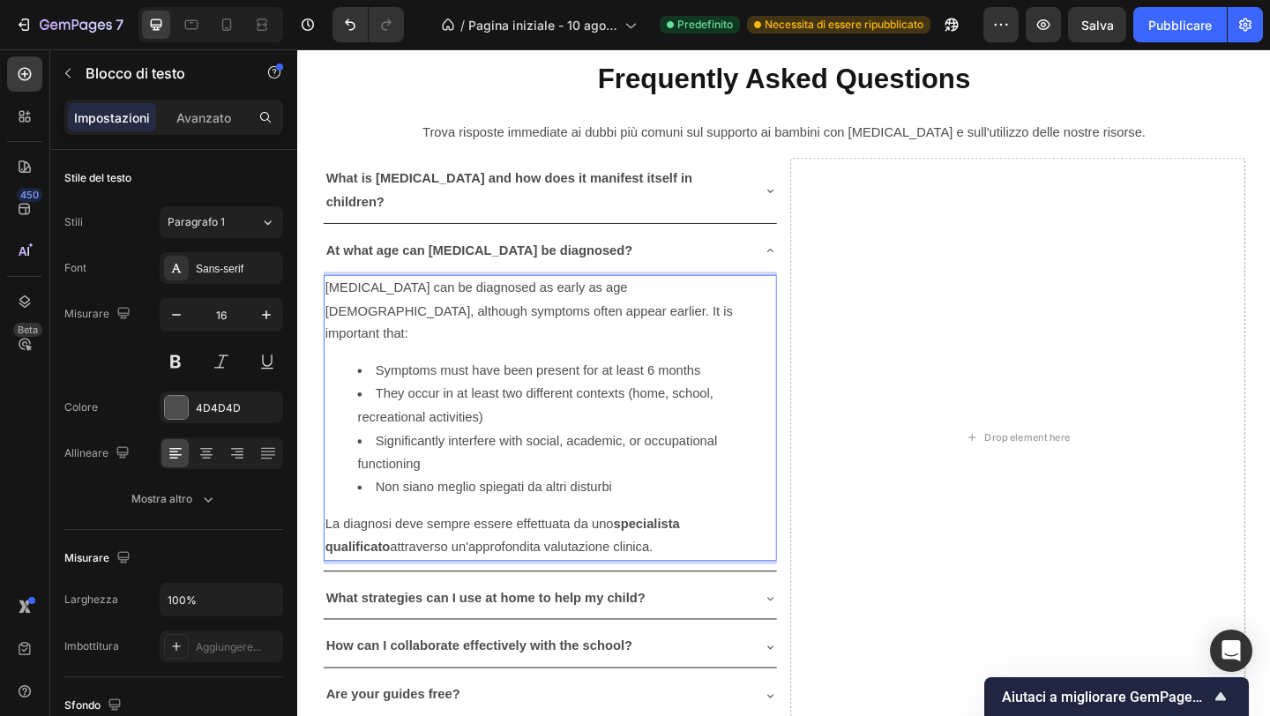
click at [408, 513] on li "Non siano meglio spiegati da altri disturbi" at bounding box center [590, 526] width 454 height 26
click at [433, 553] on p "La diagnosi deve sempre essere effettuata da uno specialista qualificato attrav…" at bounding box center [572, 578] width 490 height 51
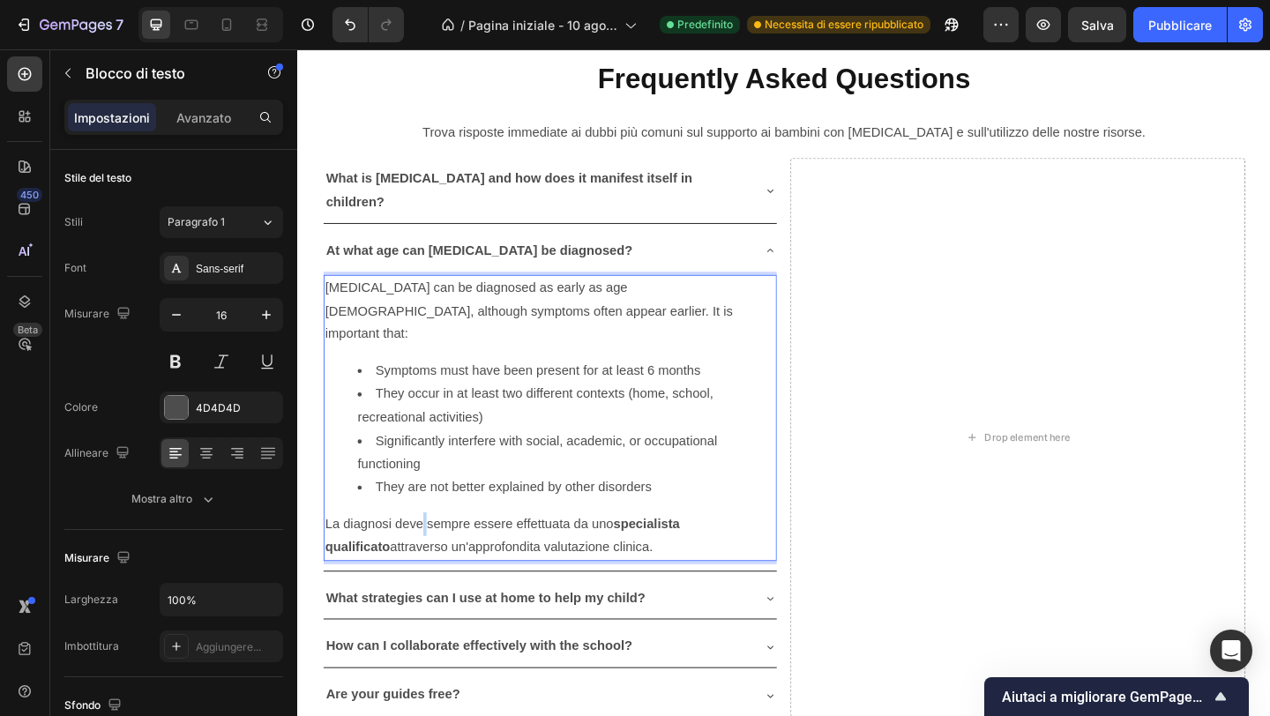
click at [433, 553] on p "La diagnosi deve sempre essere effettuata da uno specialista qualificato attrav…" at bounding box center [572, 578] width 490 height 51
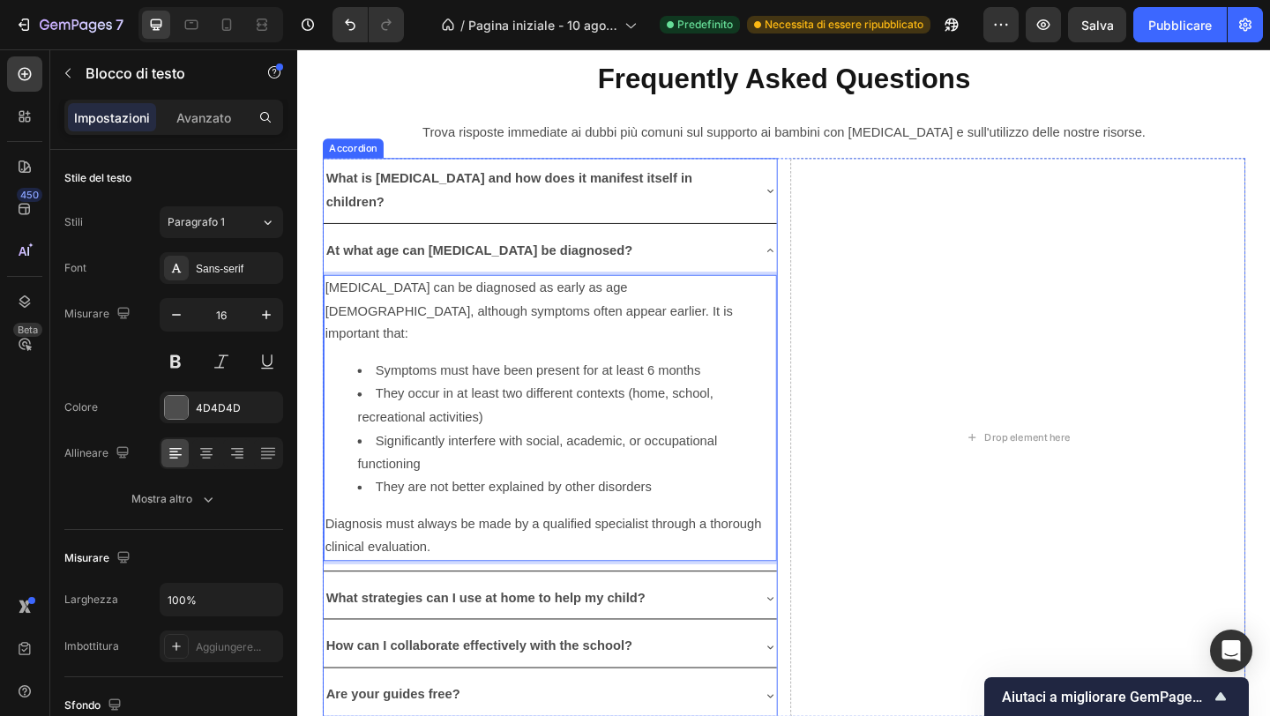
click at [806, 261] on icon at bounding box center [811, 268] width 14 height 14
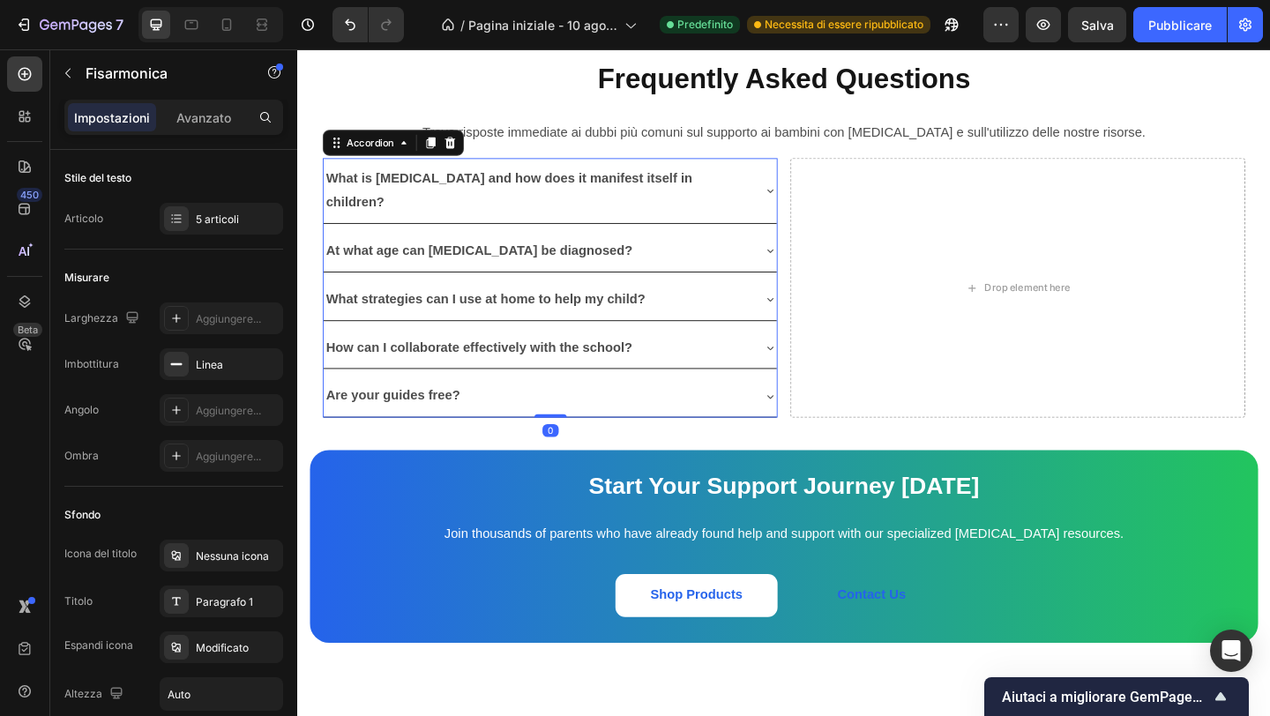
click at [808, 314] on icon at bounding box center [811, 321] width 14 height 14
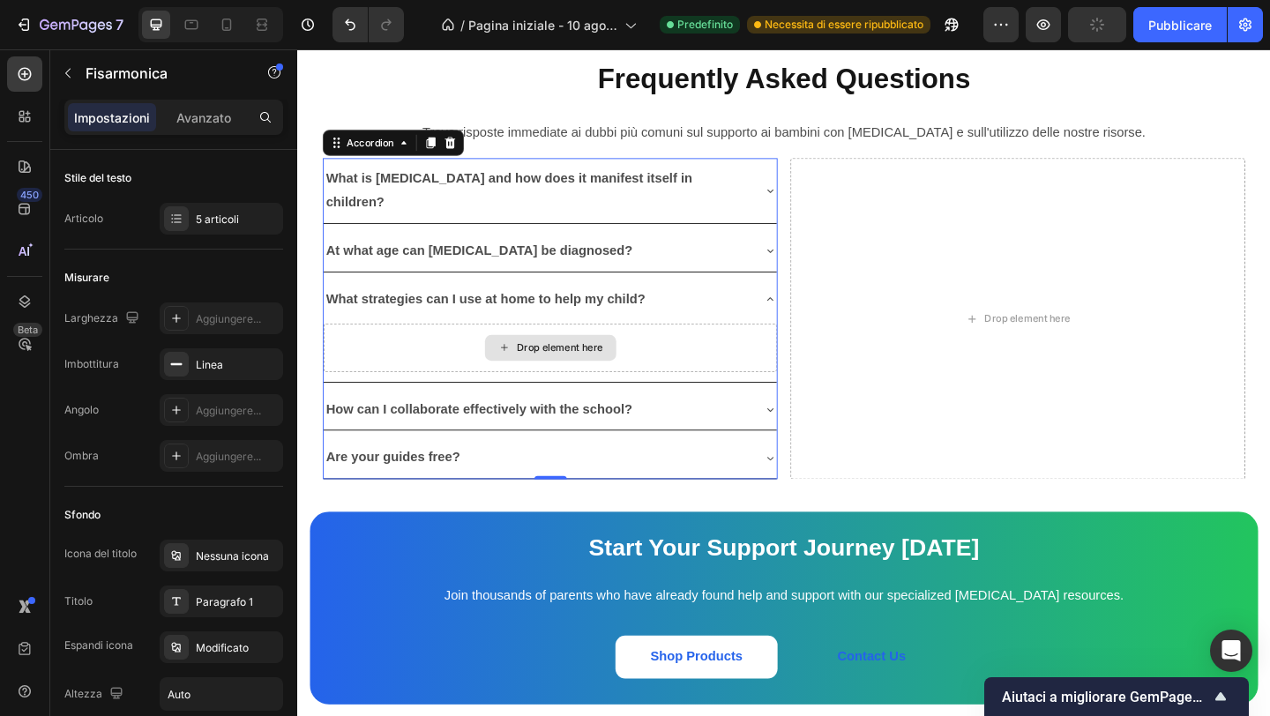
click at [603, 360] on div "Drop element here" at bounding box center [572, 374] width 143 height 28
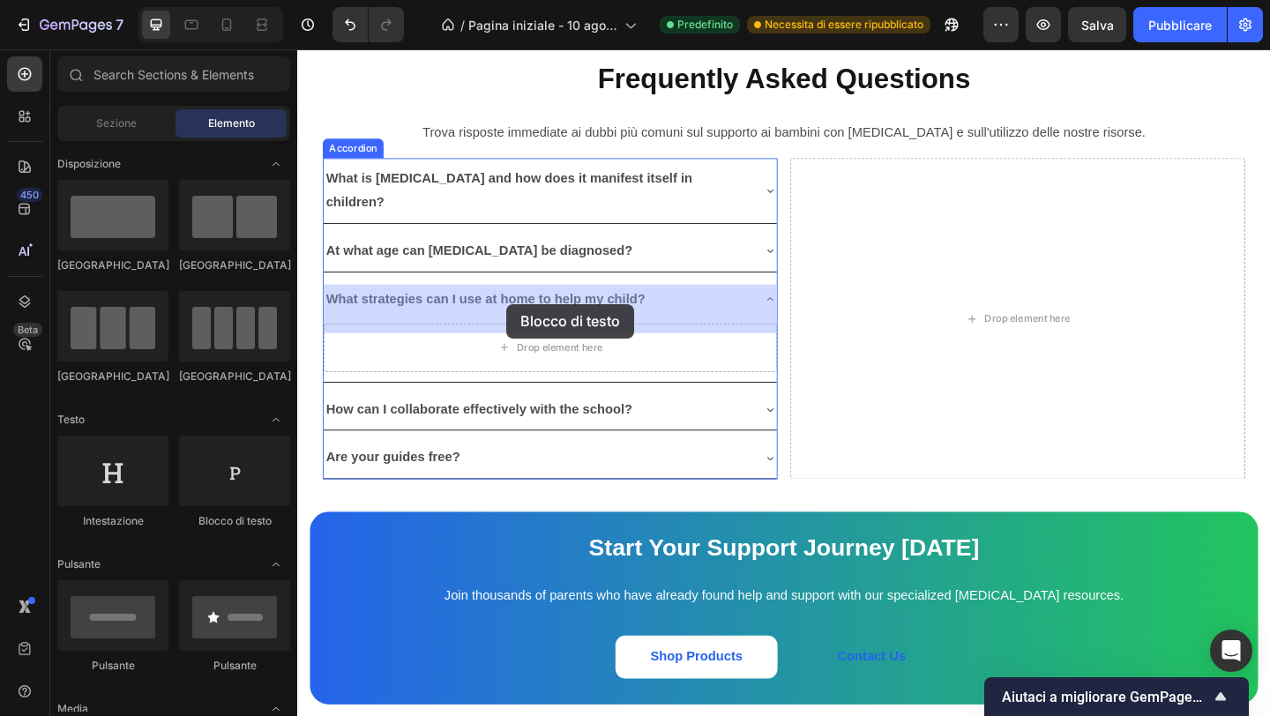
drag, startPoint x: 763, startPoint y: 400, endPoint x: 525, endPoint y: 326, distance: 249.4
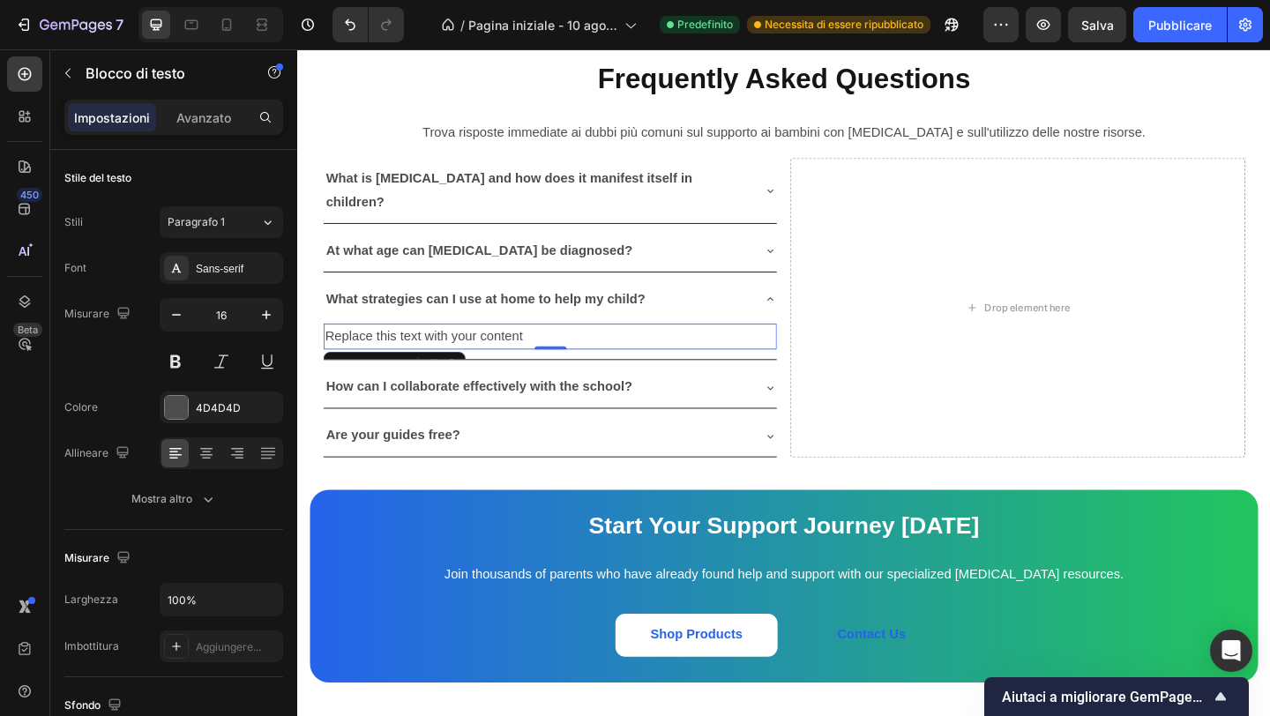
click at [456, 348] on div "Replace this text with your content" at bounding box center [571, 362] width 493 height 29
click at [456, 349] on p "Replace this text with your content" at bounding box center [572, 362] width 490 height 26
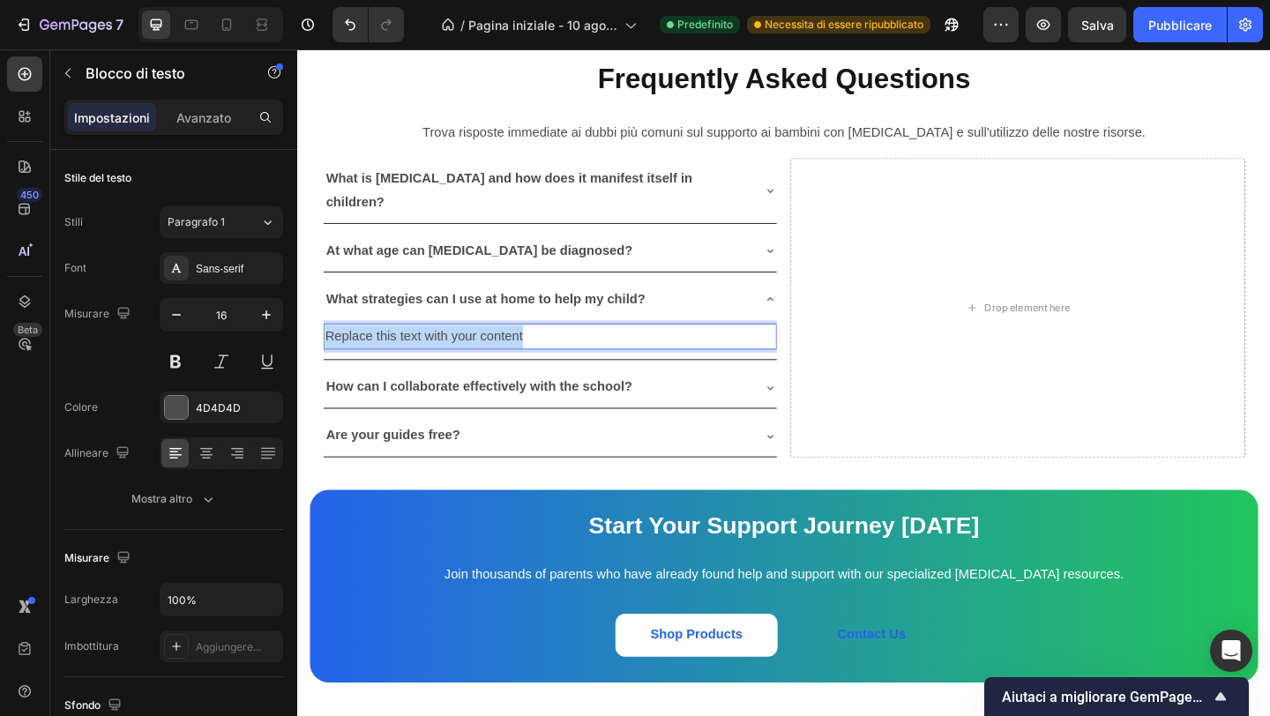
click at [456, 349] on p "Replace this text with your content" at bounding box center [572, 362] width 490 height 26
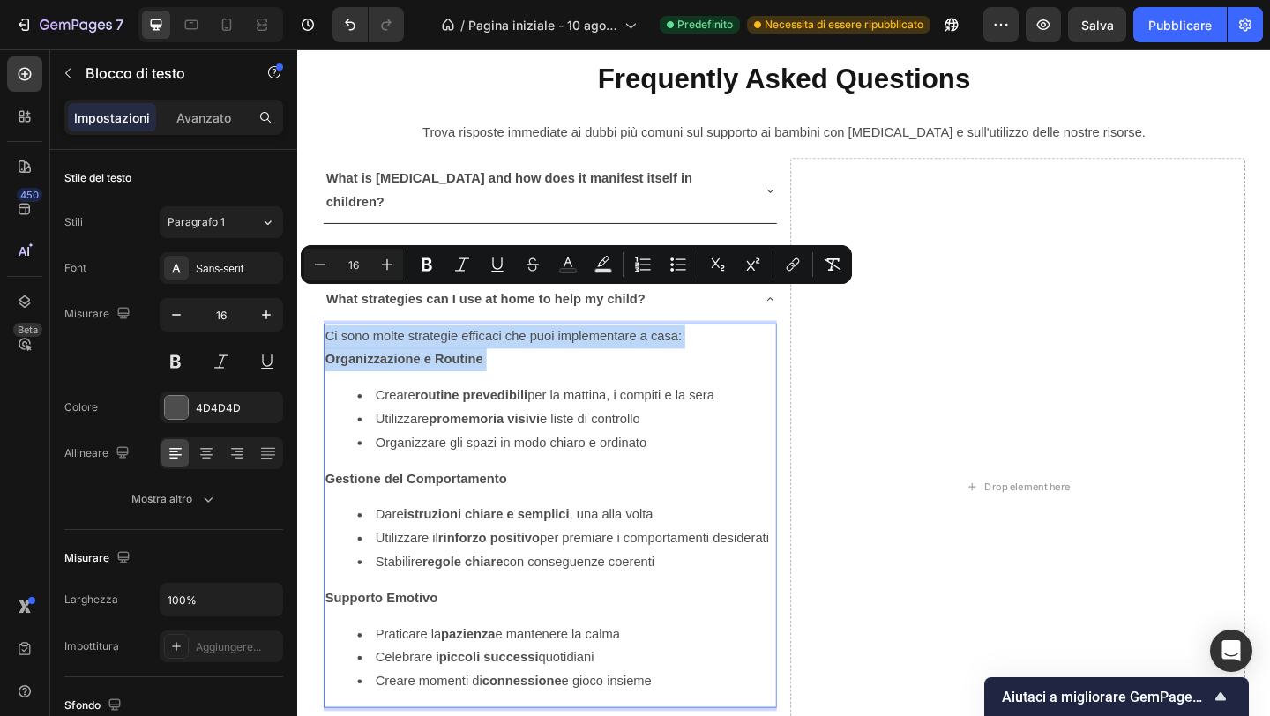
drag, startPoint x: 327, startPoint y: 311, endPoint x: 535, endPoint y: 356, distance: 213.0
click at [540, 364] on div "Ci sono molte strategie efficaci che puoi implementare a casa: Organizzazione e…" at bounding box center [571, 557] width 493 height 418
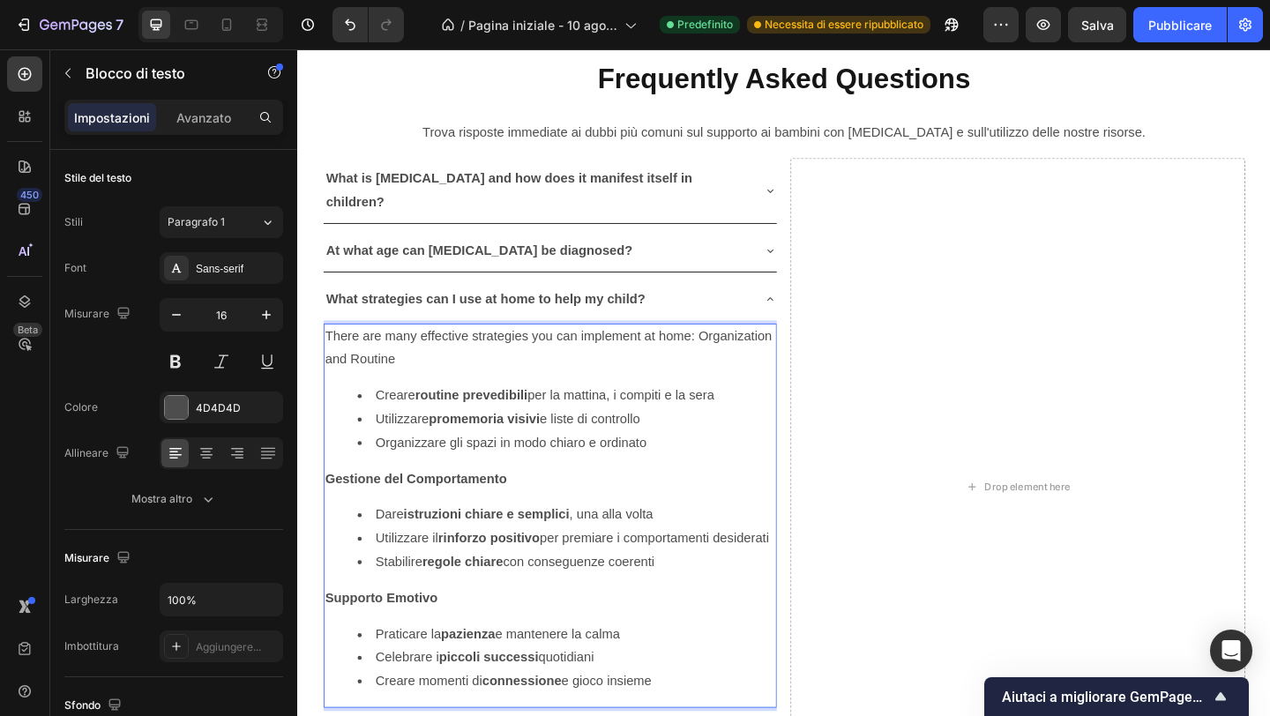
drag, startPoint x: 382, startPoint y: 377, endPoint x: 756, endPoint y: 377, distance: 374.0
click at [757, 414] on li "Creare routine prevedibili per la mattina, i compiti e la sera" at bounding box center [590, 427] width 454 height 26
click at [518, 444] on strong "promemoria visivi" at bounding box center [500, 451] width 121 height 15
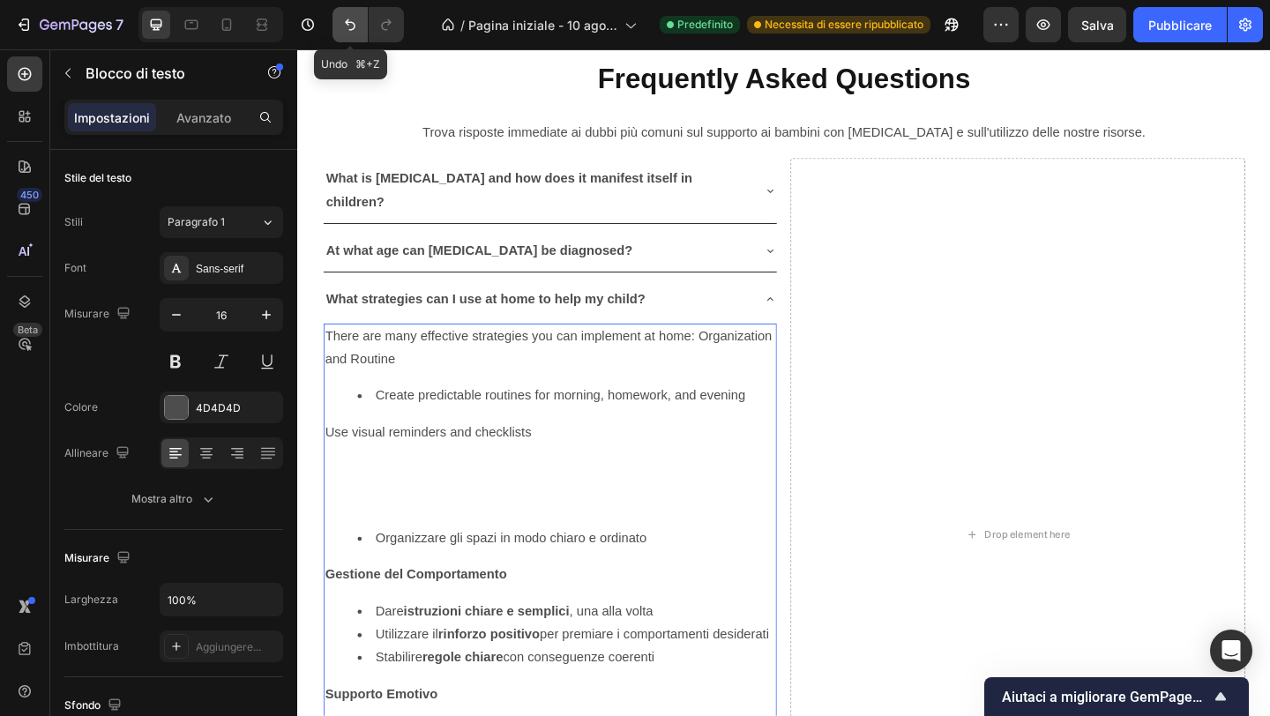
click at [345, 29] on icon "Annulla/Ripristina" at bounding box center [350, 25] width 18 height 18
click at [343, 29] on icon "Annulla/Ripristina" at bounding box center [350, 25] width 18 height 18
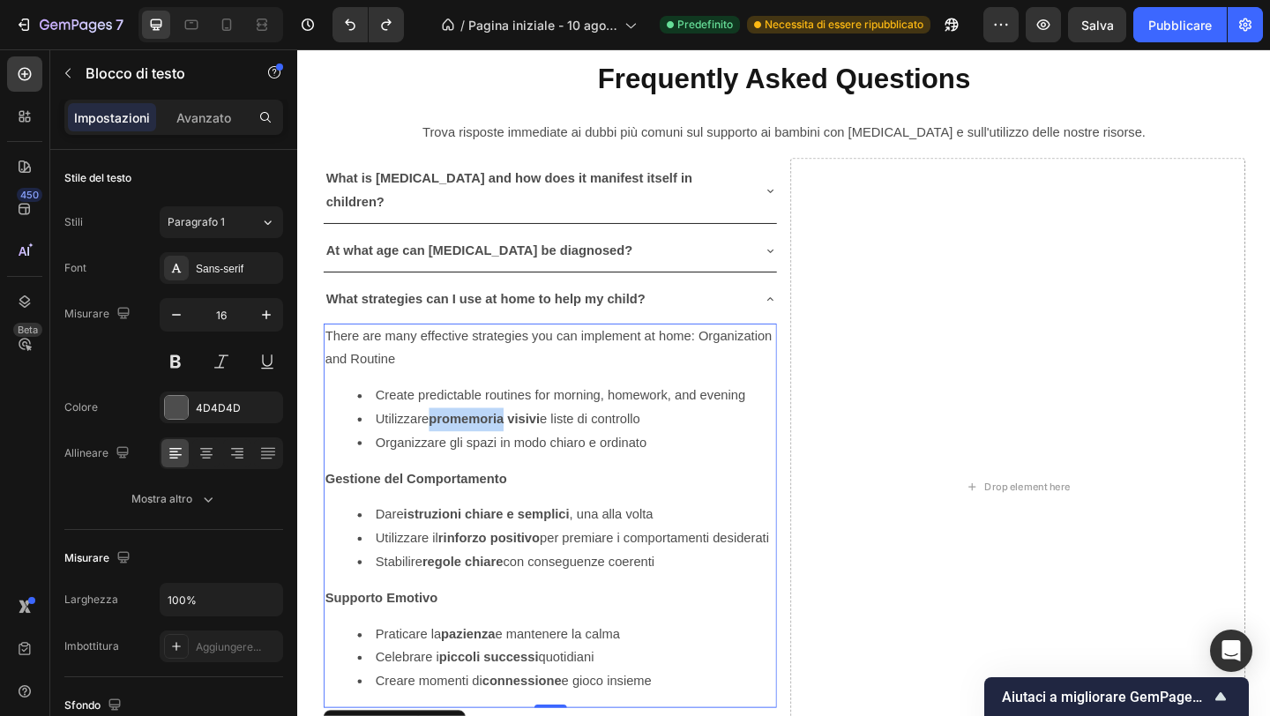
click at [460, 444] on strong "promemoria visivi" at bounding box center [500, 451] width 121 height 15
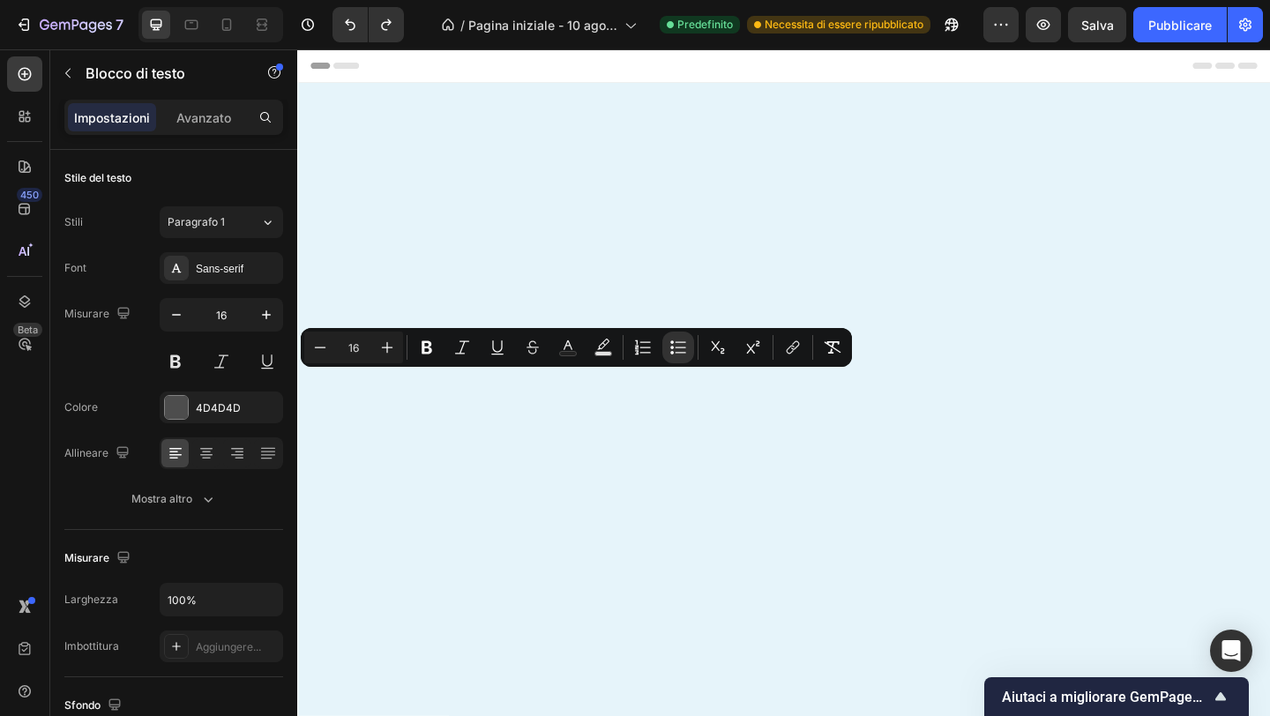
scroll to position [4975, 0]
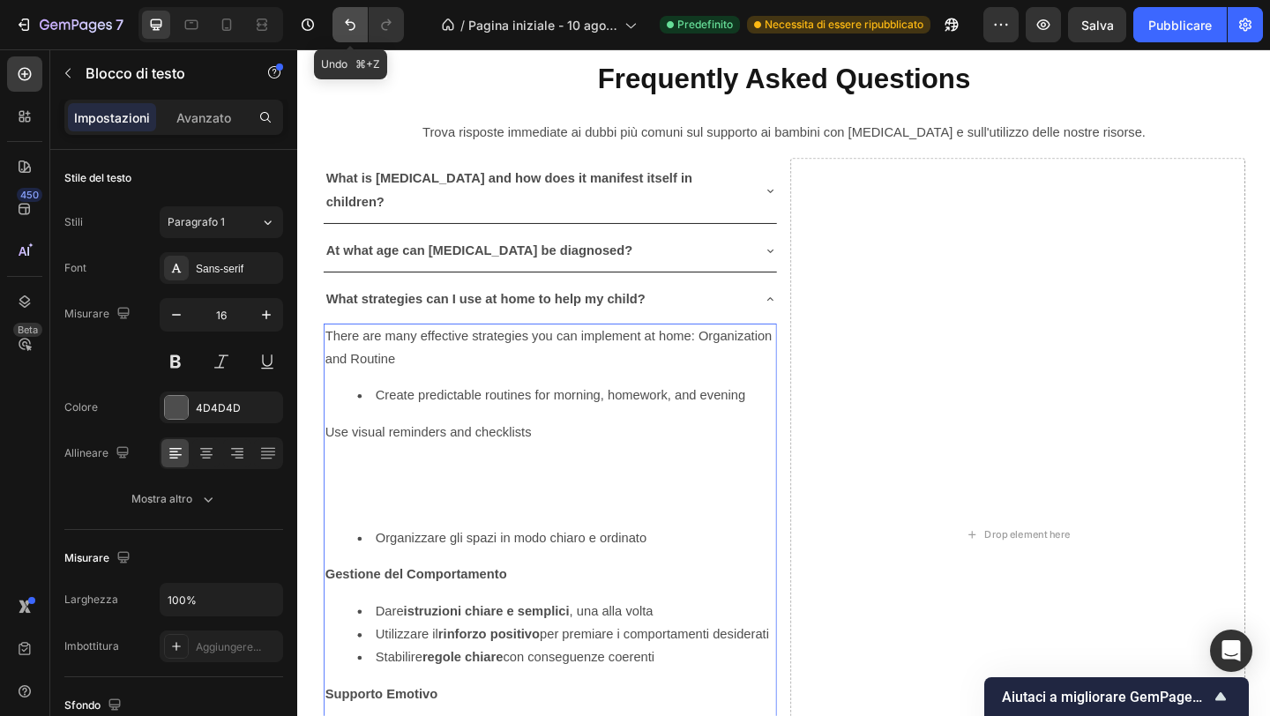
click at [348, 23] on icon "Annulla/Ripristina" at bounding box center [350, 25] width 18 height 18
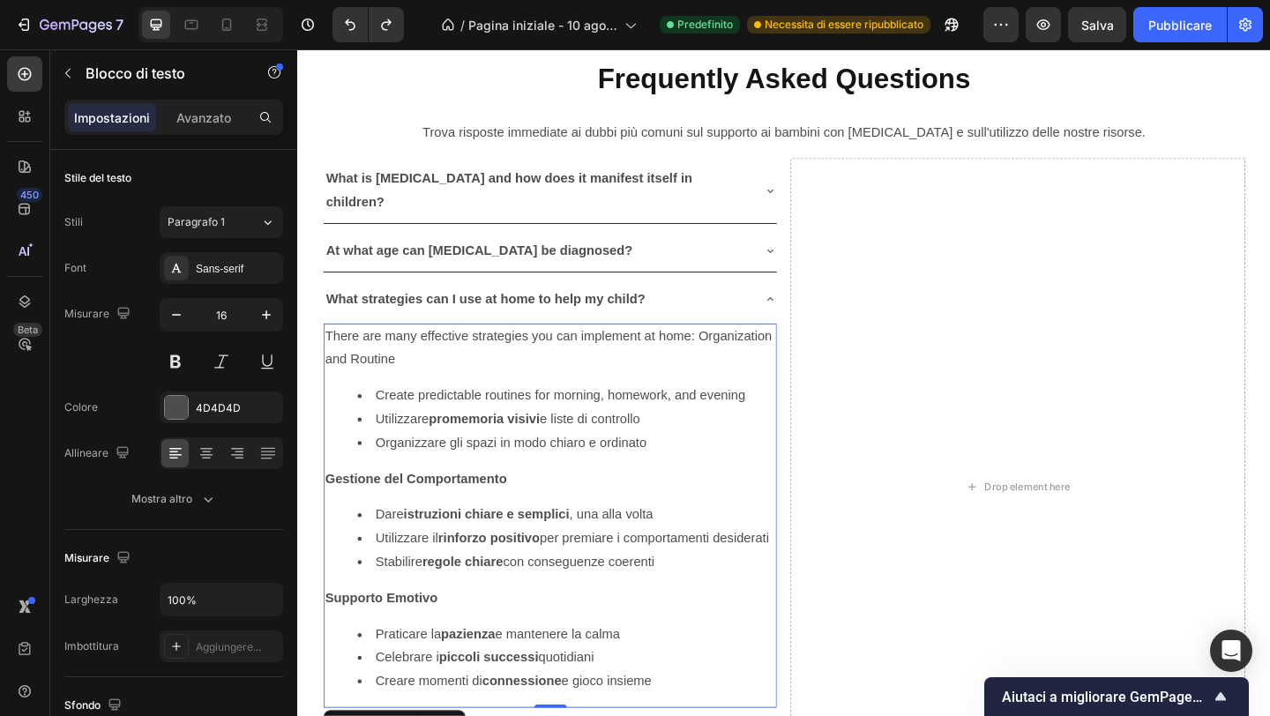
click at [490, 414] on li "Create predictable routines for morning, homework, and evening" at bounding box center [590, 427] width 454 height 26
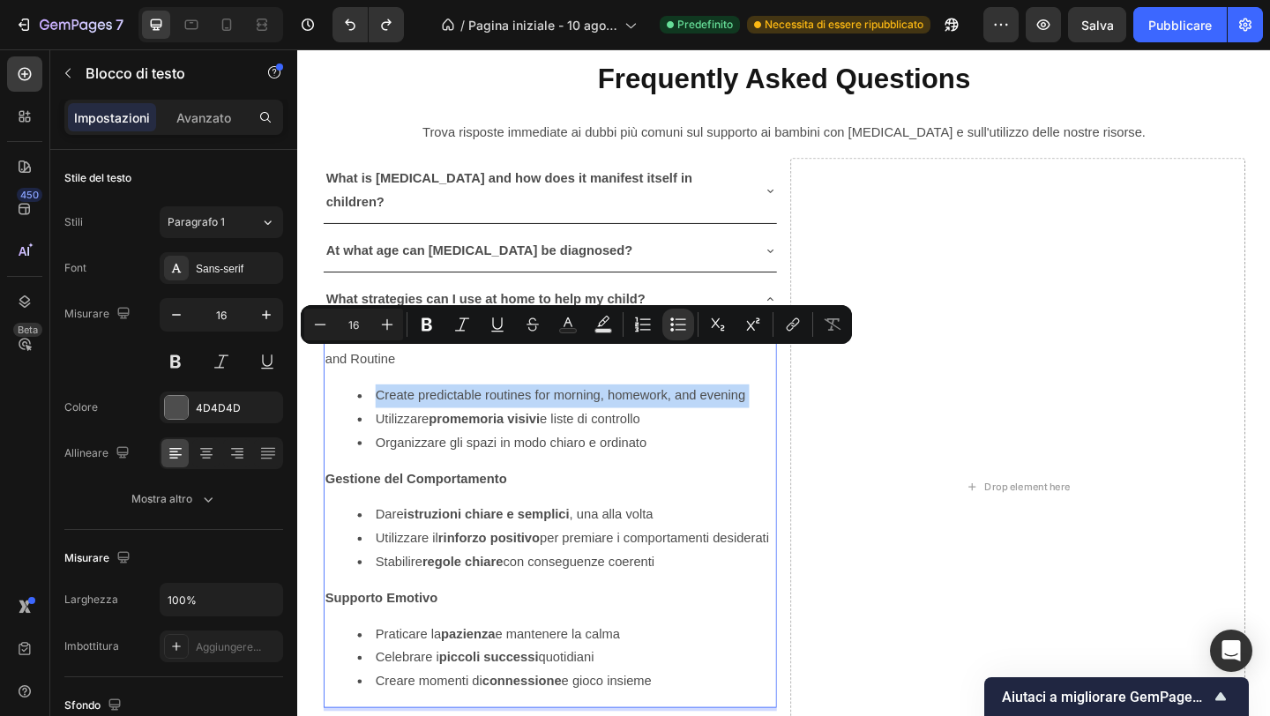
click at [490, 414] on li "Create predictable routines for morning, homework, and evening" at bounding box center [590, 427] width 454 height 26
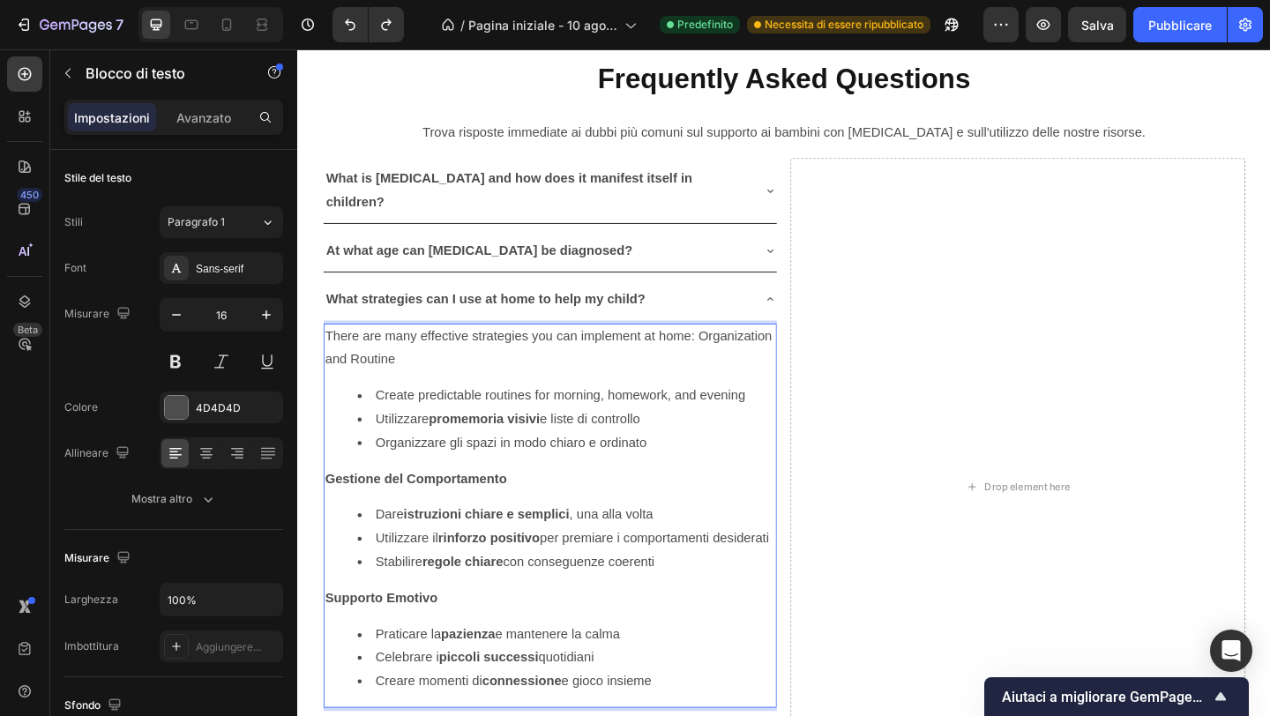
click at [490, 414] on li "Create predictable routines for morning, homework, and evening" at bounding box center [590, 427] width 454 height 26
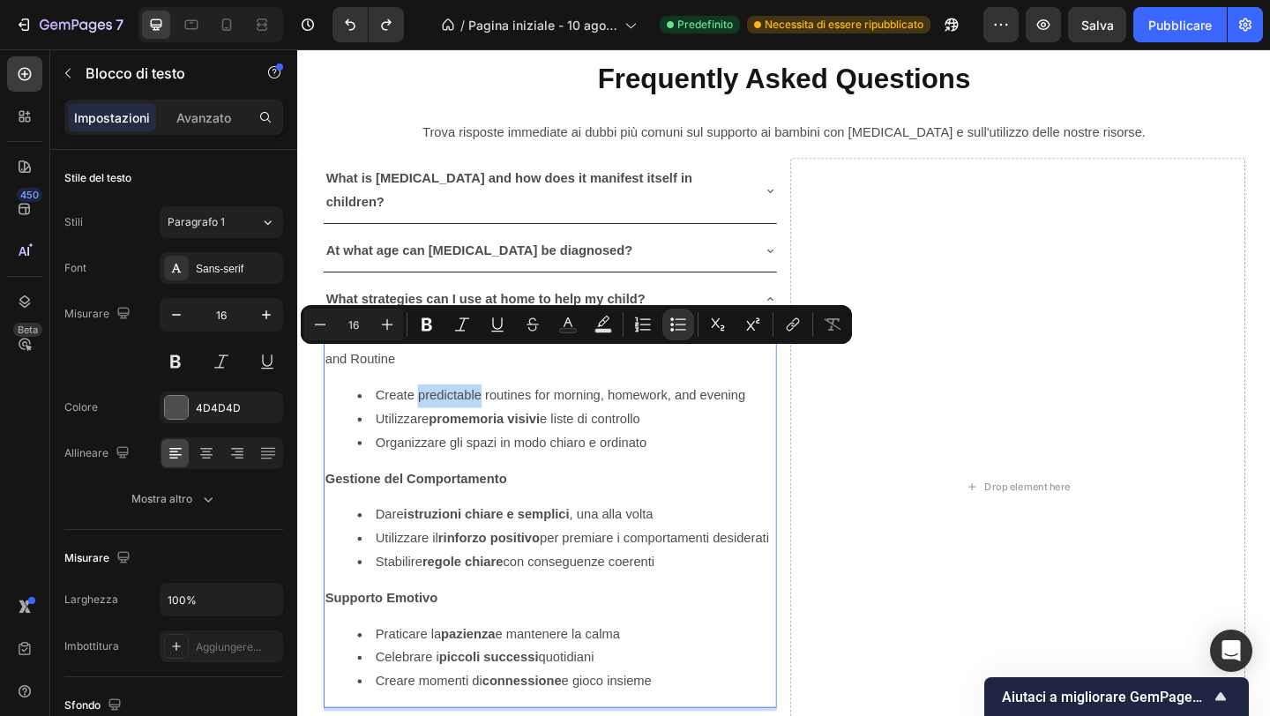
click at [490, 414] on li "Create predictable routines for morning, homework, and evening" at bounding box center [590, 427] width 454 height 26
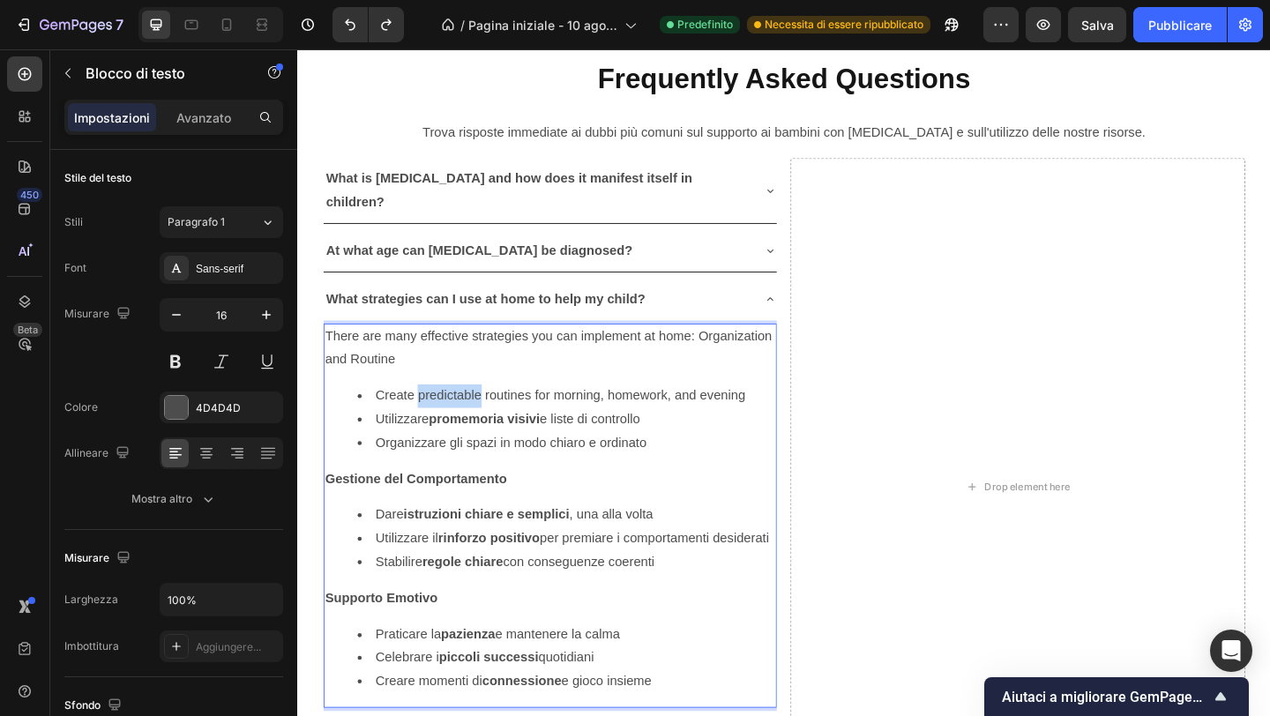
click at [493, 414] on li "Create predictable routines for morning, homework, and evening" at bounding box center [590, 427] width 454 height 26
click at [494, 414] on li "Create predictable routines for morning, homework, and evening" at bounding box center [590, 427] width 454 height 26
click at [483, 414] on li "Create predictable routines for morning, homework, and evening" at bounding box center [590, 427] width 454 height 26
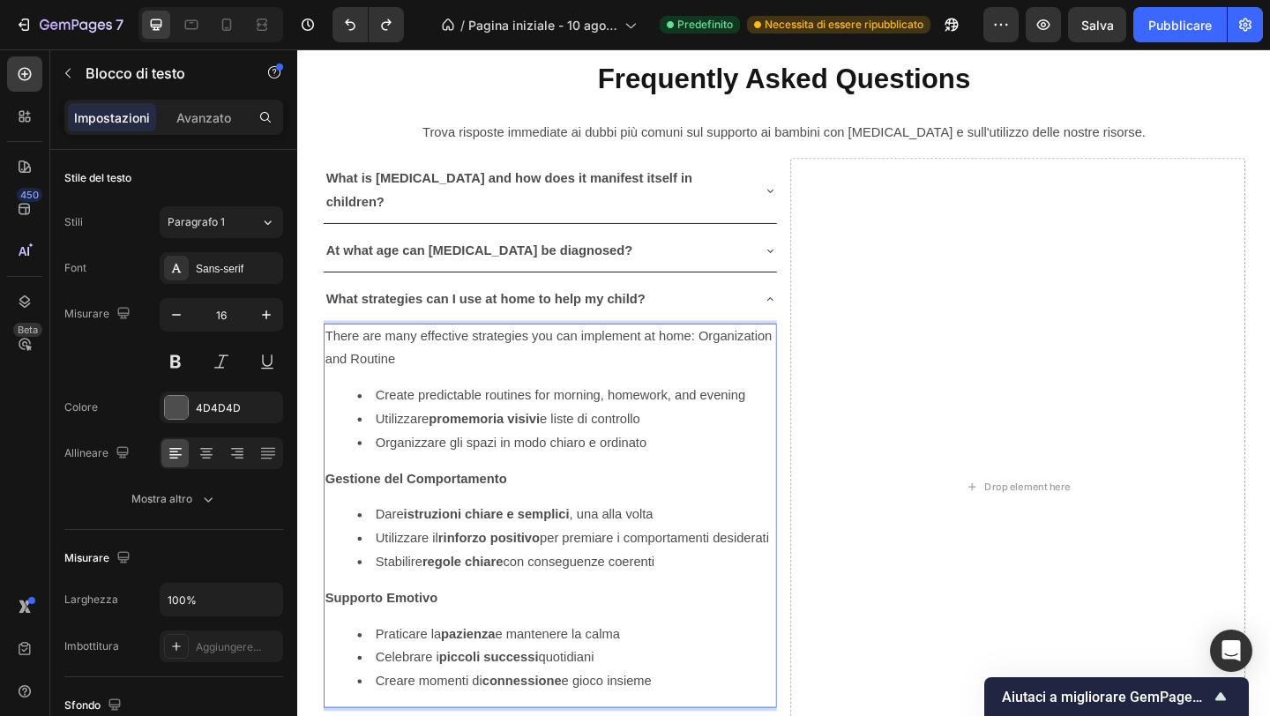
click at [483, 414] on li "Create predictable routines for morning, homework, and evening" at bounding box center [590, 427] width 454 height 26
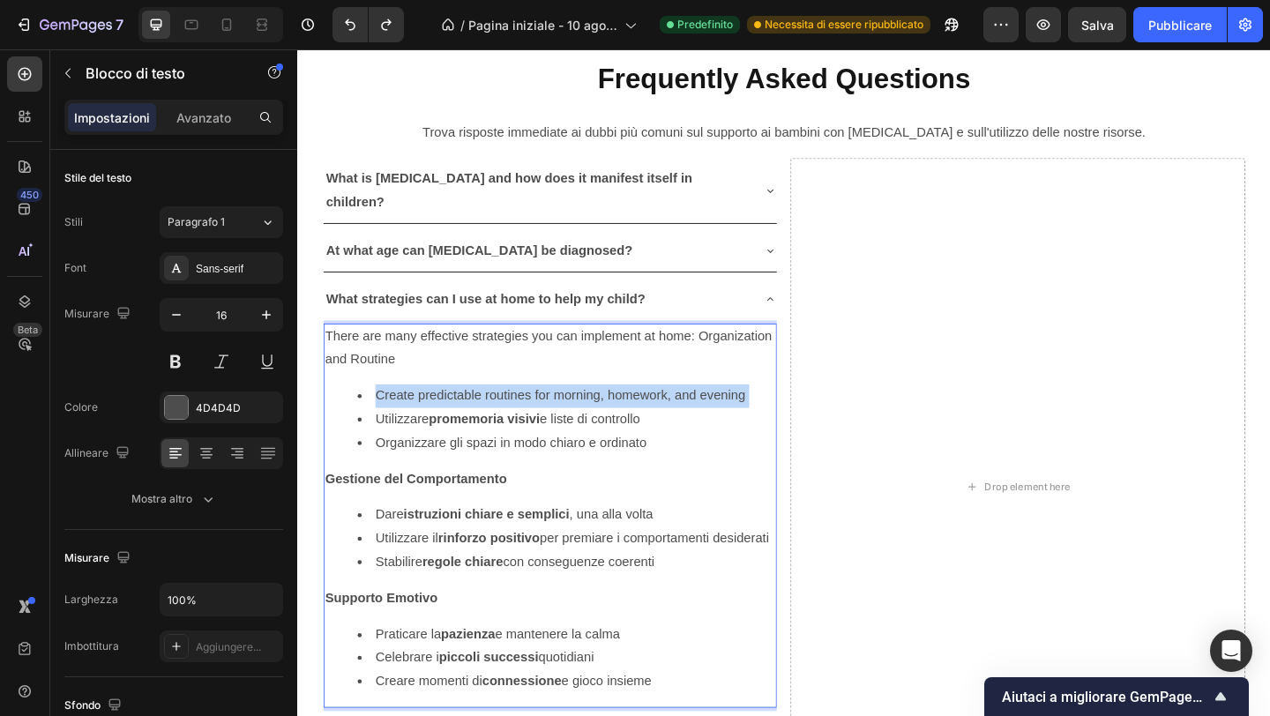
click at [483, 414] on li "Create predictable routines for morning, homework, and evening" at bounding box center [590, 427] width 454 height 26
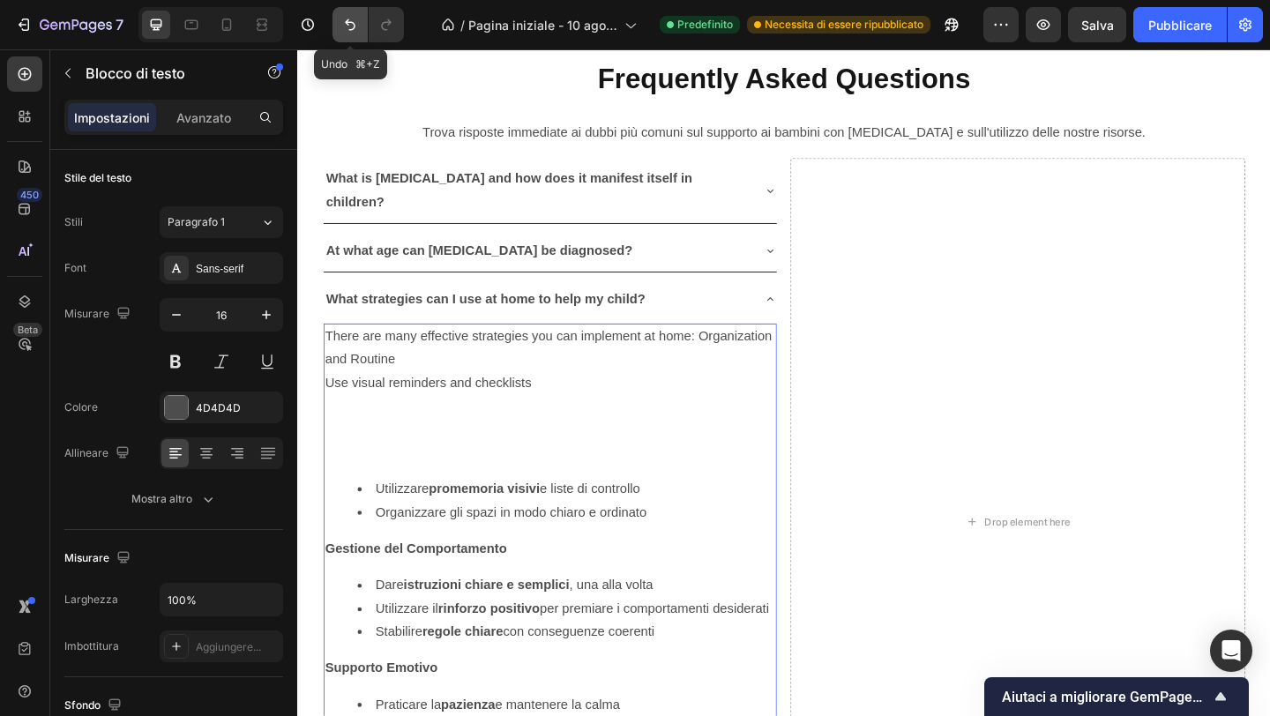
click at [356, 38] on button "Annulla/Ripristina" at bounding box center [350, 24] width 35 height 35
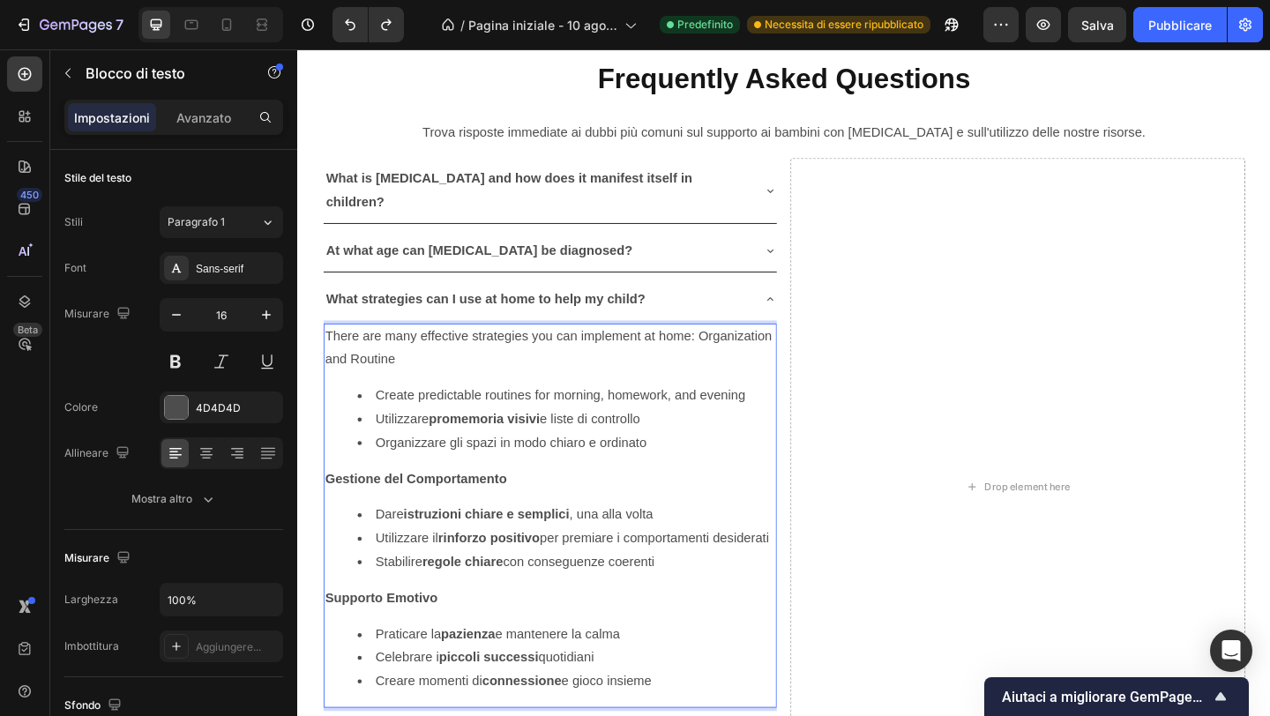
click at [682, 439] on li "Utilizzare promemoria visivi e liste di controllo" at bounding box center [590, 452] width 454 height 26
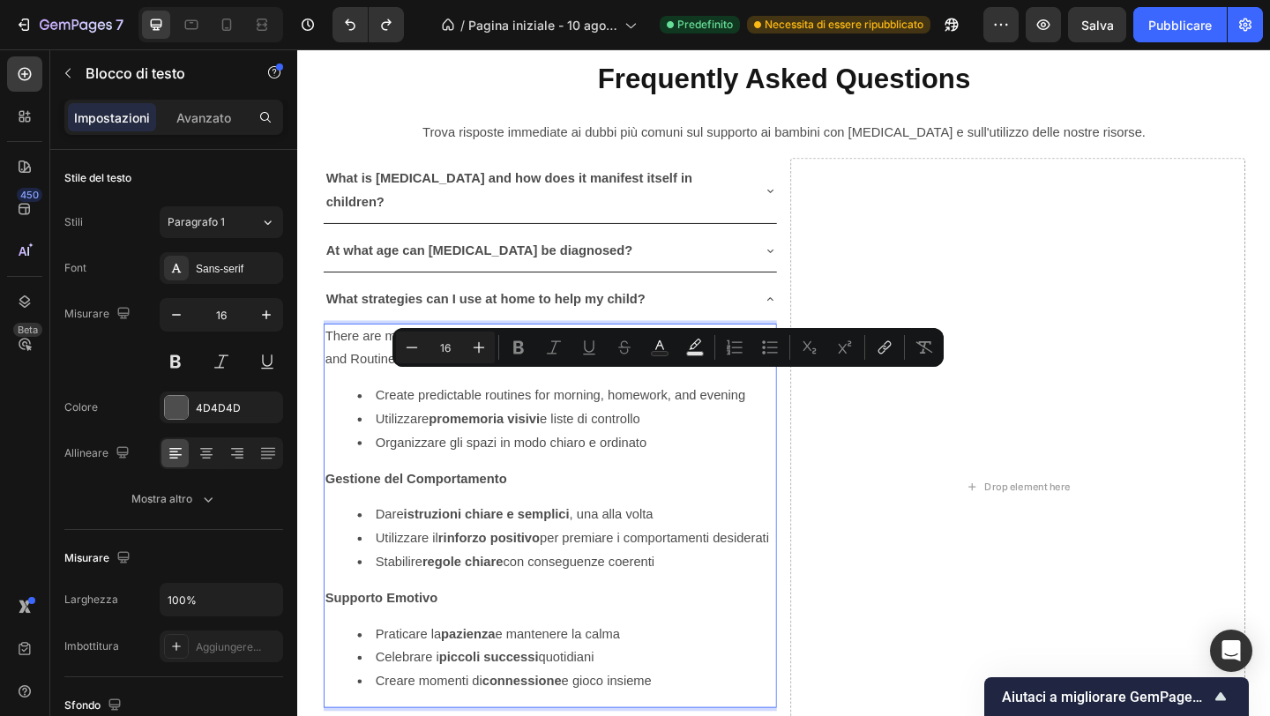
click at [676, 439] on li "Utilizzare promemoria visivi e liste di controllo" at bounding box center [590, 452] width 454 height 26
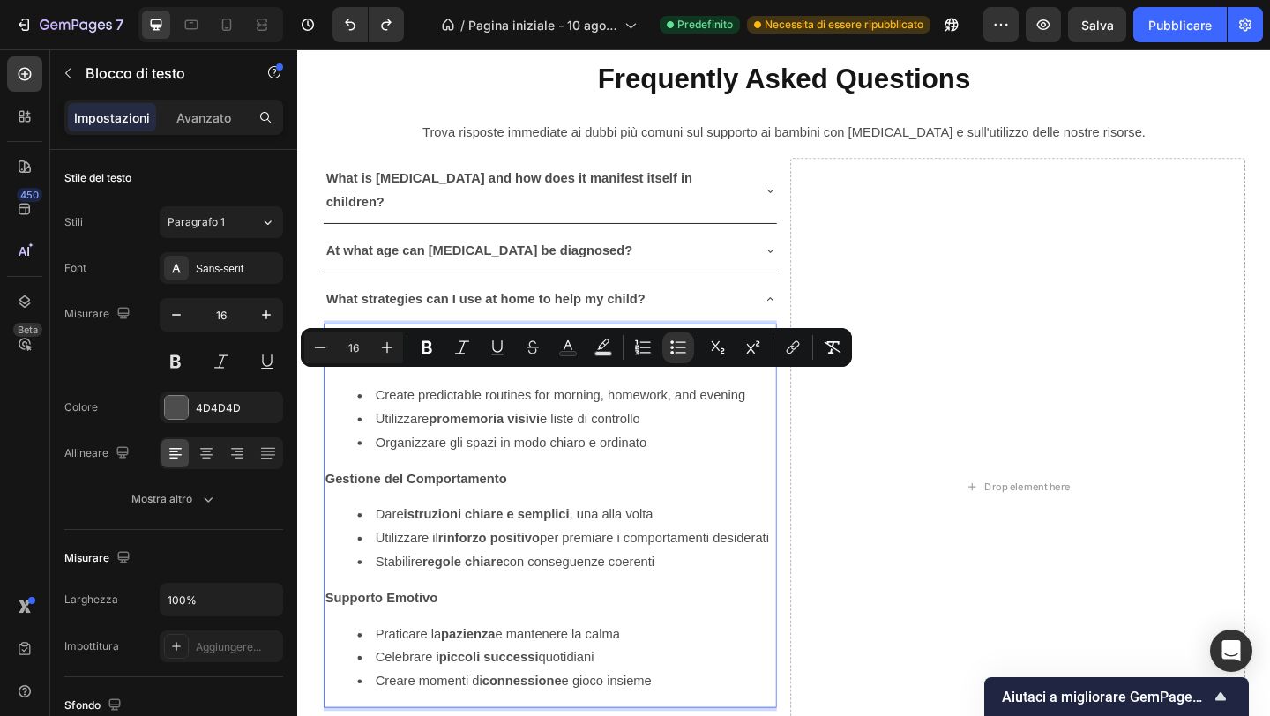
drag, startPoint x: 680, startPoint y: 411, endPoint x: 434, endPoint y: 400, distance: 246.4
click at [435, 439] on li "Utilizzare promemoria visivi e liste di controllo" at bounding box center [590, 452] width 454 height 26
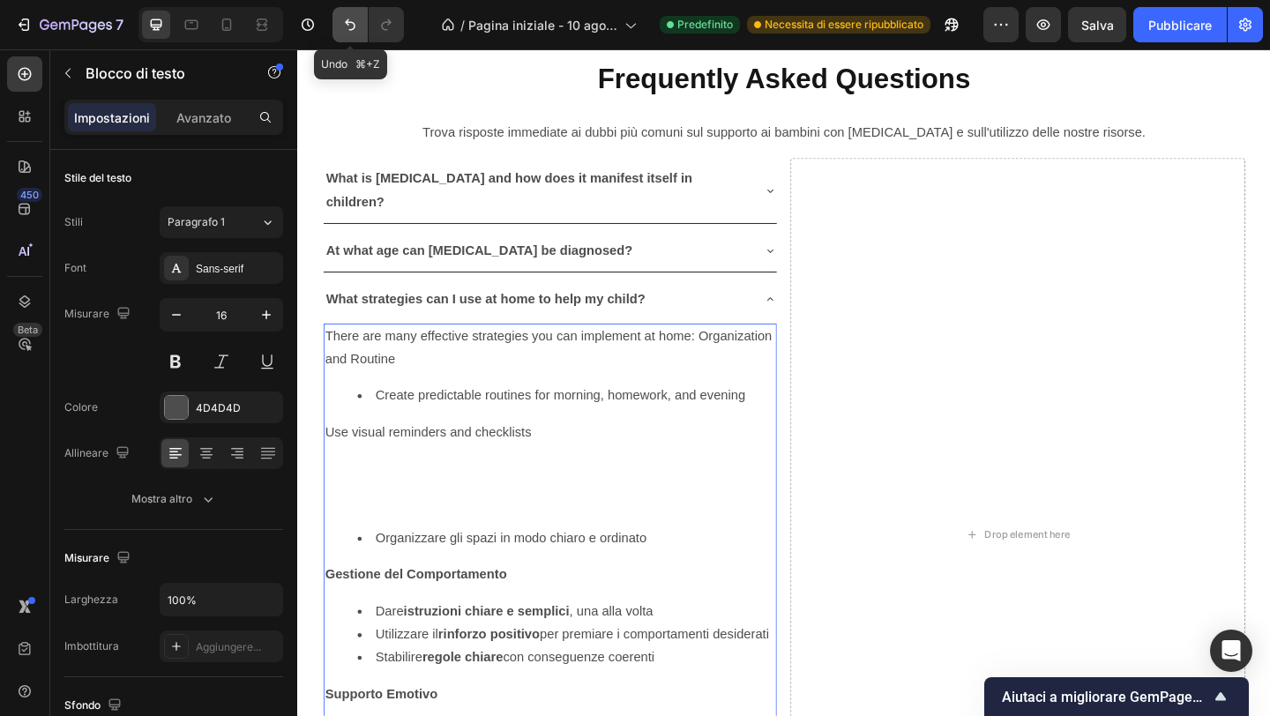
click at [347, 16] on icon "Annulla/Ripristina" at bounding box center [350, 25] width 18 height 18
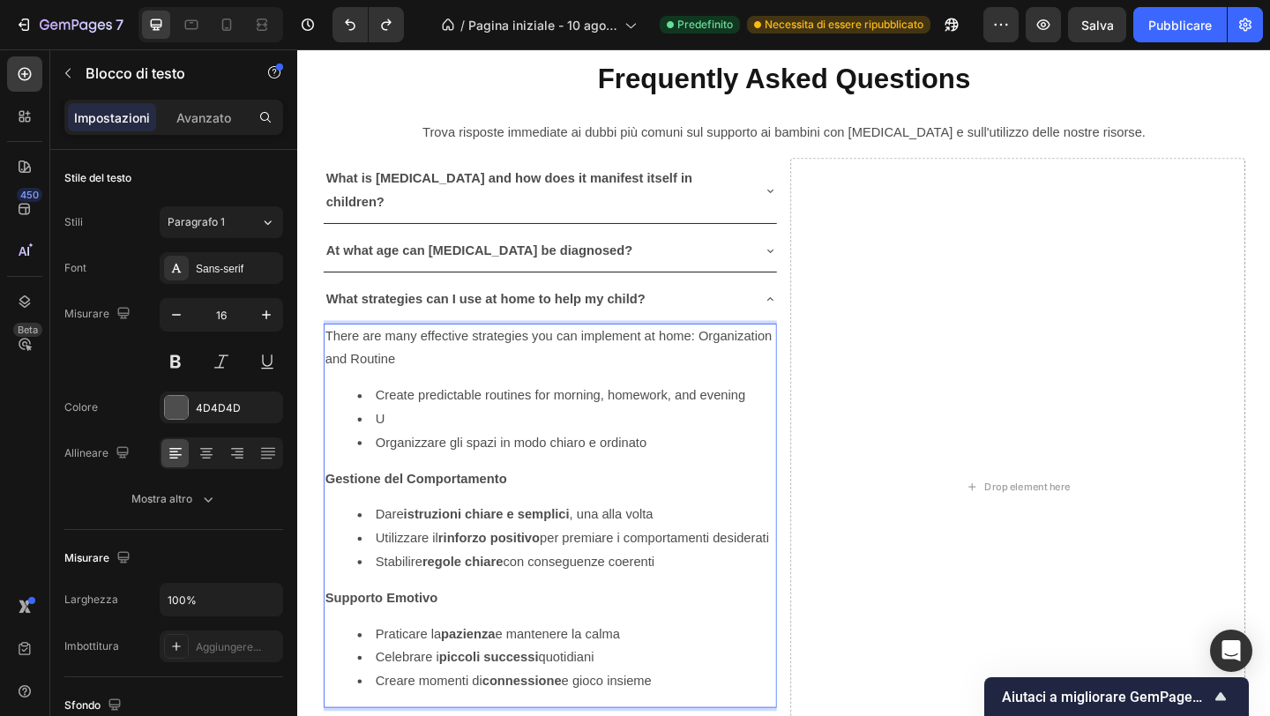
click at [416, 439] on li "U" at bounding box center [590, 452] width 454 height 26
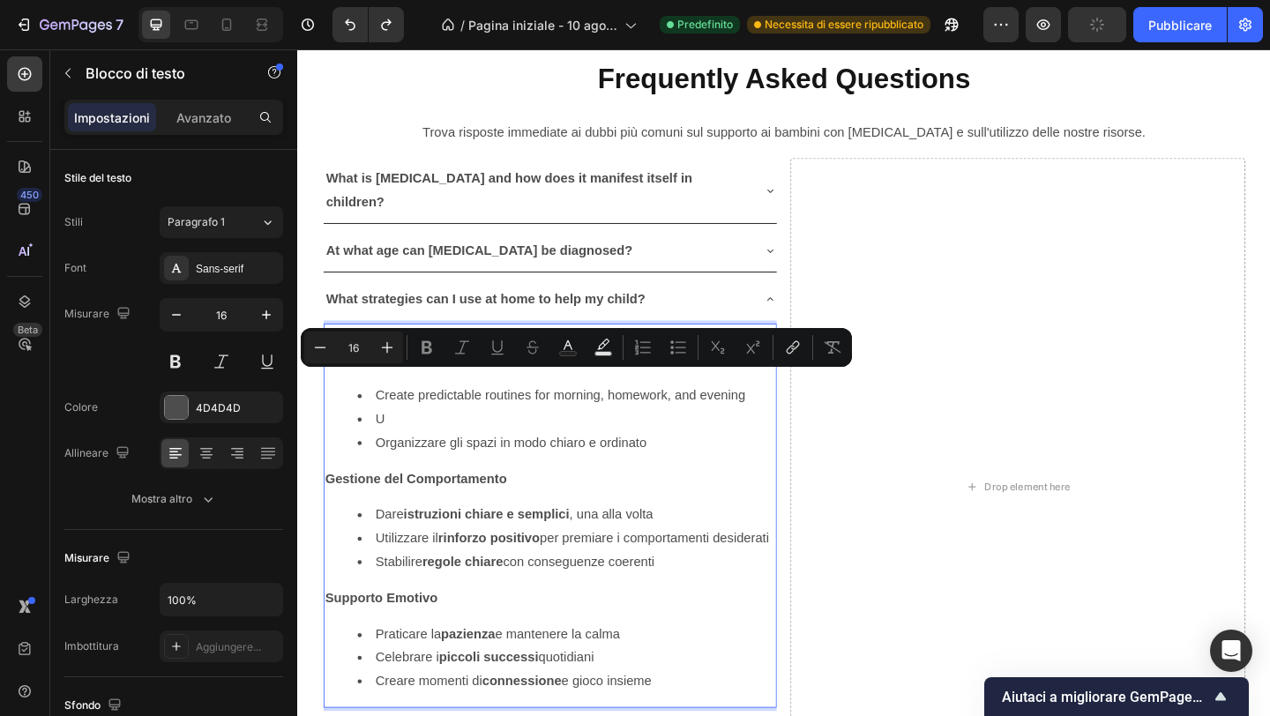
click at [416, 439] on li "U" at bounding box center [590, 452] width 454 height 26
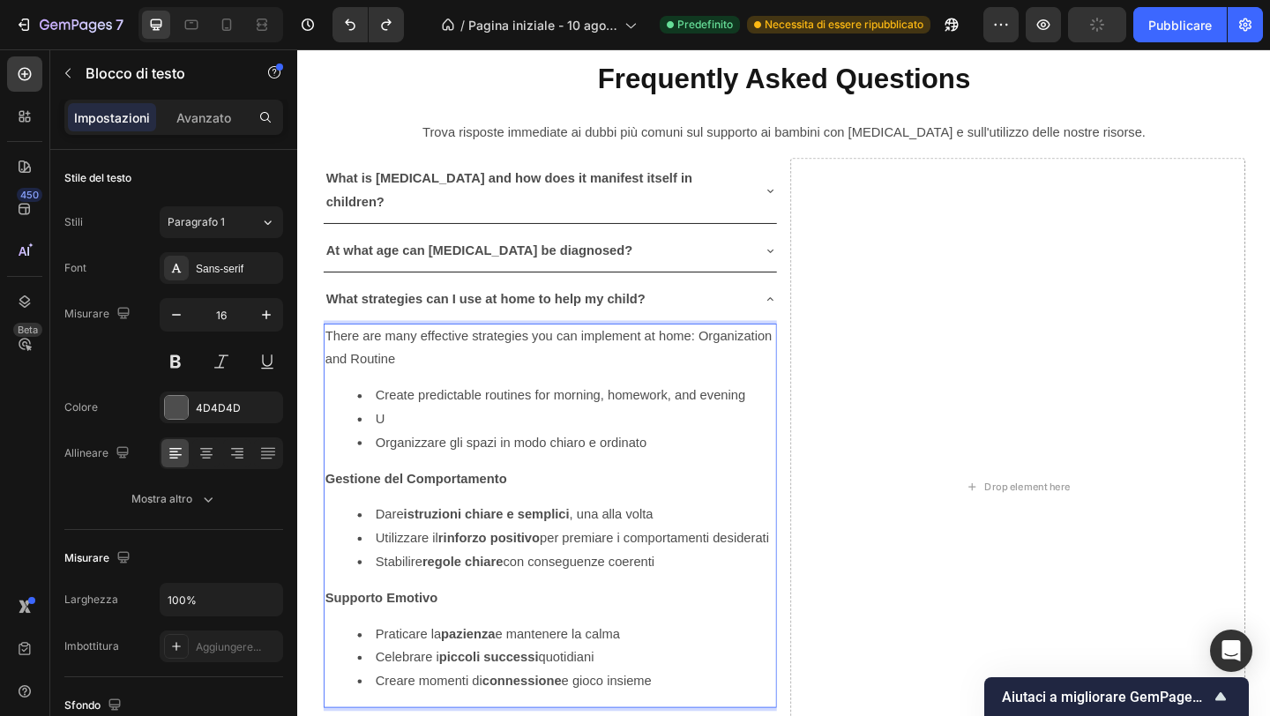
click at [416, 439] on li "U" at bounding box center [590, 452] width 454 height 26
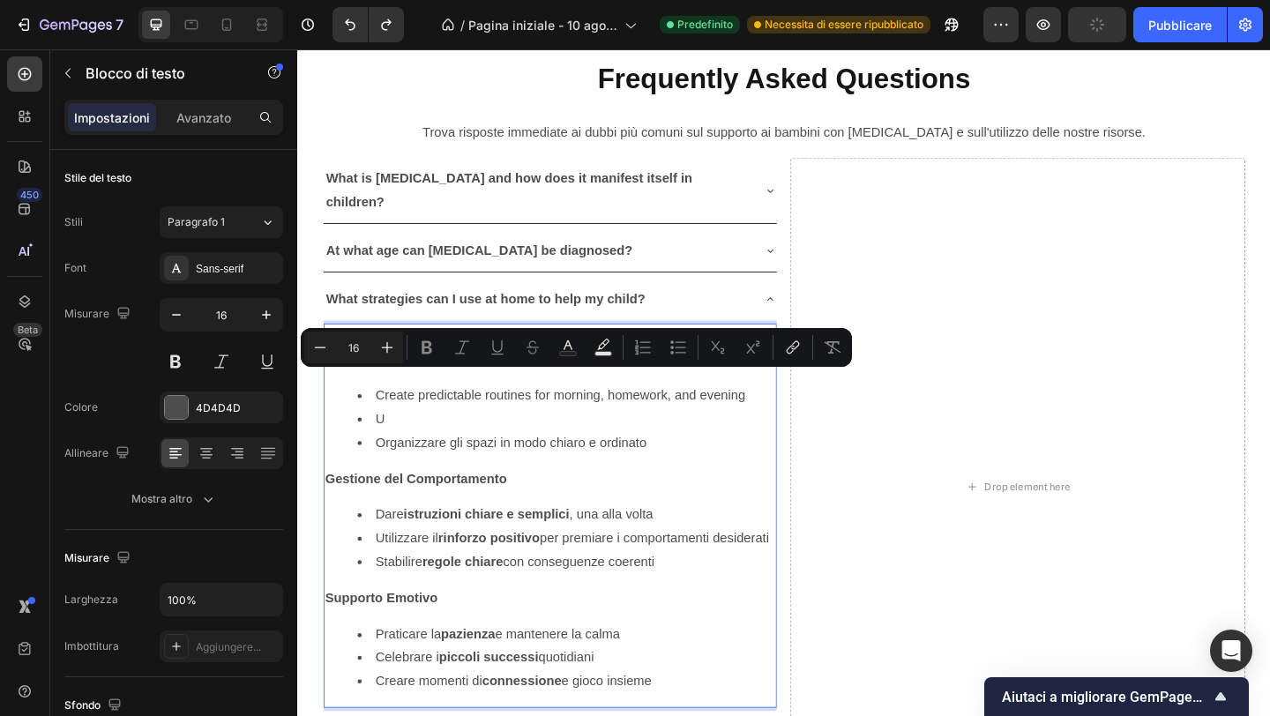
click at [416, 439] on li "U" at bounding box center [590, 452] width 454 height 26
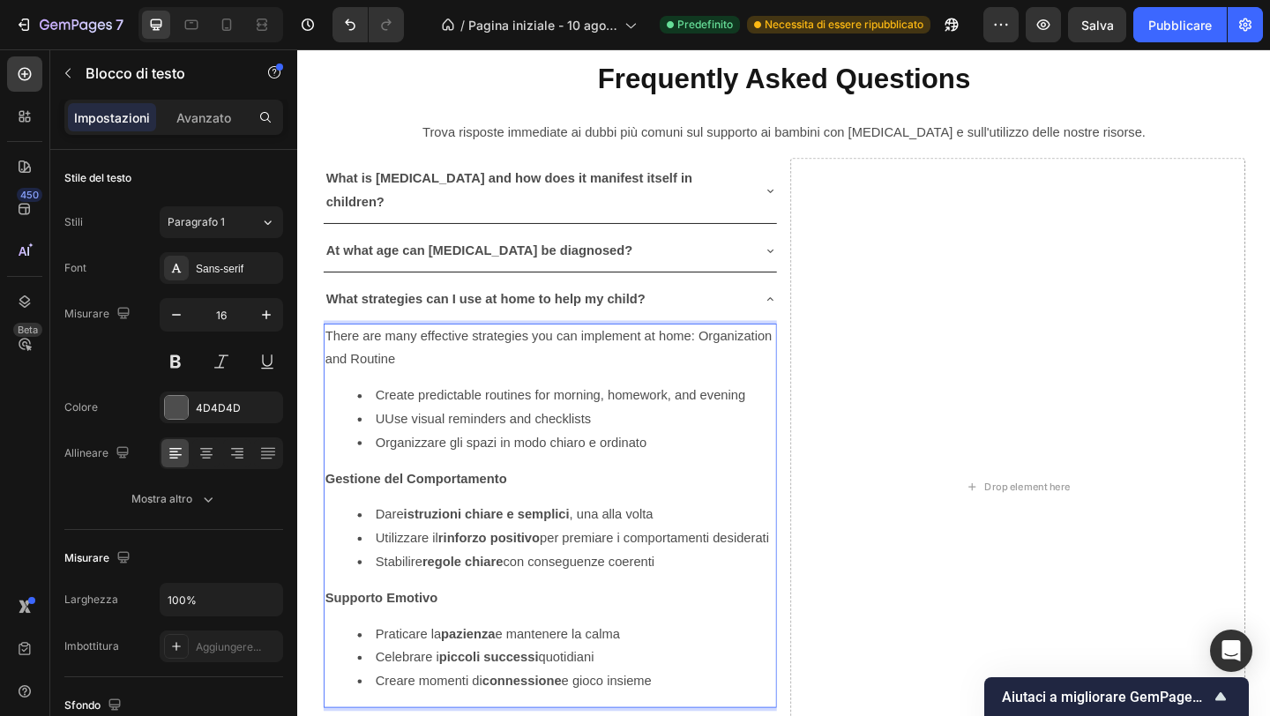
click at [393, 439] on li "UUse visual reminders and checklists" at bounding box center [590, 452] width 454 height 26
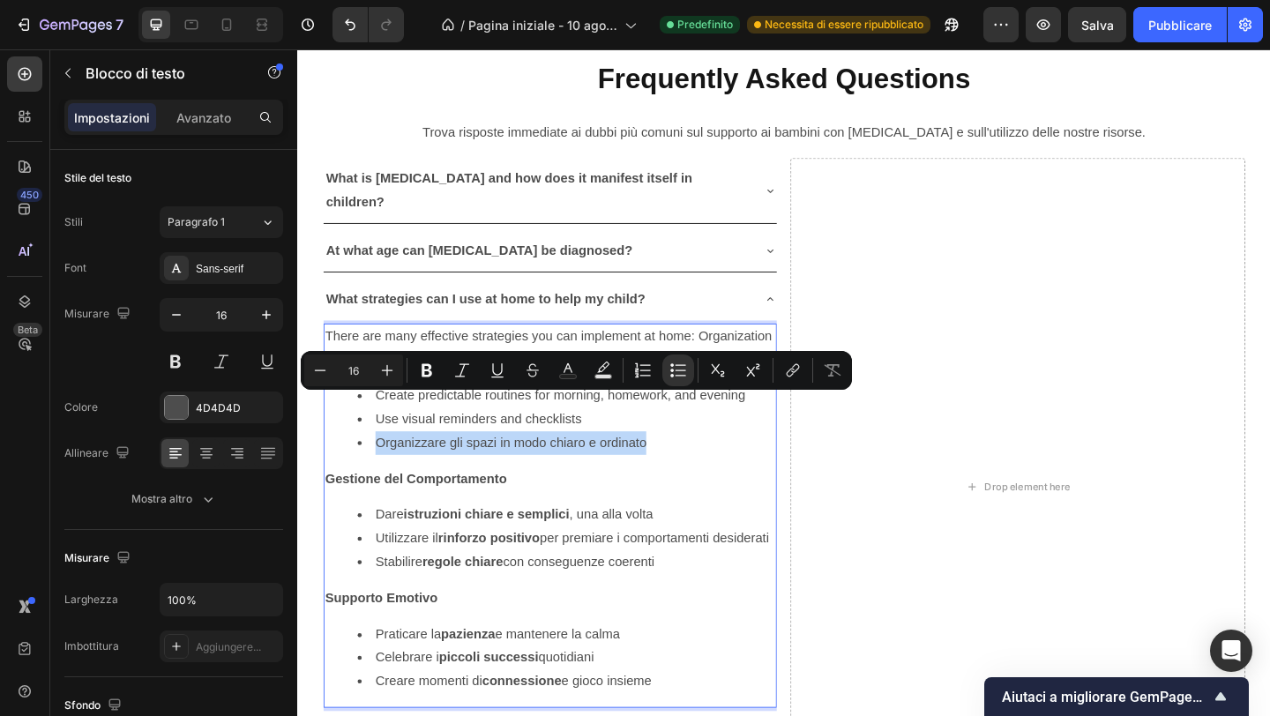
drag, startPoint x: 378, startPoint y: 437, endPoint x: 678, endPoint y: 453, distance: 300.3
click at [678, 453] on div "There are many effective strategies you can implement at home: Organization and…" at bounding box center [571, 557] width 493 height 418
copy li "Organizzare gli spazi in modo chiaro e ordinato"
click at [444, 465] on li "Organizzare gli spazi in modo chiaro e ordinato" at bounding box center [590, 478] width 454 height 26
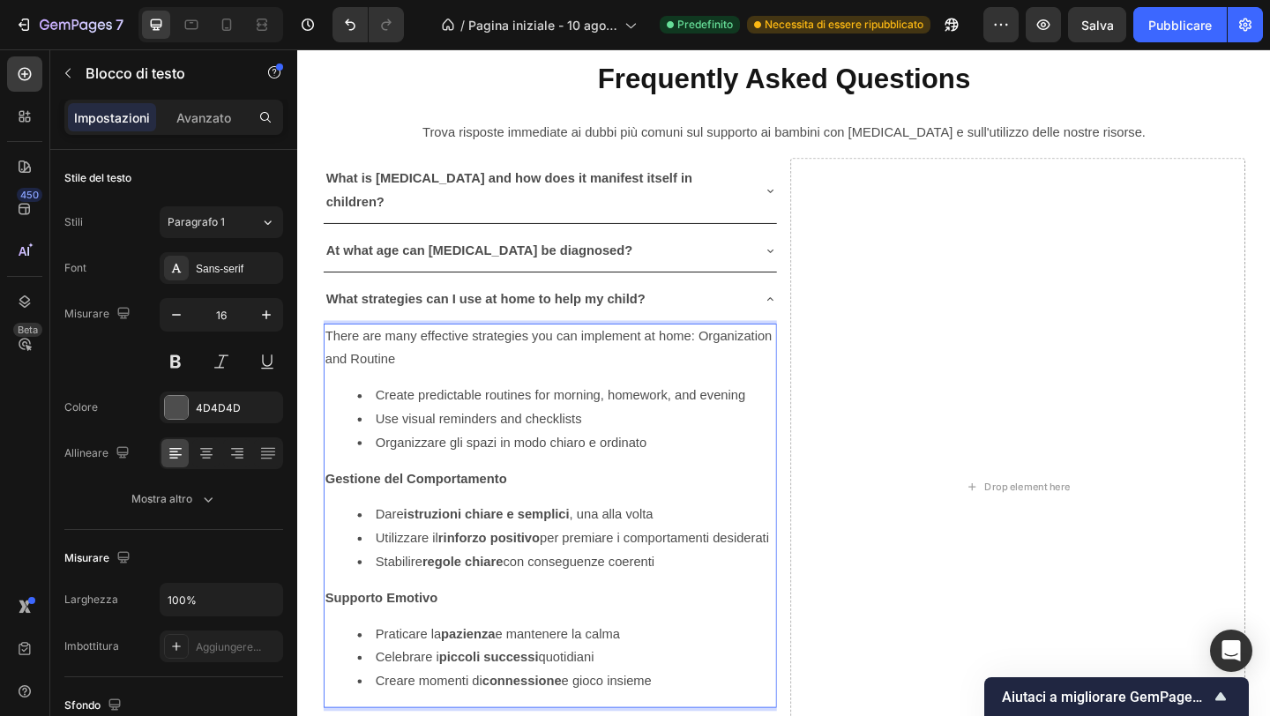
click at [385, 465] on li "Organizzare gli spazi in modo chiaro e ordinato" at bounding box center [590, 478] width 454 height 26
click at [415, 509] on strong "Gestione del Comportamento" at bounding box center [426, 516] width 198 height 15
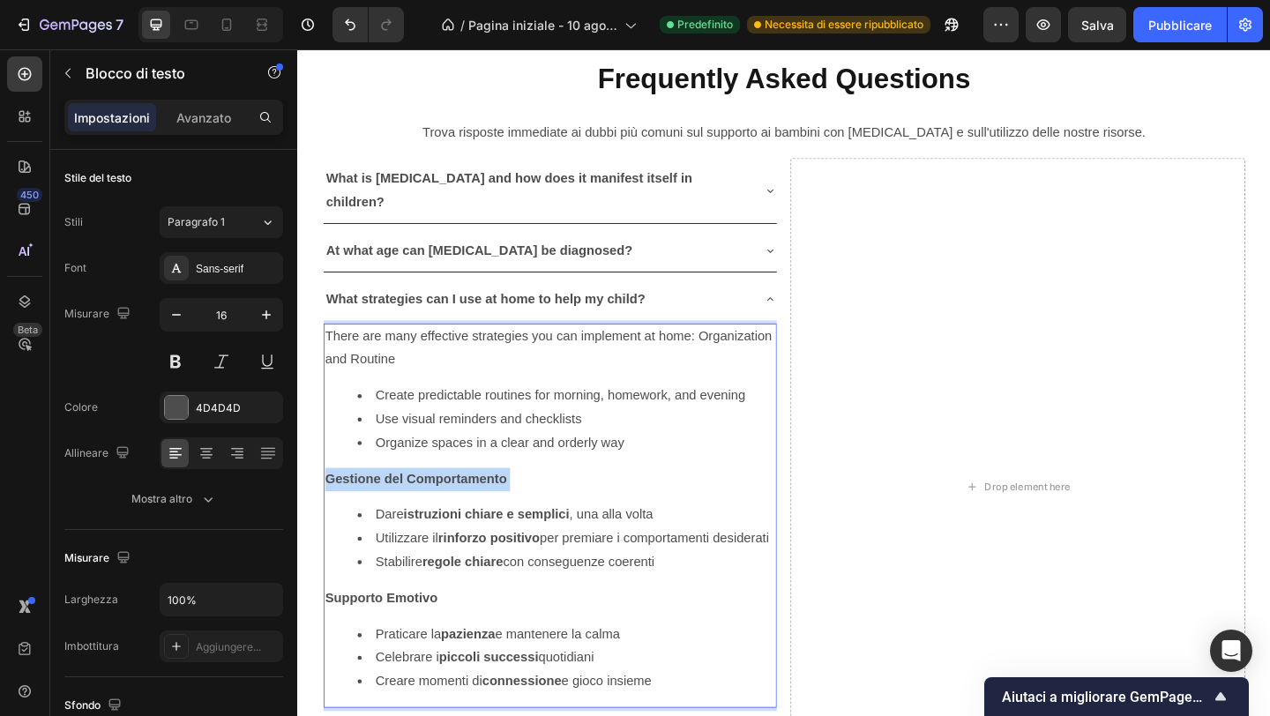
click at [415, 509] on strong "Gestione del Comportamento" at bounding box center [426, 516] width 198 height 15
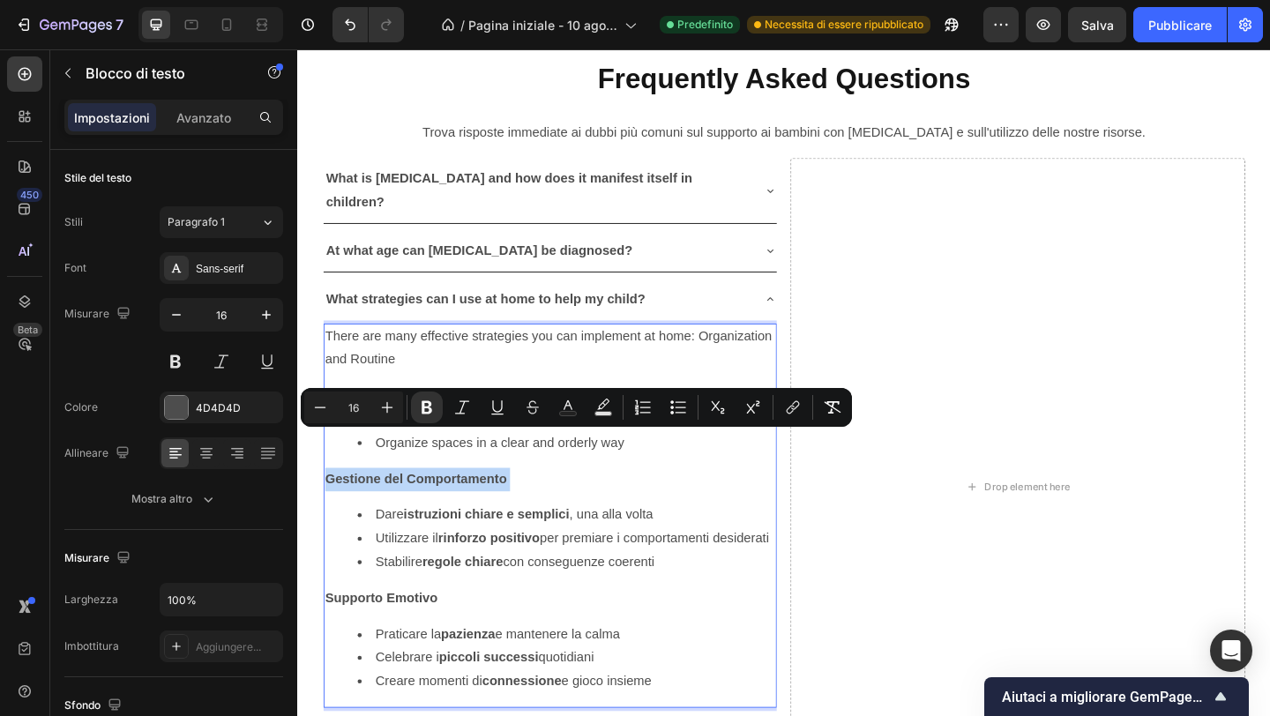
copy strong "Gestione del Comportamento"
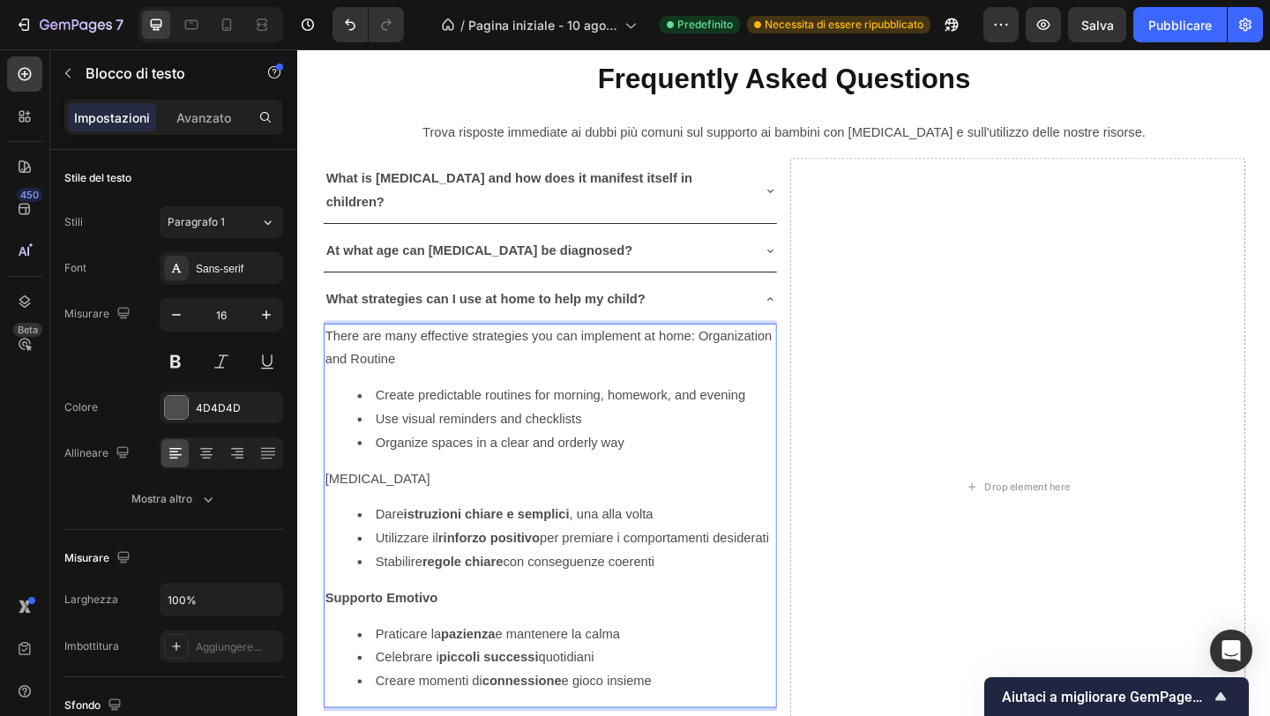
click at [388, 505] on p "[MEDICAL_DATA]" at bounding box center [572, 518] width 490 height 26
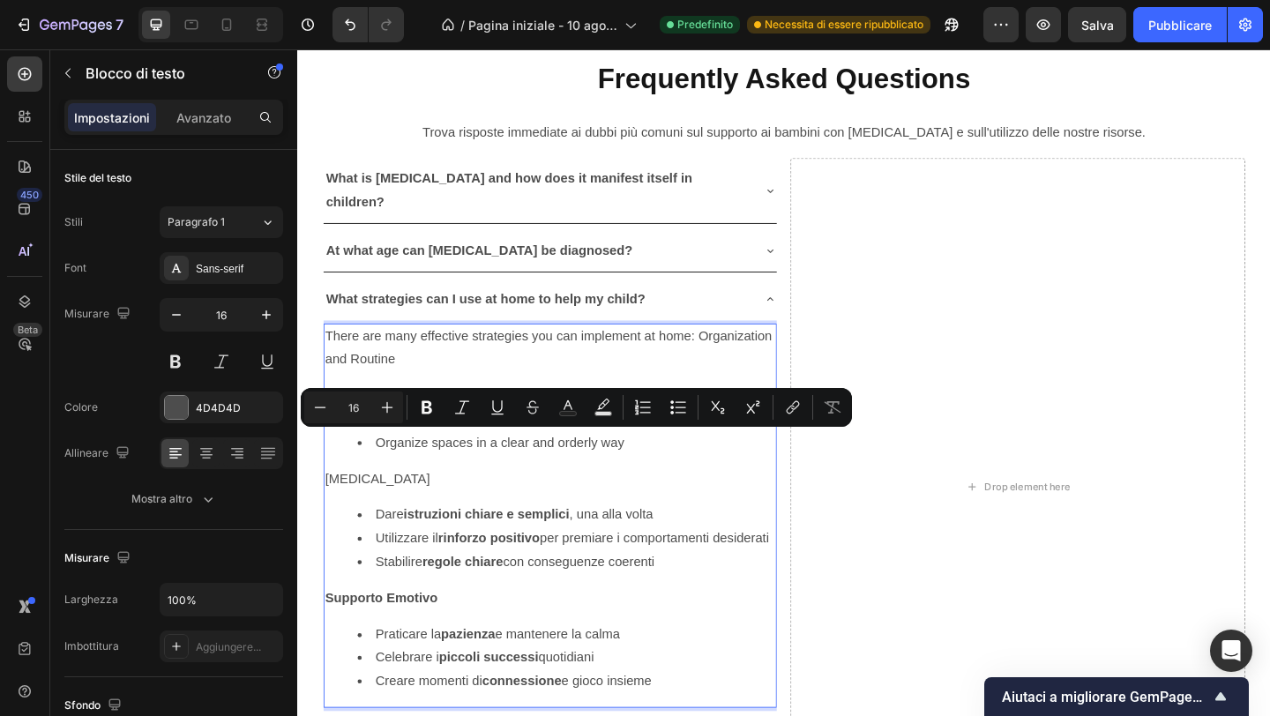
click at [388, 505] on p "[MEDICAL_DATA]" at bounding box center [572, 518] width 490 height 26
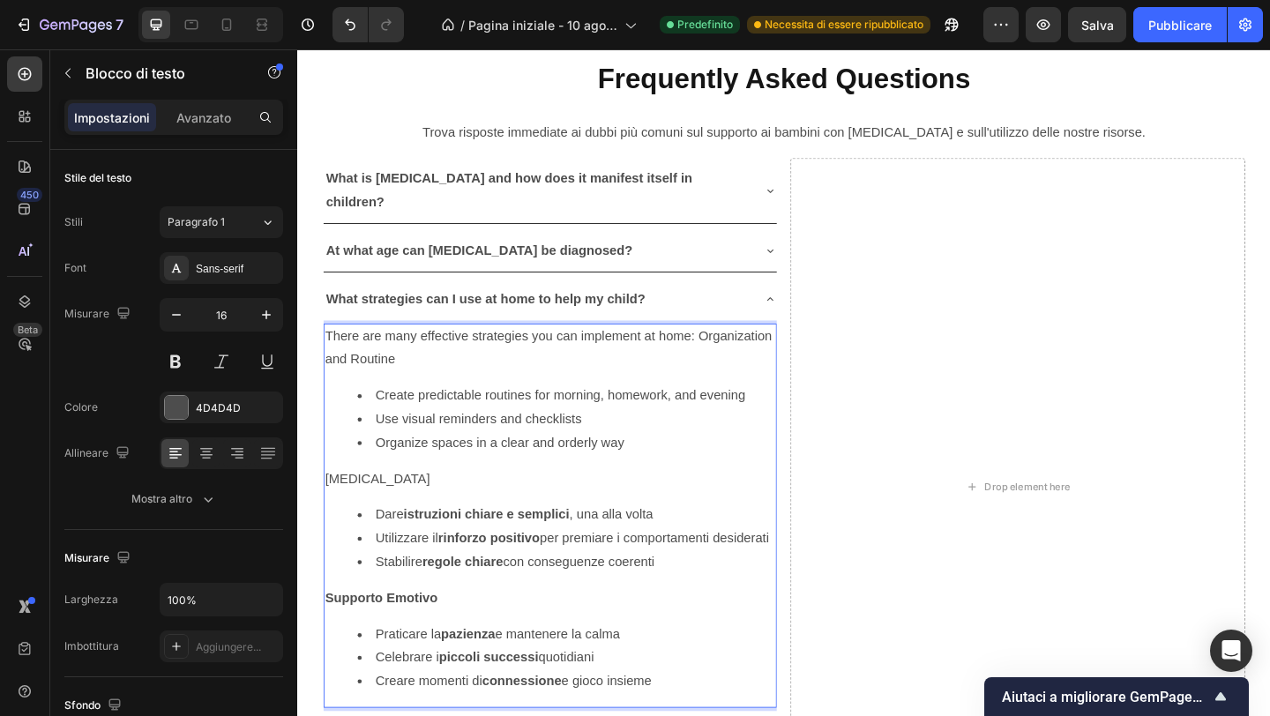
click at [388, 505] on p "[MEDICAL_DATA]" at bounding box center [572, 518] width 490 height 26
click at [375, 505] on p "[MEDICAL_DATA]" at bounding box center [572, 518] width 490 height 26
click at [374, 505] on p "[MEDICAL_DATA]" at bounding box center [572, 518] width 490 height 26
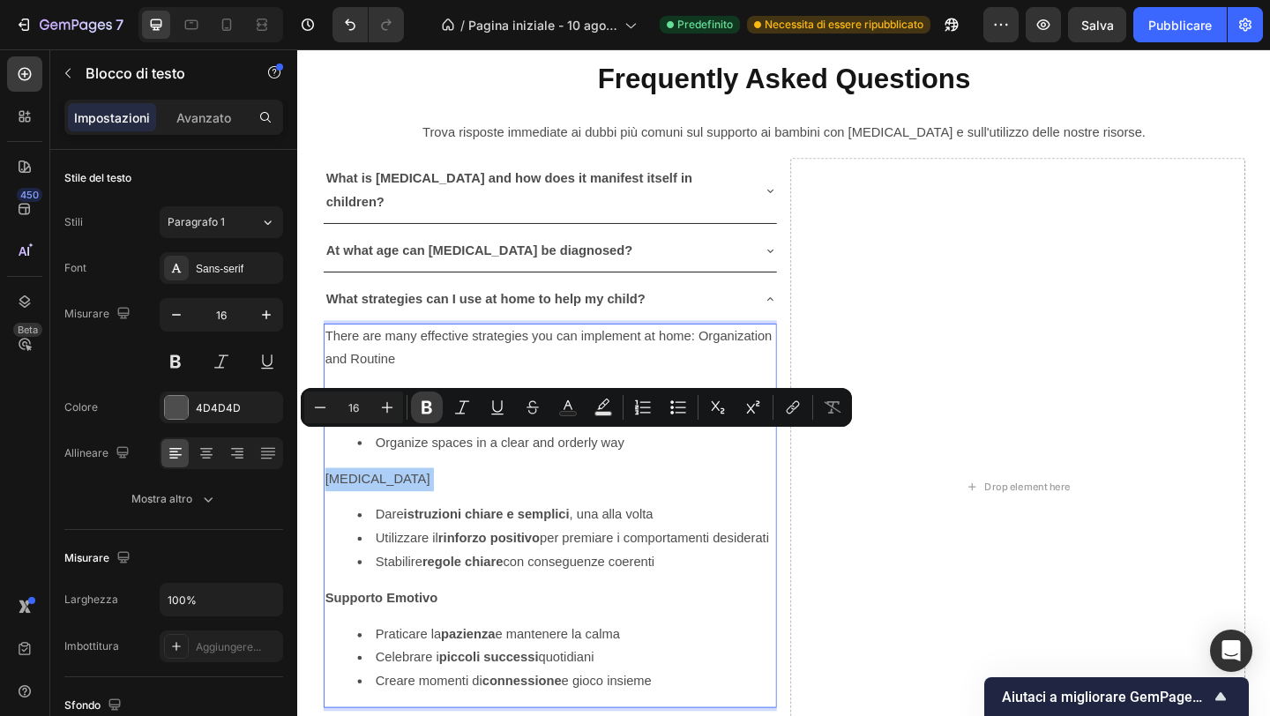
click at [416, 409] on button "Grassetto" at bounding box center [427, 408] width 32 height 32
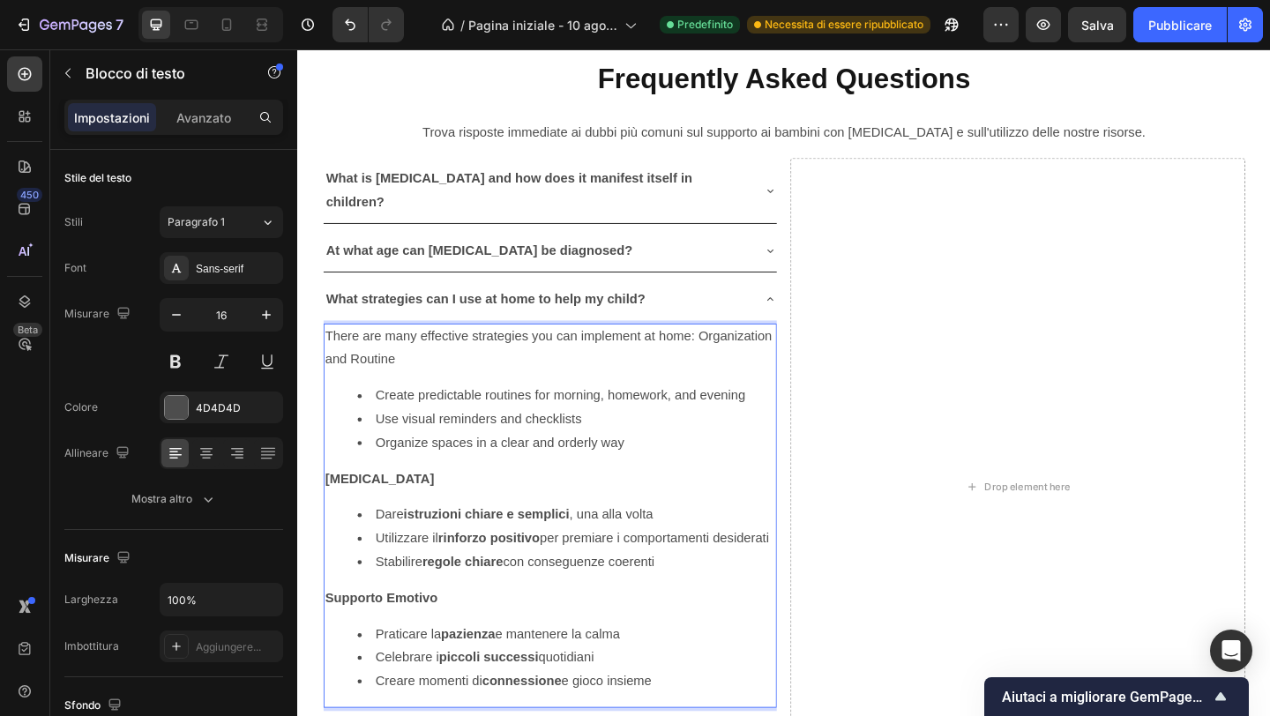
click at [423, 548] on strong "istruzioni chiare e semplici" at bounding box center [503, 555] width 181 height 15
copy li "Dare istruzioni chiare e semplici , una [PERSON_NAME]"
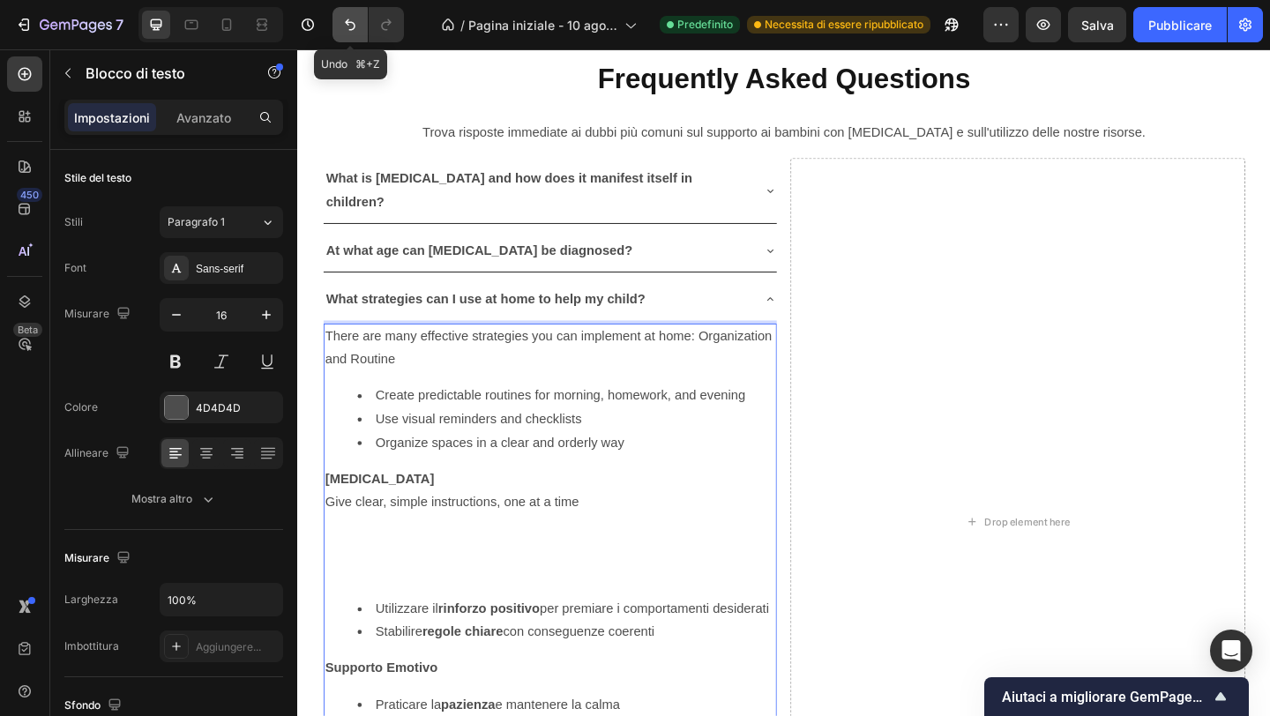
click at [349, 29] on icon "Annulla/Ripristina" at bounding box center [350, 24] width 11 height 11
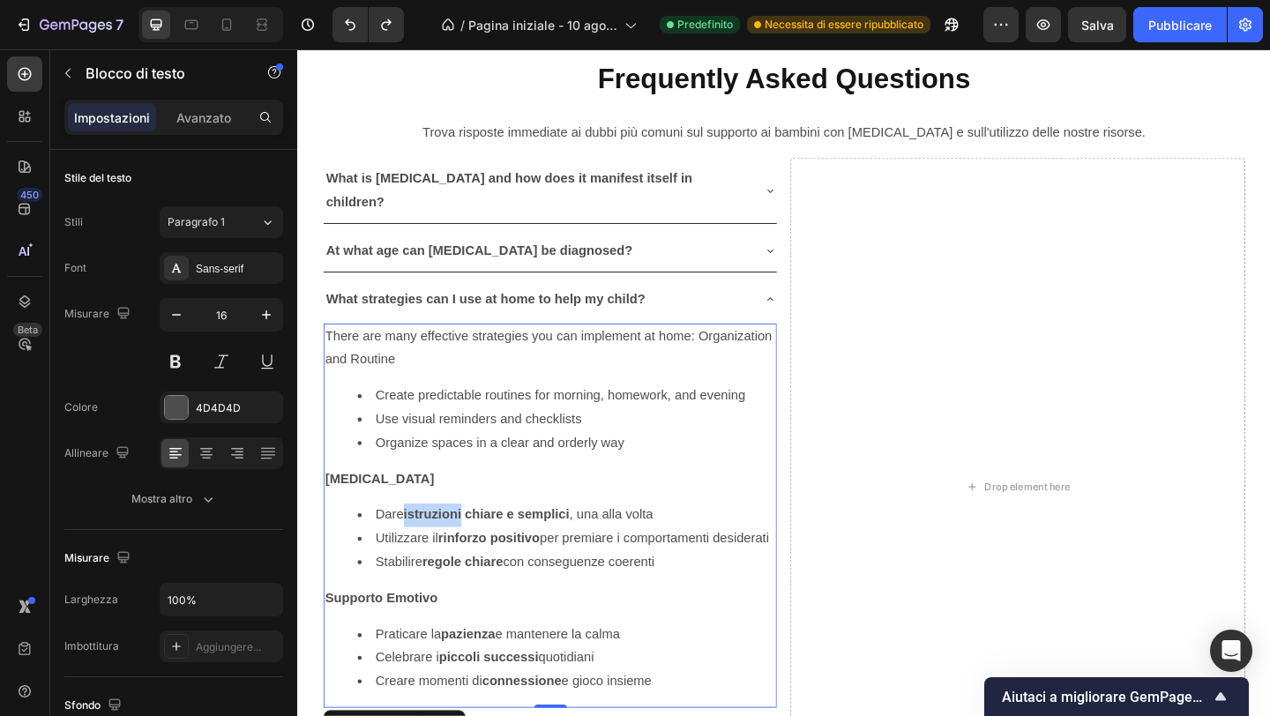
click at [438, 548] on strong "istruzioni chiare e semplici" at bounding box center [503, 555] width 181 height 15
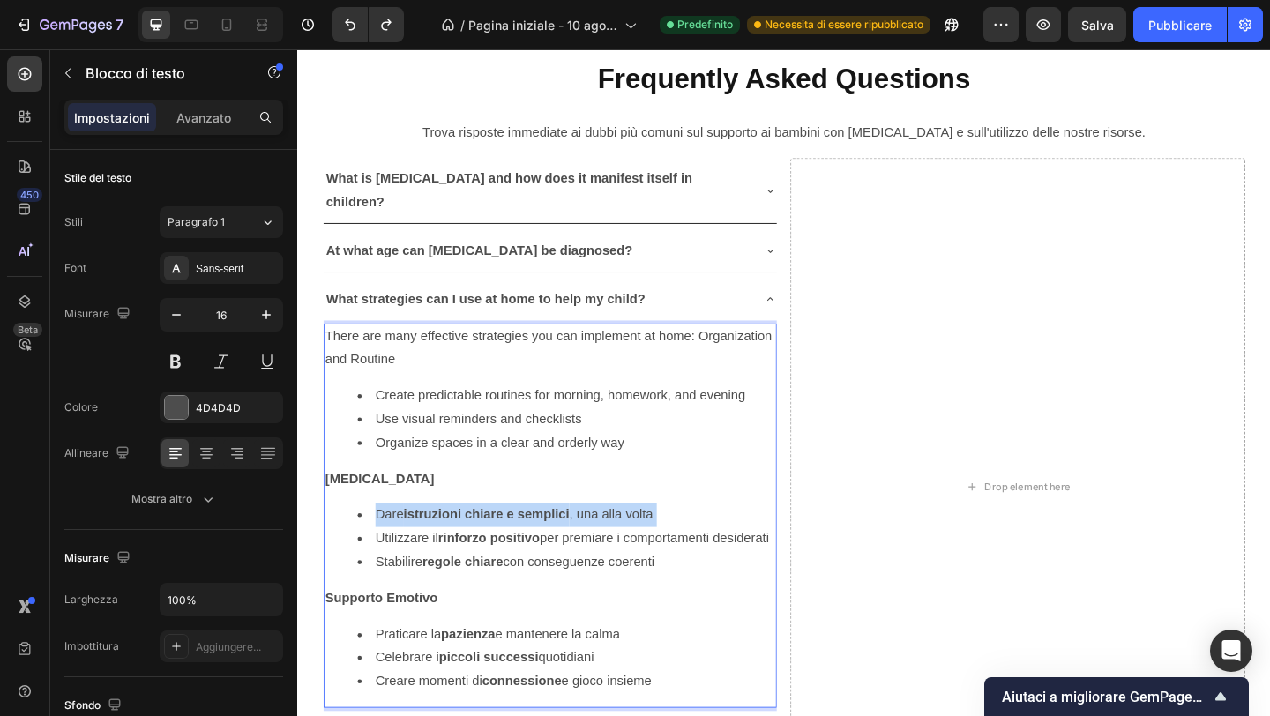
click at [438, 548] on strong "istruzioni chiare e semplici" at bounding box center [503, 555] width 181 height 15
click at [388, 543] on li "xGive clear, simple instructions, one at a time" at bounding box center [590, 556] width 454 height 26
drag, startPoint x: 382, startPoint y: 539, endPoint x: 430, endPoint y: 560, distance: 52.1
click at [432, 569] on li "Utilizzare il rinforzo positivo per premiare i comportamenti desiderati" at bounding box center [590, 582] width 454 height 26
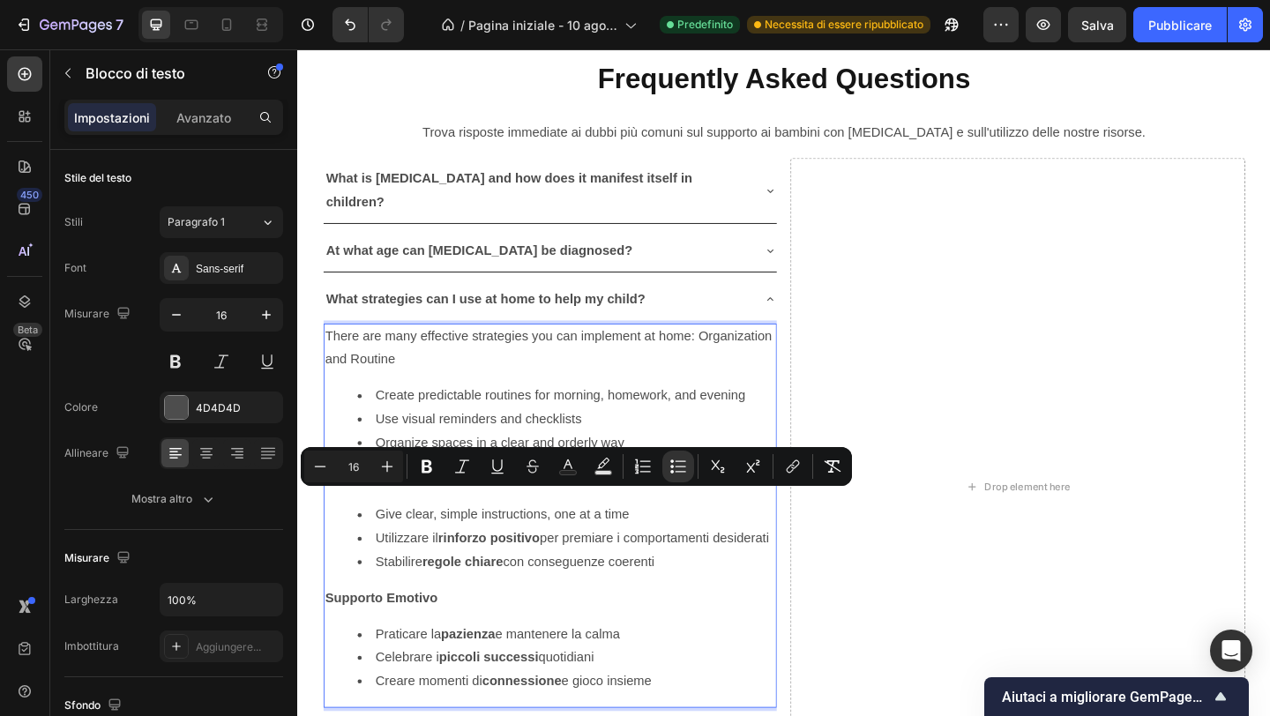
copy li "Utilizzare il rinforzo positivo per premiare i comportamenti desiderati"
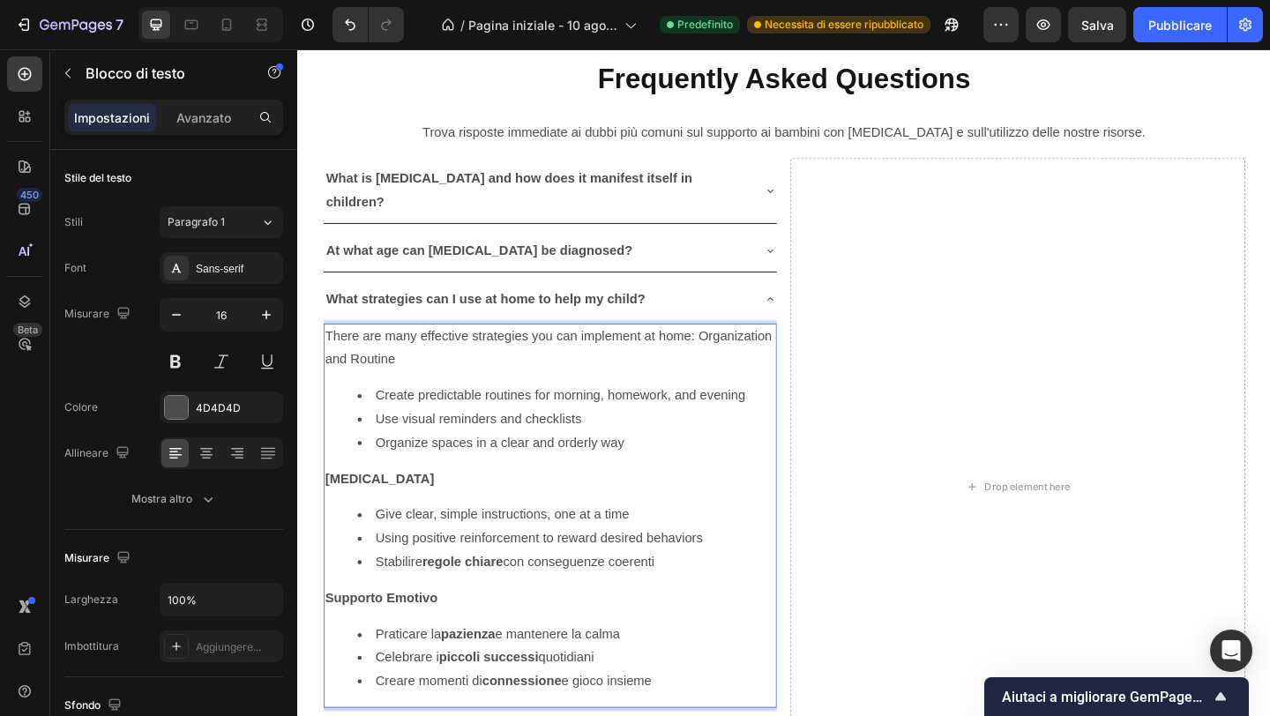
click at [402, 595] on li "Stabilire regole chiare con conseguenze coerenti" at bounding box center [590, 608] width 454 height 26
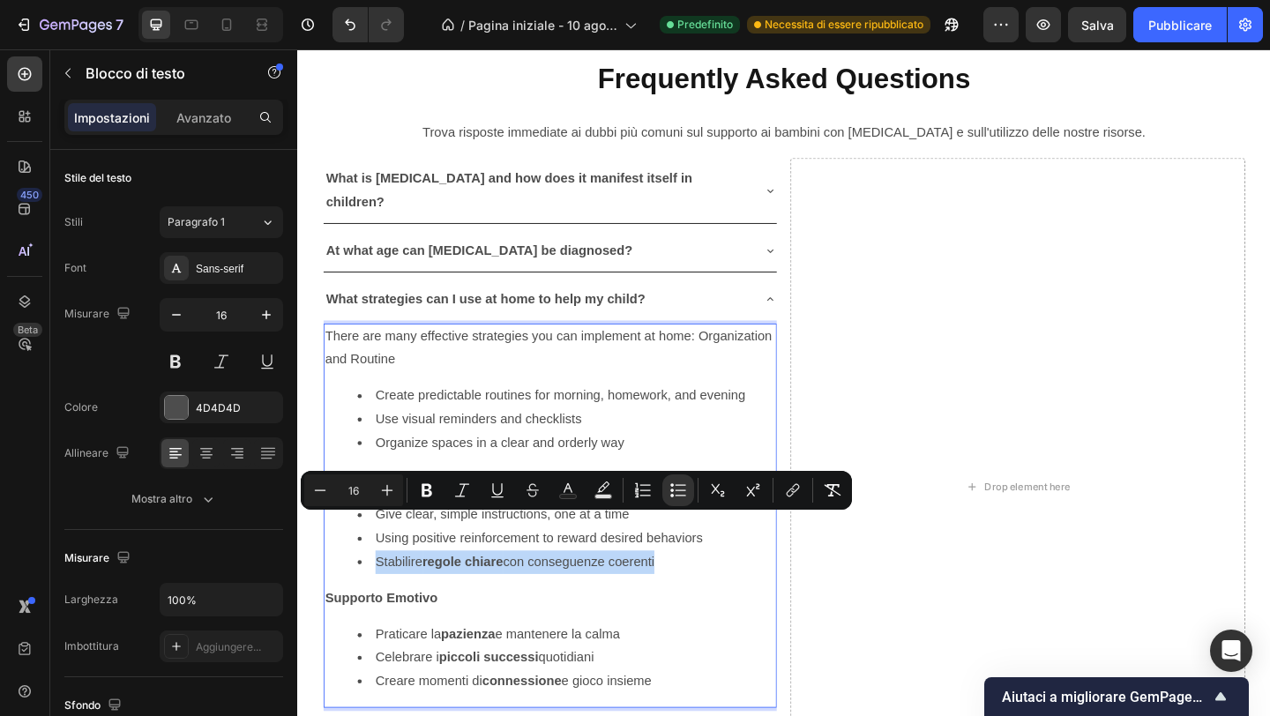
copy li "Stabilire regole chiare con conseguenze coerenti"
click at [516, 620] on div "There are many effective strategies you can implement at home: Organization and…" at bounding box center [571, 557] width 493 height 418
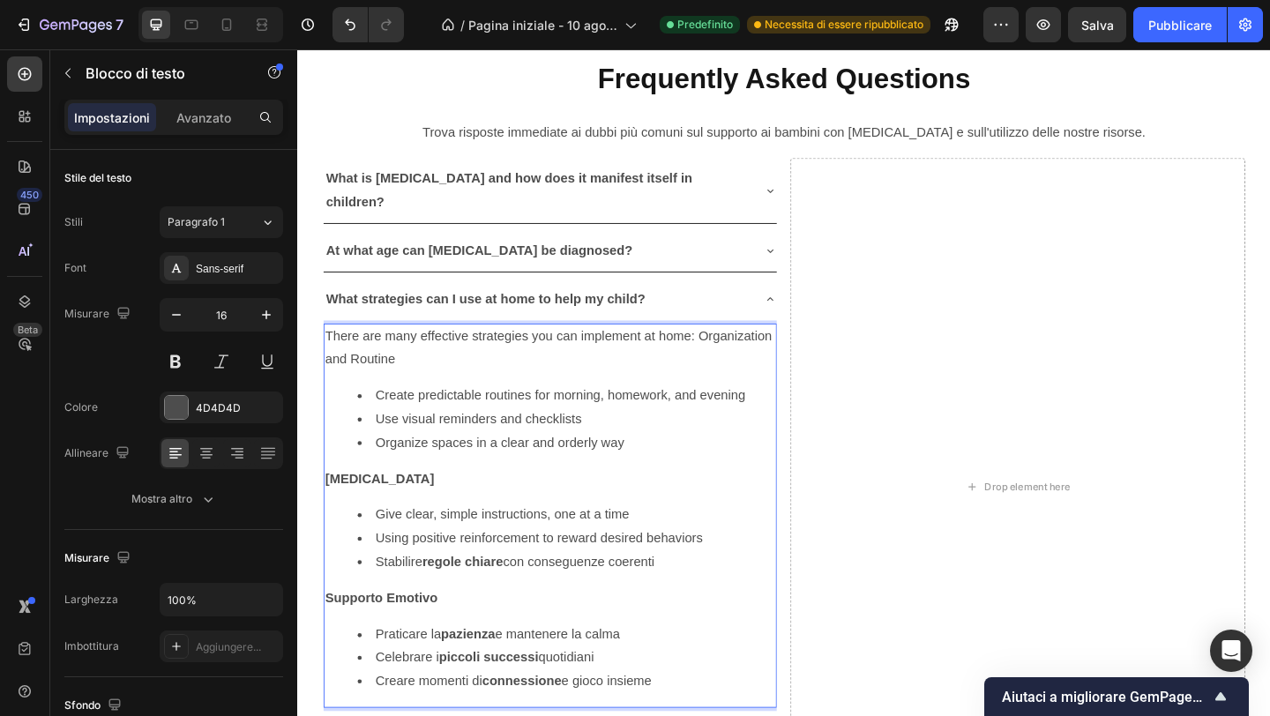
scroll to position [5030, 0]
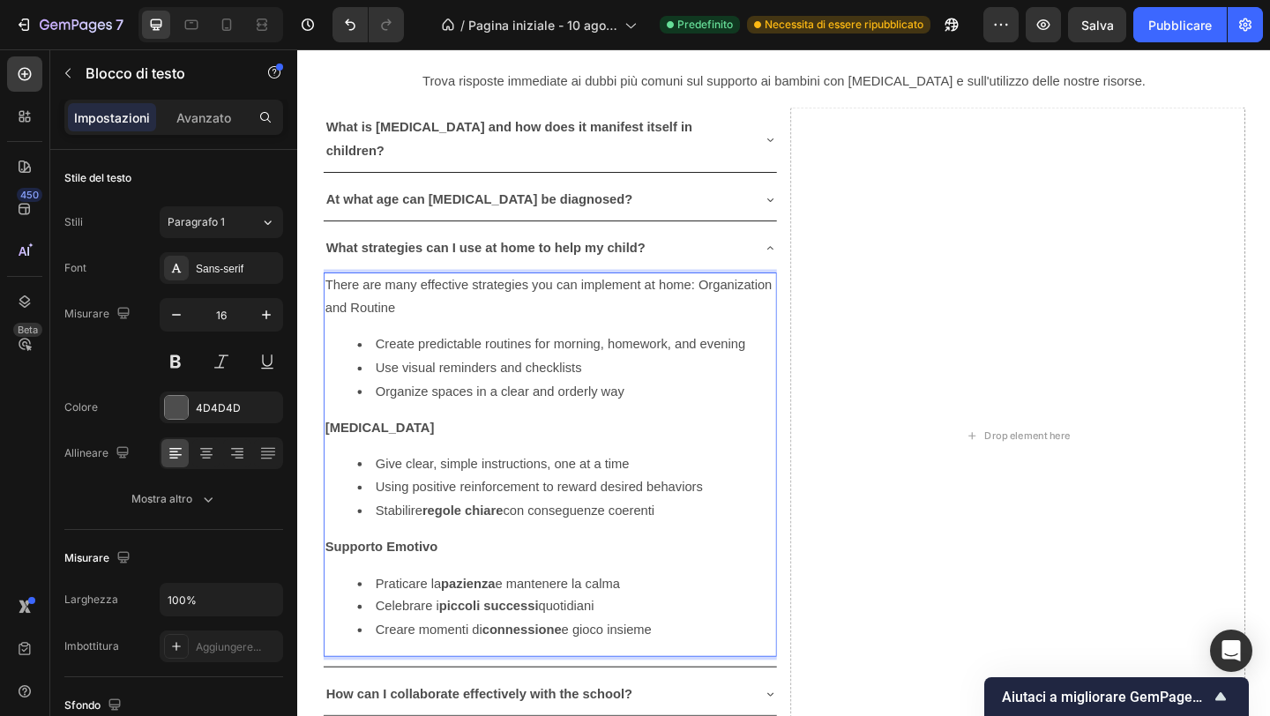
click at [495, 543] on strong "regole chiare" at bounding box center [477, 550] width 88 height 15
click at [496, 543] on strong "regole chiare" at bounding box center [477, 550] width 88 height 15
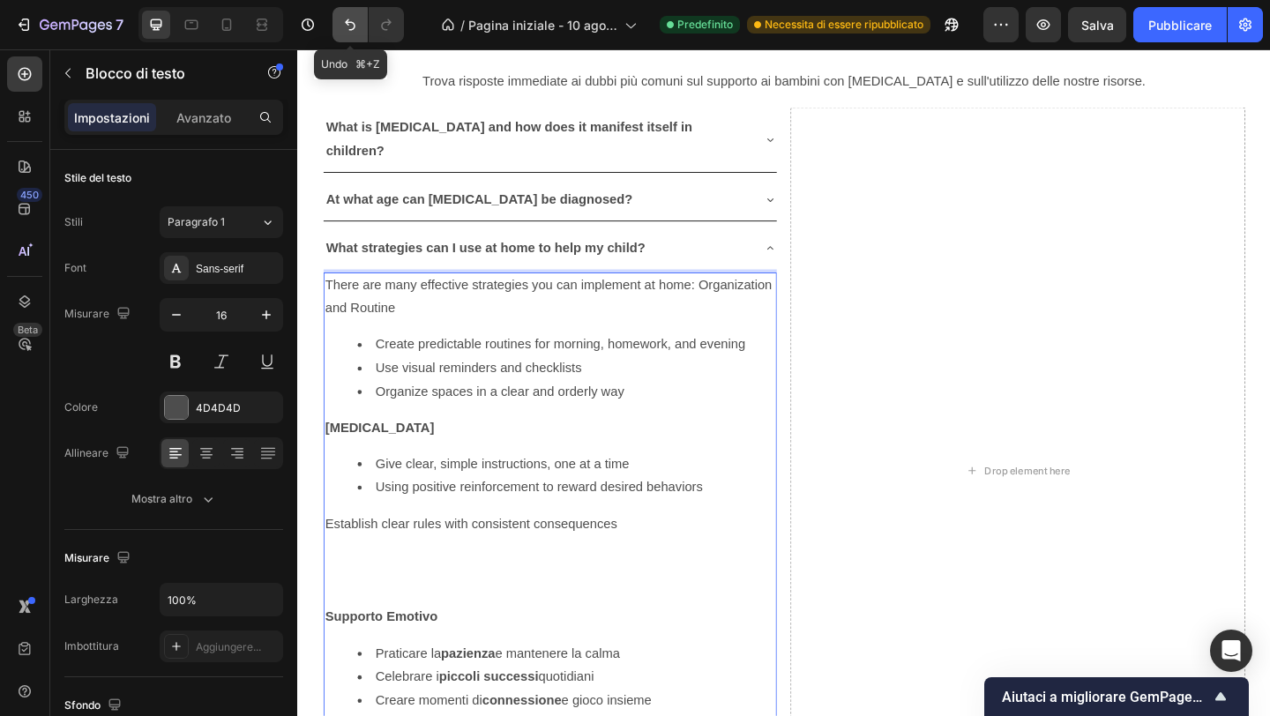
click at [342, 19] on icon "Annulla/Ripristina" at bounding box center [350, 25] width 18 height 18
click at [350, 29] on icon "Annulla/Ripristina" at bounding box center [350, 24] width 11 height 11
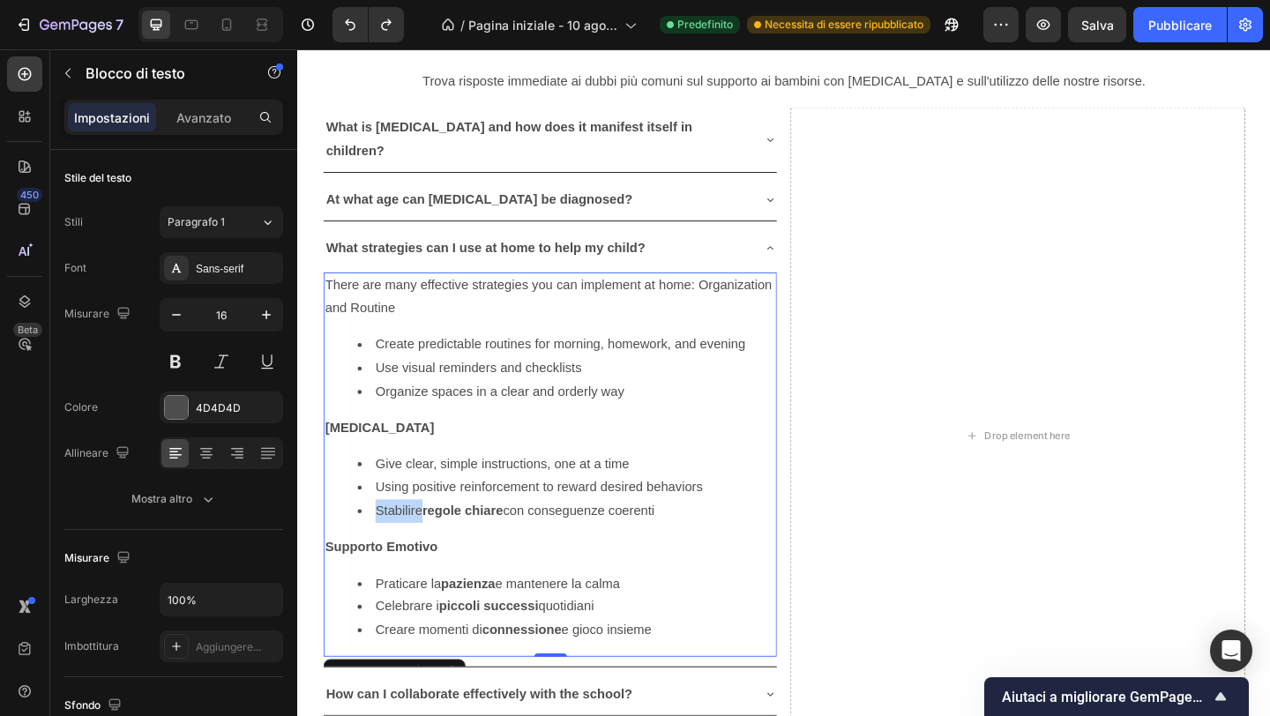
click at [388, 539] on li "Stabilire regole chiare con conseguenze coerenti" at bounding box center [590, 552] width 454 height 26
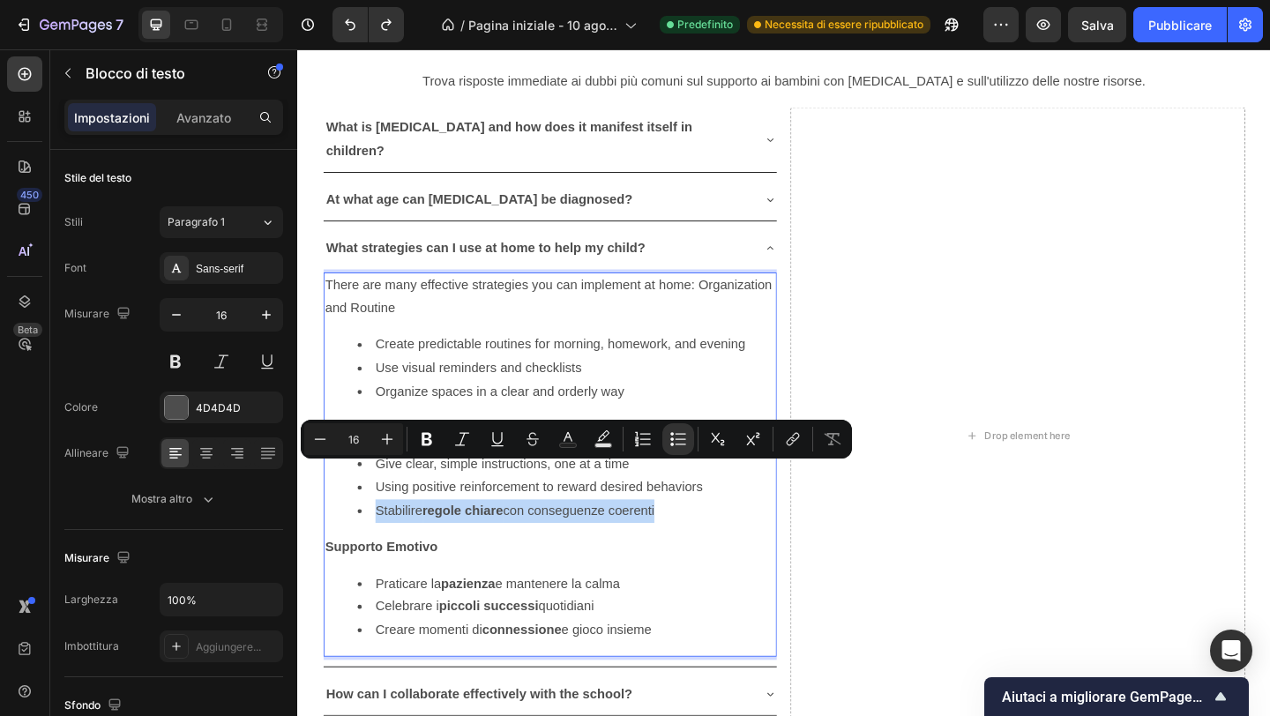
click at [388, 539] on li "Stabilire regole chiare con conseguenze coerenti" at bounding box center [590, 552] width 454 height 26
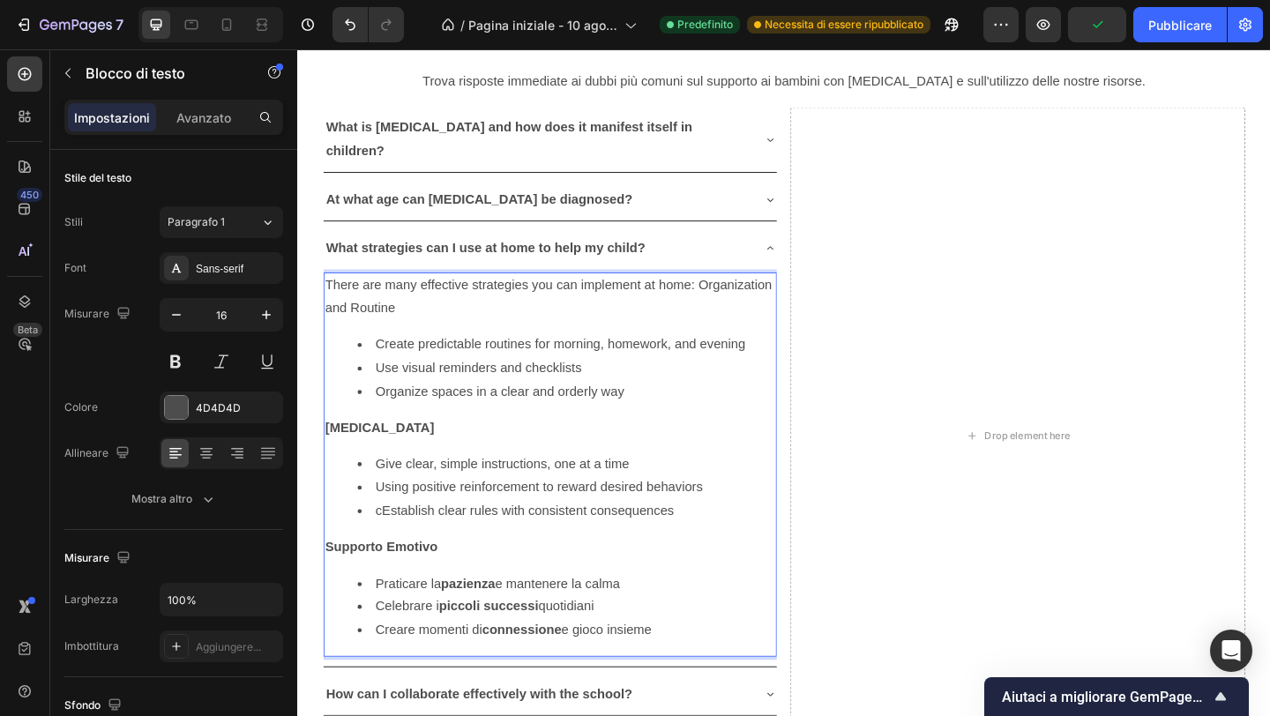
click at [386, 539] on li "cEstablish clear rules with consistent consequences" at bounding box center [590, 552] width 454 height 26
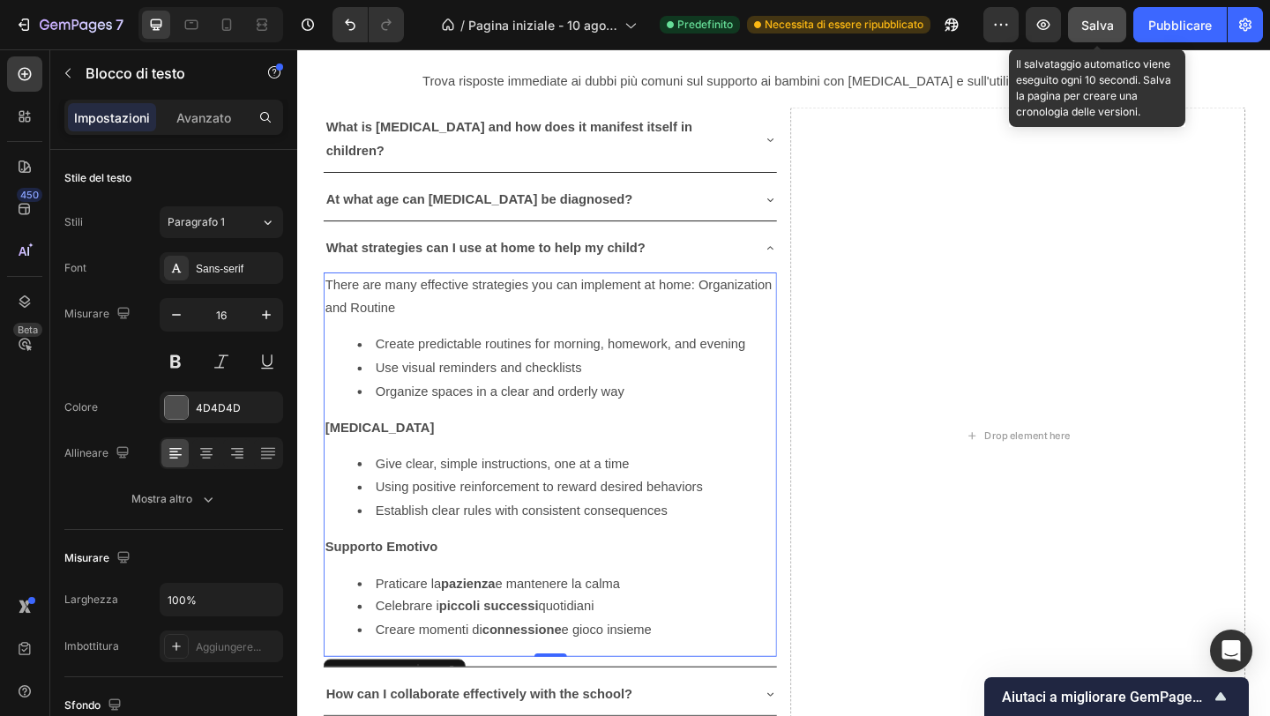
click at [1102, 20] on font "Salva" at bounding box center [1097, 25] width 33 height 15
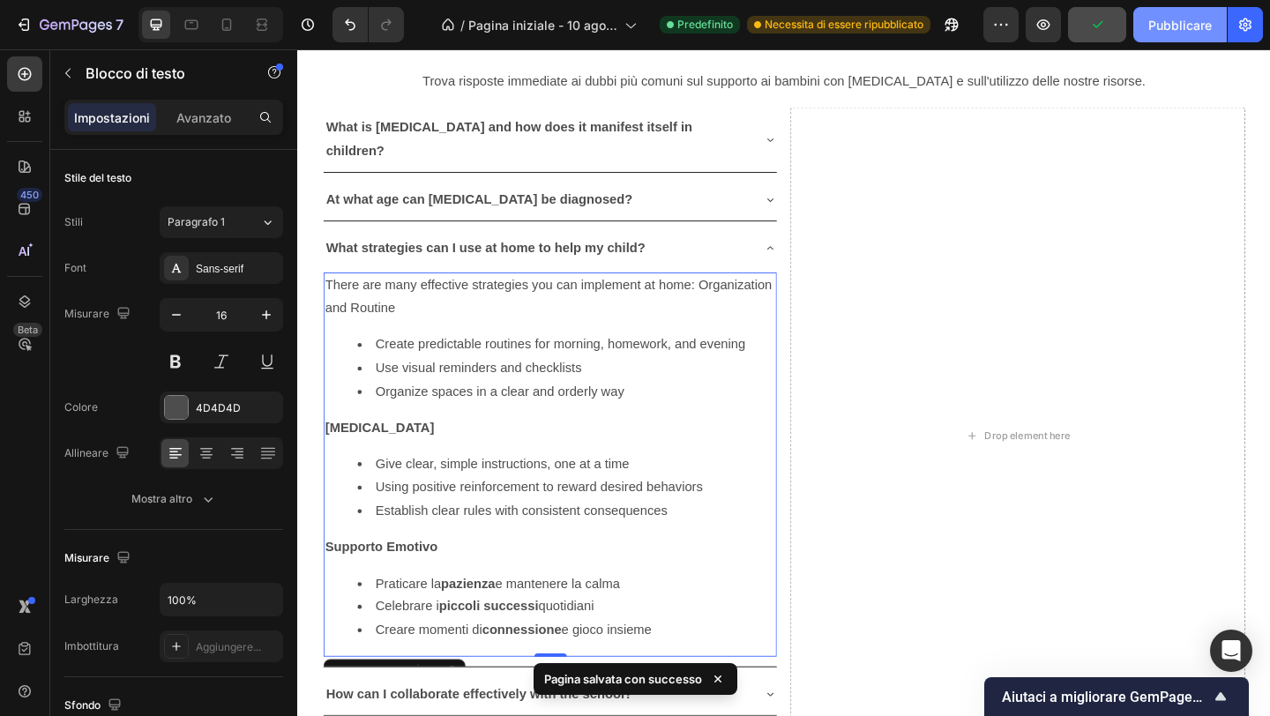
click at [1151, 25] on font "Pubblicare" at bounding box center [1180, 25] width 64 height 15
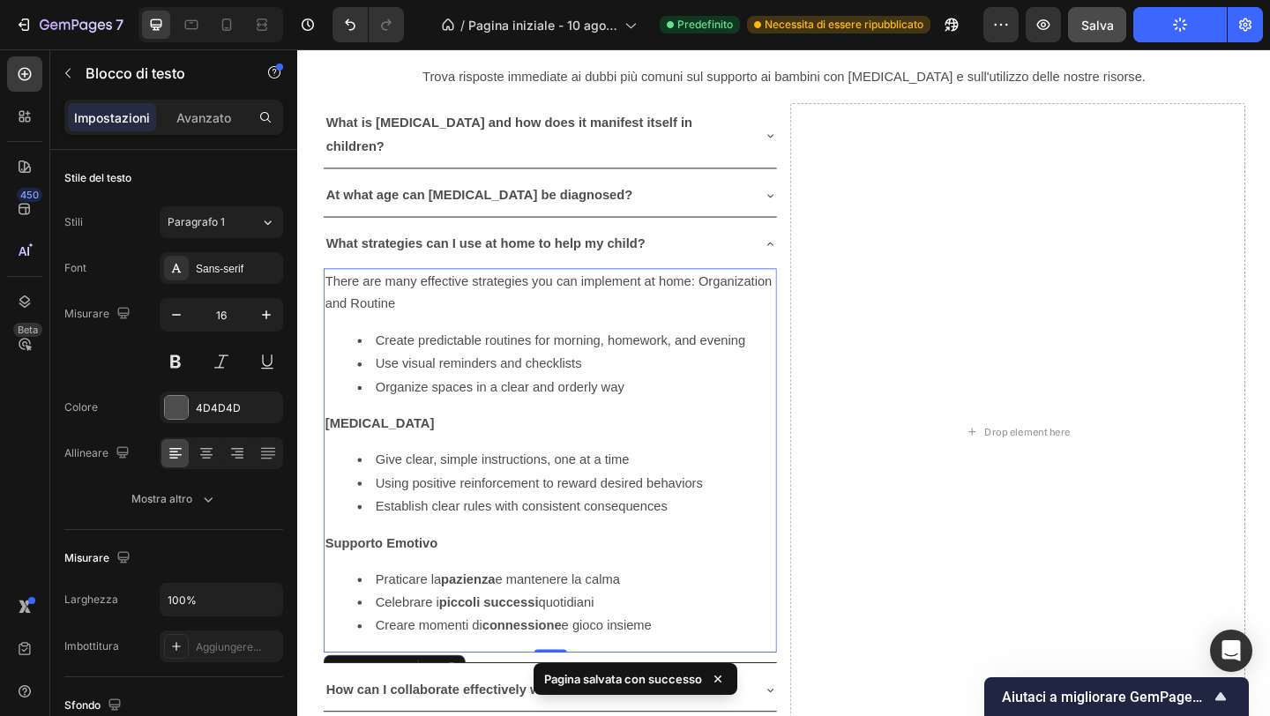
scroll to position [5085, 0]
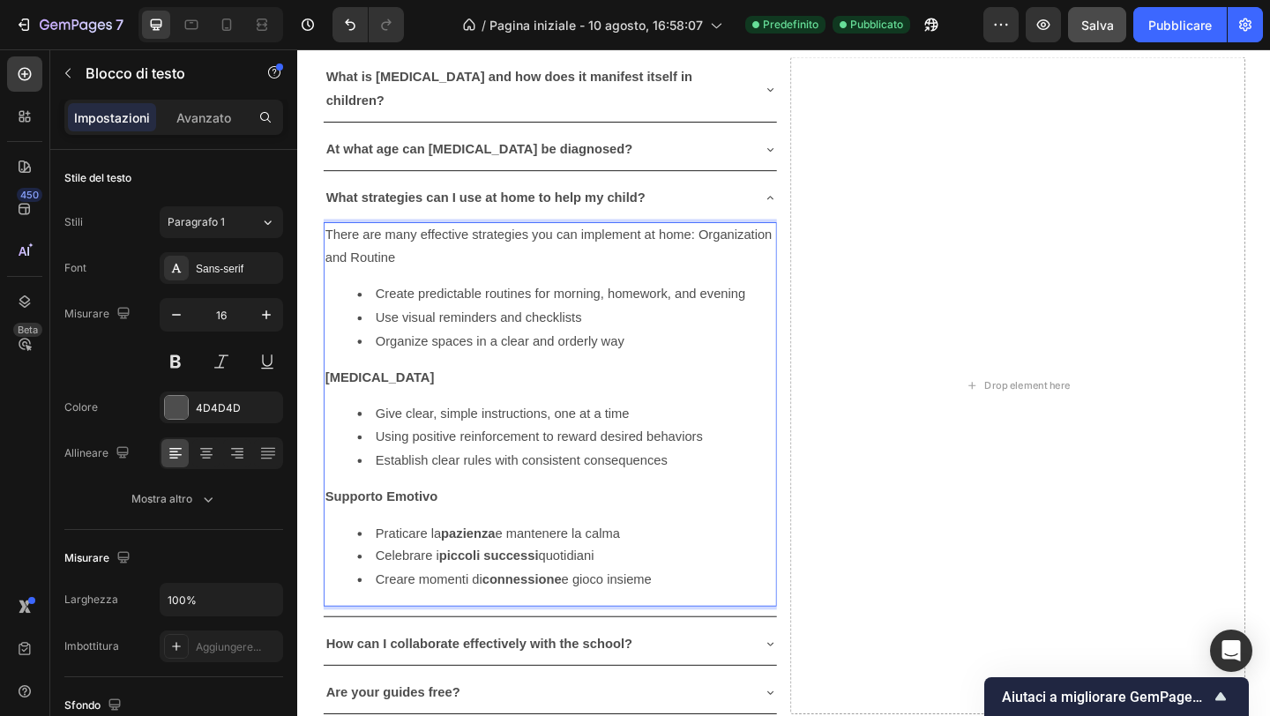
click at [416, 528] on strong "Supporto Emotivo" at bounding box center [388, 535] width 123 height 15
click at [366, 524] on p "Emotional Support" at bounding box center [572, 537] width 490 height 26
click at [367, 524] on p "Emotional Support" at bounding box center [572, 537] width 490 height 26
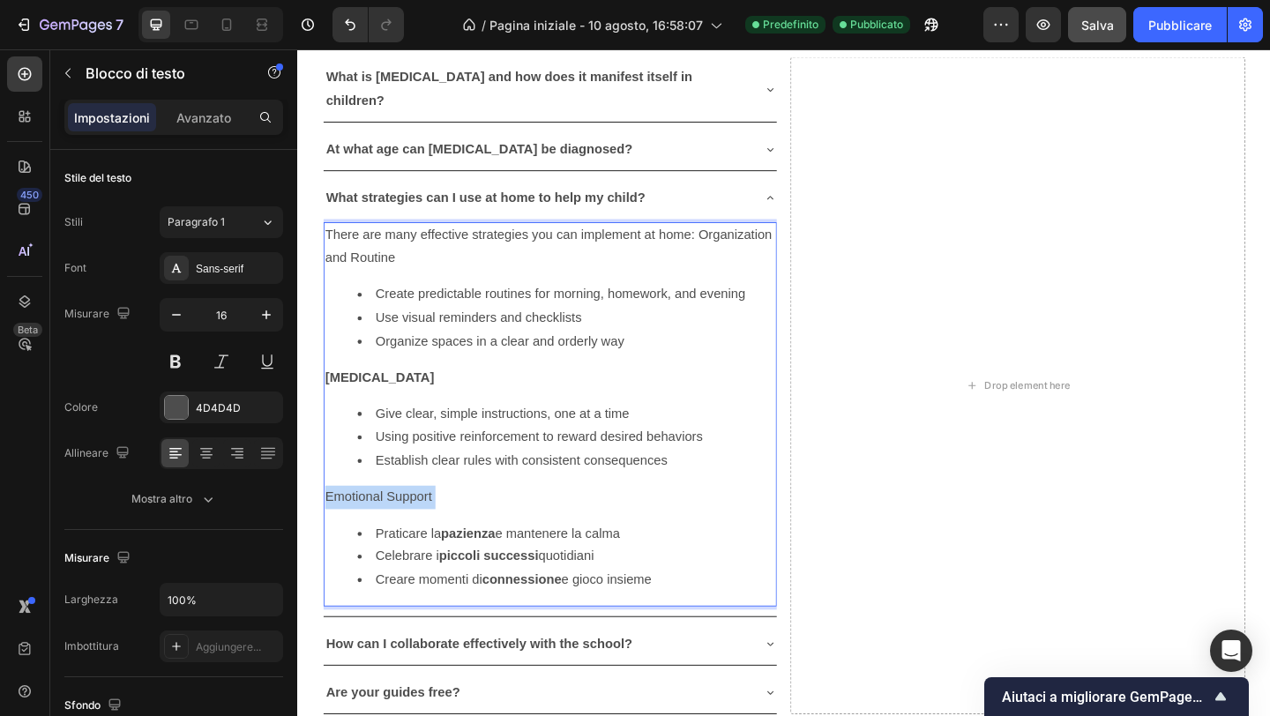
click at [367, 524] on p "Emotional Support" at bounding box center [572, 537] width 490 height 26
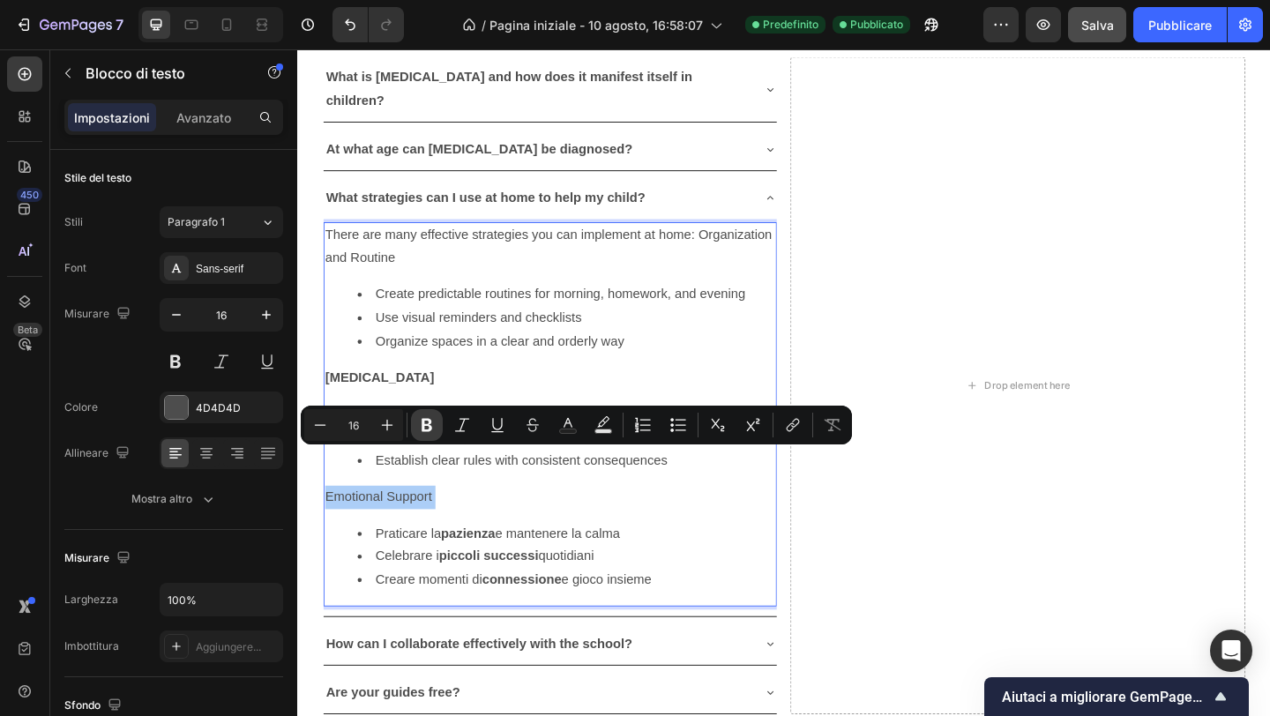
click at [430, 430] on icon "Editor contextual toolbar" at bounding box center [427, 425] width 11 height 13
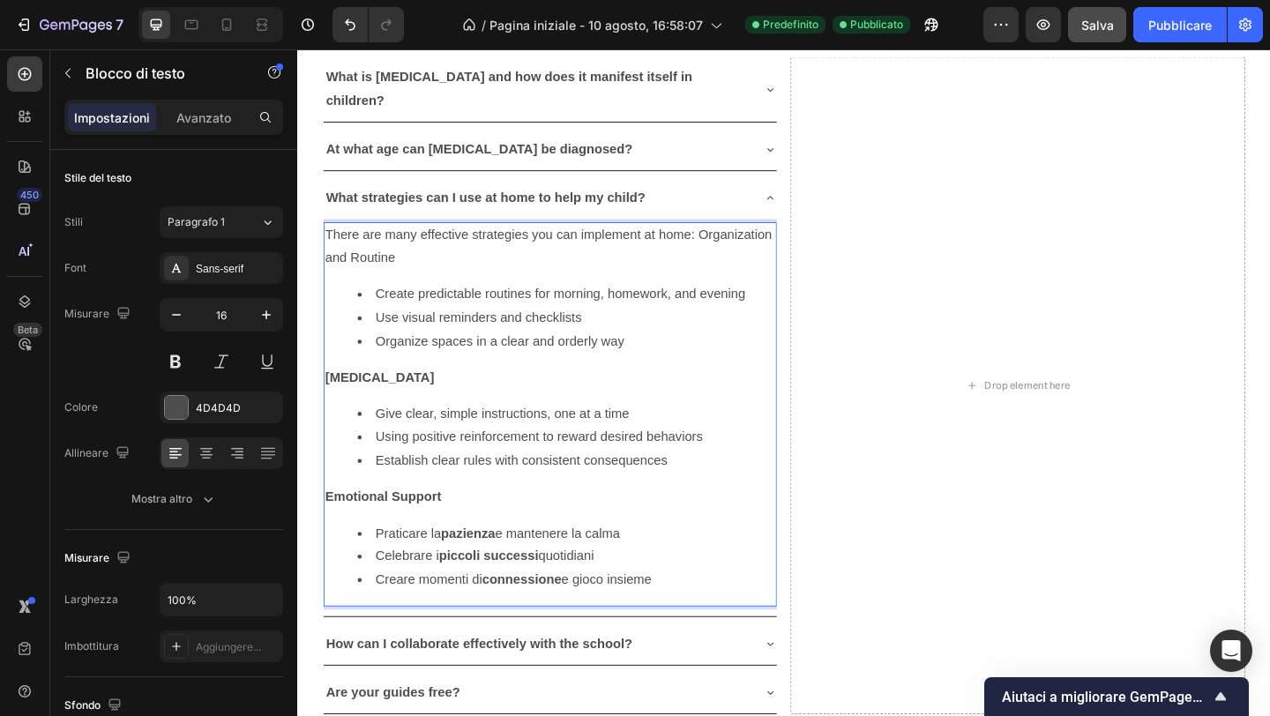
click at [446, 564] on li "Praticare [PERSON_NAME] e mantenere [PERSON_NAME]" at bounding box center [590, 577] width 454 height 26
copy li "Praticare [PERSON_NAME] e mantenere [PERSON_NAME]"
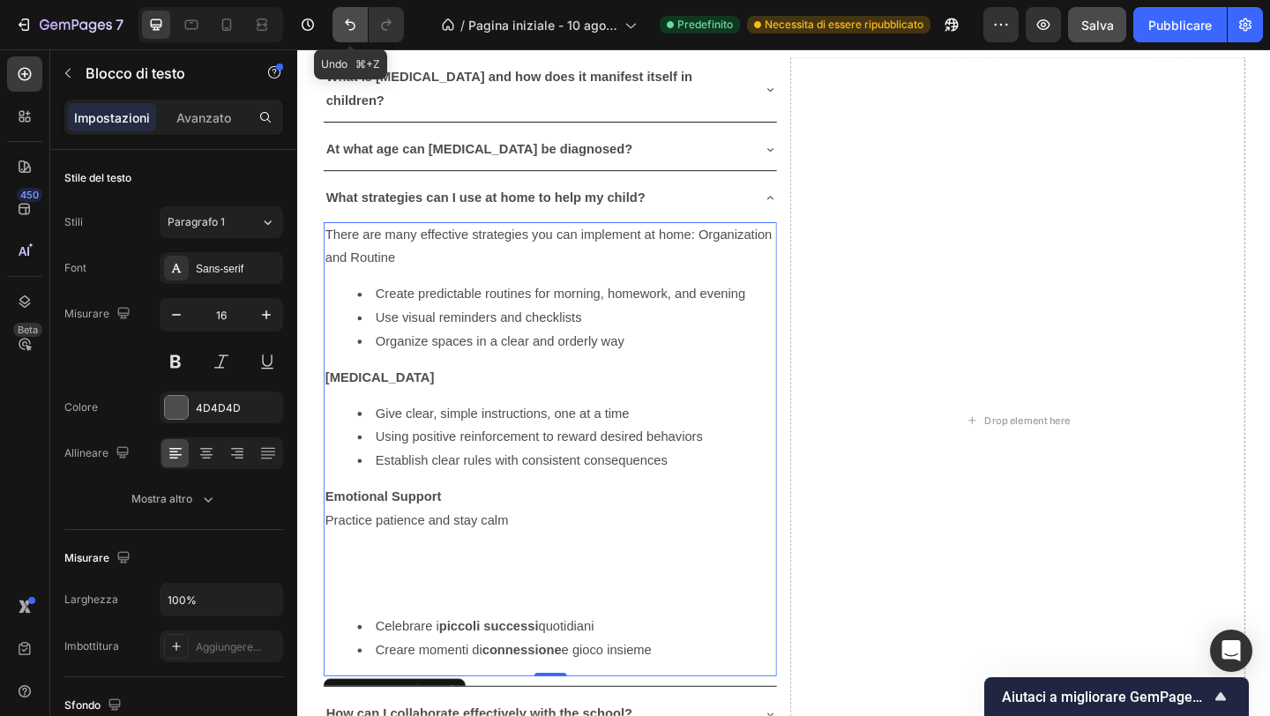
click at [334, 18] on button "Annulla/Ripristina" at bounding box center [350, 24] width 35 height 35
click at [335, 18] on button "Annulla/Ripristina" at bounding box center [350, 24] width 35 height 35
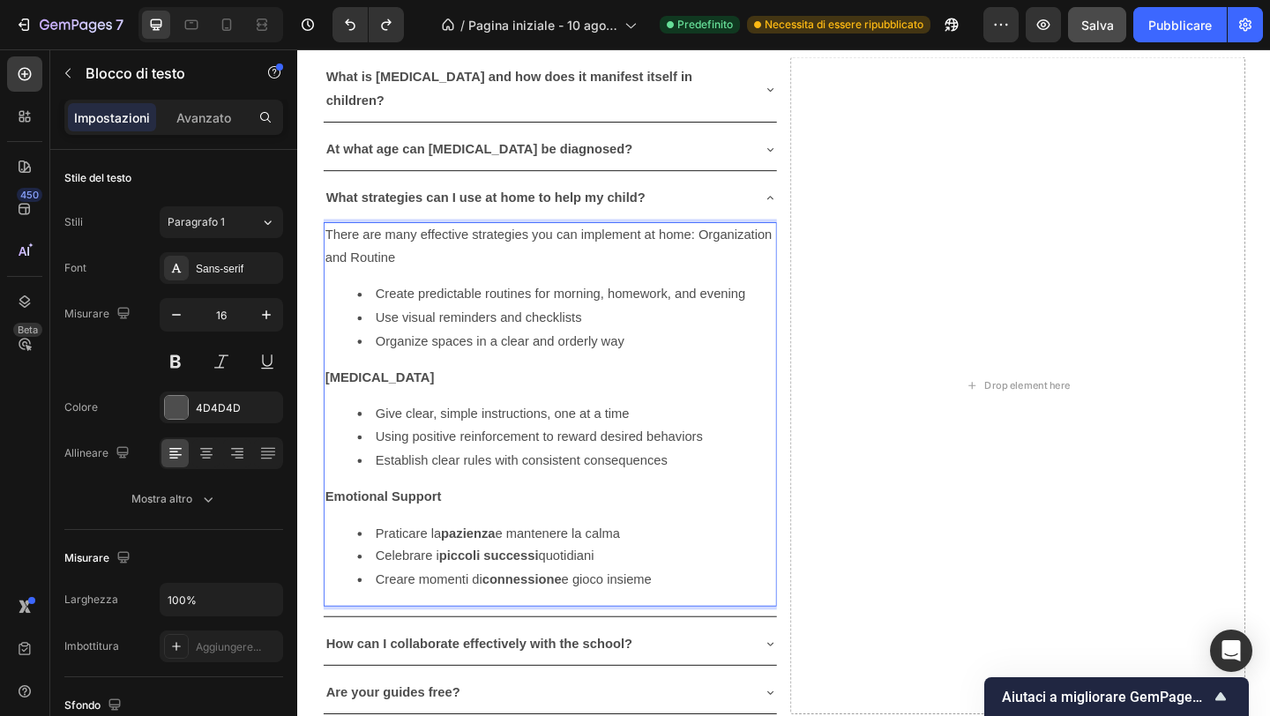
click at [557, 564] on li "Praticare [PERSON_NAME] e mantenere [PERSON_NAME]" at bounding box center [590, 577] width 454 height 26
click at [389, 564] on li "bPractice patience and stay calm" at bounding box center [590, 577] width 454 height 26
click at [448, 588] on li "Celebrare i piccoli successi quotidiani" at bounding box center [590, 601] width 454 height 26
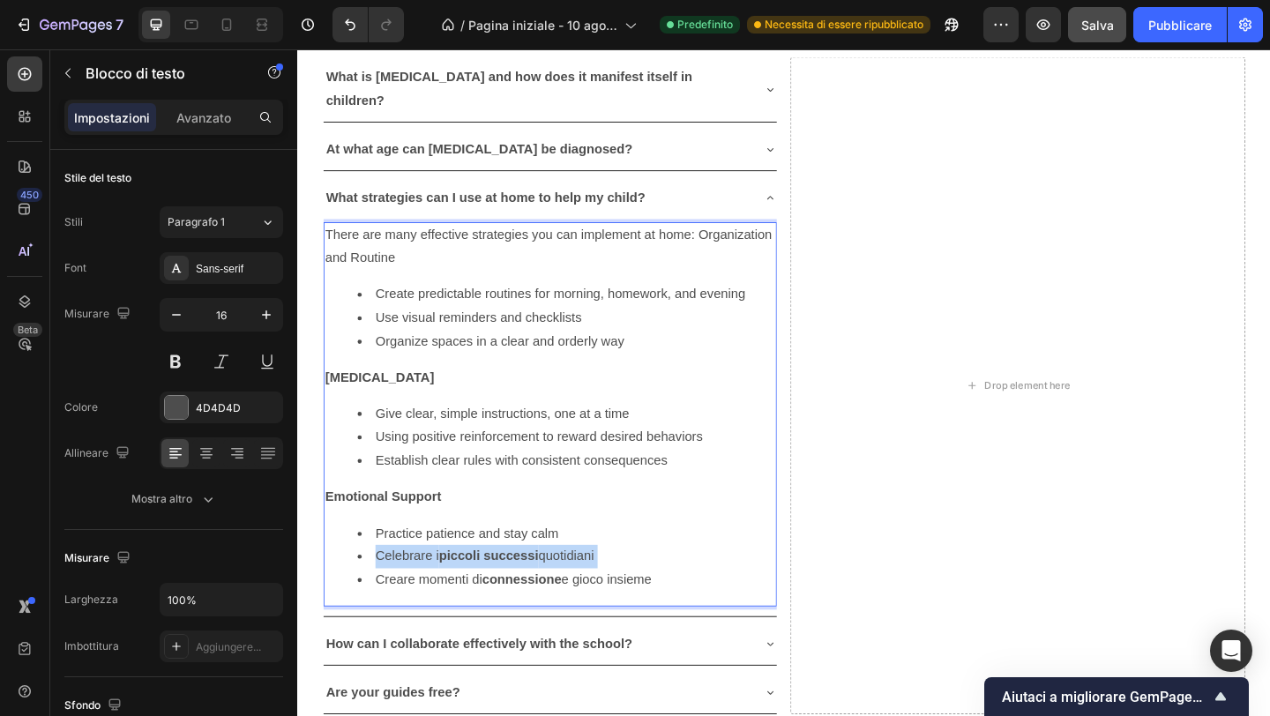
click at [448, 588] on li "Celebrare i piccoli successi quotidiani" at bounding box center [590, 601] width 454 height 26
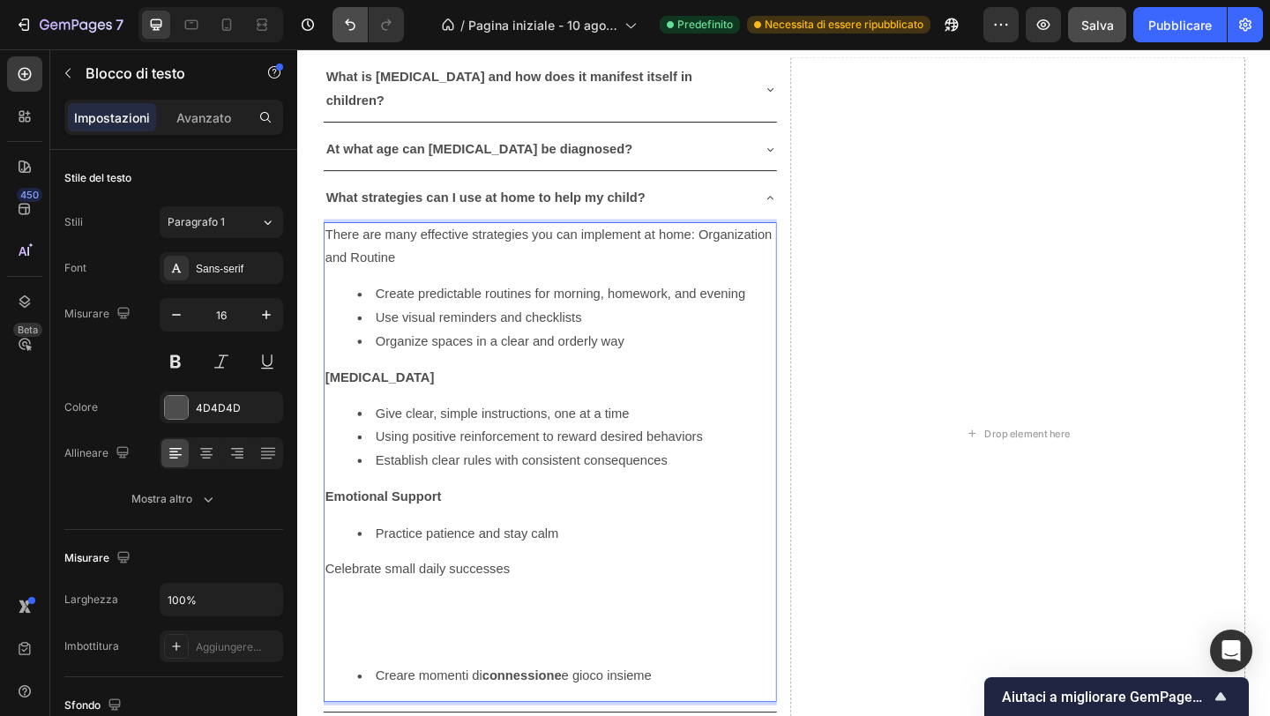
click at [353, 24] on icon "Annulla/Ripristina" at bounding box center [350, 25] width 18 height 18
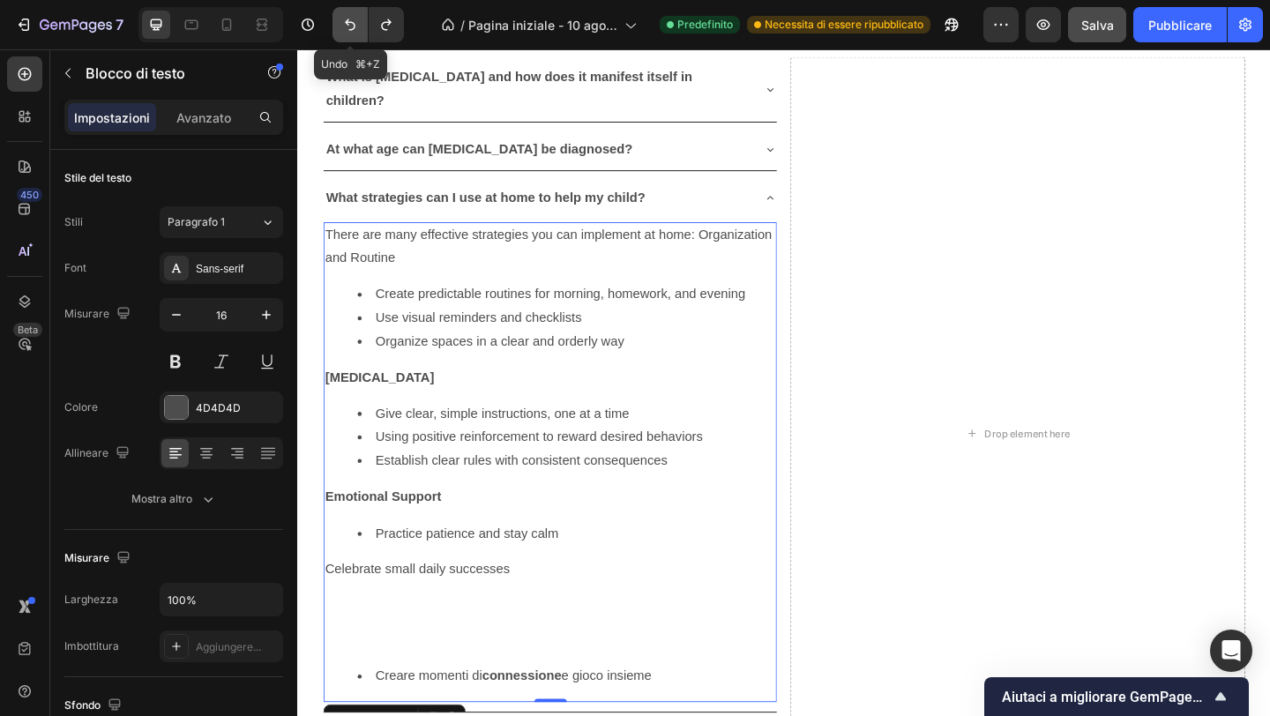
click at [351, 25] on icon "Annulla/Ripristina" at bounding box center [350, 25] width 18 height 18
click at [346, 19] on icon "Annulla/Ripristina" at bounding box center [350, 25] width 18 height 18
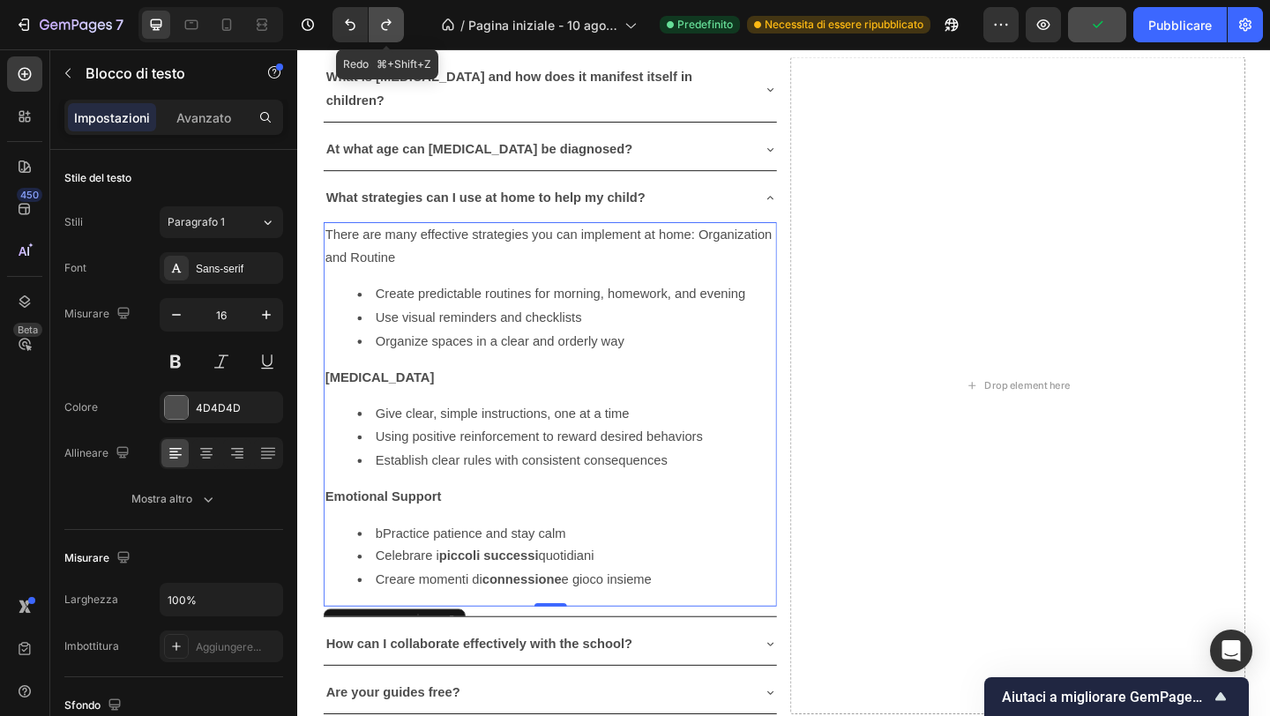
click at [382, 30] on icon "Annulla/Ripristina" at bounding box center [387, 25] width 18 height 18
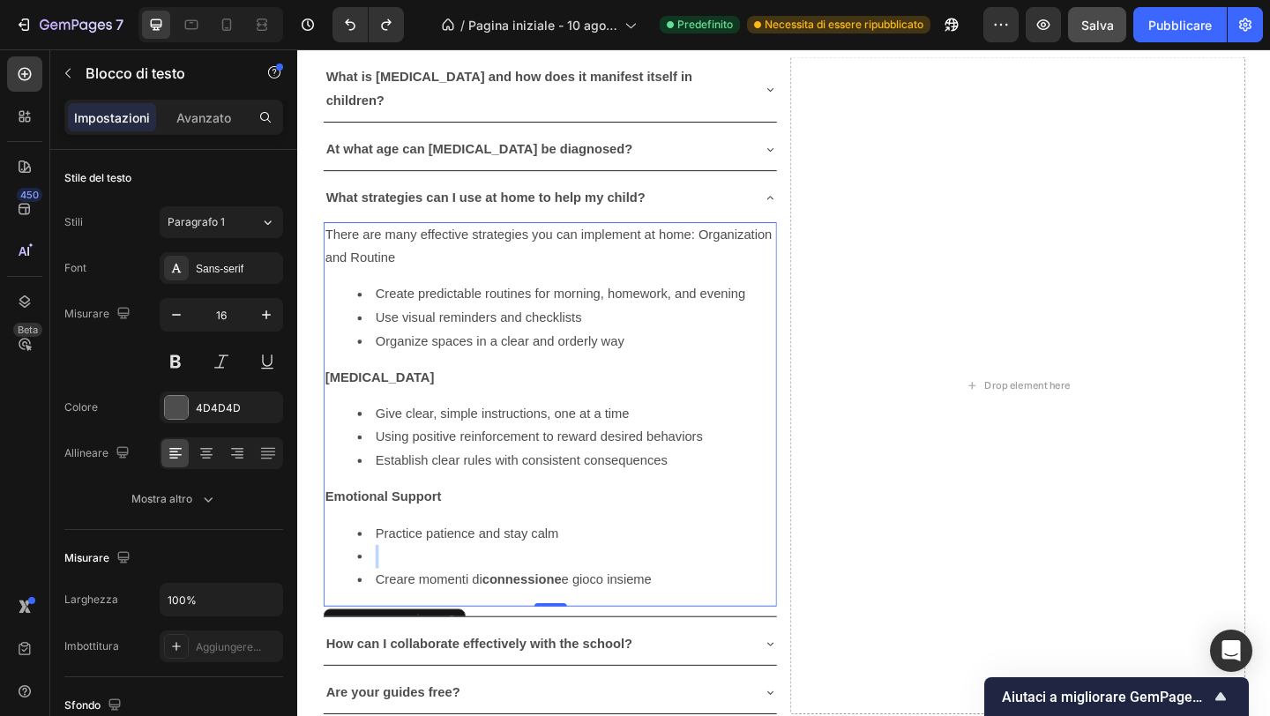
click at [418, 588] on li "Rich Text Editor. Editing area: main" at bounding box center [590, 601] width 454 height 26
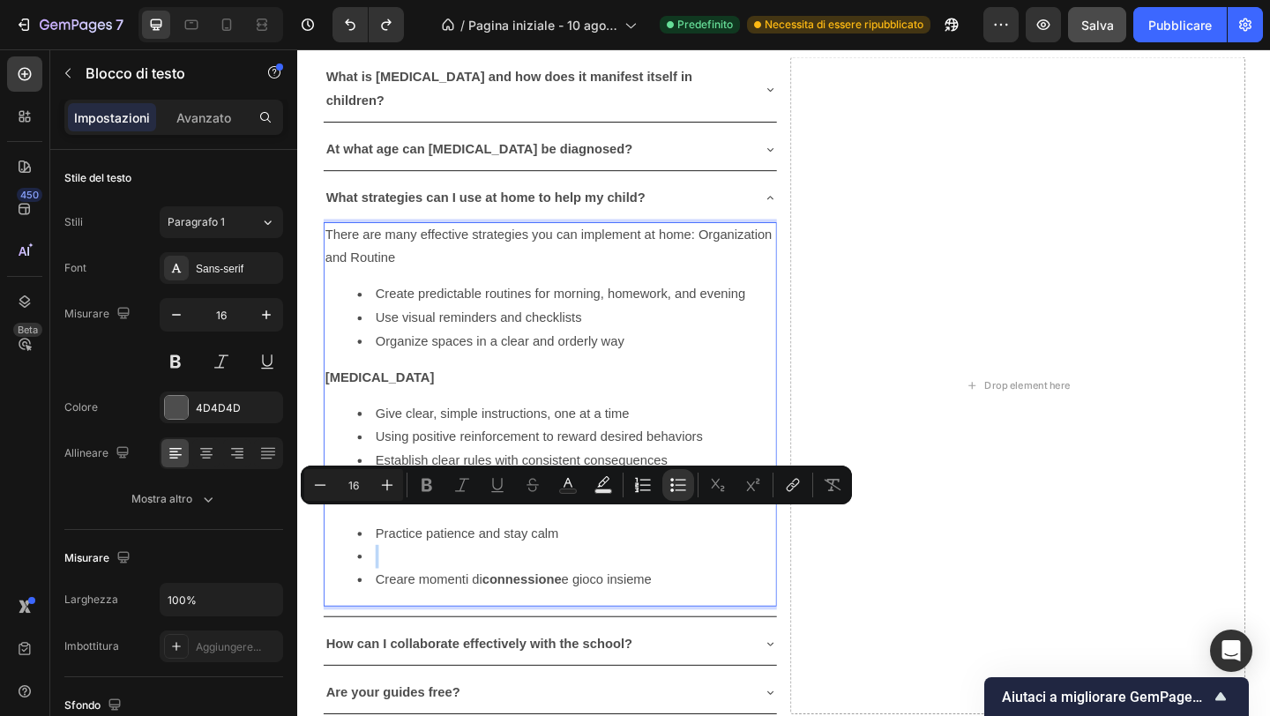
click at [418, 588] on li "Rich Text Editor. Editing area: main" at bounding box center [590, 601] width 454 height 26
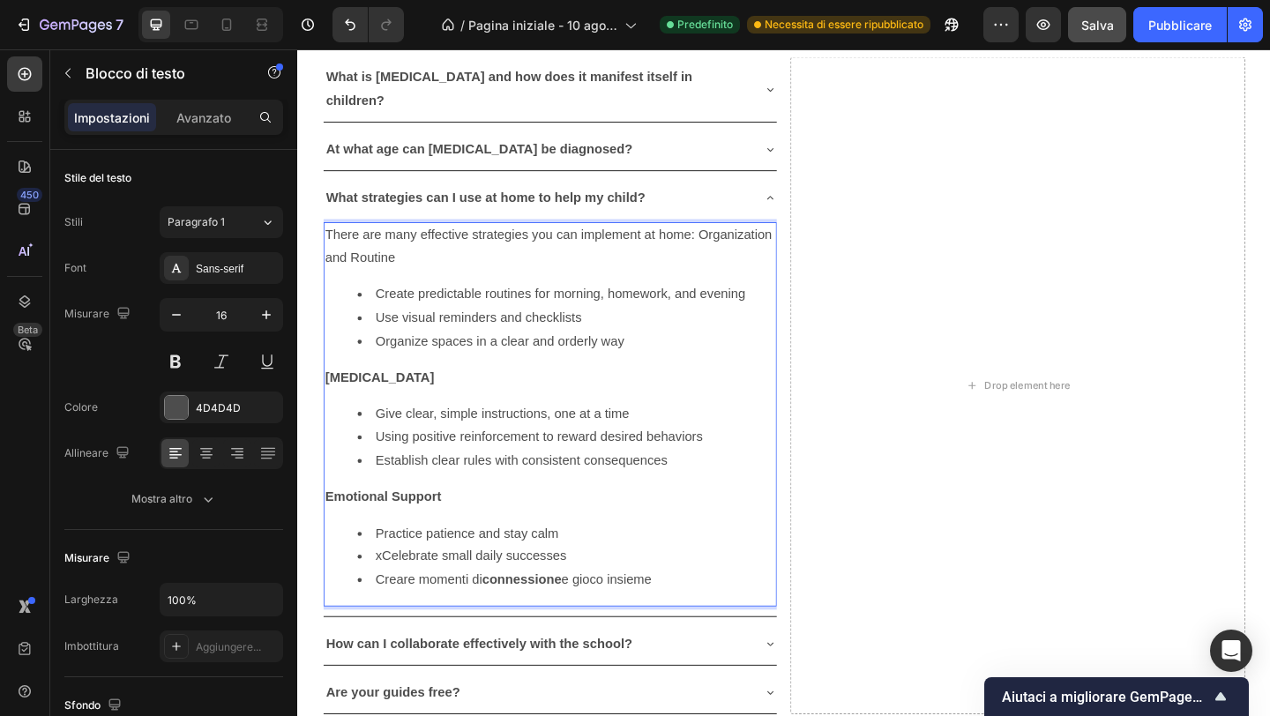
click at [387, 588] on li "xCelebrate small daily successes" at bounding box center [590, 601] width 454 height 26
click at [440, 614] on li "Creare momenti di connessione e gioco insieme" at bounding box center [590, 627] width 454 height 26
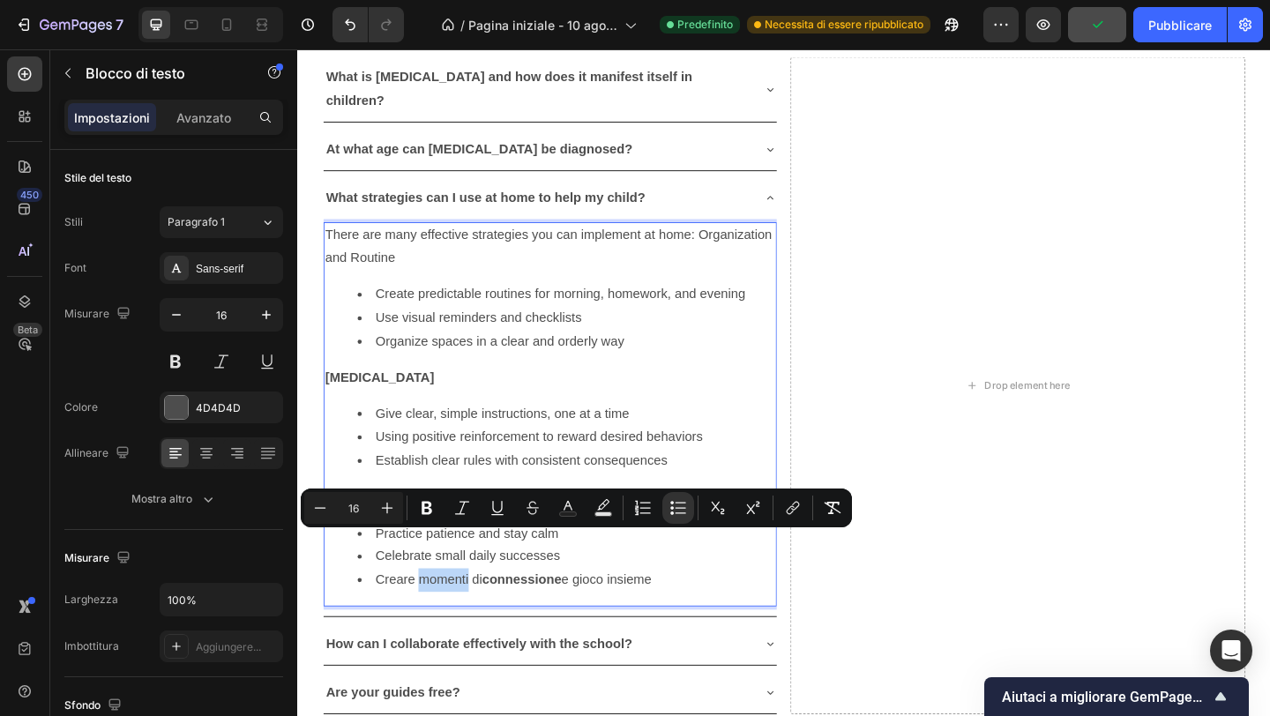
copy li "Creare momenti di connessione e gioco insieme"
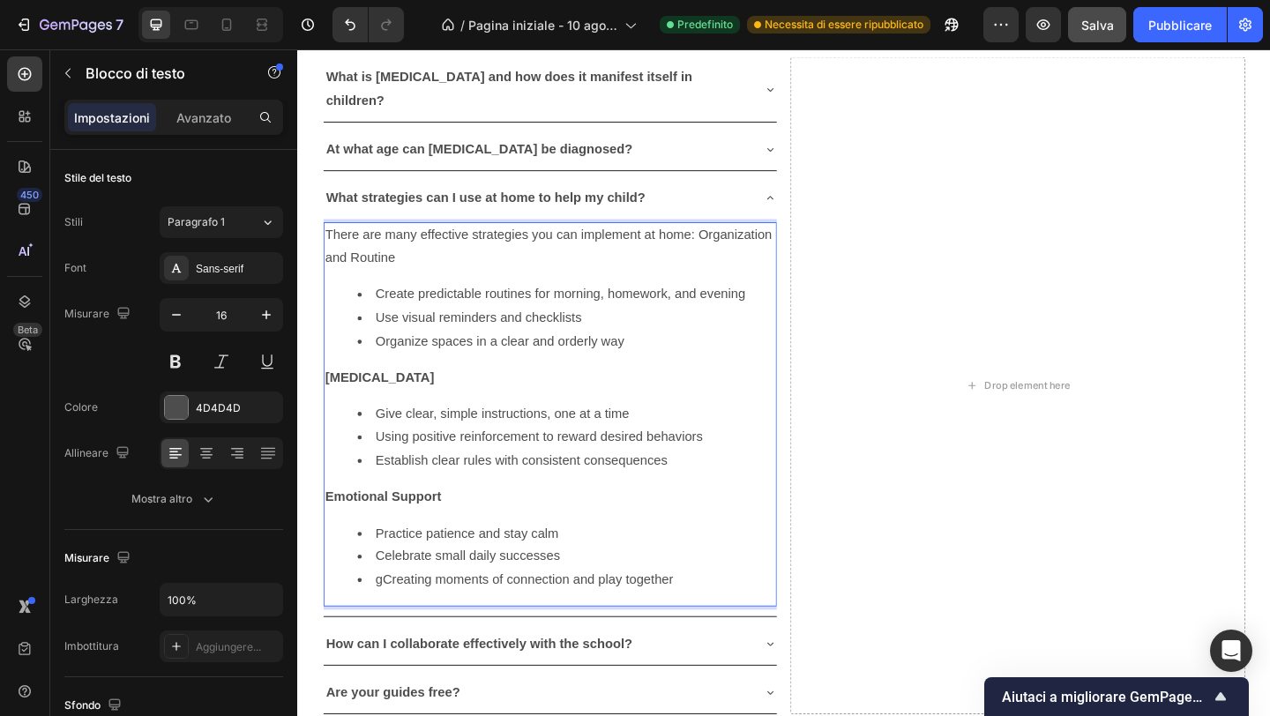
click at [386, 614] on li "gCreating moments of connection and play together" at bounding box center [590, 627] width 454 height 26
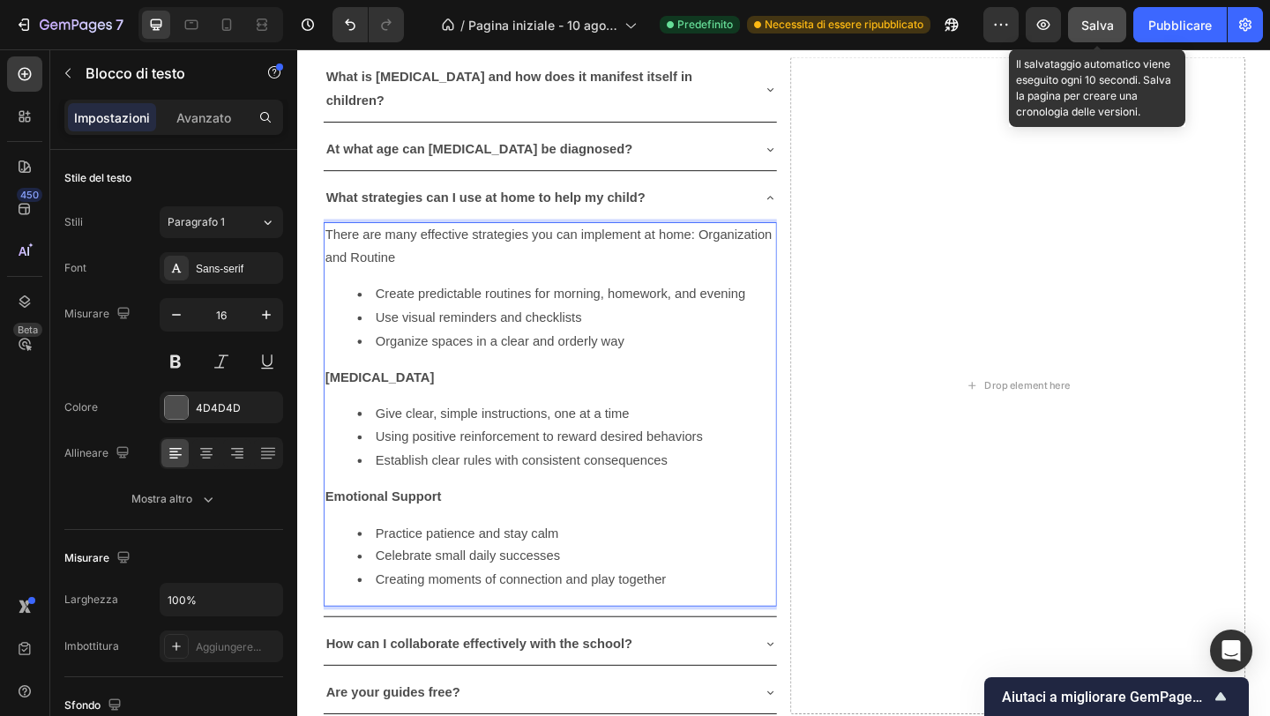
click at [1090, 36] on button "Salva" at bounding box center [1097, 24] width 58 height 35
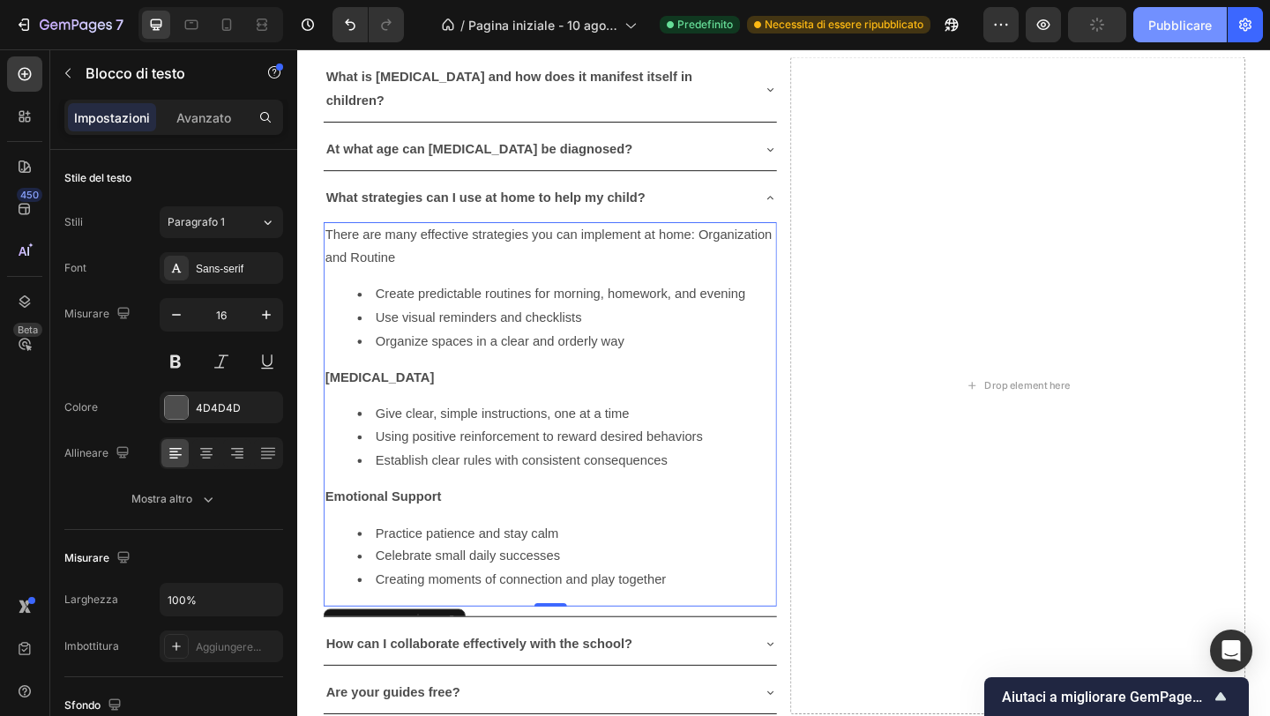
click at [1155, 30] on font "Pubblicare" at bounding box center [1180, 25] width 64 height 15
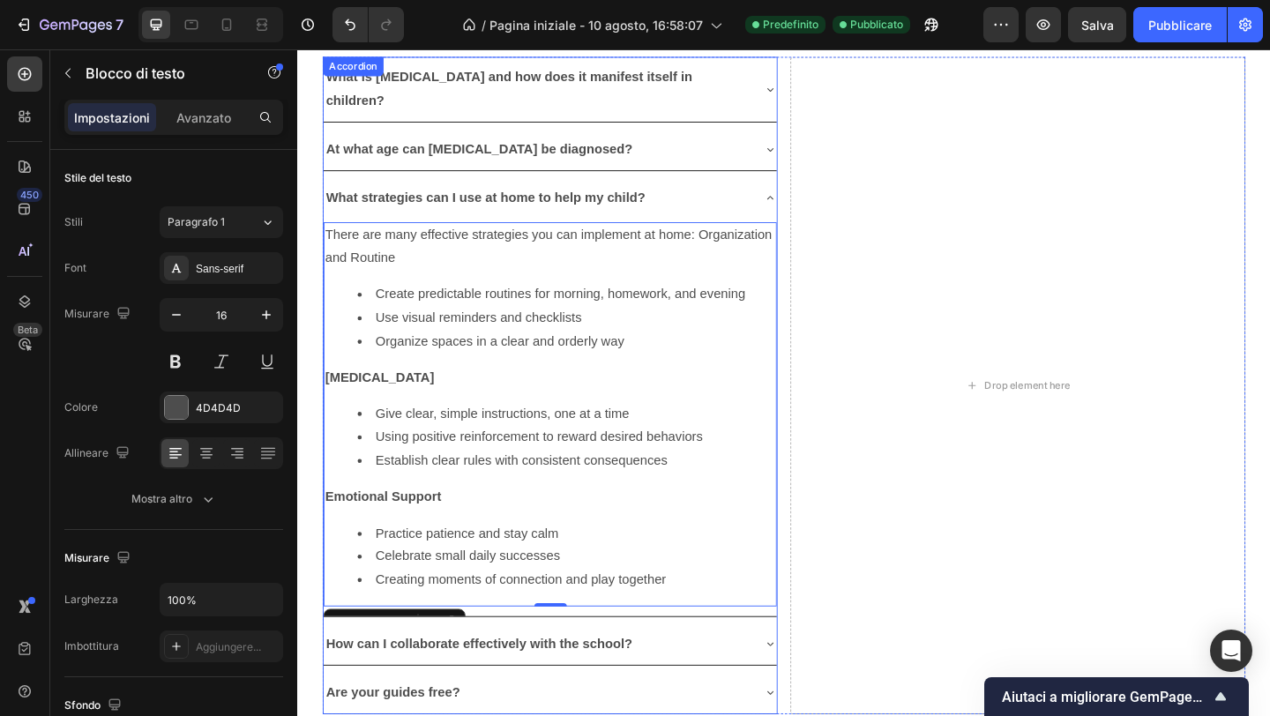
click at [810, 204] on icon at bounding box center [811, 211] width 14 height 14
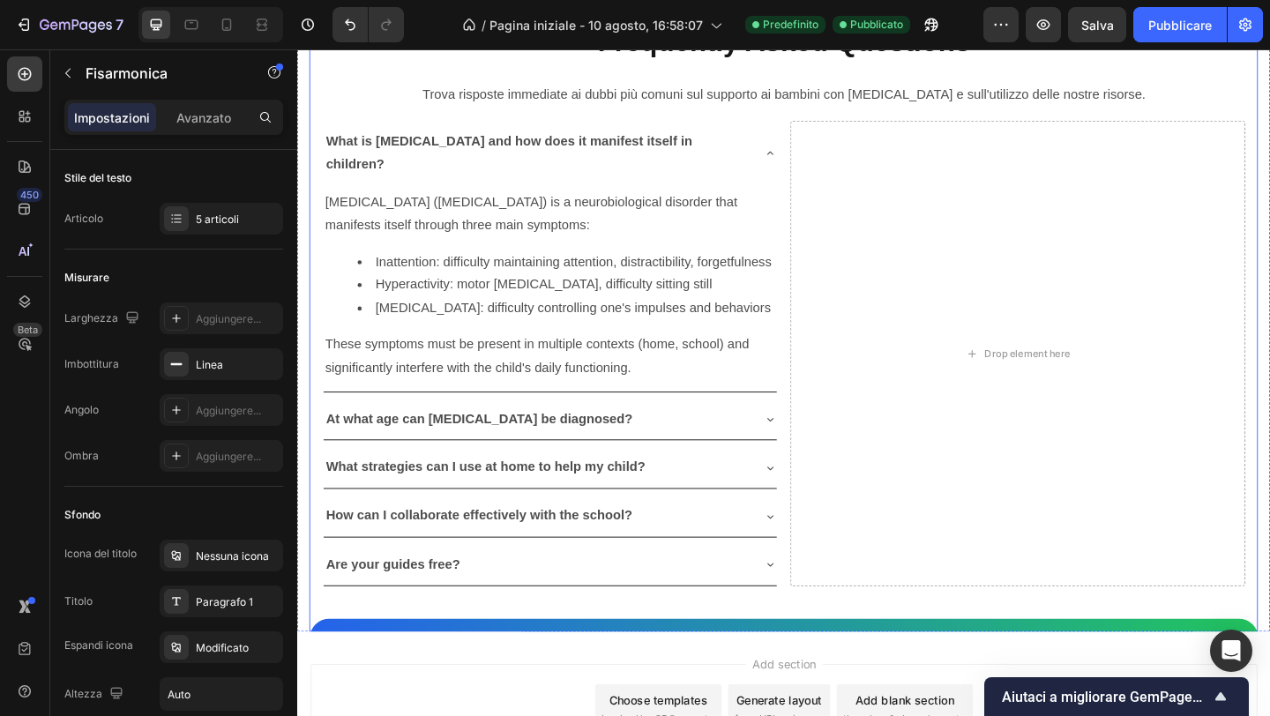
scroll to position [4985, 0]
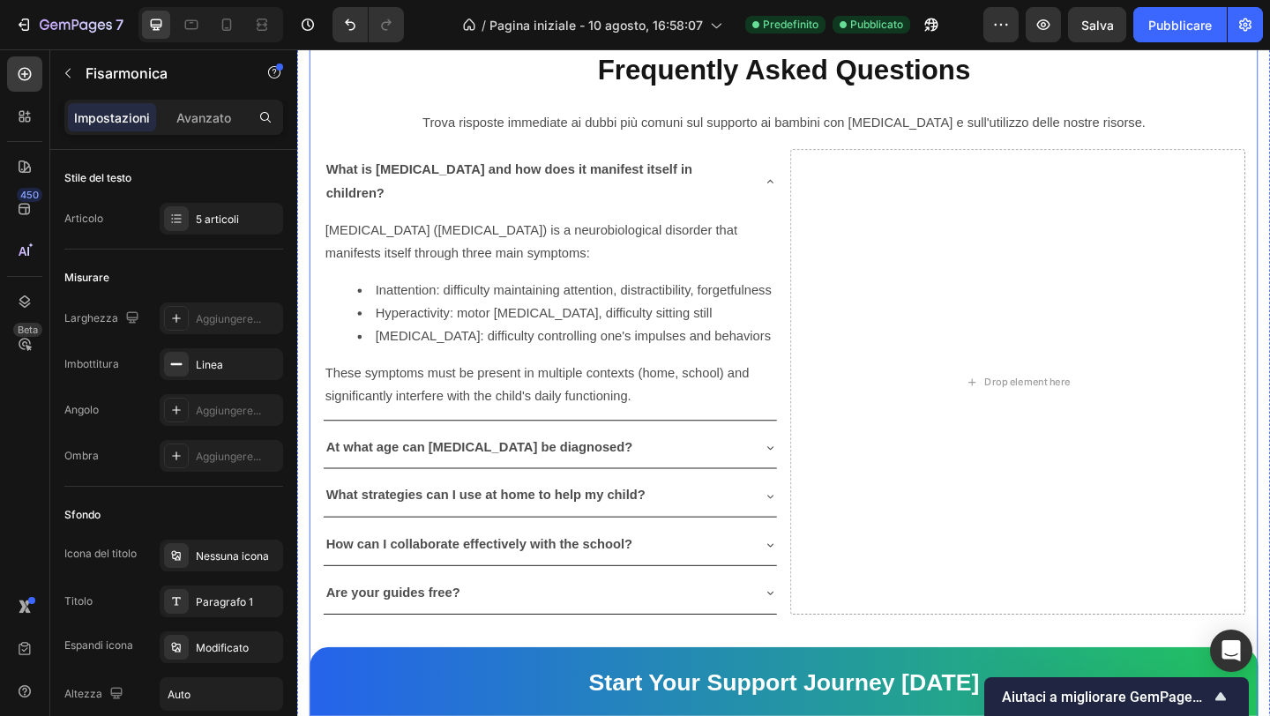
click at [807, 389] on p "These symptoms must be present in multiple contexts (home, school) and signific…" at bounding box center [572, 414] width 490 height 51
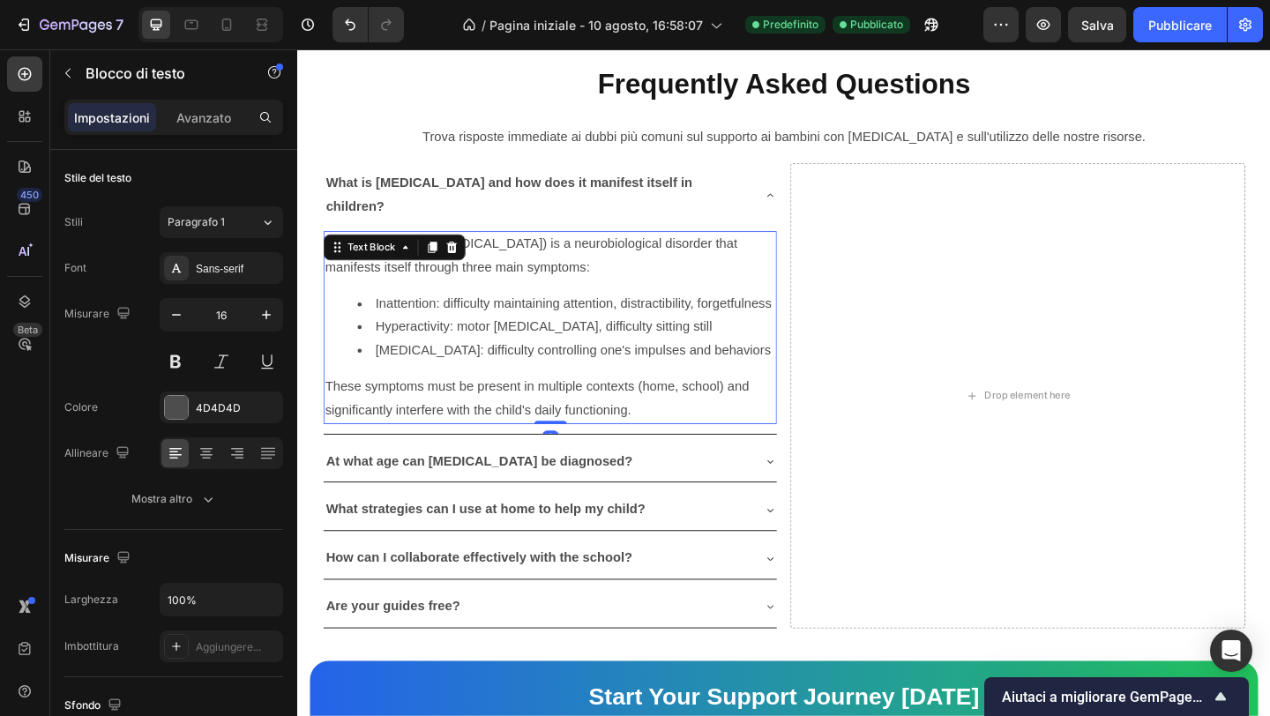
scroll to position [4944, 0]
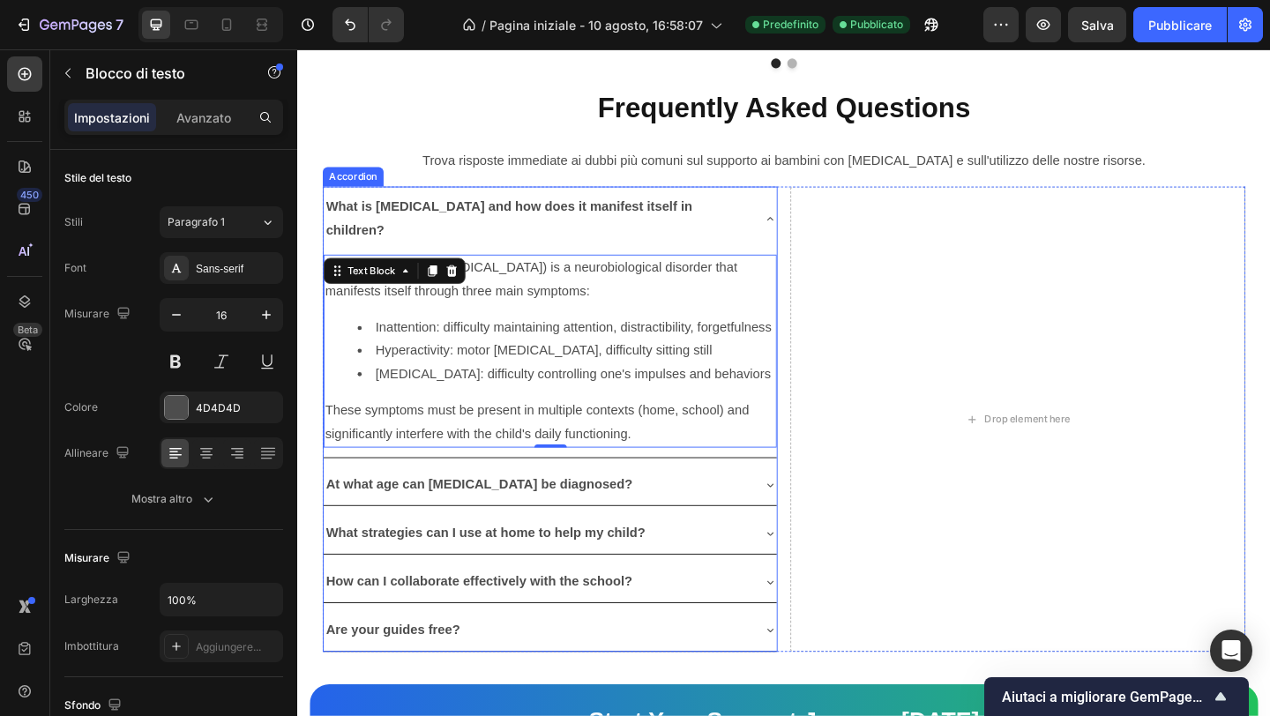
click at [808, 227] on icon at bounding box center [811, 234] width 14 height 14
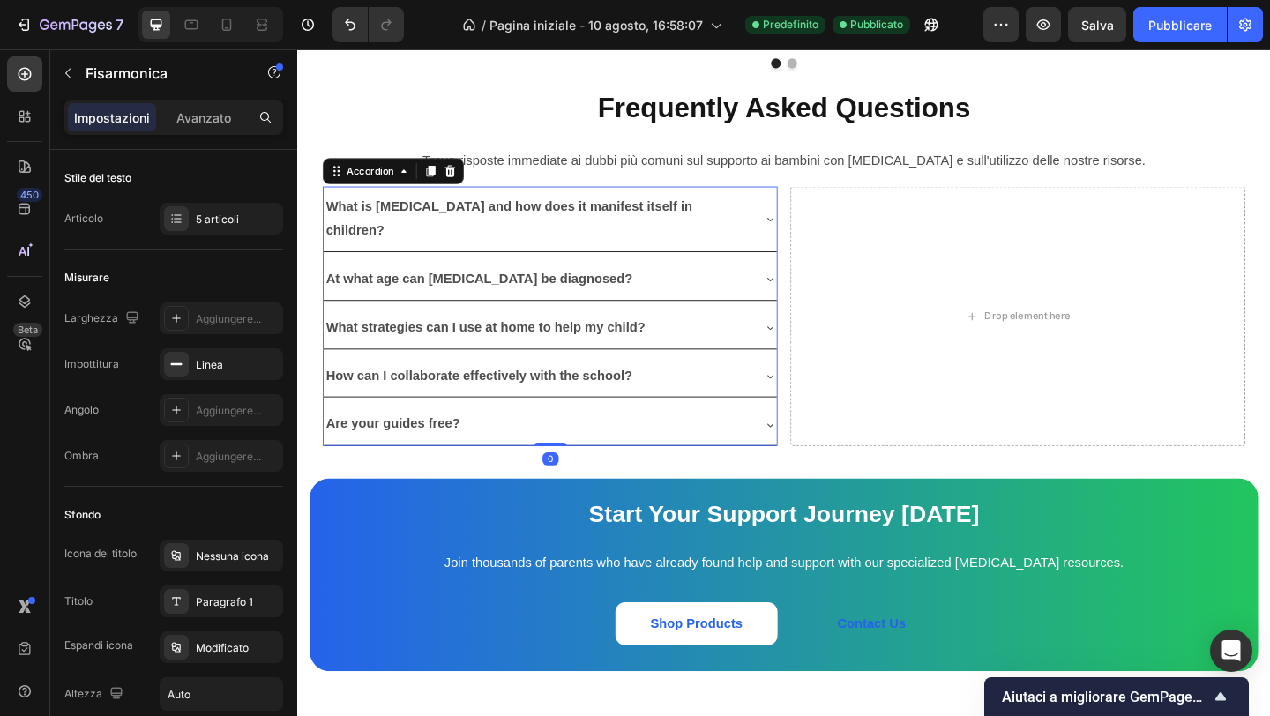
click at [811, 404] on icon at bounding box center [811, 406] width 7 height 4
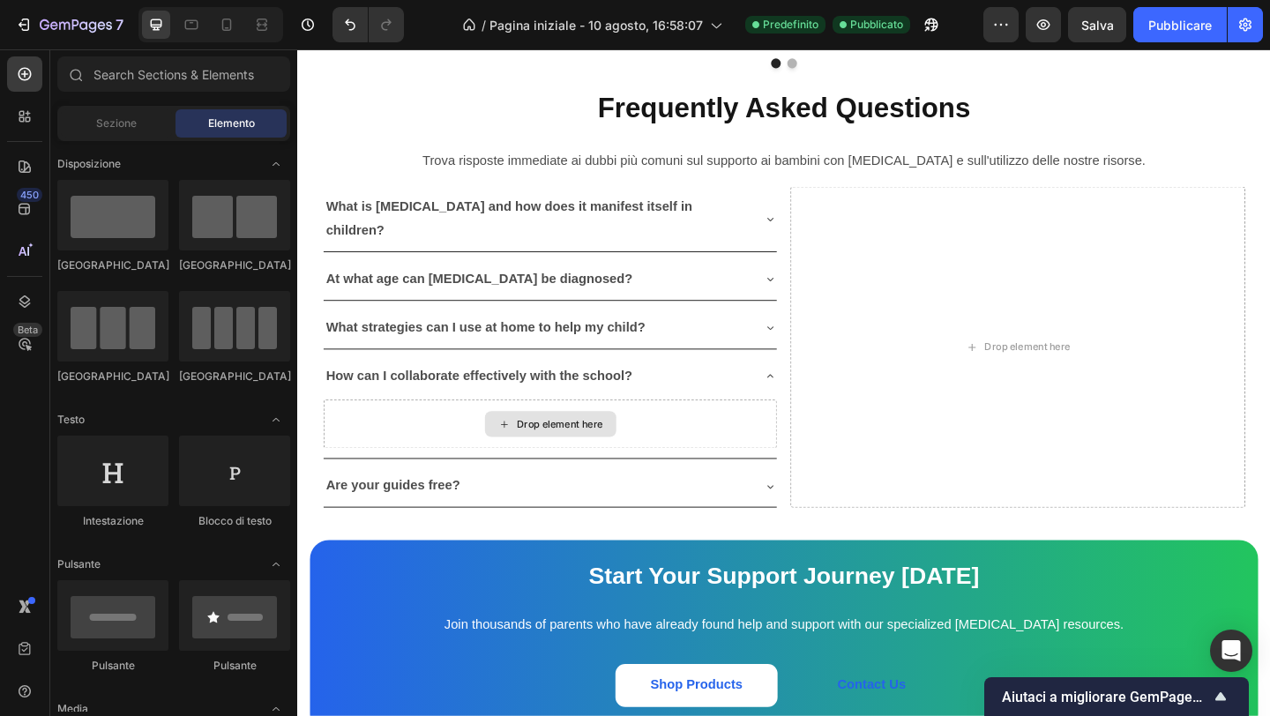
click at [585, 443] on div "Drop element here" at bounding box center [572, 457] width 143 height 28
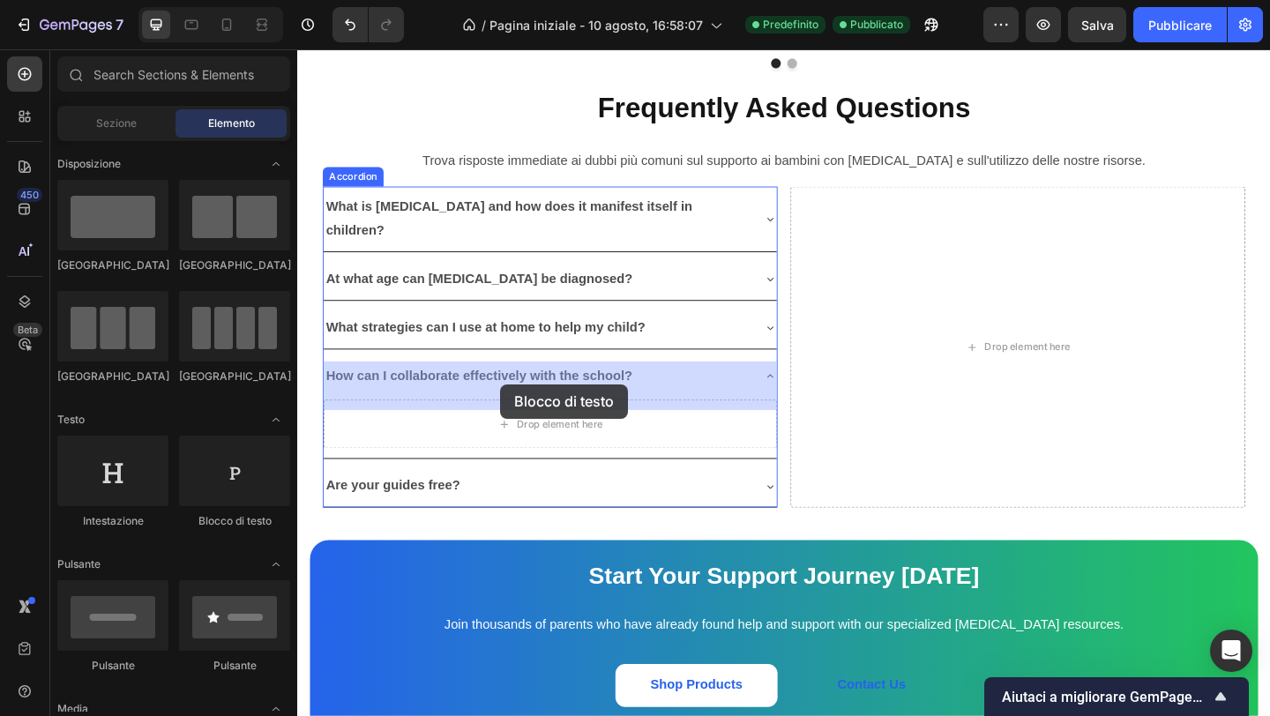
drag, startPoint x: 536, startPoint y: 532, endPoint x: 520, endPoint y: 412, distance: 121.1
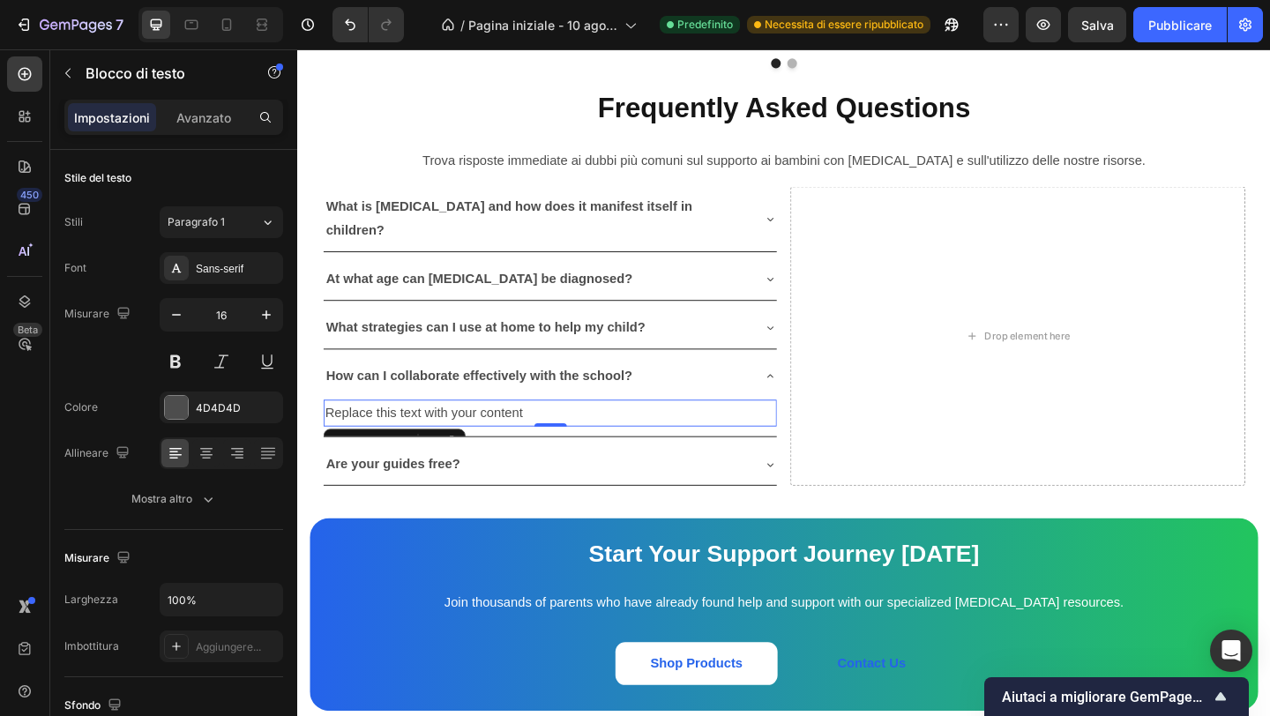
click at [517, 430] on div "Replace this text with your content" at bounding box center [571, 444] width 493 height 29
click at [517, 432] on p "Replace this text with your content" at bounding box center [572, 445] width 490 height 26
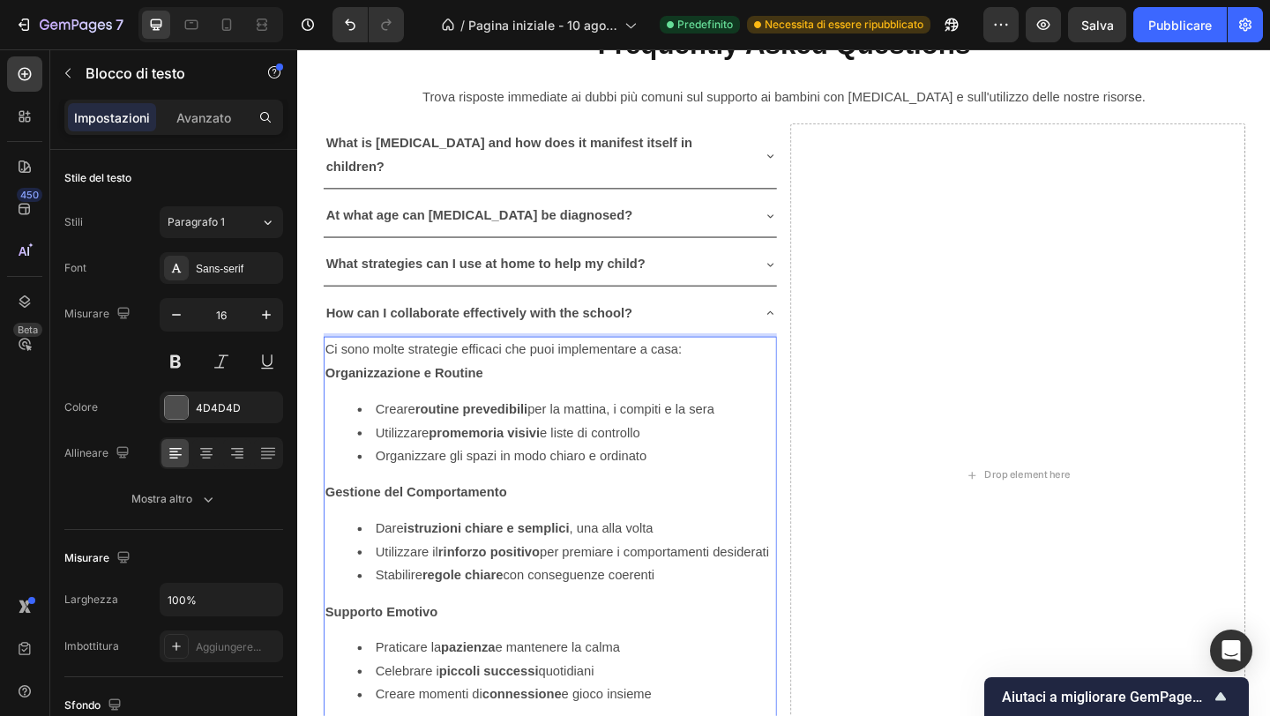
scroll to position [5068, 0]
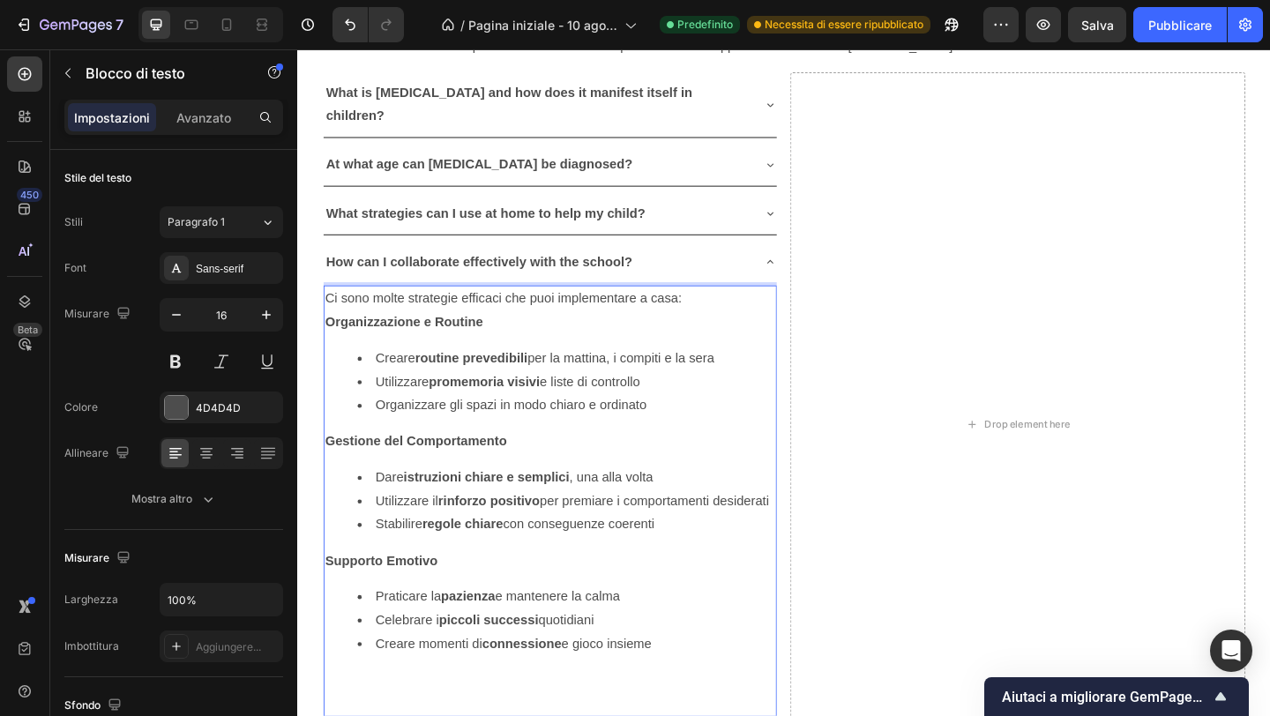
click at [454, 338] on strong "Organizzazione e Routine" at bounding box center [413, 345] width 172 height 15
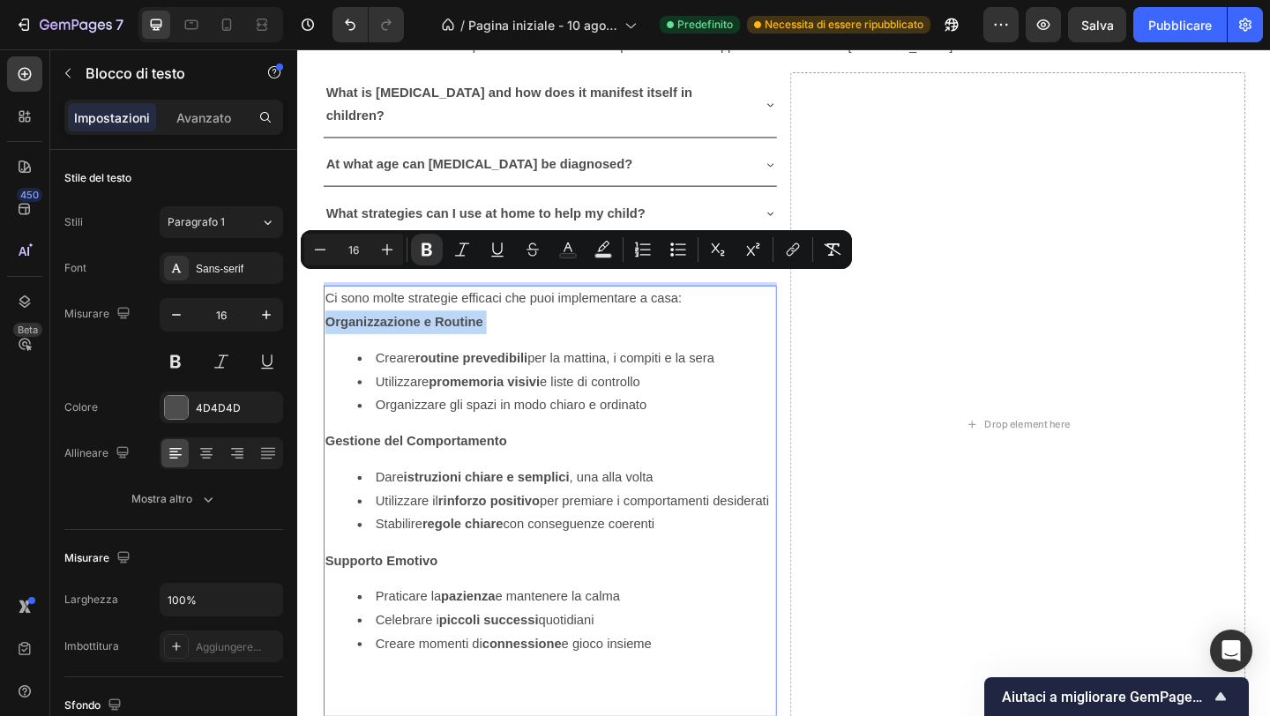
click at [437, 338] on strong "Organizzazione e Routine" at bounding box center [413, 345] width 172 height 15
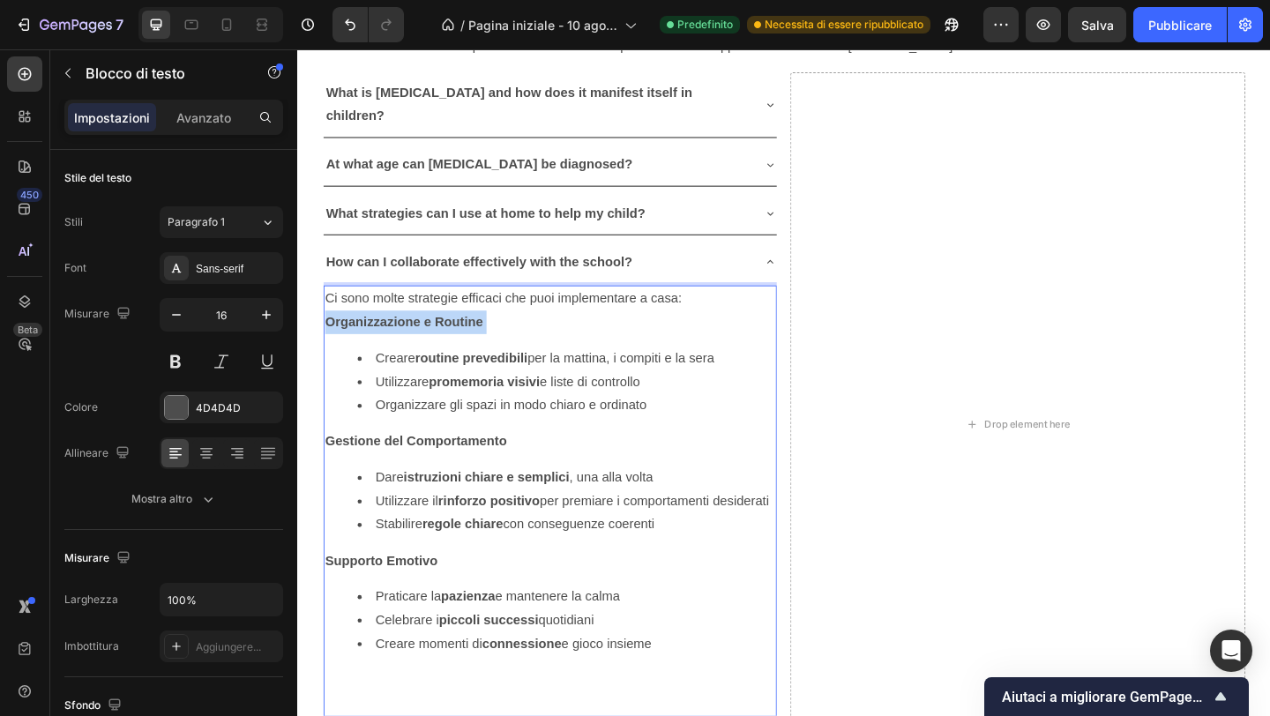
click at [437, 338] on strong "Organizzazione e Routine" at bounding box center [413, 345] width 172 height 15
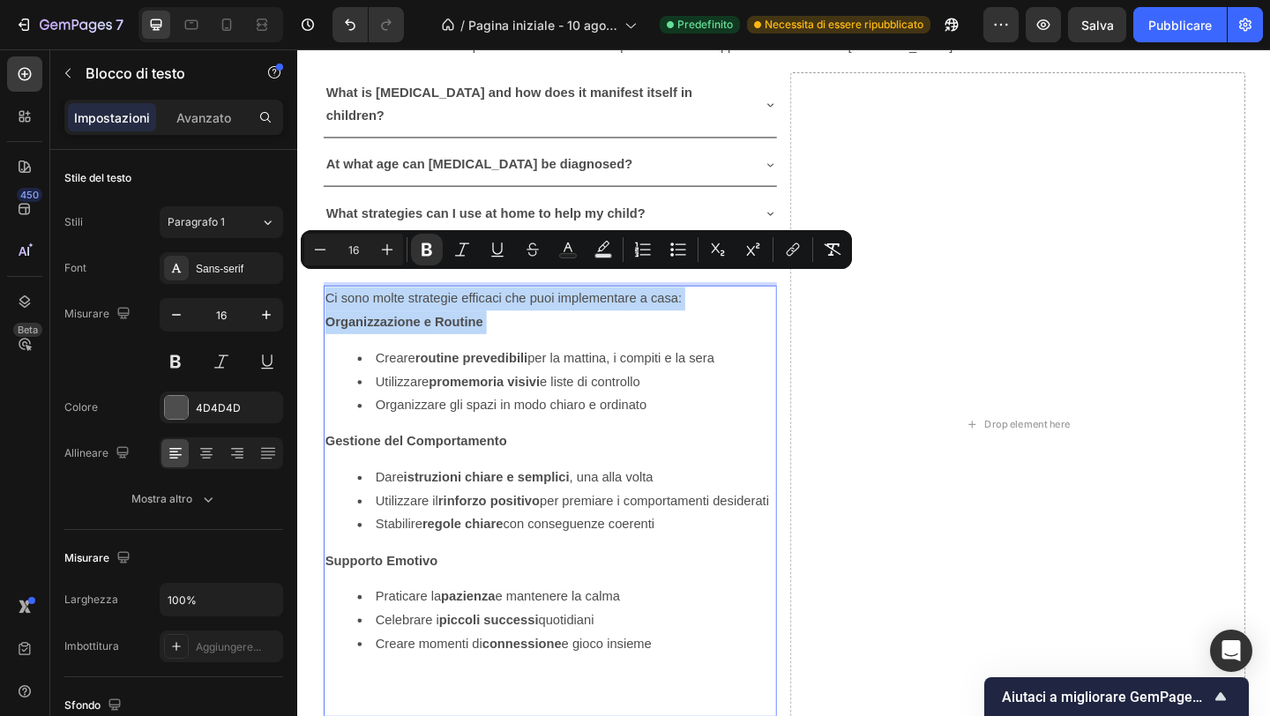
drag, startPoint x: 437, startPoint y: 303, endPoint x: 430, endPoint y: 288, distance: 16.2
click at [430, 306] on div "Ci sono molte strategie efficaci che puoi implementare a casa: Organizzazione e…" at bounding box center [571, 540] width 493 height 469
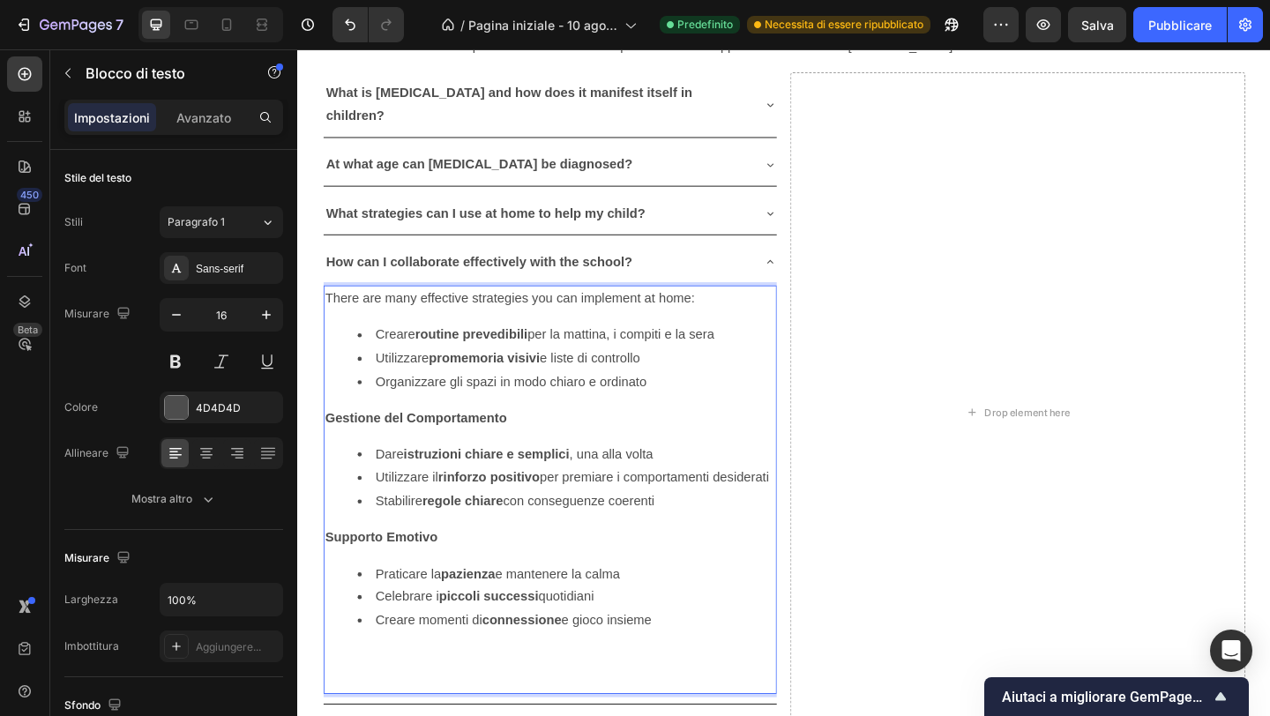
drag, startPoint x: 382, startPoint y: 317, endPoint x: 762, endPoint y: 313, distance: 380.2
click at [762, 348] on li "Creare routine prevedibili per la mattina, i compiti e la sera" at bounding box center [590, 361] width 454 height 26
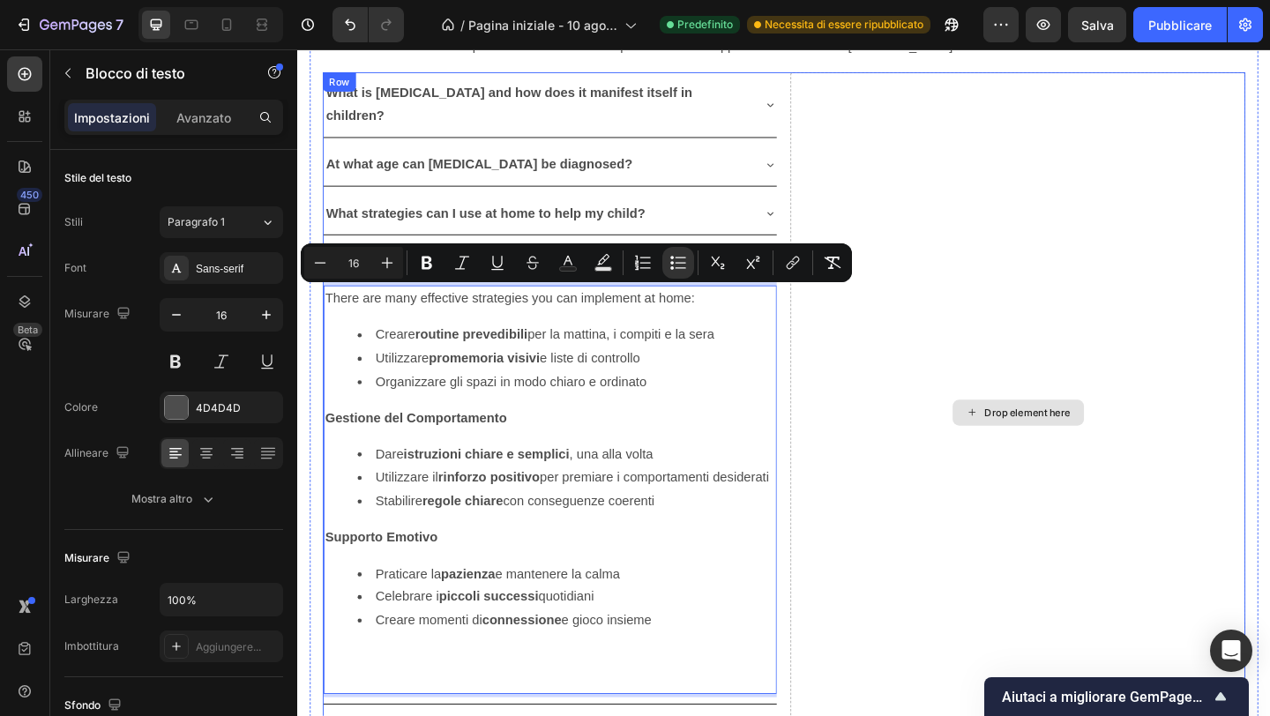
click at [997, 268] on div "Drop element here" at bounding box center [1081, 444] width 495 height 740
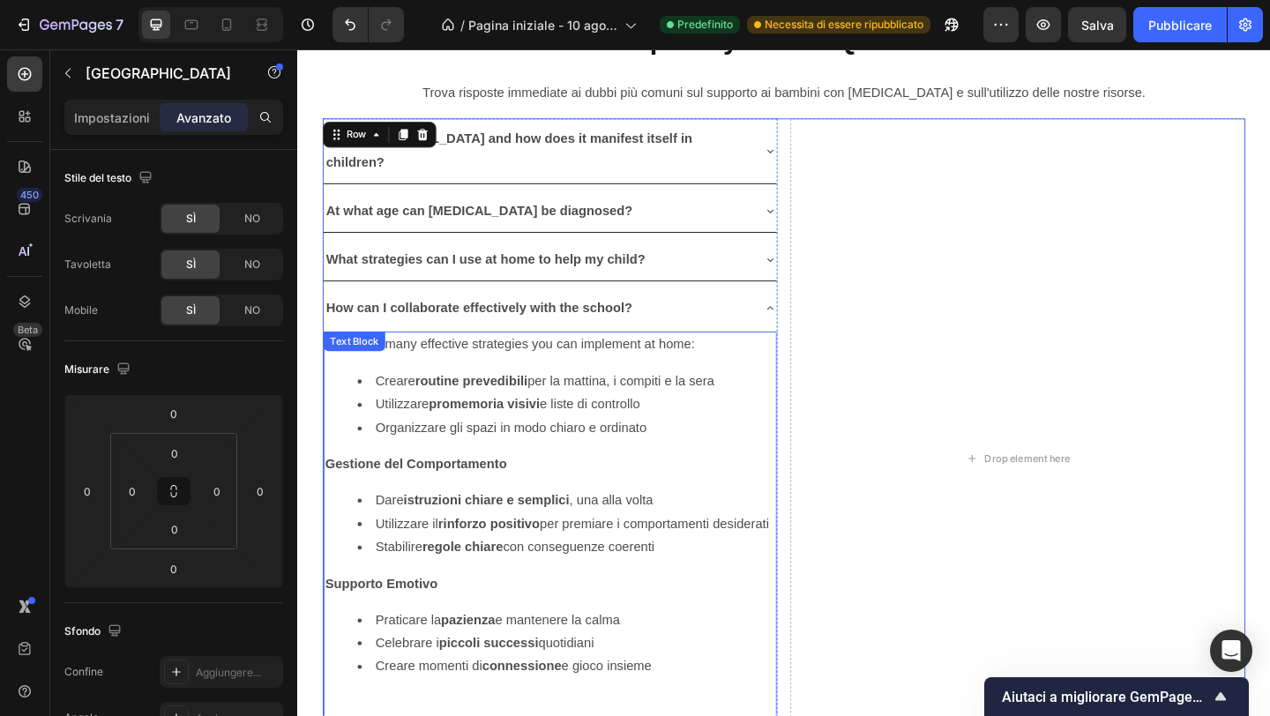
scroll to position [4969, 0]
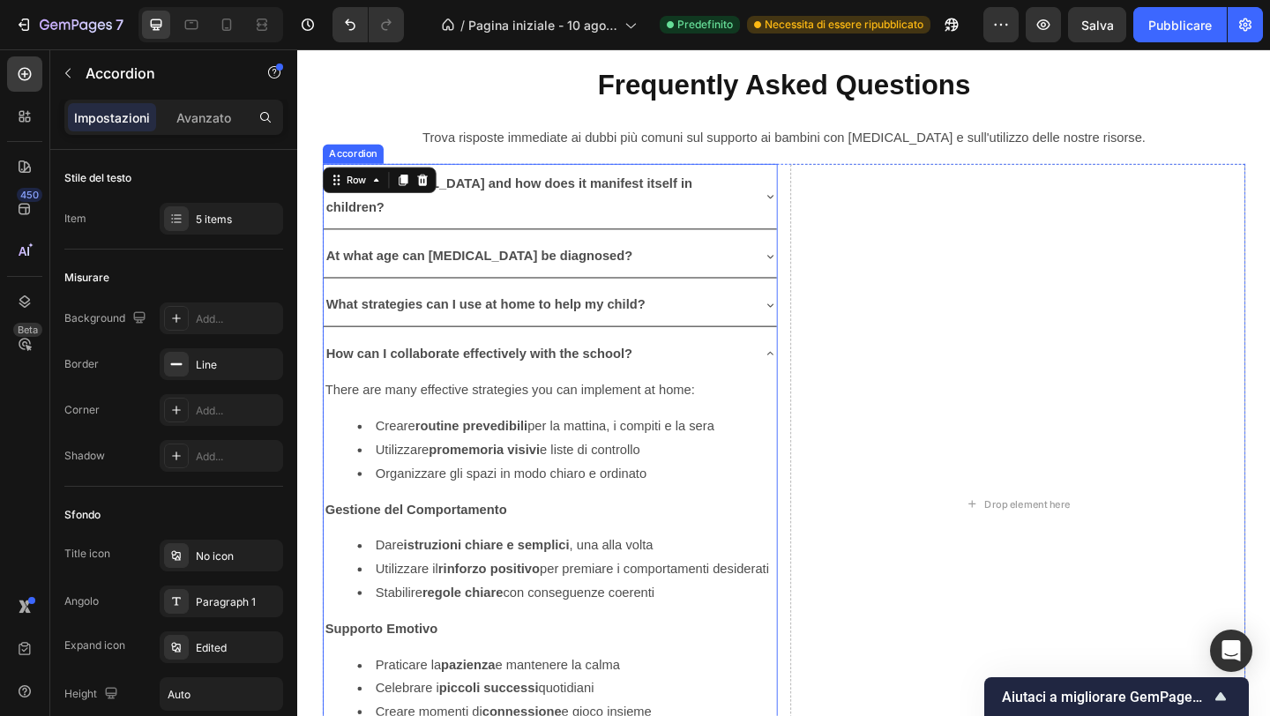
click at [811, 373] on icon at bounding box center [811, 380] width 14 height 14
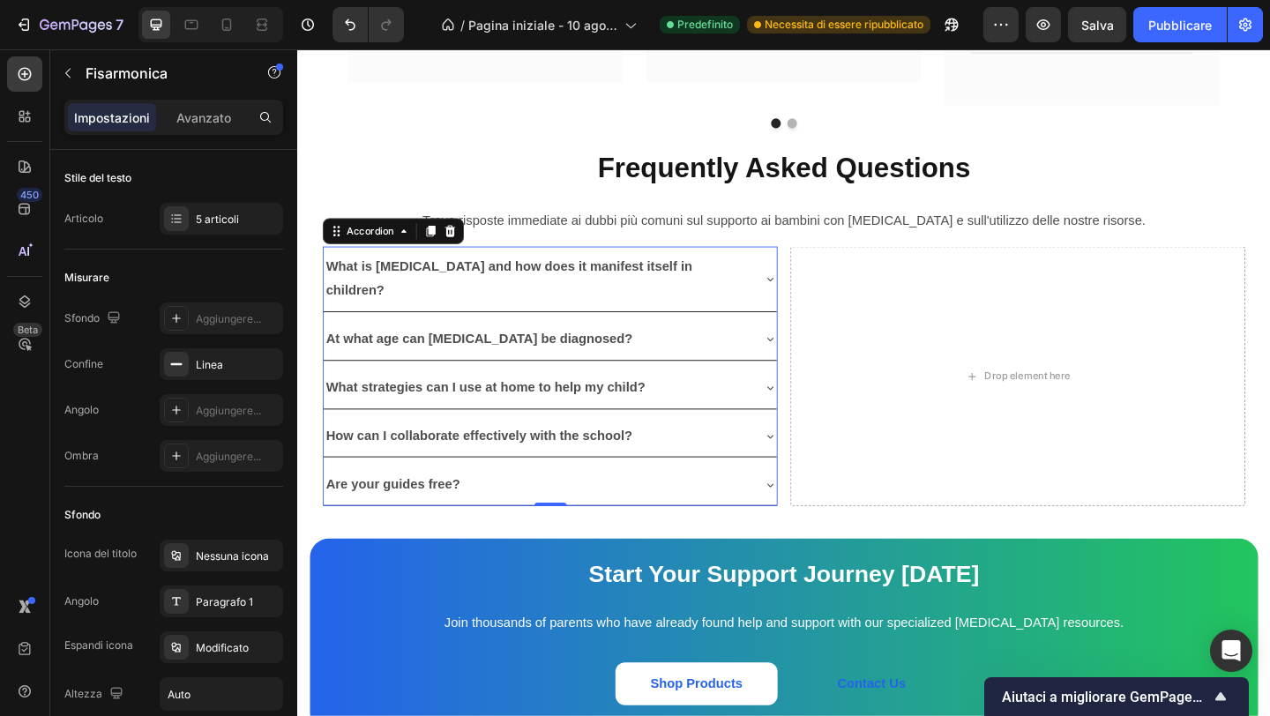
scroll to position [4859, 0]
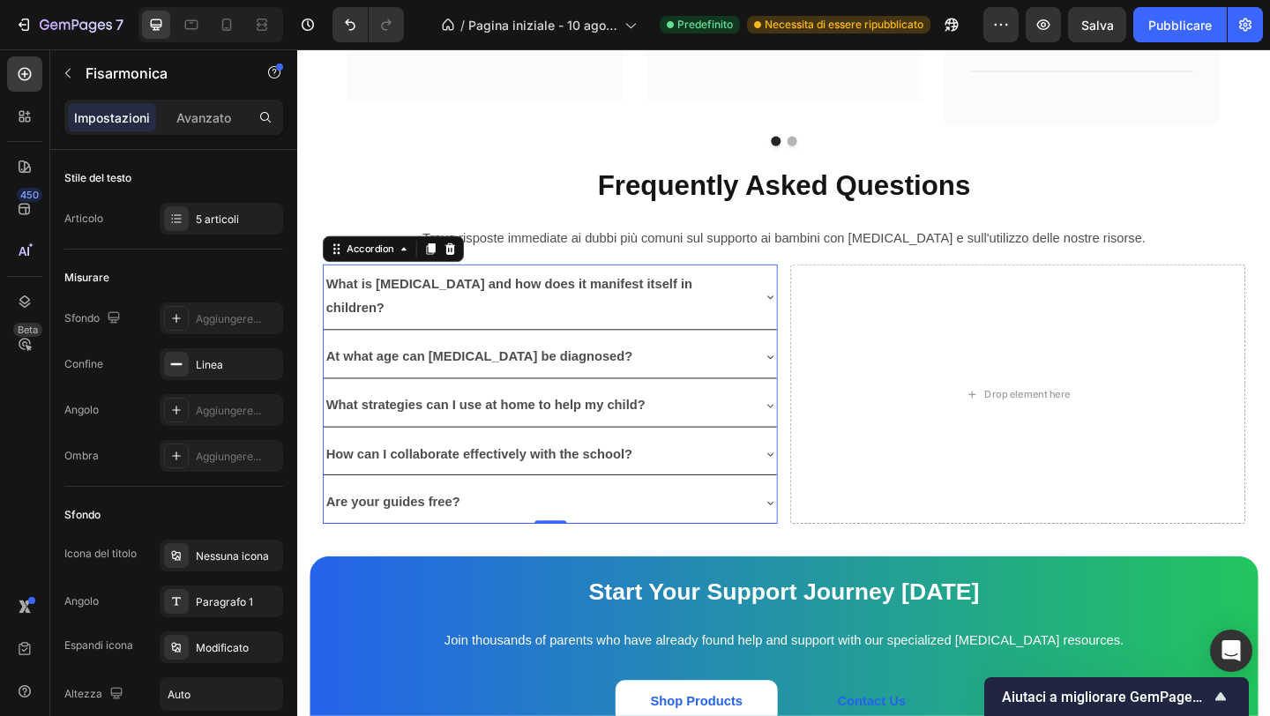
click at [516, 297] on strong "What is [MEDICAL_DATA] and how does it manifest itself in children?" at bounding box center [527, 317] width 399 height 41
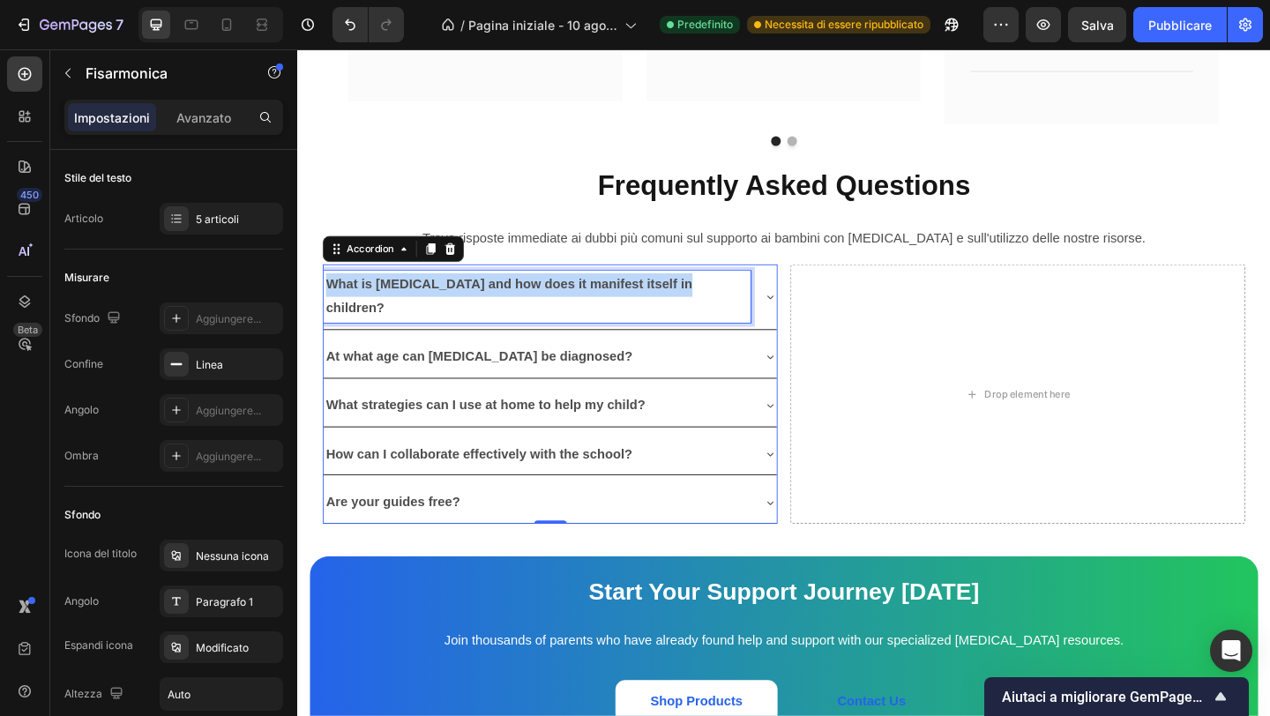
click at [516, 297] on strong "What is [MEDICAL_DATA] and how does it manifest itself in children?" at bounding box center [527, 317] width 399 height 41
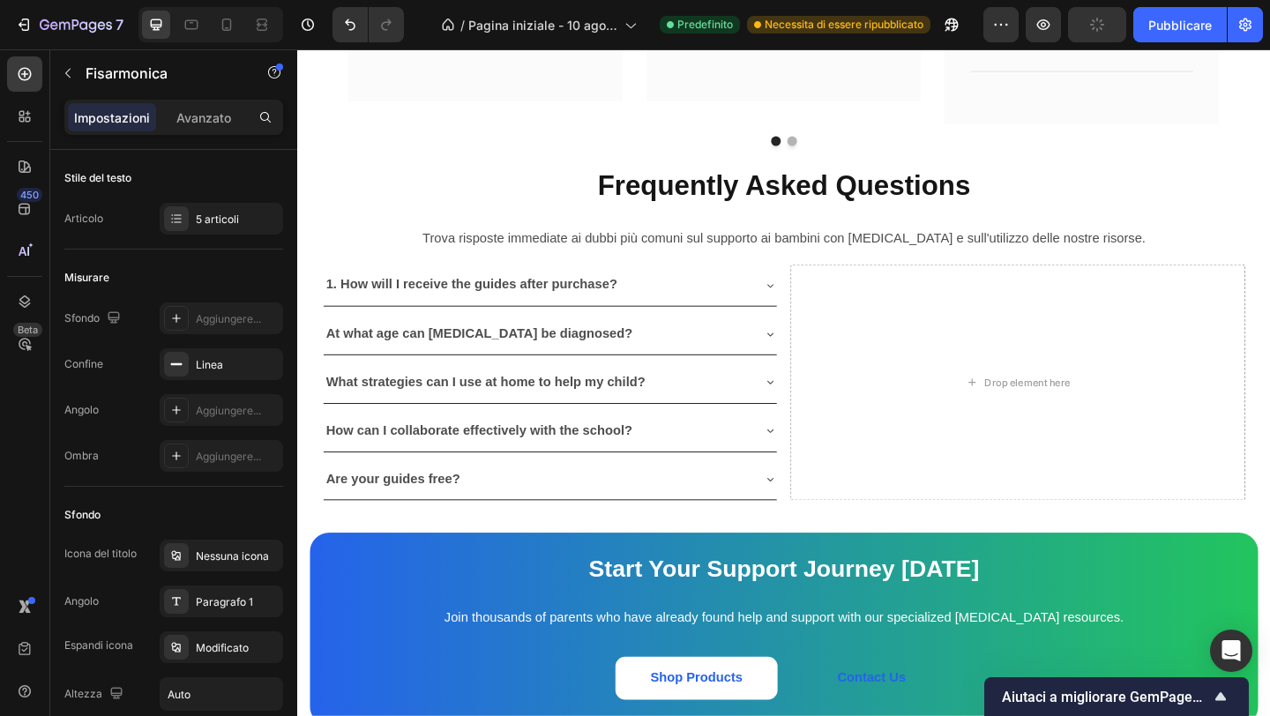
click at [811, 299] on icon at bounding box center [811, 306] width 14 height 14
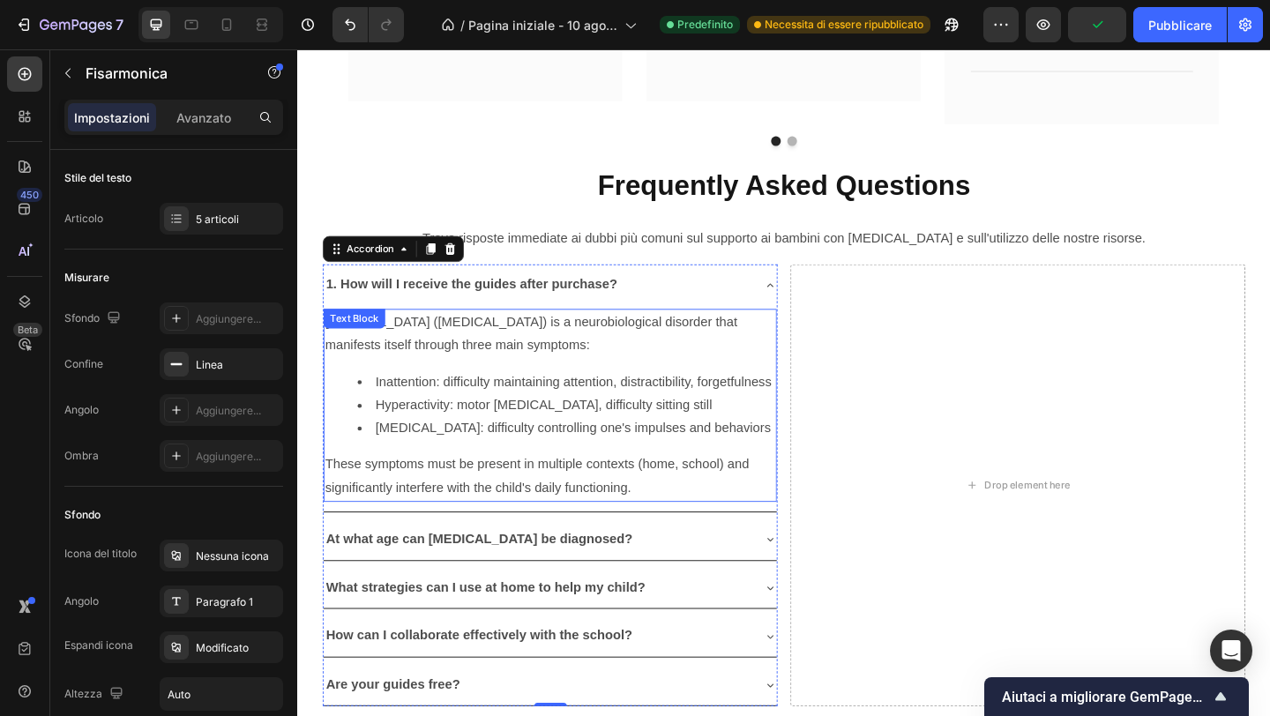
click at [627, 512] on p "These symptoms must be present in multiple contexts (home, school) and signific…" at bounding box center [572, 514] width 490 height 51
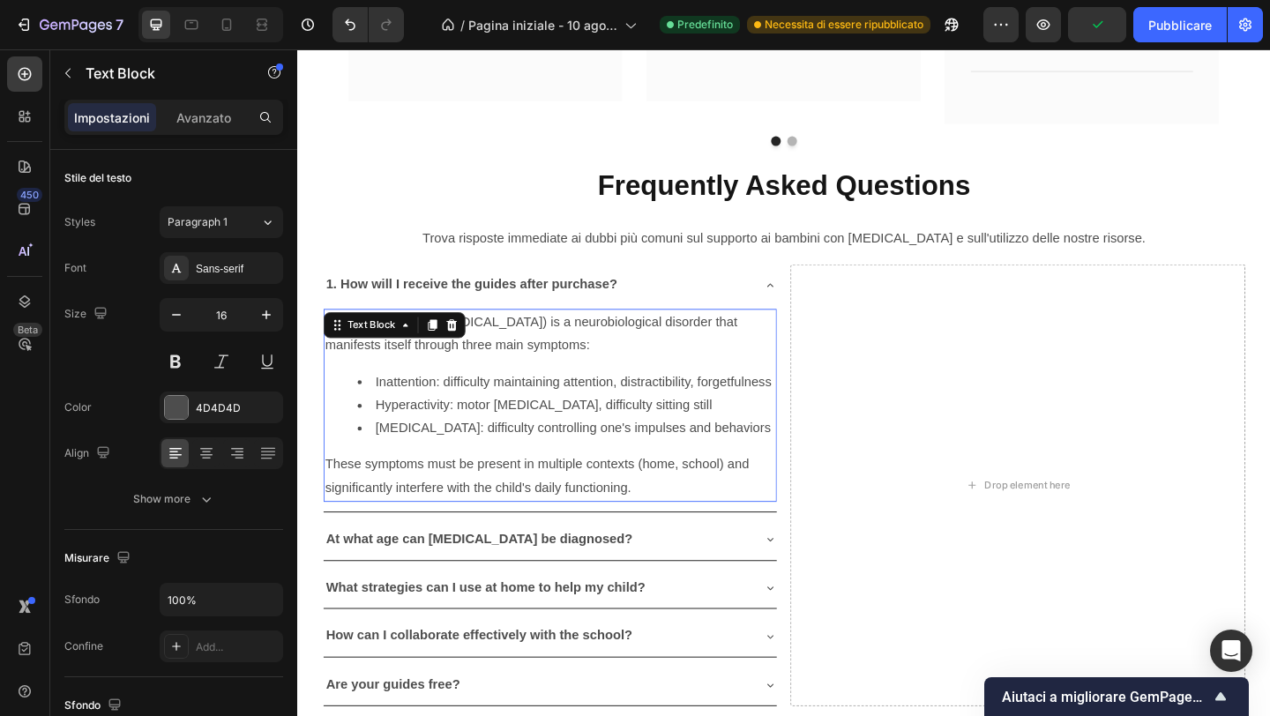
click at [627, 512] on p "These symptoms must be present in multiple contexts (home, school) and signific…" at bounding box center [572, 514] width 490 height 51
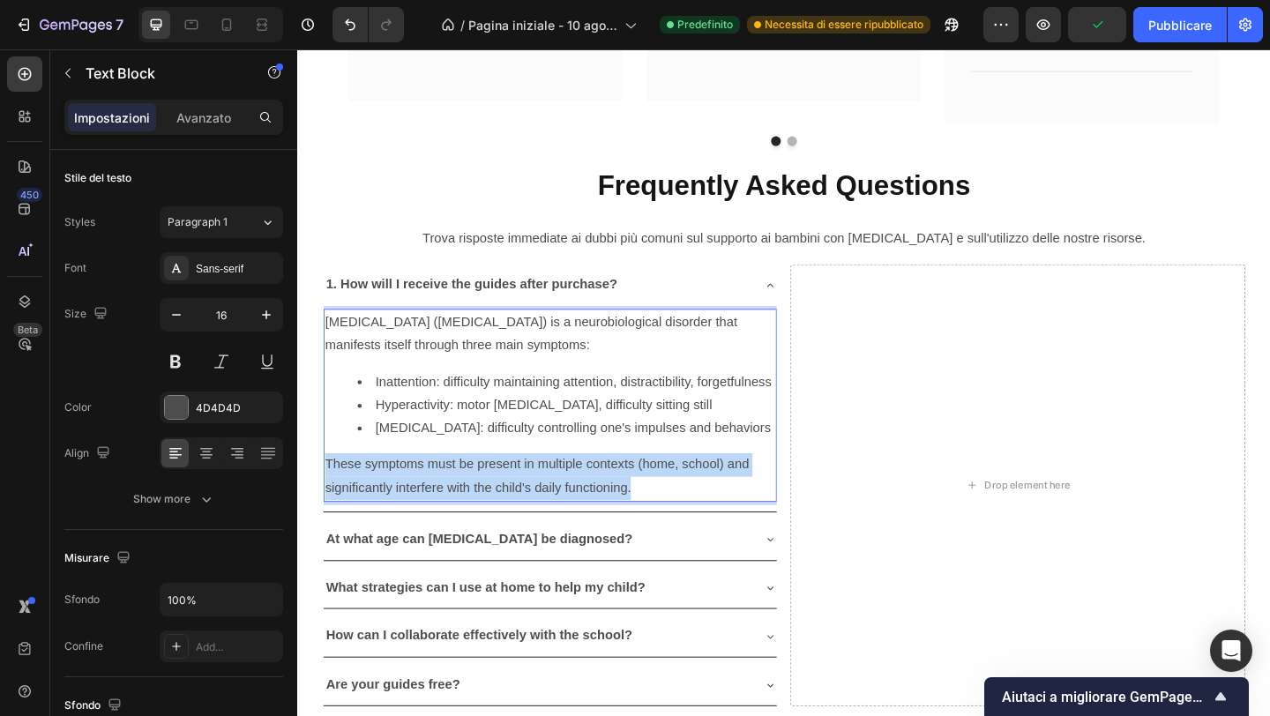
click at [627, 512] on p "These symptoms must be present in multiple contexts (home, school) and signific…" at bounding box center [572, 514] width 490 height 51
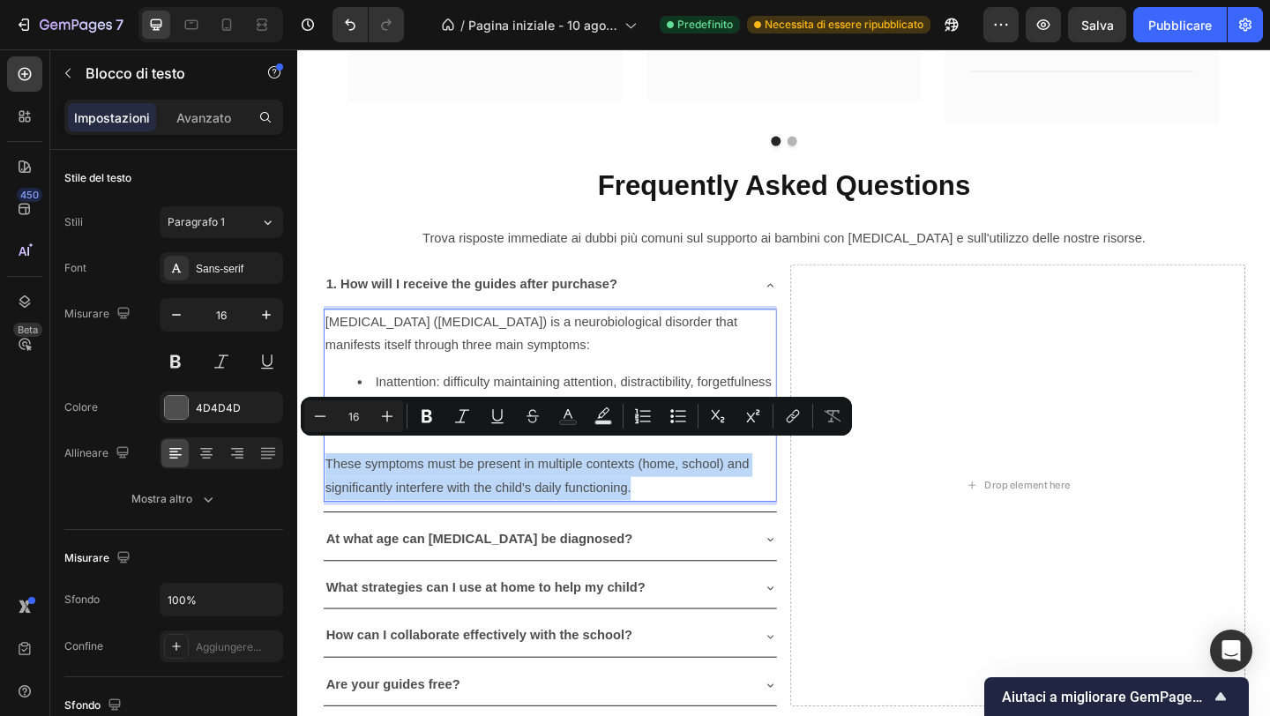
click at [514, 296] on p "1. How will I receive the guides after purchase?" at bounding box center [486, 306] width 317 height 26
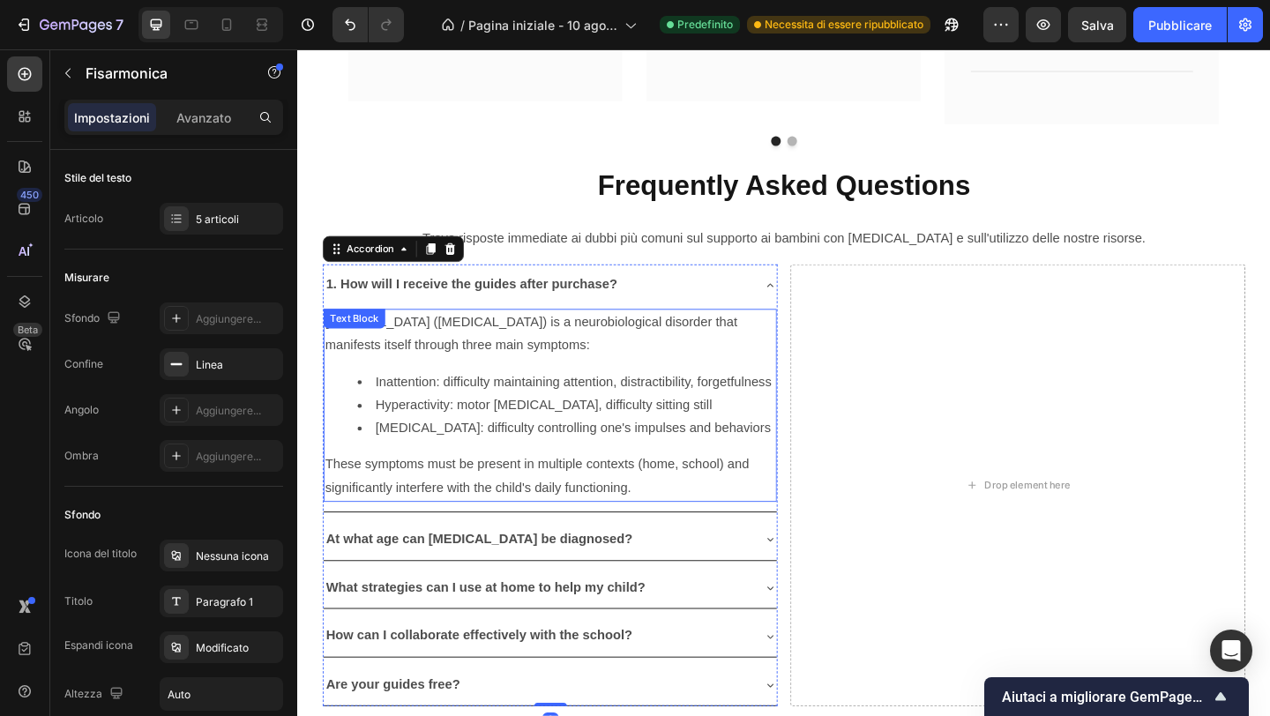
click at [521, 333] on p "[MEDICAL_DATA] ([MEDICAL_DATA]) is a neurobiological disorder that manifests it…" at bounding box center [572, 358] width 490 height 51
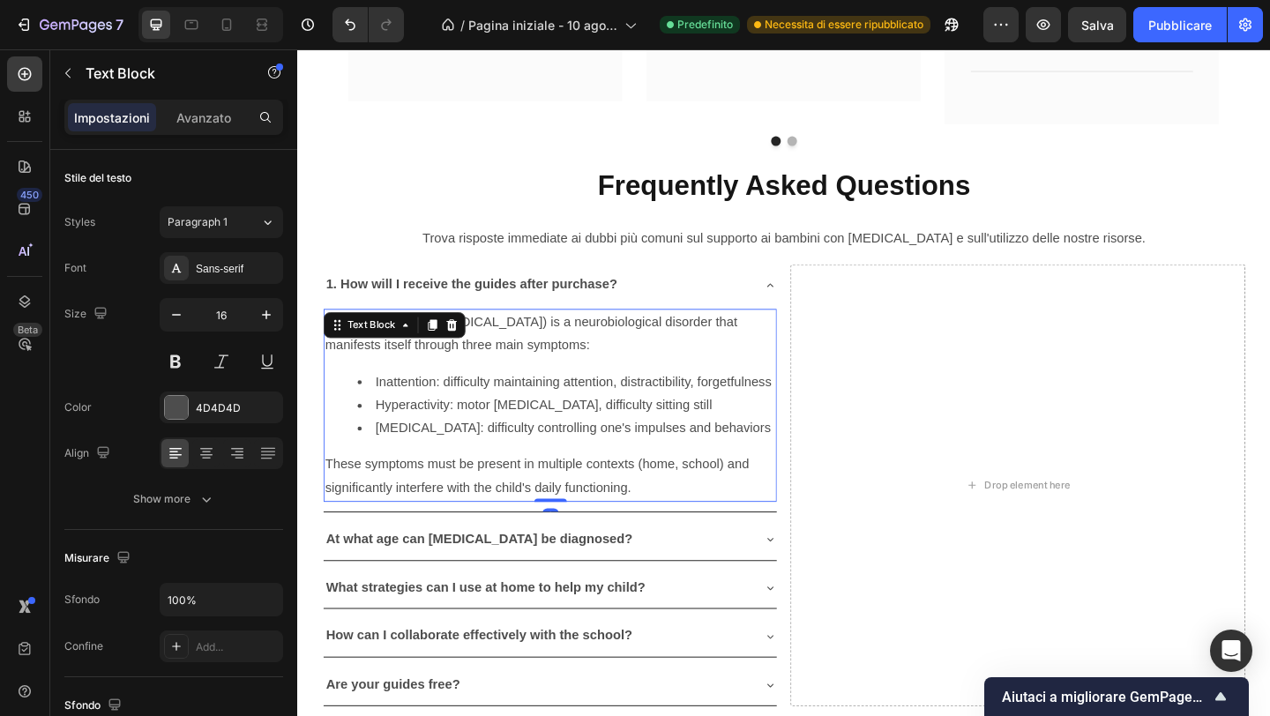
click at [521, 333] on p "[MEDICAL_DATA] ([MEDICAL_DATA]) is a neurobiological disorder that manifests it…" at bounding box center [572, 358] width 490 height 51
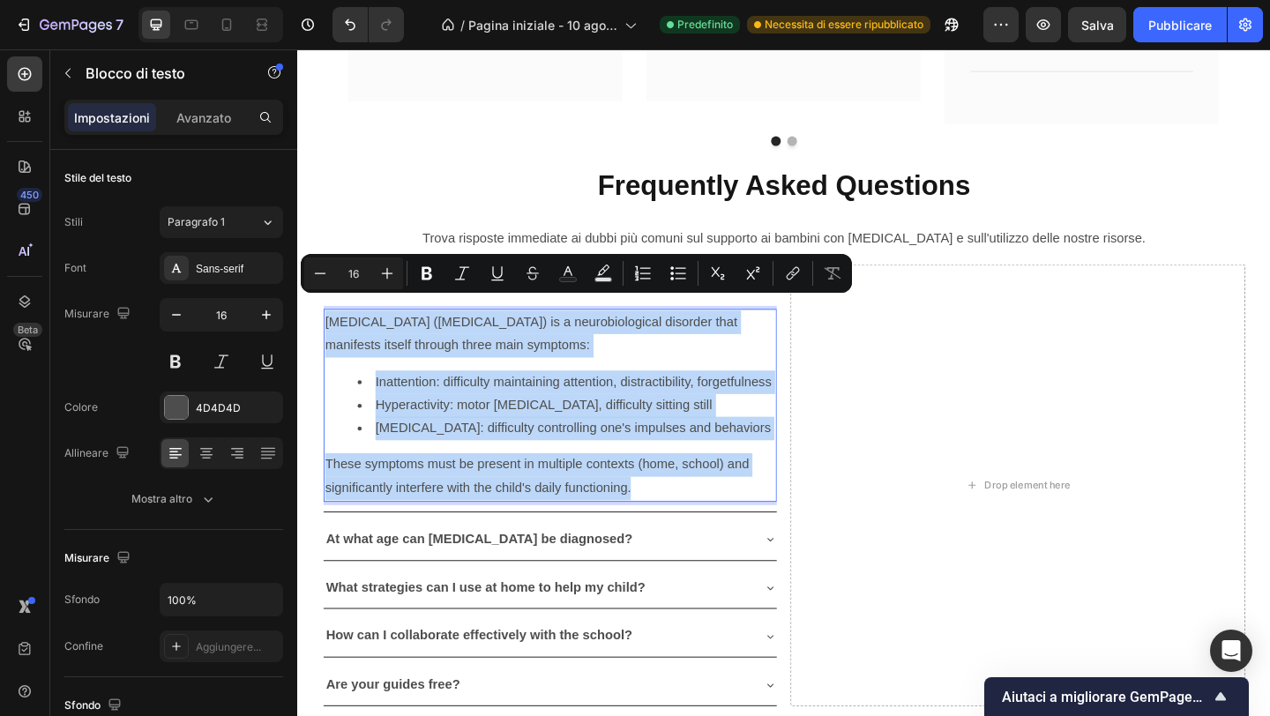
drag, startPoint x: 521, startPoint y: 327, endPoint x: 654, endPoint y: 497, distance: 214.9
click at [654, 497] on div "[MEDICAL_DATA] ([MEDICAL_DATA]) is a neurobiological disorder that manifests it…" at bounding box center [571, 437] width 493 height 210
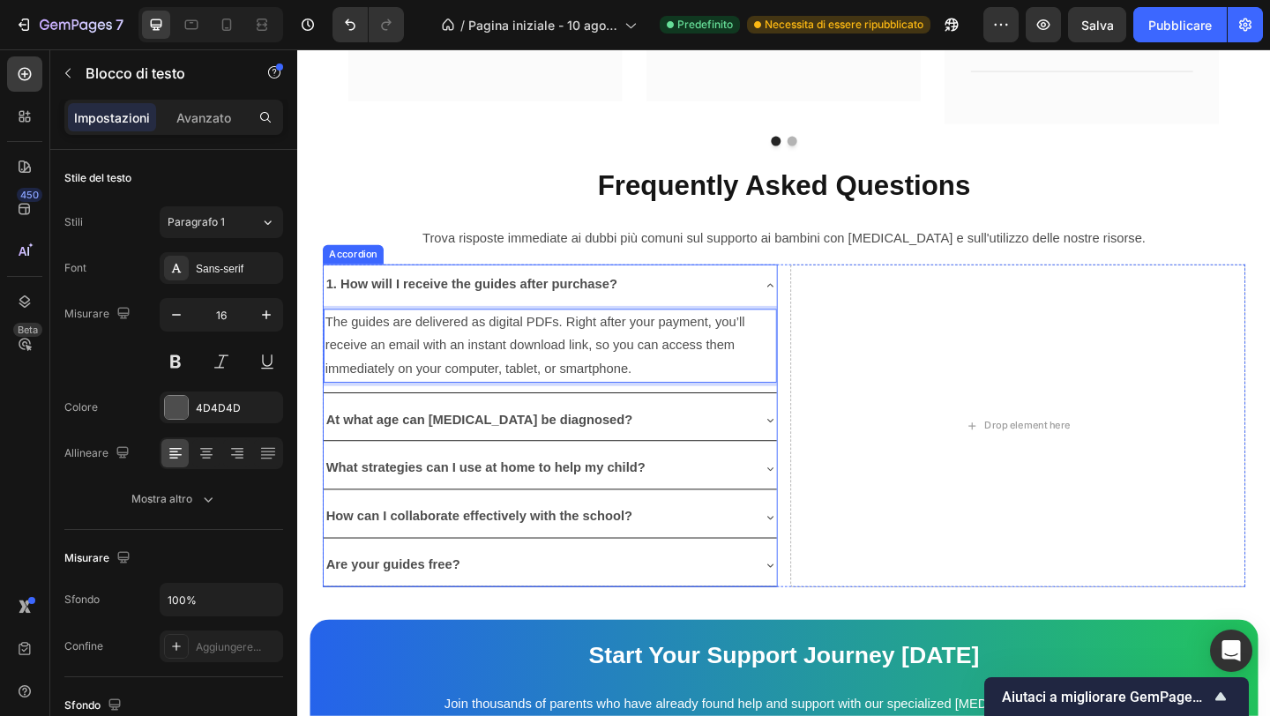
click at [811, 299] on icon at bounding box center [811, 306] width 14 height 14
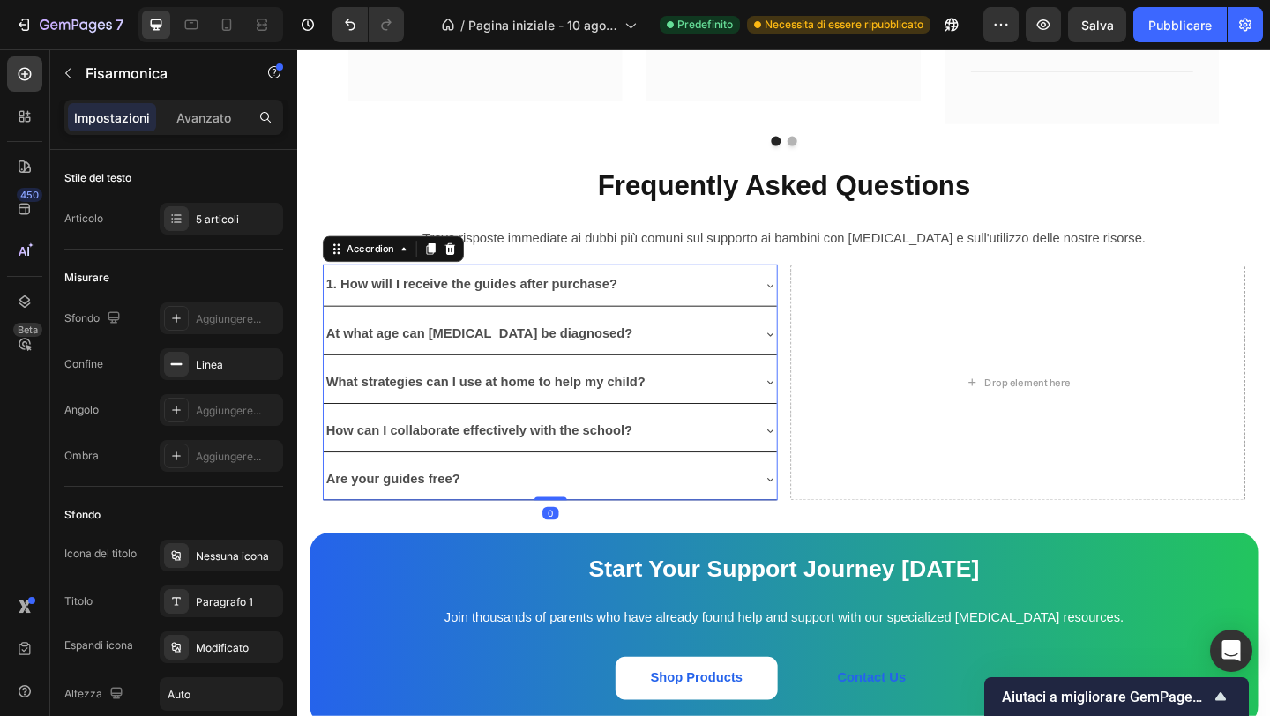
click at [802, 345] on div "At what age can [MEDICAL_DATA] be diagnosed?" at bounding box center [571, 358] width 493 height 45
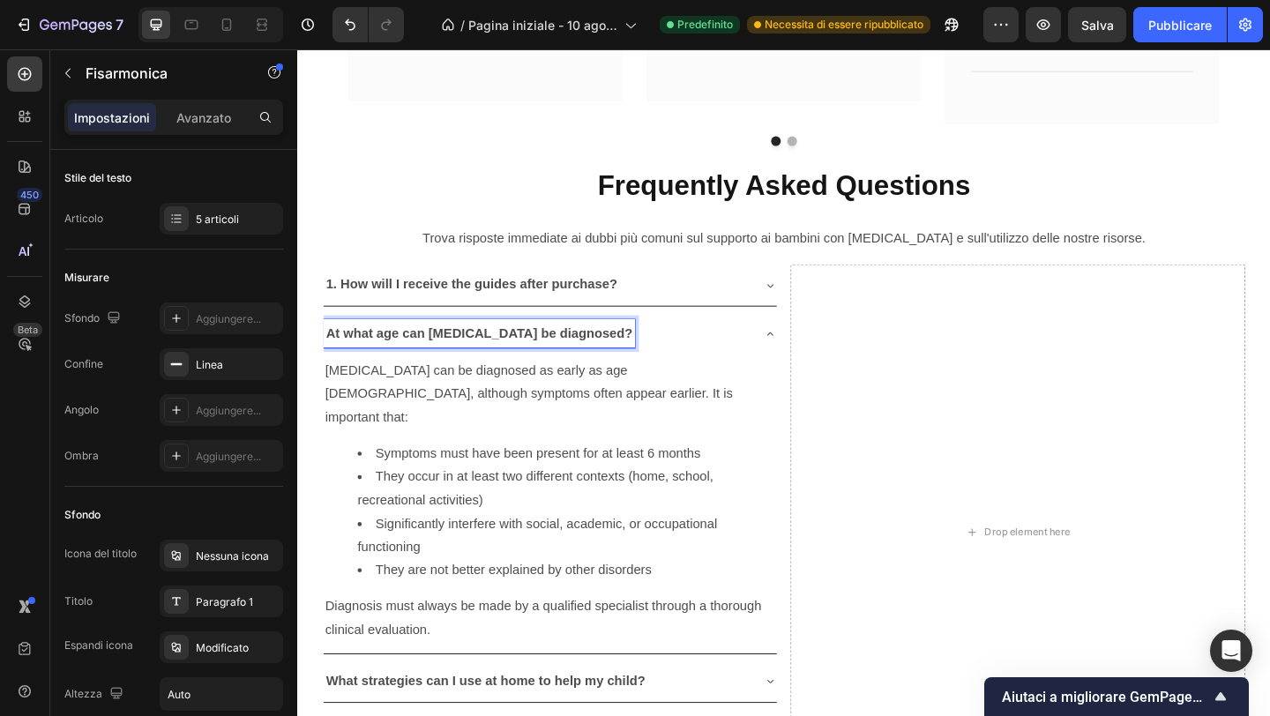
click at [423, 350] on strong "At what age can [MEDICAL_DATA] be diagnosed?" at bounding box center [494, 357] width 333 height 15
click at [422, 350] on strong "At what age can [MEDICAL_DATA] be diagnosed?" at bounding box center [494, 357] width 333 height 15
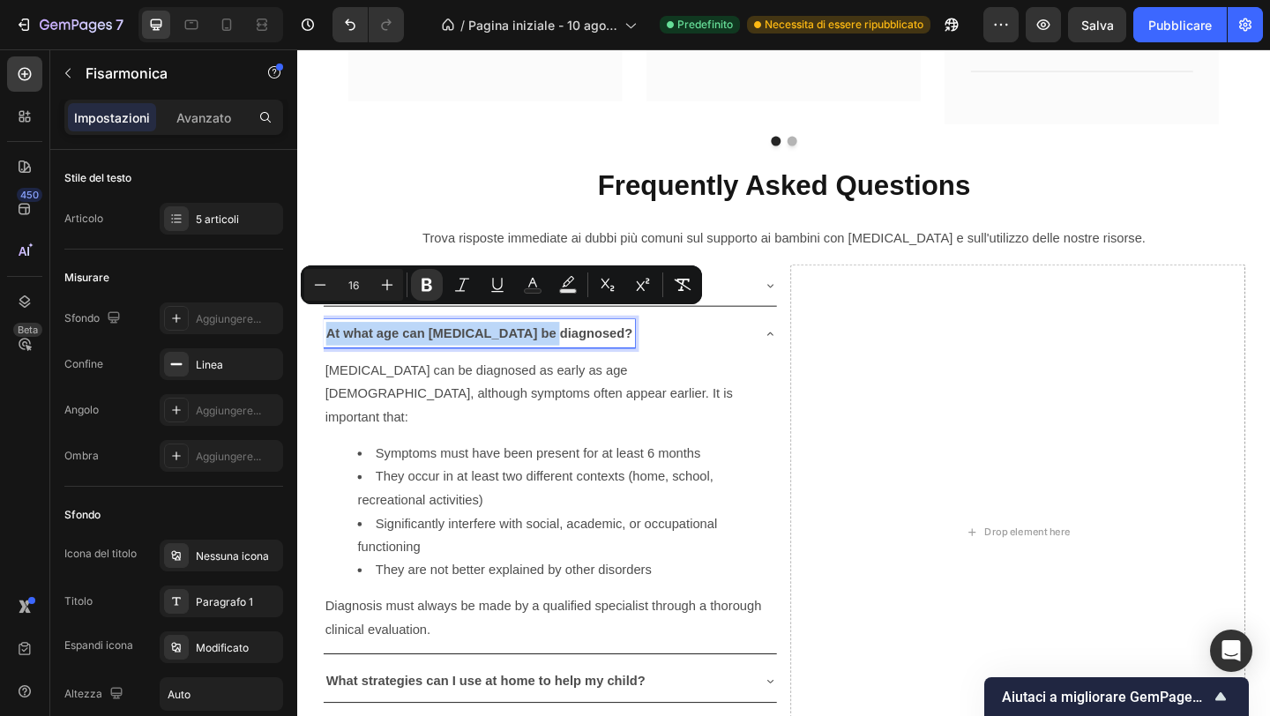
click at [422, 350] on strong "At what age can [MEDICAL_DATA] be diagnosed?" at bounding box center [494, 357] width 333 height 15
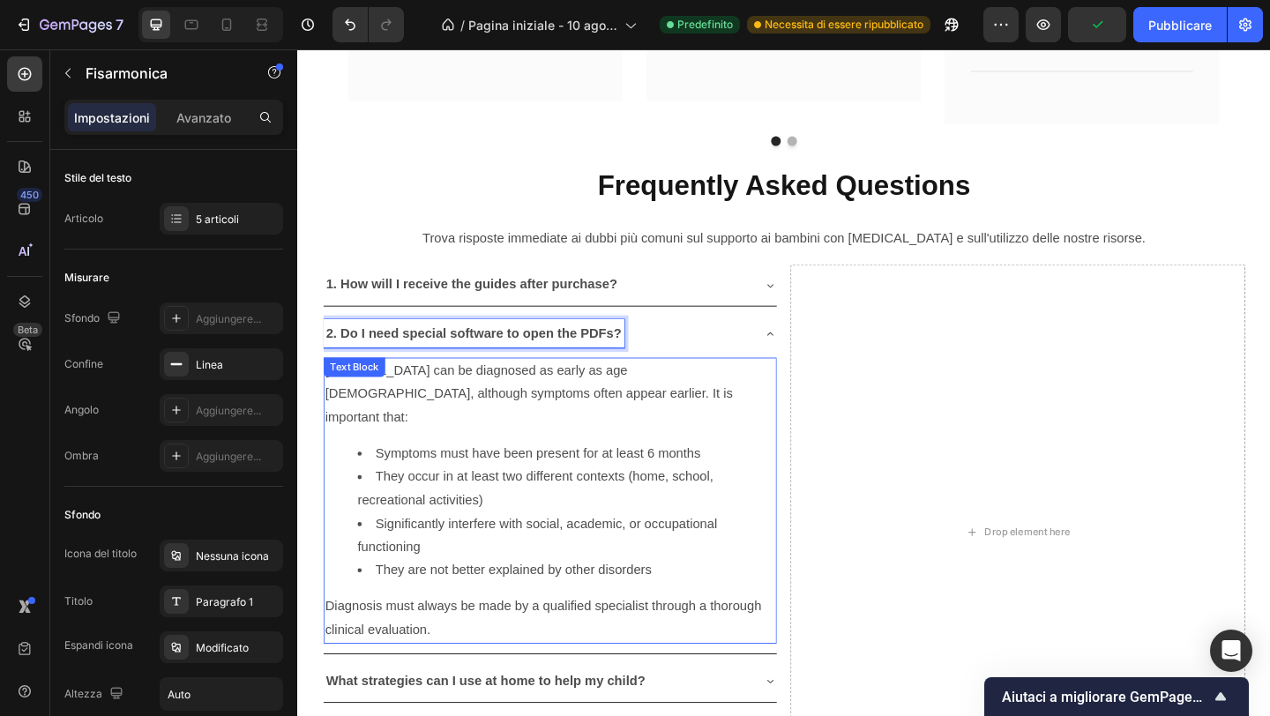
click at [473, 404] on p "[MEDICAL_DATA] can be diagnosed as early as age [DEMOGRAPHIC_DATA], although sy…" at bounding box center [572, 424] width 490 height 76
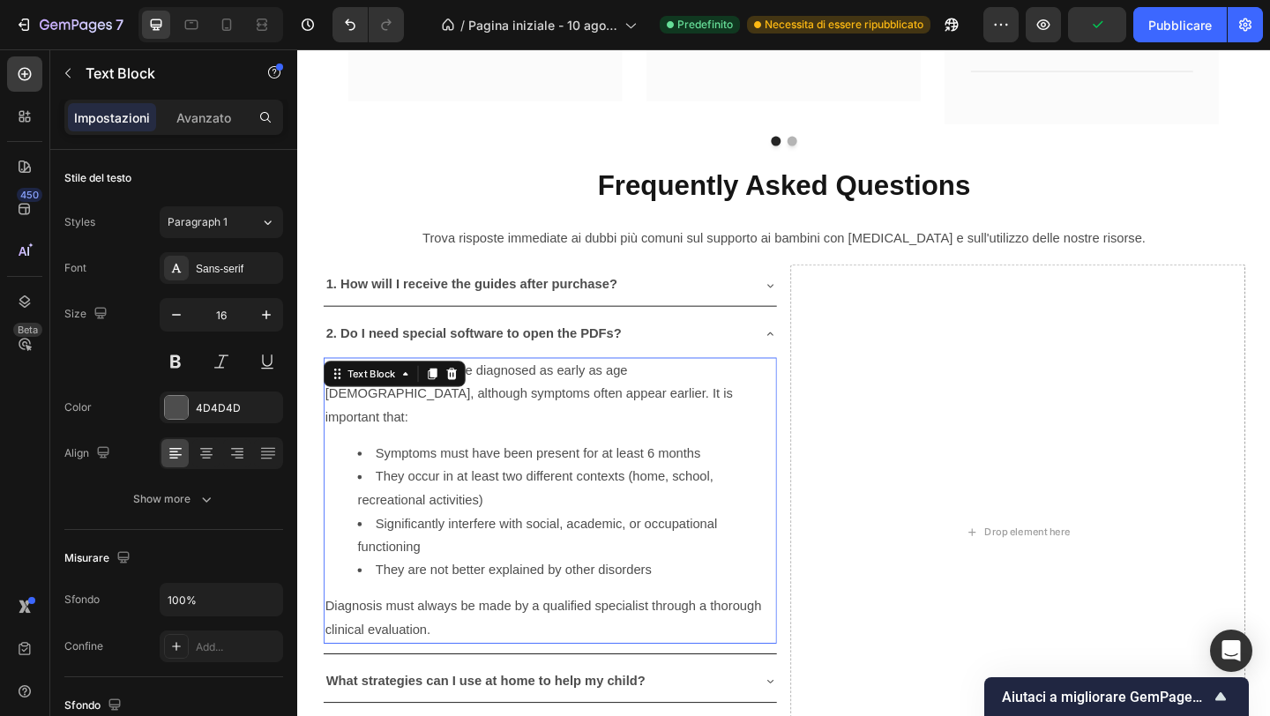
click at [473, 404] on p "[MEDICAL_DATA] can be diagnosed as early as age [DEMOGRAPHIC_DATA], although sy…" at bounding box center [572, 424] width 490 height 76
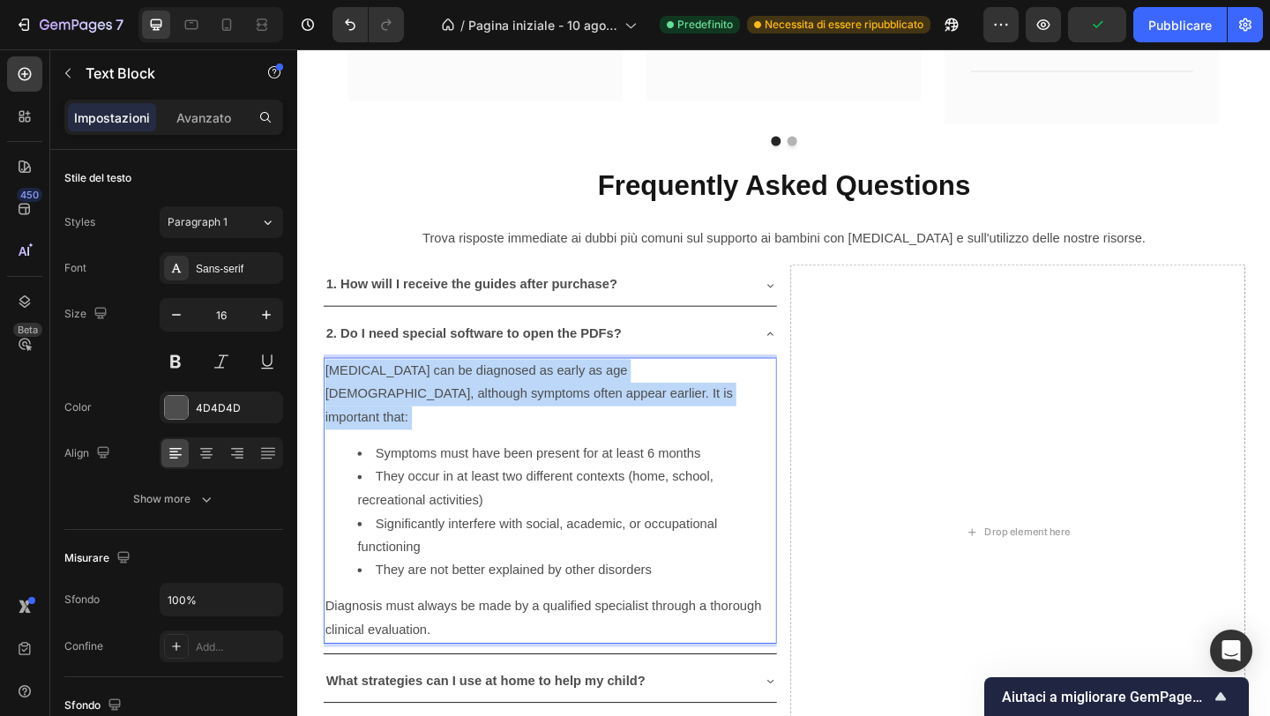
click at [473, 404] on p "[MEDICAL_DATA] can be diagnosed as early as age [DEMOGRAPHIC_DATA], although sy…" at bounding box center [572, 424] width 490 height 76
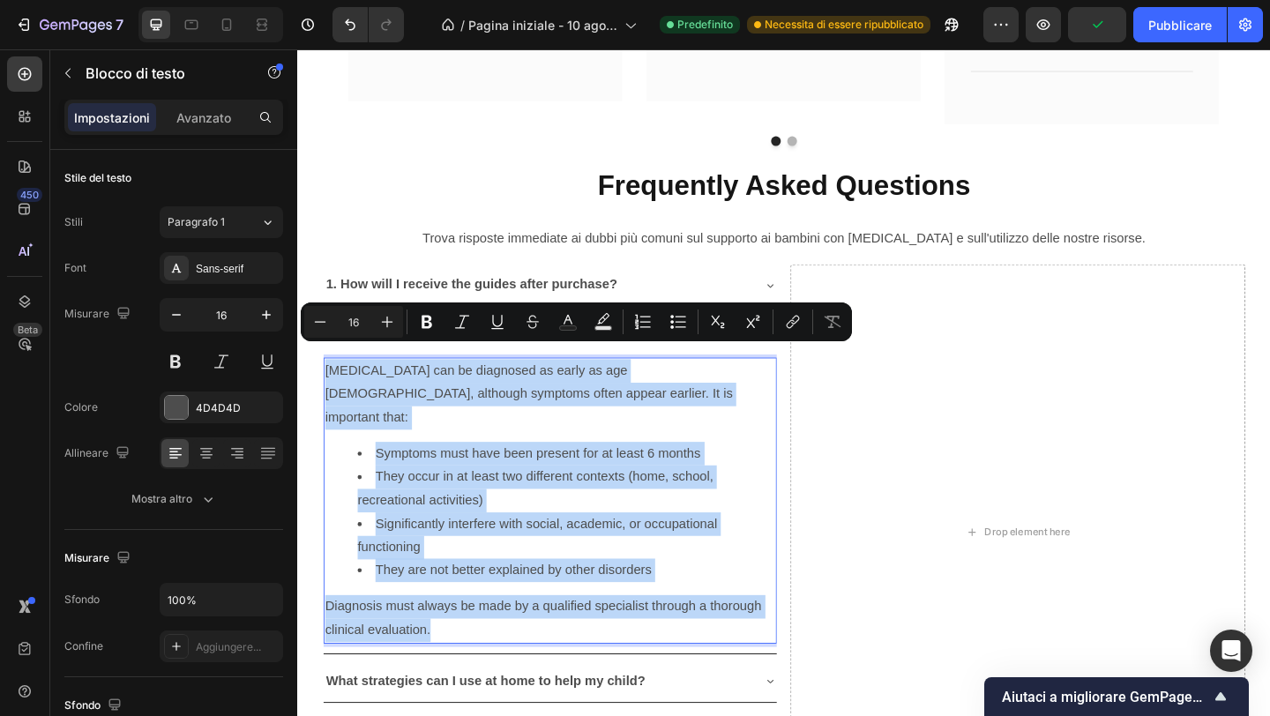
drag, startPoint x: 473, startPoint y: 404, endPoint x: 619, endPoint y: 624, distance: 264.0
click at [619, 625] on div "[MEDICAL_DATA] can be diagnosed as early as age [DEMOGRAPHIC_DATA], although sy…" at bounding box center [571, 540] width 493 height 311
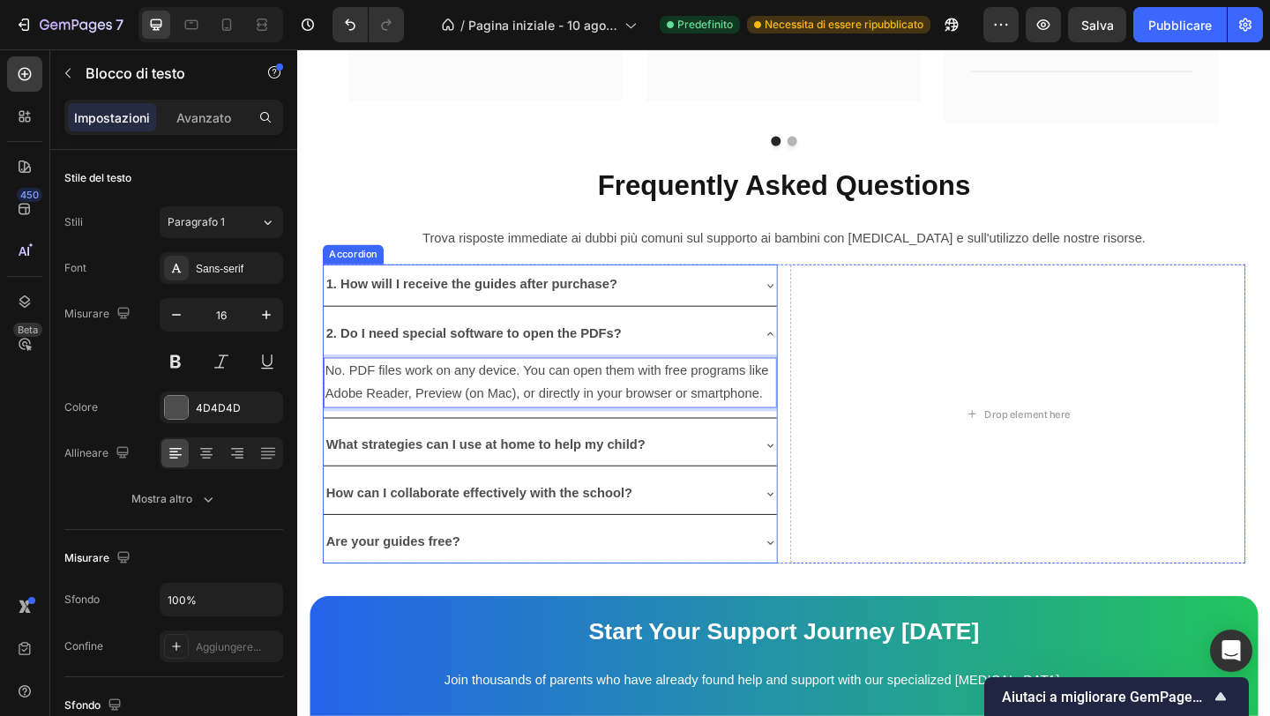
click at [809, 473] on icon at bounding box center [811, 480] width 14 height 14
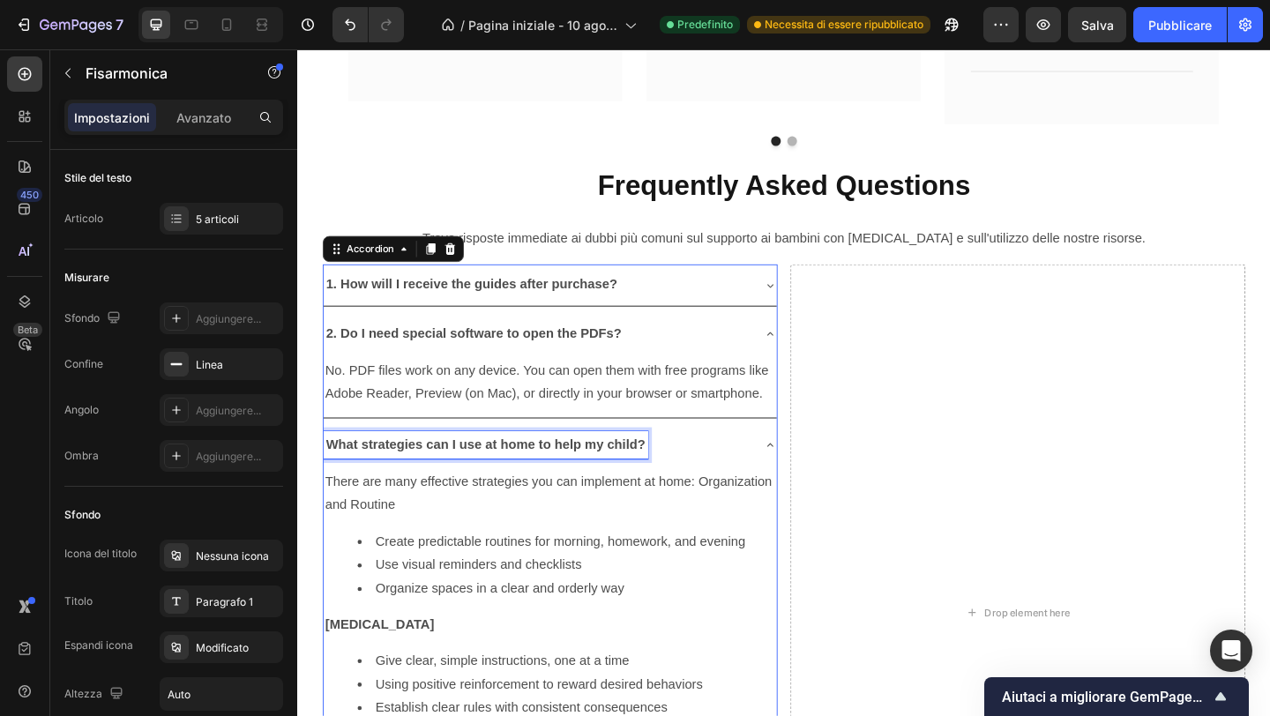
click at [500, 472] on strong "What strategies can I use at home to help my child?" at bounding box center [502, 479] width 348 height 15
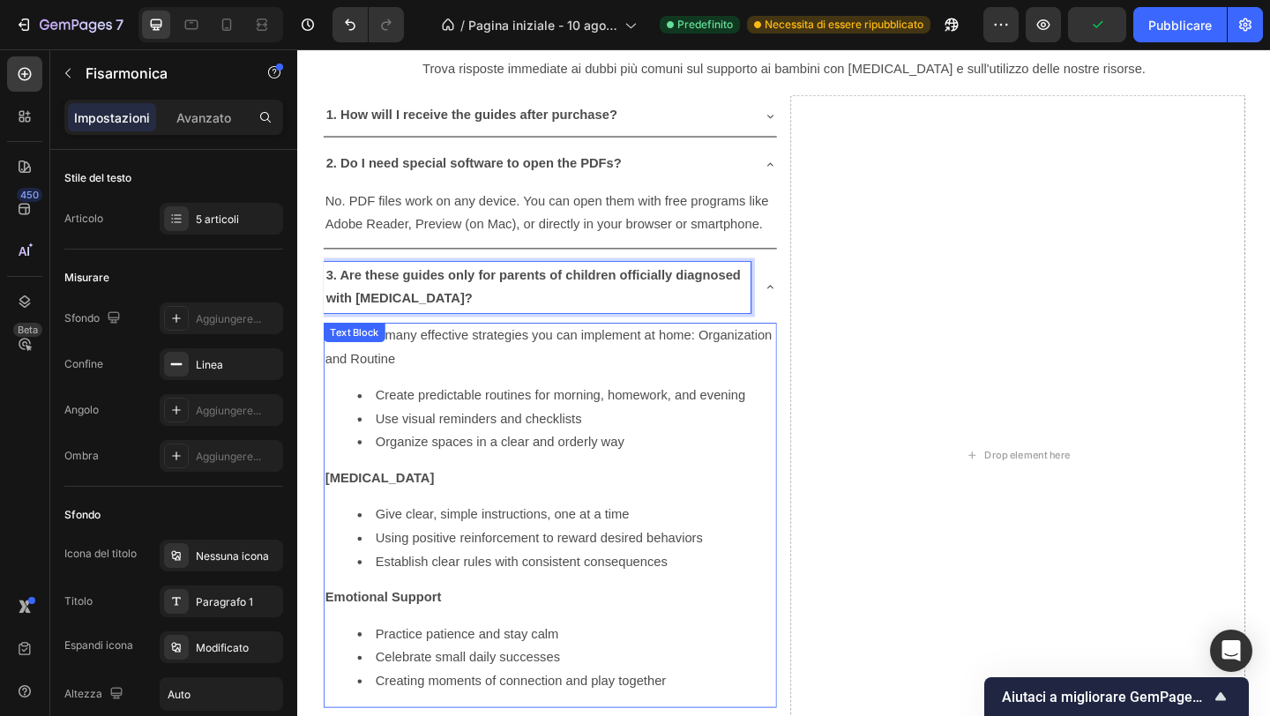
scroll to position [5041, 0]
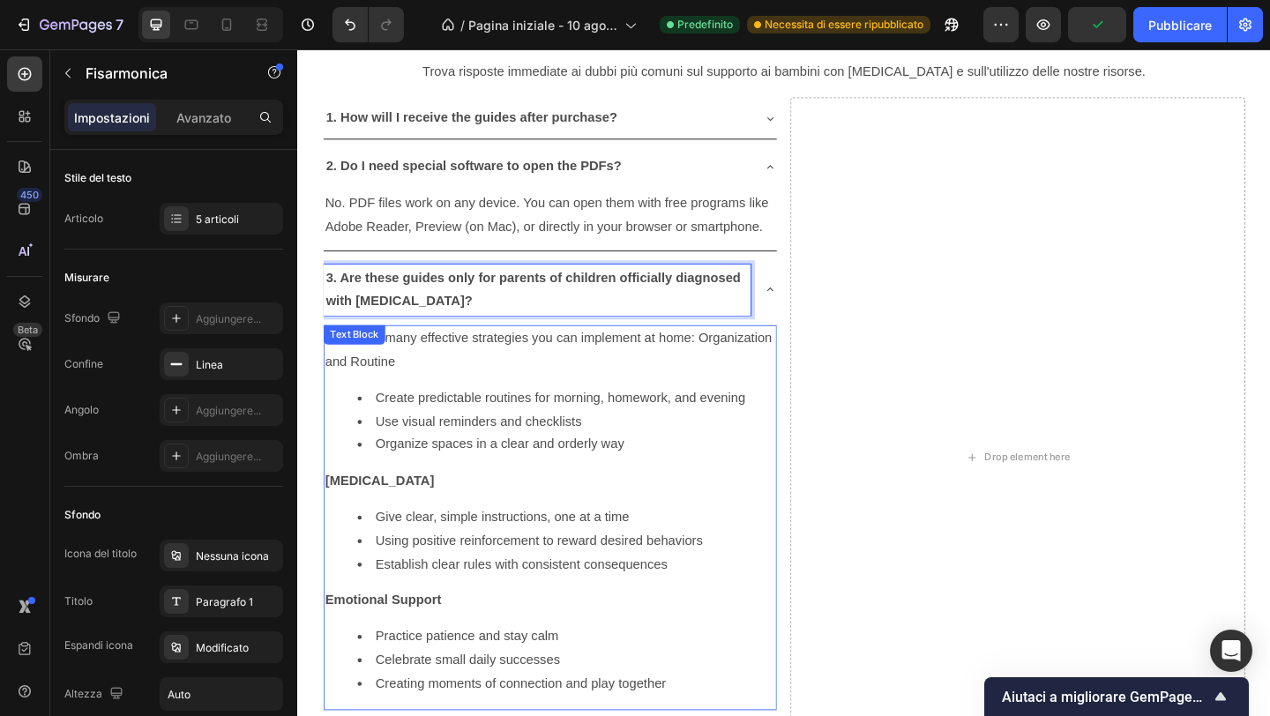
click at [349, 371] on p "There are many effective strategies you can implement at home: Organization and…" at bounding box center [572, 376] width 490 height 51
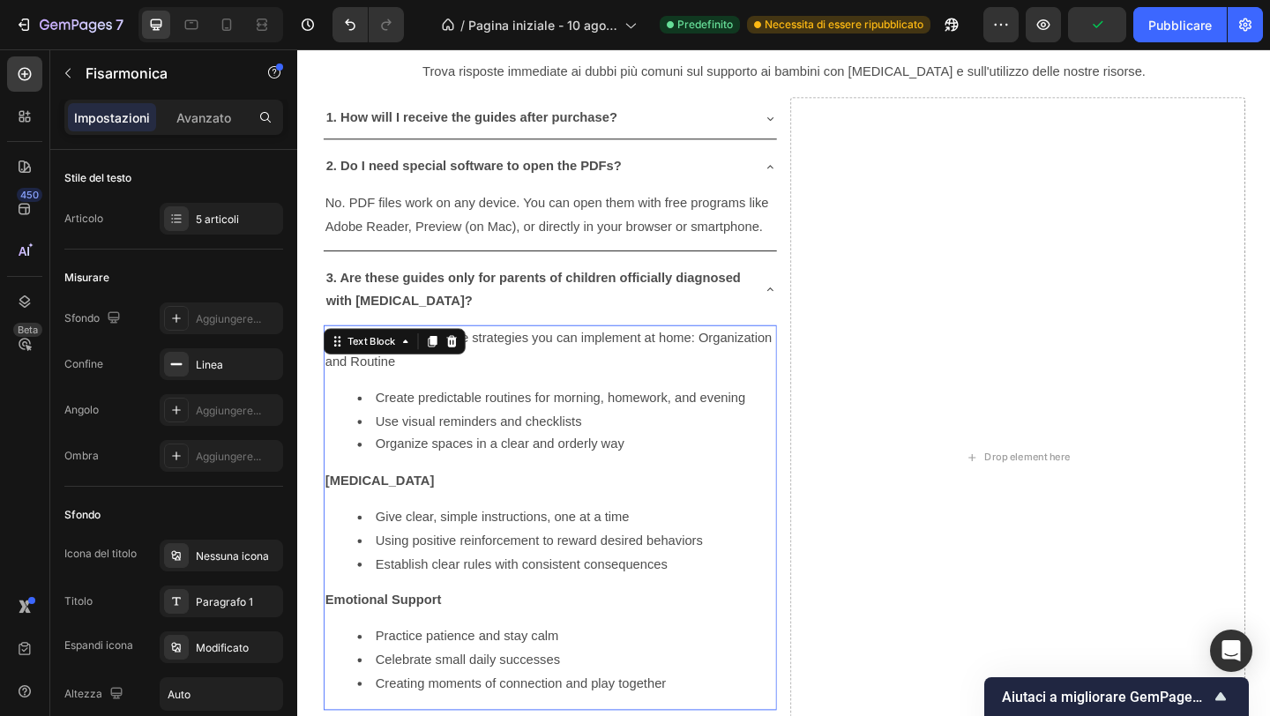
click at [349, 371] on p "There are many effective strategies you can implement at home: Organization and…" at bounding box center [572, 376] width 490 height 51
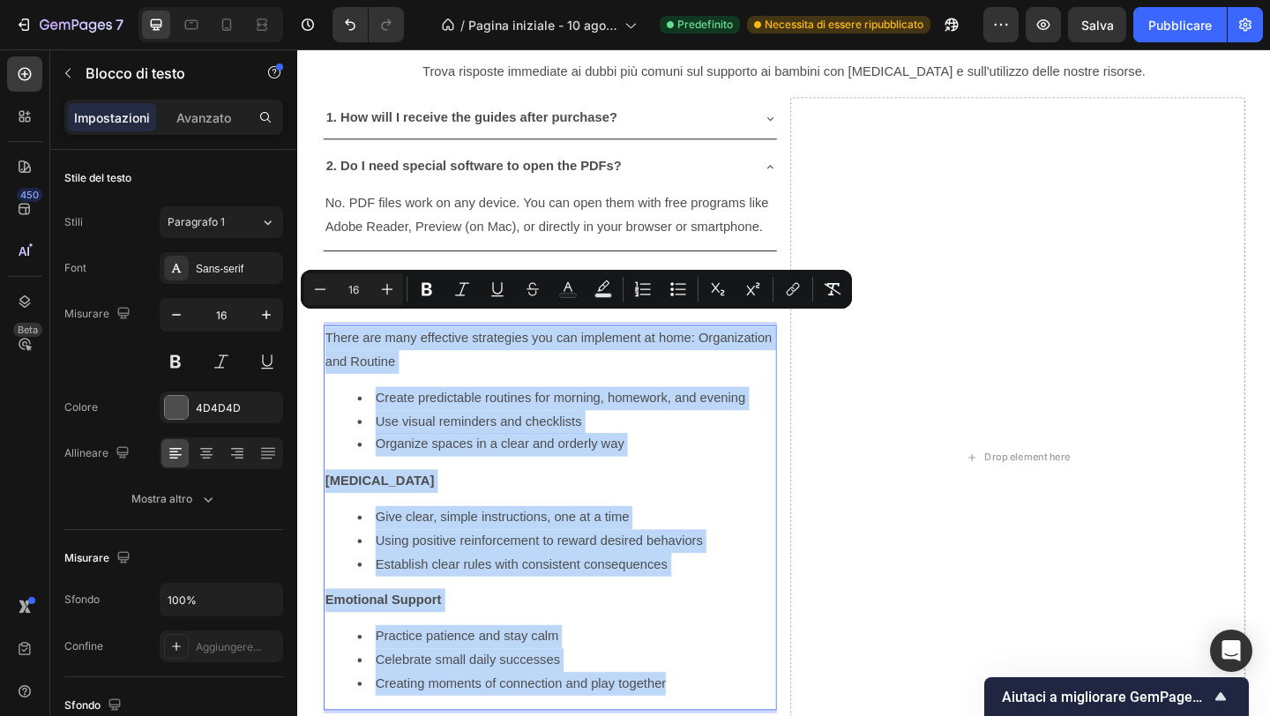
drag, startPoint x: 349, startPoint y: 371, endPoint x: 724, endPoint y: 729, distance: 517.8
click at [724, 715] on div "There are many effective strategies you can implement at home: Organization and…" at bounding box center [571, 558] width 493 height 418
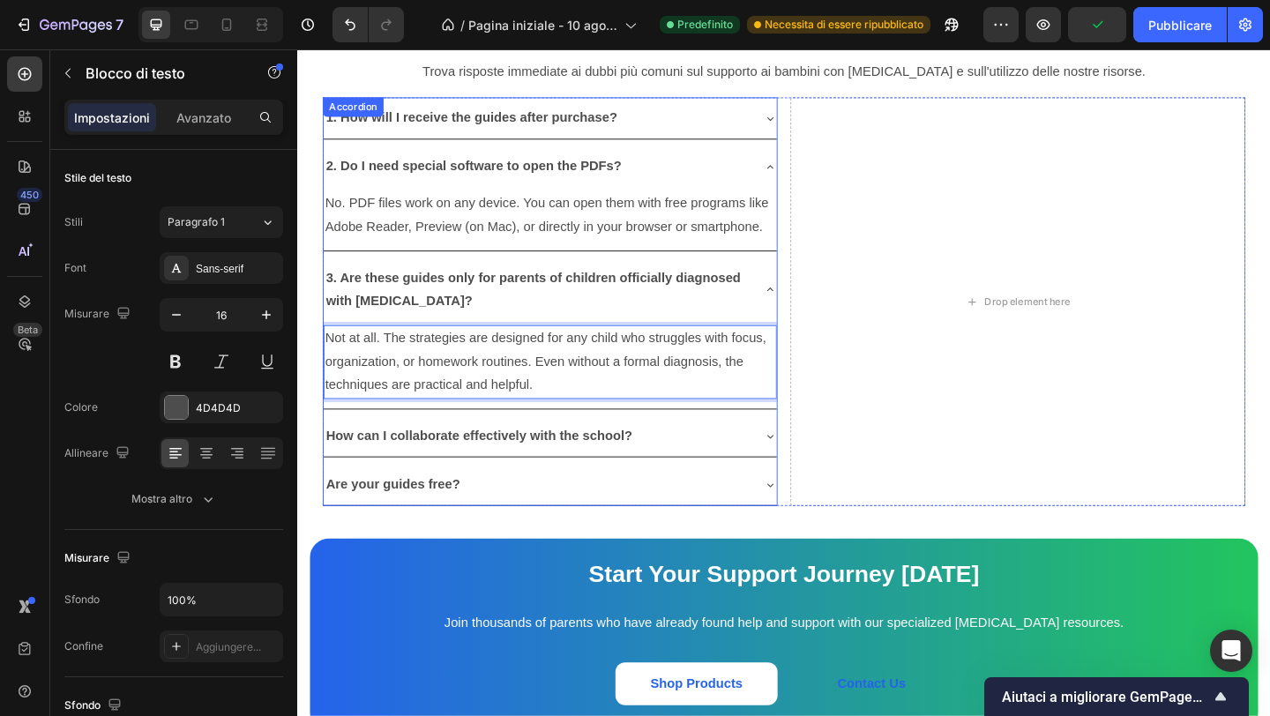
click at [539, 462] on strong "How can I collaborate effectively with the school?" at bounding box center [494, 469] width 333 height 15
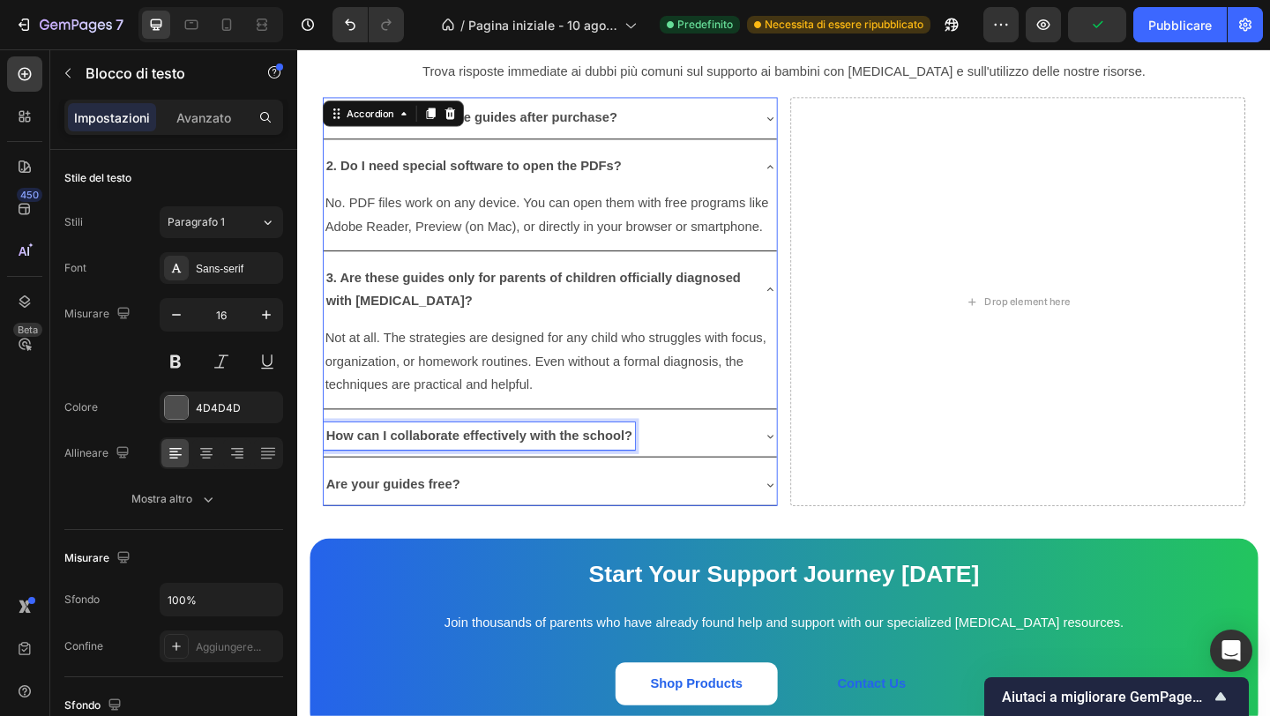
click at [539, 462] on strong "How can I collaborate effectively with the school?" at bounding box center [494, 469] width 333 height 15
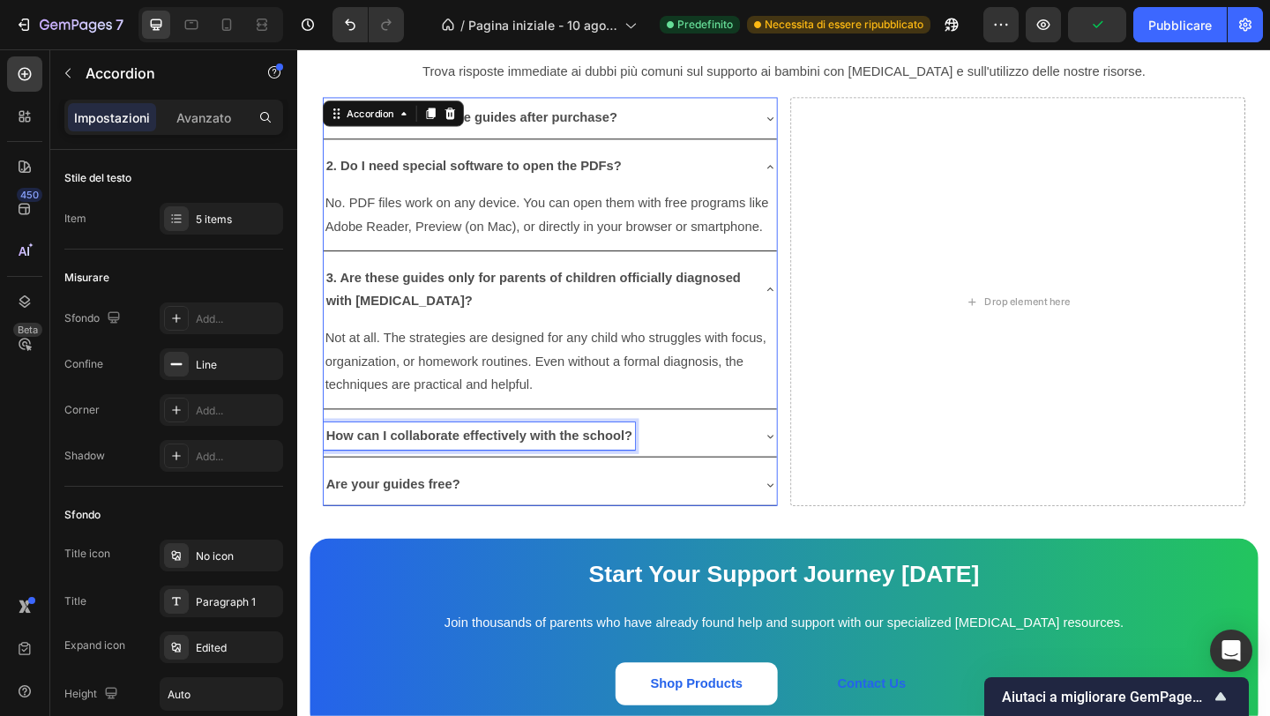
click at [539, 462] on strong "How can I collaborate effectively with the school?" at bounding box center [494, 469] width 333 height 15
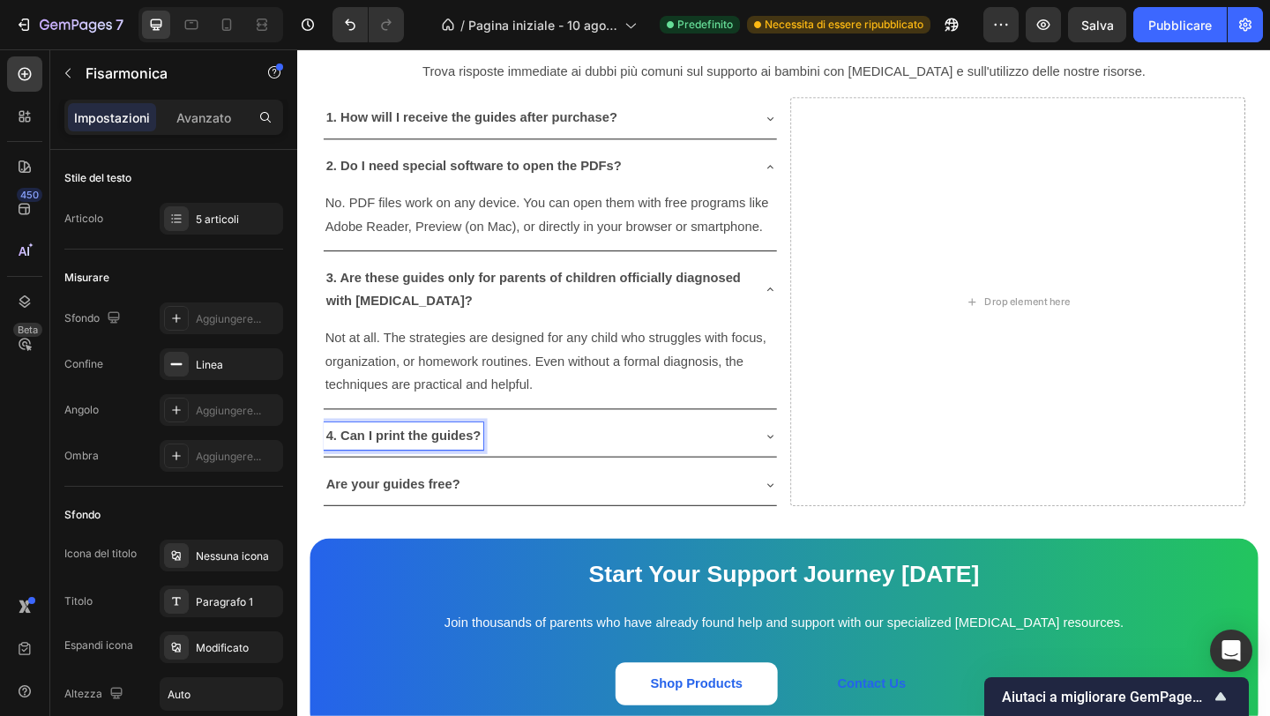
click at [806, 463] on icon at bounding box center [811, 470] width 14 height 14
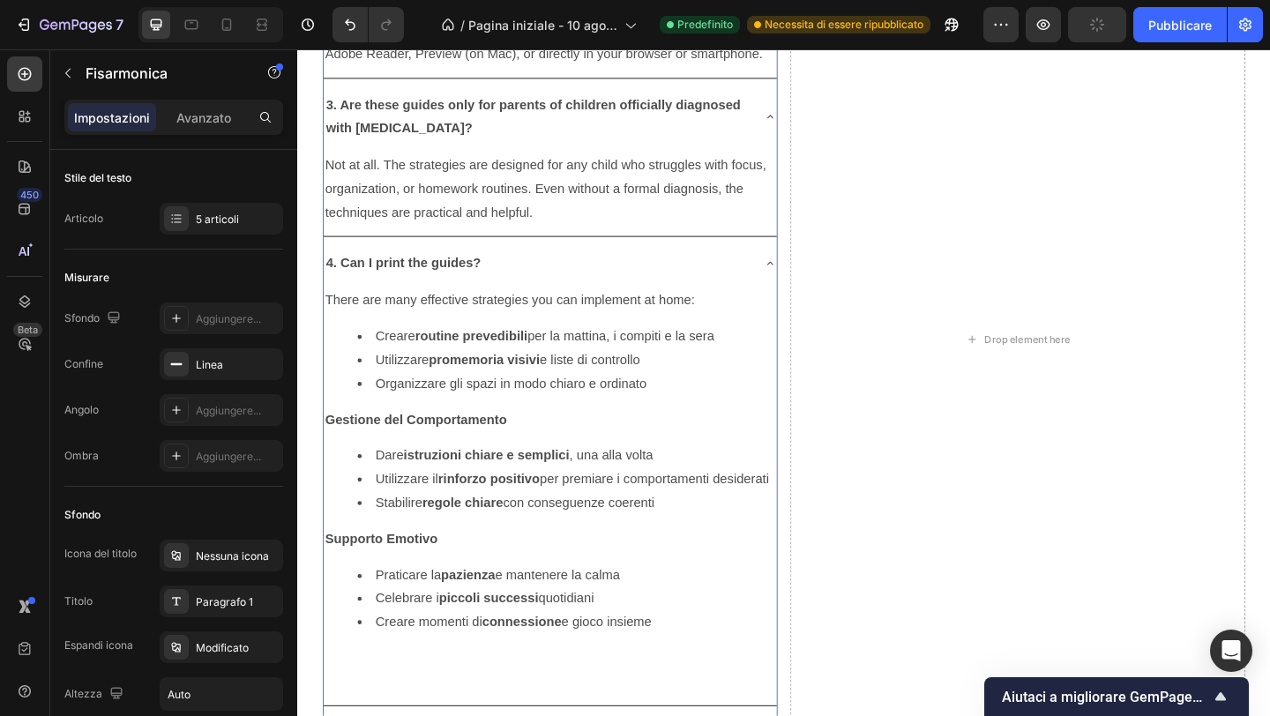
scroll to position [5227, 0]
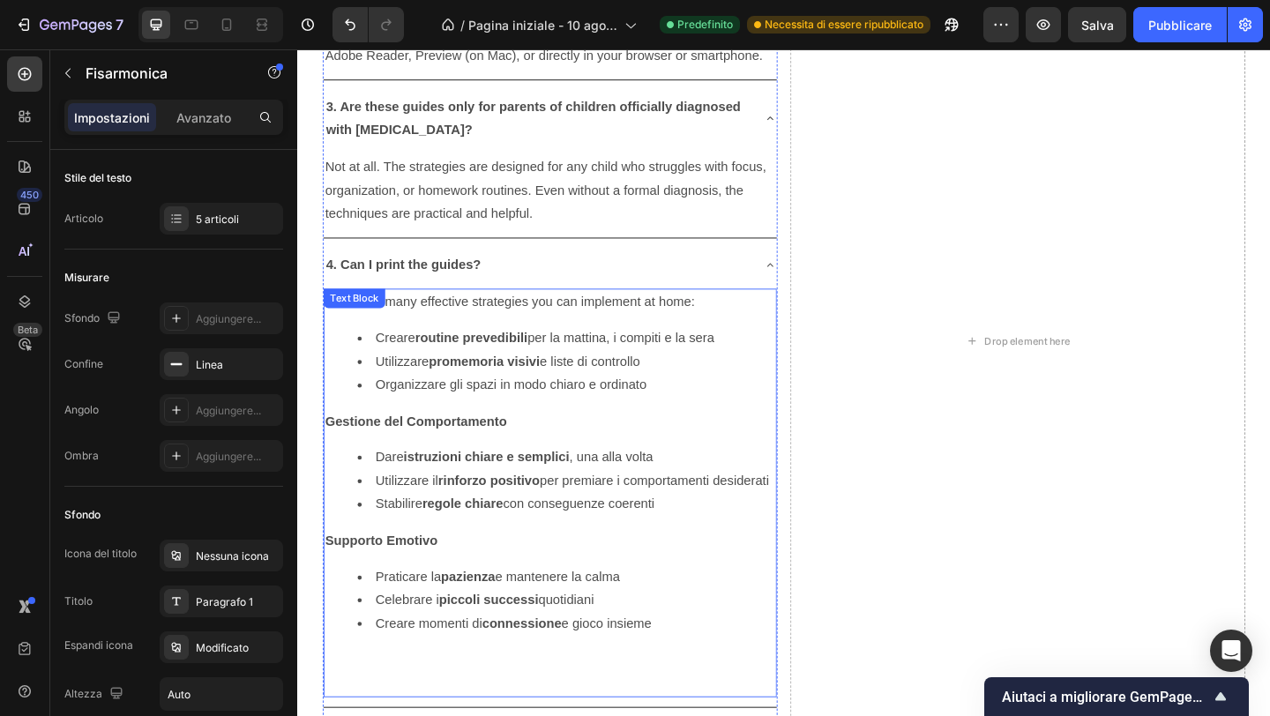
click at [497, 381] on strong "promemoria visivi" at bounding box center [500, 388] width 121 height 15
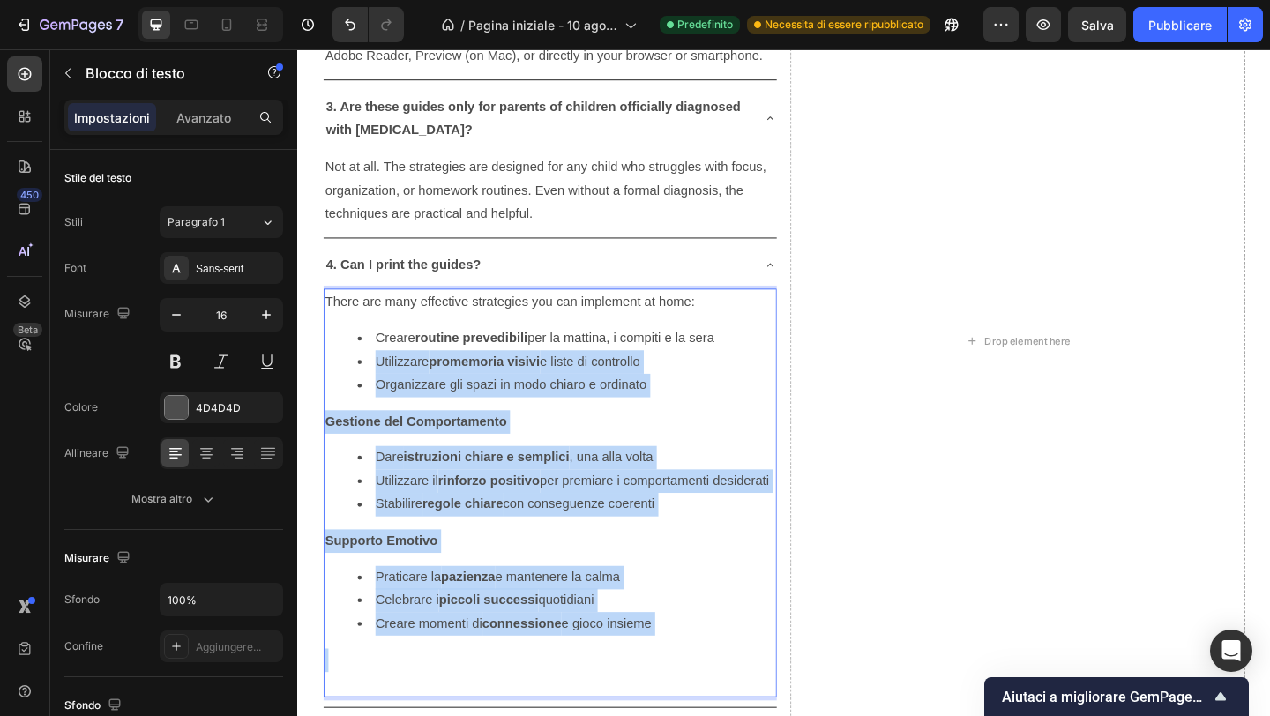
drag, startPoint x: 497, startPoint y: 376, endPoint x: 653, endPoint y: 703, distance: 362.2
click at [641, 704] on div "There are many effective strategies you can implement at home: Creare routine p…" at bounding box center [571, 532] width 493 height 444
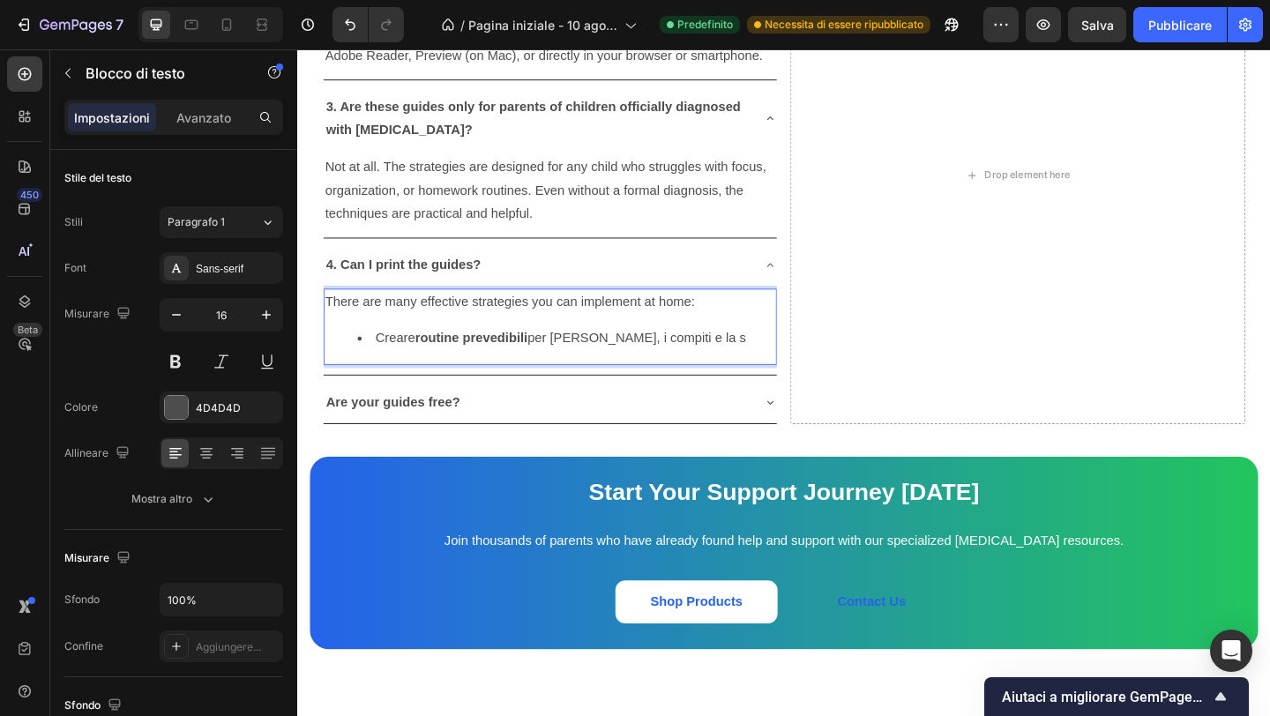
click at [344, 311] on p "There are many effective strategies you can implement at home:" at bounding box center [572, 324] width 490 height 26
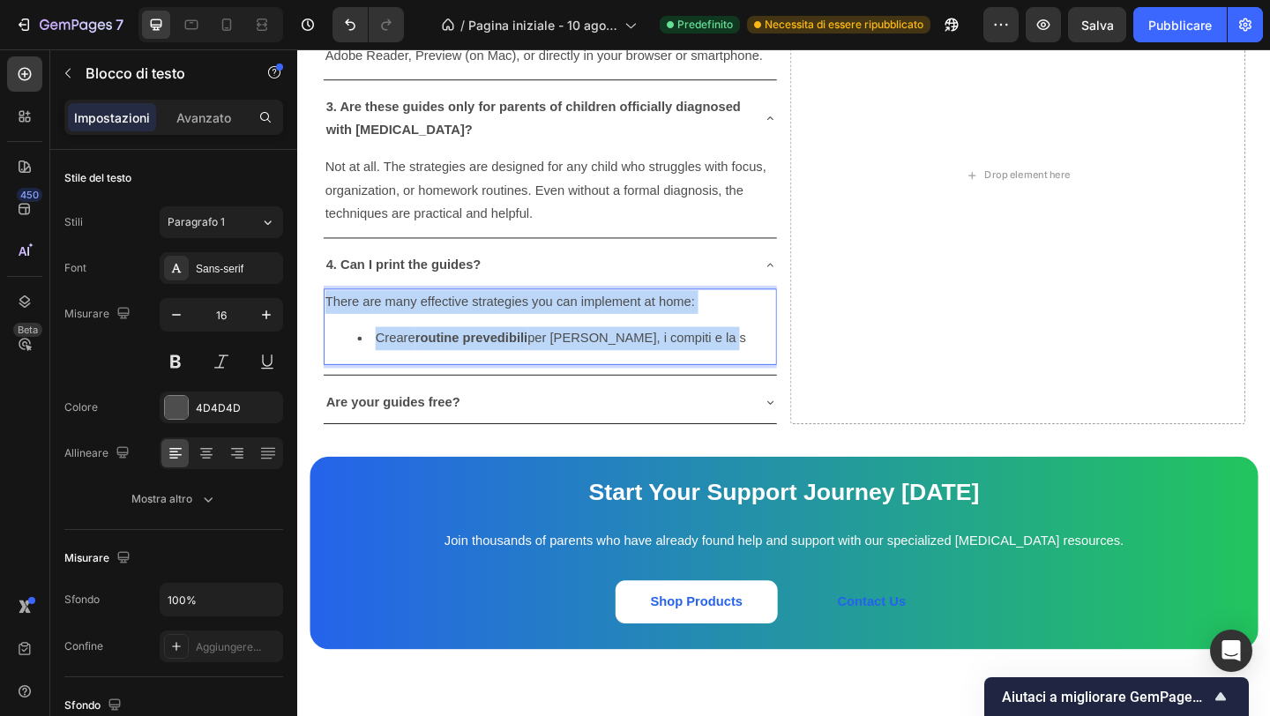
drag, startPoint x: 344, startPoint y: 304, endPoint x: 747, endPoint y: 346, distance: 405.2
click at [747, 346] on div "There are many effective strategies you can implement at home: Creare routine p…" at bounding box center [571, 351] width 493 height 83
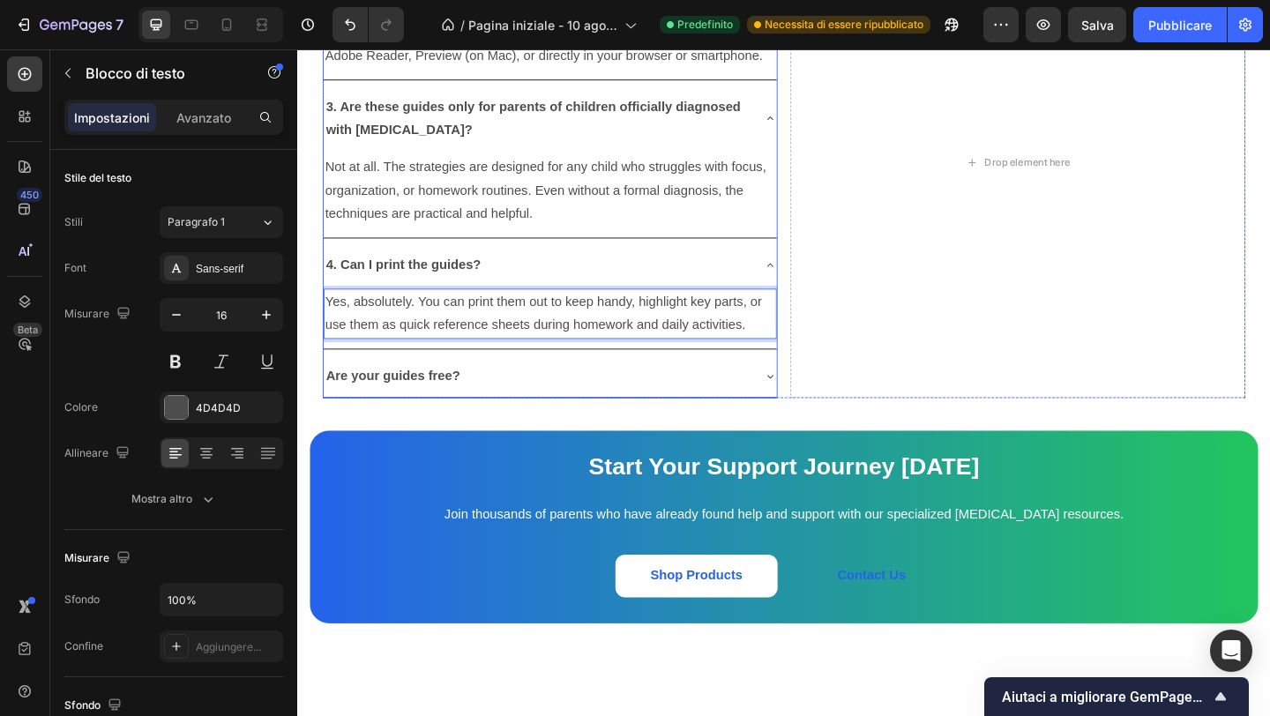
click at [419, 397] on strong "Are your guides free?" at bounding box center [401, 404] width 146 height 15
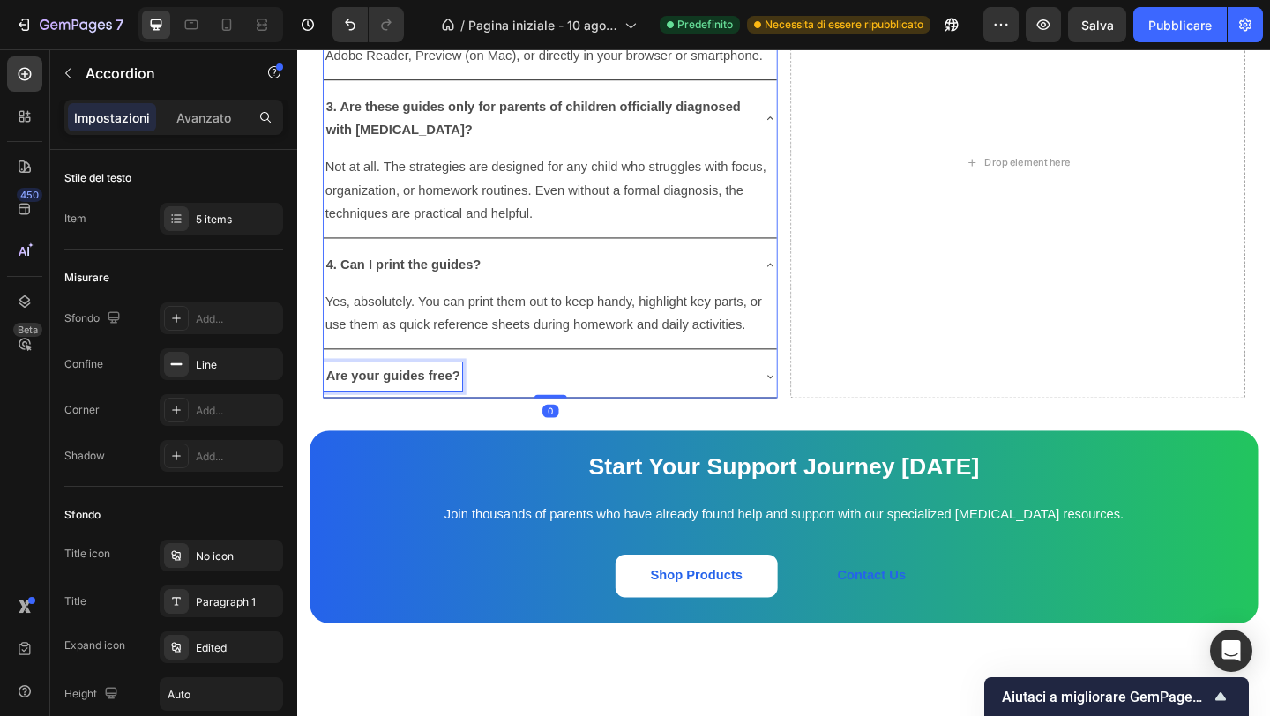
click at [419, 397] on strong "Are your guides free?" at bounding box center [401, 404] width 146 height 15
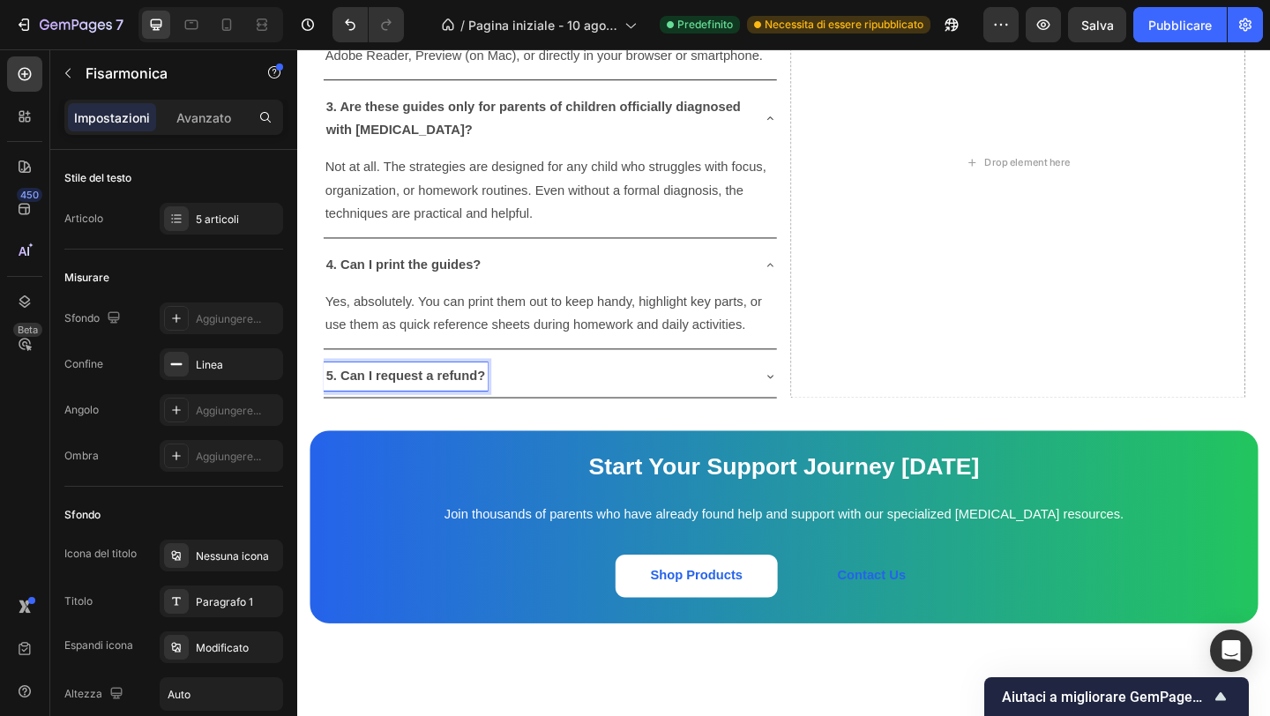
click at [471, 397] on strong "5. Can I request a refund?" at bounding box center [414, 404] width 173 height 15
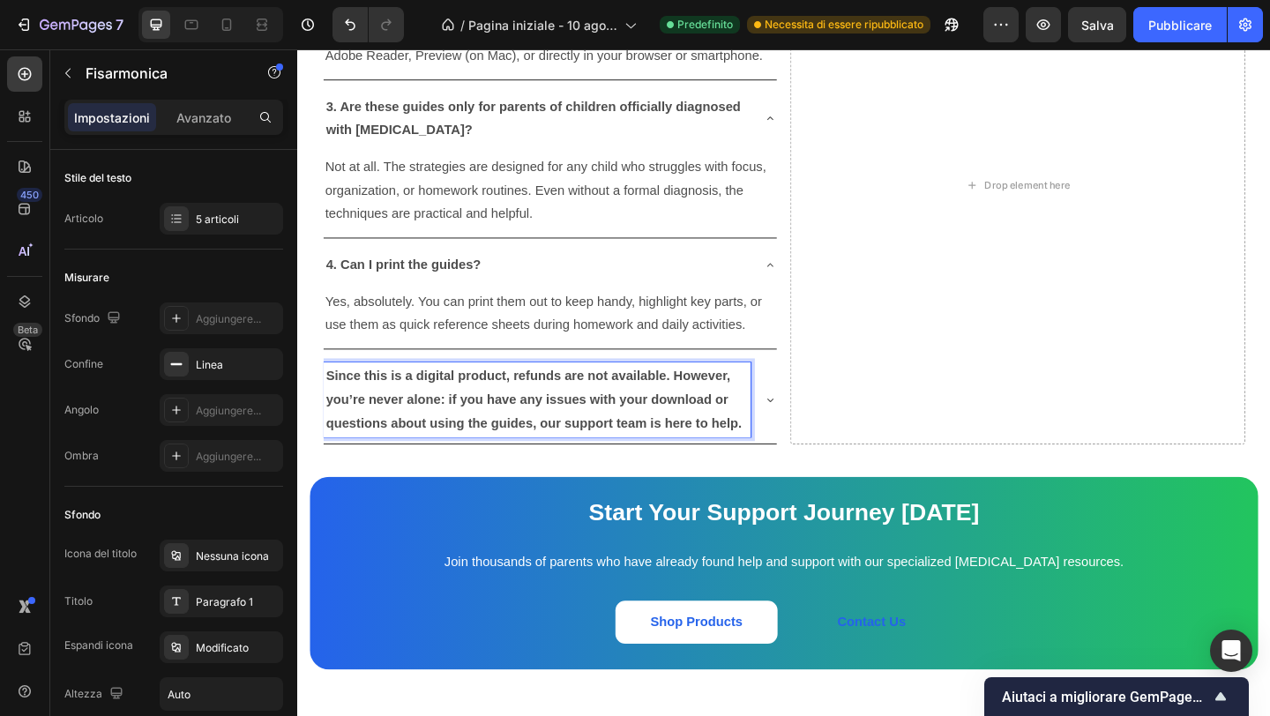
scroll to position [5191, 0]
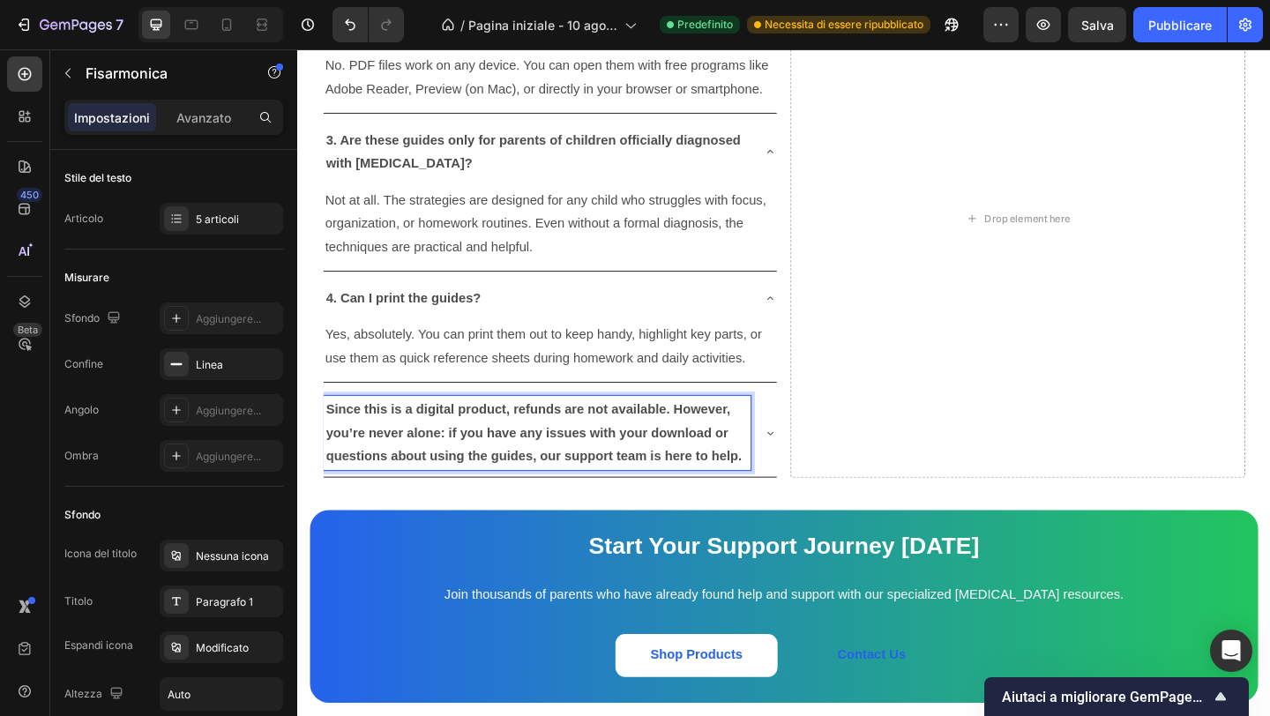
click at [810, 460] on icon at bounding box center [811, 467] width 14 height 14
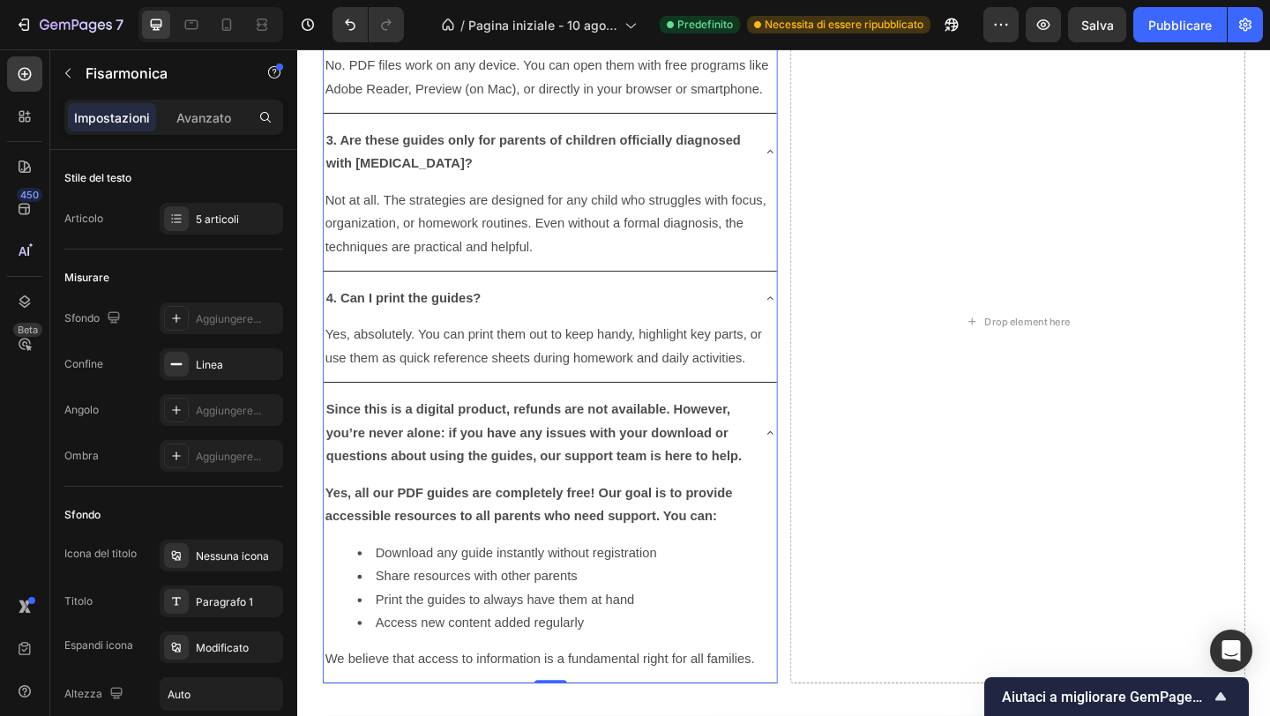
click at [810, 460] on icon at bounding box center [811, 467] width 14 height 14
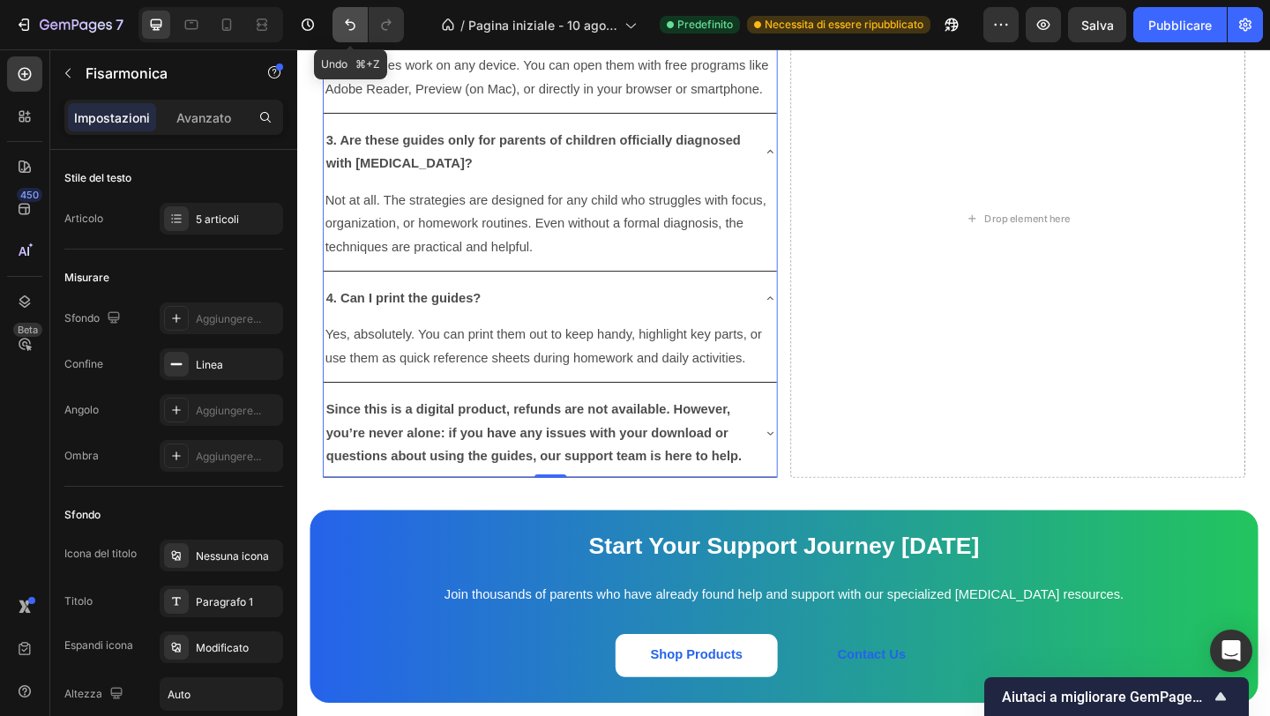
click at [355, 19] on icon "Annulla/Ripristina" at bounding box center [350, 25] width 18 height 18
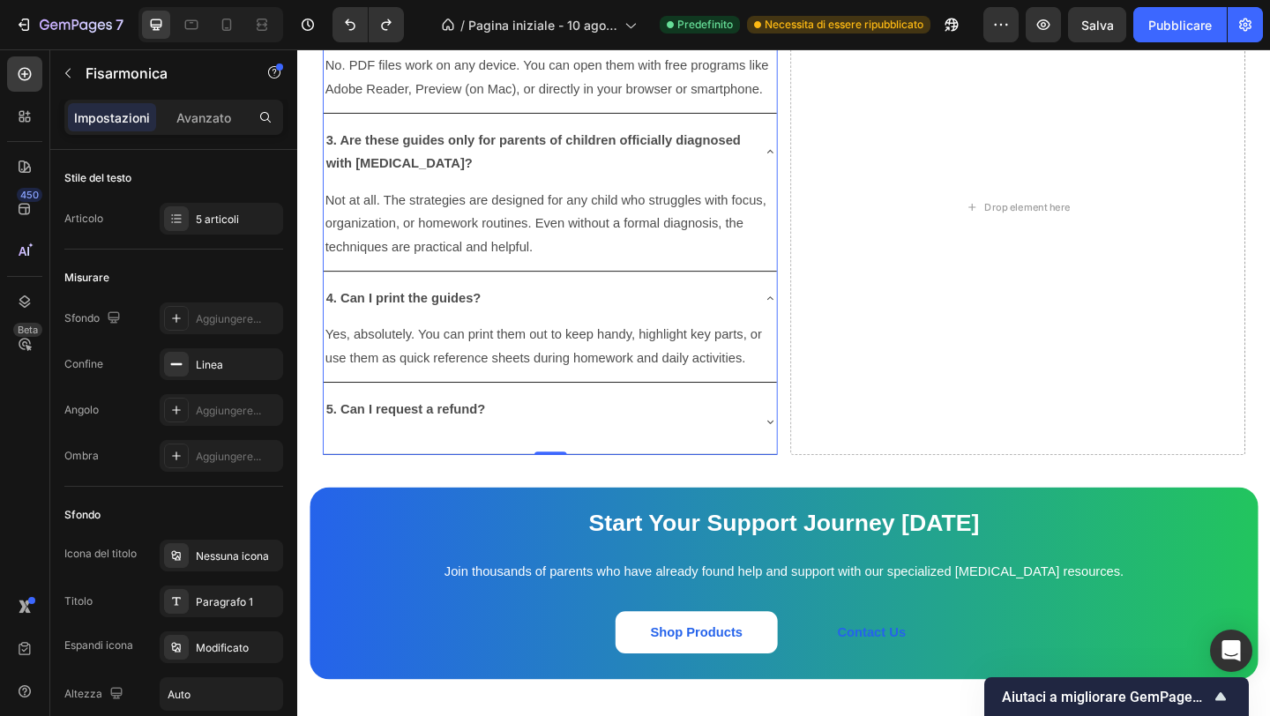
click at [809, 447] on icon at bounding box center [811, 454] width 14 height 14
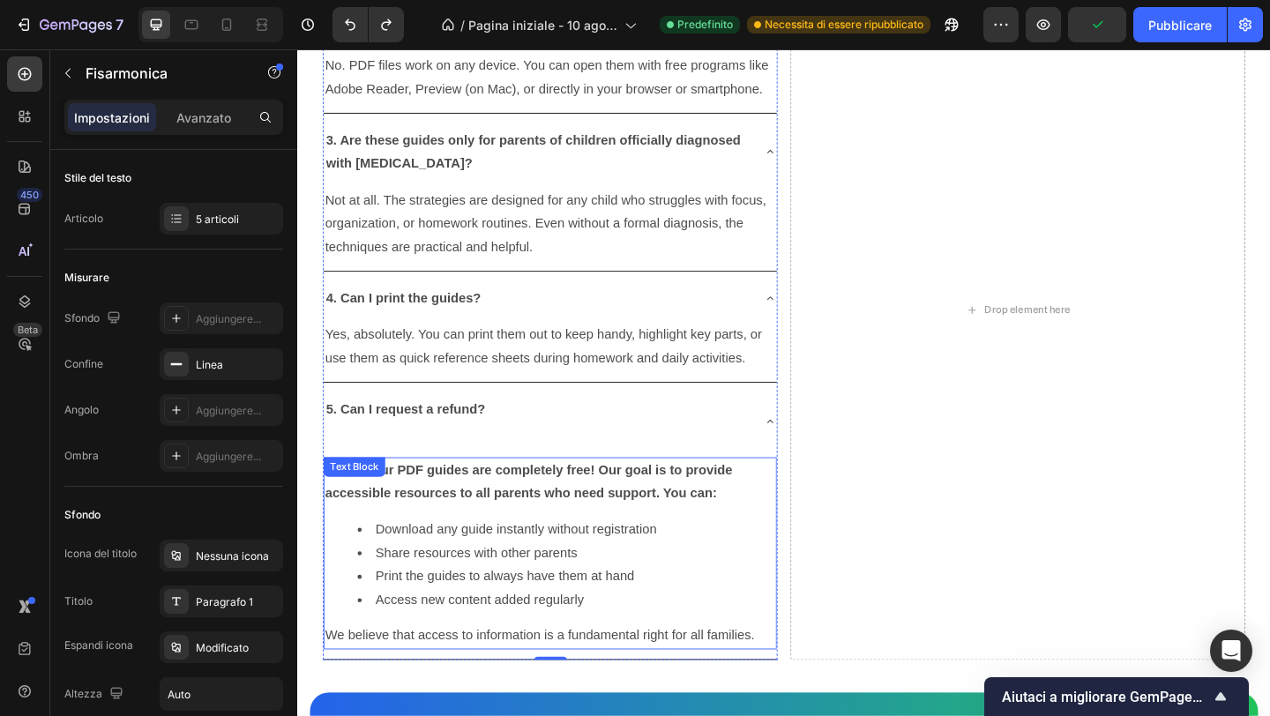
click at [372, 513] on strong "Yes, all our PDF guides are completely free! Our goal is to provide accessible …" at bounding box center [548, 519] width 443 height 41
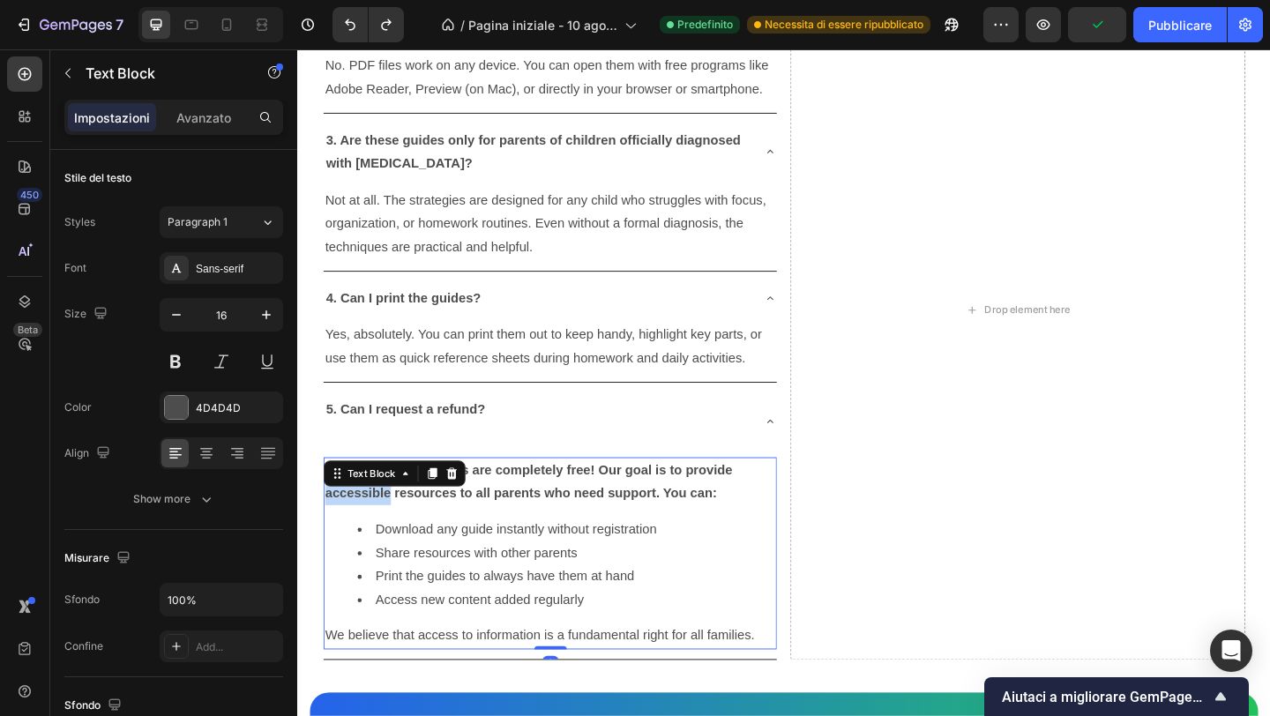
click at [372, 513] on strong "Yes, all our PDF guides are completely free! Our goal is to provide accessible …" at bounding box center [548, 519] width 443 height 41
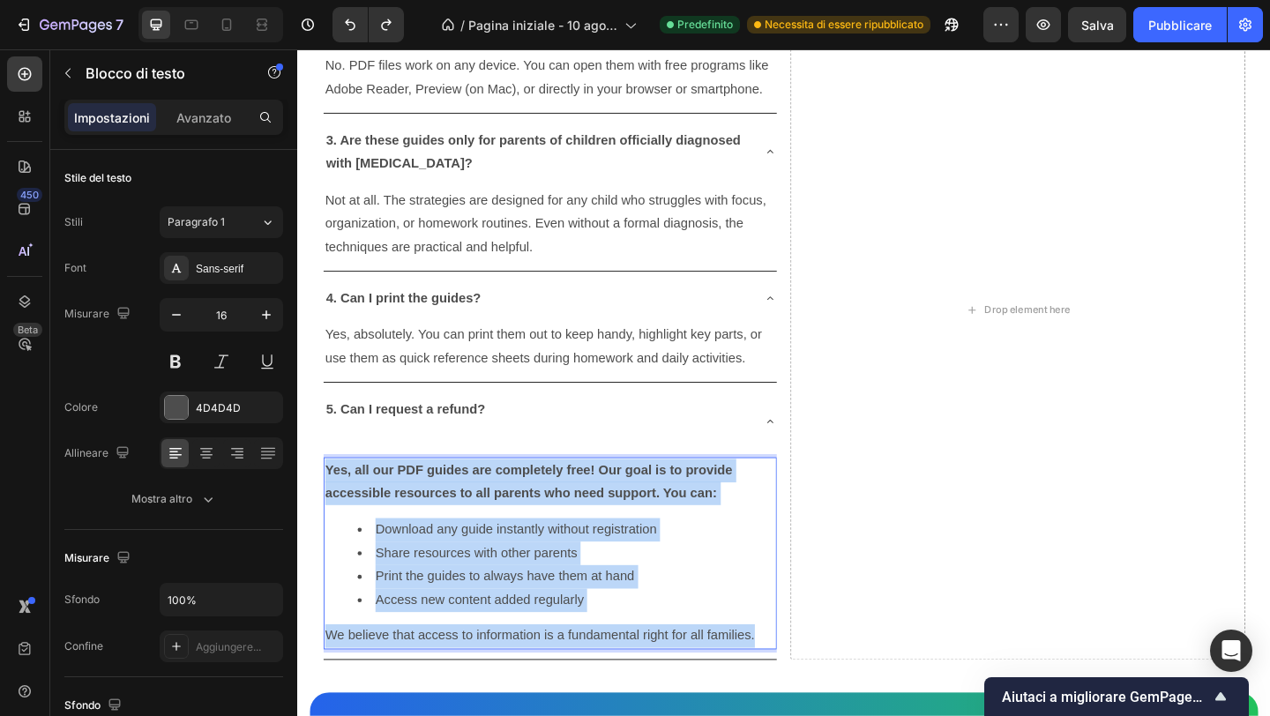
drag, startPoint x: 372, startPoint y: 513, endPoint x: 797, endPoint y: 670, distance: 452.4
click at [796, 672] on div "Yes, all our PDF guides are completely free! Our goal is to provide accessible …" at bounding box center [571, 598] width 493 height 210
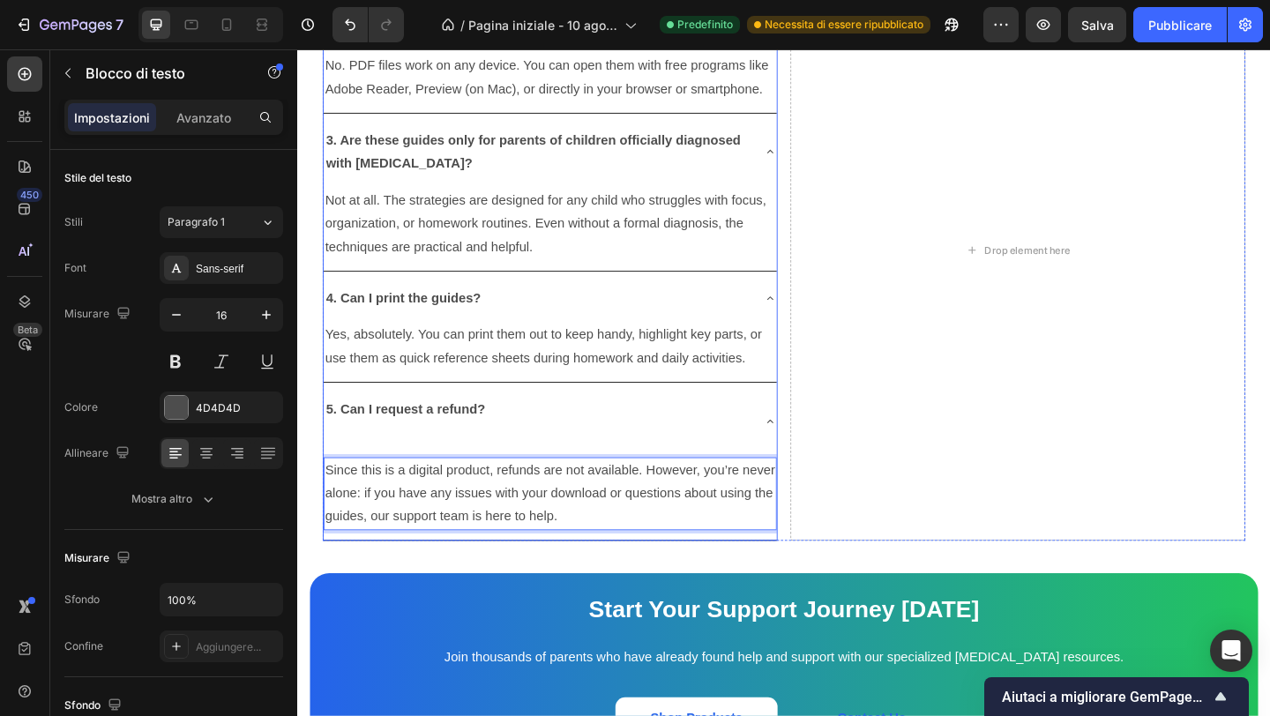
click at [813, 447] on icon at bounding box center [811, 454] width 14 height 14
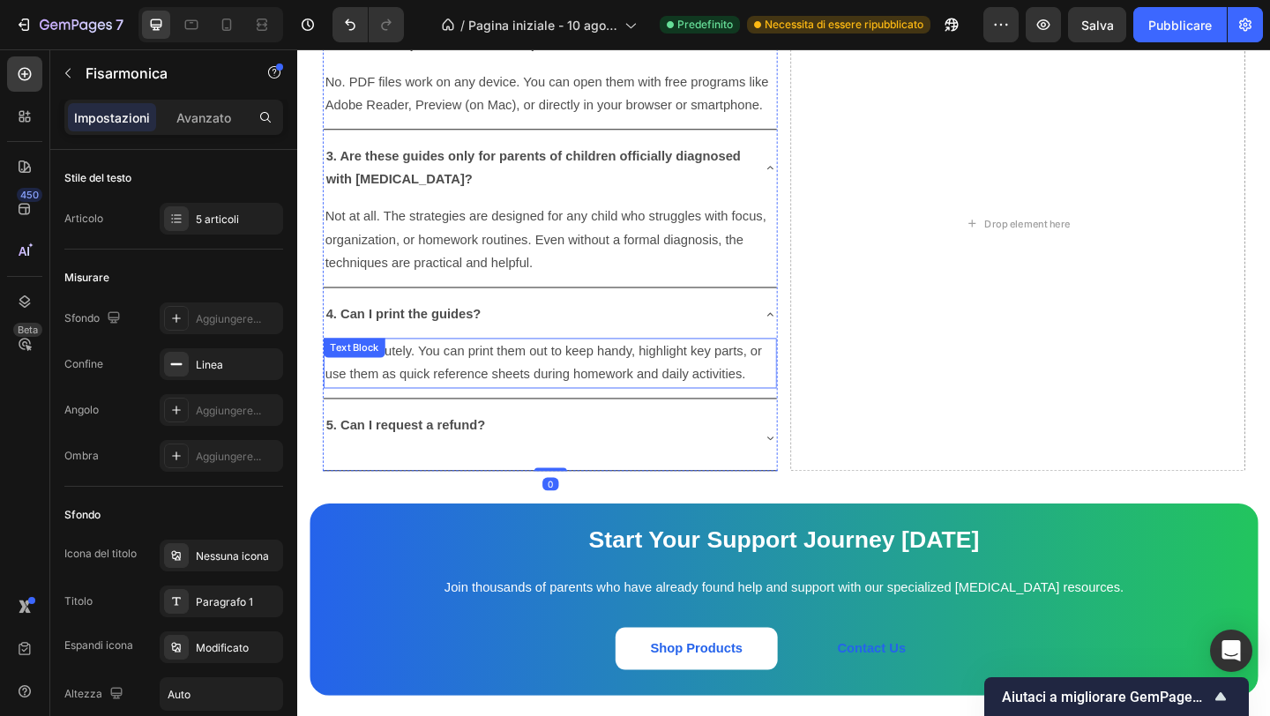
scroll to position [5134, 0]
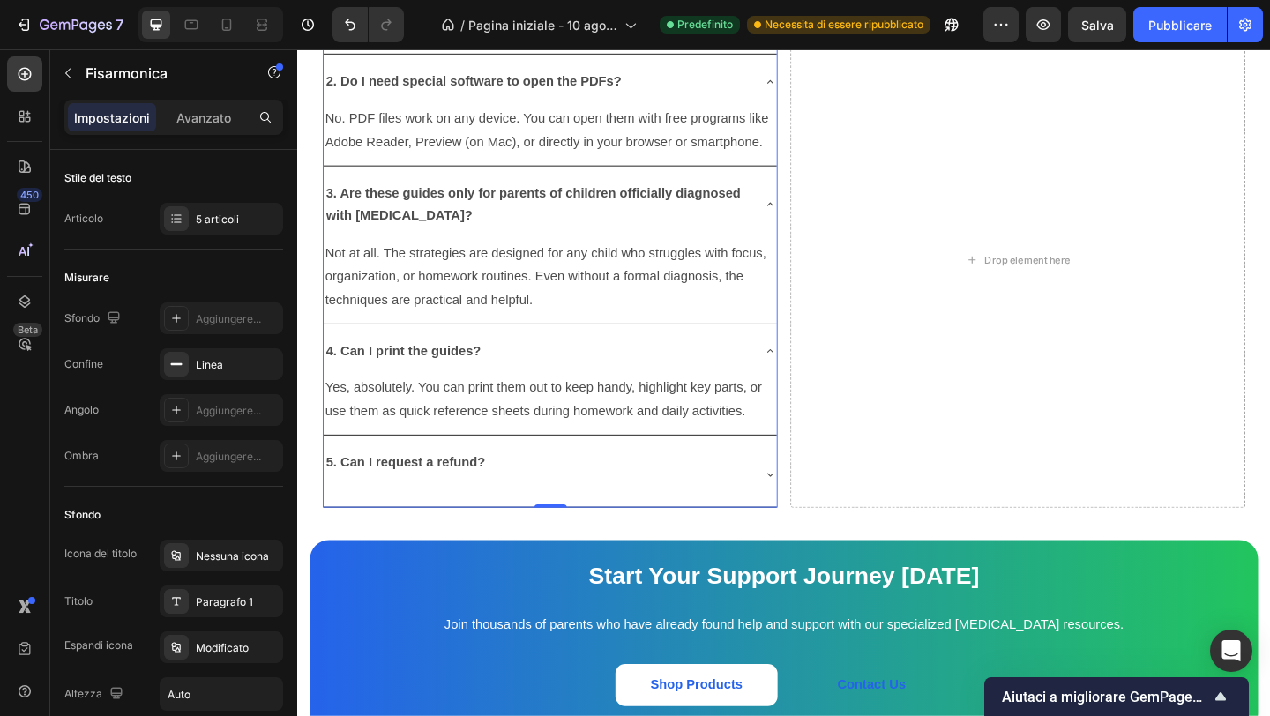
click at [811, 370] on icon at bounding box center [811, 377] width 14 height 14
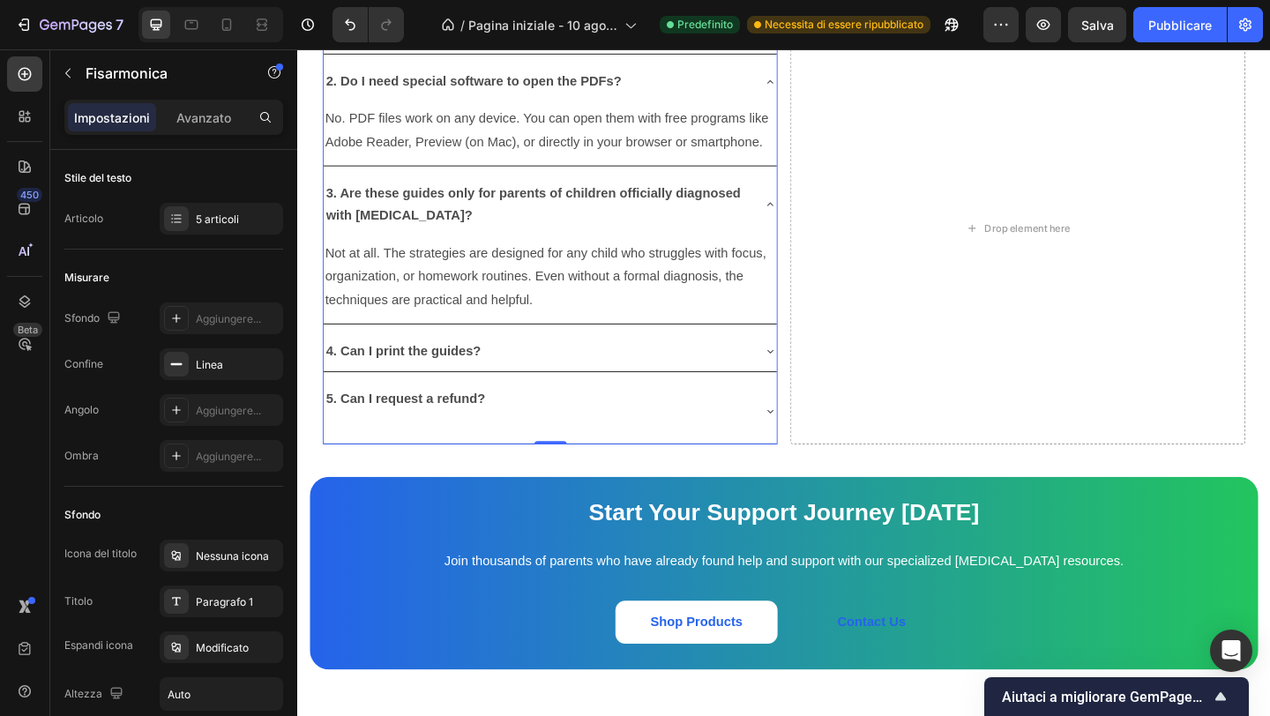
click at [807, 211] on icon at bounding box center [811, 218] width 14 height 14
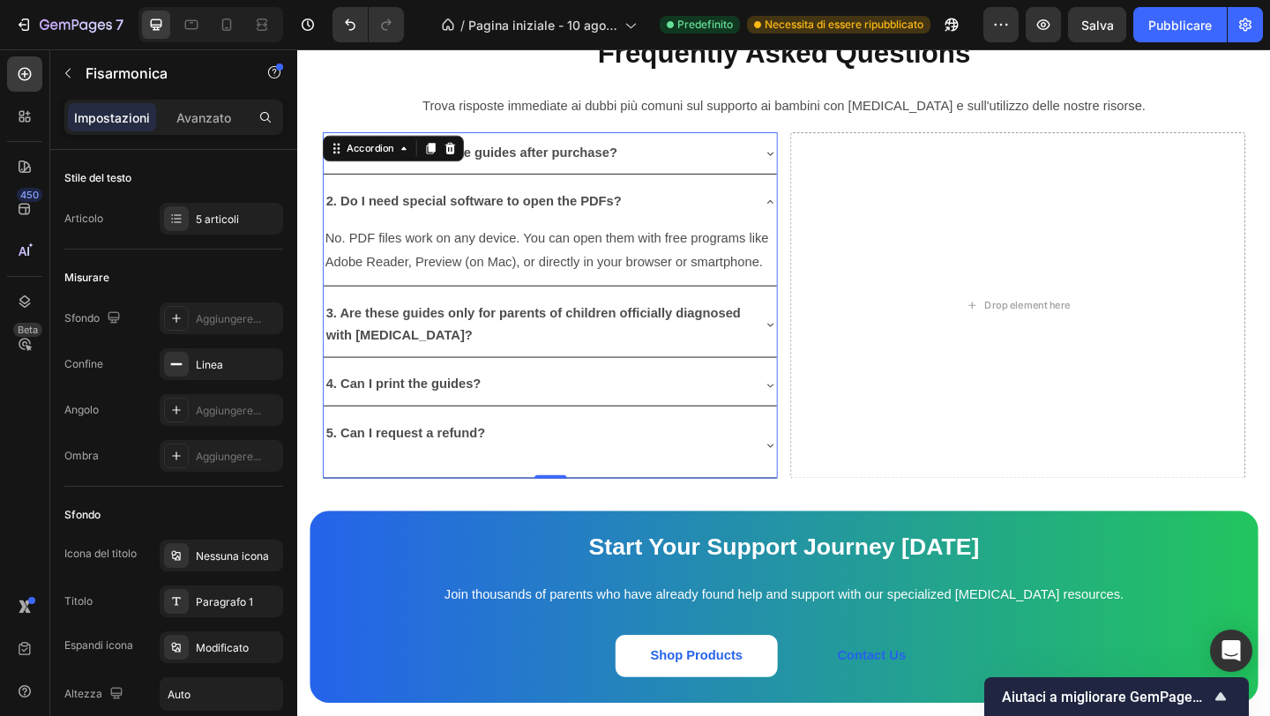
scroll to position [4982, 0]
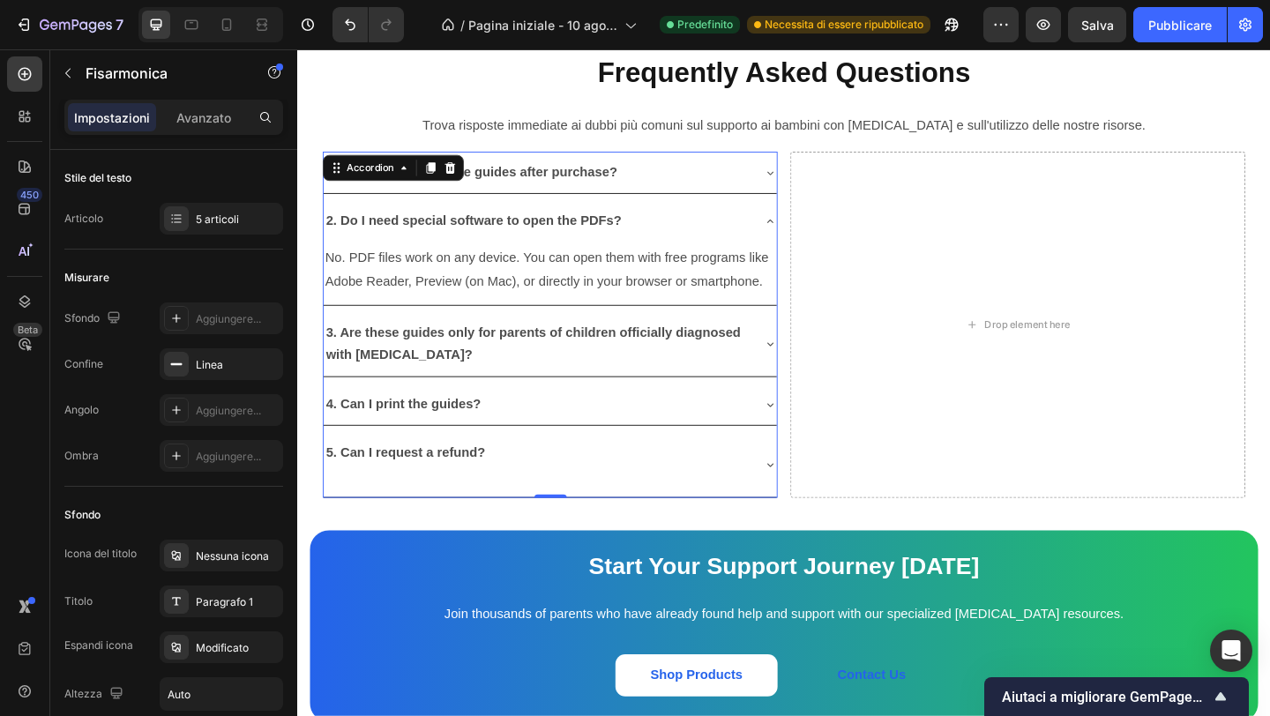
click at [812, 229] on icon at bounding box center [811, 236] width 14 height 14
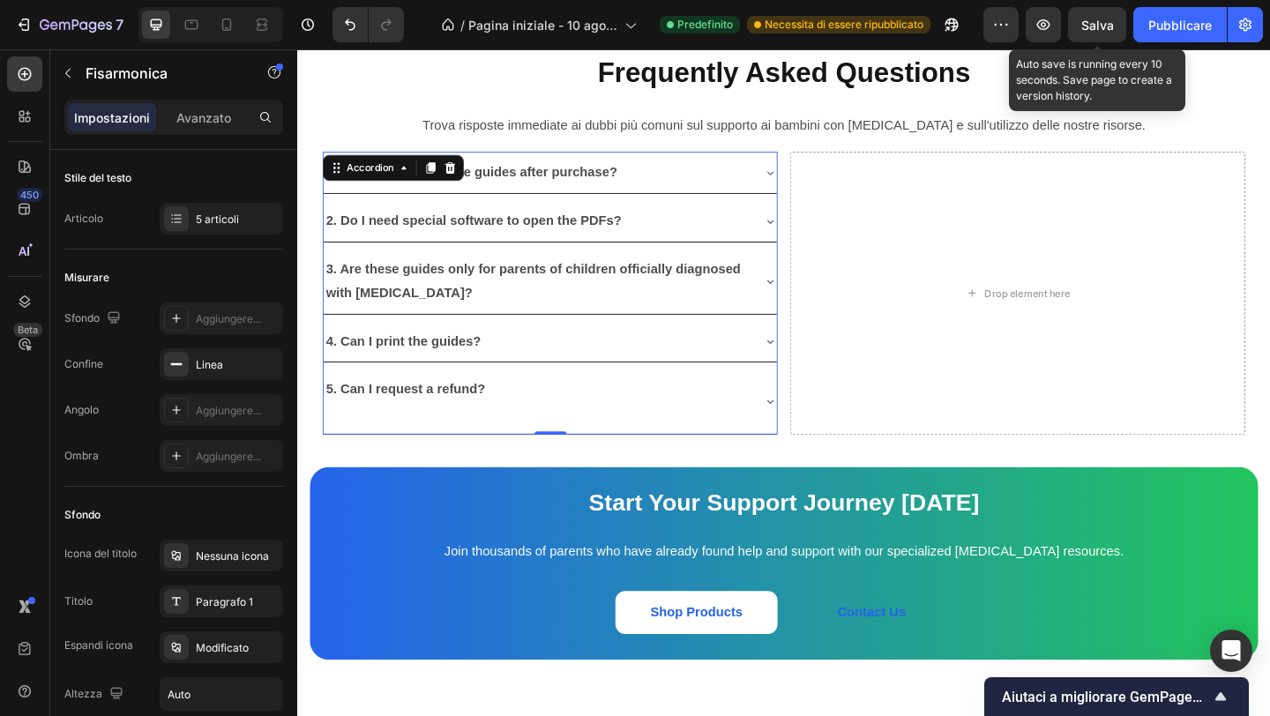
click at [1099, 24] on font "Salva" at bounding box center [1097, 25] width 33 height 15
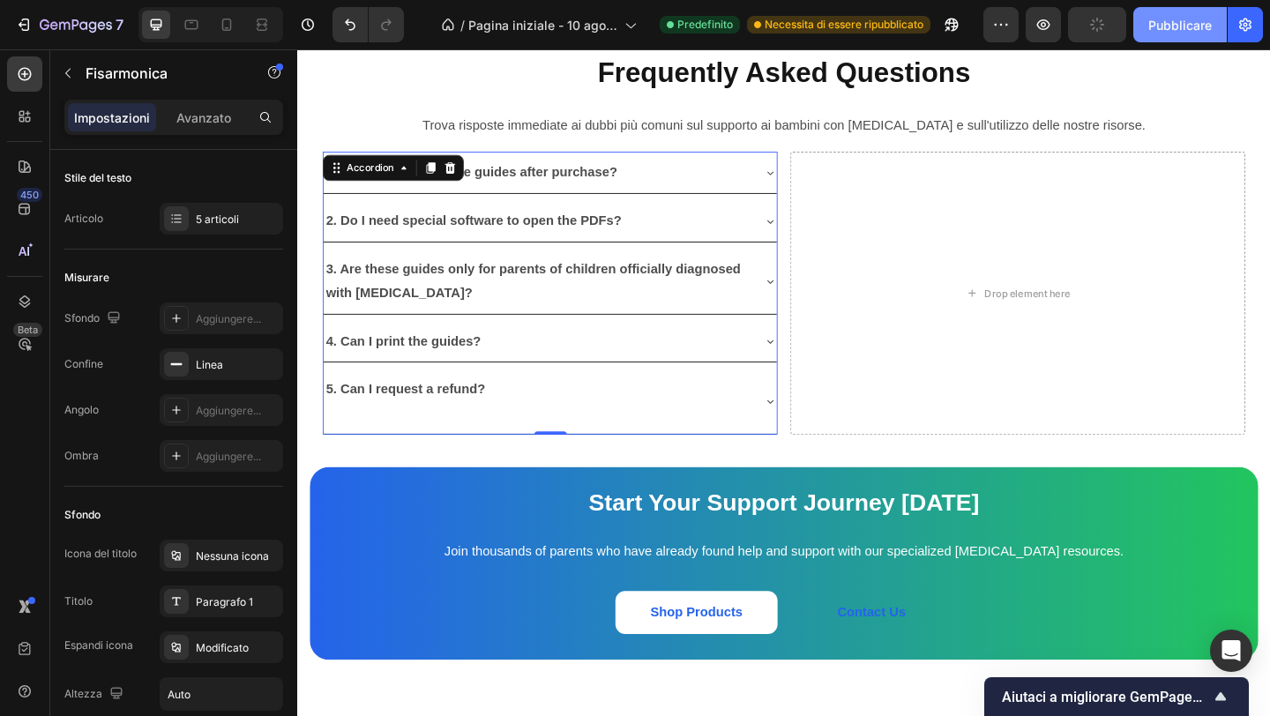
click at [1168, 33] on font "Pubblicare" at bounding box center [1180, 25] width 64 height 19
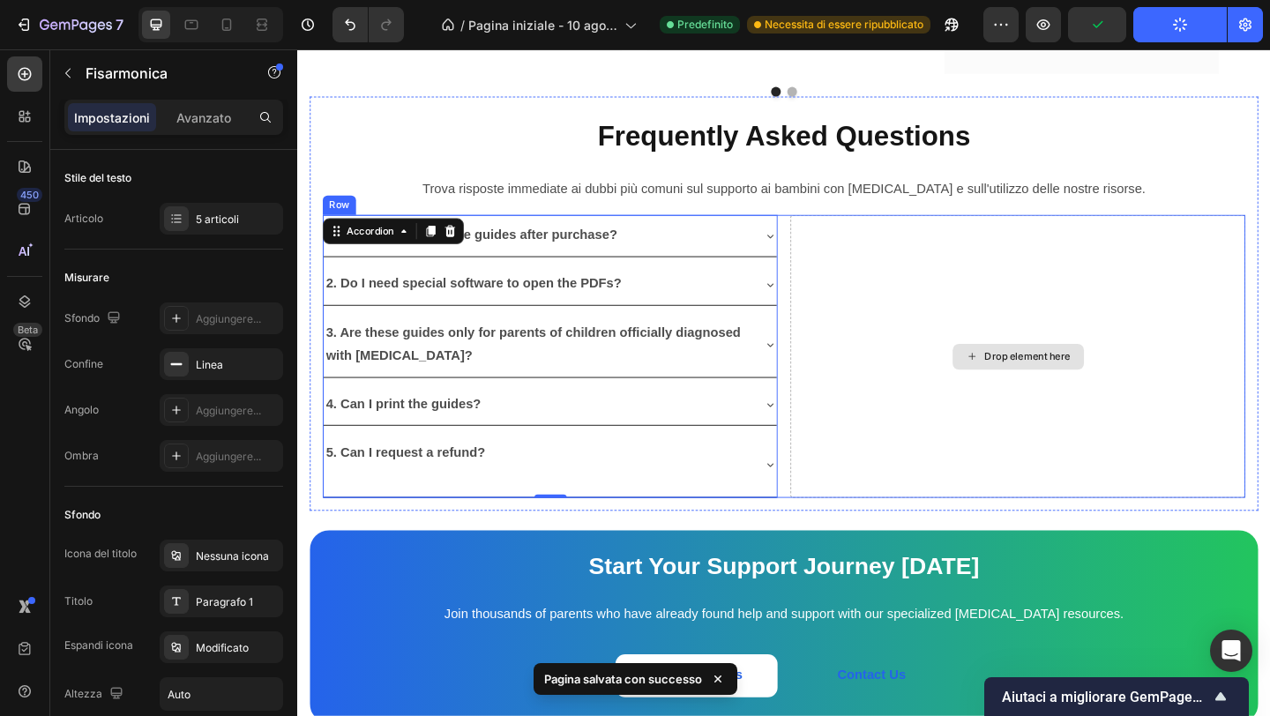
scroll to position [4895, 0]
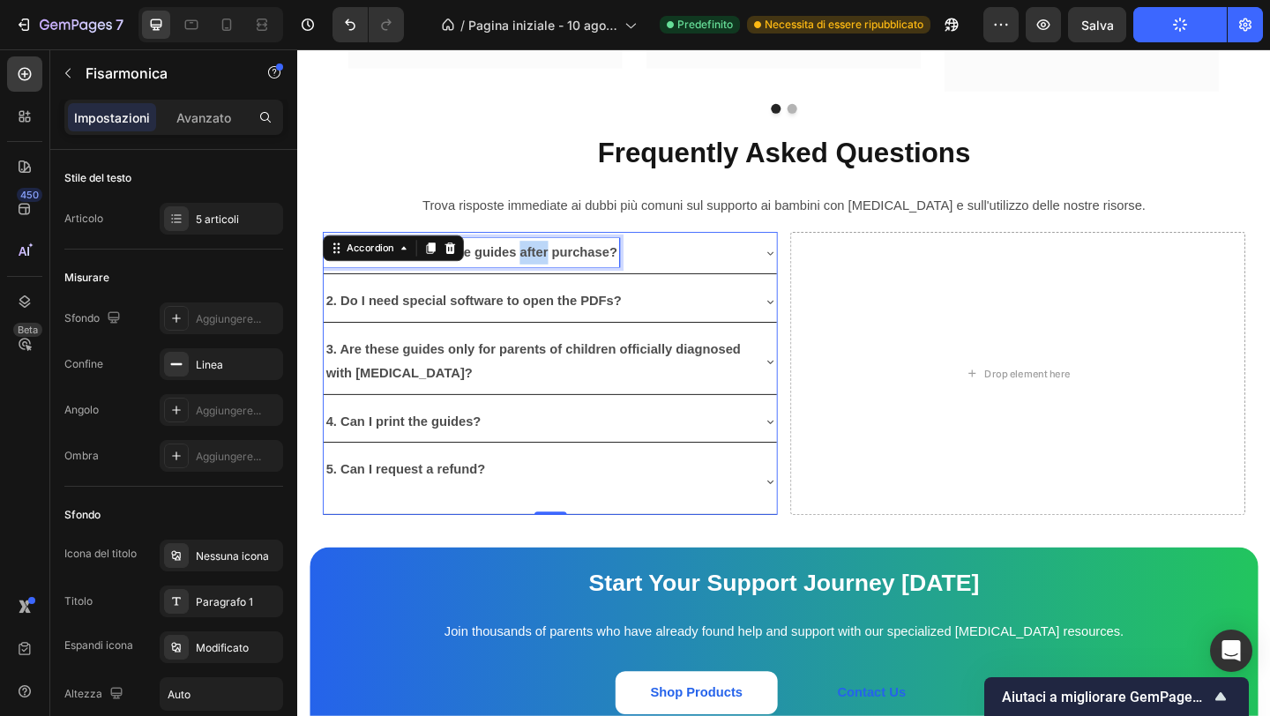
click at [554, 262] on strong "1. How will I receive the guides after purchase?" at bounding box center [486, 269] width 317 height 15
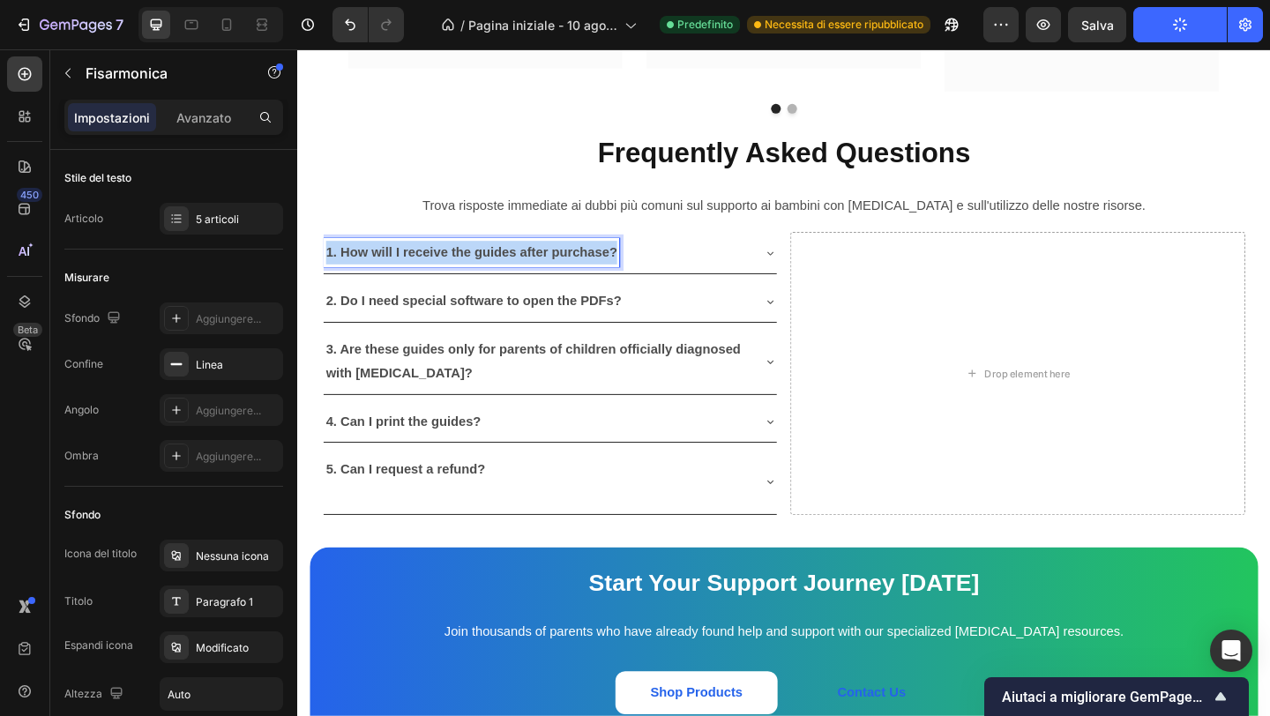
click at [554, 262] on strong "1. How will I receive the guides after purchase?" at bounding box center [486, 269] width 317 height 15
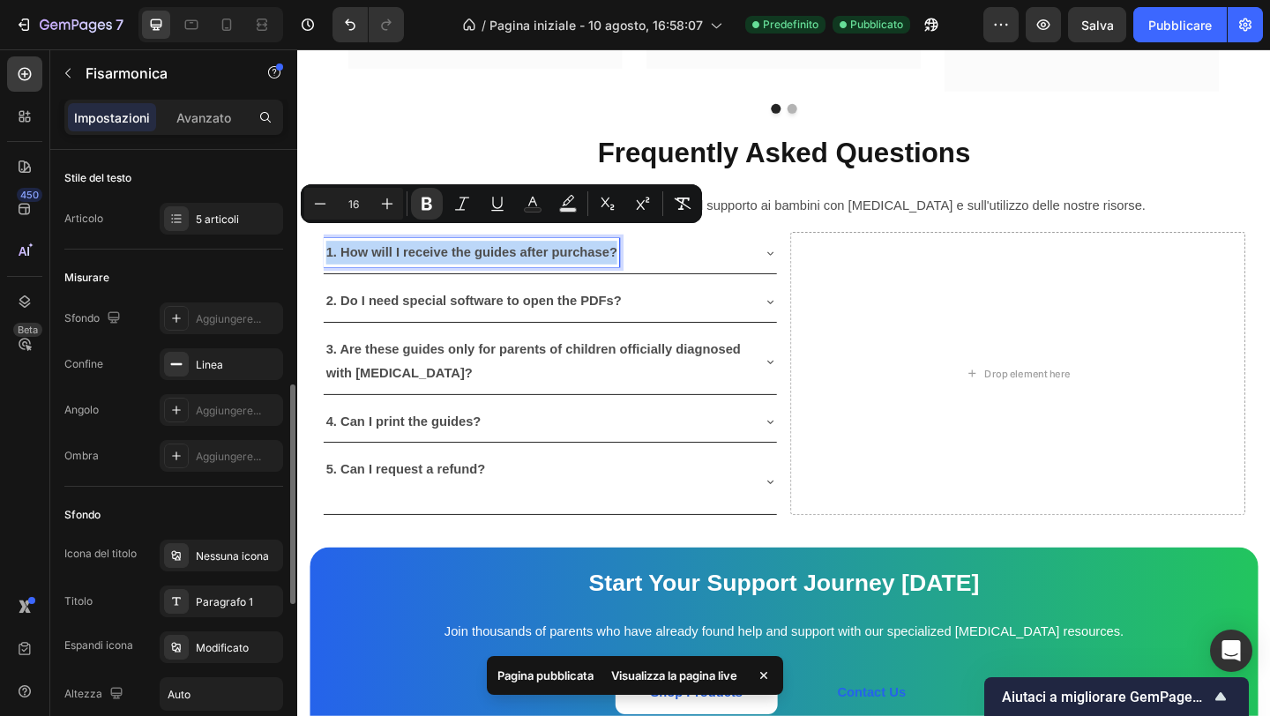
scroll to position [214, 0]
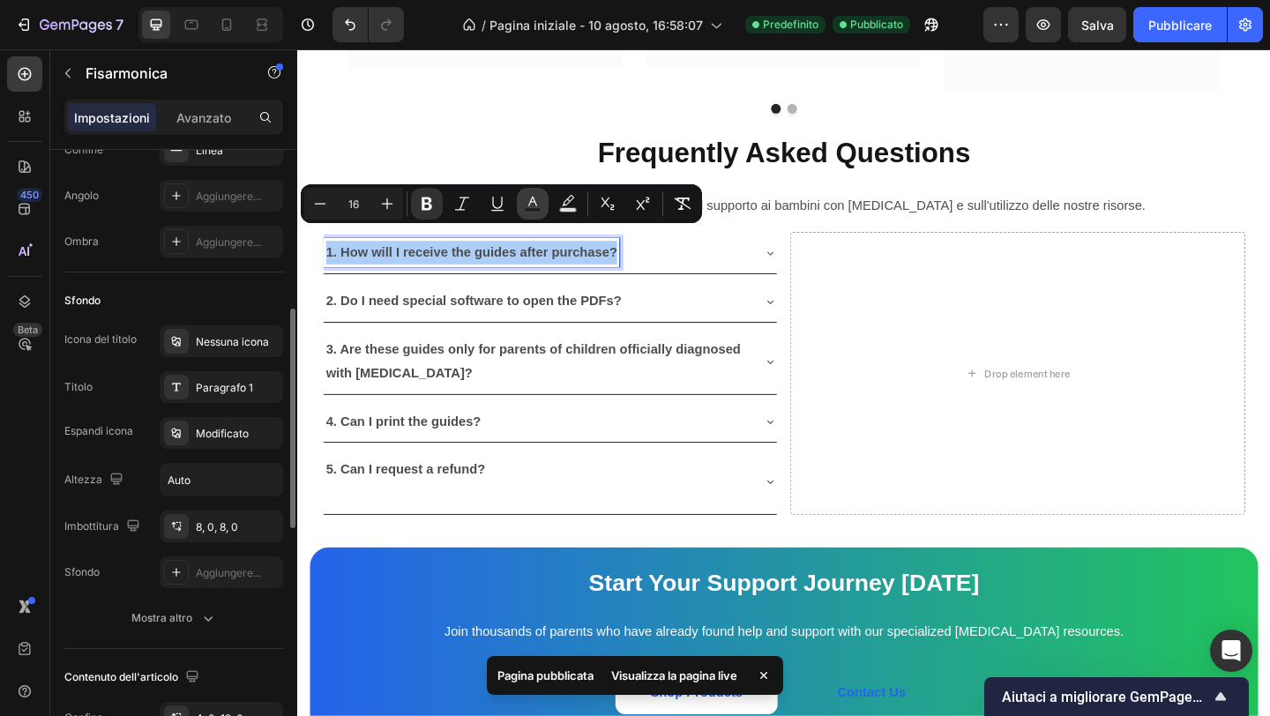
click at [539, 204] on icon "Barra degli strumenti contestuale dell'editor" at bounding box center [533, 204] width 18 height 18
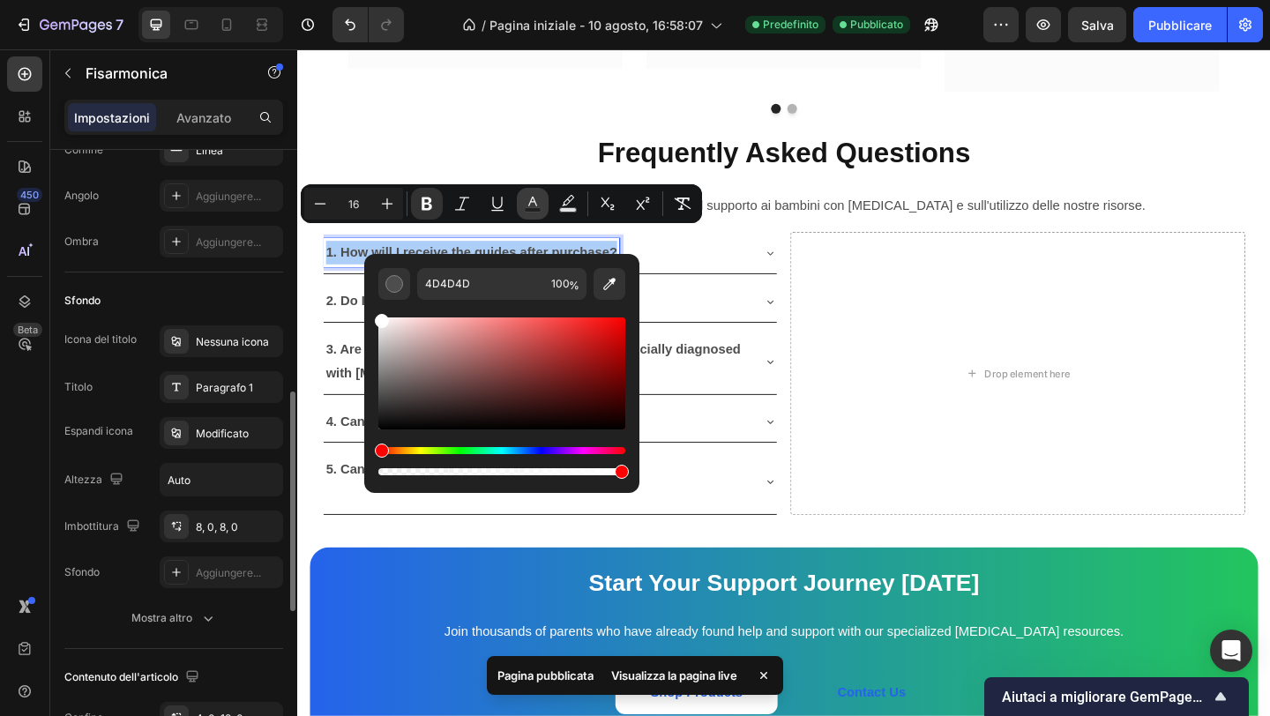
scroll to position [336, 0]
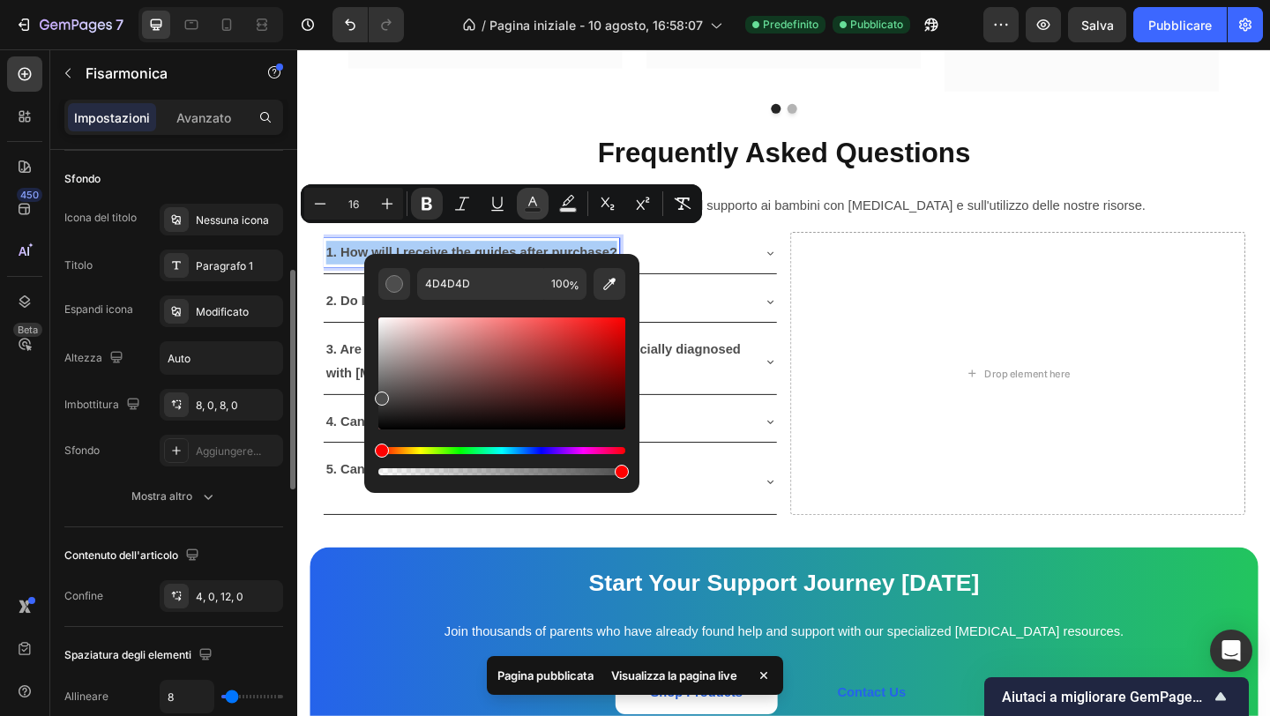
click at [538, 204] on icon "Barra degli strumenti contestuale dell'editor" at bounding box center [533, 204] width 18 height 18
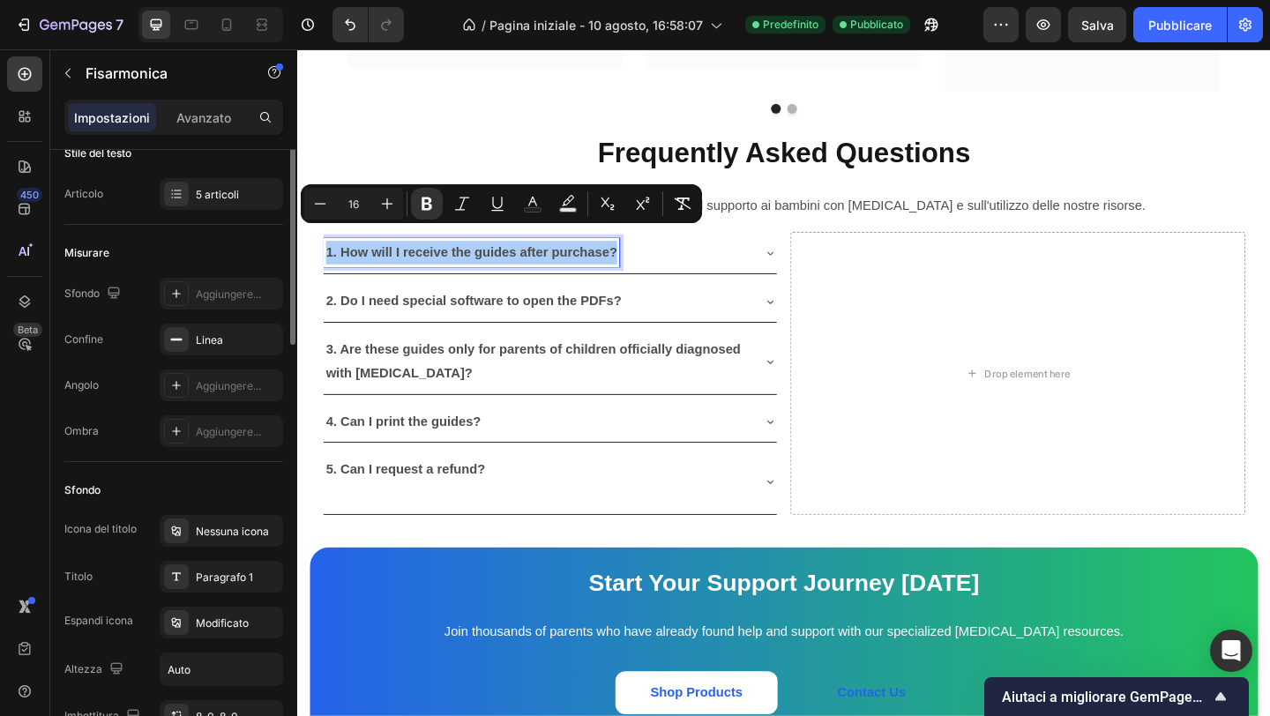
scroll to position [0, 0]
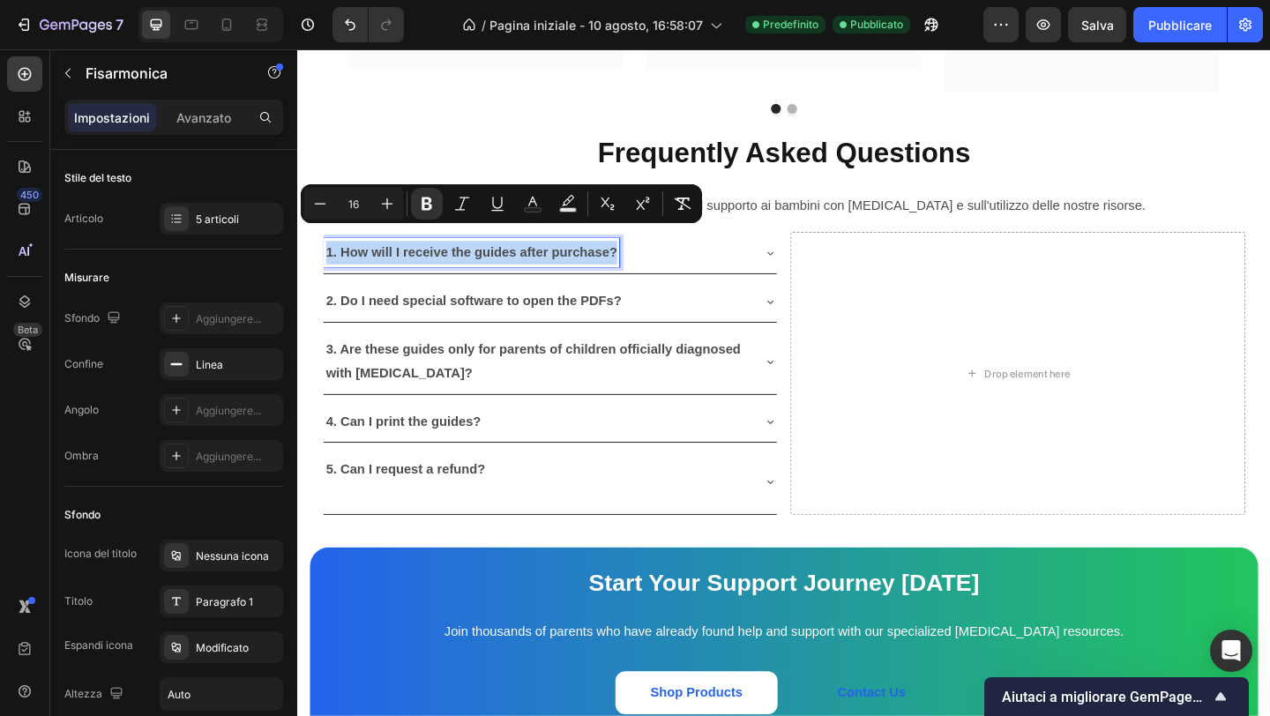
click at [409, 262] on strong "1. How will I receive the guides after purchase?" at bounding box center [486, 269] width 317 height 15
click at [408, 262] on strong "1. How will I receive the guides after purchase?" at bounding box center [486, 269] width 317 height 15
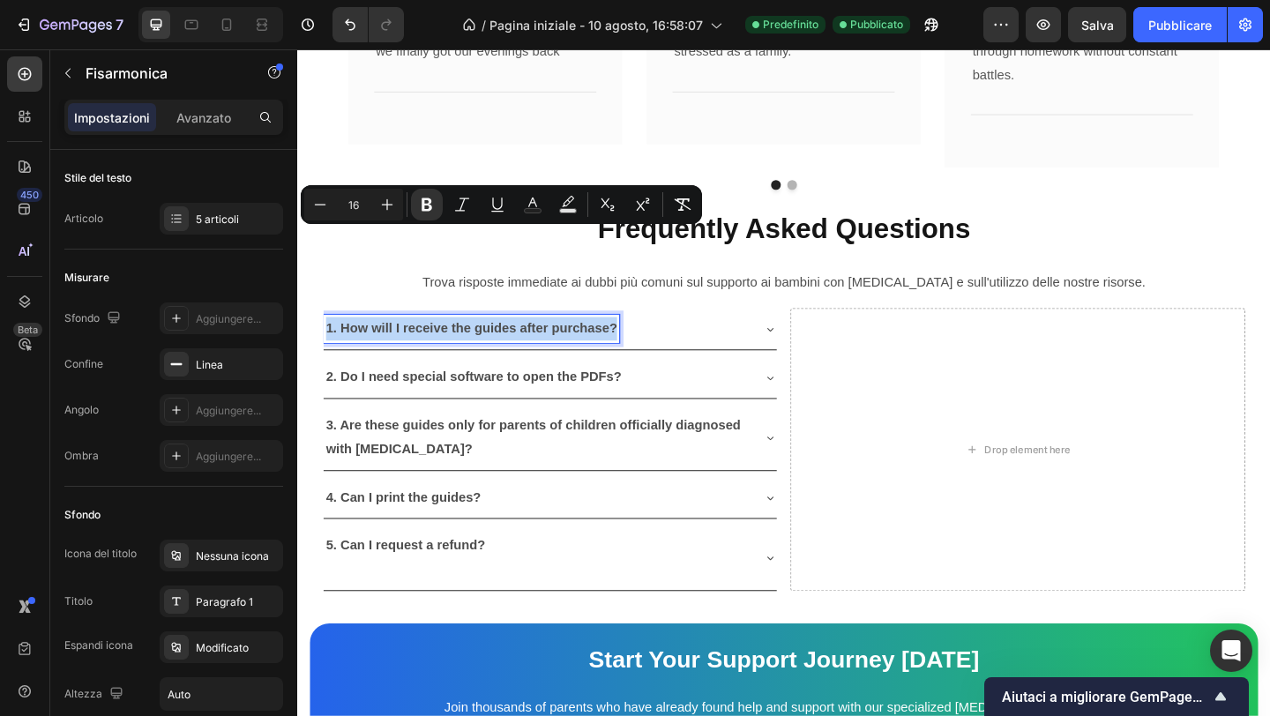
scroll to position [4776, 0]
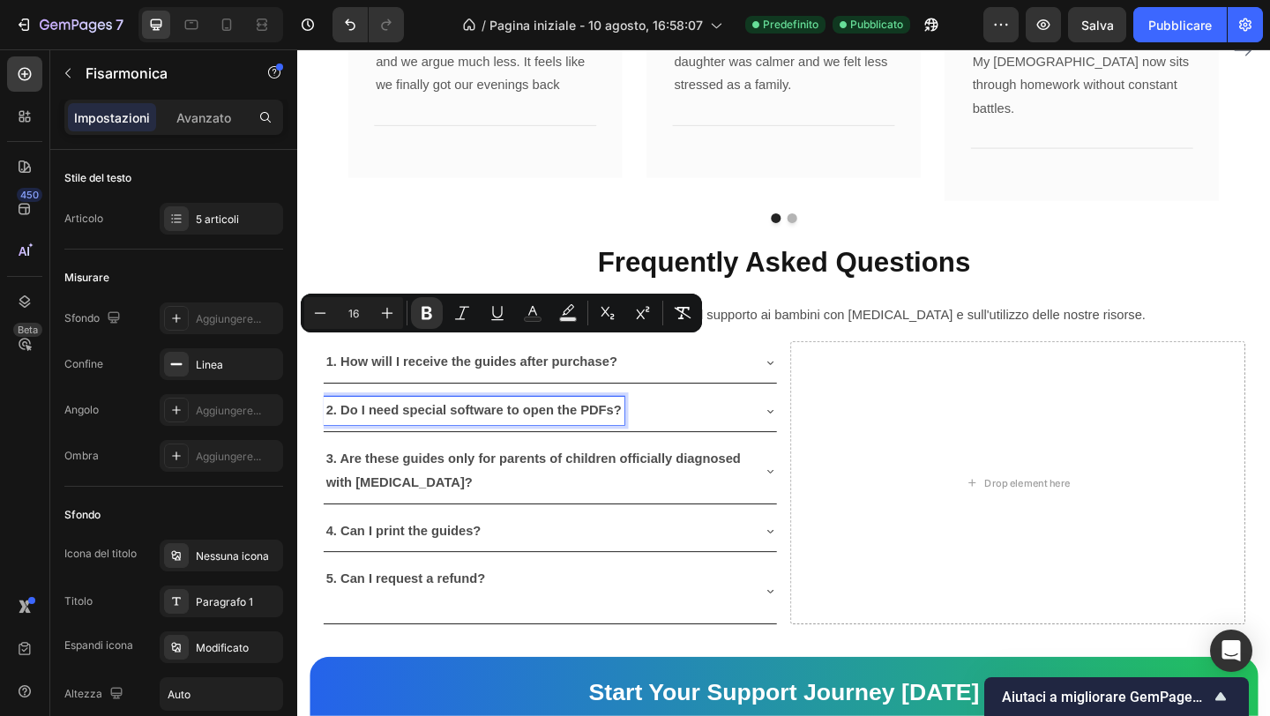
click at [565, 430] on p "2. Do I need special software to open the PDFs?" at bounding box center [489, 443] width 322 height 26
click at [564, 430] on p "2. Do I need special software to open the PDFs?" at bounding box center [489, 443] width 322 height 26
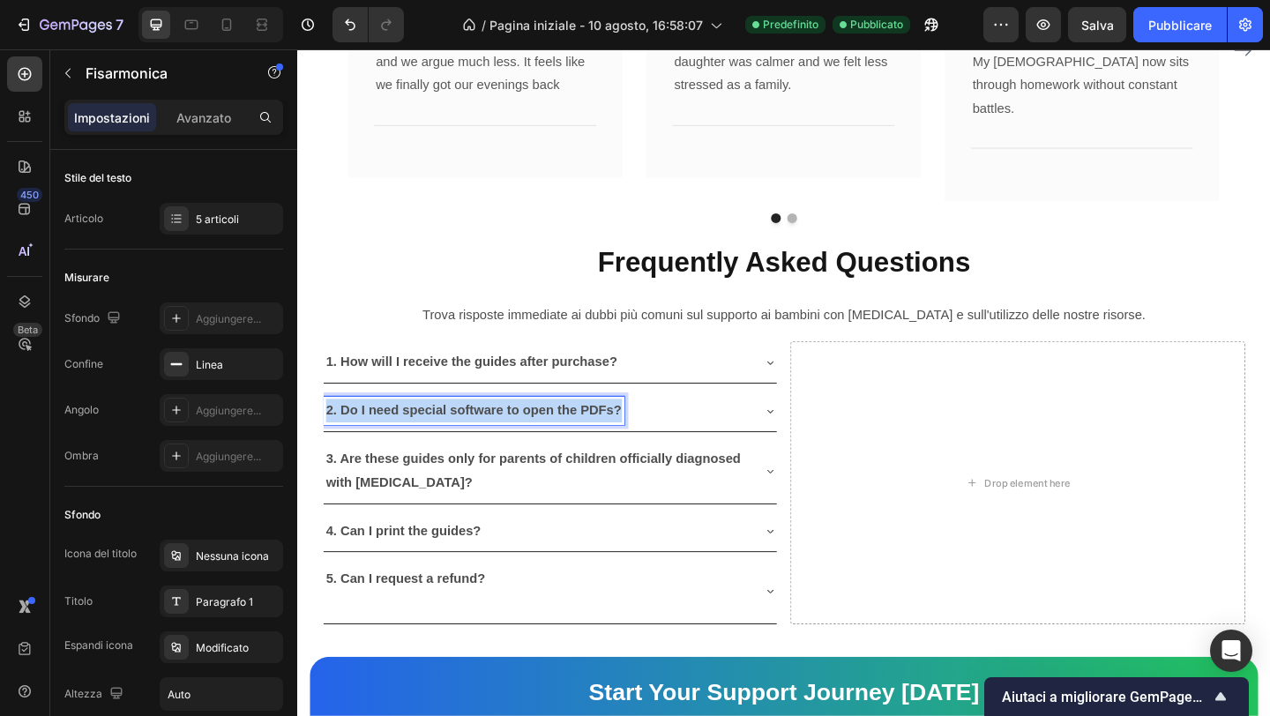
click at [564, 430] on p "2. Do I need special software to open the PDFs?" at bounding box center [489, 443] width 322 height 26
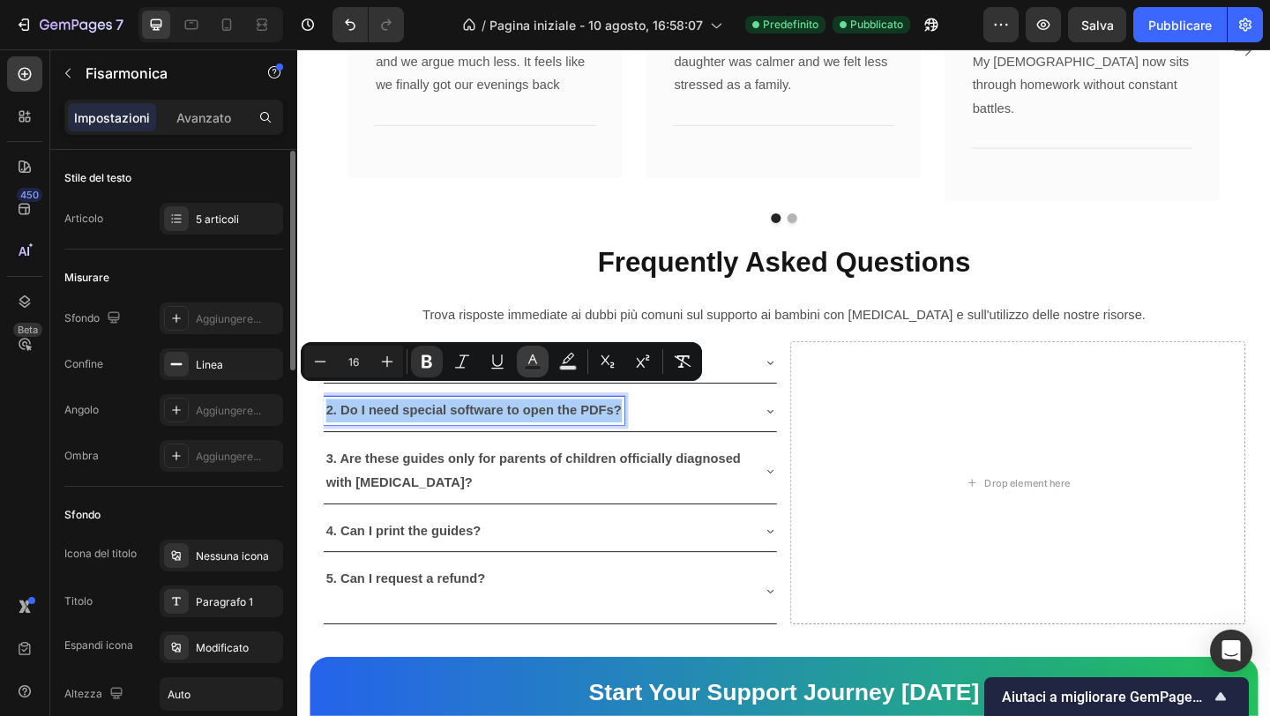
click at [533, 363] on icon "Barra degli strumenti contestuale dell'editor" at bounding box center [533, 362] width 18 height 18
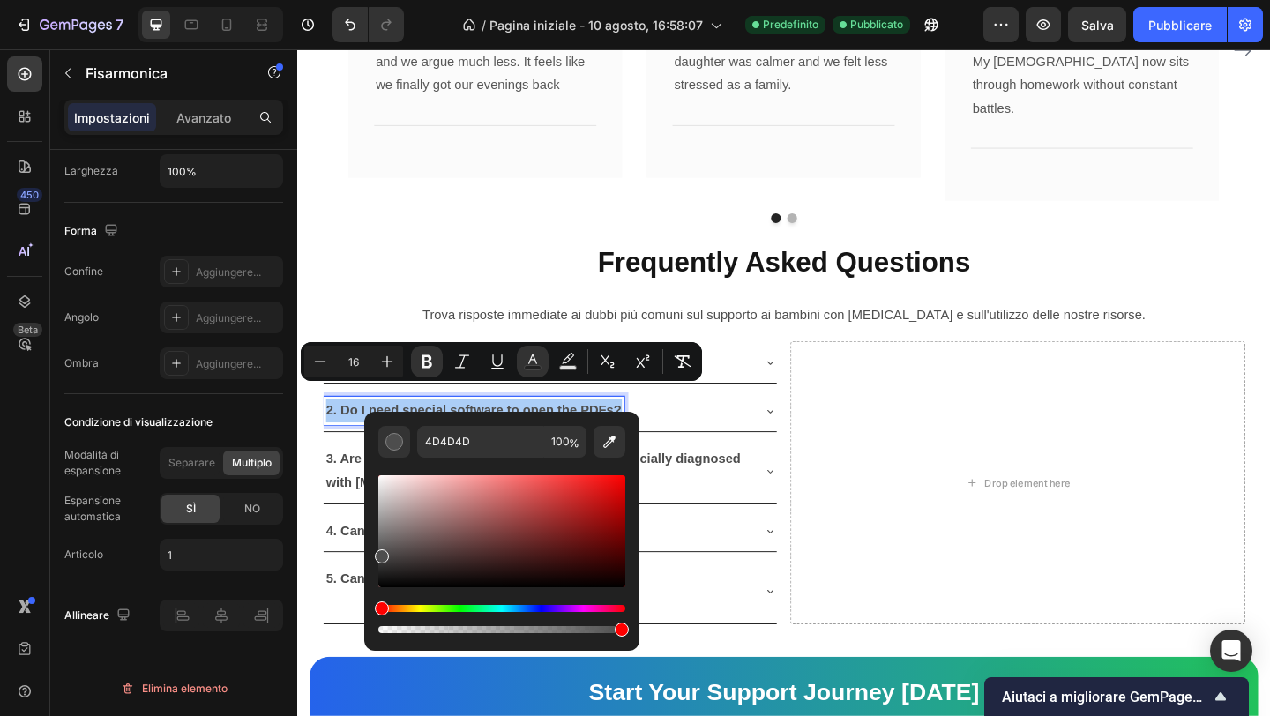
scroll to position [0, 0]
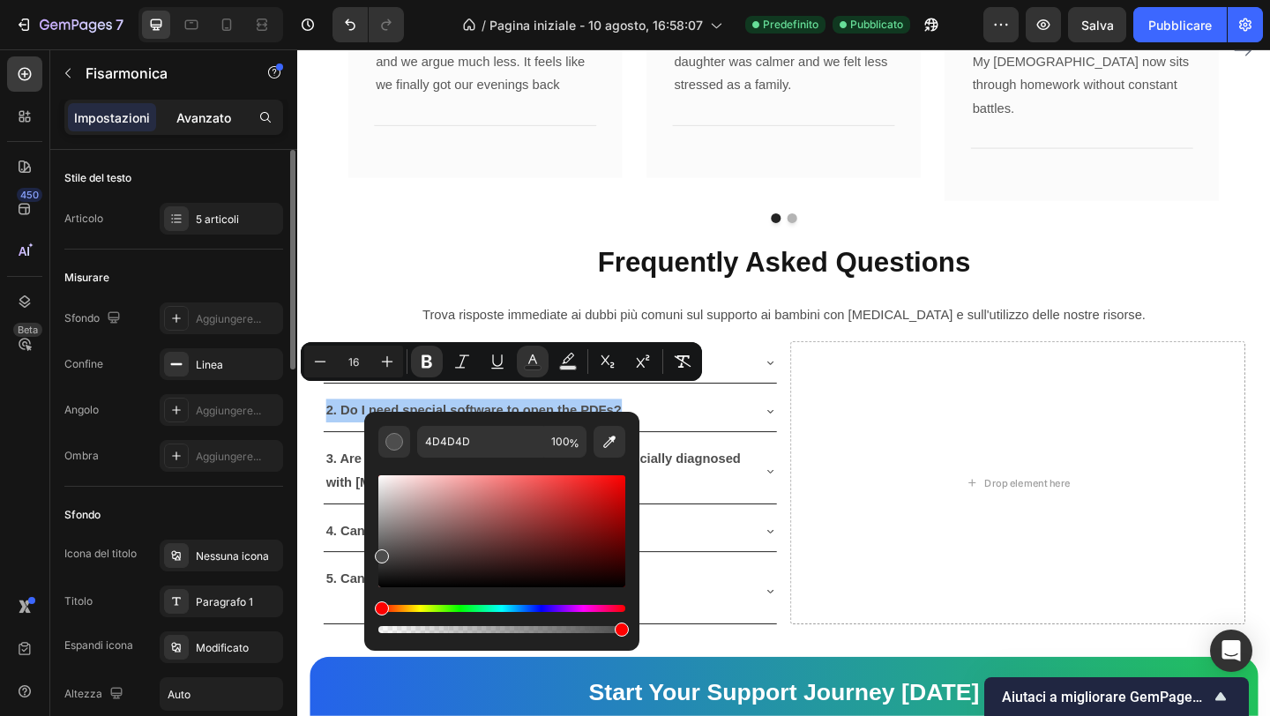
click at [207, 123] on font "Avanzato" at bounding box center [203, 117] width 55 height 15
type input "100%"
type input "100"
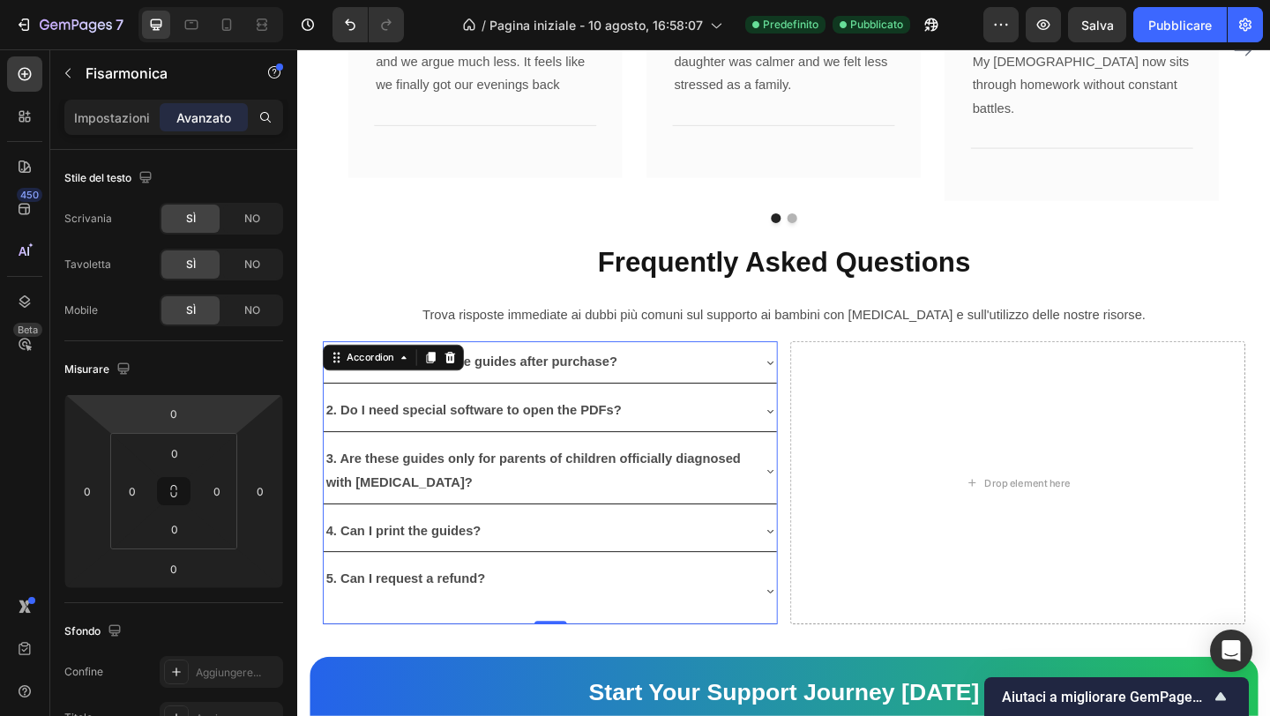
scroll to position [608, 0]
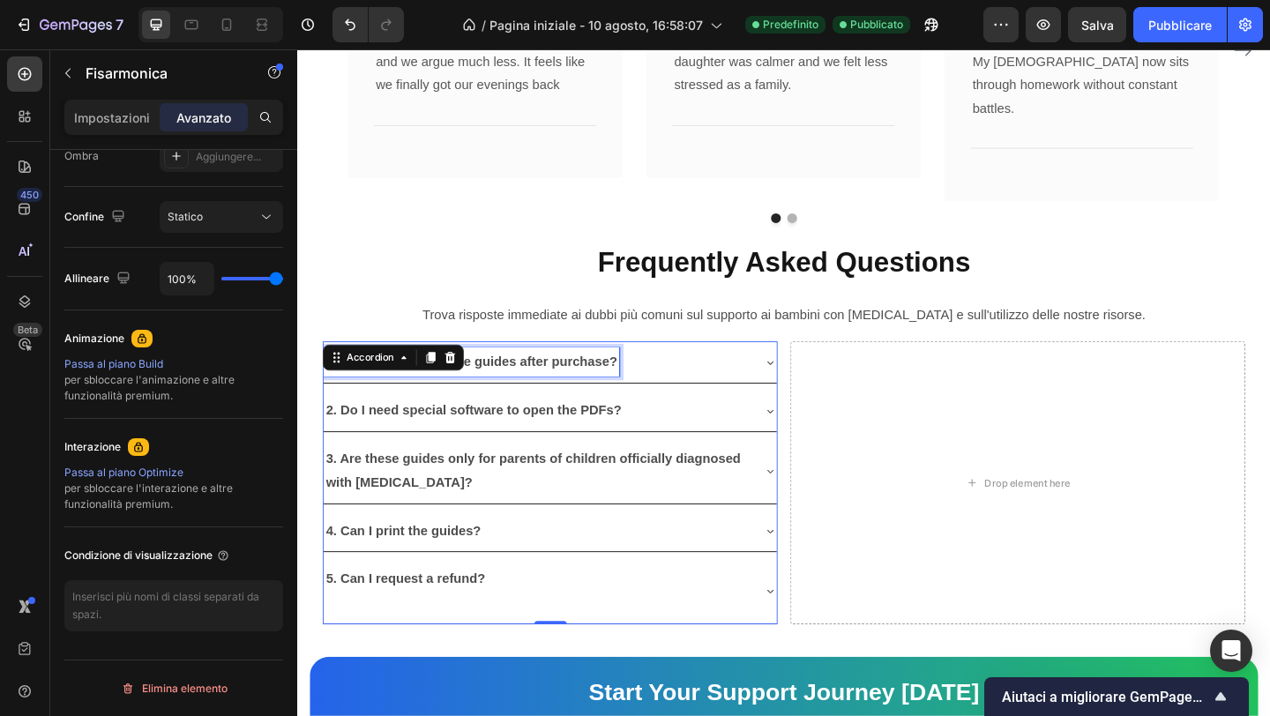
click at [596, 381] on strong "1. How will I receive the guides after purchase?" at bounding box center [486, 388] width 317 height 15
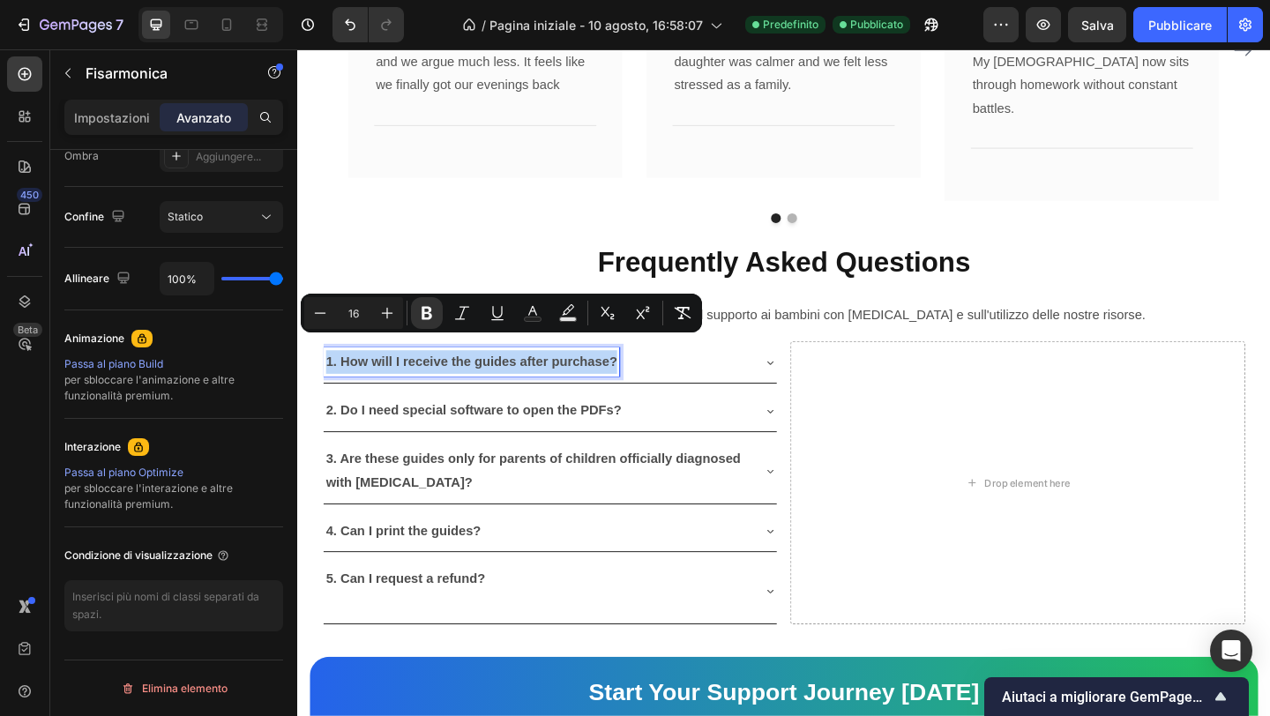
click at [496, 261] on p "Frequently Asked Questions" at bounding box center [826, 281] width 1000 height 54
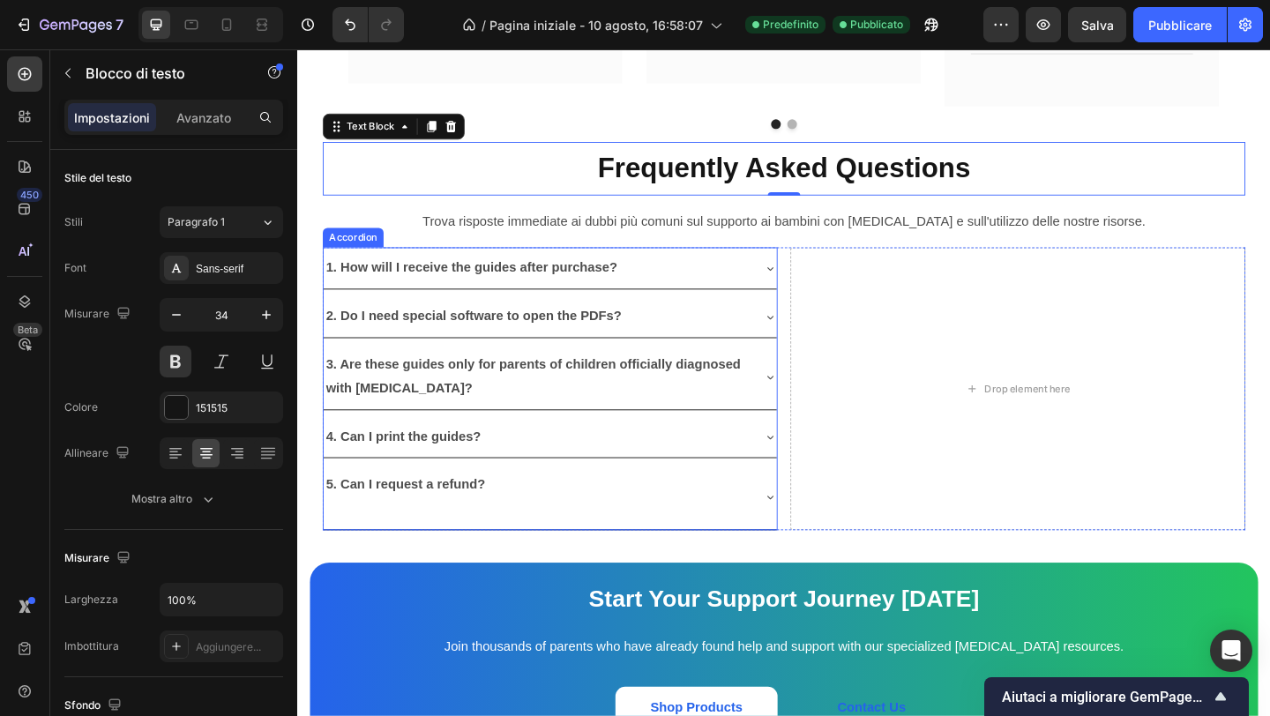
scroll to position [4880, 0]
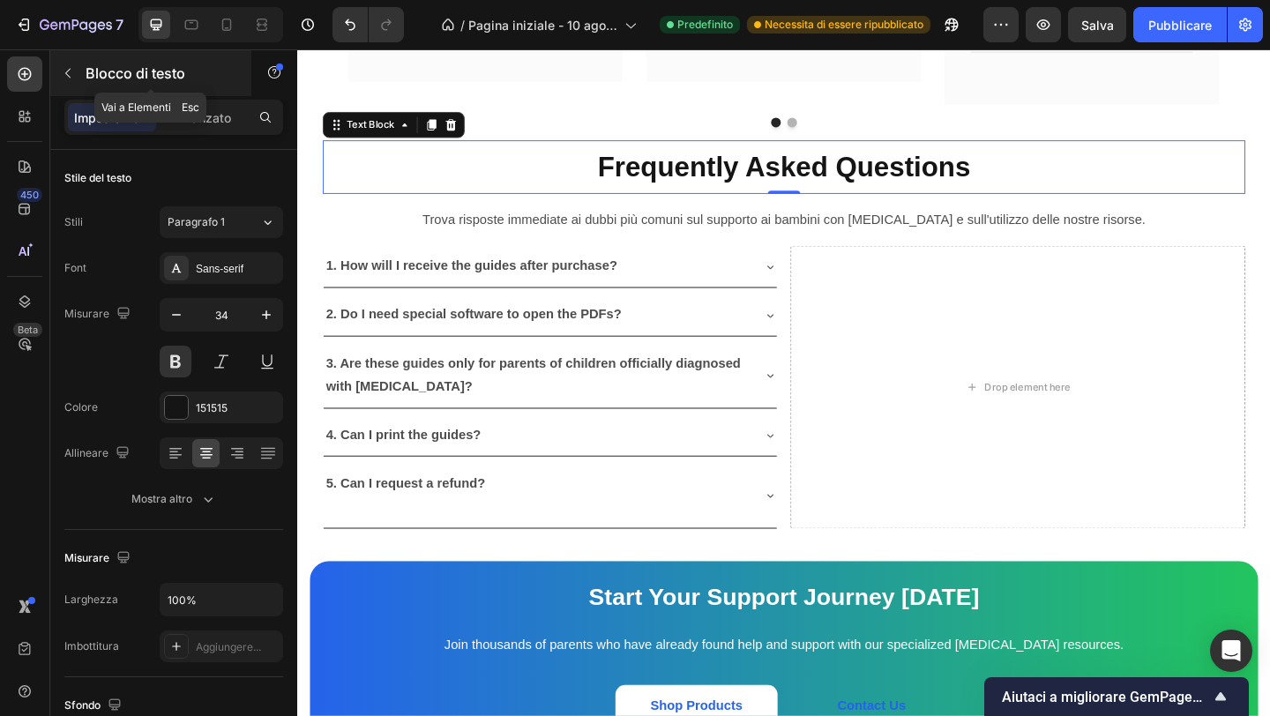
click at [77, 72] on button "button" at bounding box center [68, 73] width 28 height 28
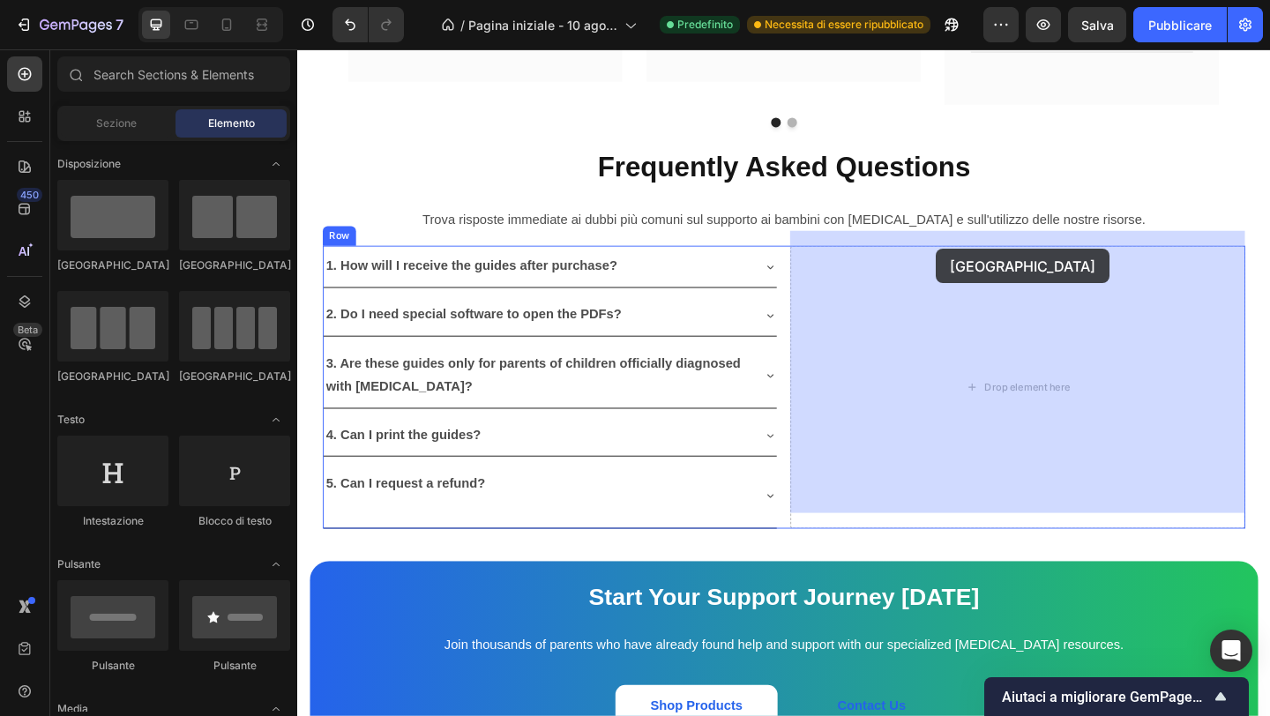
drag, startPoint x: 431, startPoint y: 282, endPoint x: 991, endPoint y: 266, distance: 560.4
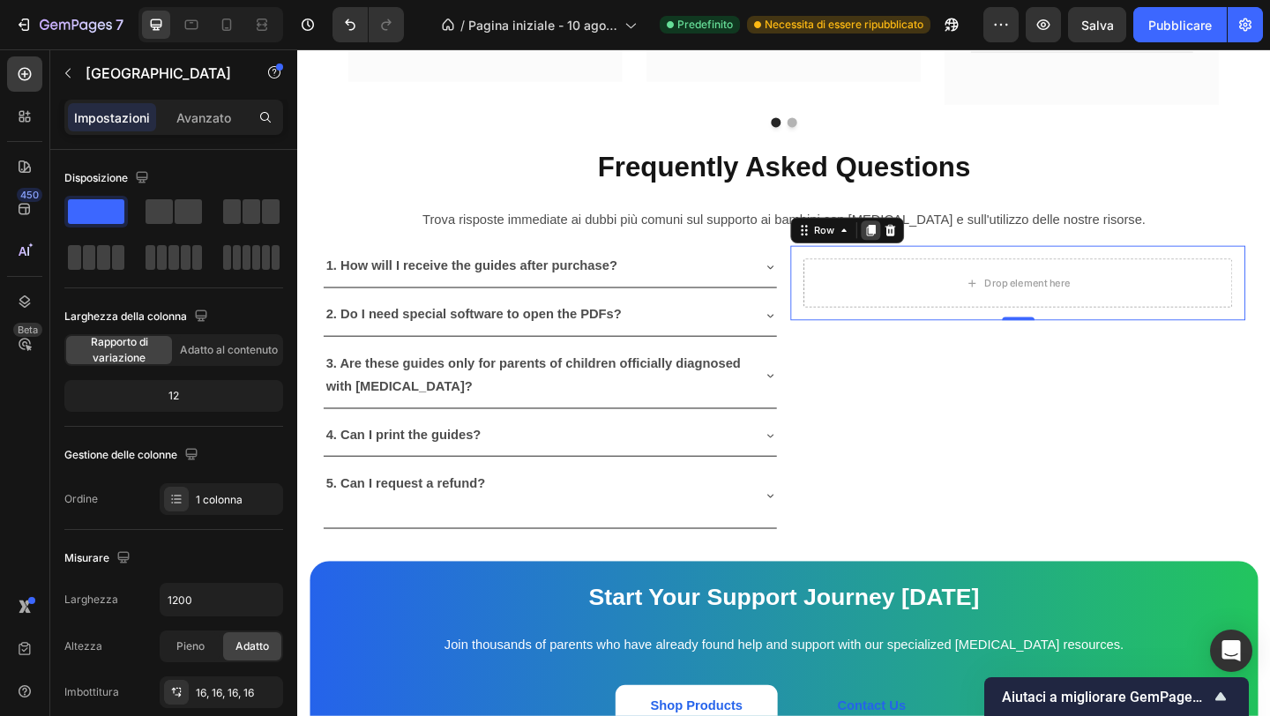
click at [921, 239] on icon at bounding box center [921, 246] width 14 height 14
click at [1047, 295] on div "Drop element here" at bounding box center [1081, 303] width 143 height 28
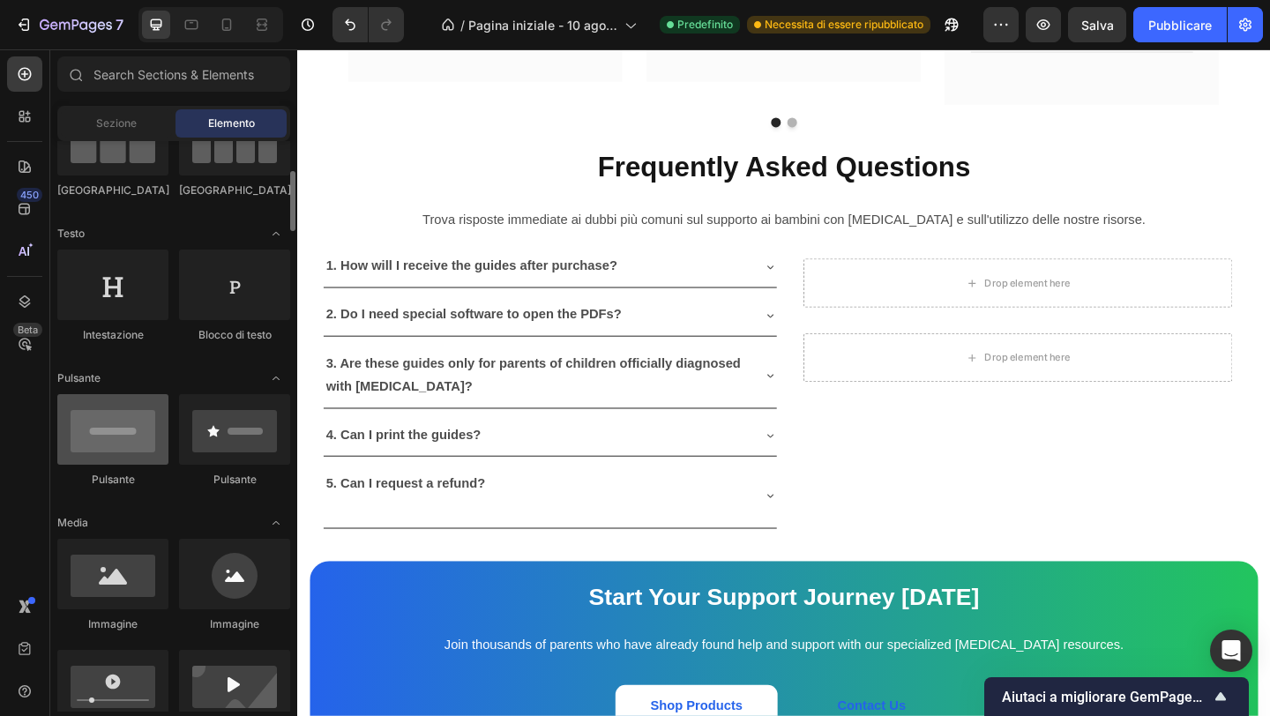
scroll to position [196, 0]
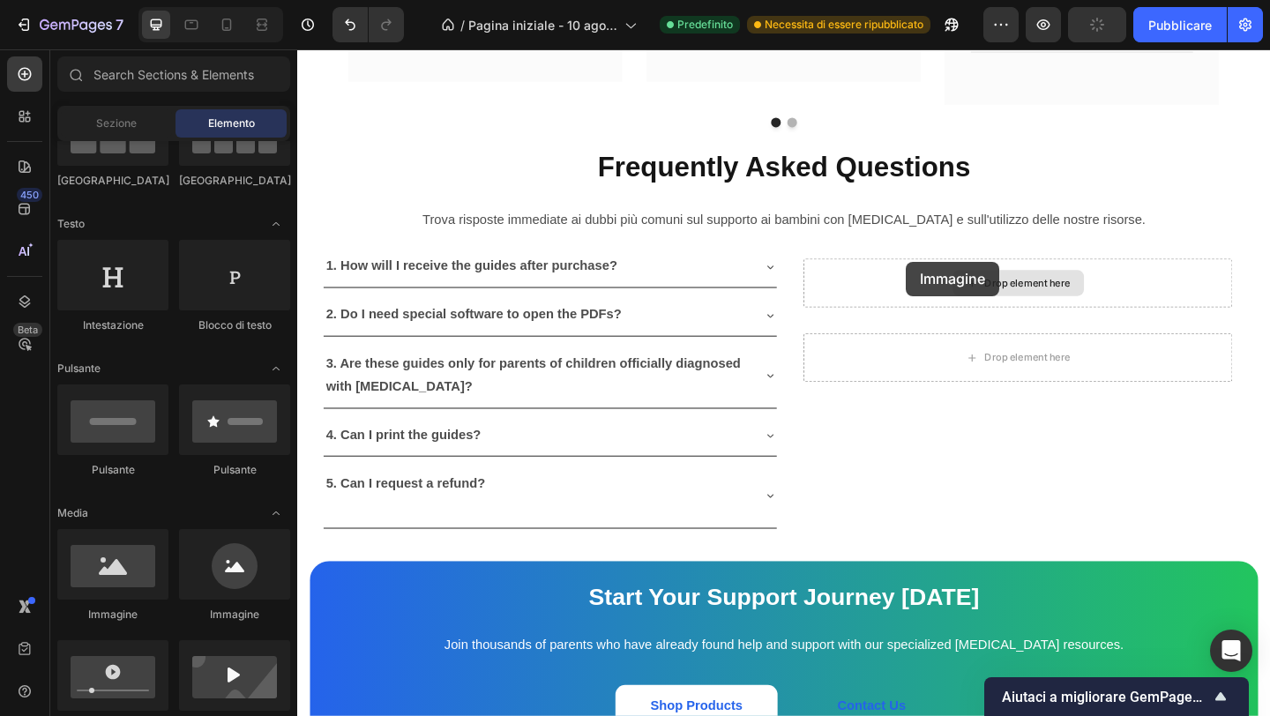
drag, startPoint x: 434, startPoint y: 637, endPoint x: 961, endPoint y: 279, distance: 637.6
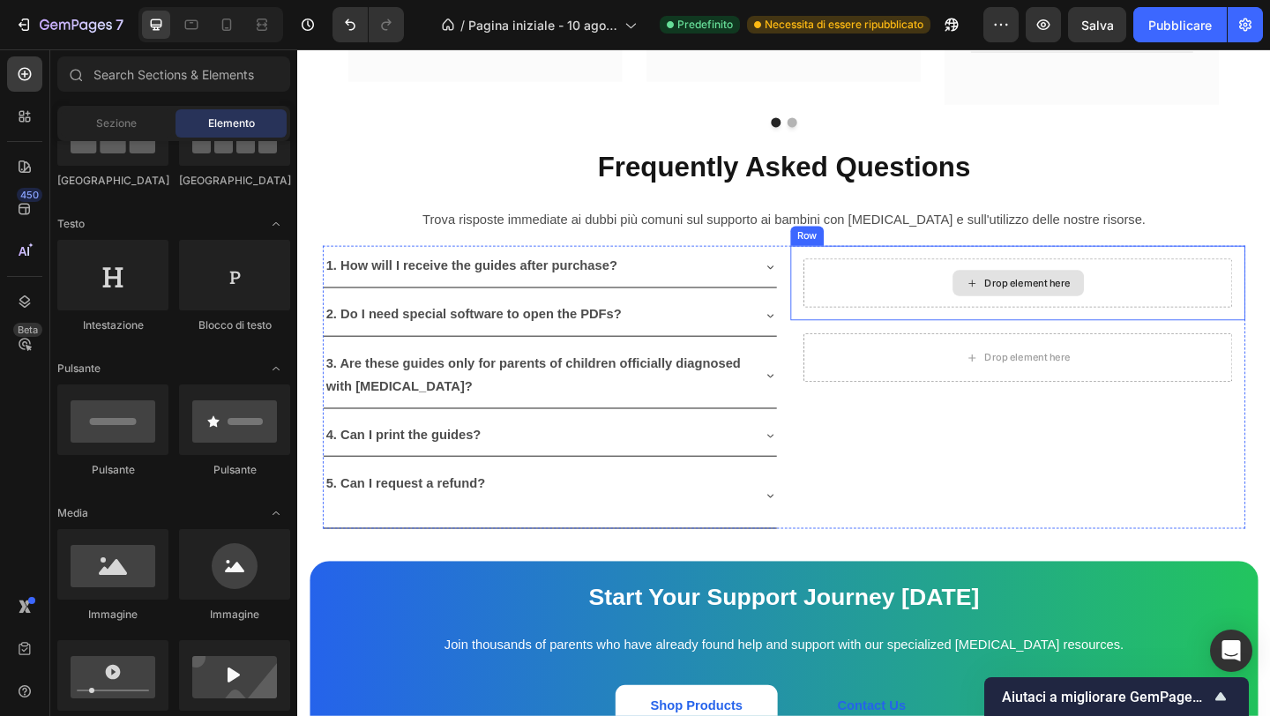
click at [1043, 289] on div "Drop element here" at bounding box center [1081, 303] width 143 height 28
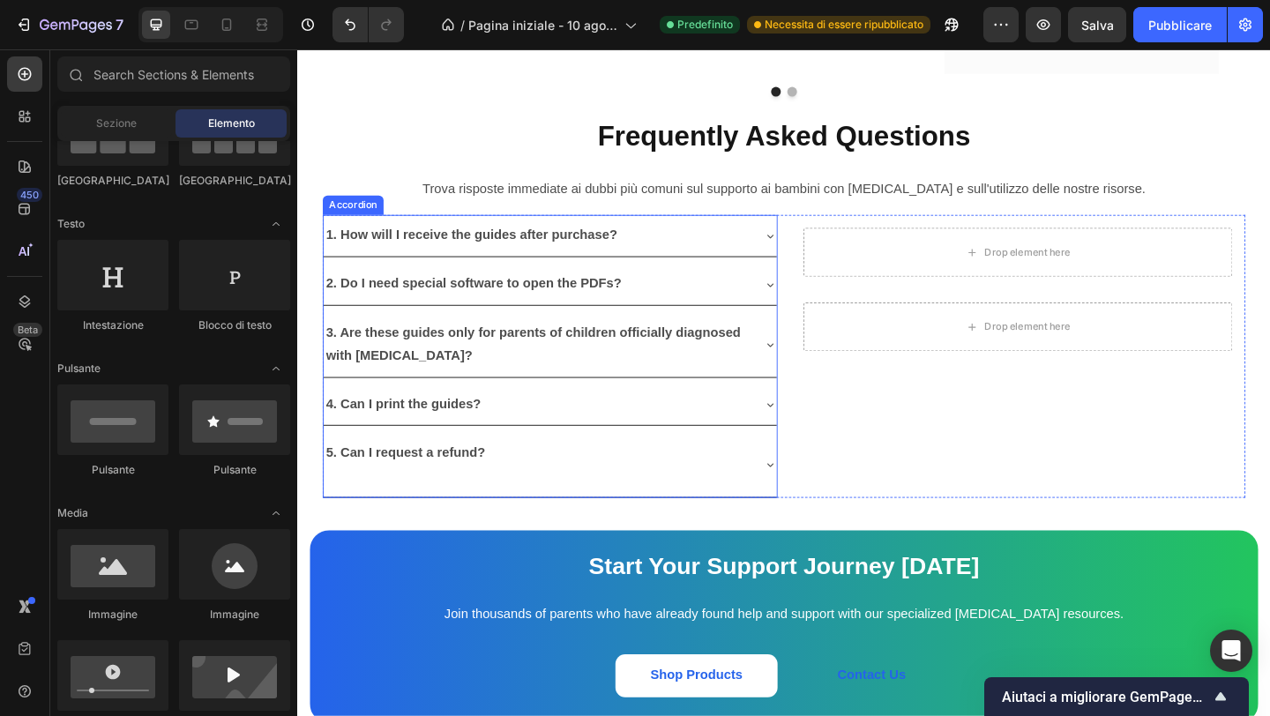
scroll to position [4914, 0]
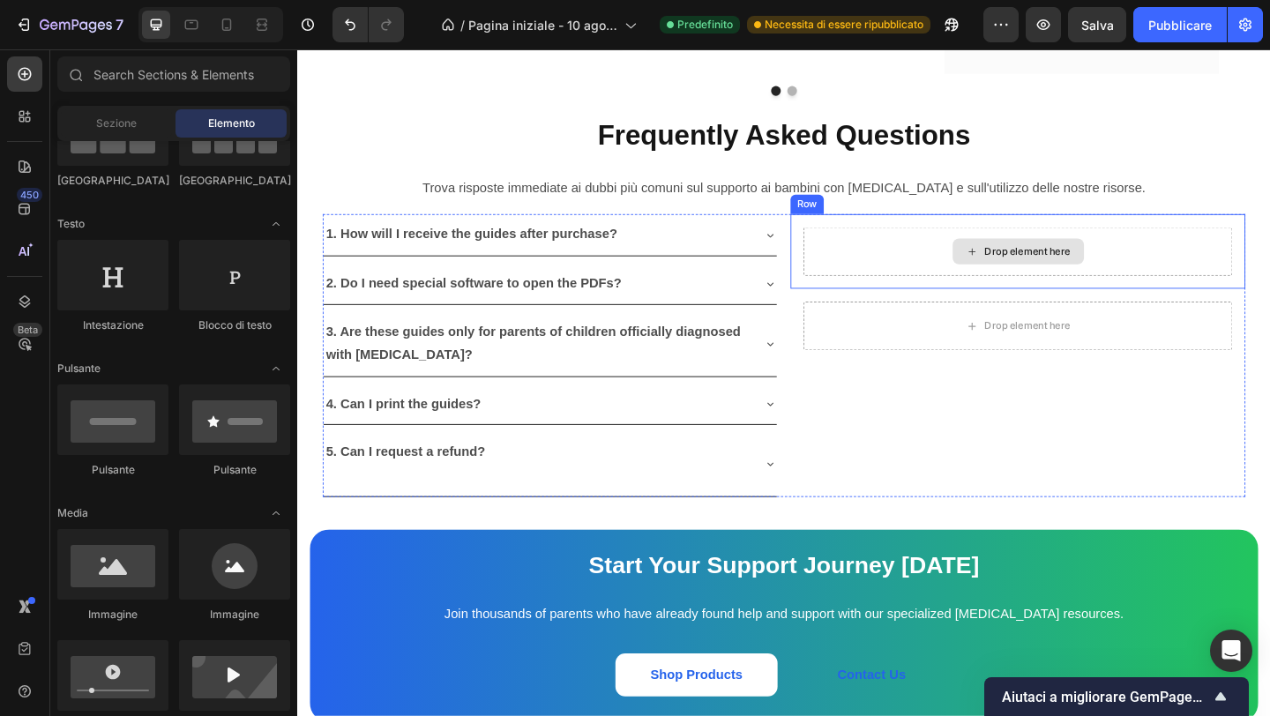
click at [1011, 255] on div "Drop element here" at bounding box center [1081, 269] width 143 height 28
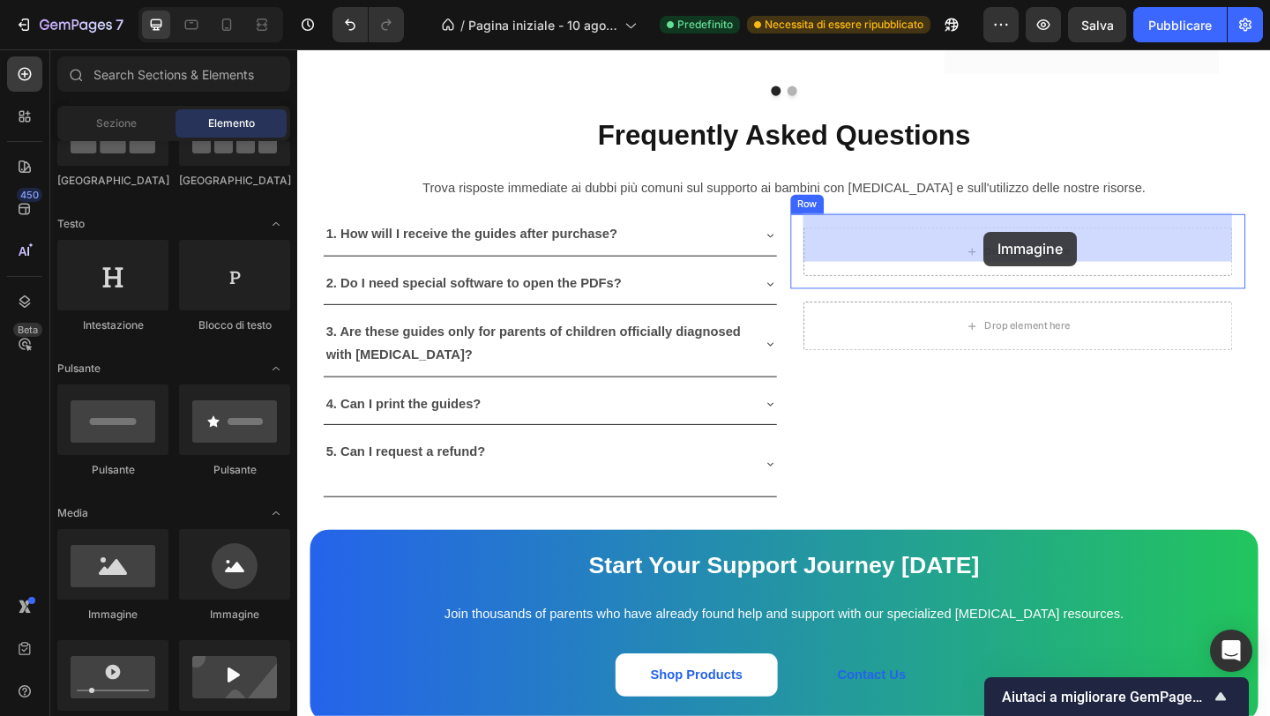
drag, startPoint x: 418, startPoint y: 596, endPoint x: 1050, endPoint y: 238, distance: 726.0
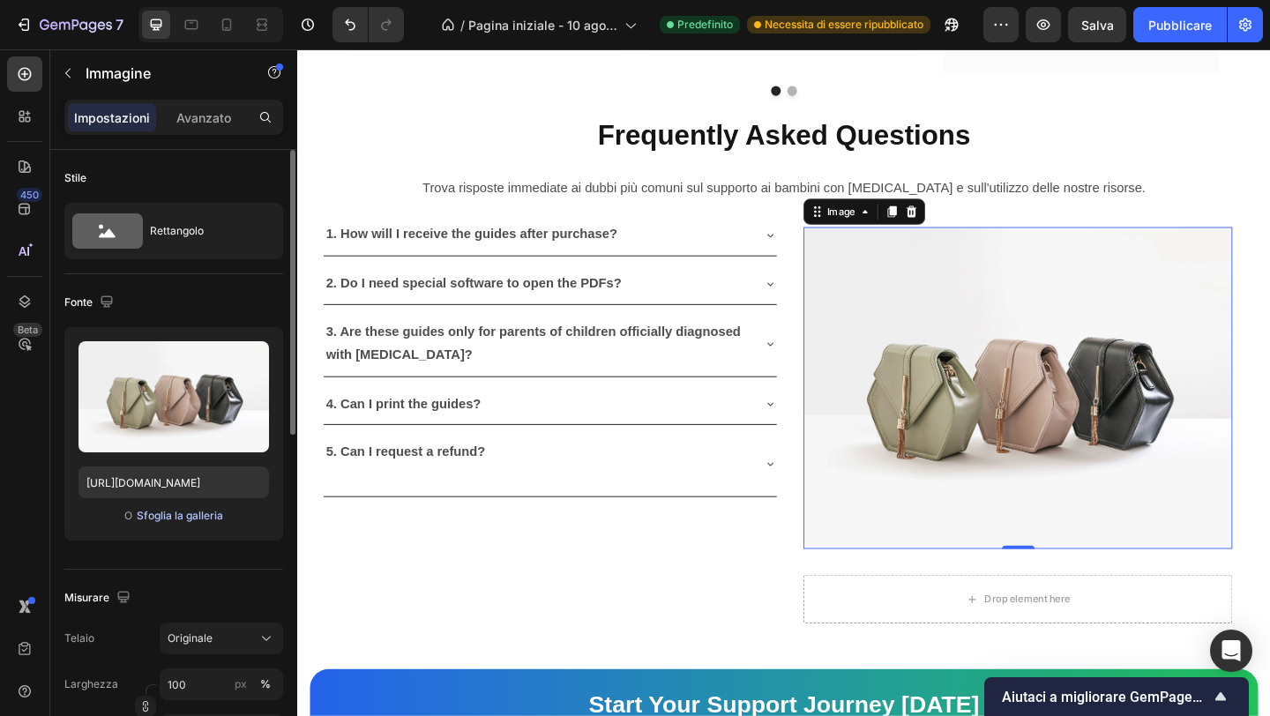
click at [196, 517] on font "Sfoglia la galleria" at bounding box center [180, 515] width 86 height 13
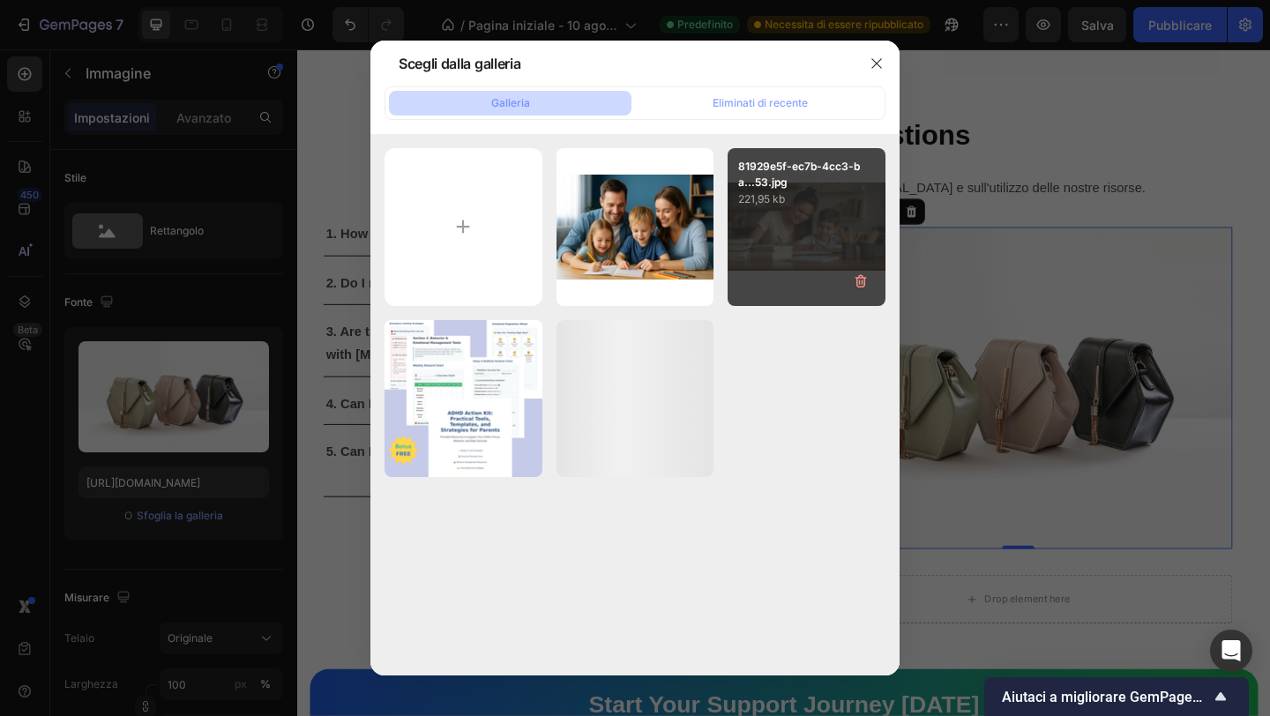
click at [772, 208] on div "81929e5f-ec7b-4cc3-ba...53.jpg 221,95 kb" at bounding box center [807, 227] width 158 height 158
type input "[URL][DOMAIN_NAME]"
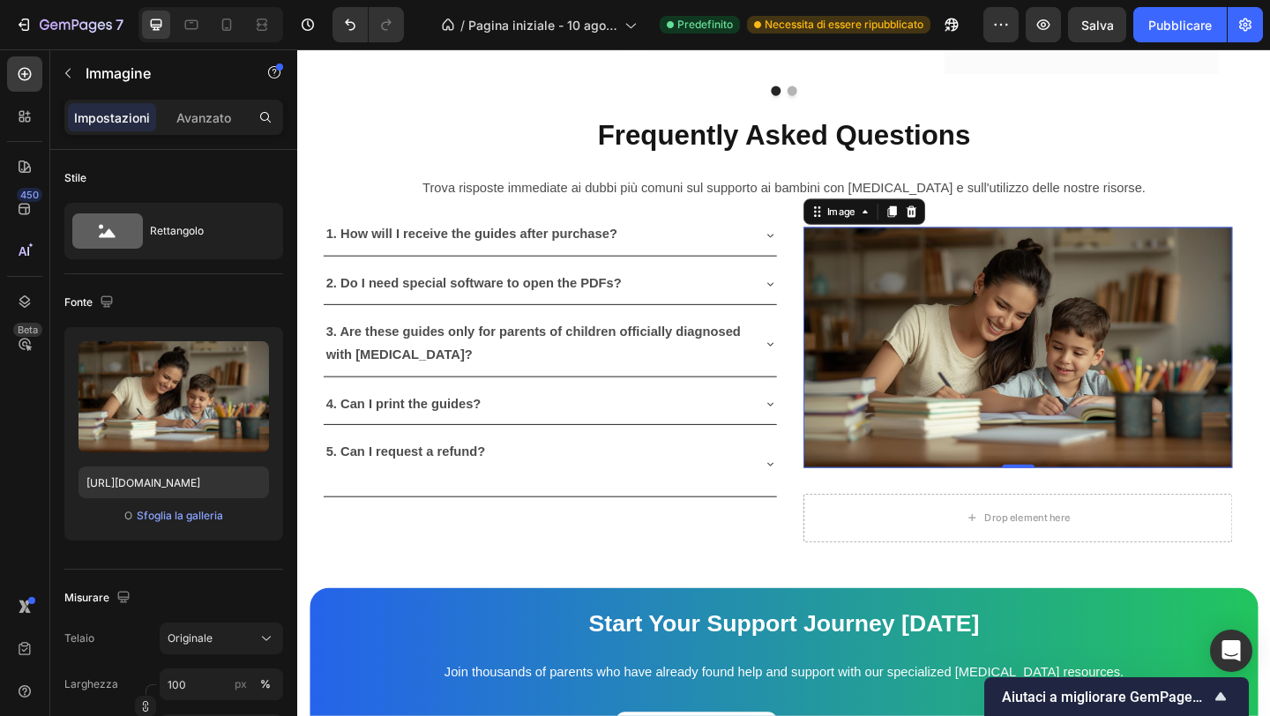
scroll to position [4929, 0]
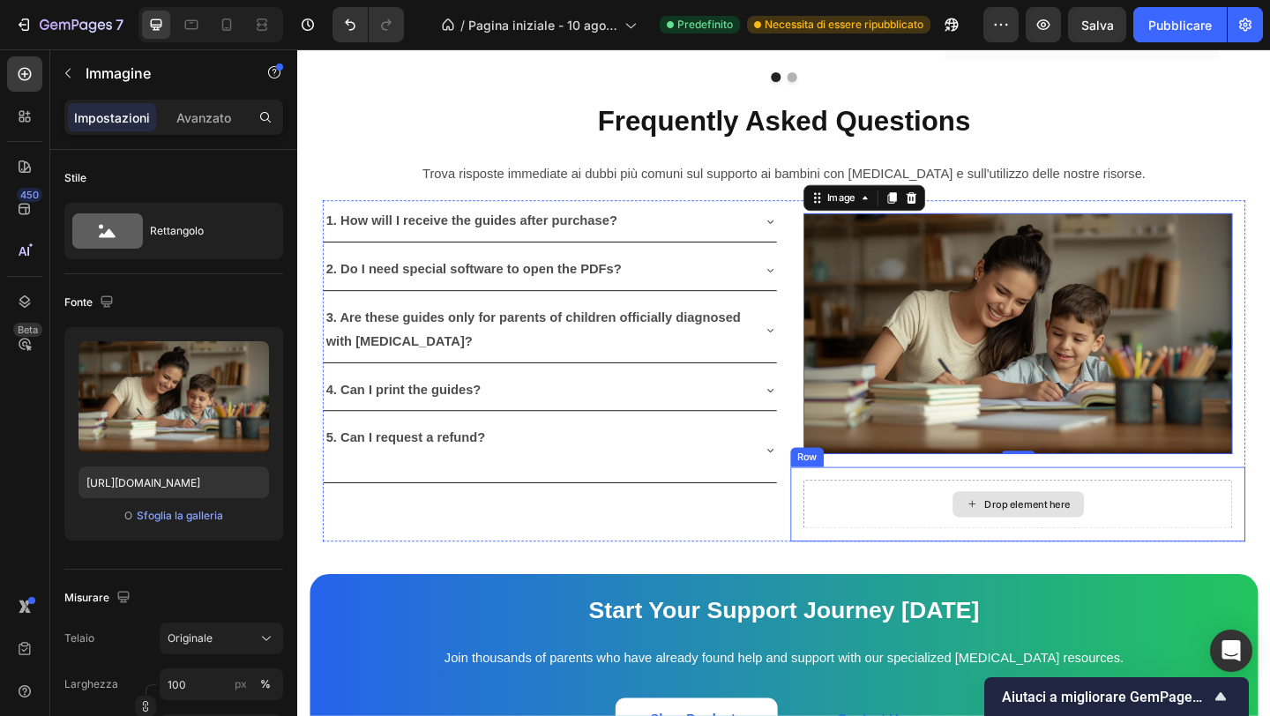
click at [1030, 536] on div "Drop element here" at bounding box center [1081, 544] width 143 height 28
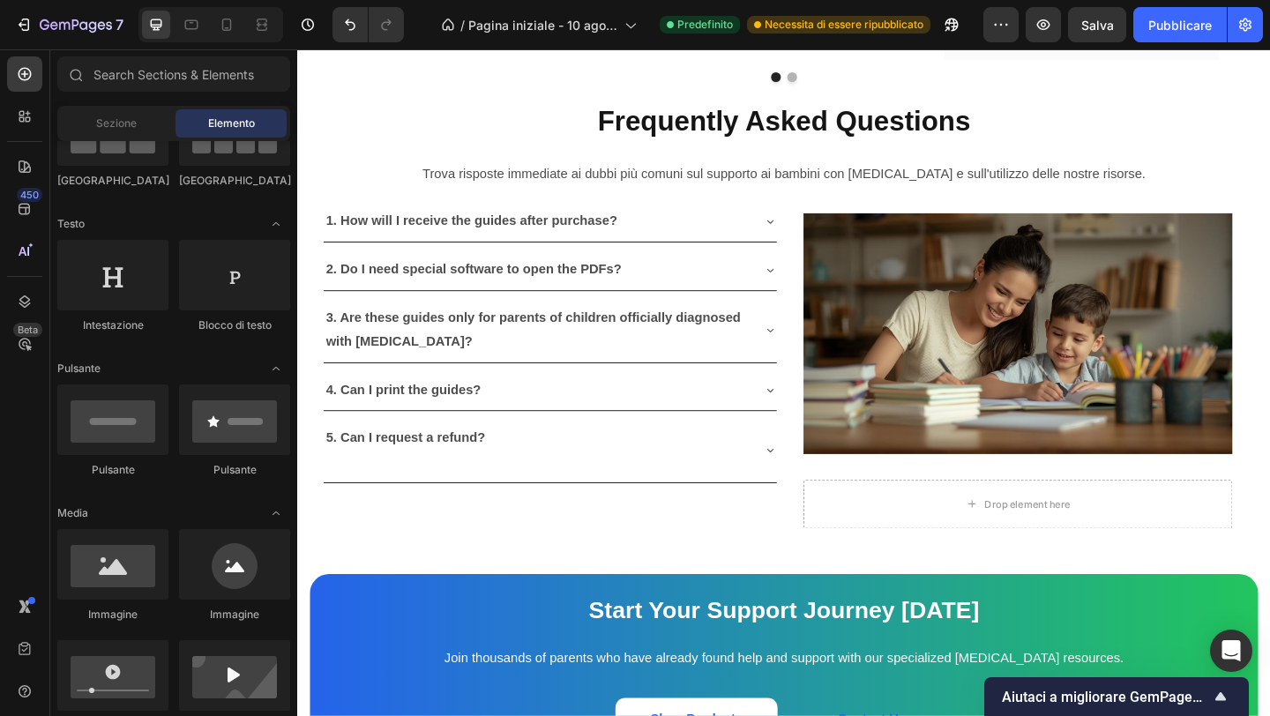
scroll to position [0, 0]
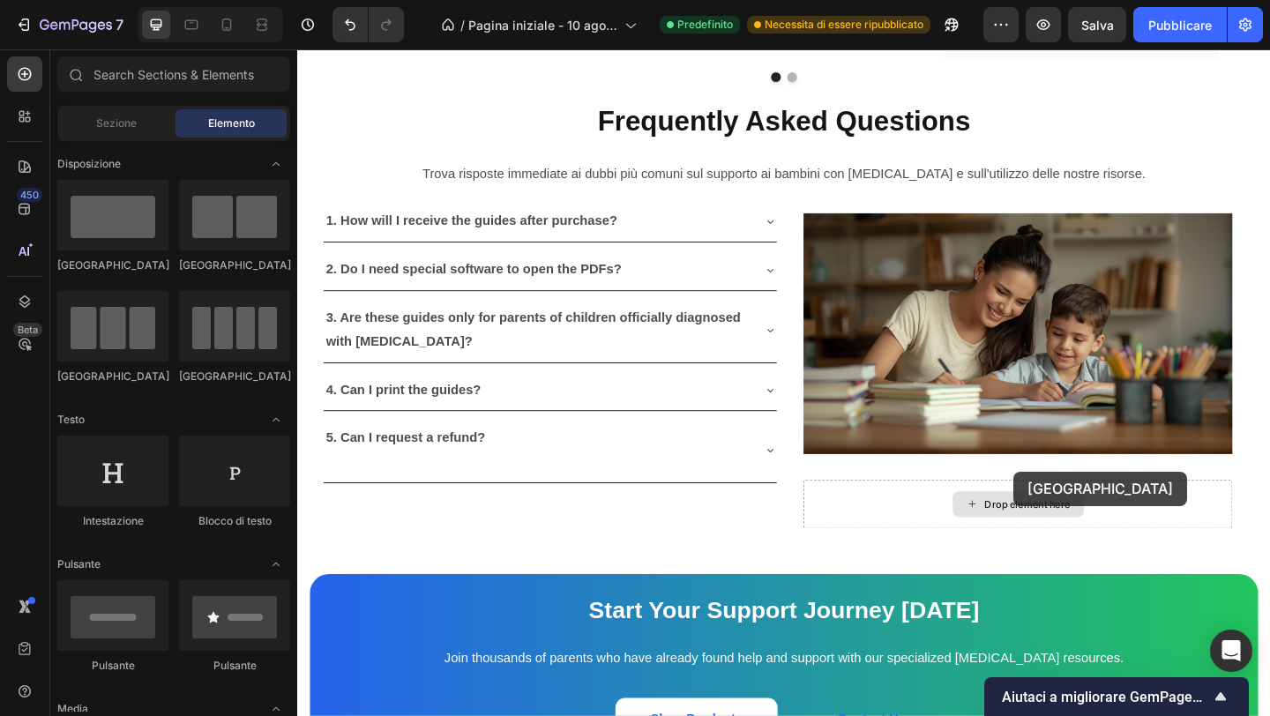
drag, startPoint x: 415, startPoint y: 243, endPoint x: 1072, endPoint y: 505, distance: 706.6
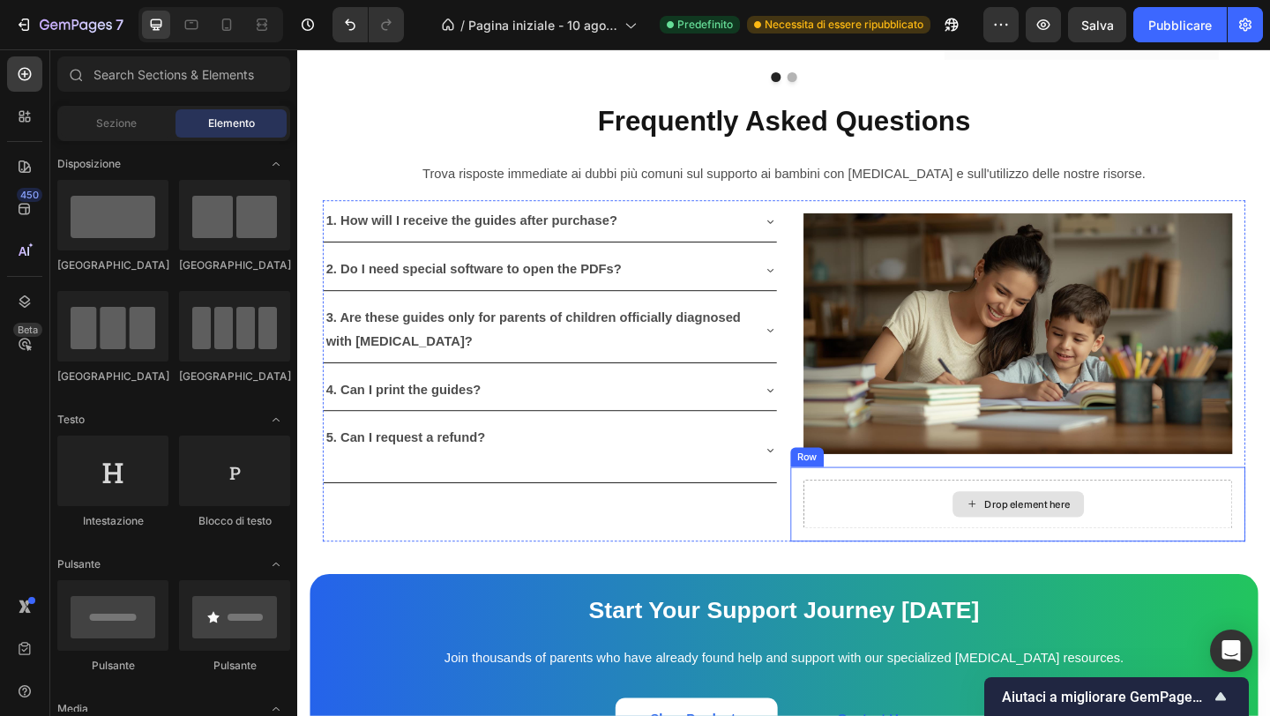
click at [1071, 537] on div "Drop element here" at bounding box center [1092, 544] width 94 height 14
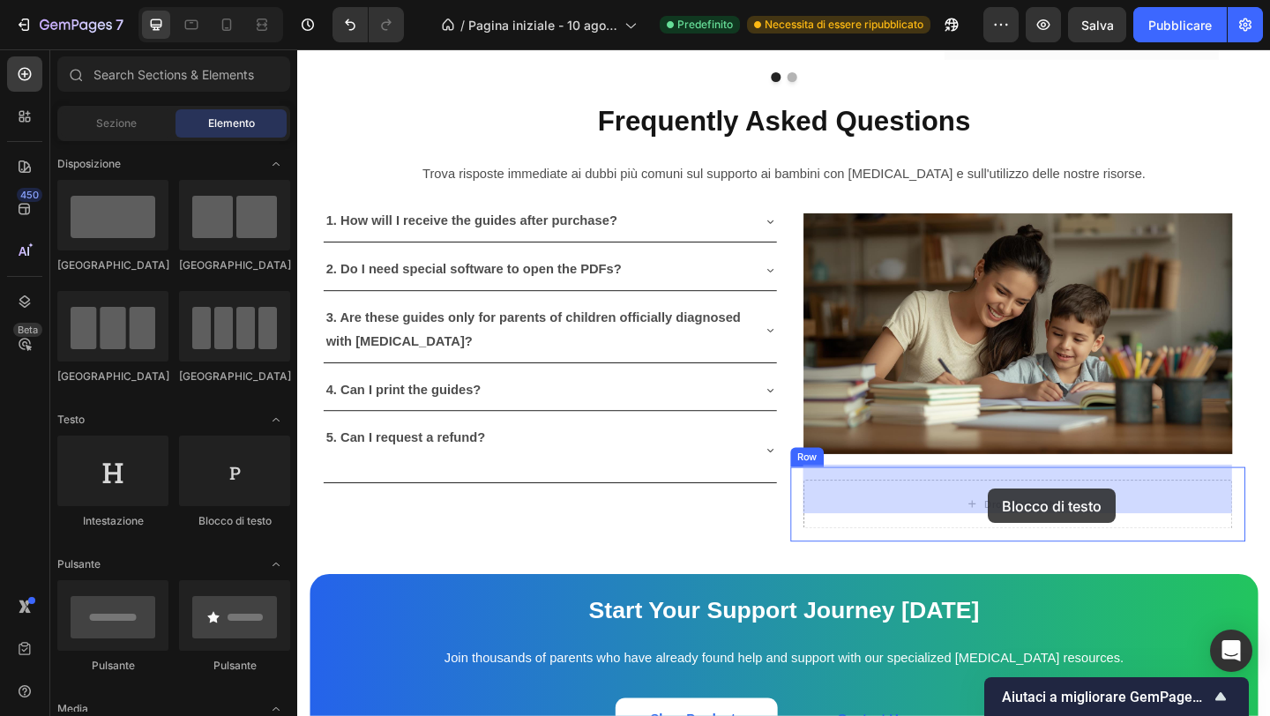
drag, startPoint x: 532, startPoint y: 518, endPoint x: 1049, endPoint y: 527, distance: 517.0
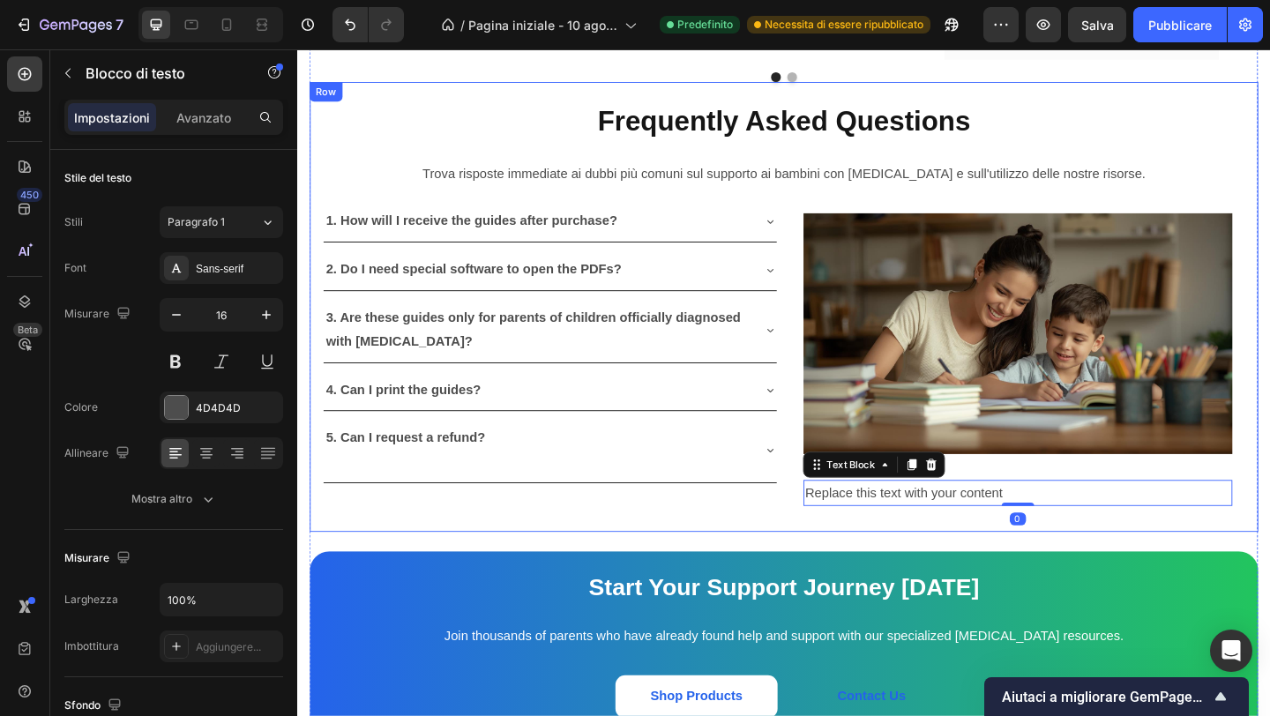
drag, startPoint x: 972, startPoint y: 555, endPoint x: 1059, endPoint y: 568, distance: 88.3
click at [972, 555] on div "Frequently Asked Questions Text Block Trova risposte immediate ai dubbi più com…" at bounding box center [826, 330] width 1032 height 490
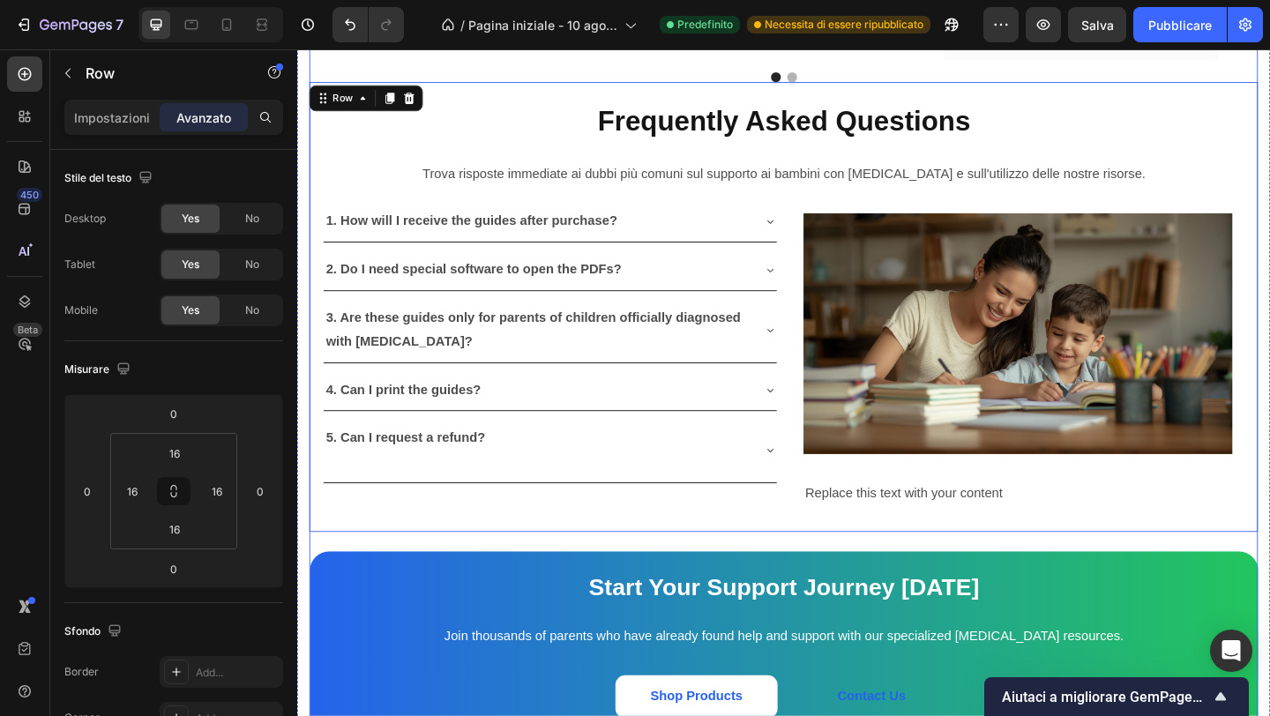
click at [975, 571] on div "What Our Customers Are Saying Heading Our customer advocates are standing by 24…" at bounding box center [826, 202] width 1032 height 1208
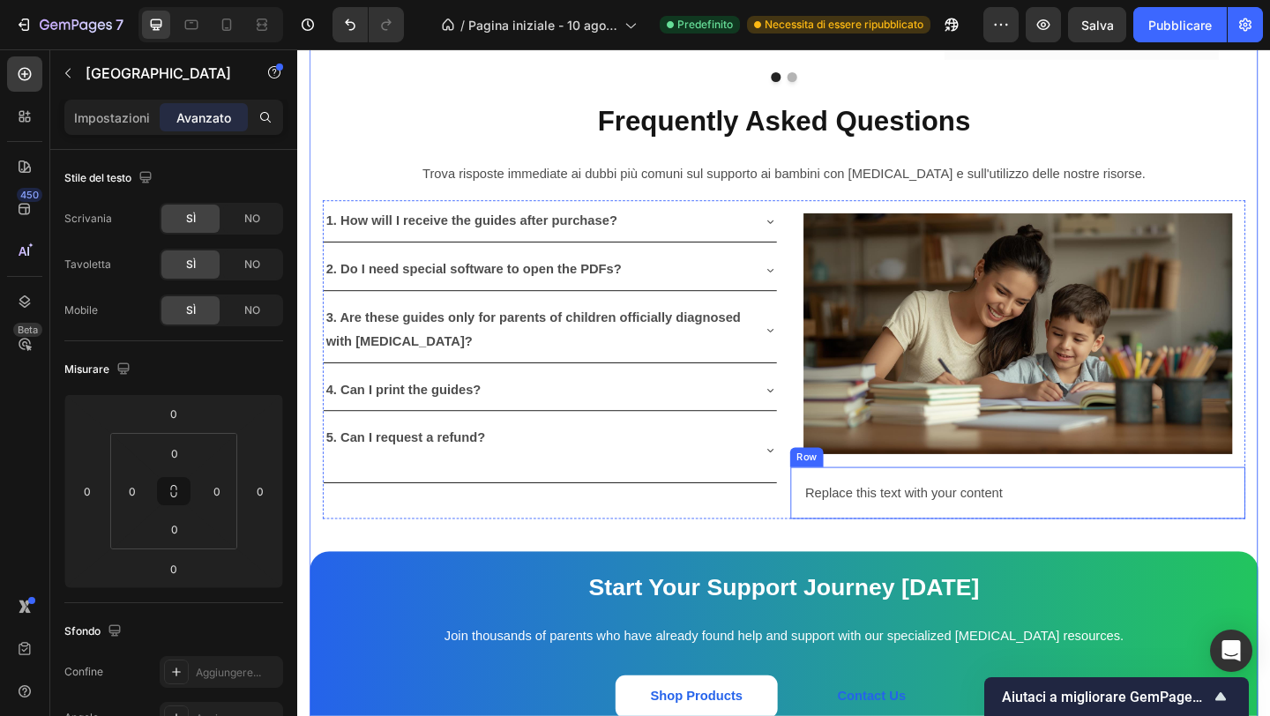
click at [965, 504] on div "Replace this text with your content Text Block Row" at bounding box center [1081, 532] width 495 height 57
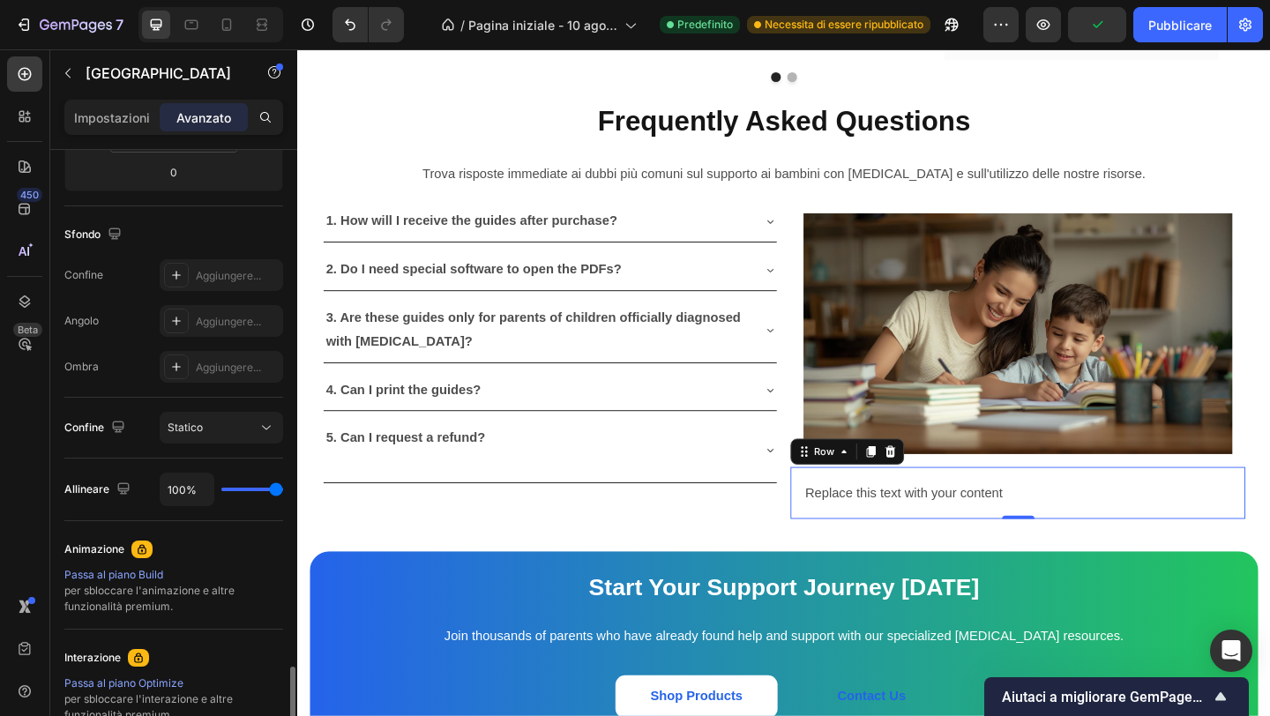
scroll to position [608, 0]
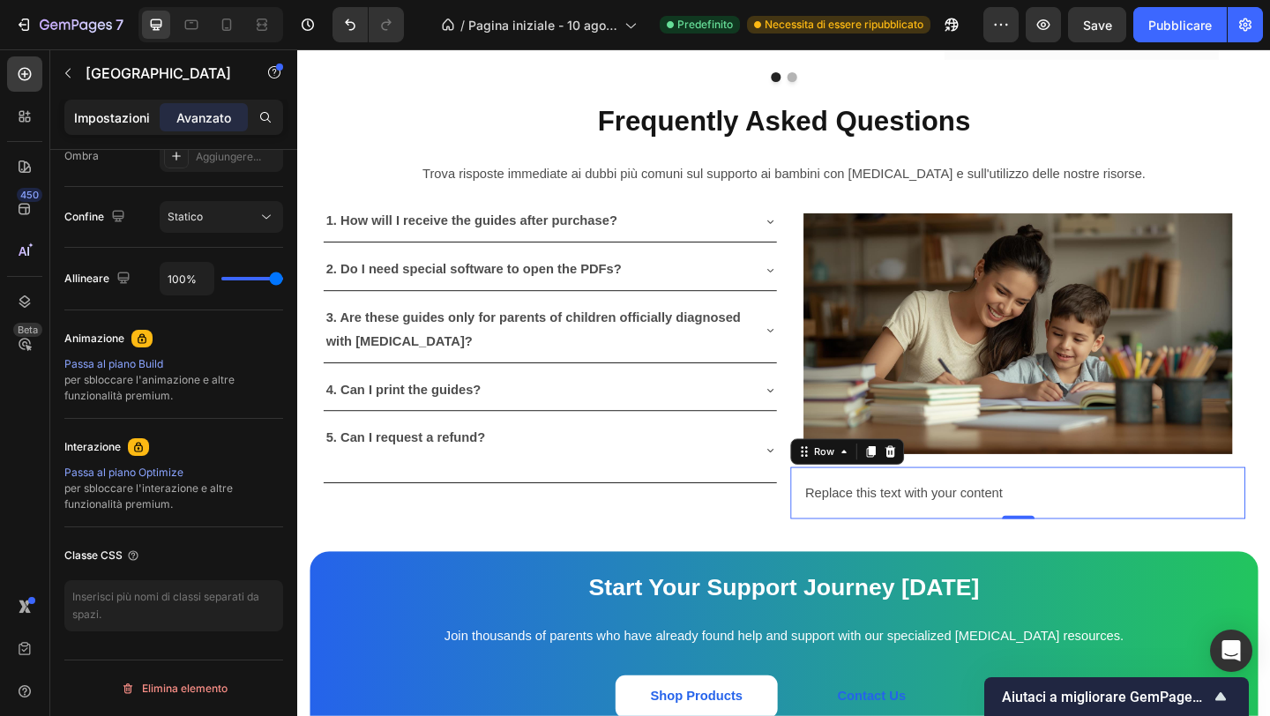
click at [131, 119] on font "Impostazioni" at bounding box center [112, 117] width 76 height 15
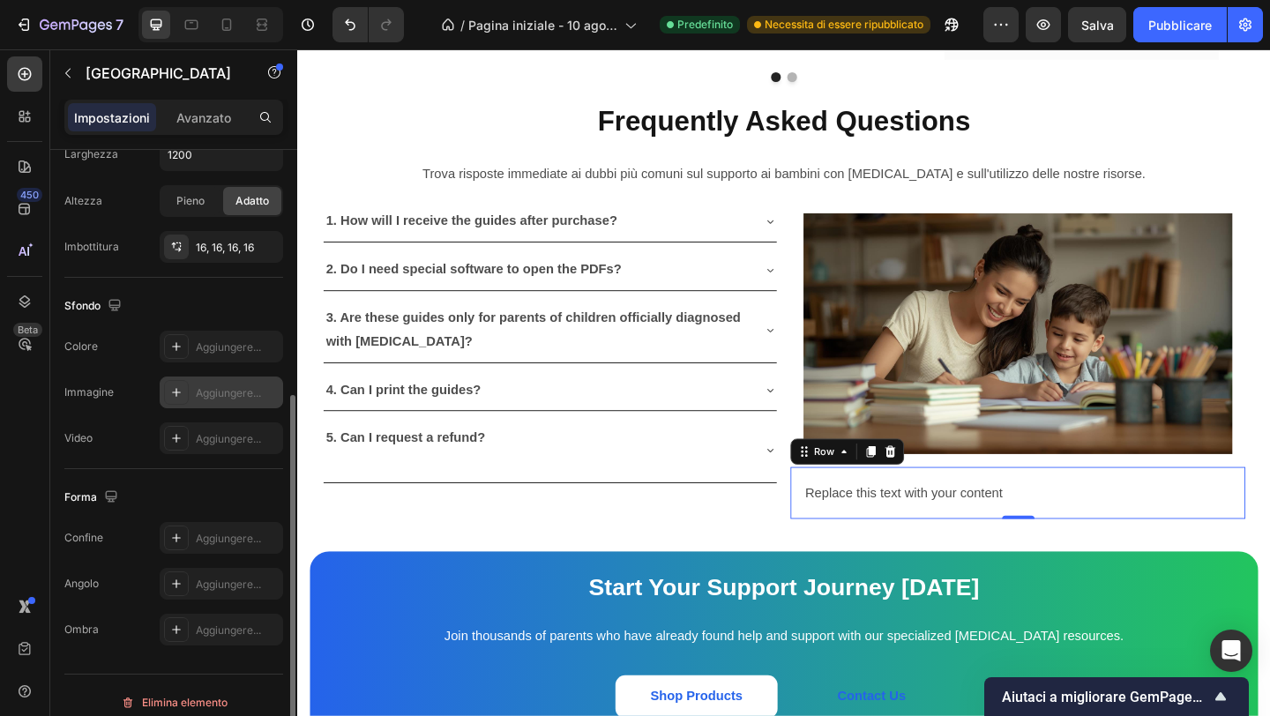
scroll to position [439, 0]
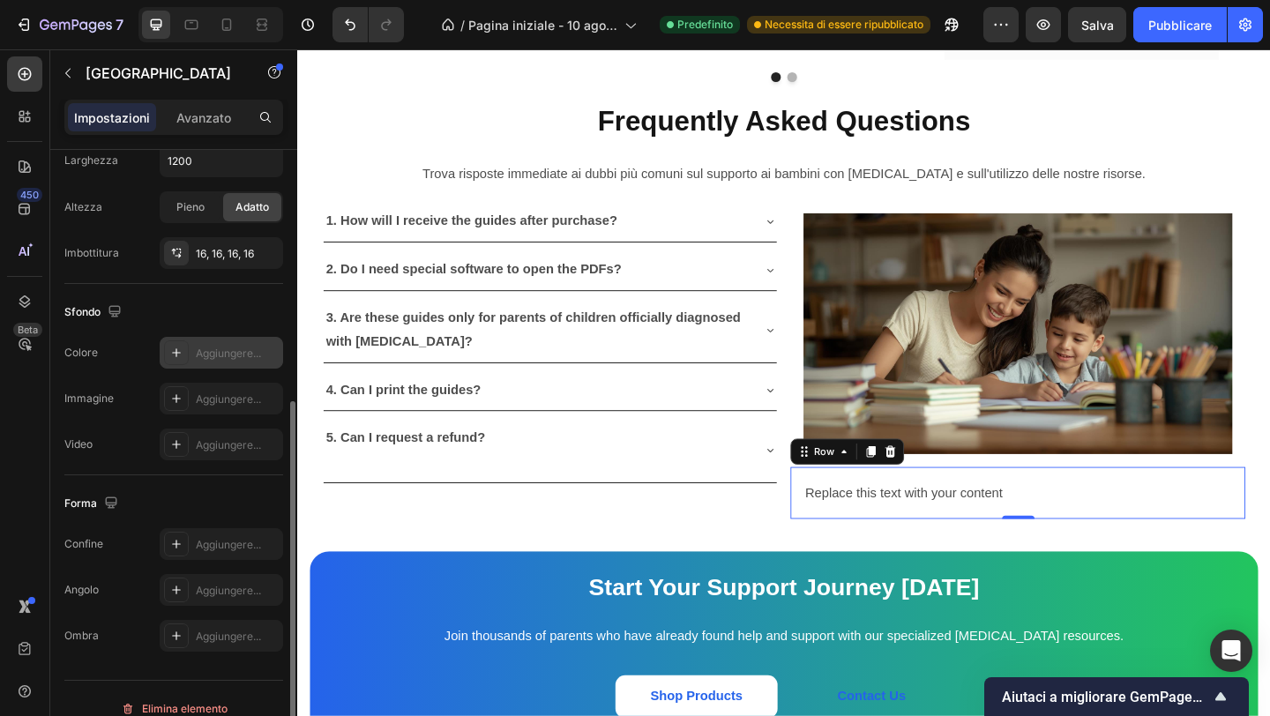
click at [181, 356] on icon at bounding box center [176, 353] width 14 height 14
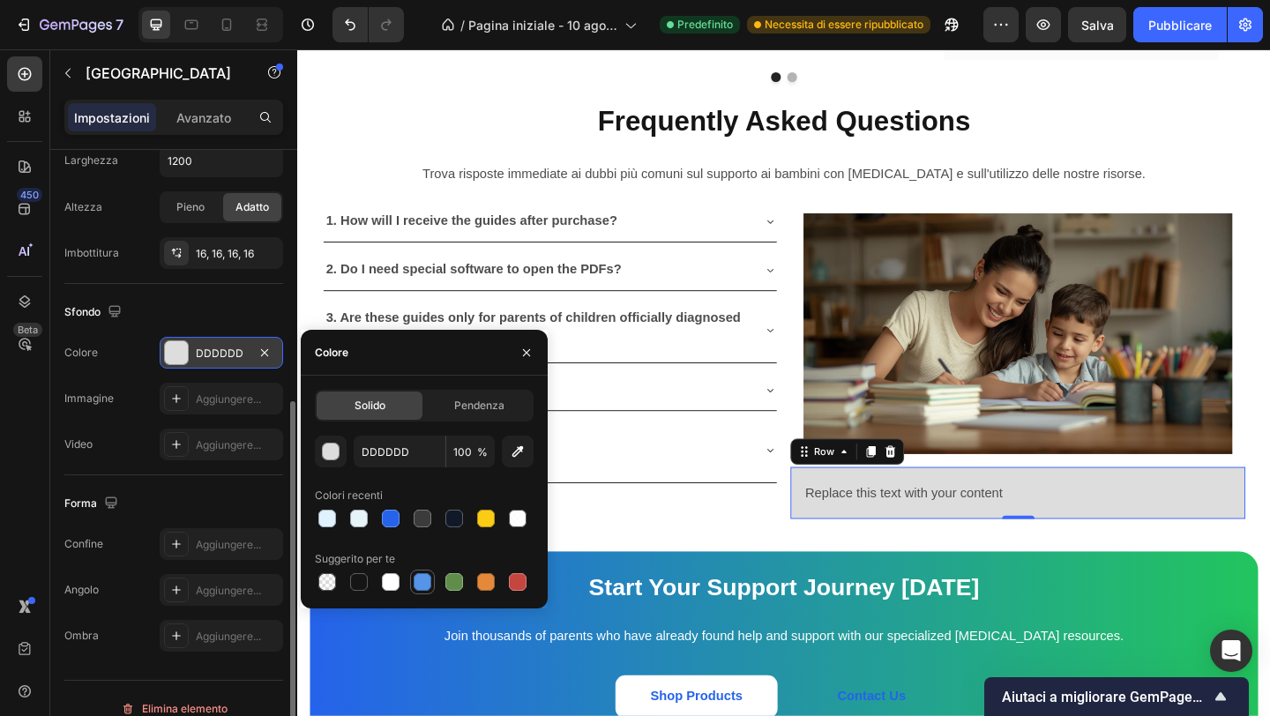
click at [427, 583] on div at bounding box center [423, 582] width 18 height 18
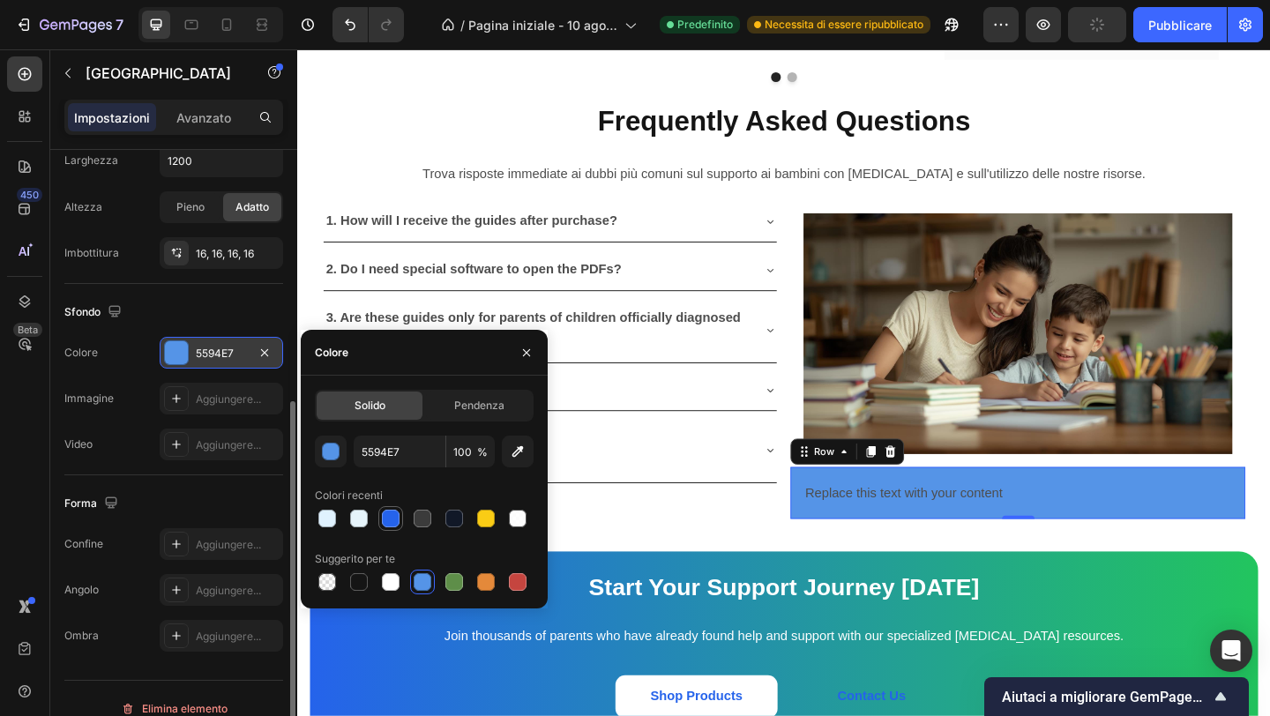
click at [390, 521] on div at bounding box center [391, 519] width 18 height 18
type input "2563EB"
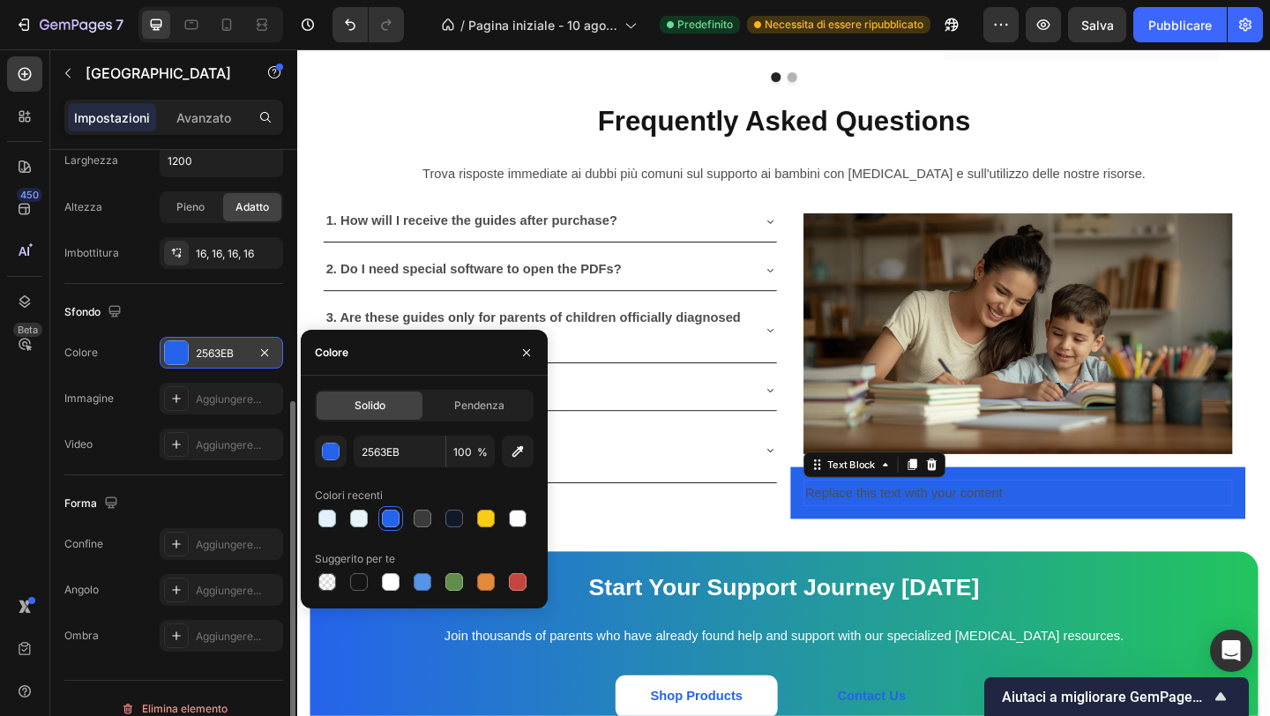
click at [944, 520] on div "Replace this text with your content" at bounding box center [1081, 532] width 467 height 29
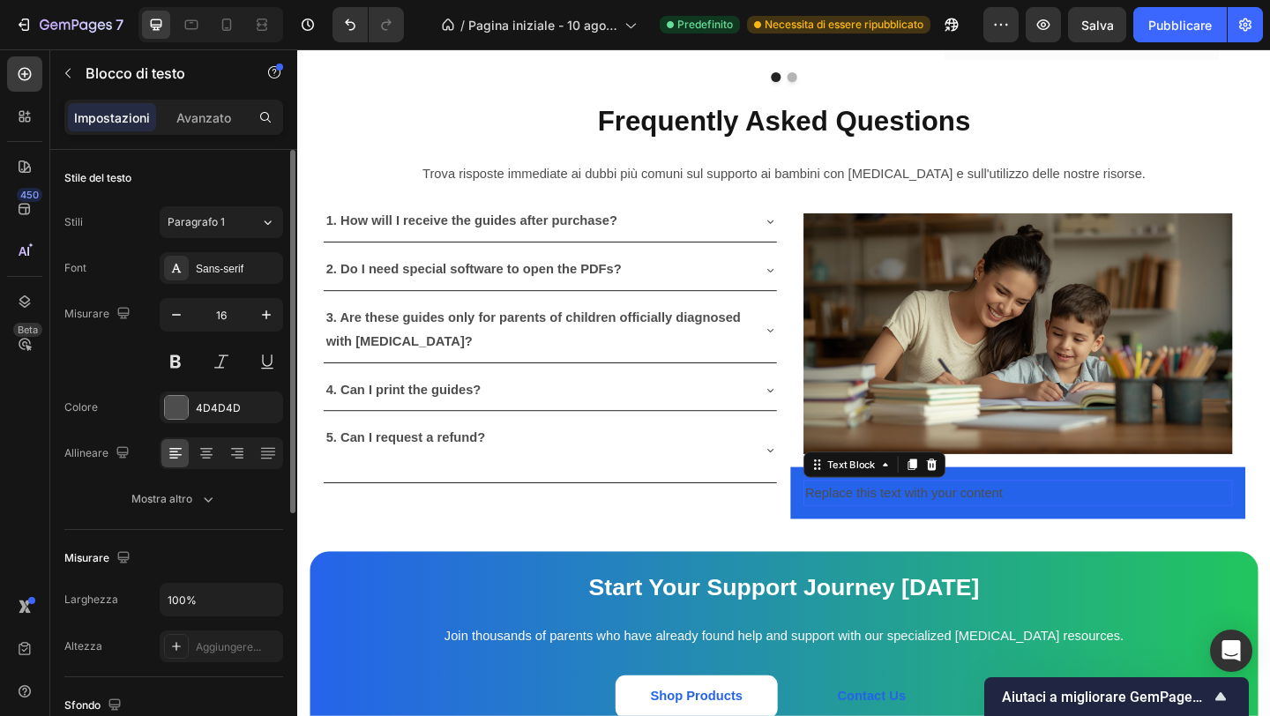
click at [944, 520] on div "Replace this text with your content" at bounding box center [1081, 532] width 467 height 29
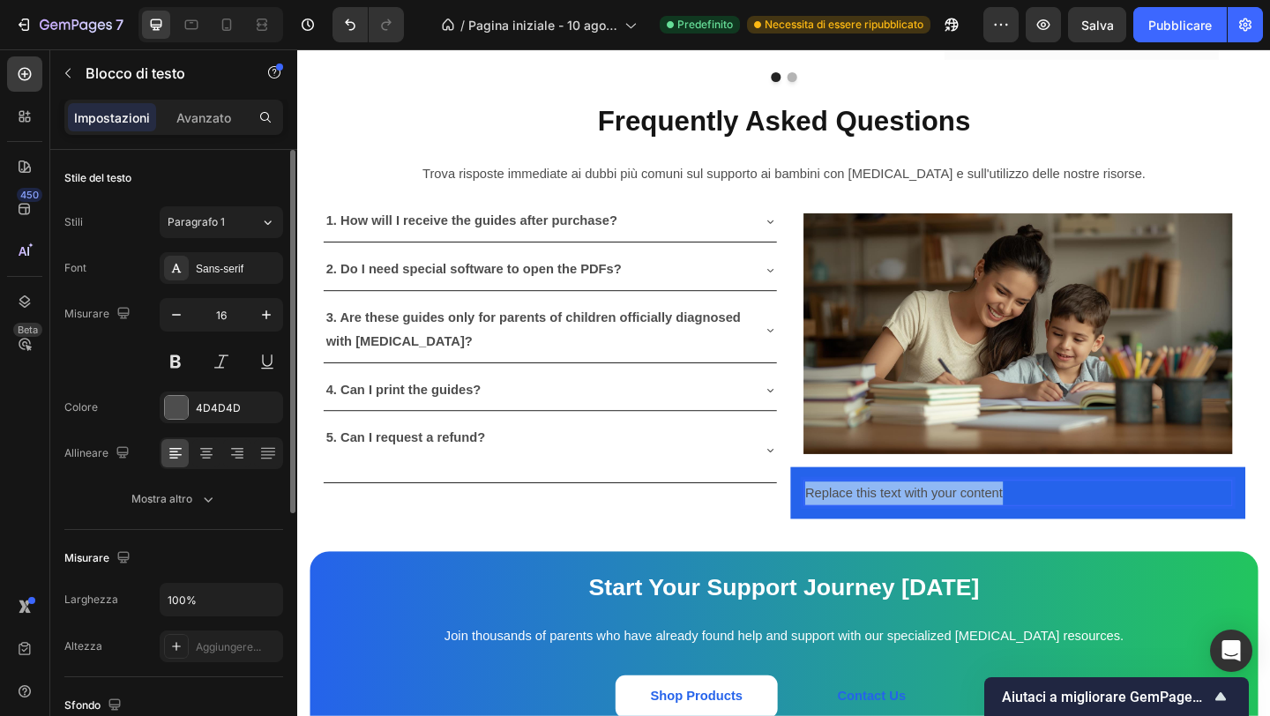
click at [944, 520] on p "Replace this text with your content" at bounding box center [1080, 533] width 463 height 26
click at [915, 522] on p "Didn't find the answer?" at bounding box center [1080, 533] width 463 height 26
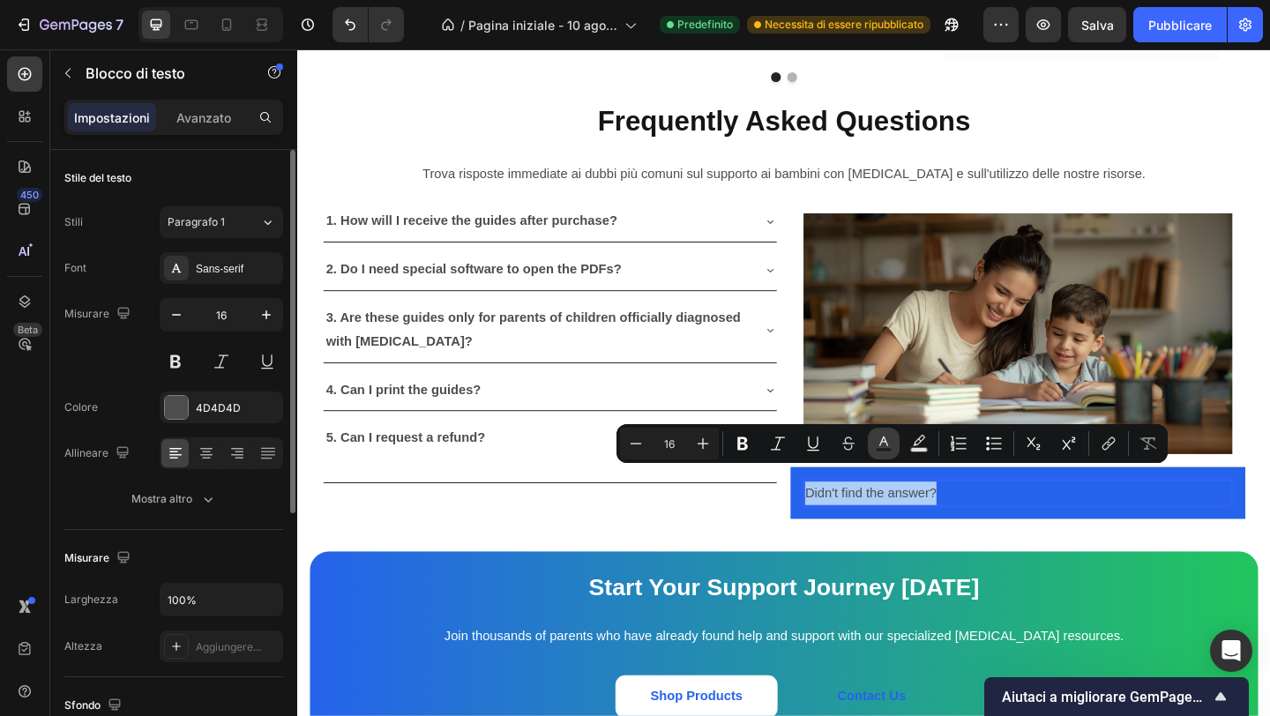
click at [889, 451] on rect "Editor contextual toolbar" at bounding box center [884, 450] width 17 height 4
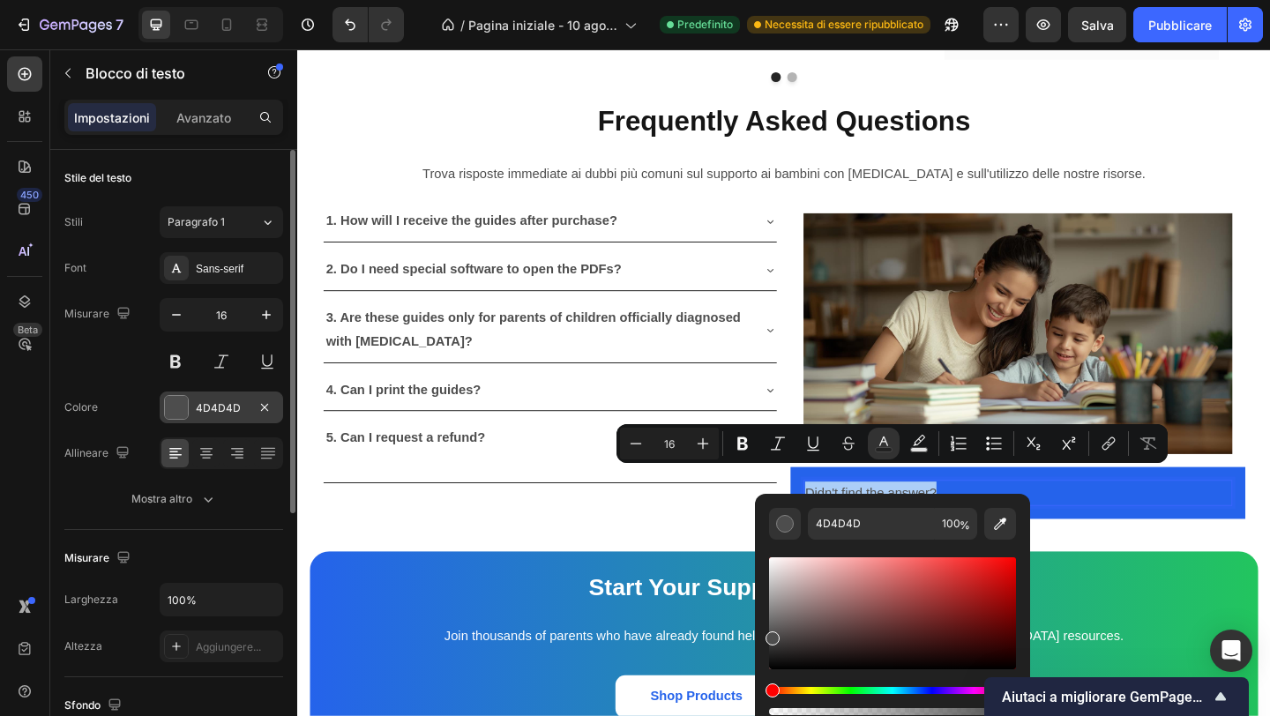
click at [218, 408] on font "4D4D4D" at bounding box center [218, 407] width 45 height 13
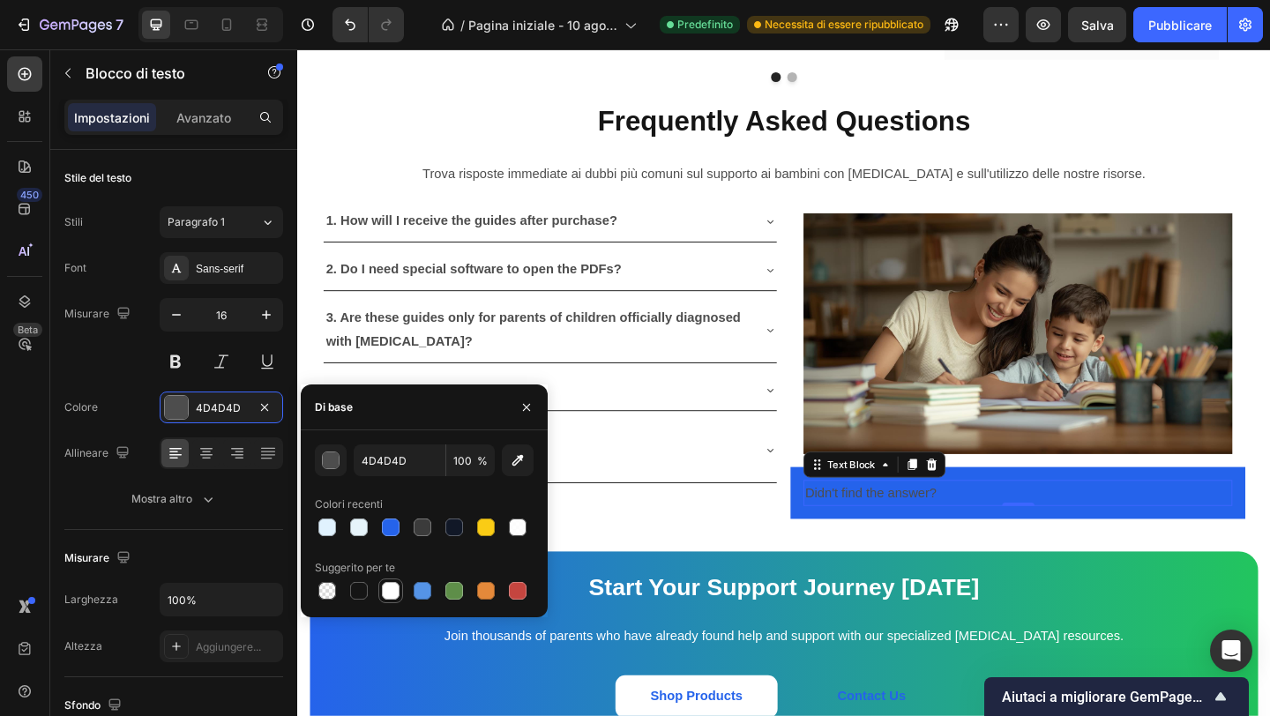
click at [389, 599] on div at bounding box center [391, 591] width 18 height 18
type input "FFFFFF"
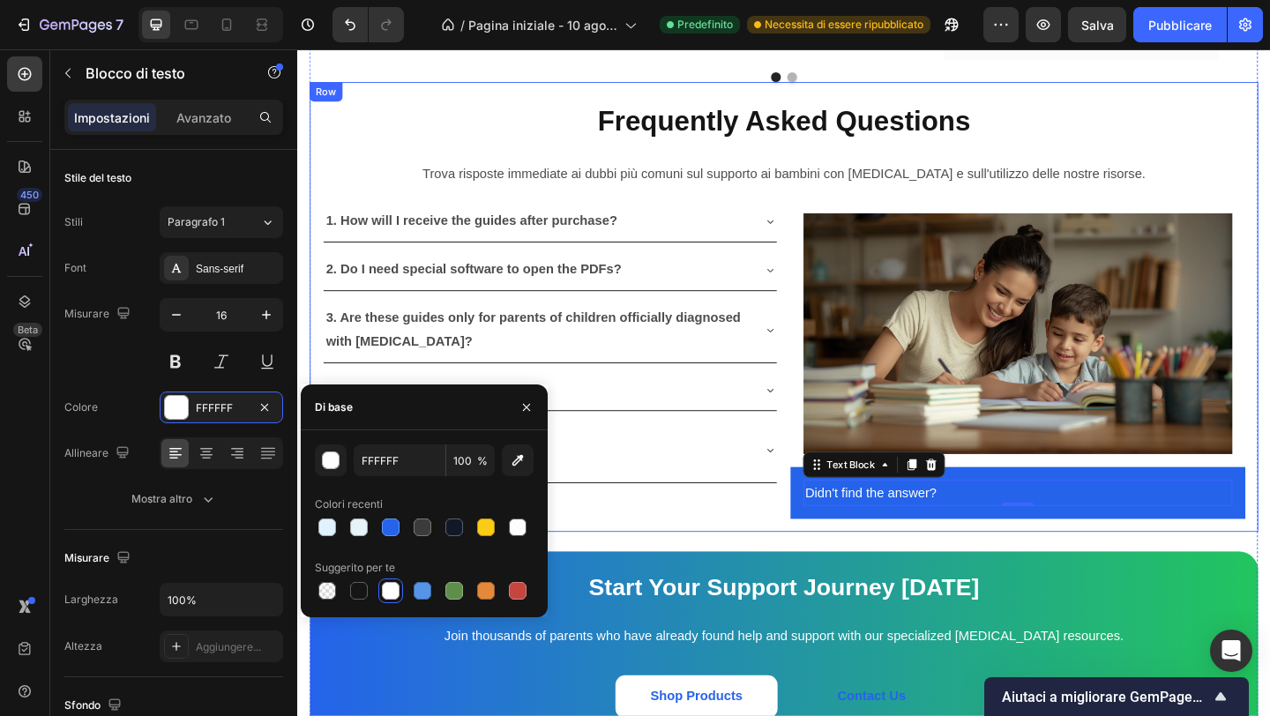
click at [940, 545] on div "Frequently Asked Questions Text Block Trova risposte immediate ai dubbi più com…" at bounding box center [826, 330] width 1032 height 490
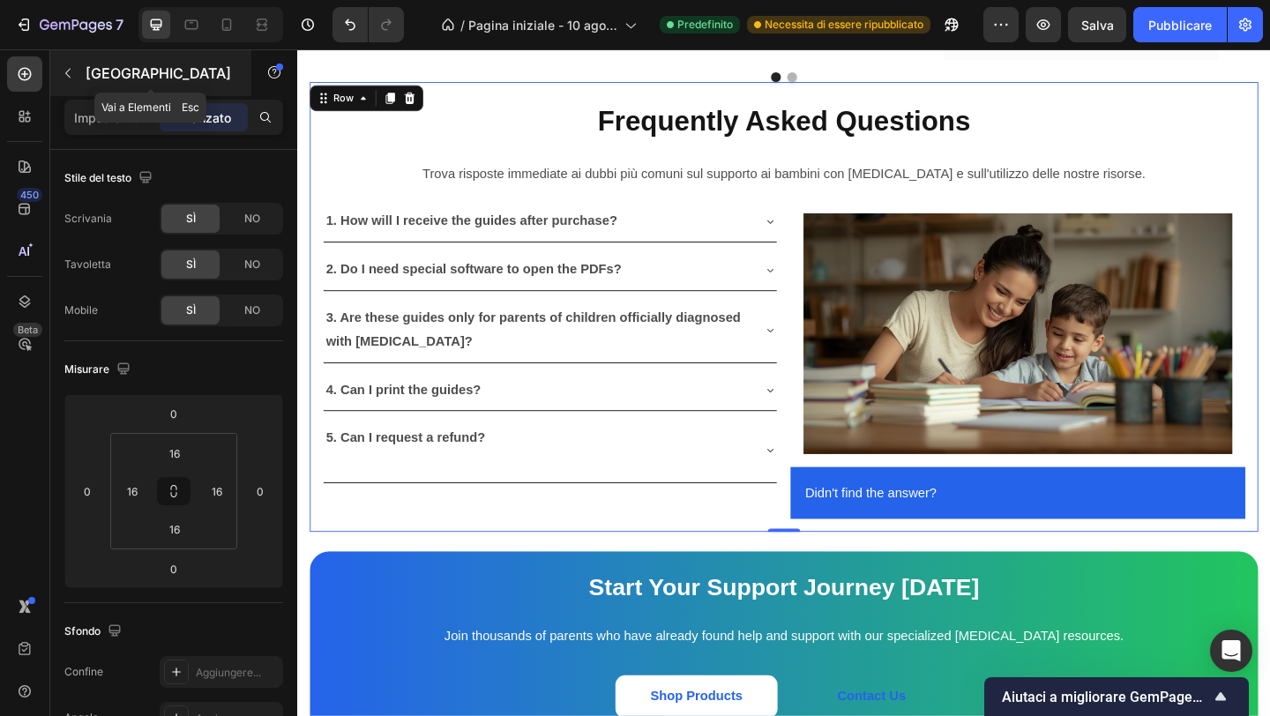
click at [72, 68] on icon "button" at bounding box center [68, 73] width 14 height 14
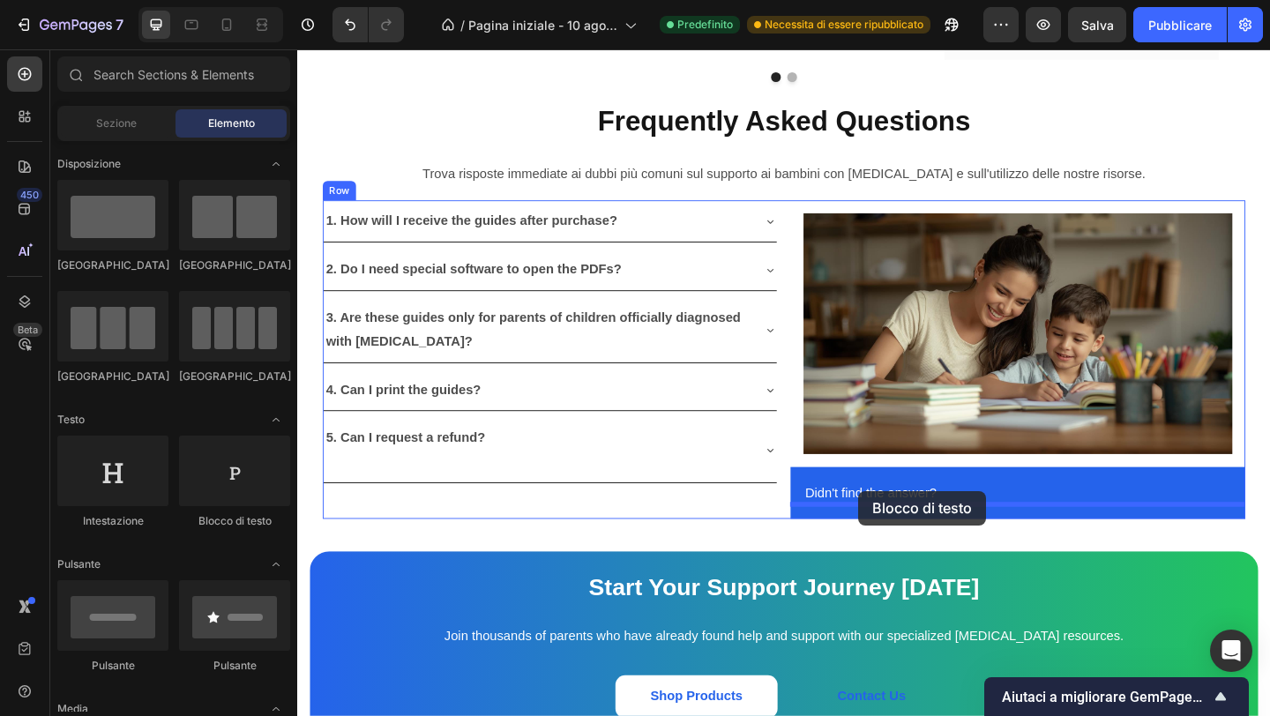
drag, startPoint x: 557, startPoint y: 531, endPoint x: 908, endPoint y: 530, distance: 351.1
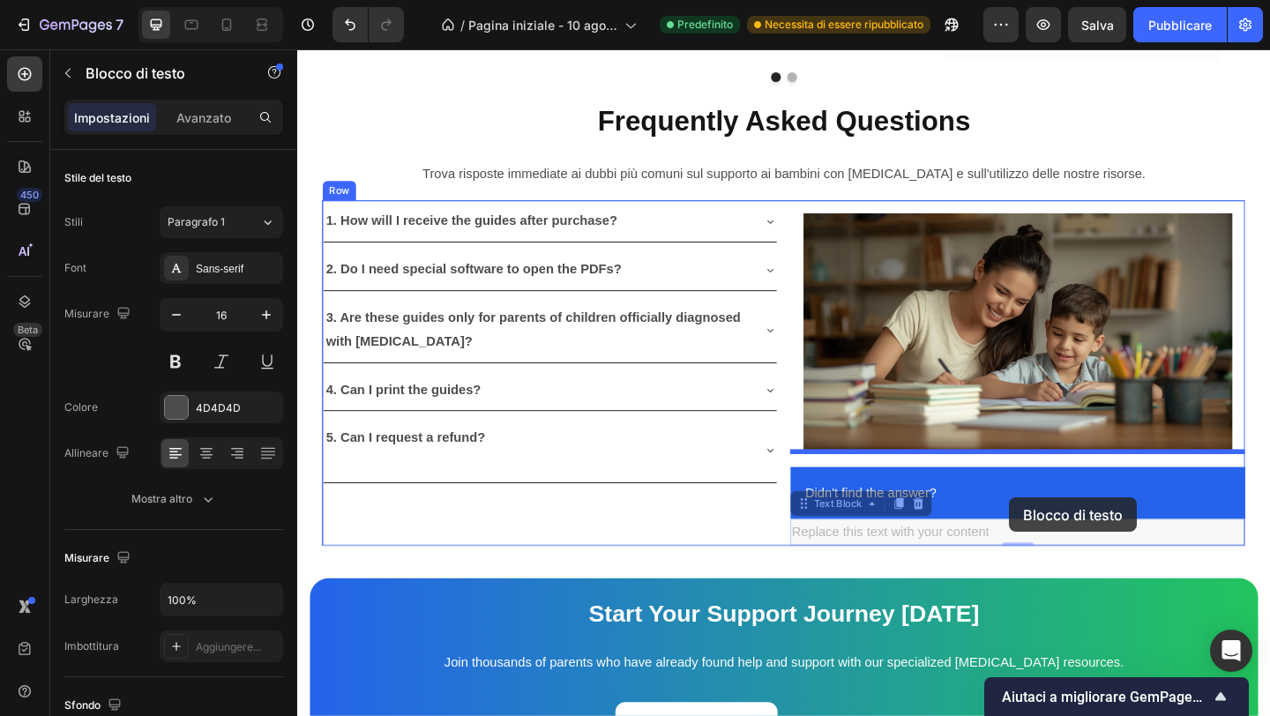
drag, startPoint x: 1073, startPoint y: 548, endPoint x: 1066, endPoint y: 537, distance: 12.7
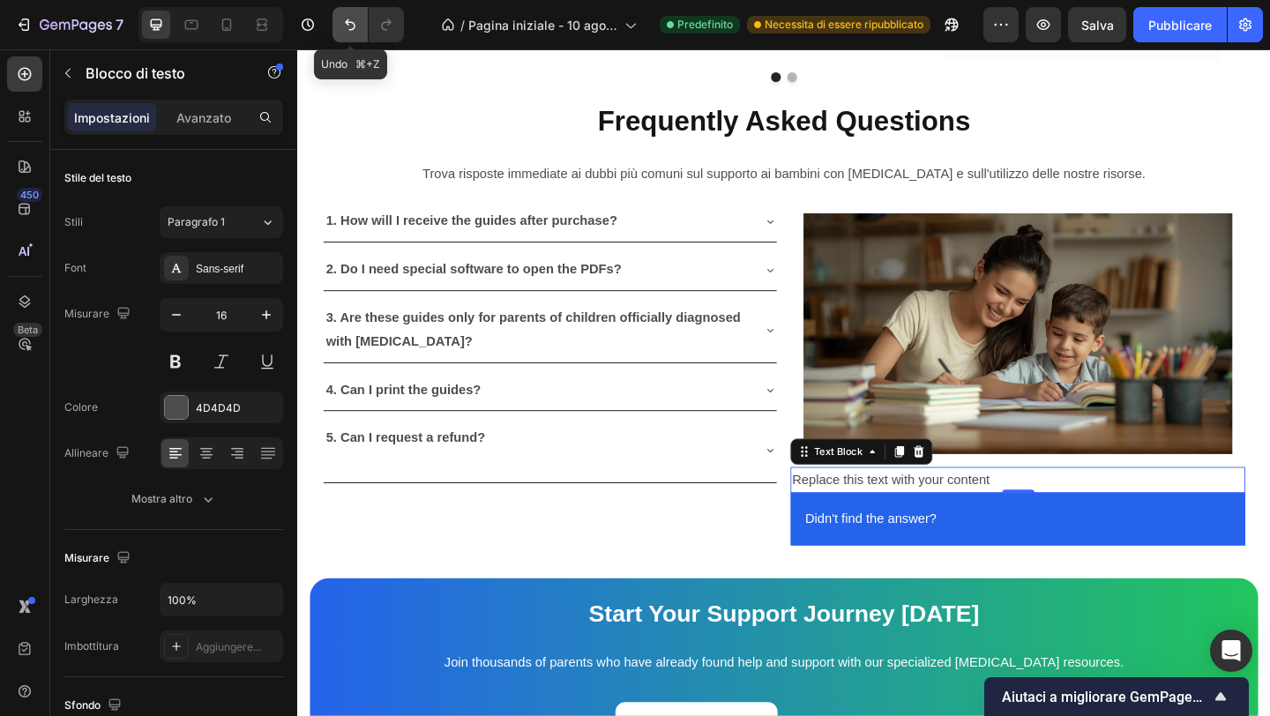
click at [340, 27] on button "Annulla/Ripristina" at bounding box center [350, 24] width 35 height 35
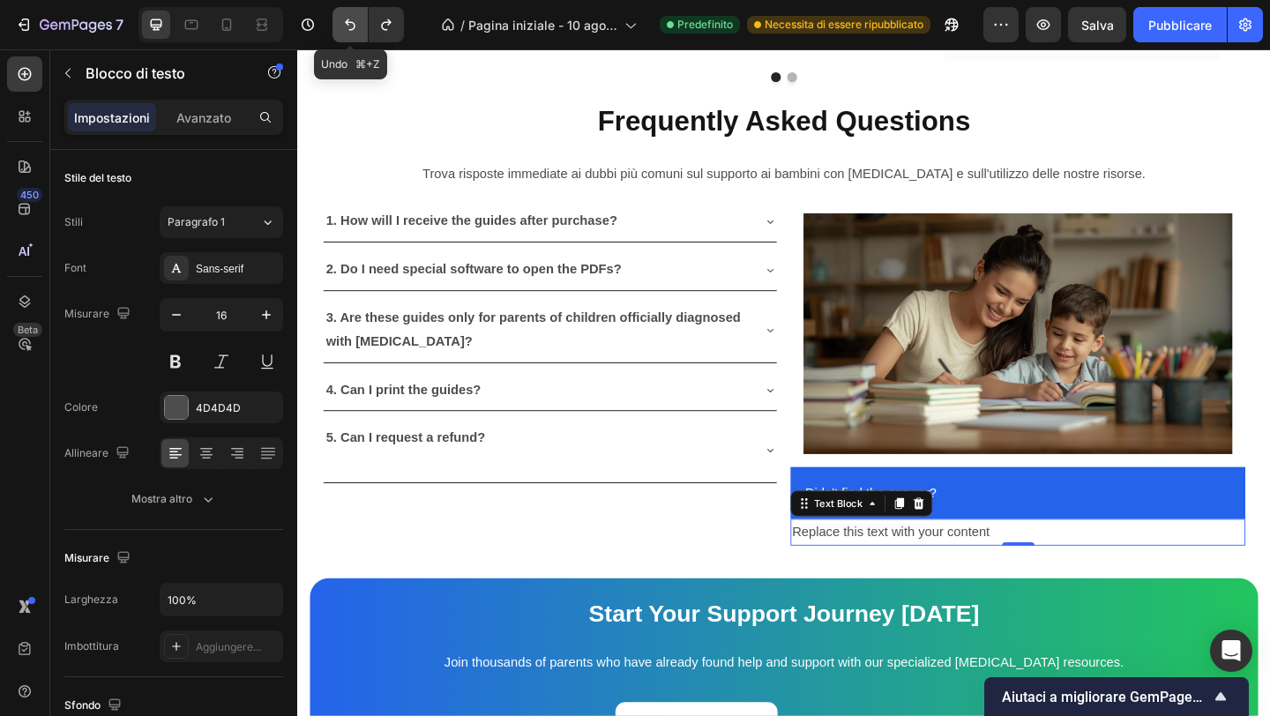
click at [340, 27] on button "Annulla/Ripristina" at bounding box center [350, 24] width 35 height 35
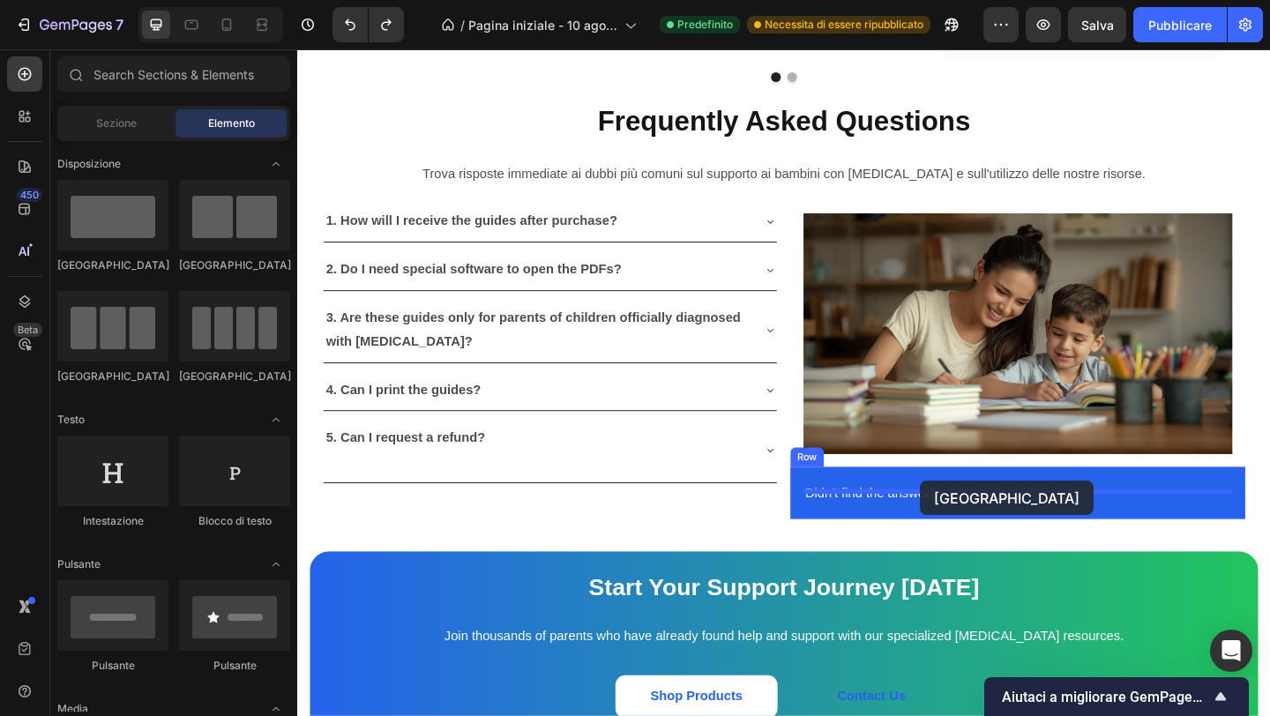
drag, startPoint x: 415, startPoint y: 259, endPoint x: 970, endPoint y: 519, distance: 613.2
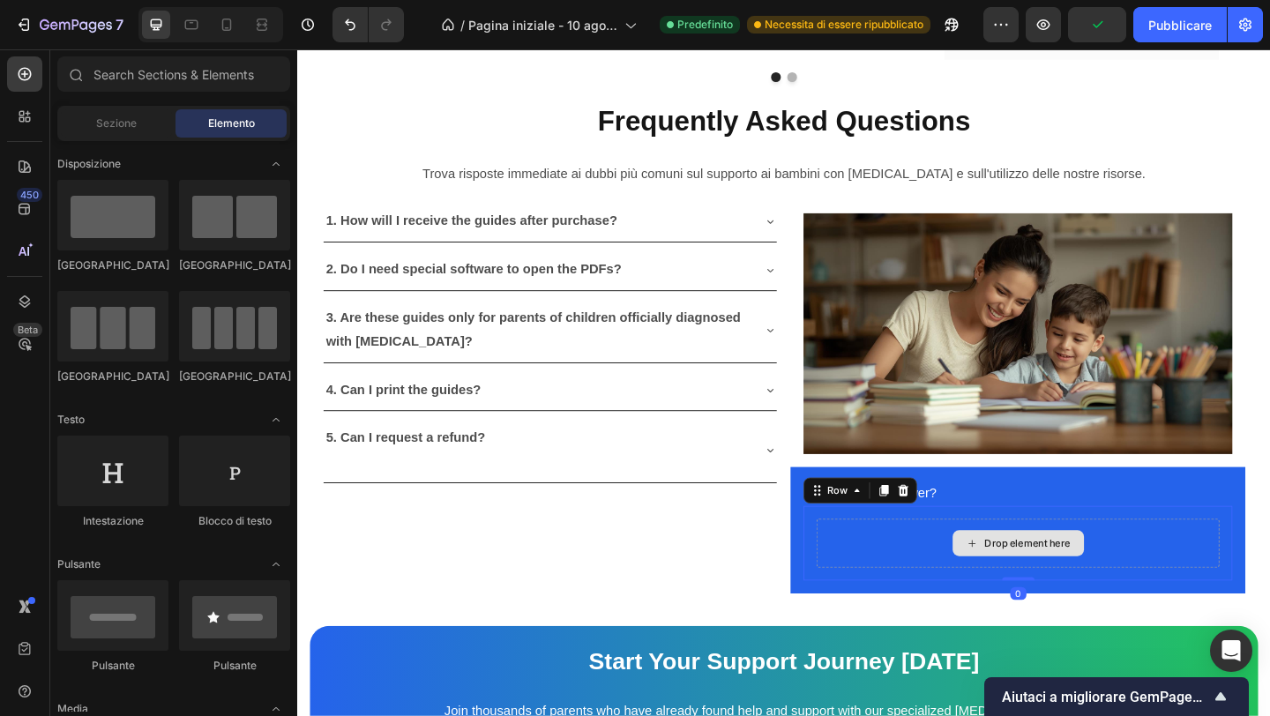
click at [1045, 580] on div "Drop element here" at bounding box center [1092, 587] width 94 height 14
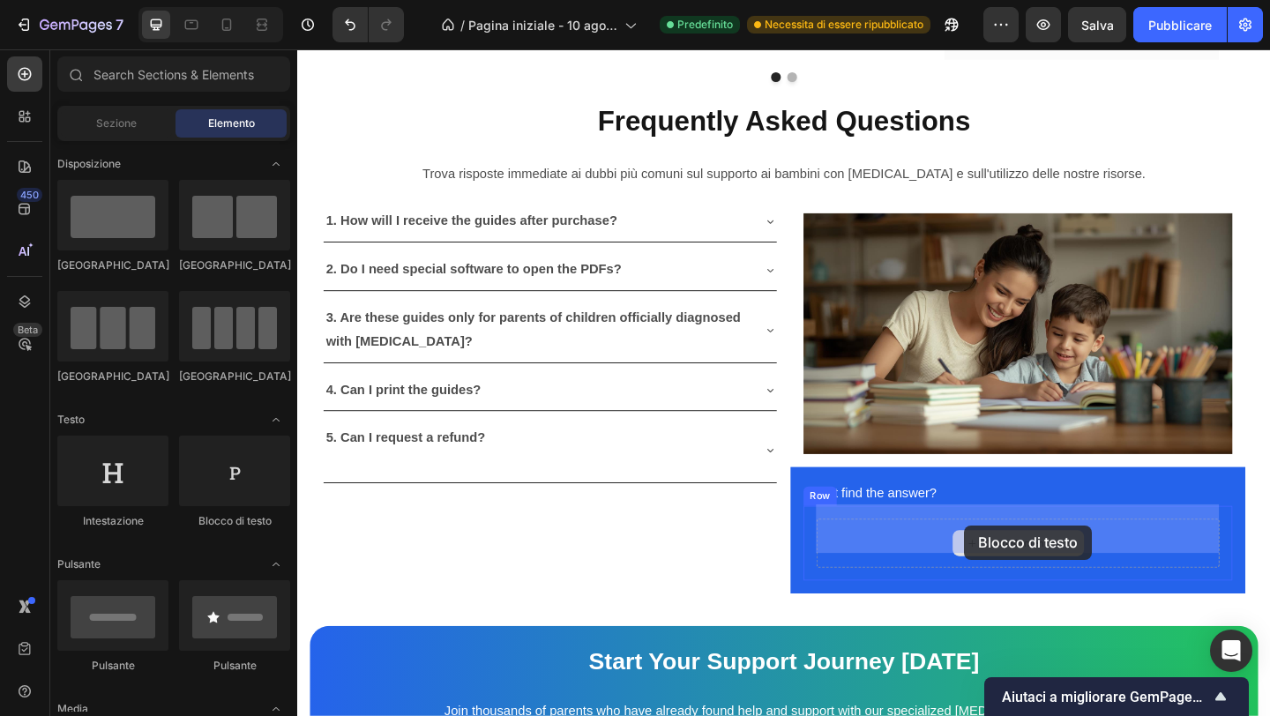
drag, startPoint x: 542, startPoint y: 528, endPoint x: 1023, endPoint y: 567, distance: 482.3
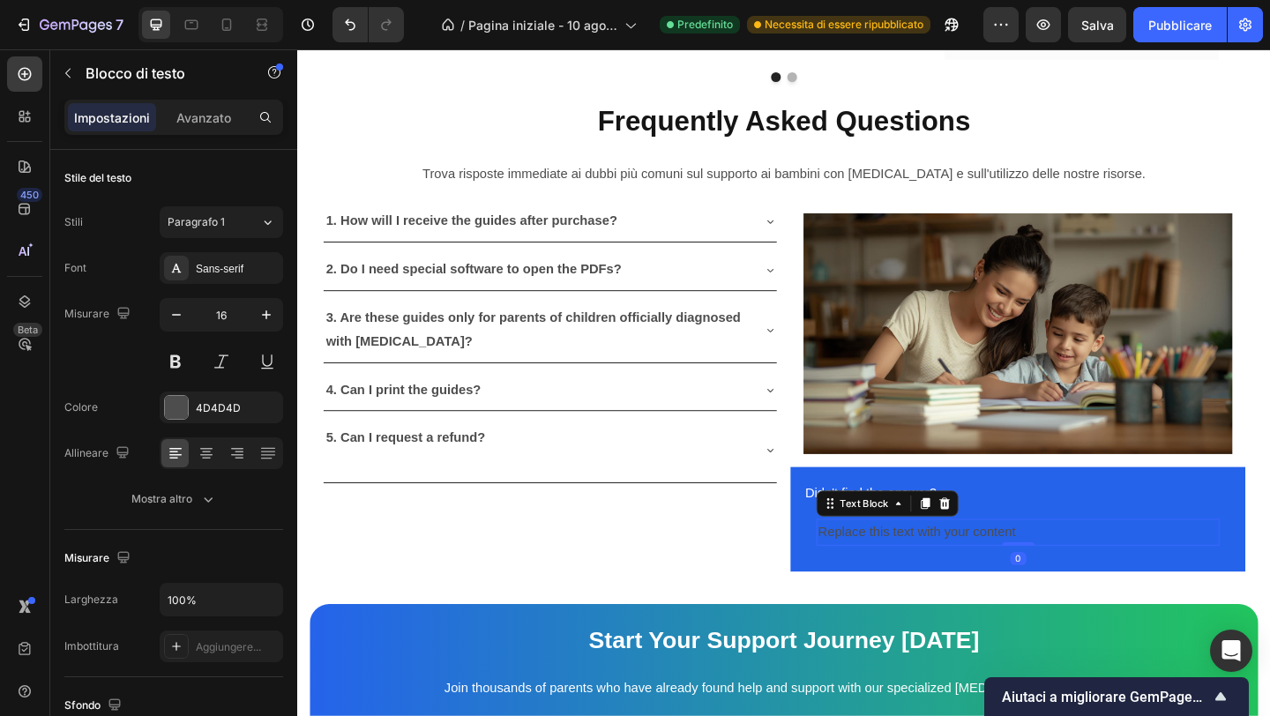
click at [999, 560] on div "Replace this text with your content" at bounding box center [1081, 574] width 438 height 29
click at [998, 562] on p "Replace this text with your content" at bounding box center [1081, 575] width 435 height 26
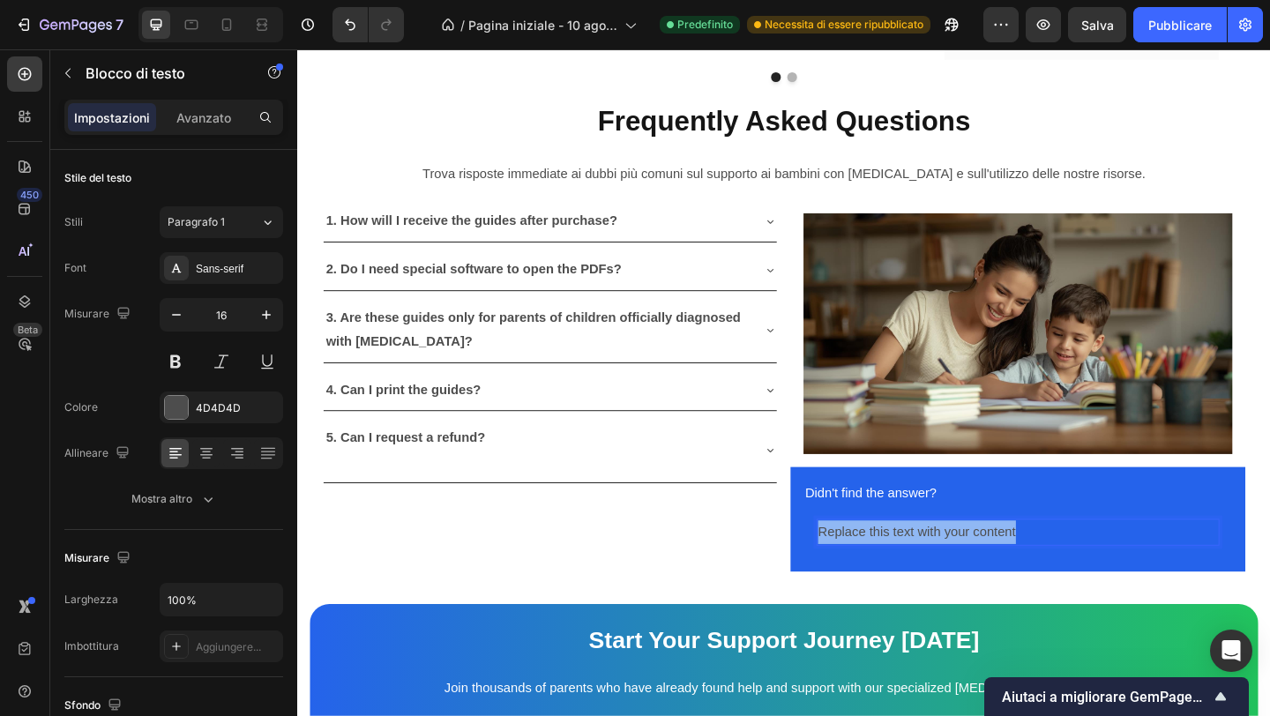
click at [998, 562] on p "Replace this text with your content" at bounding box center [1081, 575] width 435 height 26
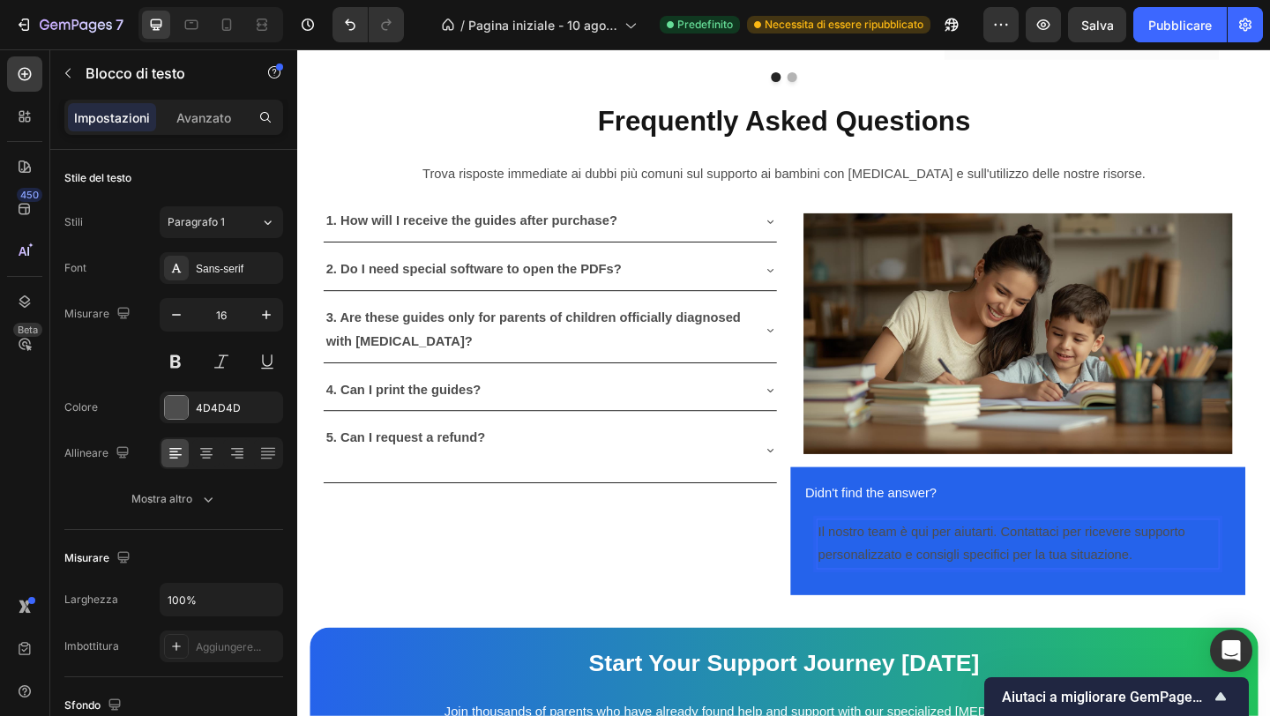
click at [911, 560] on div "Il nostro team è qui per aiutarti. Contattaci per ricevere supporto personalizz…" at bounding box center [1081, 587] width 438 height 55
click at [881, 562] on p "Il nostro team è qui per aiutarti. Contattaci per ricevere supporto personalizz…" at bounding box center [1081, 587] width 435 height 51
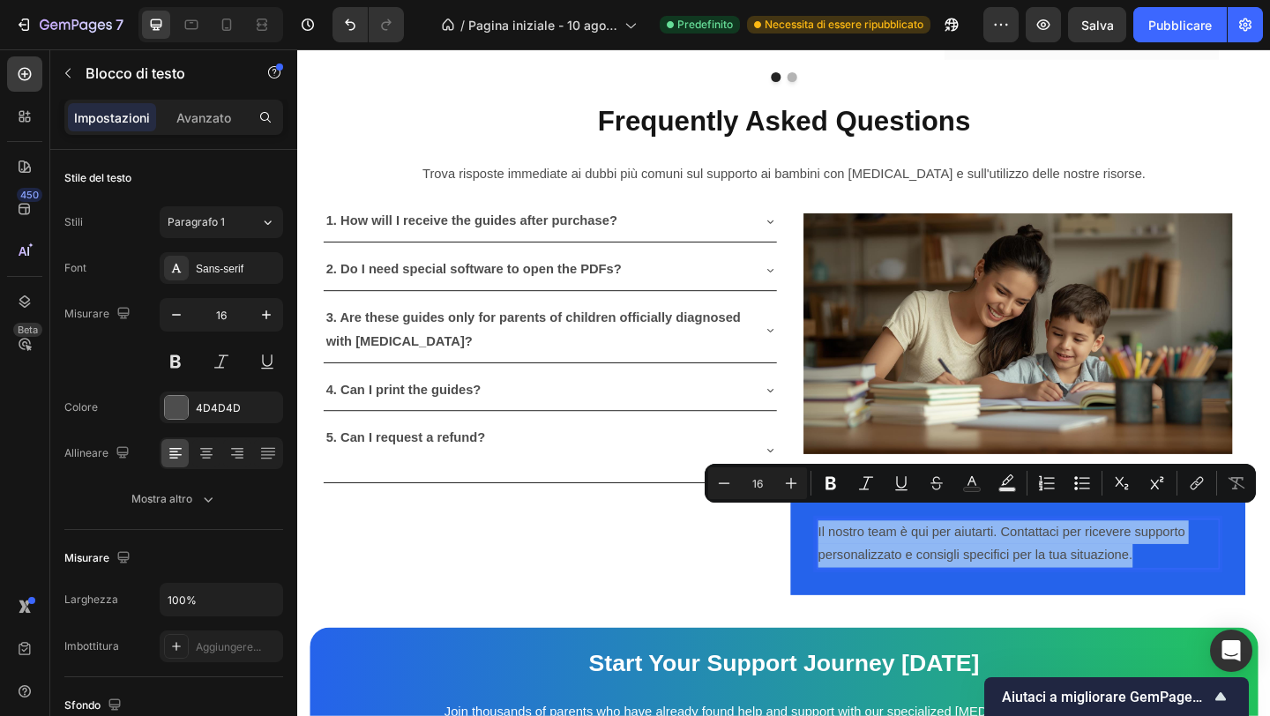
drag, startPoint x: 881, startPoint y: 561, endPoint x: 1221, endPoint y: 586, distance: 340.5
click at [1214, 586] on p "Il nostro team è qui per aiutarti. Contattaci per ricevere supporto personalizz…" at bounding box center [1081, 587] width 435 height 51
copy p "Il nostro team è qui per aiutarti. Contattaci per ricevere supporto personalizz…"
click at [931, 575] on p "Il nostro team è qui per aiutarti. Contattaci per ricevere supporto personalizz…" at bounding box center [1081, 587] width 435 height 51
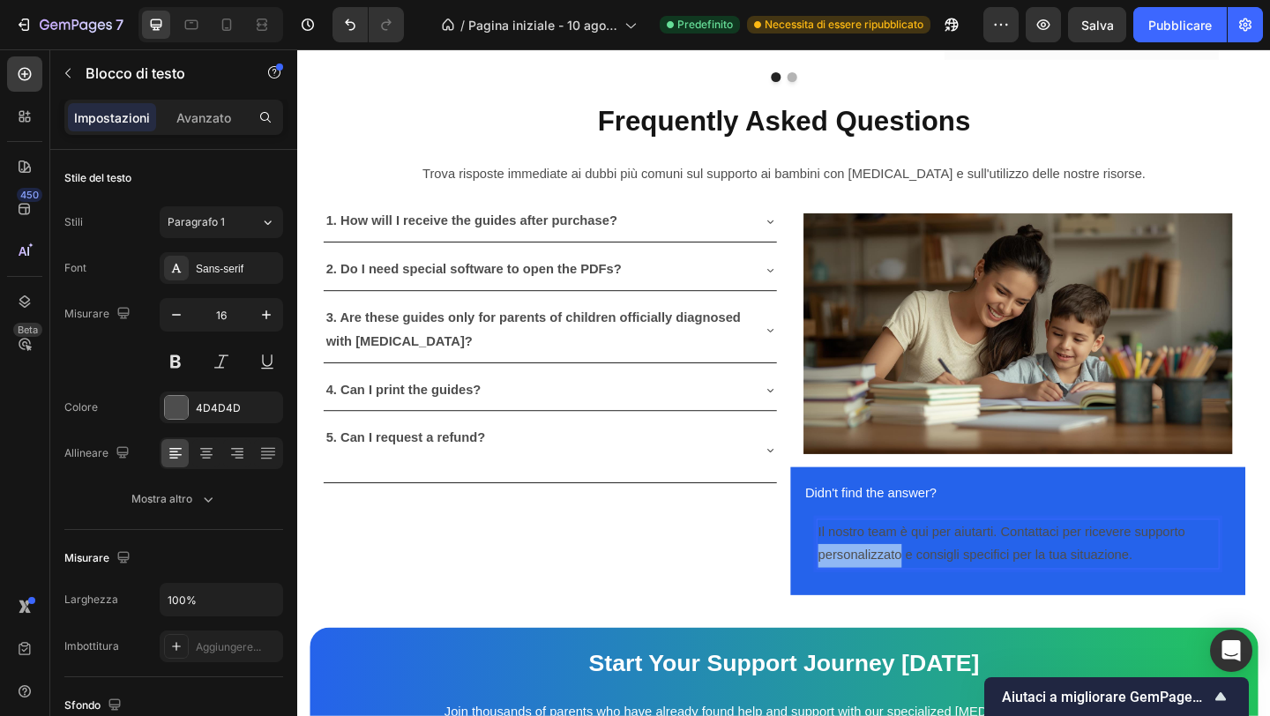
click at [931, 575] on p "Il nostro team è qui per aiutarti. Contattaci per ricevere supporto personalizz…" at bounding box center [1081, 587] width 435 height 51
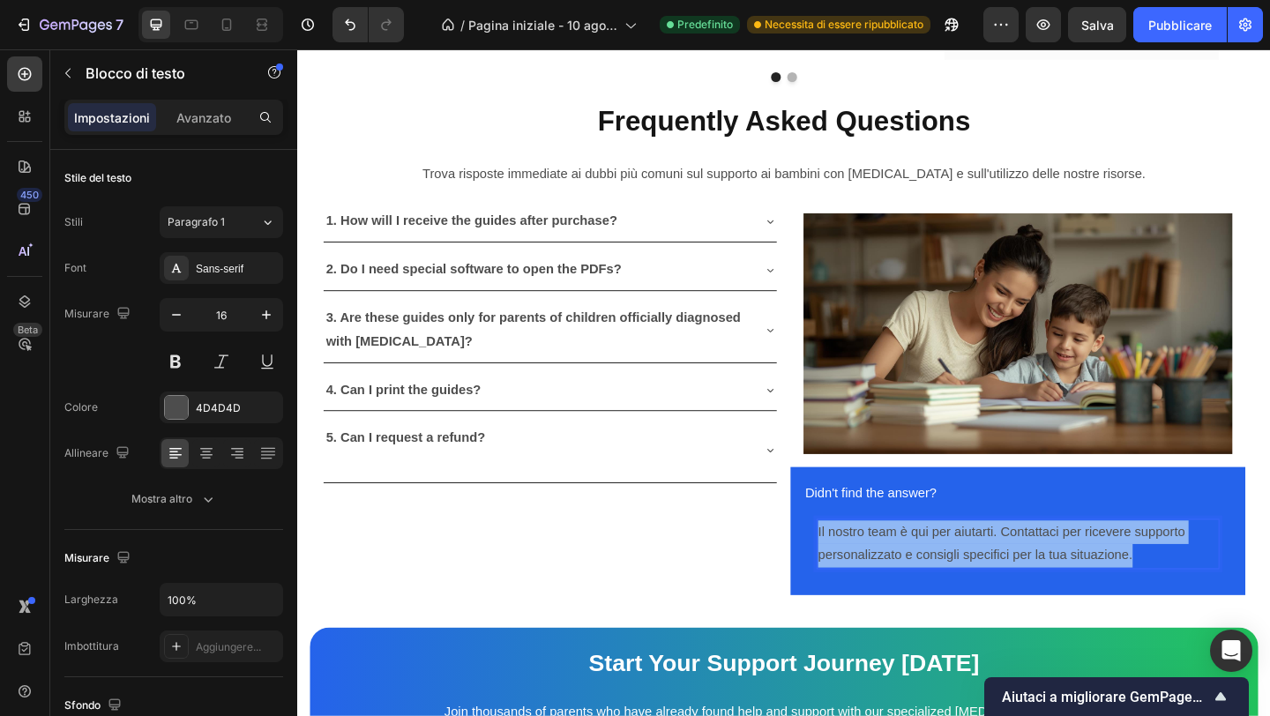
click at [931, 575] on p "Il nostro team è qui per aiutarti. Contattaci per ricevere supporto personalizz…" at bounding box center [1081, 587] width 435 height 51
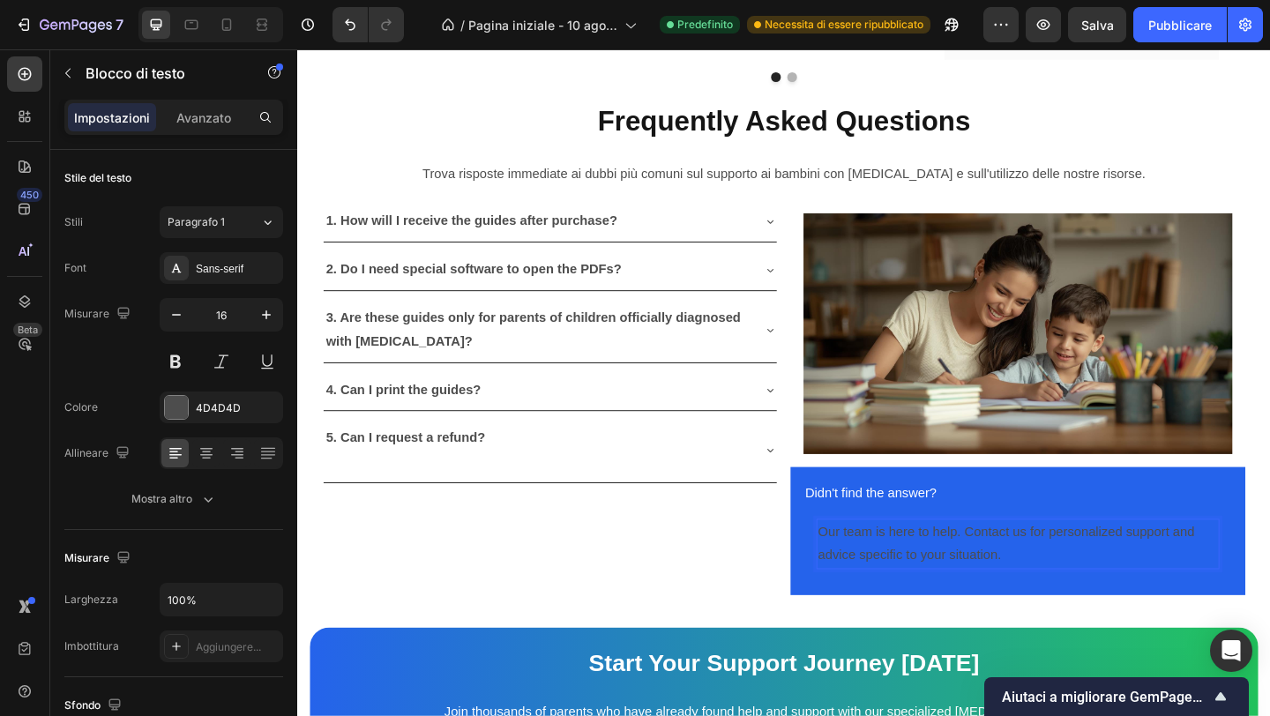
click at [1000, 582] on p "Our team is here to help. Contact us for personalized support and advice specif…" at bounding box center [1081, 587] width 435 height 51
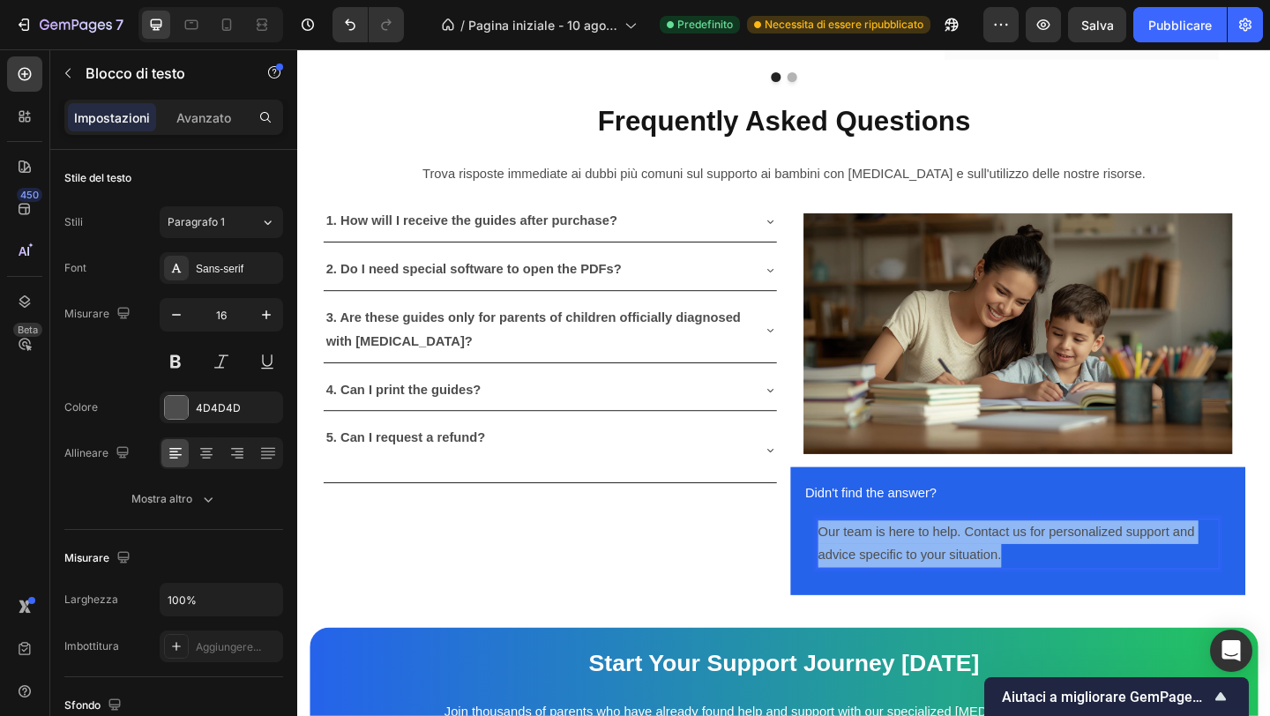
click at [1000, 582] on p "Our team is here to help. Contact us for personalized support and advice specif…" at bounding box center [1081, 587] width 435 height 51
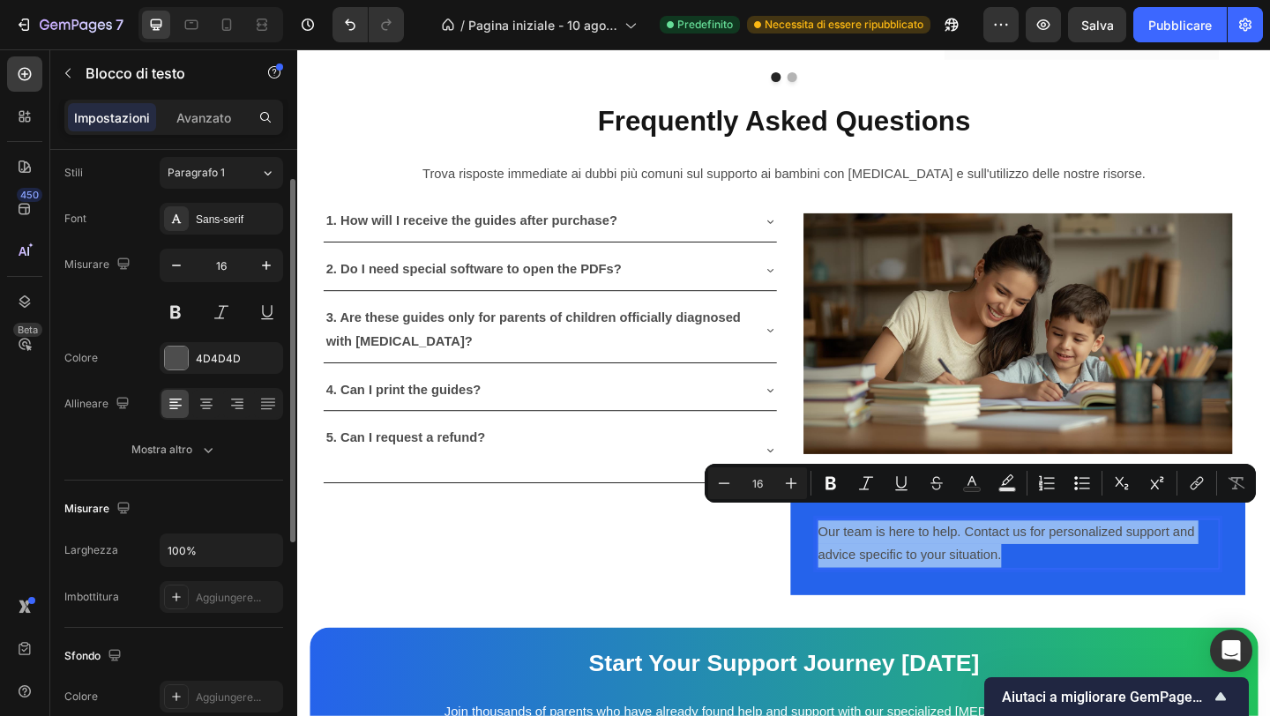
scroll to position [49, 0]
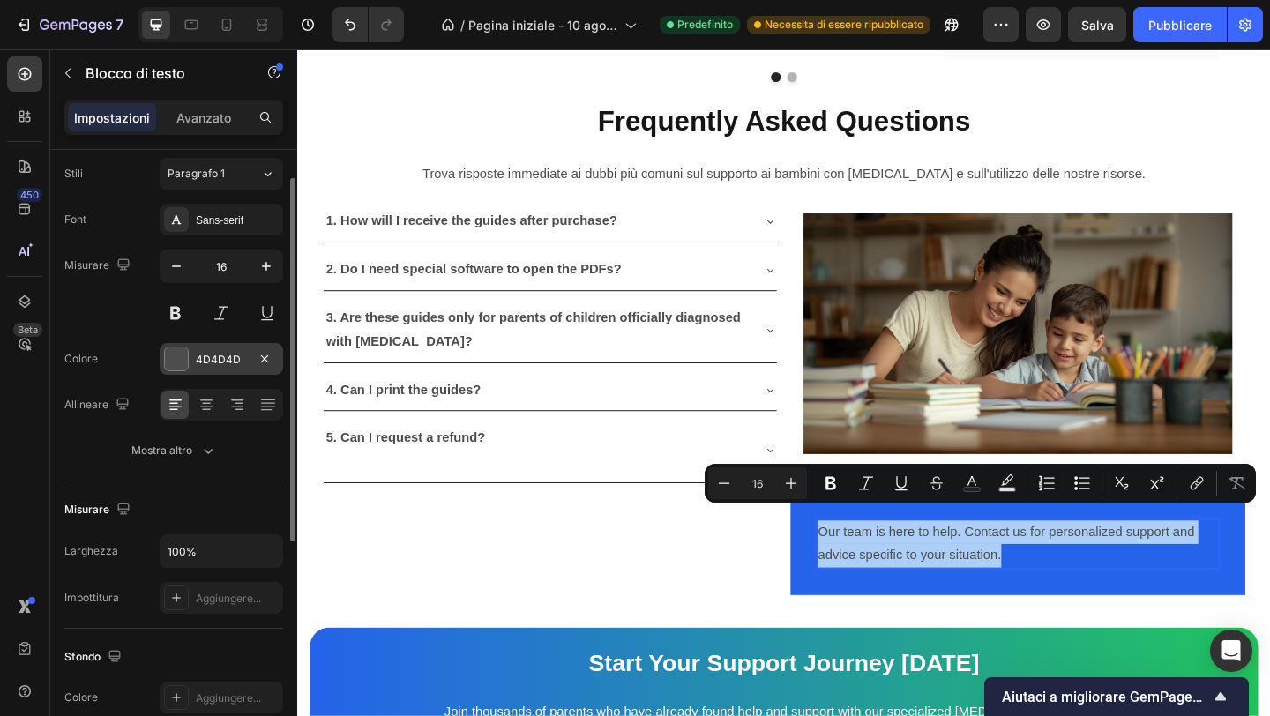
click at [204, 368] on div "4D4D4D" at bounding box center [221, 359] width 123 height 32
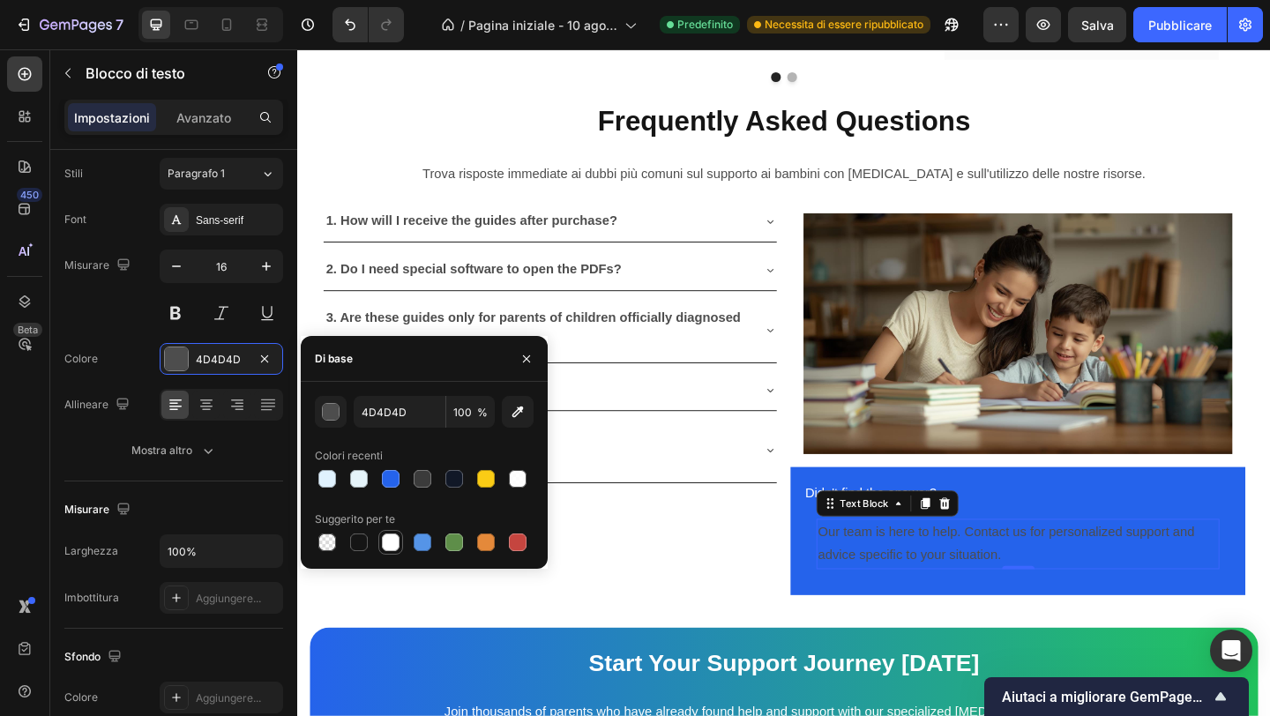
click at [393, 539] on div at bounding box center [391, 543] width 18 height 18
type input "FFFFFF"
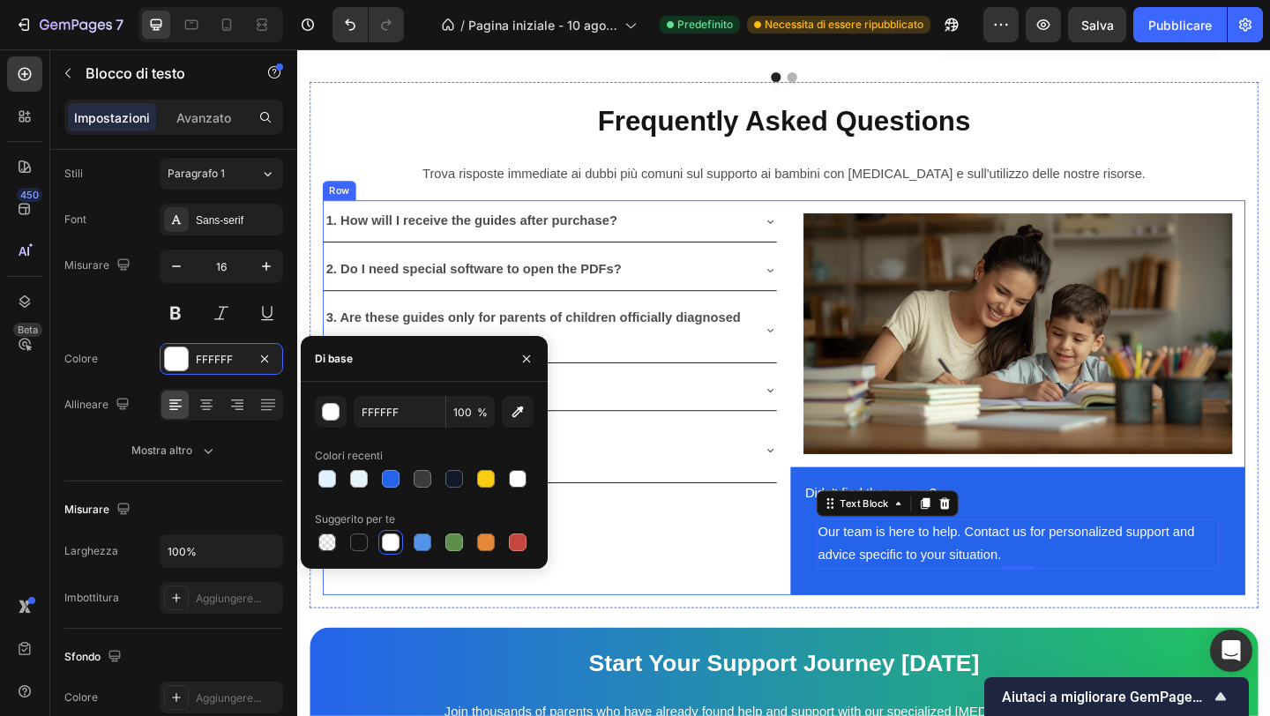
click at [789, 586] on div "1. How will I receive the guides after purchase? 2. Do I need special software …" at bounding box center [572, 428] width 495 height 430
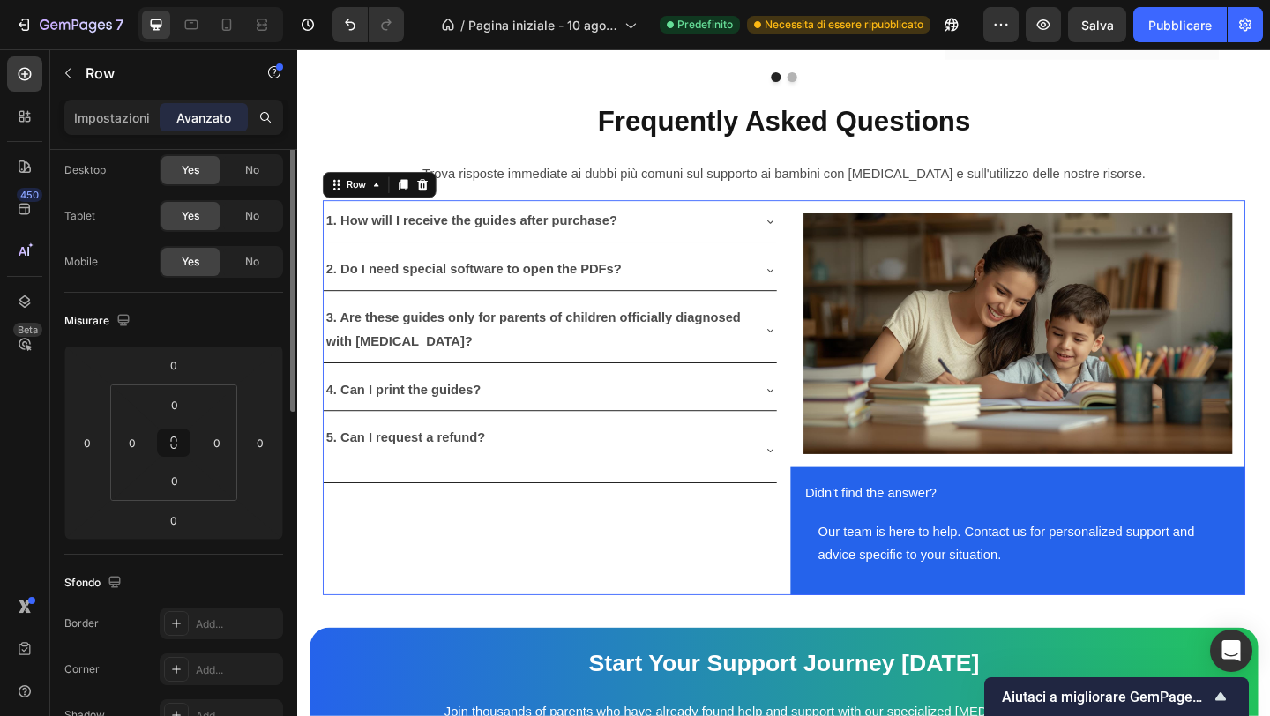
scroll to position [0, 0]
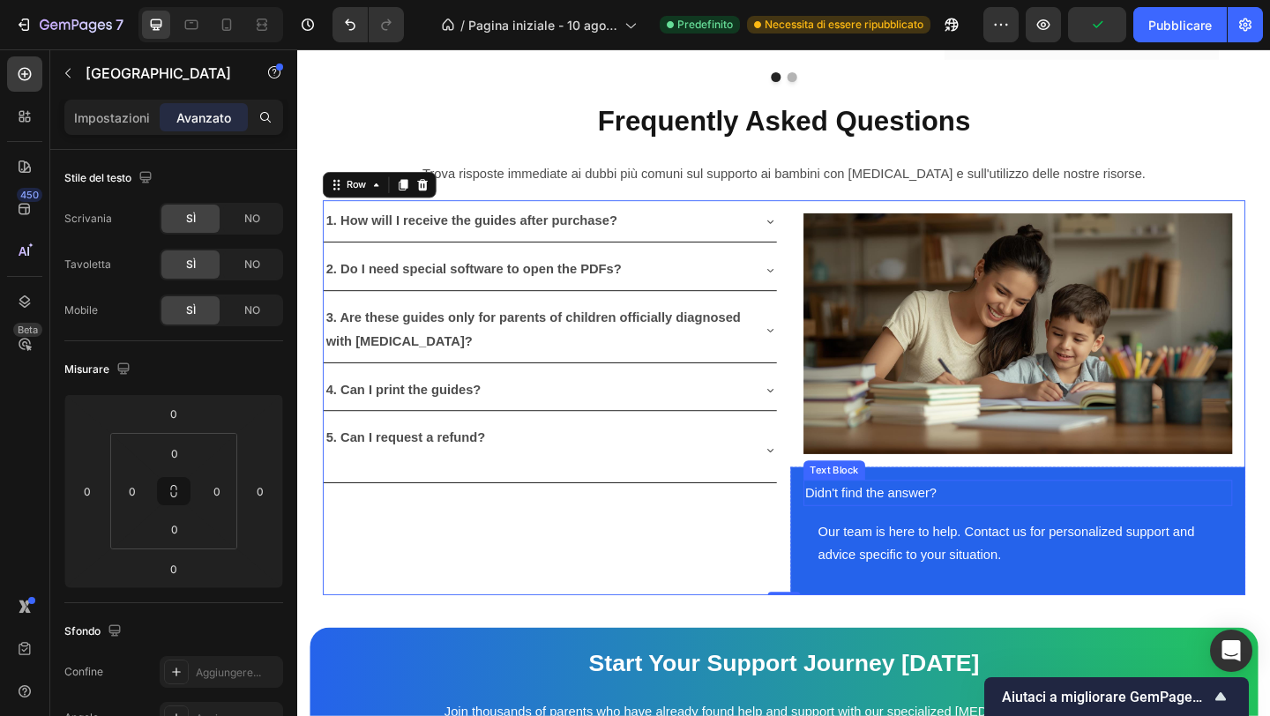
click at [908, 520] on p "Didn't find the answer?" at bounding box center [1080, 533] width 463 height 26
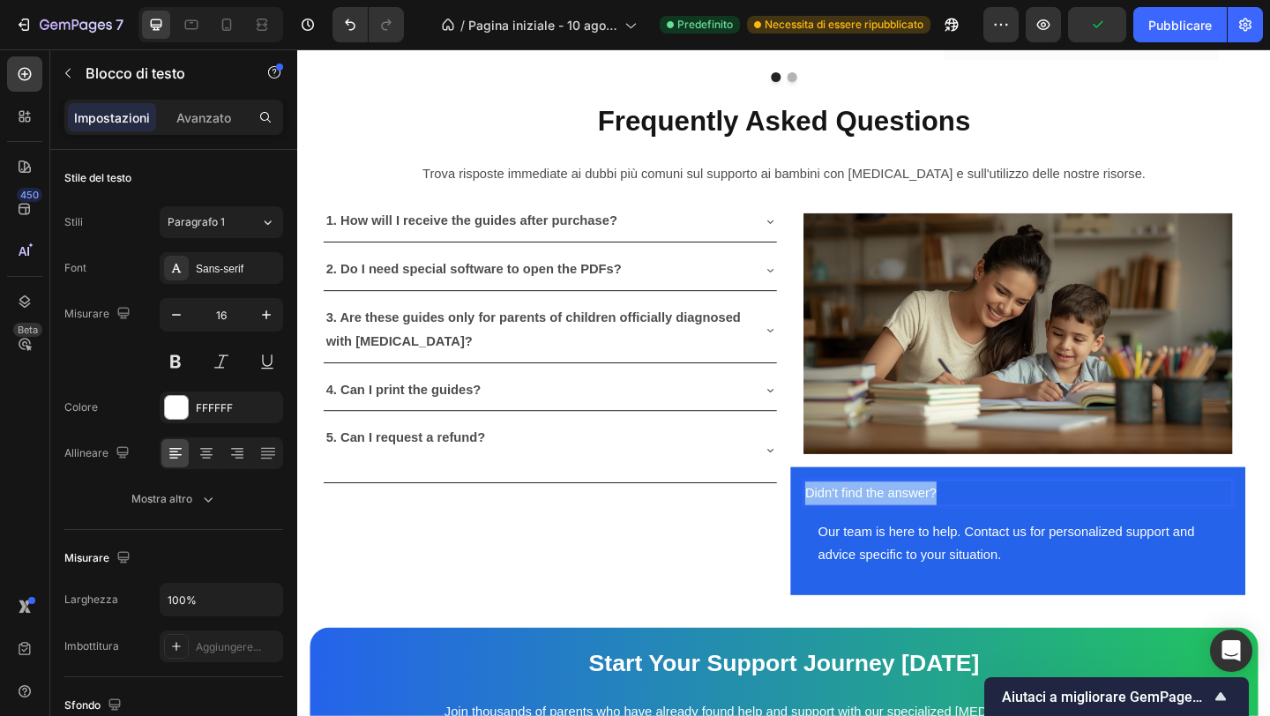
click at [908, 520] on p "Didn't find the answer?" at bounding box center [1080, 533] width 463 height 26
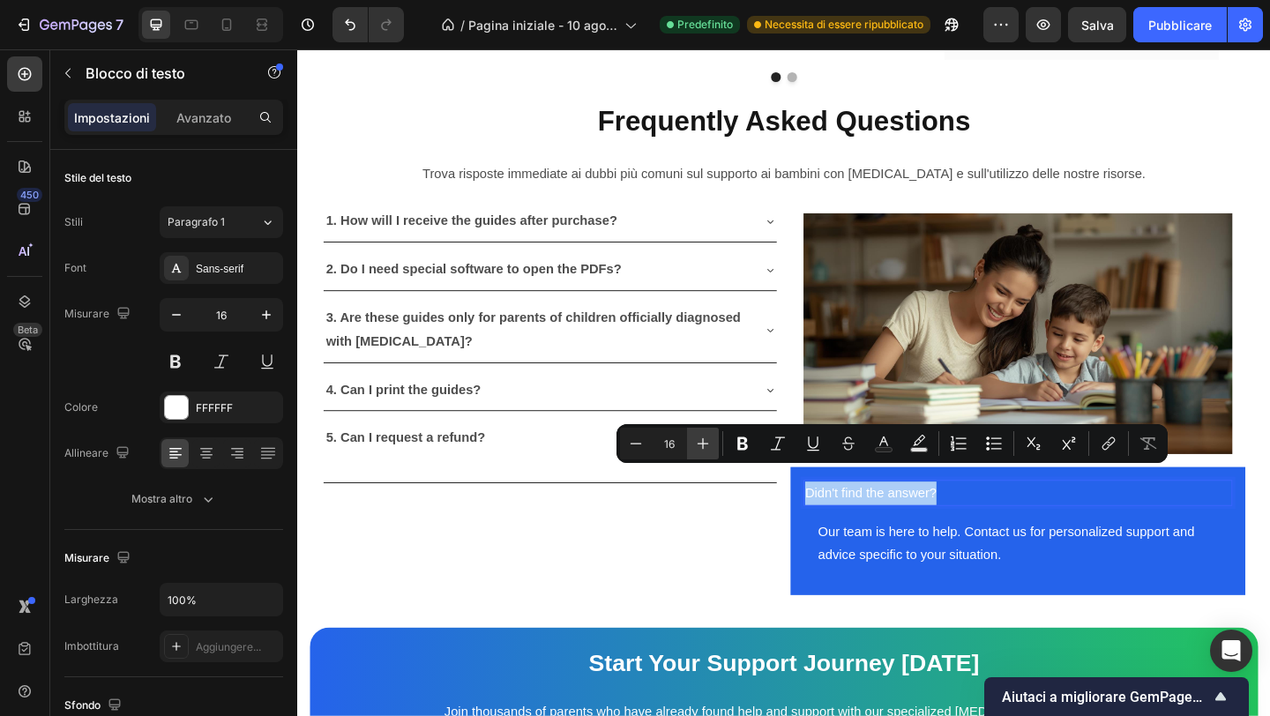
click at [699, 446] on icon "Barra degli strumenti contestuale dell'editor" at bounding box center [703, 444] width 18 height 18
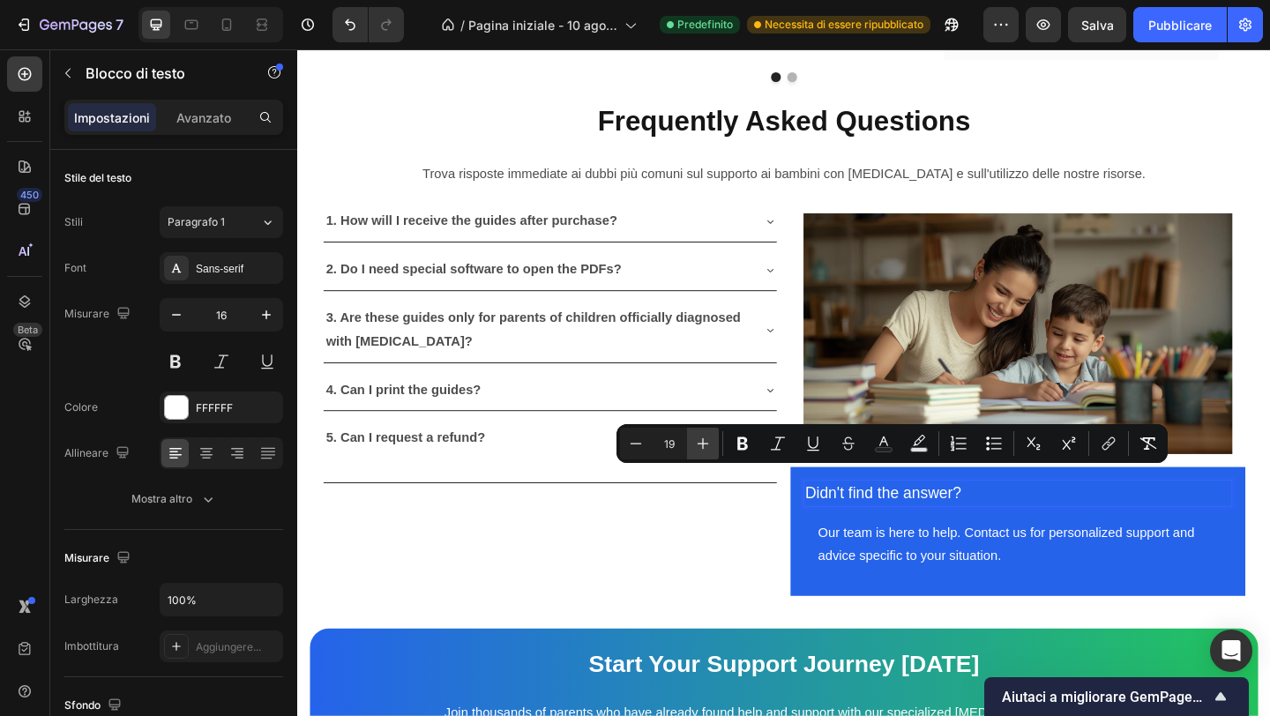
click at [710, 446] on icon "Barra degli strumenti contestuale dell'editor" at bounding box center [703, 444] width 18 height 18
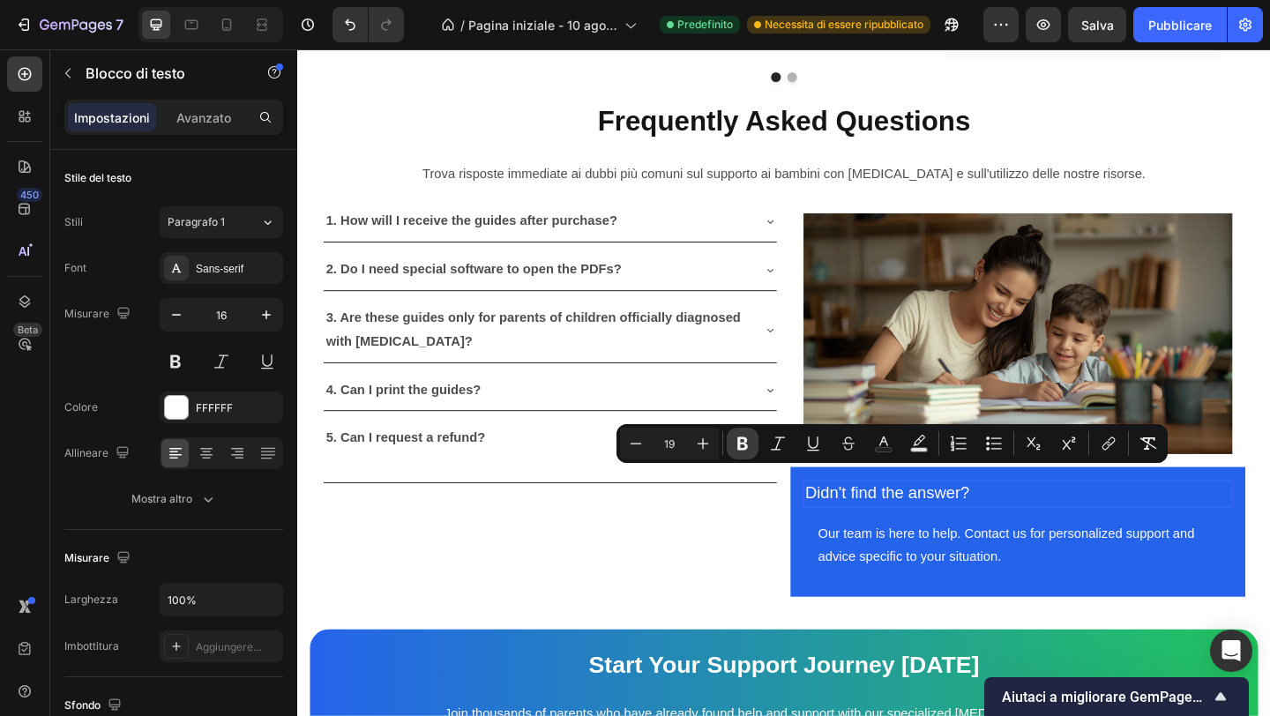
type input "20"
click at [738, 445] on icon "Barra degli strumenti contestuale dell'editor" at bounding box center [742, 444] width 11 height 13
click at [798, 560] on div "1. How will I receive the guides after purchase? 2. Do I need special software …" at bounding box center [572, 428] width 495 height 431
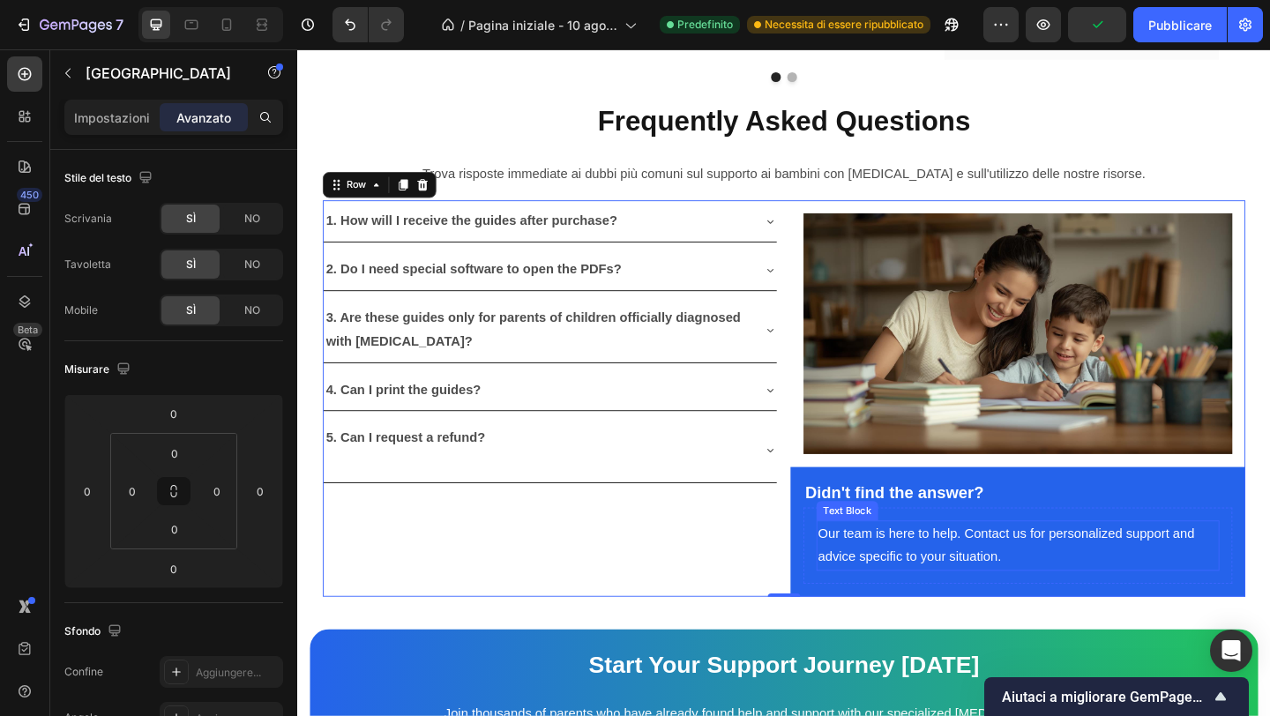
click at [1000, 564] on p "Our team is here to help. Contact us for personalized support and advice specif…" at bounding box center [1081, 589] width 435 height 51
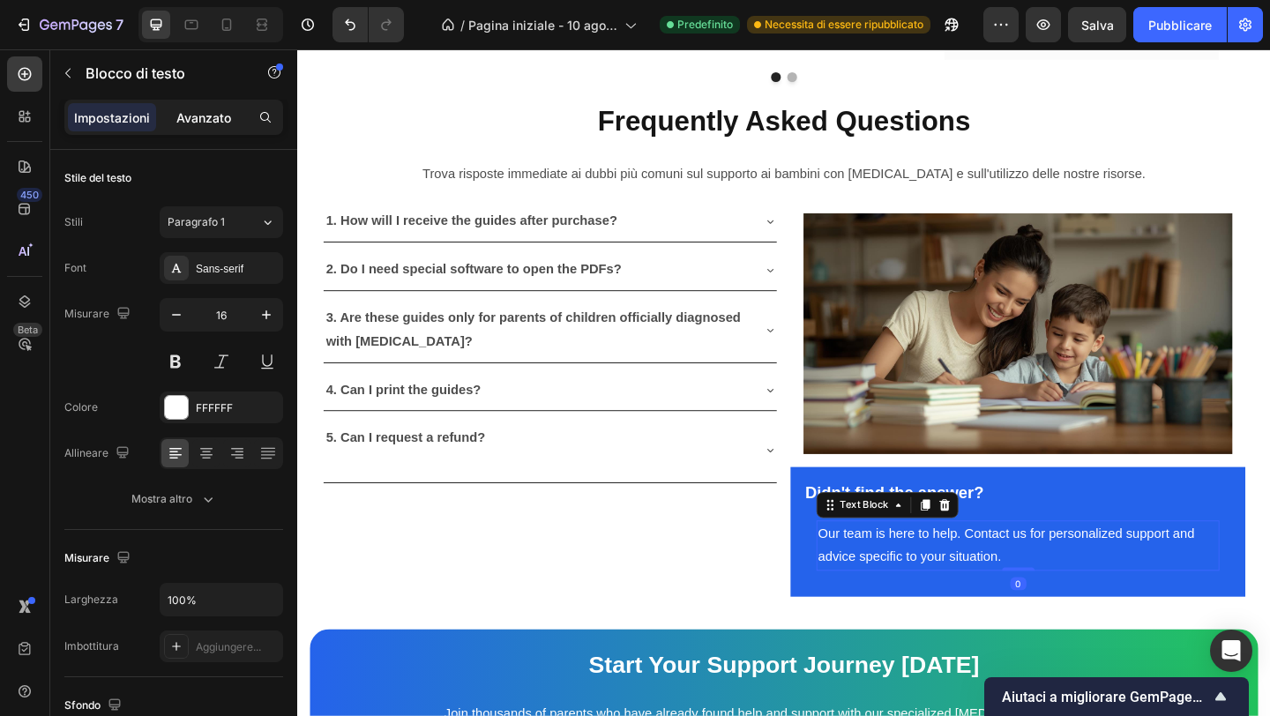
click at [215, 111] on font "Avanzato" at bounding box center [203, 117] width 55 height 15
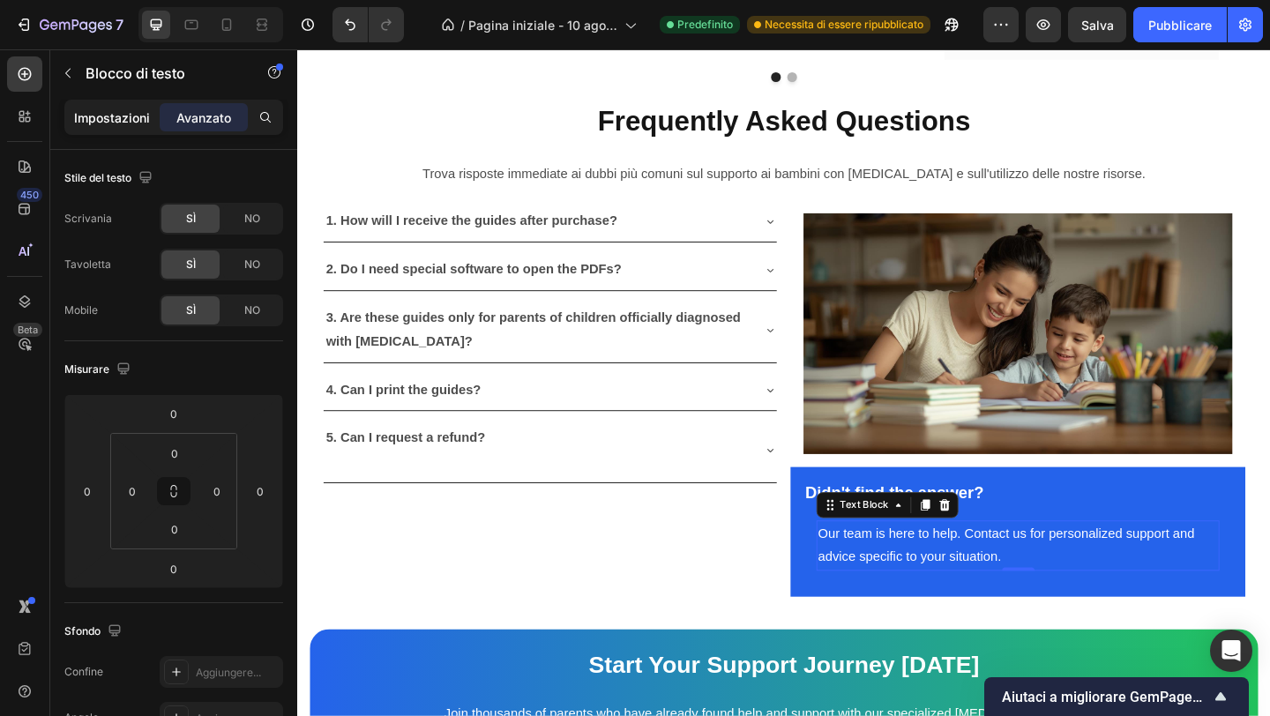
click at [131, 122] on font "Impostazioni" at bounding box center [112, 117] width 76 height 15
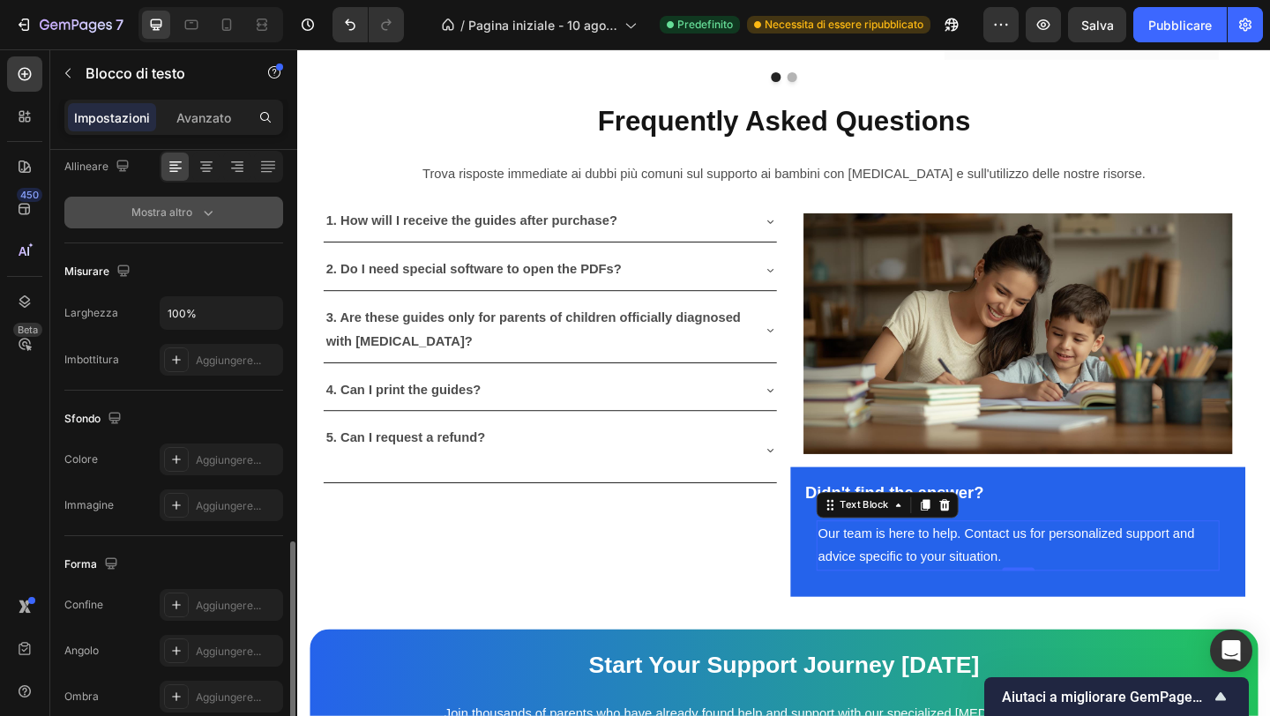
scroll to position [429, 0]
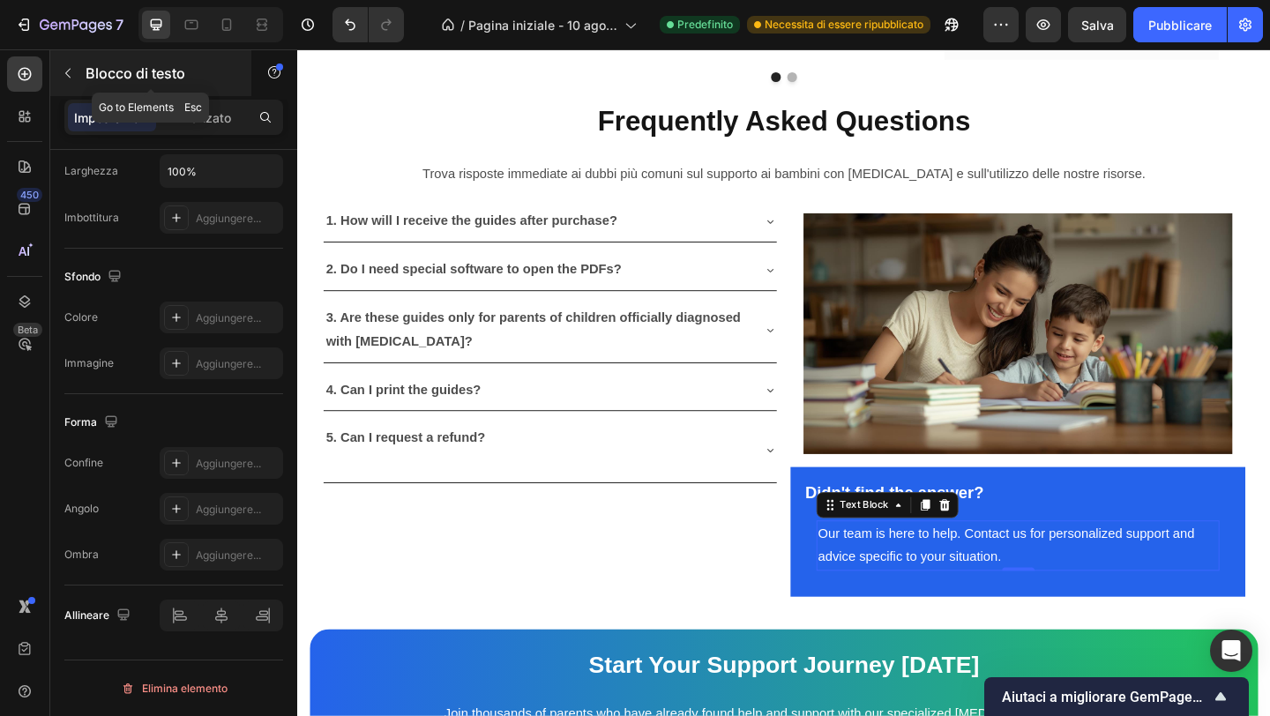
click at [75, 71] on button "button" at bounding box center [68, 73] width 28 height 28
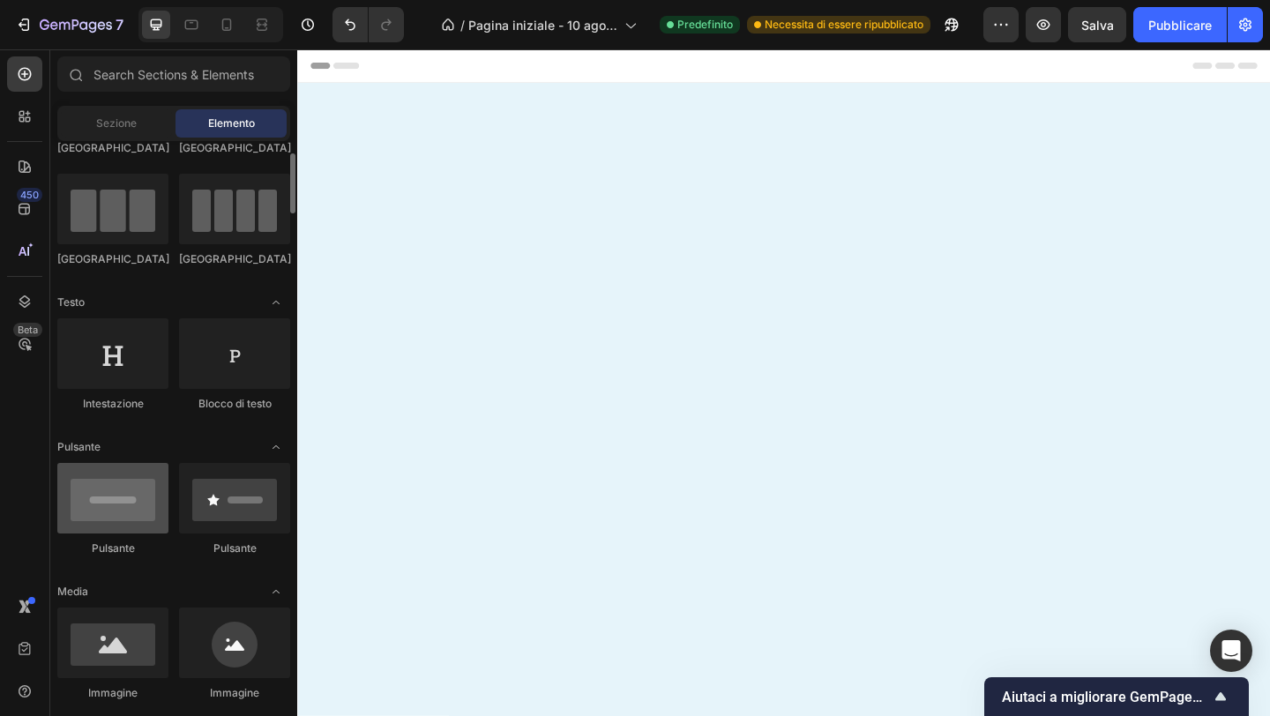
scroll to position [4929, 0]
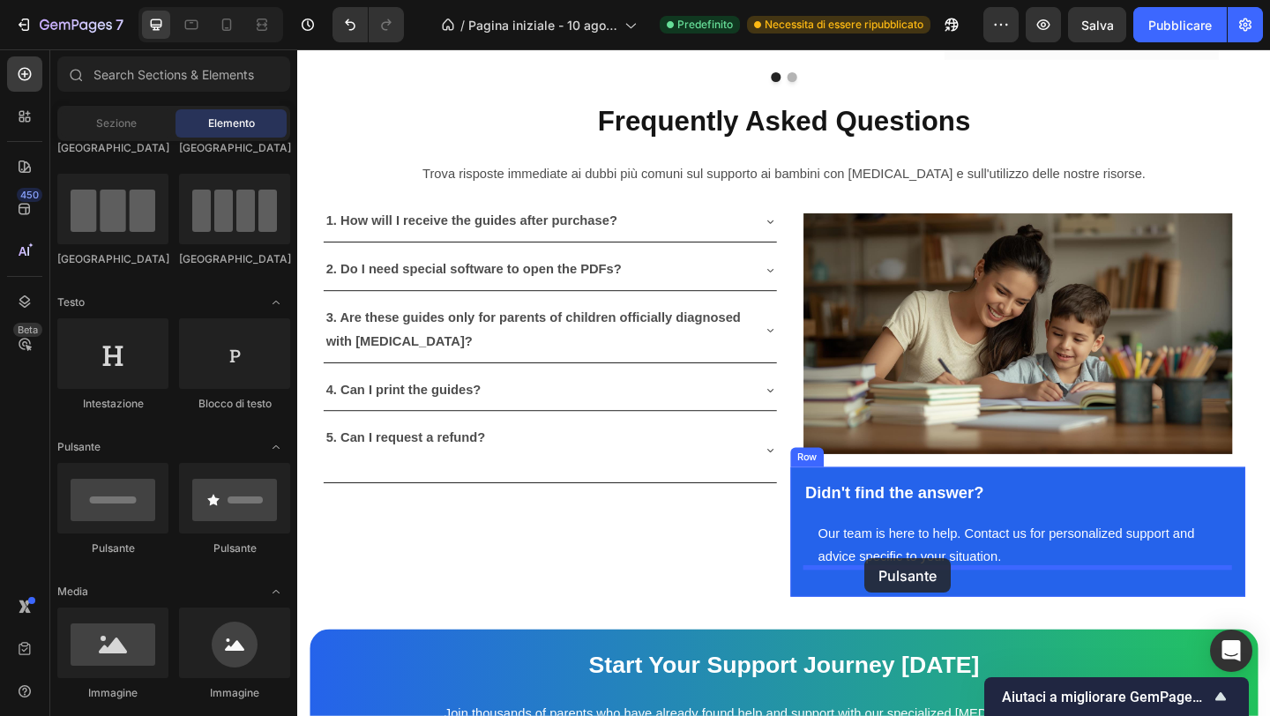
drag, startPoint x: 438, startPoint y: 570, endPoint x: 915, endPoint y: 603, distance: 478.4
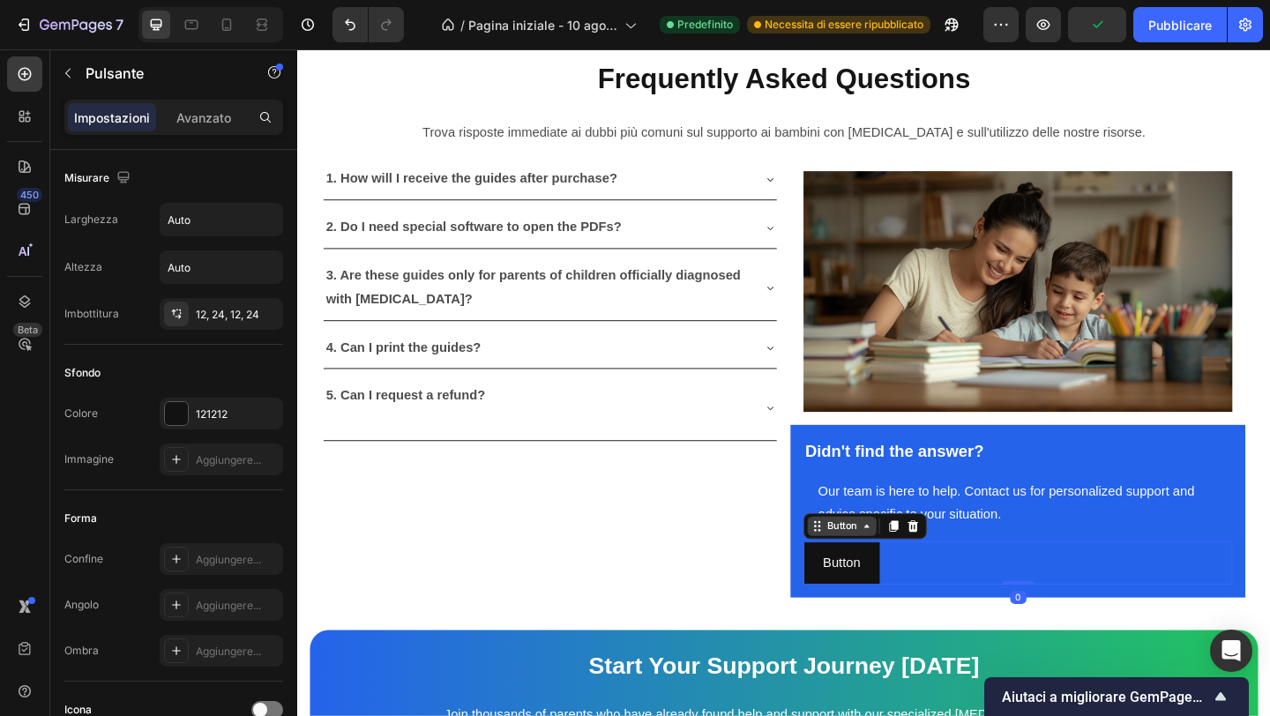
scroll to position [5013, 0]
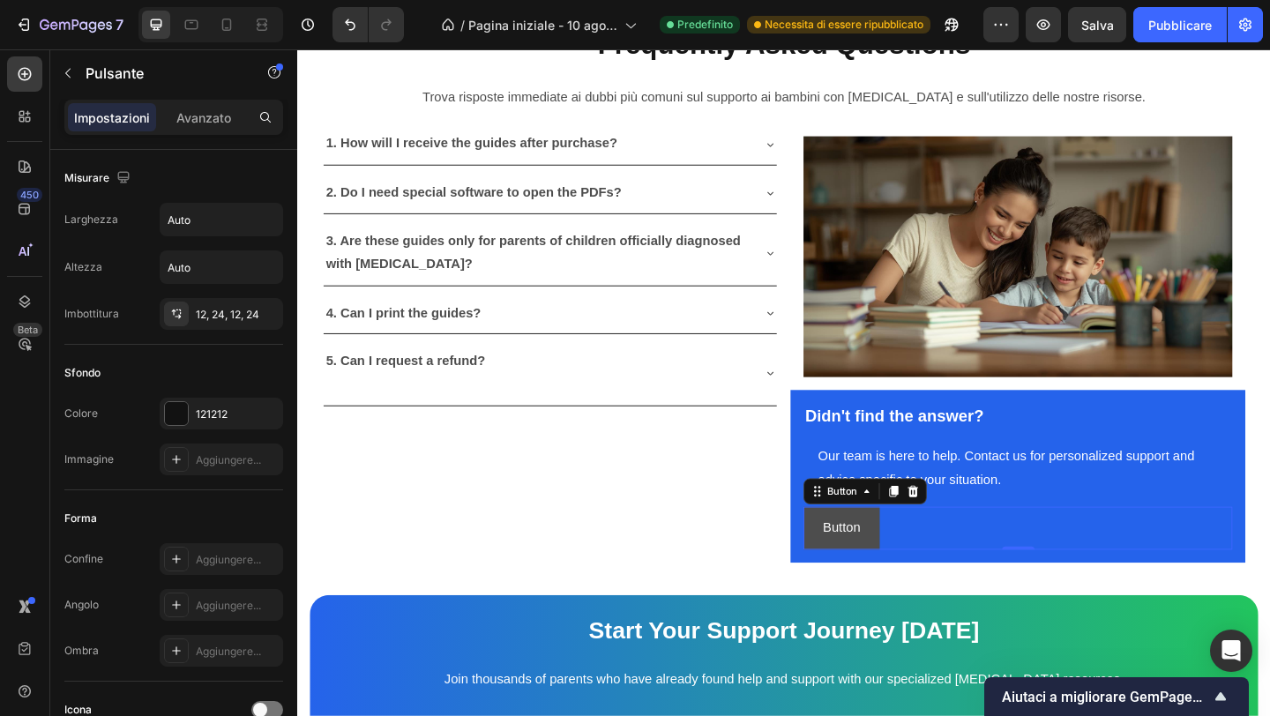
click at [863, 567] on button "Button" at bounding box center [889, 570] width 83 height 47
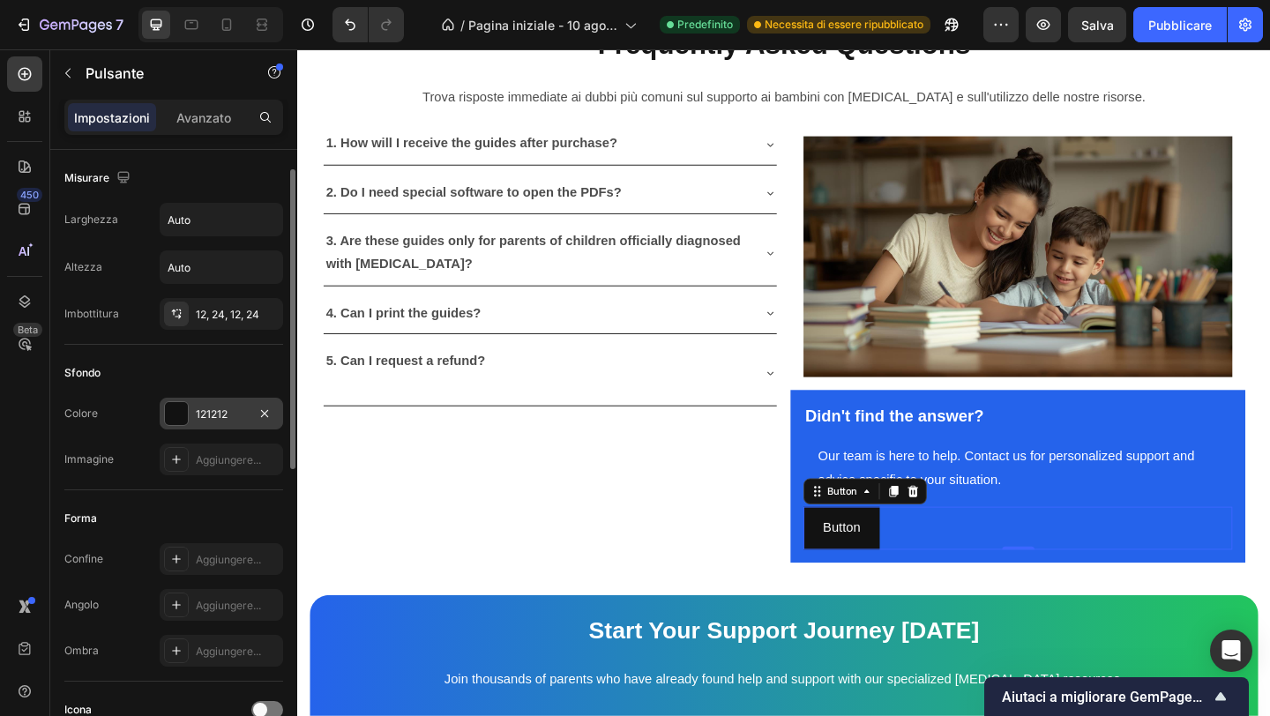
click at [187, 403] on div at bounding box center [176, 413] width 23 height 23
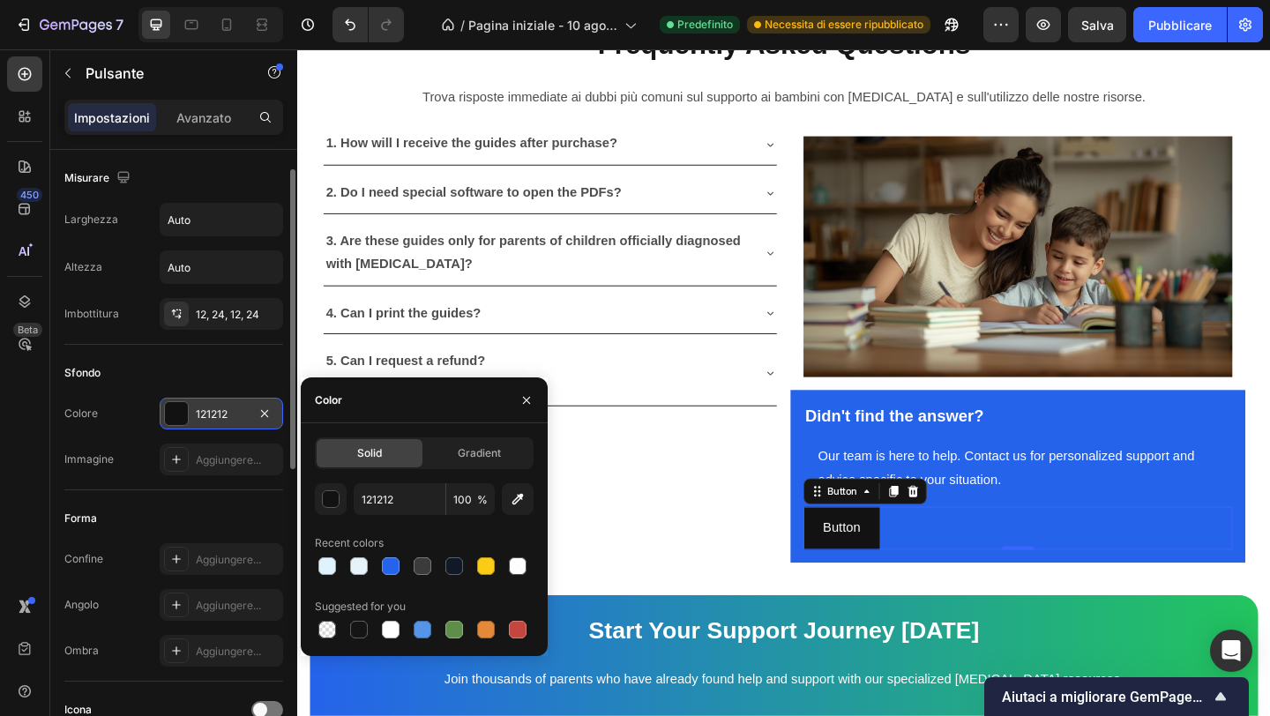
scroll to position [13, 0]
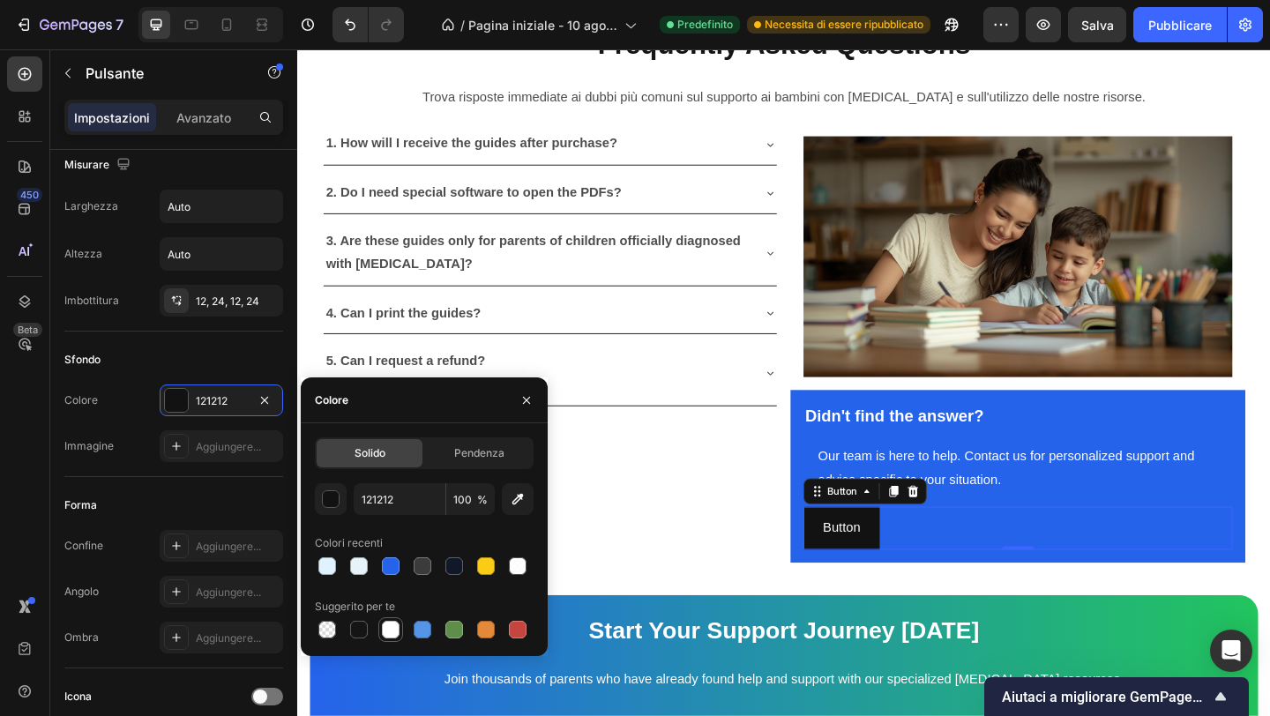
click at [393, 627] on div at bounding box center [391, 630] width 18 height 18
type input "FFFFFF"
click at [884, 557] on p "Button" at bounding box center [889, 570] width 41 height 26
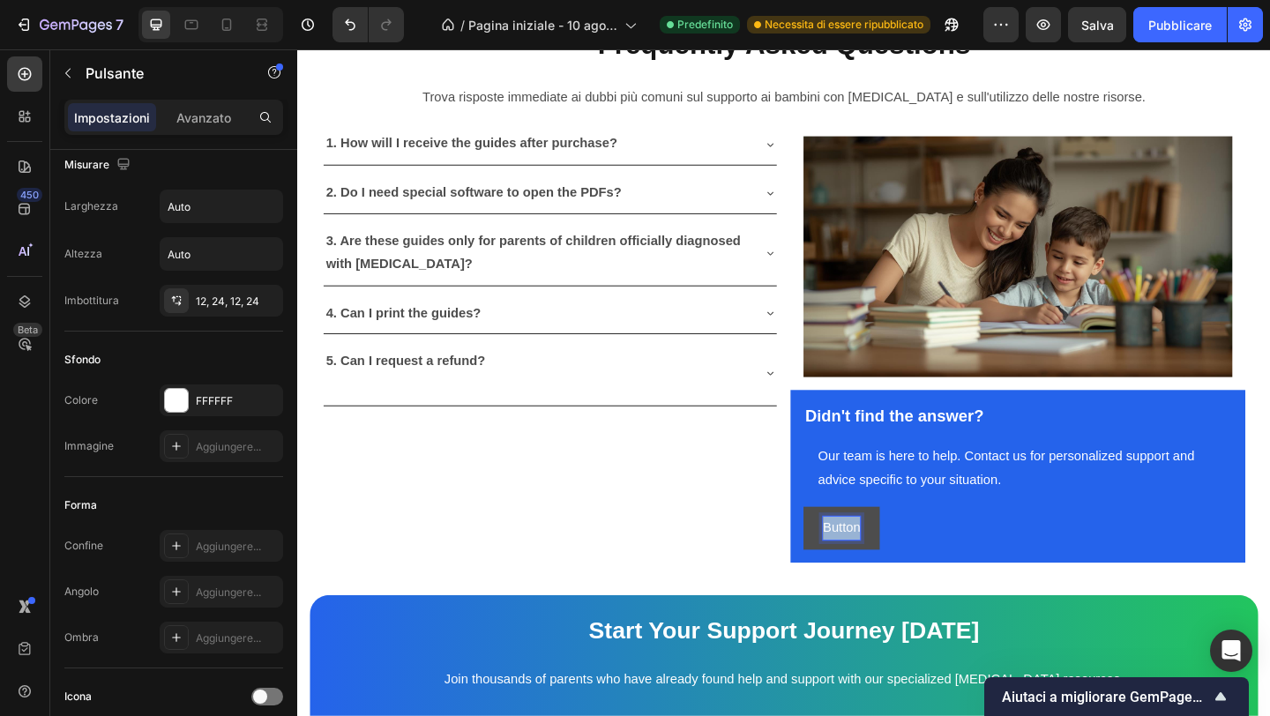
click at [884, 557] on p "Button" at bounding box center [889, 570] width 41 height 26
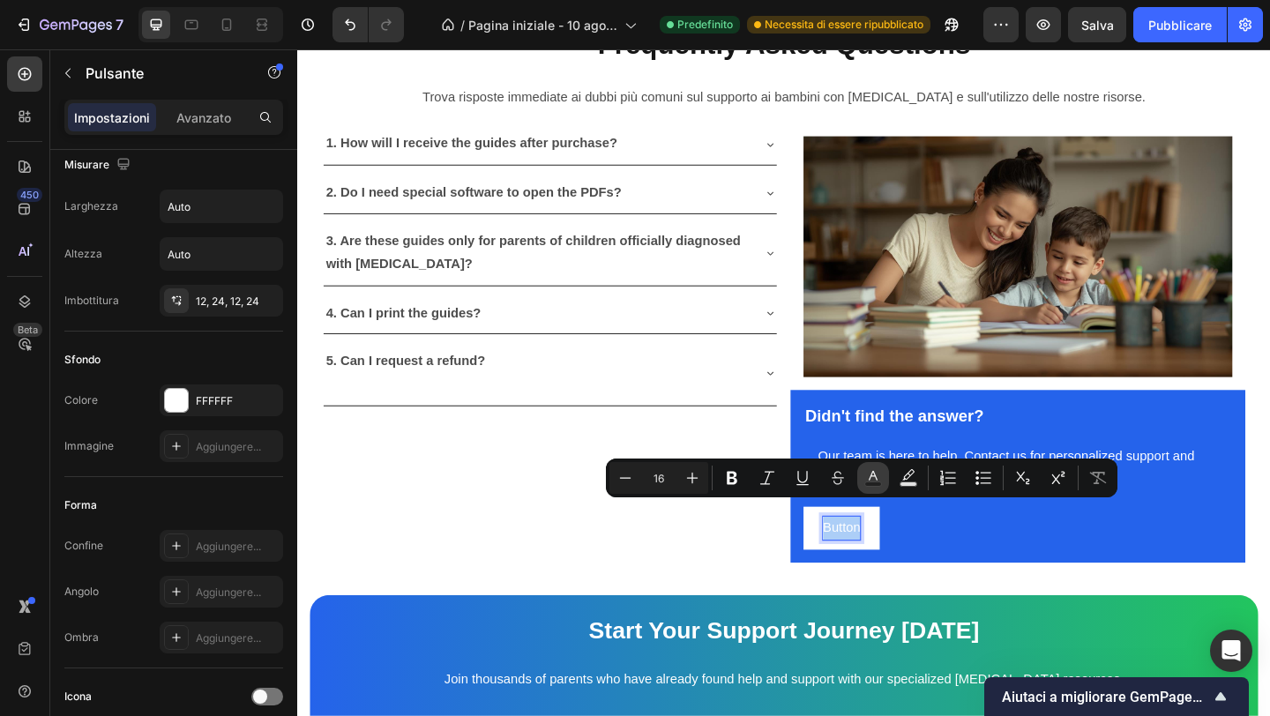
click at [875, 485] on rect "Editor contextual toolbar" at bounding box center [873, 484] width 17 height 4
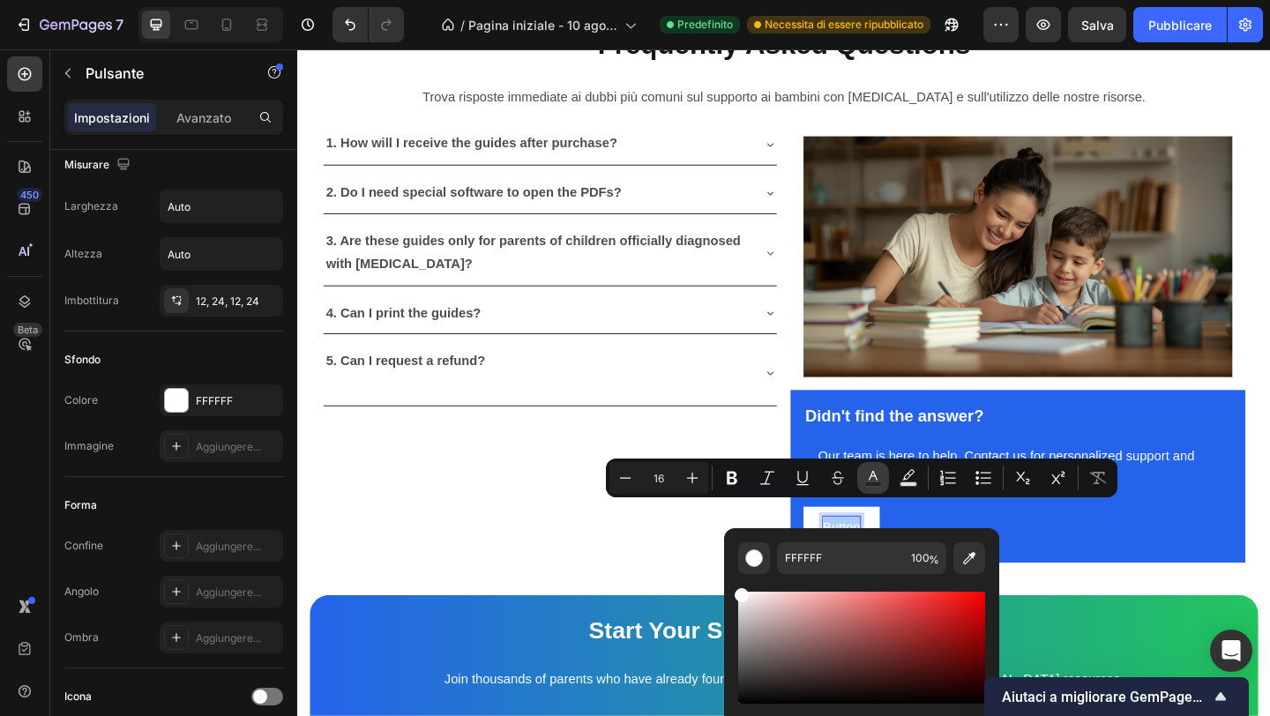
click at [875, 485] on rect "Editor contextual toolbar" at bounding box center [873, 484] width 17 height 4
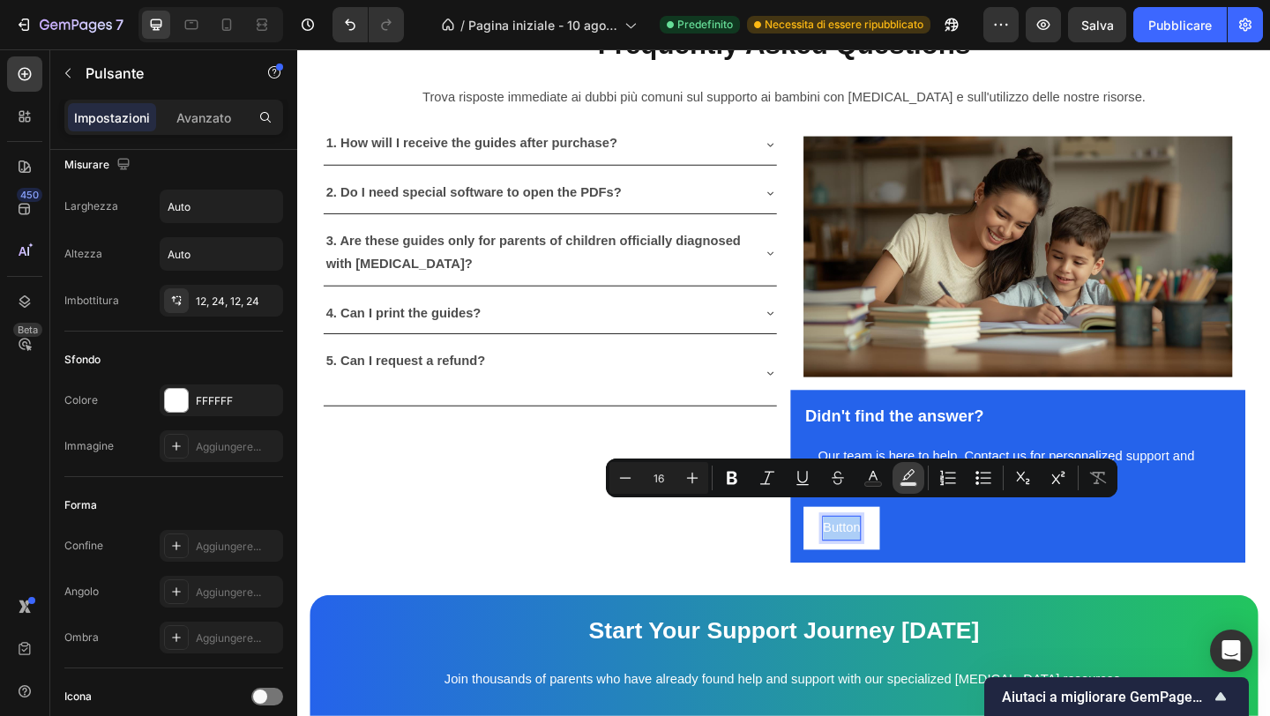
click at [905, 482] on rect "Editor contextual toolbar" at bounding box center [909, 484] width 17 height 4
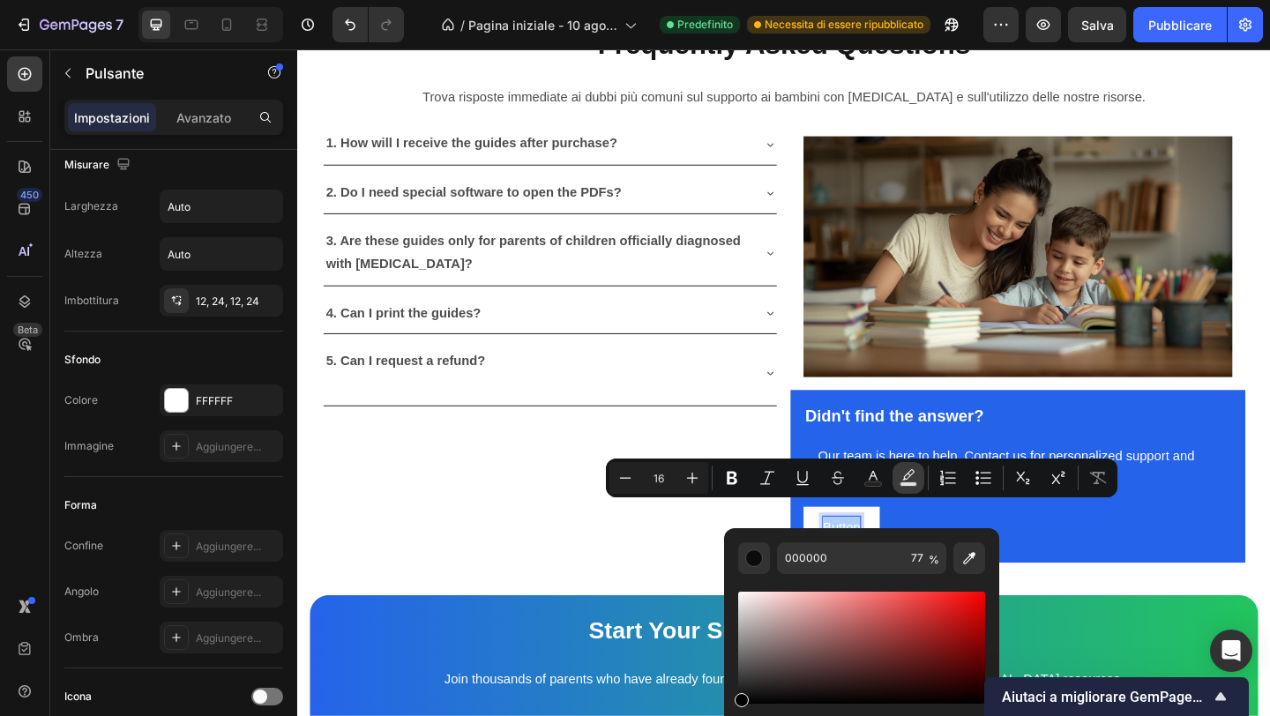
click at [904, 482] on rect "Editor contextual toolbar" at bounding box center [909, 484] width 17 height 4
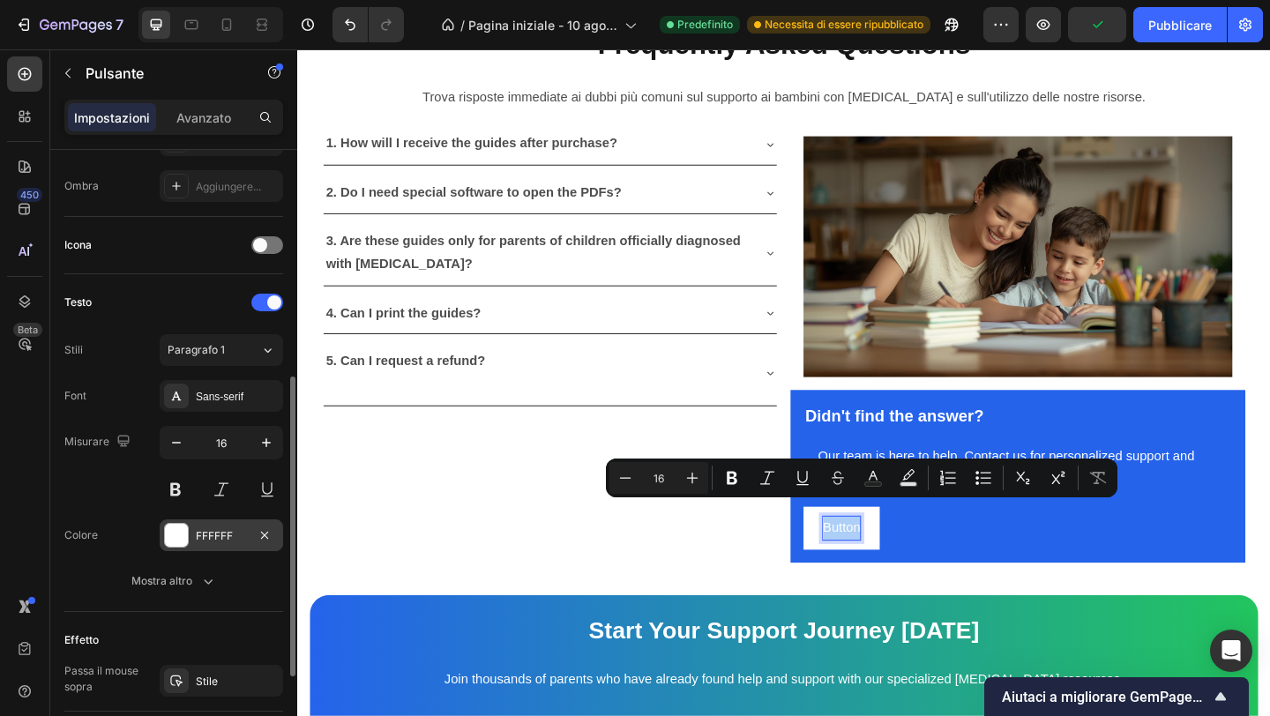
scroll to position [463, 0]
click at [211, 541] on font "FFFFFF" at bounding box center [214, 537] width 37 height 13
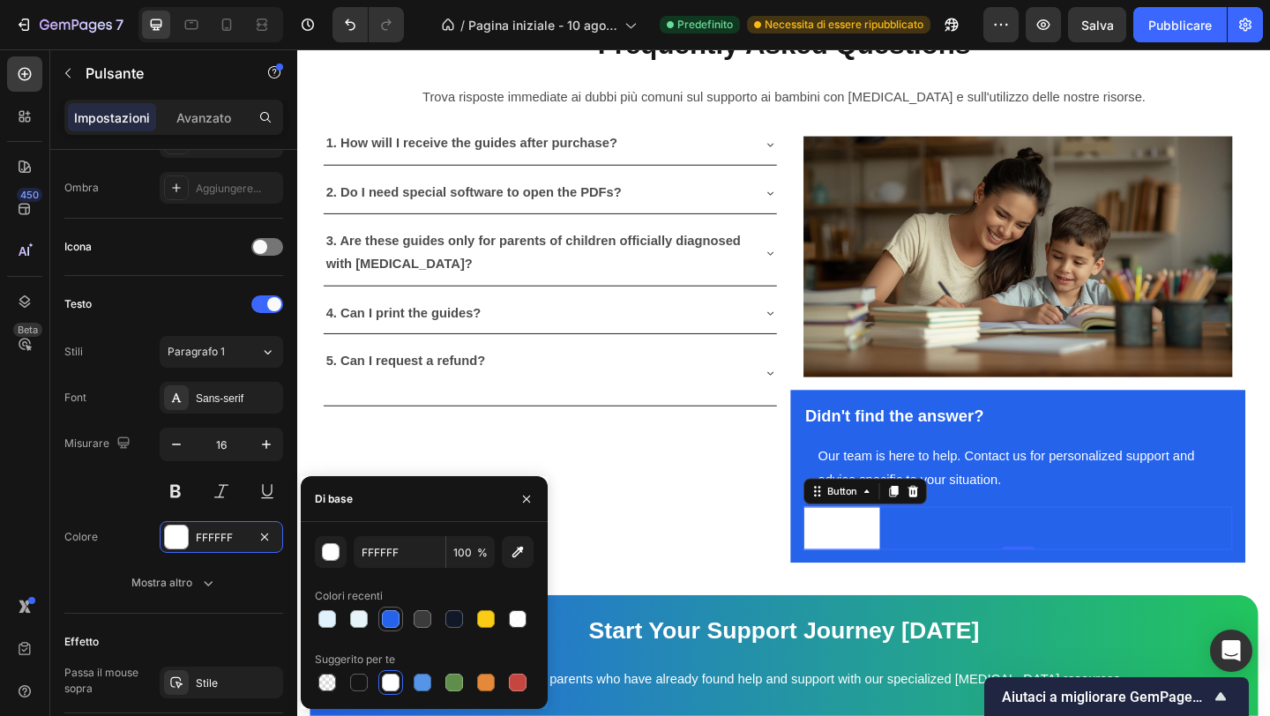
click at [398, 616] on div at bounding box center [391, 619] width 18 height 18
type input "2563EB"
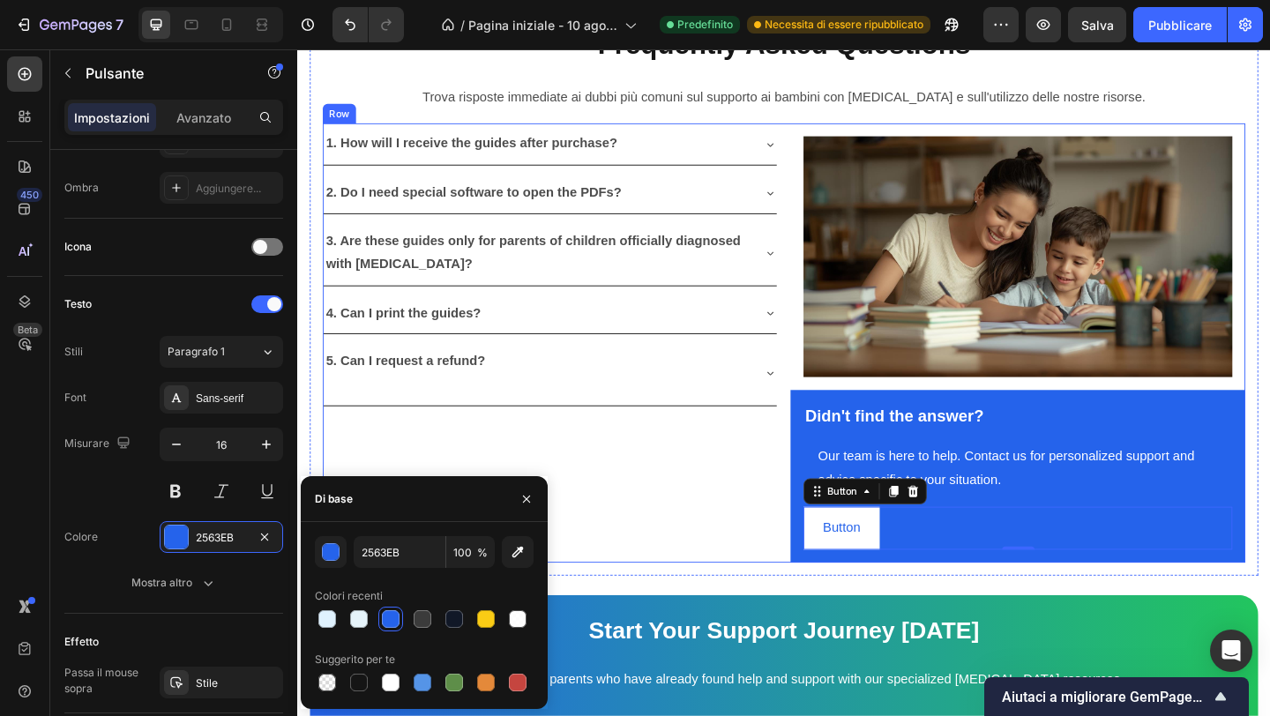
click at [661, 509] on div "1. How will I receive the guides after purchase? 2. Do I need special software …" at bounding box center [572, 368] width 495 height 477
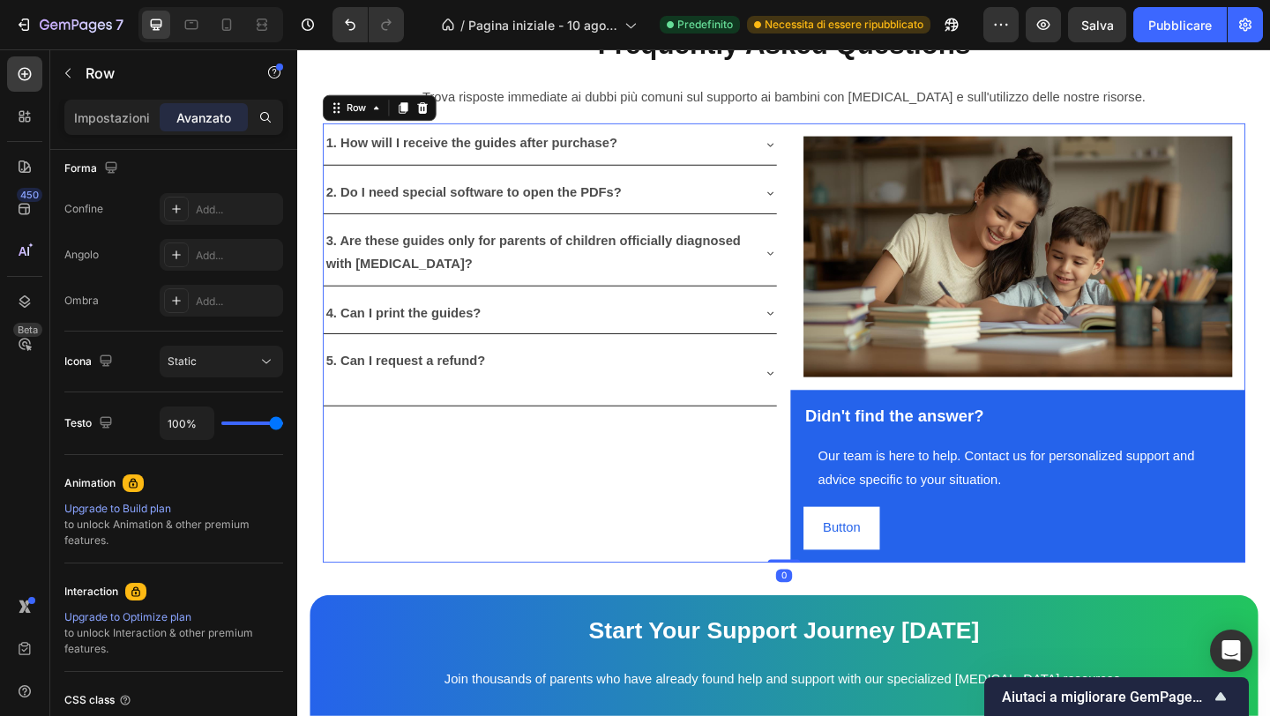
scroll to position [0, 0]
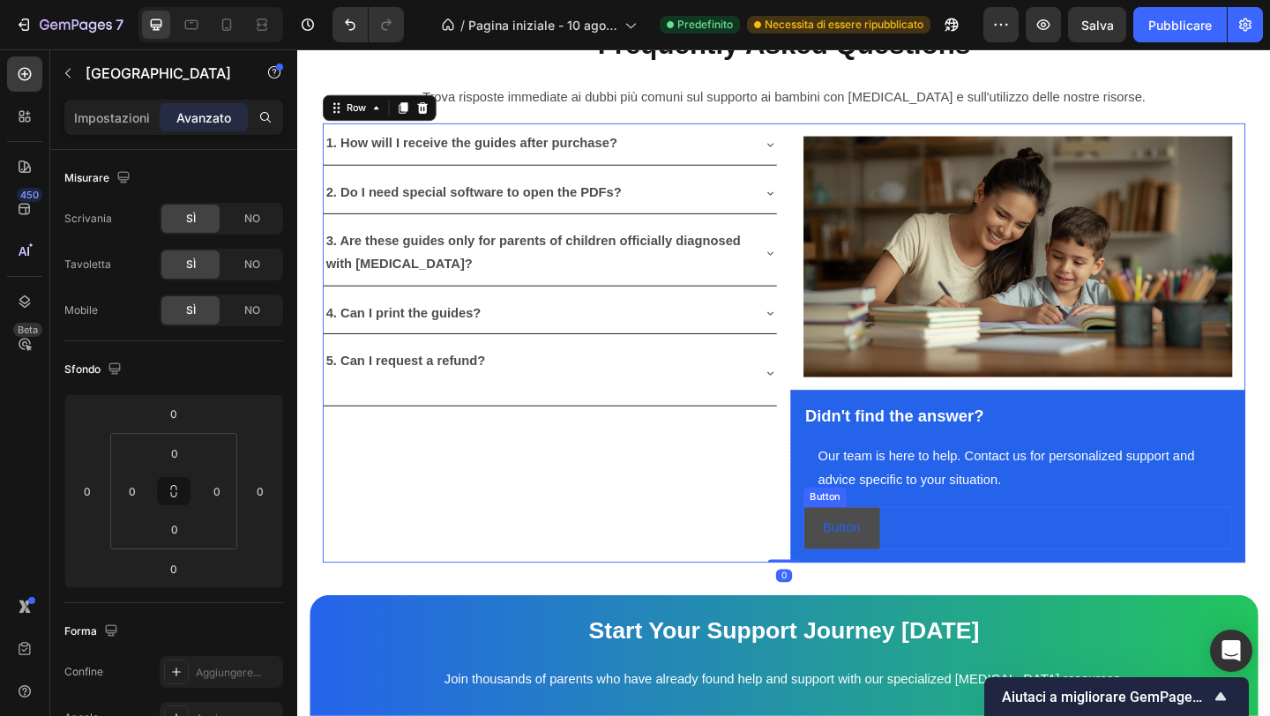
click at [869, 547] on button "Button" at bounding box center [889, 570] width 83 height 47
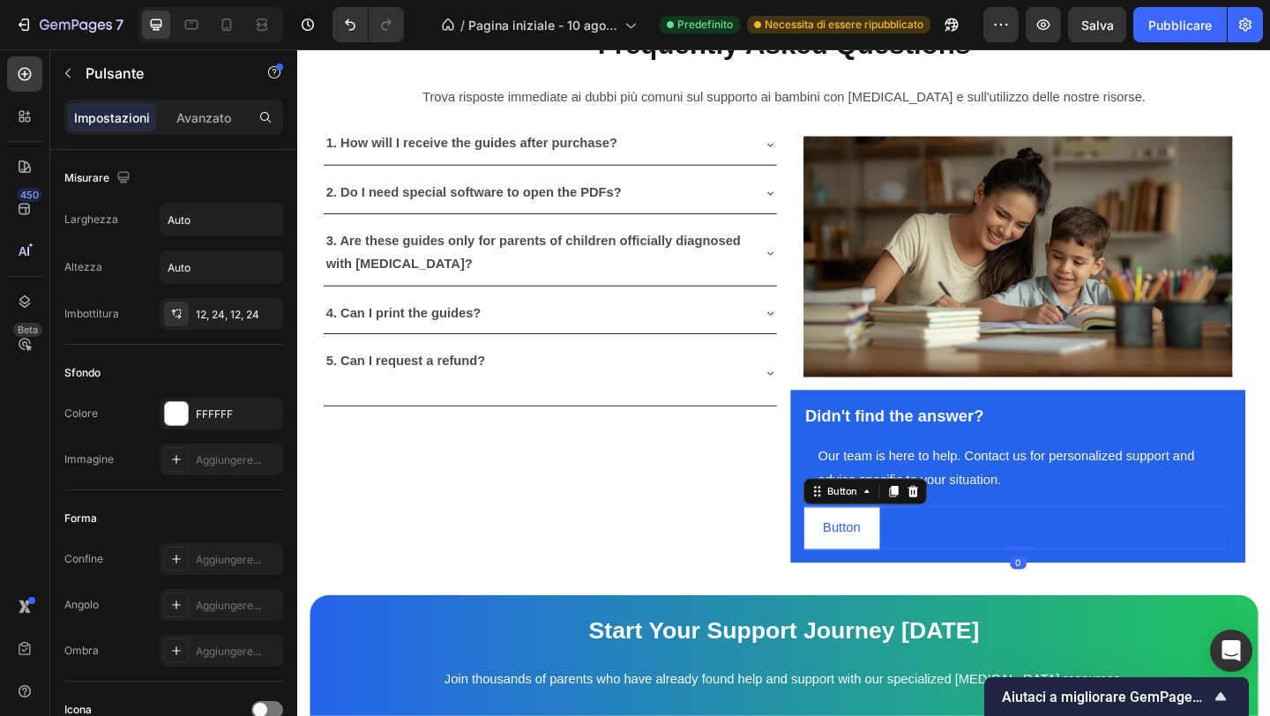
scroll to position [648, 0]
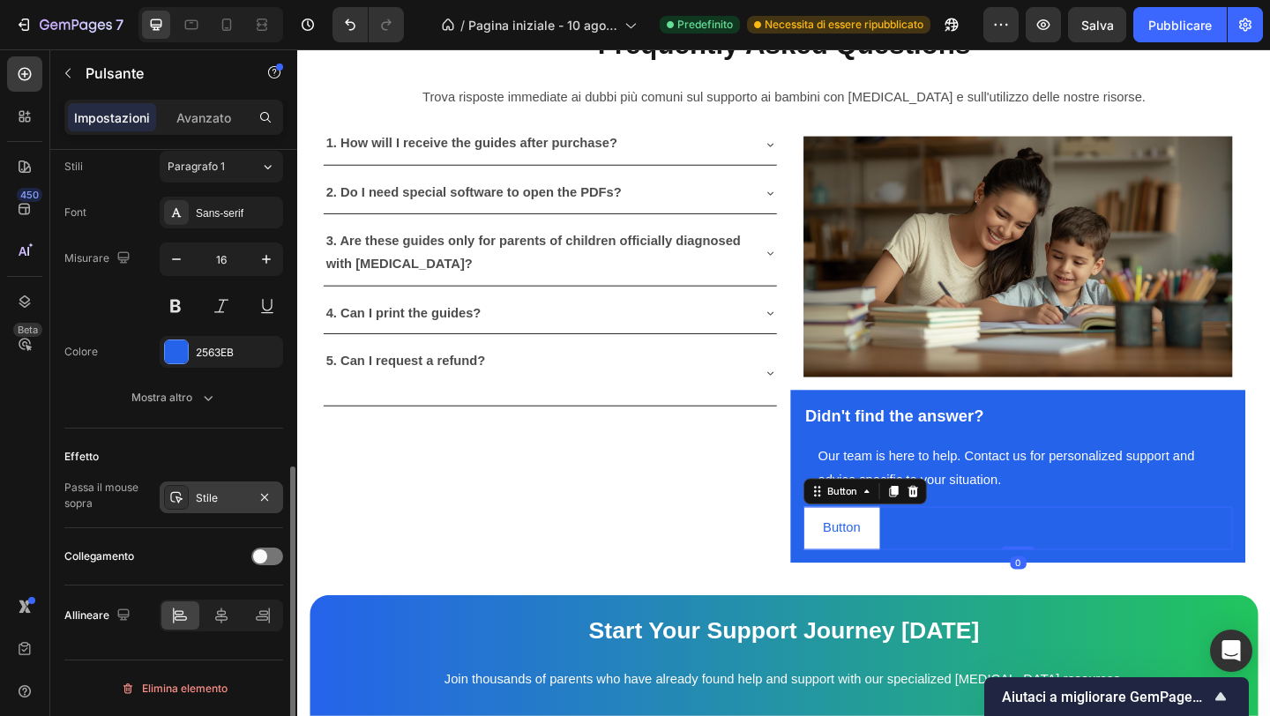
click at [176, 494] on icon at bounding box center [176, 497] width 14 height 14
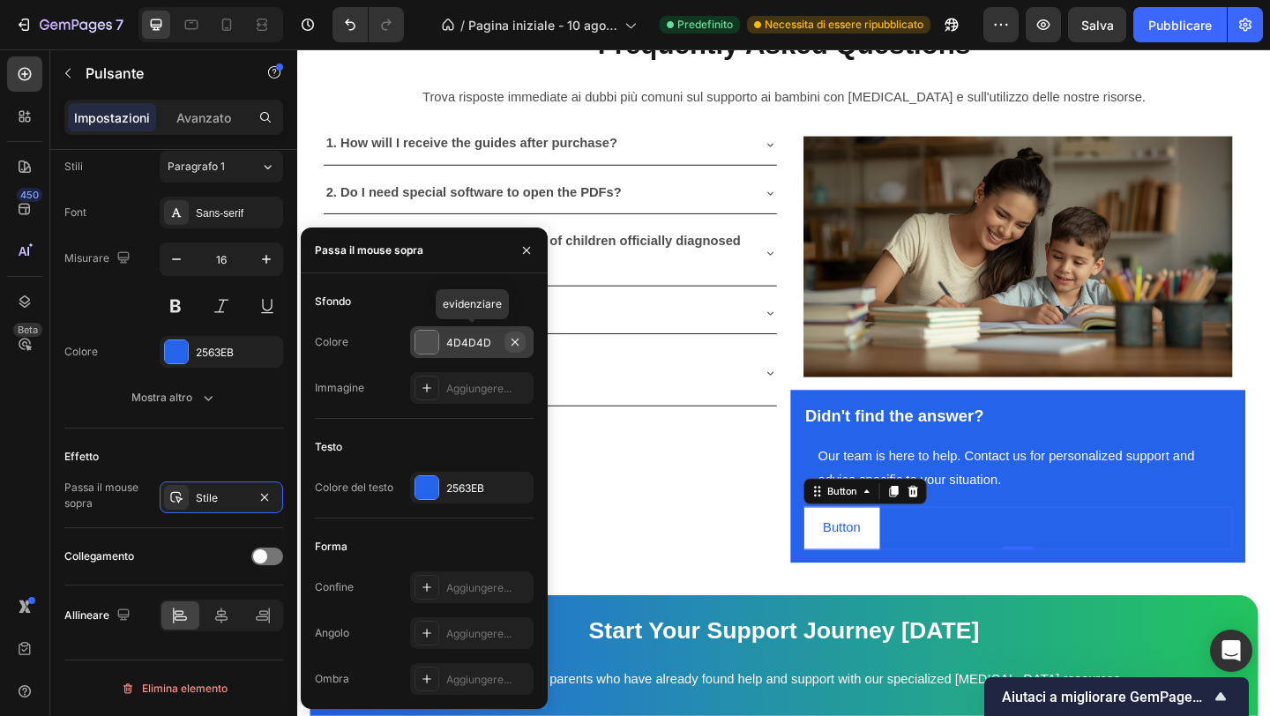
click at [517, 347] on icon "button" at bounding box center [515, 342] width 14 height 14
click at [517, 489] on icon "button" at bounding box center [515, 486] width 7 height 7
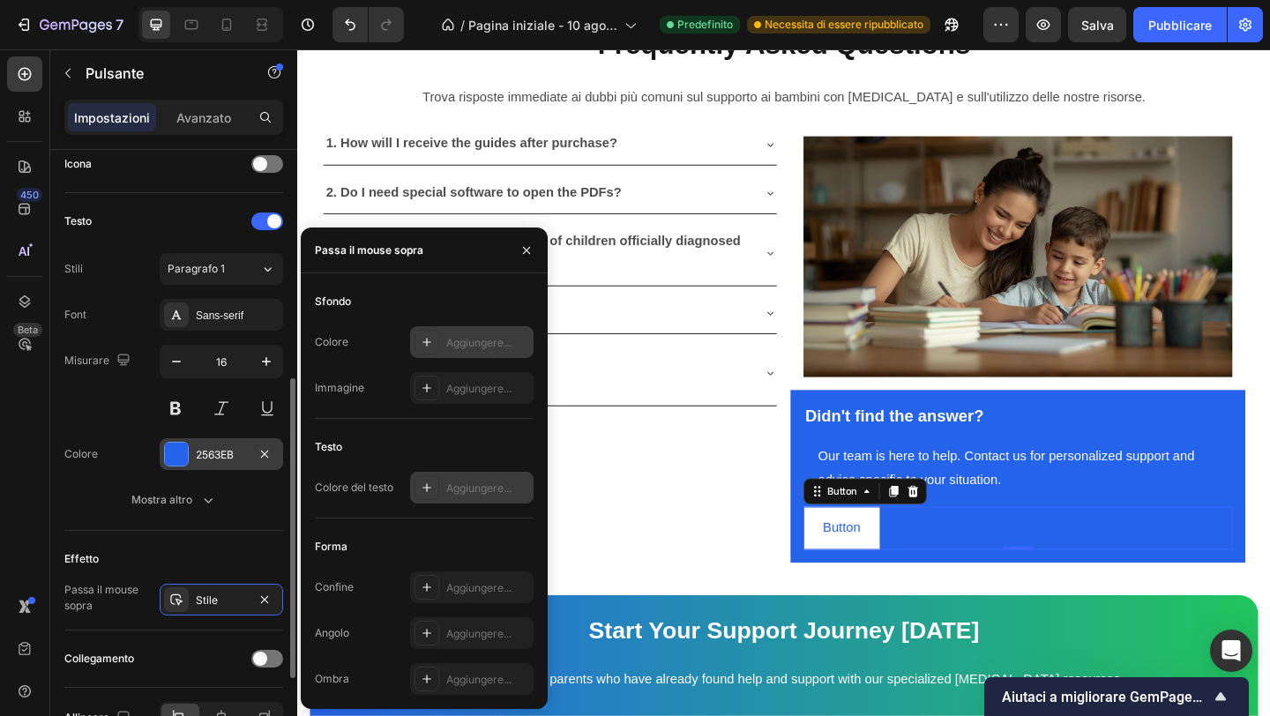
scroll to position [517, 0]
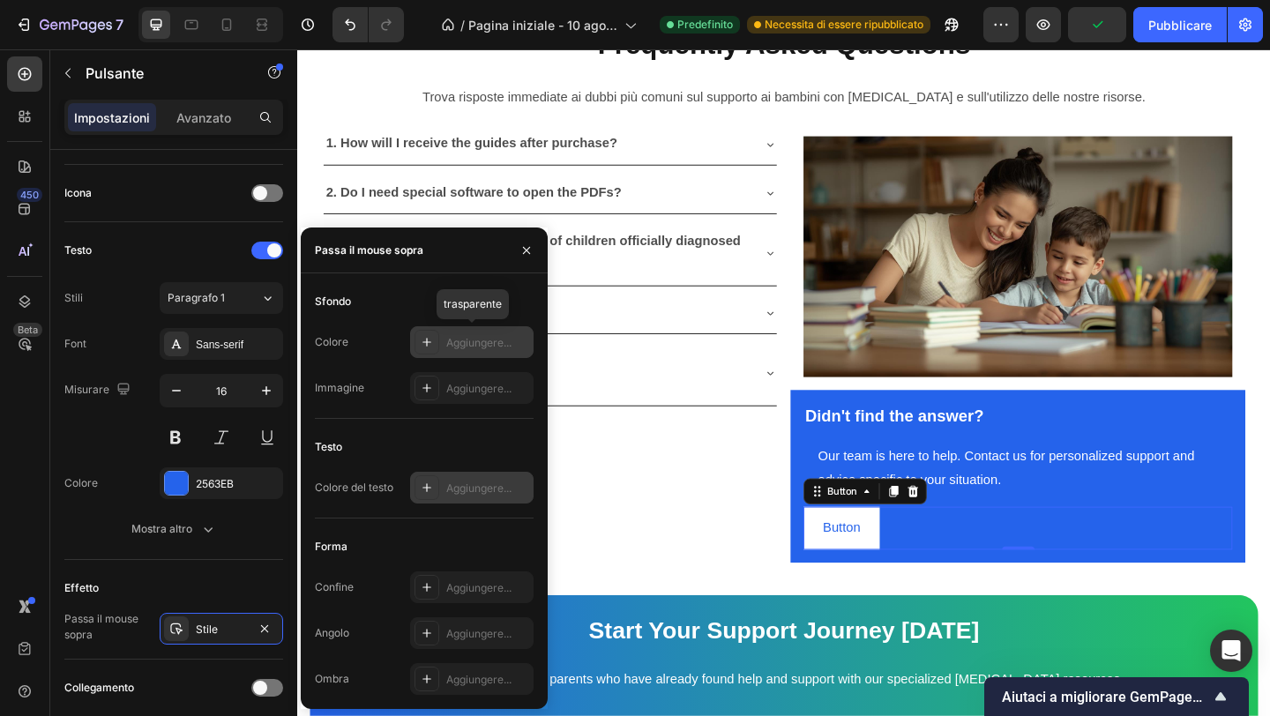
click at [453, 348] on font "Aggiungere..." at bounding box center [478, 342] width 65 height 13
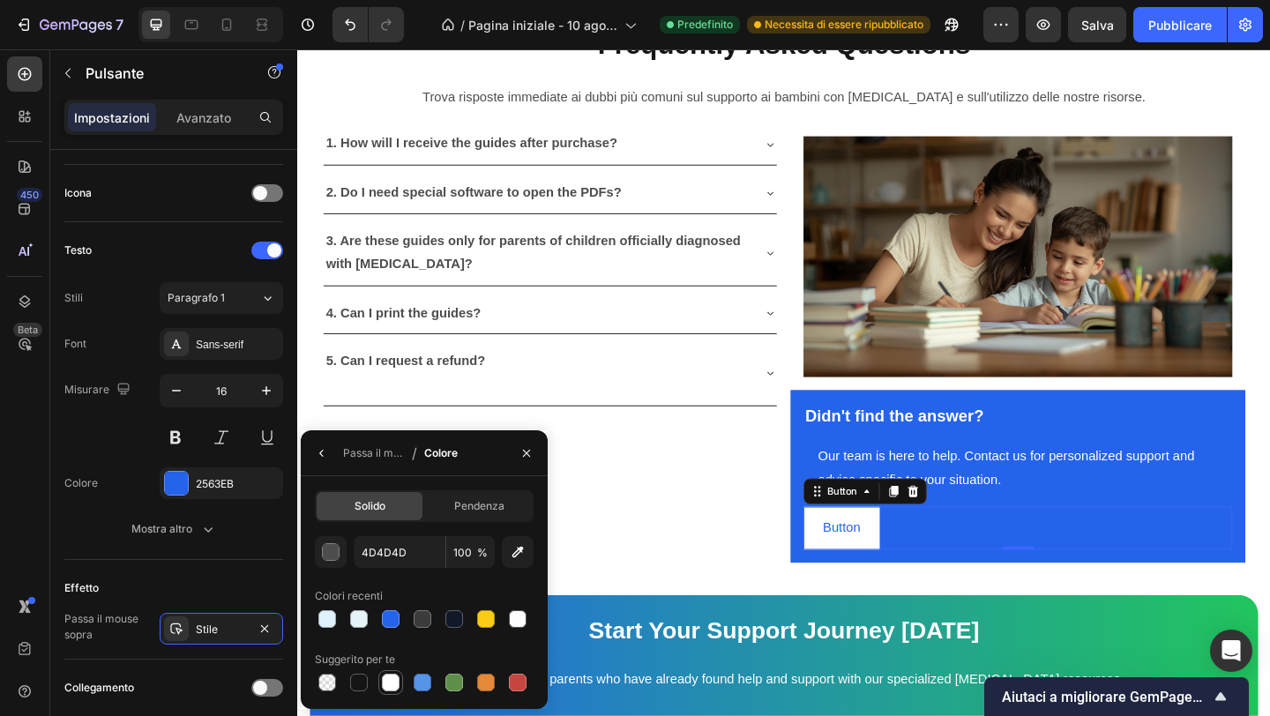
click at [392, 678] on div at bounding box center [391, 683] width 18 height 18
type input "FFFFFF"
click at [392, 678] on div at bounding box center [391, 683] width 18 height 18
click at [363, 460] on div "Passa il mouse sopra" at bounding box center [374, 453] width 62 height 16
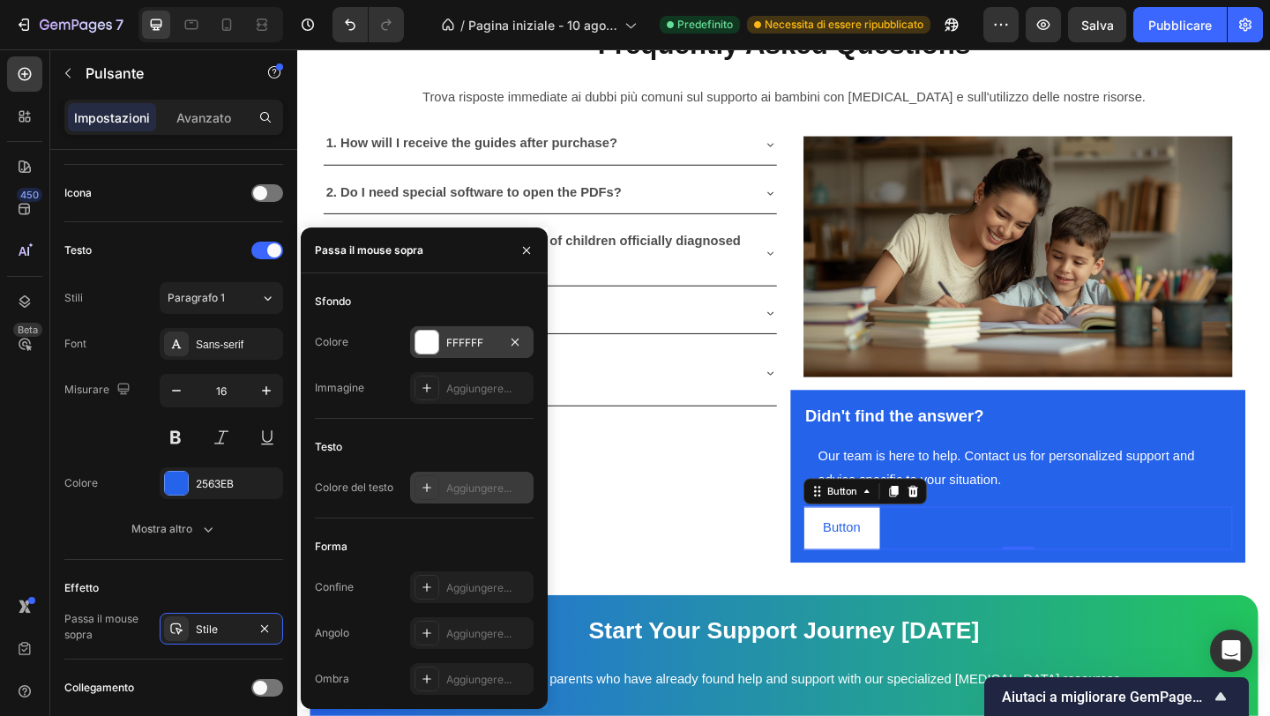
click at [438, 493] on div "Aggiungere..." at bounding box center [471, 488] width 123 height 32
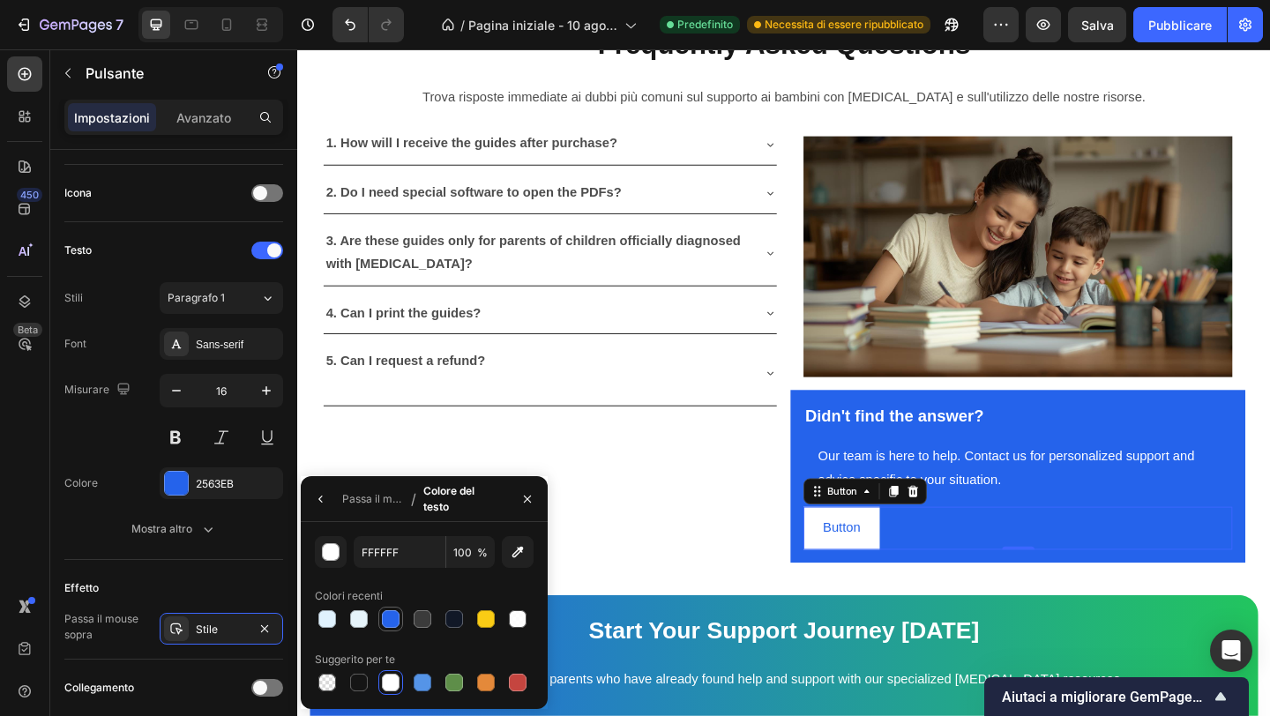
click at [391, 614] on div at bounding box center [391, 619] width 18 height 18
type input "2563EB"
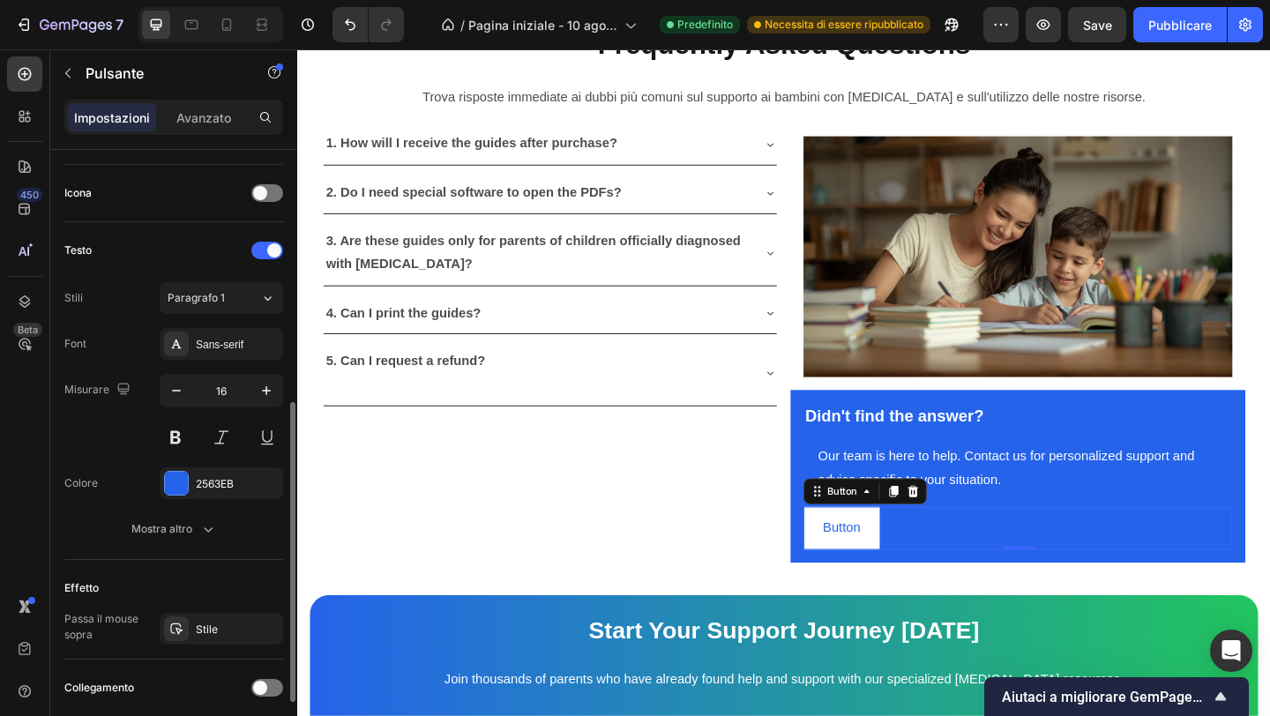
click at [234, 574] on div "Effetto" at bounding box center [173, 588] width 219 height 28
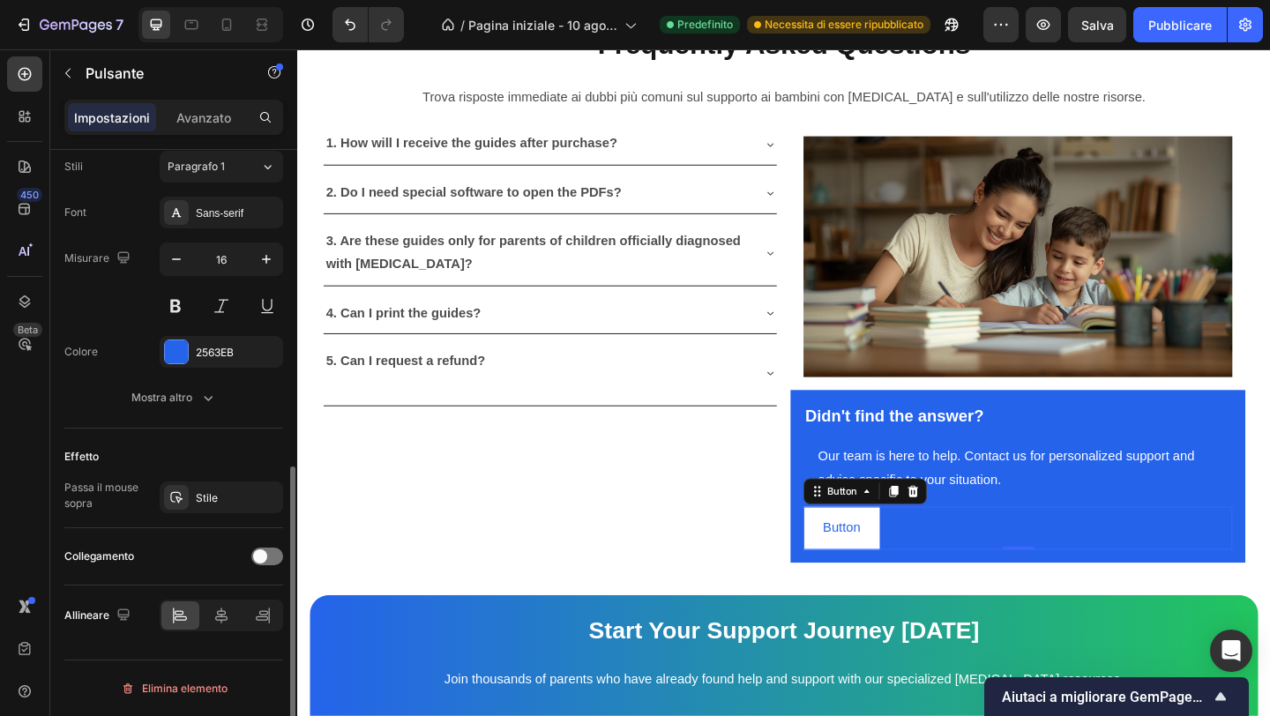
scroll to position [0, 0]
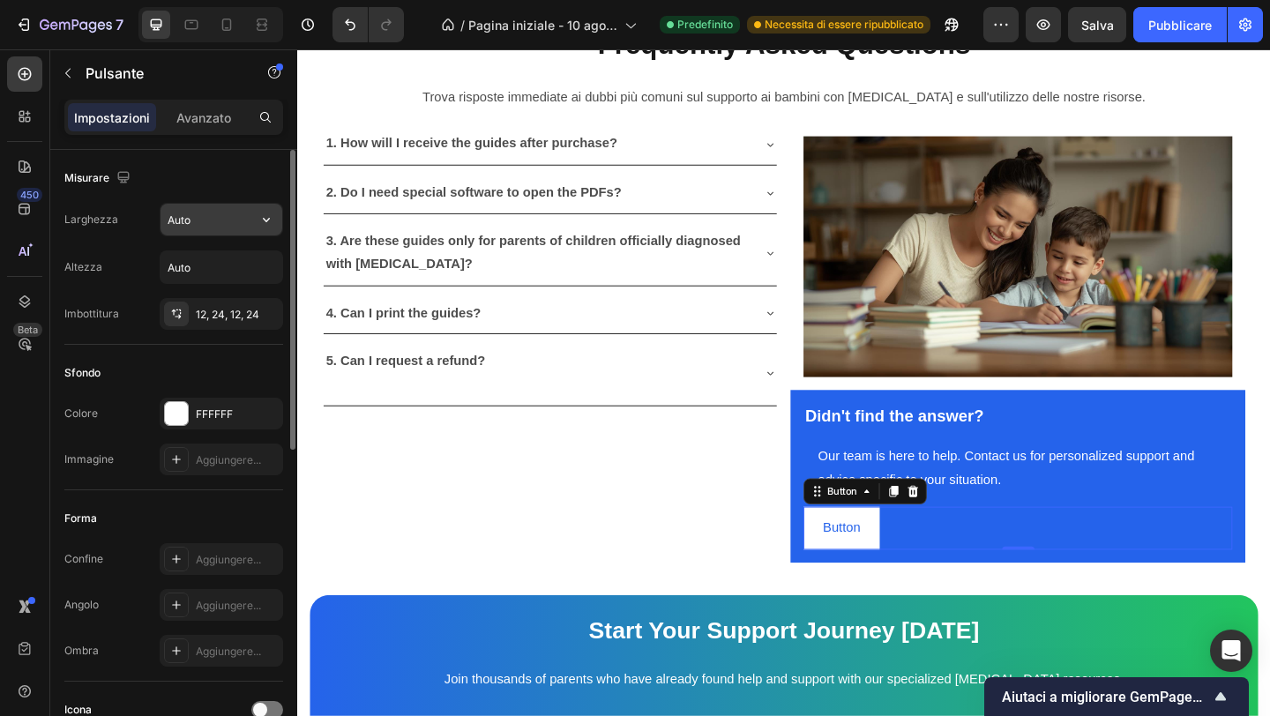
click at [228, 212] on input "Auto" at bounding box center [222, 220] width 122 height 32
click at [227, 212] on input "Auto" at bounding box center [222, 220] width 122 height 32
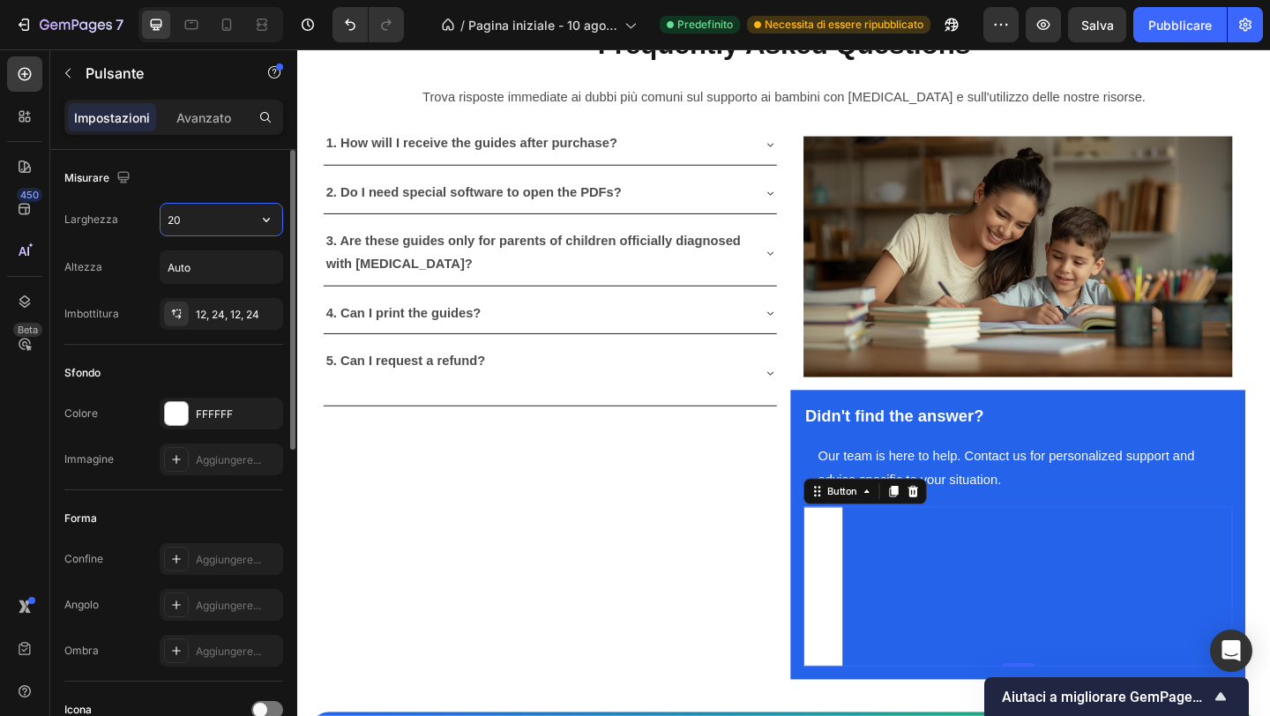
type input "2"
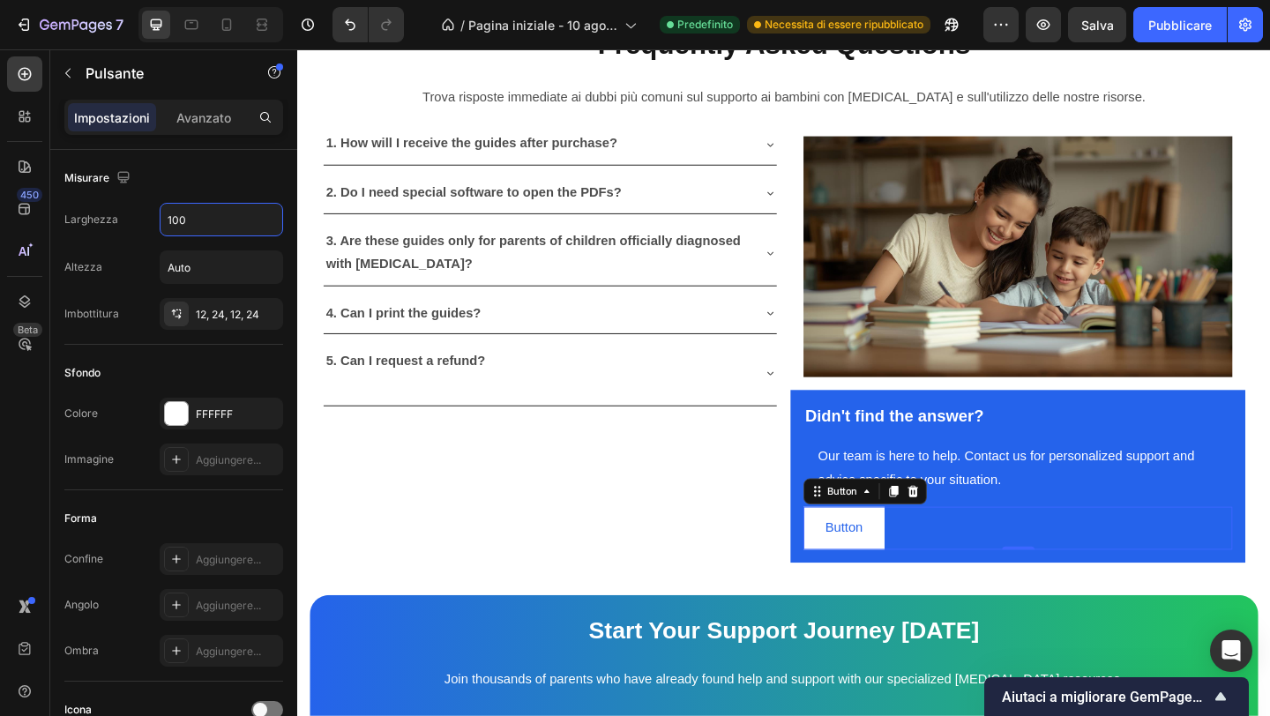
type input "100"
click at [854, 565] on button "Button" at bounding box center [892, 570] width 88 height 47
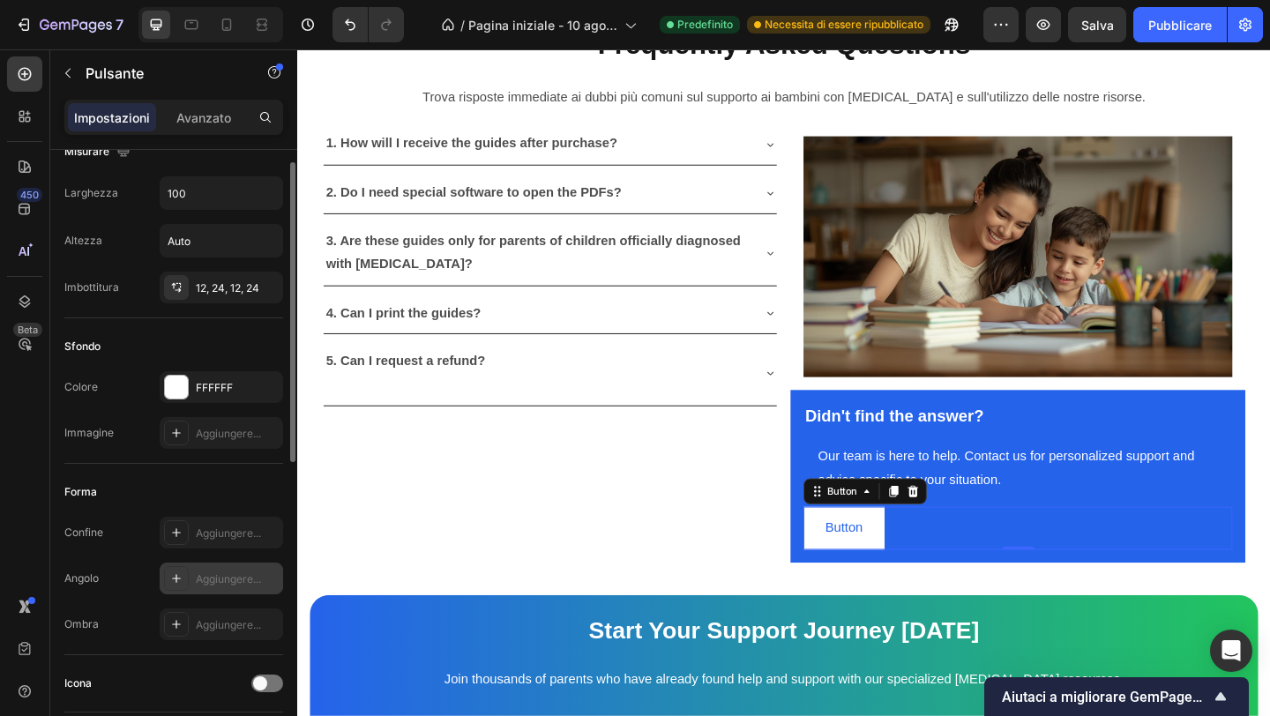
click at [199, 569] on div "Aggiungere..." at bounding box center [221, 579] width 123 height 32
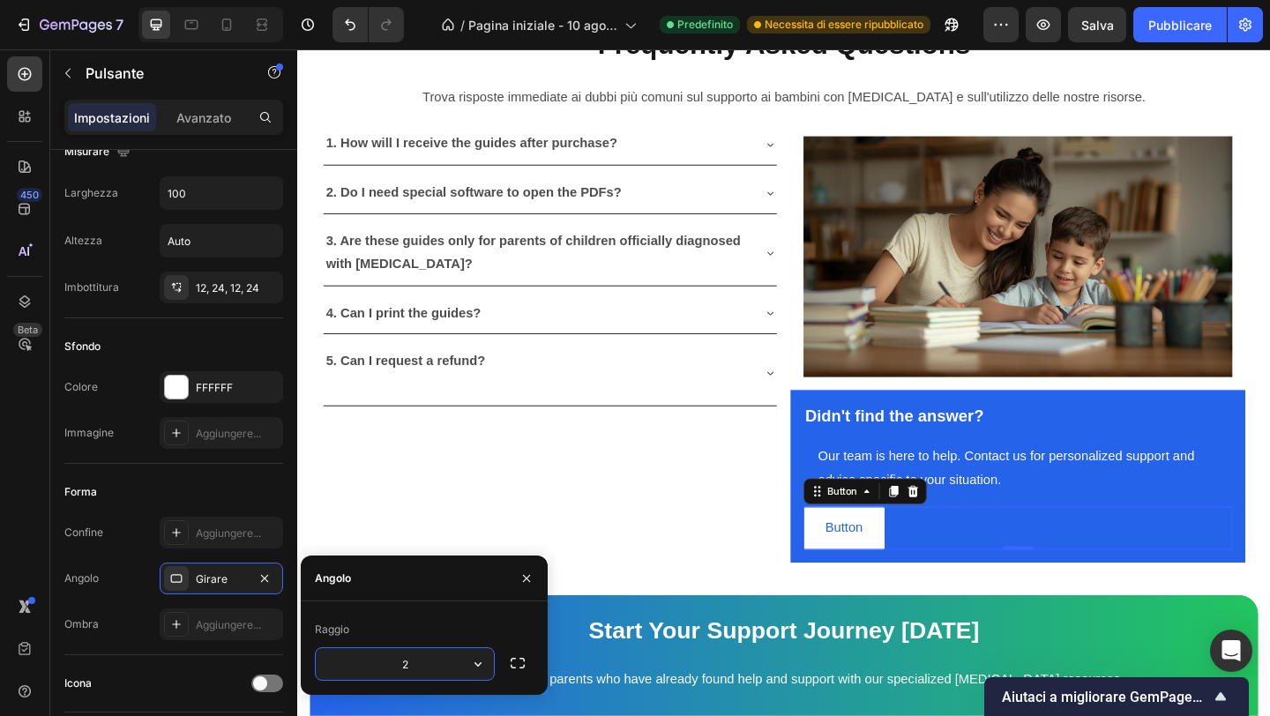
type input "24"
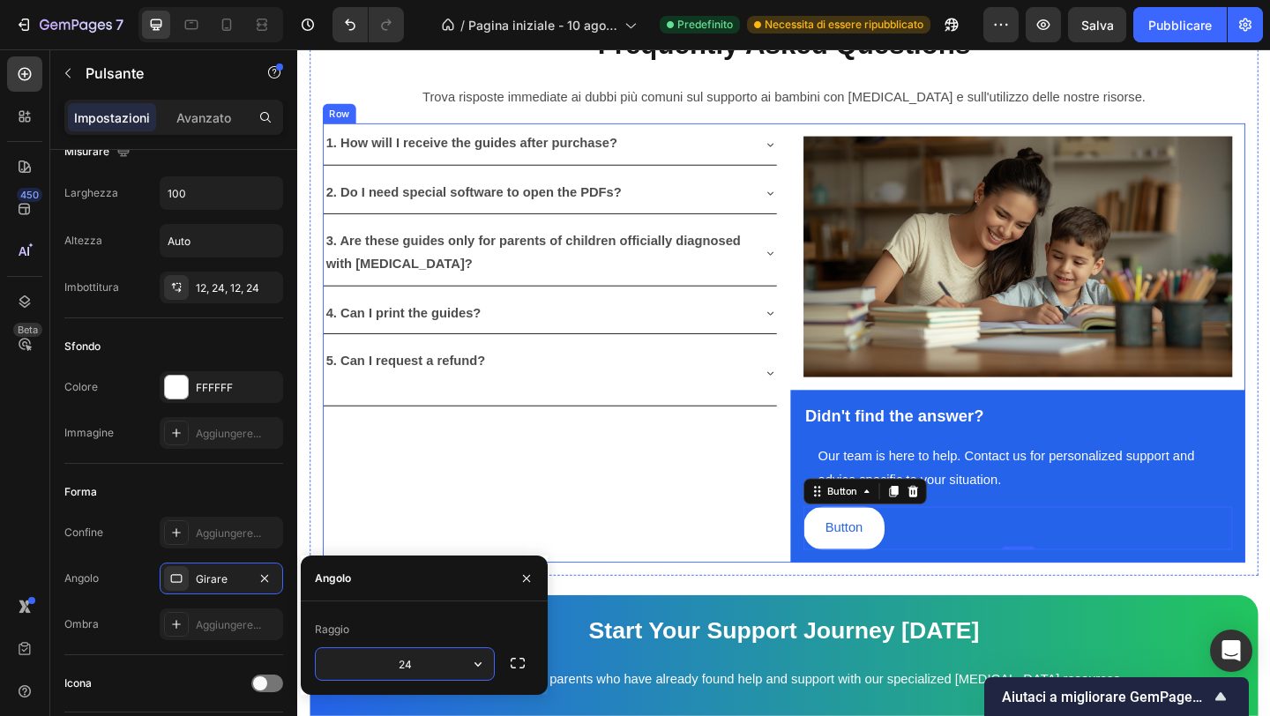
click at [724, 554] on div "1. How will I receive the guides after purchase? 2. Do I need special software …" at bounding box center [572, 368] width 495 height 477
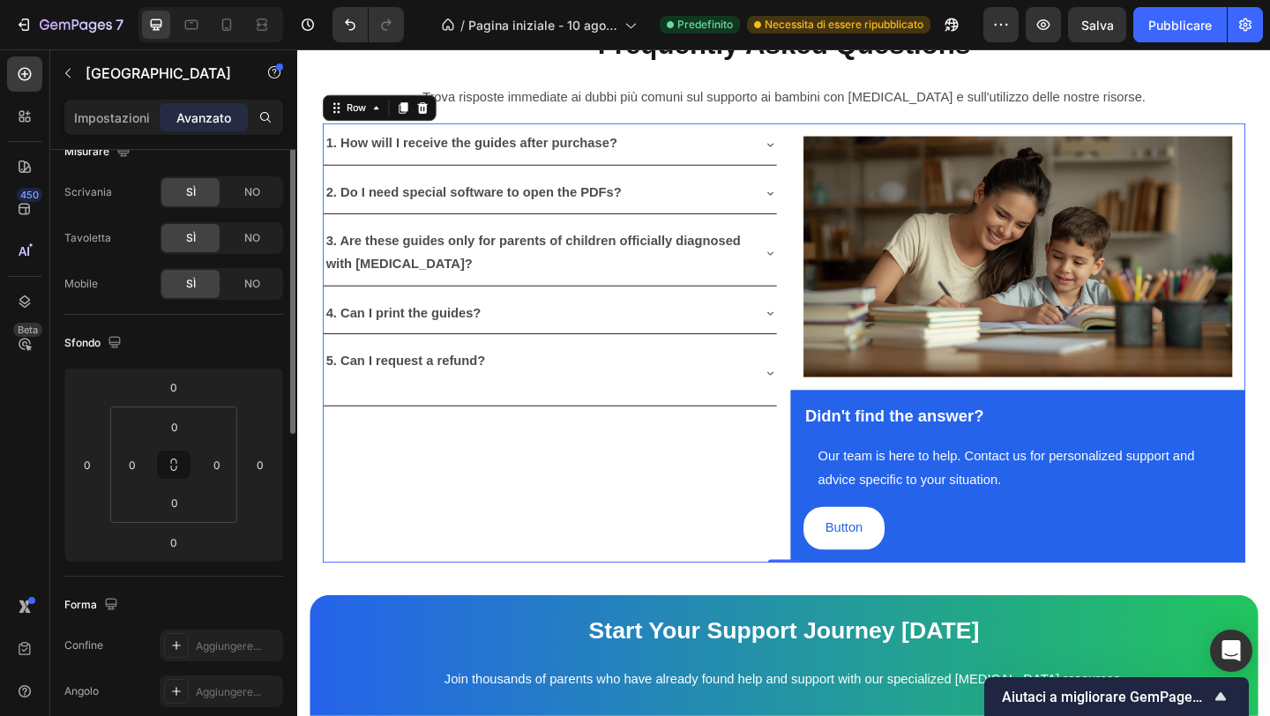
scroll to position [0, 0]
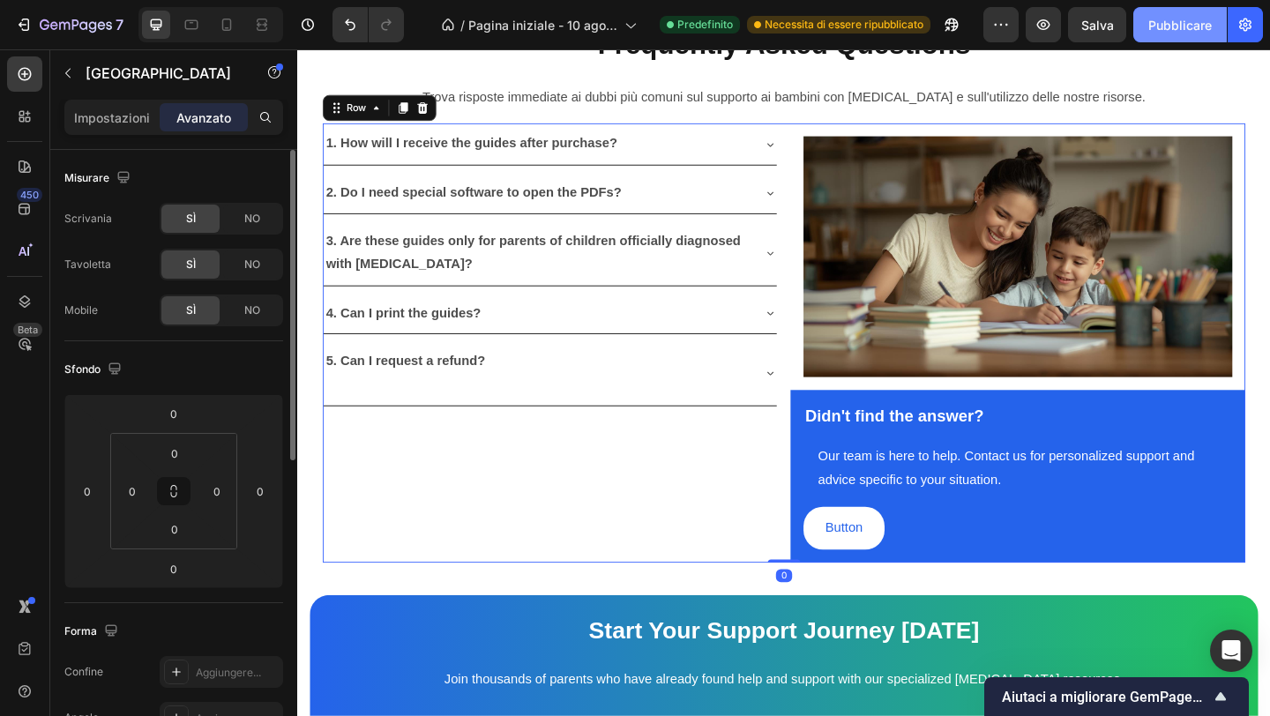
click at [1090, 27] on font "Salva" at bounding box center [1097, 25] width 33 height 15
click at [1177, 27] on font "Pubblicare" at bounding box center [1180, 25] width 64 height 15
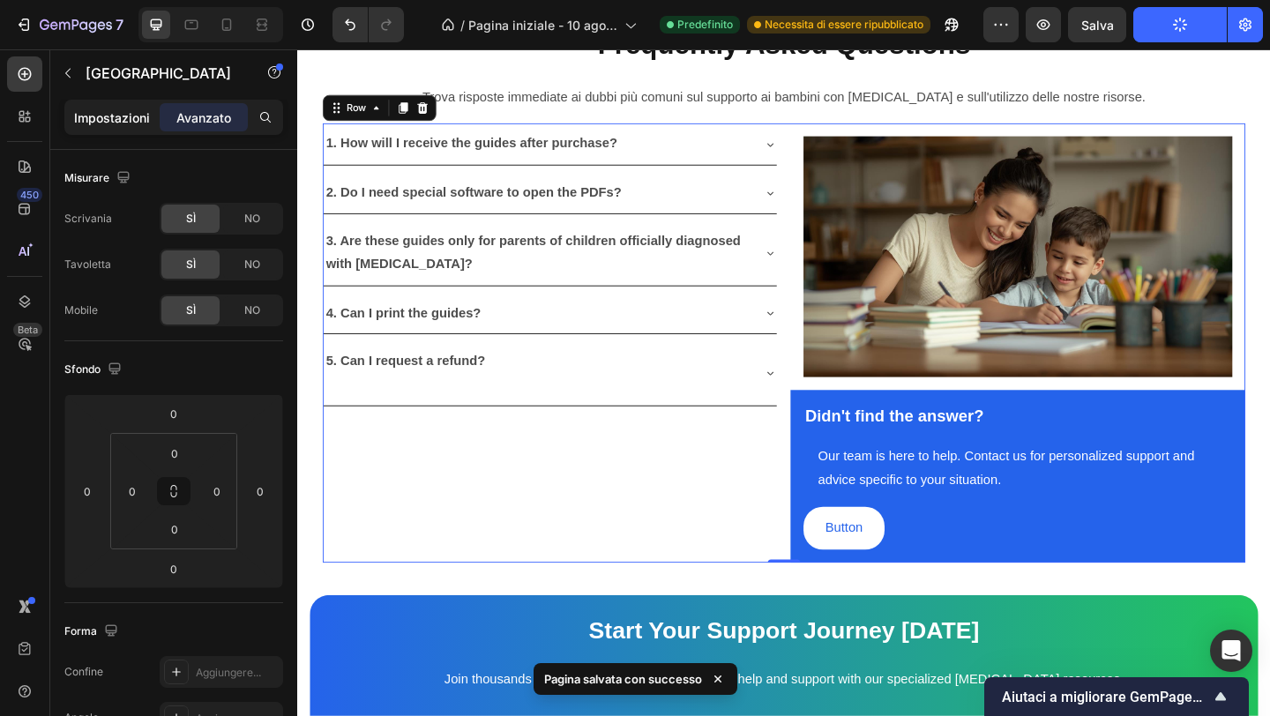
click at [124, 124] on p "Impostazioni" at bounding box center [112, 117] width 76 height 19
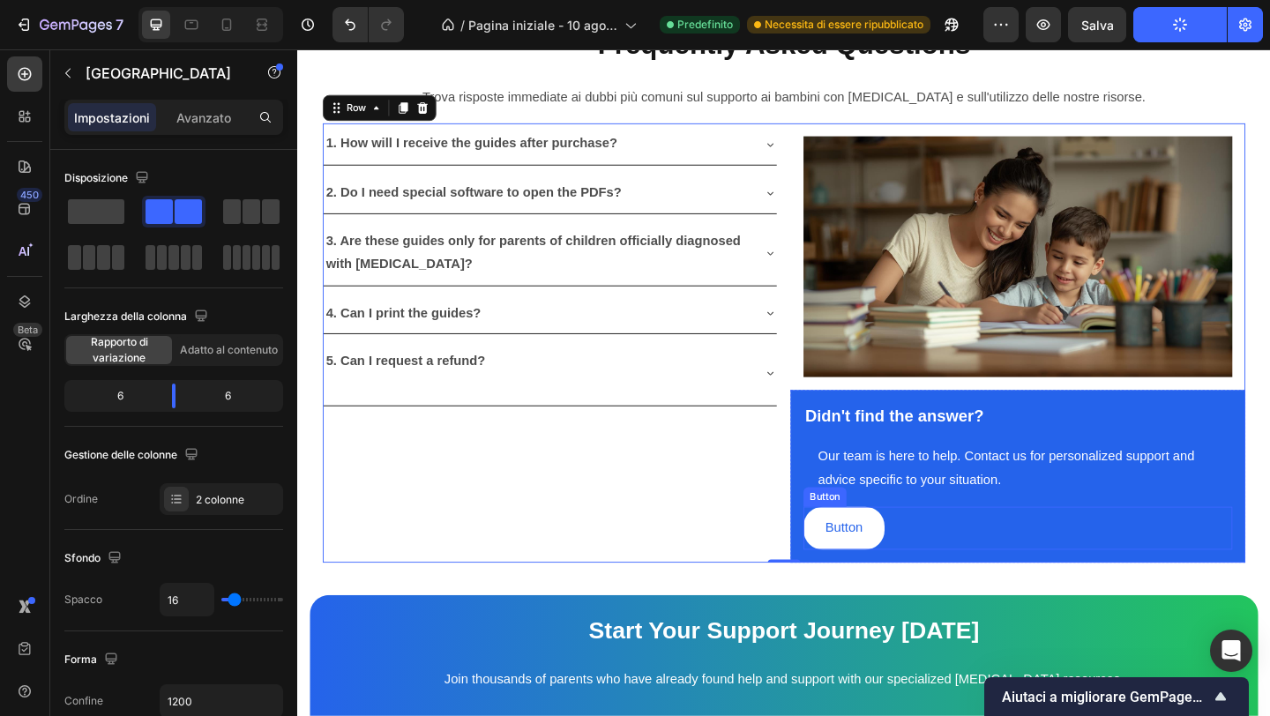
click at [928, 557] on button "Button" at bounding box center [892, 570] width 88 height 47
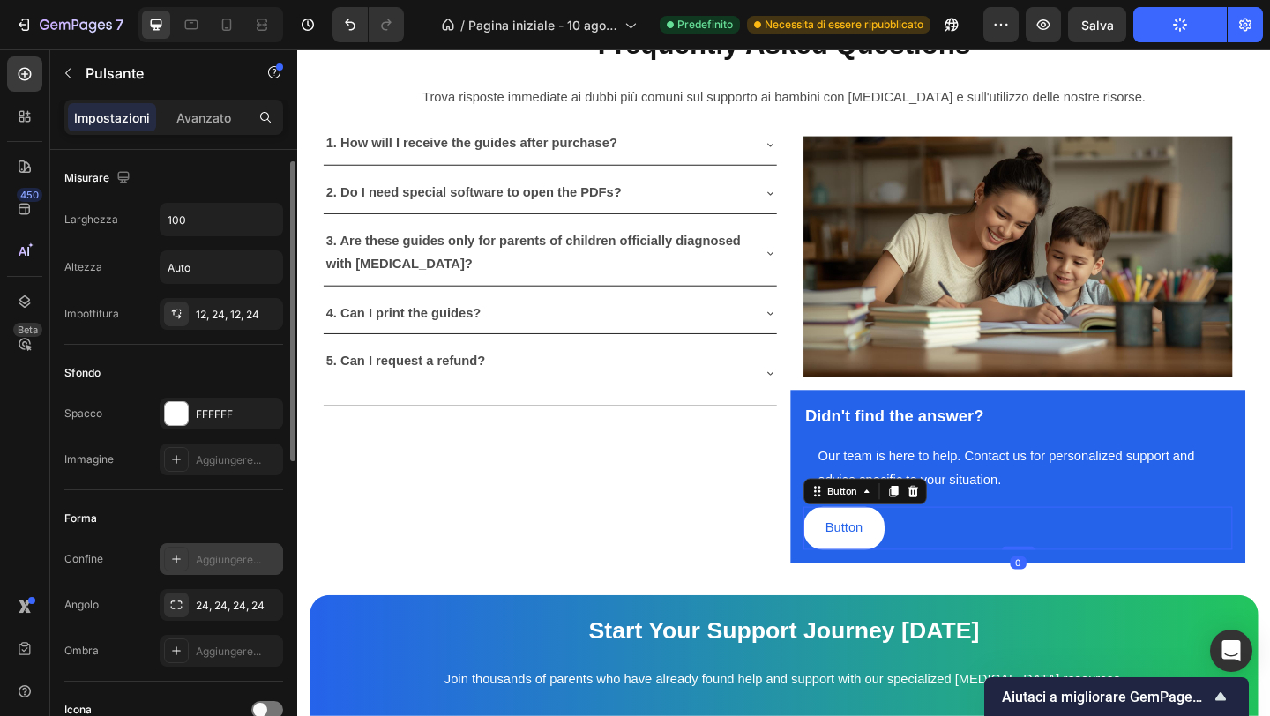
scroll to position [18, 0]
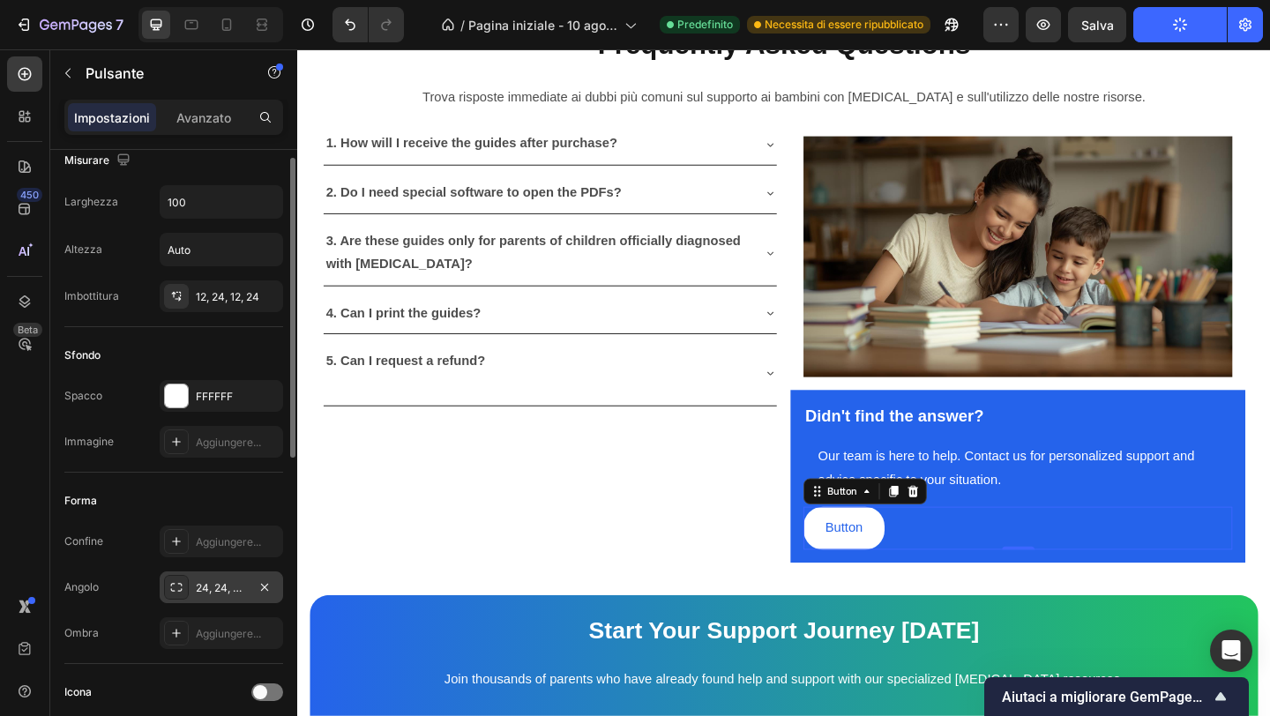
click at [183, 587] on div at bounding box center [176, 587] width 25 height 25
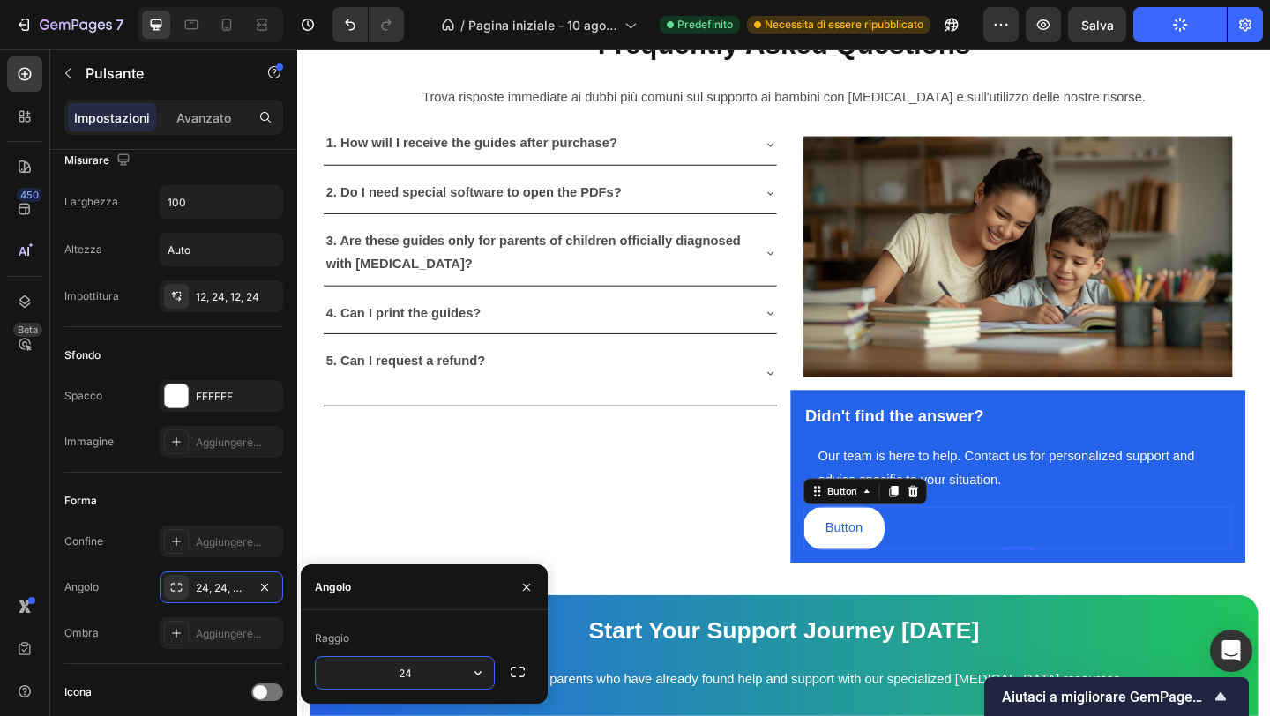
click at [410, 675] on input "24" at bounding box center [405, 673] width 178 height 32
type input "14"
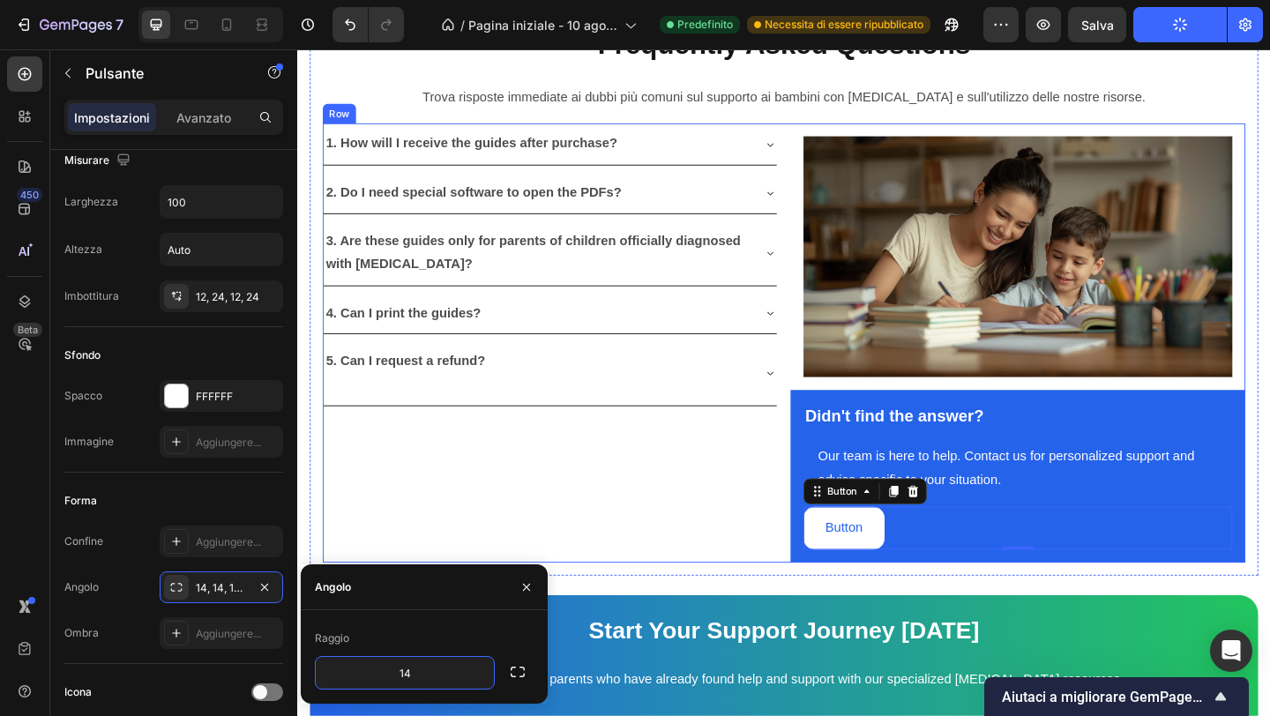
click at [764, 555] on div "1. How will I receive the guides after purchase? 2. Do I need special software …" at bounding box center [572, 368] width 495 height 477
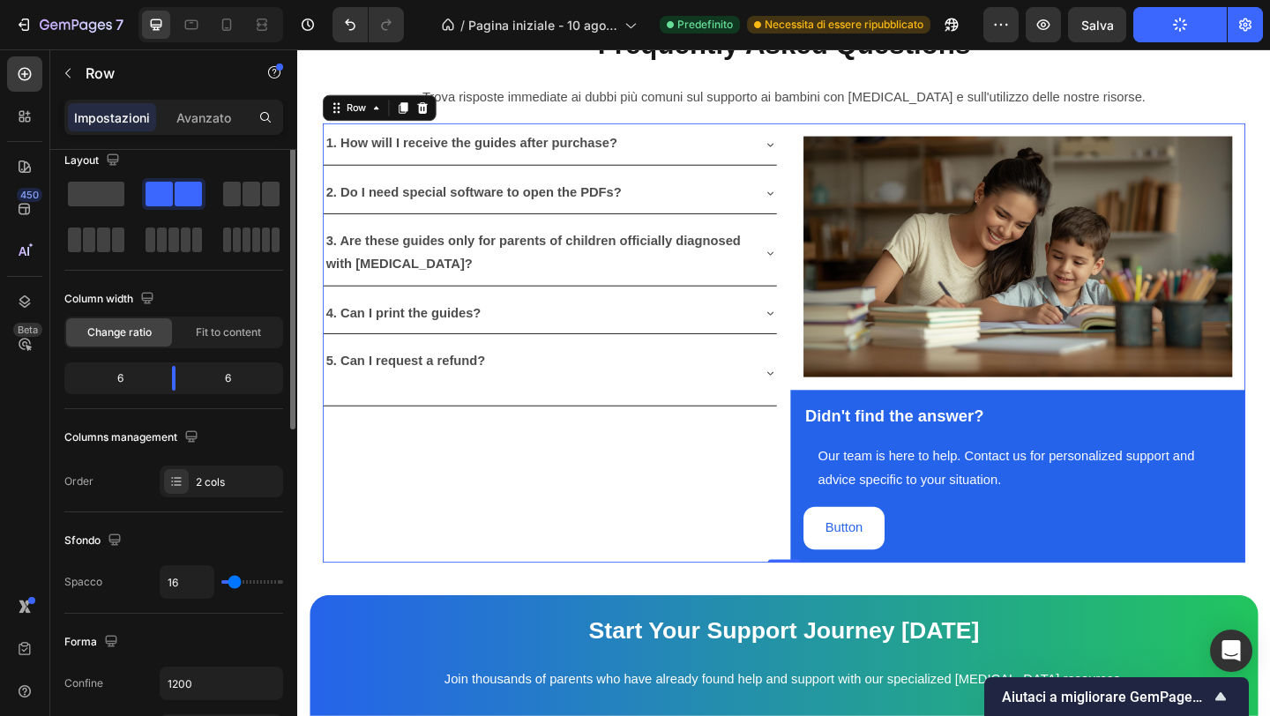
scroll to position [0, 0]
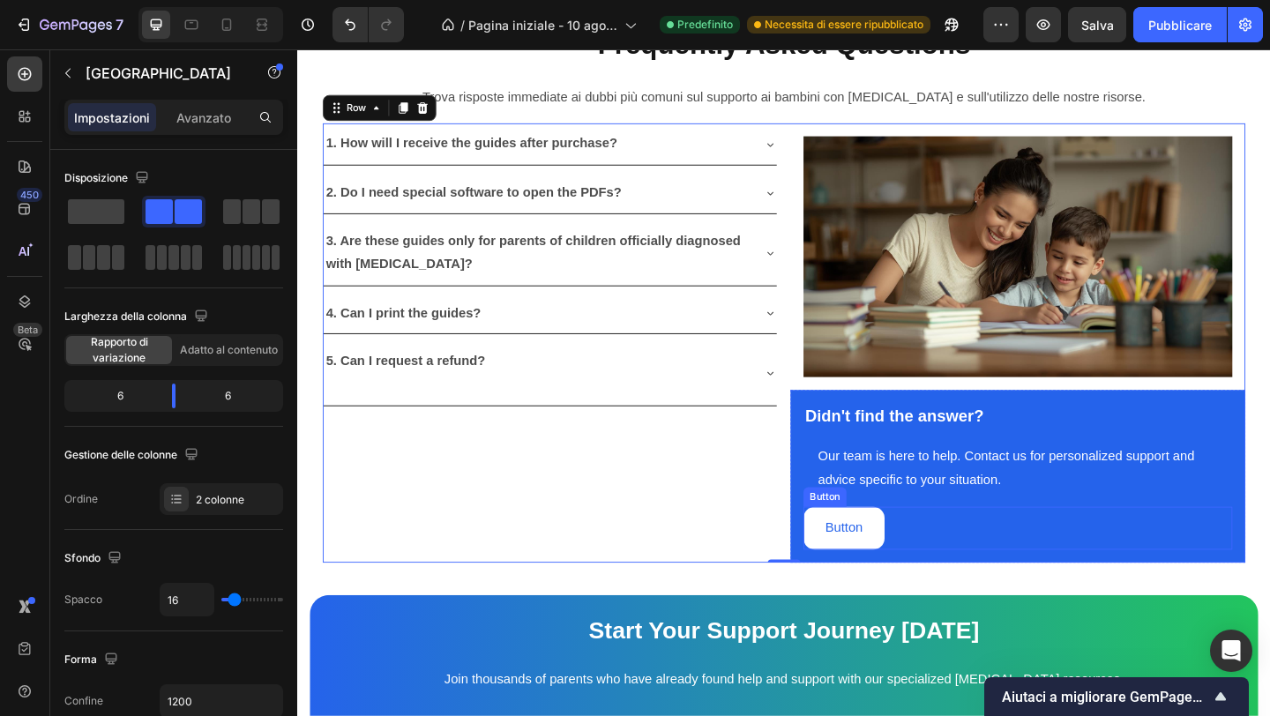
click at [927, 564] on button "Button" at bounding box center [892, 570] width 88 height 47
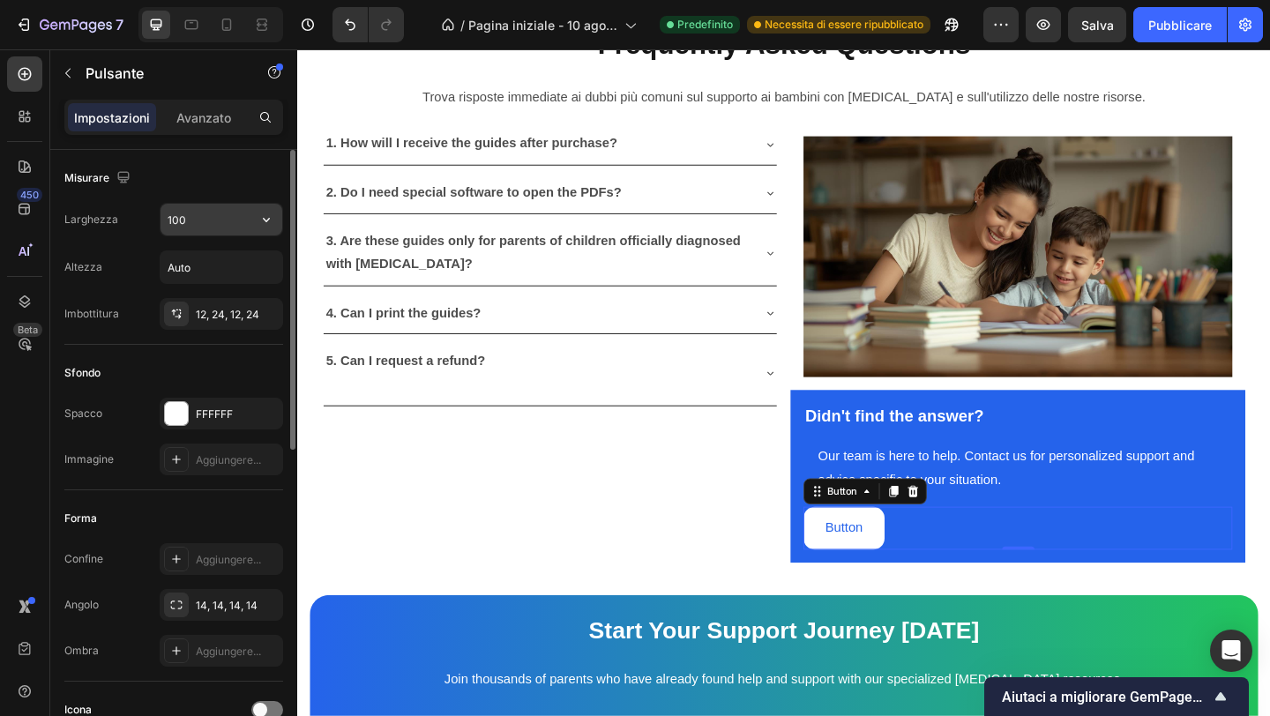
click at [206, 225] on input "100" at bounding box center [222, 220] width 122 height 32
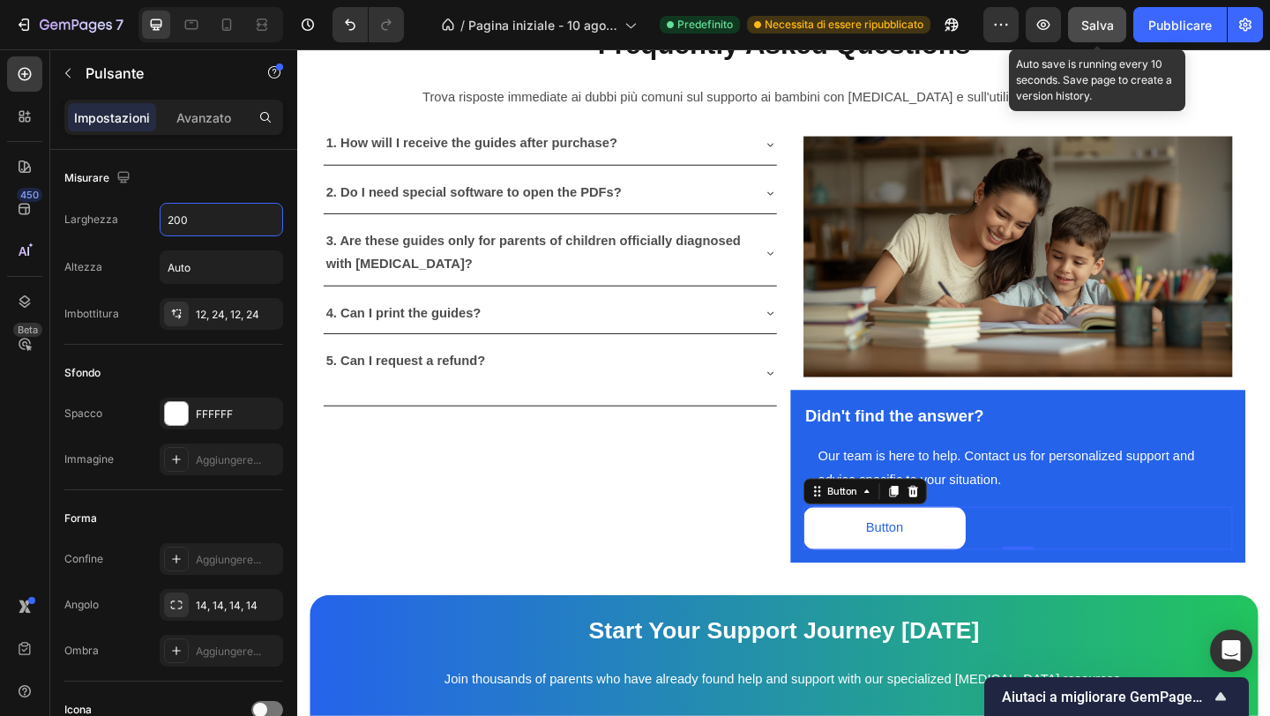
type input "200"
click at [1092, 19] on font "Salva" at bounding box center [1097, 25] width 33 height 15
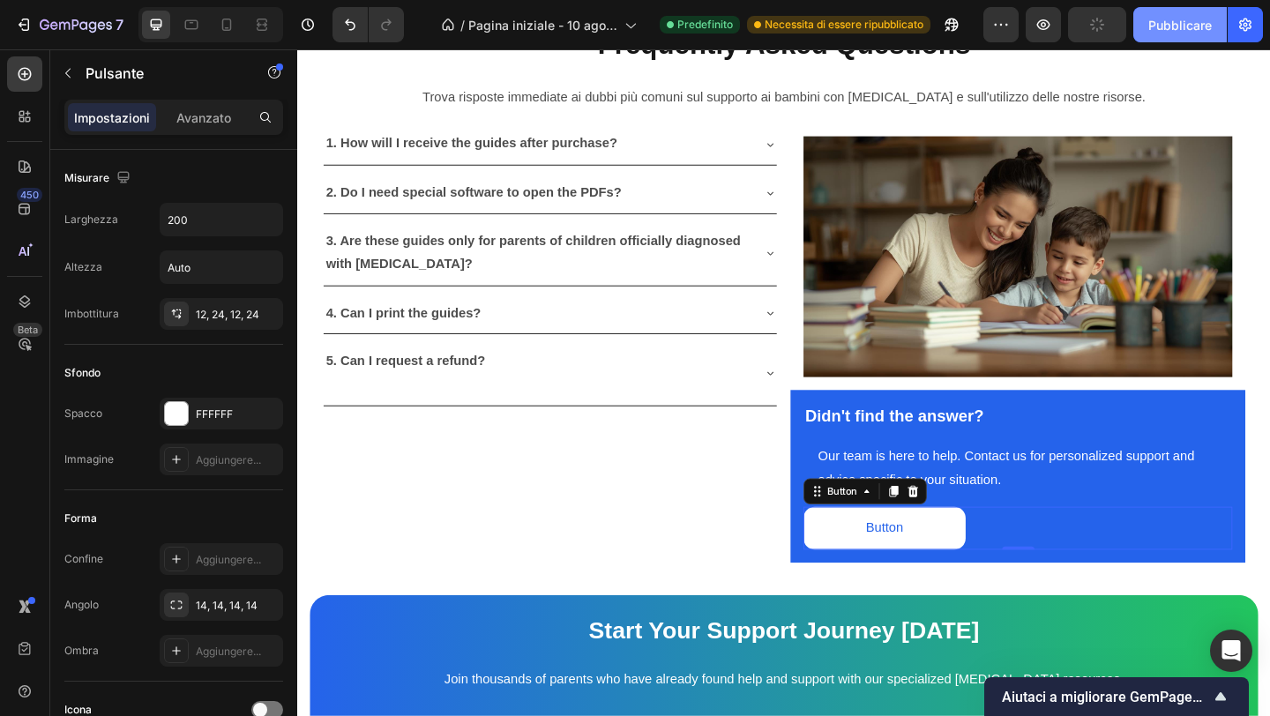
click at [1180, 18] on font "Pubblicare" at bounding box center [1180, 25] width 64 height 15
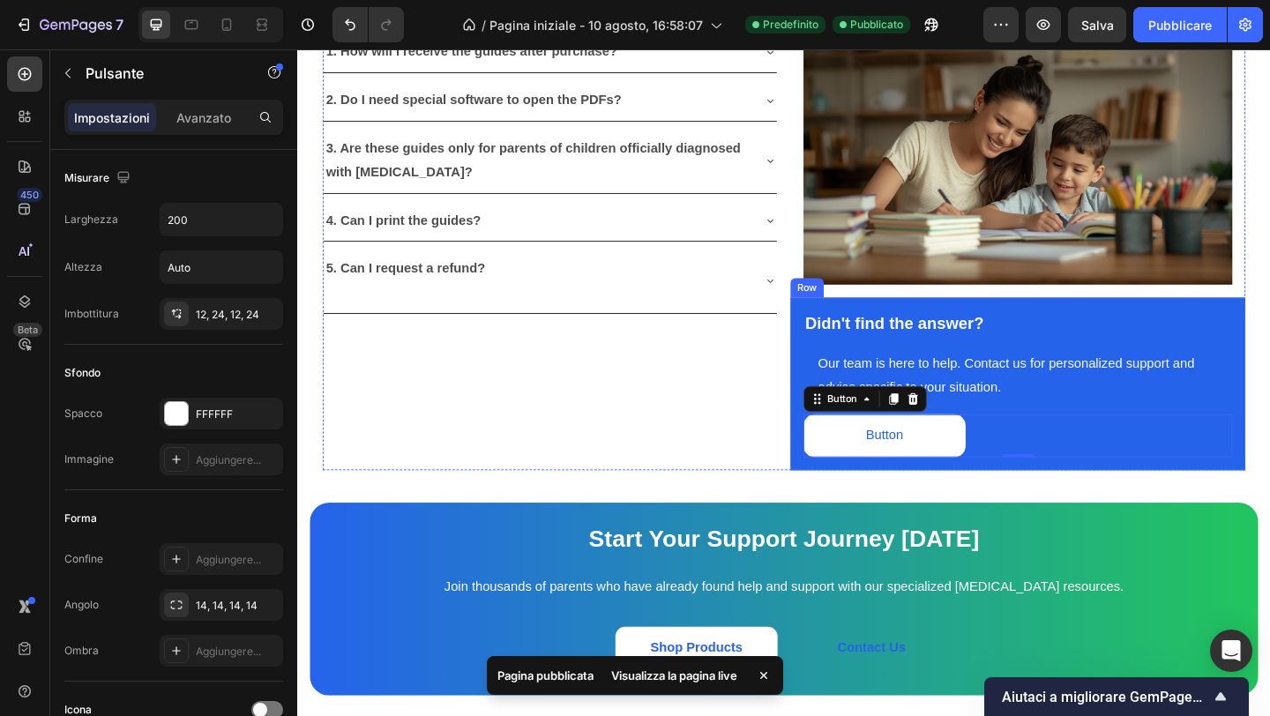
scroll to position [5162, 0]
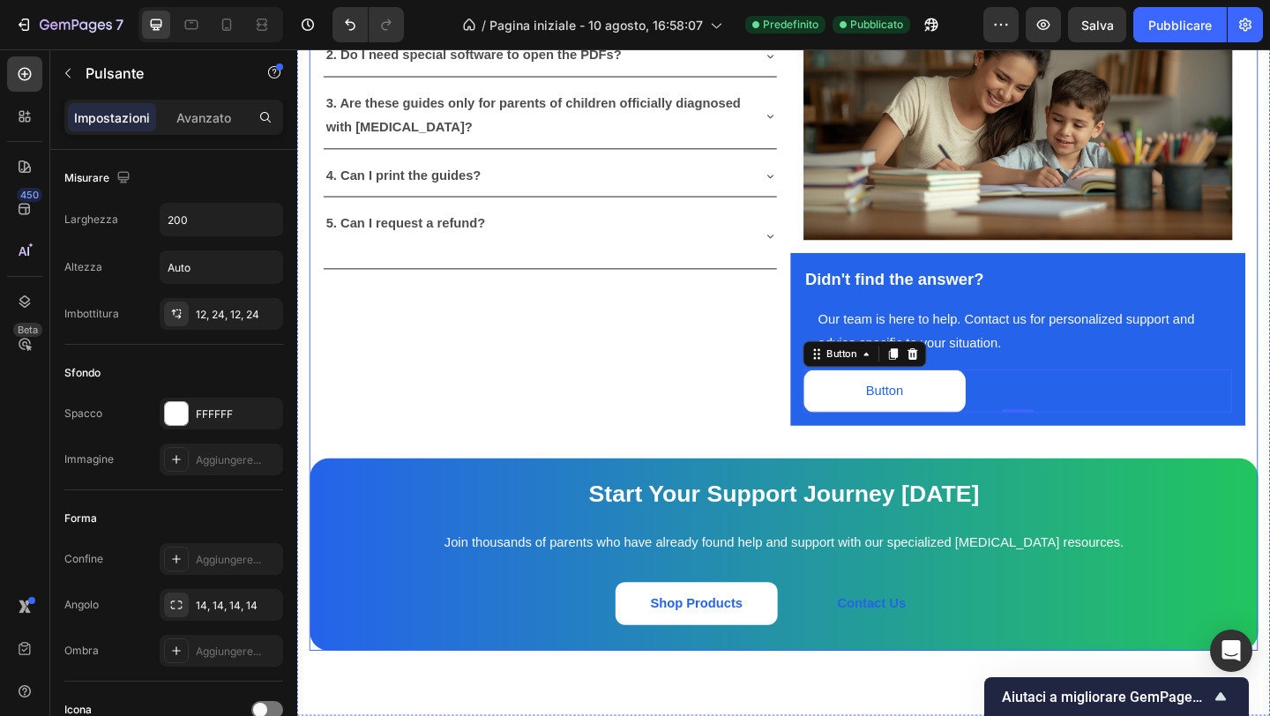
click at [752, 463] on div "What Our Customers Are Saying Heading Our customer advocates are standing by 24…" at bounding box center [826, 34] width 1032 height 1339
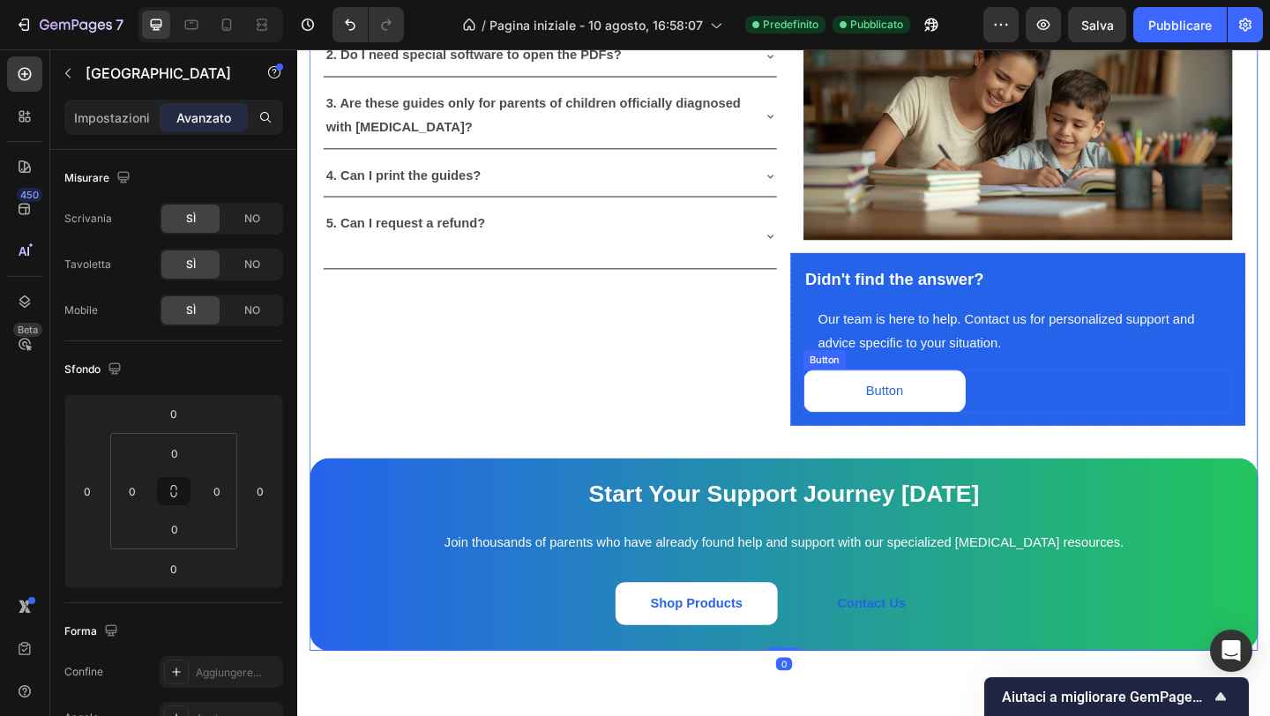
click at [1088, 398] on div "Button Button" at bounding box center [1081, 421] width 467 height 47
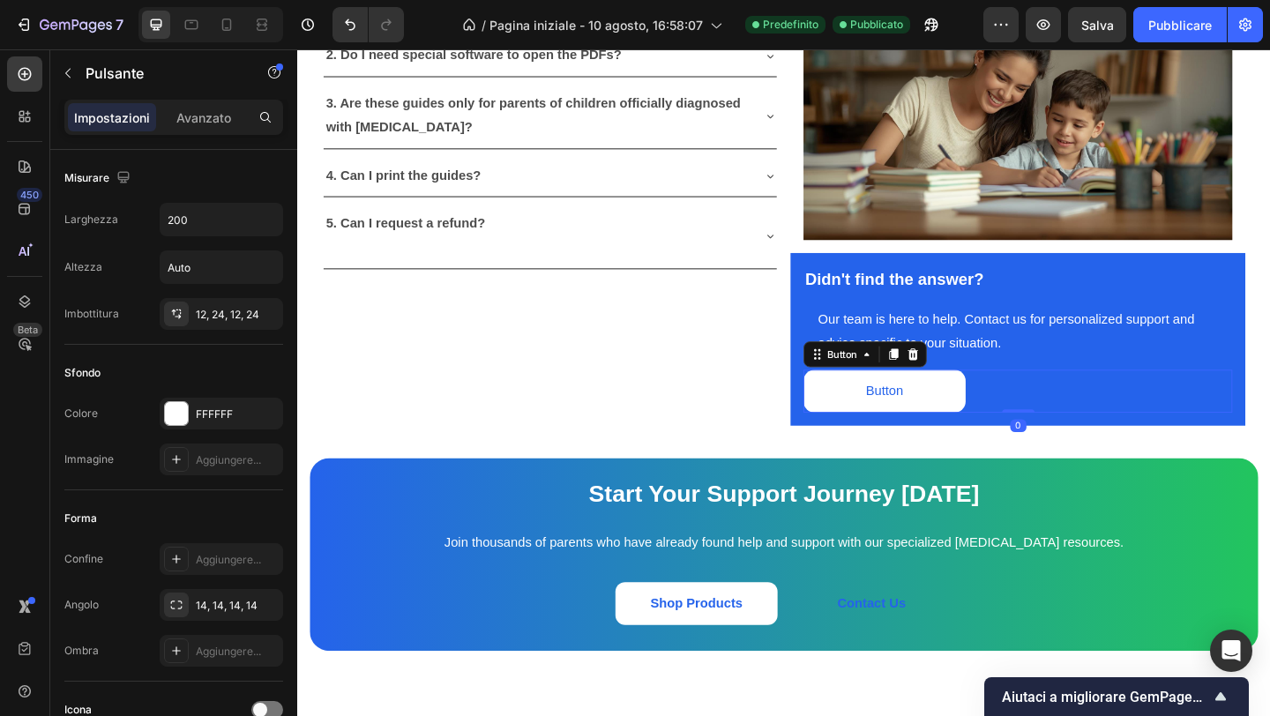
click at [969, 374] on icon at bounding box center [967, 381] width 14 height 14
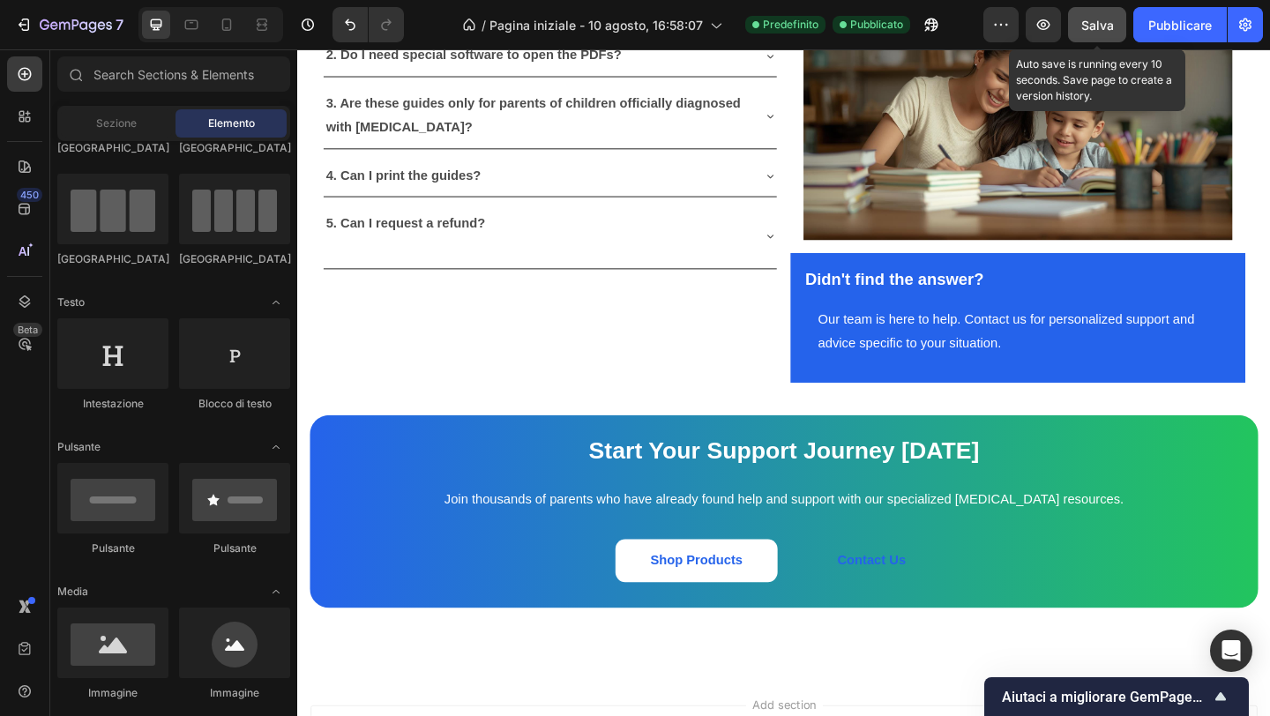
click at [1121, 22] on button "Salva" at bounding box center [1097, 24] width 58 height 35
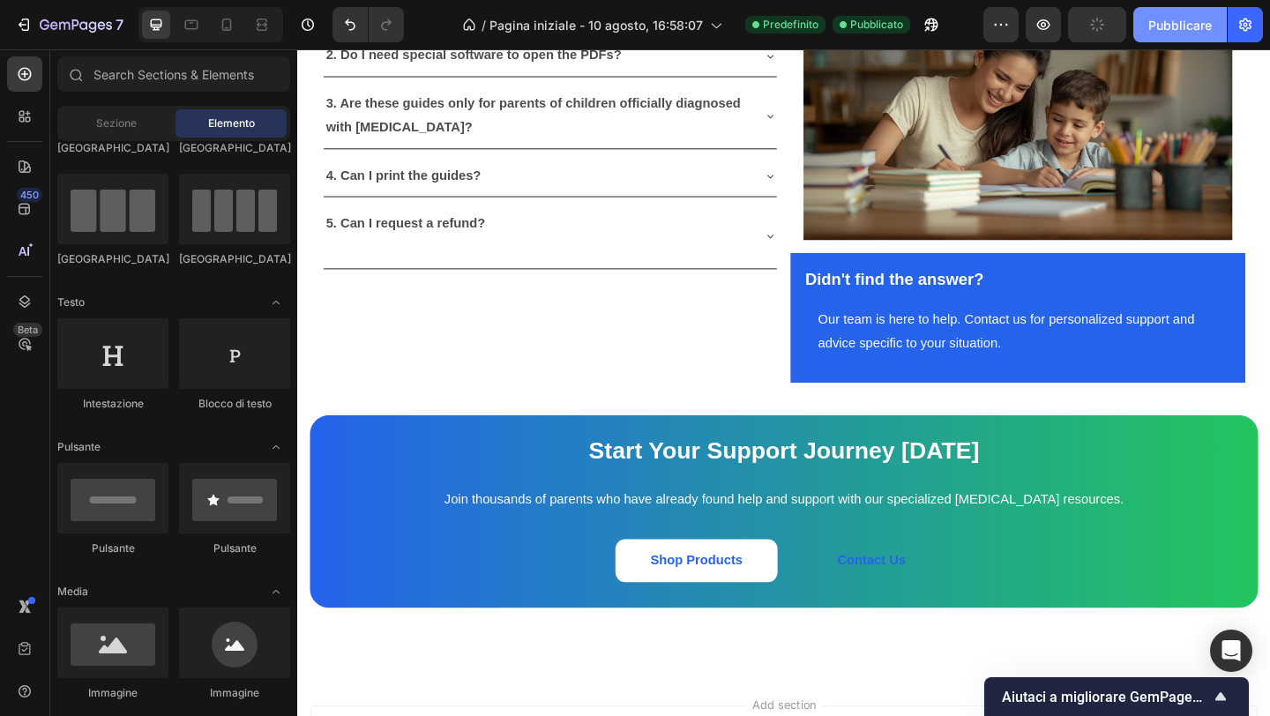
click at [1152, 22] on font "Pubblicare" at bounding box center [1180, 25] width 64 height 15
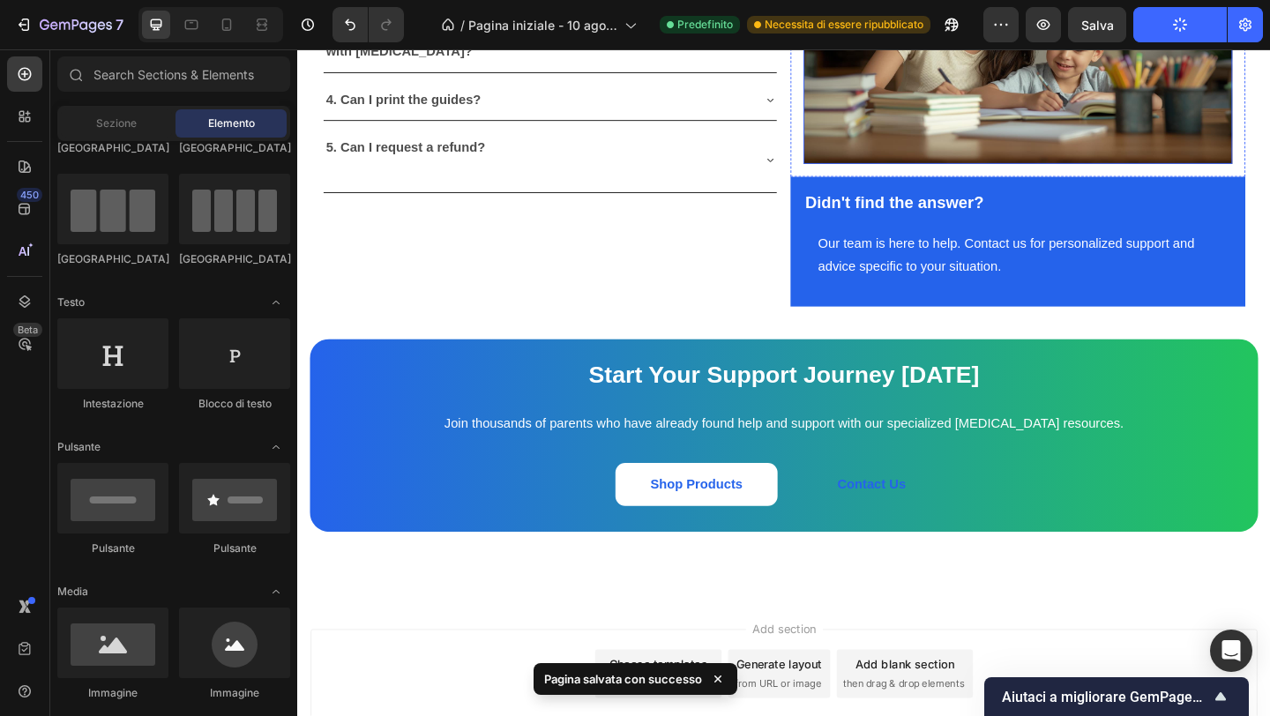
scroll to position [5225, 0]
